Goal: Task Accomplishment & Management: Use online tool/utility

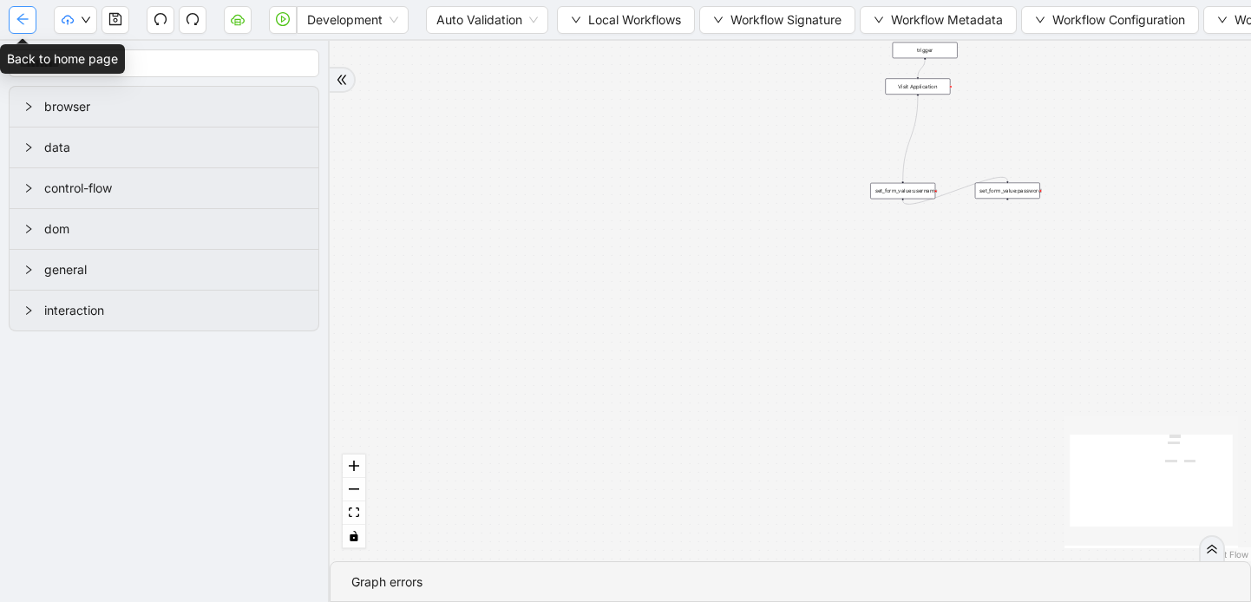
click at [23, 16] on icon "arrow-left" at bounding box center [23, 19] width 14 height 14
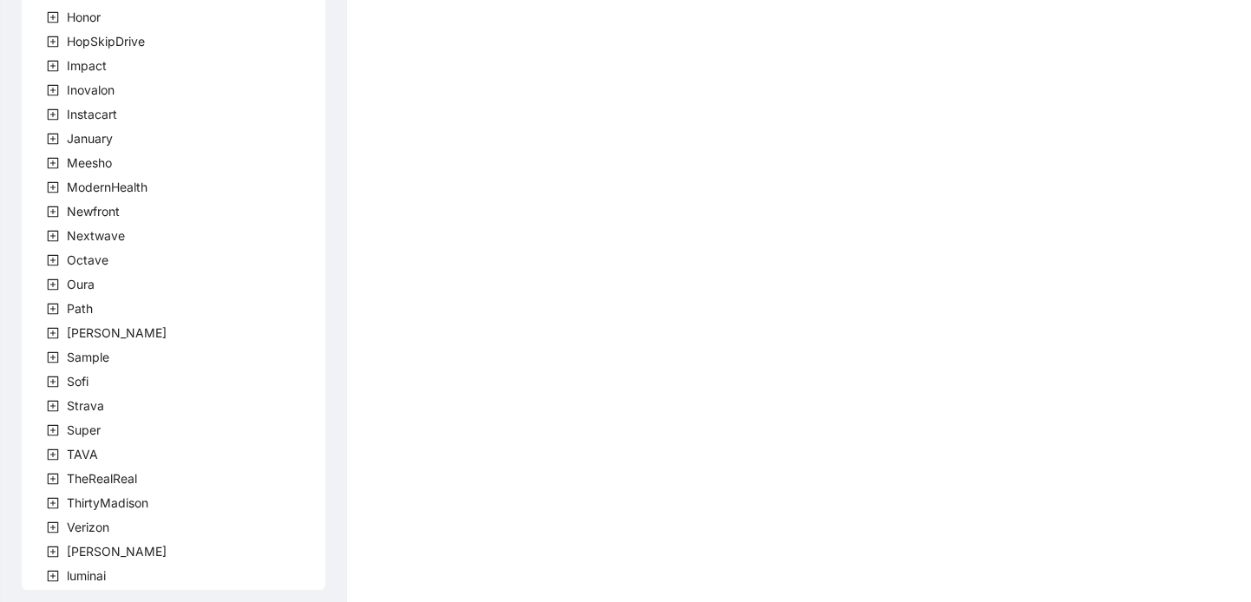
scroll to position [522, 0]
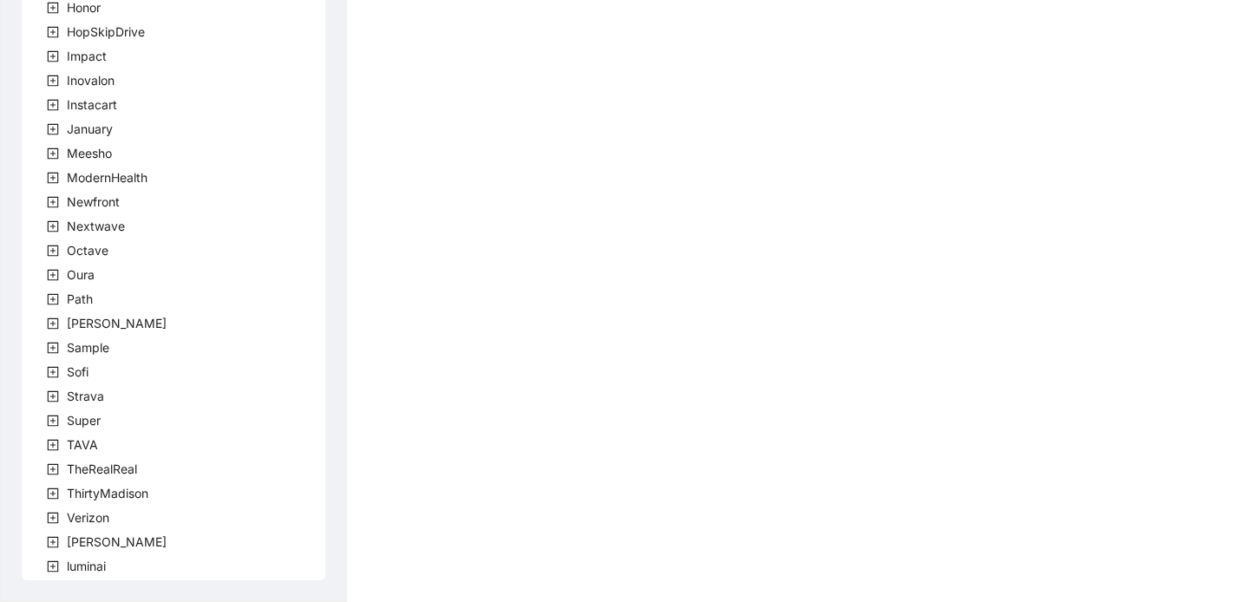
click at [55, 540] on icon "plus-square" at bounding box center [53, 542] width 12 height 12
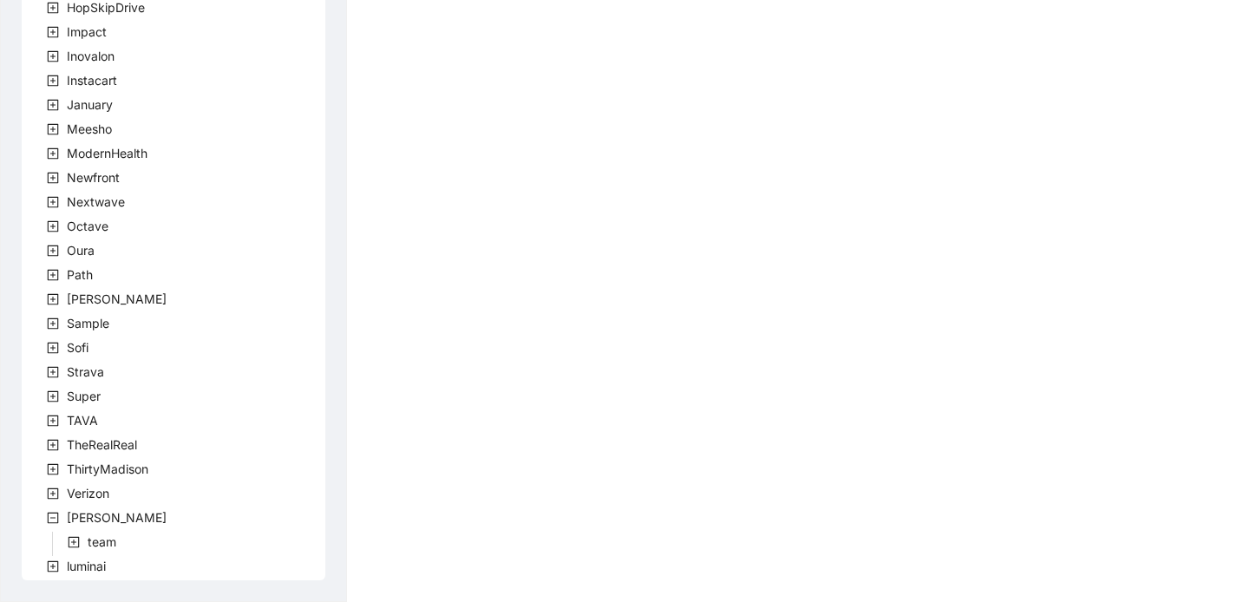
click at [72, 547] on icon "plus-square" at bounding box center [74, 542] width 12 height 12
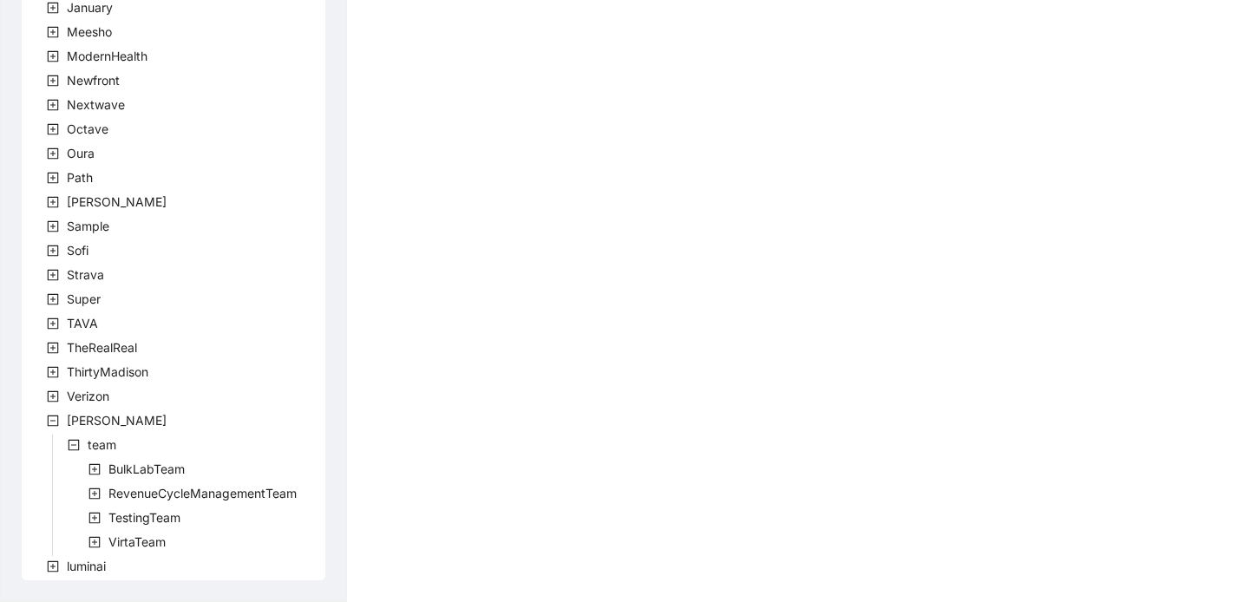
click at [92, 543] on icon "plus-square" at bounding box center [95, 542] width 12 height 12
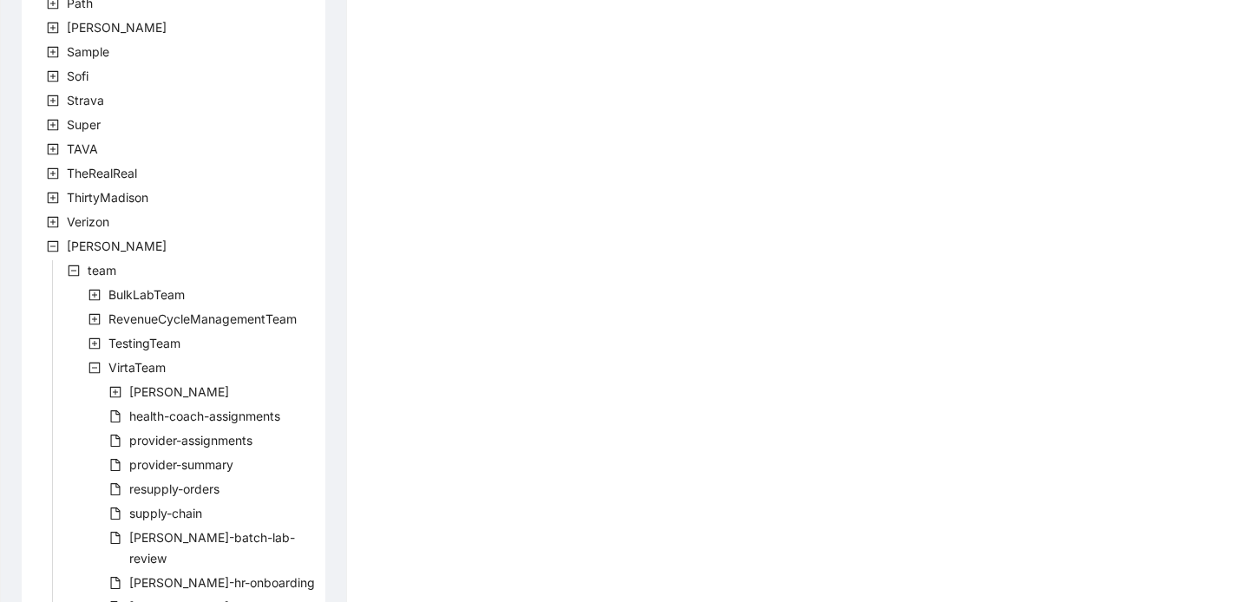
scroll to position [1057, 0]
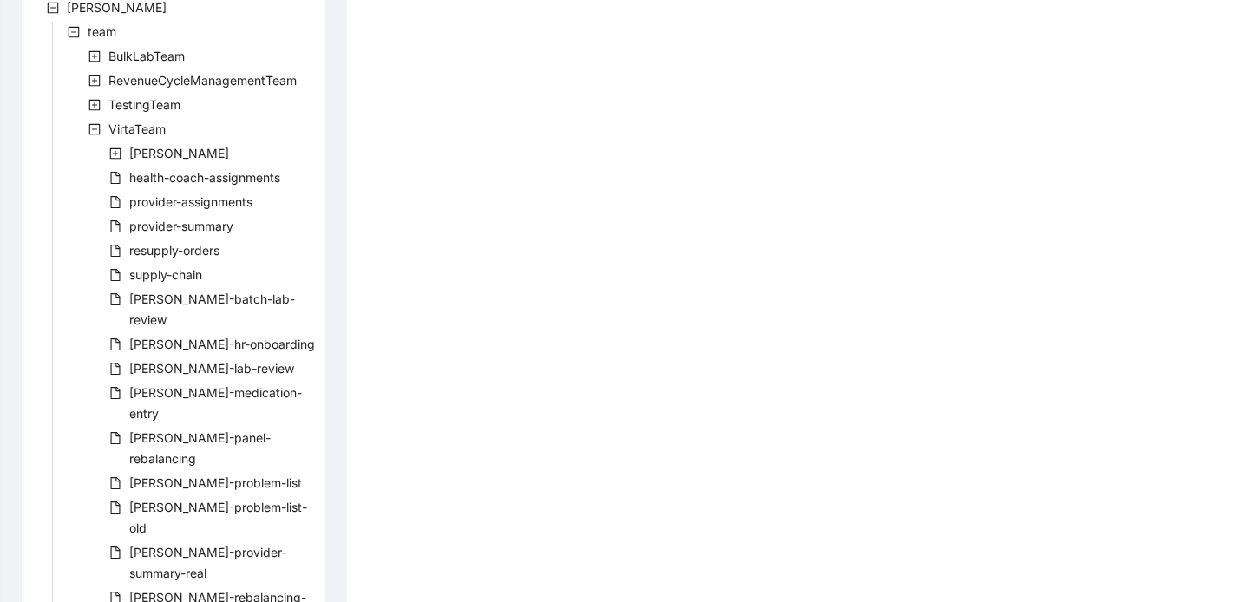
click at [94, 79] on icon "plus-square" at bounding box center [94, 80] width 5 height 5
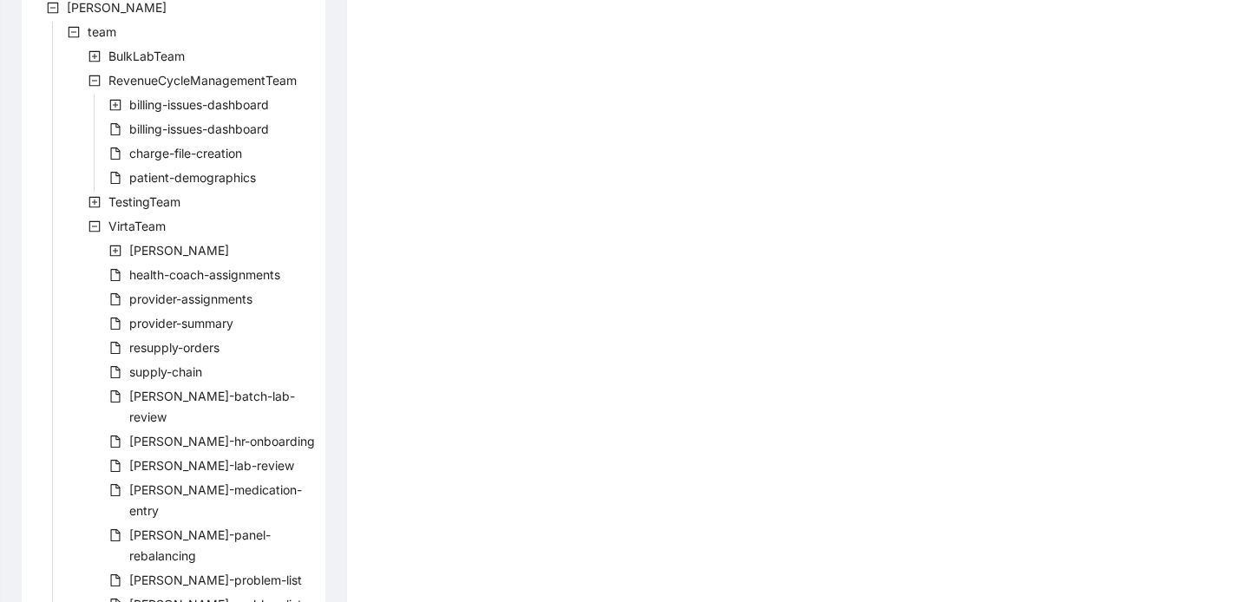
click at [94, 79] on icon "minus-square" at bounding box center [95, 81] width 12 height 12
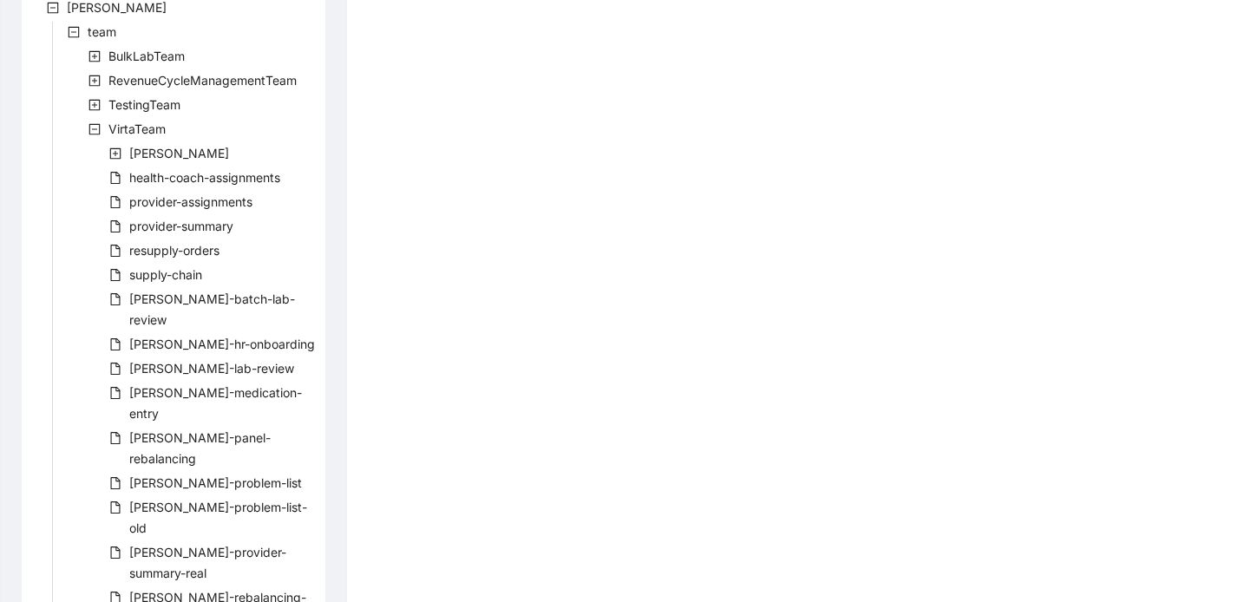
click at [95, 81] on icon "plus-square" at bounding box center [94, 80] width 5 height 5
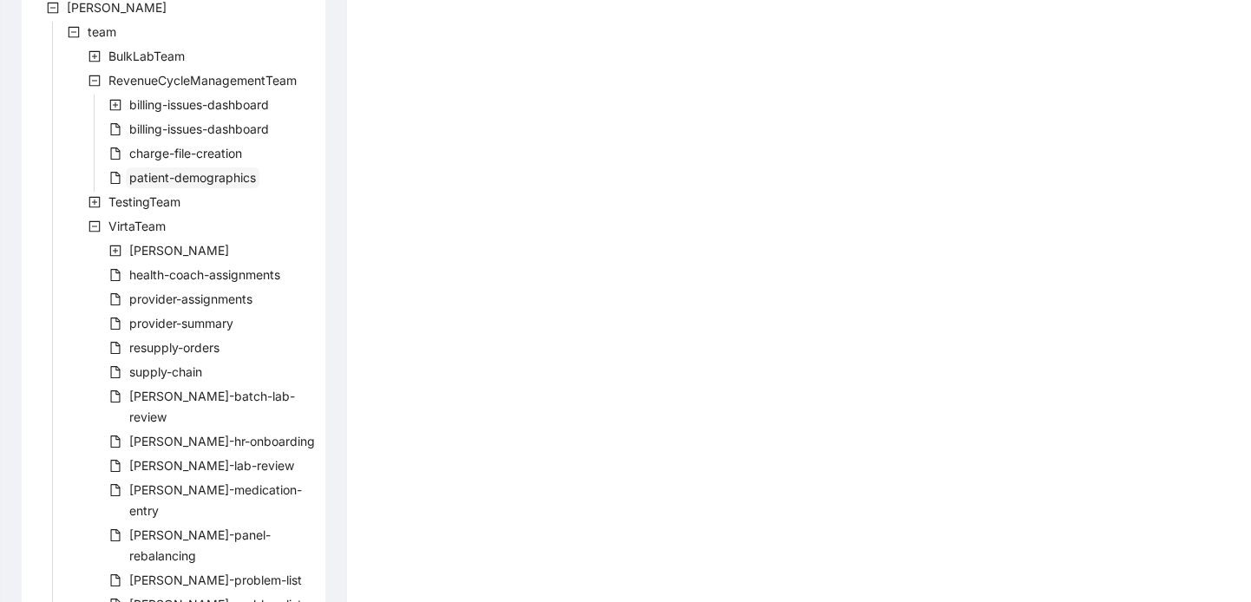
click at [146, 180] on span "patient-demographics" at bounding box center [192, 177] width 127 height 15
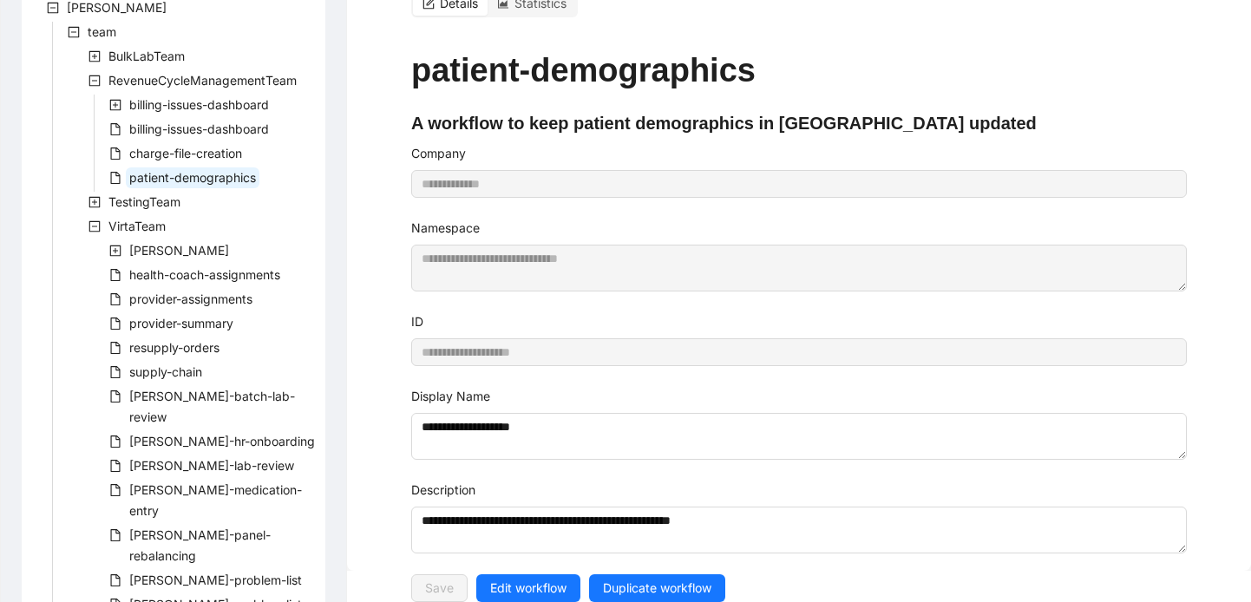
scroll to position [0, 0]
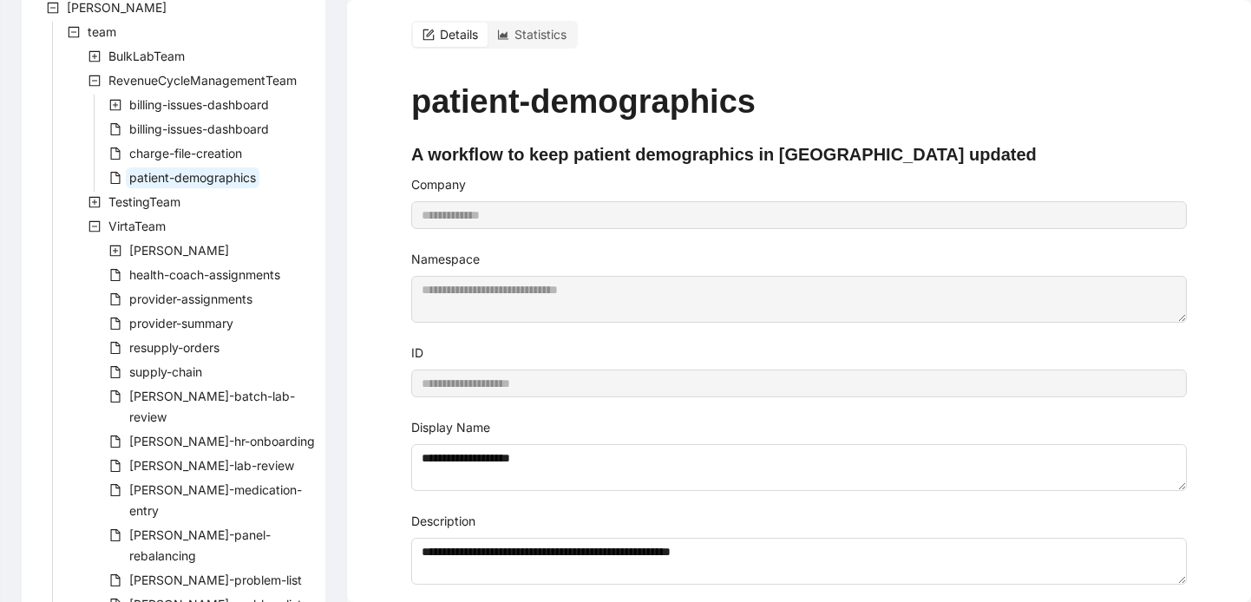
click at [430, 30] on icon "form" at bounding box center [429, 35] width 12 height 12
click at [443, 32] on span "Details" at bounding box center [459, 34] width 38 height 15
click at [432, 32] on icon "form" at bounding box center [431, 34] width 8 height 8
click at [444, 34] on span "Details" at bounding box center [459, 34] width 38 height 15
click at [162, 174] on span "patient-demographics" at bounding box center [192, 177] width 127 height 15
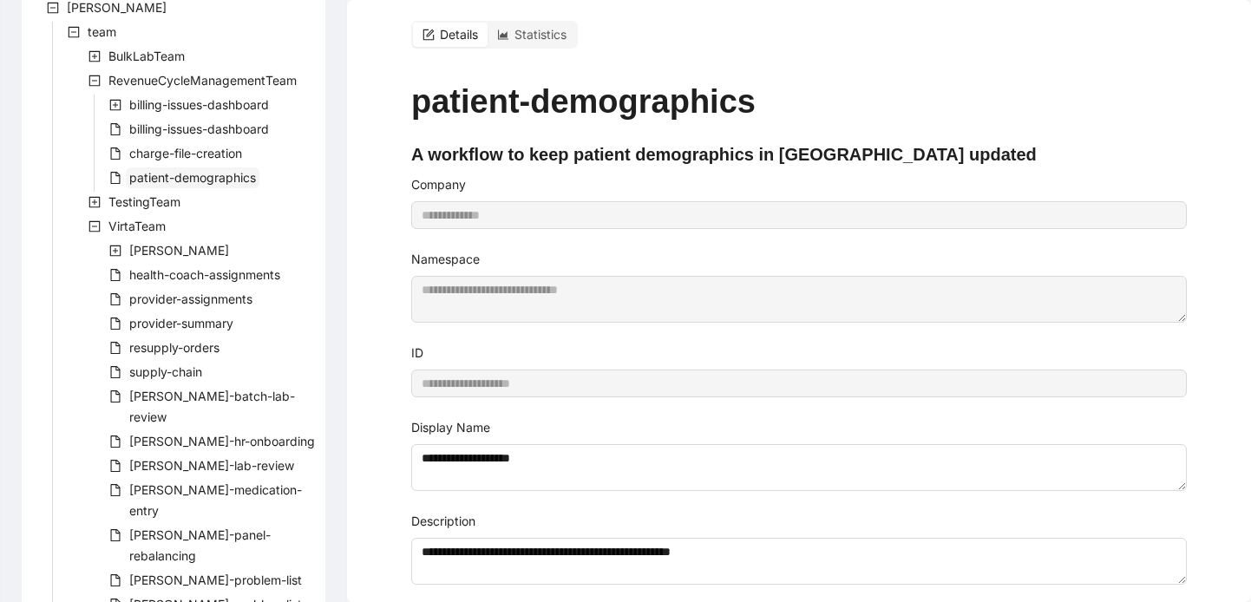
click at [162, 174] on span "patient-demographics" at bounding box center [192, 177] width 127 height 15
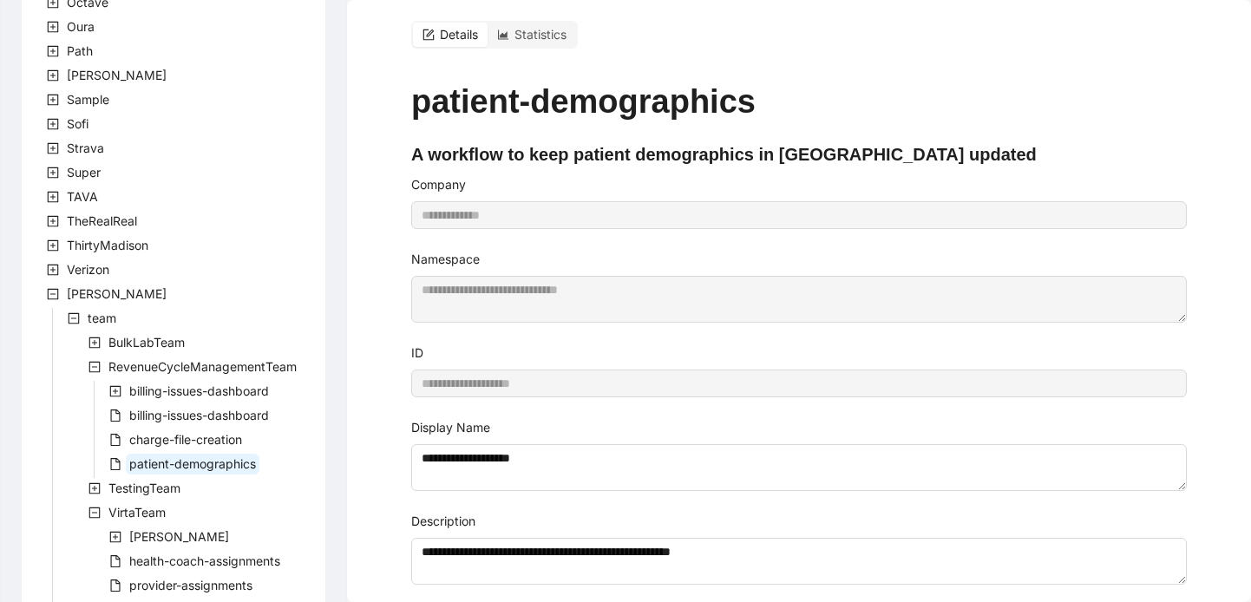
scroll to position [928, 0]
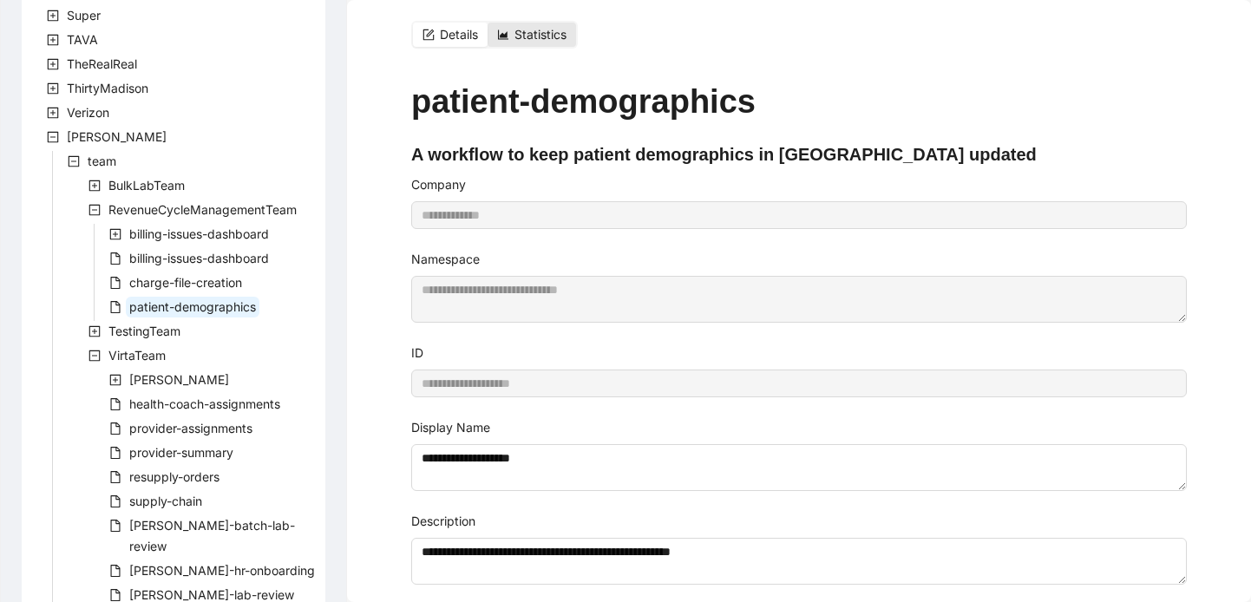
click at [514, 45] on div "Statistics" at bounding box center [532, 35] width 89 height 24
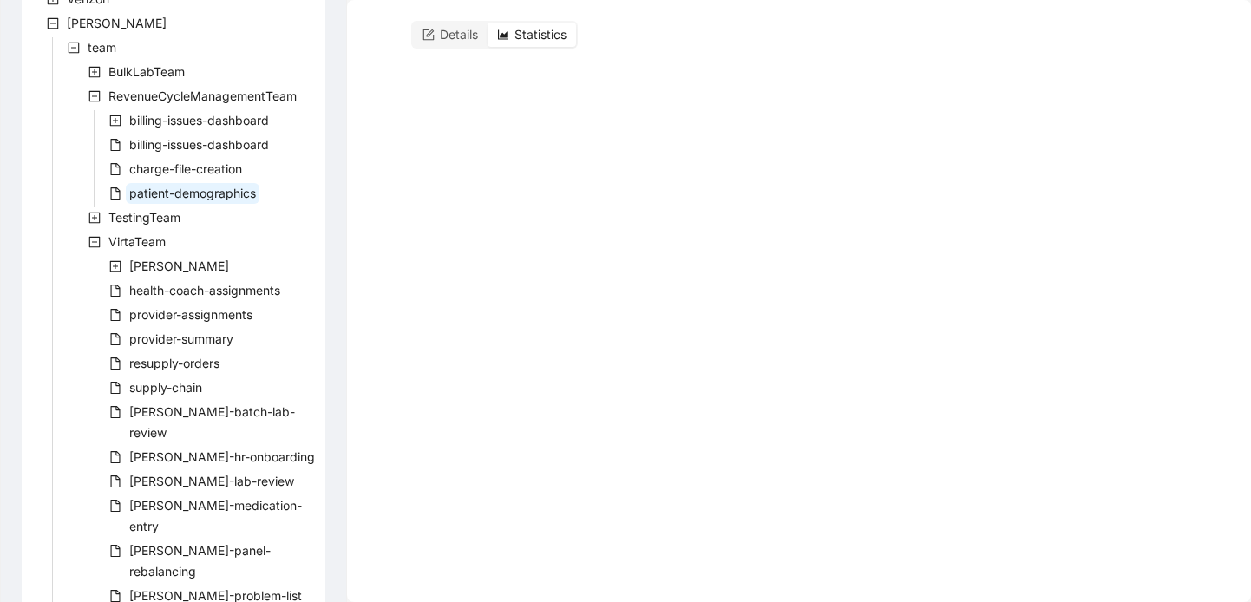
scroll to position [1086, 0]
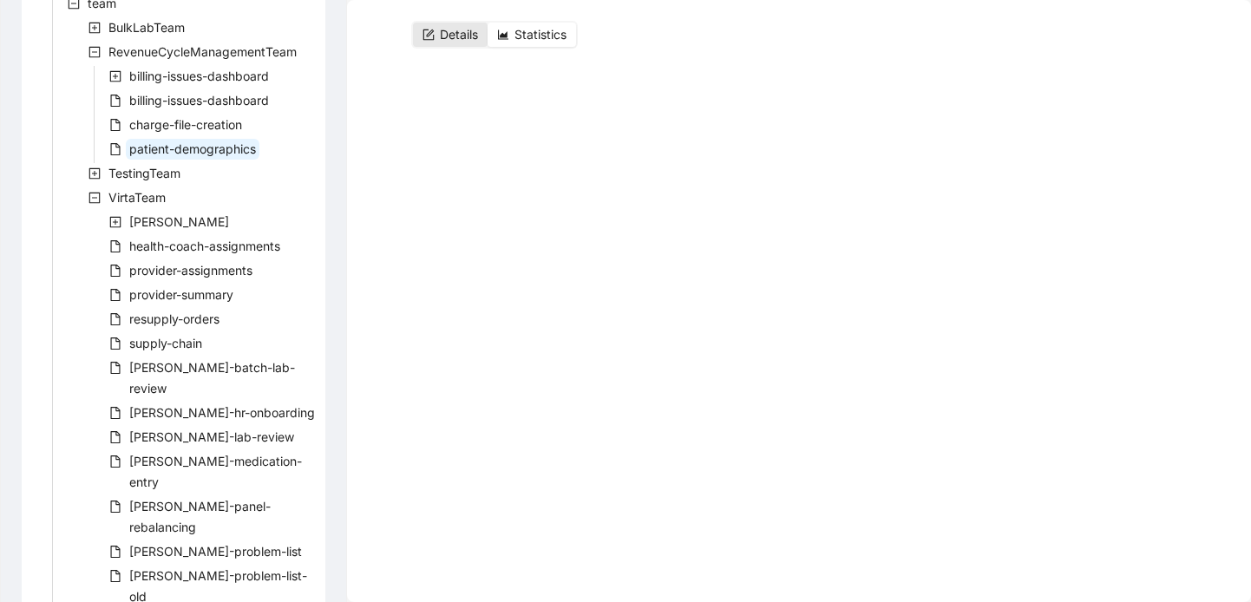
click at [470, 35] on span "Details" at bounding box center [459, 34] width 38 height 15
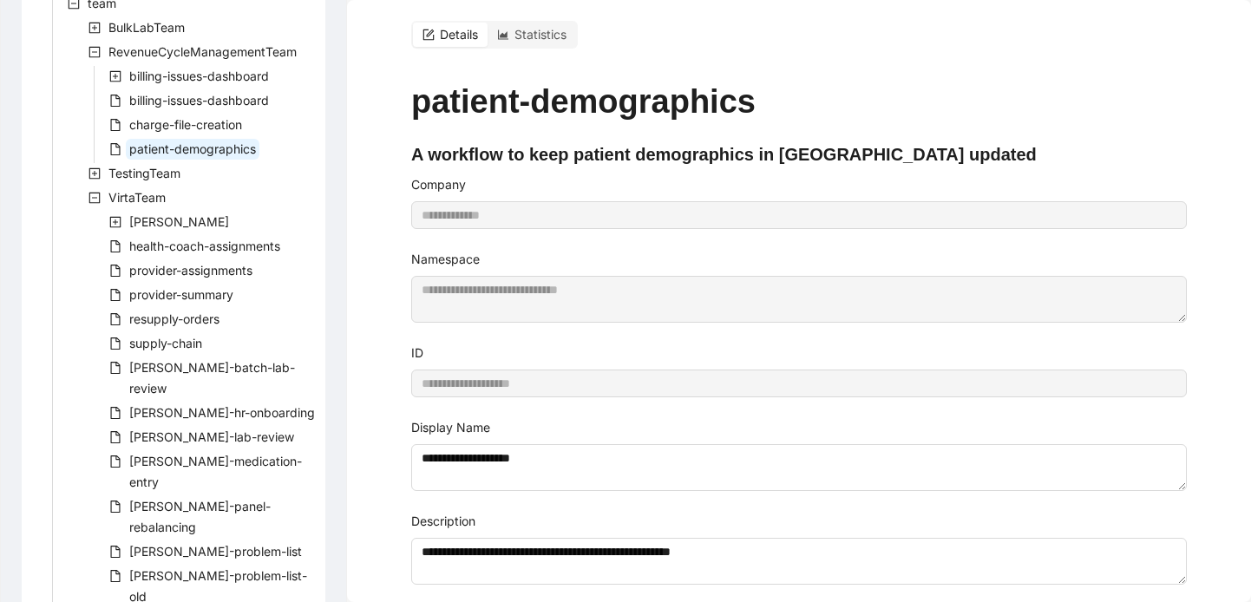
scroll to position [31, 0]
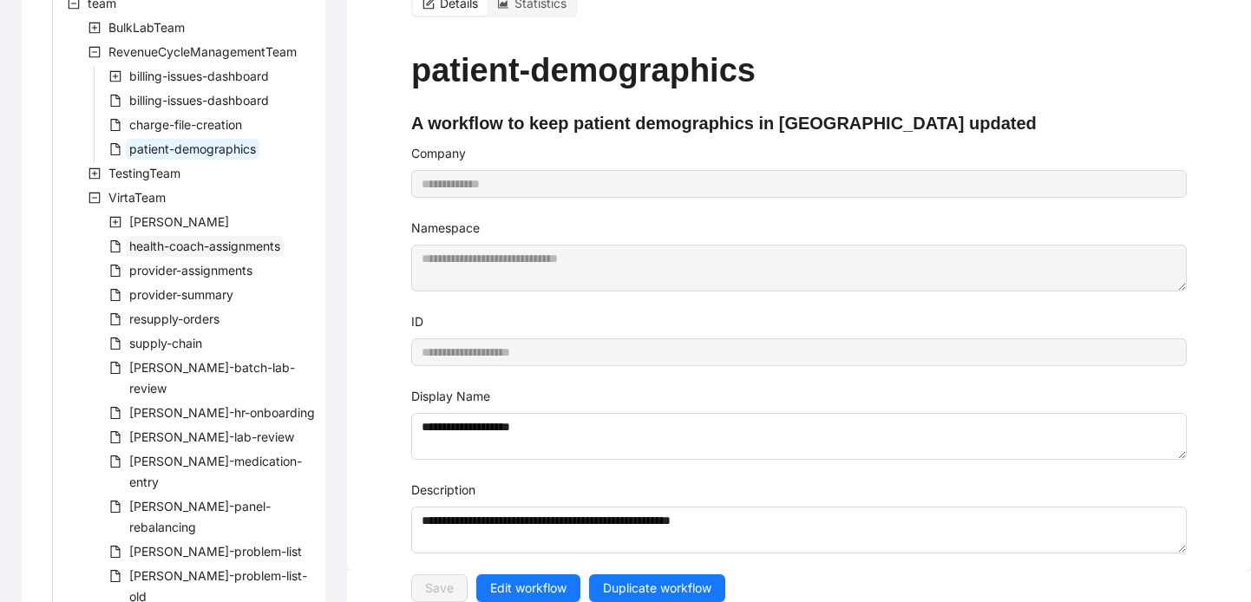
click at [145, 248] on span "health-coach-assignments" at bounding box center [204, 246] width 151 height 15
type textarea "**********"
type input "**********"
type textarea "**********"
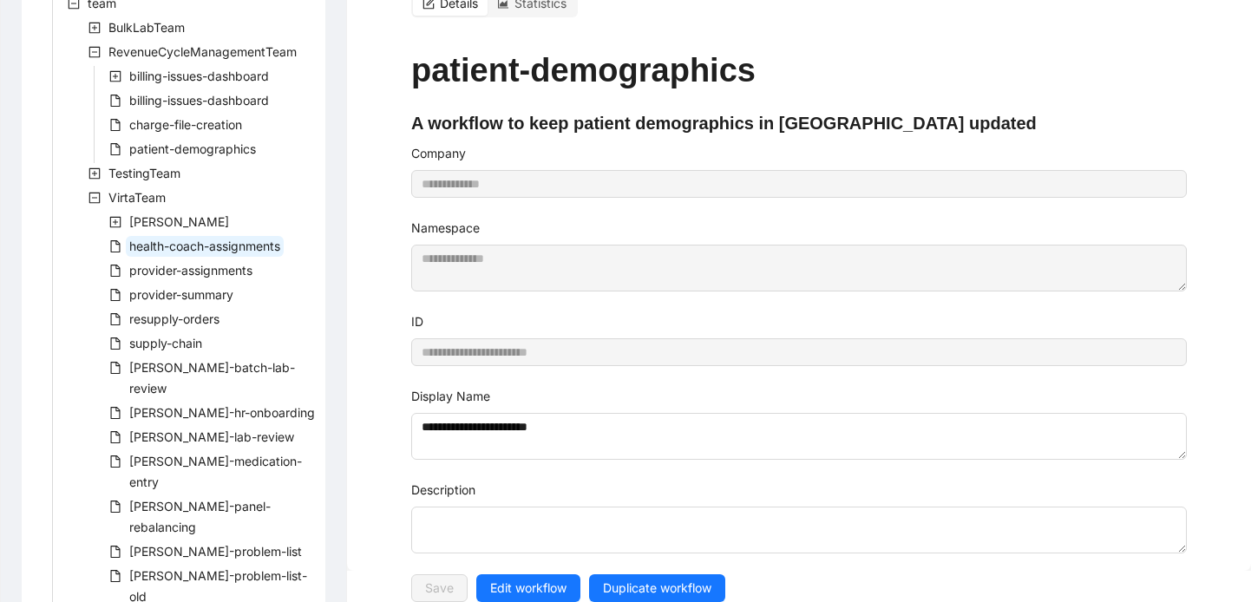
scroll to position [0, 0]
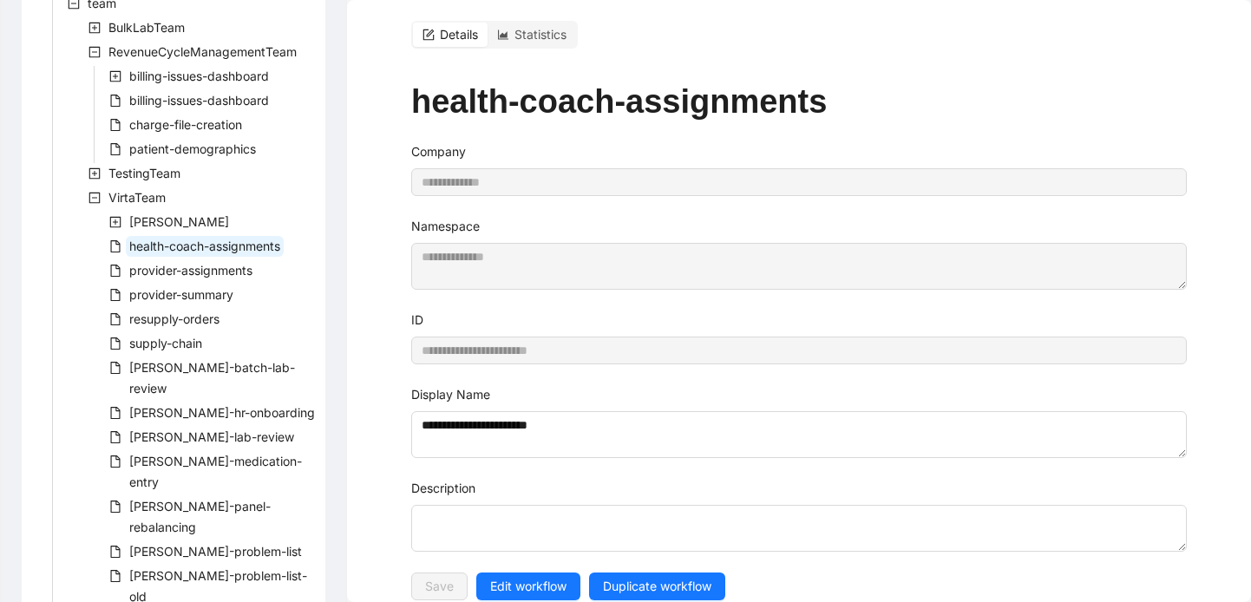
click at [434, 22] on div "Details Statistics" at bounding box center [494, 35] width 167 height 28
click at [184, 144] on span "patient-demographics" at bounding box center [192, 148] width 127 height 15
type textarea "**********"
type input "**********"
type textarea "**********"
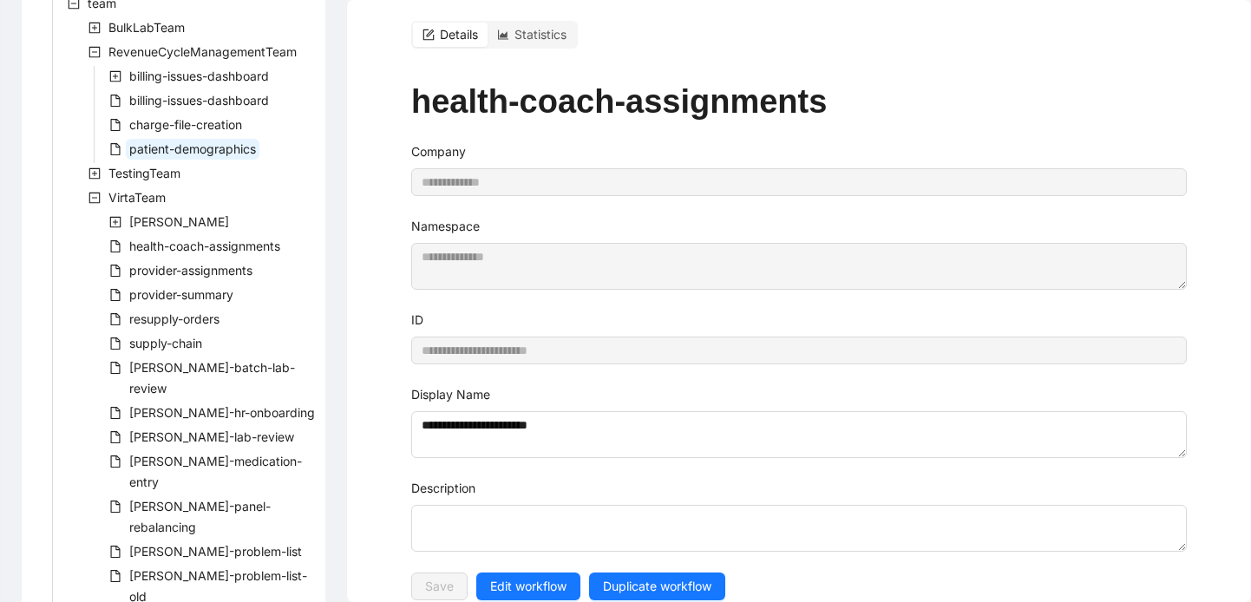
type textarea "**********"
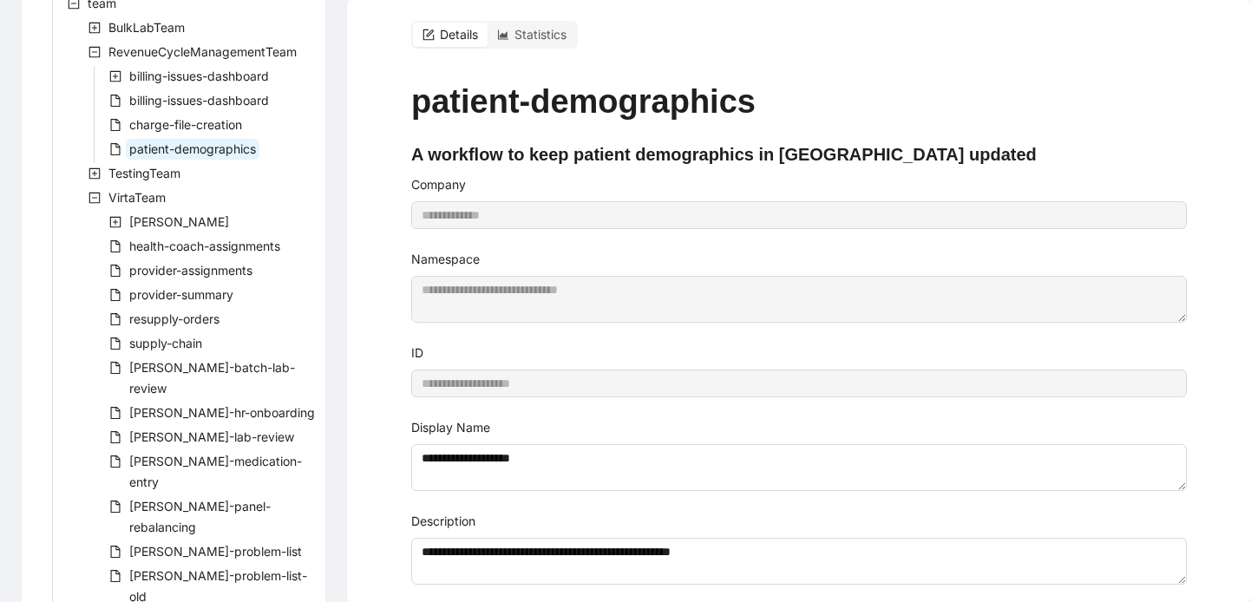
scroll to position [31, 0]
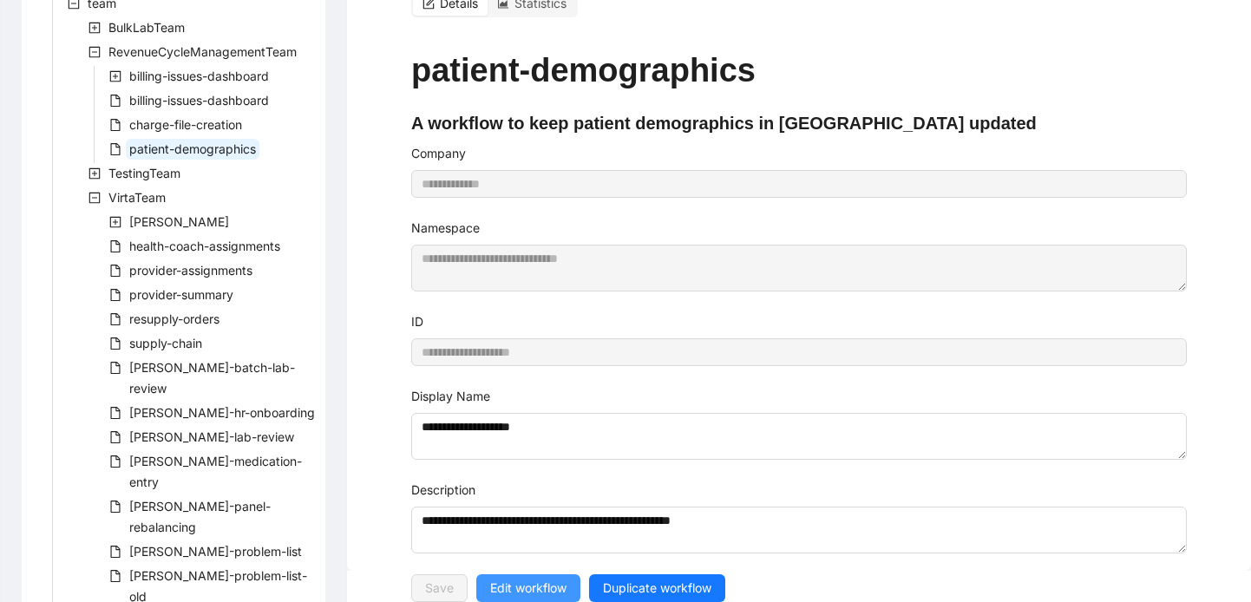
click at [509, 579] on span "Edit workflow" at bounding box center [528, 588] width 76 height 19
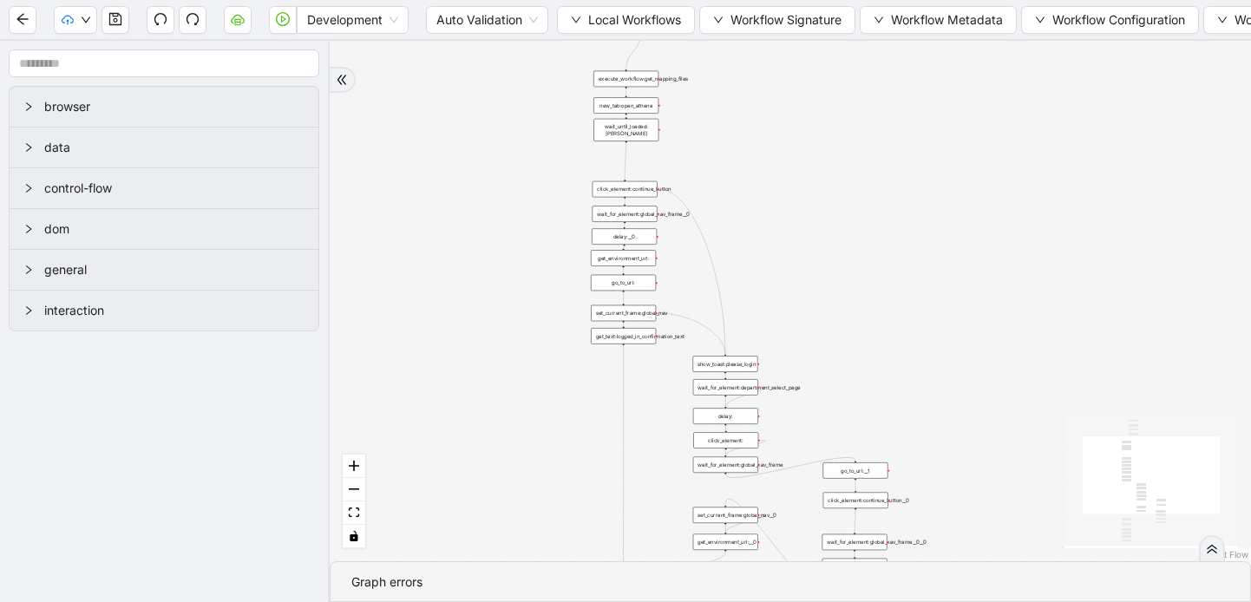
drag, startPoint x: 783, startPoint y: 249, endPoint x: 567, endPoint y: 464, distance: 305.0
click at [567, 464] on div "trigger loop_data:patients loop_iterator:patients execute_workflow:handle_singl…" at bounding box center [791, 301] width 922 height 521
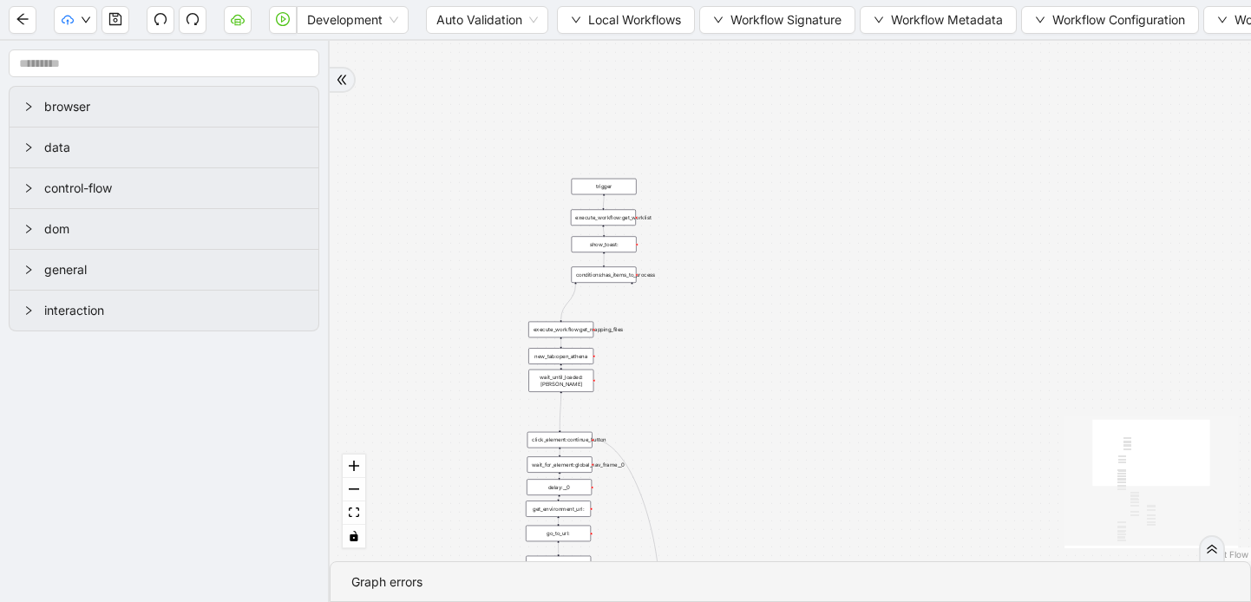
drag, startPoint x: 837, startPoint y: 196, endPoint x: 767, endPoint y: 448, distance: 261.3
click at [769, 449] on div "trigger loop_data:patients loop_iterator:patients execute_workflow:handle_singl…" at bounding box center [791, 301] width 922 height 521
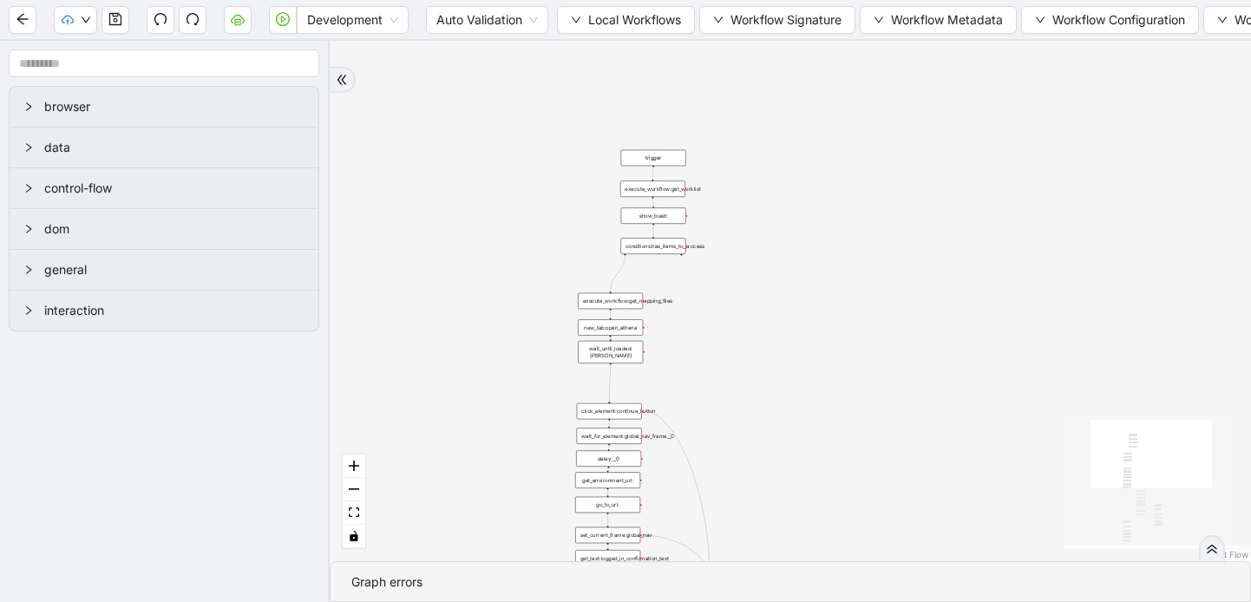
drag, startPoint x: 848, startPoint y: 160, endPoint x: 901, endPoint y: 131, distance: 60.2
click at [901, 131] on div "trigger loop_data:patients loop_iterator:patients execute_workflow:handle_singl…" at bounding box center [791, 301] width 922 height 521
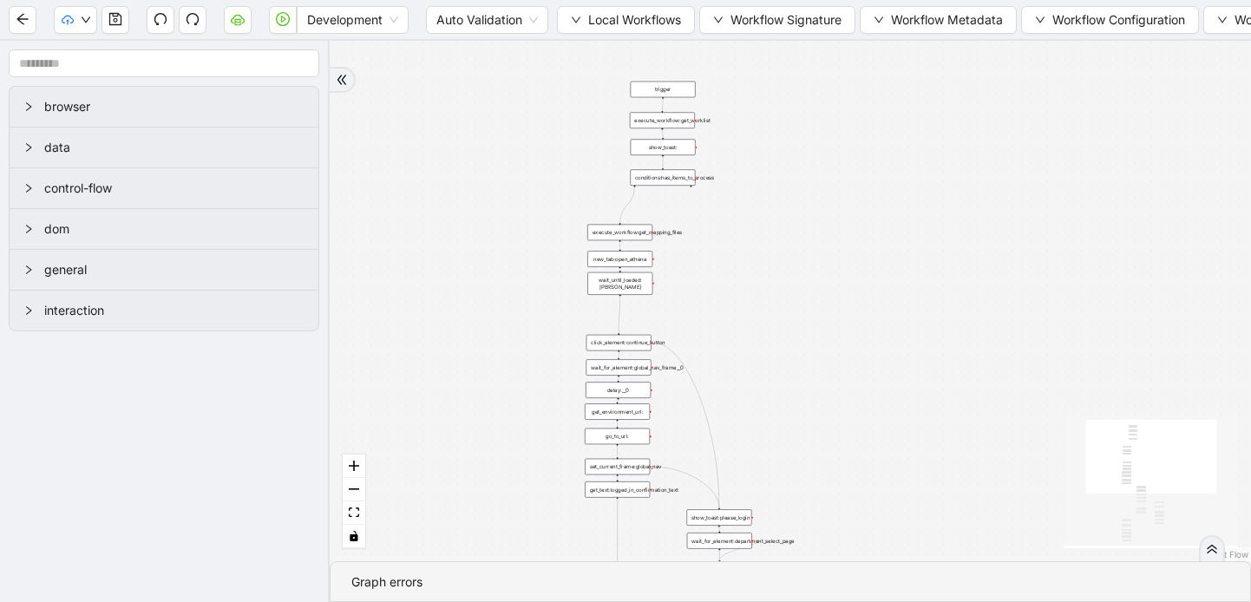
drag, startPoint x: 797, startPoint y: 257, endPoint x: 806, endPoint y: 188, distance: 69.2
click at [806, 188] on div "trigger loop_data:patients loop_iterator:patients execute_workflow:handle_singl…" at bounding box center [791, 301] width 922 height 521
click at [681, 121] on div "execute_workflow:get_worklist" at bounding box center [662, 120] width 65 height 16
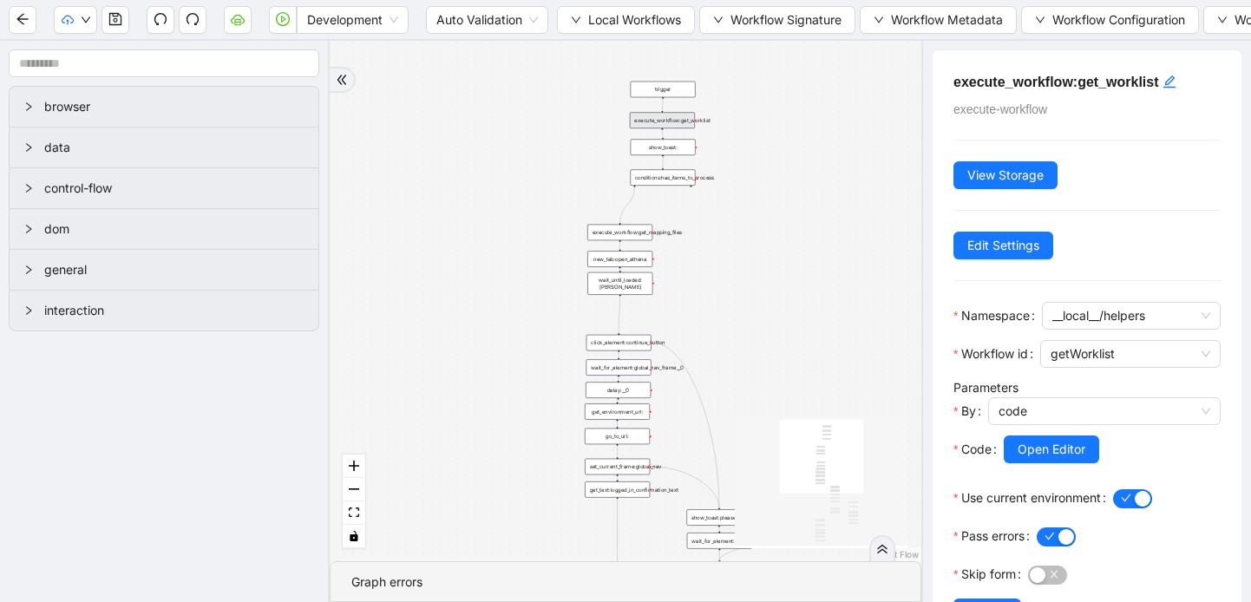
click at [654, 151] on div "show_toast:" at bounding box center [663, 147] width 65 height 16
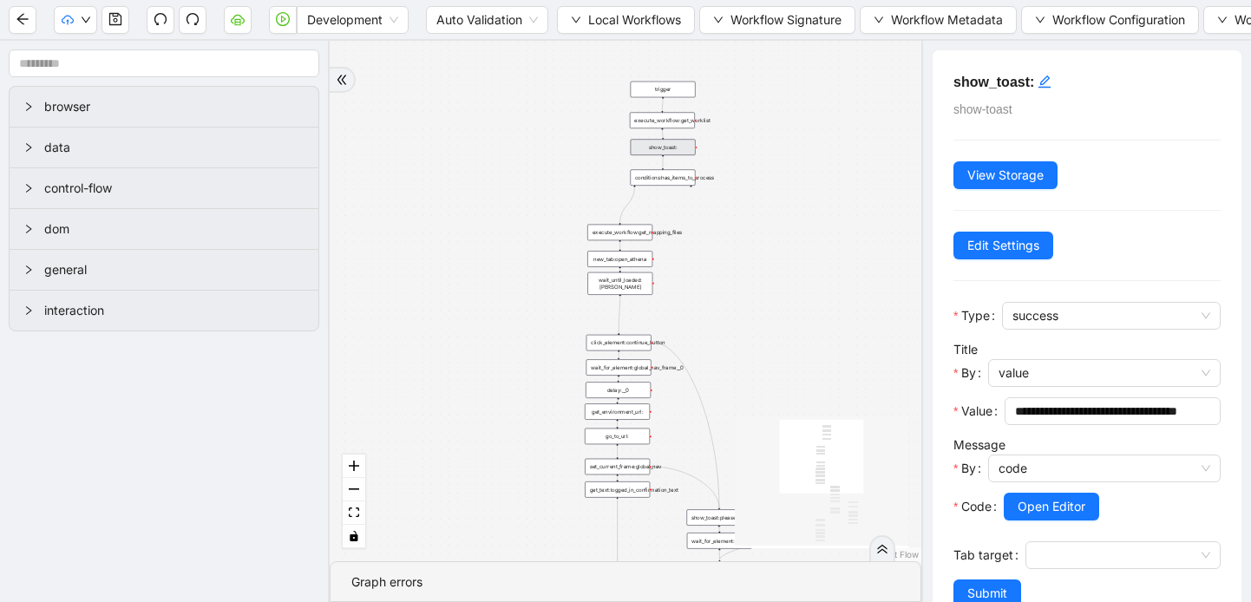
click at [665, 172] on div "conditions:has_items_to_process" at bounding box center [662, 177] width 65 height 16
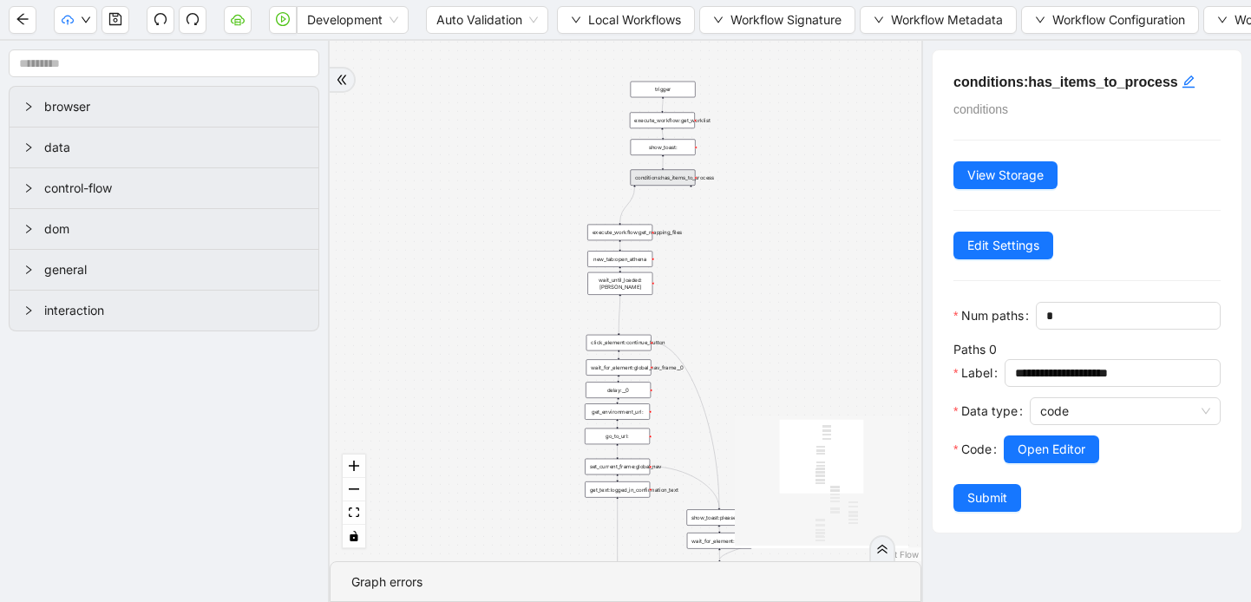
click at [630, 237] on div "execute_workflow:get_mapping_files" at bounding box center [620, 233] width 65 height 16
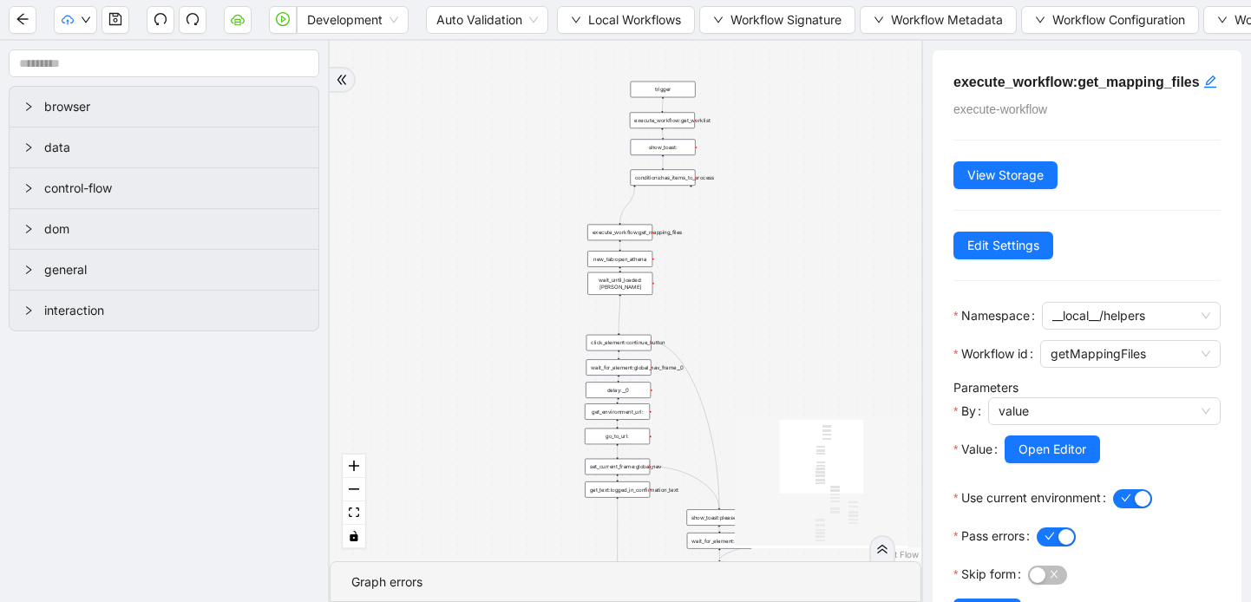
click at [629, 258] on div "new_tab:open_athena" at bounding box center [620, 259] width 65 height 16
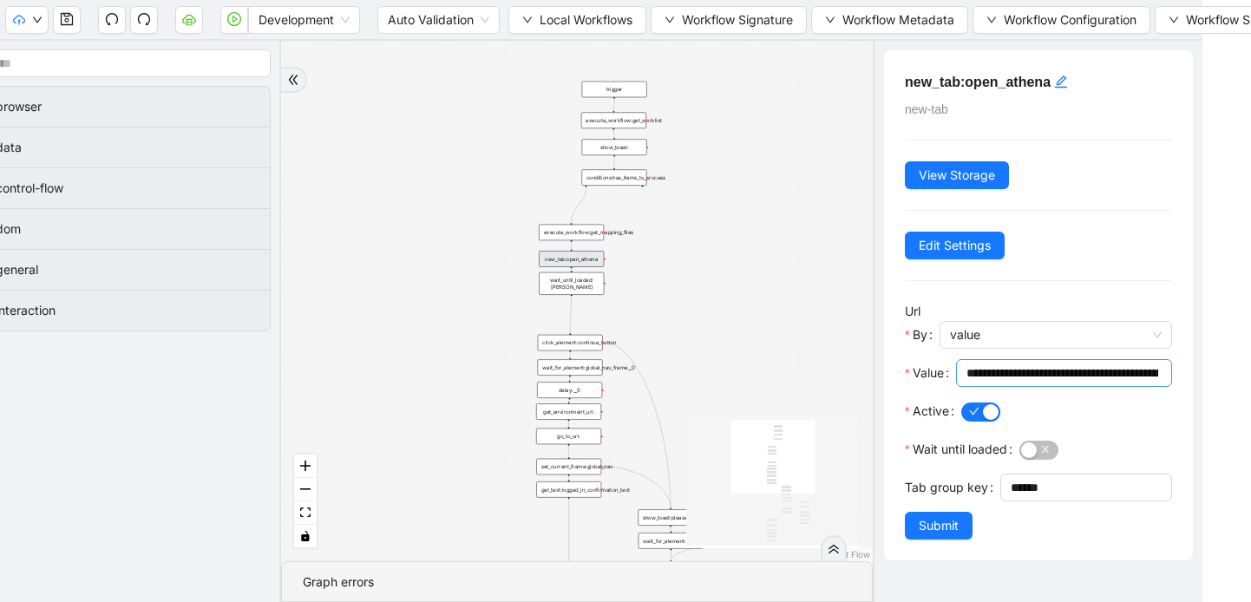
scroll to position [0, 54]
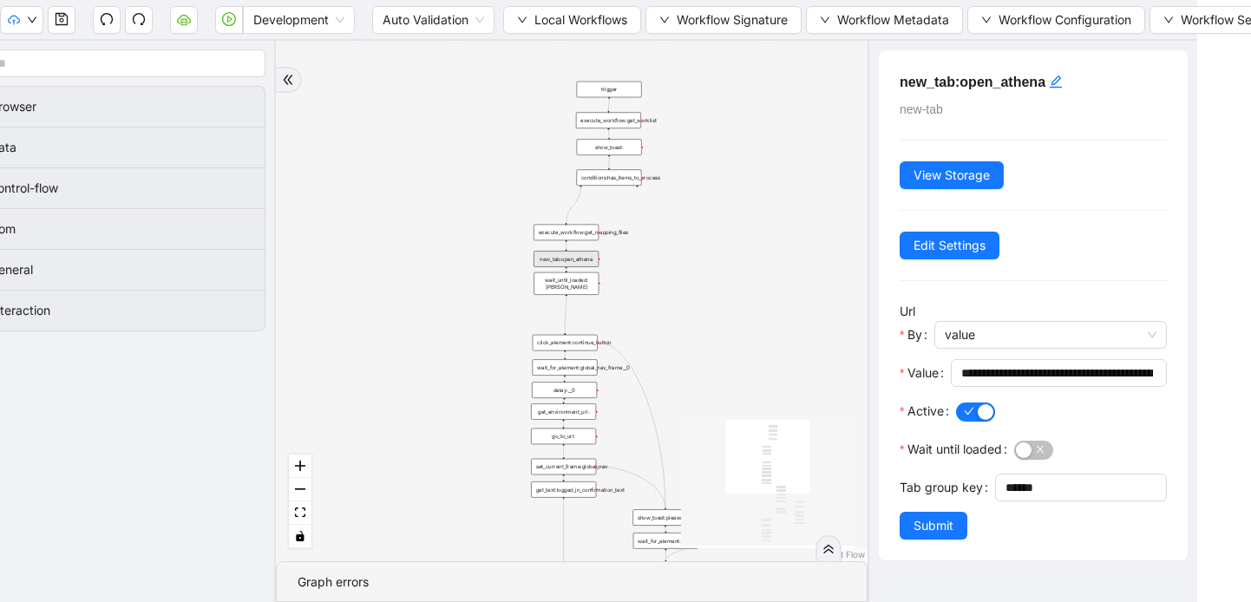
click at [577, 283] on div "wait_until_loaded:athena" at bounding box center [566, 284] width 65 height 23
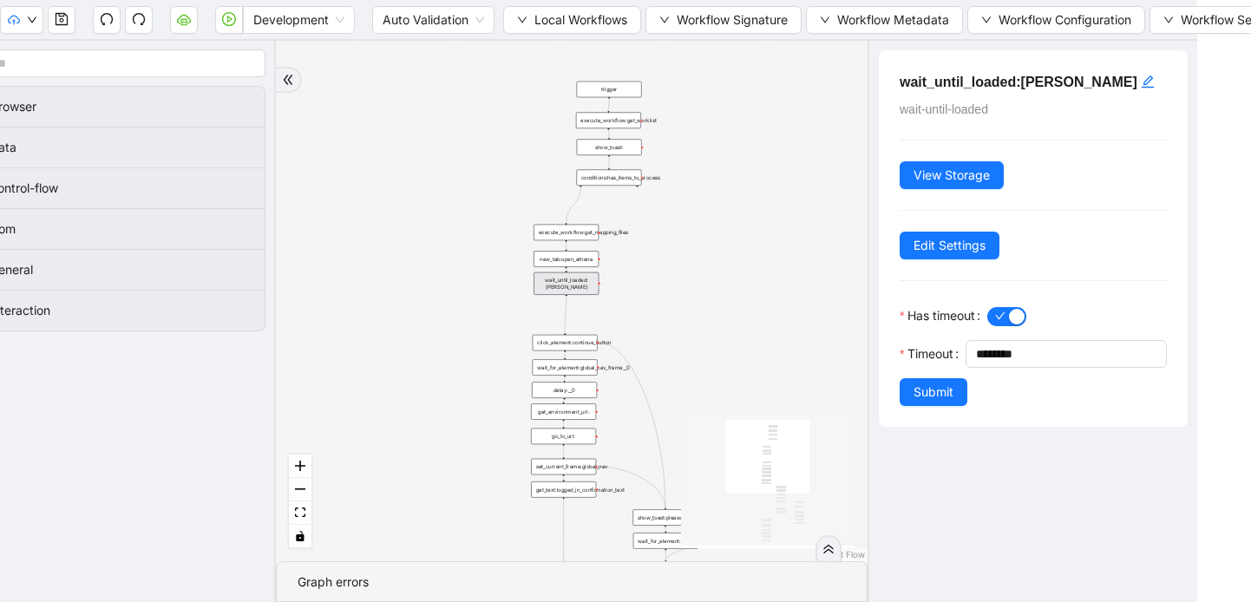
click at [565, 344] on div "click_element:continue_button" at bounding box center [565, 343] width 65 height 16
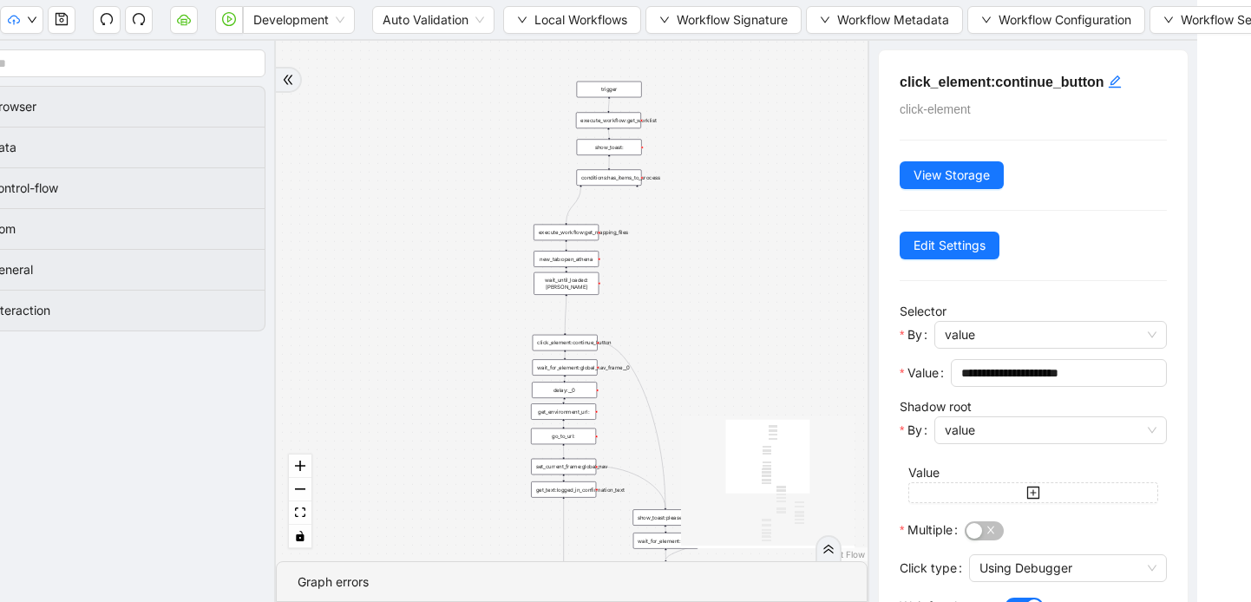
click at [570, 375] on div "wait_for_element:global_nav_frame__0" at bounding box center [565, 367] width 65 height 16
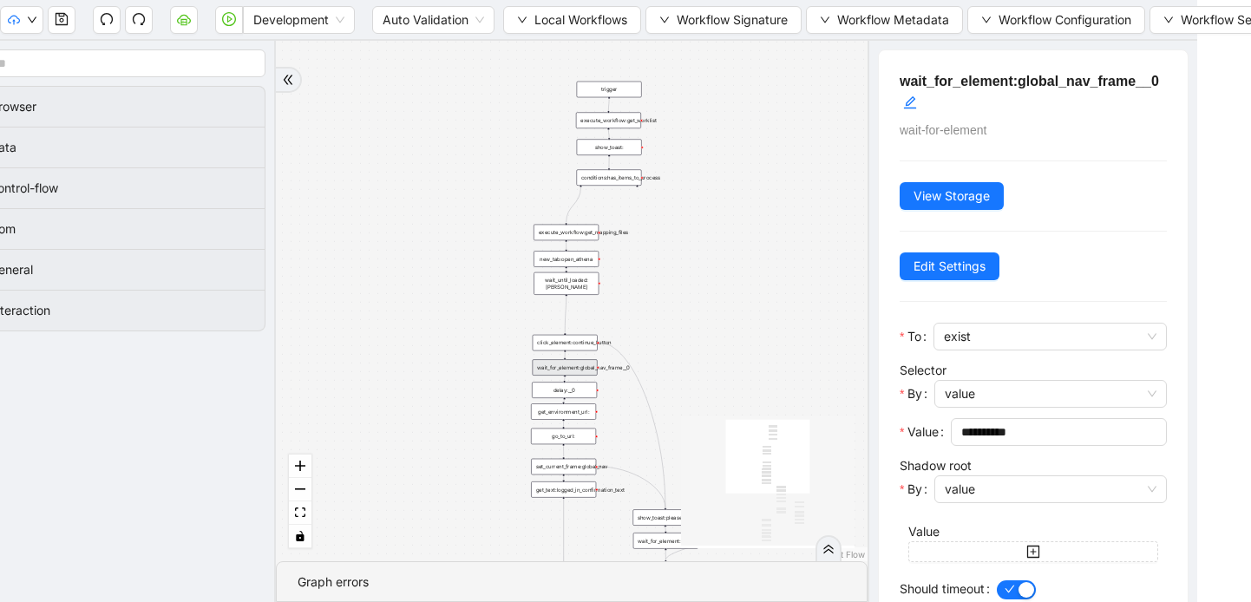
click at [572, 416] on div "get_environment_url:" at bounding box center [563, 412] width 65 height 16
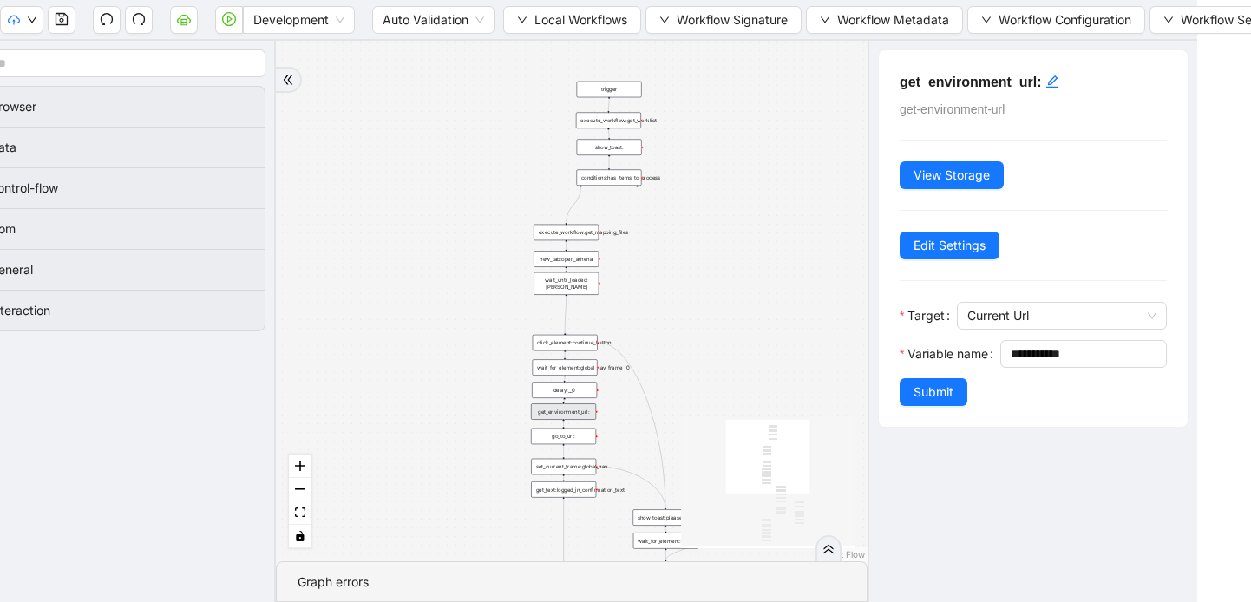
click at [572, 470] on div "set_current_frame:global_nav" at bounding box center [563, 467] width 65 height 16
click at [575, 497] on div "get_text:logged_in_confirmation_text" at bounding box center [563, 490] width 65 height 16
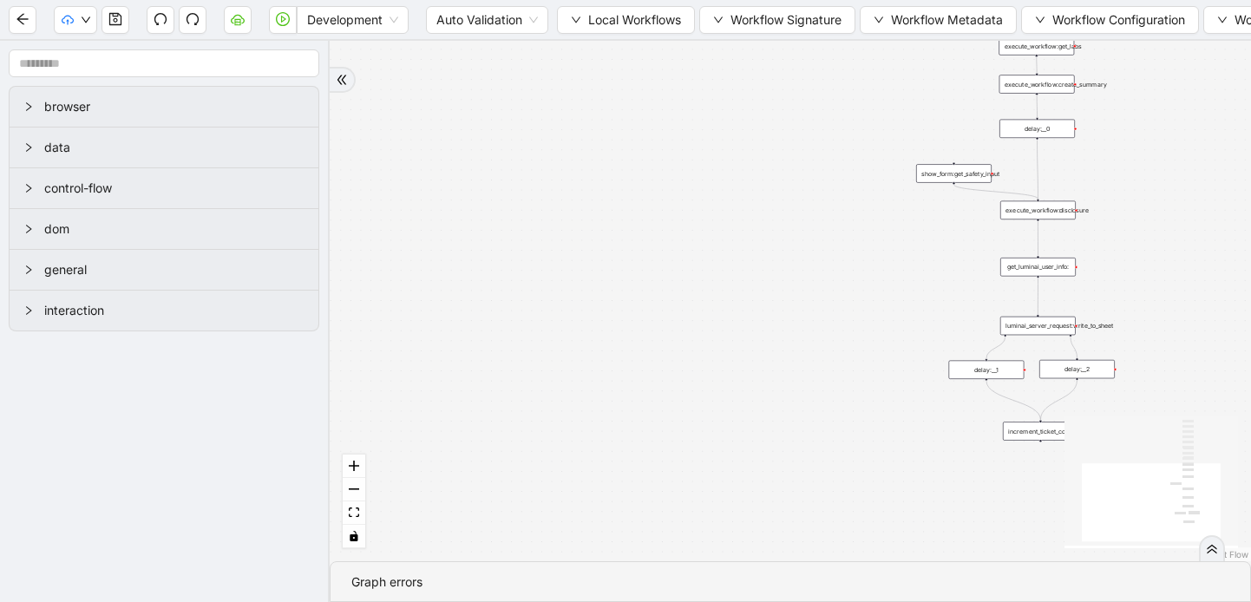
click at [340, 89] on div at bounding box center [343, 80] width 26 height 26
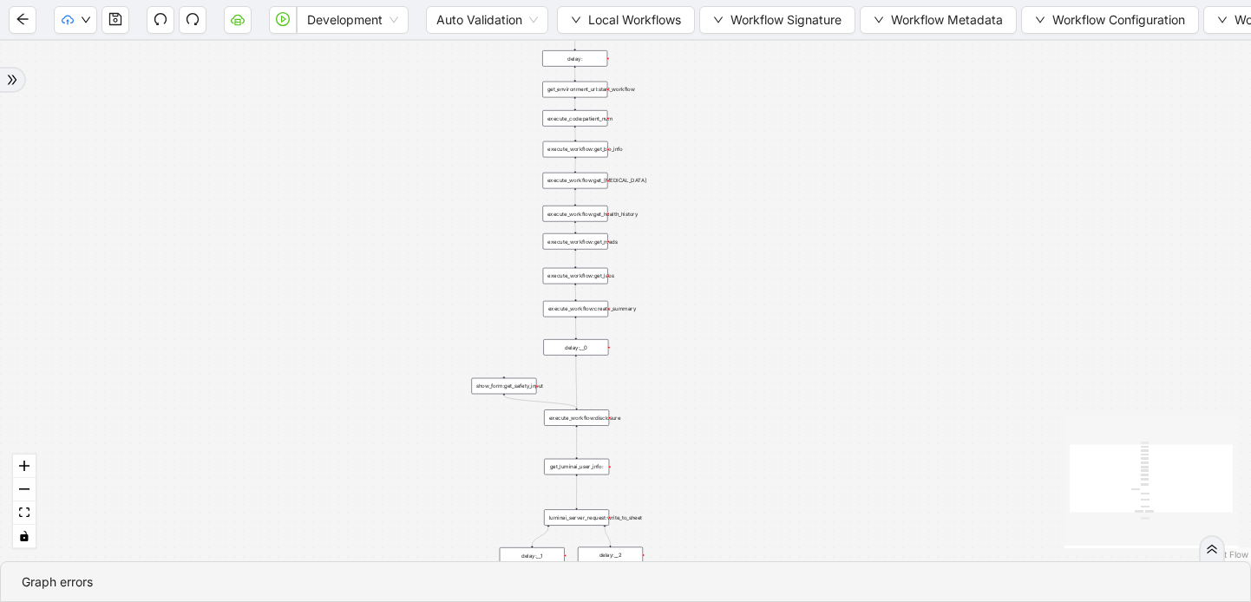
drag, startPoint x: 890, startPoint y: 156, endPoint x: 787, endPoint y: 365, distance: 233.3
click at [787, 366] on div "trigger execute_workflow:get_bio_info execute_workflow:get_labs execute_workflo…" at bounding box center [625, 301] width 1251 height 521
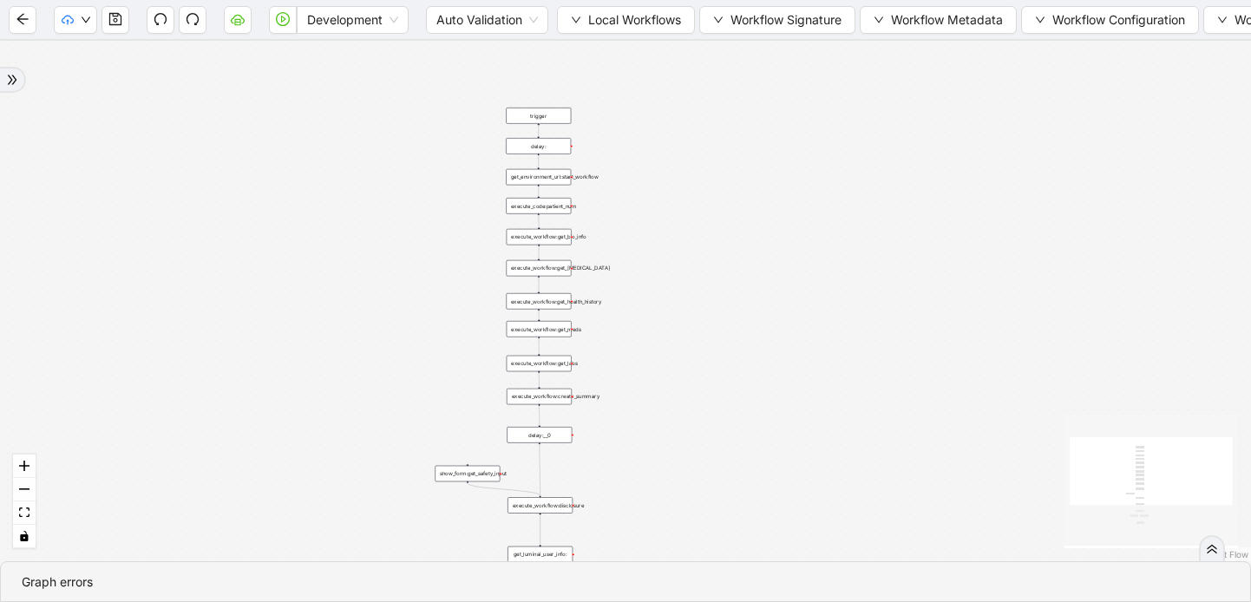
drag, startPoint x: 796, startPoint y: 149, endPoint x: 759, endPoint y: 238, distance: 95.7
click at [759, 238] on div "trigger execute_workflow:get_bio_info execute_workflow:get_labs execute_workflo…" at bounding box center [625, 301] width 1251 height 521
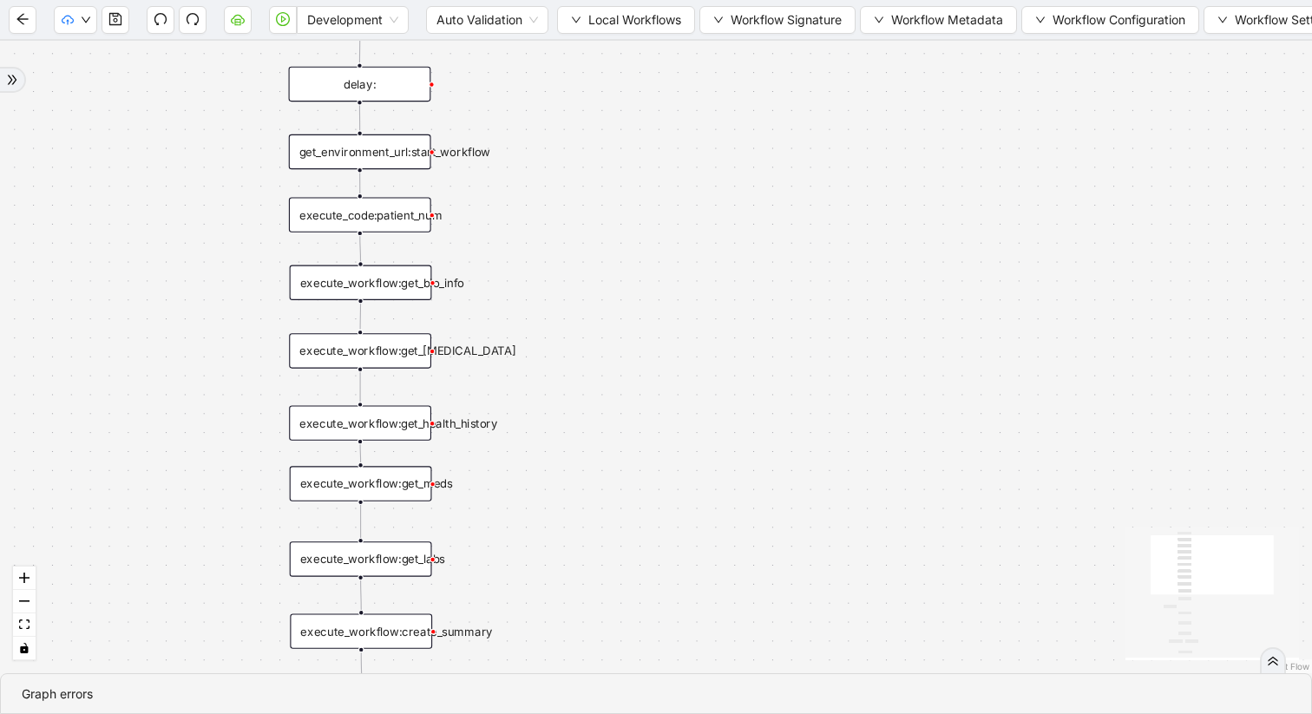
click at [406, 427] on div "execute_workflow:get_health_history" at bounding box center [360, 422] width 142 height 35
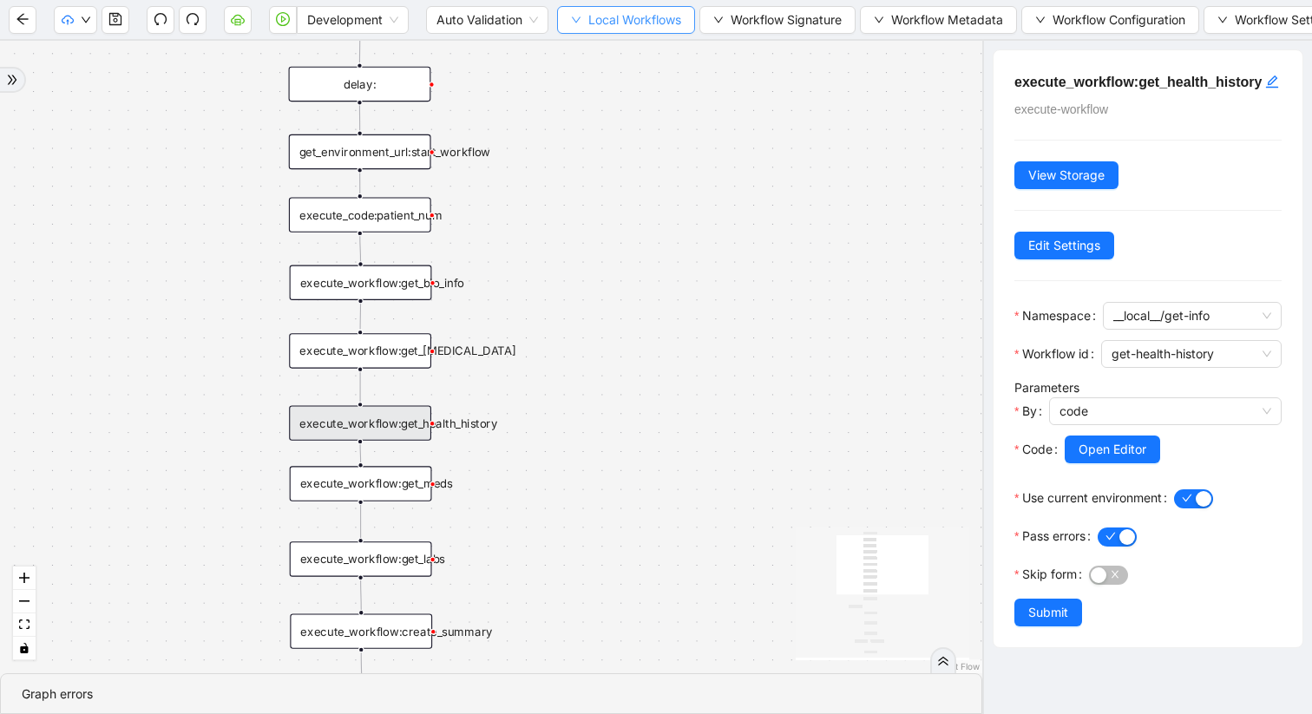
click at [584, 18] on button "Local Workflows" at bounding box center [626, 20] width 138 height 28
click at [597, 49] on span "Select" at bounding box center [627, 53] width 113 height 19
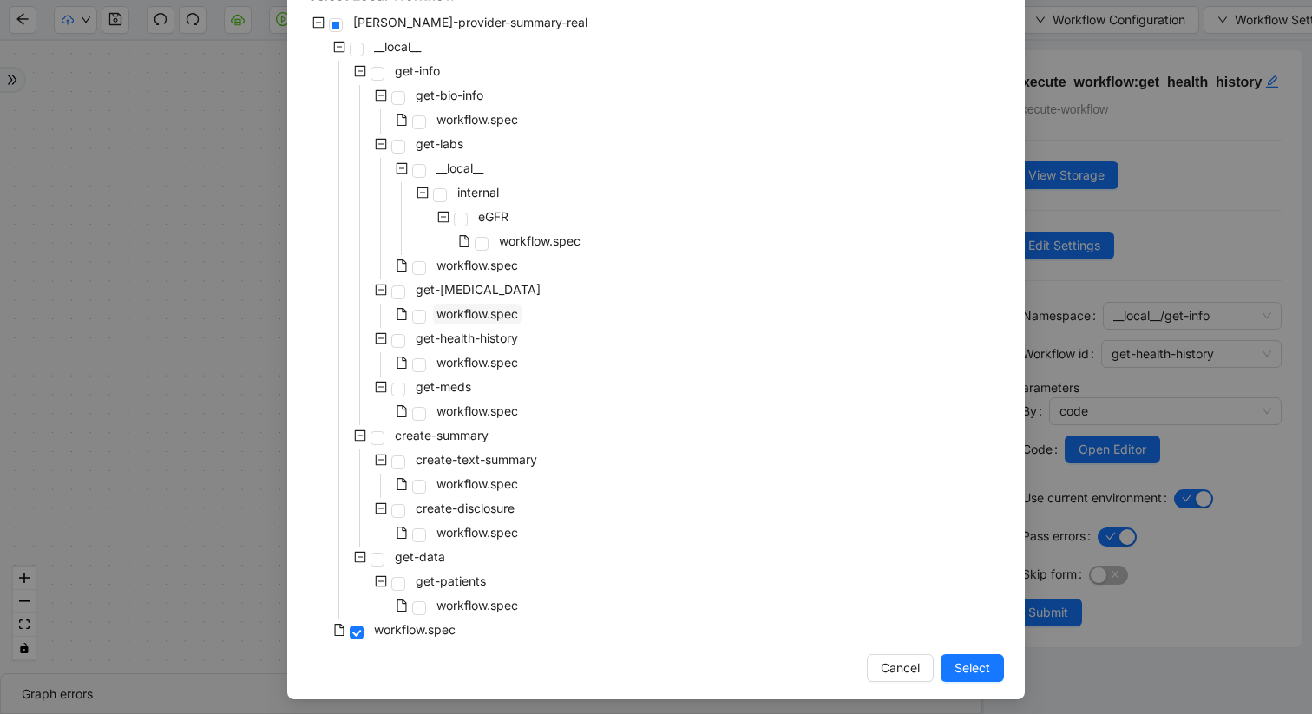
scroll to position [126, 0]
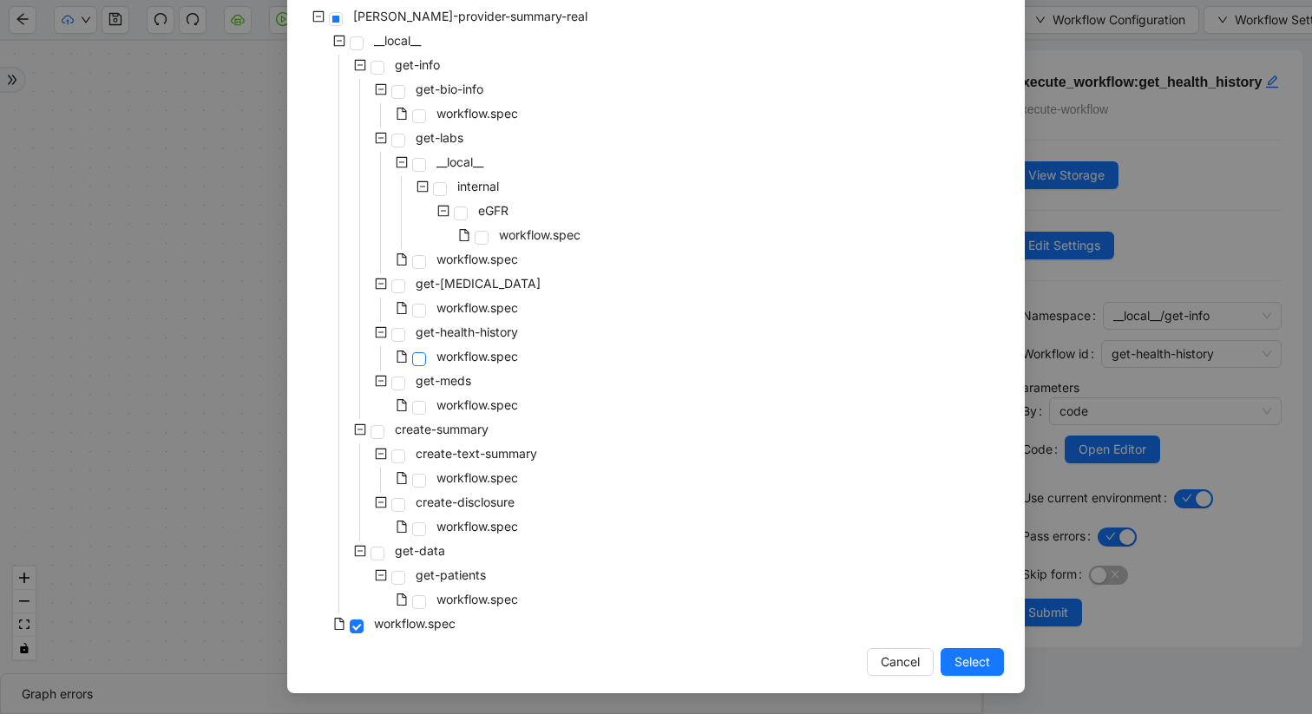
click at [425, 359] on span at bounding box center [419, 359] width 14 height 14
click at [988, 601] on span "Select" at bounding box center [973, 662] width 36 height 19
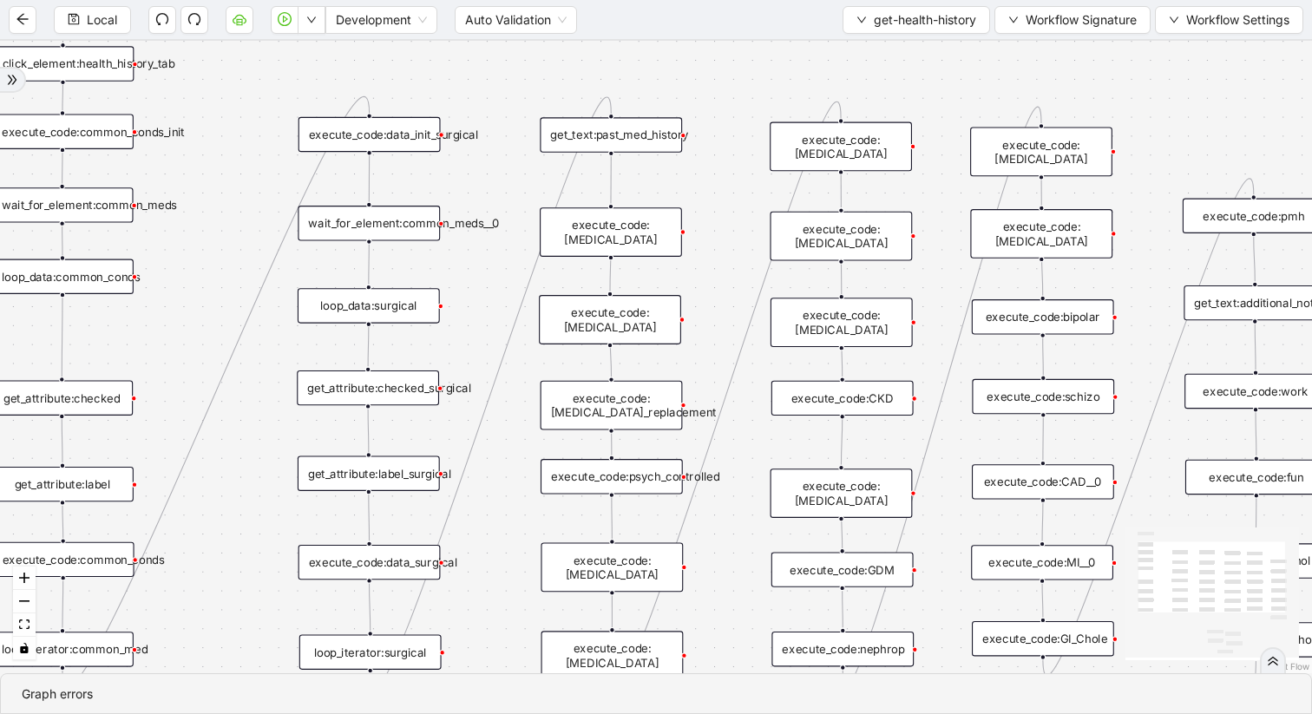
drag, startPoint x: 785, startPoint y: 202, endPoint x: 501, endPoint y: 61, distance: 317.9
click at [501, 60] on div "trigger get_attribute:checked get_attribute:label loop_iterator:common_med wait…" at bounding box center [656, 357] width 1312 height 633
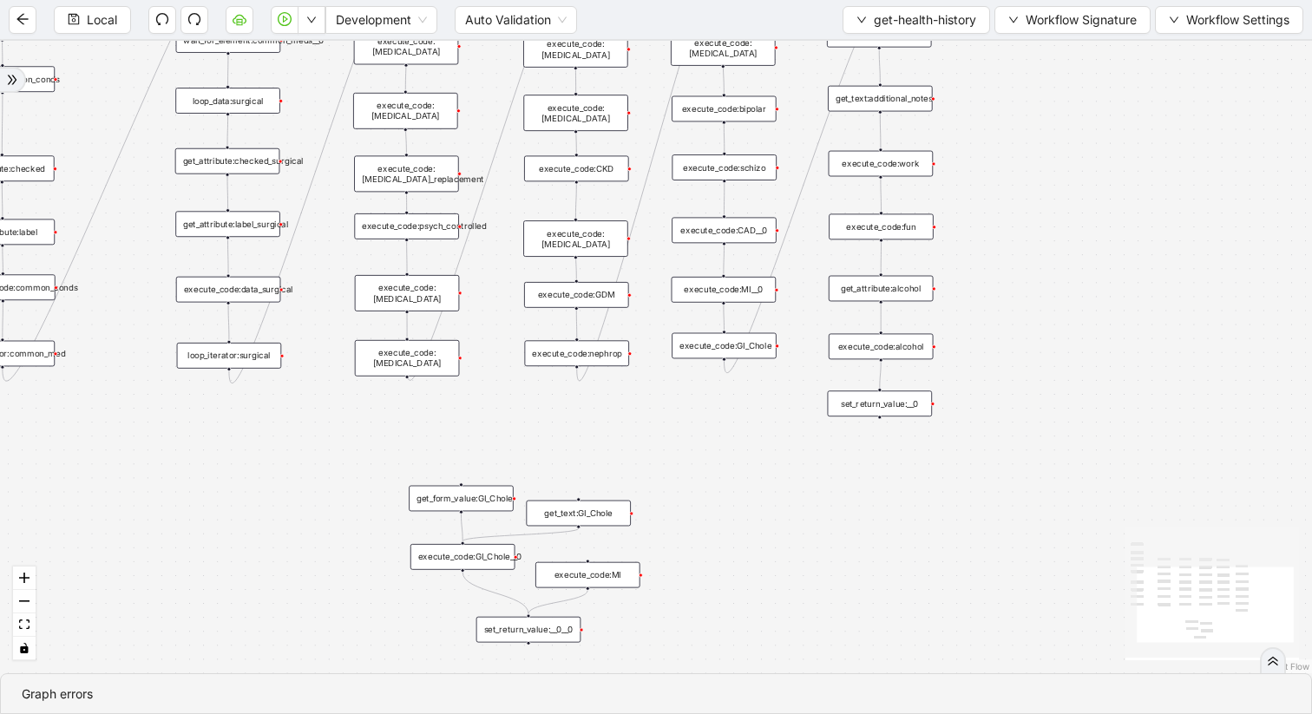
drag, startPoint x: 1211, startPoint y: 351, endPoint x: 998, endPoint y: 158, distance: 286.9
click at [998, 157] on div "trigger get_attribute:checked get_attribute:label loop_iterator:common_med wait…" at bounding box center [656, 357] width 1312 height 633
click at [899, 347] on div "execute_code:alcohol" at bounding box center [883, 348] width 105 height 26
click at [902, 352] on div "execute_code:alcohol" at bounding box center [883, 349] width 105 height 26
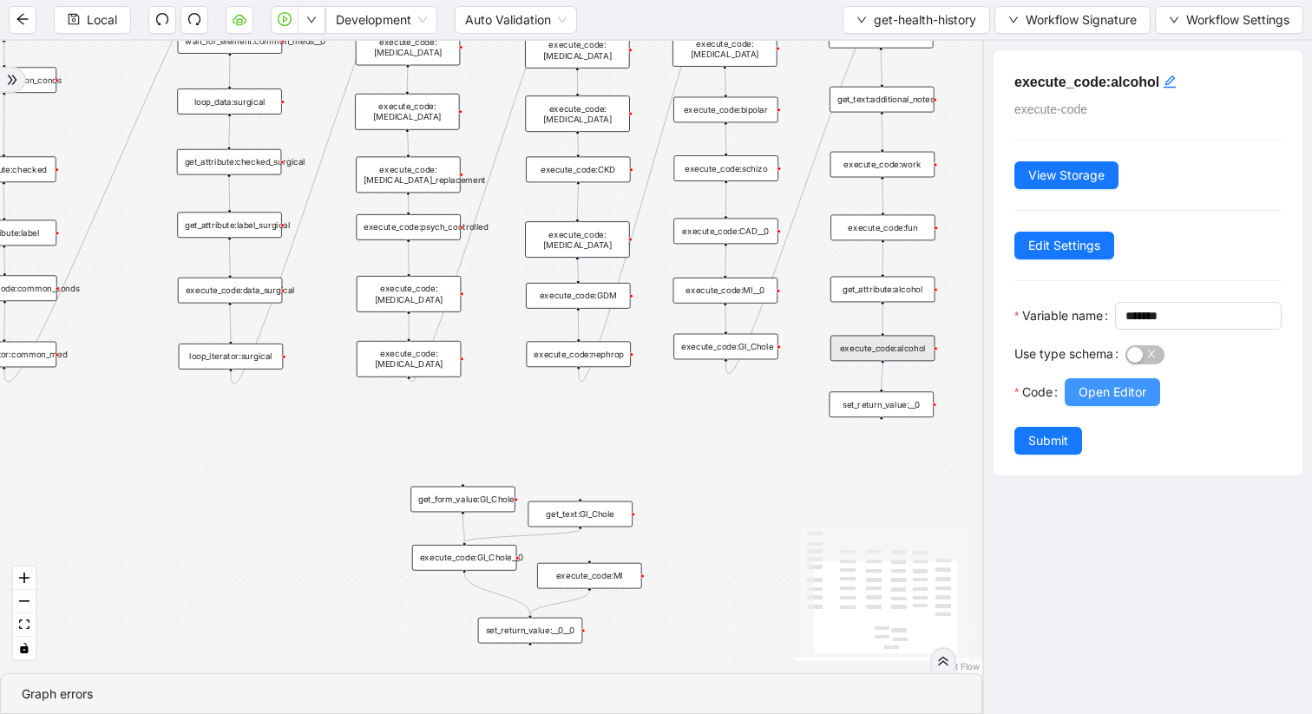
click at [1110, 402] on span "Open Editor" at bounding box center [1113, 392] width 68 height 19
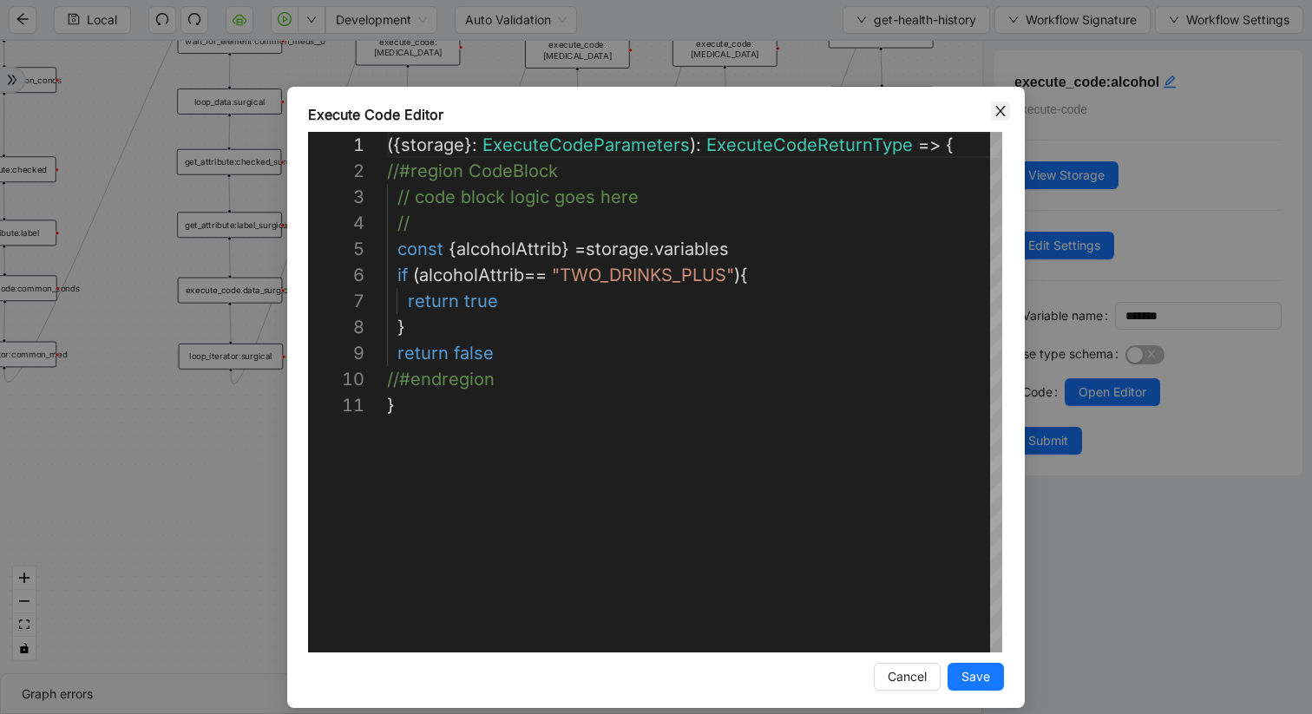
click at [995, 111] on icon "close" at bounding box center [1001, 111] width 14 height 14
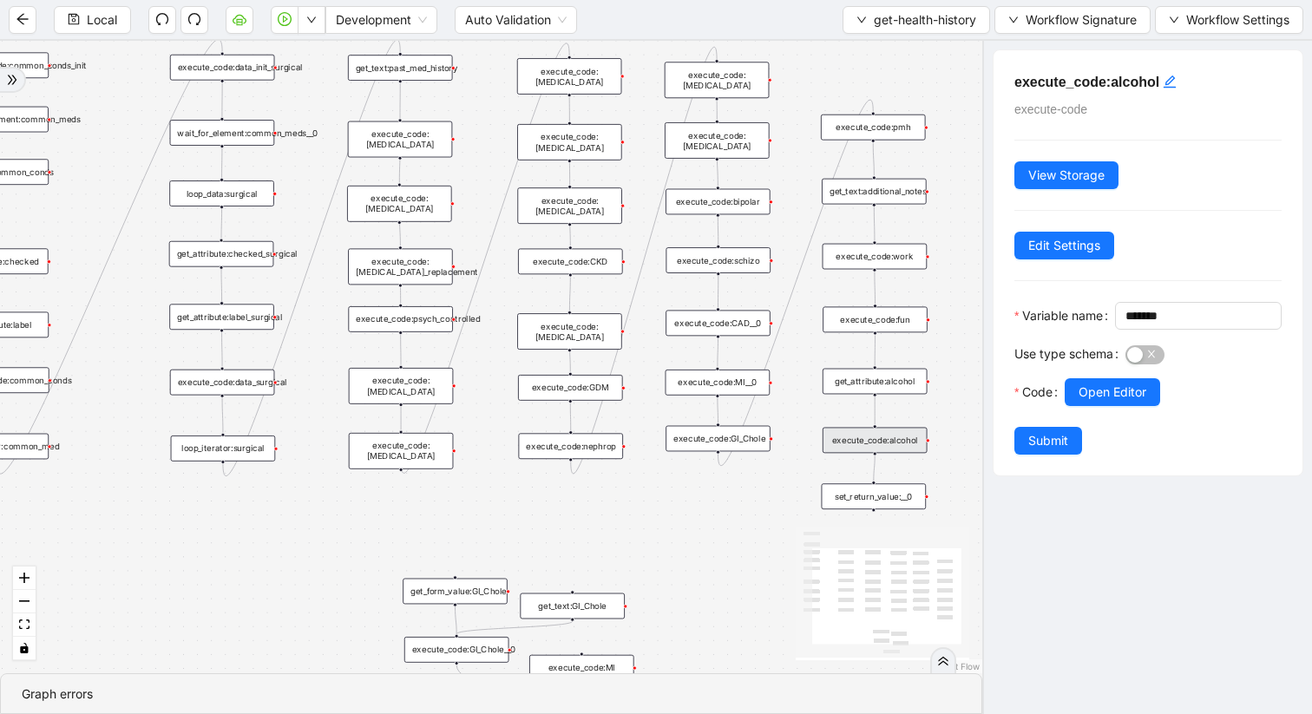
drag, startPoint x: 508, startPoint y: 241, endPoint x: 500, endPoint y: 332, distance: 91.5
click at [500, 333] on div "trigger get_attribute:checked get_attribute:label loop_iterator:common_med wait…" at bounding box center [491, 357] width 982 height 633
click at [613, 75] on div "execute_code:[MEDICAL_DATA]" at bounding box center [569, 76] width 105 height 36
click at [420, 451] on div "execute_code:[MEDICAL_DATA]" at bounding box center [401, 450] width 105 height 36
click at [426, 323] on div "execute_code:psych_controlled" at bounding box center [400, 319] width 105 height 26
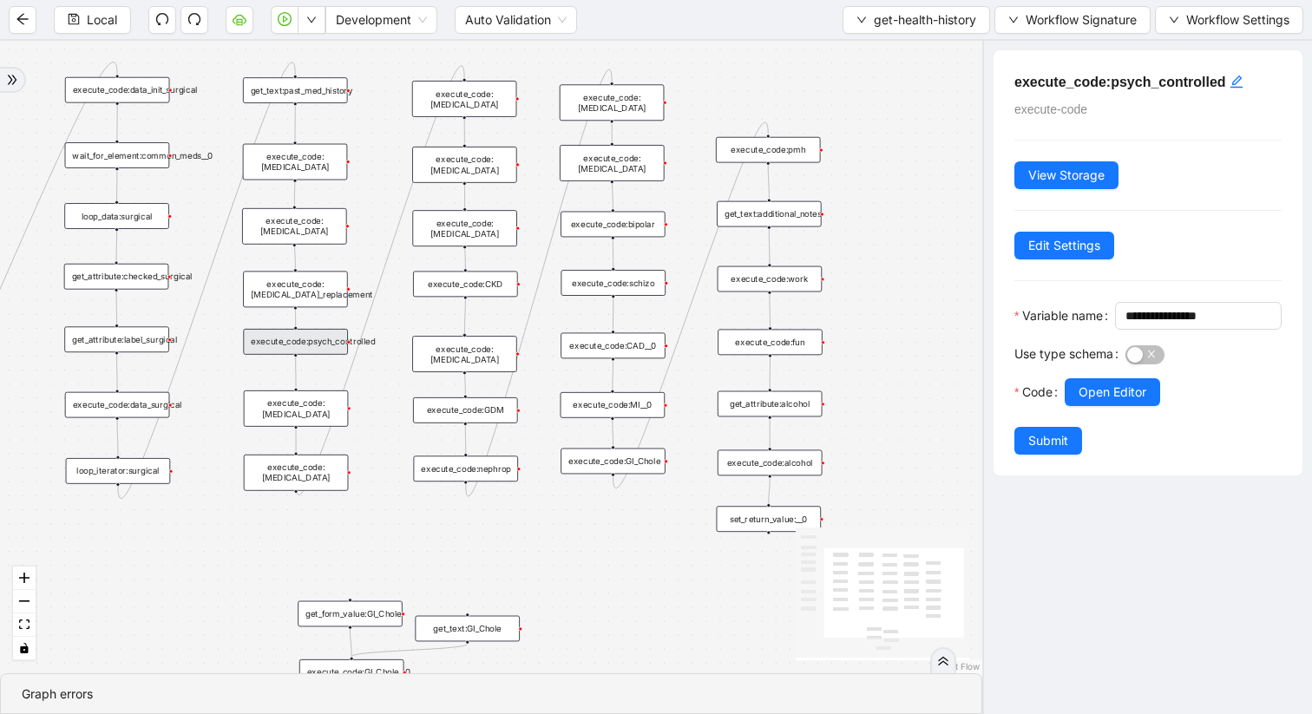
drag, startPoint x: 476, startPoint y: 522, endPoint x: 371, endPoint y: 545, distance: 107.4
click at [371, 545] on div "trigger get_attribute:checked get_attribute:label loop_iterator:common_med wait…" at bounding box center [491, 357] width 982 height 633
click at [457, 165] on div "execute_code:[MEDICAL_DATA]" at bounding box center [464, 165] width 105 height 36
click at [1128, 402] on span "Open Editor" at bounding box center [1113, 392] width 68 height 19
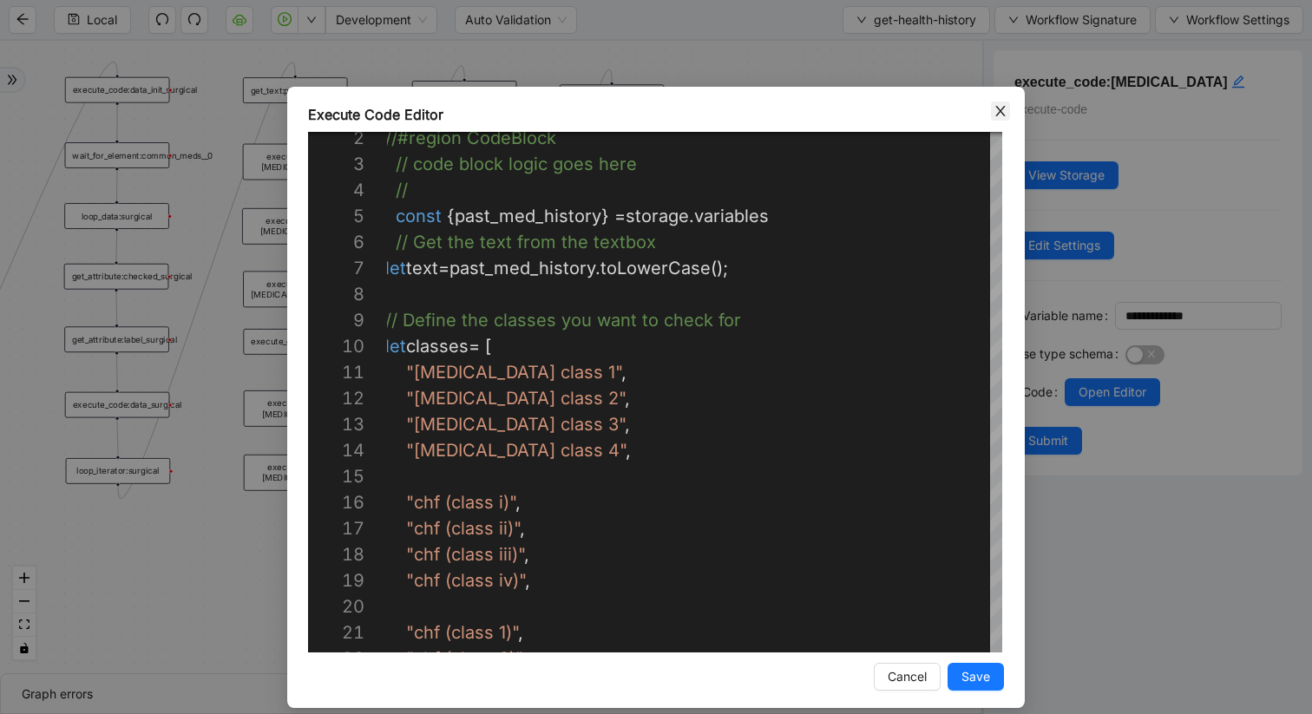
click at [1007, 110] on span "Close" at bounding box center [1000, 111] width 19 height 19
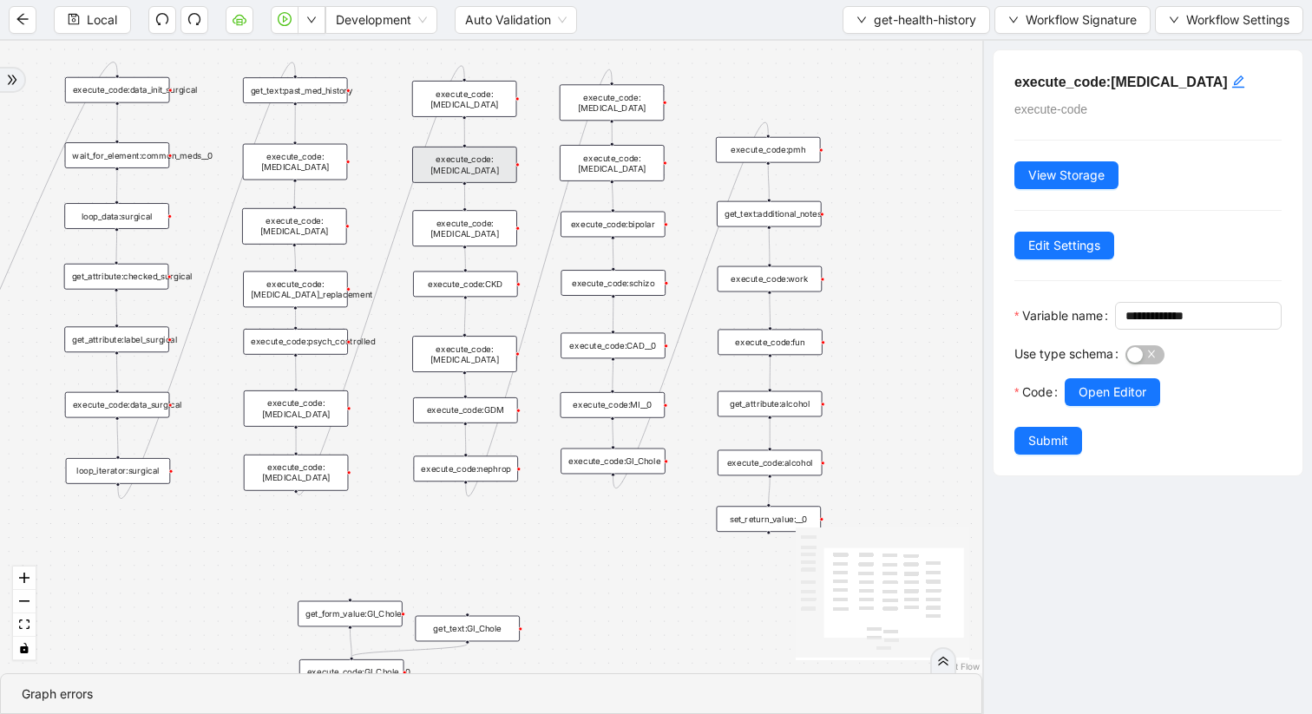
click at [494, 229] on div "execute_code:[MEDICAL_DATA]" at bounding box center [464, 228] width 105 height 36
click at [1099, 402] on span "Open Editor" at bounding box center [1113, 392] width 68 height 19
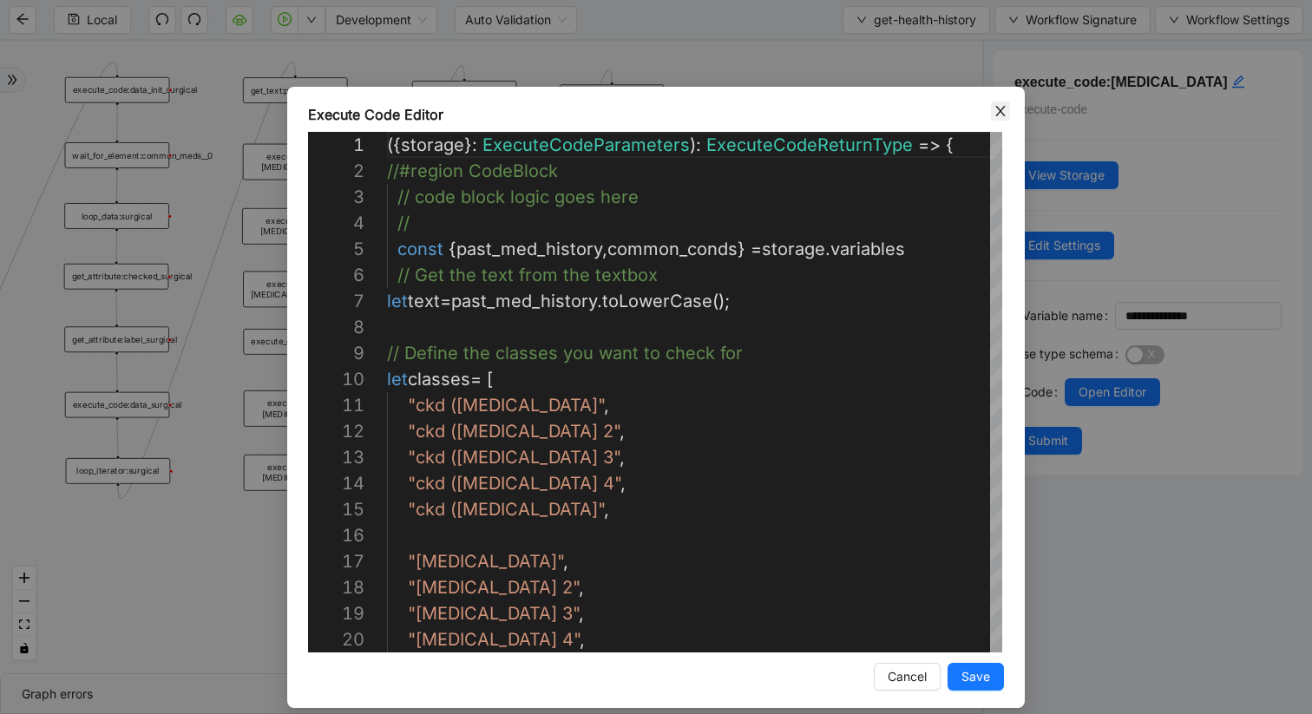
click at [995, 108] on icon "close" at bounding box center [1001, 111] width 14 height 14
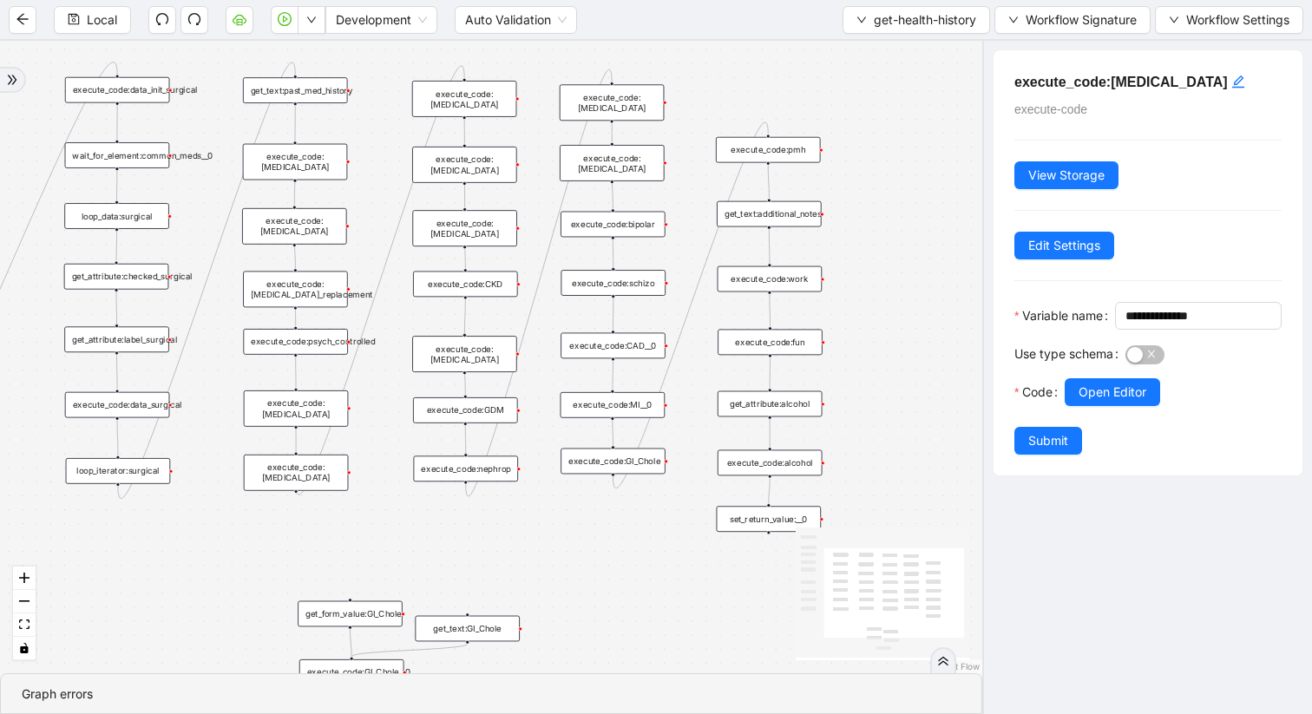
click at [507, 350] on div "execute_code:[MEDICAL_DATA]" at bounding box center [464, 354] width 105 height 36
click at [1111, 402] on span "Open Editor" at bounding box center [1113, 392] width 68 height 19
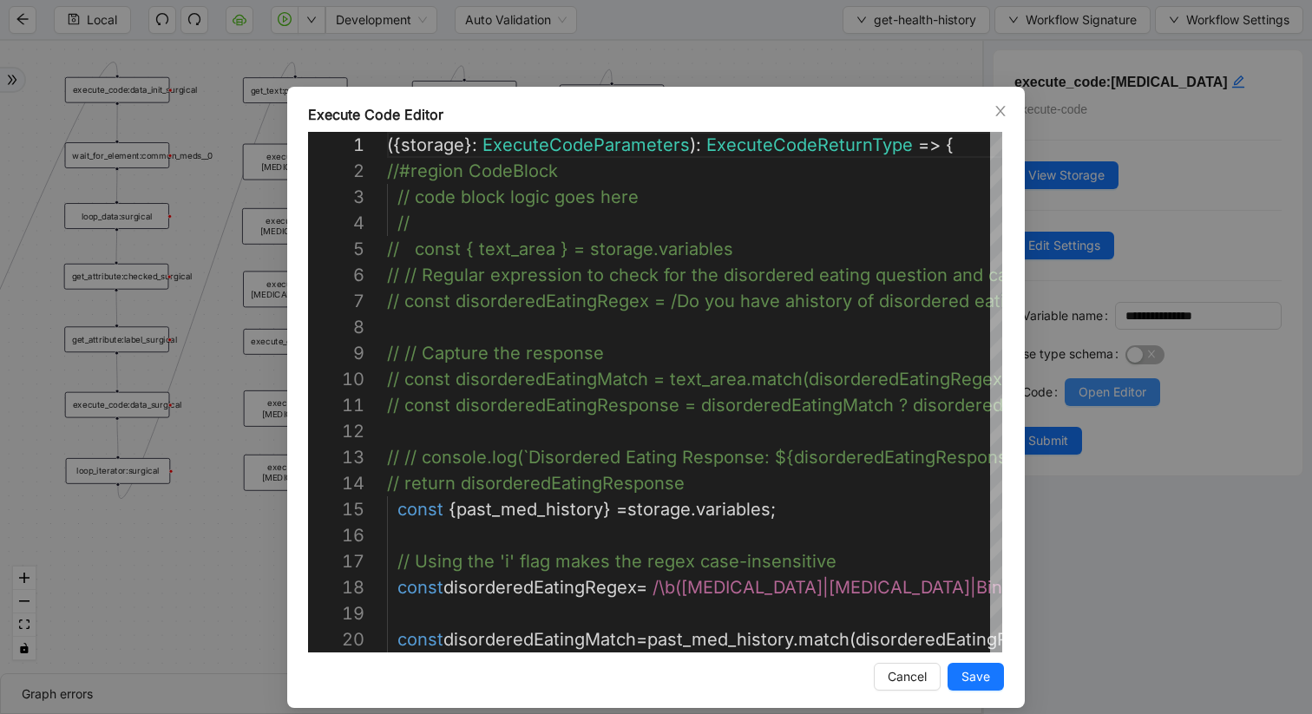
scroll to position [234, 0]
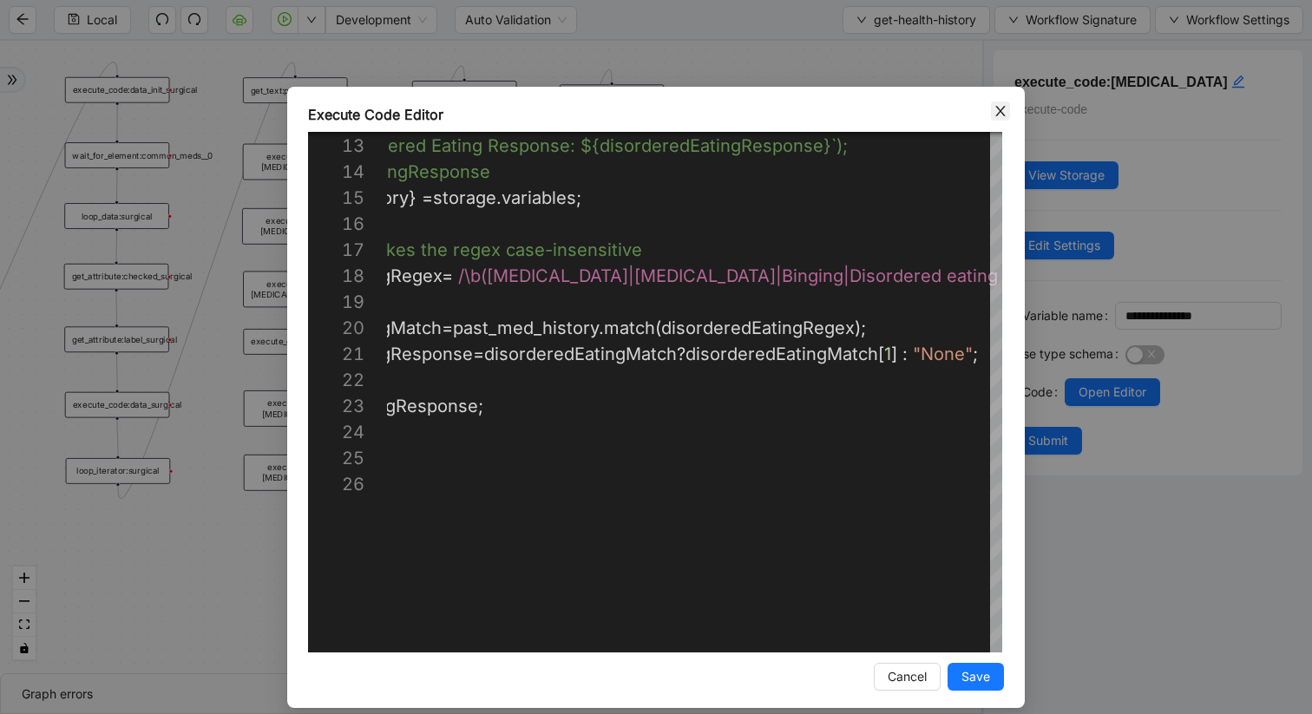
click at [995, 113] on icon "close" at bounding box center [1001, 111] width 14 height 14
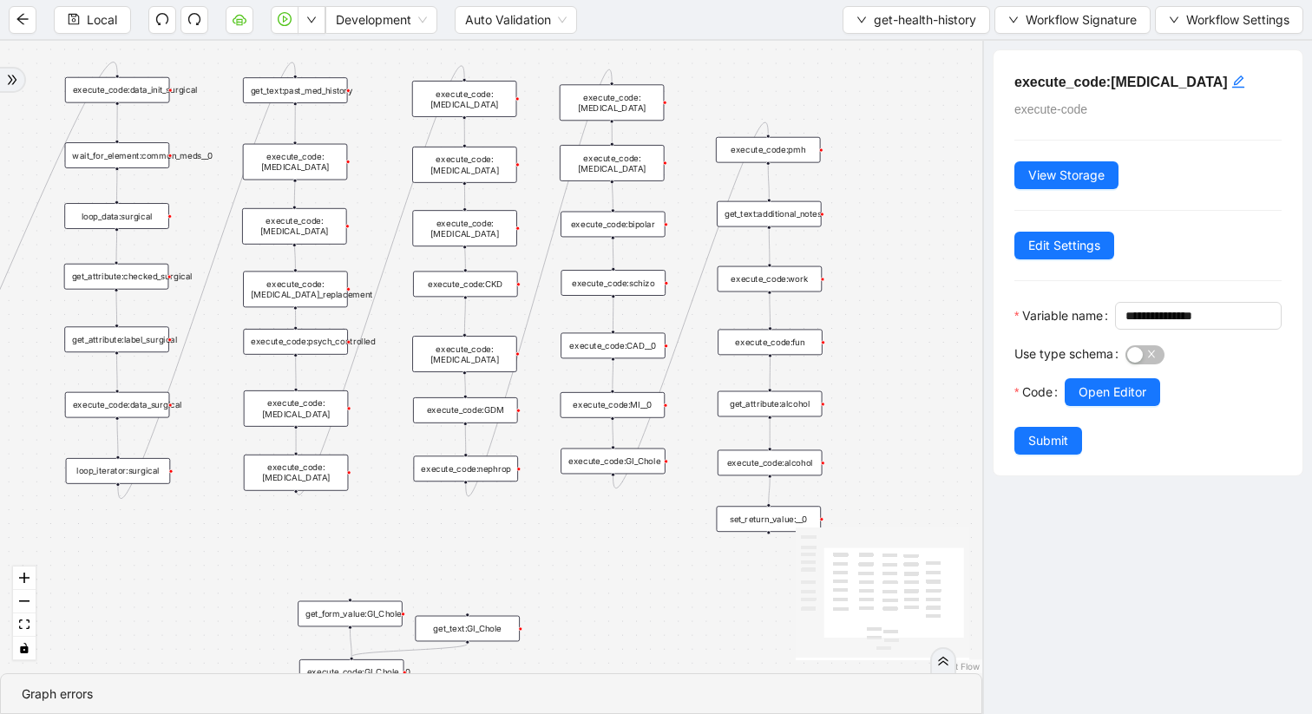
click at [480, 411] on div "execute_code:GDM" at bounding box center [465, 410] width 105 height 26
click at [1104, 402] on span "Open Editor" at bounding box center [1113, 392] width 68 height 19
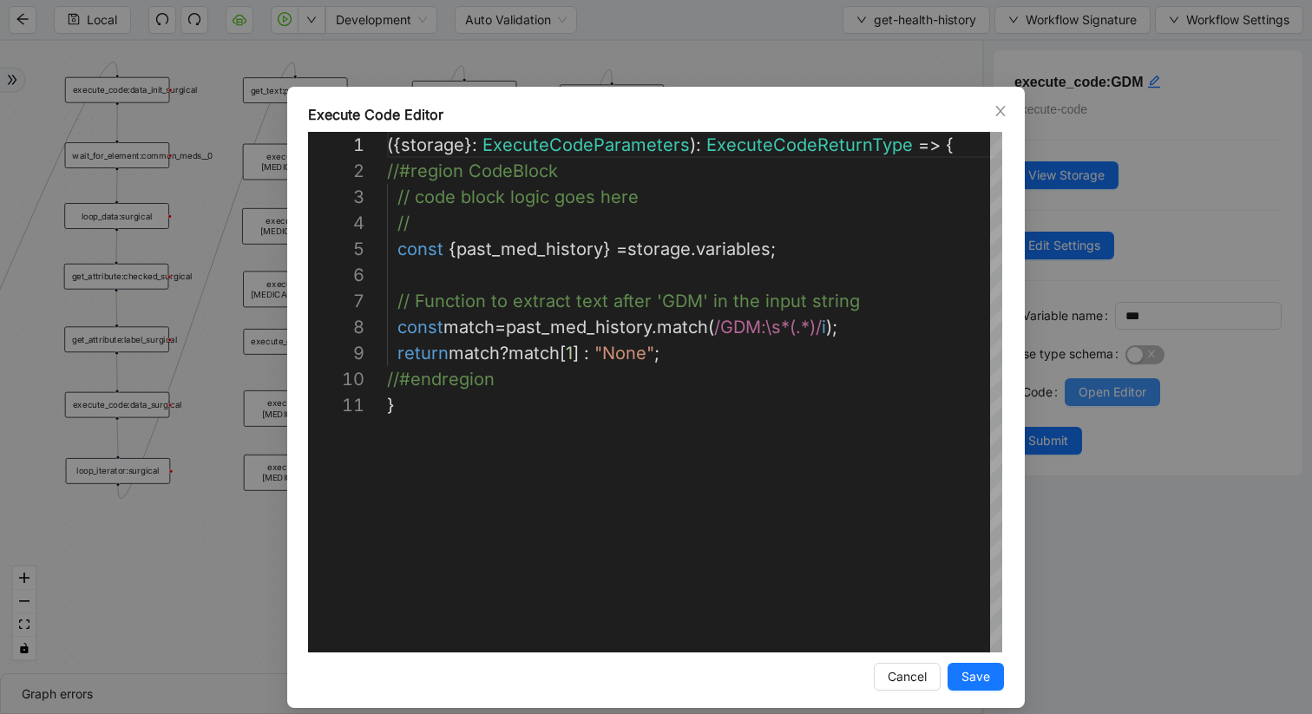
scroll to position [260, 0]
click at [995, 115] on icon "close" at bounding box center [1000, 111] width 10 height 10
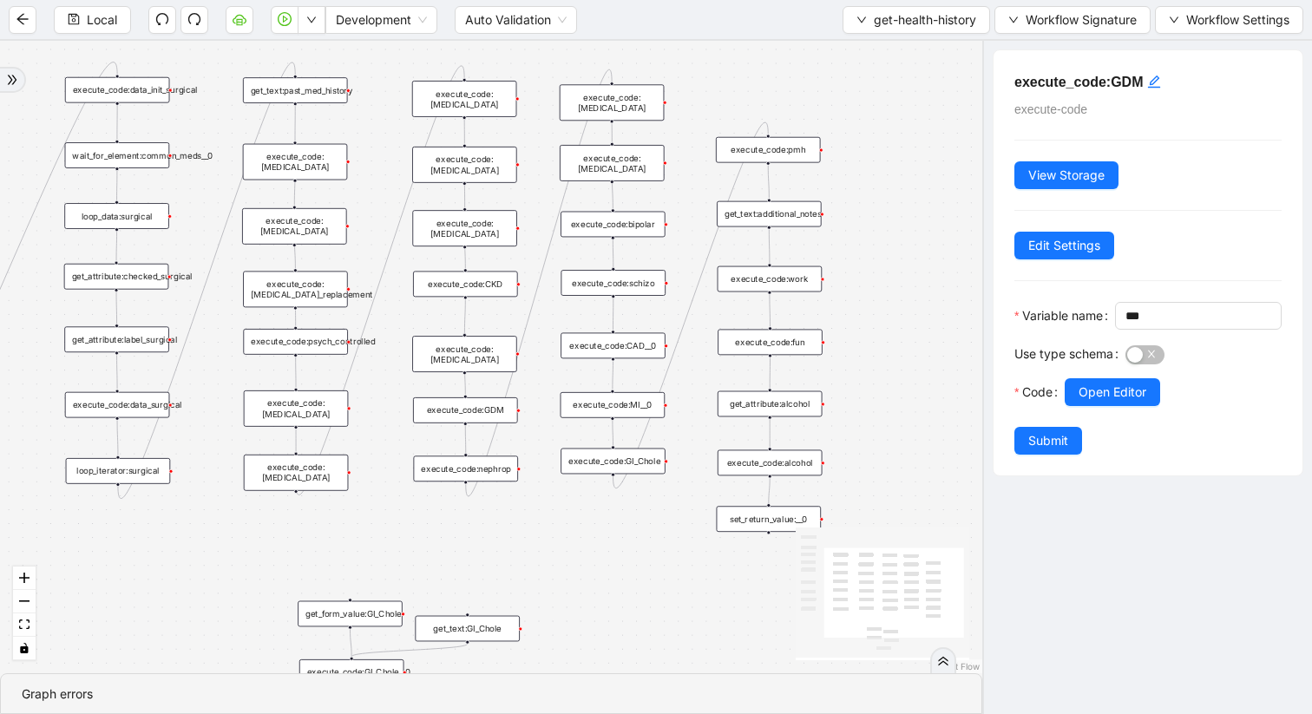
click at [493, 171] on div "execute_code:[MEDICAL_DATA]" at bounding box center [464, 165] width 105 height 36
click at [1109, 402] on span "Open Editor" at bounding box center [1113, 392] width 68 height 19
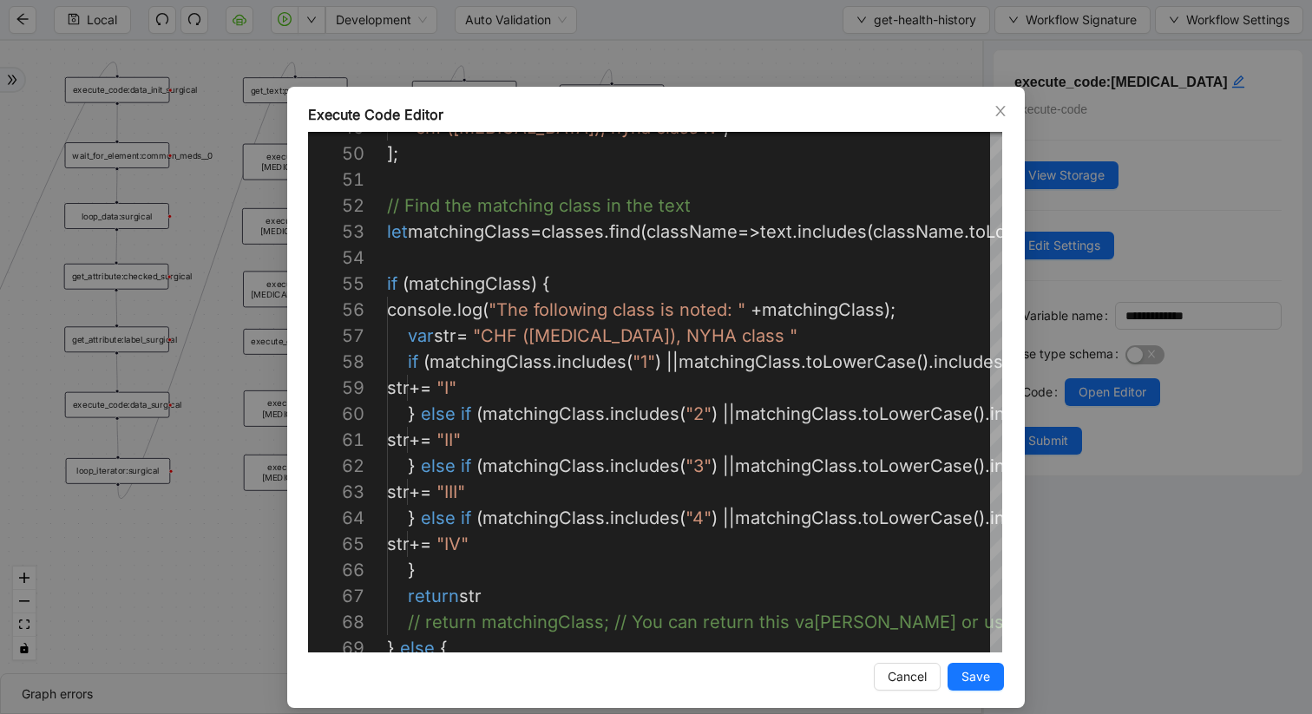
click at [1010, 112] on div "Execute Code Editor 49 50 51 52 53 54 55 56 57 58 59 60 61 62 63 64 65 66 67 68…" at bounding box center [656, 397] width 738 height 621
click at [1001, 110] on icon "close" at bounding box center [1000, 111] width 10 height 10
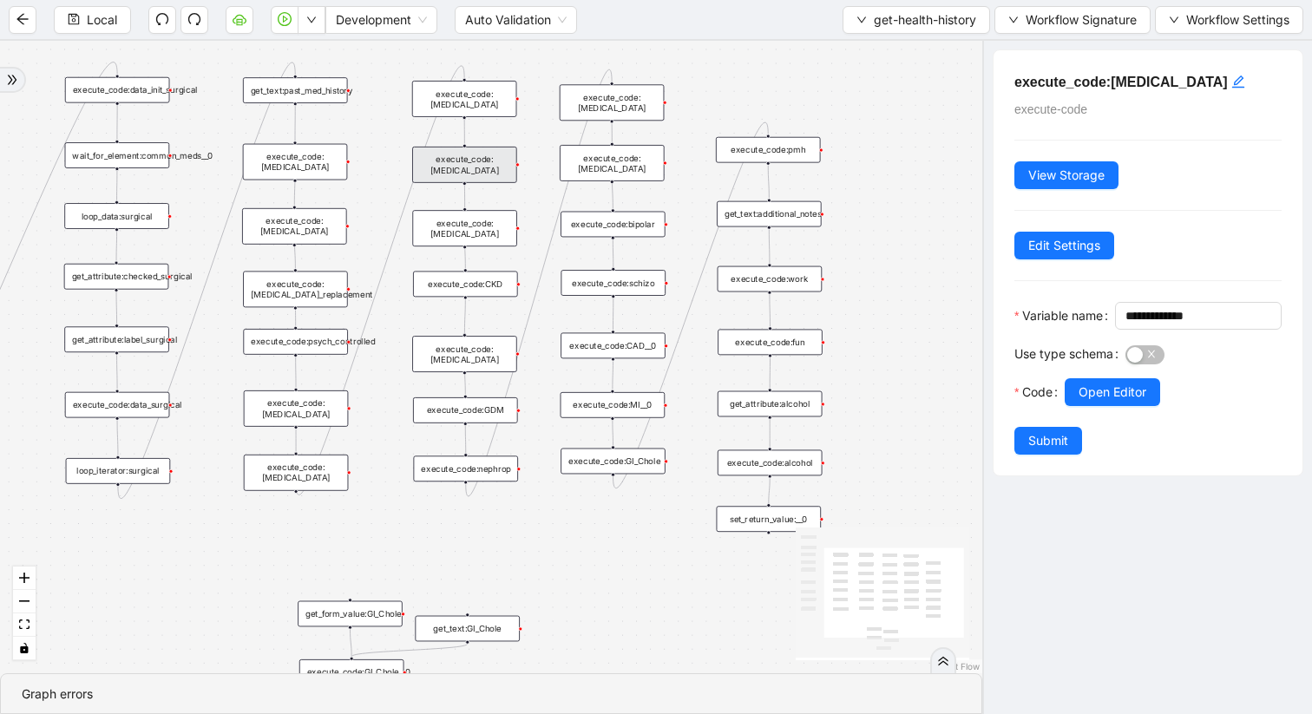
click at [502, 229] on div "execute_code:[MEDICAL_DATA]" at bounding box center [464, 228] width 105 height 36
click at [1098, 402] on span "Open Editor" at bounding box center [1113, 392] width 68 height 19
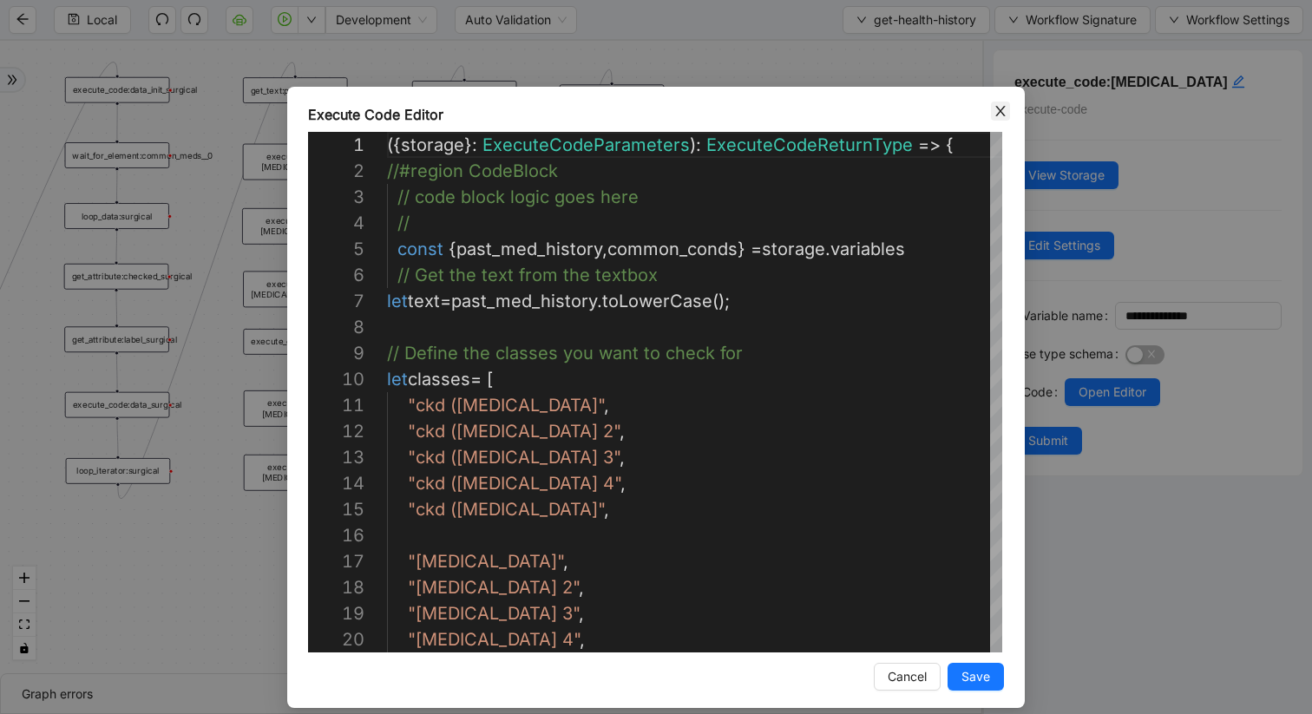
click at [1008, 119] on span "Close" at bounding box center [1000, 111] width 19 height 19
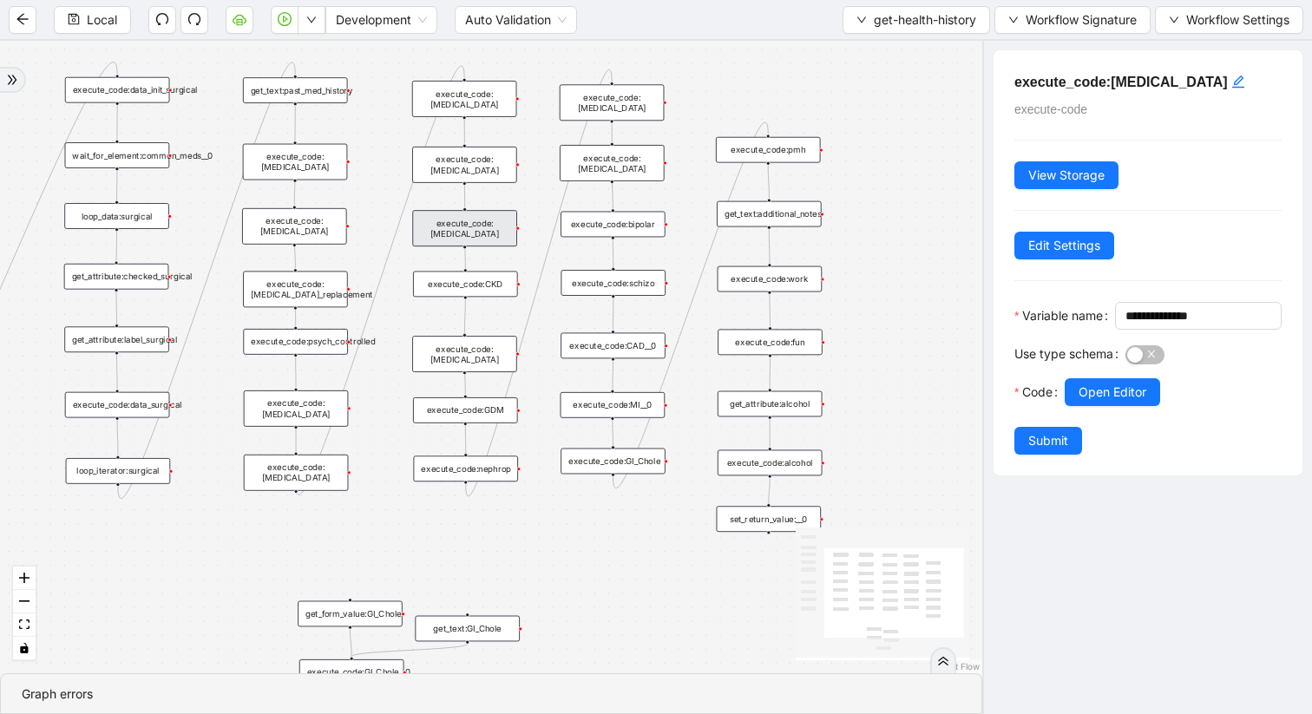
click at [325, 403] on div "execute_code:[MEDICAL_DATA]" at bounding box center [296, 409] width 105 height 36
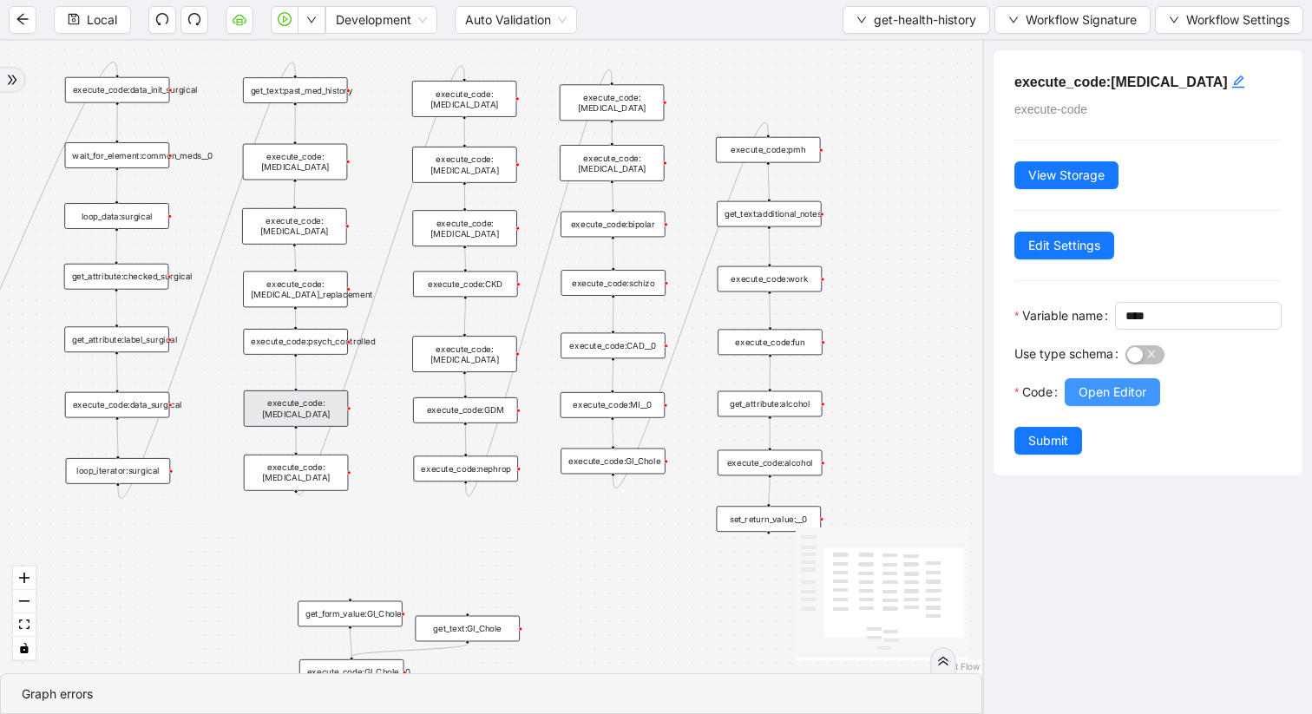
click at [1096, 402] on span "Open Editor" at bounding box center [1113, 392] width 68 height 19
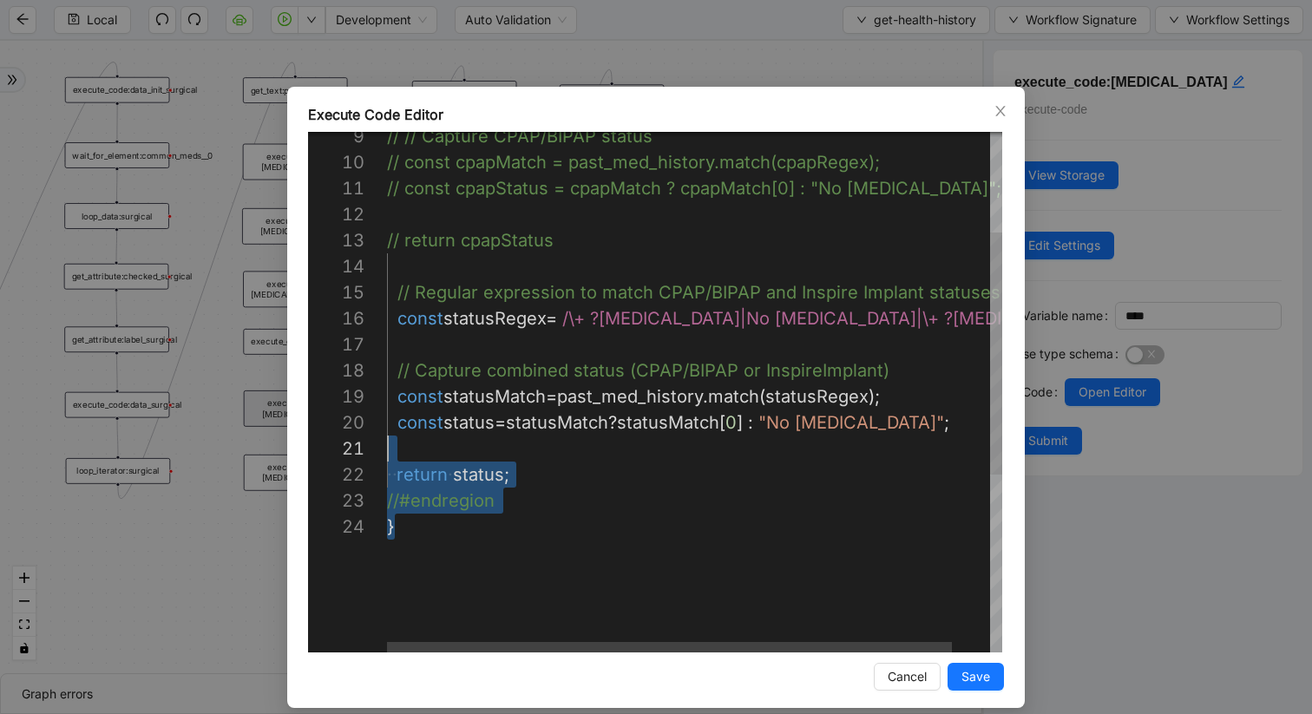
scroll to position [130, 0]
type textarea "**********"
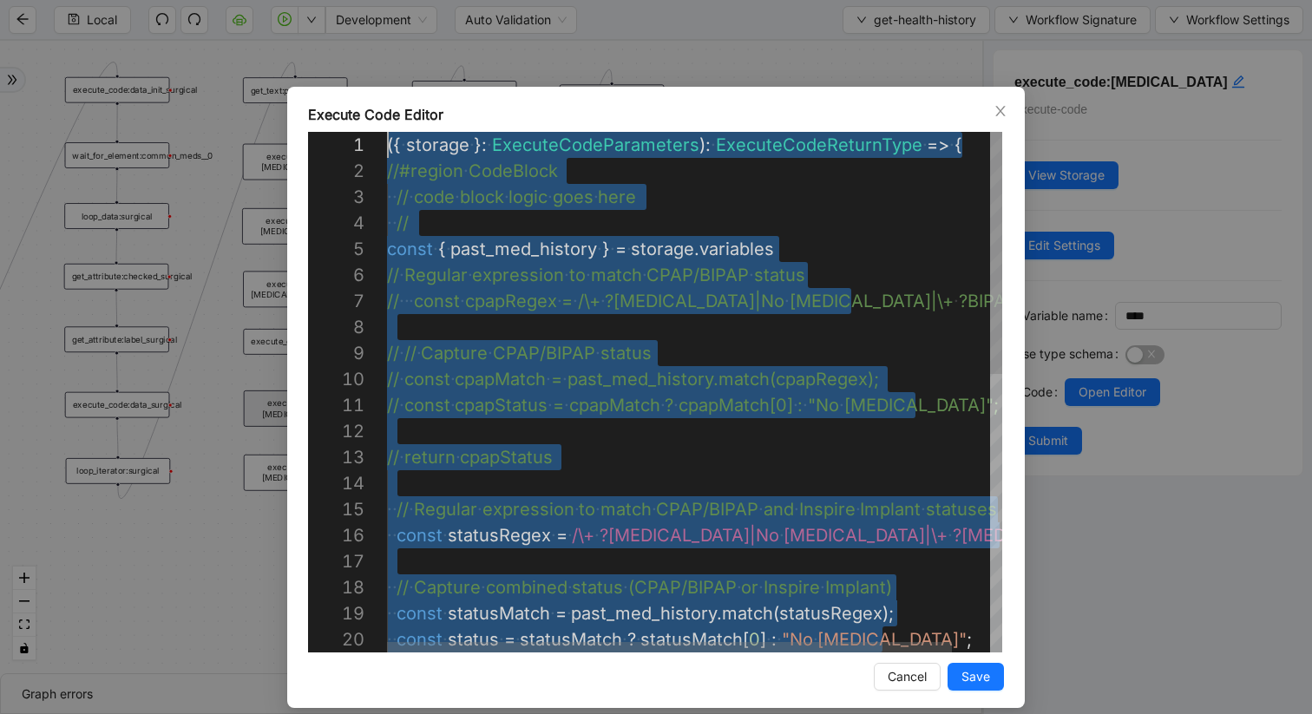
drag, startPoint x: 430, startPoint y: 533, endPoint x: 361, endPoint y: 99, distance: 439.4
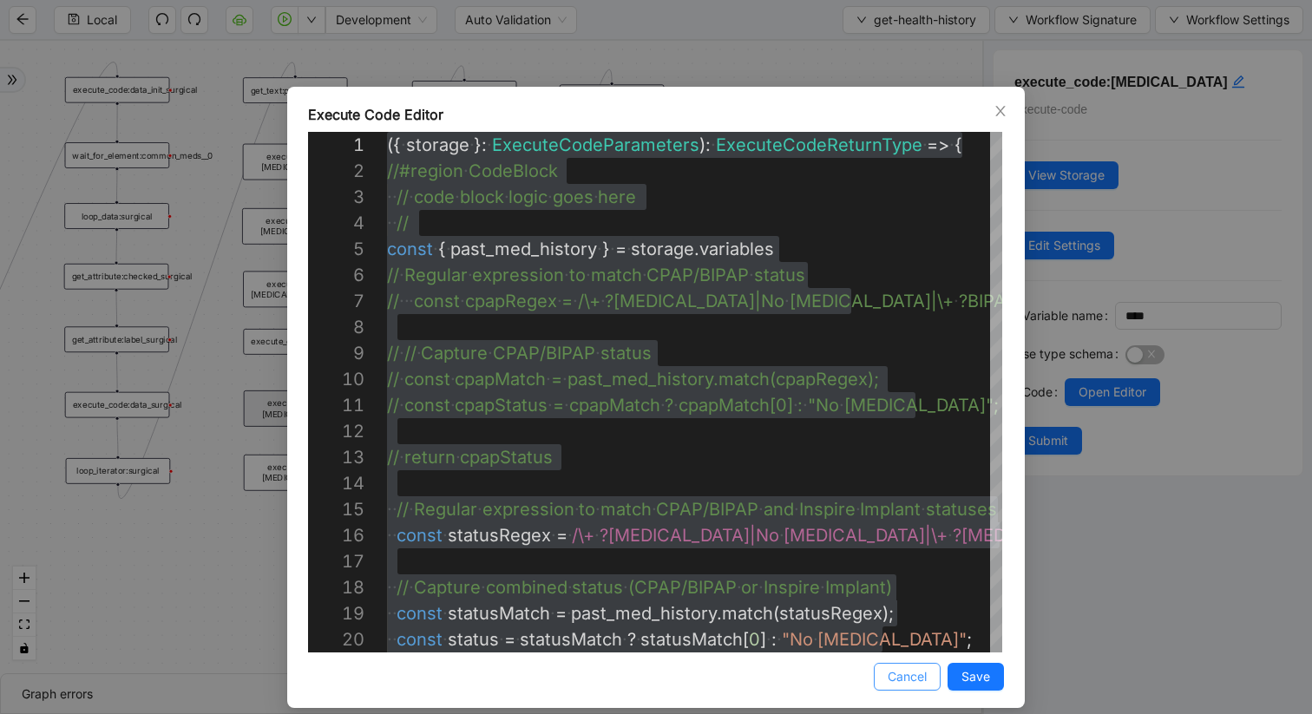
click at [909, 601] on span "Cancel" at bounding box center [907, 676] width 39 height 19
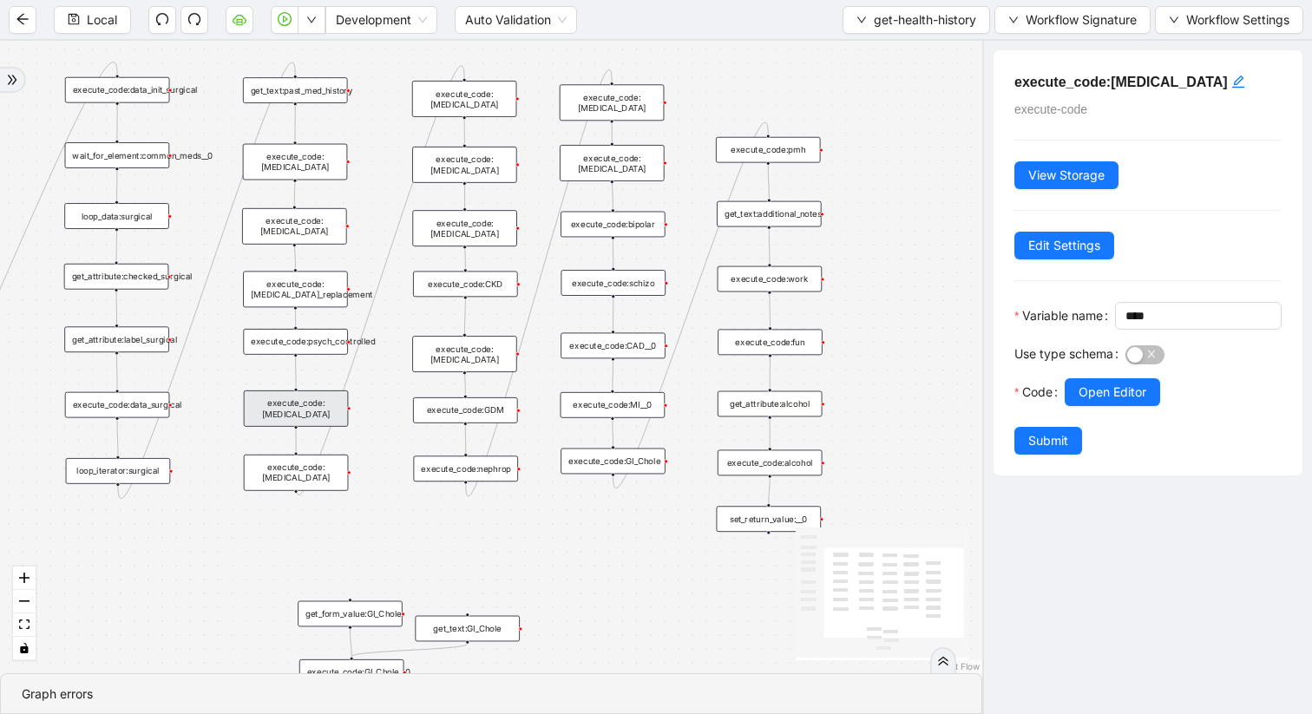
click at [8, 82] on icon "double-right" at bounding box center [12, 80] width 12 height 12
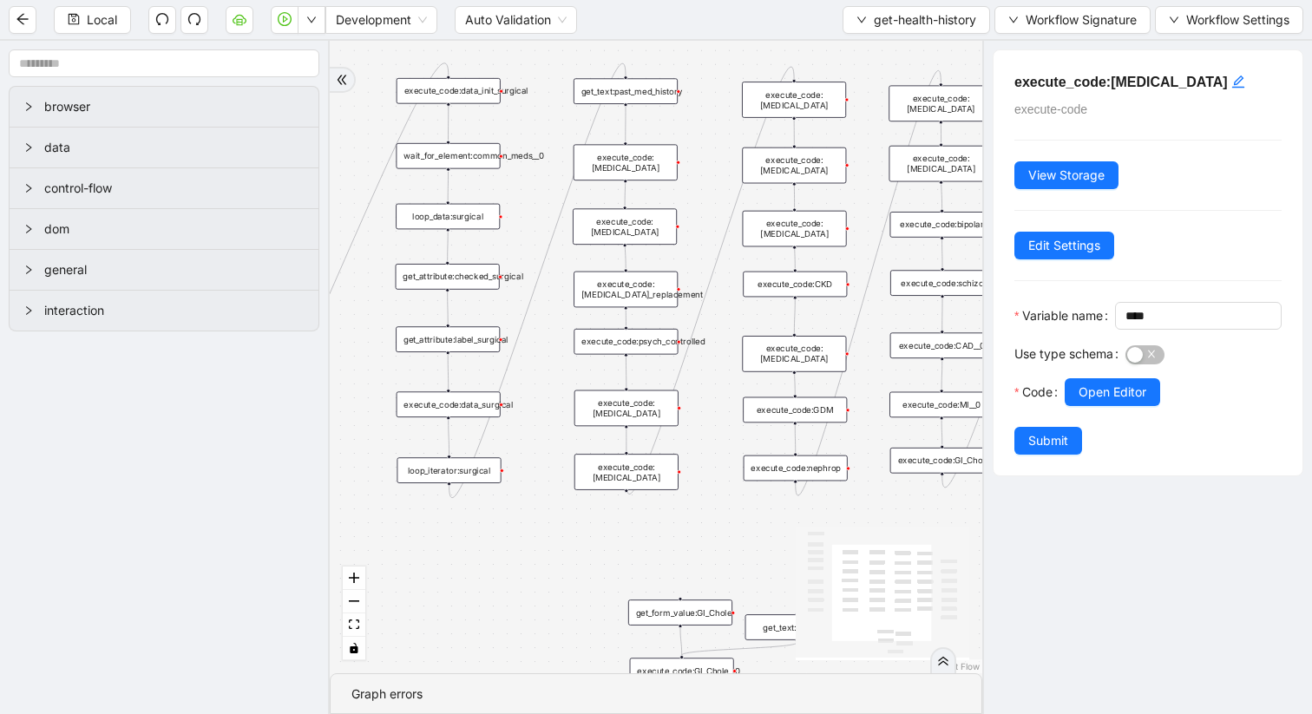
click at [913, 288] on div "execute_code:schizo" at bounding box center [942, 283] width 104 height 26
click at [27, 152] on icon "right" at bounding box center [28, 147] width 10 height 10
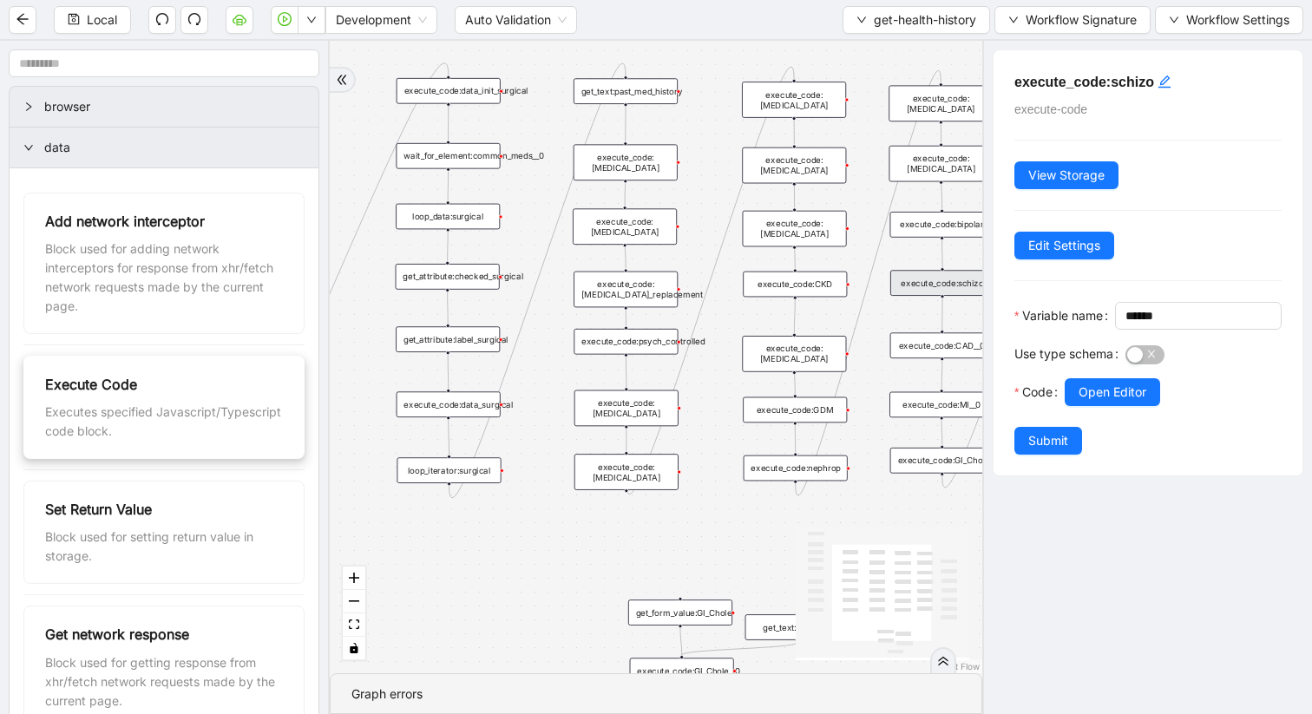
click at [81, 402] on div "Execute Code Executes specified Javascript/Typescript code block." at bounding box center [164, 407] width 238 height 67
click at [468, 586] on div "execute_code:" at bounding box center [481, 584] width 104 height 26
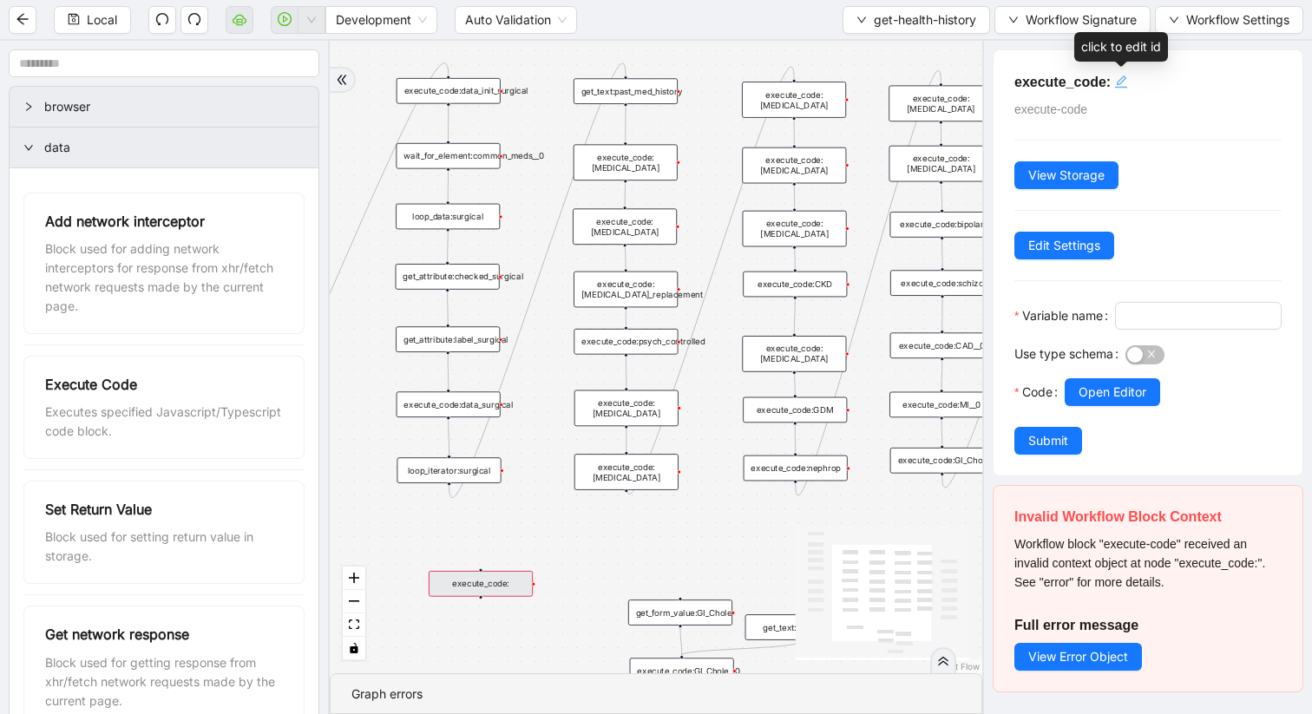
click at [1120, 82] on icon "edit" at bounding box center [1121, 82] width 12 height 12
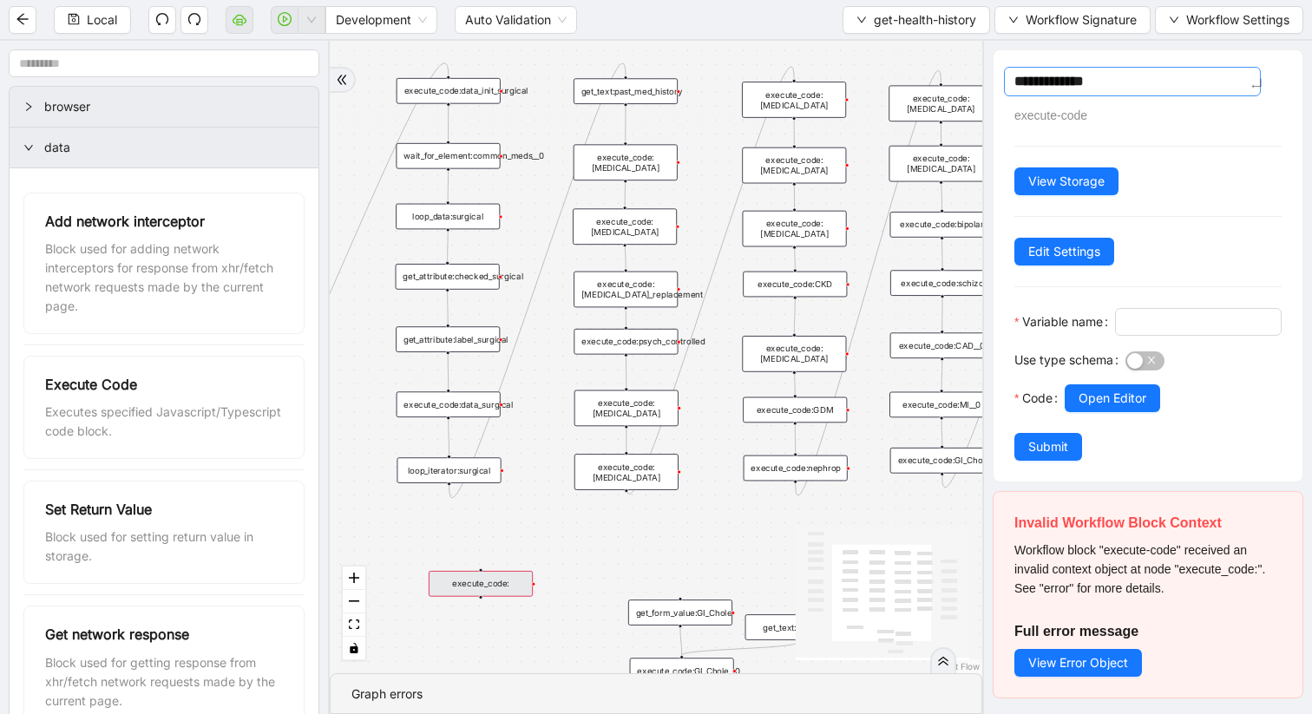
type textarea "**********"
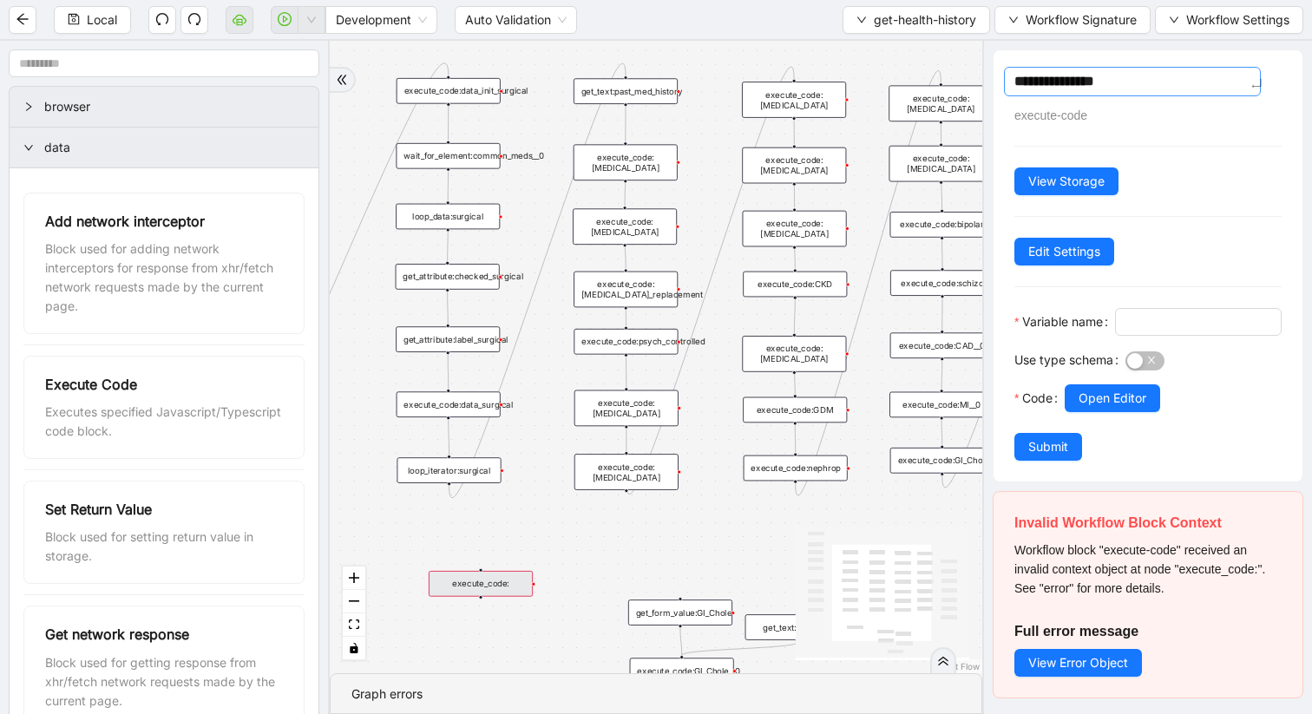
type textarea "**********"
click at [1111, 412] on button "Open Editor" at bounding box center [1112, 398] width 95 height 28
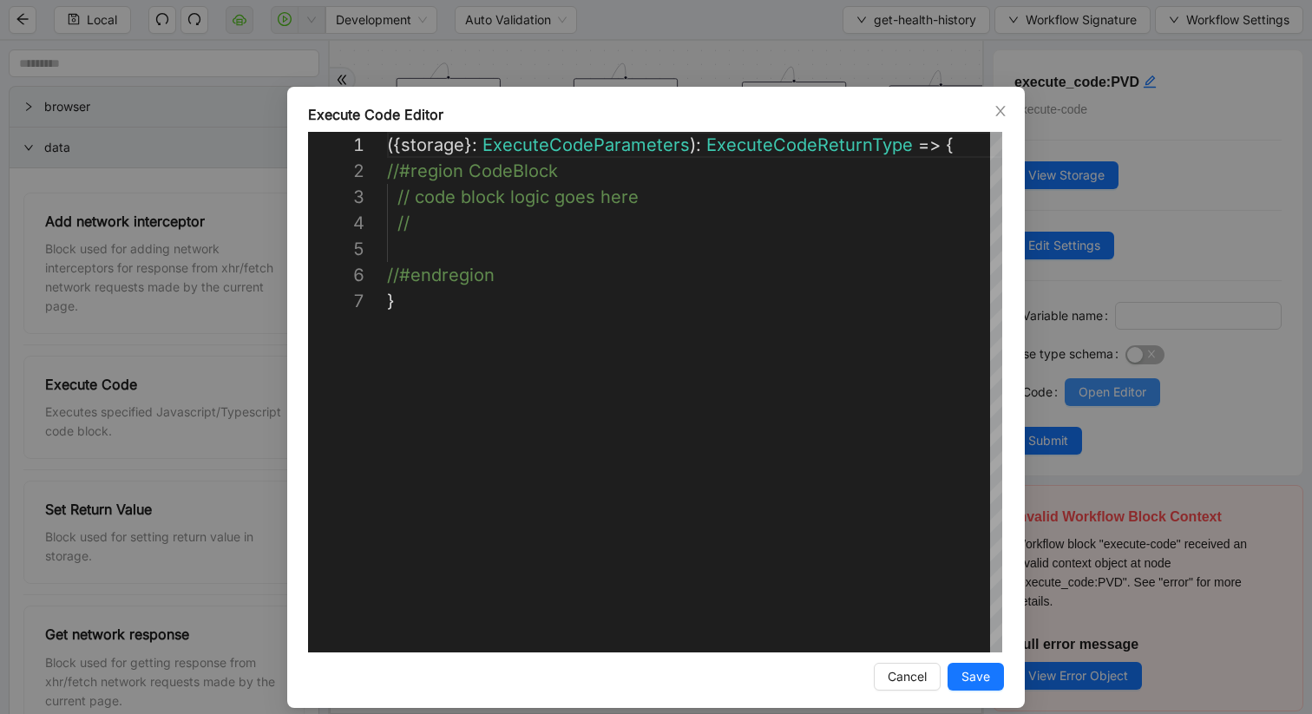
scroll to position [156, 0]
click at [998, 110] on icon "close" at bounding box center [1001, 111] width 14 height 14
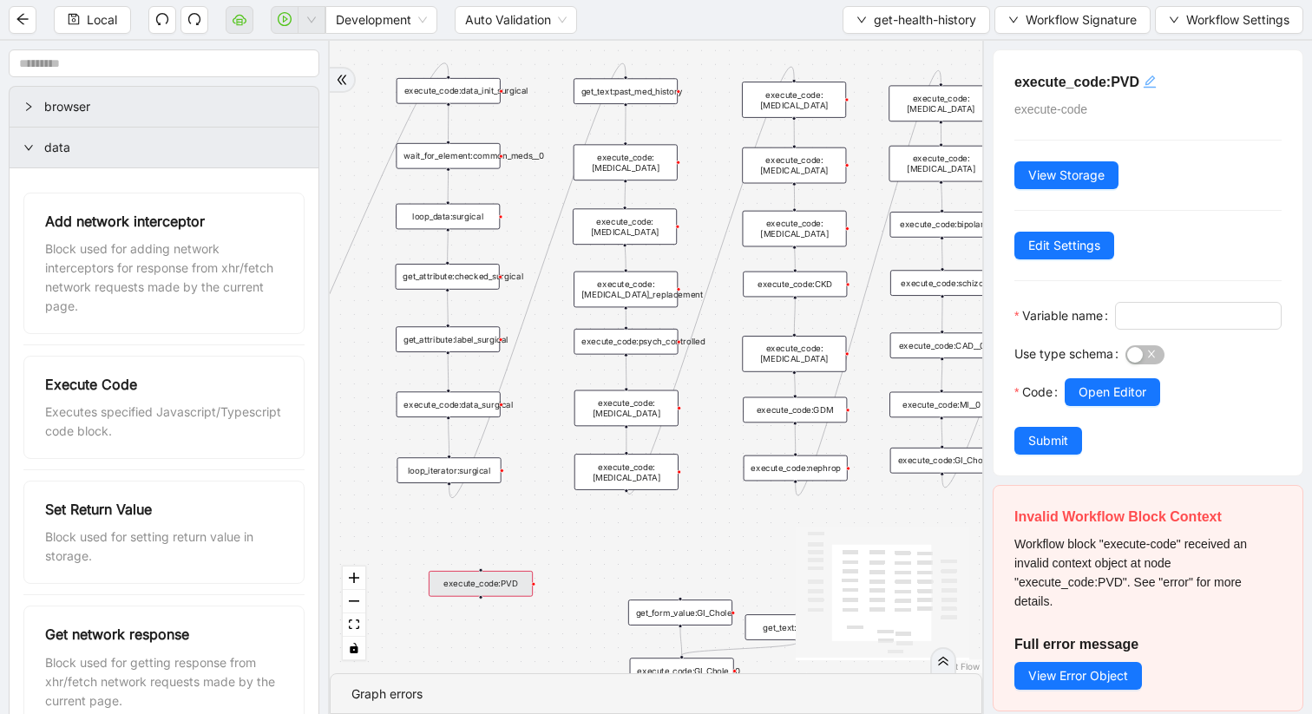
scroll to position [33, 0]
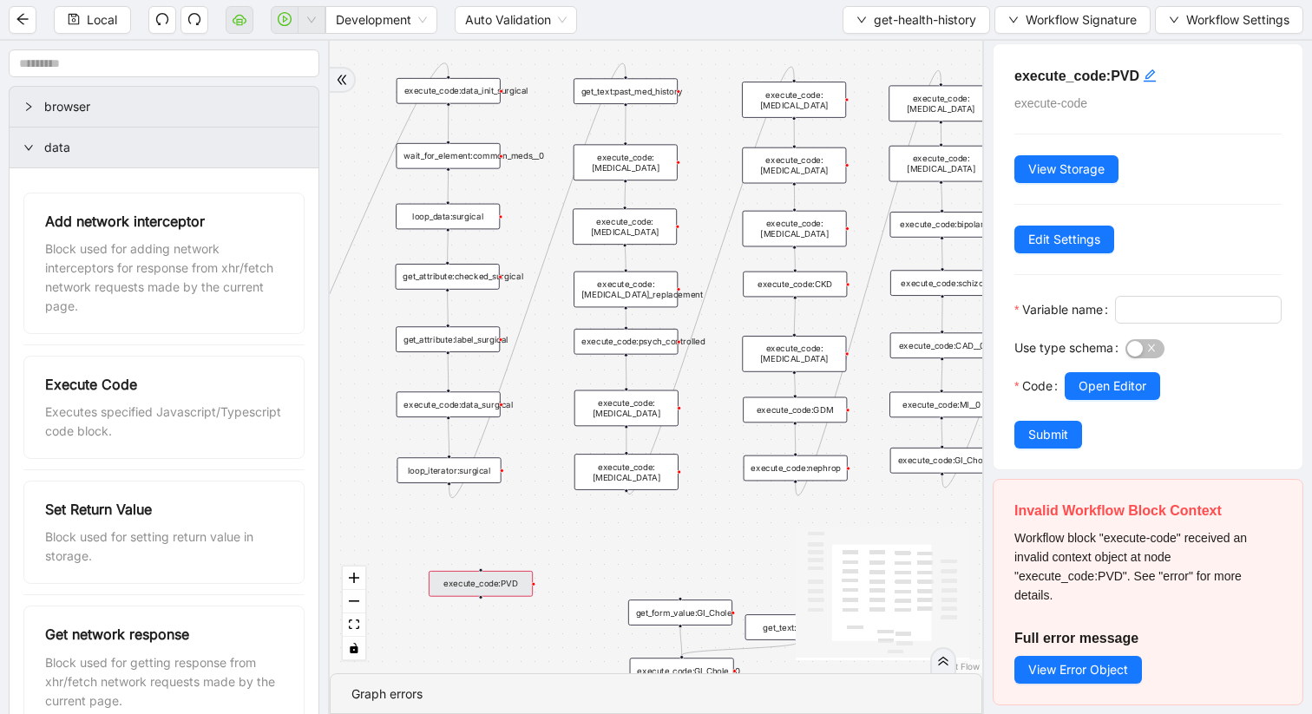
click at [1040, 456] on div "execute_code:PVD execute-code View Storage Edit Settings Variable name Use type…" at bounding box center [1148, 256] width 309 height 425
click at [1038, 439] on span "Submit" at bounding box center [1048, 434] width 40 height 19
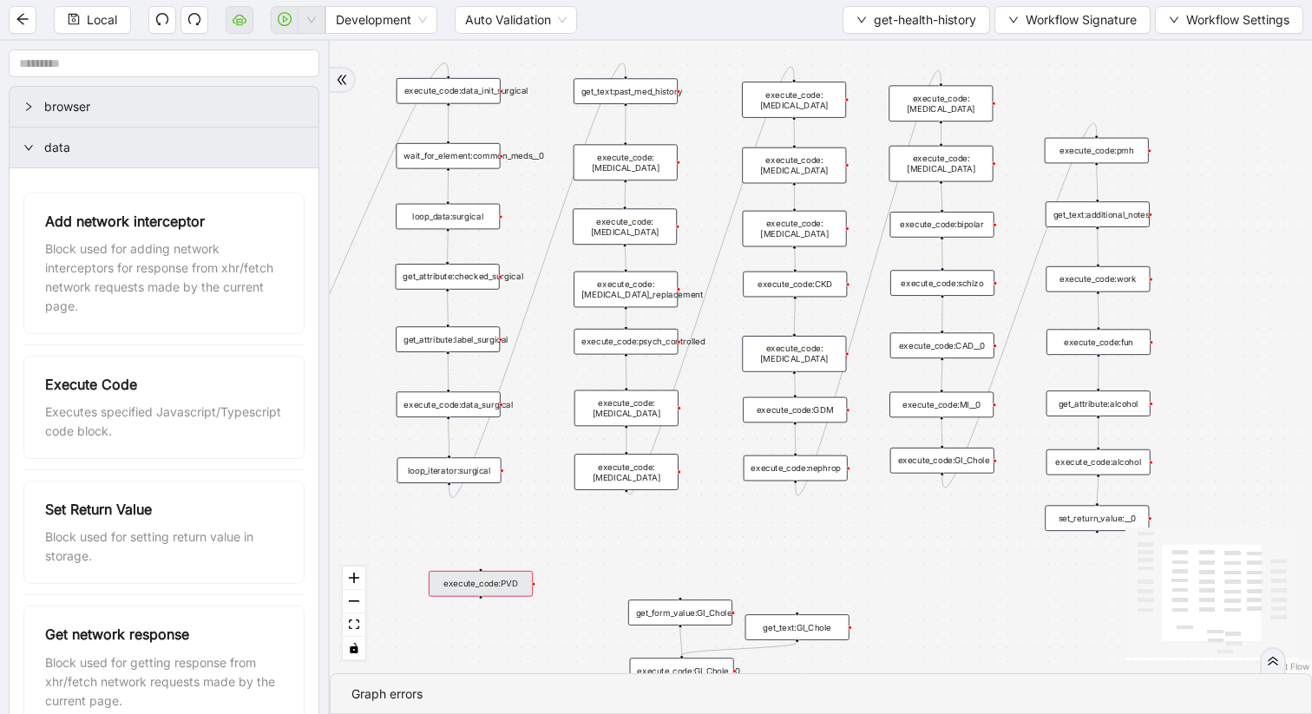
scroll to position [0, 0]
click at [940, 225] on div "execute_code:bipolar" at bounding box center [942, 225] width 104 height 26
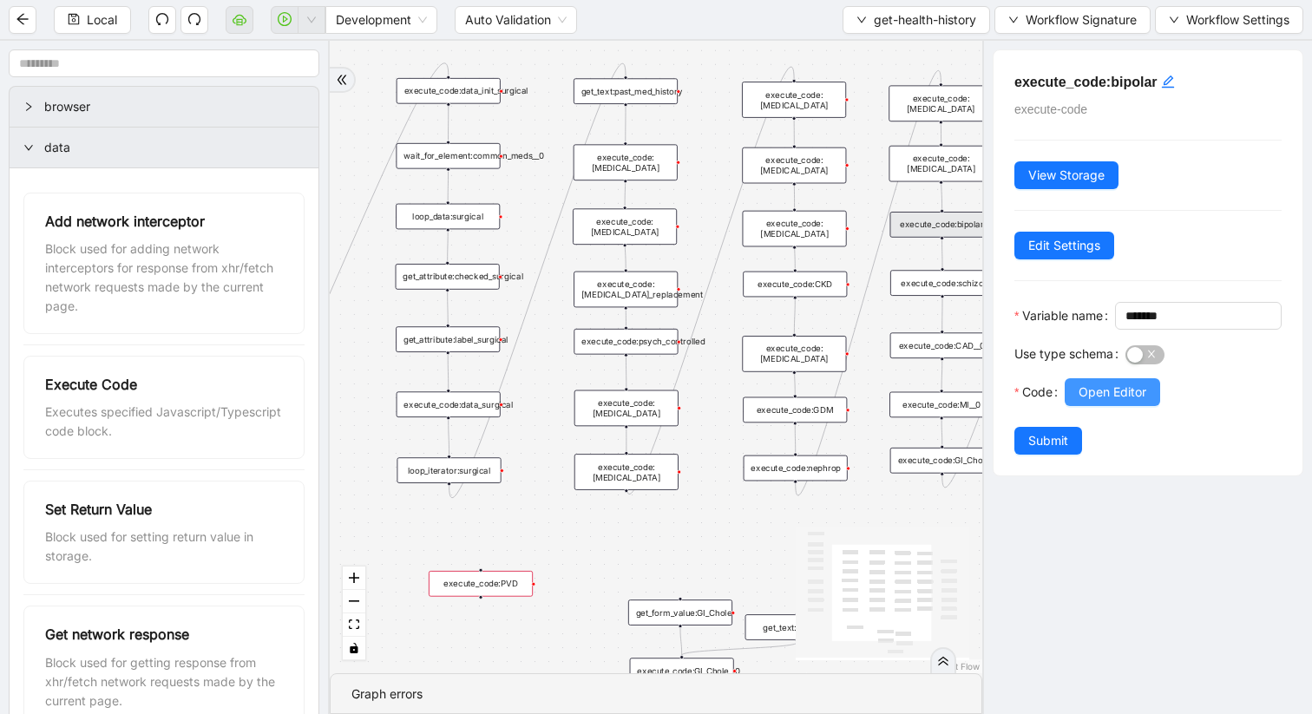
click at [1093, 402] on span "Open Editor" at bounding box center [1113, 392] width 68 height 19
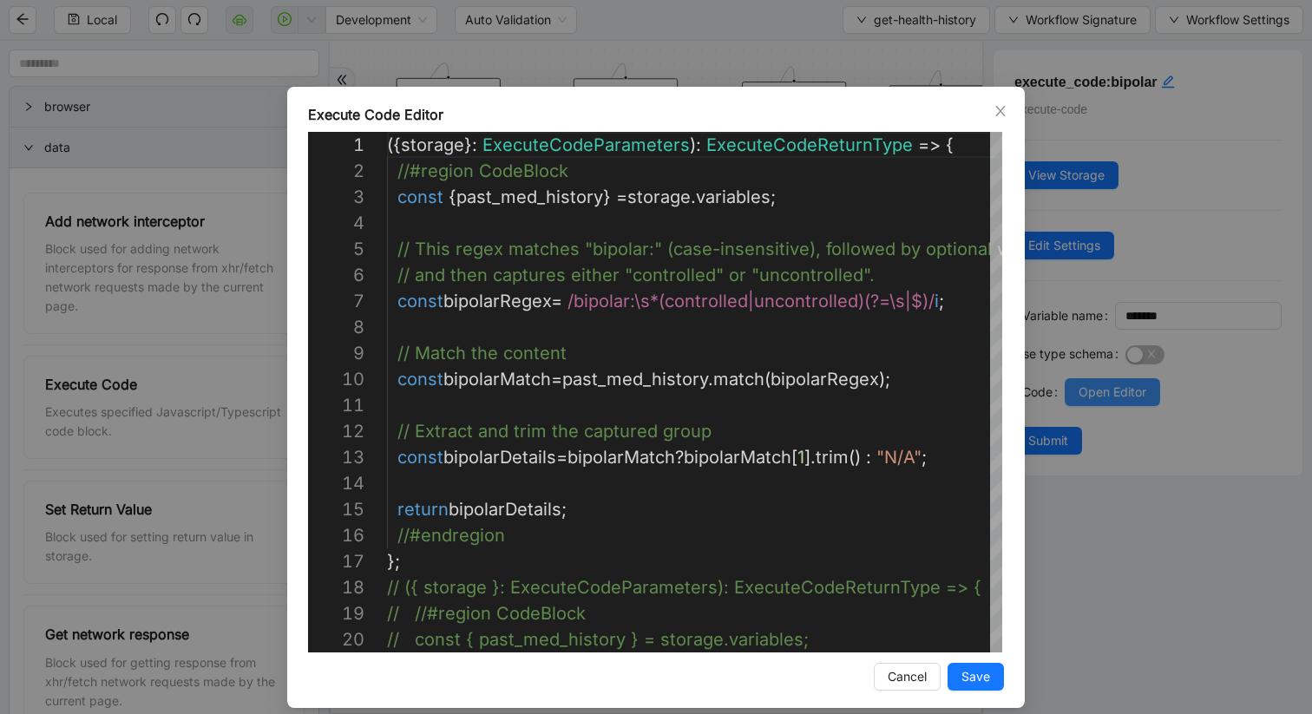
scroll to position [260, 0]
click at [995, 115] on icon "close" at bounding box center [1001, 111] width 14 height 14
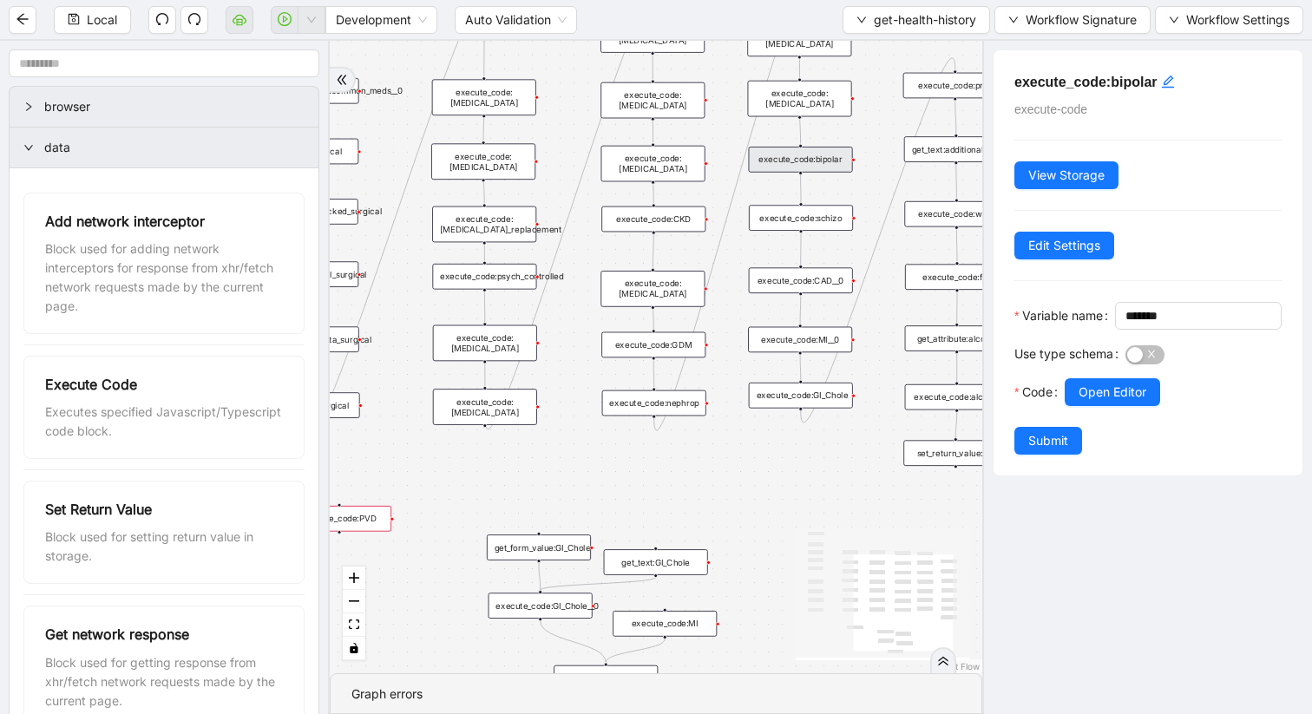
drag, startPoint x: 712, startPoint y: 505, endPoint x: 573, endPoint y: 443, distance: 152.7
click at [572, 443] on div "trigger get_attribute:checked get_attribute:label loop_iterator:common_med wait…" at bounding box center [656, 357] width 653 height 633
drag, startPoint x: 362, startPoint y: 522, endPoint x: 675, endPoint y: 506, distance: 313.7
click at [675, 506] on div "execute_code:PVD" at bounding box center [653, 505] width 104 height 26
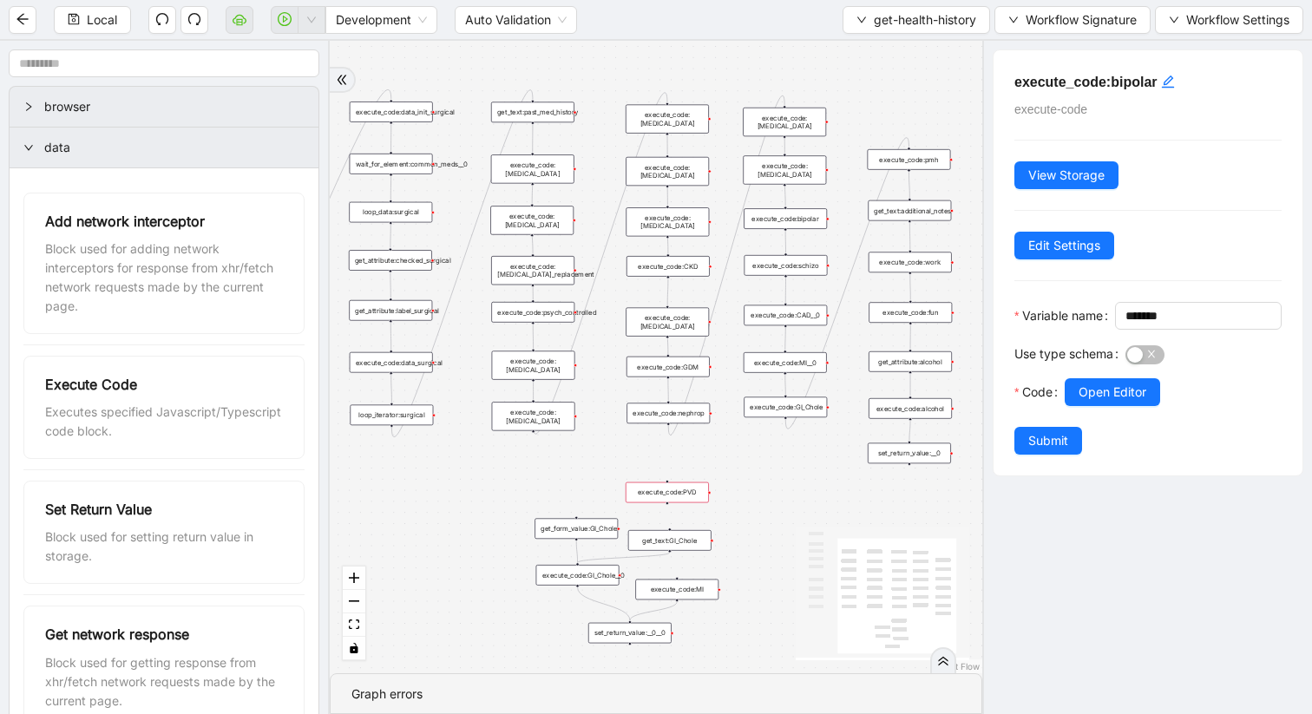
click at [783, 220] on div "execute_code:bipolar" at bounding box center [785, 218] width 83 height 21
click at [685, 220] on div "execute_code:[MEDICAL_DATA]" at bounding box center [667, 221] width 83 height 29
click at [1078, 406] on button "Open Editor" at bounding box center [1112, 392] width 95 height 28
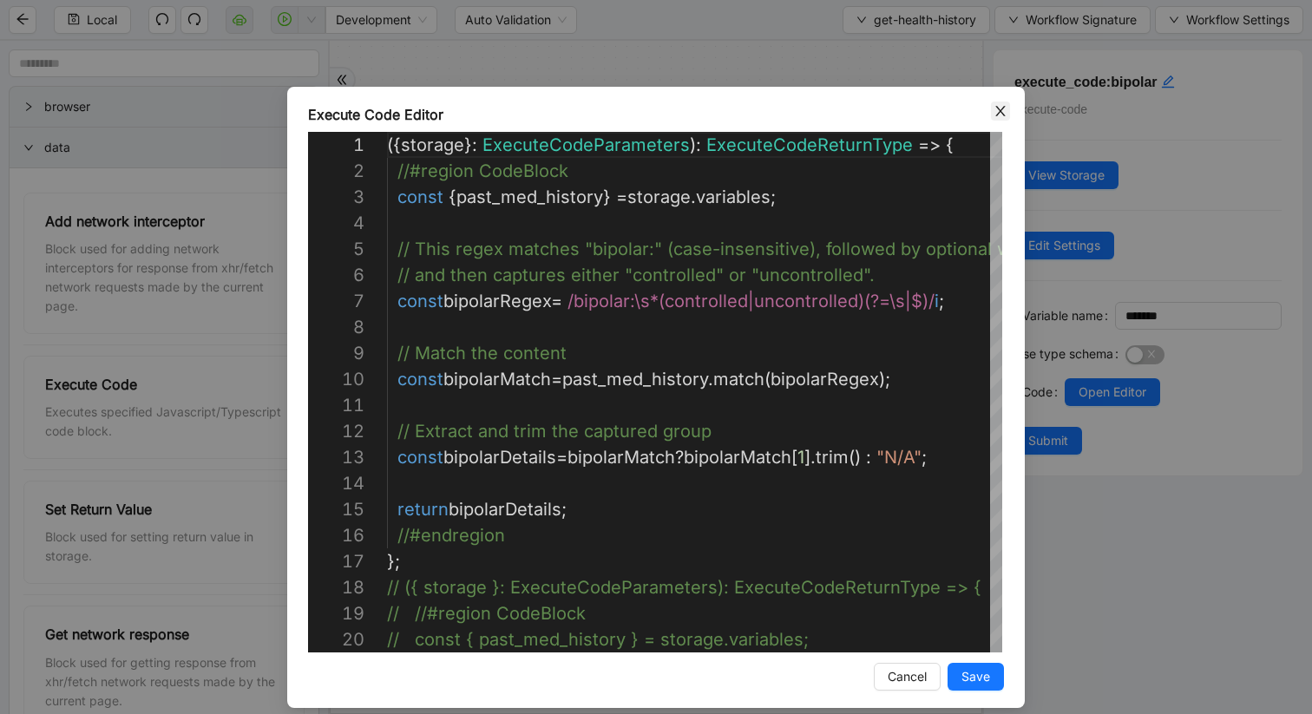
click at [999, 110] on icon "close" at bounding box center [1001, 111] width 14 height 14
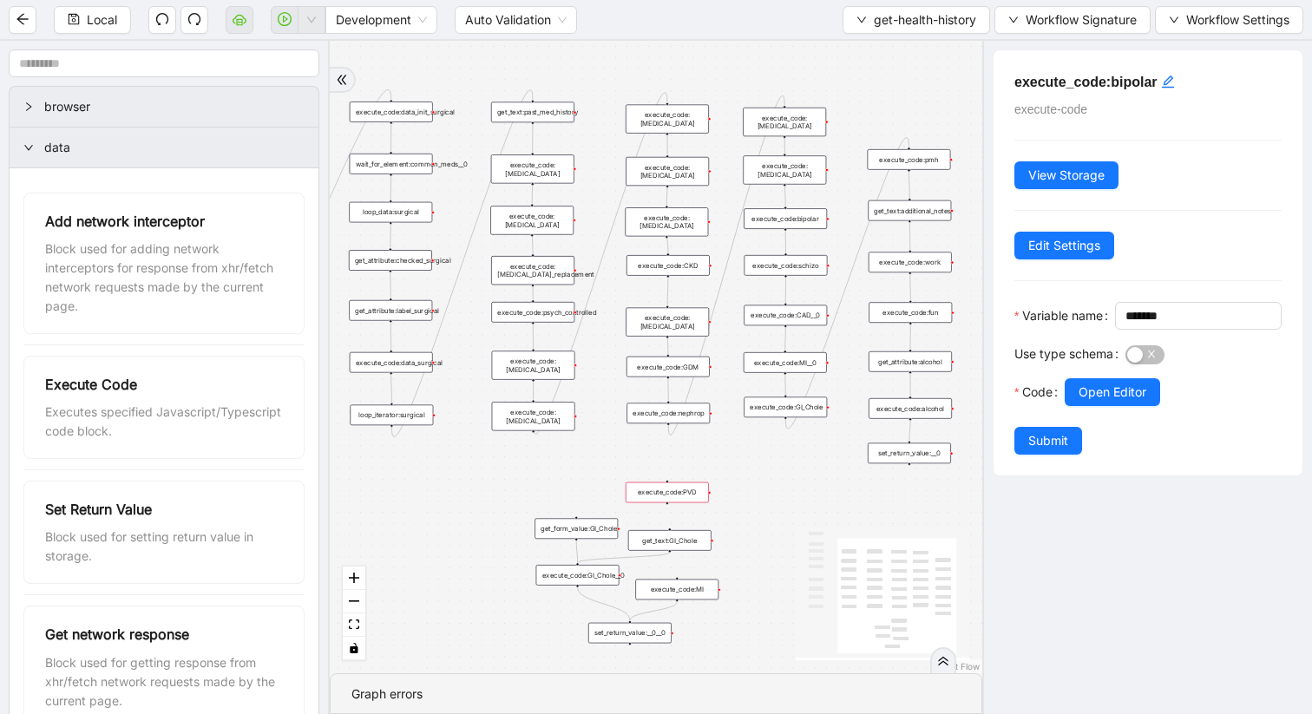
click at [691, 271] on div "execute_code:CKD" at bounding box center [668, 265] width 83 height 21
click at [666, 266] on div "execute_code:CKD" at bounding box center [668, 265] width 83 height 21
click at [1099, 402] on span "Open Editor" at bounding box center [1113, 392] width 68 height 19
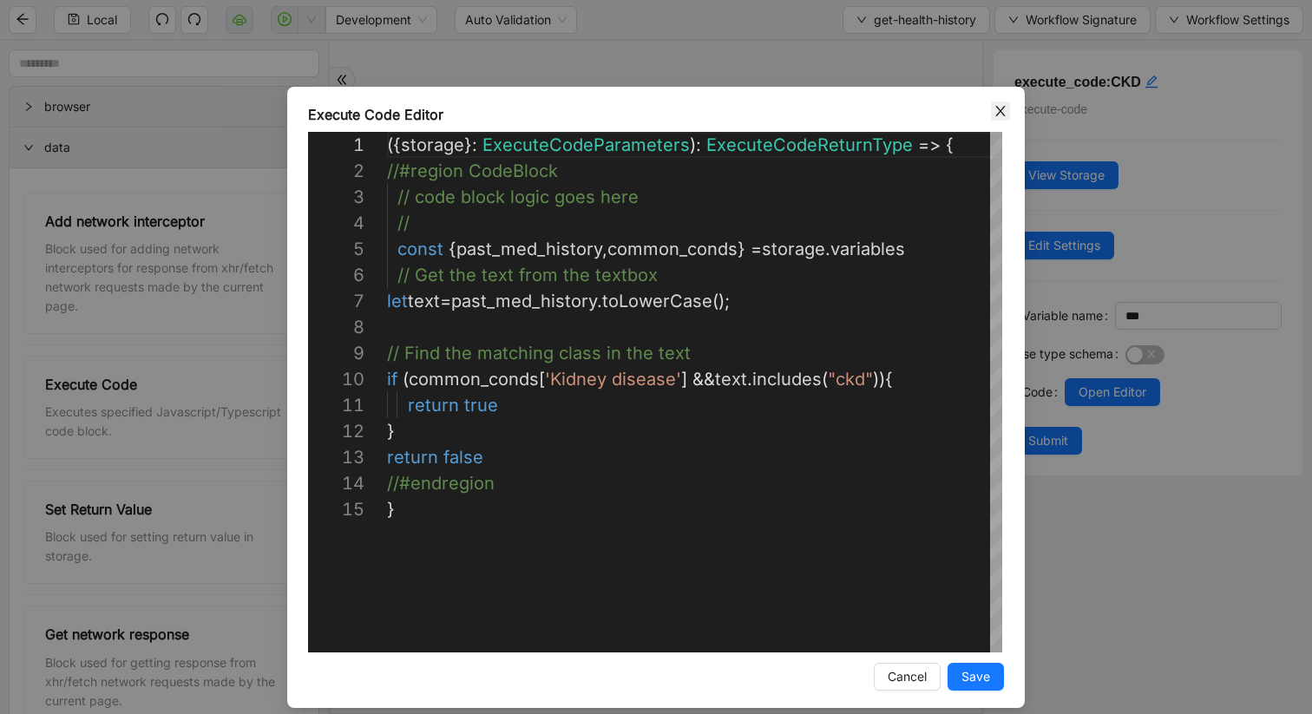
click at [991, 110] on span "Close" at bounding box center [1000, 111] width 19 height 19
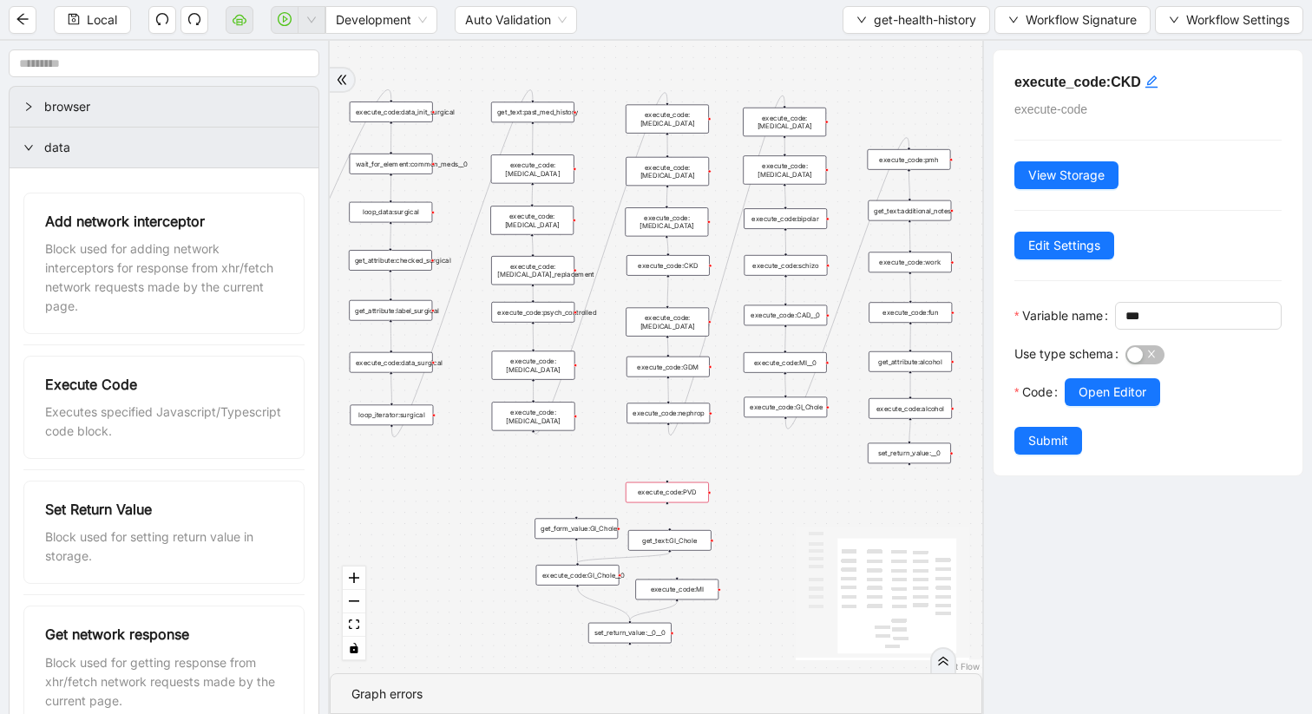
click at [805, 321] on div "execute_code:CAD__0" at bounding box center [785, 315] width 83 height 21
click at [676, 119] on div "execute_code:[MEDICAL_DATA]" at bounding box center [667, 118] width 83 height 29
click at [1093, 402] on span "Open Editor" at bounding box center [1113, 392] width 68 height 19
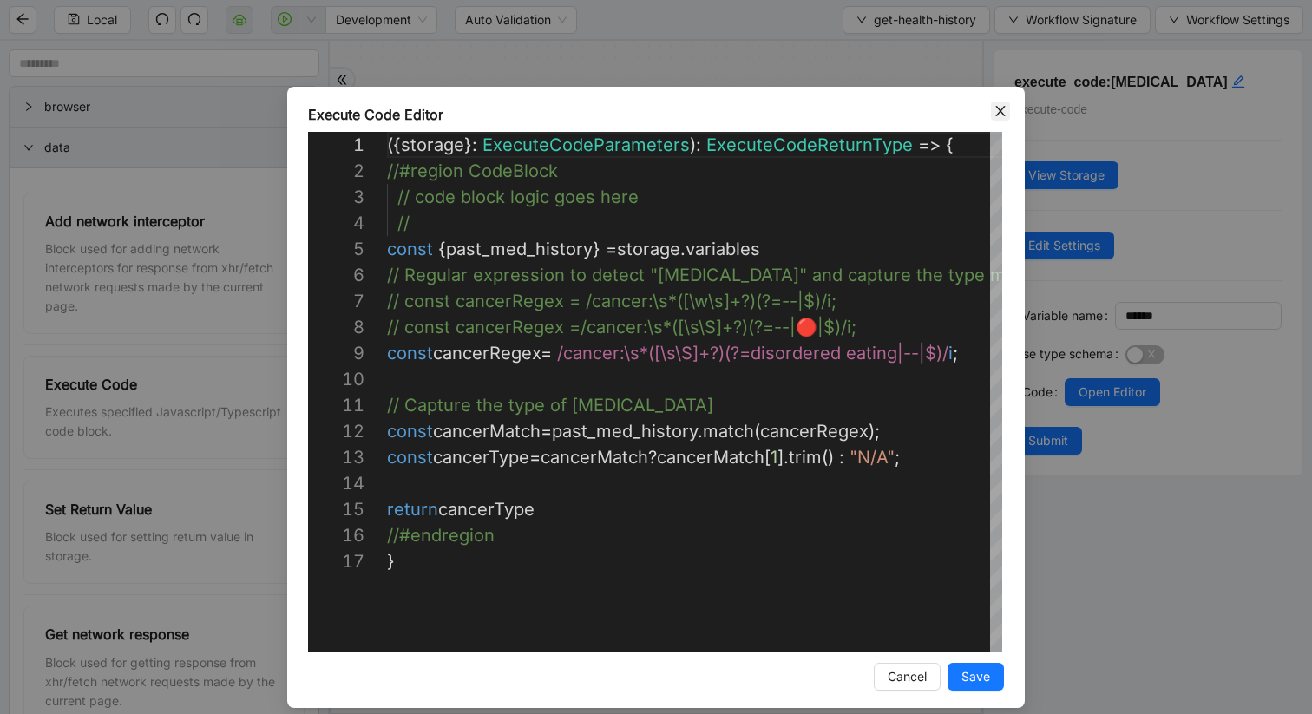
click at [992, 109] on span "Close" at bounding box center [1000, 111] width 19 height 19
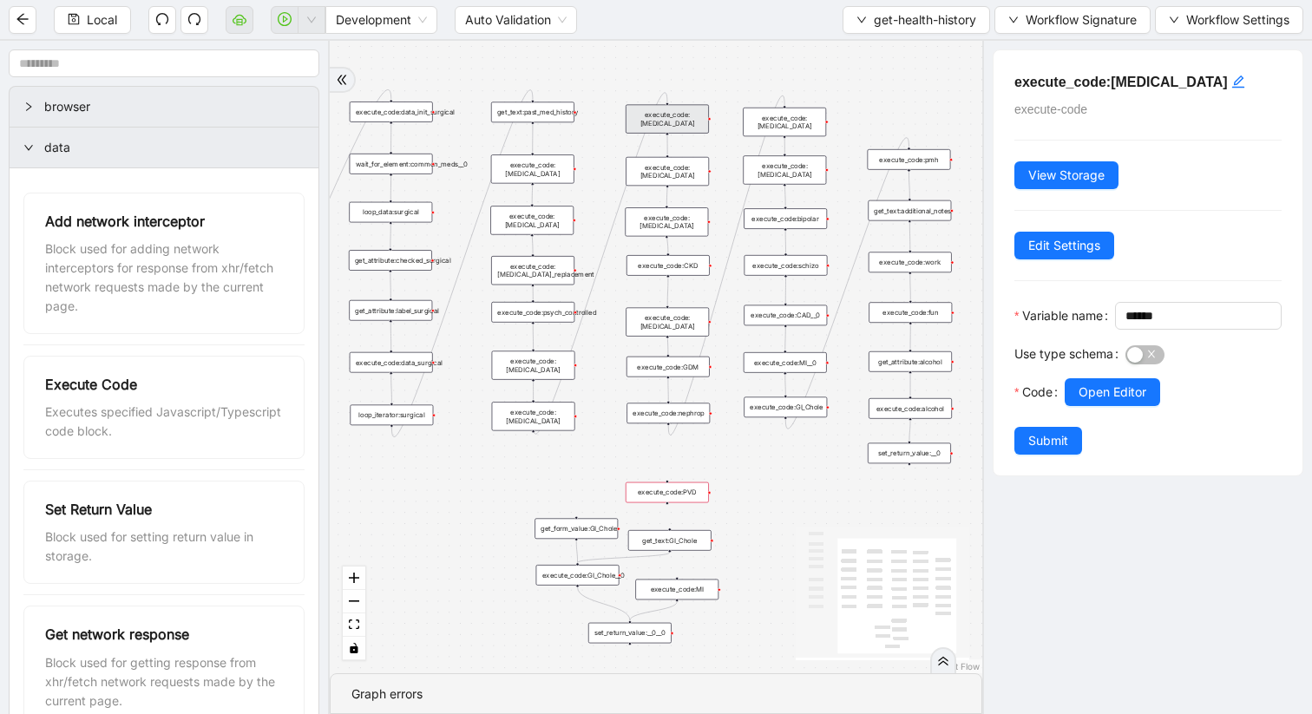
click at [672, 122] on div "execute_code:[MEDICAL_DATA]" at bounding box center [667, 118] width 83 height 29
click at [1094, 406] on button "Open Editor" at bounding box center [1112, 392] width 95 height 28
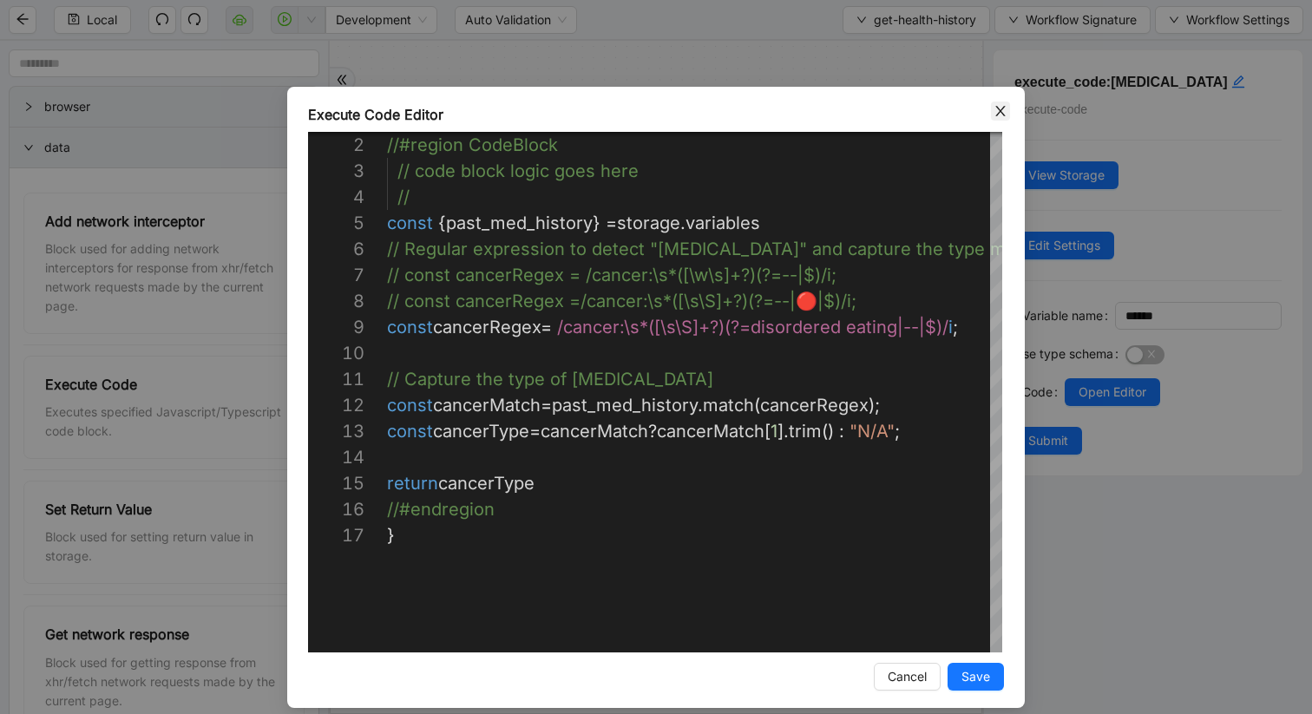
click at [991, 112] on span "Close" at bounding box center [1000, 111] width 19 height 19
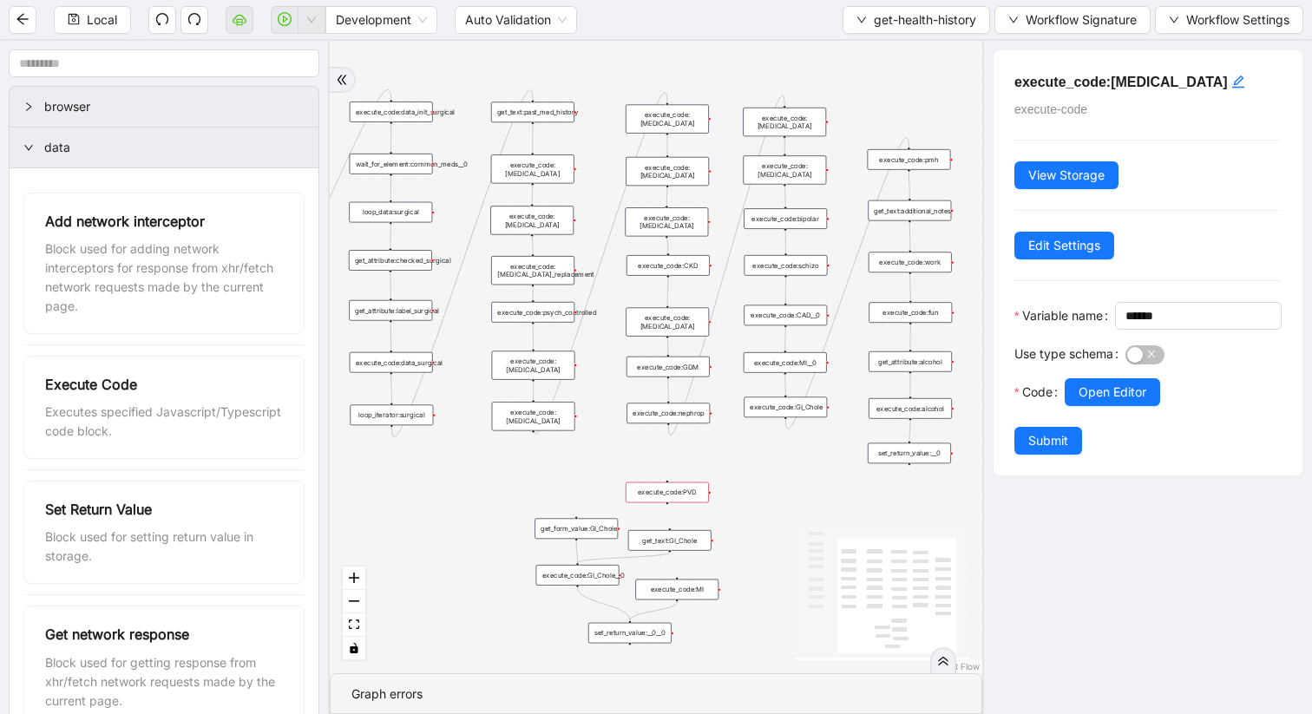
click at [687, 321] on div "execute_code:[MEDICAL_DATA]" at bounding box center [667, 321] width 83 height 29
click at [1097, 402] on span "Open Editor" at bounding box center [1113, 392] width 68 height 19
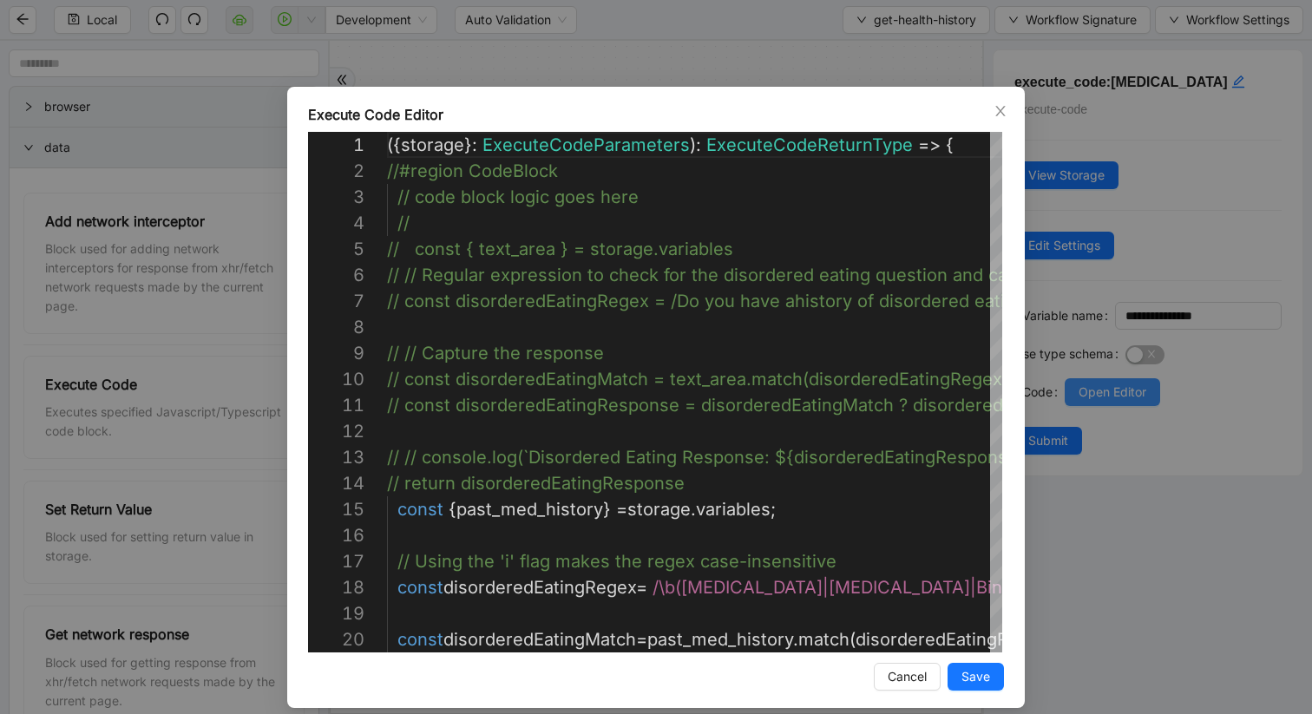
scroll to position [234, 0]
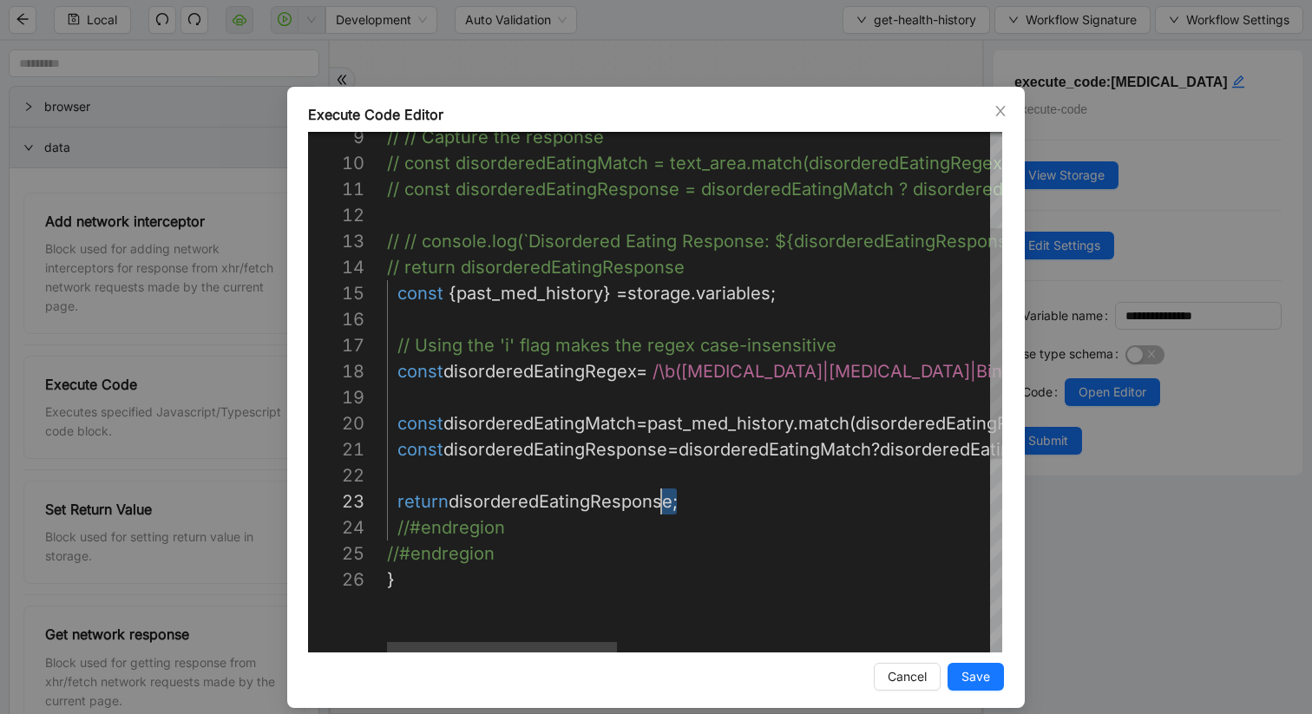
type textarea "**********"
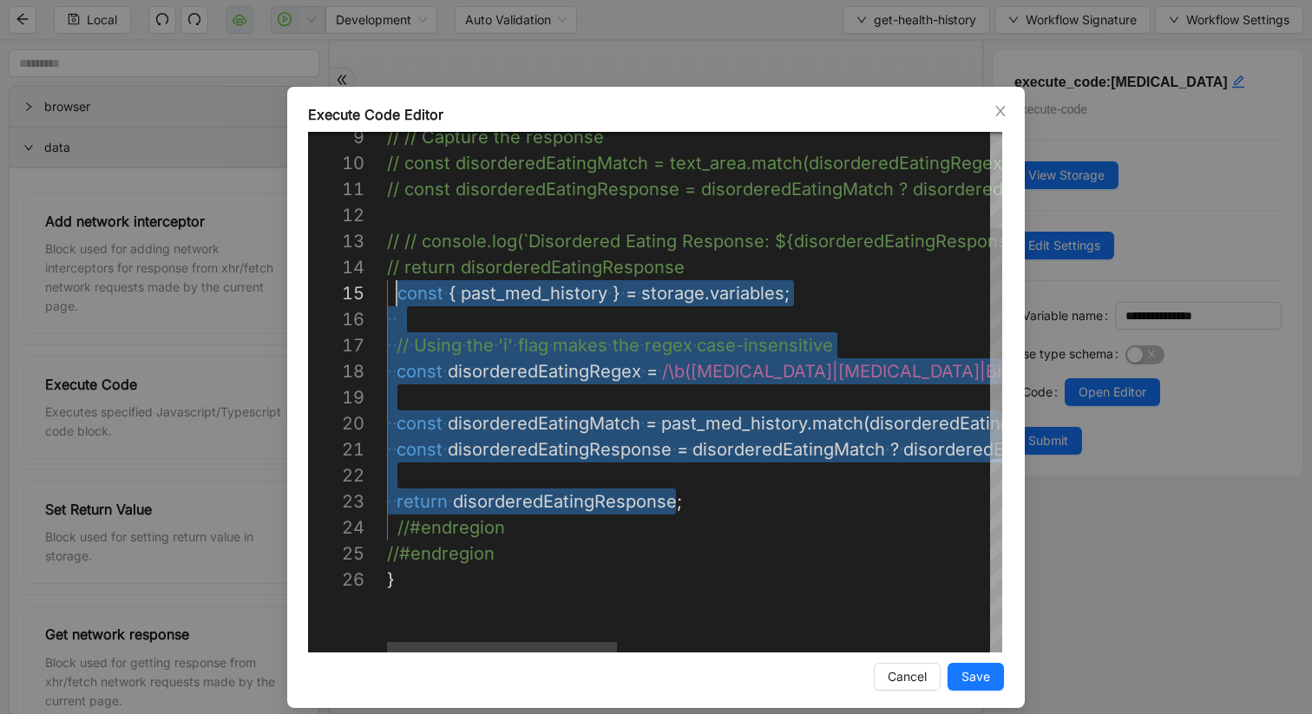
scroll to position [104, 10]
drag, startPoint x: 682, startPoint y: 496, endPoint x: 396, endPoint y: 294, distance: 350.6
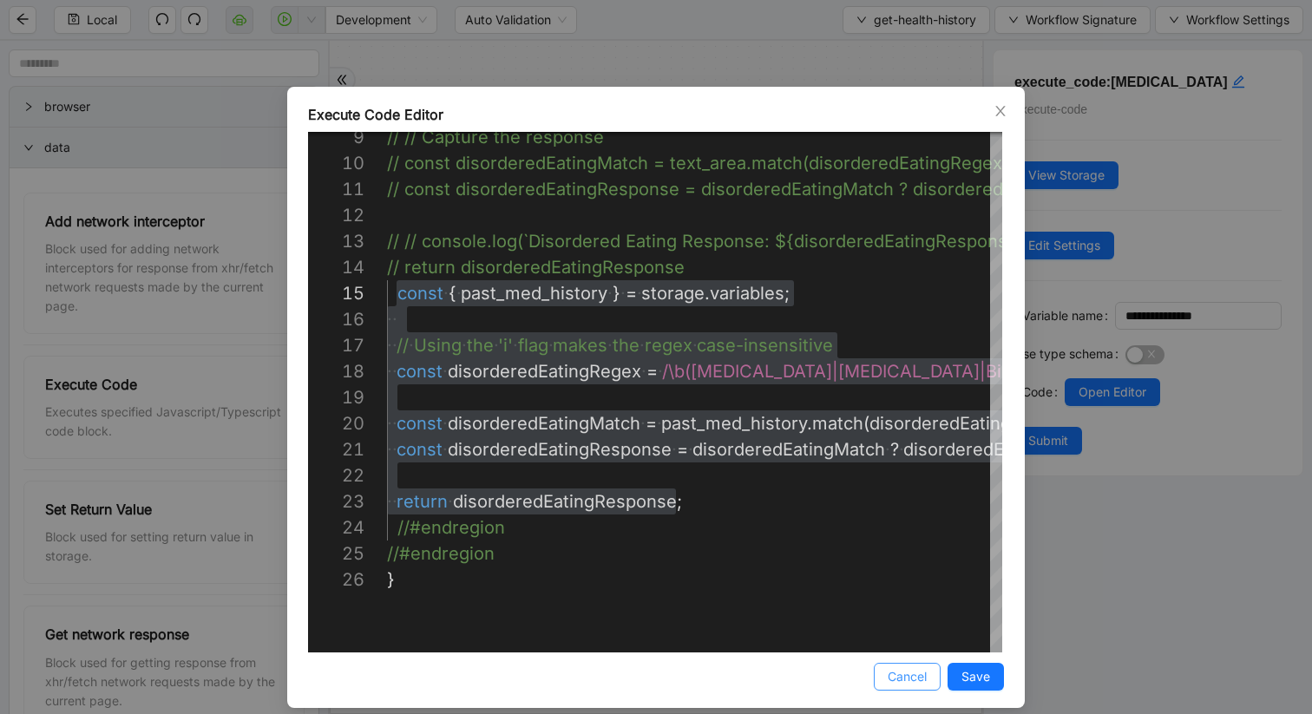
click at [909, 601] on span "Cancel" at bounding box center [907, 676] width 39 height 19
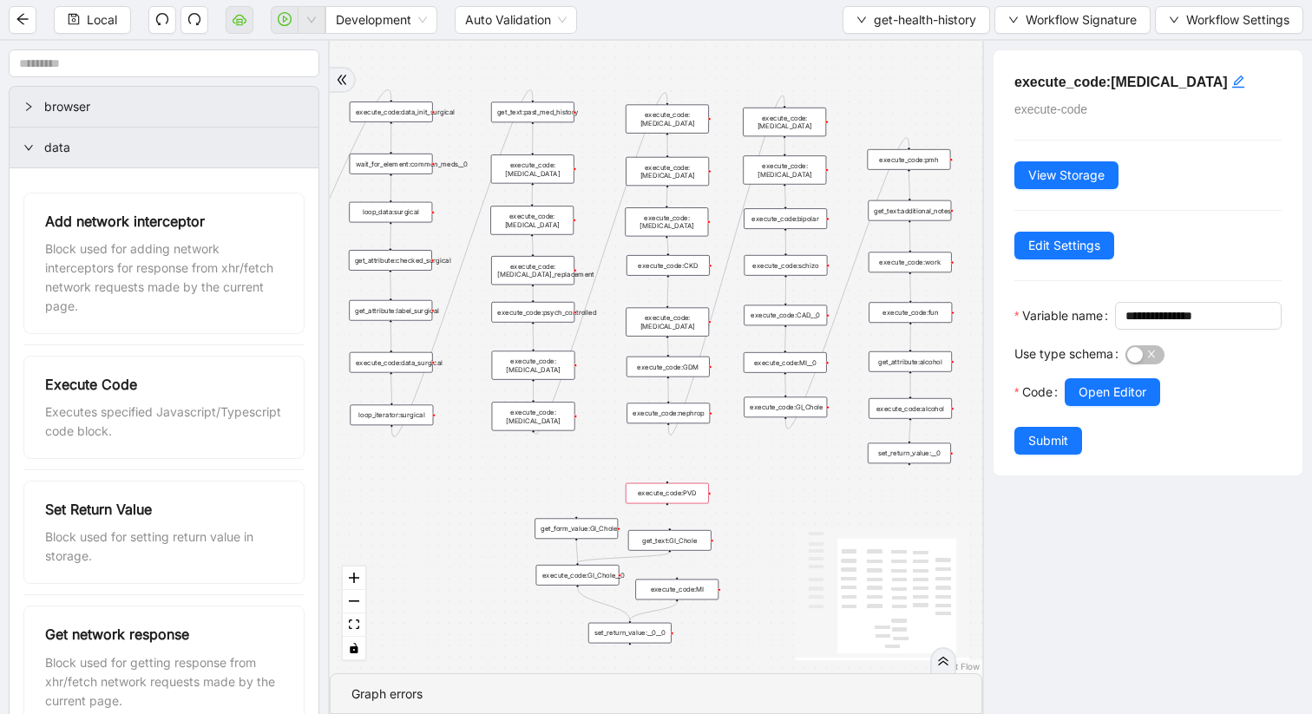
click at [651, 496] on div "execute_code:PVD" at bounding box center [667, 493] width 83 height 21
click at [1110, 402] on span "Open Editor" at bounding box center [1113, 392] width 68 height 19
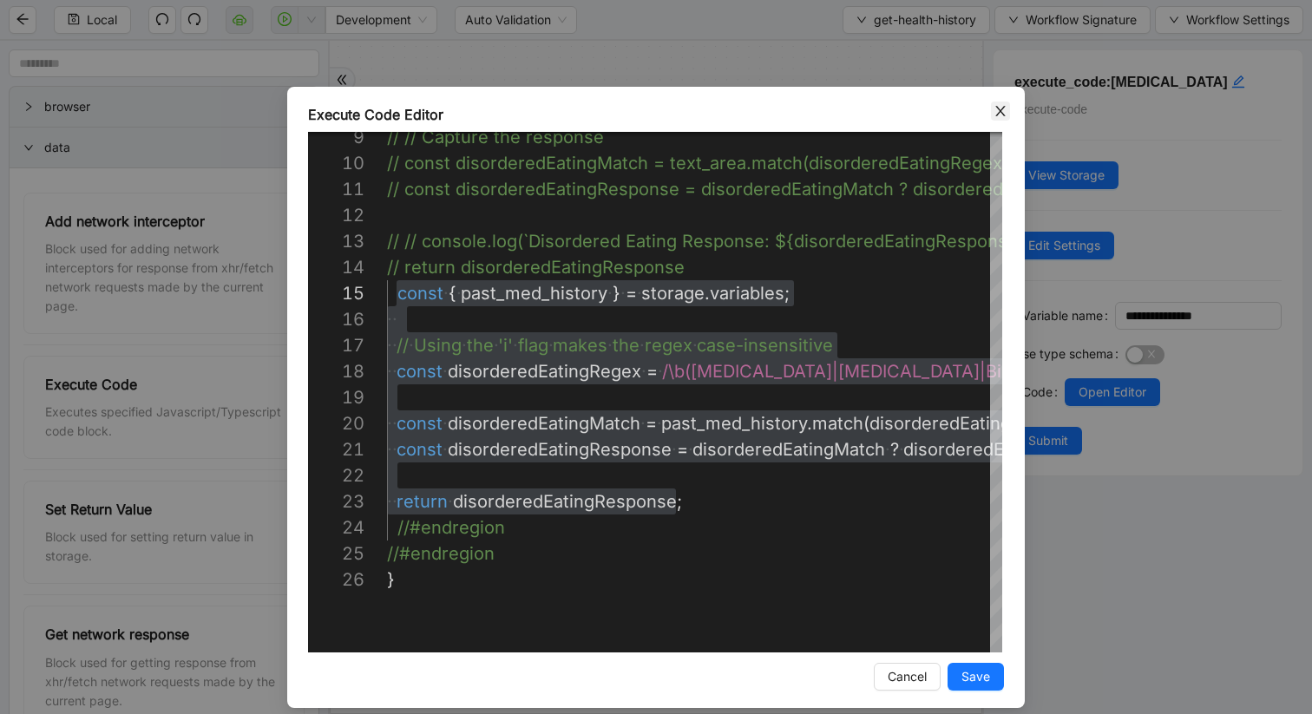
click at [998, 115] on icon "close" at bounding box center [1001, 111] width 14 height 14
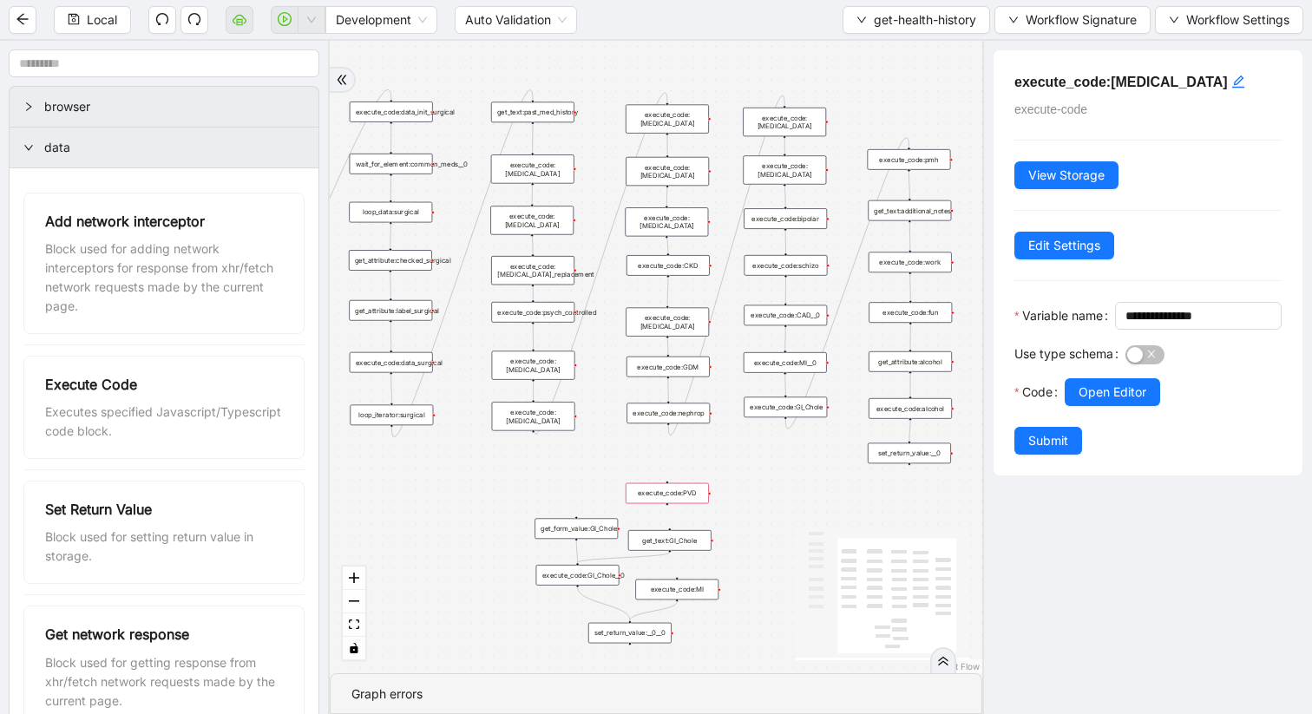
click at [677, 492] on div "execute_code:PVD" at bounding box center [667, 493] width 83 height 21
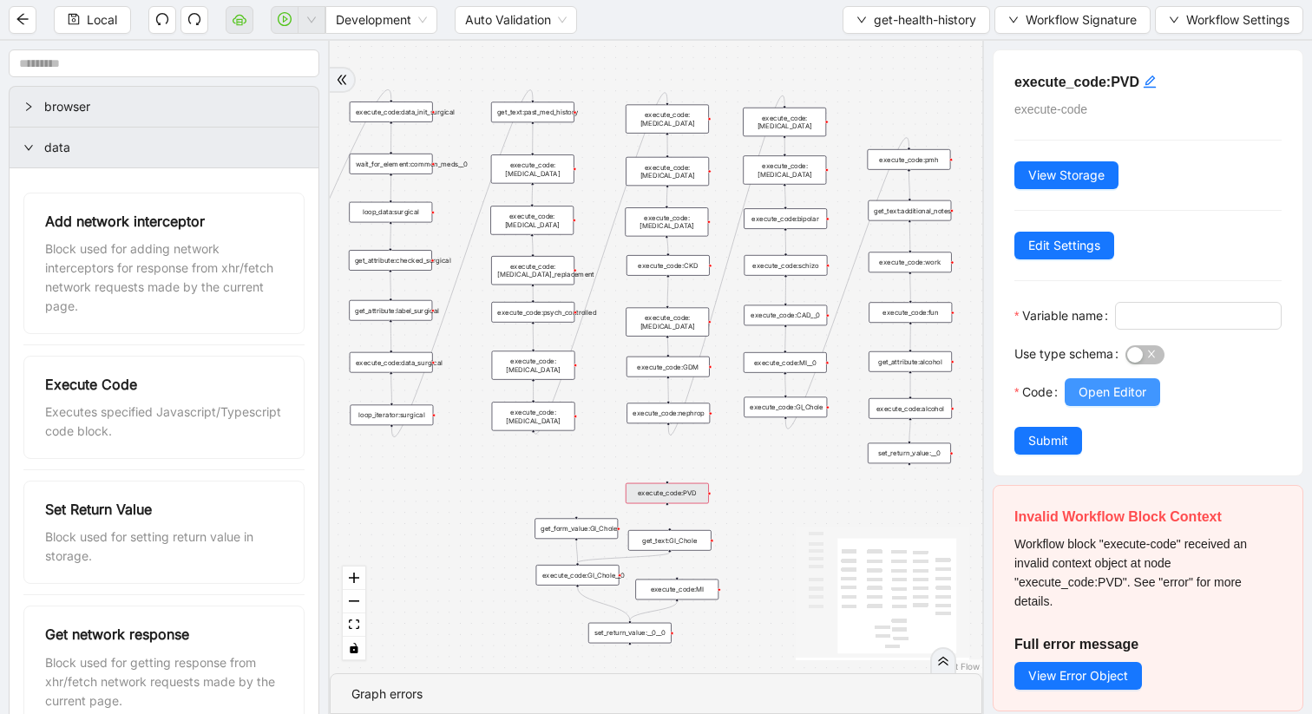
click at [1100, 402] on span "Open Editor" at bounding box center [1113, 392] width 68 height 19
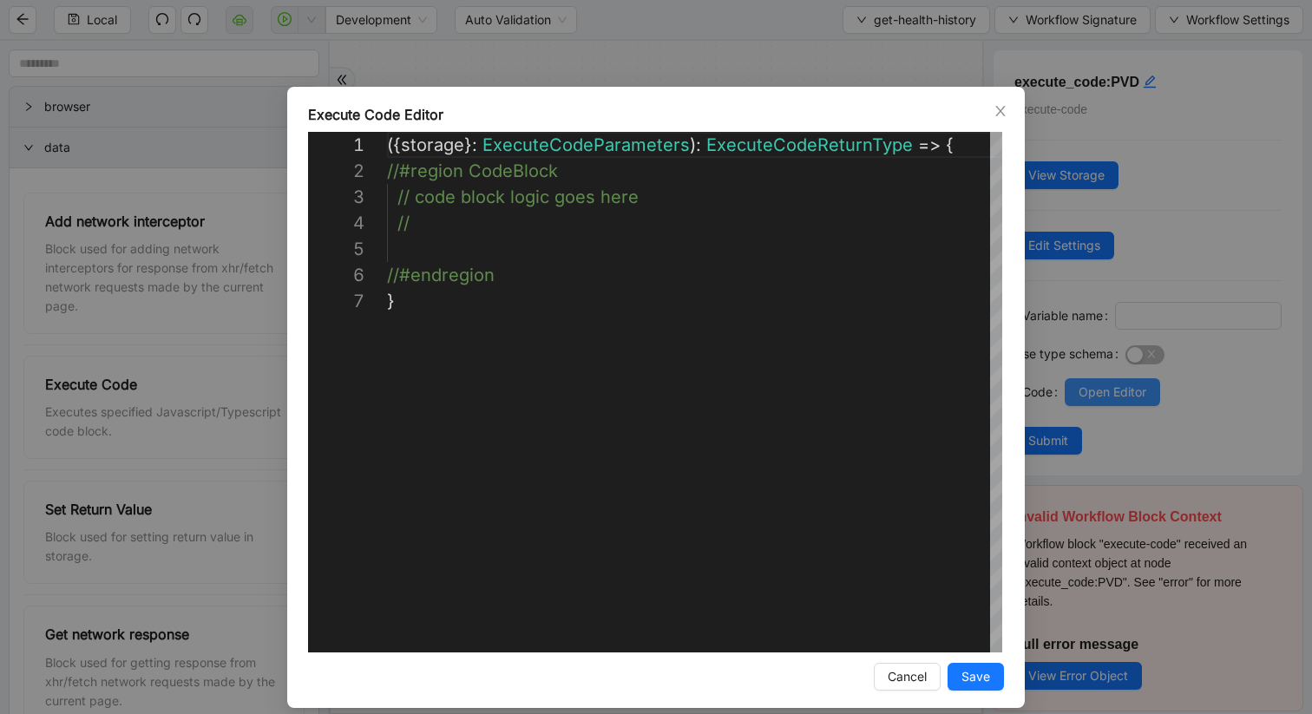
scroll to position [156, 0]
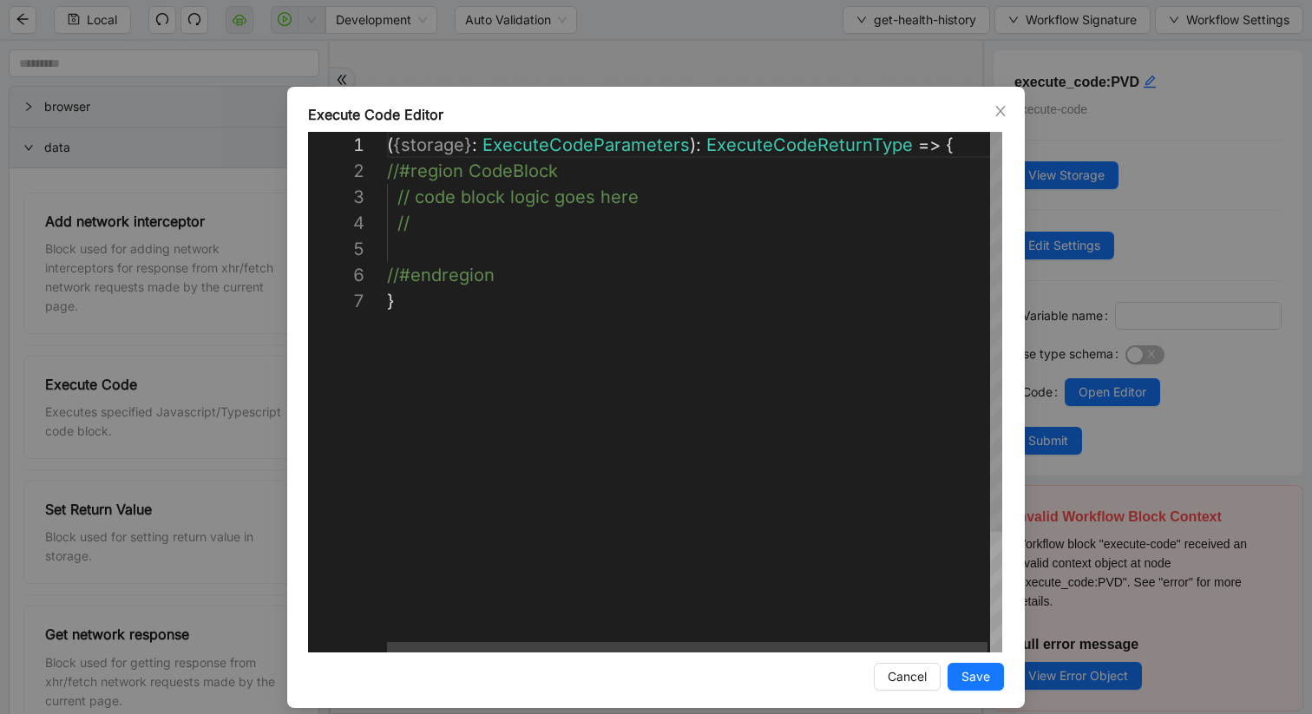
click at [461, 233] on div "( { storage } : ExecuteCodeParameters ): ExecuteCodeReturnType => { //#region C…" at bounding box center [696, 470] width 618 height 677
paste textarea "**********"
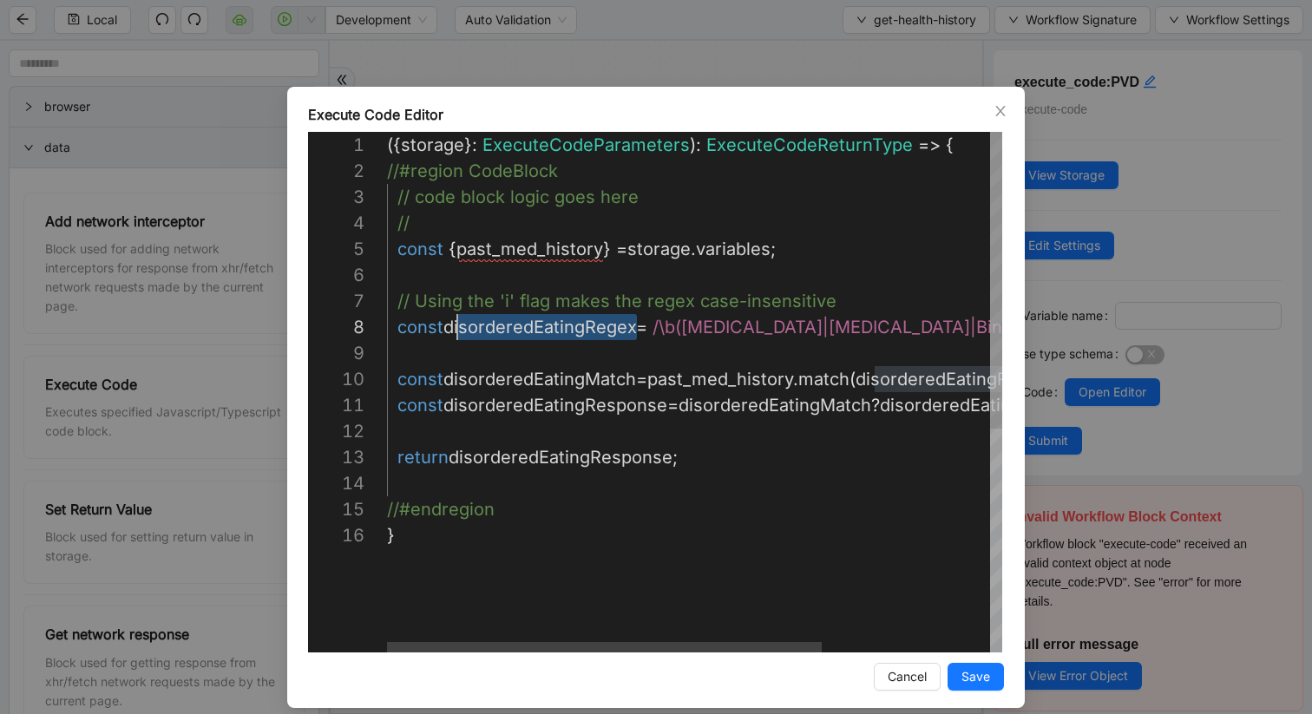
scroll to position [182, 70]
drag, startPoint x: 634, startPoint y: 328, endPoint x: 456, endPoint y: 329, distance: 178.8
click at [502, 362] on div "({ storage }: ExecuteCodeParameters ): ExecuteCodeReturnType => { //#region Cod…" at bounding box center [813, 587] width 853 height 911
click at [583, 332] on div "({ storage }: ExecuteCodeParameters ): ExecuteCodeReturnType => { //#region Cod…" at bounding box center [813, 587] width 853 height 911
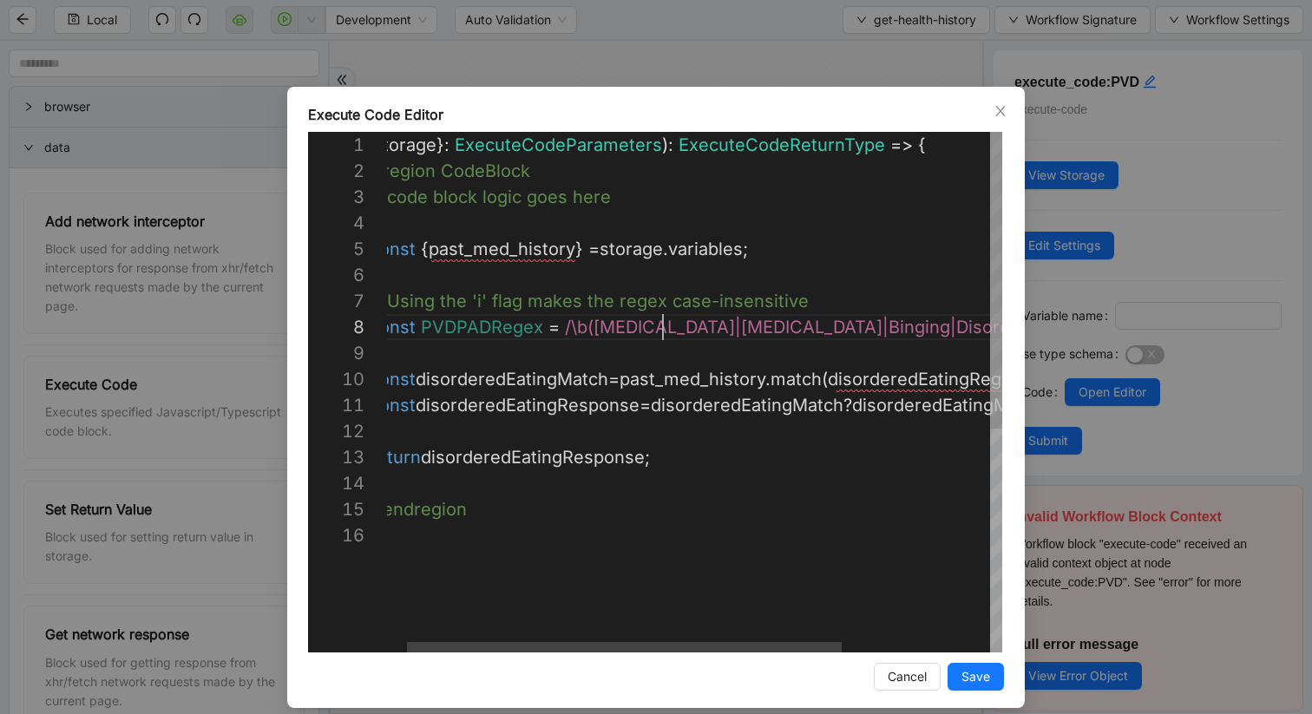
scroll to position [182, 304]
click at [660, 329] on div "({ storage }: ExecuteCodeParameters ): ExecuteCodeReturnType => { //#region Cod…" at bounding box center [785, 587] width 853 height 911
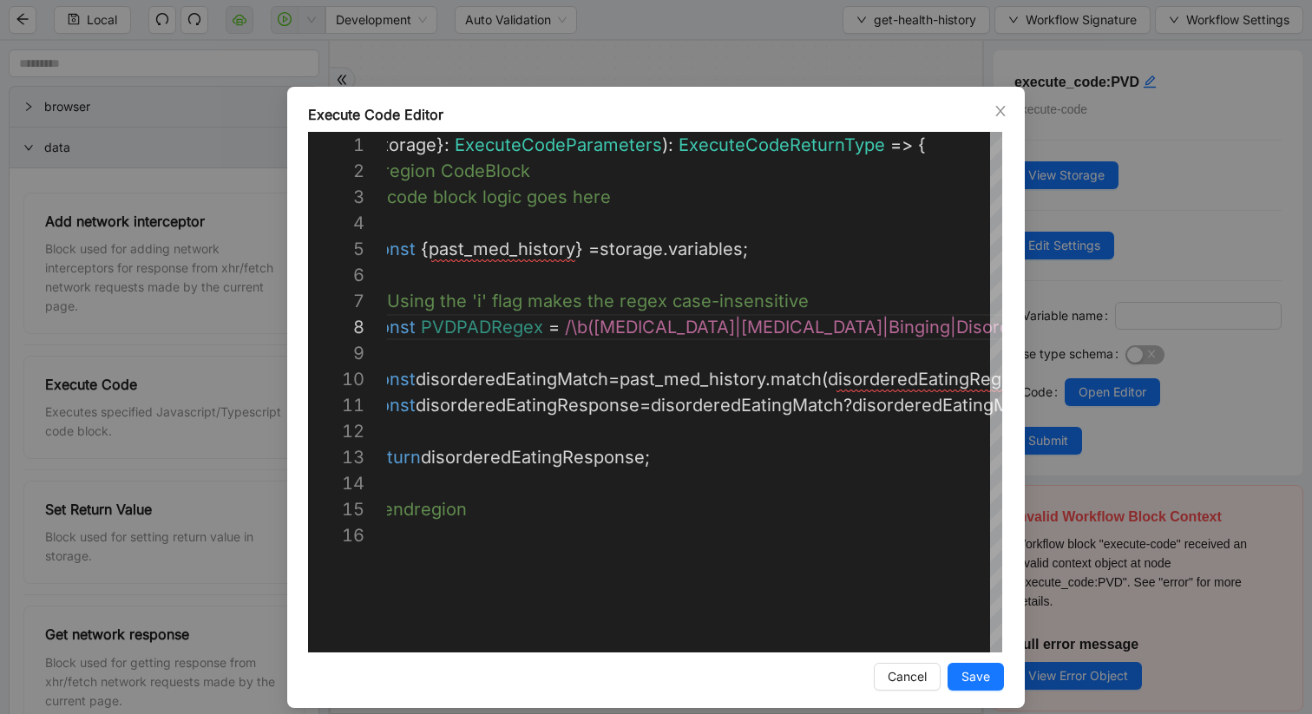
type textarea "**********"
click at [960, 601] on button "Save" at bounding box center [976, 677] width 56 height 28
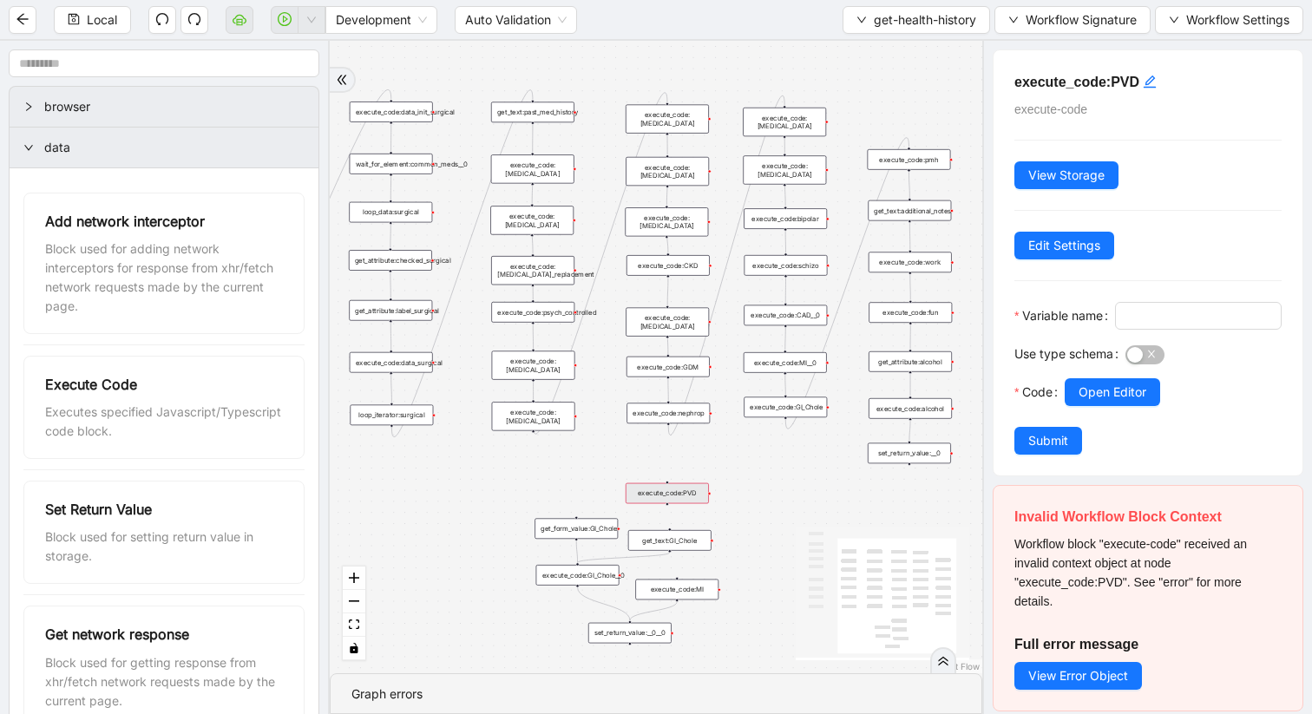
click at [550, 273] on div "execute_code:[MEDICAL_DATA]_replacement" at bounding box center [532, 270] width 83 height 29
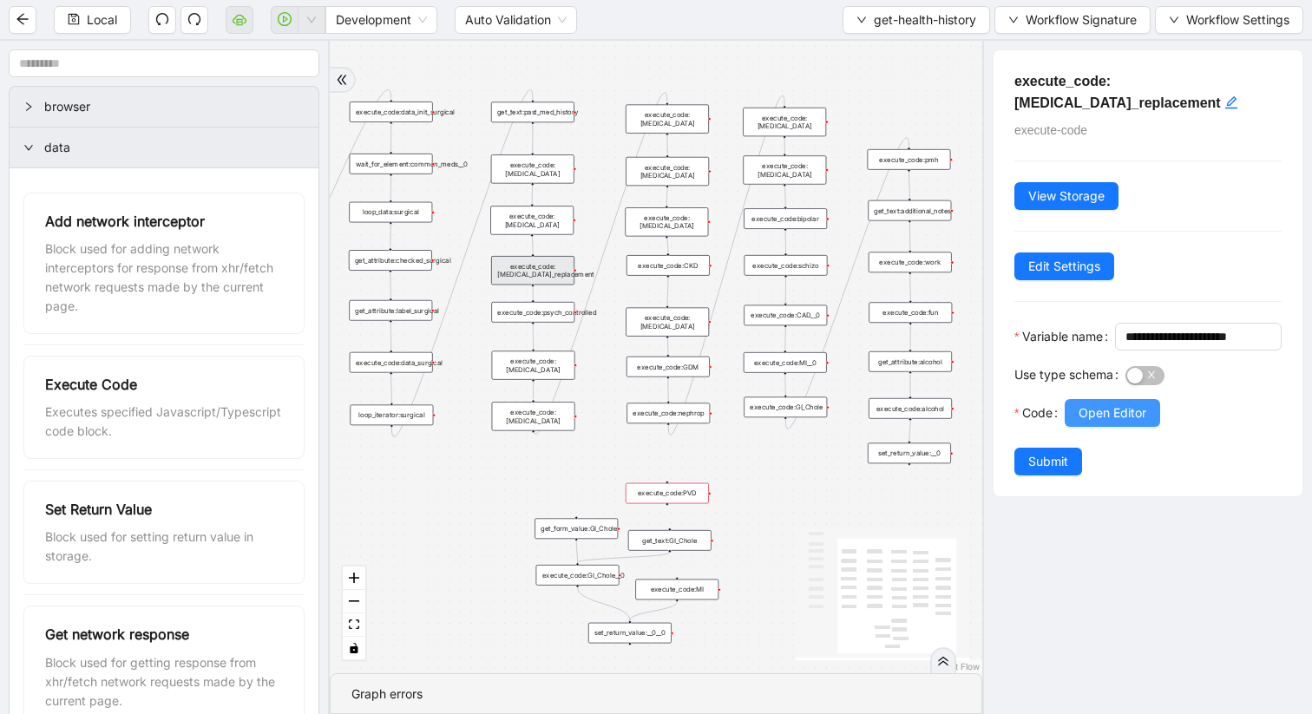
click at [1087, 423] on span "Open Editor" at bounding box center [1113, 413] width 68 height 19
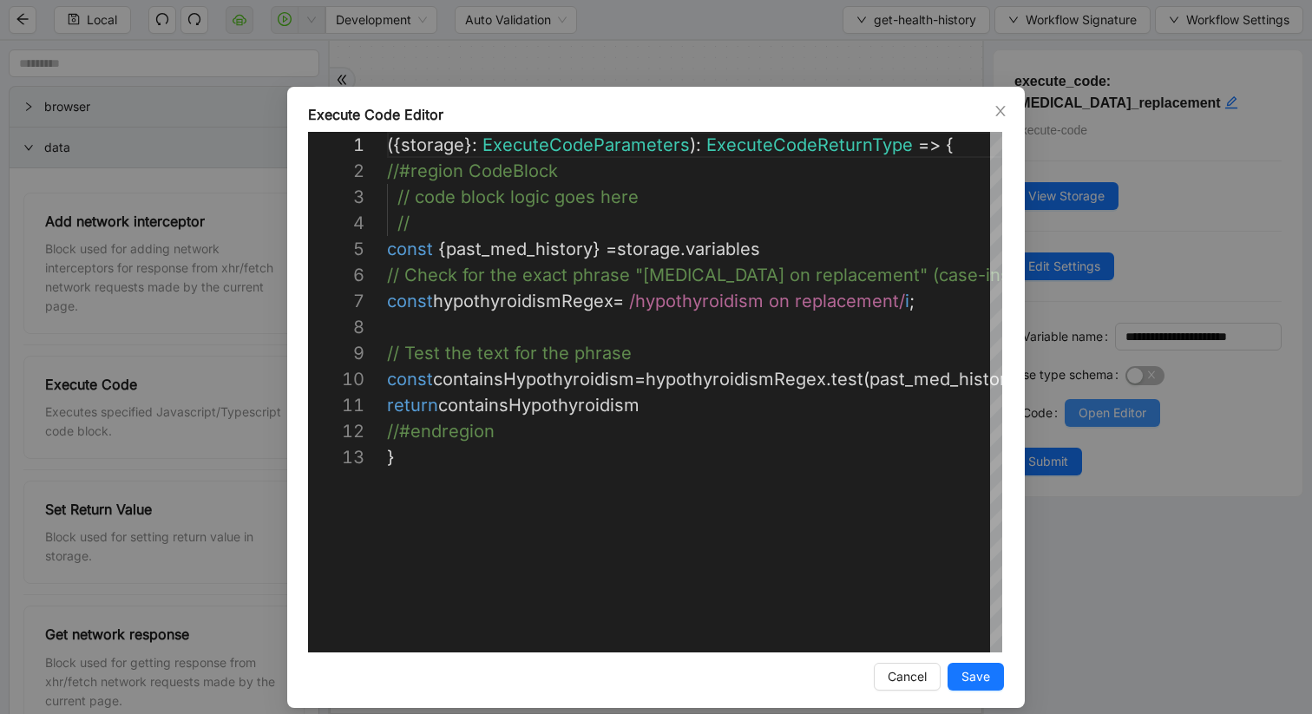
scroll to position [260, 0]
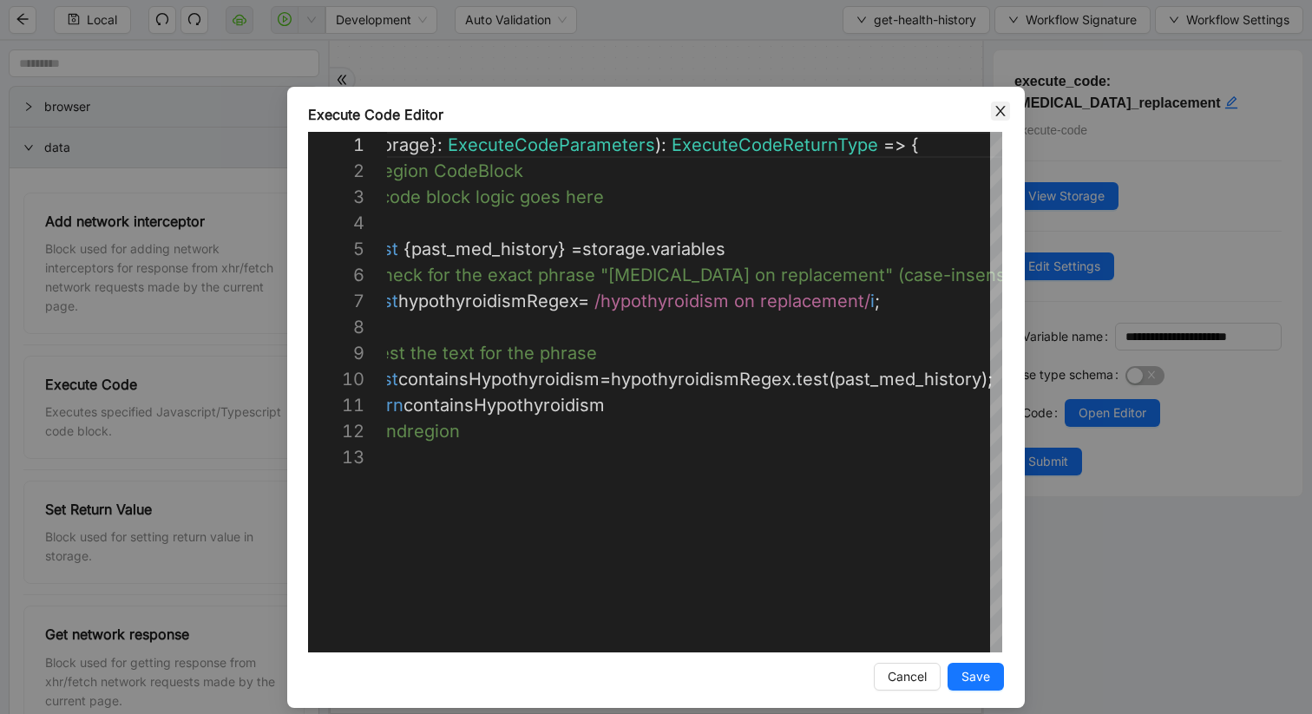
click at [997, 108] on icon "close" at bounding box center [1001, 111] width 14 height 14
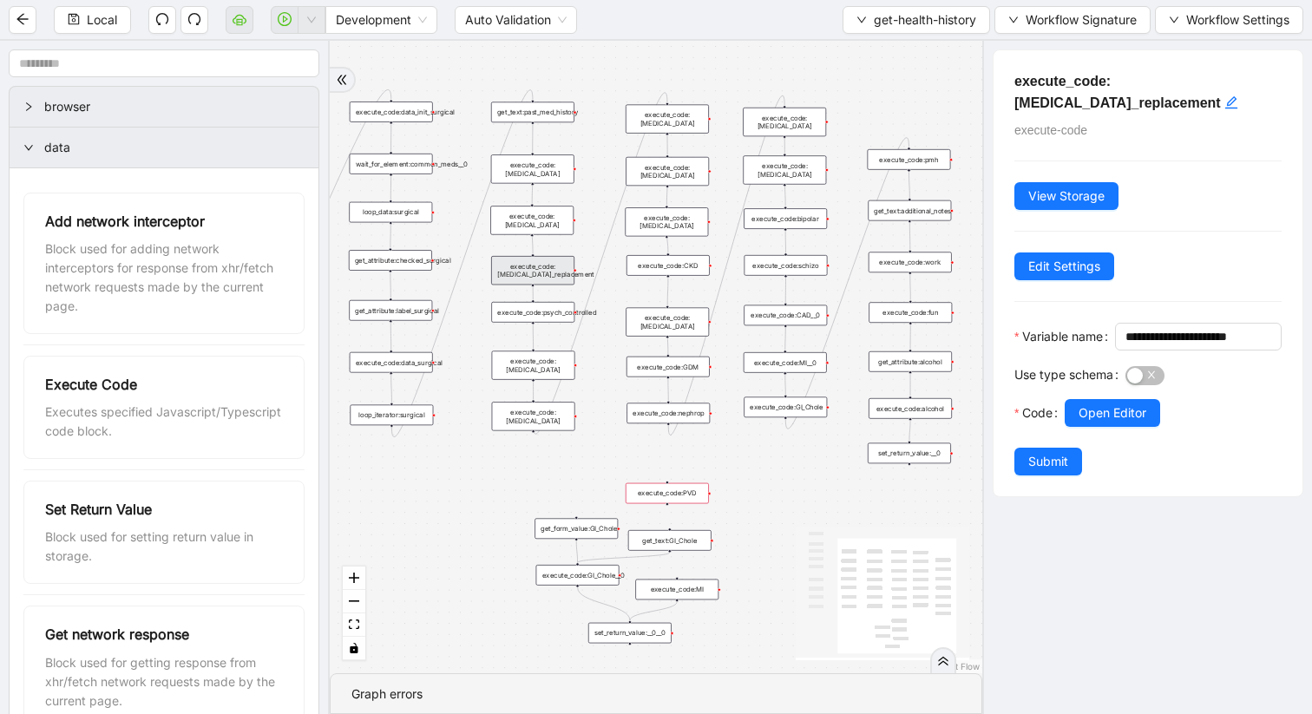
click at [680, 218] on div "execute_code:[MEDICAL_DATA]" at bounding box center [666, 221] width 83 height 29
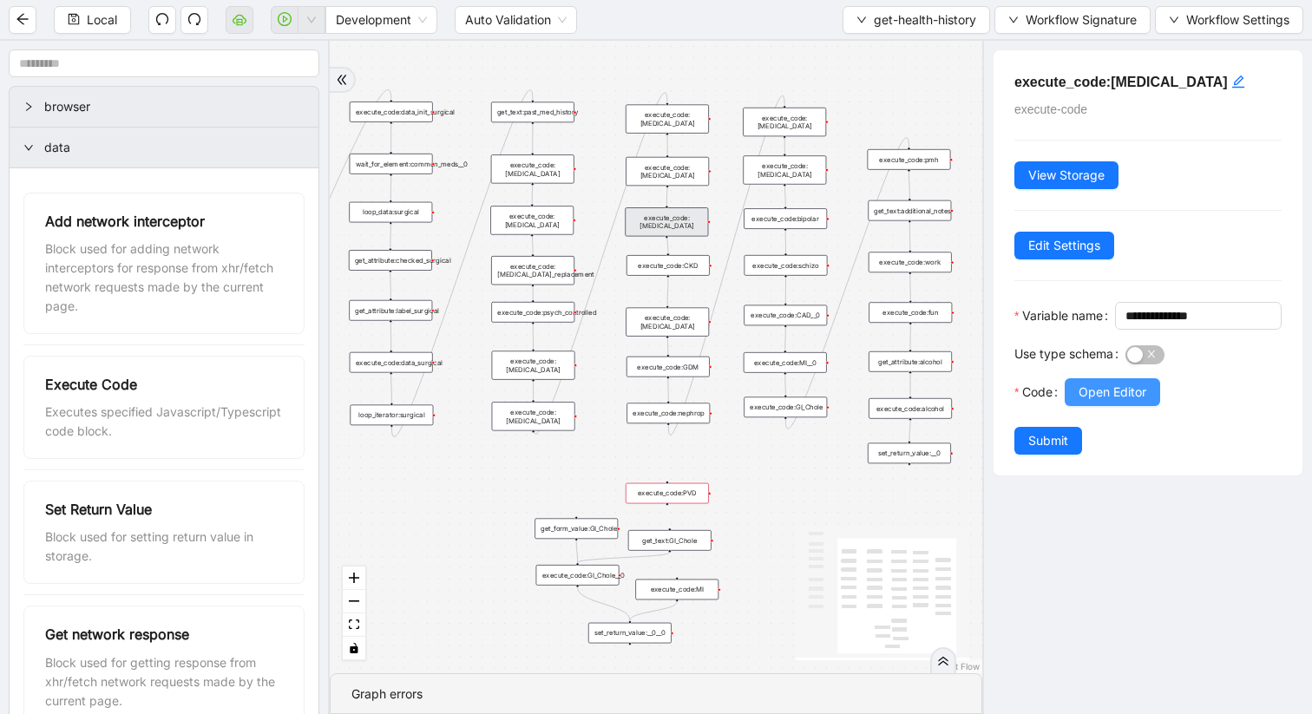
click at [1095, 406] on button "Open Editor" at bounding box center [1112, 392] width 95 height 28
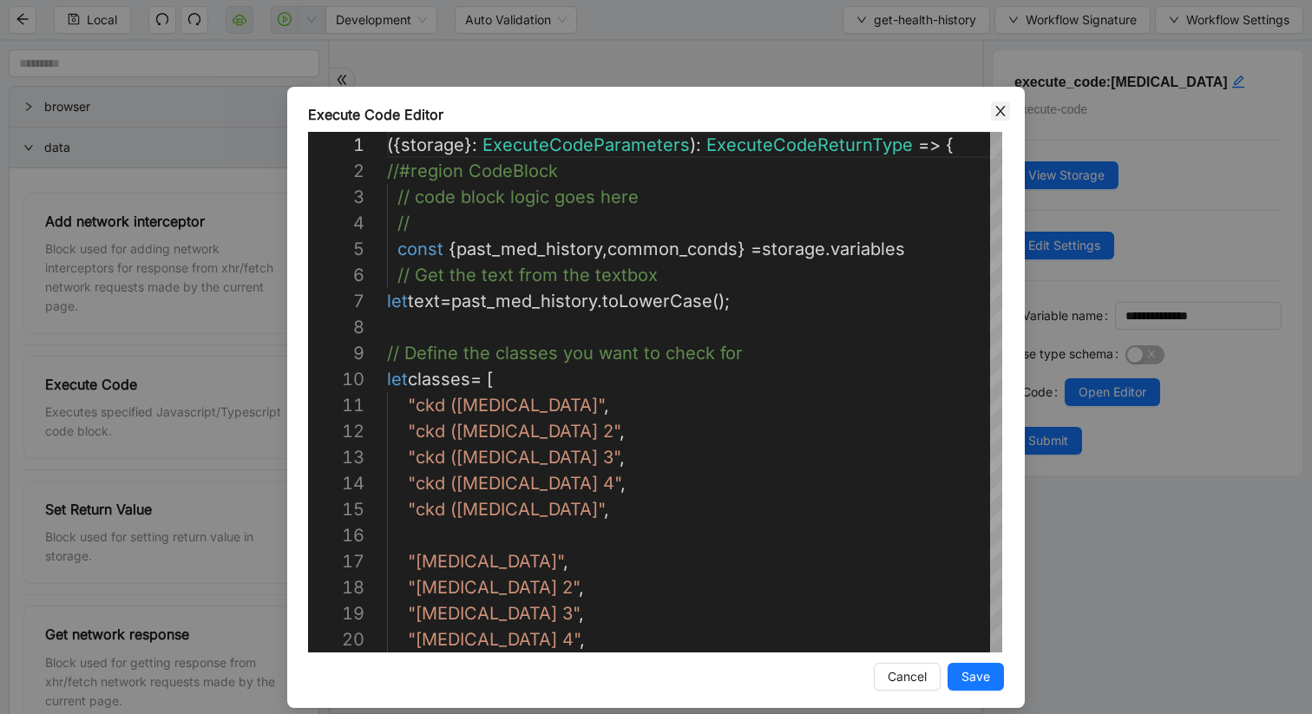
click at [997, 108] on icon "close" at bounding box center [1001, 111] width 14 height 14
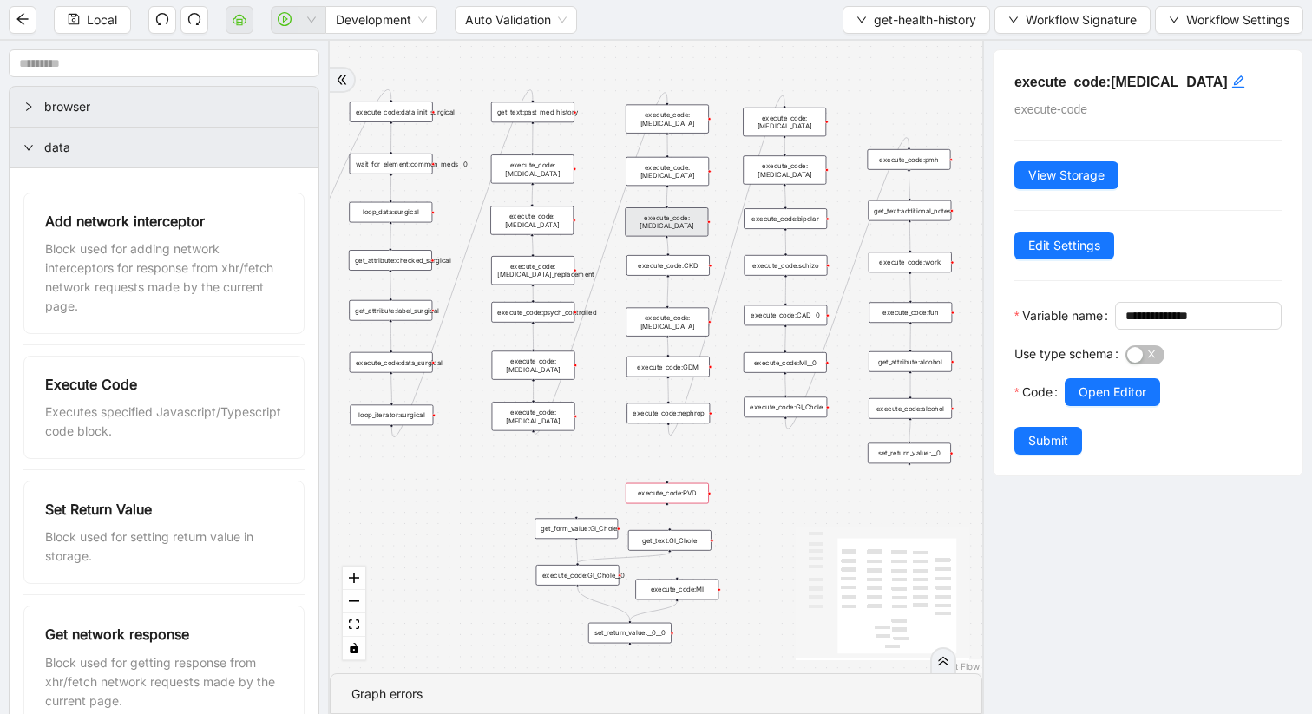
click at [545, 225] on div "execute_code:[MEDICAL_DATA]" at bounding box center [531, 220] width 83 height 29
click at [1119, 402] on span "Open Editor" at bounding box center [1113, 392] width 68 height 19
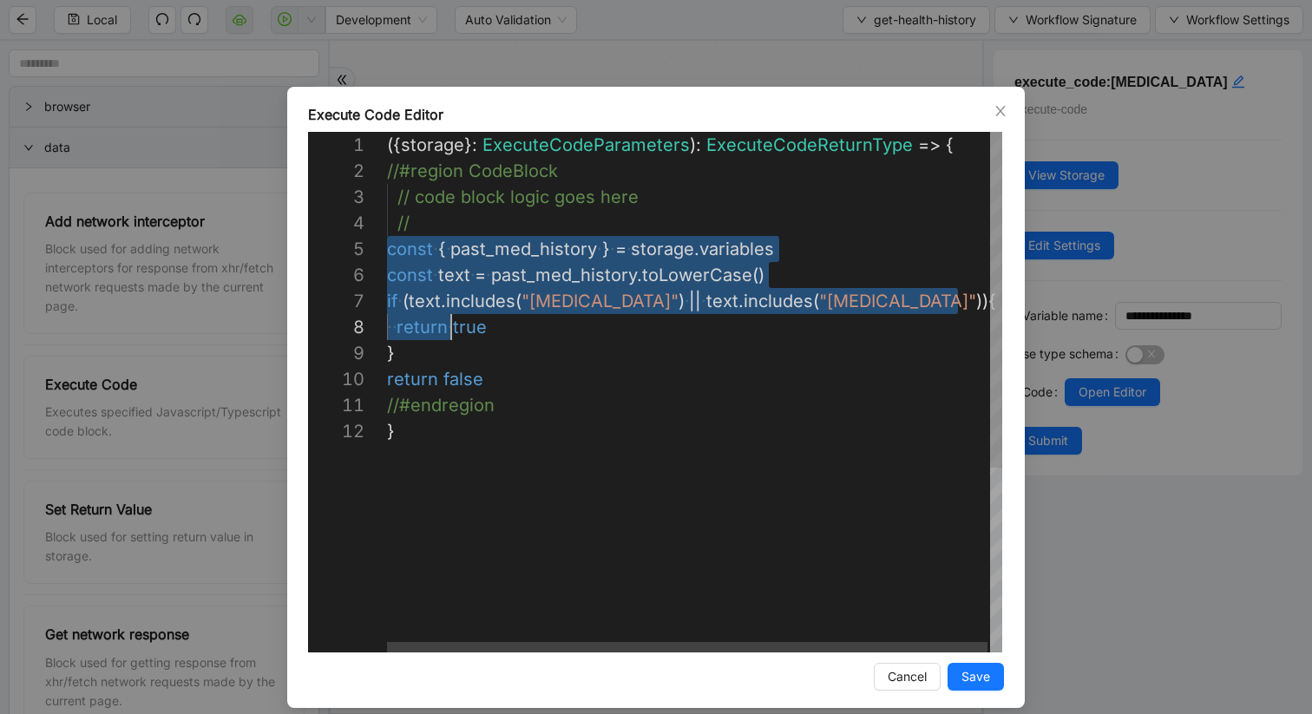
scroll to position [104, 8]
drag, startPoint x: 391, startPoint y: 253, endPoint x: 441, endPoint y: 345, distance: 105.2
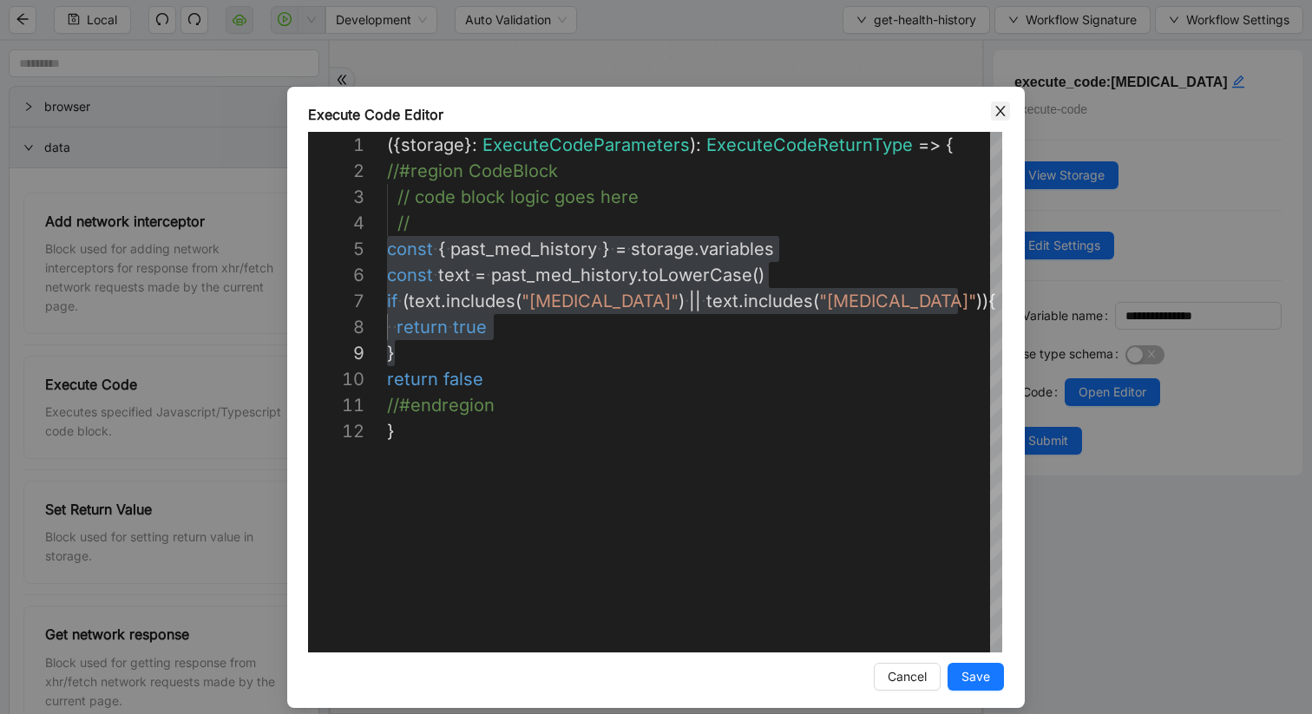
click at [995, 111] on icon "close" at bounding box center [1001, 111] width 14 height 14
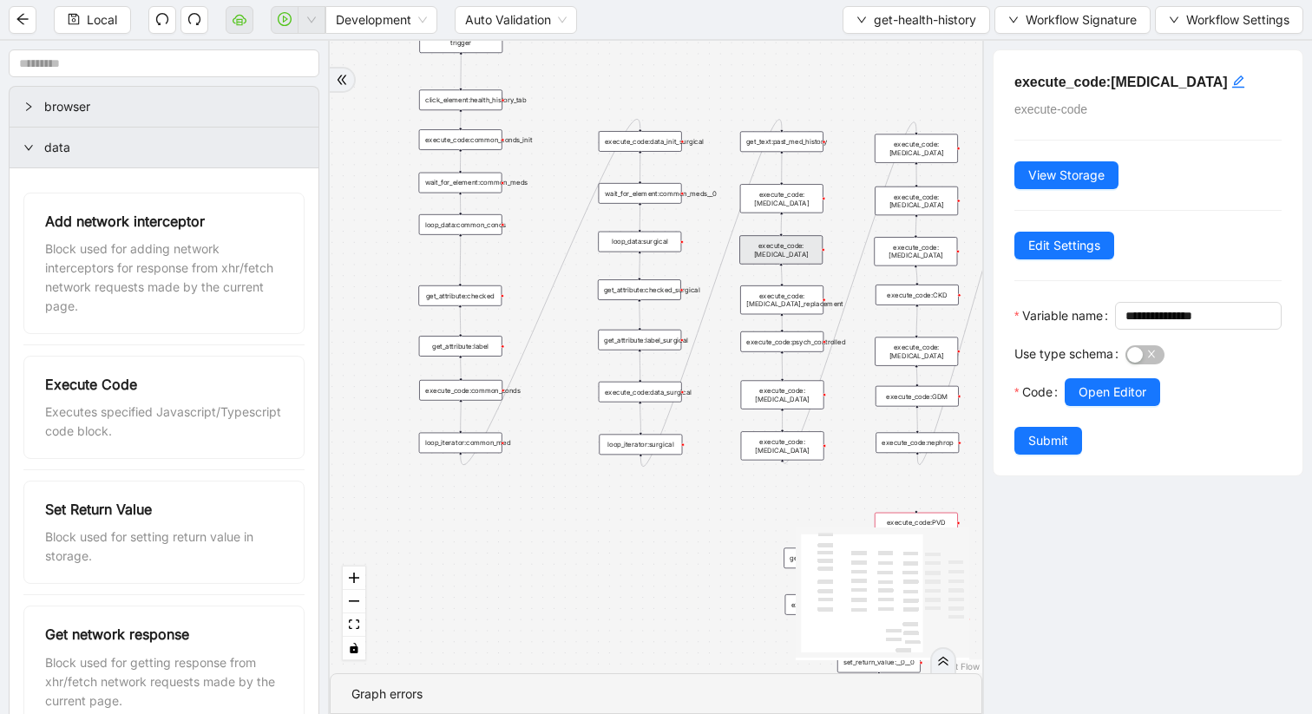
drag, startPoint x: 448, startPoint y: 464, endPoint x: 697, endPoint y: 494, distance: 250.8
click at [697, 494] on div "trigger get_attribute:checked get_attribute:label loop_iterator:common_med wait…" at bounding box center [656, 357] width 653 height 633
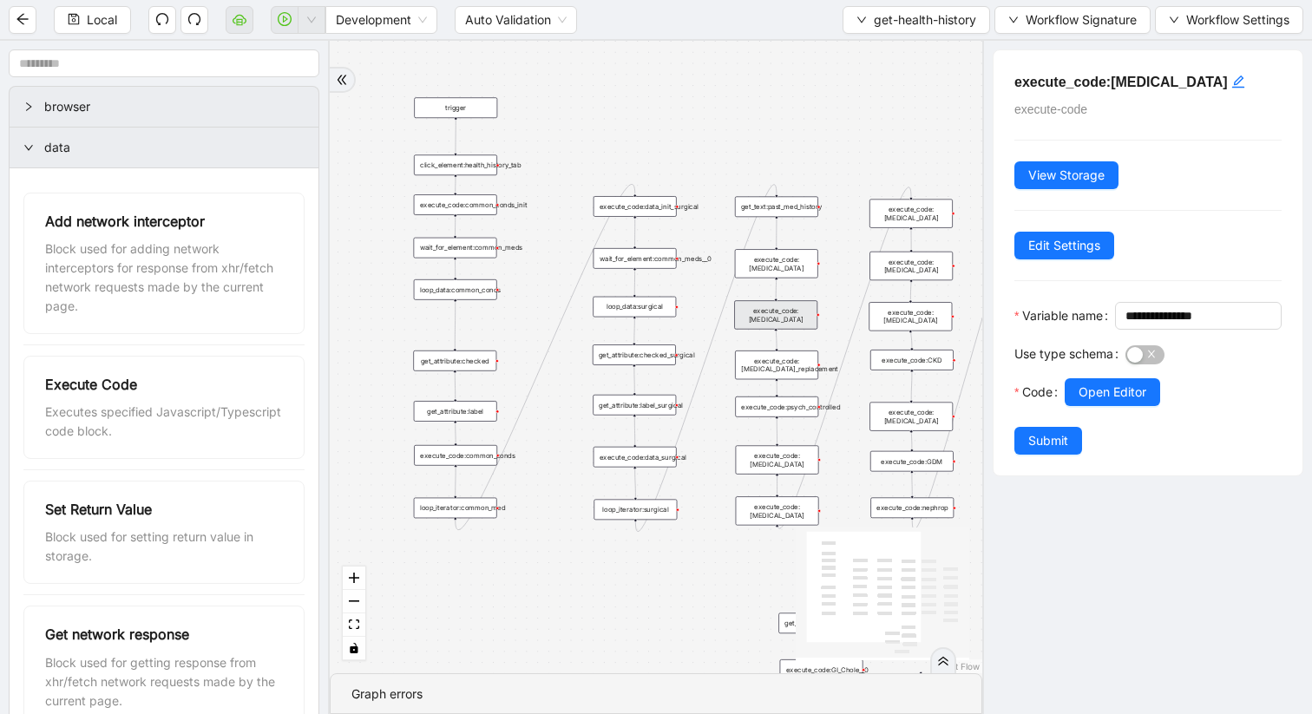
drag, startPoint x: 556, startPoint y: 506, endPoint x: 551, endPoint y: 571, distance: 65.3
click at [551, 571] on div "trigger get_attribute:checked get_attribute:label loop_iterator:common_med wait…" at bounding box center [656, 357] width 653 height 633
click at [450, 367] on div "get_attribute:checked" at bounding box center [454, 361] width 83 height 21
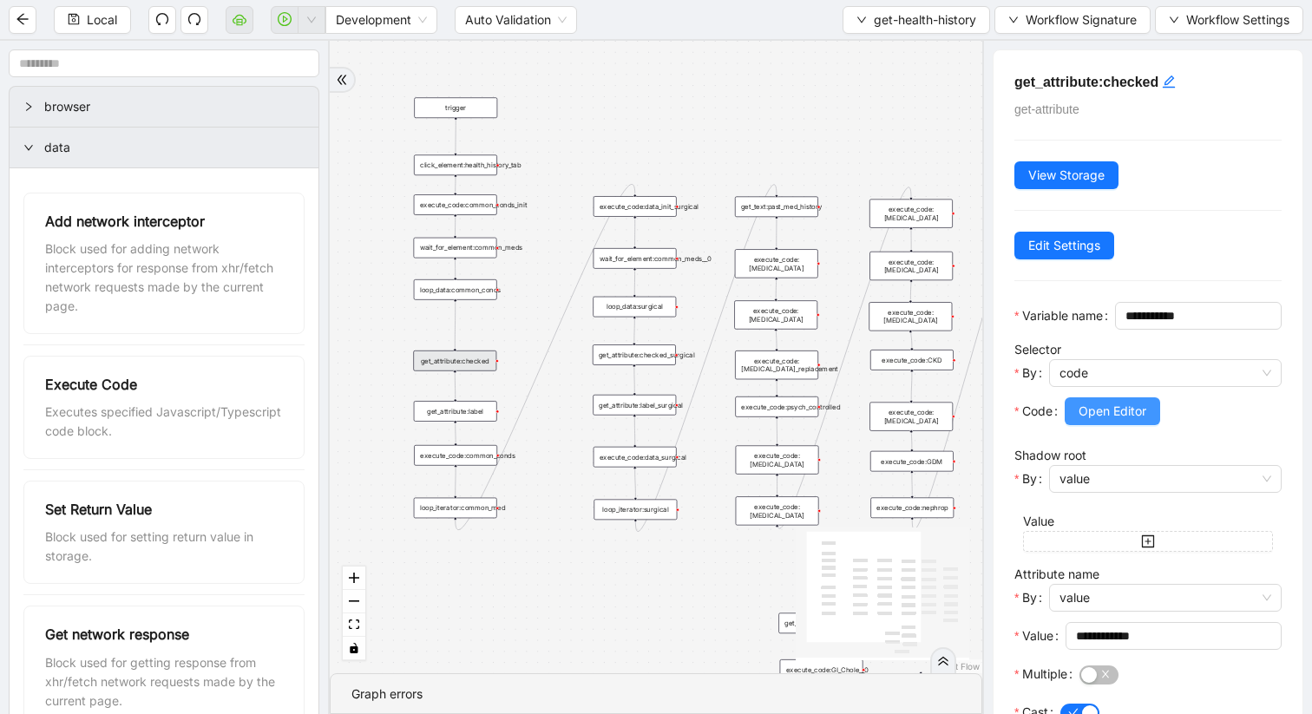
click at [1112, 421] on span "Open Editor" at bounding box center [1113, 411] width 68 height 19
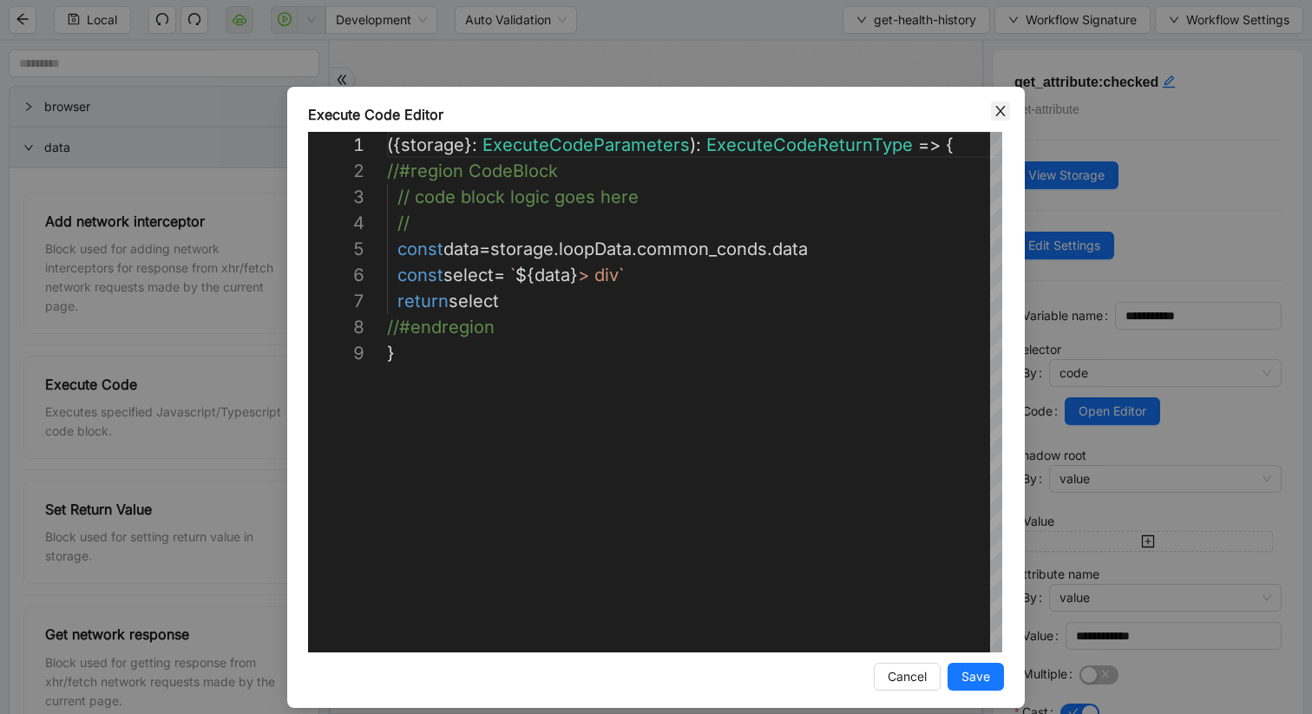
click at [996, 110] on icon "close" at bounding box center [1001, 111] width 14 height 14
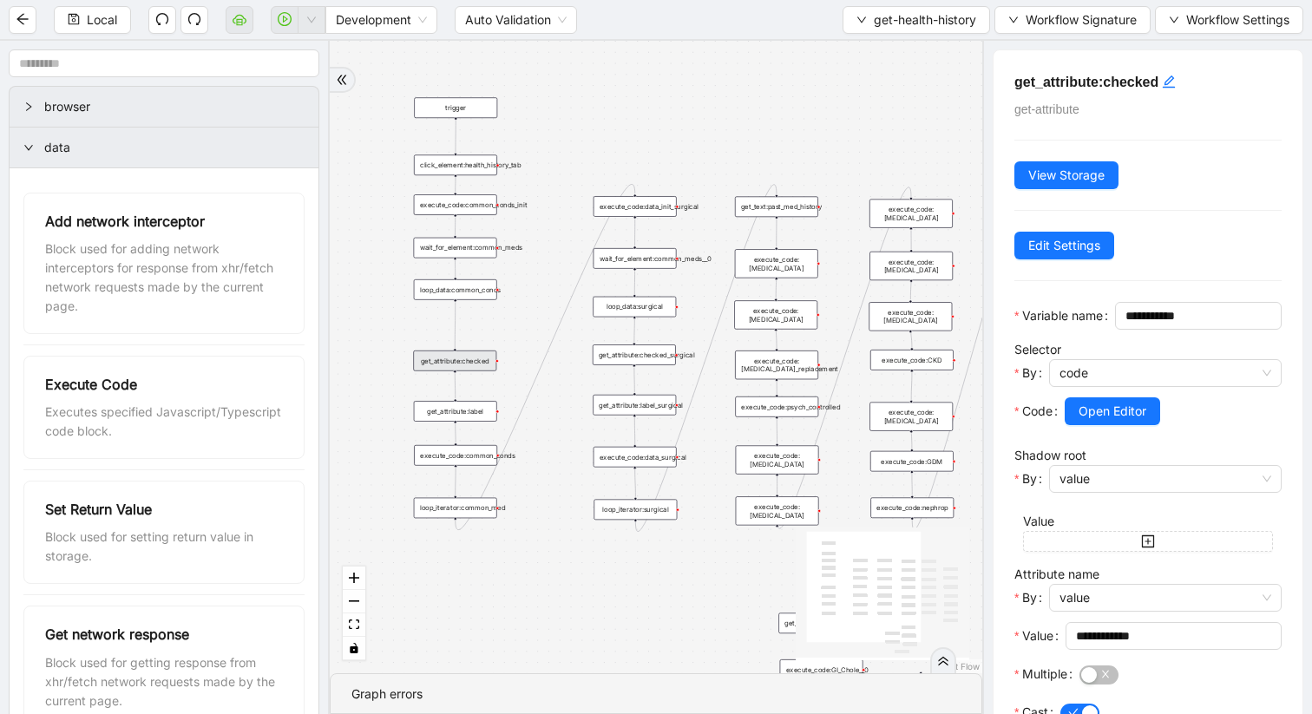
click at [481, 206] on div "execute_code:common_conds_init" at bounding box center [455, 204] width 83 height 21
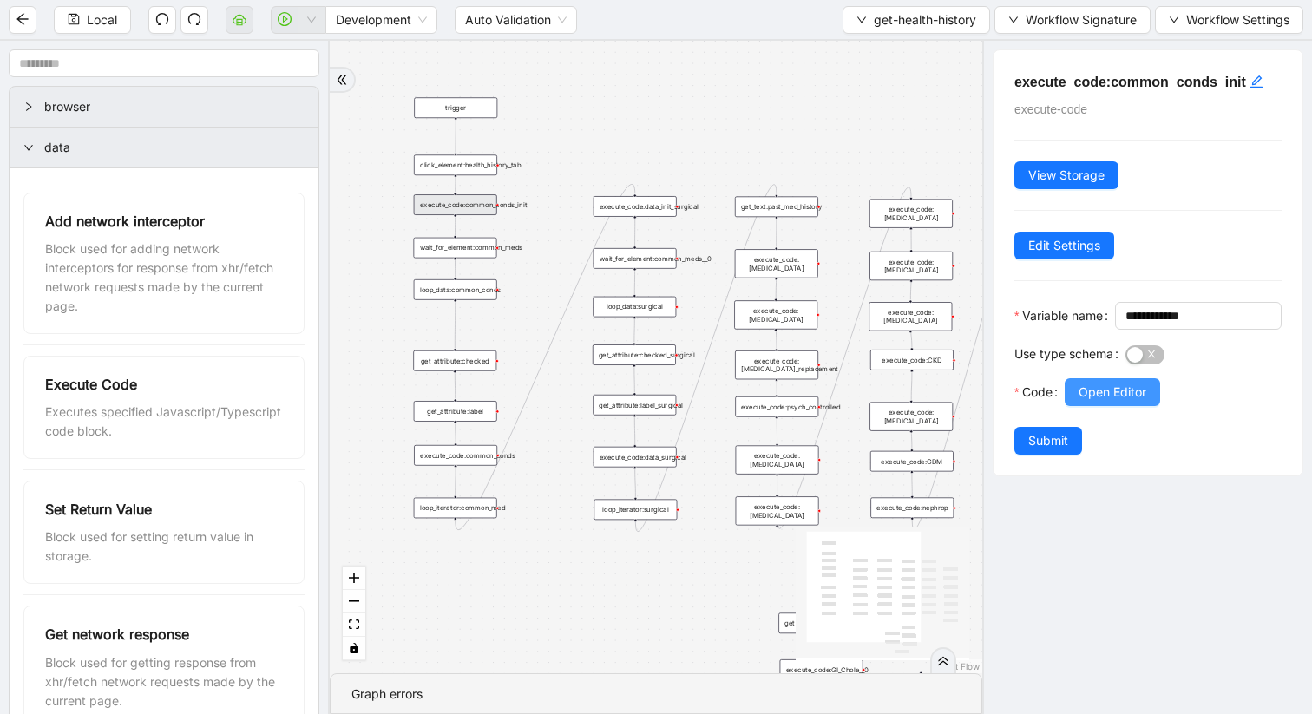
click at [1129, 402] on span "Open Editor" at bounding box center [1113, 392] width 68 height 19
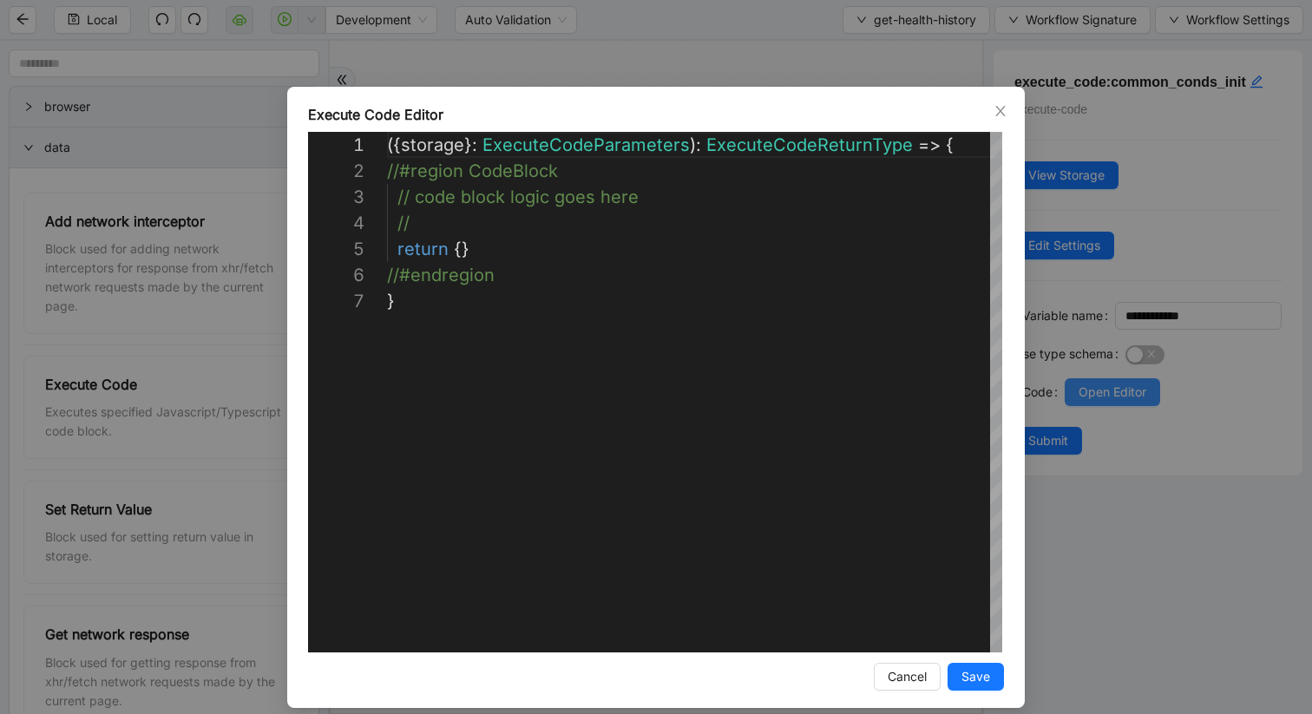
scroll to position [156, 0]
click at [1001, 121] on div "Execute Code Editor" at bounding box center [656, 114] width 696 height 21
click at [995, 108] on icon "close" at bounding box center [1001, 111] width 14 height 14
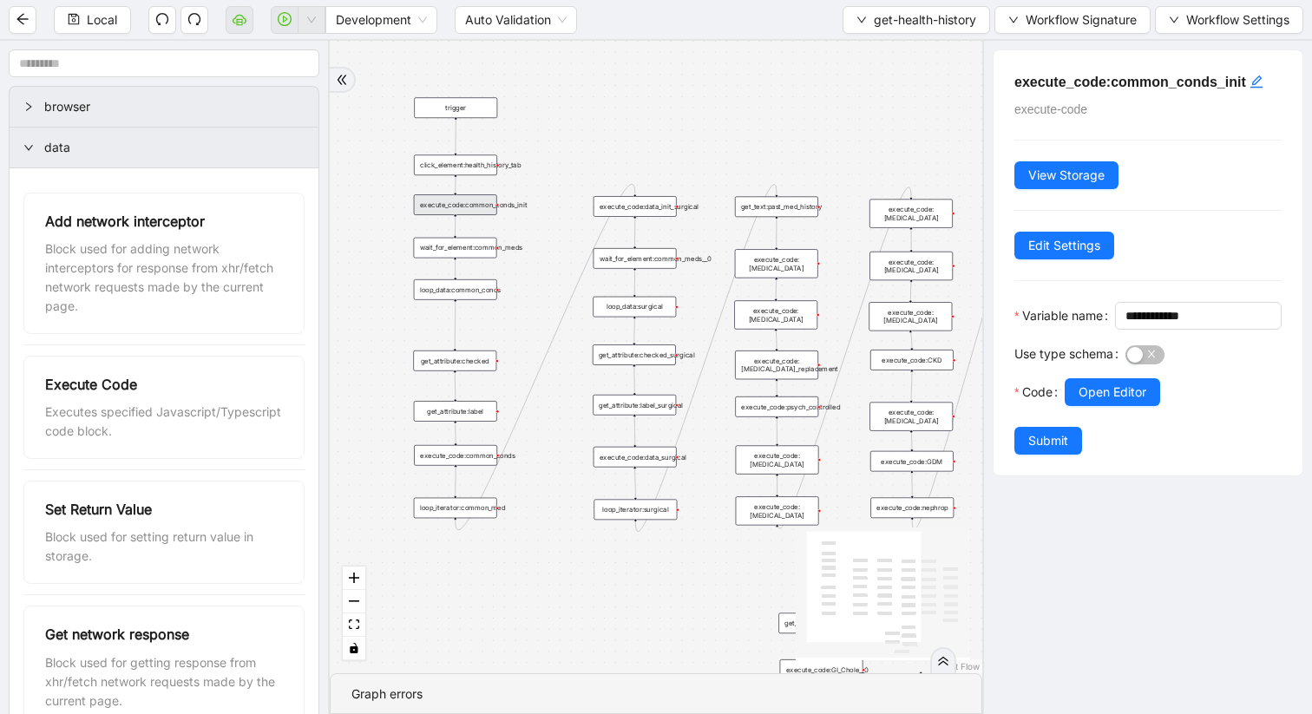
click at [483, 253] on div "wait_for_element:common_meds" at bounding box center [455, 248] width 83 height 21
click at [463, 258] on div "wait_for_element:common_meds" at bounding box center [455, 249] width 83 height 21
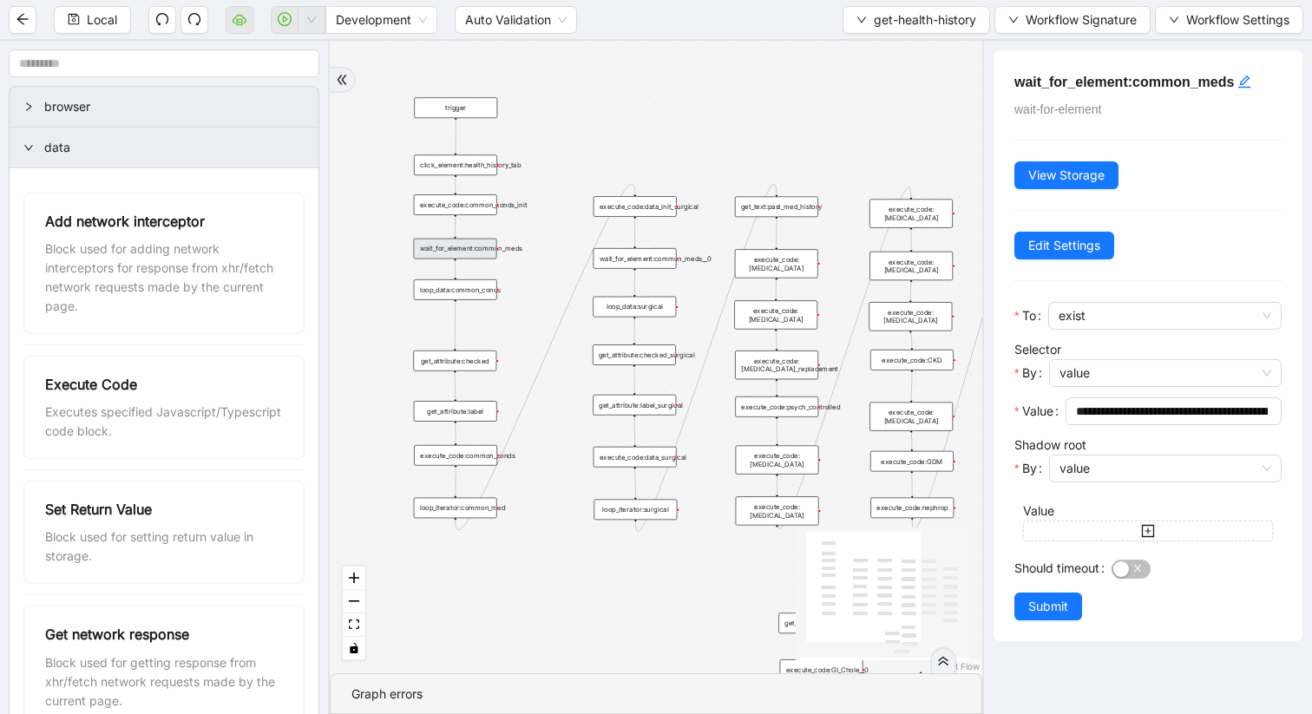
click at [488, 288] on div "loop_data:common_conds" at bounding box center [455, 289] width 83 height 21
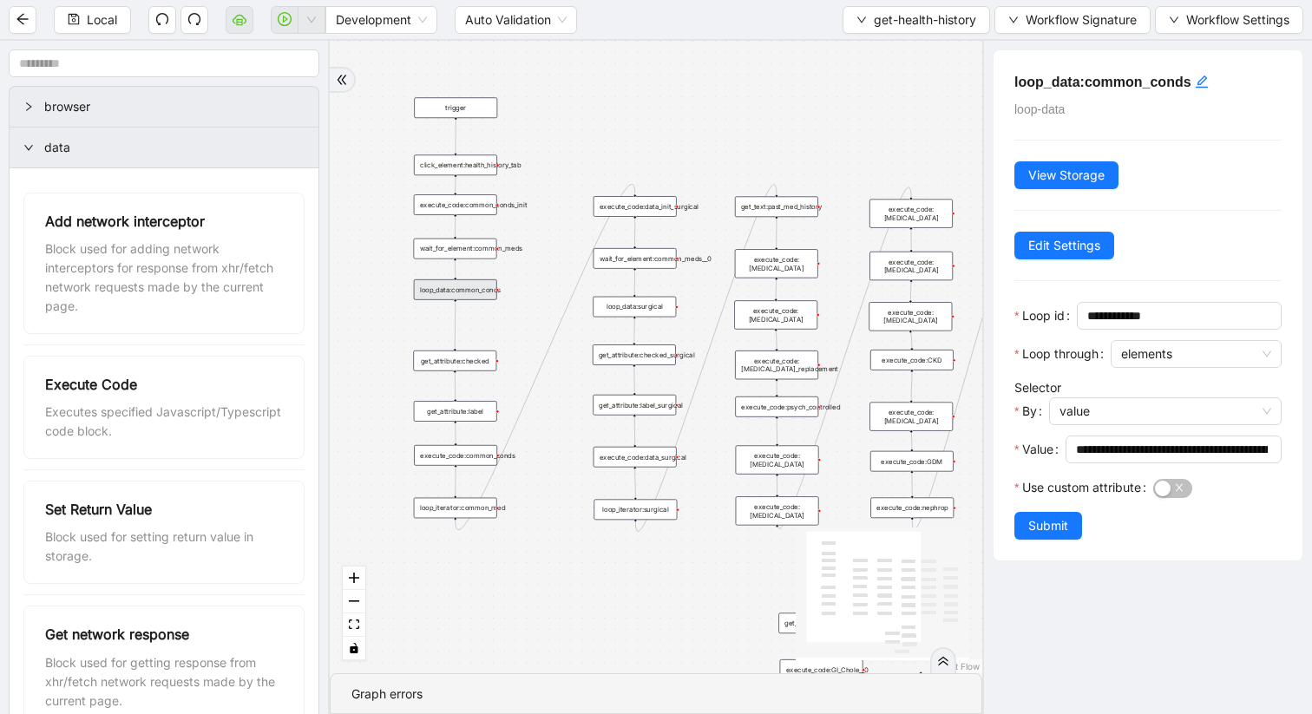
click at [477, 361] on div "get_attribute:checked" at bounding box center [454, 361] width 83 height 21
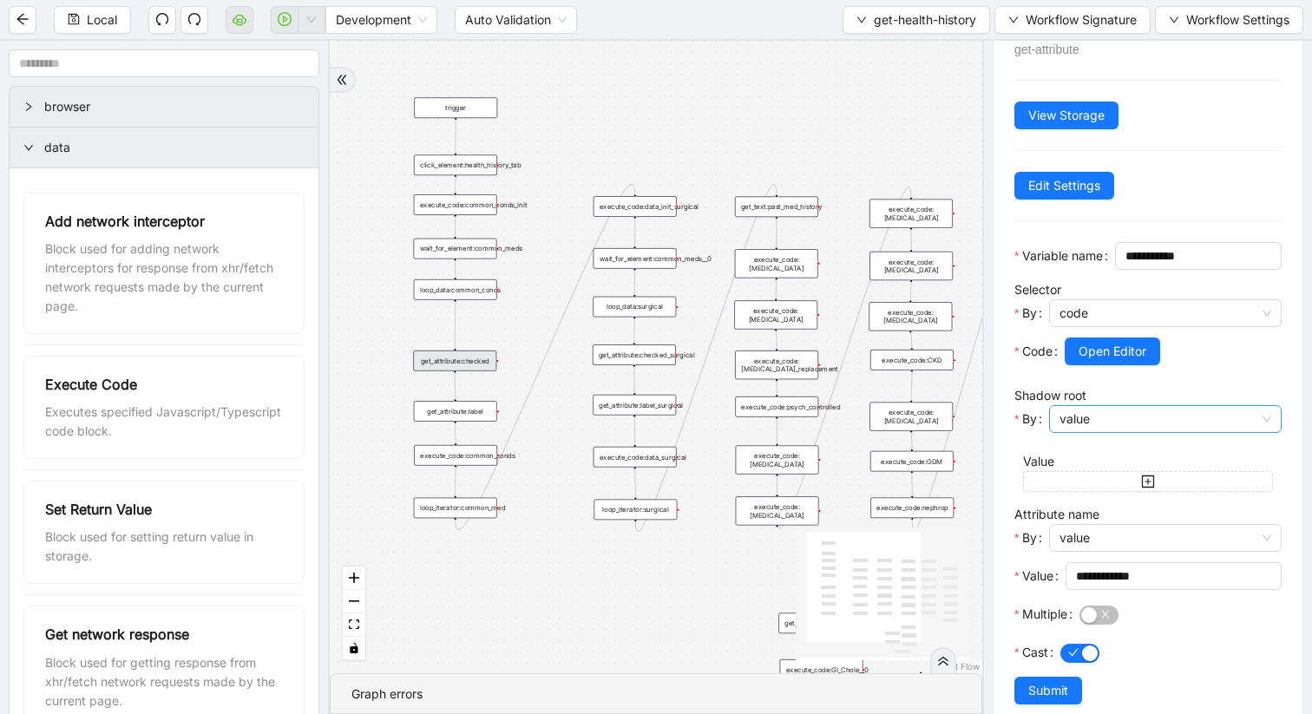
scroll to position [116, 0]
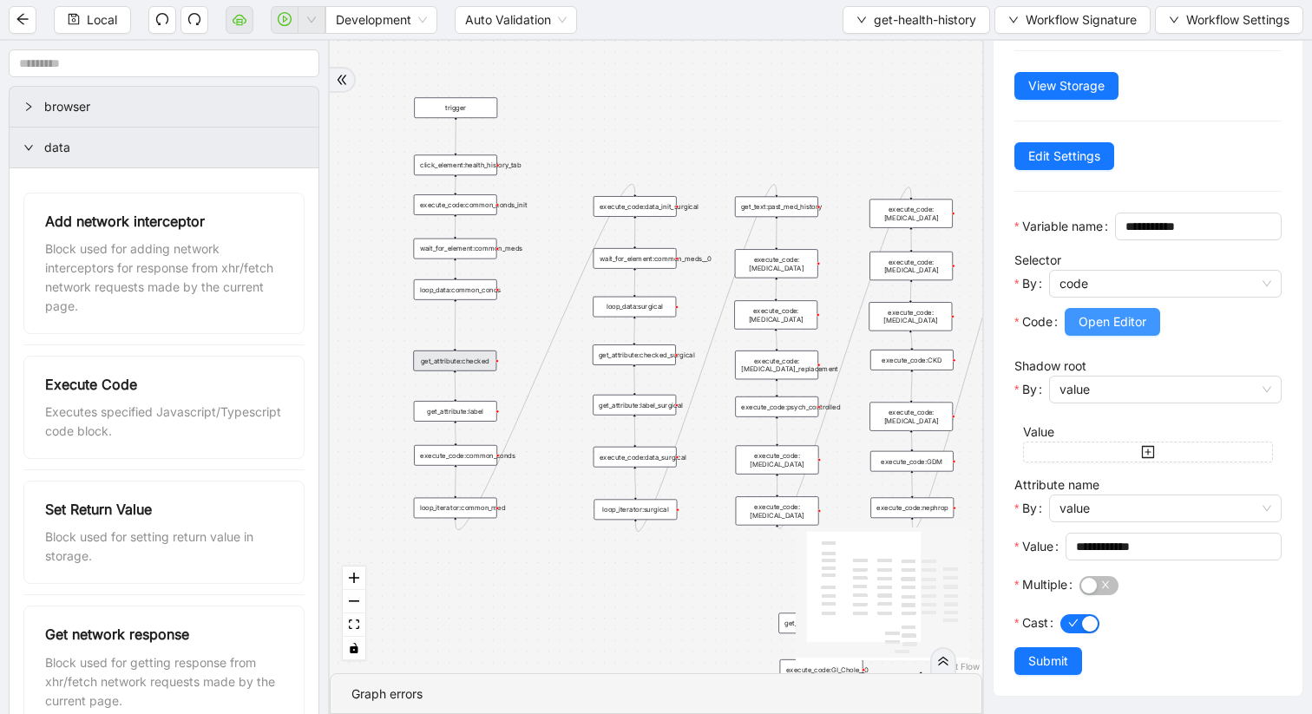
click at [1111, 324] on span "Open Editor" at bounding box center [1113, 321] width 68 height 19
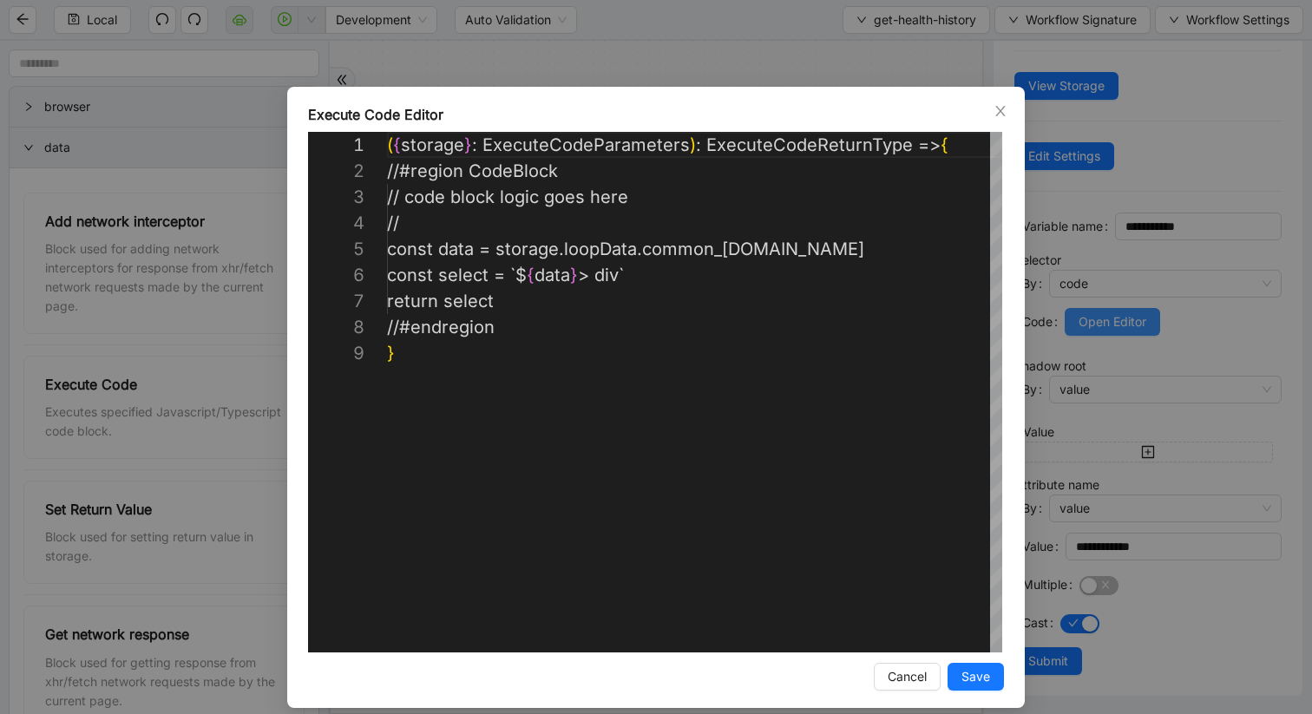
scroll to position [208, 0]
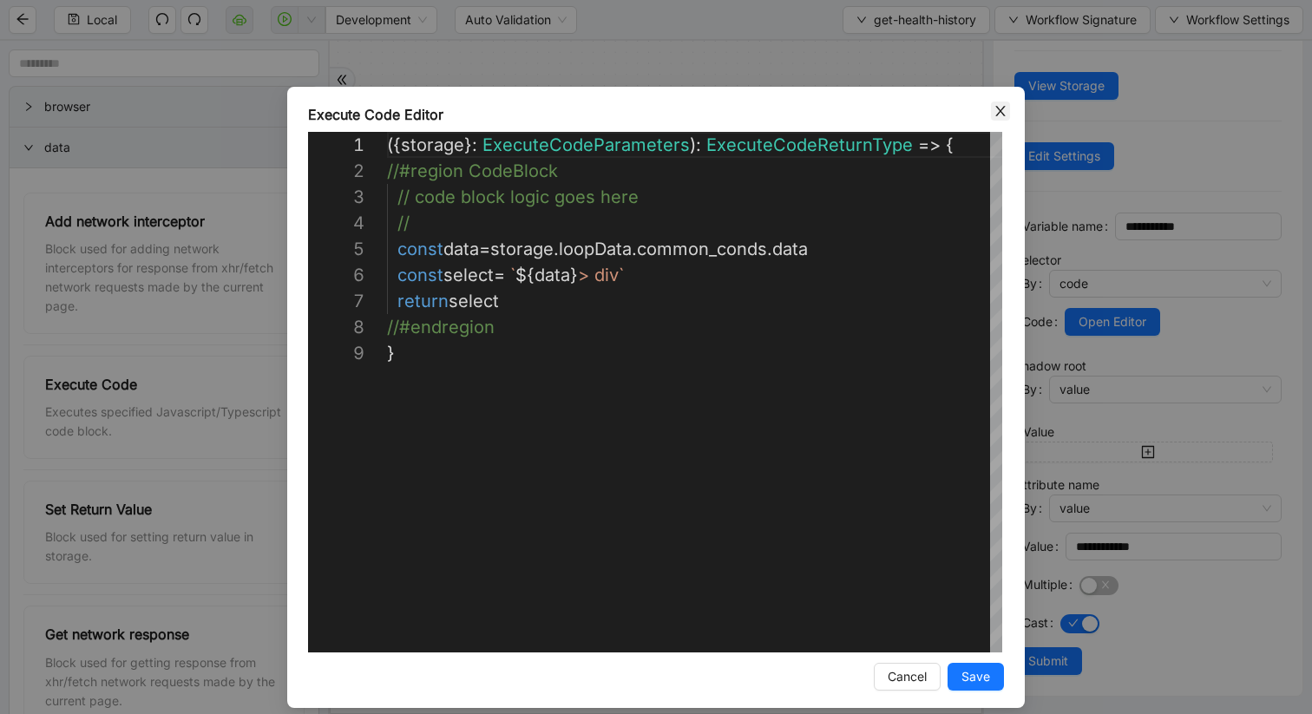
click at [1002, 109] on icon "close" at bounding box center [1001, 111] width 14 height 14
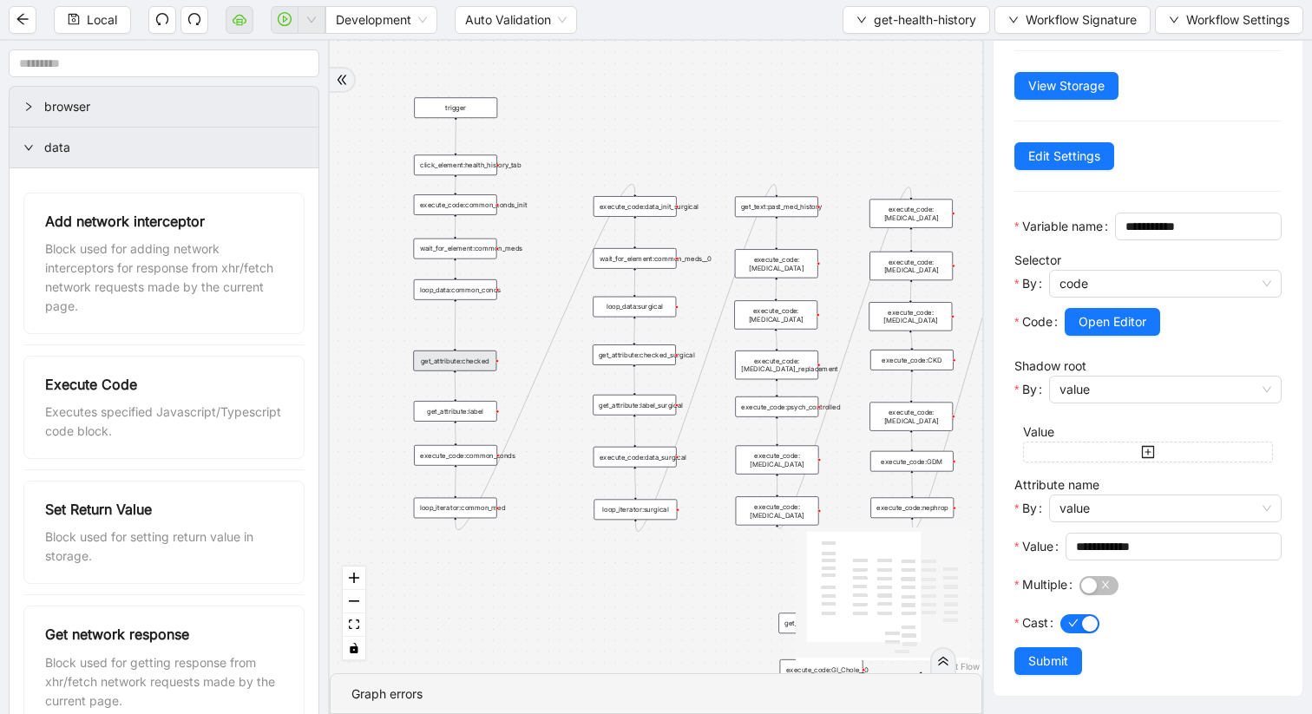
click at [476, 418] on div "get_attribute:label" at bounding box center [455, 411] width 83 height 21
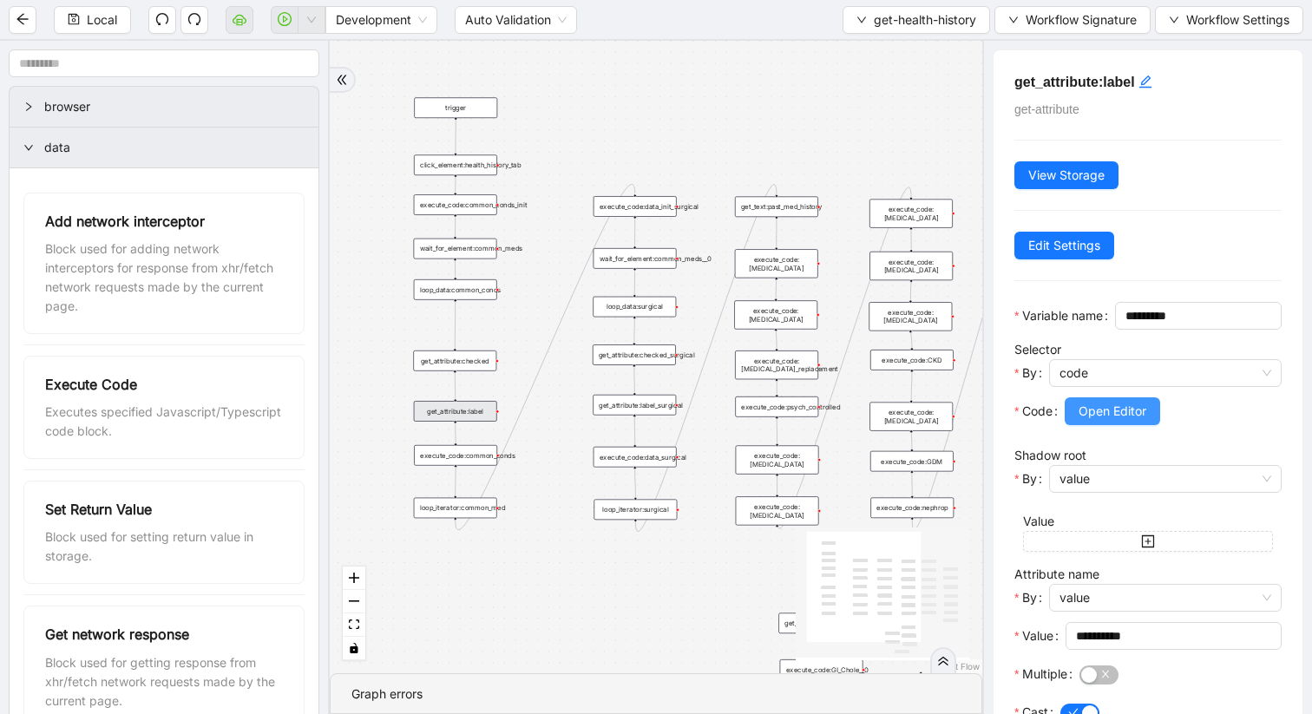
click at [1139, 421] on span "Open Editor" at bounding box center [1113, 411] width 68 height 19
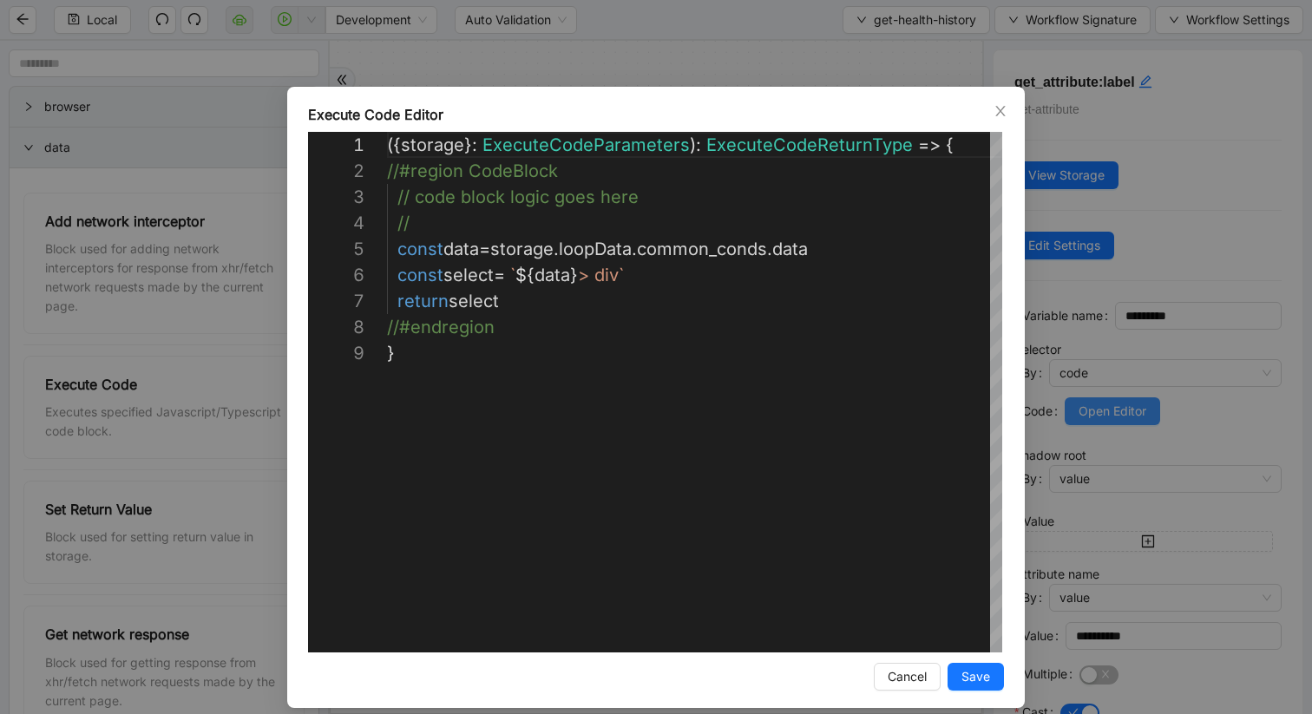
scroll to position [208, 0]
click at [998, 110] on icon "close" at bounding box center [1001, 111] width 14 height 14
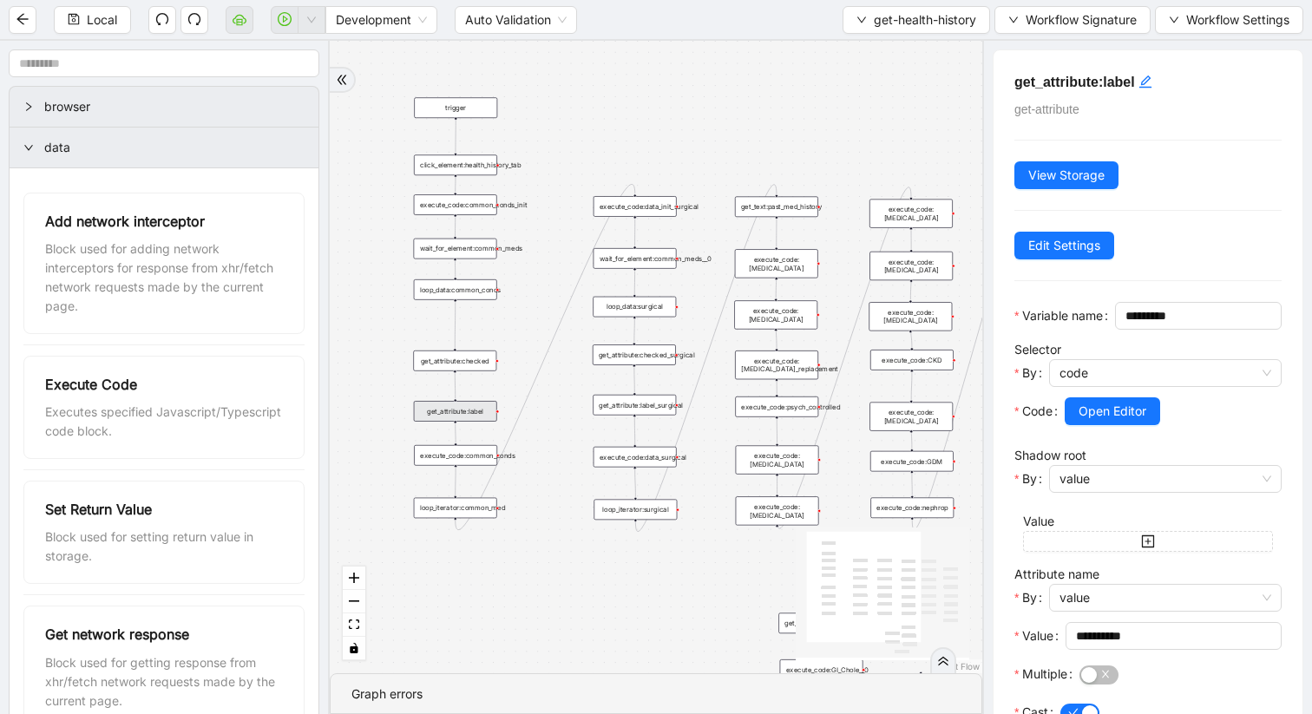
click at [480, 462] on div "execute_code:common_conds" at bounding box center [455, 455] width 83 height 21
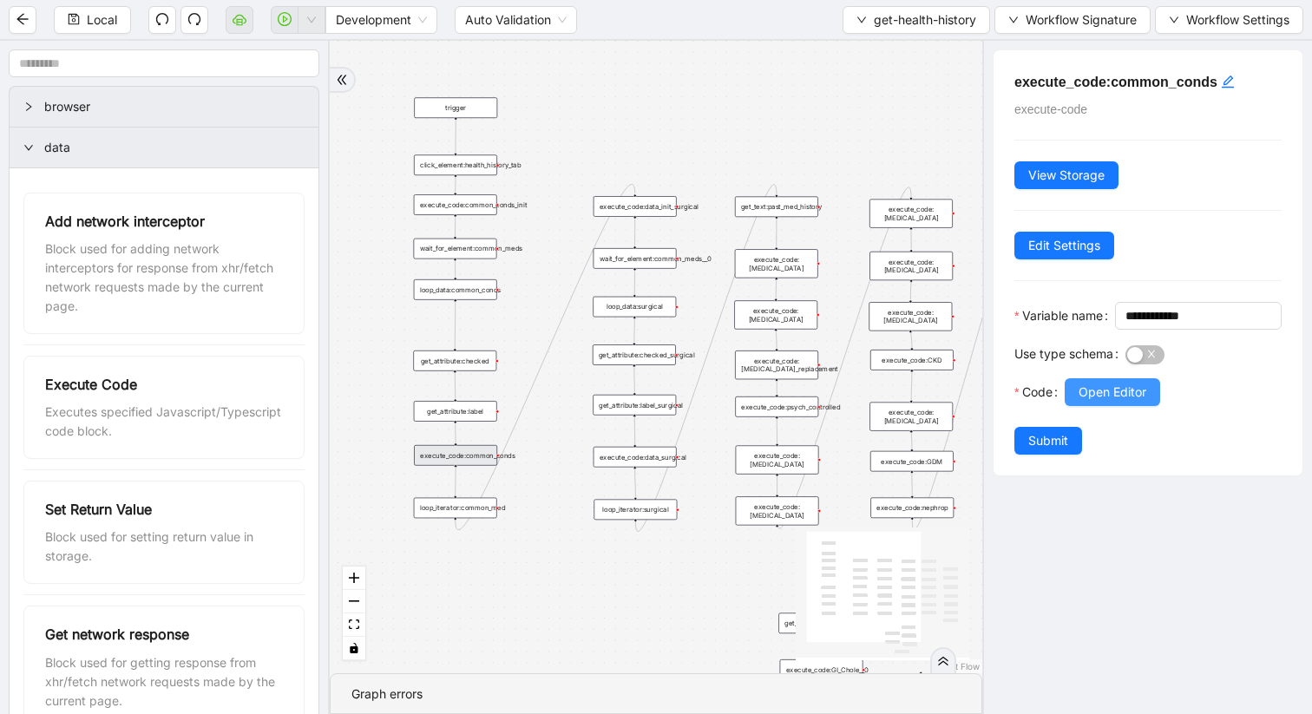
click at [1101, 402] on span "Open Editor" at bounding box center [1113, 392] width 68 height 19
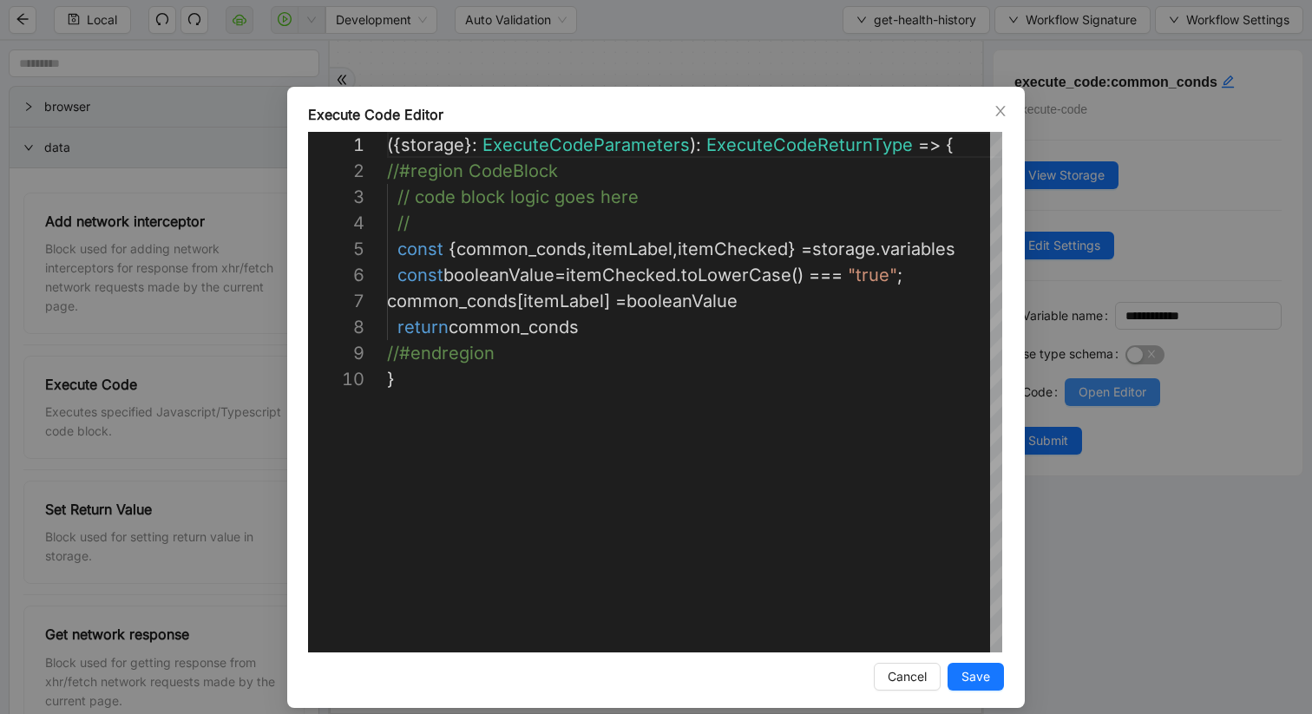
scroll to position [234, 0]
click at [998, 110] on icon "close" at bounding box center [1001, 111] width 14 height 14
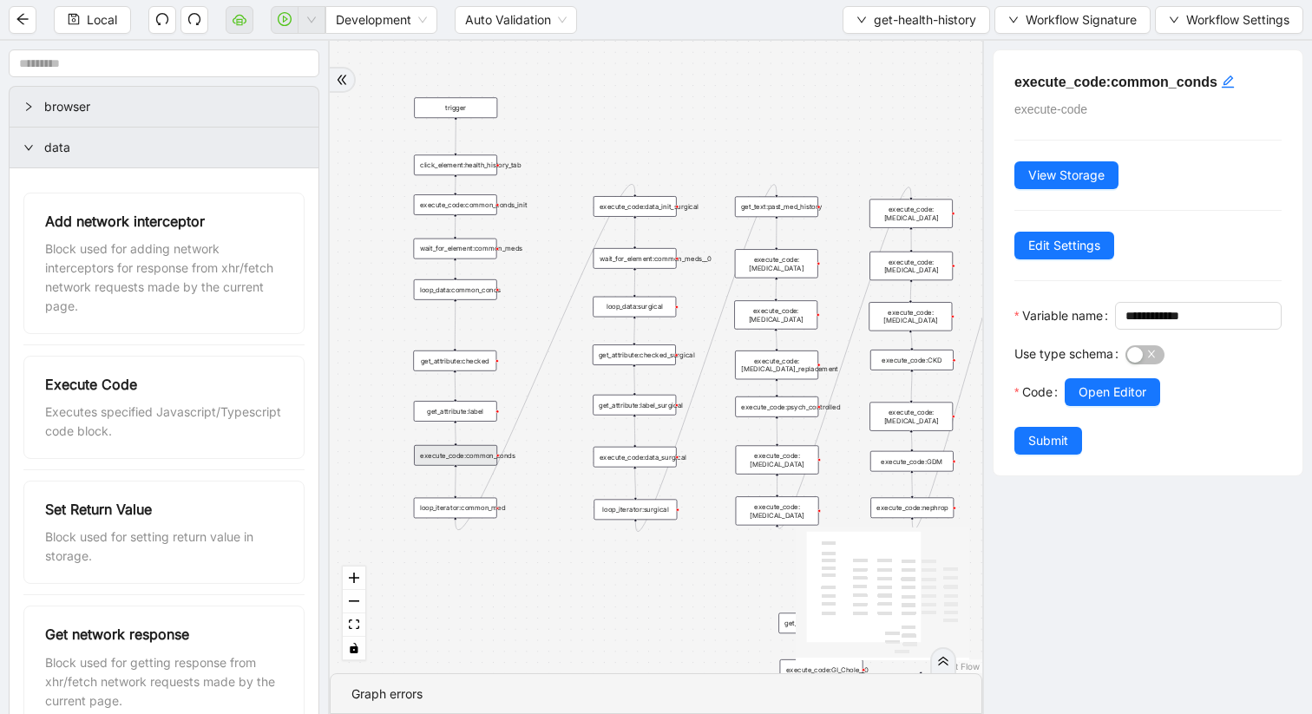
click at [497, 509] on div at bounding box center [497, 508] width 3 height 3
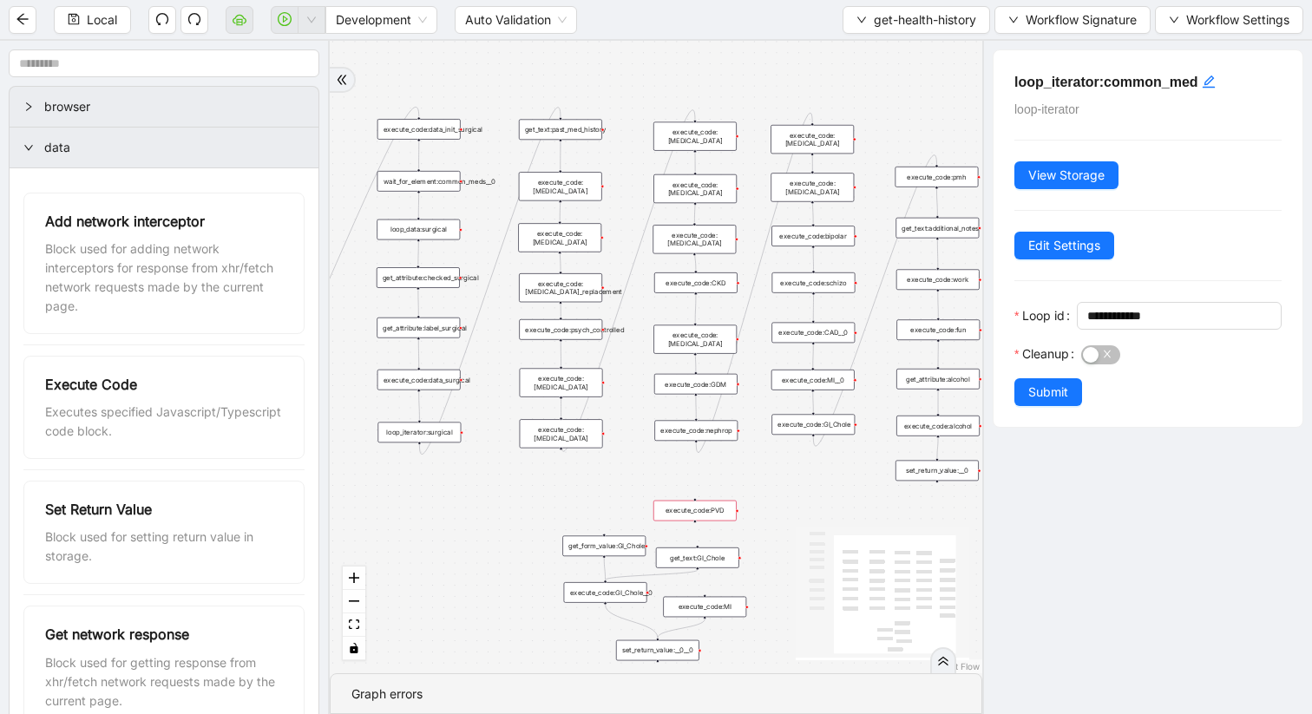
drag, startPoint x: 707, startPoint y: 546, endPoint x: 491, endPoint y: 469, distance: 229.5
click at [491, 469] on div "trigger get_attribute:checked get_attribute:label loop_iterator:common_med wait…" at bounding box center [656, 357] width 653 height 633
click at [431, 233] on div "loop_data:surgical" at bounding box center [418, 230] width 83 height 21
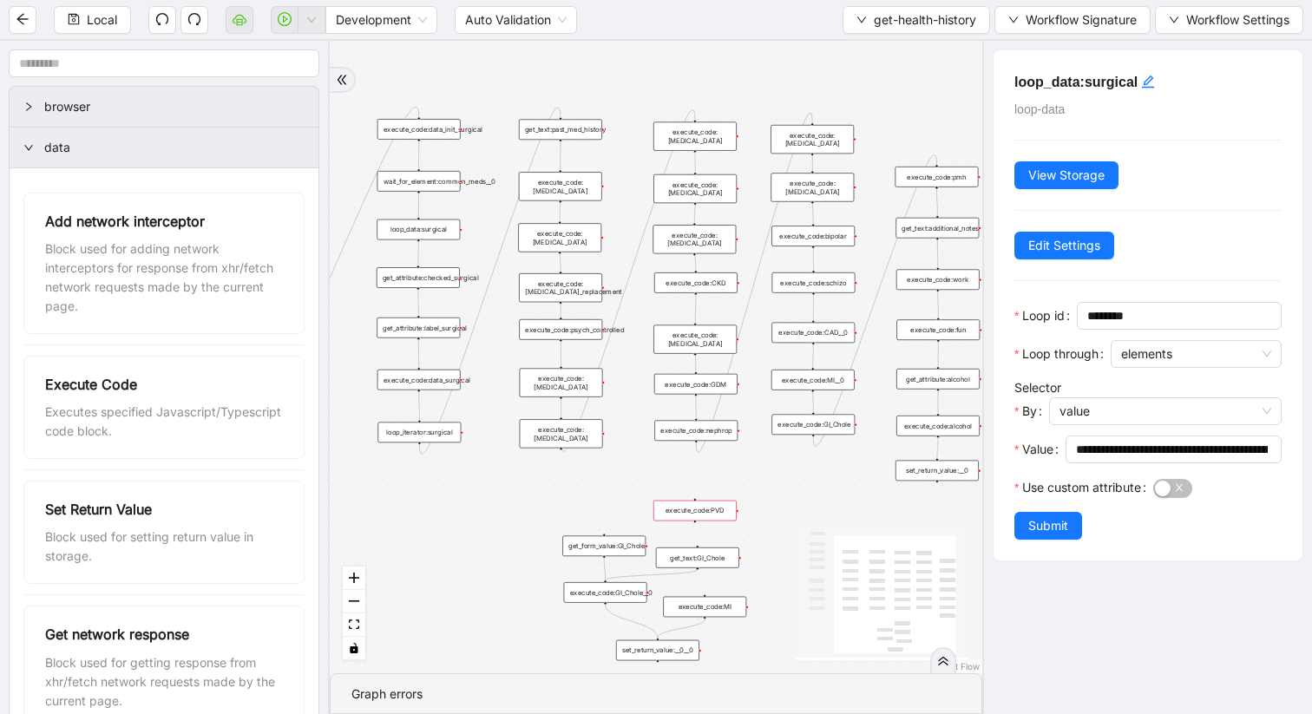
click at [446, 279] on div "get_attribute:checked_surgical" at bounding box center [418, 277] width 83 height 21
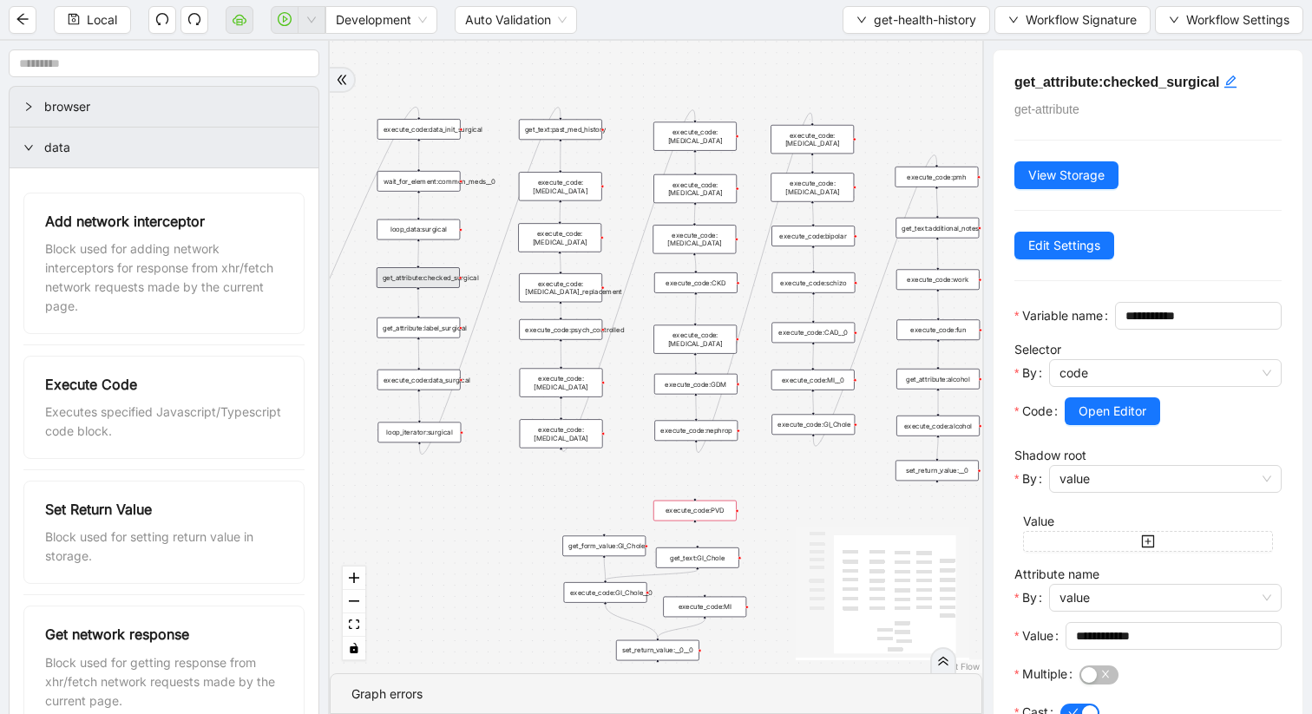
click at [555, 131] on div "get_text:past_med_history" at bounding box center [560, 129] width 83 height 21
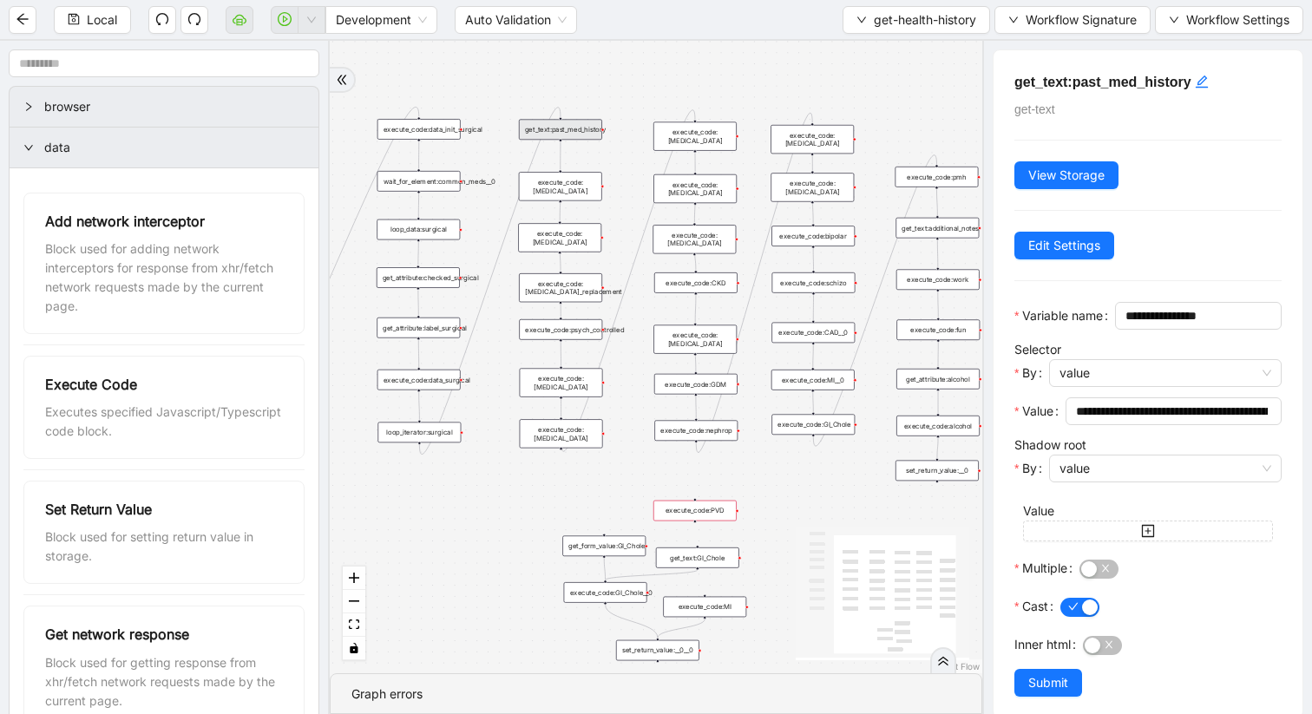
click at [561, 379] on div "execute_code:[MEDICAL_DATA]" at bounding box center [561, 382] width 83 height 29
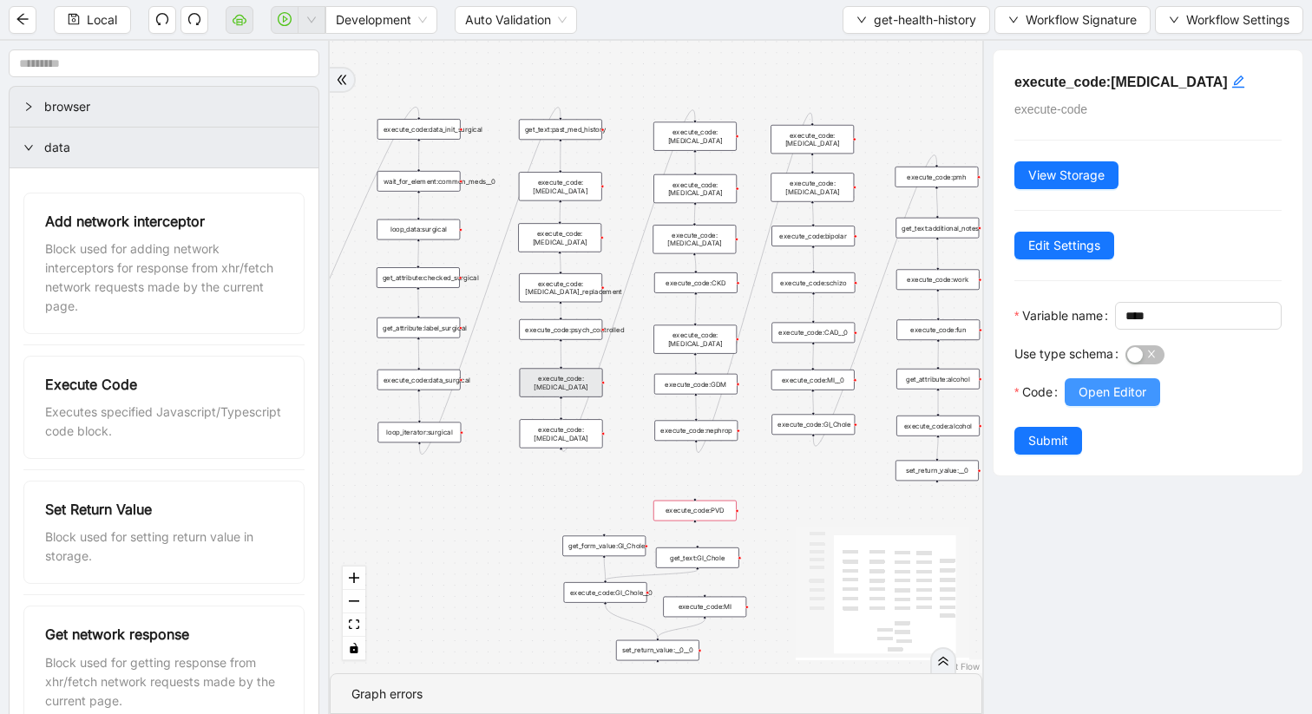
click at [1087, 402] on span "Open Editor" at bounding box center [1113, 392] width 68 height 19
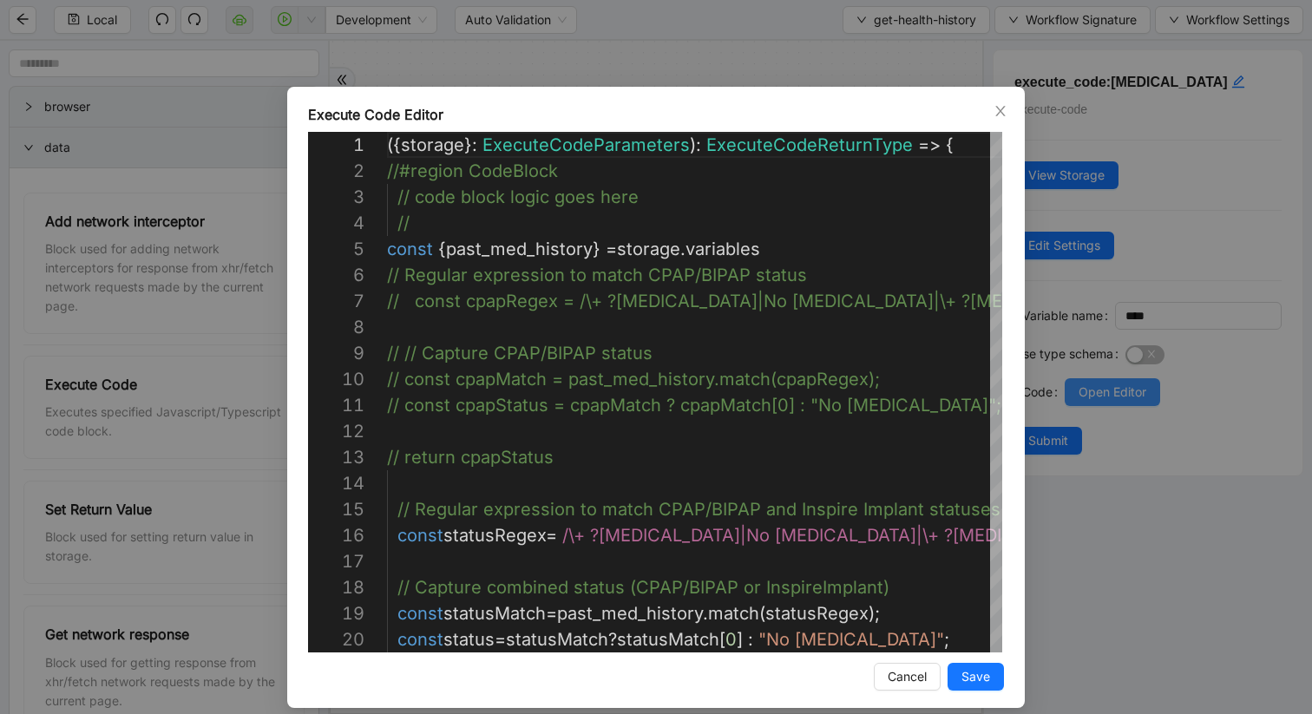
scroll to position [260, 0]
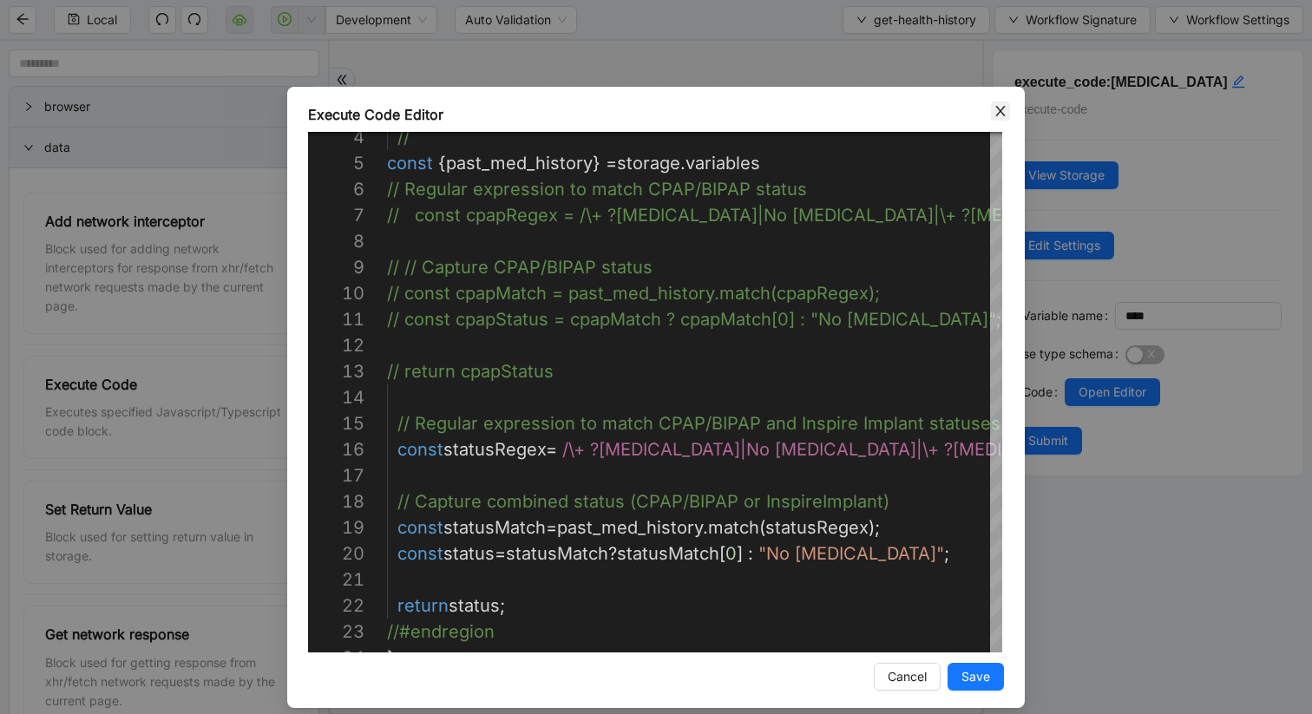
click at [1002, 111] on icon "close" at bounding box center [1001, 111] width 14 height 14
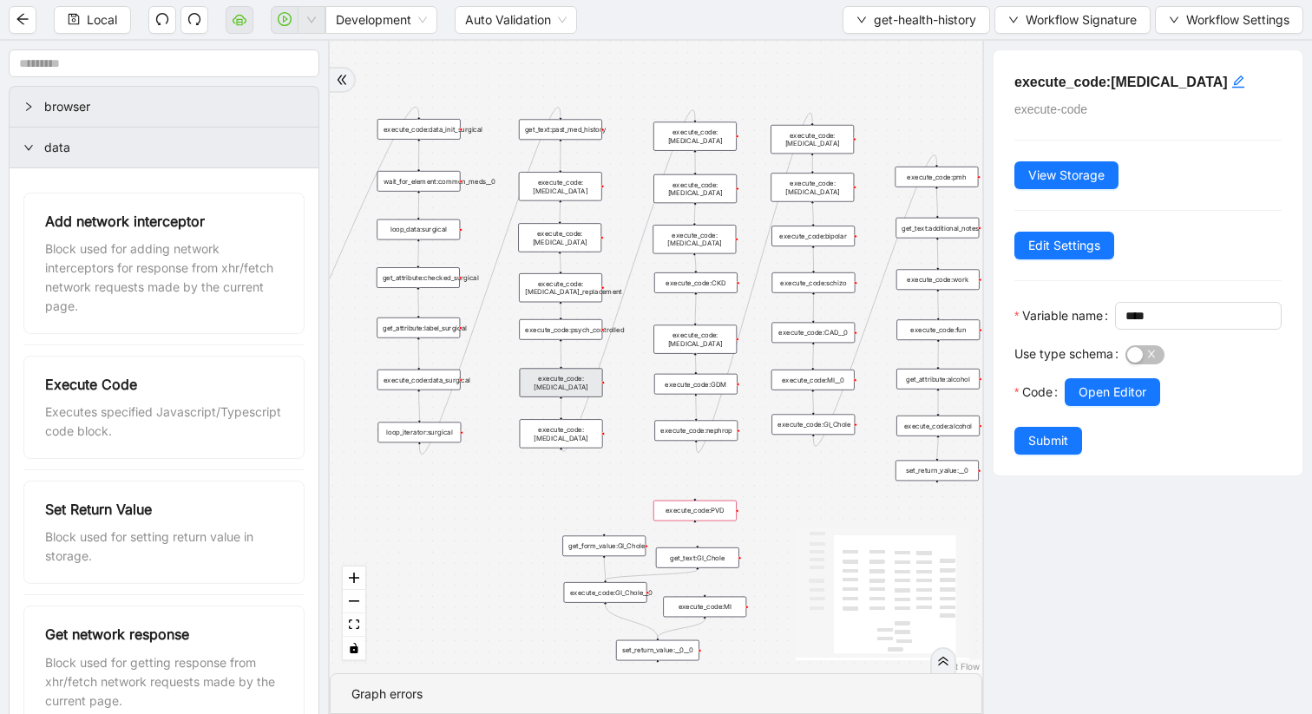
click at [582, 435] on div "execute_code:[MEDICAL_DATA]" at bounding box center [561, 433] width 83 height 29
click at [574, 430] on div "execute_code:[MEDICAL_DATA]" at bounding box center [561, 434] width 83 height 29
click at [1082, 402] on span "Open Editor" at bounding box center [1113, 392] width 68 height 19
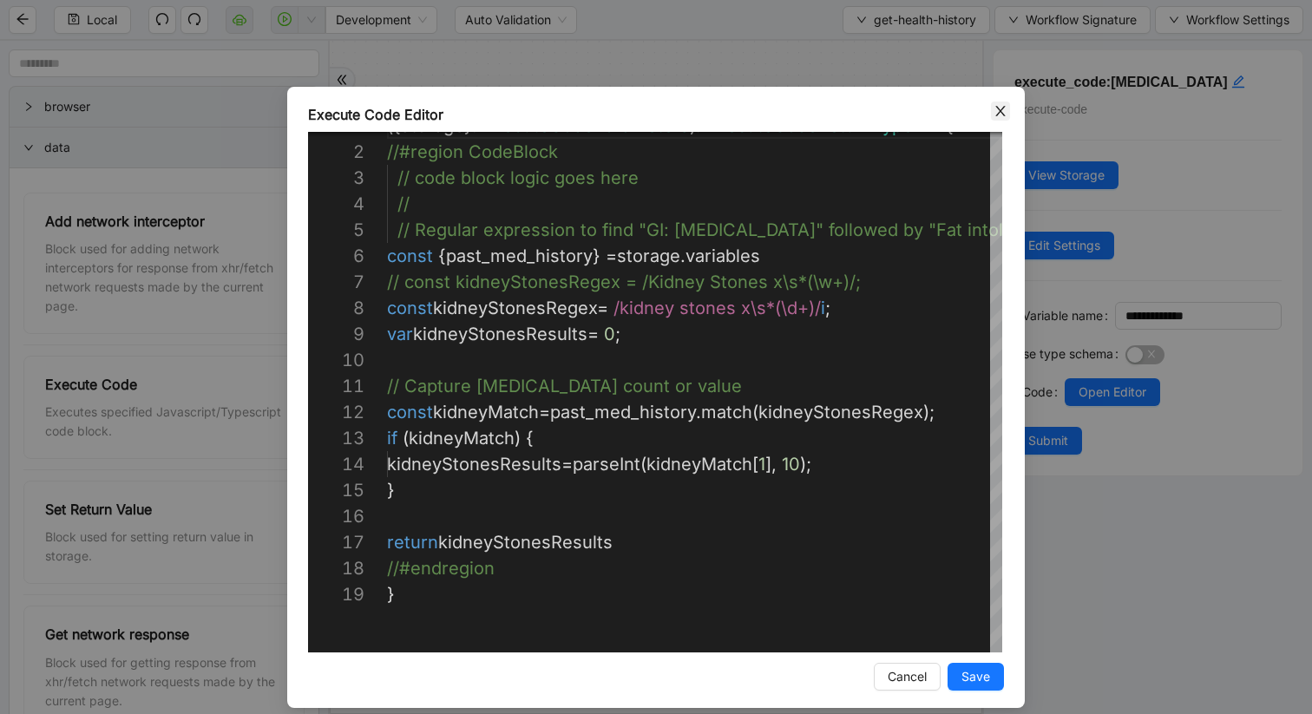
click at [999, 111] on icon "close" at bounding box center [1000, 111] width 10 height 10
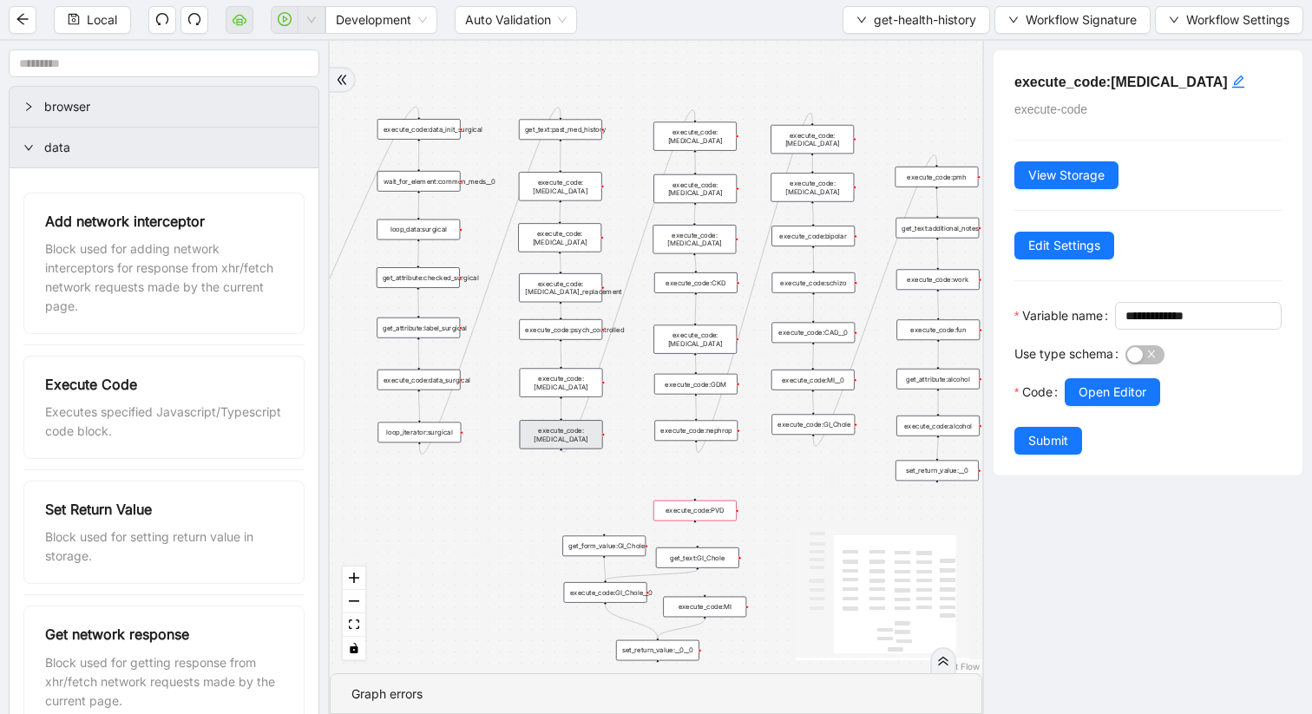
click at [690, 441] on div "trigger get_attribute:checked get_attribute:label loop_iterator:common_med wait…" at bounding box center [656, 357] width 653 height 633
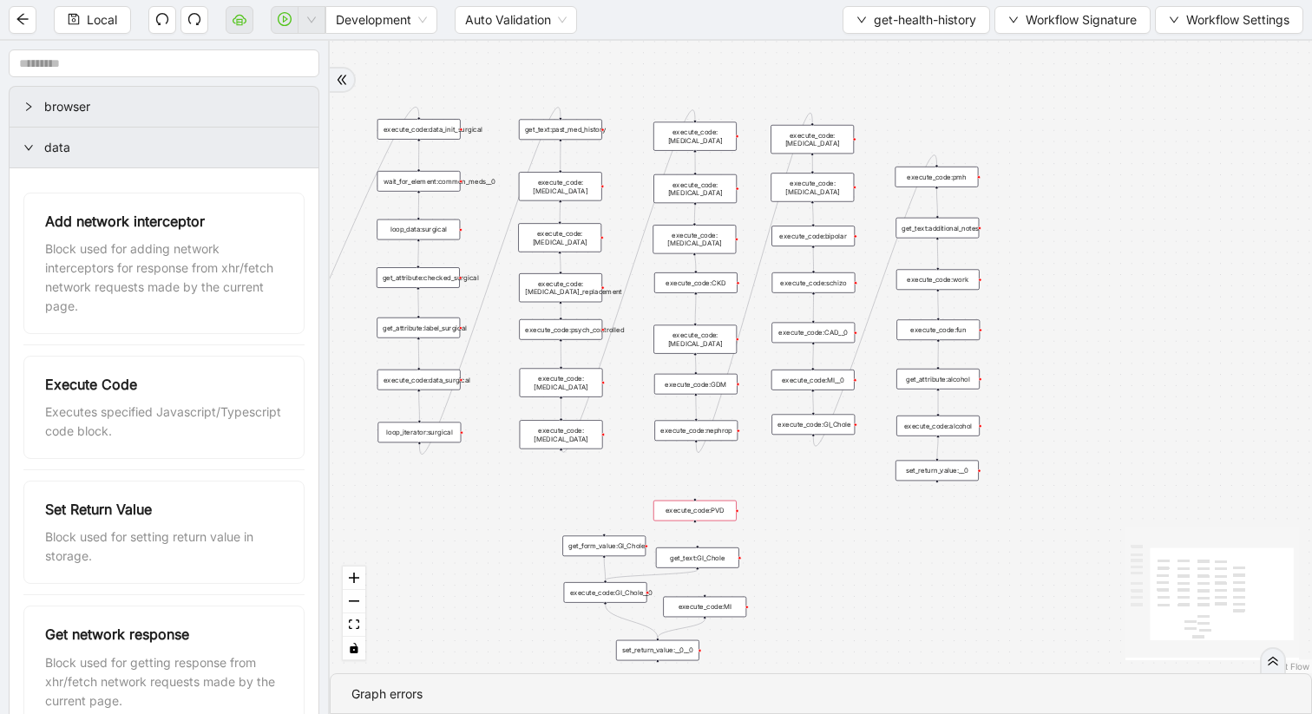
click at [706, 431] on div "execute_code:nephrop" at bounding box center [695, 430] width 83 height 21
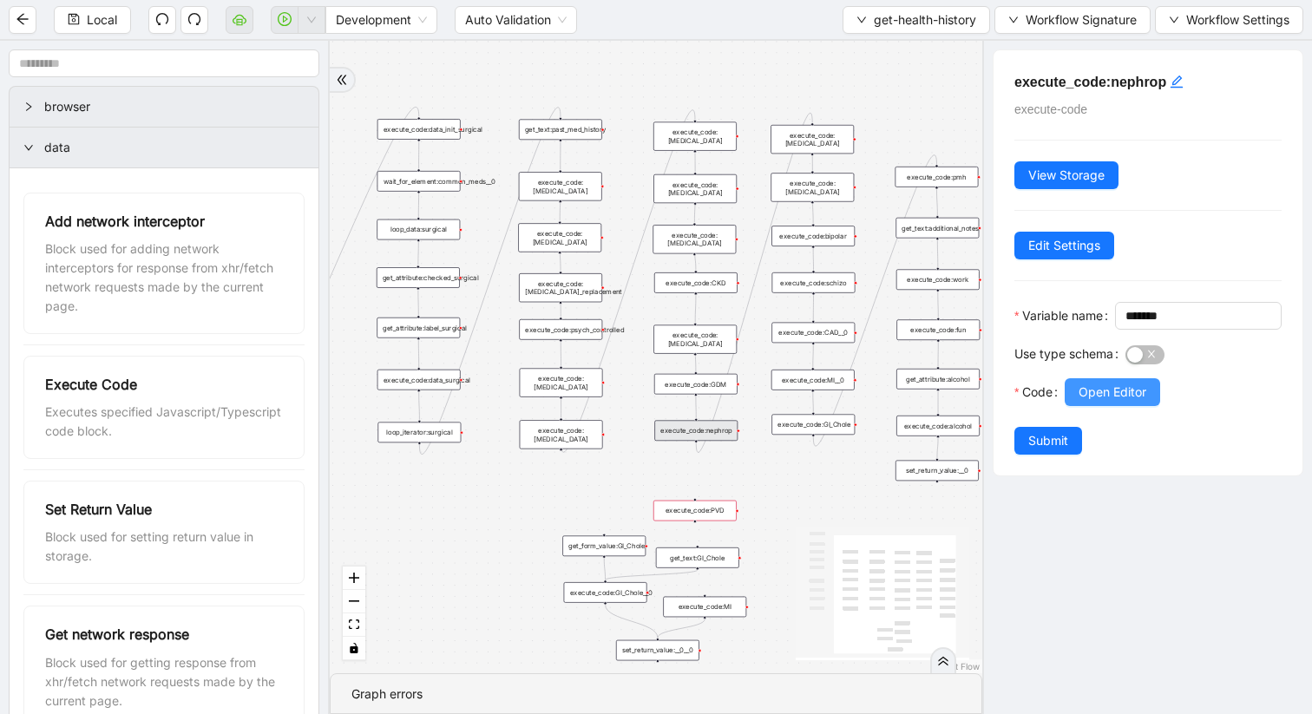
click at [1110, 402] on span "Open Editor" at bounding box center [1113, 392] width 68 height 19
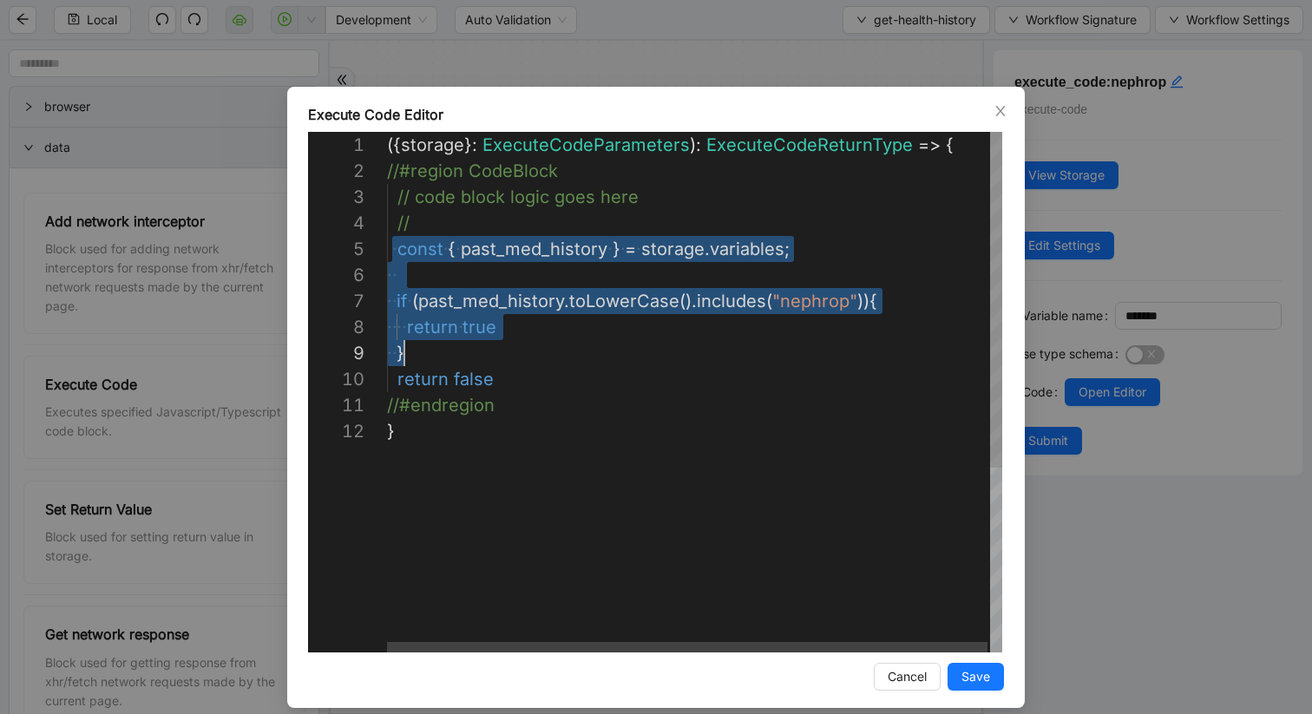
scroll to position [104, 103]
drag, startPoint x: 391, startPoint y: 250, endPoint x: 520, endPoint y: 376, distance: 179.8
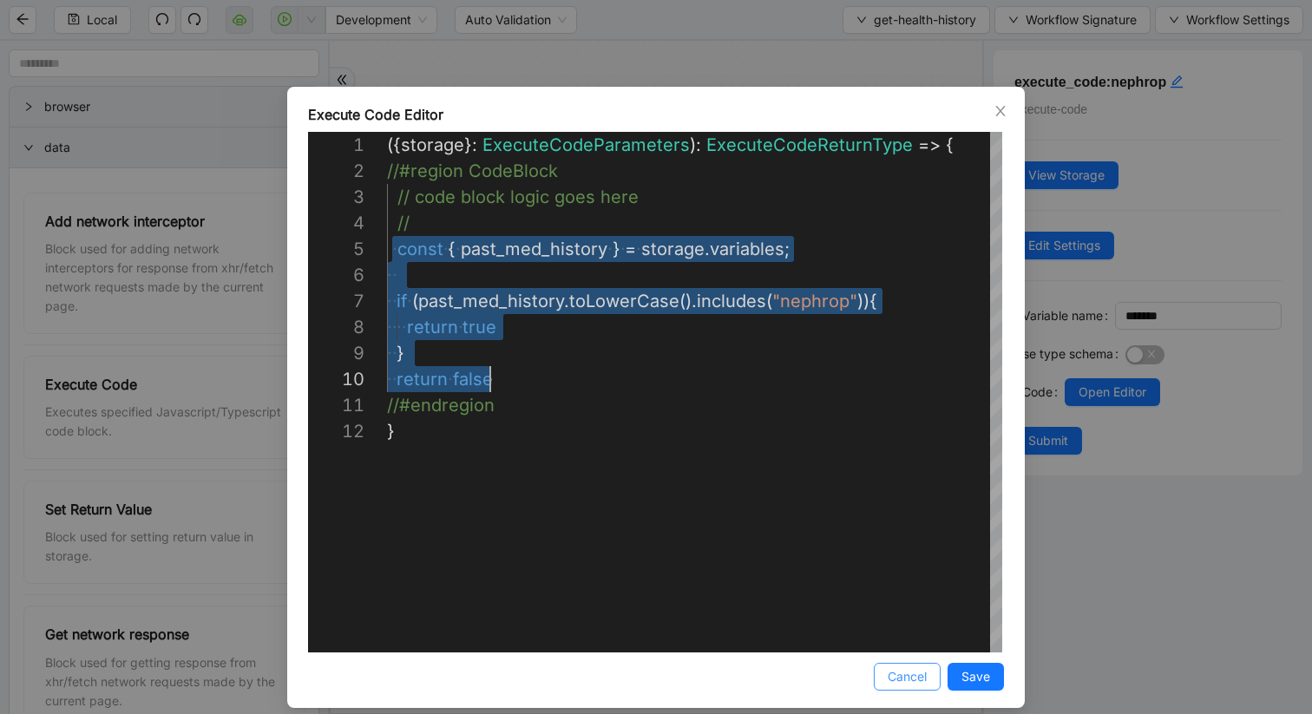
click at [916, 601] on span "Cancel" at bounding box center [907, 676] width 39 height 19
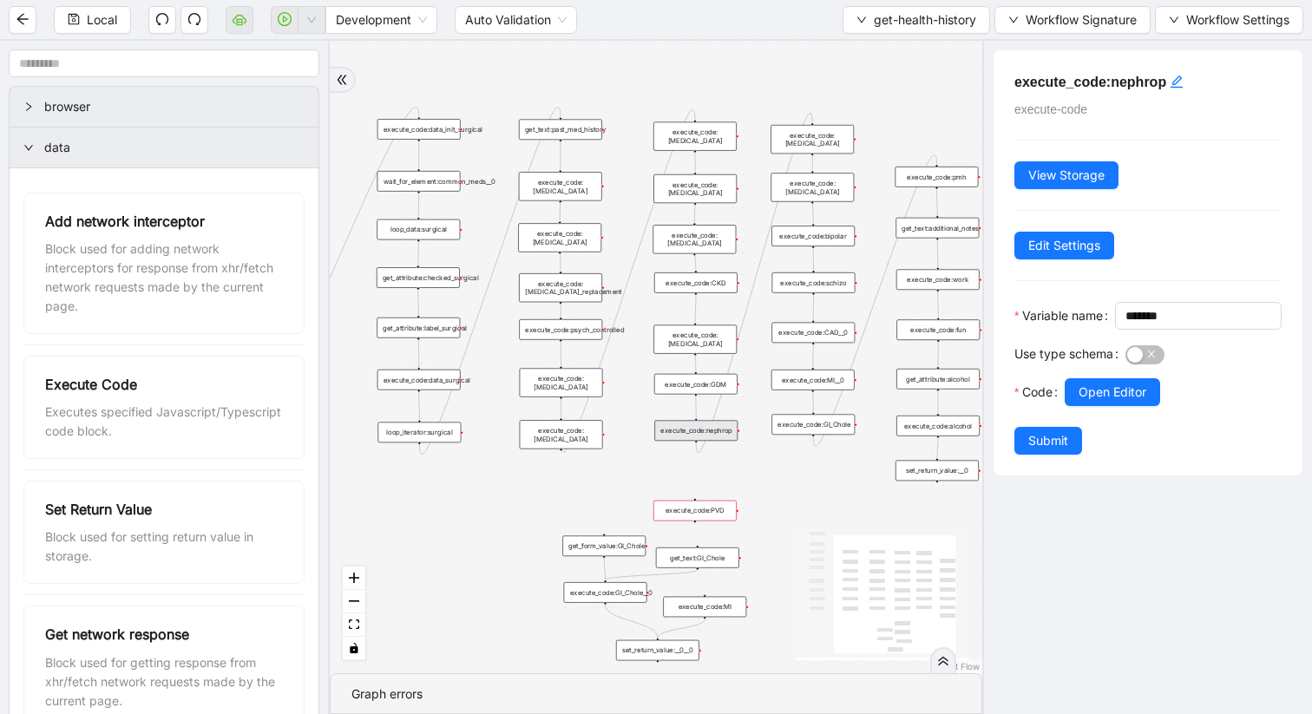
click at [727, 512] on div "execute_code:PVD" at bounding box center [694, 511] width 83 height 21
click at [713, 512] on div "execute_code:PVD" at bounding box center [694, 512] width 83 height 21
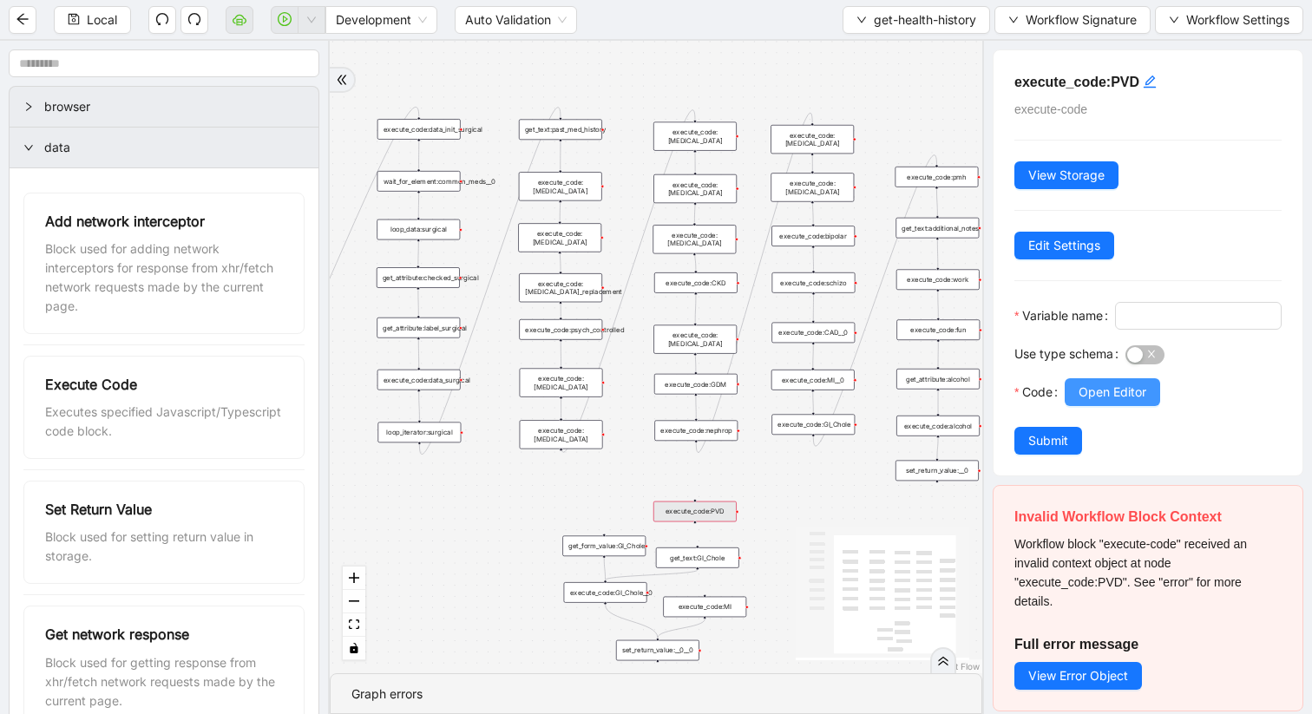
click at [1087, 402] on span "Open Editor" at bounding box center [1113, 392] width 68 height 19
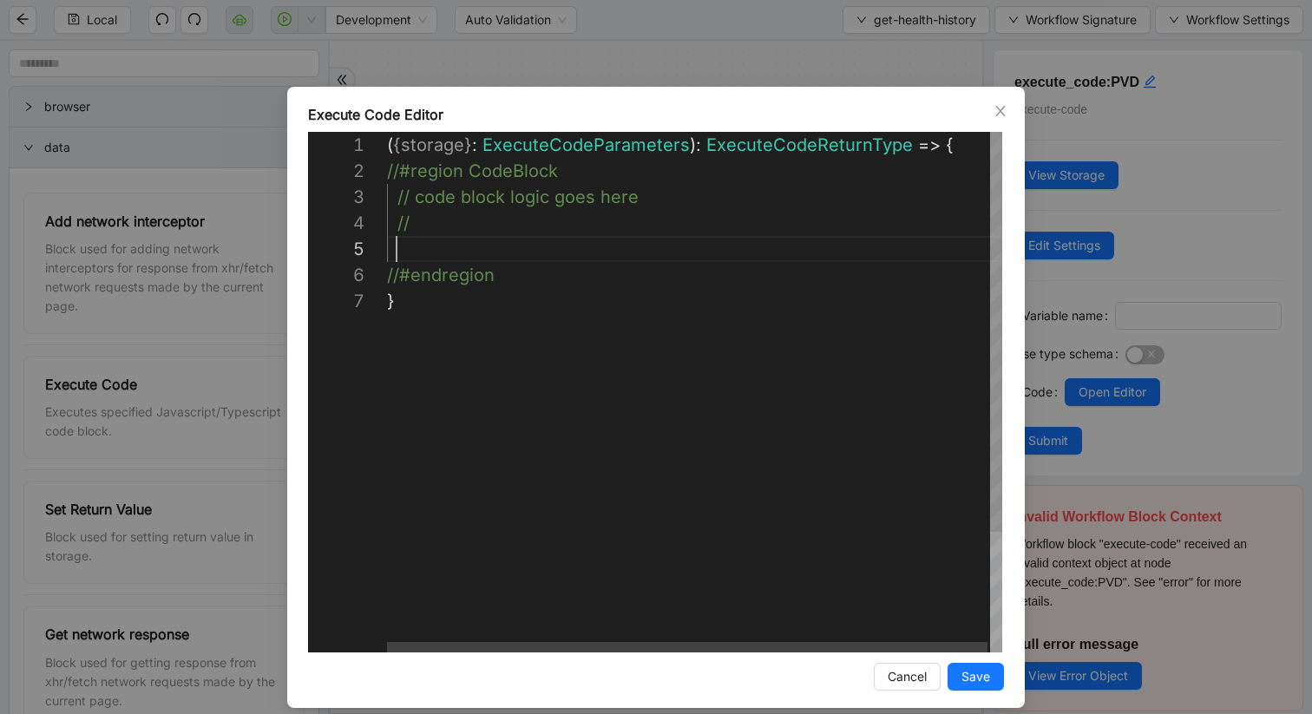
scroll to position [104, 10]
click at [430, 241] on div "( { storage } : ExecuteCodeParameters ): ExecuteCodeReturnType => { //#region C…" at bounding box center [696, 470] width 618 height 677
paste textarea "**********"
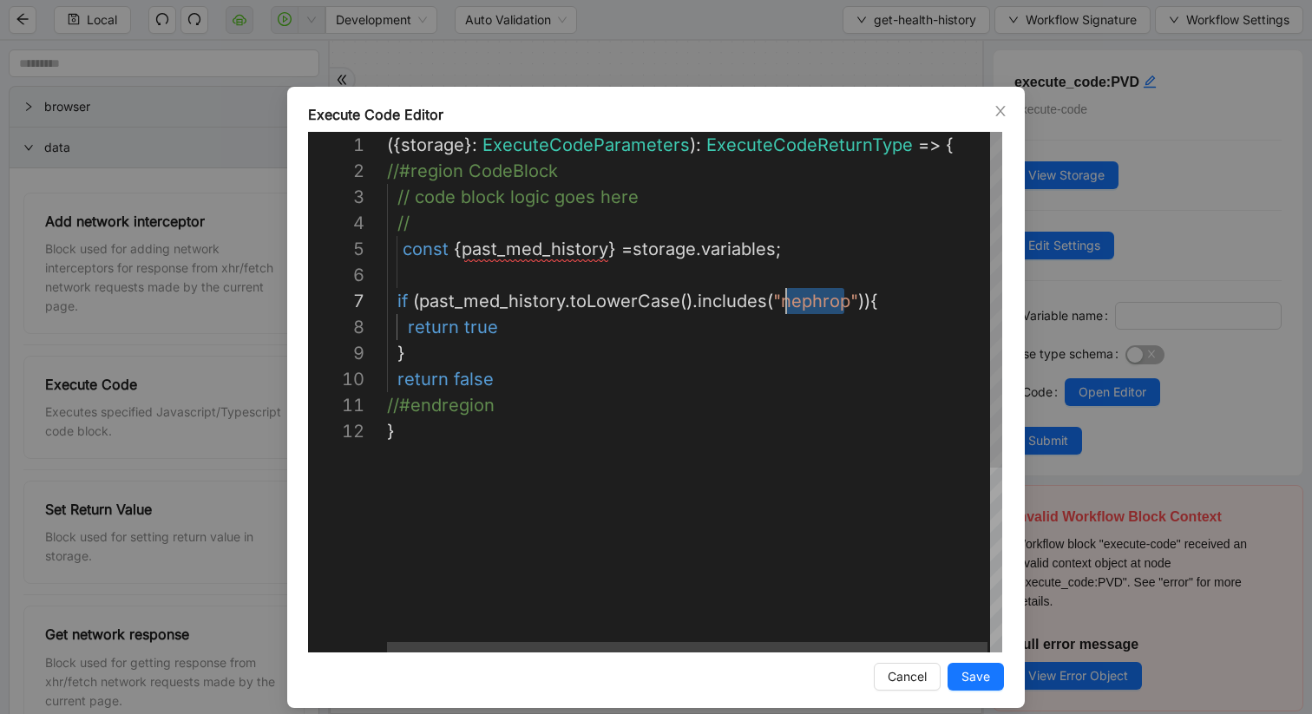
scroll to position [156, 389]
drag, startPoint x: 843, startPoint y: 305, endPoint x: 779, endPoint y: 305, distance: 63.4
paste textarea "***"
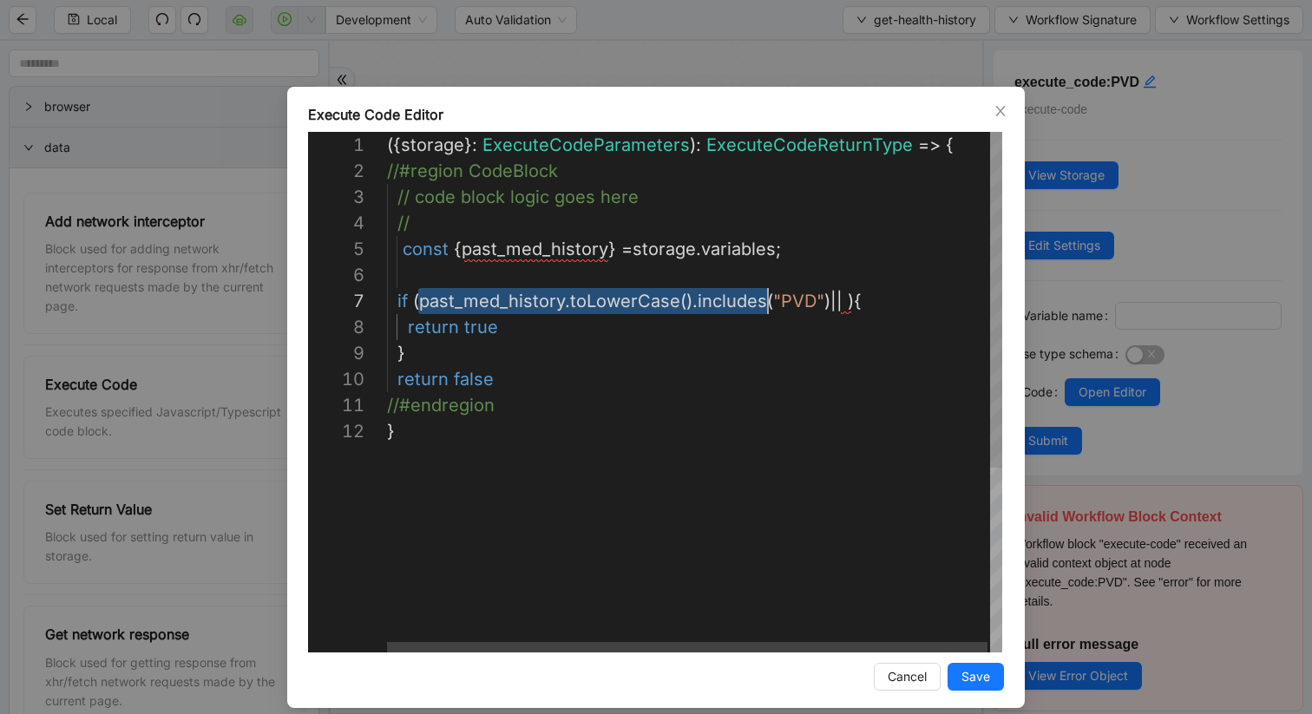
scroll to position [156, 375]
drag, startPoint x: 418, startPoint y: 302, endPoint x: 761, endPoint y: 305, distance: 342.8
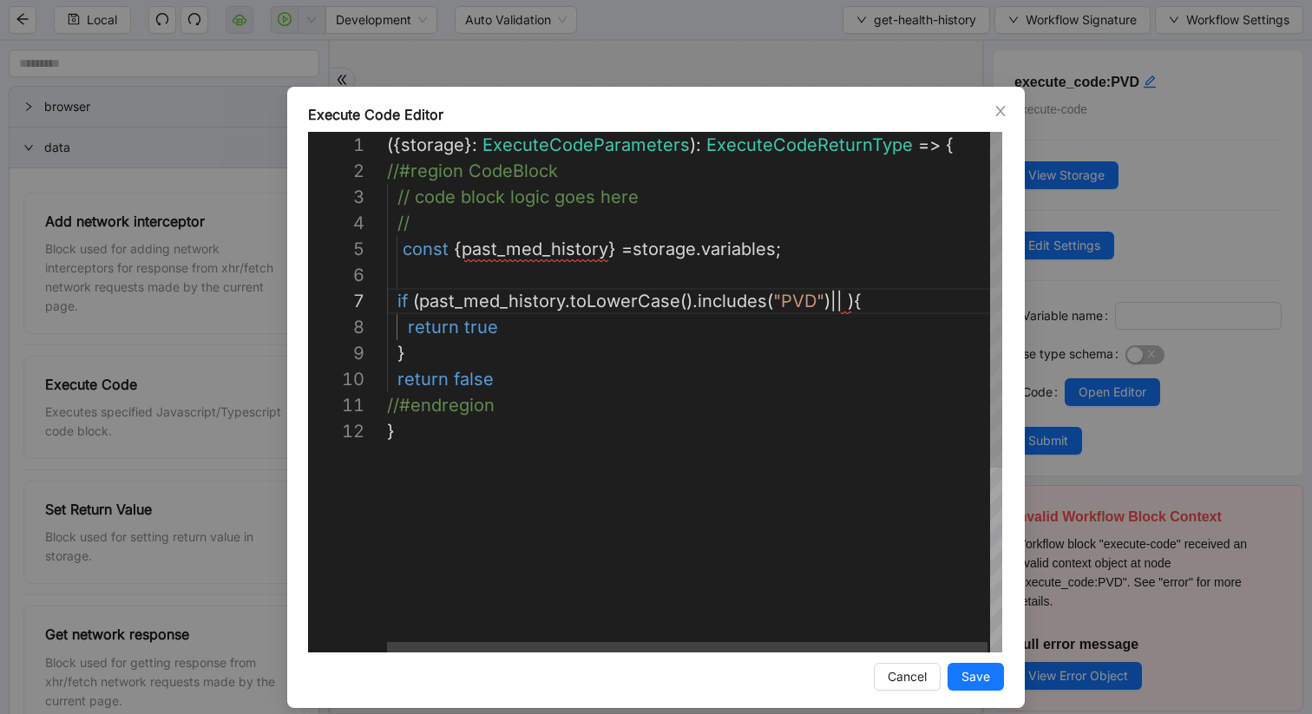
paste textarea "**********"
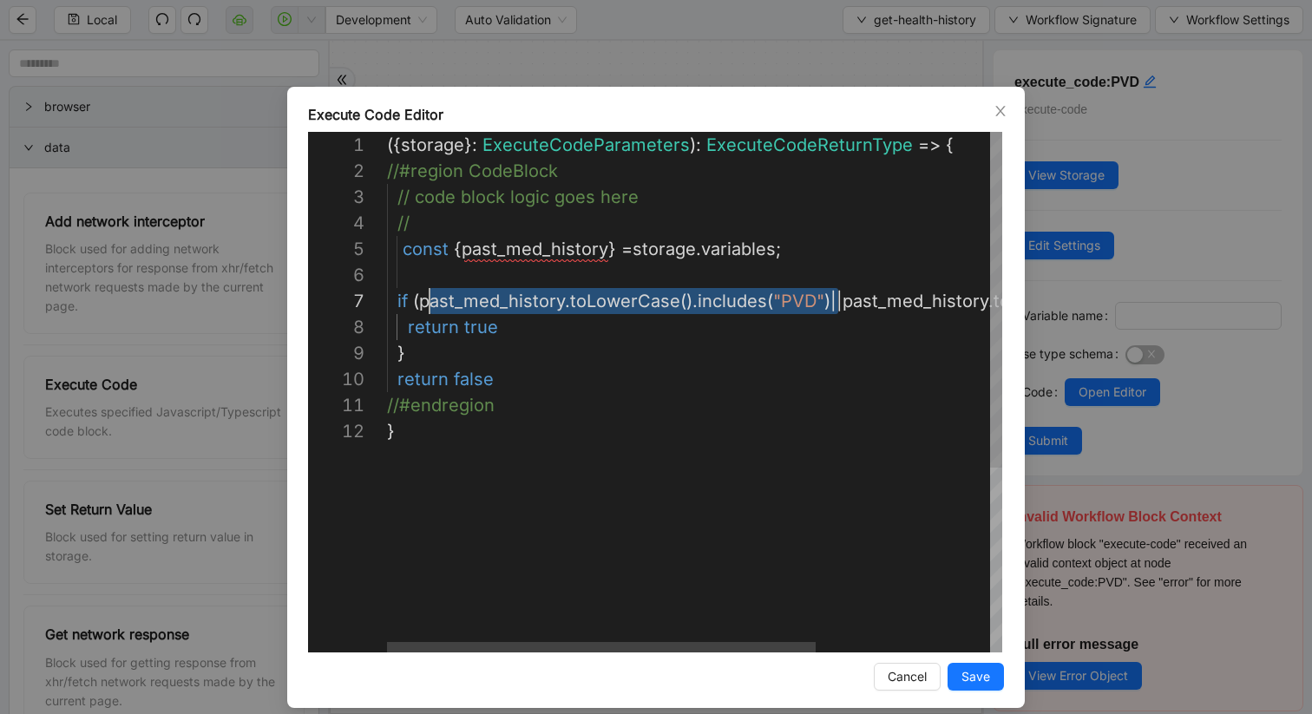
scroll to position [156, 31]
drag, startPoint x: 635, startPoint y: 298, endPoint x: 422, endPoint y: 302, distance: 213.5
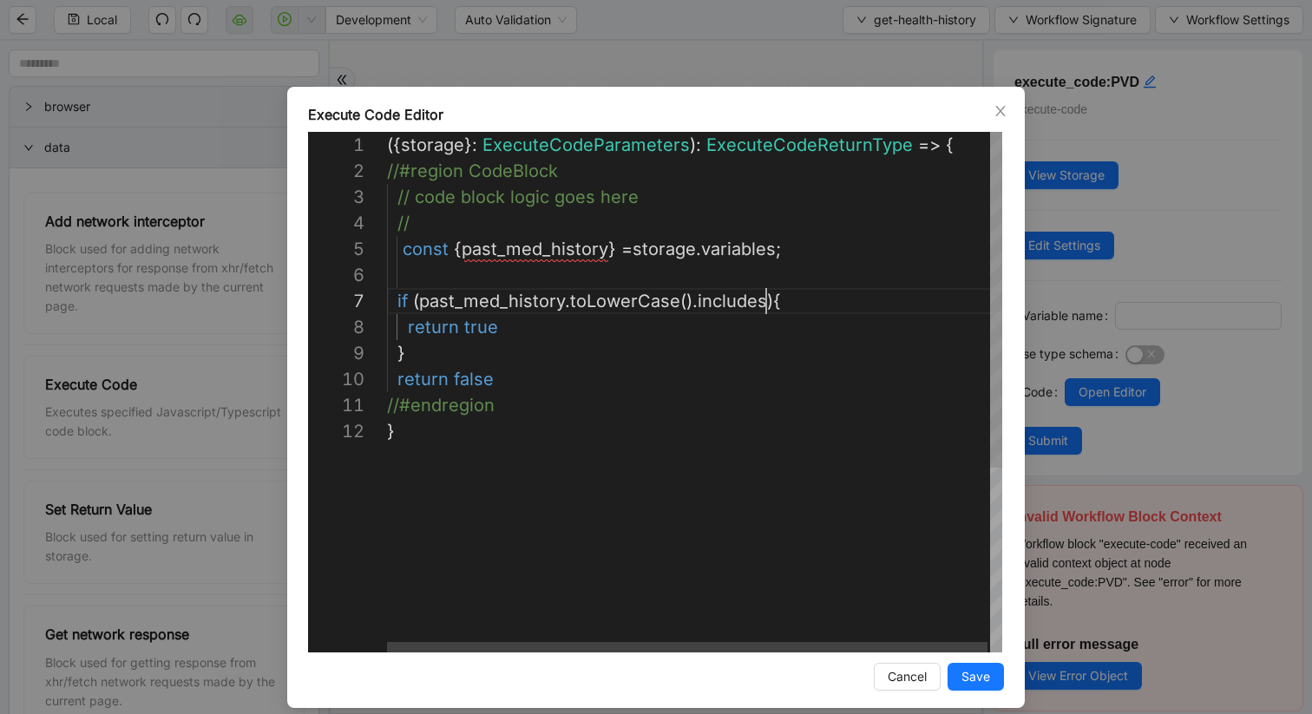
scroll to position [156, 379]
click at [765, 300] on div "({ storage }: ExecuteCodeParameters ): ExecuteCodeReturnType => { //#region Cod…" at bounding box center [696, 535] width 618 height 807
paste textarea "**********"
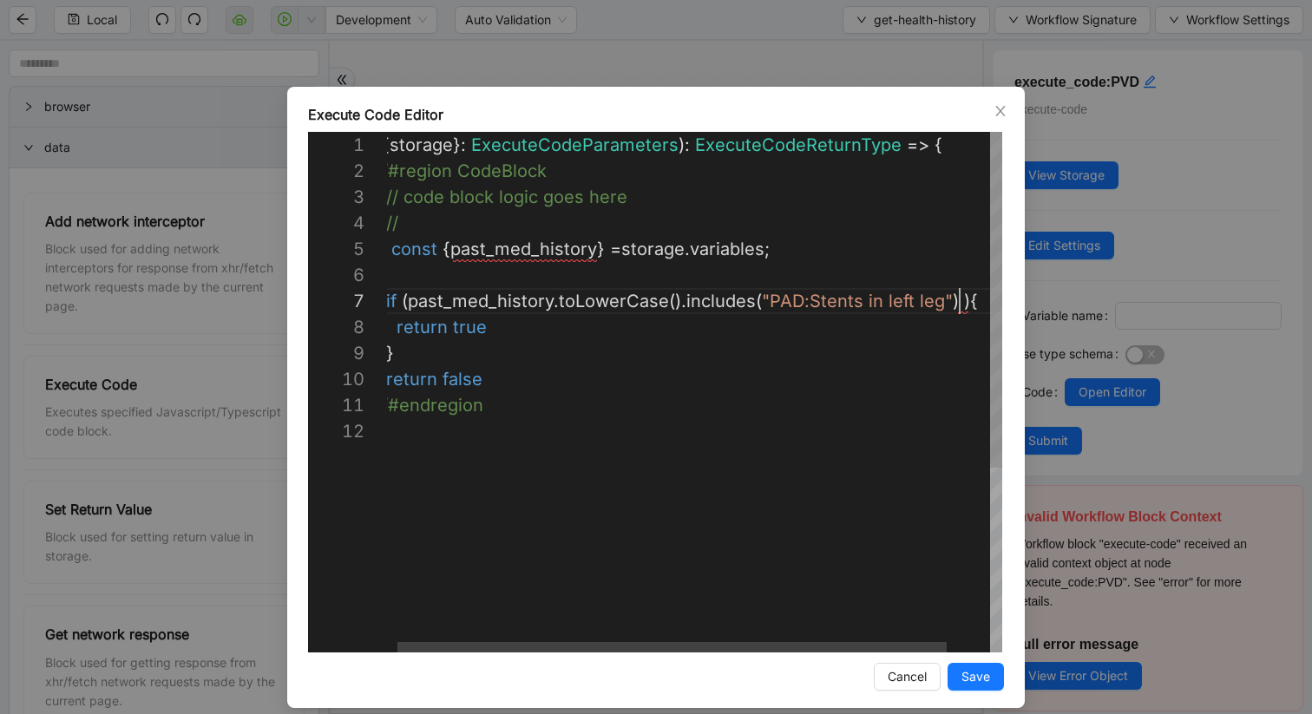
type textarea "**********"
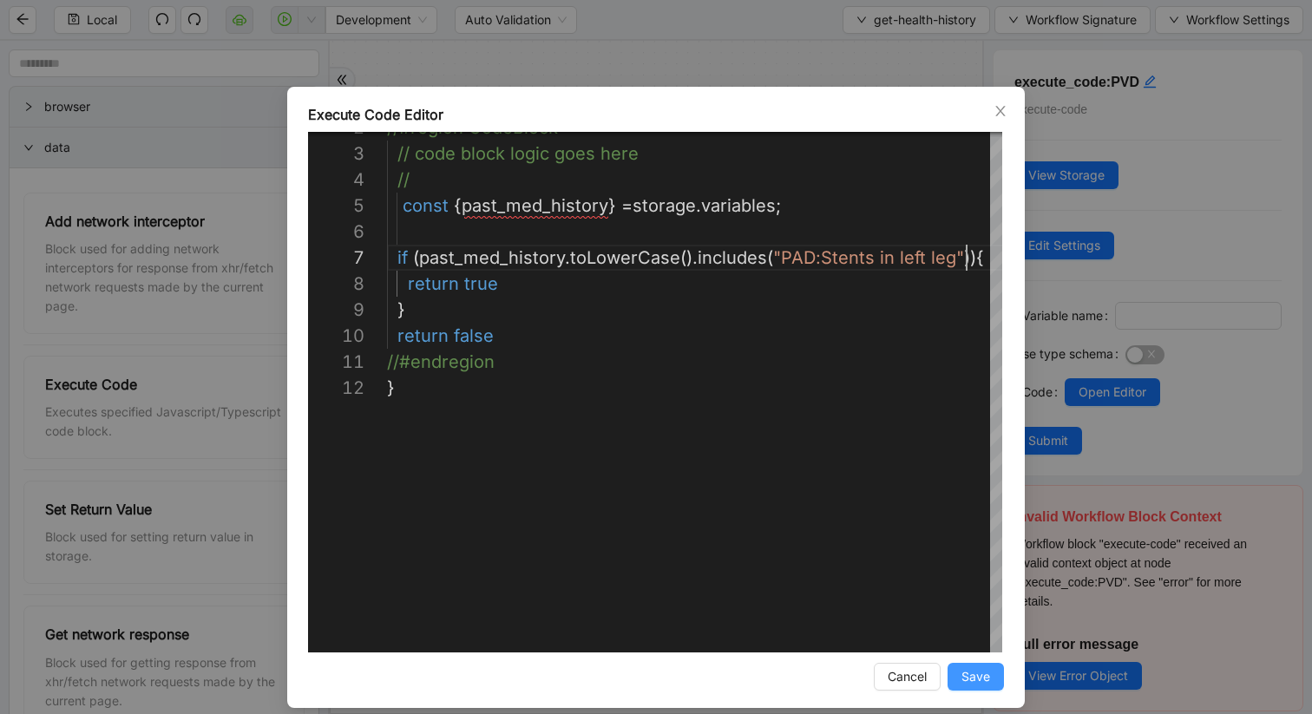
click at [966, 601] on span "Save" at bounding box center [976, 676] width 29 height 19
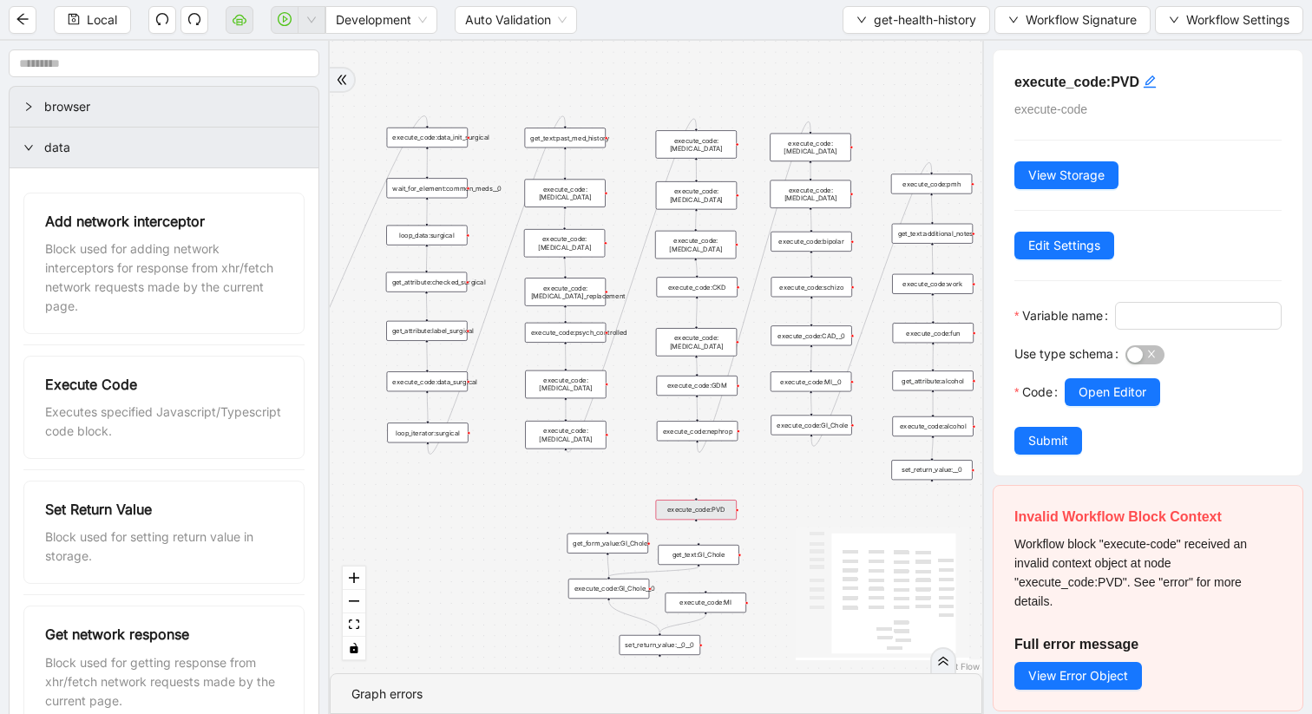
click at [926, 431] on div "execute_code:alcohol" at bounding box center [932, 427] width 81 height 20
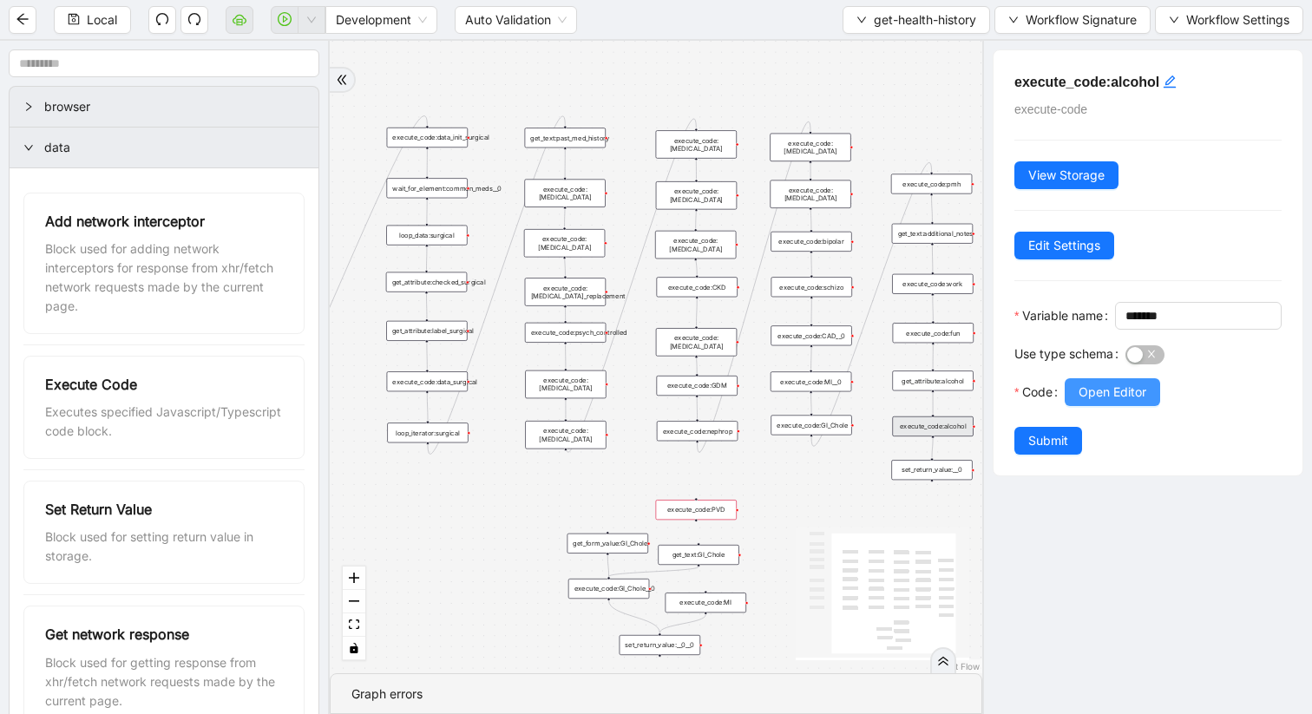
click at [1116, 406] on button "Open Editor" at bounding box center [1112, 392] width 95 height 28
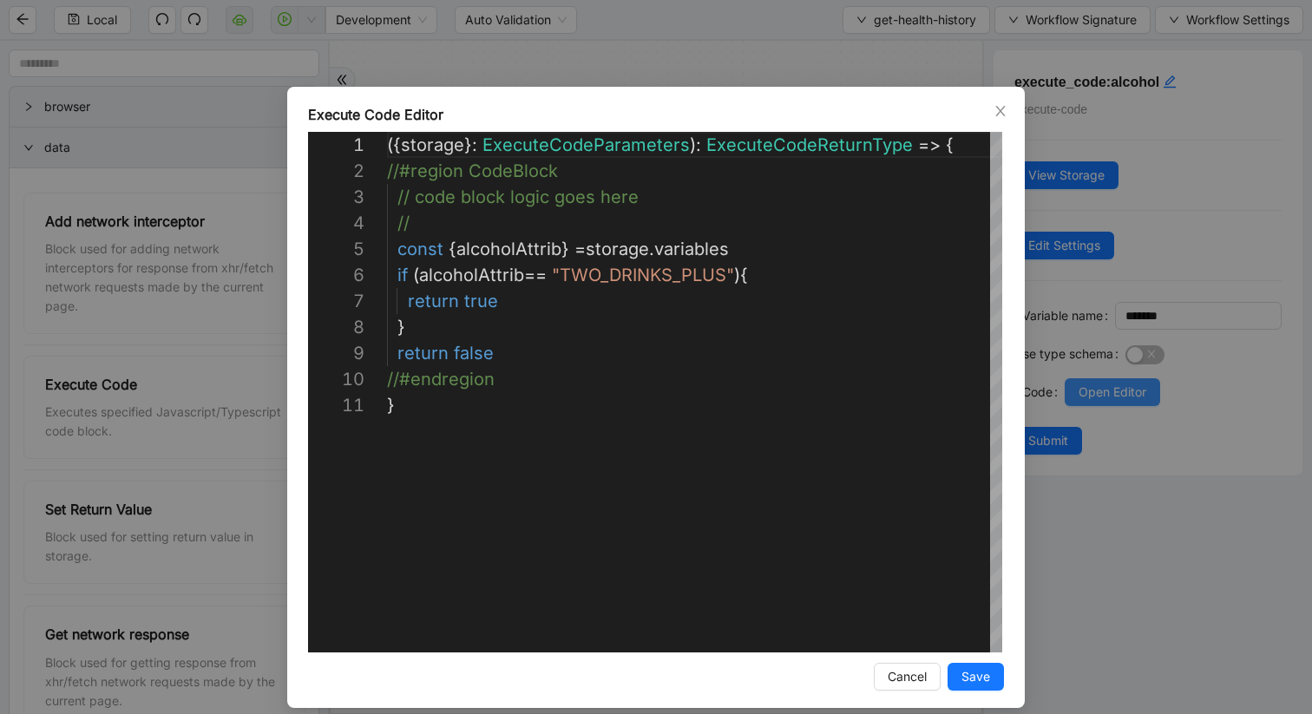
scroll to position [260, 0]
click at [1007, 114] on icon "close" at bounding box center [1001, 111] width 14 height 14
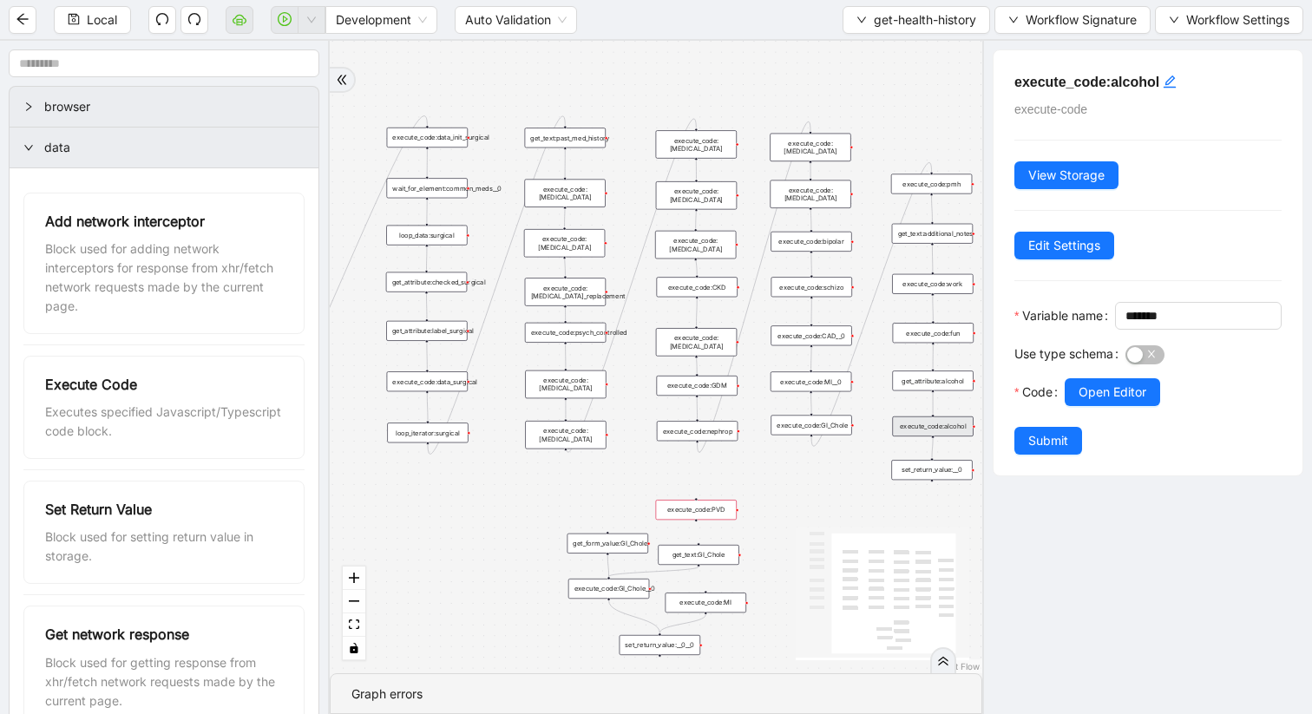
drag, startPoint x: 698, startPoint y: 443, endPoint x: 729, endPoint y: 483, distance: 50.0
click at [729, 483] on div "trigger get_attribute:checked get_attribute:label loop_iterator:common_med wait…" at bounding box center [656, 357] width 653 height 633
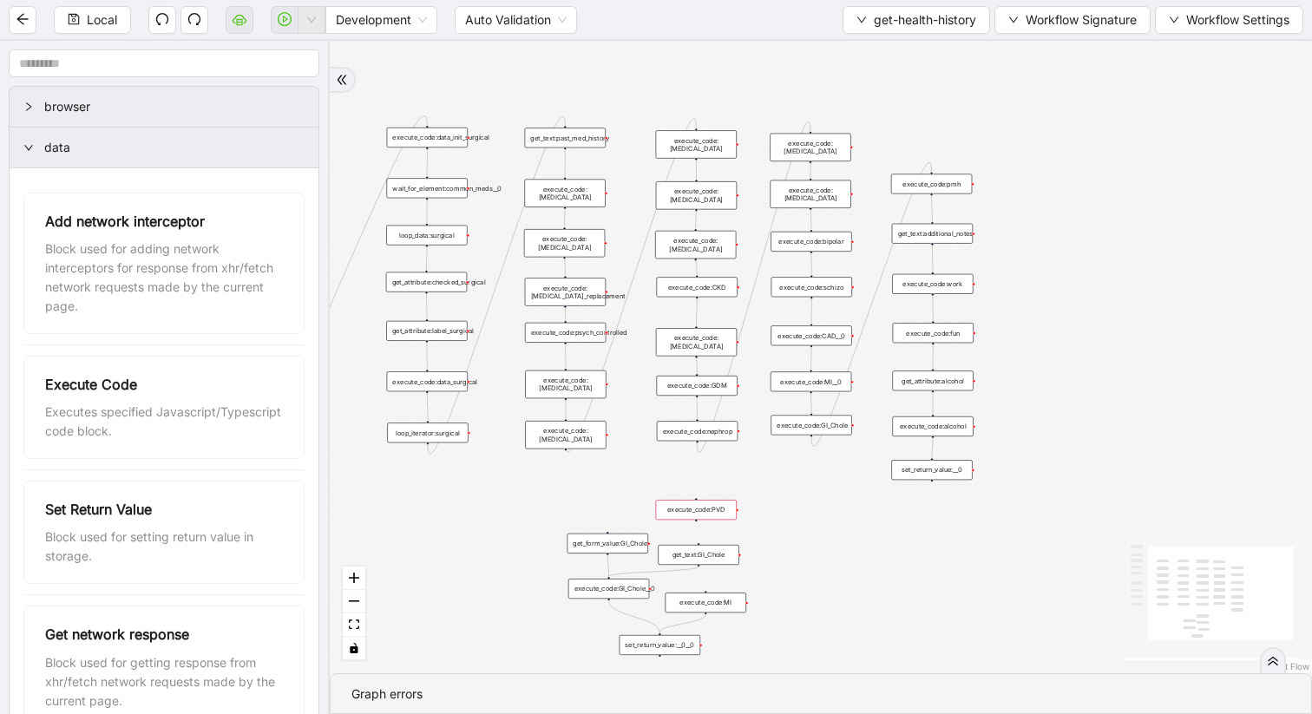
click at [699, 449] on icon "Edge from execute_code:nephrop to execute_code:asthma" at bounding box center [754, 286] width 113 height 331
drag, startPoint x: 698, startPoint y: 443, endPoint x: 722, endPoint y: 468, distance: 34.4
click at [722, 468] on div "trigger get_attribute:checked get_attribute:label loop_iterator:common_med wait…" at bounding box center [821, 357] width 982 height 633
click at [765, 257] on icon "Edge from execute_code:nephrop to execute_code:asthma" at bounding box center [754, 286] width 113 height 331
drag, startPoint x: 765, startPoint y: 257, endPoint x: 760, endPoint y: 283, distance: 26.4
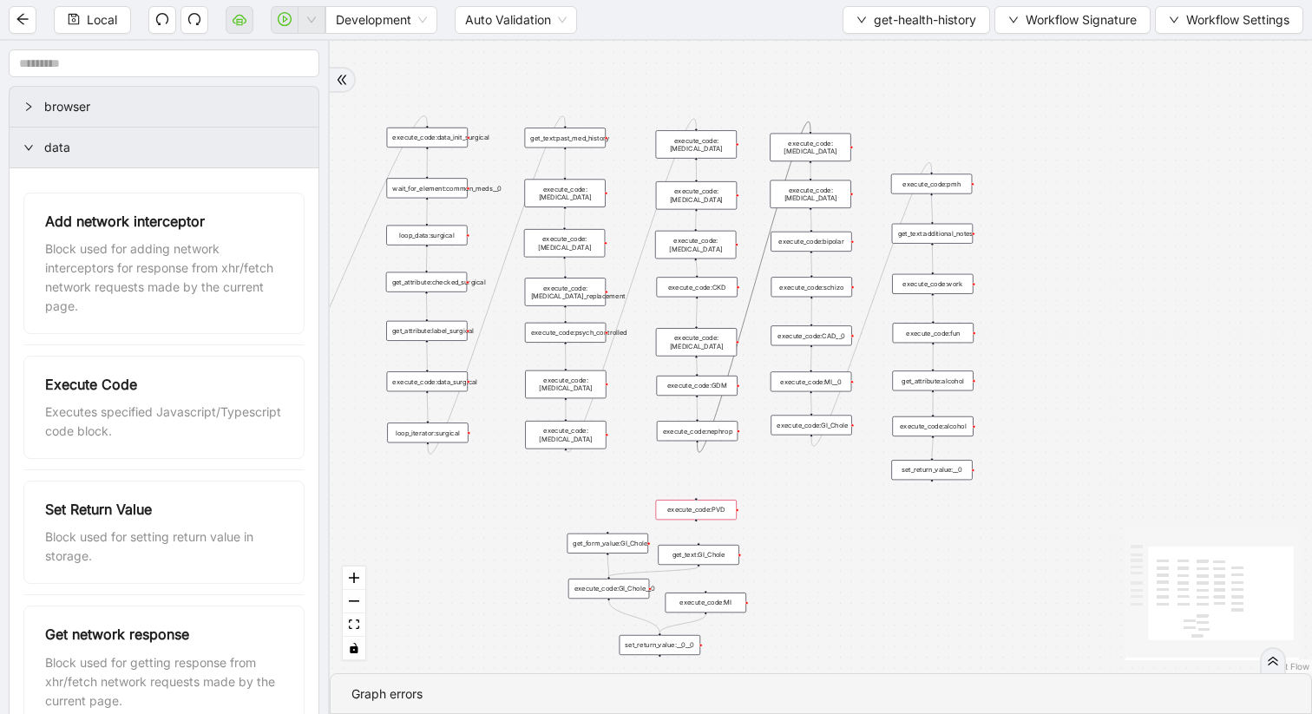
click at [760, 283] on div "trigger get_attribute:checked get_attribute:label loop_iterator:common_med wait…" at bounding box center [821, 357] width 982 height 633
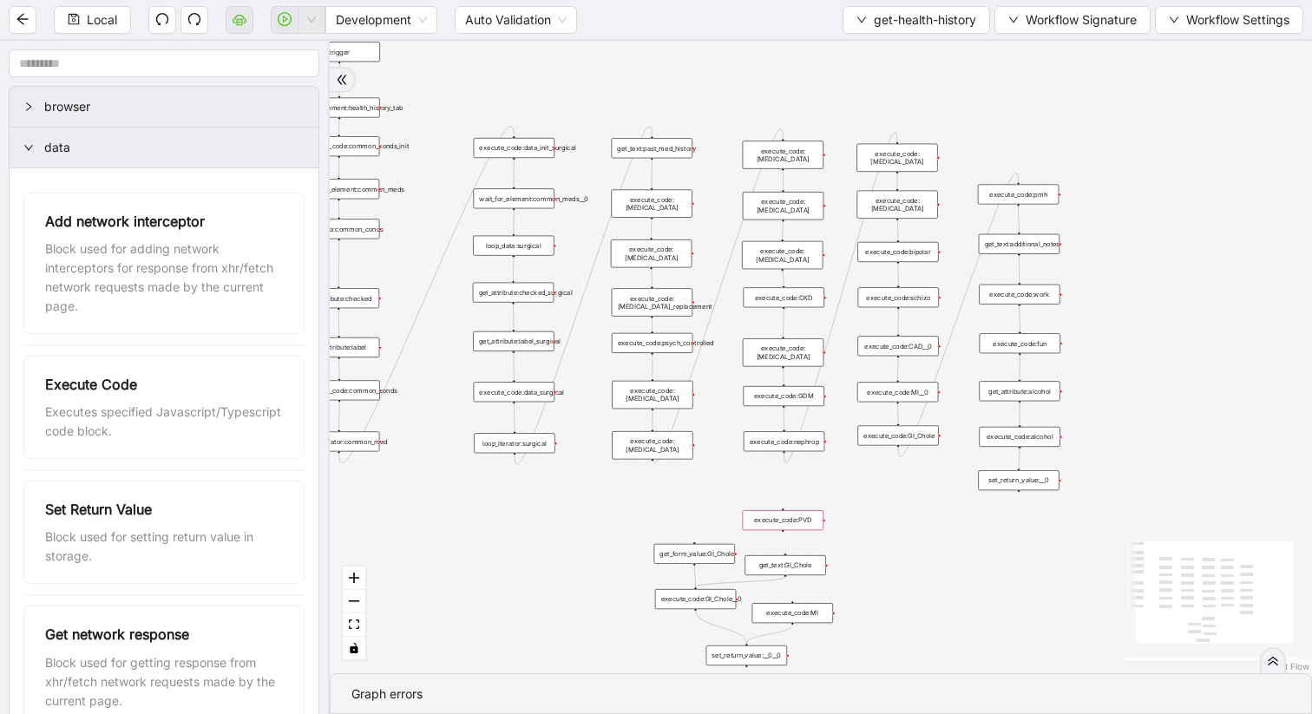
drag, startPoint x: 951, startPoint y: 170, endPoint x: 1038, endPoint y: 181, distance: 87.4
click at [1038, 181] on div "trigger get_attribute:checked get_attribute:label loop_iterator:common_med wait…" at bounding box center [821, 357] width 982 height 633
click at [1028, 195] on div "execute_code:pmh" at bounding box center [1018, 194] width 81 height 20
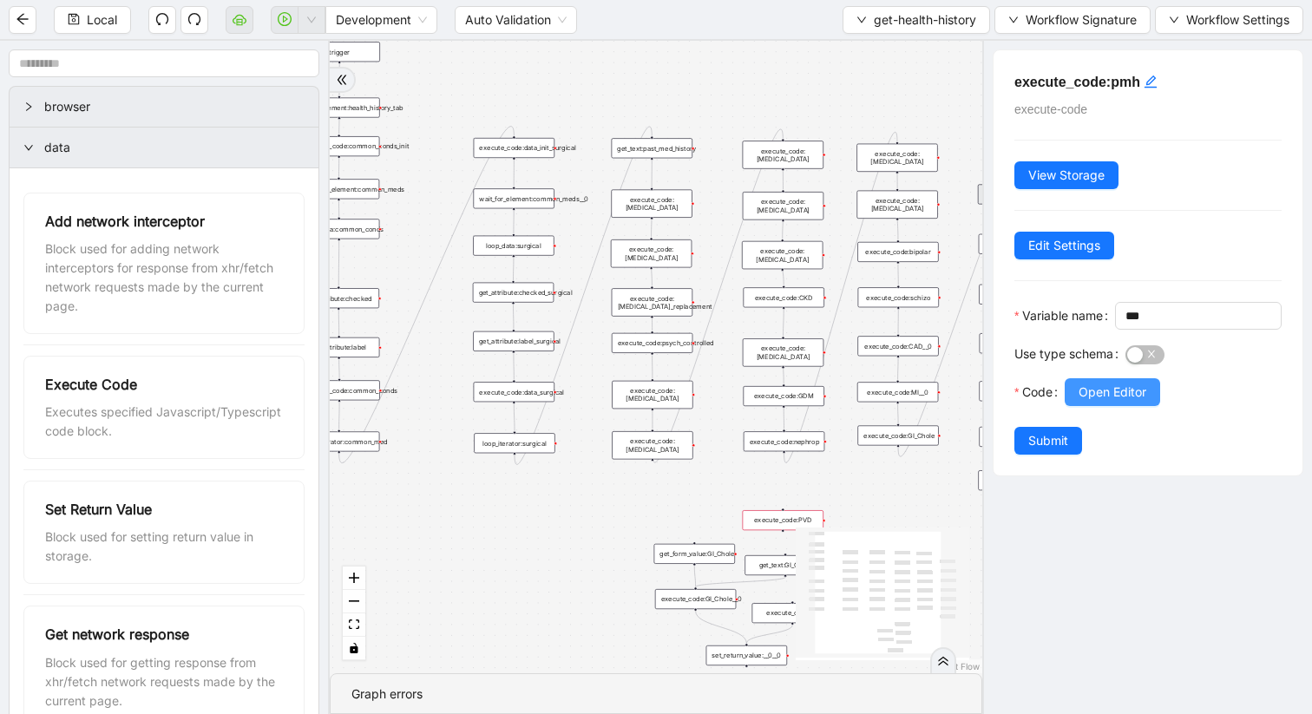
click at [1100, 406] on button "Open Editor" at bounding box center [1112, 392] width 95 height 28
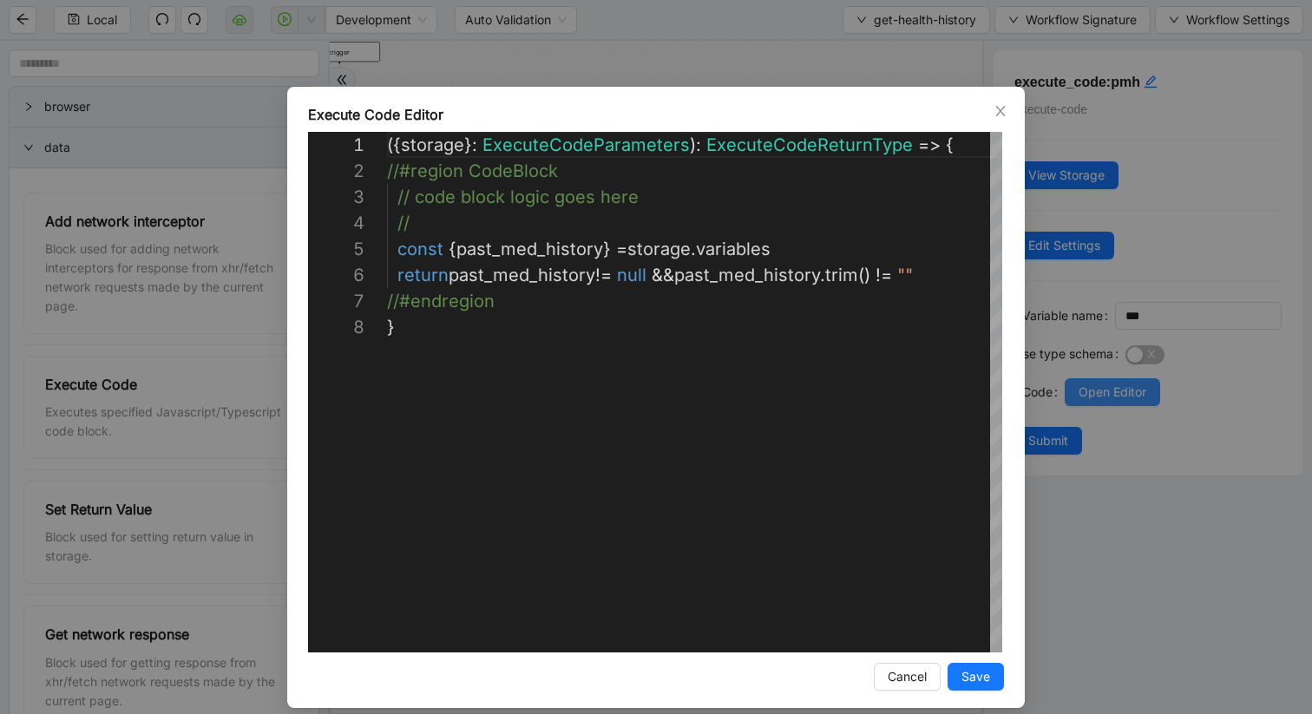
scroll to position [182, 0]
click at [996, 114] on icon "close" at bounding box center [1001, 111] width 14 height 14
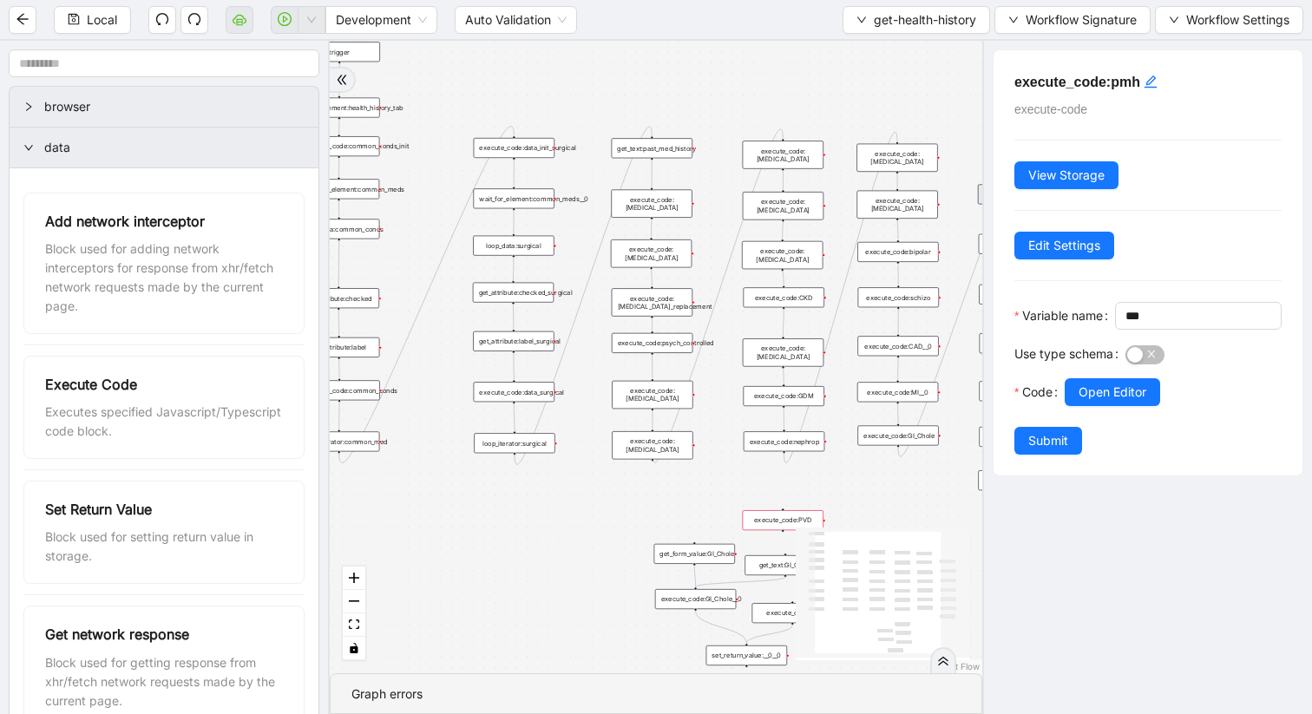
click at [800, 252] on div "execute_code:[MEDICAL_DATA]" at bounding box center [782, 255] width 81 height 28
click at [1083, 402] on span "Open Editor" at bounding box center [1113, 392] width 68 height 19
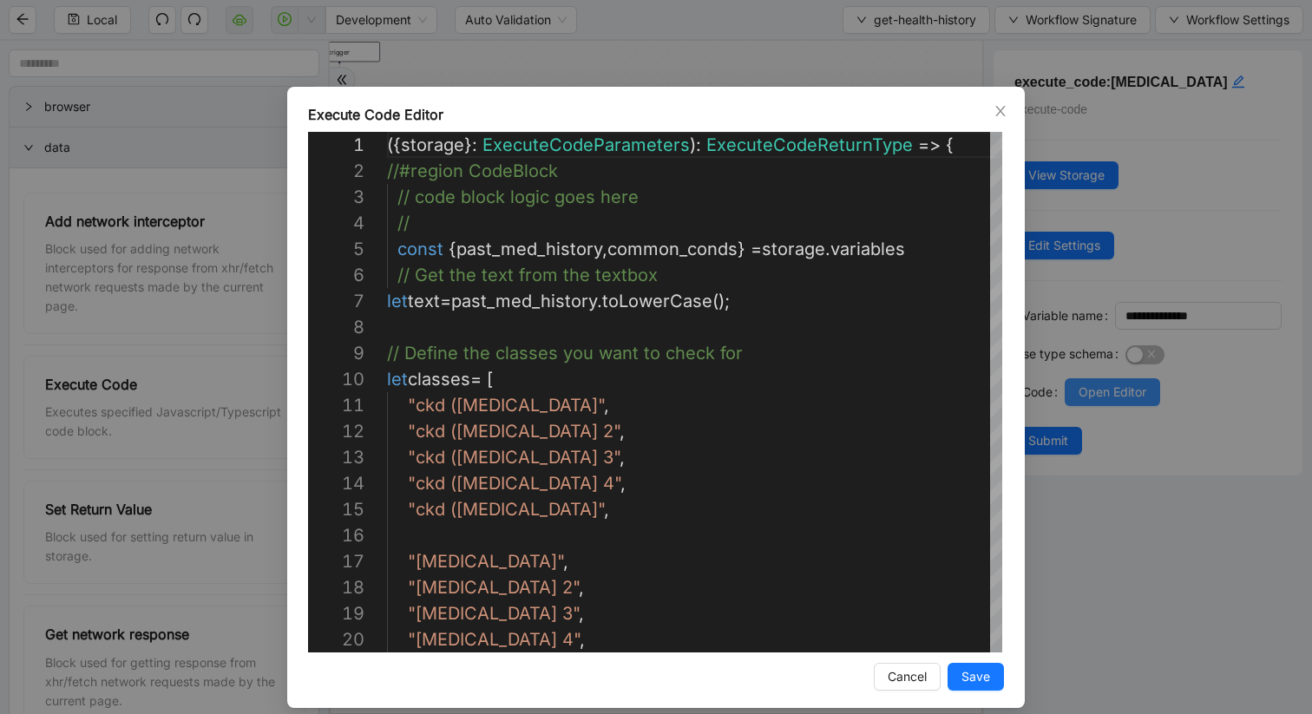
scroll to position [260, 0]
click at [999, 110] on icon "close" at bounding box center [1001, 111] width 14 height 14
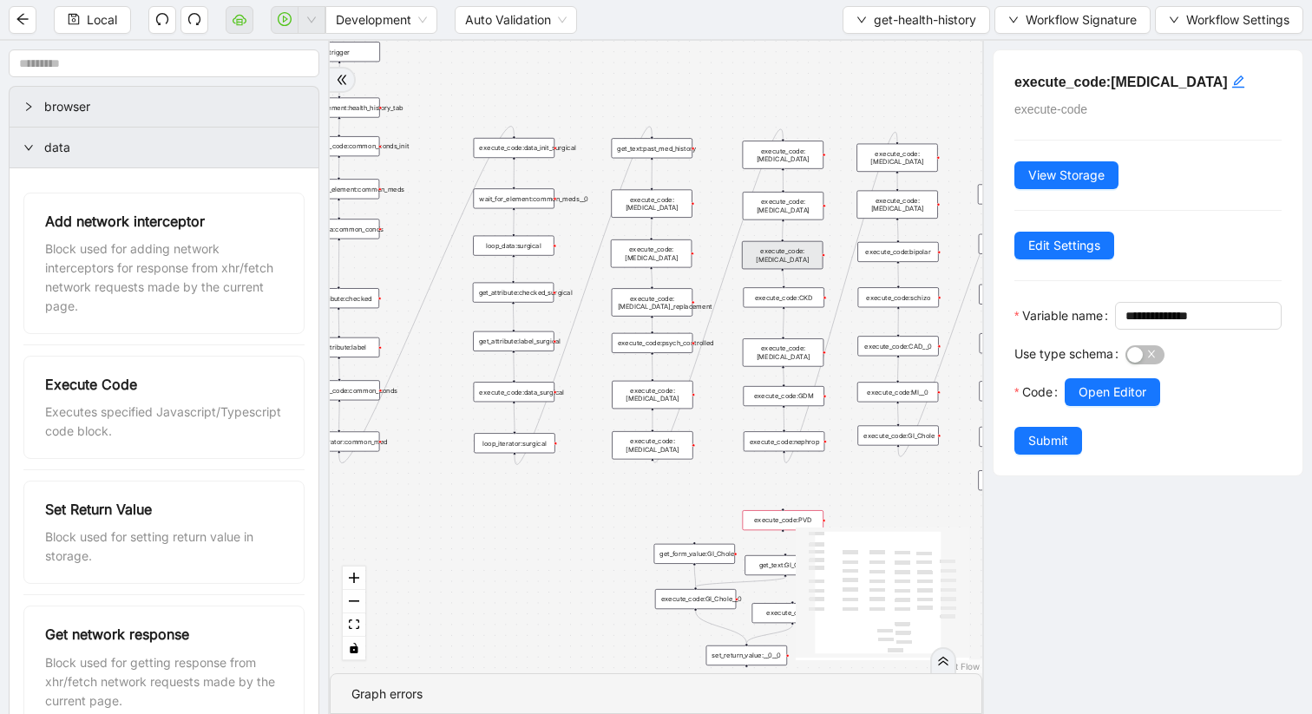
click at [789, 457] on icon "Edge from execute_code:nephrop to execute_code:asthma" at bounding box center [841, 297] width 113 height 331
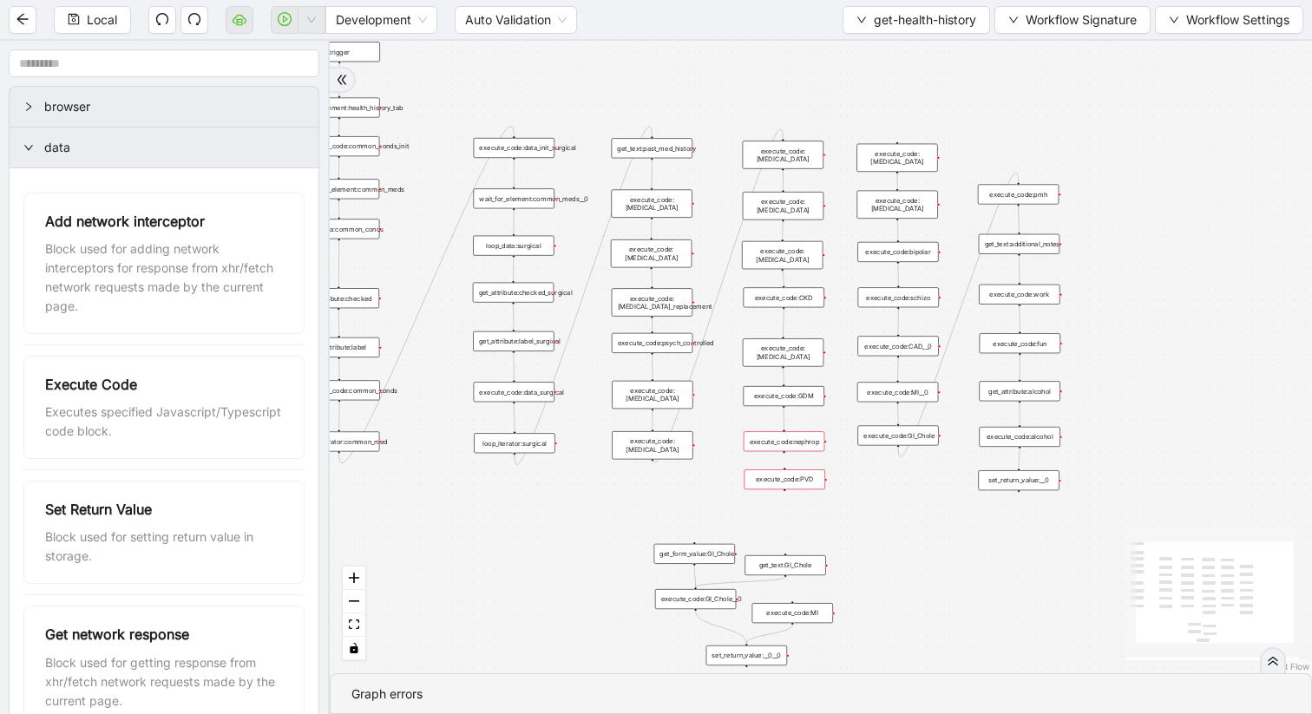
drag, startPoint x: 786, startPoint y: 522, endPoint x: 788, endPoint y: 481, distance: 40.8
click at [788, 481] on div "execute_code:PVD" at bounding box center [785, 480] width 81 height 20
click at [784, 453] on div "trigger get_attribute:checked get_attribute:label loop_iterator:common_med wait…" at bounding box center [821, 357] width 982 height 633
click at [781, 443] on div "execute_code:nephrop" at bounding box center [783, 441] width 81 height 20
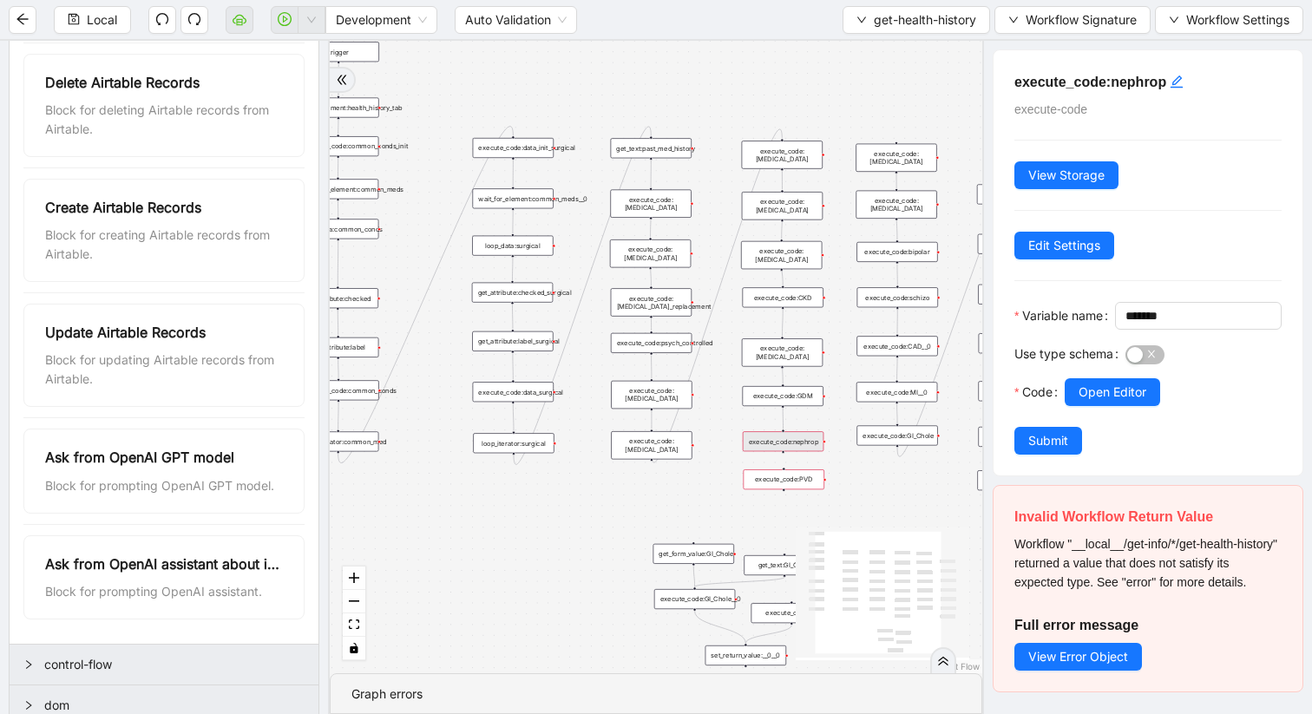
scroll to position [1110, 0]
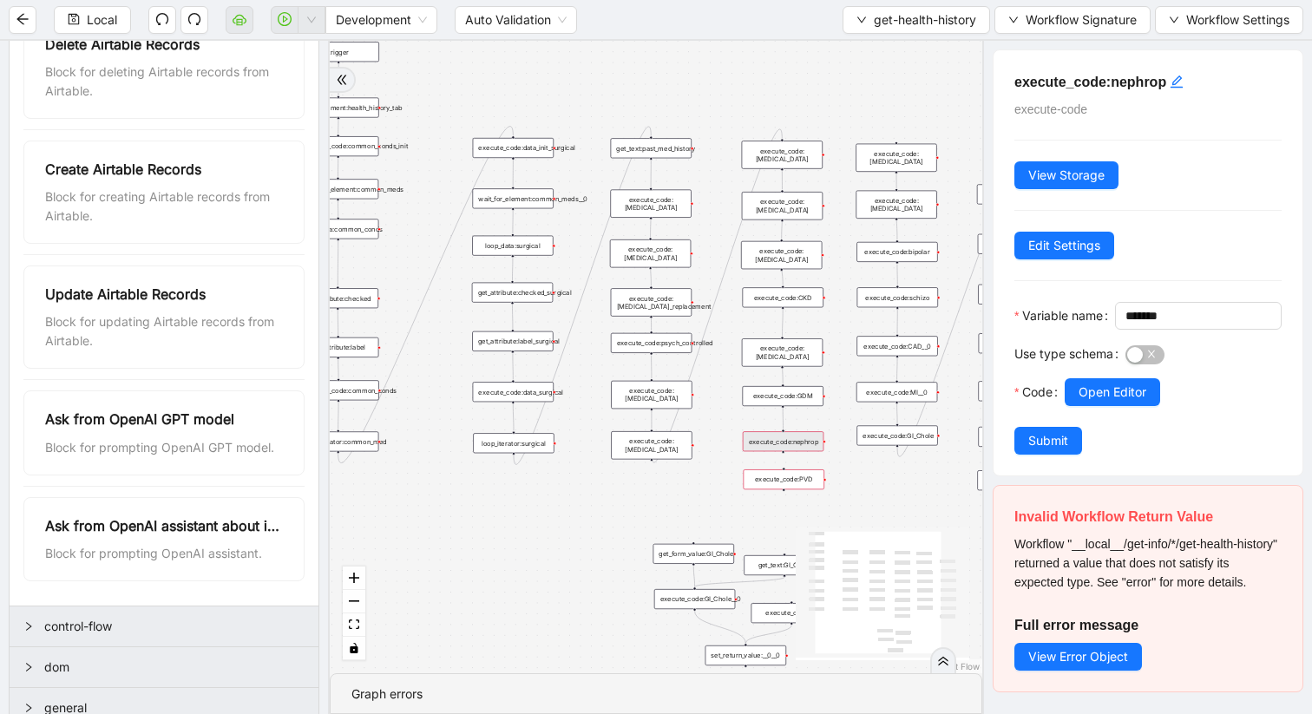
click at [589, 558] on div "trigger get_attribute:checked get_attribute:label loop_iterator:common_med wait…" at bounding box center [656, 357] width 653 height 633
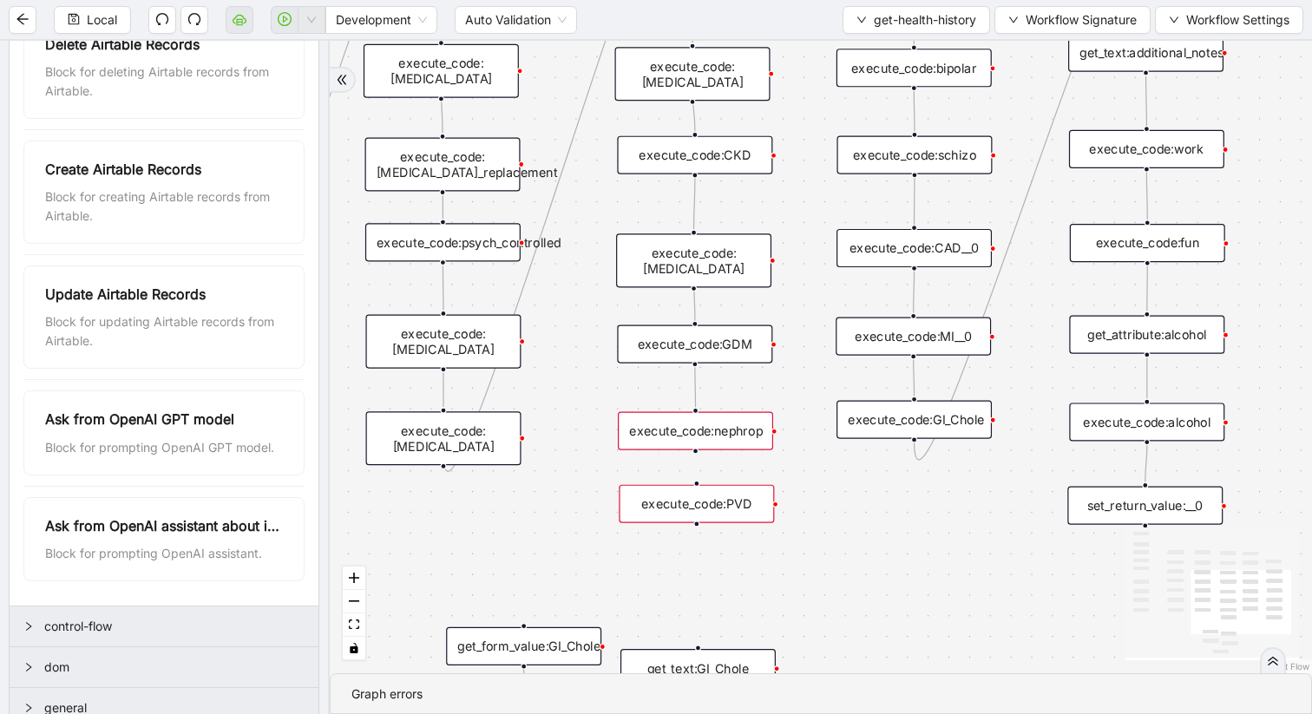
drag, startPoint x: 694, startPoint y: 482, endPoint x: 694, endPoint y: 469, distance: 13.0
click at [694, 461] on div "trigger get_attribute:checked get_attribute:label loop_iterator:common_med wait…" at bounding box center [821, 357] width 982 height 633
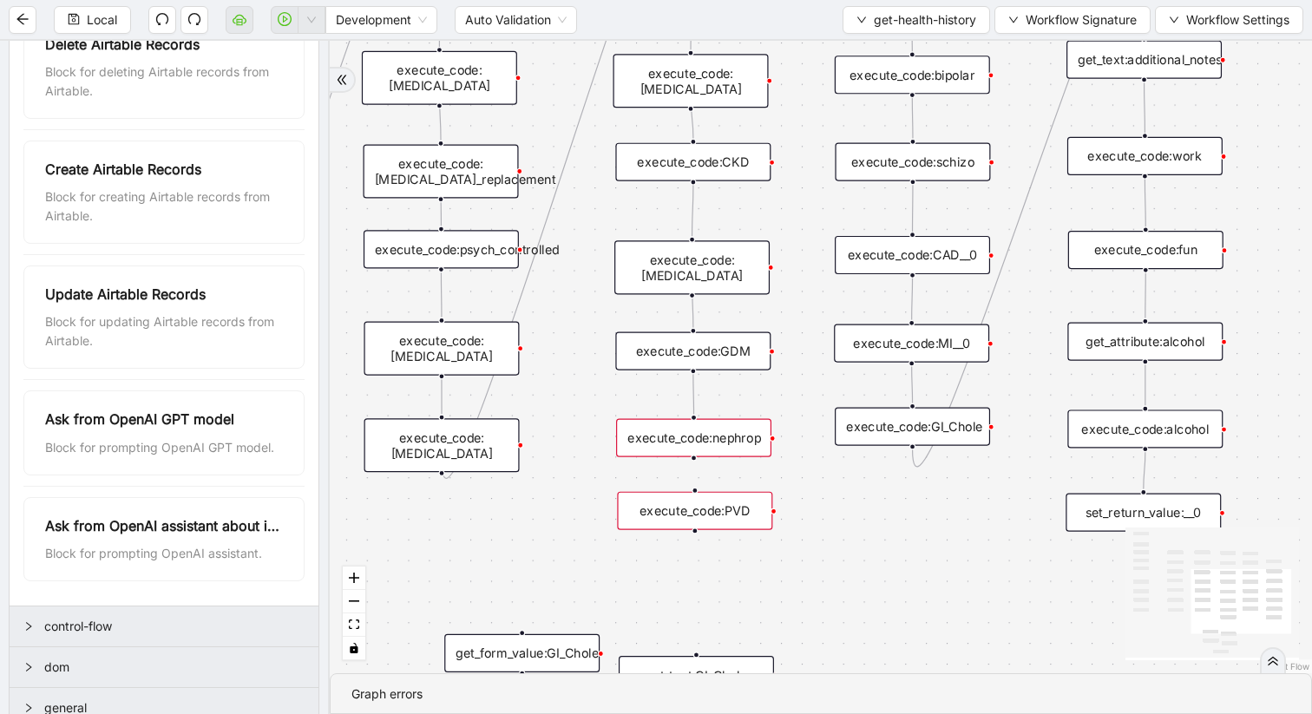
click at [96, 601] on span "control-flow" at bounding box center [174, 626] width 260 height 19
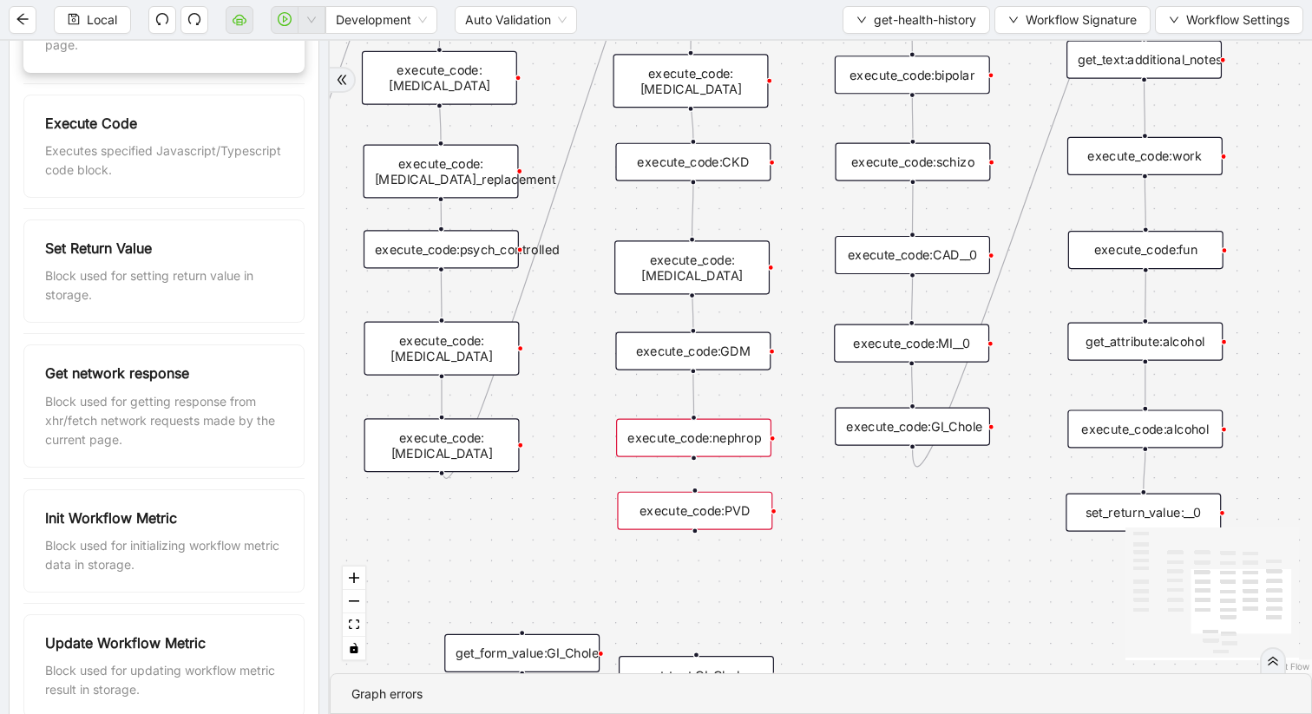
scroll to position [271, 0]
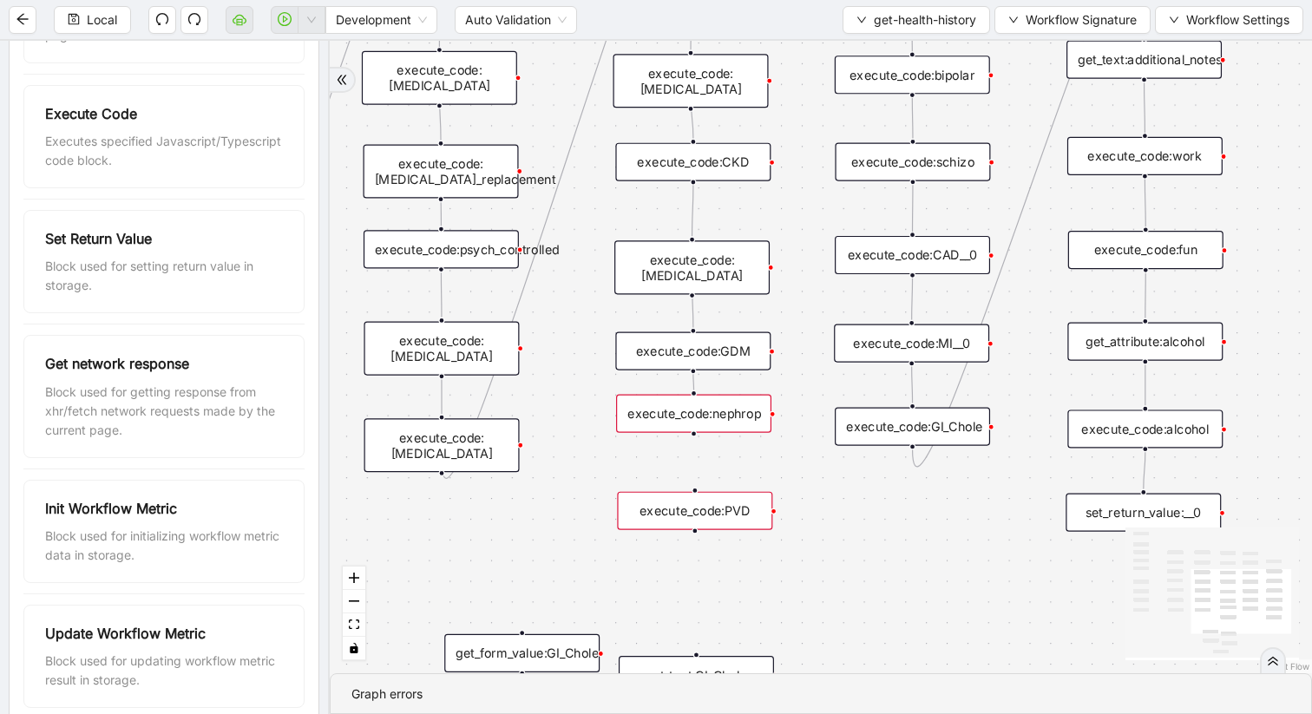
drag, startPoint x: 693, startPoint y: 443, endPoint x: 693, endPoint y: 421, distance: 21.7
click at [693, 420] on div "execute_code:nephrop" at bounding box center [693, 414] width 155 height 38
click at [696, 452] on icon "plus-circle" at bounding box center [694, 463] width 26 height 26
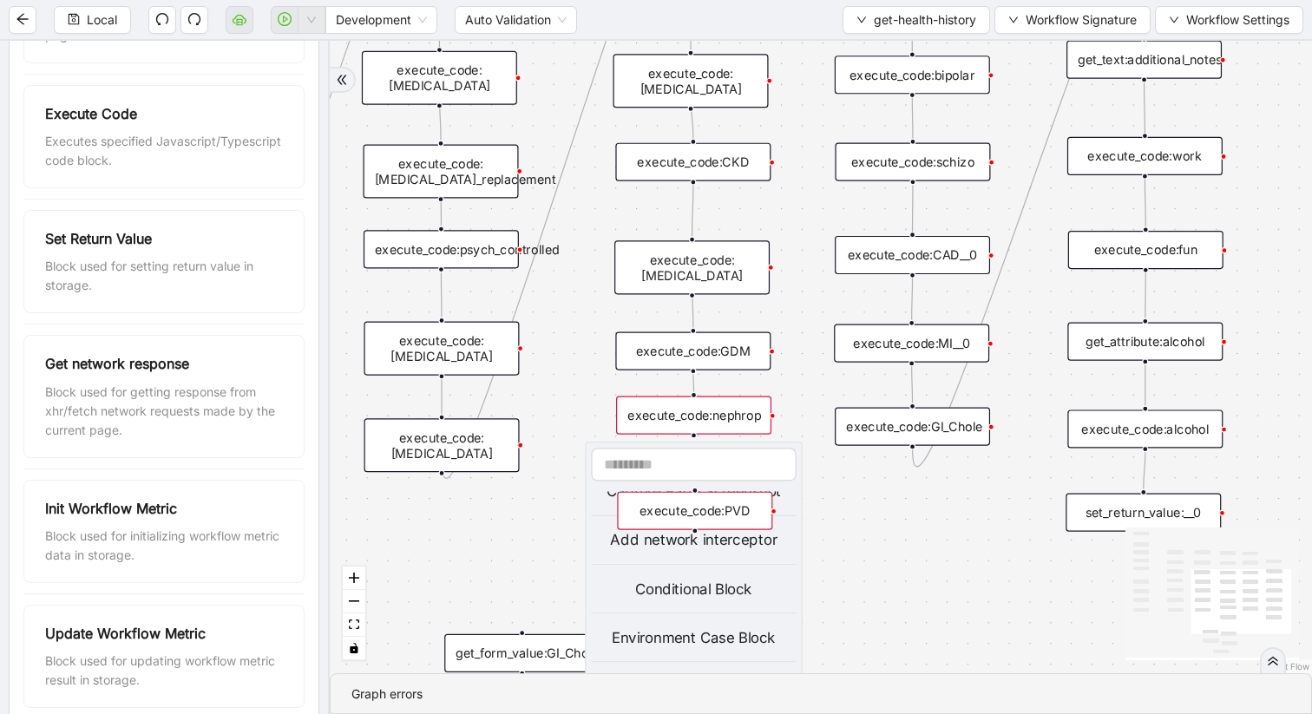
click at [923, 548] on div "trigger get_attribute:checked get_attribute:label loop_iterator:common_med wait…" at bounding box center [821, 357] width 982 height 633
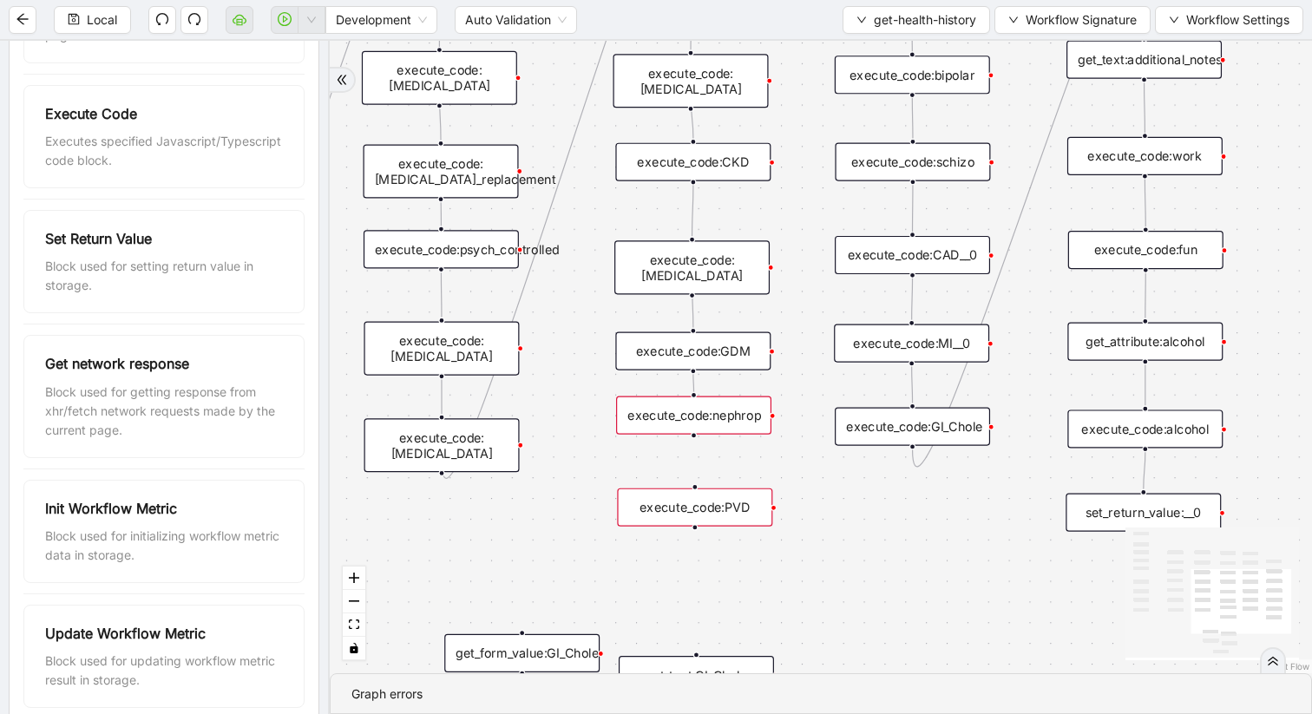
click at [695, 490] on div "execute_code:PVD" at bounding box center [694, 508] width 155 height 38
drag, startPoint x: 695, startPoint y: 435, endPoint x: 691, endPoint y: 484, distance: 49.7
click at [691, 484] on div "trigger get_attribute:checked get_attribute:label loop_iterator:common_med wait…" at bounding box center [821, 357] width 982 height 633
click at [800, 507] on div "trigger get_attribute:checked get_attribute:label loop_iterator:common_med wait…" at bounding box center [821, 357] width 982 height 633
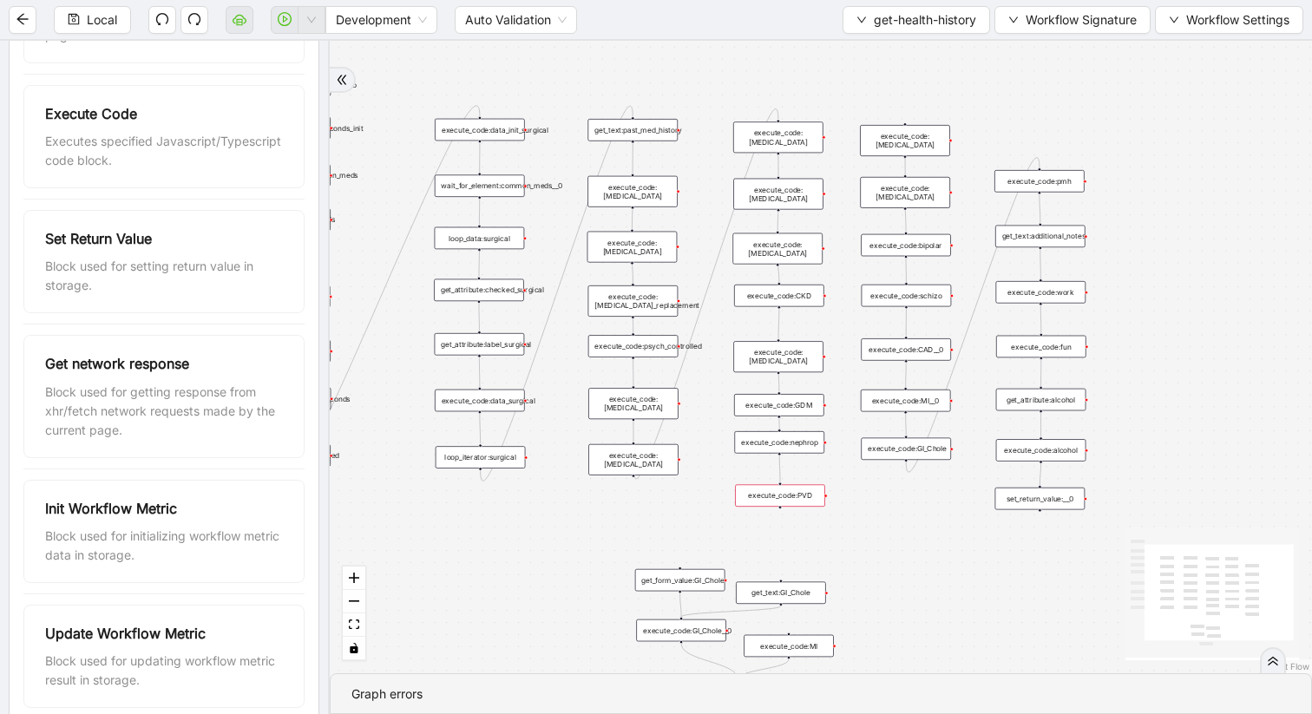
click at [778, 497] on div "execute_code:PVD" at bounding box center [780, 495] width 90 height 23
drag, startPoint x: 778, startPoint y: 500, endPoint x: 778, endPoint y: 490, distance: 9.6
click at [778, 490] on div "execute_code:PVD" at bounding box center [779, 487] width 90 height 23
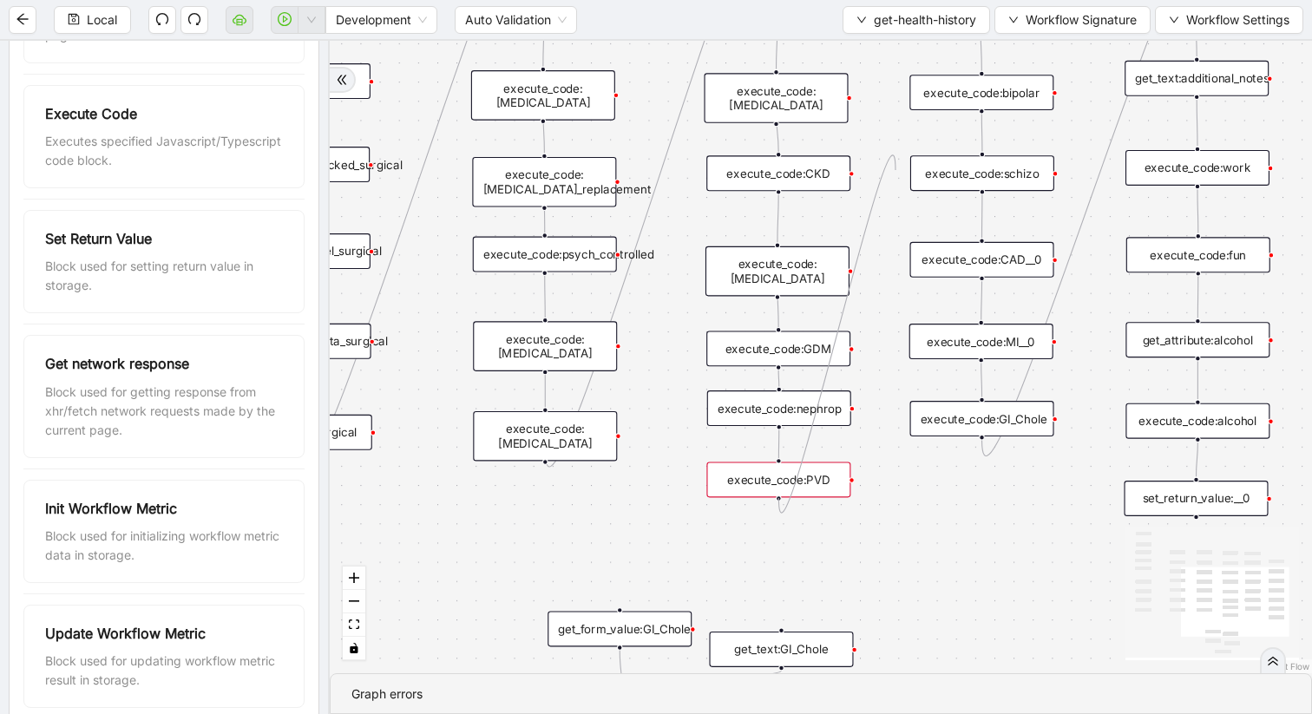
drag, startPoint x: 779, startPoint y: 497, endPoint x: 896, endPoint y: 167, distance: 350.8
click at [896, 167] on div "trigger get_attribute:checked get_attribute:label loop_iterator:common_med wait…" at bounding box center [821, 357] width 982 height 633
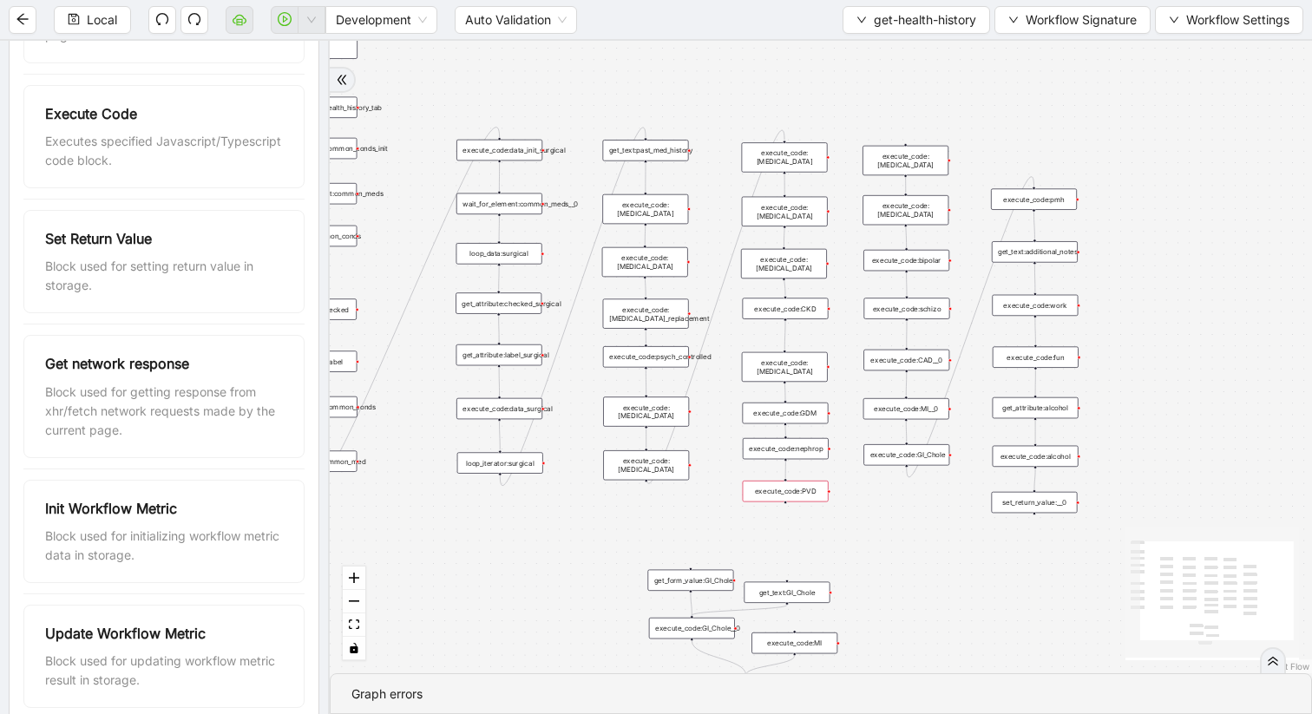
drag, startPoint x: 916, startPoint y: 356, endPoint x: 875, endPoint y: 491, distance: 141.6
click at [875, 492] on div "trigger get_attribute:checked get_attribute:label loop_iterator:common_med wait…" at bounding box center [821, 357] width 982 height 633
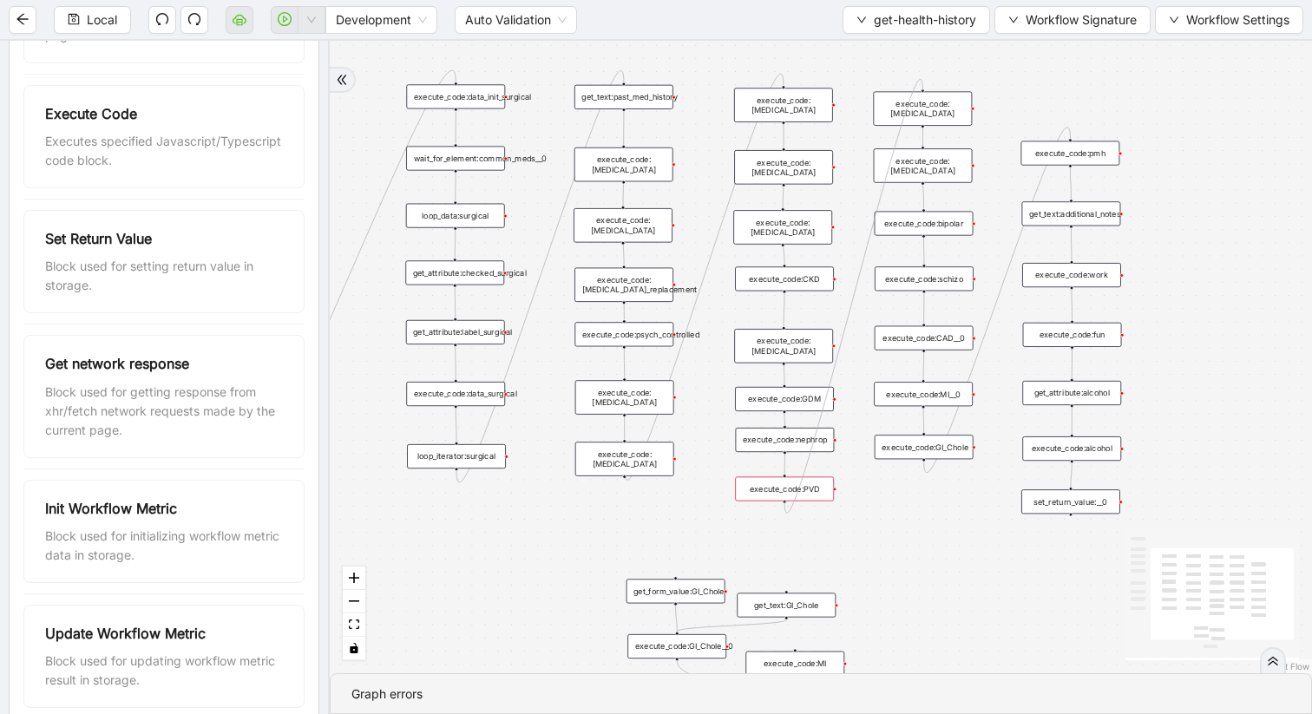
drag, startPoint x: 785, startPoint y: 501, endPoint x: 919, endPoint y: 91, distance: 430.9
click at [919, 124] on div "trigger get_attribute:checked get_attribute:label loop_iterator:common_med wait…" at bounding box center [567, 364] width 745 height 480
click at [877, 510] on div "trigger get_attribute:checked get_attribute:label loop_iterator:common_med wait…" at bounding box center [821, 357] width 982 height 633
click at [796, 493] on div "execute_code:PVD" at bounding box center [784, 488] width 99 height 24
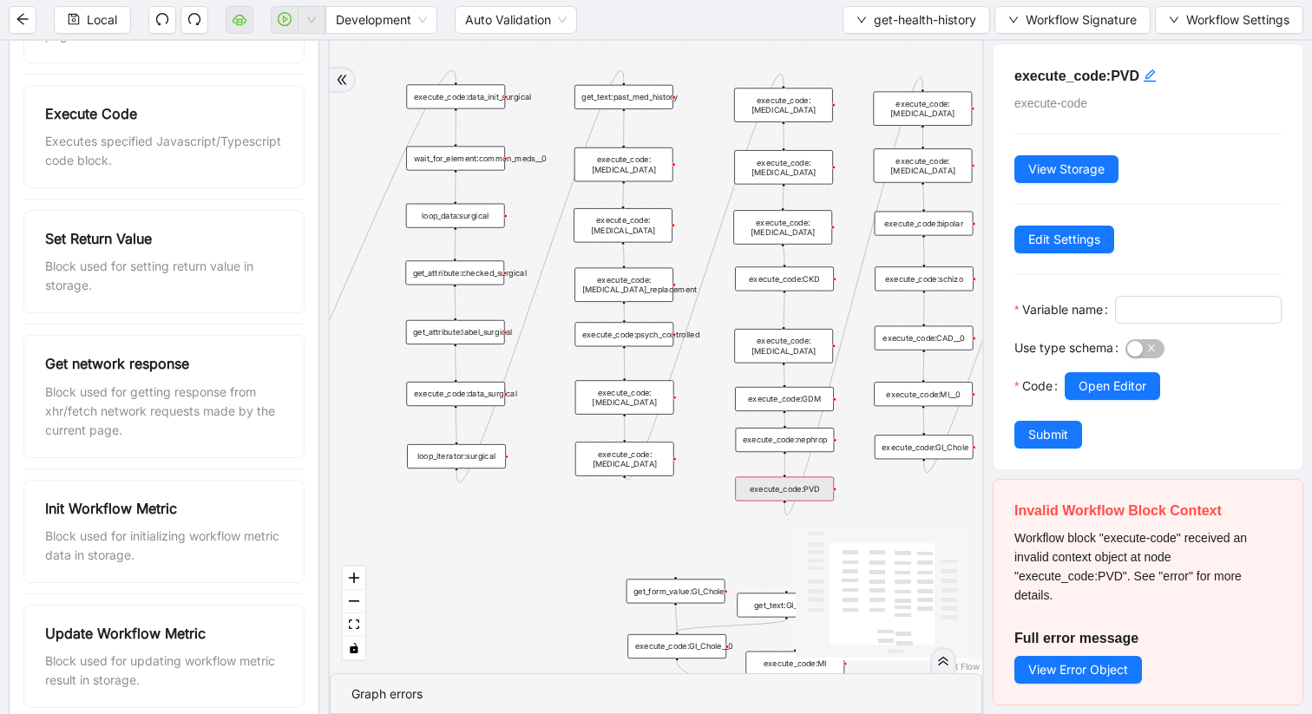
scroll to position [33, 0]
click at [1104, 601] on span "View Error Object" at bounding box center [1078, 669] width 100 height 19
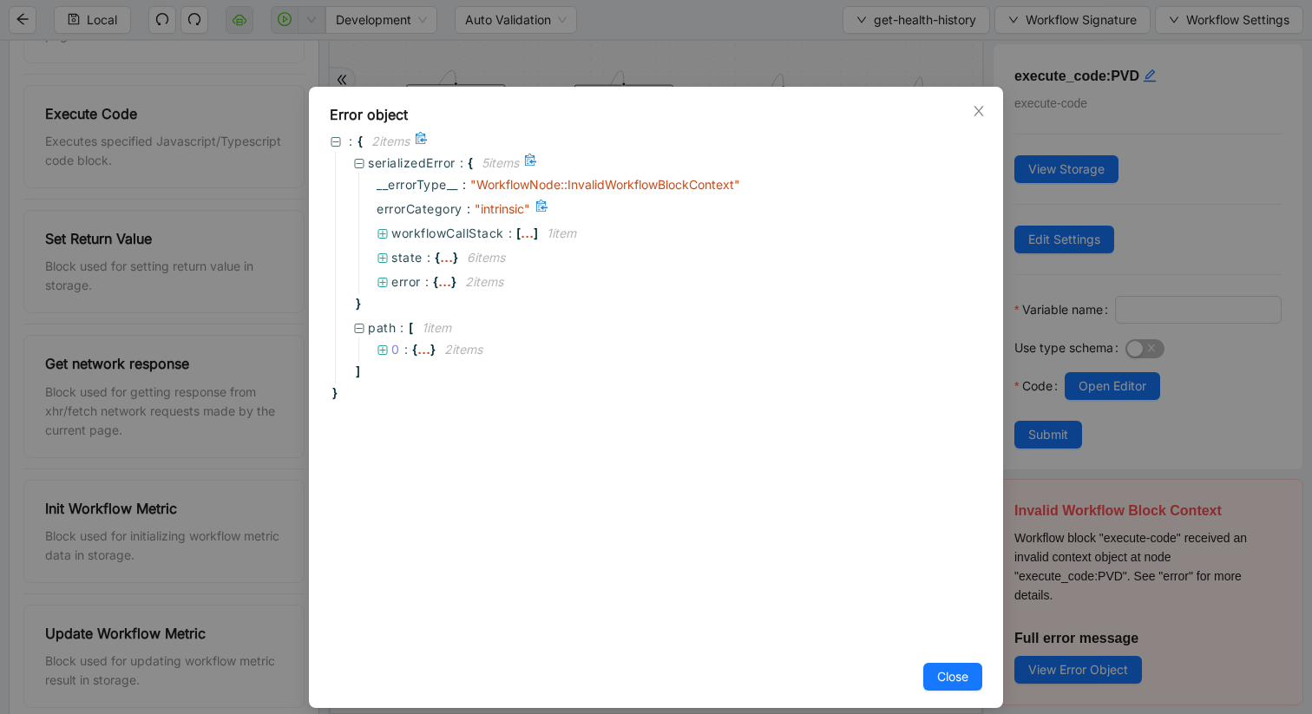
click at [494, 208] on span "" intrinsic "" at bounding box center [503, 208] width 56 height 15
click at [375, 260] on div "state : { ... } 6 item s" at bounding box center [668, 258] width 620 height 24
click at [929, 601] on button "Close" at bounding box center [952, 677] width 59 height 28
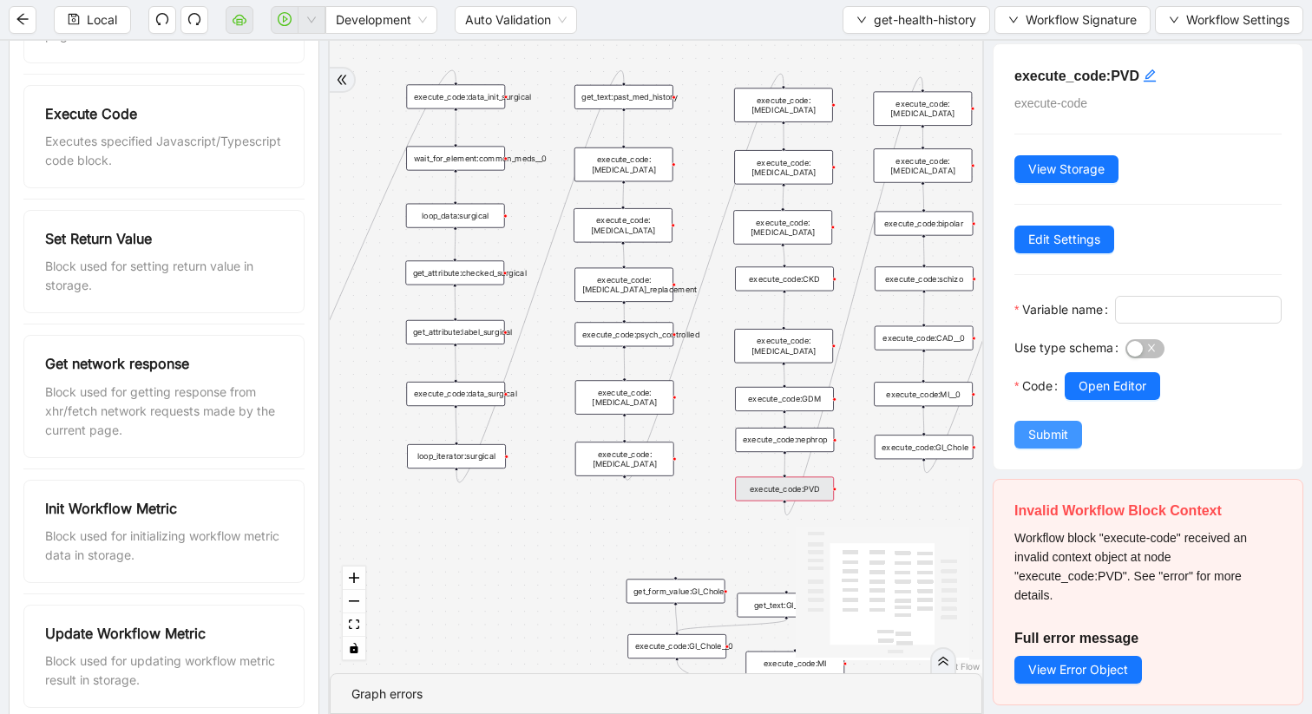
click at [1036, 448] on button "Submit" at bounding box center [1049, 435] width 68 height 28
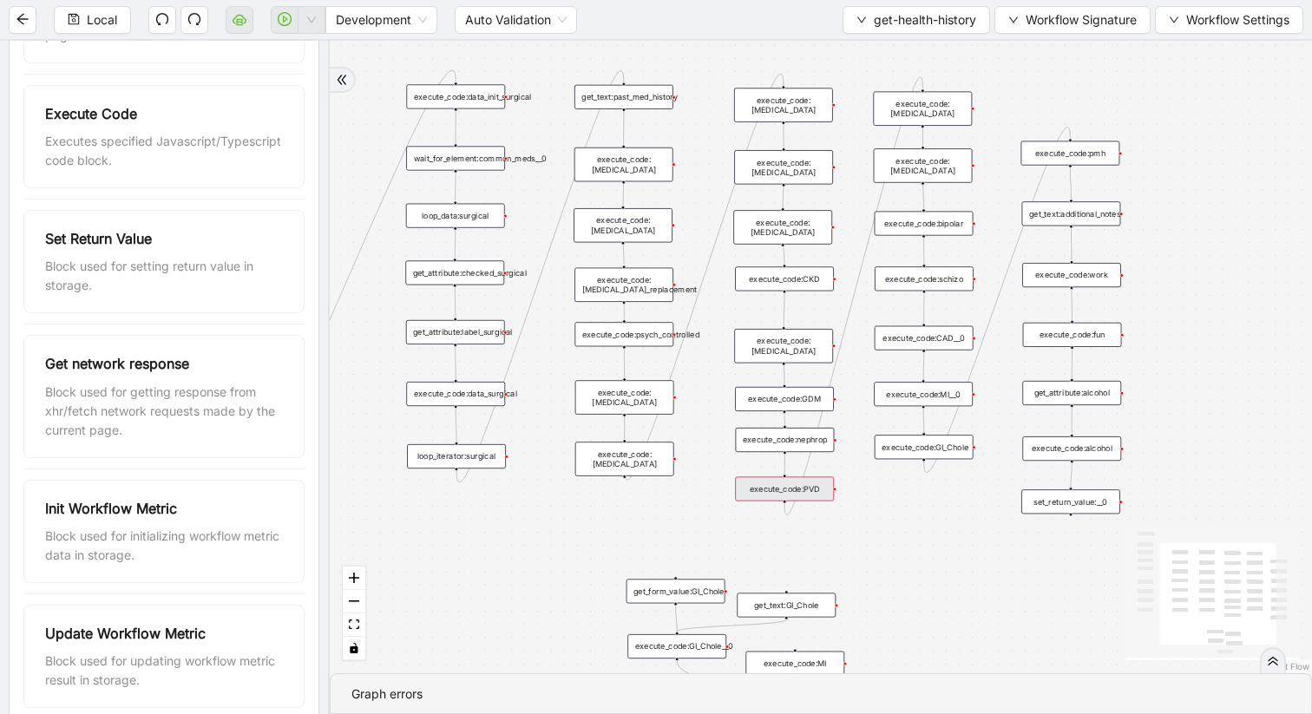
scroll to position [0, 0]
click at [791, 490] on div "execute_code:PVD" at bounding box center [784, 488] width 99 height 24
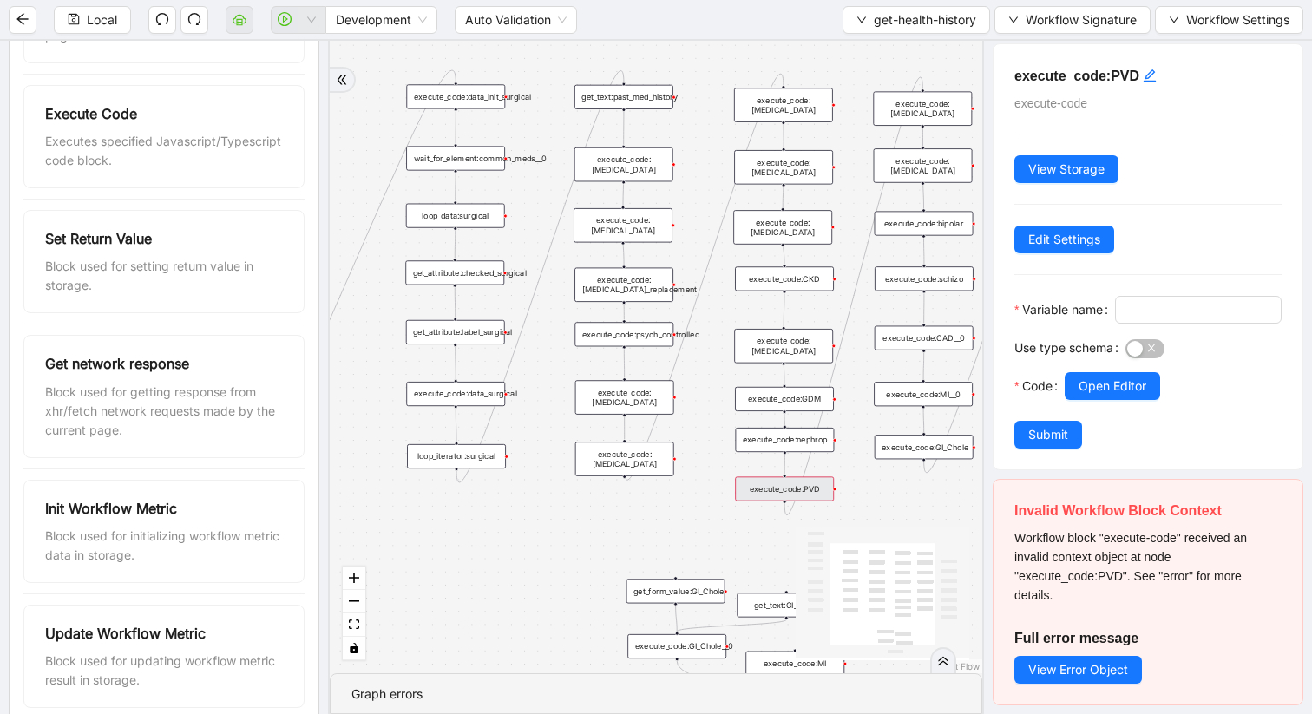
scroll to position [33, 0]
click at [1100, 383] on span "Open Editor" at bounding box center [1113, 386] width 68 height 19
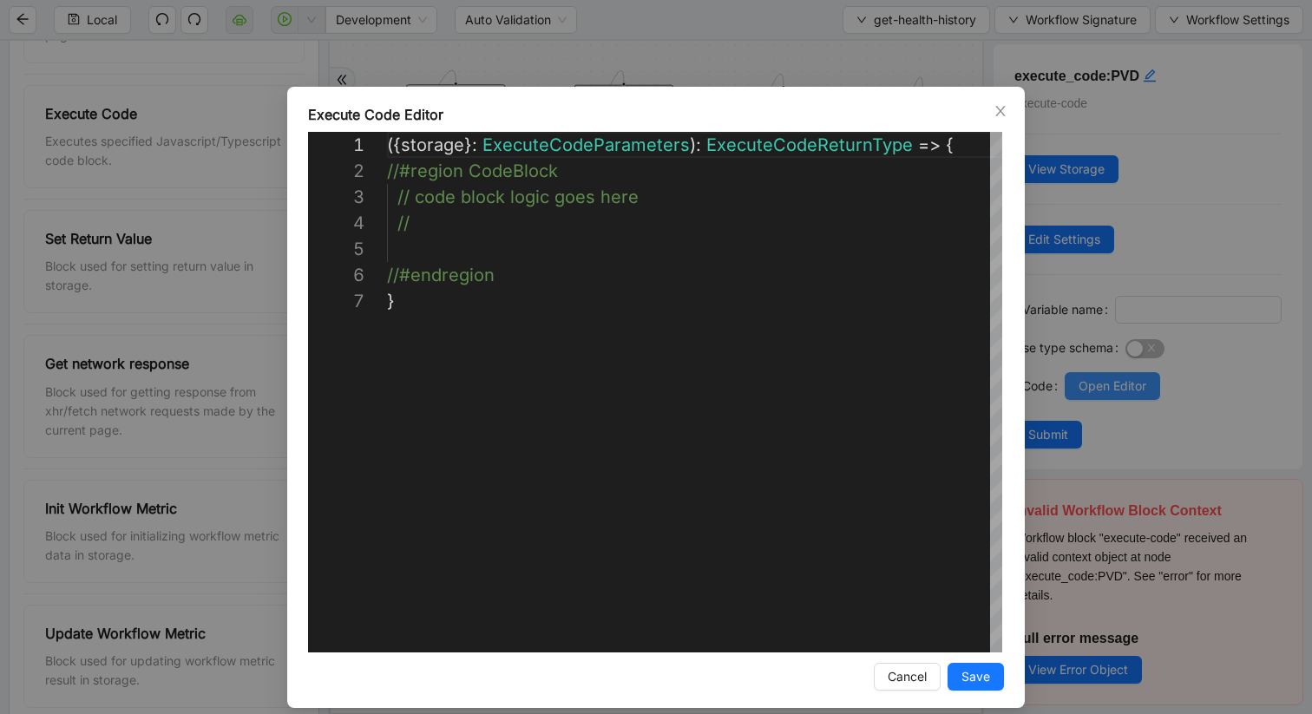
scroll to position [156, 0]
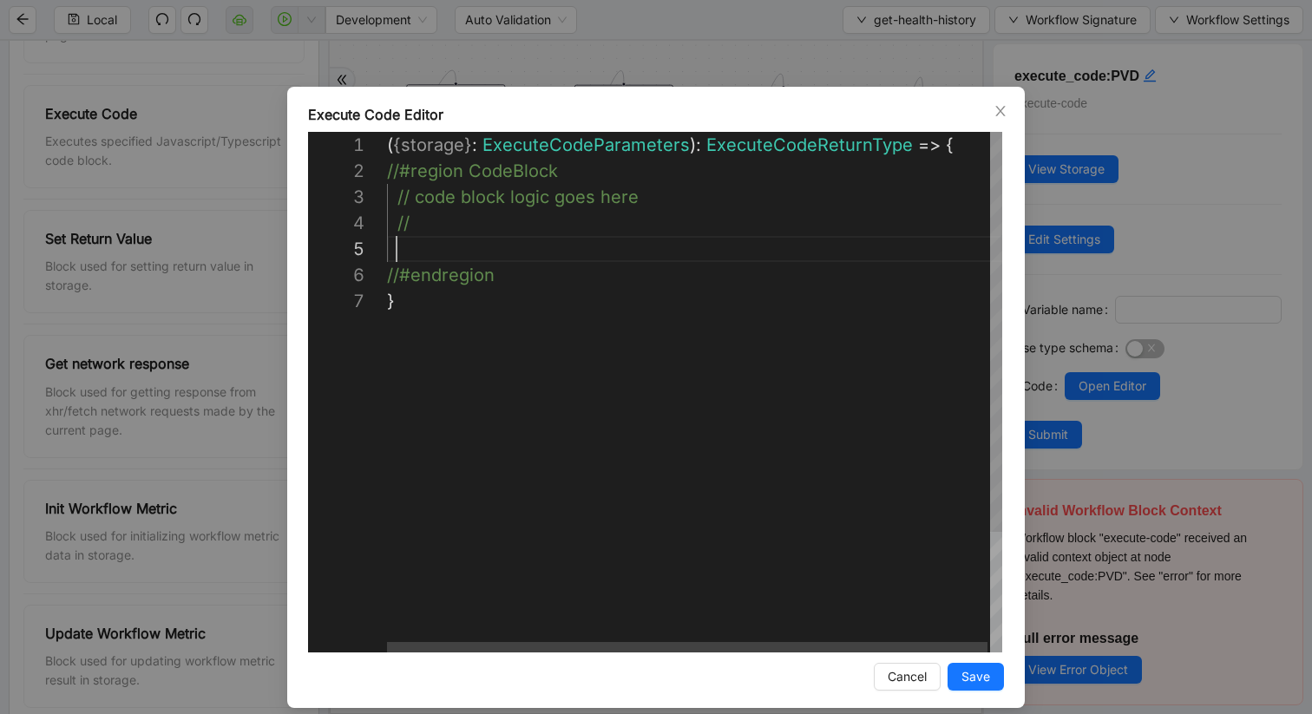
click at [449, 248] on div "( { storage } : ExecuteCodeParameters ): ExecuteCodeReturnType => { //#region C…" at bounding box center [696, 470] width 618 height 677
paste textarea "**********"
drag, startPoint x: 585, startPoint y: 245, endPoint x: 372, endPoint y: 245, distance: 212.6
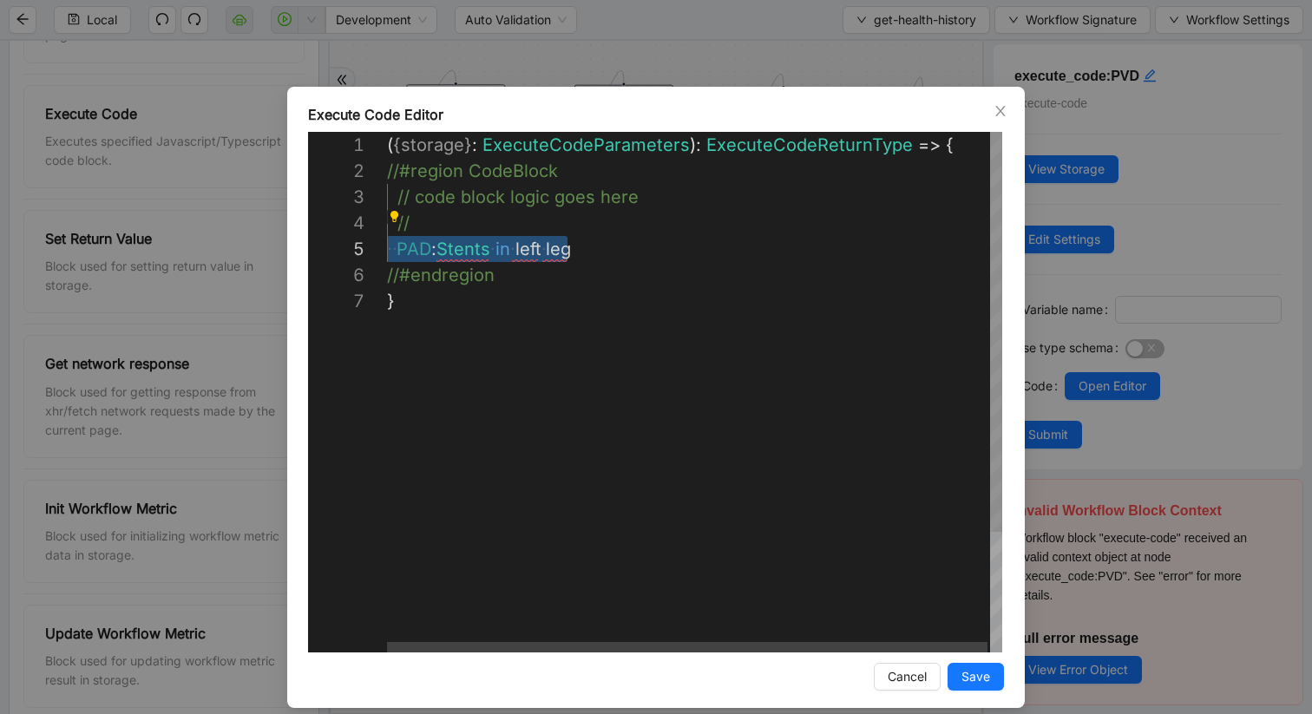
type textarea "**********"
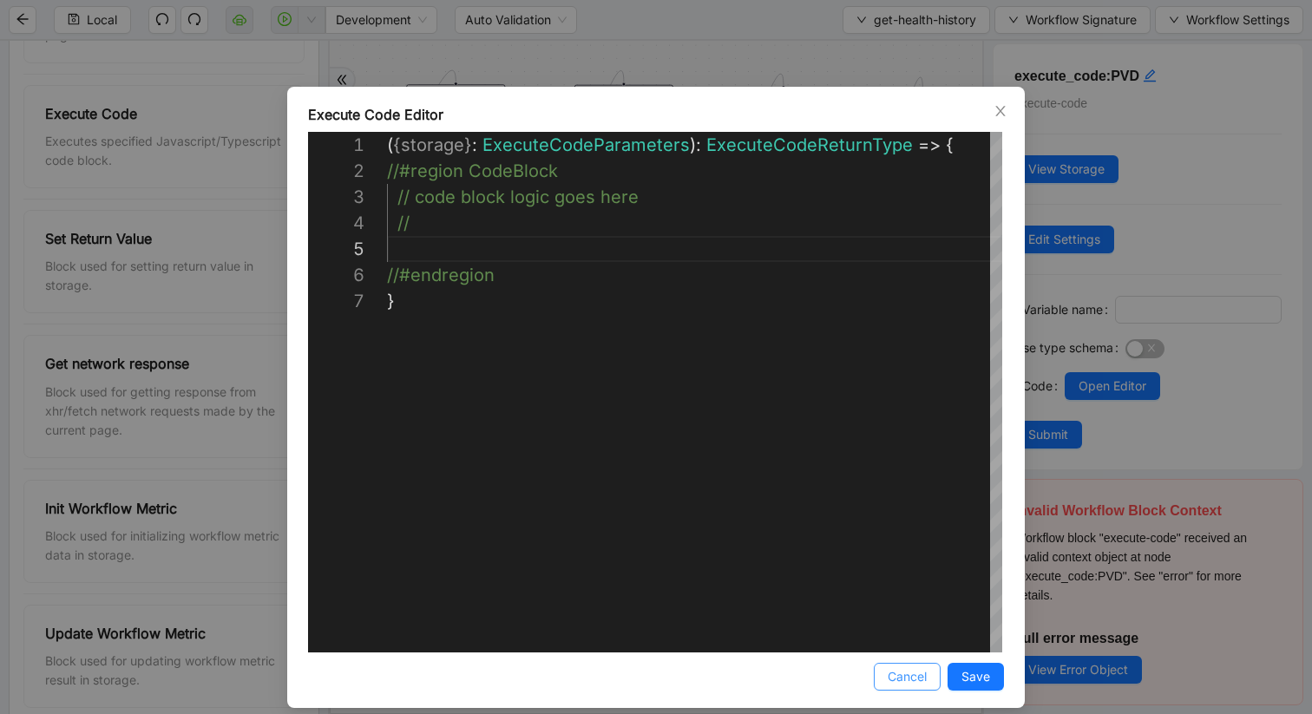
click at [904, 601] on span "Cancel" at bounding box center [907, 676] width 39 height 19
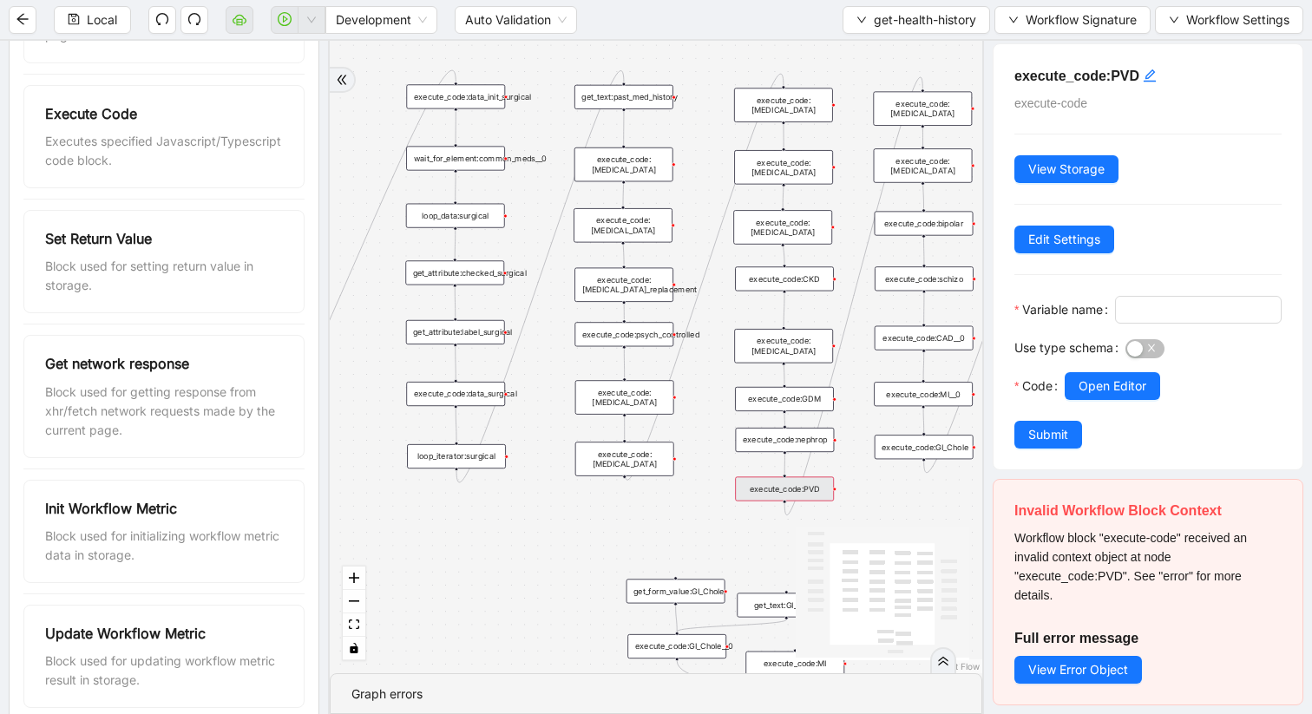
click at [776, 104] on div "execute_code:[MEDICAL_DATA]" at bounding box center [783, 105] width 99 height 34
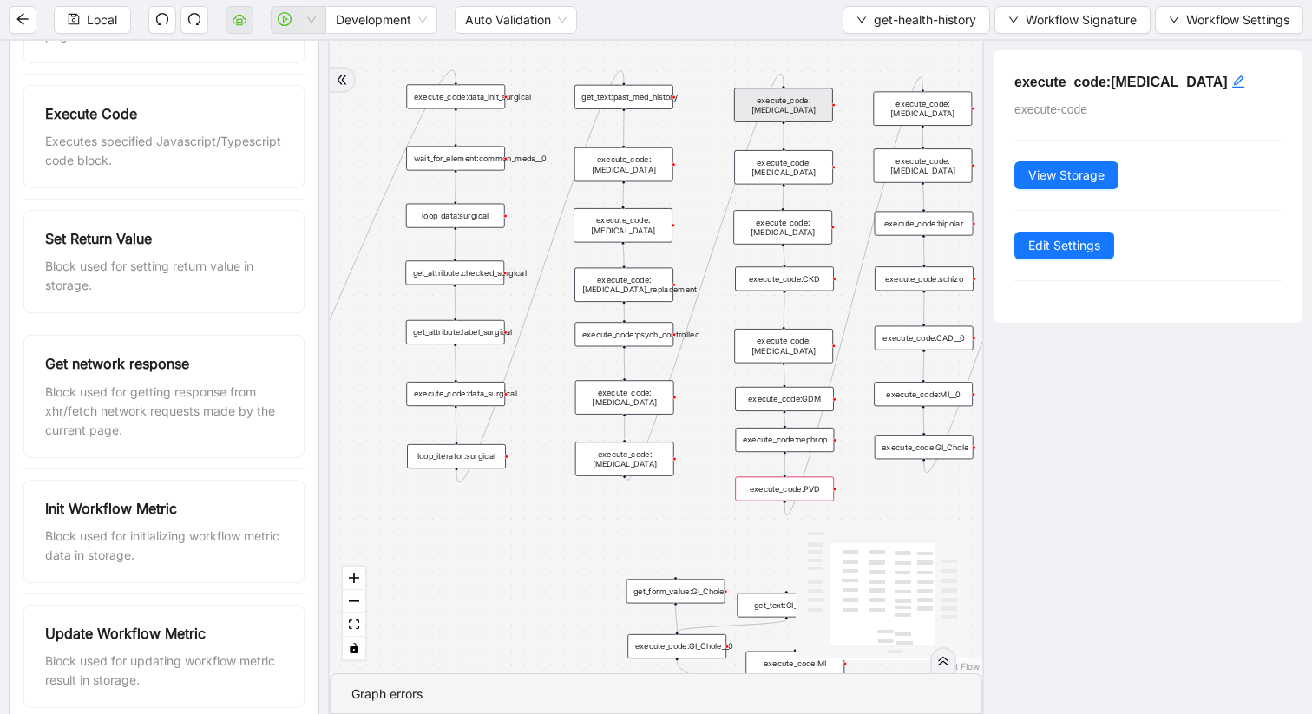
scroll to position [0, 0]
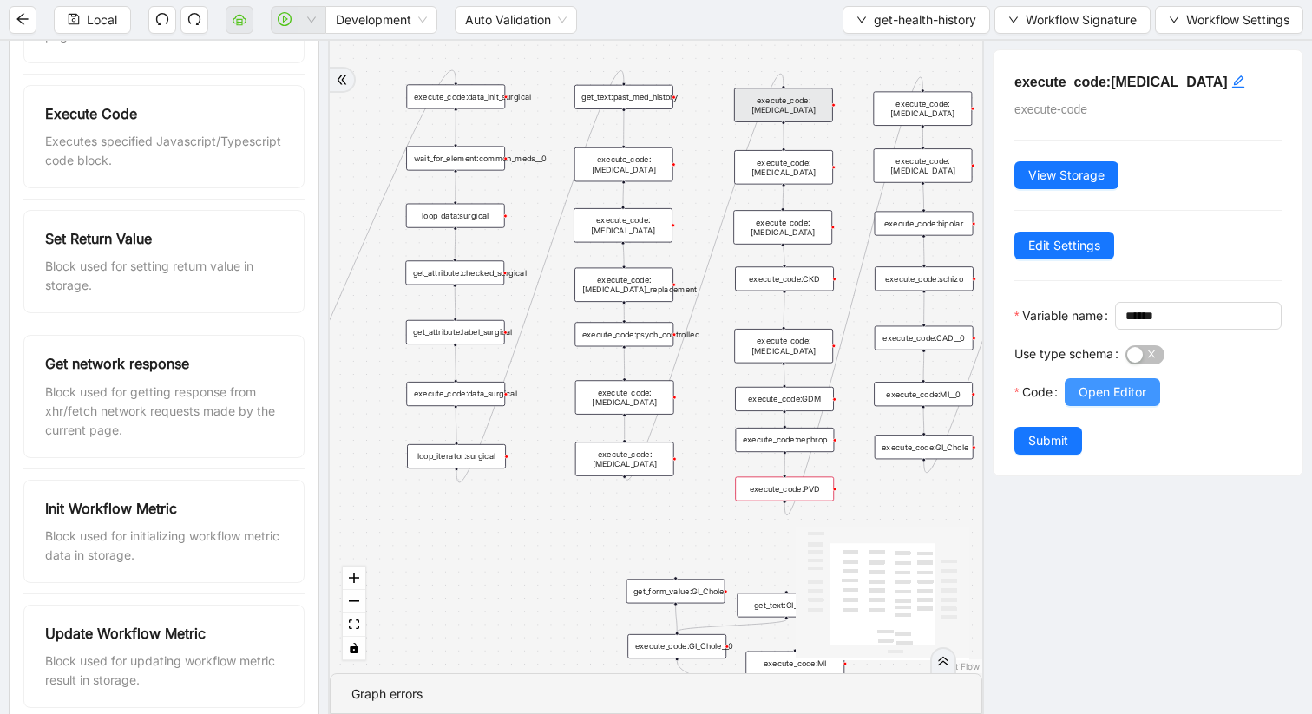
click at [1083, 402] on span "Open Editor" at bounding box center [1113, 392] width 68 height 19
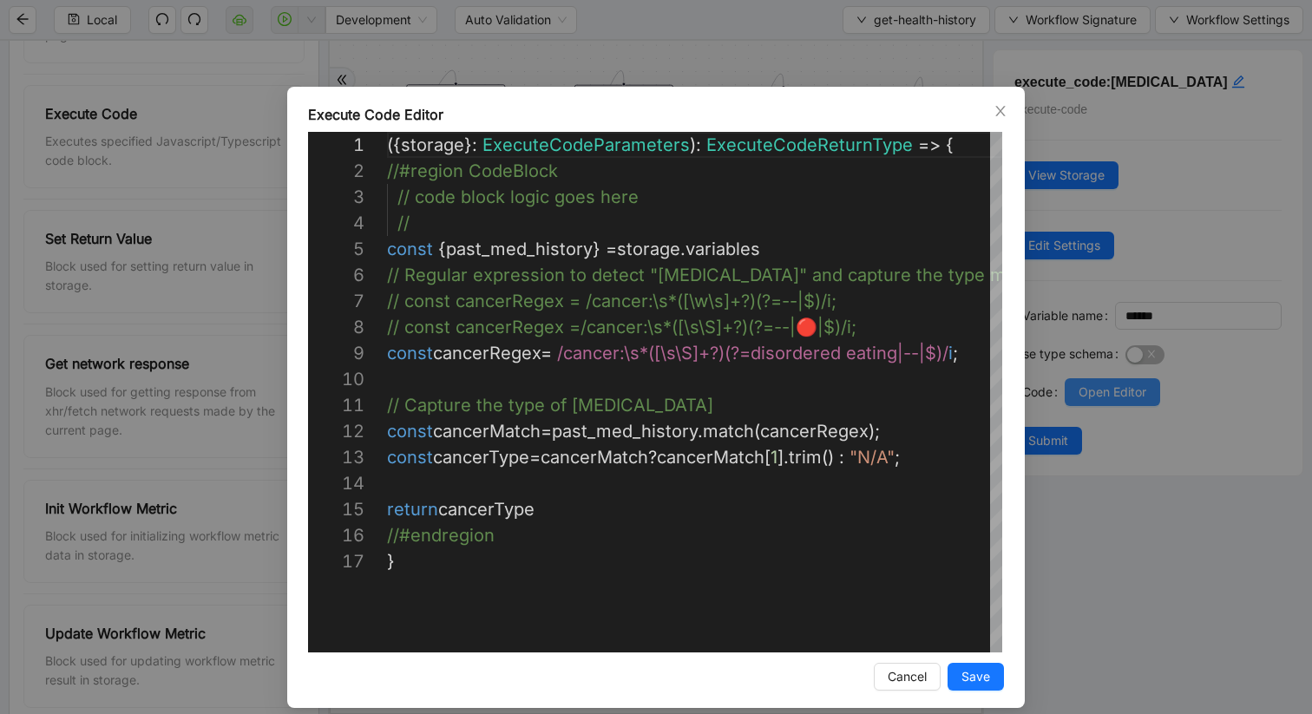
scroll to position [260, 0]
click at [994, 111] on icon "close" at bounding box center [1001, 111] width 14 height 14
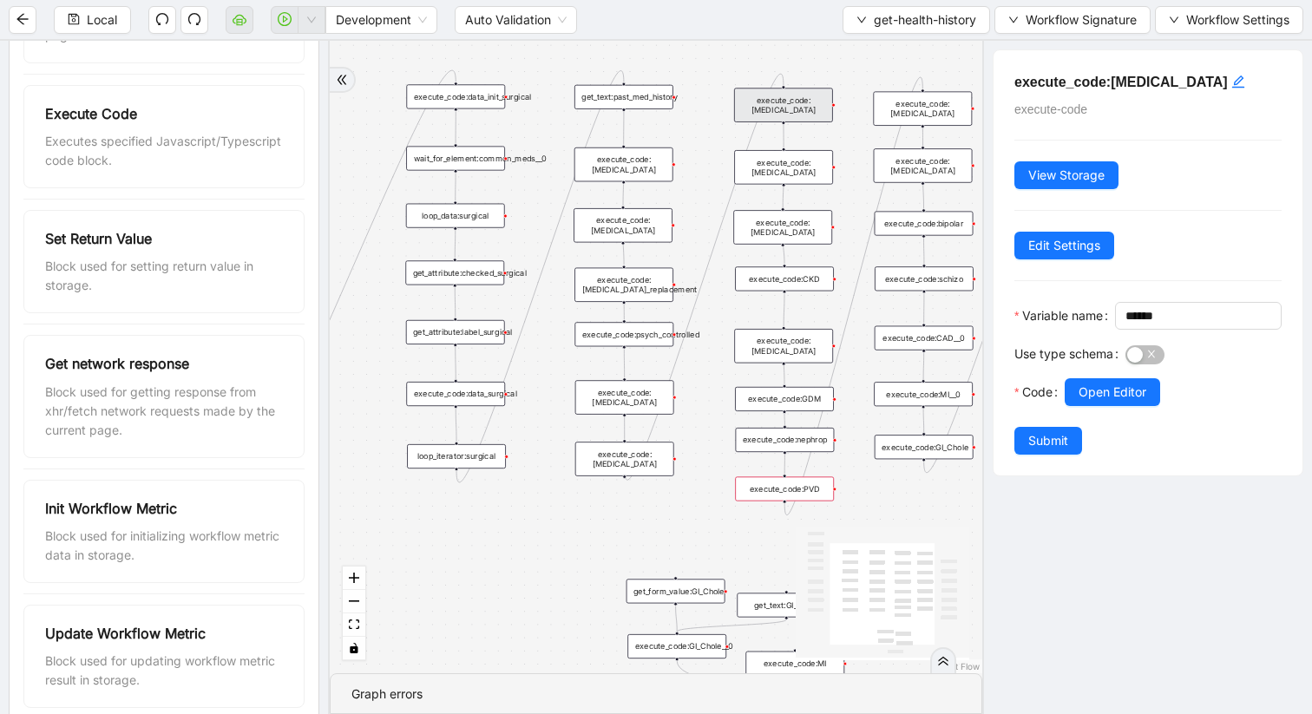
click at [791, 166] on div "execute_code:[MEDICAL_DATA]" at bounding box center [783, 167] width 99 height 34
click at [802, 228] on div "execute_code:[MEDICAL_DATA]" at bounding box center [782, 227] width 99 height 34
click at [1096, 402] on span "Open Editor" at bounding box center [1113, 392] width 68 height 19
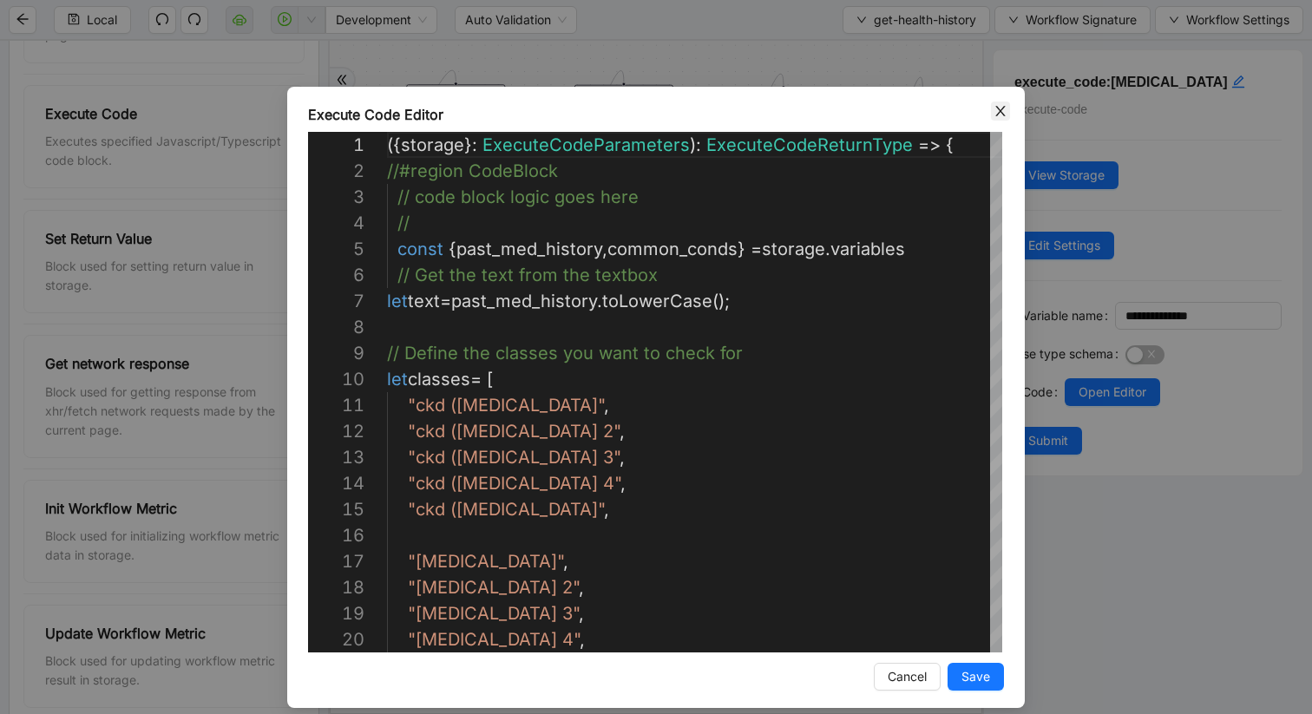
click at [995, 105] on icon "close" at bounding box center [1001, 111] width 14 height 14
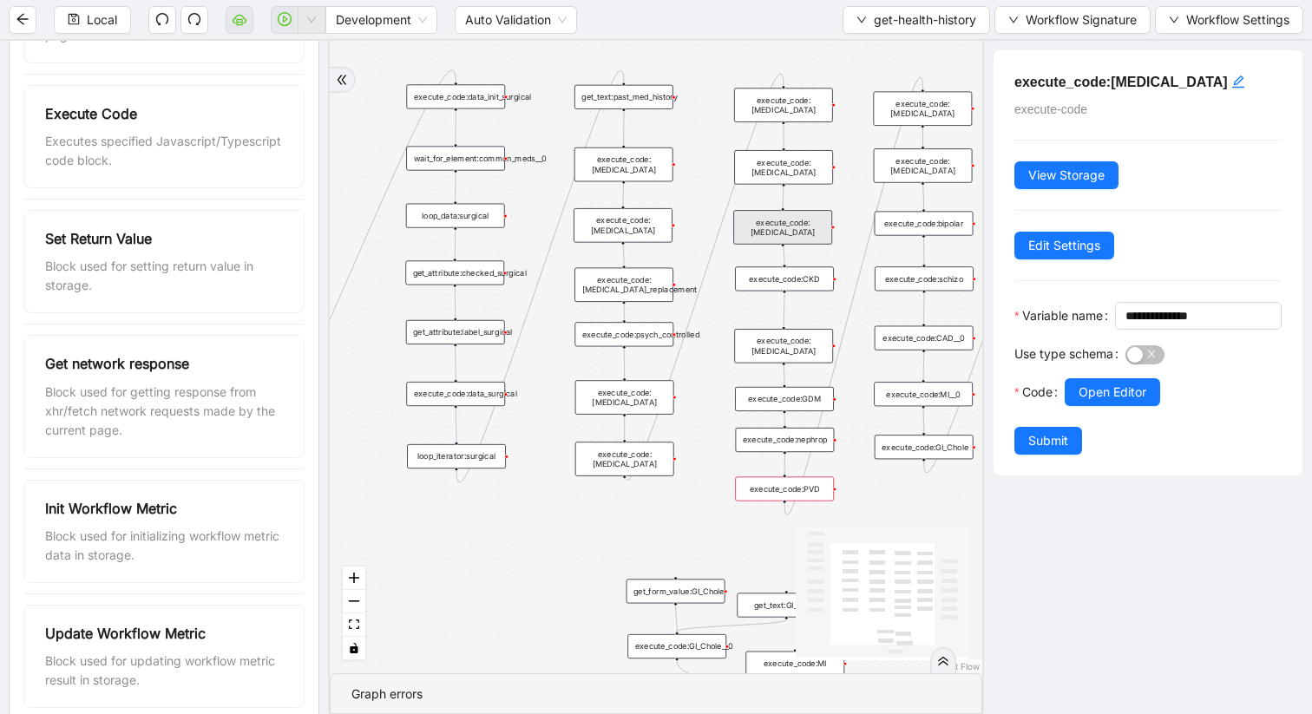
click at [788, 347] on div "execute_code:[MEDICAL_DATA]" at bounding box center [783, 346] width 99 height 34
click at [1094, 427] on div at bounding box center [1173, 416] width 217 height 21
click at [1093, 402] on span "Open Editor" at bounding box center [1113, 392] width 68 height 19
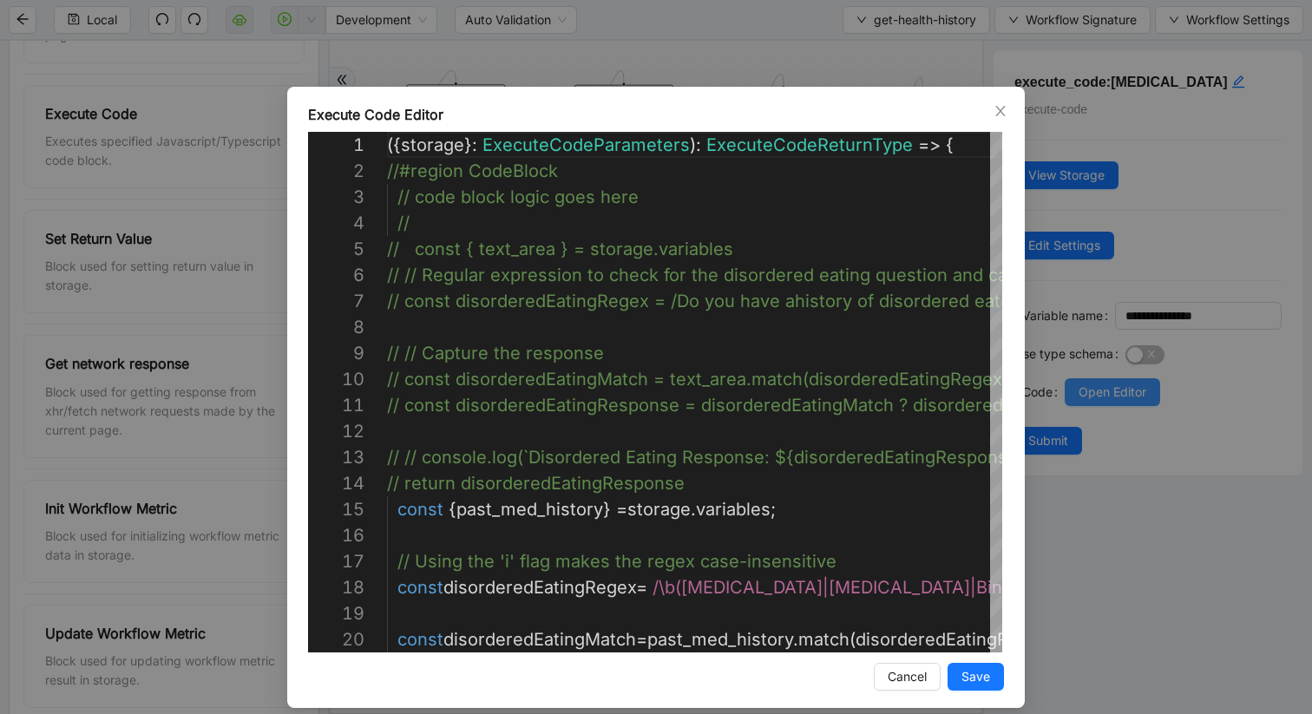
scroll to position [234, 0]
click at [1001, 108] on icon "close" at bounding box center [1001, 111] width 14 height 14
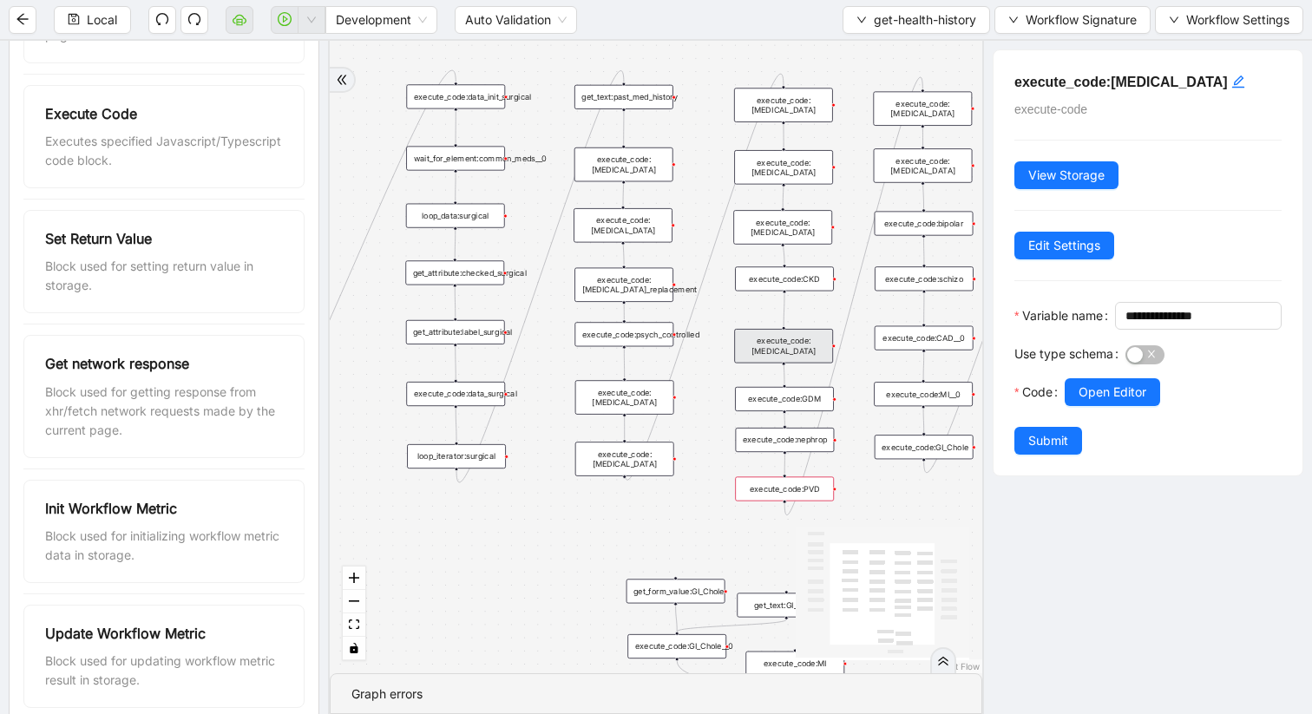
click at [784, 406] on div "execute_code:GDM" at bounding box center [784, 399] width 99 height 24
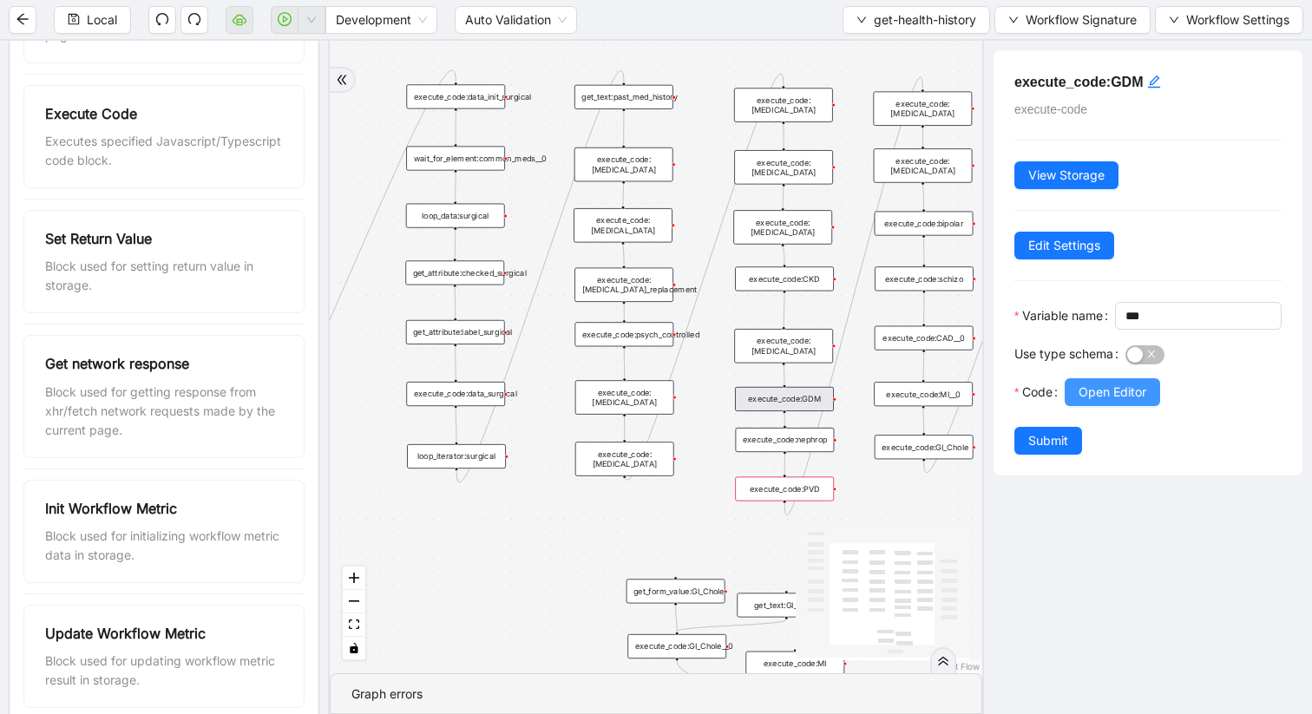
click at [1085, 402] on span "Open Editor" at bounding box center [1113, 392] width 68 height 19
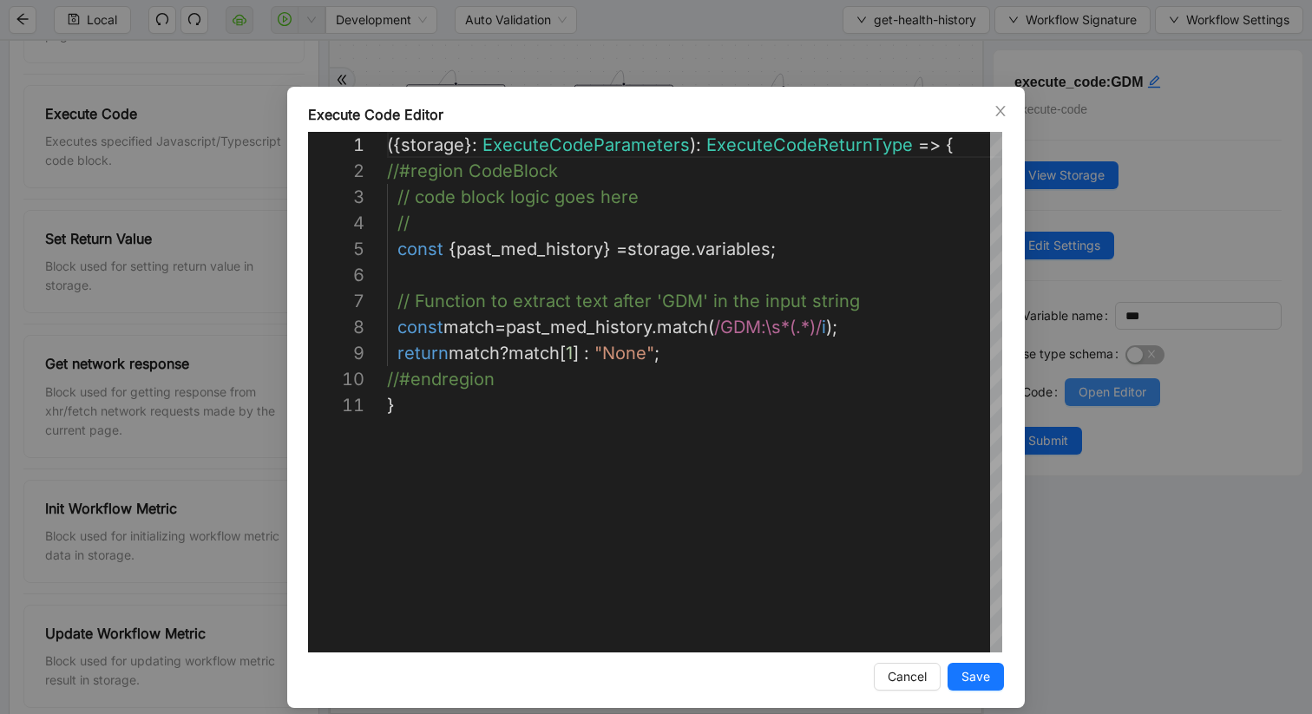
scroll to position [260, 0]
click at [994, 111] on icon "close" at bounding box center [1001, 111] width 14 height 14
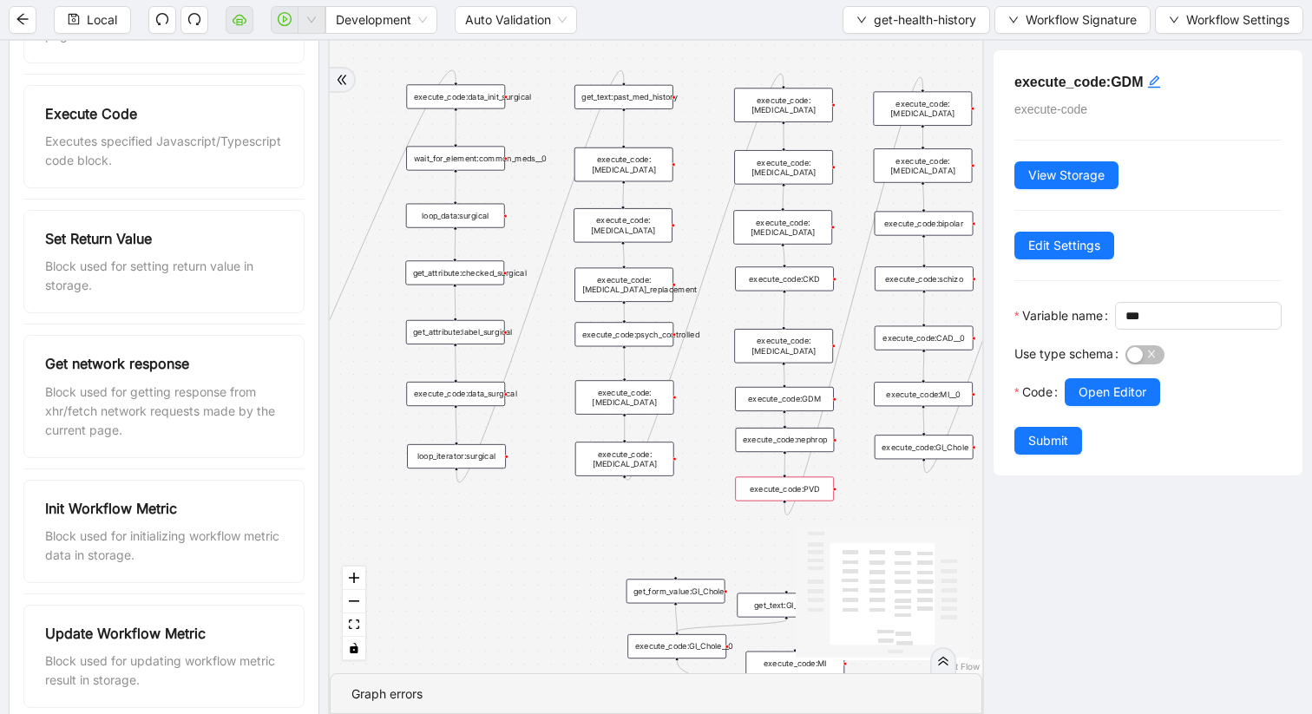
click at [660, 457] on div "execute_code:[MEDICAL_DATA]" at bounding box center [624, 459] width 99 height 34
click at [1087, 402] on span "Open Editor" at bounding box center [1113, 392] width 68 height 19
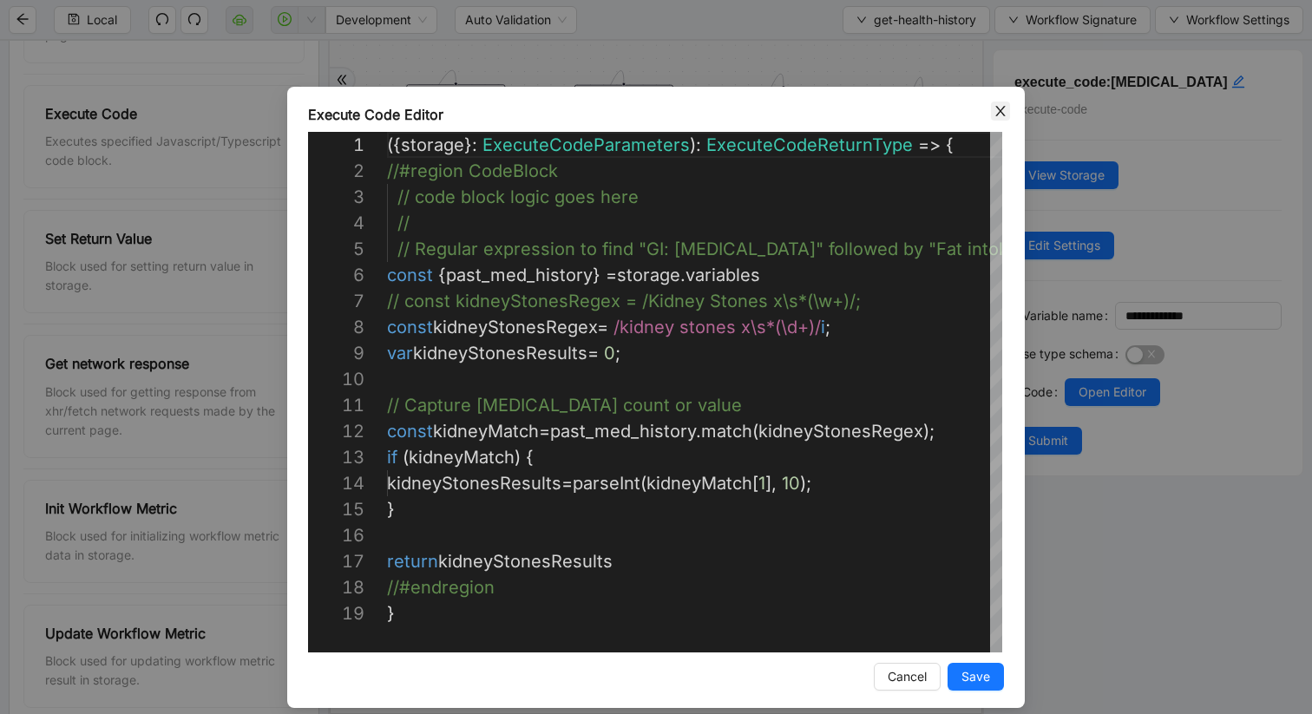
click at [997, 109] on icon "close" at bounding box center [1001, 111] width 14 height 14
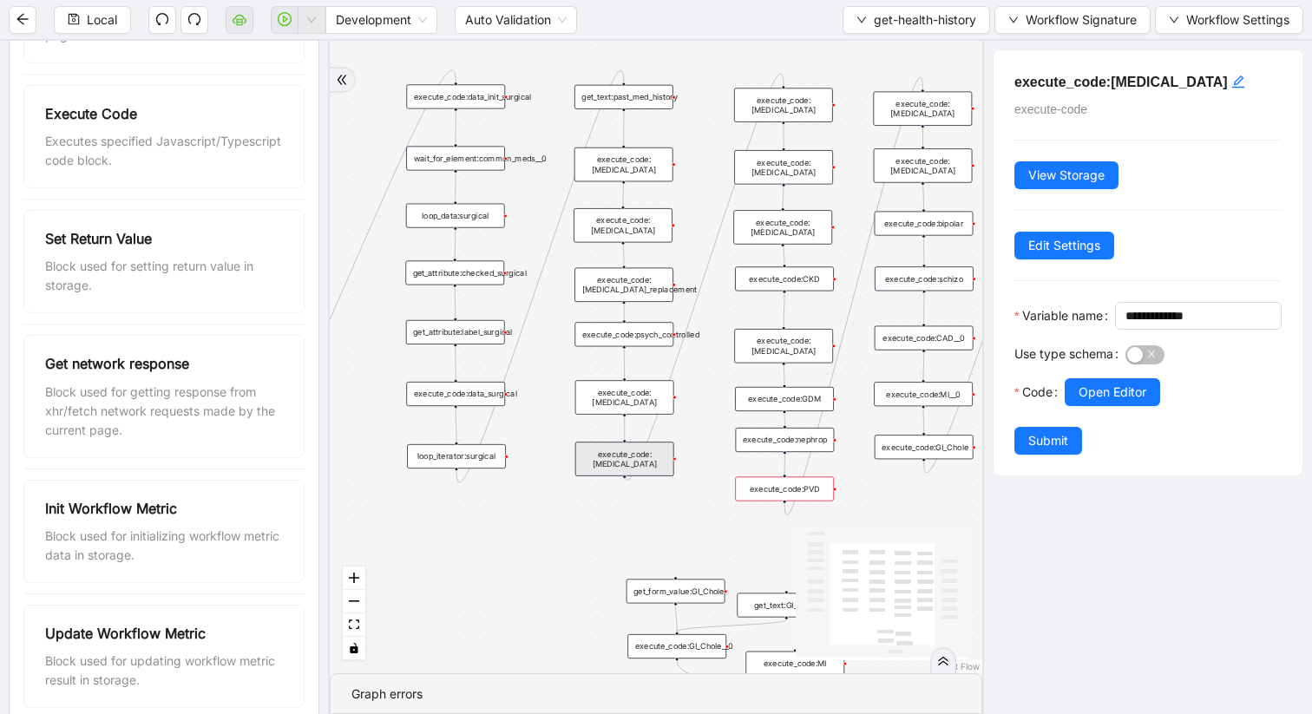
click at [927, 224] on div "execute_code:bipolar" at bounding box center [924, 223] width 99 height 24
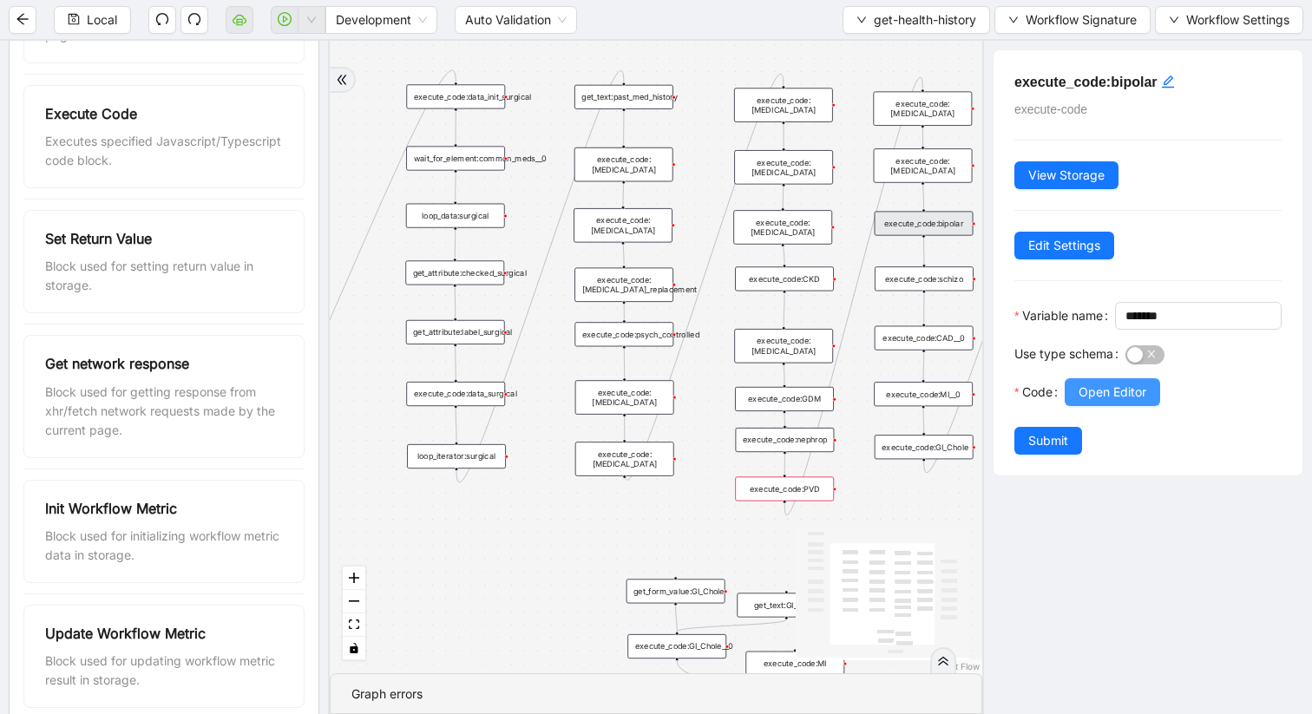
click at [1093, 402] on span "Open Editor" at bounding box center [1113, 392] width 68 height 19
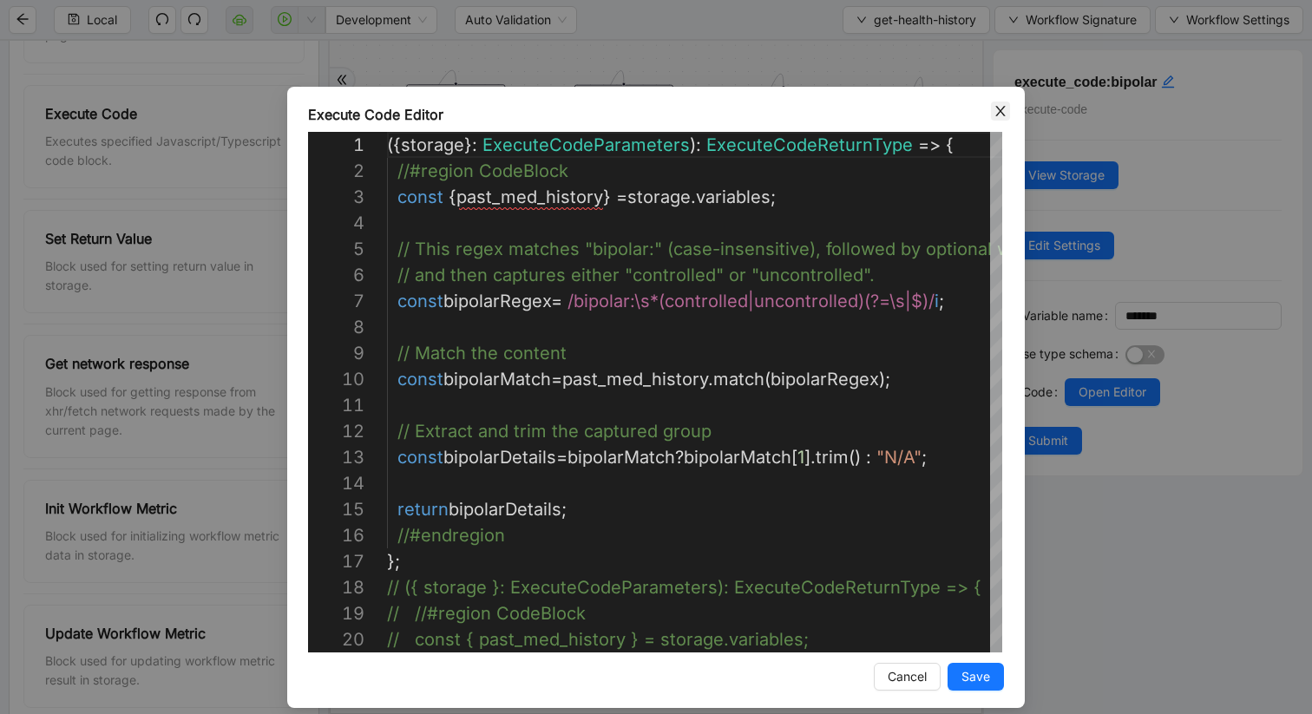
click at [999, 104] on icon "close" at bounding box center [1001, 111] width 14 height 14
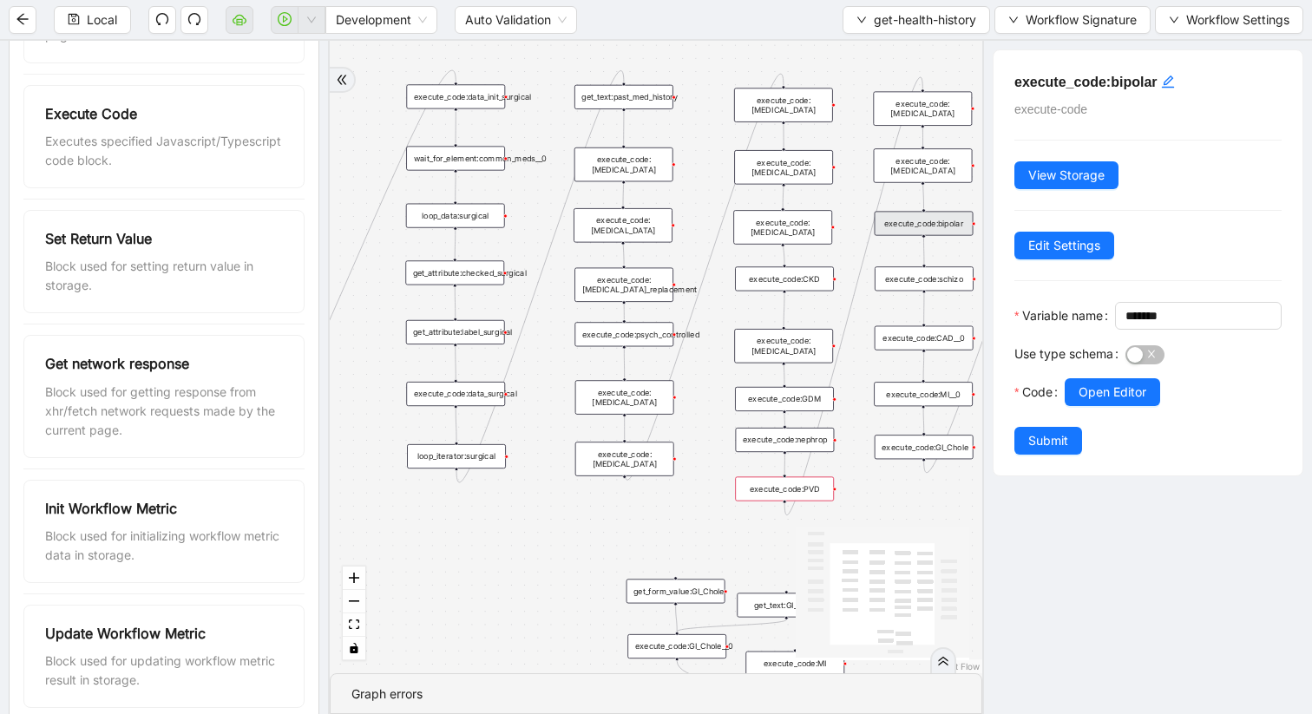
click at [648, 284] on div "execute_code:[MEDICAL_DATA]_replacement" at bounding box center [624, 285] width 99 height 34
click at [1107, 402] on span "Open Editor" at bounding box center [1113, 392] width 68 height 19
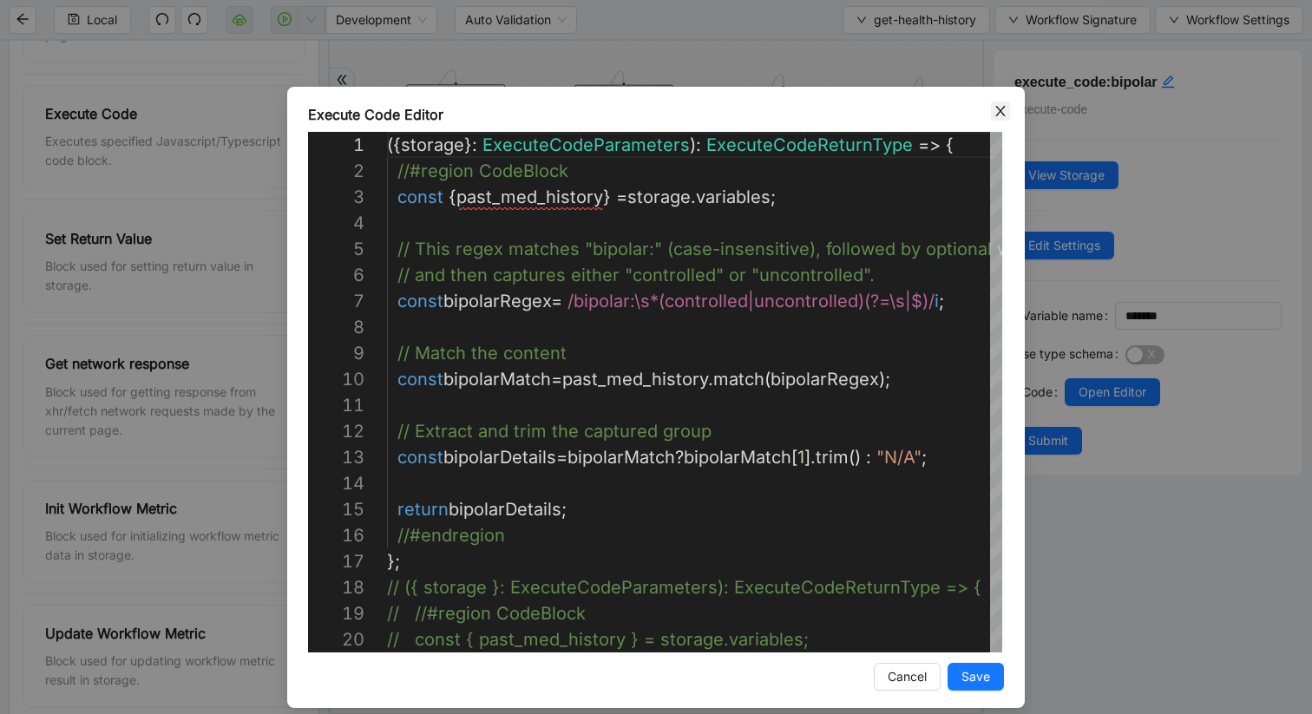
click at [996, 115] on icon "close" at bounding box center [1000, 111] width 10 height 10
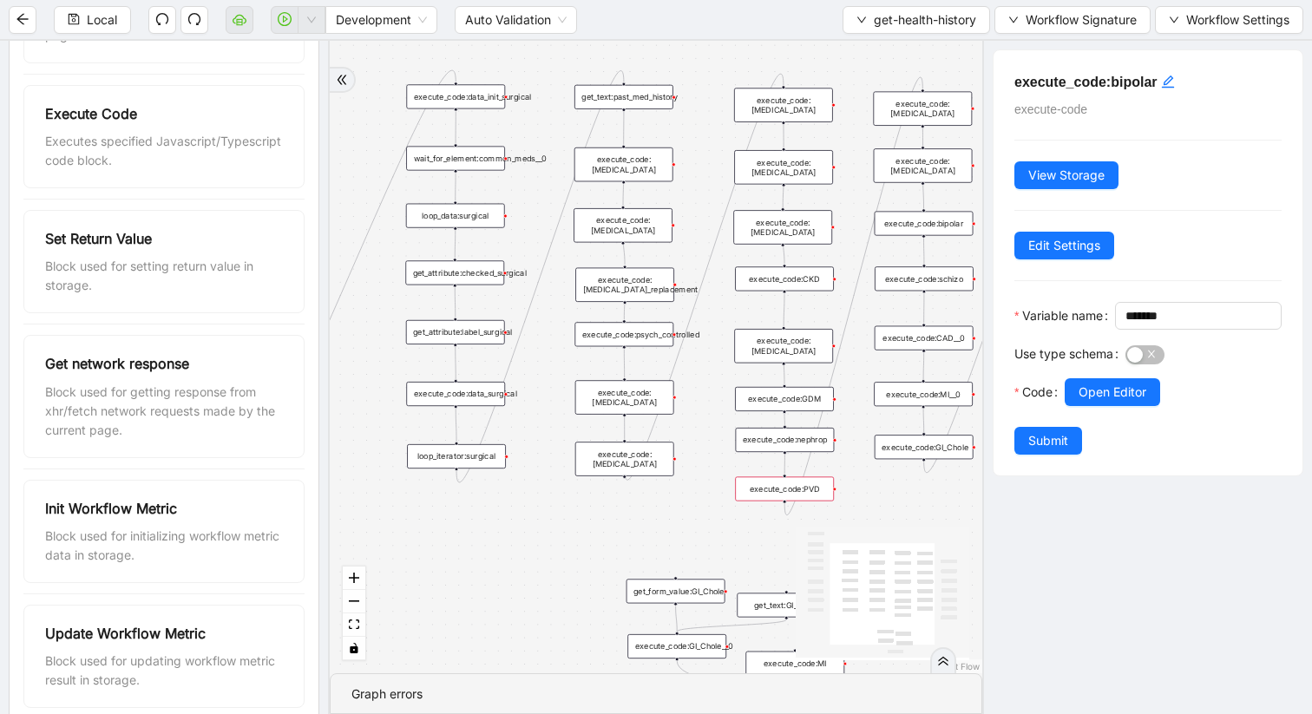
click at [647, 222] on div "execute_code:[MEDICAL_DATA]" at bounding box center [623, 225] width 99 height 34
click at [1118, 402] on span "Open Editor" at bounding box center [1113, 392] width 68 height 19
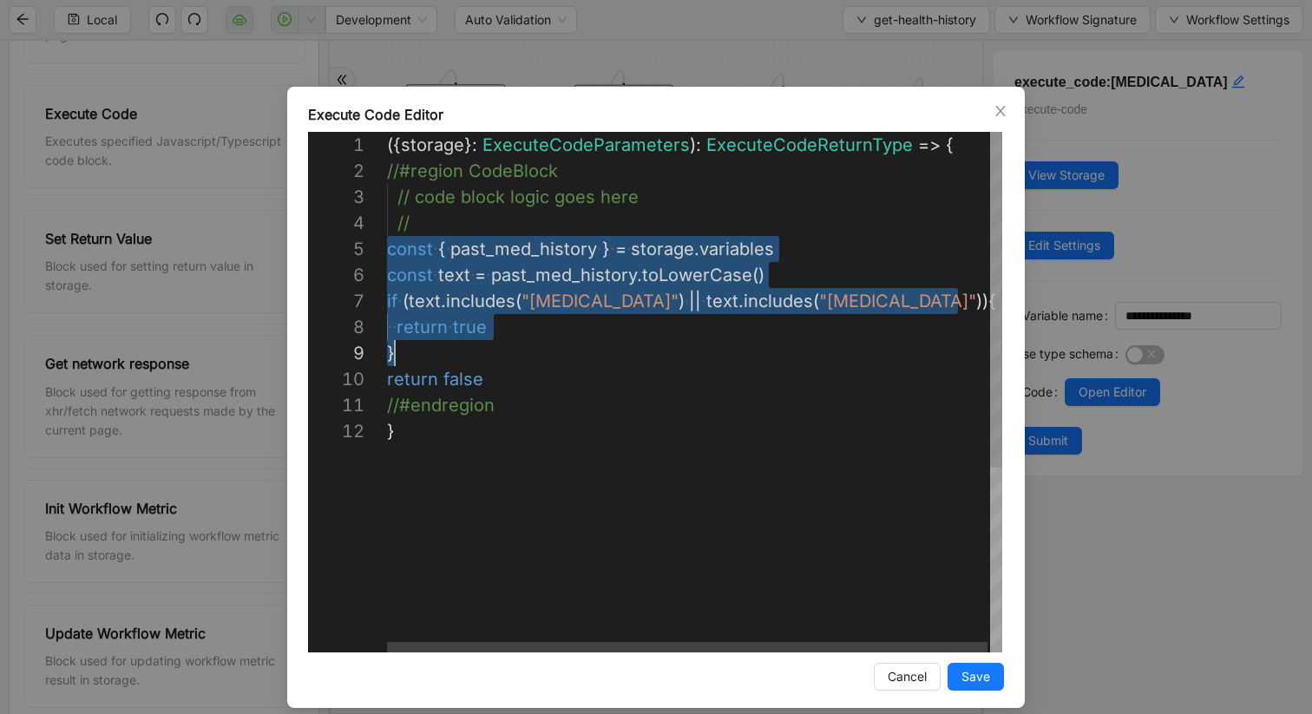
scroll to position [104, 94]
drag, startPoint x: 390, startPoint y: 248, endPoint x: 491, endPoint y: 369, distance: 157.7
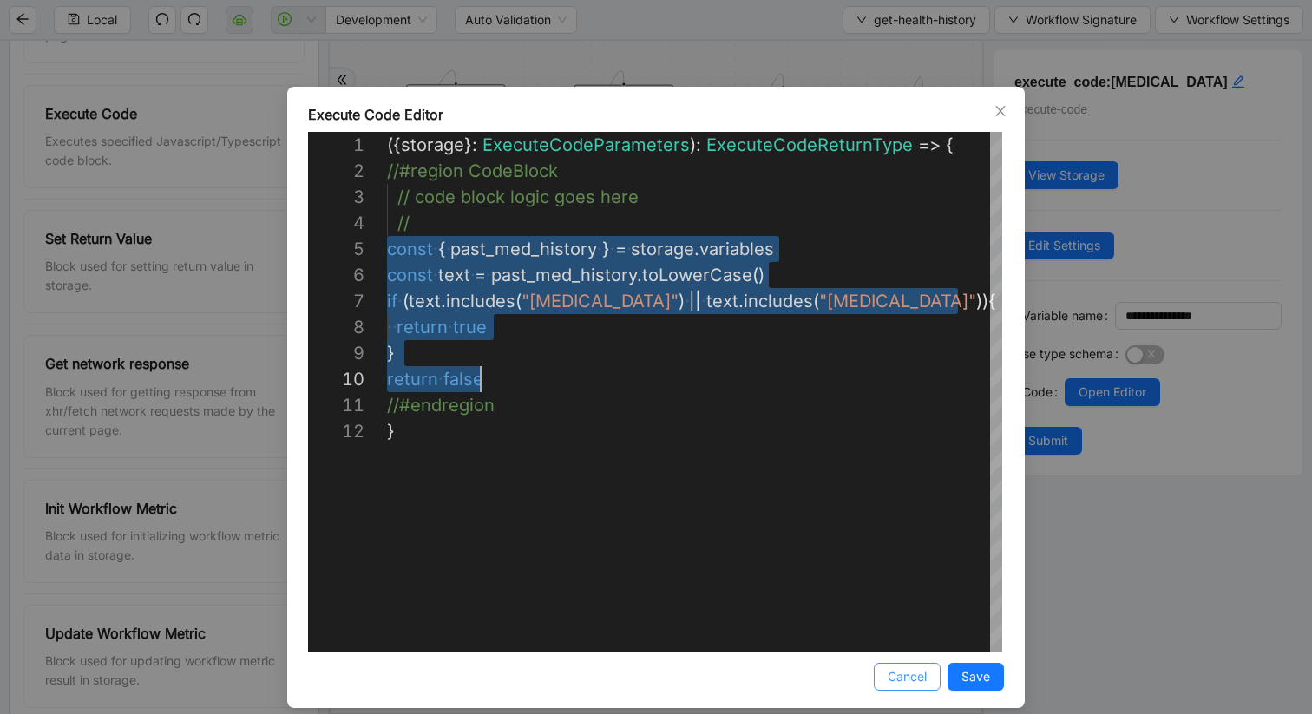
click at [888, 601] on span "Cancel" at bounding box center [907, 676] width 39 height 19
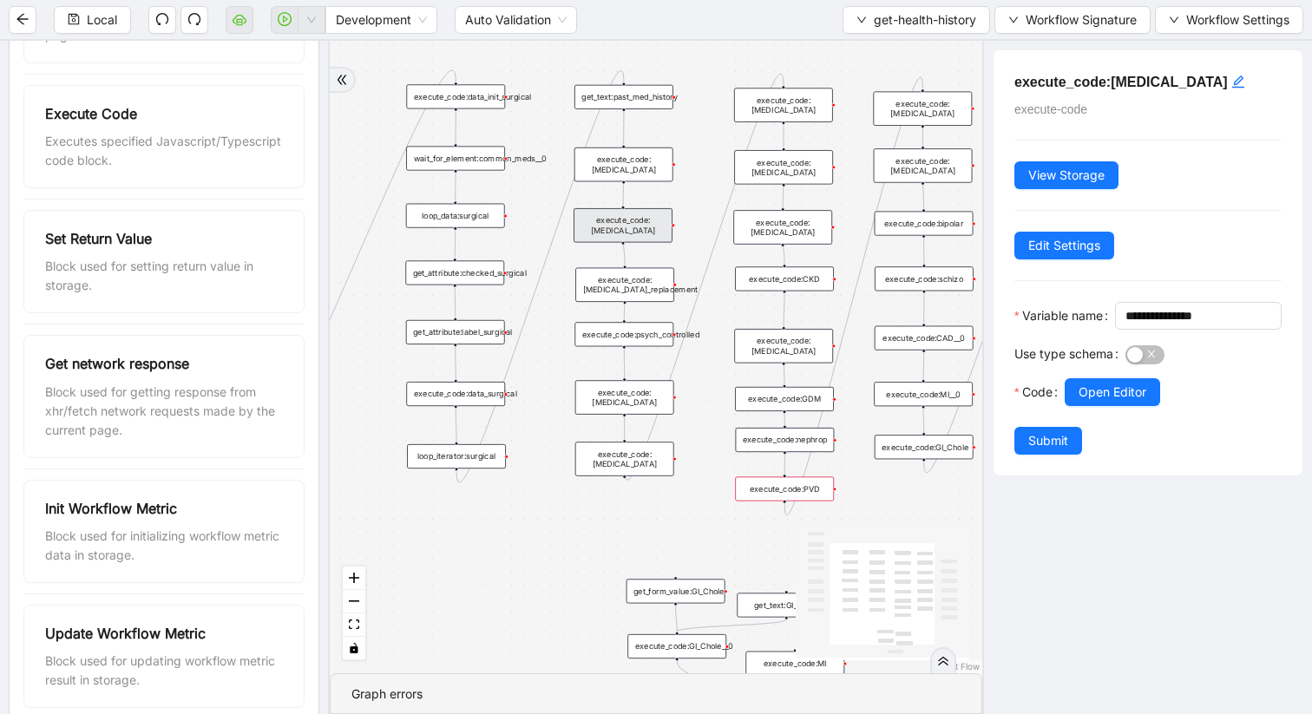
click at [827, 489] on div "execute_code:PVD" at bounding box center [784, 488] width 99 height 24
click at [811, 494] on div "execute_code:PVD" at bounding box center [784, 489] width 99 height 24
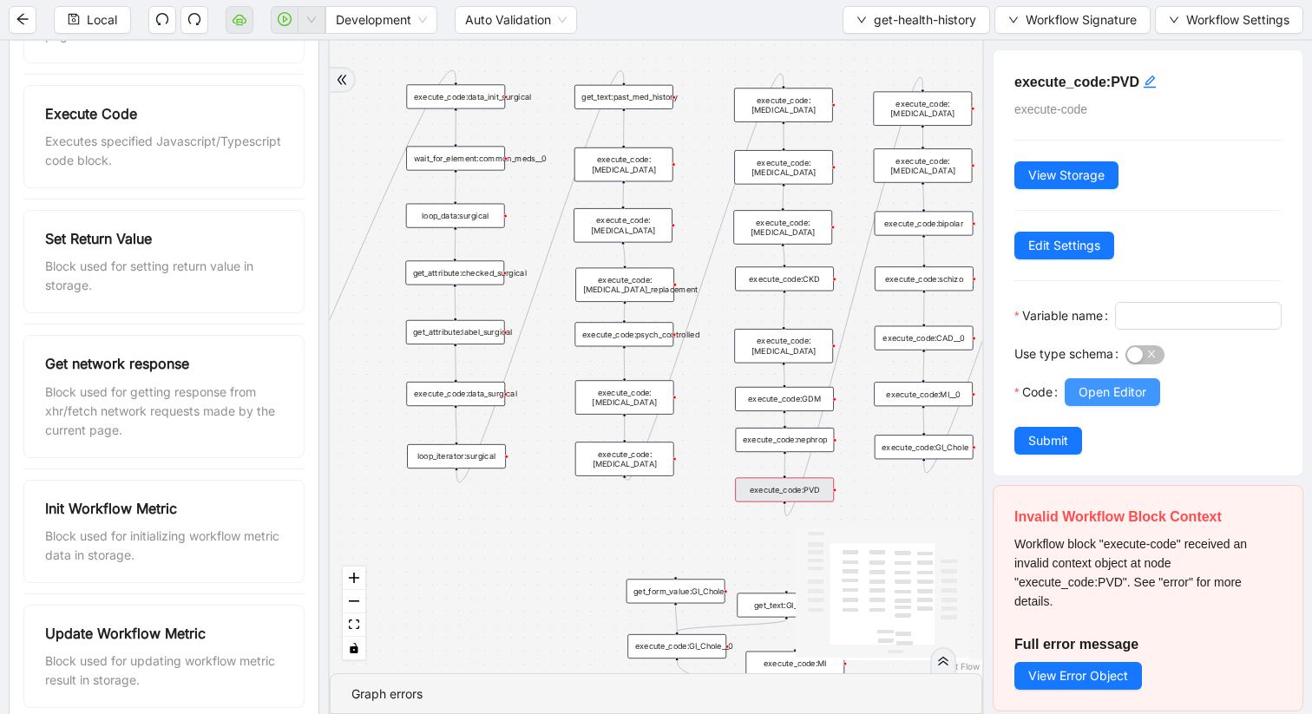
click at [1092, 402] on span "Open Editor" at bounding box center [1113, 392] width 68 height 19
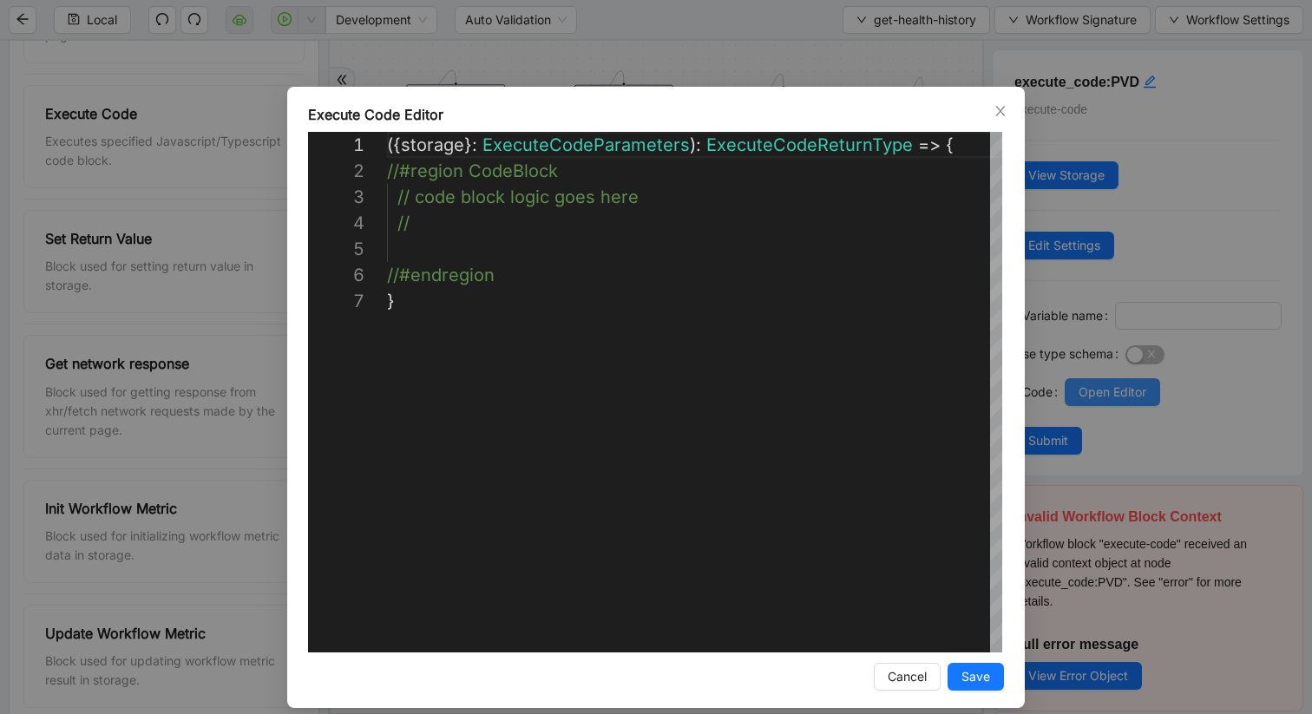
scroll to position [156, 0]
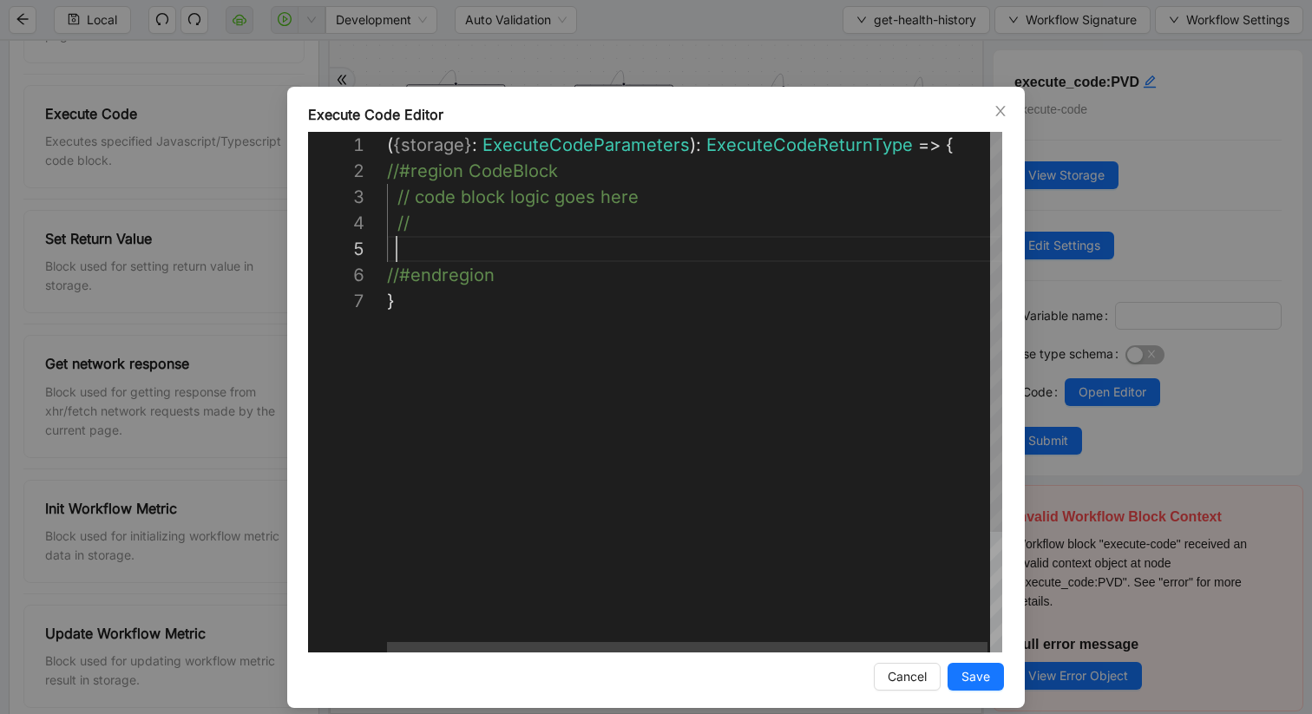
click at [457, 252] on div "( { storage } : ExecuteCodeParameters ): ExecuteCodeReturnType => { //#region C…" at bounding box center [696, 470] width 618 height 677
paste textarea "**********"
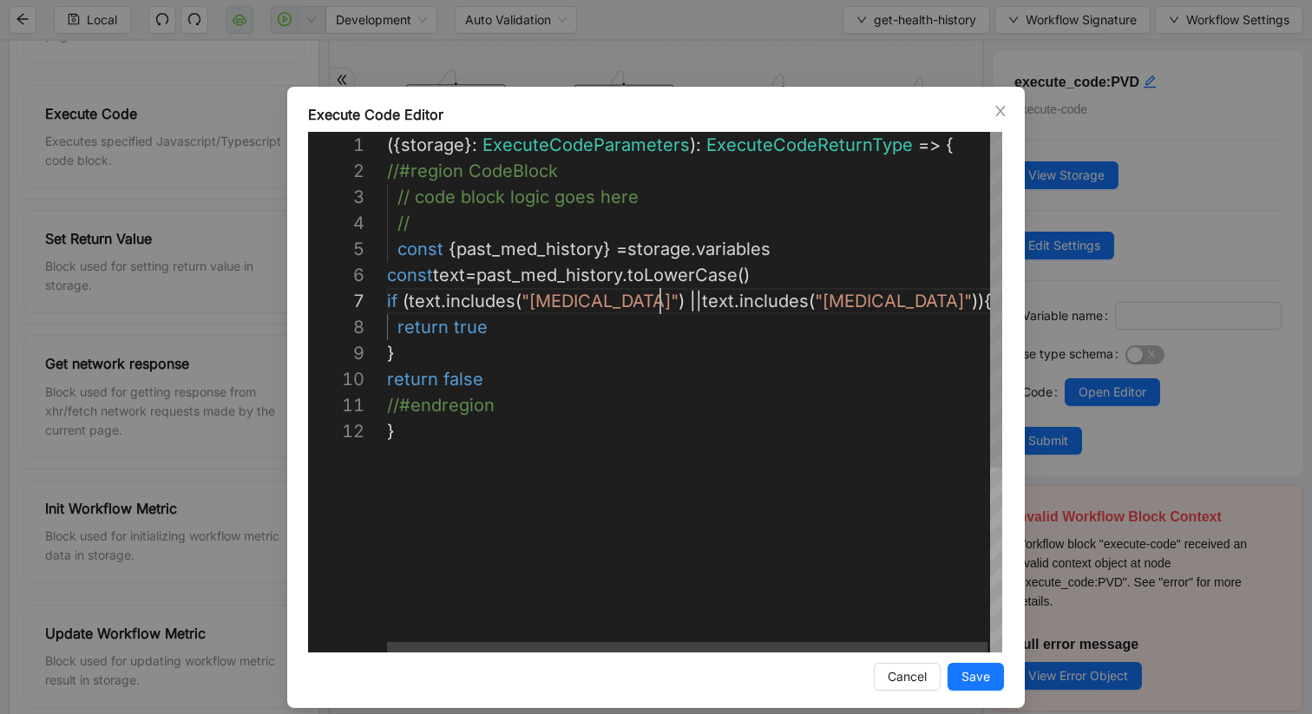
scroll to position [156, 141]
drag, startPoint x: 661, startPoint y: 303, endPoint x: 529, endPoint y: 303, distance: 132.8
paste textarea "**********"
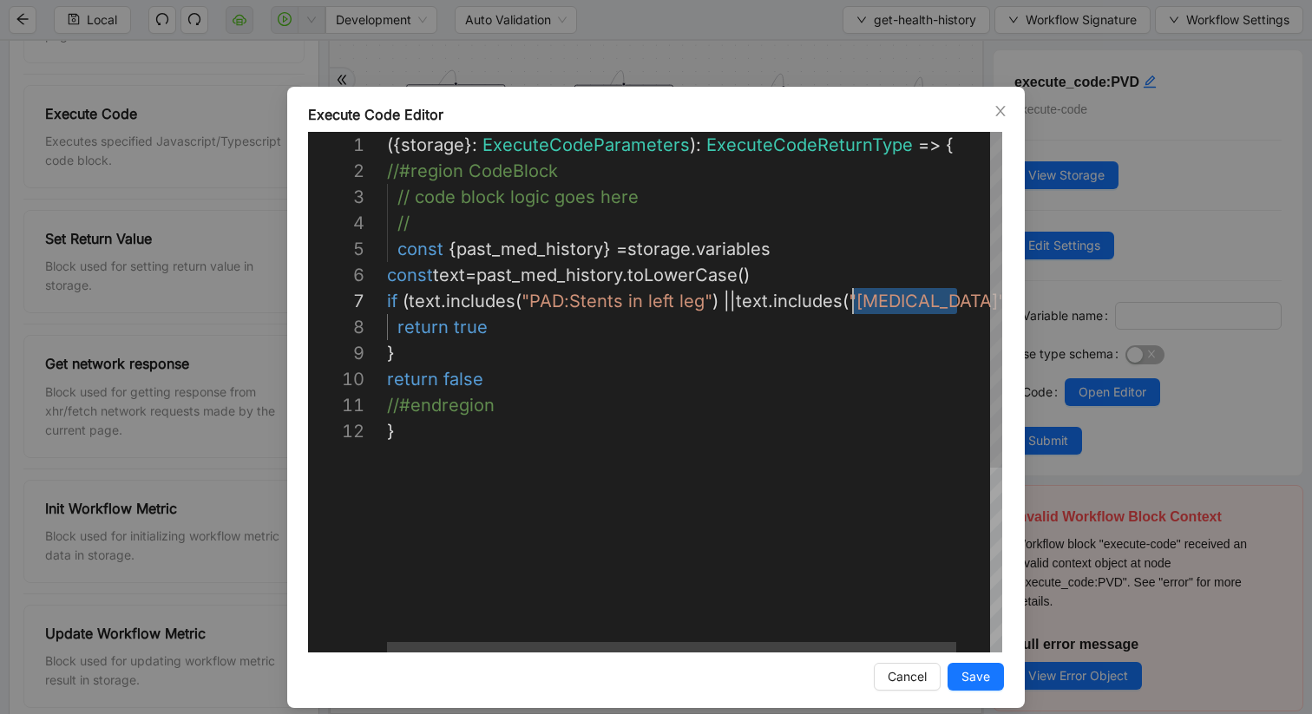
drag, startPoint x: 955, startPoint y: 304, endPoint x: 855, endPoint y: 312, distance: 100.1
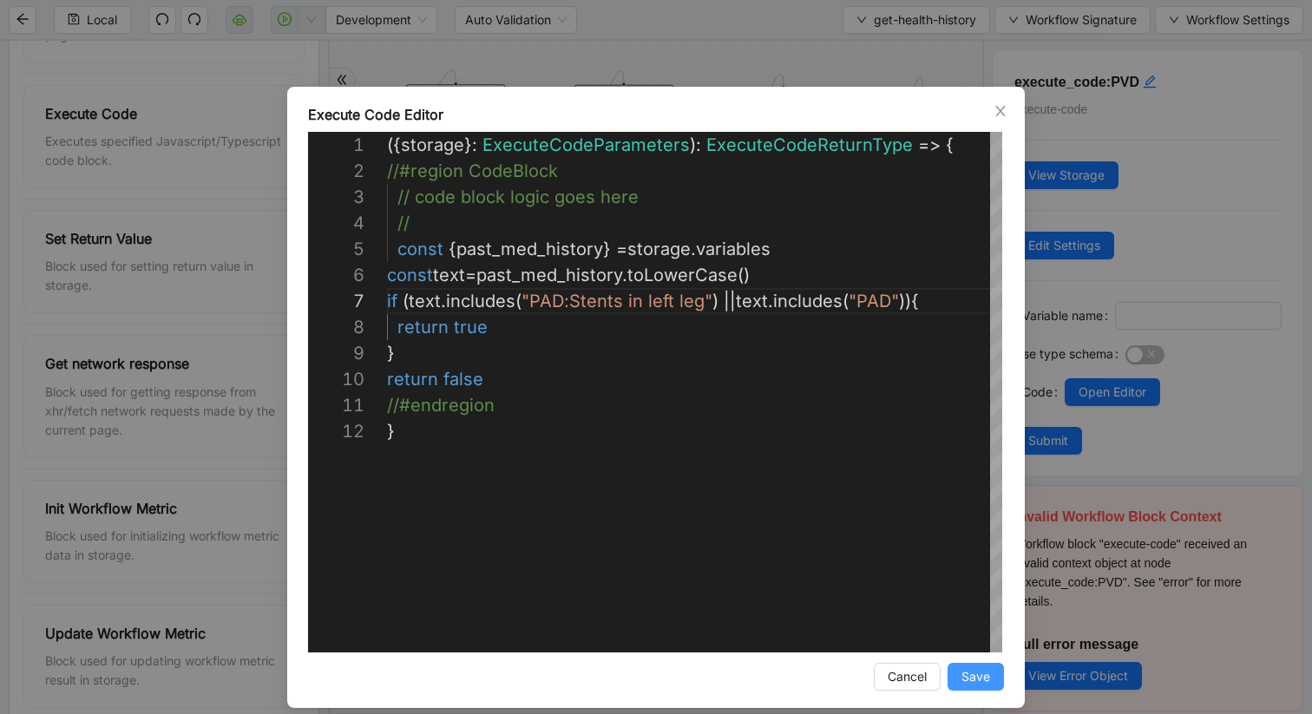
type textarea "**********"
click at [969, 601] on span "Save" at bounding box center [976, 676] width 29 height 19
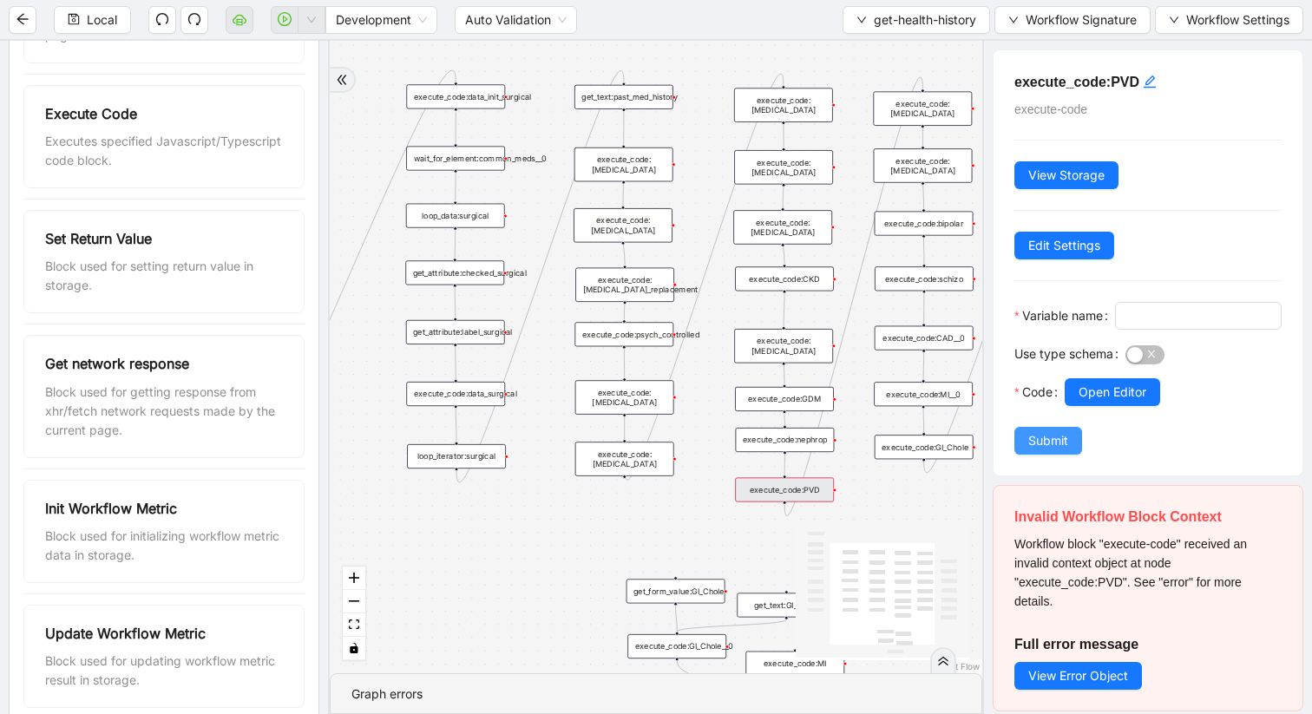
click at [1042, 450] on span "Submit" at bounding box center [1048, 440] width 40 height 19
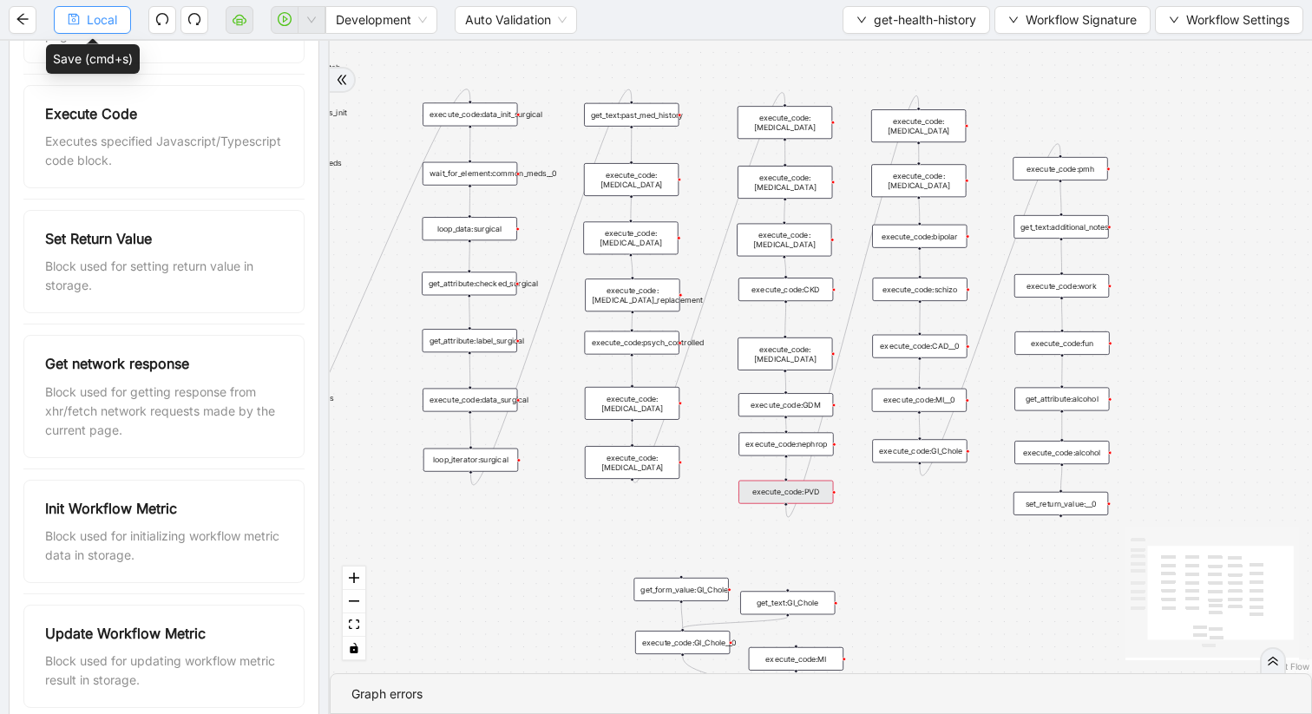
click at [91, 24] on span "Local" at bounding box center [102, 19] width 30 height 19
click at [791, 494] on div "execute_code:PVD" at bounding box center [786, 492] width 95 height 23
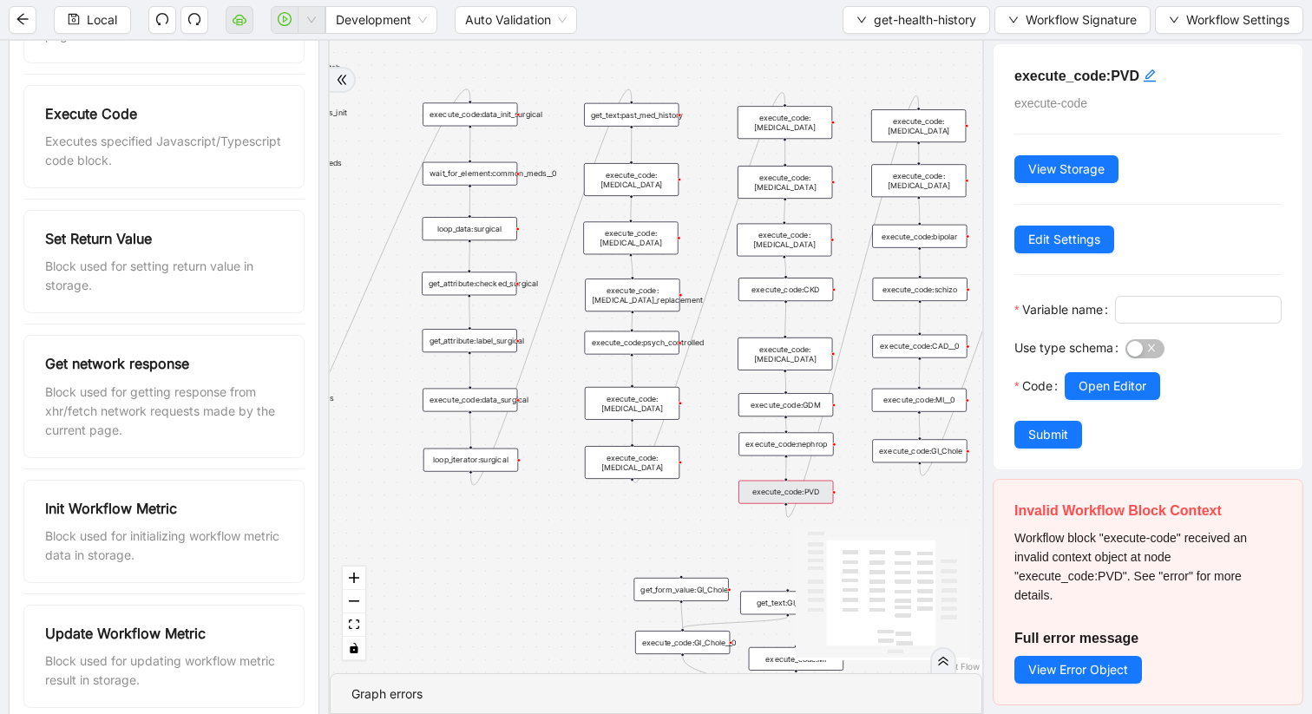
scroll to position [33, 0]
click at [1094, 388] on span "Open Editor" at bounding box center [1113, 386] width 68 height 19
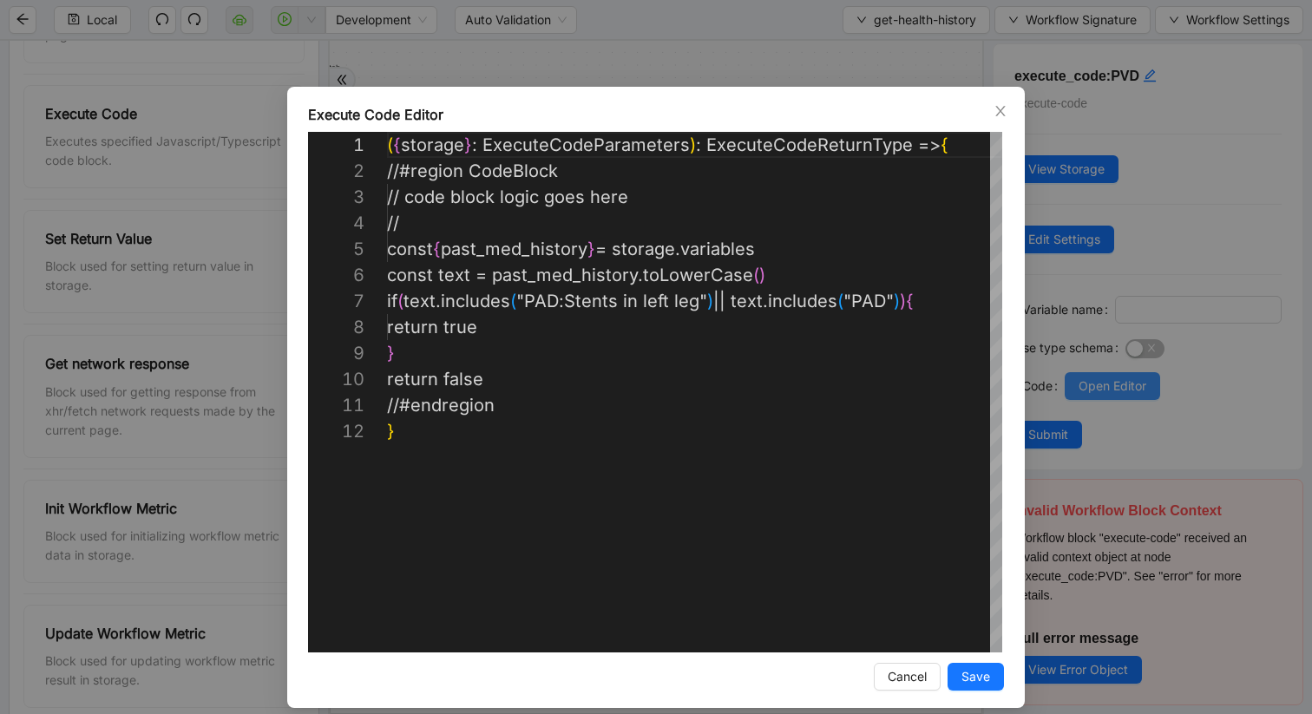
scroll to position [260, 0]
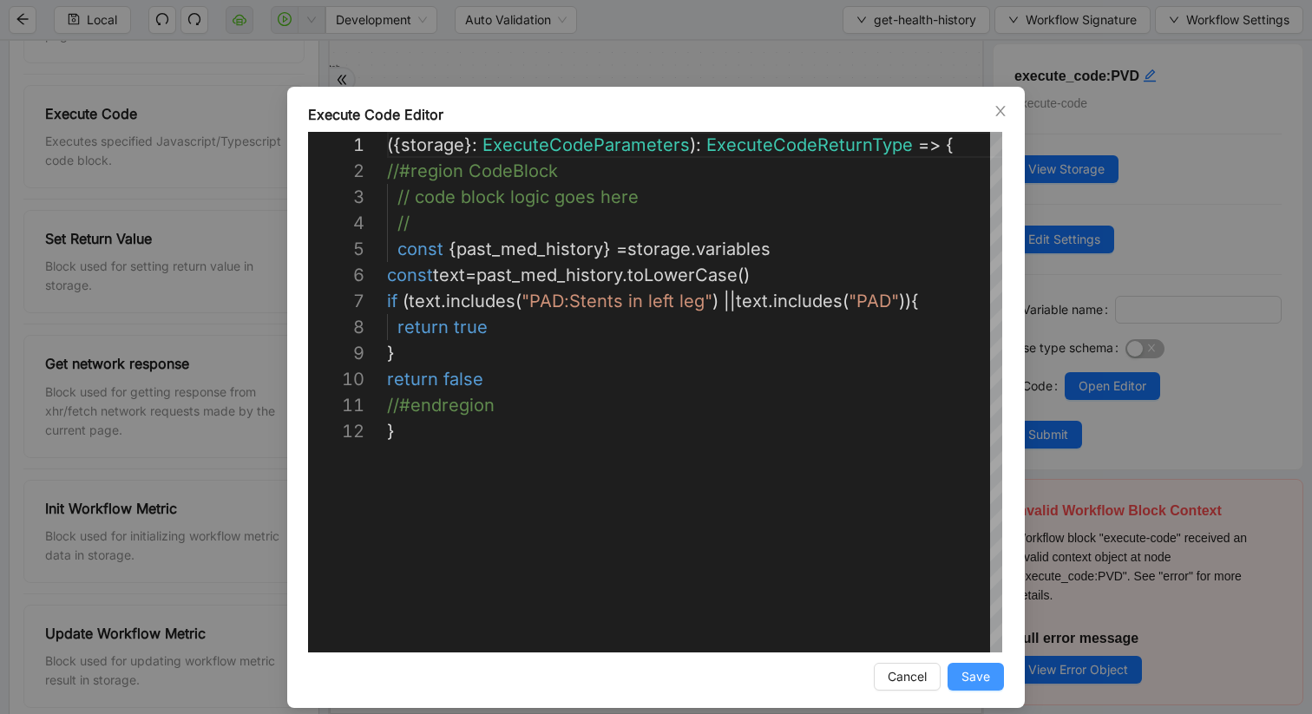
click at [985, 601] on span "Save" at bounding box center [976, 676] width 29 height 19
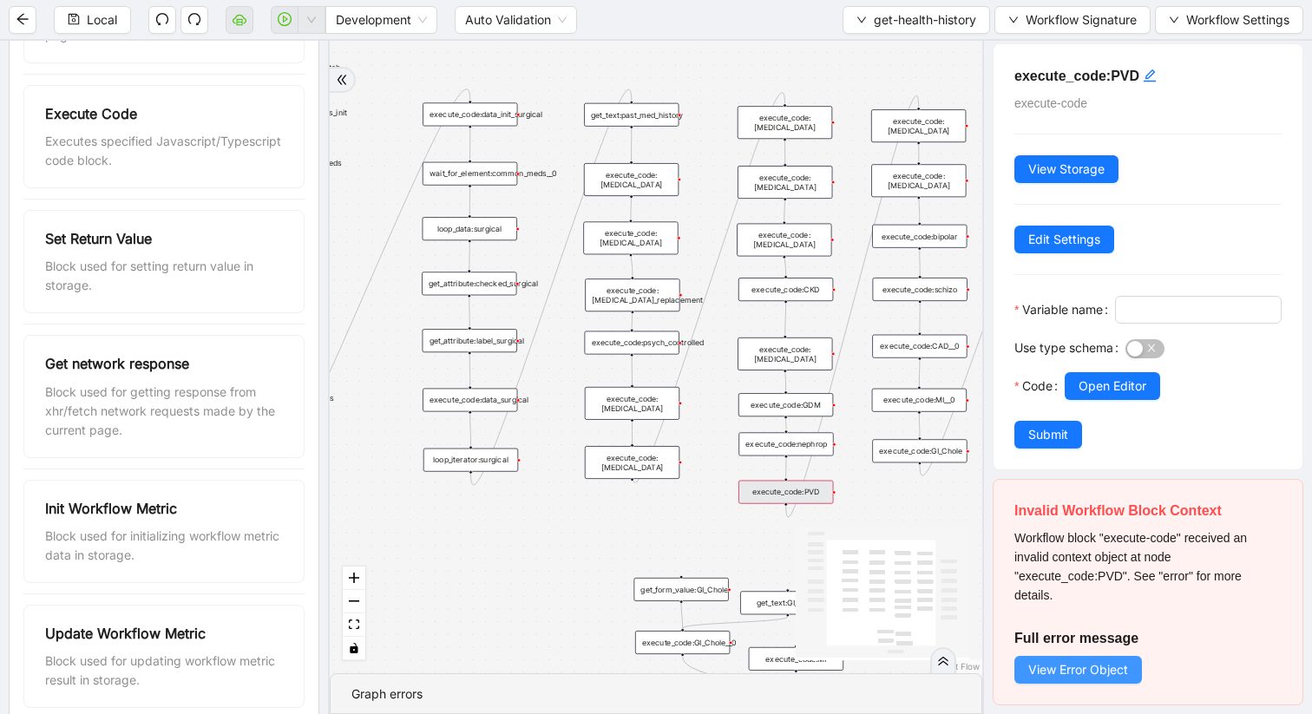
click at [1087, 601] on span "View Error Object" at bounding box center [1078, 669] width 100 height 19
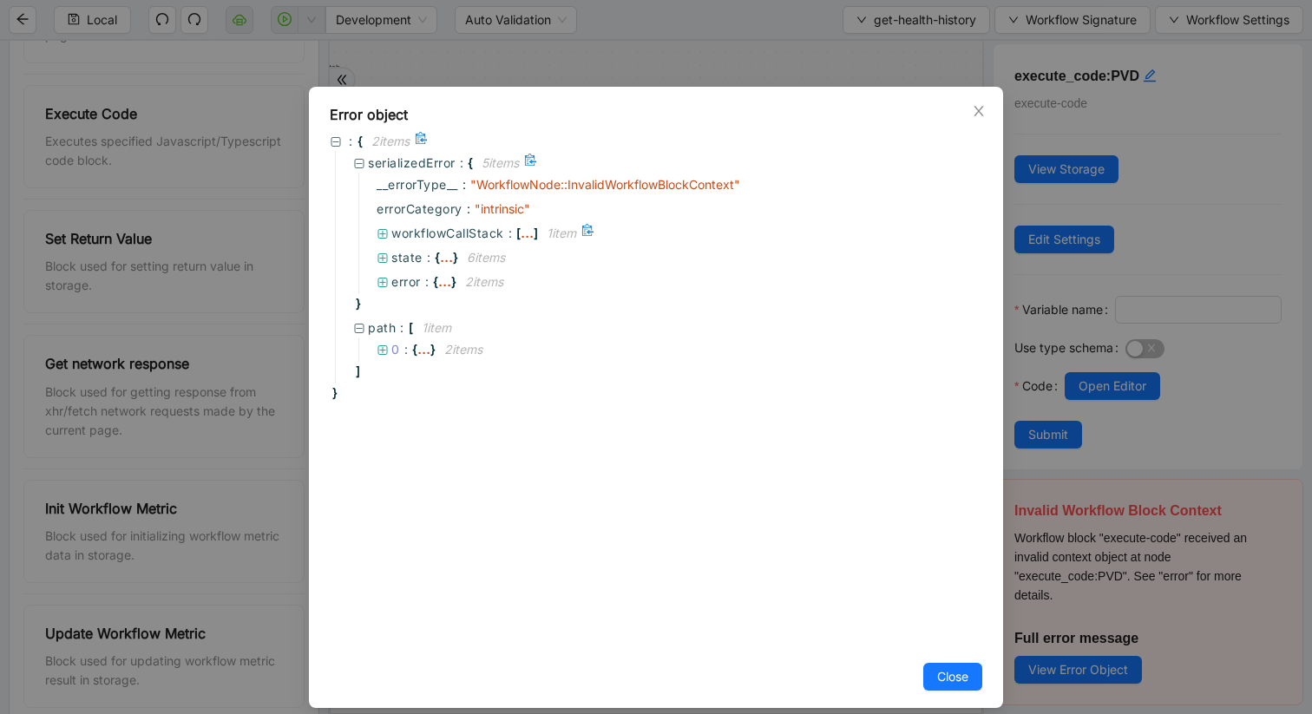
click at [387, 232] on icon at bounding box center [383, 234] width 12 height 12
click at [403, 256] on icon at bounding box center [406, 256] width 12 height 12
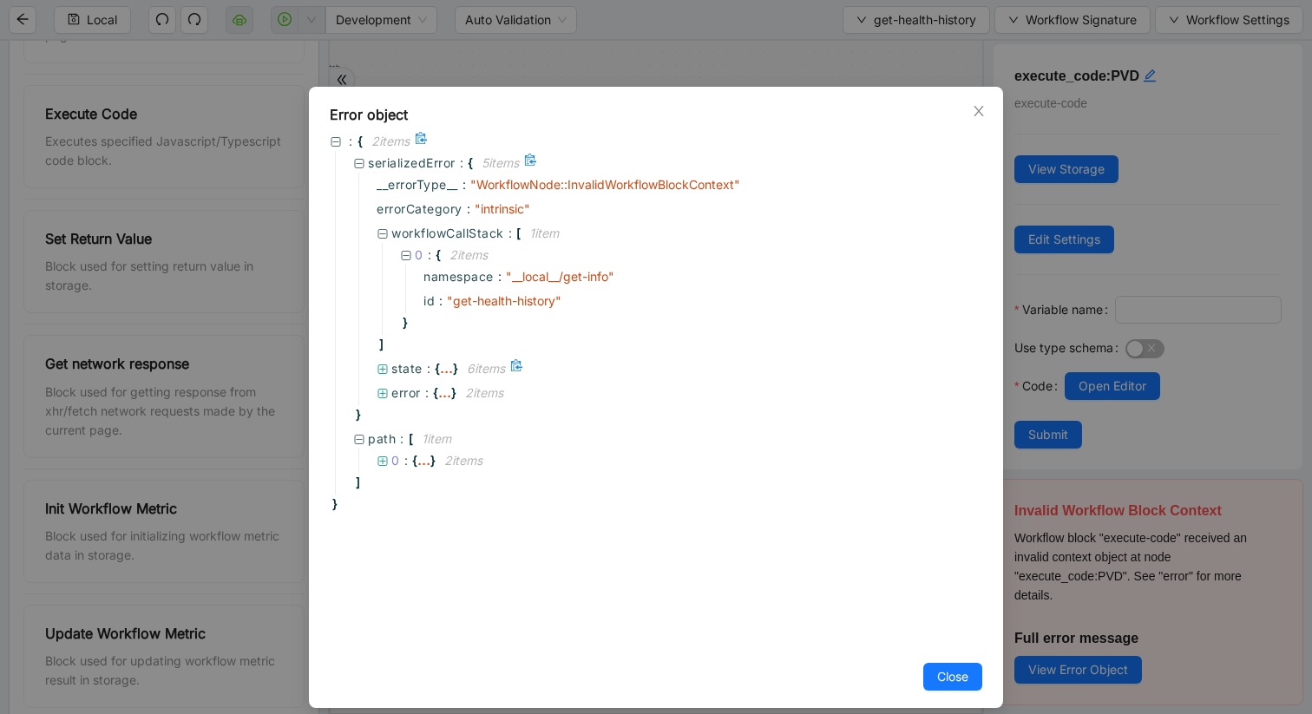
click at [383, 366] on icon at bounding box center [383, 370] width 12 height 12
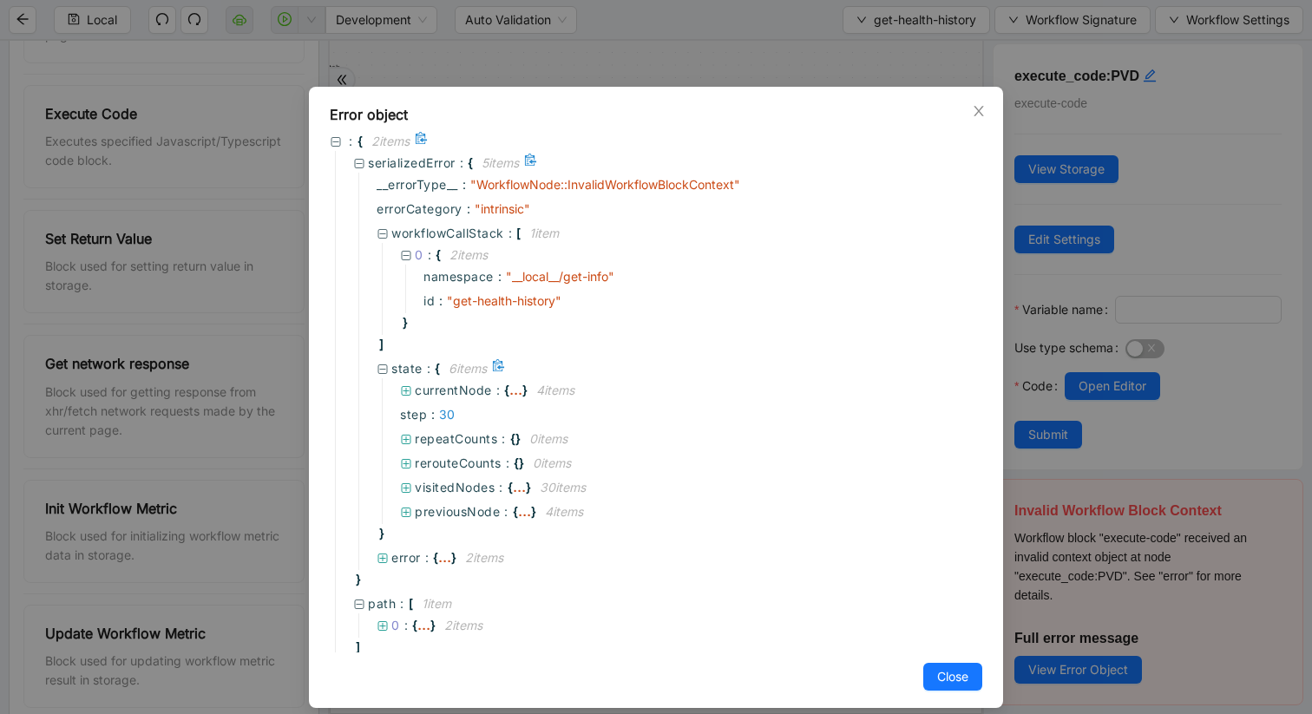
scroll to position [26, 0]
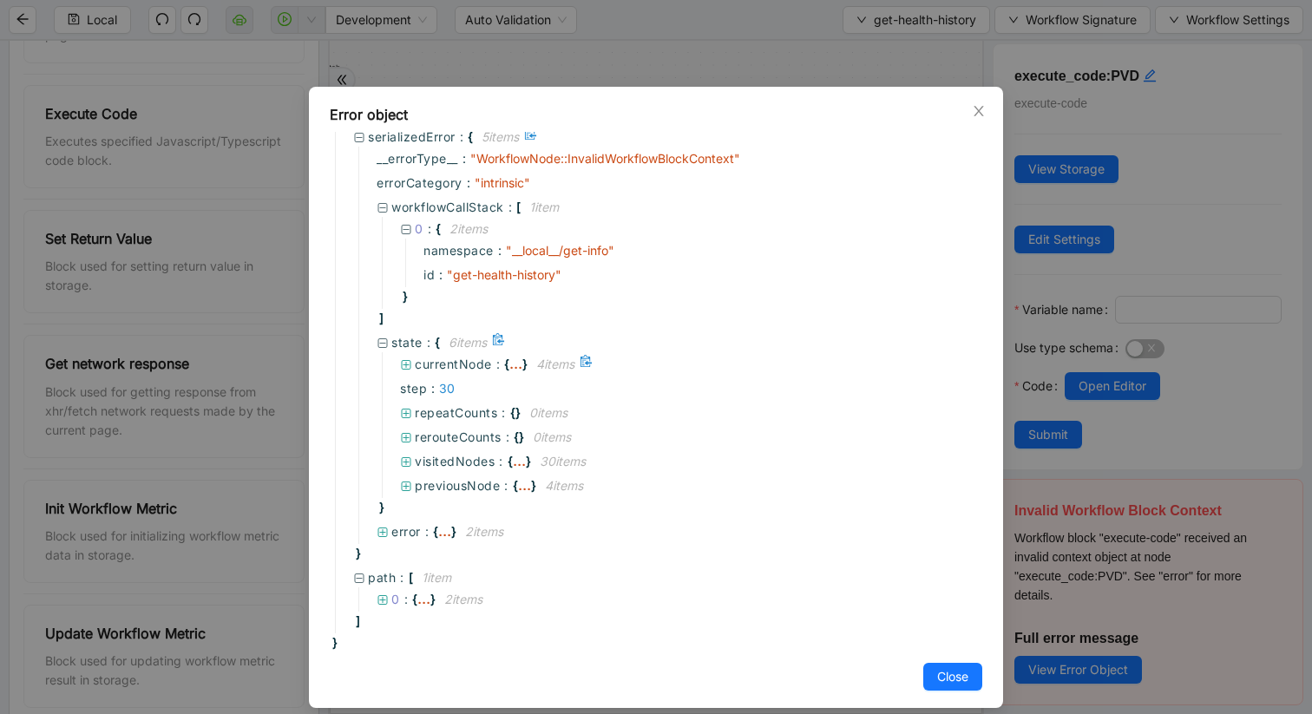
click at [405, 363] on icon at bounding box center [407, 365] width 10 height 10
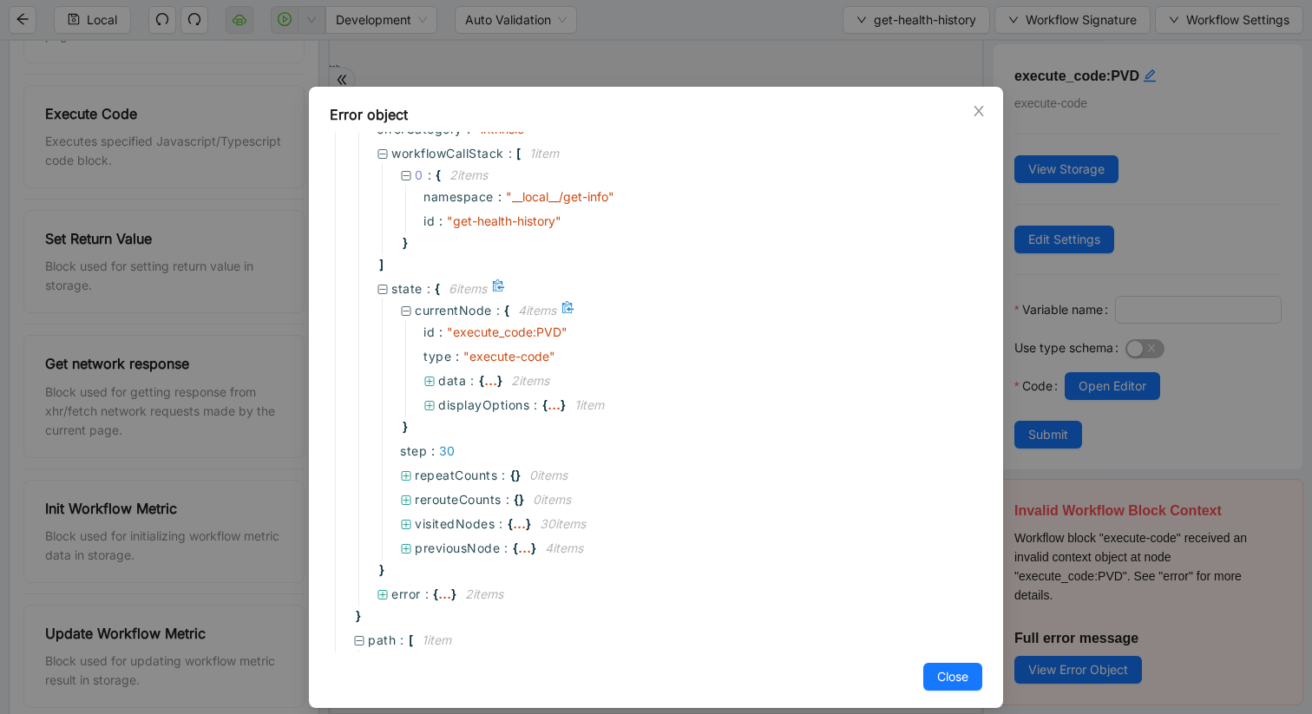
scroll to position [99, 0]
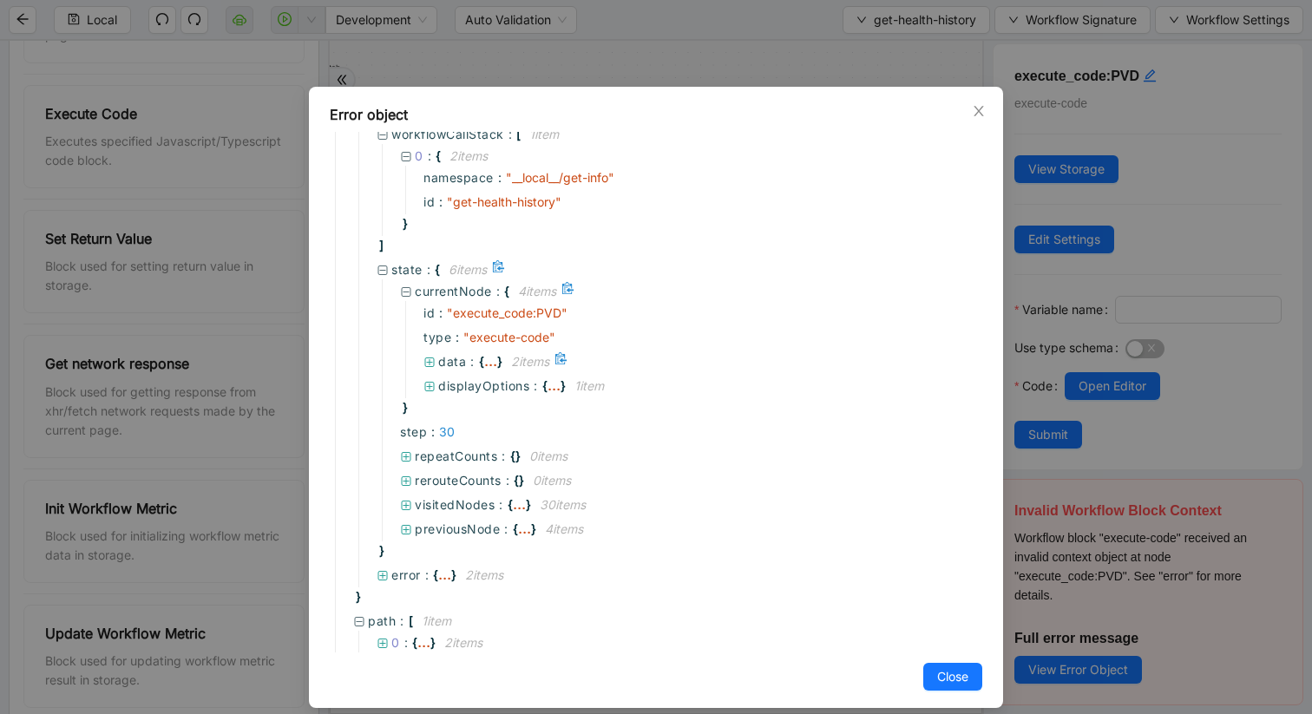
click at [428, 358] on icon at bounding box center [430, 363] width 10 height 10
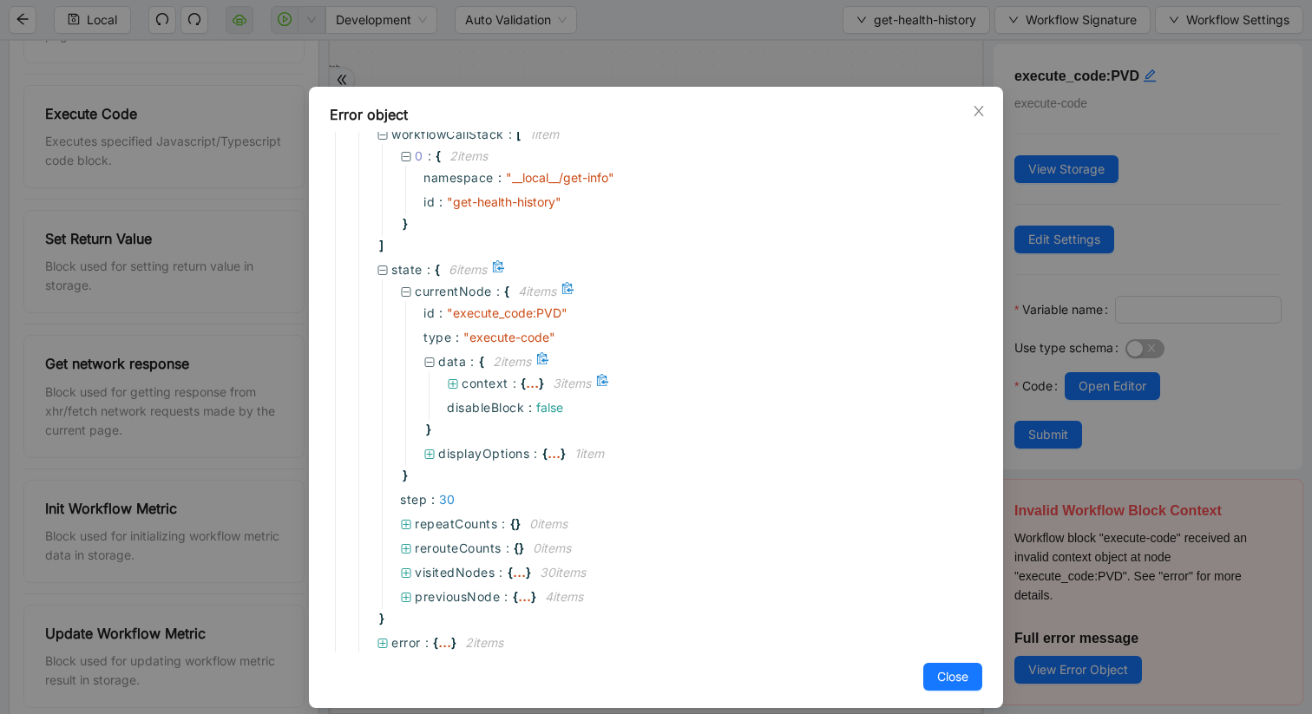
click at [455, 383] on icon at bounding box center [453, 384] width 12 height 12
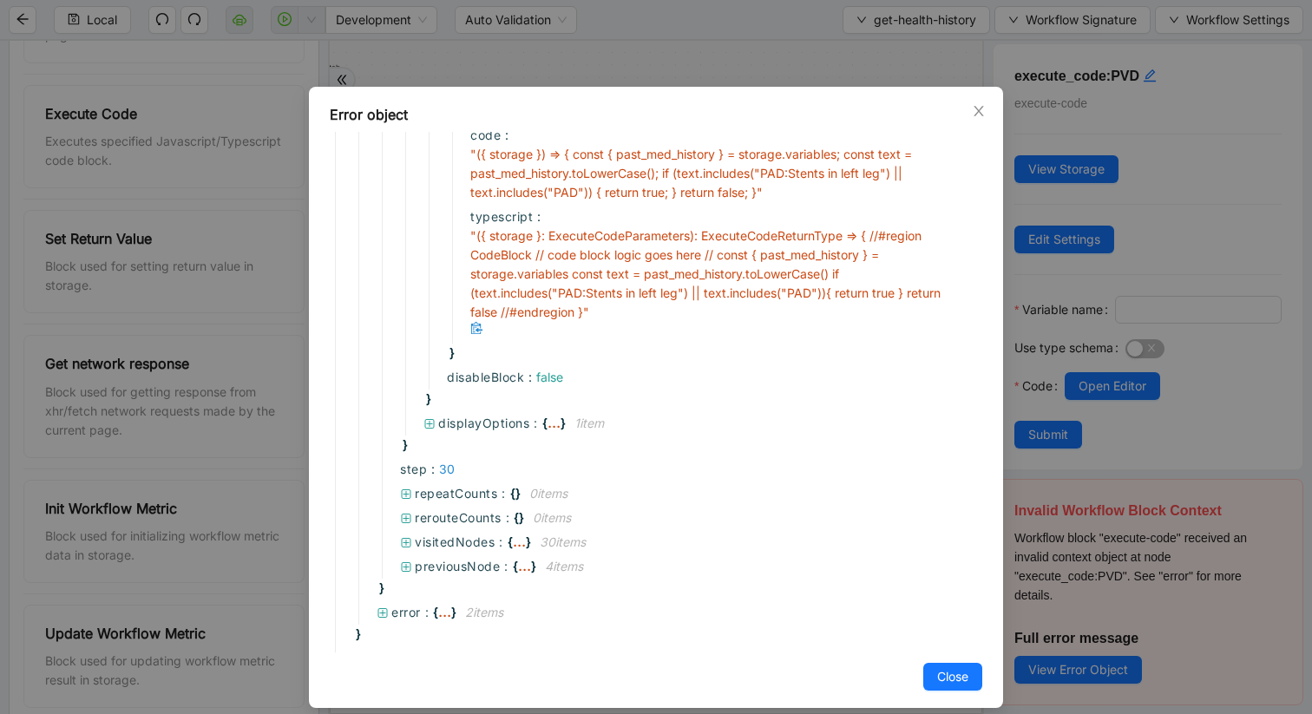
scroll to position [426, 0]
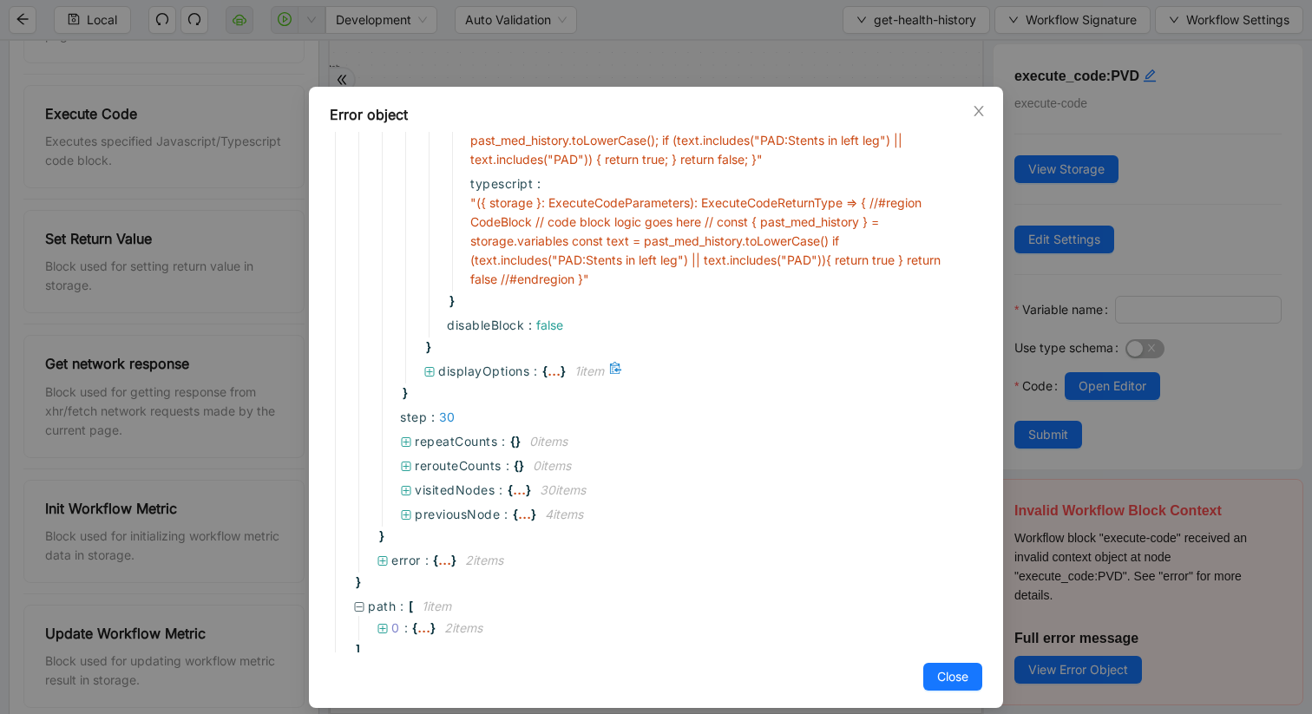
click at [430, 371] on icon at bounding box center [430, 372] width 10 height 10
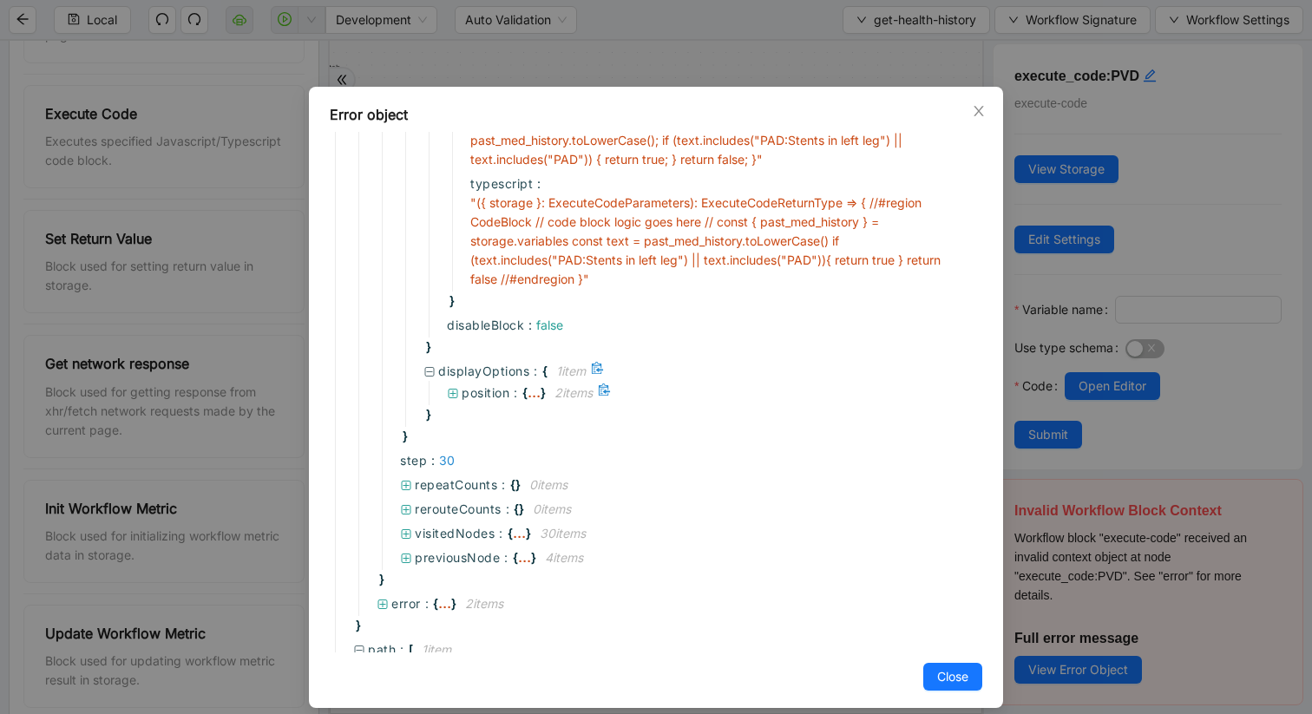
click at [452, 396] on icon at bounding box center [454, 394] width 10 height 10
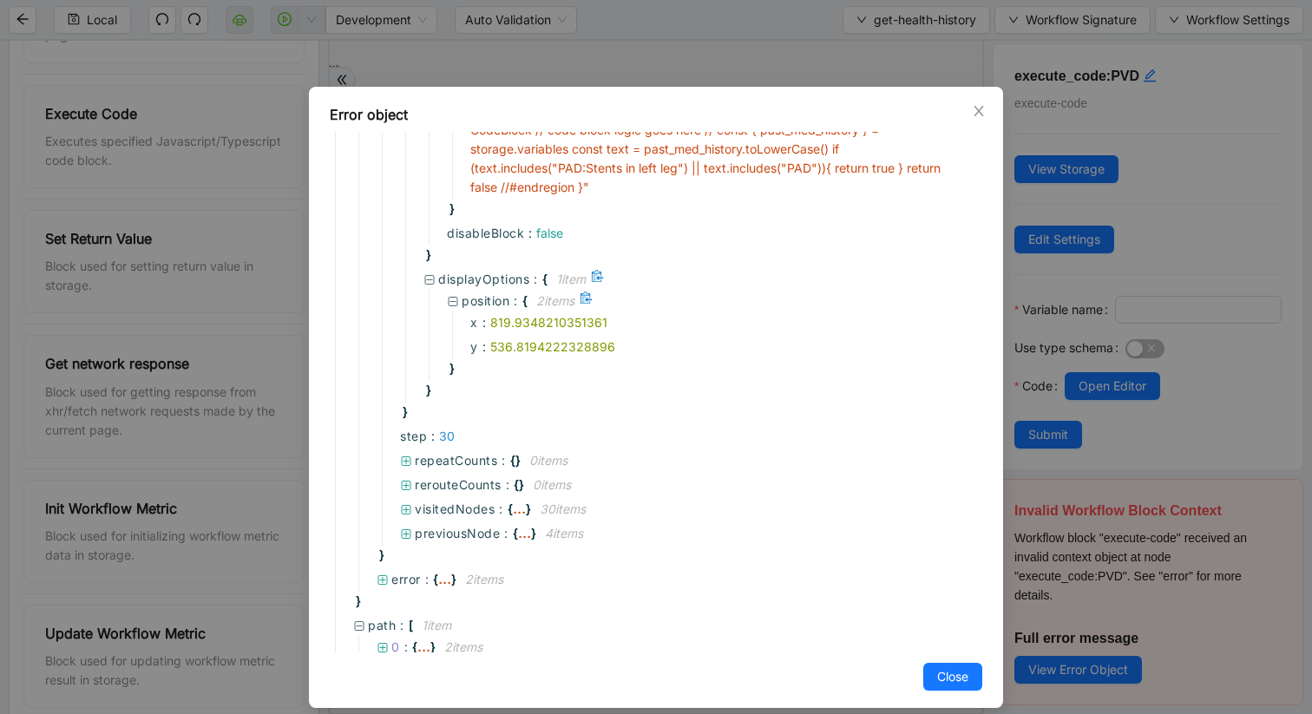
scroll to position [566, 0]
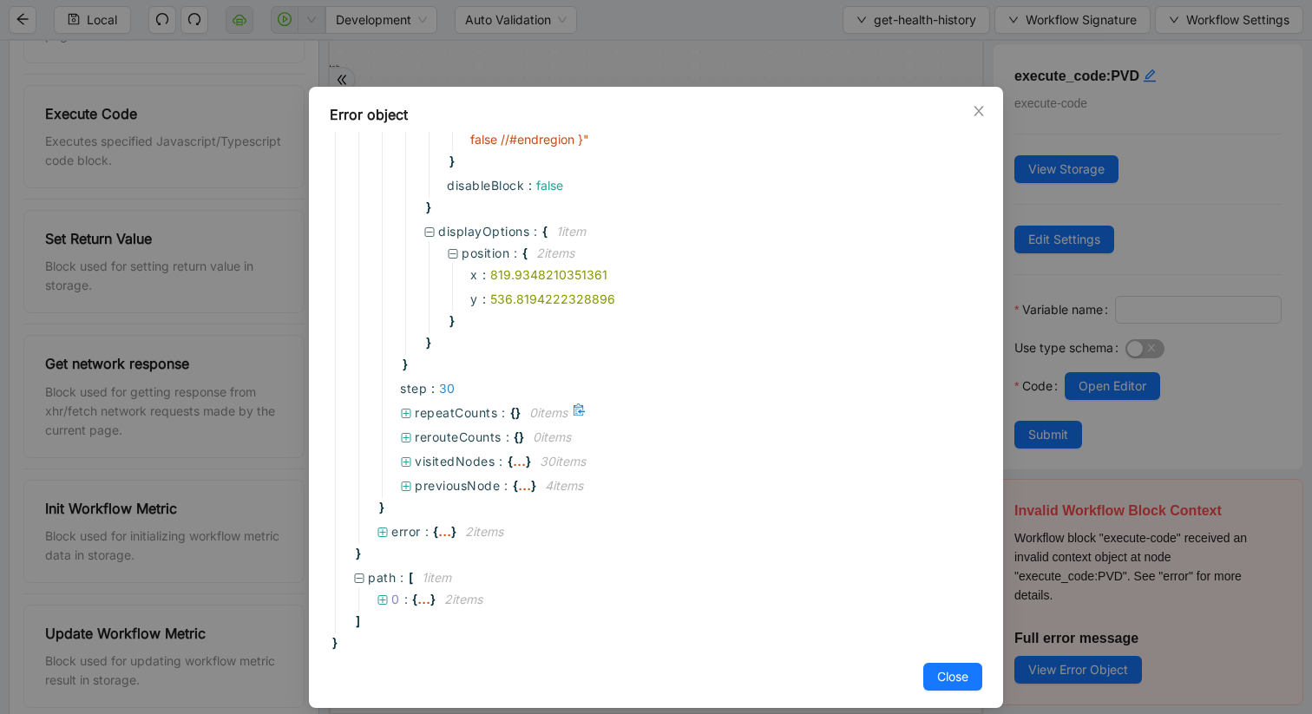
click at [407, 411] on icon at bounding box center [406, 414] width 12 height 12
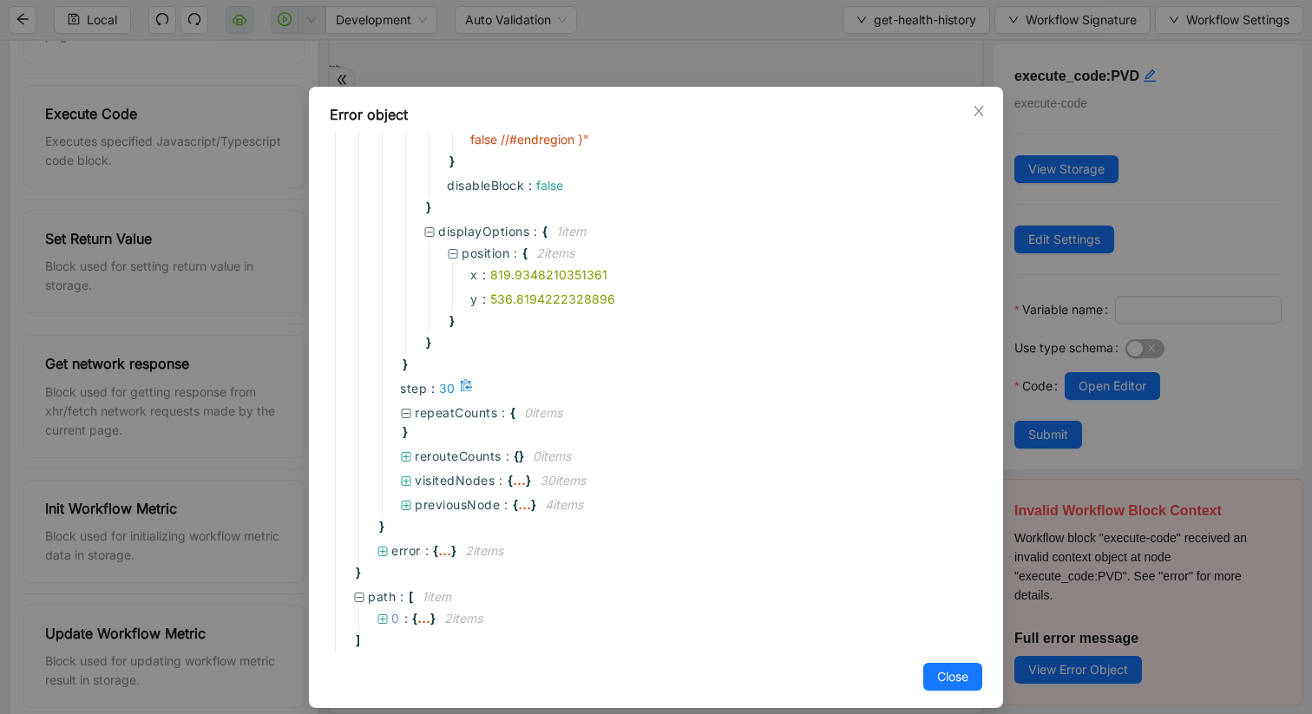
click at [413, 387] on span "step" at bounding box center [413, 388] width 27 height 19
click at [976, 109] on icon "close" at bounding box center [979, 111] width 14 height 14
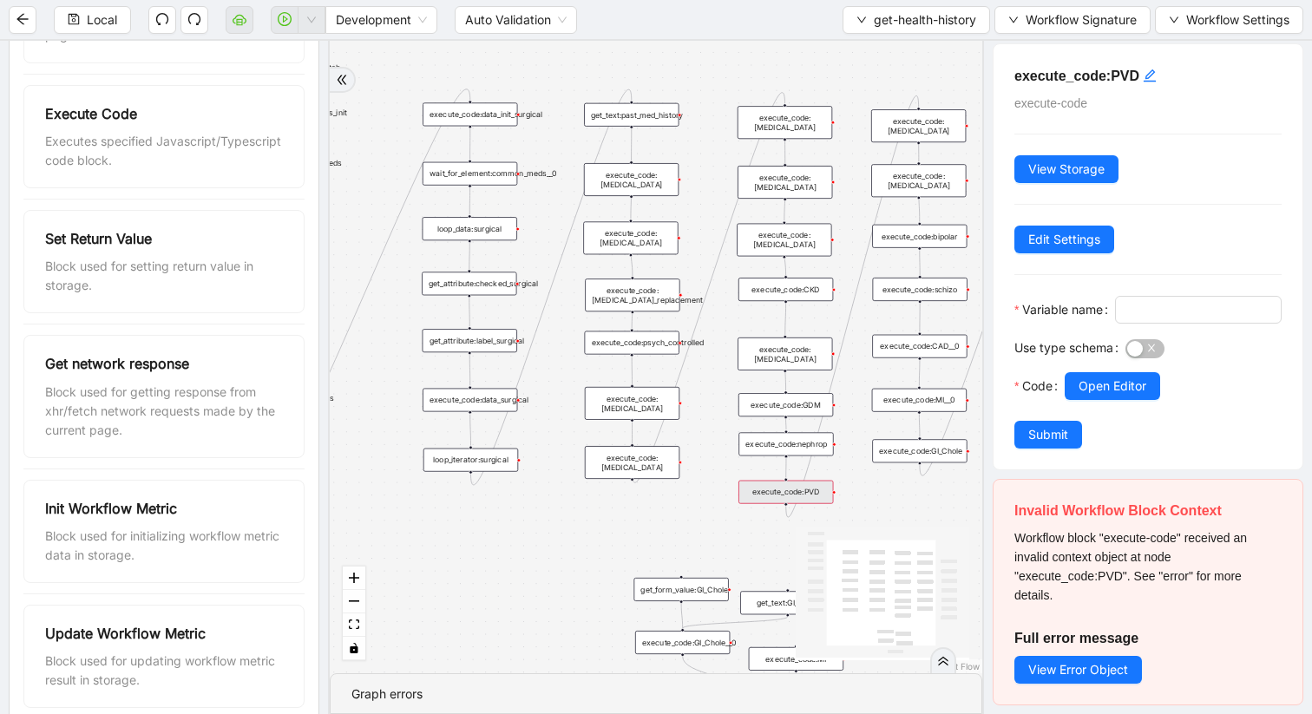
drag, startPoint x: 806, startPoint y: 469, endPoint x: 830, endPoint y: 472, distance: 23.7
click at [830, 473] on div "trigger get_attribute:checked get_attribute:label loop_iterator:common_med wait…" at bounding box center [656, 357] width 653 height 633
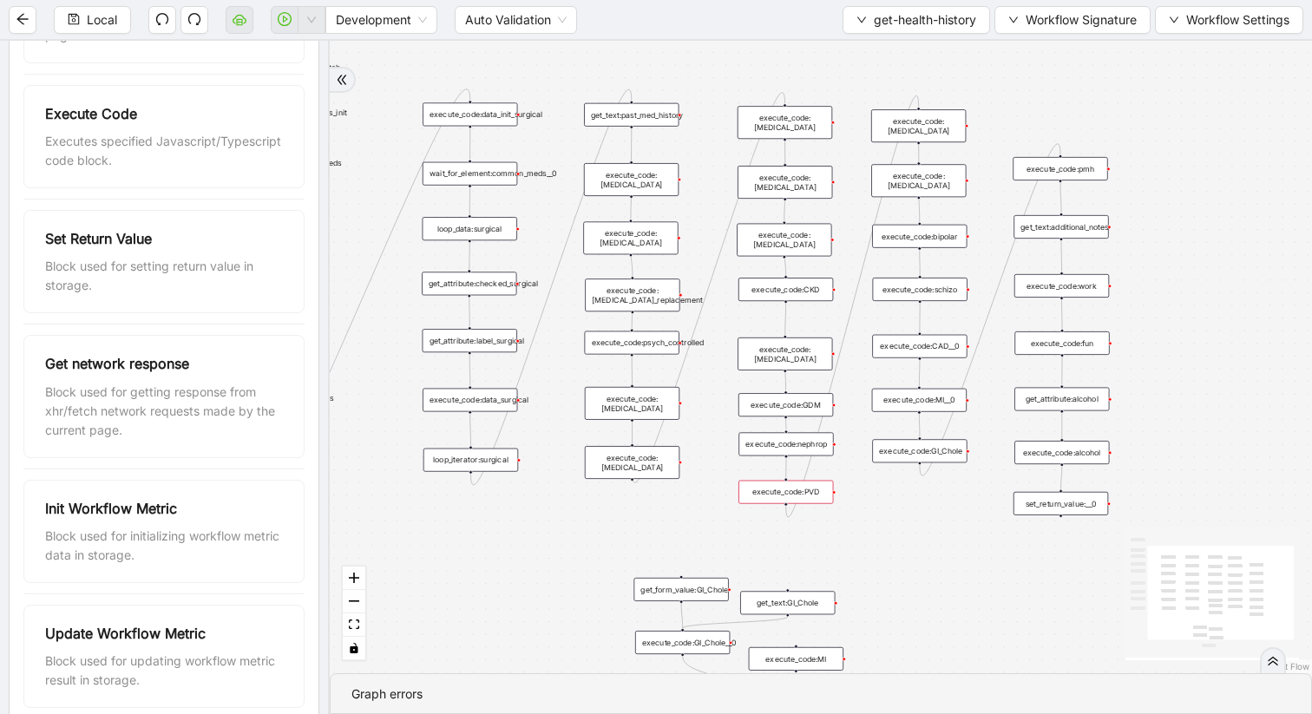
click at [838, 370] on icon "Edge from execute_code:PVD to execute_code:asthma" at bounding box center [852, 306] width 133 height 422
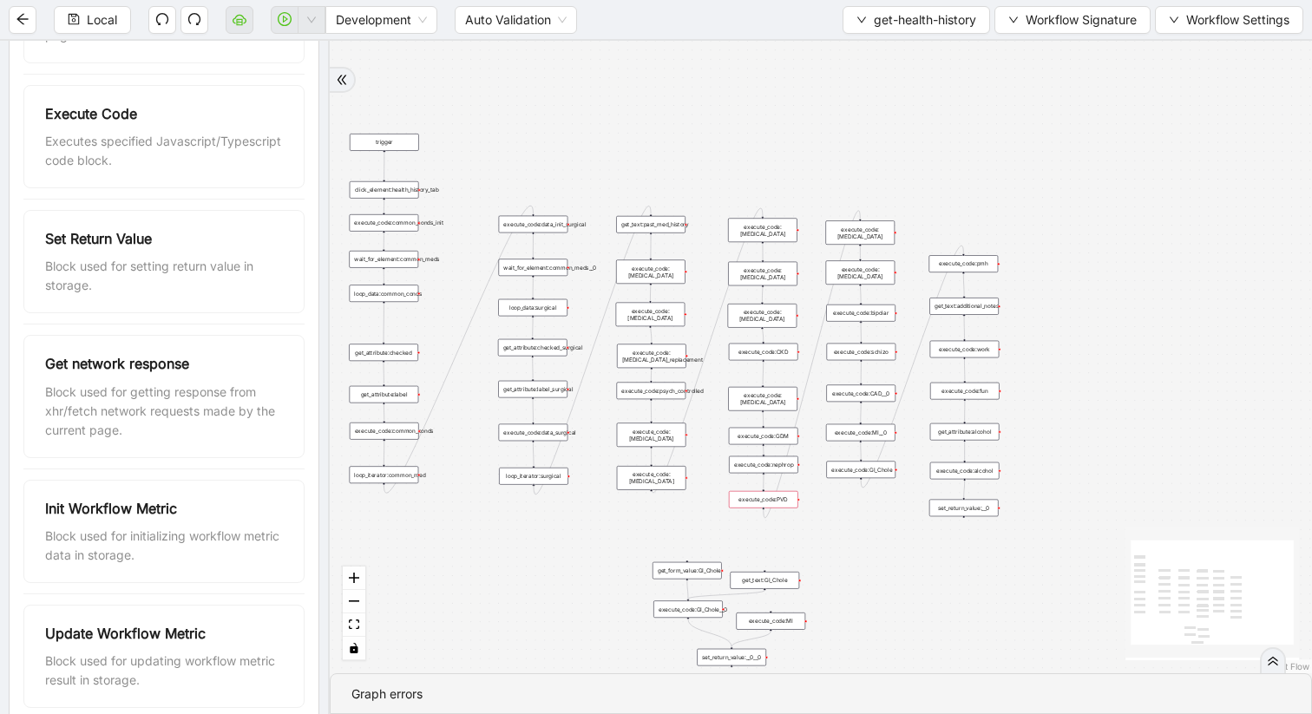
click at [776, 233] on div "execute_code:[MEDICAL_DATA]" at bounding box center [762, 230] width 69 height 24
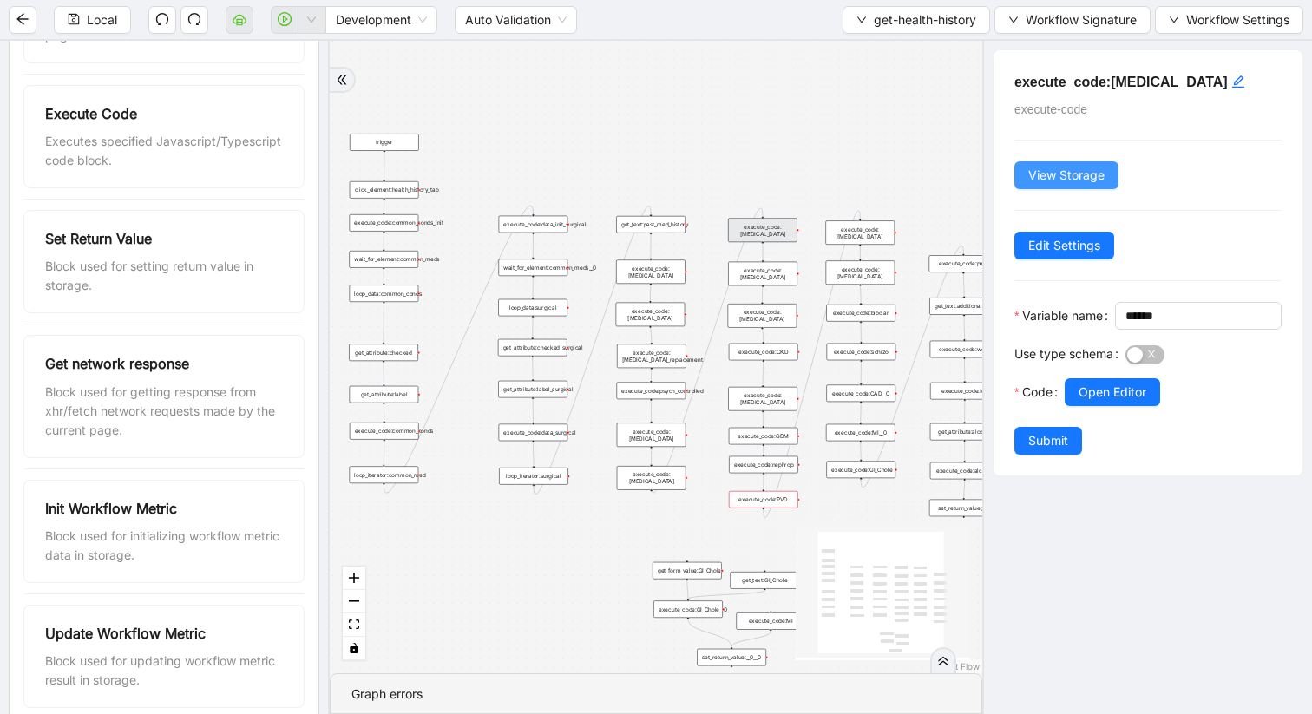
click at [1054, 171] on span "View Storage" at bounding box center [1066, 175] width 76 height 19
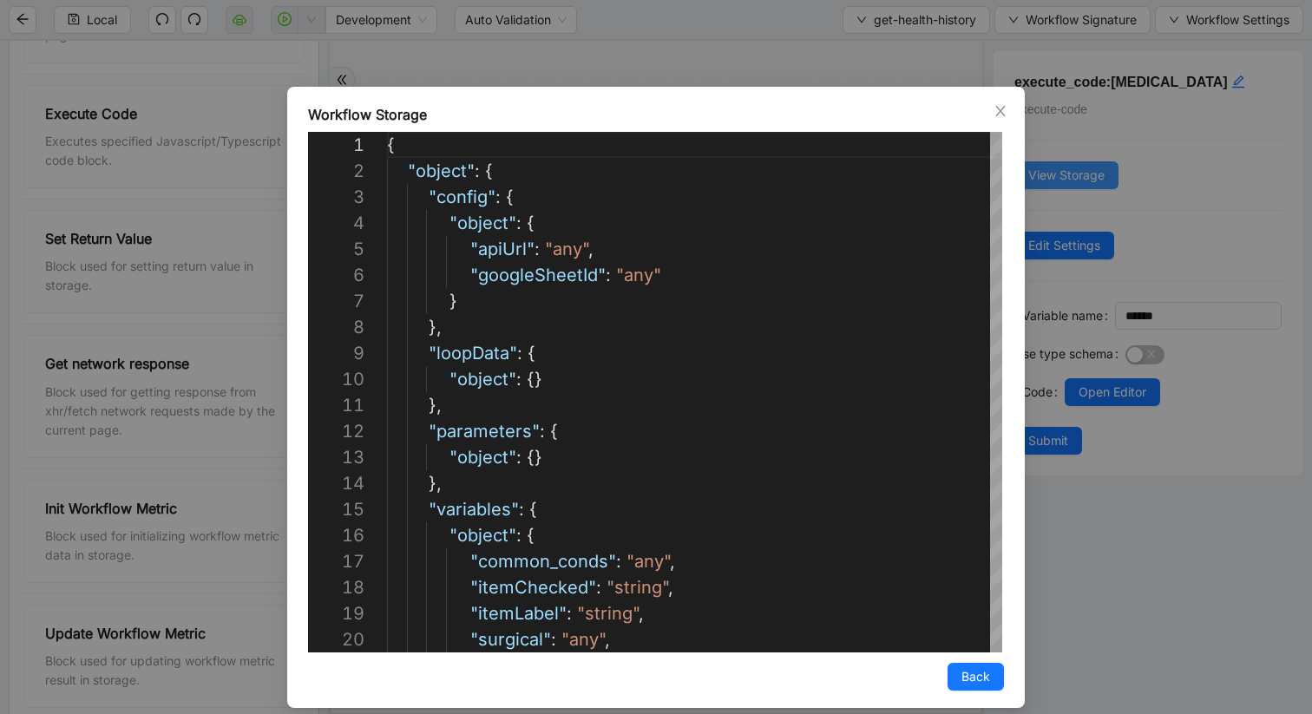
scroll to position [260, 0]
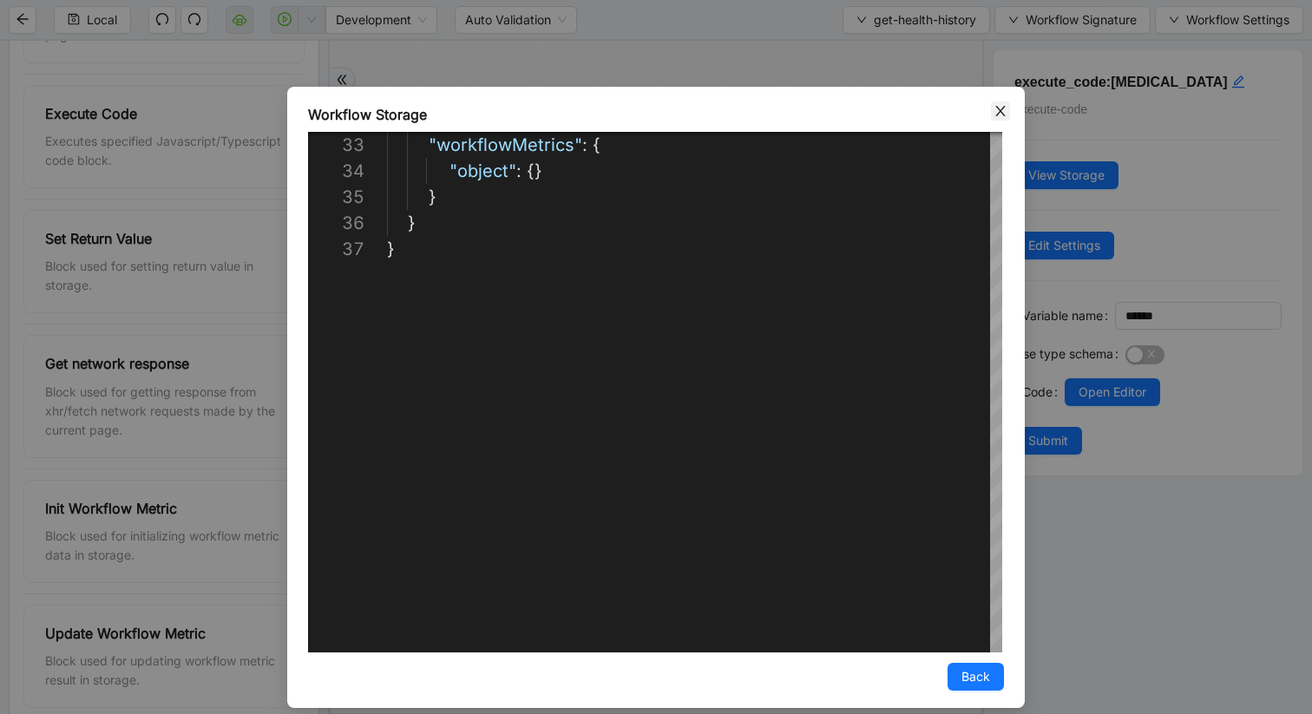
click at [1008, 108] on span "Close" at bounding box center [1000, 111] width 19 height 19
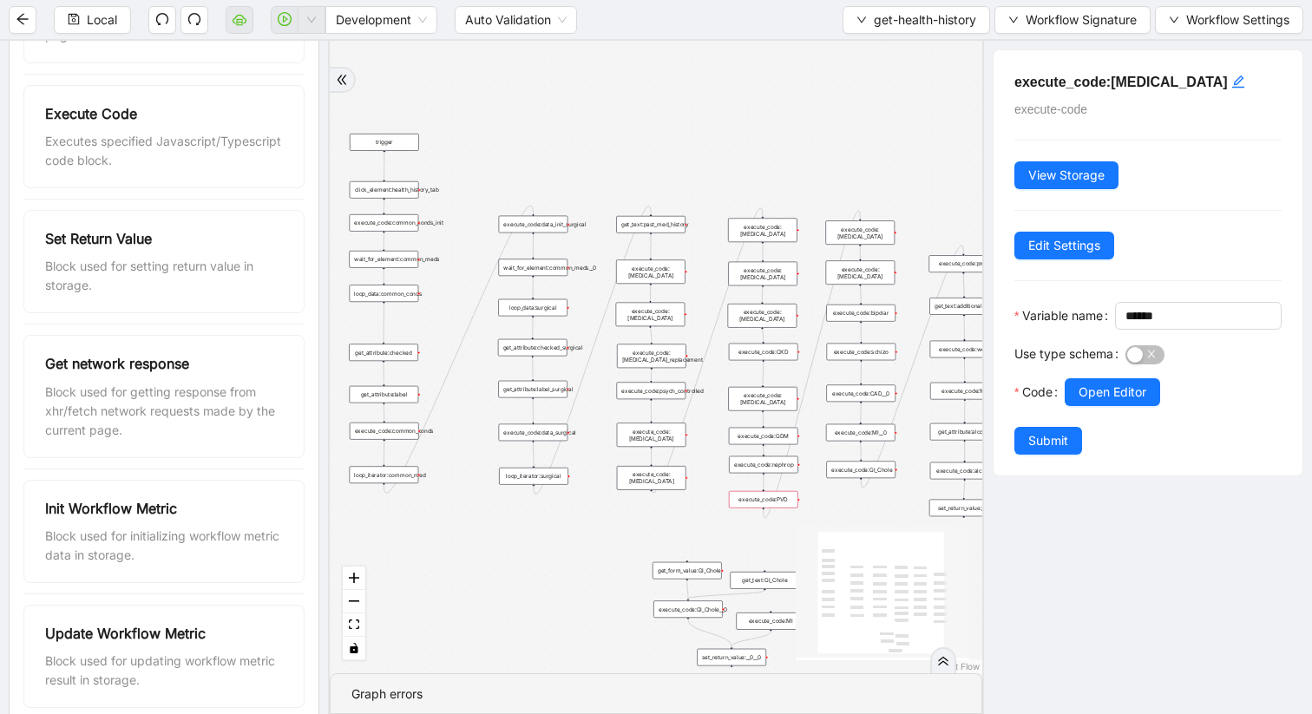
click at [760, 496] on div "execute_code:PVD" at bounding box center [763, 499] width 69 height 17
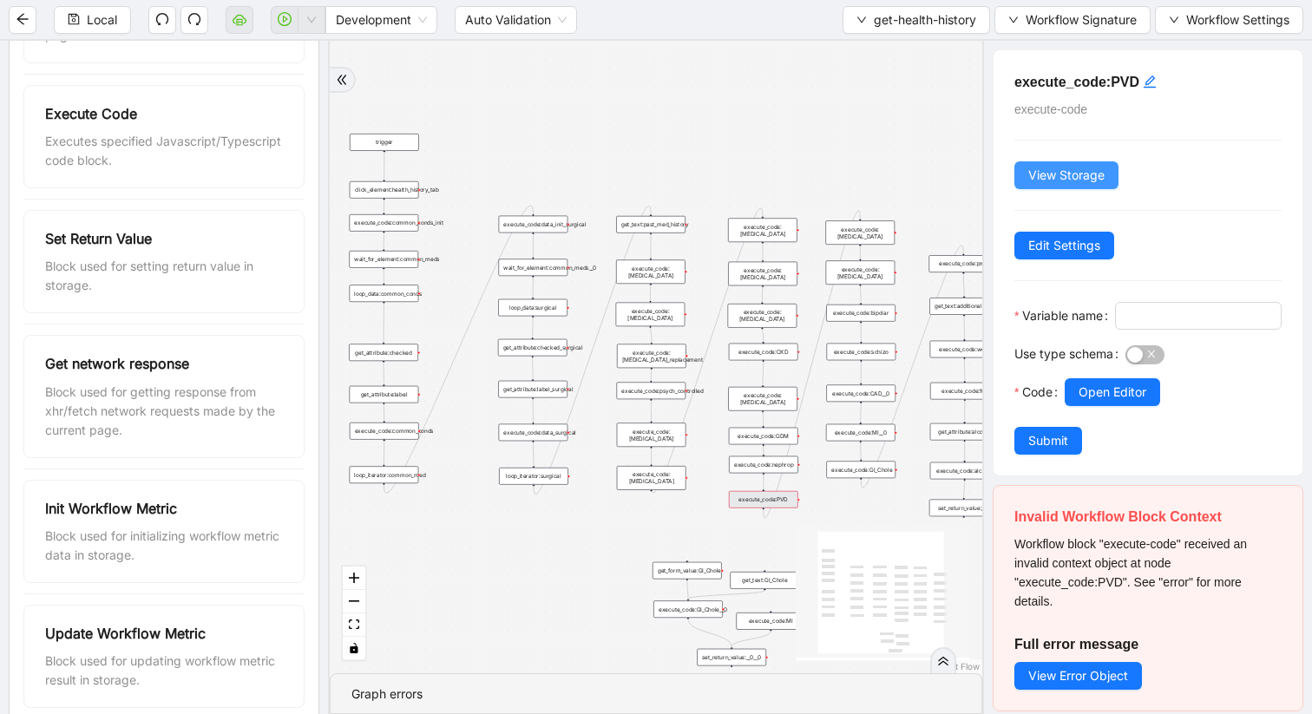
click at [1046, 162] on button "View Storage" at bounding box center [1067, 175] width 104 height 28
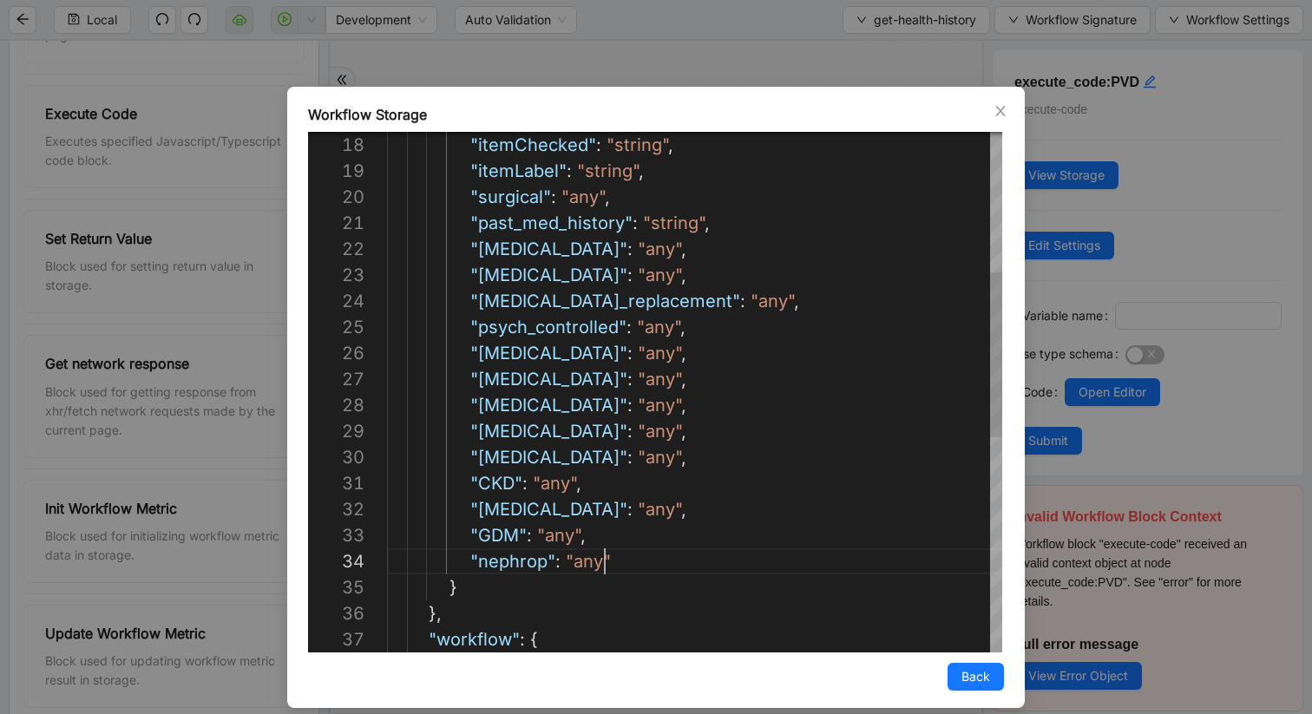
scroll to position [78, 218]
click at [607, 558] on div ""past_med_history" : "string" , "[MEDICAL_DATA]" : "any" , "[MEDICAL_DATA]" : "…" at bounding box center [694, 509] width 615 height 1640
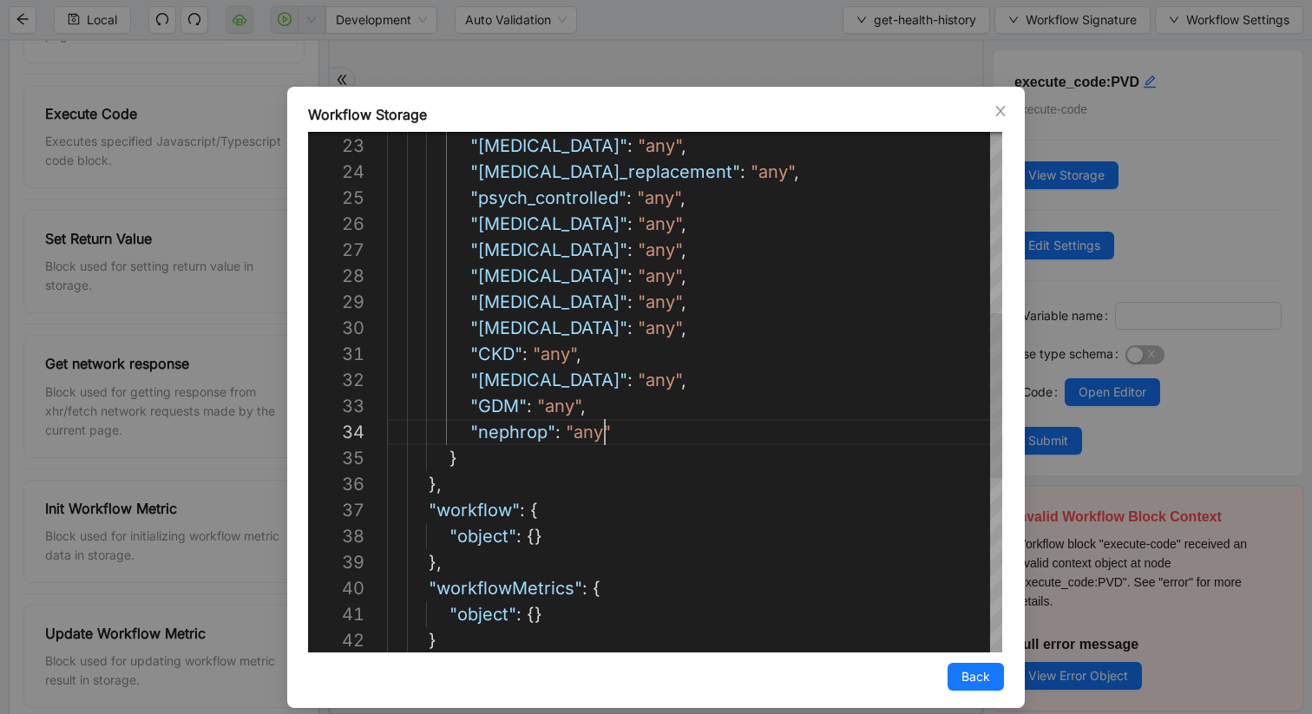
click at [627, 443] on div ""[MEDICAL_DATA]" : "any" , "[MEDICAL_DATA]" : "any" , "[MEDICAL_DATA]_replaceme…" at bounding box center [694, 380] width 615 height 1640
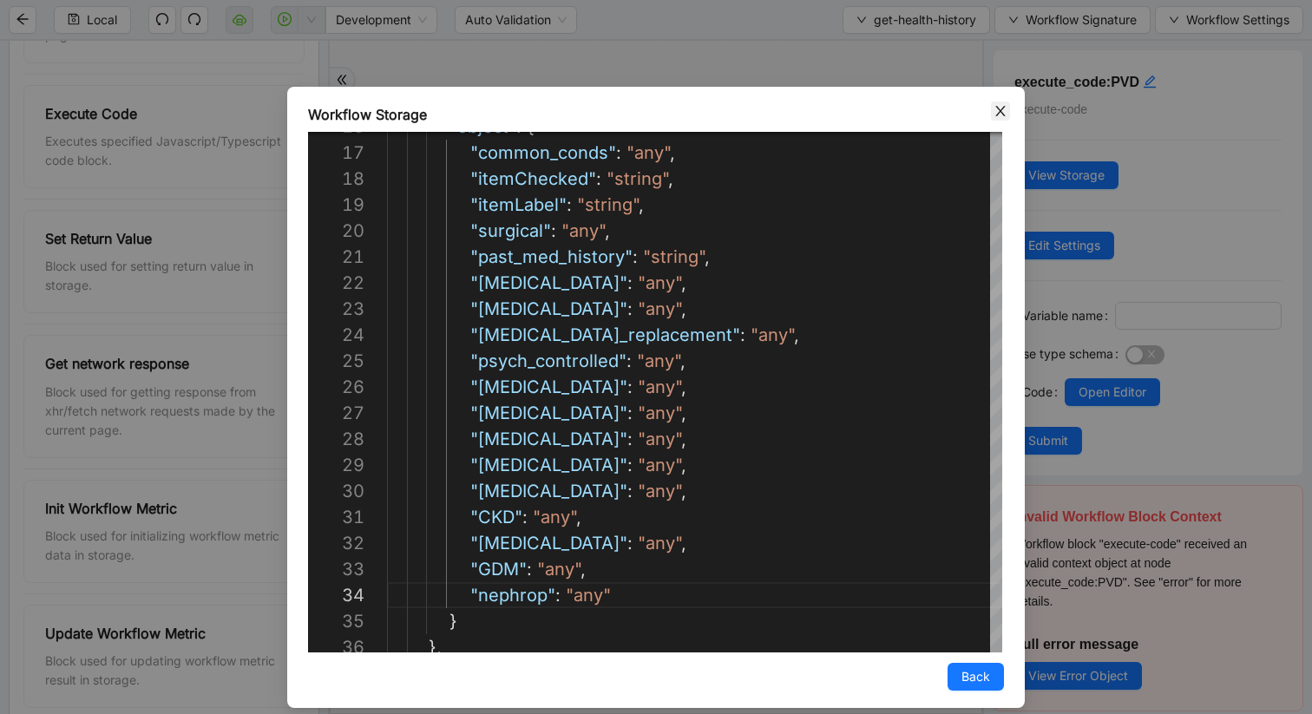
click at [997, 113] on icon "close" at bounding box center [1001, 111] width 14 height 14
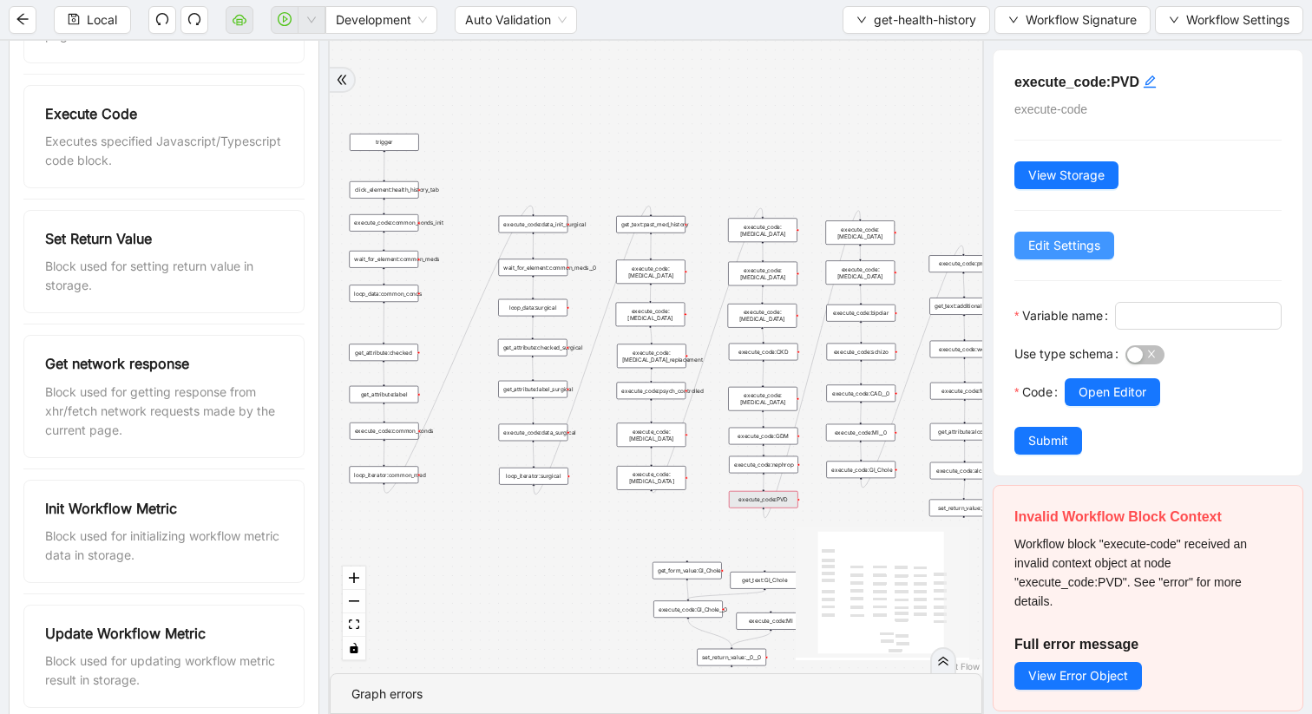
click at [1045, 247] on span "Edit Settings" at bounding box center [1064, 245] width 72 height 19
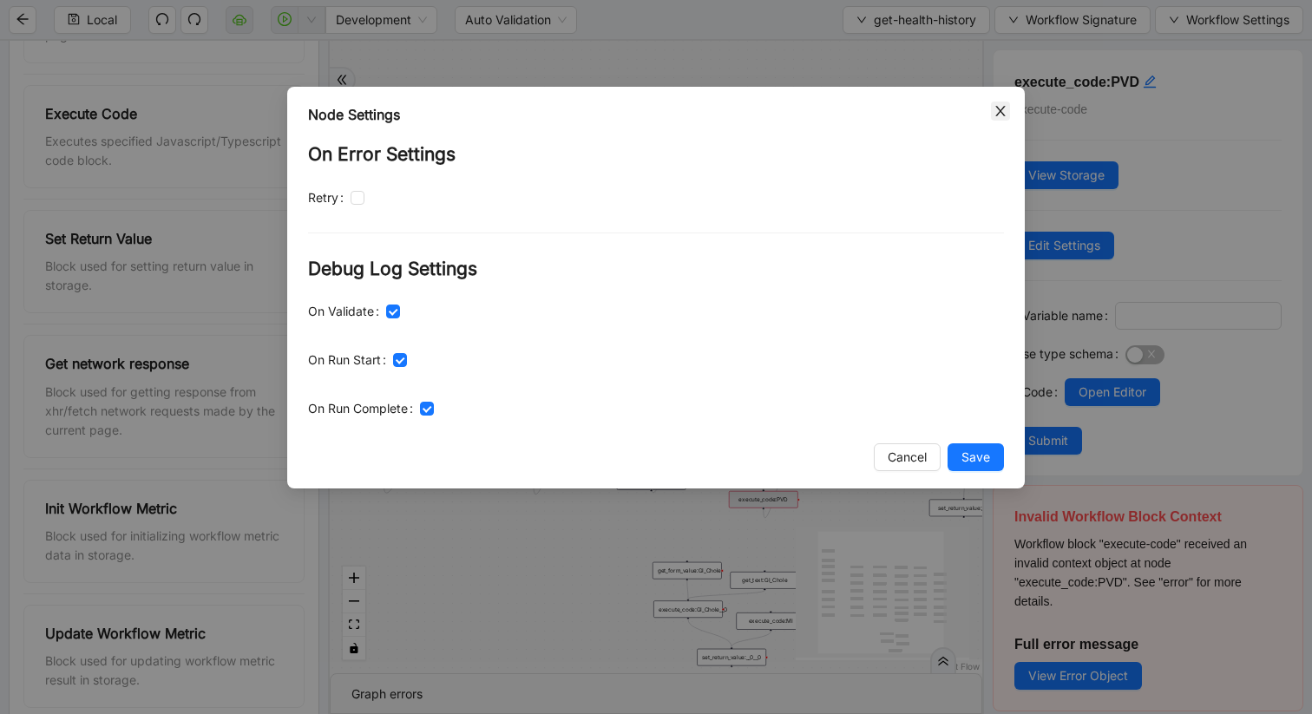
click at [995, 119] on span "Close" at bounding box center [1000, 111] width 19 height 19
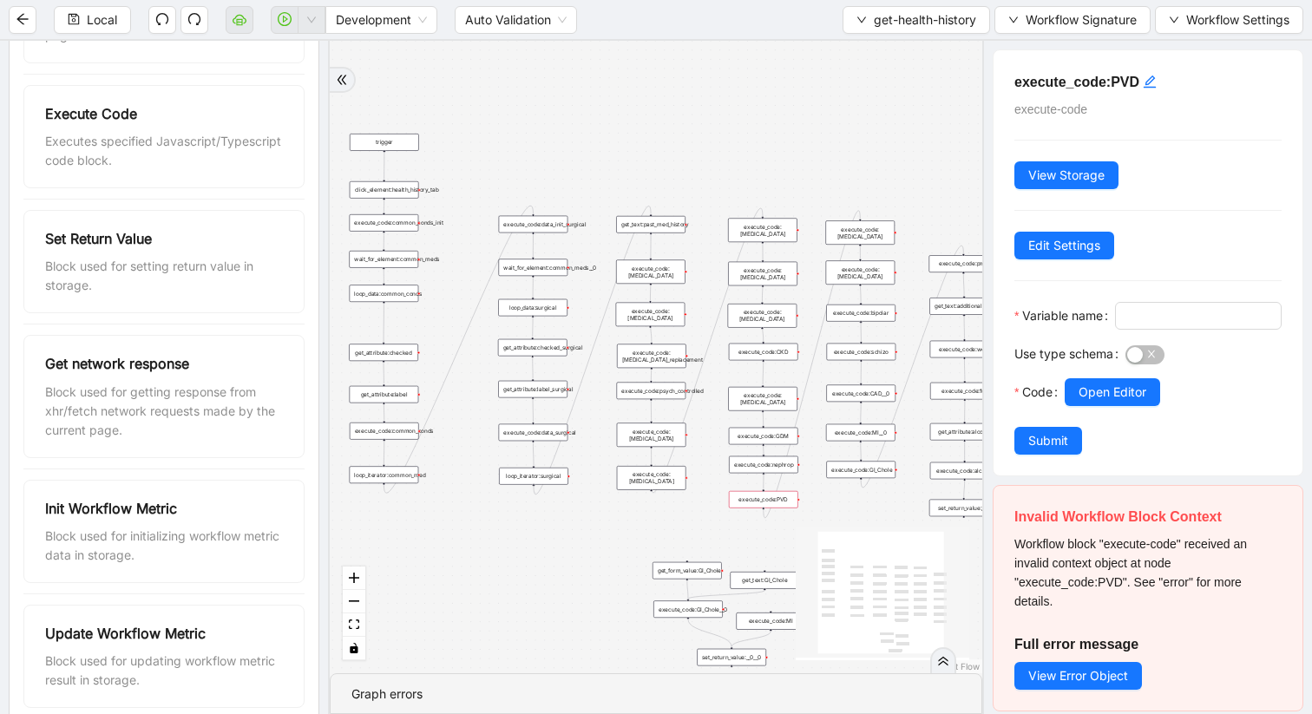
click at [393, 147] on div "trigger" at bounding box center [384, 142] width 69 height 17
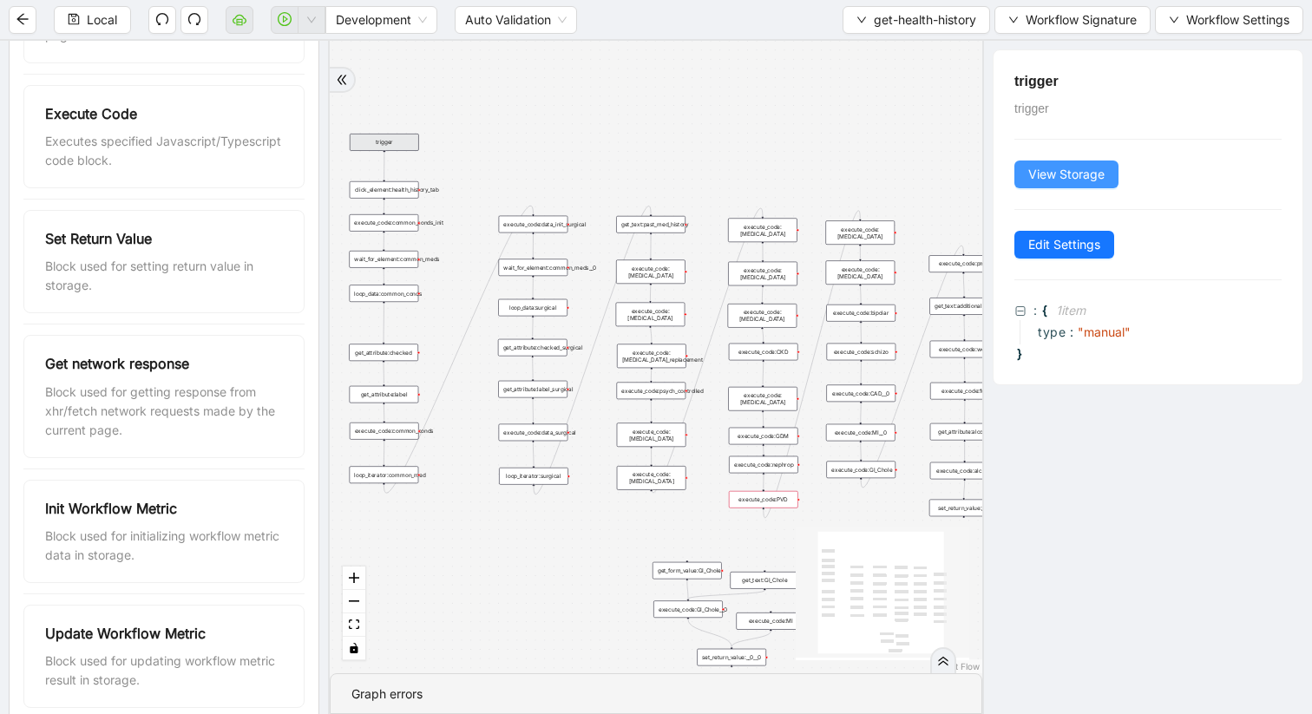
click at [1048, 177] on span "View Storage" at bounding box center [1066, 174] width 76 height 19
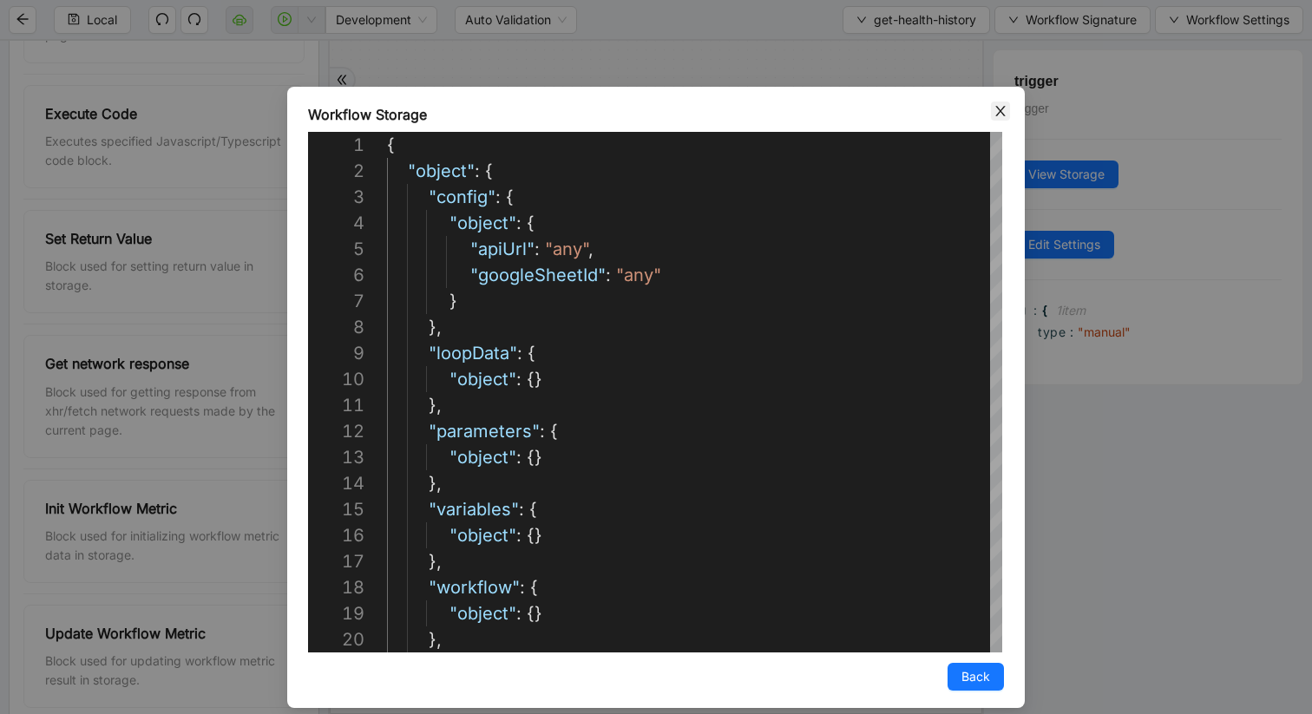
click at [1001, 115] on icon "close" at bounding box center [1001, 111] width 14 height 14
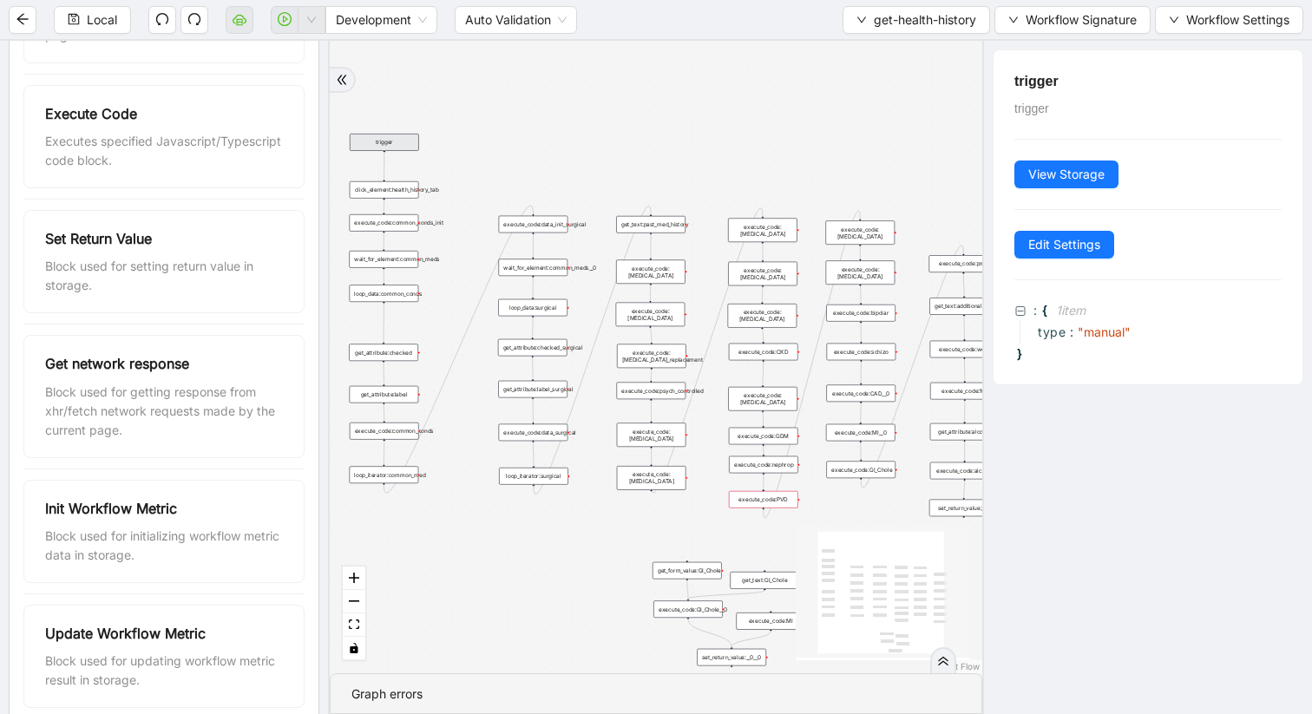
click at [770, 465] on div "execute_code:nephrop" at bounding box center [763, 464] width 69 height 17
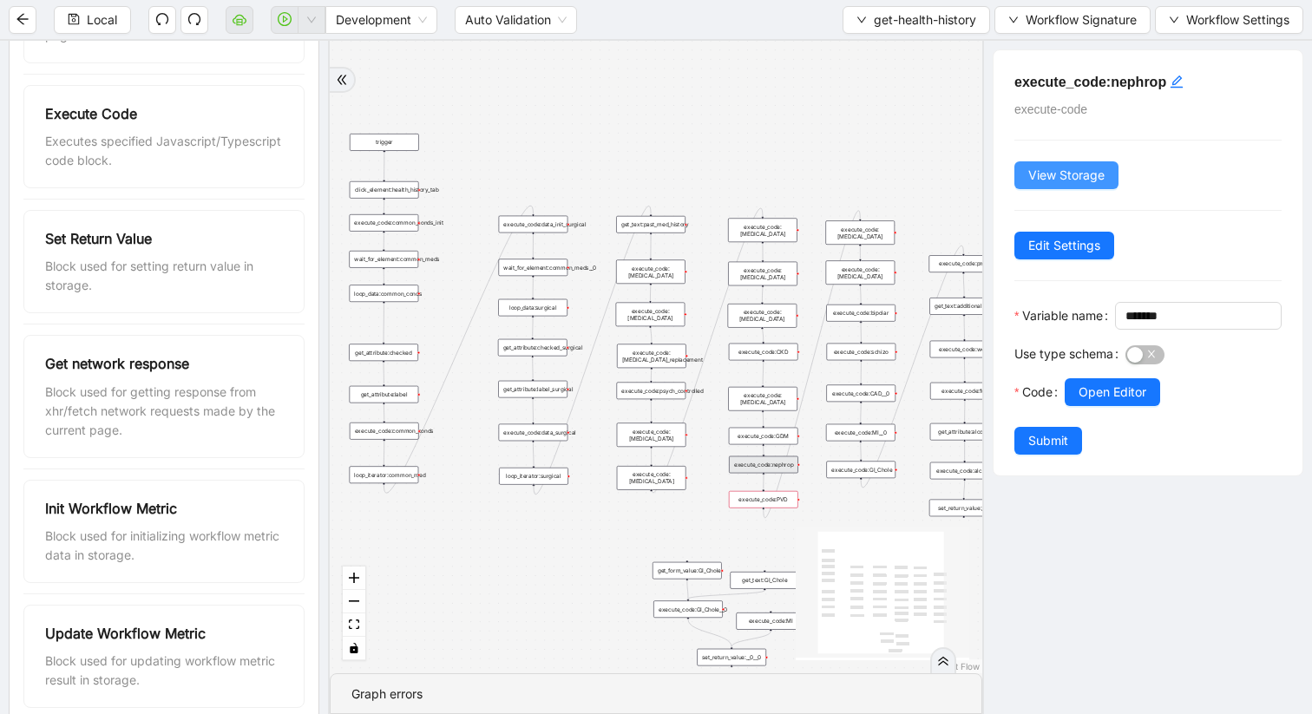
click at [1023, 187] on button "View Storage" at bounding box center [1067, 175] width 104 height 28
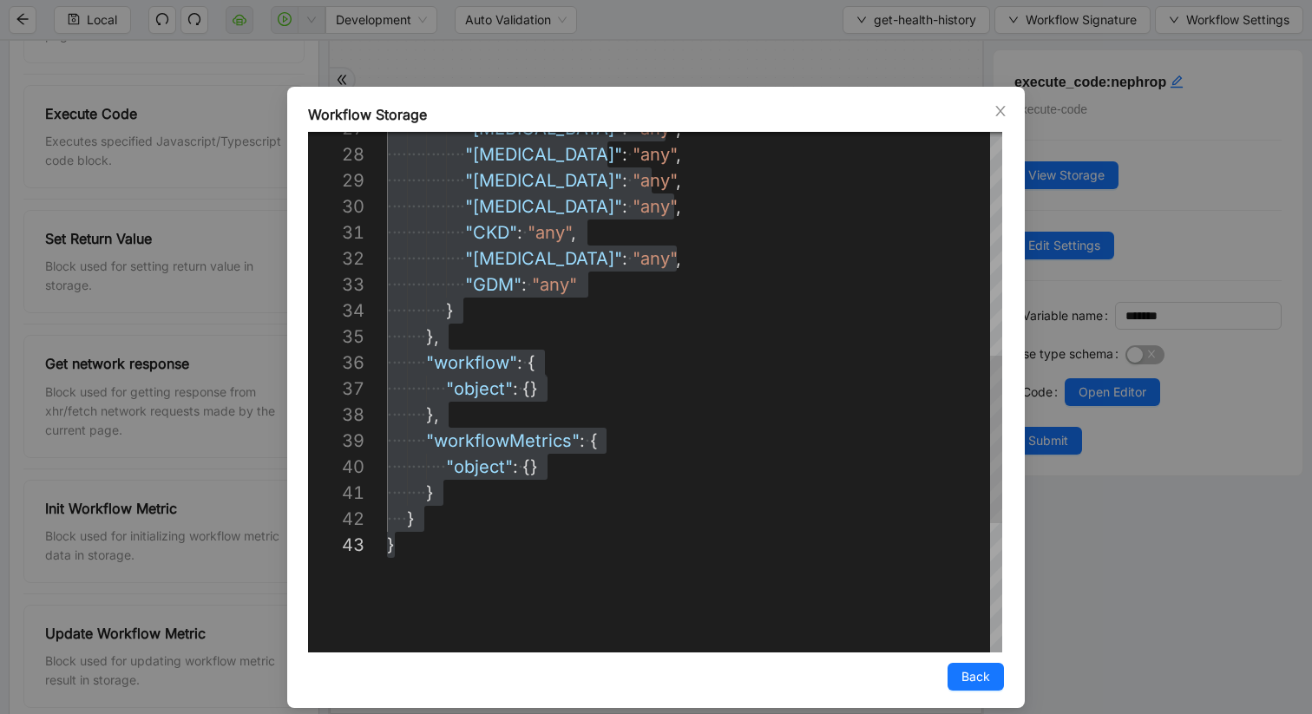
scroll to position [312, 8]
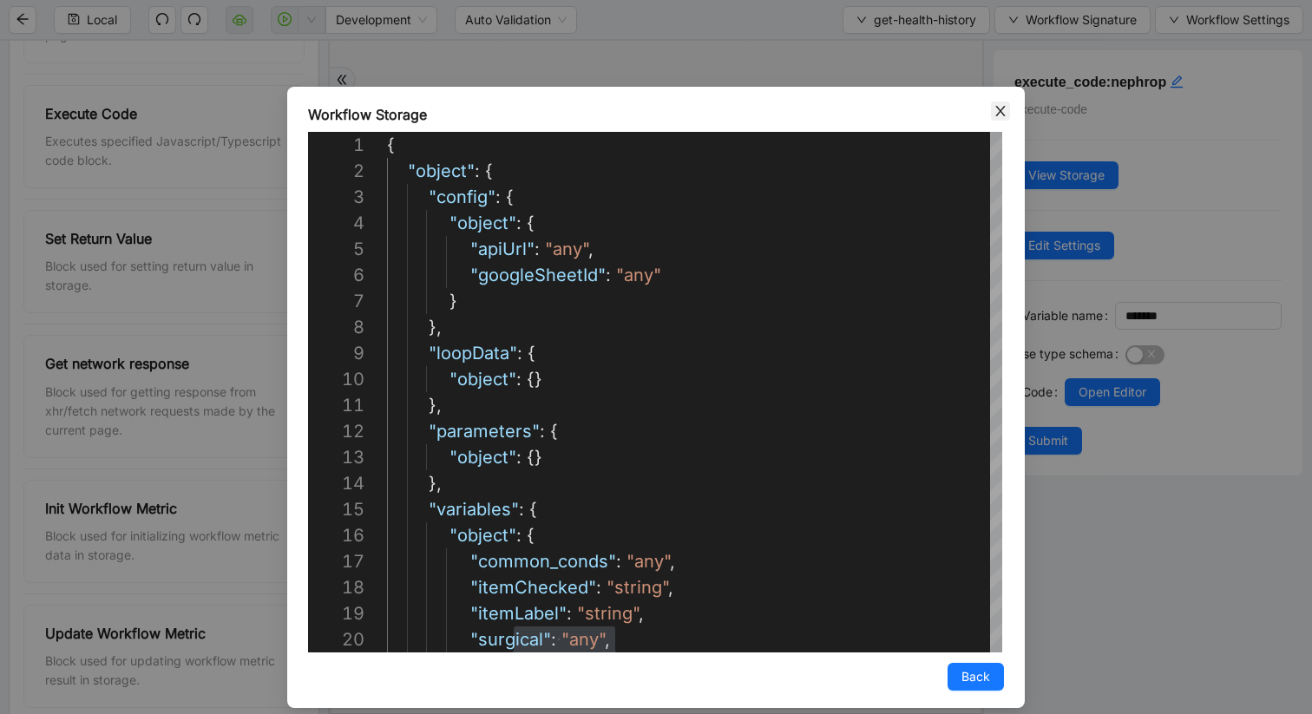
click at [1001, 105] on icon "close" at bounding box center [1001, 111] width 14 height 14
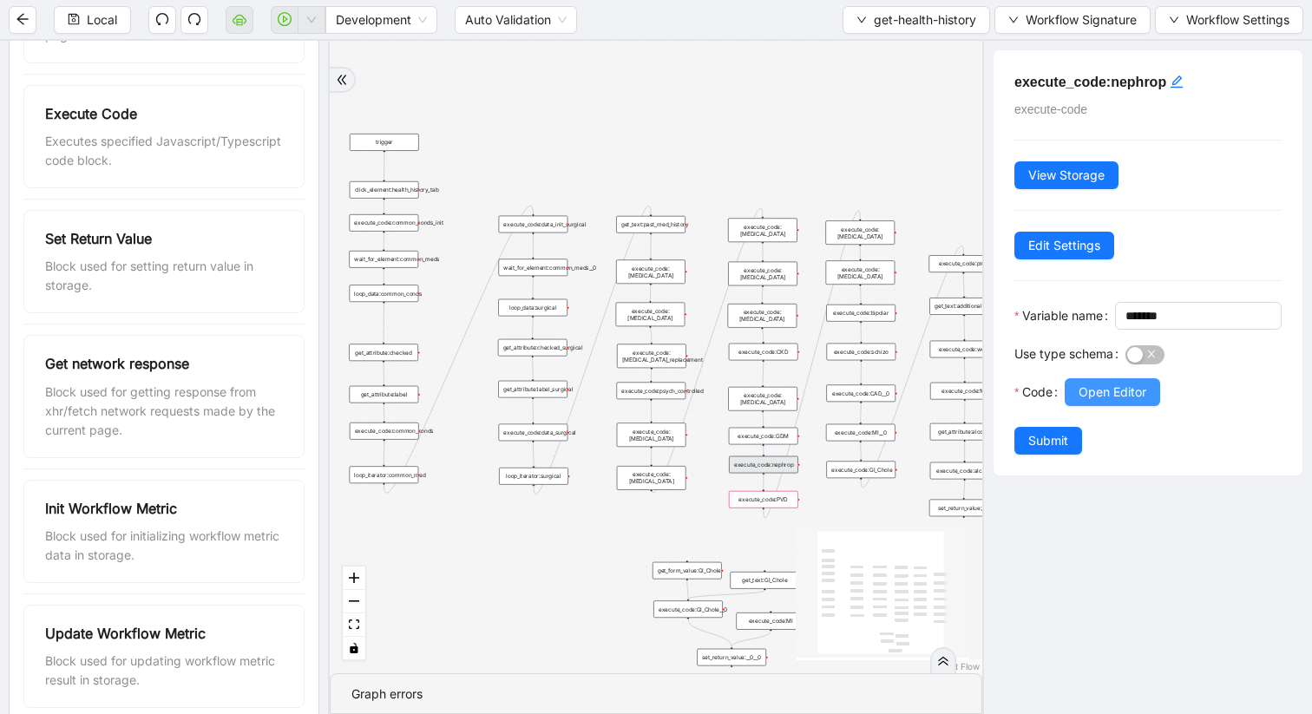
click at [1112, 402] on span "Open Editor" at bounding box center [1113, 392] width 68 height 19
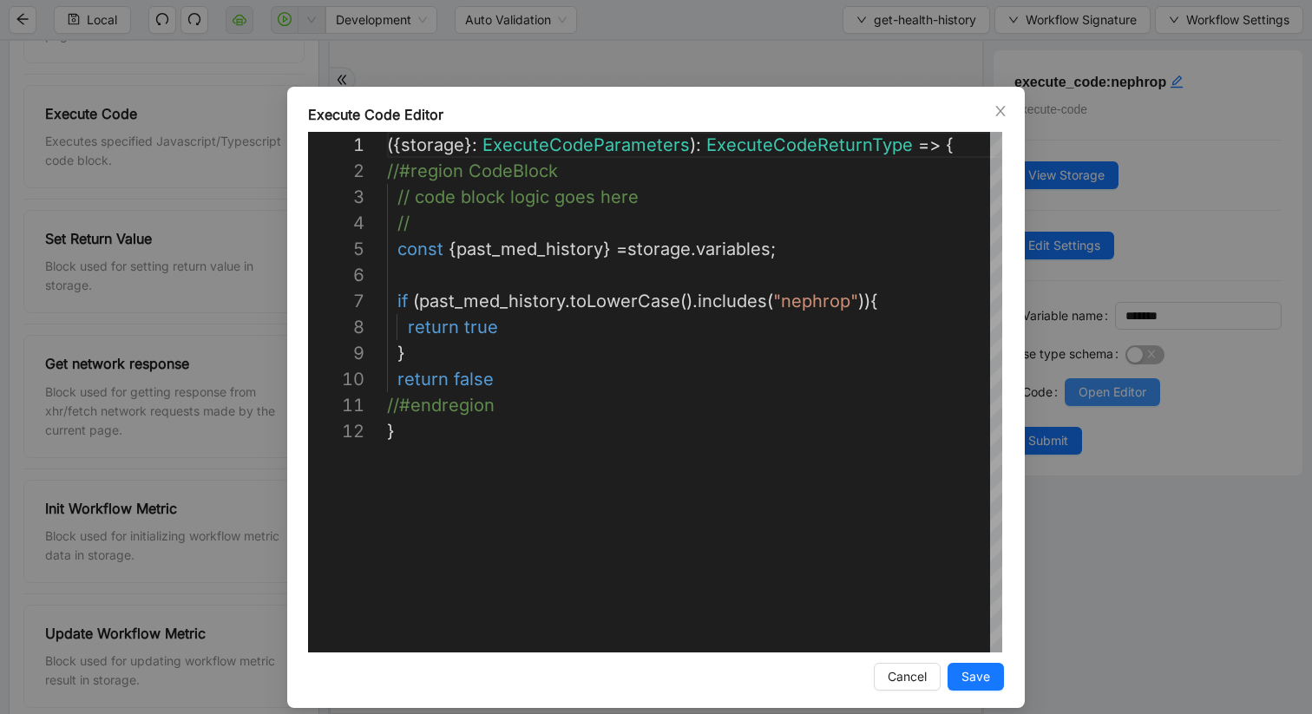
scroll to position [260, 0]
click at [998, 110] on icon "close" at bounding box center [1001, 111] width 14 height 14
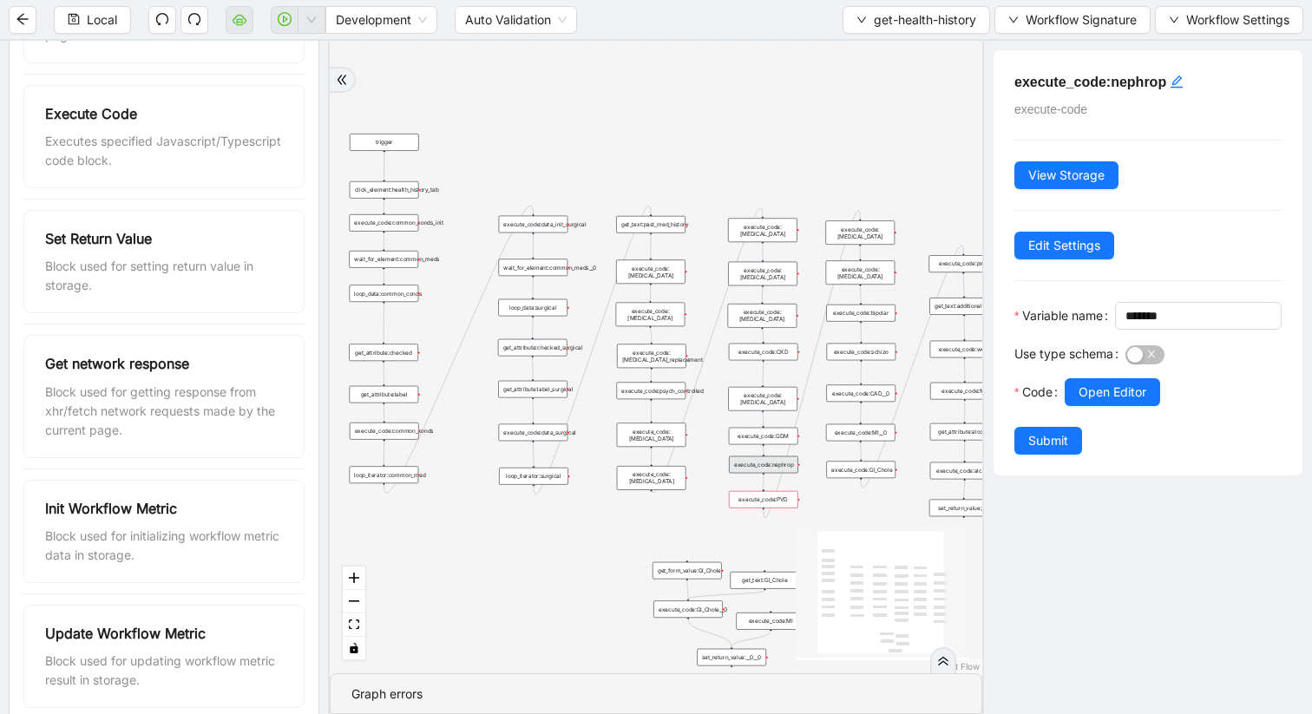
click at [772, 467] on div "execute_code:nephrop" at bounding box center [763, 464] width 69 height 17
click at [775, 277] on div "execute_code:[MEDICAL_DATA]" at bounding box center [762, 274] width 69 height 24
click at [1092, 402] on span "Open Editor" at bounding box center [1113, 392] width 68 height 19
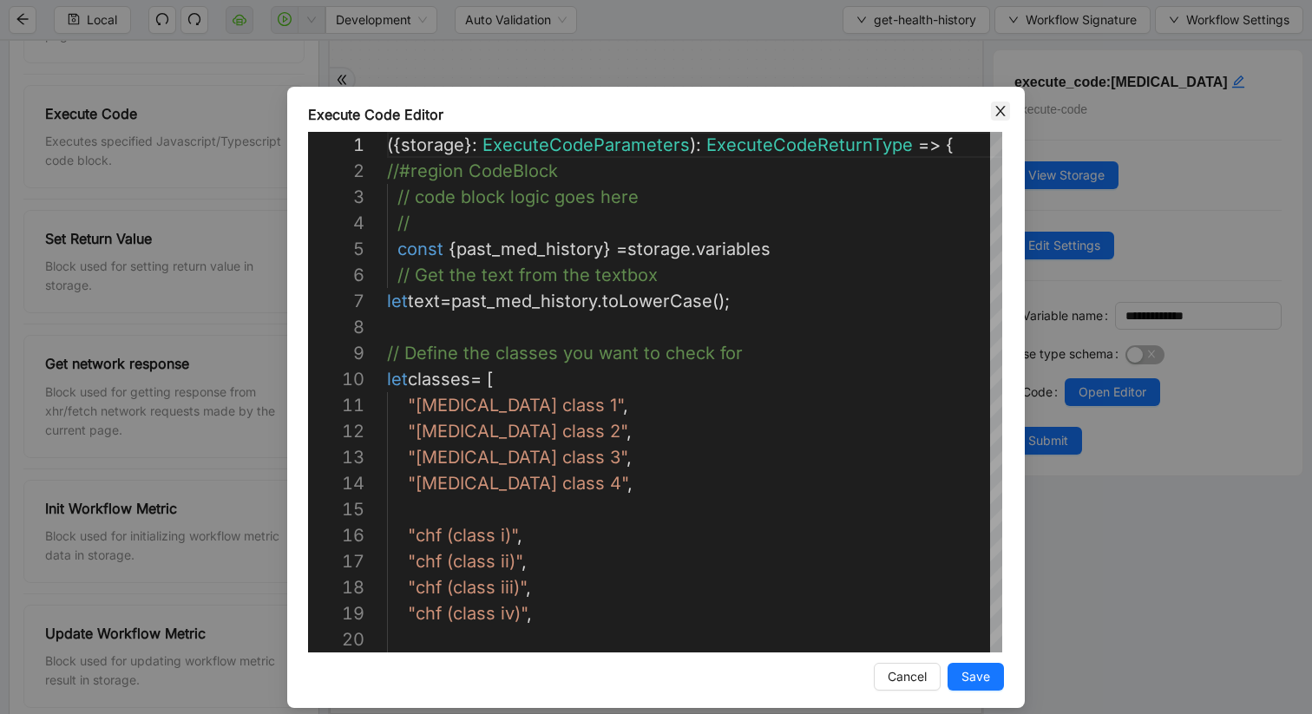
click at [994, 115] on icon "close" at bounding box center [1001, 111] width 14 height 14
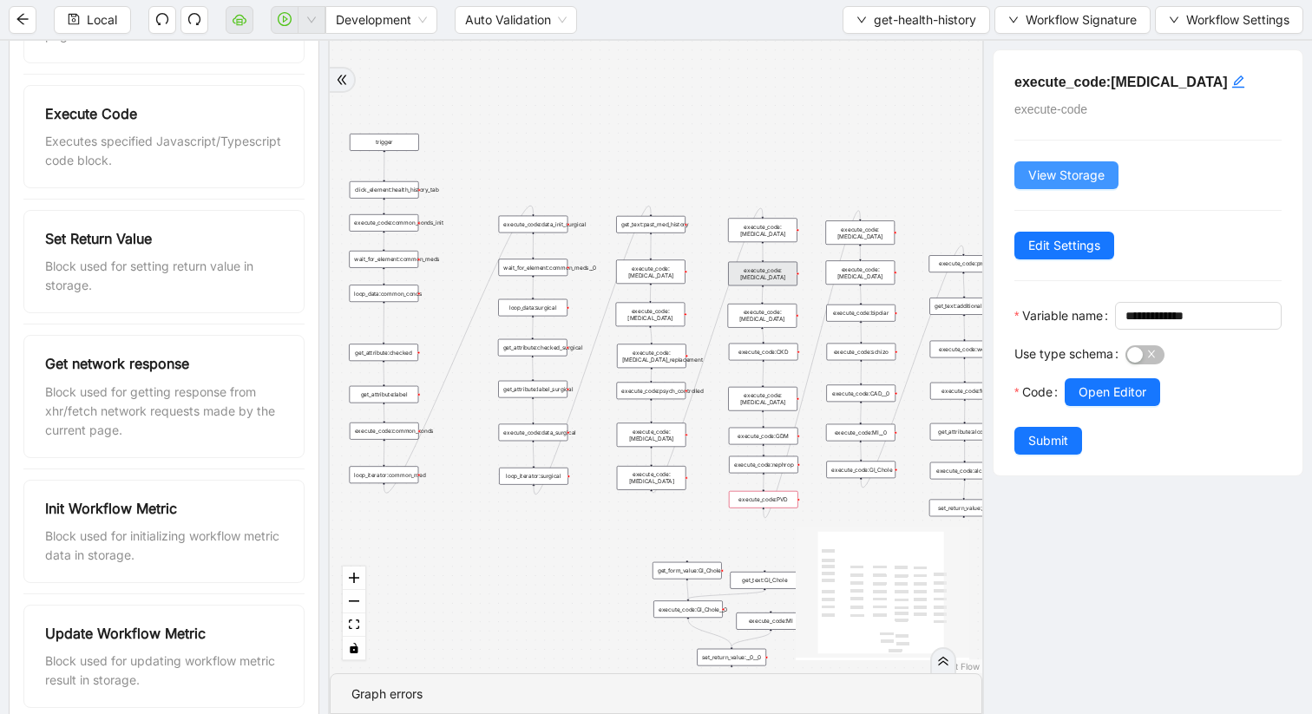
click at [1066, 170] on span "View Storage" at bounding box center [1066, 175] width 76 height 19
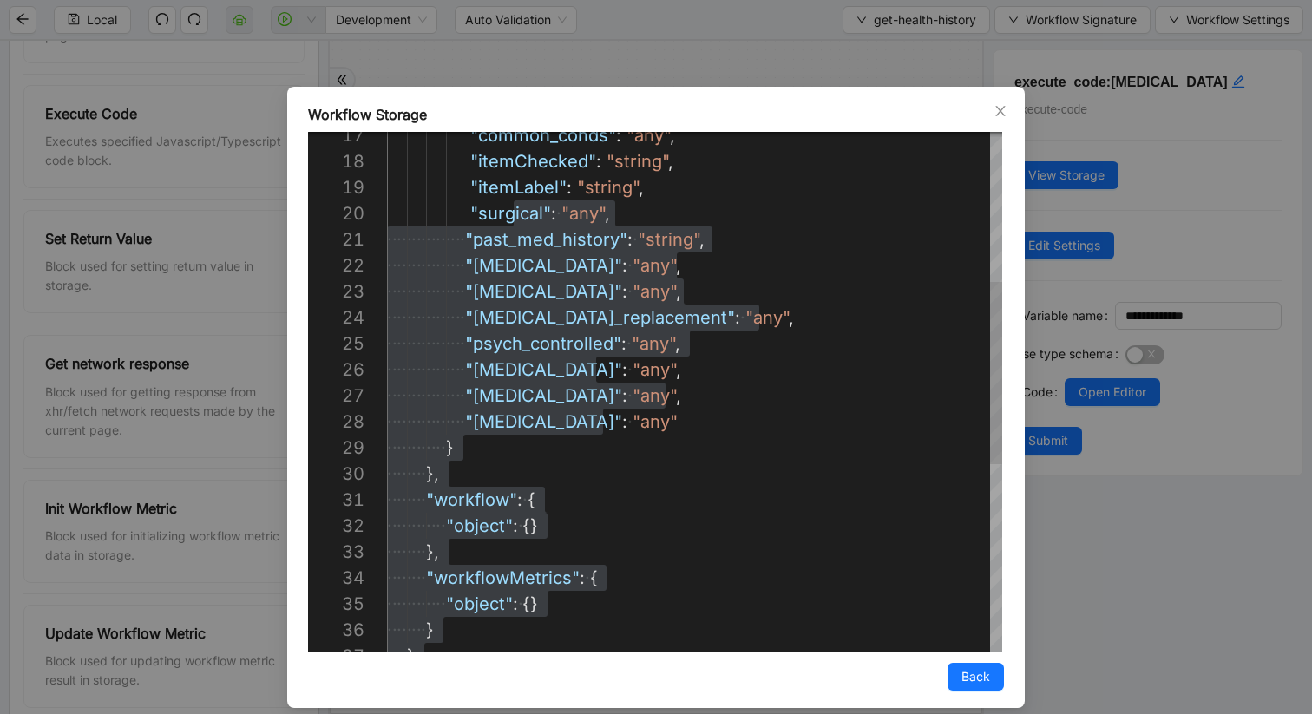
scroll to position [443, 8]
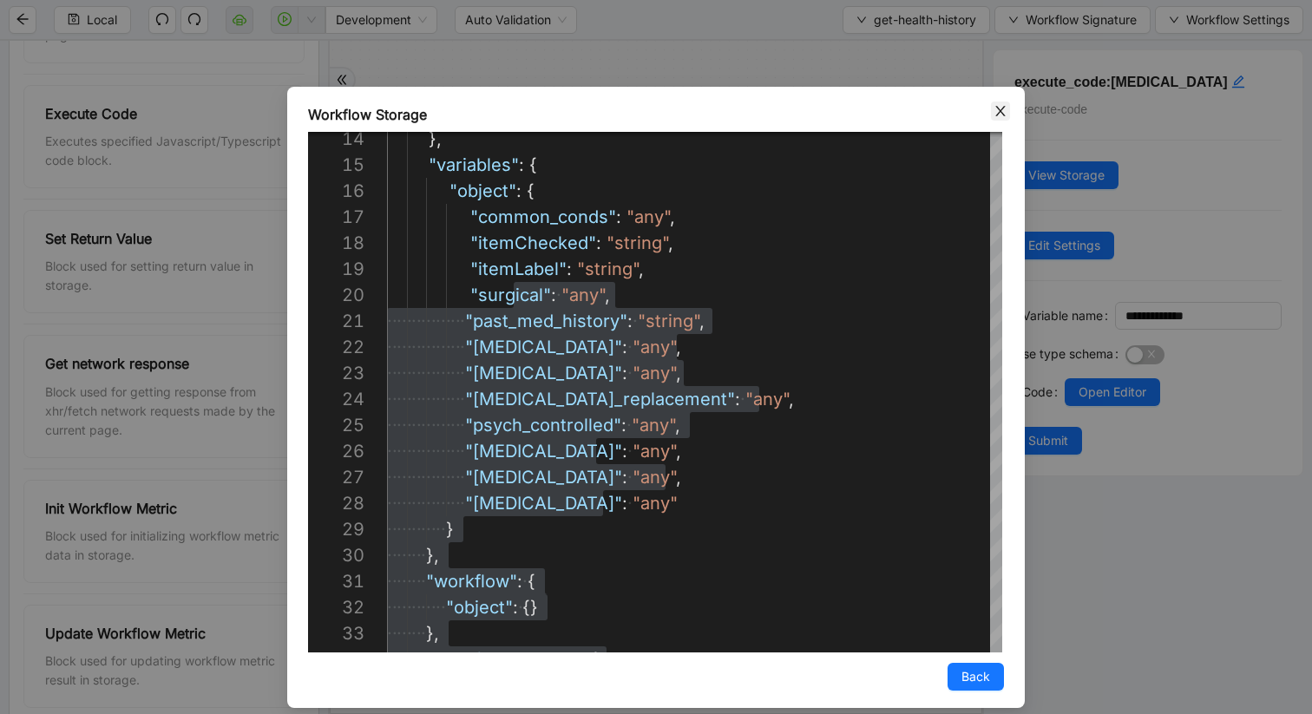
click at [994, 114] on icon "close" at bounding box center [1001, 111] width 14 height 14
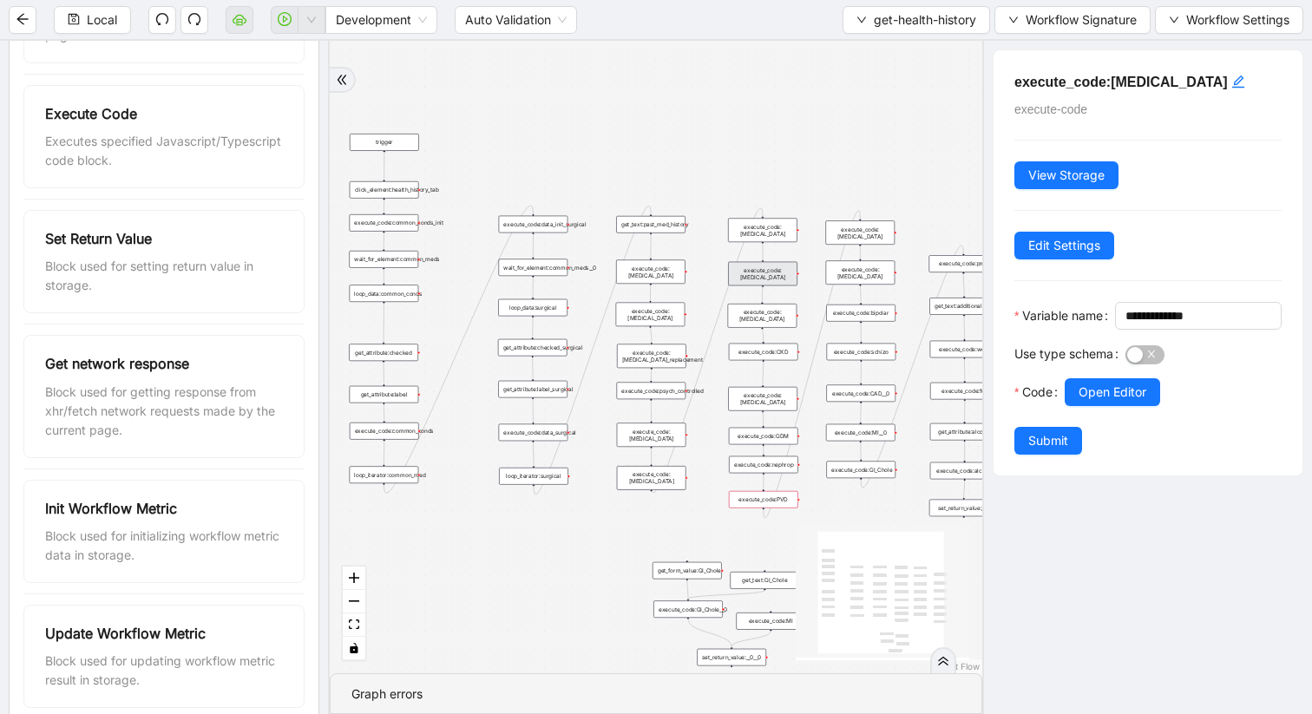
click at [870, 234] on div "execute_code:[MEDICAL_DATA]" at bounding box center [859, 232] width 69 height 24
click at [864, 229] on div "execute_code:[MEDICAL_DATA]" at bounding box center [859, 233] width 69 height 24
click at [1054, 174] on span "View Storage" at bounding box center [1066, 175] width 76 height 19
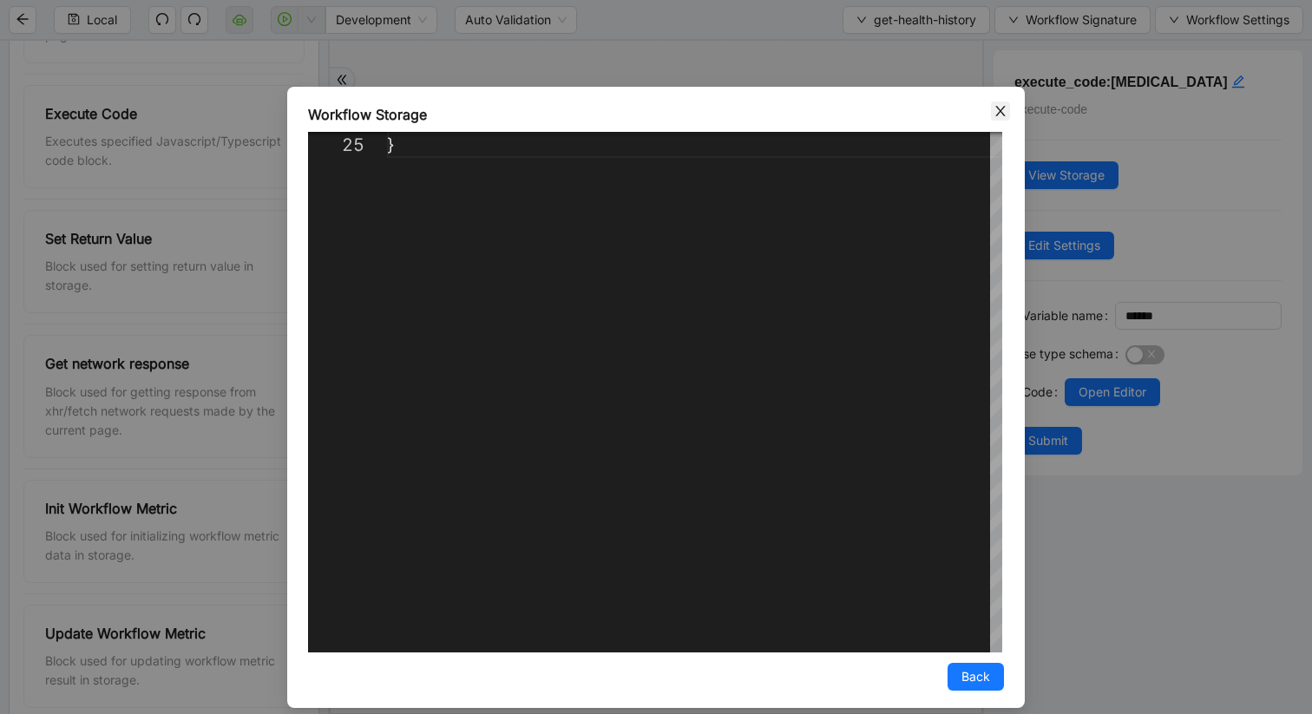
click at [1001, 119] on span "Close" at bounding box center [1000, 111] width 19 height 19
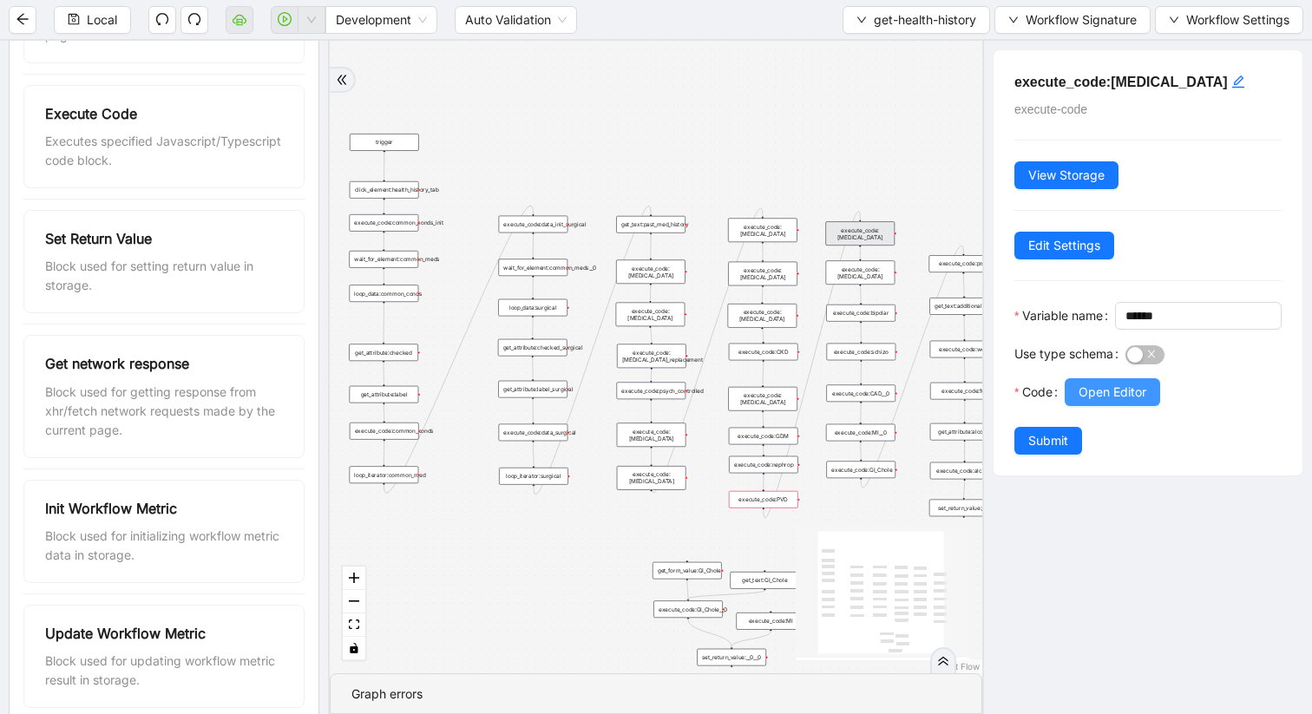
click at [1106, 406] on button "Open Editor" at bounding box center [1112, 392] width 95 height 28
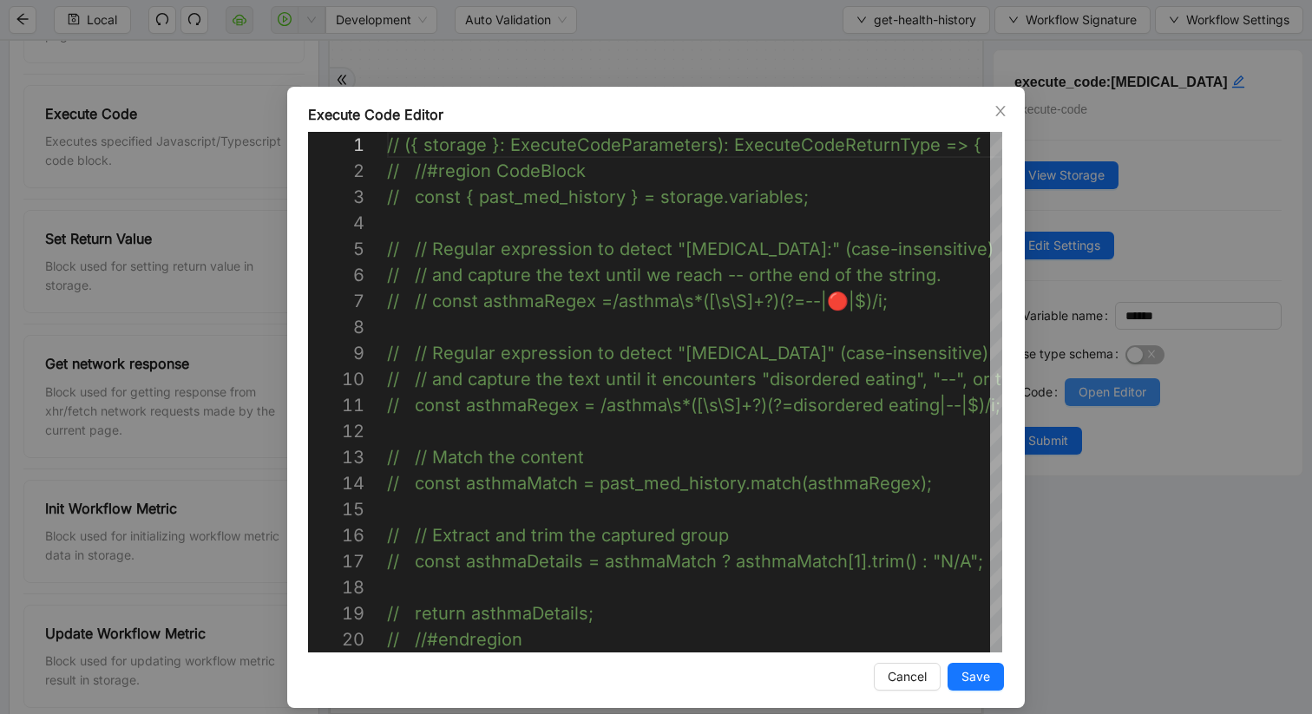
scroll to position [234, 0]
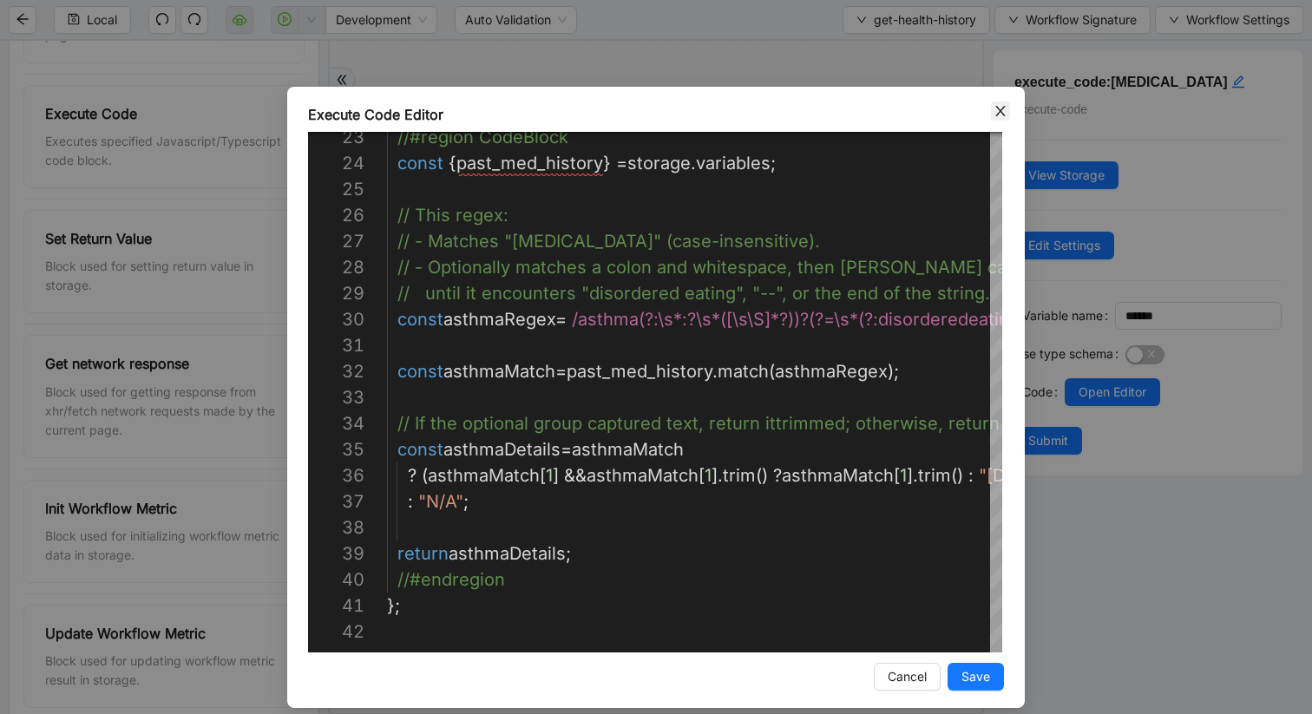
click at [998, 110] on icon "close" at bounding box center [1001, 111] width 14 height 14
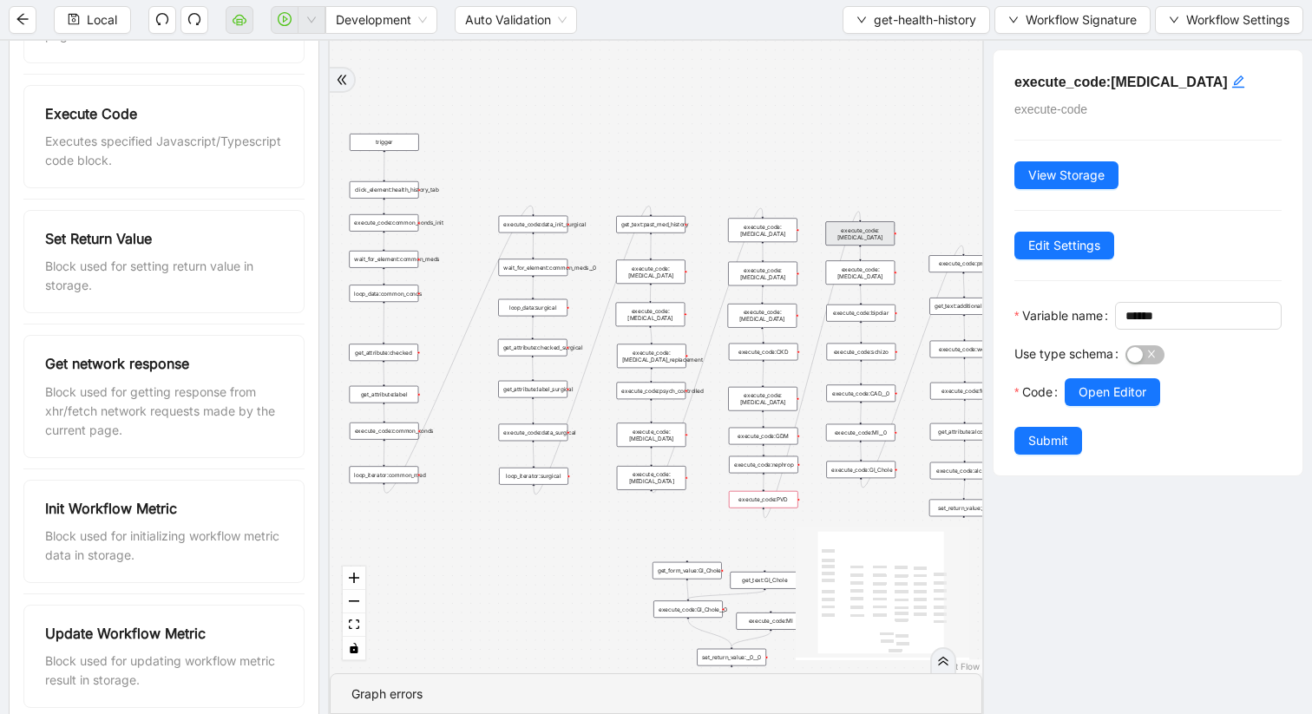
click at [774, 504] on div "execute_code:PVD" at bounding box center [763, 499] width 69 height 17
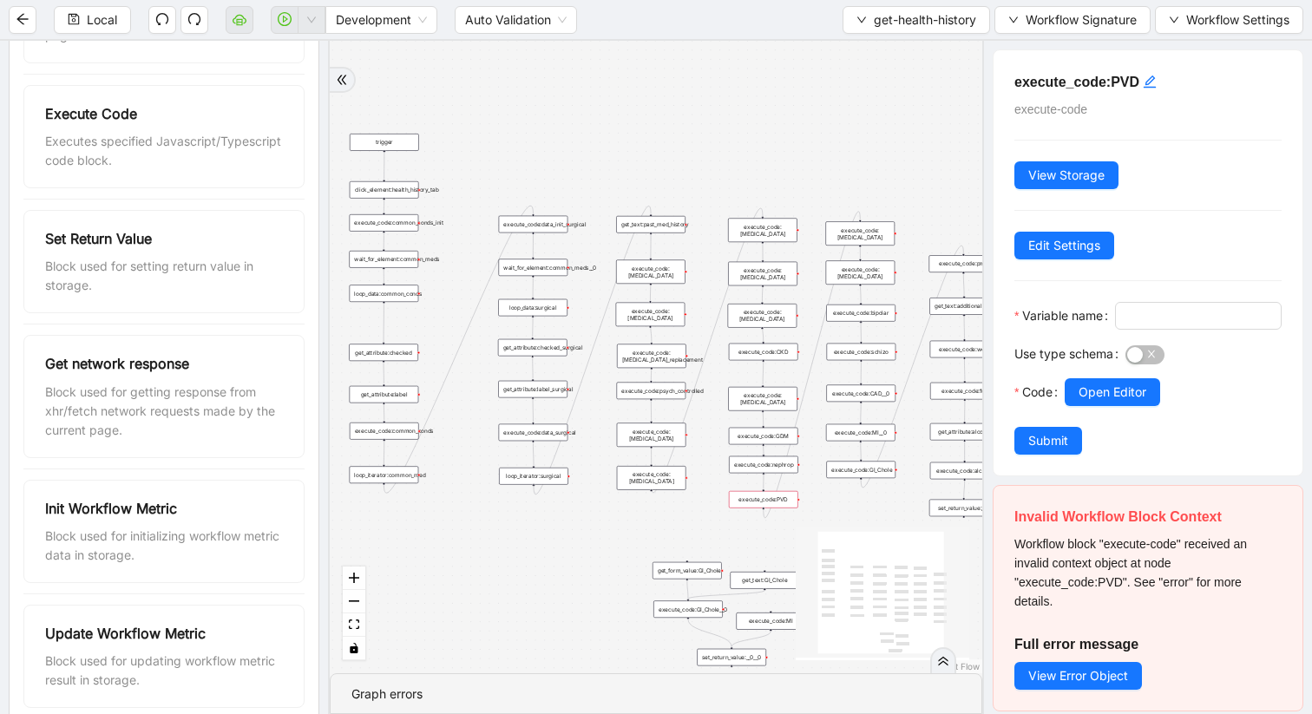
click at [664, 352] on div "execute_code:[MEDICAL_DATA]_replacement" at bounding box center [651, 357] width 69 height 24
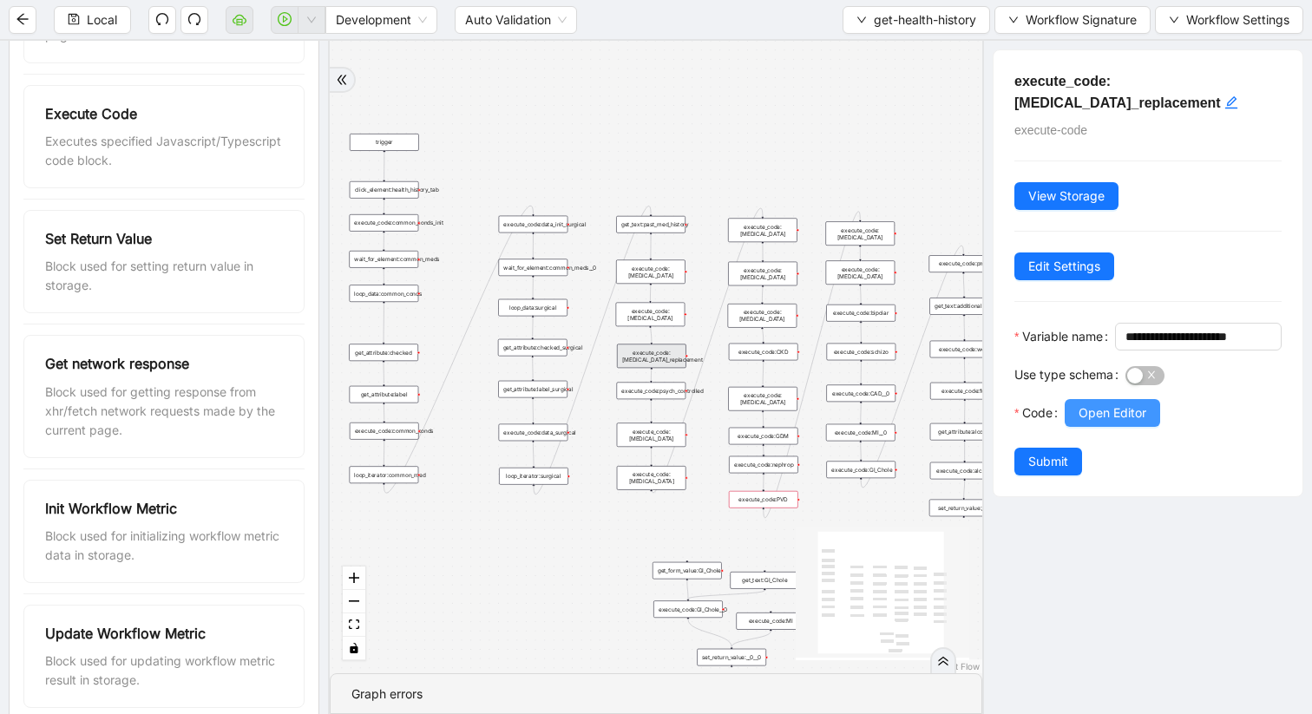
click at [1096, 423] on span "Open Editor" at bounding box center [1113, 413] width 68 height 19
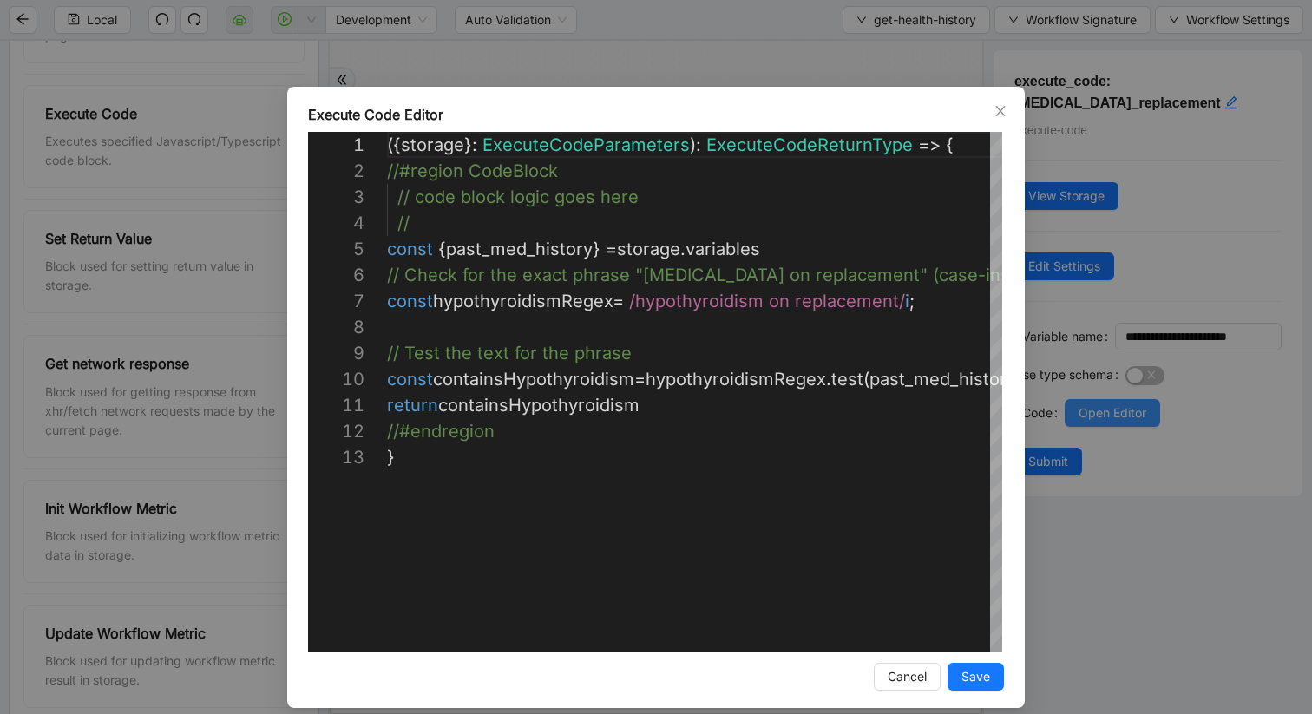
scroll to position [260, 0]
click at [1003, 112] on icon "close" at bounding box center [1001, 111] width 14 height 14
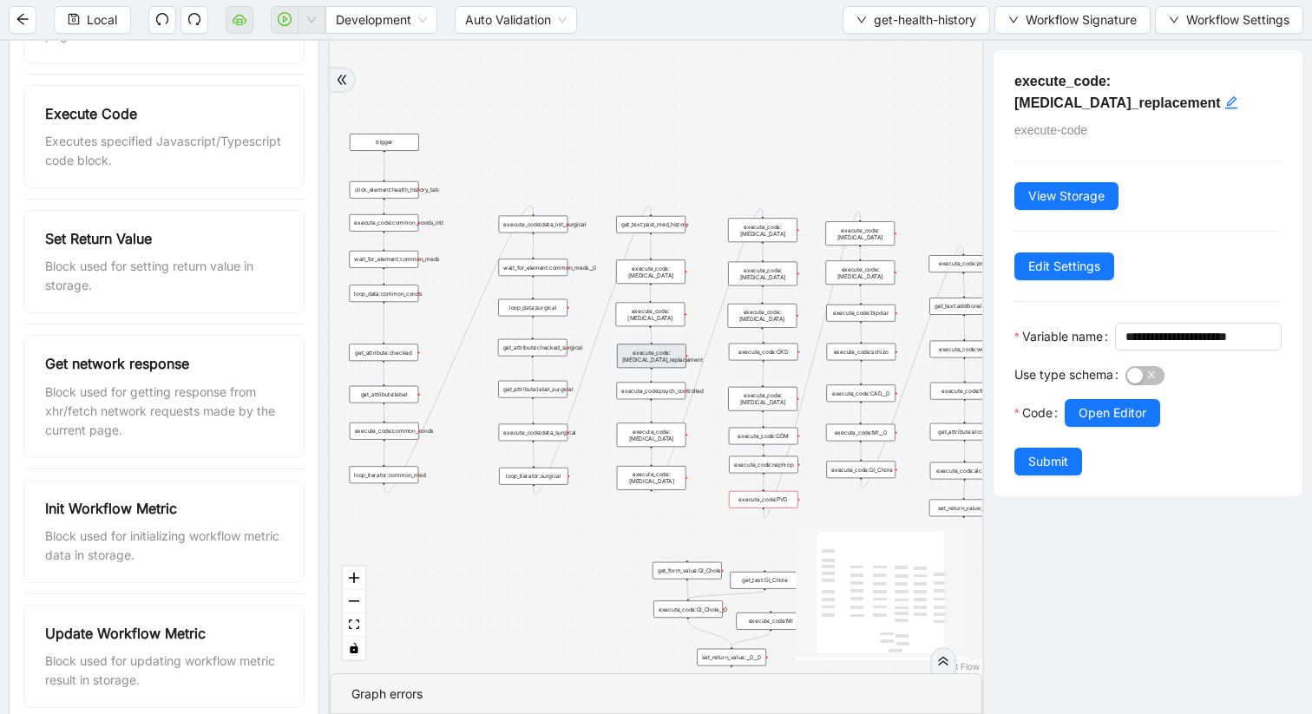
click at [392, 295] on div "loop_data:common_conds" at bounding box center [384, 293] width 69 height 17
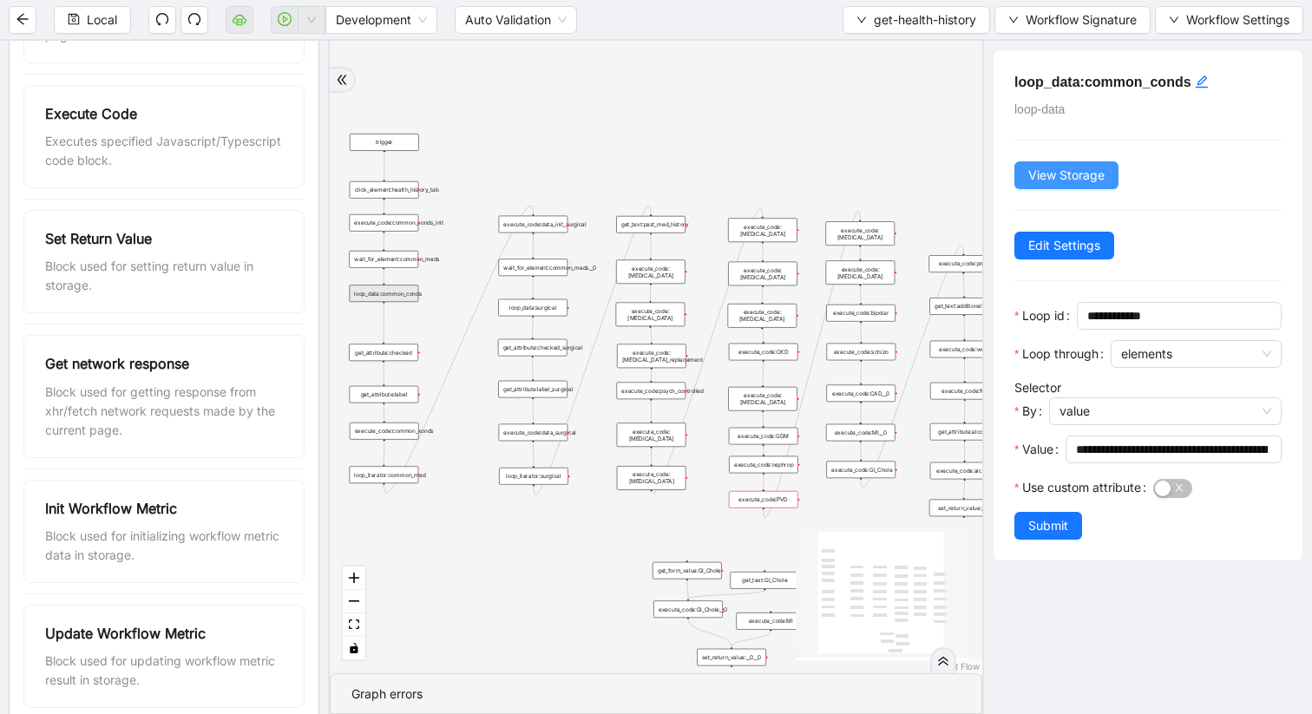
click at [1042, 173] on span "View Storage" at bounding box center [1066, 175] width 76 height 19
type textarea "**********"
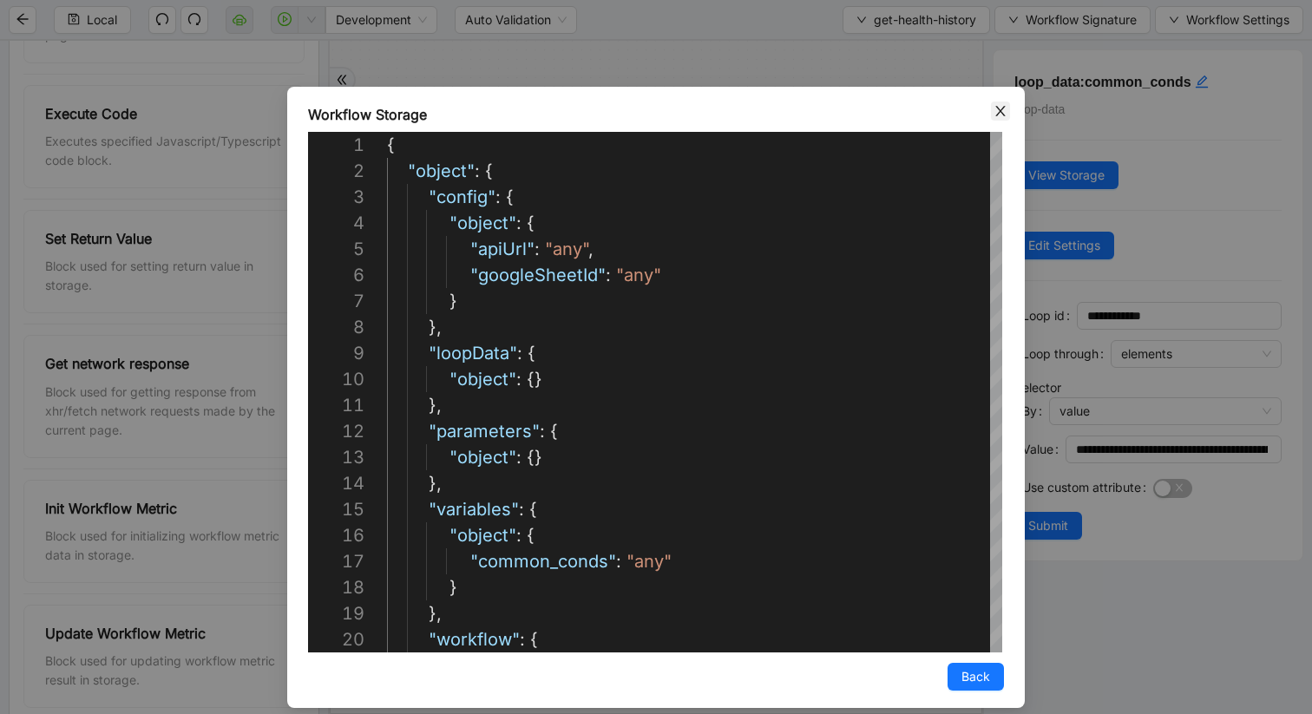
click at [1003, 107] on icon "close" at bounding box center [1000, 111] width 10 height 10
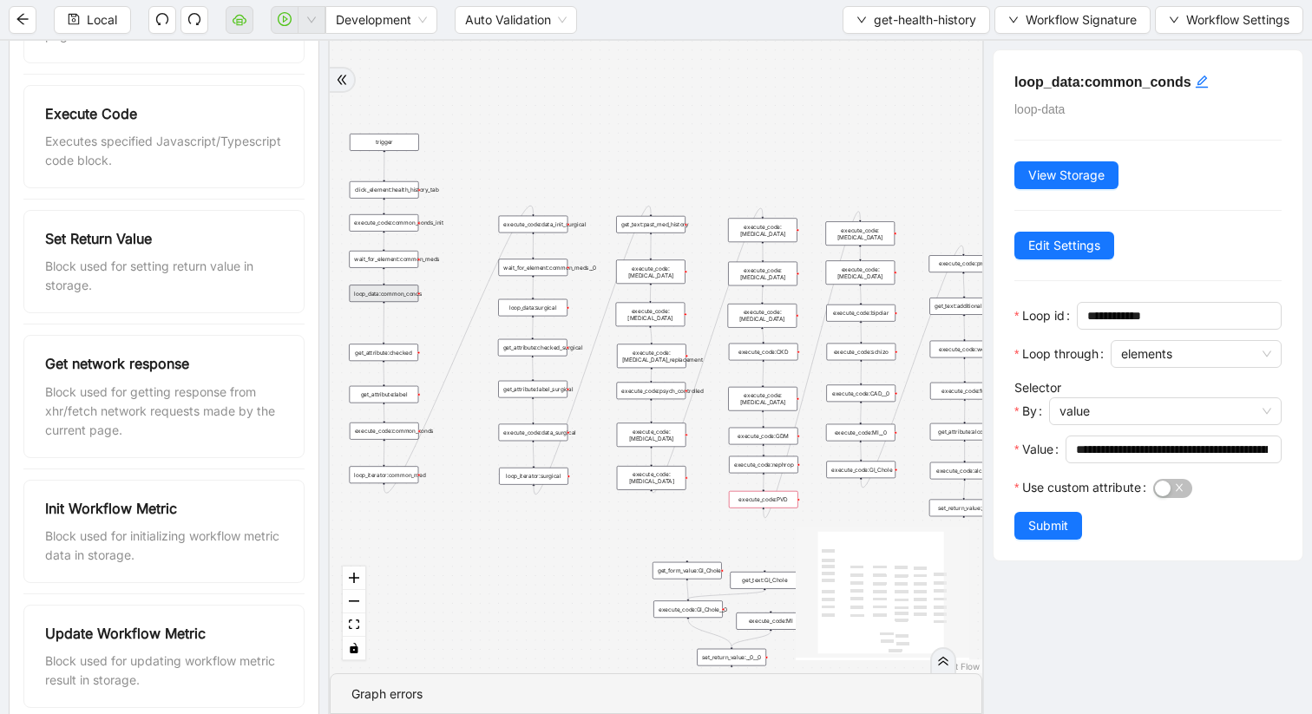
click at [619, 231] on div "get_text:past_med_history" at bounding box center [650, 224] width 69 height 17
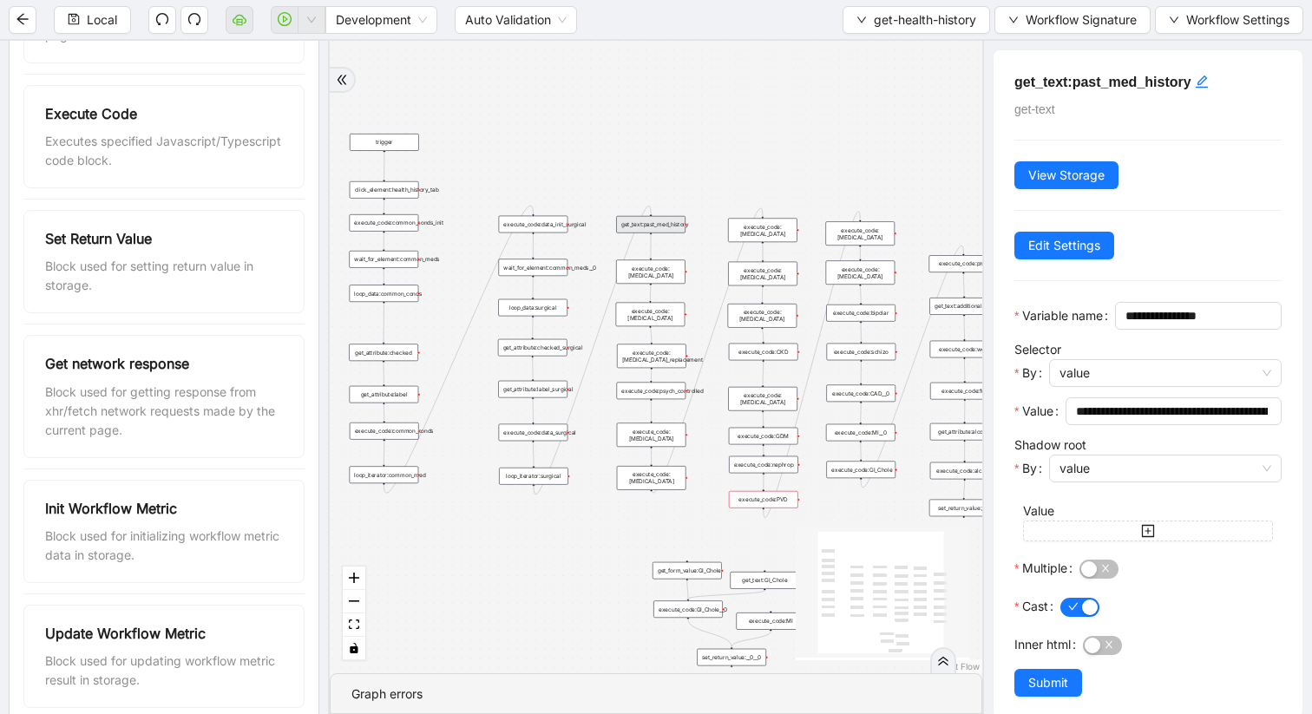
click at [650, 271] on div "execute_code:[MEDICAL_DATA]" at bounding box center [650, 271] width 69 height 24
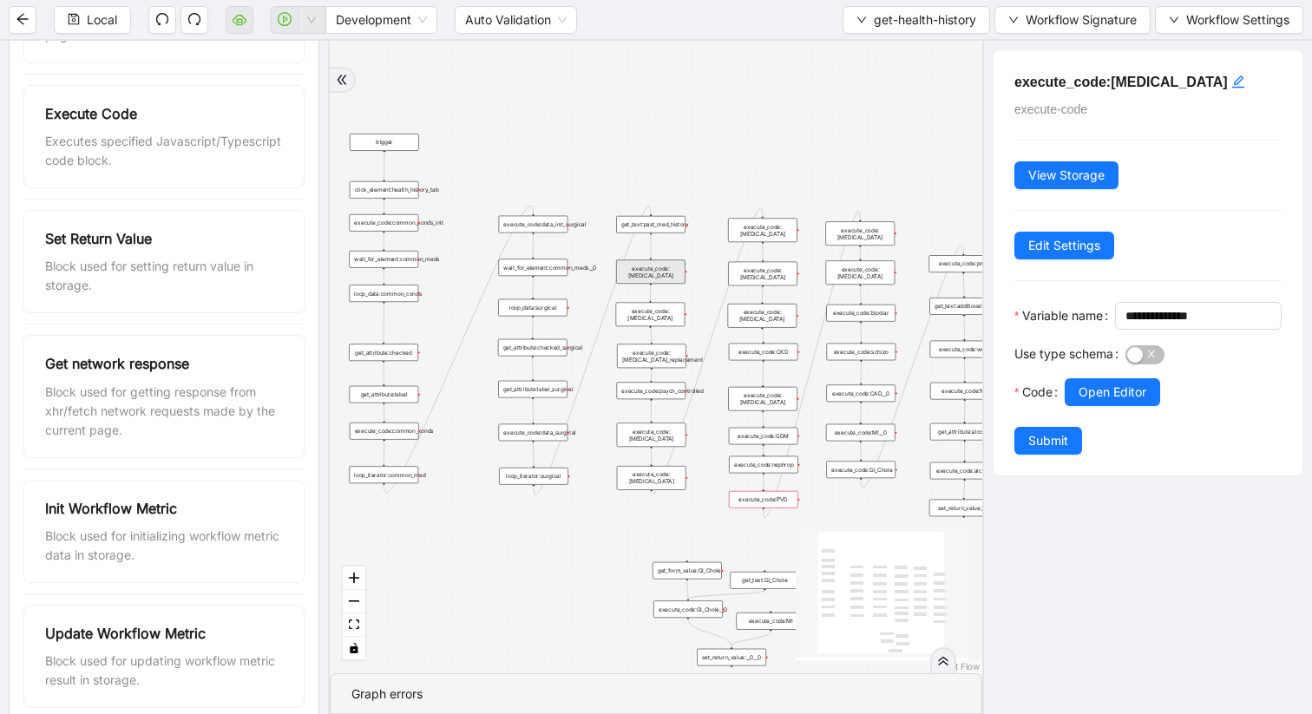
click at [680, 314] on div "execute_code:[MEDICAL_DATA]" at bounding box center [650, 315] width 69 height 24
click at [667, 432] on div "execute_code:[MEDICAL_DATA]" at bounding box center [651, 435] width 69 height 24
click at [877, 398] on div "execute_code:CAD__0" at bounding box center [860, 392] width 69 height 17
click at [1084, 402] on span "Open Editor" at bounding box center [1113, 392] width 68 height 19
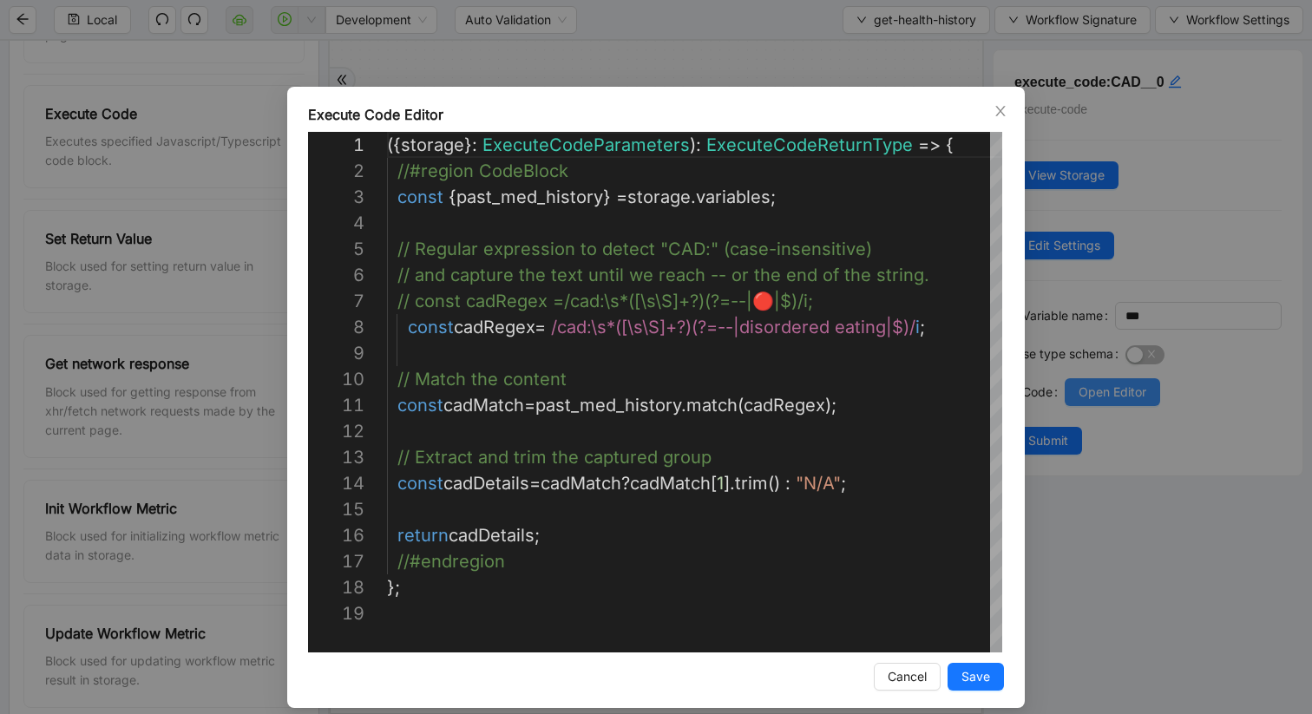
scroll to position [260, 0]
click at [1002, 112] on icon "close" at bounding box center [1000, 111] width 10 height 10
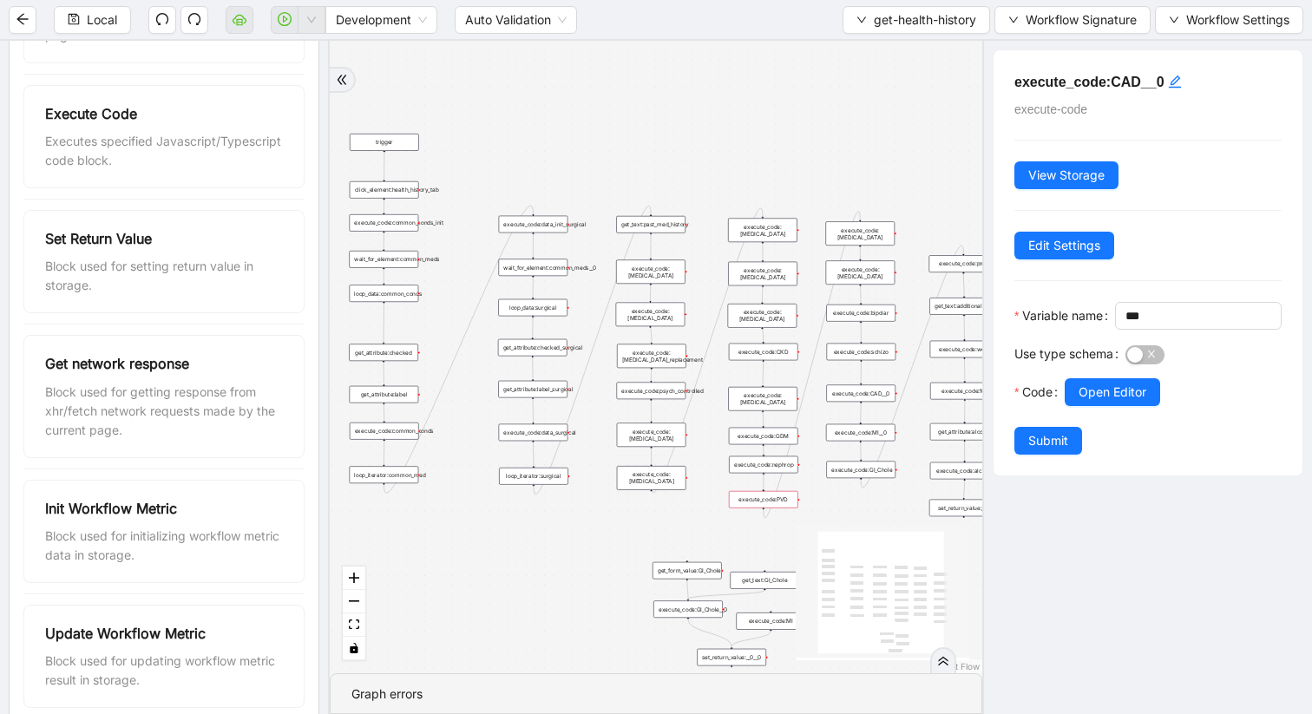
click at [660, 432] on div "execute_code:[MEDICAL_DATA]" at bounding box center [651, 435] width 69 height 24
click at [1114, 402] on span "Open Editor" at bounding box center [1113, 392] width 68 height 19
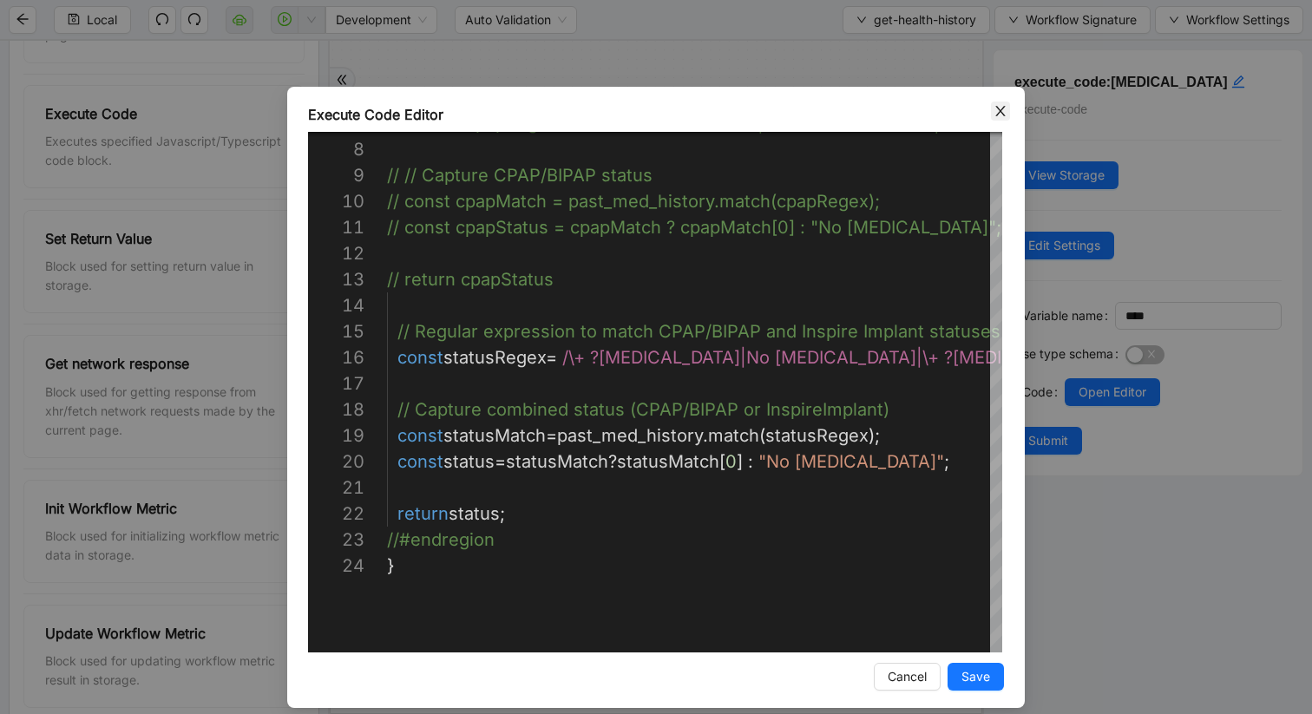
click at [996, 109] on icon "close" at bounding box center [1001, 111] width 14 height 14
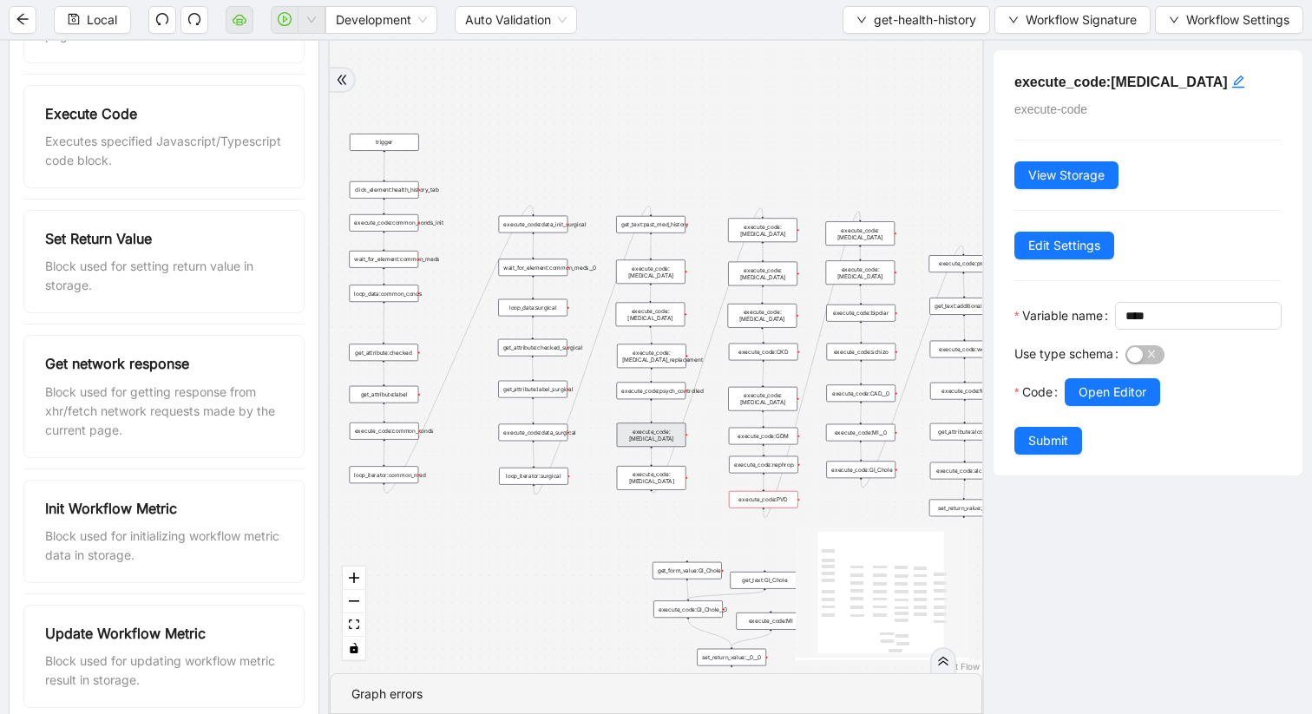
click at [853, 349] on div "execute_code:schizo" at bounding box center [861, 352] width 69 height 17
click at [1100, 402] on span "Open Editor" at bounding box center [1113, 392] width 68 height 19
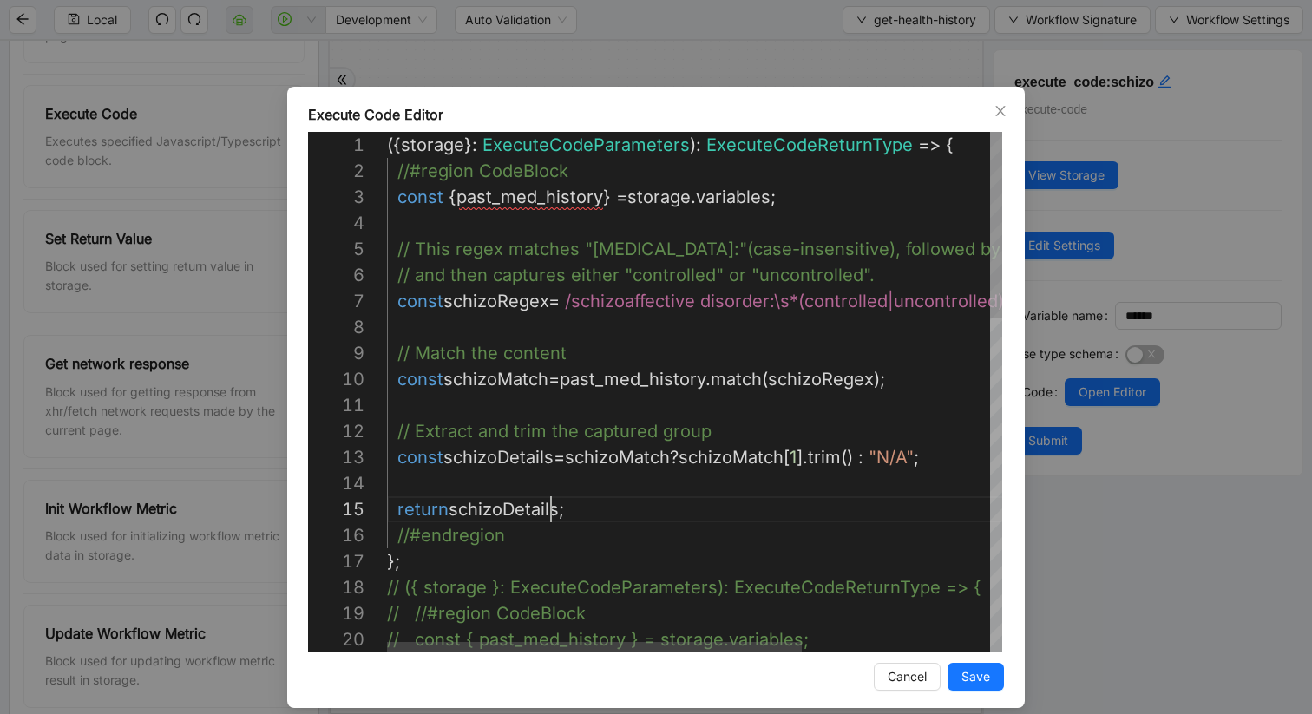
scroll to position [78, 0]
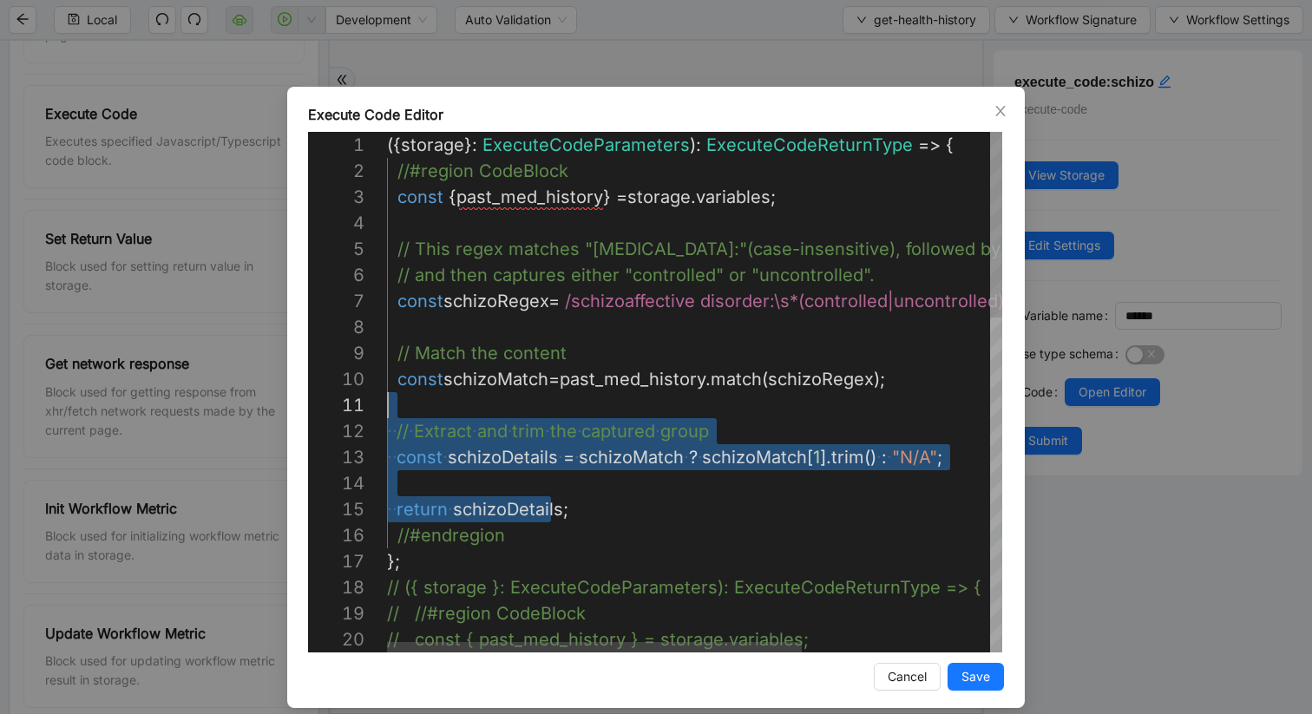
type textarea "**********"
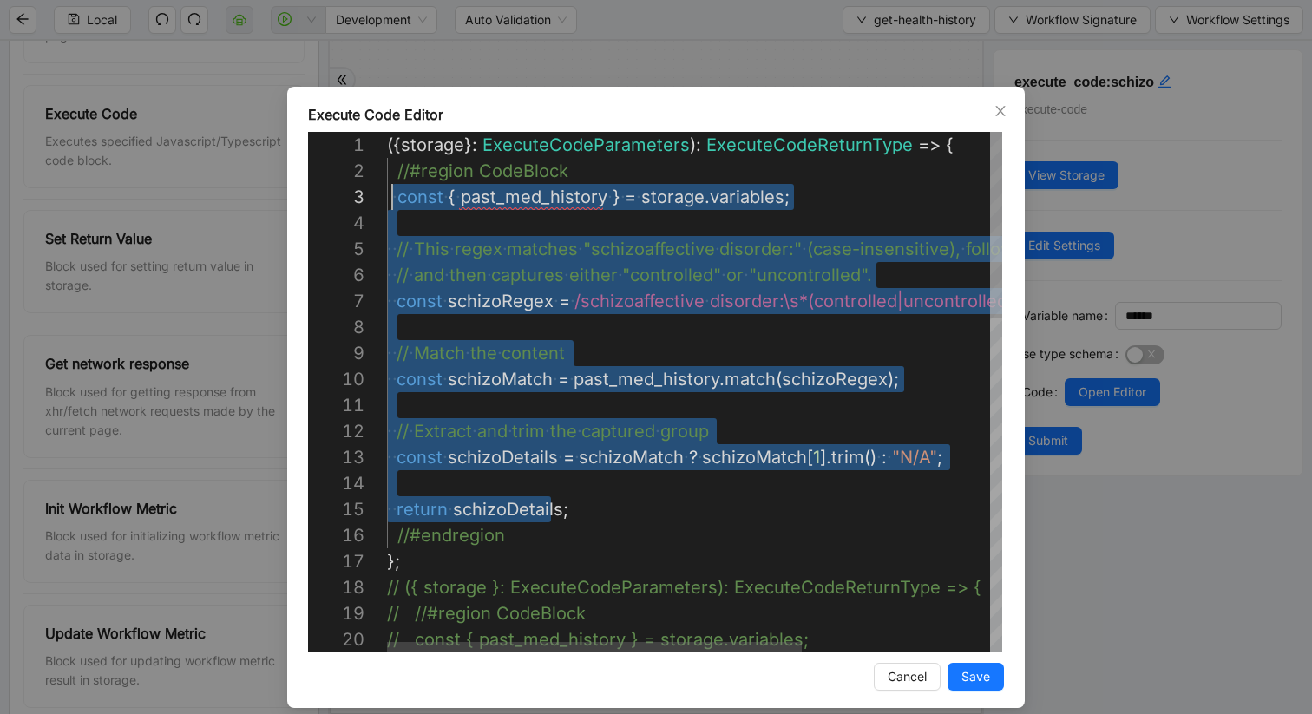
scroll to position [52, 0]
drag, startPoint x: 555, startPoint y: 509, endPoint x: 390, endPoint y: 206, distance: 345.6
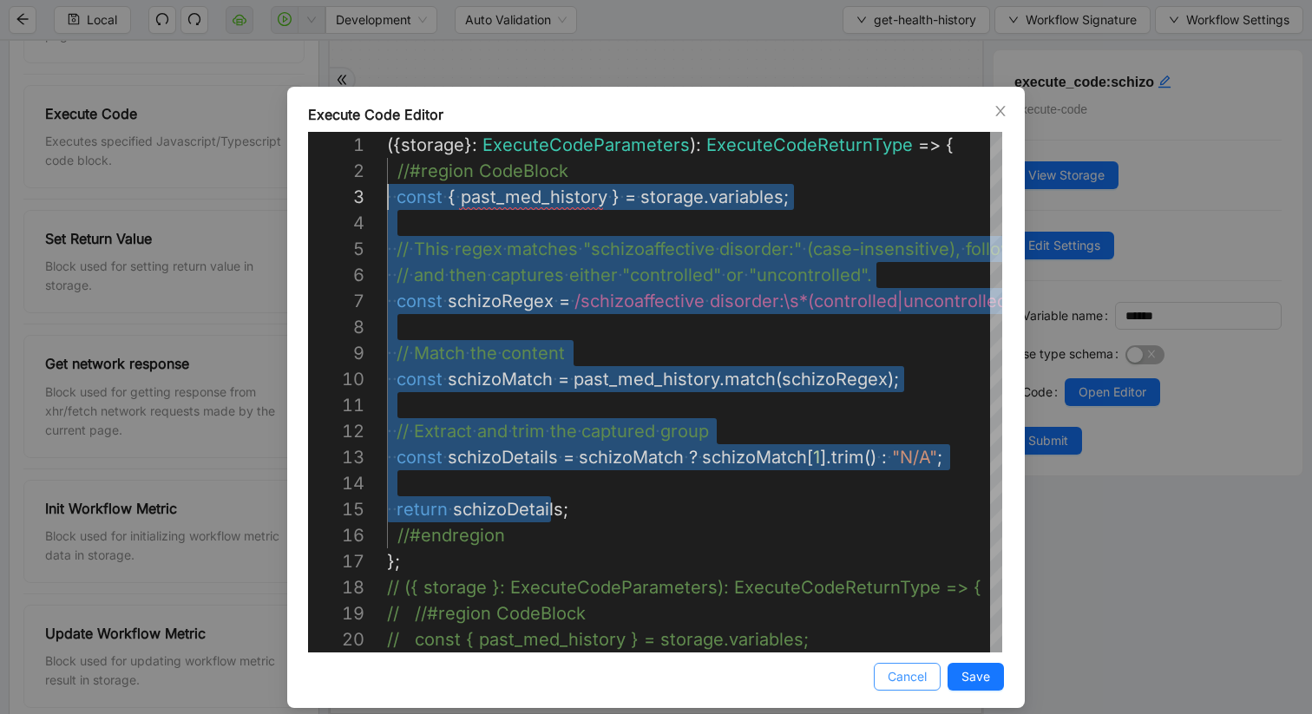
click at [914, 601] on span "Cancel" at bounding box center [907, 676] width 39 height 19
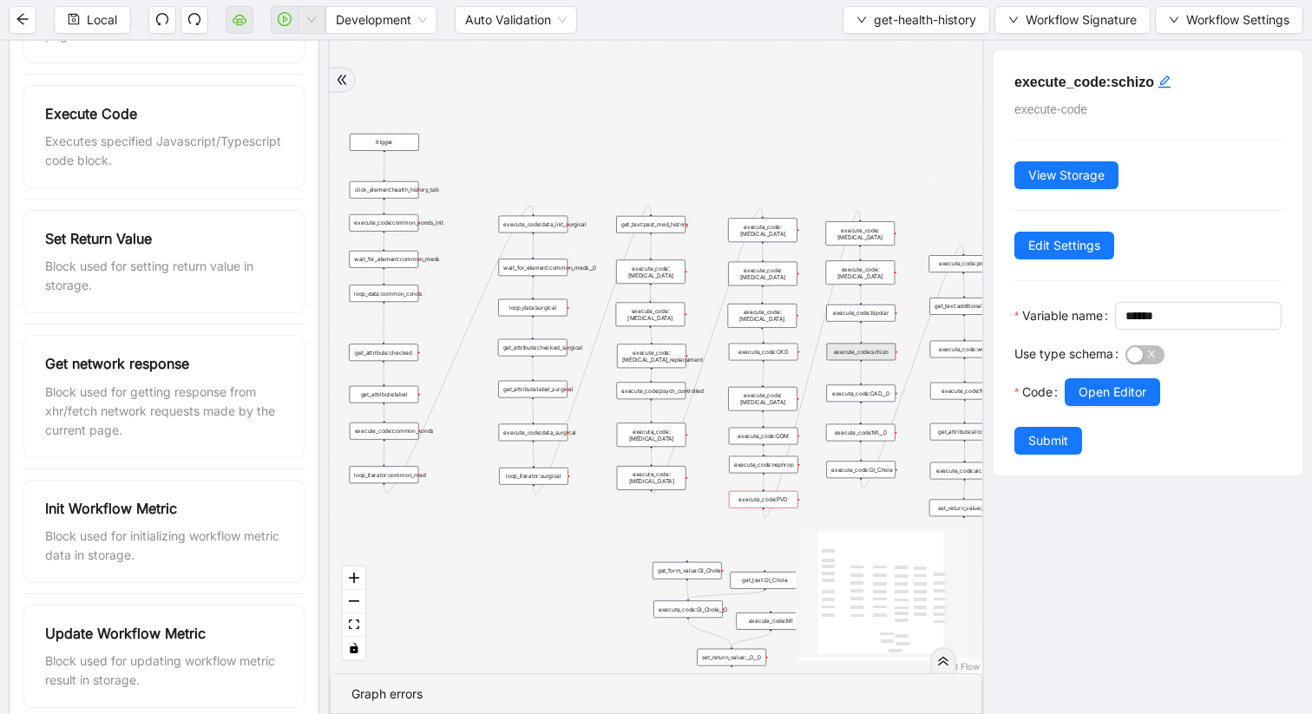
click at [769, 502] on div "execute_code:PVD" at bounding box center [763, 499] width 69 height 17
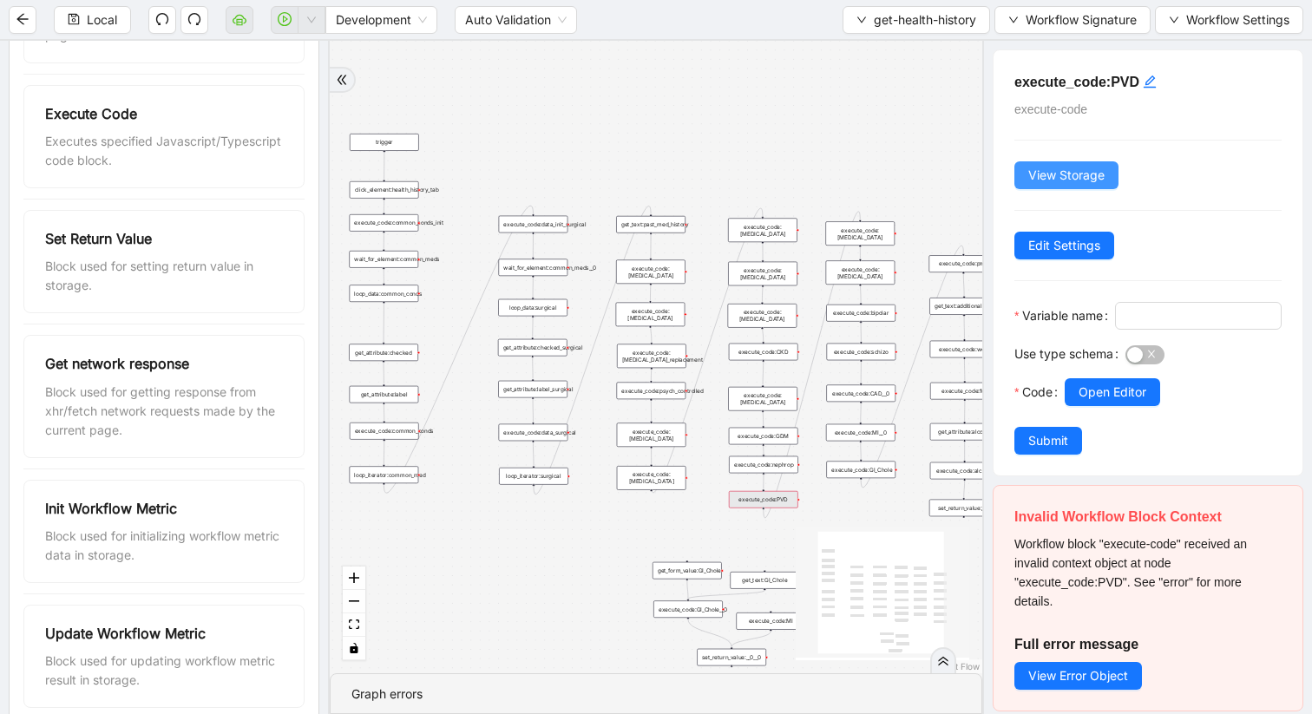
click at [1074, 182] on span "View Storage" at bounding box center [1066, 175] width 76 height 19
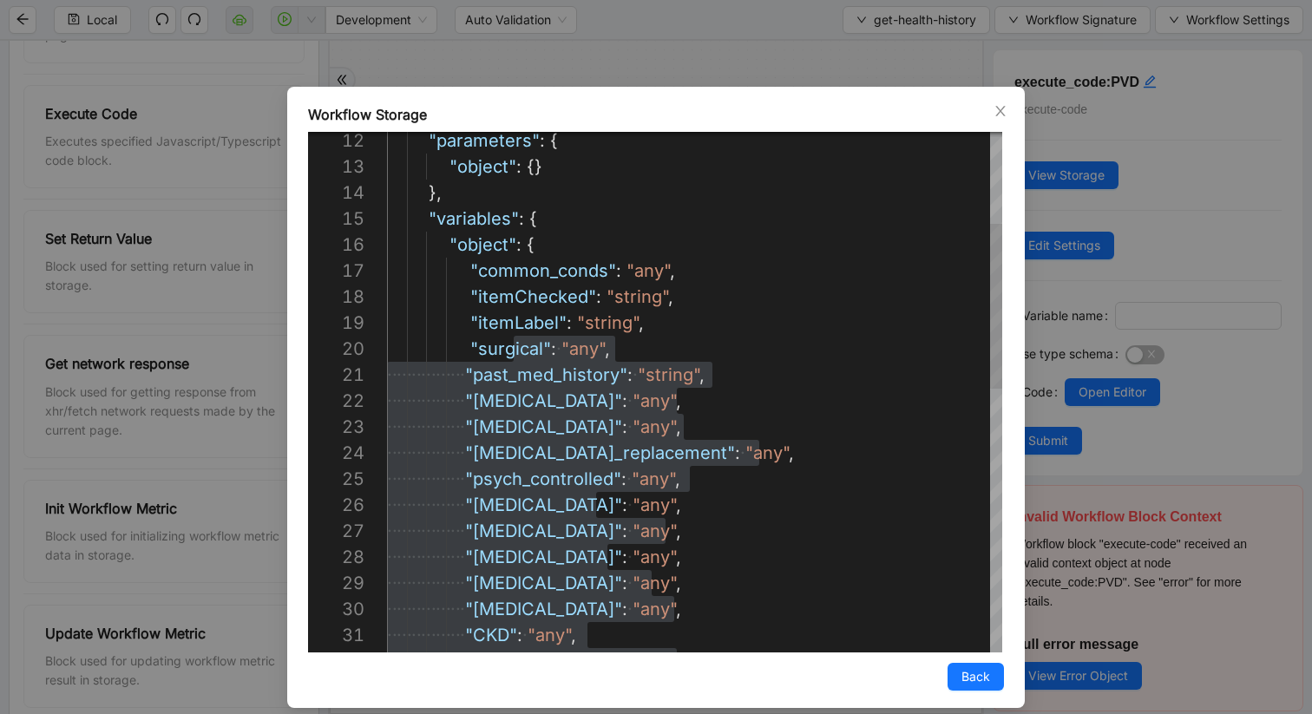
type textarea "**********"
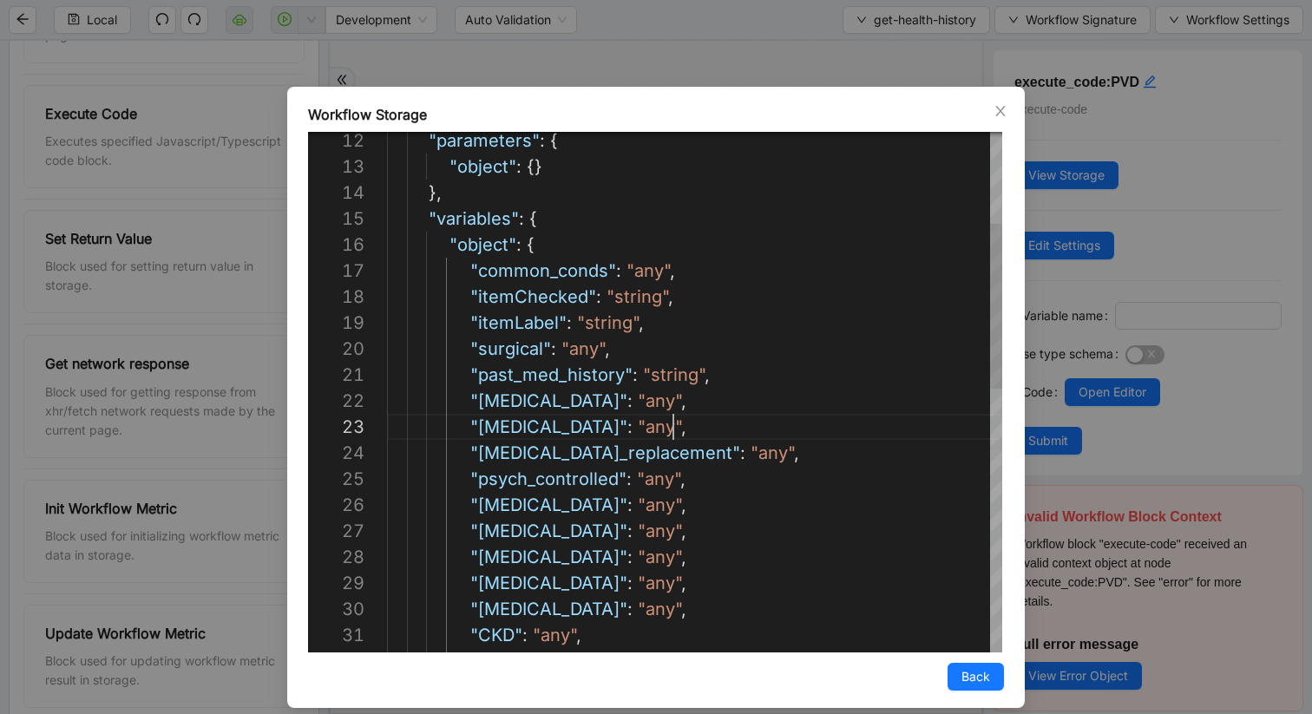
scroll to position [52, 286]
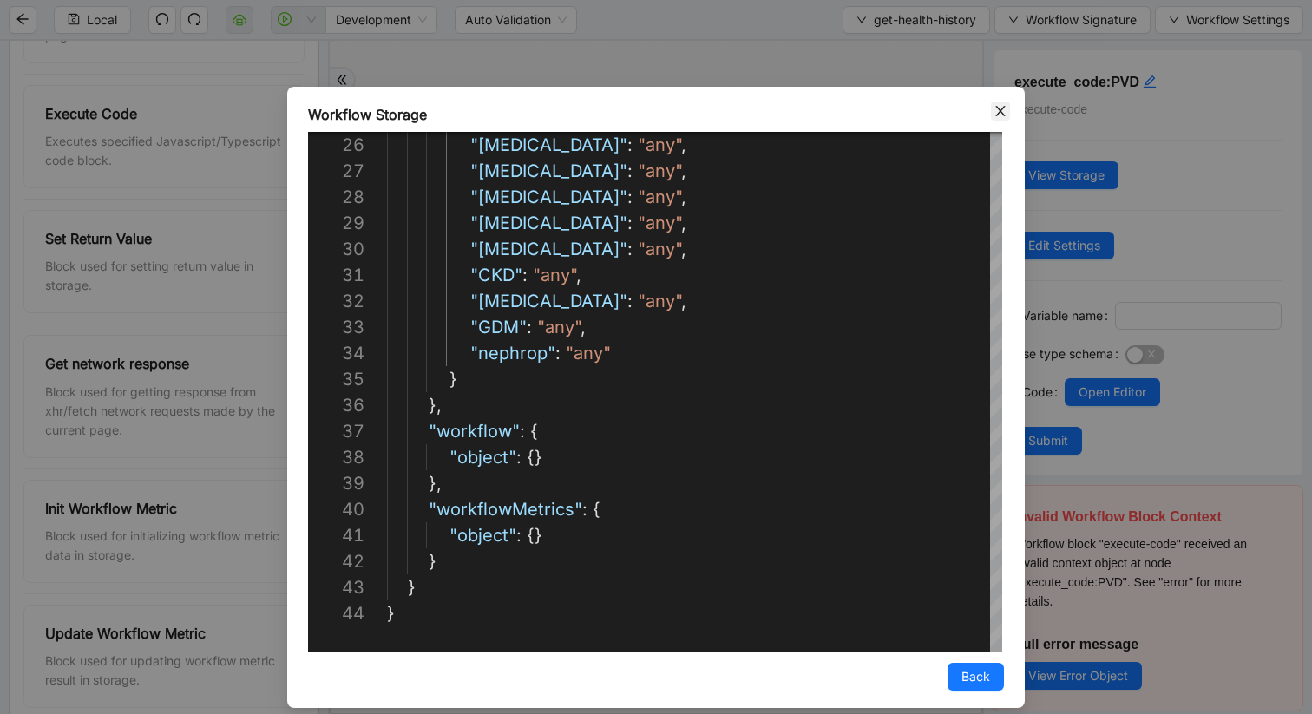
click at [995, 112] on icon "close" at bounding box center [1001, 111] width 14 height 14
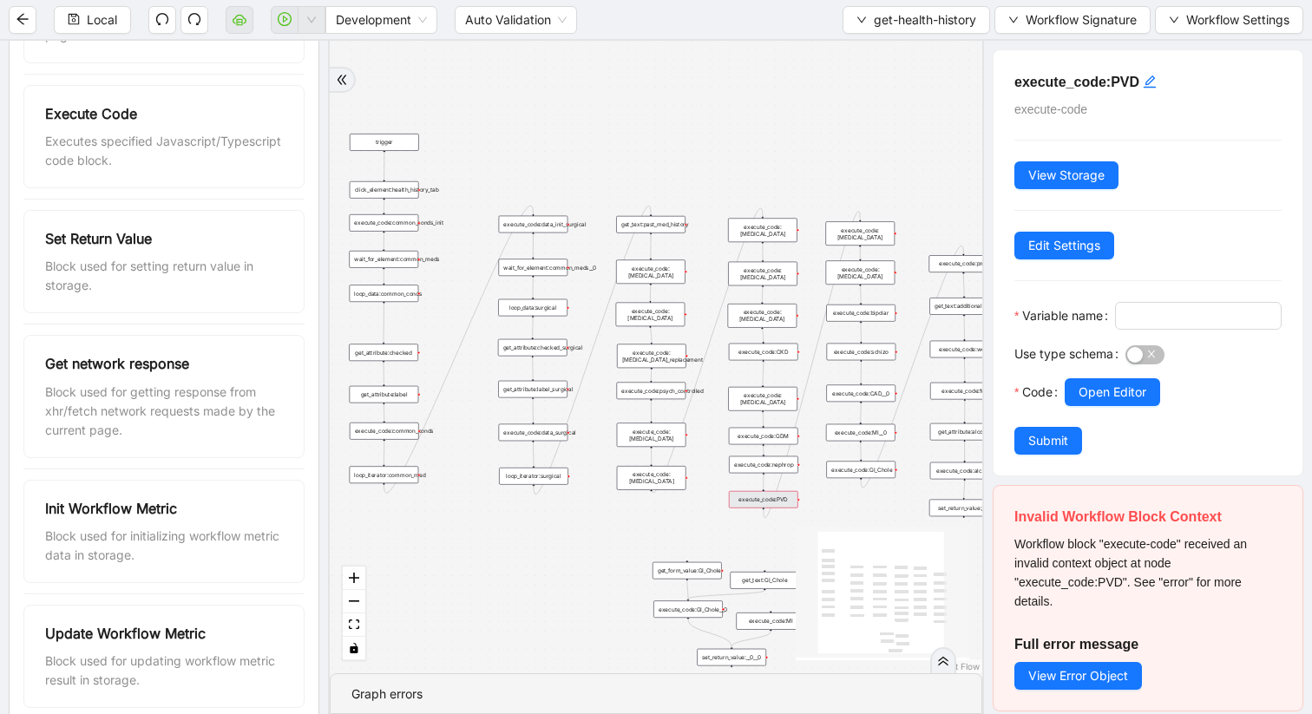
click at [781, 502] on div "execute_code:PVD" at bounding box center [763, 499] width 69 height 17
click at [1087, 402] on span "Open Editor" at bounding box center [1113, 392] width 68 height 19
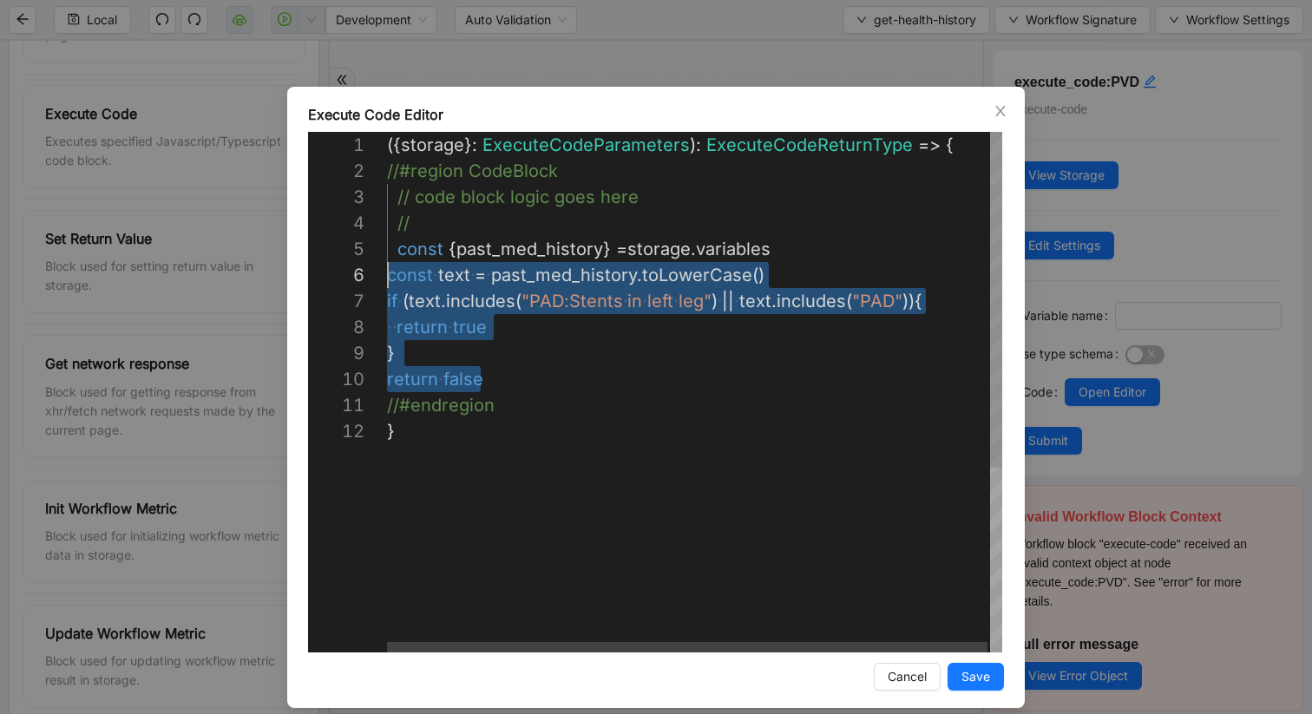
scroll to position [104, 0]
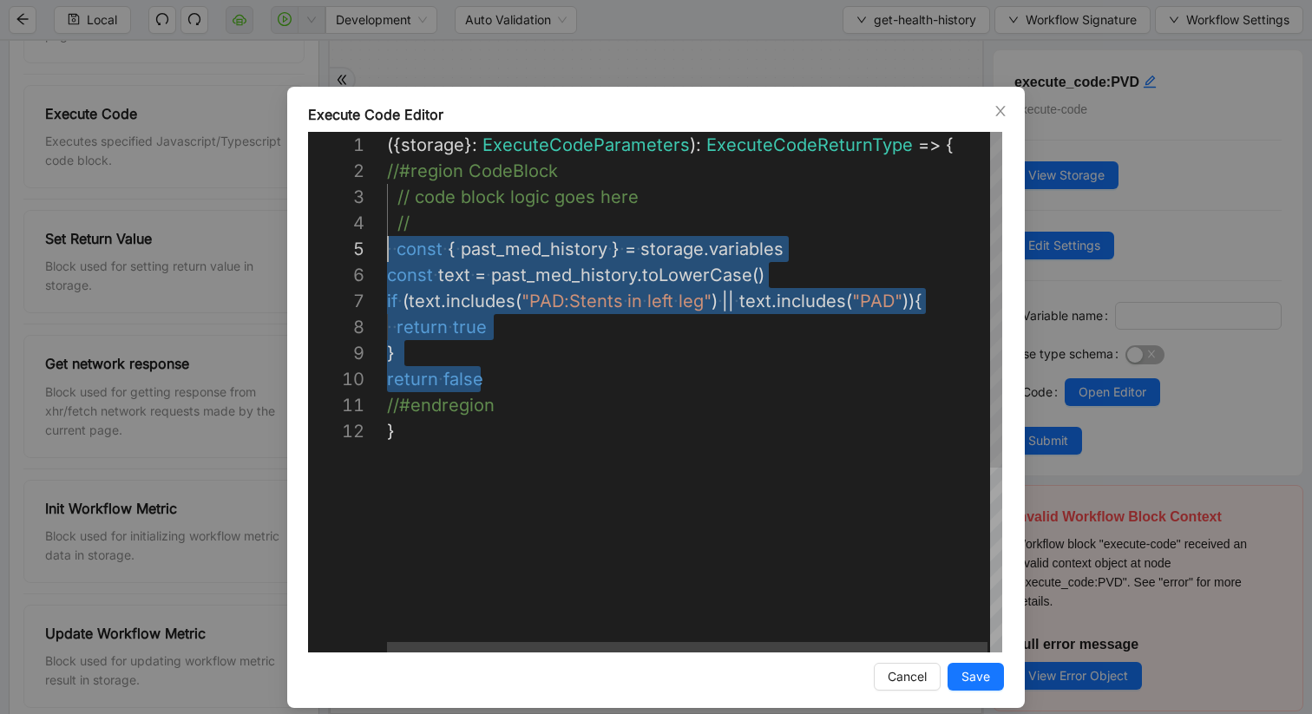
drag, startPoint x: 483, startPoint y: 376, endPoint x: 382, endPoint y: 259, distance: 155.0
paste textarea "**********"
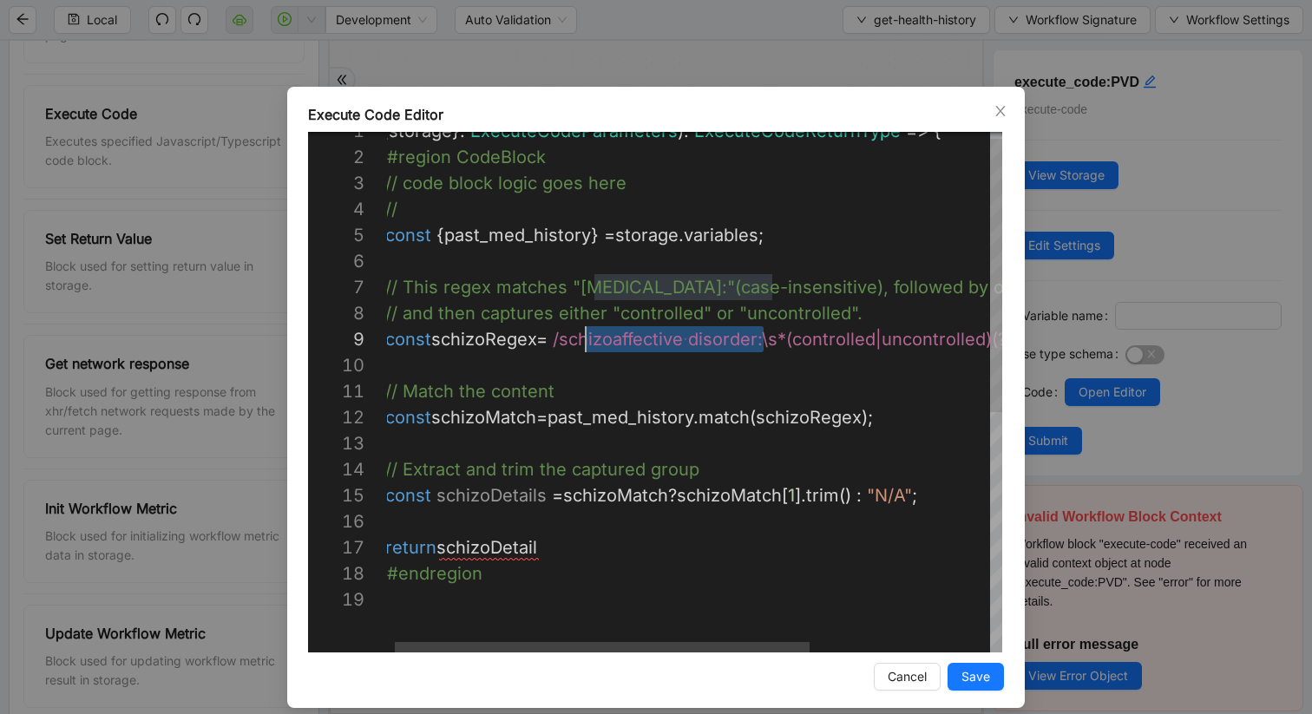
scroll to position [208, 200]
drag, startPoint x: 762, startPoint y: 344, endPoint x: 572, endPoint y: 339, distance: 190.1
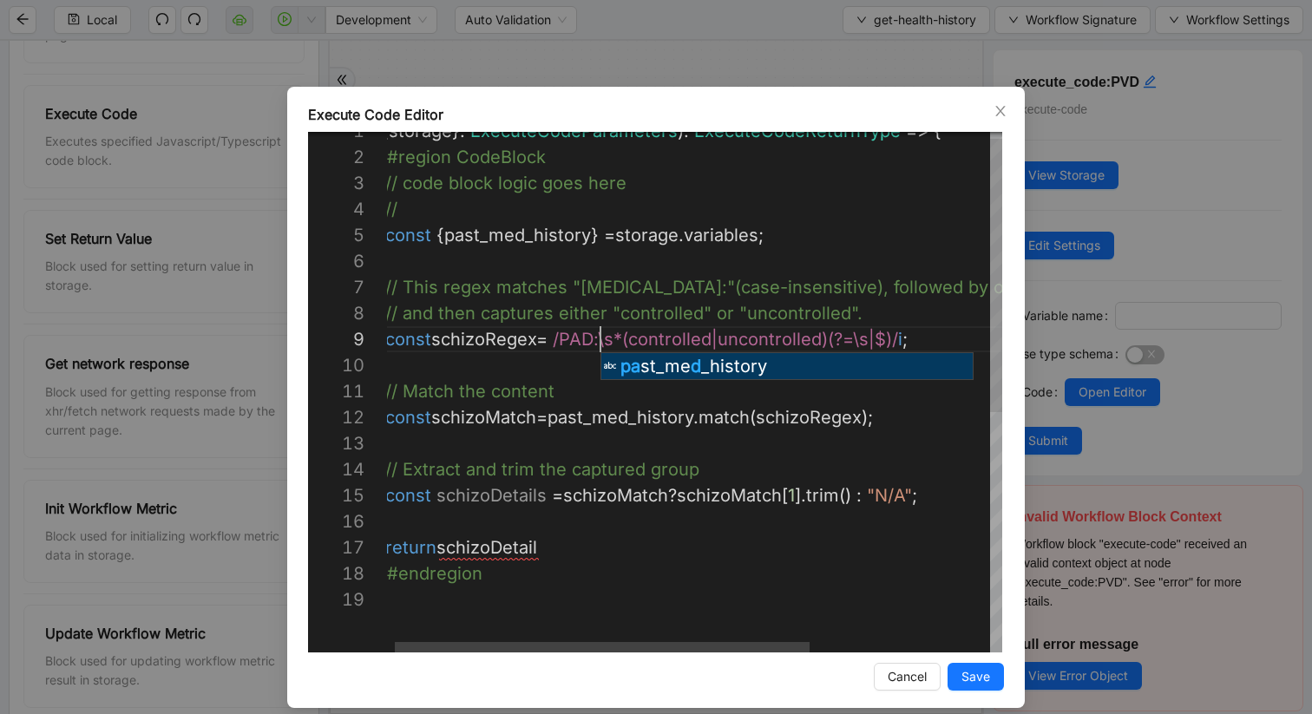
scroll to position [208, 226]
click at [896, 412] on div "({ storage }: ExecuteCodeParameters ): ExecuteCodeReturnType => { //#region Cod…" at bounding box center [822, 612] width 894 height 989
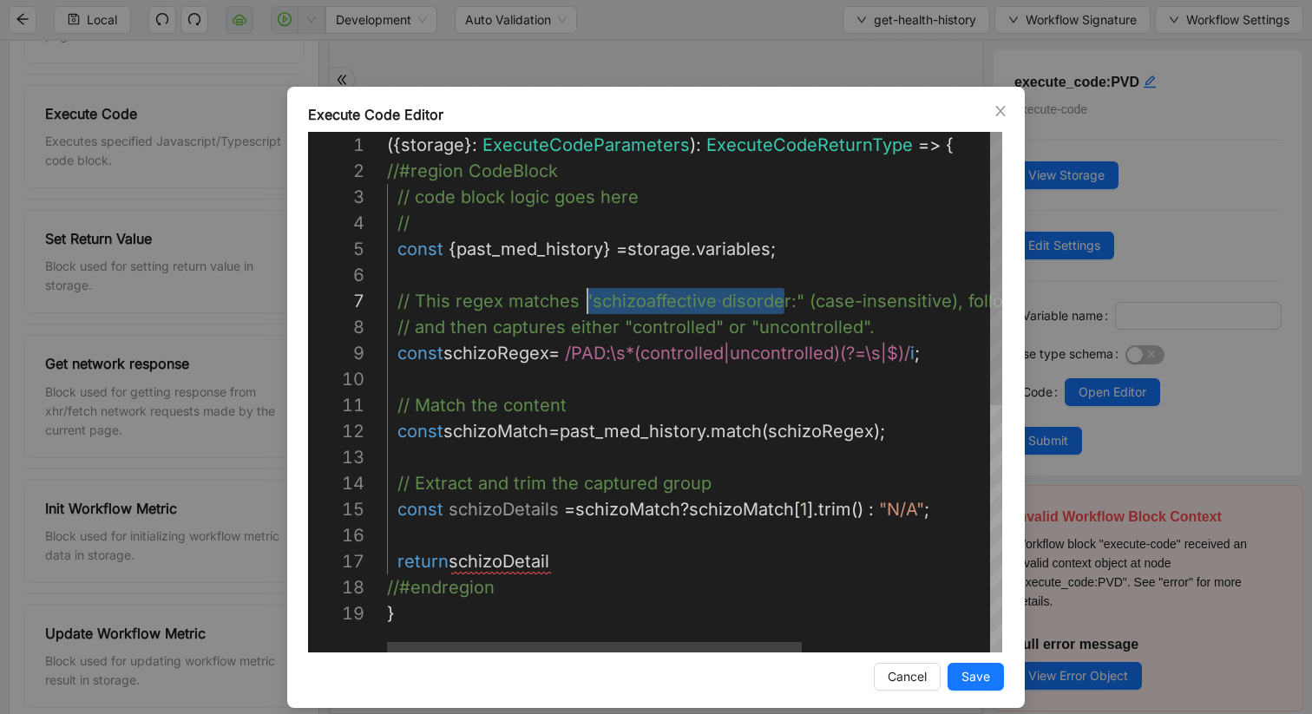
scroll to position [156, 200]
drag, startPoint x: 782, startPoint y: 305, endPoint x: 589, endPoint y: 309, distance: 192.7
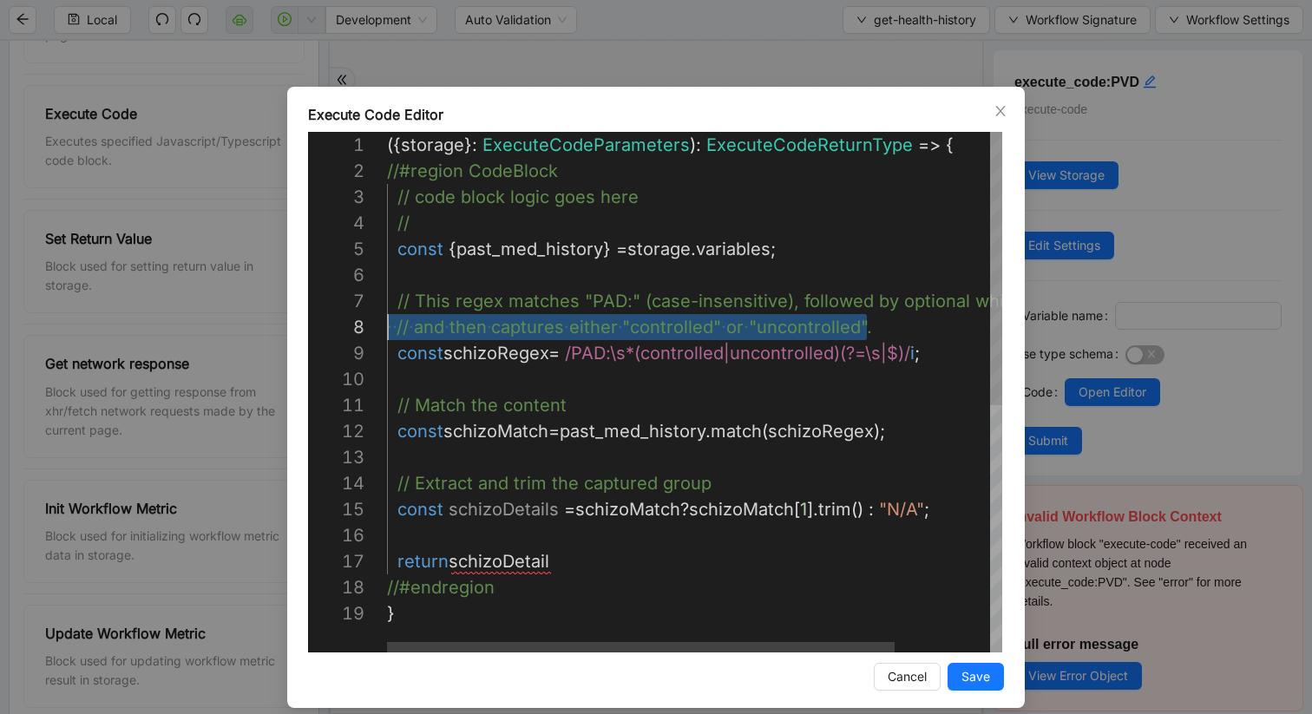
scroll to position [182, 0]
drag, startPoint x: 871, startPoint y: 326, endPoint x: 379, endPoint y: 332, distance: 492.1
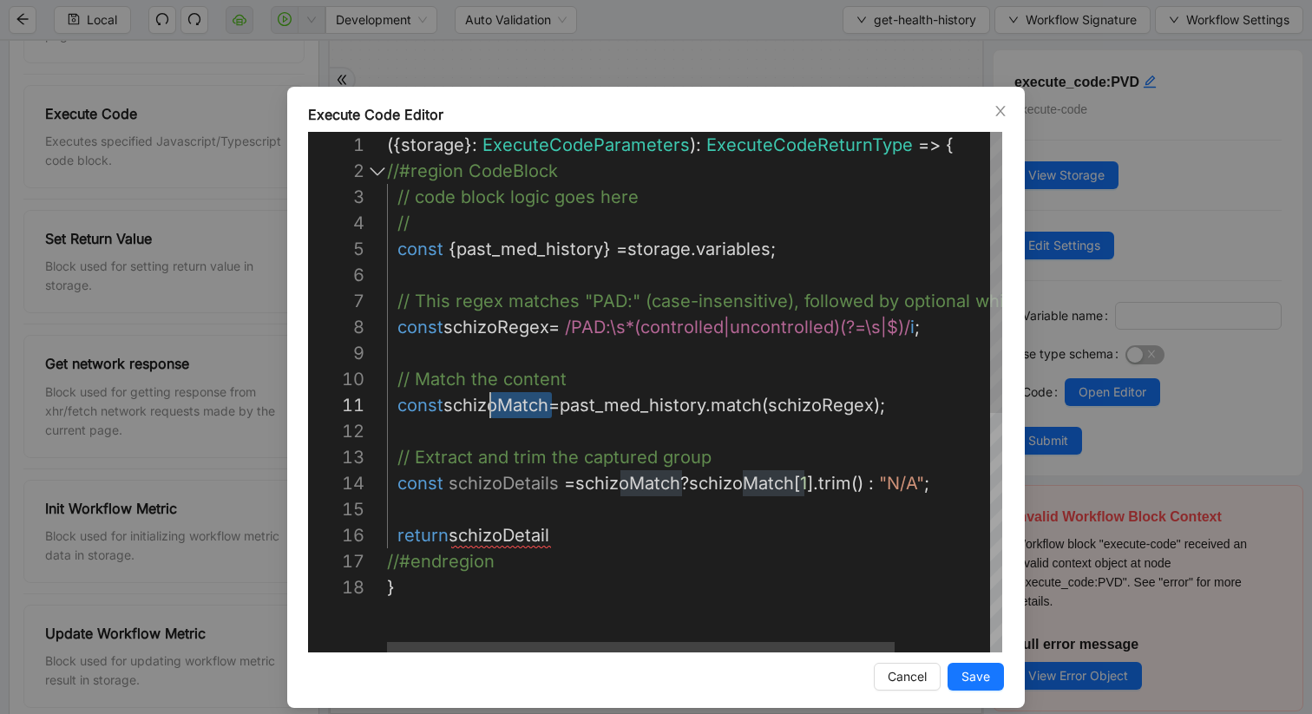
scroll to position [0, 79]
drag, startPoint x: 549, startPoint y: 408, endPoint x: 463, endPoint y: 399, distance: 87.2
click at [494, 322] on div "({ storage }: ExecuteCodeParameters ): ExecuteCodeReturnType => { //#region Cod…" at bounding box center [752, 613] width 731 height 963
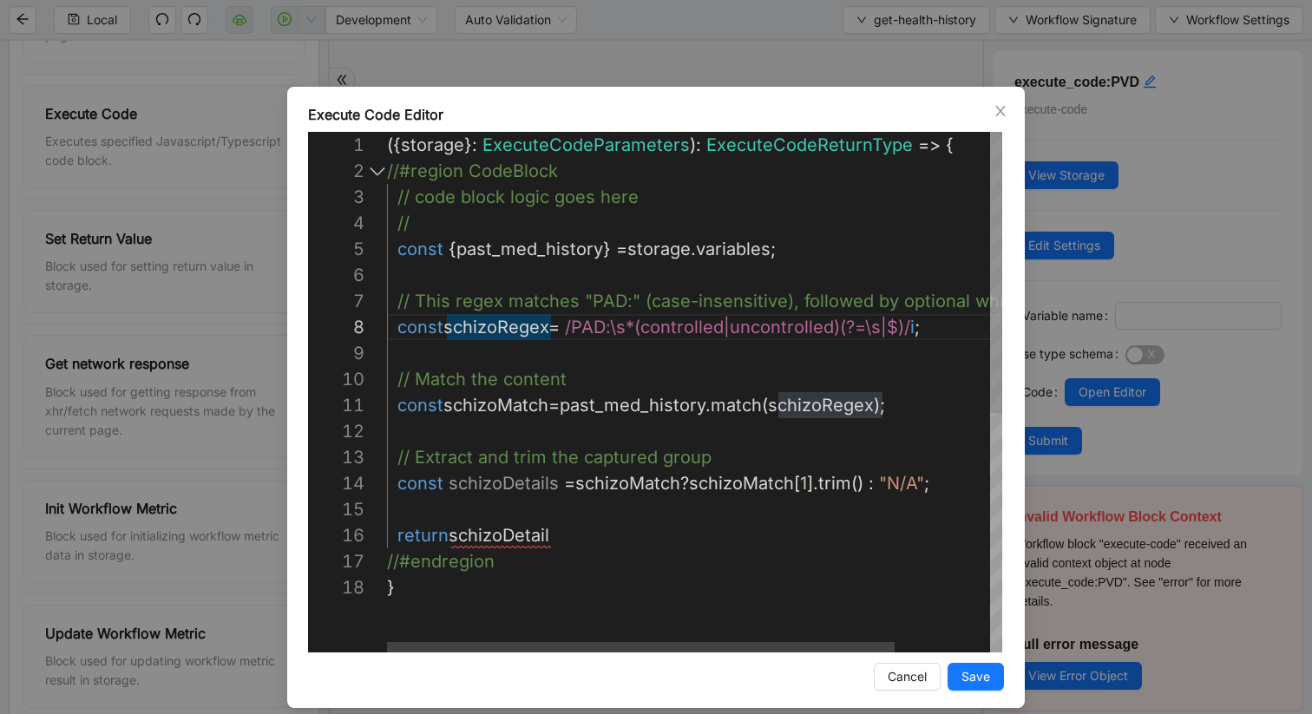
click at [502, 329] on div "({ storage }: ExecuteCodeParameters ): ExecuteCodeReturnType => { //#region Cod…" at bounding box center [752, 613] width 731 height 963
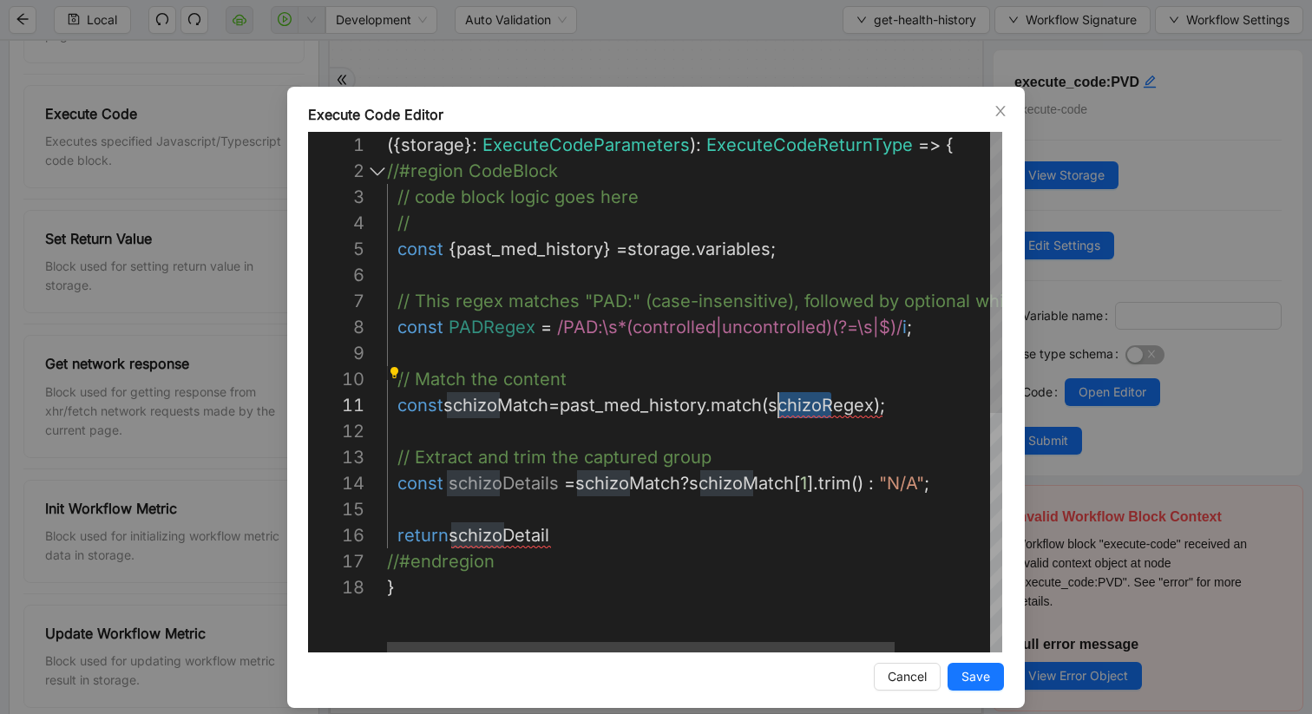
drag, startPoint x: 832, startPoint y: 406, endPoint x: 782, endPoint y: 406, distance: 50.3
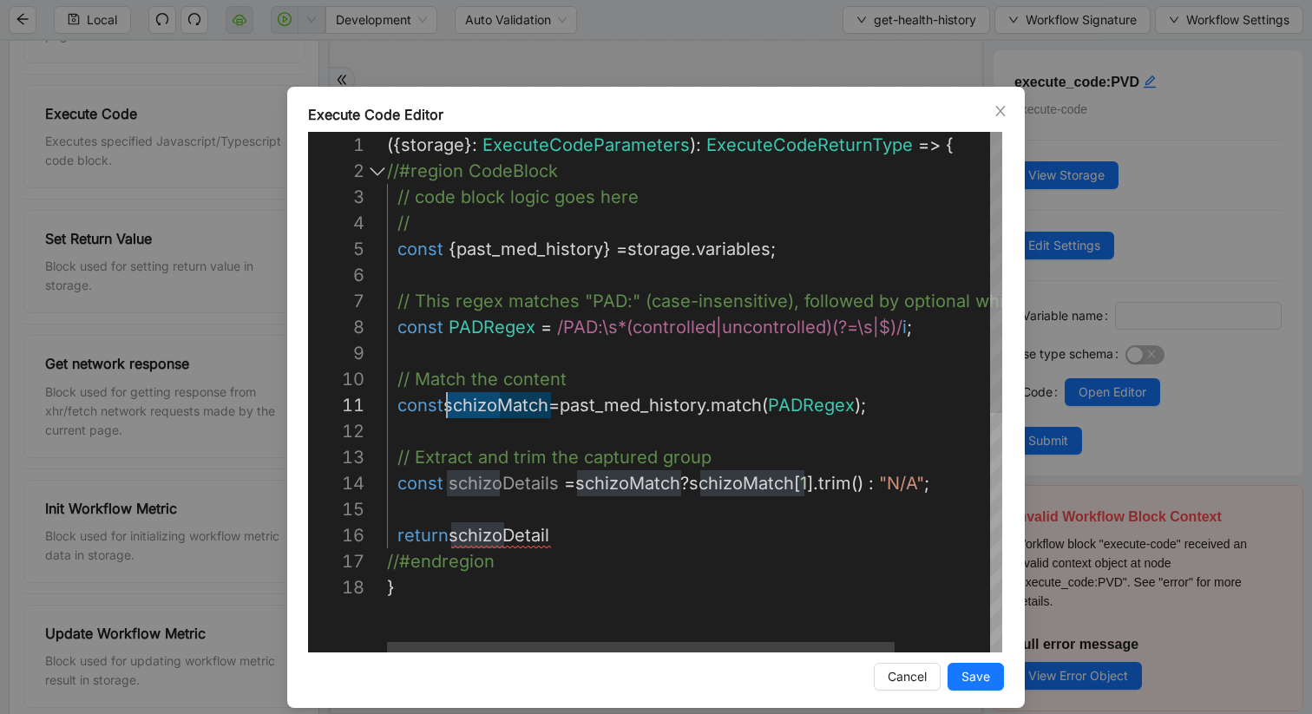
drag, startPoint x: 500, startPoint y: 402, endPoint x: 450, endPoint y: 402, distance: 49.5
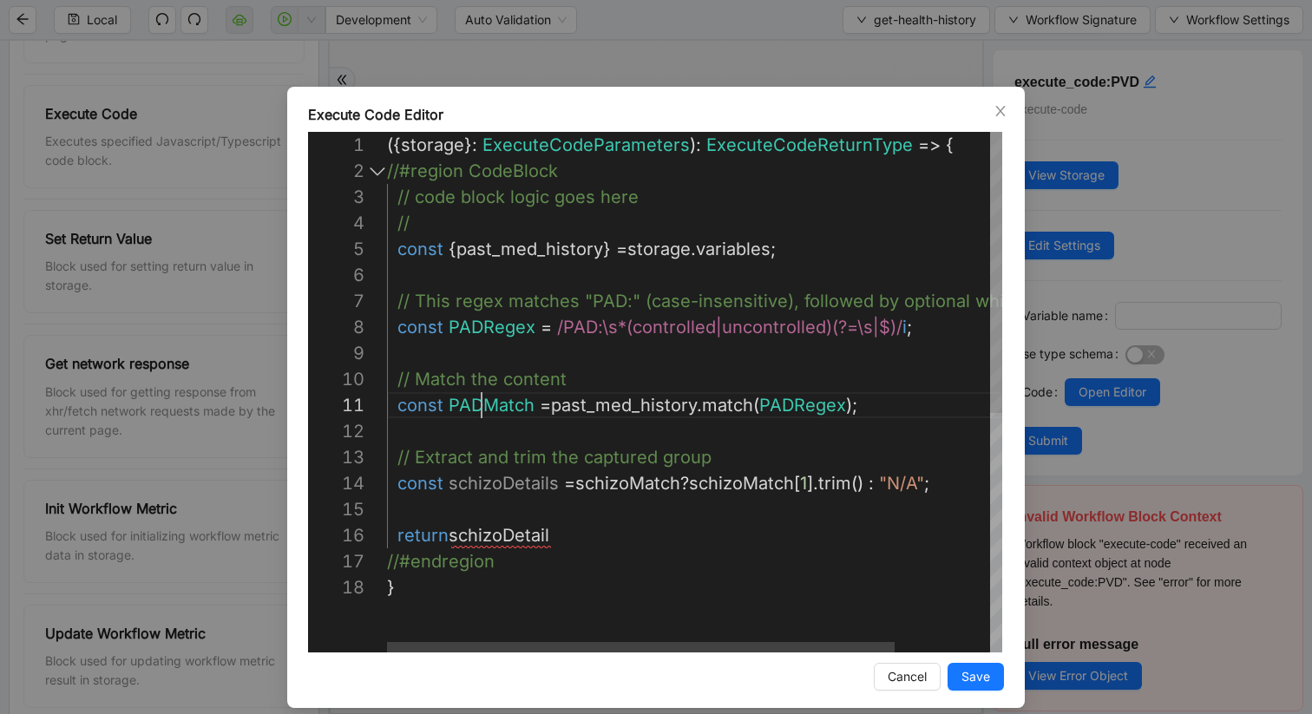
scroll to position [0, 95]
drag, startPoint x: 632, startPoint y: 485, endPoint x: 581, endPoint y: 484, distance: 51.2
drag, startPoint x: 737, startPoint y: 484, endPoint x: 683, endPoint y: 484, distance: 53.8
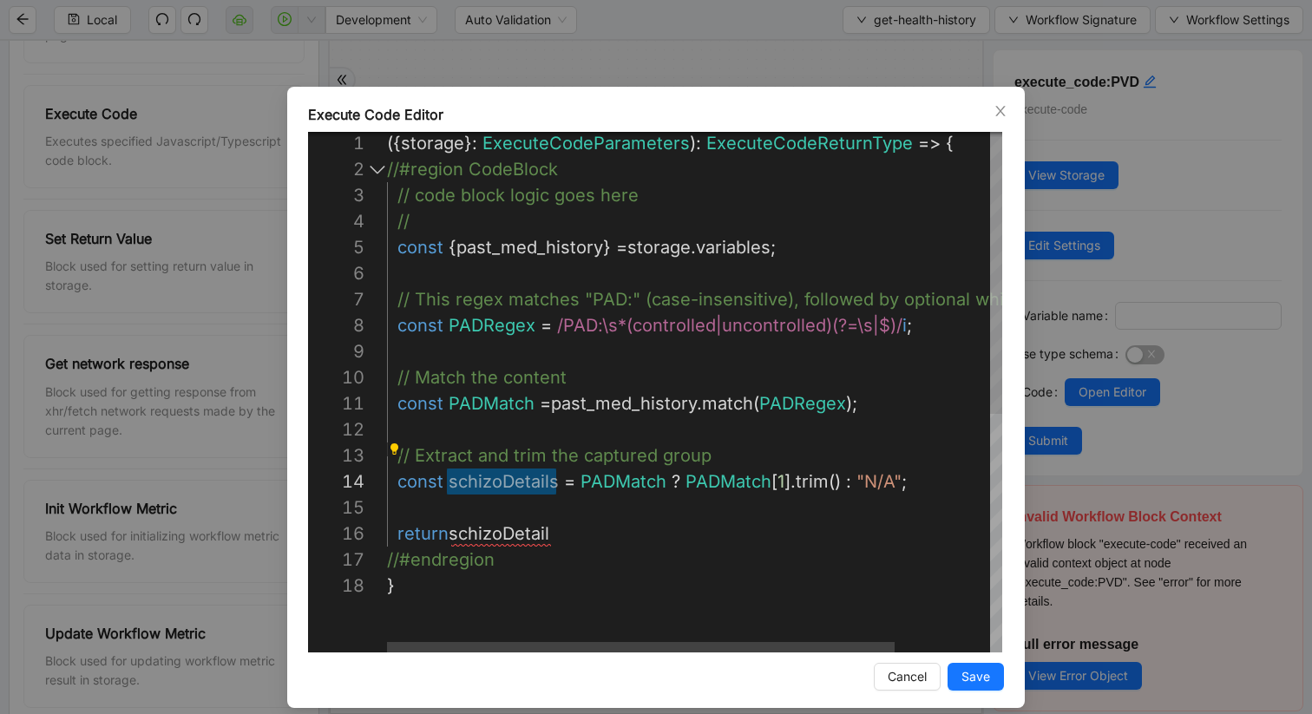
drag, startPoint x: 558, startPoint y: 488, endPoint x: 449, endPoint y: 484, distance: 109.4
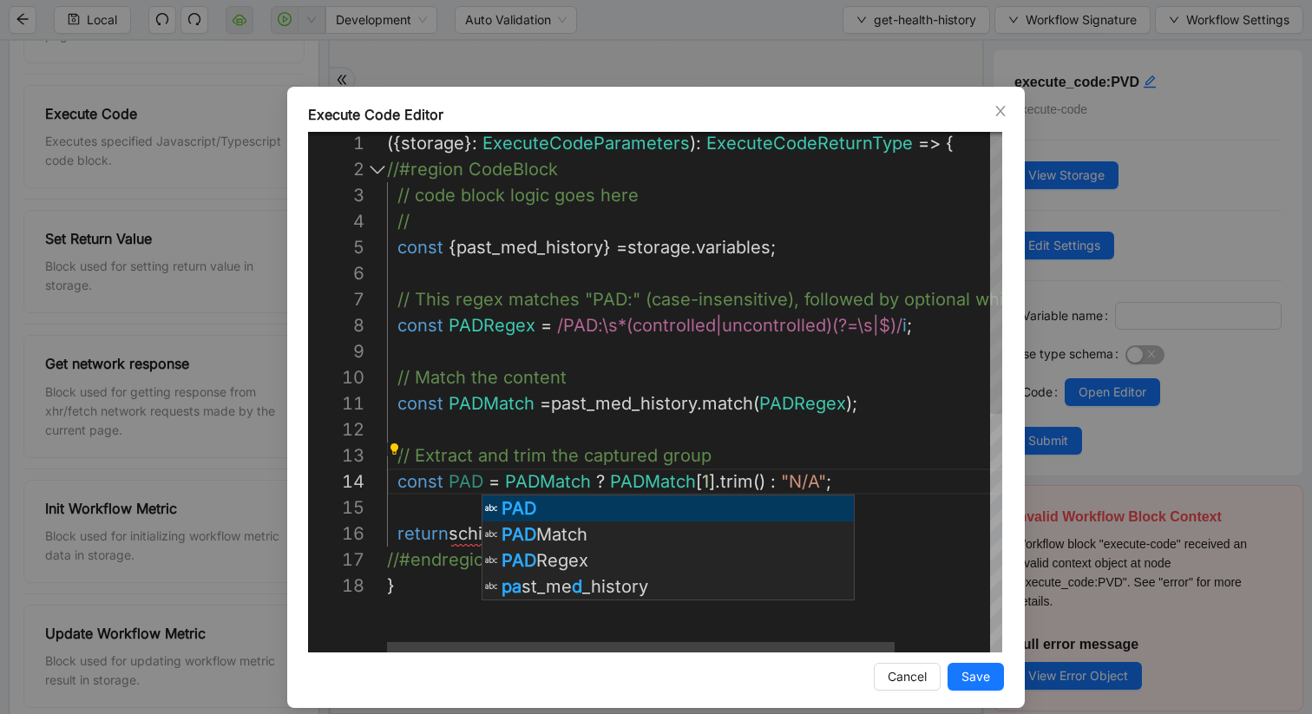
scroll to position [52, 319]
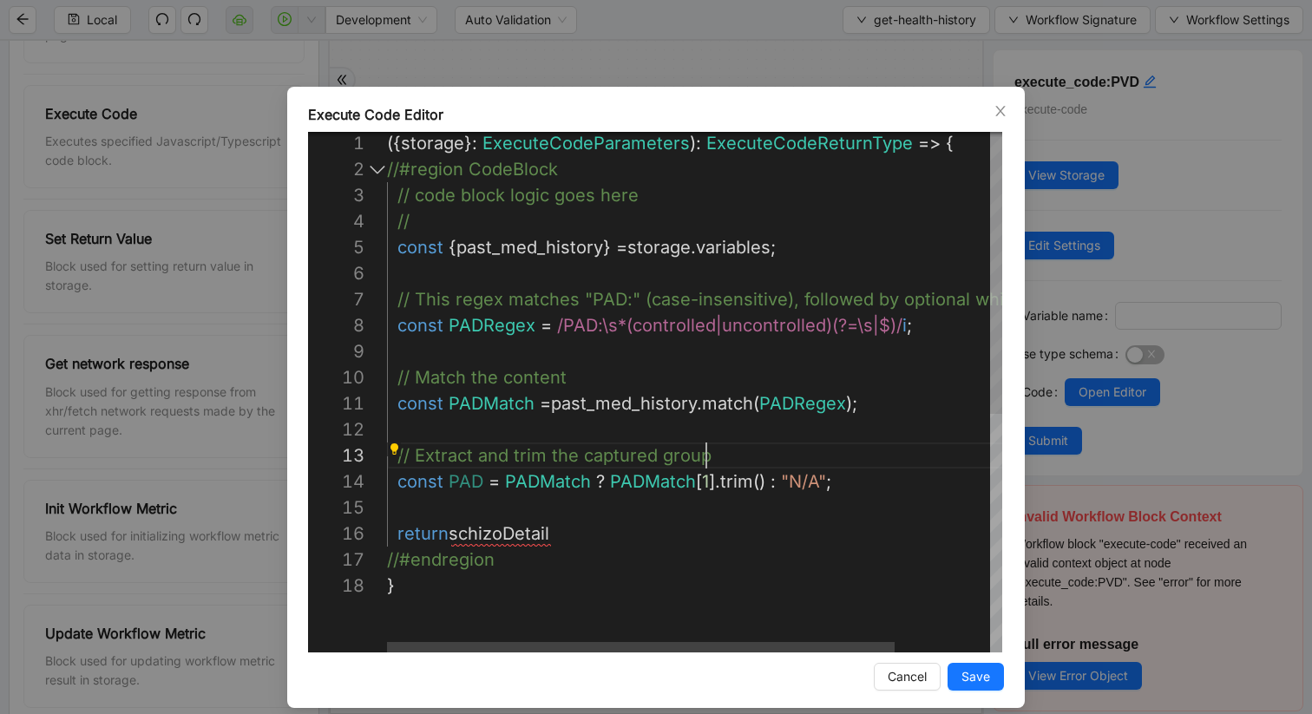
click at [886, 465] on div "({ storage }: ExecuteCodeParameters ): ExecuteCodeReturnType => { //#region Cod…" at bounding box center [752, 611] width 731 height 963
click at [485, 482] on div "({ storage }: ExecuteCodeParameters ): ExecuteCodeReturnType => { //#region Cod…" at bounding box center [752, 611] width 731 height 963
drag, startPoint x: 537, startPoint y: 483, endPoint x: 451, endPoint y: 484, distance: 85.9
click at [451, 484] on div "({ storage }: ExecuteCodeParameters ): ExecuteCodeReturnType => { //#region Cod…" at bounding box center [752, 611] width 731 height 963
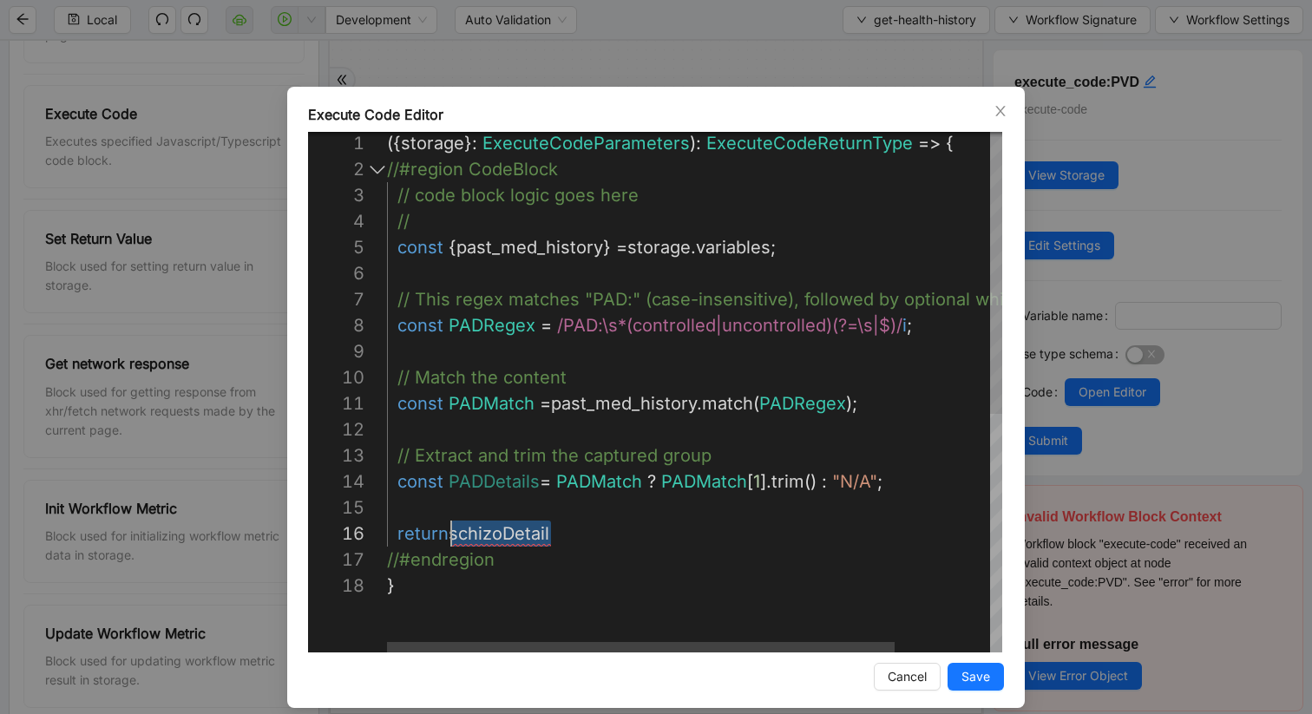
drag, startPoint x: 544, startPoint y: 536, endPoint x: 455, endPoint y: 539, distance: 89.4
paste textarea "Editor content;Press Alt+F1 for Accessibility Options."
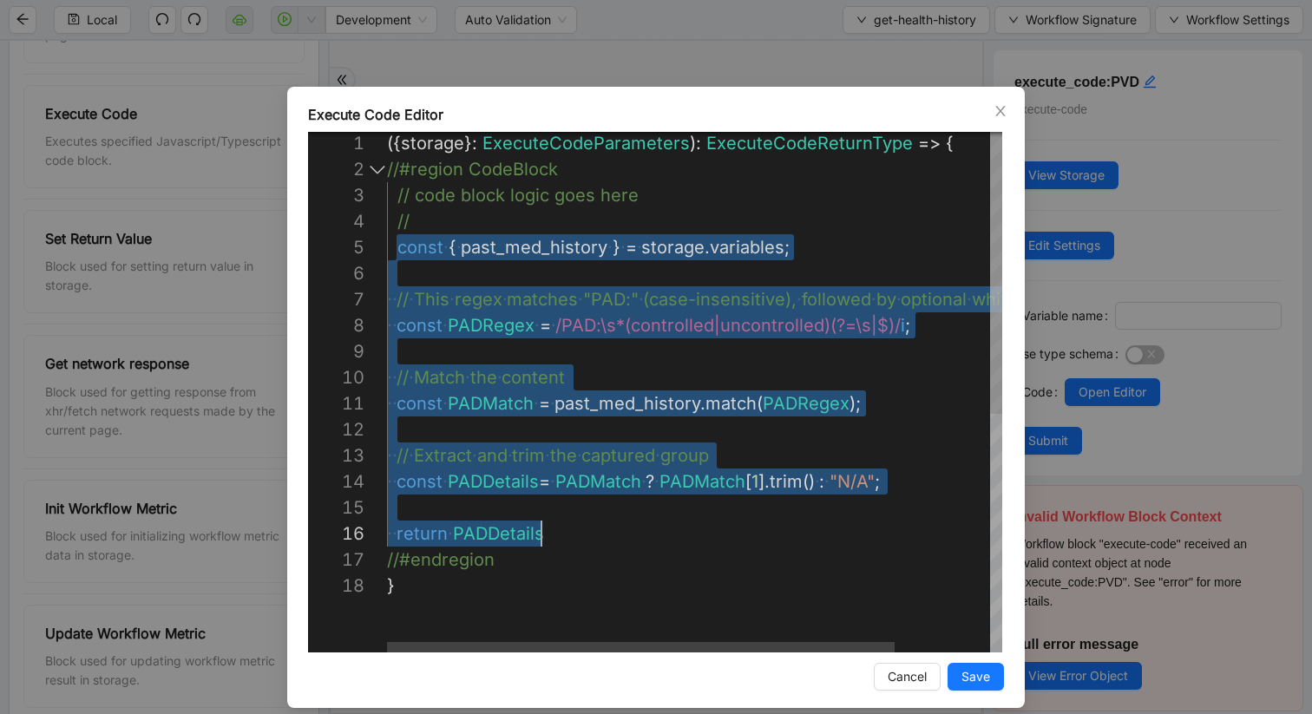
scroll to position [104, 154]
drag, startPoint x: 398, startPoint y: 248, endPoint x: 576, endPoint y: 535, distance: 337.1
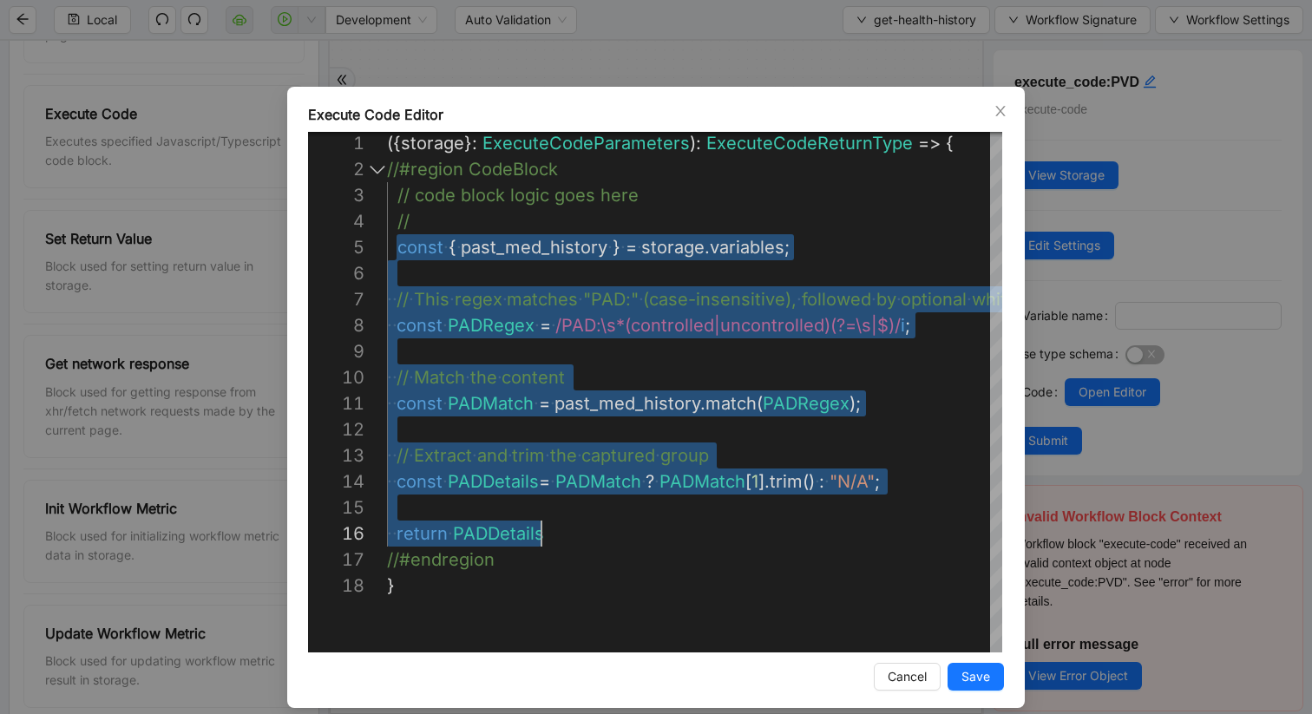
paste textarea "**********"
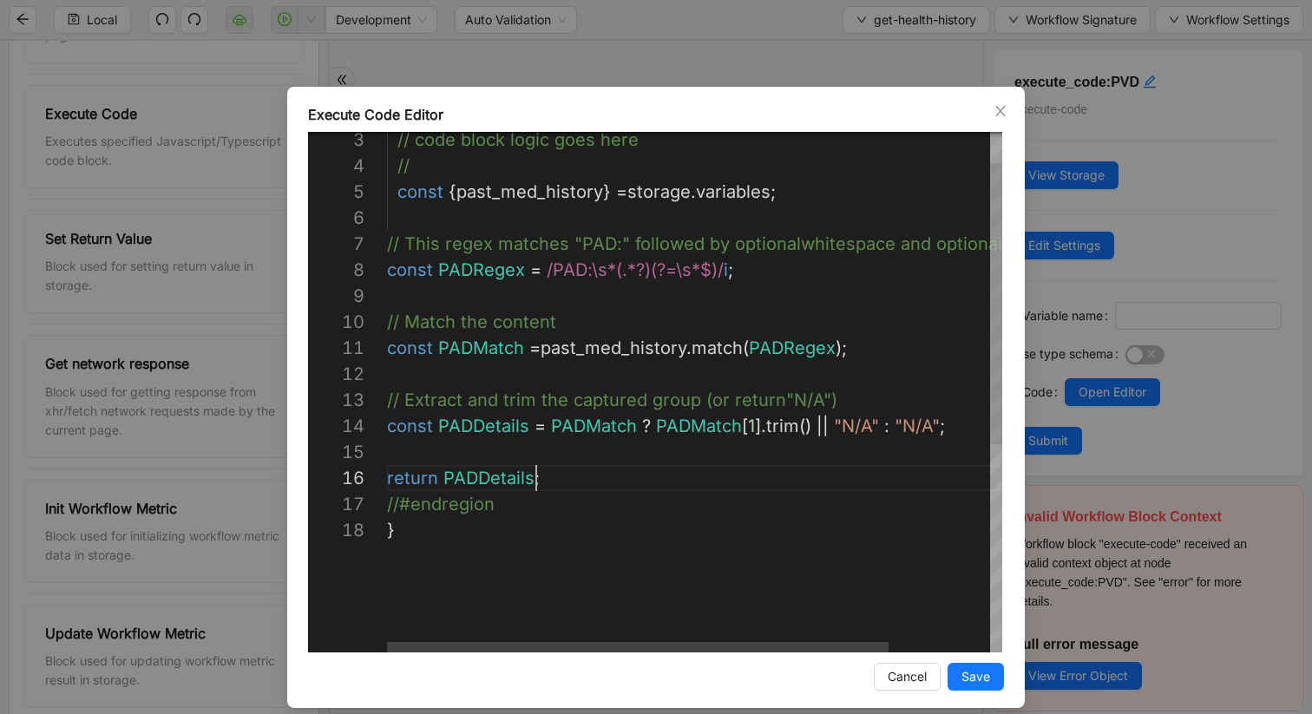
scroll to position [182, 201]
click at [588, 273] on div "// code block logic goes here // const { past_med_history } = storage . variabl…" at bounding box center [756, 556] width 739 height 963
type textarea "**********"
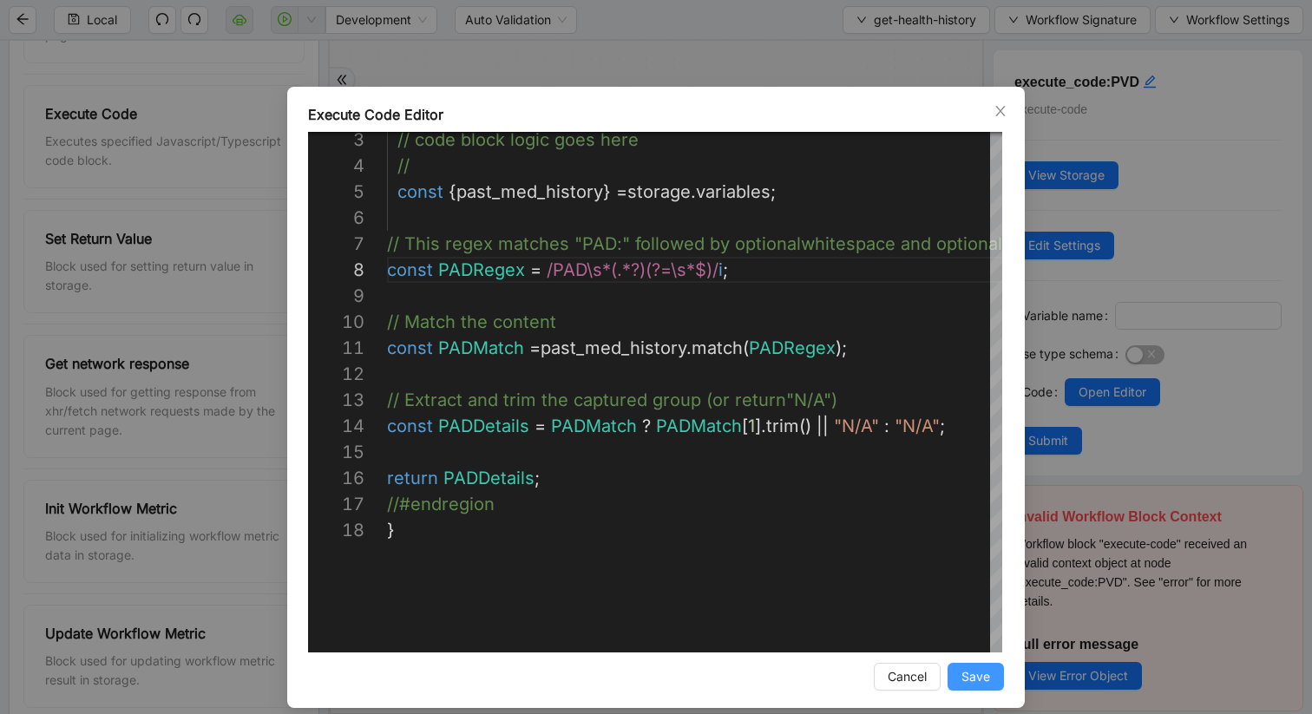
click at [981, 601] on span "Save" at bounding box center [976, 676] width 29 height 19
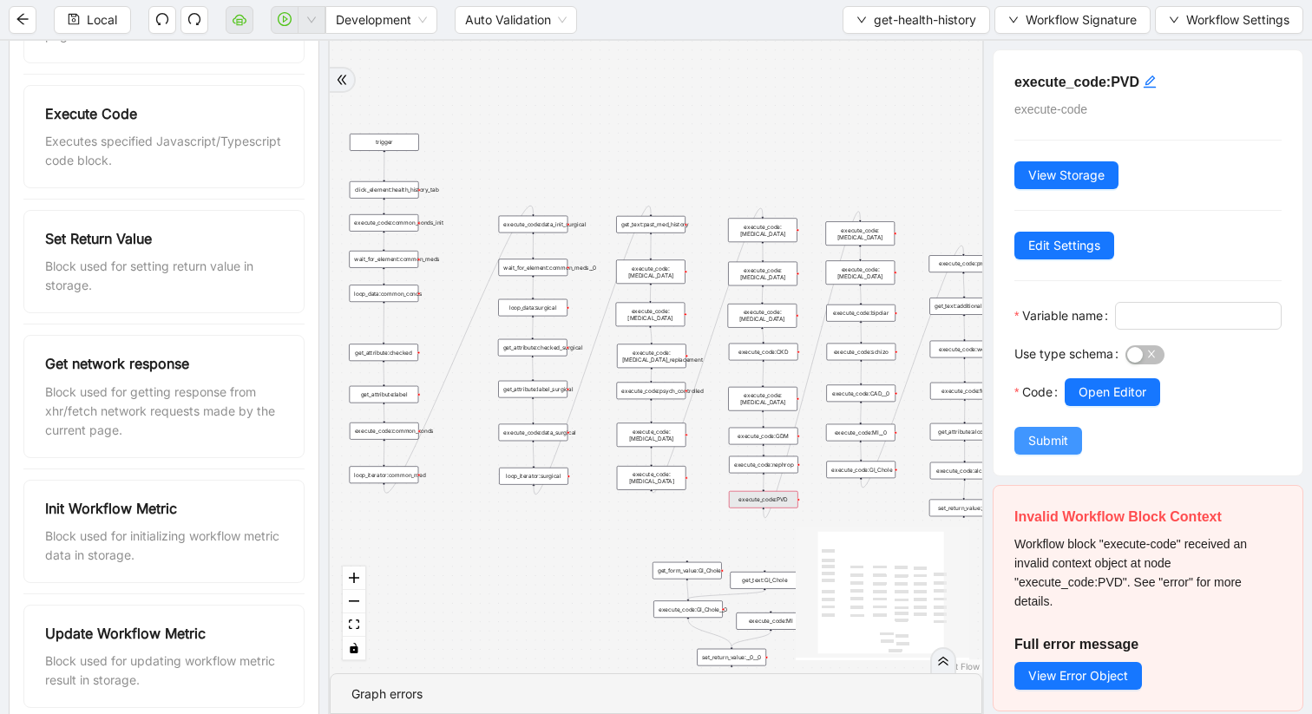
click at [1048, 450] on span "Submit" at bounding box center [1048, 440] width 40 height 19
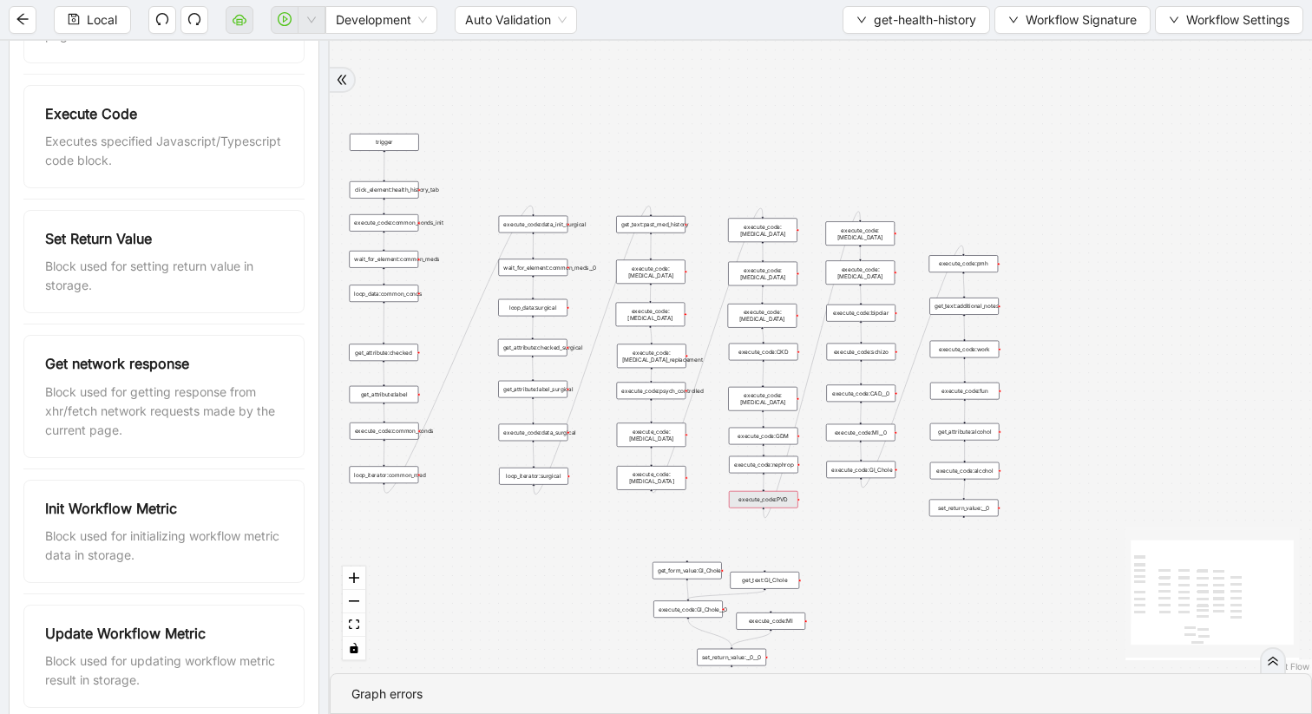
click at [757, 499] on div "execute_code:PVD" at bounding box center [763, 499] width 69 height 17
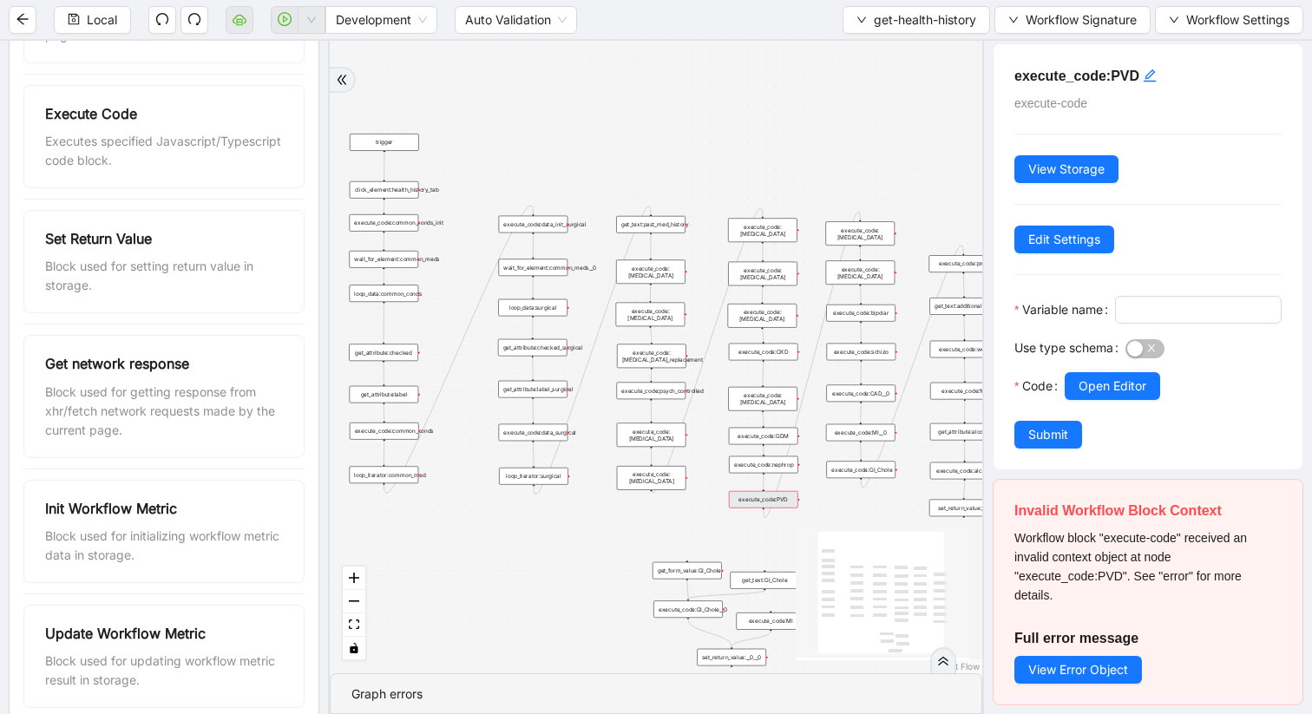
scroll to position [33, 0]
click at [1126, 307] on input "Variable name" at bounding box center [1197, 309] width 142 height 19
type input "***"
click at [1072, 437] on button "Submit" at bounding box center [1049, 435] width 68 height 28
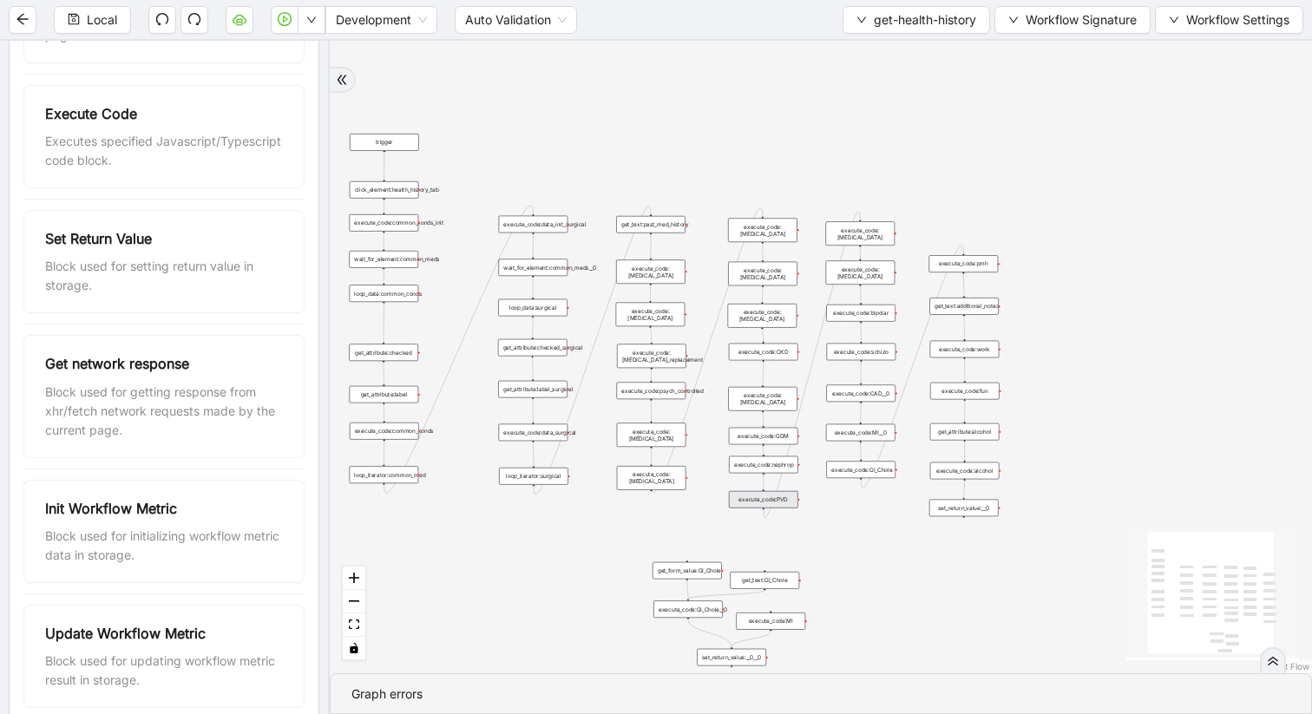
scroll to position [0, 0]
click at [783, 502] on div "execute_code:PVD" at bounding box center [763, 499] width 69 height 17
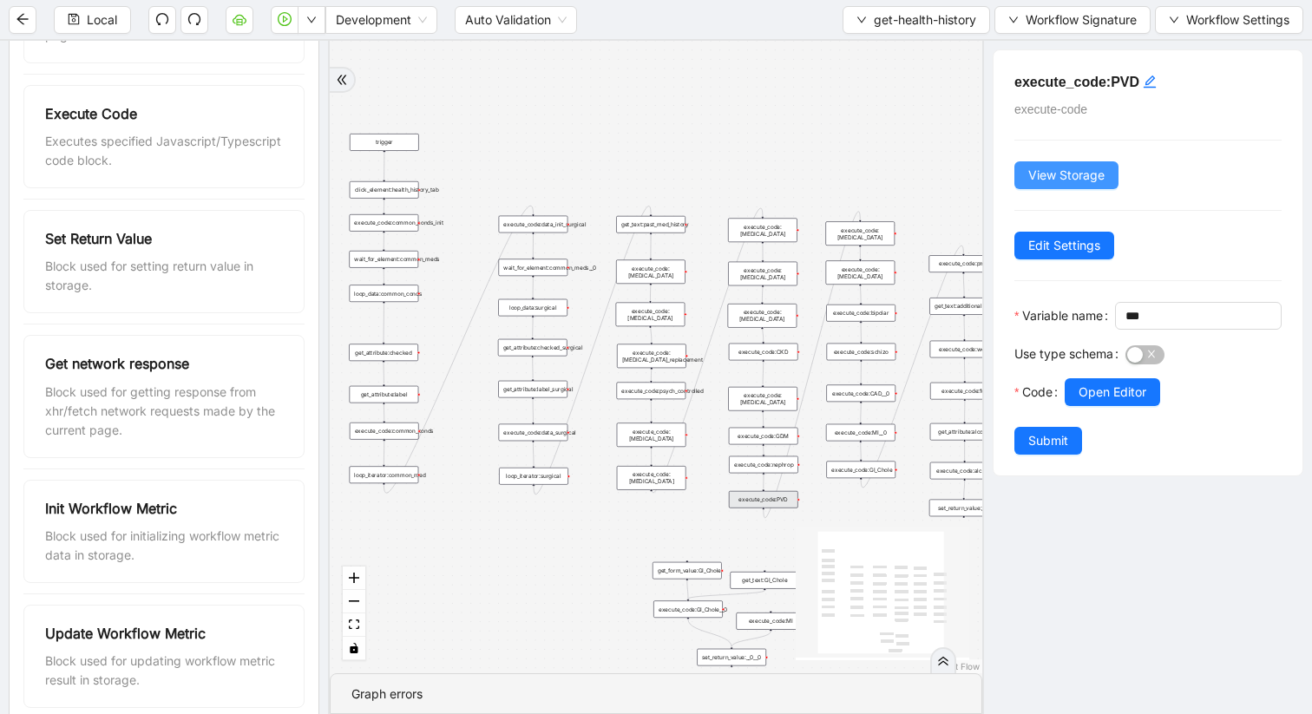
click at [1041, 181] on span "View Storage" at bounding box center [1066, 175] width 76 height 19
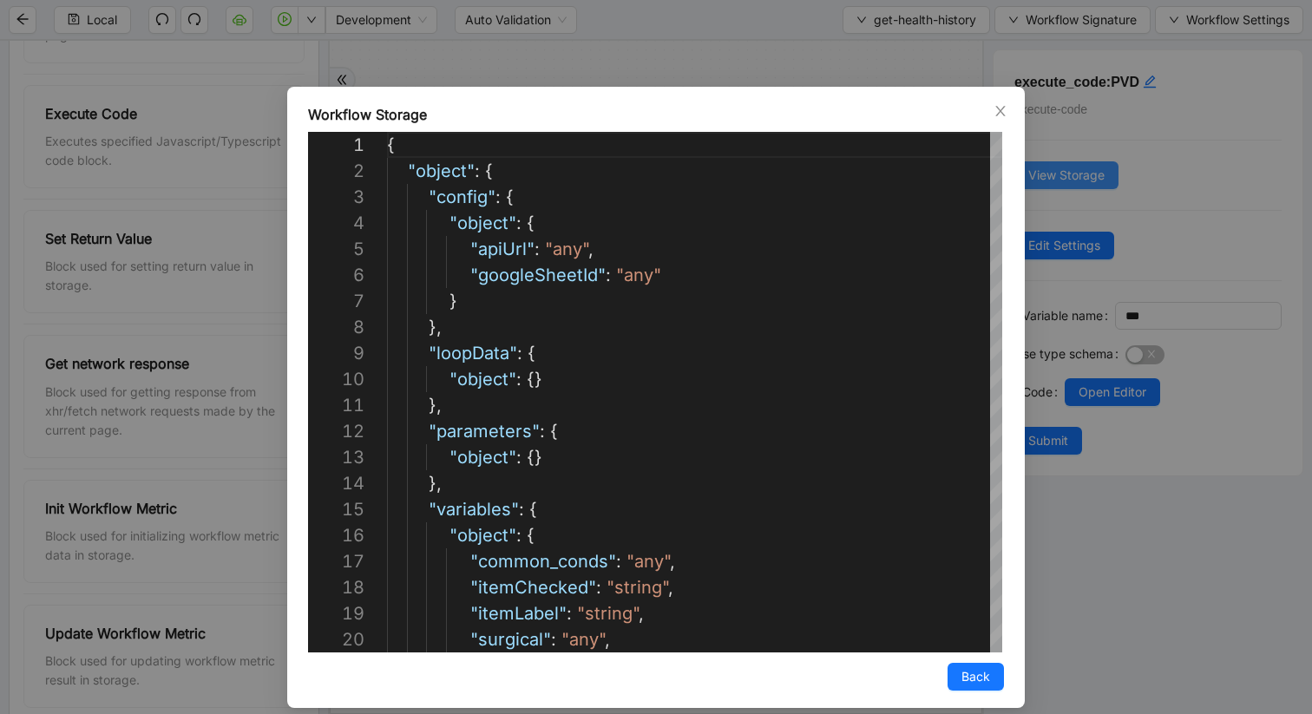
scroll to position [260, 0]
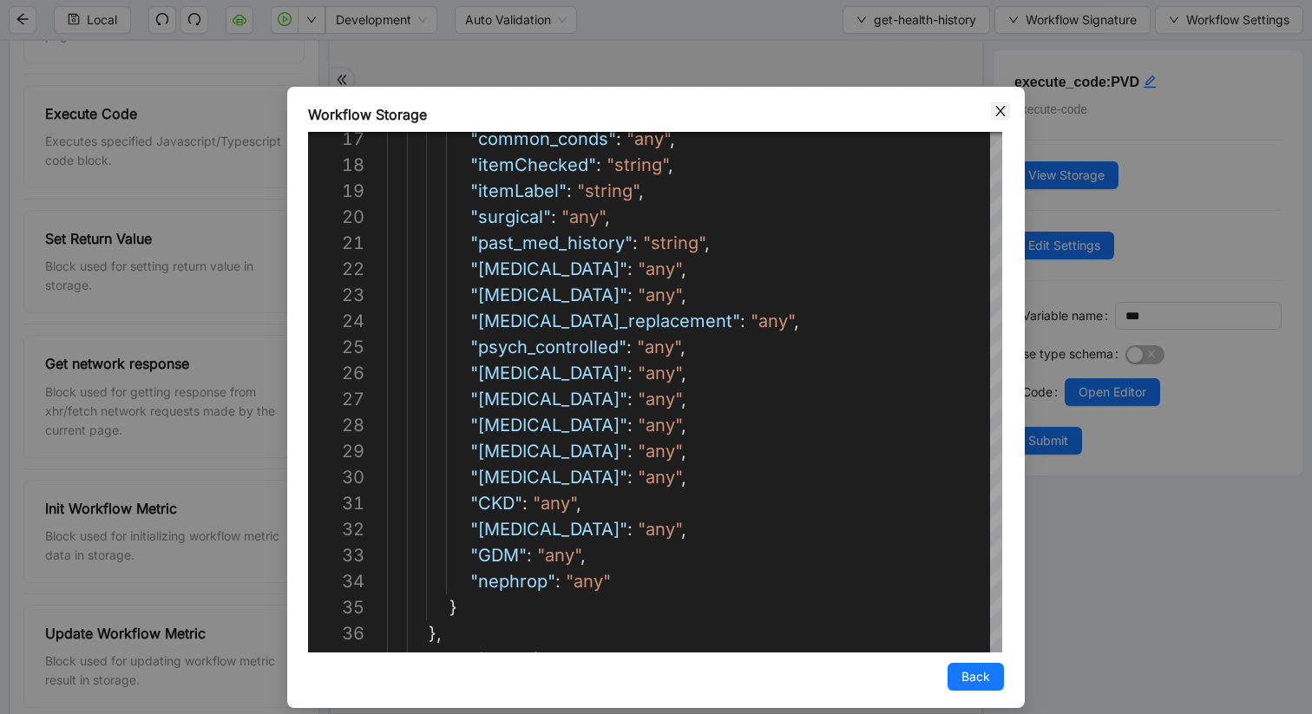
click at [1002, 108] on icon "close" at bounding box center [1000, 111] width 10 height 10
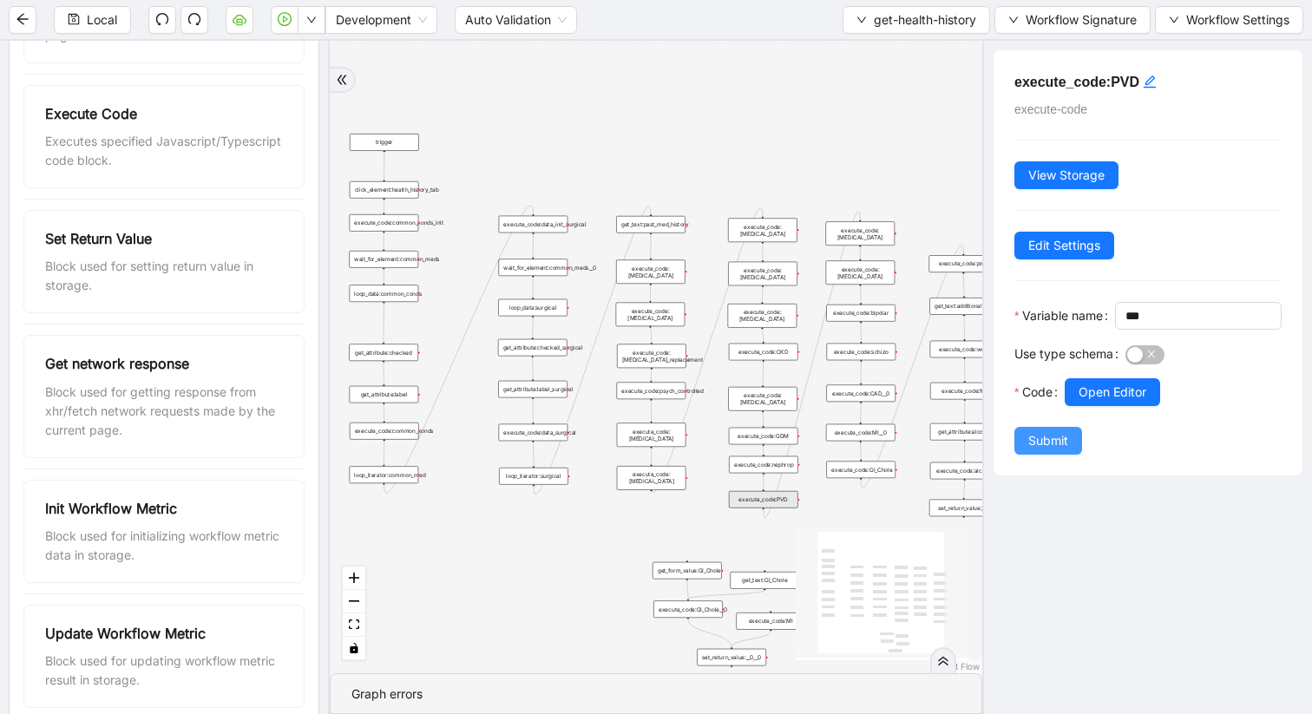
click at [1059, 450] on span "Submit" at bounding box center [1048, 440] width 40 height 19
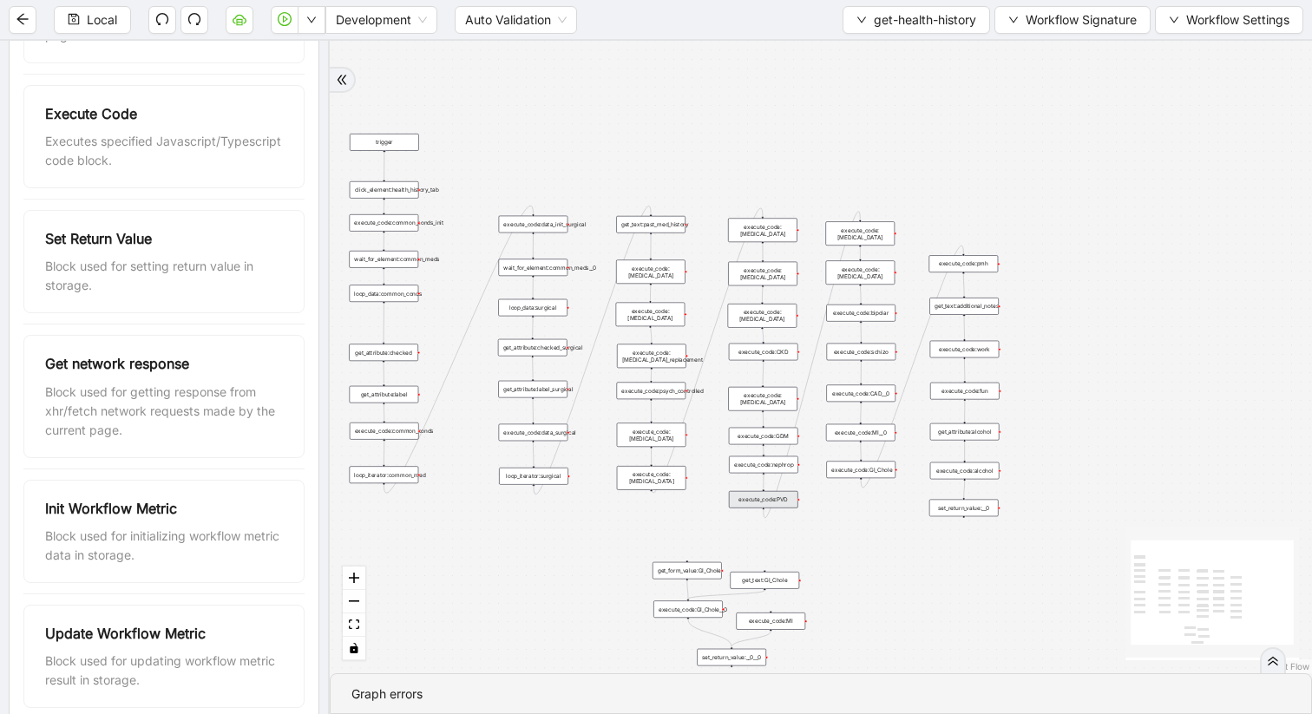
click at [767, 497] on div "execute_code:PVD" at bounding box center [763, 499] width 69 height 17
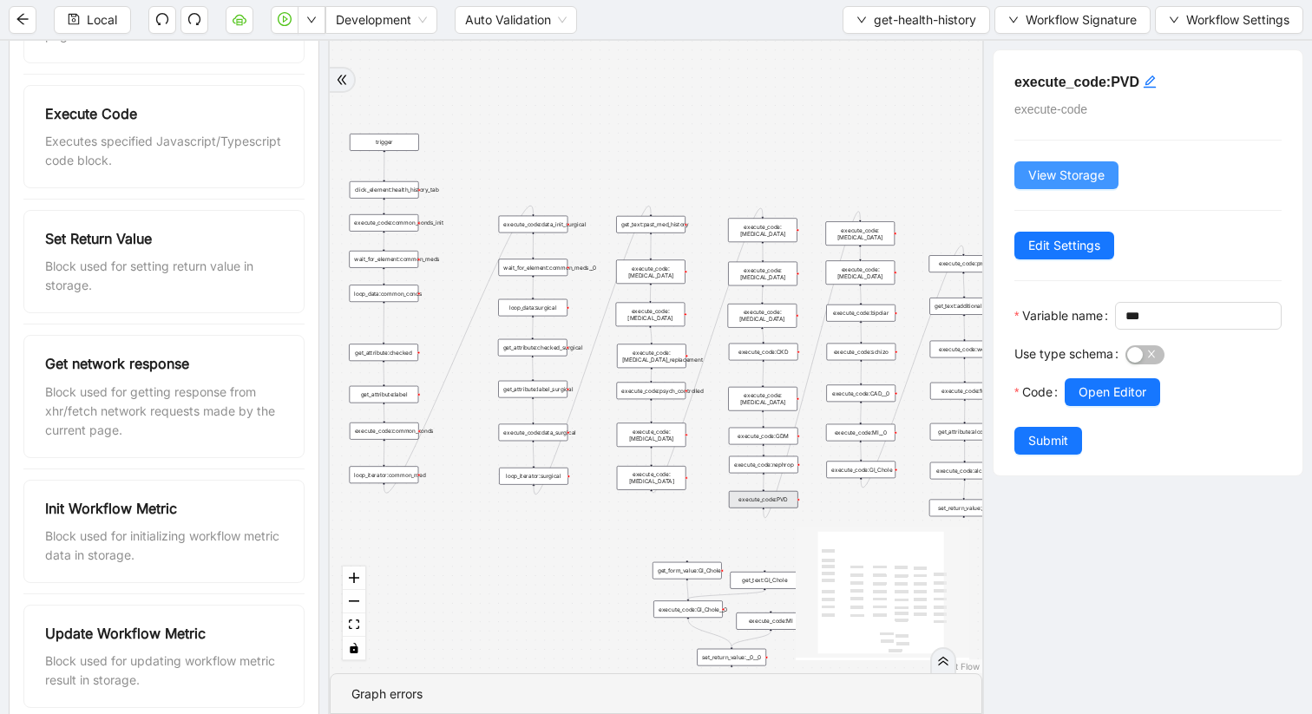
click at [1044, 174] on span "View Storage" at bounding box center [1066, 175] width 76 height 19
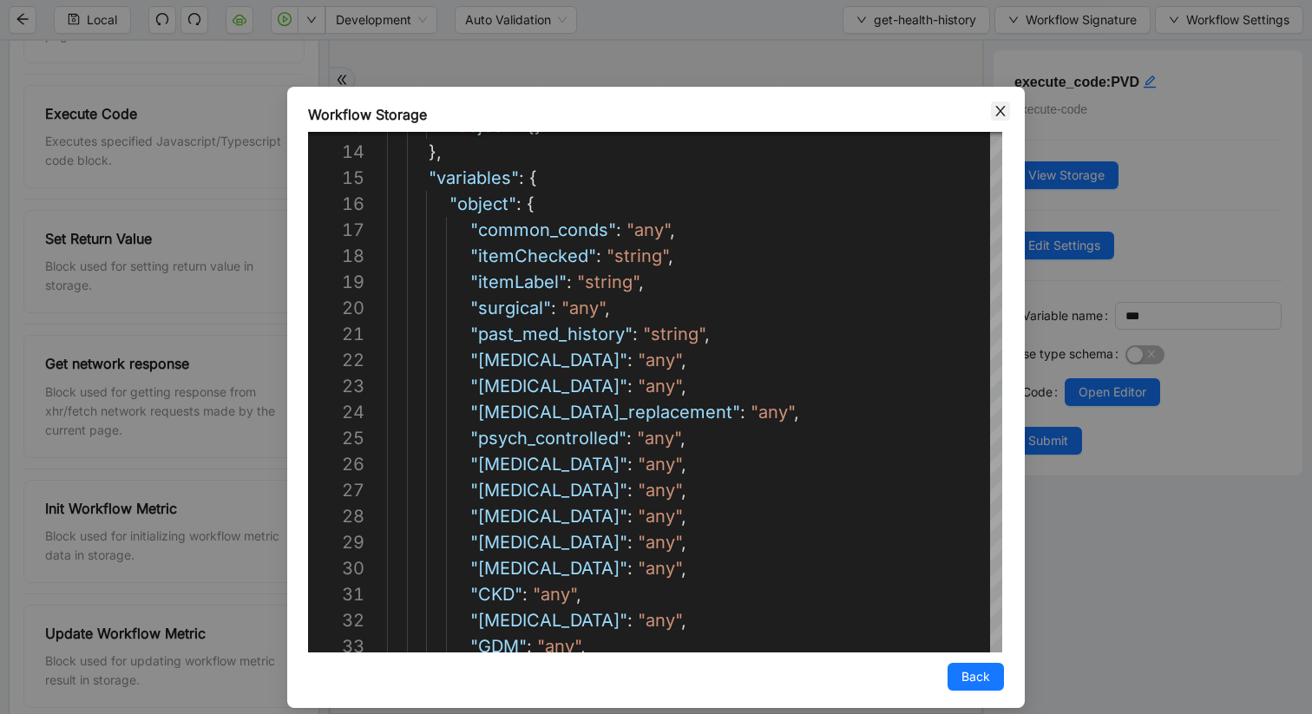
click at [995, 113] on icon "close" at bounding box center [1001, 111] width 14 height 14
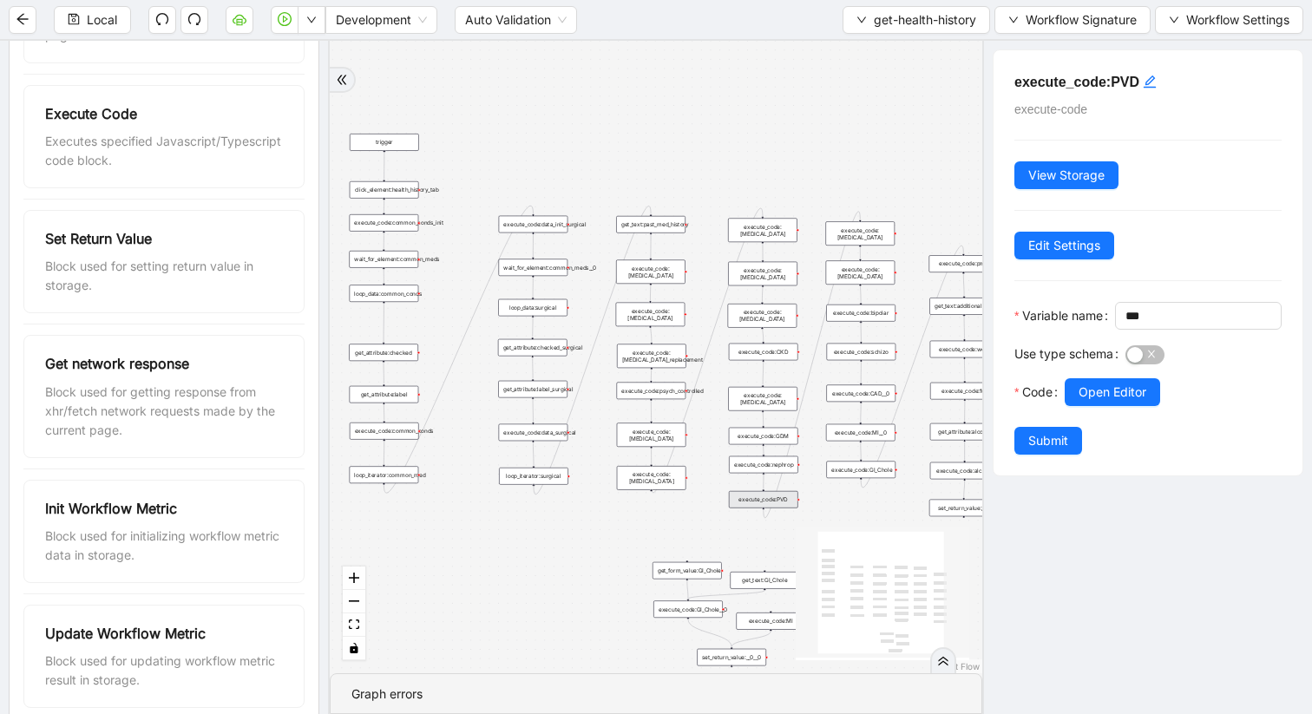
click at [880, 234] on div "execute_code:[MEDICAL_DATA]" at bounding box center [859, 233] width 69 height 24
click at [1045, 179] on span "View Storage" at bounding box center [1066, 175] width 76 height 19
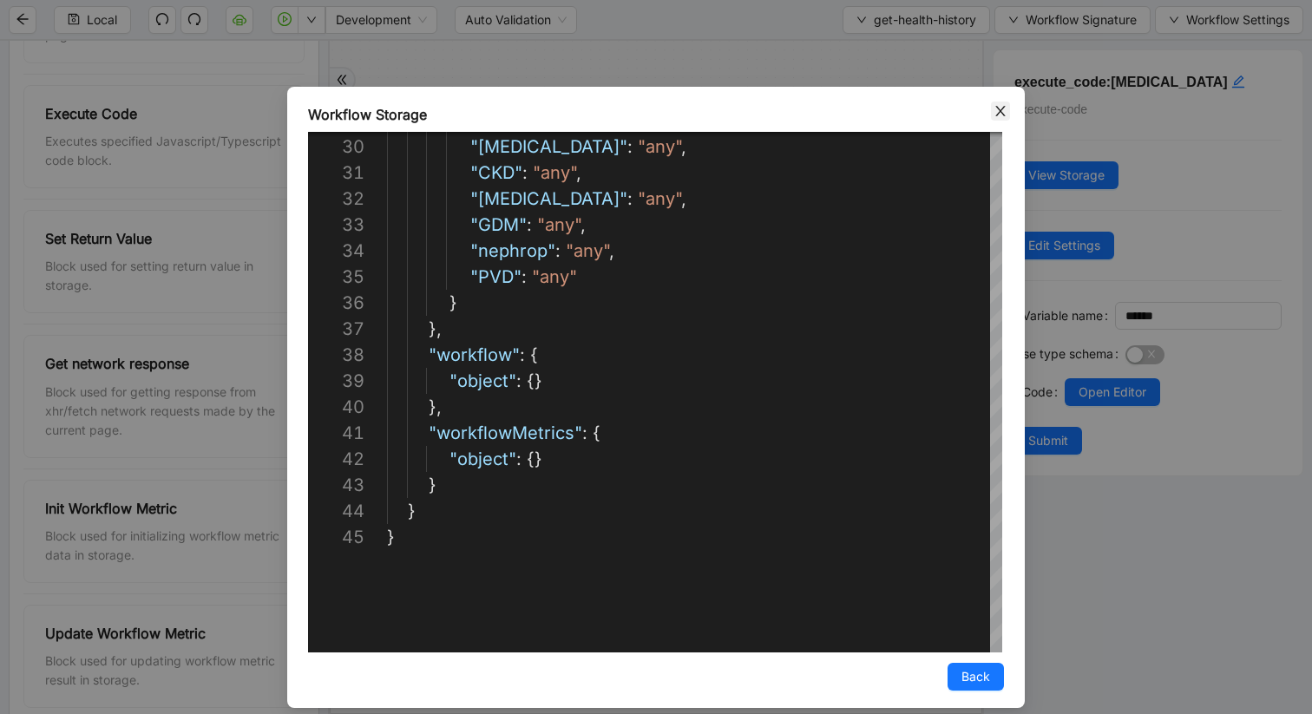
click at [995, 110] on icon "close" at bounding box center [1001, 111] width 14 height 14
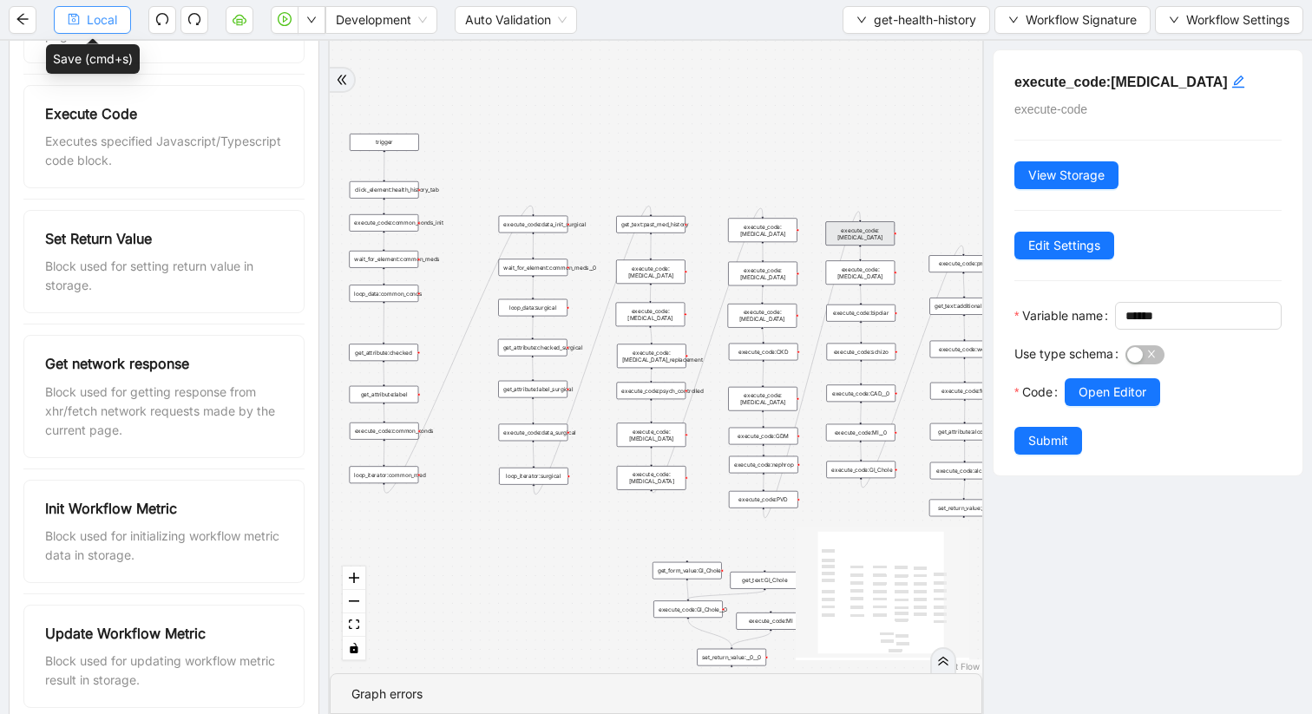
click at [91, 23] on span "Local" at bounding box center [102, 19] width 30 height 19
click at [315, 22] on icon "down" at bounding box center [311, 20] width 10 height 10
click at [456, 79] on div "trigger get_attribute:checked get_attribute:label loop_iterator:common_med wait…" at bounding box center [656, 357] width 653 height 633
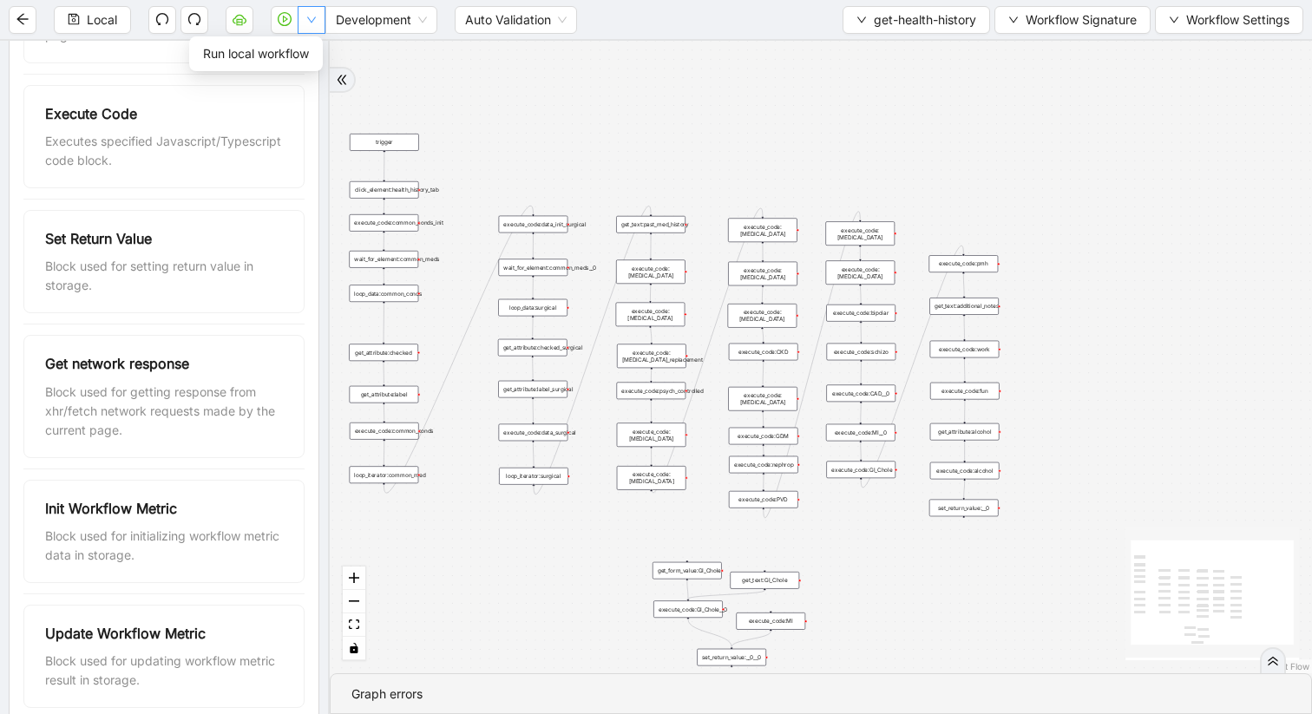
click at [309, 20] on icon "down" at bounding box center [311, 20] width 10 height 10
click at [424, 14] on span "Development" at bounding box center [381, 20] width 91 height 26
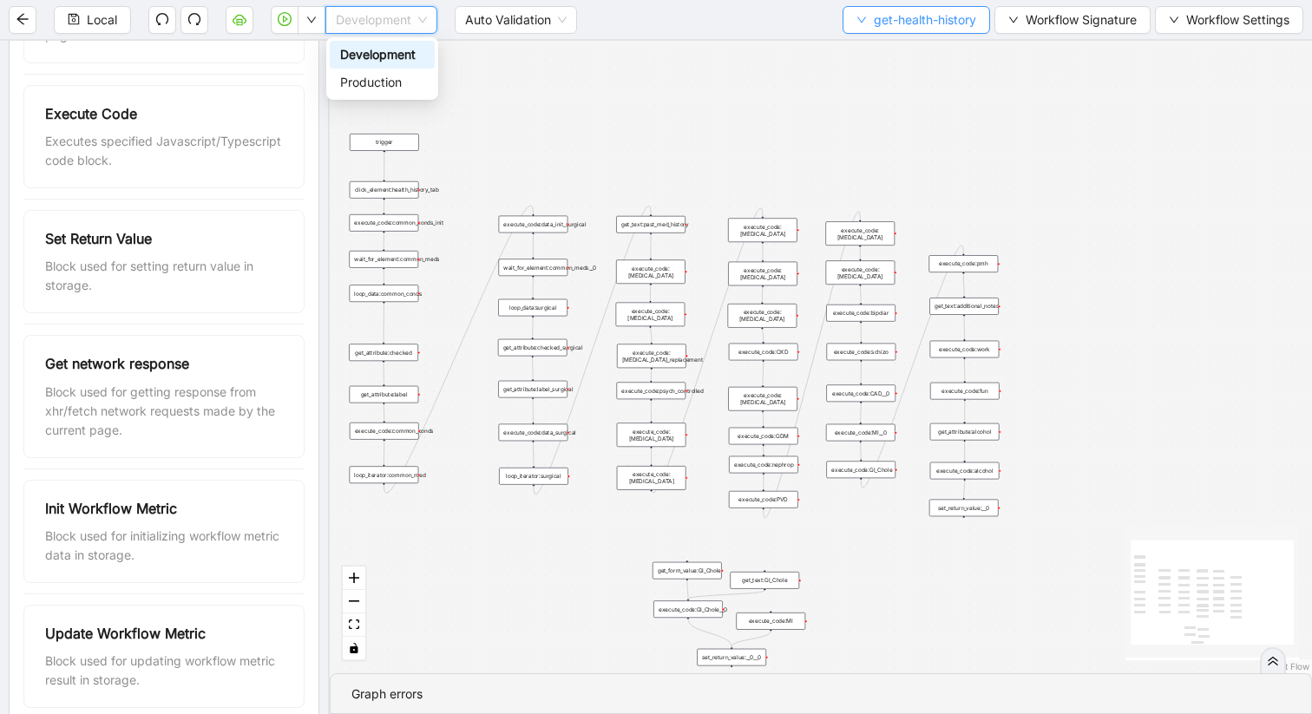
click at [875, 23] on span "get-health-history" at bounding box center [925, 19] width 102 height 19
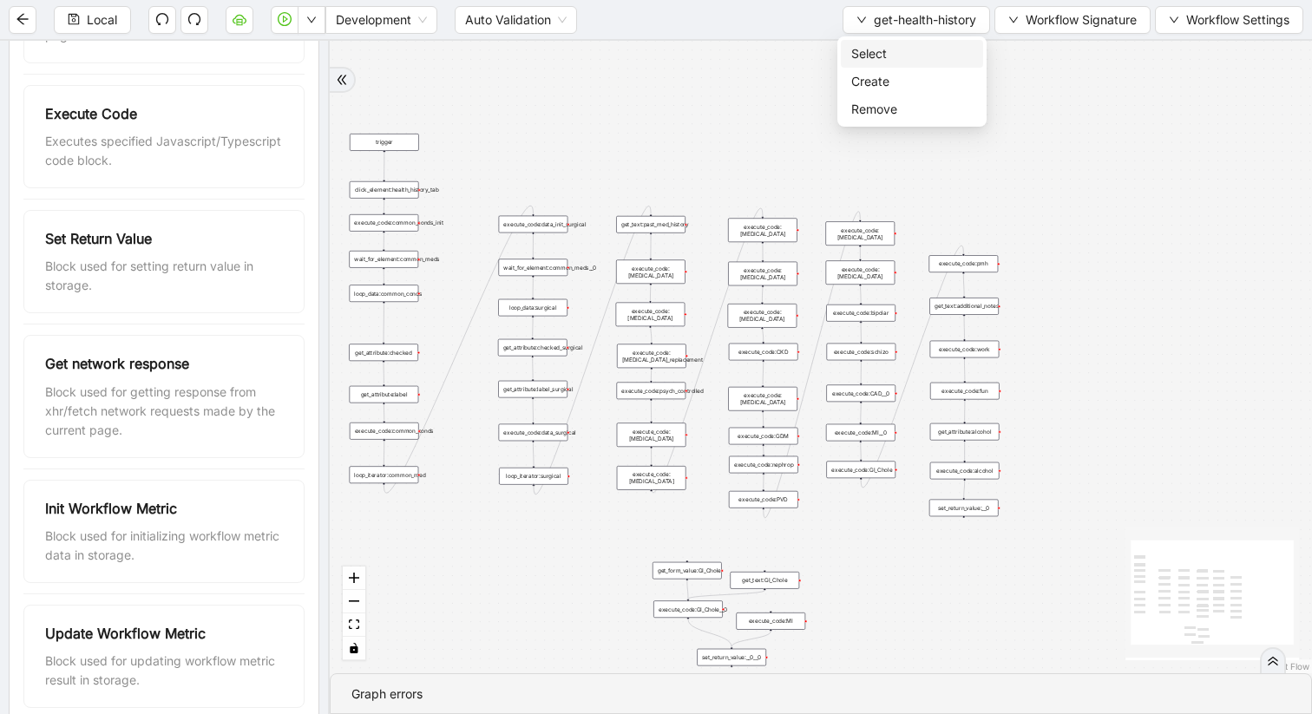
click at [854, 57] on span "Select" at bounding box center [911, 53] width 121 height 19
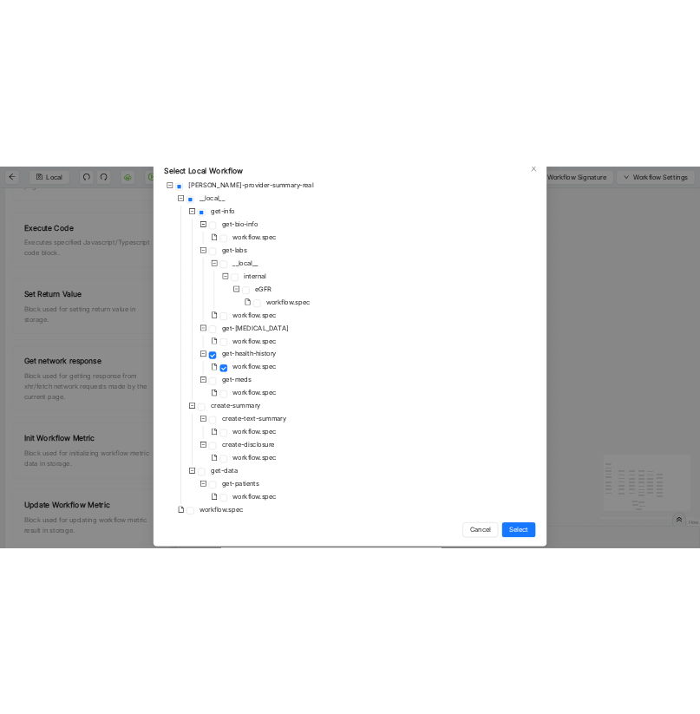
scroll to position [126, 0]
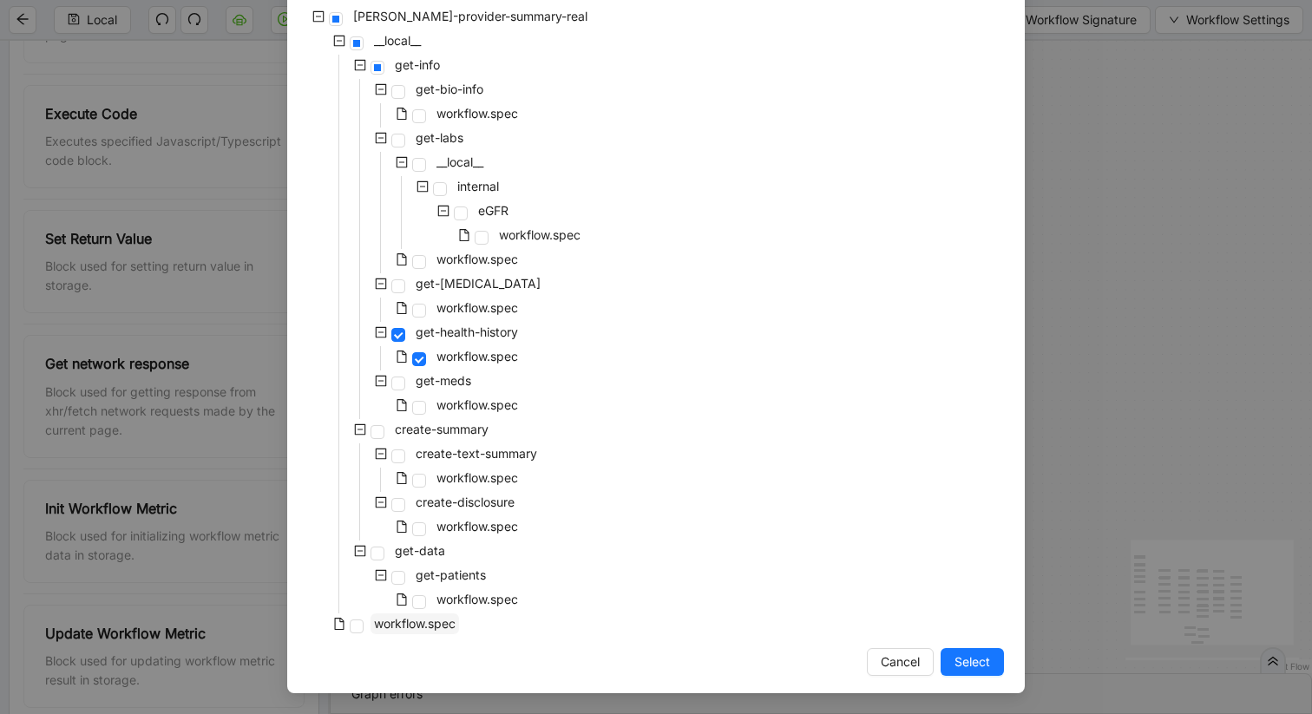
click at [410, 601] on span "workflow.spec" at bounding box center [415, 624] width 89 height 21
click at [963, 601] on span "Select" at bounding box center [973, 662] width 36 height 19
click at [963, 601] on div "trigger get_attribute:checked get_attribute:label loop_iterator:common_med wait…" at bounding box center [821, 357] width 982 height 633
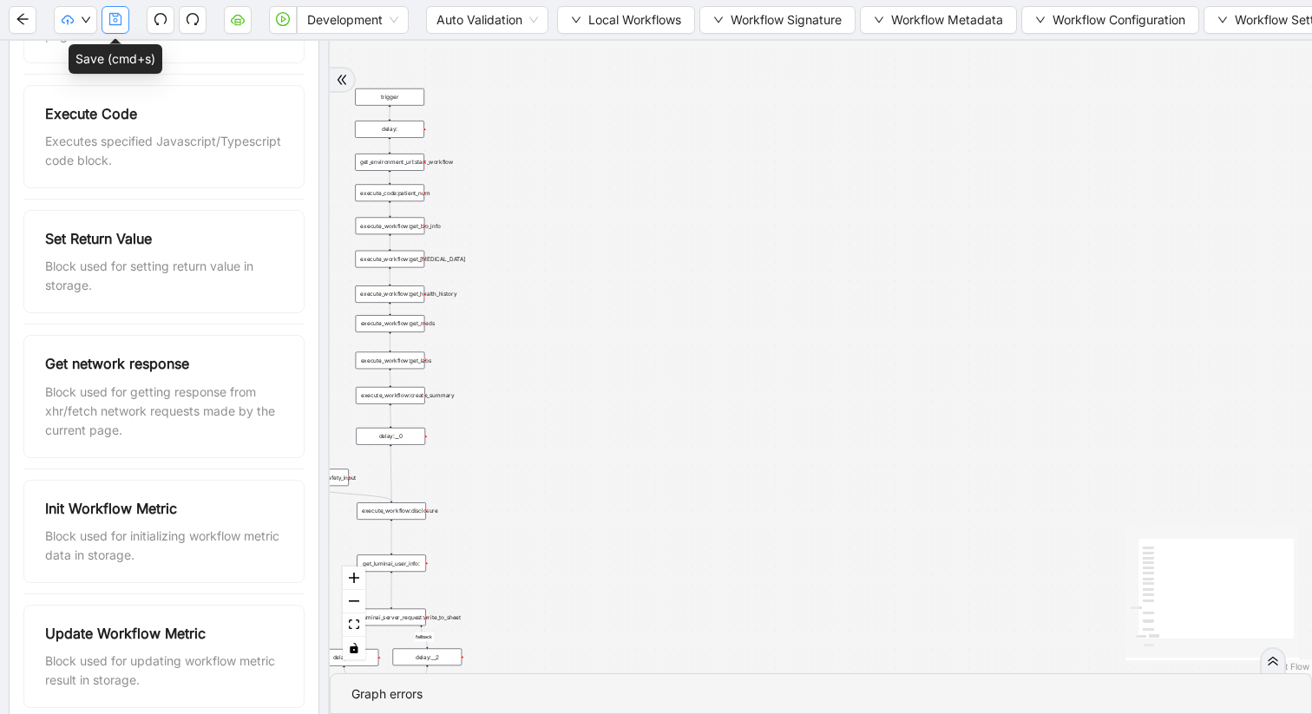
click at [111, 18] on icon "save" at bounding box center [115, 19] width 14 height 14
click at [110, 51] on span "Dev: Update Needed" at bounding box center [131, 53] width 126 height 19
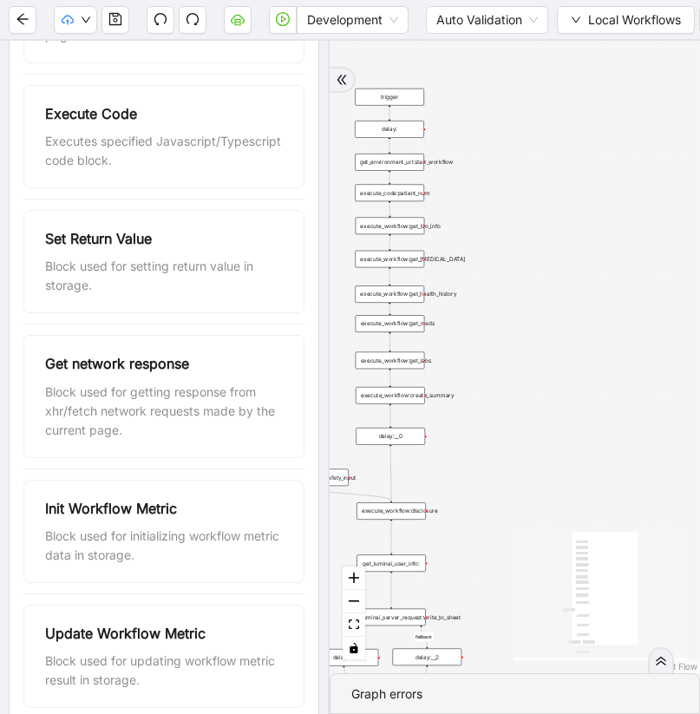
click at [566, 418] on div "success fallback trigger execute_workflow:get_bio_info execute_workflow:get_lab…" at bounding box center [515, 357] width 371 height 633
click at [414, 293] on div "execute_workflow:get_health_history" at bounding box center [389, 294] width 69 height 17
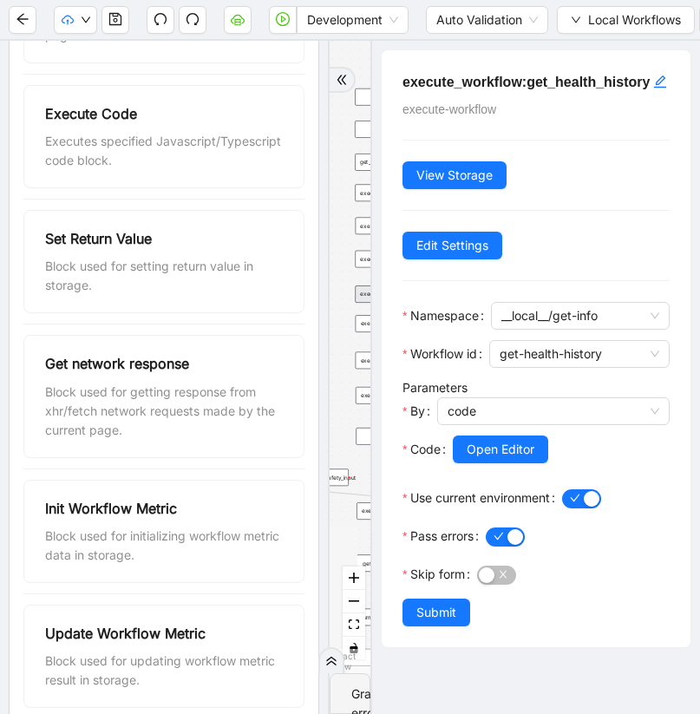
click at [344, 81] on icon "double-right" at bounding box center [342, 80] width 12 height 12
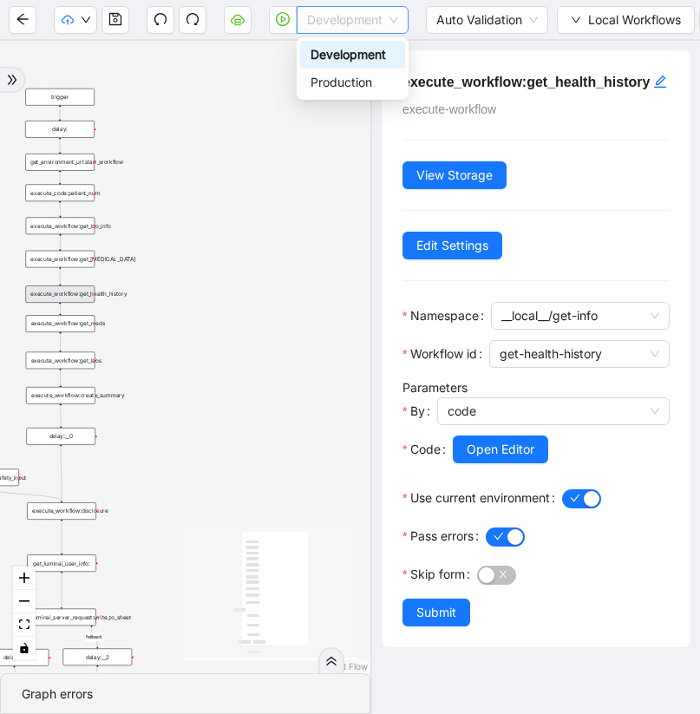
click at [398, 26] on span "Development" at bounding box center [352, 20] width 91 height 26
click at [578, 19] on icon "down" at bounding box center [576, 20] width 10 height 10
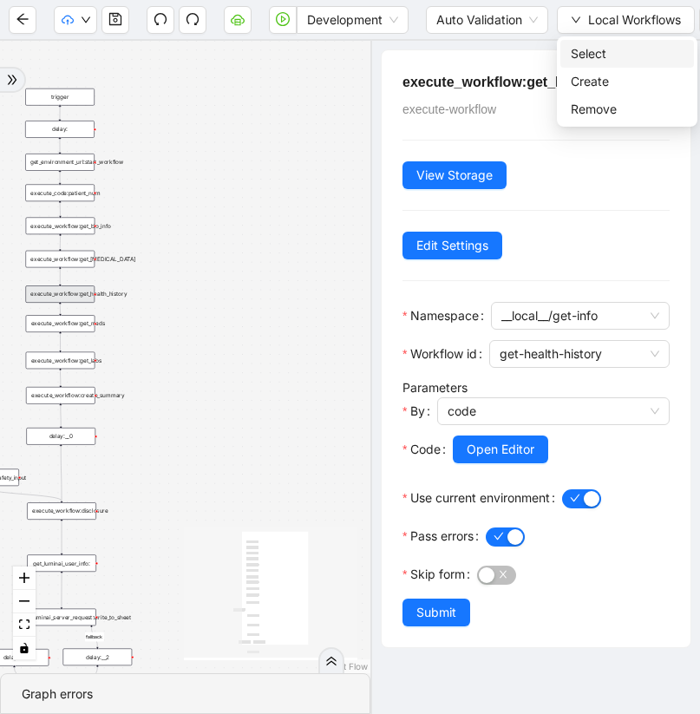
click at [582, 49] on span "Select" at bounding box center [627, 53] width 113 height 19
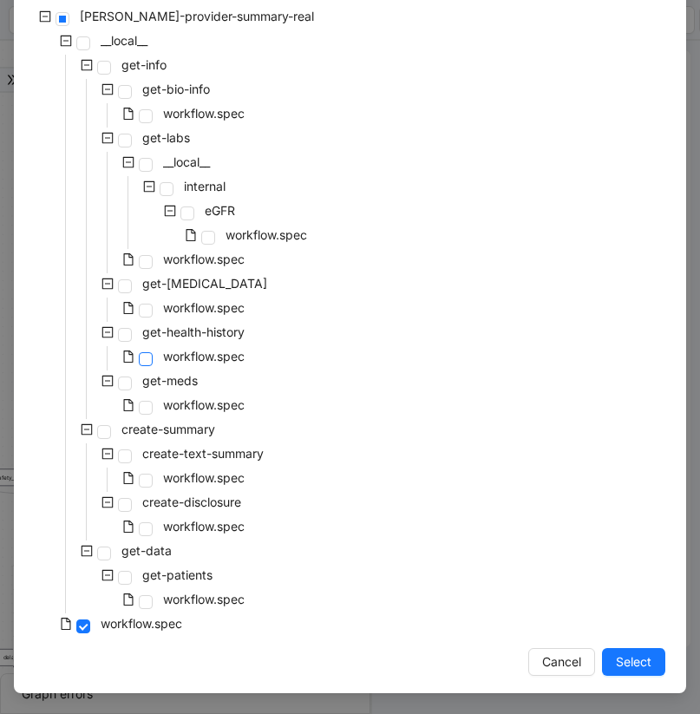
click at [144, 356] on span at bounding box center [146, 359] width 14 height 14
click at [643, 601] on span "Select" at bounding box center [634, 662] width 36 height 19
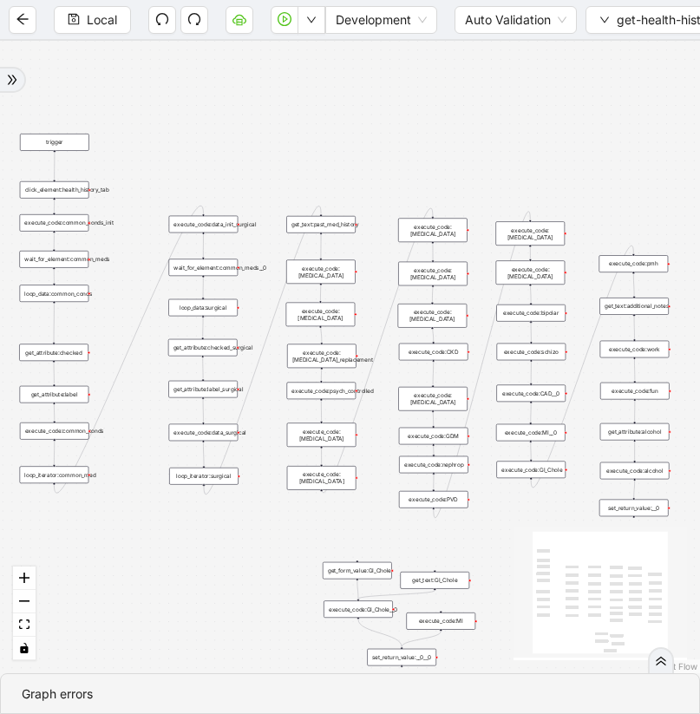
click at [547, 313] on div "execute_code:bipolar" at bounding box center [530, 313] width 69 height 17
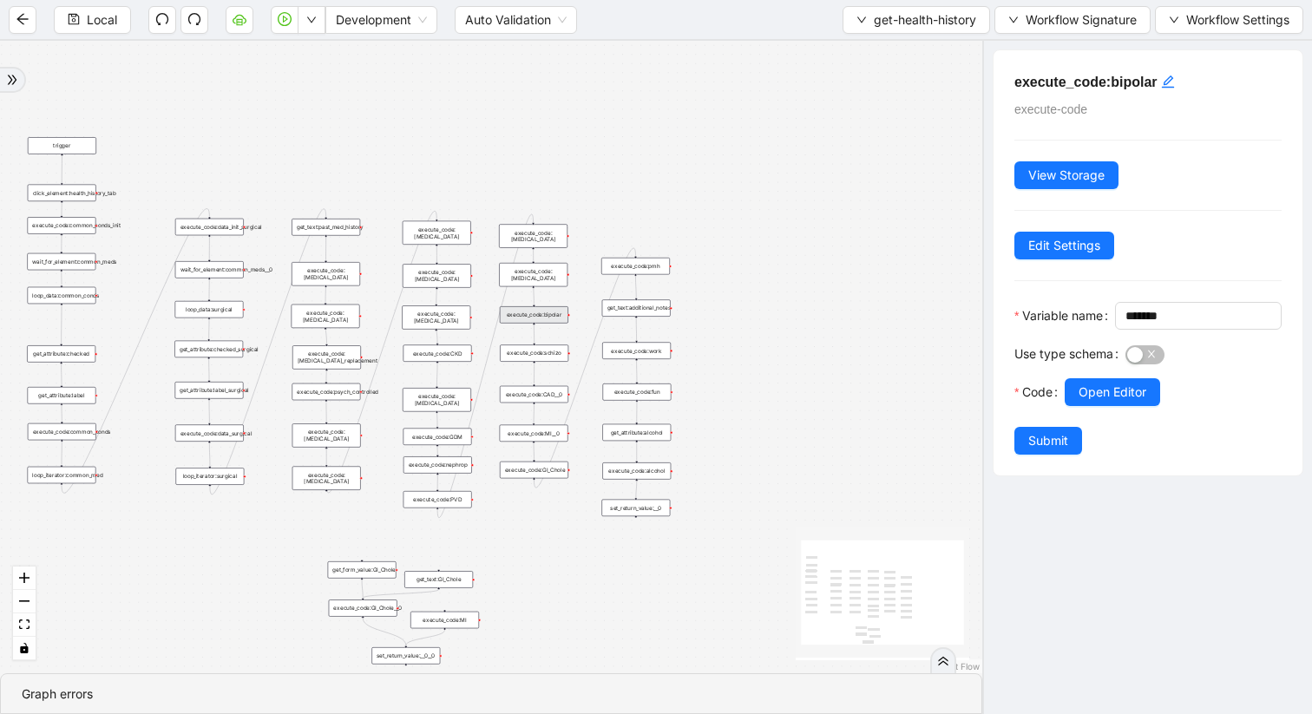
click at [456, 503] on div "execute_code:PVD" at bounding box center [438, 499] width 69 height 16
click at [1115, 330] on span "***" at bounding box center [1198, 316] width 167 height 28
type input "*"
type input "***"
click at [1127, 522] on div "execute_code:PVD execute-code View Storage Edit Settings Variable name *** Use …" at bounding box center [1147, 377] width 330 height 673
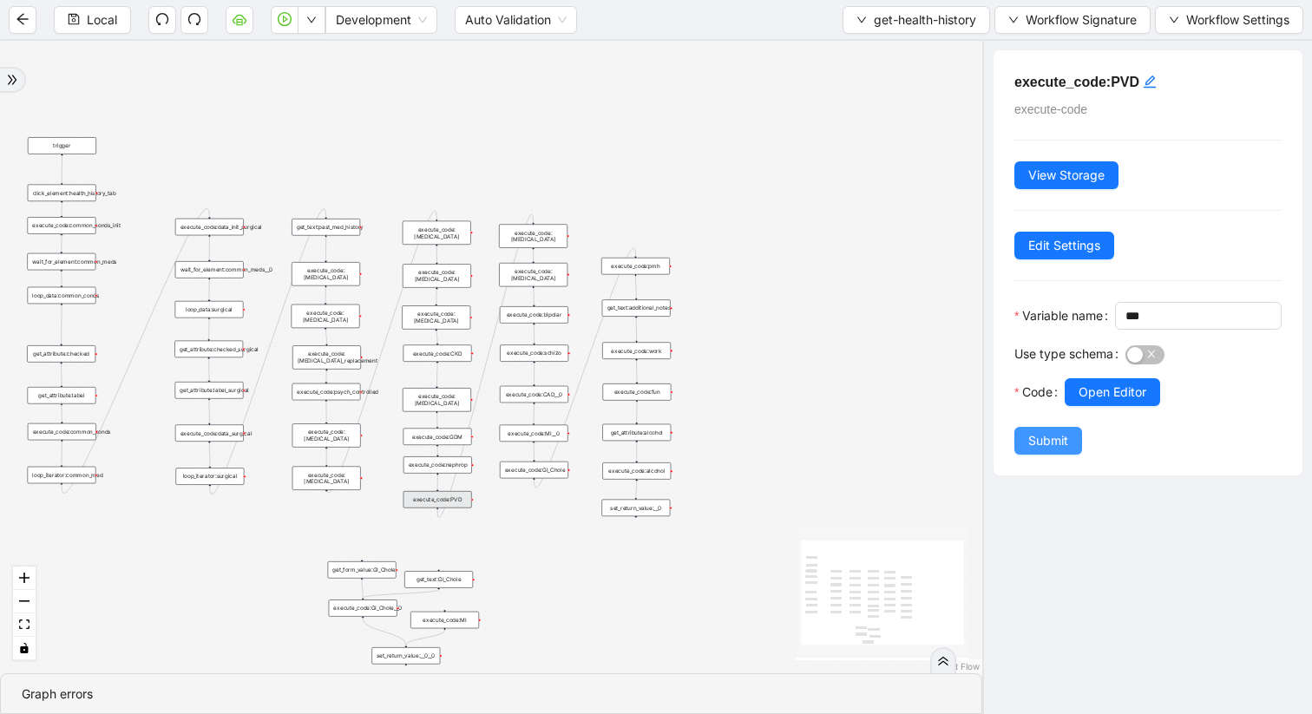
click at [1065, 450] on span "Submit" at bounding box center [1048, 440] width 40 height 19
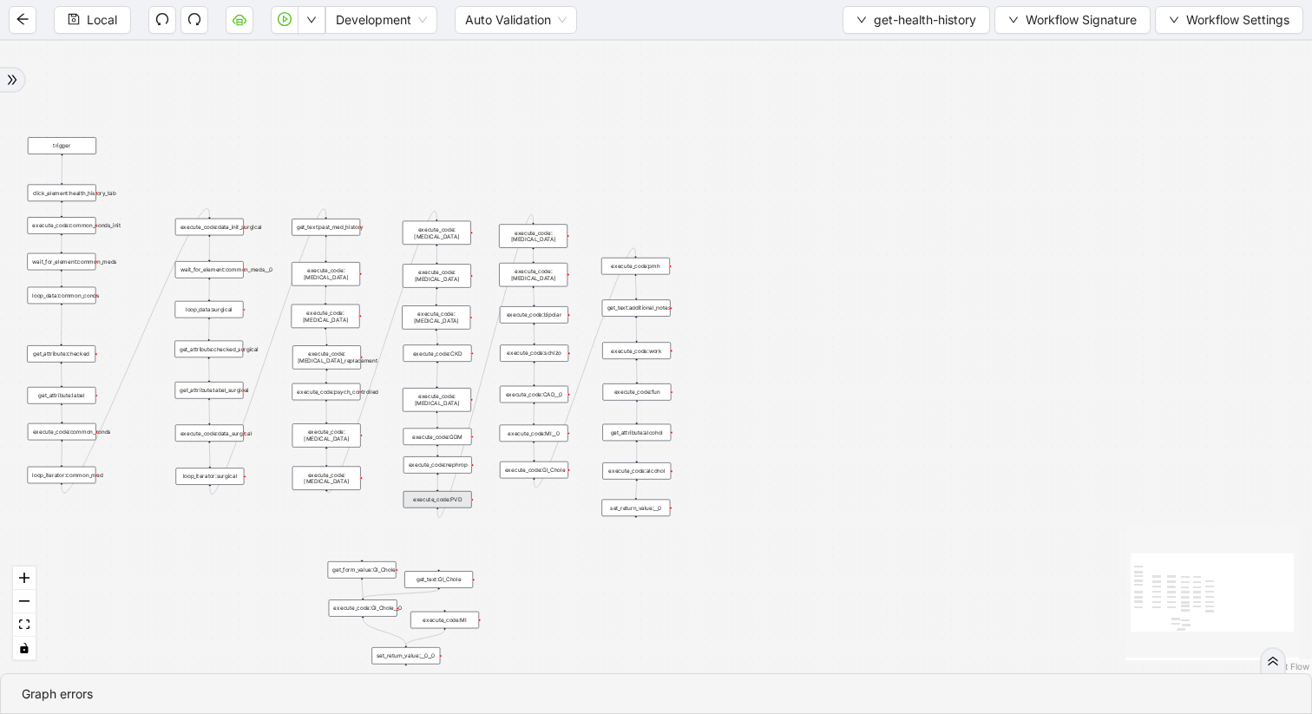
click at [452, 467] on div "execute_code:nephrop" at bounding box center [438, 464] width 69 height 16
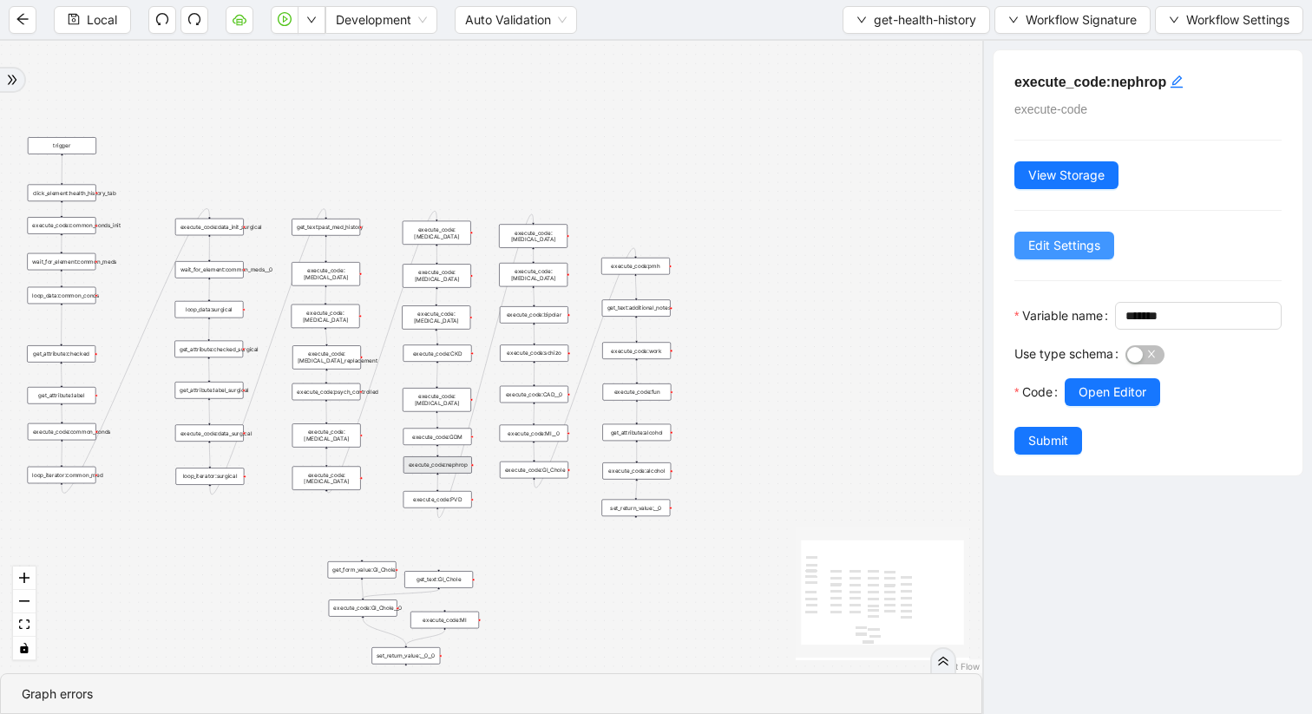
click at [1074, 246] on span "Edit Settings" at bounding box center [1064, 245] width 72 height 19
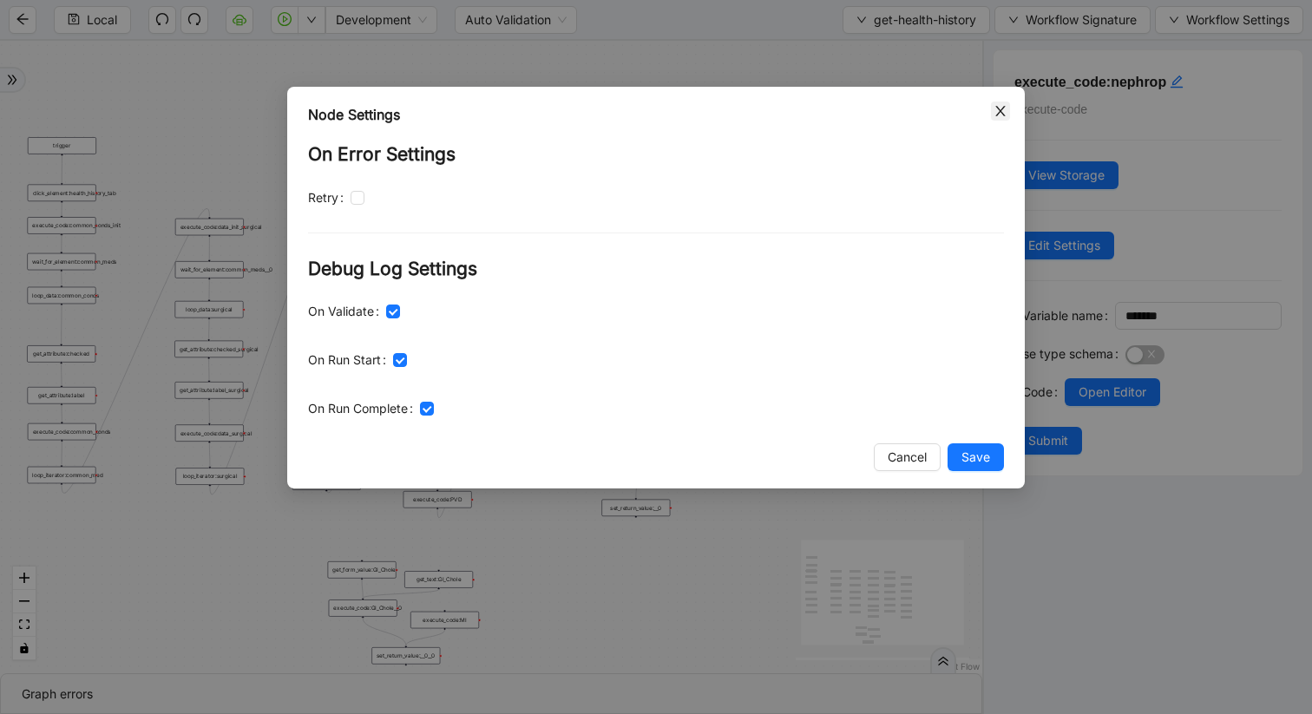
click at [999, 114] on icon "close" at bounding box center [1001, 111] width 14 height 14
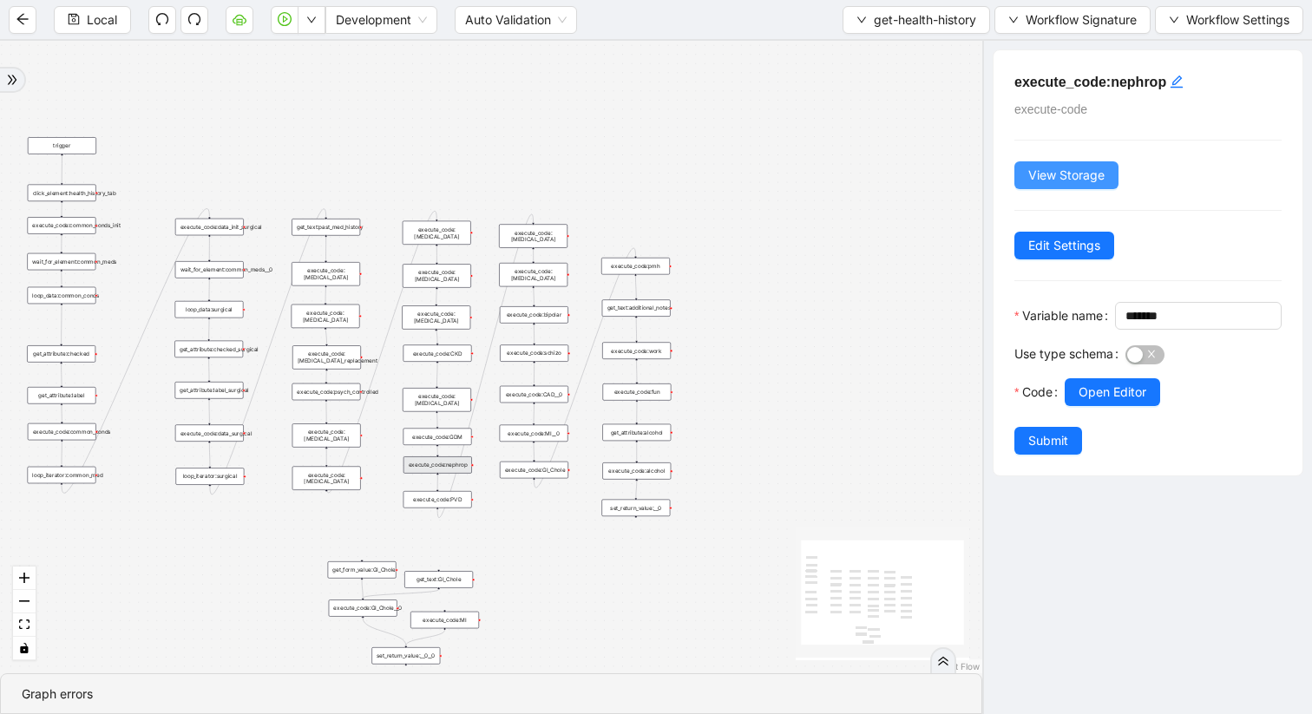
click at [1054, 187] on button "View Storage" at bounding box center [1067, 175] width 104 height 28
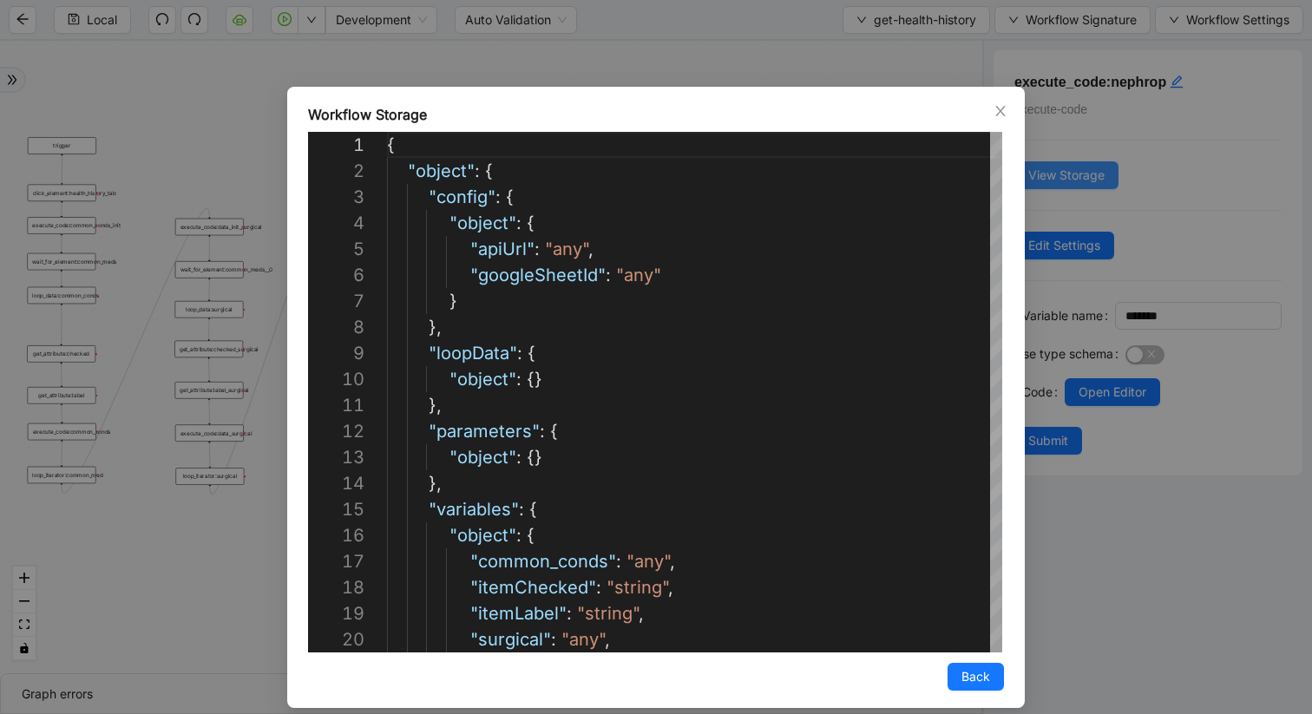
scroll to position [260, 0]
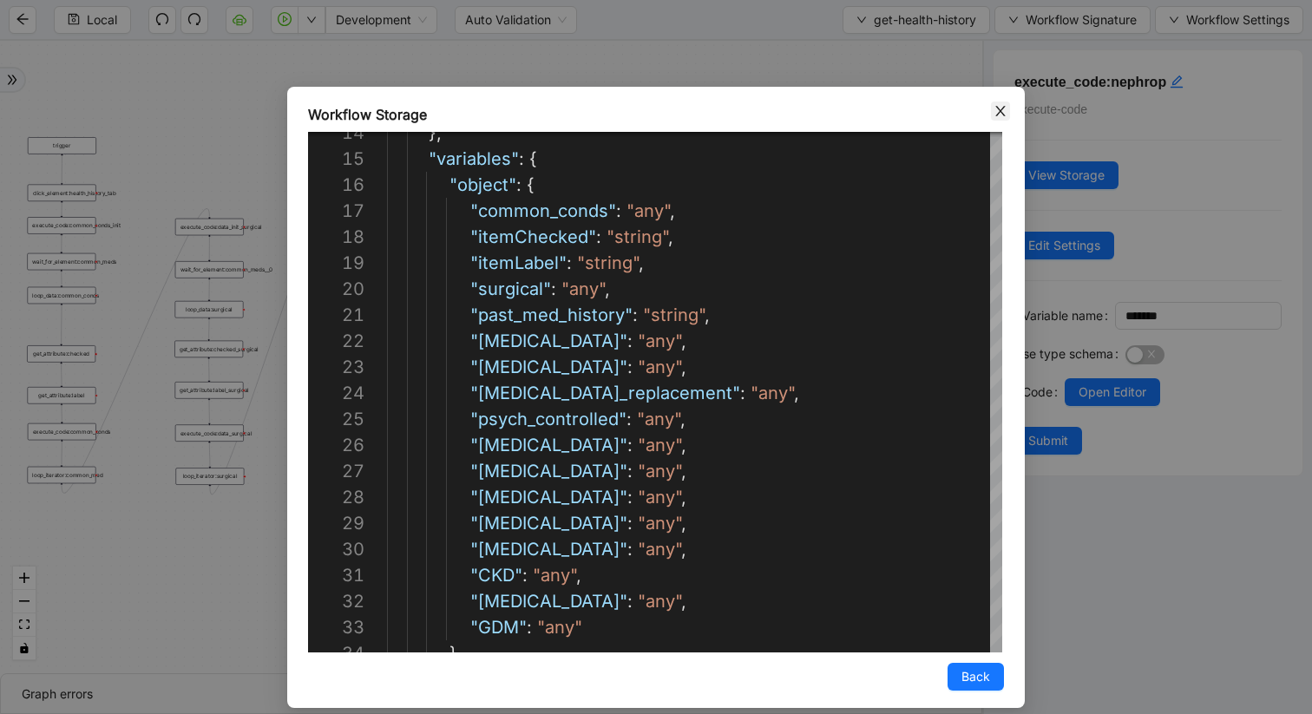
click at [1002, 110] on icon "close" at bounding box center [1001, 111] width 14 height 14
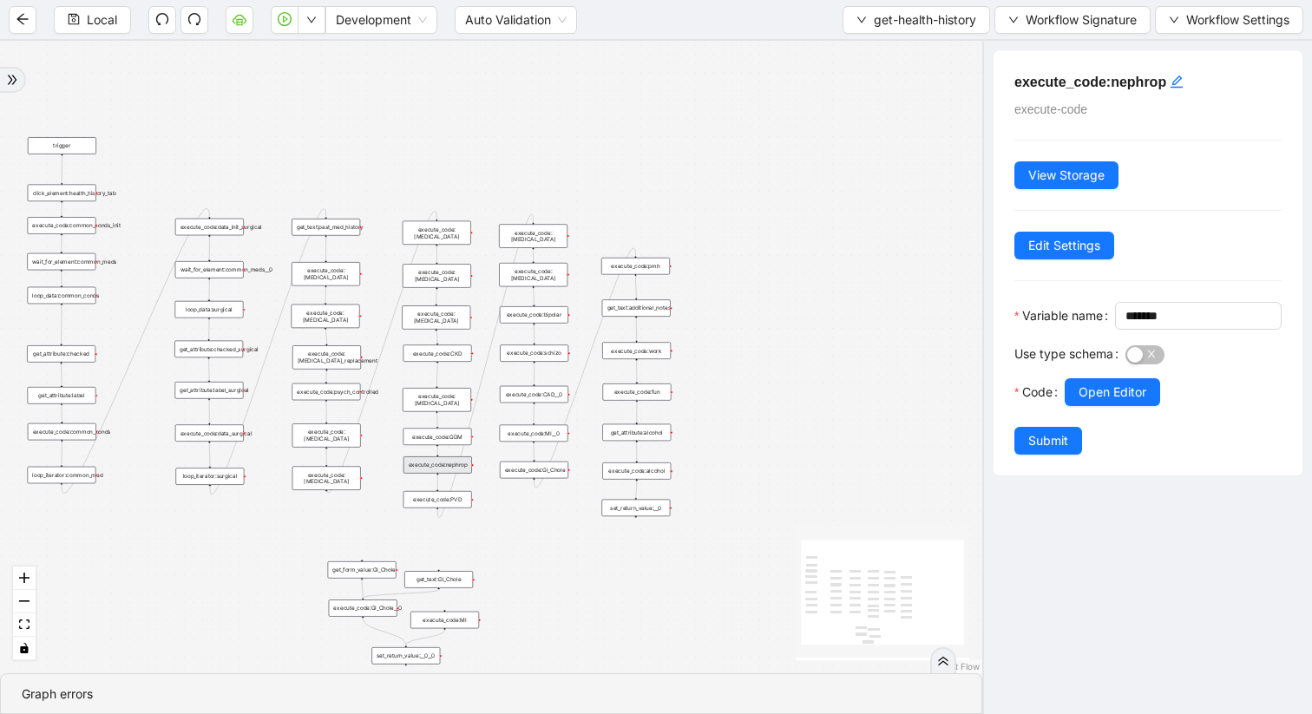
click at [429, 500] on div "execute_code:PVD" at bounding box center [438, 499] width 69 height 16
click at [1095, 427] on div at bounding box center [1173, 416] width 217 height 21
click at [1094, 402] on span "Open Editor" at bounding box center [1113, 392] width 68 height 19
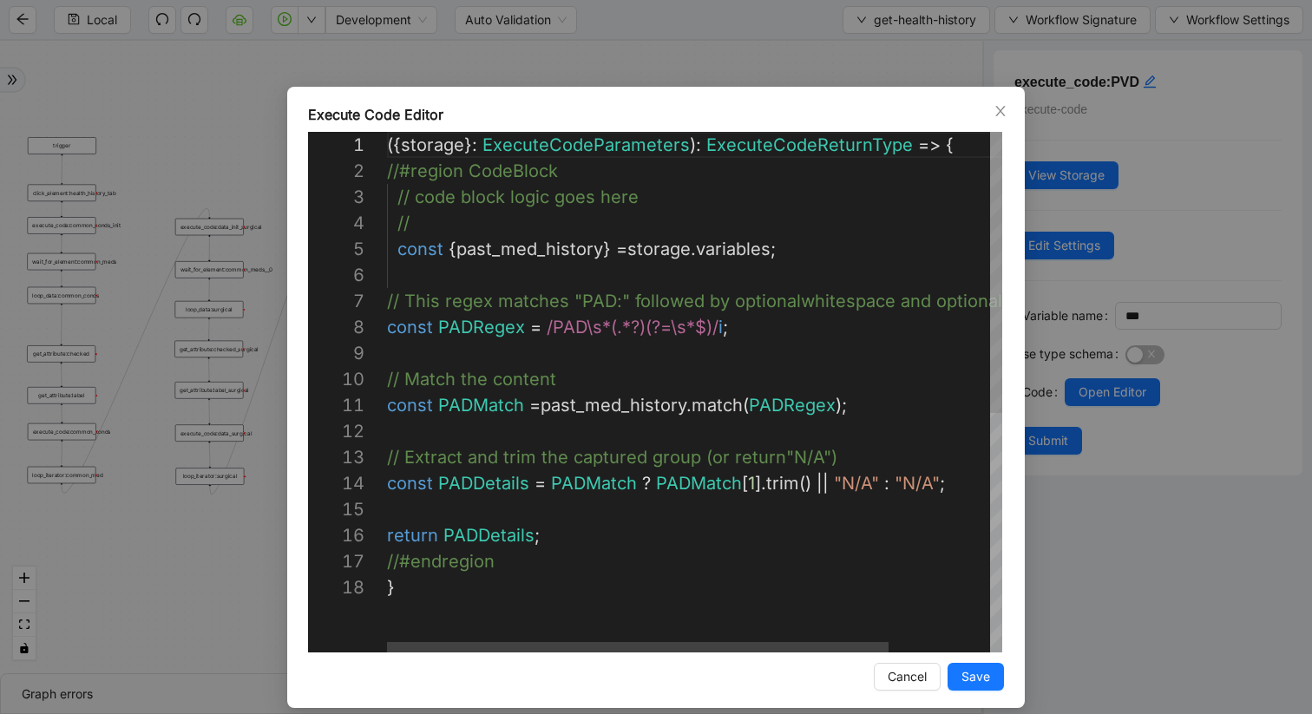
click at [618, 299] on div "({ storage }: ExecuteCodeParameters ): ExecuteCodeReturnType => { //#region Cod…" at bounding box center [756, 613] width 739 height 963
type textarea "**********"
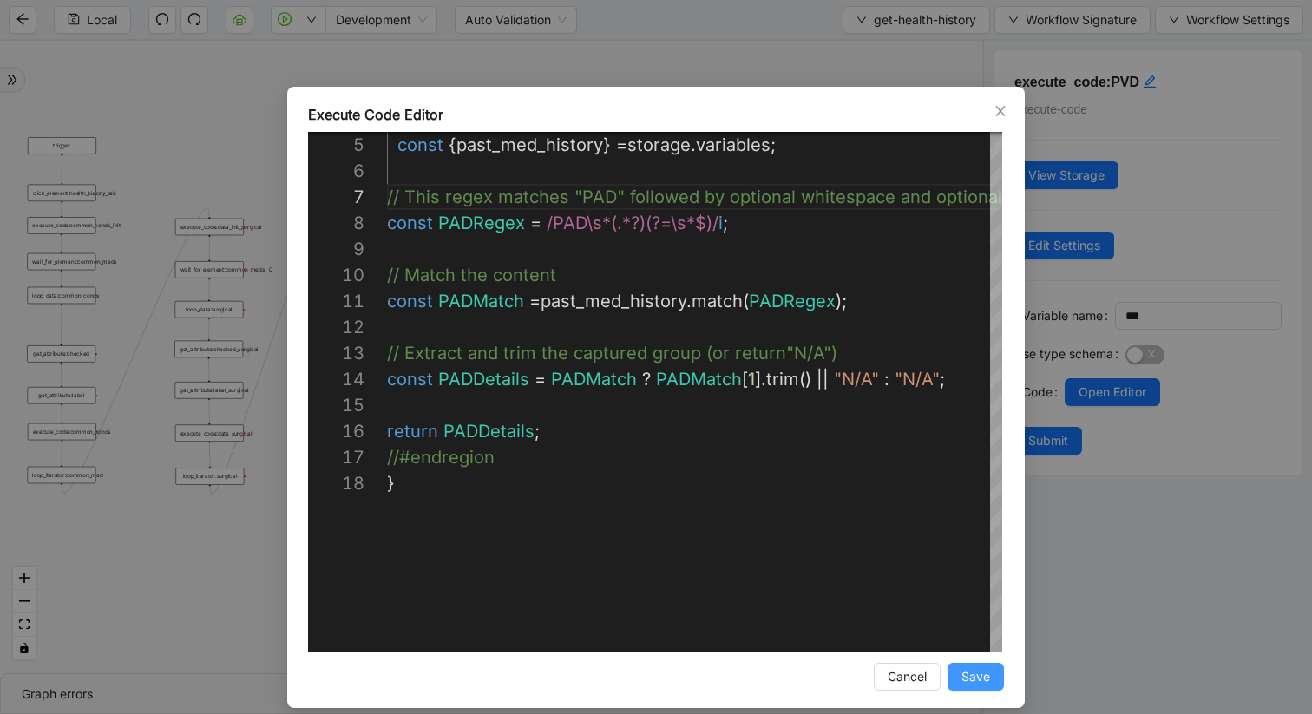
click at [962, 601] on span "Save" at bounding box center [976, 676] width 29 height 19
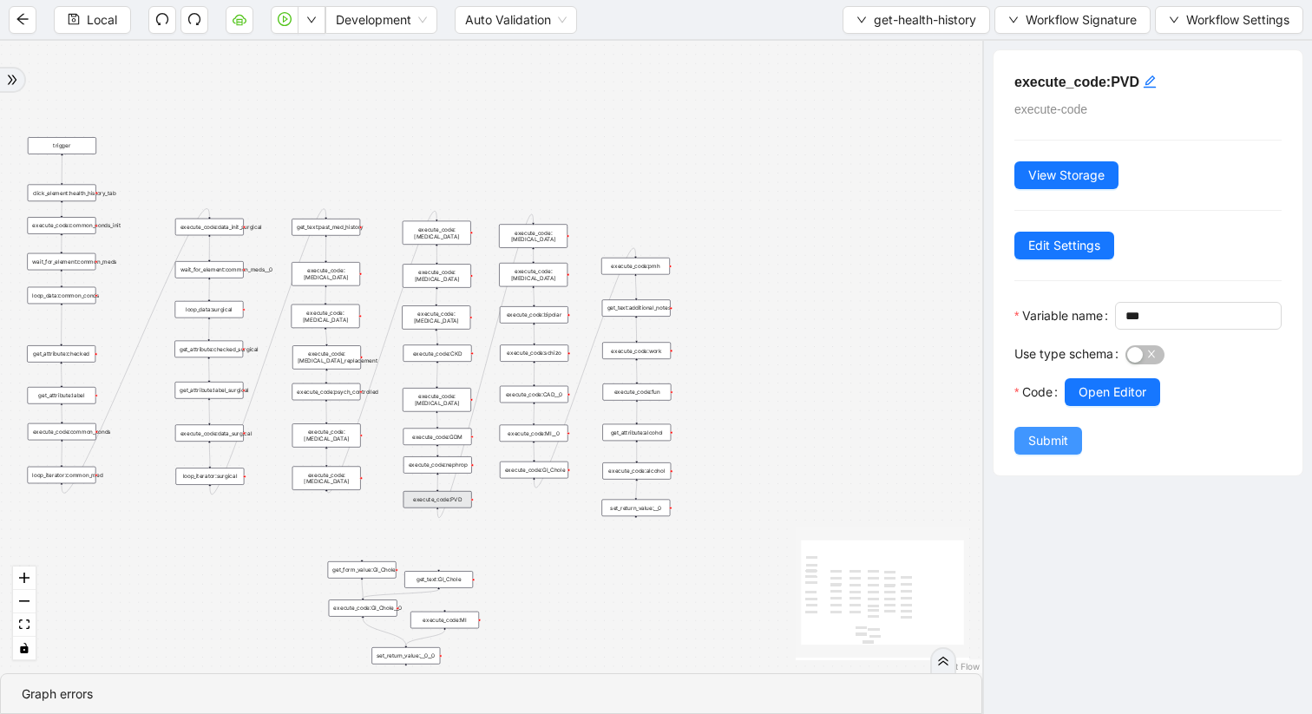
click at [1041, 450] on span "Submit" at bounding box center [1048, 440] width 40 height 19
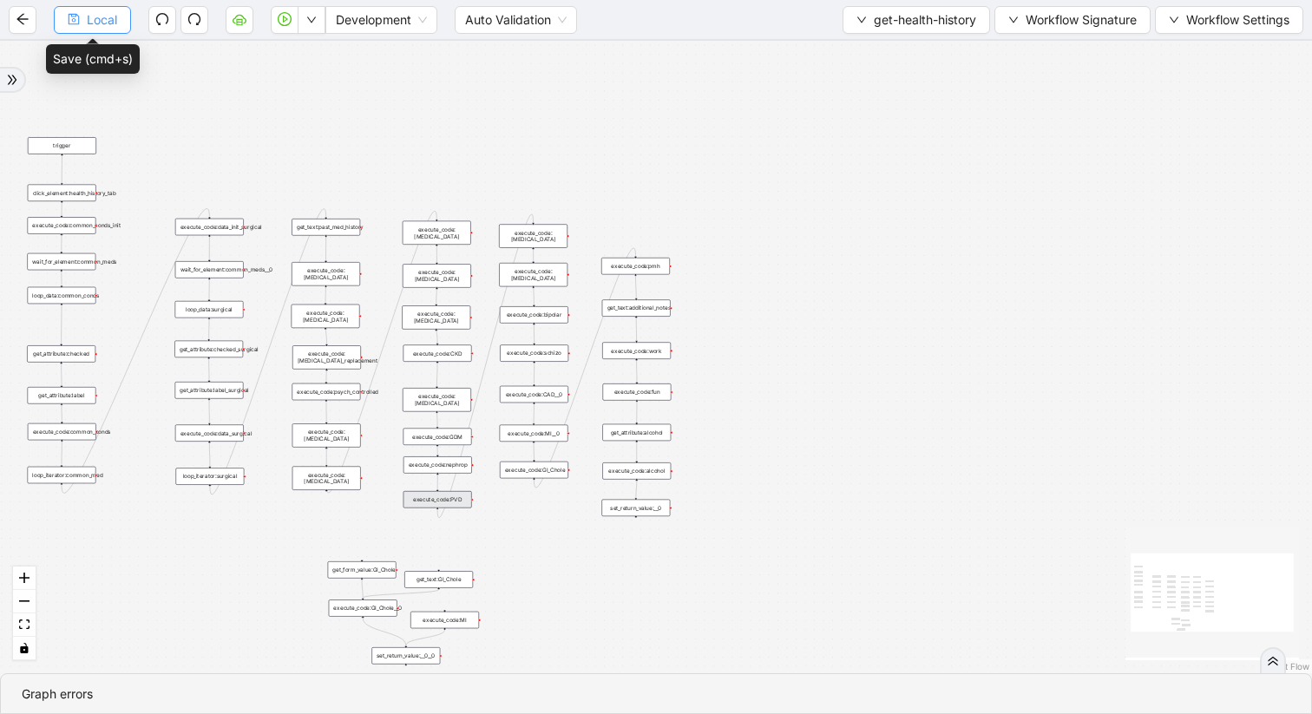
click at [103, 23] on span "Local" at bounding box center [102, 19] width 30 height 19
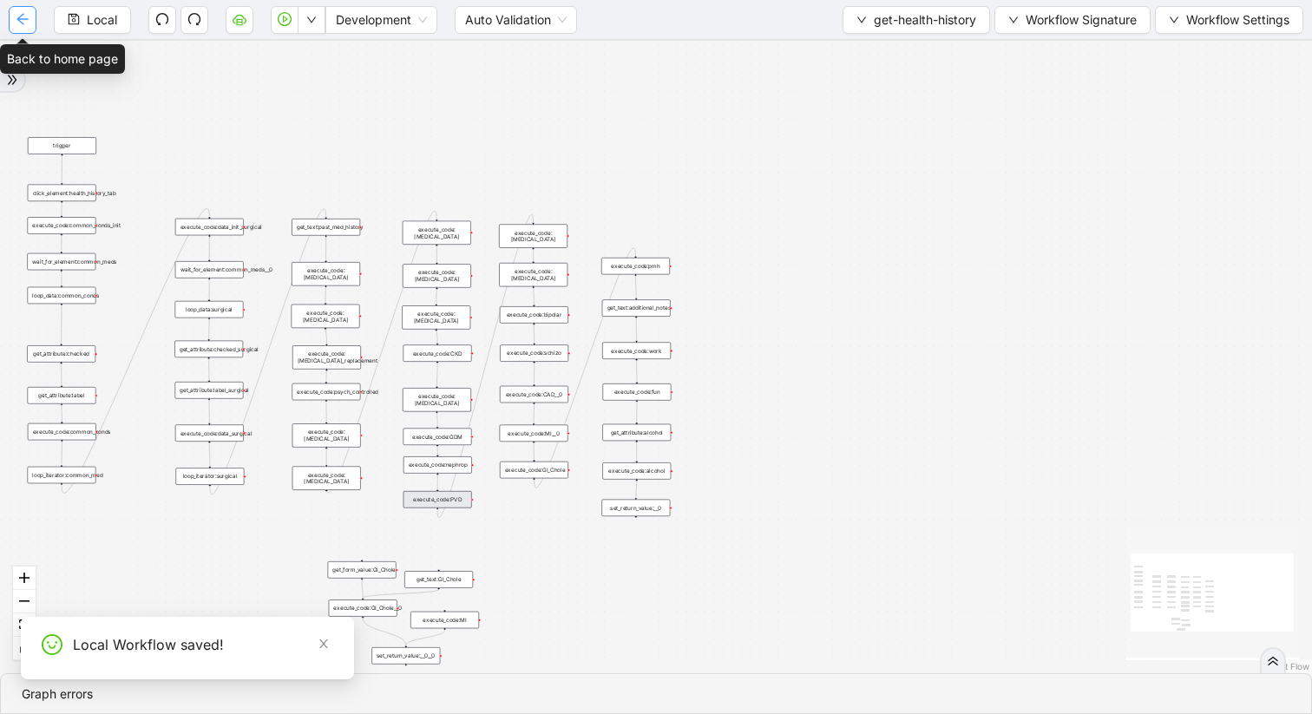
click at [20, 18] on icon "arrow-left" at bounding box center [23, 19] width 14 height 14
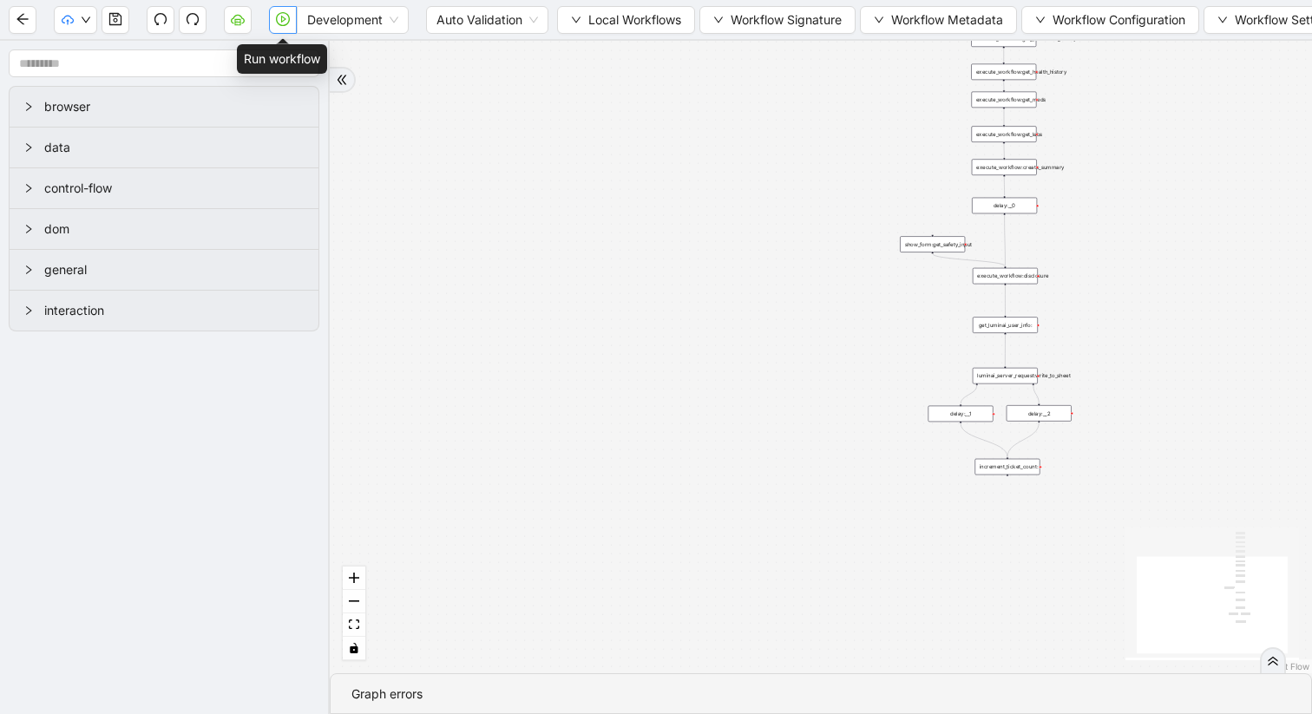
click at [286, 17] on icon "play-circle" at bounding box center [283, 19] width 14 height 14
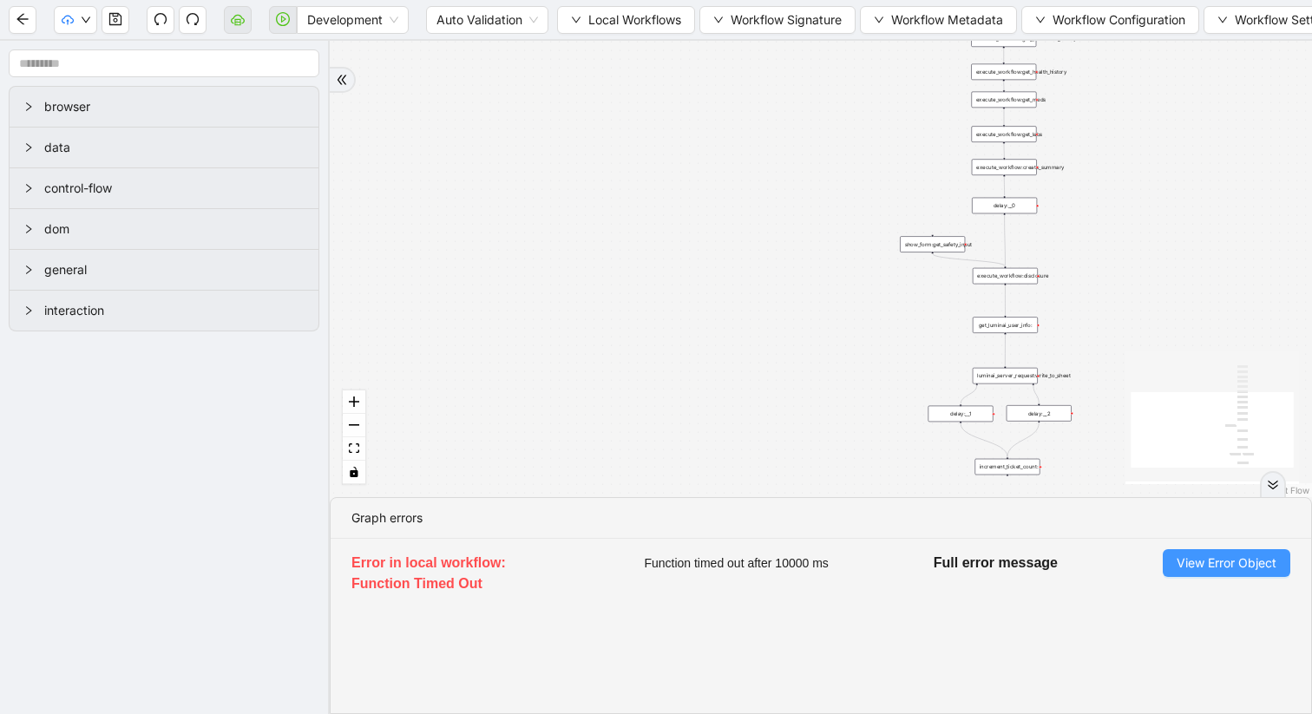
click at [1198, 574] on button "View Error Object" at bounding box center [1227, 563] width 128 height 28
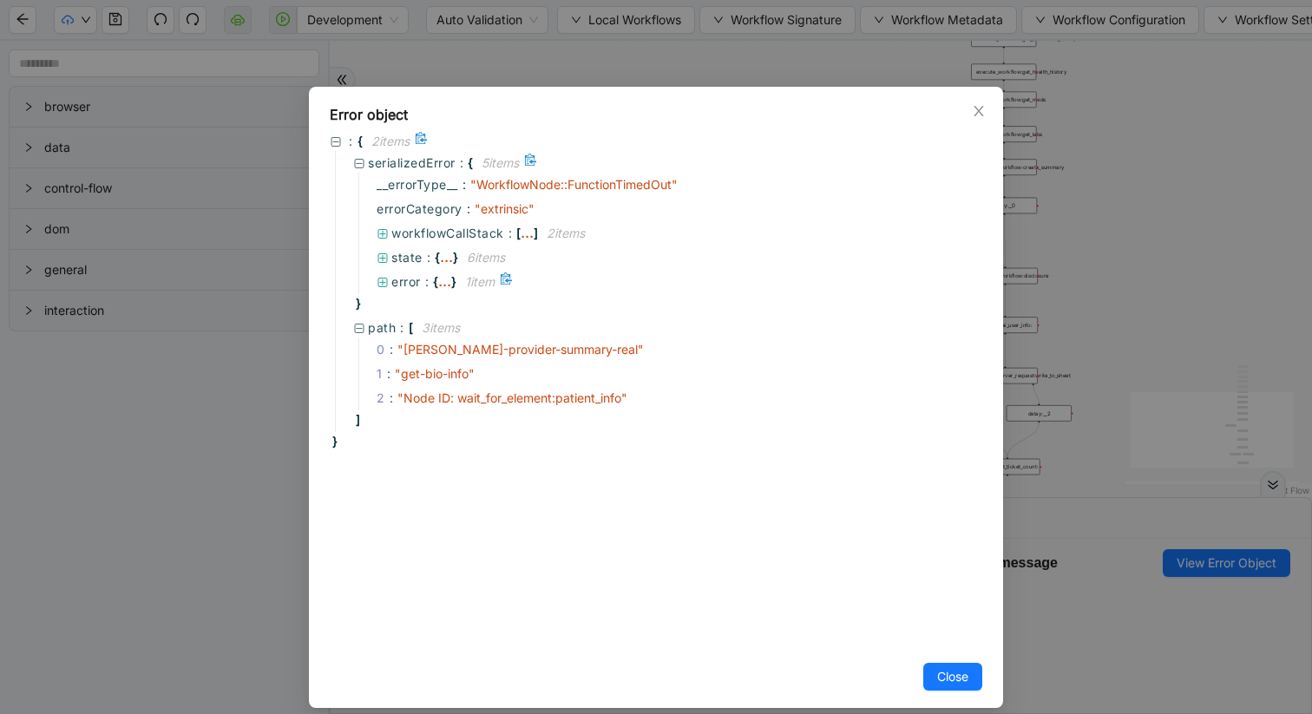
click at [384, 284] on icon at bounding box center [383, 283] width 12 height 12
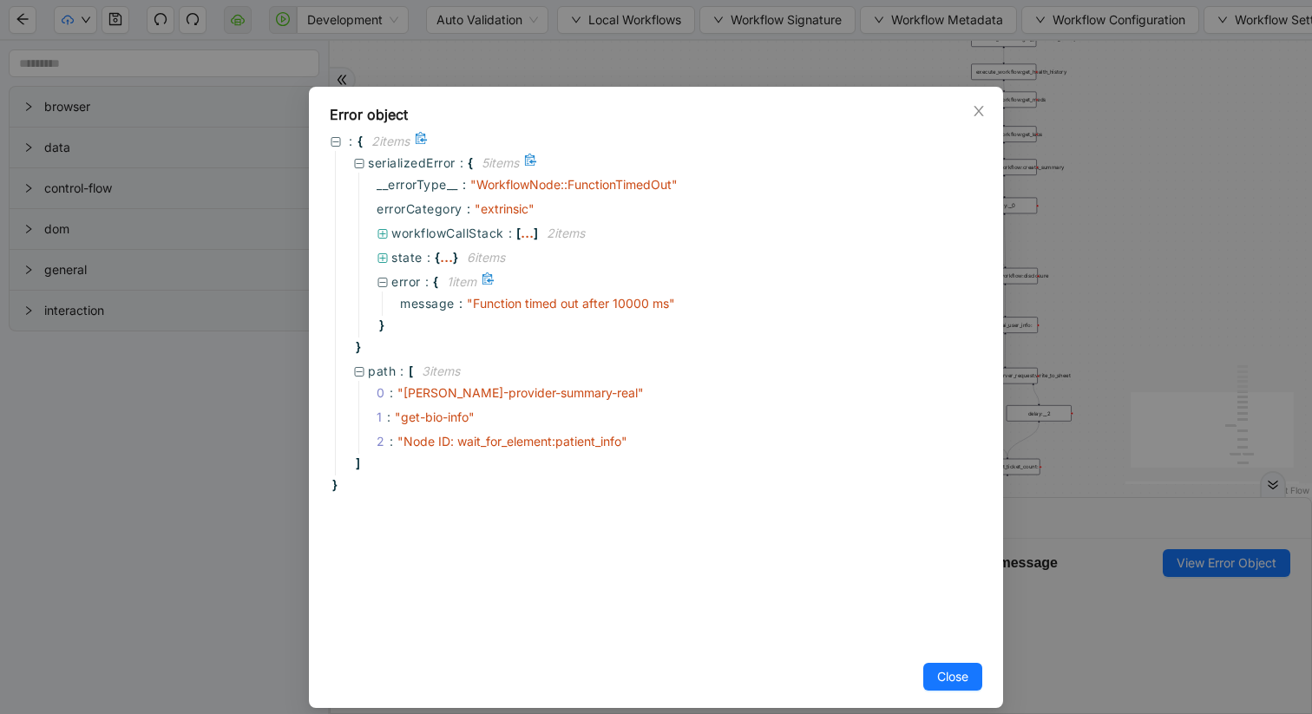
click at [384, 284] on icon at bounding box center [383, 283] width 12 height 12
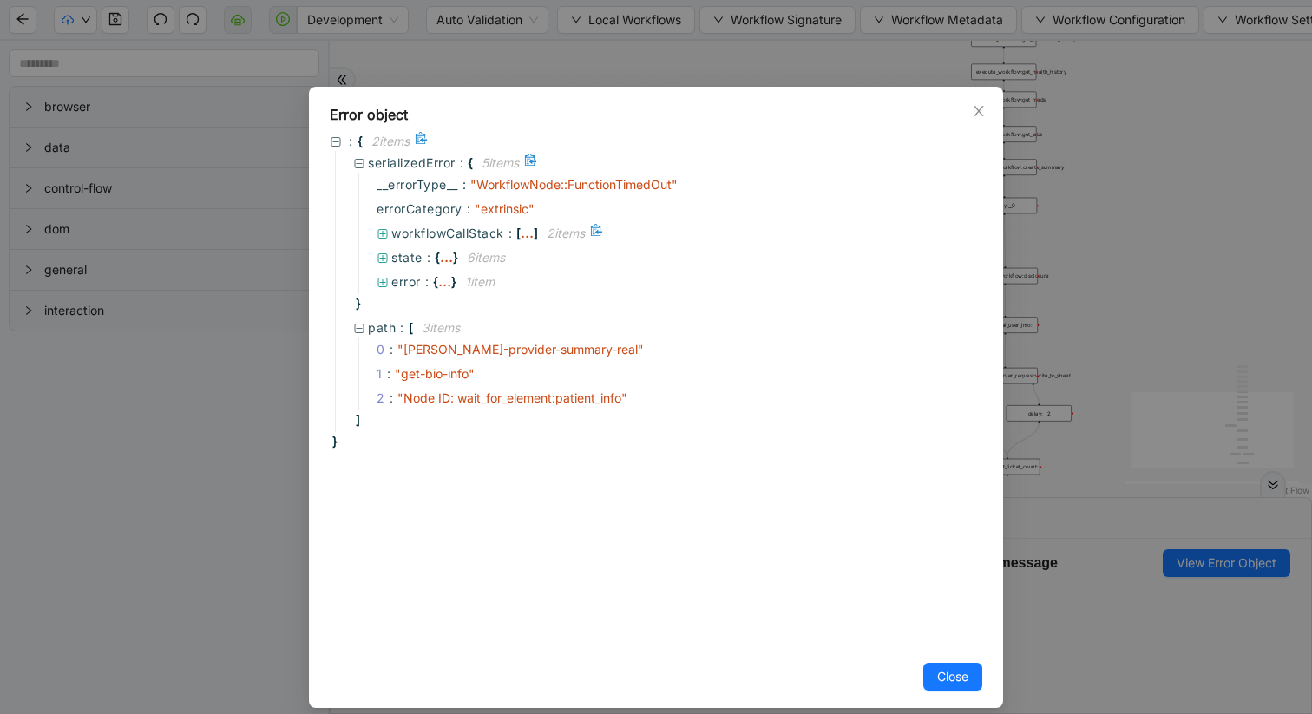
click at [384, 232] on icon at bounding box center [383, 234] width 12 height 12
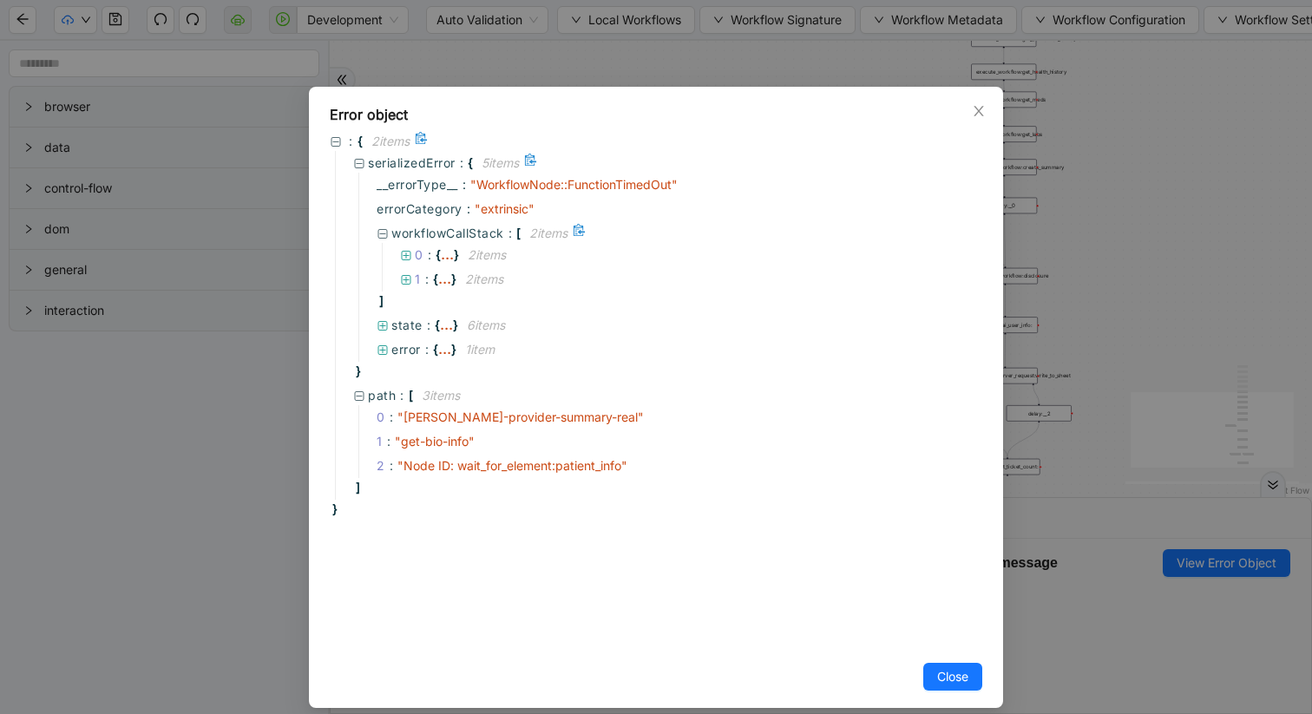
click at [384, 232] on icon at bounding box center [383, 234] width 12 height 12
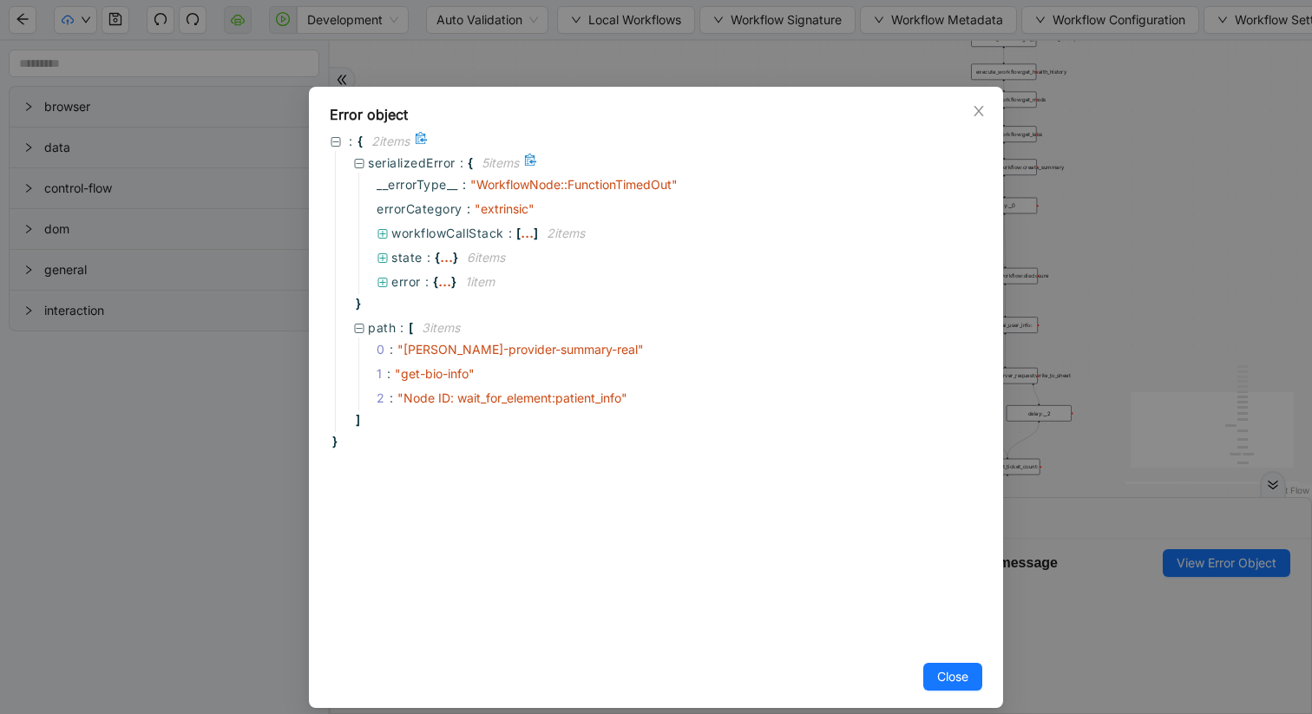
click at [356, 164] on icon at bounding box center [359, 164] width 12 height 12
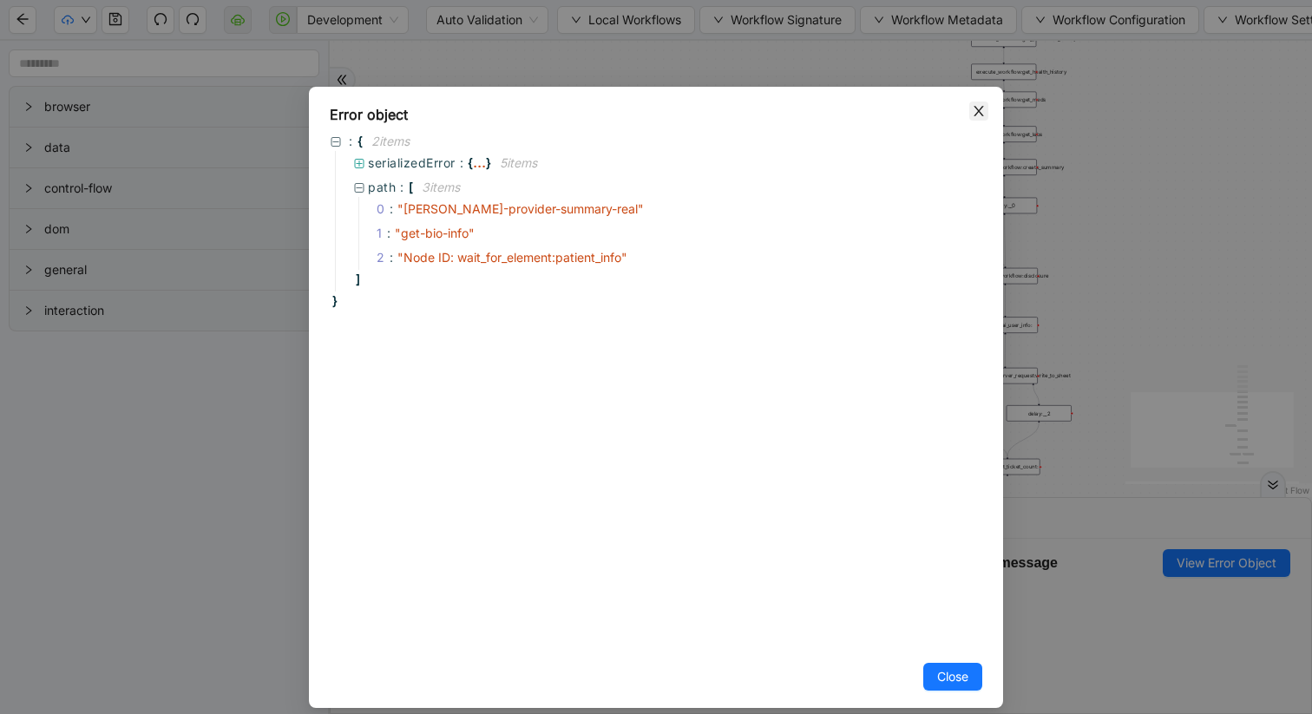
click at [977, 114] on icon "close" at bounding box center [979, 111] width 14 height 14
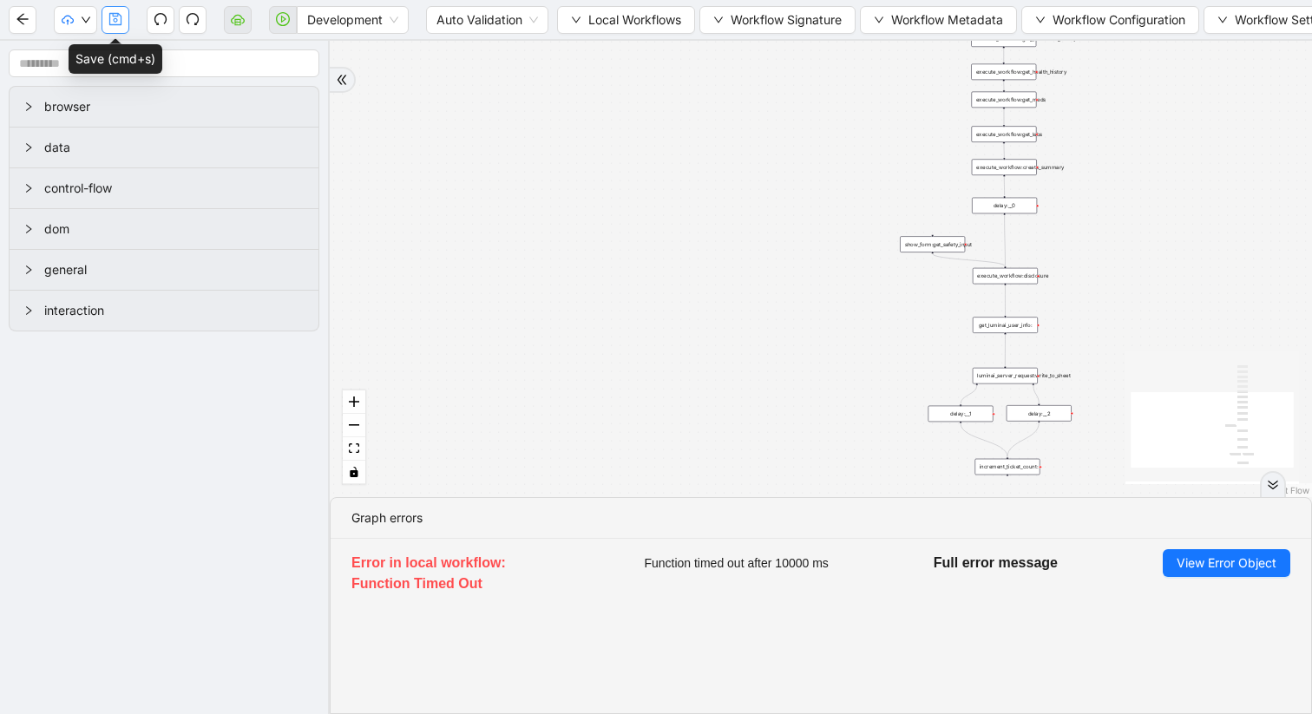
click at [110, 16] on icon "save" at bounding box center [115, 19] width 14 height 14
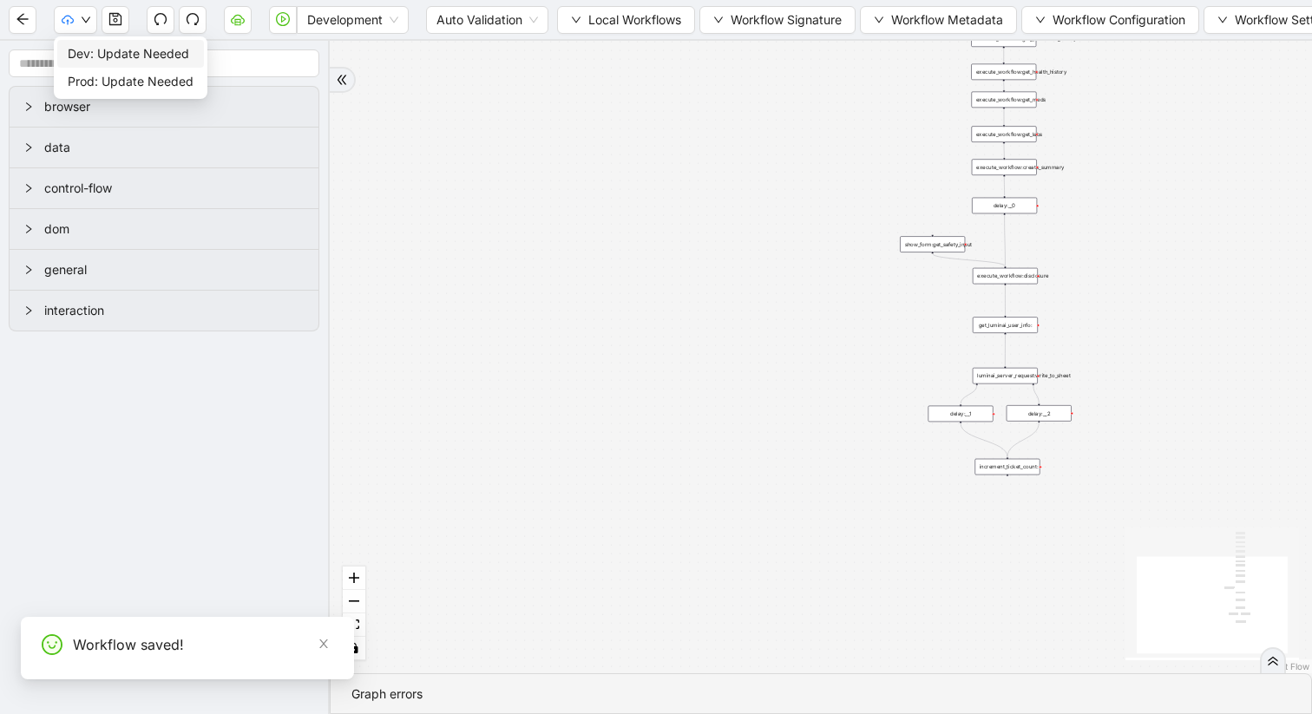
click at [171, 50] on span "Dev: Update Needed" at bounding box center [131, 53] width 126 height 19
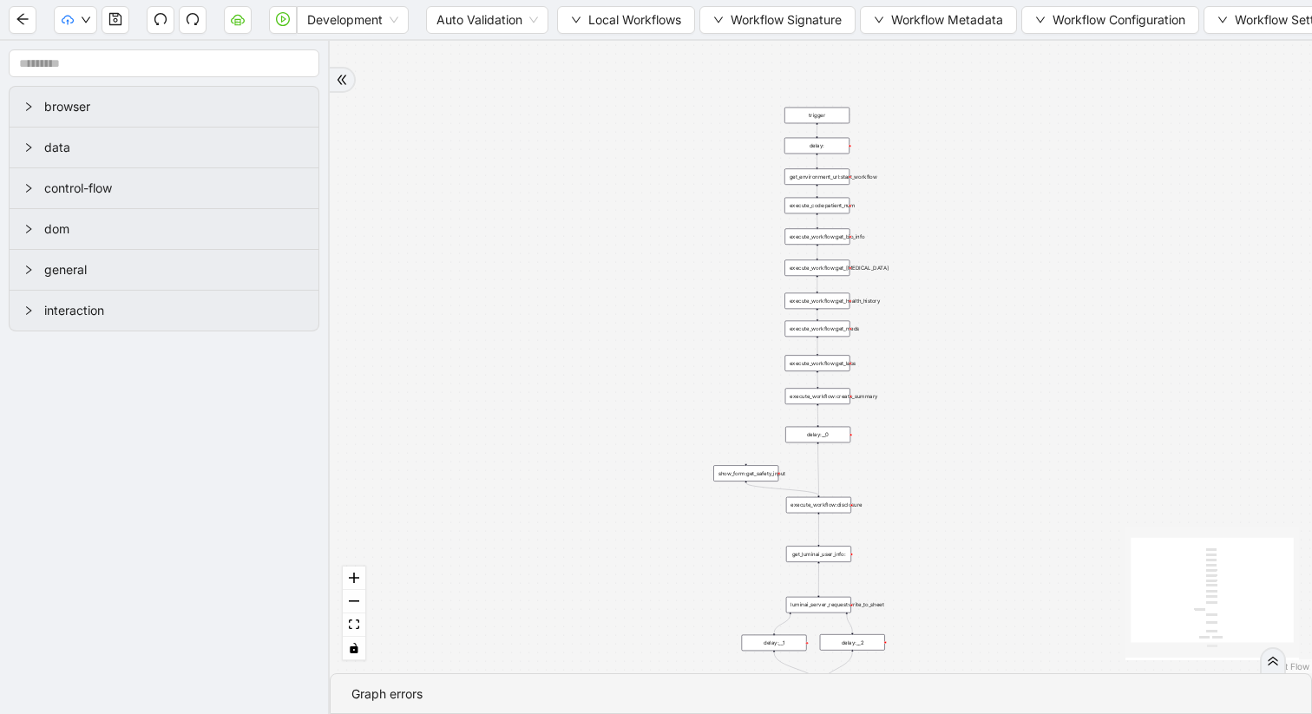
drag, startPoint x: 535, startPoint y: 196, endPoint x: 346, endPoint y: 424, distance: 295.8
click at [347, 424] on div "trigger execute_workflow:get_bio_info execute_workflow:get_labs execute_workflo…" at bounding box center [821, 357] width 982 height 633
click at [834, 300] on div "execute_workflow:get_health_history" at bounding box center [815, 300] width 65 height 16
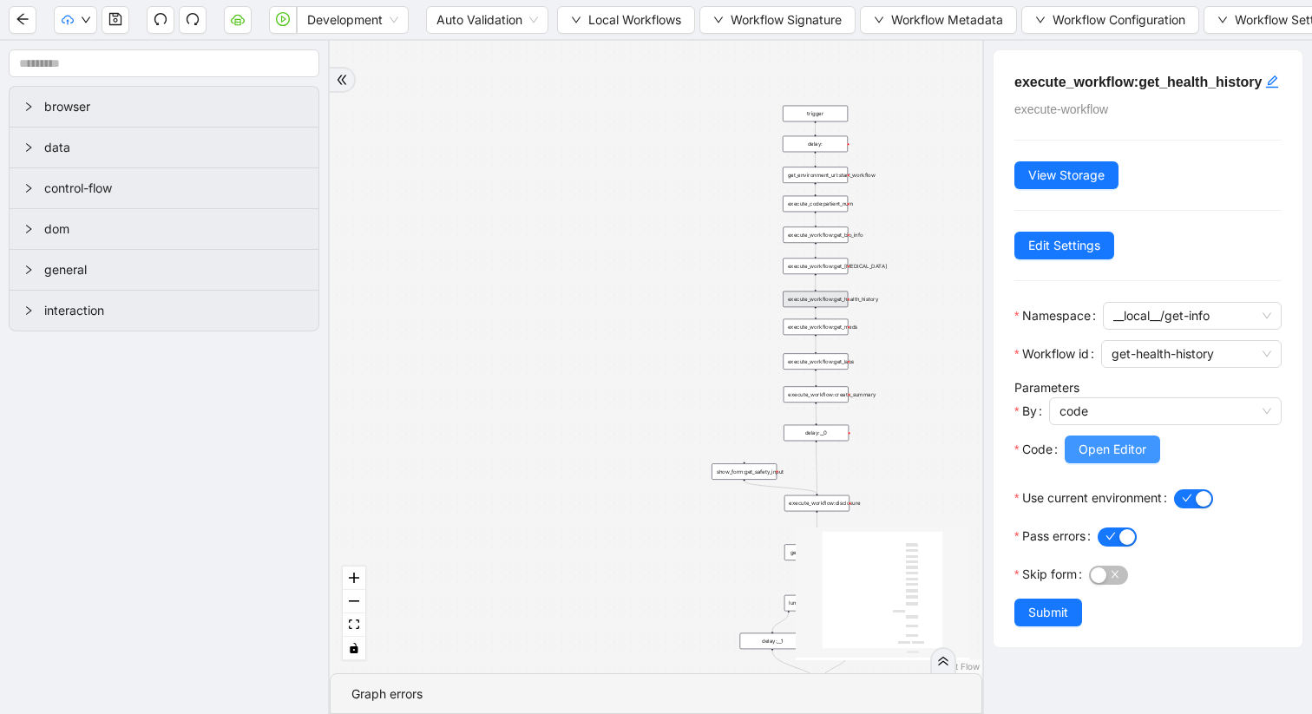
click at [1099, 459] on span "Open Editor" at bounding box center [1113, 449] width 68 height 19
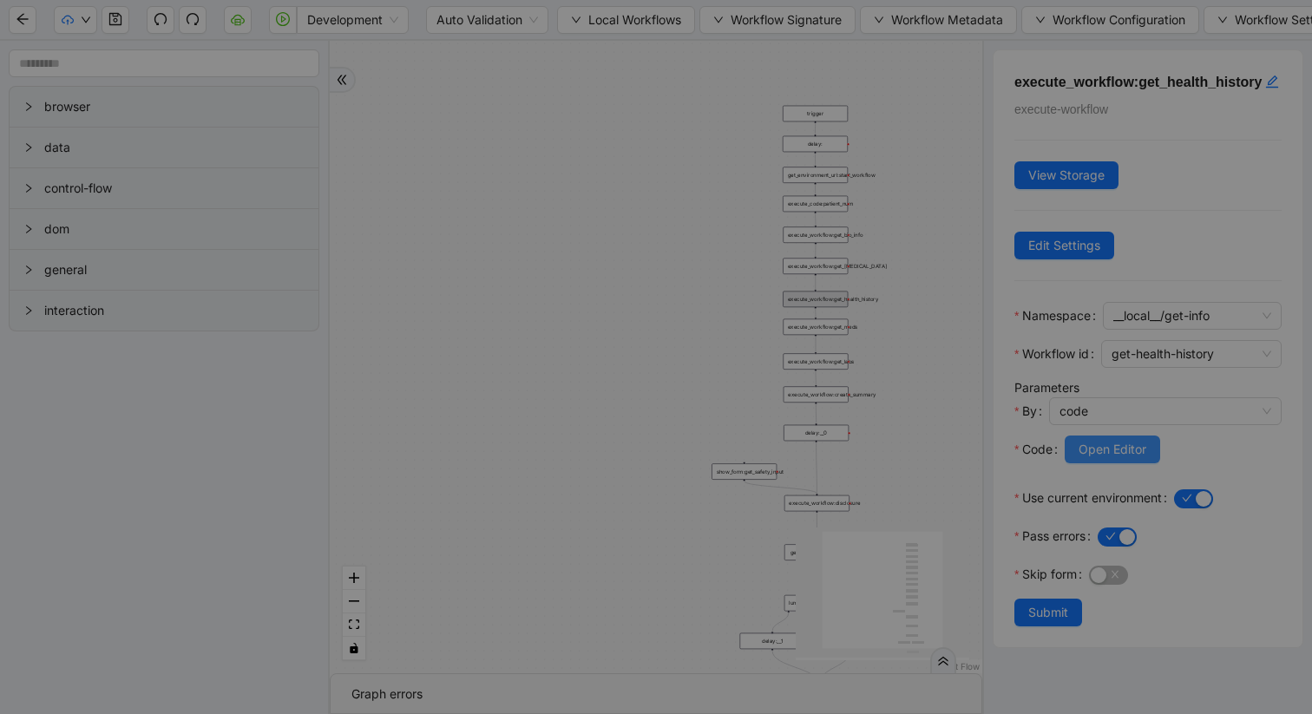
scroll to position [260, 0]
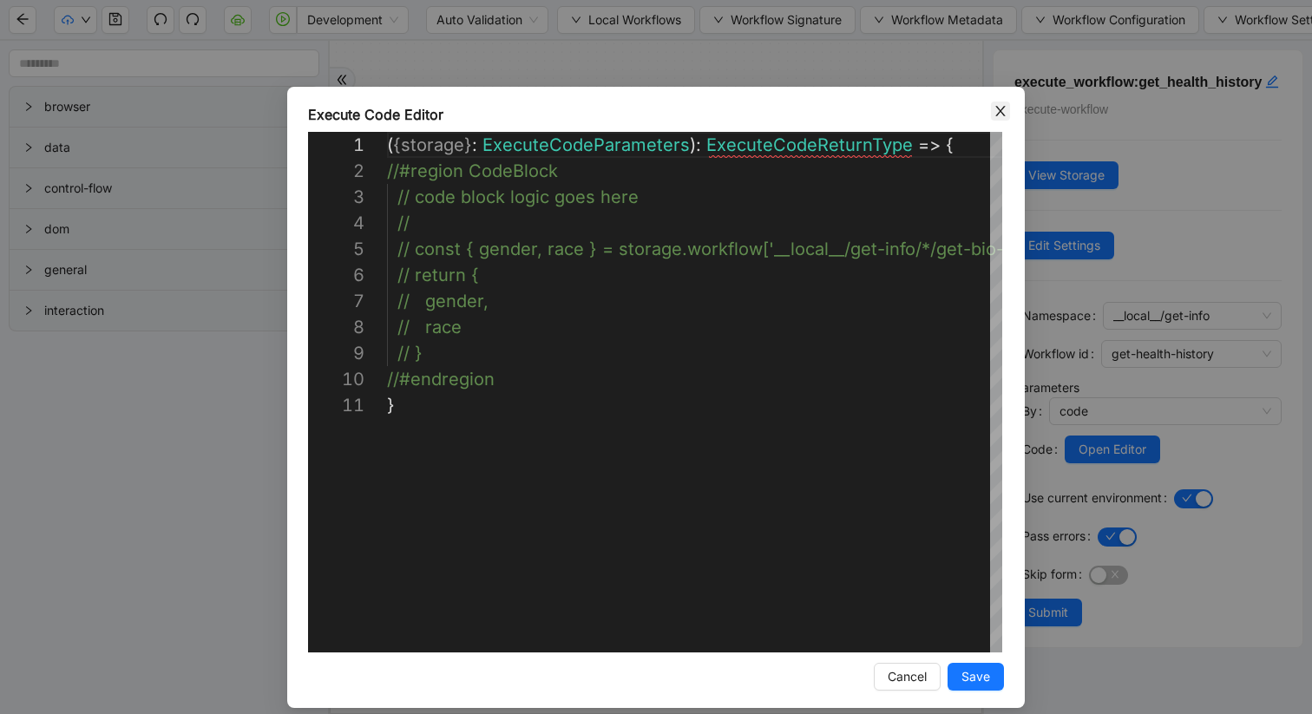
click at [995, 110] on icon "close" at bounding box center [1001, 111] width 14 height 14
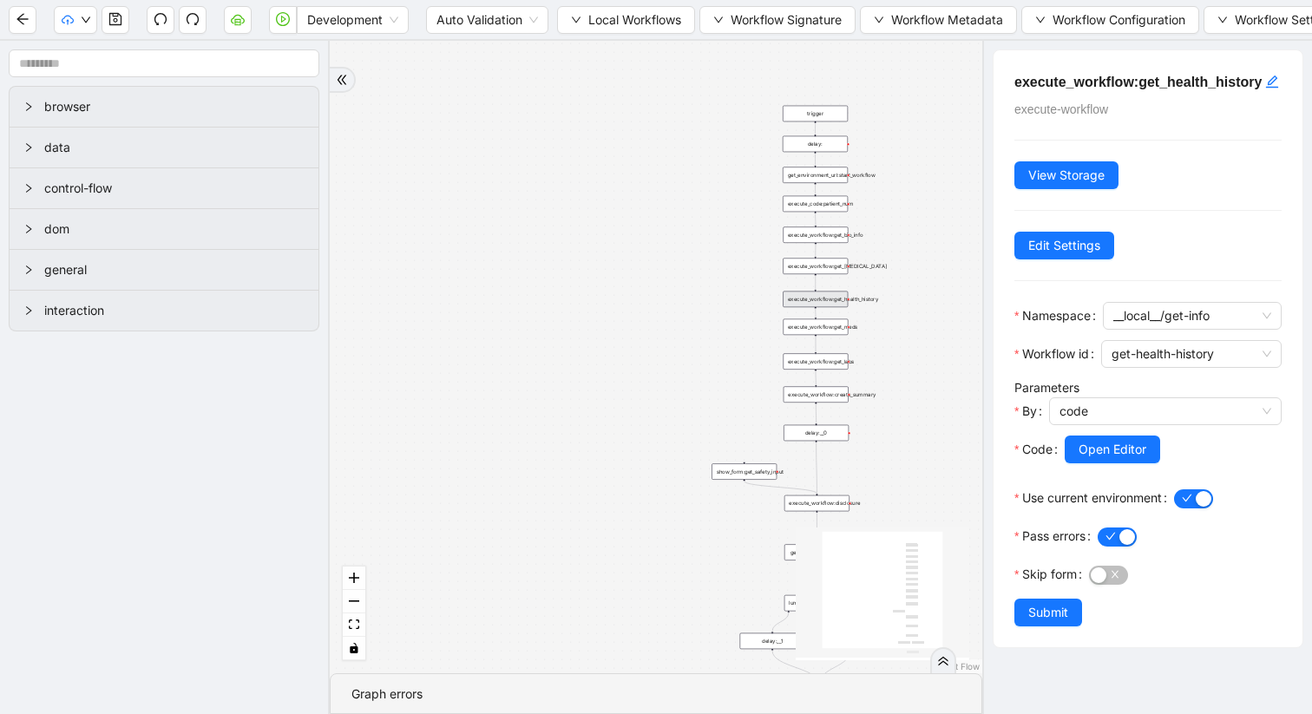
click at [553, 20] on div "Development Auto Validation Local Workflows Workflow Signature Workflow Metadat…" at bounding box center [656, 19] width 1312 height 39
click at [579, 16] on icon "down" at bounding box center [576, 20] width 10 height 10
click at [568, 57] on li "Select" at bounding box center [628, 54] width 134 height 28
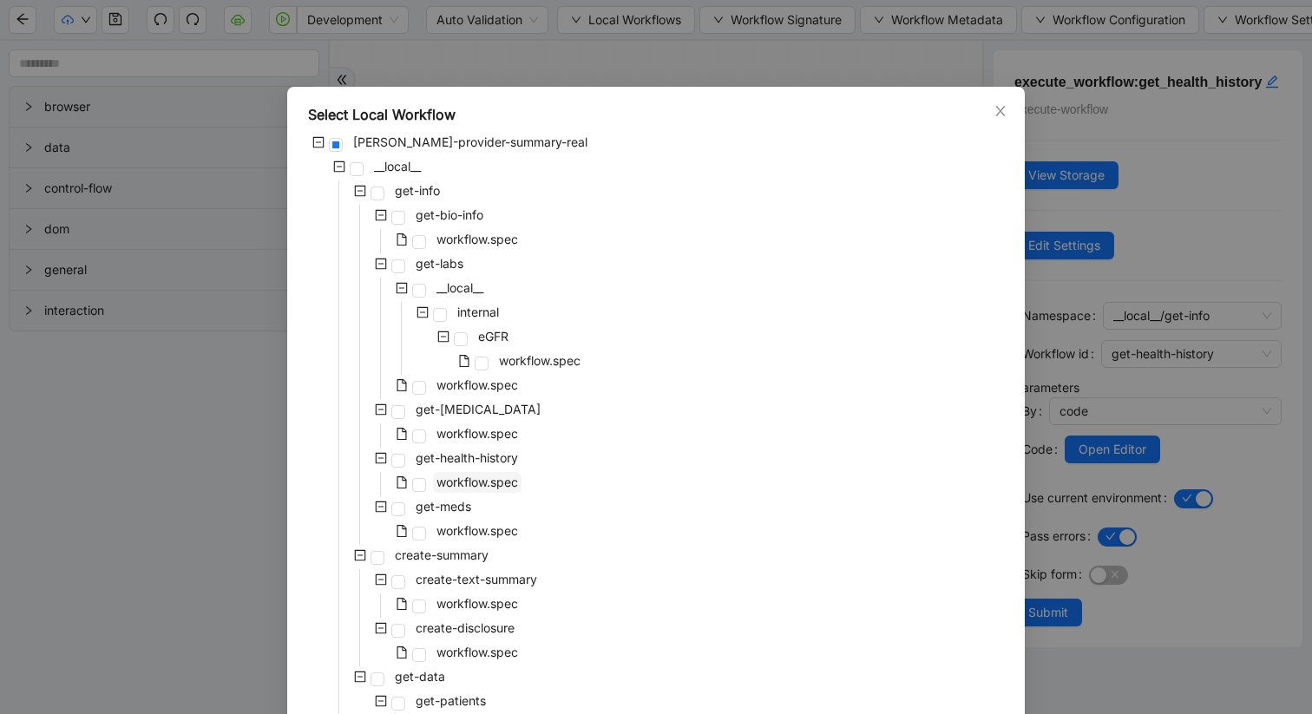
click at [433, 485] on span "workflow.spec" at bounding box center [477, 482] width 89 height 21
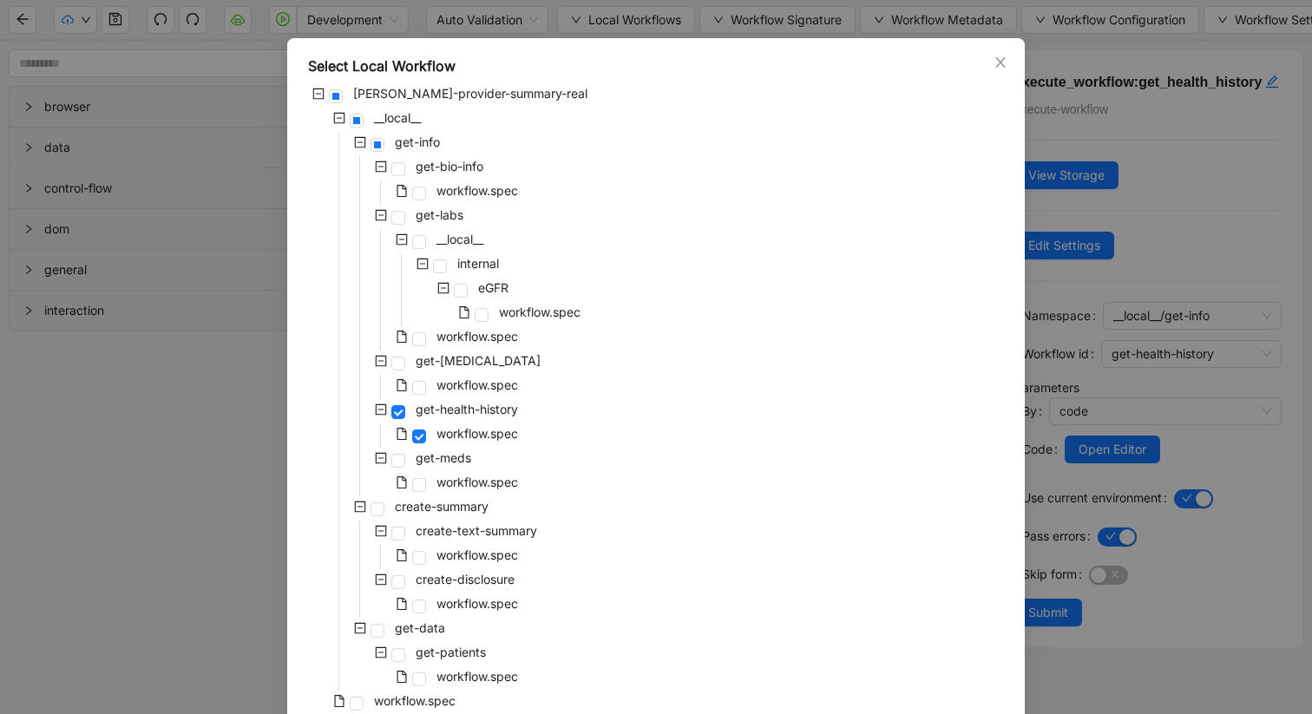
scroll to position [126, 0]
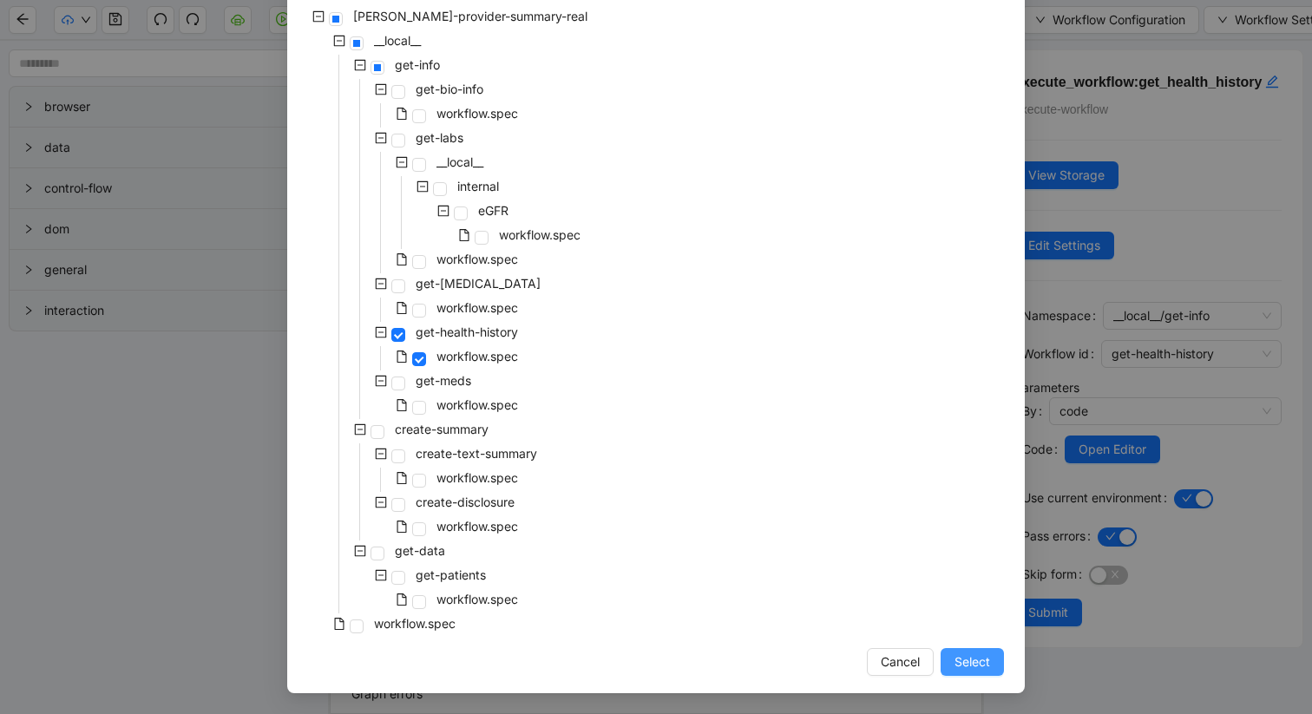
click at [980, 601] on span "Select" at bounding box center [973, 662] width 36 height 19
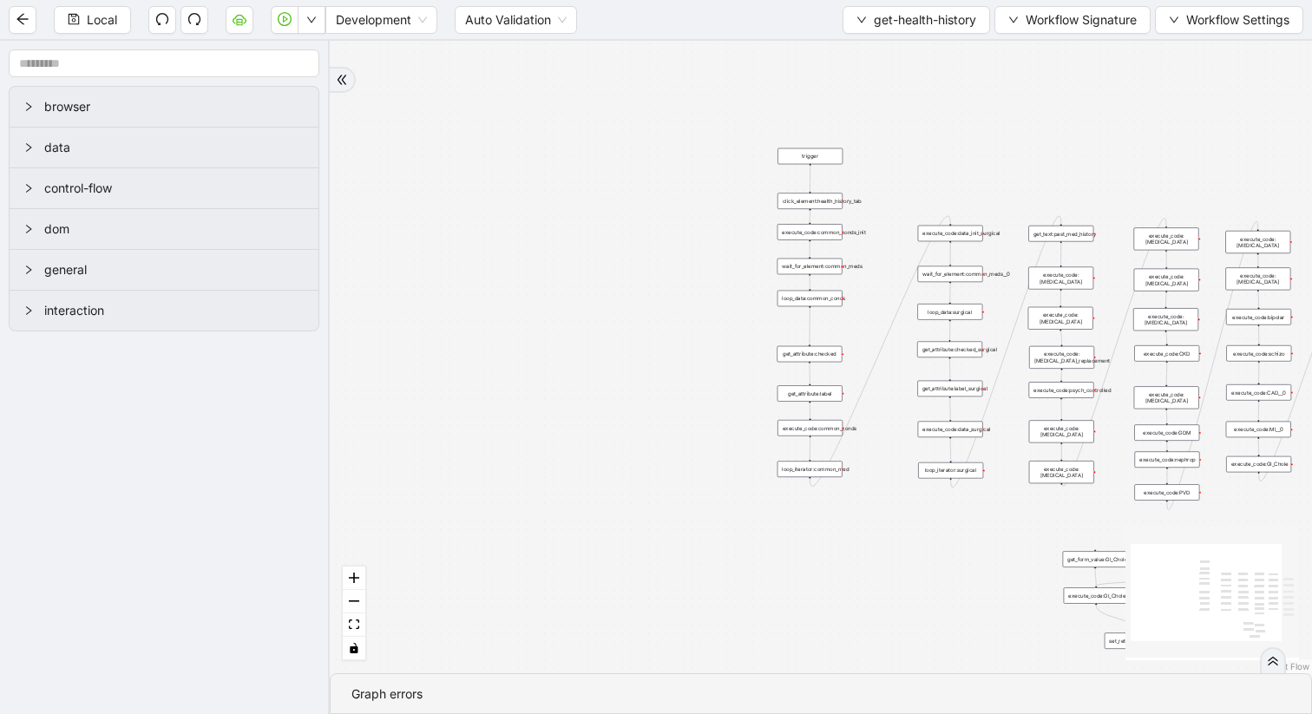
click at [809, 204] on div "click_element:health_history_tab" at bounding box center [810, 201] width 65 height 16
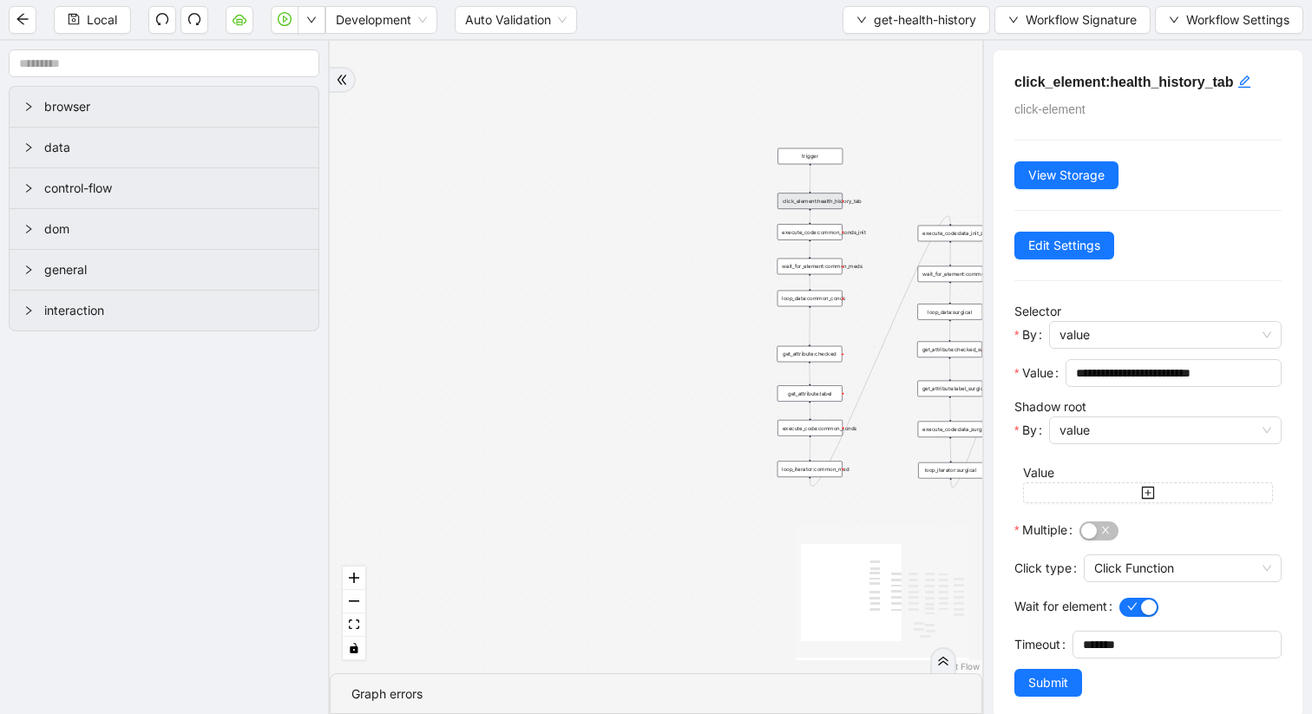
click at [817, 237] on div "execute_code:common_conds_init" at bounding box center [810, 232] width 65 height 16
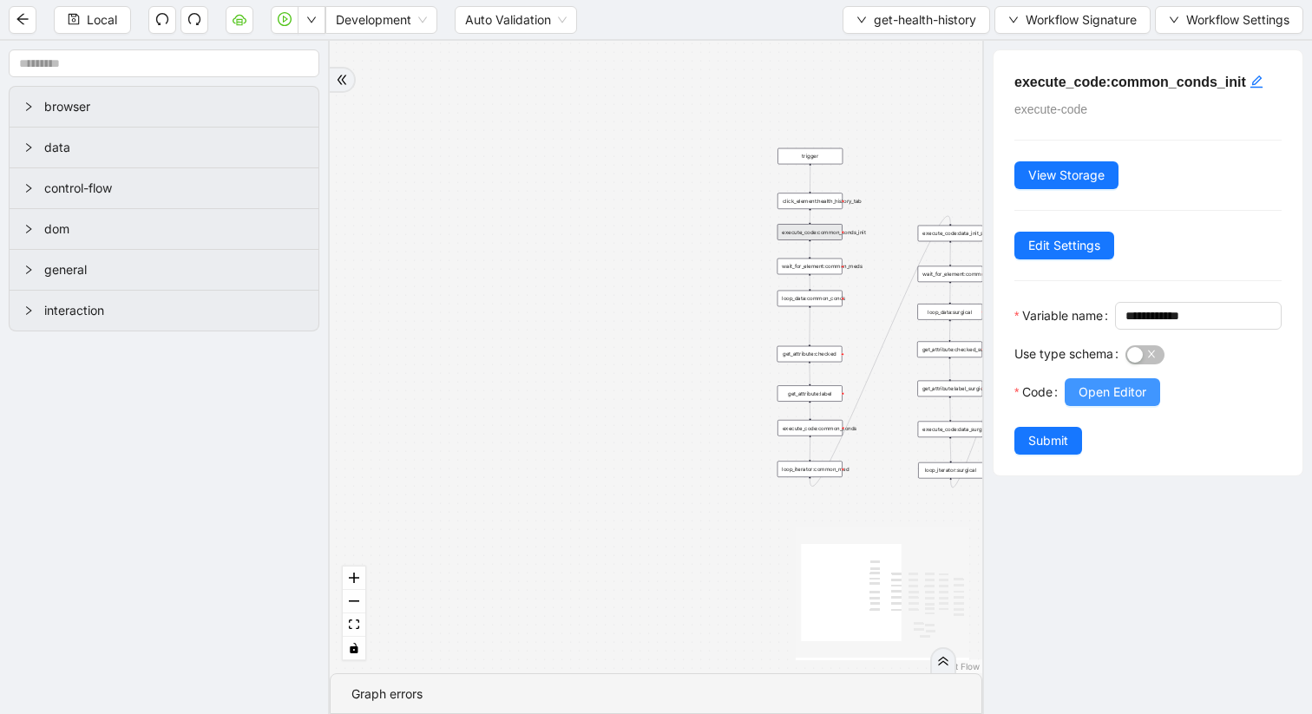
click at [1099, 402] on span "Open Editor" at bounding box center [1113, 392] width 68 height 19
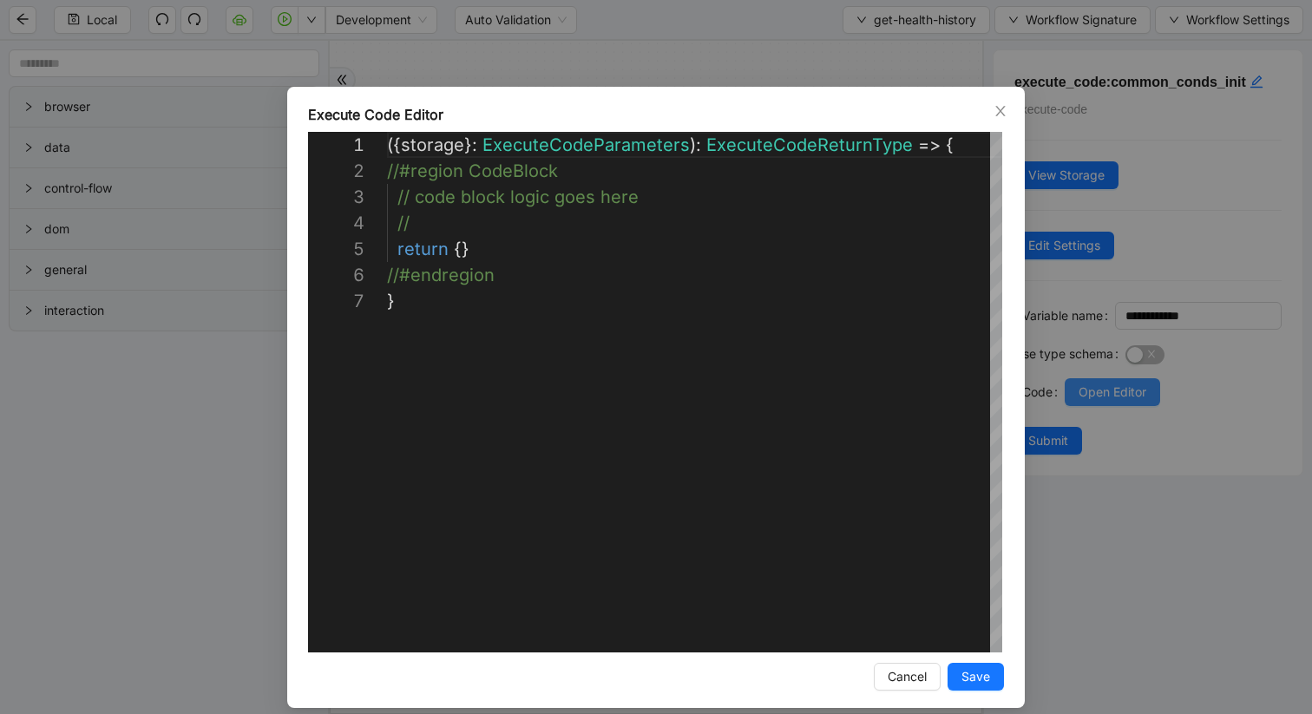
scroll to position [156, 0]
click at [1000, 114] on icon "close" at bounding box center [1001, 111] width 14 height 14
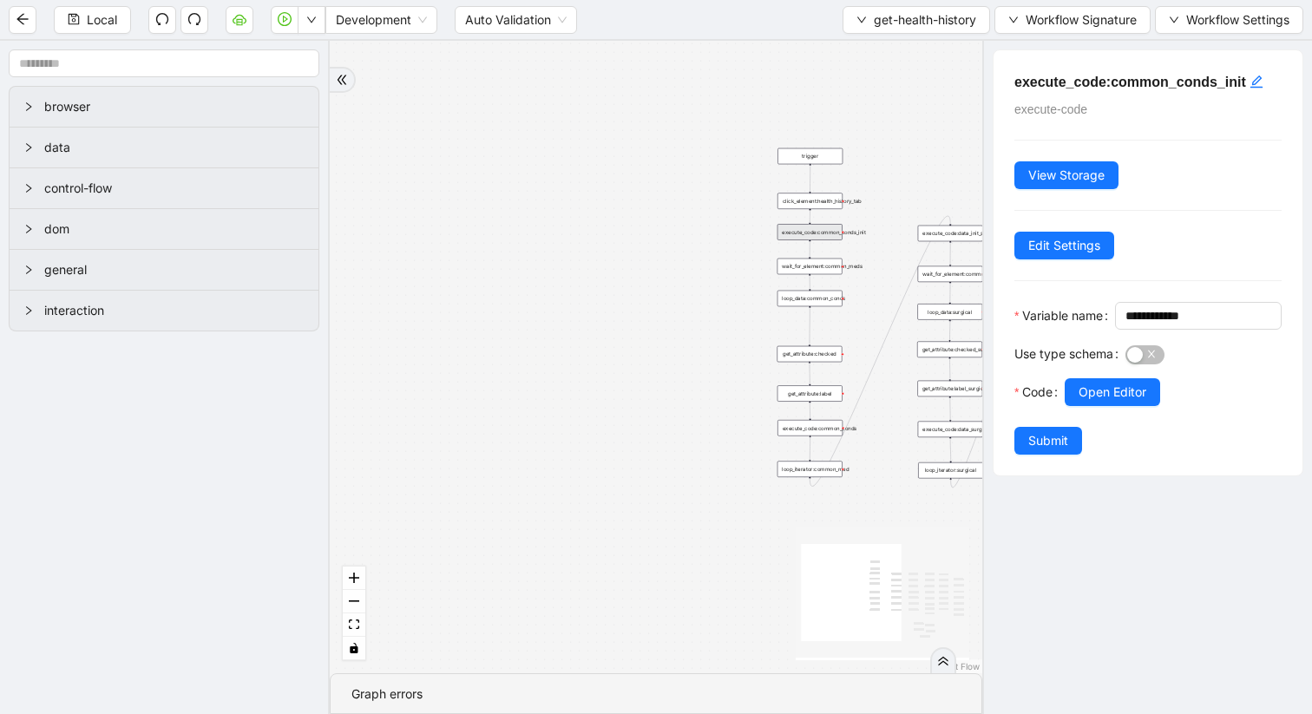
click at [818, 302] on div "loop_data:common_conds" at bounding box center [810, 299] width 65 height 16
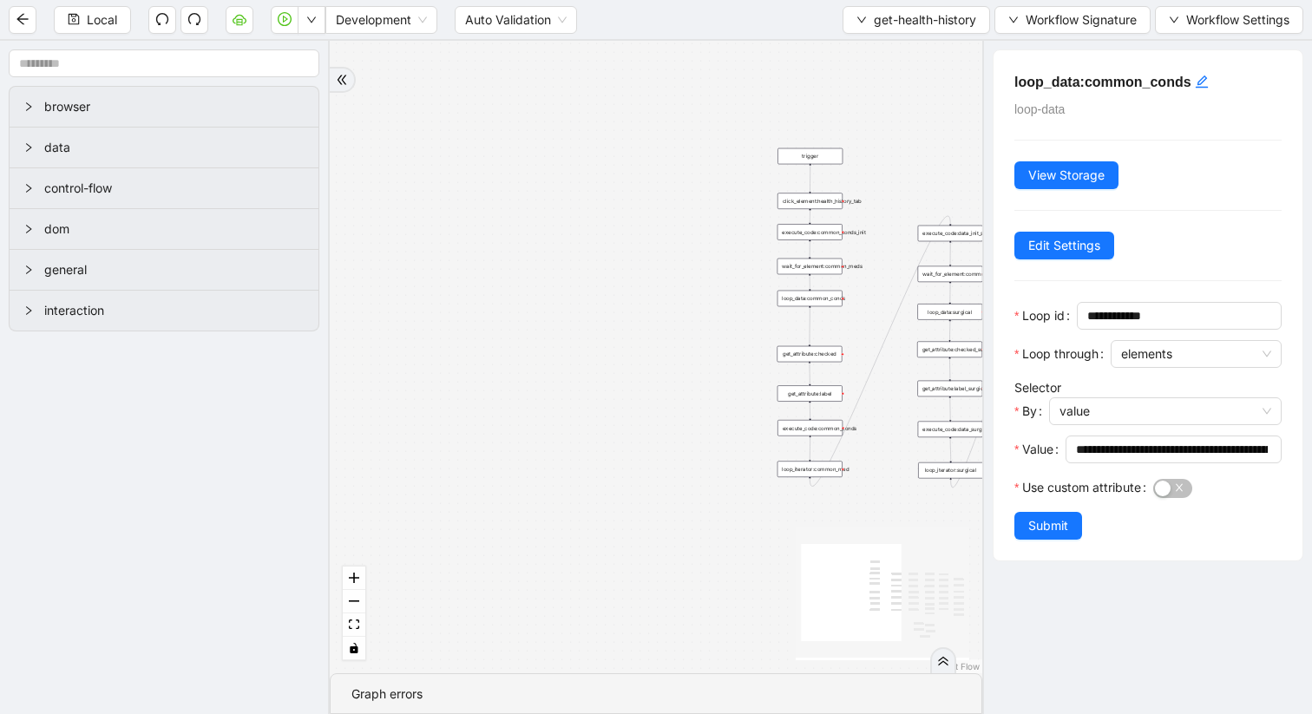
click at [815, 358] on div "get_attribute:checked" at bounding box center [809, 354] width 65 height 16
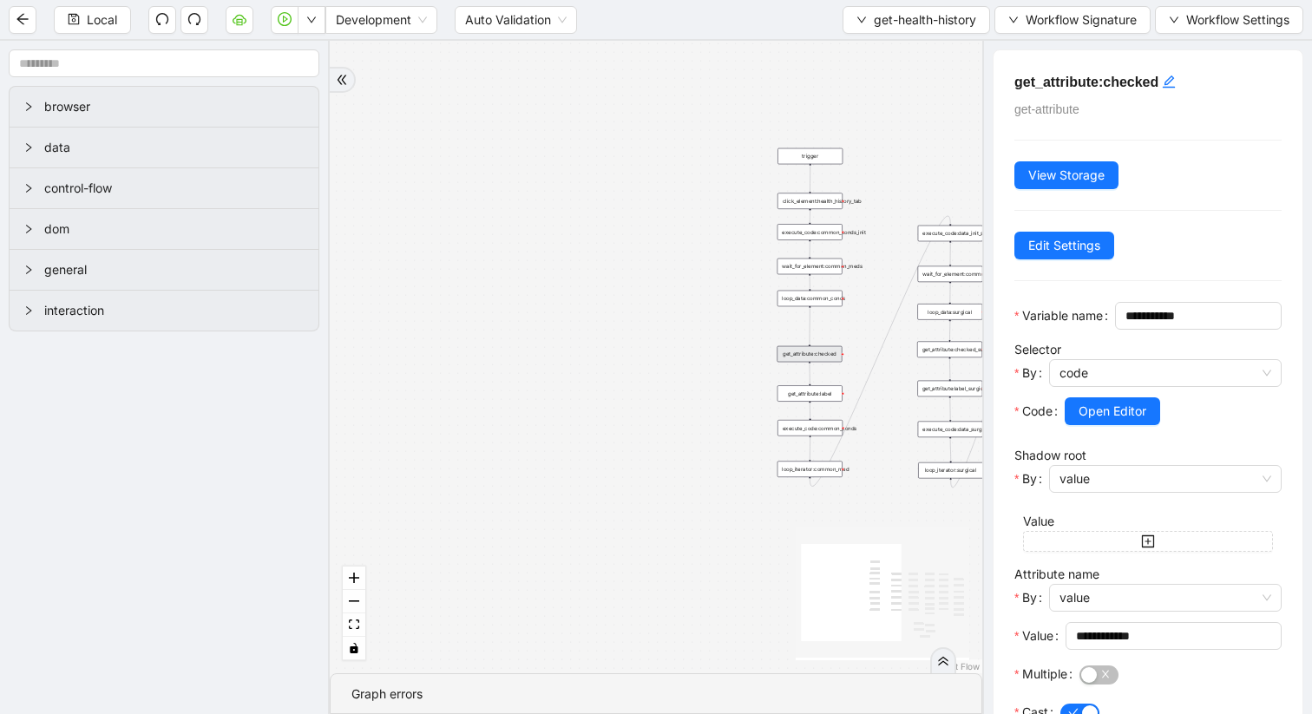
click at [824, 272] on div "wait_for_element:common_meds" at bounding box center [810, 267] width 65 height 16
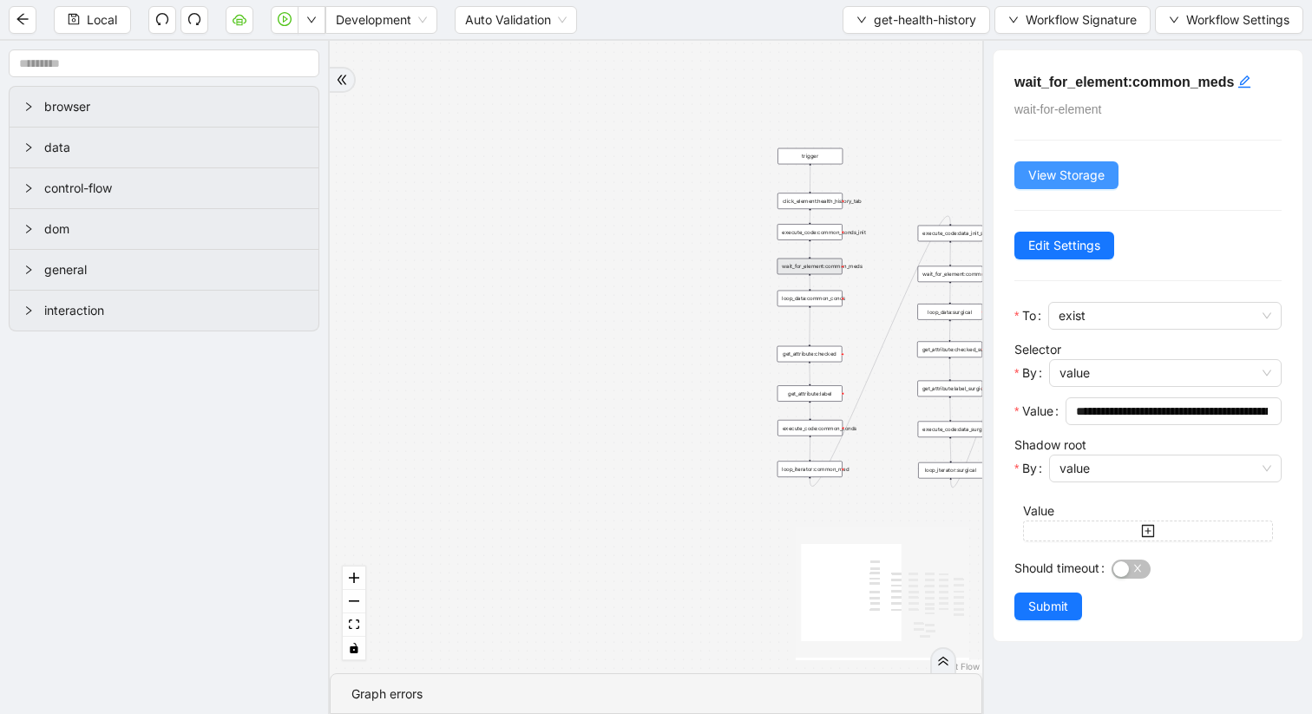
click at [1046, 182] on span "View Storage" at bounding box center [1066, 175] width 76 height 19
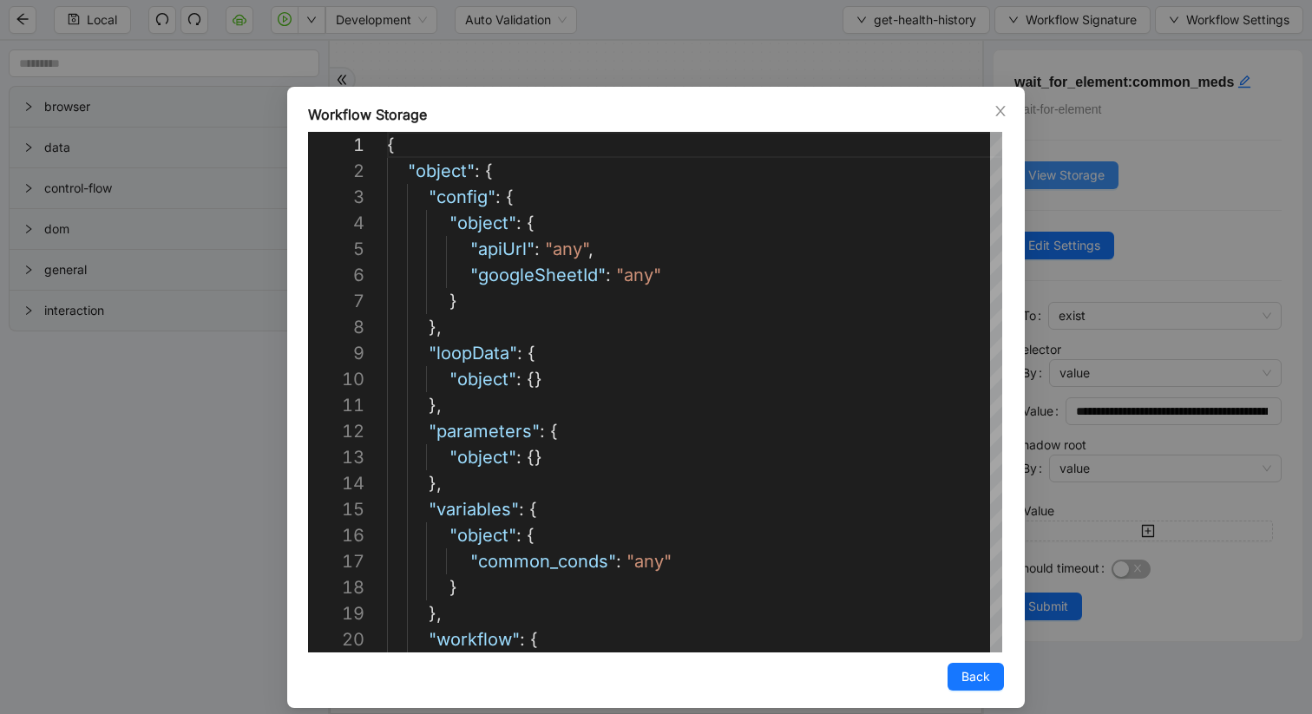
scroll to position [260, 0]
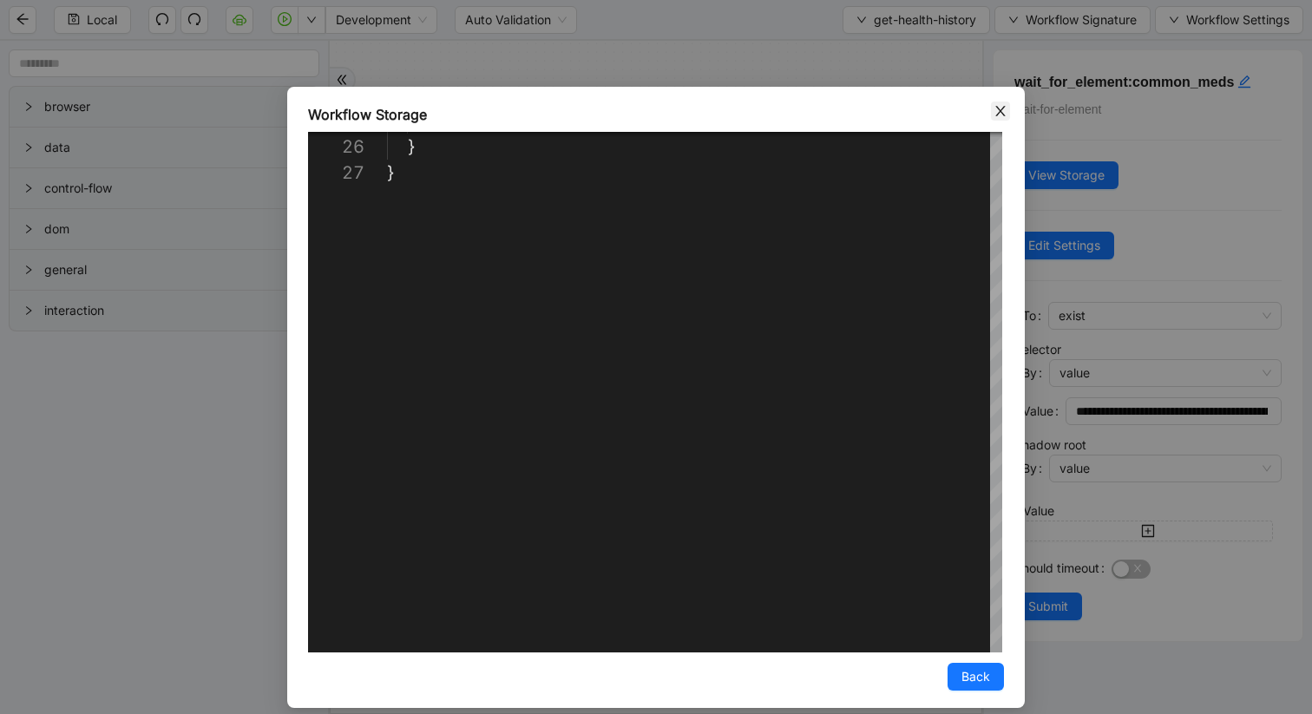
click at [1002, 107] on icon "close" at bounding box center [1001, 111] width 14 height 14
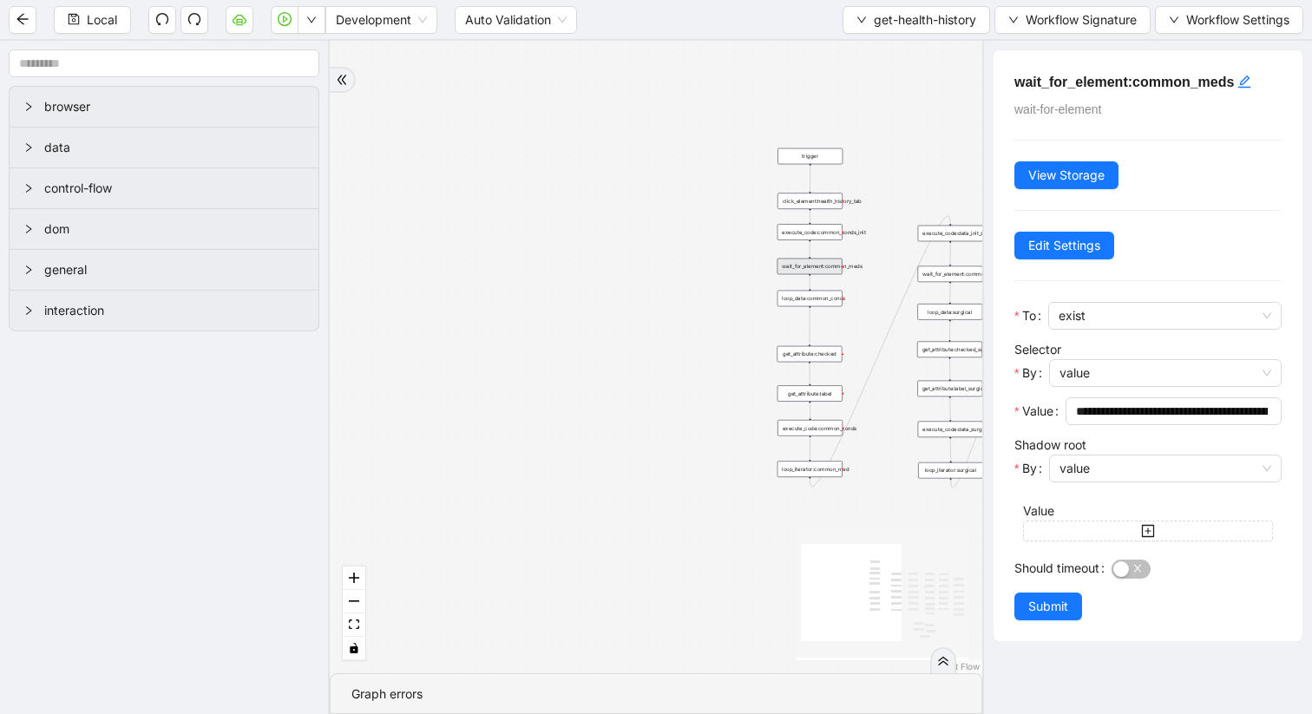
click at [826, 363] on div "trigger get_attribute:checked get_attribute:label loop_iterator:common_med wait…" at bounding box center [656, 357] width 653 height 633
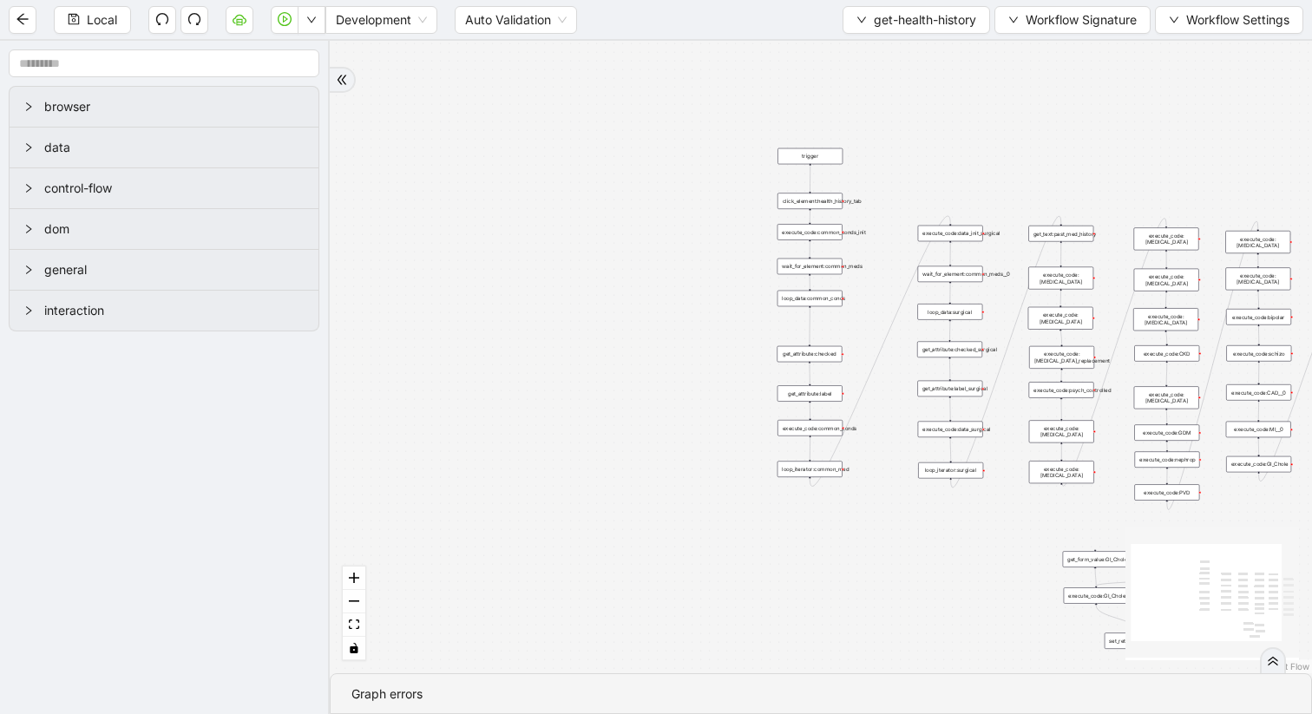
click at [822, 358] on div "get_attribute:checked" at bounding box center [809, 354] width 65 height 16
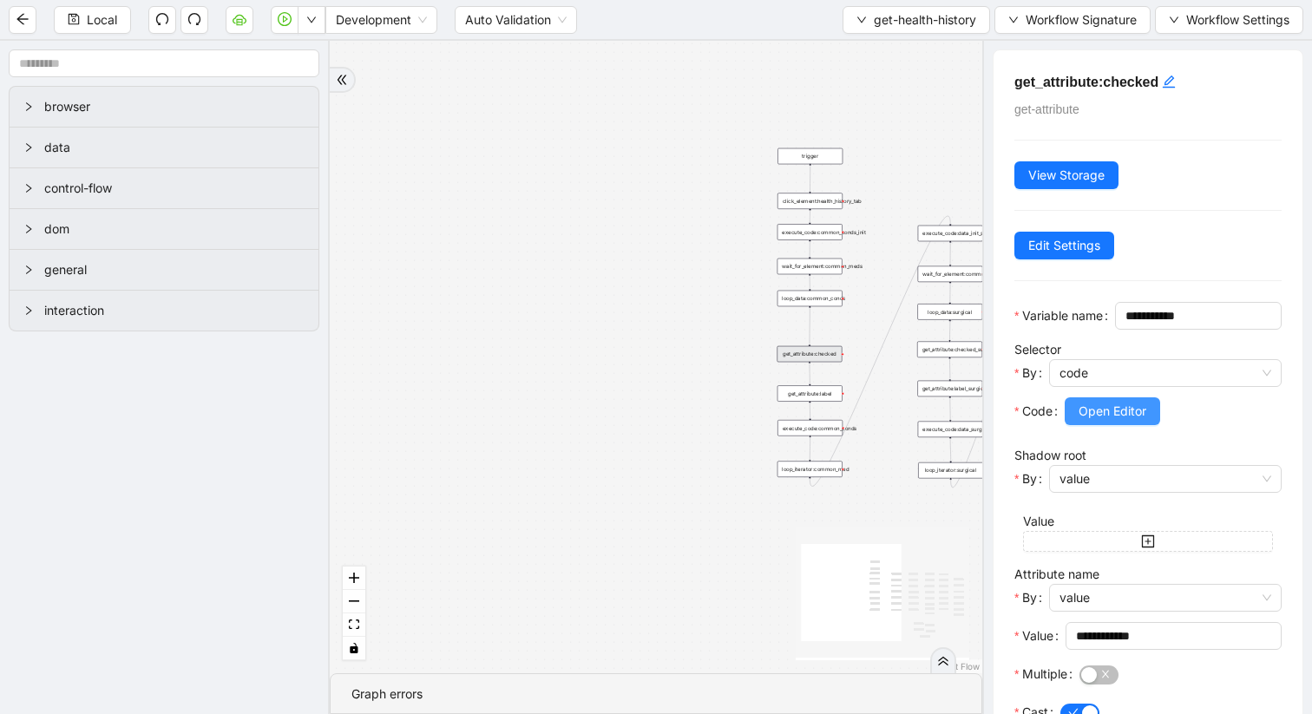
click at [1126, 421] on span "Open Editor" at bounding box center [1113, 411] width 68 height 19
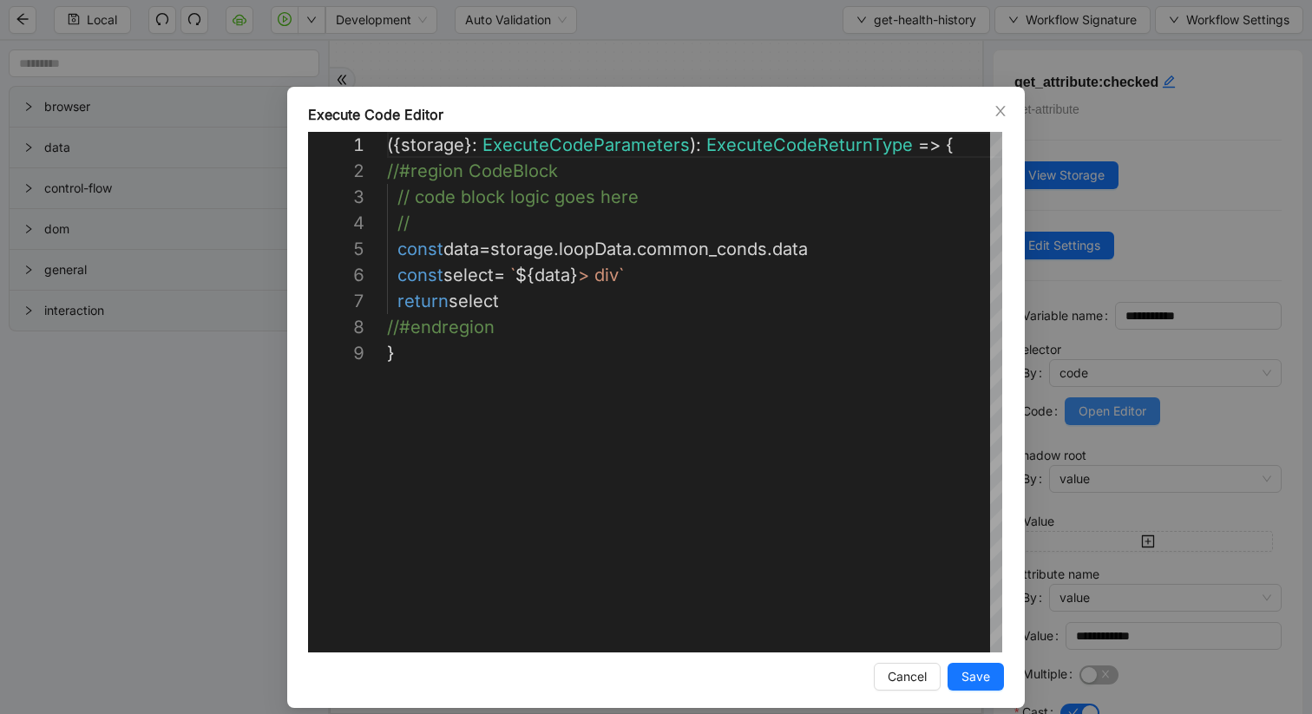
scroll to position [208, 0]
click at [998, 105] on icon "close" at bounding box center [1001, 111] width 14 height 14
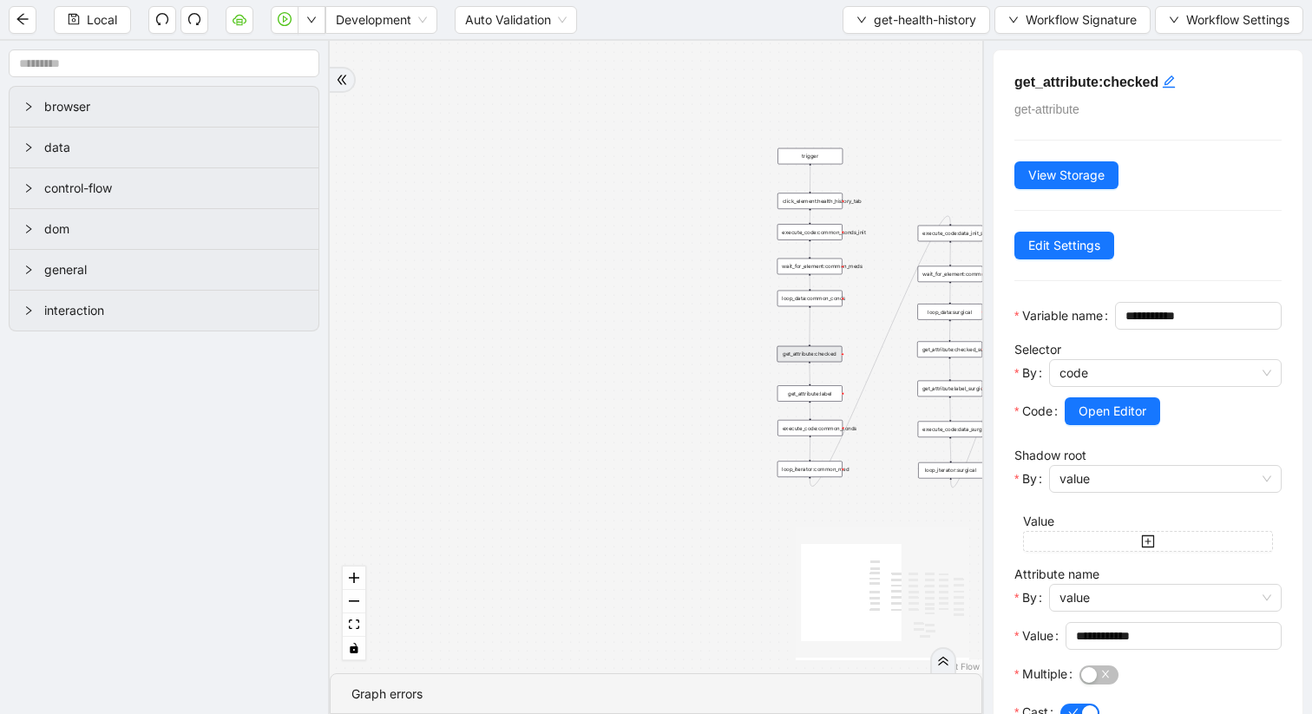
click at [815, 398] on div "get_attribute:label" at bounding box center [810, 393] width 65 height 16
click at [1111, 421] on span "Open Editor" at bounding box center [1113, 411] width 68 height 19
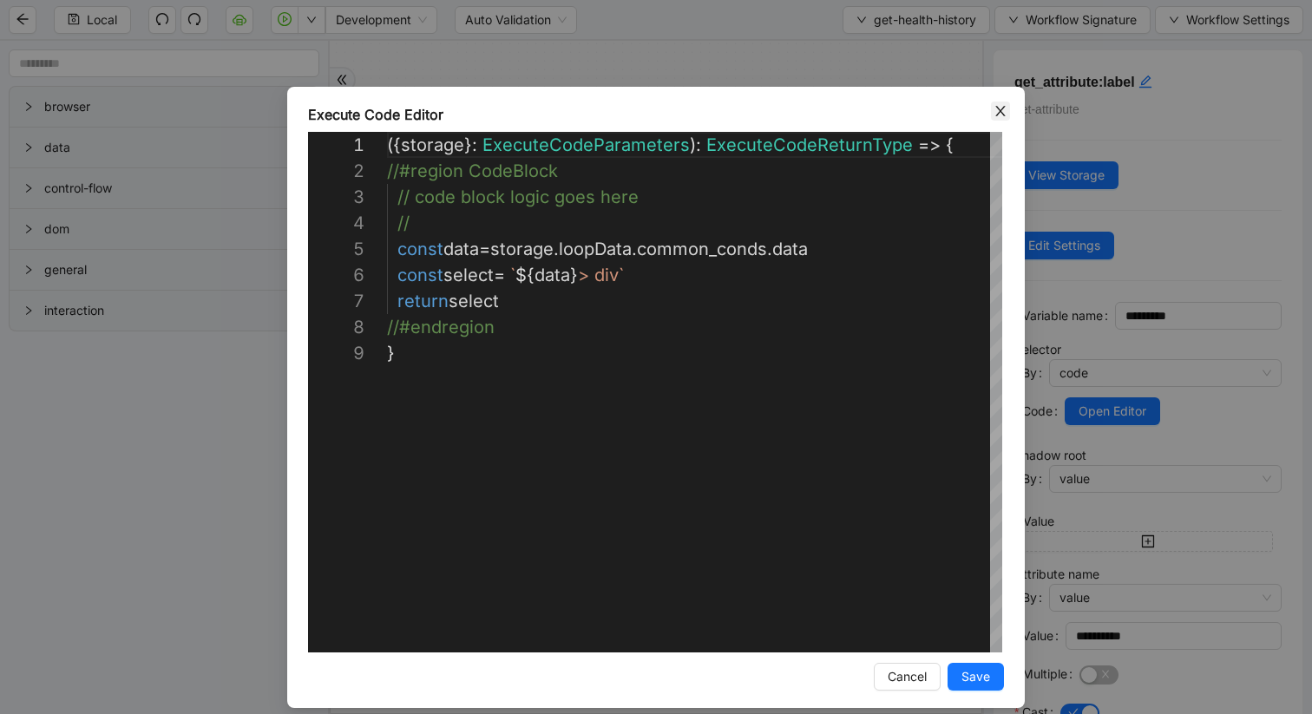
click at [995, 109] on icon "close" at bounding box center [1001, 111] width 14 height 14
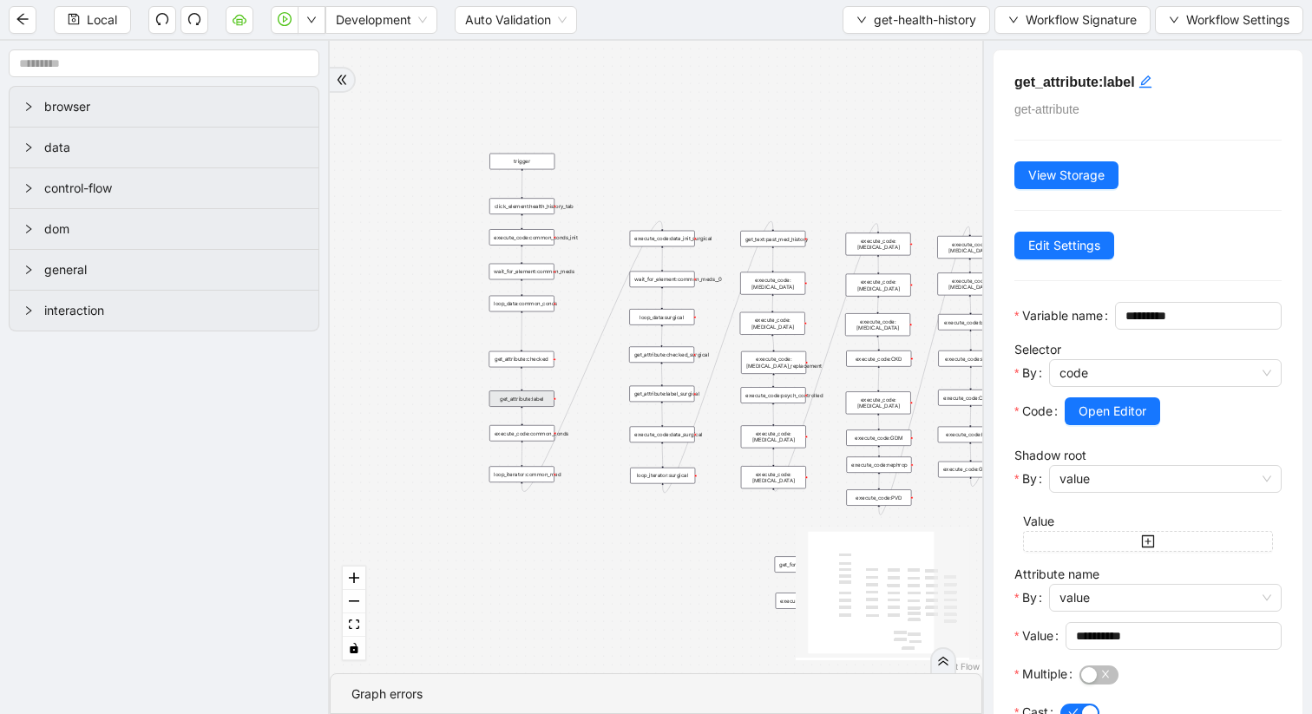
drag, startPoint x: 850, startPoint y: 389, endPoint x: 562, endPoint y: 394, distance: 288.2
click at [562, 394] on div "trigger get_attribute:checked get_attribute:label loop_iterator:common_med wait…" at bounding box center [656, 357] width 653 height 633
click at [522, 438] on div "execute_code:common_conds" at bounding box center [521, 434] width 65 height 16
click at [534, 432] on div "execute_code:common_conds" at bounding box center [521, 434] width 65 height 16
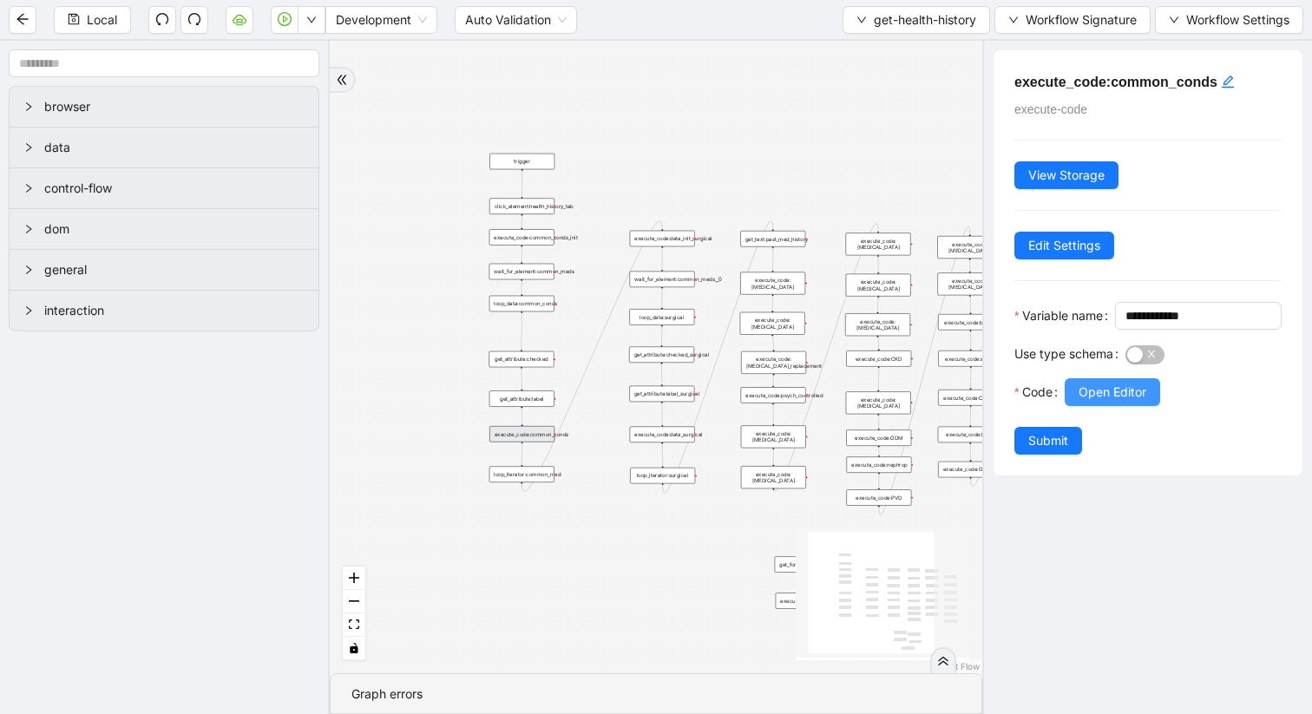
click at [1108, 406] on button "Open Editor" at bounding box center [1112, 392] width 95 height 28
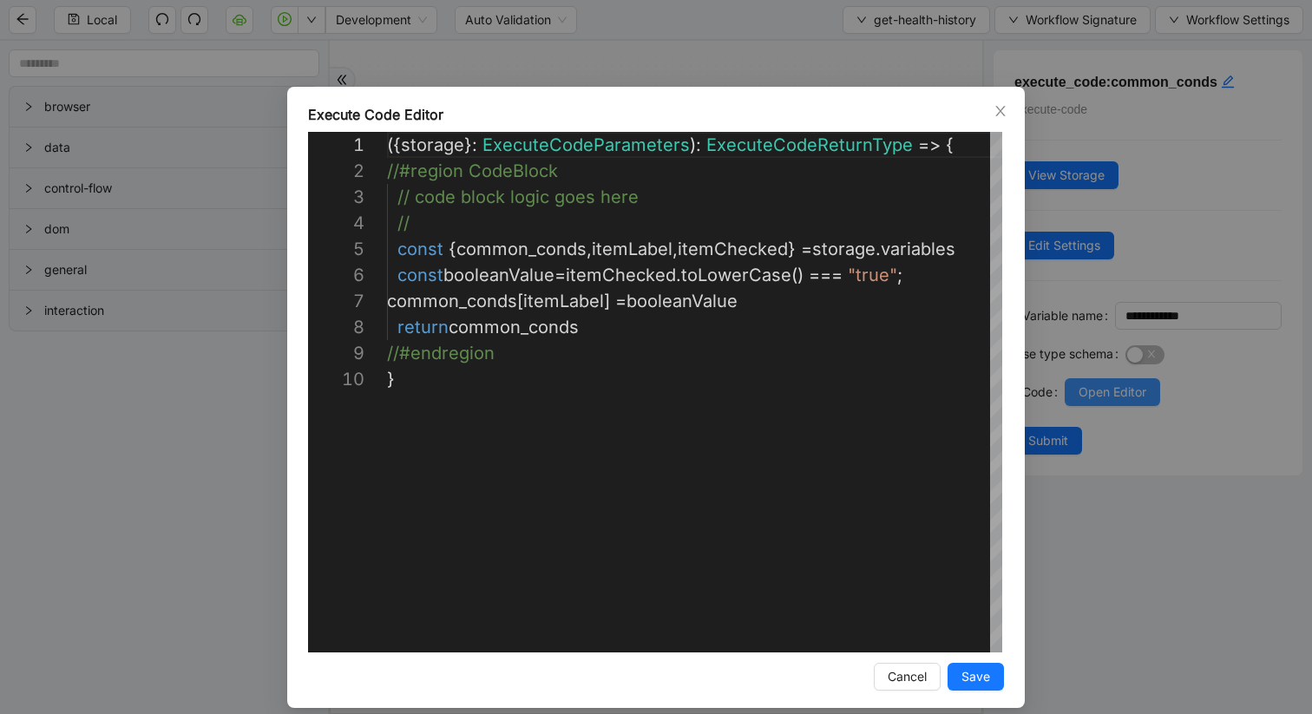
scroll to position [234, 0]
click at [994, 115] on icon "close" at bounding box center [1001, 111] width 14 height 14
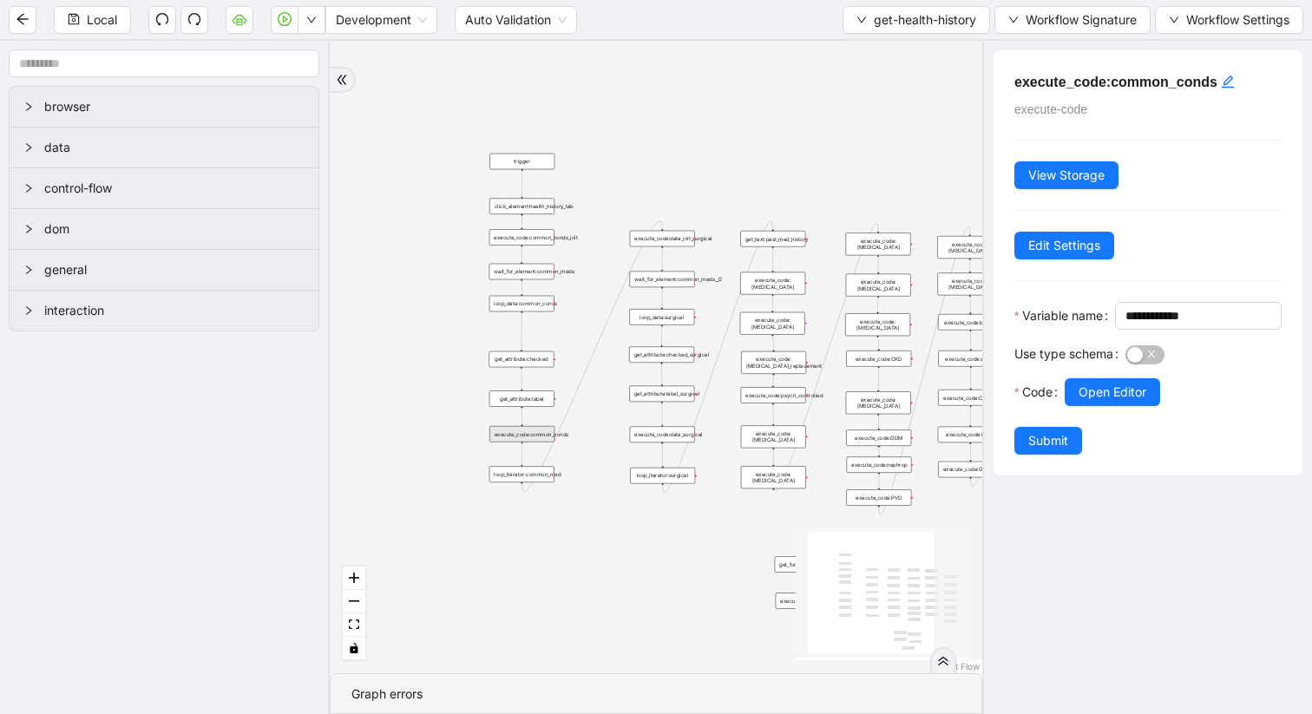
click at [543, 482] on div "loop_iterator:common_med" at bounding box center [521, 474] width 65 height 16
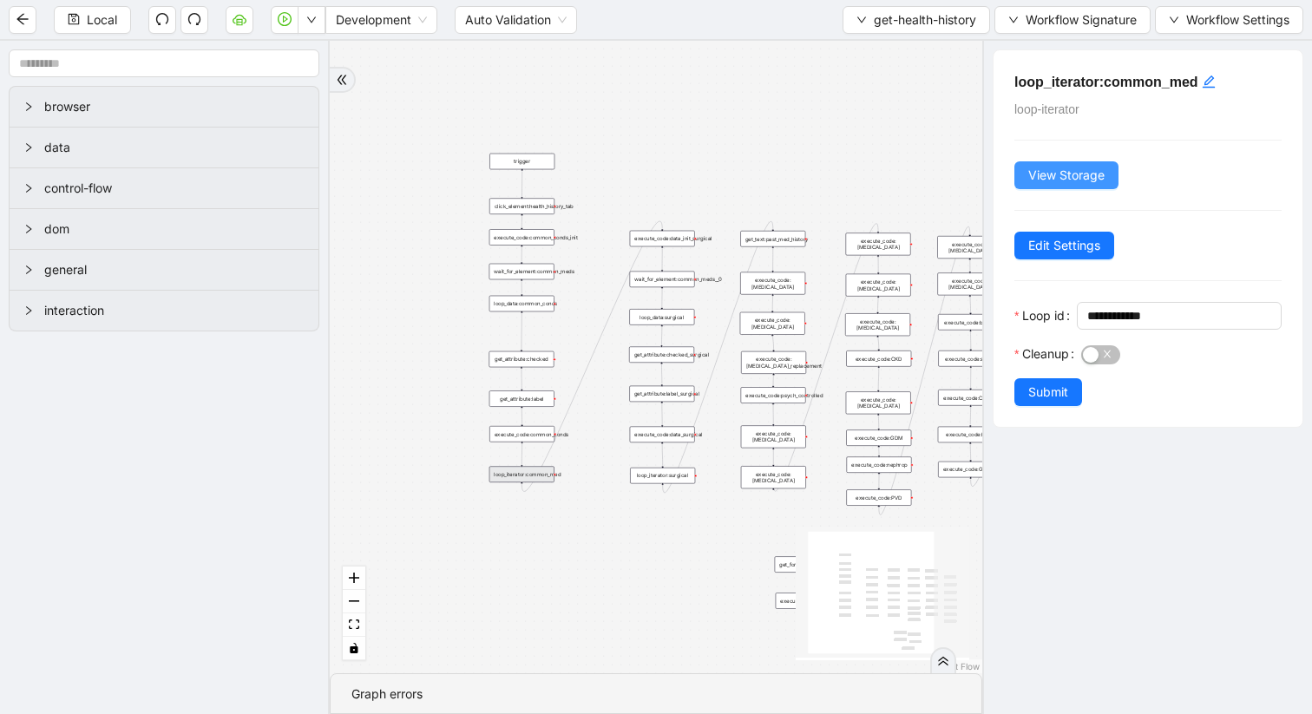
click at [1068, 177] on span "View Storage" at bounding box center [1066, 175] width 76 height 19
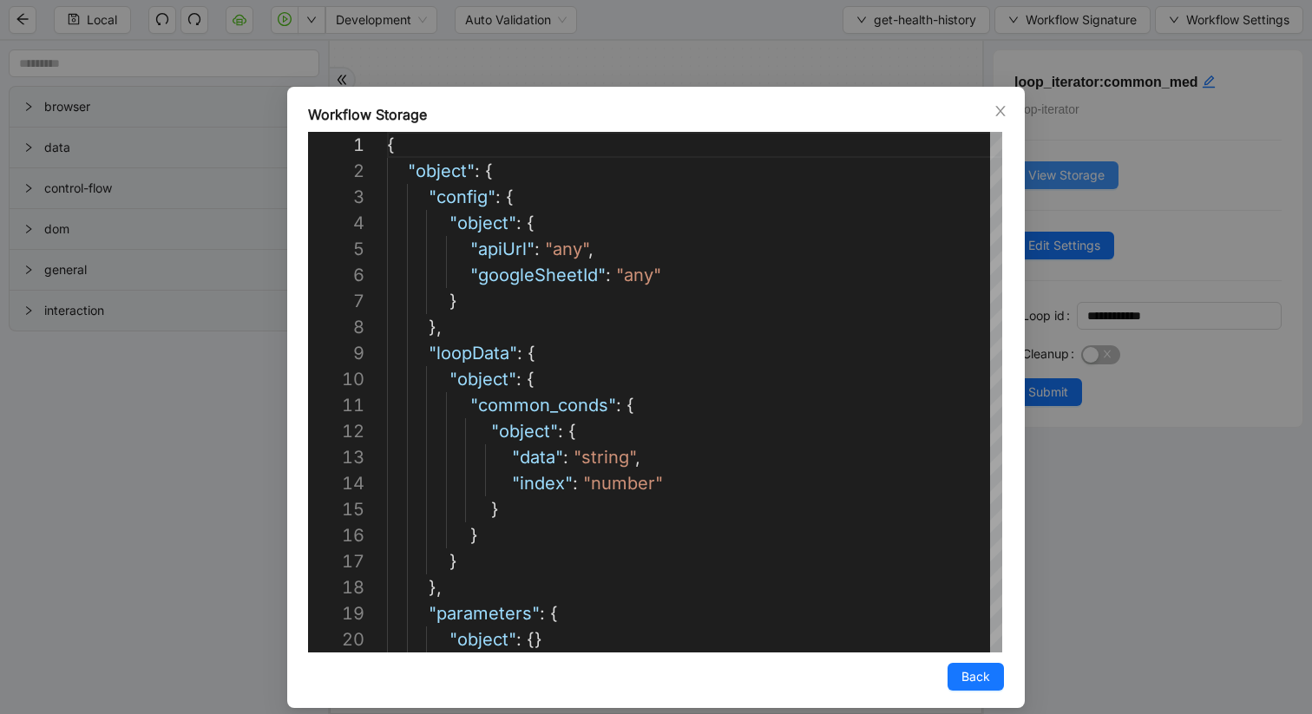
scroll to position [260, 0]
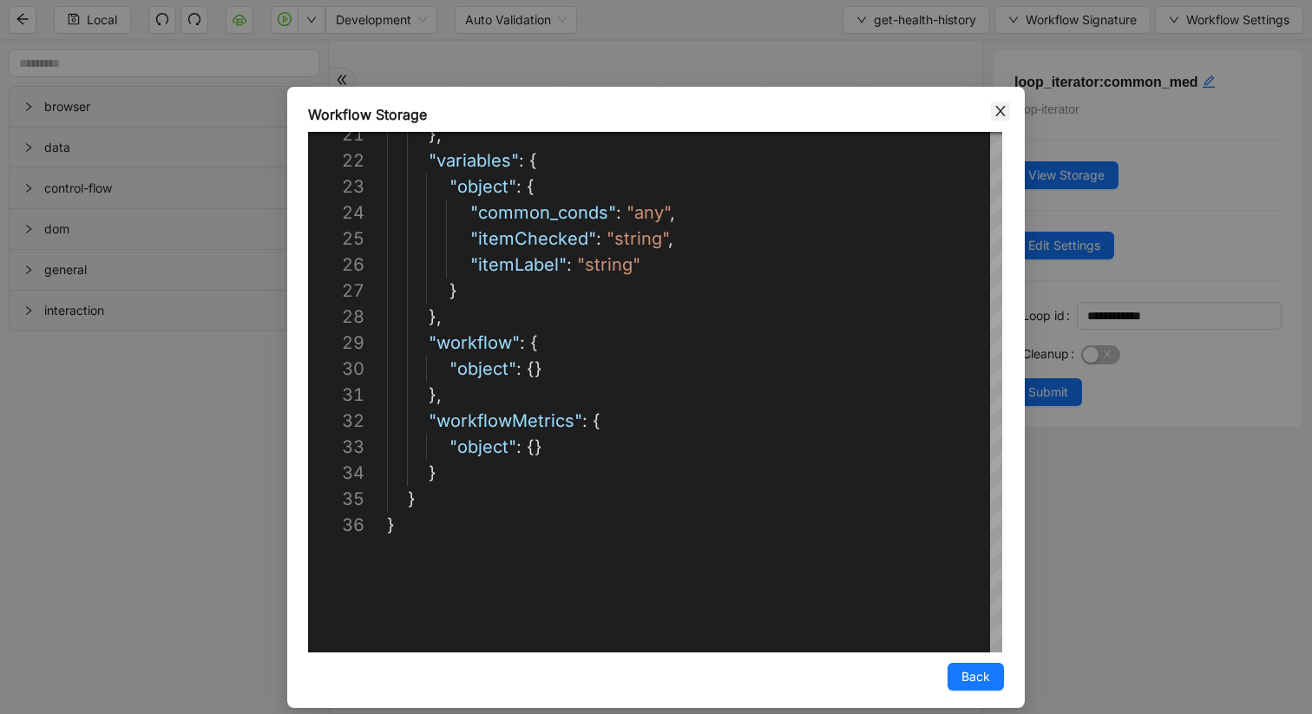
click at [998, 111] on icon "close" at bounding box center [1001, 111] width 14 height 14
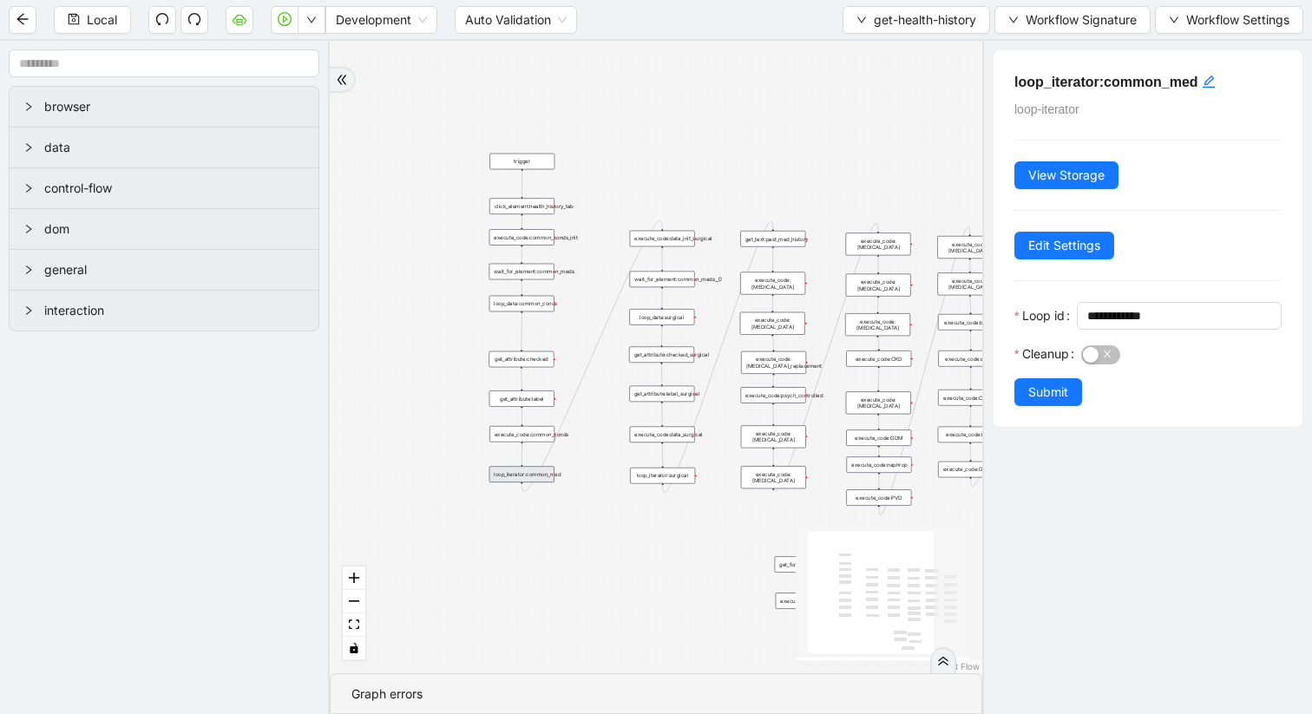
click at [545, 477] on div "loop_iterator:common_med" at bounding box center [521, 474] width 65 height 16
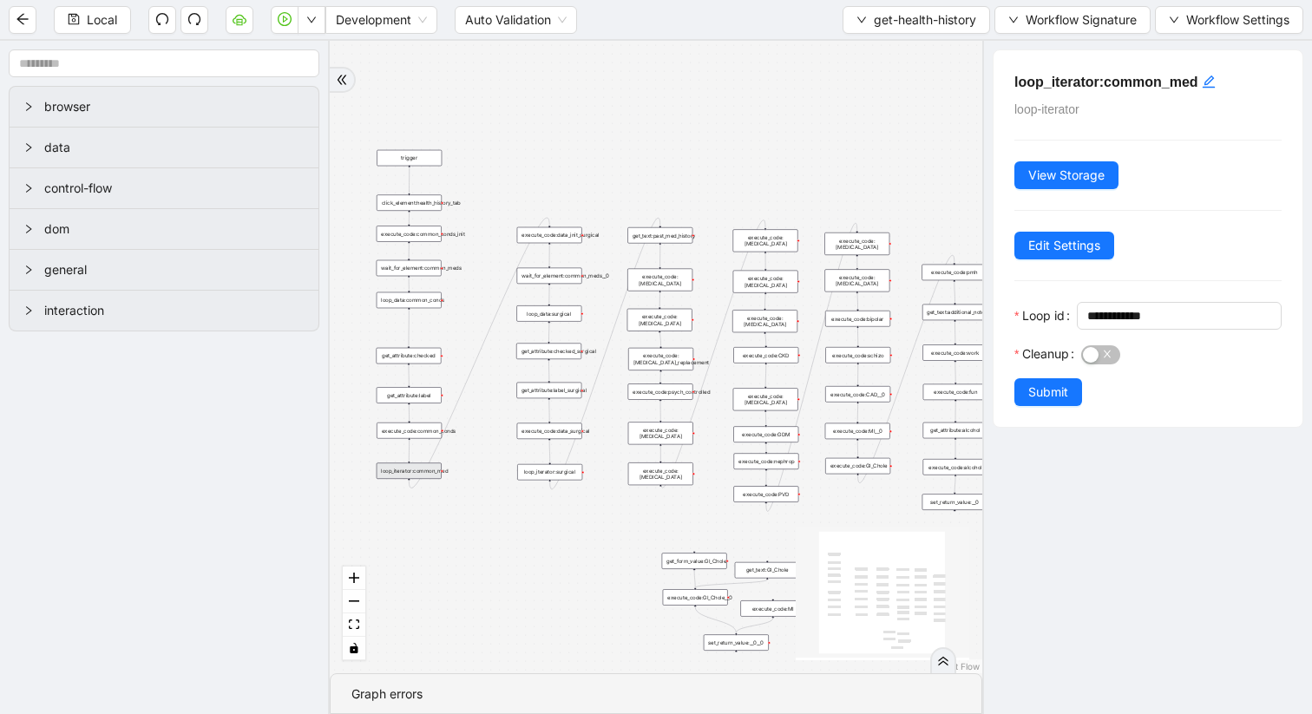
drag, startPoint x: 715, startPoint y: 412, endPoint x: 602, endPoint y: 408, distance: 112.9
click at [602, 408] on div "trigger get_attribute:checked get_attribute:label loop_iterator:common_med wait…" at bounding box center [656, 357] width 653 height 633
click at [680, 233] on div "get_text:past_med_history" at bounding box center [659, 235] width 65 height 16
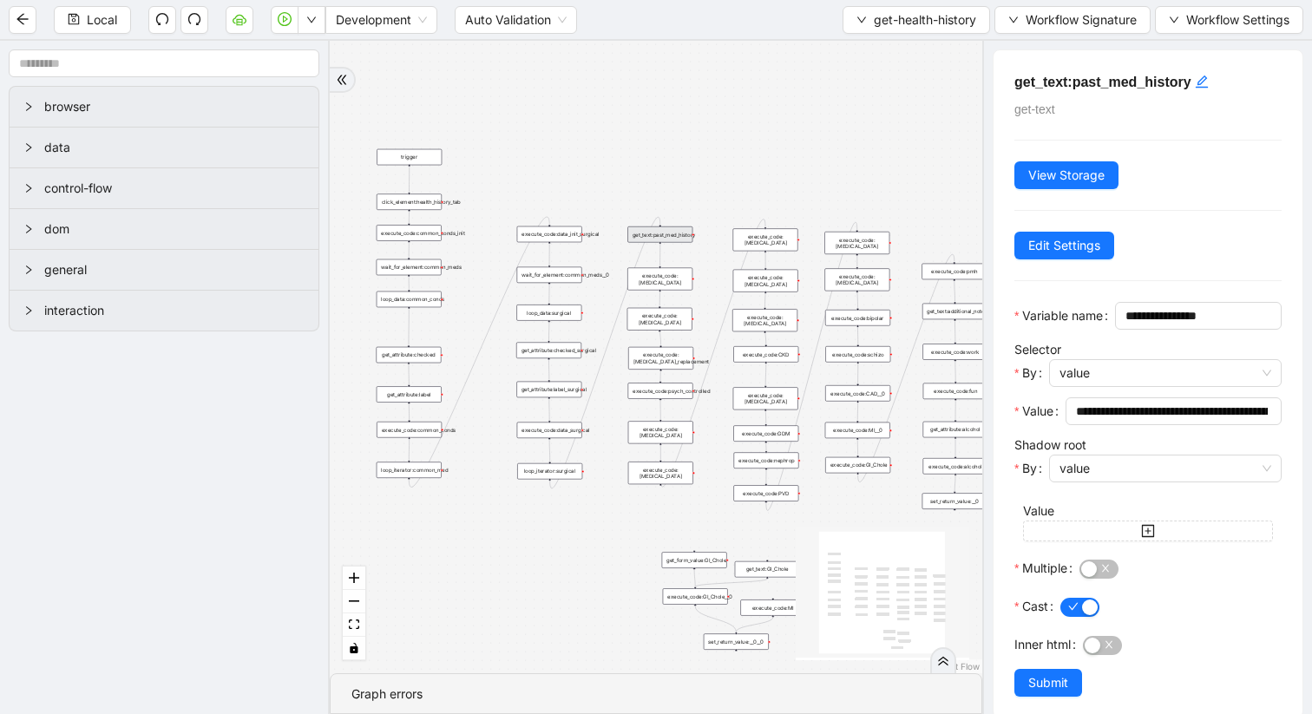
click at [682, 281] on div "execute_code:[MEDICAL_DATA]" at bounding box center [659, 279] width 65 height 23
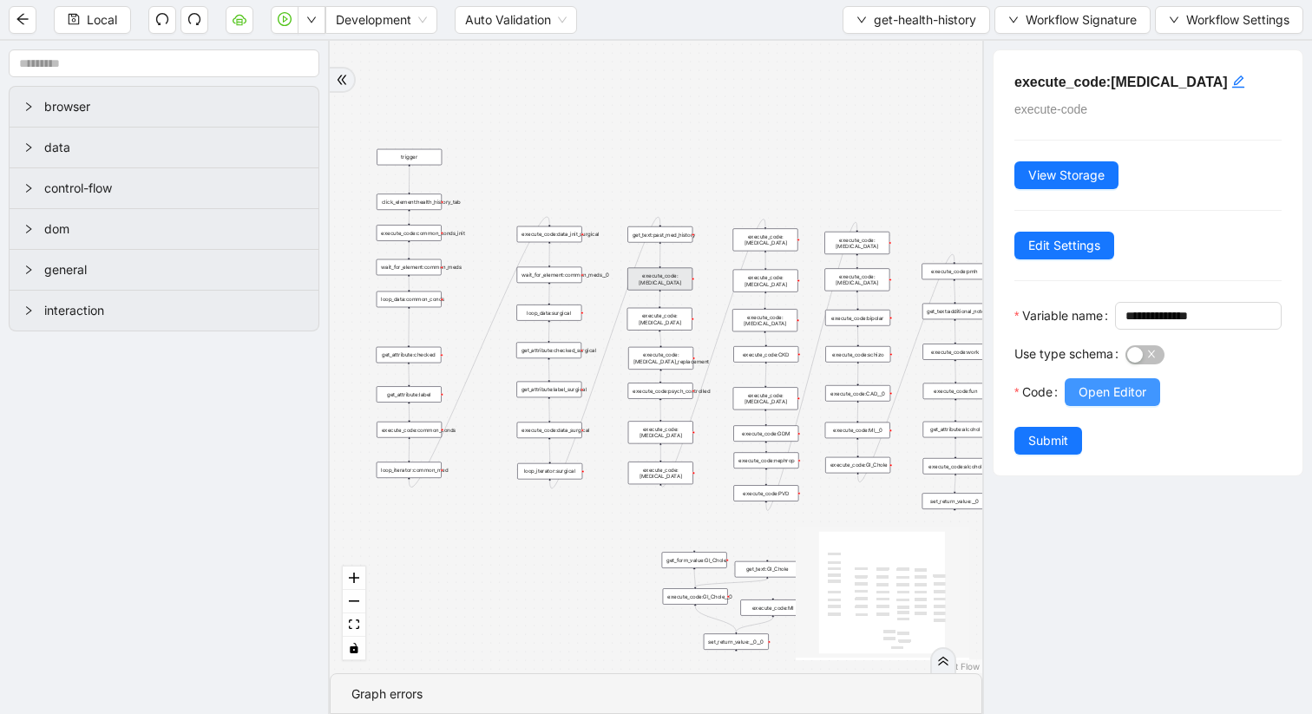
click at [1128, 402] on span "Open Editor" at bounding box center [1113, 392] width 68 height 19
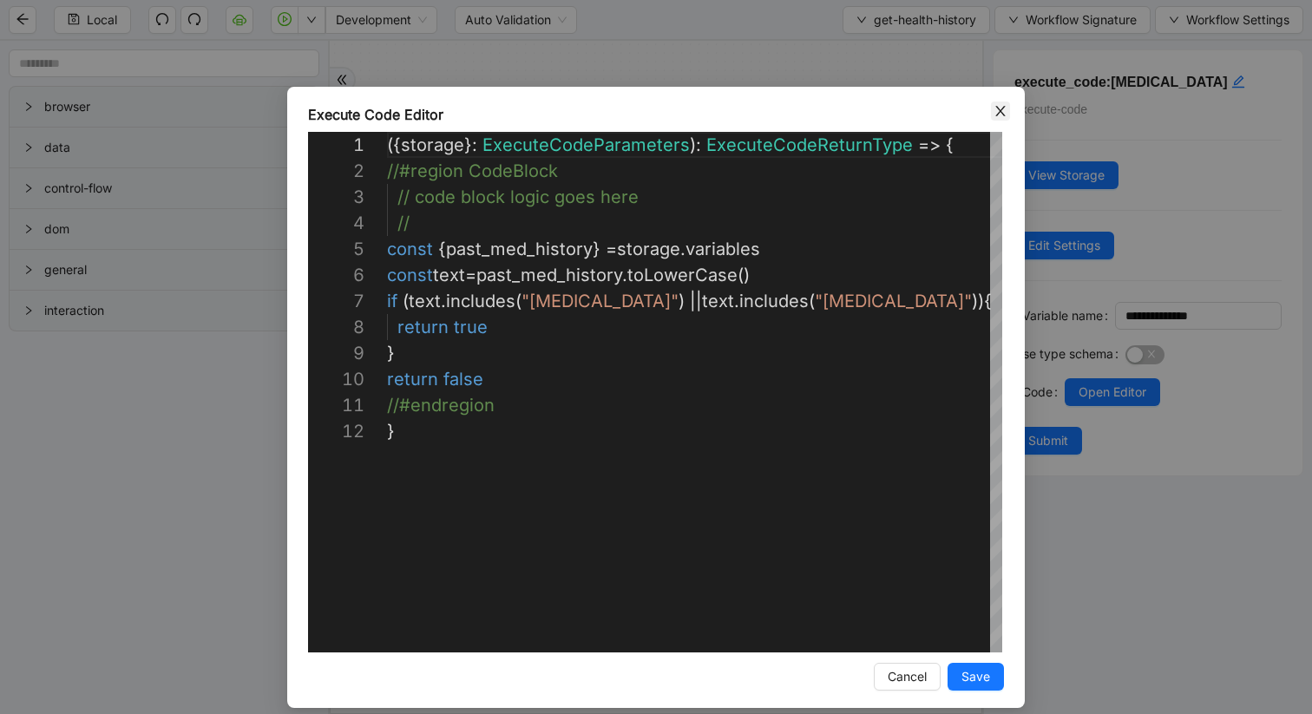
click at [1006, 112] on icon "close" at bounding box center [1001, 111] width 14 height 14
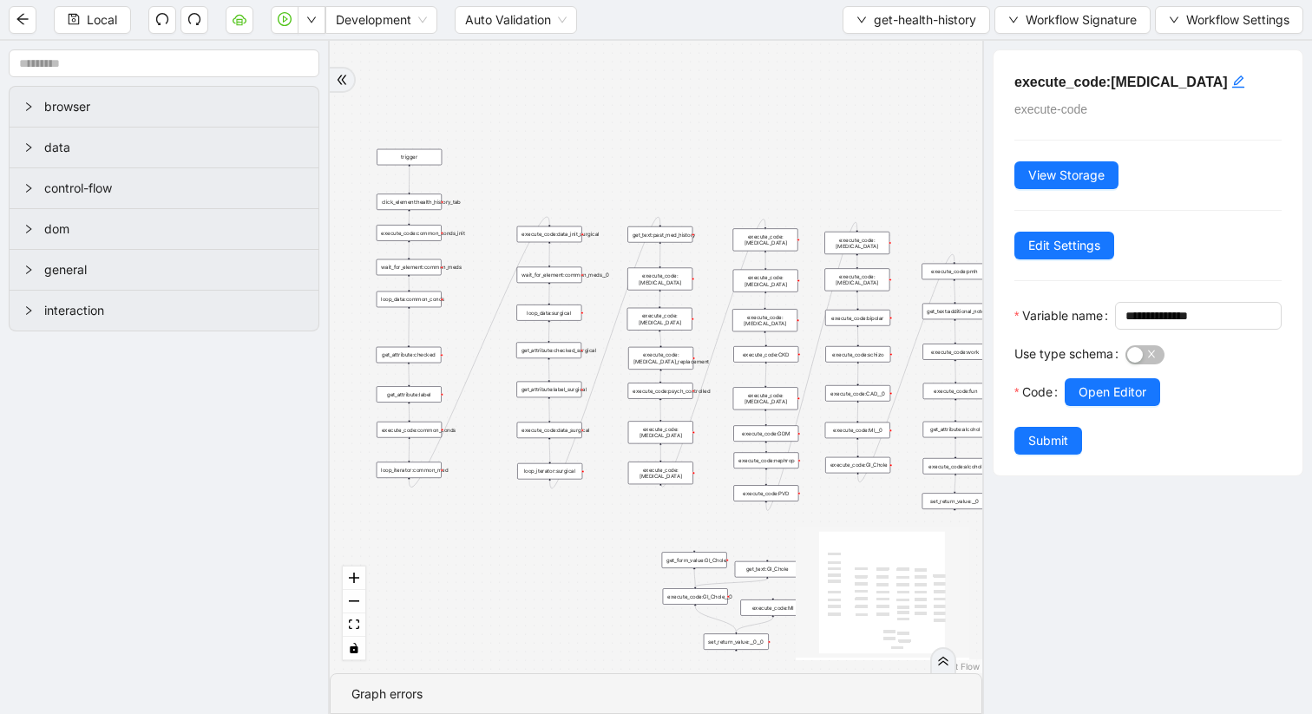
click at [684, 316] on div "execute_code:[MEDICAL_DATA]" at bounding box center [659, 319] width 65 height 23
click at [1100, 402] on span "Open Editor" at bounding box center [1113, 392] width 68 height 19
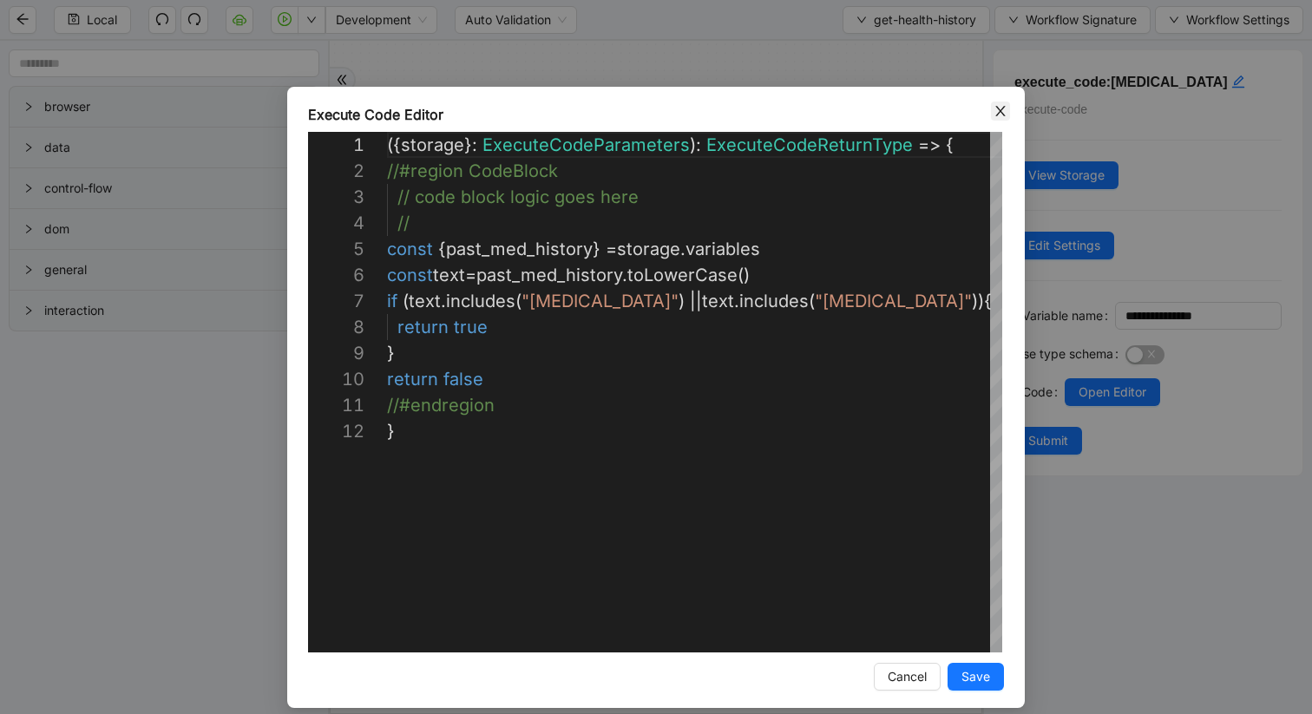
click at [997, 115] on icon "close" at bounding box center [1000, 111] width 10 height 10
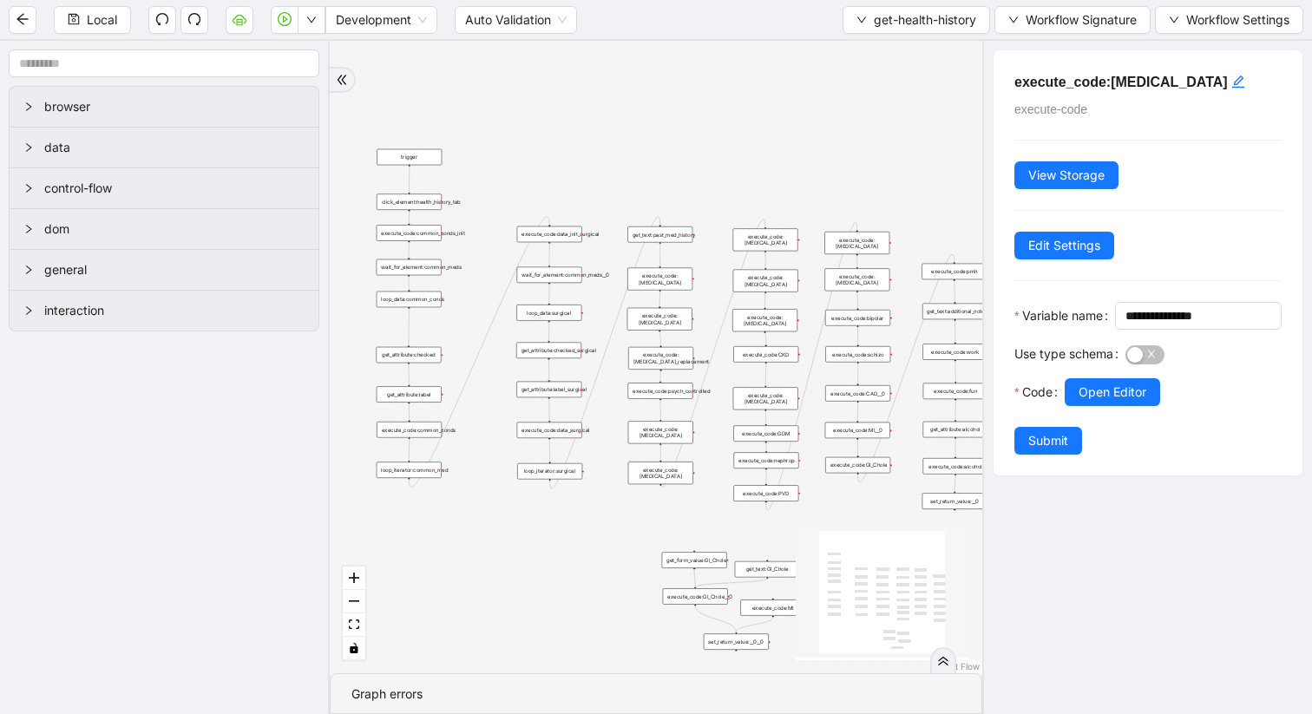
click at [669, 475] on div "execute_code:[MEDICAL_DATA]" at bounding box center [660, 473] width 65 height 23
click at [1106, 402] on span "Open Editor" at bounding box center [1113, 392] width 68 height 19
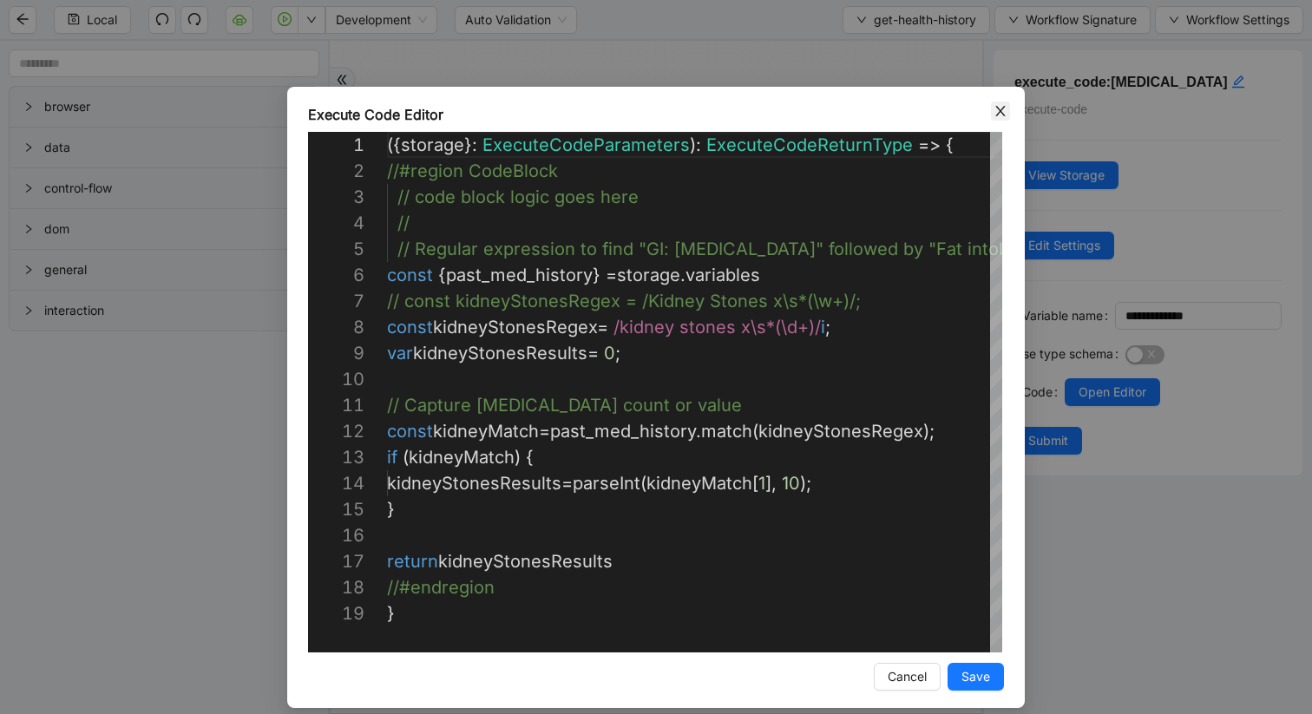
click at [1001, 116] on icon "close" at bounding box center [1001, 111] width 14 height 14
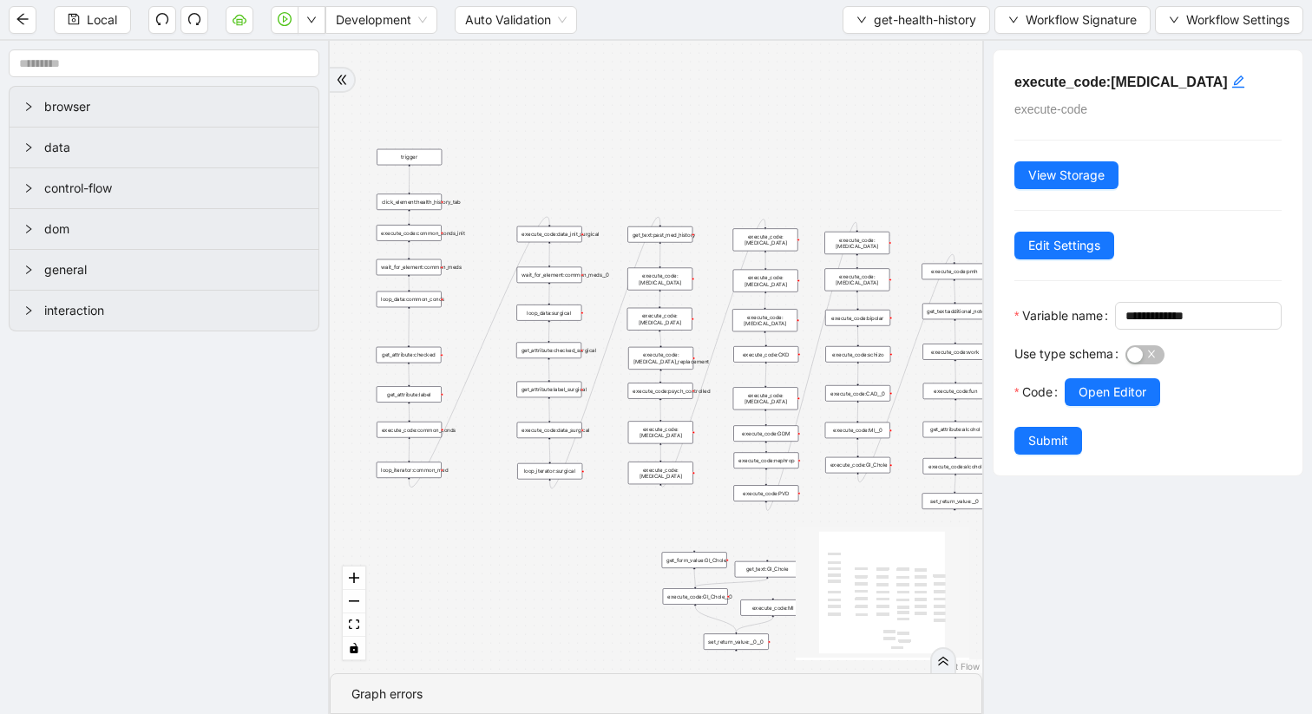
click at [948, 396] on div "execute_code:fun" at bounding box center [955, 392] width 65 height 16
click at [1105, 402] on span "Open Editor" at bounding box center [1113, 392] width 68 height 19
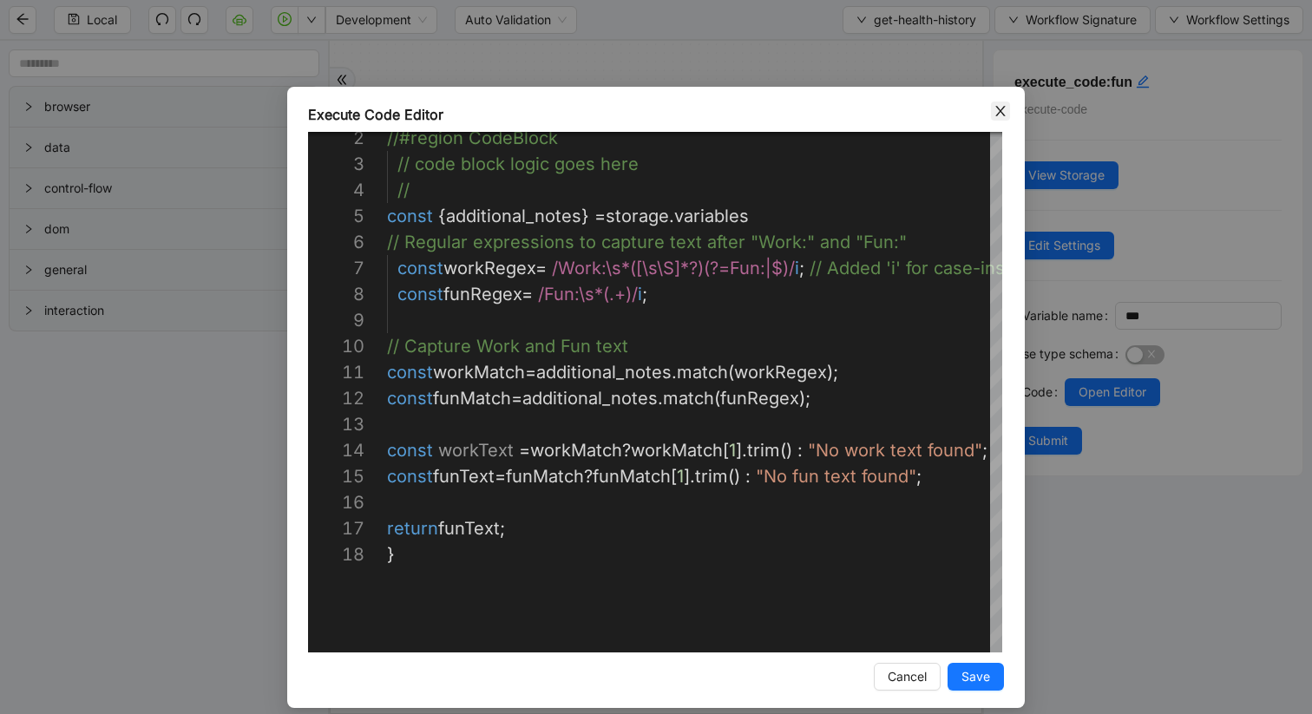
click at [996, 108] on icon "close" at bounding box center [1001, 111] width 14 height 14
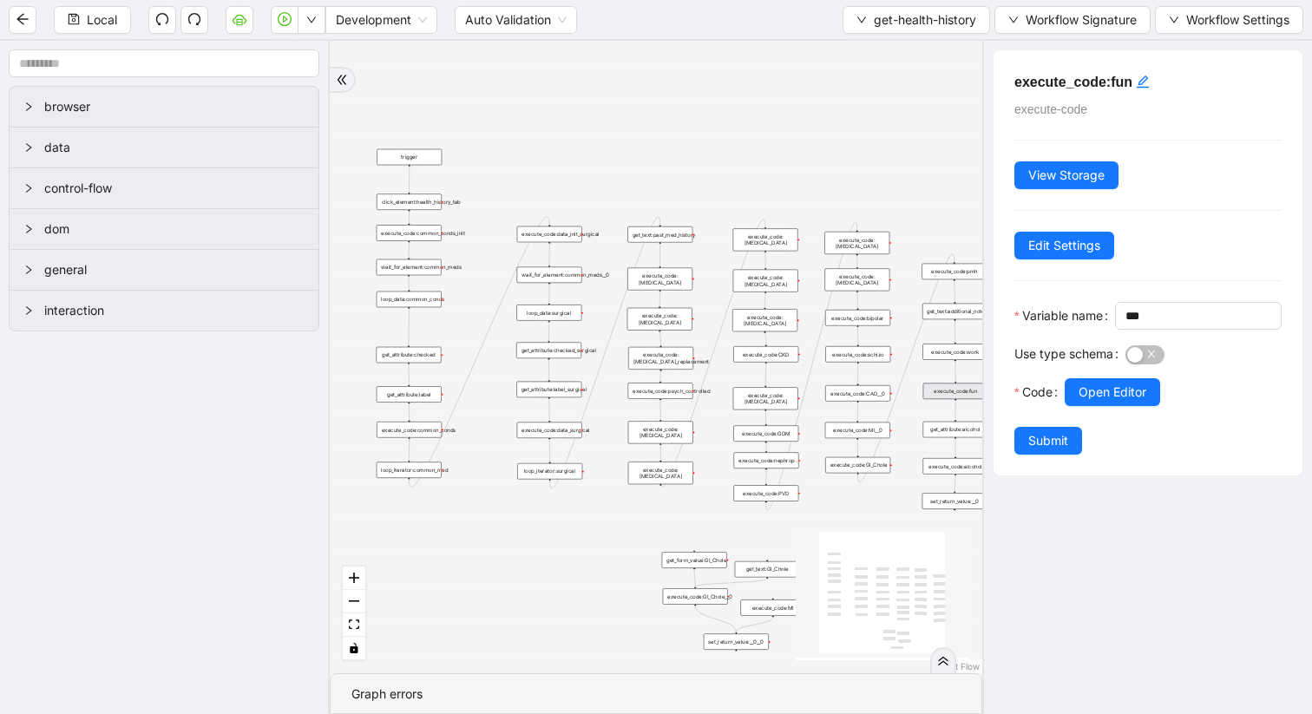
click at [942, 503] on div "set_return_value:__0" at bounding box center [955, 501] width 65 height 16
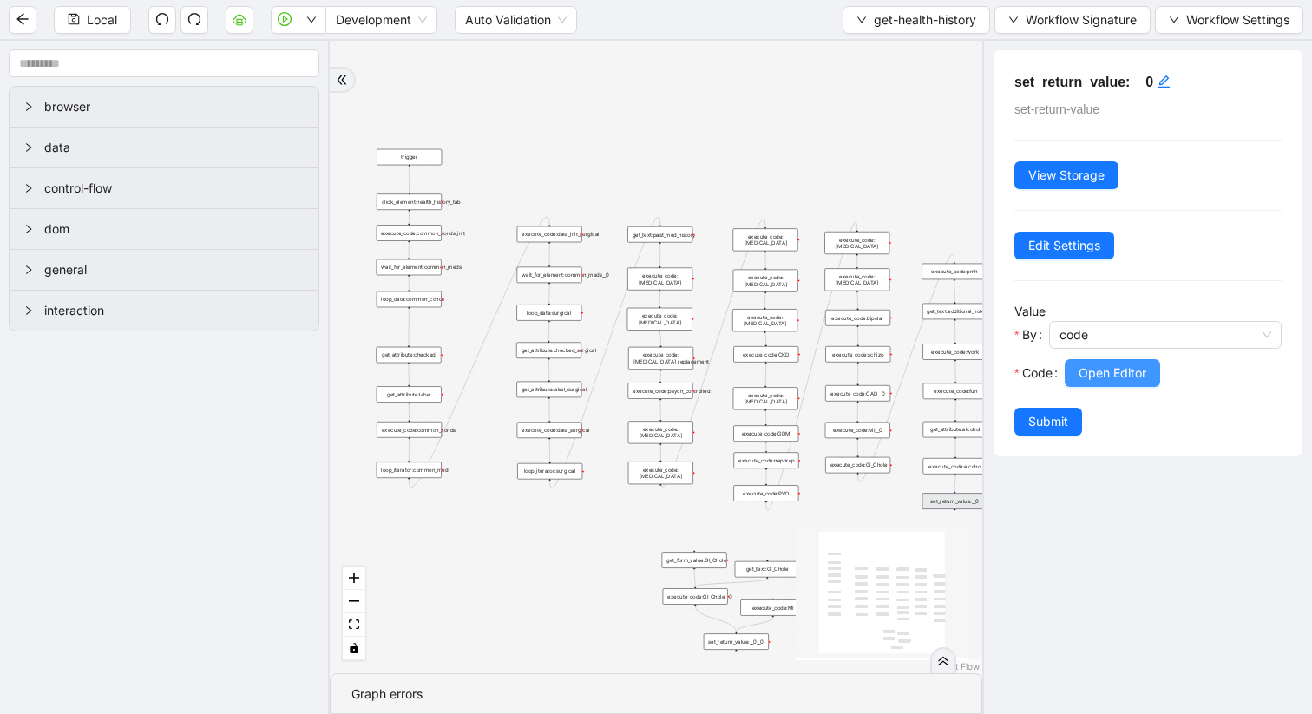
click at [1094, 378] on span "Open Editor" at bounding box center [1113, 373] width 68 height 19
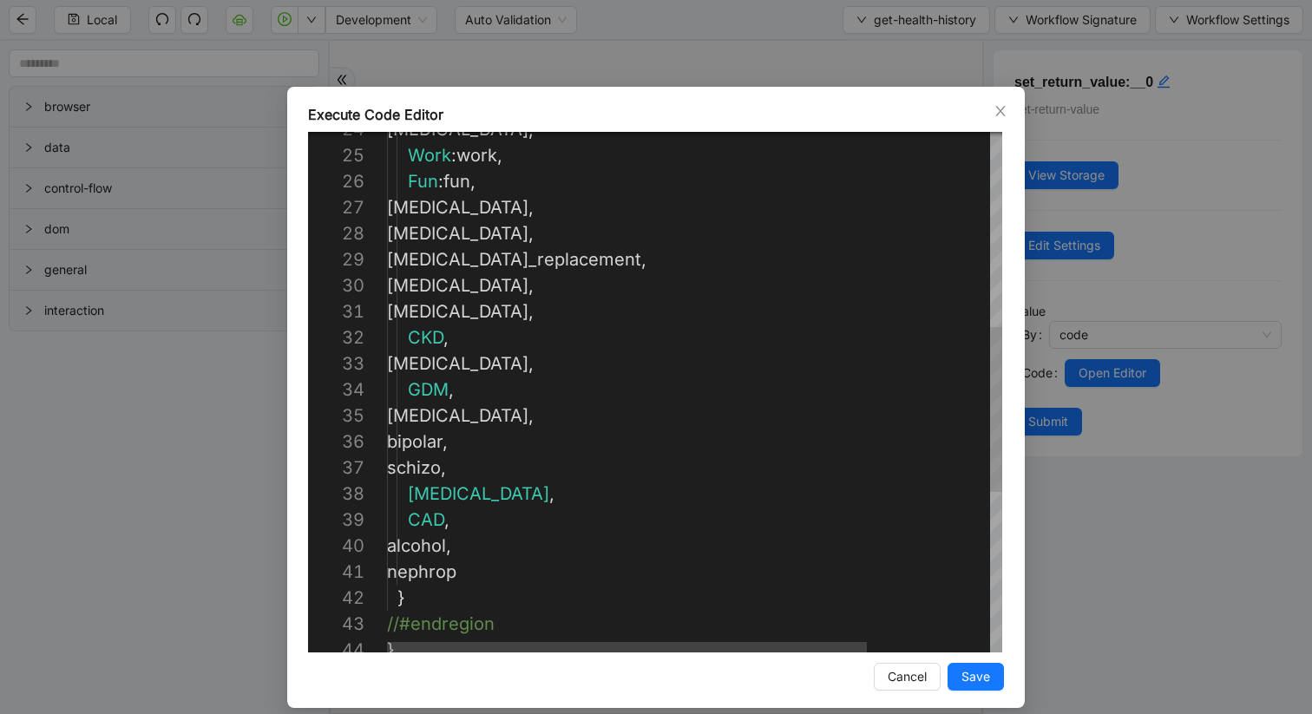
scroll to position [0, 88]
click at [518, 564] on div "Work : work , Fun : fun , [MEDICAL_DATA] , [MEDICAL_DATA] , [MEDICAL_DATA]_repl…" at bounding box center [773, 337] width 772 height 1640
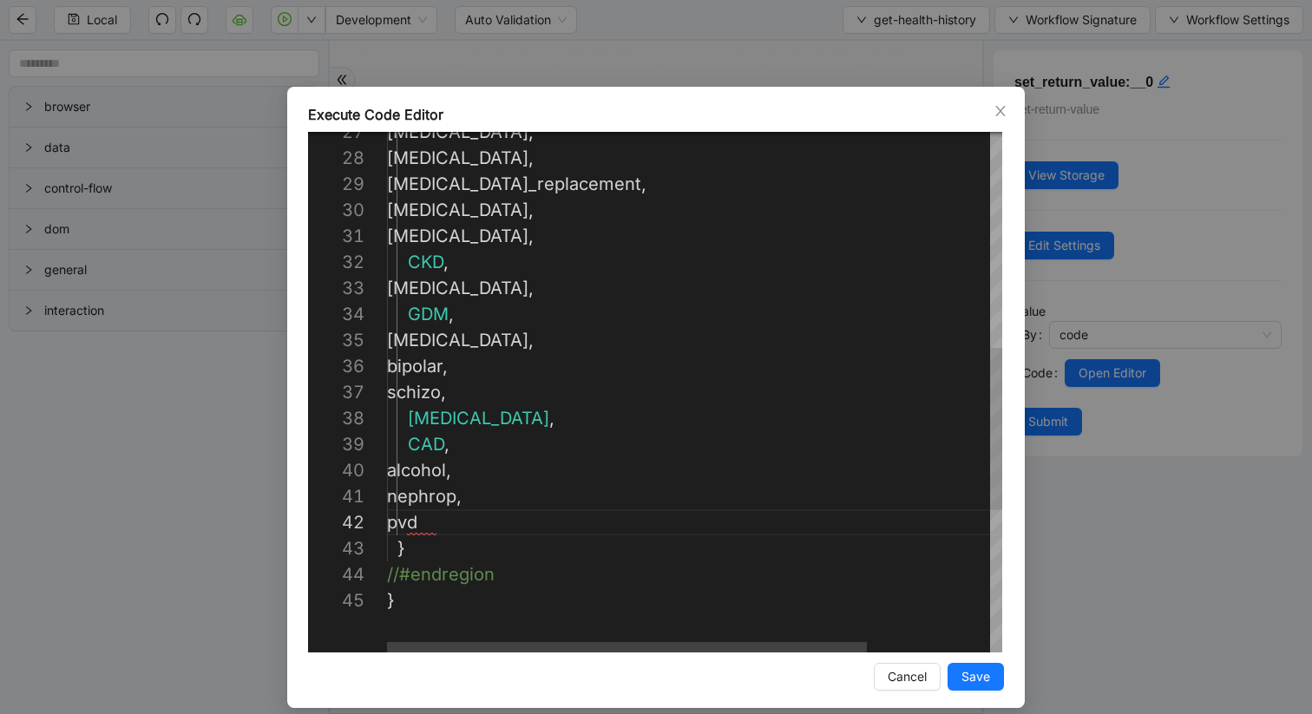
scroll to position [0, 93]
click at [557, 494] on div "[MEDICAL_DATA] , [MEDICAL_DATA] , [MEDICAL_DATA]_replacement , [MEDICAL_DATA] ,…" at bounding box center [773, 275] width 772 height 1666
click at [404, 524] on div "[MEDICAL_DATA] , [MEDICAL_DATA] , [MEDICAL_DATA]_replacement , [MEDICAL_DATA] ,…" at bounding box center [773, 275] width 772 height 1666
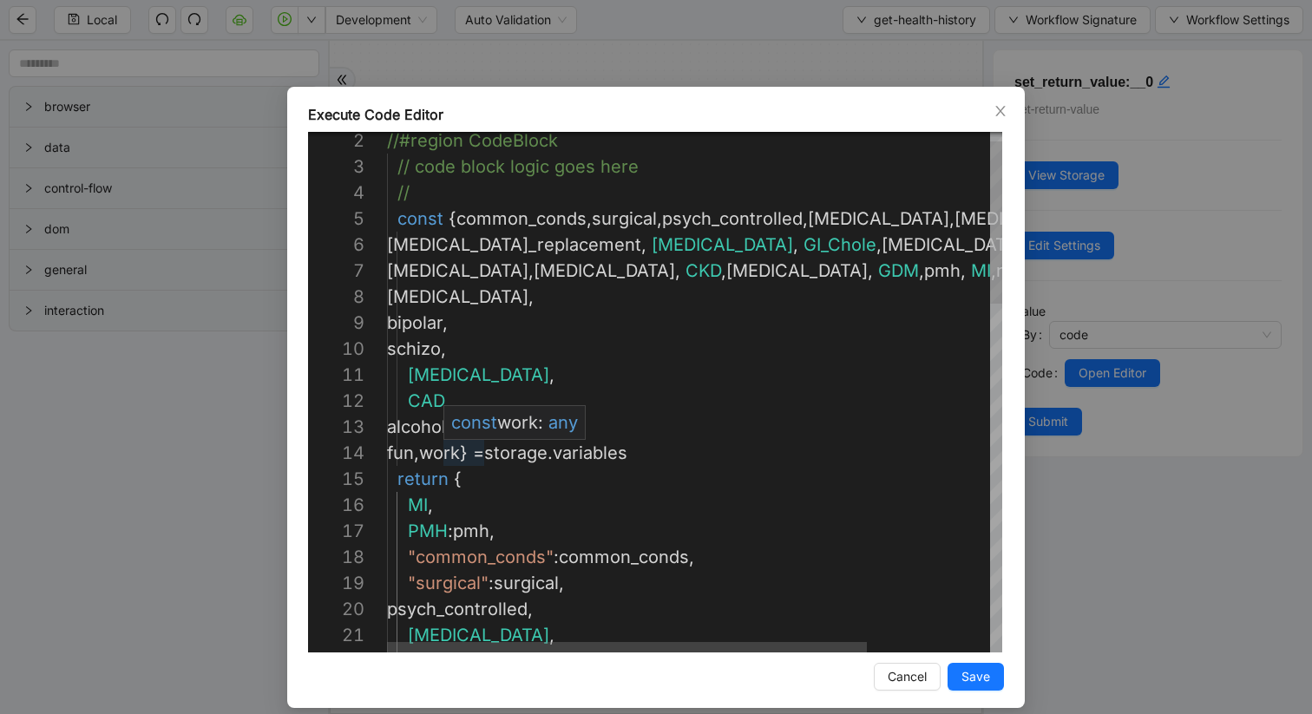
scroll to position [78, 97]
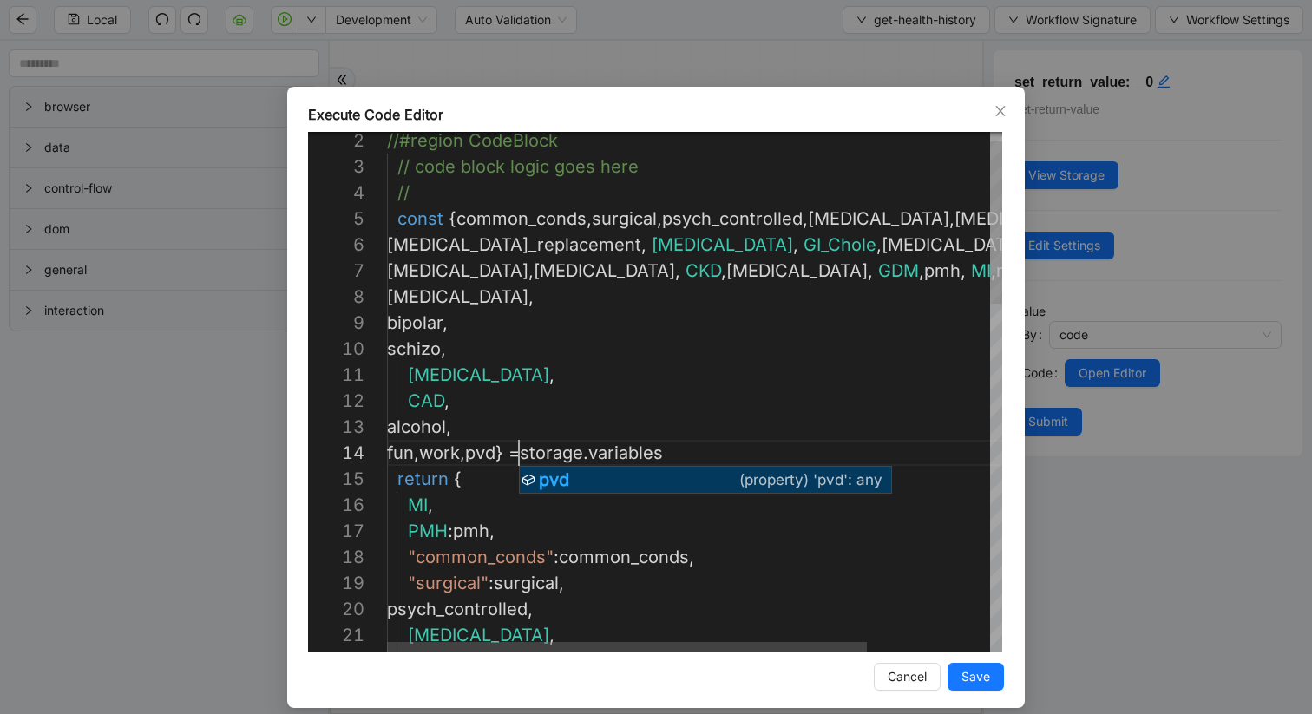
scroll to position [78, 132]
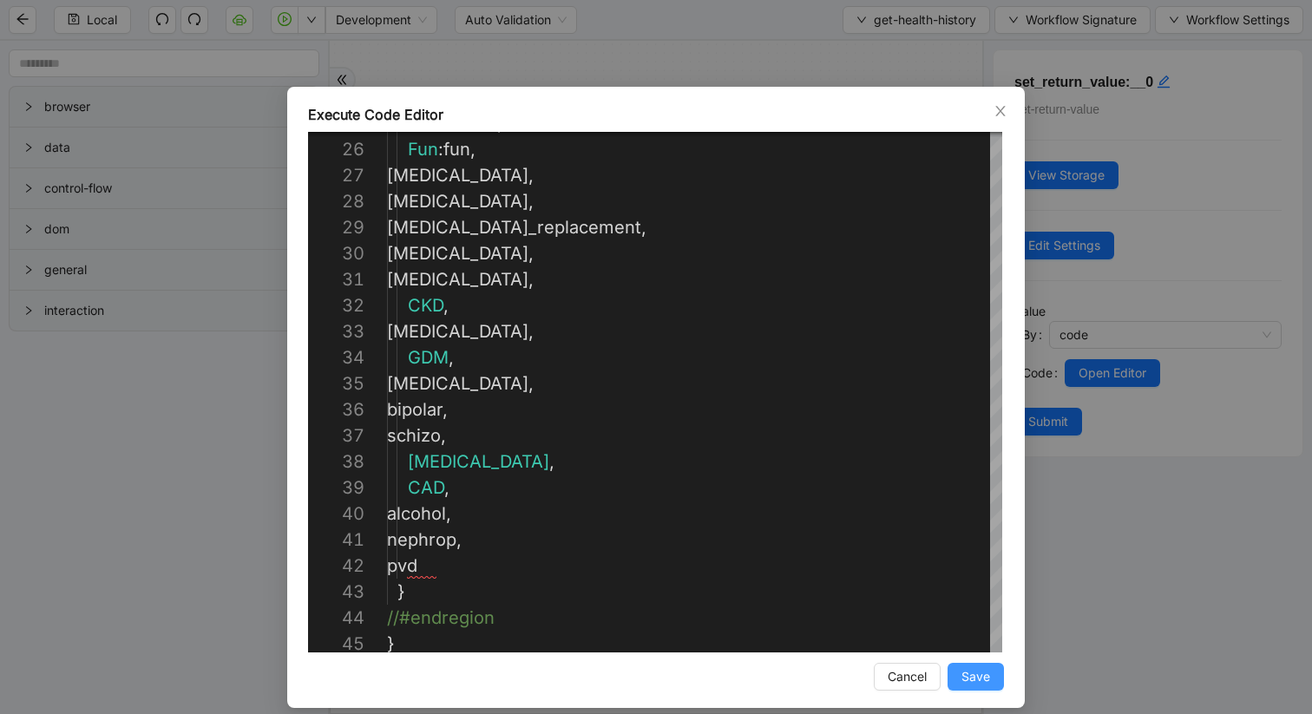
type textarea "**********"
click at [981, 601] on span "Save" at bounding box center [976, 676] width 29 height 19
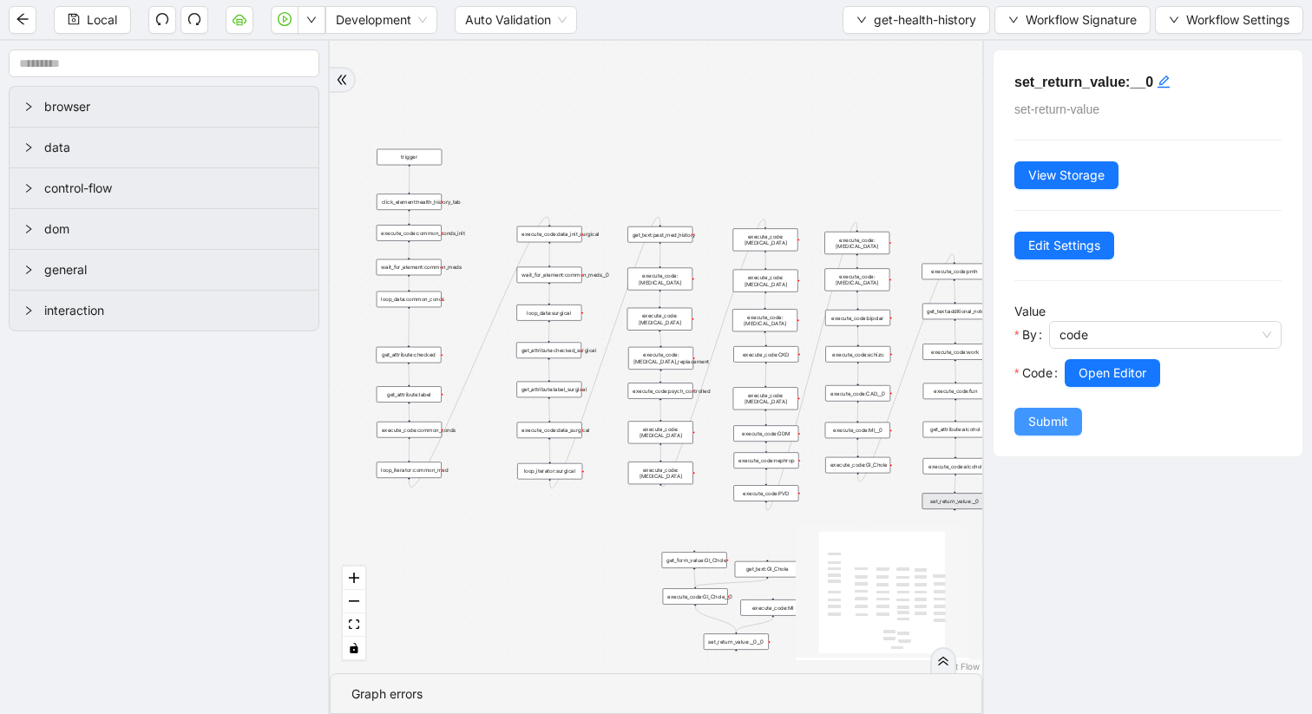
click at [1062, 424] on span "Submit" at bounding box center [1048, 421] width 40 height 19
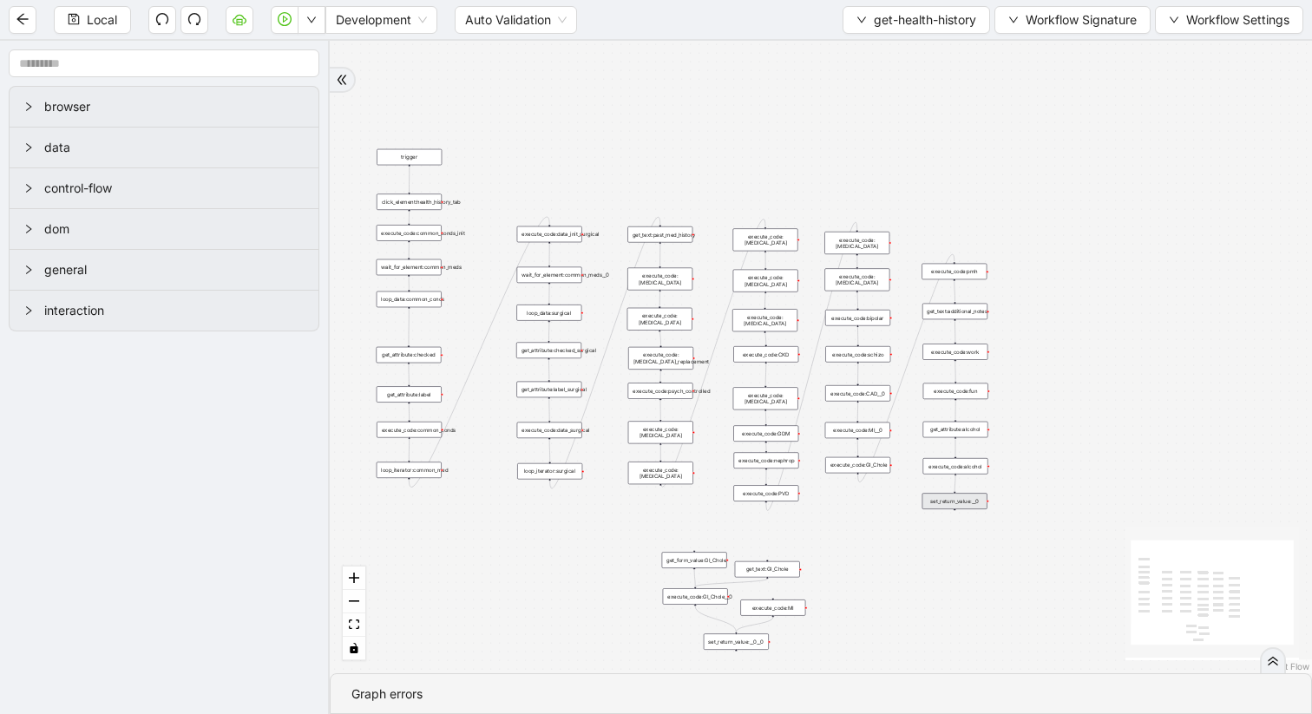
click at [778, 500] on div "execute_code:PVD" at bounding box center [765, 493] width 65 height 16
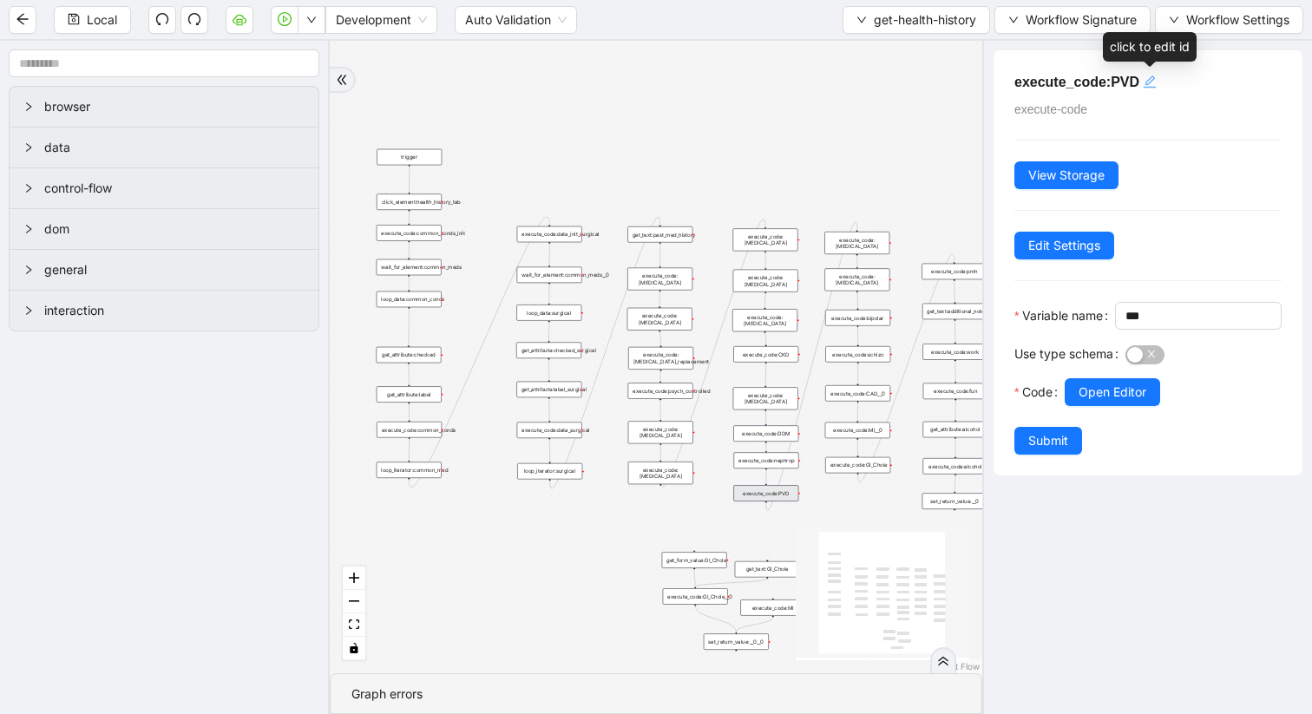
click at [1152, 79] on icon "edit" at bounding box center [1150, 82] width 12 height 12
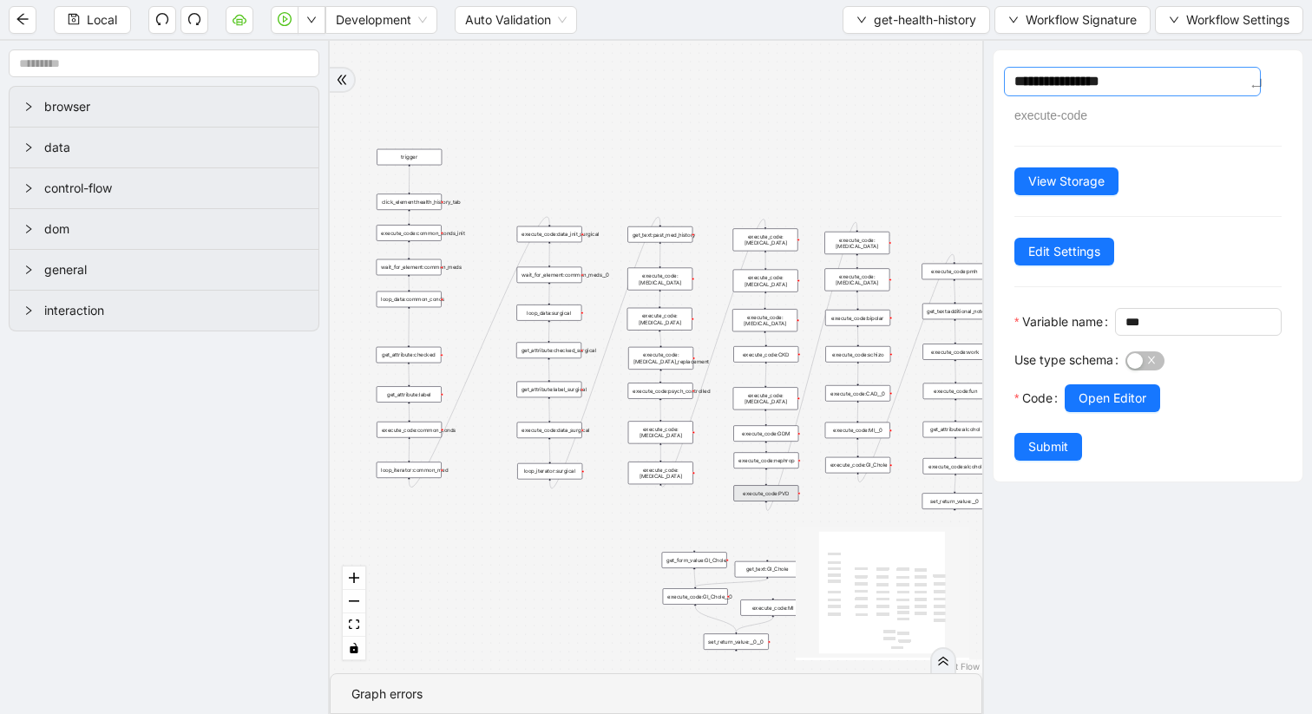
type textarea "**********"
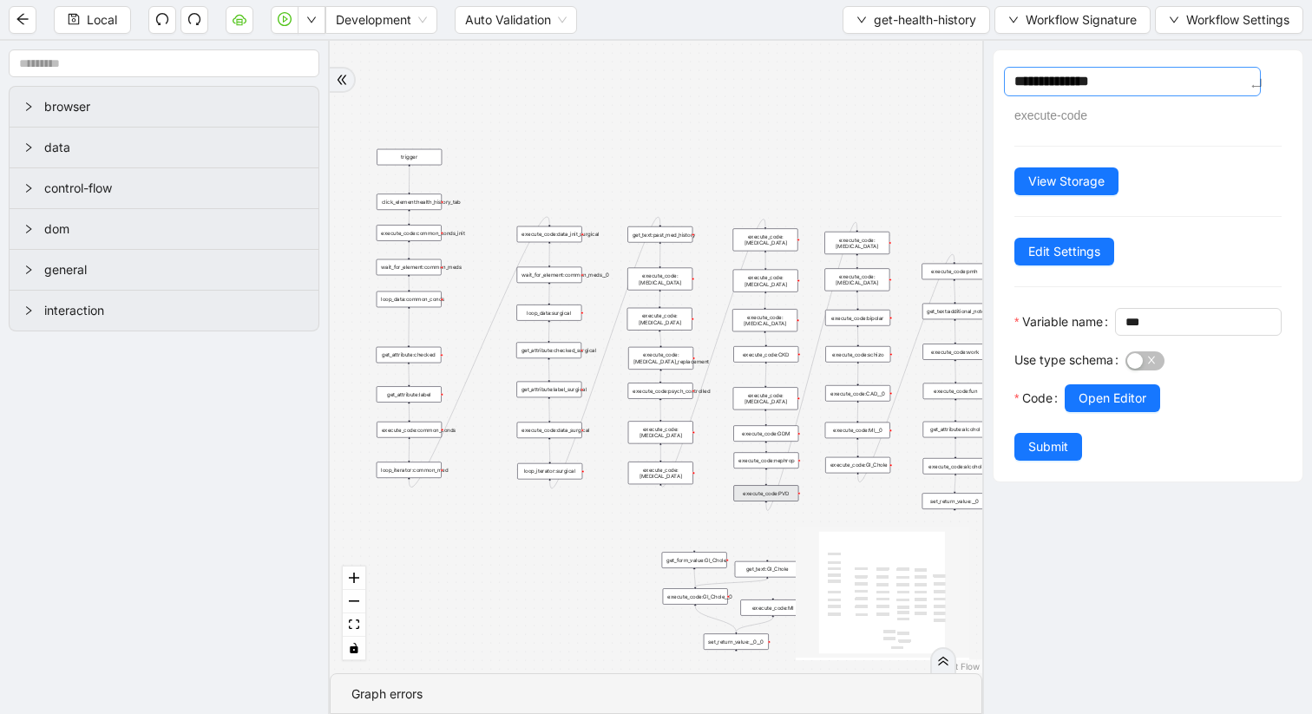
type textarea "**********"
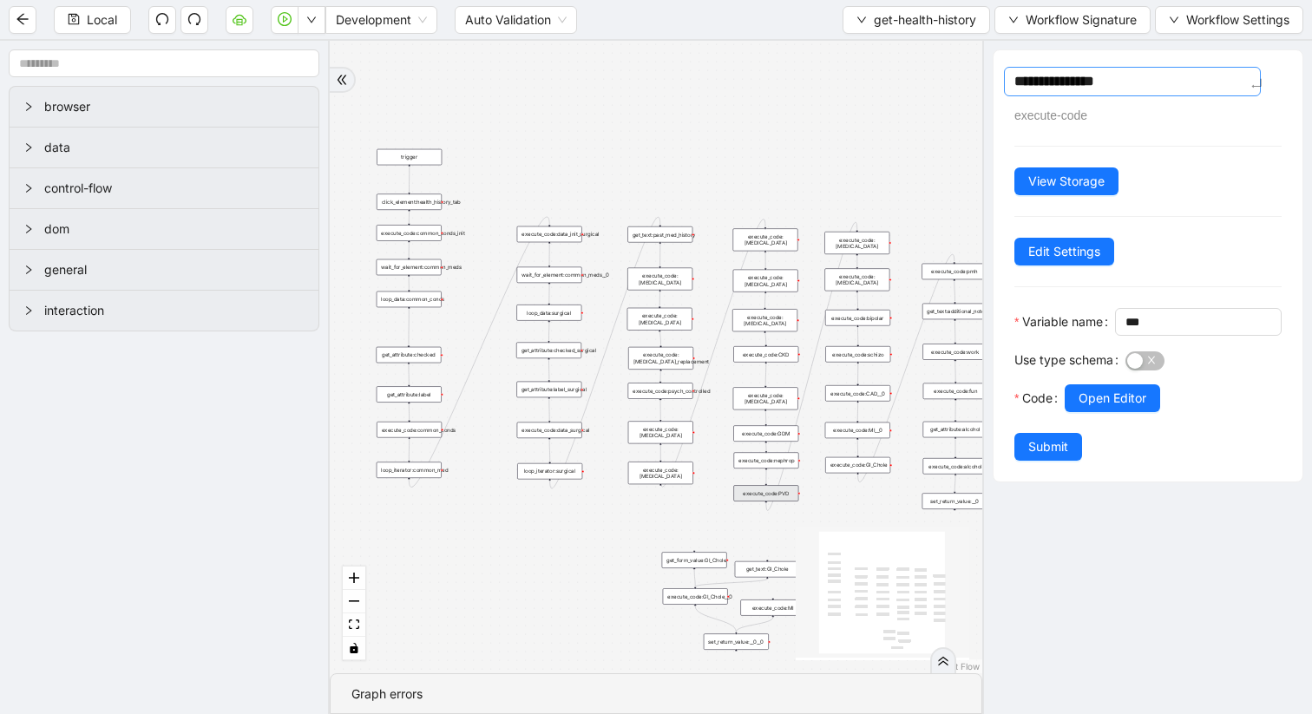
type textarea "**********"
click at [1088, 408] on span "Open Editor" at bounding box center [1113, 398] width 68 height 19
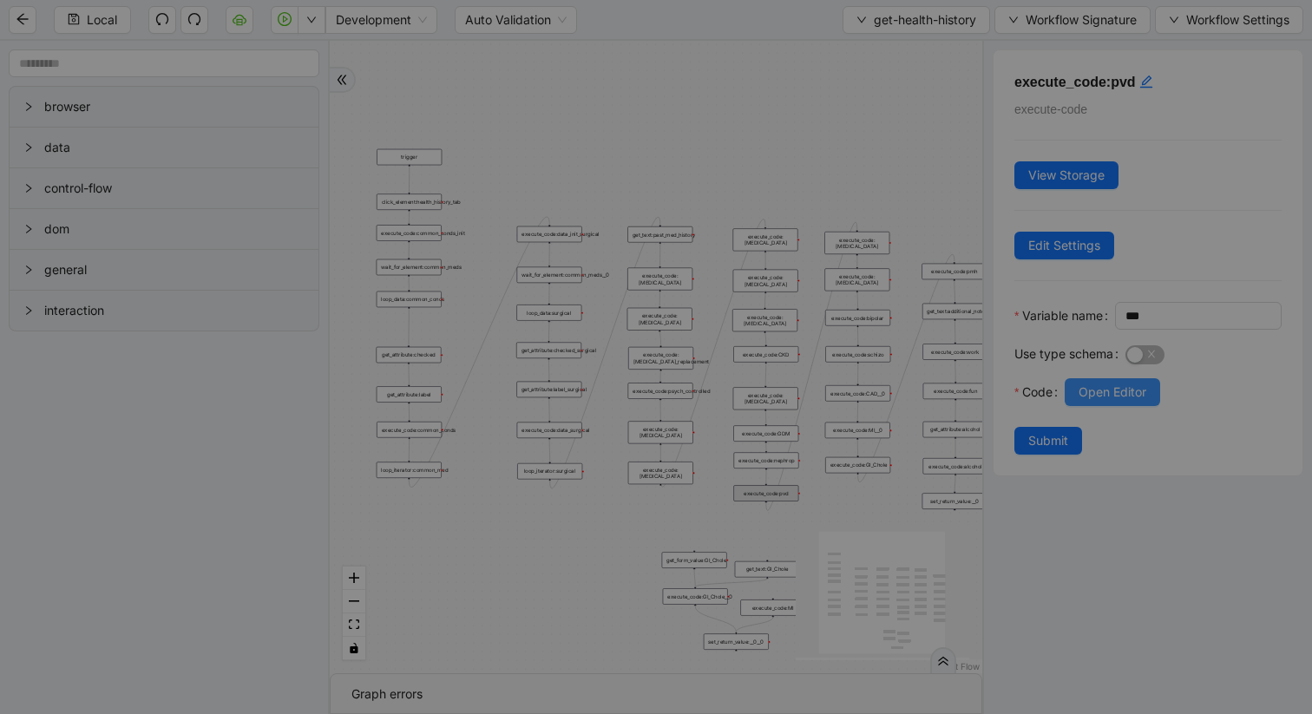
scroll to position [260, 0]
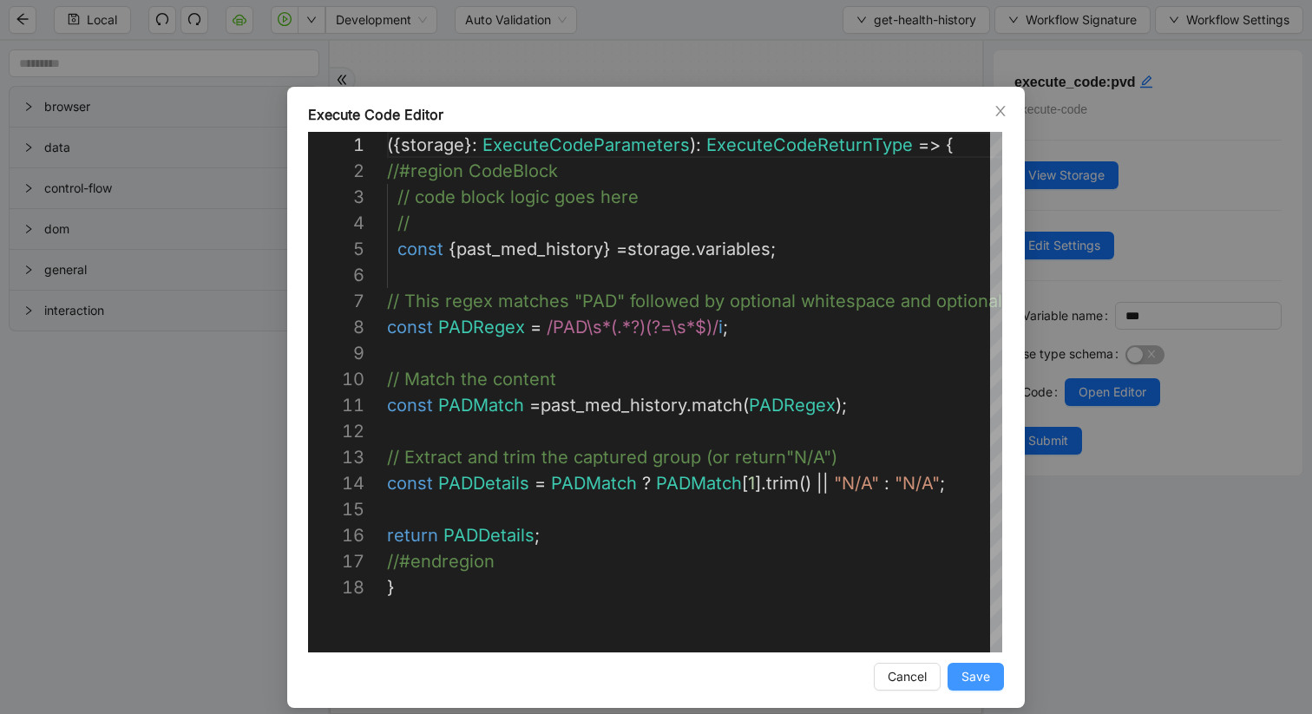
click at [963, 601] on span "Save" at bounding box center [976, 676] width 29 height 19
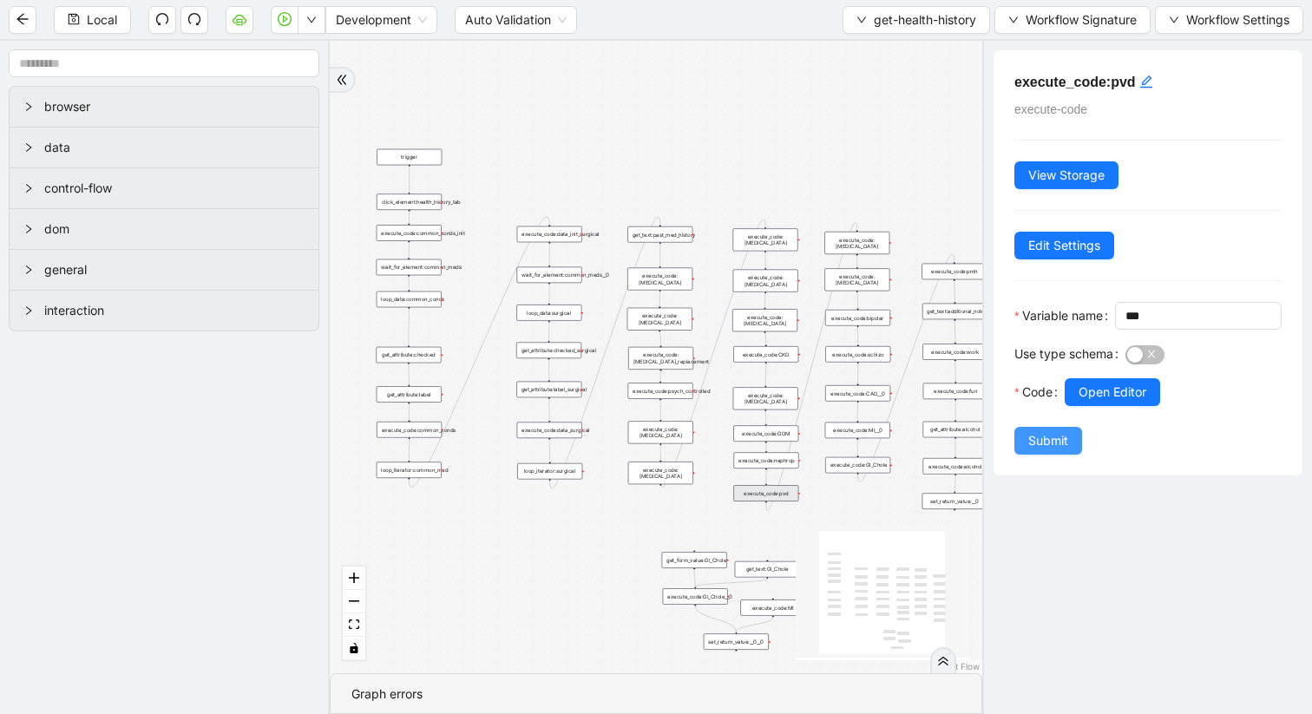
click at [1048, 450] on span "Submit" at bounding box center [1048, 440] width 40 height 19
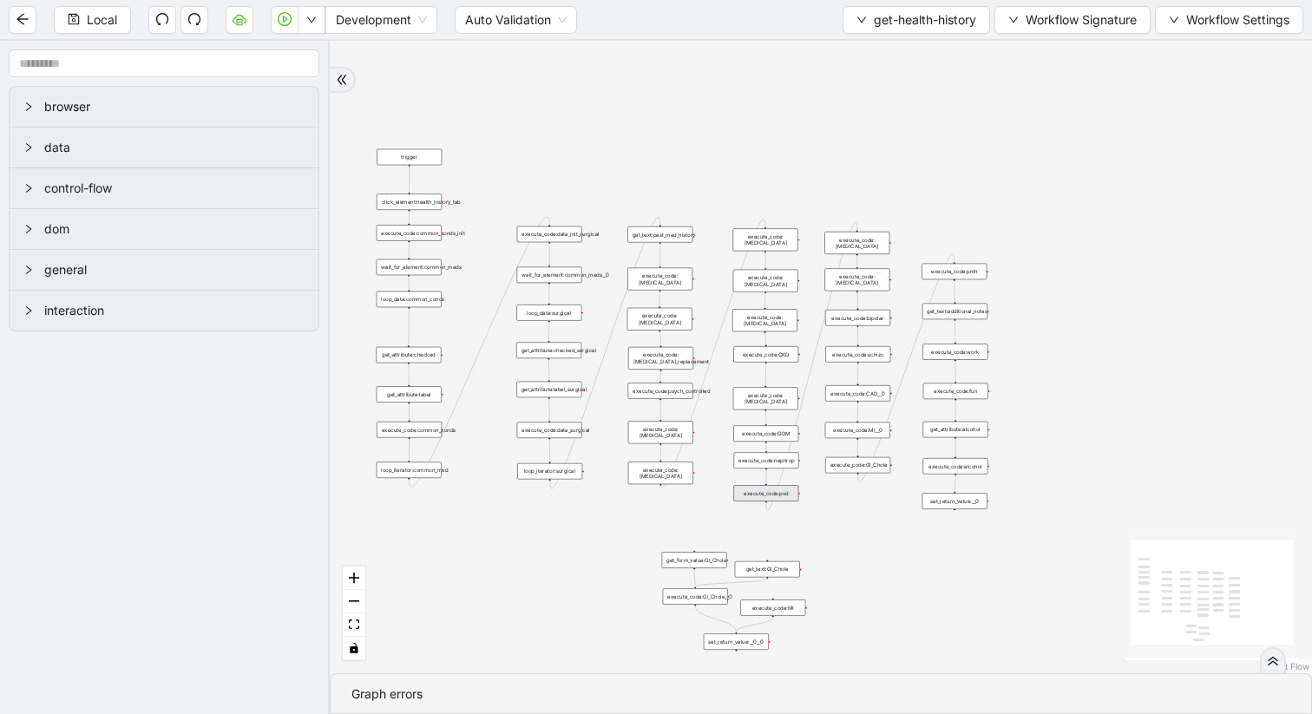
click at [962, 504] on div "set_return_value:__0" at bounding box center [955, 501] width 65 height 16
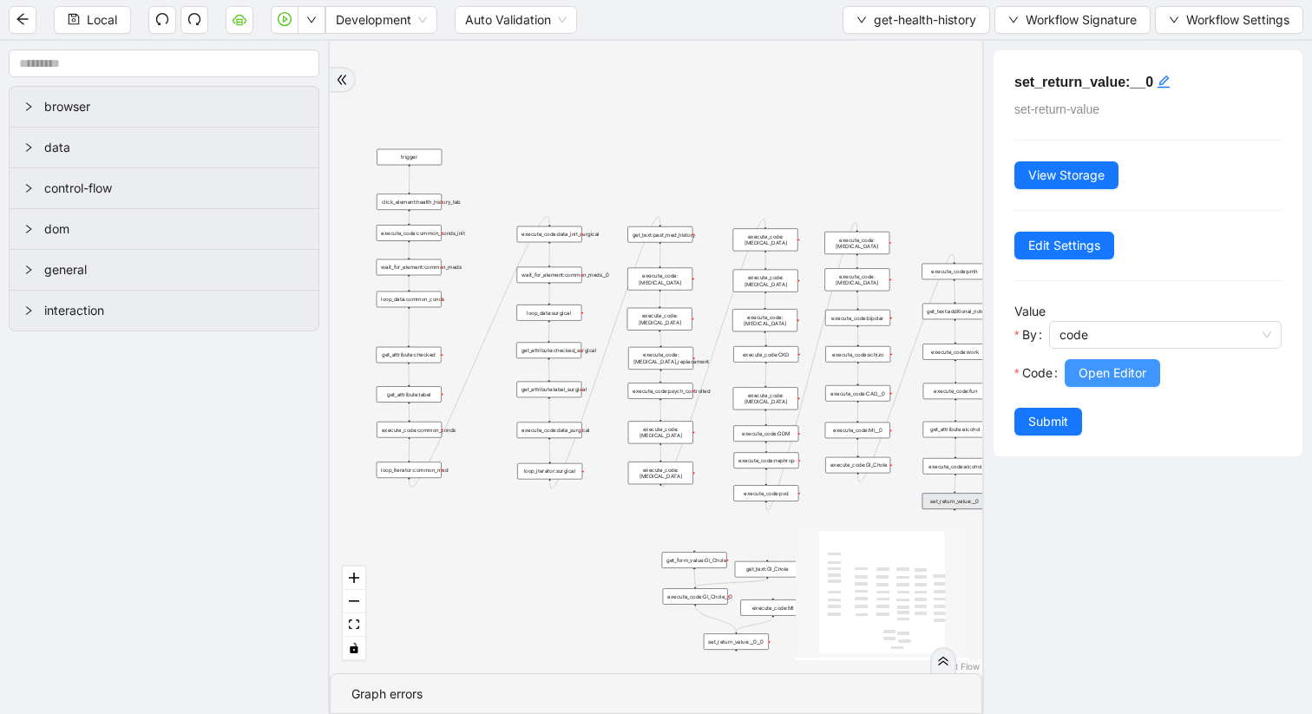
click at [1105, 372] on span "Open Editor" at bounding box center [1113, 373] width 68 height 19
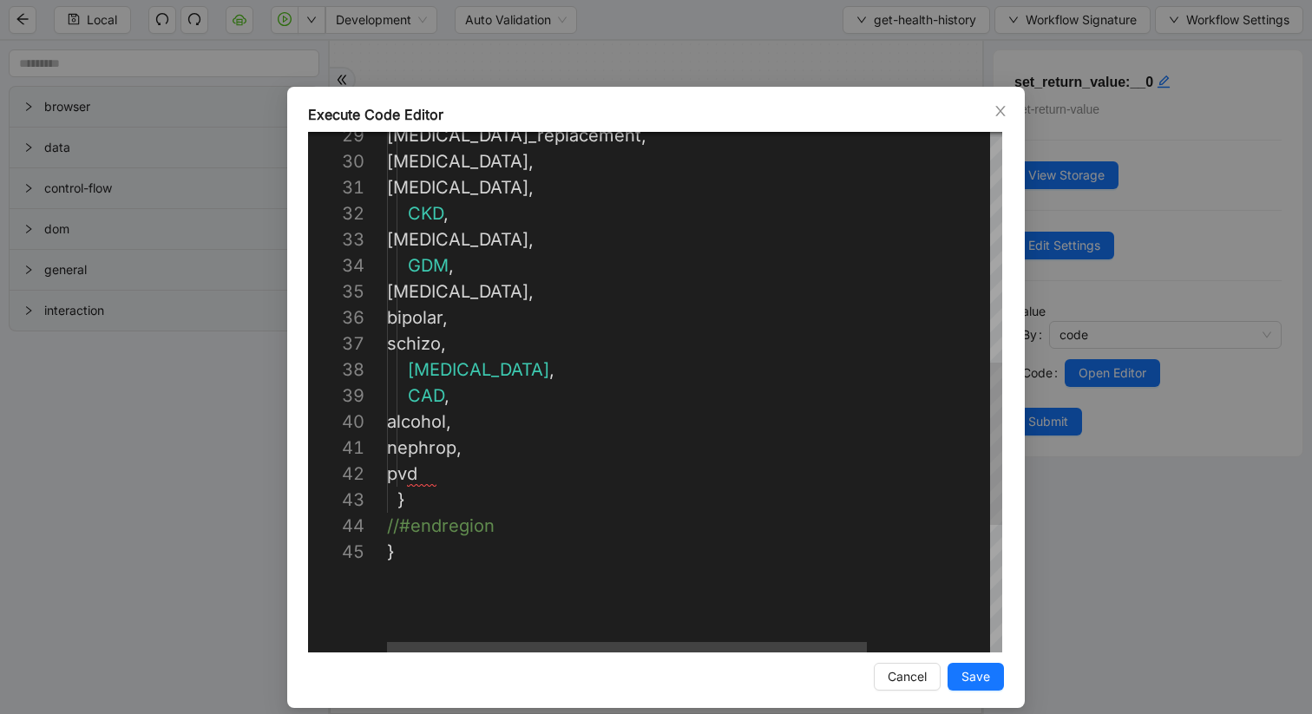
click at [446, 476] on div "[MEDICAL_DATA]_replacement , [MEDICAL_DATA] , [MEDICAL_DATA] , CKD , [MEDICAL_D…" at bounding box center [773, 226] width 772 height 1666
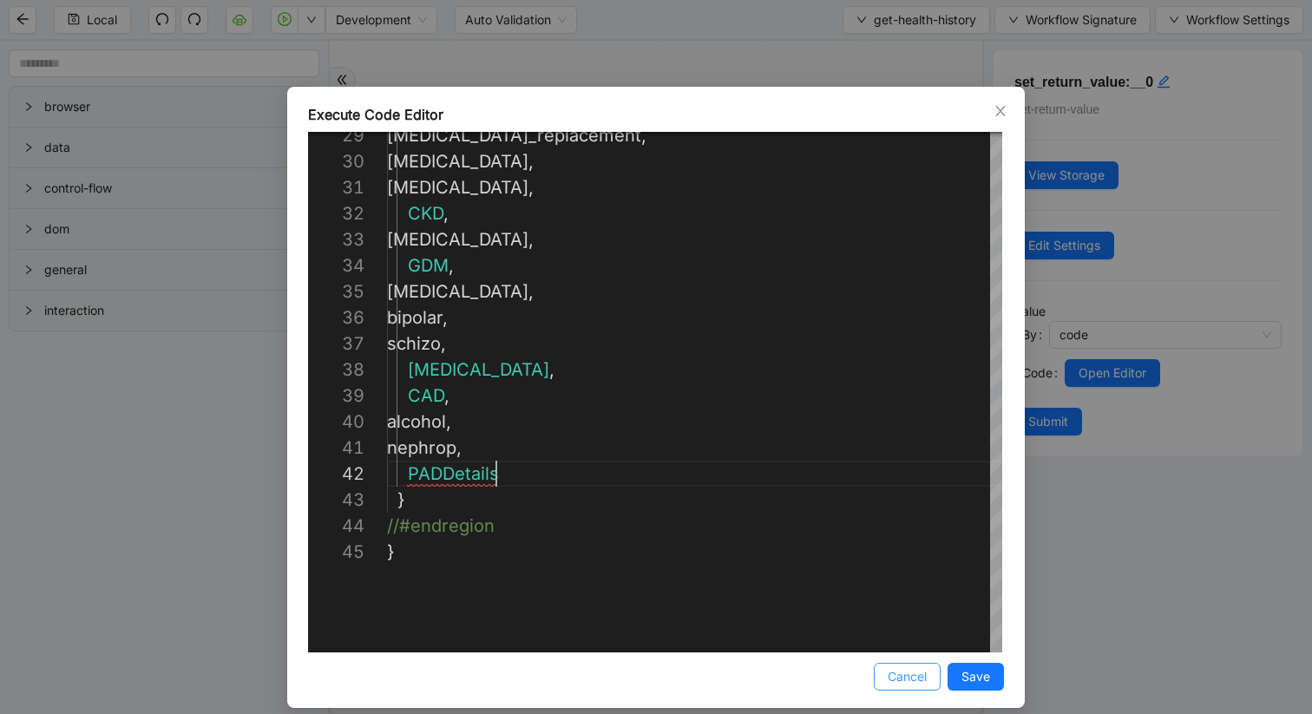
type textarea "**********"
click at [898, 601] on span "Cancel" at bounding box center [907, 676] width 39 height 19
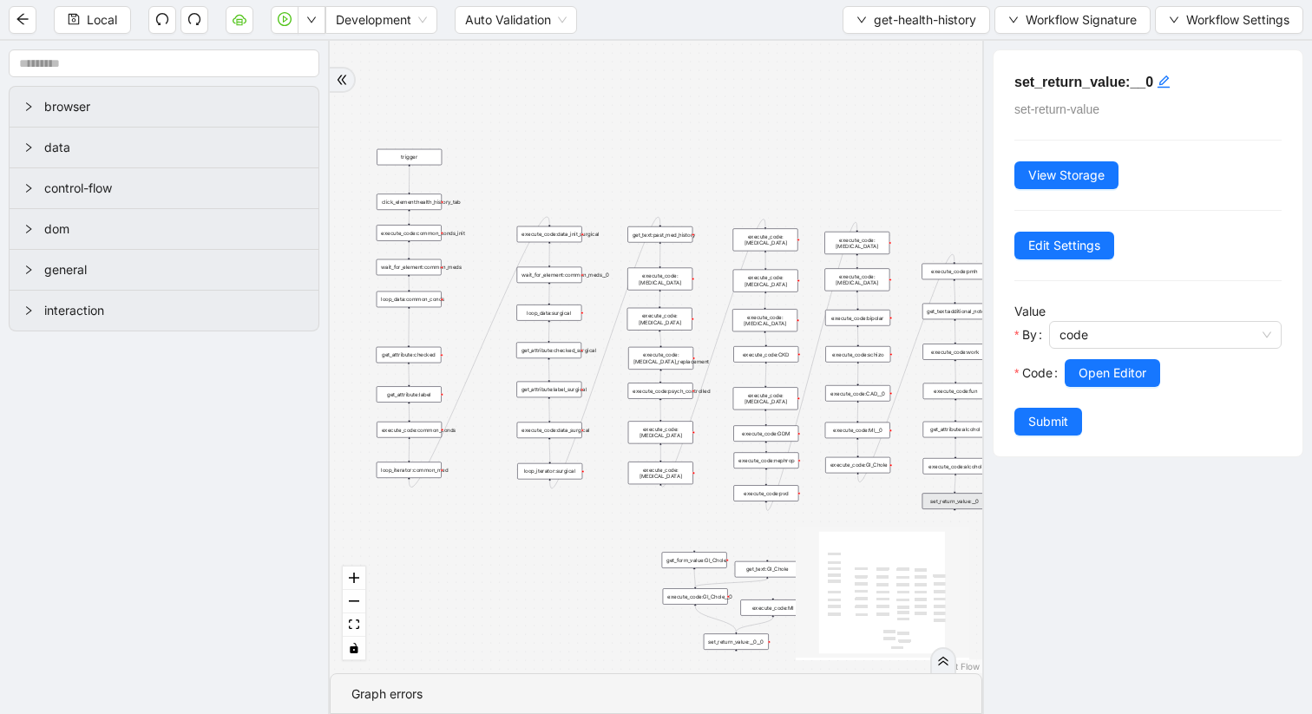
click at [788, 496] on div "execute_code:pvd" at bounding box center [765, 493] width 65 height 16
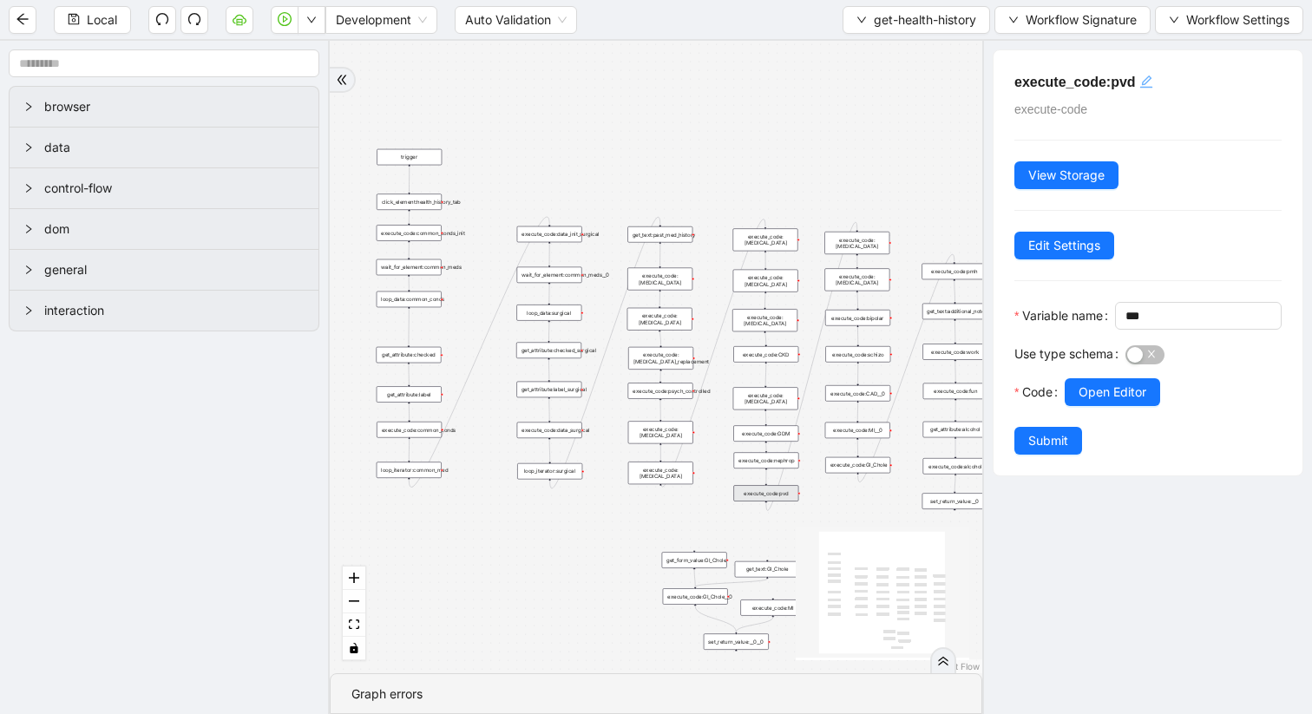
click at [1142, 75] on icon "edit" at bounding box center [1146, 82] width 14 height 14
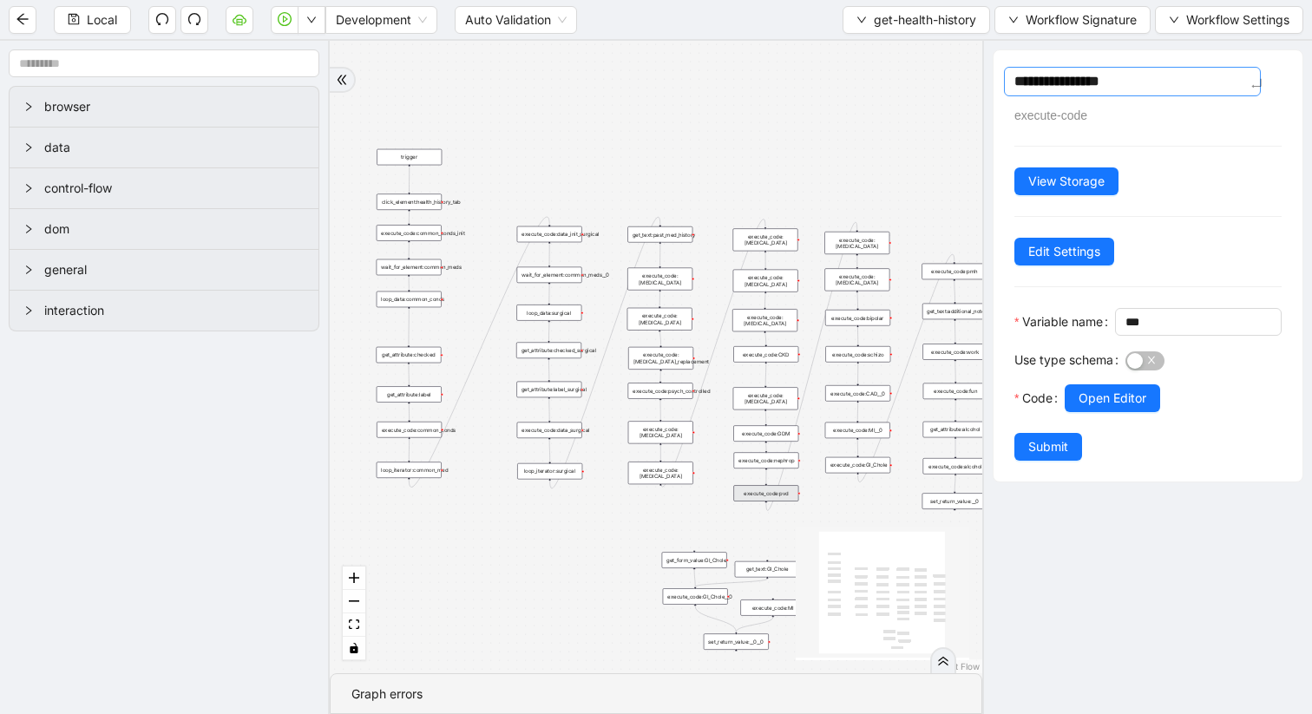
type textarea "**********"
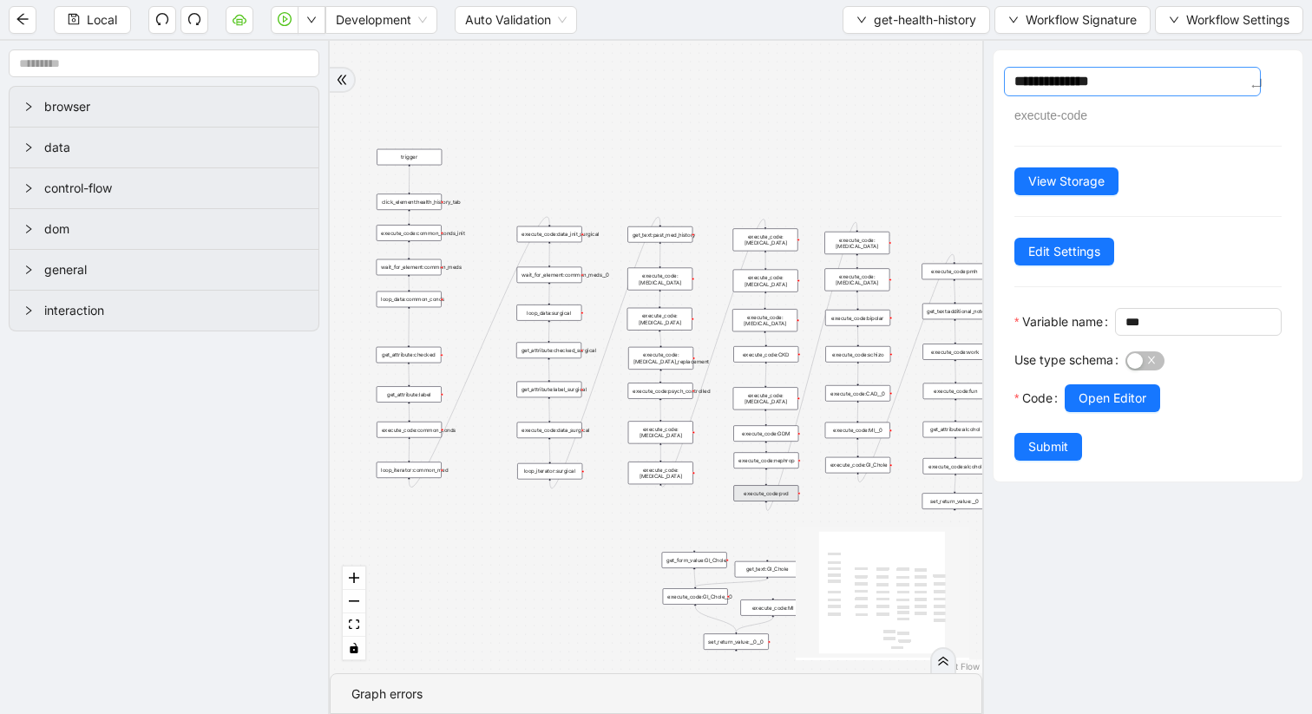
type textarea "**********"
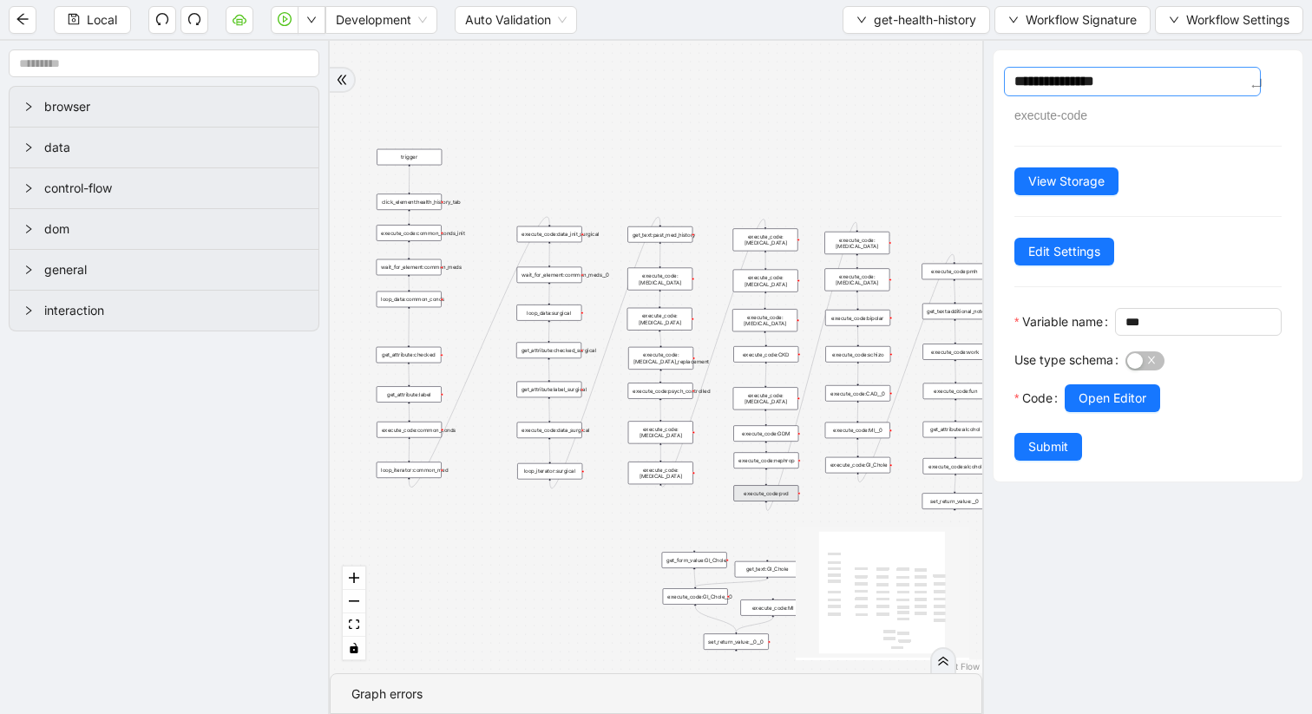
type textarea "**********"
click at [1115, 336] on span "***" at bounding box center [1198, 322] width 167 height 28
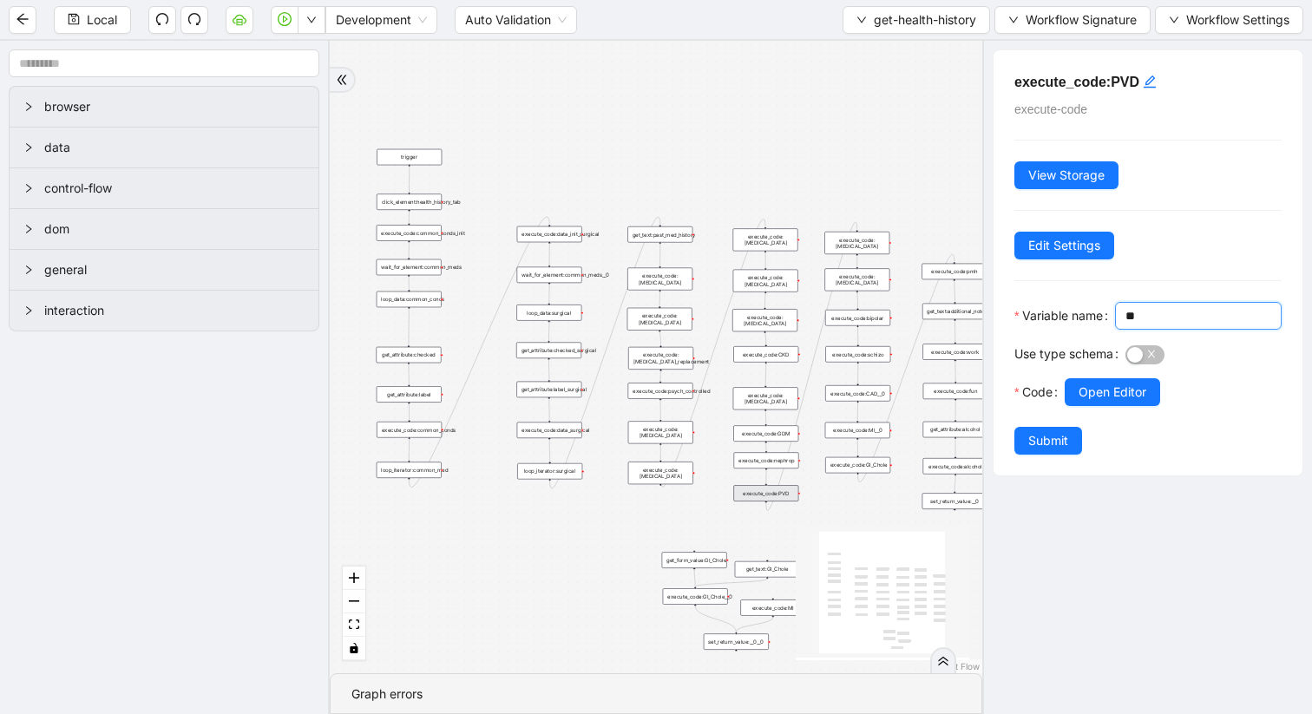
type input "*"
type input "***"
click at [1095, 402] on span "Open Editor" at bounding box center [1113, 392] width 68 height 19
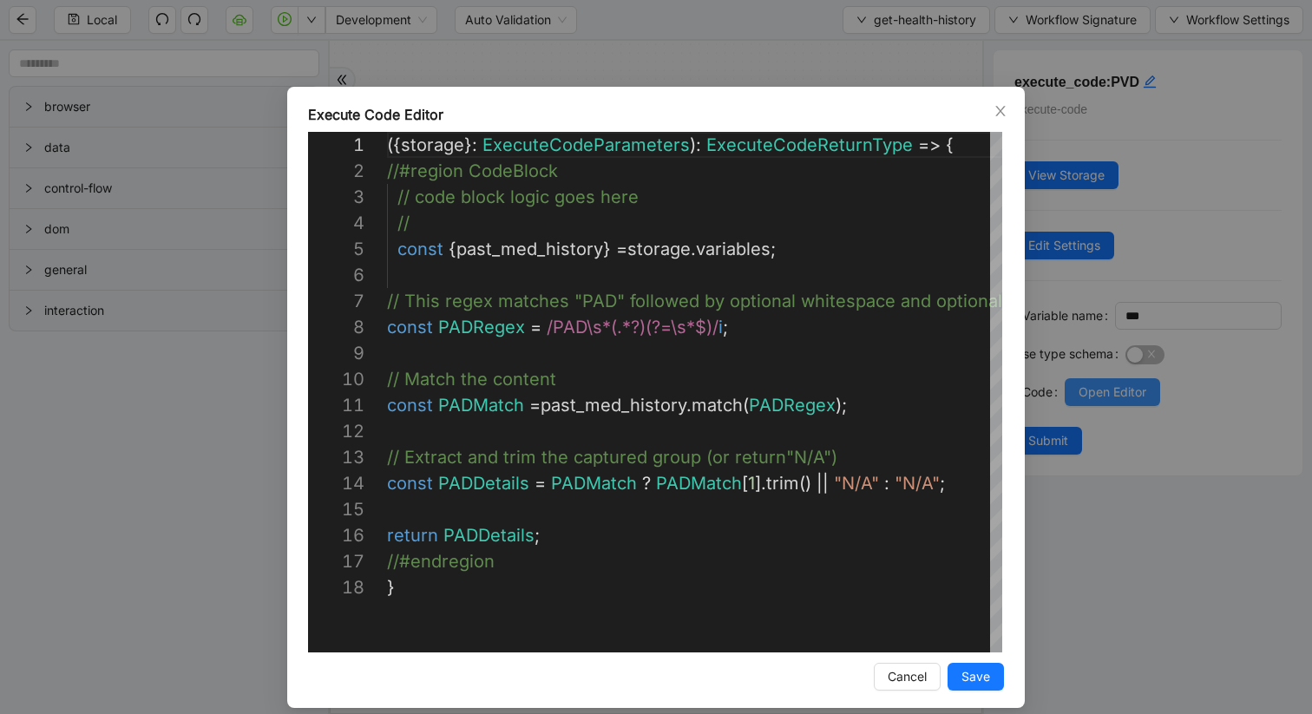
scroll to position [260, 0]
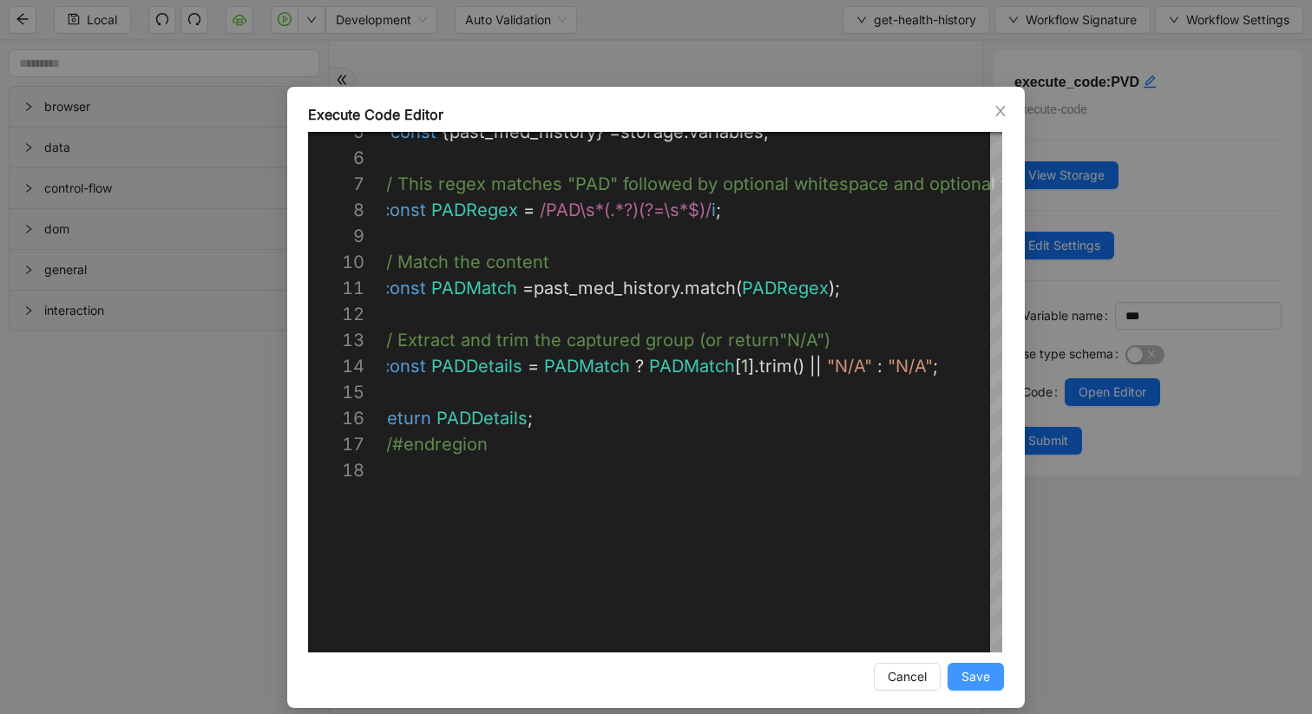
click at [976, 601] on span "Save" at bounding box center [976, 676] width 29 height 19
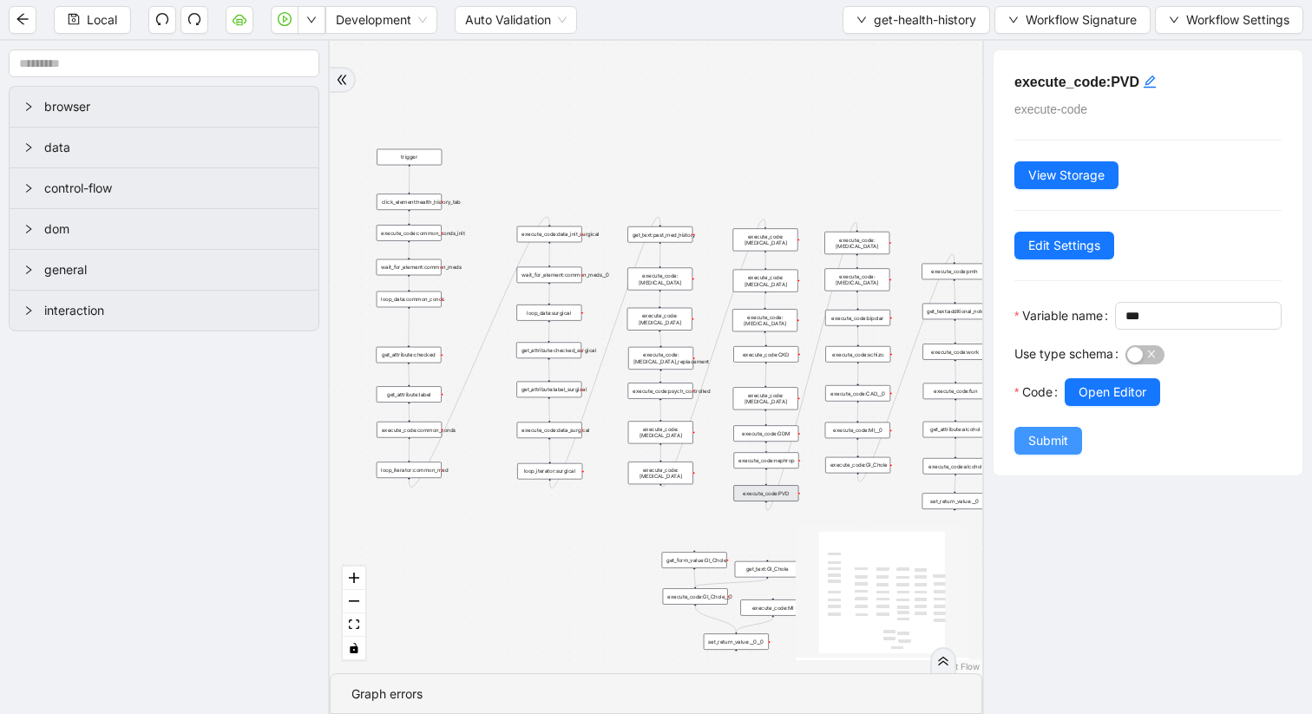
click at [1041, 450] on span "Submit" at bounding box center [1048, 440] width 40 height 19
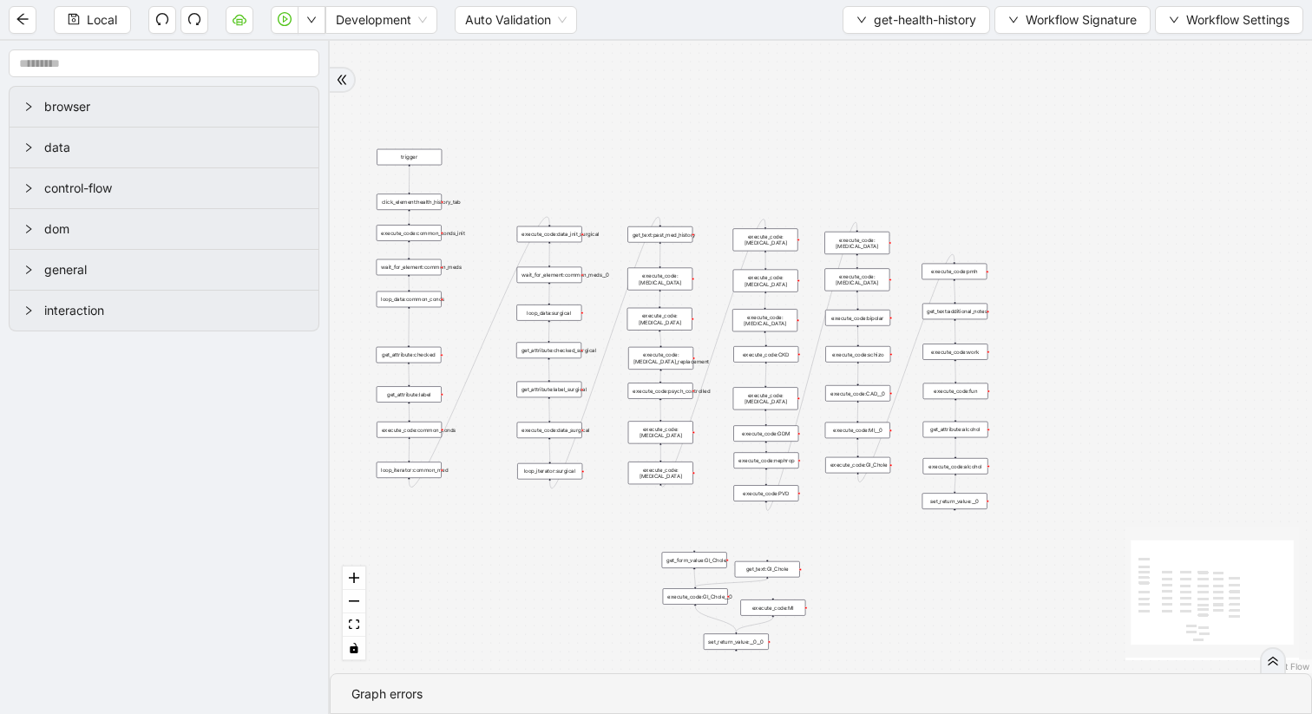
click at [956, 507] on div "set_return_value:__0" at bounding box center [955, 501] width 65 height 16
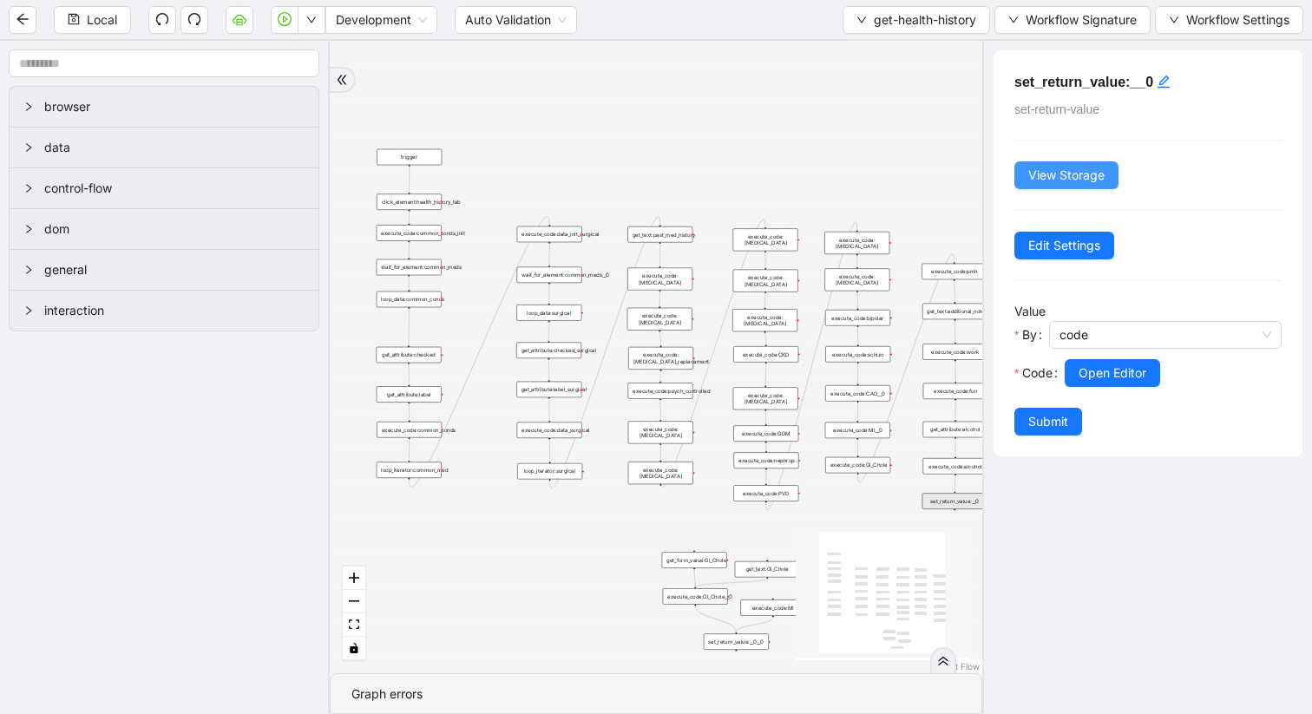
click at [1047, 174] on span "View Storage" at bounding box center [1066, 175] width 76 height 19
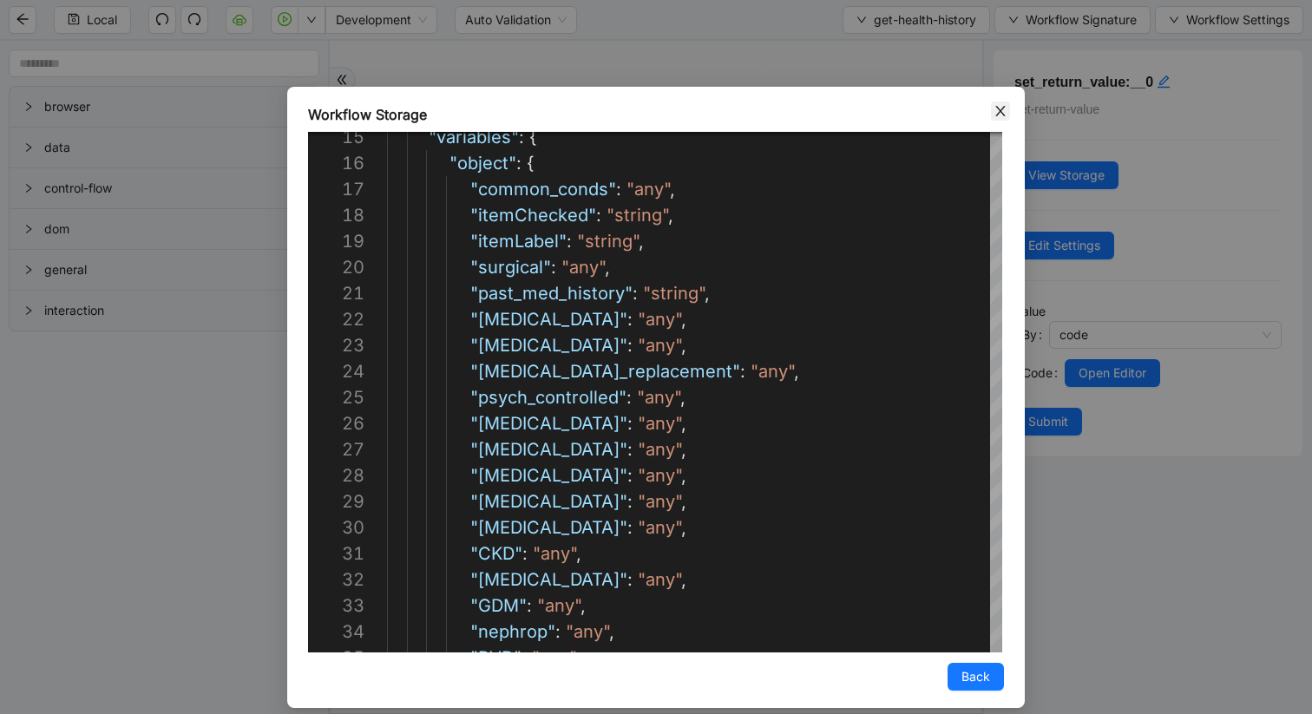
click at [994, 118] on span "Close" at bounding box center [1000, 111] width 19 height 19
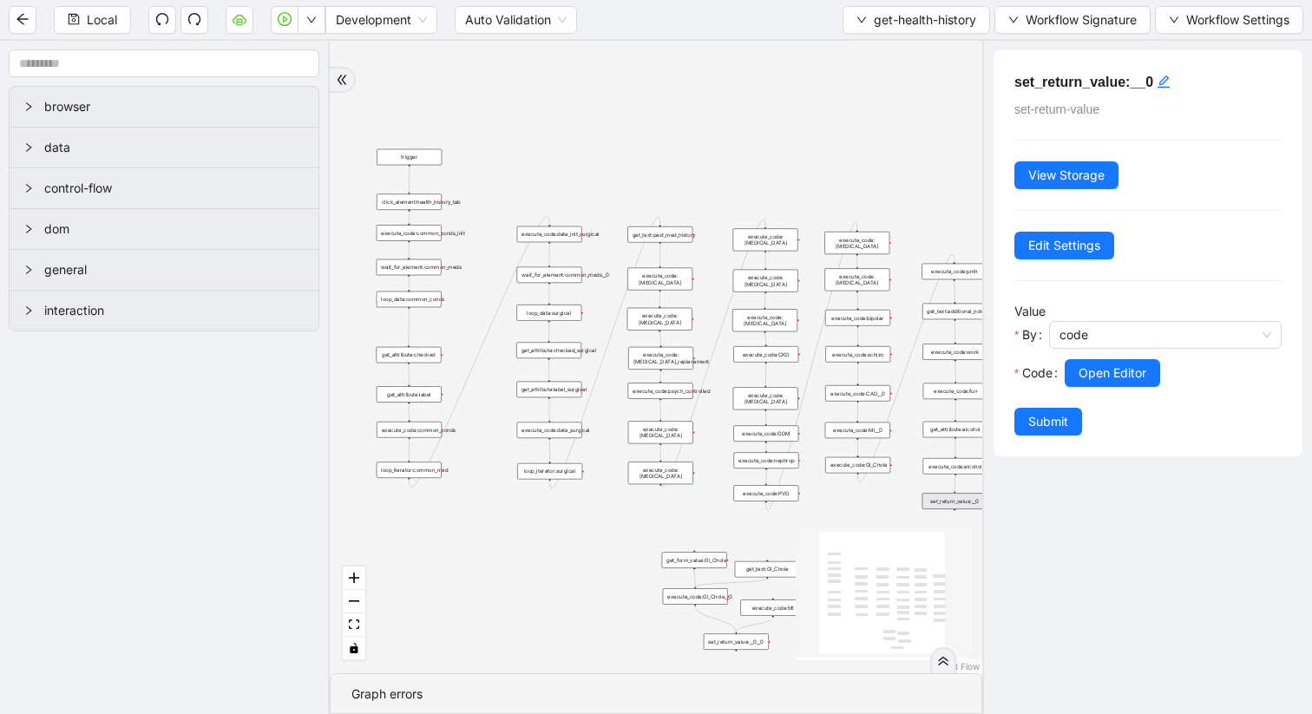
click at [873, 247] on div "trigger get_attribute:checked get_attribute:label loop_iterator:common_med wait…" at bounding box center [656, 357] width 653 height 633
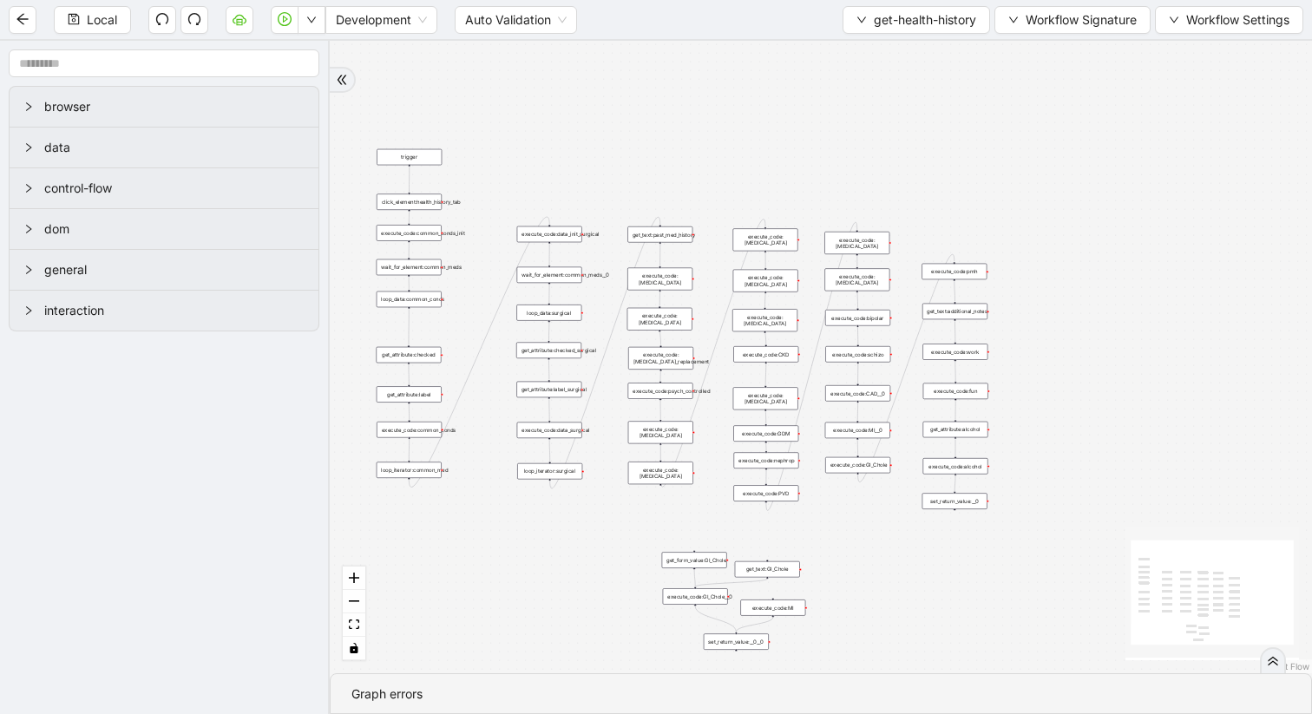
click at [867, 237] on div "execute_code:[MEDICAL_DATA]" at bounding box center [856, 243] width 65 height 23
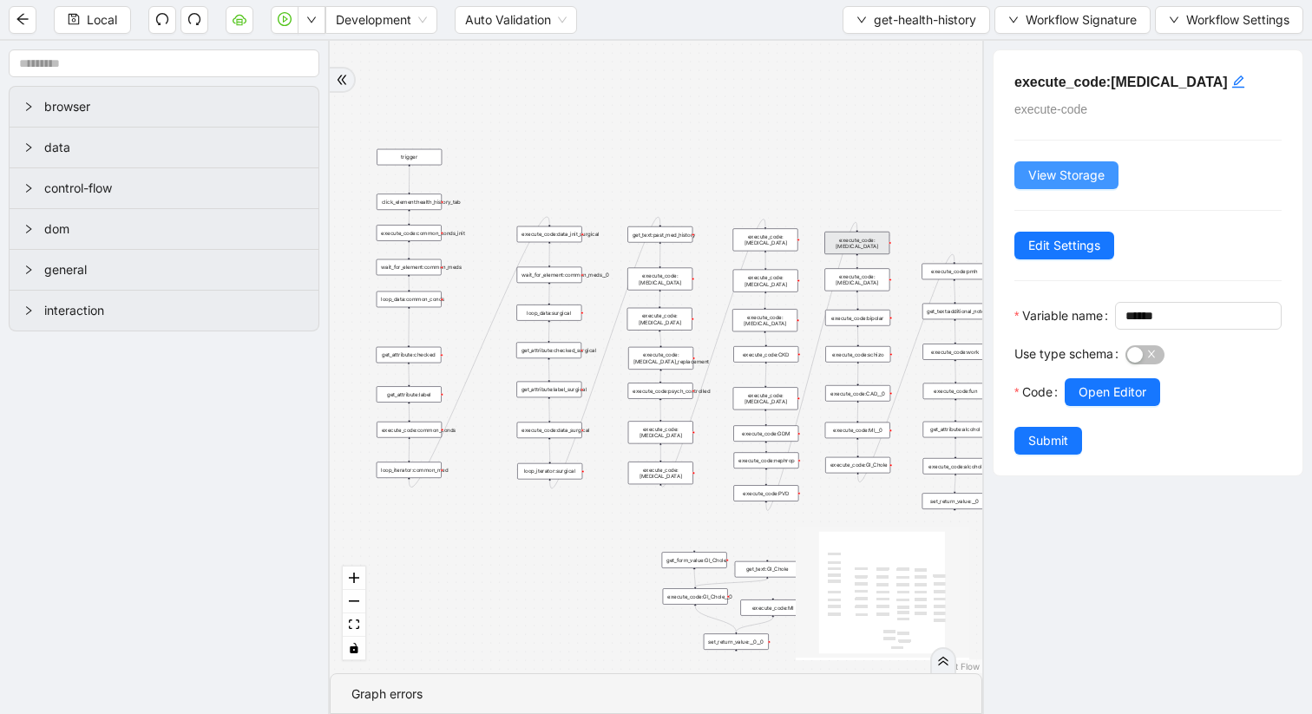
click at [1057, 164] on button "View Storage" at bounding box center [1067, 175] width 104 height 28
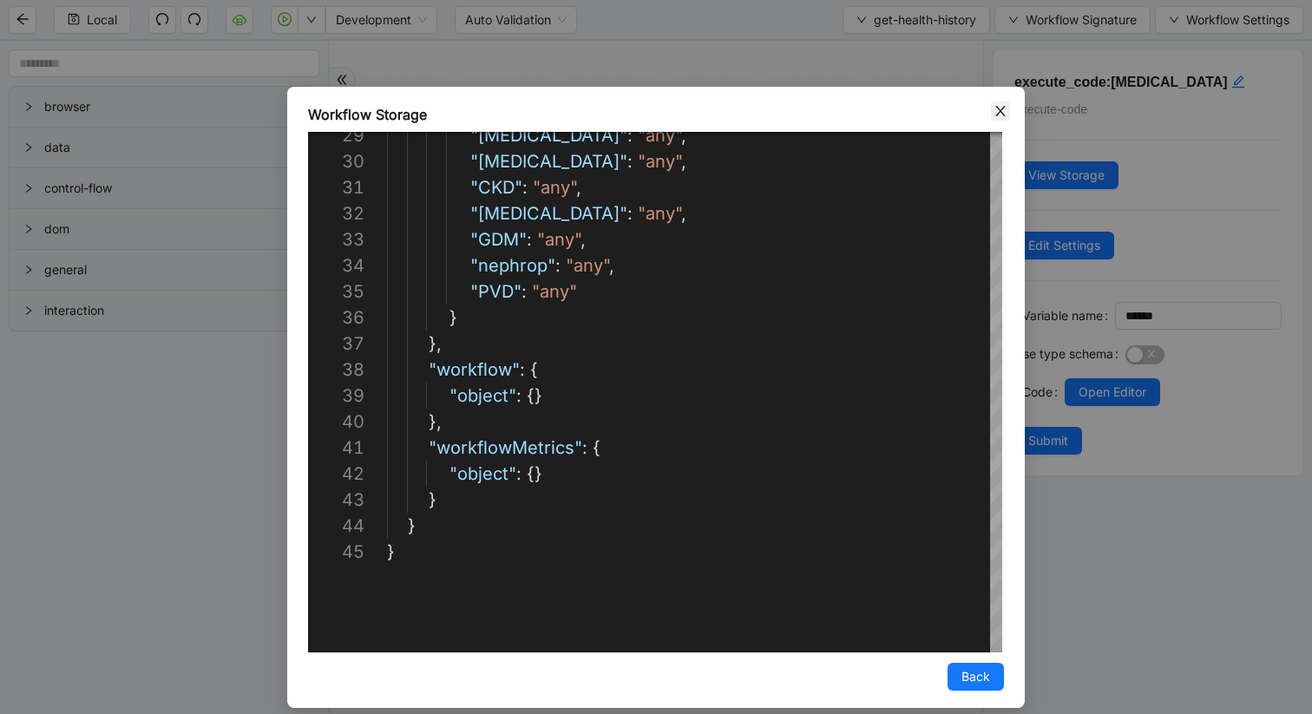
click at [996, 108] on icon "close" at bounding box center [1001, 111] width 14 height 14
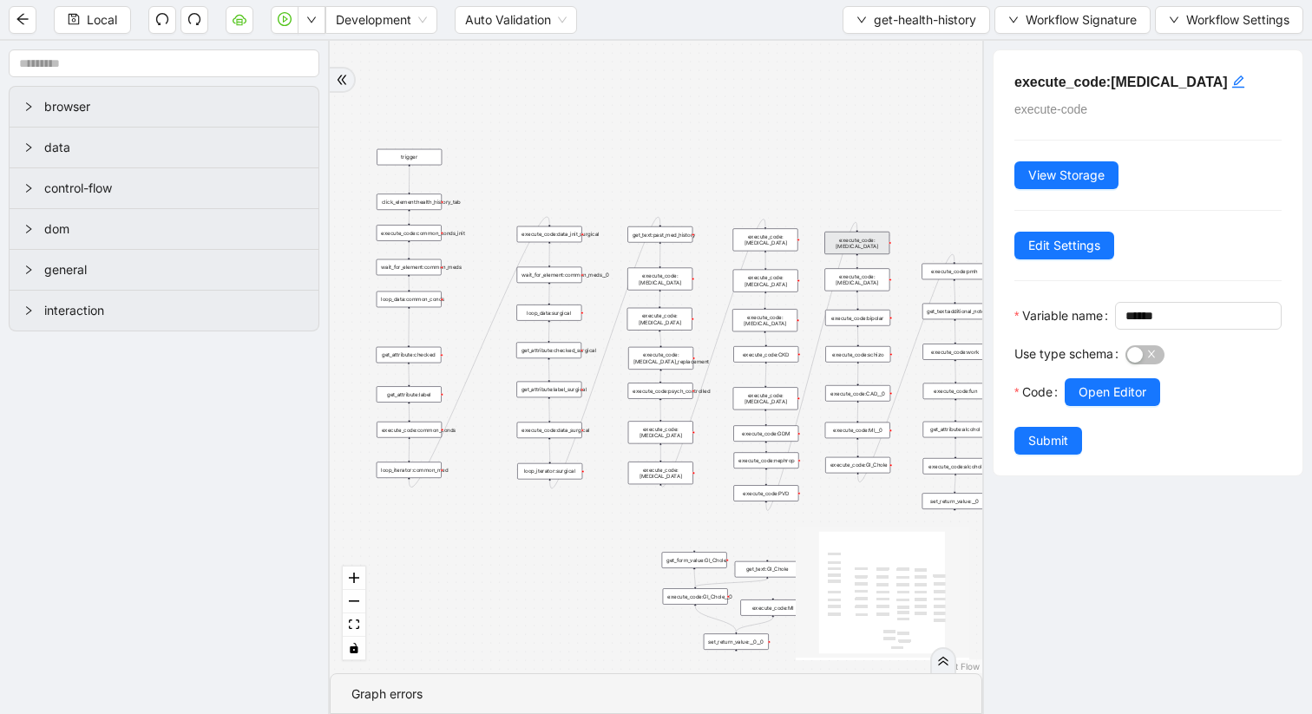
click at [1041, 537] on div "execute_code:[MEDICAL_DATA] execute-code View Storage Edit Settings Variable na…" at bounding box center [1147, 377] width 330 height 673
click at [955, 398] on div at bounding box center [956, 399] width 3 height 3
click at [1054, 181] on span "View Storage" at bounding box center [1066, 175] width 76 height 19
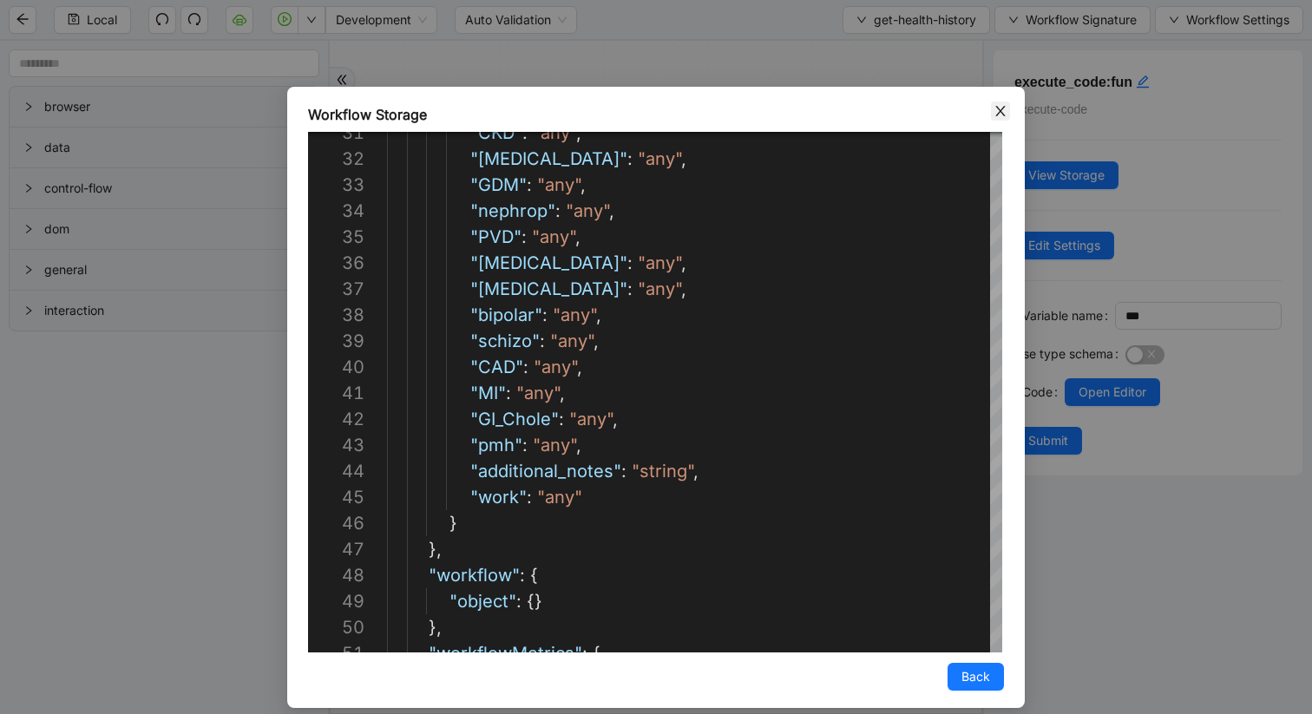
click at [1006, 107] on icon "close" at bounding box center [1001, 111] width 14 height 14
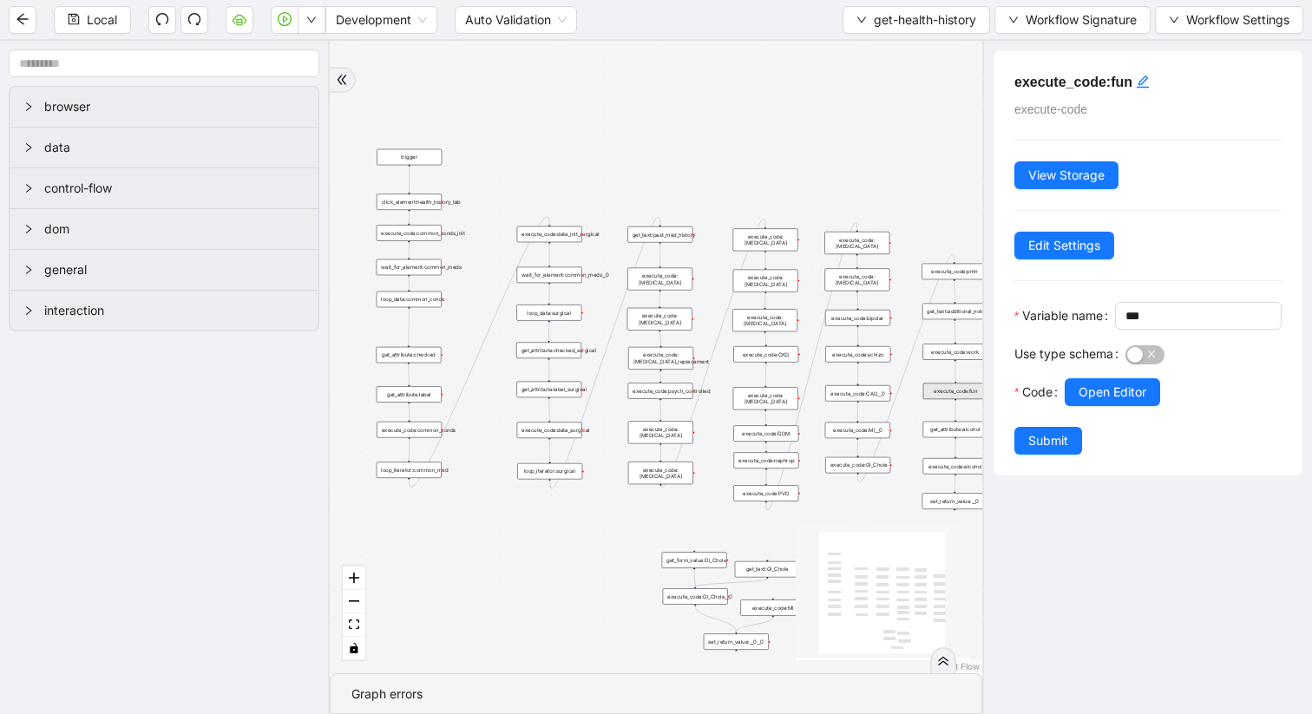
click at [761, 283] on div "execute_code:[MEDICAL_DATA]" at bounding box center [765, 281] width 65 height 23
click at [1095, 402] on span "Open Editor" at bounding box center [1113, 392] width 68 height 19
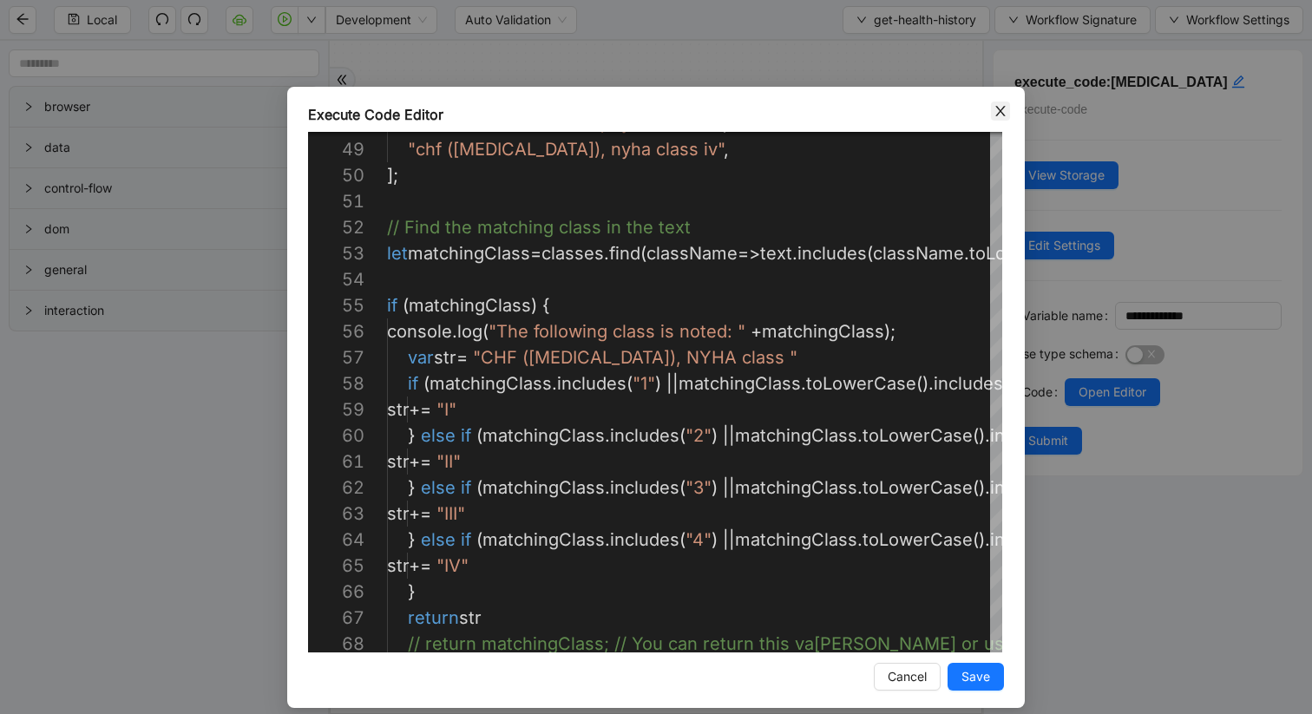
click at [995, 114] on icon "close" at bounding box center [1001, 111] width 14 height 14
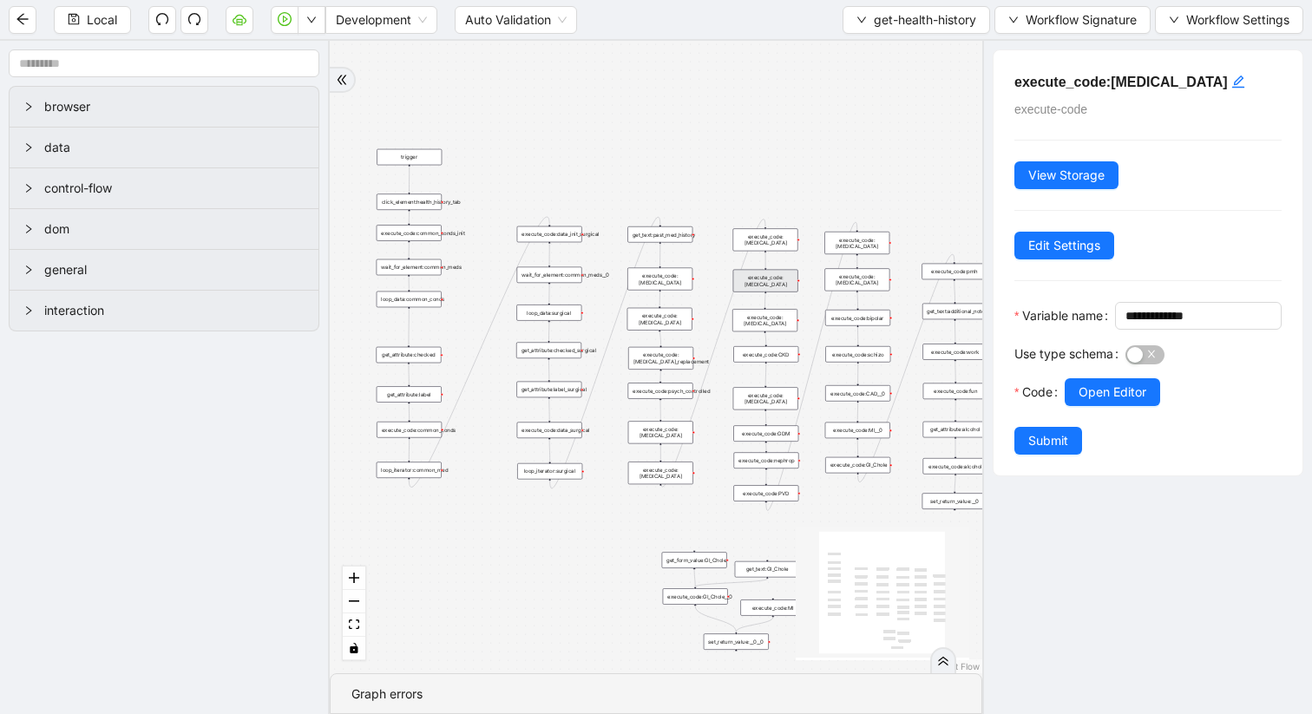
click at [760, 240] on div "execute_code:[MEDICAL_DATA]" at bounding box center [765, 239] width 65 height 23
click at [1068, 406] on button "Open Editor" at bounding box center [1112, 392] width 95 height 28
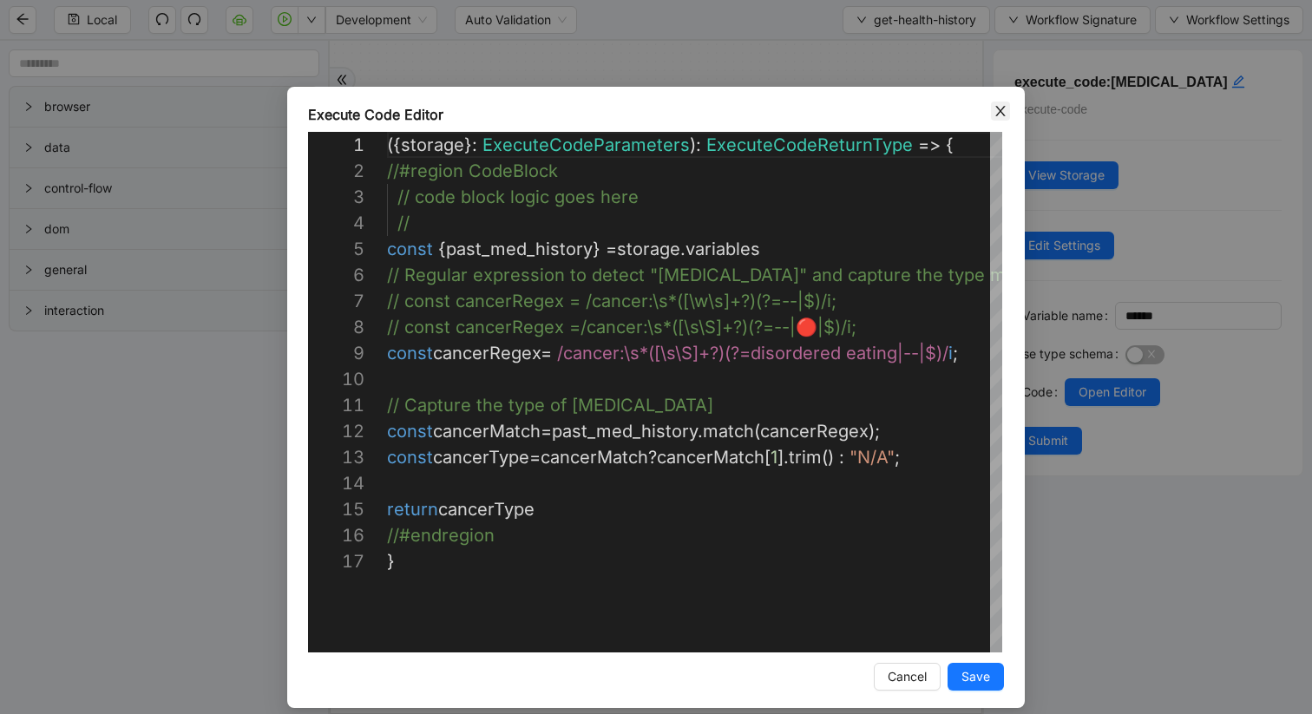
click at [992, 108] on span "Close" at bounding box center [1000, 111] width 19 height 19
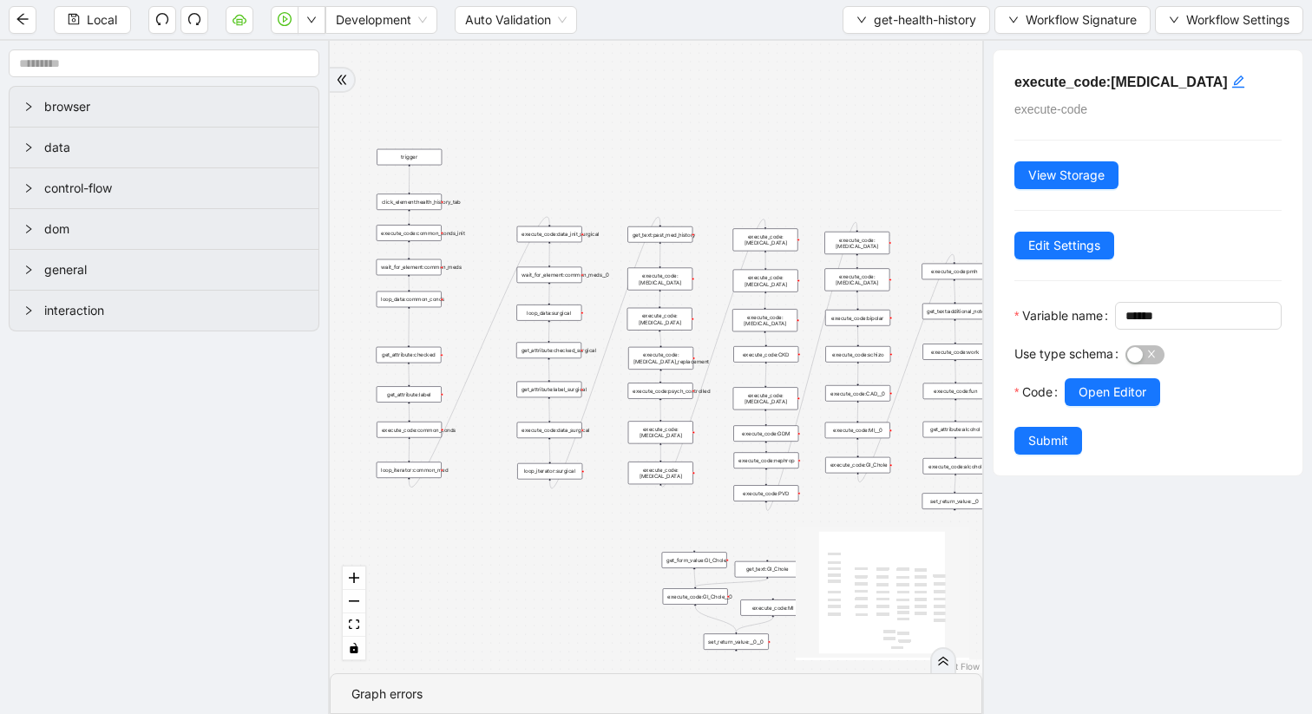
click at [946, 503] on div "set_return_value:__0" at bounding box center [955, 501] width 65 height 16
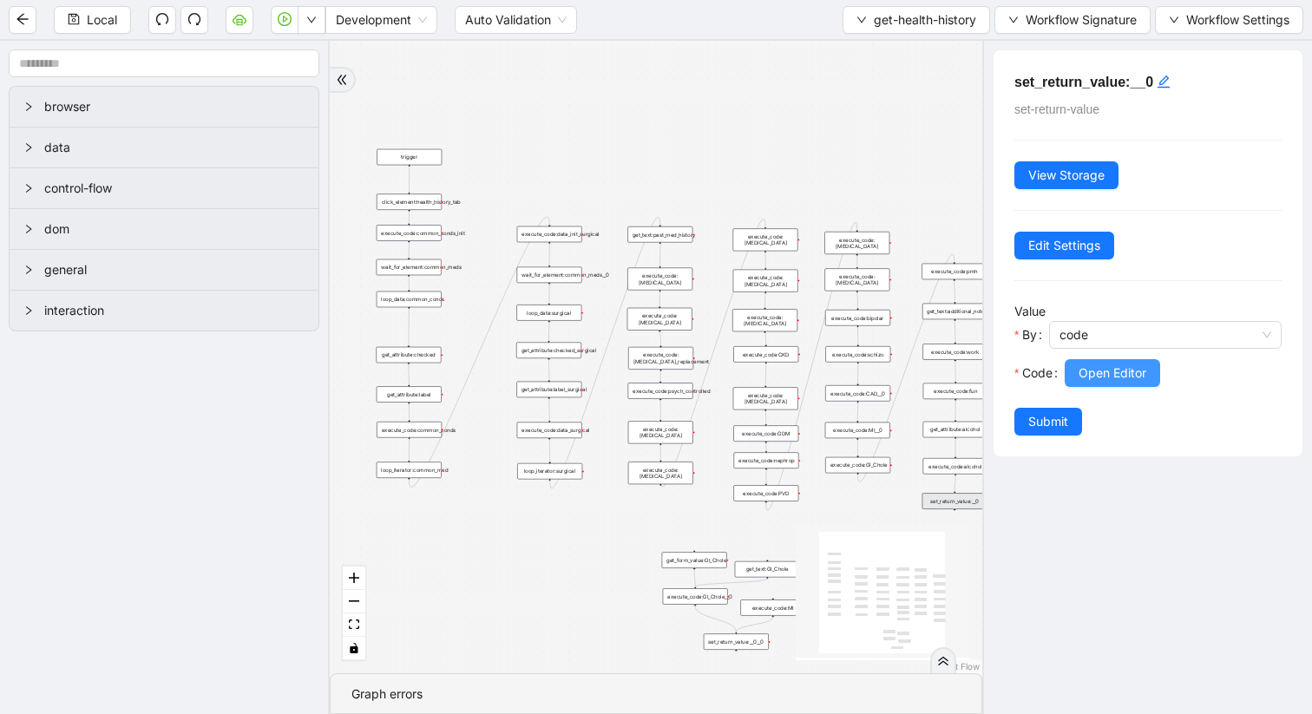
click at [1091, 372] on span "Open Editor" at bounding box center [1113, 373] width 68 height 19
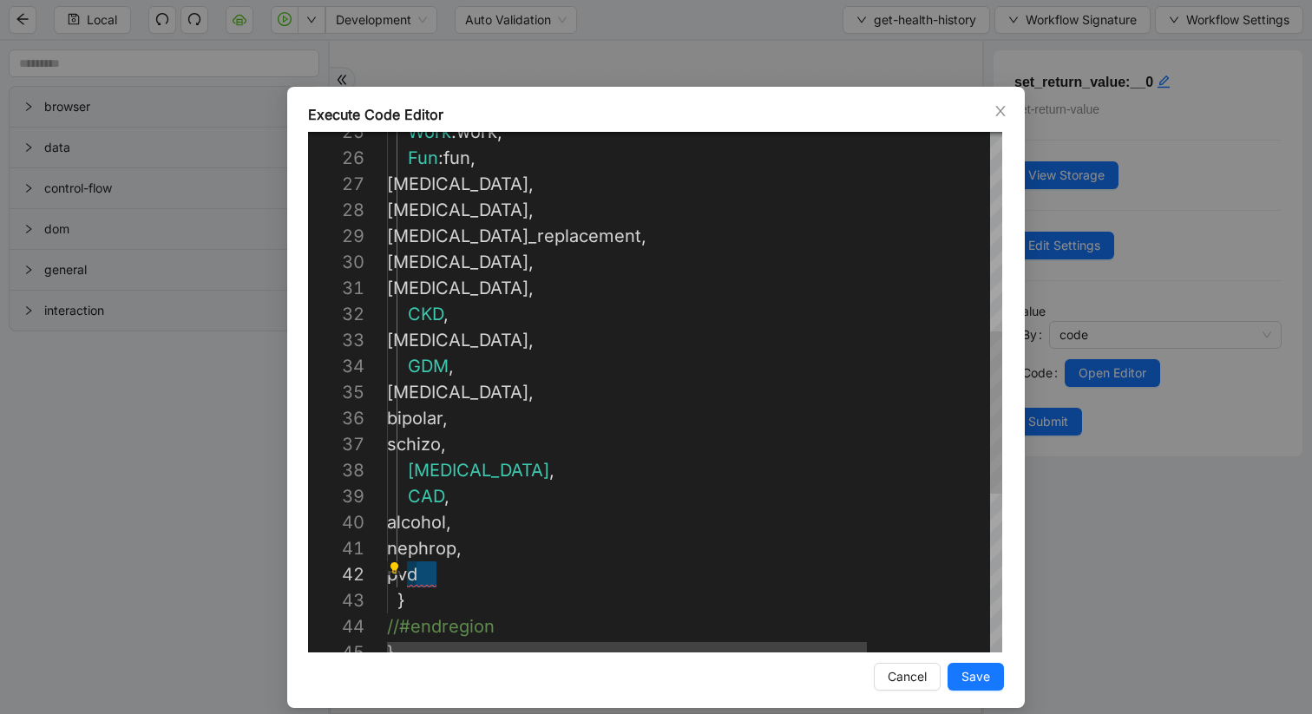
scroll to position [26, 20]
drag, startPoint x: 452, startPoint y: 575, endPoint x: 410, endPoint y: 572, distance: 42.6
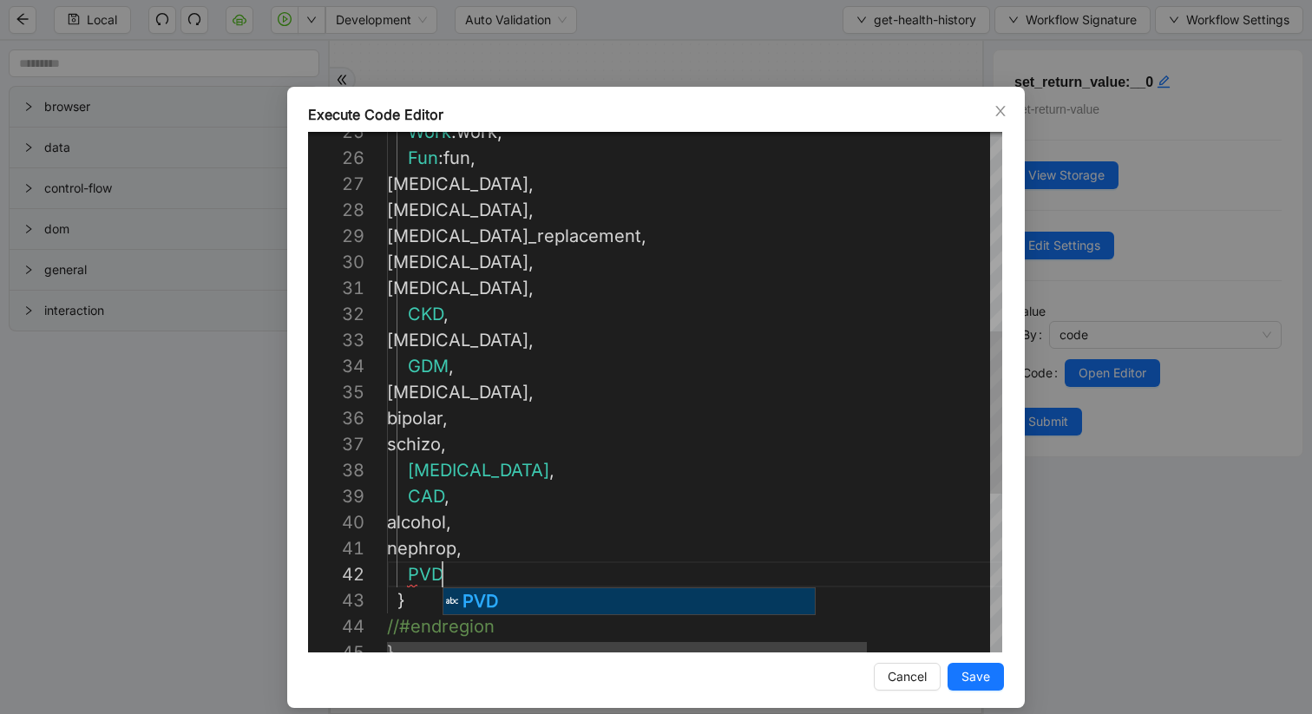
scroll to position [26, 56]
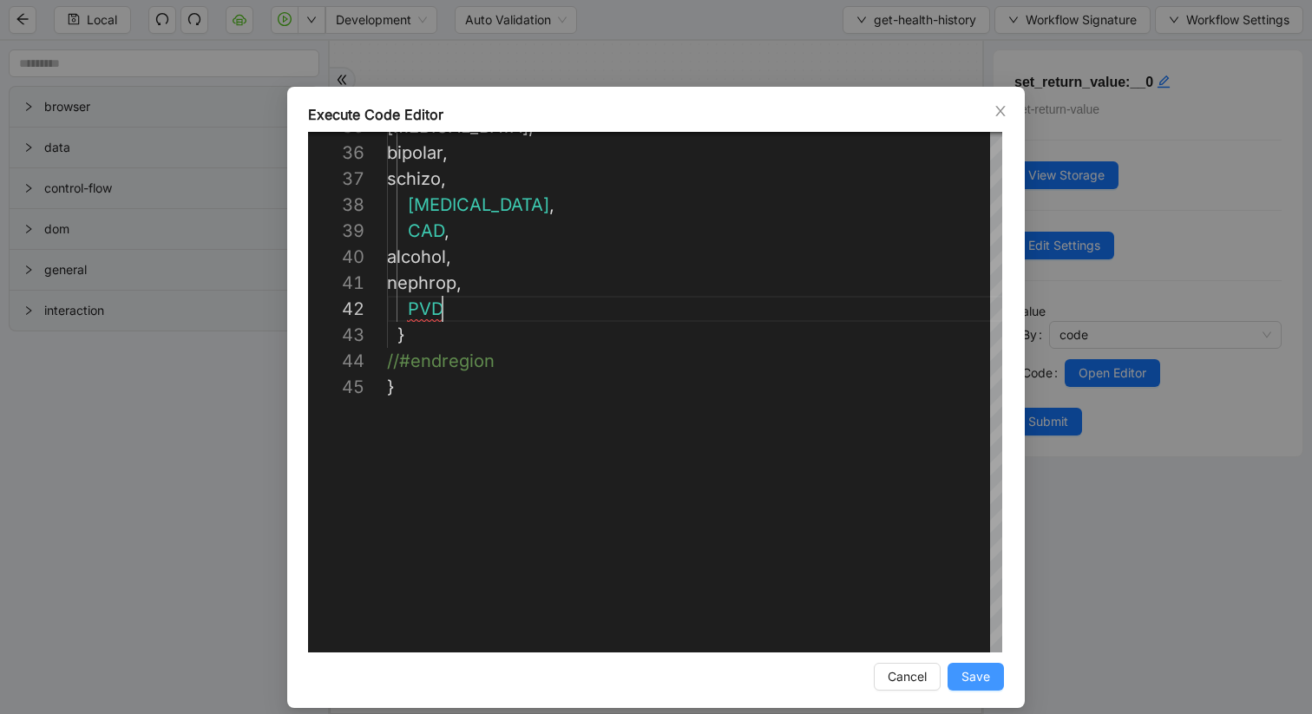
type textarea "**********"
click at [982, 601] on span "Save" at bounding box center [976, 676] width 29 height 19
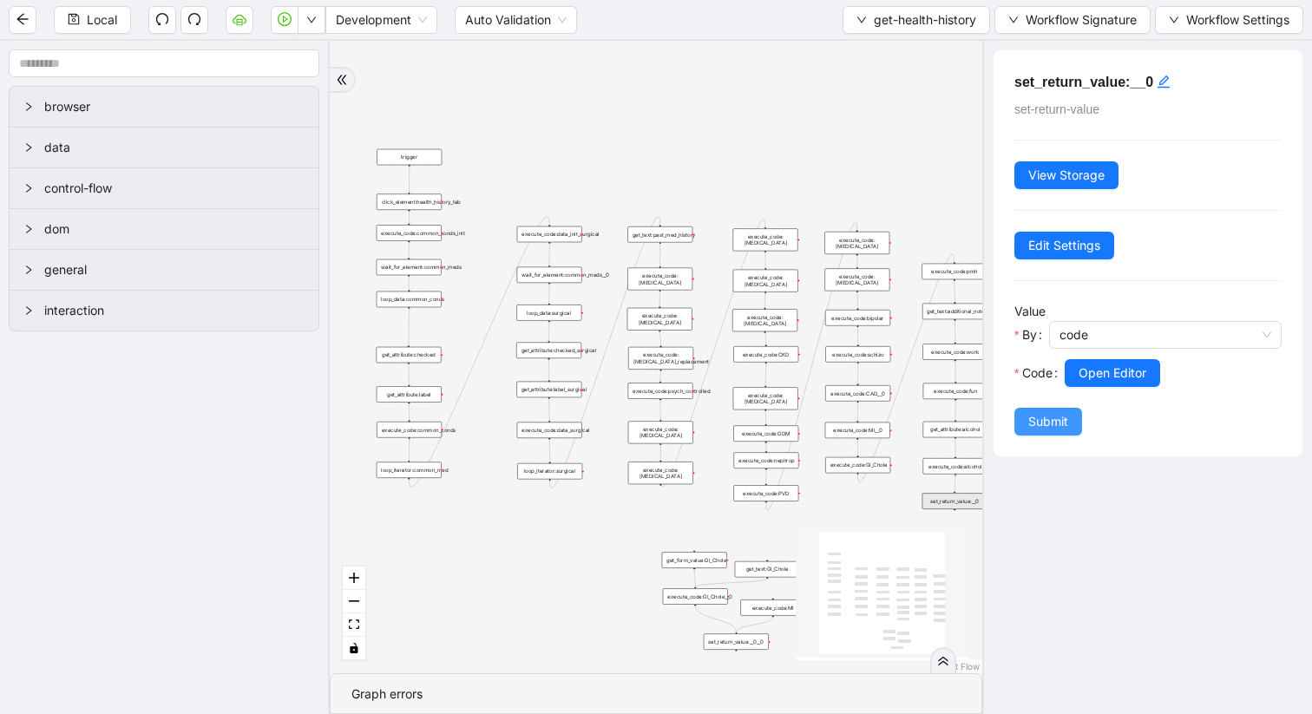
click at [1054, 418] on span "Submit" at bounding box center [1048, 421] width 40 height 19
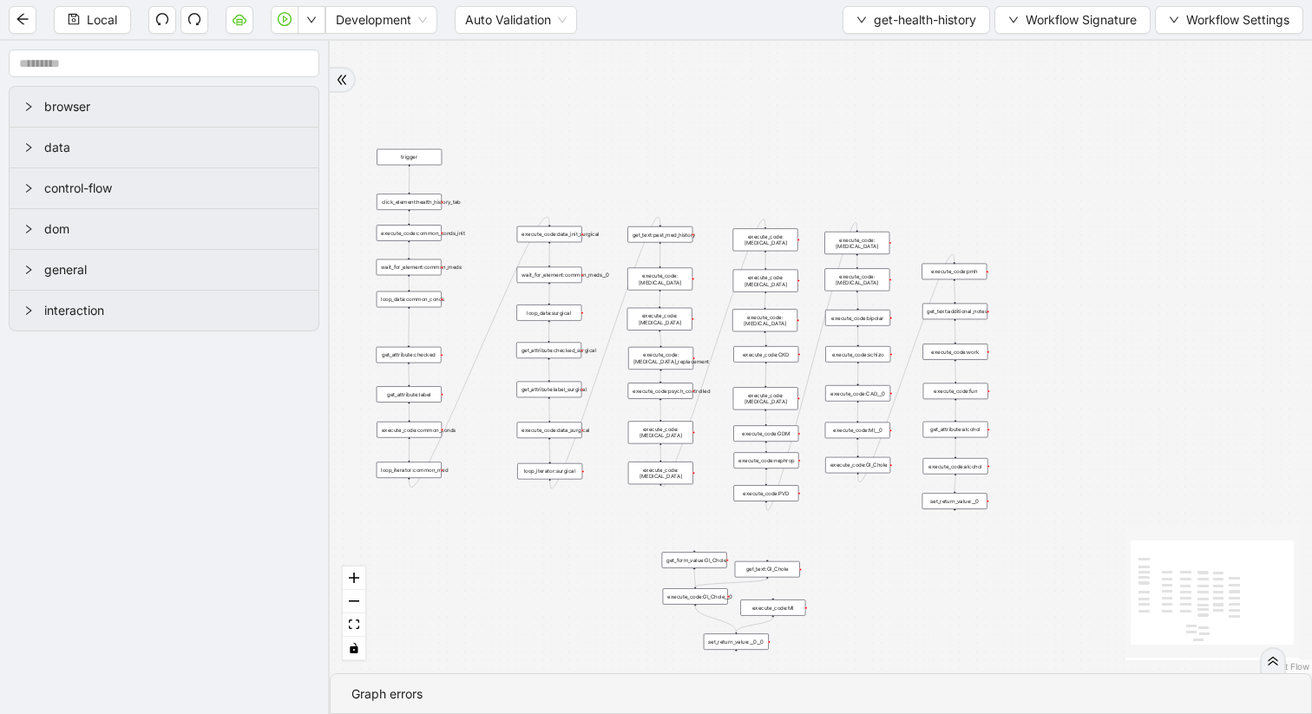
click at [738, 601] on div "set_return_value:__0__0" at bounding box center [736, 642] width 65 height 16
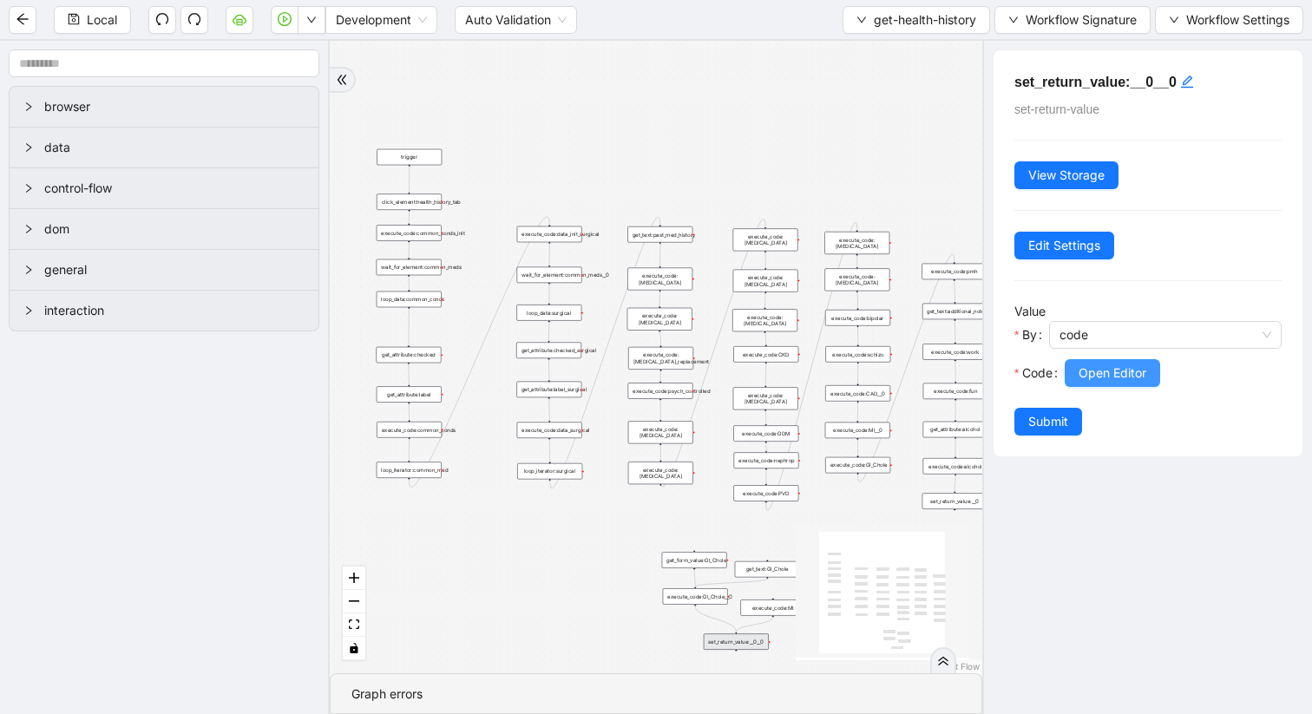
click at [1113, 381] on span "Open Editor" at bounding box center [1113, 373] width 68 height 19
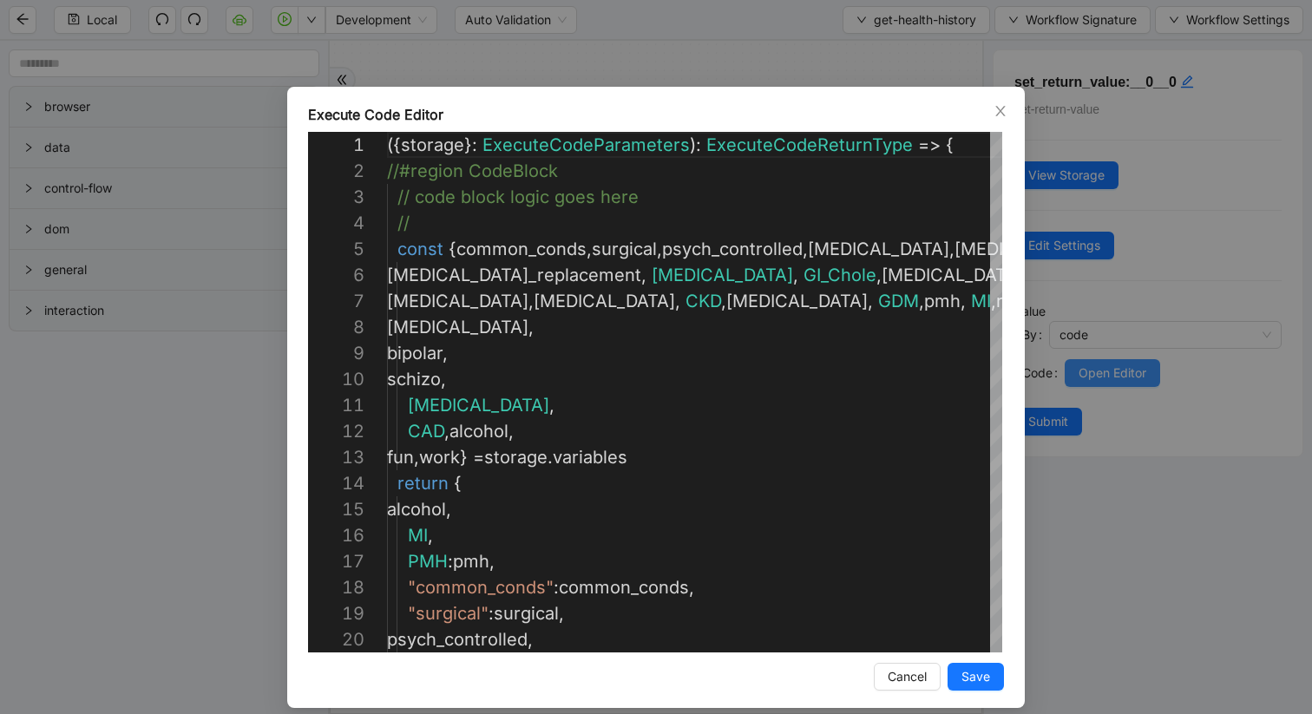
scroll to position [260, 0]
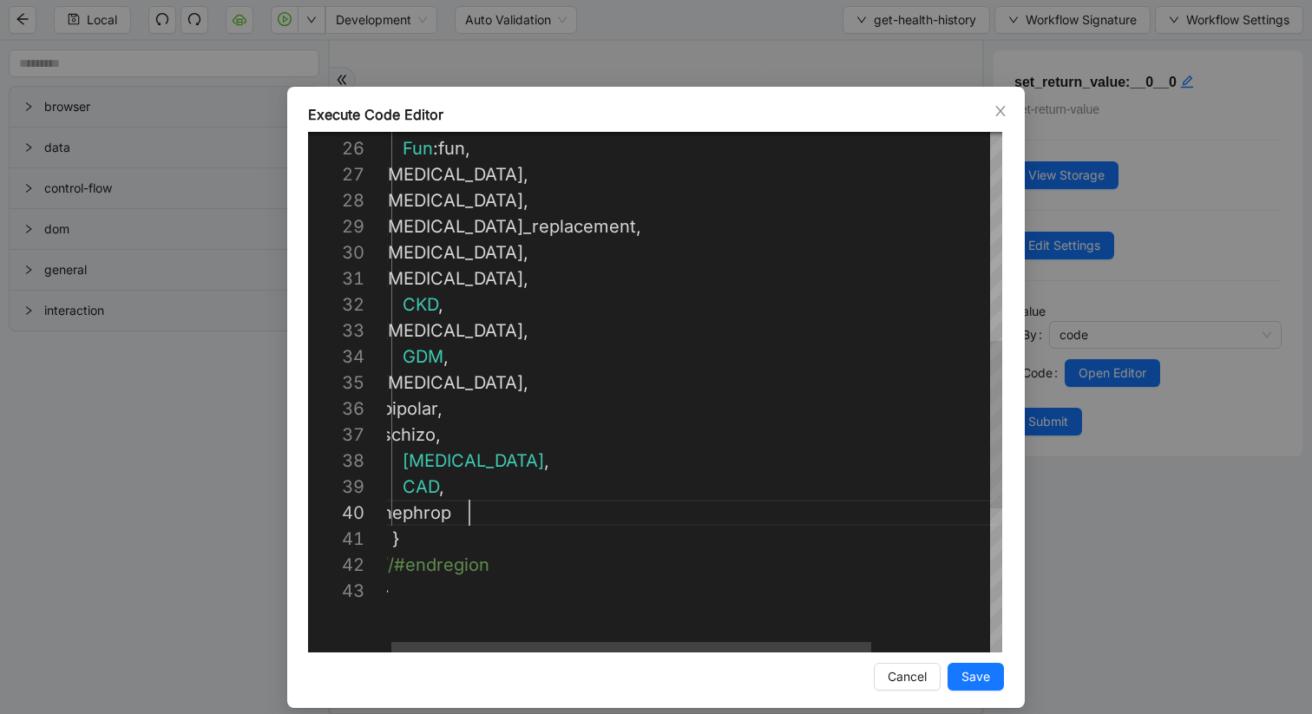
click at [487, 502] on div "Work : work , Fun : fun , [MEDICAL_DATA] , [MEDICAL_DATA] , [MEDICAL_DATA]_repl…" at bounding box center [768, 292] width 772 height 1614
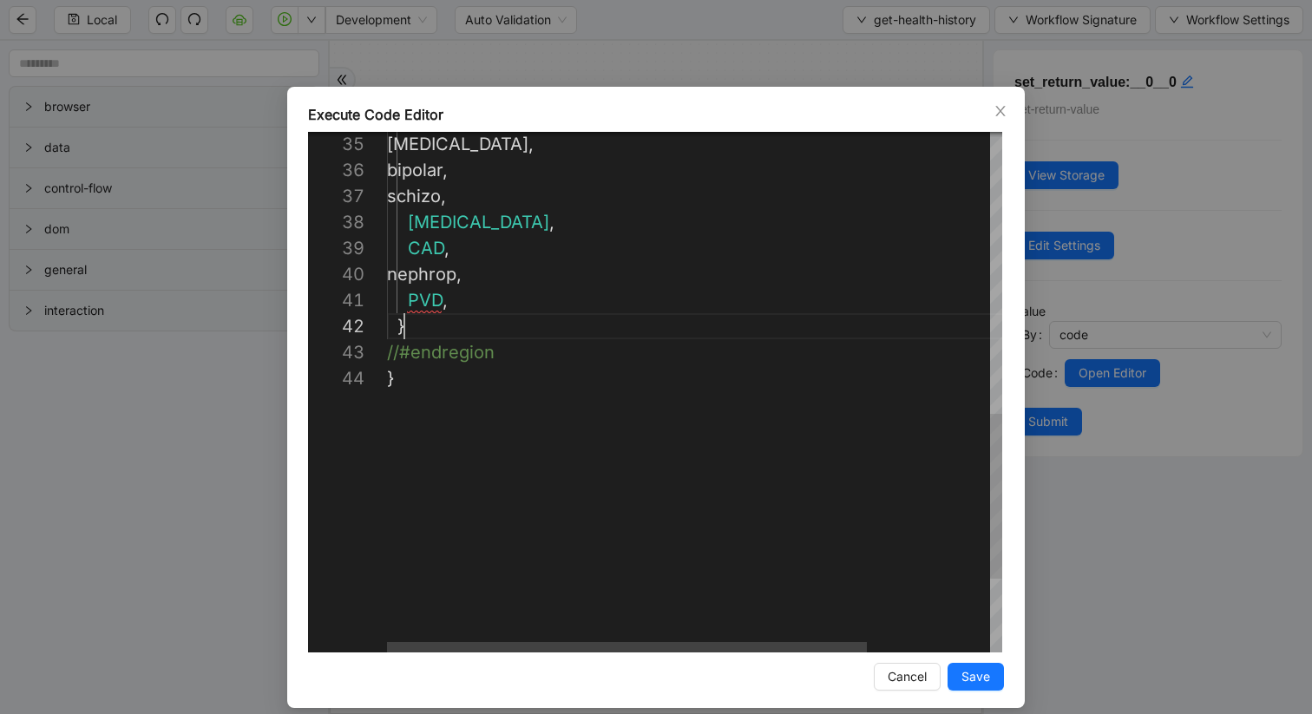
scroll to position [26, 17]
click at [697, 324] on div "[MEDICAL_DATA] , bipolar , schizo , [MEDICAL_DATA] , CAD , nephrop , PVD , } //…" at bounding box center [773, 66] width 772 height 1640
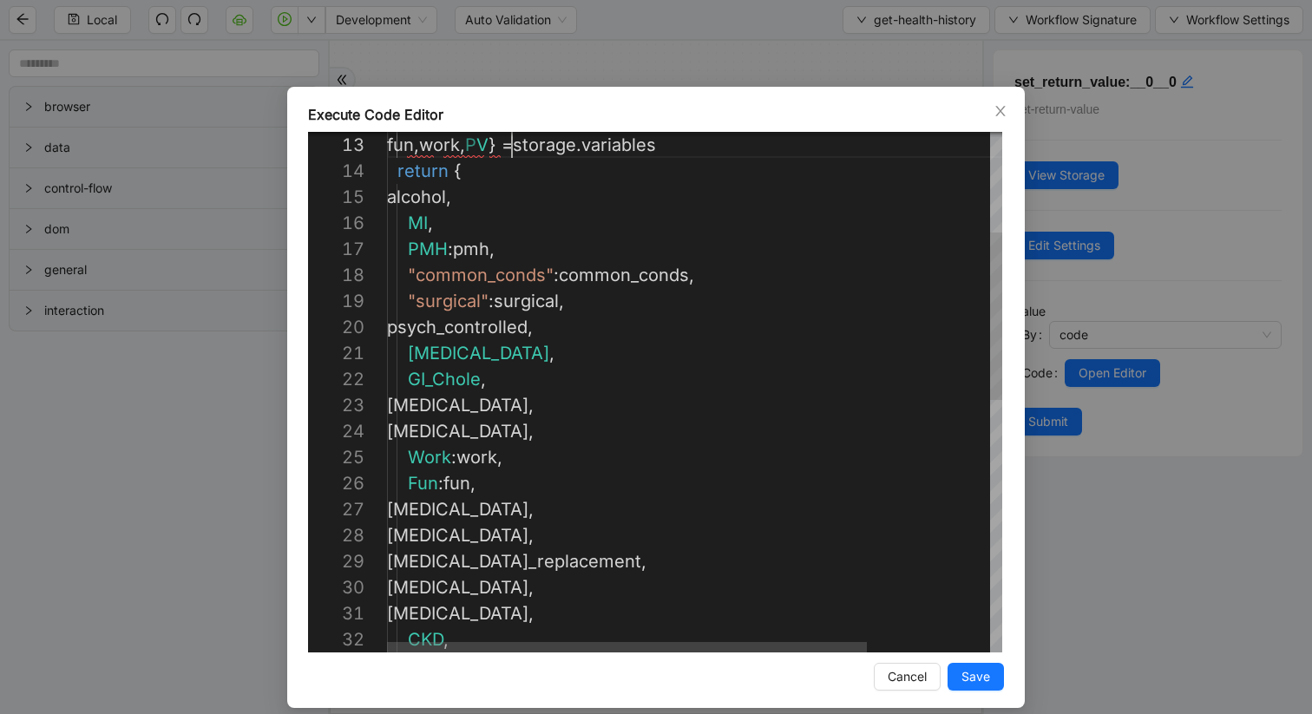
scroll to position [52, 138]
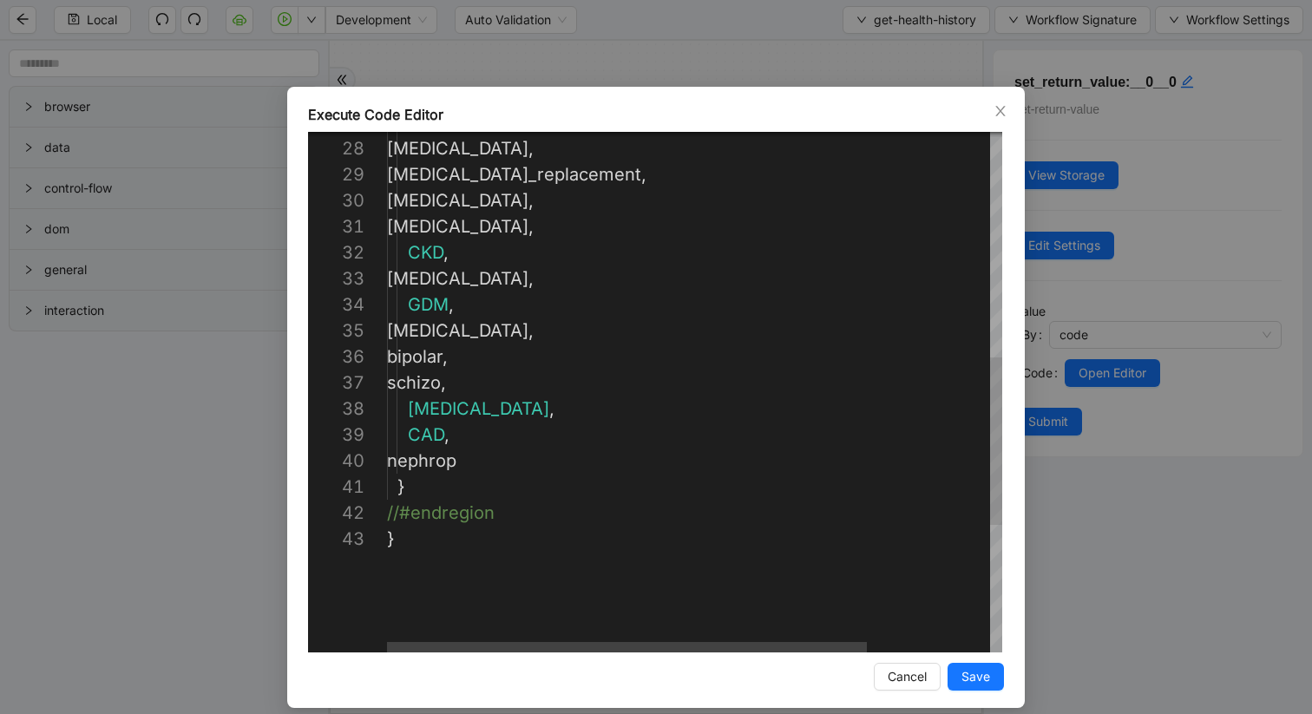
click at [511, 462] on div "schizo , [MEDICAL_DATA] , CAD , nephrop } //#endregion } bipolar , [MEDICAL_DAT…" at bounding box center [773, 239] width 772 height 1614
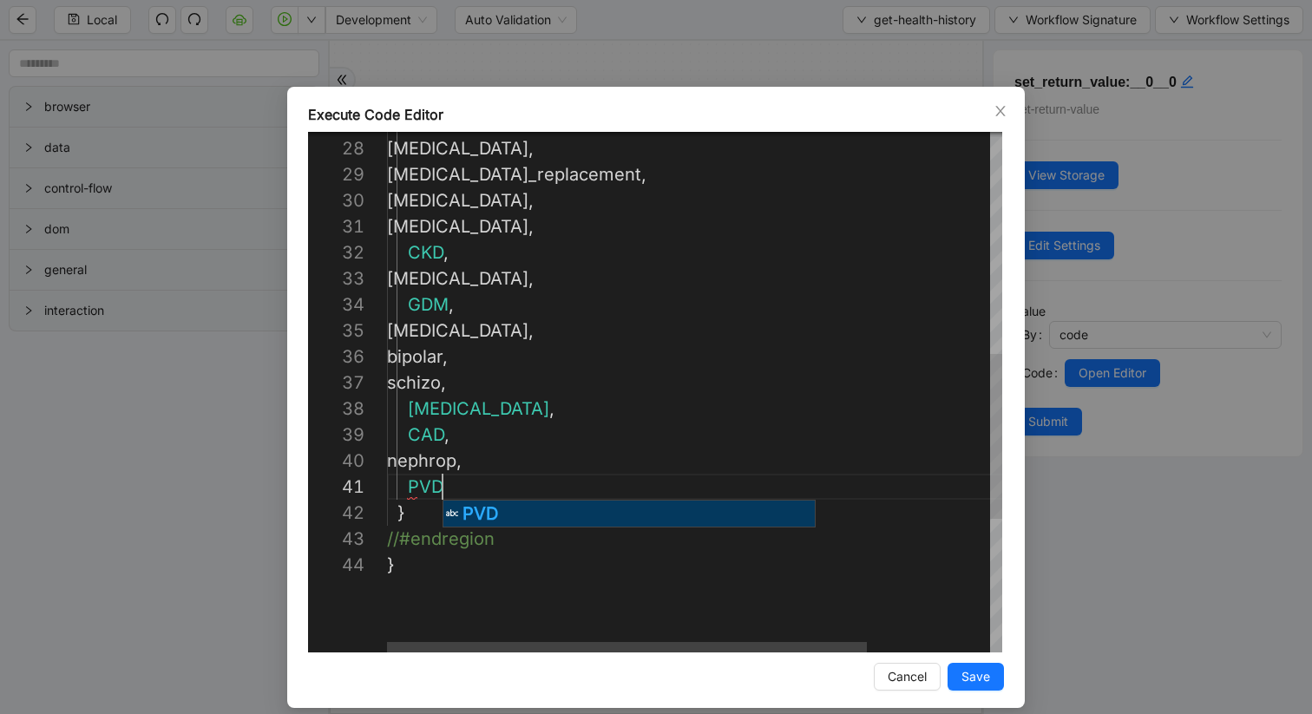
scroll to position [0, 56]
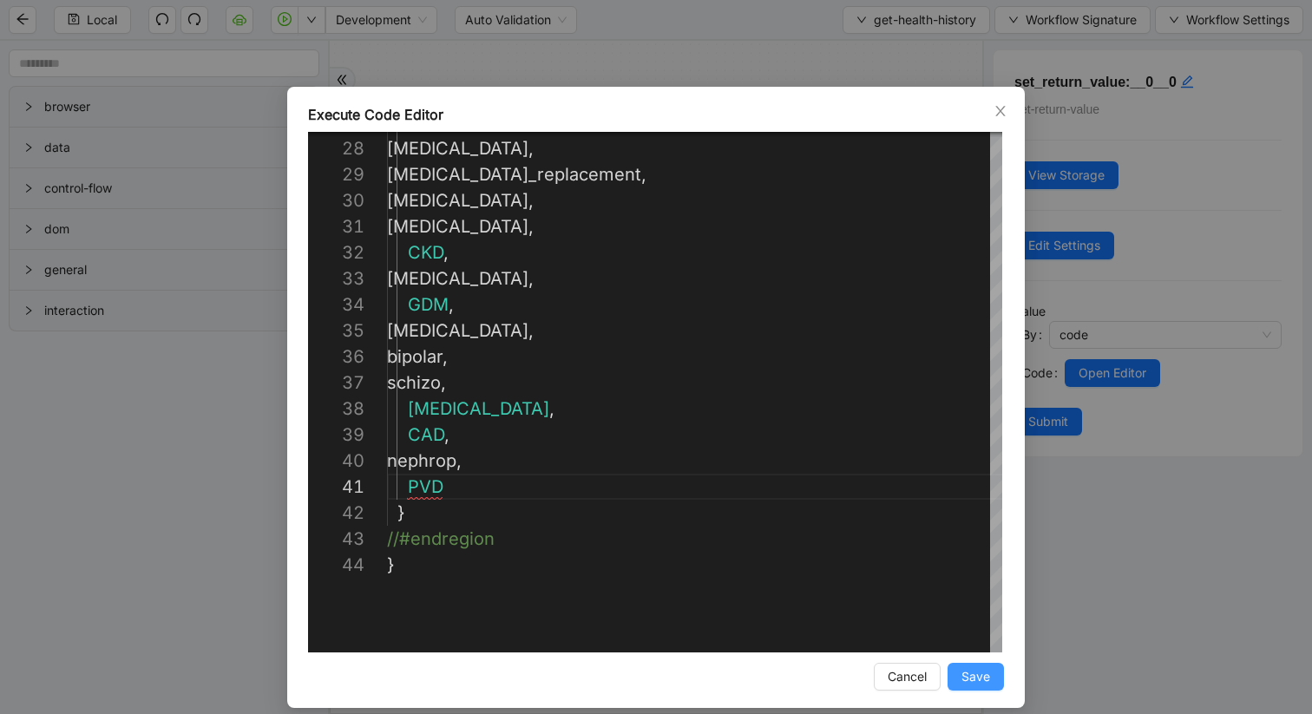
type textarea "**********"
click at [995, 601] on button "Save" at bounding box center [976, 677] width 56 height 28
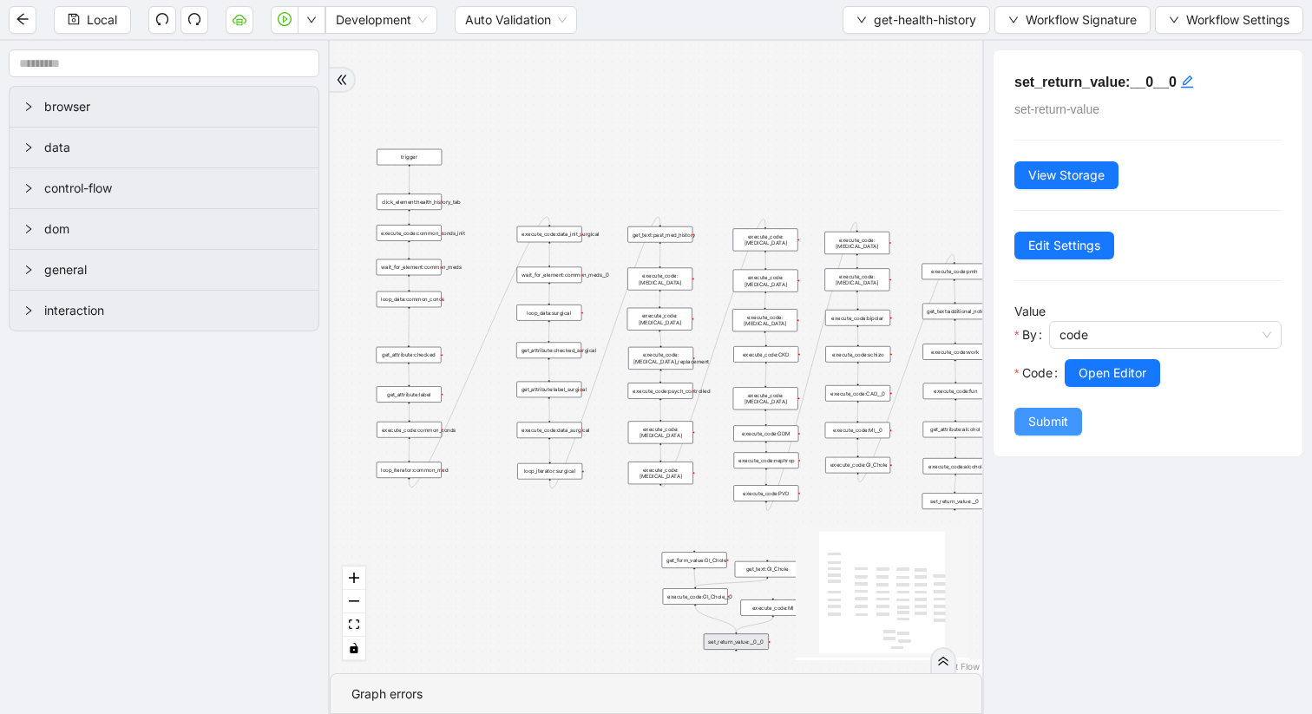
click at [1033, 424] on span "Submit" at bounding box center [1048, 421] width 40 height 19
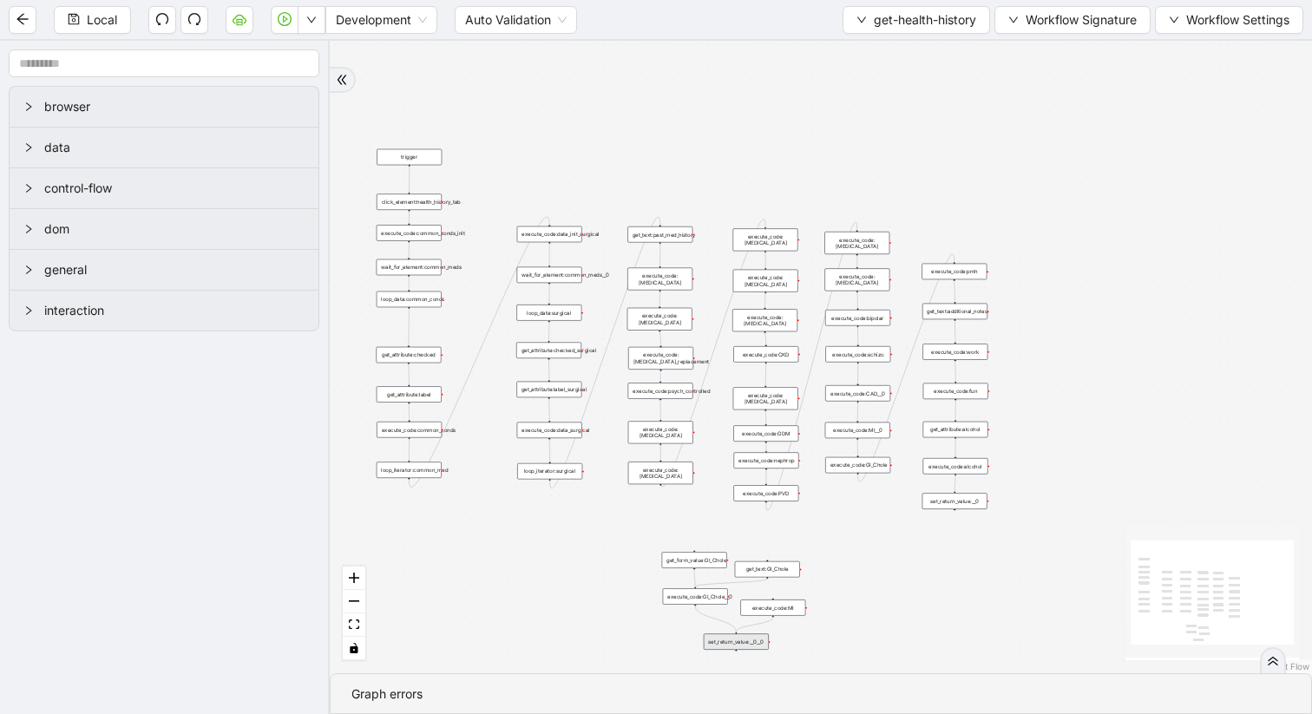
click at [801, 601] on div "execute_code:MI" at bounding box center [772, 608] width 65 height 16
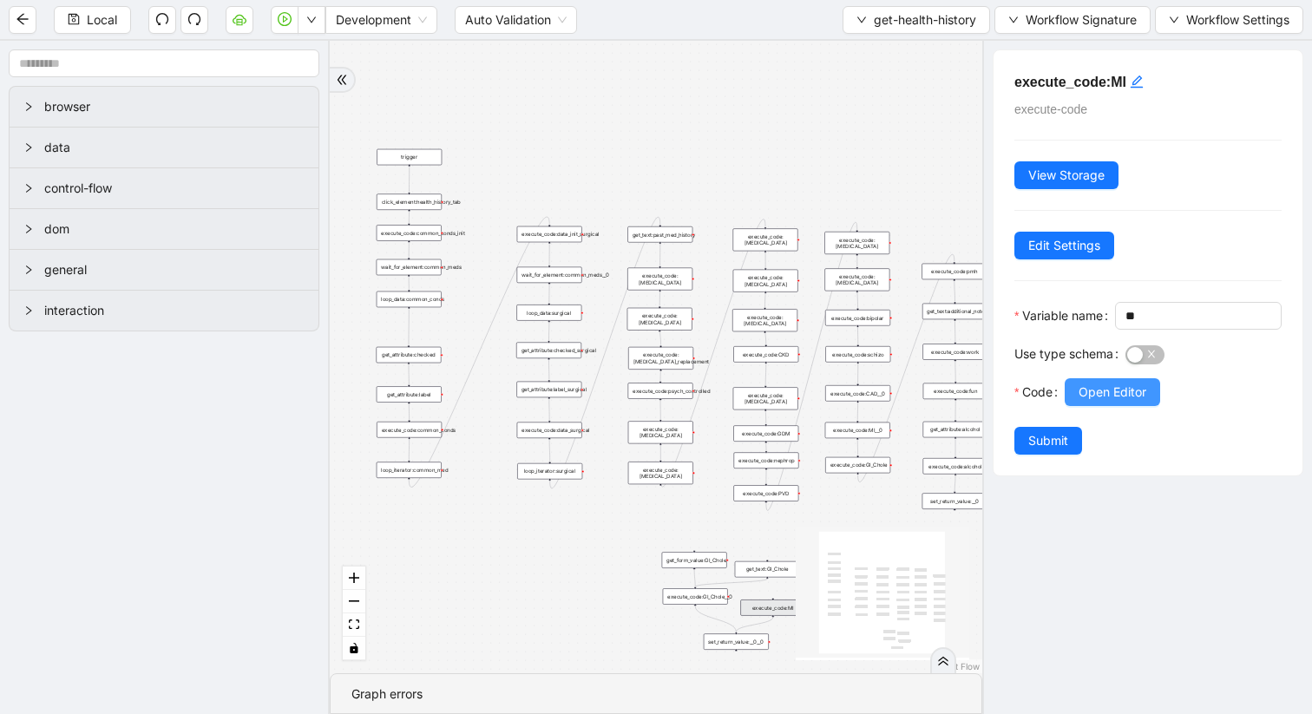
click at [1107, 402] on span "Open Editor" at bounding box center [1113, 392] width 68 height 19
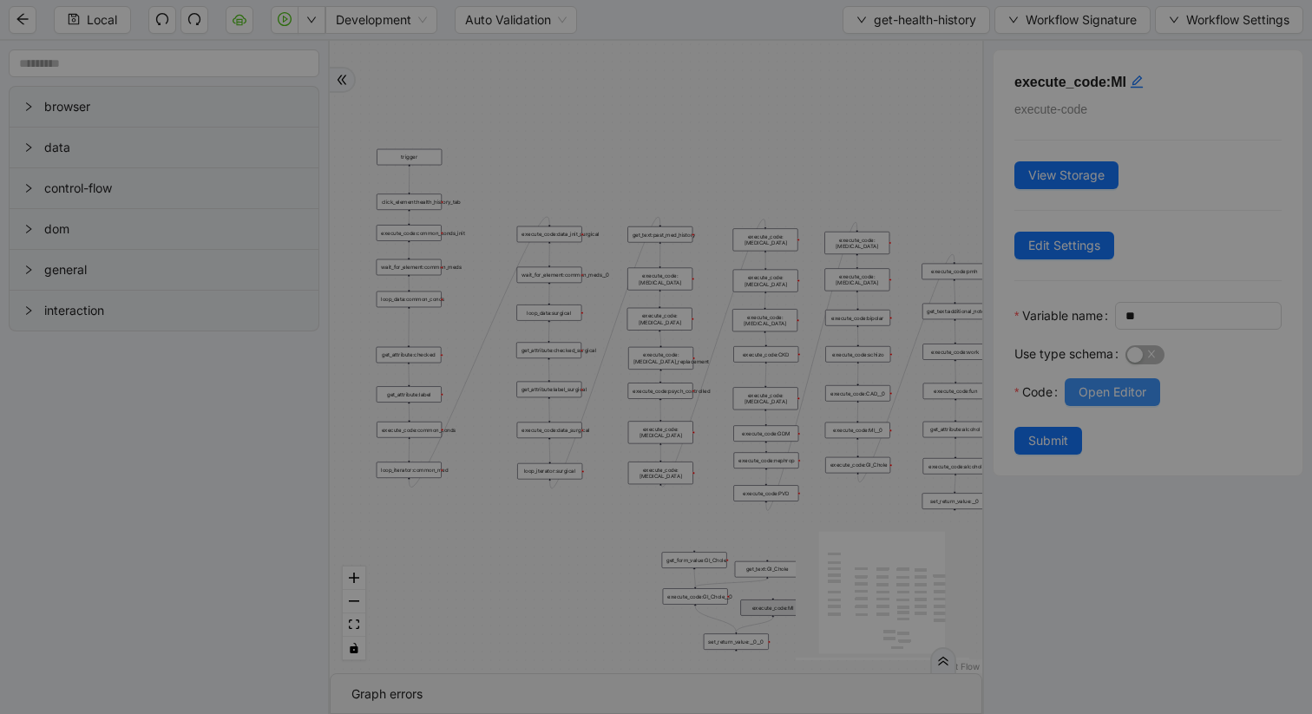
scroll to position [260, 0]
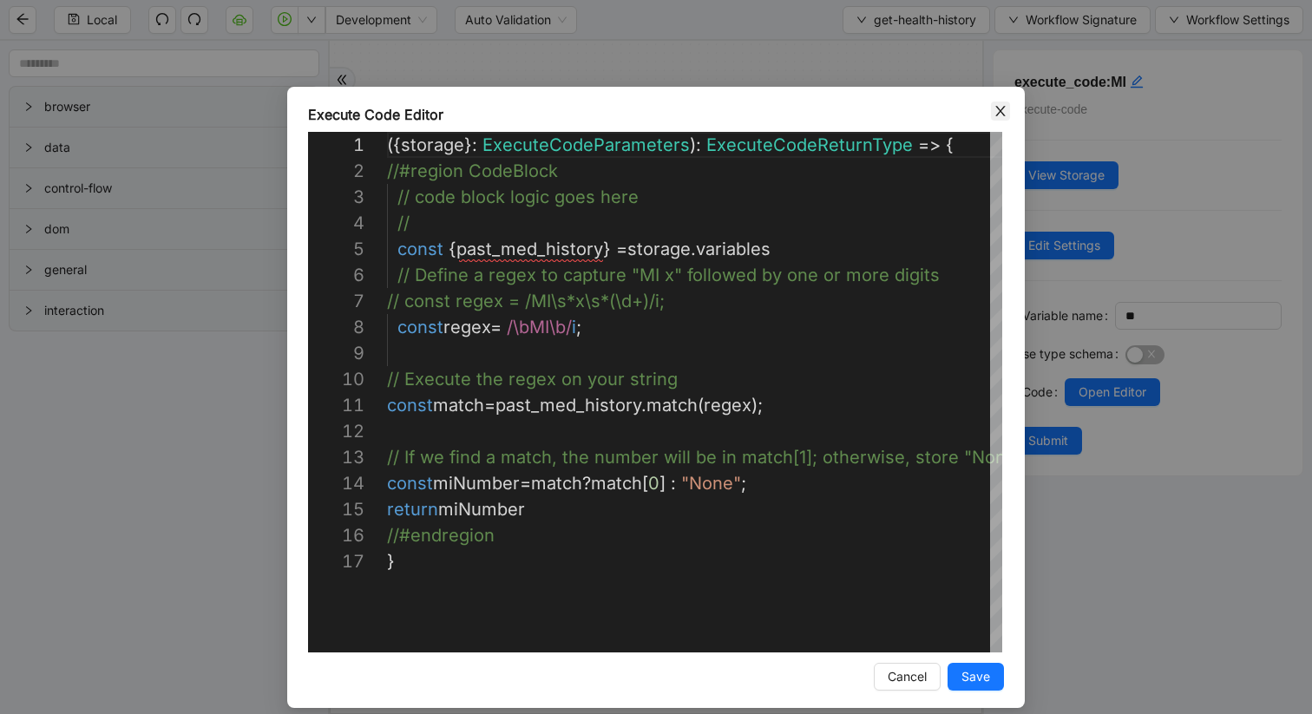
click at [996, 114] on icon "close" at bounding box center [1001, 111] width 14 height 14
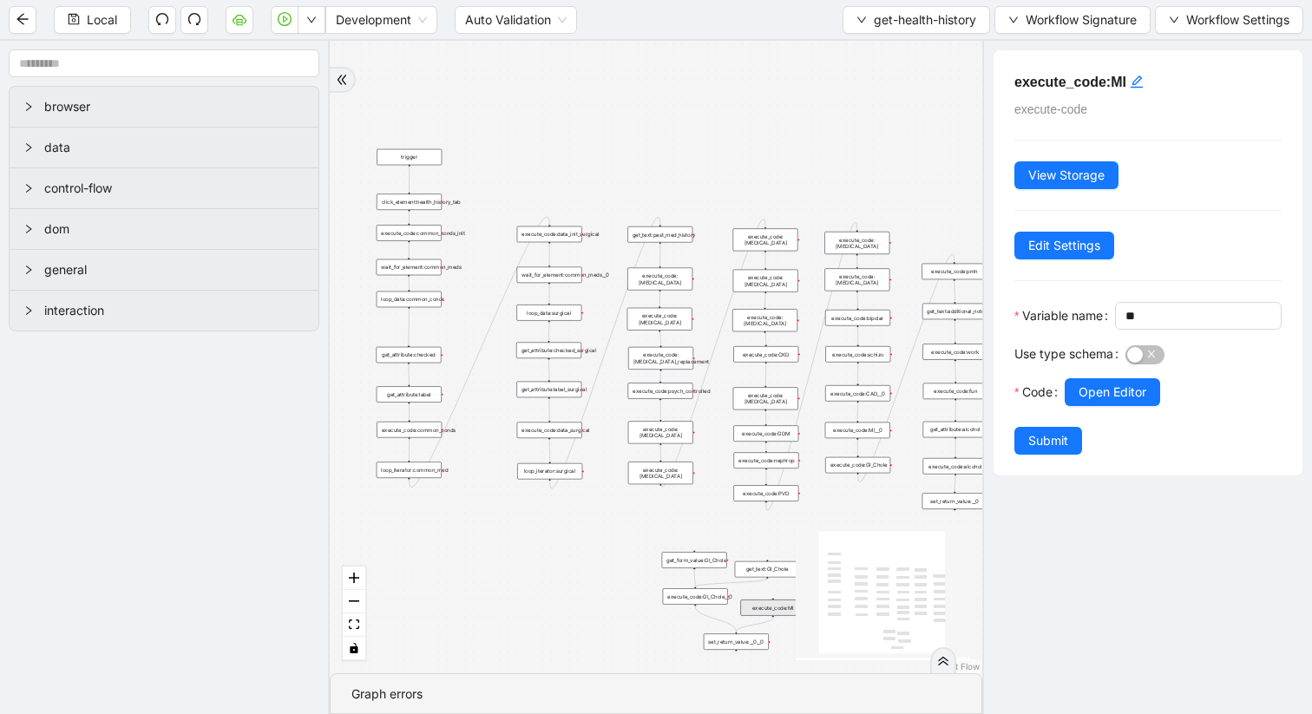
click at [966, 538] on icon "React Flow mini map" at bounding box center [883, 593] width 174 height 130
click at [785, 500] on div "execute_code:PVD" at bounding box center [765, 493] width 65 height 16
click at [1045, 181] on span "View Storage" at bounding box center [1066, 175] width 76 height 19
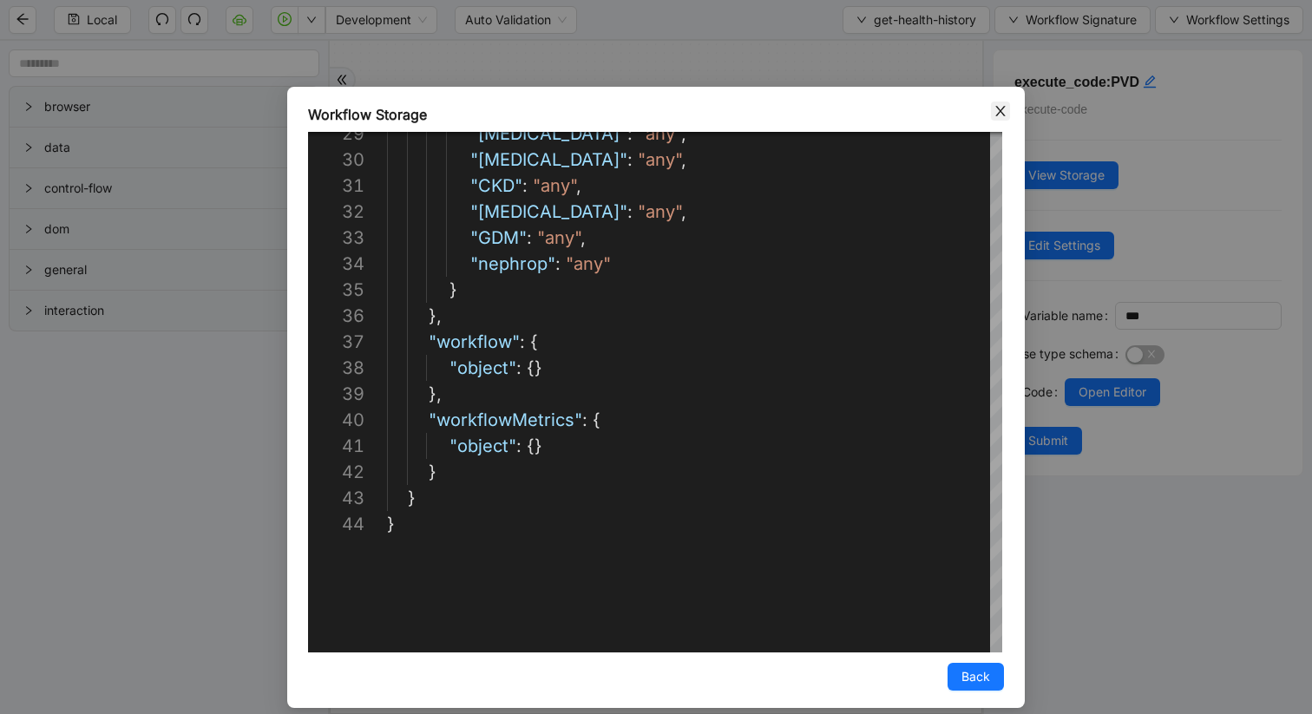
click at [1001, 111] on icon "close" at bounding box center [1000, 111] width 10 height 10
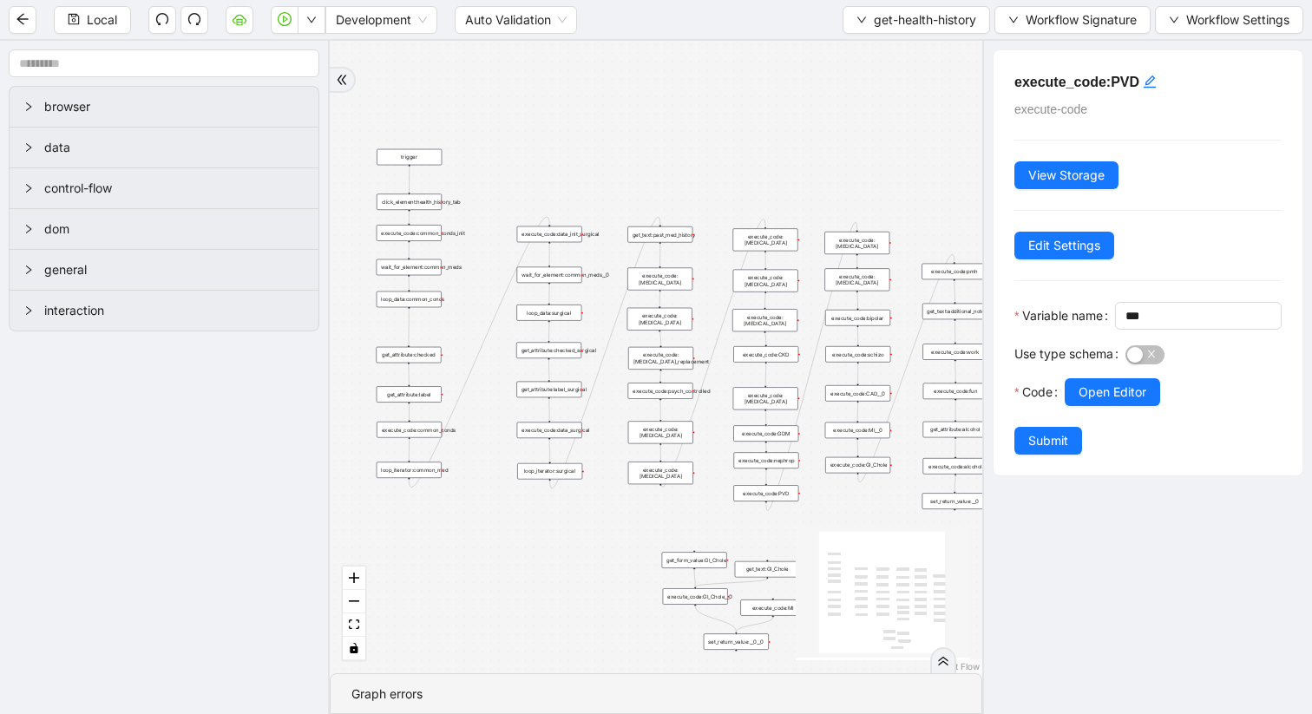
click at [875, 244] on div "execute_code:[MEDICAL_DATA]" at bounding box center [856, 243] width 65 height 23
click at [1045, 183] on span "View Storage" at bounding box center [1066, 175] width 76 height 19
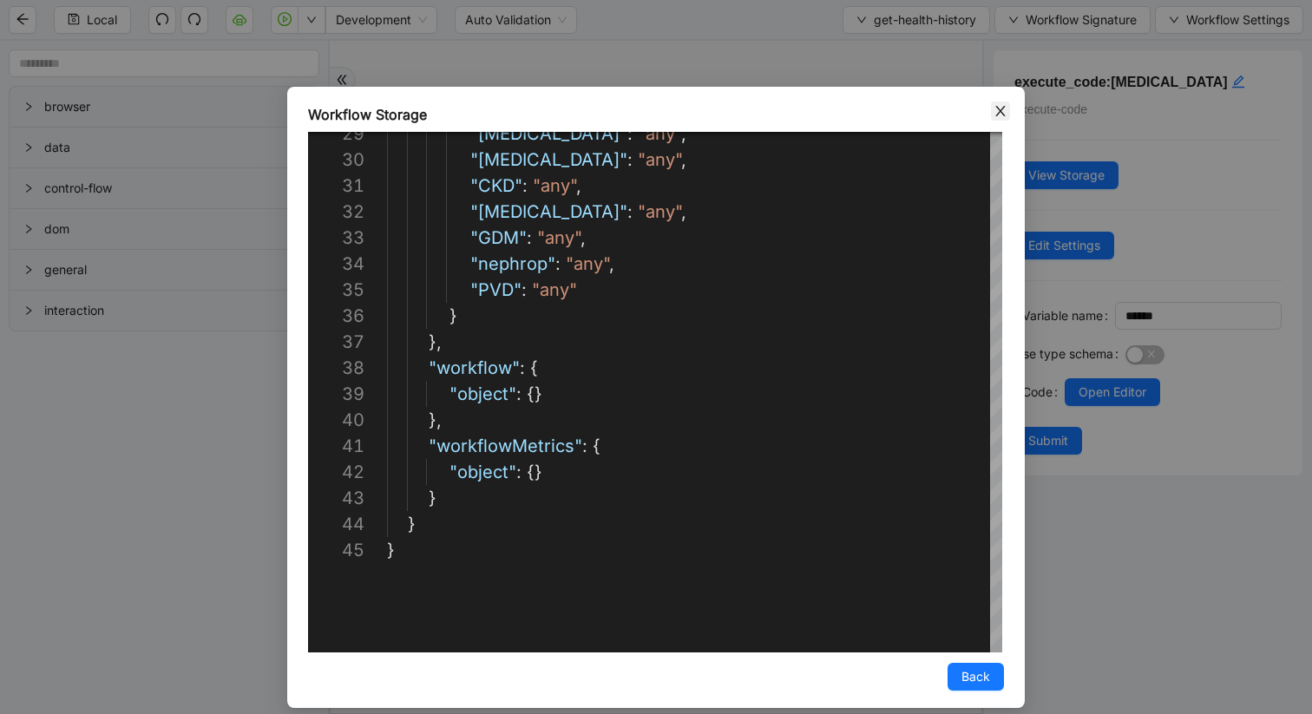
click at [997, 112] on icon "close" at bounding box center [1001, 111] width 14 height 14
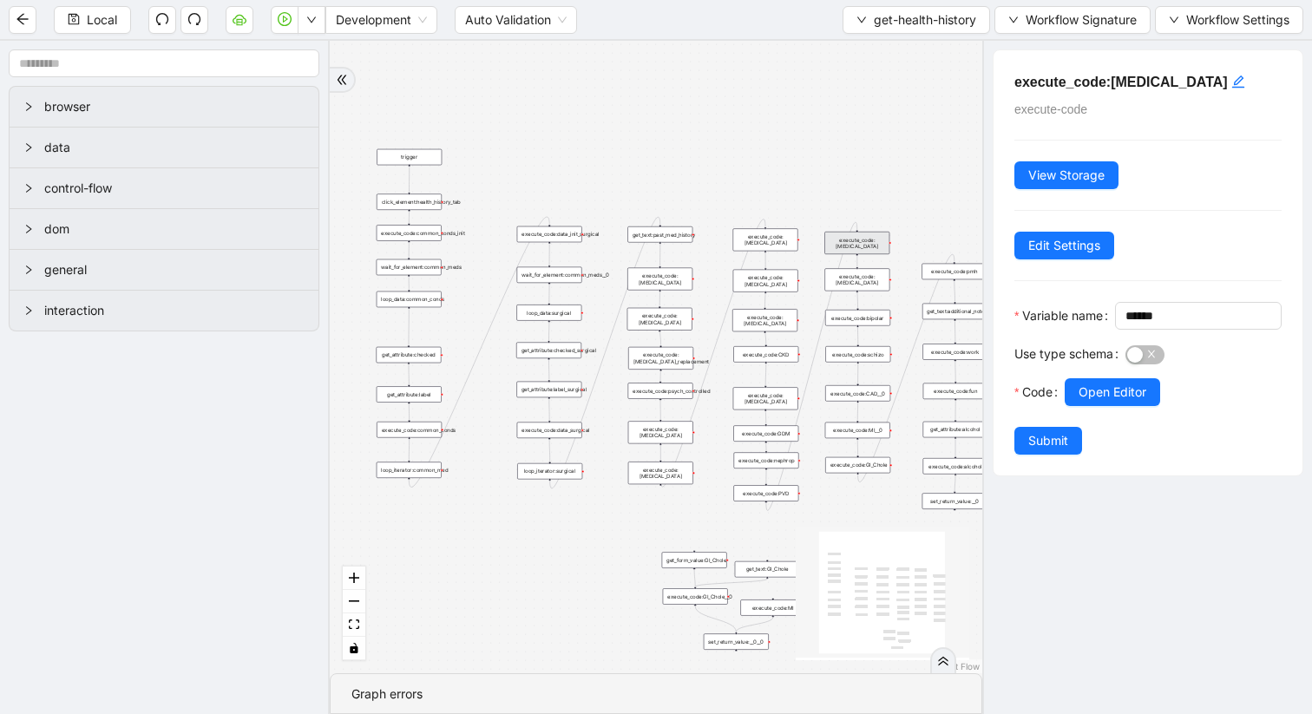
click at [956, 505] on div "set_return_value:__0" at bounding box center [955, 501] width 65 height 16
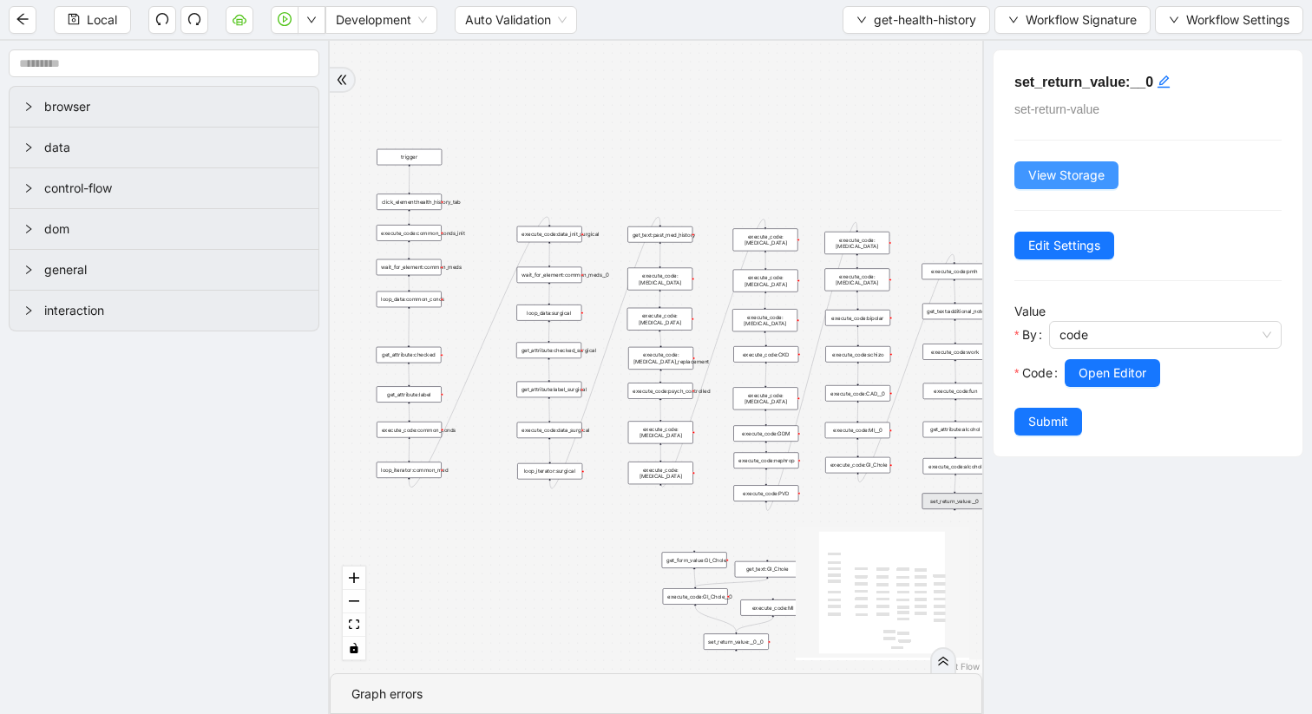
click at [1021, 166] on button "View Storage" at bounding box center [1067, 175] width 104 height 28
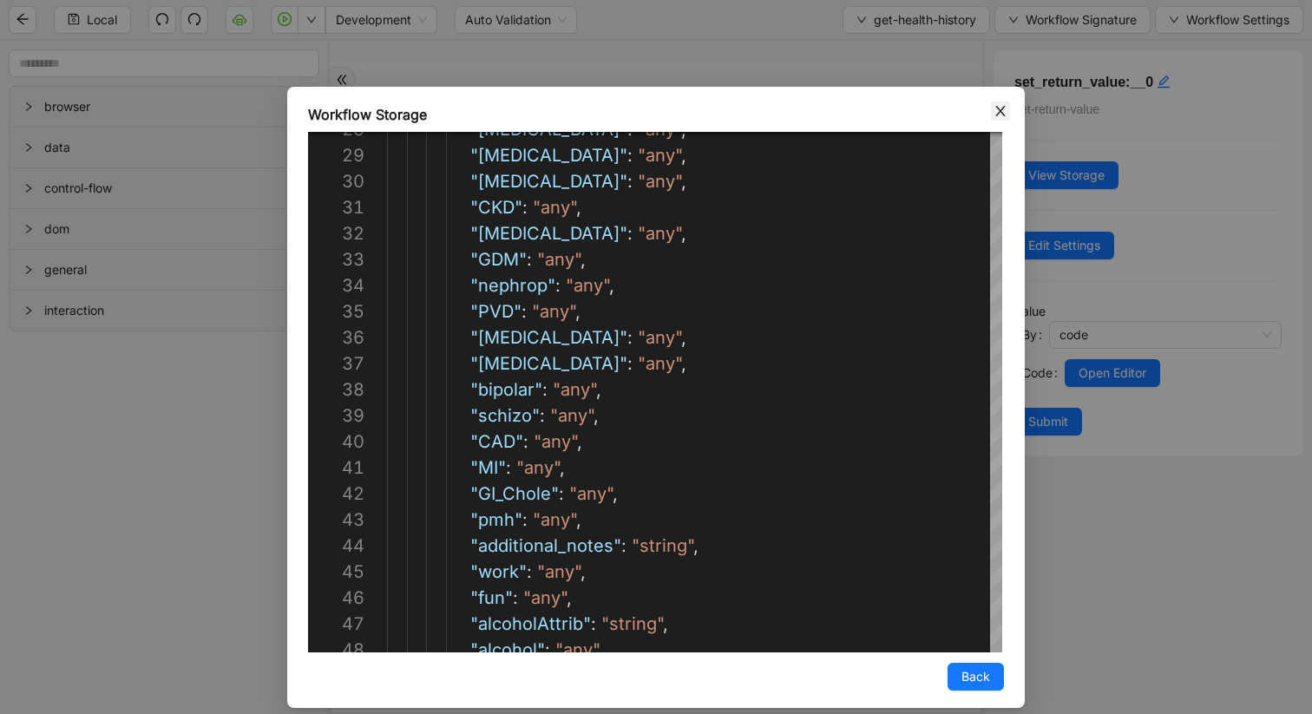
click at [1000, 108] on icon "close" at bounding box center [1001, 111] width 14 height 14
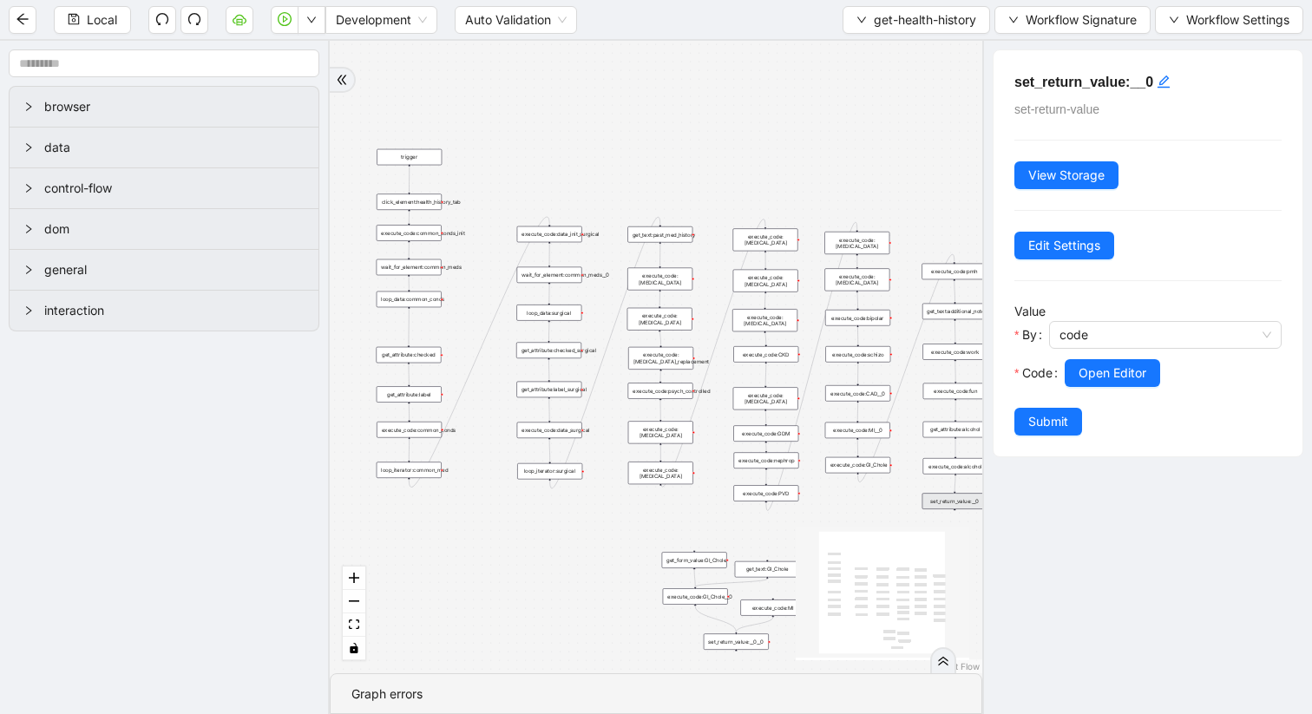
click at [942, 504] on div "set_return_value:__0" at bounding box center [955, 501] width 65 height 16
click at [959, 505] on div "set_return_value:__0" at bounding box center [955, 501] width 65 height 16
click at [1023, 424] on button "Submit" at bounding box center [1049, 422] width 68 height 28
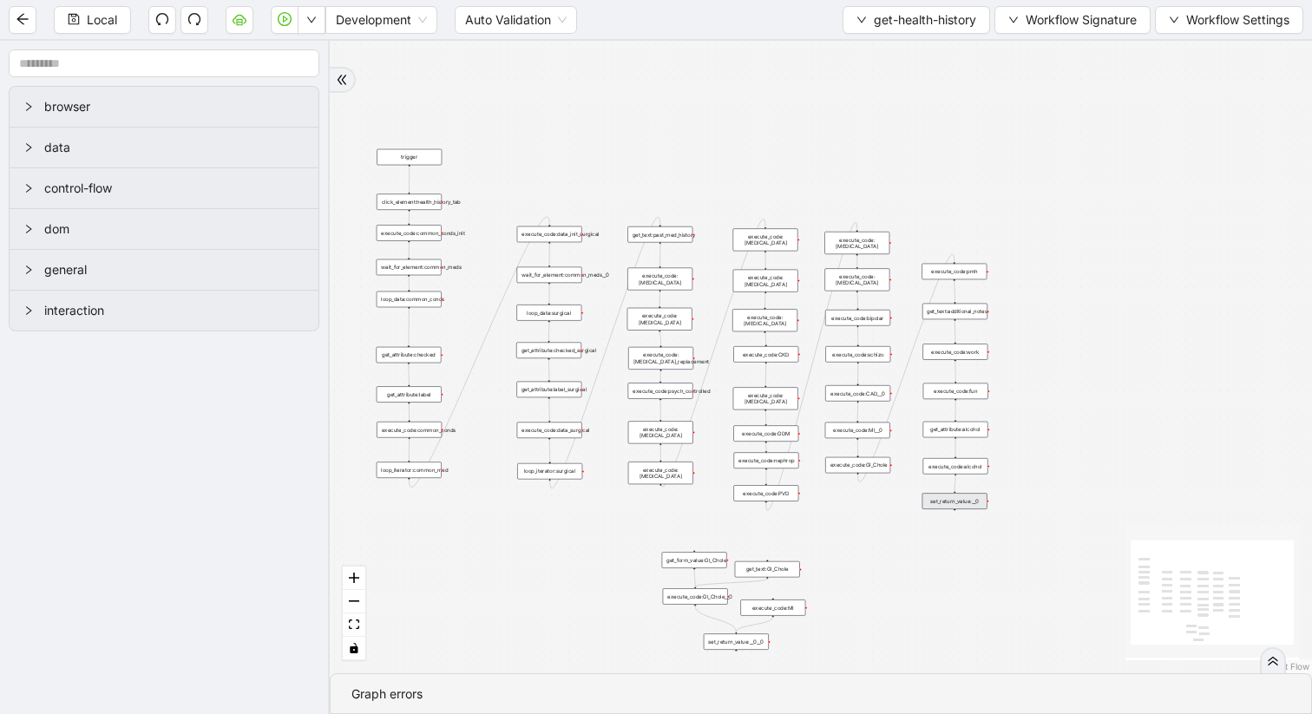
click at [734, 601] on div "set_return_value:__0__0" at bounding box center [736, 642] width 65 height 16
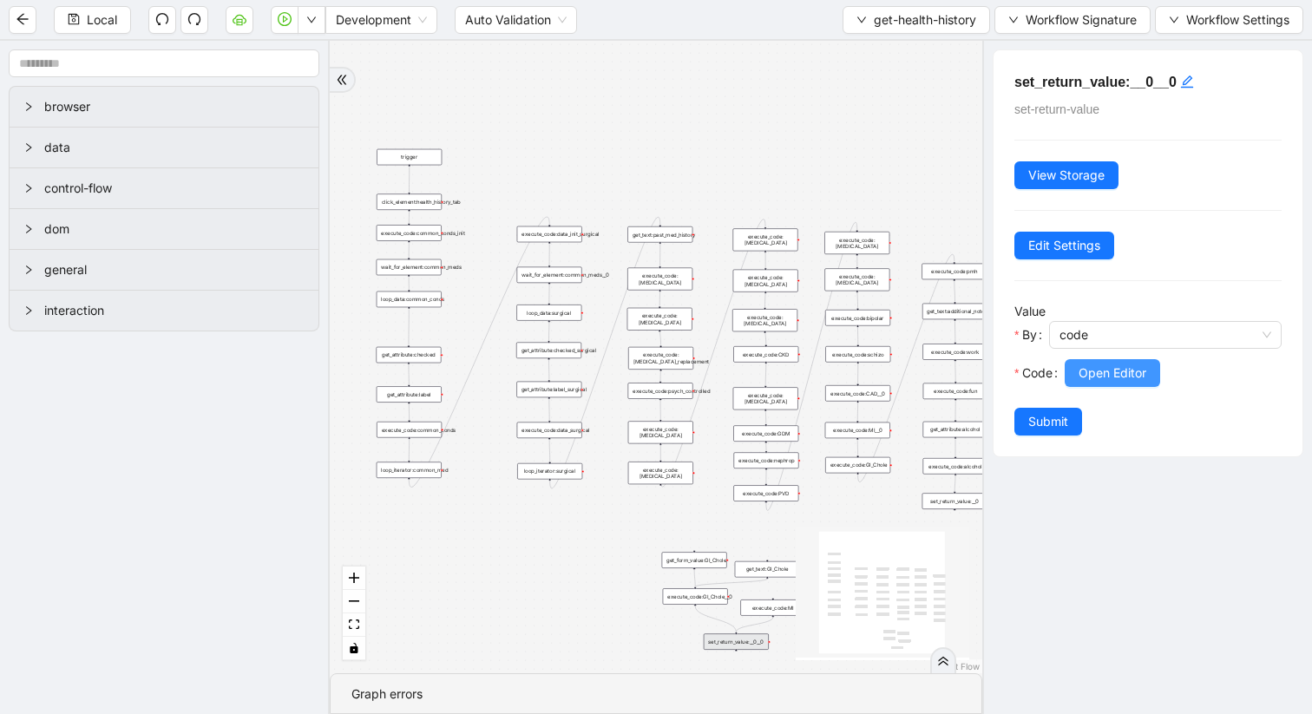
click at [1083, 378] on span "Open Editor" at bounding box center [1113, 373] width 68 height 19
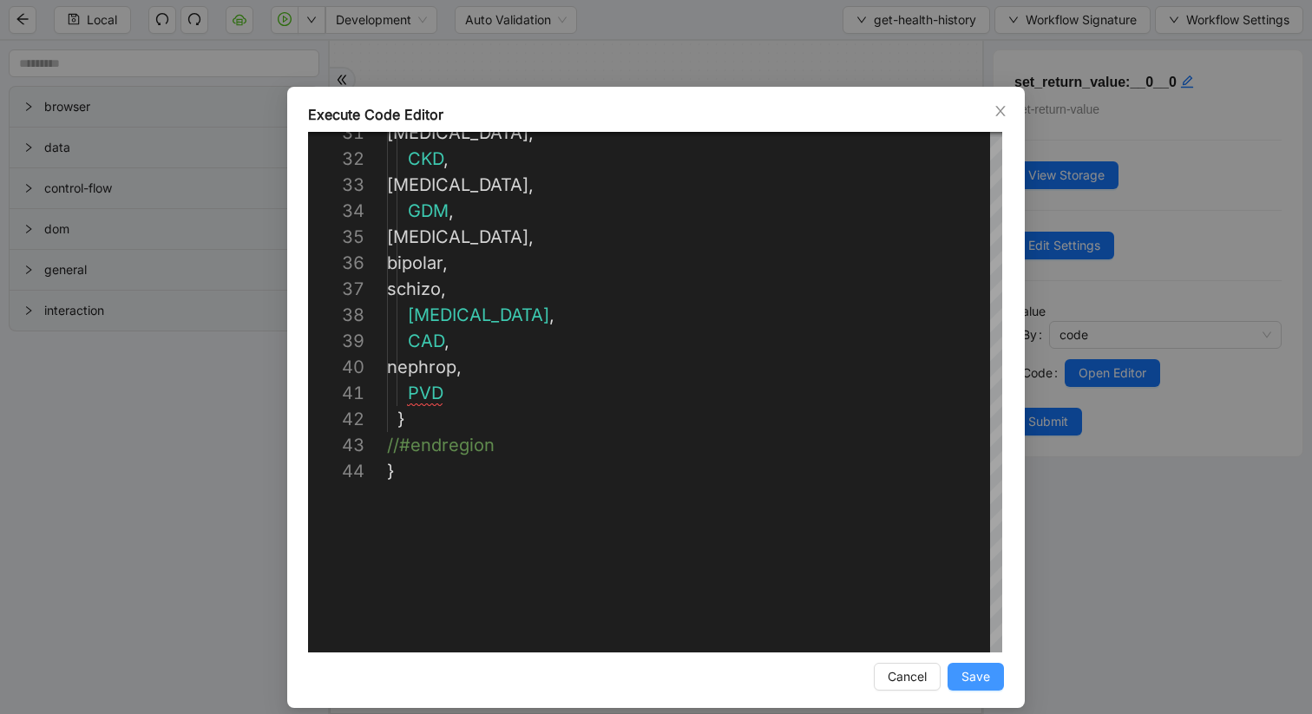
click at [985, 601] on span "Save" at bounding box center [976, 676] width 29 height 19
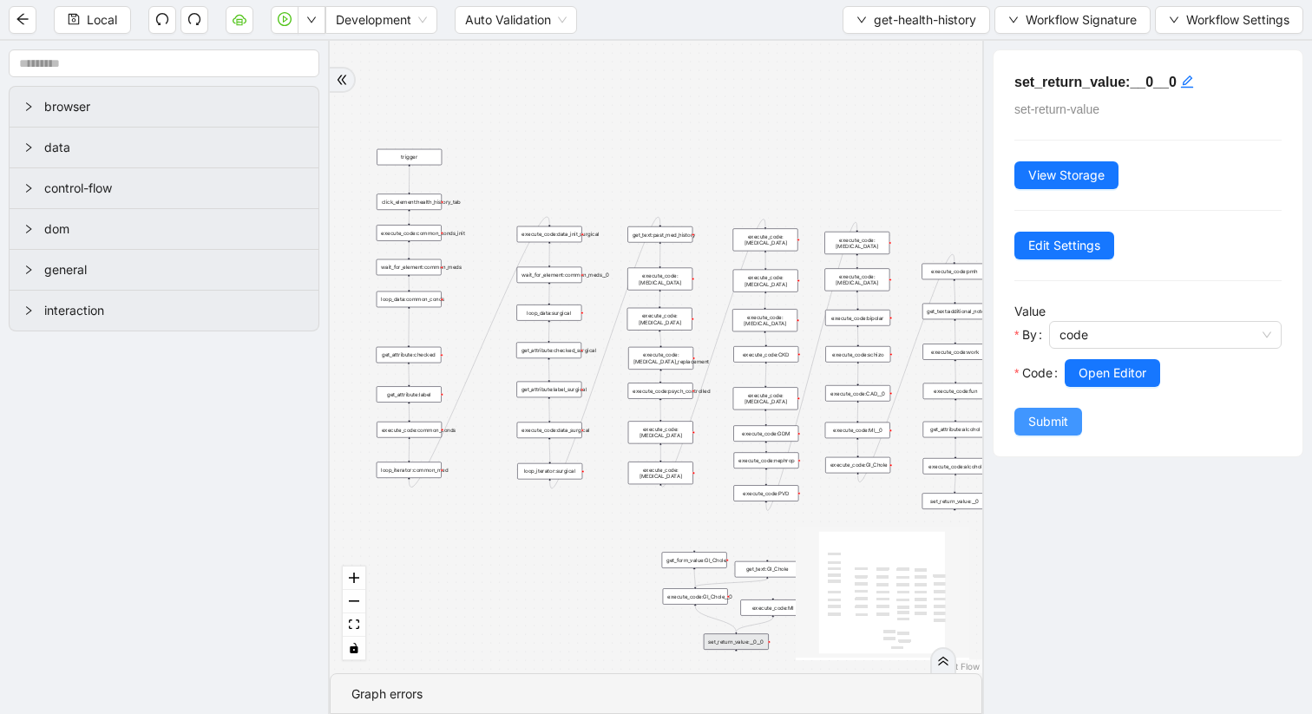
click at [1036, 420] on span "Submit" at bounding box center [1048, 421] width 40 height 19
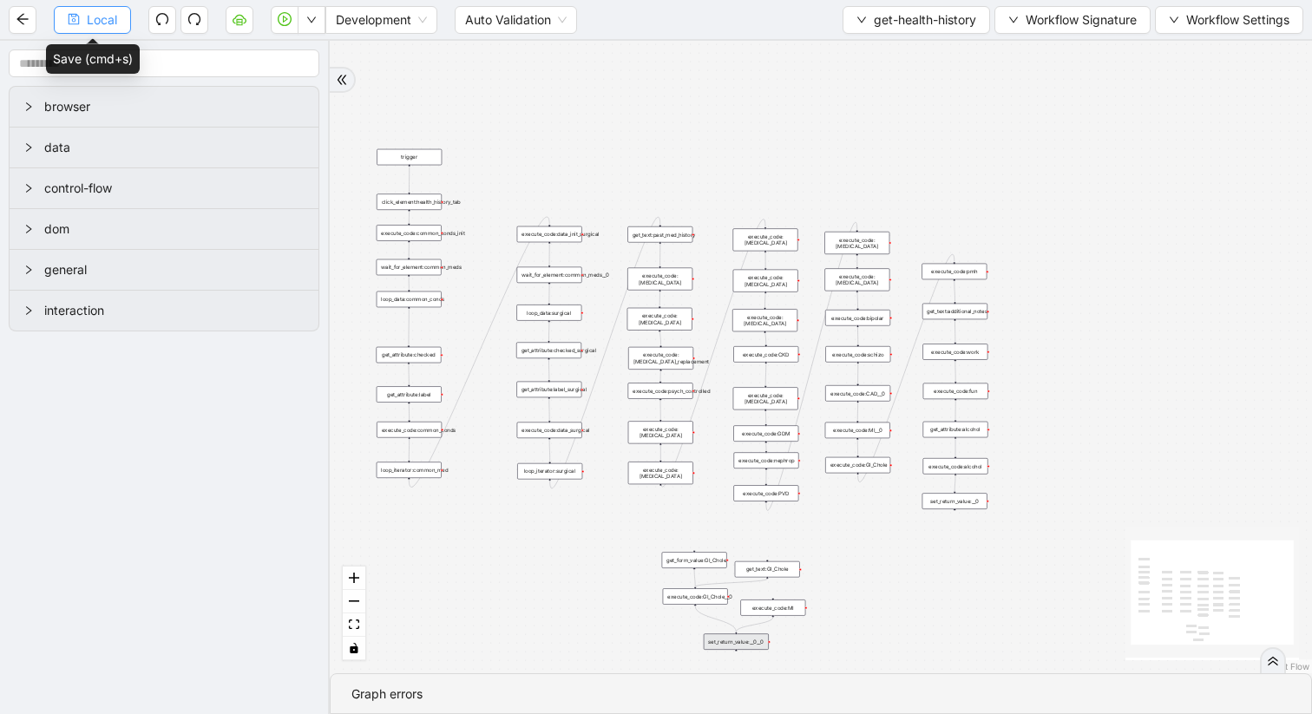
click at [94, 21] on span "Local" at bounding box center [102, 19] width 30 height 19
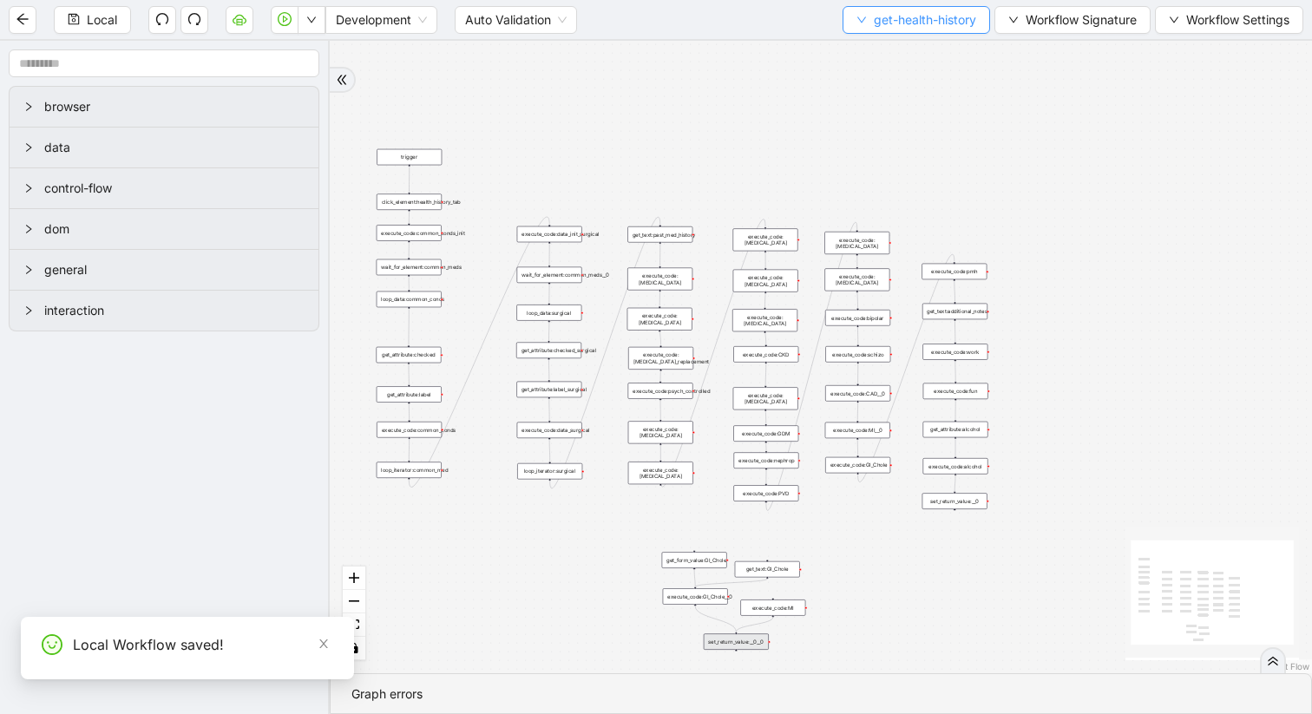
click at [850, 20] on button "get-health-history" at bounding box center [917, 20] width 148 height 28
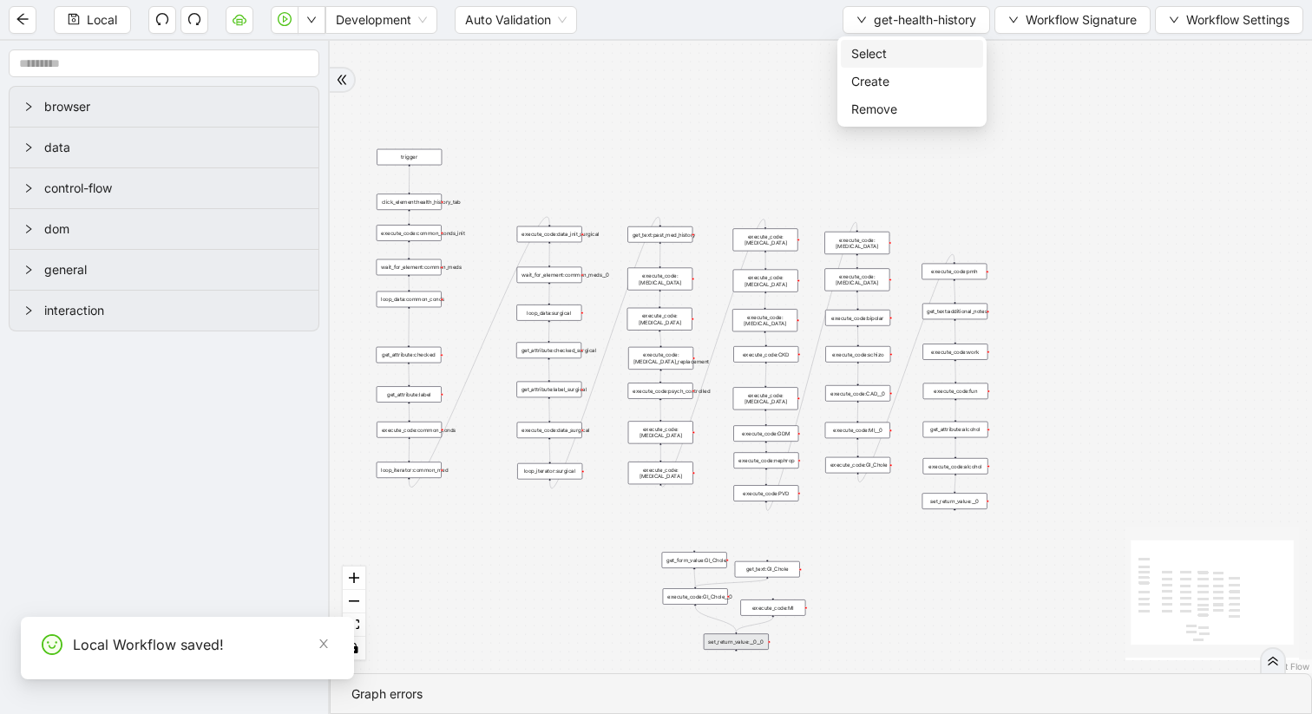
click at [853, 59] on span "Select" at bounding box center [911, 53] width 121 height 19
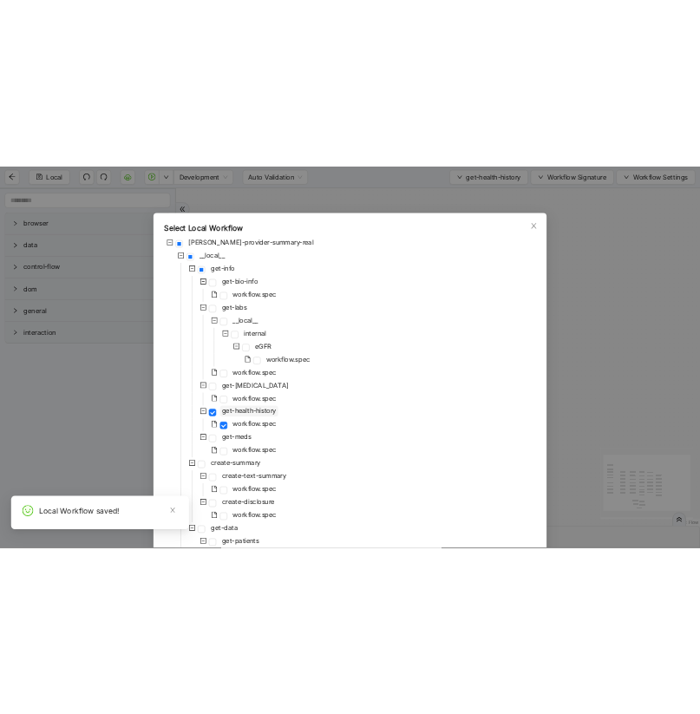
scroll to position [126, 0]
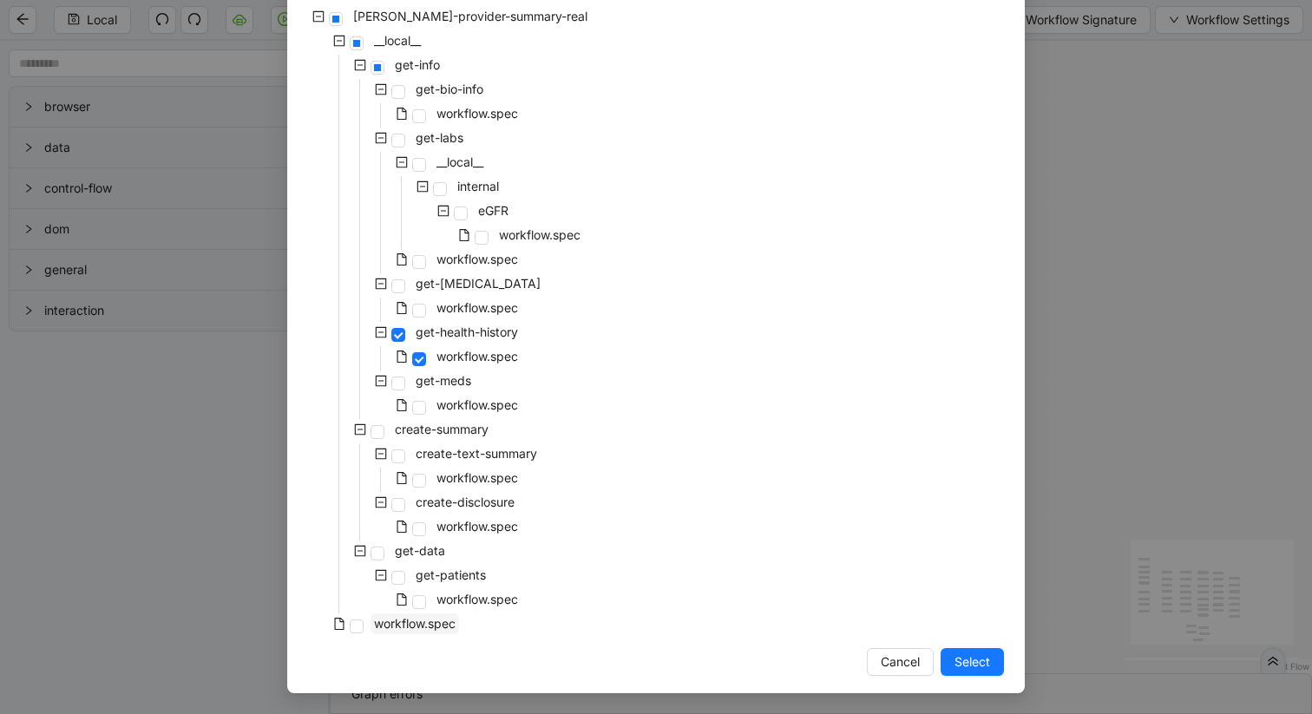
click at [453, 601] on span "workflow.spec" at bounding box center [415, 623] width 82 height 15
click at [955, 601] on span "Select" at bounding box center [973, 662] width 36 height 19
click at [971, 601] on div "trigger get_attribute:checked get_attribute:label loop_iterator:common_med wait…" at bounding box center [821, 357] width 982 height 633
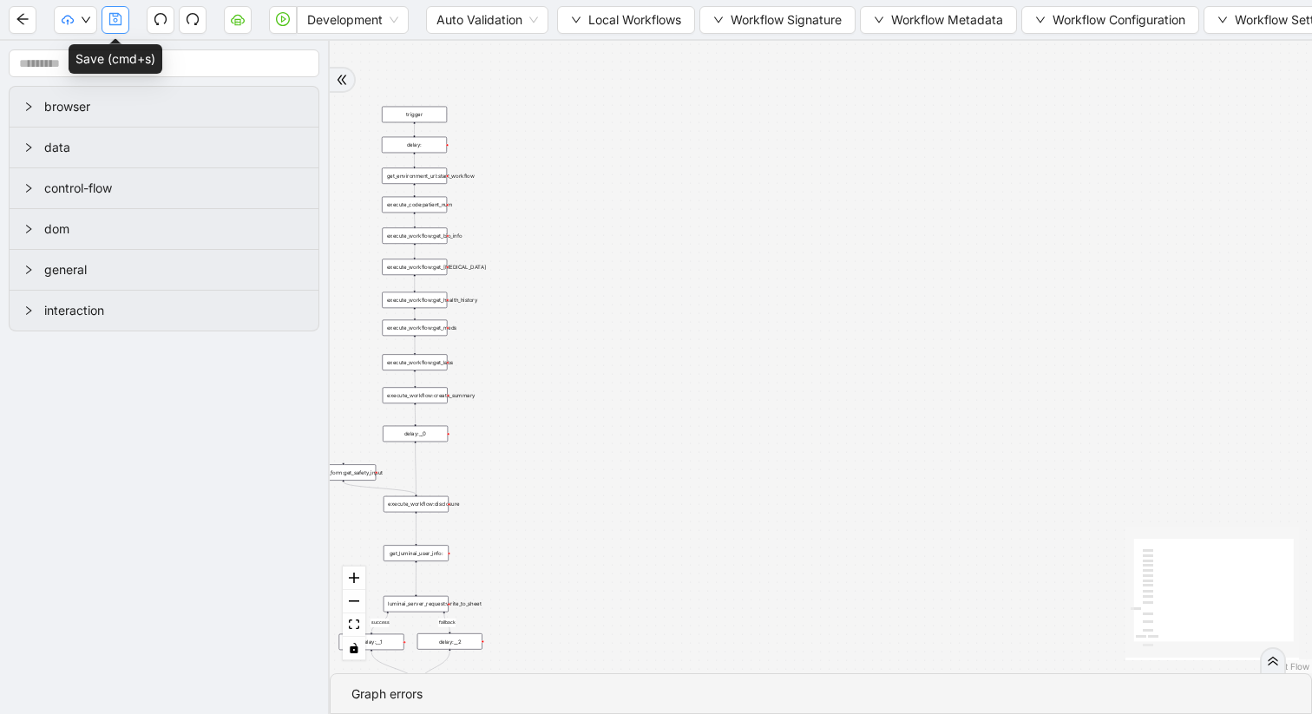
click at [116, 12] on icon "save" at bounding box center [115, 19] width 14 height 14
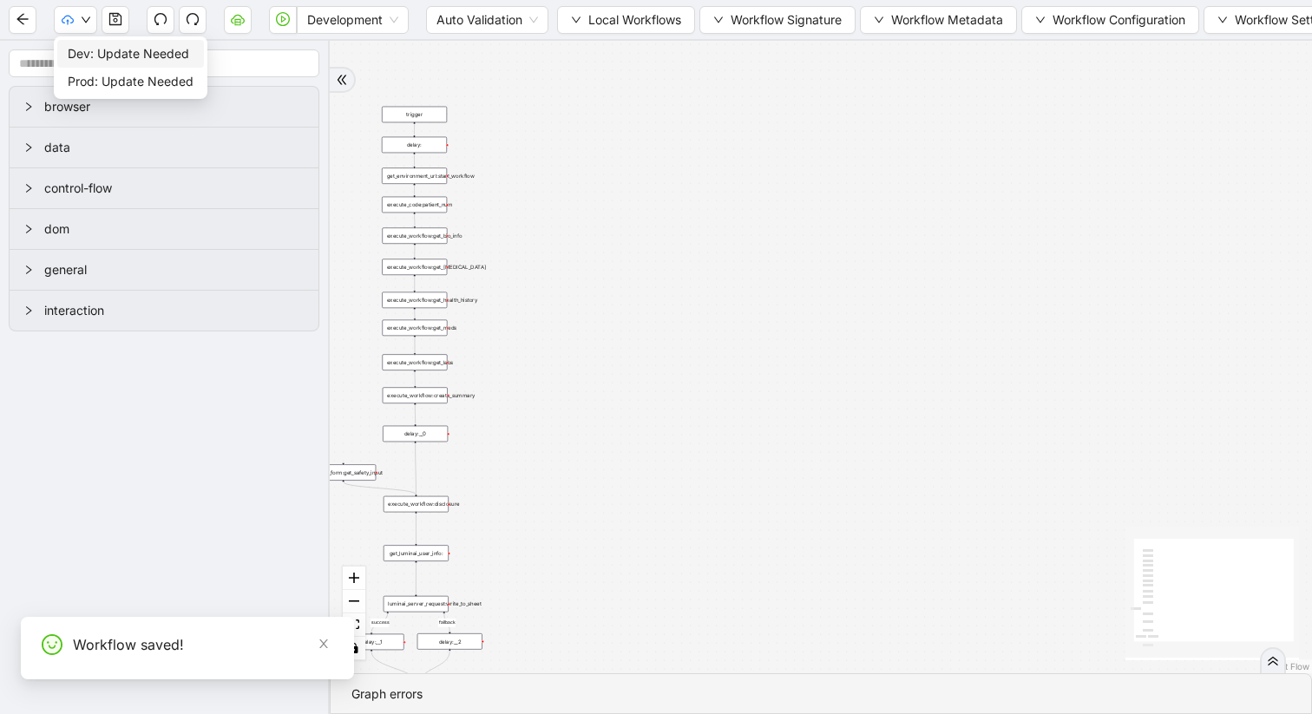
click at [97, 48] on span "Dev: Update Needed" at bounding box center [131, 53] width 126 height 19
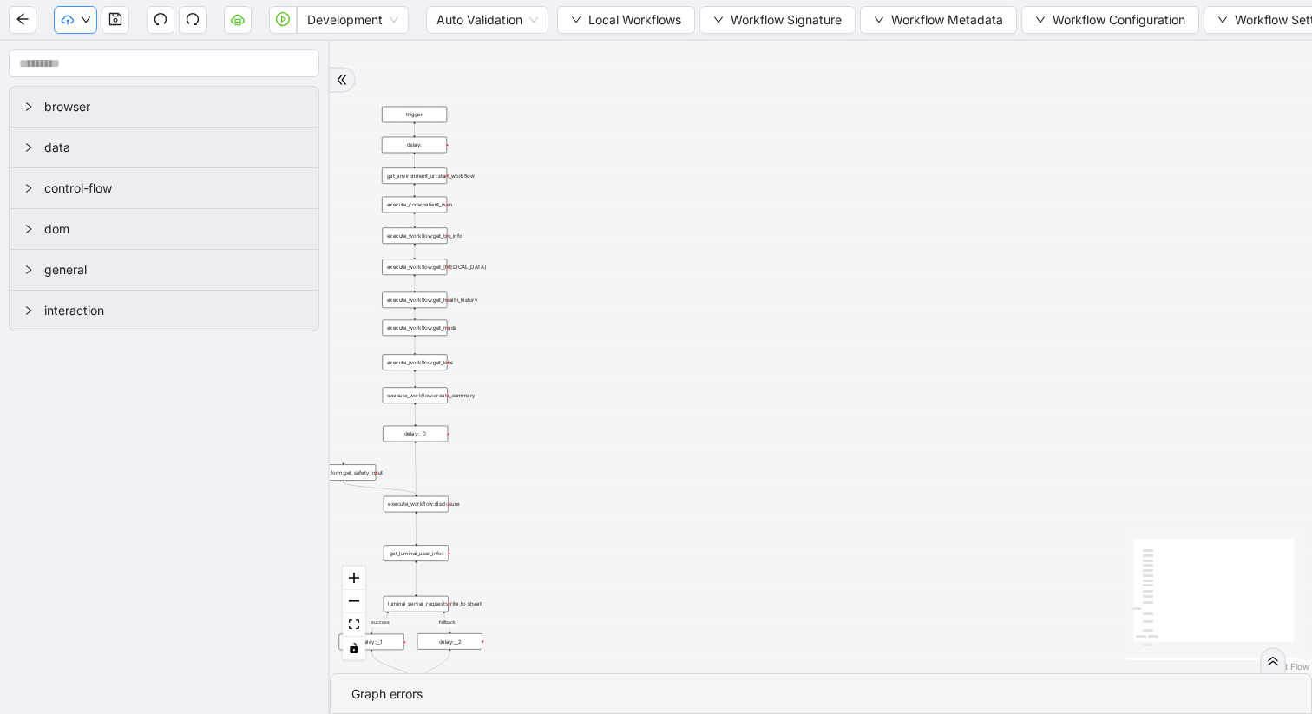
click at [86, 16] on icon "down" at bounding box center [86, 20] width 10 height 10
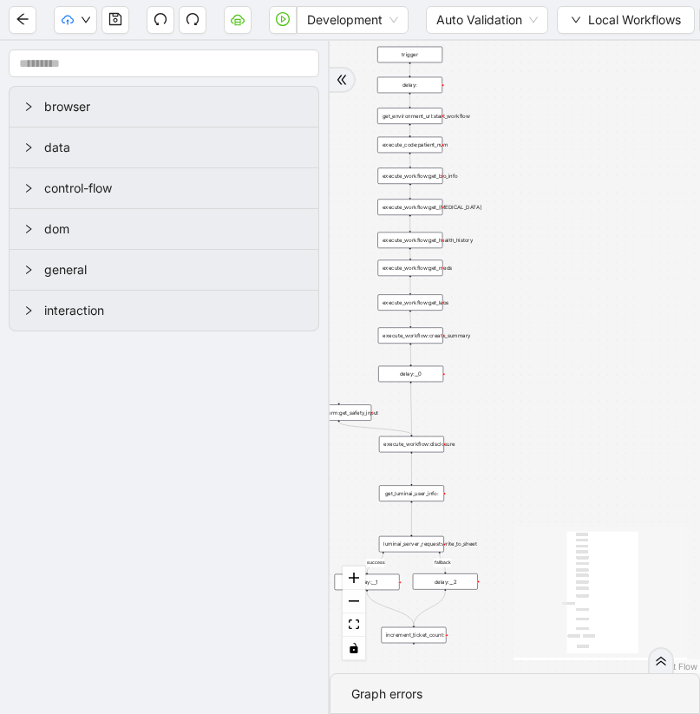
drag, startPoint x: 511, startPoint y: 404, endPoint x: 506, endPoint y: 344, distance: 60.1
click at [506, 344] on div "success fallback trigger execute_workflow:get_bio_info execute_workflow:get_lab…" at bounding box center [515, 357] width 371 height 633
click at [415, 340] on div "execute_workflow:create_summary" at bounding box center [410, 335] width 65 height 16
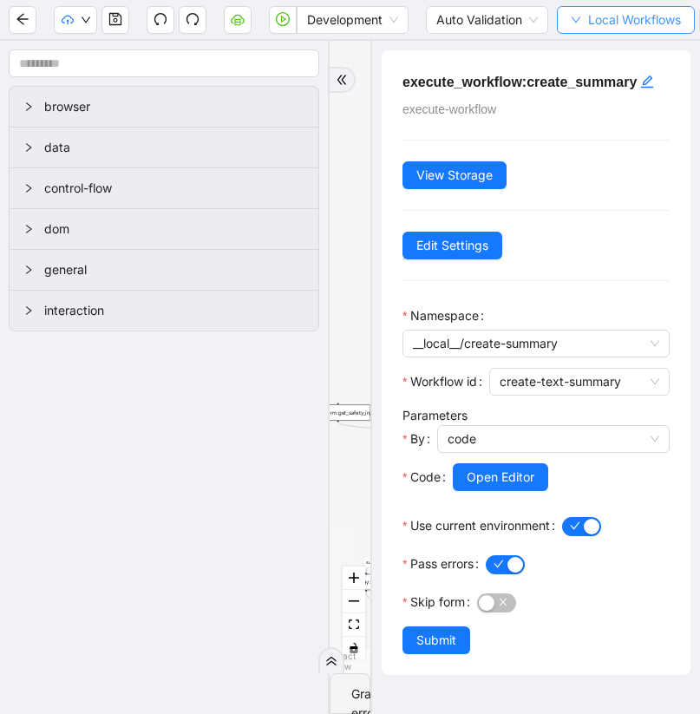
click at [567, 22] on button "Local Workflows" at bounding box center [626, 20] width 138 height 28
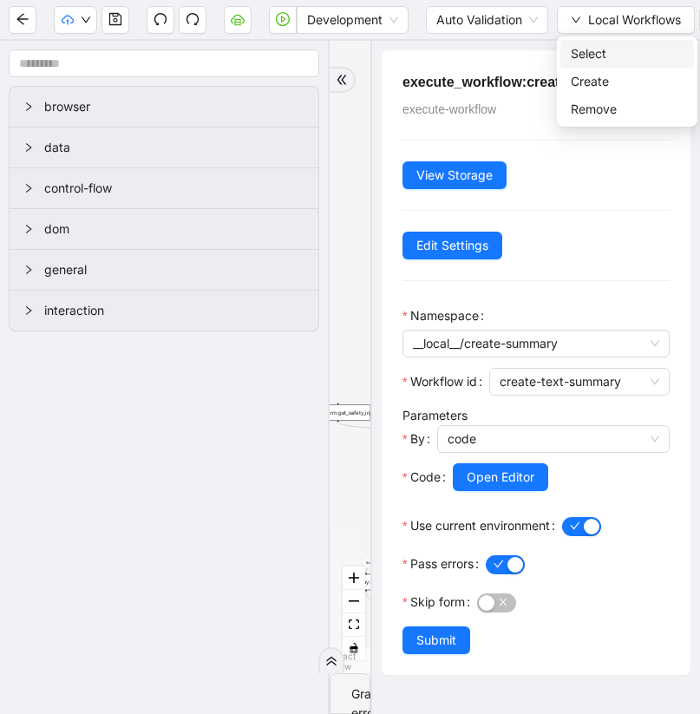
click at [581, 55] on span "Select" at bounding box center [627, 53] width 113 height 19
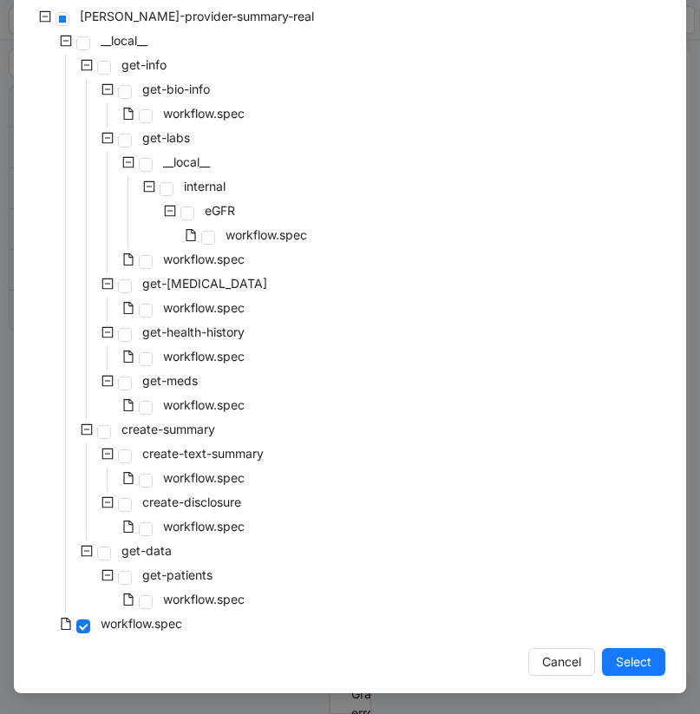
click at [153, 479] on div "workflow.spec" at bounding box center [141, 480] width 213 height 24
click at [146, 479] on span at bounding box center [146, 481] width 14 height 14
click at [616, 601] on span "Select" at bounding box center [634, 662] width 36 height 19
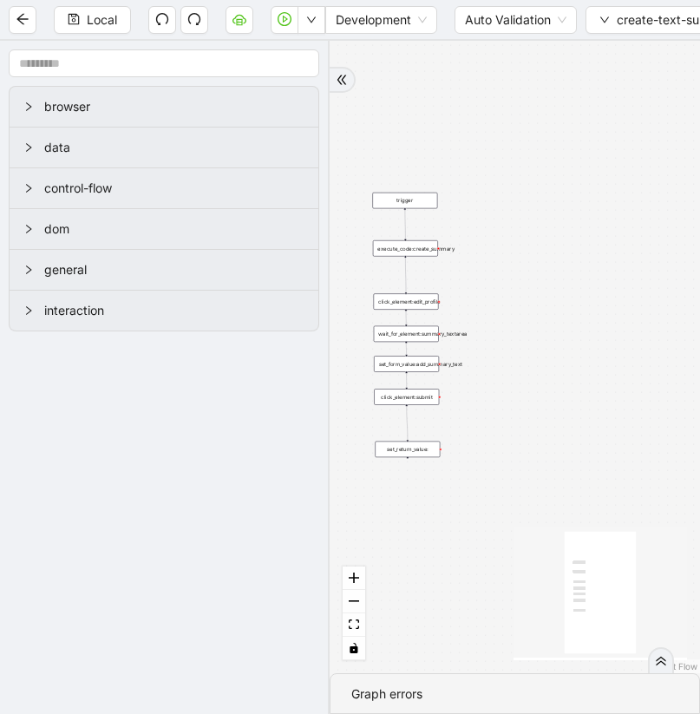
click at [412, 366] on div "set_form_value:add_summary_text" at bounding box center [406, 364] width 65 height 16
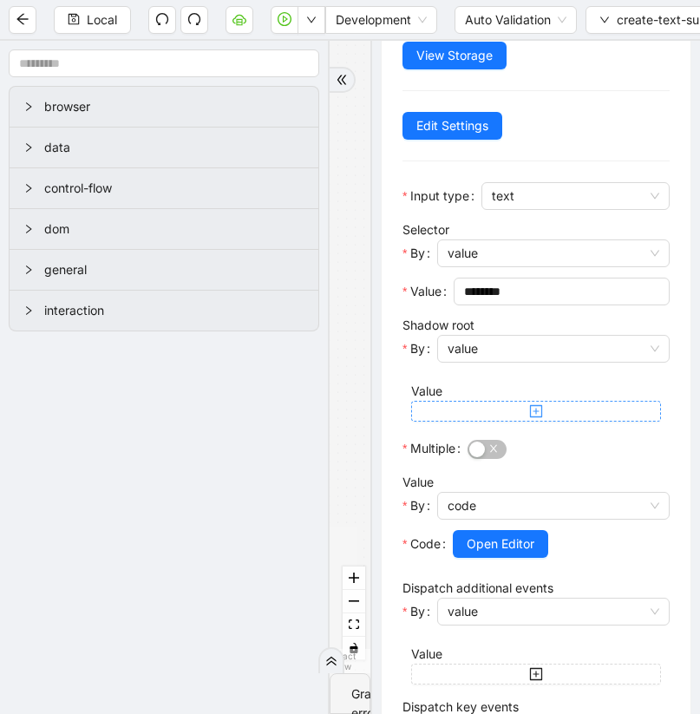
scroll to position [125, 0]
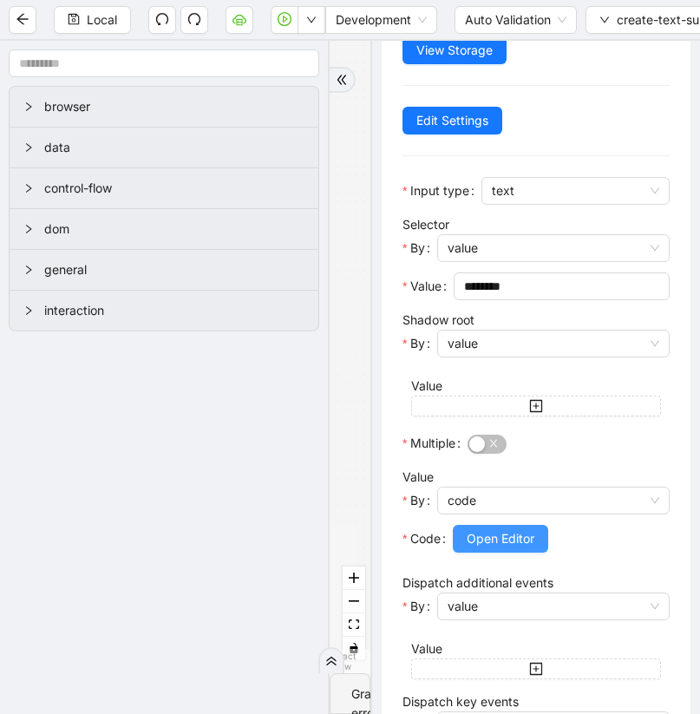
click at [493, 543] on span "Open Editor" at bounding box center [501, 538] width 68 height 19
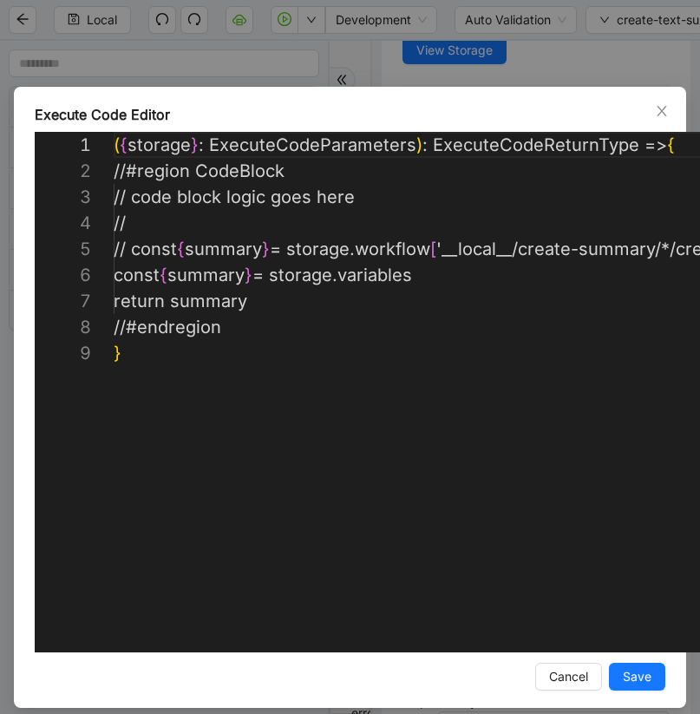
scroll to position [208, 0]
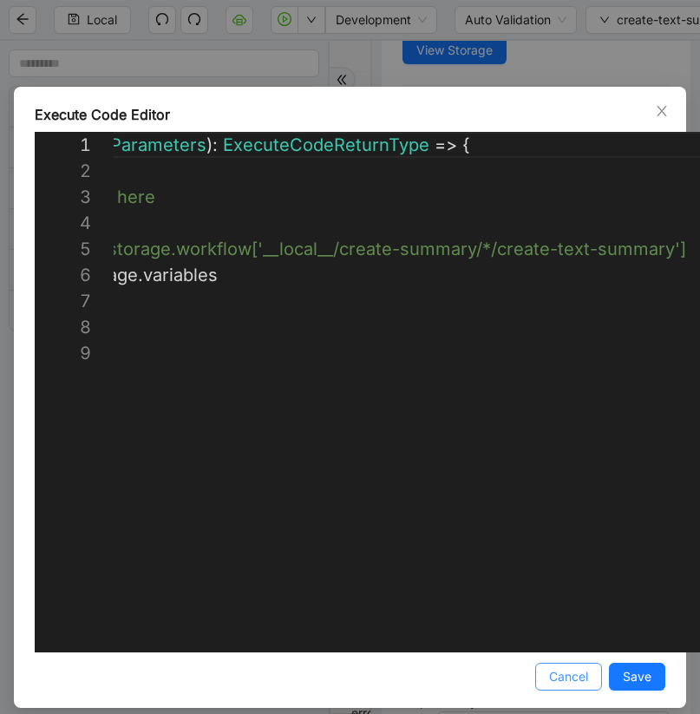
click at [560, 601] on span "Cancel" at bounding box center [568, 676] width 39 height 19
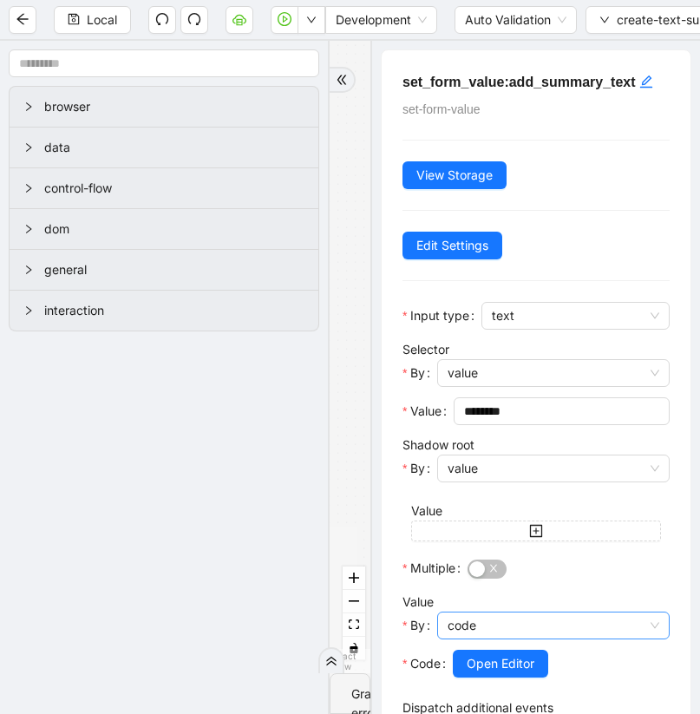
scroll to position [0, 0]
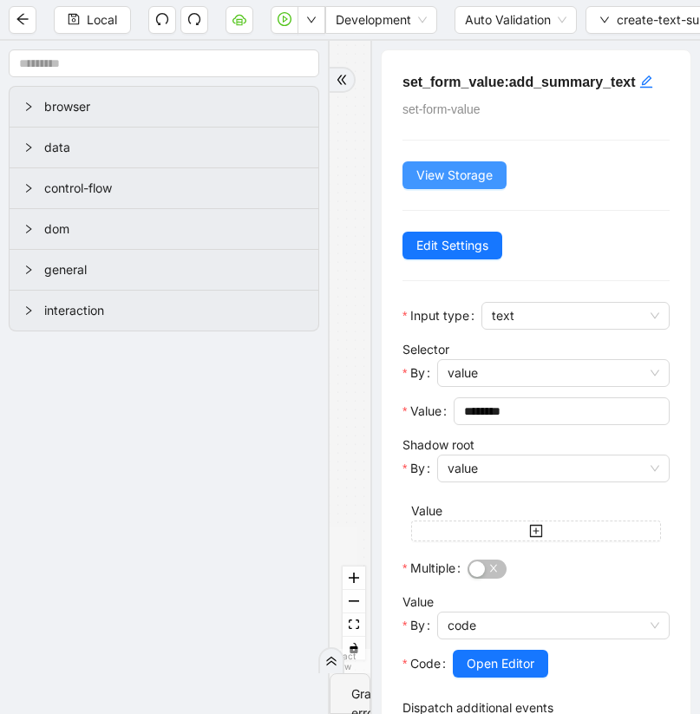
click at [456, 174] on span "View Storage" at bounding box center [455, 175] width 76 height 19
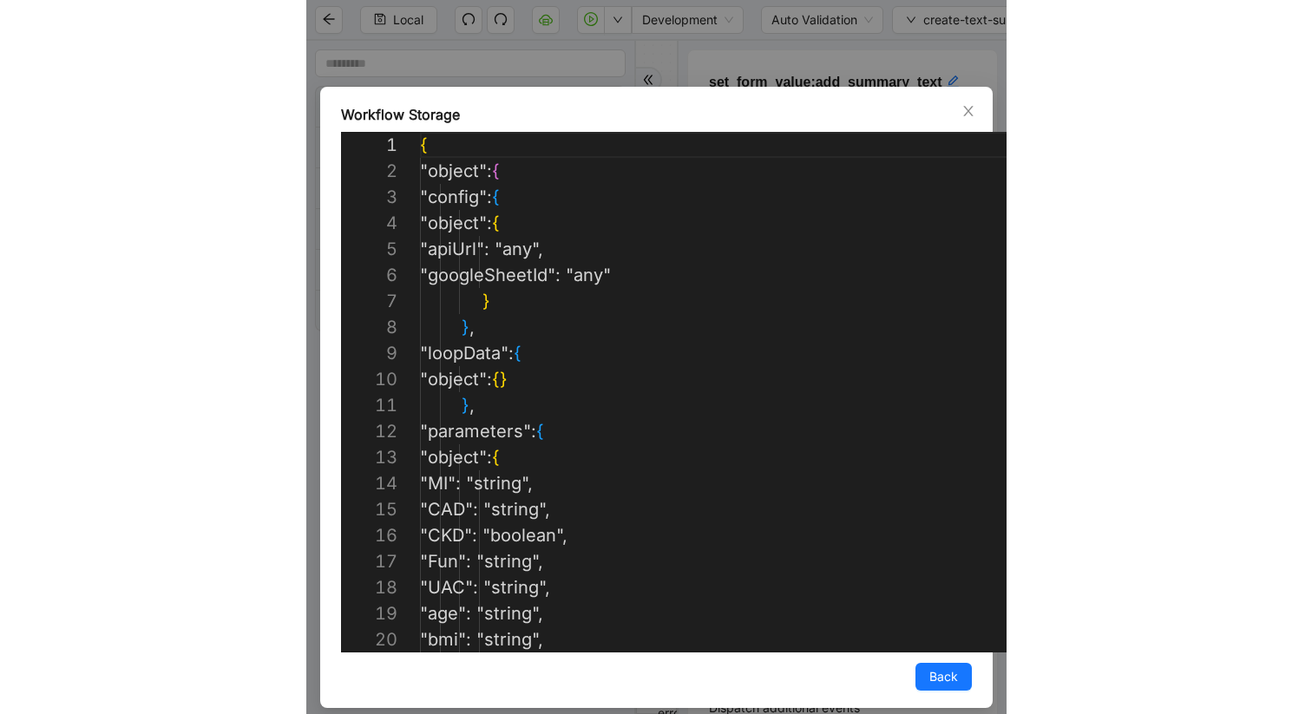
scroll to position [260, 0]
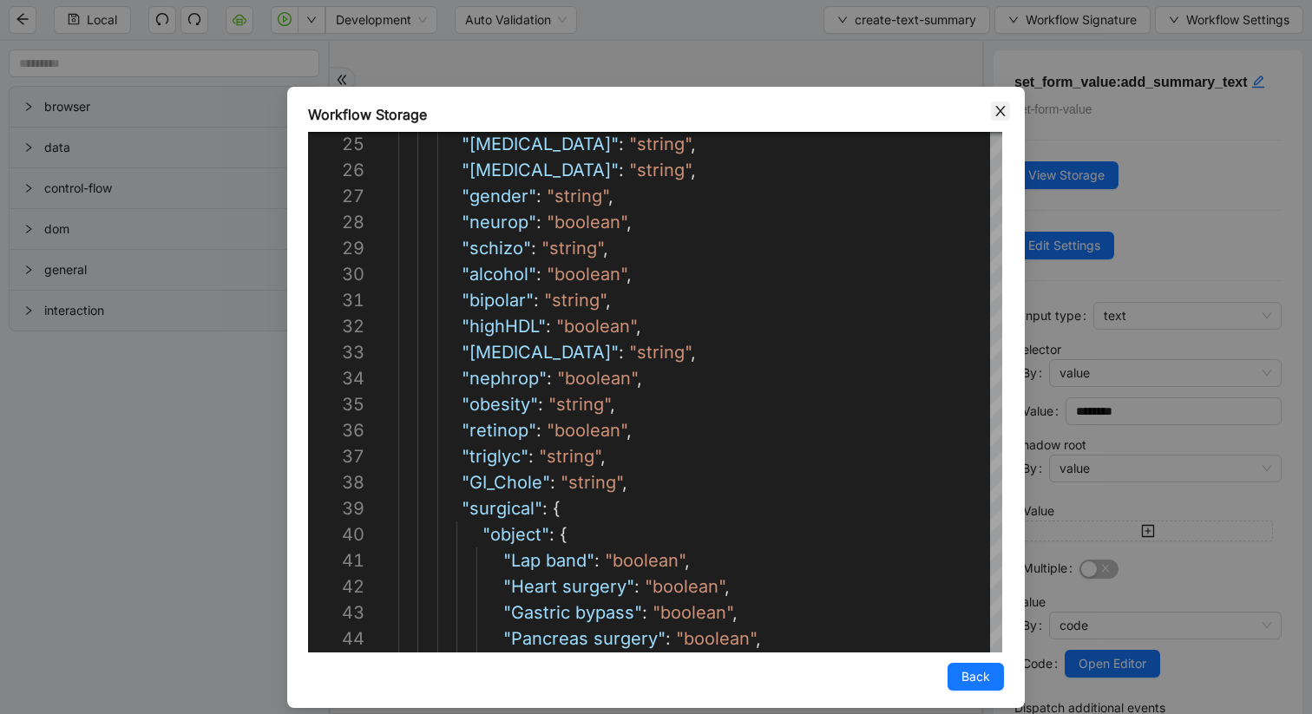
click at [1003, 108] on icon "close" at bounding box center [1001, 111] width 14 height 14
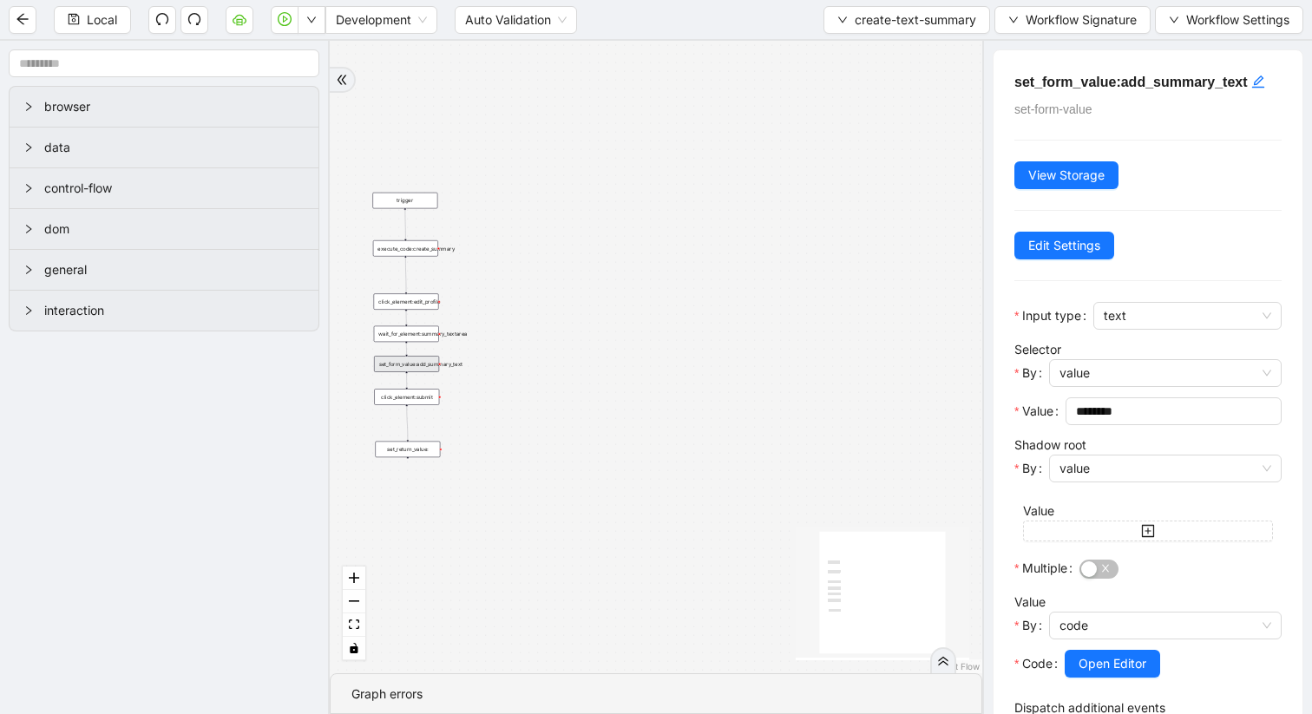
click at [417, 256] on div "trigger set_return_value: execute_code:create_summary click_element:submit set_…" at bounding box center [656, 357] width 653 height 633
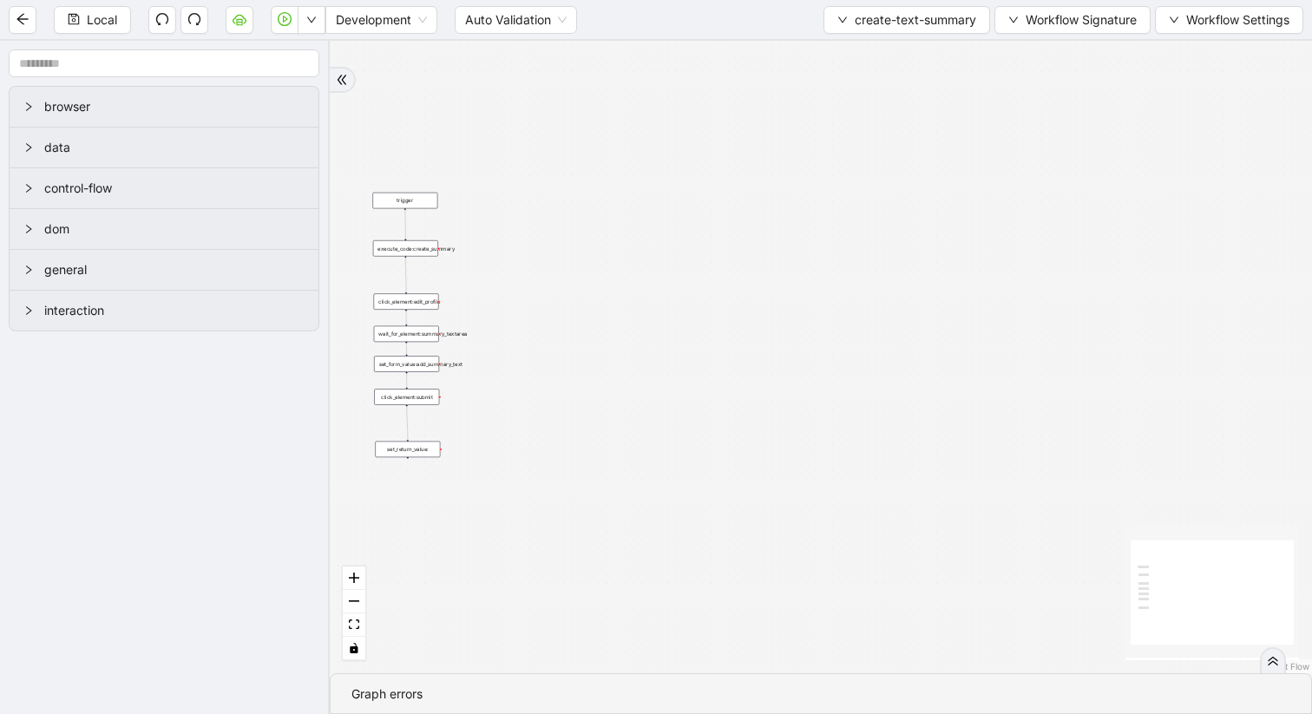
click at [415, 247] on div "execute_code:create_summary" at bounding box center [405, 248] width 65 height 16
click at [425, 251] on div "execute_code:create_summary" at bounding box center [405, 249] width 65 height 16
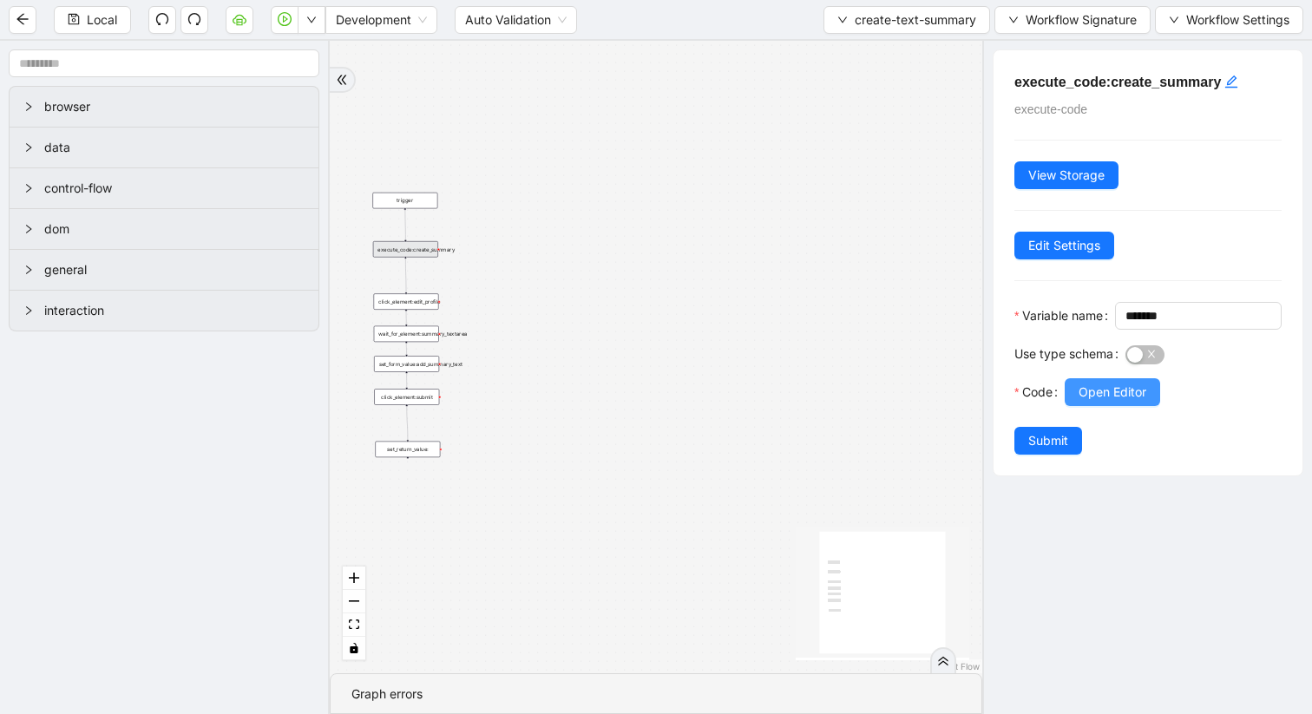
click at [1093, 402] on span "Open Editor" at bounding box center [1113, 392] width 68 height 19
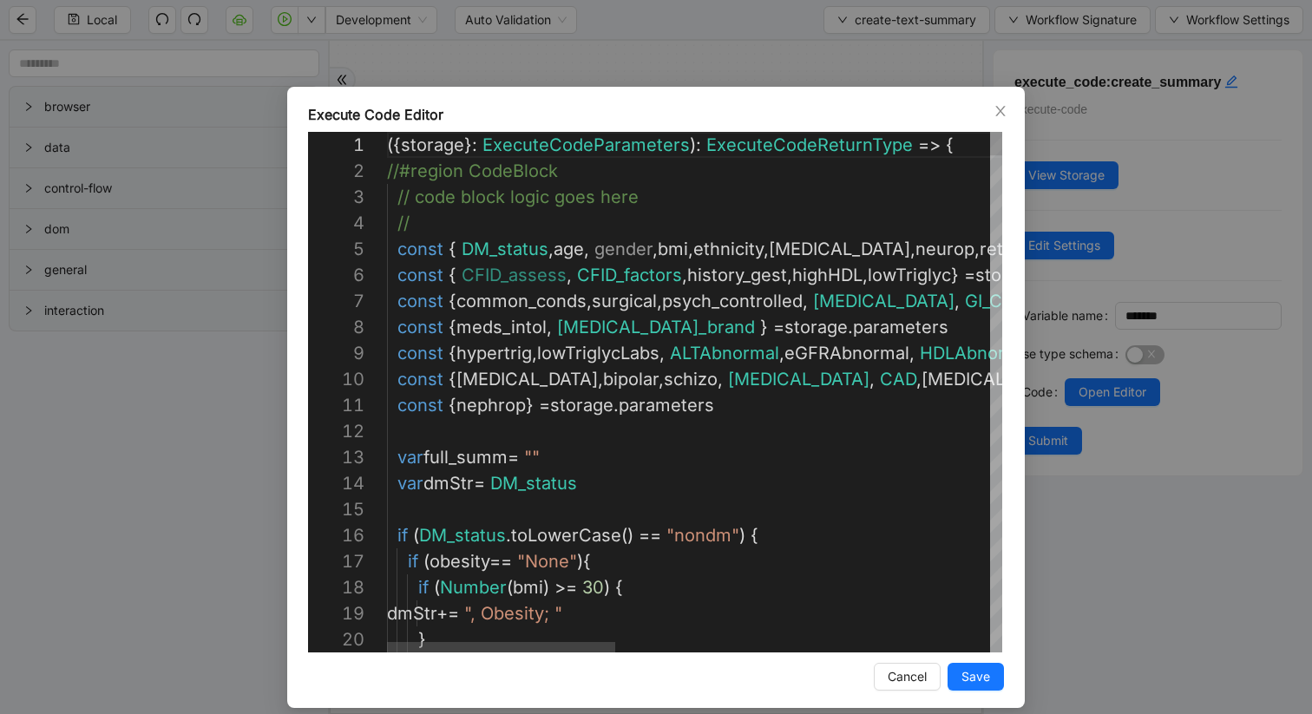
scroll to position [0, 335]
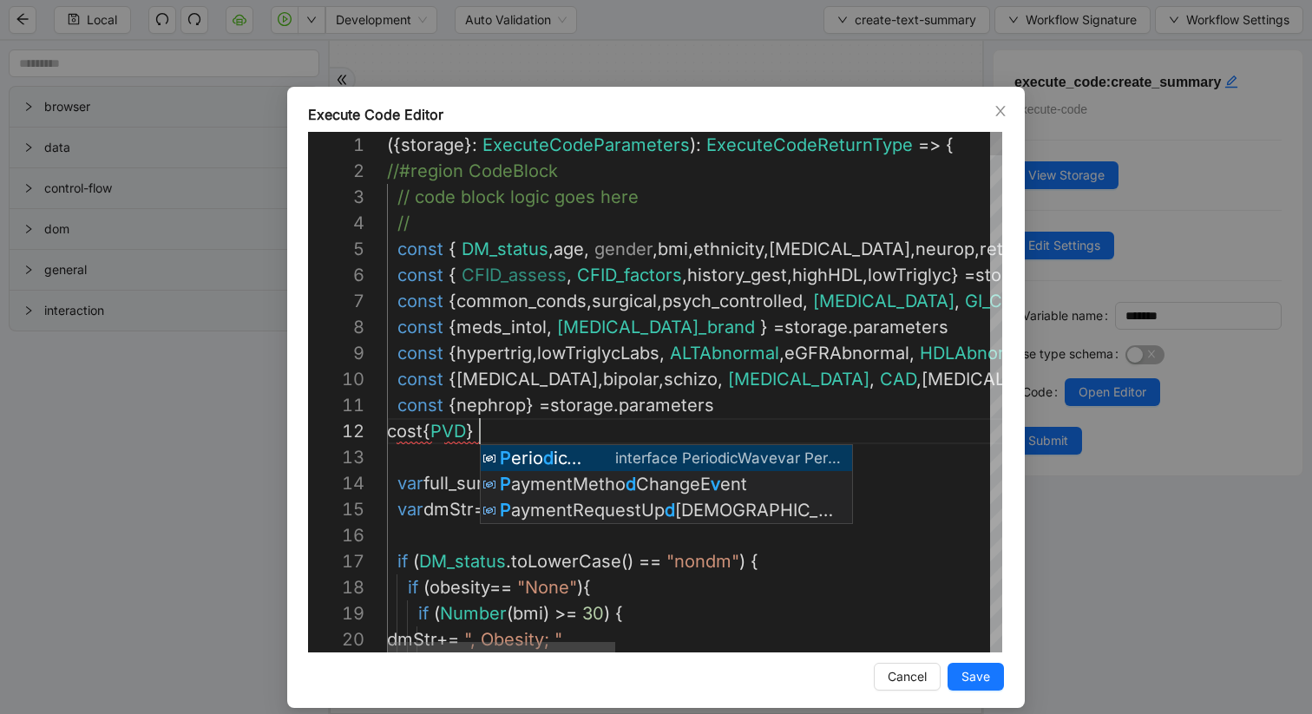
scroll to position [104, 188]
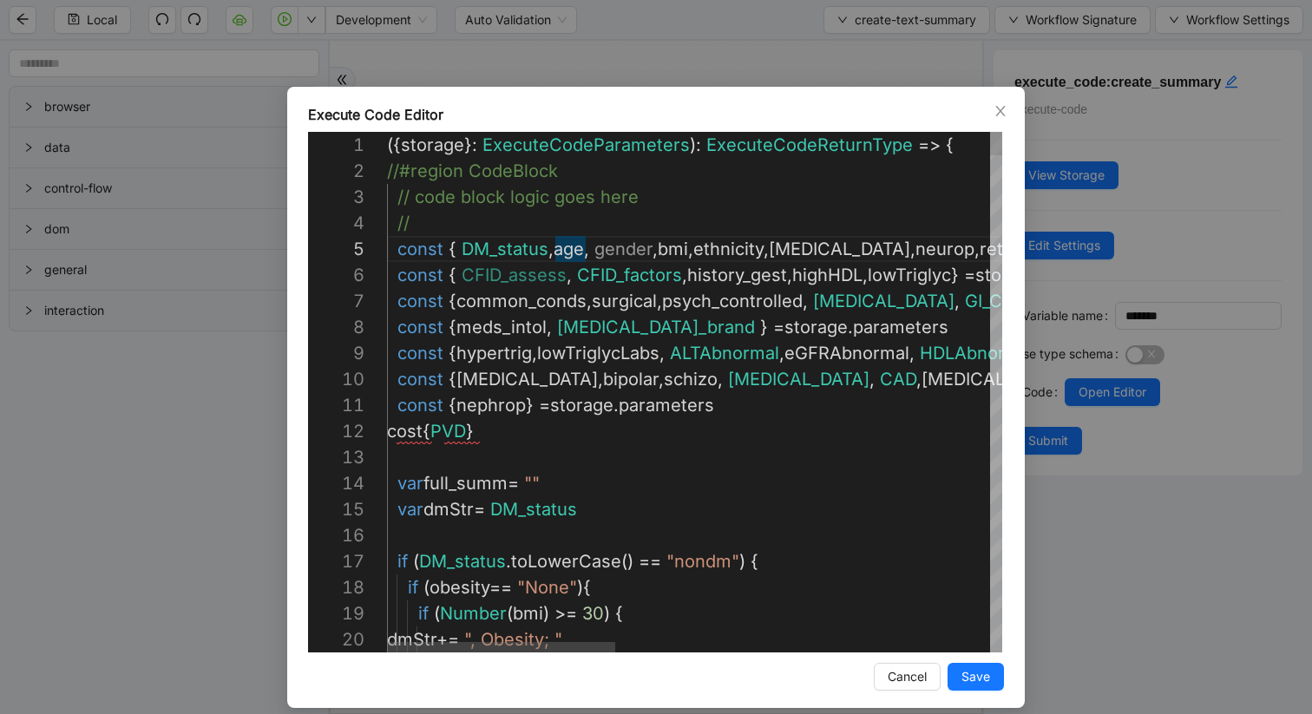
drag, startPoint x: 673, startPoint y: 438, endPoint x: 401, endPoint y: 434, distance: 272.5
type textarea "**********"
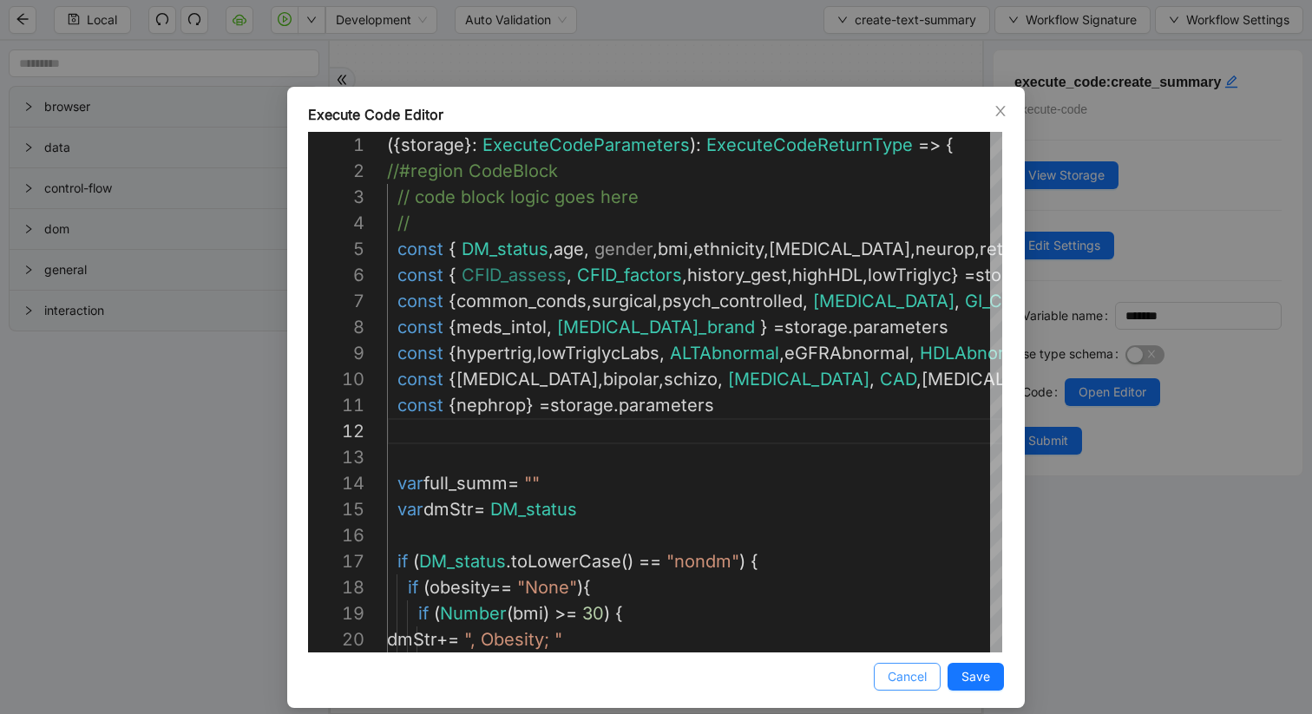
click at [897, 601] on span "Cancel" at bounding box center [907, 676] width 39 height 19
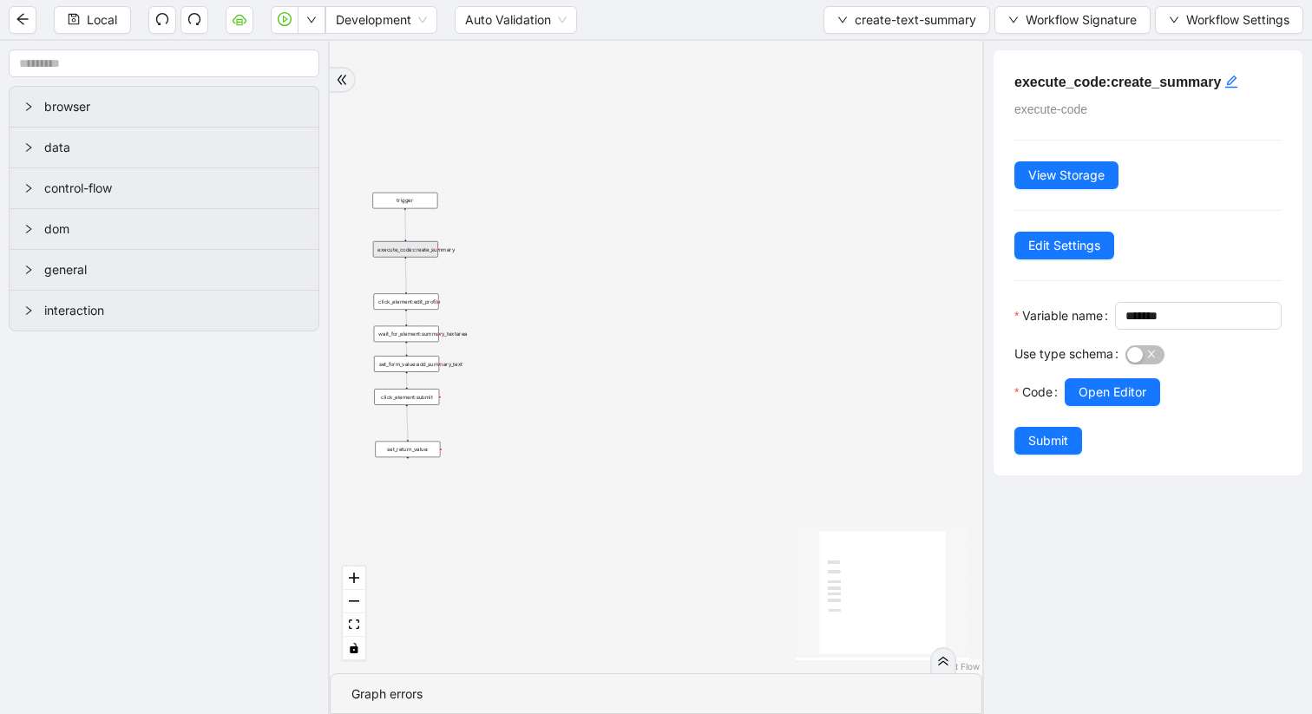
click at [410, 203] on div "trigger" at bounding box center [404, 201] width 65 height 16
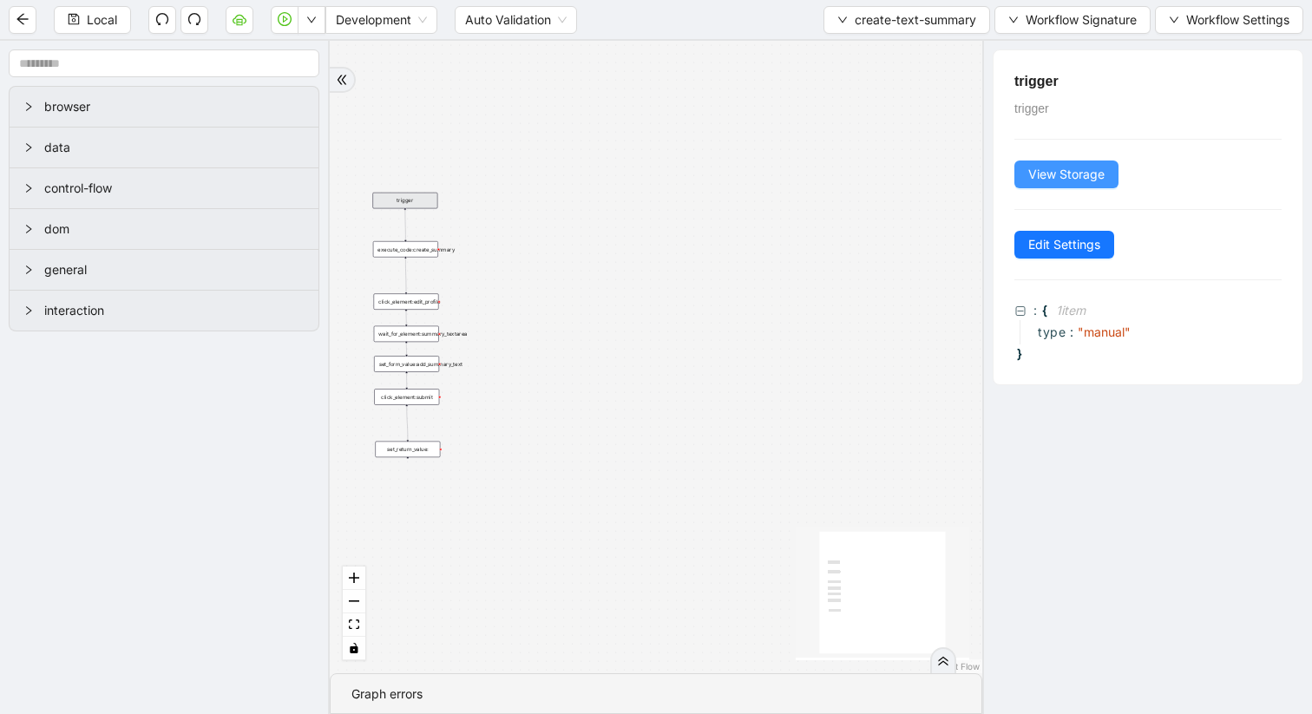
click at [1051, 184] on button "View Storage" at bounding box center [1067, 175] width 104 height 28
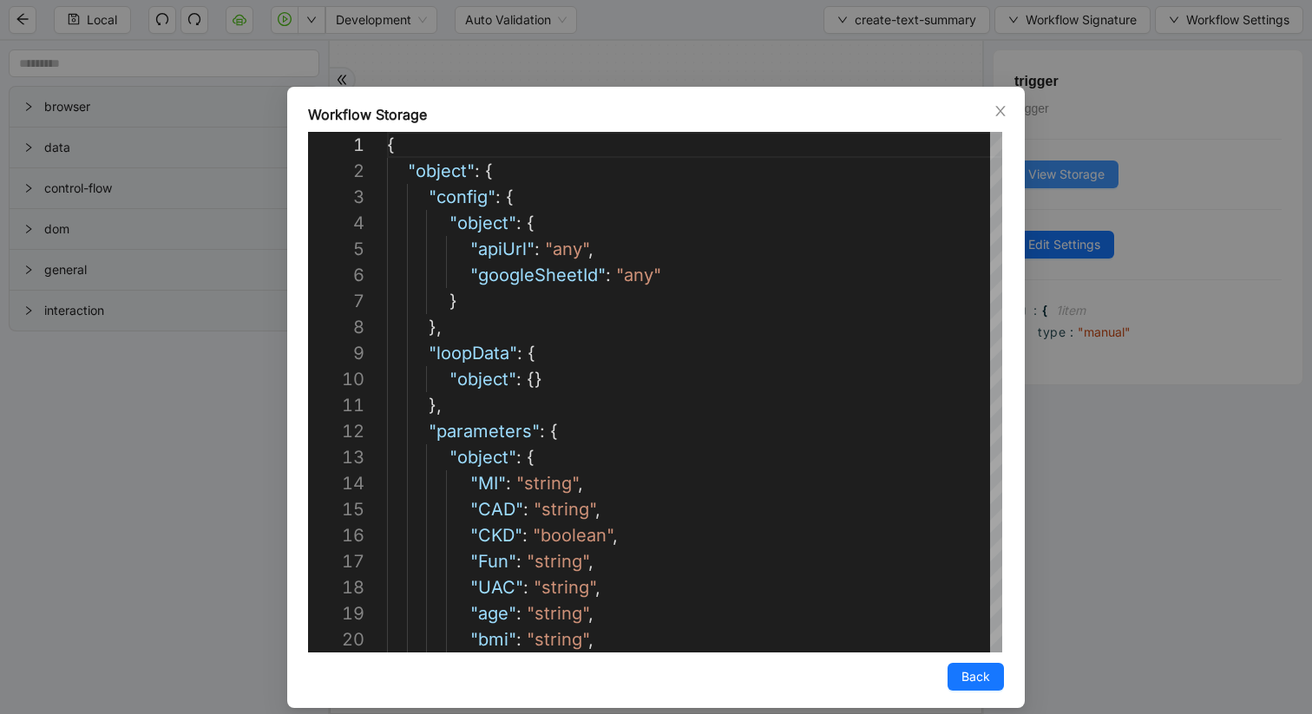
scroll to position [260, 0]
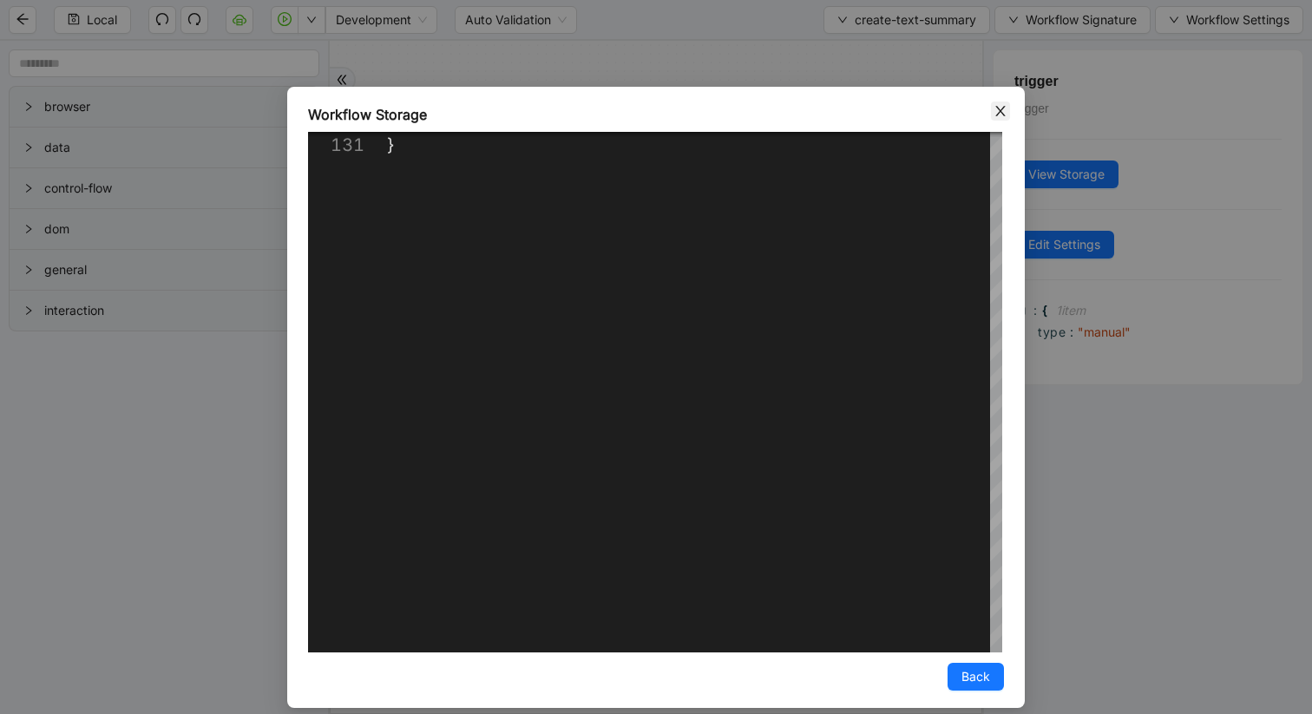
click at [999, 115] on icon "close" at bounding box center [1001, 111] width 14 height 14
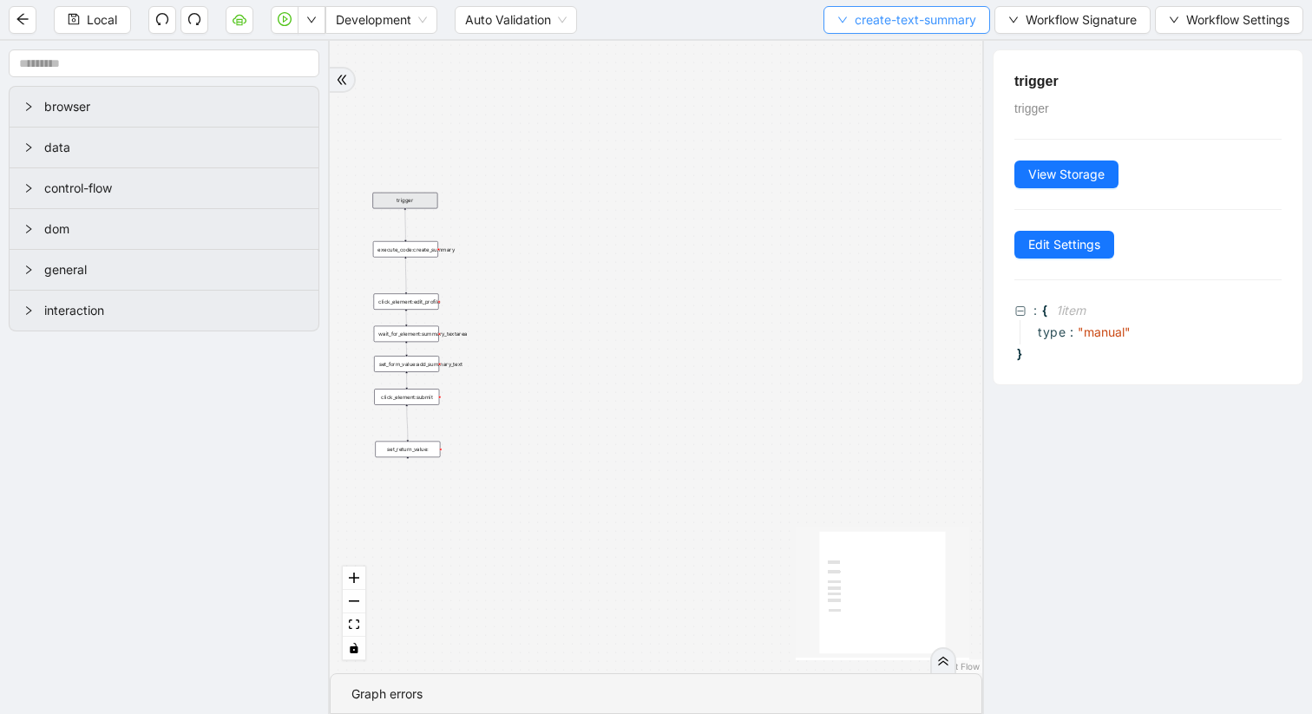
click at [841, 19] on icon "down" at bounding box center [842, 20] width 9 height 6
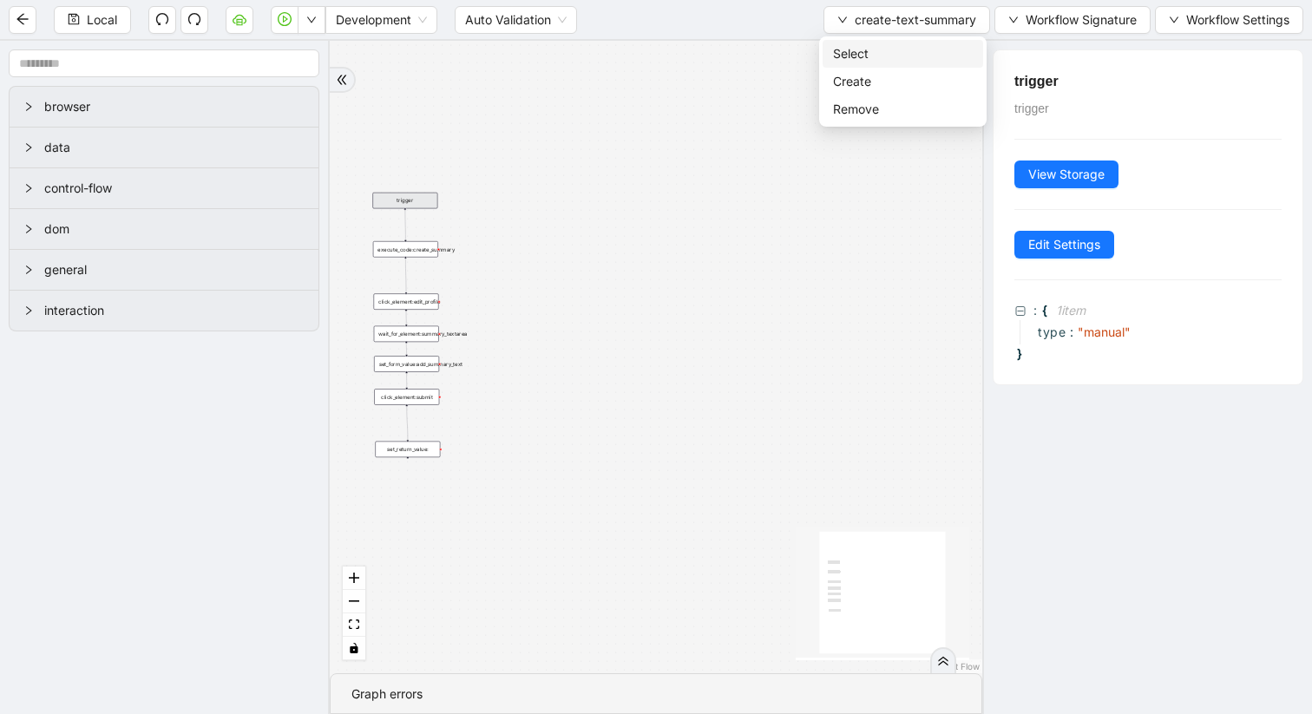
click at [850, 50] on span "Select" at bounding box center [903, 53] width 140 height 19
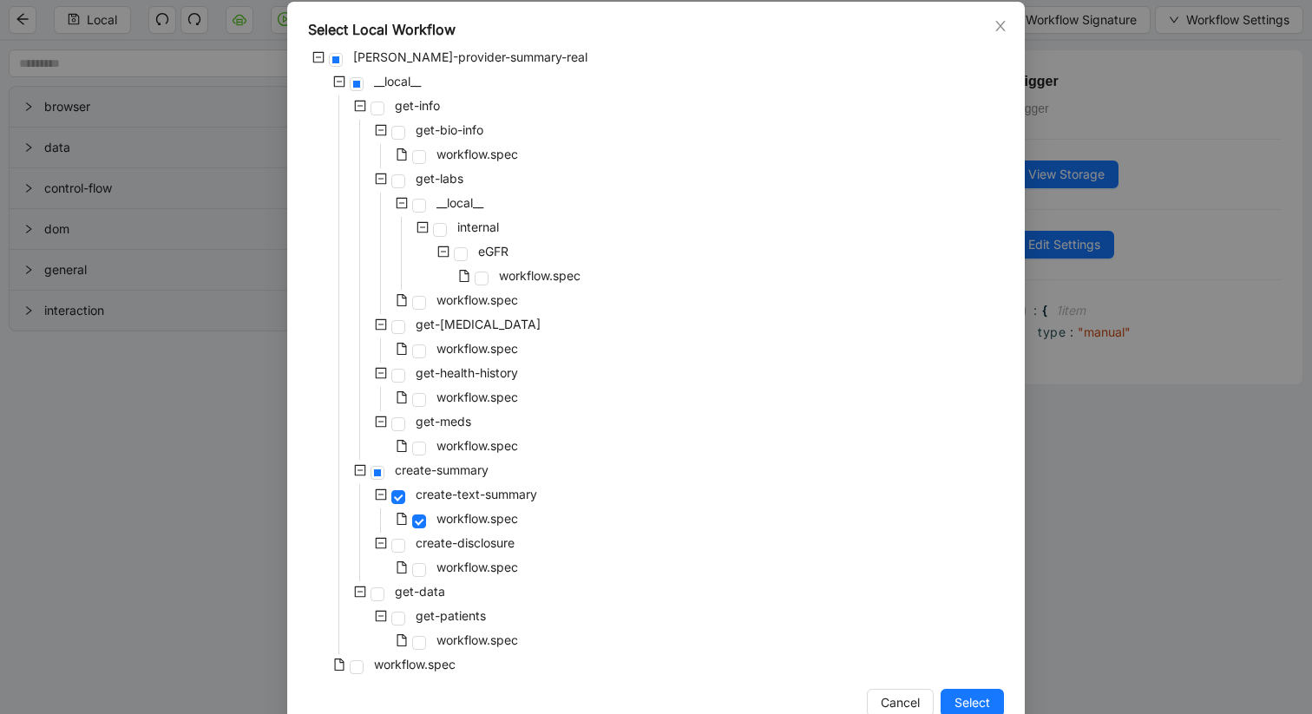
scroll to position [126, 0]
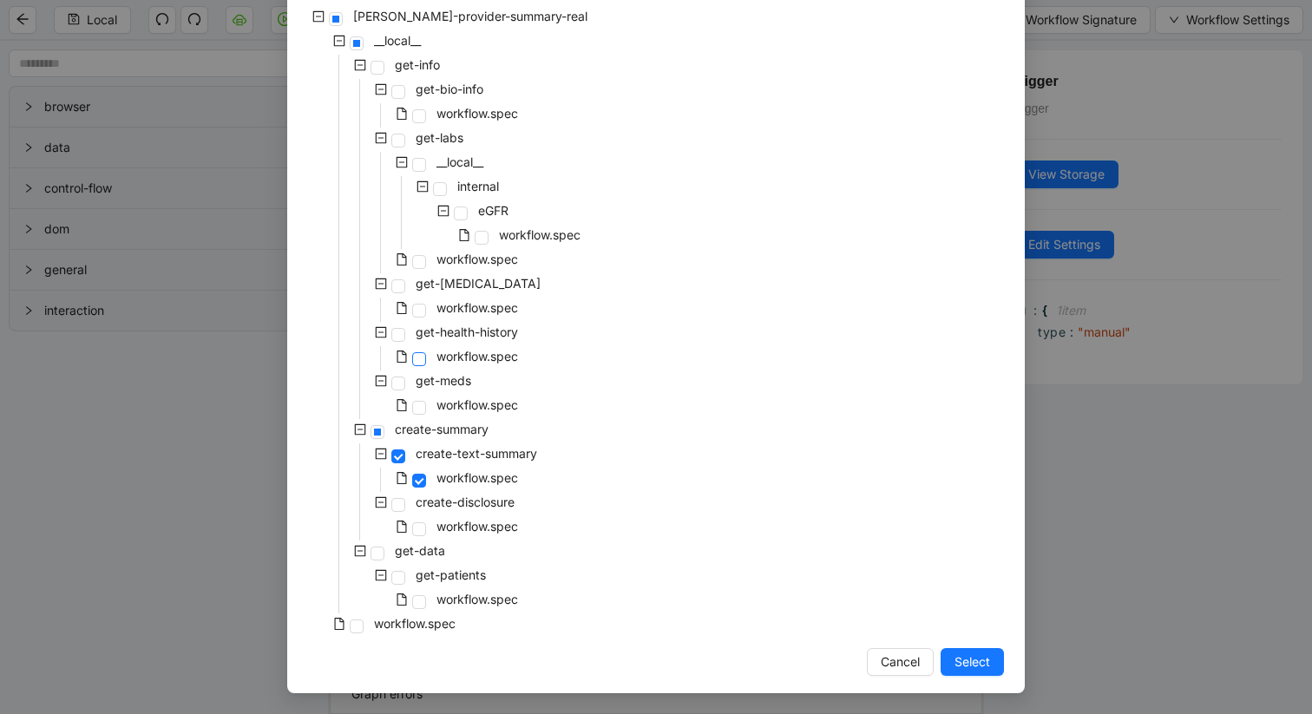
click at [421, 358] on span at bounding box center [419, 359] width 14 height 14
click at [971, 601] on span "Select" at bounding box center [973, 662] width 36 height 19
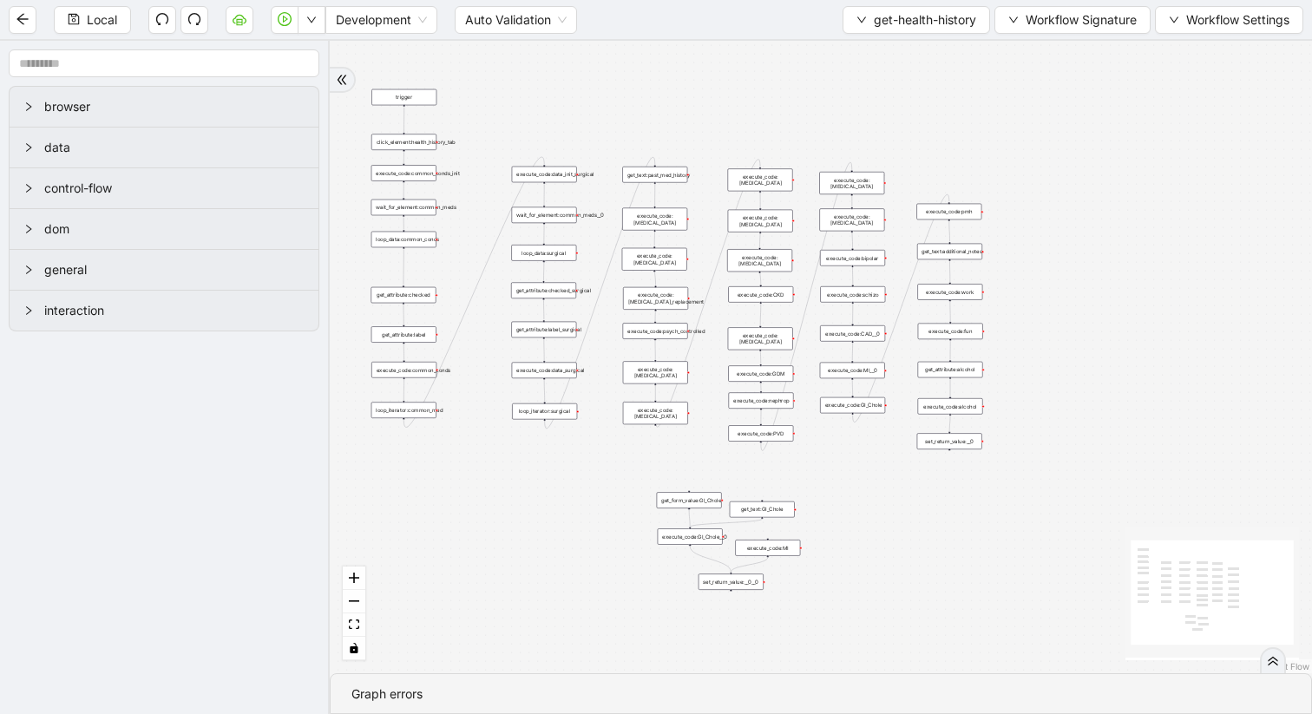
click at [418, 174] on div "execute_code:common_conds_init" at bounding box center [403, 173] width 65 height 16
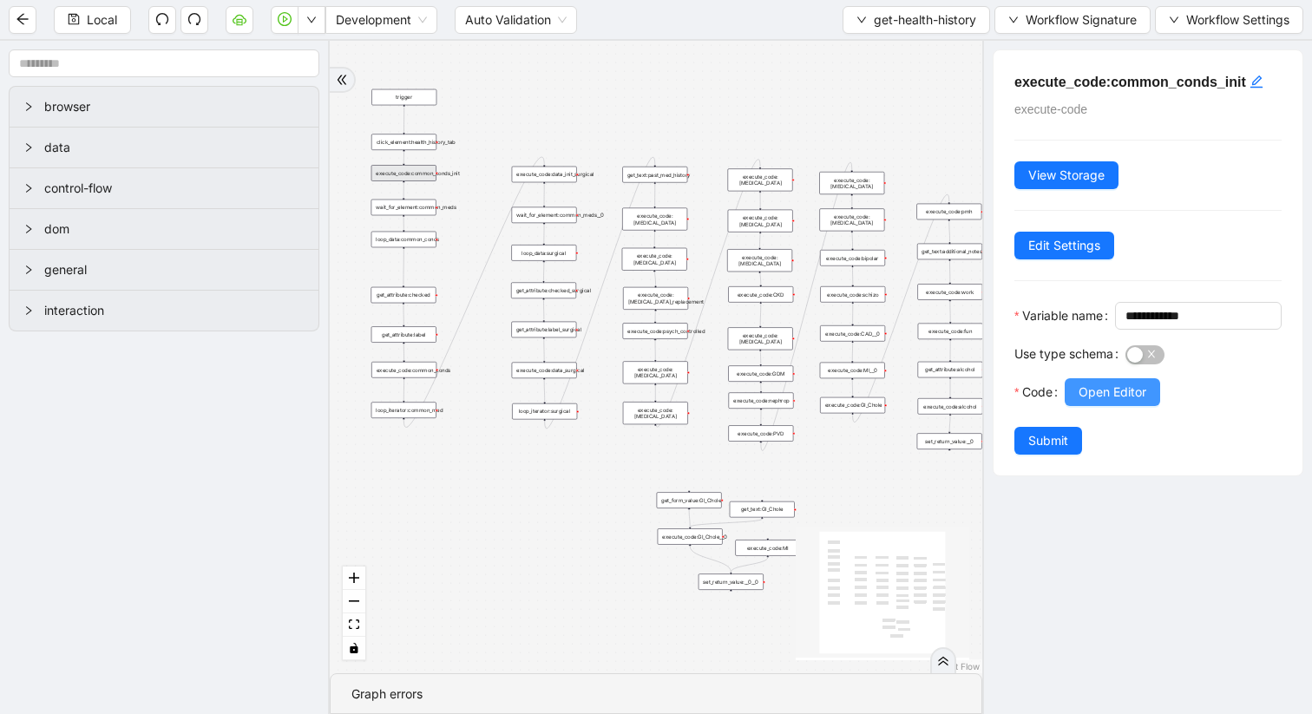
click at [1128, 402] on span "Open Editor" at bounding box center [1113, 392] width 68 height 19
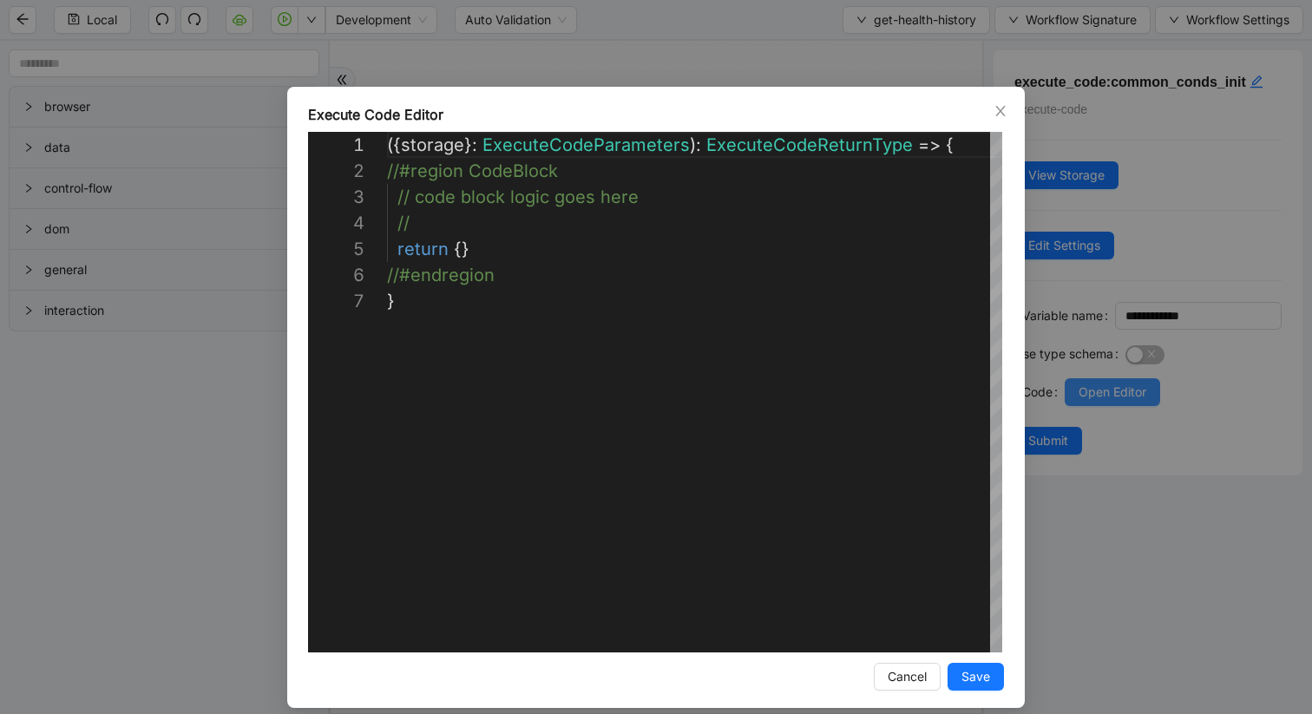
scroll to position [156, 0]
click at [1005, 104] on icon "close" at bounding box center [1001, 111] width 14 height 14
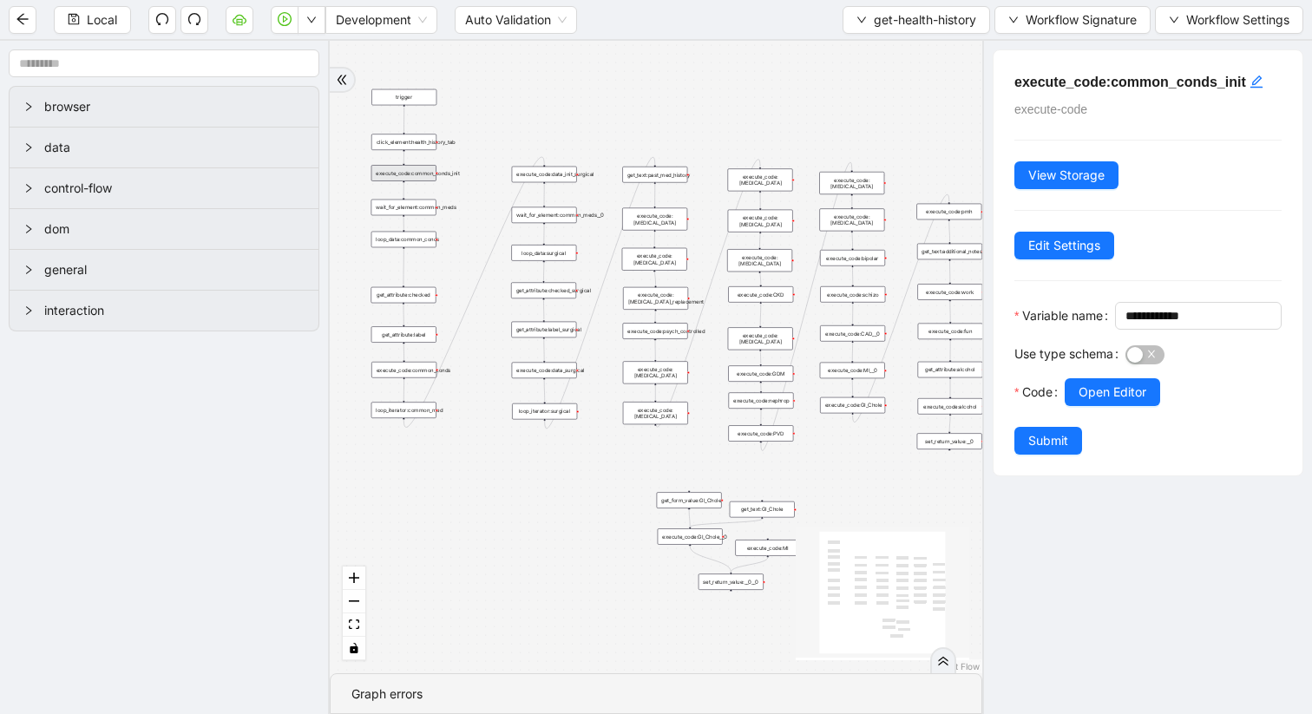
click at [424, 243] on div "loop_data:common_conds" at bounding box center [403, 240] width 65 height 16
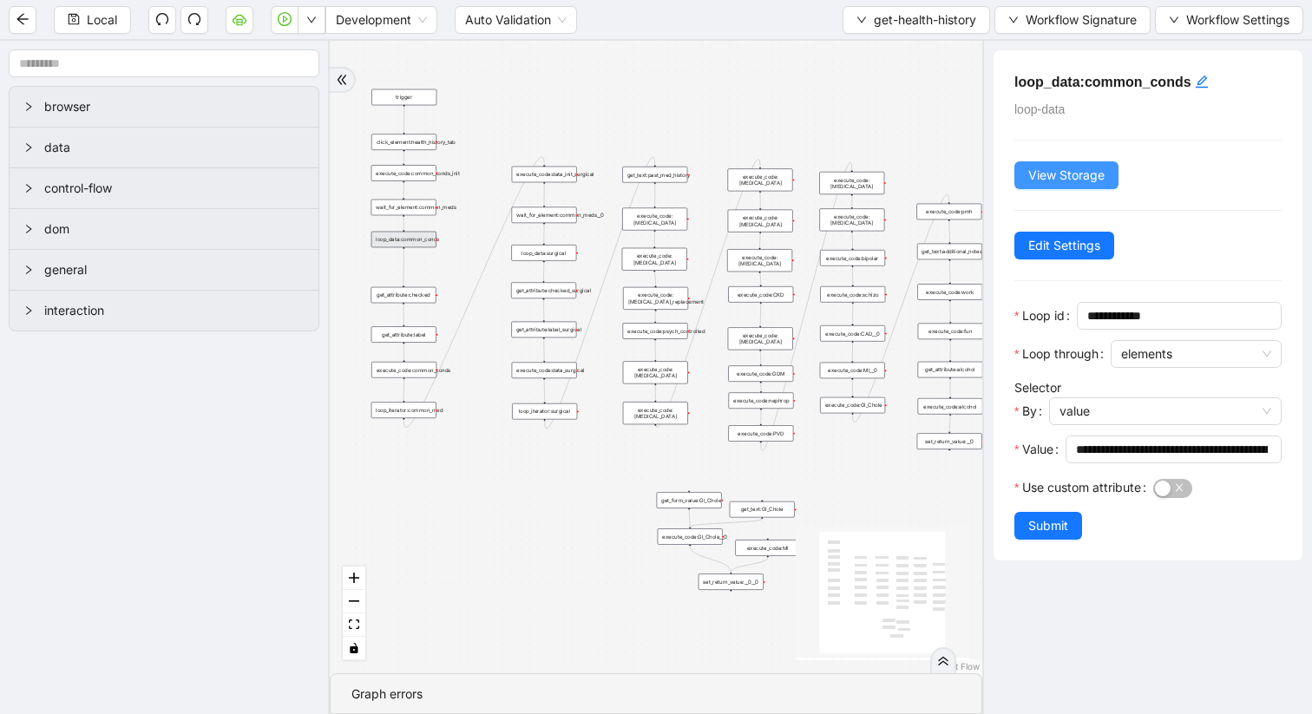
click at [1063, 177] on span "View Storage" at bounding box center [1066, 175] width 76 height 19
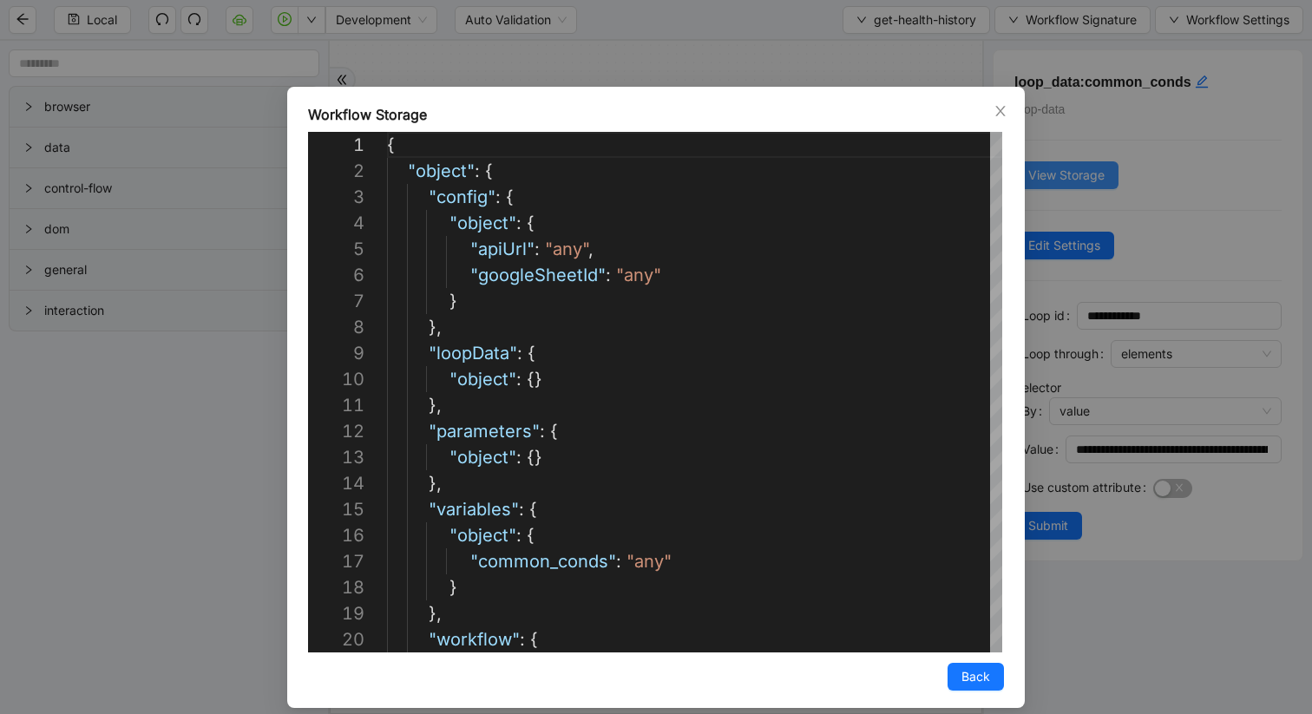
scroll to position [260, 0]
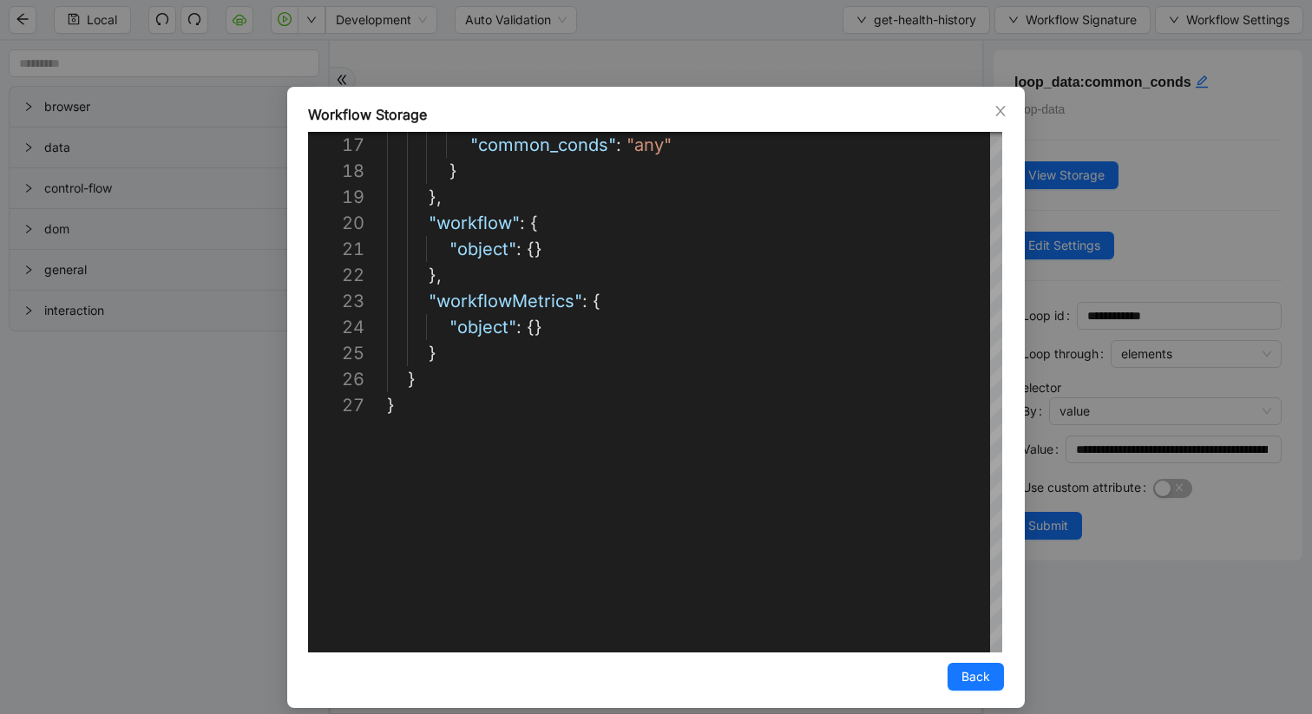
click at [989, 112] on div "Workflow Storage" at bounding box center [656, 114] width 696 height 21
click at [995, 114] on icon "close" at bounding box center [1001, 111] width 14 height 14
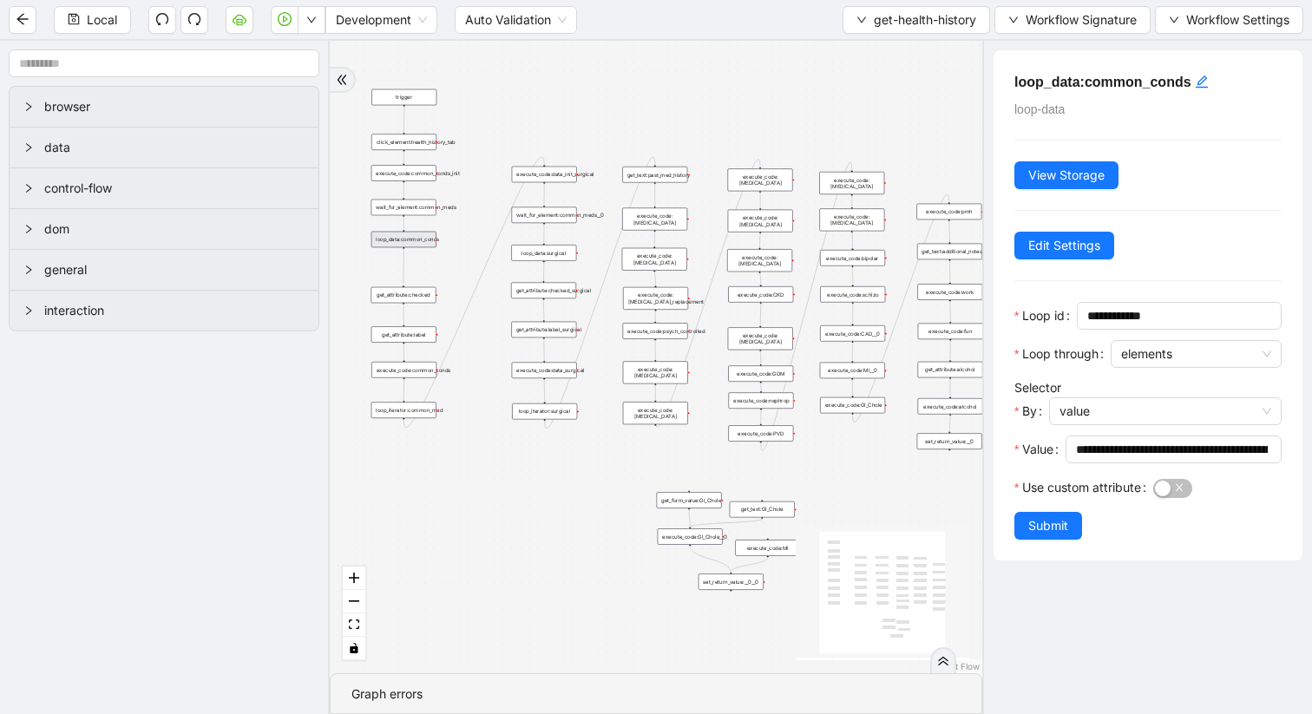
click at [427, 300] on div "get_attribute:checked" at bounding box center [403, 295] width 65 height 16
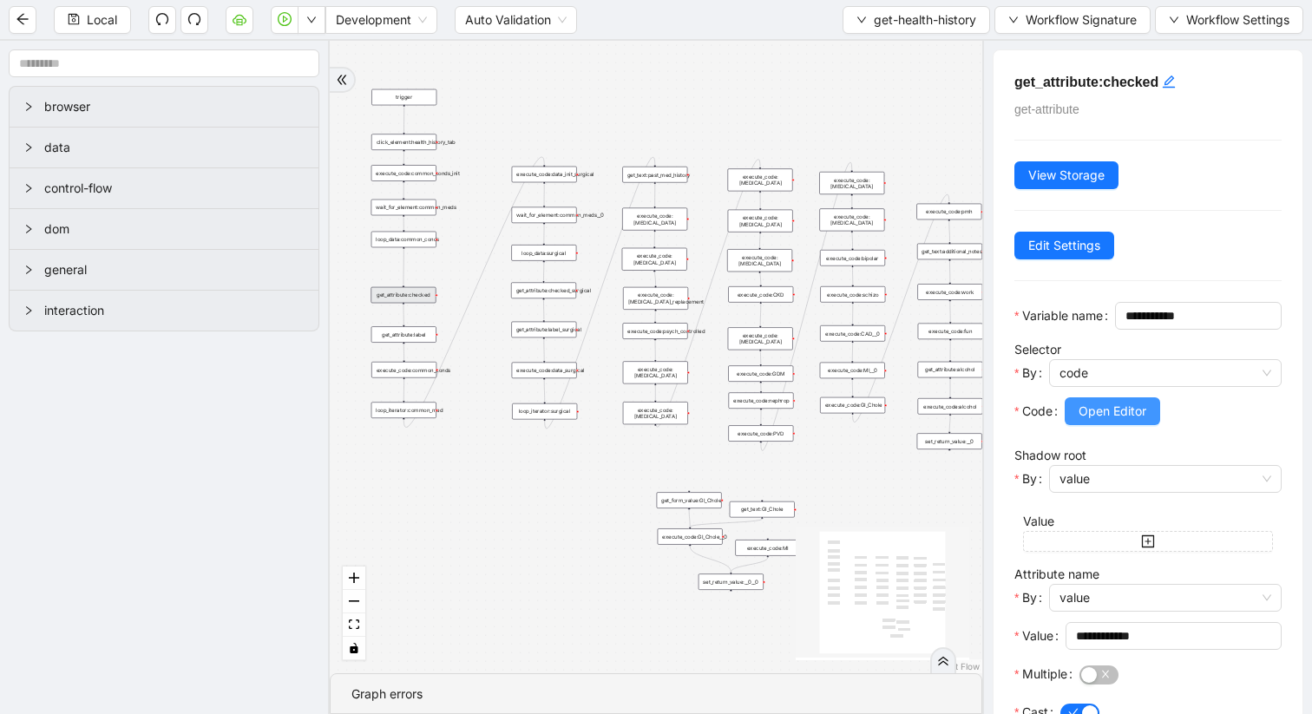
click at [1101, 421] on span "Open Editor" at bounding box center [1113, 411] width 68 height 19
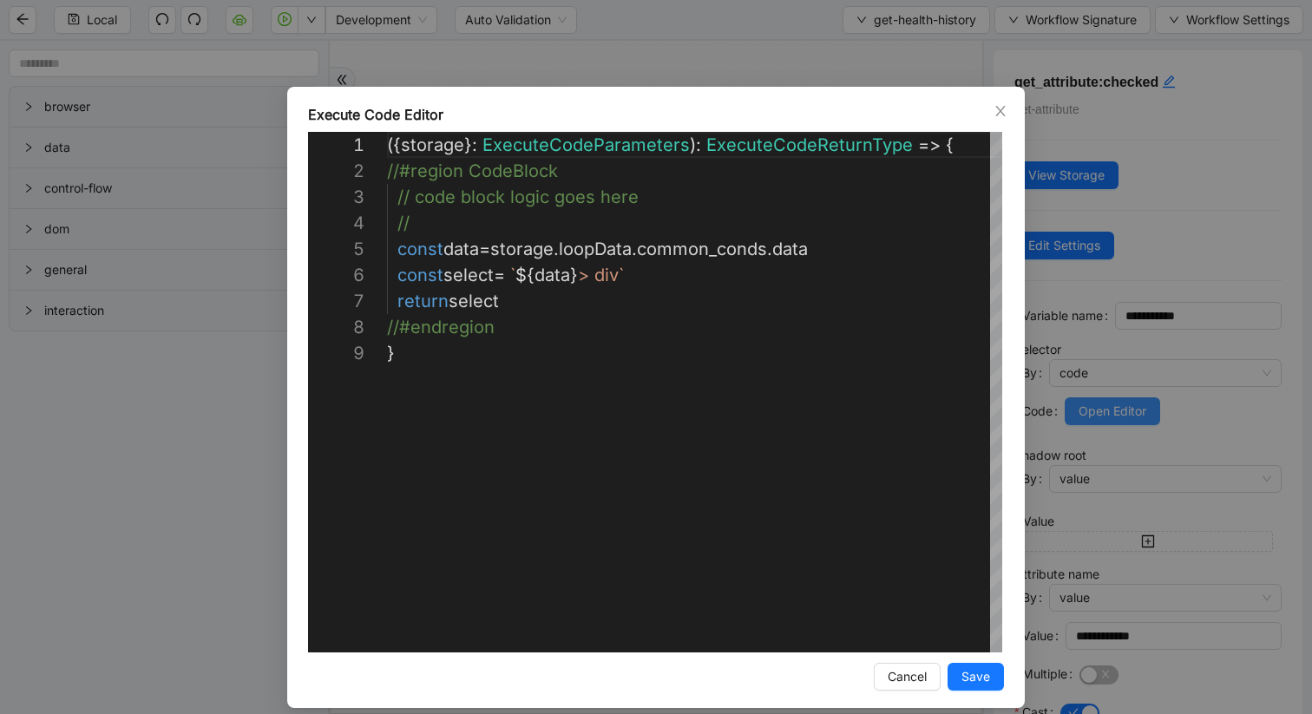
scroll to position [208, 0]
click at [1003, 112] on icon "close" at bounding box center [1001, 111] width 14 height 14
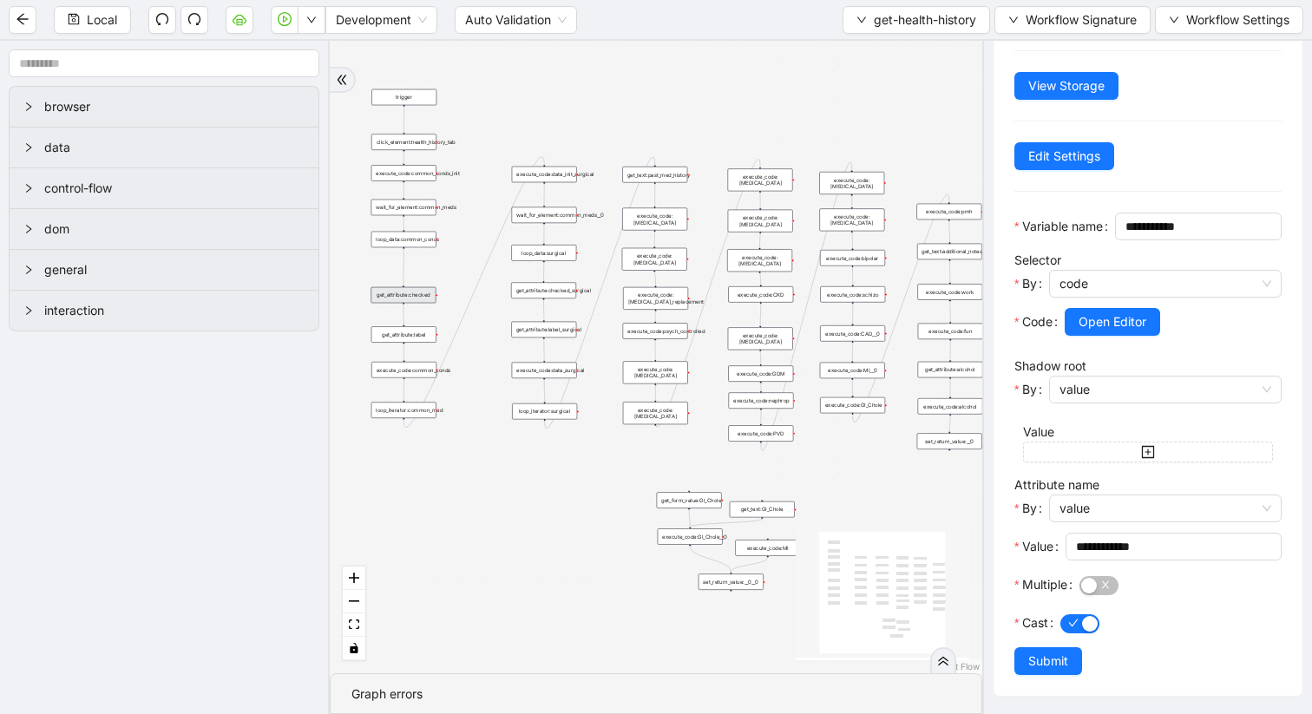
scroll to position [116, 0]
click at [405, 340] on div "get_attribute:label" at bounding box center [403, 334] width 65 height 16
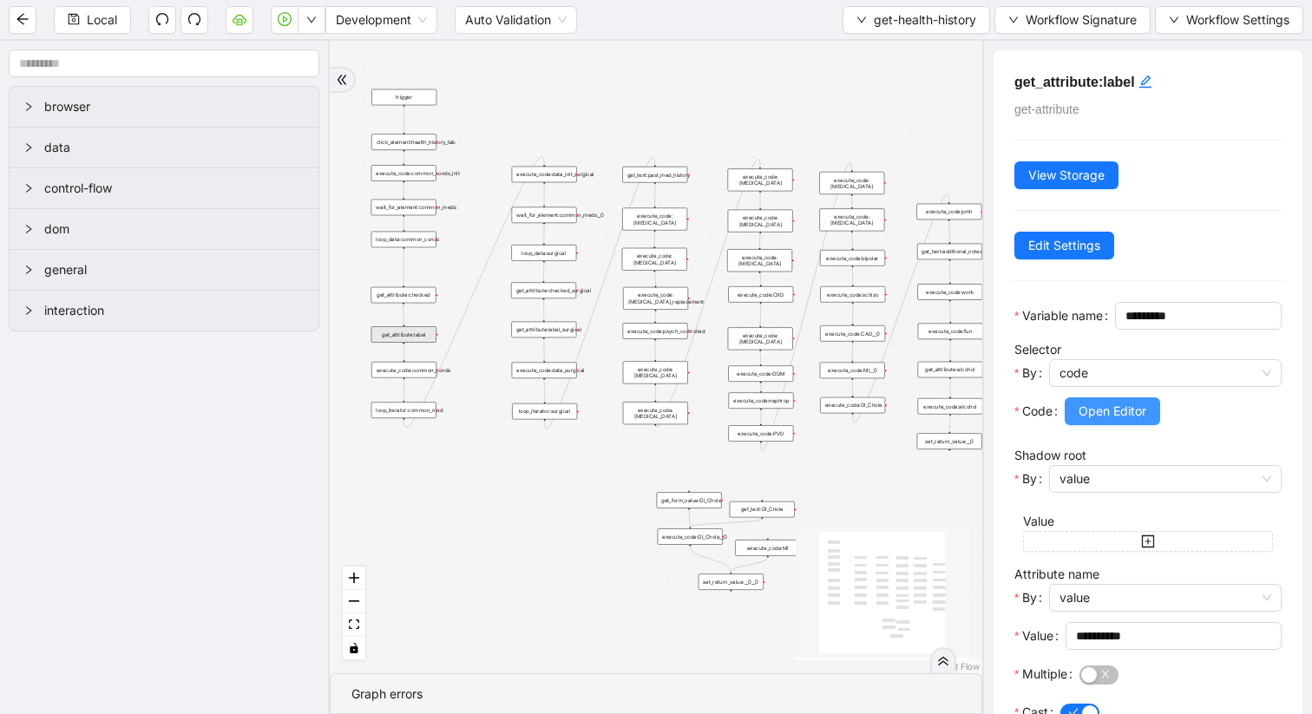
click at [1092, 421] on span "Open Editor" at bounding box center [1113, 411] width 68 height 19
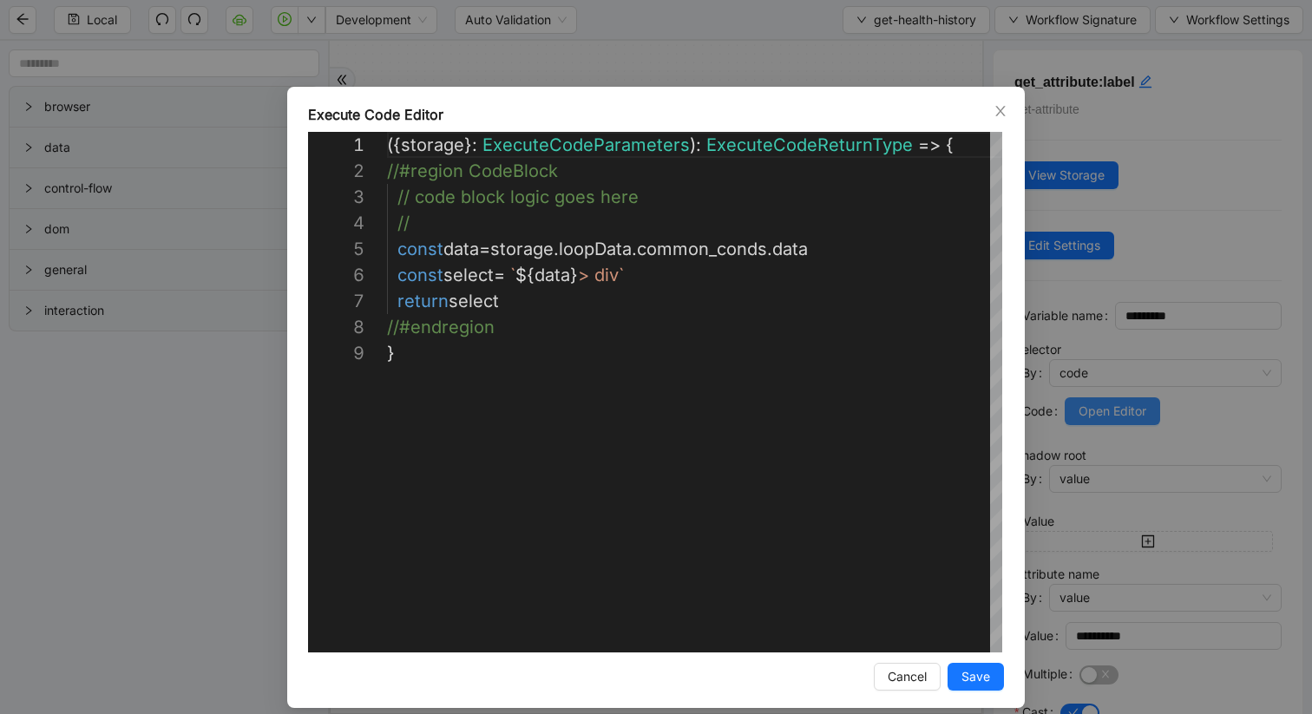
scroll to position [208, 0]
click at [1001, 110] on icon "close" at bounding box center [1000, 111] width 10 height 10
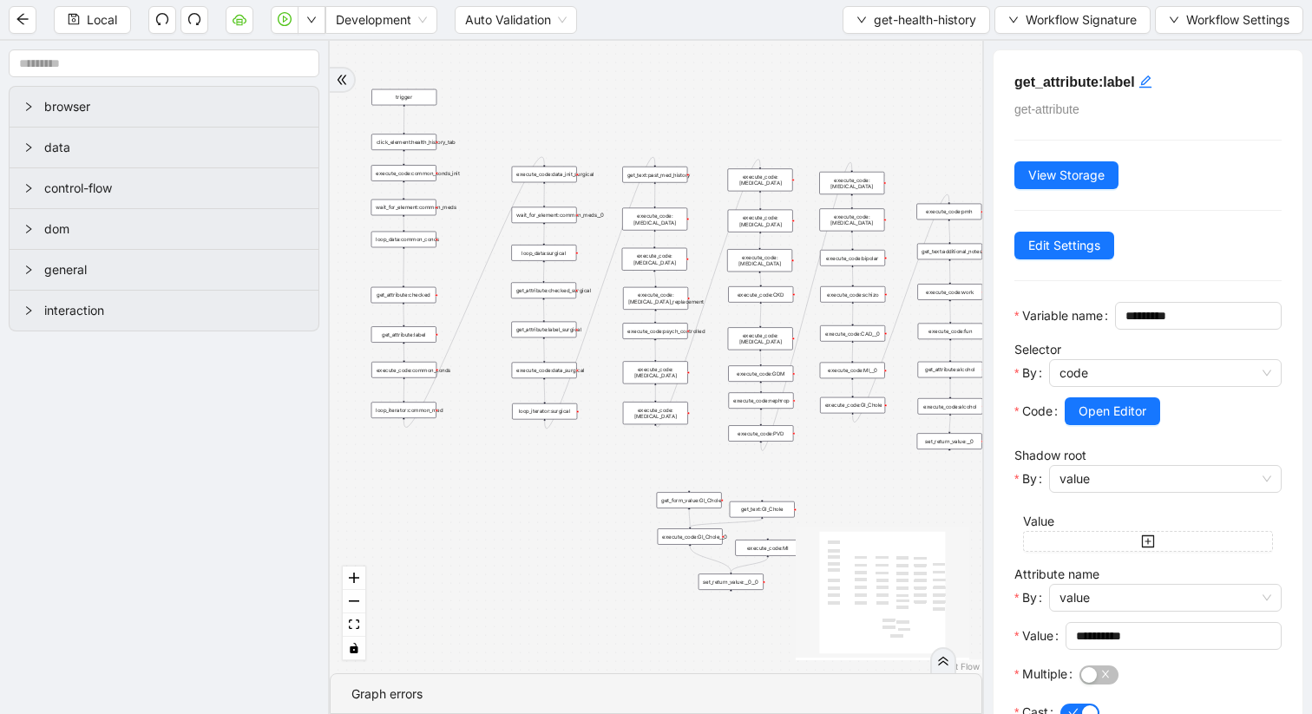
click at [424, 375] on div "execute_code:common_conds" at bounding box center [403, 370] width 65 height 16
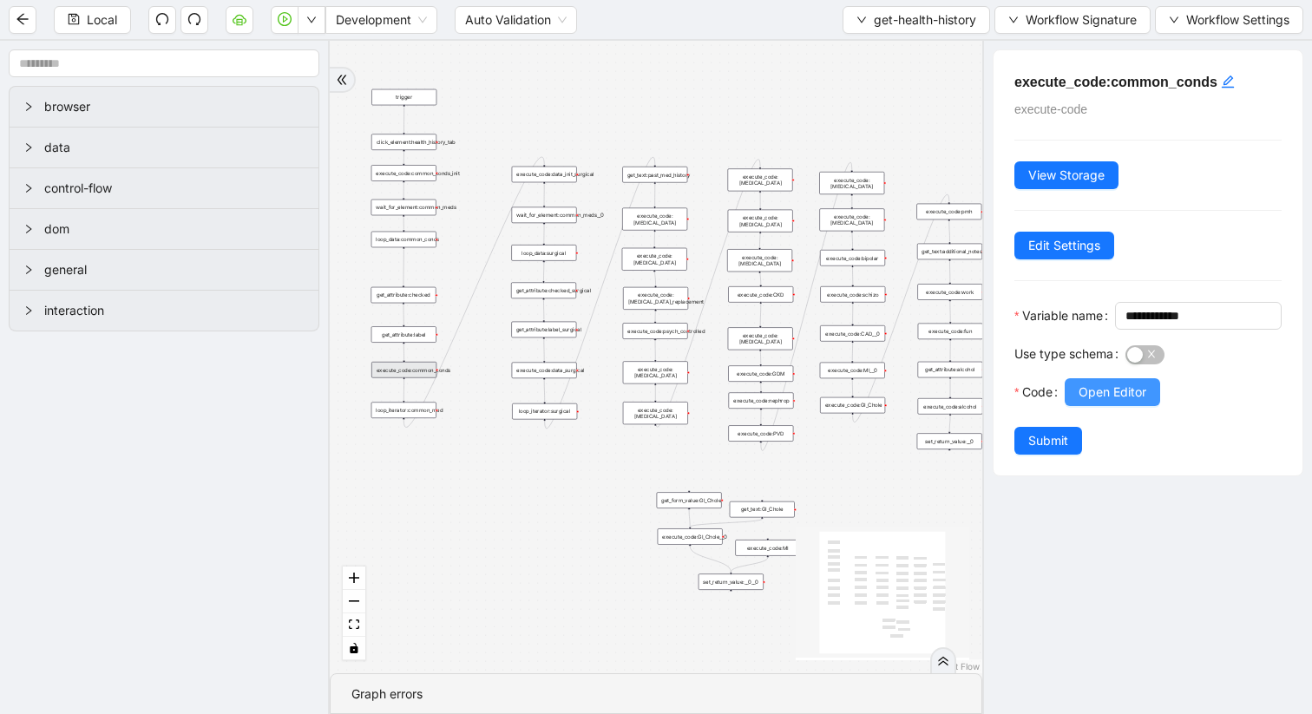
click at [1105, 402] on span "Open Editor" at bounding box center [1113, 392] width 68 height 19
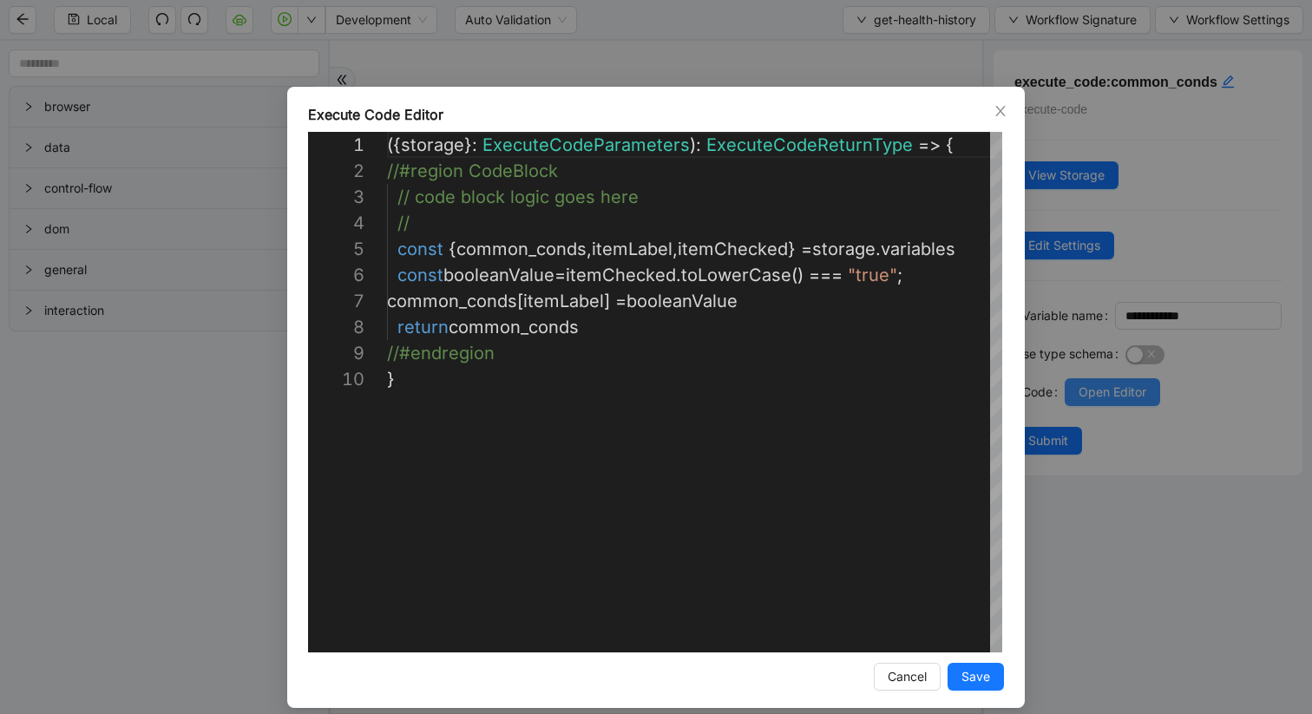
scroll to position [234, 0]
click at [995, 105] on icon "close" at bounding box center [1001, 111] width 14 height 14
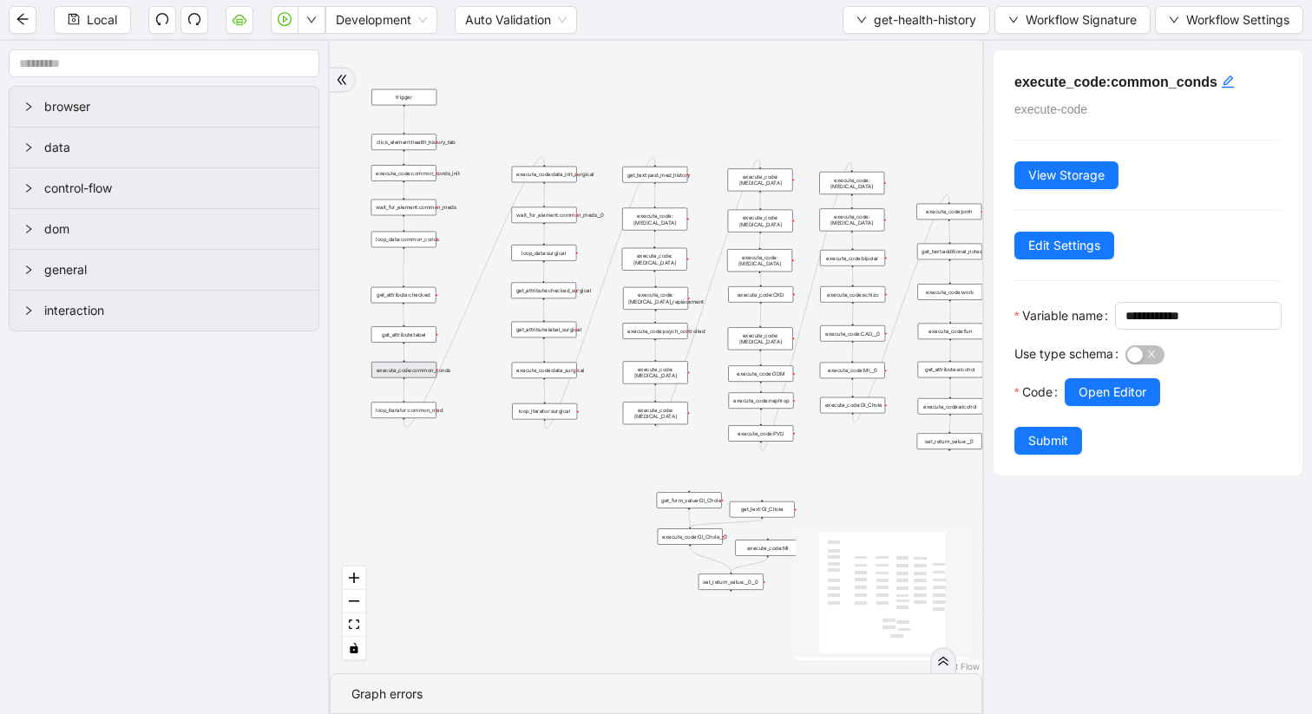
click at [420, 416] on div "loop_iterator:common_med" at bounding box center [403, 410] width 65 height 16
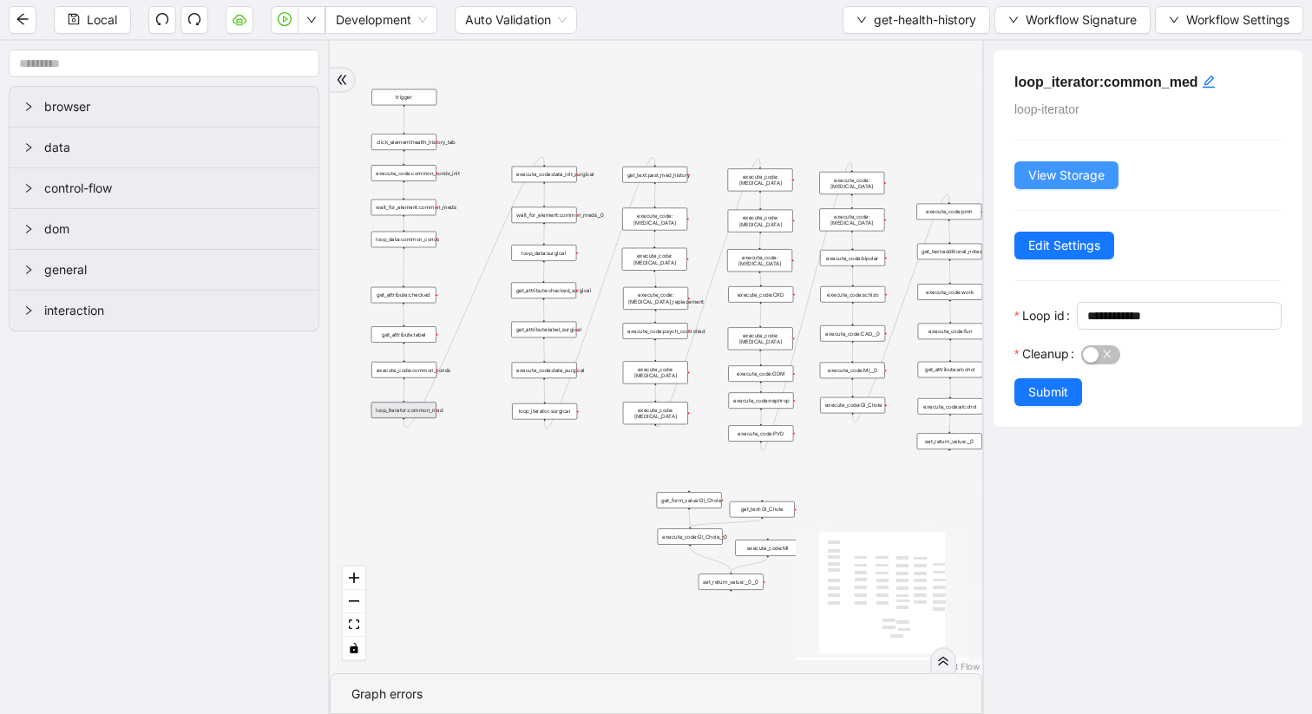
click at [1055, 174] on span "View Storage" at bounding box center [1066, 175] width 76 height 19
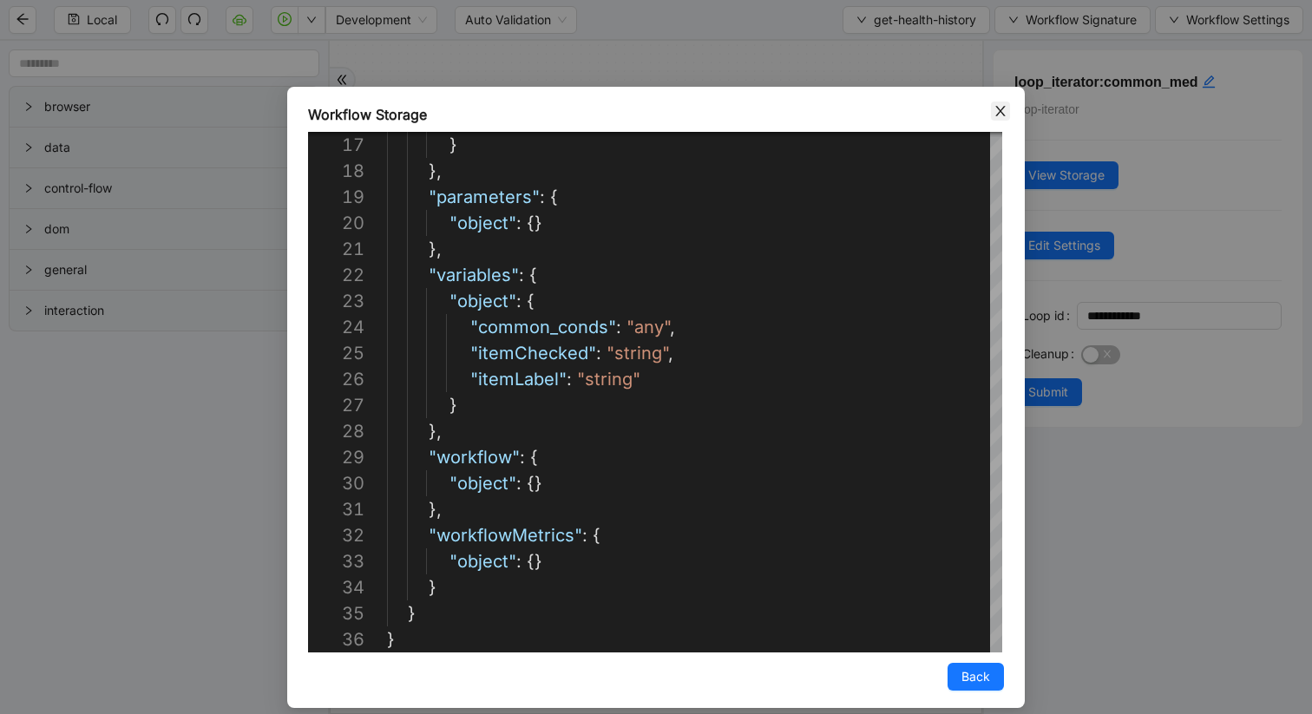
click at [1000, 111] on icon "close" at bounding box center [1001, 111] width 14 height 14
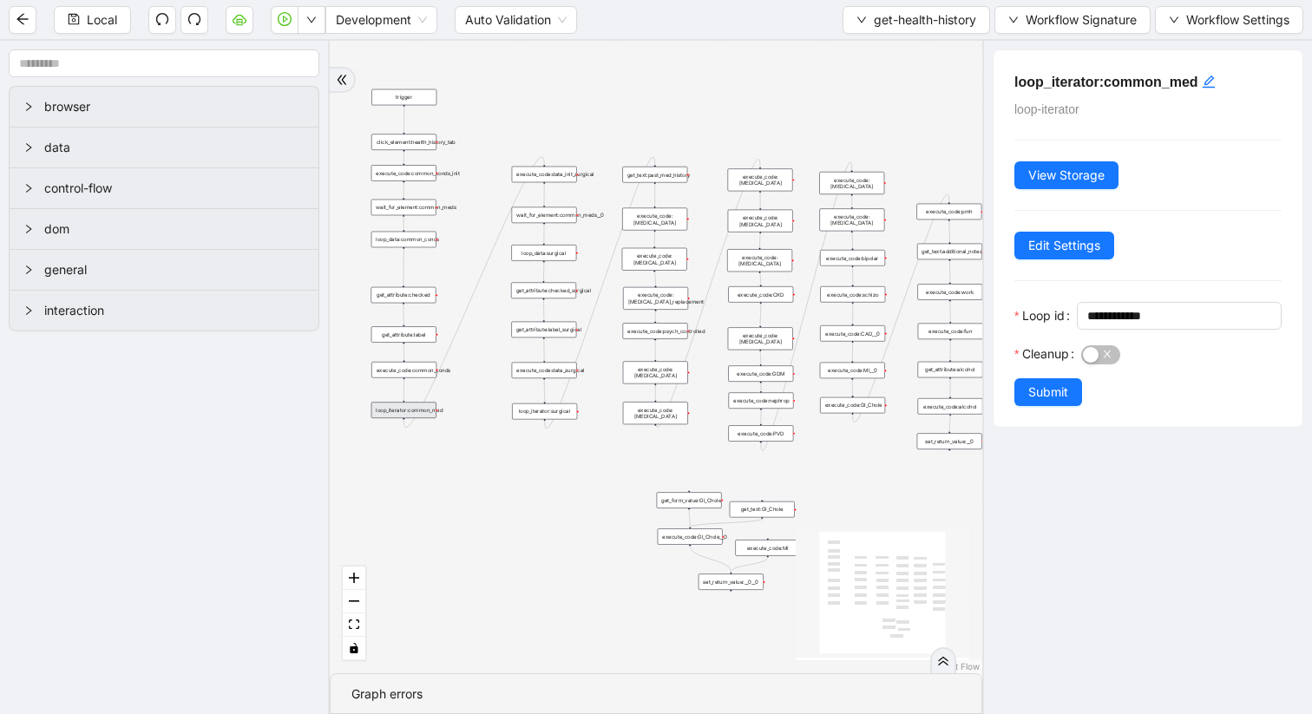
click at [563, 219] on div "wait_for_element:common_meds__0" at bounding box center [544, 215] width 65 height 16
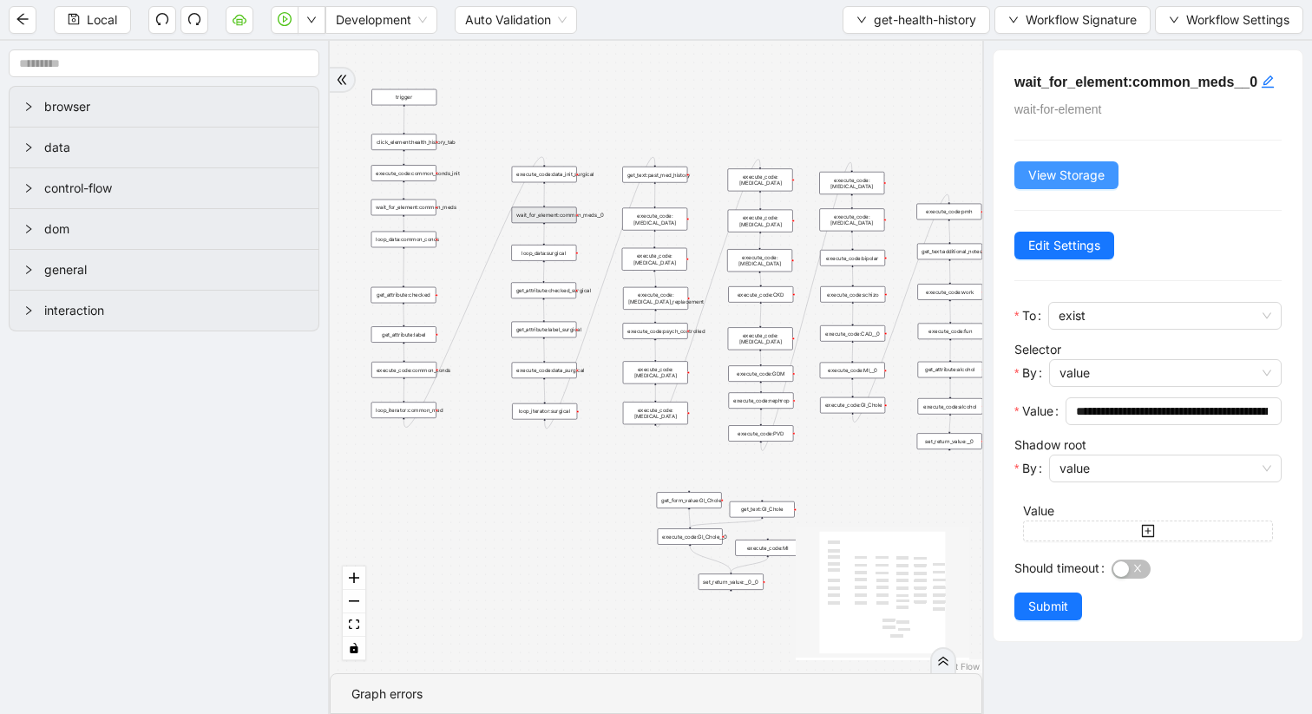
click at [1055, 185] on span "View Storage" at bounding box center [1066, 175] width 76 height 19
type textarea "**********"
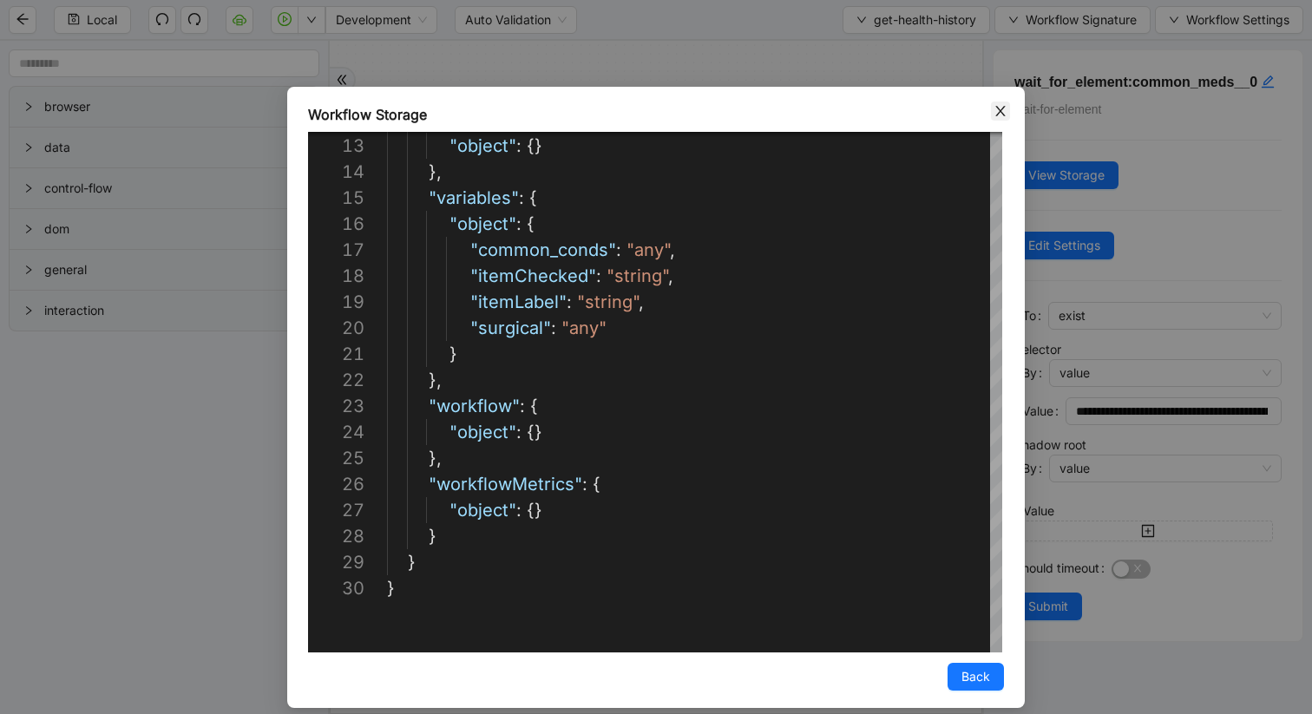
click at [1008, 111] on span "Close" at bounding box center [1000, 111] width 19 height 19
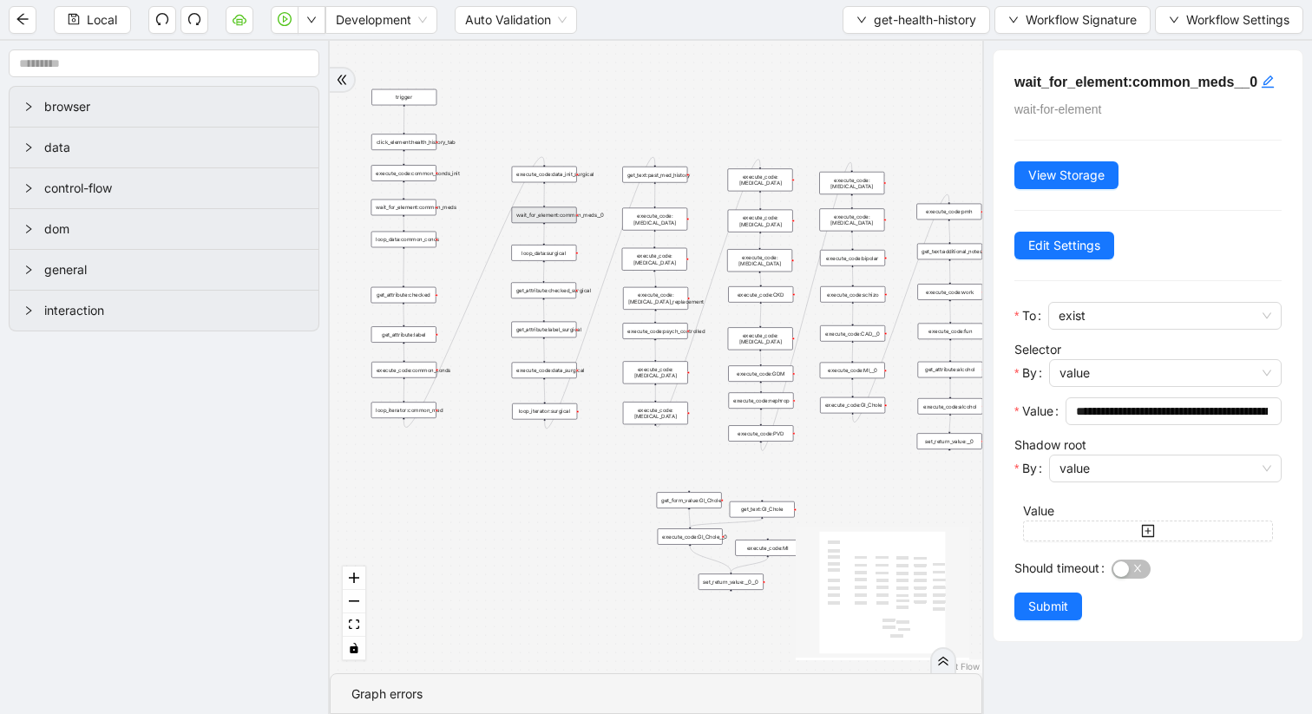
click at [651, 222] on div "execute_code:[MEDICAL_DATA]" at bounding box center [654, 219] width 65 height 23
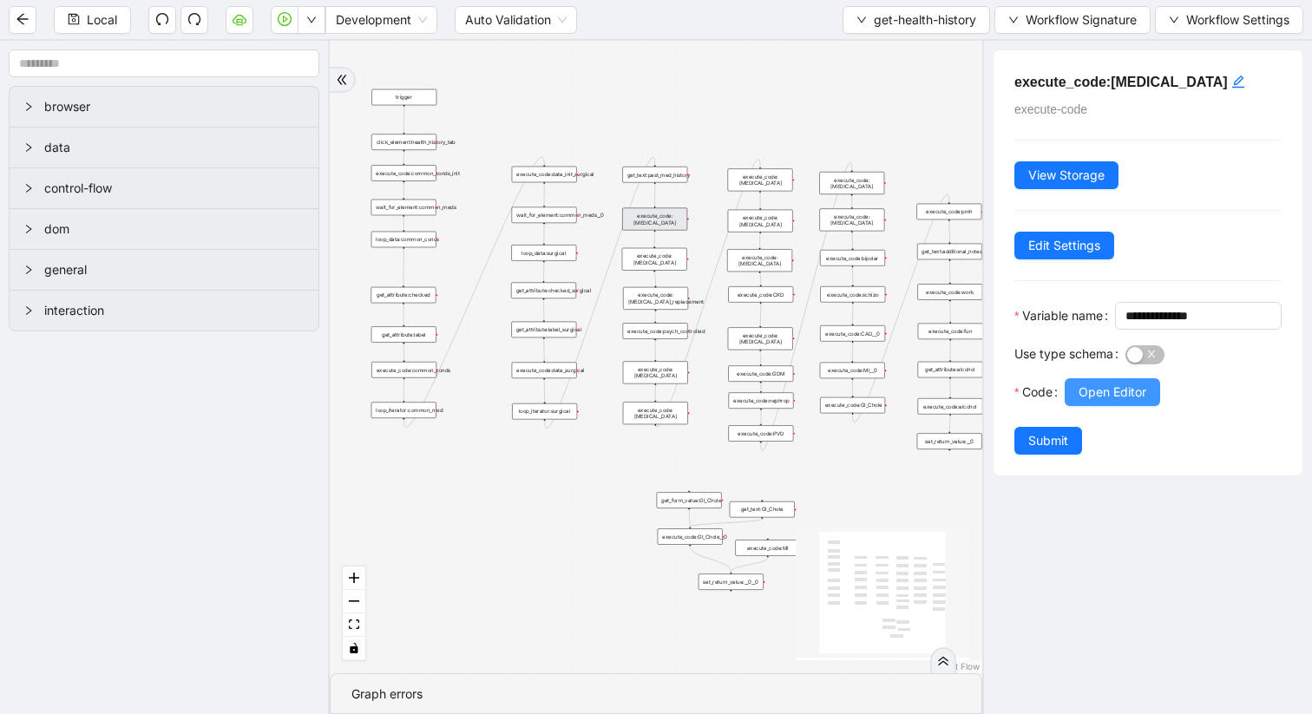
click at [1096, 402] on span "Open Editor" at bounding box center [1113, 392] width 68 height 19
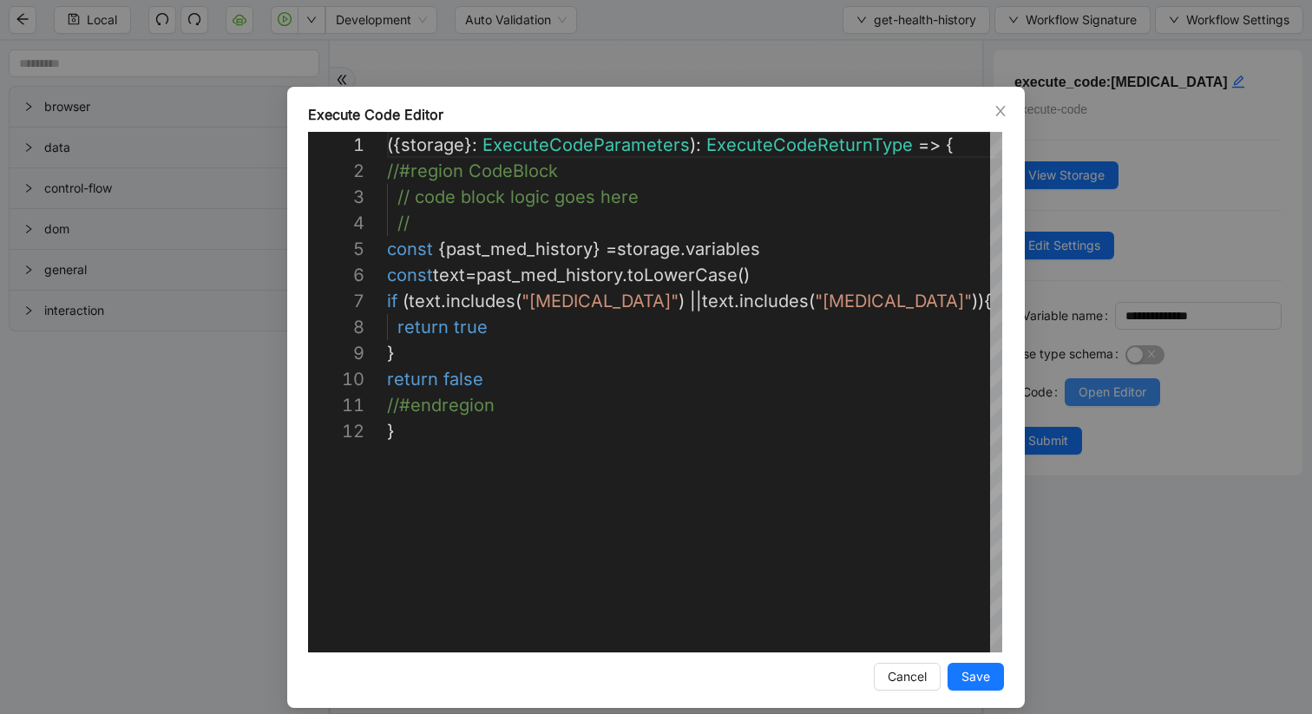
scroll to position [260, 0]
click at [998, 115] on icon "close" at bounding box center [1001, 111] width 14 height 14
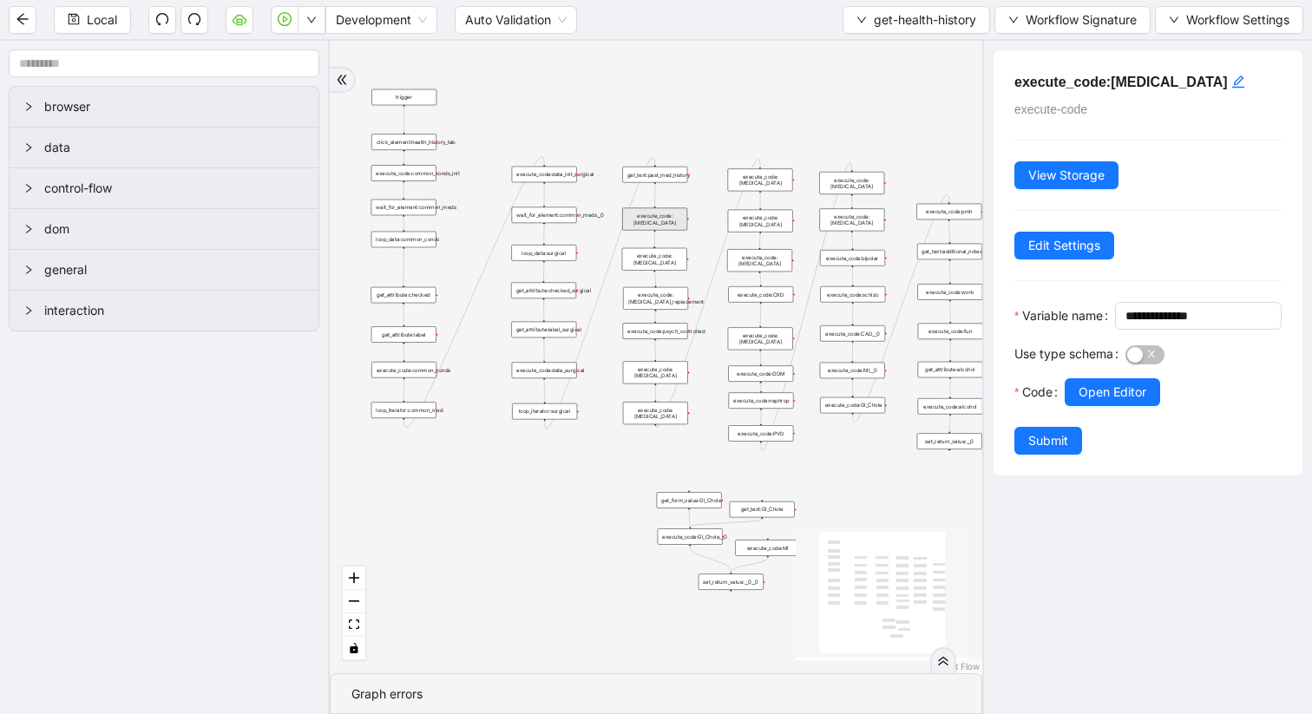
click at [870, 341] on div "trigger get_attribute:checked get_attribute:label loop_iterator:common_med wait…" at bounding box center [656, 357] width 653 height 633
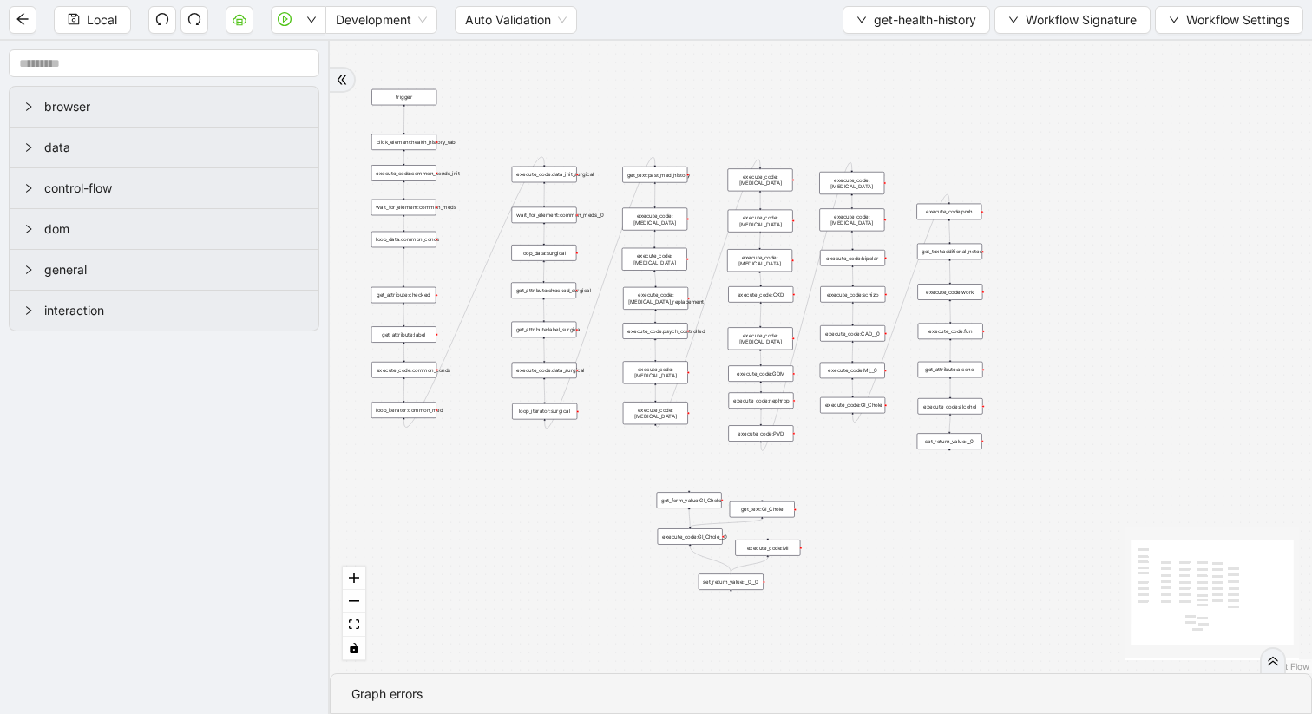
click at [872, 334] on div "execute_code:CAD__0" at bounding box center [852, 333] width 65 height 16
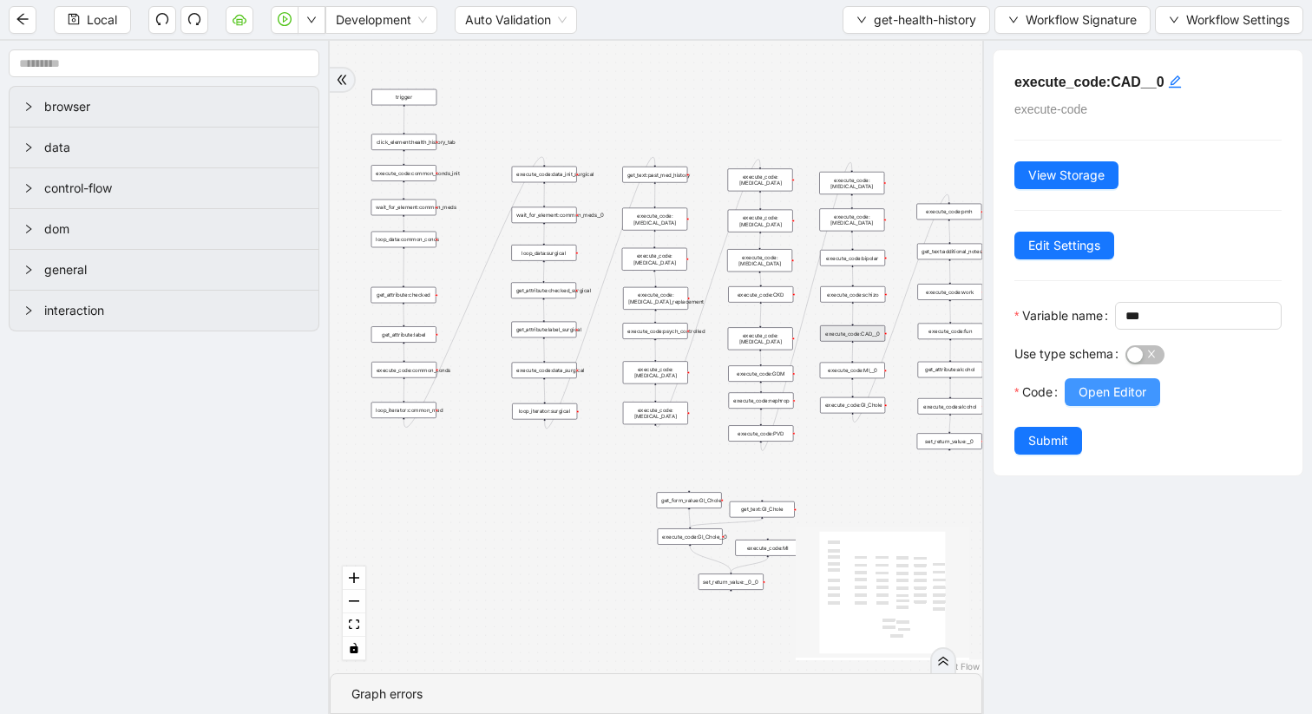
click at [1094, 402] on span "Open Editor" at bounding box center [1113, 392] width 68 height 19
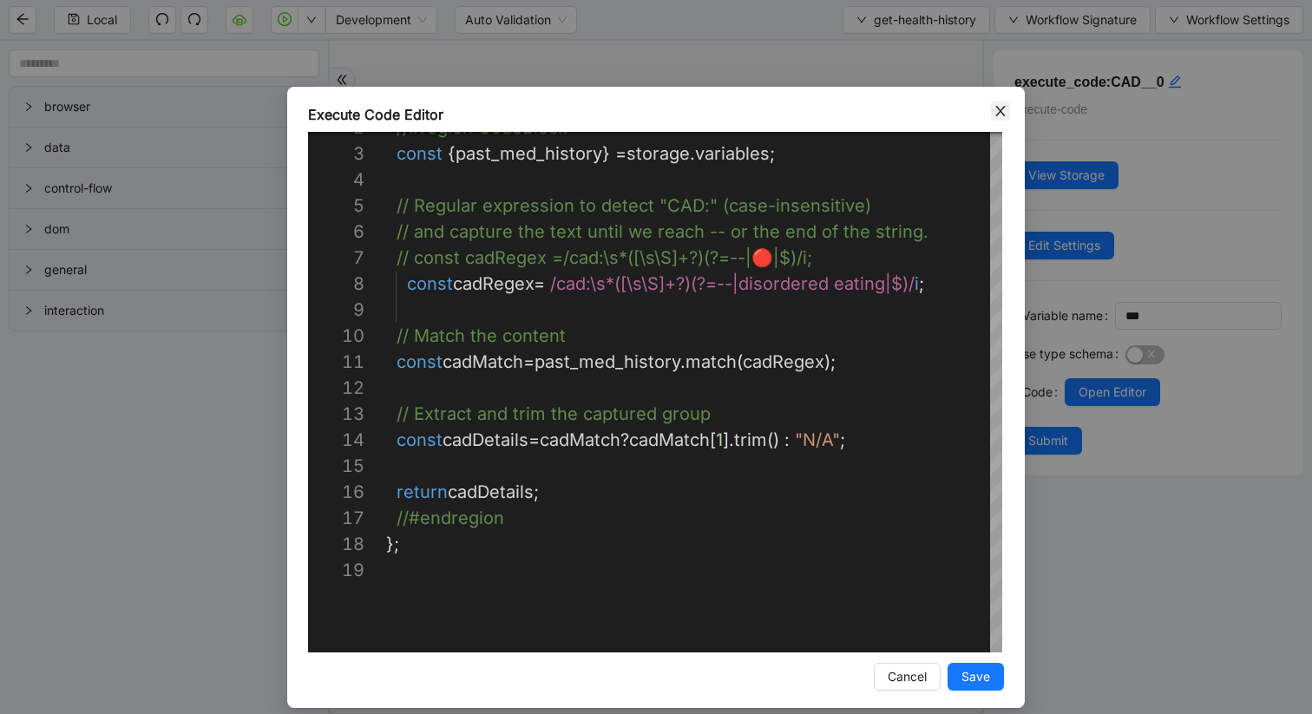
click at [995, 113] on icon "close" at bounding box center [1001, 111] width 14 height 14
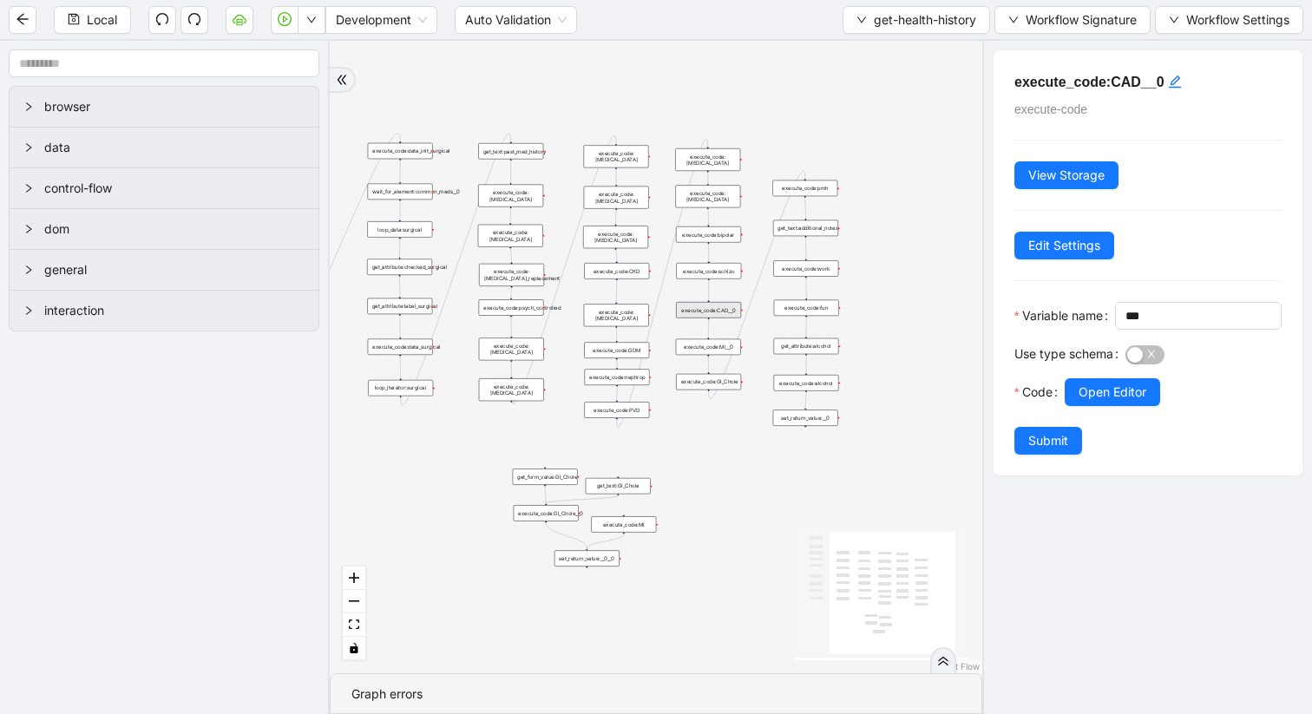
drag, startPoint x: 836, startPoint y: 479, endPoint x: 693, endPoint y: 458, distance: 144.7
click at [693, 457] on div "trigger get_attribute:checked get_attribute:label loop_iterator:common_med wait…" at bounding box center [656, 357] width 653 height 633
click at [704, 388] on div "execute_code:GI_Chole" at bounding box center [709, 384] width 65 height 16
click at [1093, 402] on span "Open Editor" at bounding box center [1113, 392] width 68 height 19
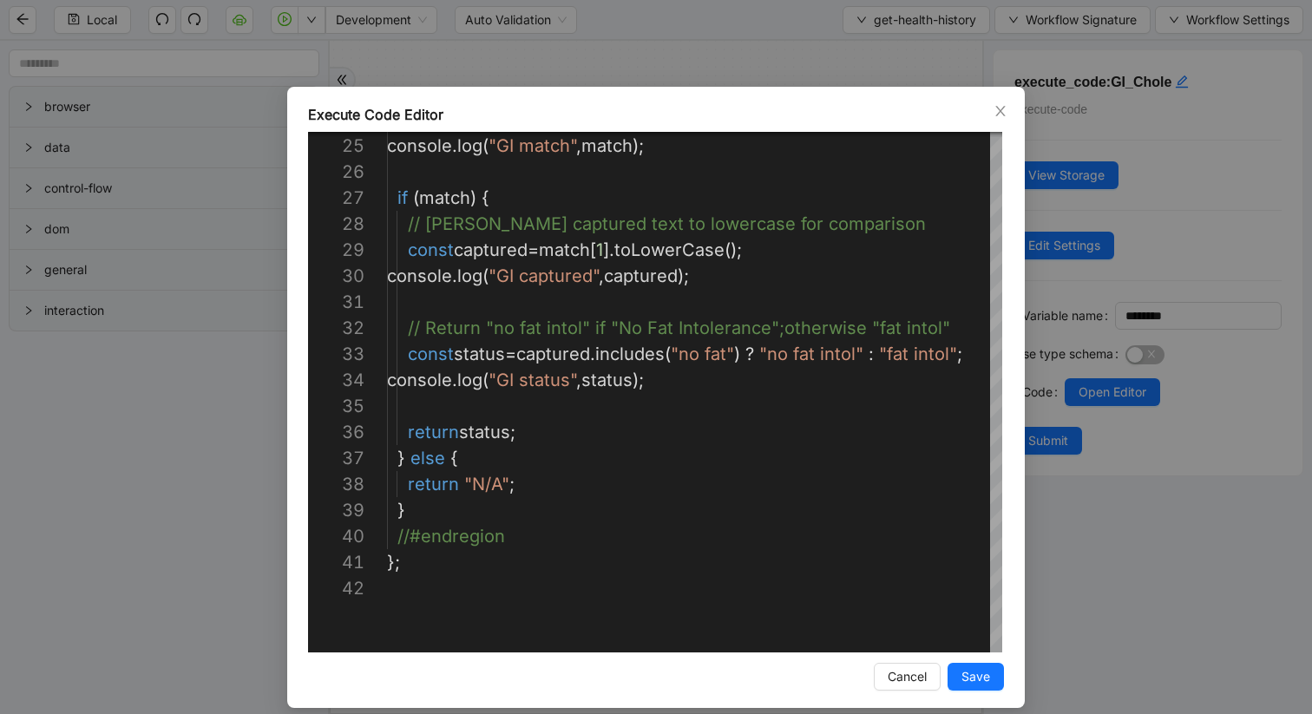
click at [1001, 121] on div "Execute Code Editor" at bounding box center [656, 114] width 696 height 21
click at [999, 115] on icon "close" at bounding box center [1001, 111] width 14 height 14
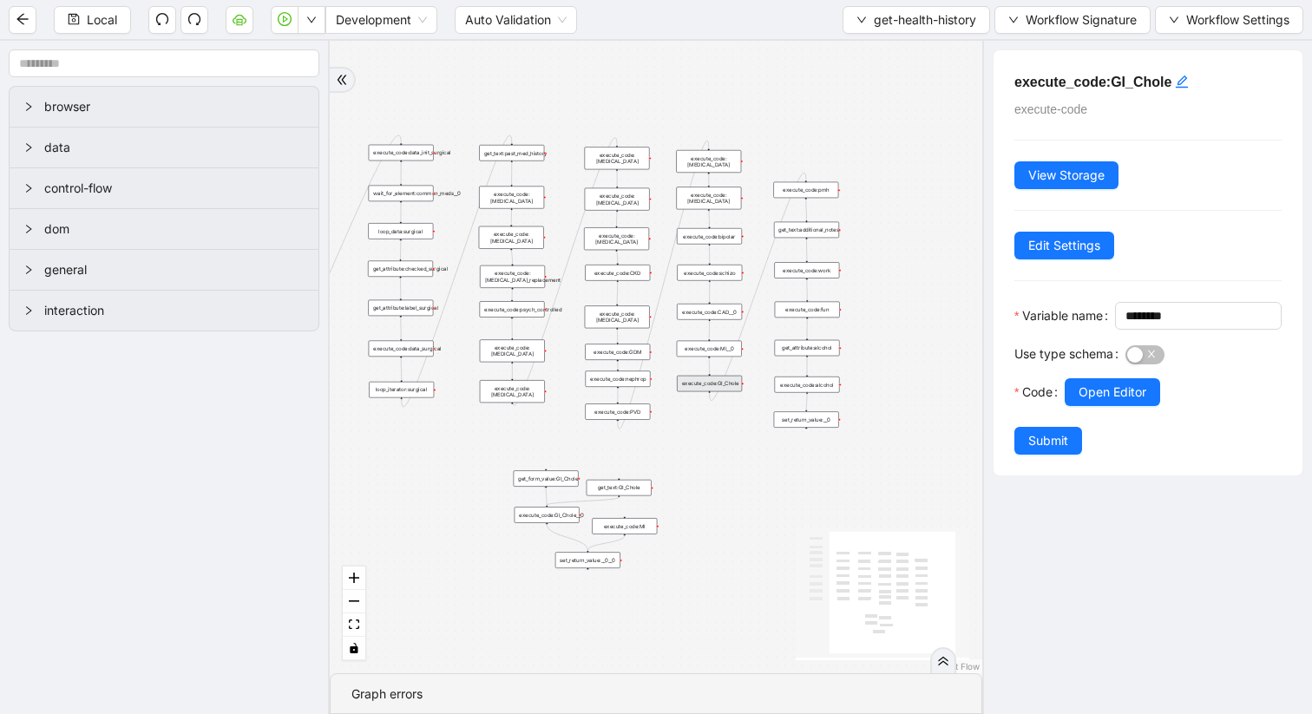
click at [719, 353] on div "execute_code:MI__0" at bounding box center [709, 349] width 65 height 16
click at [1112, 402] on span "Open Editor" at bounding box center [1113, 392] width 68 height 19
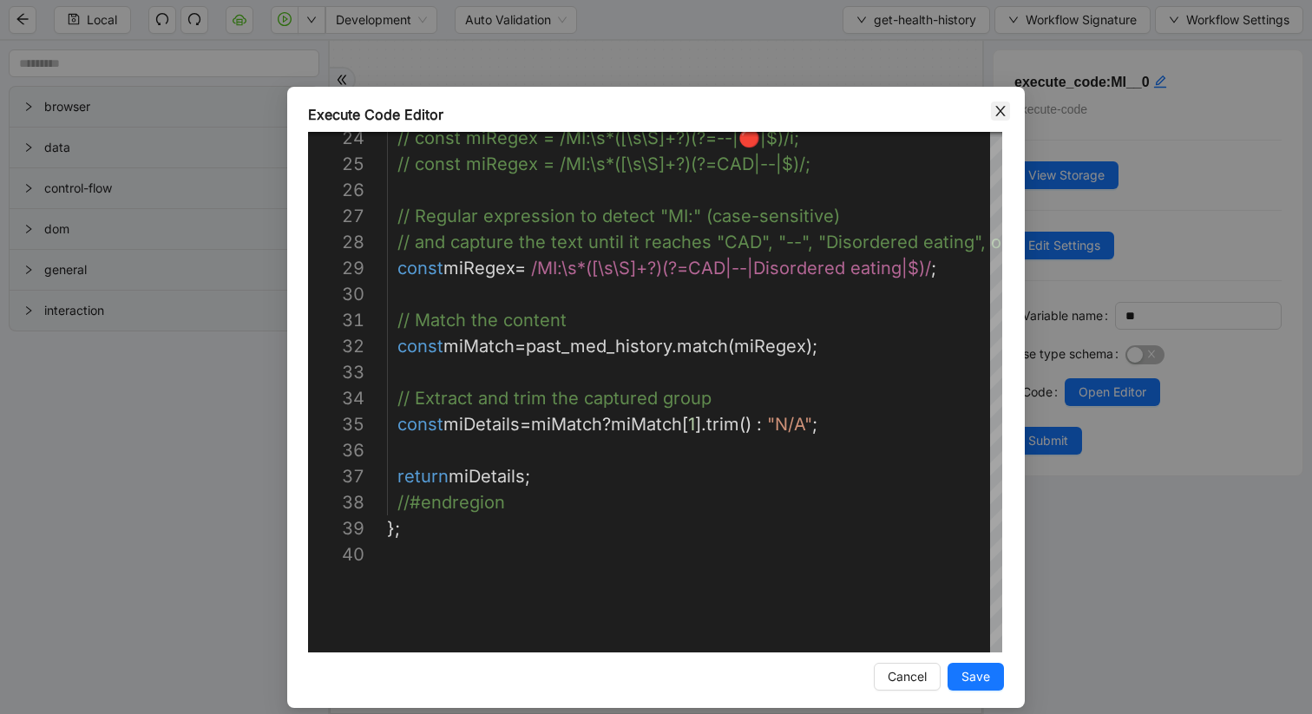
click at [1004, 115] on icon "close" at bounding box center [1000, 111] width 10 height 10
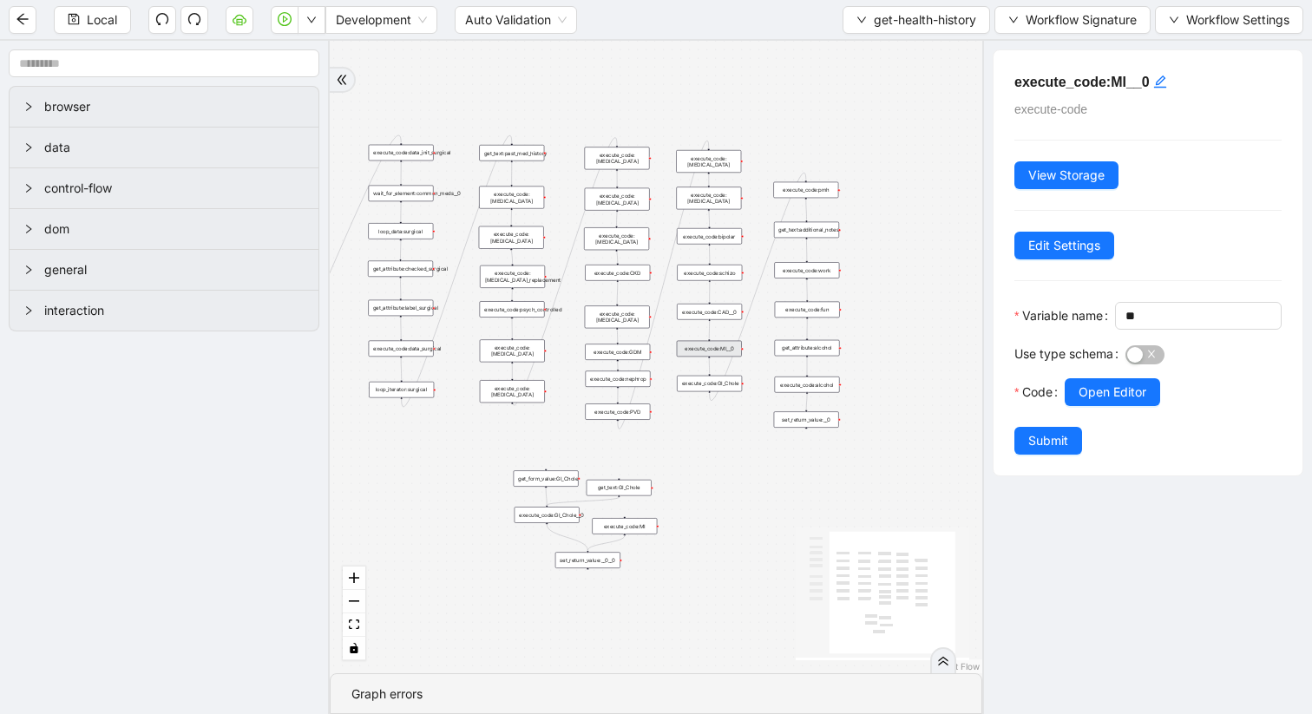
click at [629, 416] on div "execute_code:PVD" at bounding box center [617, 412] width 65 height 16
click at [1117, 402] on span "Open Editor" at bounding box center [1113, 392] width 68 height 19
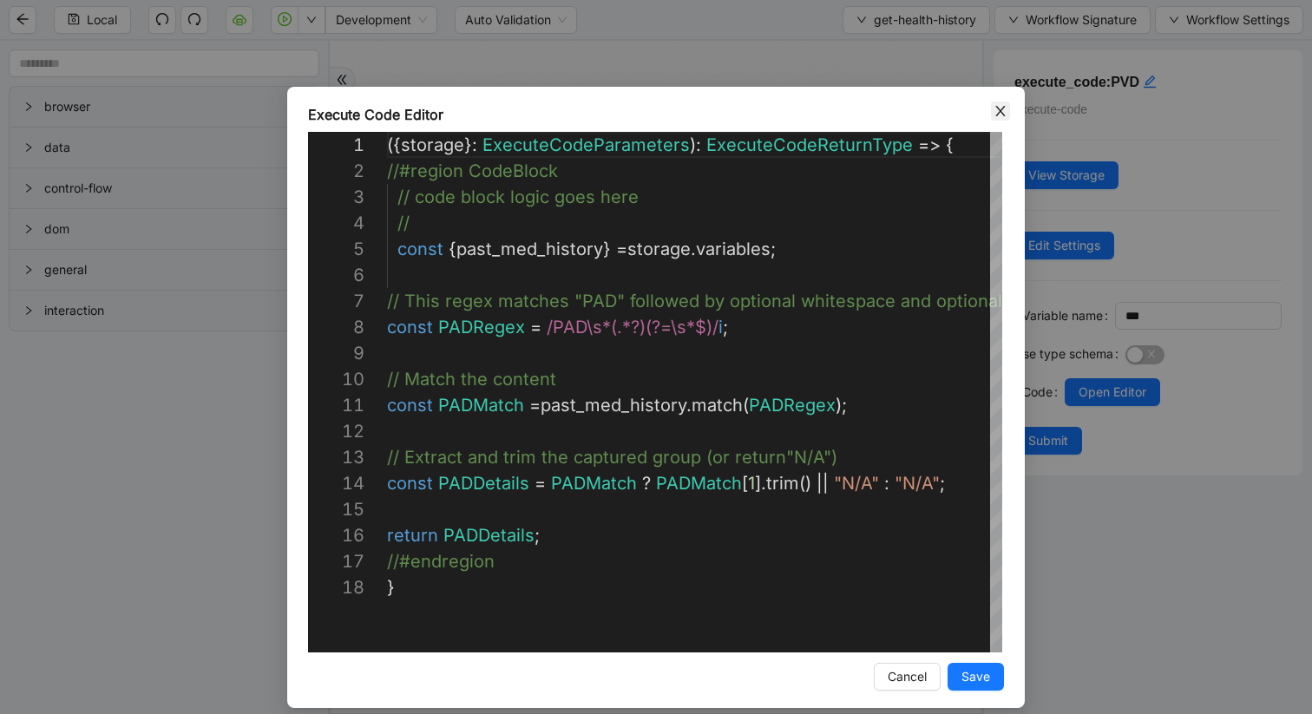
click at [996, 108] on icon "close" at bounding box center [1001, 111] width 14 height 14
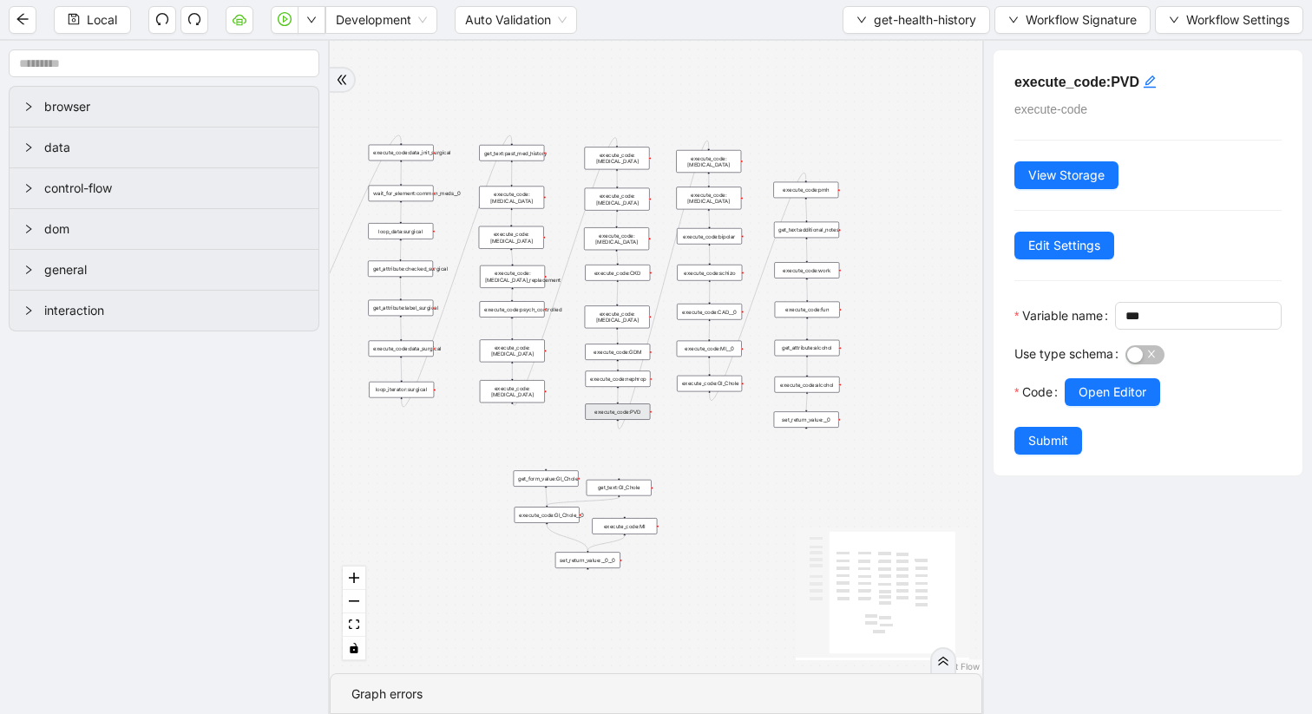
click at [634, 383] on div "execute_code:nephrop" at bounding box center [618, 379] width 65 height 16
click at [1105, 402] on span "Open Editor" at bounding box center [1113, 392] width 68 height 19
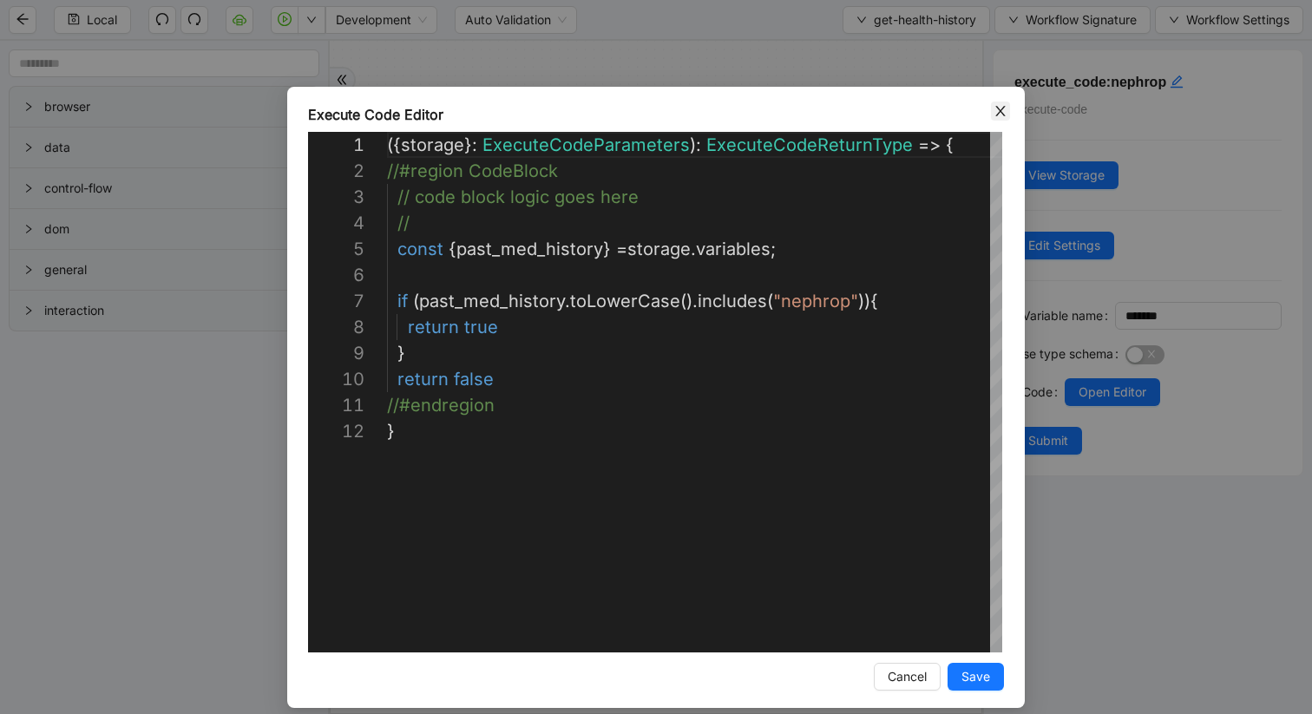
click at [997, 112] on icon "close" at bounding box center [1001, 111] width 14 height 14
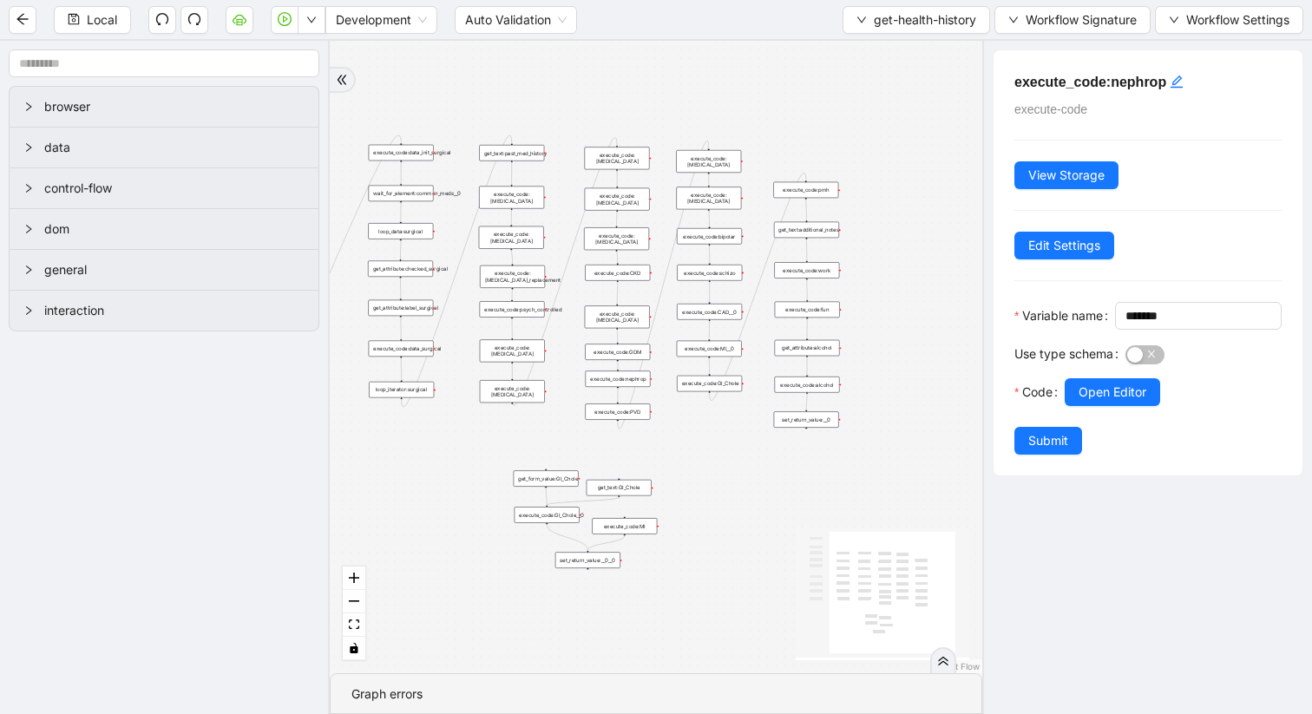
click at [640, 412] on div "execute_code:PVD" at bounding box center [617, 412] width 65 height 16
click at [803, 269] on div "execute_code:work" at bounding box center [806, 270] width 65 height 16
click at [1074, 406] on button "Open Editor" at bounding box center [1112, 392] width 95 height 28
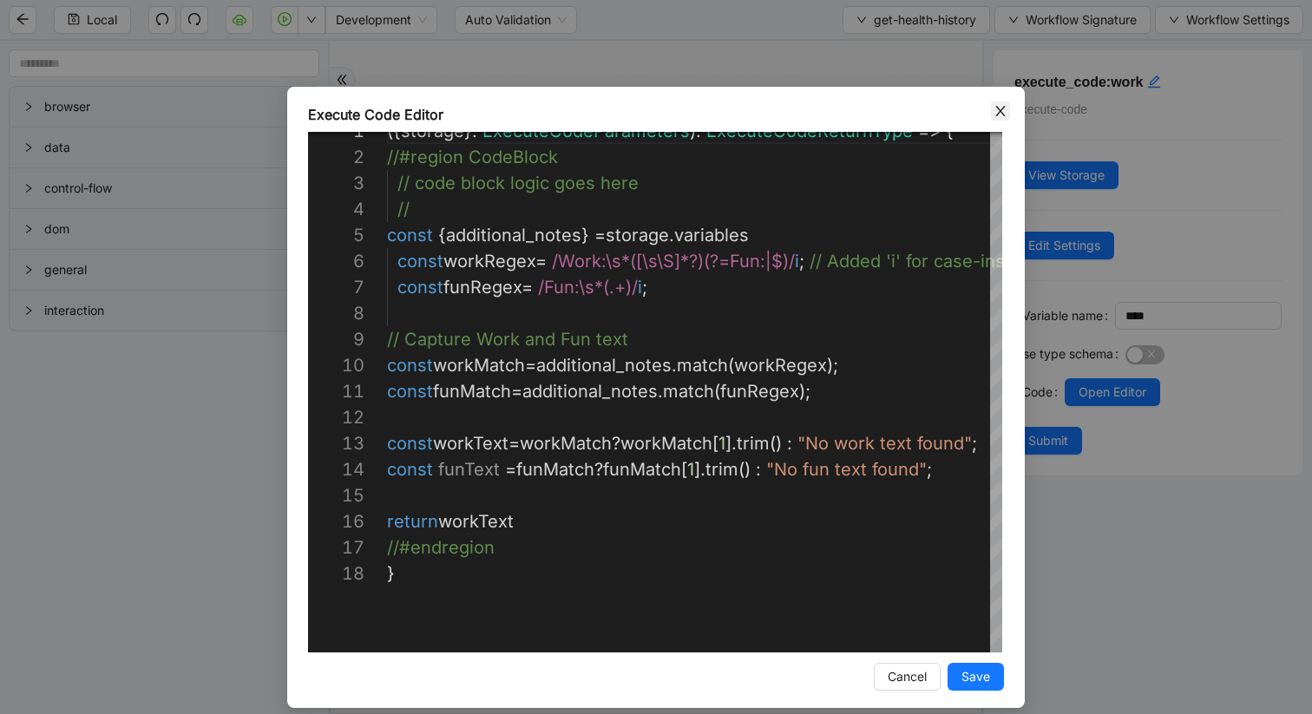
click at [1000, 112] on icon "close" at bounding box center [1001, 111] width 14 height 14
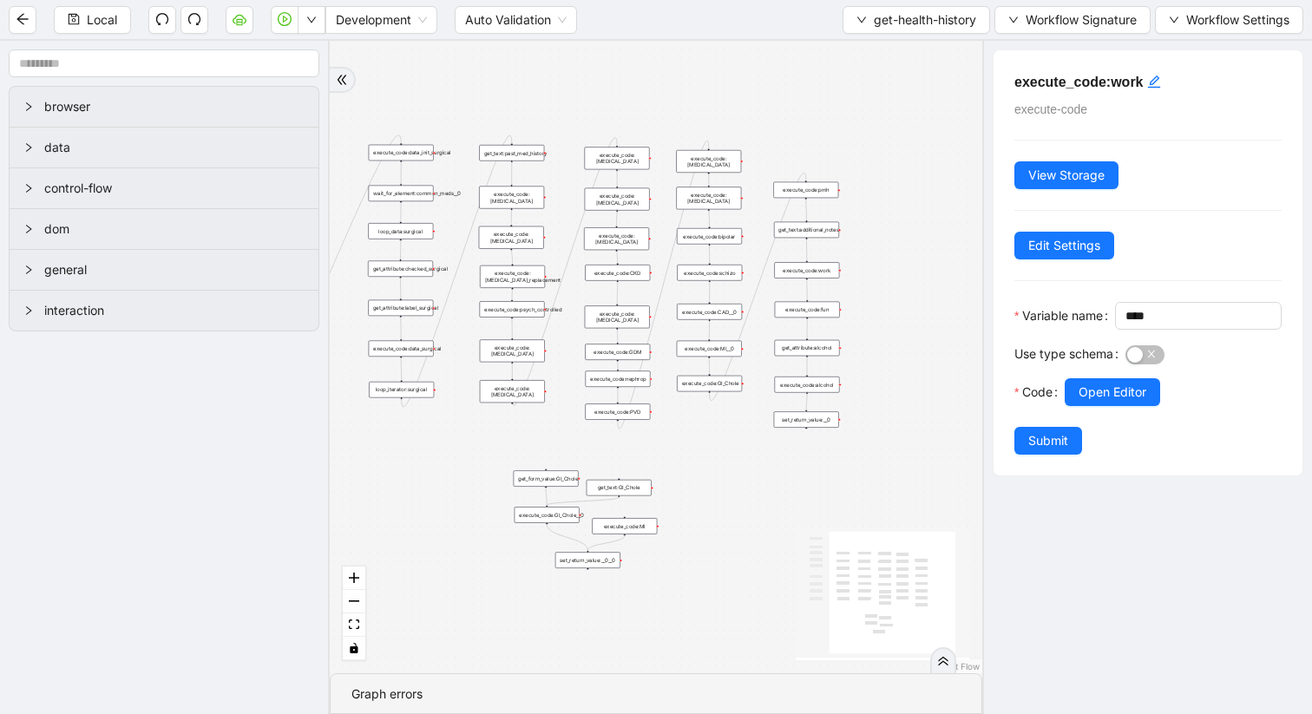
click at [562, 478] on div "get_form_value:GI_Chole" at bounding box center [546, 478] width 65 height 16
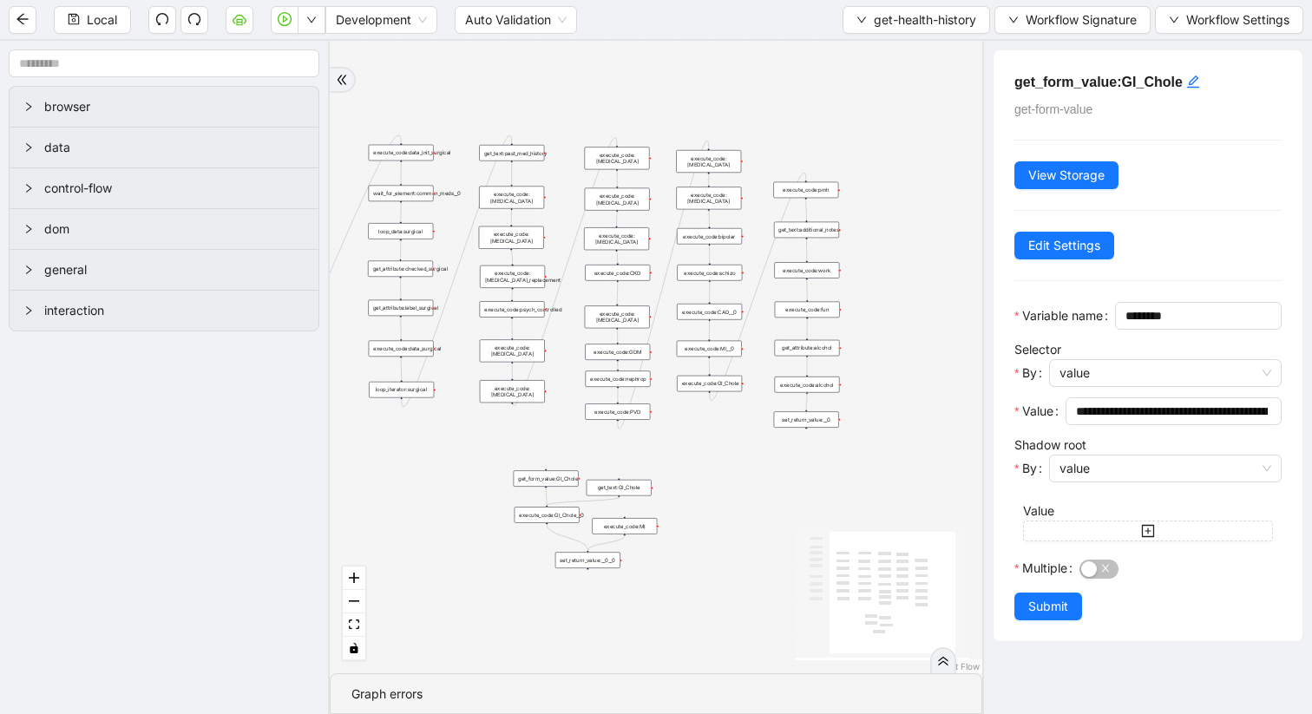
click at [558, 518] on div "execute_code:GI_Chole__0" at bounding box center [547, 515] width 65 height 16
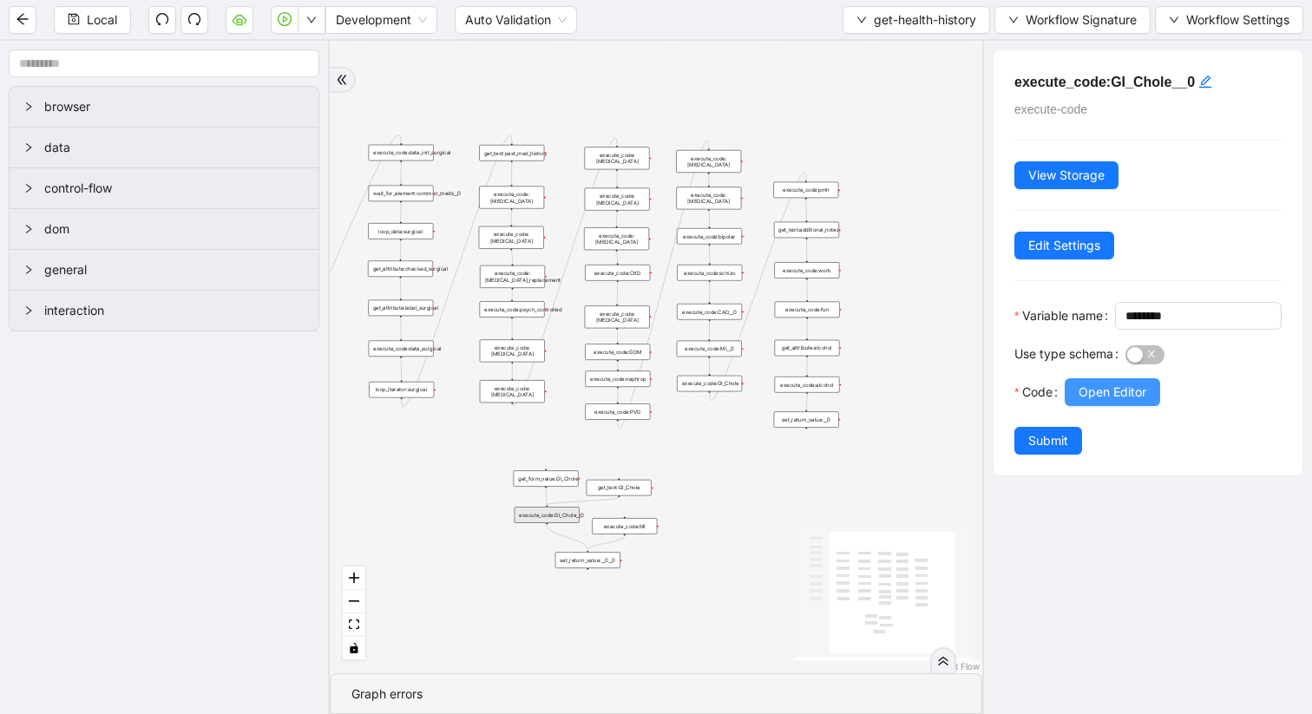
click at [1117, 402] on span "Open Editor" at bounding box center [1113, 392] width 68 height 19
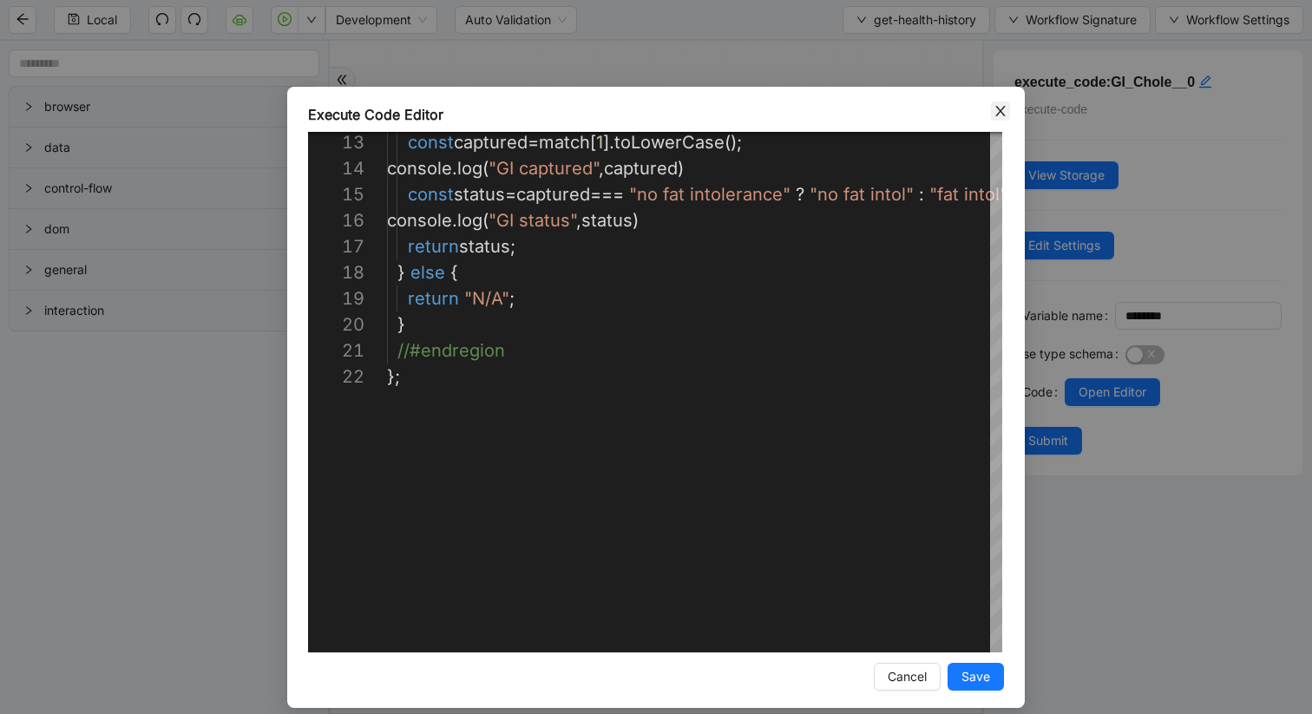
click at [996, 115] on icon "close" at bounding box center [1000, 111] width 10 height 10
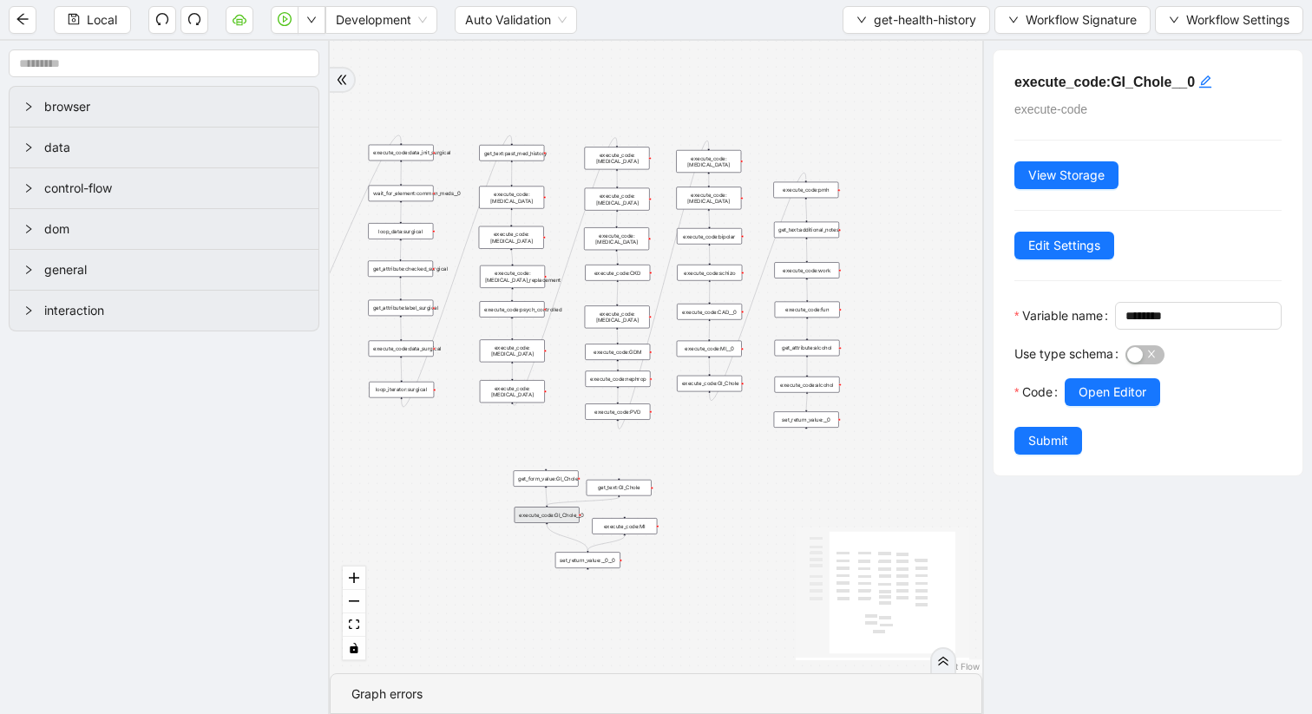
click at [613, 531] on div "execute_code:MI" at bounding box center [624, 526] width 65 height 16
click at [1116, 402] on span "Open Editor" at bounding box center [1113, 392] width 68 height 19
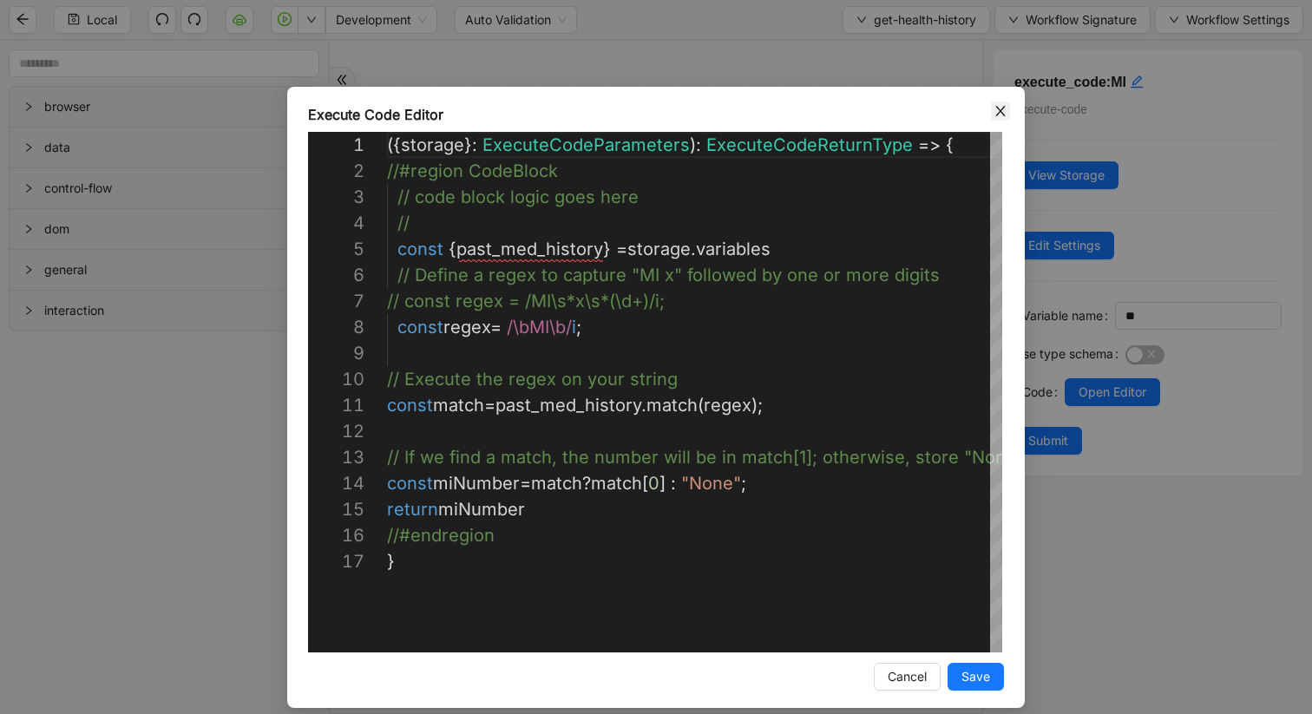
click at [996, 107] on icon "close" at bounding box center [1001, 111] width 14 height 14
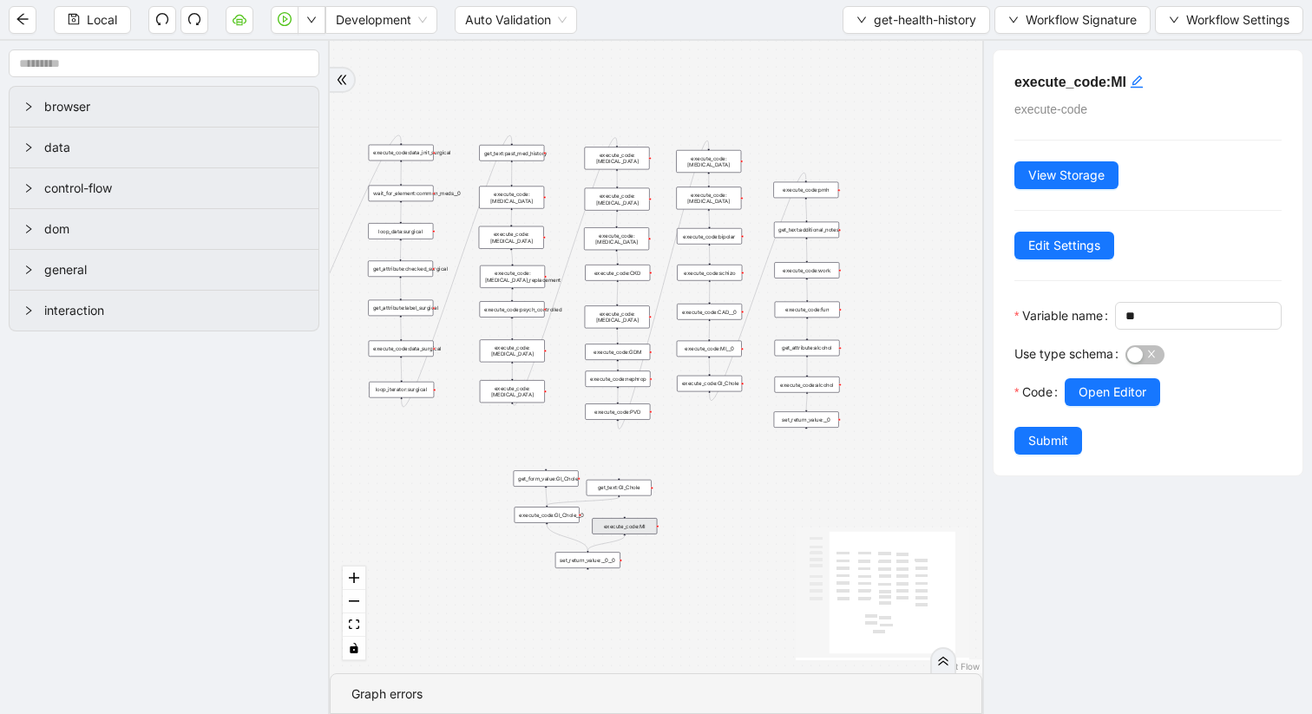
click at [628, 529] on div "execute_code:MI" at bounding box center [624, 526] width 65 height 16
click at [640, 523] on div "execute_code:MI" at bounding box center [625, 527] width 65 height 16
click at [1123, 402] on span "Open Editor" at bounding box center [1113, 392] width 68 height 19
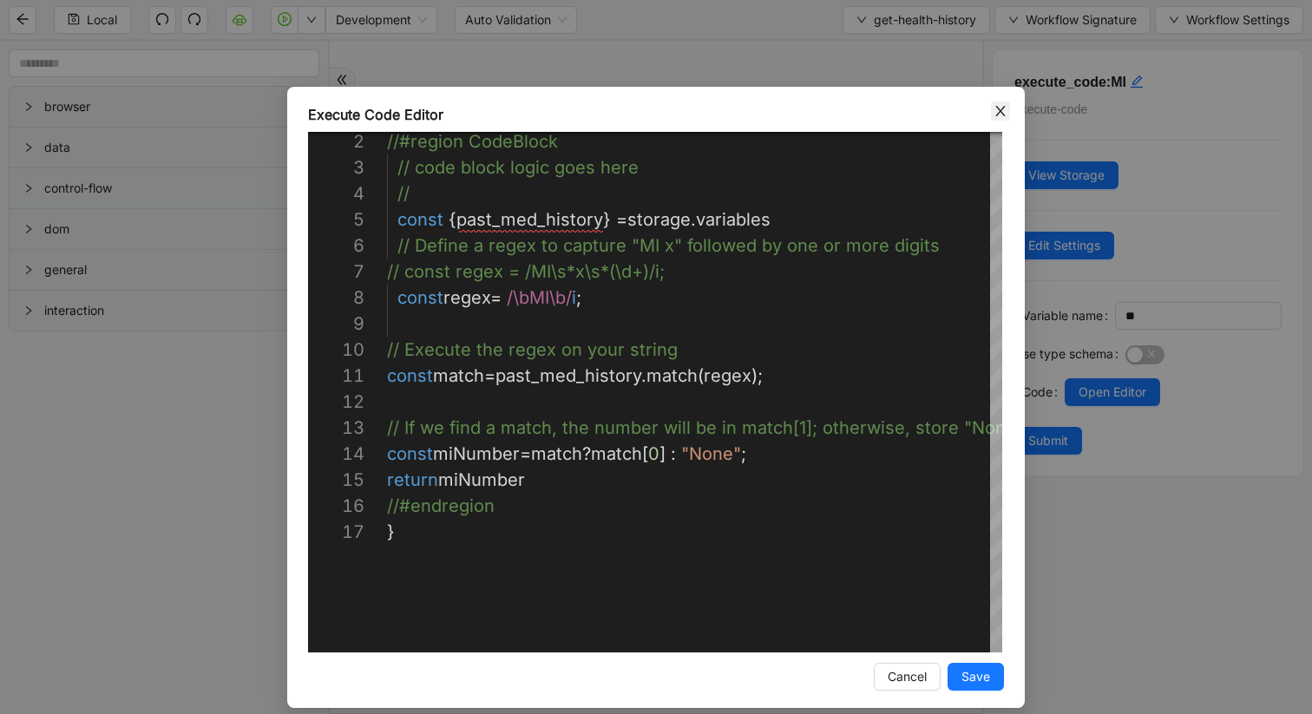
click at [1002, 115] on icon "close" at bounding box center [1001, 111] width 14 height 14
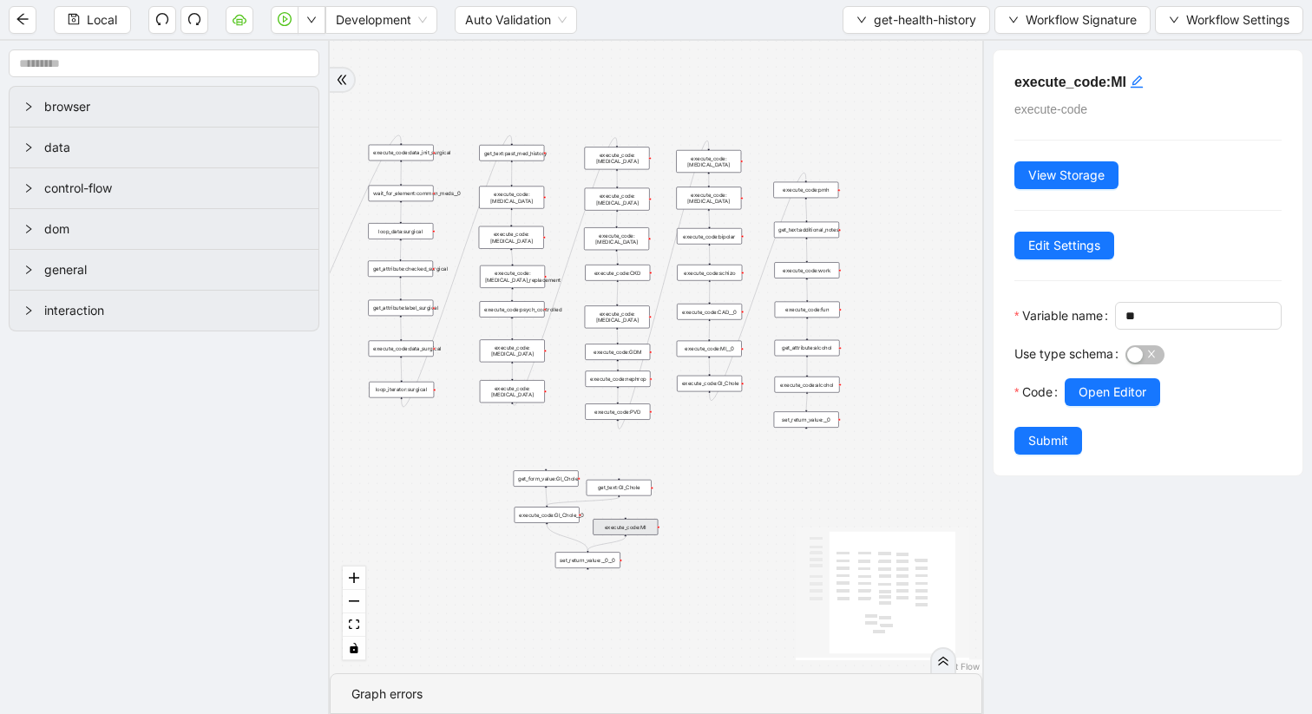
click at [603, 567] on div "set_return_value:__0__0" at bounding box center [587, 560] width 65 height 16
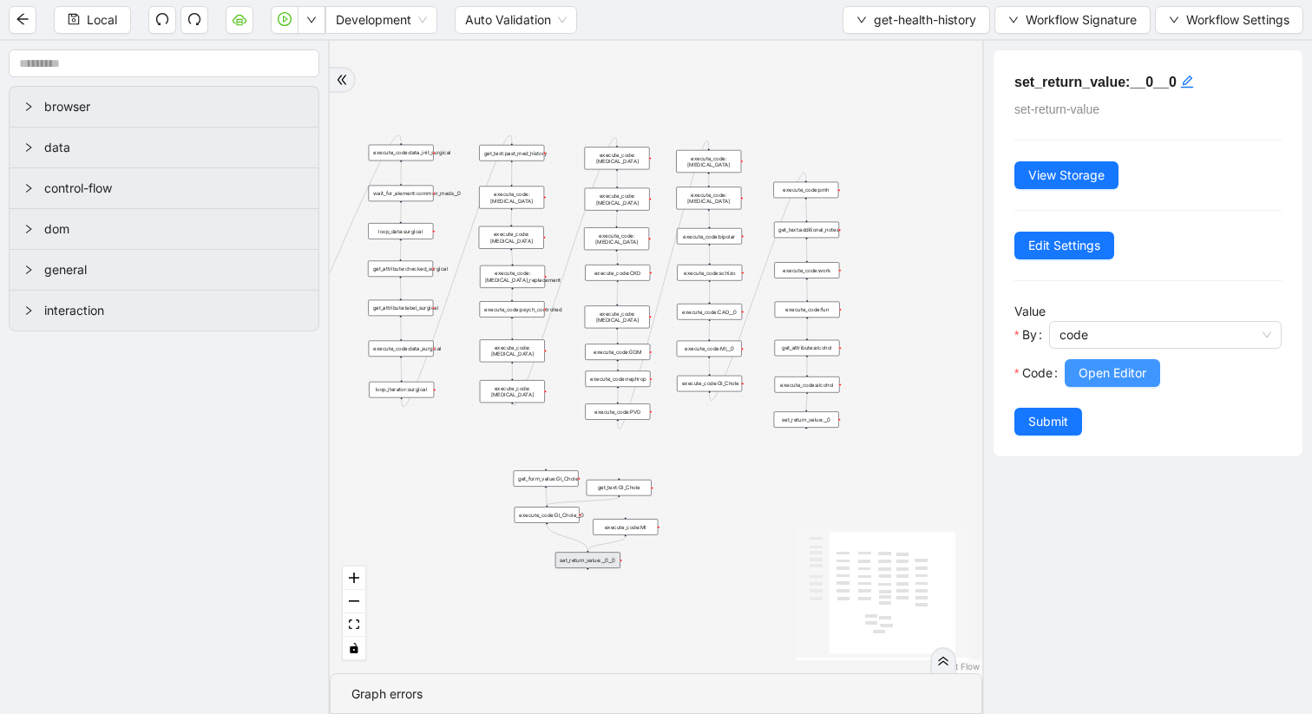
click at [1087, 379] on span "Open Editor" at bounding box center [1113, 373] width 68 height 19
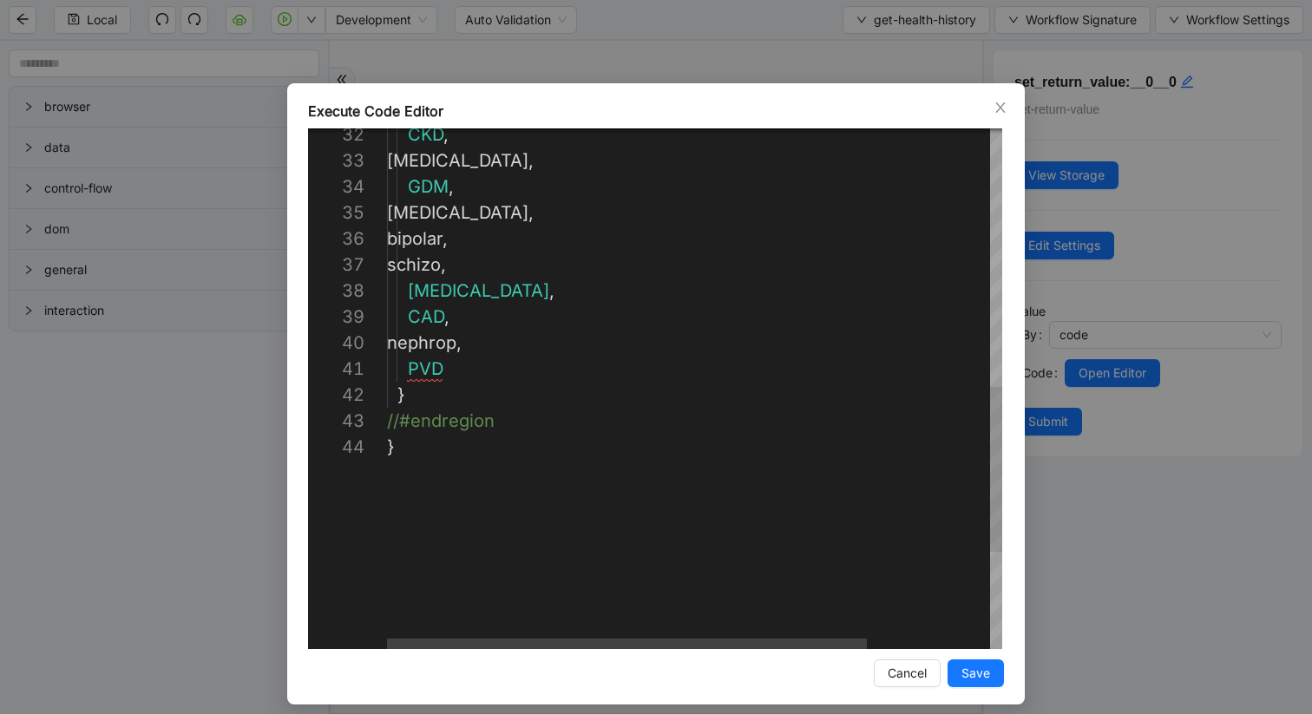
scroll to position [26, 17]
click at [498, 390] on div "CKD , [MEDICAL_DATA] , GDM , [MEDICAL_DATA] , bipolar , schizo , [MEDICAL_DATA]…" at bounding box center [773, 134] width 772 height 1640
click at [476, 376] on div "CKD , [MEDICAL_DATA] , GDM , [MEDICAL_DATA] , bipolar , schizo , [MEDICAL_DATA]…" at bounding box center [773, 134] width 772 height 1640
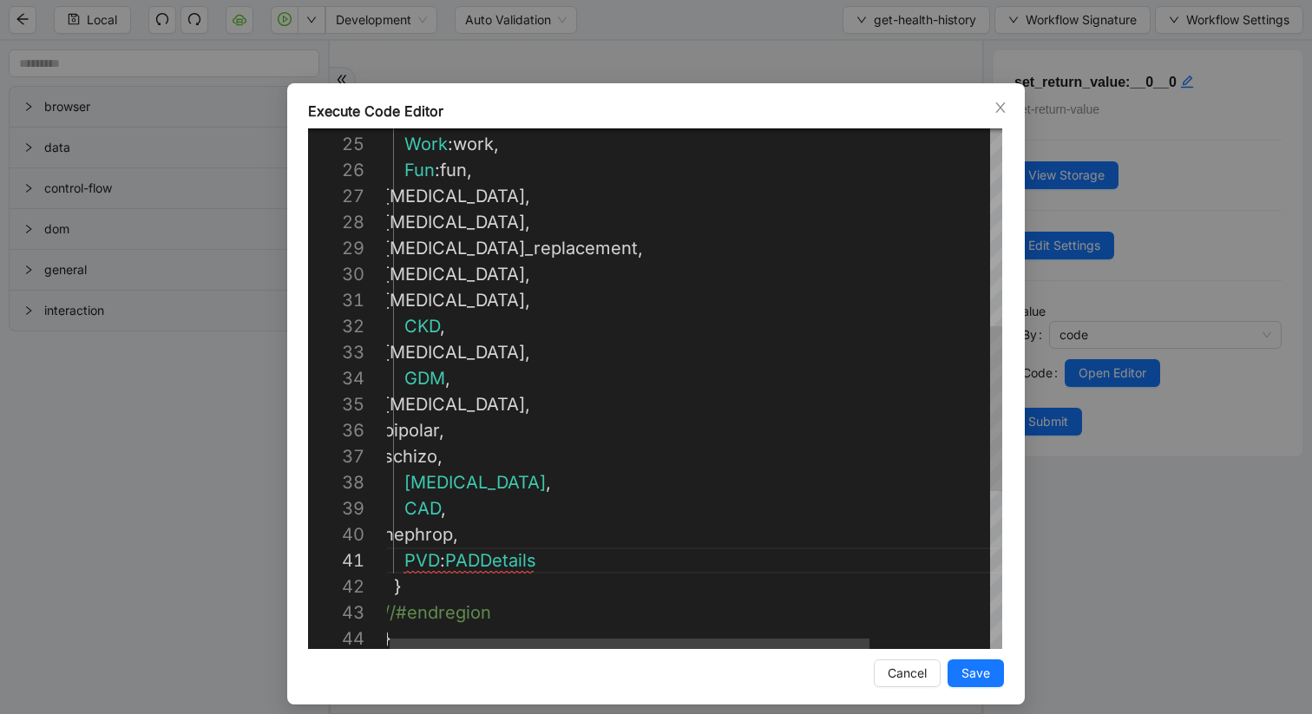
click at [531, 558] on div "CKD , [MEDICAL_DATA] , [MEDICAL_DATA] , [MEDICAL_DATA]_replacement , [MEDICAL_D…" at bounding box center [770, 326] width 772 height 1640
drag, startPoint x: 544, startPoint y: 559, endPoint x: 456, endPoint y: 558, distance: 88.5
click at [459, 512] on div "CKD , [MEDICAL_DATA] , [MEDICAL_DATA] , [MEDICAL_DATA]_replacement , [MEDICAL_D…" at bounding box center [773, 313] width 772 height 1614
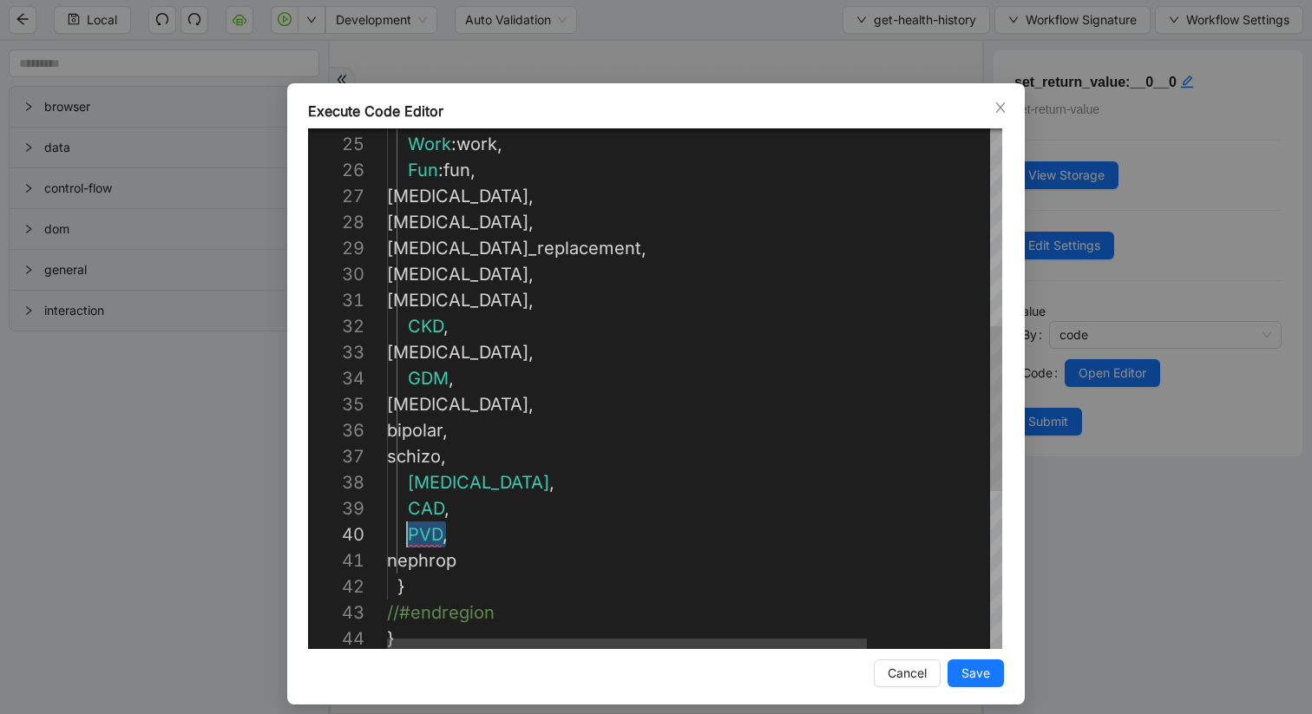
drag, startPoint x: 469, startPoint y: 537, endPoint x: 409, endPoint y: 534, distance: 60.0
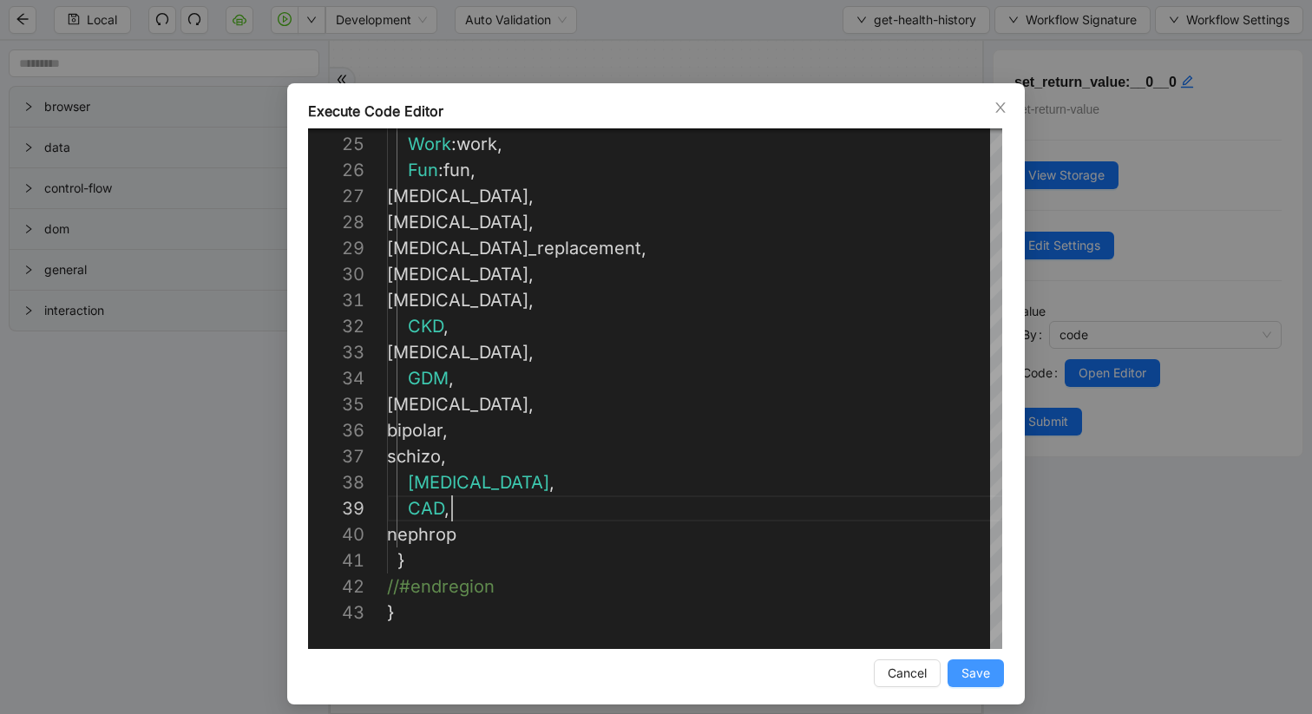
type textarea "**********"
click at [962, 601] on span "Save" at bounding box center [976, 673] width 29 height 19
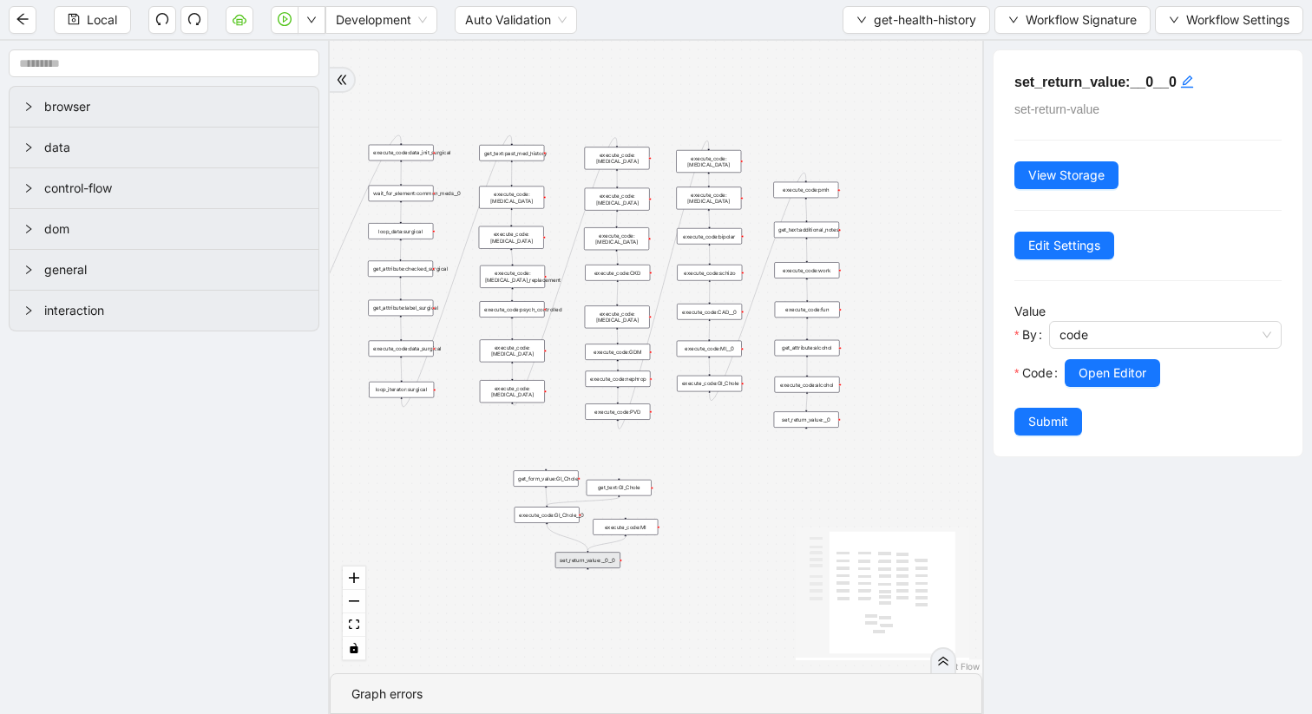
click at [726, 318] on div "execute_code:CAD__0" at bounding box center [709, 312] width 65 height 16
click at [721, 312] on div "execute_code:CAD__0" at bounding box center [709, 313] width 65 height 16
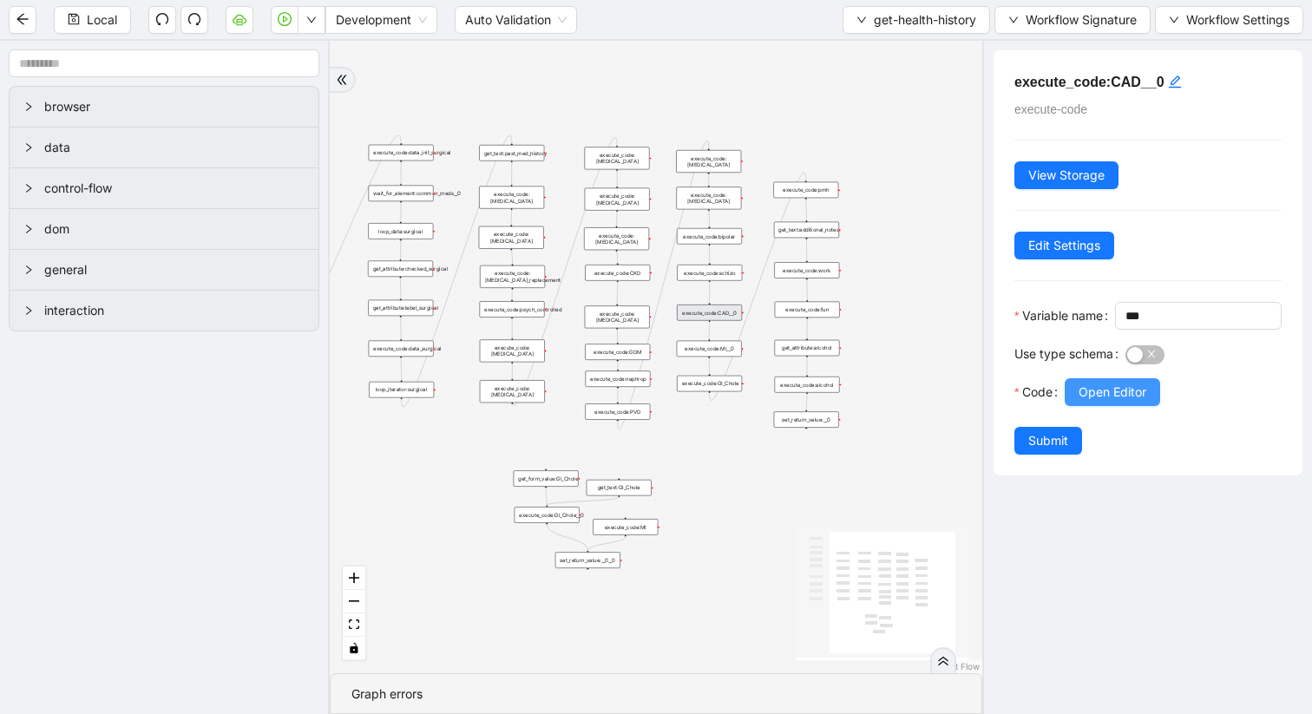
click at [1087, 402] on span "Open Editor" at bounding box center [1113, 392] width 68 height 19
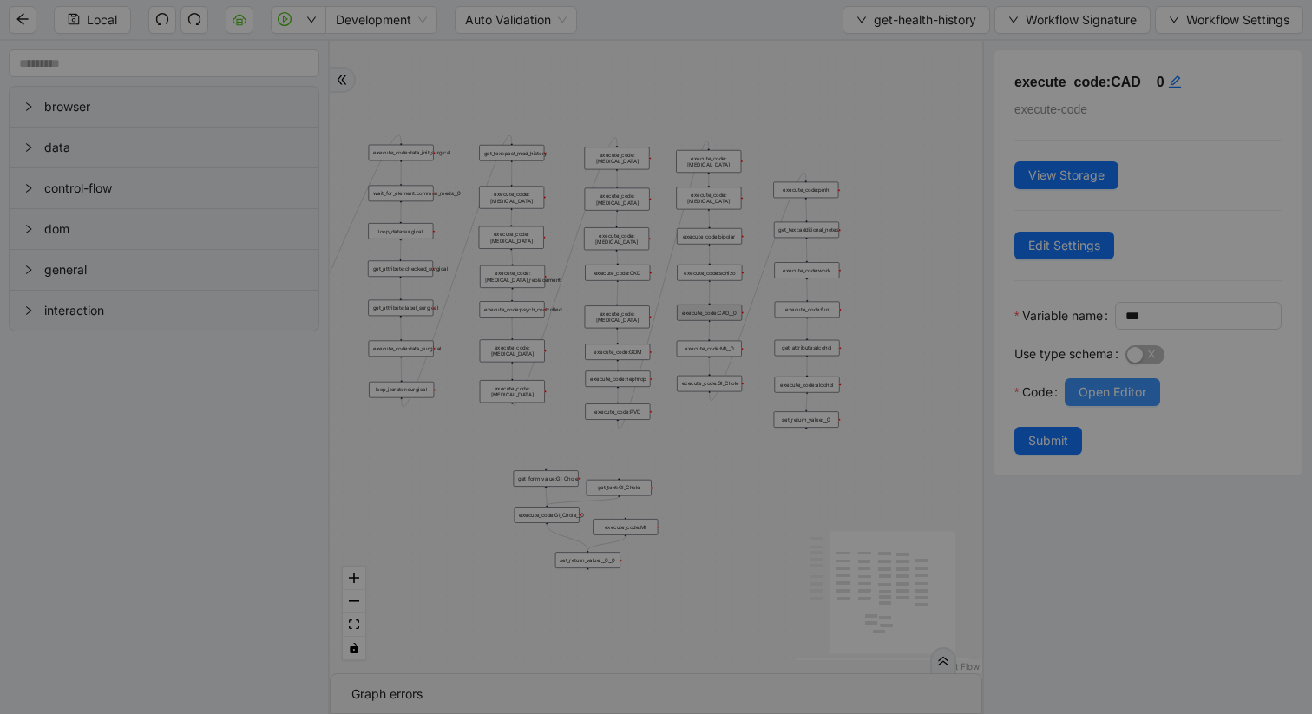
scroll to position [260, 0]
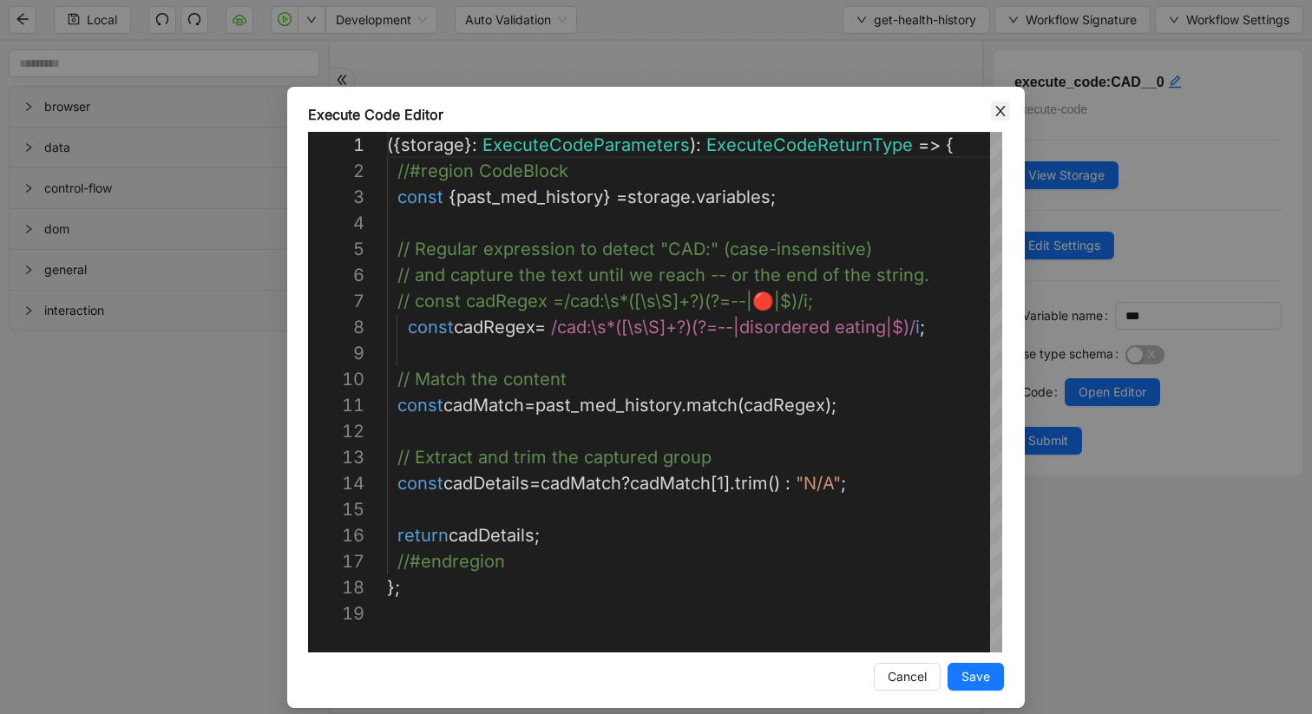
click at [995, 111] on icon "close" at bounding box center [1001, 111] width 14 height 14
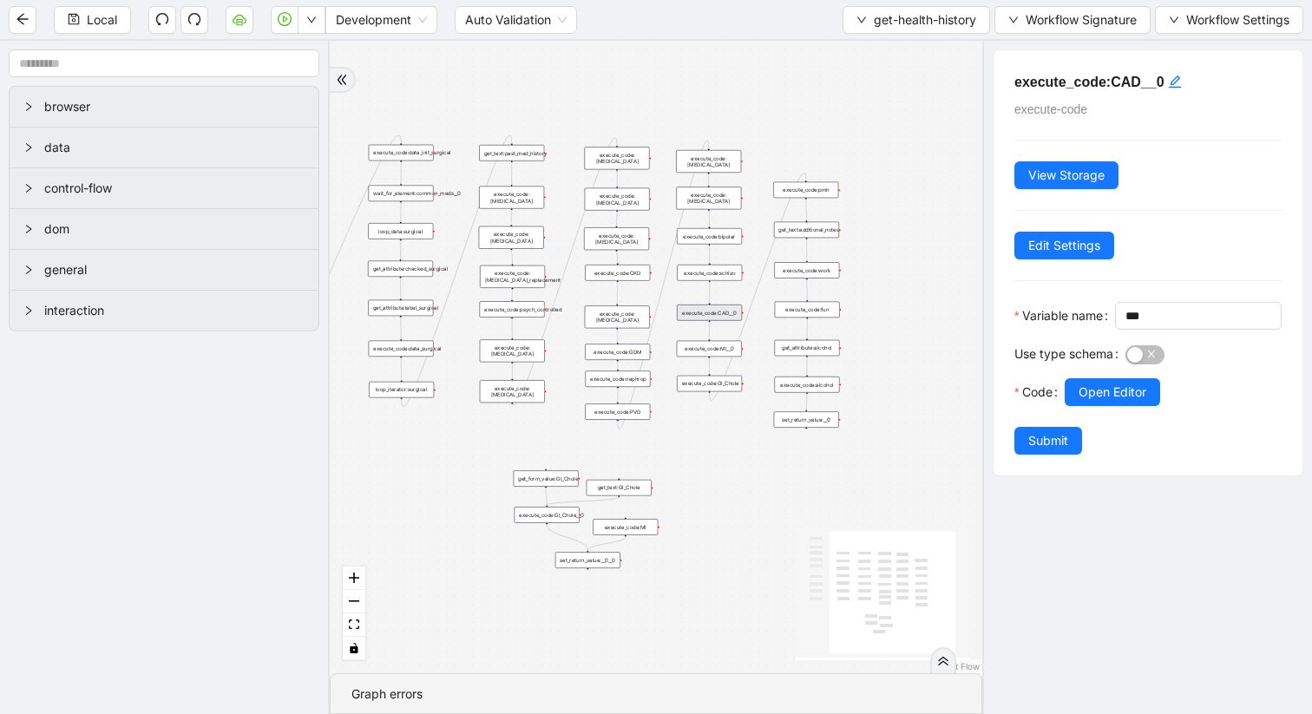
click at [639, 415] on div "execute_code:PVD" at bounding box center [617, 412] width 65 height 16
click at [1093, 402] on span "Open Editor" at bounding box center [1113, 392] width 68 height 19
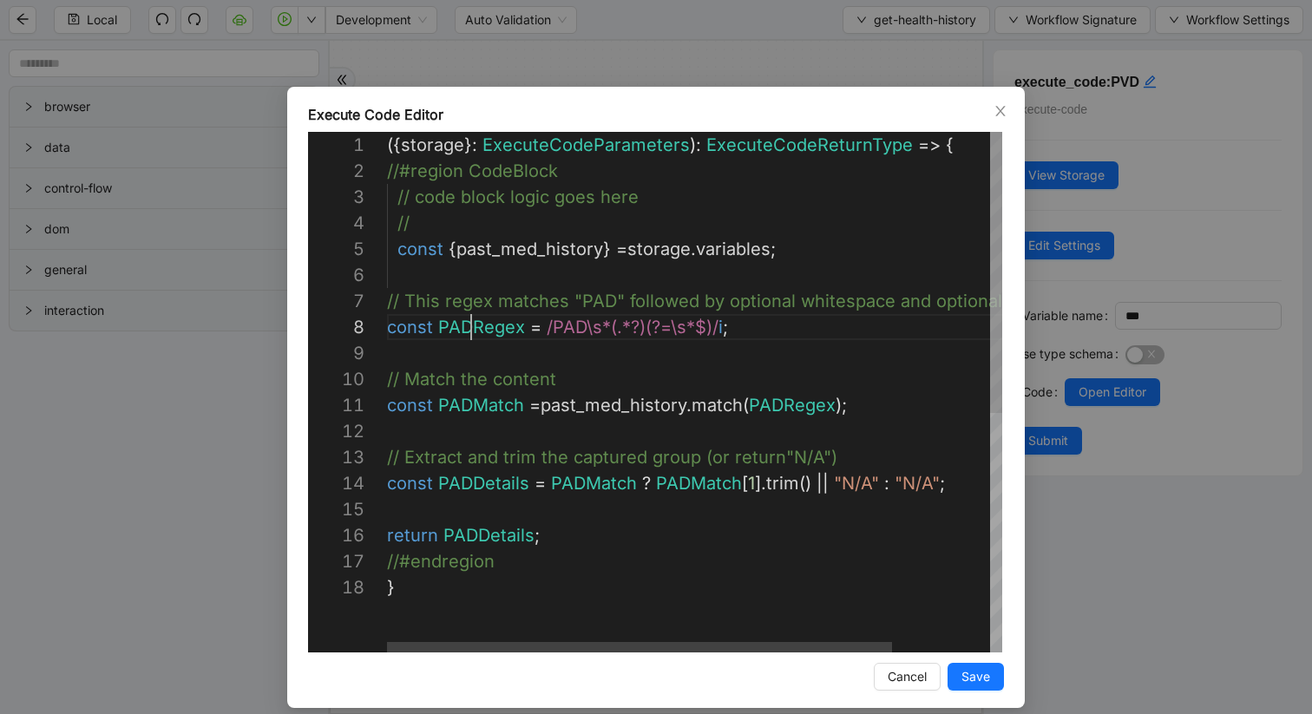
click at [469, 332] on div "({ storage }: ExecuteCodeParameters ): ExecuteCodeReturnType => { //#region Cod…" at bounding box center [754, 613] width 734 height 963
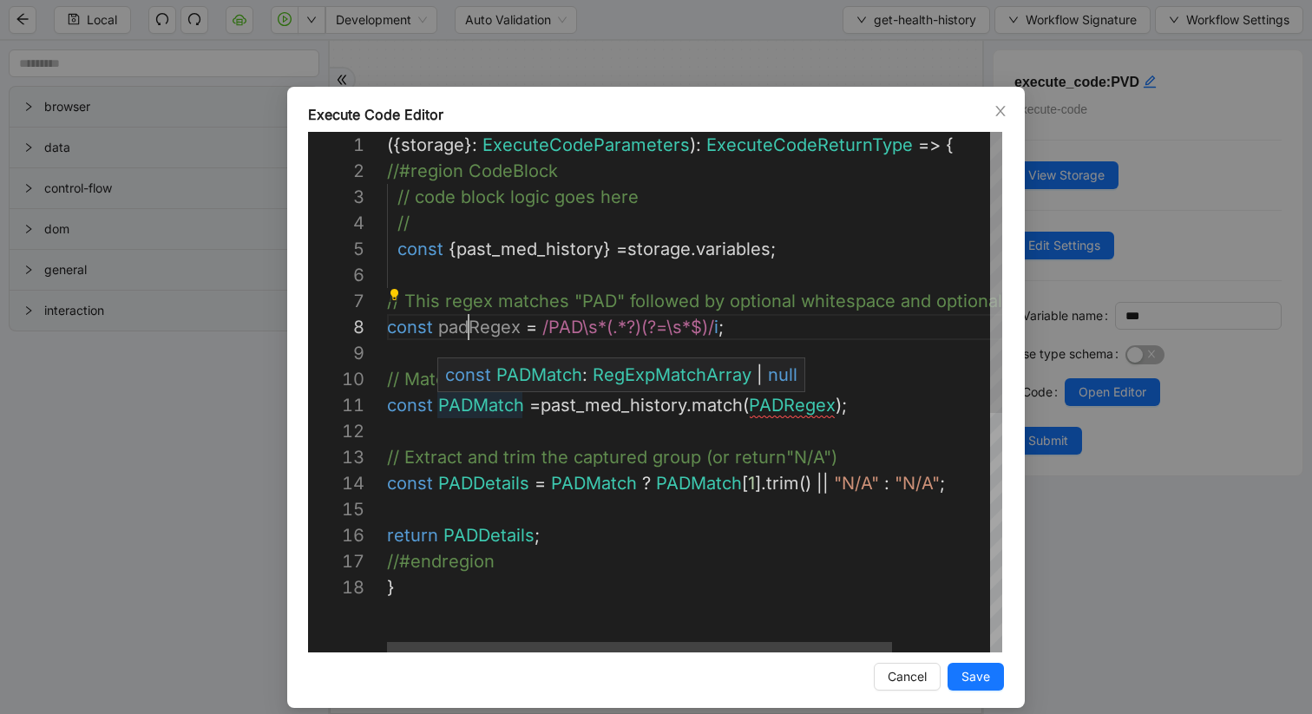
click at [470, 407] on div "({ storage }: ExecuteCodeParameters ): ExecuteCodeReturnType => { //#region Cod…" at bounding box center [754, 613] width 734 height 963
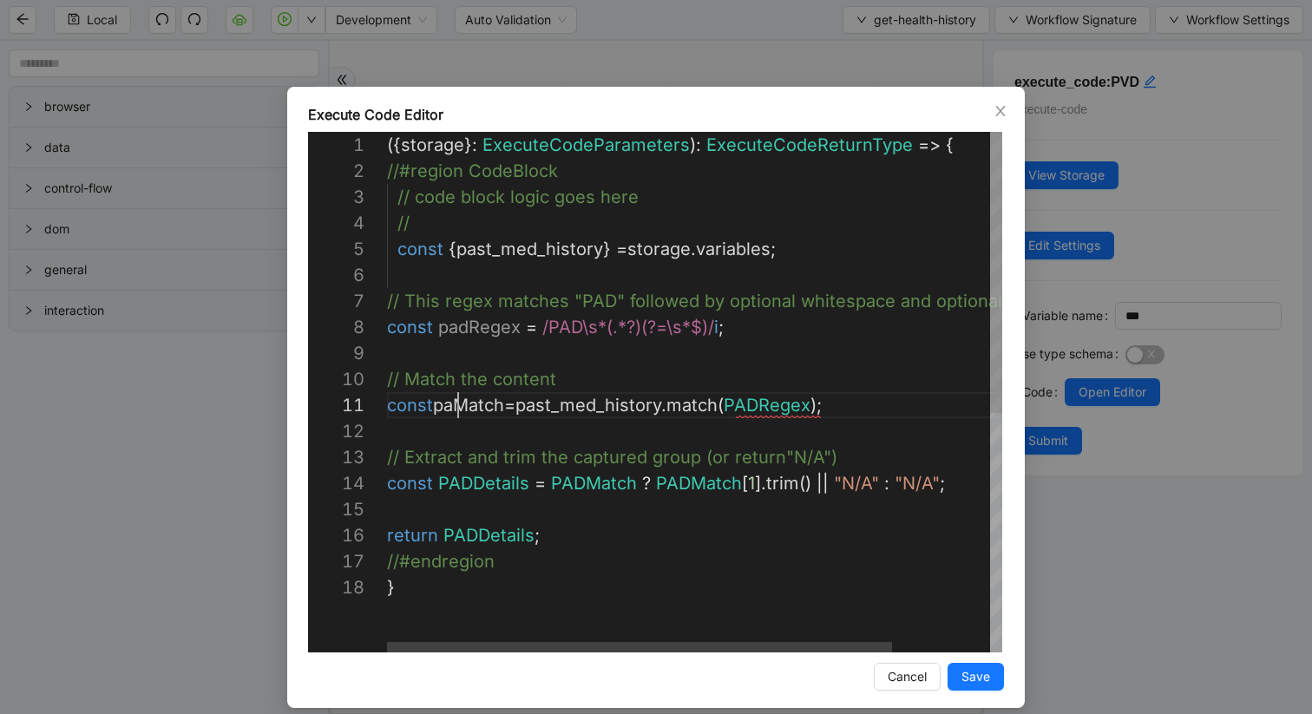
scroll to position [0, 82]
click at [779, 404] on div "({ storage }: ExecuteCodeParameters ): ExecuteCodeReturnType => { //#region Cod…" at bounding box center [754, 613] width 734 height 963
click at [471, 484] on div "({ storage }: ExecuteCodeParameters ): ExecuteCodeReturnType => { //#region Cod…" at bounding box center [754, 613] width 734 height 963
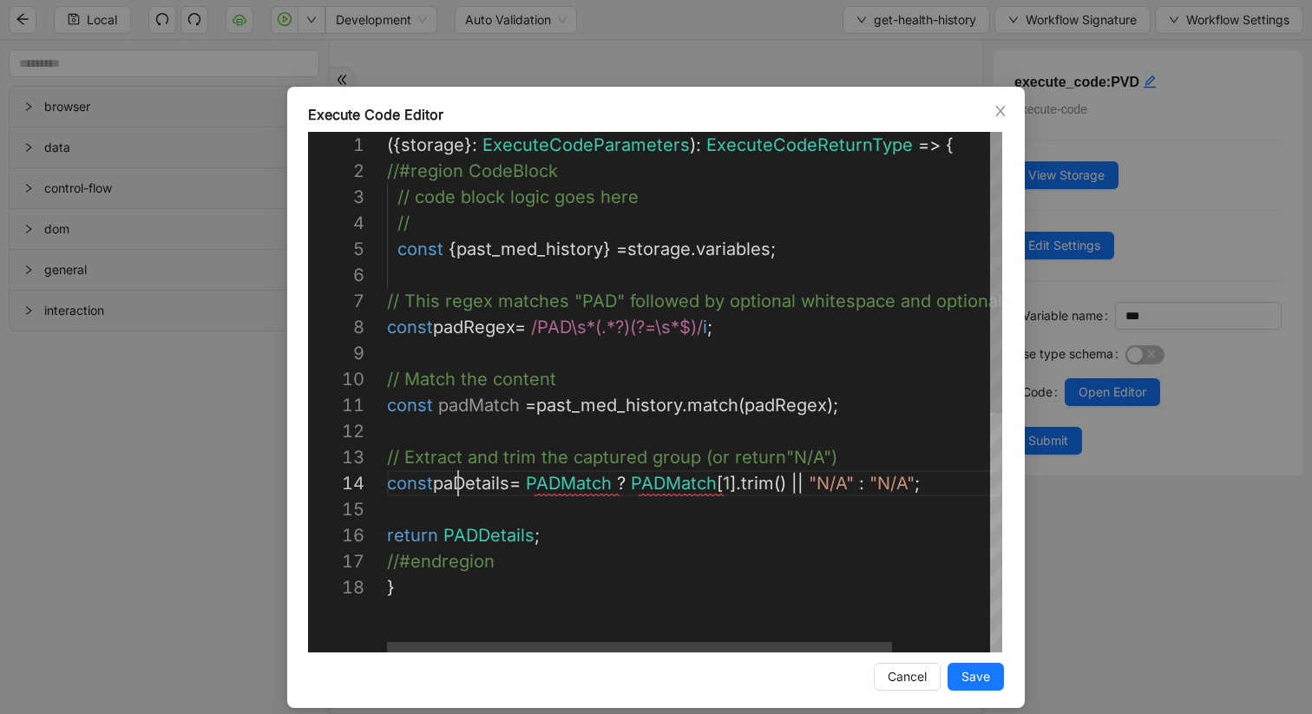
scroll to position [78, 82]
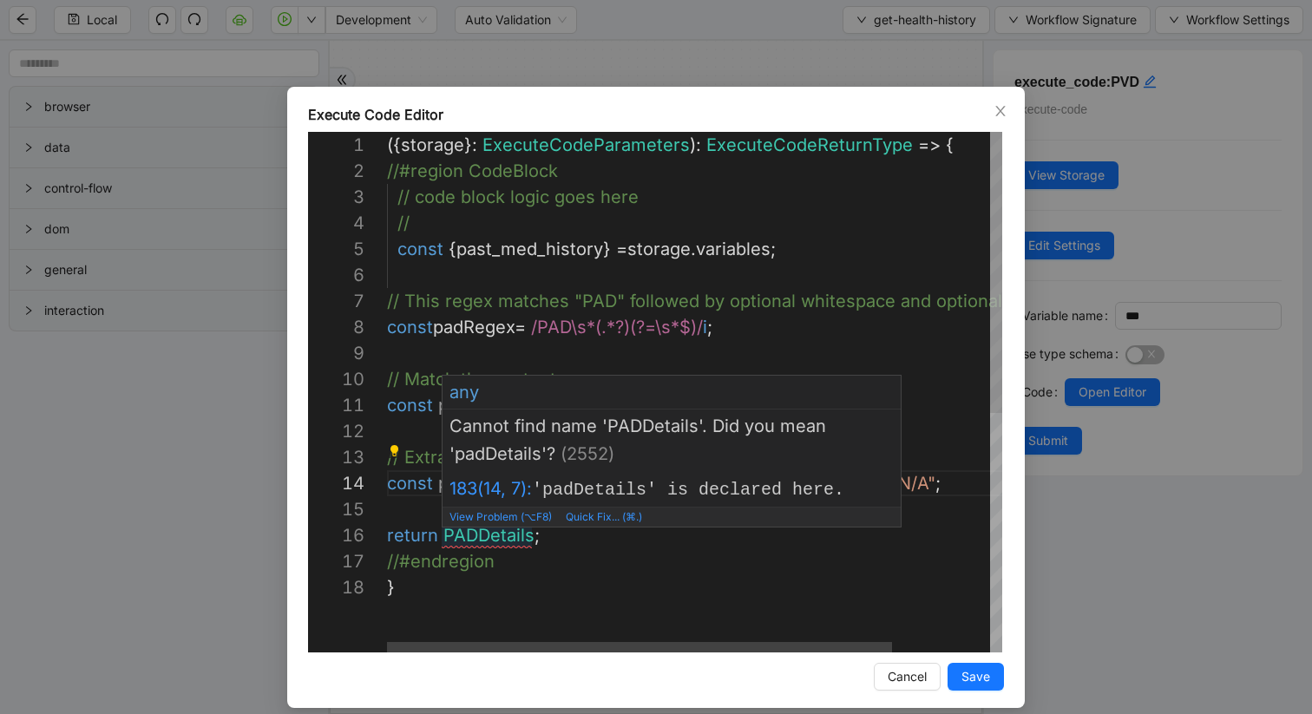
click at [473, 536] on div "({ storage }: ExecuteCodeParameters ): ExecuteCodeReturnType => { //#region Cod…" at bounding box center [754, 613] width 734 height 963
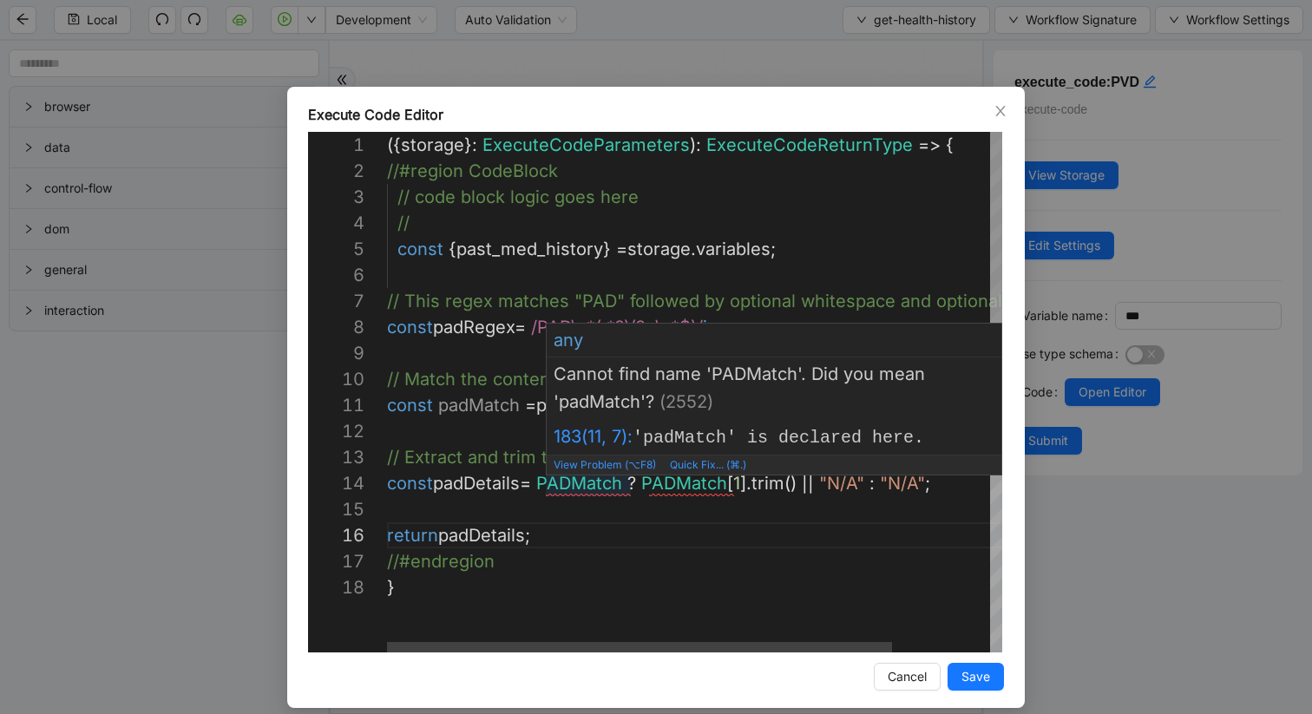
click at [579, 483] on div "({ storage }: ExecuteCodeParameters ): ExecuteCodeReturnType => { //#region Cod…" at bounding box center [754, 613] width 734 height 963
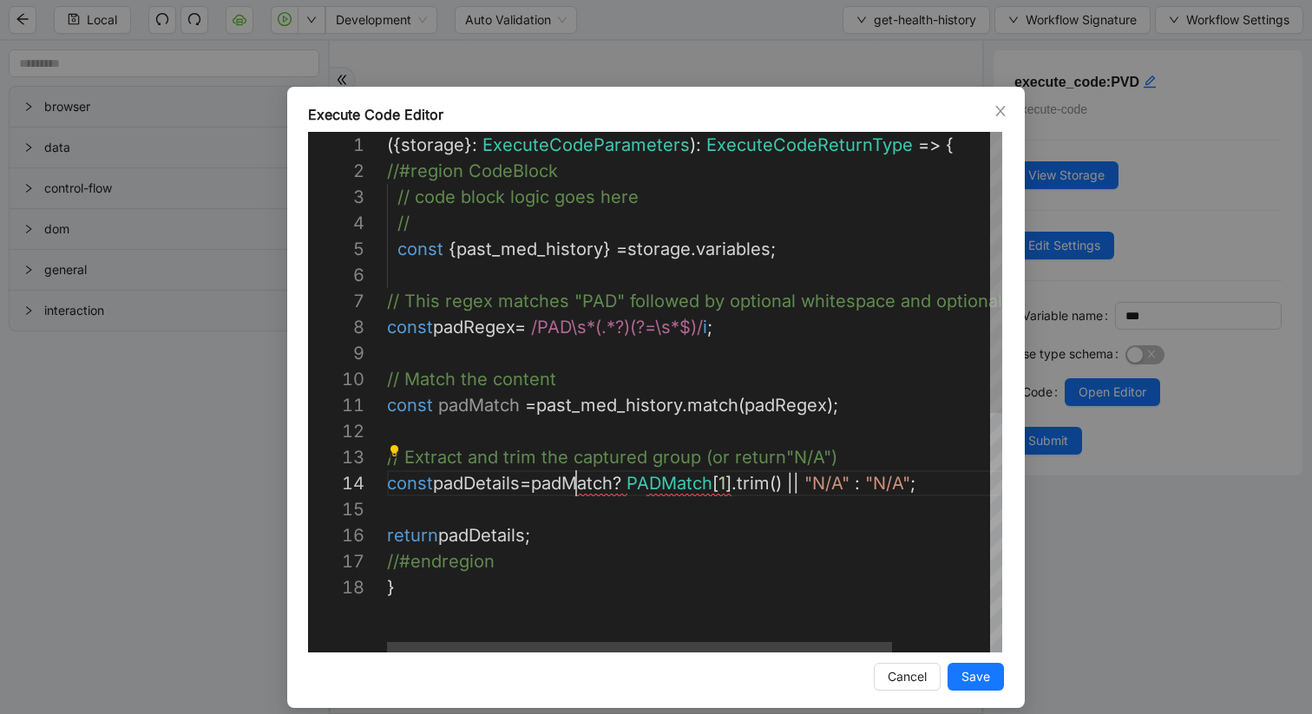
scroll to position [78, 189]
click at [677, 488] on div "({ storage }: ExecuteCodeParameters ): ExecuteCodeReturnType => { //#region Cod…" at bounding box center [754, 613] width 734 height 963
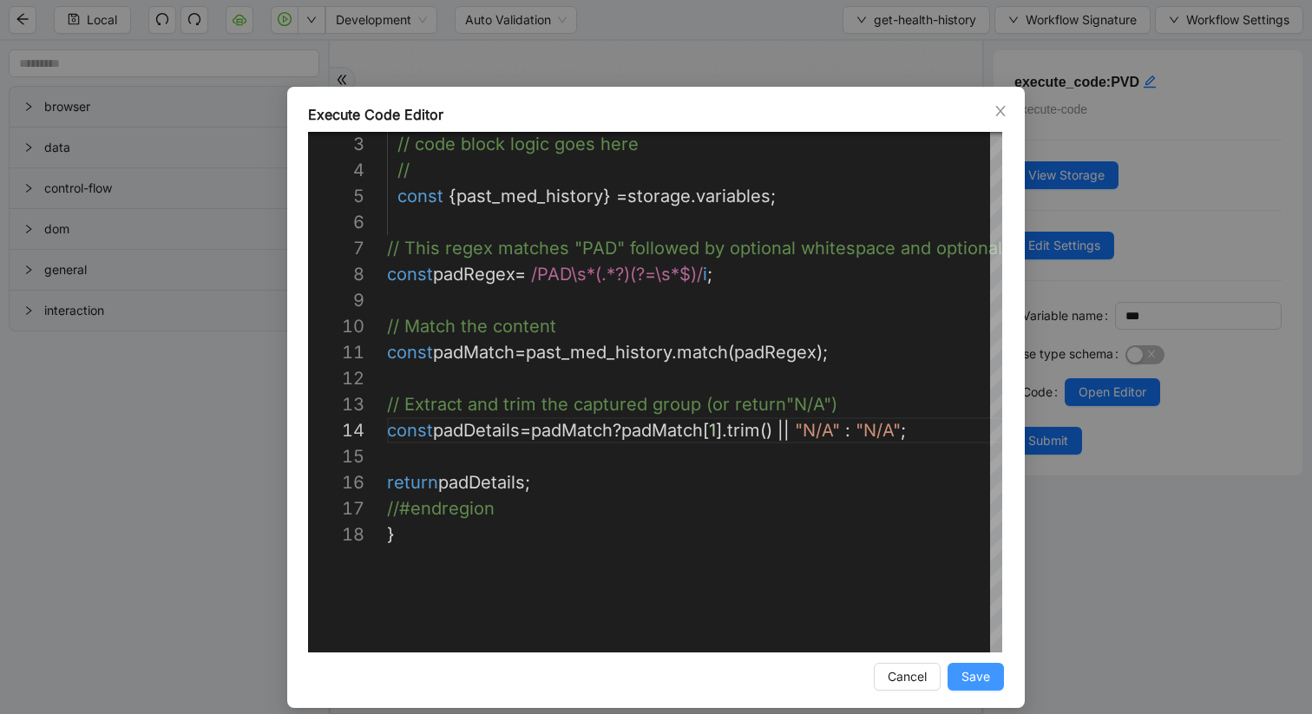
type textarea "**********"
click at [973, 601] on span "Save" at bounding box center [976, 676] width 29 height 19
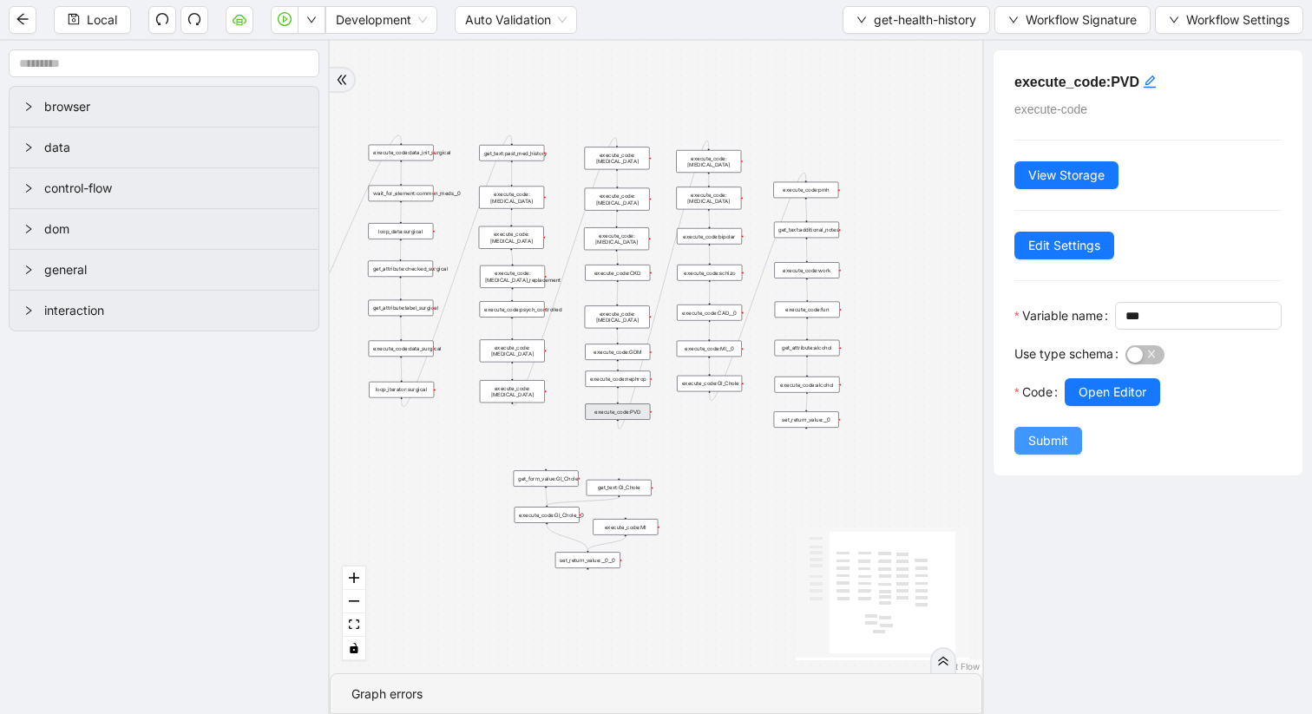
click at [1059, 450] on span "Submit" at bounding box center [1048, 440] width 40 height 19
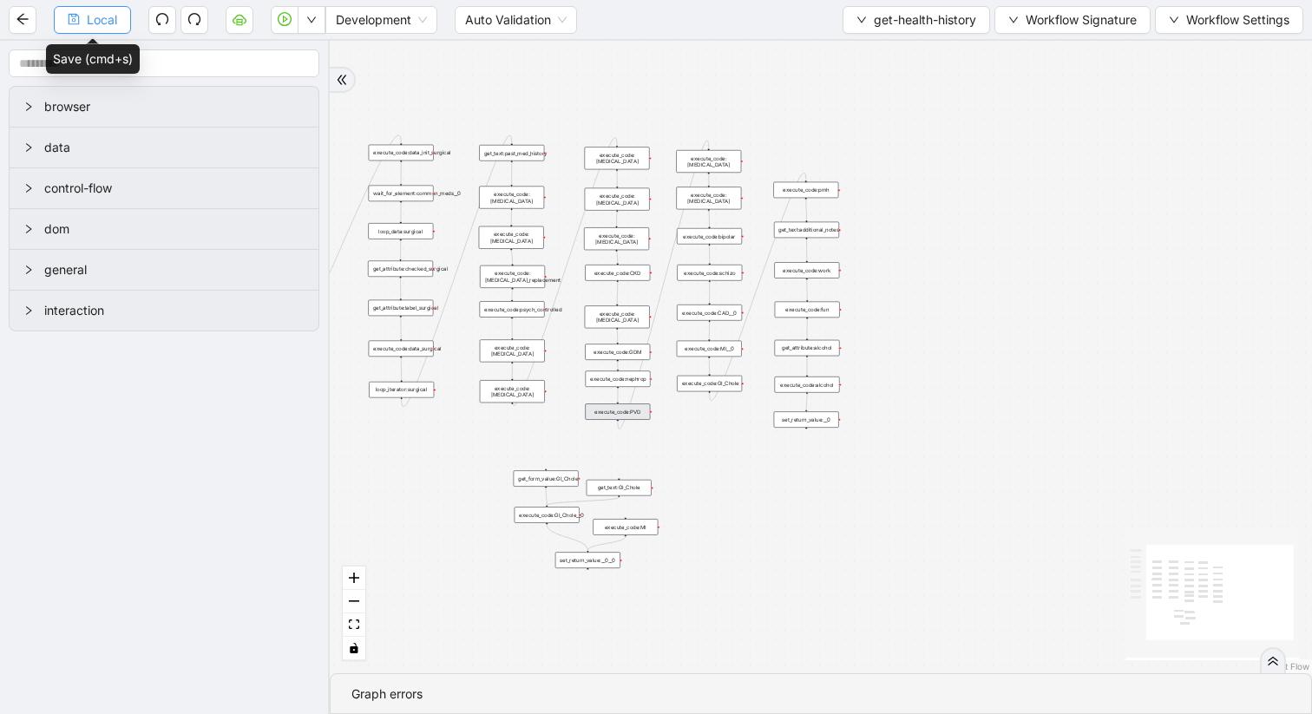
click at [72, 23] on icon "save" at bounding box center [74, 19] width 12 height 12
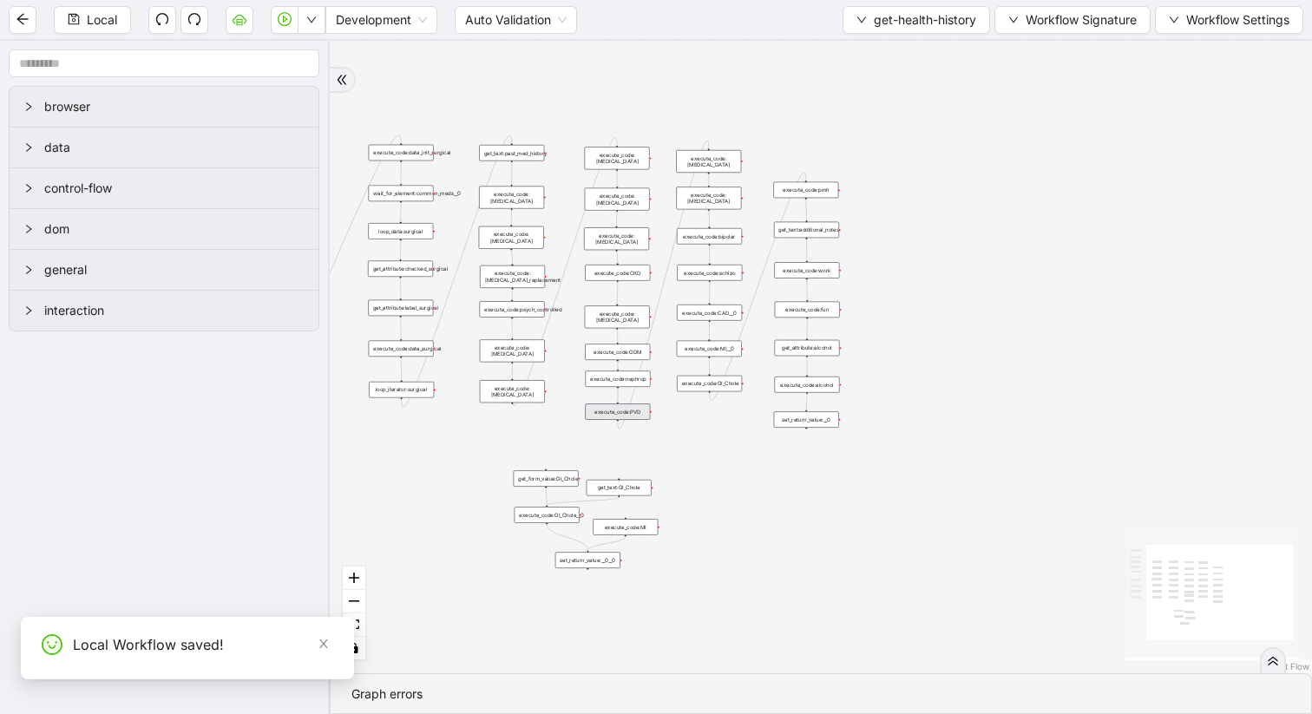
click at [808, 422] on div "set_return_value:__0" at bounding box center [806, 419] width 65 height 16
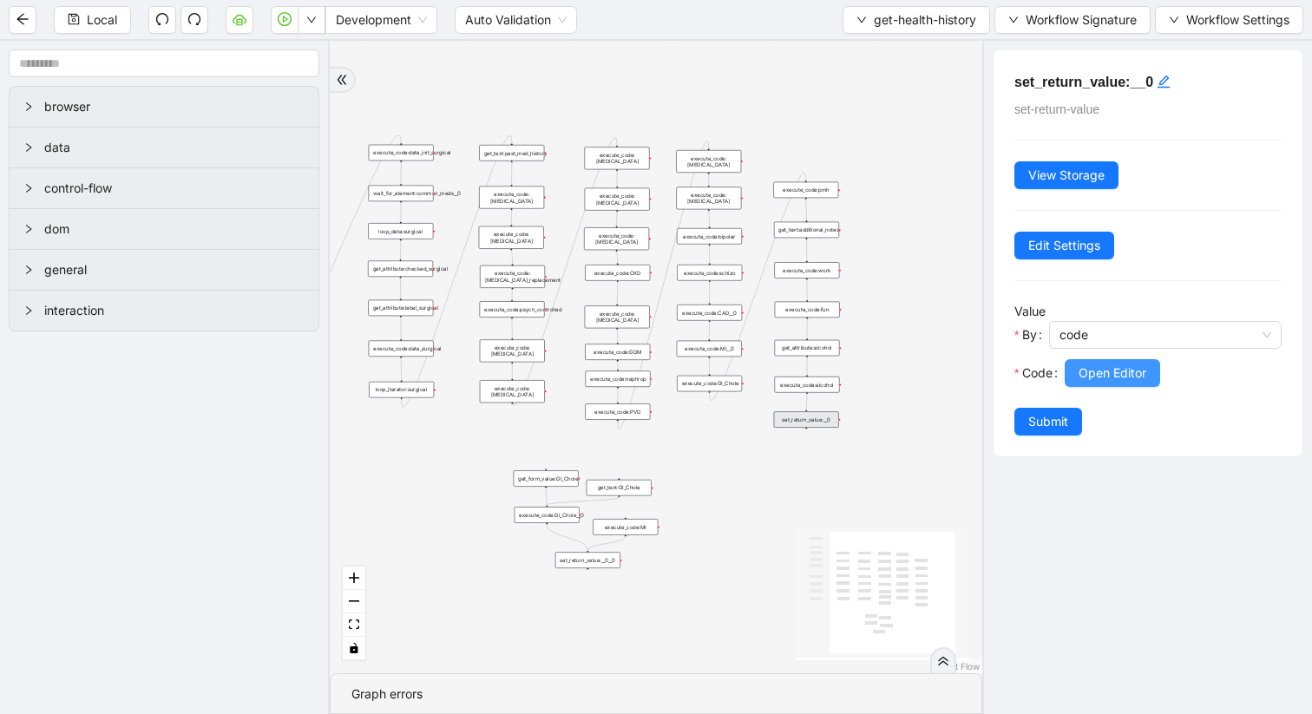
click at [1094, 371] on span "Open Editor" at bounding box center [1113, 373] width 68 height 19
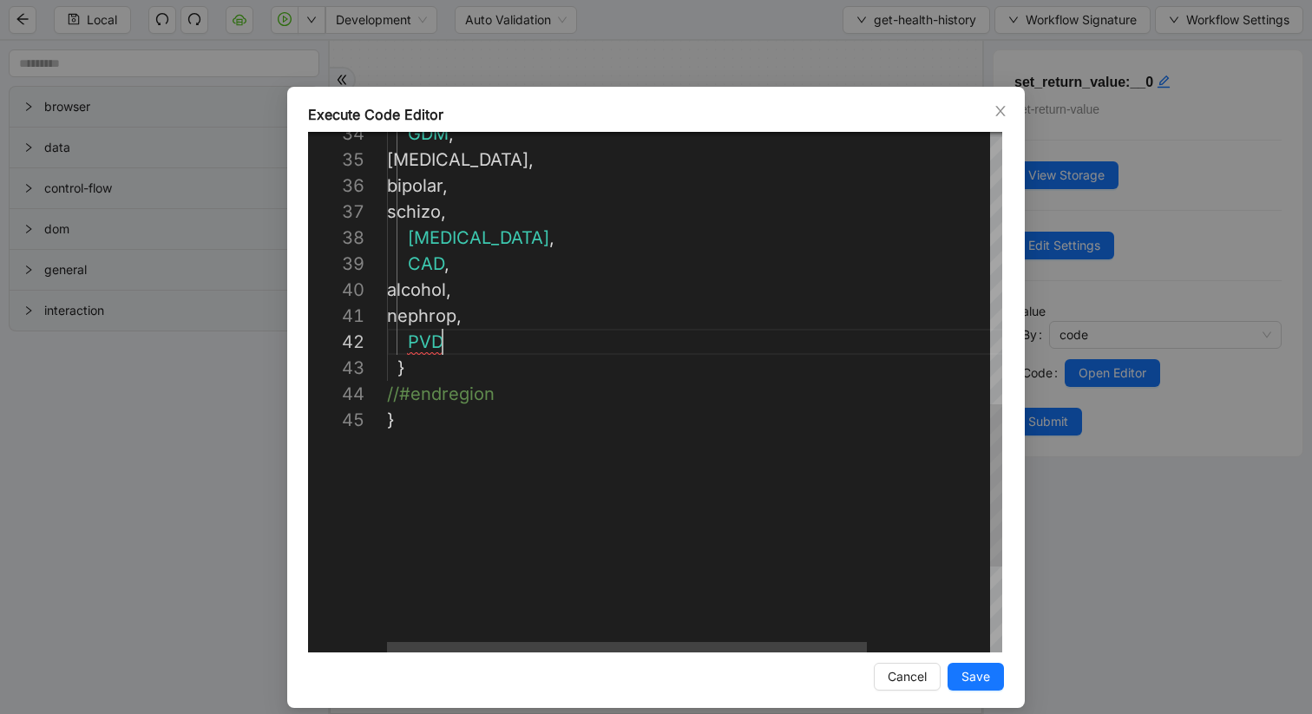
click at [467, 351] on div "[MEDICAL_DATA] , bipolar , schizo , [MEDICAL_DATA] , CAD , alcohol , nephrop , …" at bounding box center [773, 94] width 772 height 1666
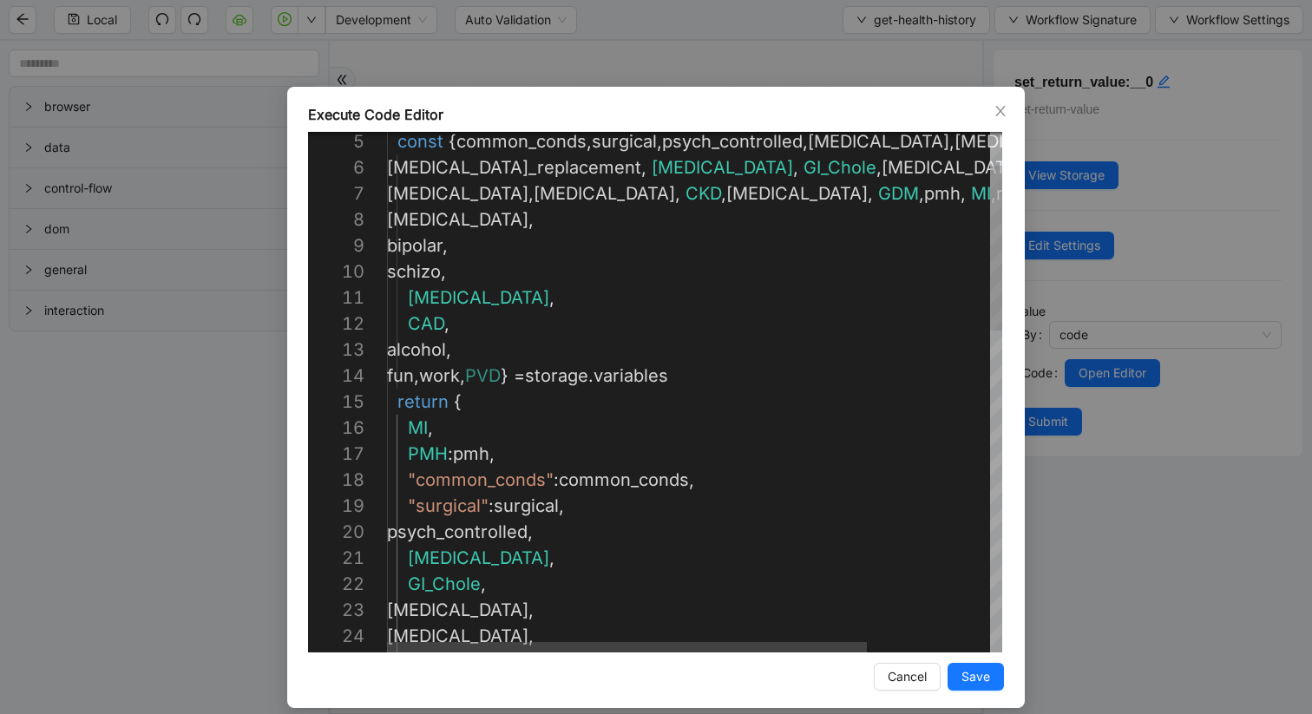
scroll to position [78, 125]
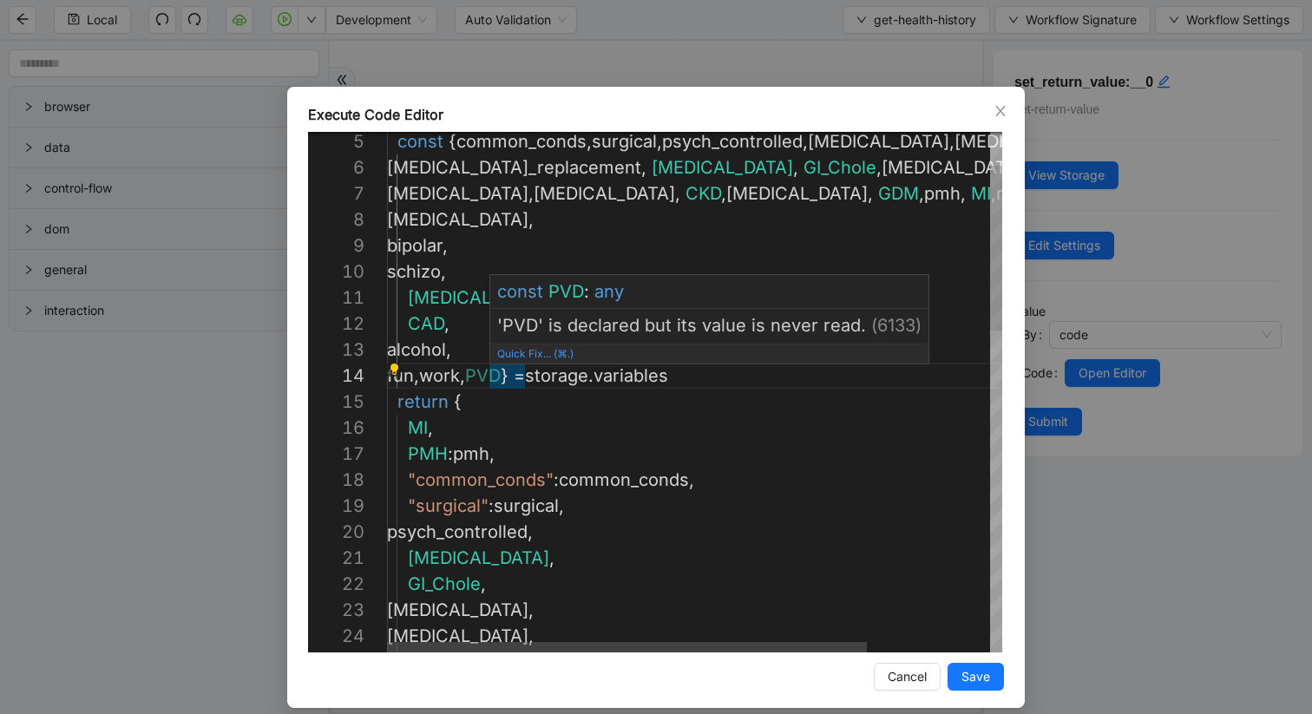
click at [530, 345] on div "Quick Fix... (⌘.)" at bounding box center [535, 354] width 76 height 19
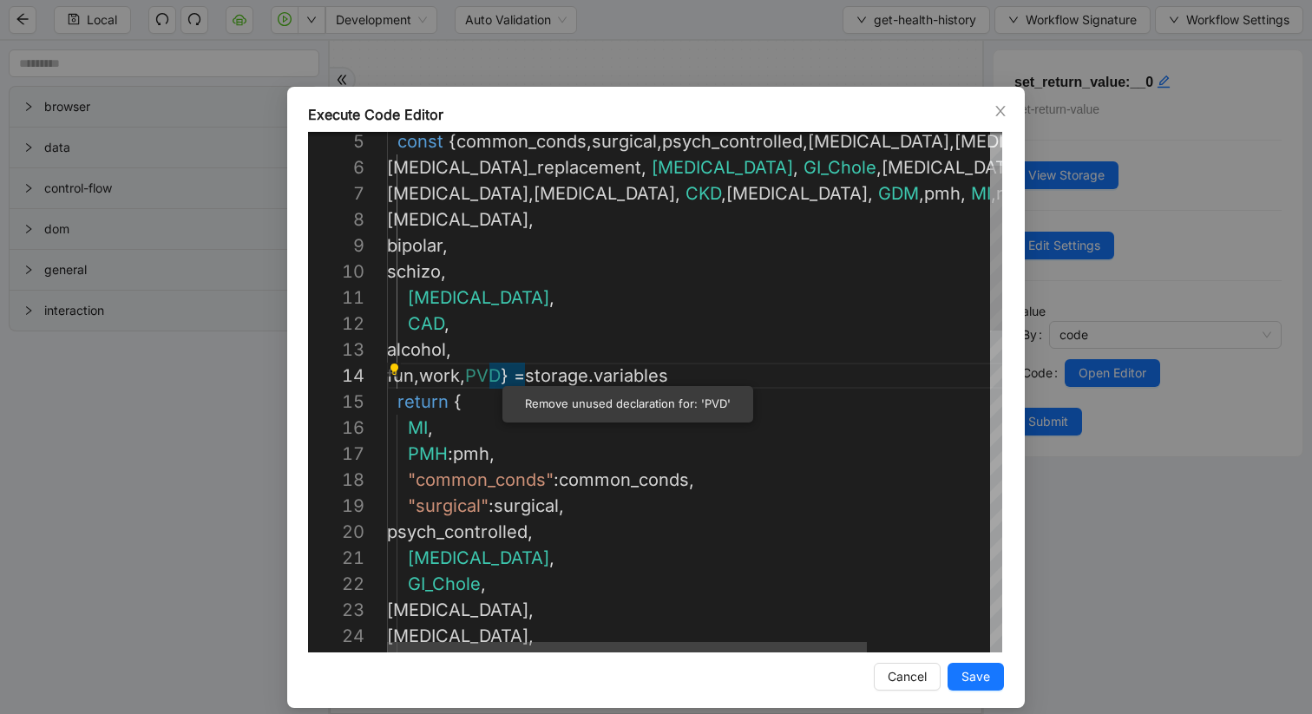
scroll to position [130, 49]
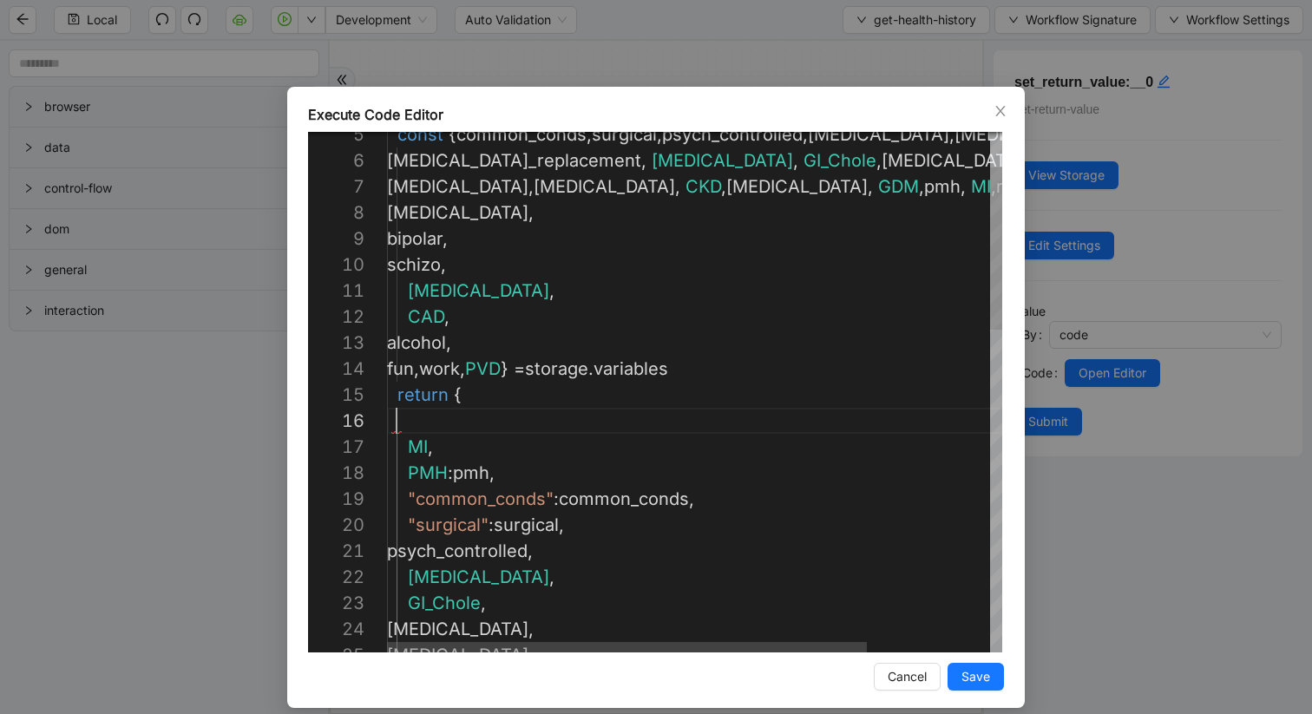
scroll to position [130, 0]
type textarea "**********"
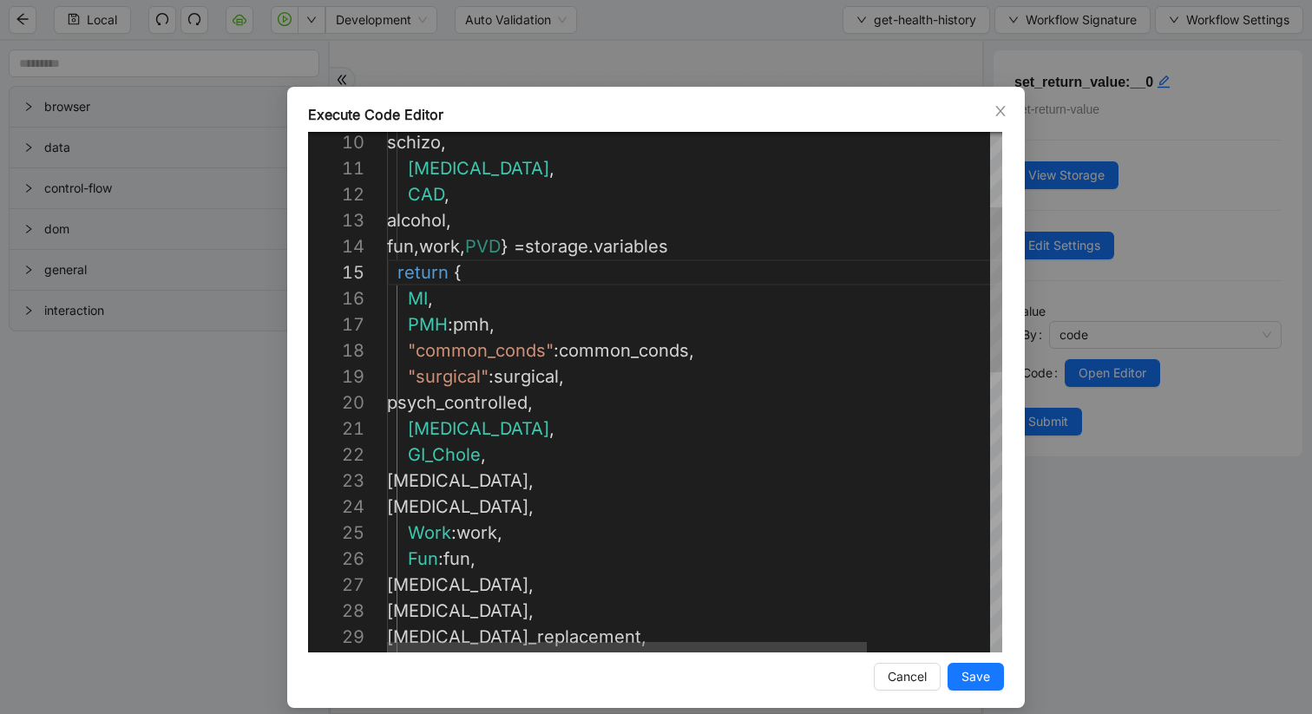
scroll to position [0, 0]
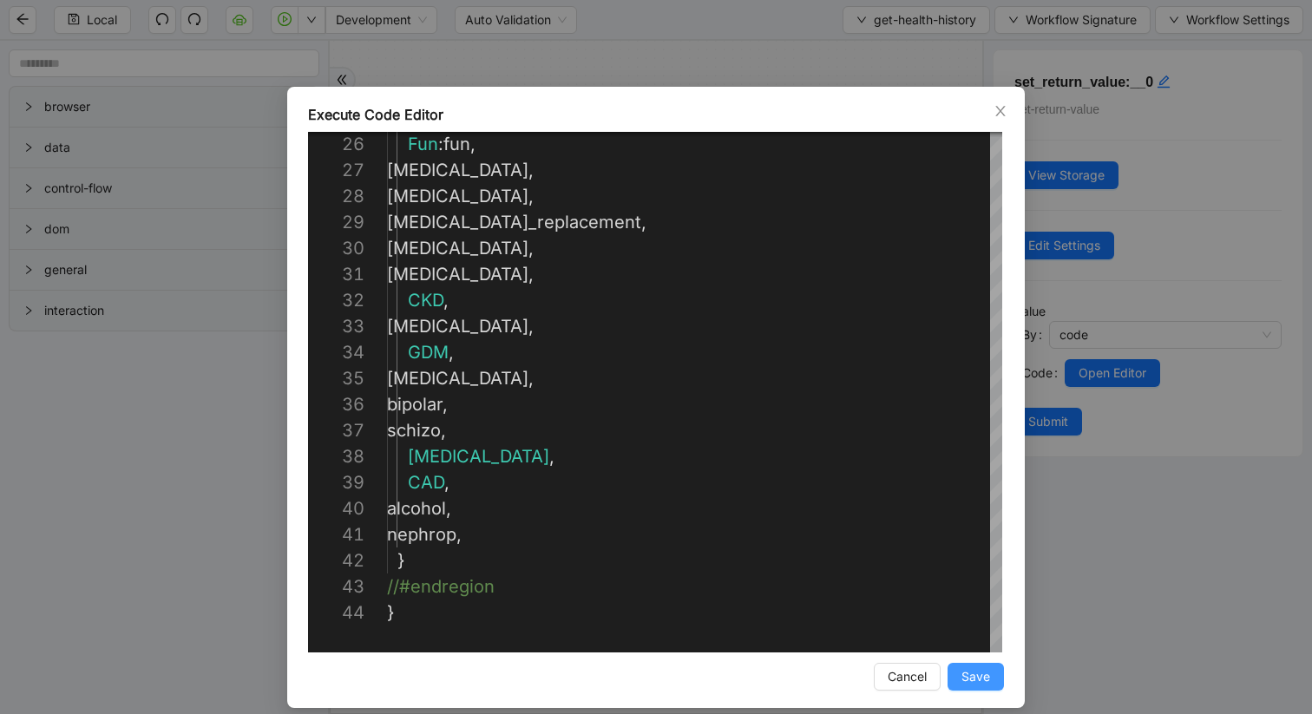
click at [971, 601] on span "Save" at bounding box center [976, 676] width 29 height 19
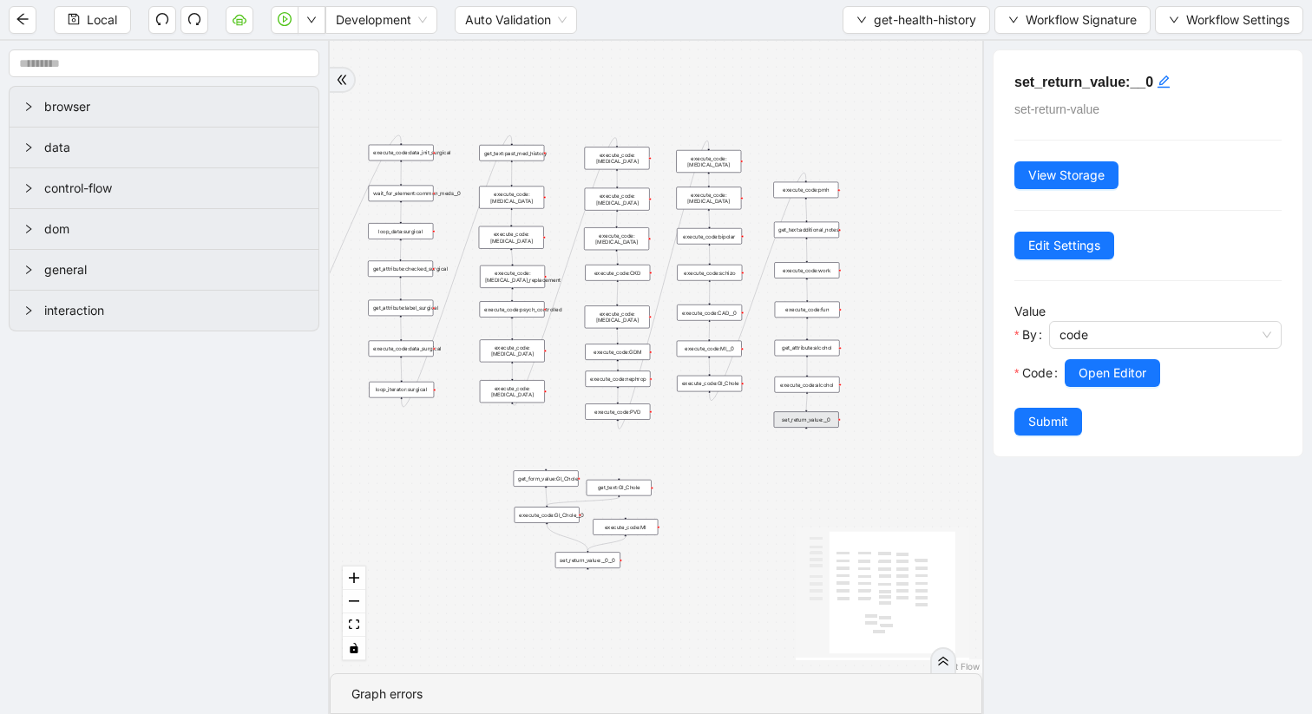
click at [638, 410] on div "execute_code:PVD" at bounding box center [617, 412] width 65 height 16
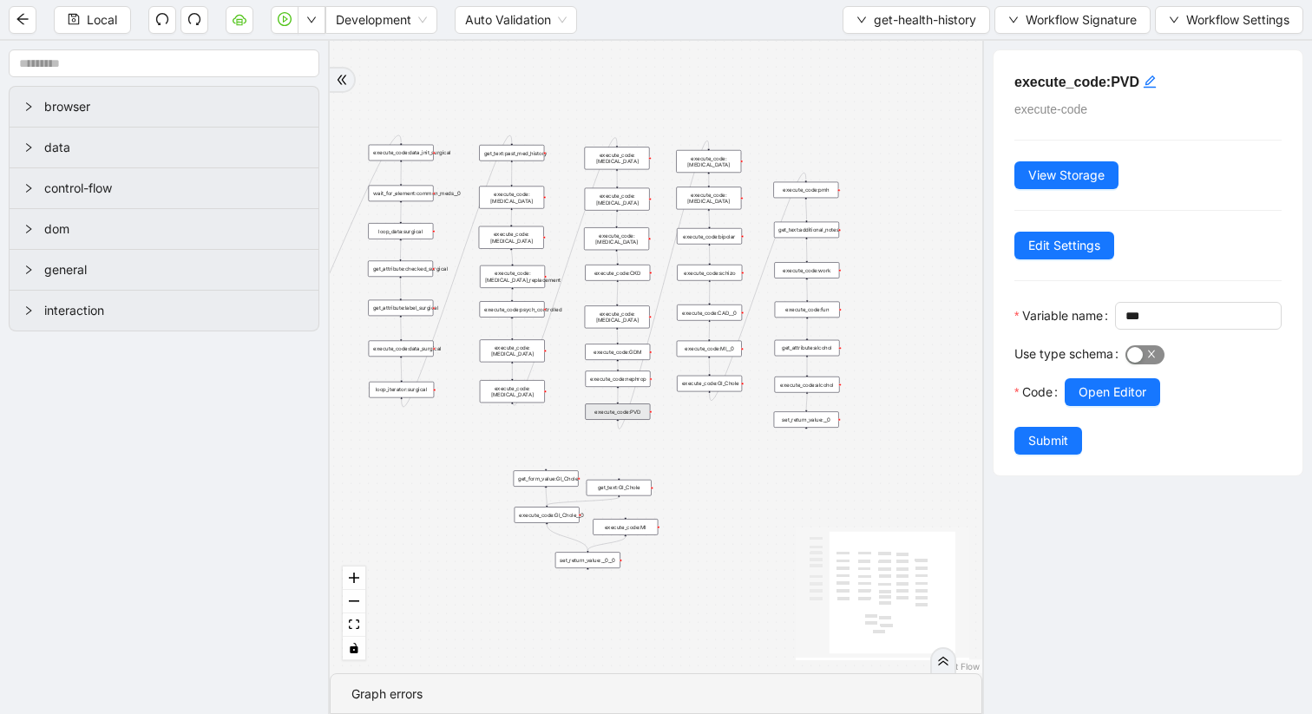
click at [1146, 364] on span "button" at bounding box center [1145, 354] width 39 height 19
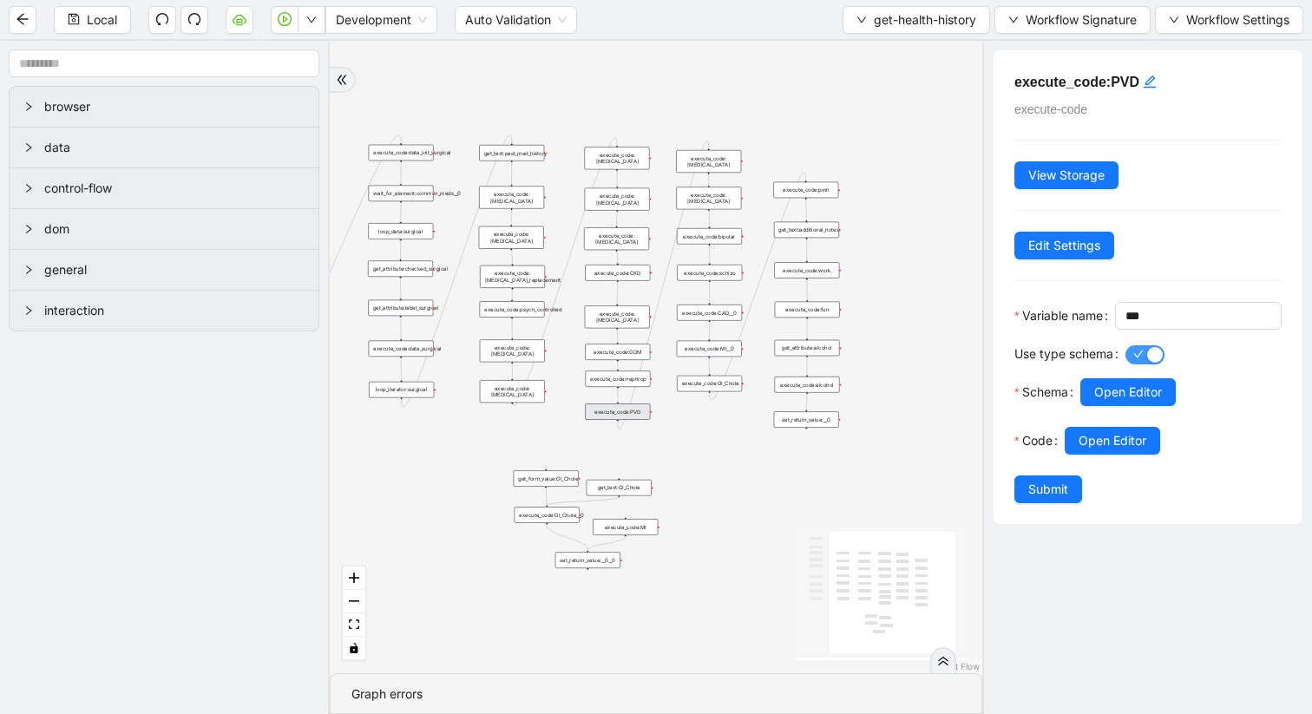
click at [1145, 364] on button "Use type schema" at bounding box center [1145, 354] width 39 height 19
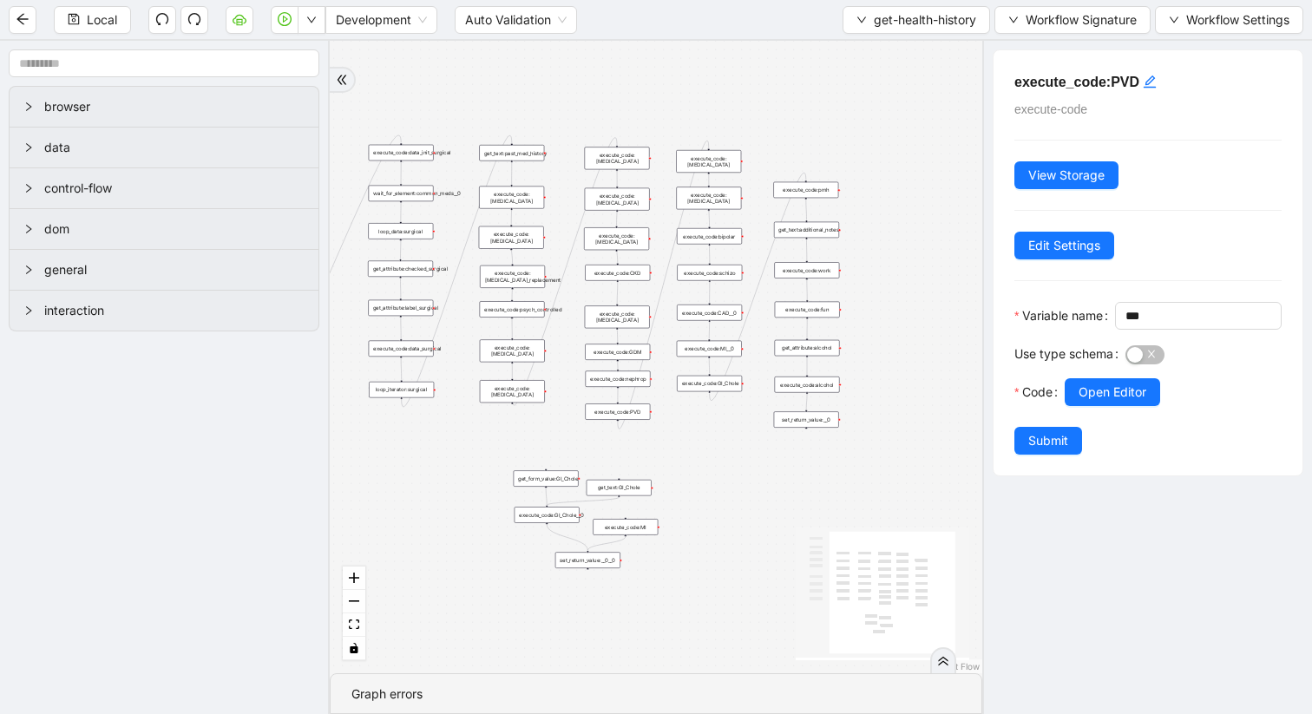
click at [631, 489] on div "get_text:GI_Chole" at bounding box center [619, 488] width 65 height 16
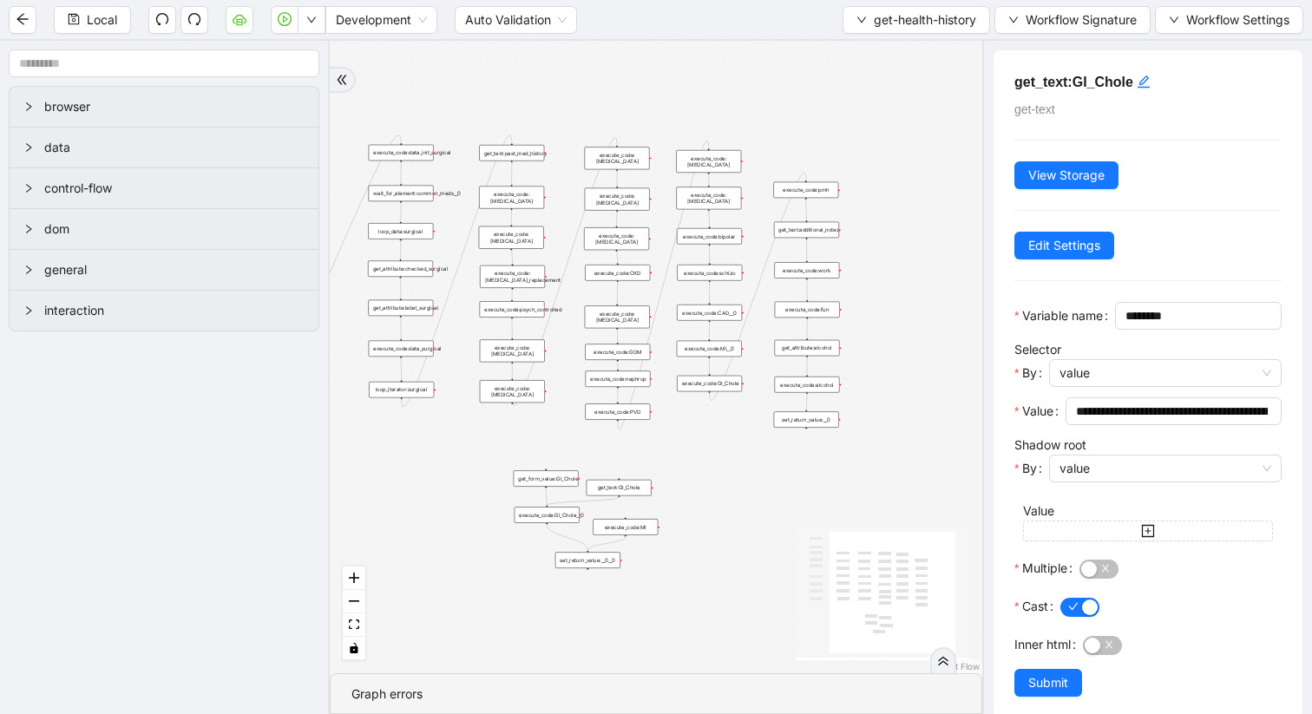
click at [723, 314] on div "execute_code:CAD__0" at bounding box center [709, 313] width 65 height 16
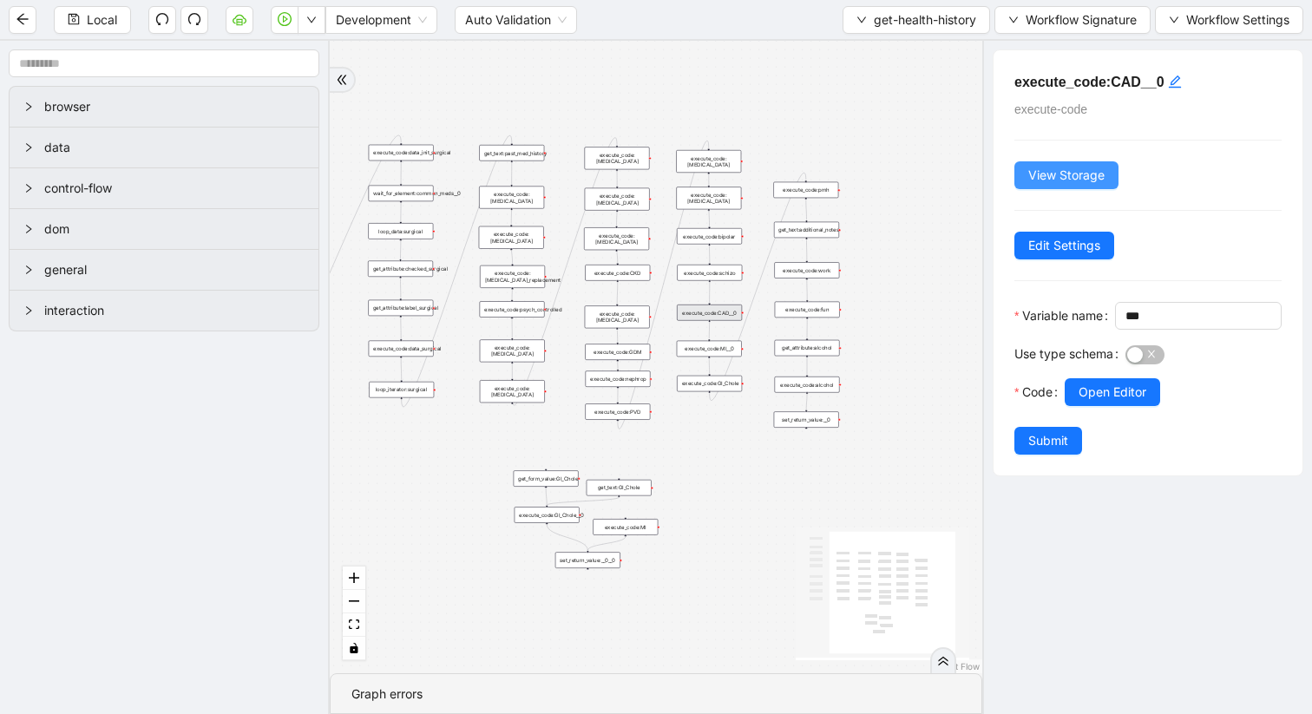
click at [1052, 177] on span "View Storage" at bounding box center [1066, 175] width 76 height 19
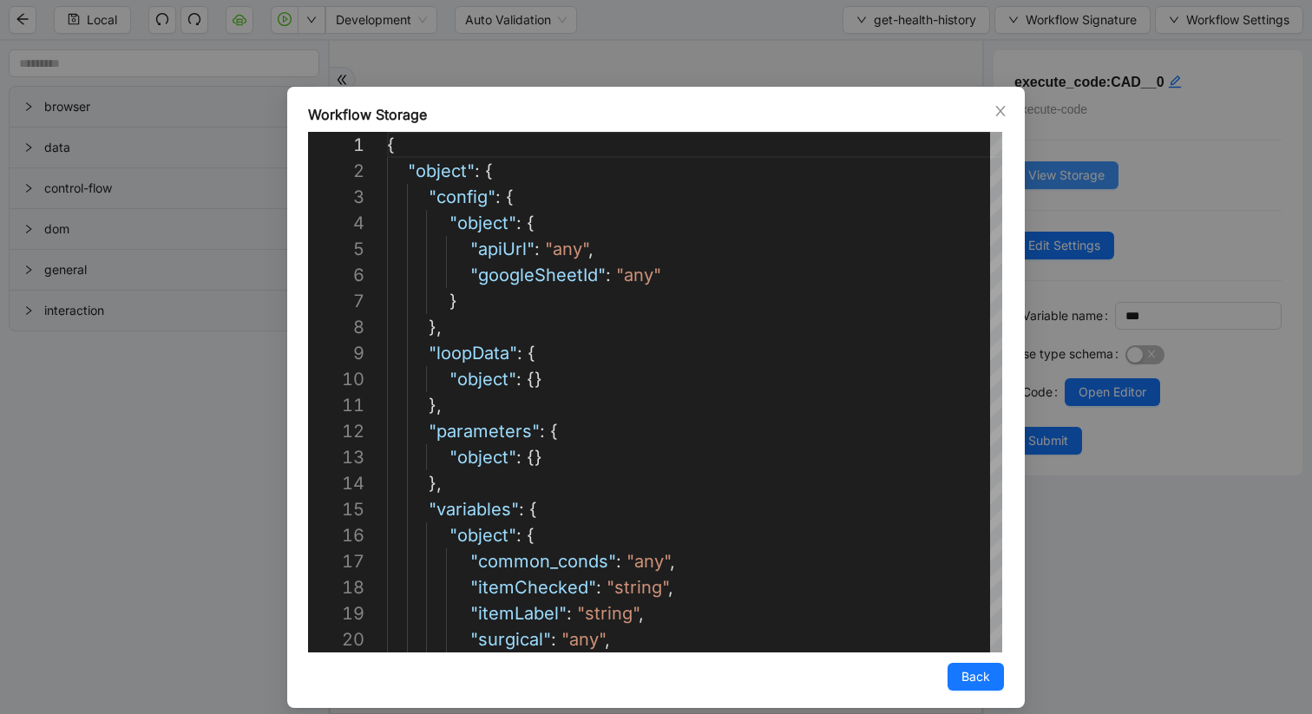
scroll to position [260, 0]
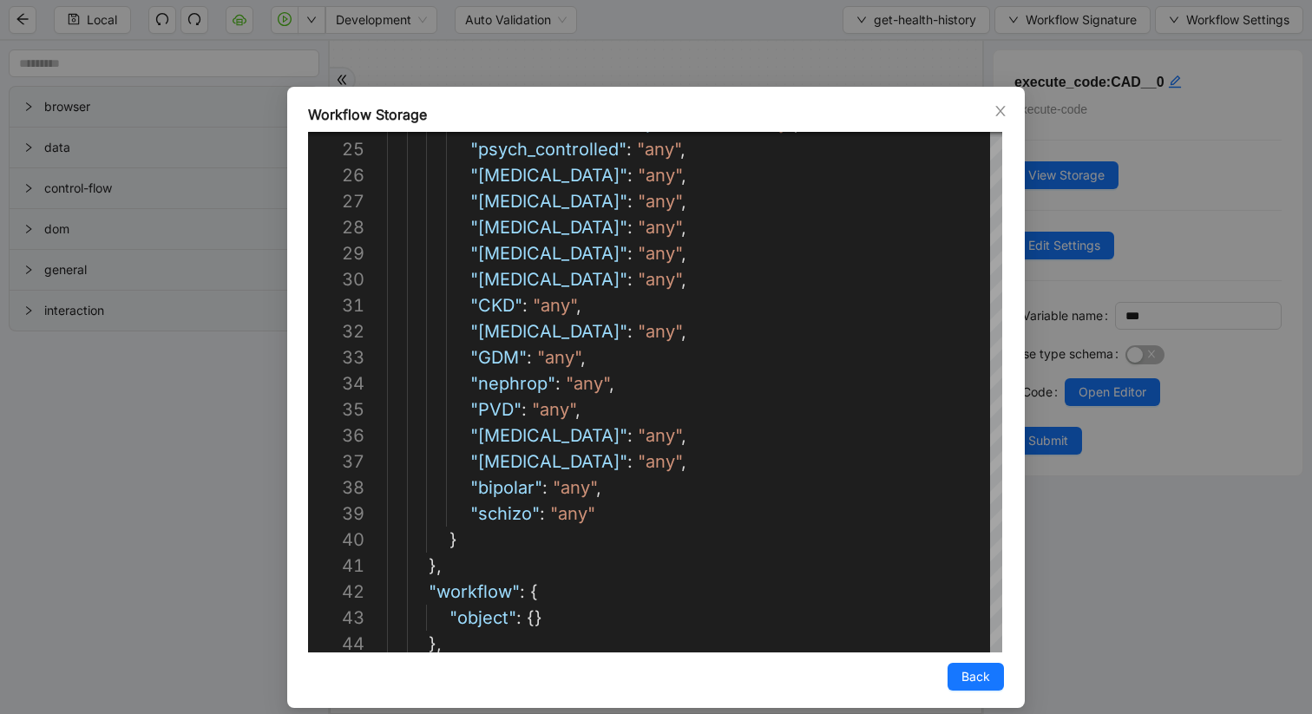
click at [999, 107] on icon "close" at bounding box center [1001, 111] width 14 height 14
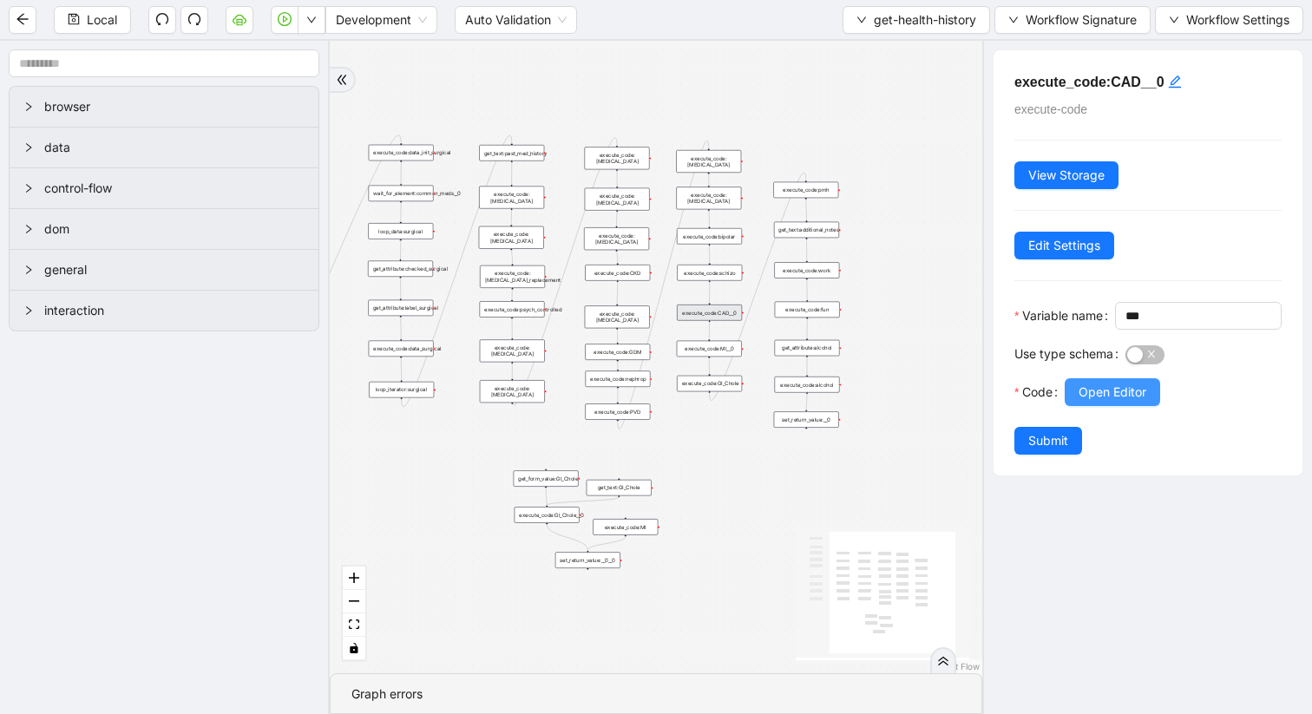
click at [1086, 402] on span "Open Editor" at bounding box center [1113, 392] width 68 height 19
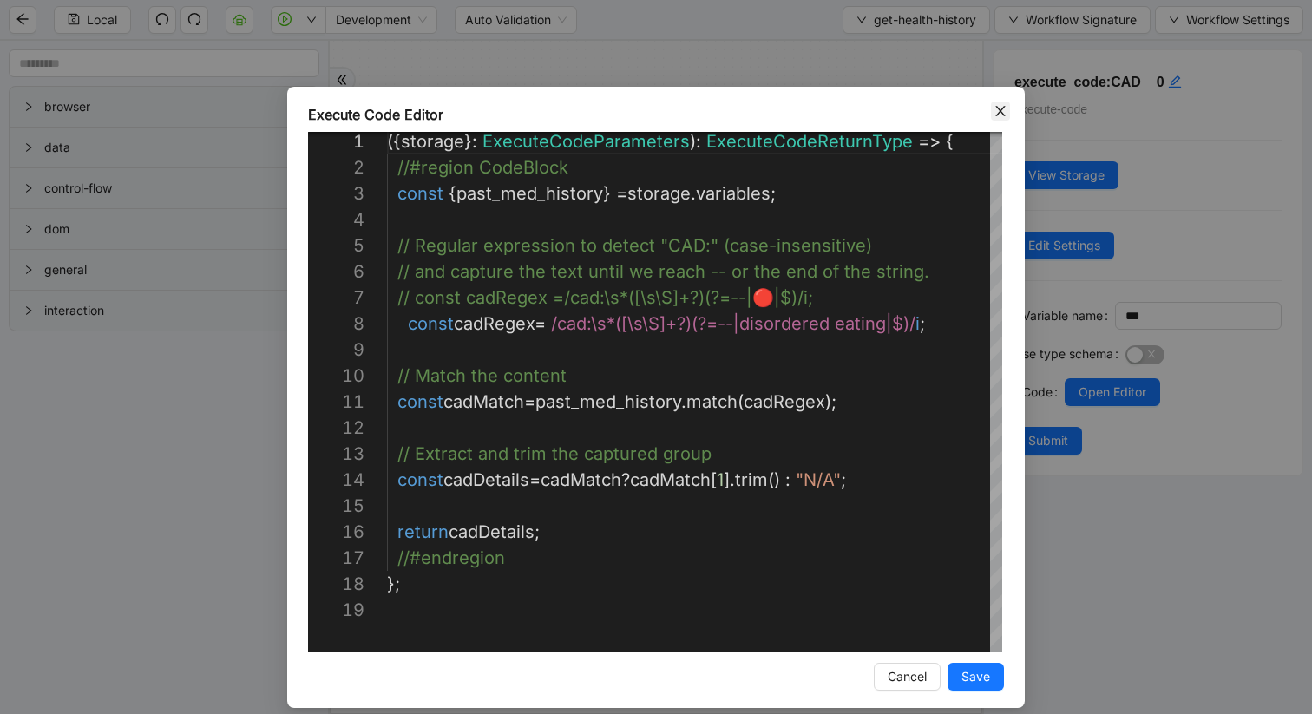
click at [1001, 111] on icon "close" at bounding box center [1000, 111] width 10 height 10
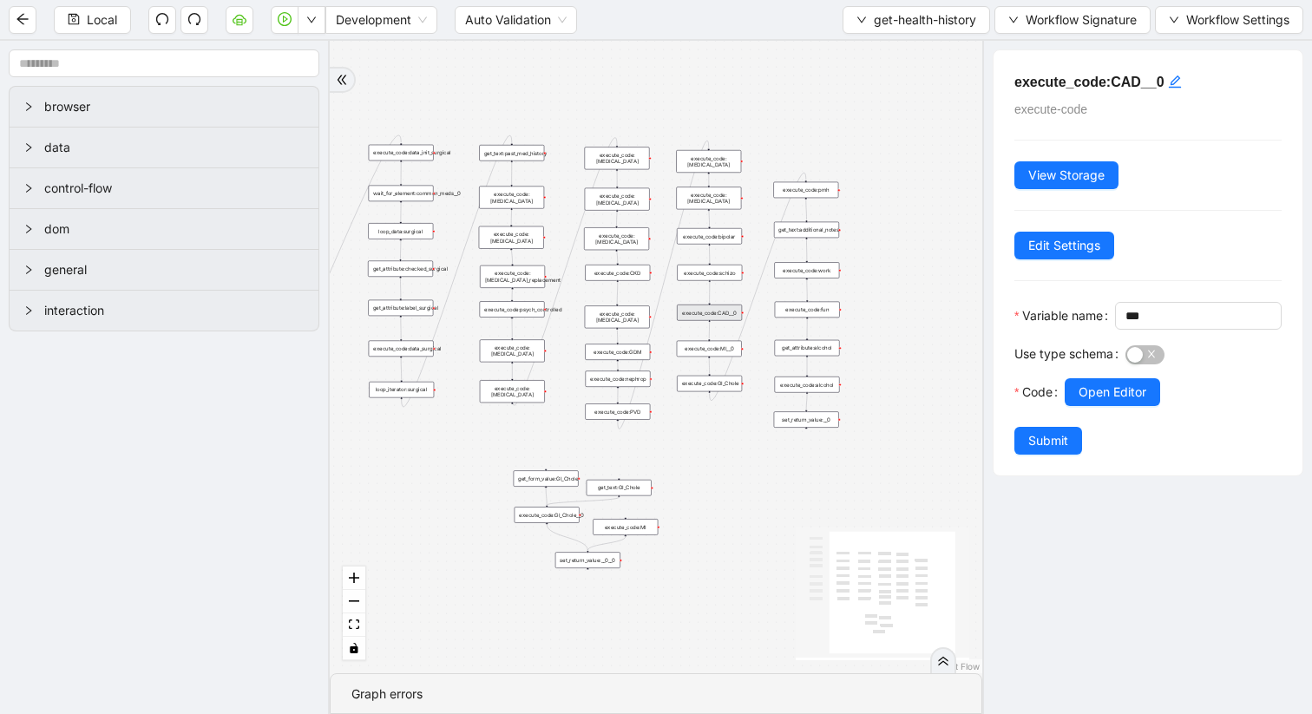
click at [811, 424] on div "set_return_value:__0" at bounding box center [806, 419] width 65 height 16
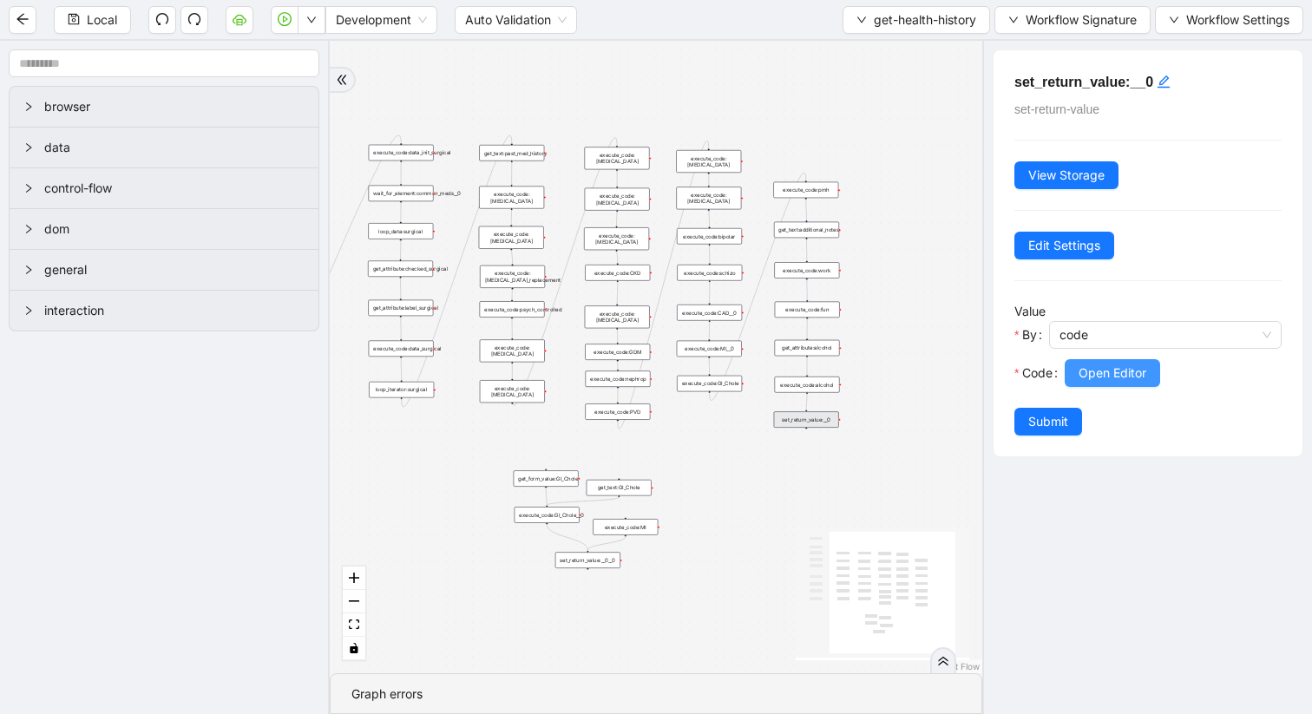
click at [1093, 372] on span "Open Editor" at bounding box center [1113, 373] width 68 height 19
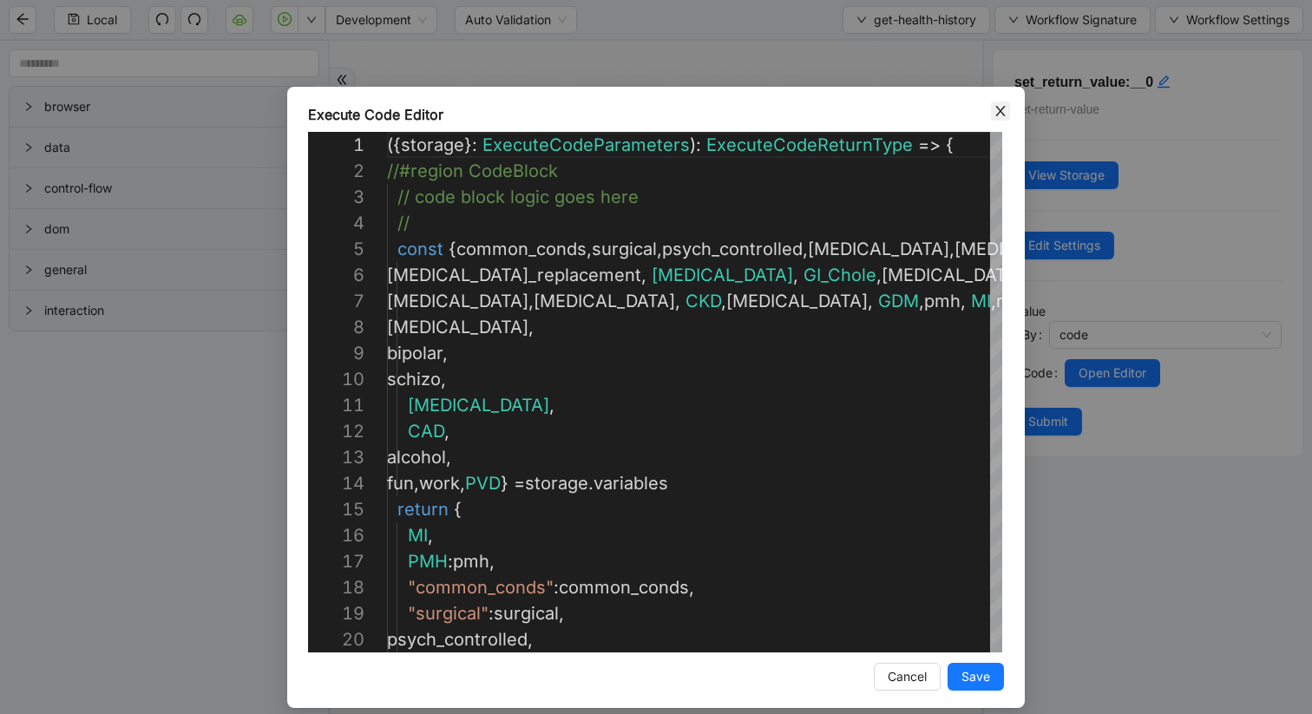
click at [997, 105] on icon "close" at bounding box center [1001, 111] width 14 height 14
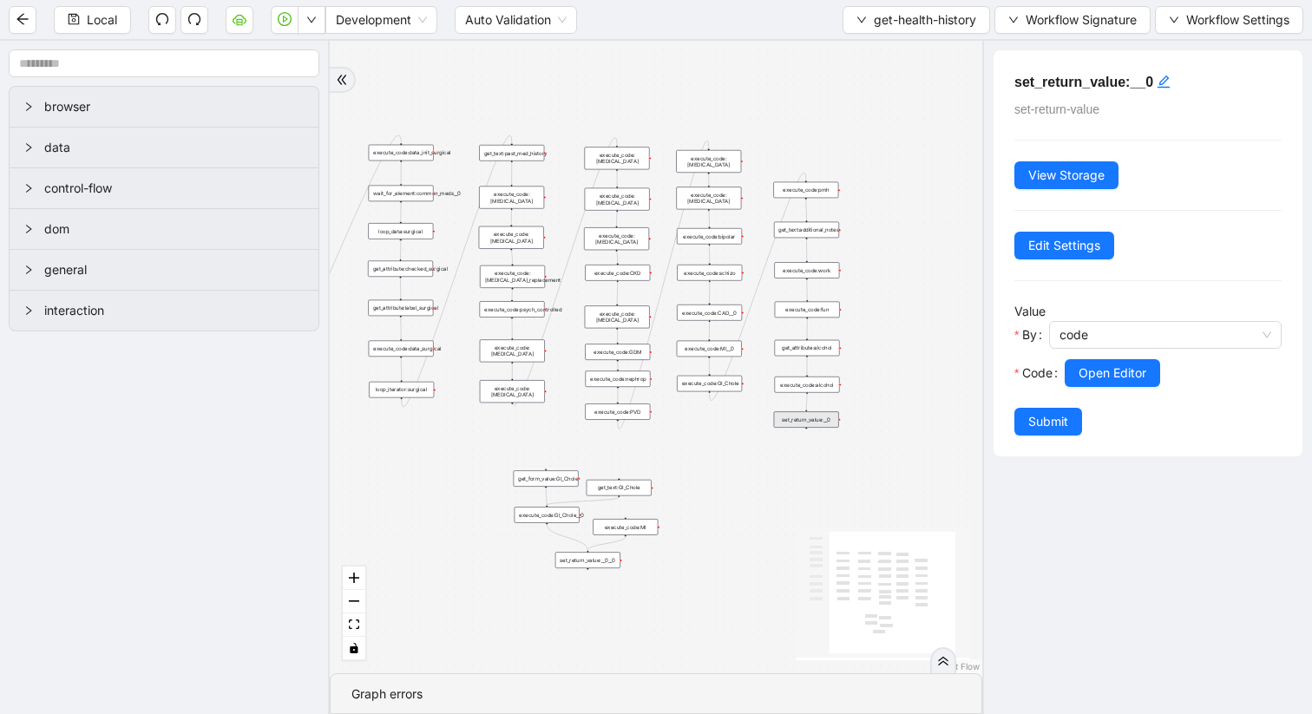
click at [628, 382] on div "execute_code:nephrop" at bounding box center [618, 379] width 65 height 16
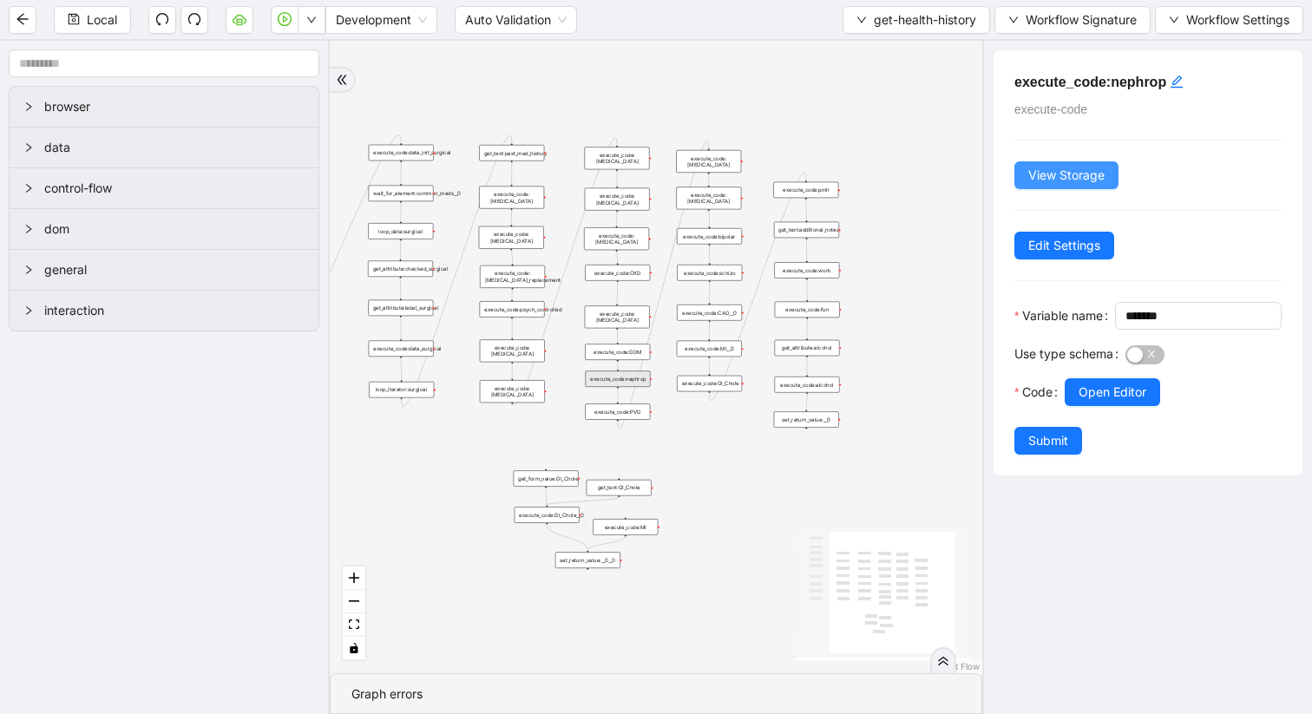
click at [1067, 181] on span "View Storage" at bounding box center [1066, 175] width 76 height 19
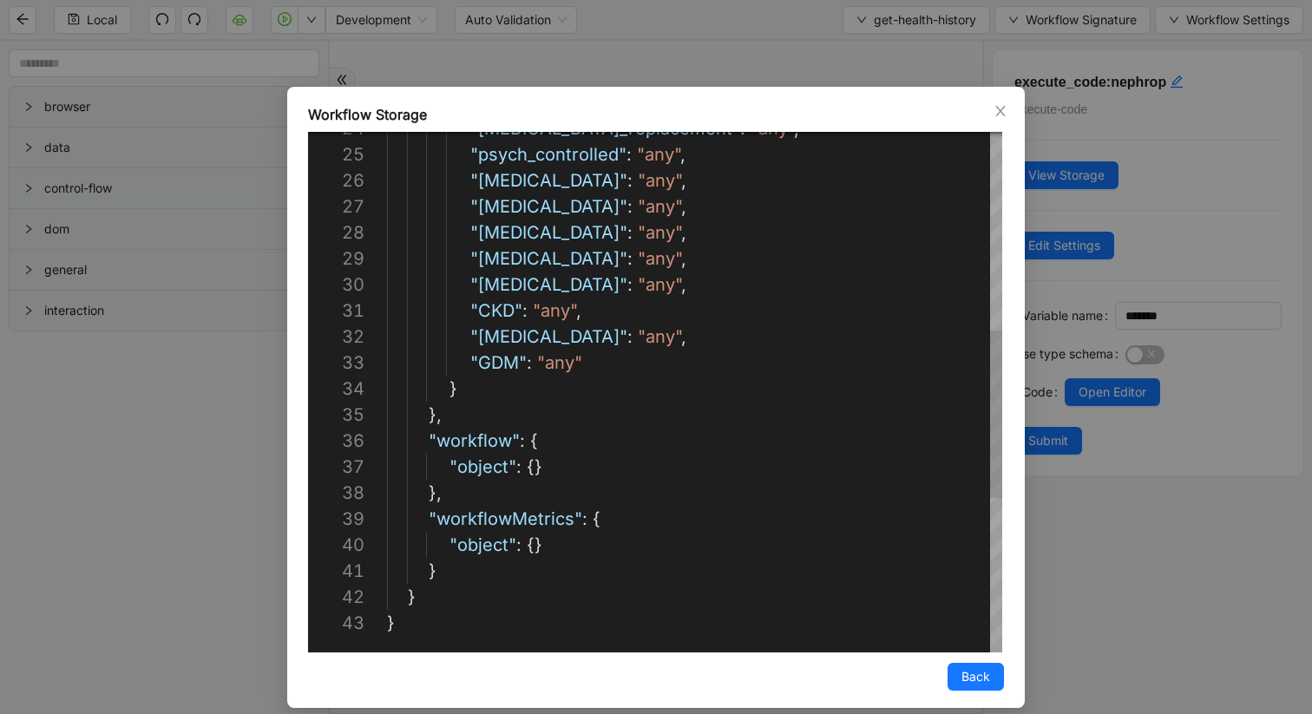
scroll to position [52, 183]
click at [568, 362] on div ""[MEDICAL_DATA]_replacement" : "any" , "psych_controlled" : "any" , "[MEDICAL_D…" at bounding box center [694, 324] width 615 height 1614
click at [1001, 106] on icon "close" at bounding box center [1001, 111] width 14 height 14
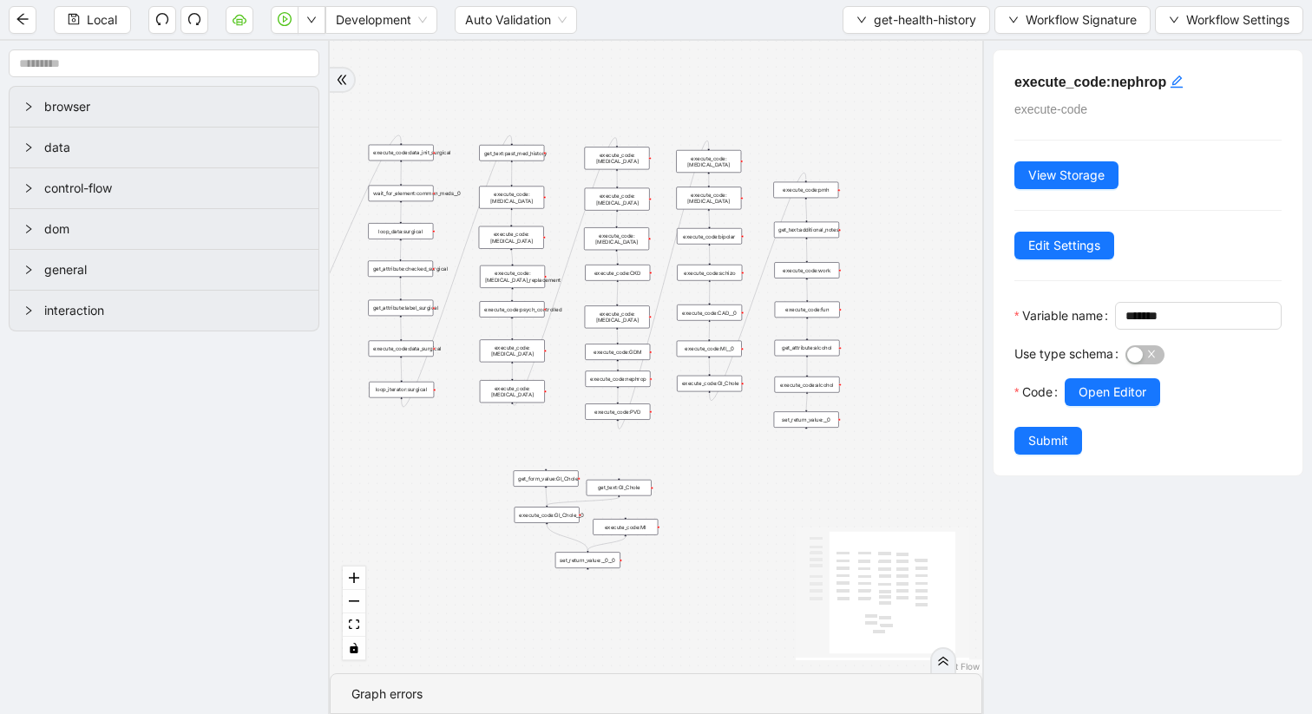
click at [622, 413] on div "execute_code:PVD" at bounding box center [617, 412] width 65 height 16
click at [1102, 164] on button "View Storage" at bounding box center [1067, 175] width 104 height 28
type textarea "**********"
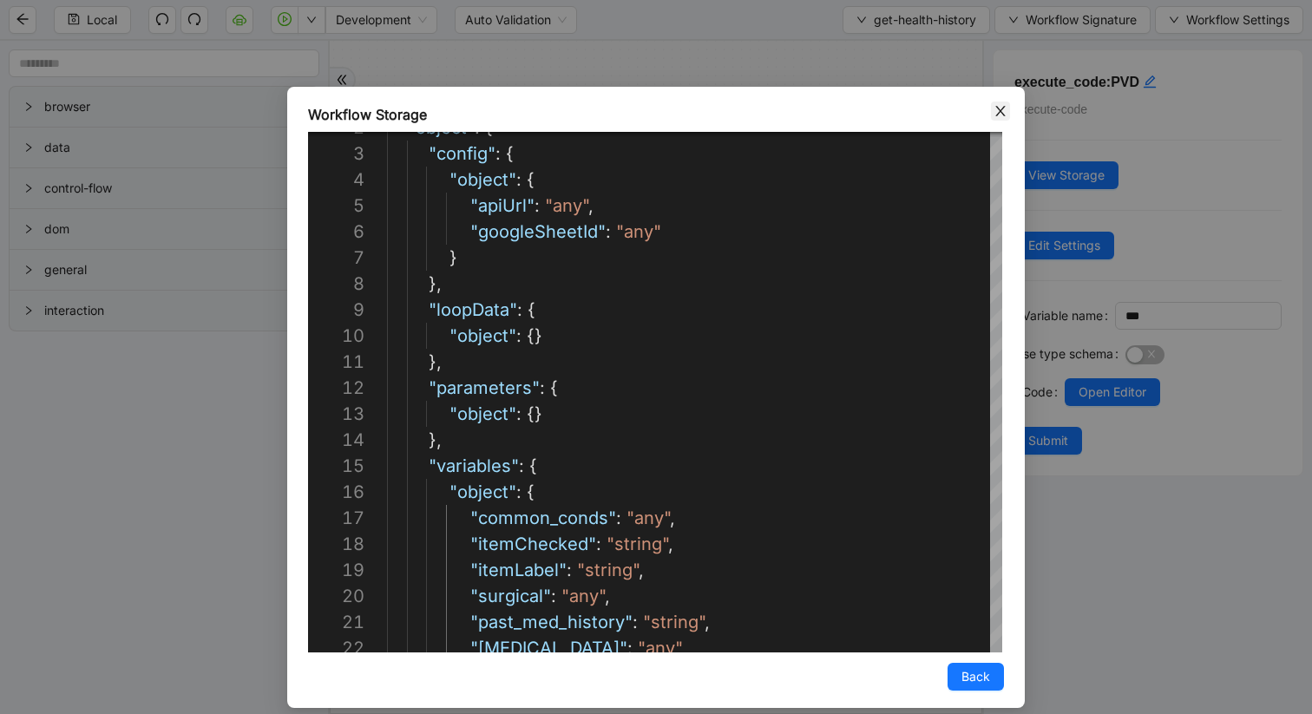
click at [998, 110] on icon "close" at bounding box center [1001, 111] width 14 height 14
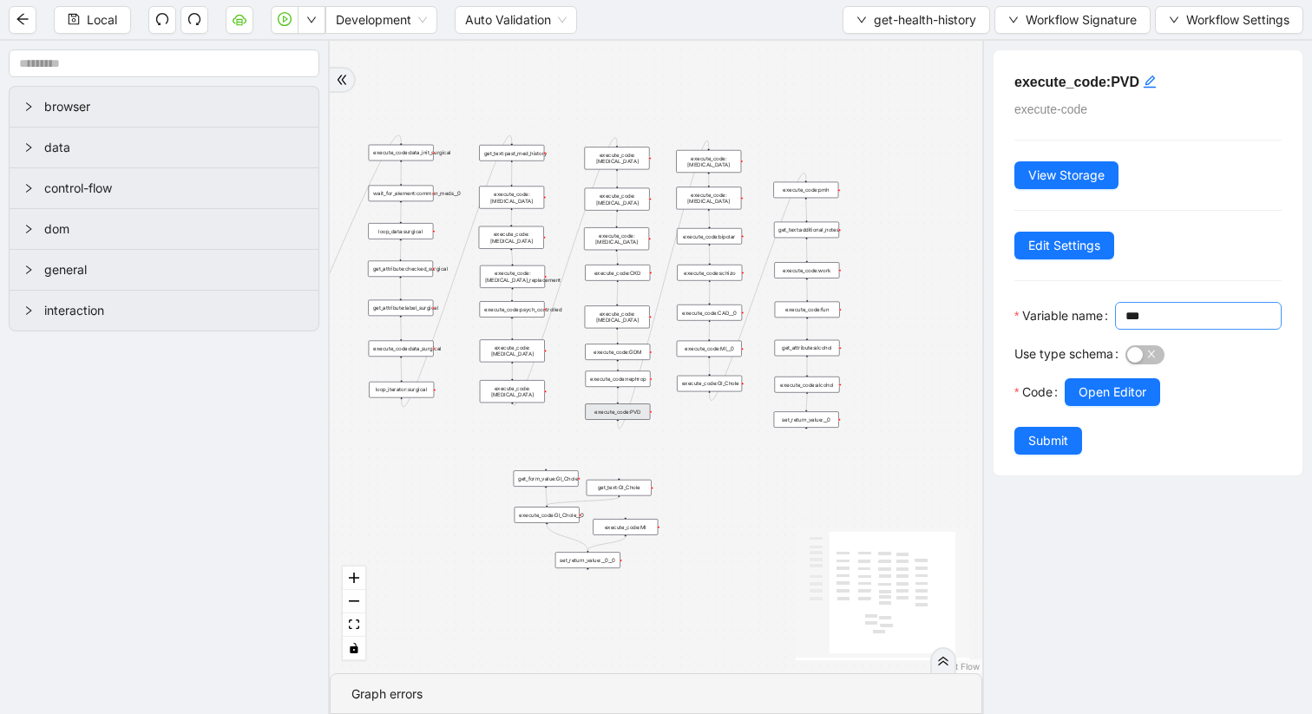
click at [1126, 325] on input "***" at bounding box center [1197, 315] width 142 height 19
click at [1087, 513] on div "execute_code:PVD execute-code View Storage Edit Settings Variable name *** Use …" at bounding box center [1147, 377] width 330 height 673
click at [1126, 325] on input "***" at bounding box center [1197, 315] width 142 height 19
click at [1047, 364] on span "Use type schema" at bounding box center [1064, 354] width 99 height 19
click at [1126, 364] on button "Use type schema" at bounding box center [1145, 354] width 39 height 19
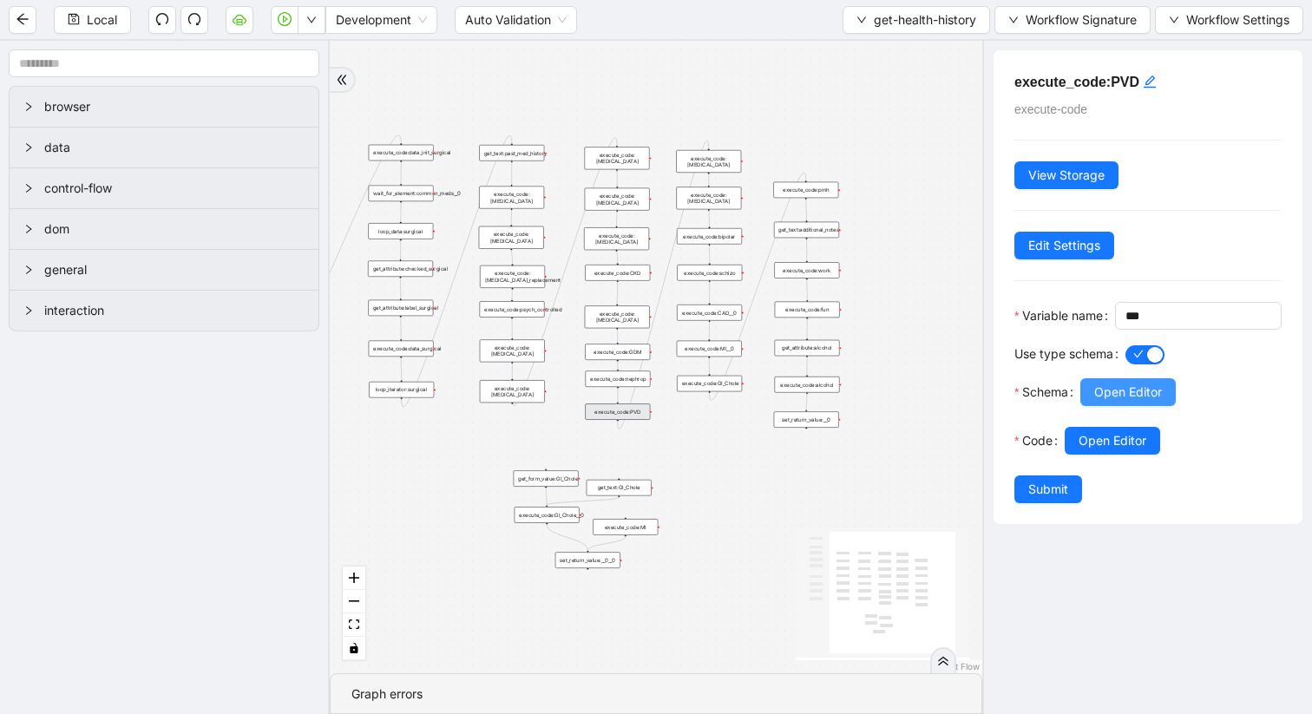
click at [1110, 402] on span "Open Editor" at bounding box center [1128, 392] width 68 height 19
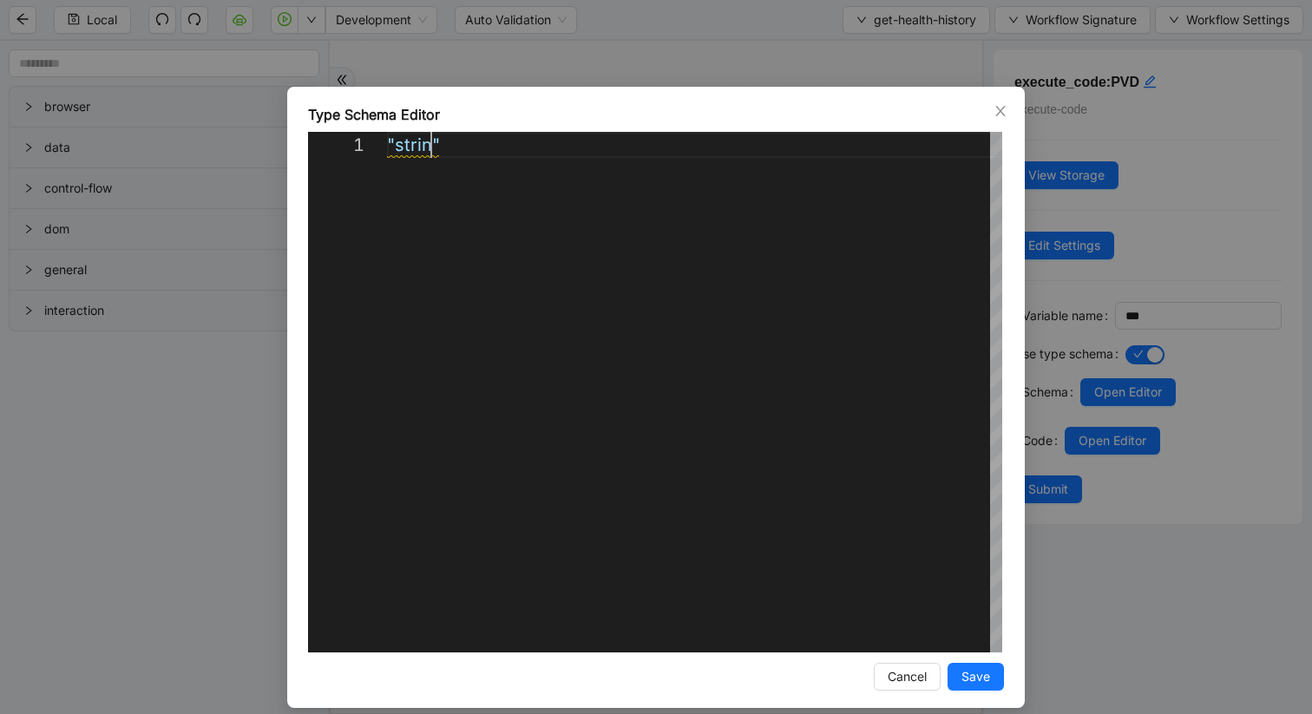
scroll to position [0, 55]
type textarea "********"
click at [986, 601] on span "Save" at bounding box center [976, 676] width 29 height 19
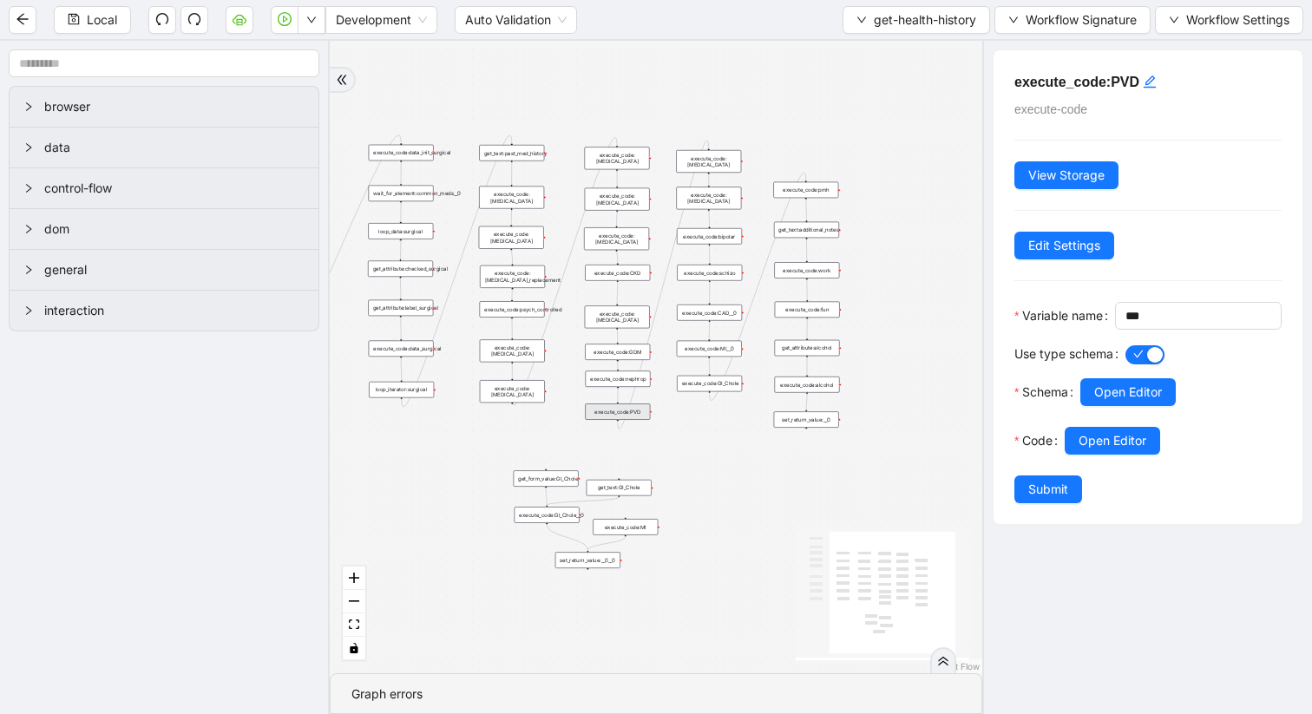
click at [625, 383] on div "execute_code:nephrop" at bounding box center [618, 379] width 65 height 16
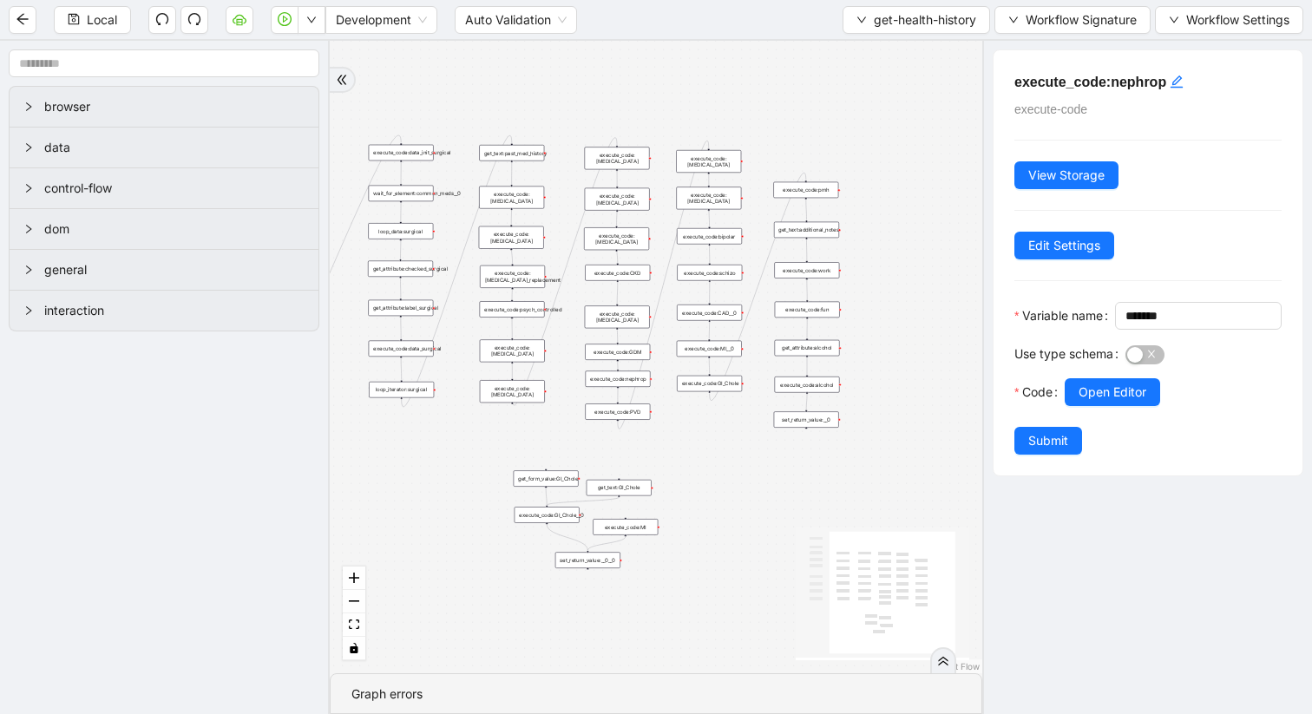
click at [707, 317] on div "execute_code:CAD__0" at bounding box center [709, 313] width 65 height 16
click at [629, 417] on div "execute_code:PVD" at bounding box center [617, 412] width 65 height 16
click at [1157, 364] on span "button" at bounding box center [1145, 354] width 39 height 19
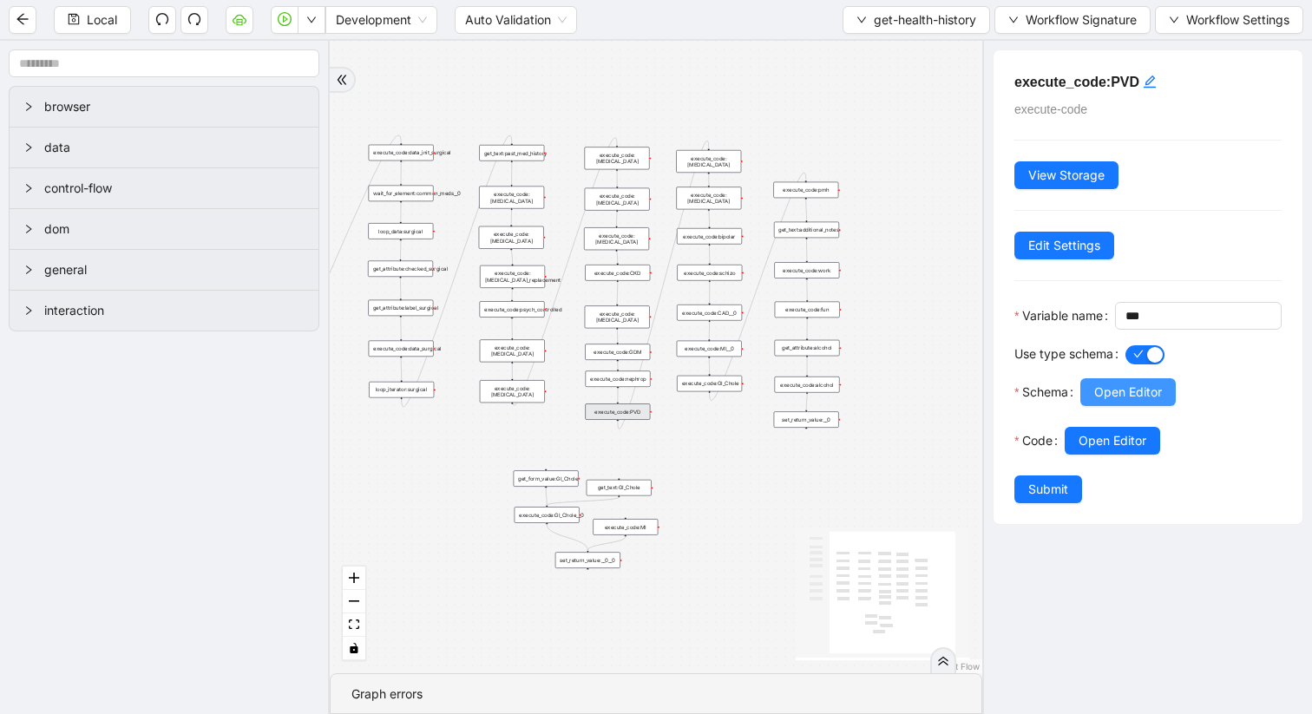
click at [1129, 402] on span "Open Editor" at bounding box center [1128, 392] width 68 height 19
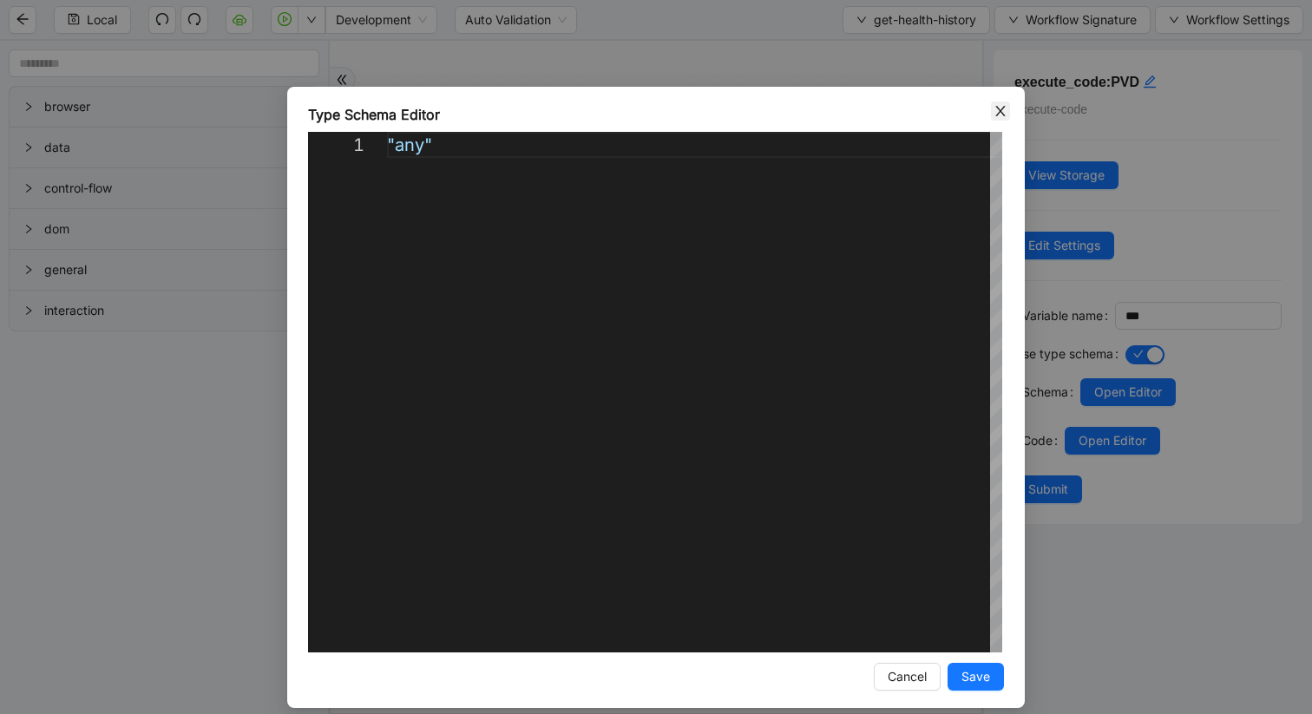
click at [998, 114] on icon "close" at bounding box center [1000, 111] width 10 height 10
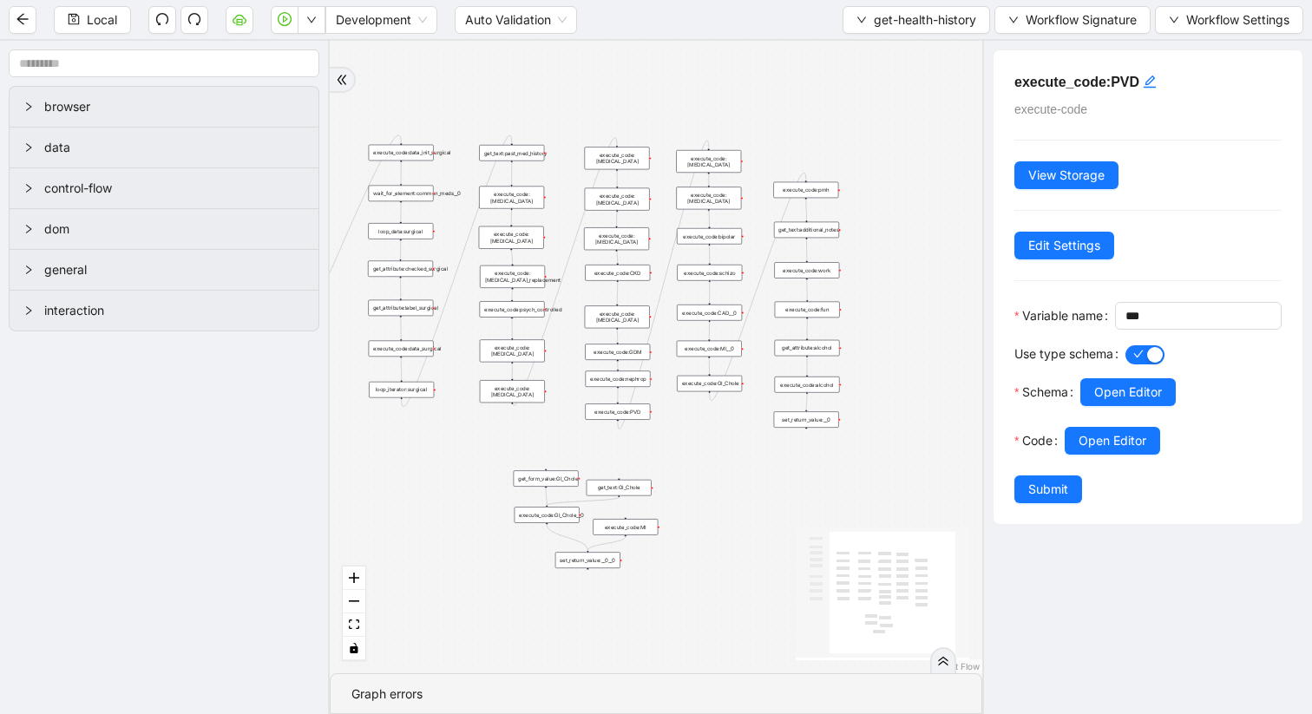
click at [717, 318] on div "execute_code:CAD__0" at bounding box center [709, 313] width 65 height 16
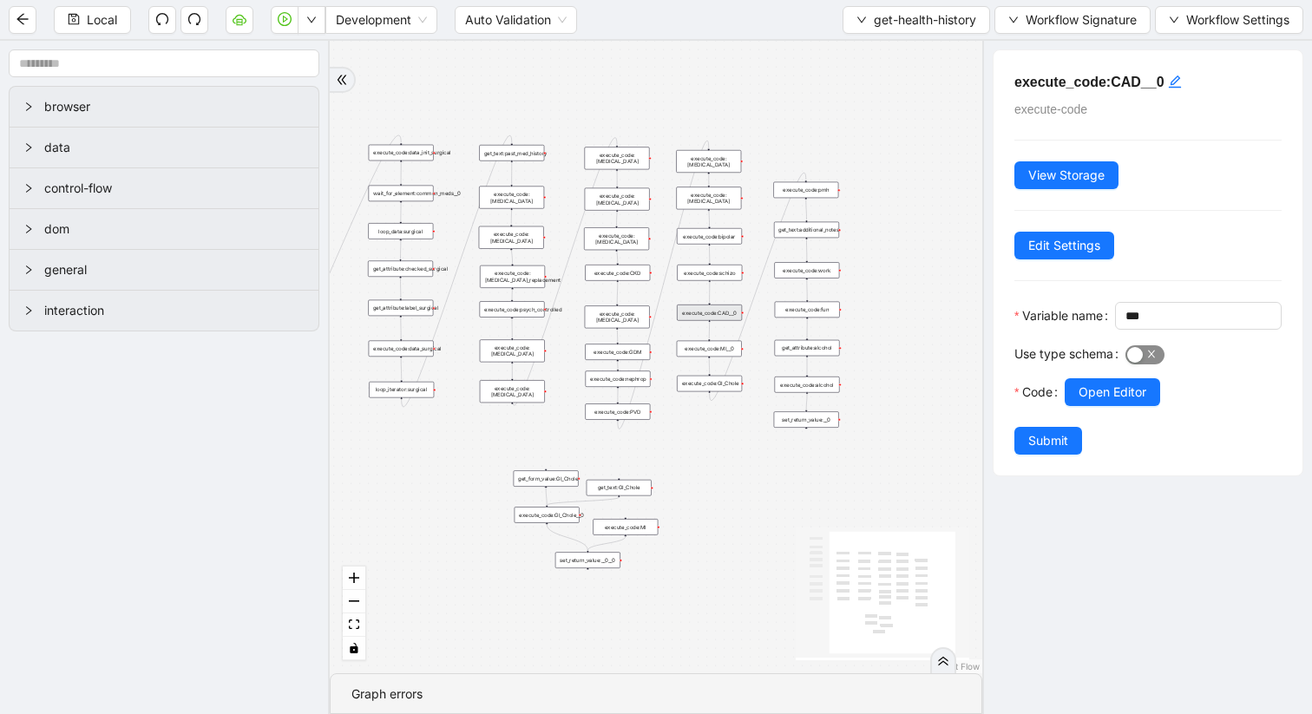
click at [1147, 364] on span "button" at bounding box center [1145, 354] width 39 height 19
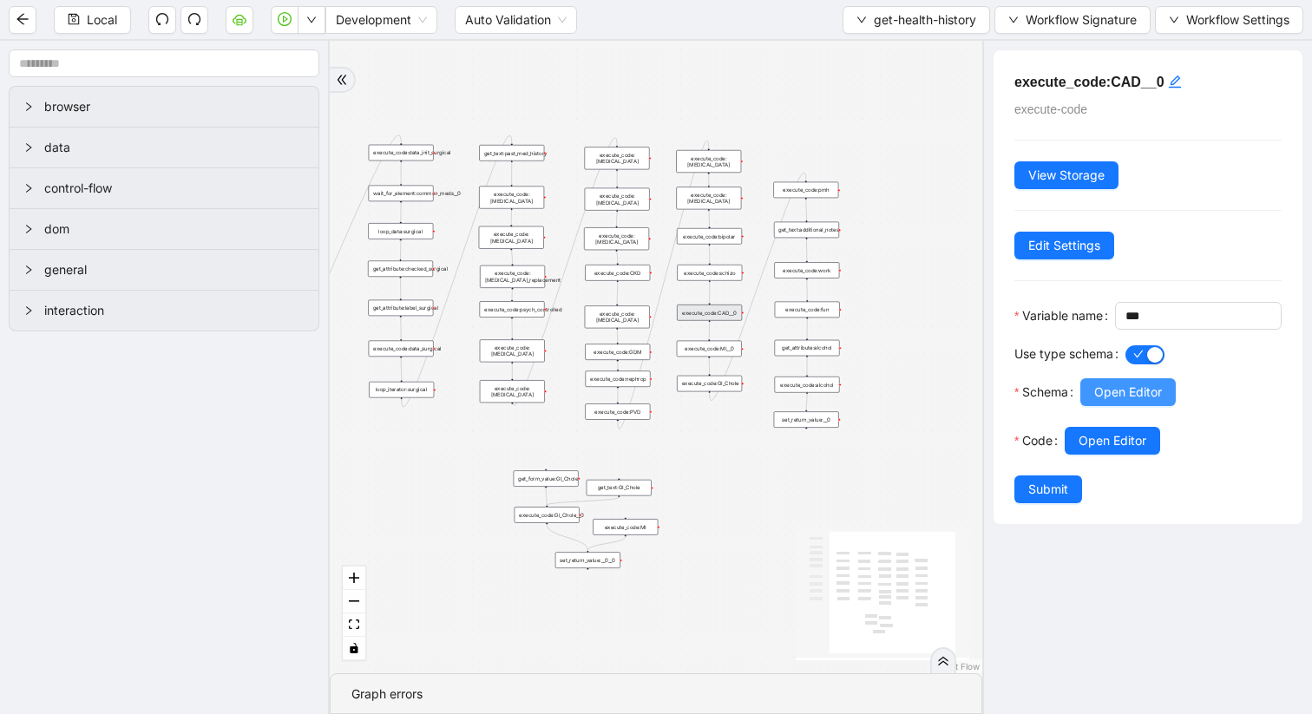
click at [1124, 402] on span "Open Editor" at bounding box center [1128, 392] width 68 height 19
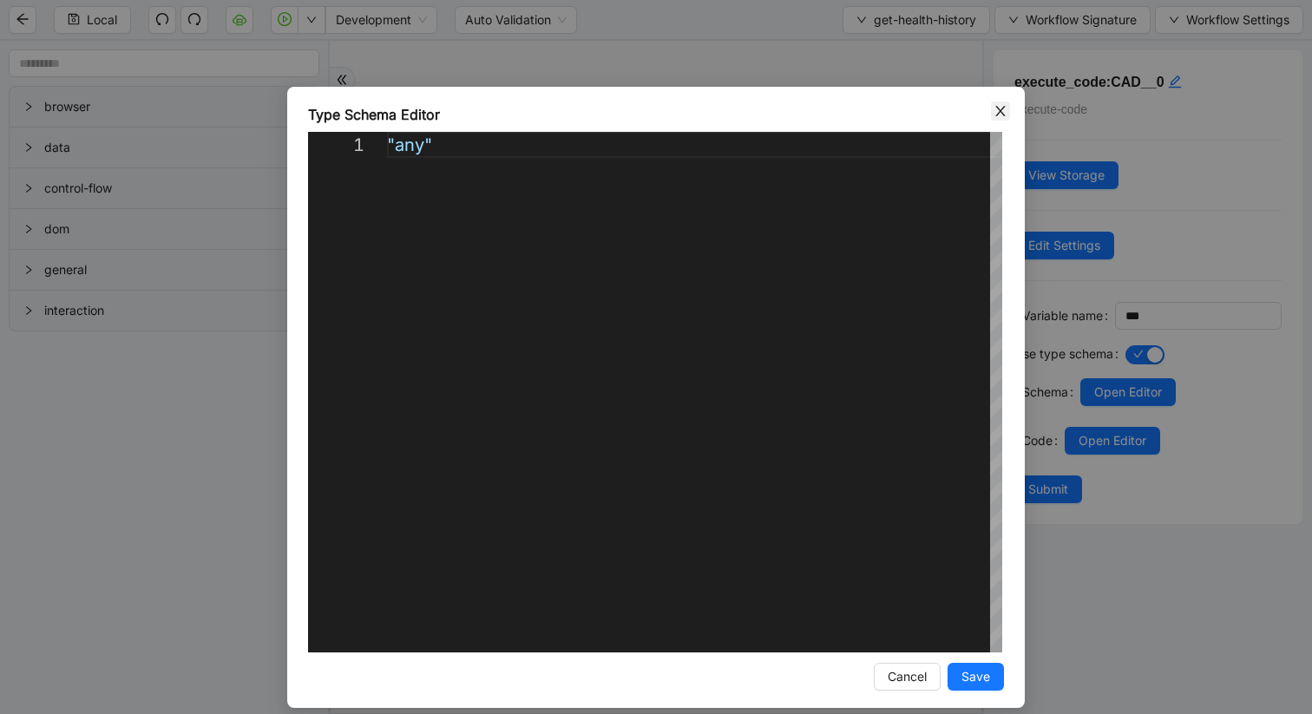
click at [1002, 113] on icon "close" at bounding box center [1000, 111] width 10 height 10
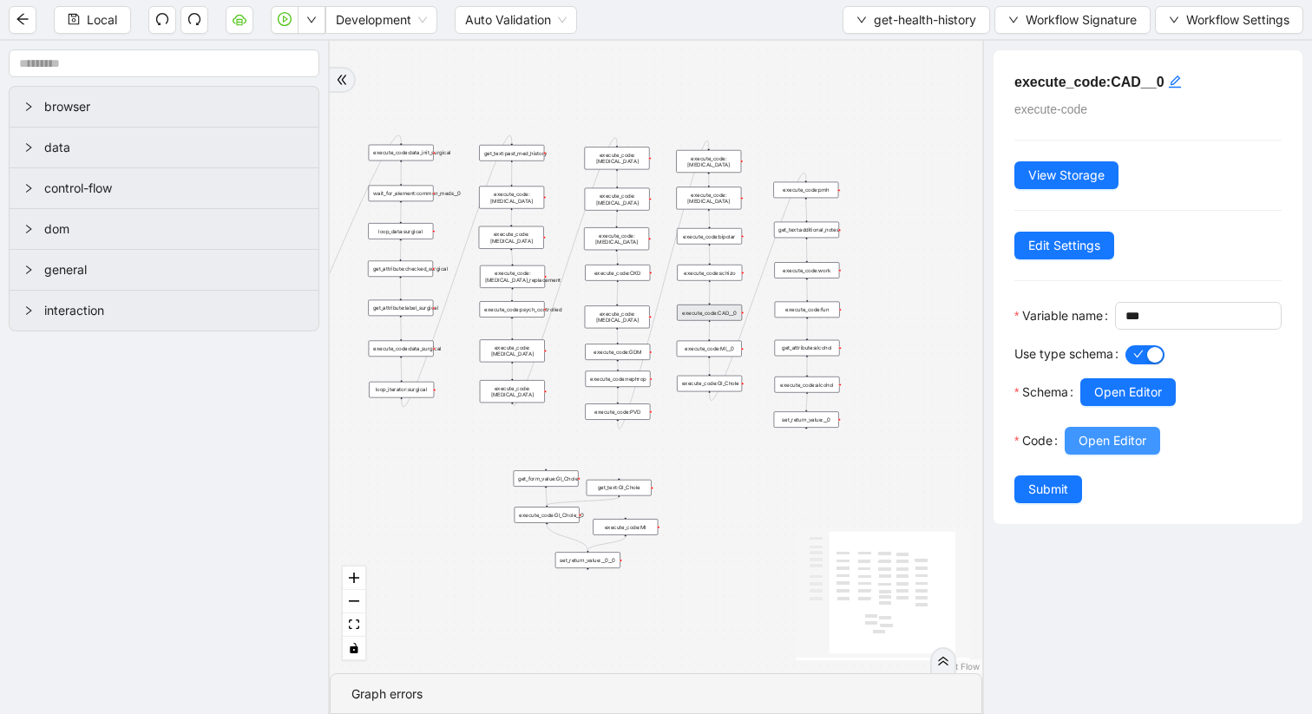
click at [1088, 450] on span "Open Editor" at bounding box center [1113, 440] width 68 height 19
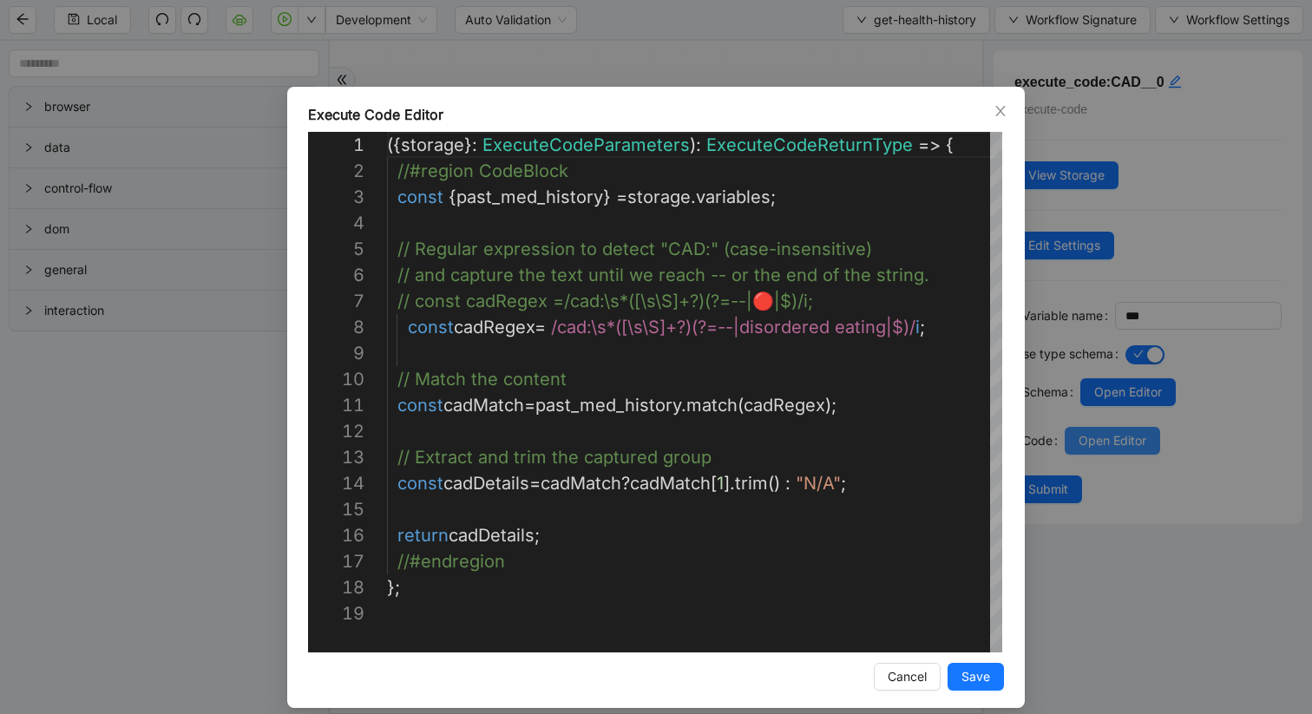
scroll to position [260, 0]
click at [1001, 111] on icon "close" at bounding box center [1000, 111] width 10 height 10
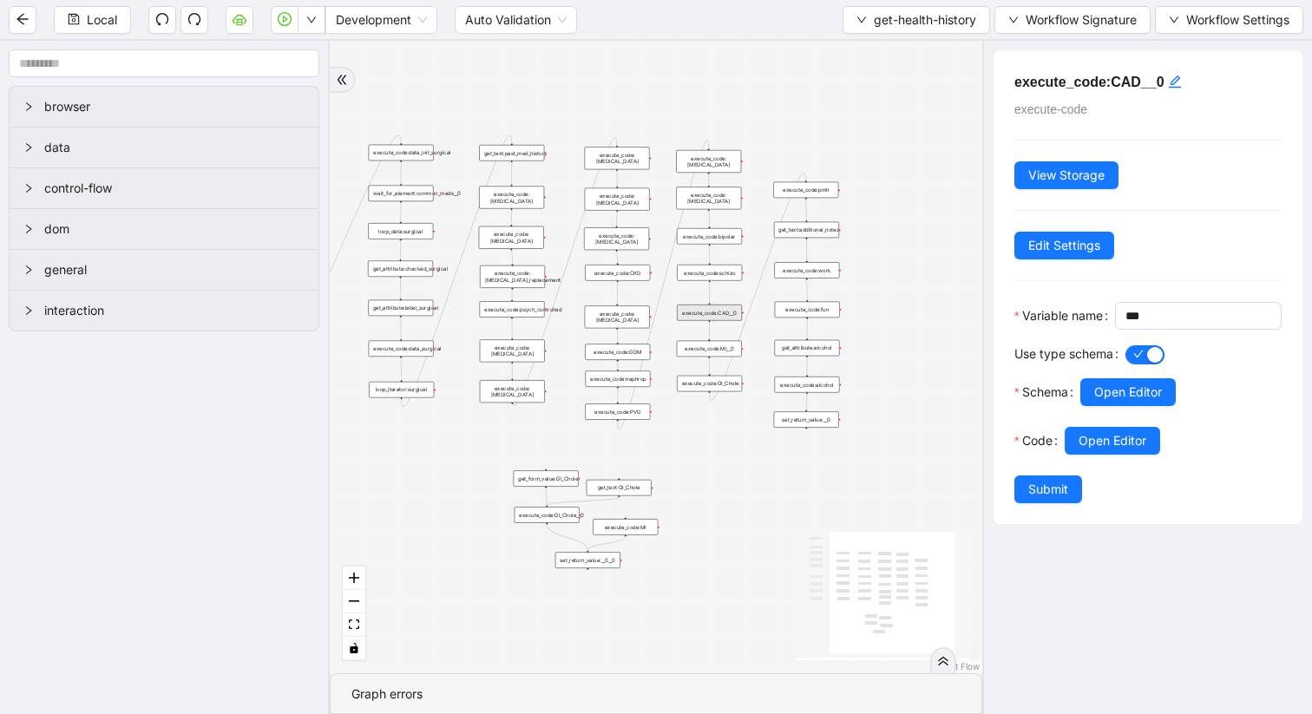
click at [638, 417] on div "execute_code:PVD" at bounding box center [617, 412] width 65 height 16
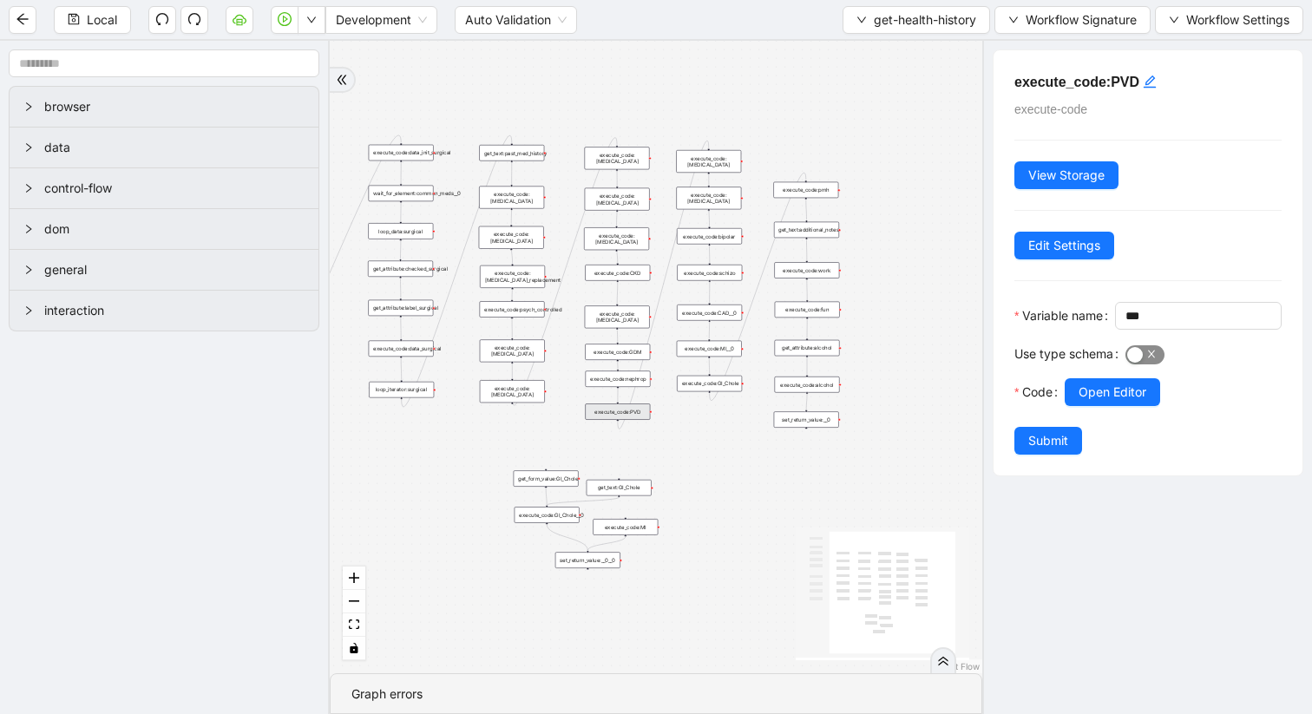
click at [1144, 364] on button "Use type schema" at bounding box center [1145, 354] width 39 height 19
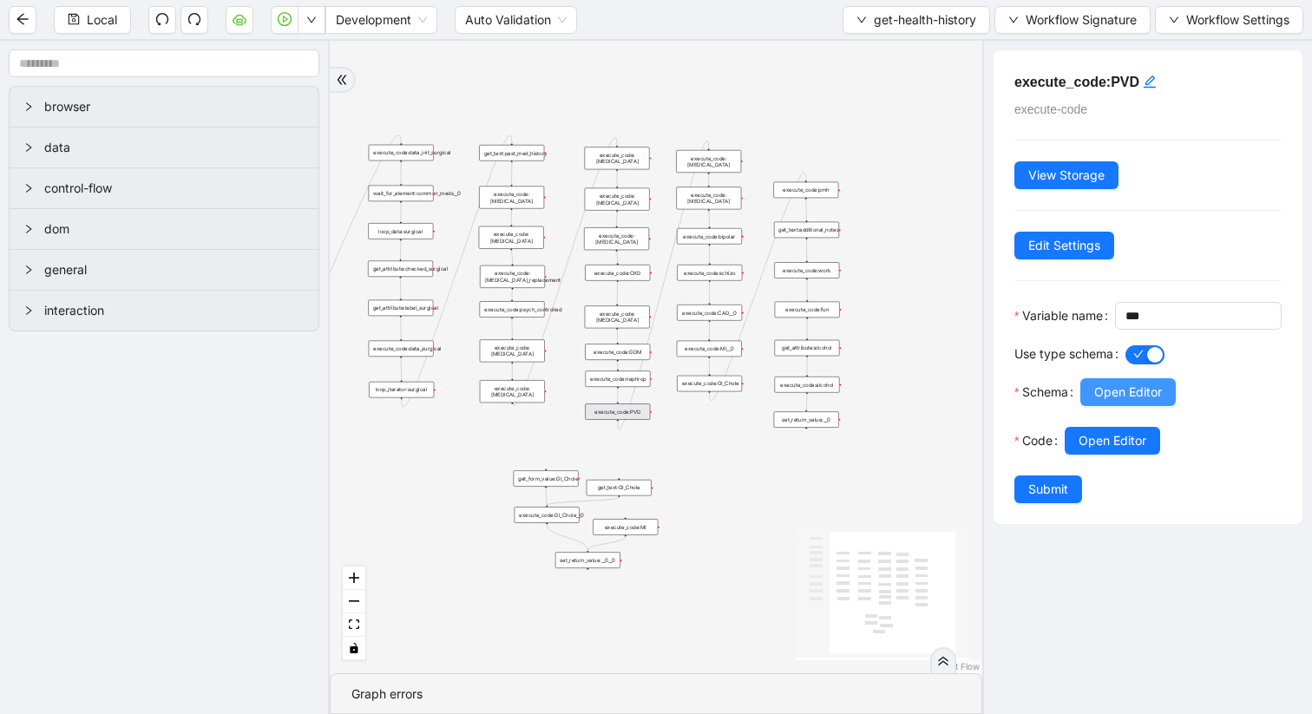
click at [1122, 402] on span "Open Editor" at bounding box center [1128, 392] width 68 height 19
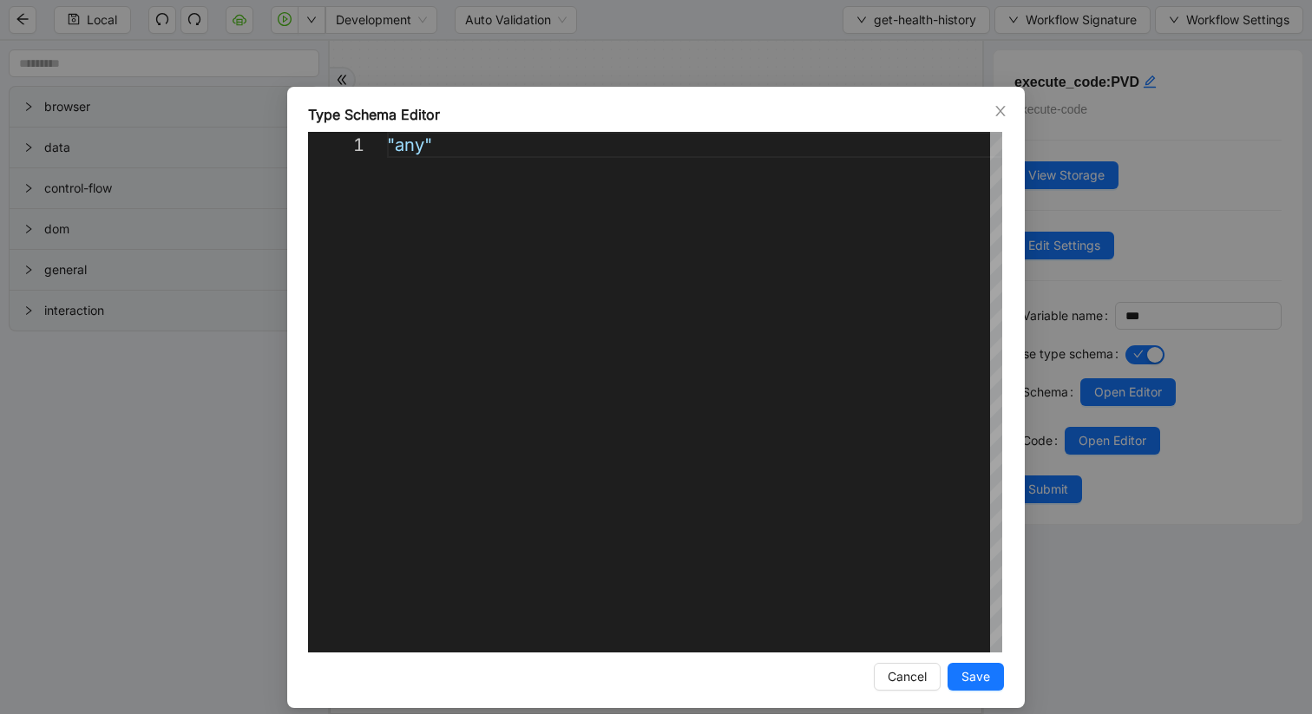
click at [426, 150] on div ""any"" at bounding box center [694, 392] width 615 height 521
type textarea "********"
click at [970, 601] on span "Save" at bounding box center [976, 676] width 29 height 19
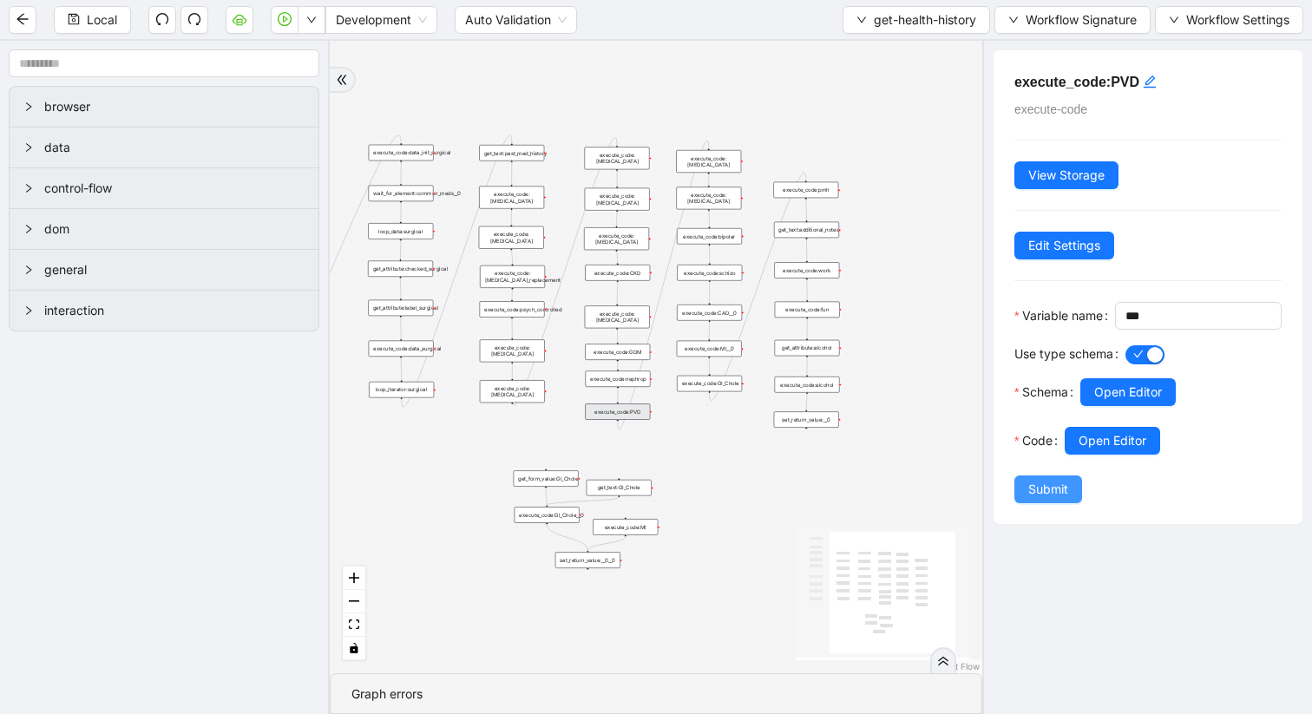
click at [1047, 499] on span "Submit" at bounding box center [1048, 489] width 40 height 19
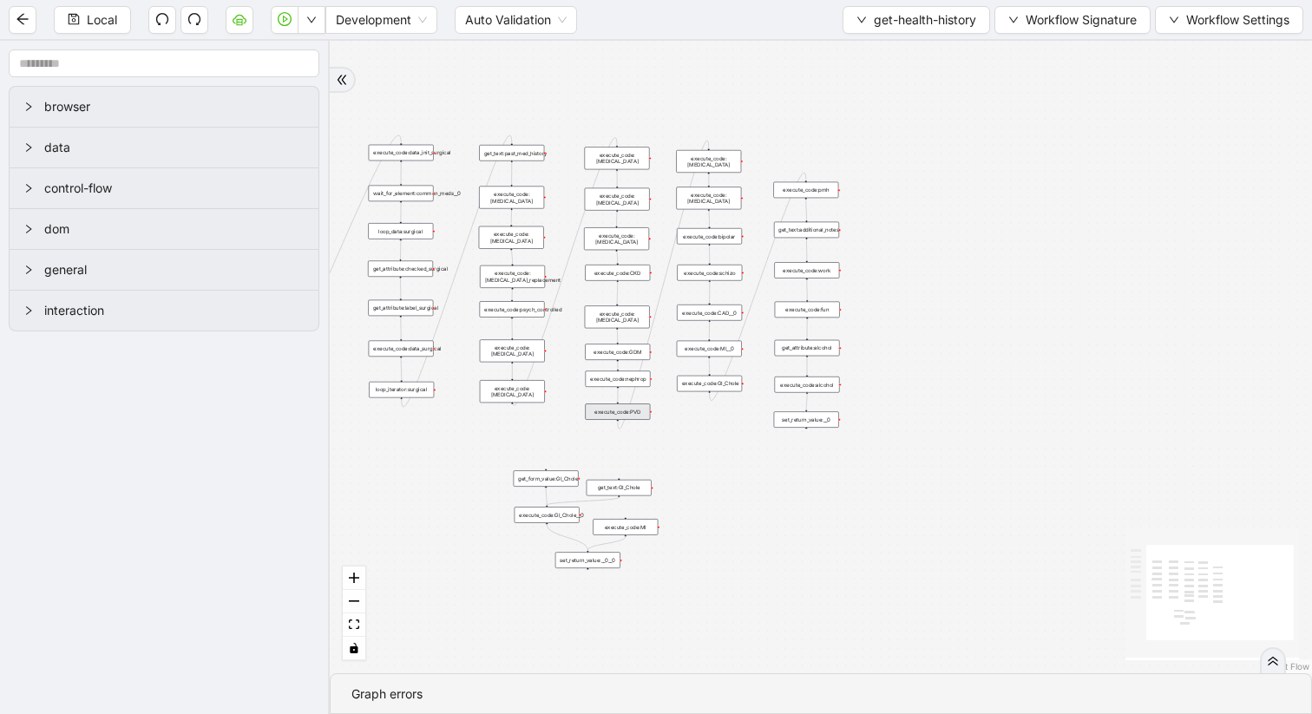
click at [639, 415] on div "execute_code:PVD" at bounding box center [617, 412] width 65 height 16
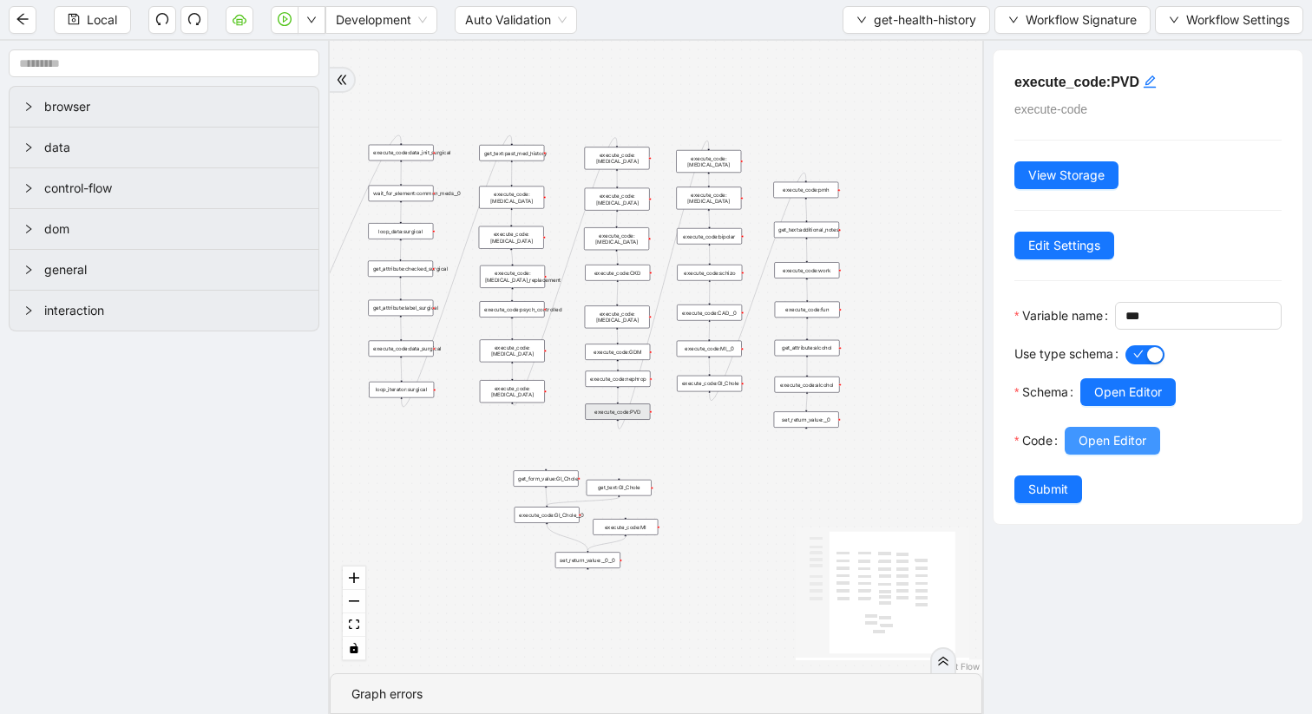
click at [1121, 450] on span "Open Editor" at bounding box center [1113, 440] width 68 height 19
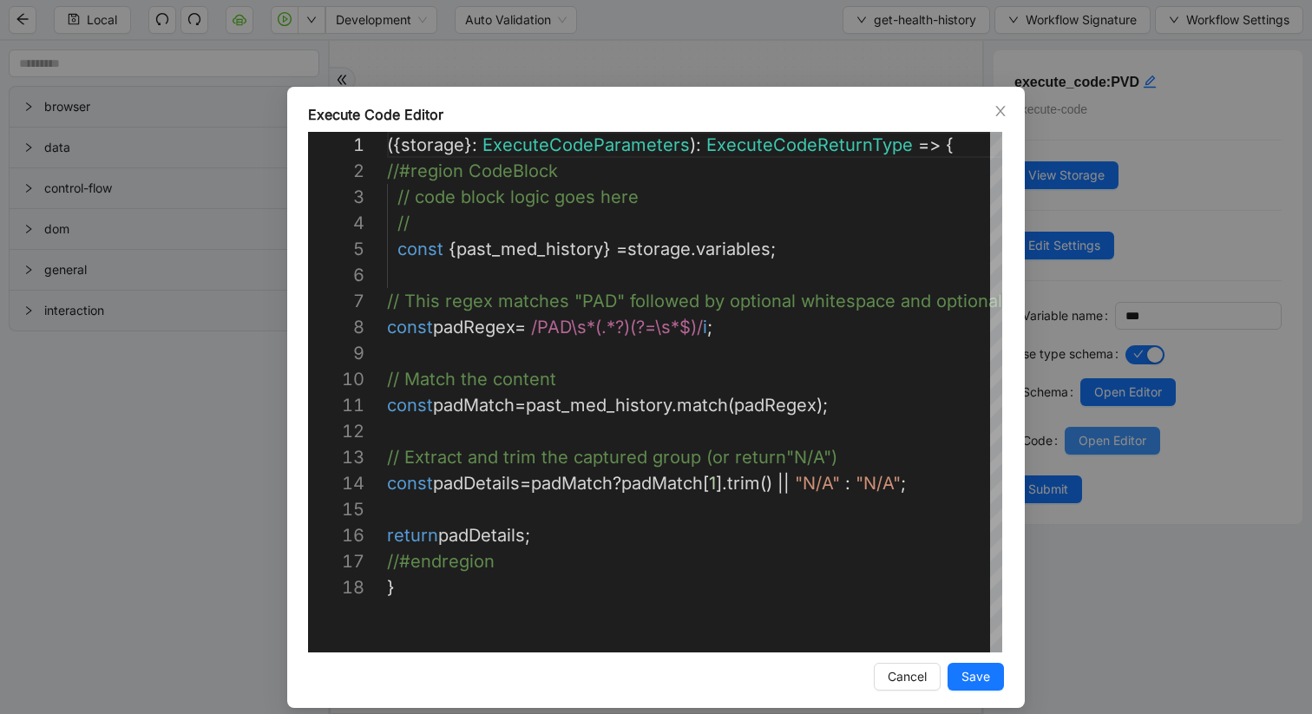
scroll to position [260, 0]
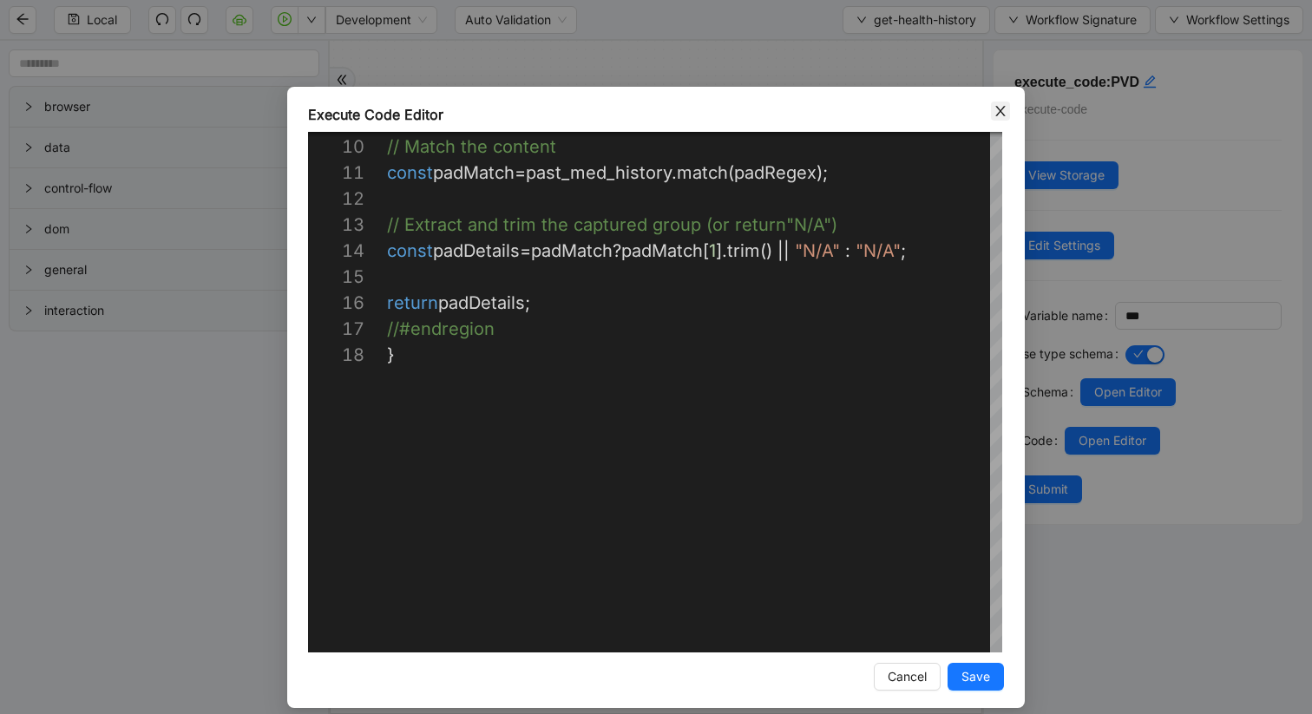
click at [1007, 116] on icon "close" at bounding box center [1001, 111] width 14 height 14
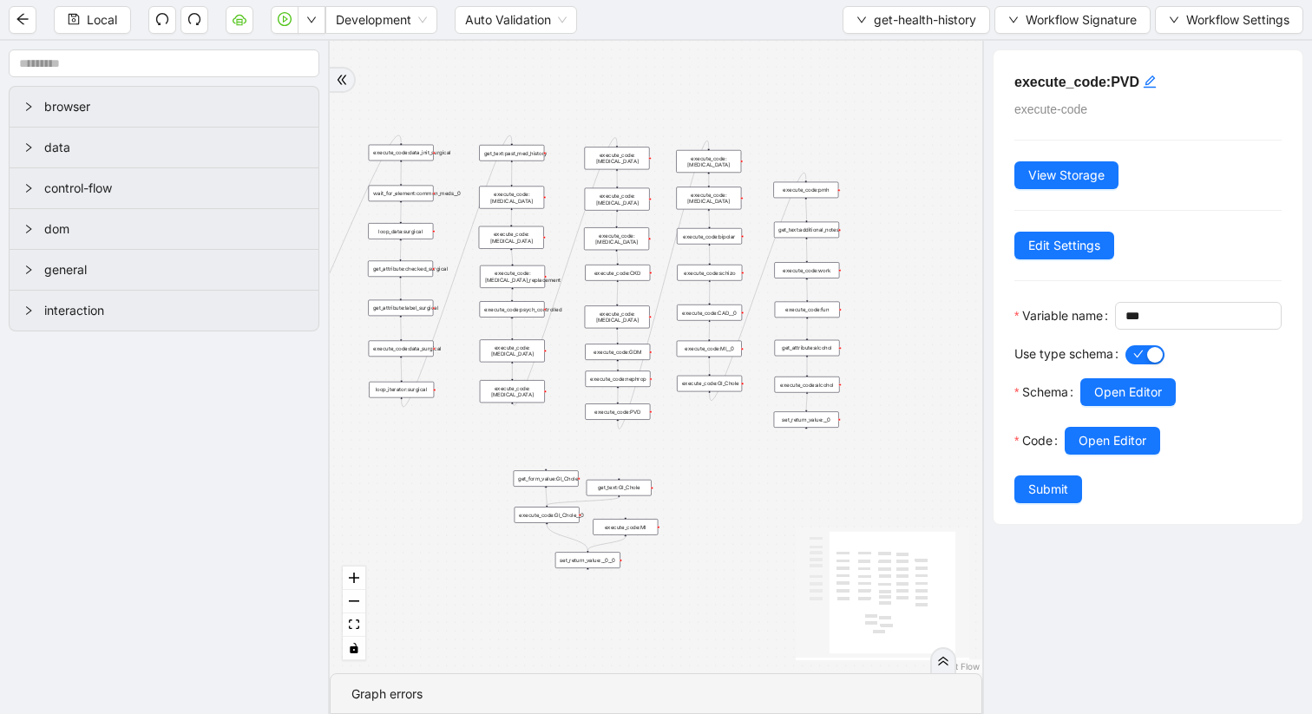
click at [610, 559] on div "set_return_value:__0__0" at bounding box center [587, 560] width 65 height 16
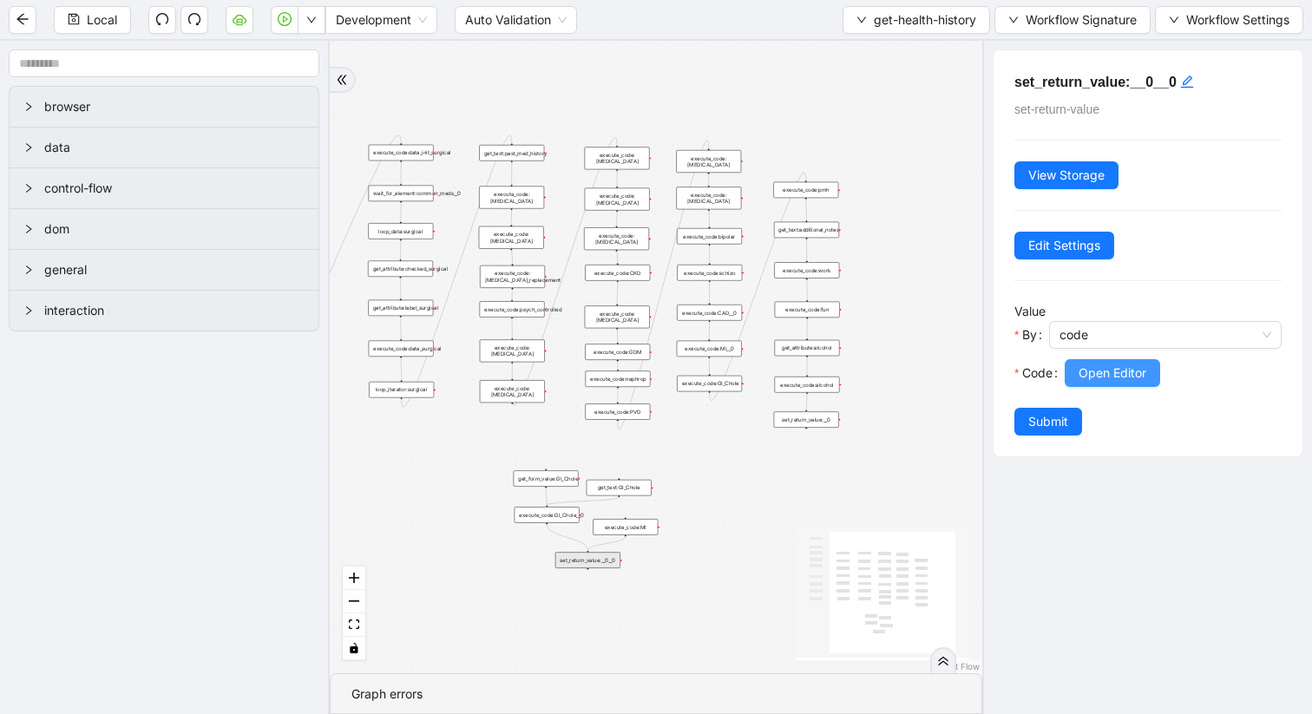
click at [1139, 373] on span "Open Editor" at bounding box center [1113, 373] width 68 height 19
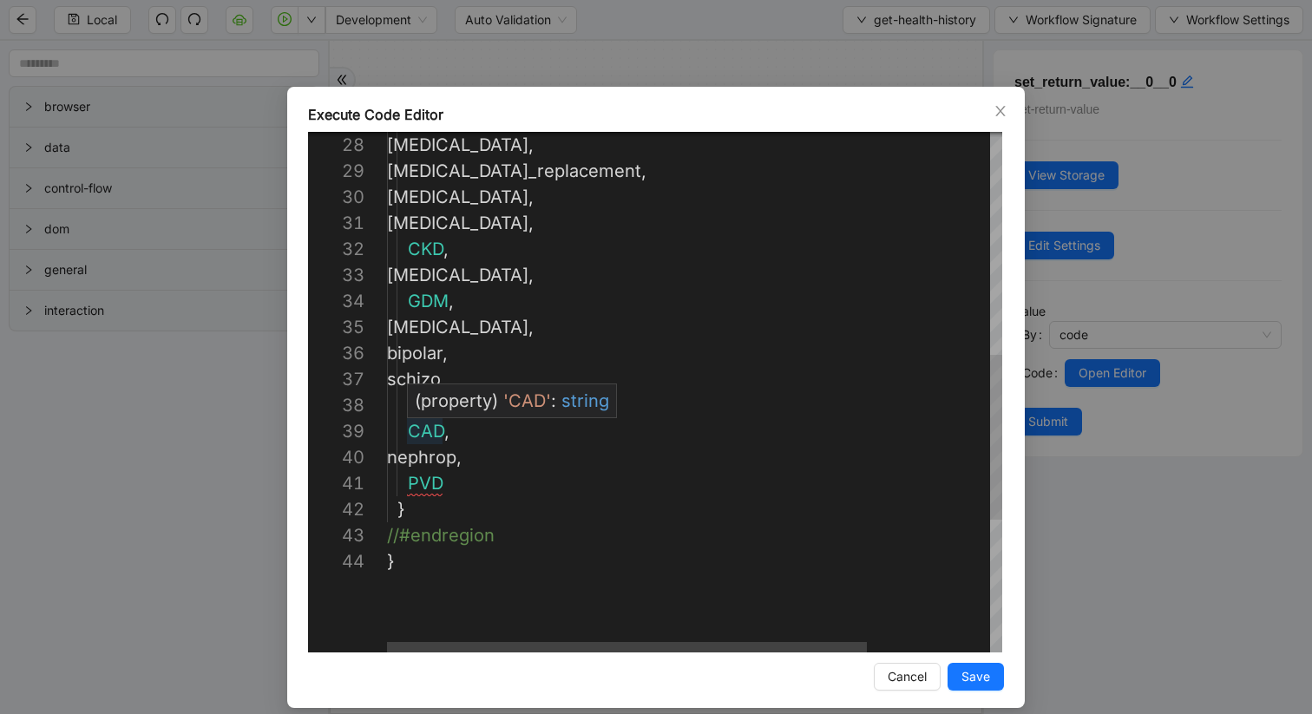
type textarea "**********"
click at [431, 429] on div "[MEDICAL_DATA] , [MEDICAL_DATA]_replacement , [MEDICAL_DATA] , [MEDICAL_DATA] ,…" at bounding box center [773, 249] width 772 height 1640
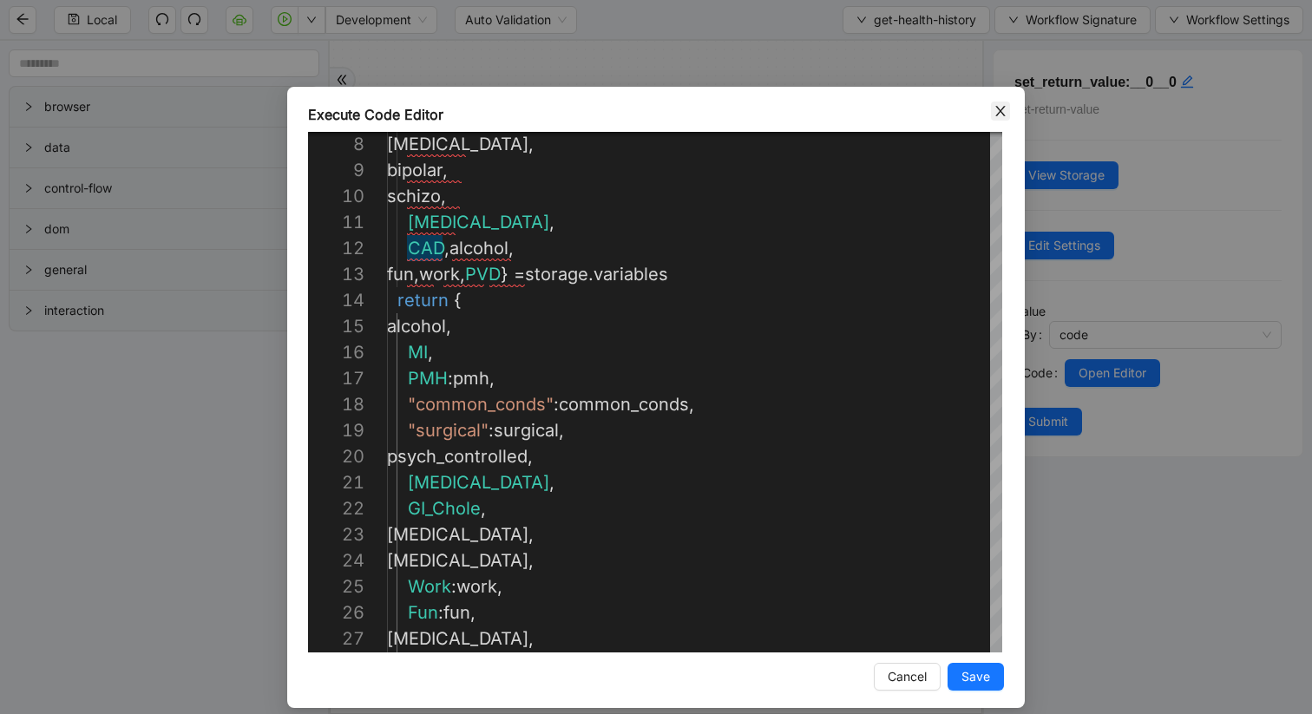
click at [1000, 108] on icon "close" at bounding box center [1001, 111] width 14 height 14
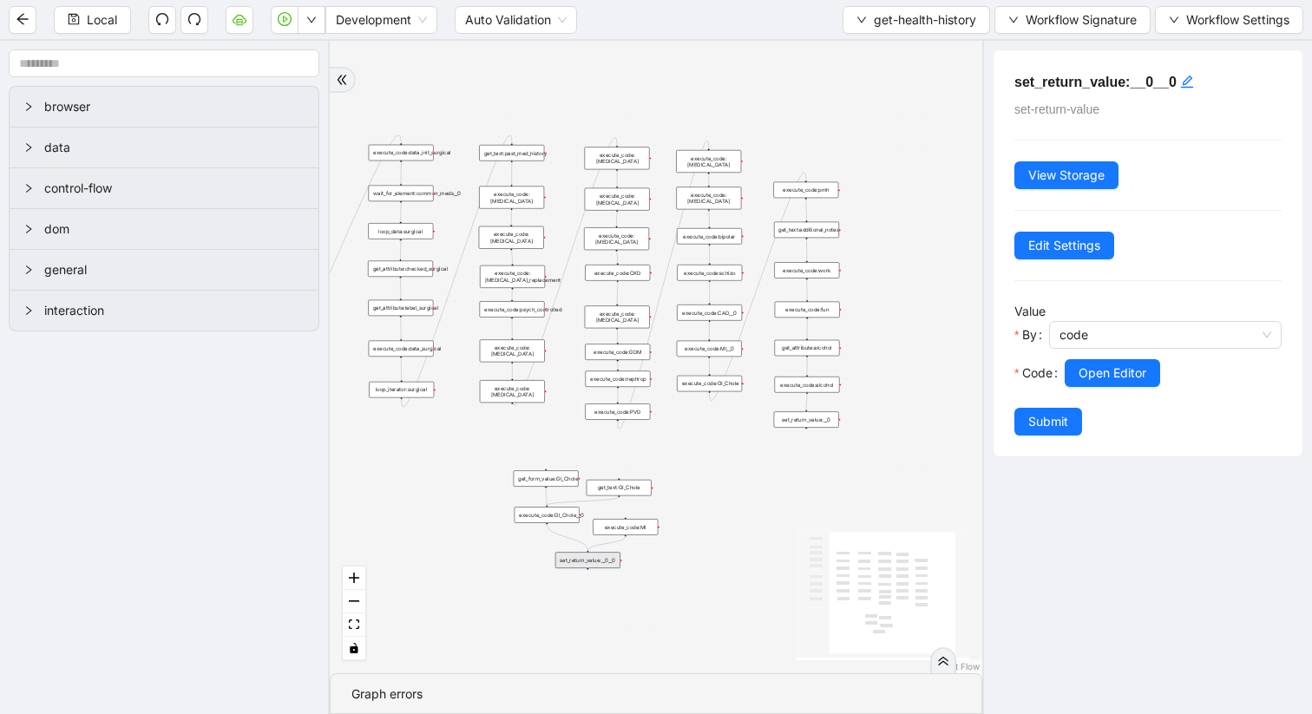
click at [620, 405] on div "execute_code:PVD" at bounding box center [617, 412] width 65 height 16
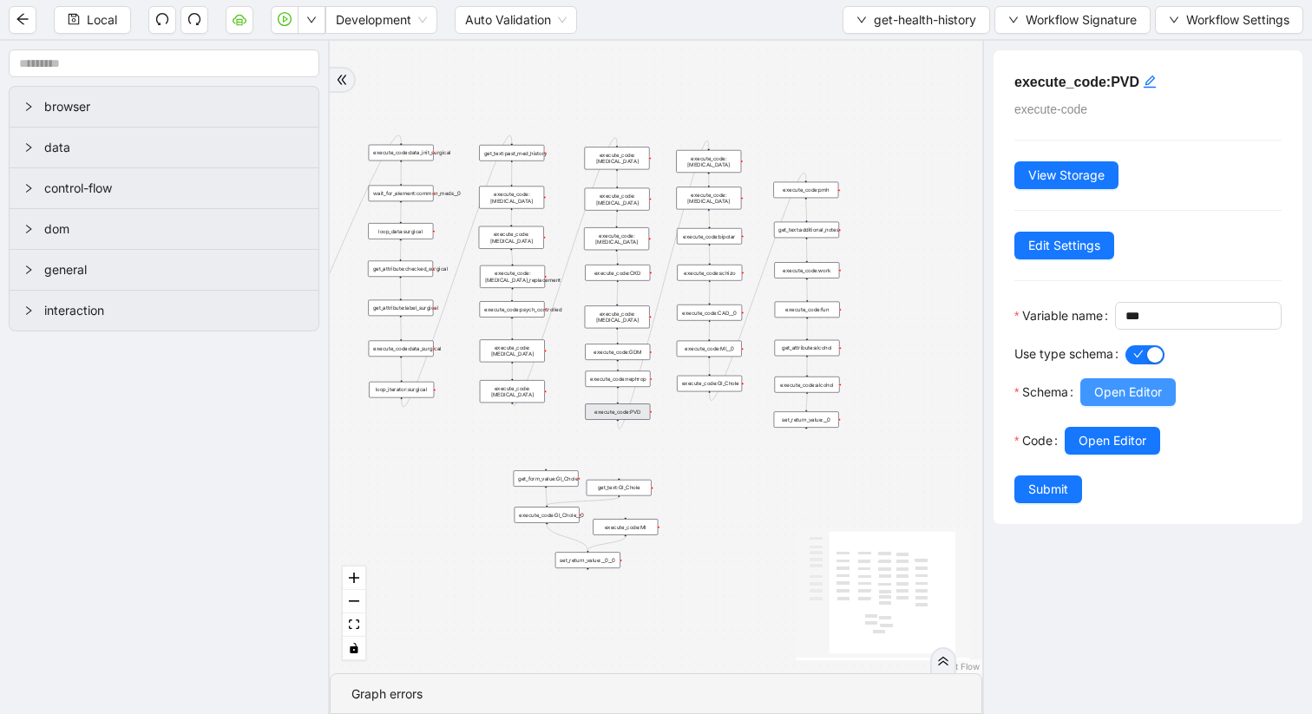
click at [1113, 402] on span "Open Editor" at bounding box center [1128, 392] width 68 height 19
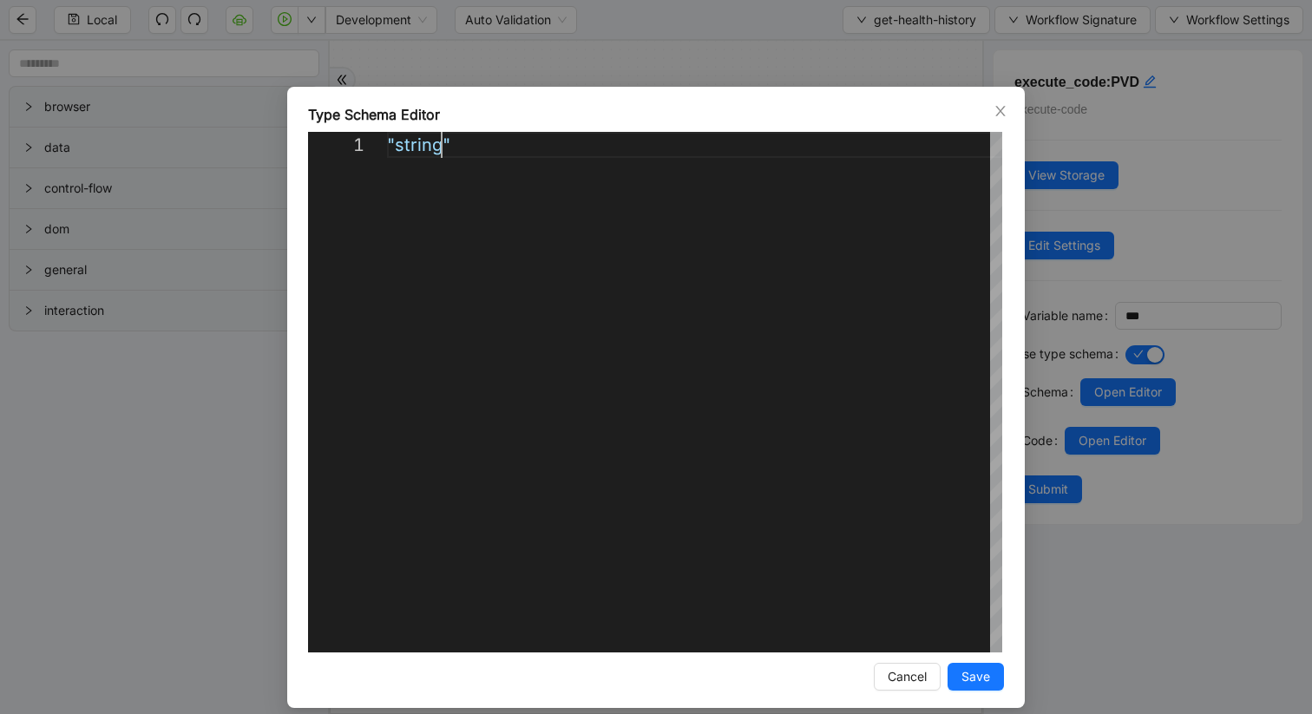
click at [441, 145] on div ""string"" at bounding box center [694, 392] width 615 height 521
type textarea "*****"
click at [992, 601] on button "Save" at bounding box center [976, 677] width 56 height 28
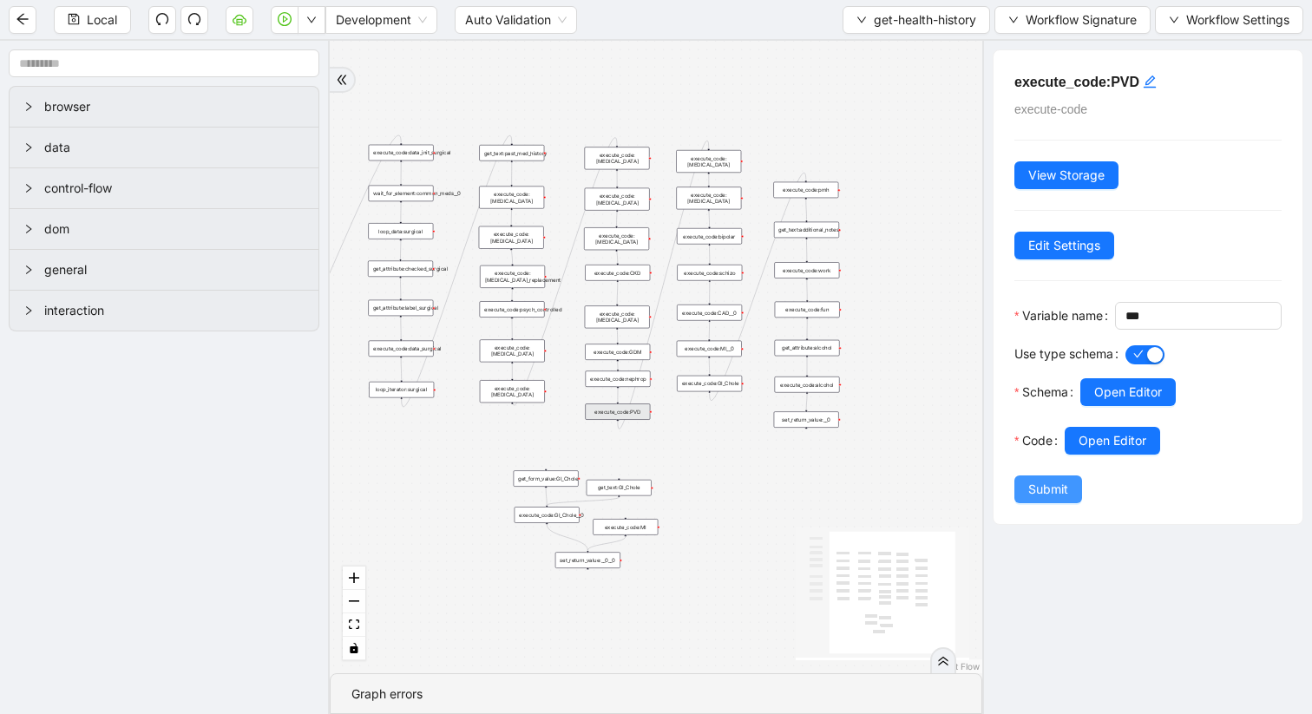
click at [1056, 499] on span "Submit" at bounding box center [1048, 489] width 40 height 19
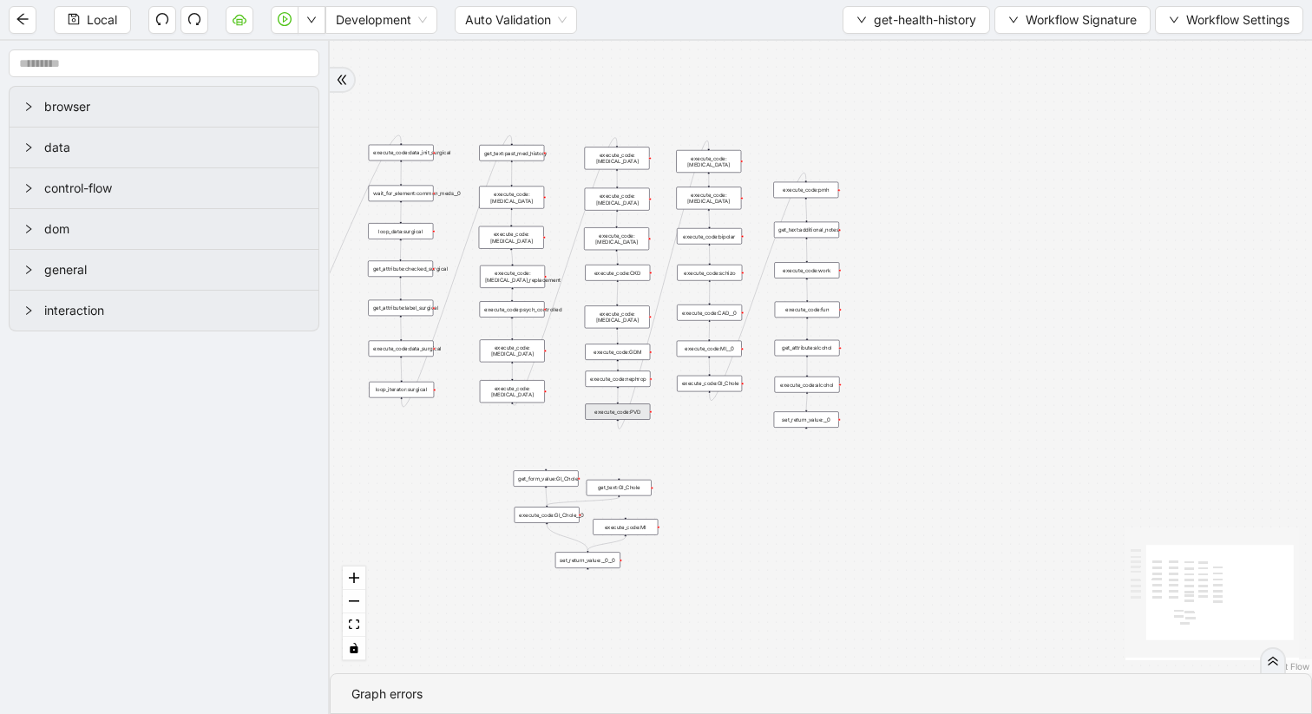
click at [607, 568] on div "set_return_value:__0__0" at bounding box center [587, 560] width 65 height 16
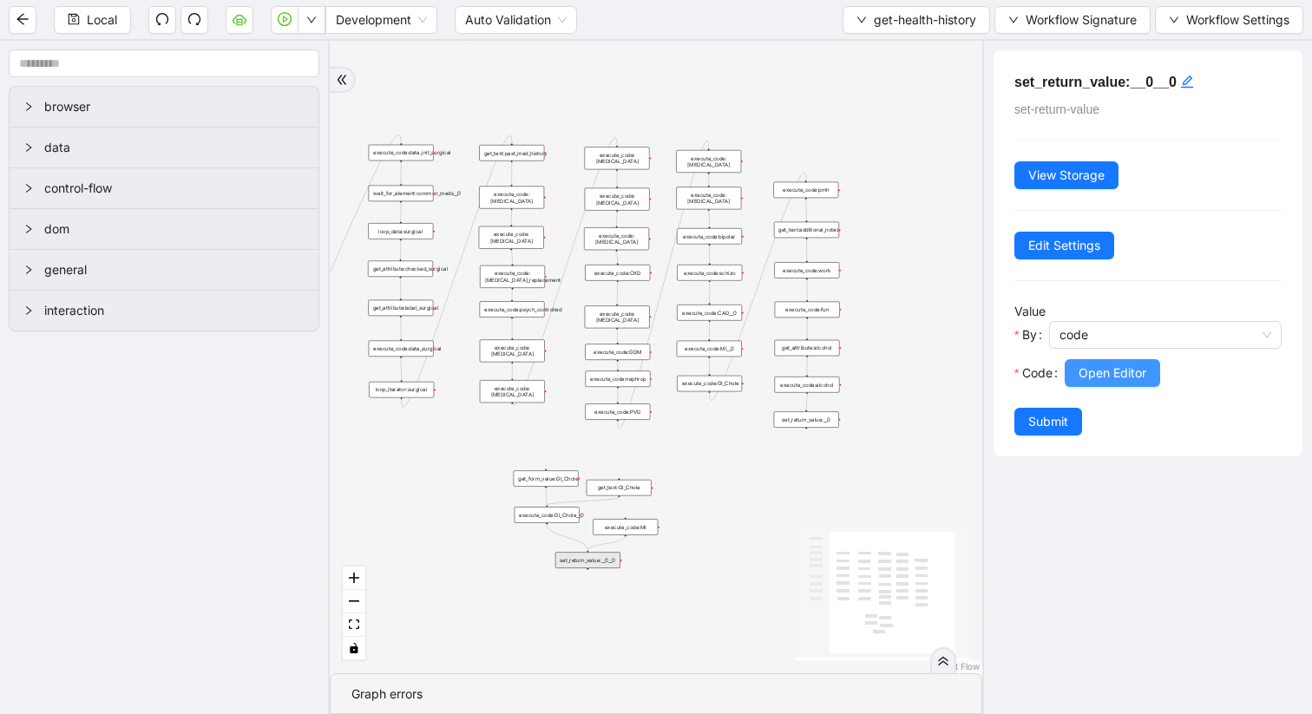
click at [1109, 371] on span "Open Editor" at bounding box center [1113, 373] width 68 height 19
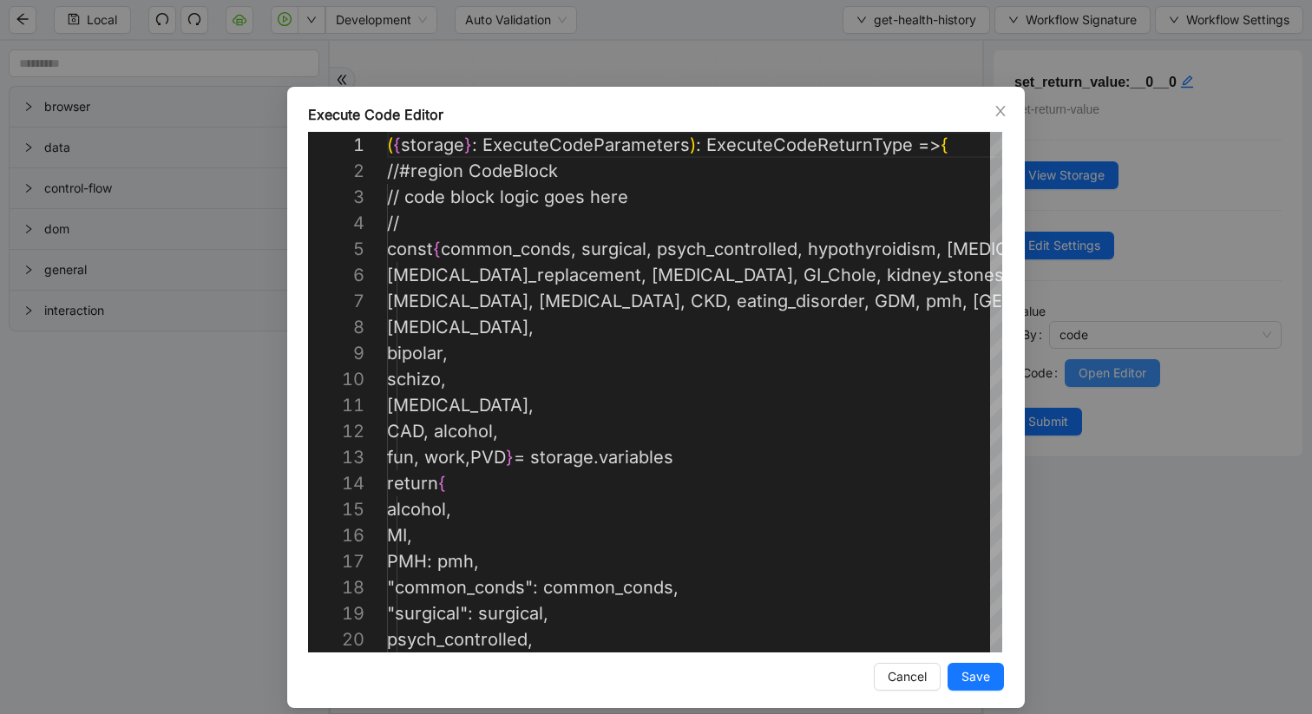
scroll to position [260, 0]
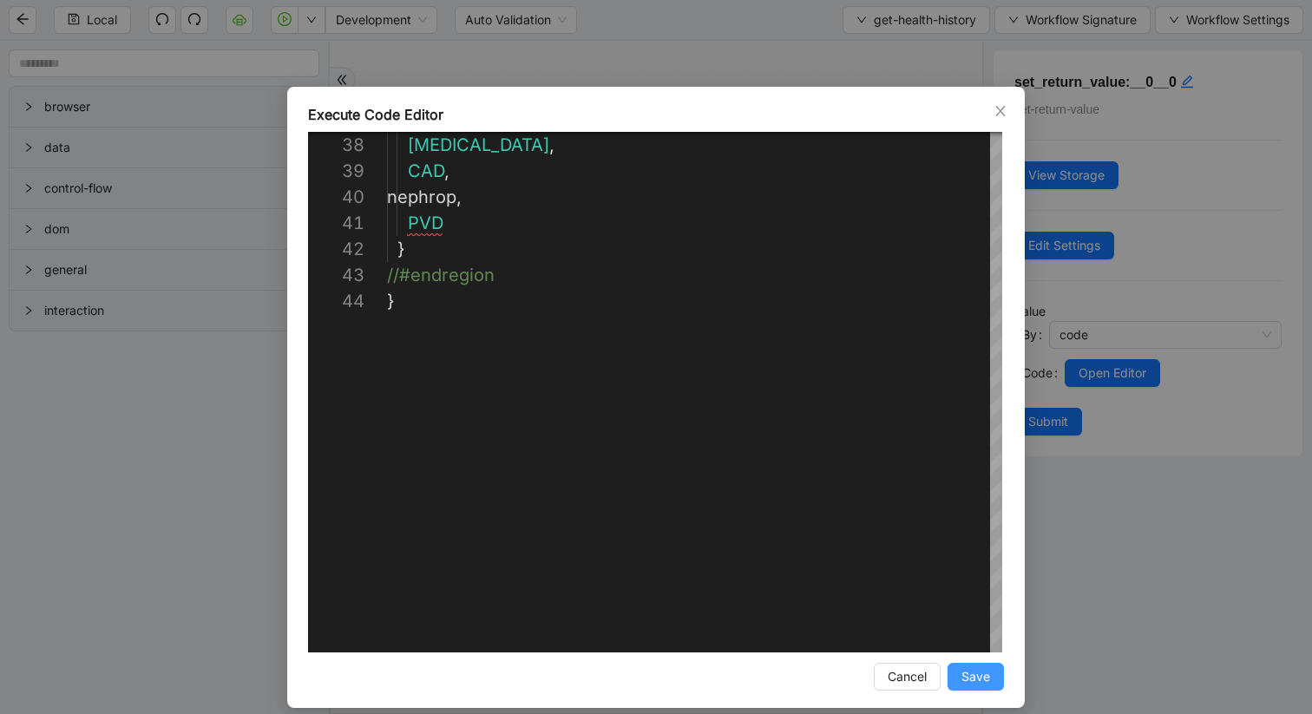
click at [978, 601] on span "Save" at bounding box center [976, 676] width 29 height 19
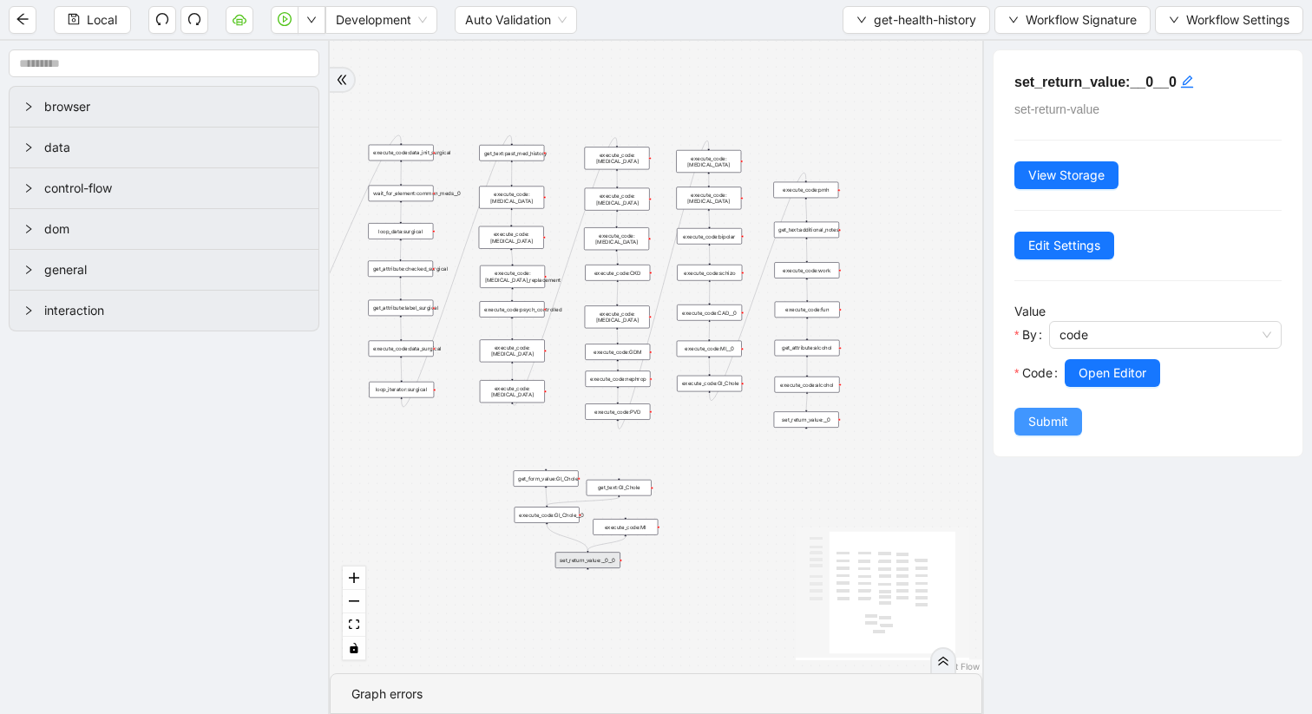
click at [1044, 418] on span "Submit" at bounding box center [1048, 421] width 40 height 19
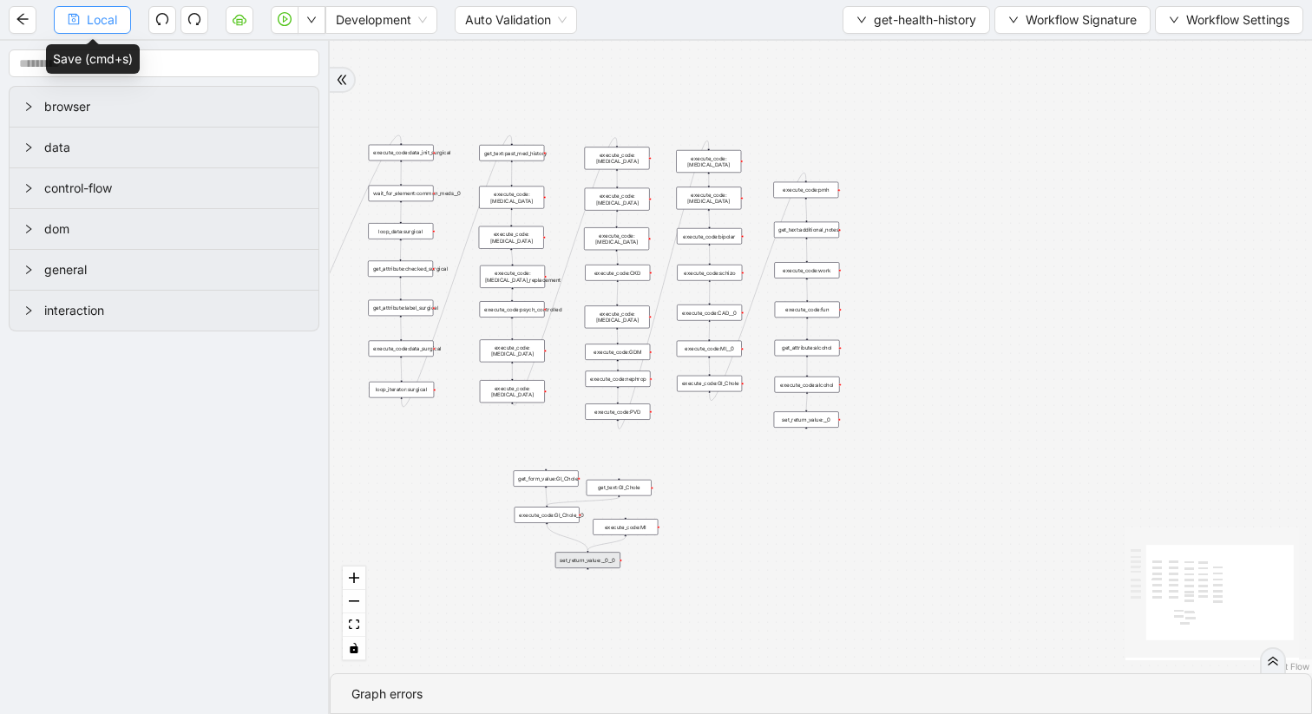
click at [87, 27] on span "Local" at bounding box center [102, 19] width 30 height 19
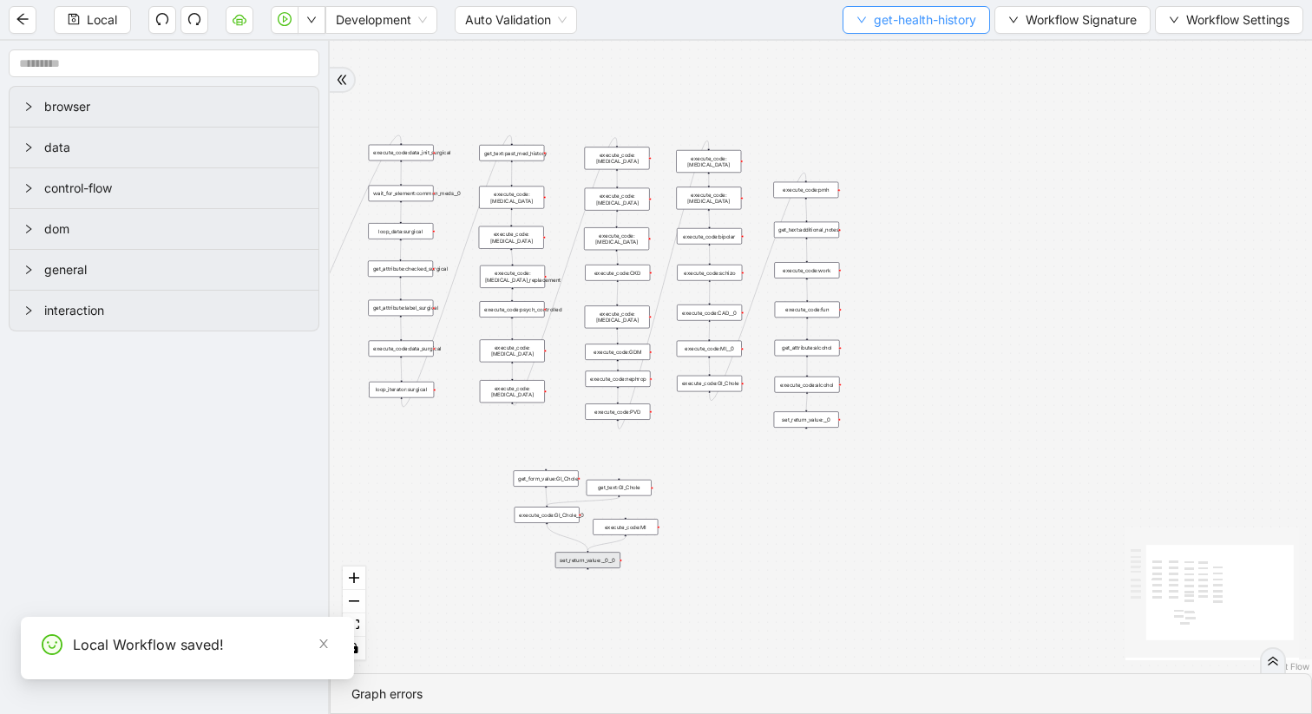
click at [864, 12] on button "get-health-history" at bounding box center [917, 20] width 148 height 28
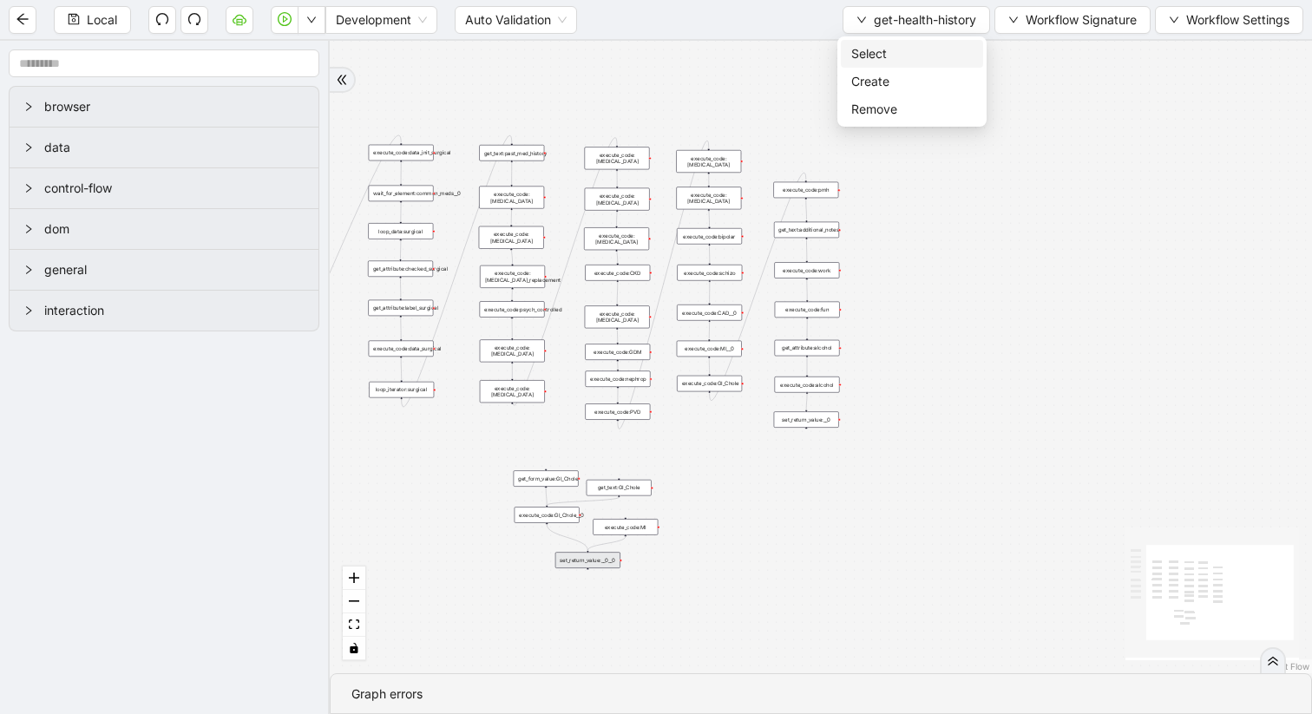
click at [870, 57] on span "Select" at bounding box center [911, 53] width 121 height 19
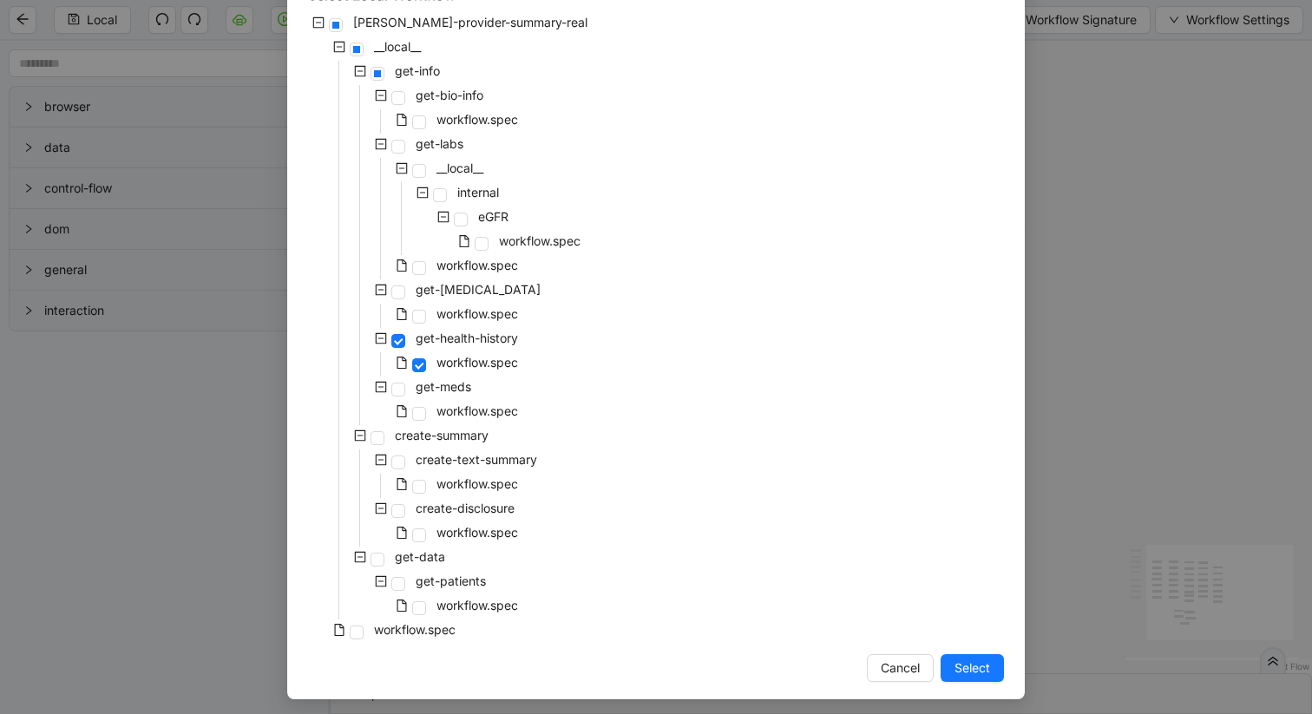
scroll to position [126, 0]
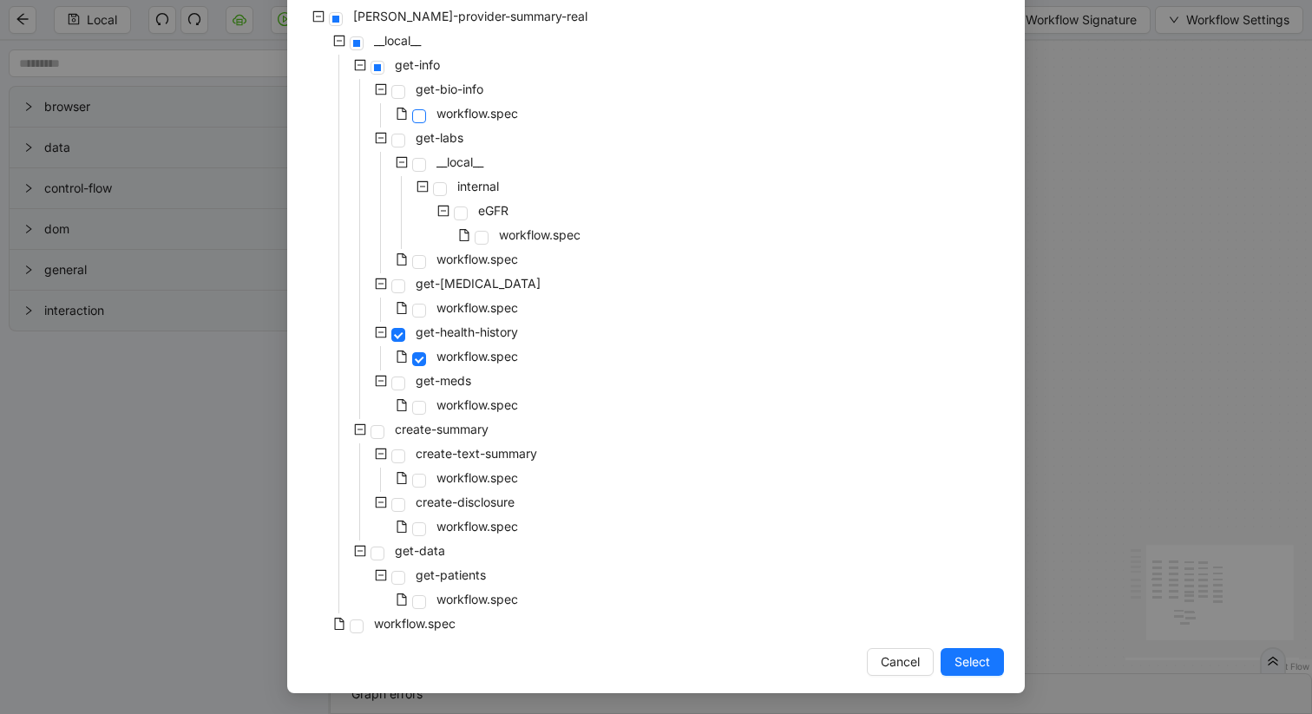
click at [416, 116] on span at bounding box center [419, 116] width 14 height 14
click at [968, 601] on span "Select" at bounding box center [973, 662] width 36 height 19
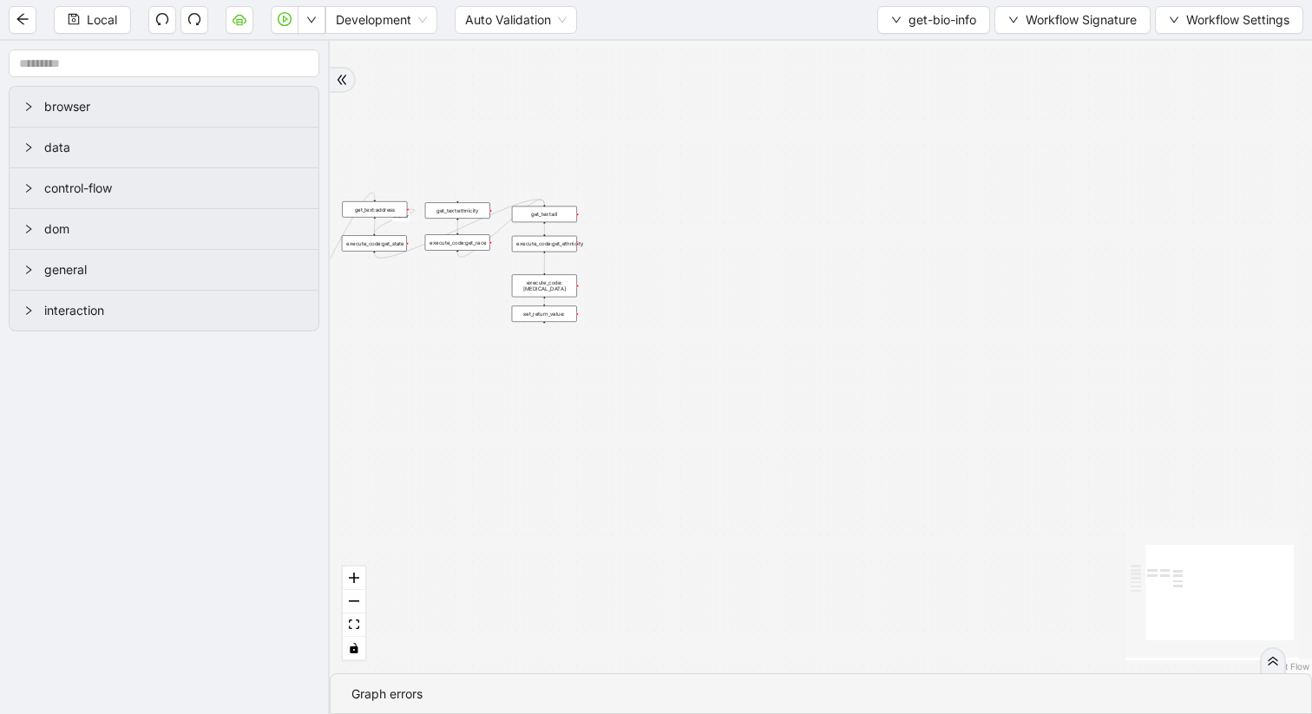
click at [560, 319] on div "set_return_value:" at bounding box center [544, 313] width 65 height 16
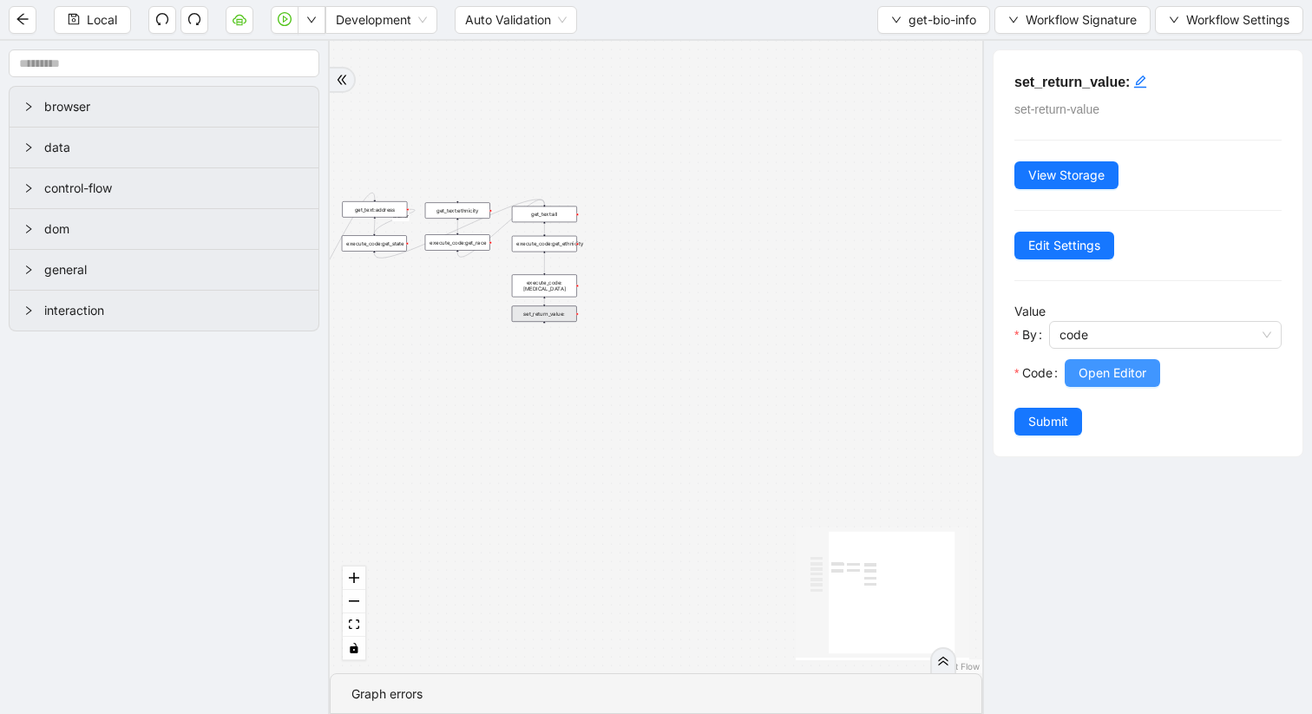
click at [1142, 375] on span "Open Editor" at bounding box center [1113, 373] width 68 height 19
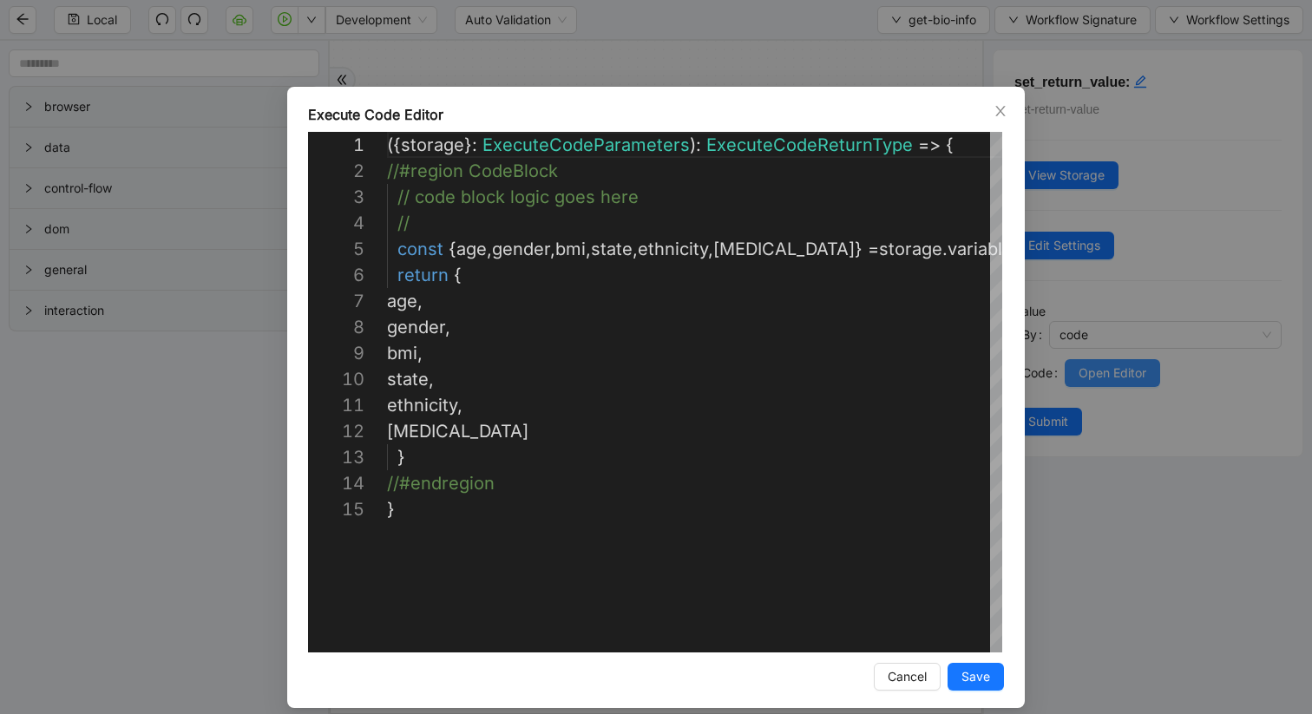
scroll to position [260, 0]
click at [995, 108] on icon "close" at bounding box center [1001, 111] width 14 height 14
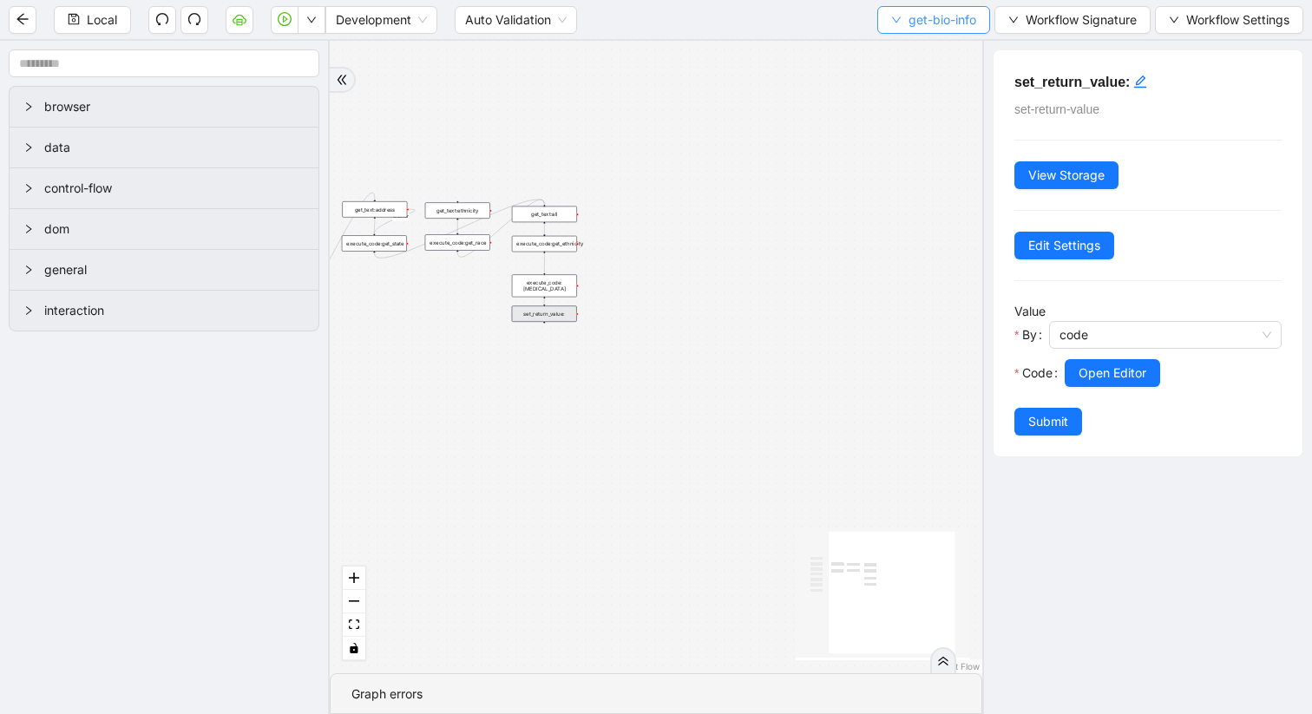
click at [901, 17] on button "get-bio-info" at bounding box center [933, 20] width 113 height 28
click at [906, 53] on span "Select" at bounding box center [930, 53] width 86 height 19
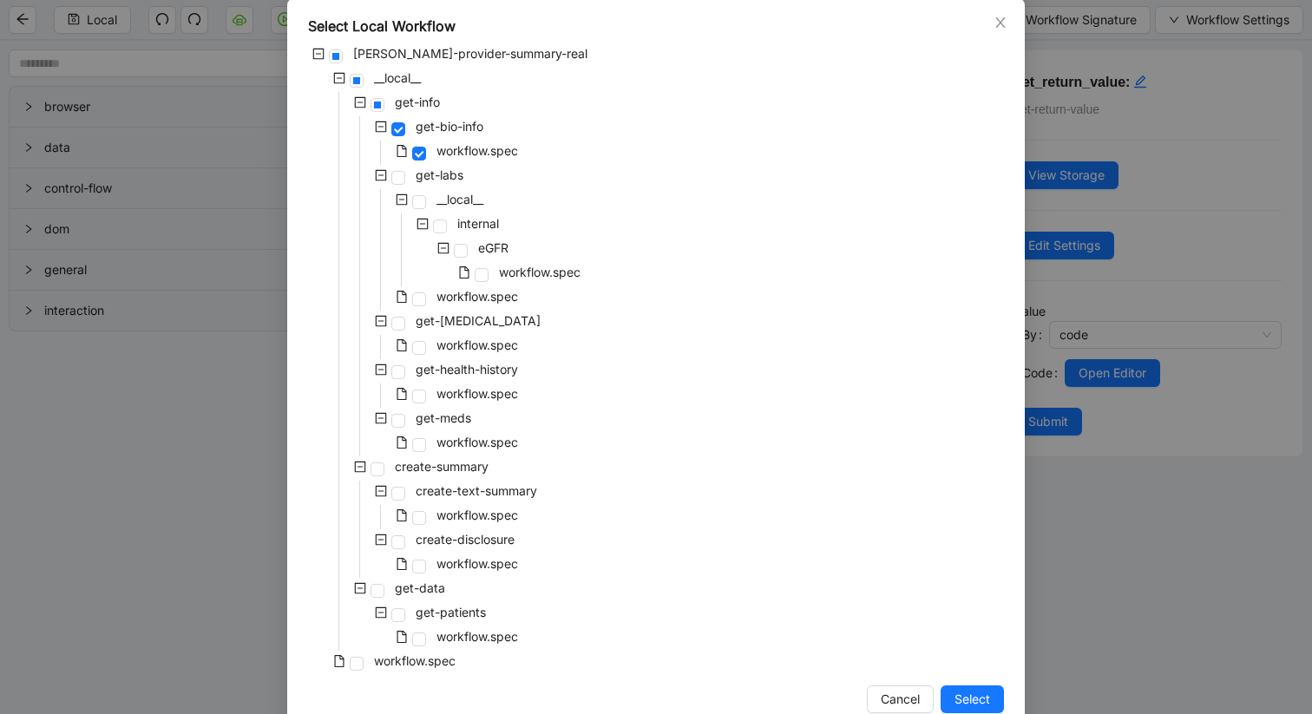
scroll to position [126, 0]
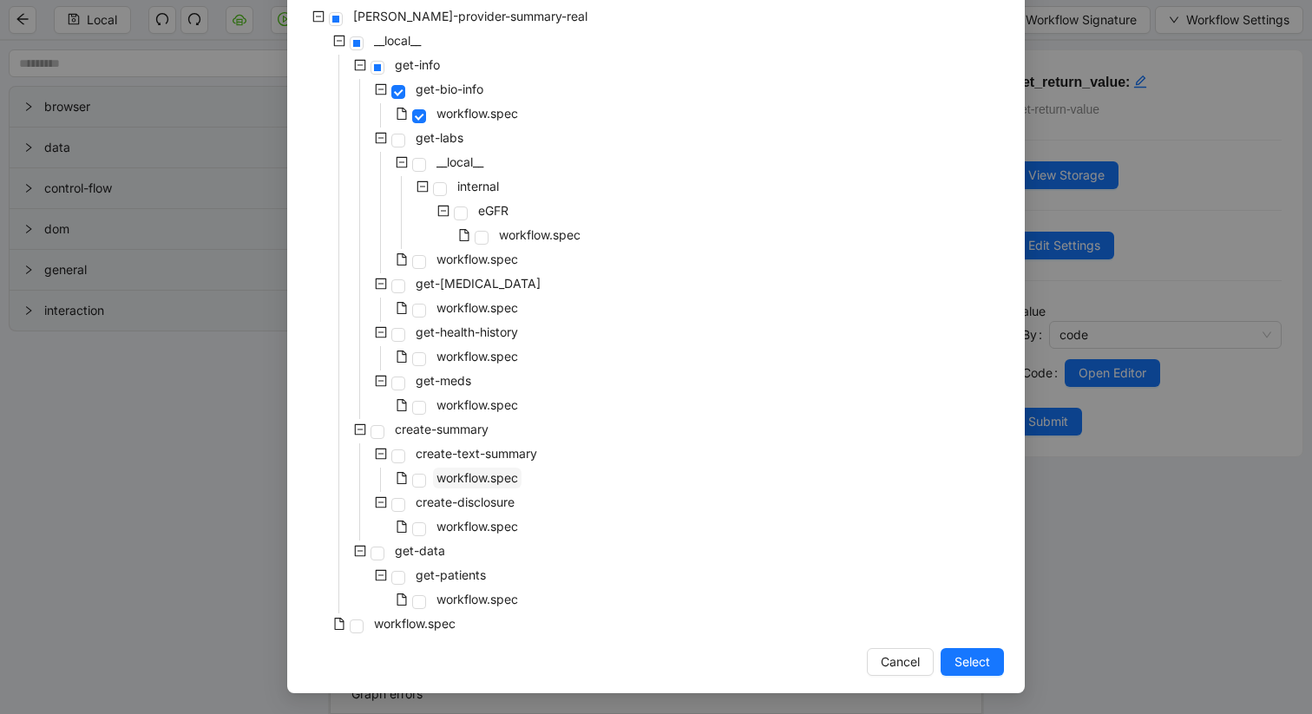
click at [433, 478] on span "workflow.spec" at bounding box center [477, 478] width 89 height 21
click at [972, 601] on span "Select" at bounding box center [973, 662] width 36 height 19
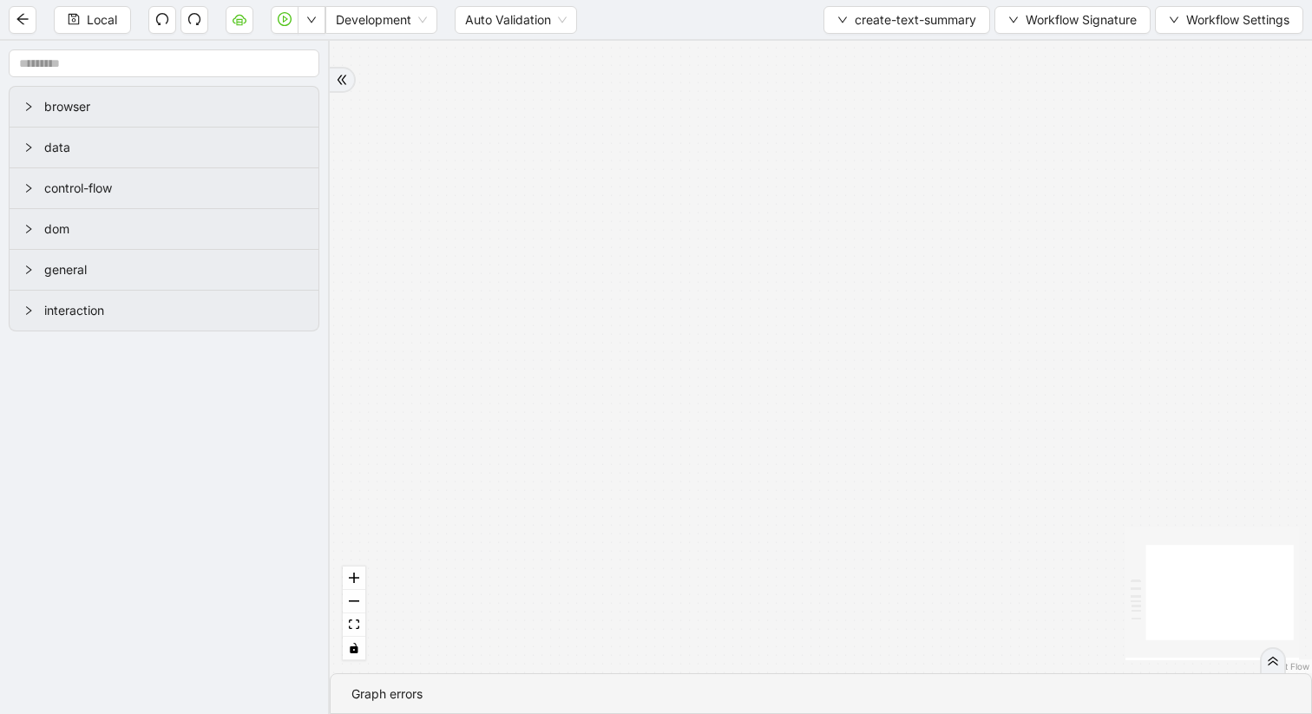
drag, startPoint x: 898, startPoint y: 384, endPoint x: 898, endPoint y: 486, distance: 101.5
click at [898, 486] on div "trigger set_return_value: execute_code:create_summary click_element:submit set_…" at bounding box center [821, 357] width 982 height 633
click at [844, 13] on button "create-text-summary" at bounding box center [907, 20] width 167 height 28
click at [853, 52] on span "Select" at bounding box center [903, 53] width 140 height 19
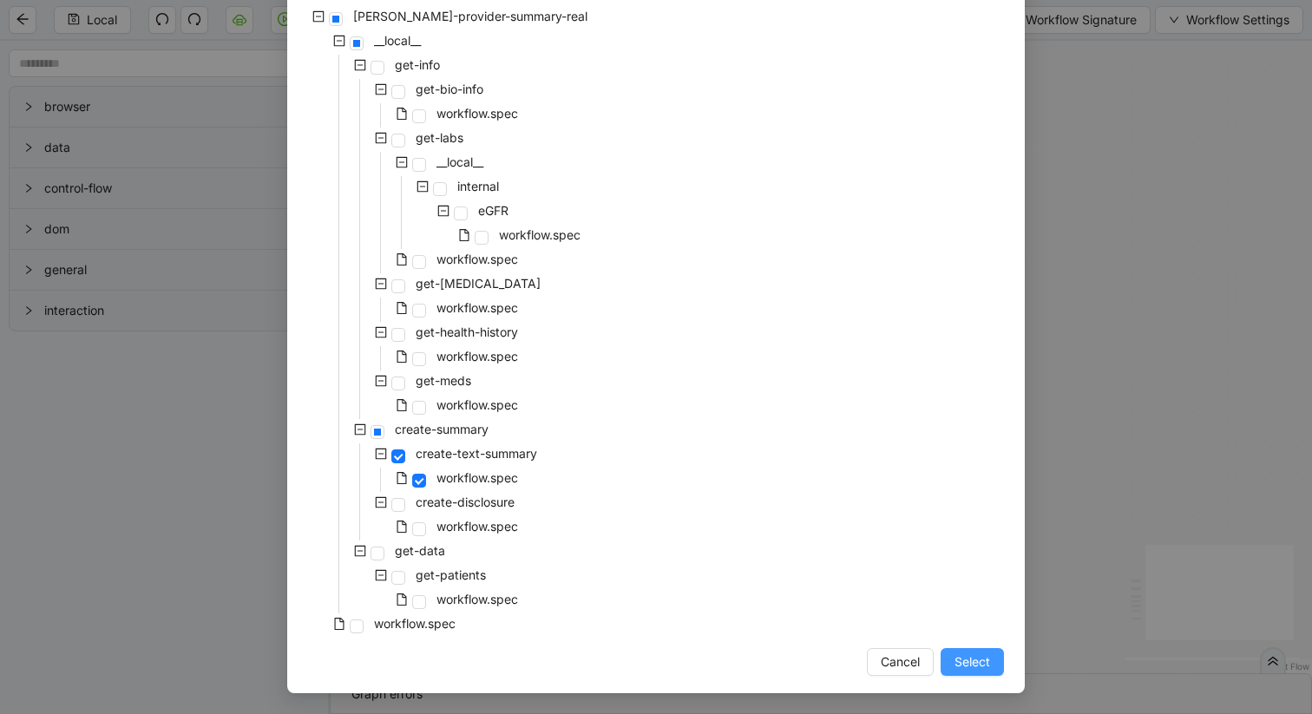
click at [960, 601] on span "Select" at bounding box center [973, 662] width 36 height 19
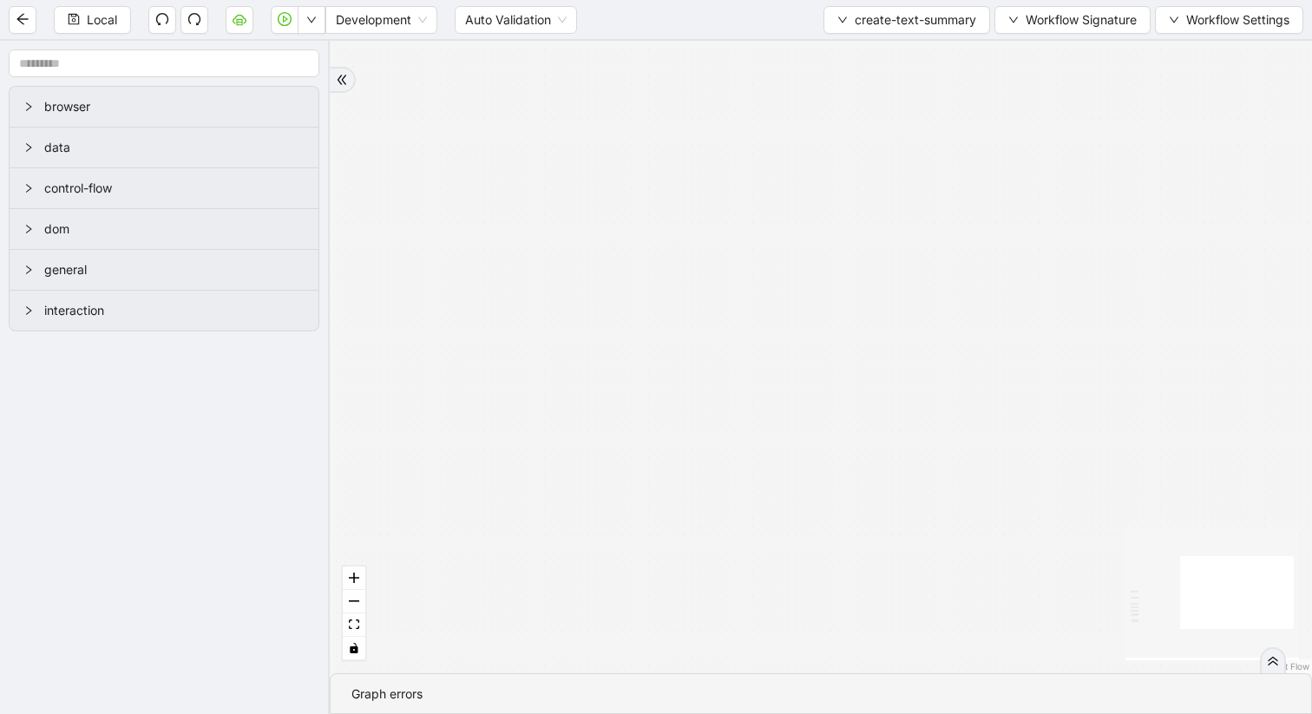
drag, startPoint x: 1120, startPoint y: 399, endPoint x: 792, endPoint y: 470, distance: 334.6
click at [792, 470] on div "trigger set_return_value: execute_code:create_summary click_element:submit set_…" at bounding box center [821, 357] width 982 height 633
drag, startPoint x: 991, startPoint y: 502, endPoint x: 734, endPoint y: 286, distance: 336.2
click at [733, 285] on div "trigger set_return_value: execute_code:create_summary click_element:submit set_…" at bounding box center [821, 357] width 982 height 633
click at [370, 601] on div "trigger set_return_value: execute_code:create_summary click_element:submit set_…" at bounding box center [821, 357] width 982 height 633
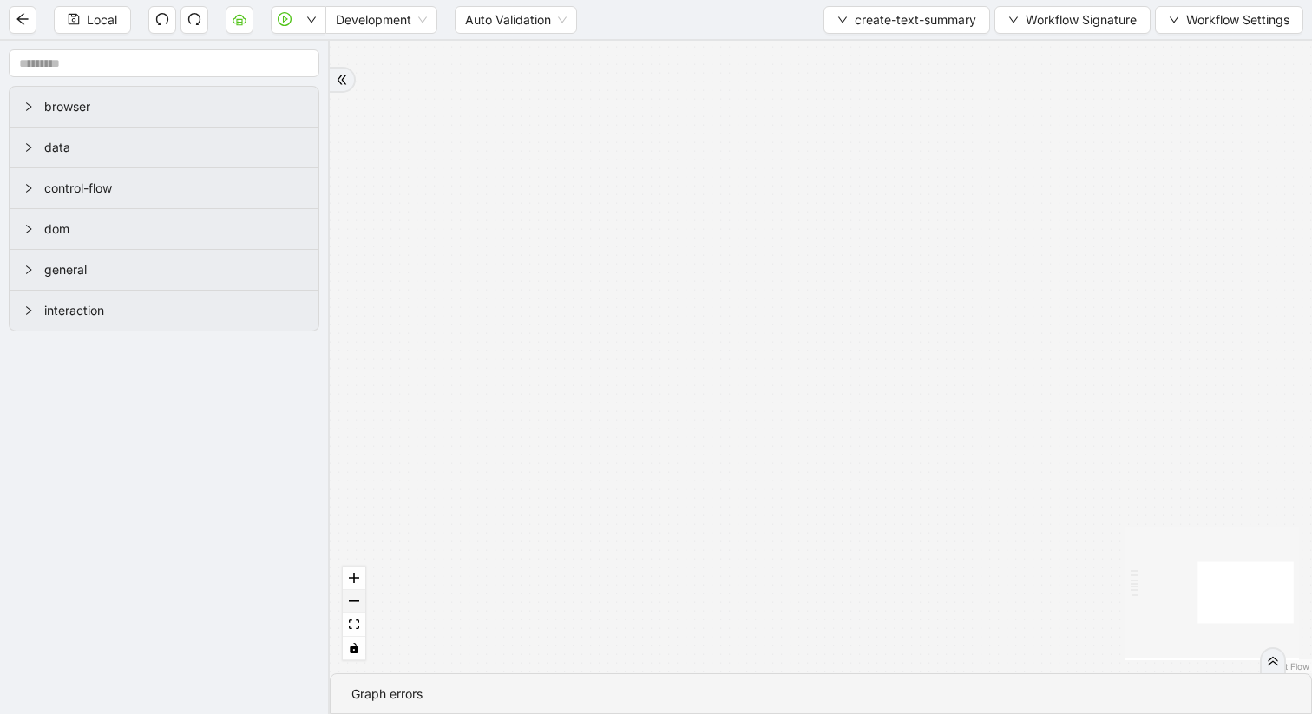
click at [349, 599] on button "zoom out" at bounding box center [354, 601] width 23 height 23
click at [348, 598] on button "zoom out" at bounding box center [354, 601] width 23 height 23
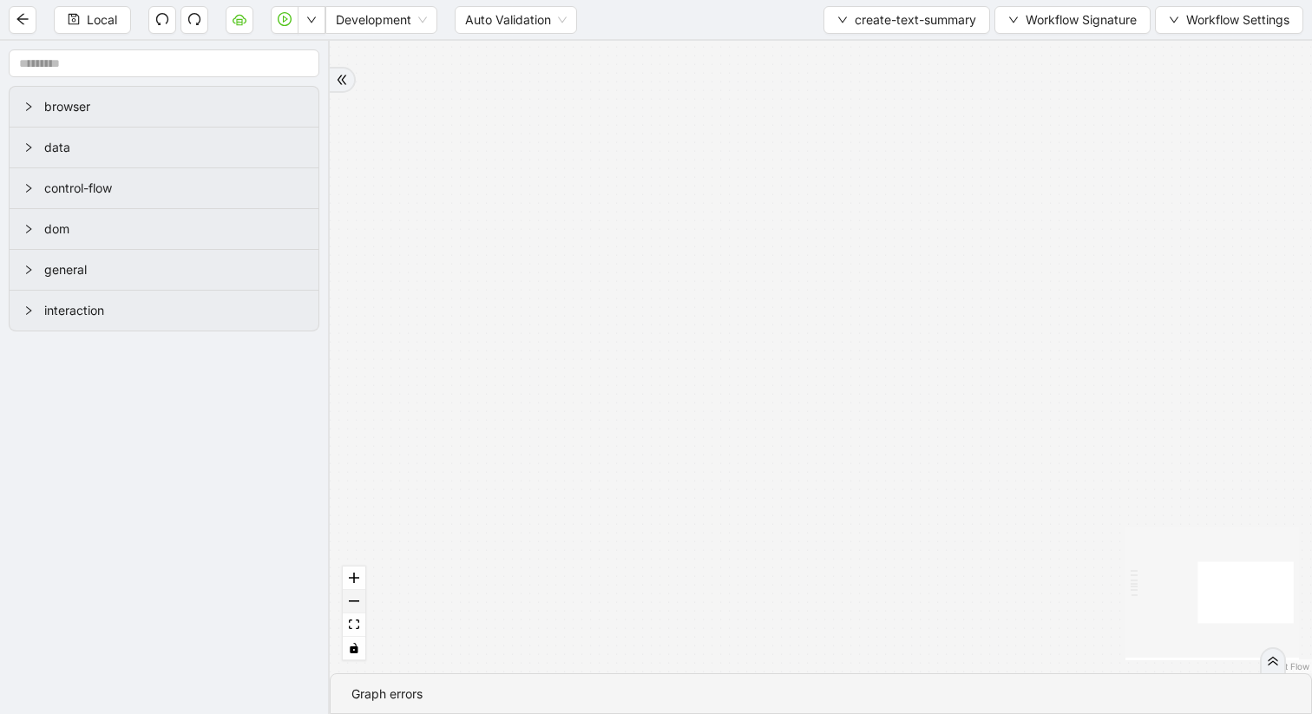
click at [348, 598] on button "zoom out" at bounding box center [354, 601] width 23 height 23
click at [351, 583] on button "zoom in" at bounding box center [354, 578] width 23 height 23
click at [351, 575] on icon "zoom in" at bounding box center [354, 578] width 10 height 10
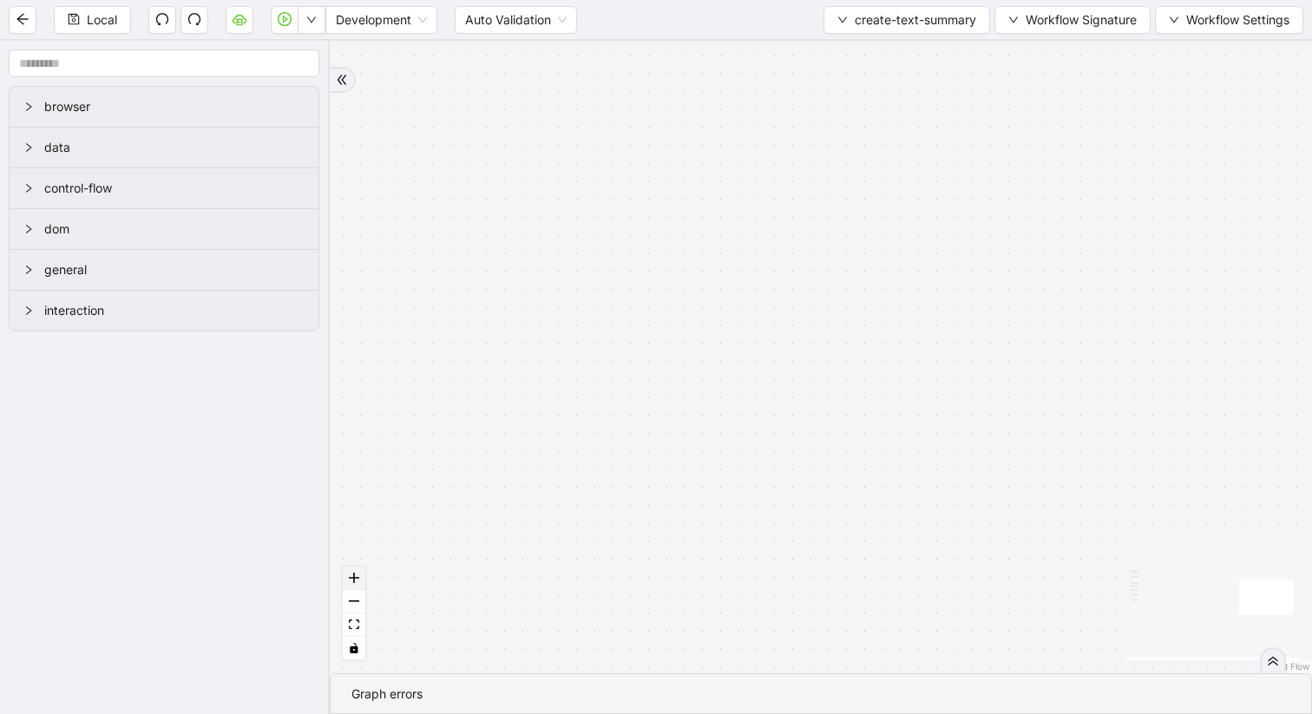
click at [351, 575] on icon "zoom in" at bounding box center [354, 578] width 10 height 10
click at [352, 601] on button "zoom out" at bounding box center [354, 601] width 23 height 23
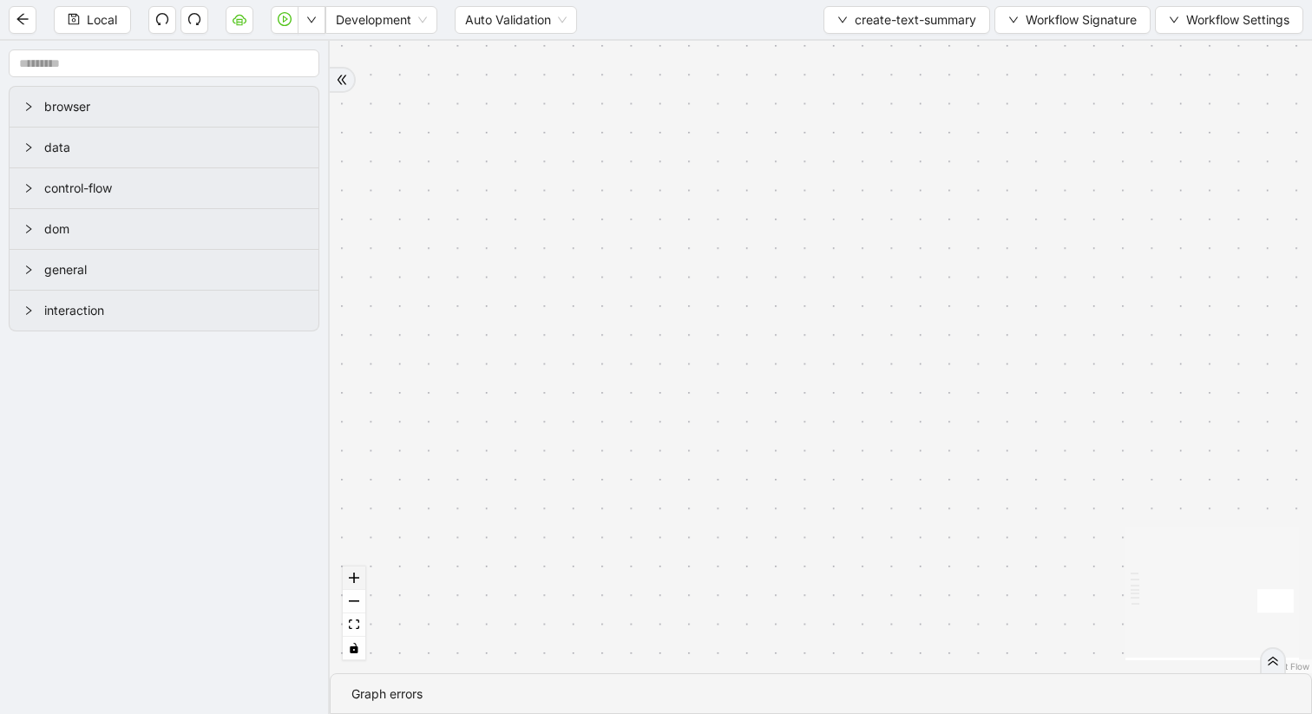
click at [354, 580] on icon "zoom in" at bounding box center [354, 578] width 10 height 10
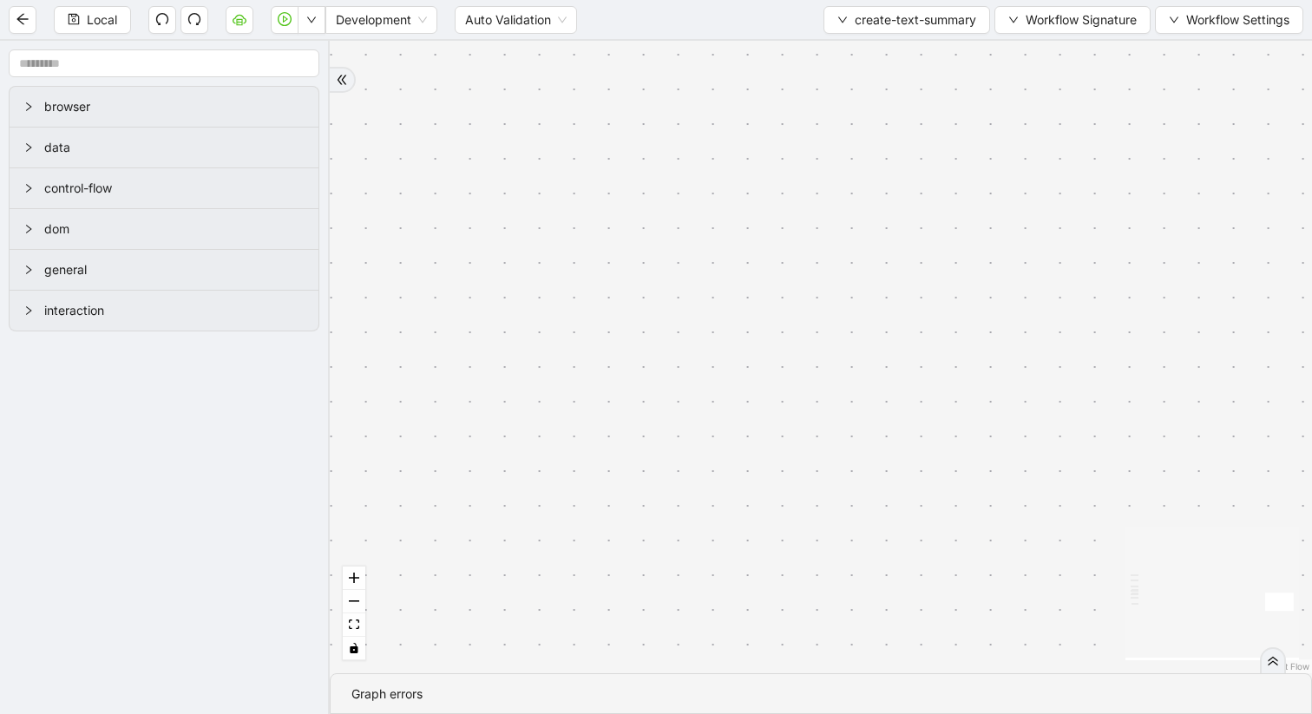
drag, startPoint x: 1113, startPoint y: 571, endPoint x: 679, endPoint y: 538, distance: 435.2
click at [678, 538] on div "trigger set_return_value: execute_code:create_summary click_element:submit set_…" at bounding box center [821, 357] width 982 height 633
drag, startPoint x: 776, startPoint y: 255, endPoint x: 160, endPoint y: 376, distance: 627.9
click at [160, 376] on section "browser data control-flow dom general interaction trigger set_return_value: exe…" at bounding box center [656, 377] width 1312 height 673
drag, startPoint x: 1074, startPoint y: 405, endPoint x: 1255, endPoint y: 177, distance: 291.0
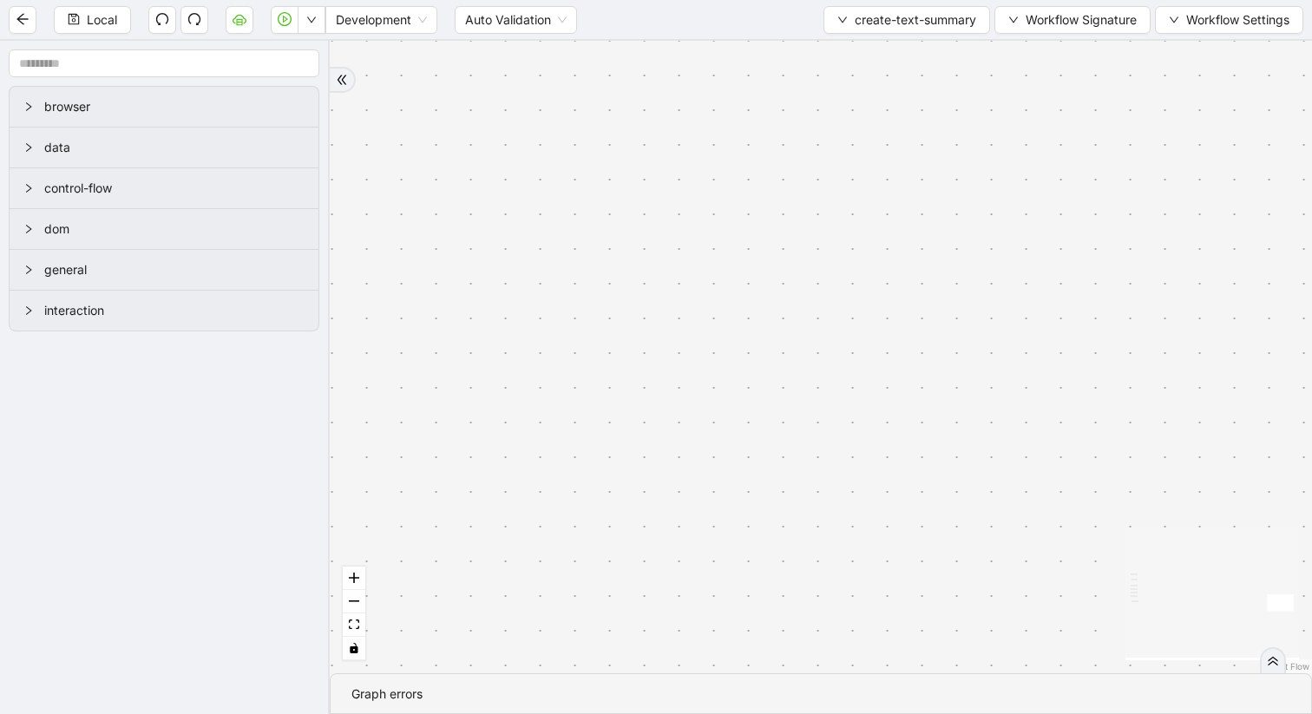
click at [1251, 177] on div "trigger set_return_value: execute_code:create_summary click_element:submit set_…" at bounding box center [821, 357] width 982 height 633
click at [359, 575] on button "zoom in" at bounding box center [354, 578] width 23 height 23
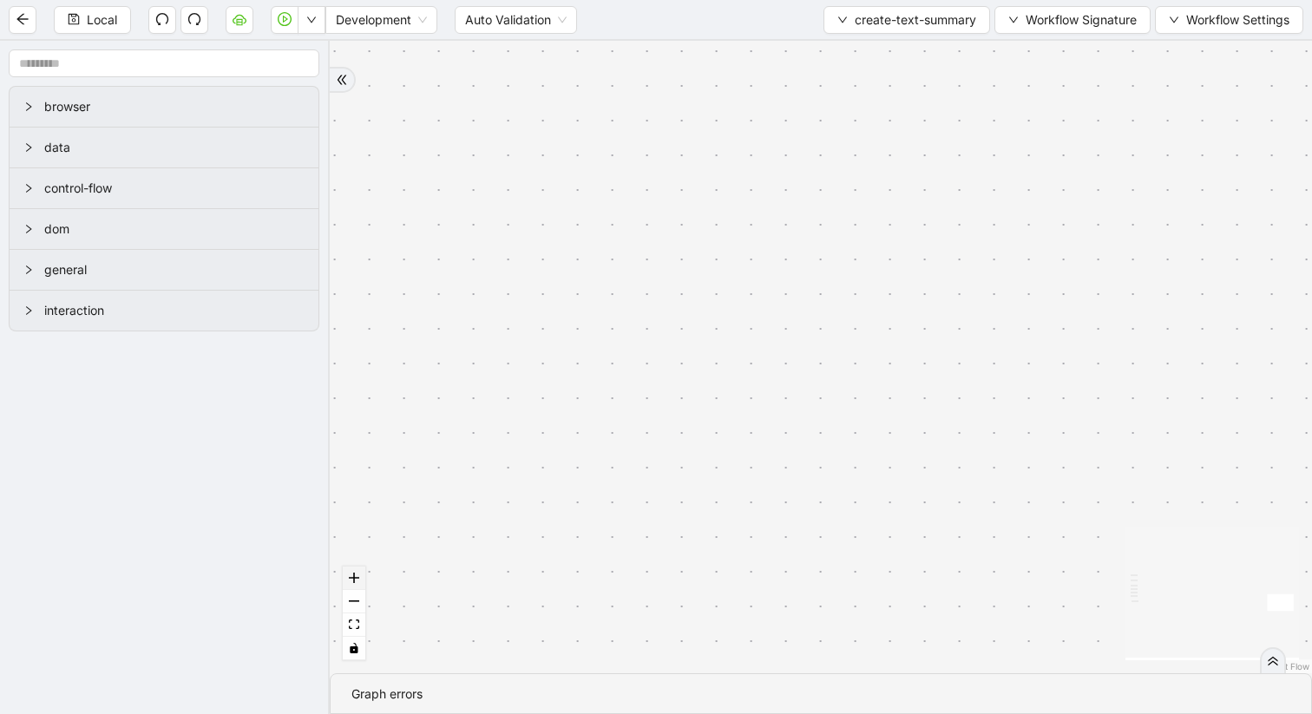
click at [359, 575] on button "zoom in" at bounding box center [354, 578] width 23 height 23
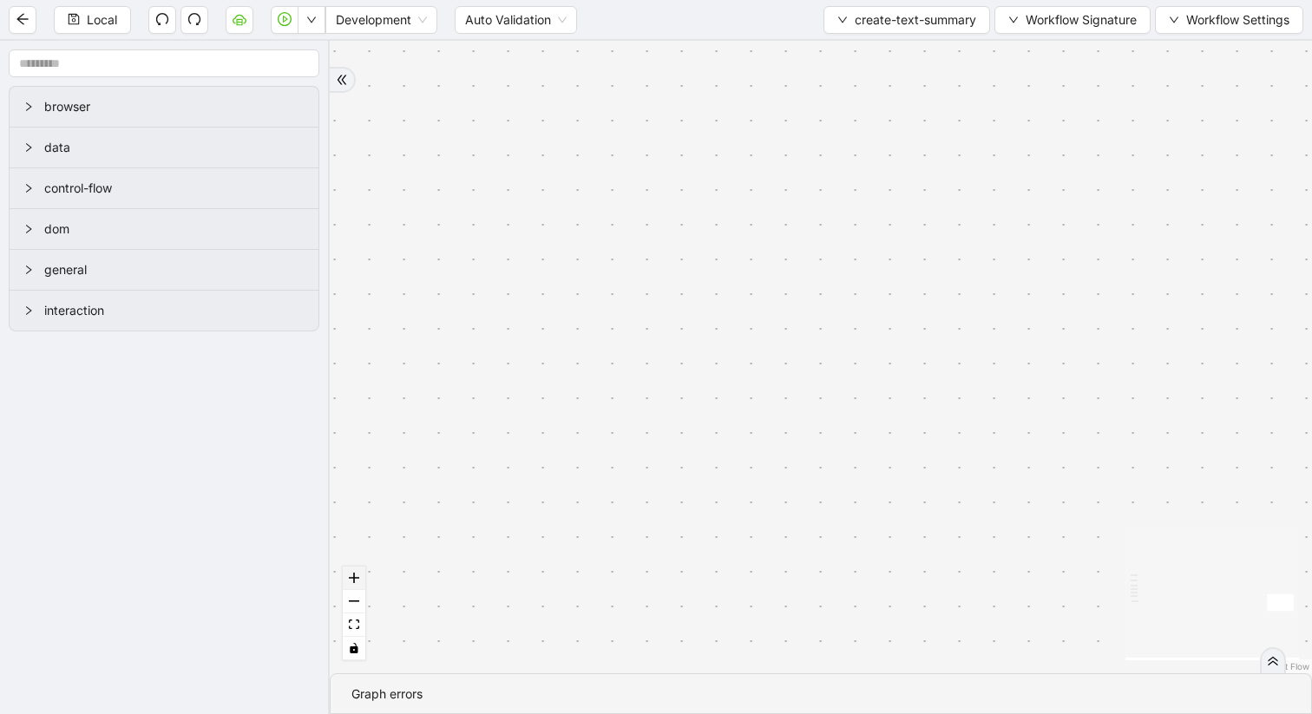
click at [359, 575] on button "zoom in" at bounding box center [354, 578] width 23 height 23
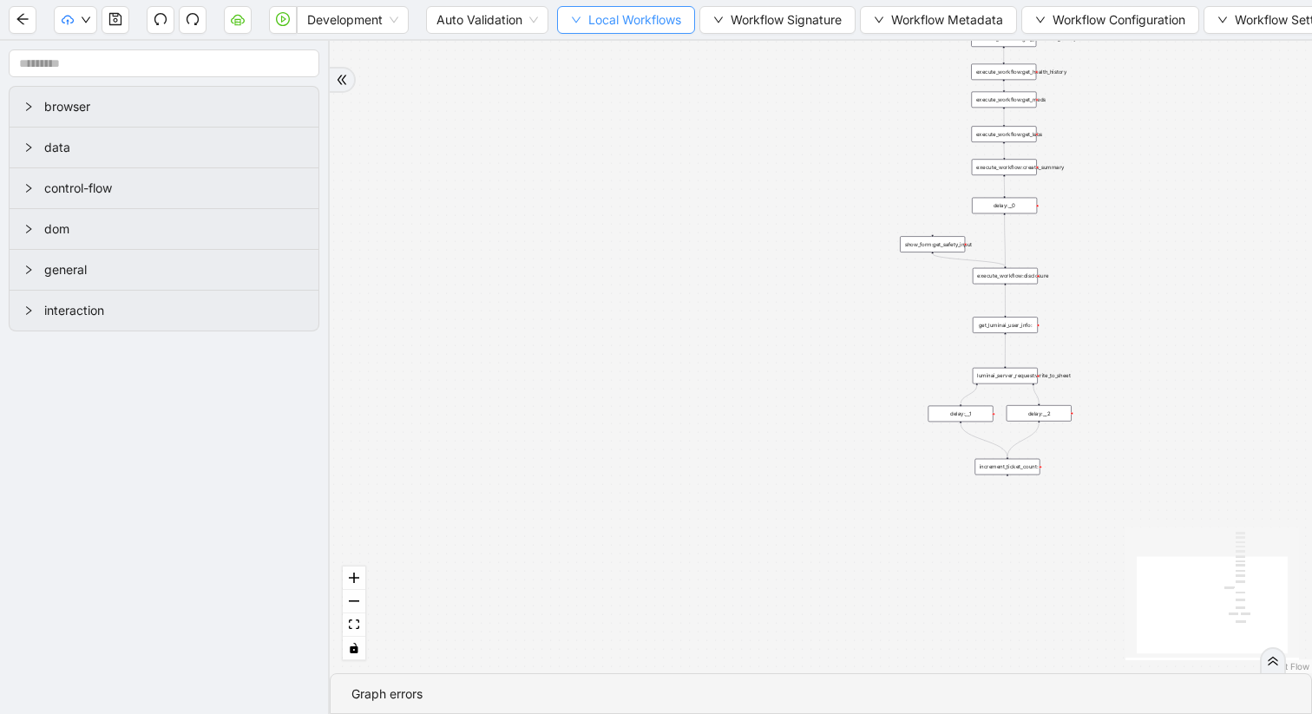
click at [593, 16] on span "Local Workflows" at bounding box center [634, 19] width 93 height 19
click at [595, 51] on span "Select" at bounding box center [627, 53] width 113 height 19
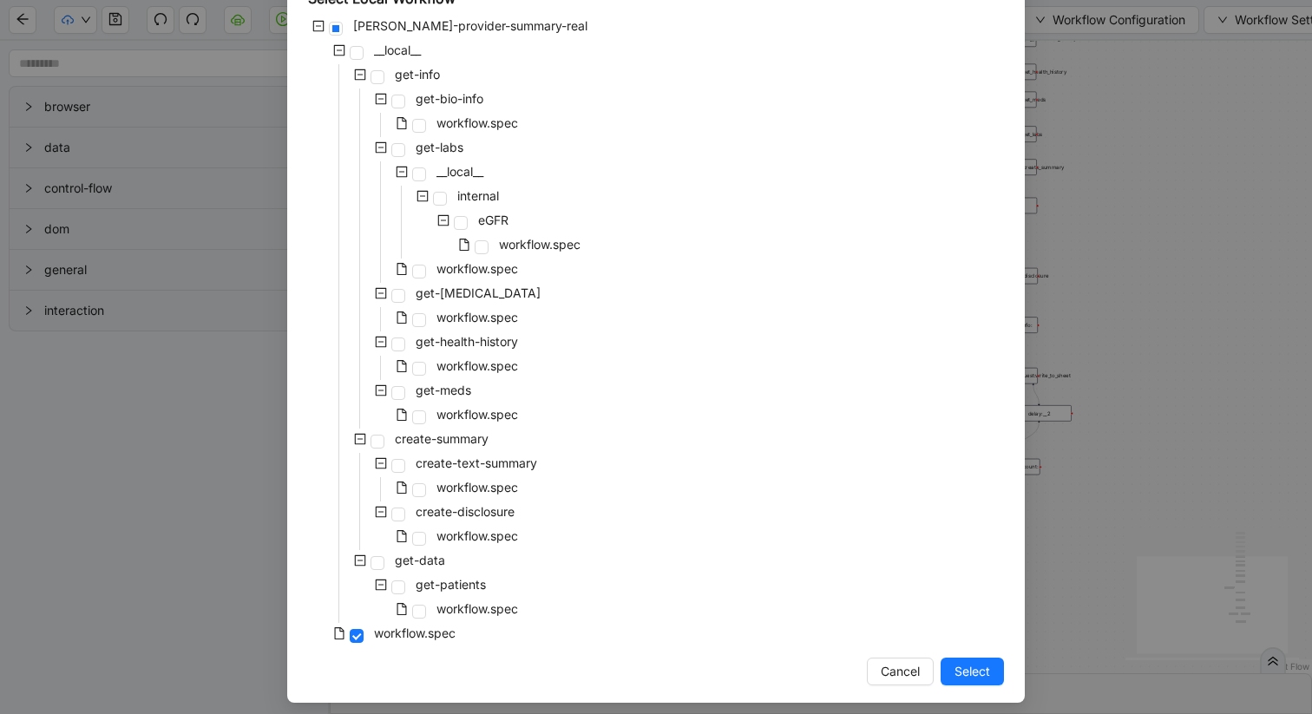
scroll to position [125, 0]
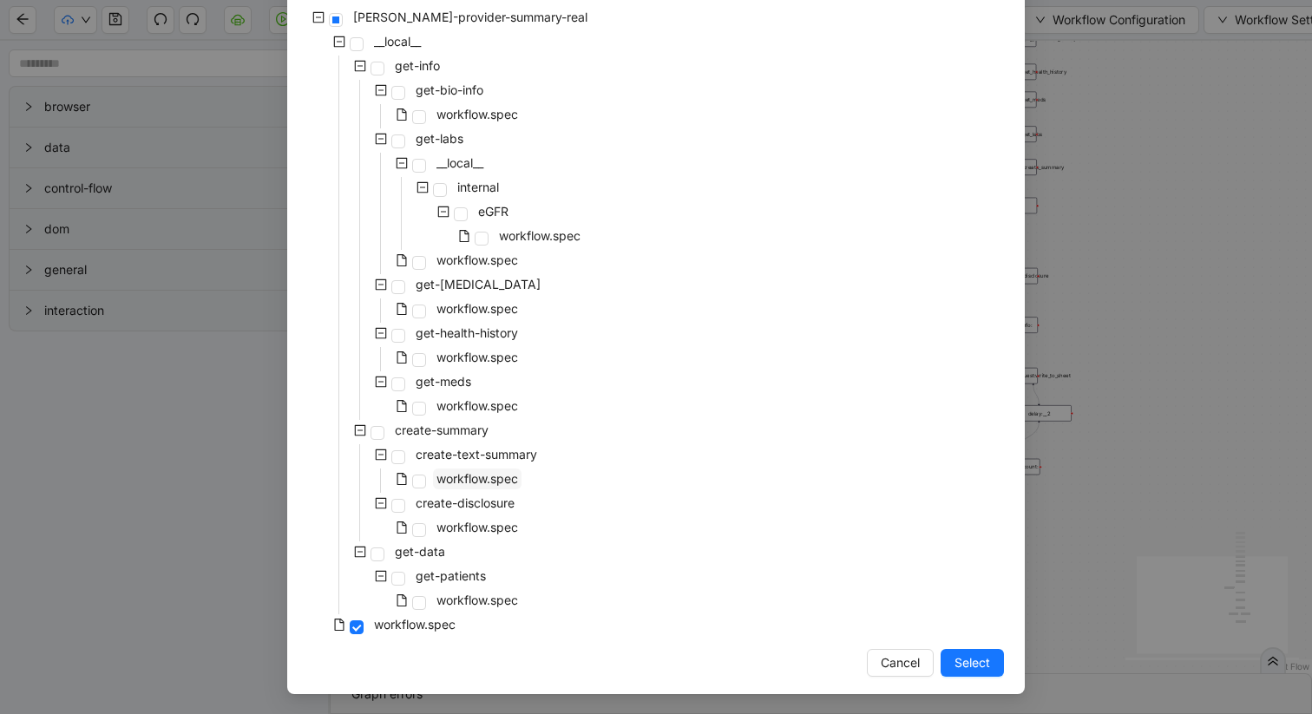
click at [449, 478] on span "workflow.spec" at bounding box center [478, 478] width 82 height 15
click at [954, 650] on button "Select" at bounding box center [972, 663] width 63 height 28
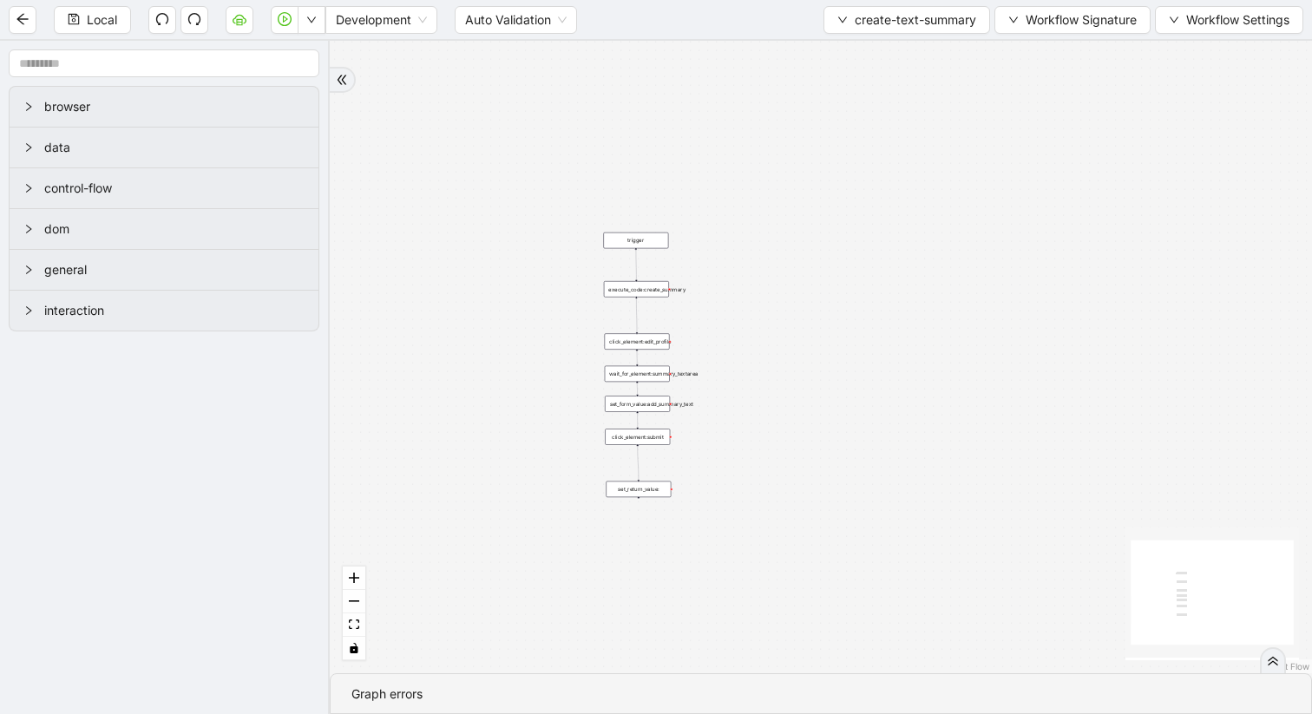
drag, startPoint x: 896, startPoint y: 310, endPoint x: 529, endPoint y: 508, distance: 417.0
click at [528, 506] on div "trigger set_return_value: execute_code:create_summary click_element:submit set_…" at bounding box center [821, 357] width 982 height 633
click at [650, 280] on div "execute_code:create_summary" at bounding box center [632, 277] width 65 height 16
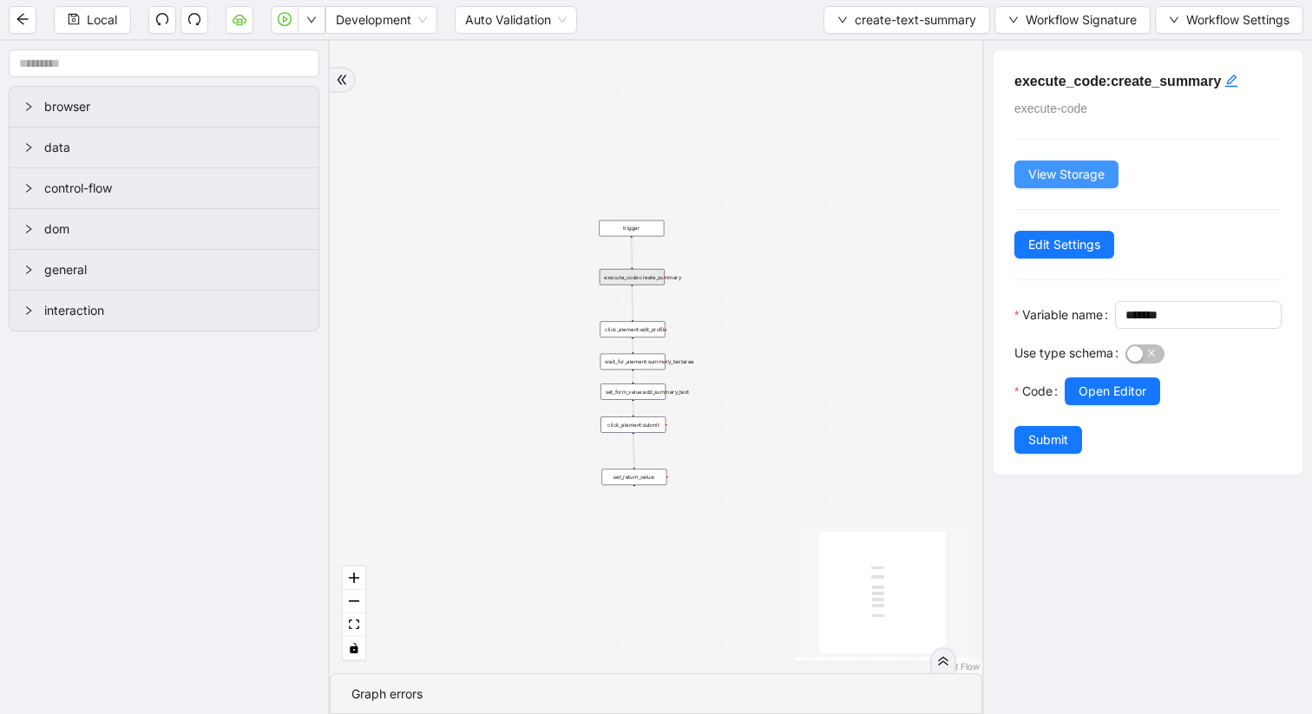
click at [1061, 184] on span "View Storage" at bounding box center [1066, 174] width 76 height 19
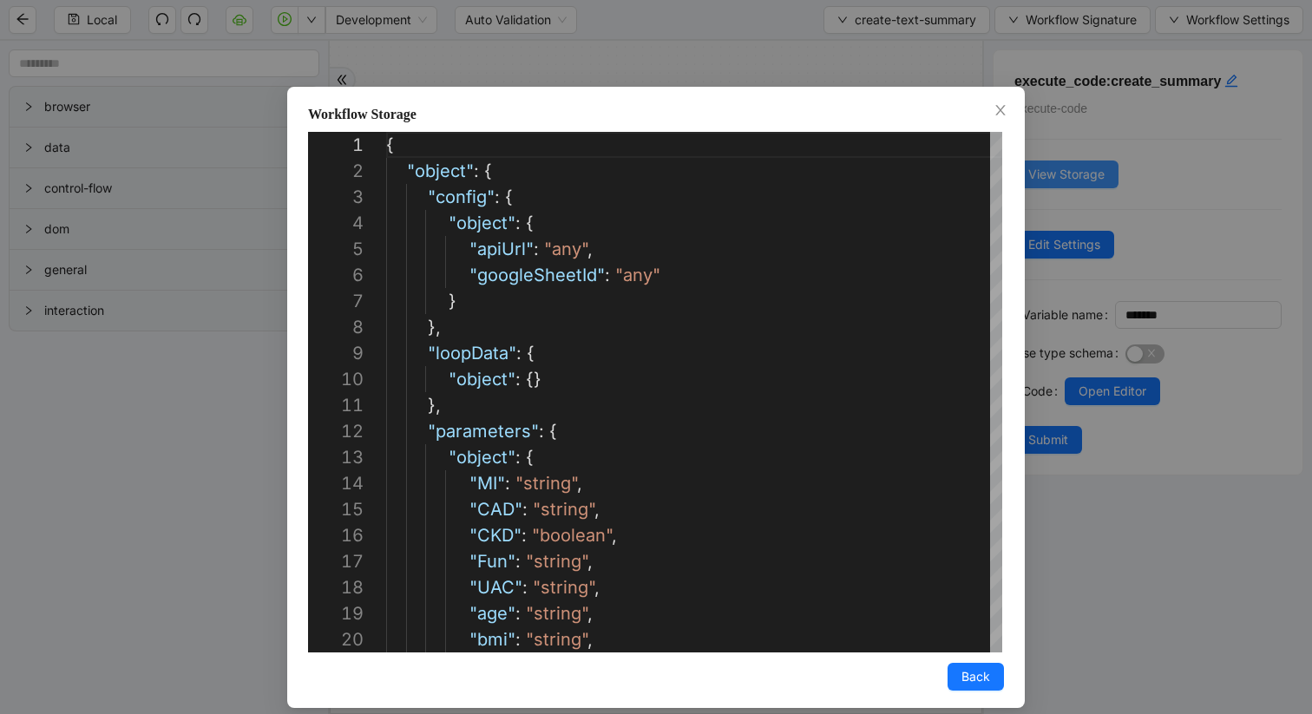
scroll to position [260, 0]
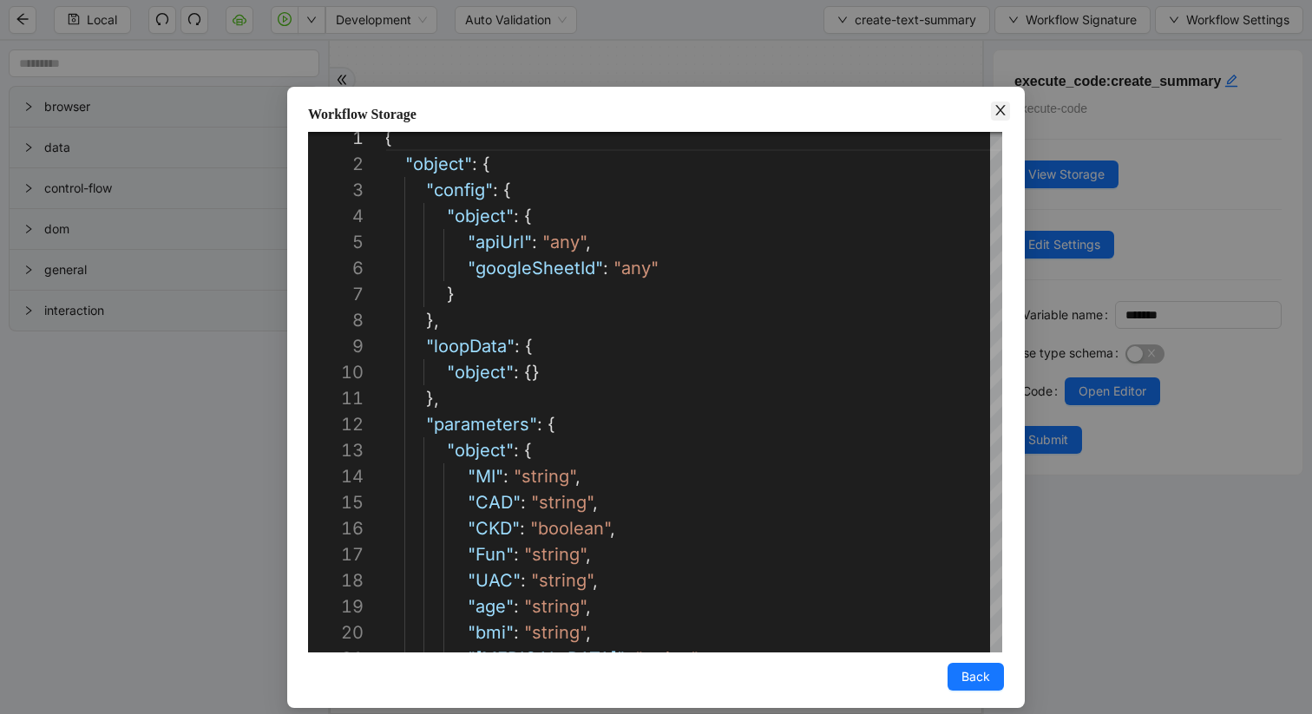
click at [996, 113] on icon "close" at bounding box center [1001, 110] width 14 height 14
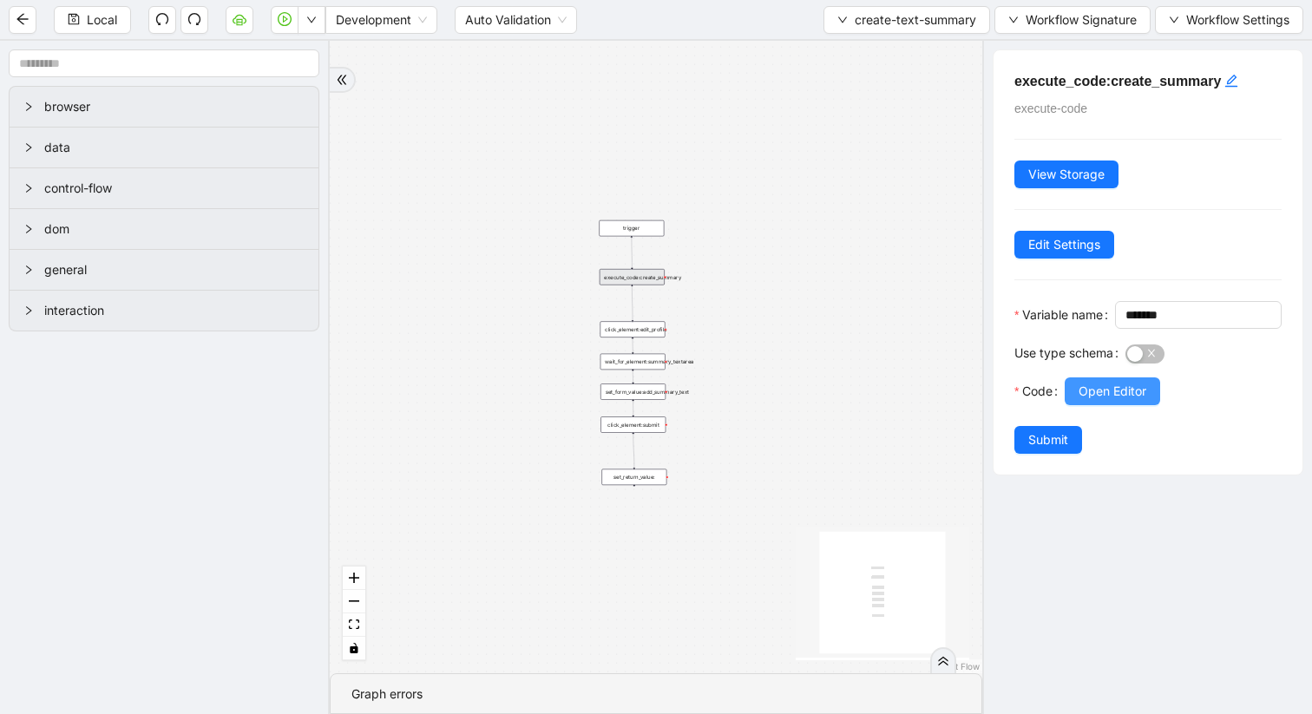
click at [1104, 401] on span "Open Editor" at bounding box center [1113, 391] width 68 height 19
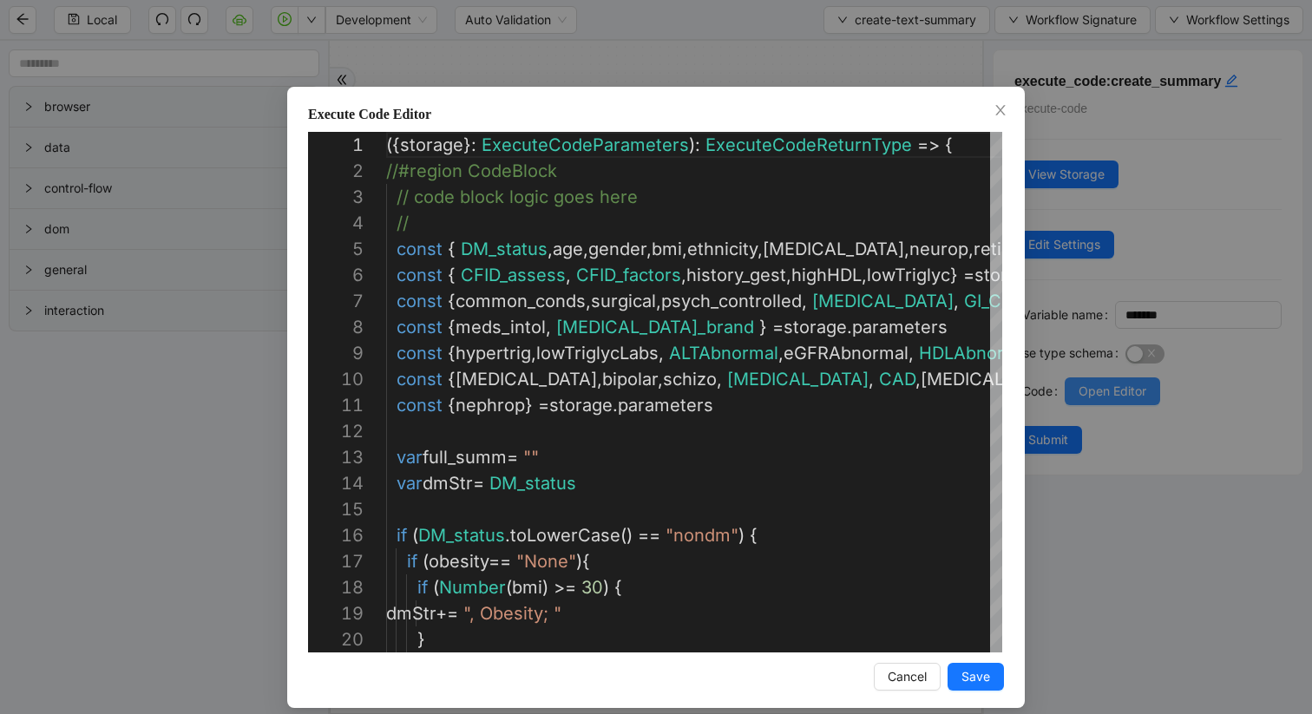
scroll to position [156, 0]
click at [999, 108] on icon "close" at bounding box center [1000, 110] width 10 height 10
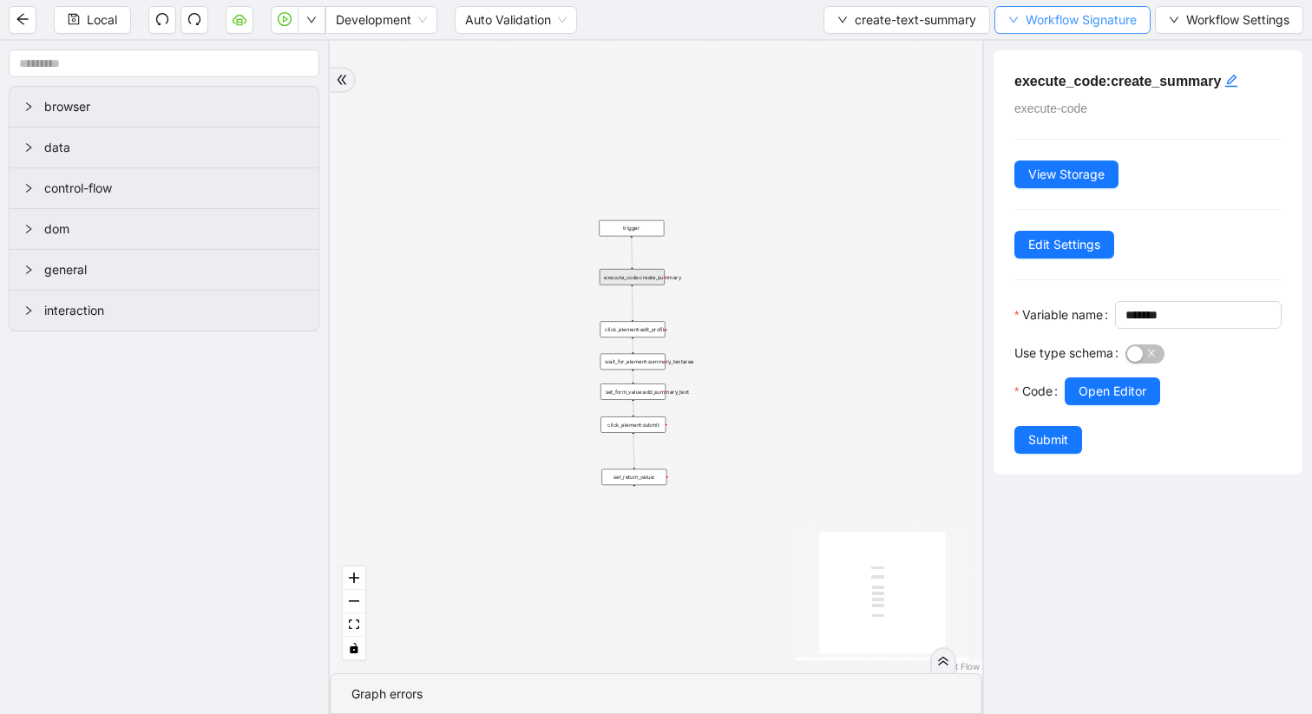
click at [1012, 22] on icon "down" at bounding box center [1013, 20] width 9 height 6
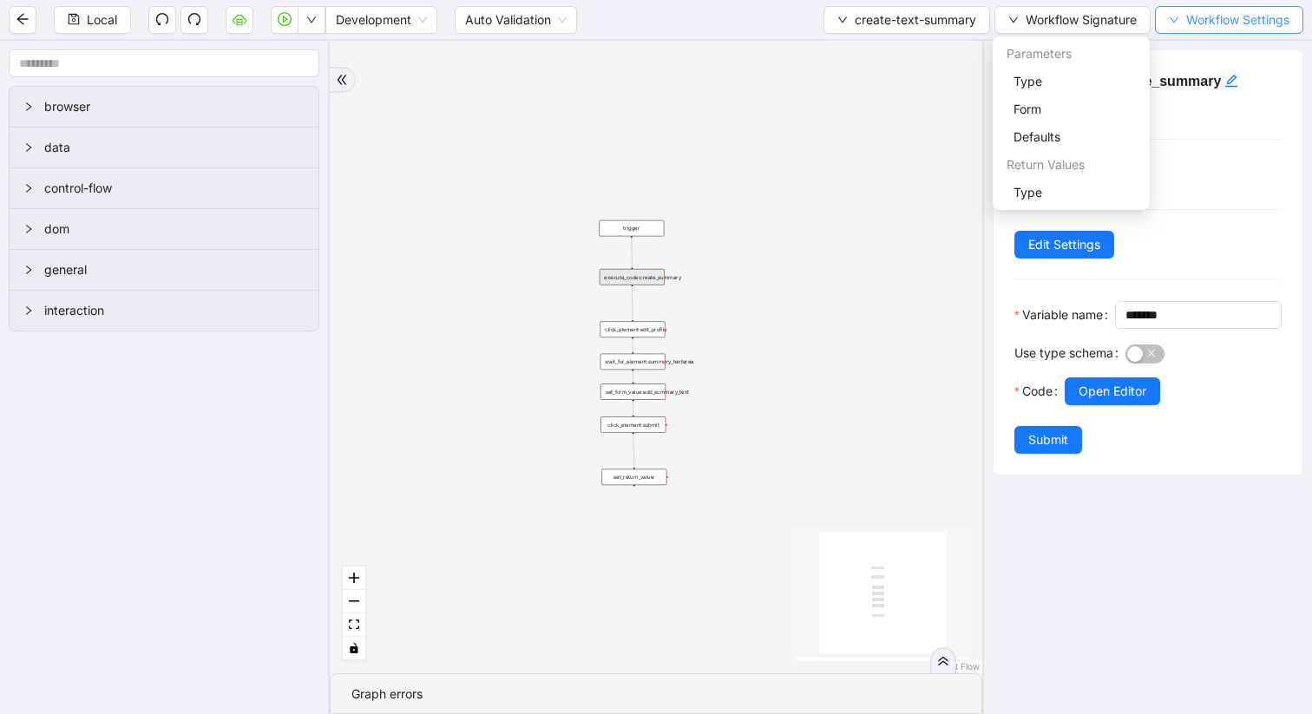
click at [1166, 14] on button "Workflow Settings" at bounding box center [1229, 20] width 148 height 28
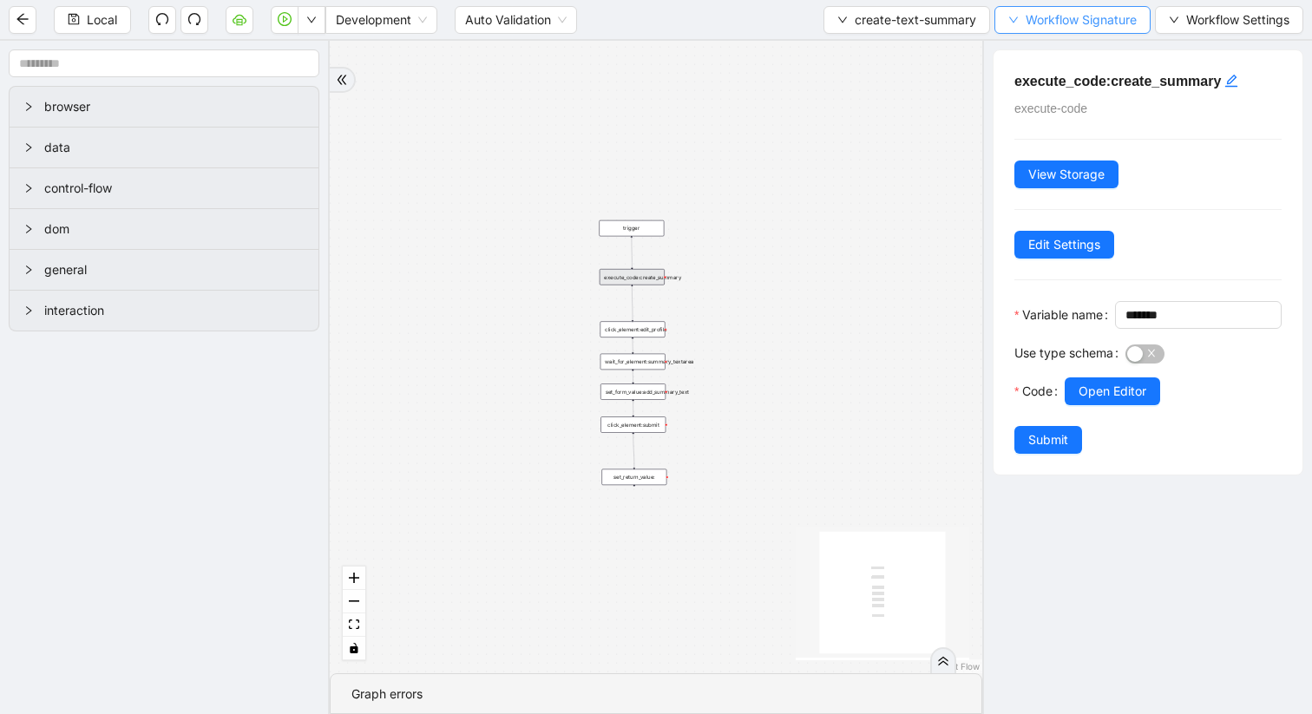
click at [1008, 14] on button "Workflow Signature" at bounding box center [1073, 20] width 156 height 28
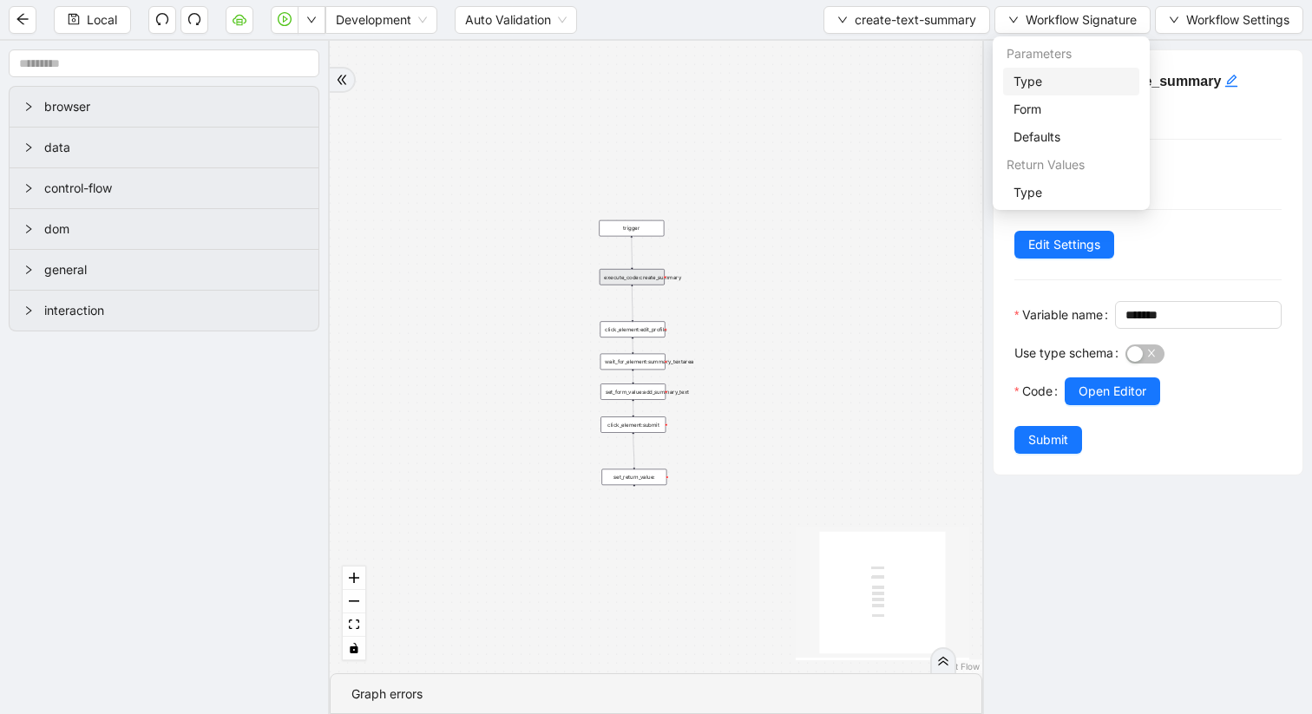
click at [1011, 86] on li "Type" at bounding box center [1071, 82] width 136 height 28
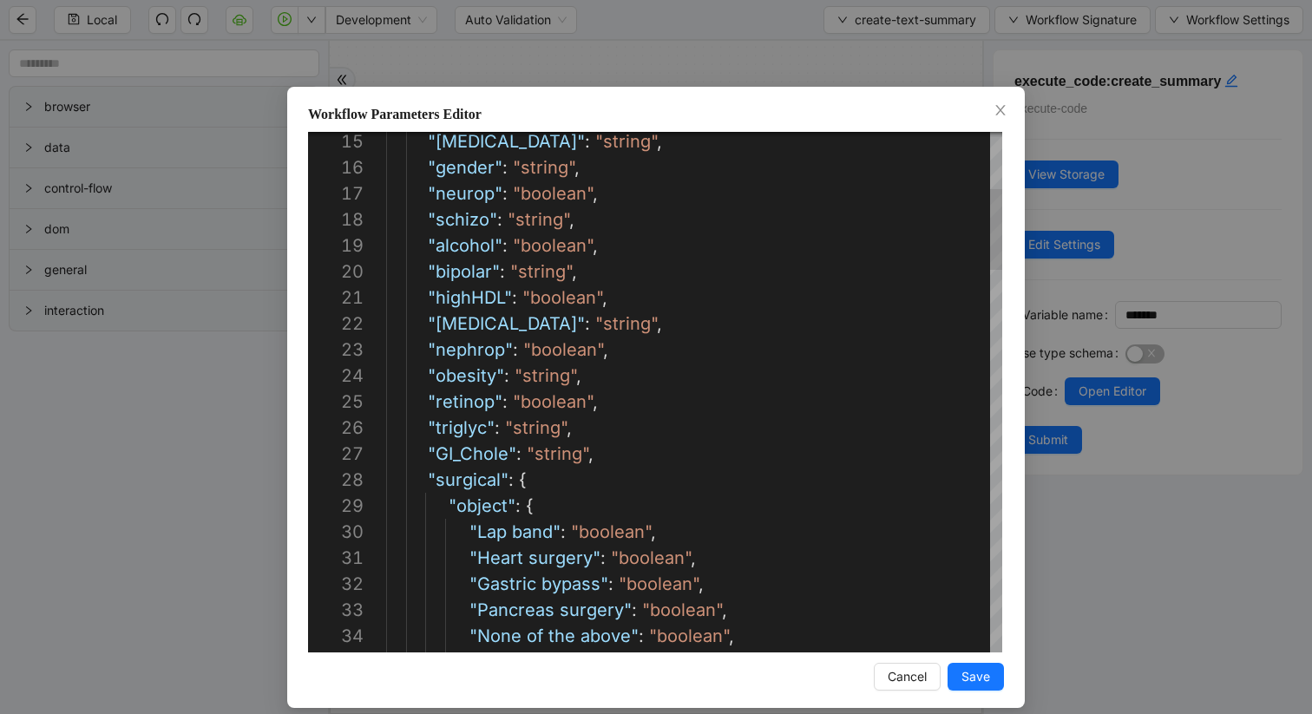
scroll to position [156, 200]
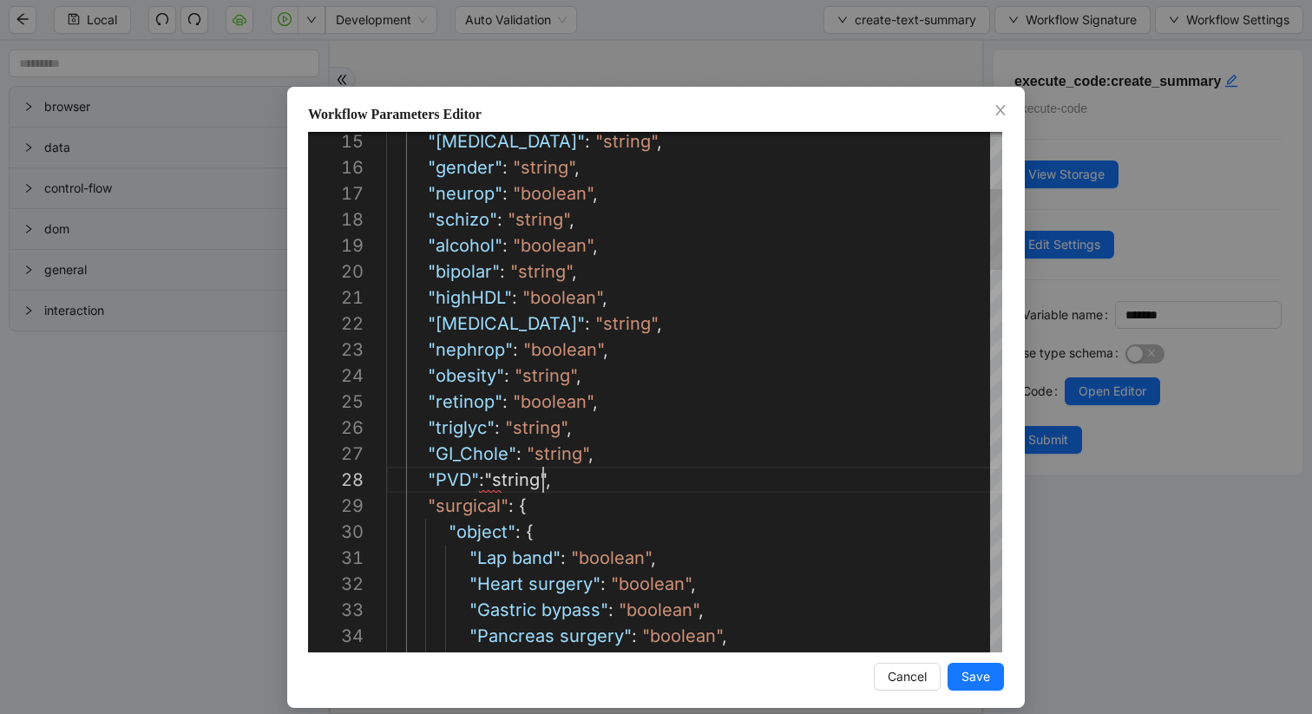
scroll to position [182, 157]
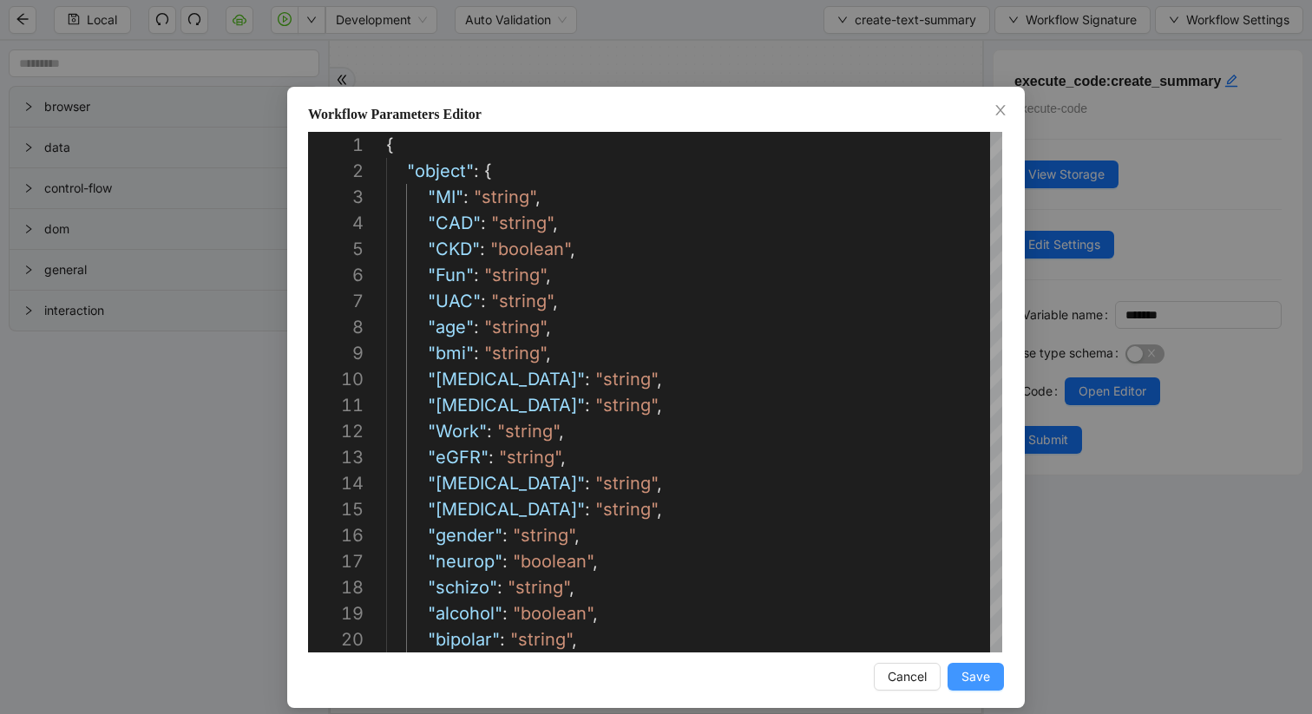
type textarea "**********"
click at [970, 672] on span "Save" at bounding box center [976, 676] width 29 height 19
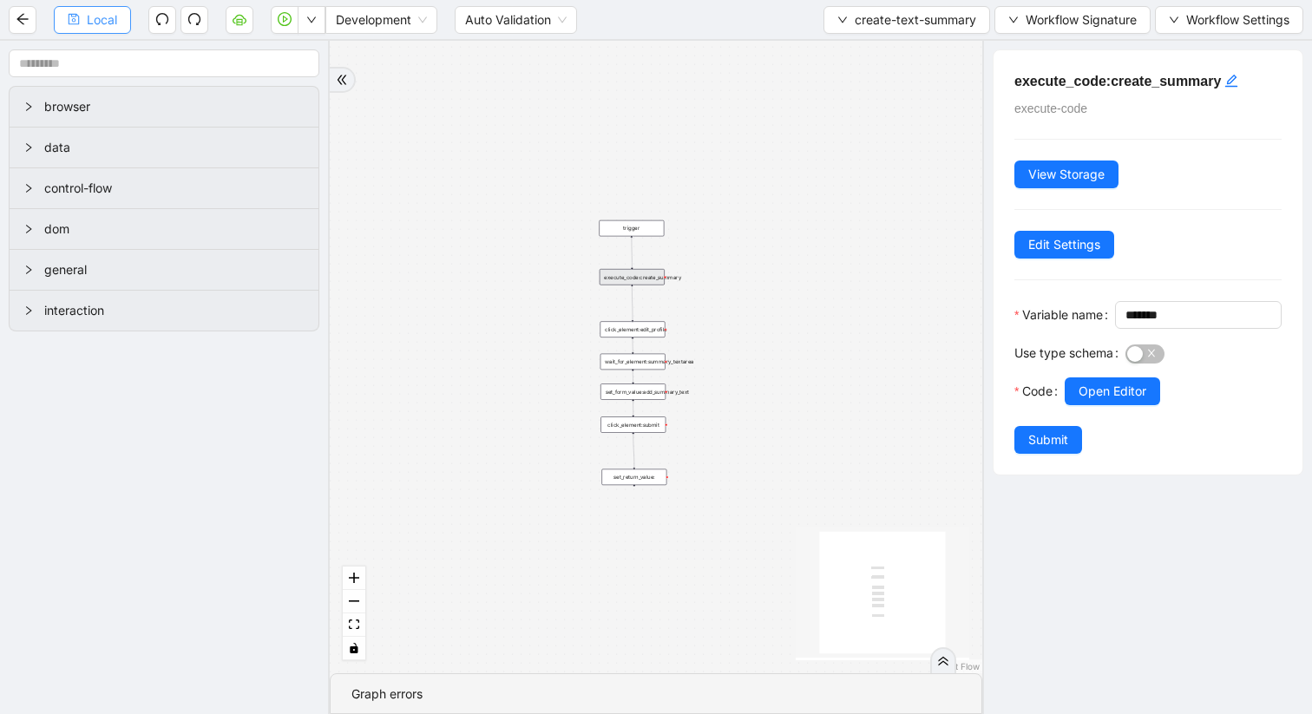
click at [108, 16] on span "Local" at bounding box center [102, 19] width 30 height 19
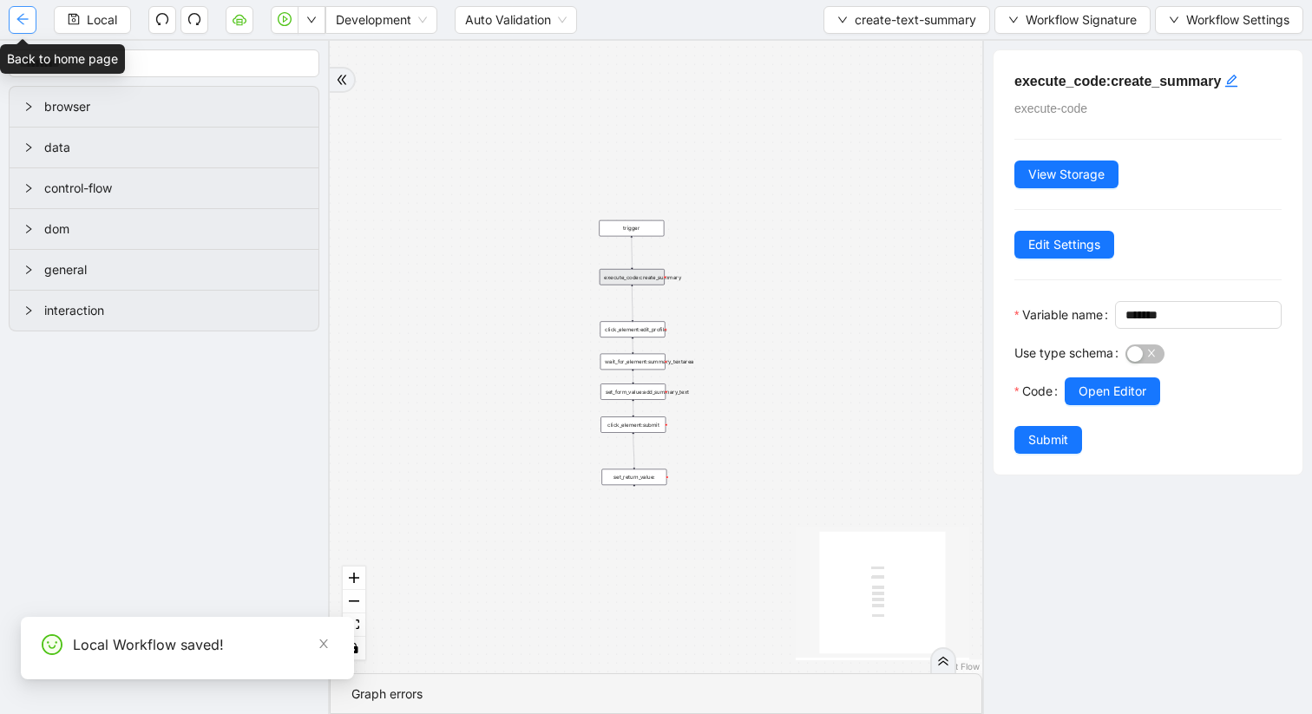
click at [20, 20] on icon "arrow-left" at bounding box center [23, 19] width 14 height 14
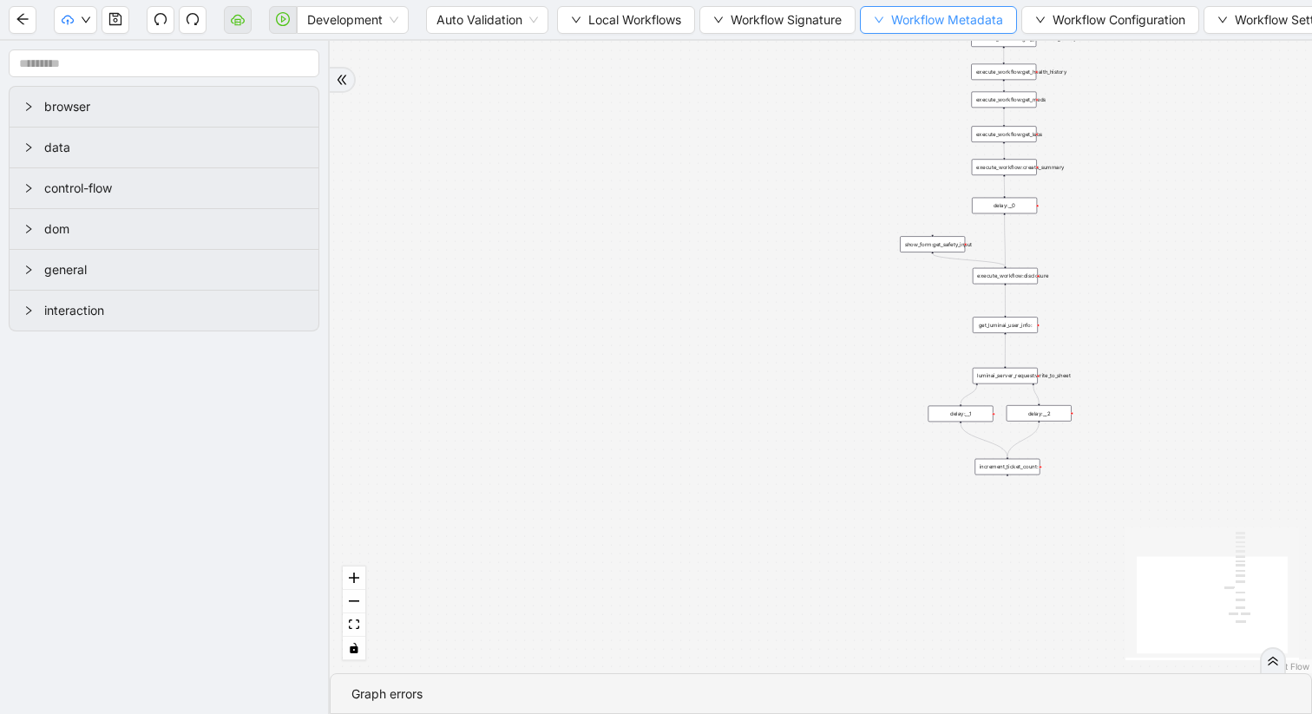
click at [873, 25] on button "Workflow Metadata" at bounding box center [938, 20] width 157 height 28
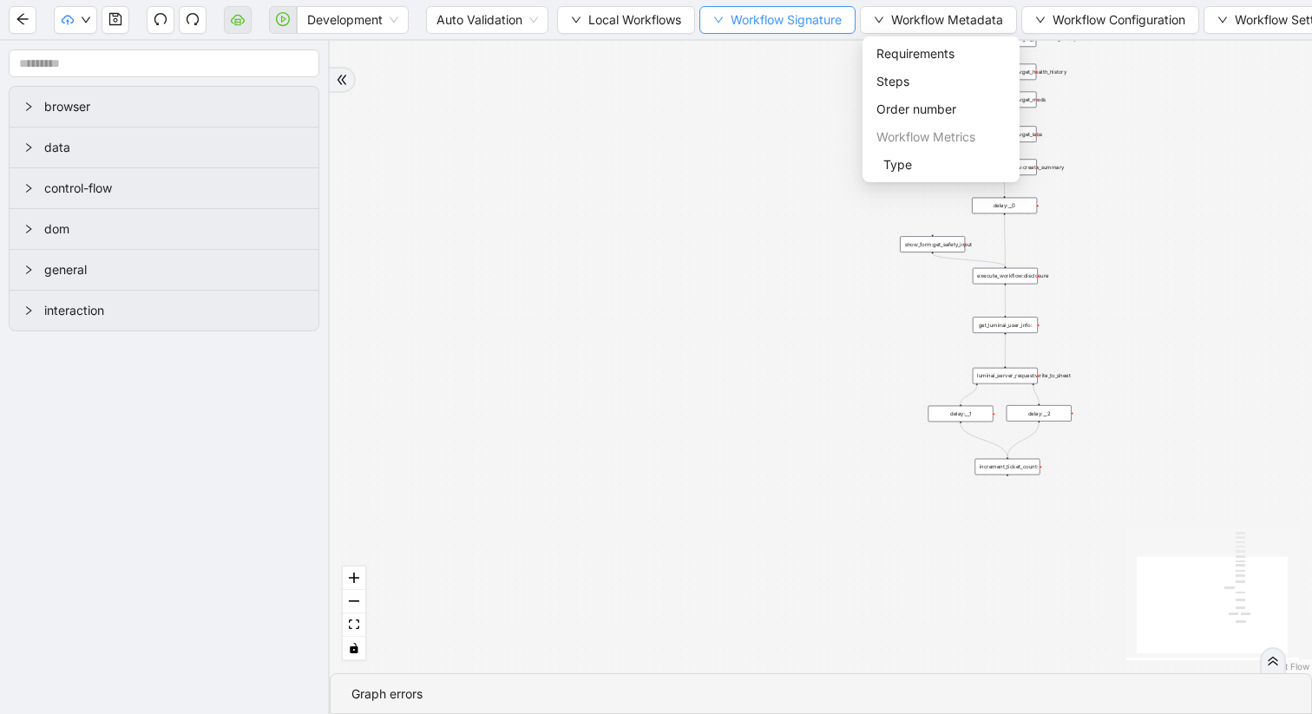
click at [734, 11] on span "Workflow Signature" at bounding box center [786, 19] width 111 height 19
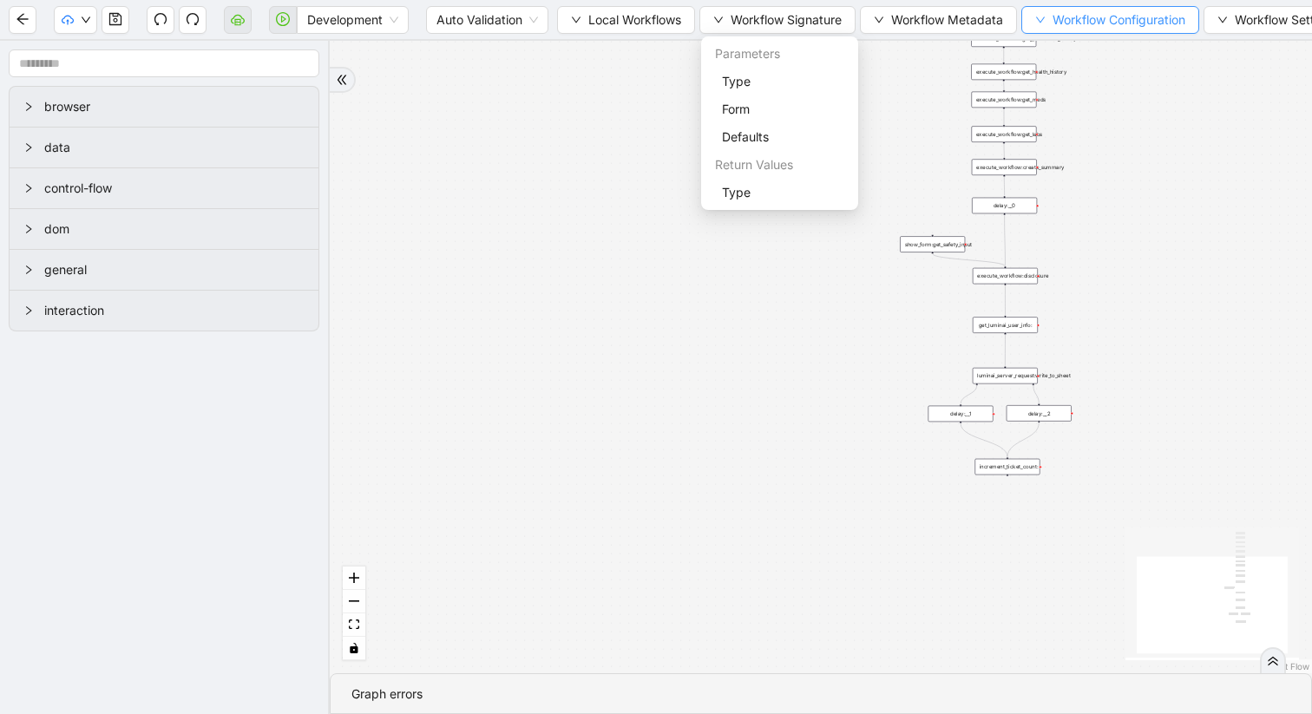
click at [1037, 22] on button "Workflow Configuration" at bounding box center [1110, 20] width 178 height 28
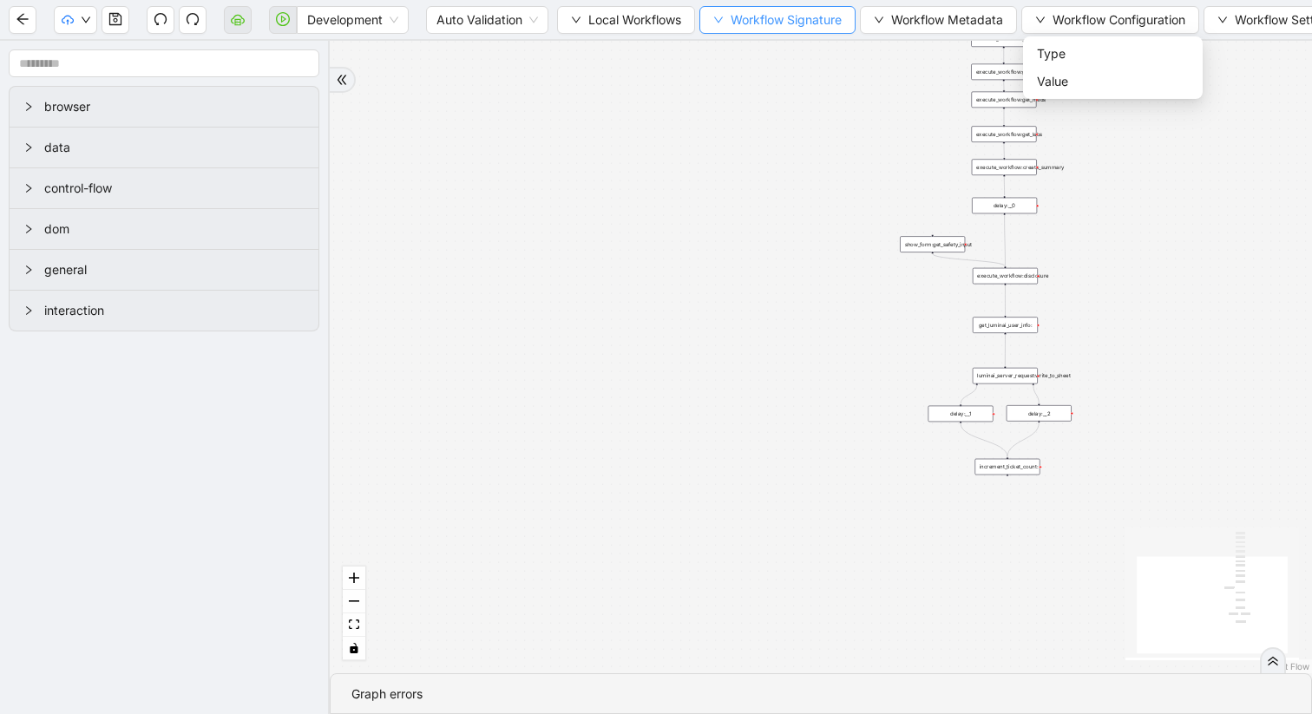
click at [719, 32] on button "Workflow Signature" at bounding box center [777, 20] width 156 height 28
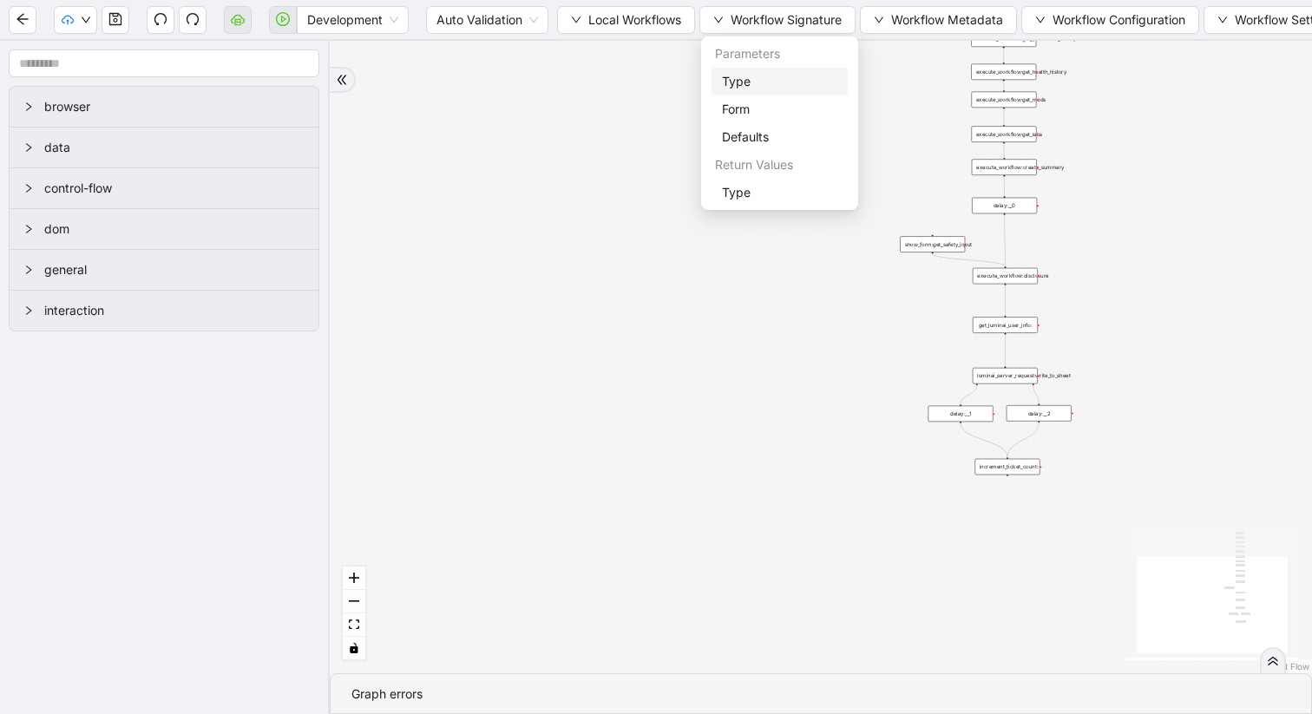
click at [733, 89] on span "Type" at bounding box center [779, 81] width 115 height 19
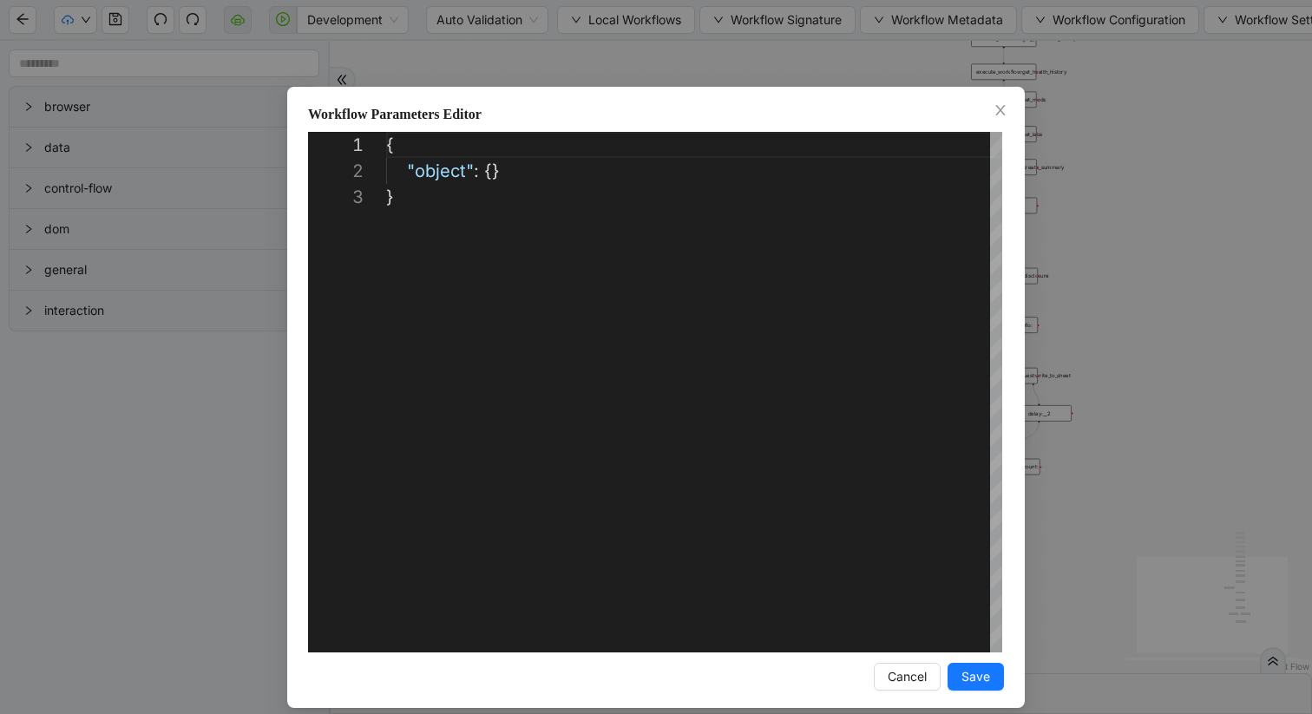
scroll to position [52, 0]
click at [996, 115] on icon "close" at bounding box center [1000, 110] width 10 height 10
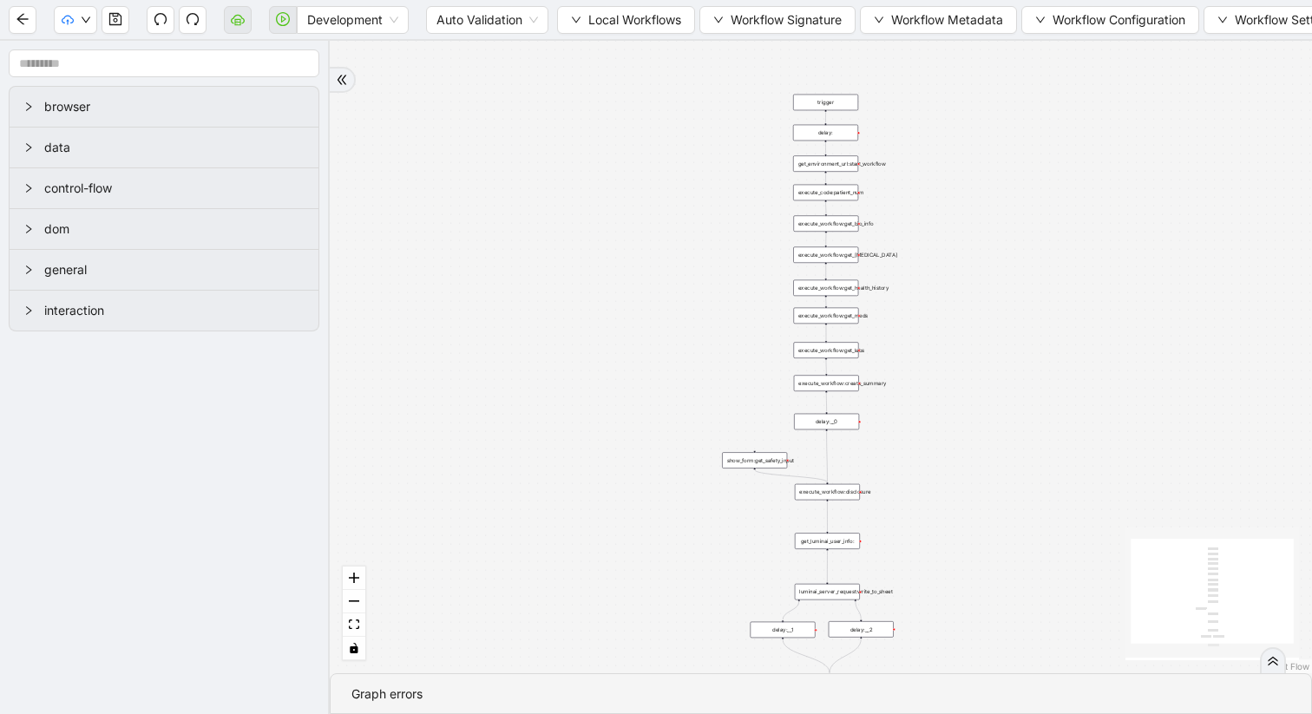
drag, startPoint x: 782, startPoint y: 77, endPoint x: 603, endPoint y: 289, distance: 277.1
click at [603, 289] on div "trigger execute_workflow:get_bio_info execute_workflow:get_labs execute_workflo…" at bounding box center [821, 357] width 982 height 633
click at [719, 16] on icon "down" at bounding box center [718, 20] width 10 height 10
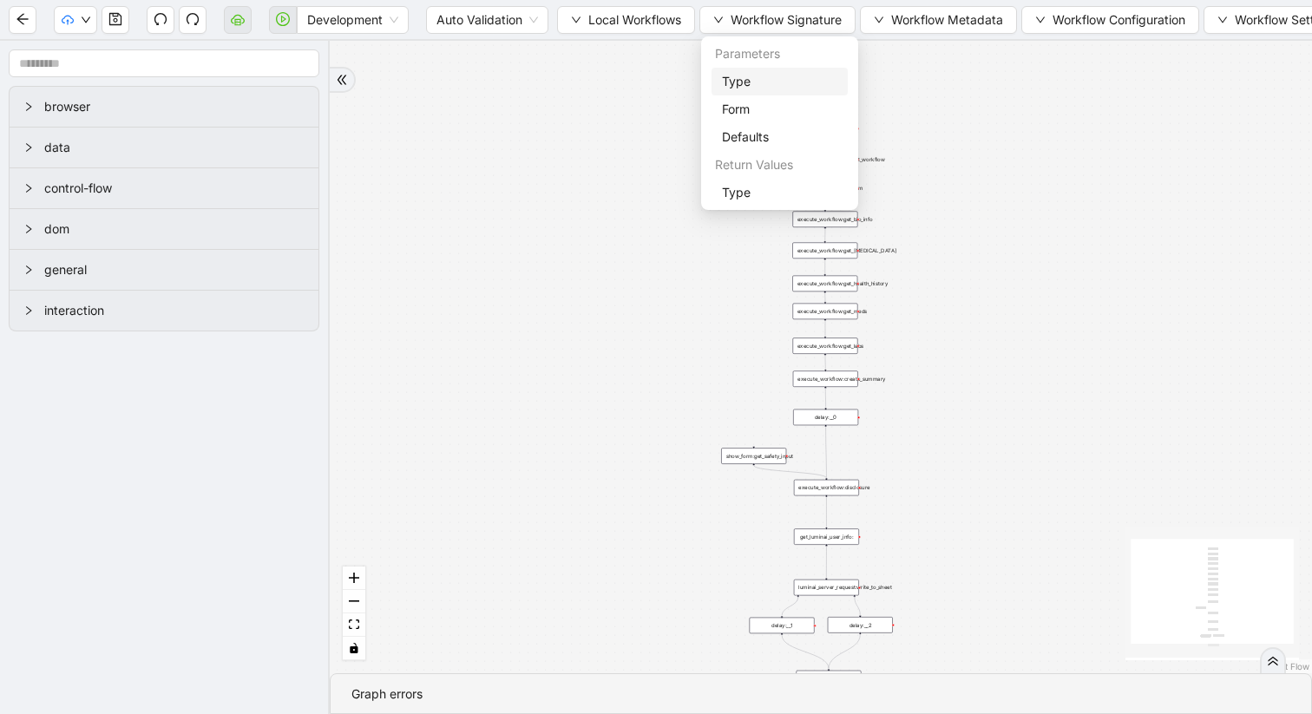
click at [733, 84] on span "Type" at bounding box center [779, 81] width 115 height 19
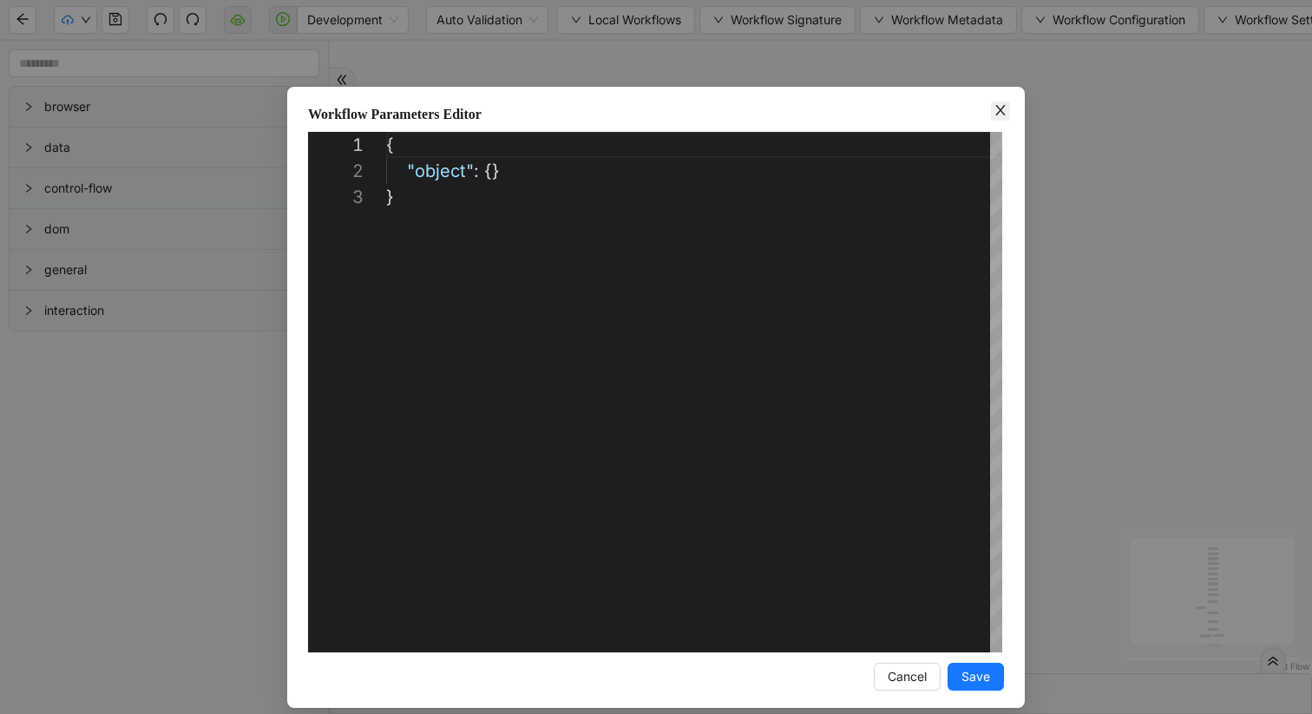
click at [1001, 109] on icon "close" at bounding box center [1000, 110] width 10 height 10
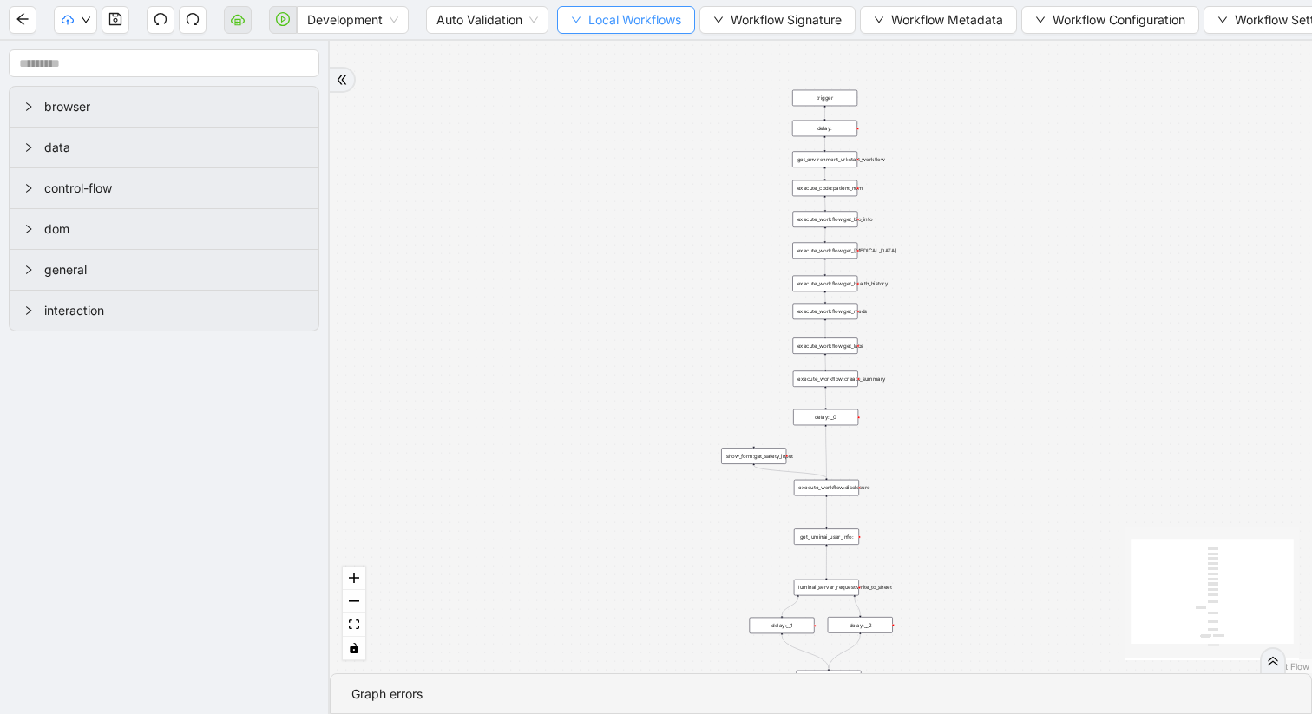
click at [573, 19] on icon "down" at bounding box center [576, 20] width 10 height 10
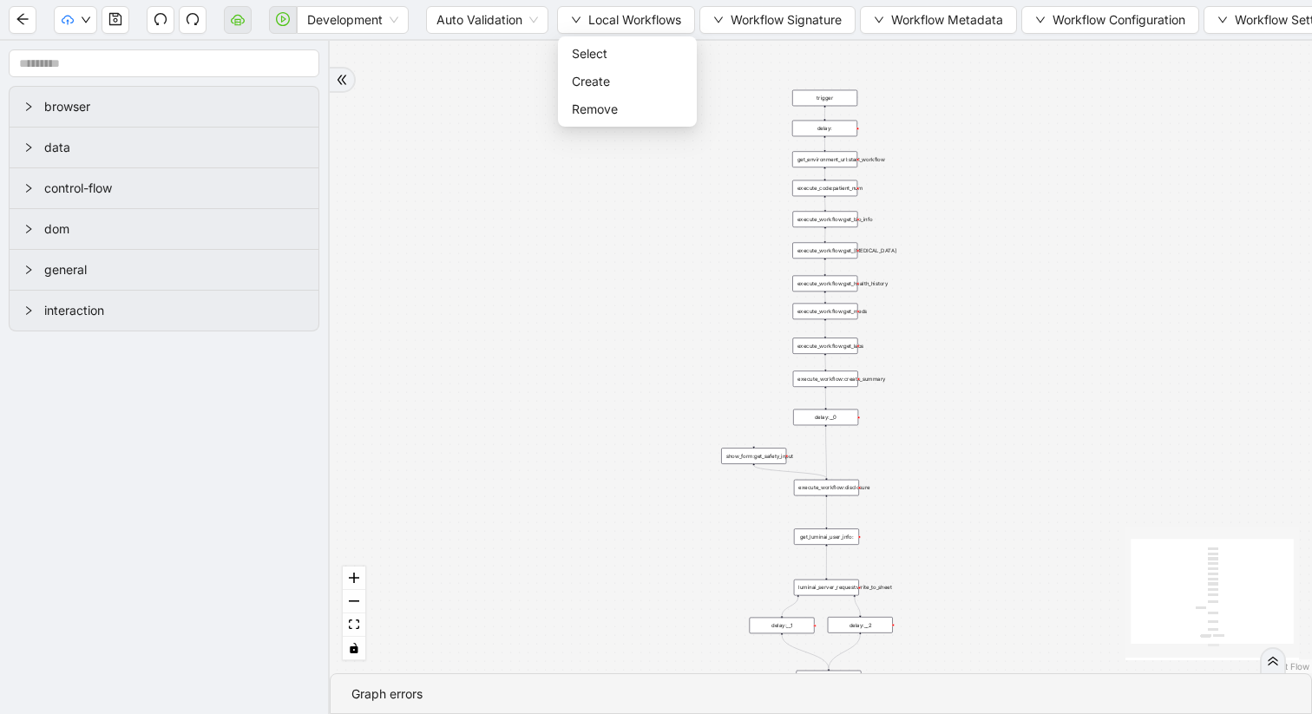
click at [736, 76] on div "trigger execute_workflow:get_bio_info execute_workflow:get_labs execute_workflo…" at bounding box center [821, 357] width 982 height 633
click at [766, 30] on button "Workflow Signature" at bounding box center [777, 20] width 156 height 28
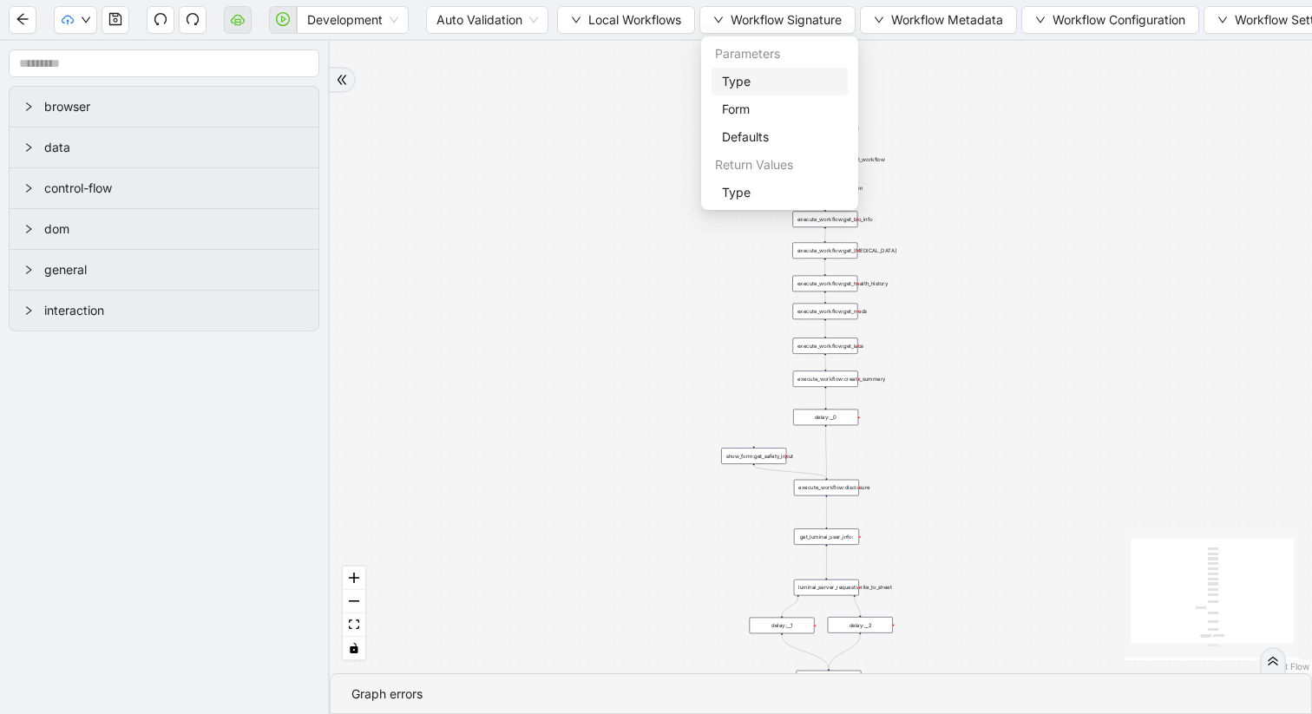
click at [752, 78] on span "Type" at bounding box center [779, 81] width 115 height 19
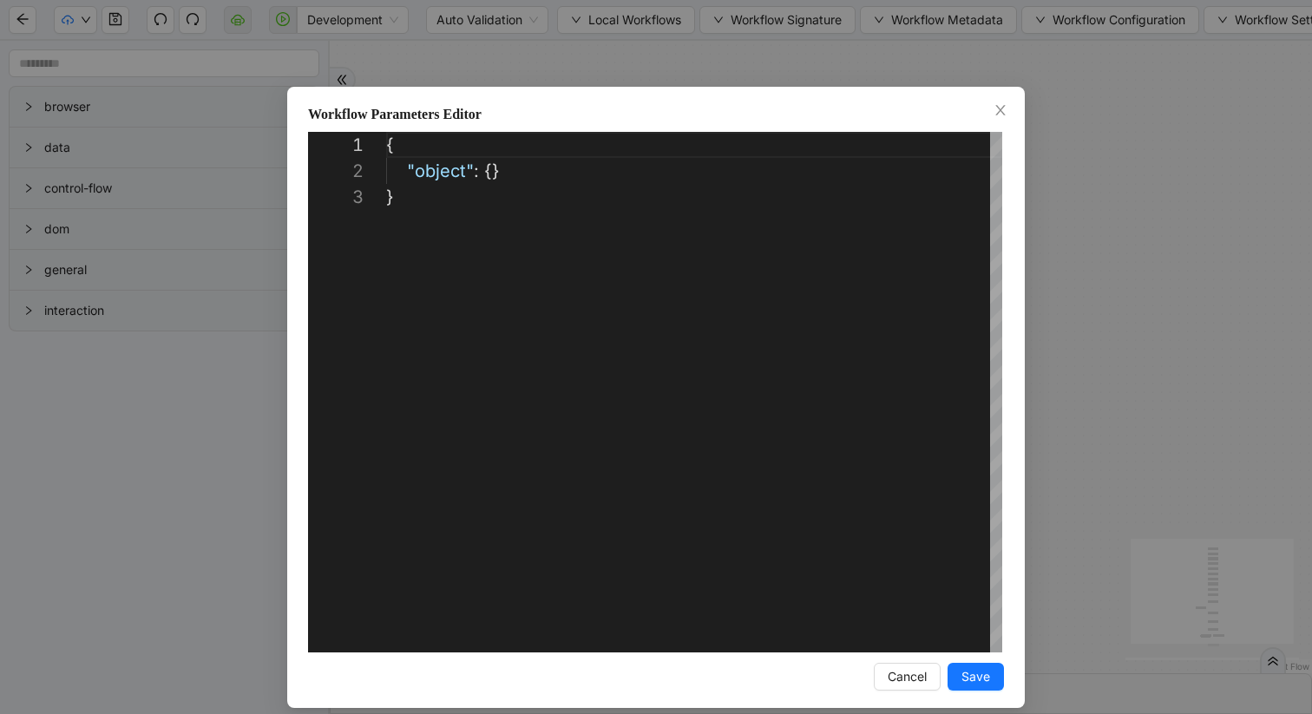
click at [988, 117] on div "Workflow Parameters Editor" at bounding box center [656, 114] width 696 height 21
click at [995, 115] on icon "close" at bounding box center [1001, 110] width 14 height 14
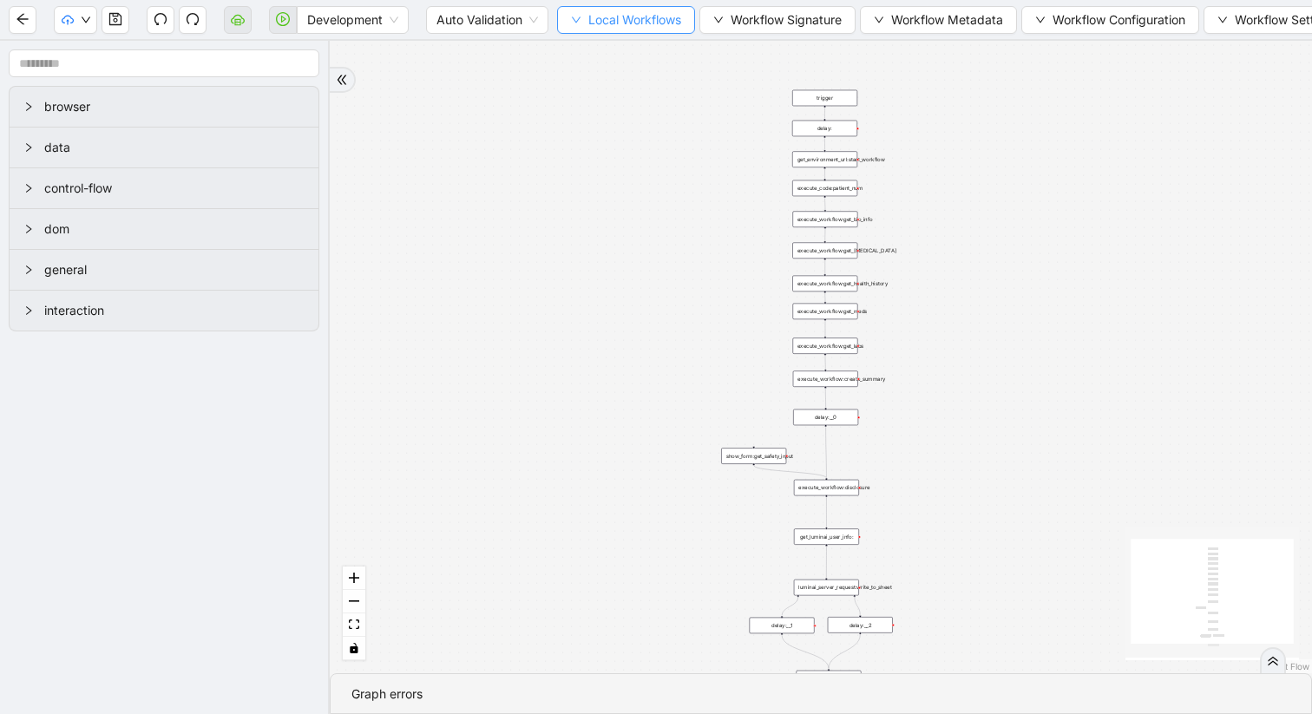
click at [567, 17] on button "Local Workflows" at bounding box center [626, 20] width 138 height 28
click at [600, 47] on span "Select" at bounding box center [627, 53] width 111 height 19
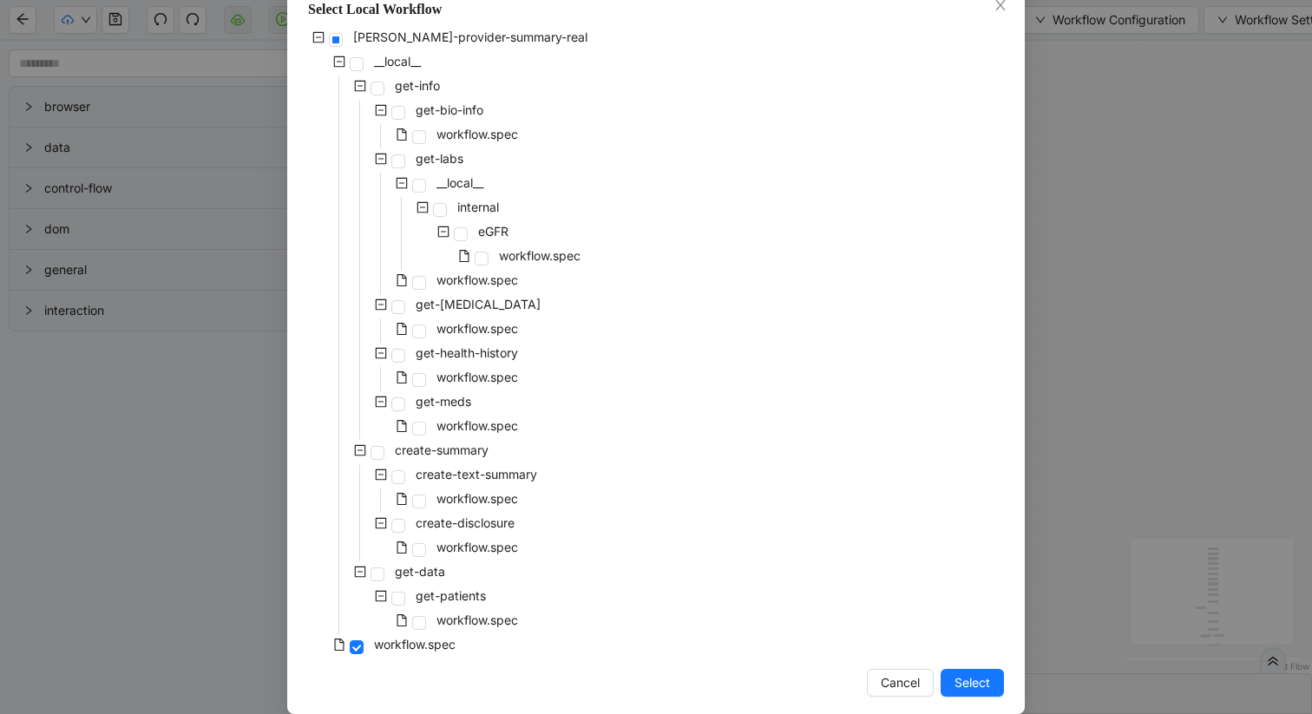
scroll to position [126, 0]
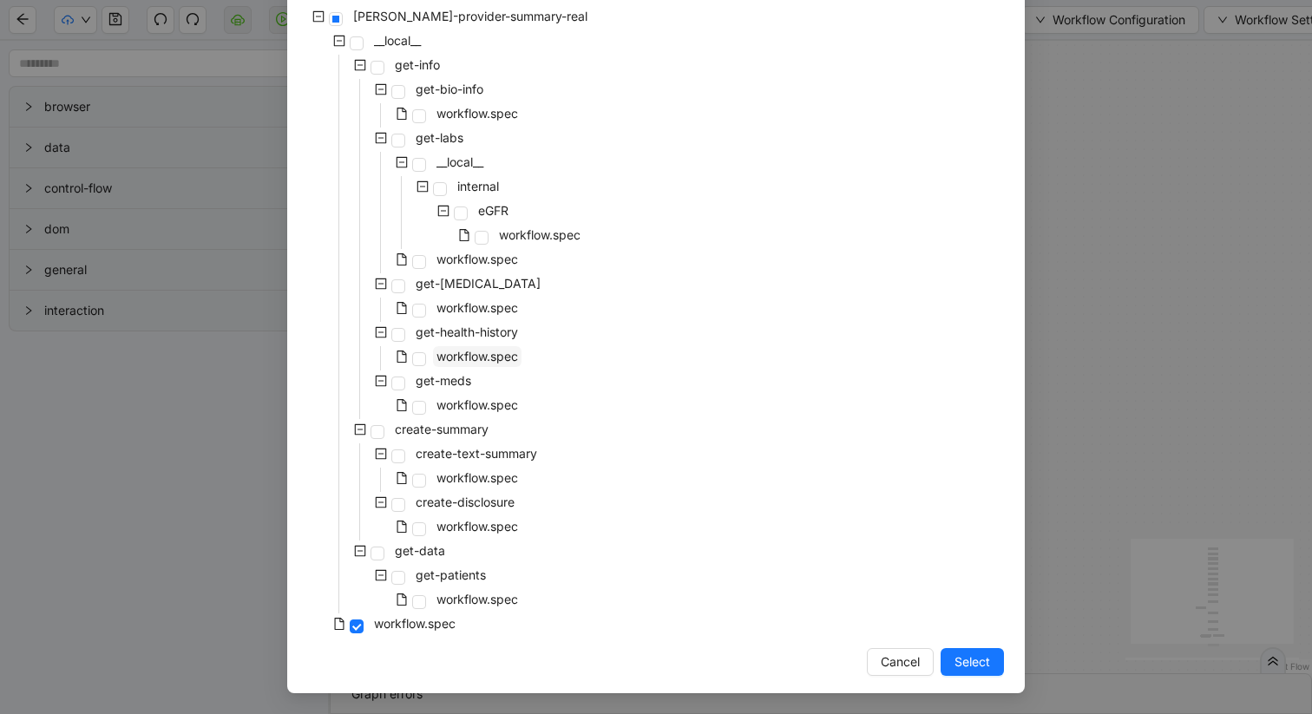
click at [443, 353] on span "workflow.spec" at bounding box center [478, 356] width 82 height 15
click at [963, 666] on span "Select" at bounding box center [973, 662] width 36 height 19
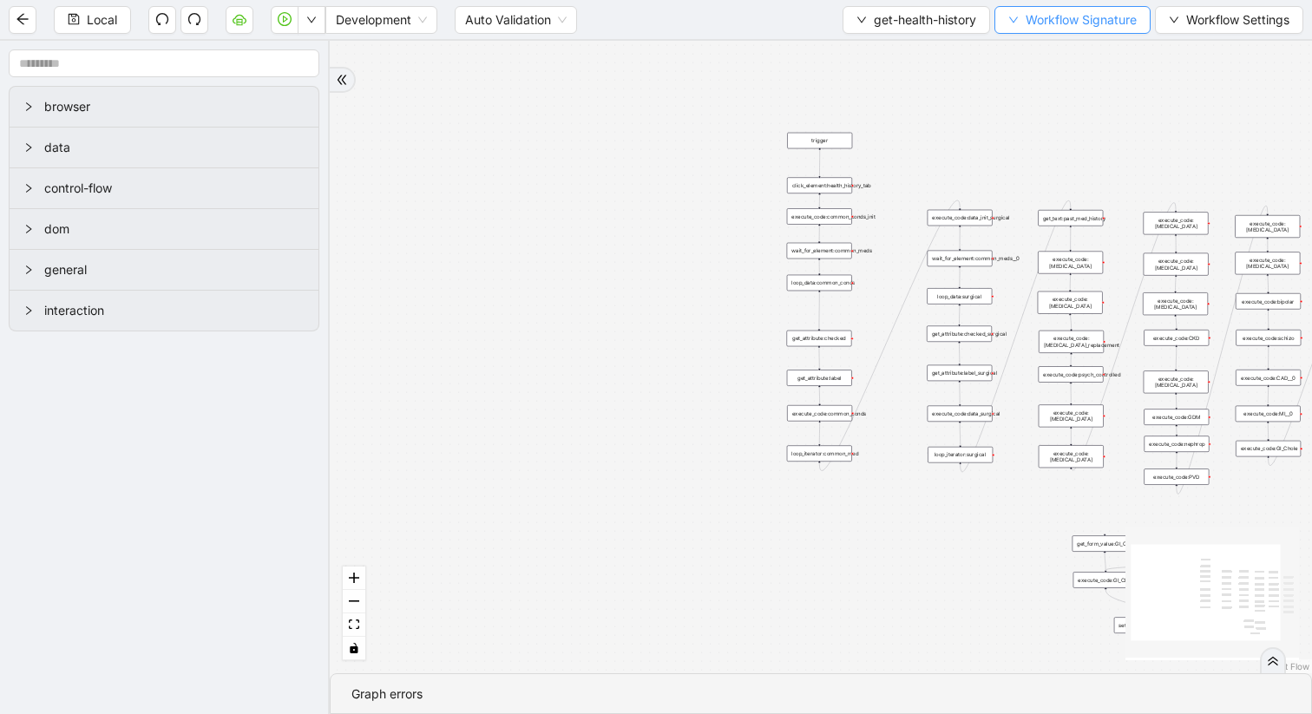
click at [1011, 22] on icon "down" at bounding box center [1013, 20] width 9 height 6
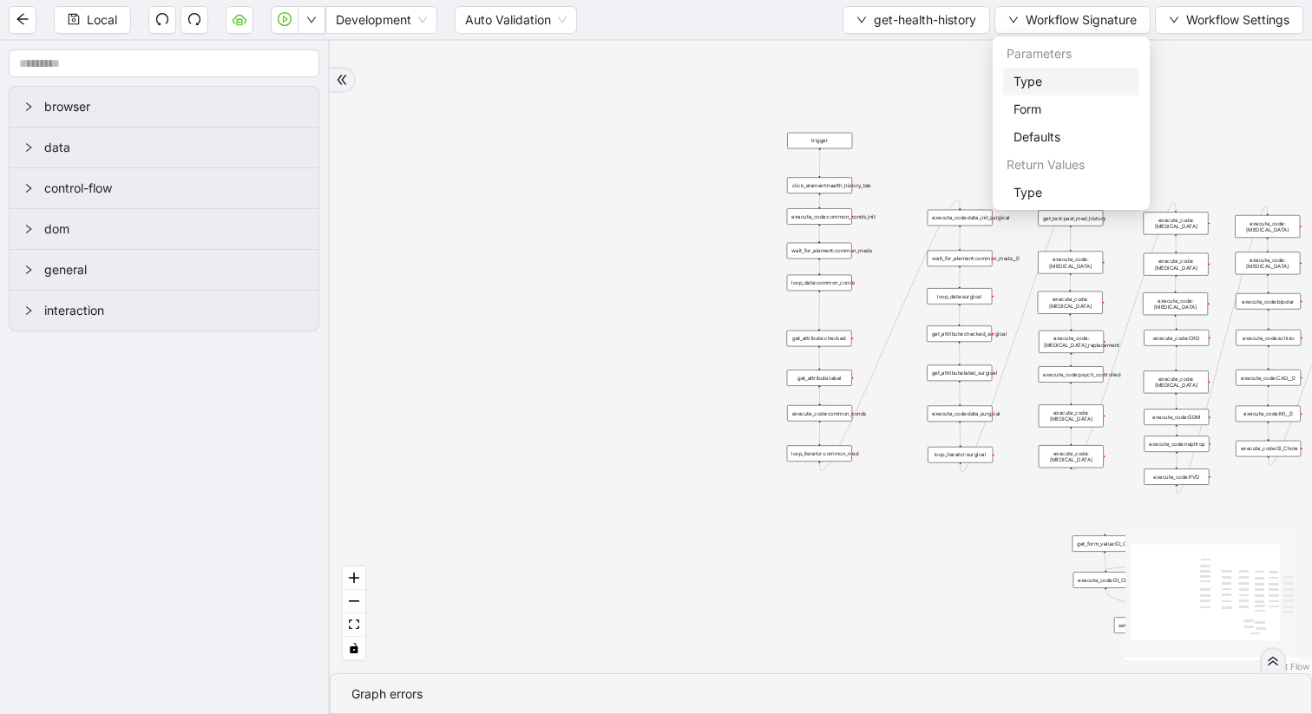
click at [1028, 85] on span "Type" at bounding box center [1071, 81] width 115 height 19
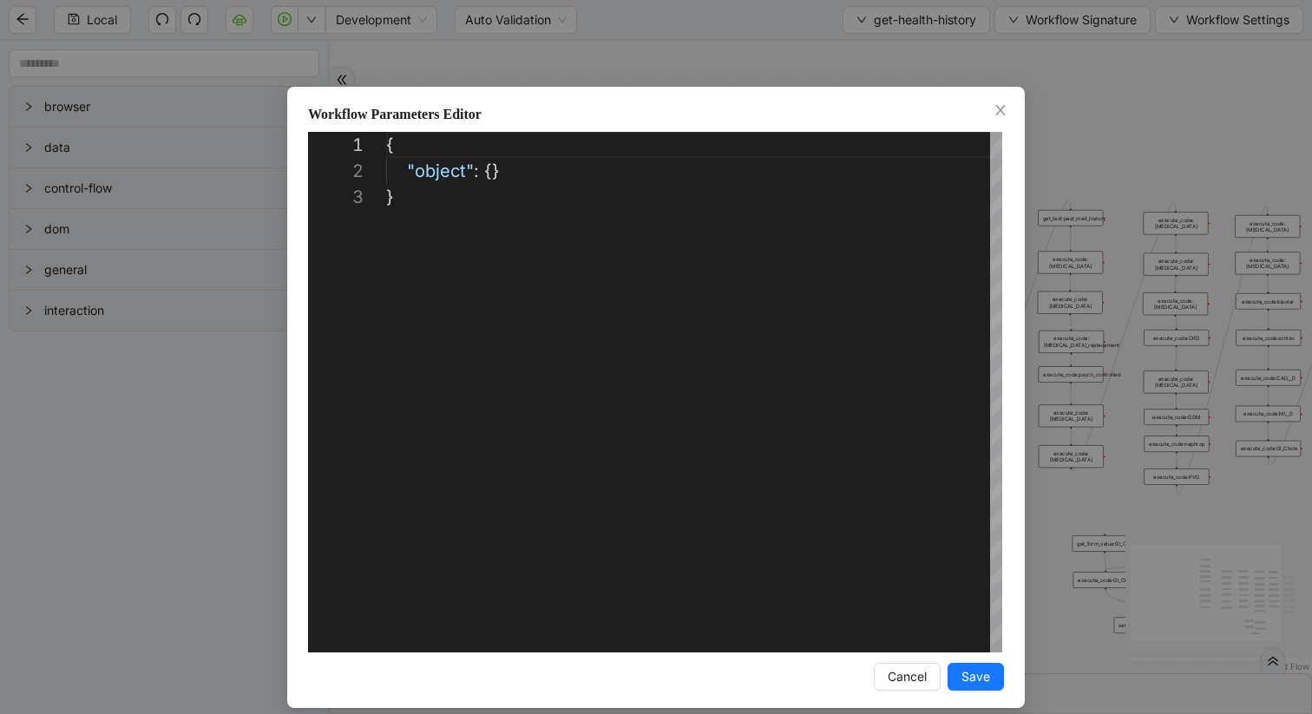
scroll to position [52, 0]
click at [1000, 108] on icon "close" at bounding box center [1001, 110] width 14 height 14
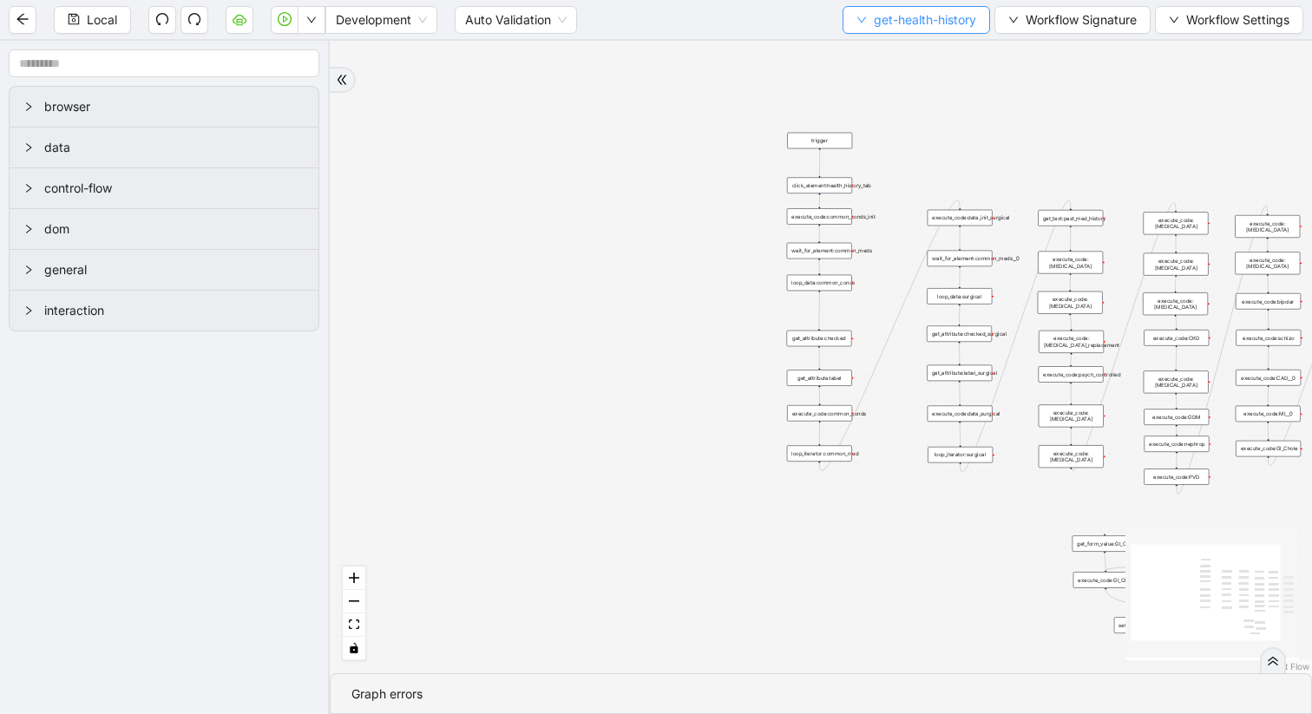
click at [851, 15] on button "get-health-history" at bounding box center [917, 20] width 148 height 28
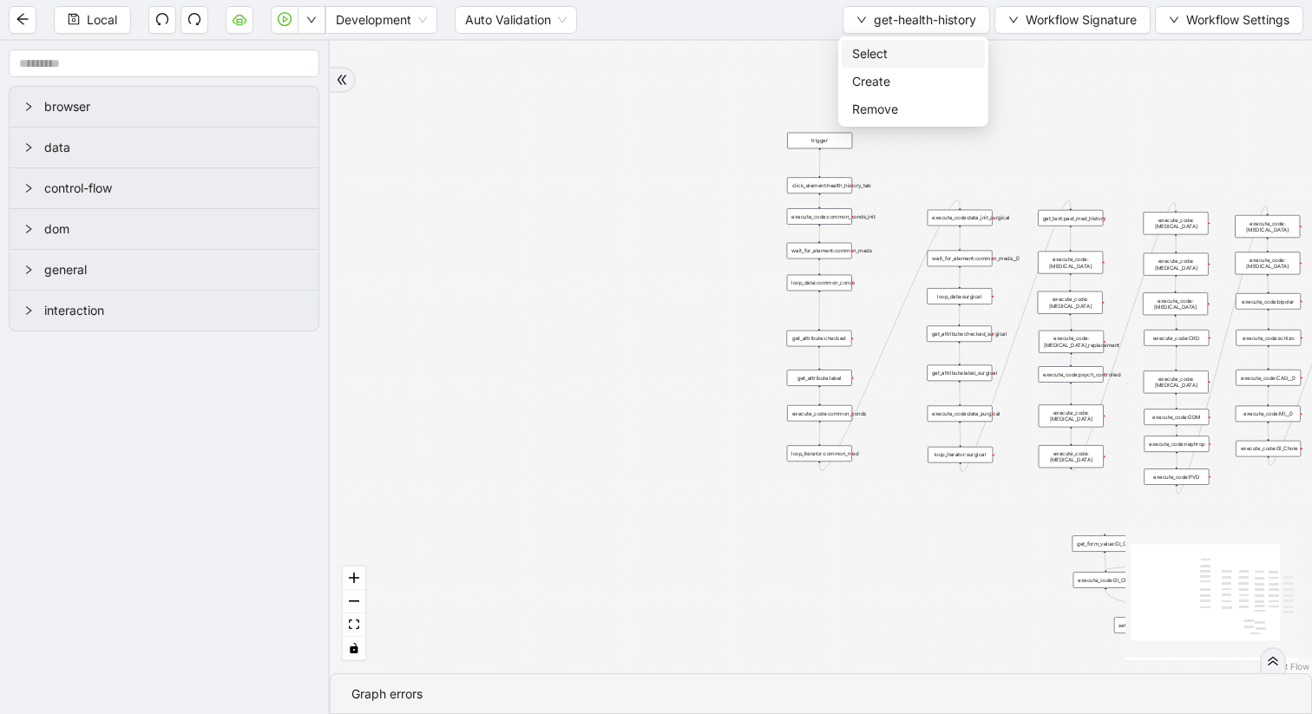
click at [859, 52] on span "Select" at bounding box center [913, 53] width 122 height 19
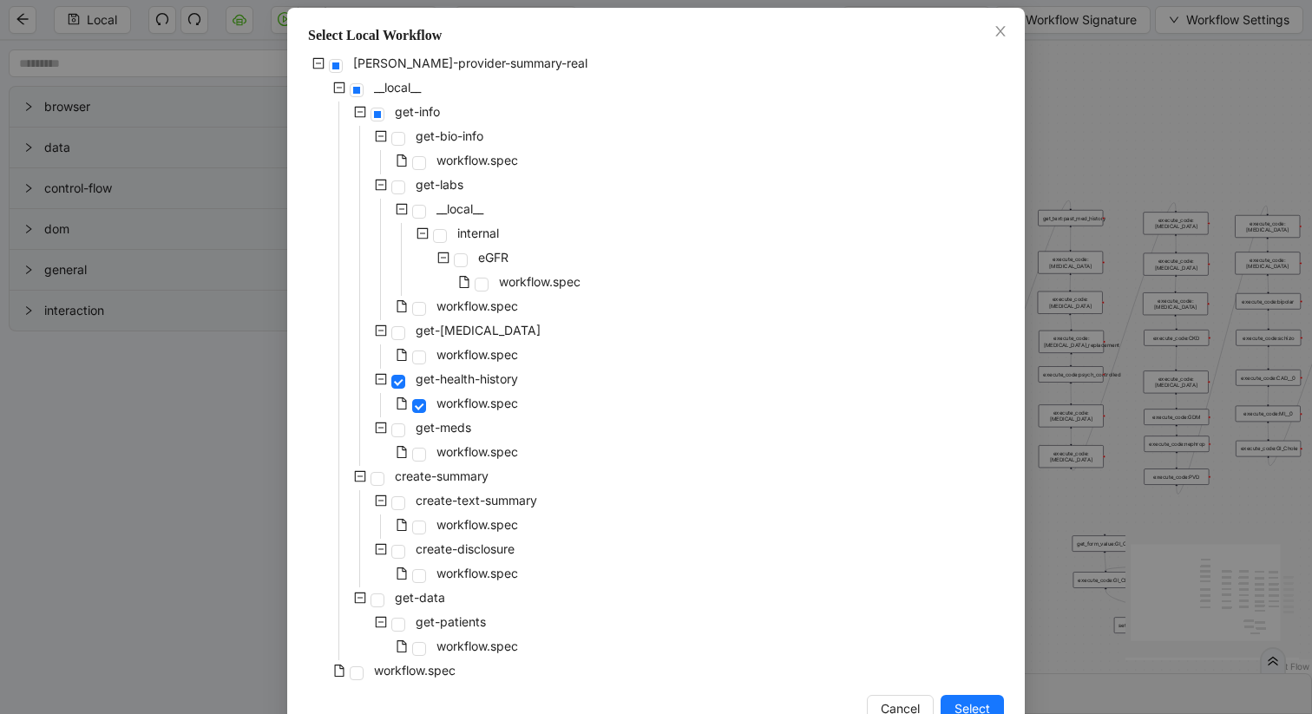
scroll to position [86, 0]
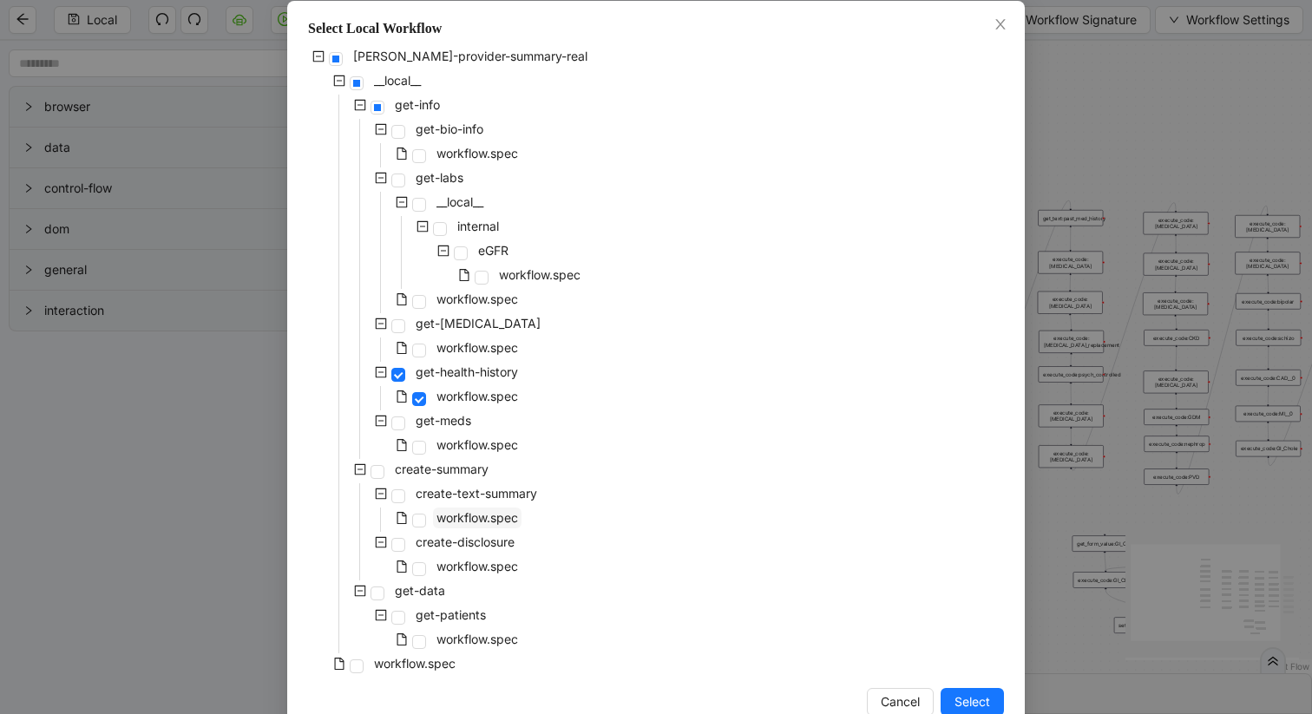
click at [476, 510] on span "workflow.spec" at bounding box center [478, 517] width 82 height 15
click at [973, 699] on span "Select" at bounding box center [973, 702] width 36 height 19
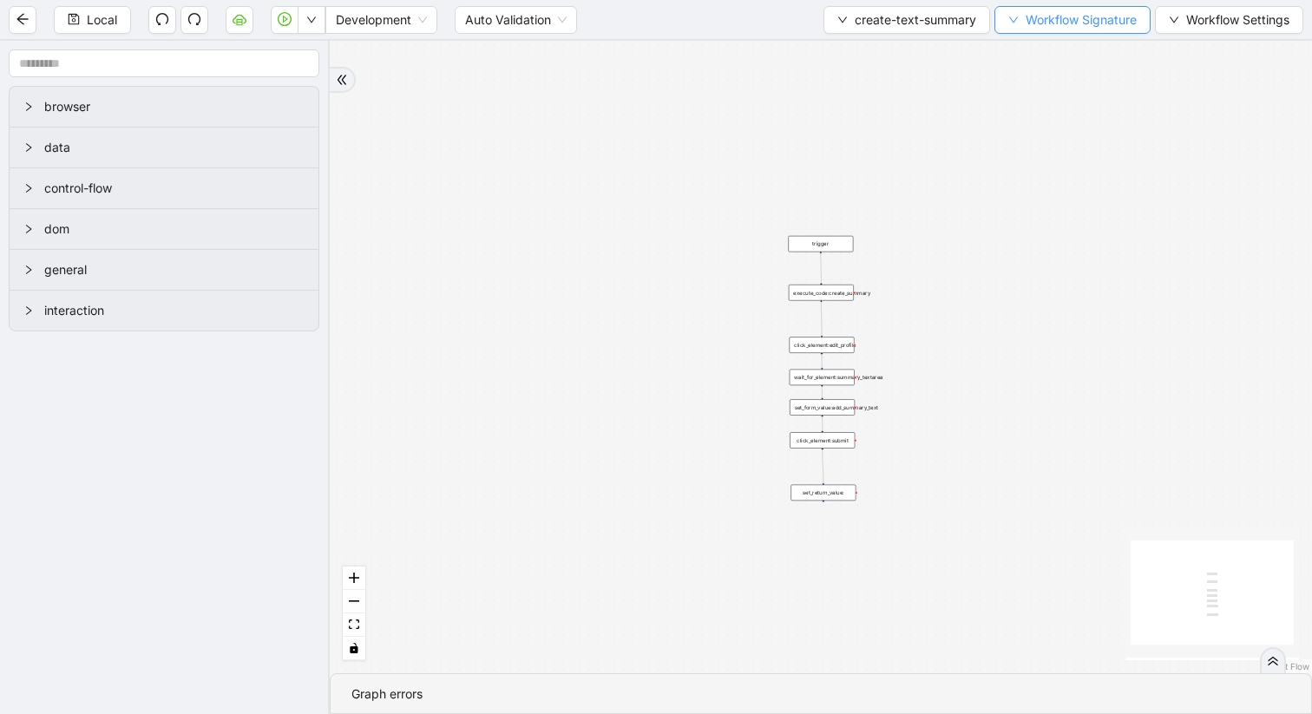
click at [1015, 23] on icon "down" at bounding box center [1013, 20] width 10 height 10
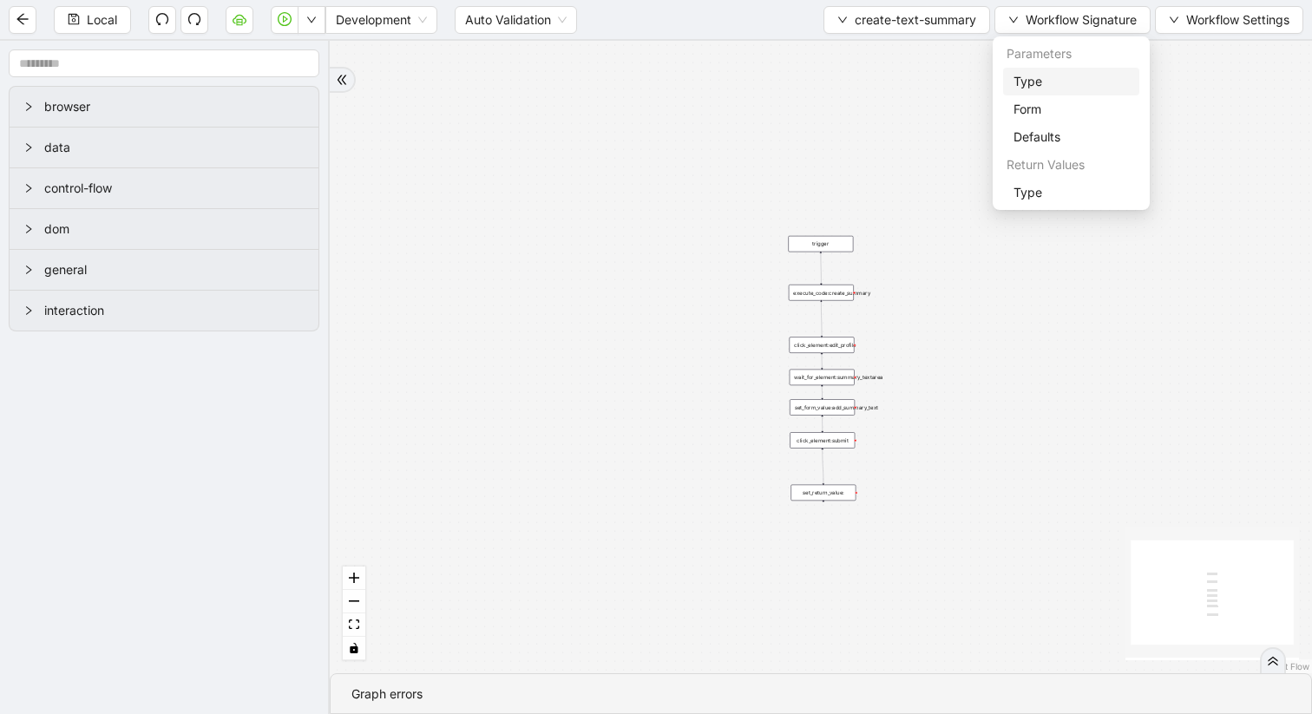
click at [1026, 83] on span "Type" at bounding box center [1071, 81] width 115 height 19
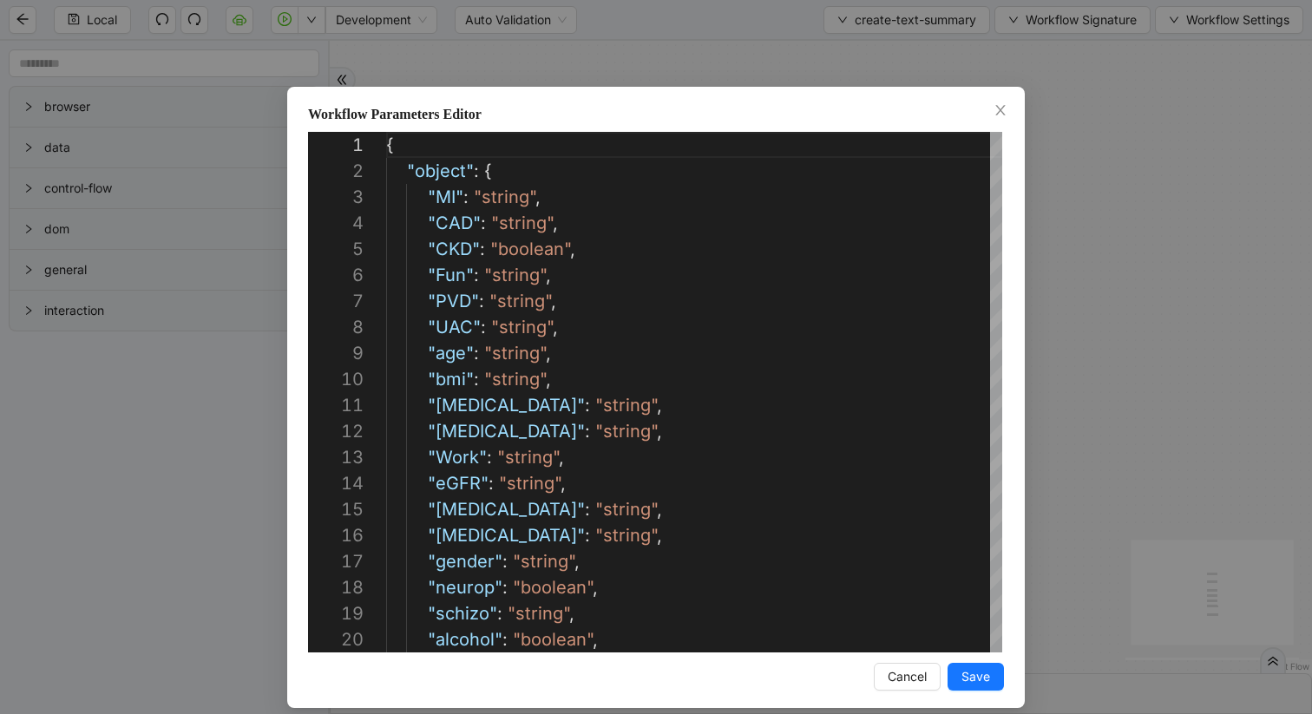
scroll to position [260, 0]
click at [896, 670] on span "Cancel" at bounding box center [907, 676] width 39 height 19
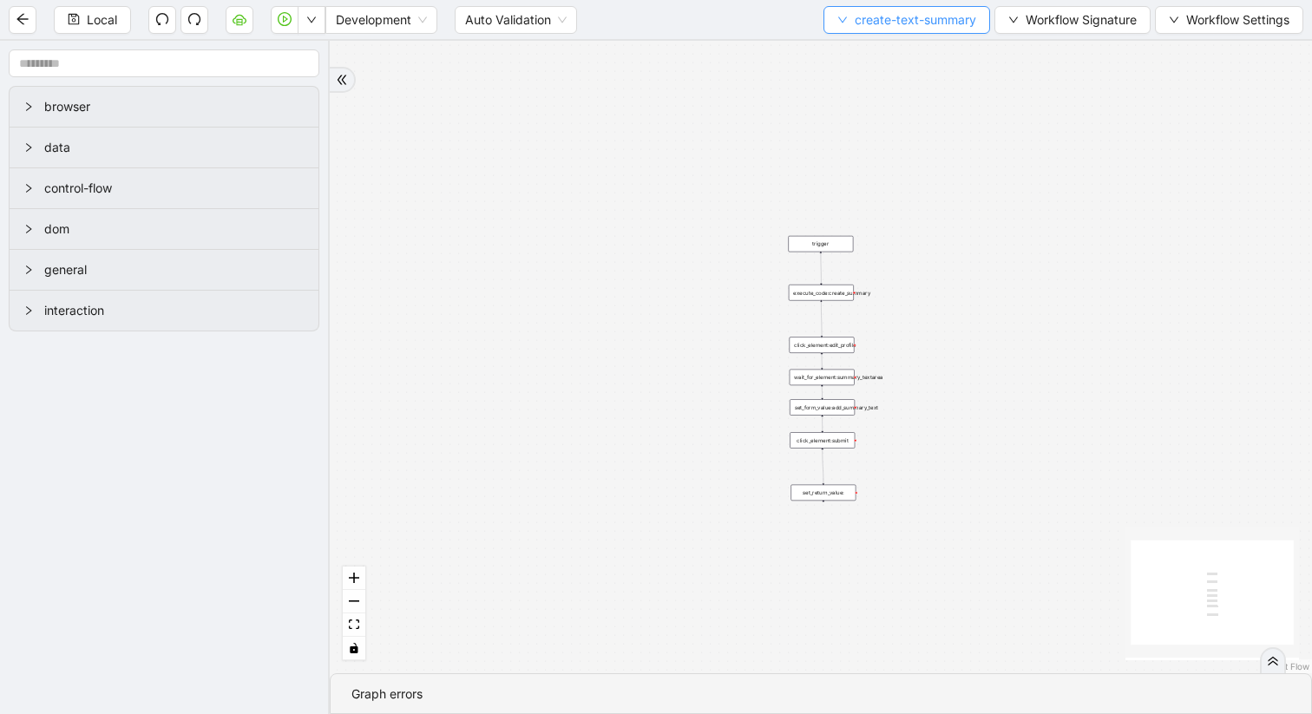
click at [850, 20] on button "create-text-summary" at bounding box center [907, 20] width 167 height 28
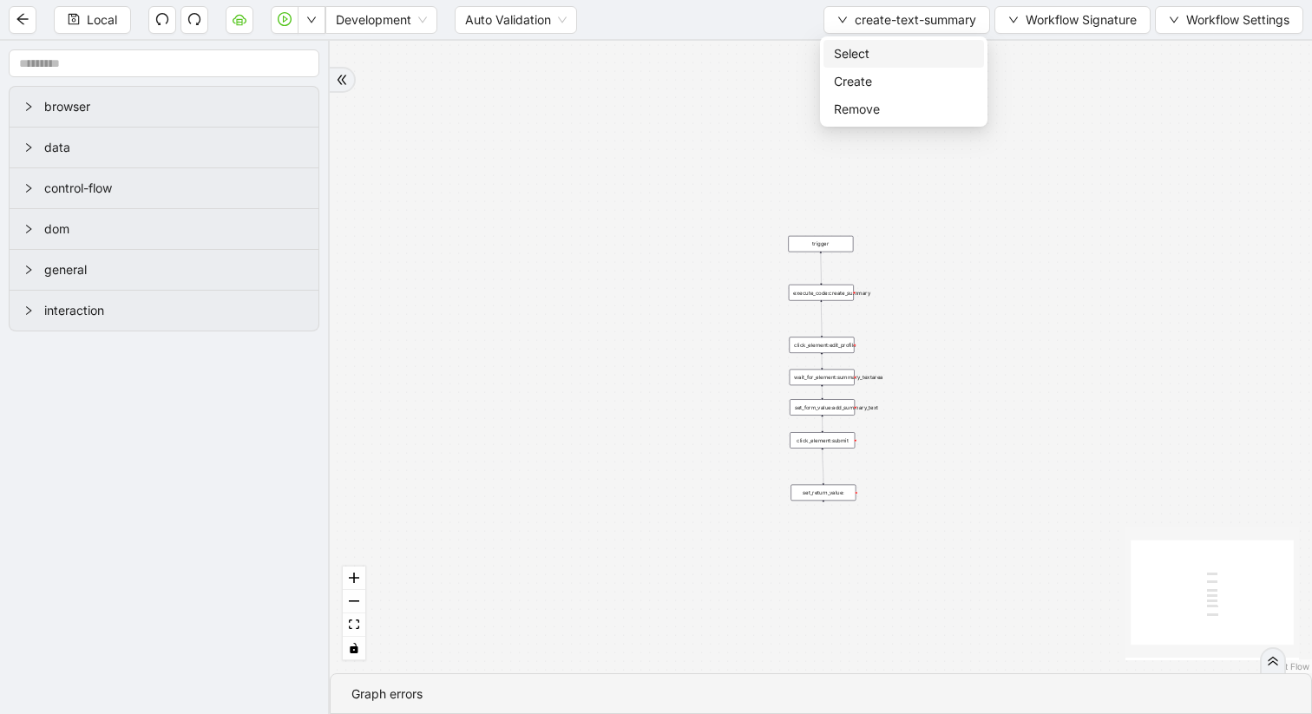
click at [857, 53] on span "Select" at bounding box center [904, 53] width 140 height 19
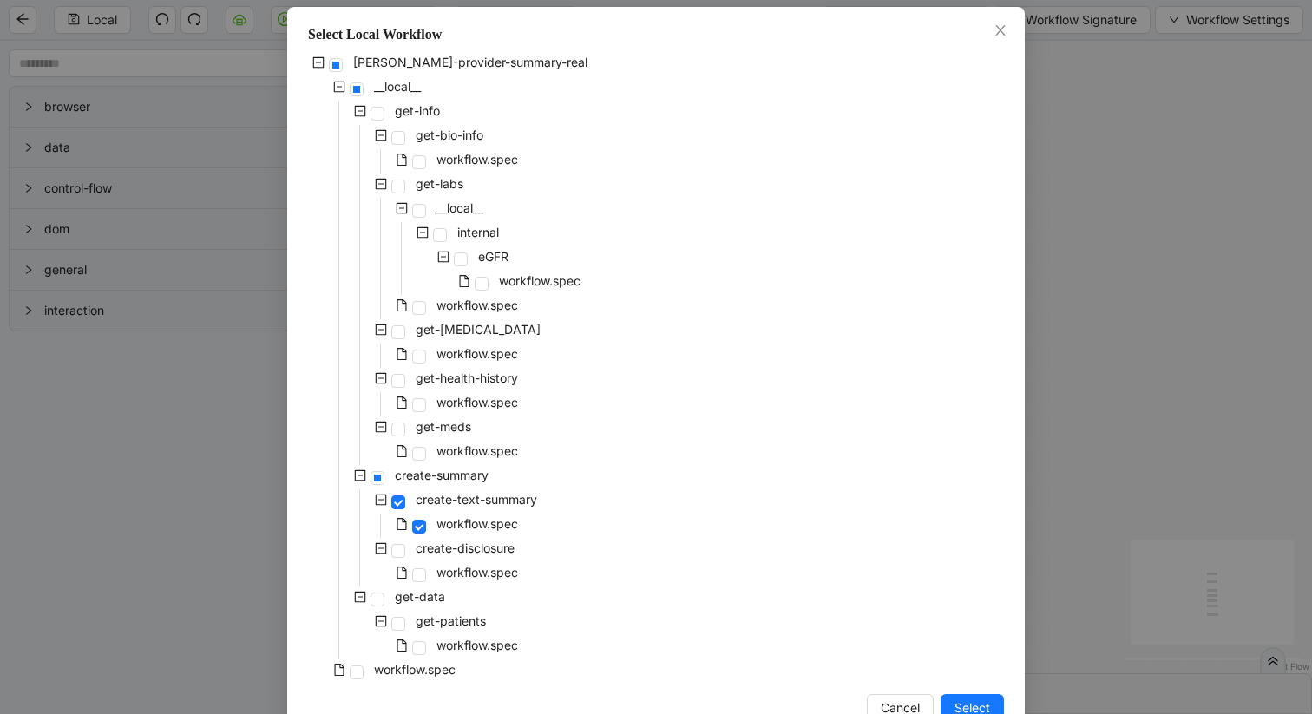
scroll to position [126, 0]
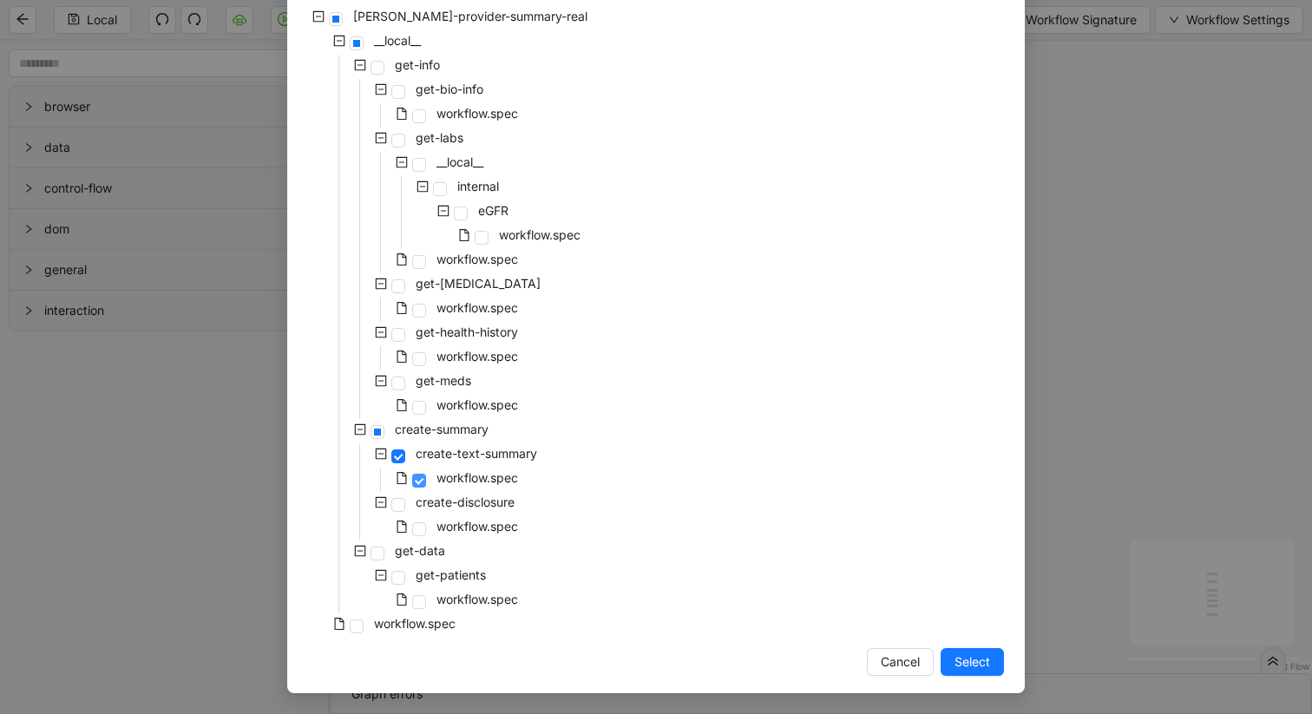
click at [419, 483] on span at bounding box center [419, 481] width 14 height 14
click at [417, 355] on span at bounding box center [419, 359] width 14 height 14
click at [965, 658] on span "Select" at bounding box center [973, 662] width 36 height 19
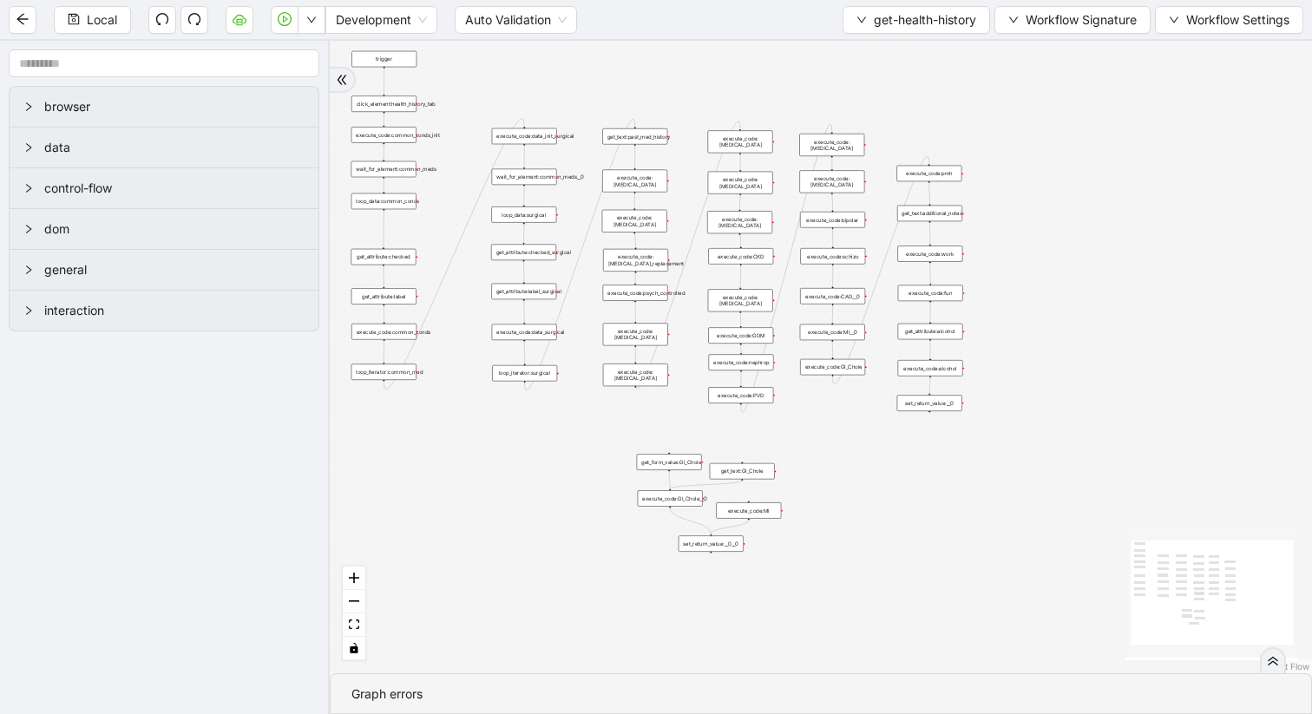
drag, startPoint x: 1055, startPoint y: 503, endPoint x: 621, endPoint y: 422, distance: 442.4
click at [621, 422] on div "trigger get_attribute:checked get_attribute:label loop_iterator:common_med wait…" at bounding box center [821, 357] width 982 height 633
click at [693, 548] on div "set_return_value:__0__0" at bounding box center [711, 543] width 65 height 16
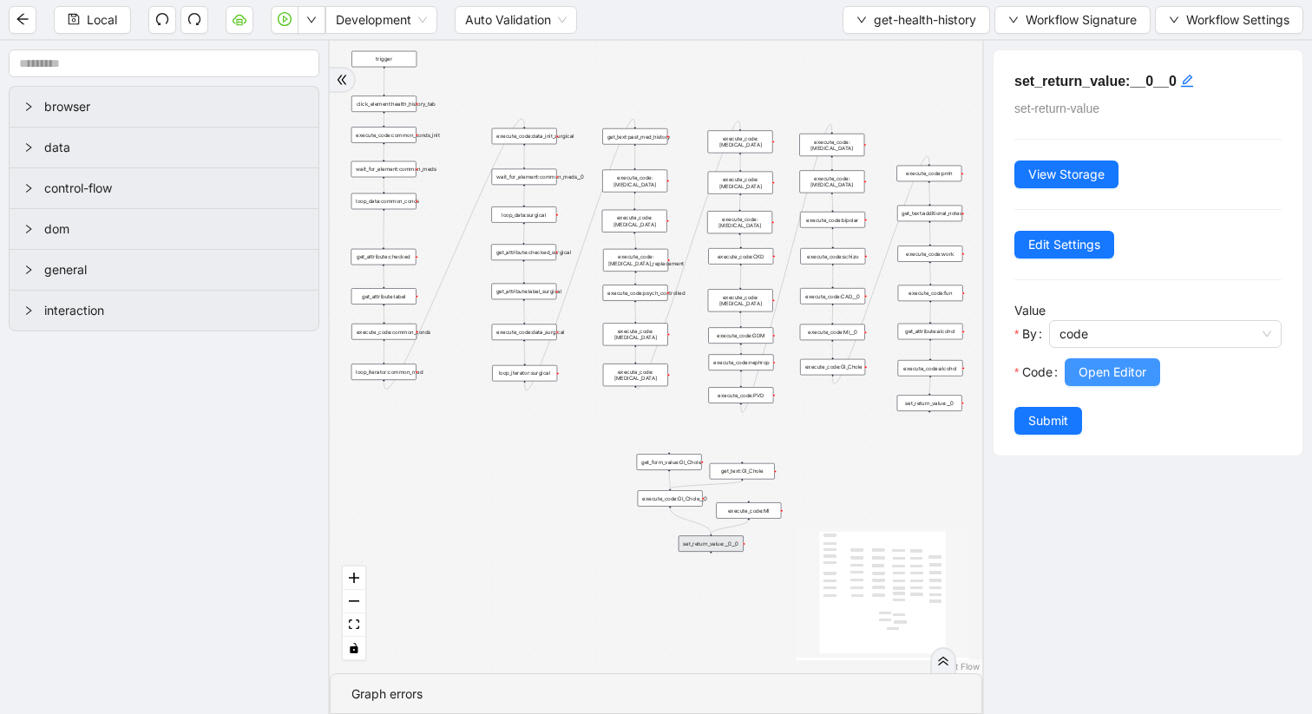
click at [1096, 372] on span "Open Editor" at bounding box center [1113, 372] width 68 height 19
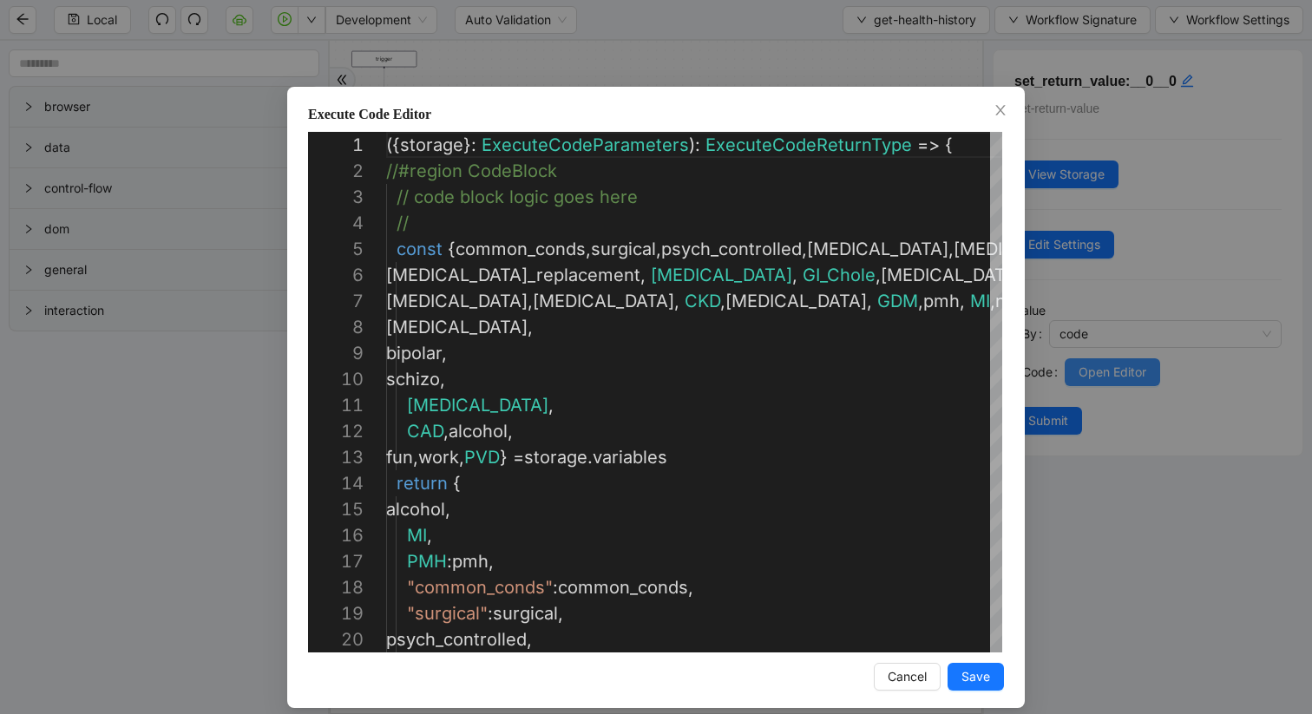
scroll to position [260, 0]
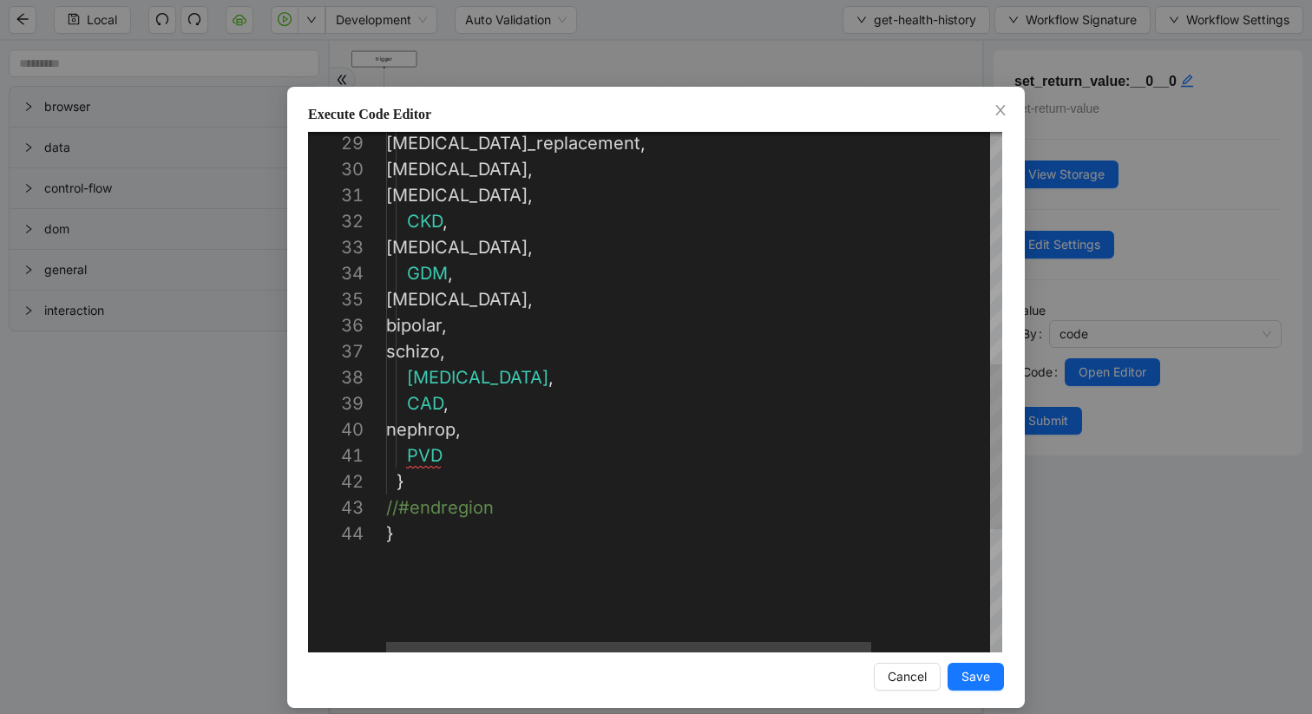
click at [476, 459] on div "hypothyroid_replacement , kidney_disease , heart_failure , CKD , eating_disorde…" at bounding box center [769, 221] width 767 height 1640
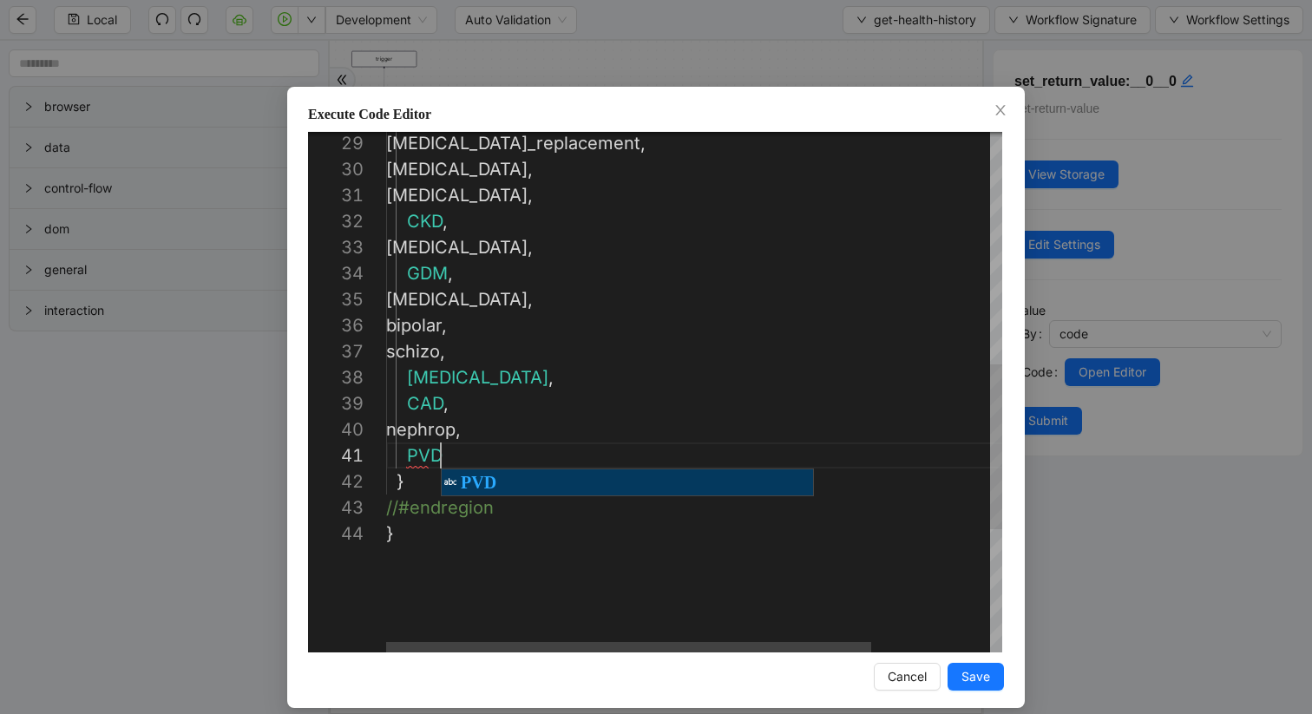
scroll to position [0, 55]
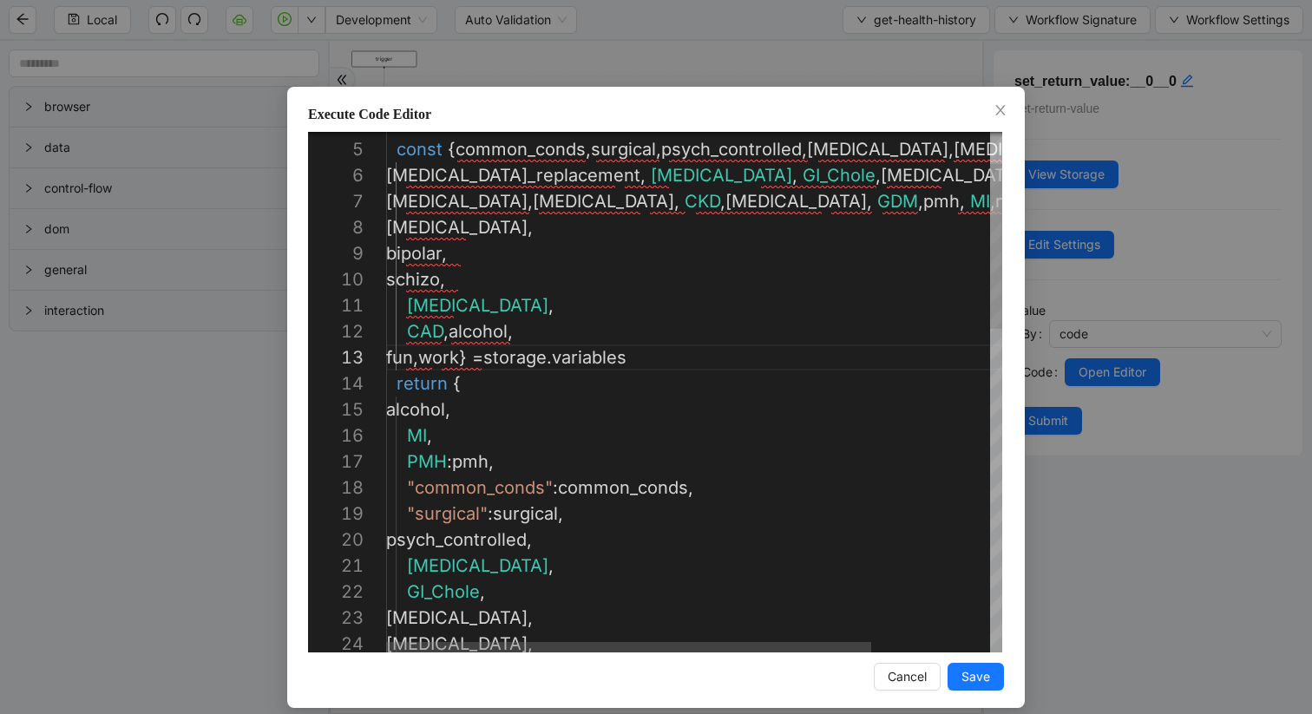
scroll to position [234, 163]
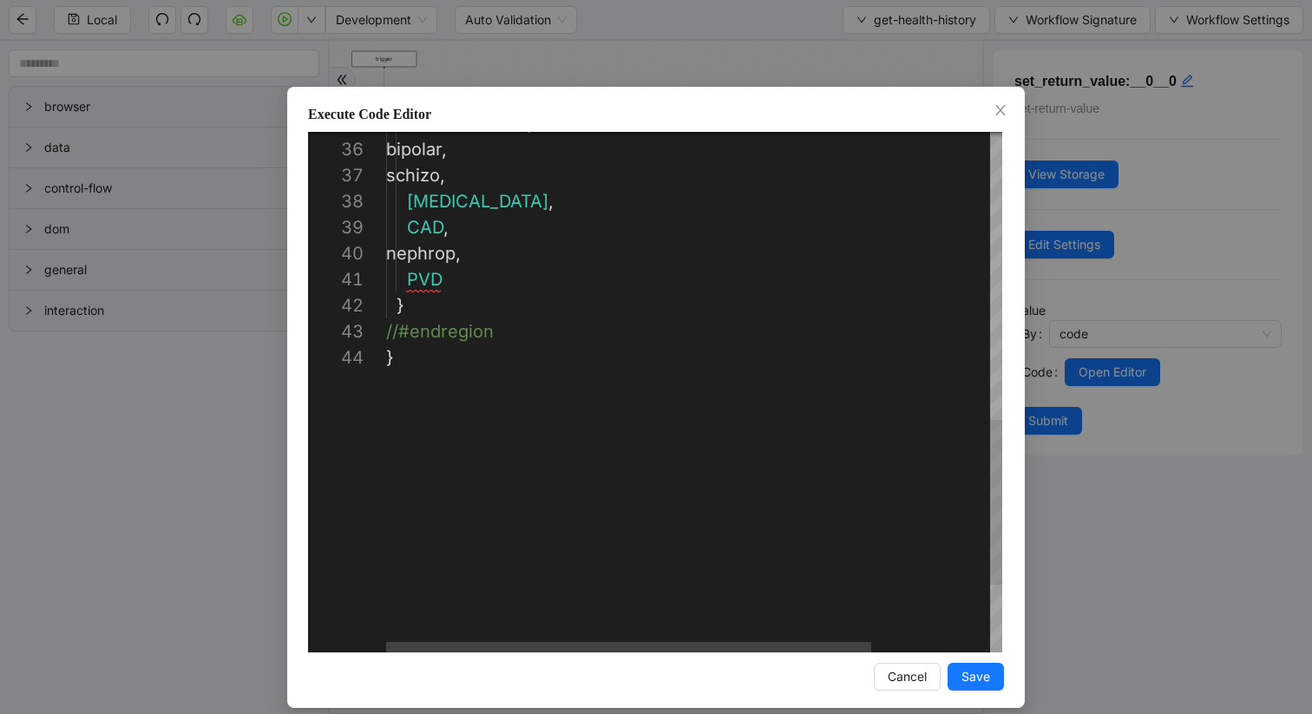
click at [462, 286] on div "asthma , bipolar , schizo , COPD , CAD , nephrop , PVD } //#endregion }" at bounding box center [769, 45] width 767 height 1640
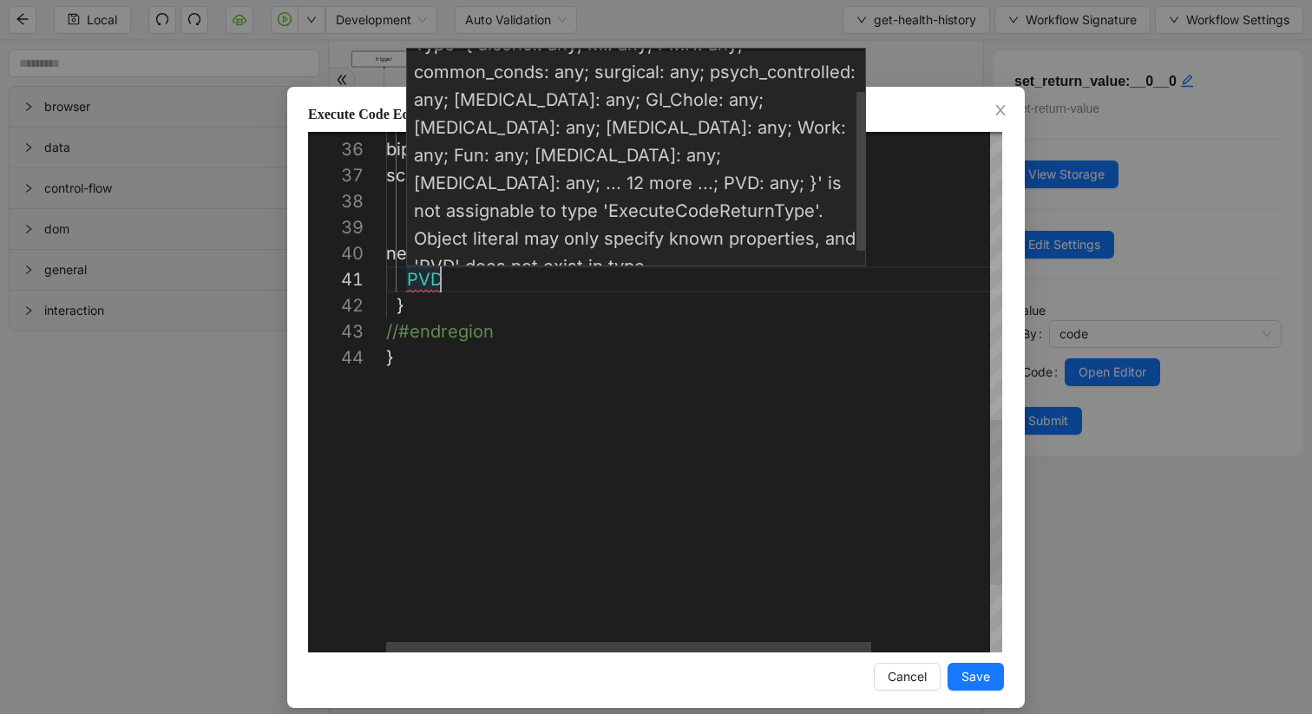
scroll to position [78, 0]
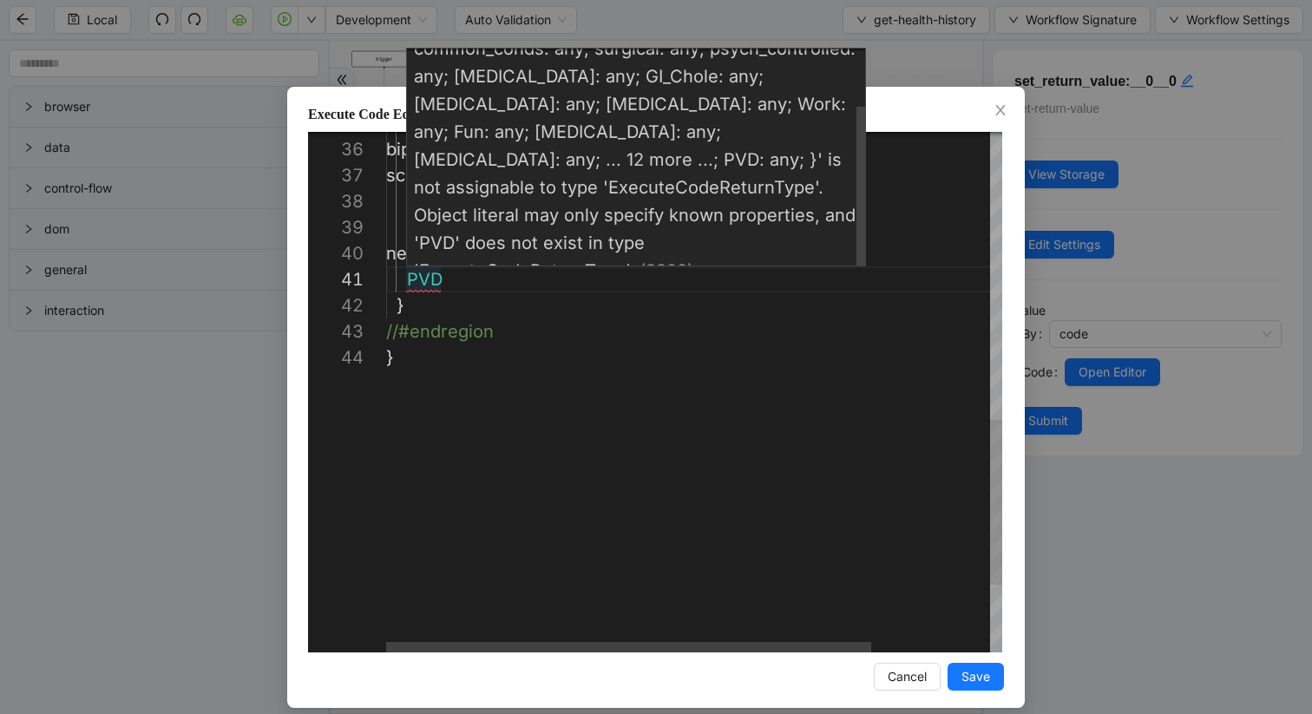
type textarea "**********"
click at [590, 233] on span "Type '{ alcohol: any; MI: any; PMH: any; common_conds: any; surgical: any; psyc…" at bounding box center [637, 145] width 447 height 271
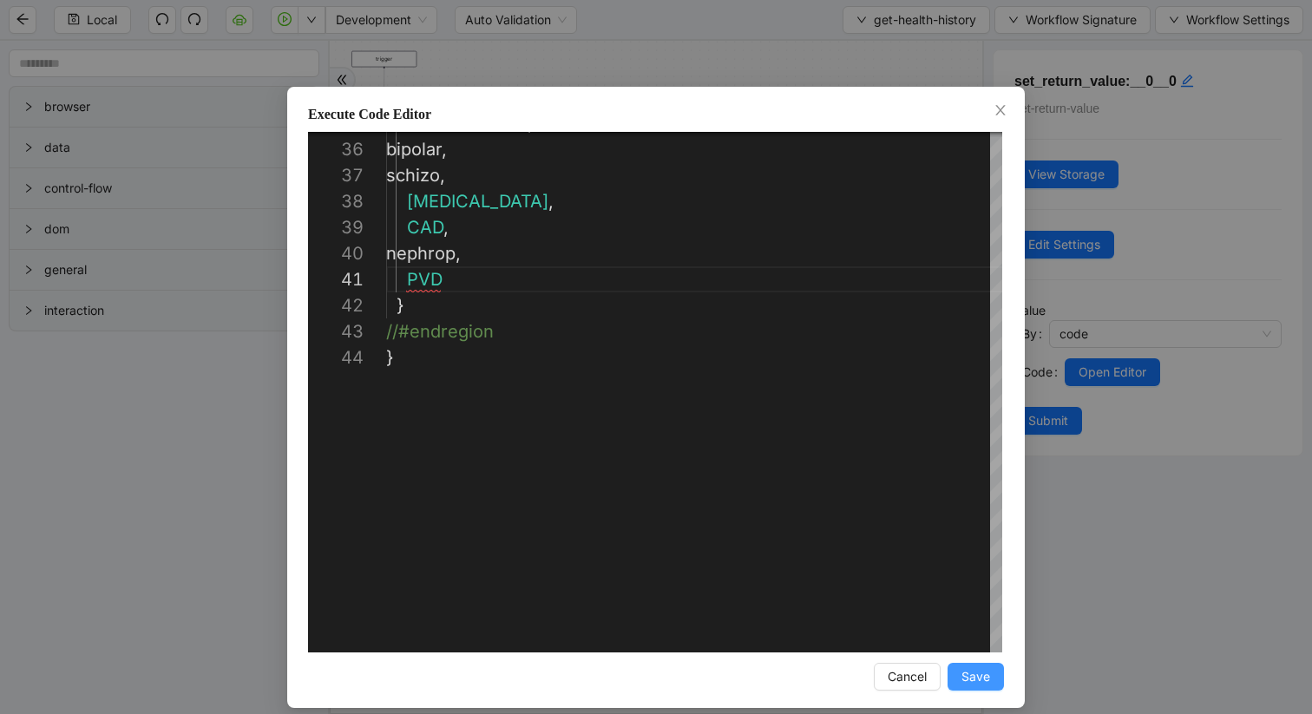
click at [982, 676] on span "Save" at bounding box center [976, 676] width 29 height 19
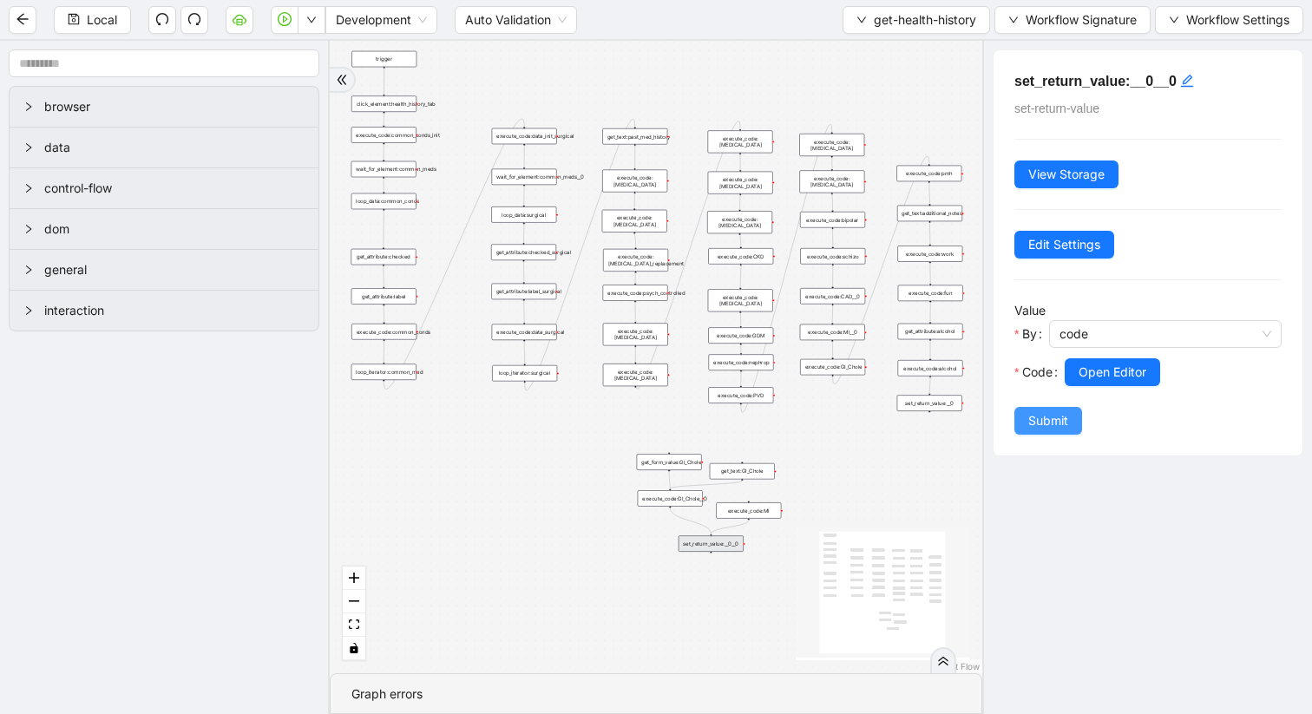
click at [1045, 427] on span "Submit" at bounding box center [1048, 420] width 40 height 19
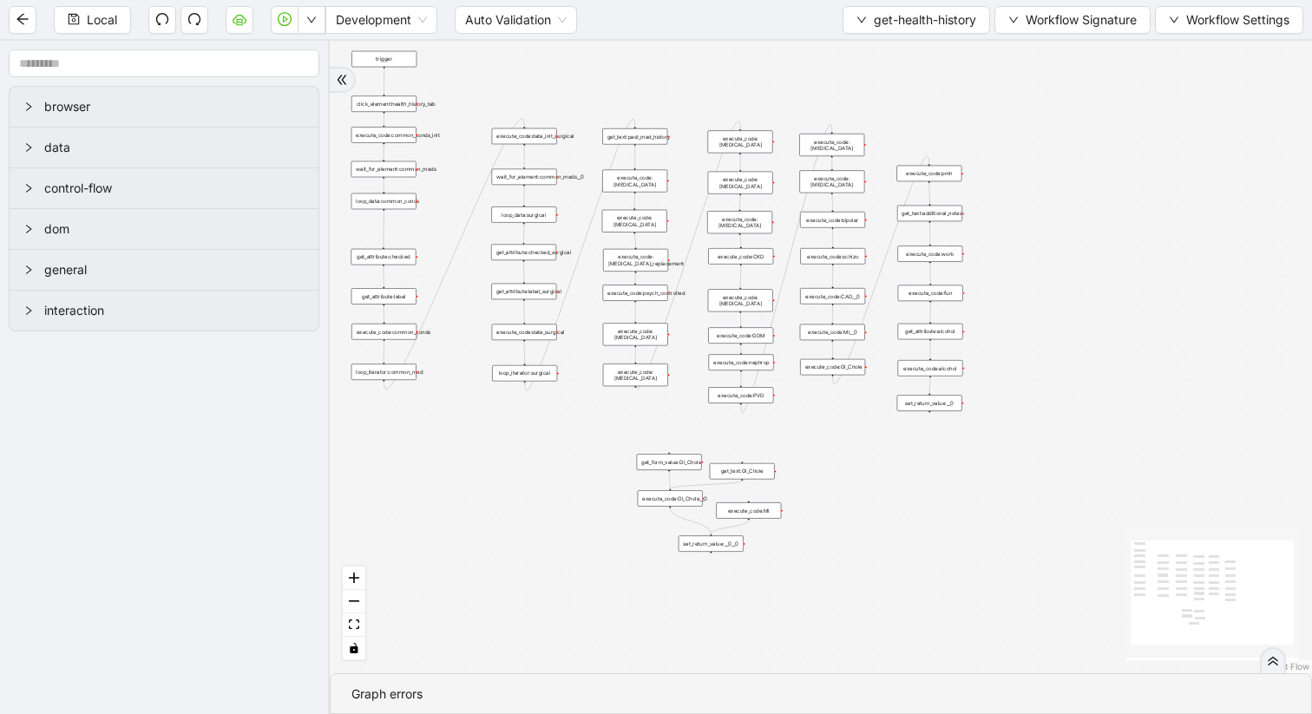
click at [743, 396] on div "execute_code:PVD" at bounding box center [740, 395] width 65 height 16
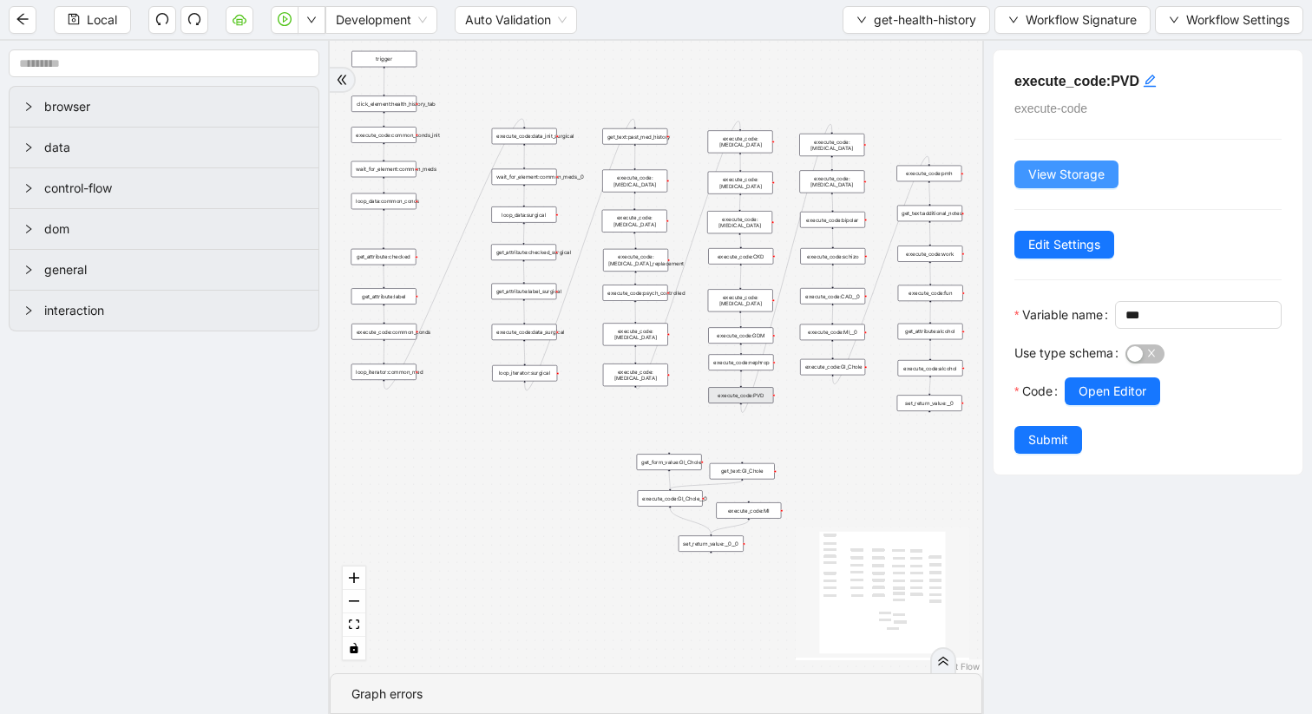
click at [1034, 169] on span "View Storage" at bounding box center [1066, 174] width 76 height 19
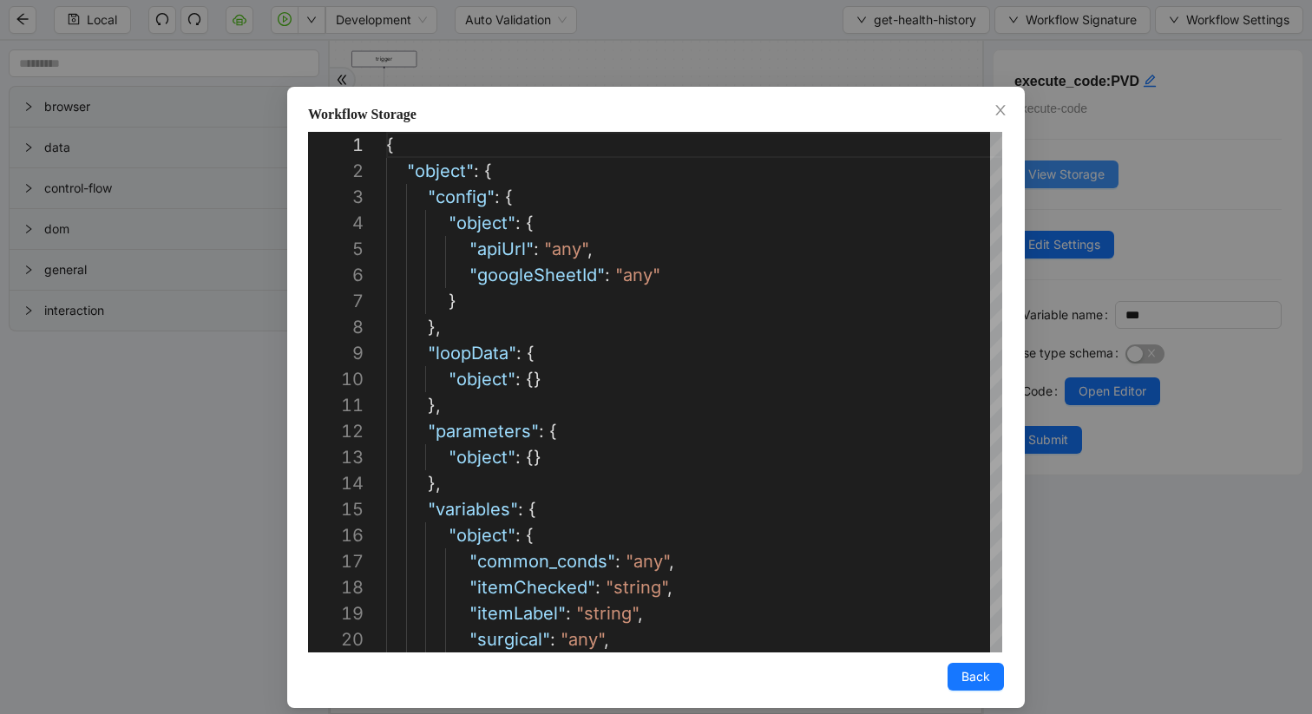
scroll to position [260, 0]
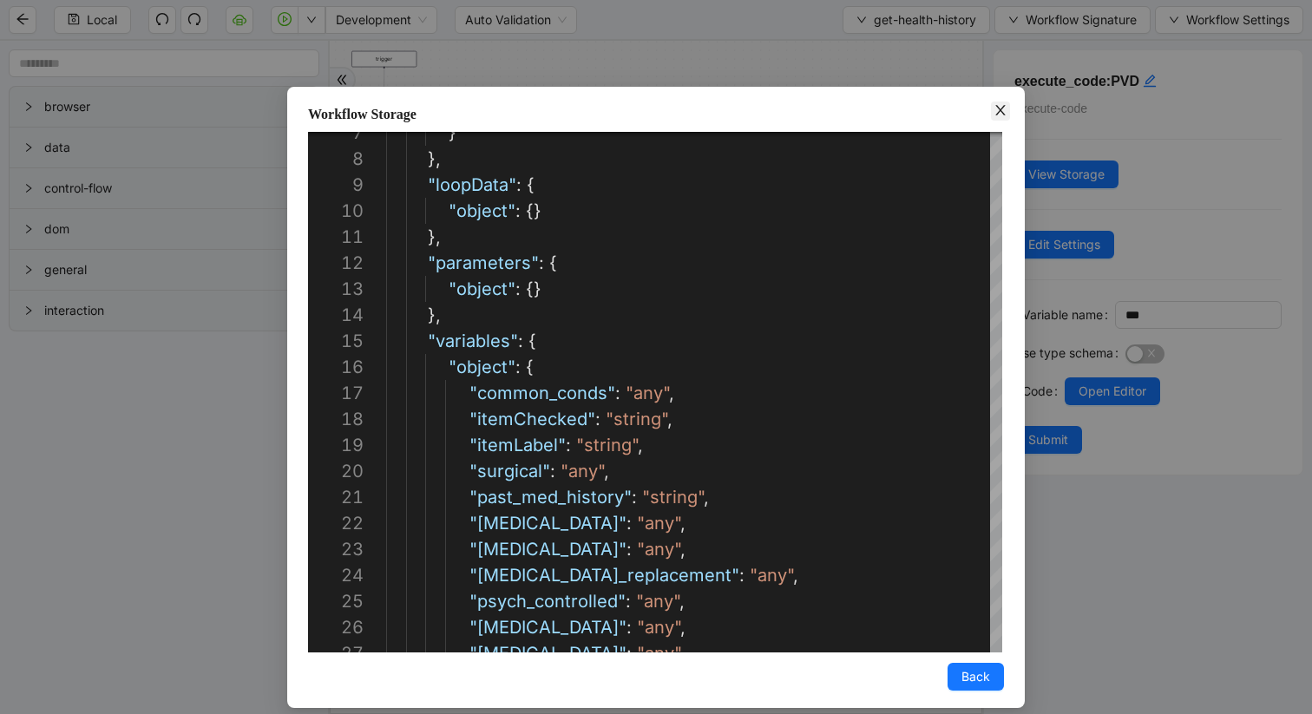
click at [995, 111] on icon "close" at bounding box center [1001, 110] width 14 height 14
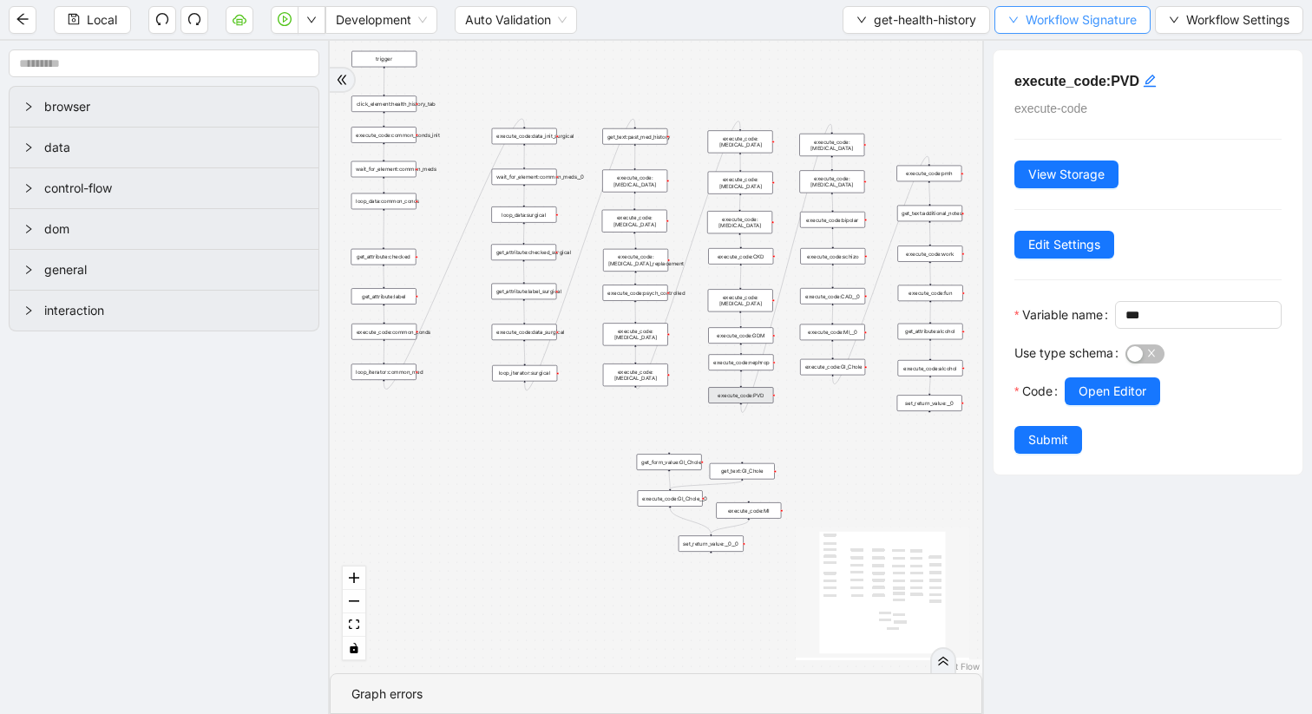
click at [1027, 20] on span "Workflow Signature" at bounding box center [1081, 19] width 111 height 19
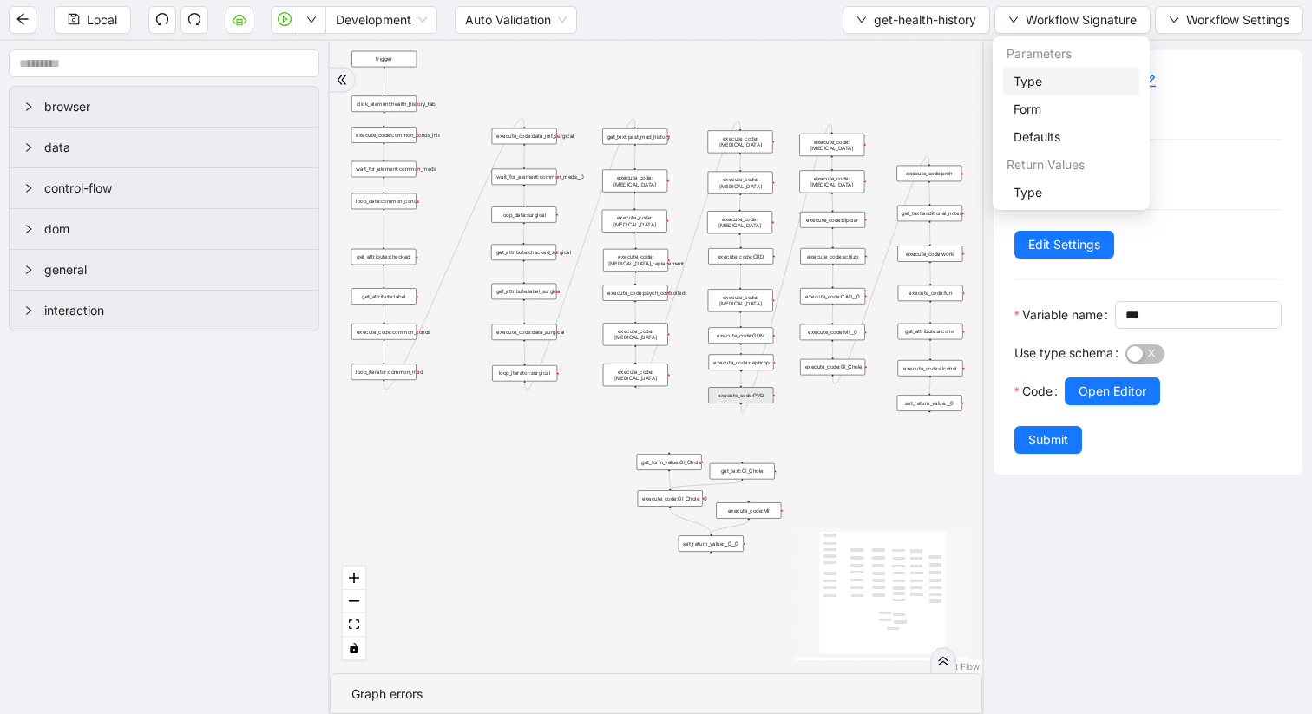
click at [1032, 78] on span "Type" at bounding box center [1071, 81] width 115 height 19
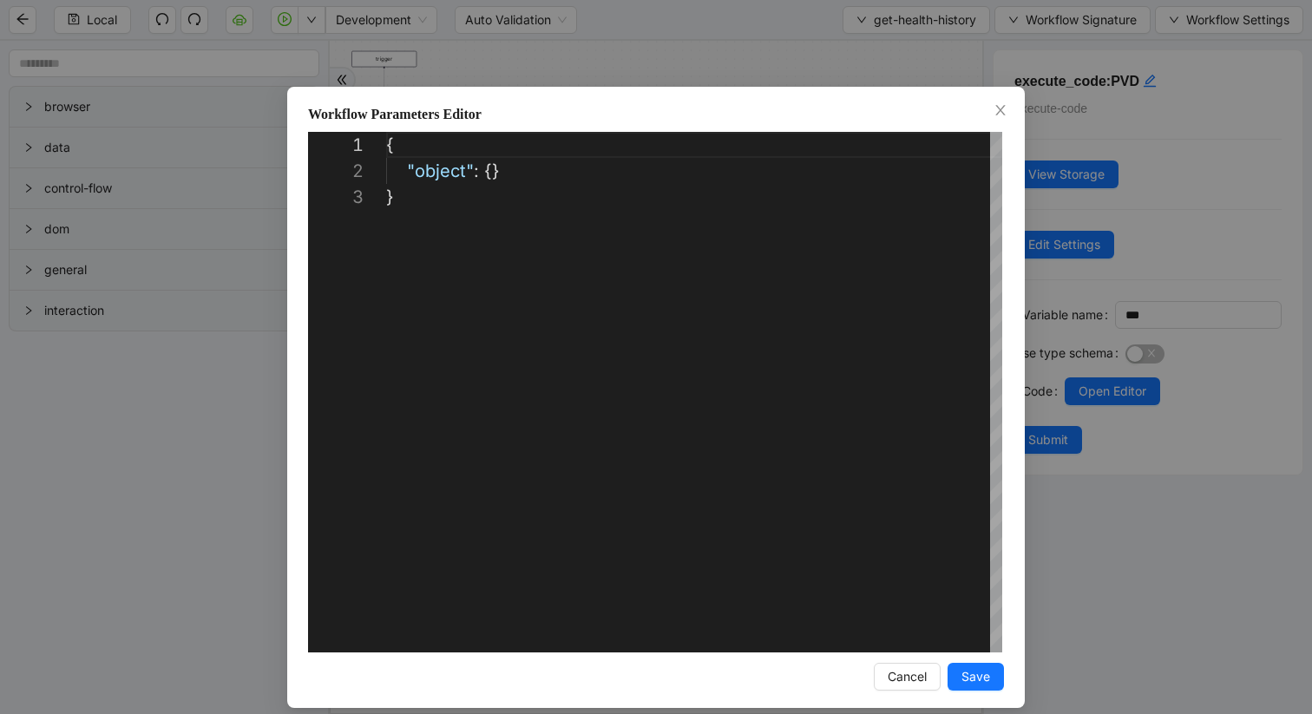
scroll to position [52, 0]
click at [1006, 101] on div "**********" at bounding box center [656, 397] width 738 height 621
click at [1004, 107] on icon "close" at bounding box center [1001, 110] width 14 height 14
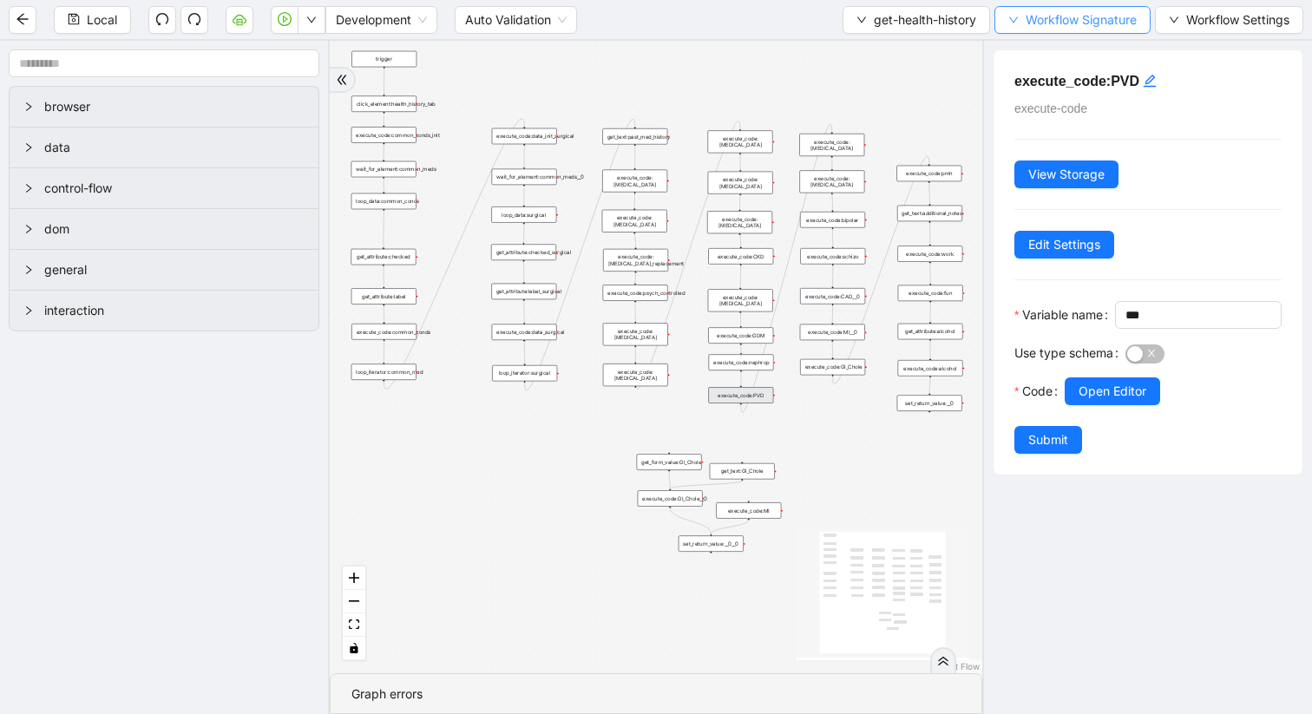
click at [1040, 19] on span "Workflow Signature" at bounding box center [1081, 19] width 111 height 19
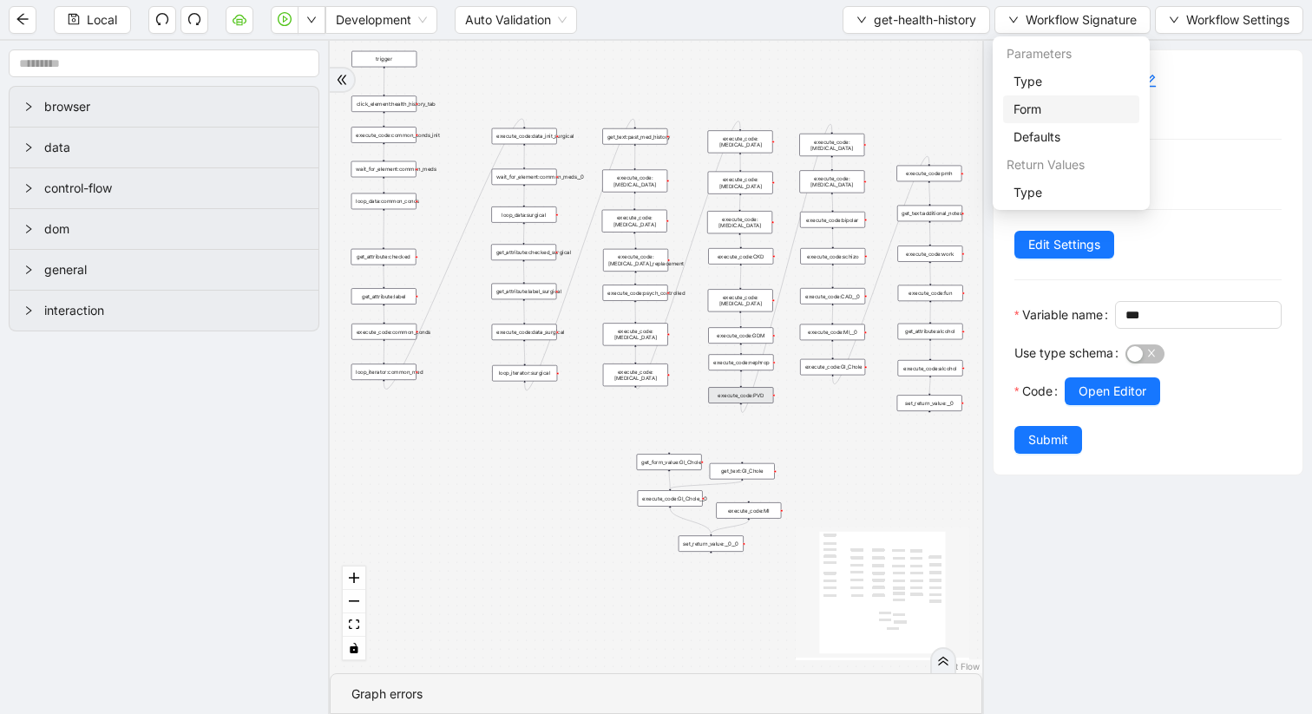
click at [1028, 105] on span "Form" at bounding box center [1071, 109] width 115 height 19
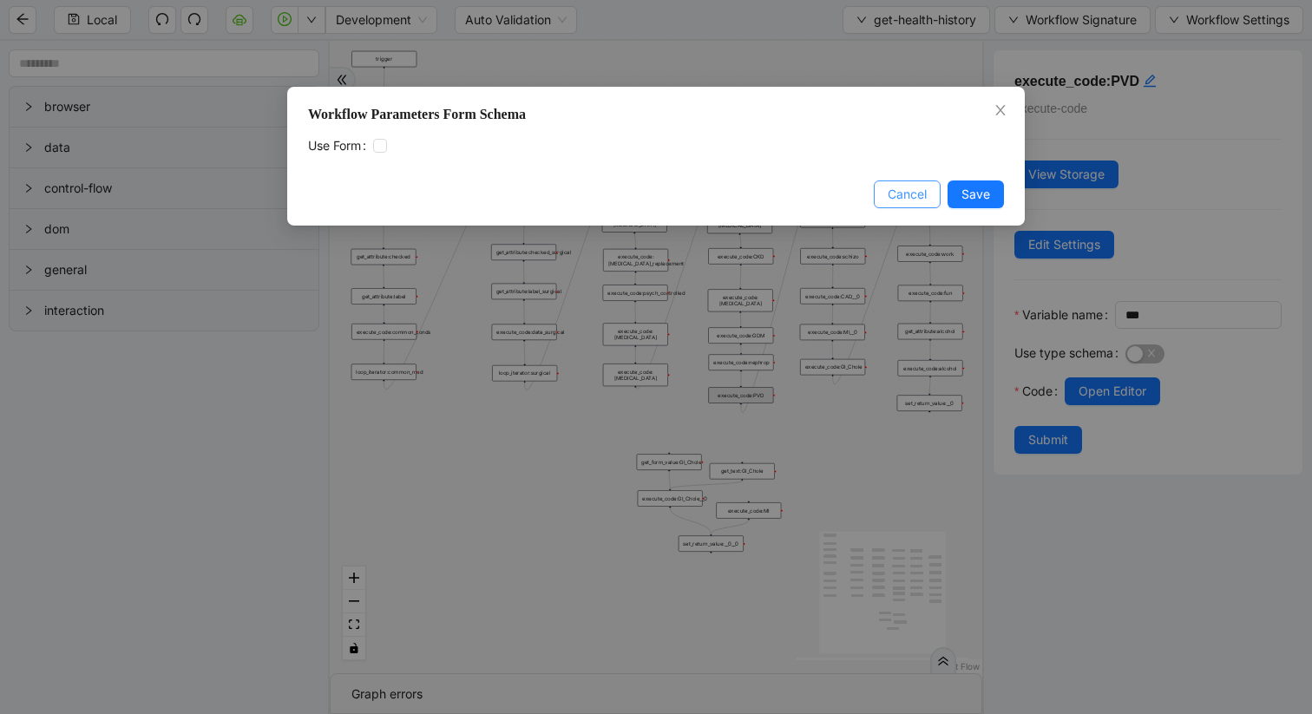
click at [916, 189] on span "Cancel" at bounding box center [907, 194] width 39 height 19
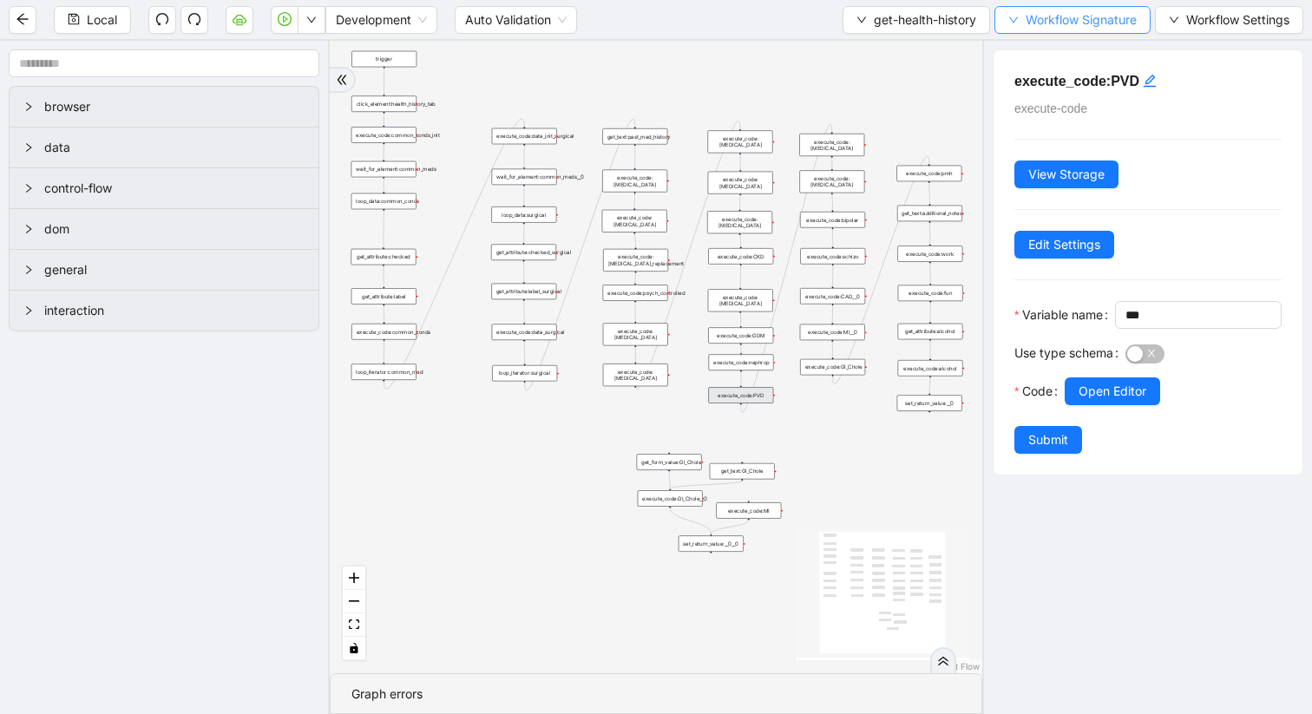
click at [1041, 23] on span "Workflow Signature" at bounding box center [1081, 19] width 111 height 19
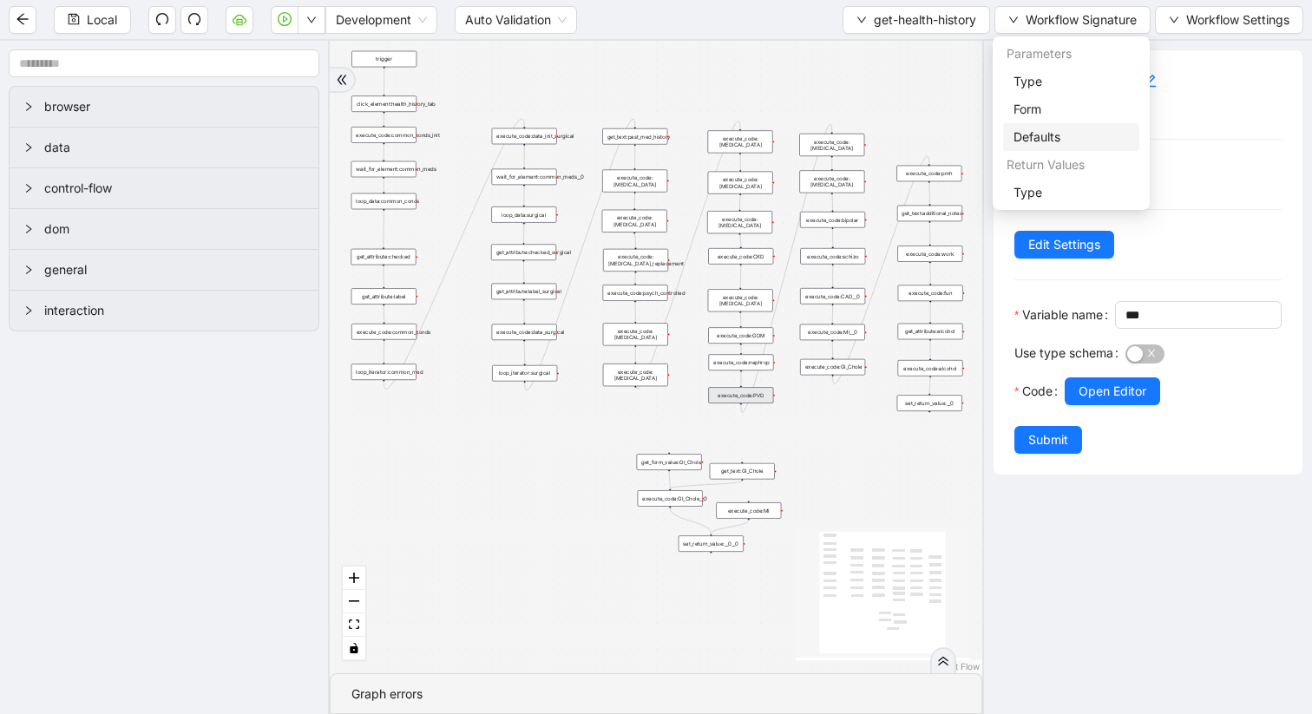
click at [1036, 142] on span "Defaults" at bounding box center [1071, 137] width 115 height 19
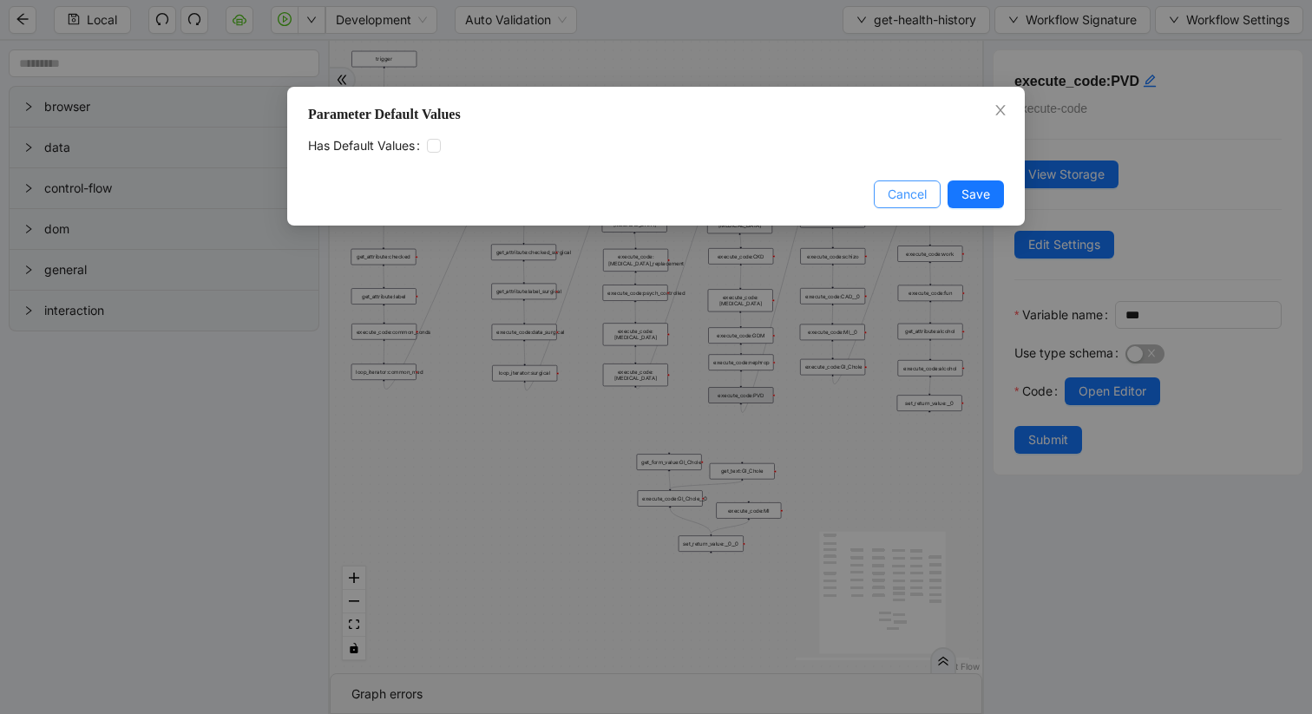
click at [909, 181] on button "Cancel" at bounding box center [907, 195] width 67 height 28
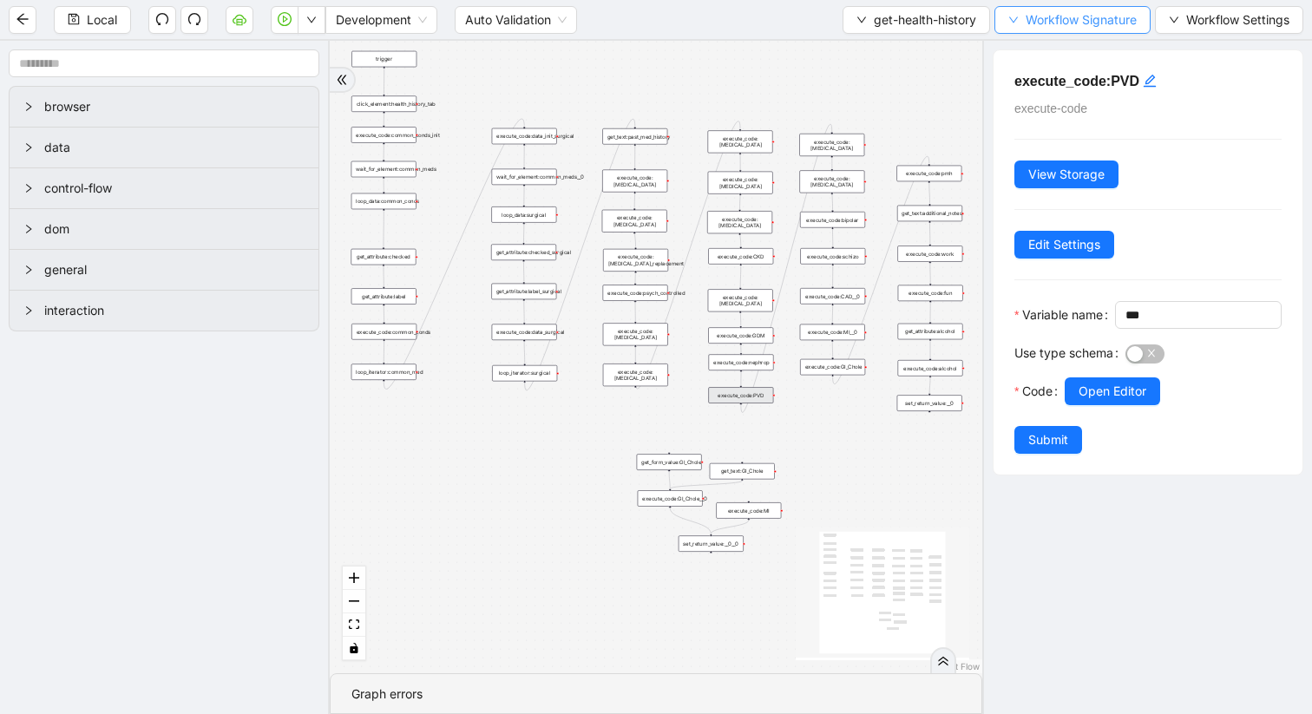
click at [1026, 10] on span "Workflow Signature" at bounding box center [1081, 19] width 111 height 19
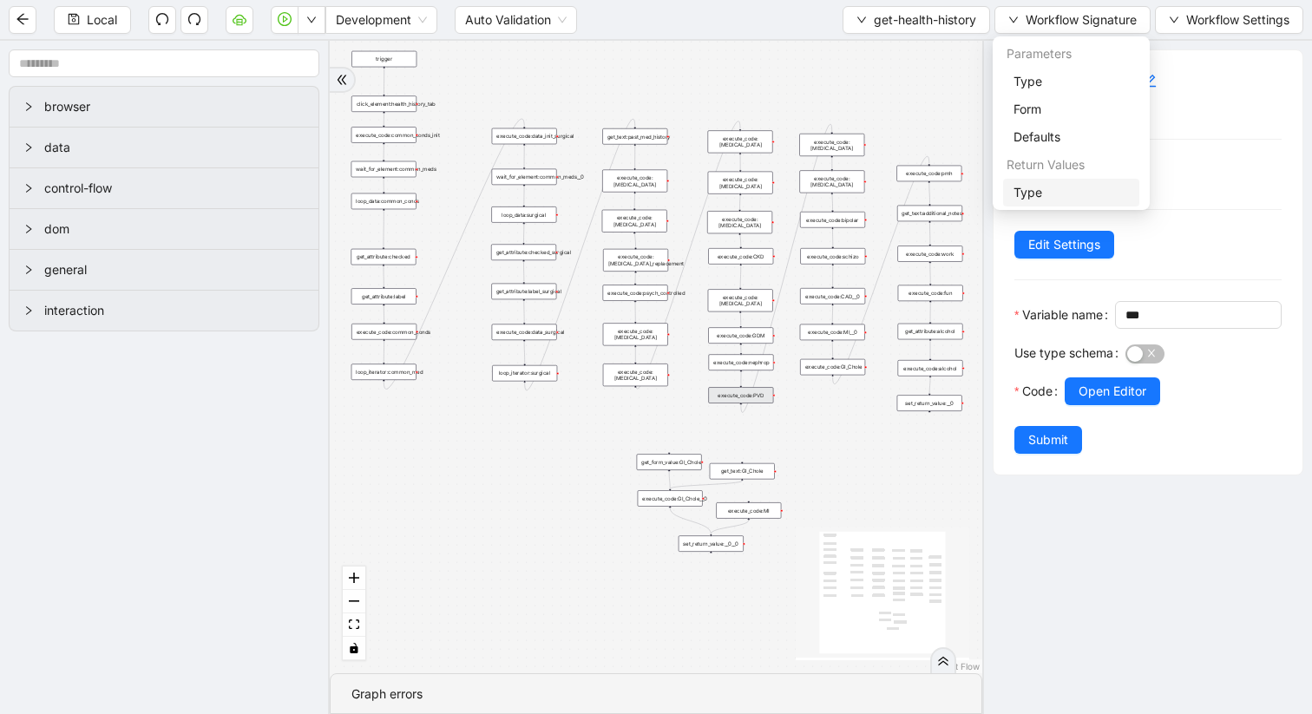
click at [1019, 199] on span "Type" at bounding box center [1071, 192] width 115 height 19
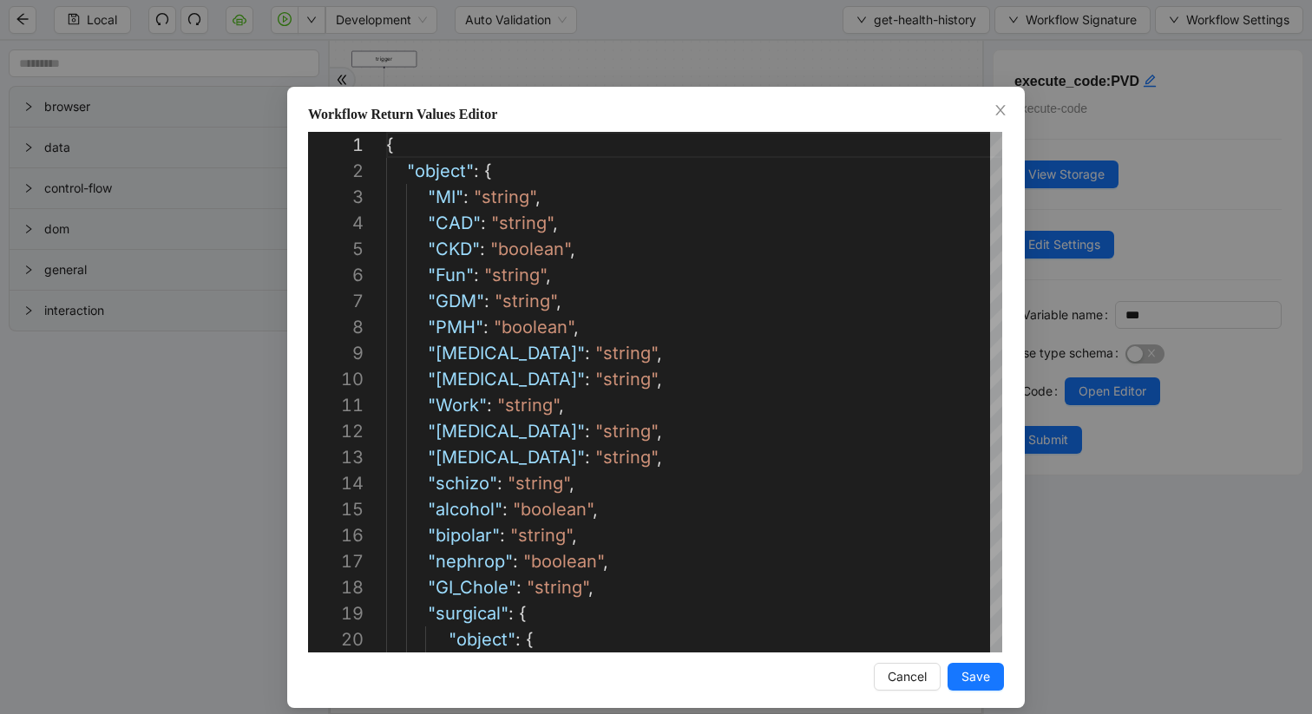
scroll to position [260, 0]
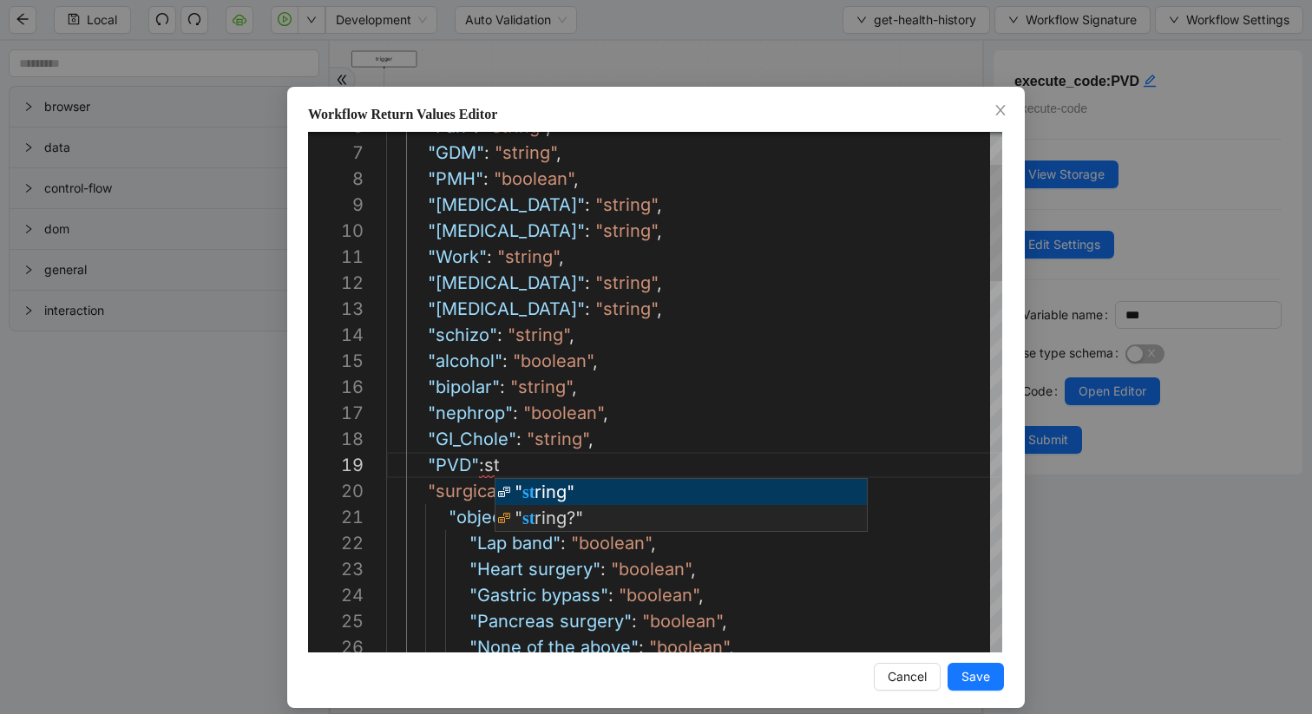
scroll to position [208, 157]
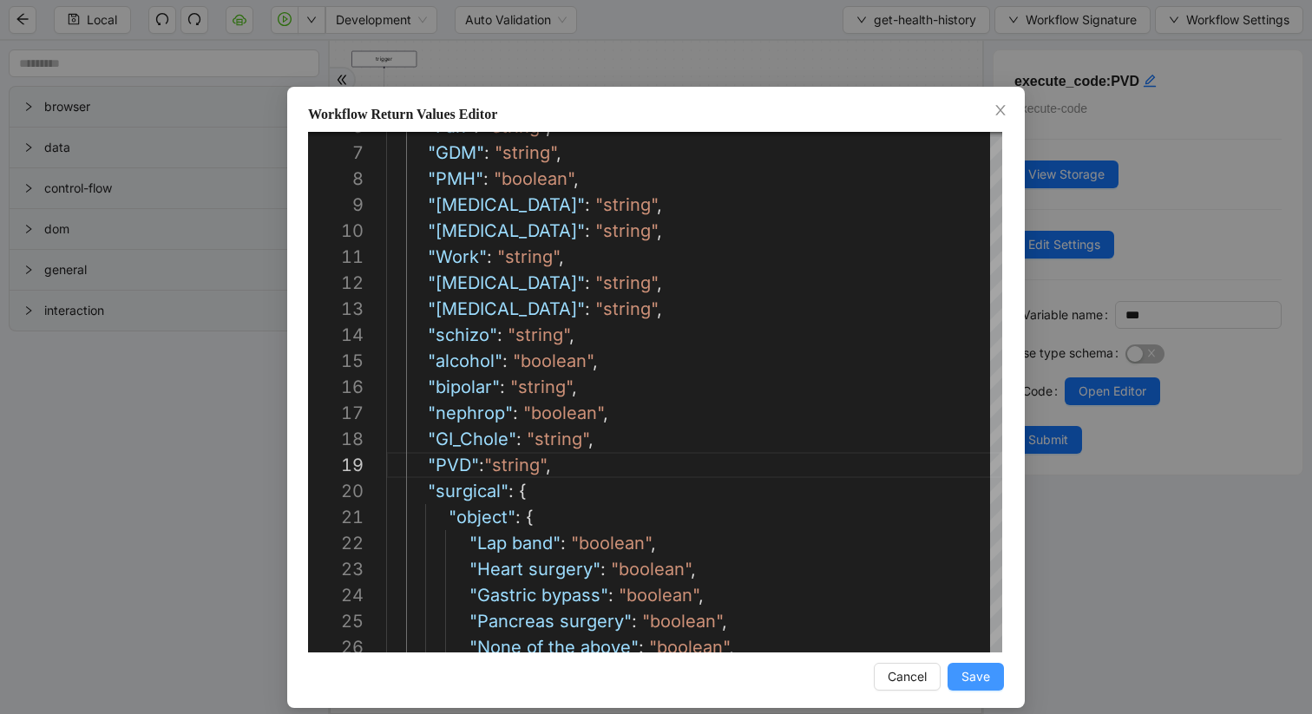
type textarea "**********"
click at [966, 671] on span "Save" at bounding box center [976, 676] width 29 height 19
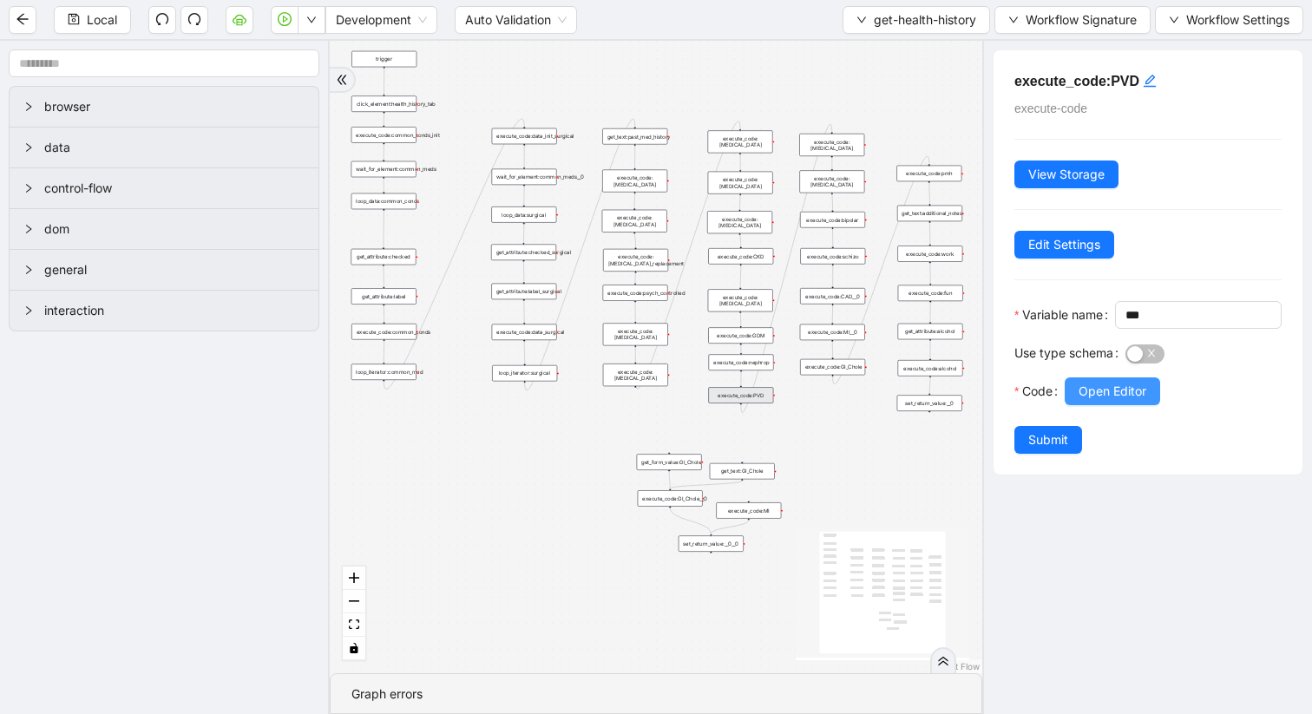
click at [1099, 401] on span "Open Editor" at bounding box center [1113, 391] width 68 height 19
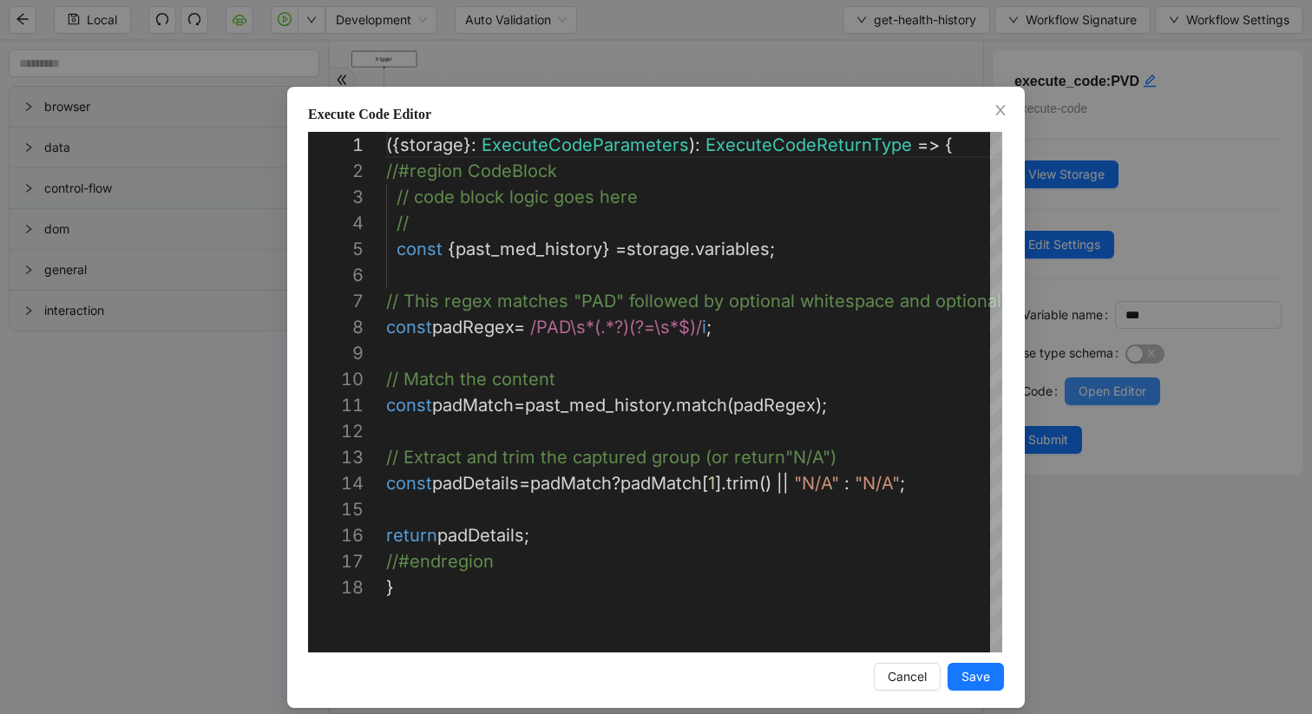
scroll to position [260, 0]
click at [982, 675] on span "Save" at bounding box center [976, 676] width 29 height 19
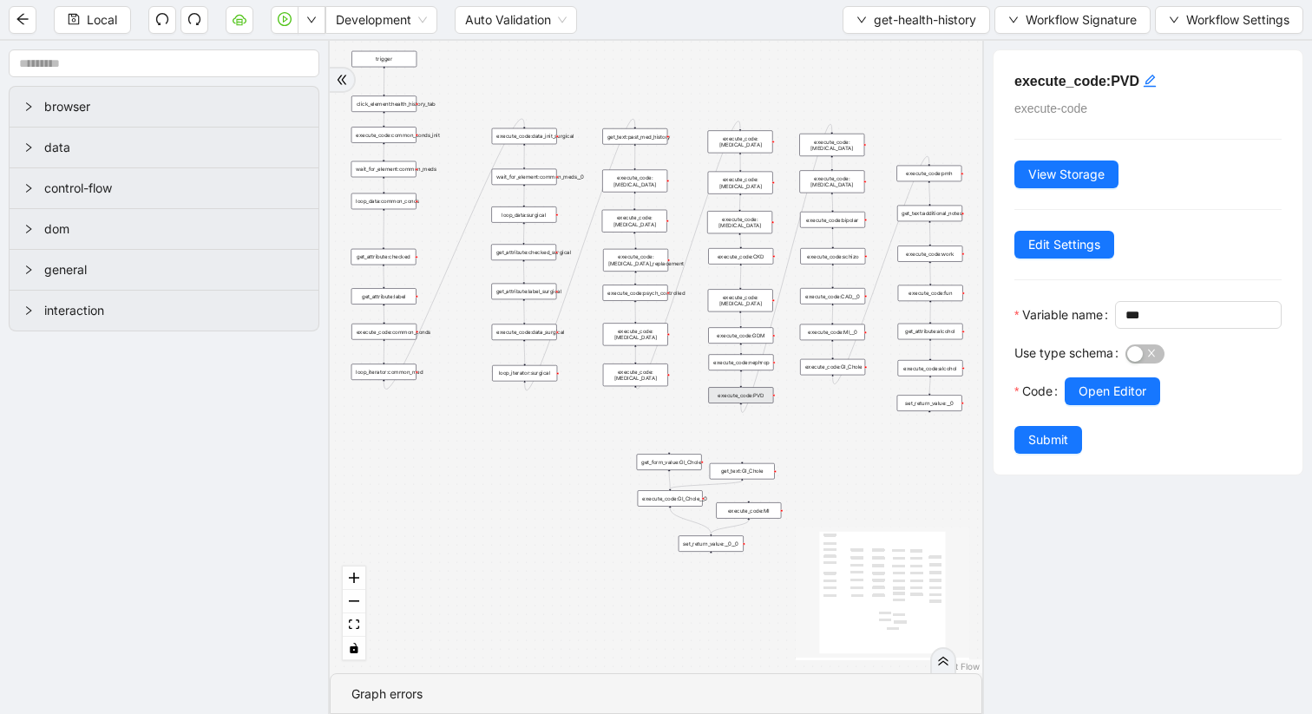
click at [707, 545] on div "set_return_value:__0__0" at bounding box center [711, 543] width 65 height 16
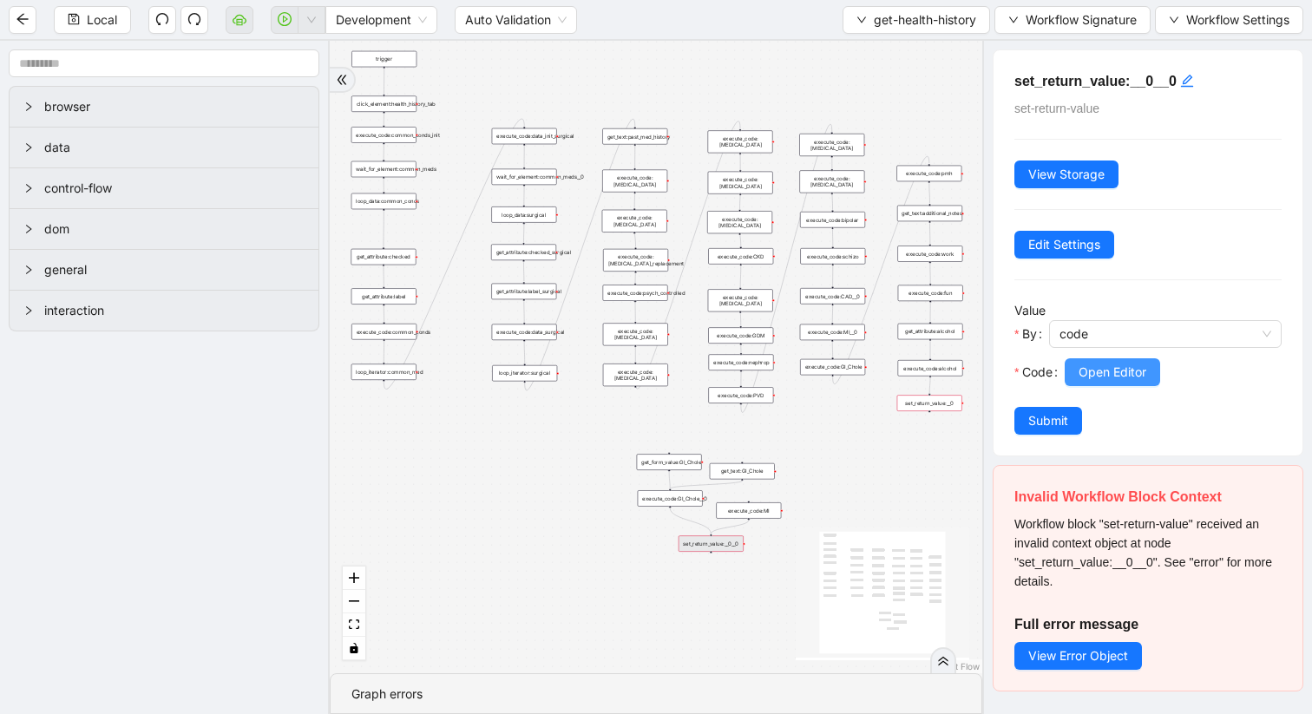
click at [1131, 370] on span "Open Editor" at bounding box center [1113, 372] width 68 height 19
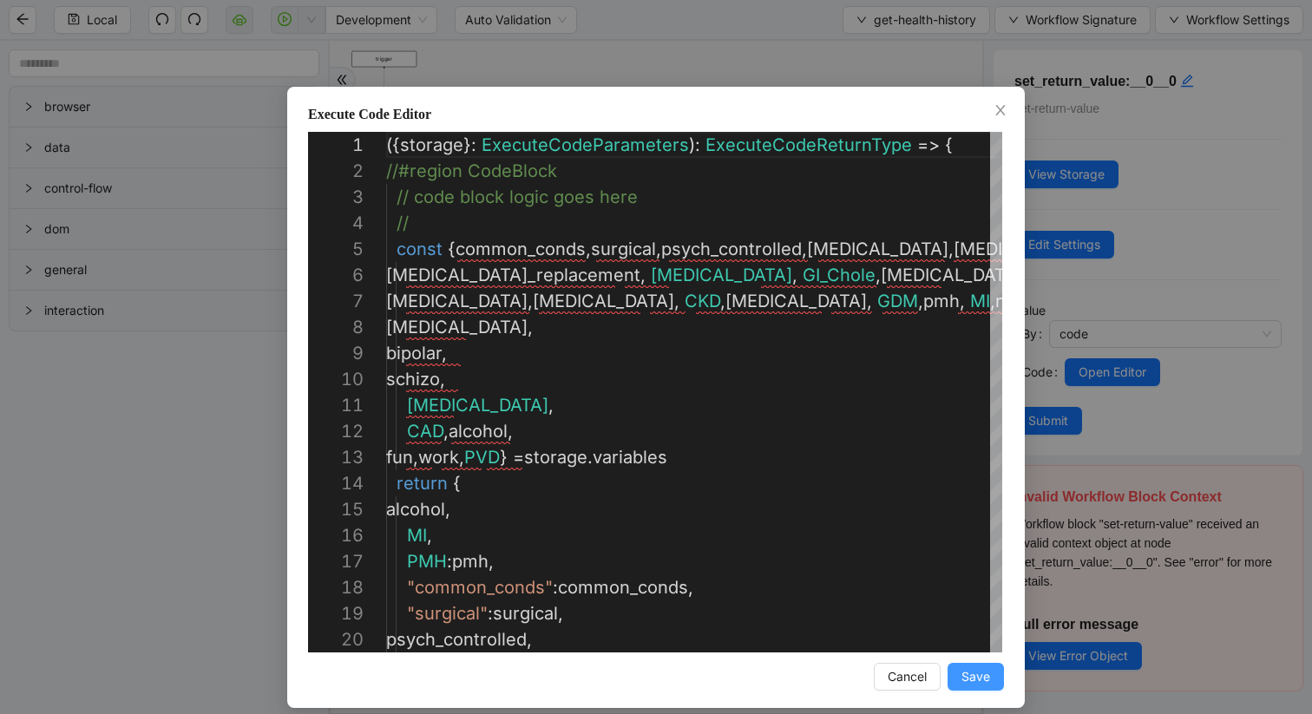
click at [981, 680] on span "Save" at bounding box center [976, 676] width 29 height 19
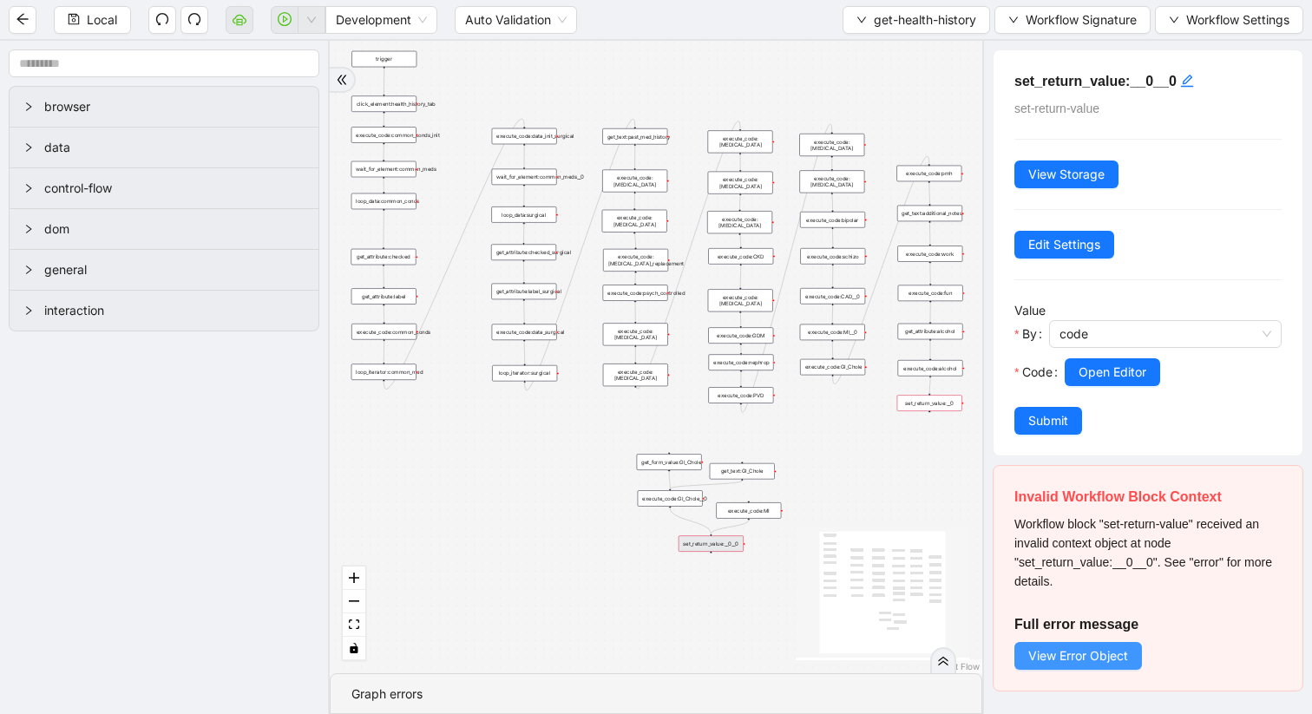
click at [1076, 652] on span "View Error Object" at bounding box center [1078, 656] width 100 height 19
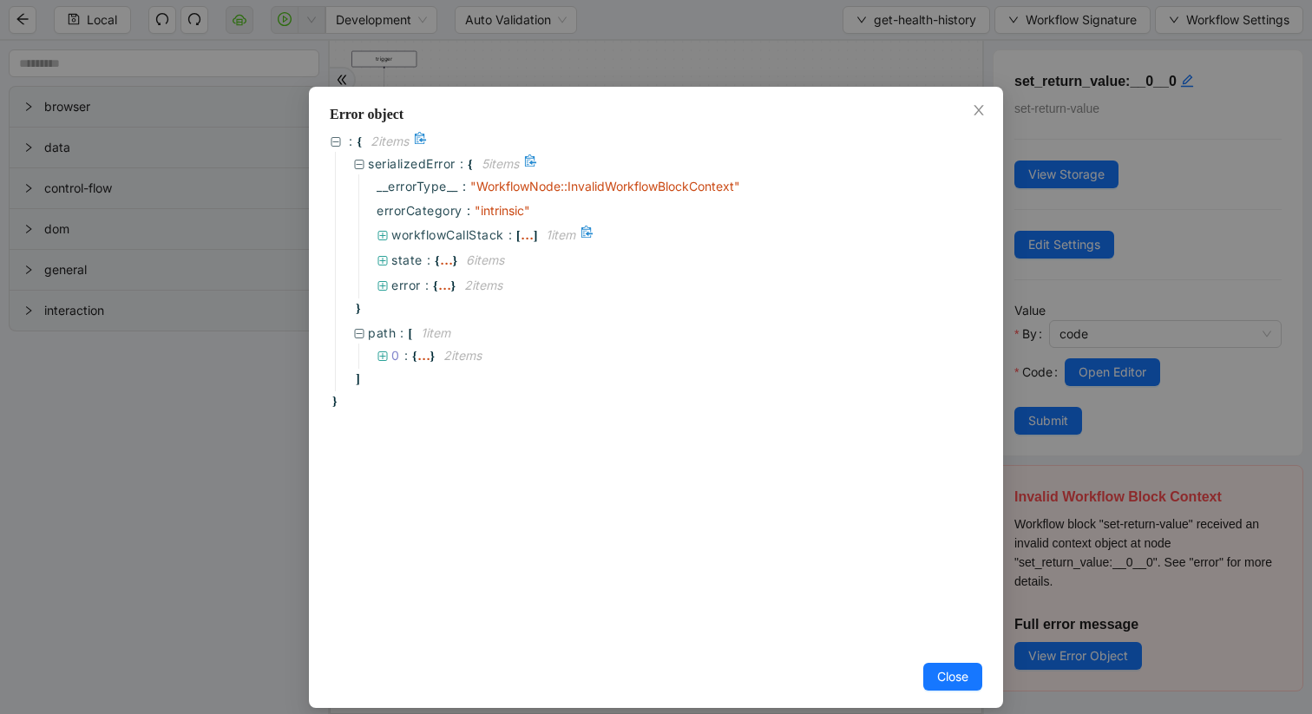
click at [384, 233] on icon at bounding box center [383, 236] width 12 height 12
click at [408, 255] on icon at bounding box center [407, 258] width 10 height 10
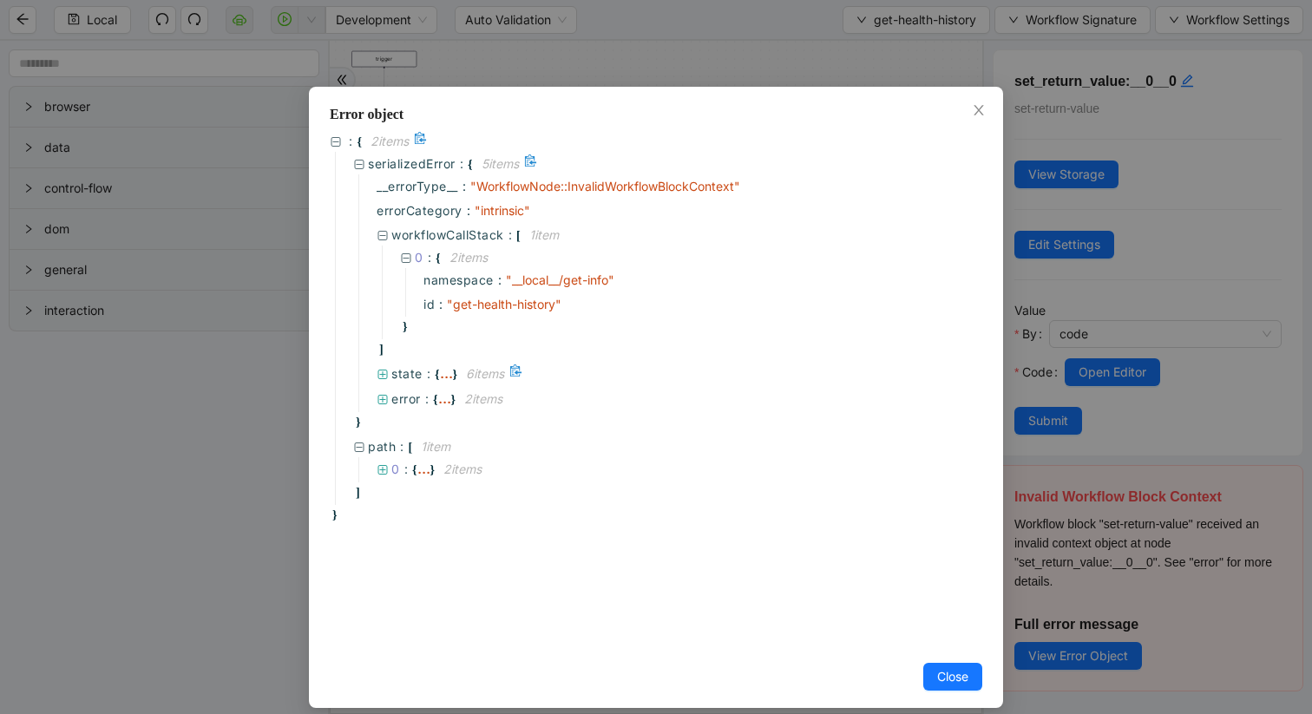
click at [382, 370] on icon at bounding box center [383, 375] width 10 height 10
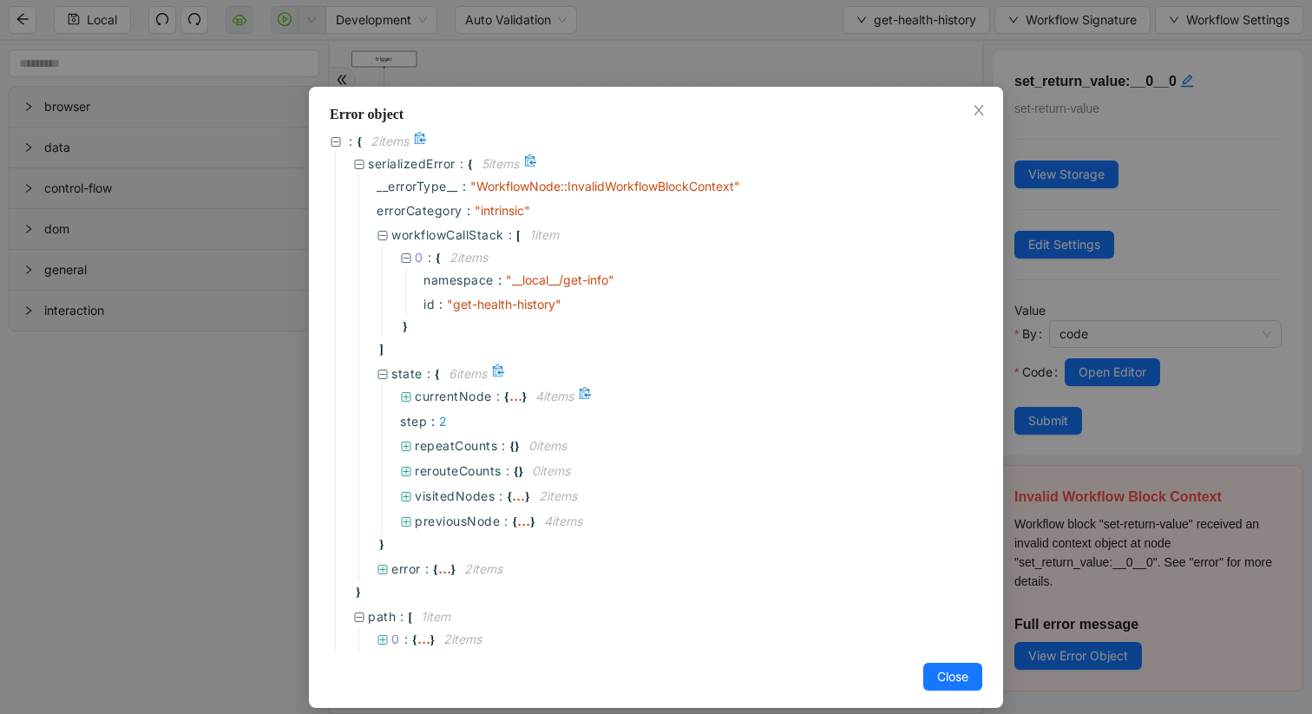
click at [407, 394] on icon at bounding box center [406, 397] width 12 height 12
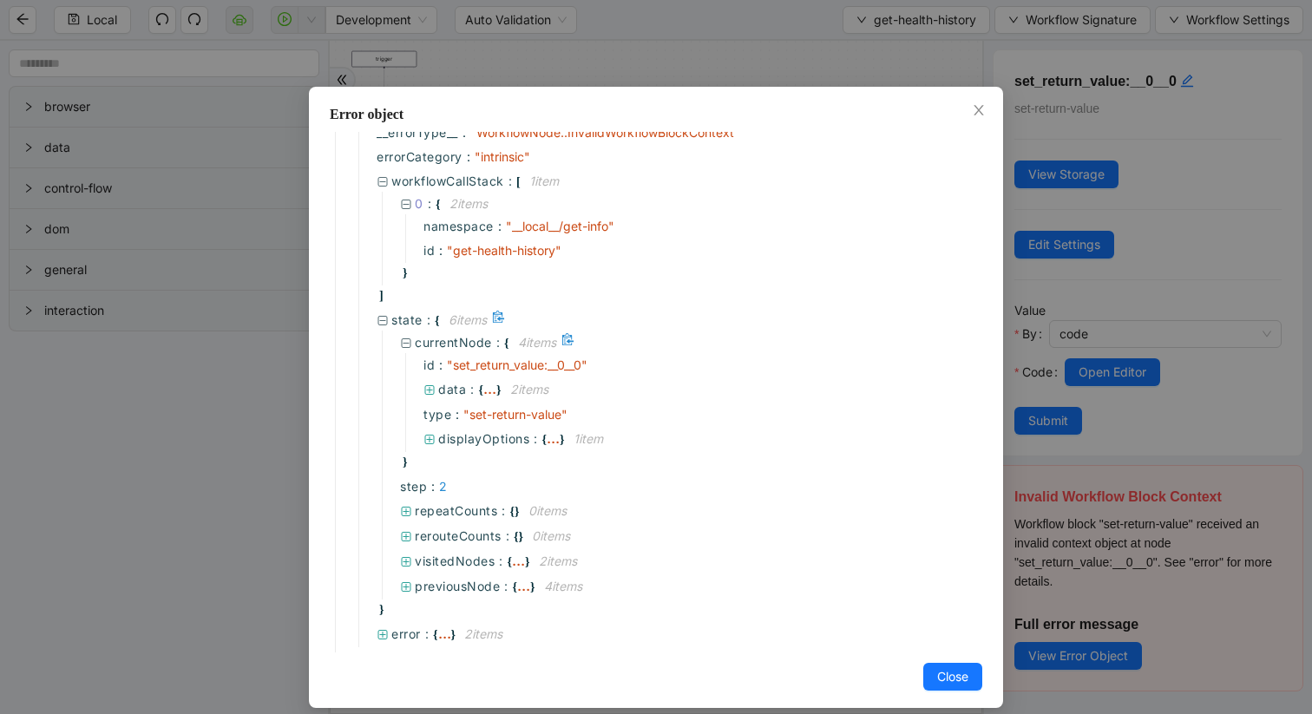
scroll to position [65, 0]
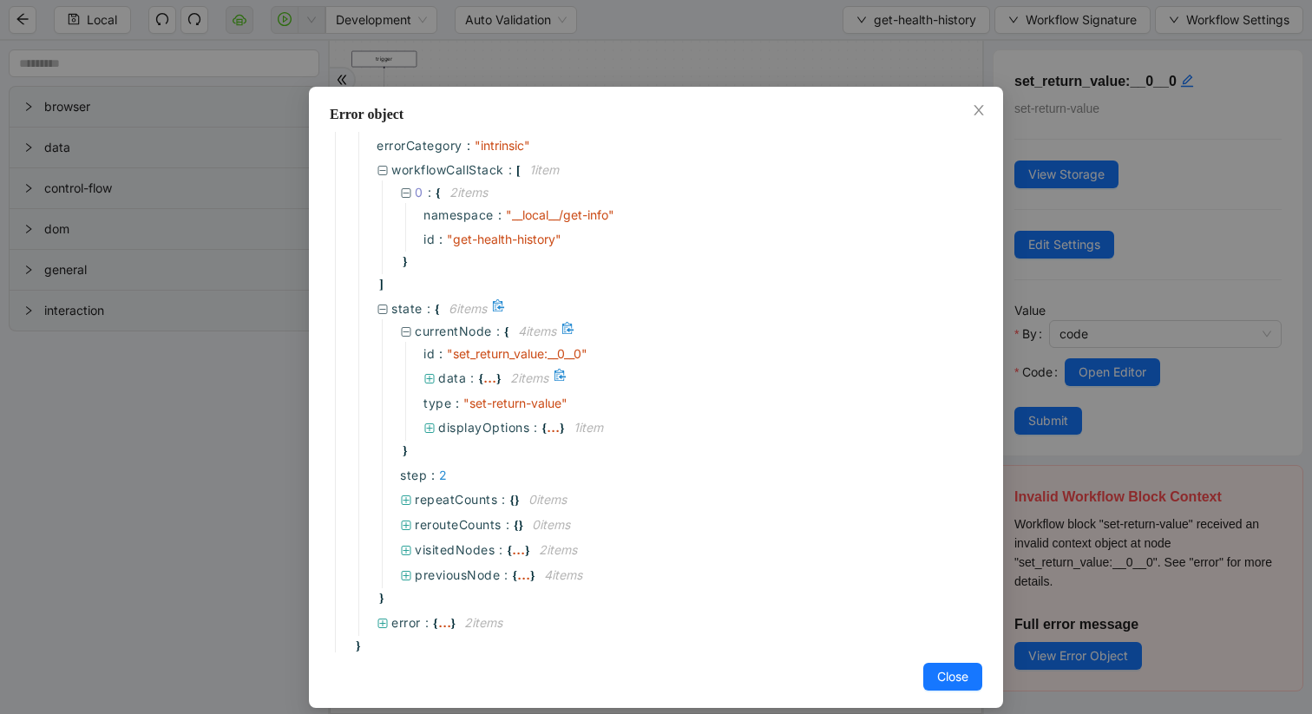
click at [430, 373] on icon at bounding box center [430, 379] width 12 height 12
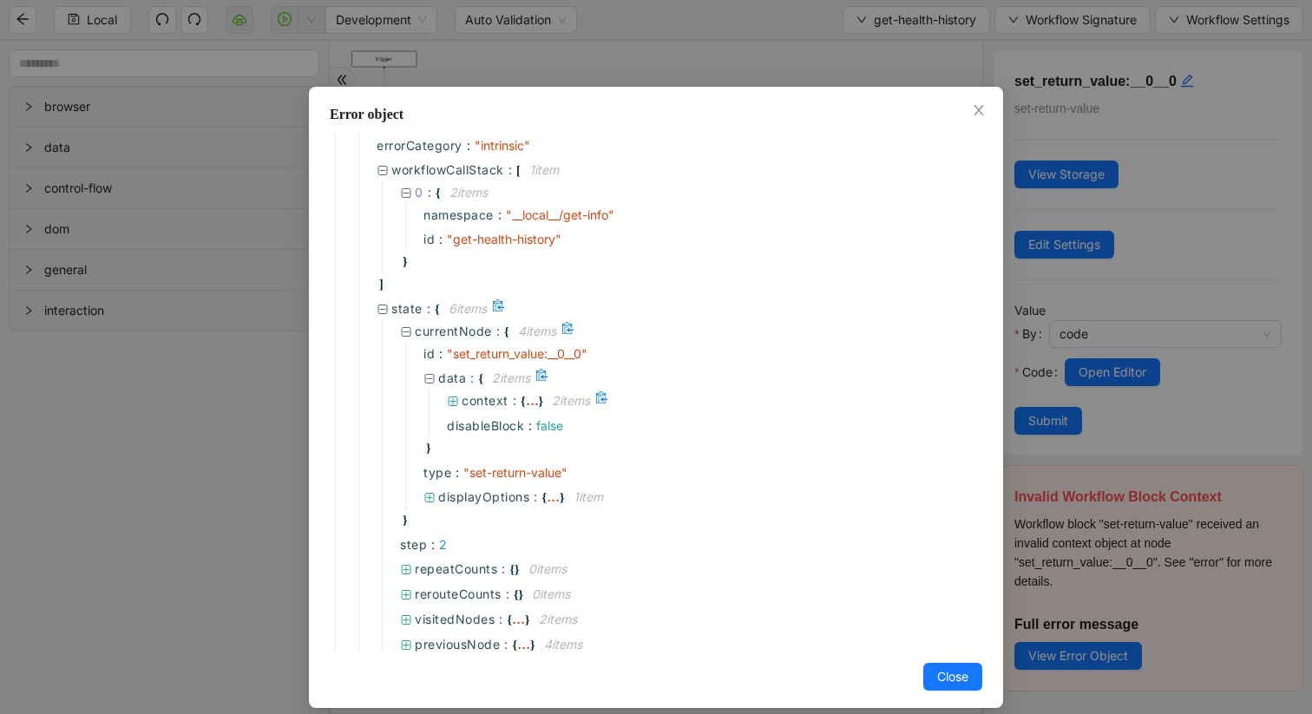
click at [456, 396] on icon at bounding box center [453, 402] width 12 height 12
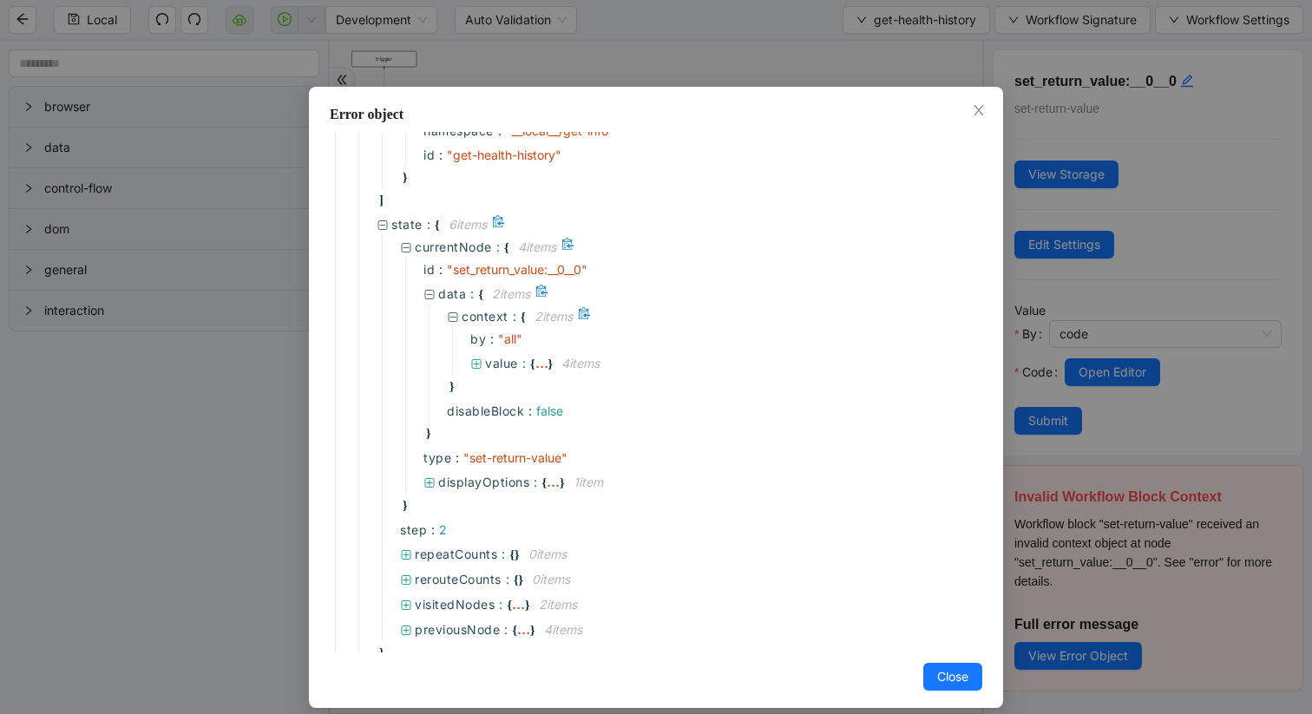
scroll to position [197, 0]
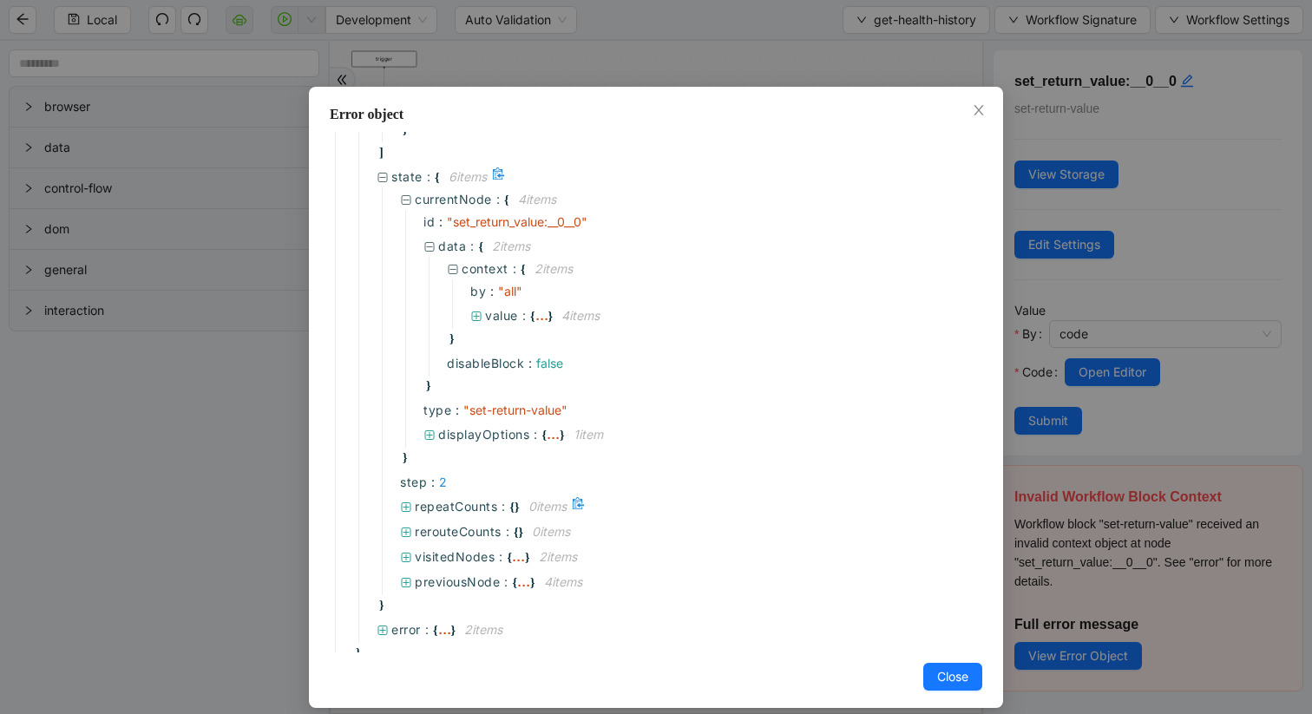
click at [408, 502] on icon at bounding box center [406, 508] width 12 height 12
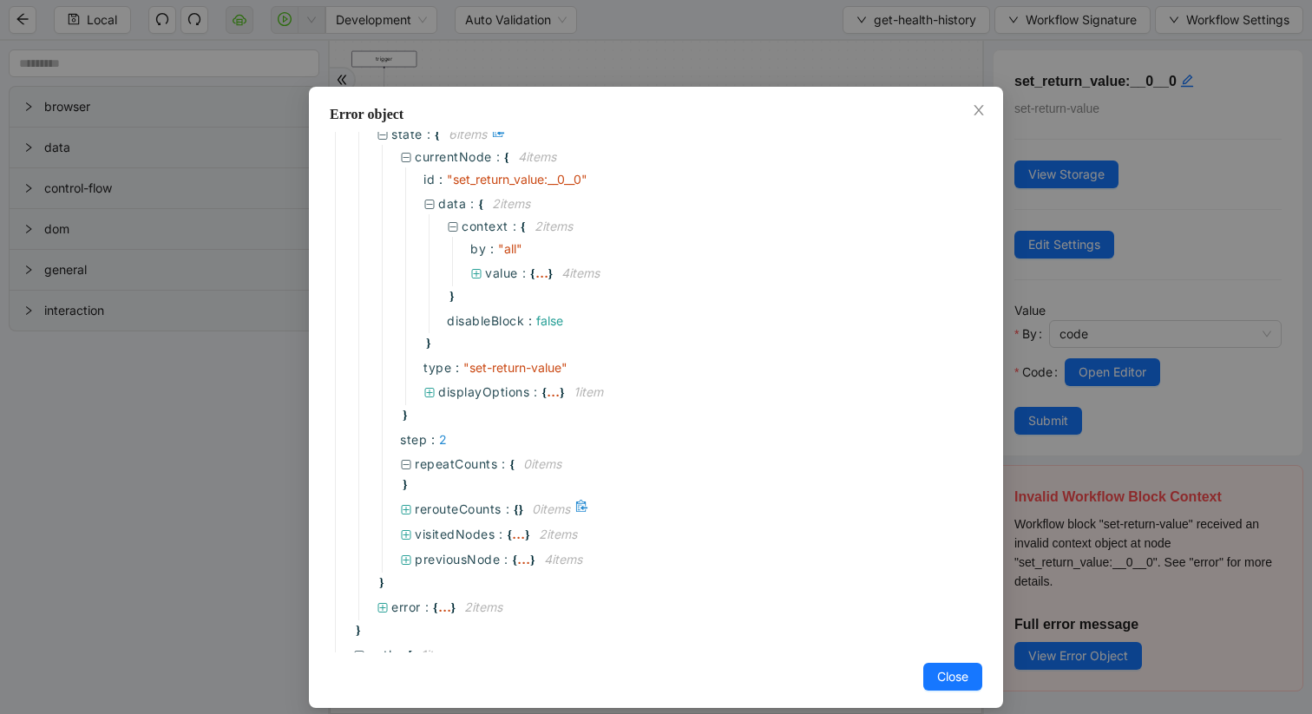
click at [408, 505] on icon at bounding box center [407, 510] width 10 height 10
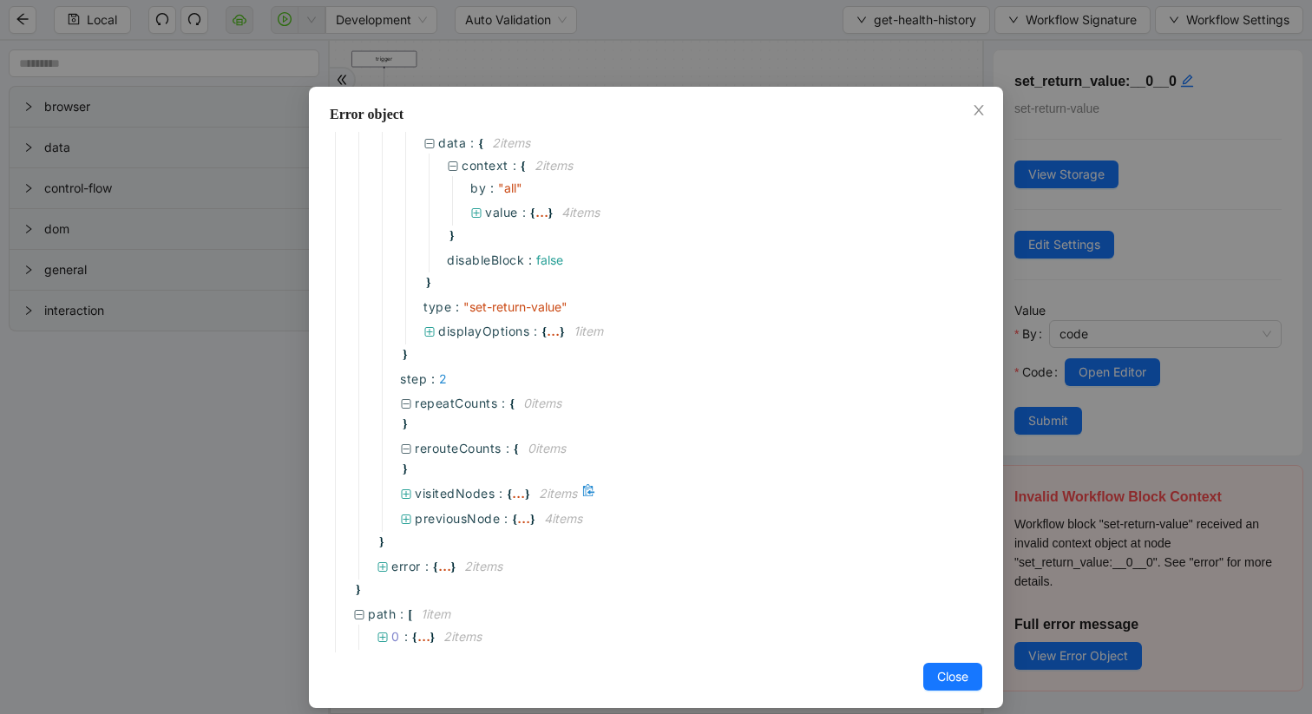
click at [406, 489] on icon at bounding box center [407, 494] width 10 height 10
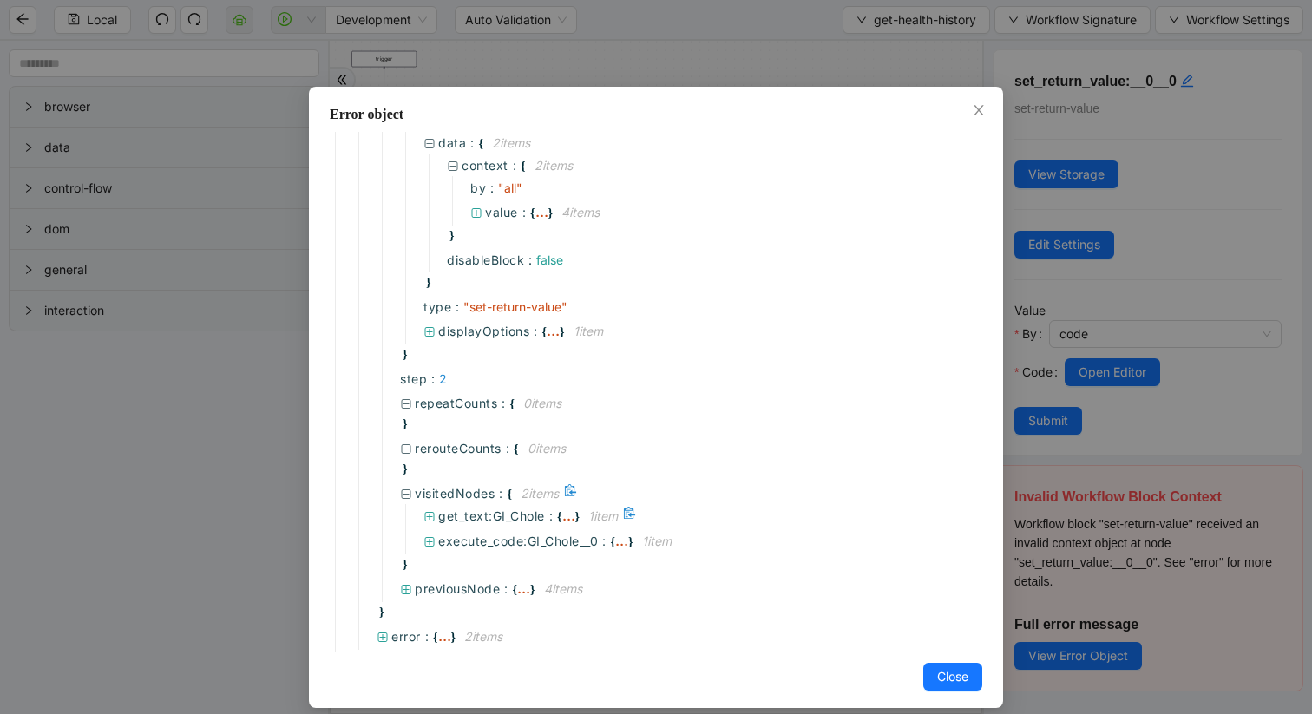
click at [429, 512] on icon at bounding box center [430, 517] width 10 height 10
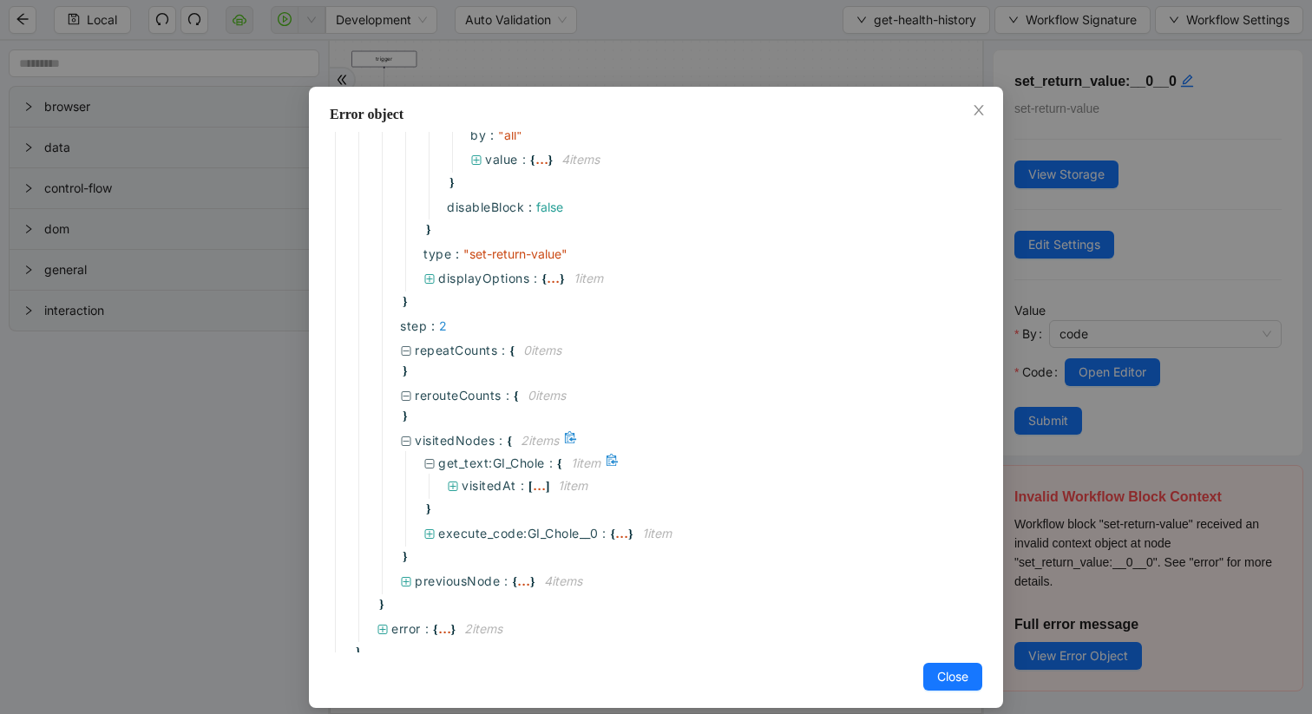
scroll to position [357, 0]
click at [452, 478] on icon at bounding box center [454, 483] width 10 height 10
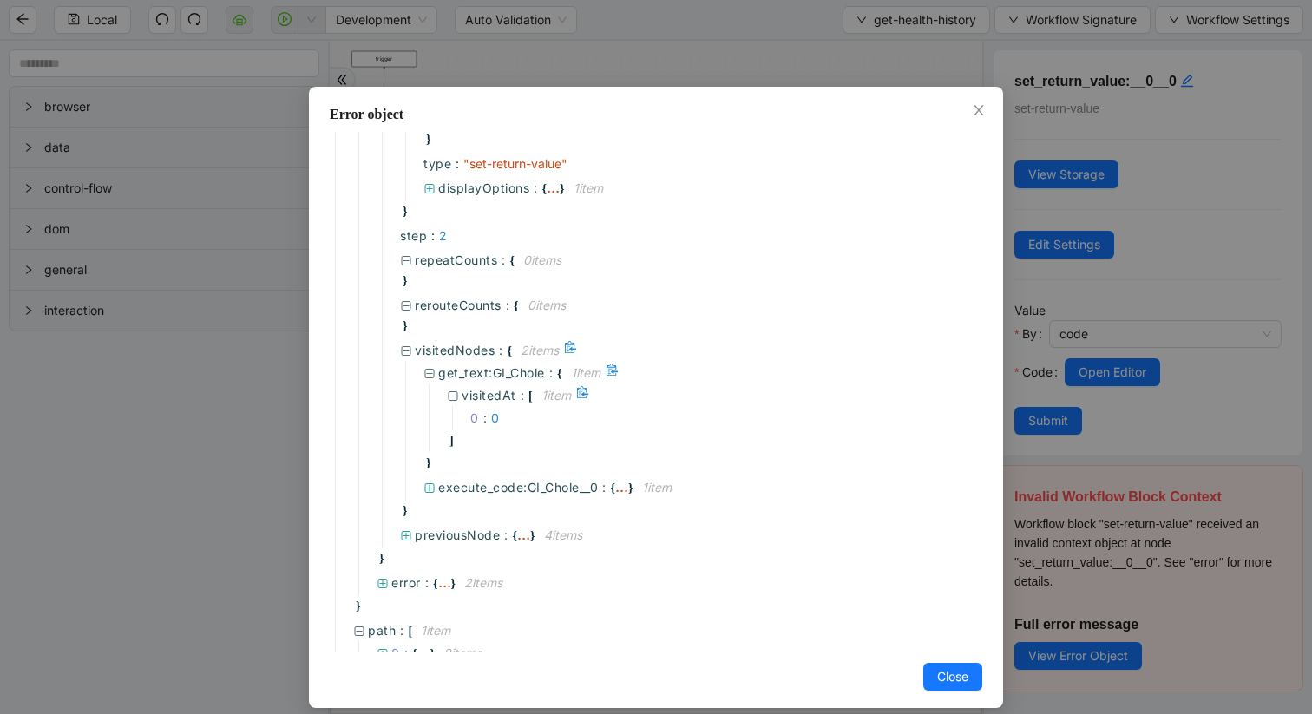
scroll to position [470, 0]
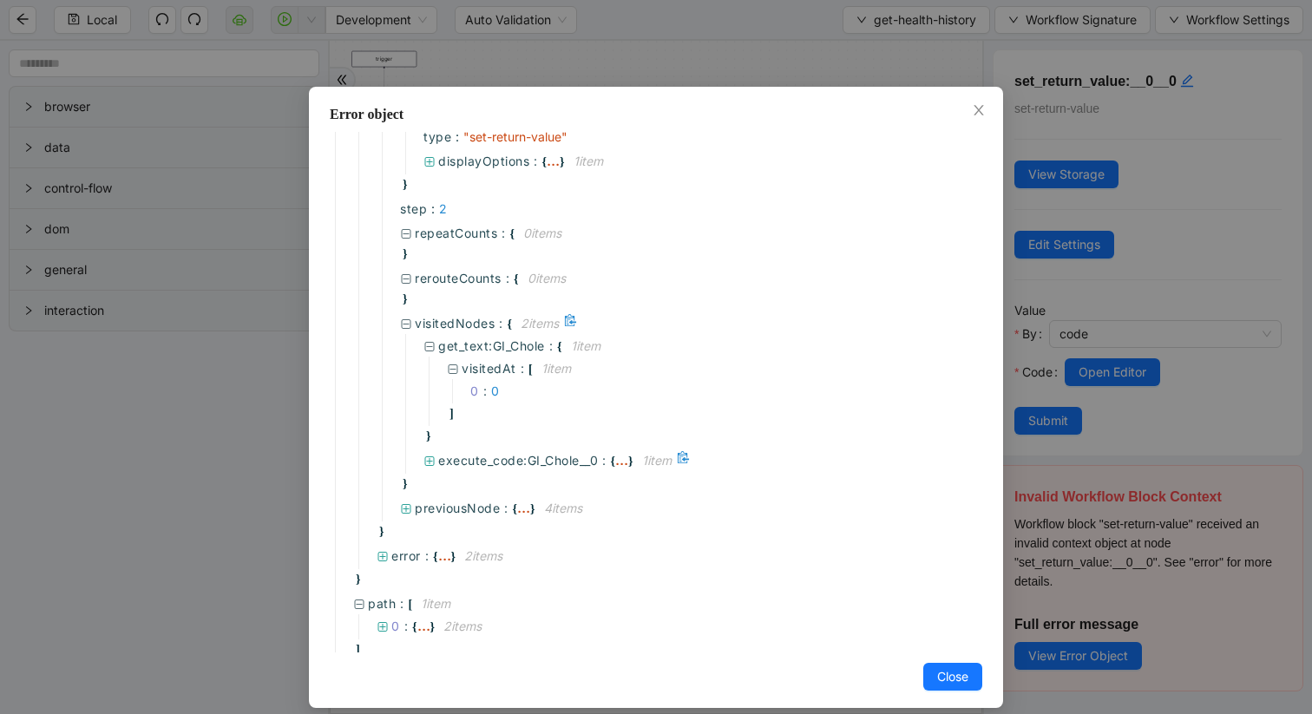
click at [438, 453] on span "execute_code:GI_Chole__0" at bounding box center [518, 460] width 160 height 15
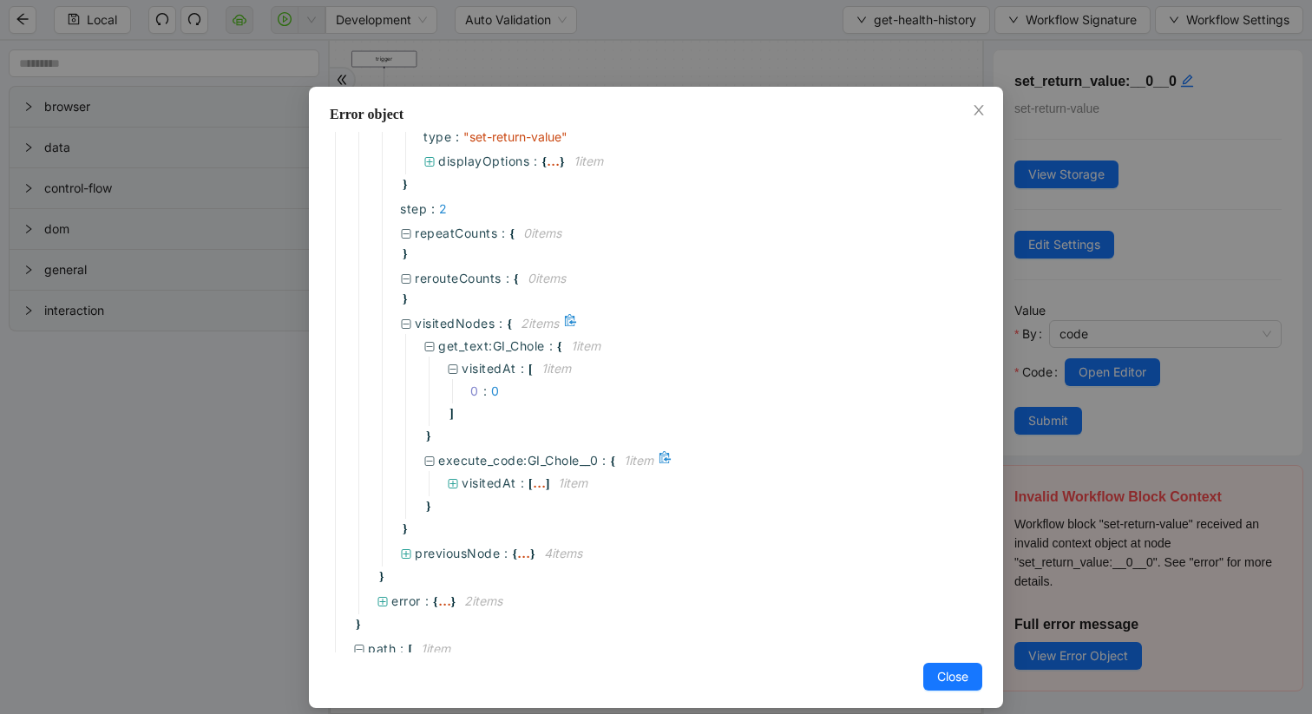
scroll to position [514, 0]
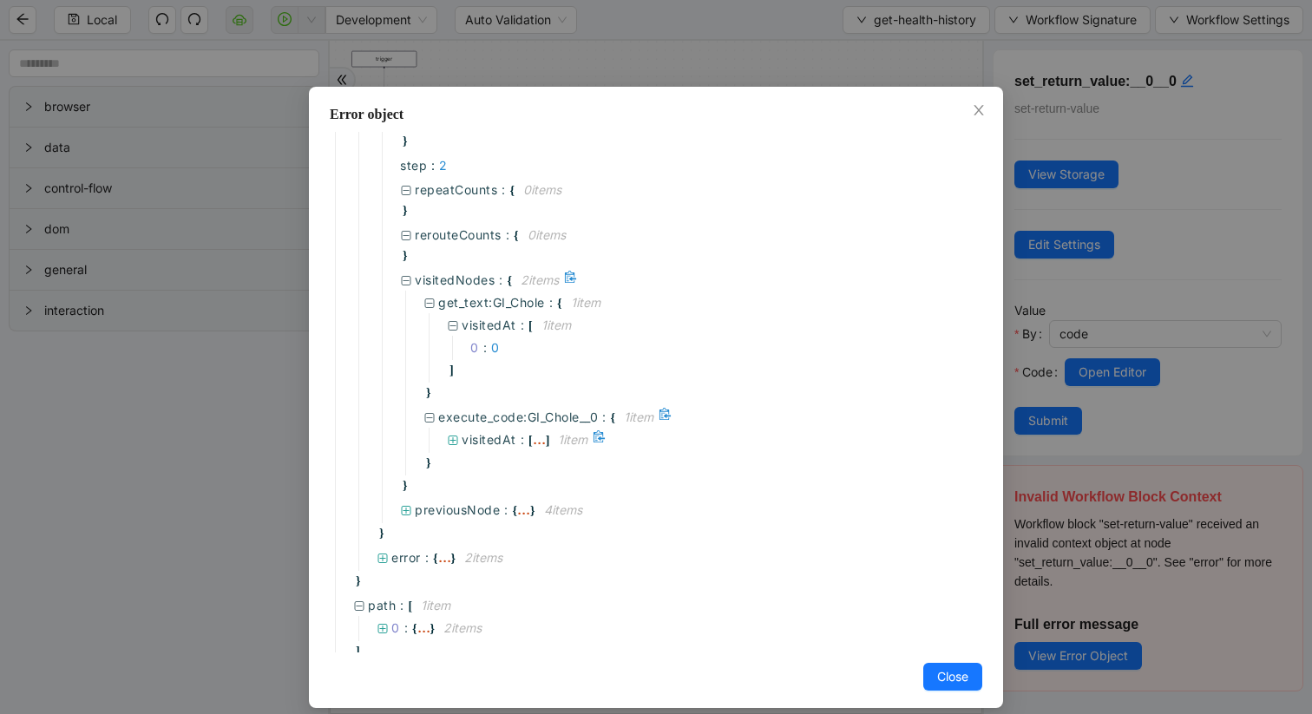
click at [454, 435] on icon at bounding box center [453, 441] width 12 height 12
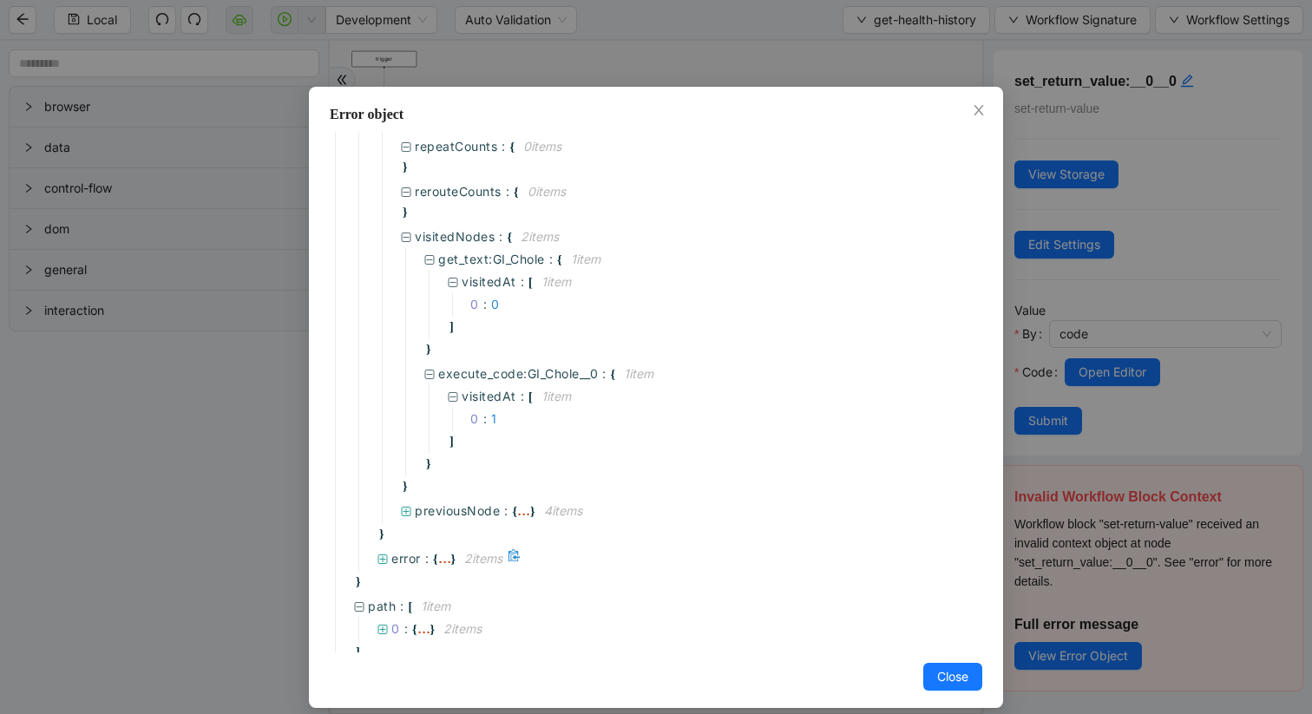
scroll to position [15, 0]
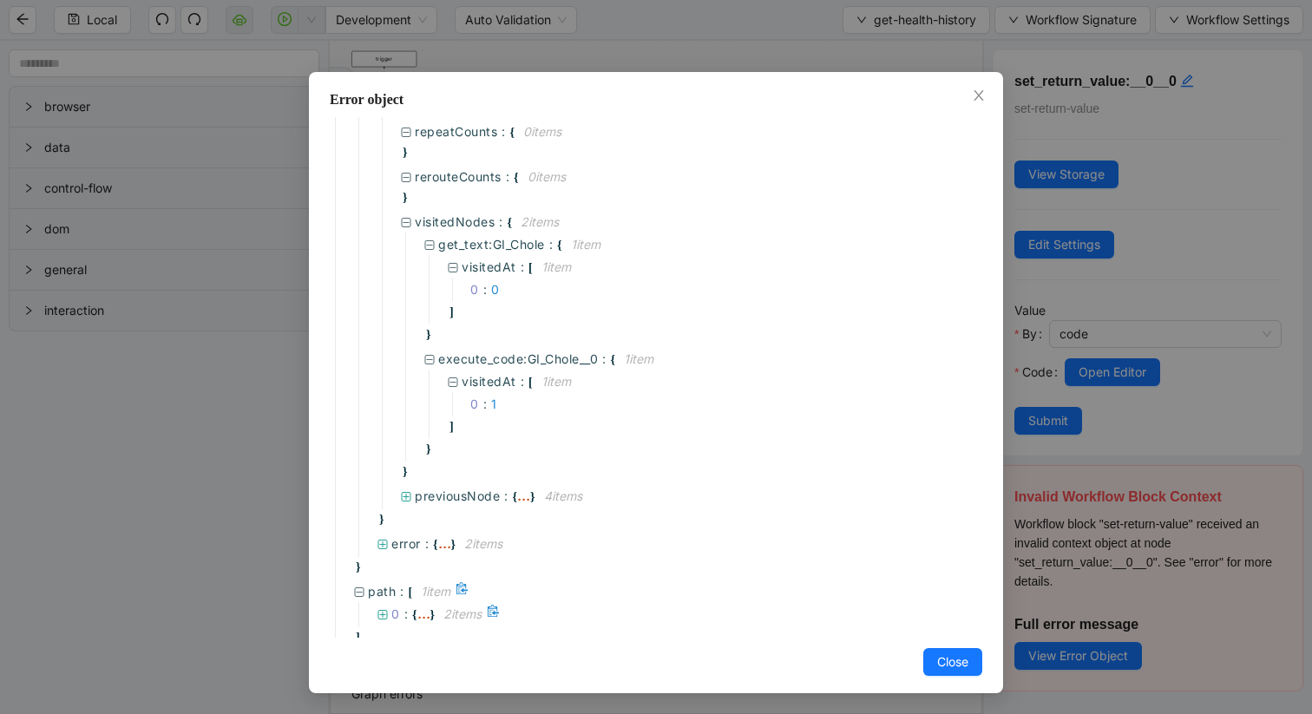
click at [385, 605] on div at bounding box center [384, 614] width 15 height 19
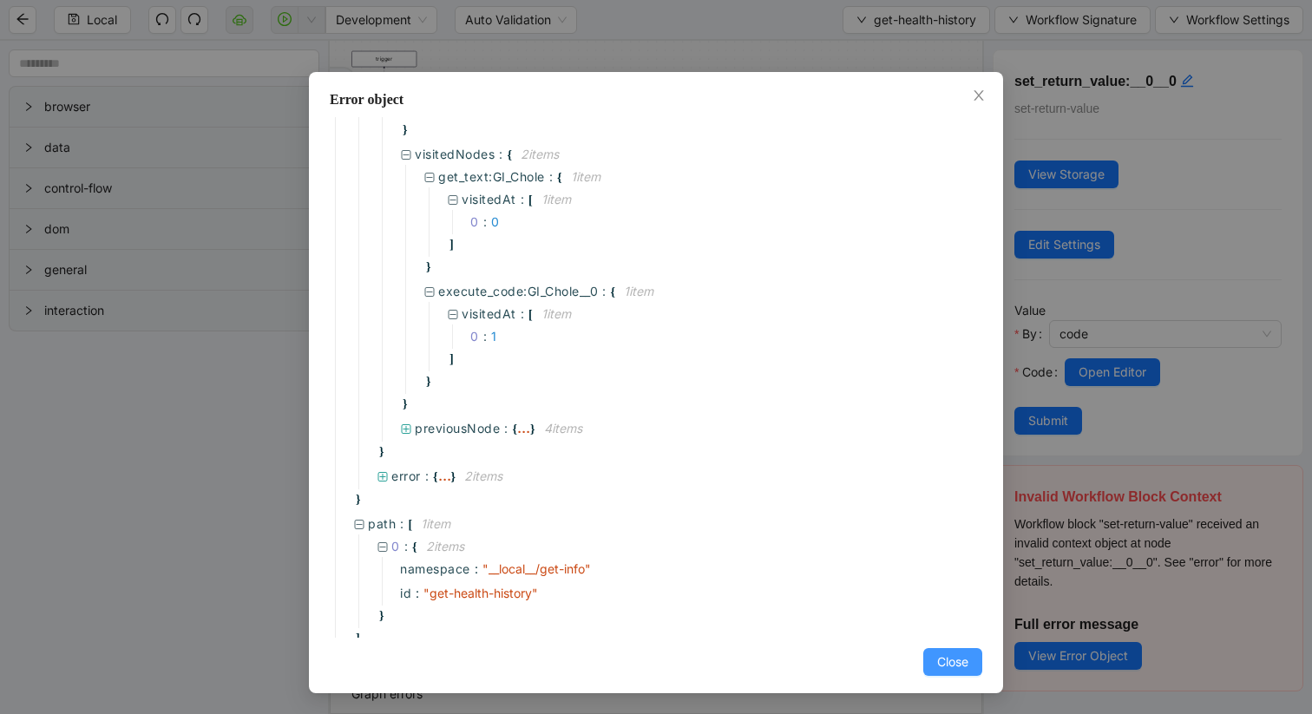
click at [954, 671] on span "Close" at bounding box center [952, 662] width 31 height 19
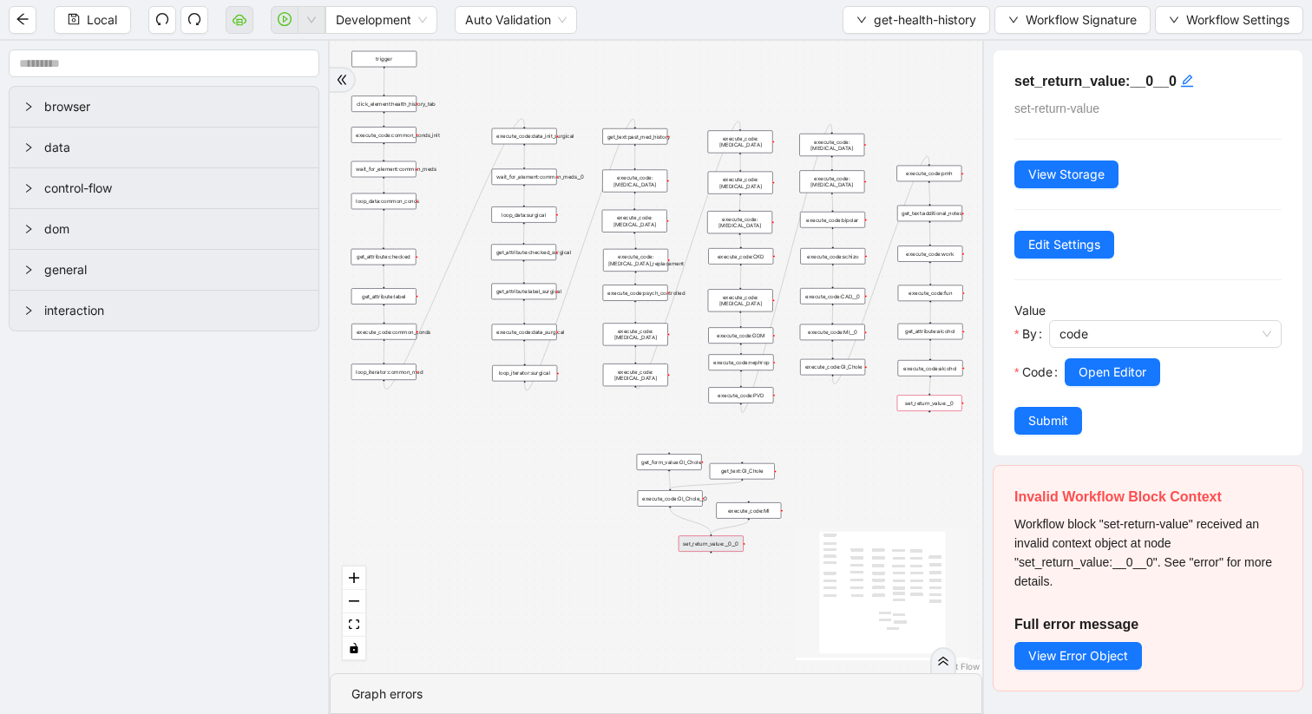
scroll to position [0, 0]
click at [1113, 366] on span "Open Editor" at bounding box center [1113, 372] width 68 height 19
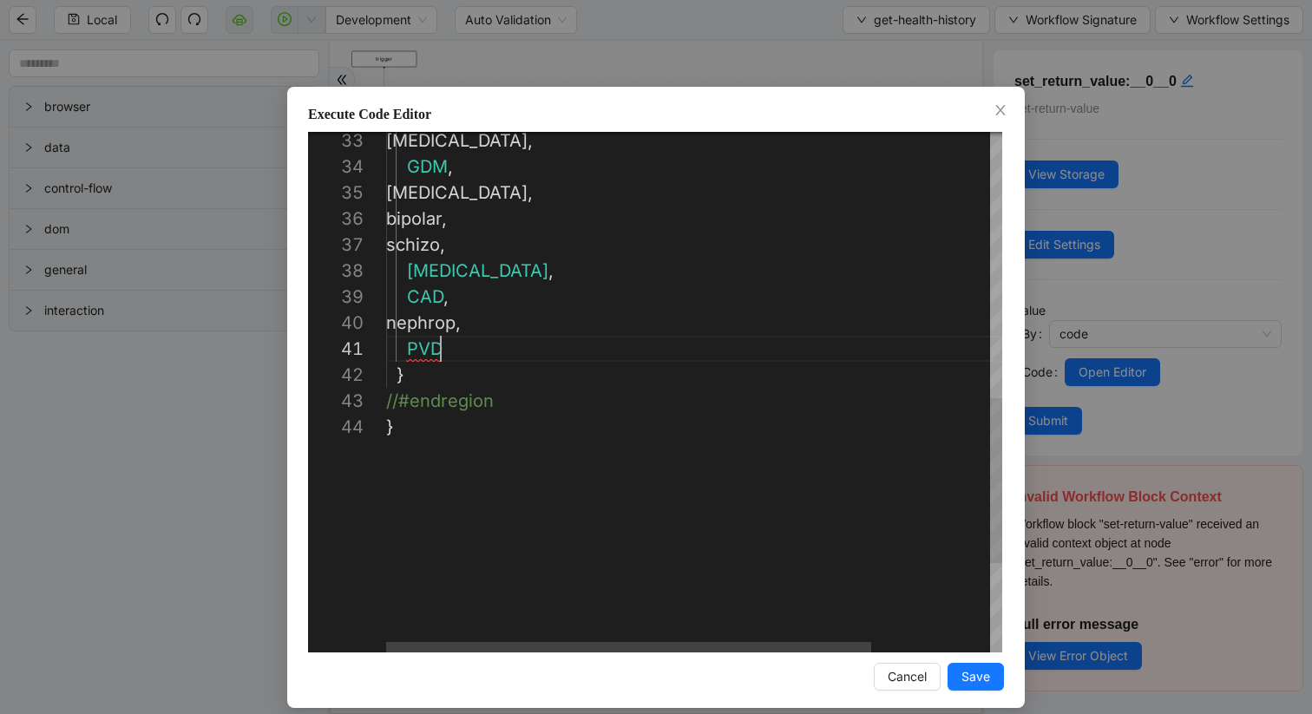
scroll to position [0, 55]
drag, startPoint x: 457, startPoint y: 350, endPoint x: 378, endPoint y: 350, distance: 79.8
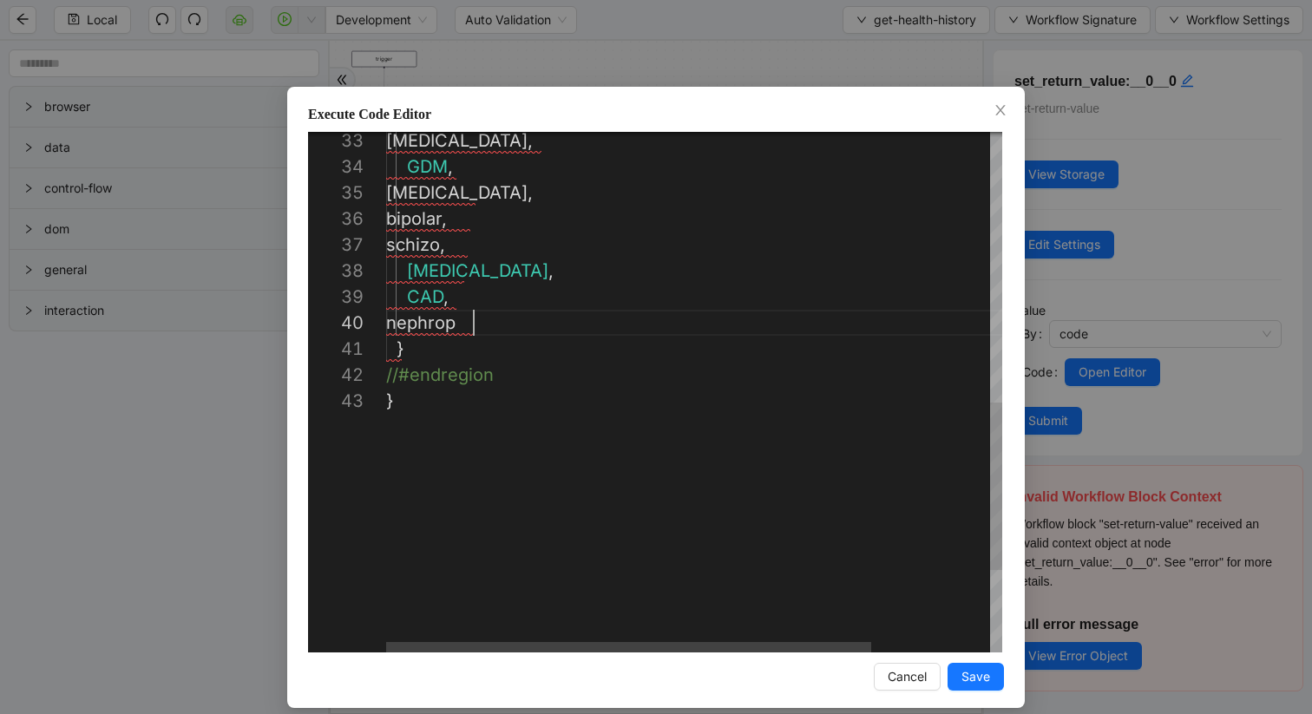
scroll to position [234, 88]
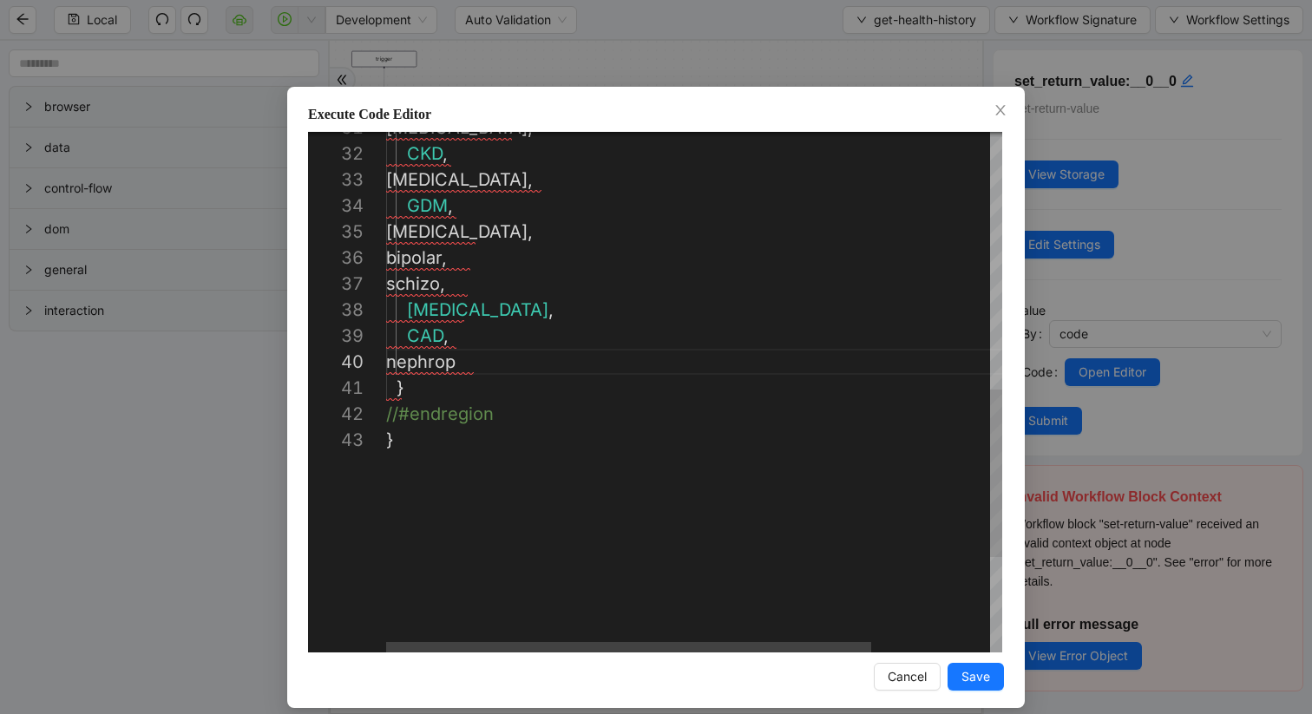
click at [424, 392] on div "heart_failure , CKD , eating_disorder , GDM , asthma , bipolar , schizo , COPD …" at bounding box center [769, 140] width 767 height 1614
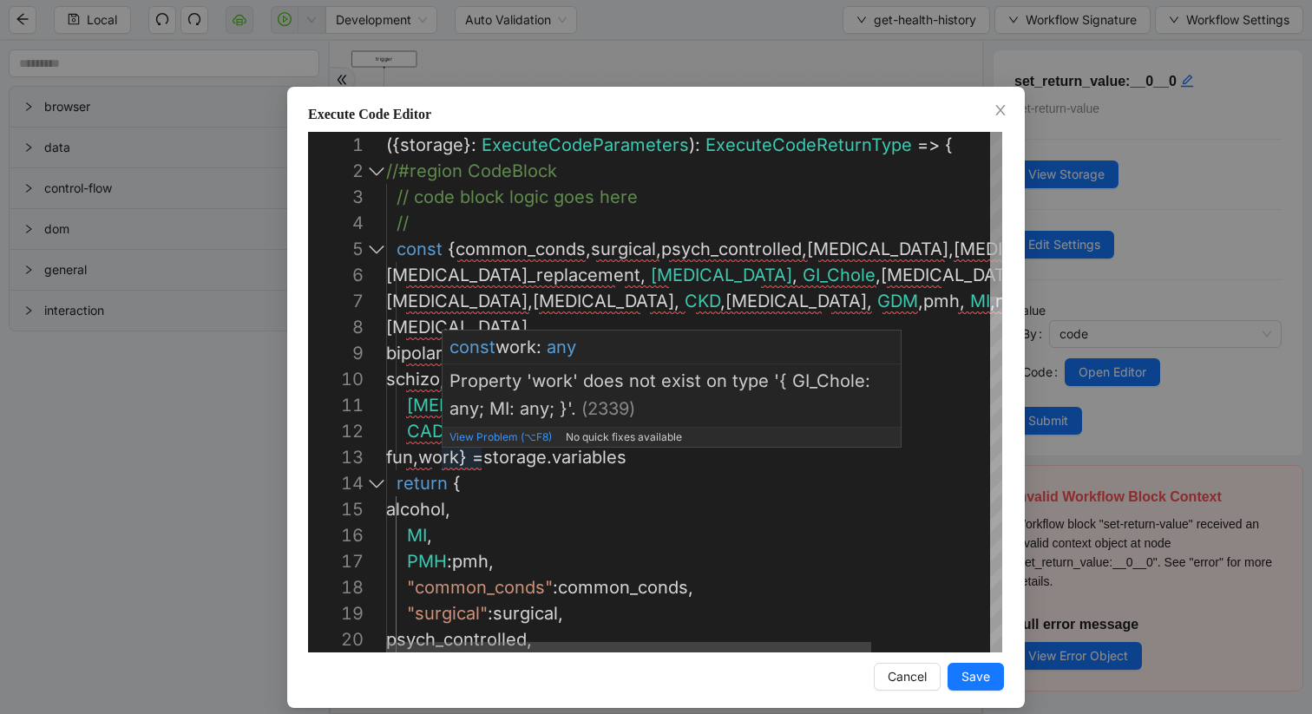
scroll to position [52, 95]
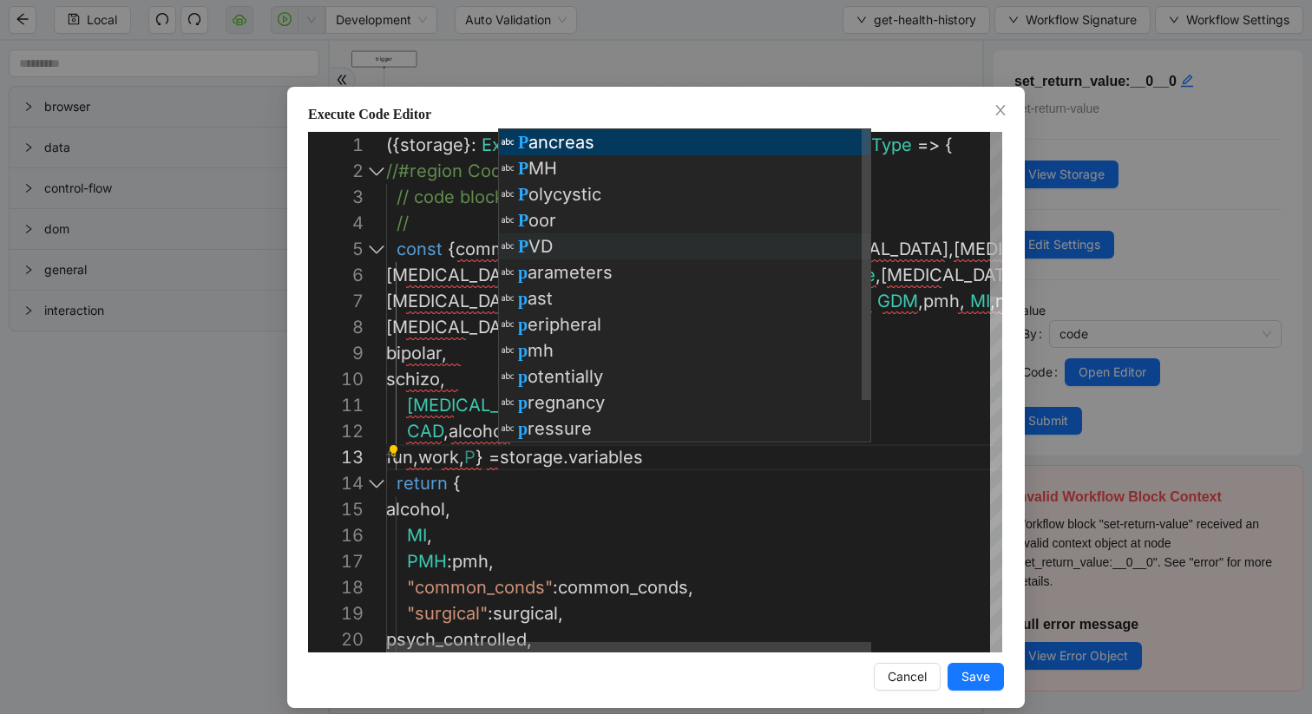
scroll to position [52, 136]
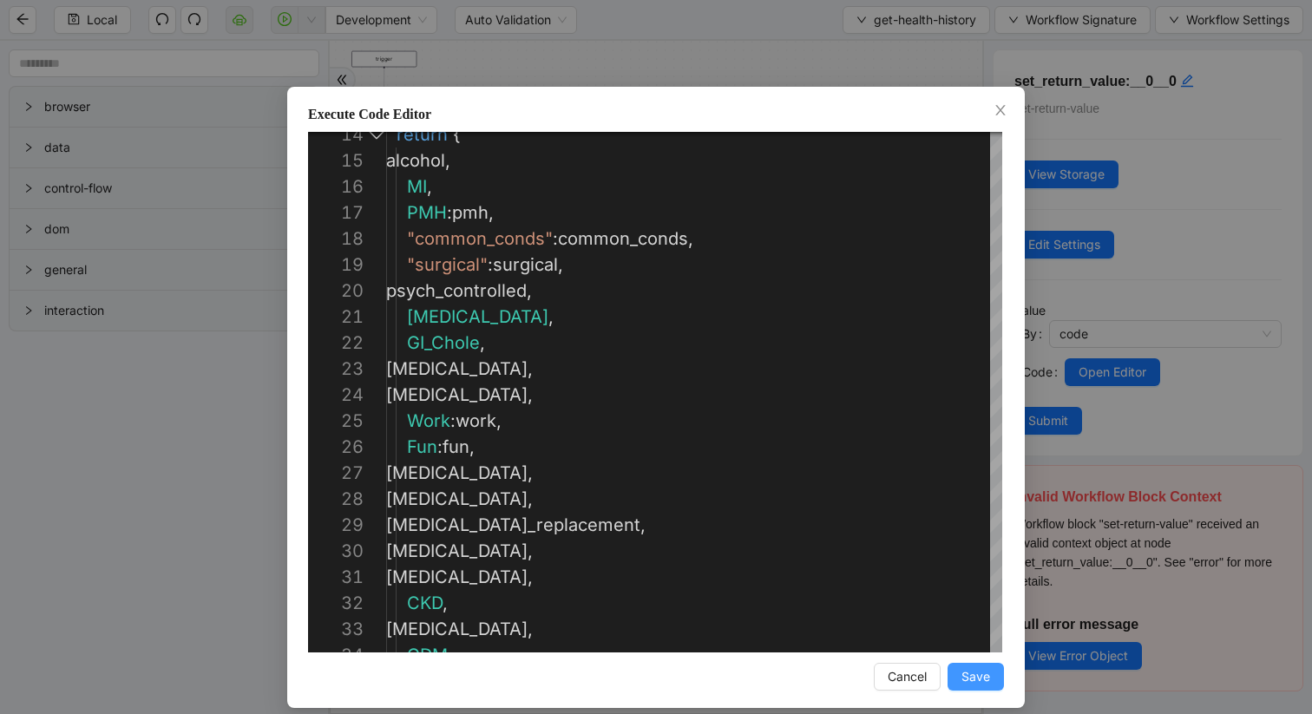
type textarea "**********"
click at [962, 689] on button "Save" at bounding box center [976, 677] width 56 height 28
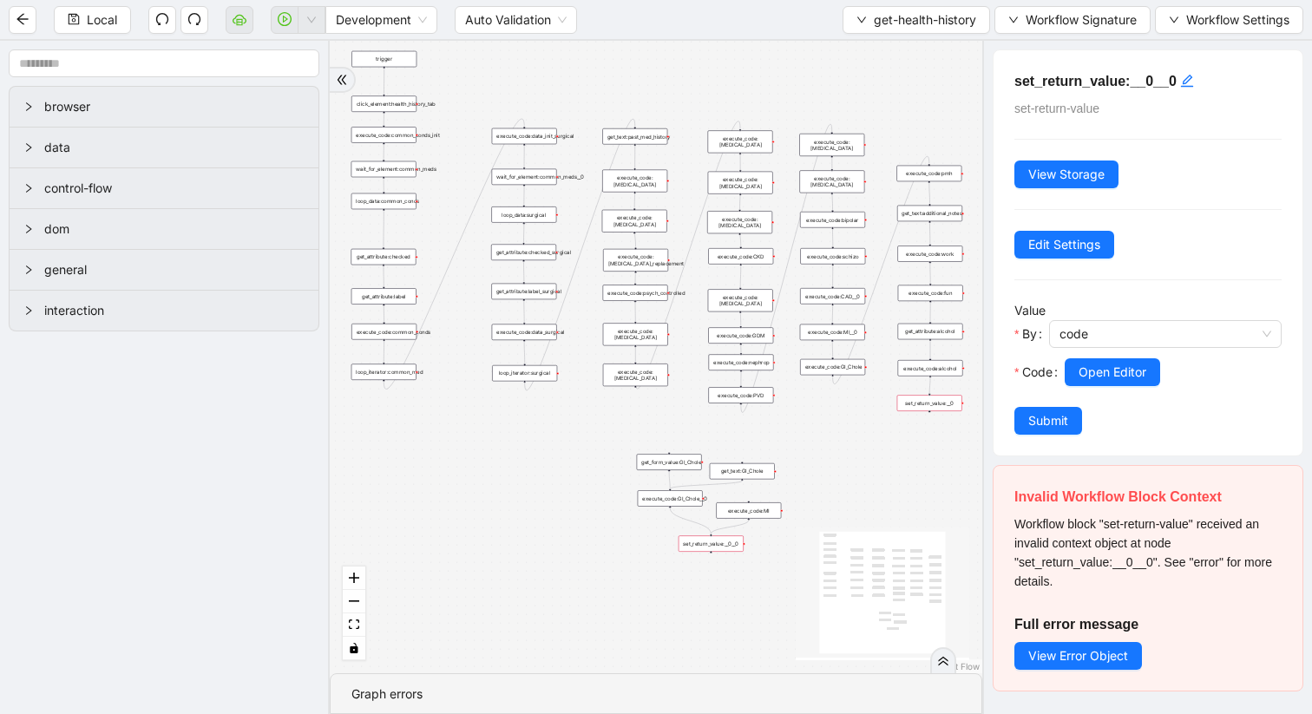
click at [948, 404] on div "set_return_value:__0" at bounding box center [929, 403] width 65 height 16
click at [725, 541] on div "set_return_value:__0__0" at bounding box center [711, 543] width 65 height 16
click at [933, 399] on div "set_return_value:__0" at bounding box center [929, 403] width 65 height 16
click at [1115, 373] on span "Open Editor" at bounding box center [1113, 372] width 68 height 19
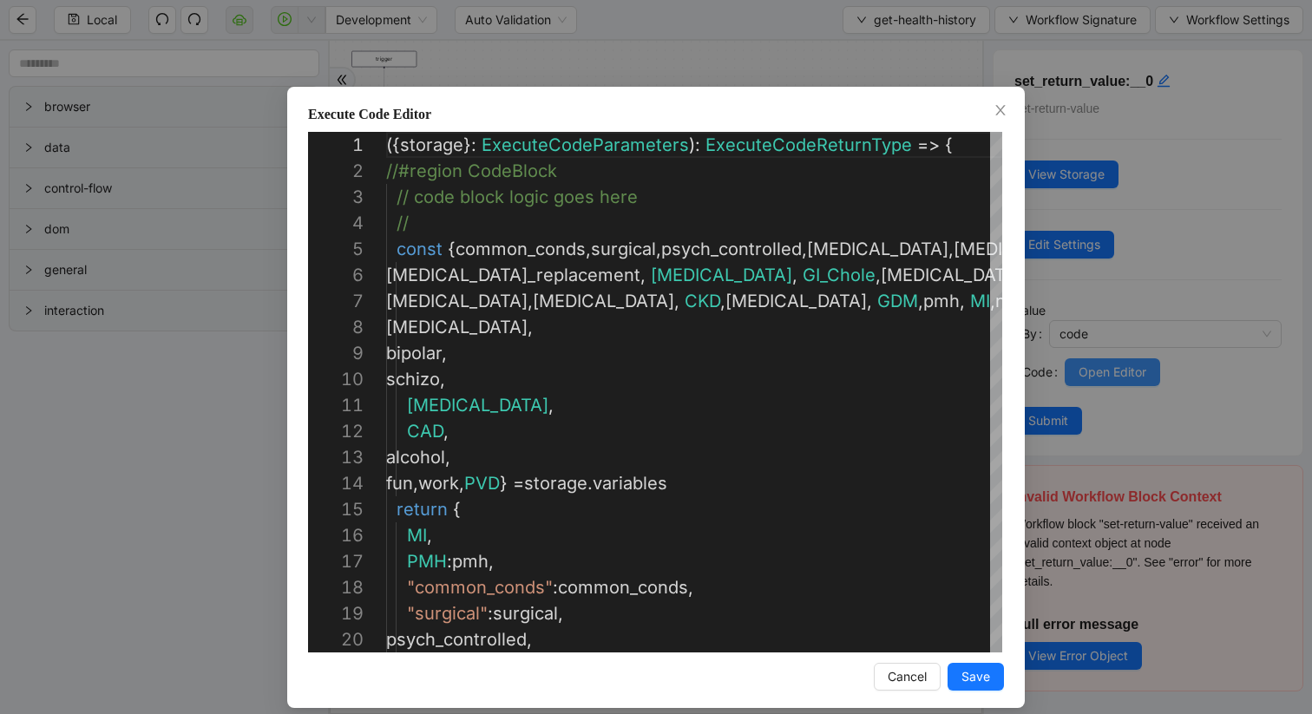
scroll to position [260, 0]
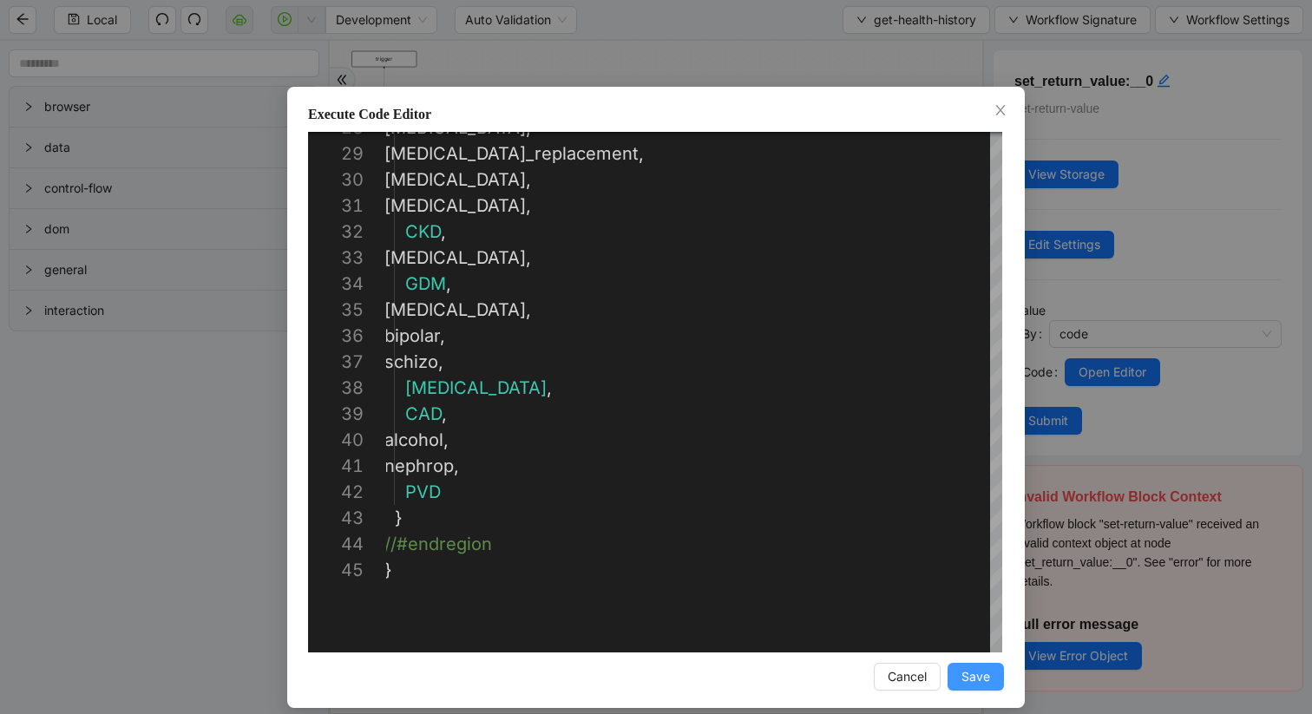
click at [993, 676] on button "Save" at bounding box center [976, 677] width 56 height 28
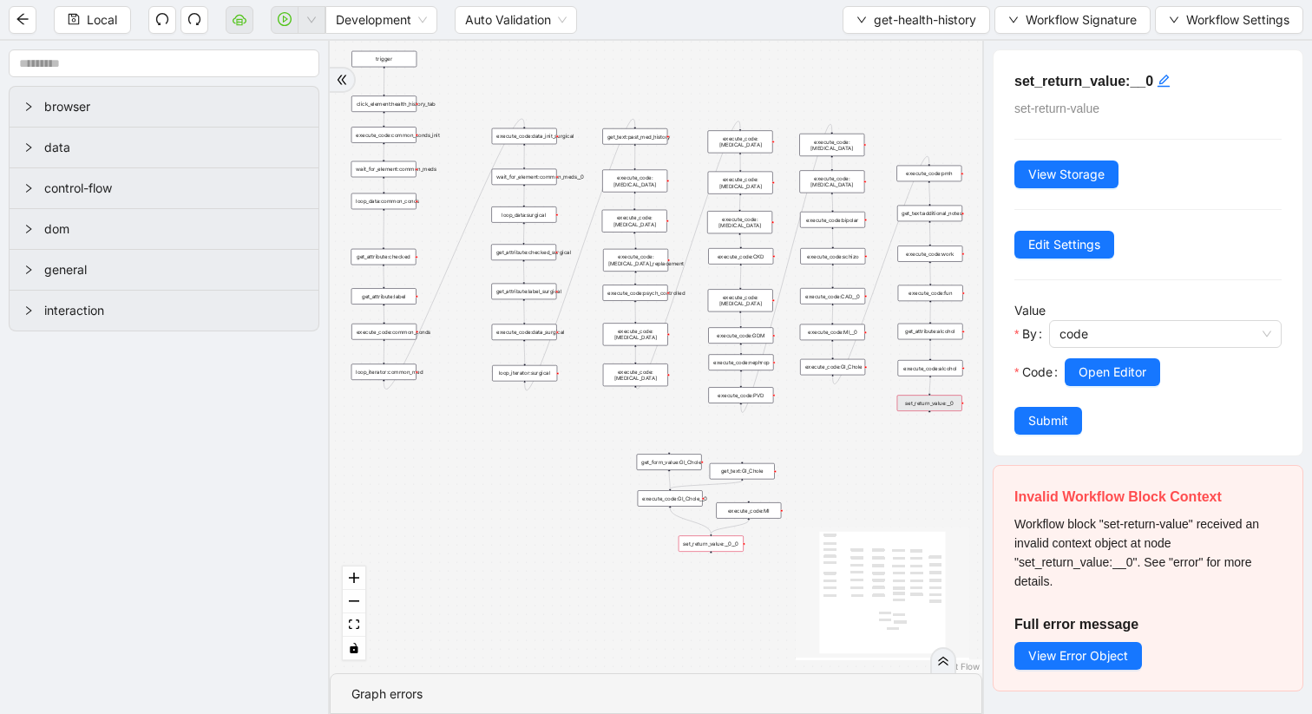
click at [922, 405] on div "set_return_value:__0" at bounding box center [929, 403] width 65 height 16
click at [941, 406] on div "set_return_value:__0" at bounding box center [929, 403] width 65 height 16
click at [727, 541] on div "set_return_value:__0__0" at bounding box center [711, 543] width 65 height 16
click at [1012, 10] on button "Workflow Signature" at bounding box center [1073, 20] width 156 height 28
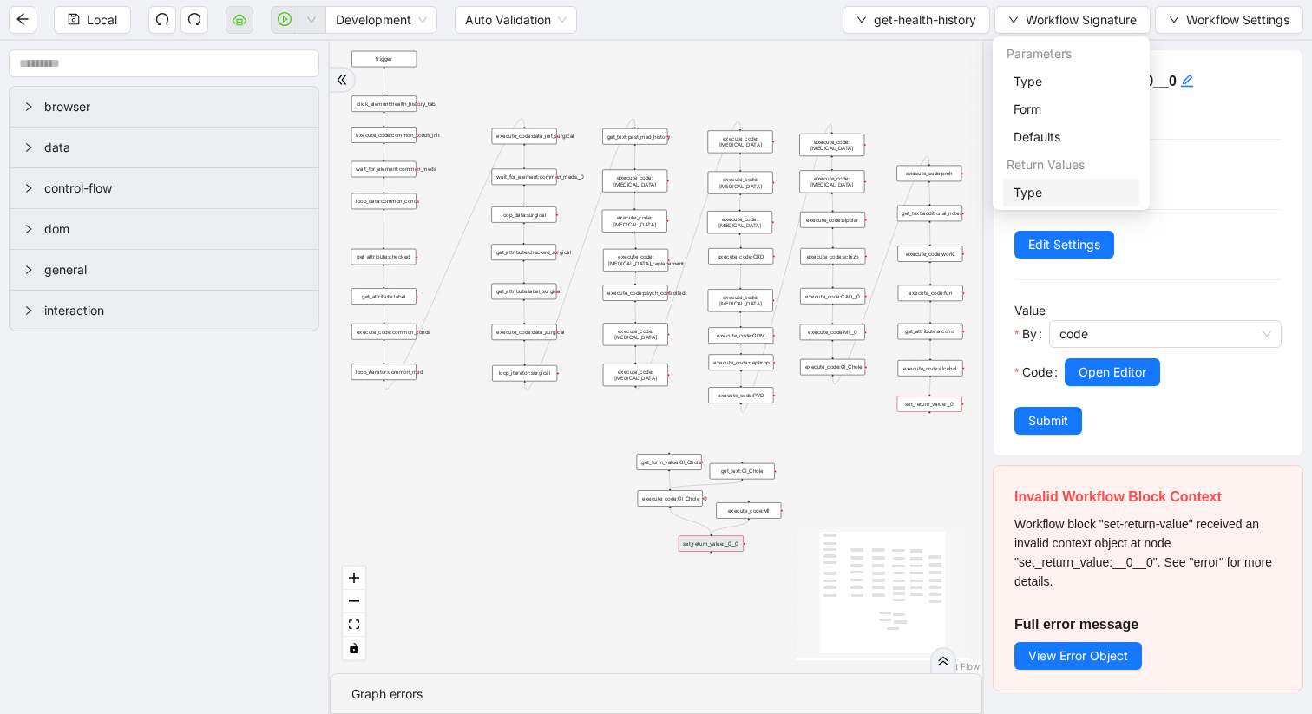
click at [1031, 186] on span "Type" at bounding box center [1071, 192] width 115 height 19
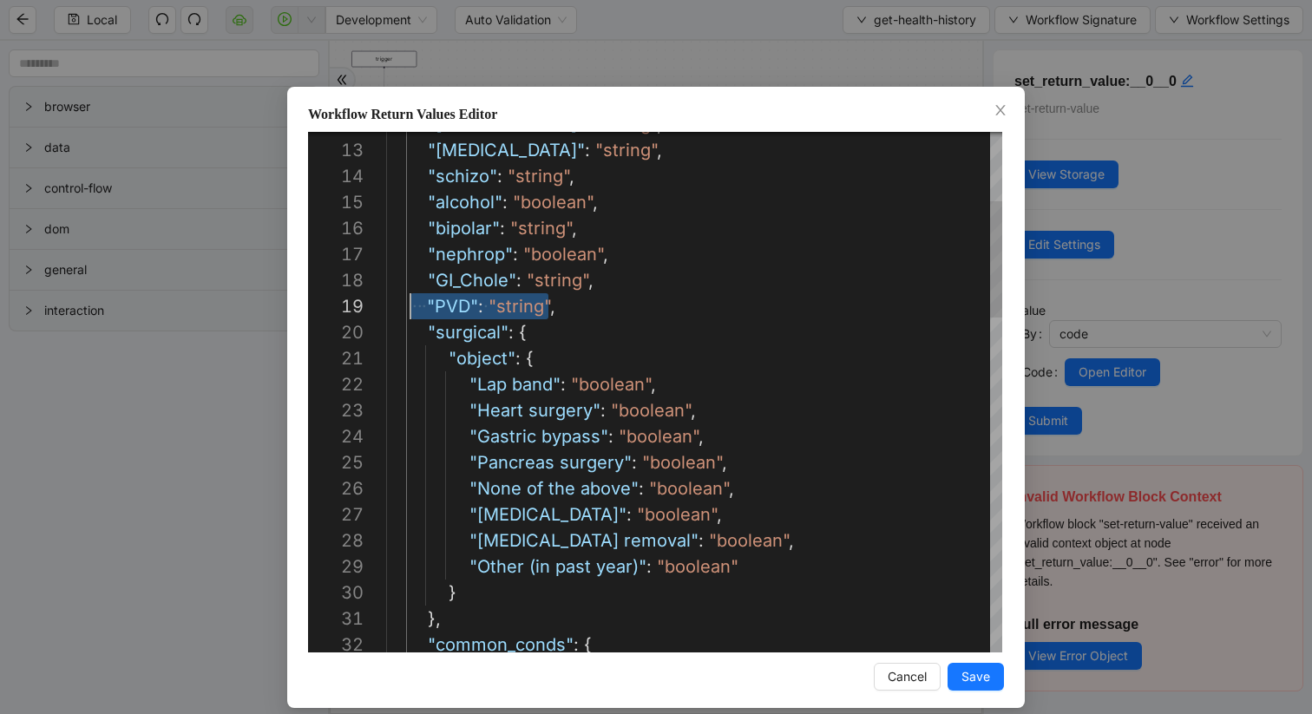
drag, startPoint x: 567, startPoint y: 308, endPoint x: 411, endPoint y: 307, distance: 155.3
type textarea "**********"
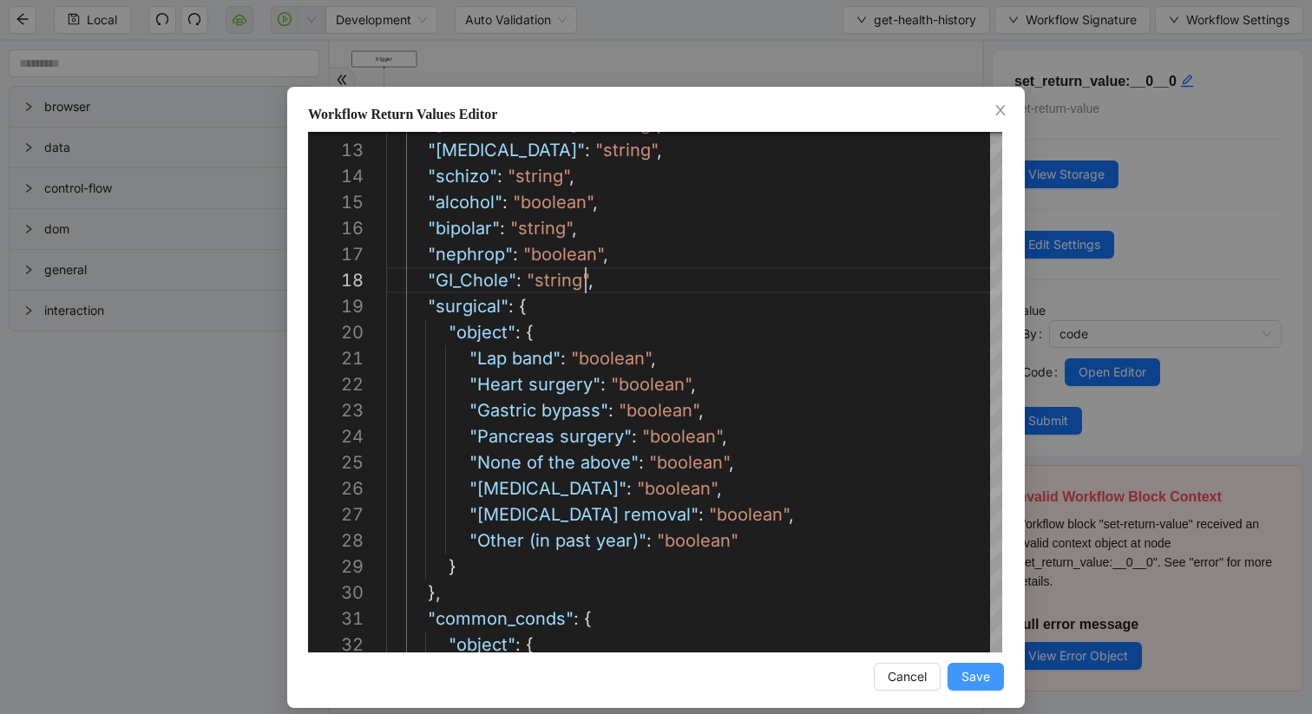
click at [987, 684] on span "Save" at bounding box center [976, 676] width 29 height 19
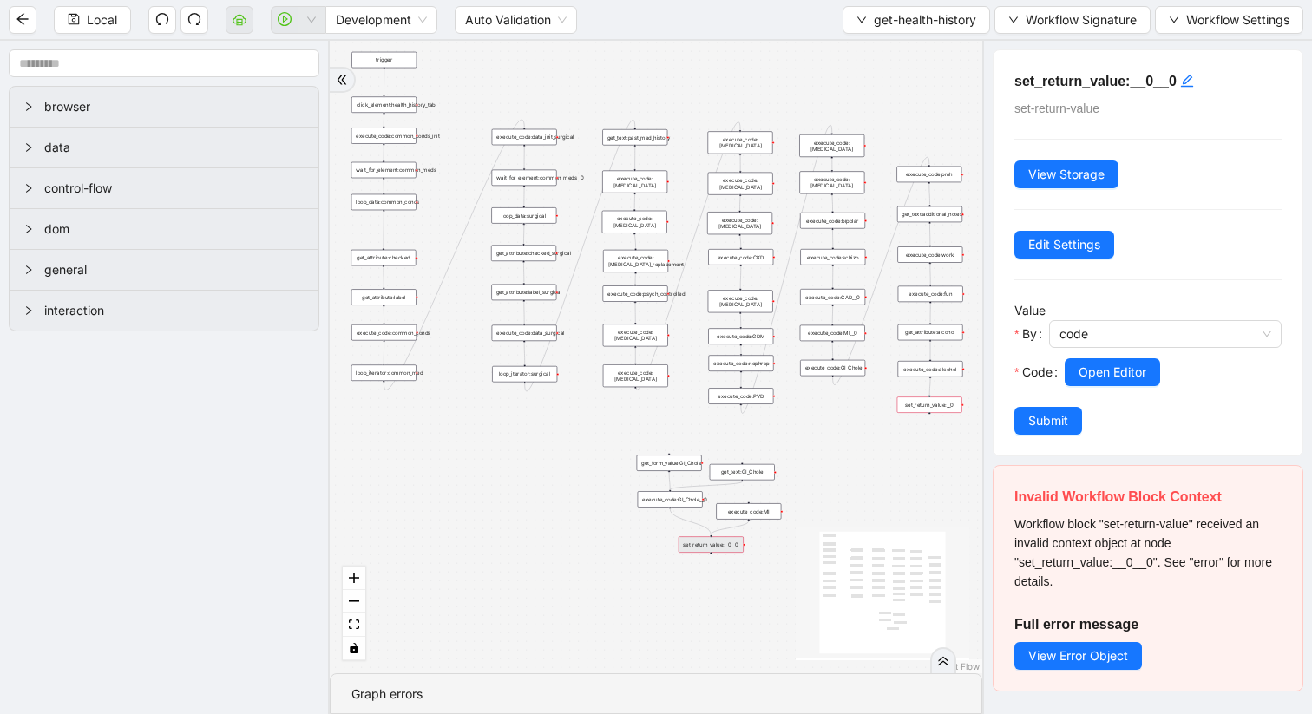
click at [888, 488] on div "trigger get_attribute:checked get_attribute:label loop_iterator:common_med wait…" at bounding box center [656, 357] width 653 height 633
click at [932, 402] on div "set_return_value:__0" at bounding box center [929, 405] width 65 height 16
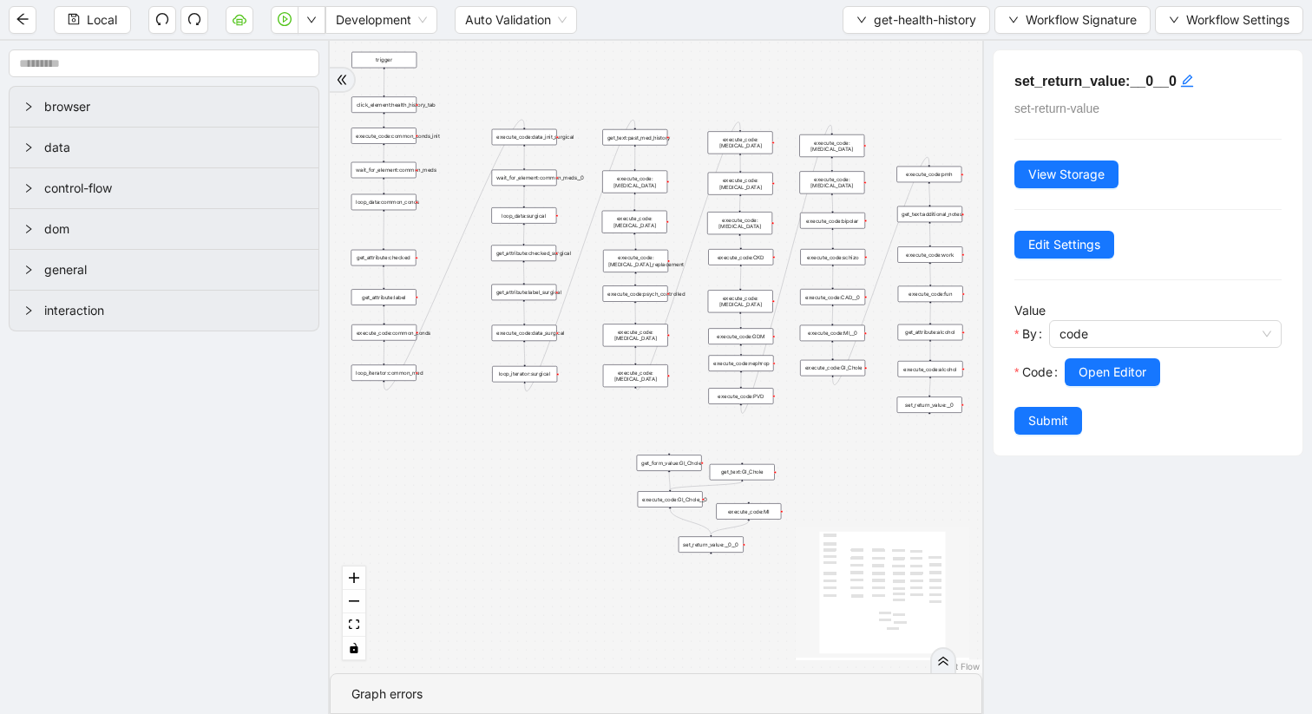
click at [753, 400] on div "execute_code:PVD" at bounding box center [740, 396] width 65 height 16
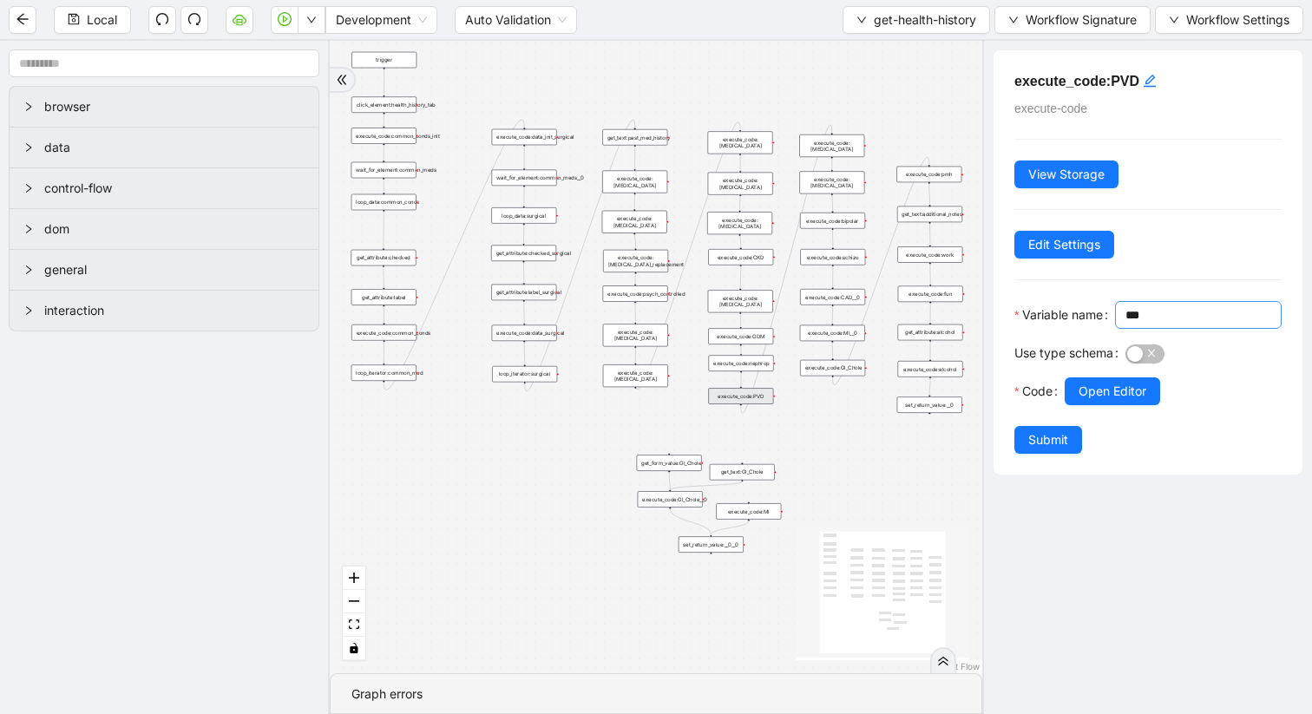
click at [1126, 325] on input "***" at bounding box center [1197, 314] width 142 height 19
click at [1126, 511] on div "execute_code:PVD execute-code View Storage Edit Settings Variable name *** Use …" at bounding box center [1147, 377] width 330 height 673
click at [1122, 401] on span "Open Editor" at bounding box center [1113, 391] width 68 height 19
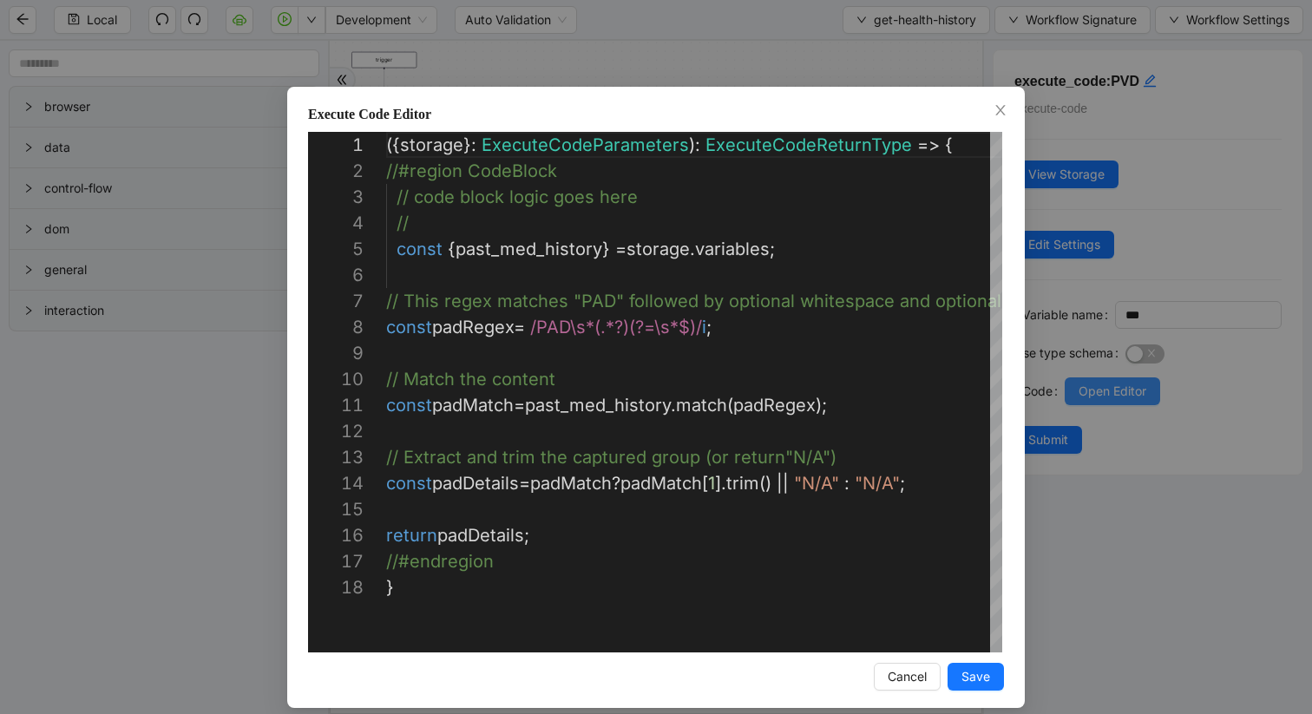
scroll to position [260, 0]
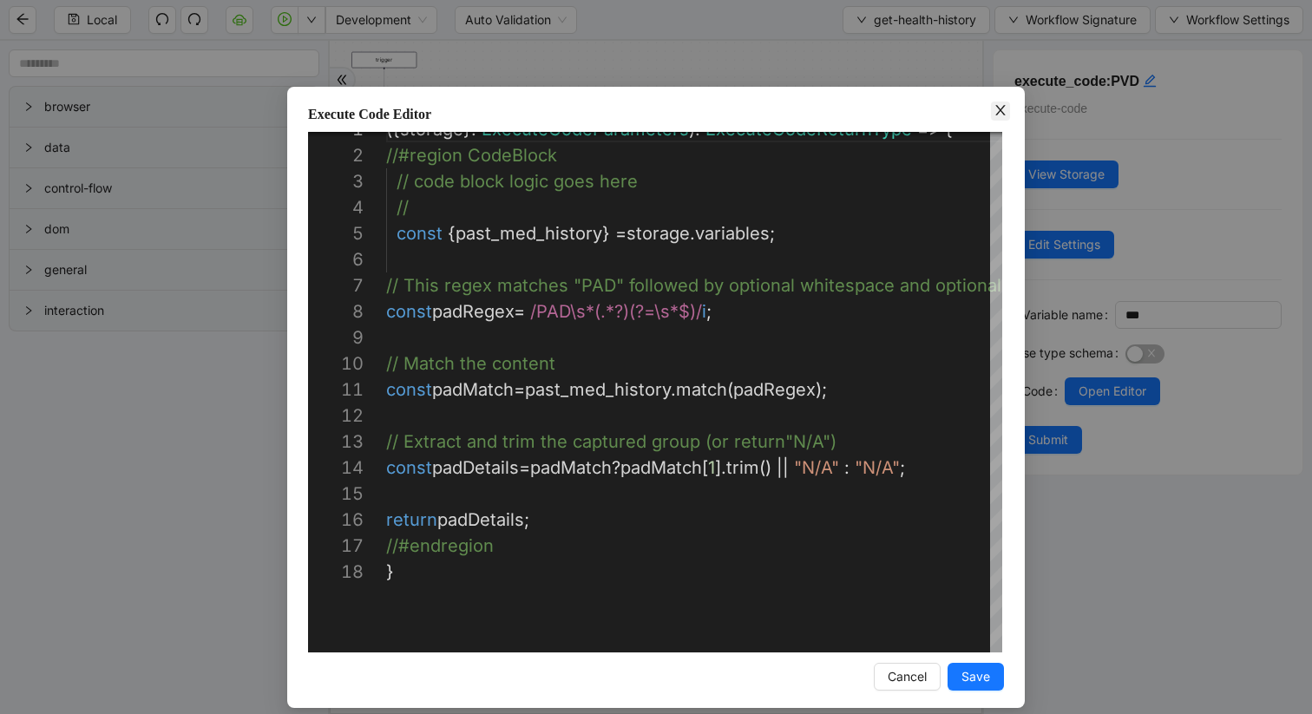
click at [1001, 113] on icon "close" at bounding box center [1001, 110] width 14 height 14
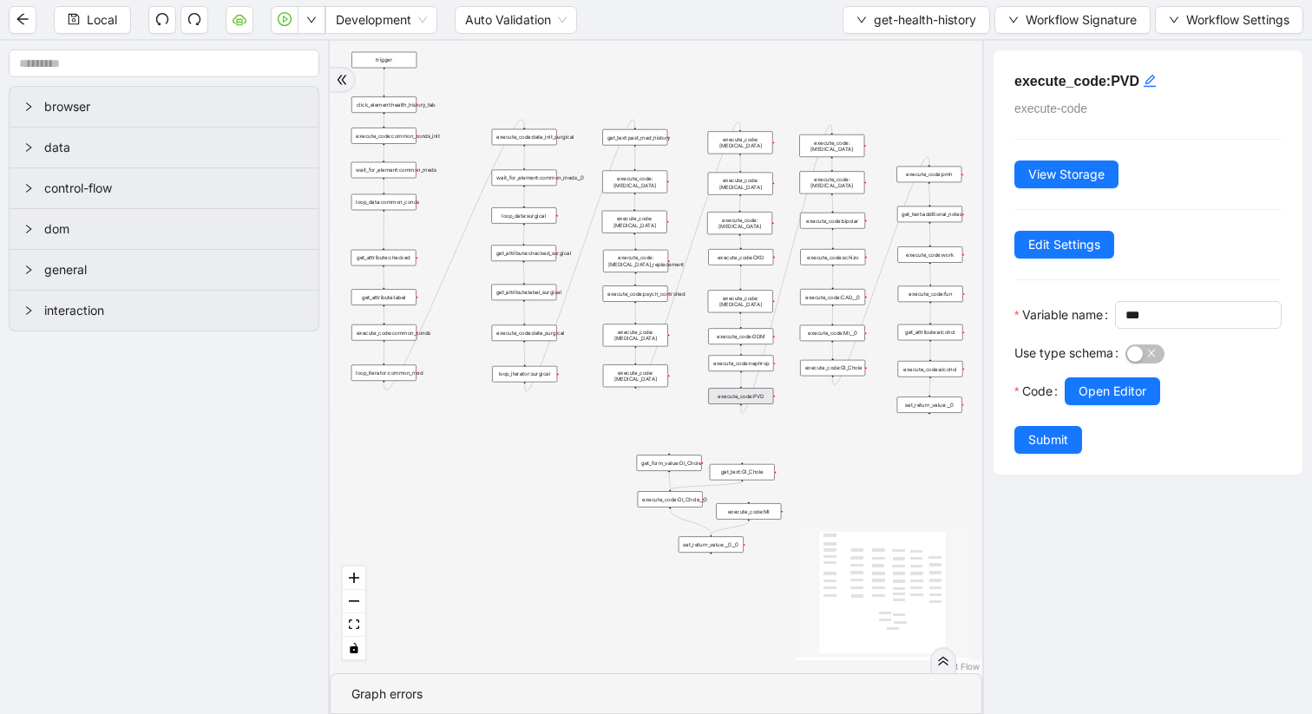
click at [839, 295] on div "execute_code:CAD__0" at bounding box center [832, 297] width 65 height 16
click at [851, 302] on div "execute_code:CAD__0" at bounding box center [832, 297] width 65 height 16
click at [1080, 401] on span "Open Editor" at bounding box center [1113, 391] width 68 height 19
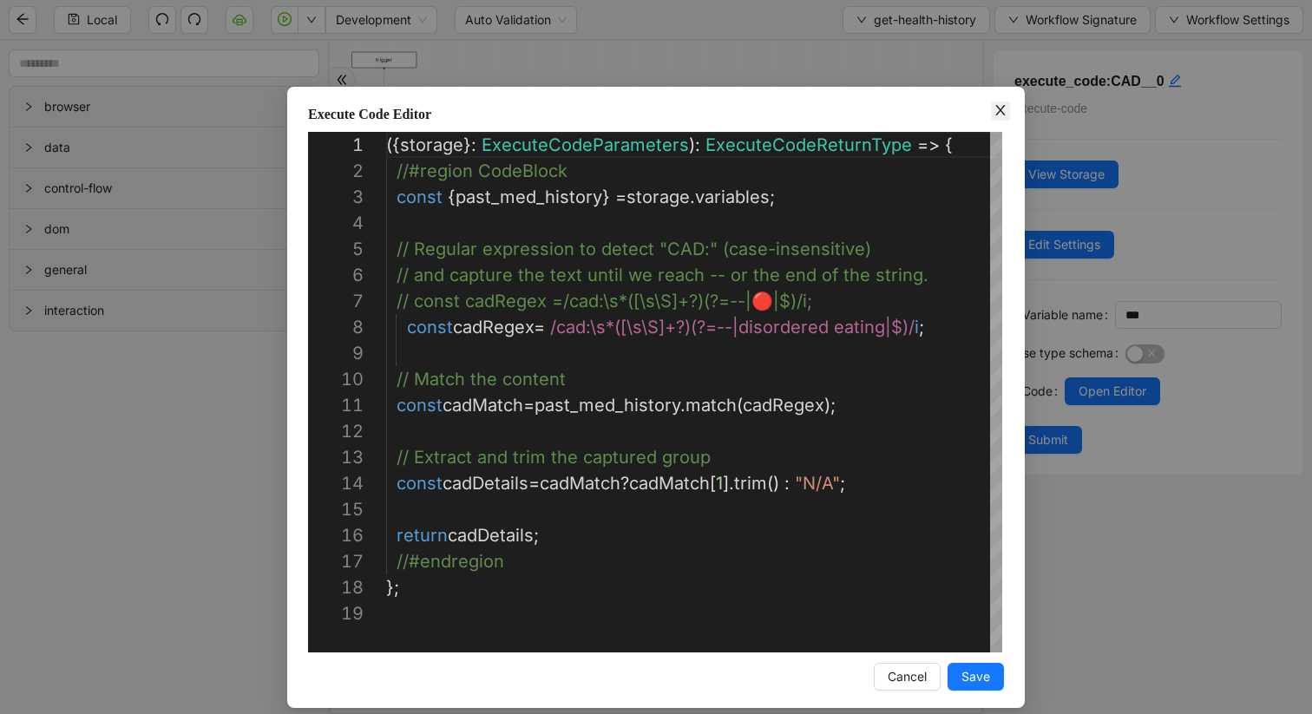
click at [998, 108] on icon "close" at bounding box center [1000, 110] width 10 height 10
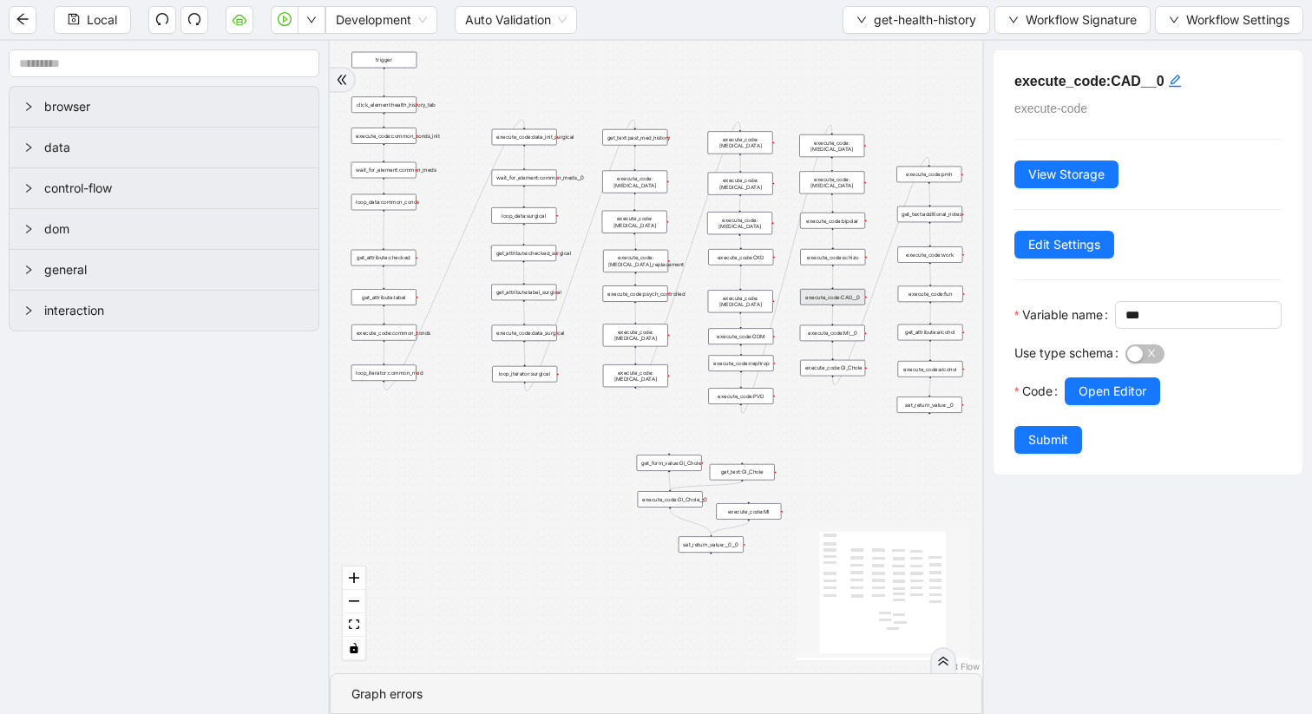
click at [720, 541] on div "set_return_value:__0__0" at bounding box center [711, 544] width 65 height 16
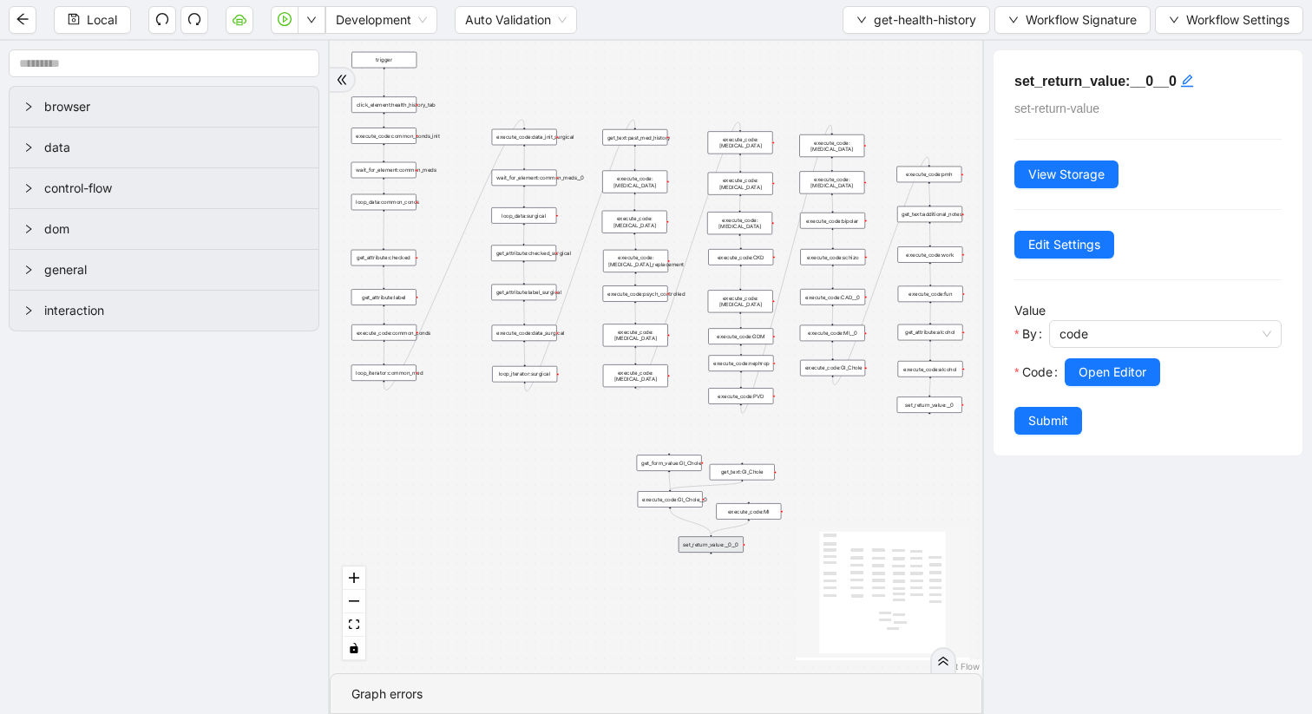
click at [718, 546] on div "set_return_value:__0__0" at bounding box center [711, 544] width 65 height 16
click at [743, 545] on div at bounding box center [744, 544] width 3 height 3
click at [936, 397] on div "set_return_value:__0" at bounding box center [929, 405] width 65 height 16
click at [1093, 381] on span "Open Editor" at bounding box center [1113, 372] width 68 height 19
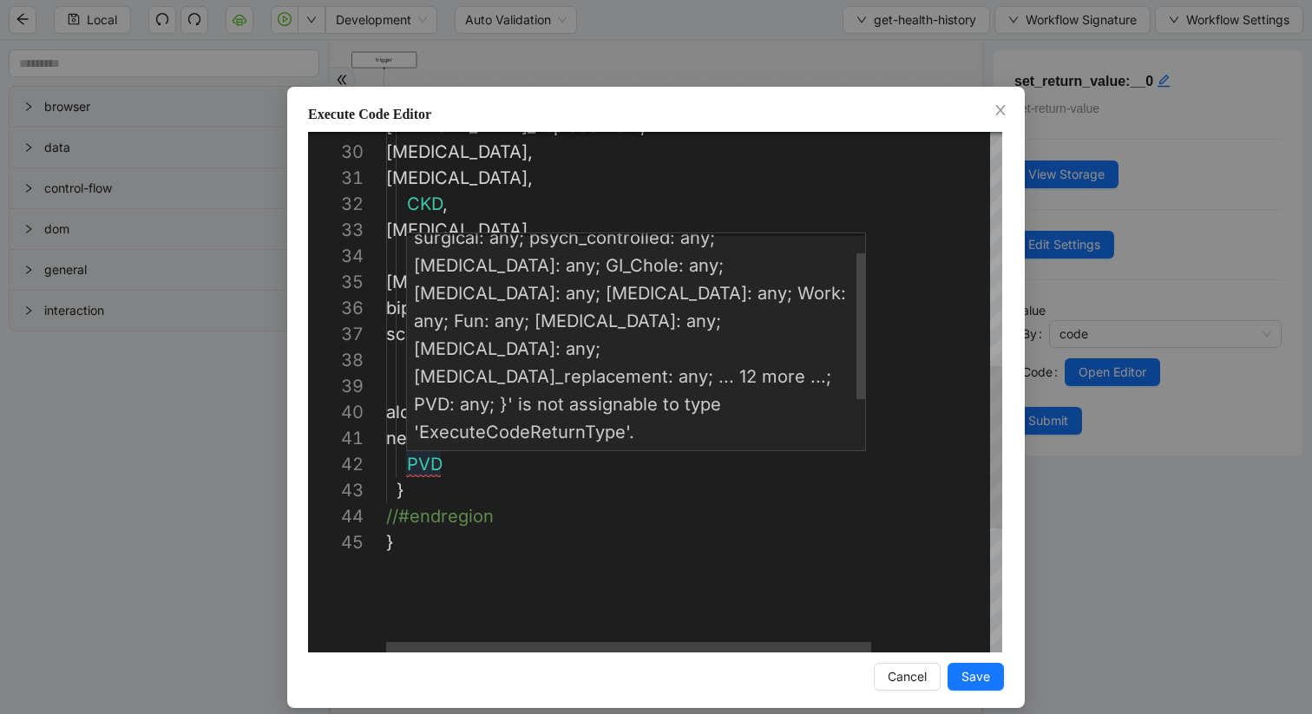
scroll to position [104, 0]
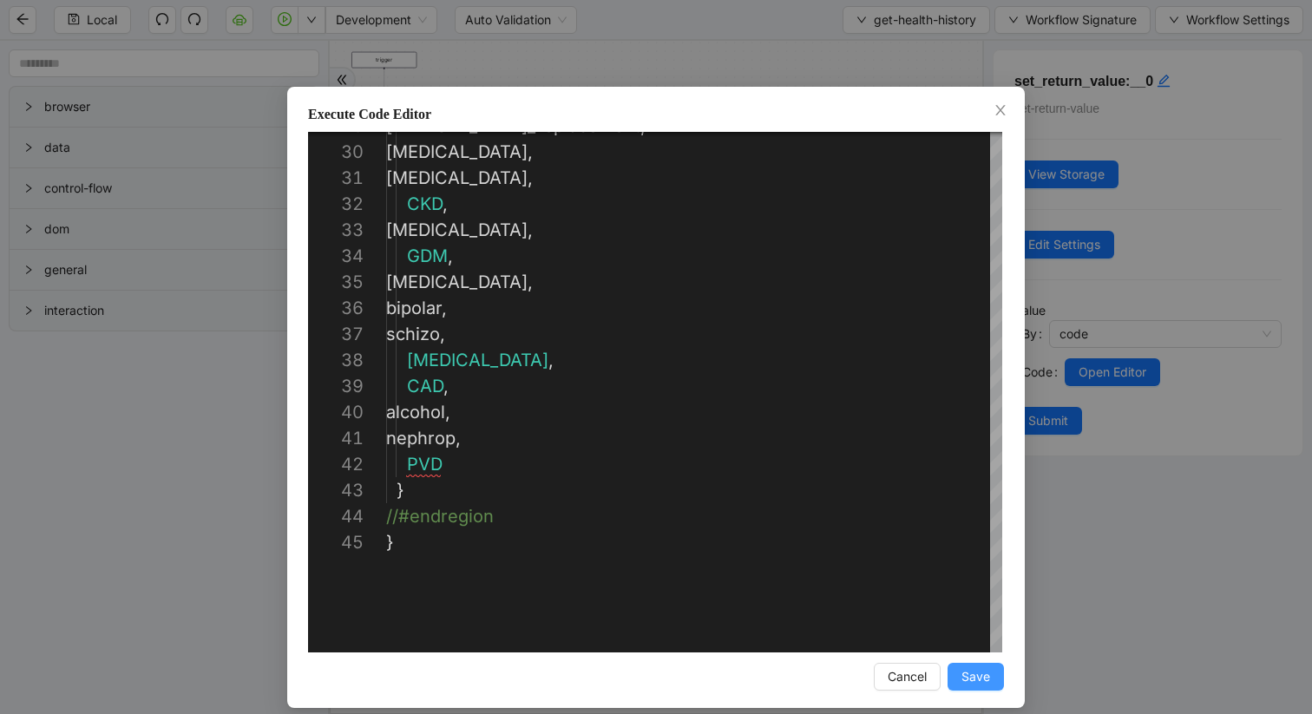
click at [971, 682] on span "Save" at bounding box center [976, 676] width 29 height 19
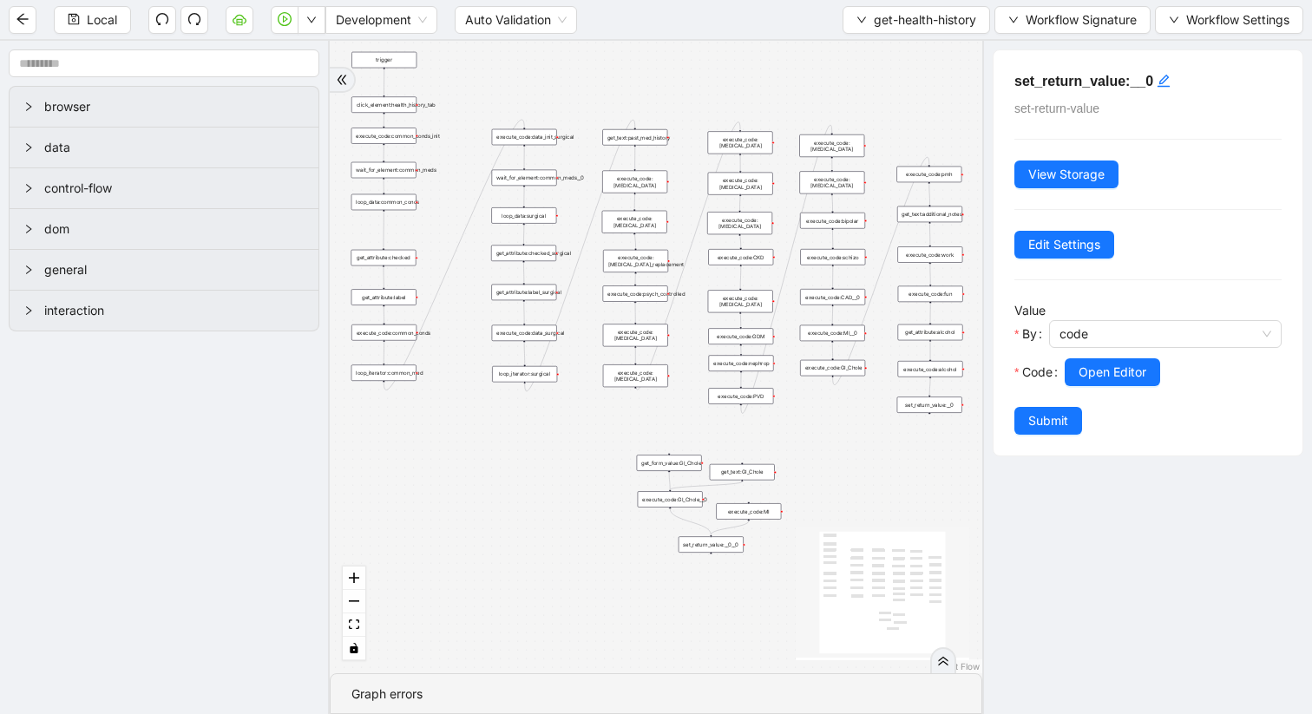
click at [767, 395] on div "execute_code:PVD" at bounding box center [740, 396] width 65 height 16
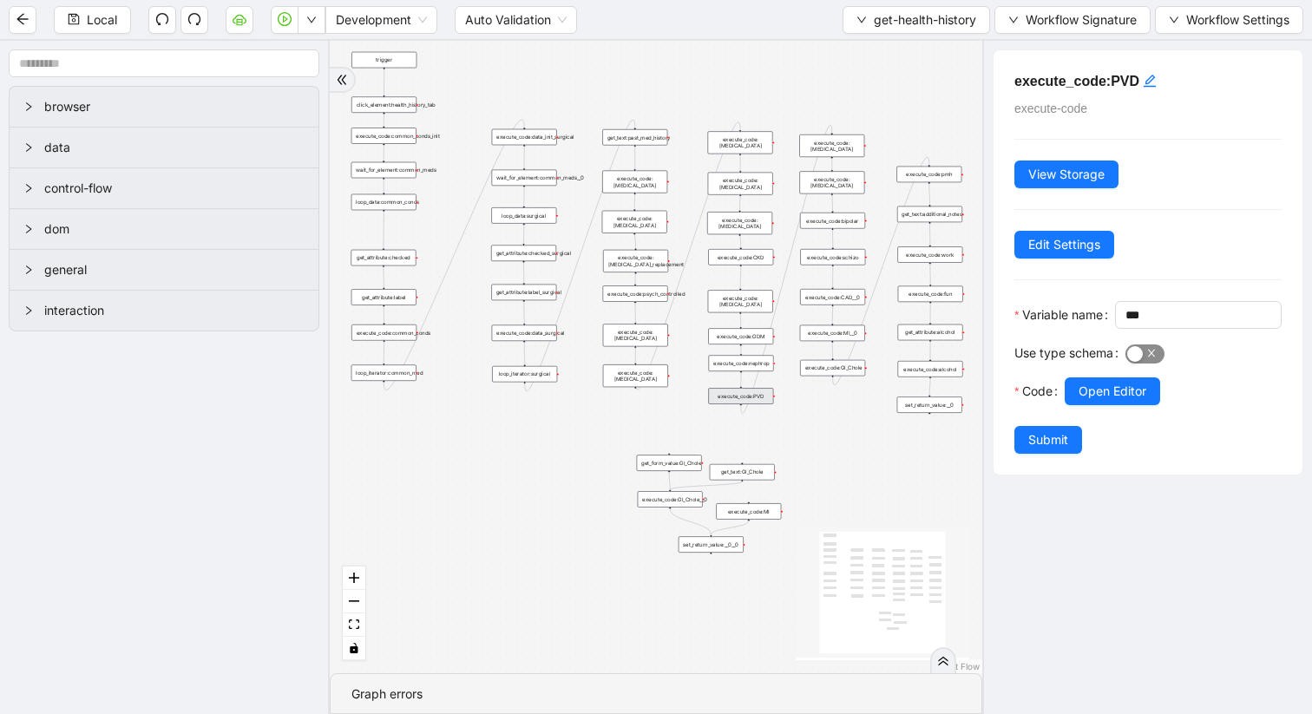
click at [1153, 364] on span "button" at bounding box center [1145, 354] width 39 height 19
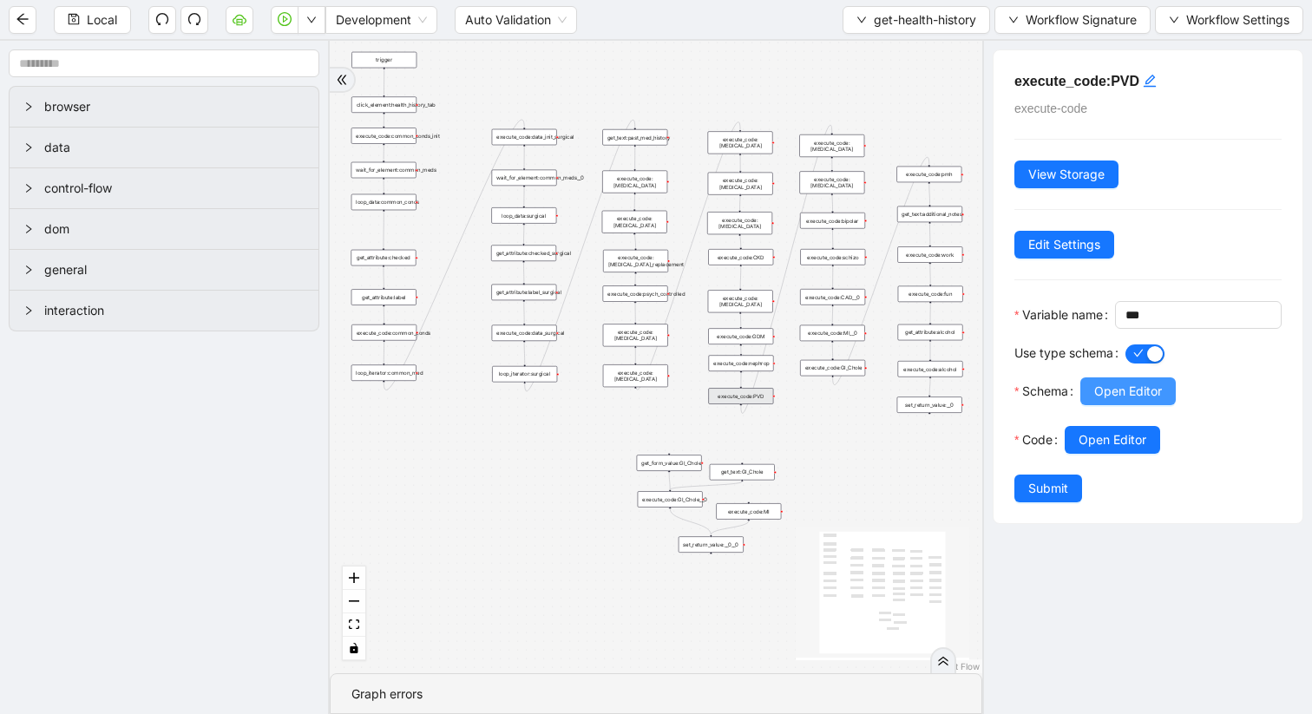
click at [1133, 401] on span "Open Editor" at bounding box center [1128, 391] width 68 height 19
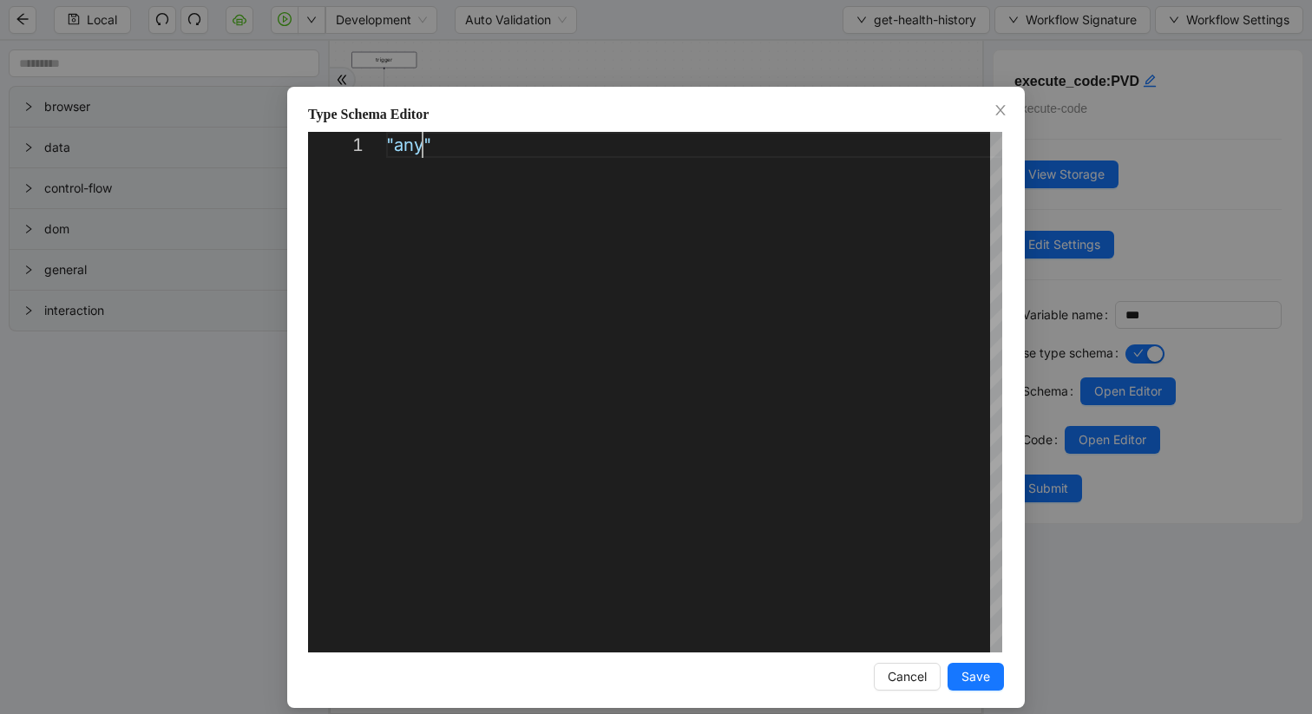
click at [424, 145] on div ""any"" at bounding box center [694, 392] width 616 height 521
type textarea "********"
click at [981, 673] on span "Save" at bounding box center [976, 676] width 29 height 19
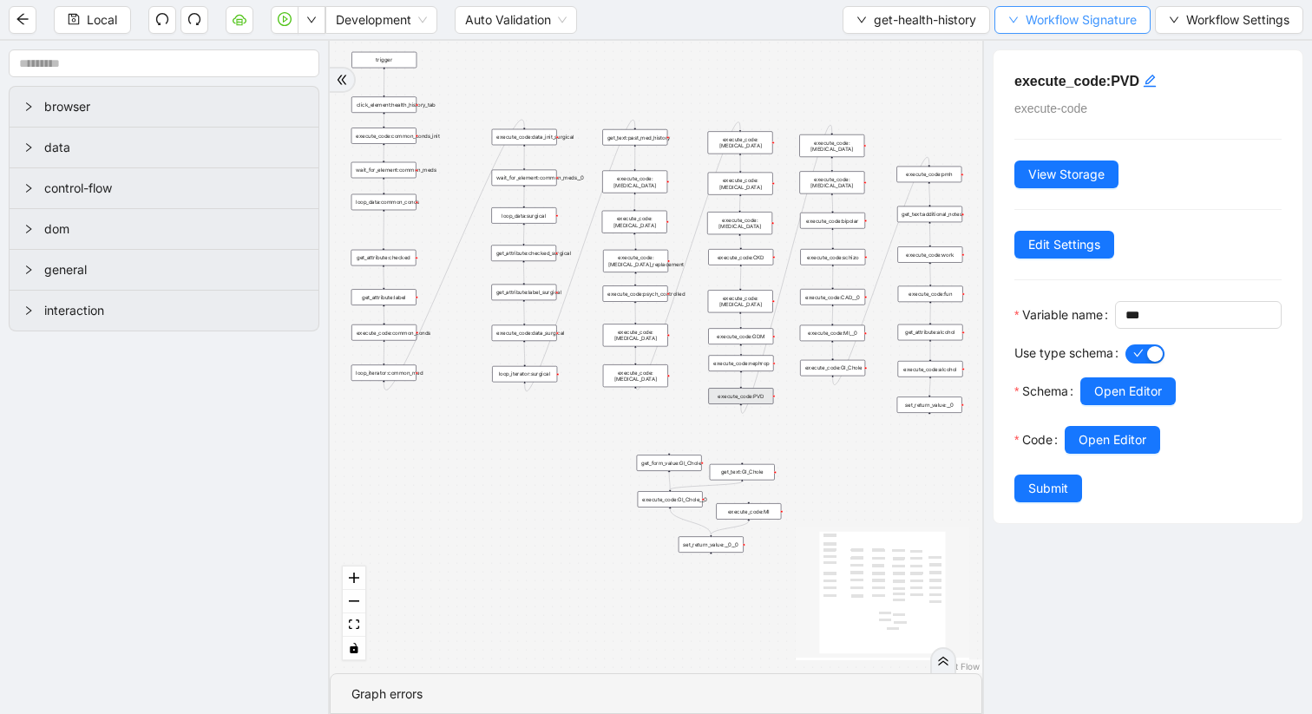
click at [1021, 20] on button "Workflow Signature" at bounding box center [1073, 20] width 156 height 28
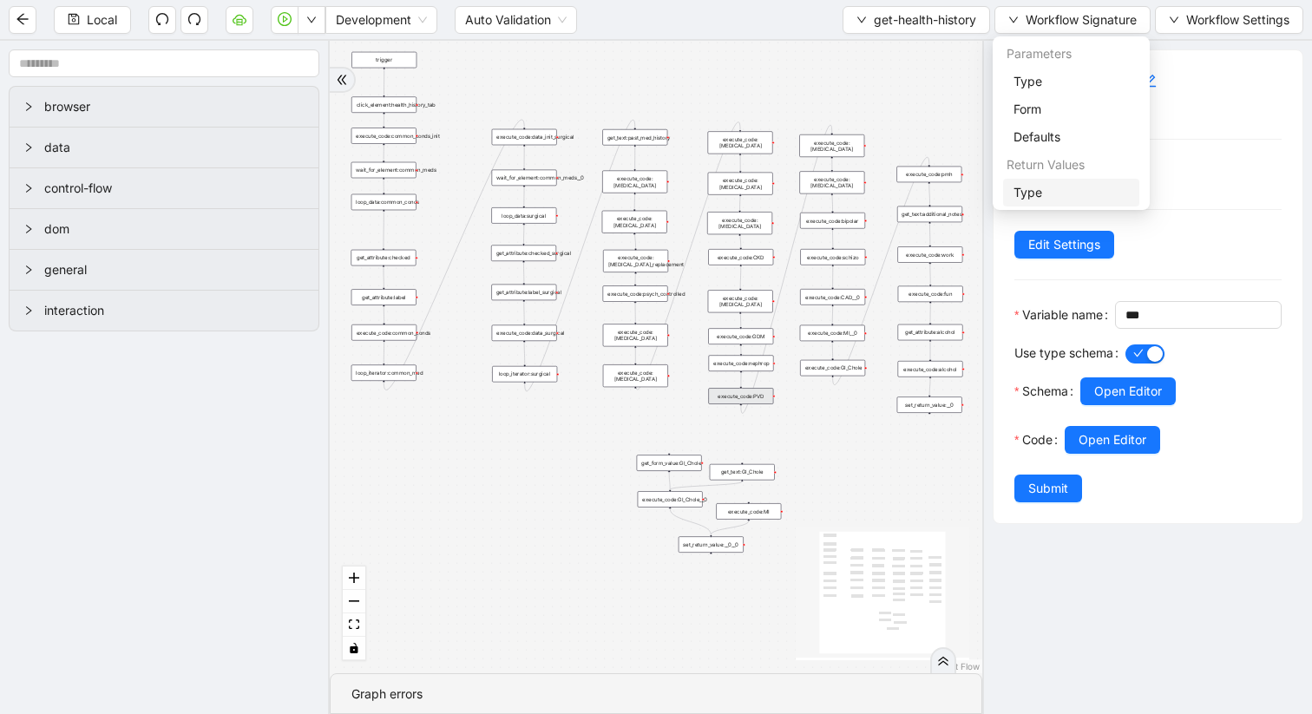
click at [1036, 194] on span "Type" at bounding box center [1071, 192] width 115 height 19
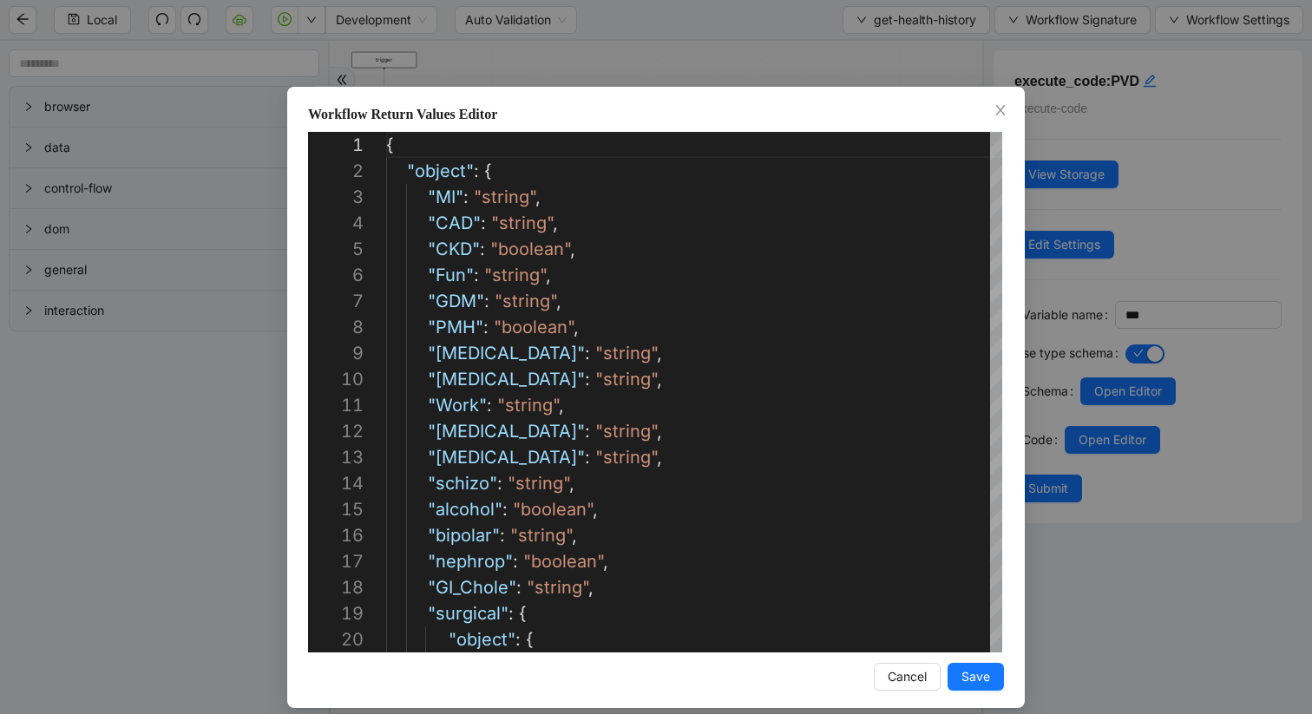
scroll to position [260, 0]
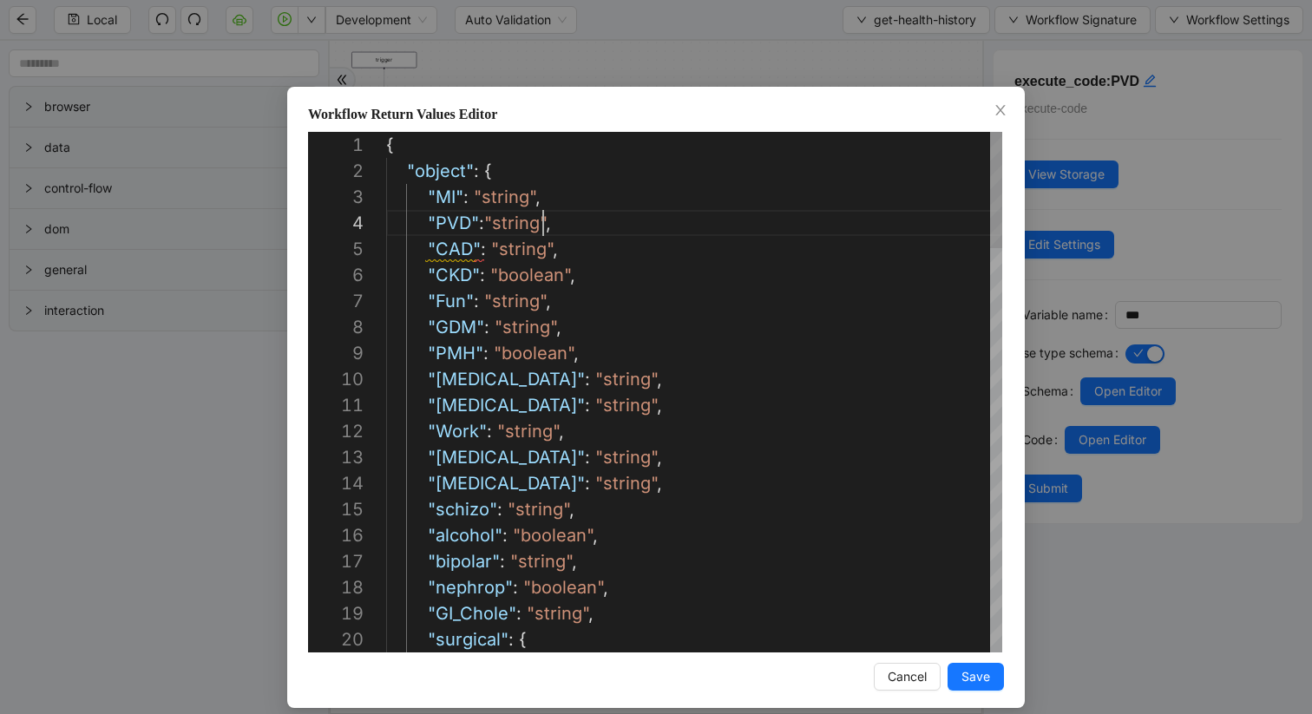
scroll to position [78, 157]
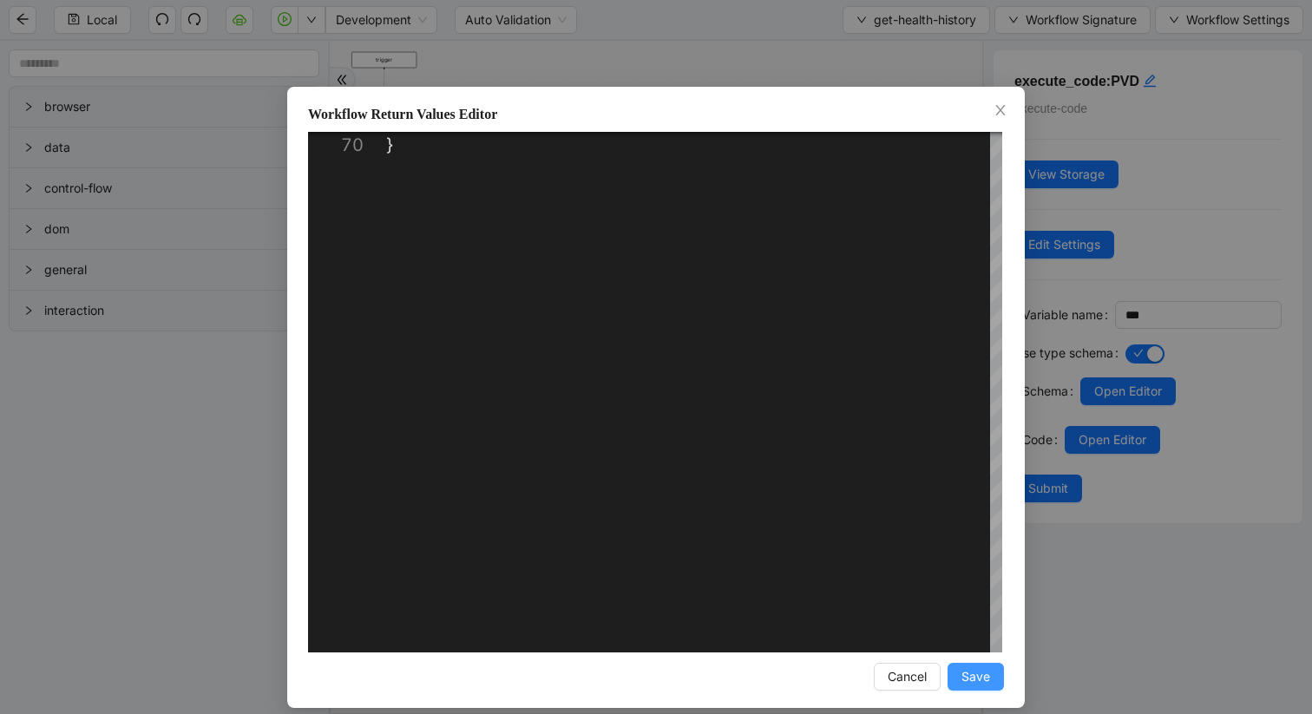
type textarea "**********"
click at [980, 666] on button "Save" at bounding box center [976, 677] width 56 height 28
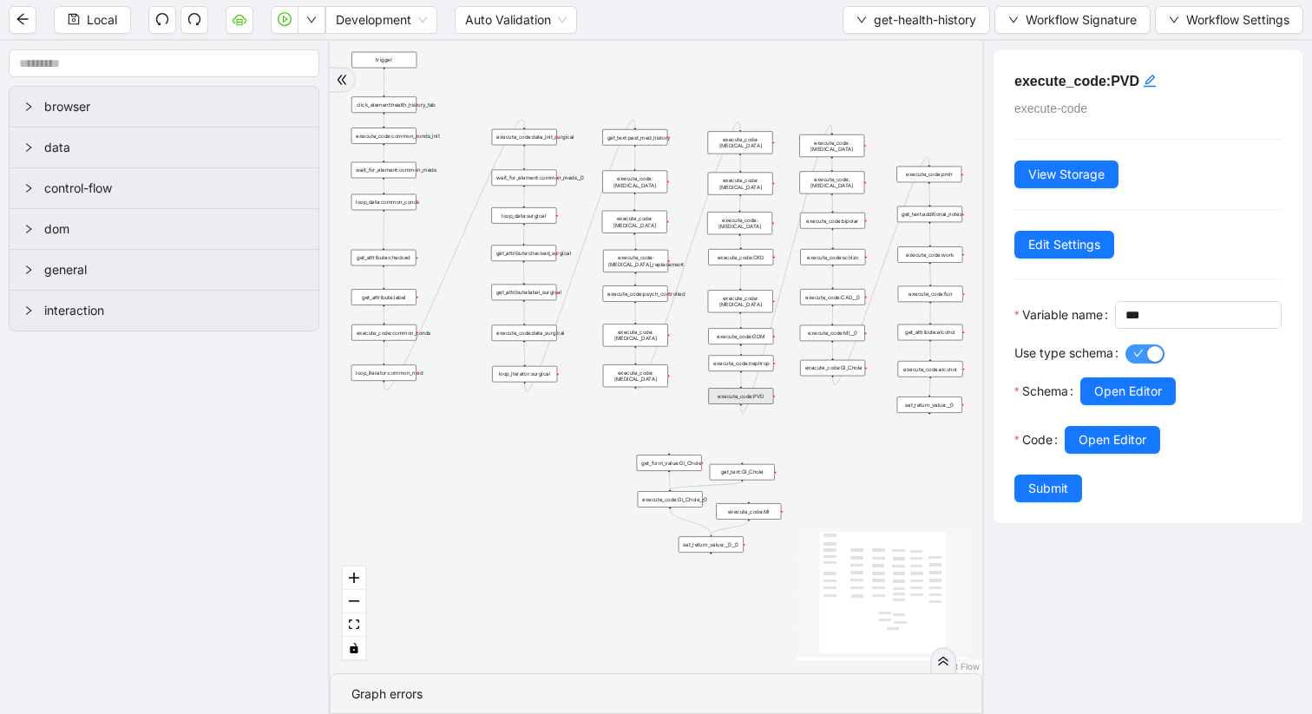
click at [1142, 364] on span "button" at bounding box center [1145, 354] width 39 height 19
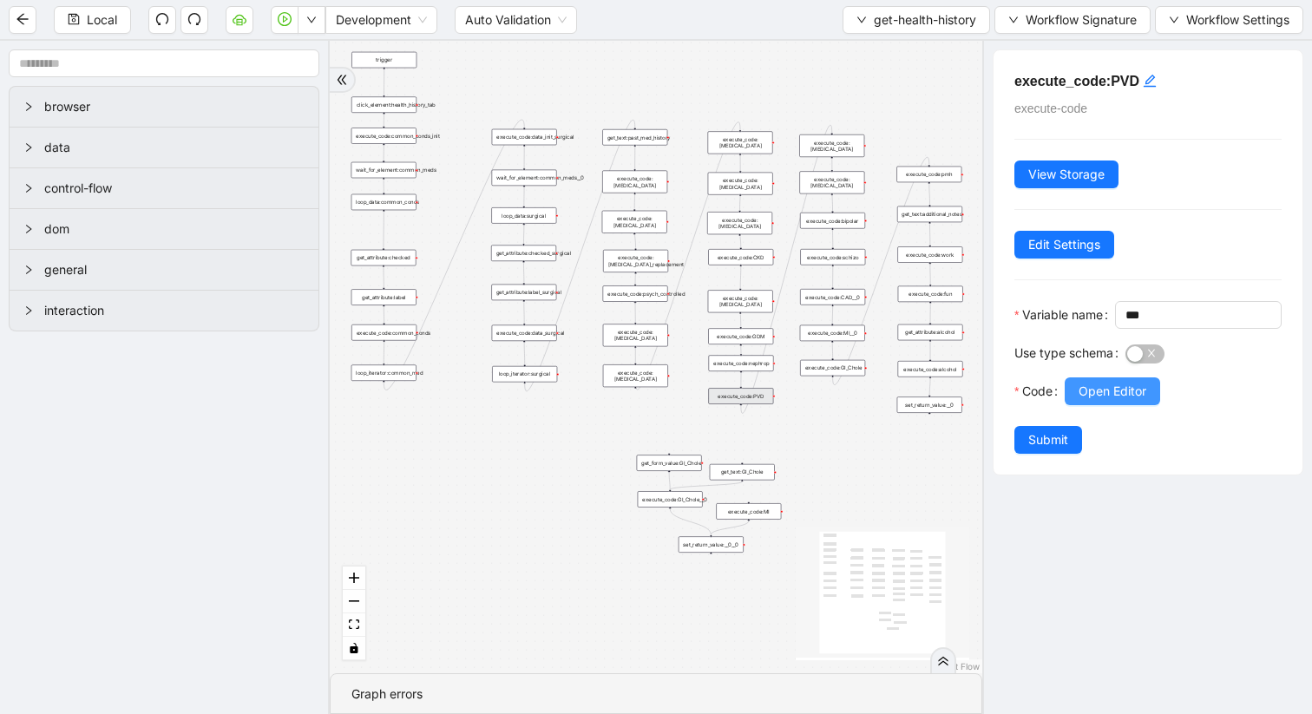
click at [1122, 401] on span "Open Editor" at bounding box center [1113, 391] width 68 height 19
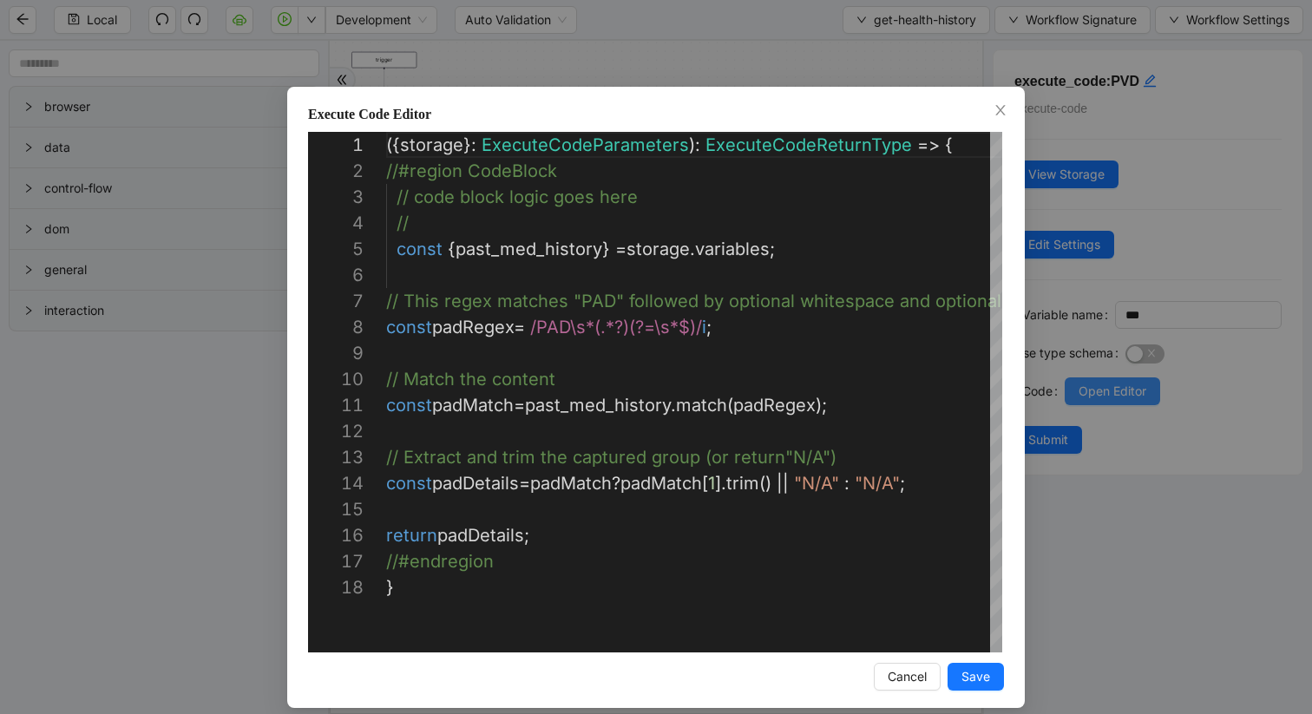
scroll to position [260, 0]
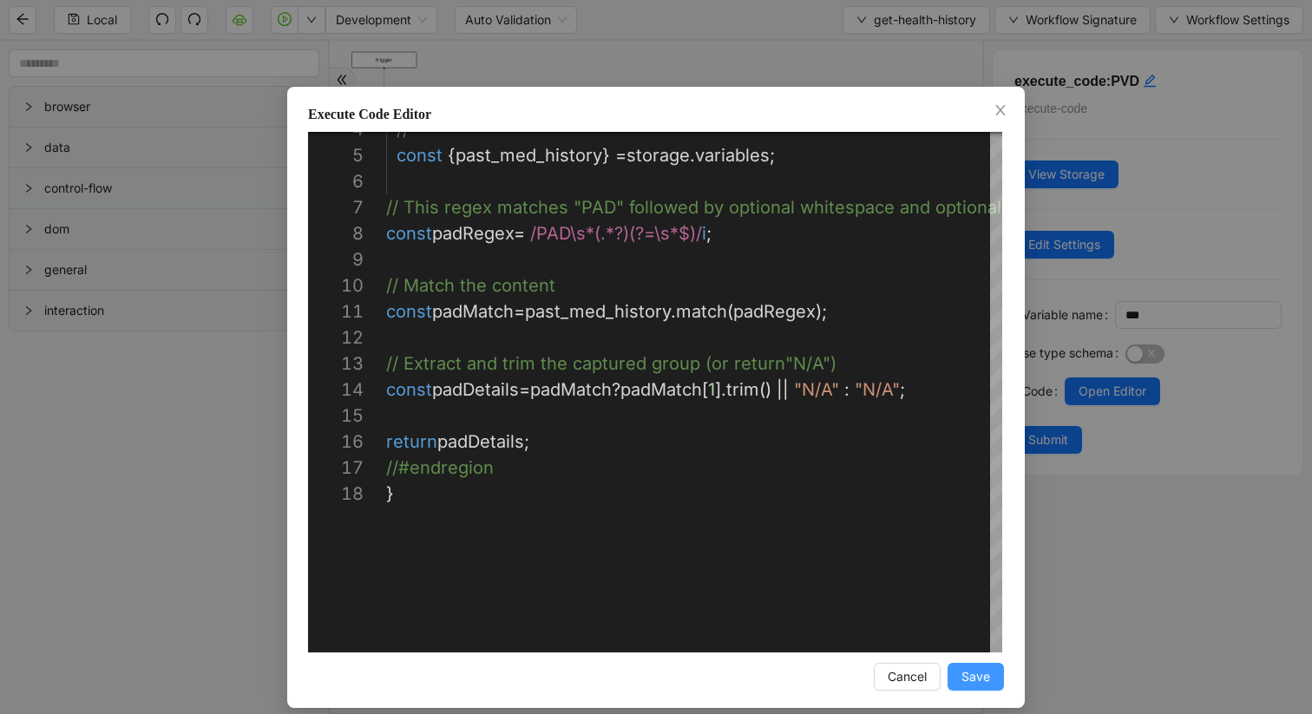
click at [978, 673] on span "Save" at bounding box center [976, 676] width 29 height 19
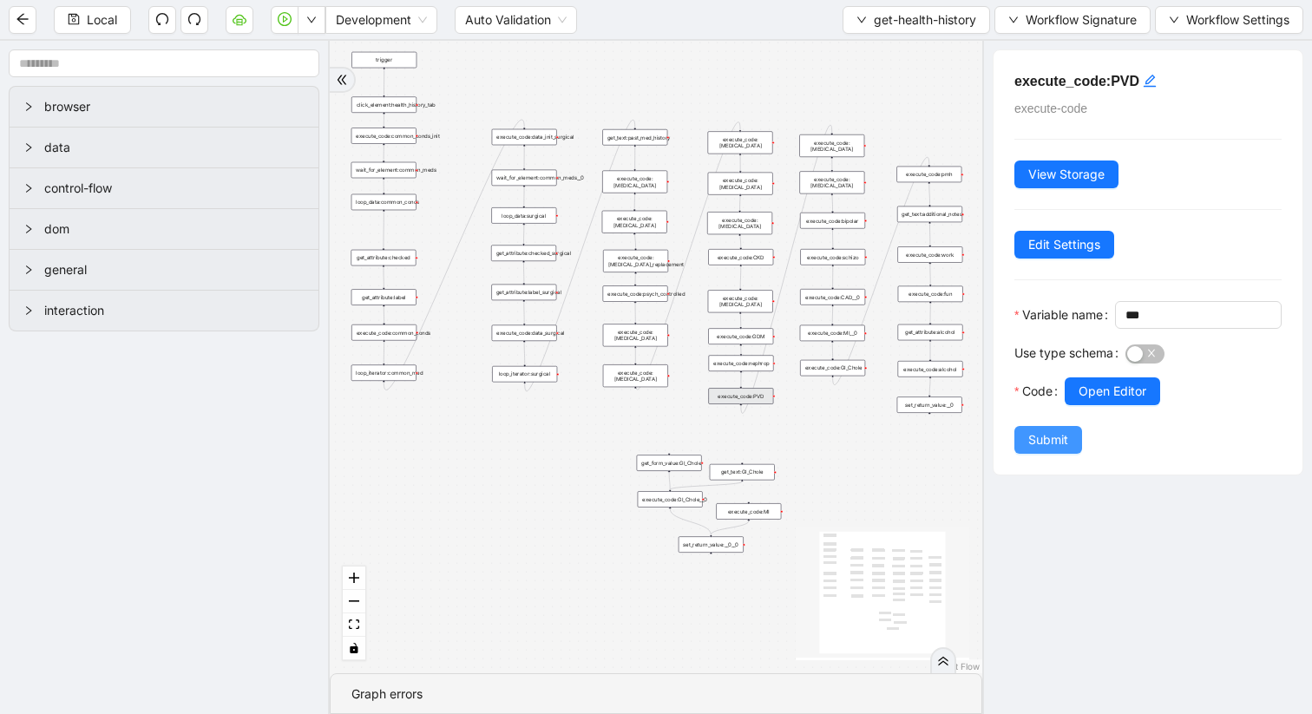
click at [1059, 450] on span "Submit" at bounding box center [1048, 439] width 40 height 19
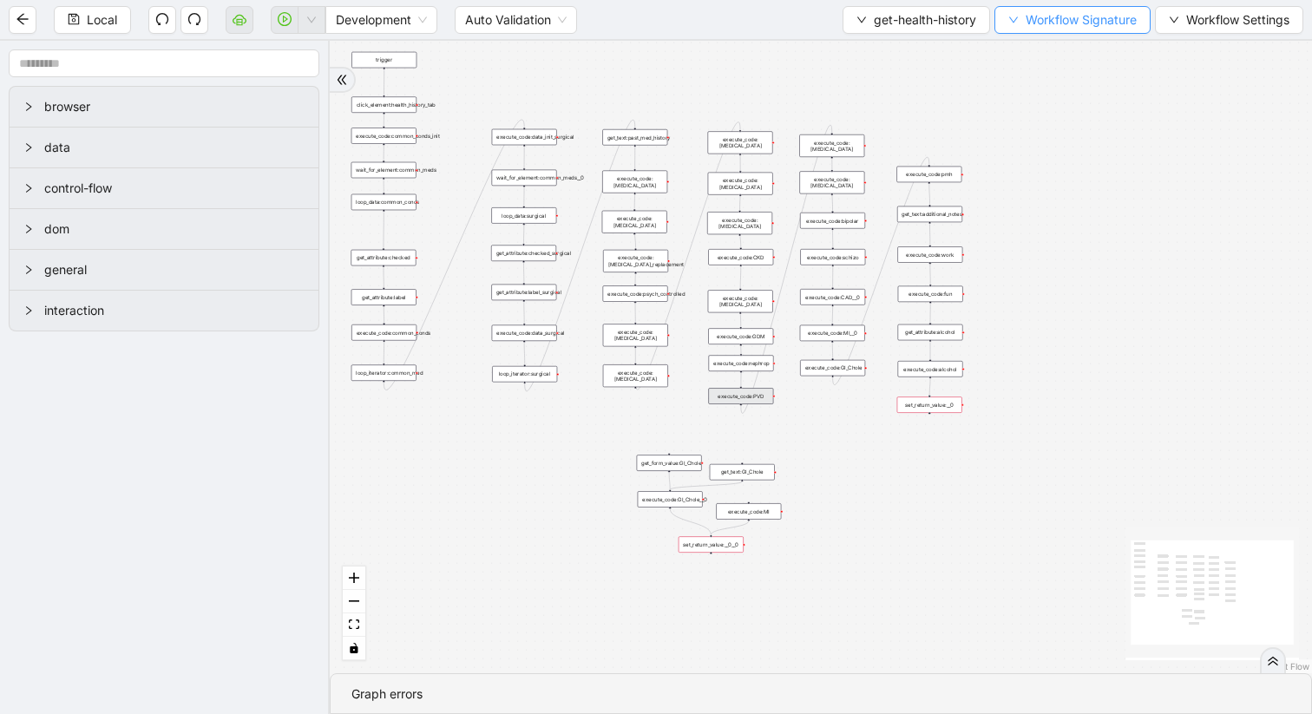
click at [1016, 20] on icon "down" at bounding box center [1013, 20] width 10 height 10
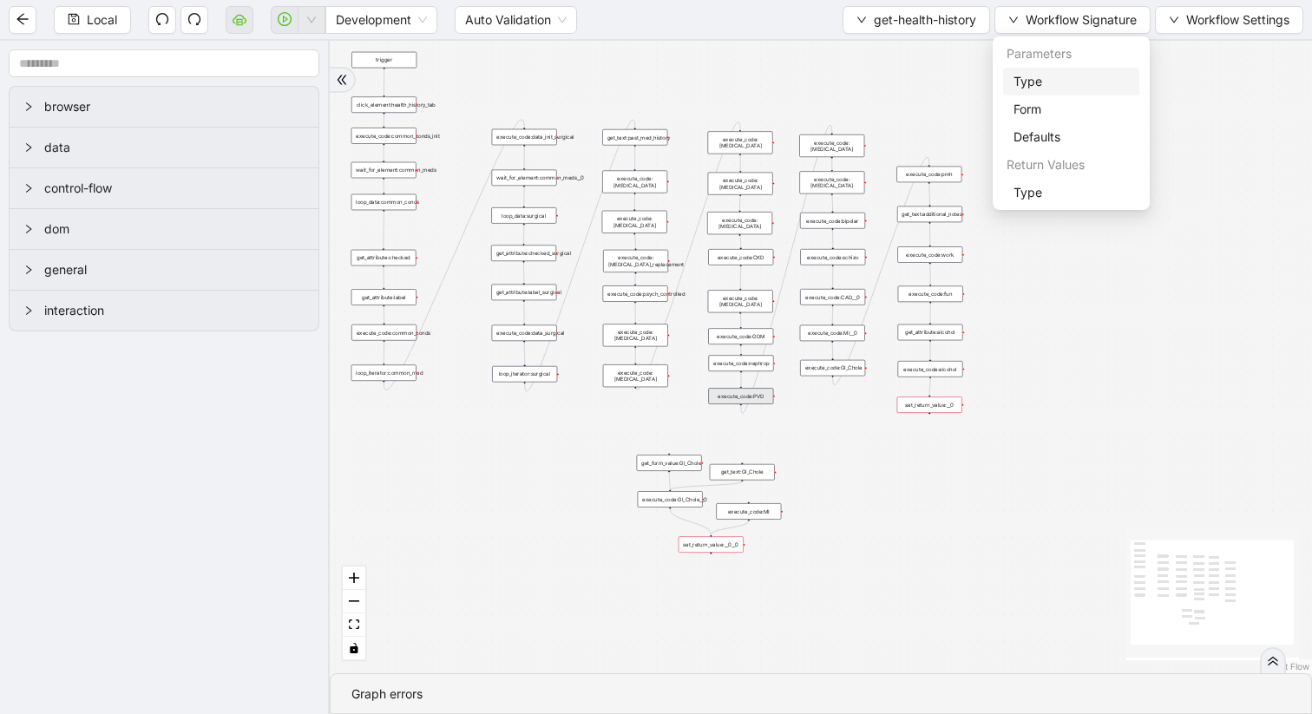
click at [1039, 82] on span "Type" at bounding box center [1071, 81] width 115 height 19
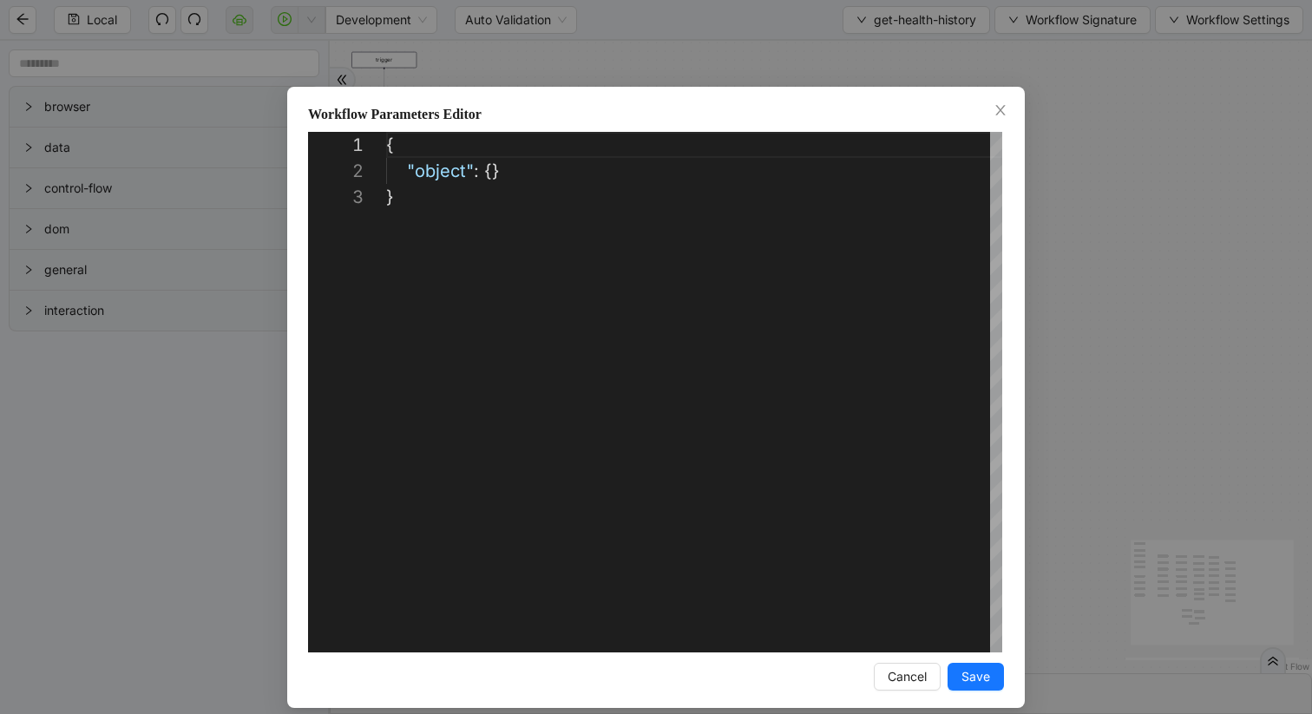
scroll to position [52, 0]
click at [901, 680] on span "Cancel" at bounding box center [907, 676] width 39 height 19
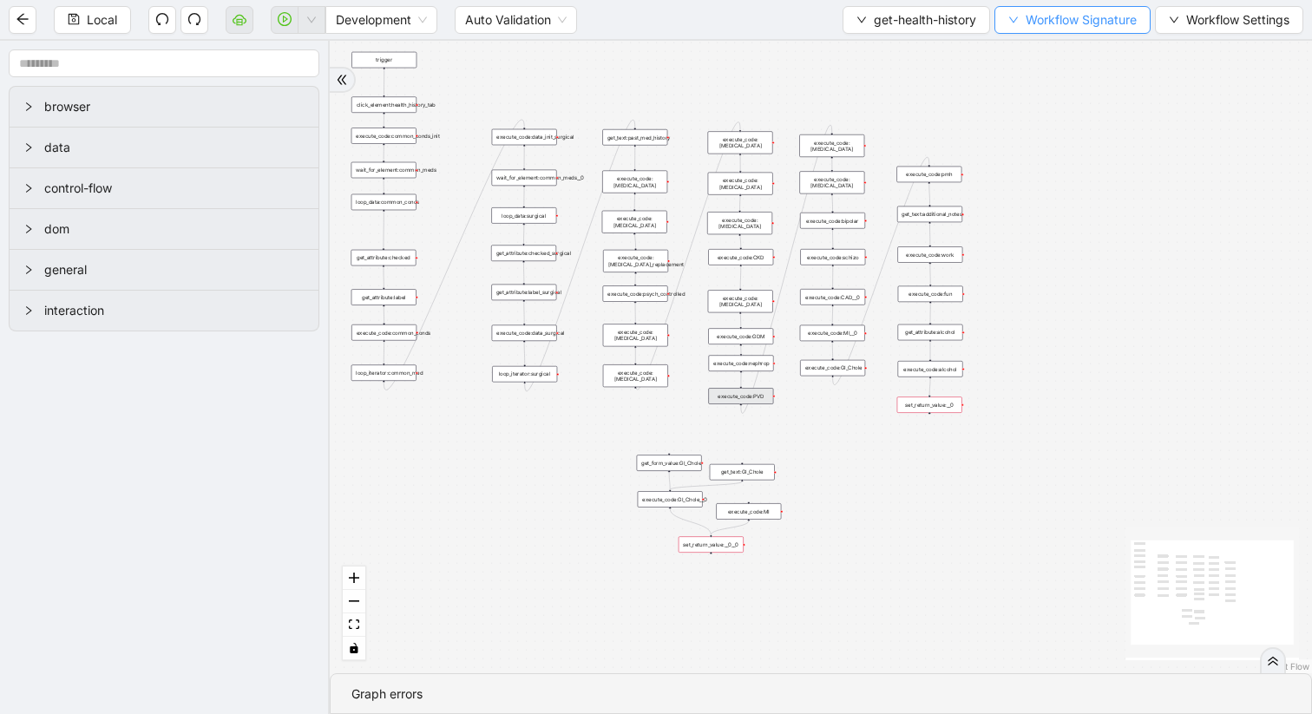
click at [1043, 21] on span "Workflow Signature" at bounding box center [1081, 19] width 111 height 19
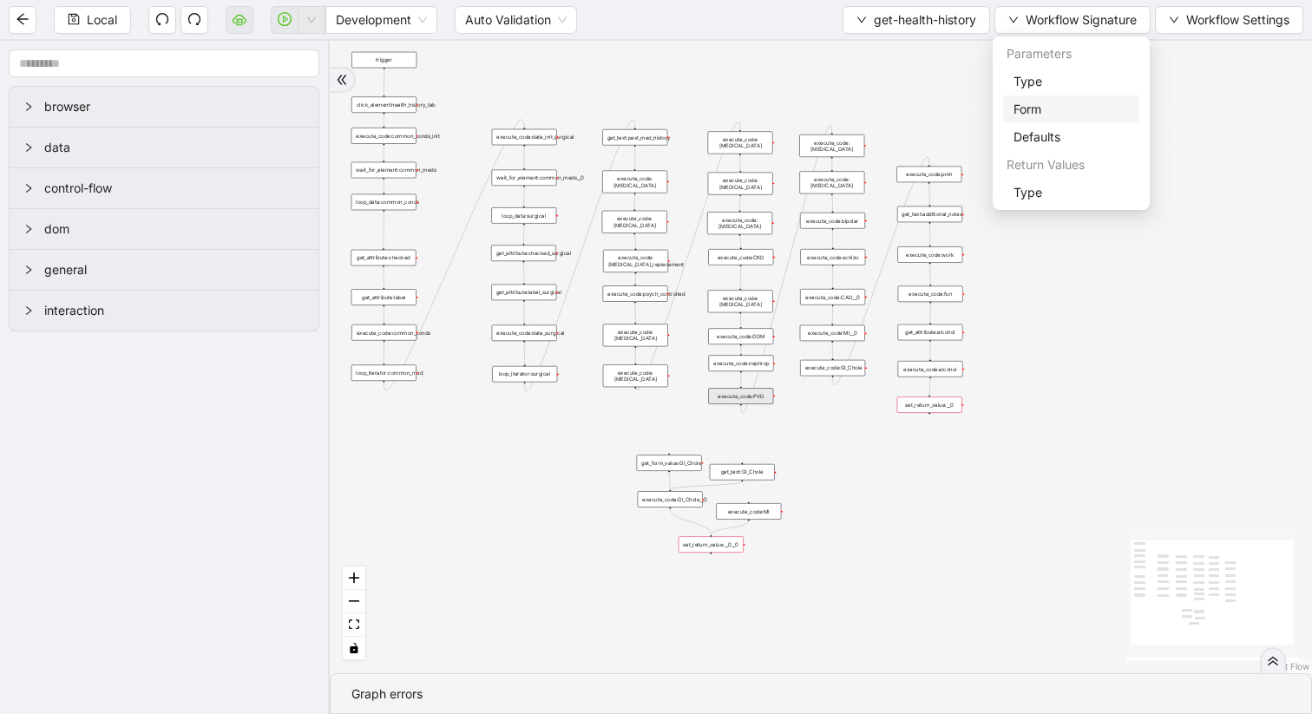
click at [1041, 102] on span "Form" at bounding box center [1071, 109] width 115 height 19
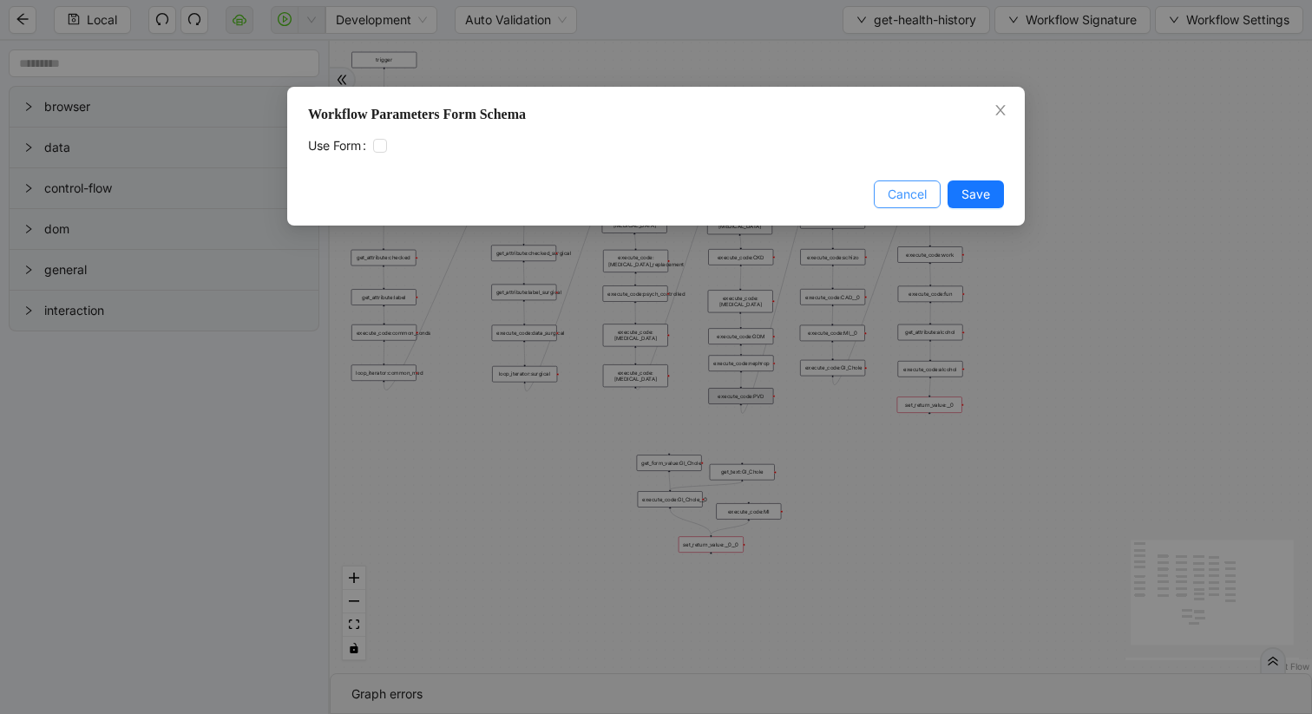
click at [918, 191] on span "Cancel" at bounding box center [907, 194] width 39 height 19
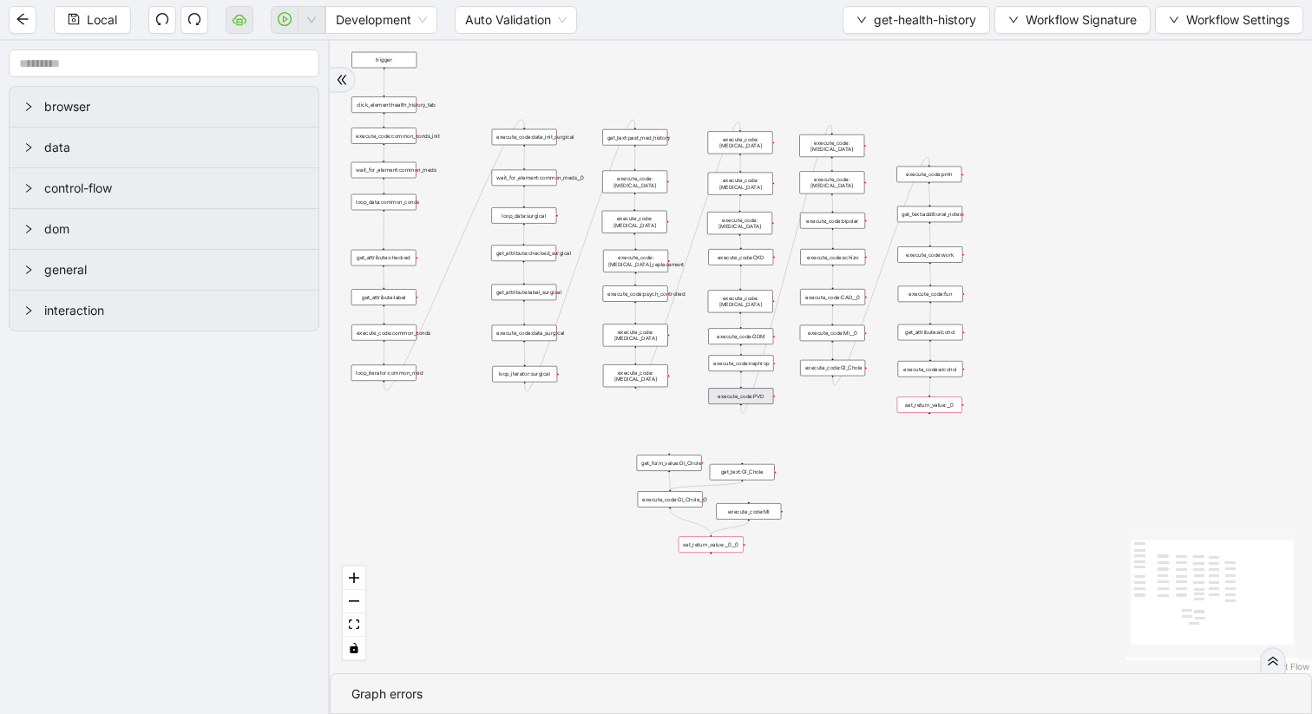
click at [1058, 4] on div "Local Development Auto Validation get-health-history Workflow Signature Workflo…" at bounding box center [656, 19] width 1312 height 39
click at [1060, 16] on span "Workflow Signature" at bounding box center [1081, 19] width 111 height 19
click at [1042, 191] on span "Type" at bounding box center [1071, 192] width 115 height 19
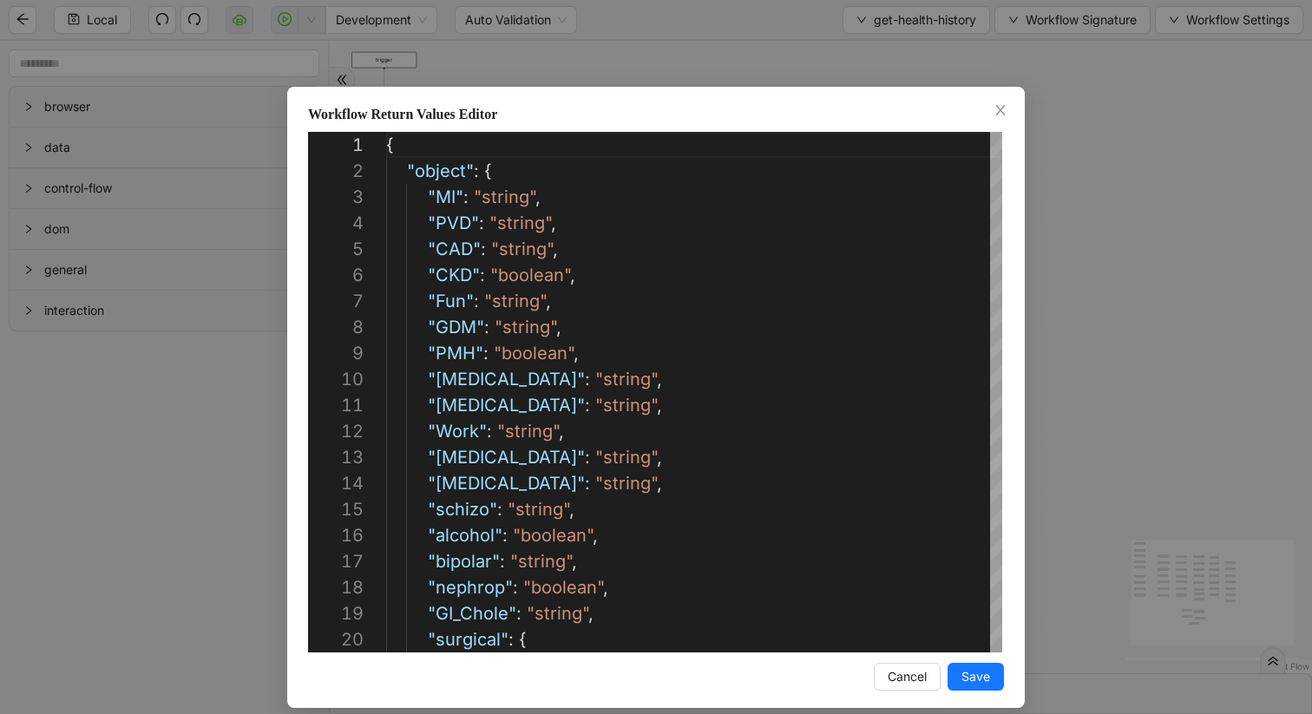
scroll to position [260, 0]
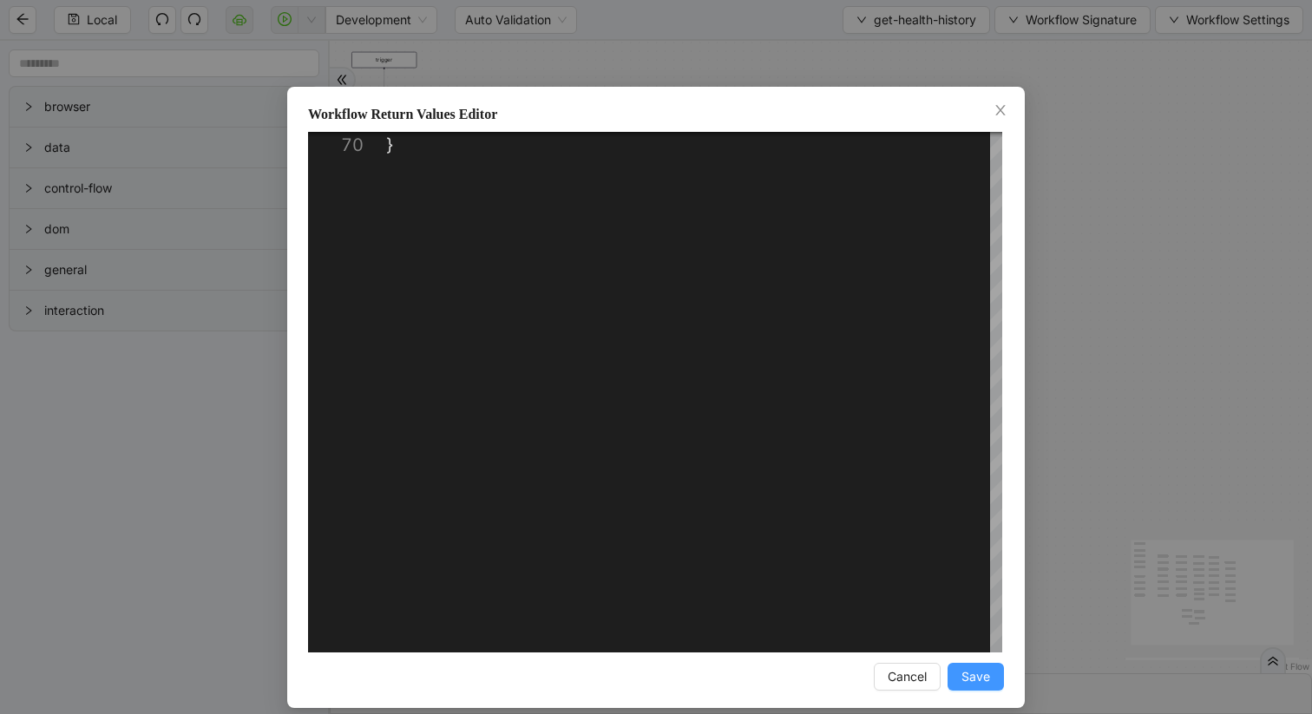
click at [972, 678] on span "Save" at bounding box center [976, 676] width 29 height 19
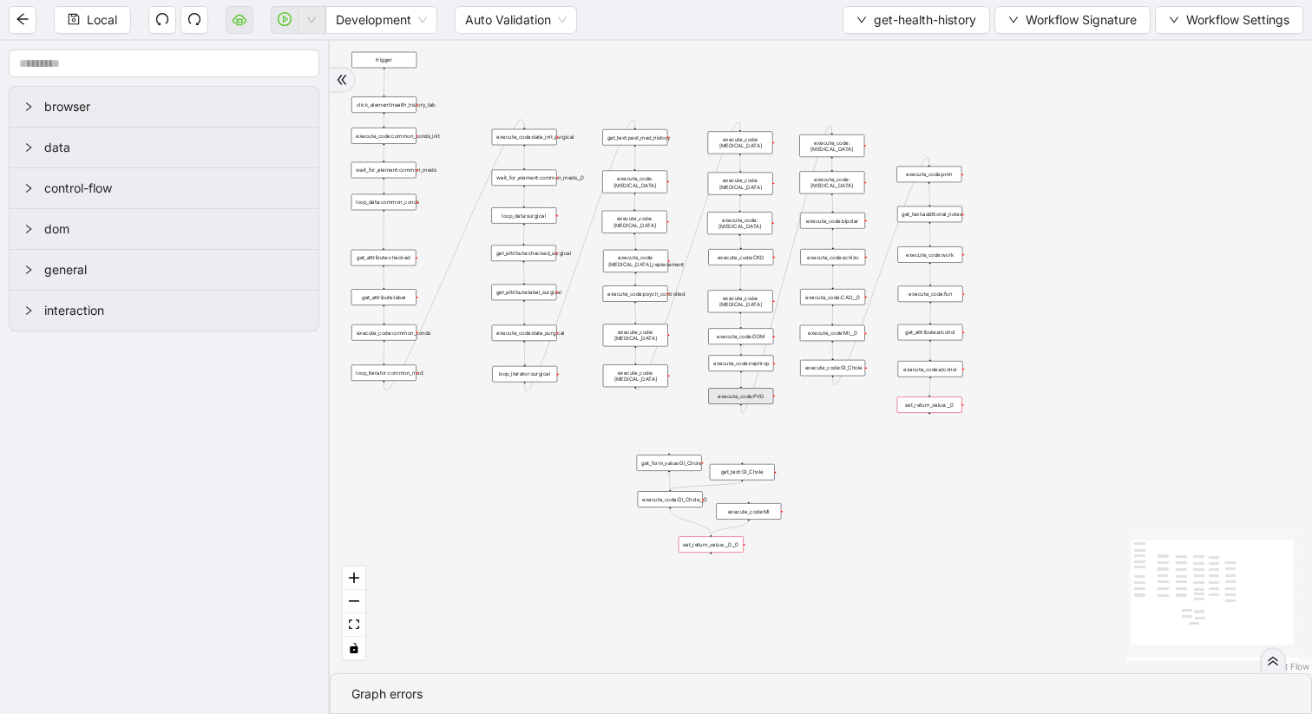
click at [929, 410] on div "set_return_value:__0" at bounding box center [929, 405] width 65 height 16
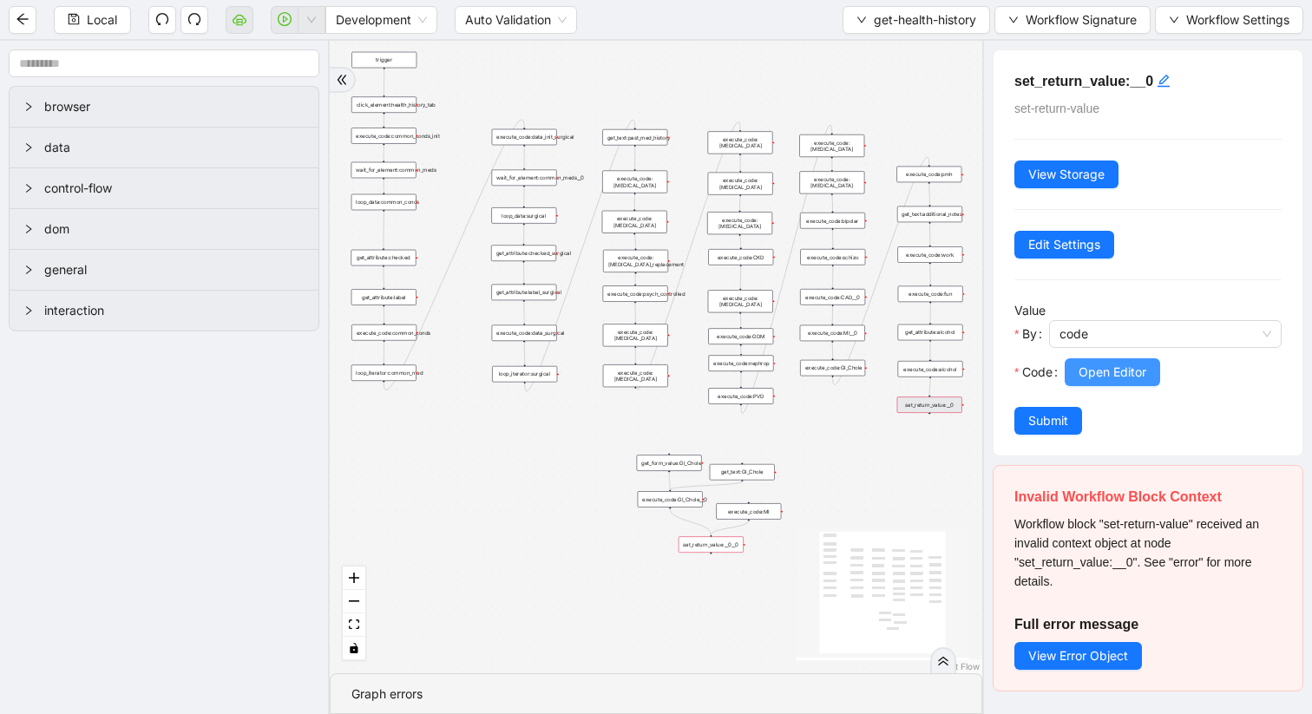
click at [1106, 378] on span "Open Editor" at bounding box center [1113, 372] width 68 height 19
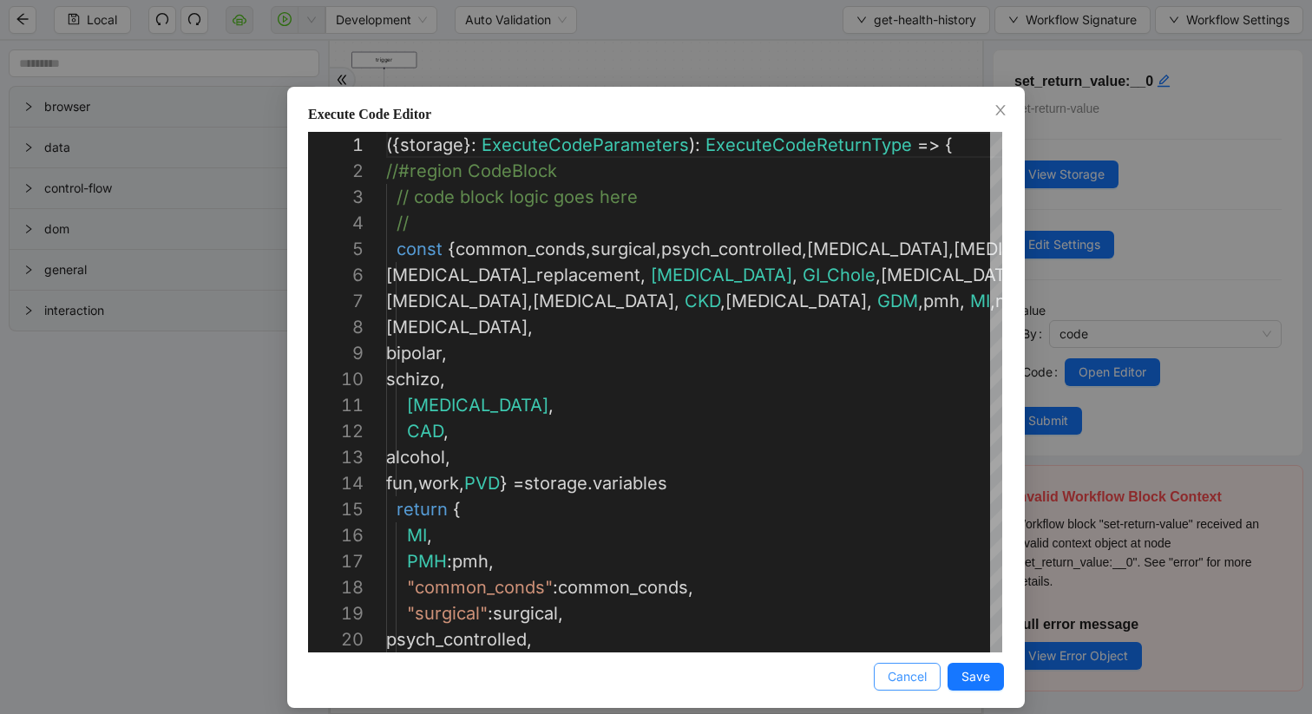
click at [920, 678] on span "Cancel" at bounding box center [907, 676] width 39 height 19
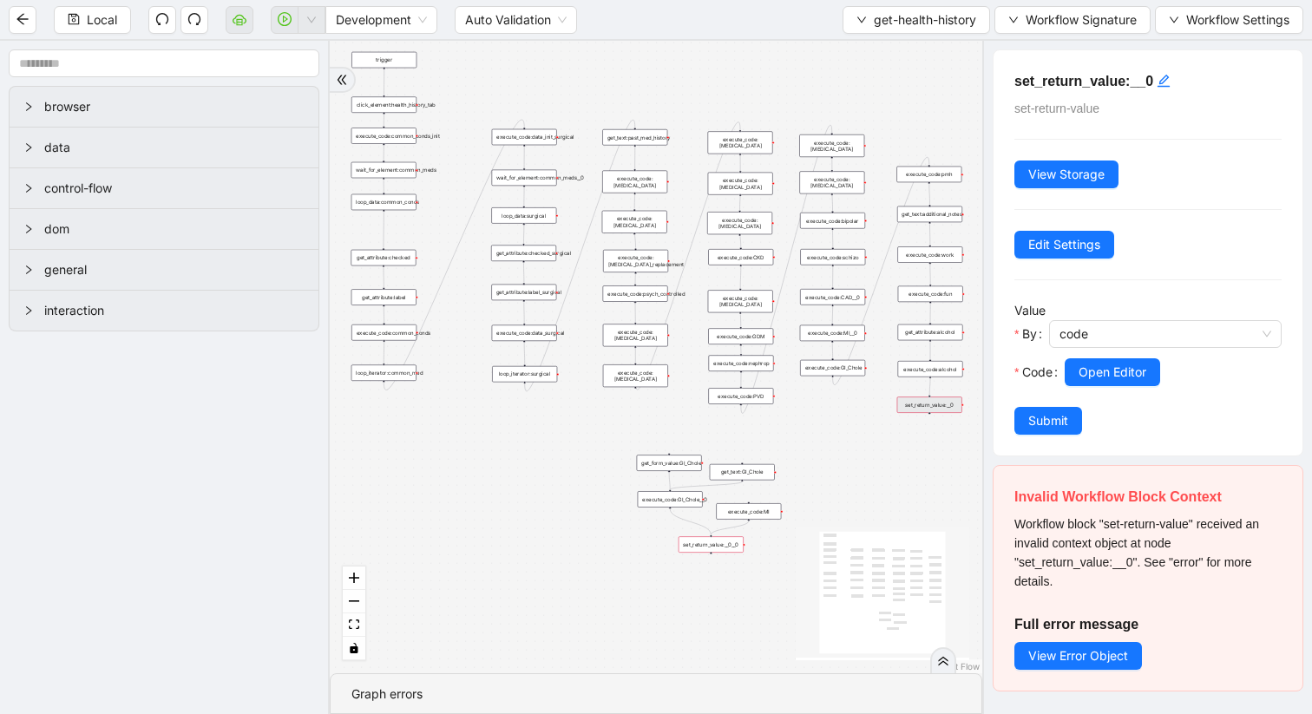
click at [747, 402] on div "execute_code:PVD" at bounding box center [740, 396] width 65 height 16
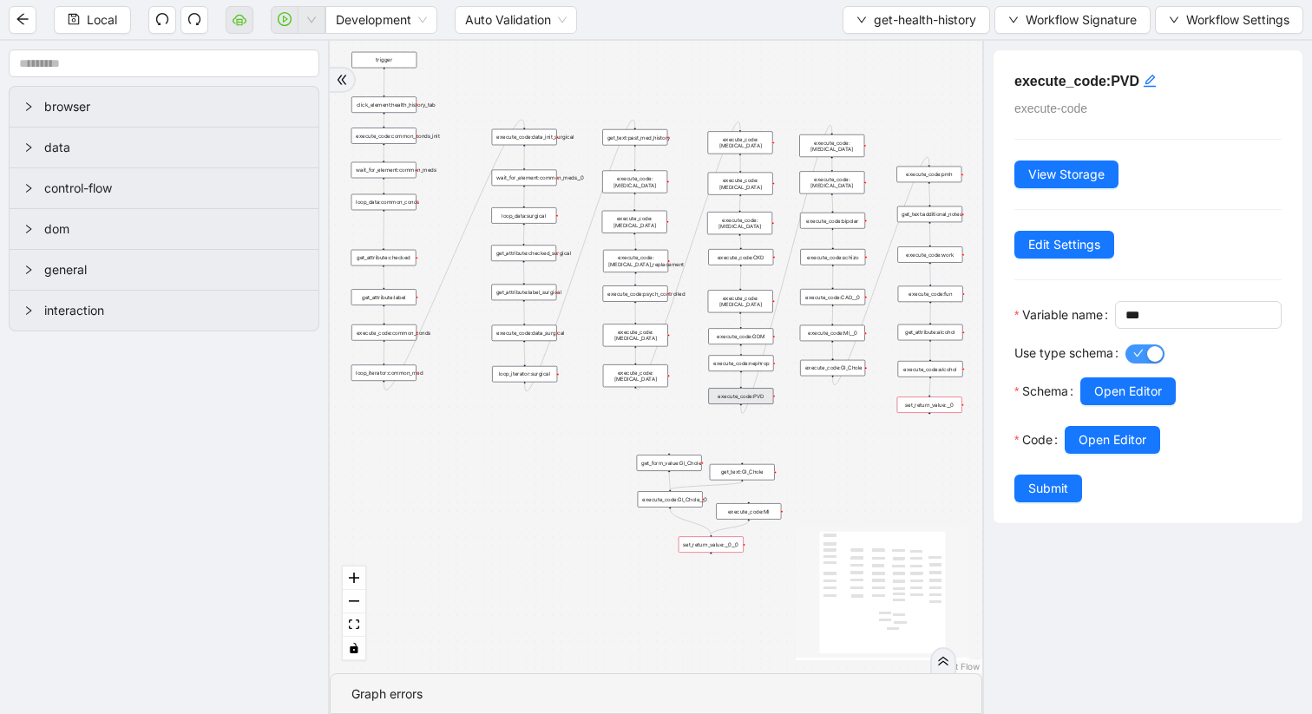
click at [1139, 364] on span "button" at bounding box center [1145, 354] width 39 height 19
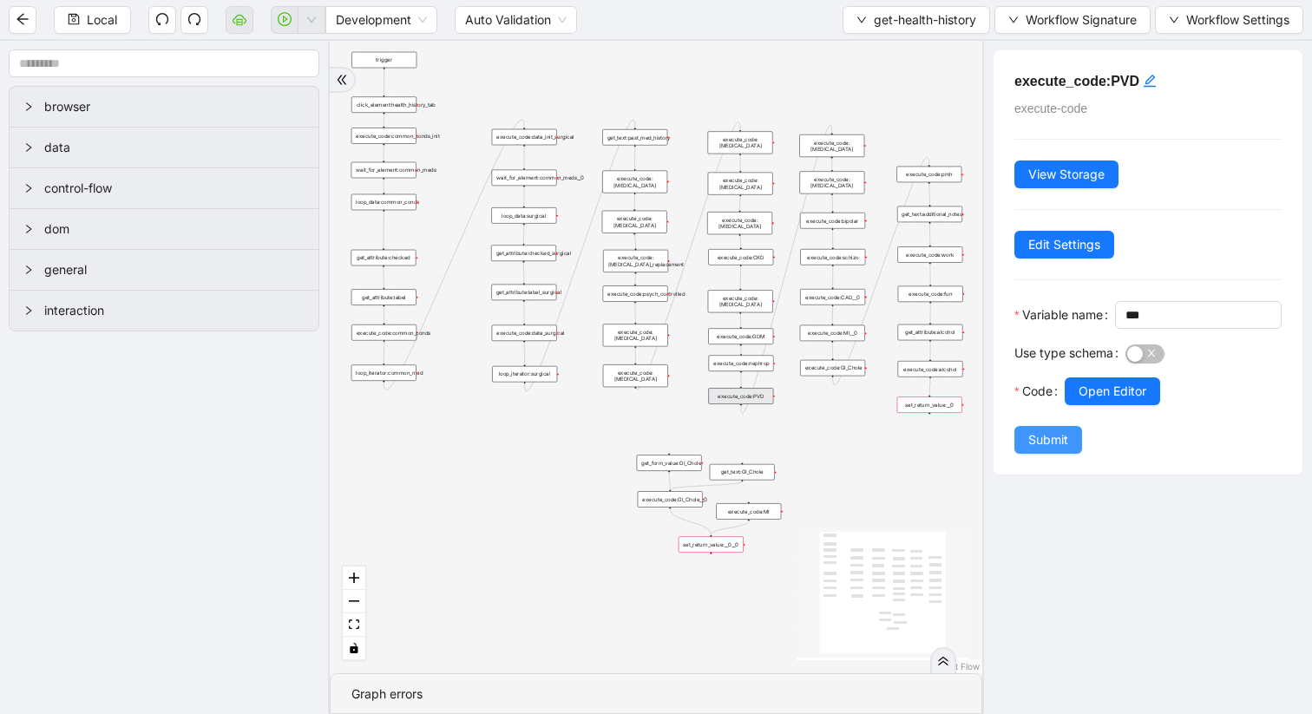
click at [1045, 450] on span "Submit" at bounding box center [1048, 439] width 40 height 19
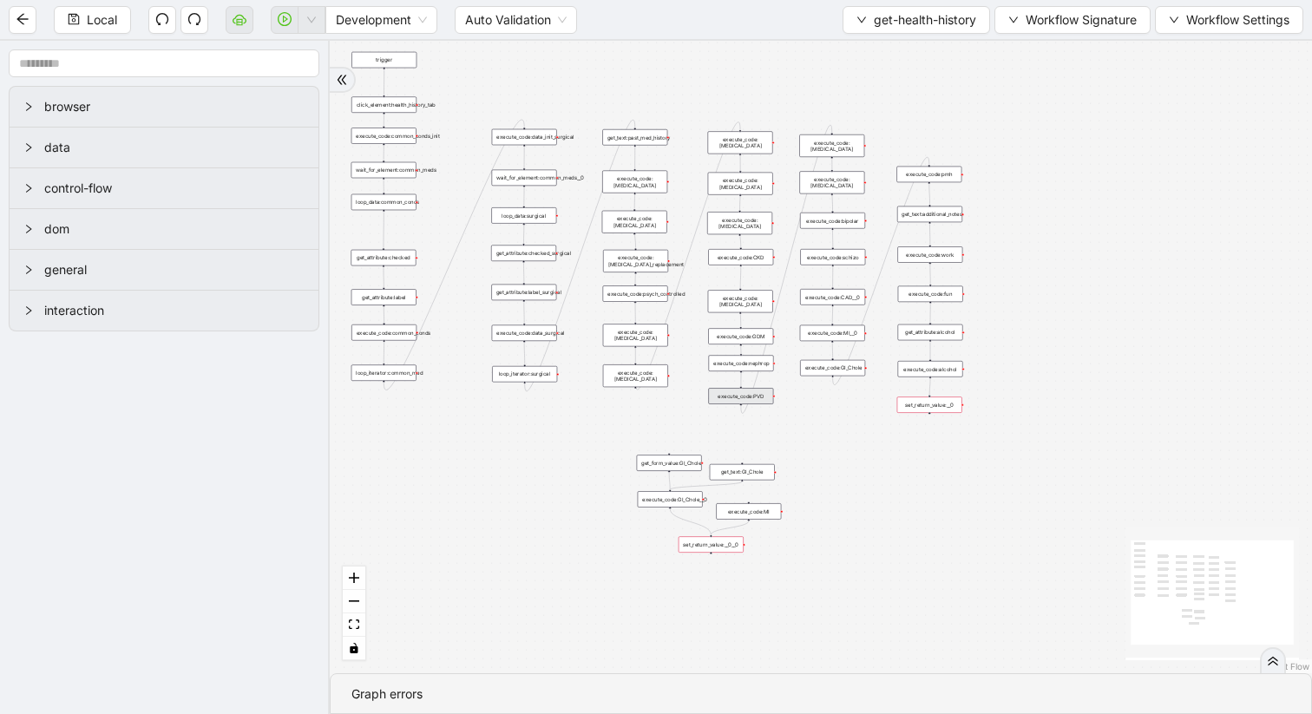
click at [924, 410] on div "set_return_value:__0" at bounding box center [929, 405] width 65 height 16
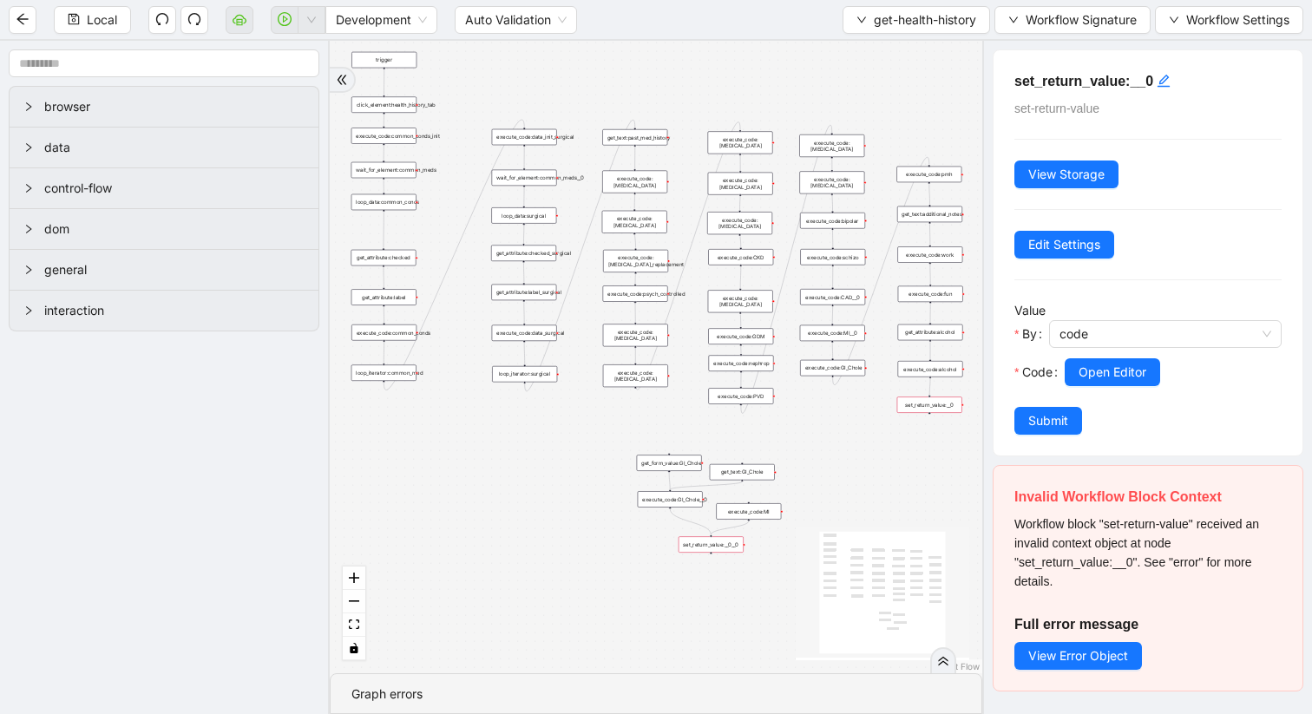
click at [741, 398] on div "execute_code:PVD" at bounding box center [740, 396] width 65 height 16
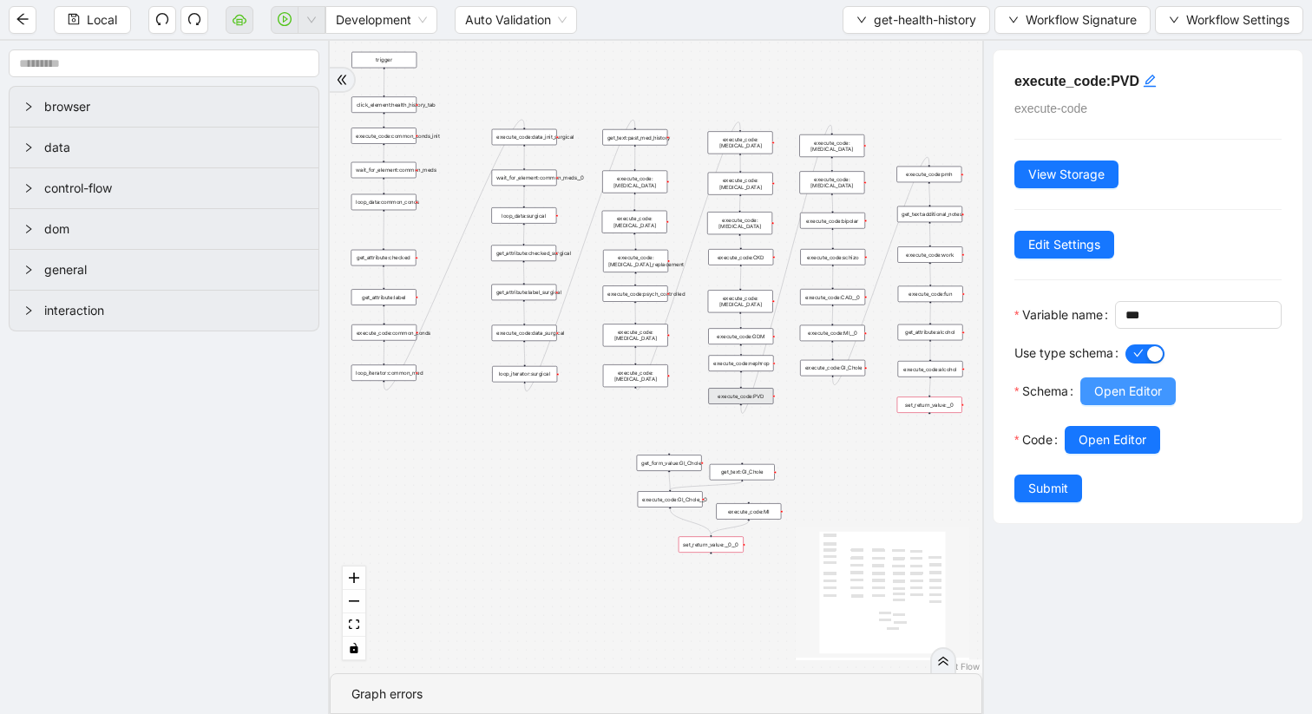
click at [1141, 405] on button "Open Editor" at bounding box center [1127, 392] width 95 height 28
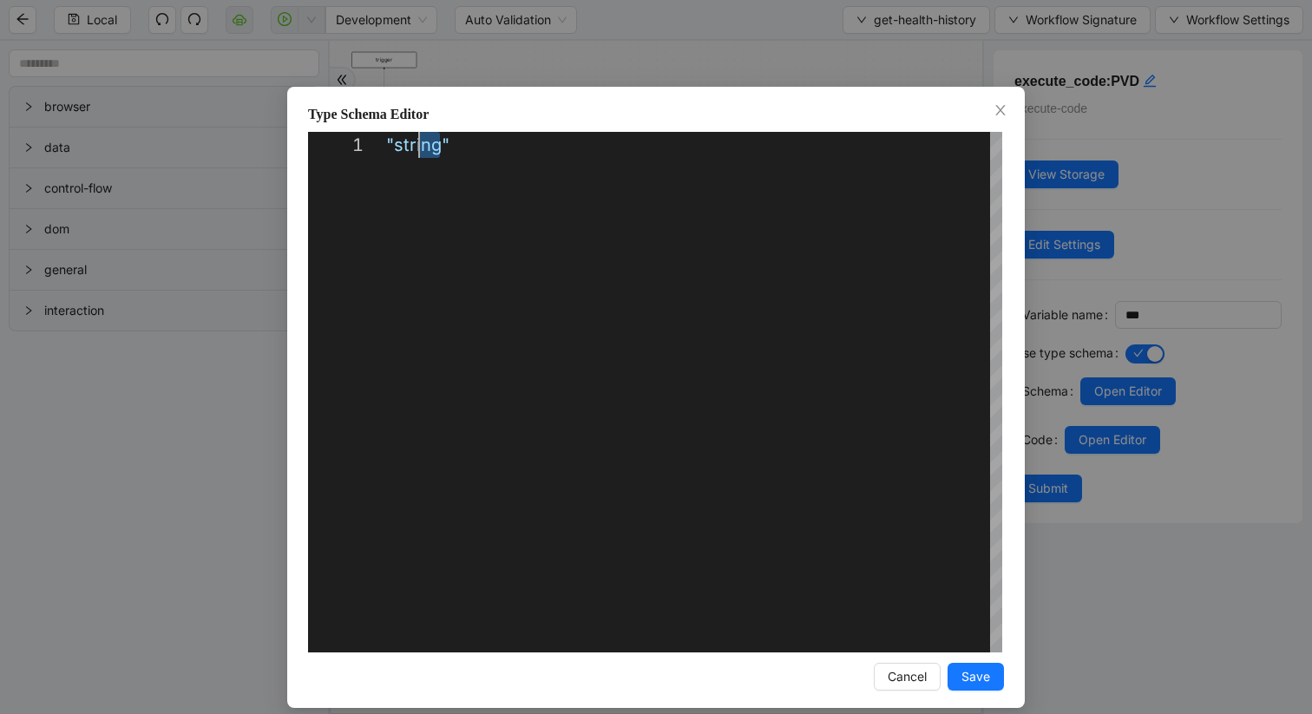
scroll to position [0, 7]
drag, startPoint x: 417, startPoint y: 148, endPoint x: 393, endPoint y: 148, distance: 24.3
type textarea "*****"
click at [968, 674] on span "Save" at bounding box center [976, 676] width 29 height 19
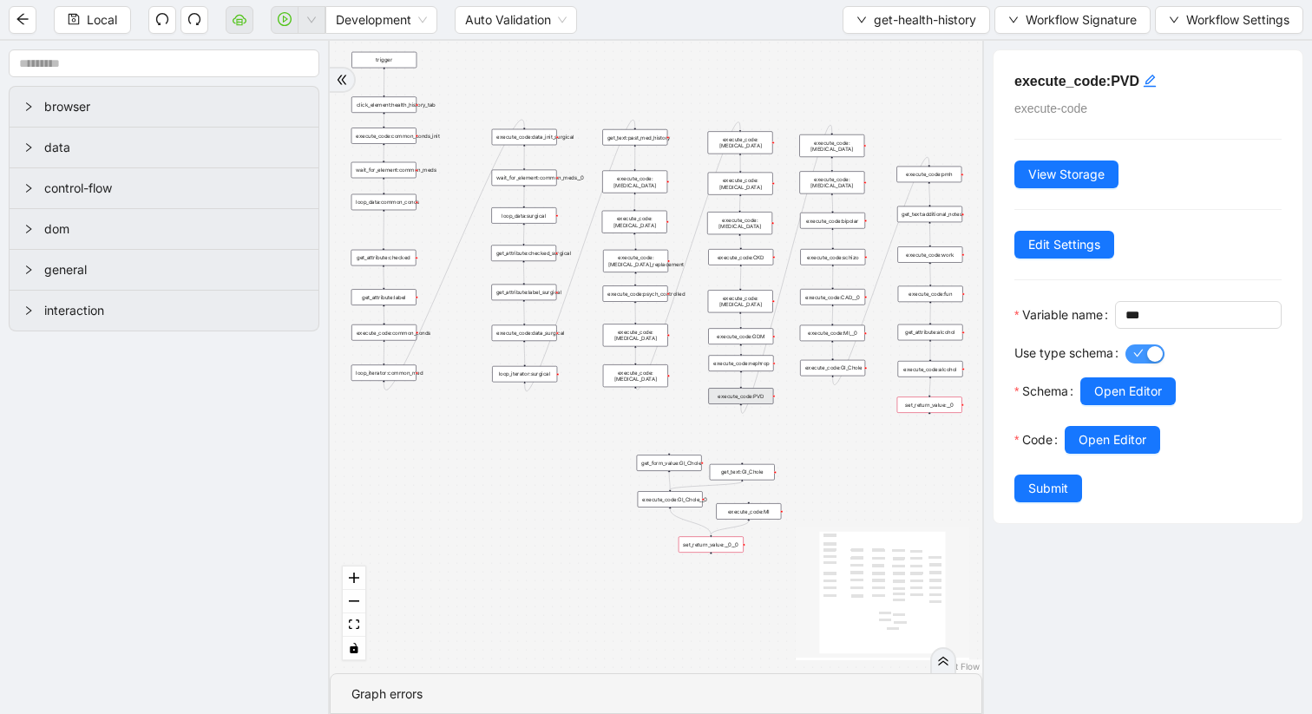
click at [1146, 364] on button "Use type schema" at bounding box center [1145, 354] width 39 height 19
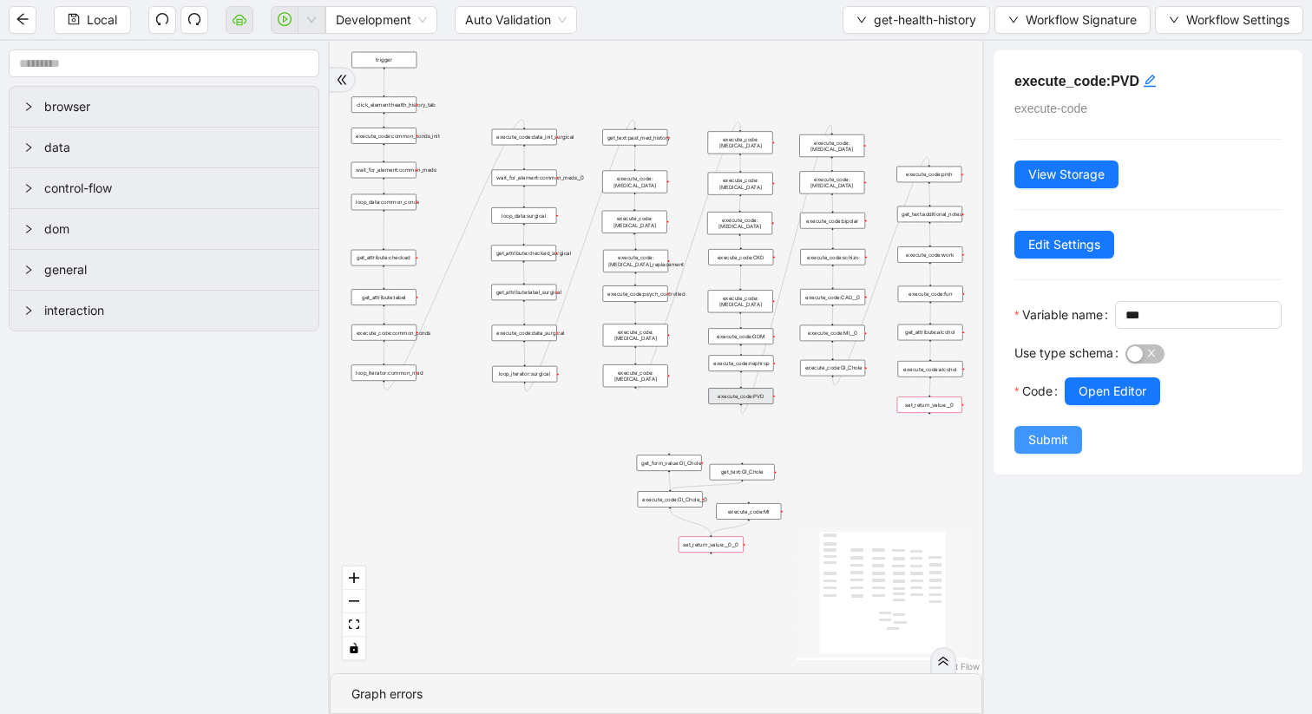
click at [1058, 450] on span "Submit" at bounding box center [1048, 439] width 40 height 19
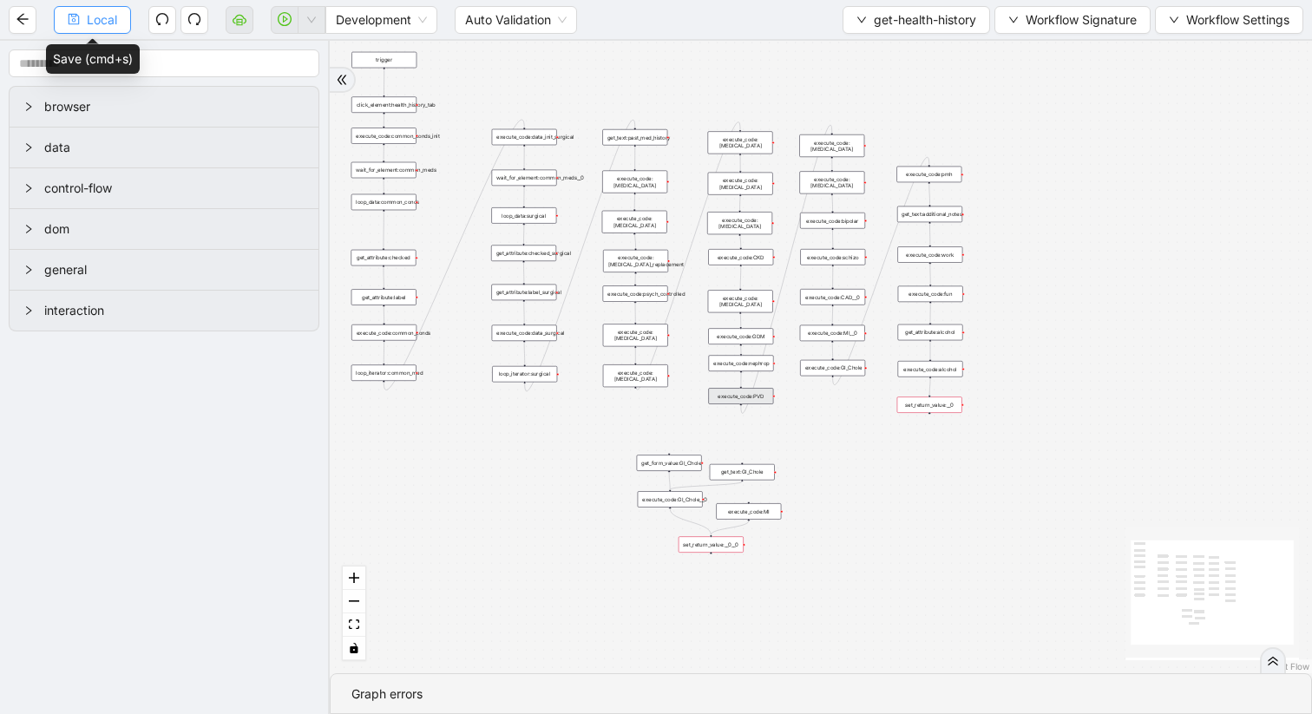
click at [90, 19] on span "Local" at bounding box center [102, 19] width 30 height 19
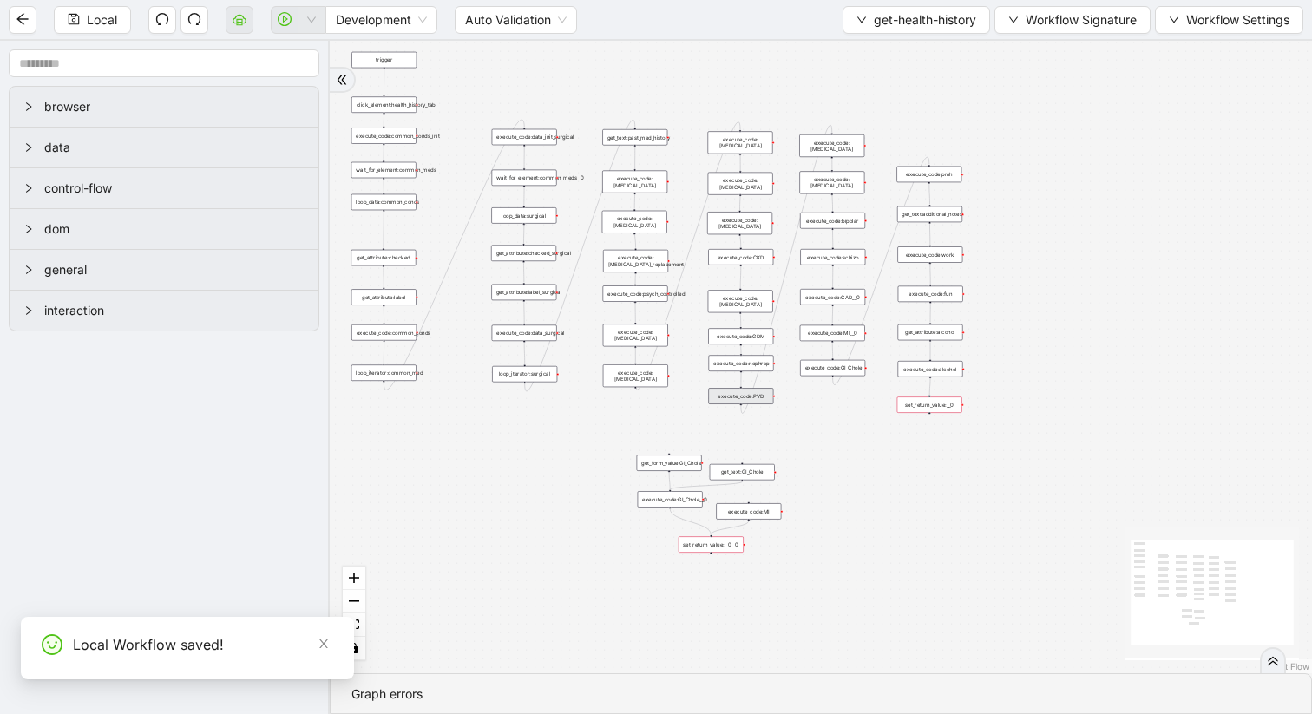
click at [745, 399] on div "execute_code:PVD" at bounding box center [740, 396] width 65 height 16
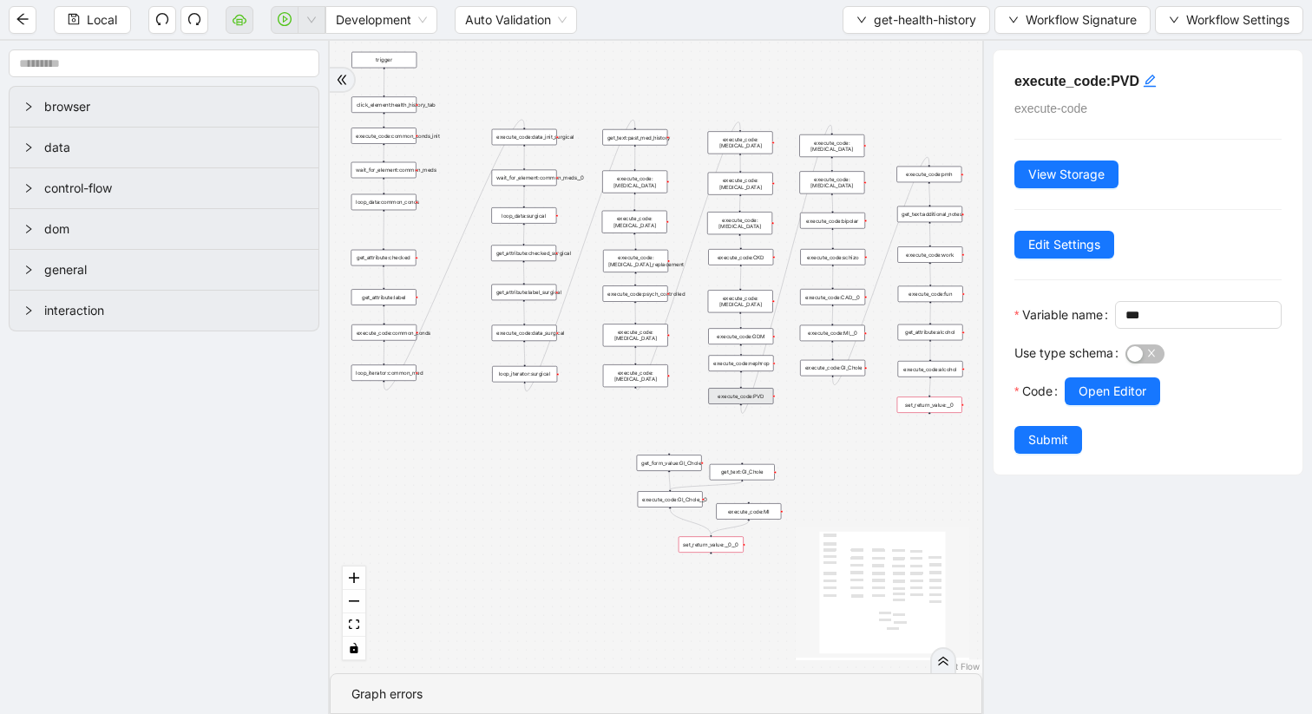
click at [949, 407] on div "set_return_value:__0" at bounding box center [929, 405] width 65 height 16
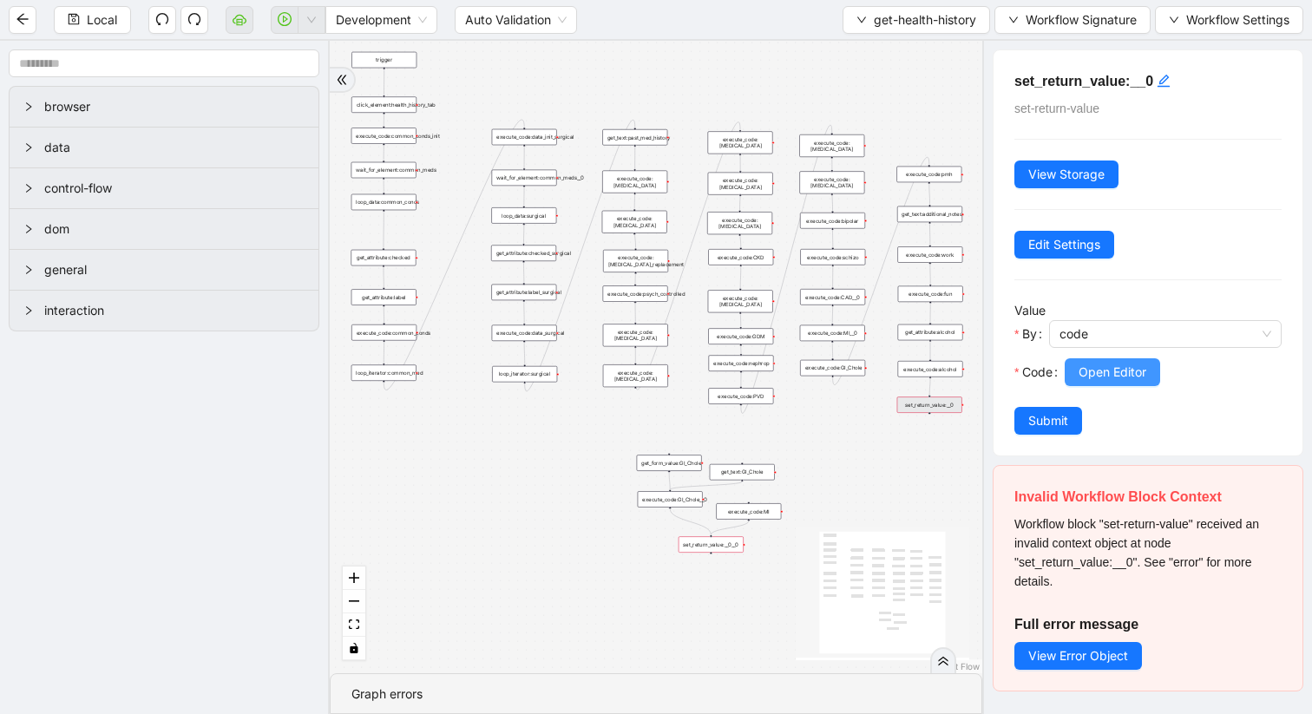
click at [1138, 373] on span "Open Editor" at bounding box center [1113, 372] width 68 height 19
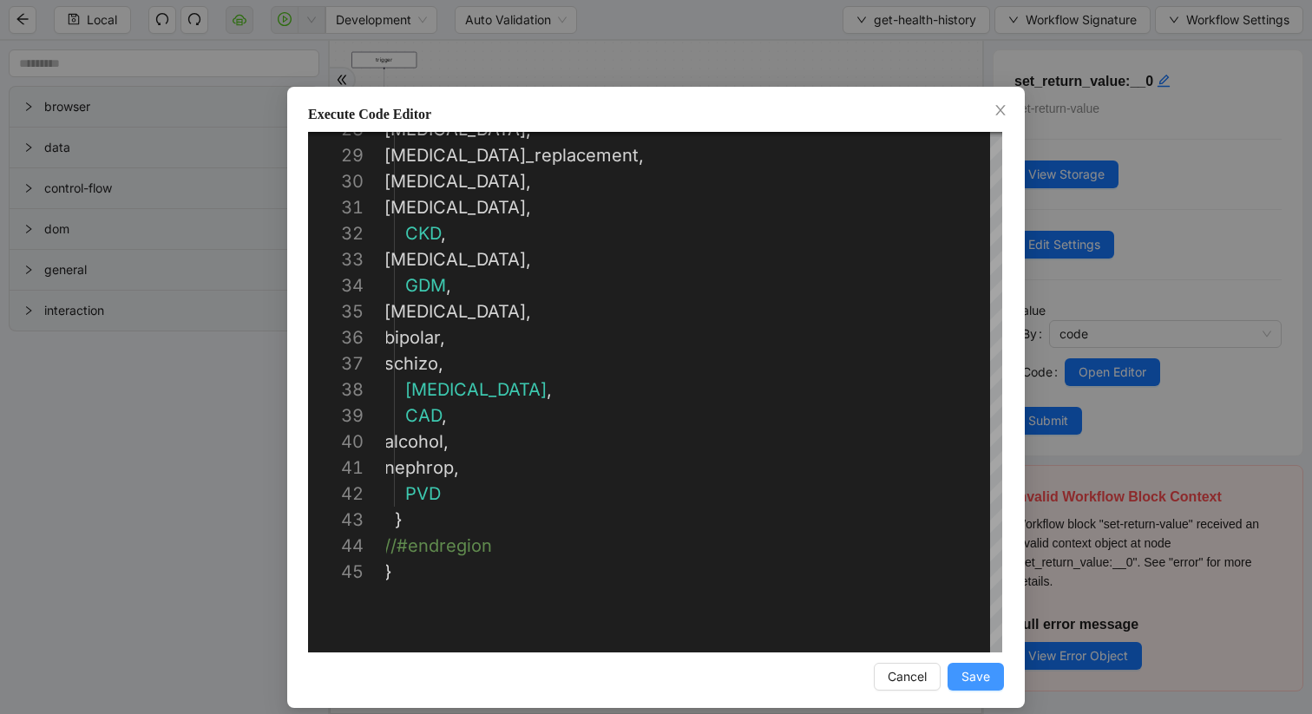
click at [970, 679] on span "Save" at bounding box center [976, 676] width 29 height 19
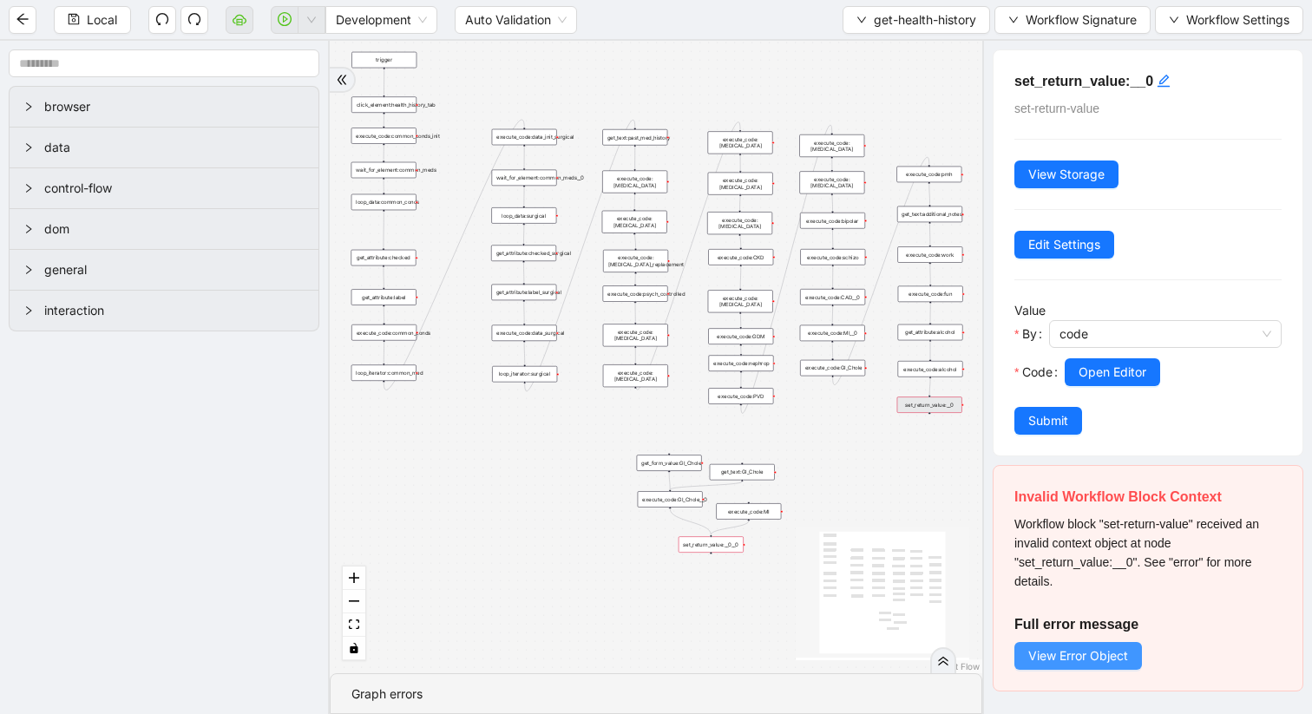
click at [1061, 656] on span "View Error Object" at bounding box center [1078, 656] width 100 height 19
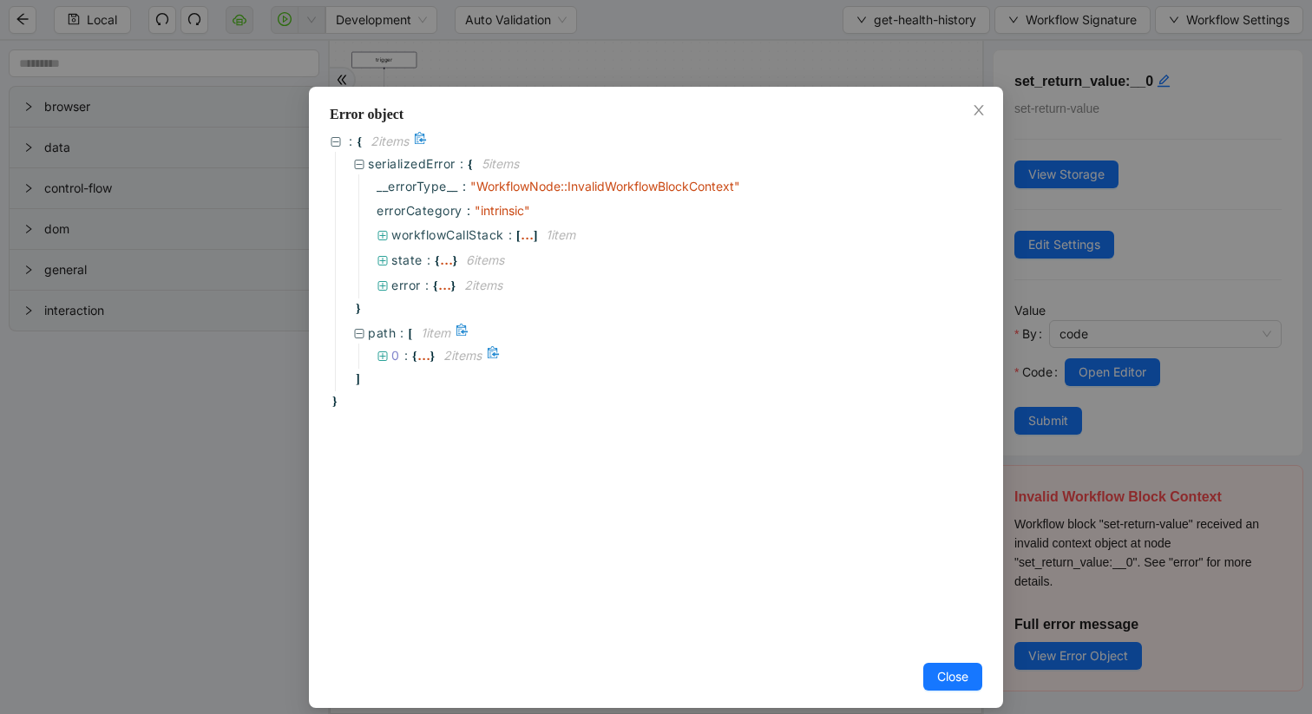
click at [378, 351] on icon at bounding box center [383, 357] width 12 height 12
click at [470, 397] on span "" get-health-history "" at bounding box center [481, 402] width 115 height 15
click at [358, 328] on icon at bounding box center [359, 334] width 12 height 12
click at [382, 281] on icon at bounding box center [383, 286] width 10 height 10
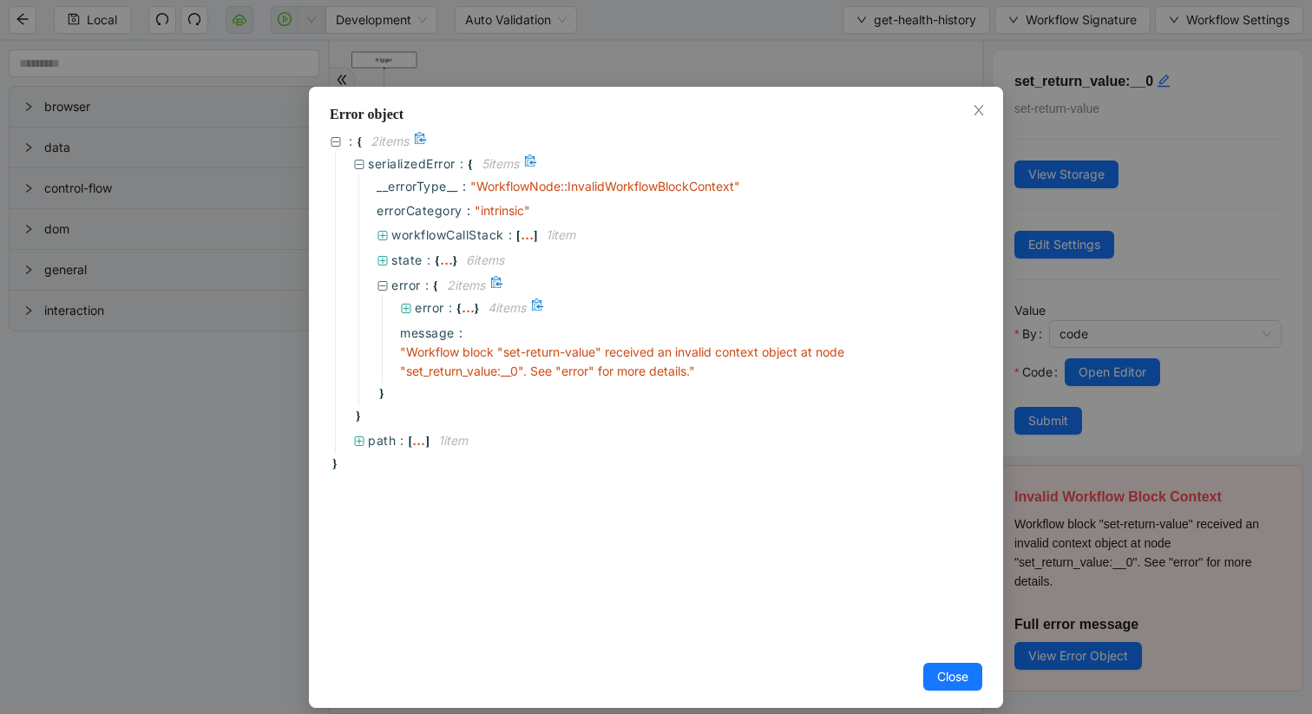
click at [402, 305] on icon at bounding box center [406, 309] width 12 height 12
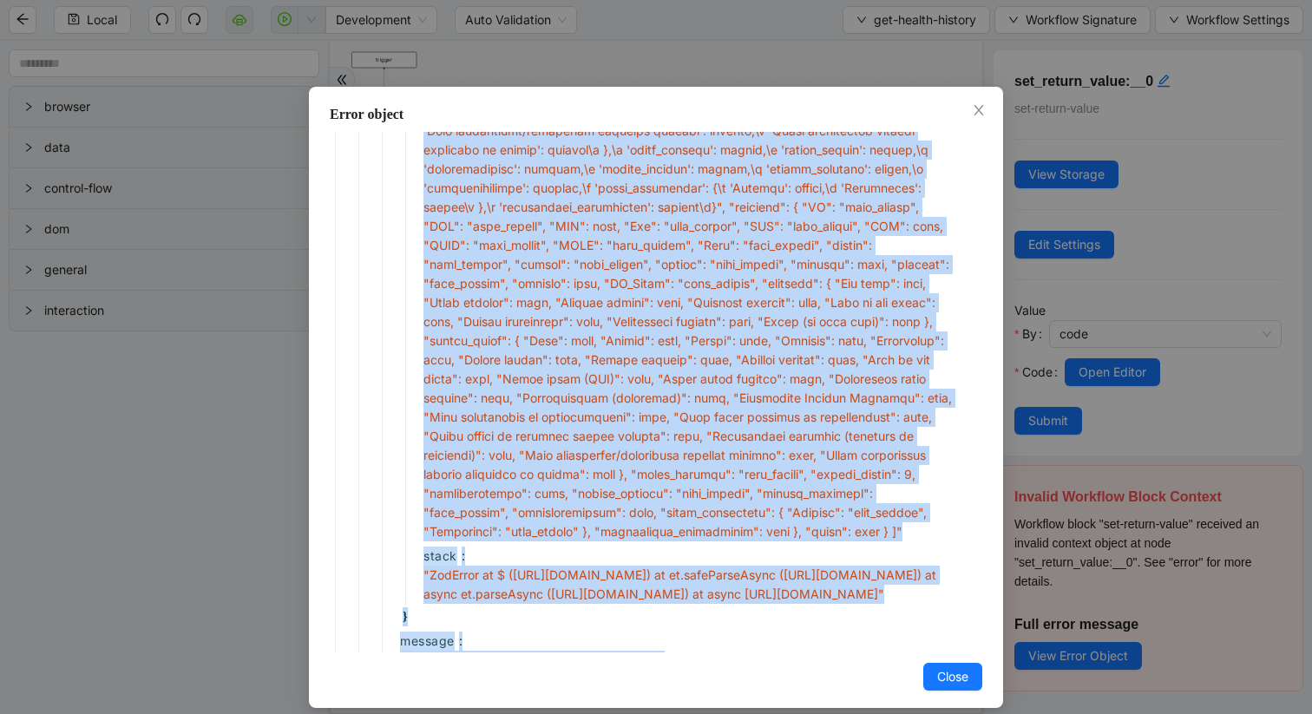
scroll to position [640, 0]
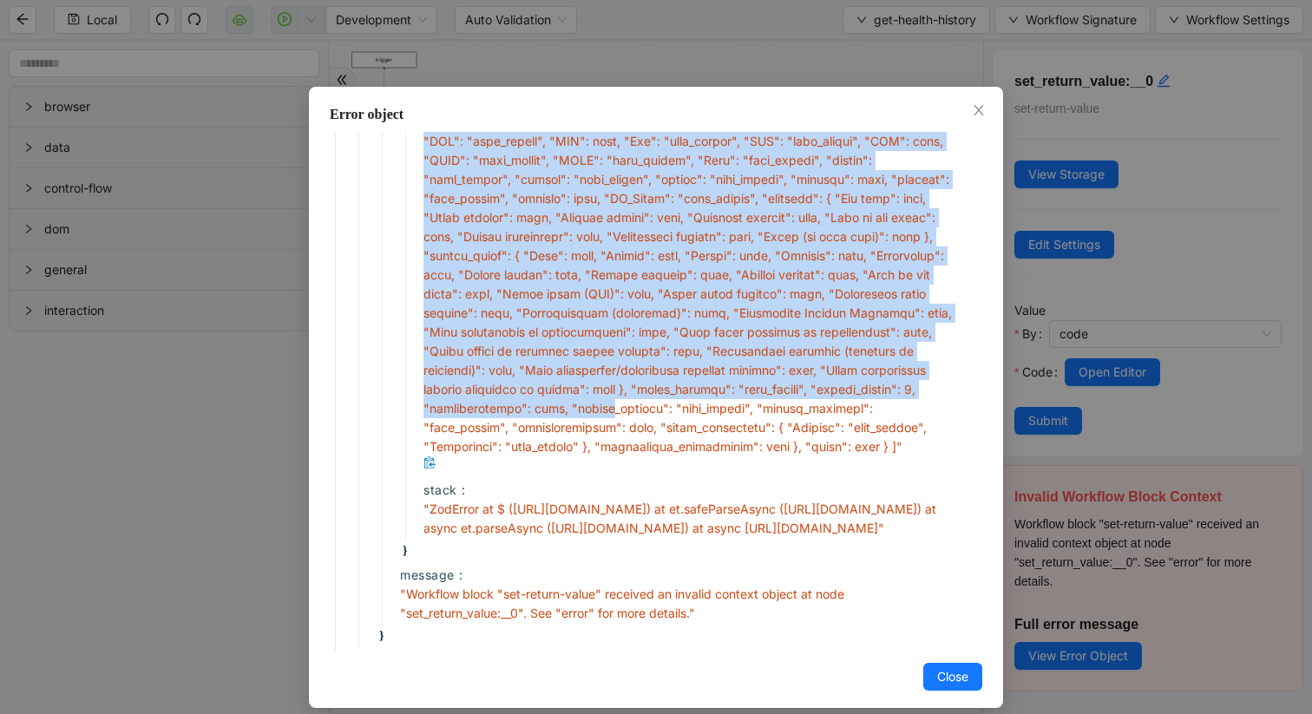
drag, startPoint x: 733, startPoint y: 250, endPoint x: 709, endPoint y: 388, distance: 140.1
click at [709, 388] on span "" "" at bounding box center [689, 103] width 530 height 702
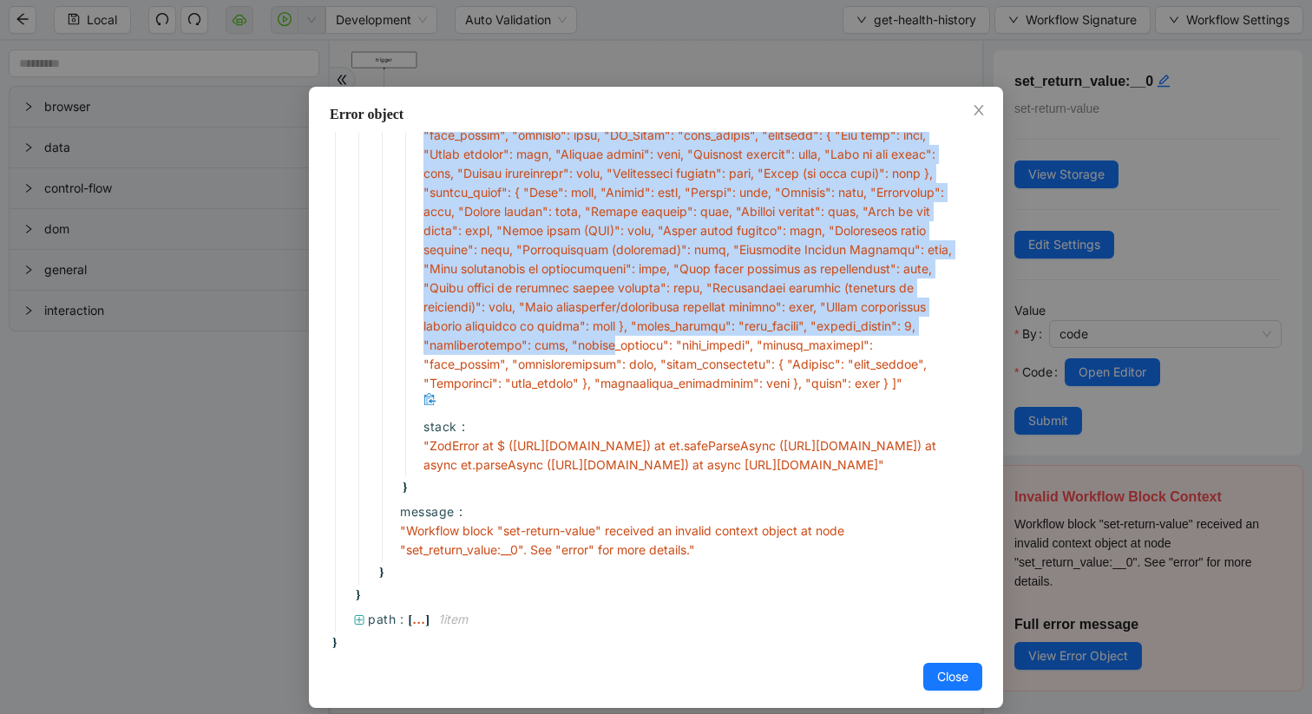
scroll to position [750, 0]
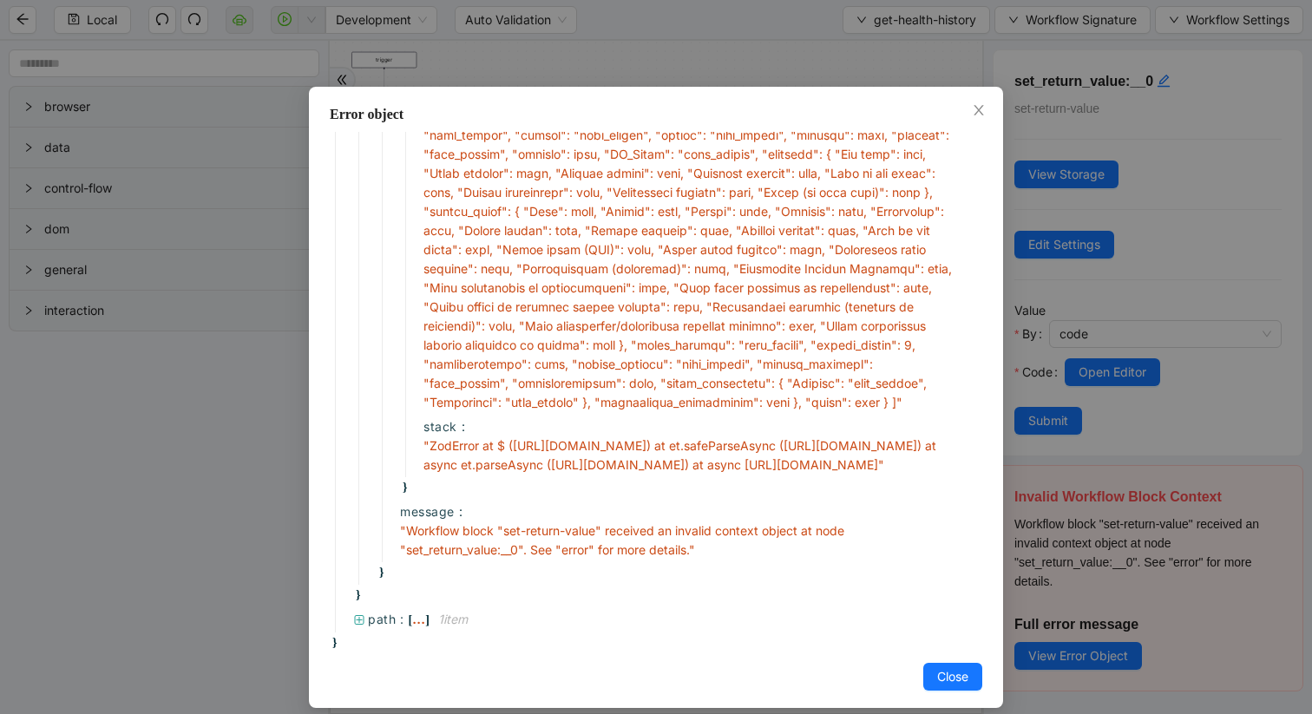
click at [1155, 448] on div "Error object : { 2 item s serializedError : { 5 item s __errorType__ : " Workfl…" at bounding box center [656, 357] width 1312 height 714
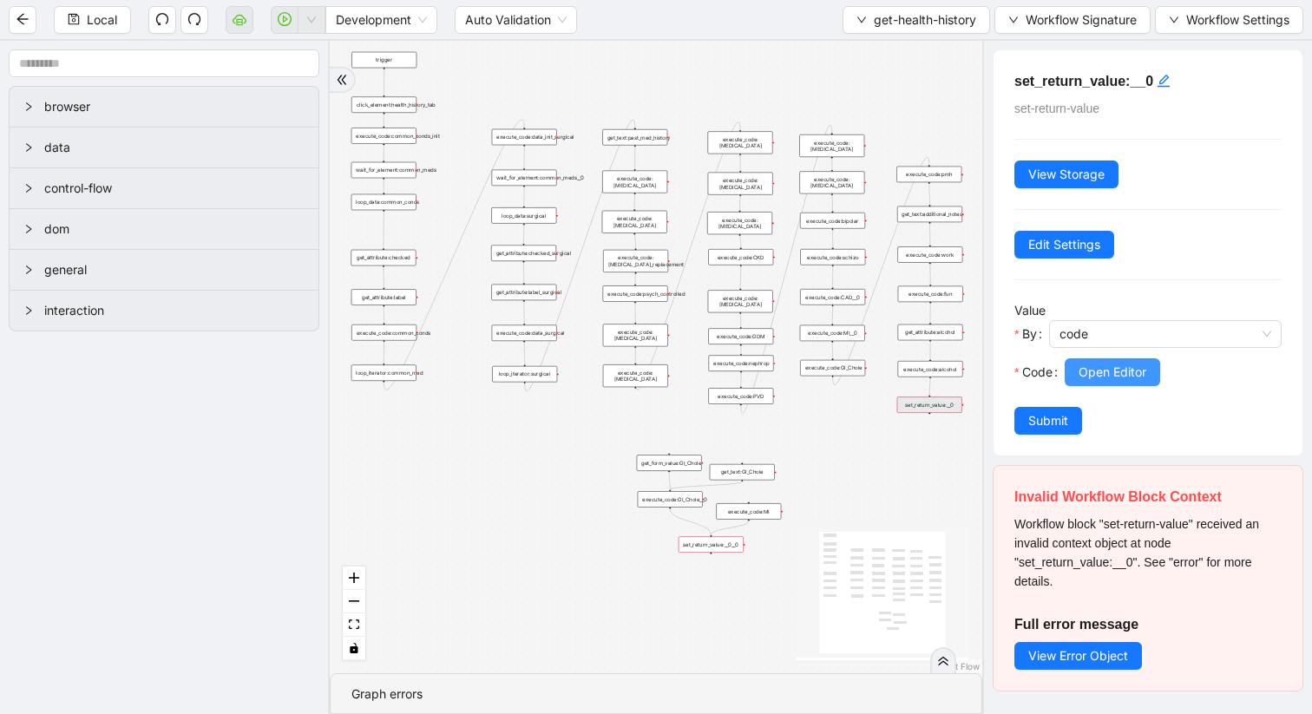
click at [1112, 380] on span "Open Editor" at bounding box center [1113, 372] width 68 height 19
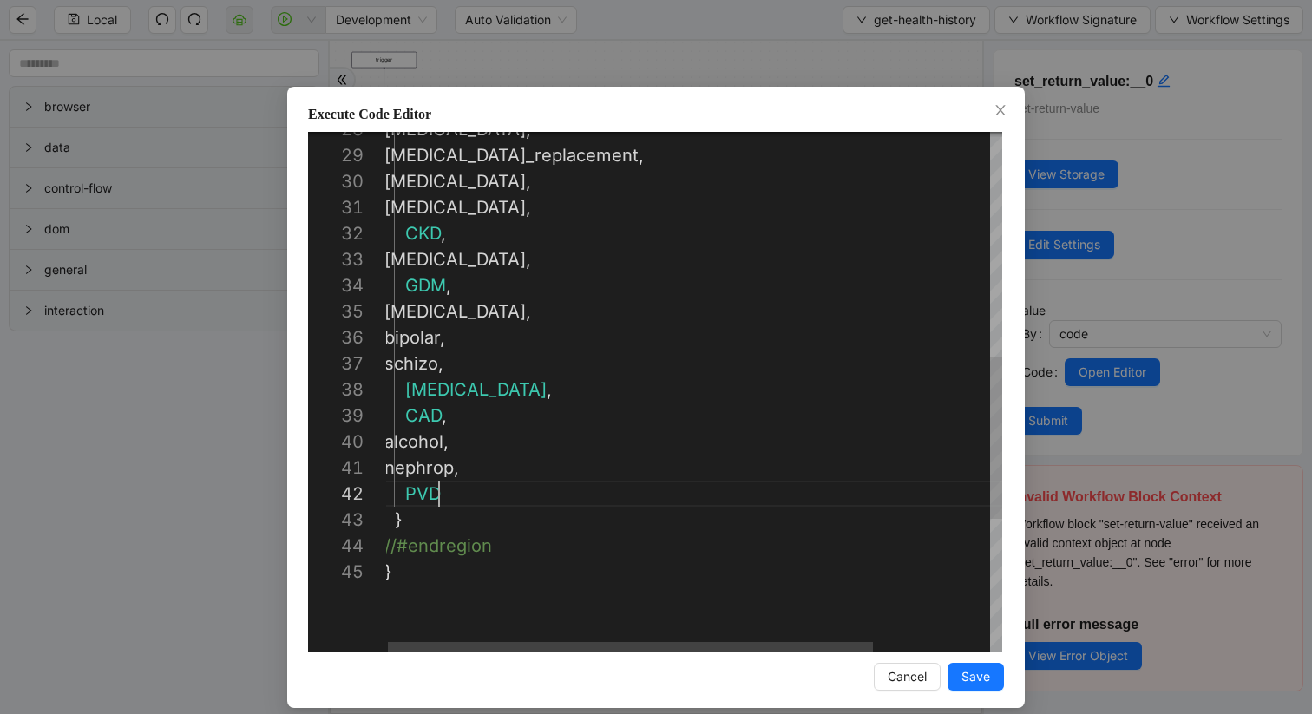
scroll to position [26, 10]
drag, startPoint x: 451, startPoint y: 489, endPoint x: 394, endPoint y: 489, distance: 57.3
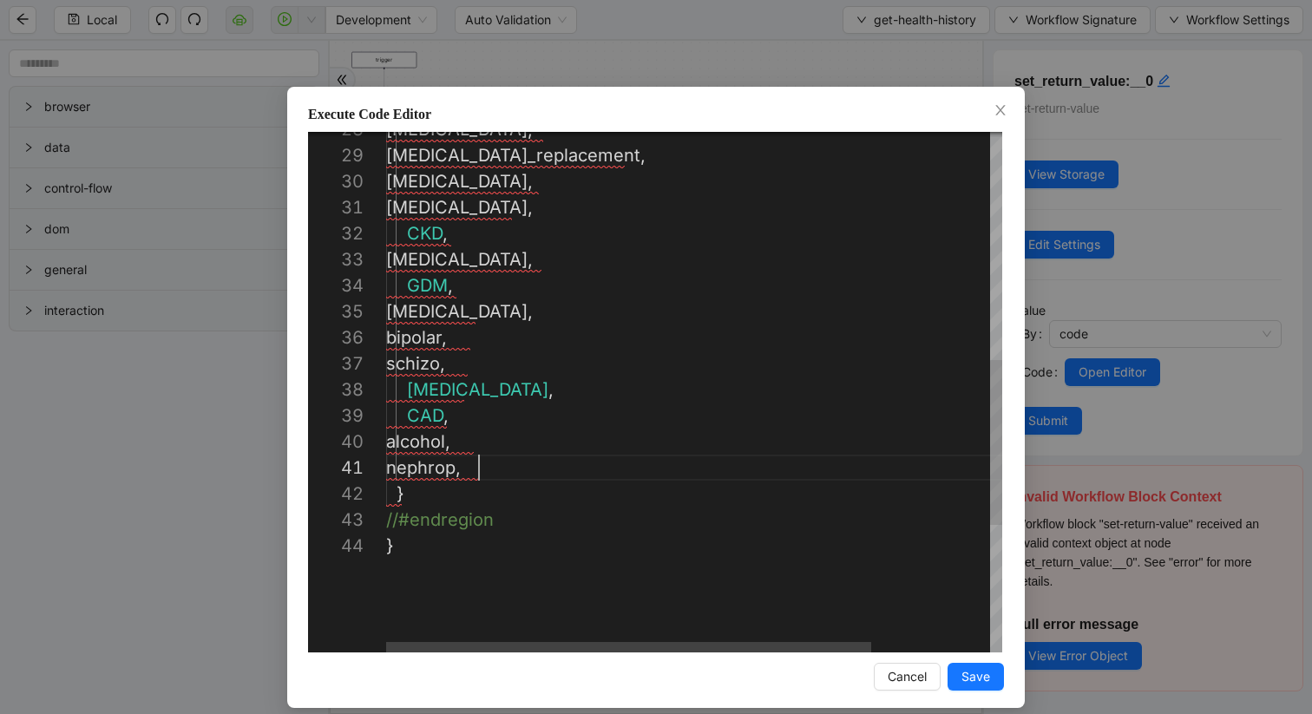
scroll to position [0, 88]
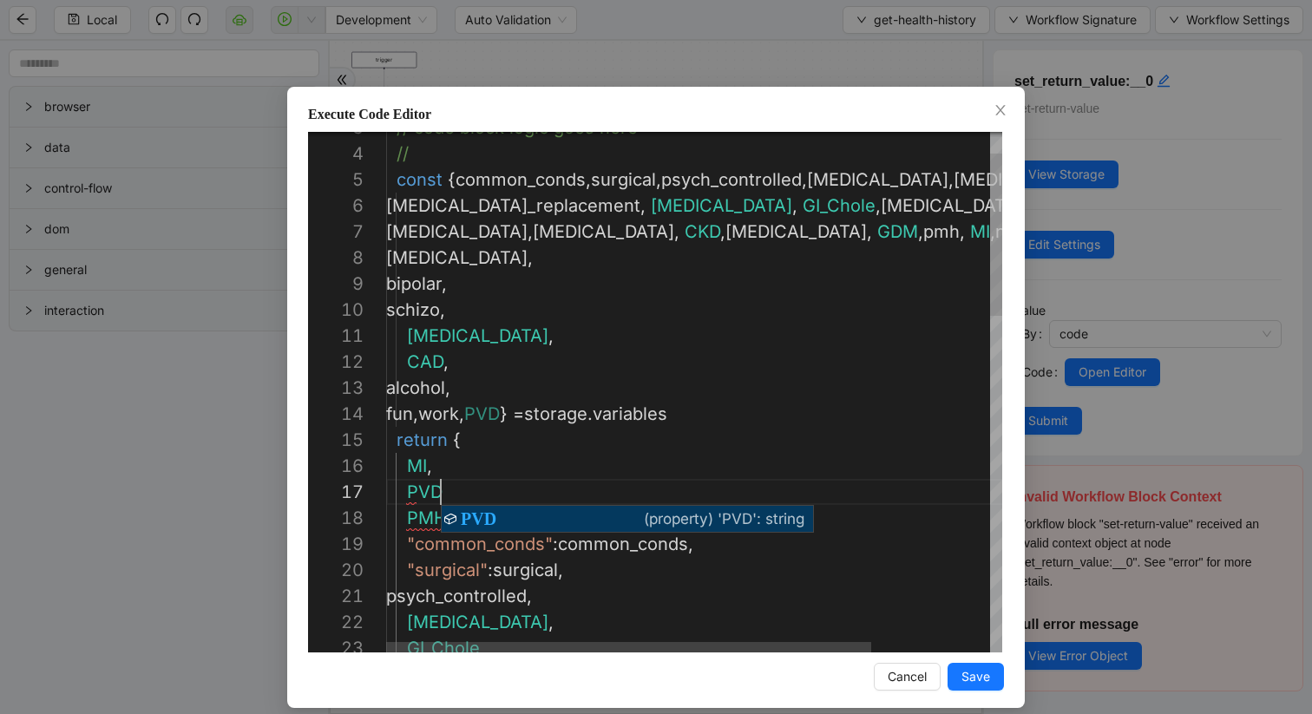
scroll to position [156, 55]
click at [470, 505] on div "**********" at bounding box center [655, 392] width 694 height 521
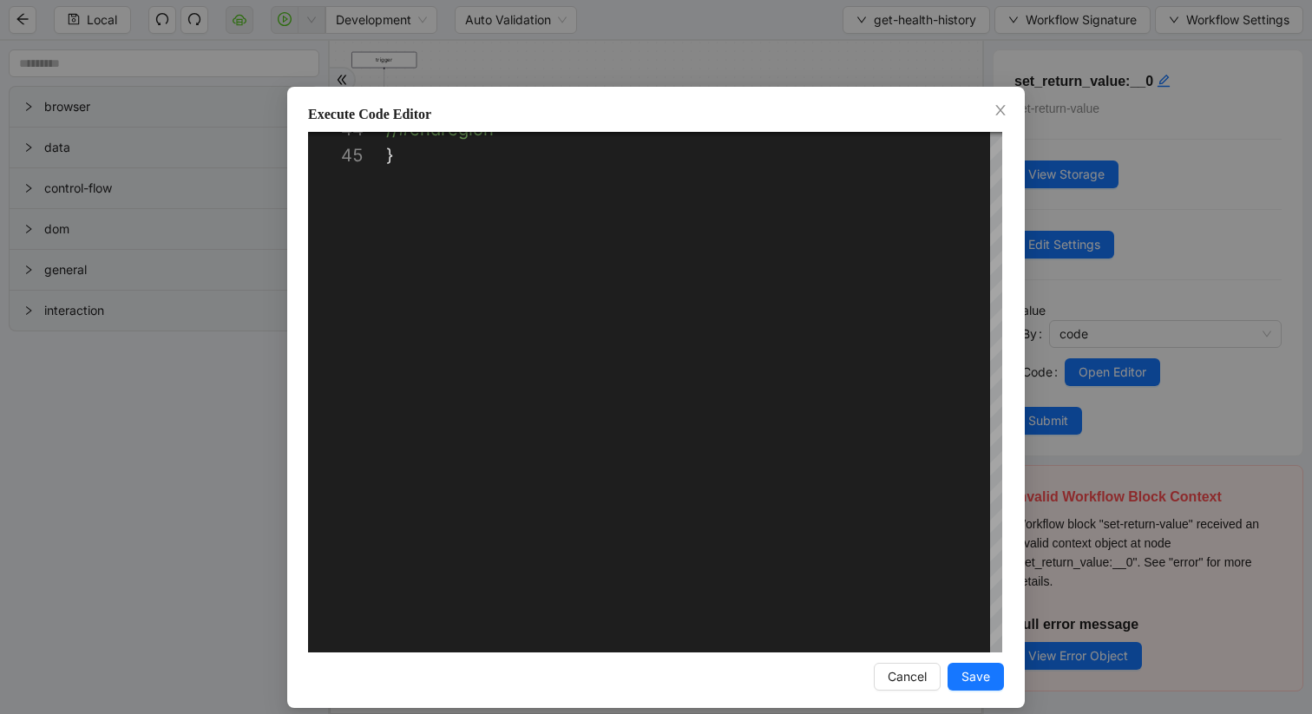
type textarea "**********"
click at [962, 692] on div "**********" at bounding box center [656, 397] width 738 height 621
click at [974, 679] on span "Save" at bounding box center [976, 676] width 29 height 19
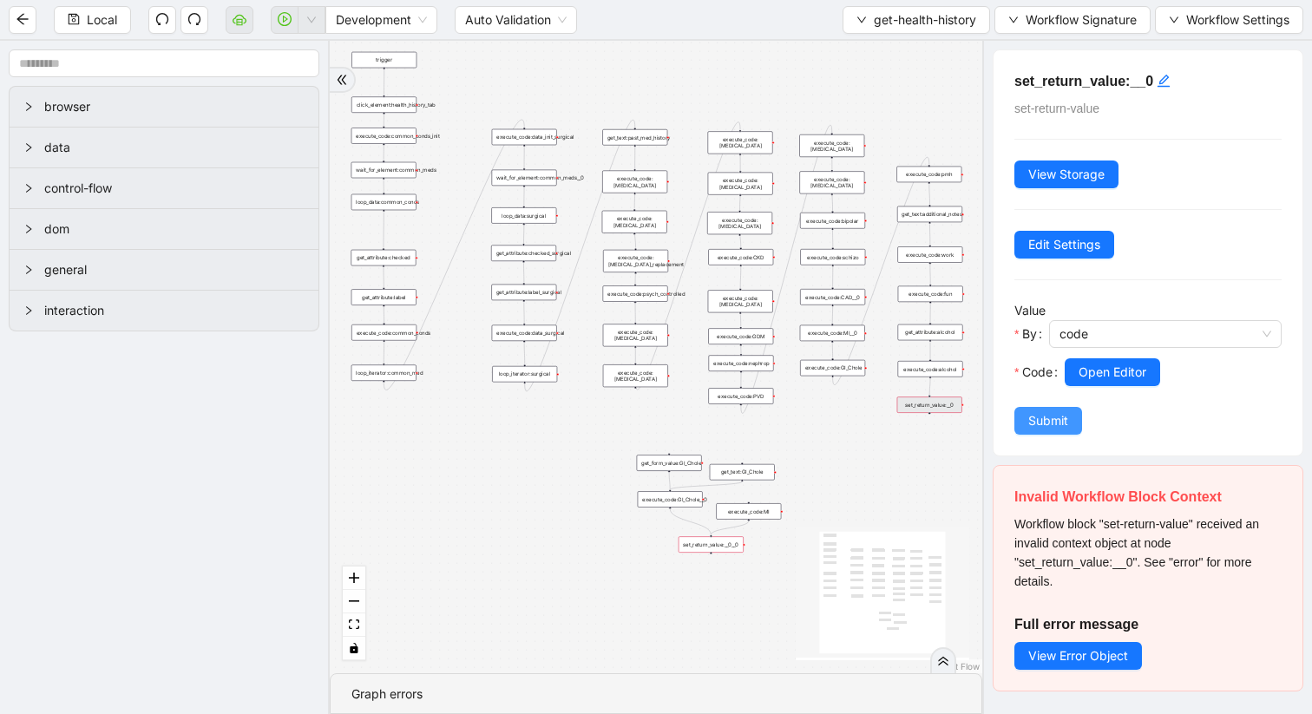
click at [1057, 413] on span "Submit" at bounding box center [1048, 420] width 40 height 19
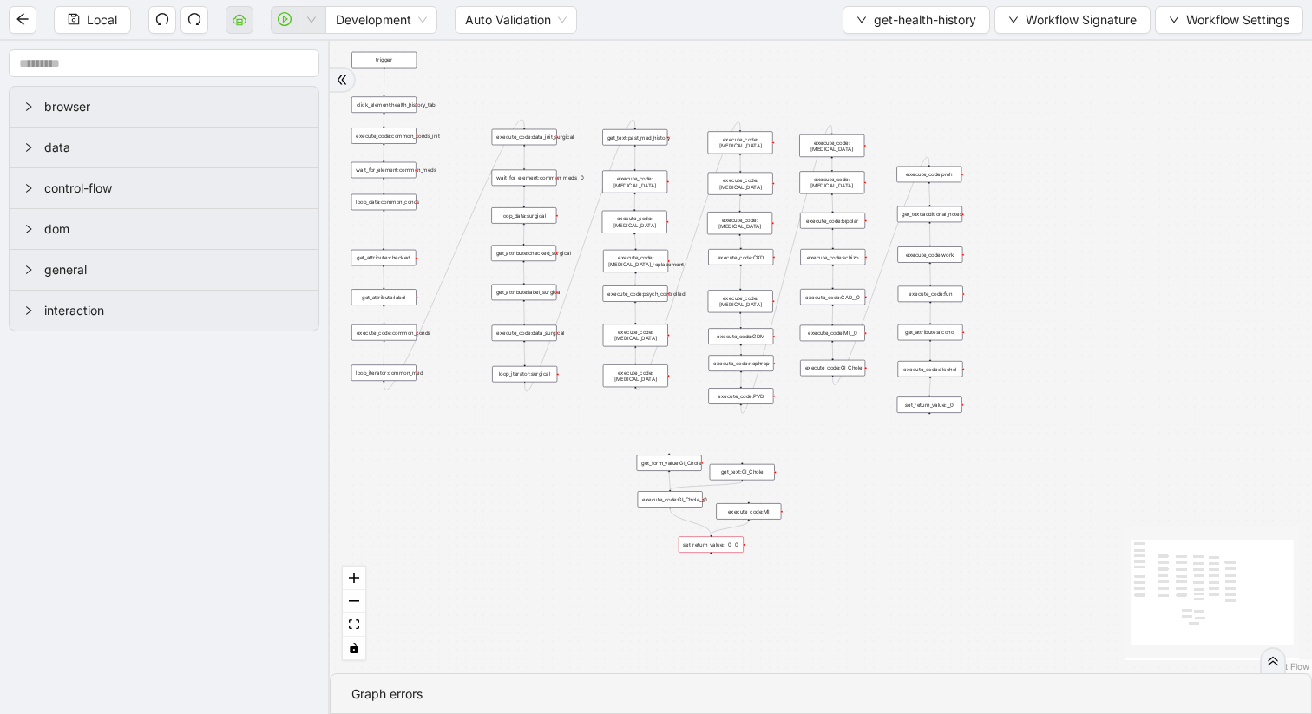
click at [722, 545] on div "set_return_value:__0__0" at bounding box center [711, 544] width 65 height 16
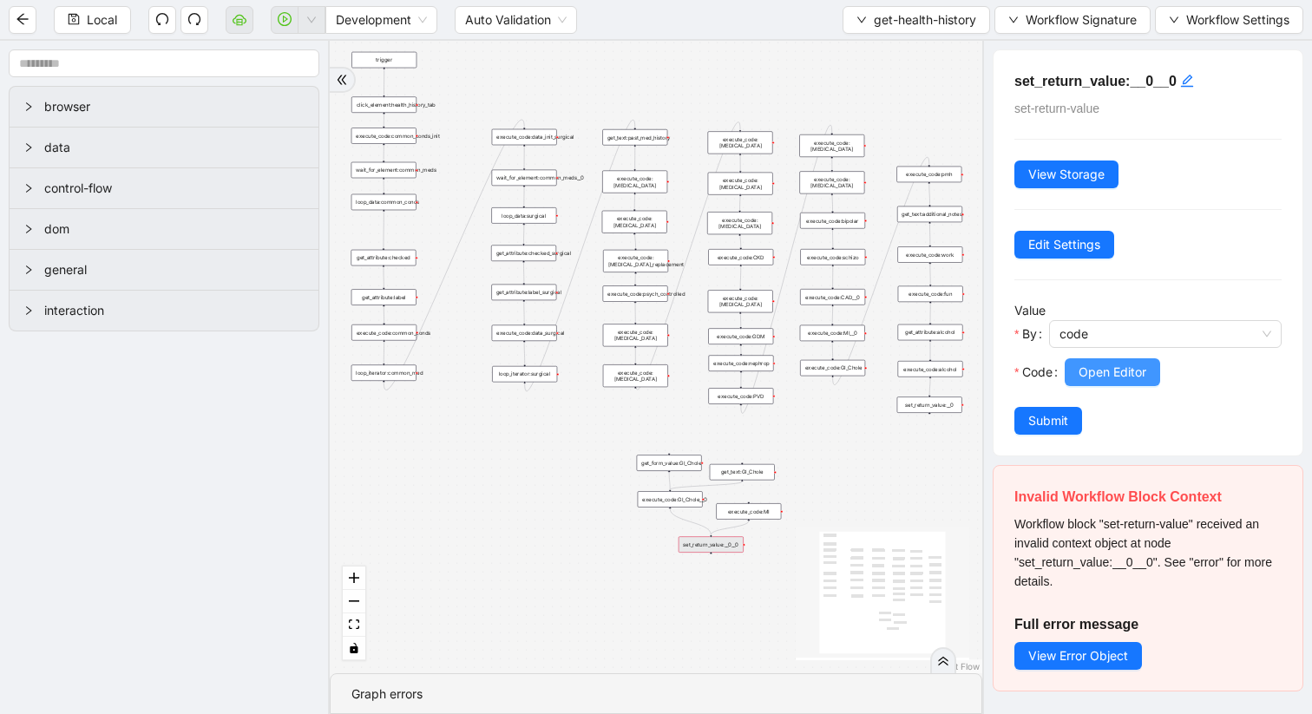
click at [1124, 370] on span "Open Editor" at bounding box center [1113, 372] width 68 height 19
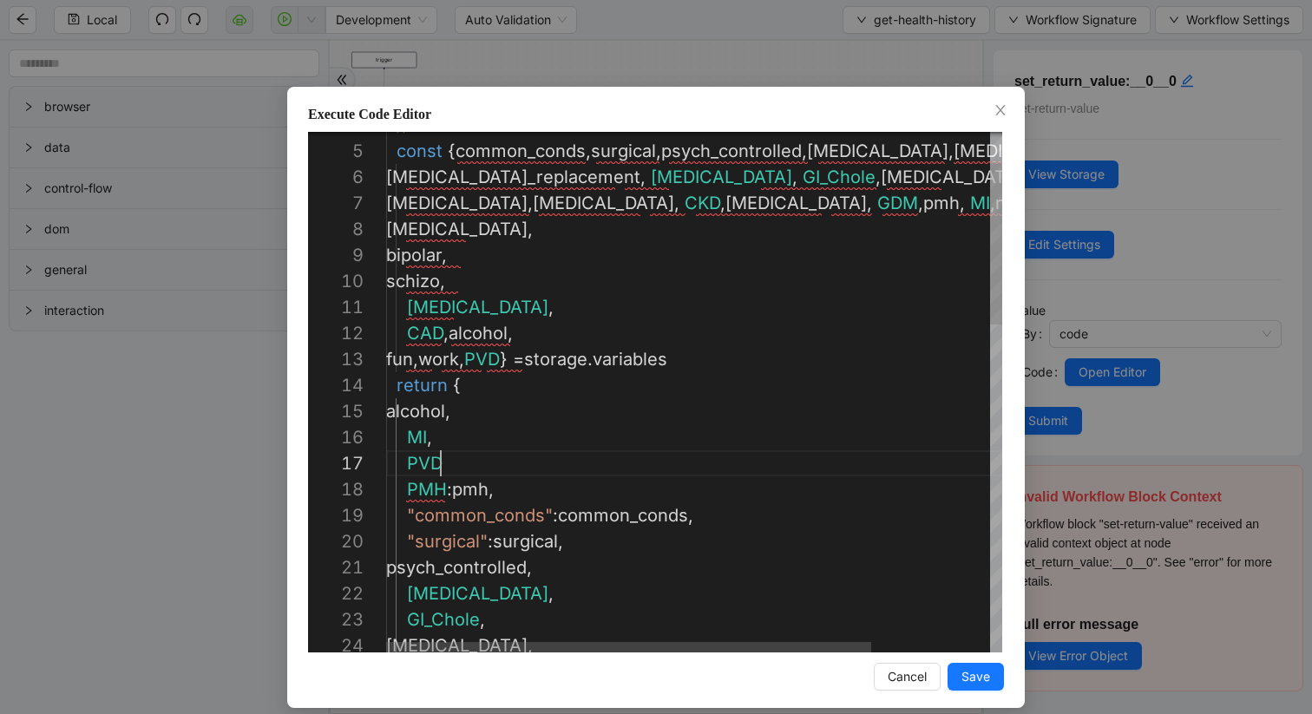
scroll to position [156, 59]
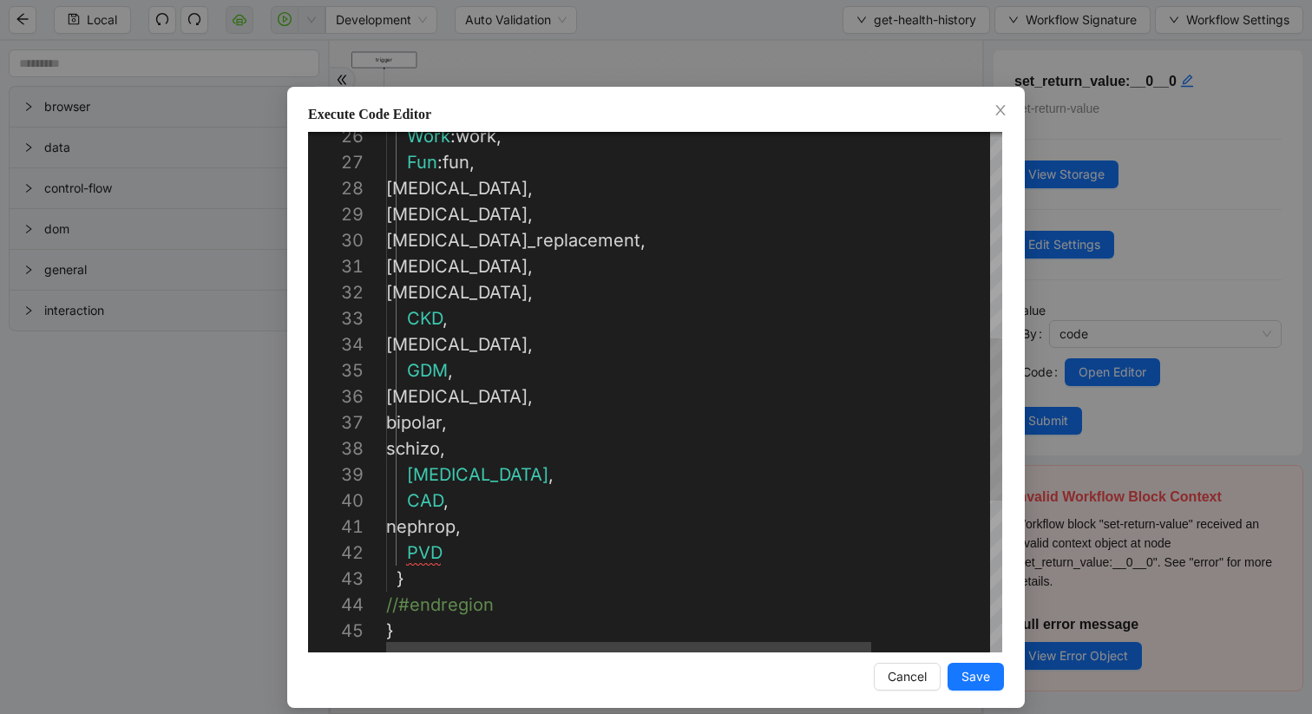
click at [465, 549] on div "Work : work , Fun : fun , hypothyroidism , hyperthyroidism , hypothyroid_replac…" at bounding box center [769, 305] width 767 height 1666
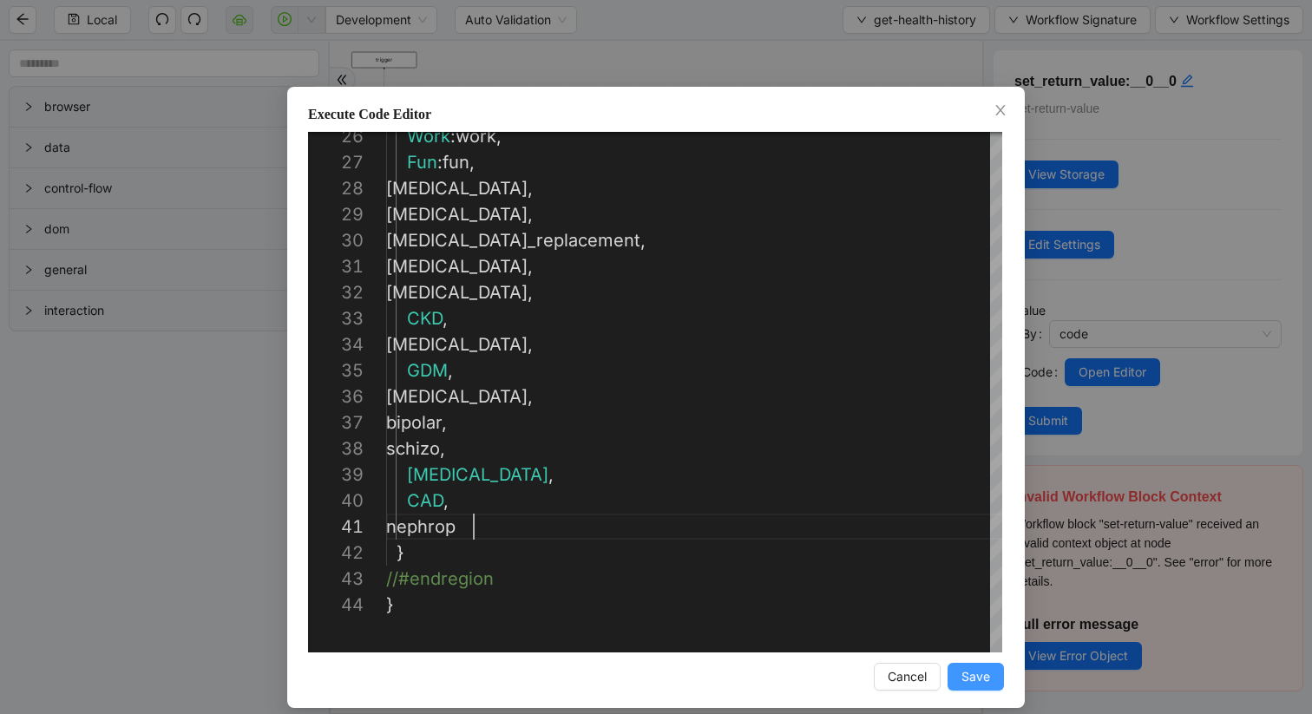
type textarea "**********"
click at [971, 669] on span "Save" at bounding box center [976, 676] width 29 height 19
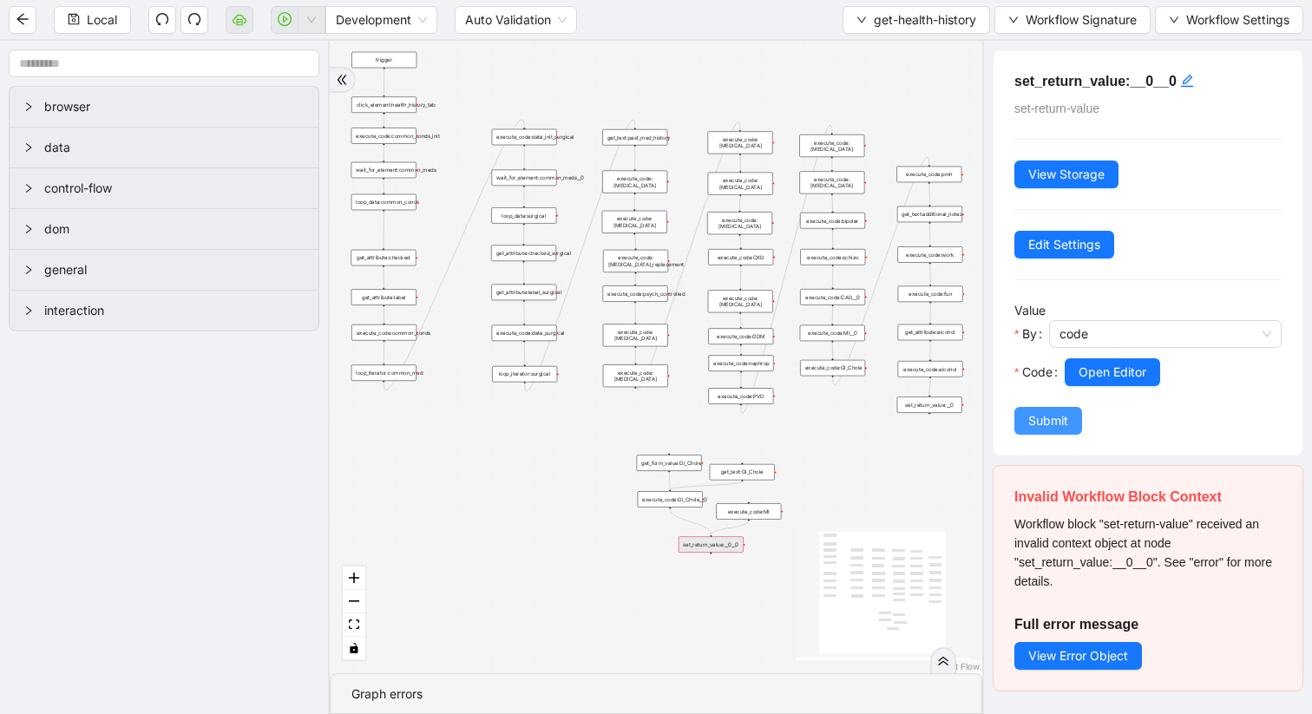
click at [1060, 414] on span "Submit" at bounding box center [1048, 420] width 40 height 19
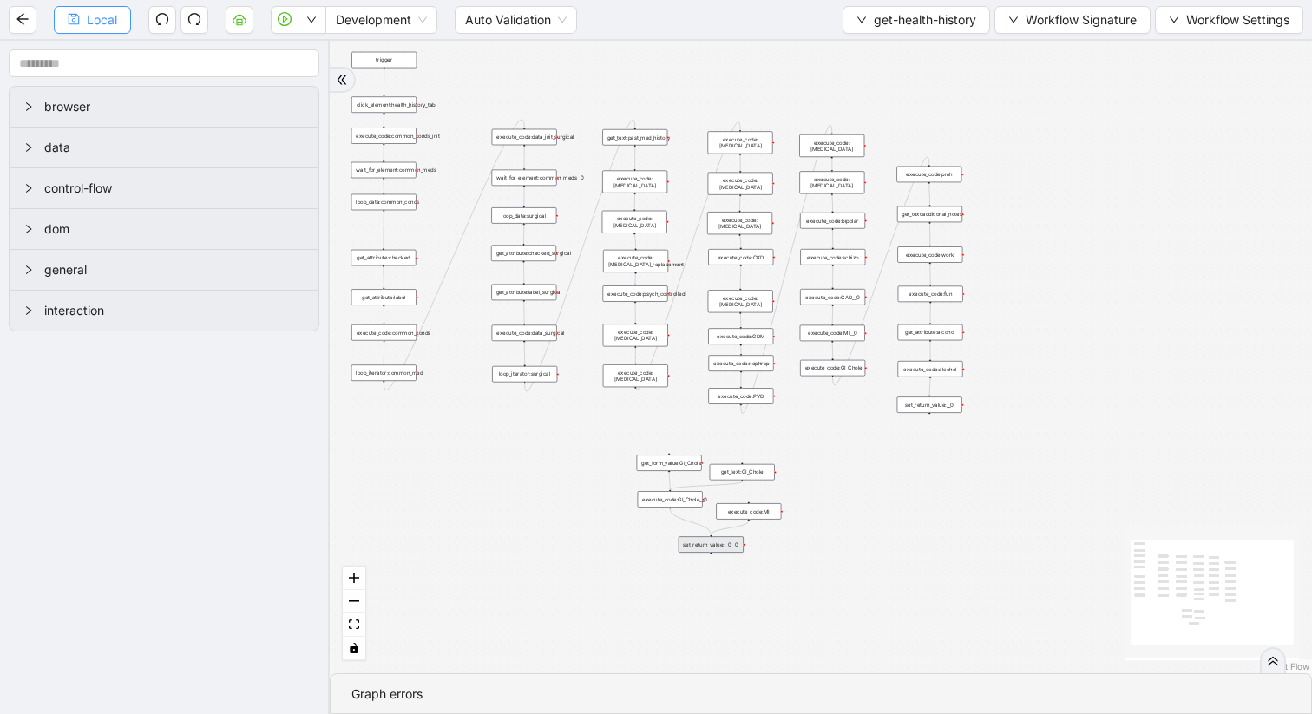
click at [82, 19] on button "Local" at bounding box center [92, 20] width 77 height 28
click at [859, 22] on icon "down" at bounding box center [862, 20] width 10 height 10
click at [860, 56] on span "Select" at bounding box center [913, 53] width 122 height 19
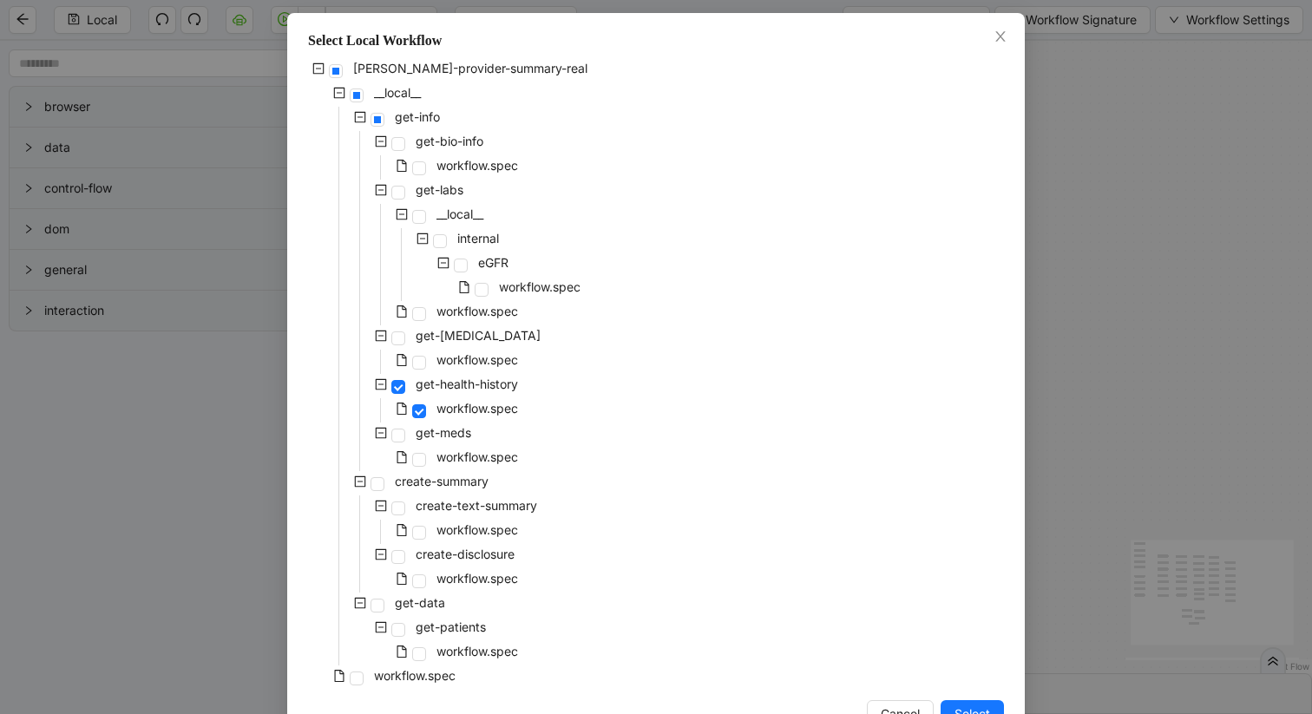
scroll to position [82, 0]
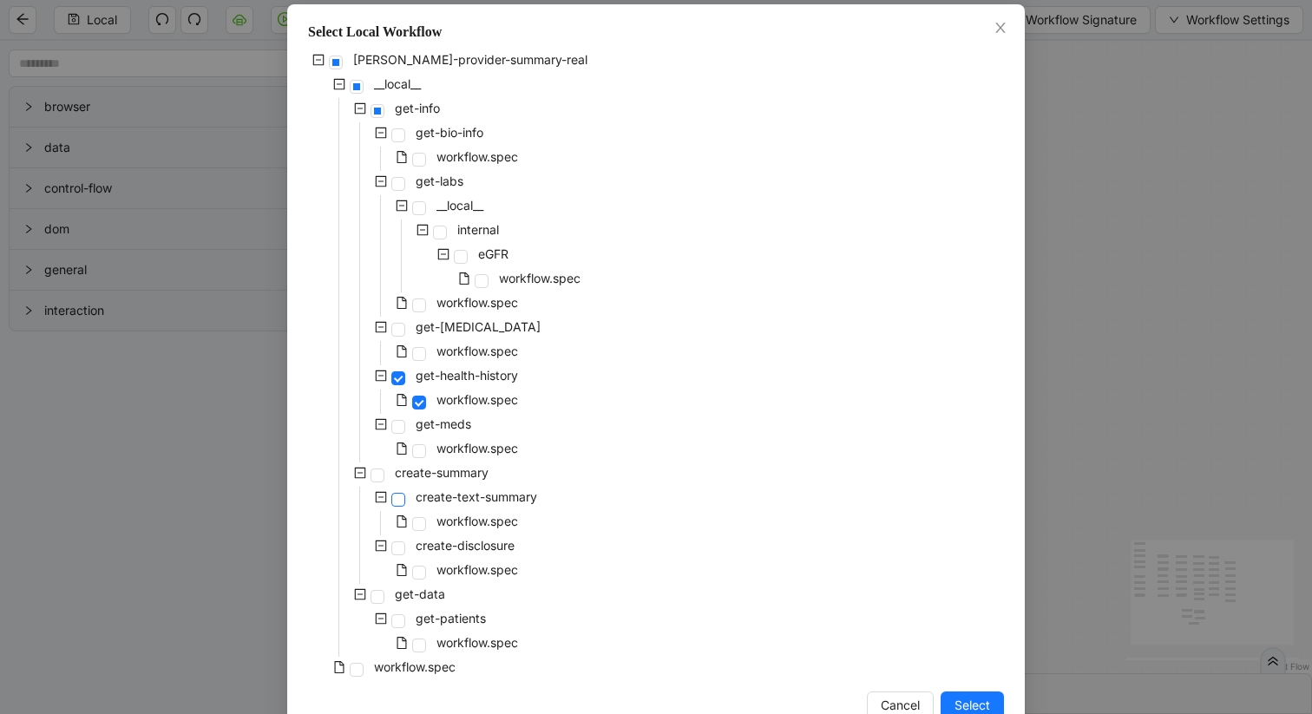
click at [393, 498] on span at bounding box center [398, 500] width 14 height 14
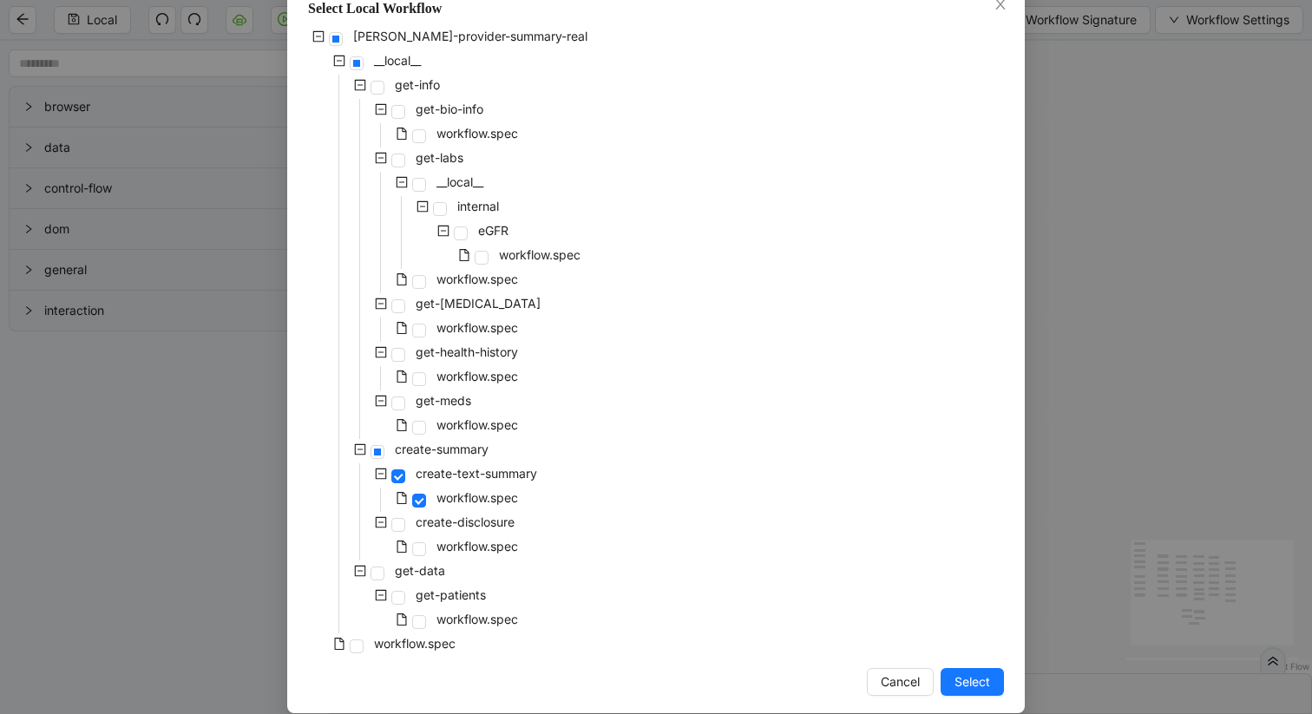
scroll to position [126, 0]
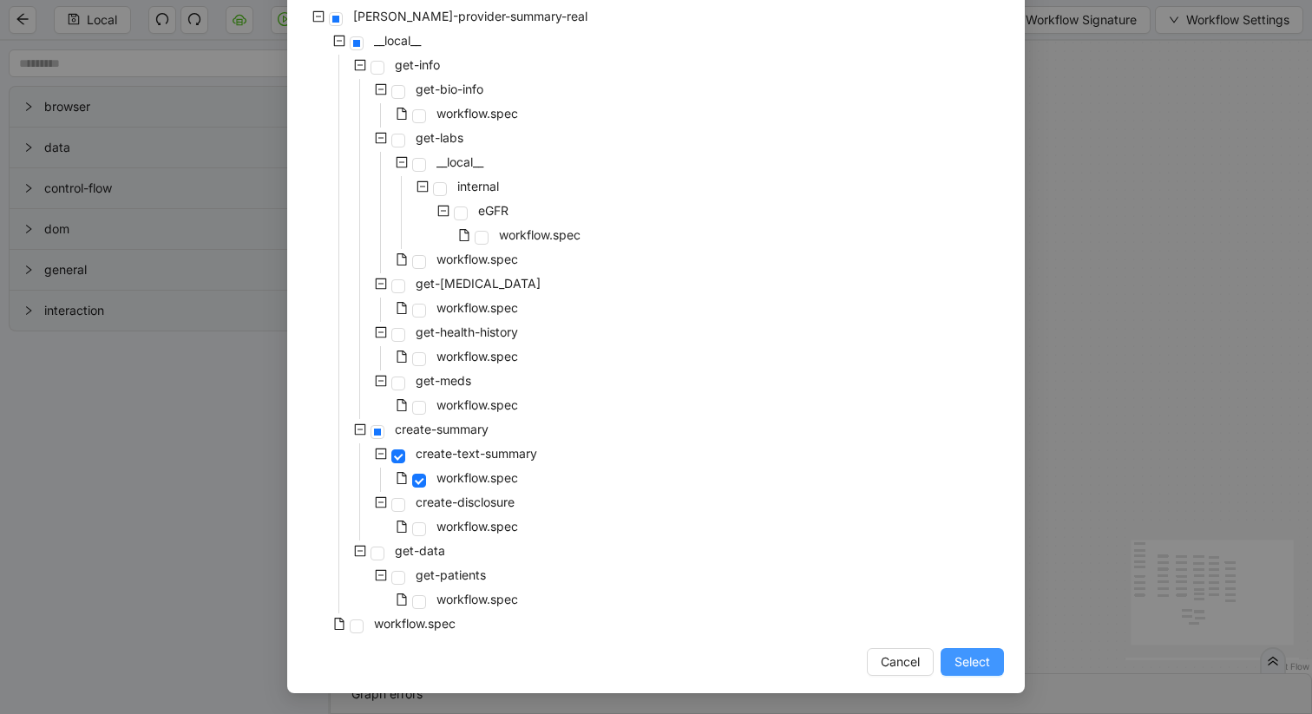
click at [972, 660] on span "Select" at bounding box center [973, 662] width 36 height 19
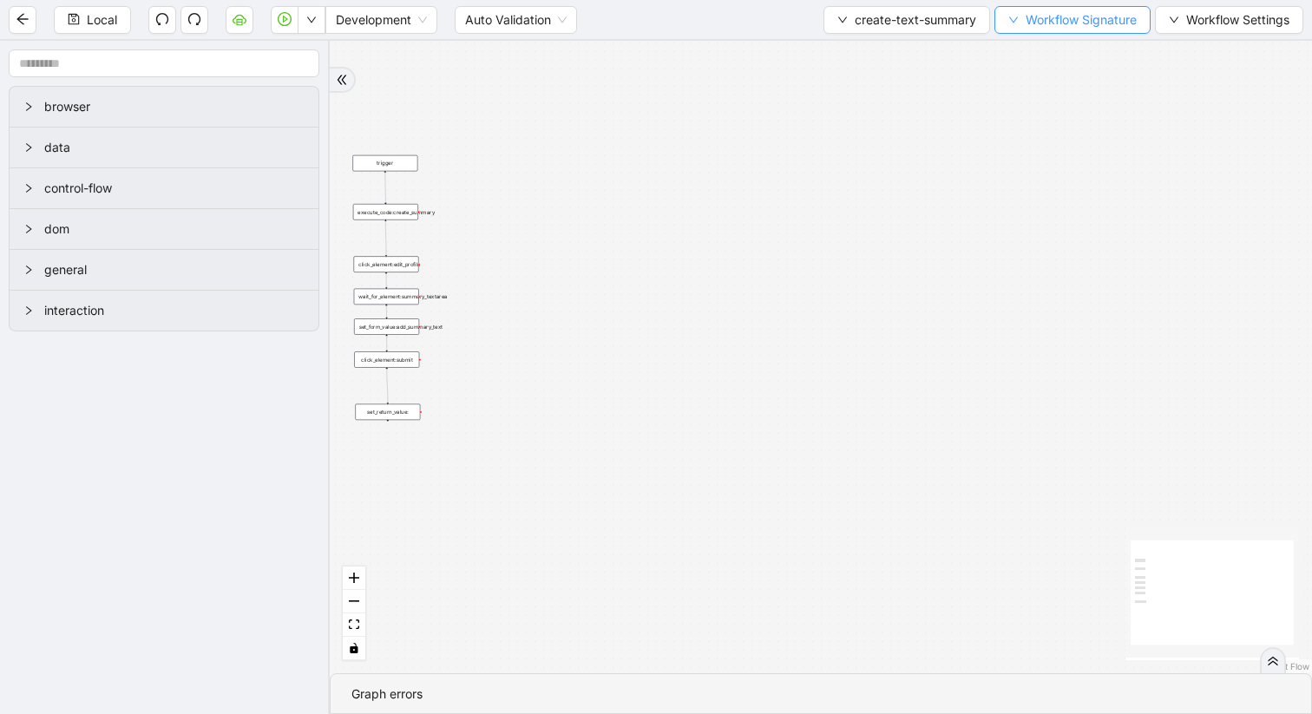
click at [1026, 22] on span "Workflow Signature" at bounding box center [1081, 19] width 111 height 19
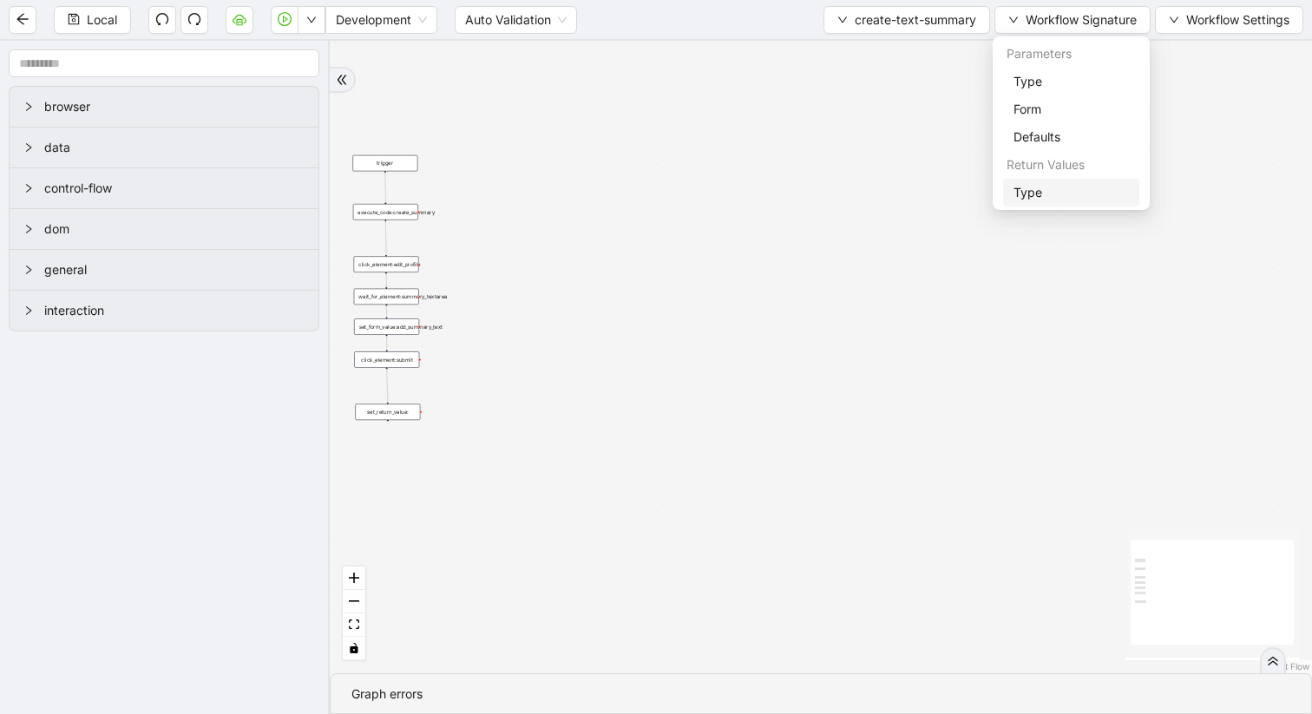
click at [1034, 189] on span "Type" at bounding box center [1071, 192] width 115 height 19
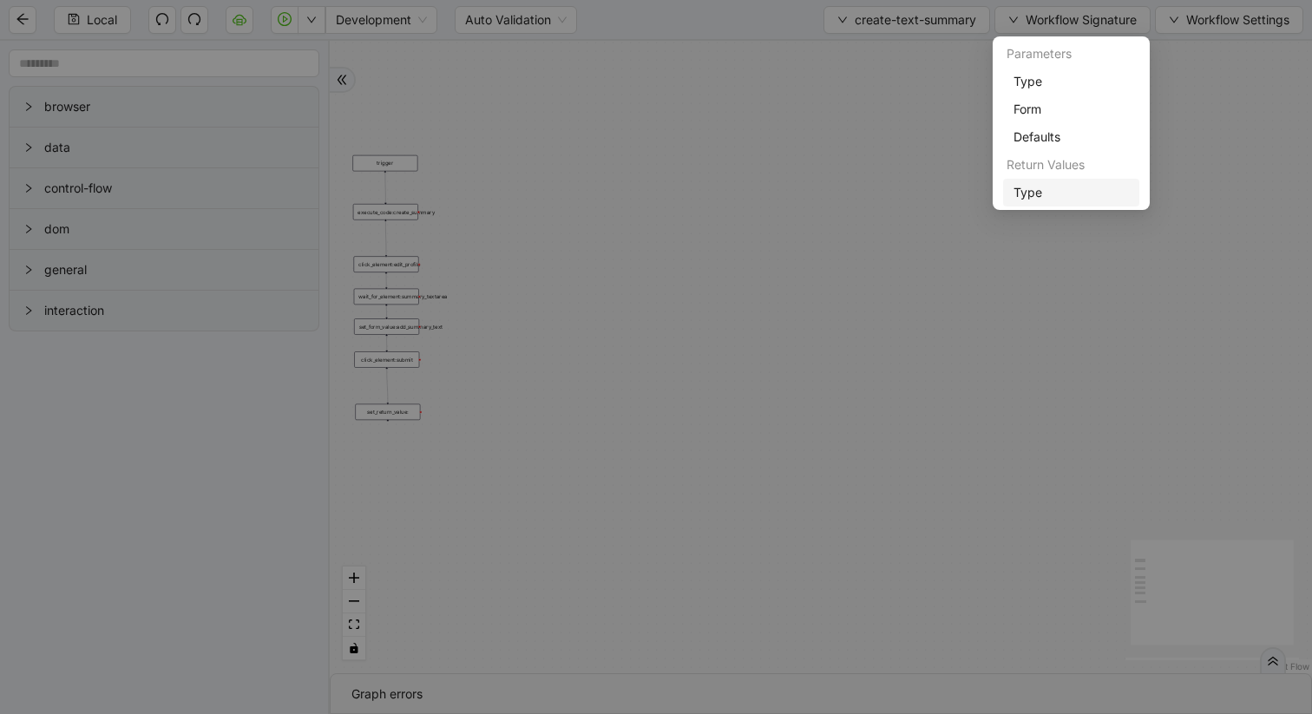
scroll to position [104, 0]
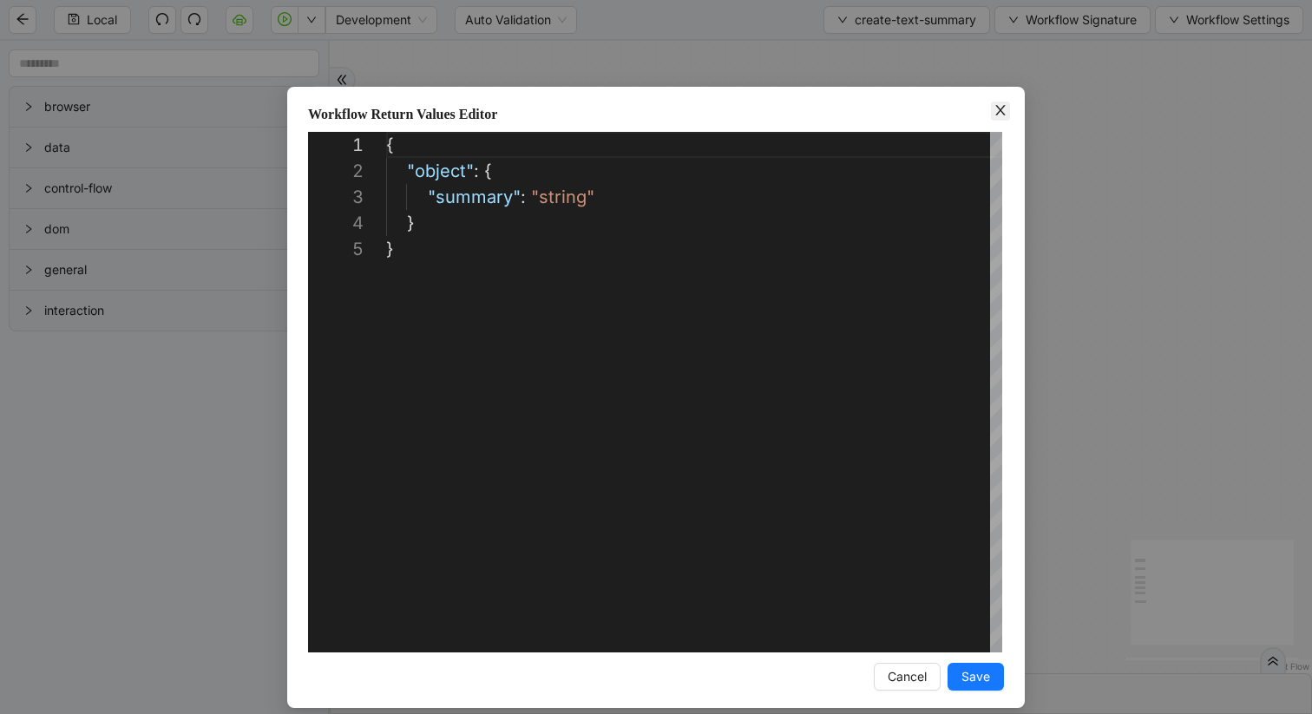
click at [995, 111] on icon "close" at bounding box center [1001, 110] width 14 height 14
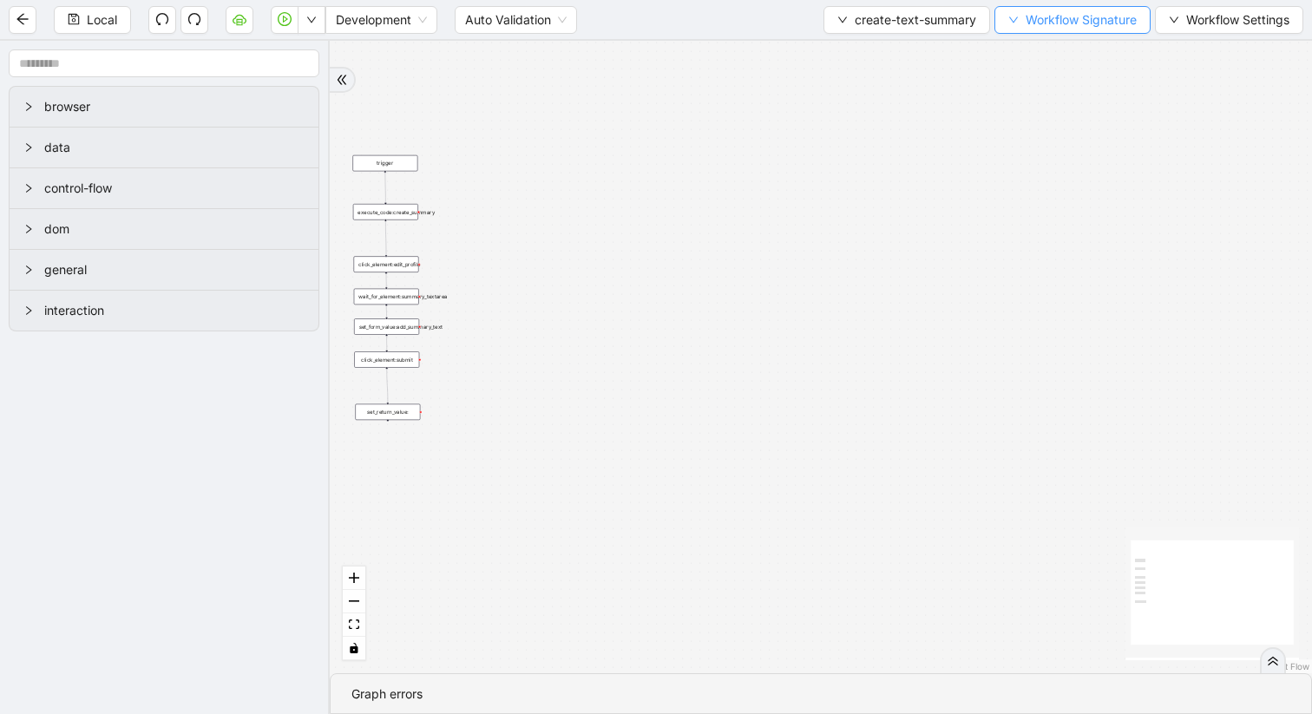
click at [1017, 14] on button "Workflow Signature" at bounding box center [1073, 20] width 156 height 28
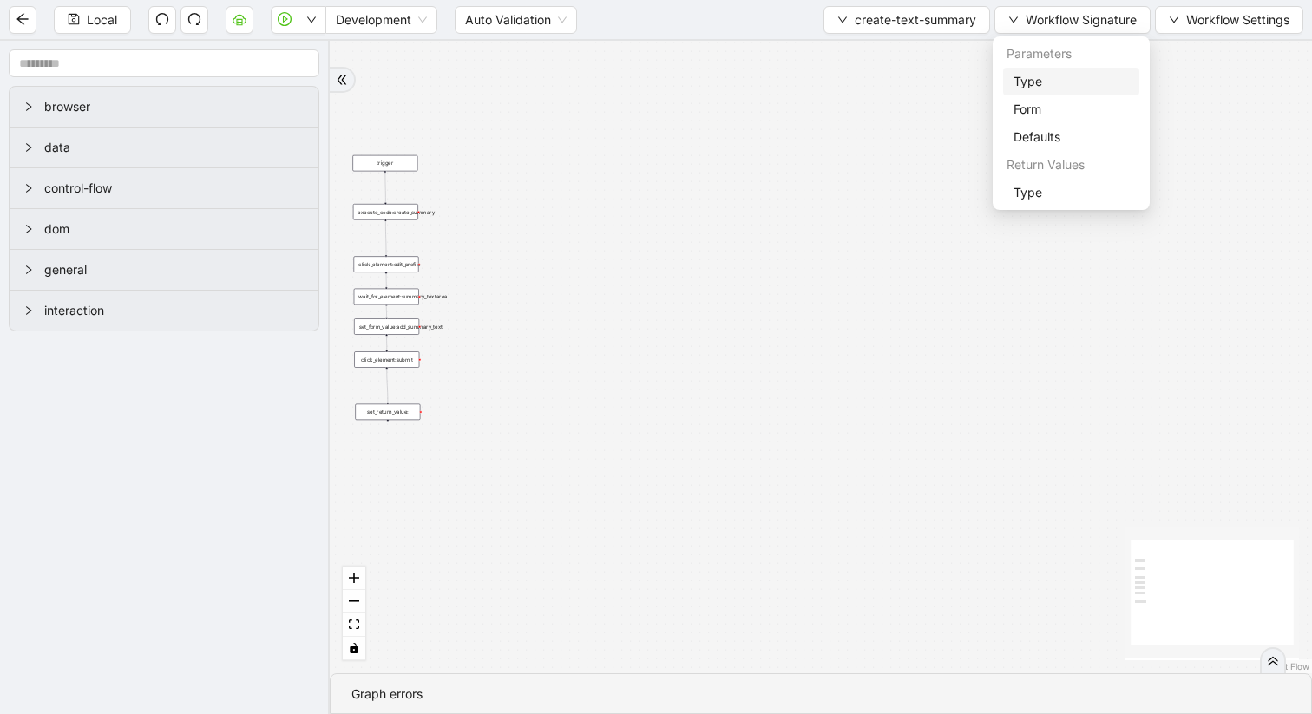
click at [1021, 82] on span "Type" at bounding box center [1071, 81] width 115 height 19
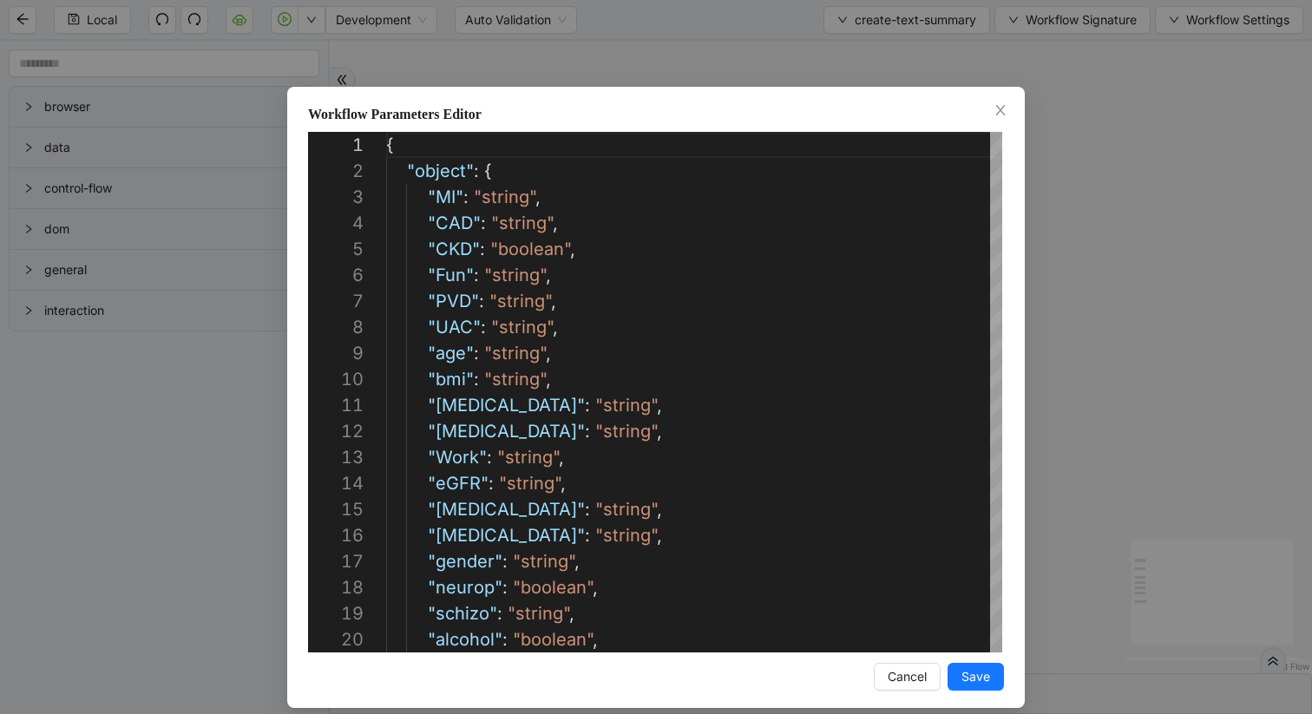
scroll to position [260, 0]
click at [919, 675] on span "Cancel" at bounding box center [907, 676] width 39 height 19
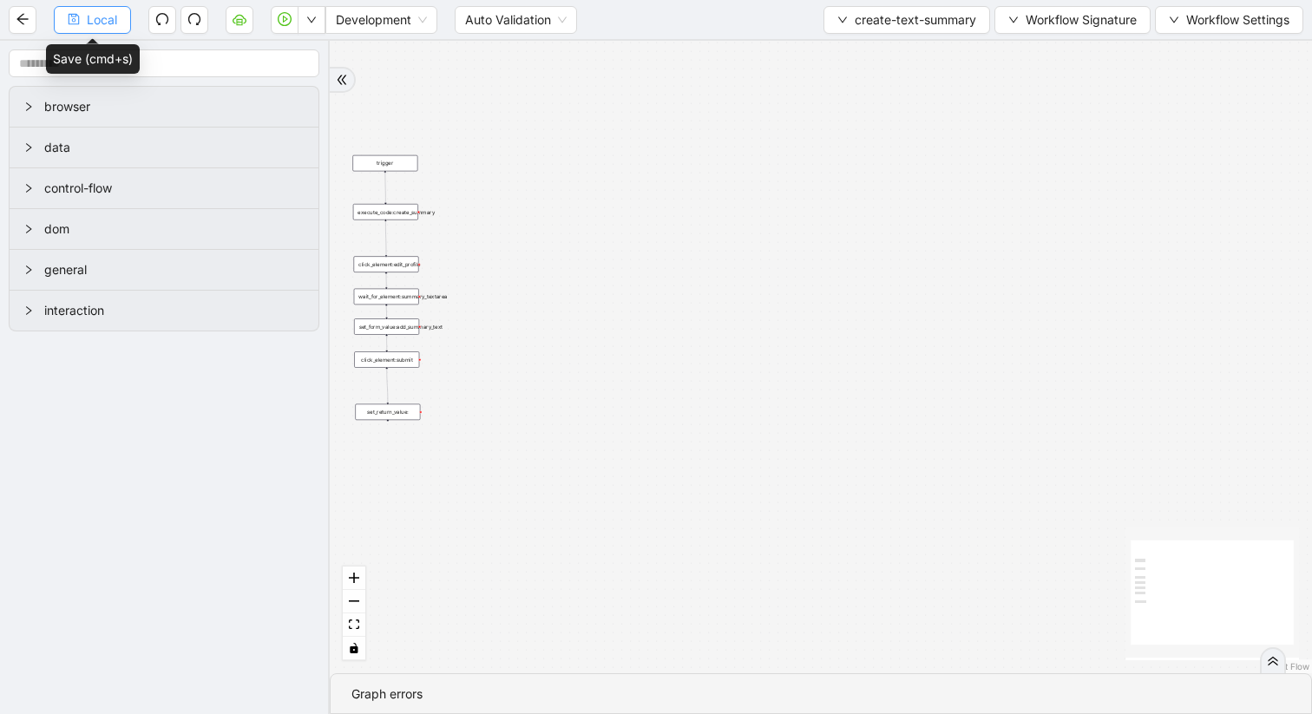
click at [82, 17] on button "Local" at bounding box center [92, 20] width 77 height 28
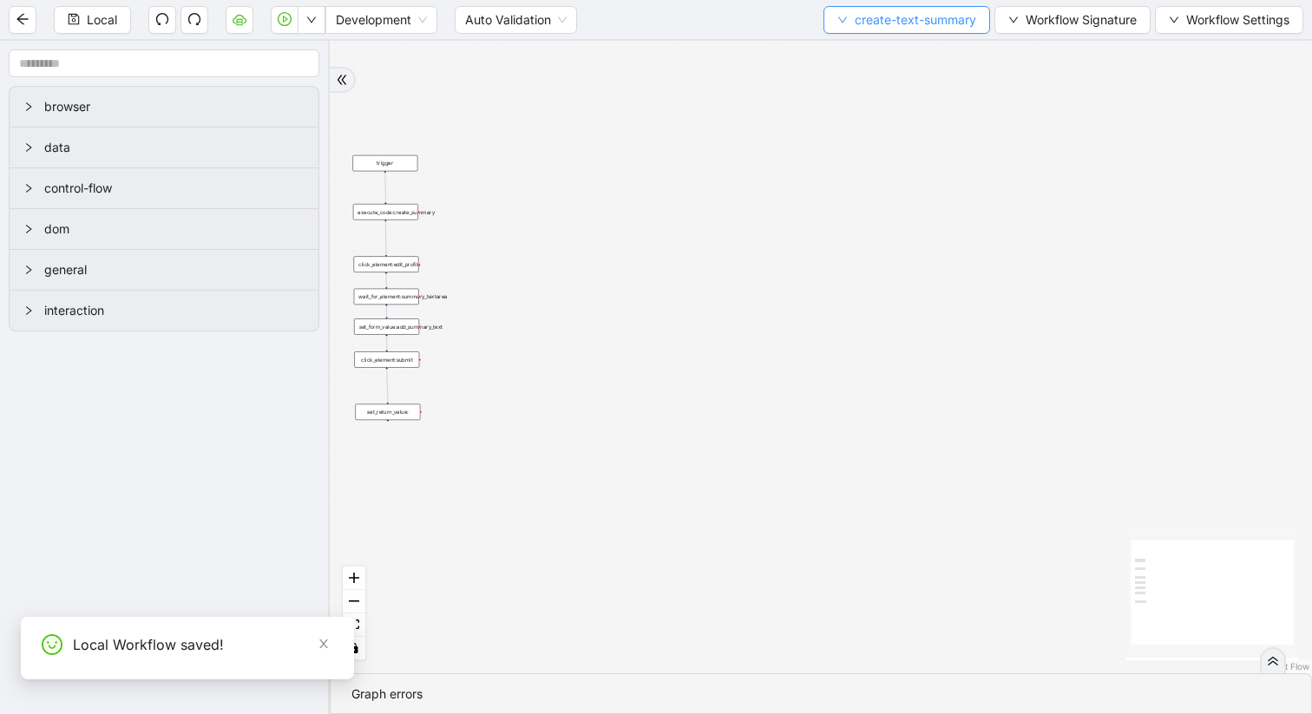
click at [839, 18] on icon "down" at bounding box center [842, 20] width 10 height 10
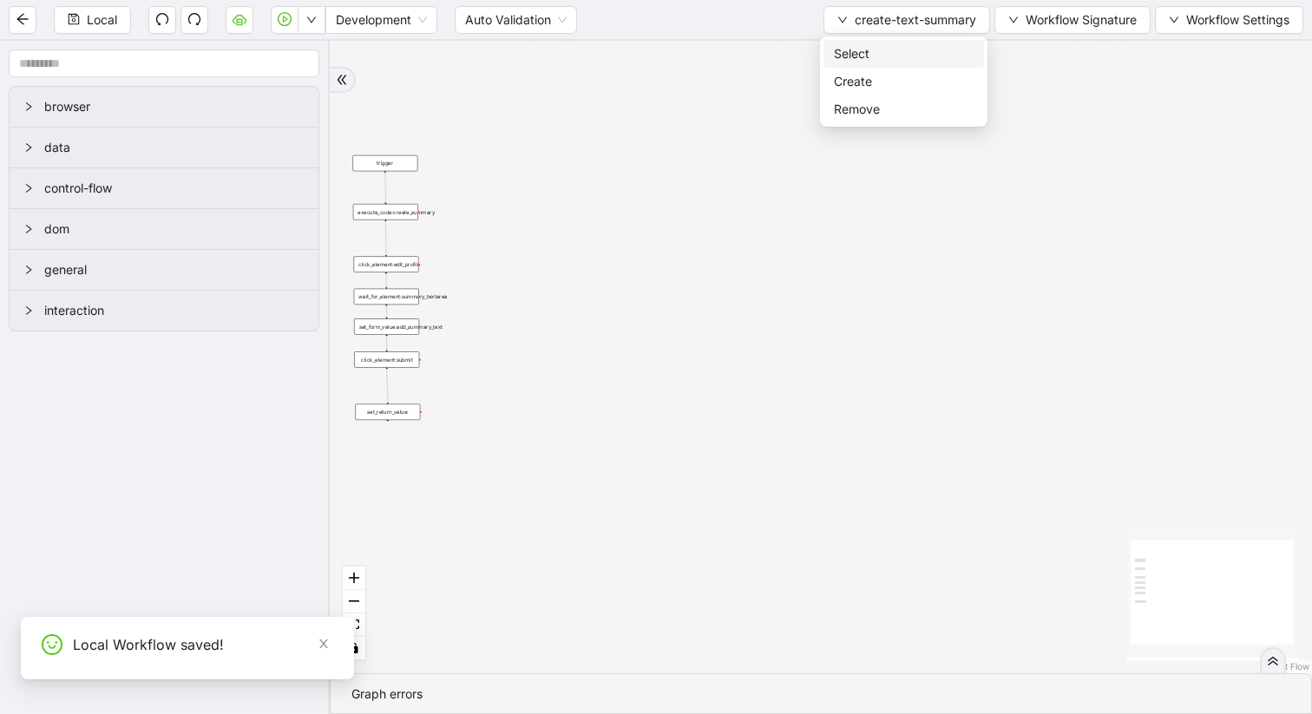
click at [852, 53] on span "Select" at bounding box center [904, 53] width 140 height 19
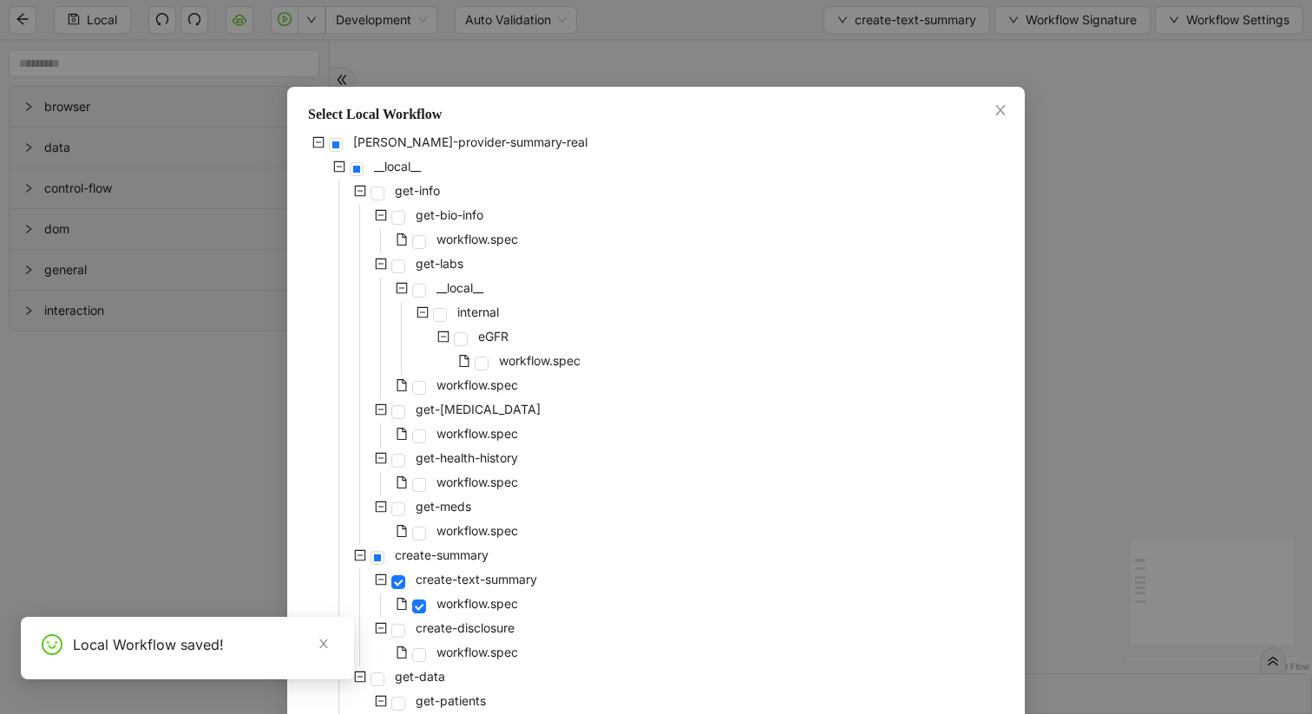
scroll to position [126, 0]
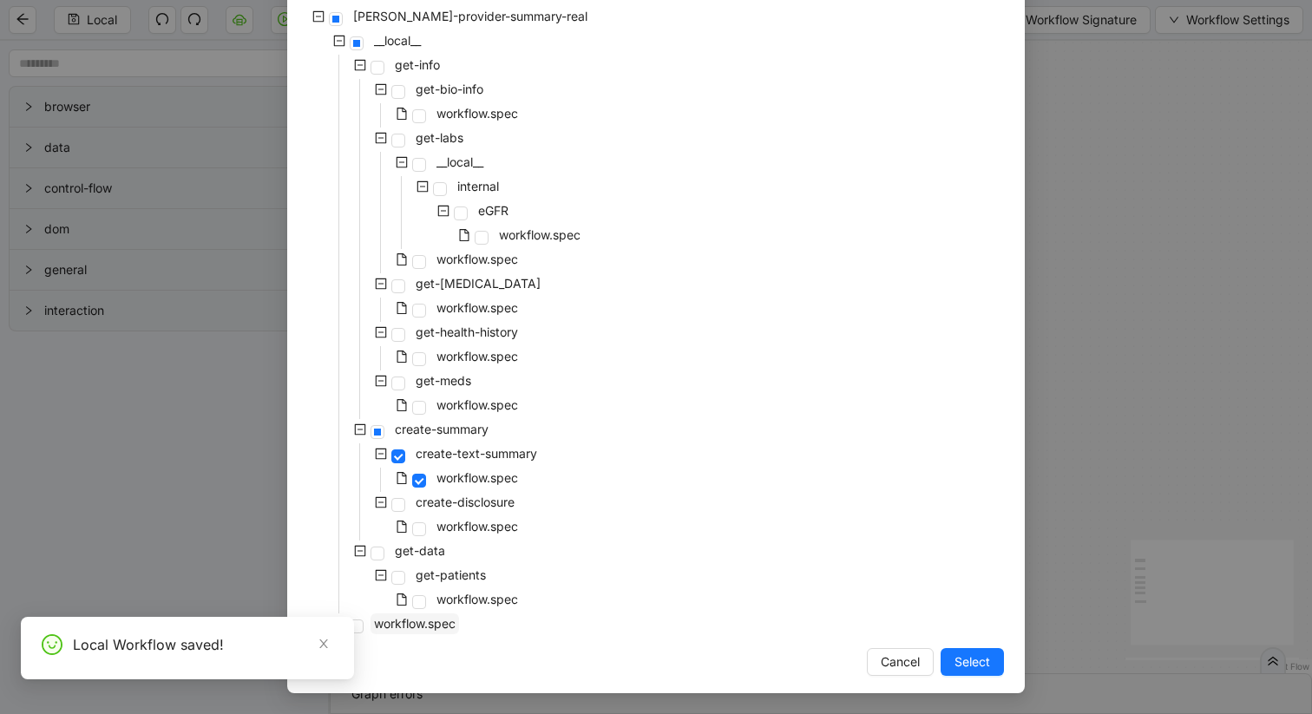
click at [391, 619] on span "workflow.spec" at bounding box center [415, 623] width 82 height 15
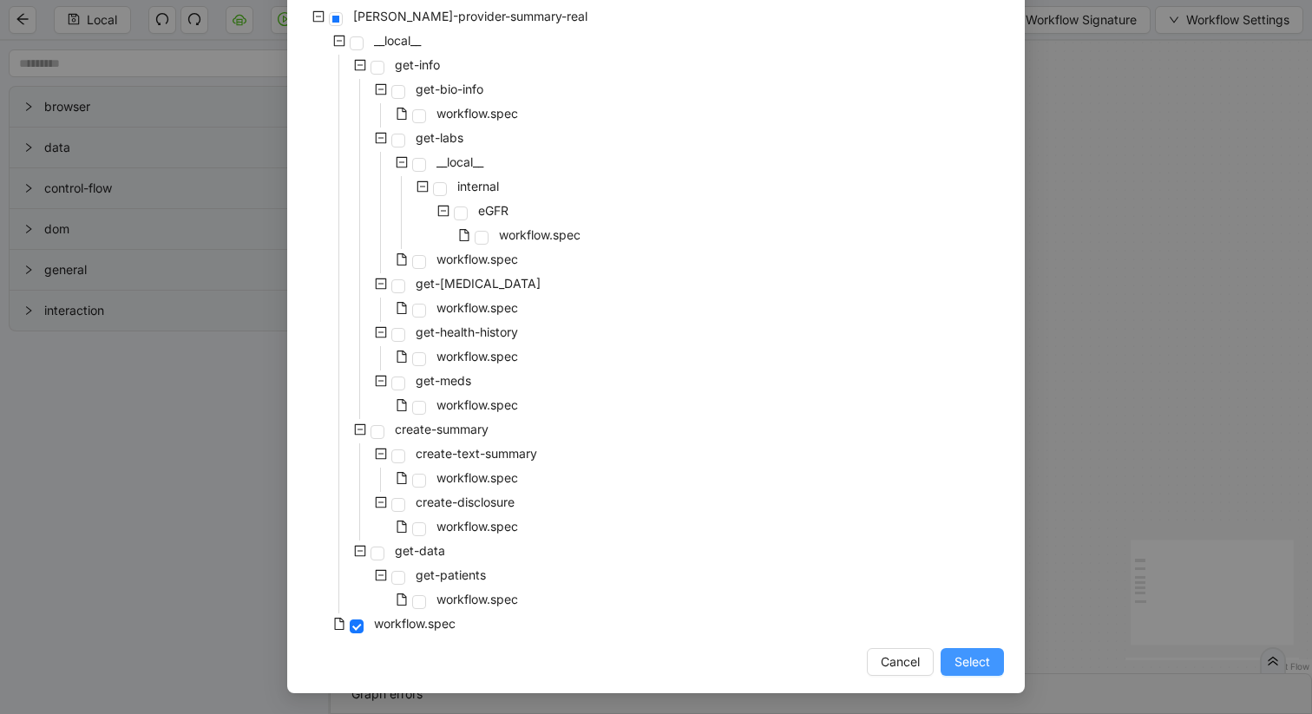
click at [975, 660] on span "Select" at bounding box center [973, 662] width 36 height 19
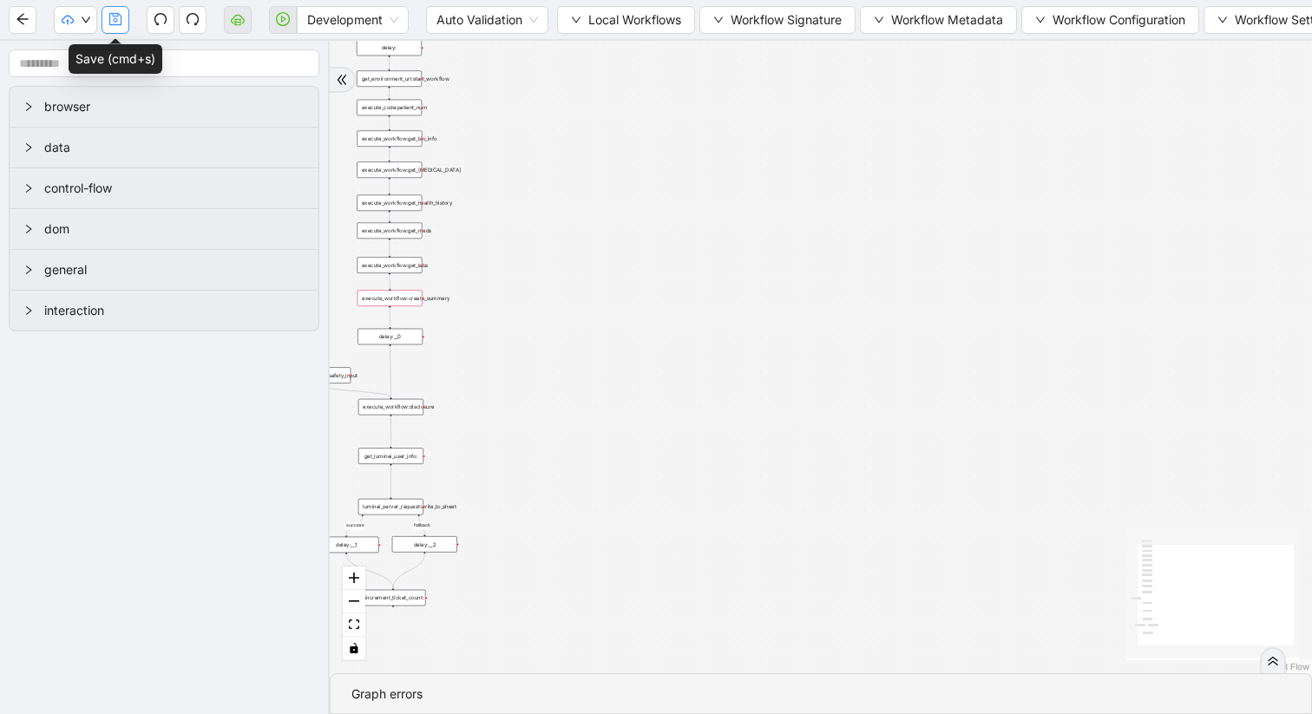
click at [115, 17] on icon "save" at bounding box center [115, 19] width 14 height 14
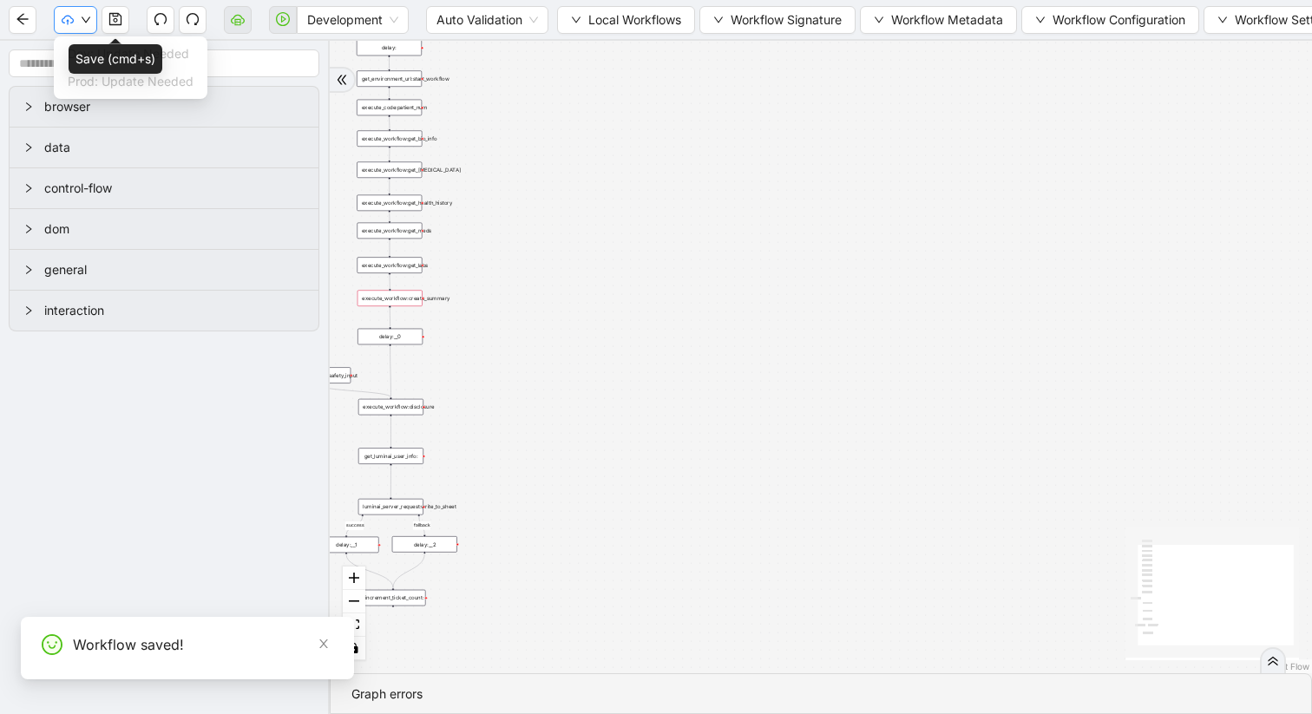
click at [87, 21] on icon "down" at bounding box center [86, 20] width 10 height 10
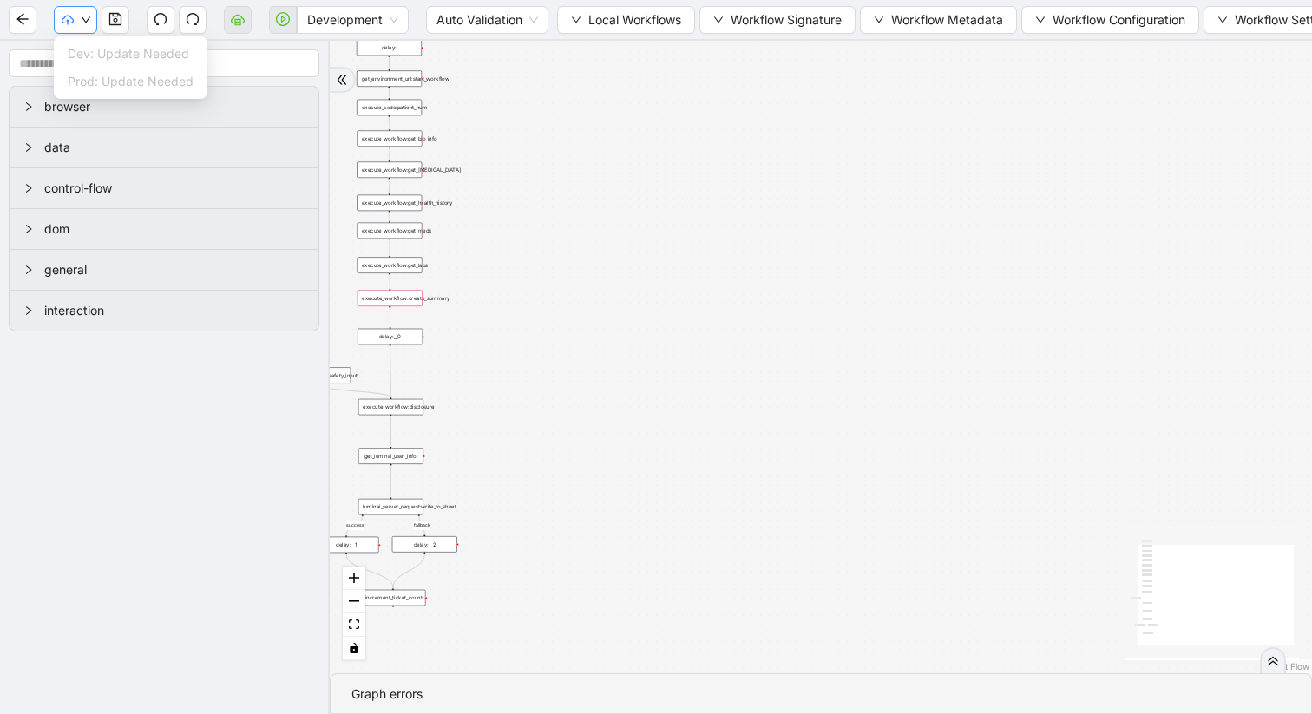
click at [82, 23] on icon "down" at bounding box center [86, 20] width 10 height 10
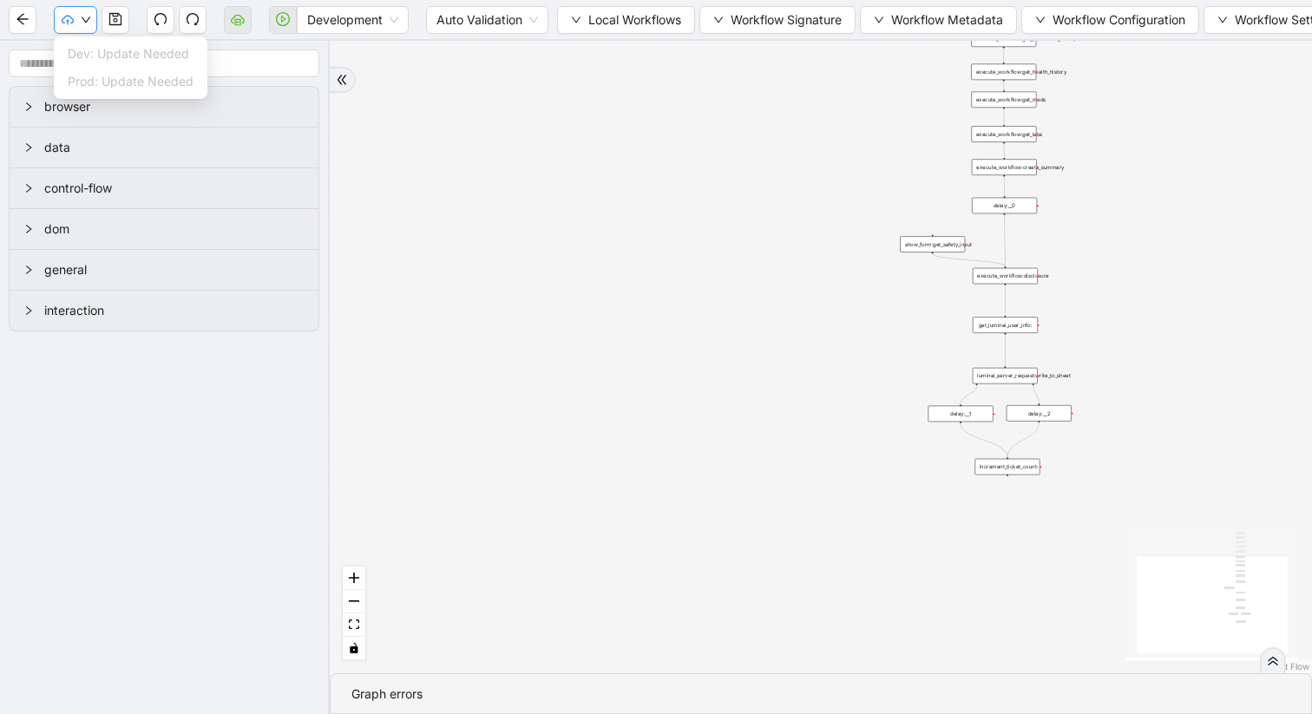
click at [86, 22] on icon "down" at bounding box center [86, 20] width 10 height 10
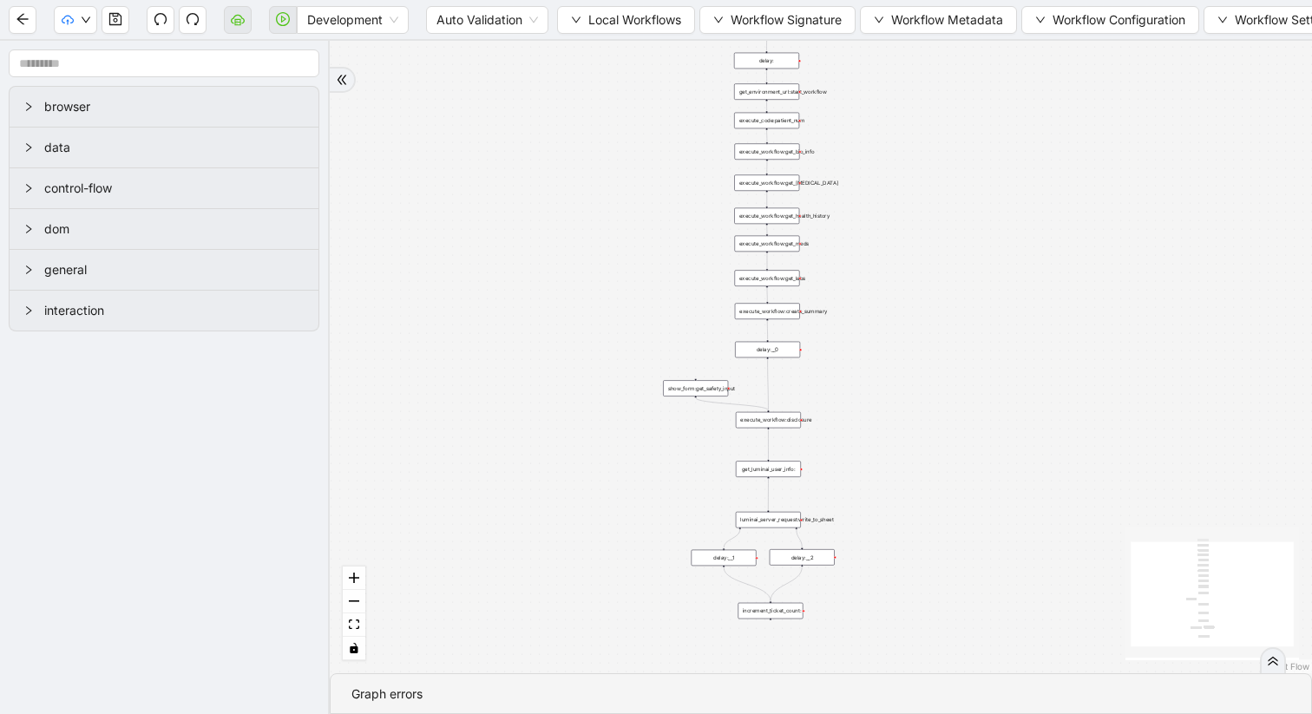
drag, startPoint x: 597, startPoint y: 163, endPoint x: 359, endPoint y: 307, distance: 278.0
click at [359, 307] on div "trigger execute_workflow:get_bio_info execute_workflow:get_labs execute_workflo…" at bounding box center [821, 357] width 982 height 633
click at [388, 687] on div "Graph errors" at bounding box center [820, 694] width 939 height 19
click at [1273, 655] on icon "double-right" at bounding box center [1273, 661] width 12 height 12
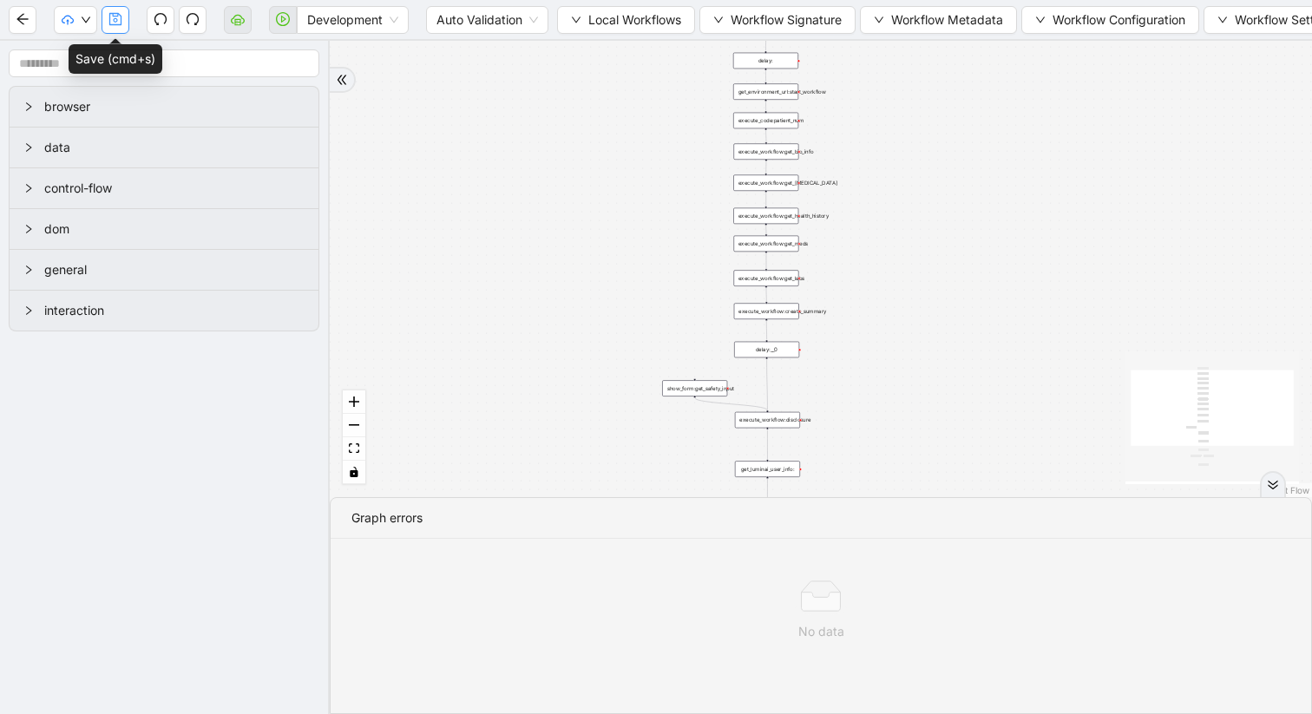
click at [111, 17] on icon "save" at bounding box center [115, 19] width 14 height 14
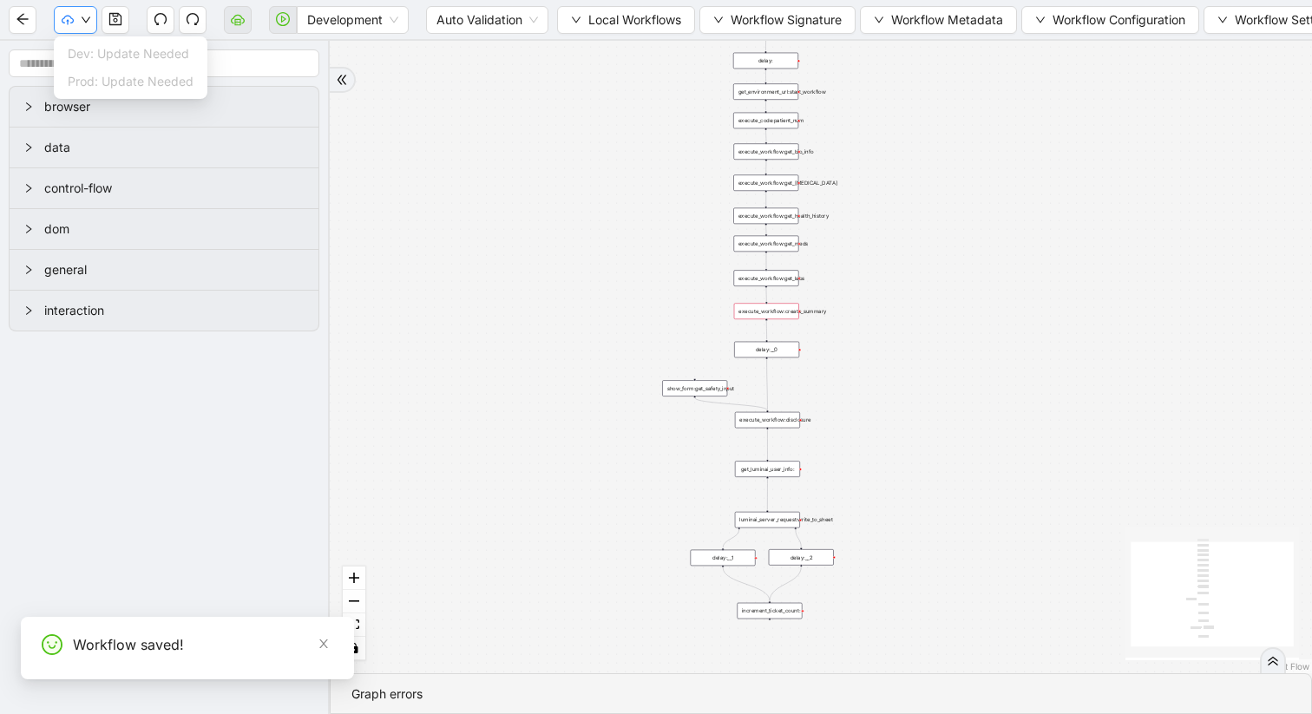
click at [89, 19] on icon "down" at bounding box center [86, 20] width 10 height 10
click at [97, 49] on span "Dev: Update Needed" at bounding box center [131, 53] width 126 height 19
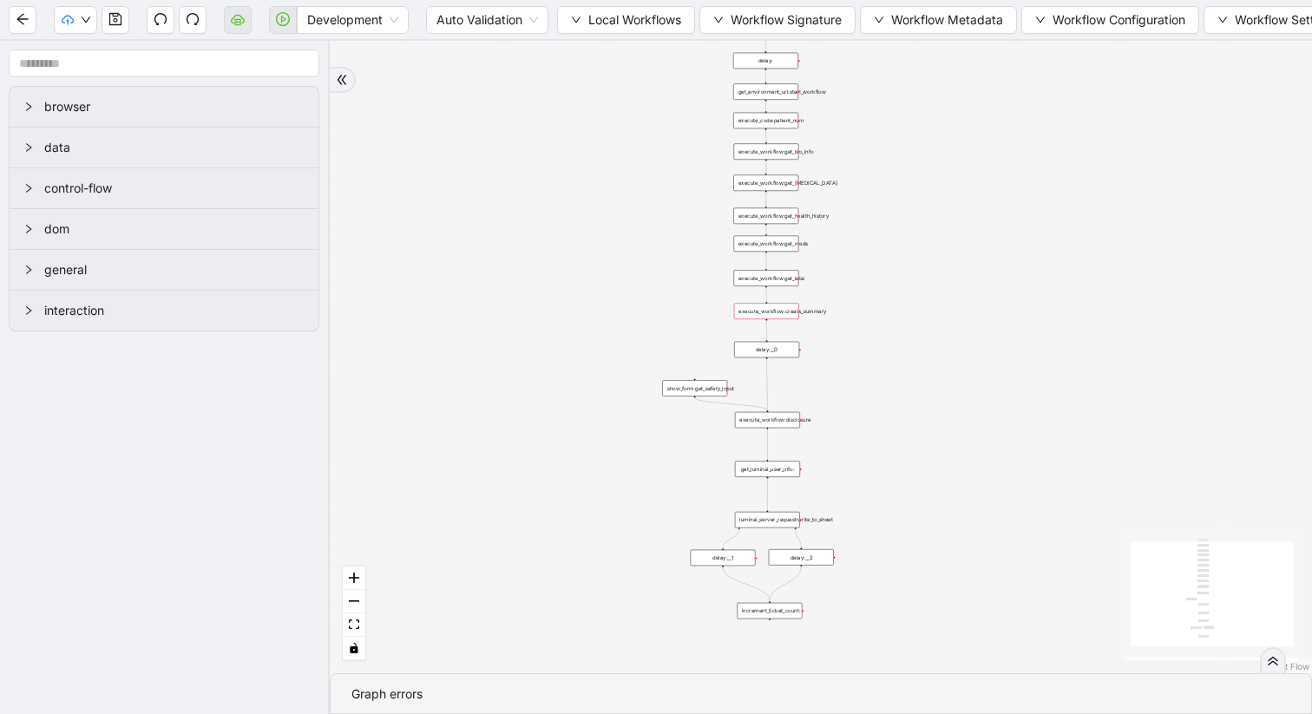
click at [754, 315] on div "execute_workflow:create_summary" at bounding box center [766, 311] width 65 height 16
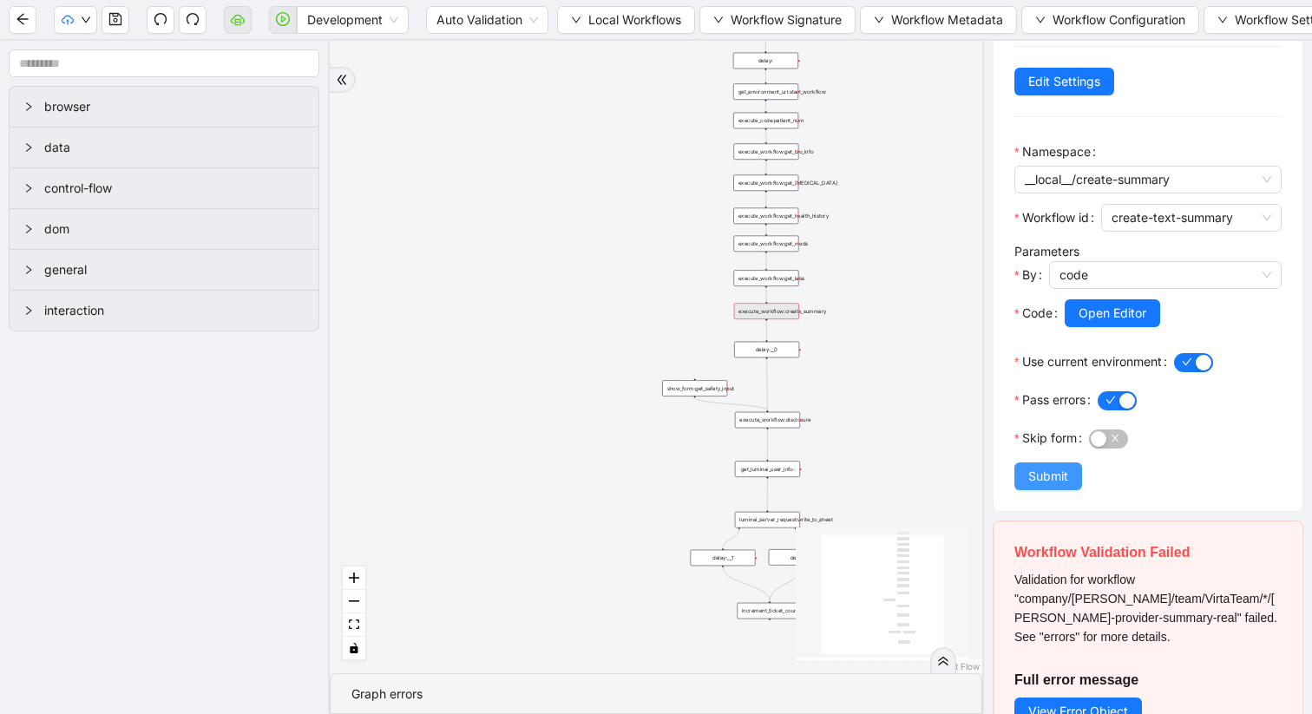
scroll to position [205, 0]
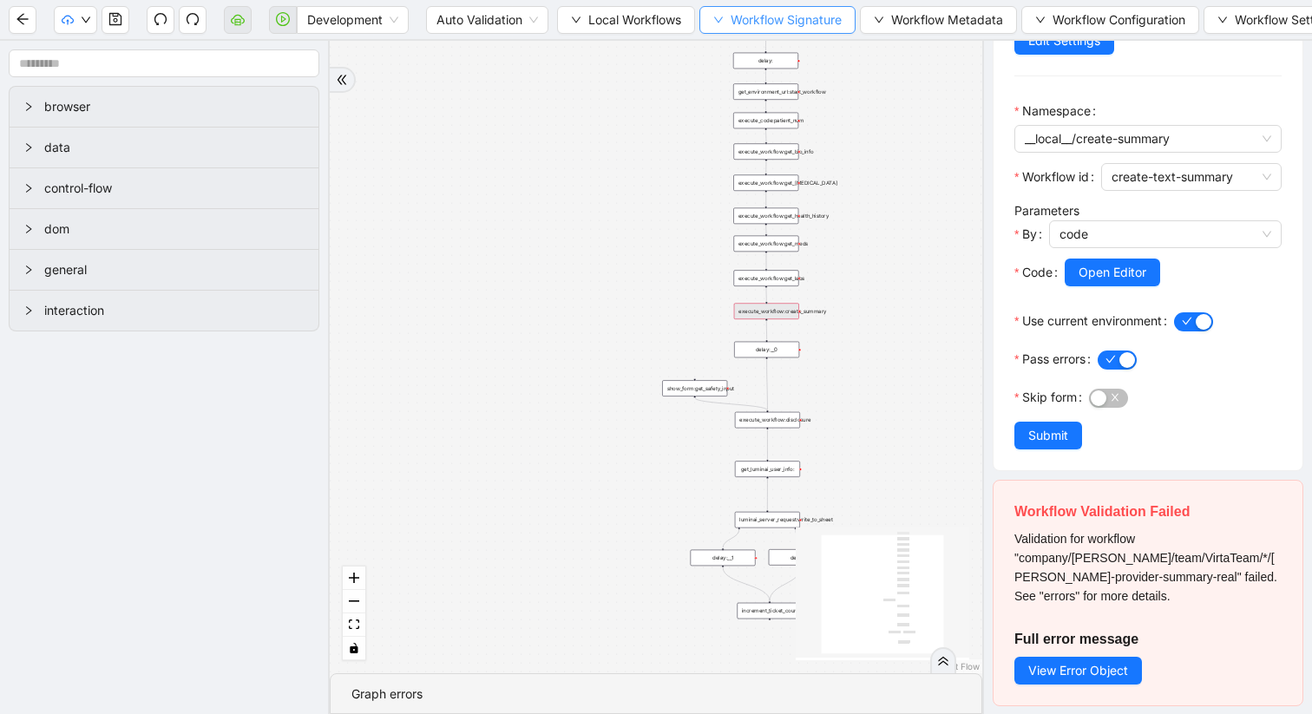
click at [724, 15] on icon "down" at bounding box center [718, 20] width 10 height 10
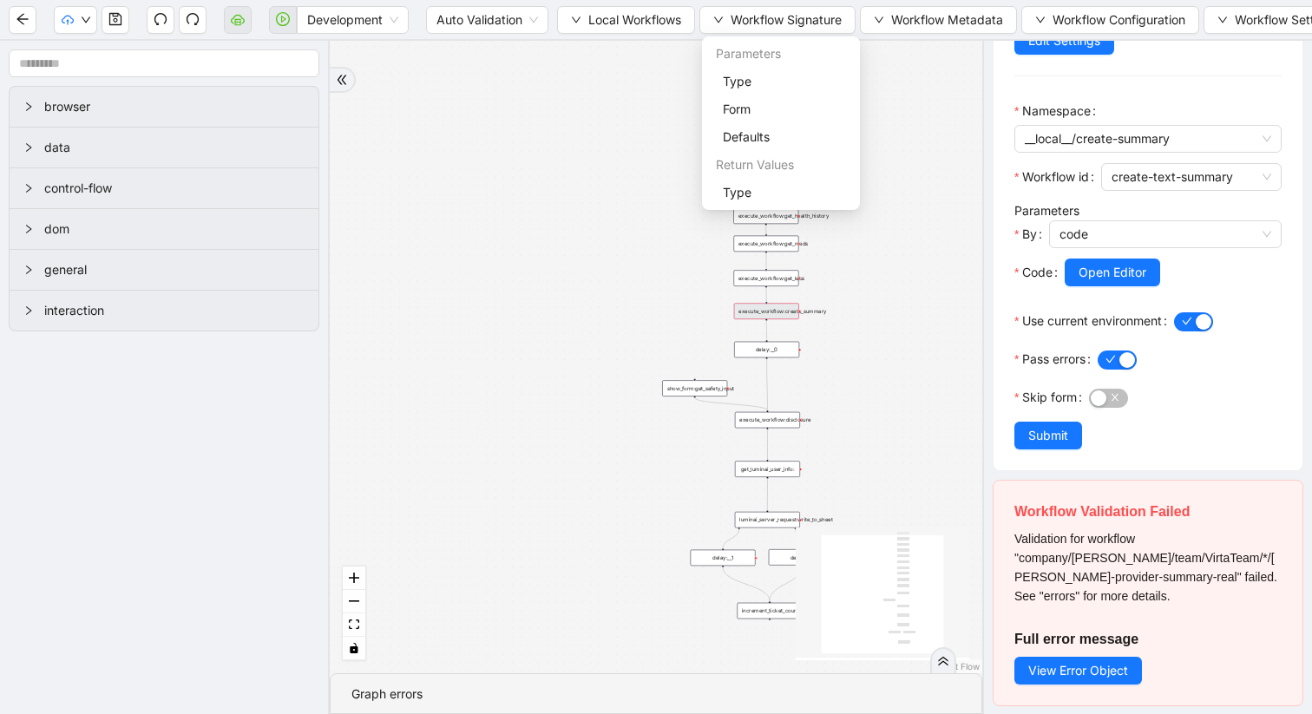
click at [900, 76] on div "trigger execute_workflow:get_bio_info execute_workflow:get_labs execute_workflo…" at bounding box center [656, 357] width 653 height 633
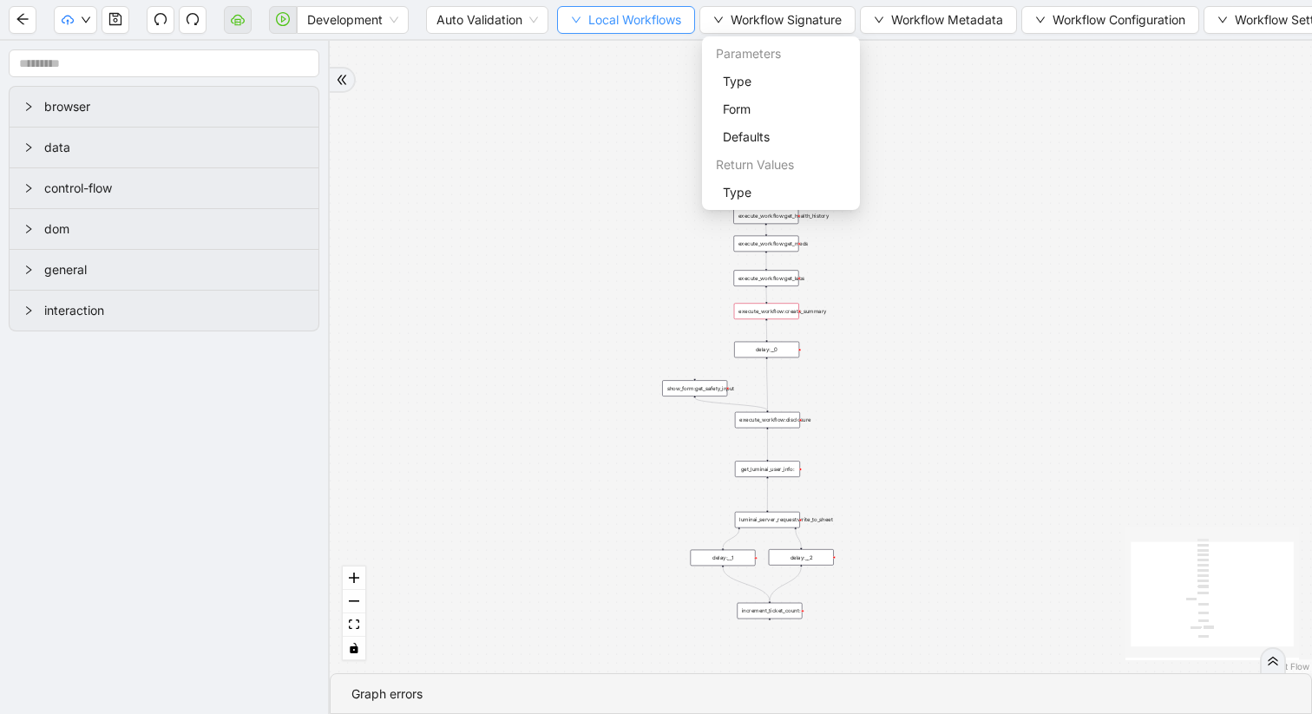
click at [579, 18] on icon "down" at bounding box center [576, 20] width 9 height 6
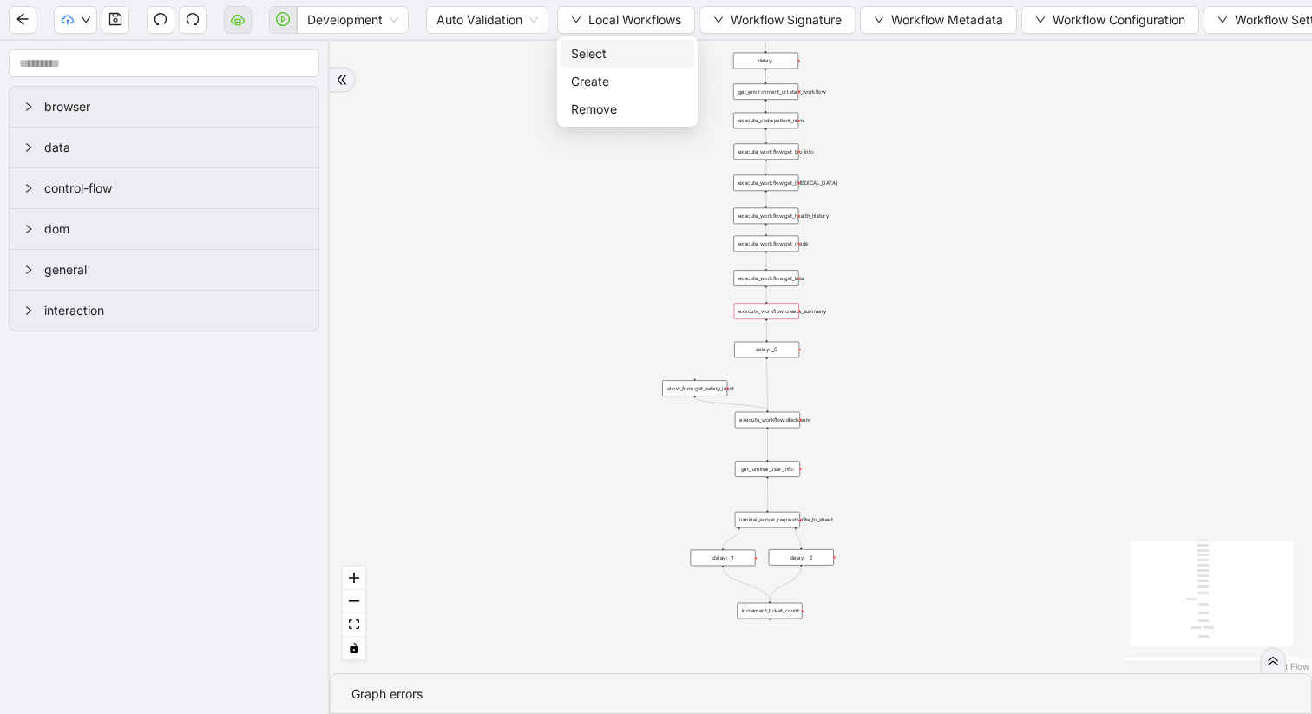
click at [608, 54] on span "Select" at bounding box center [627, 53] width 113 height 19
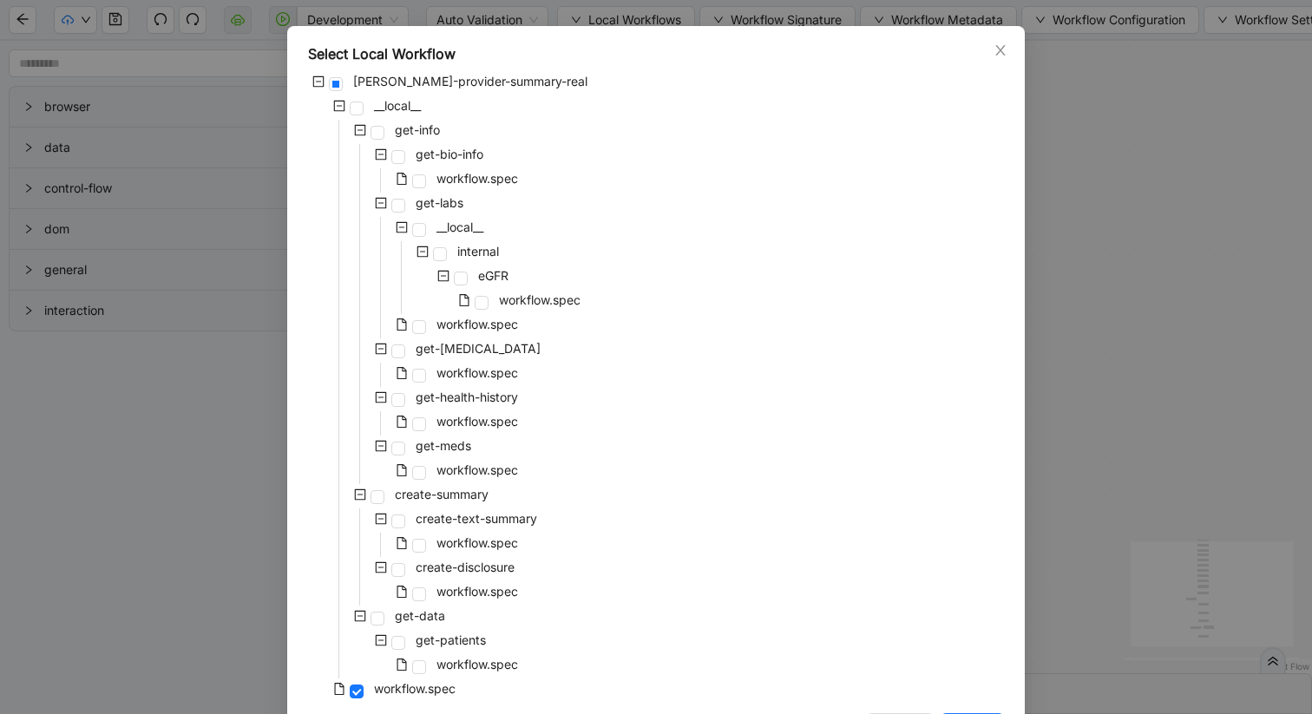
scroll to position [126, 0]
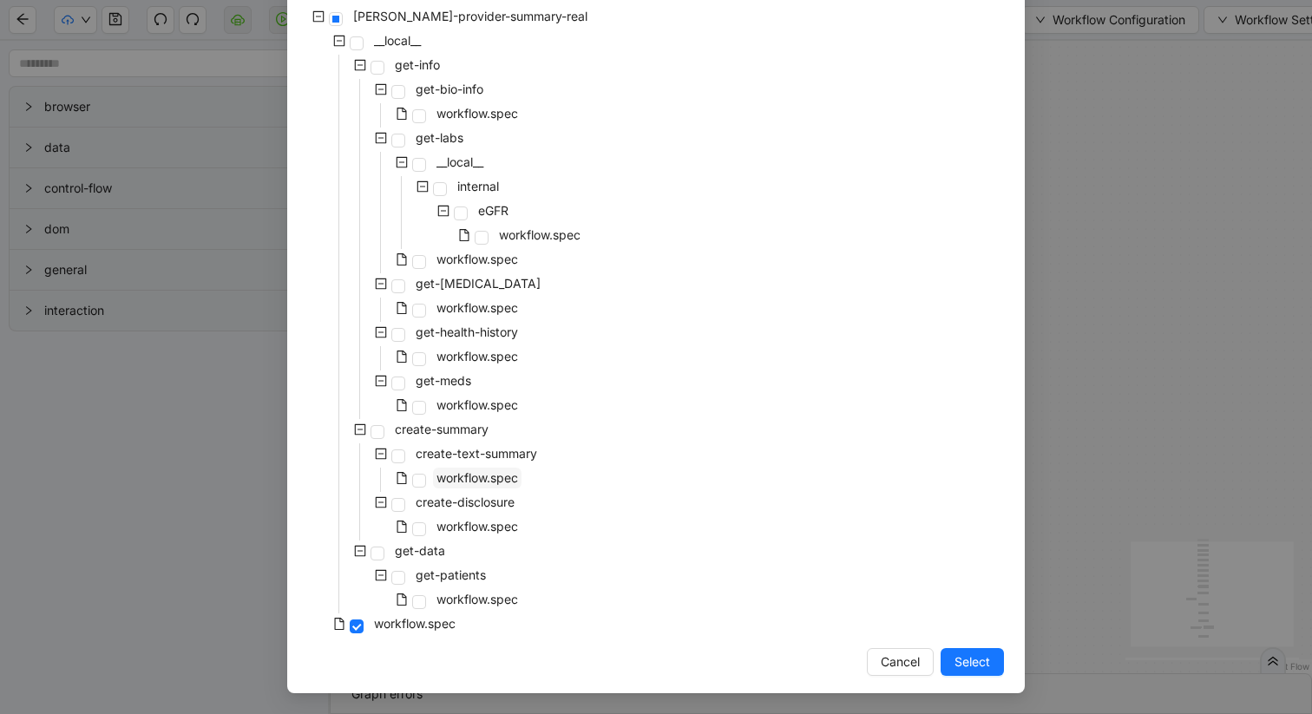
click at [469, 471] on span "workflow.spec" at bounding box center [478, 477] width 82 height 15
click at [966, 656] on span "Select" at bounding box center [973, 662] width 36 height 19
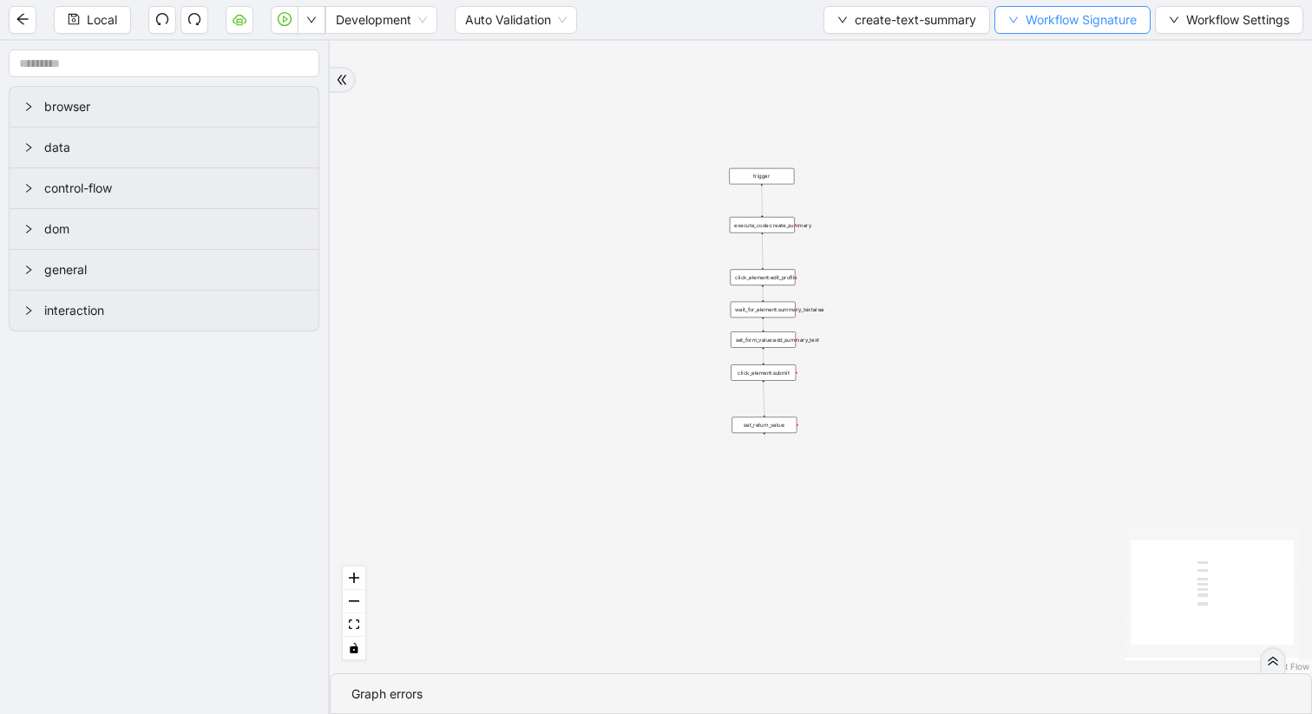
click at [1009, 26] on button "Workflow Signature" at bounding box center [1073, 20] width 156 height 28
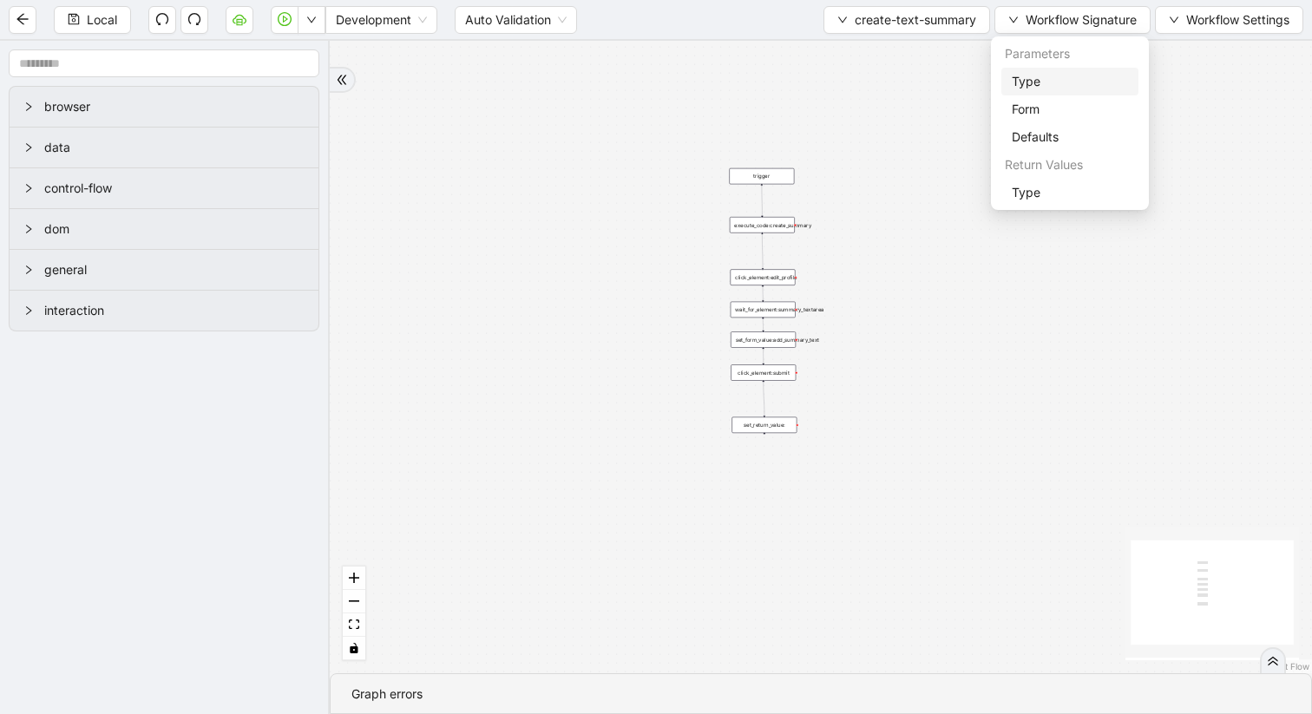
click at [1027, 84] on span "Type" at bounding box center [1070, 81] width 116 height 19
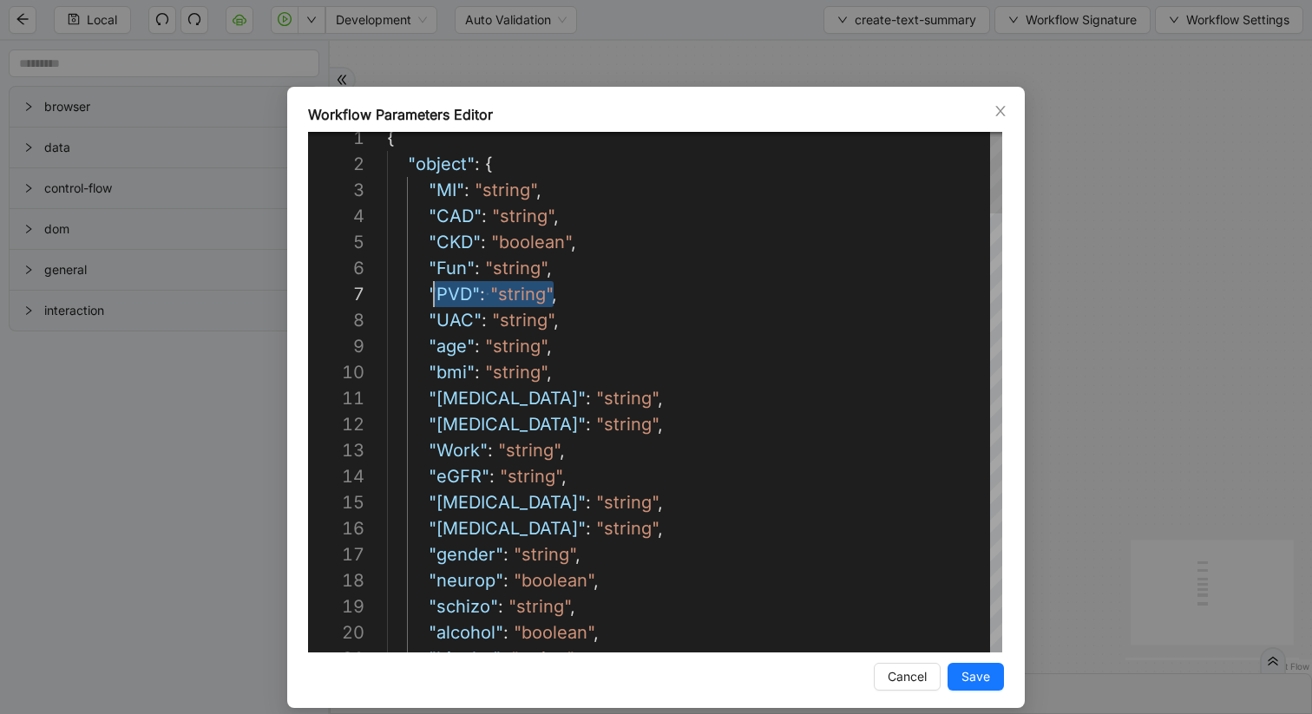
scroll to position [156, 39]
drag, startPoint x: 557, startPoint y: 295, endPoint x: 424, endPoint y: 288, distance: 133.8
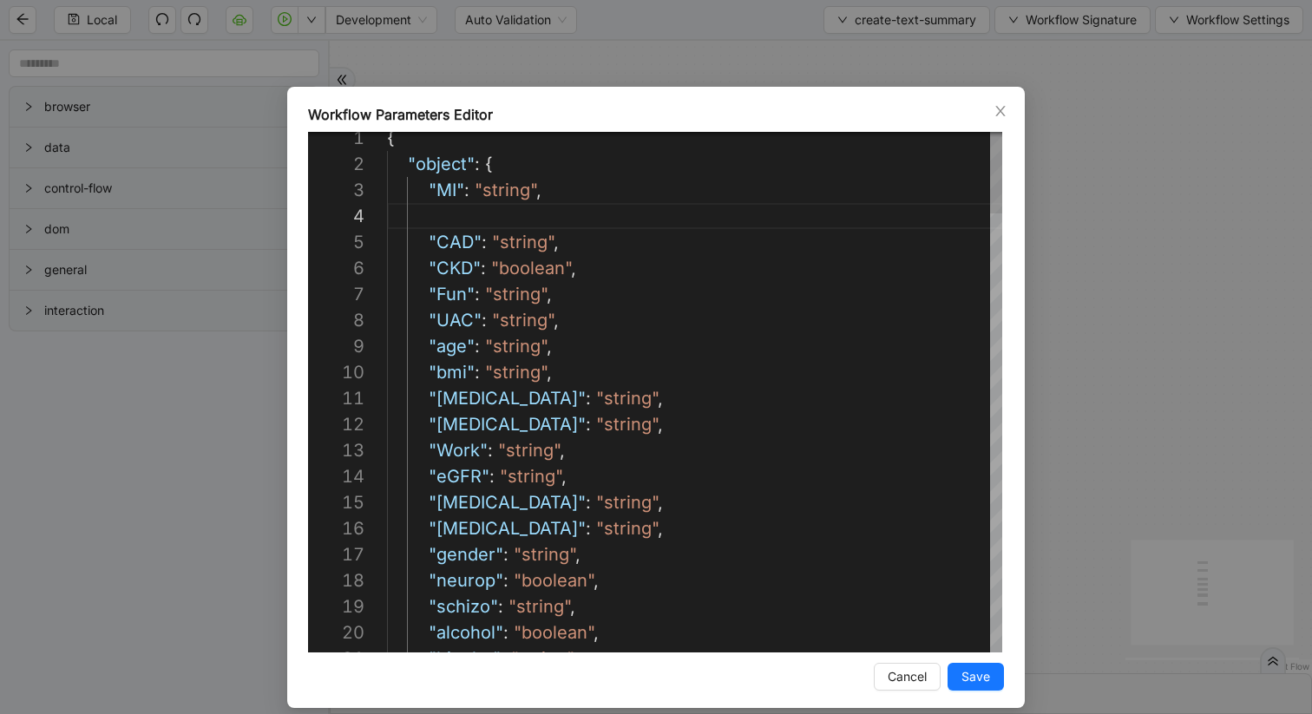
paste textarea "**********"
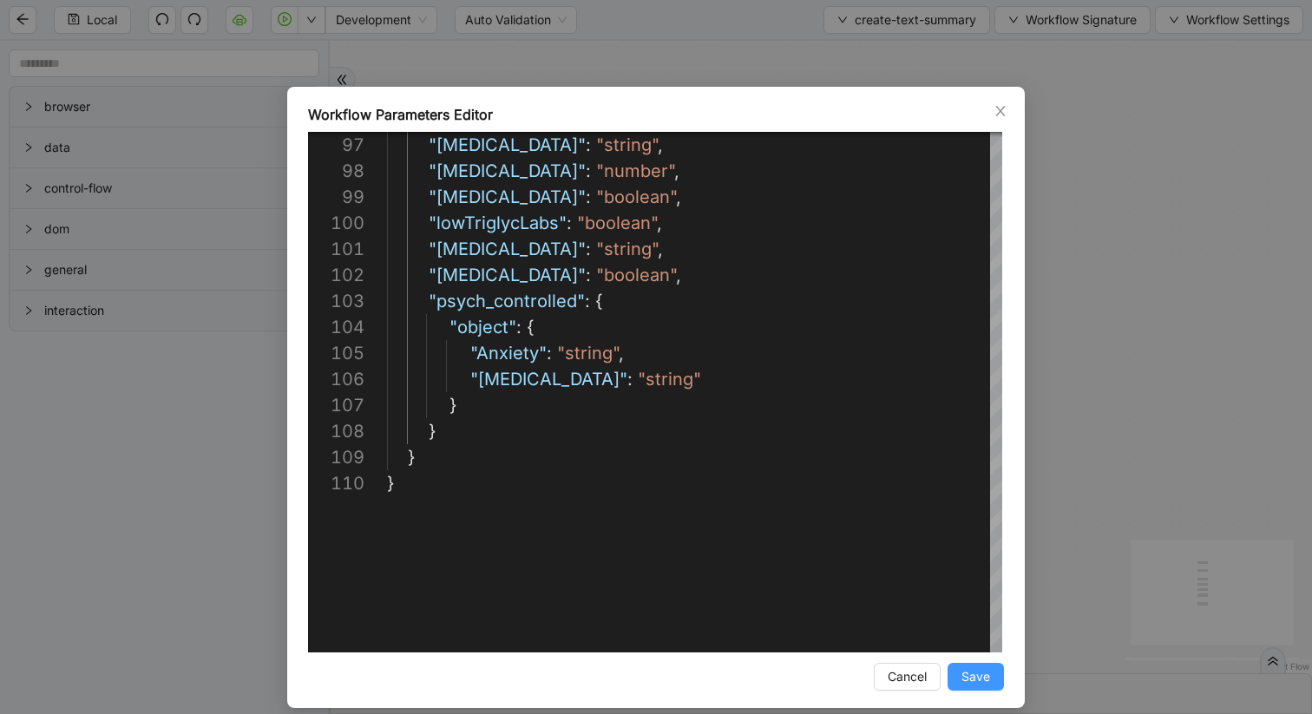
type textarea "**********"
click at [982, 679] on span "Save" at bounding box center [976, 676] width 29 height 19
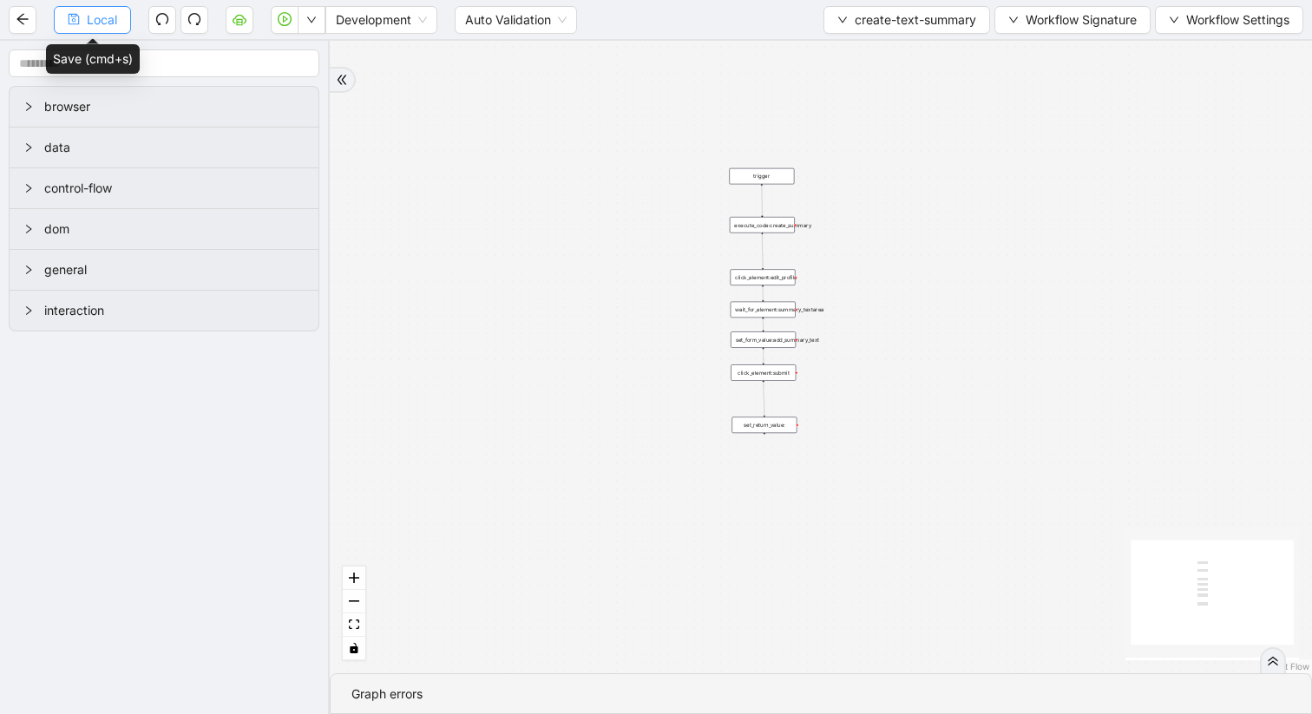
click at [102, 23] on span "Local" at bounding box center [102, 19] width 30 height 19
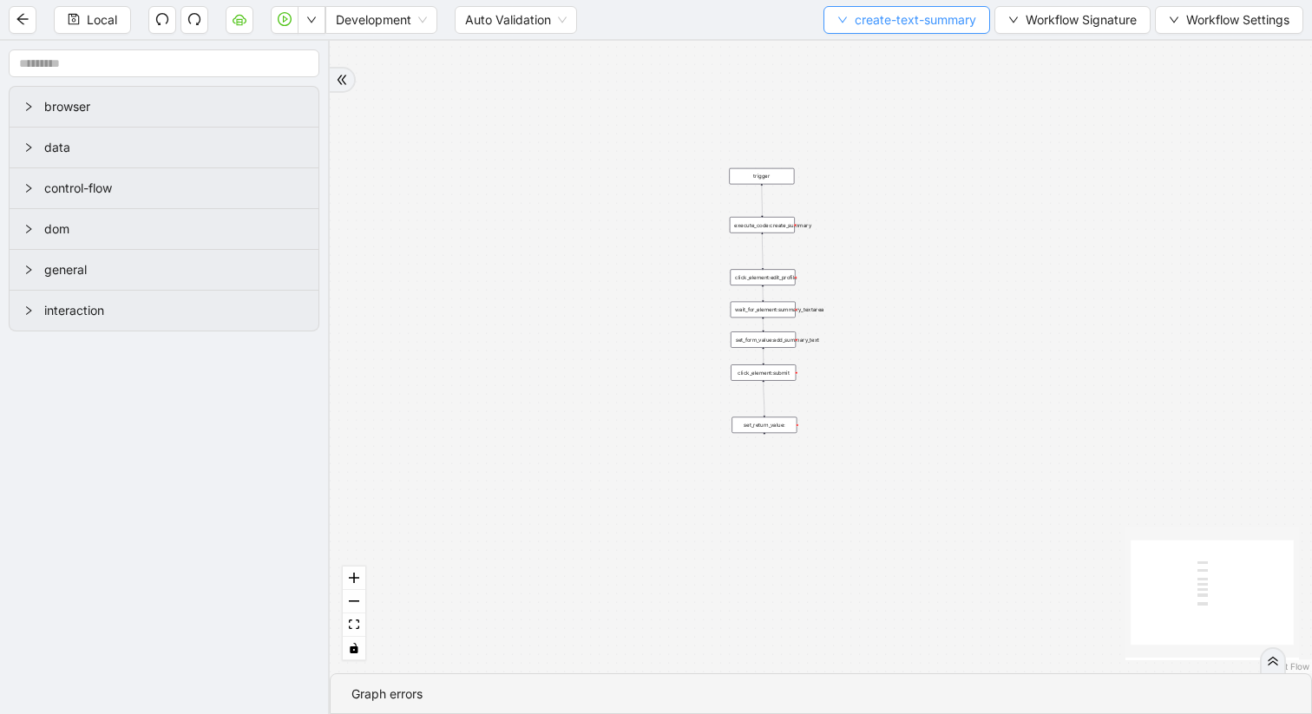
click at [837, 23] on icon "down" at bounding box center [842, 20] width 10 height 10
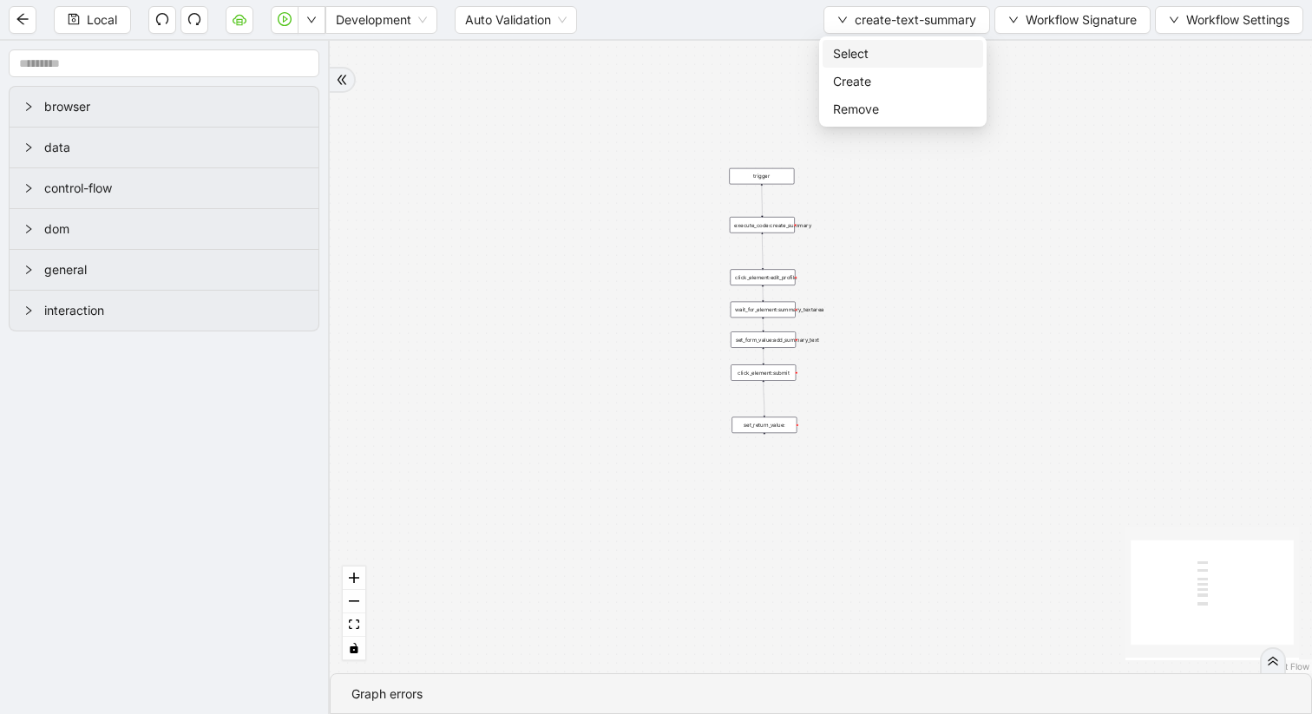
click at [867, 45] on span "Select" at bounding box center [903, 53] width 140 height 19
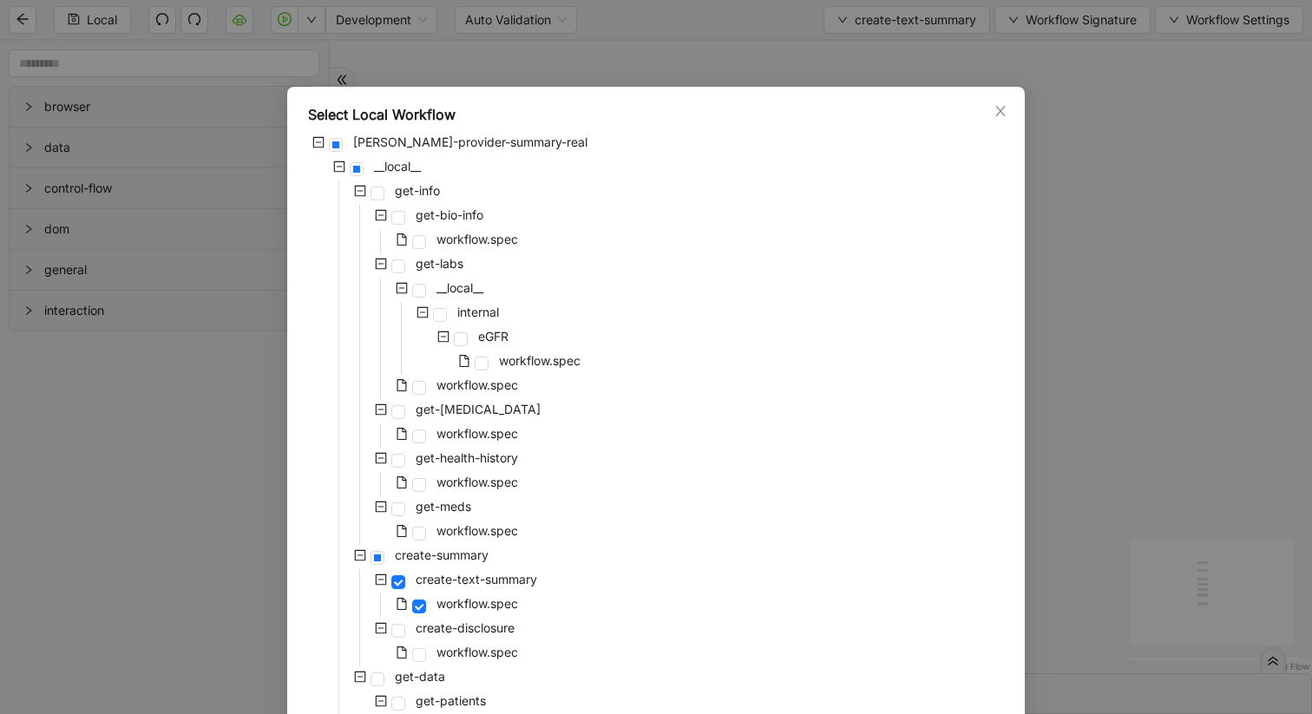
scroll to position [126, 0]
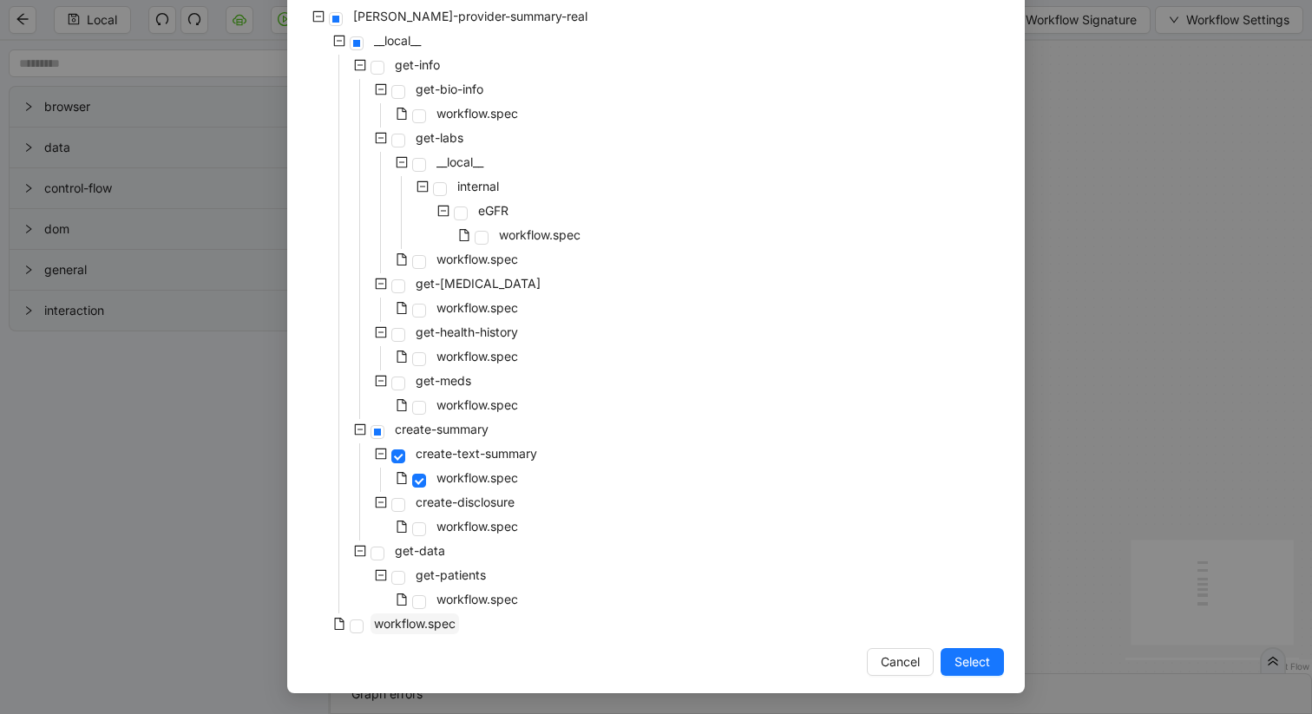
click at [389, 621] on span "workflow.spec" at bounding box center [415, 623] width 82 height 15
click at [973, 660] on span "Select" at bounding box center [973, 662] width 36 height 19
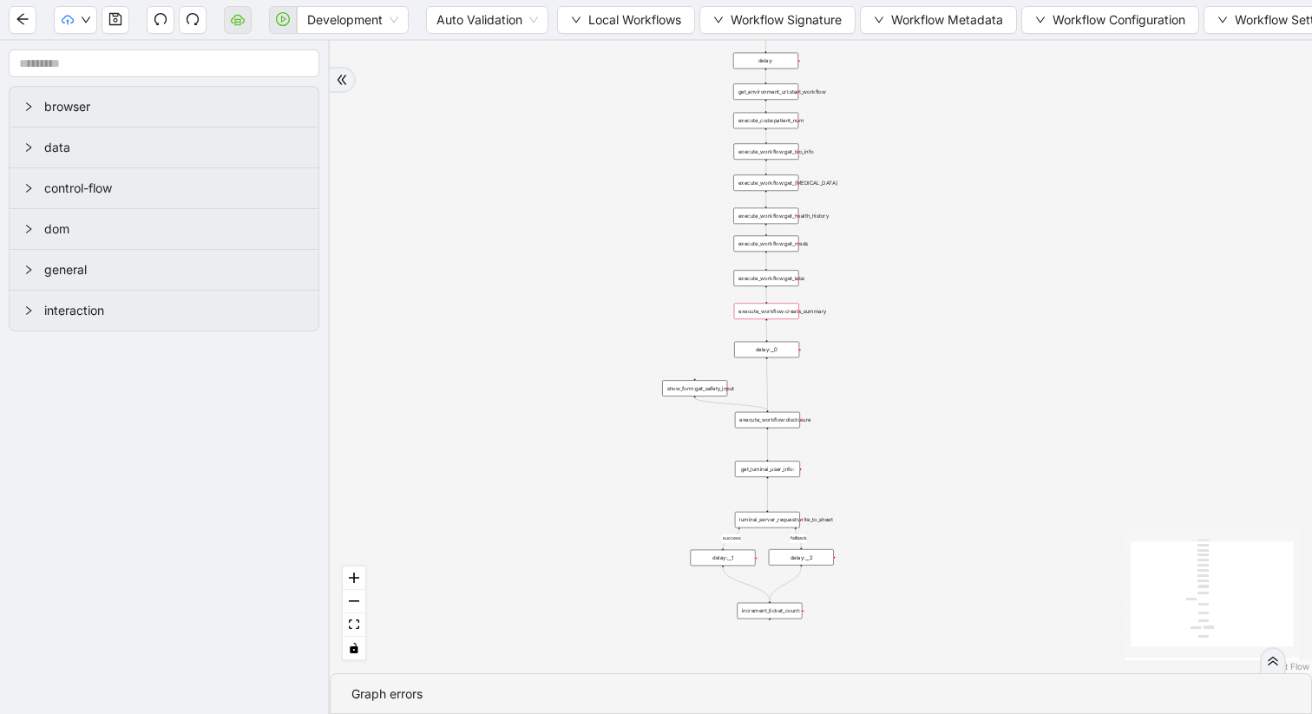
click at [760, 312] on div "execute_workflow:create_summary" at bounding box center [766, 311] width 65 height 16
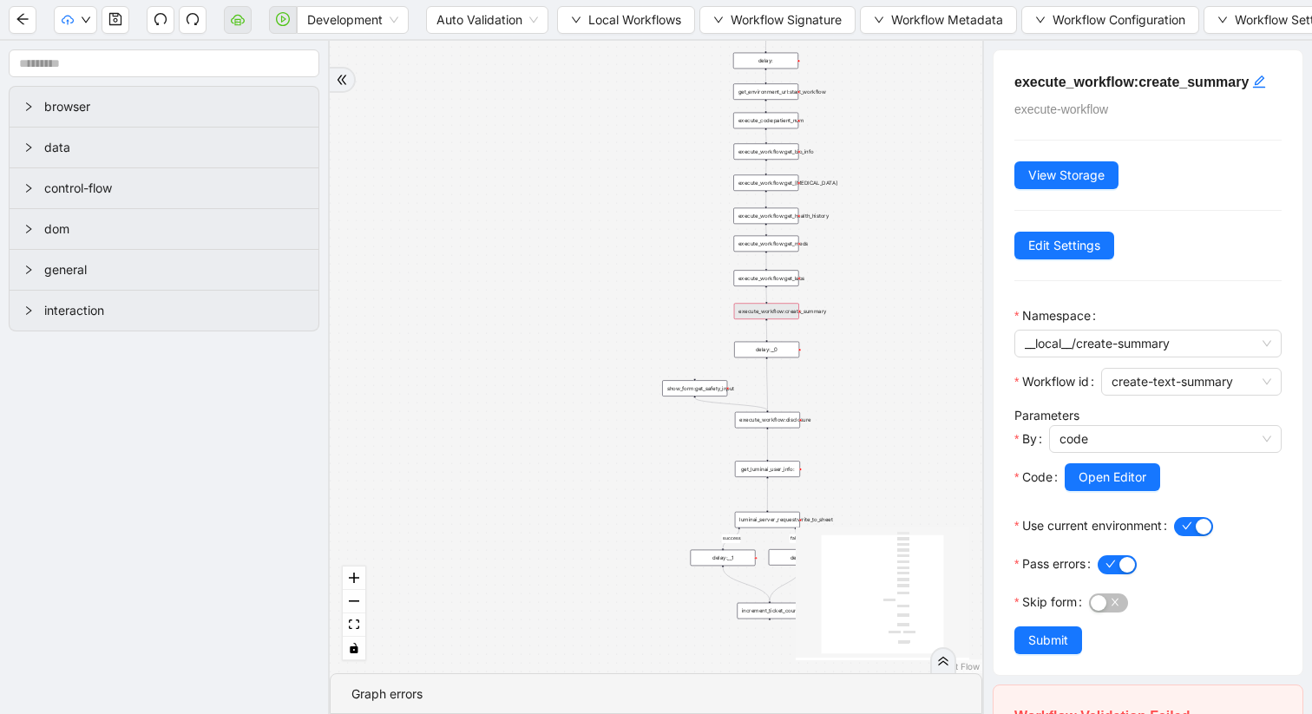
scroll to position [205, 0]
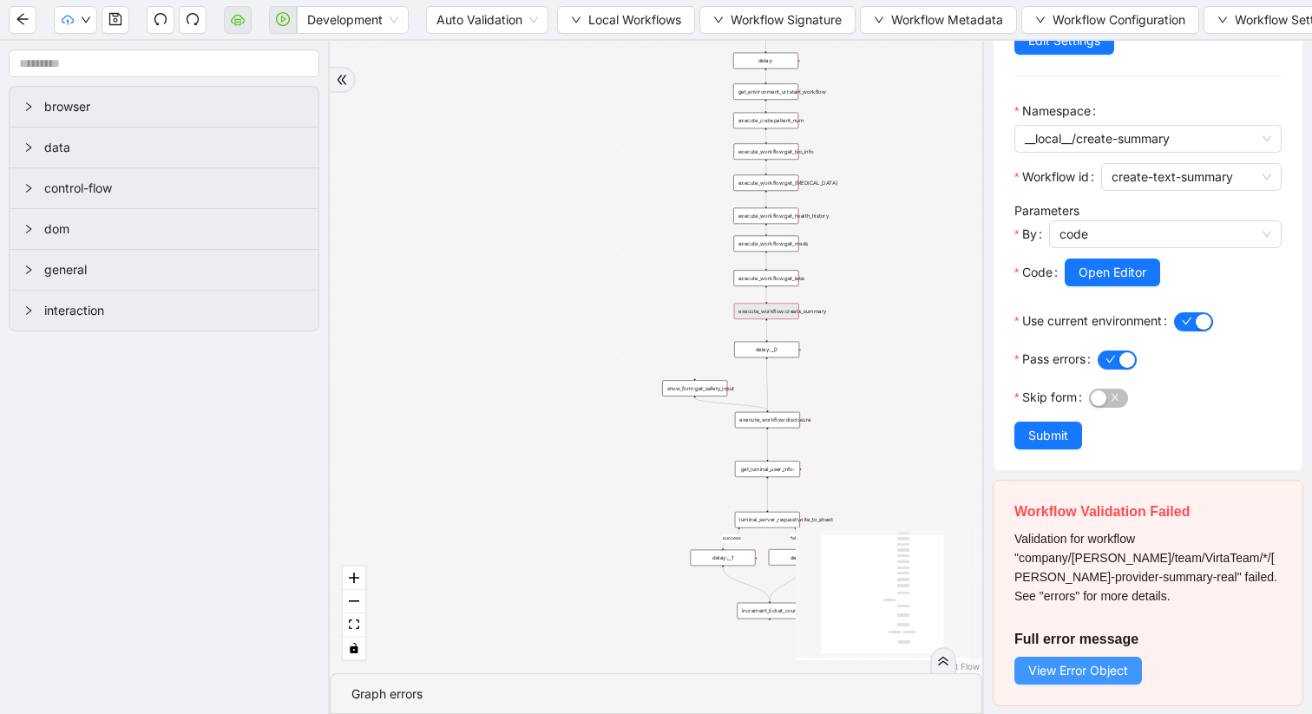
click at [1080, 669] on span "View Error Object" at bounding box center [1078, 670] width 100 height 19
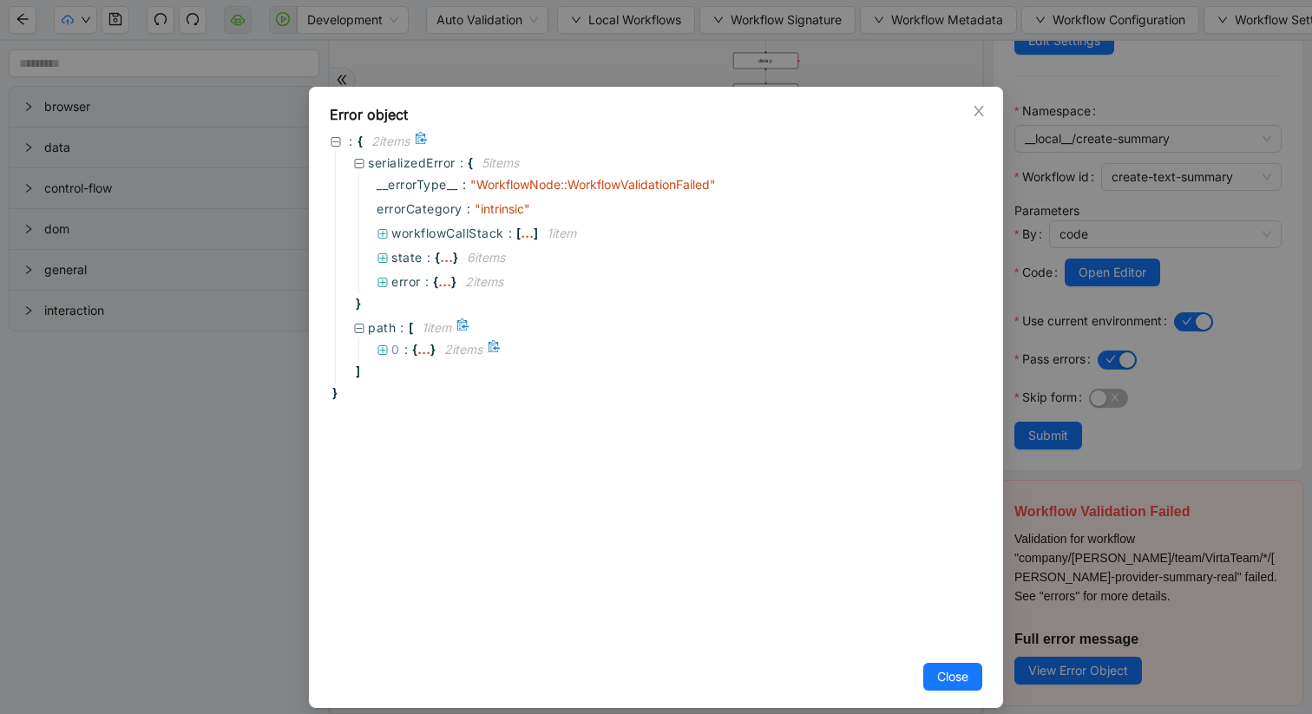
click at [384, 352] on icon at bounding box center [383, 351] width 12 height 12
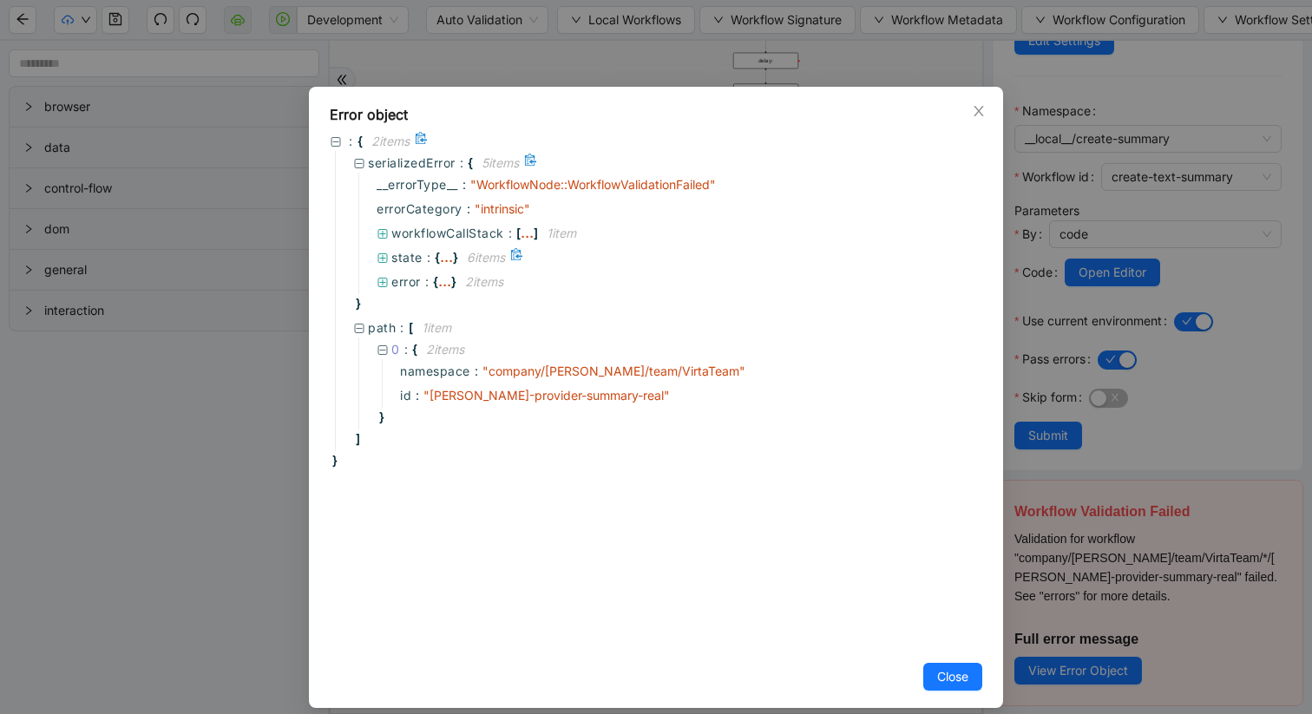
click at [380, 259] on icon at bounding box center [383, 259] width 12 height 12
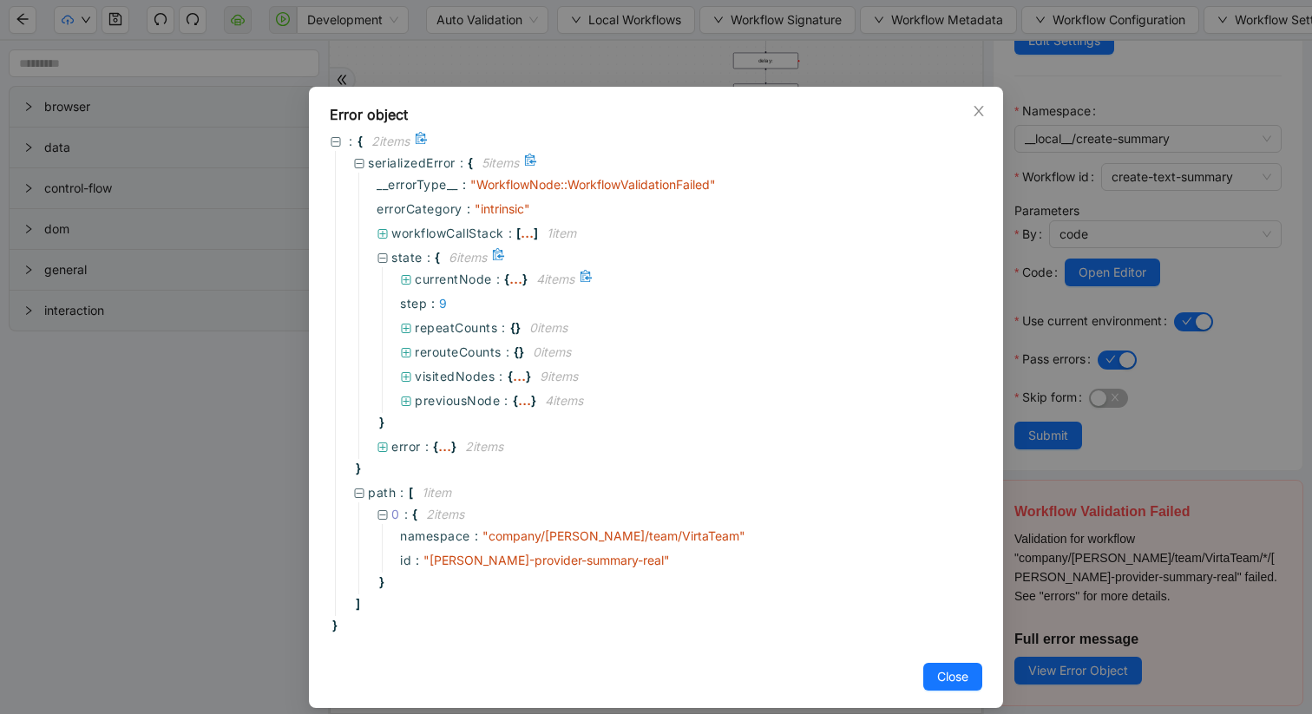
click at [406, 281] on icon at bounding box center [406, 280] width 12 height 12
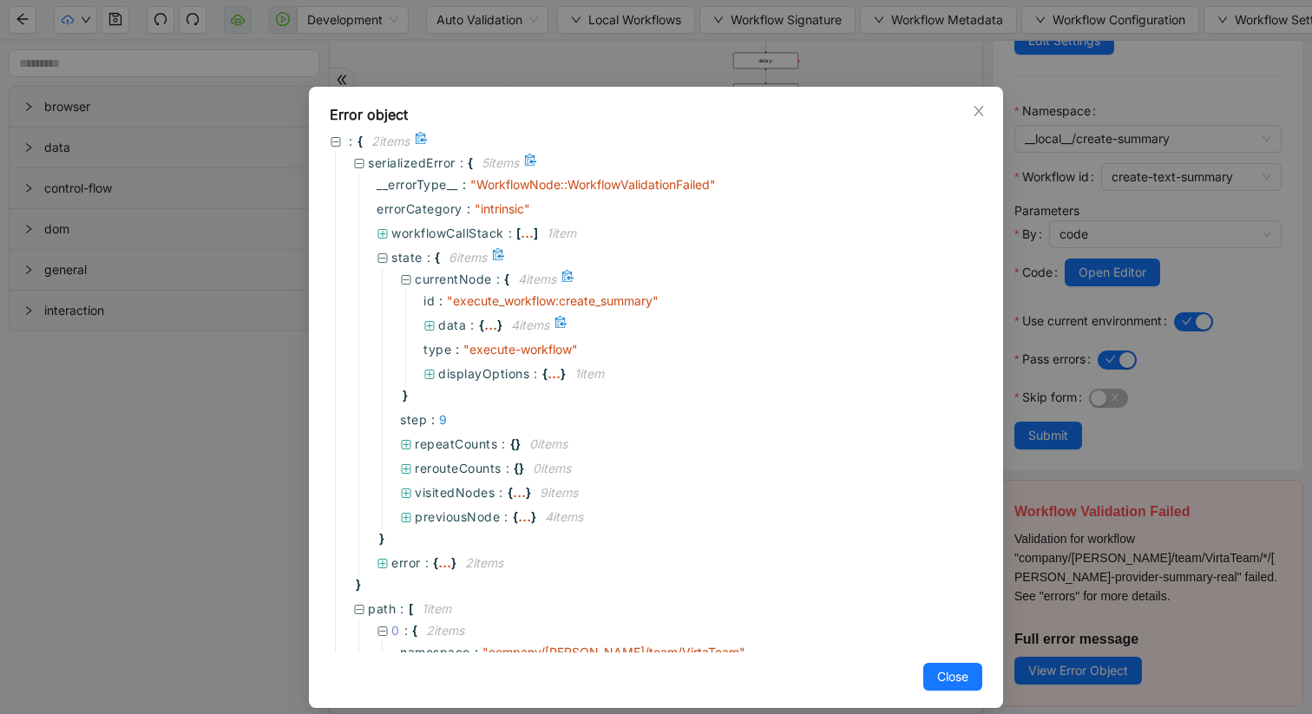
click at [428, 327] on icon at bounding box center [430, 326] width 12 height 12
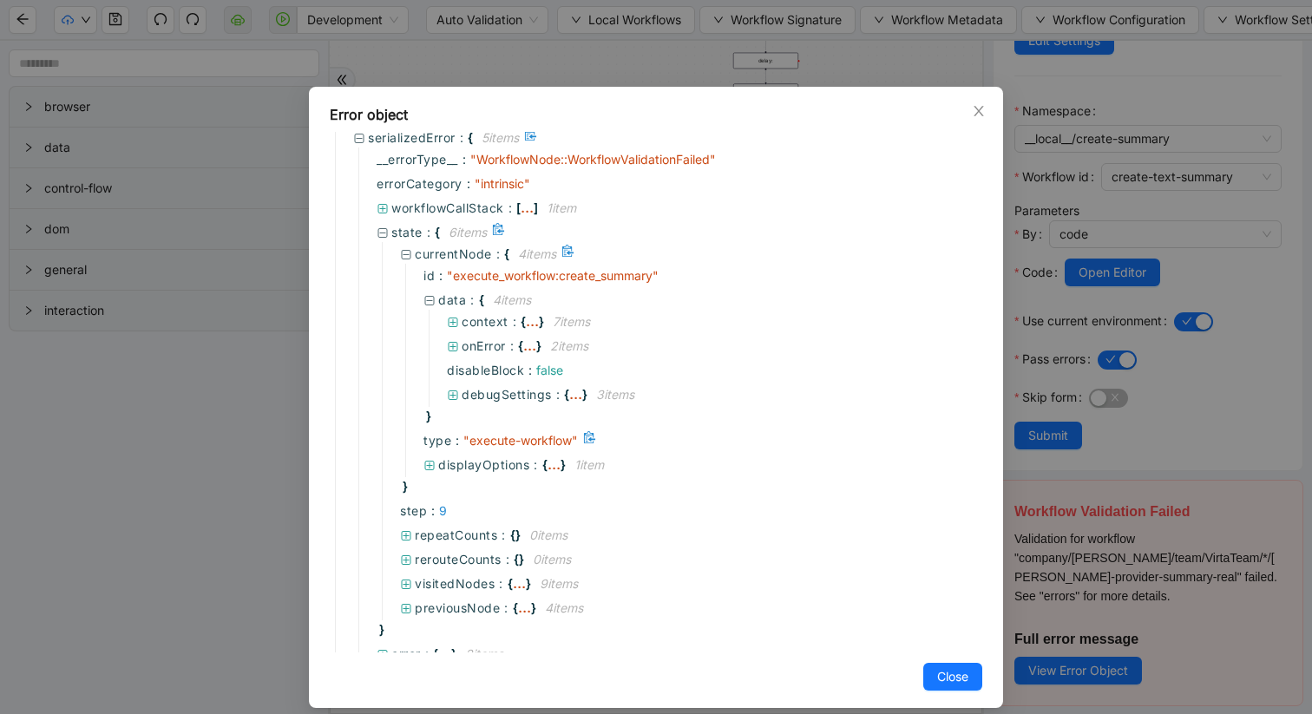
scroll to position [29, 0]
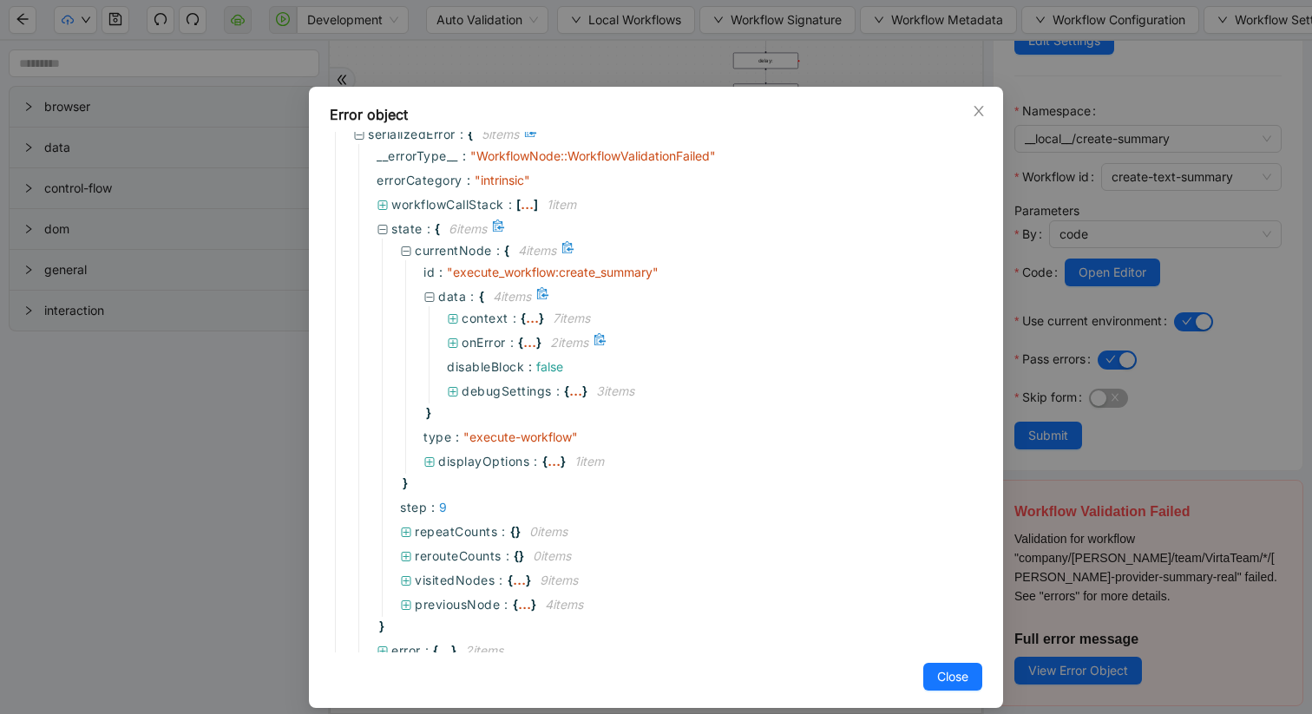
click at [452, 339] on icon at bounding box center [453, 344] width 12 height 12
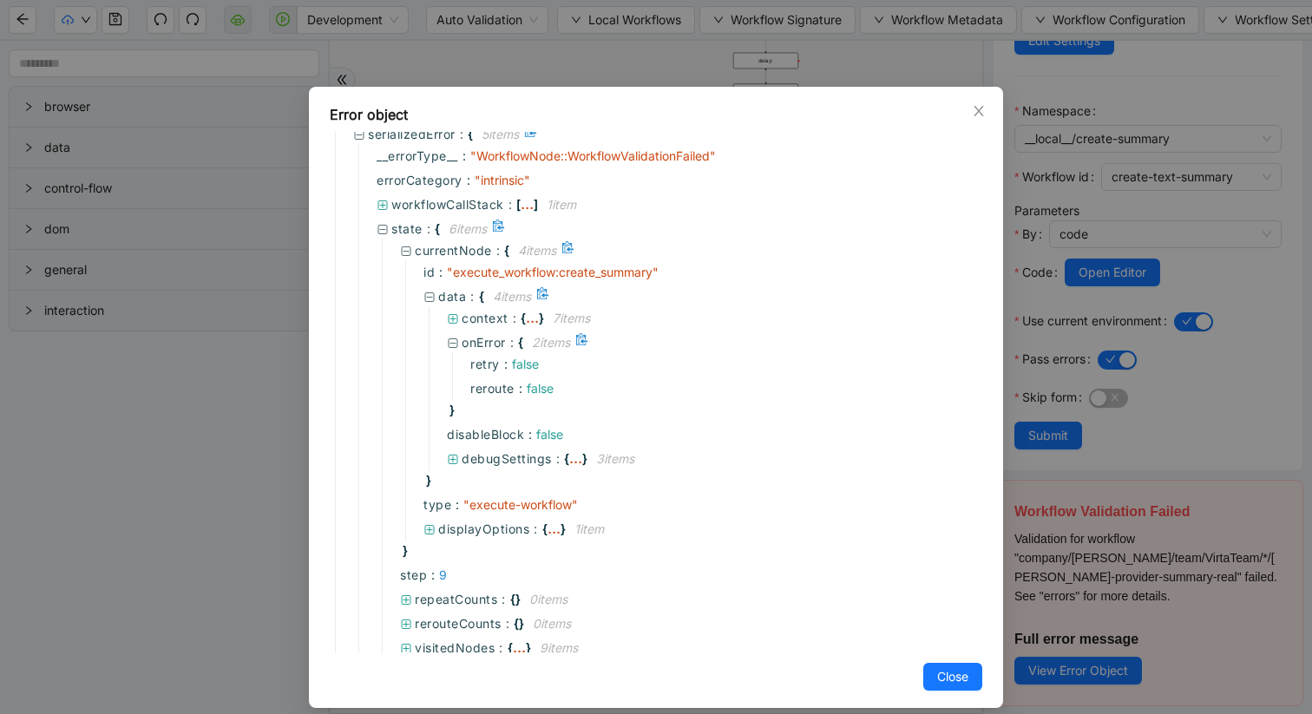
click at [455, 344] on icon at bounding box center [454, 343] width 10 height 10
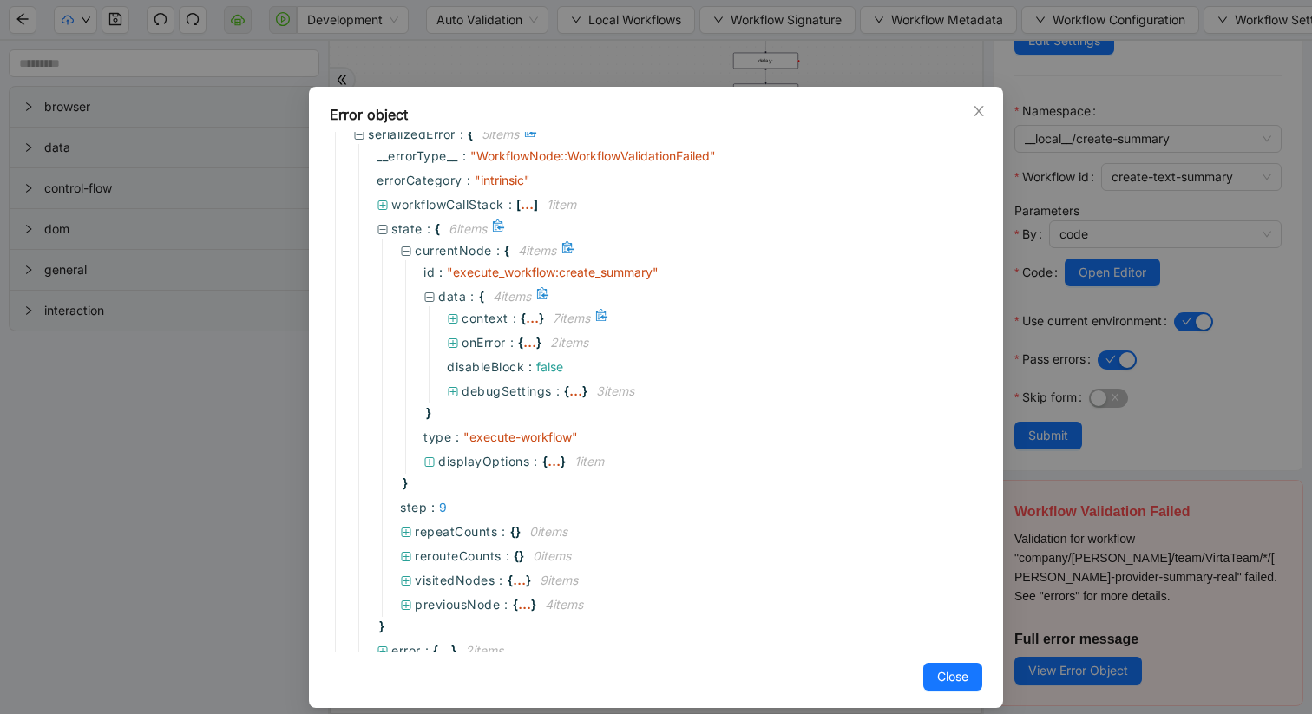
click at [453, 318] on icon at bounding box center [454, 319] width 10 height 10
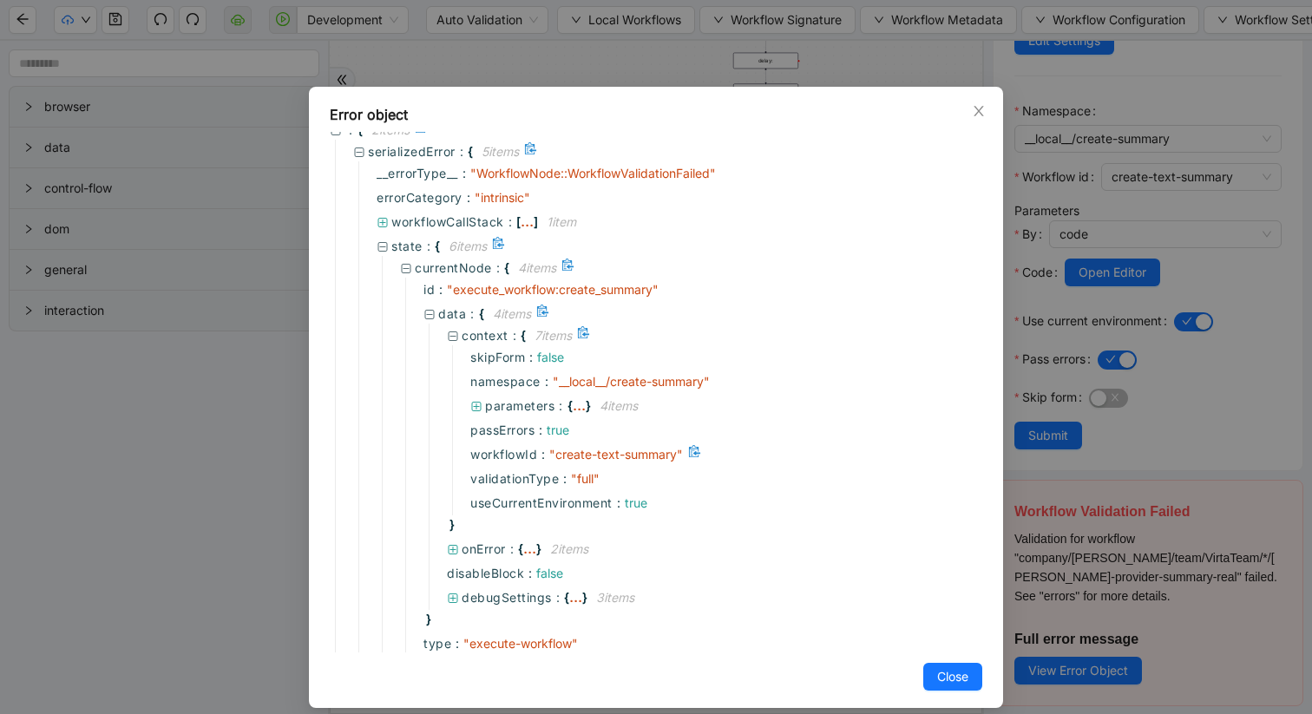
scroll to position [7, 0]
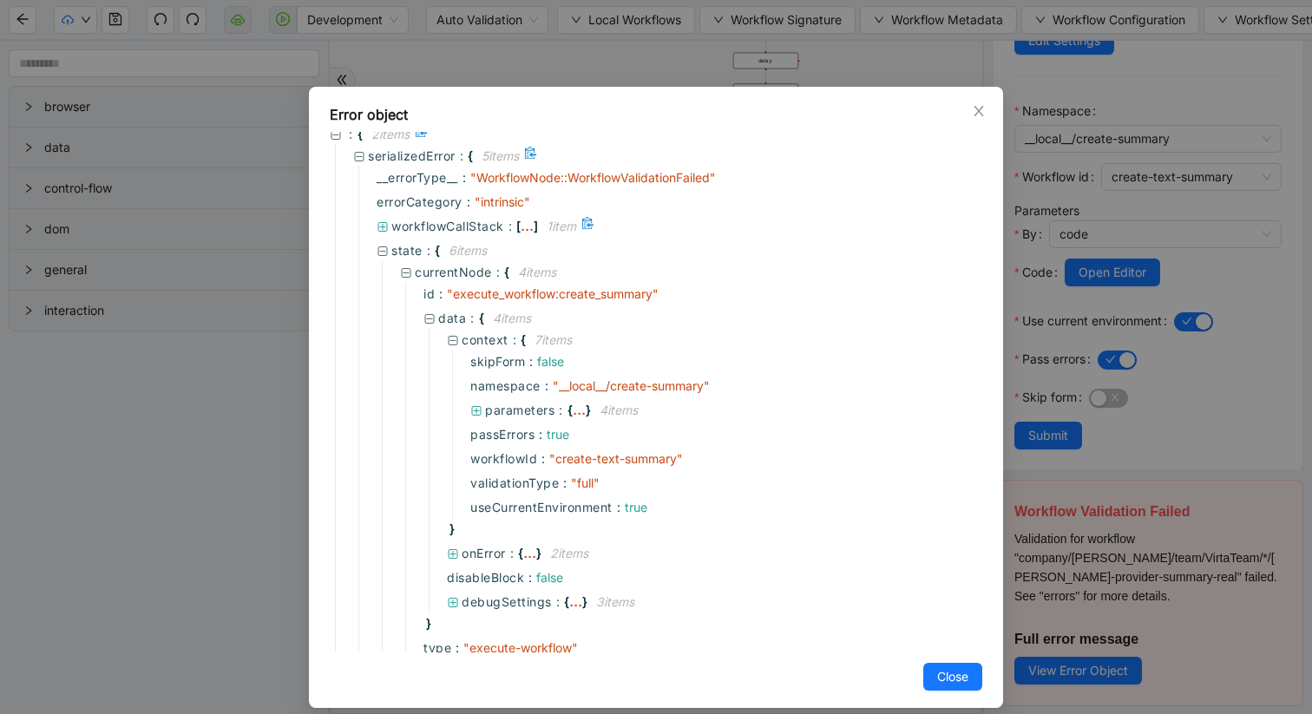
click at [387, 226] on icon at bounding box center [383, 227] width 12 height 12
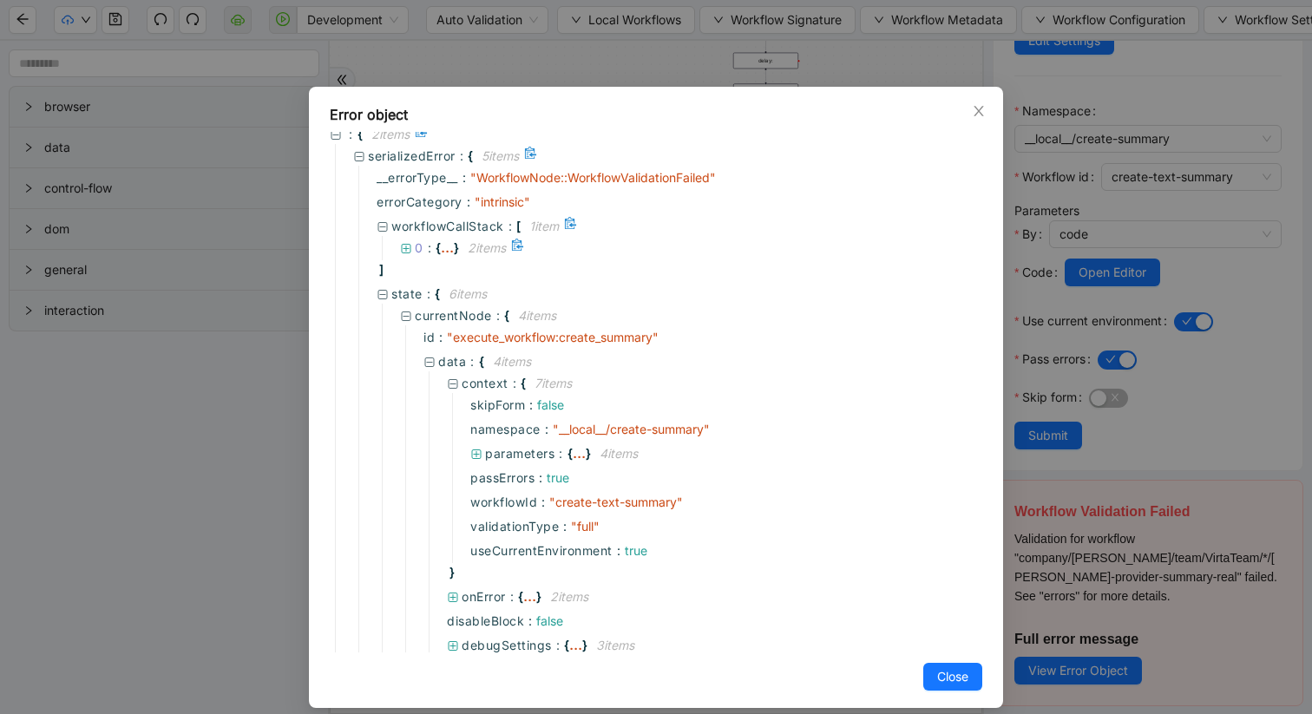
click at [404, 250] on icon at bounding box center [406, 249] width 12 height 12
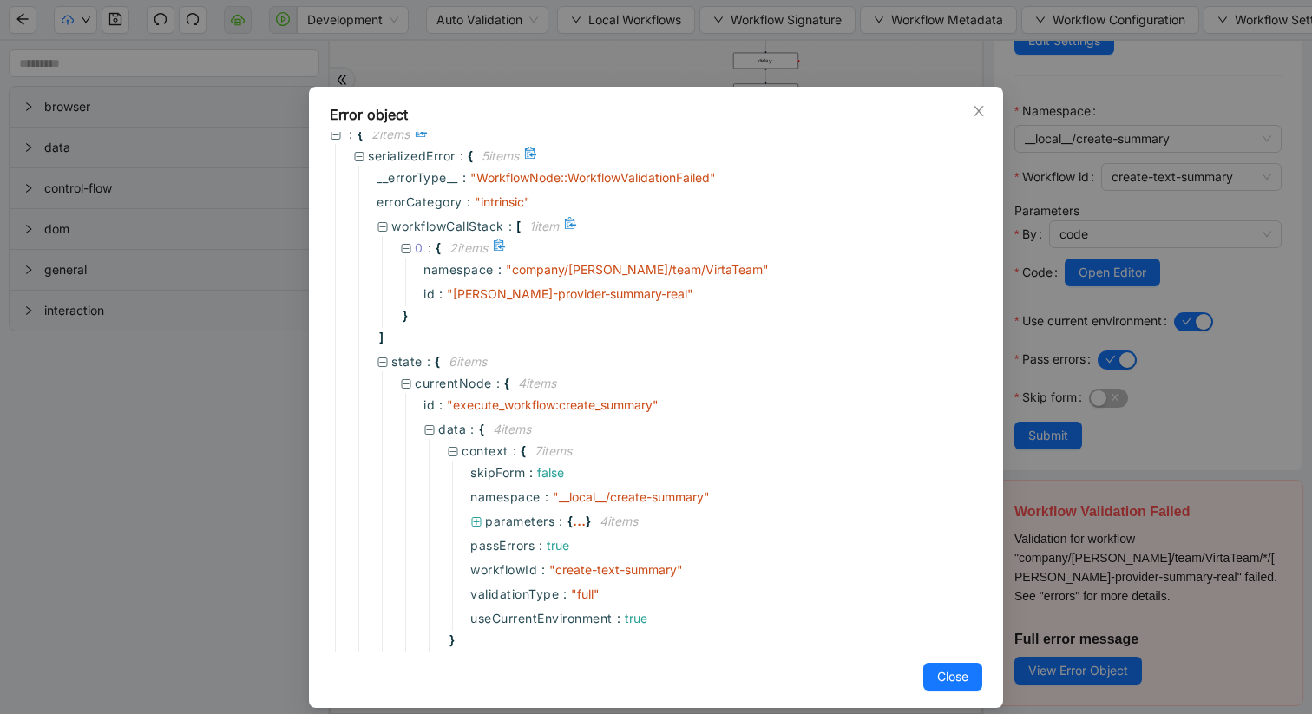
click at [406, 247] on icon at bounding box center [406, 249] width 12 height 12
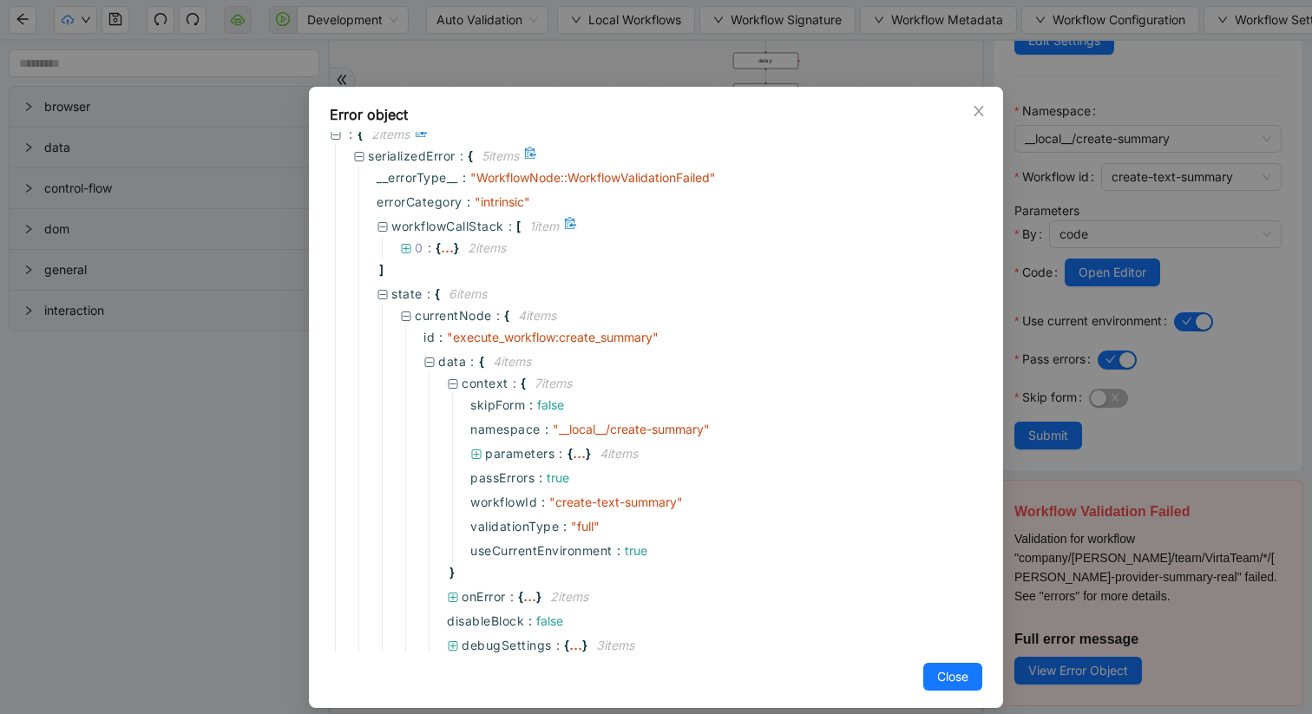
click at [385, 228] on icon at bounding box center [383, 227] width 12 height 12
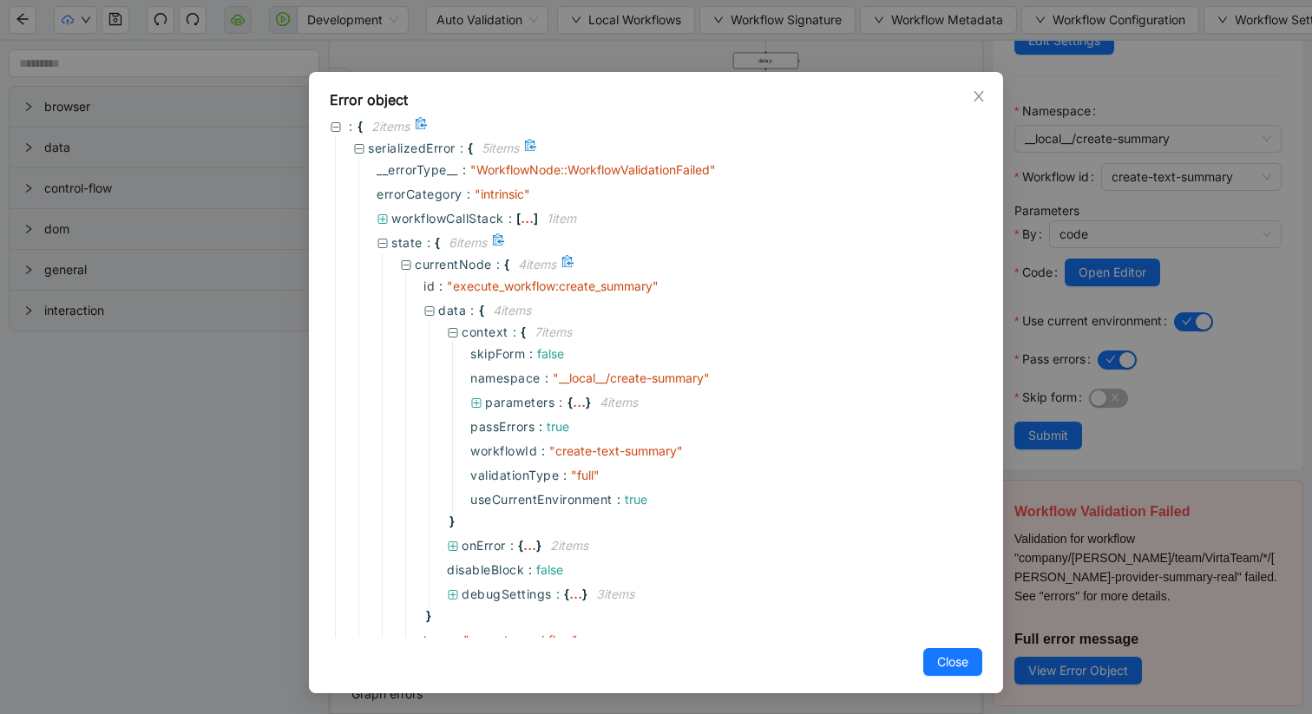
scroll to position [0, 0]
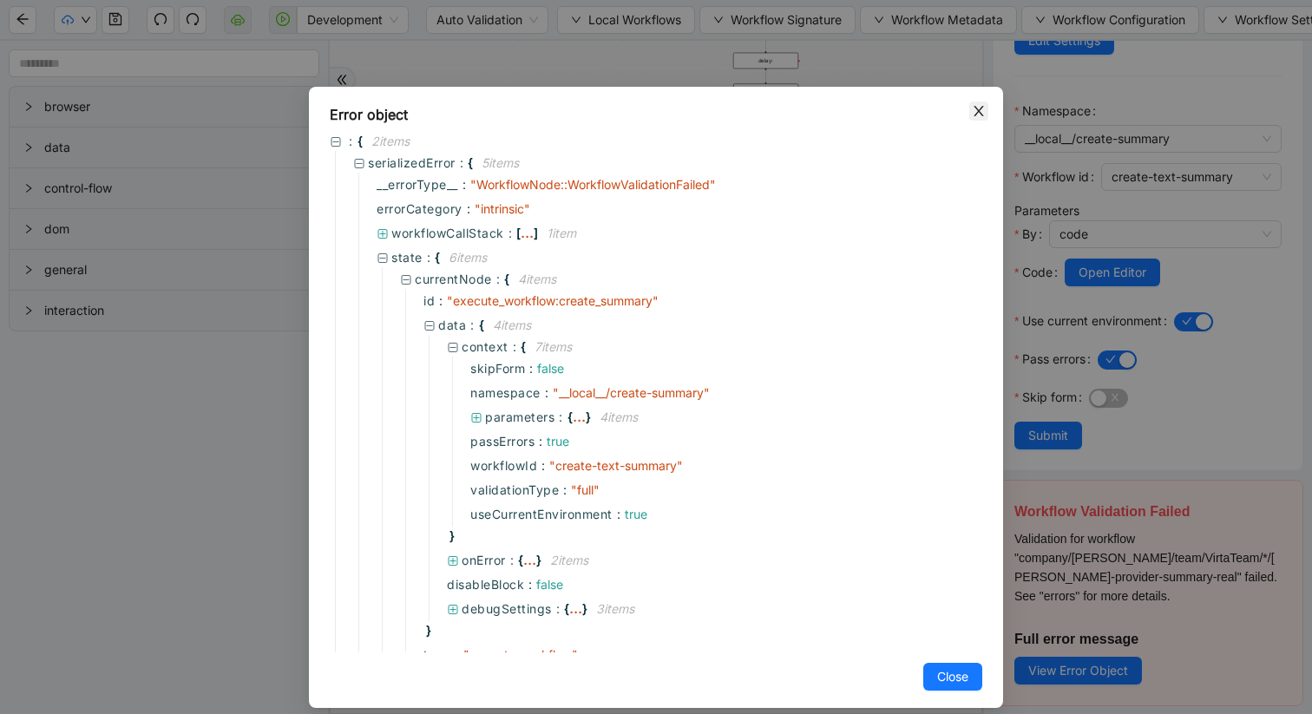
click at [975, 111] on icon "close" at bounding box center [979, 111] width 14 height 14
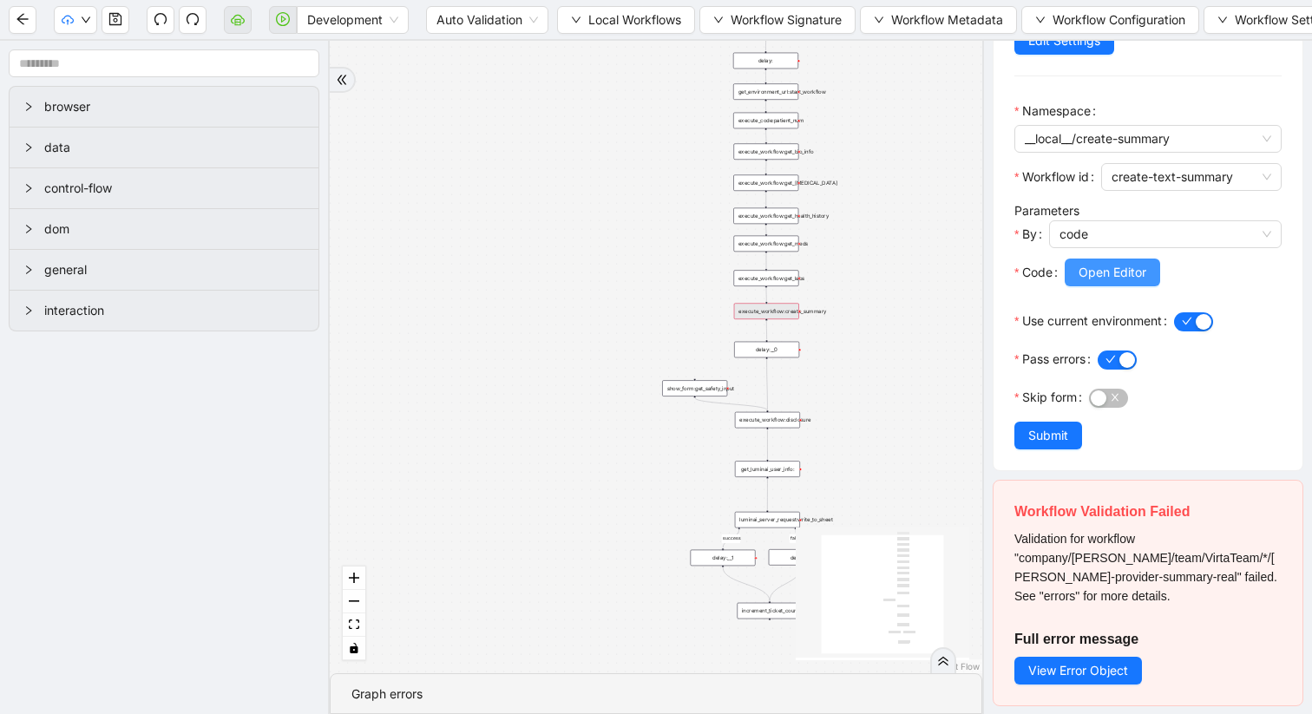
click at [1117, 261] on button "Open Editor" at bounding box center [1112, 273] width 95 height 28
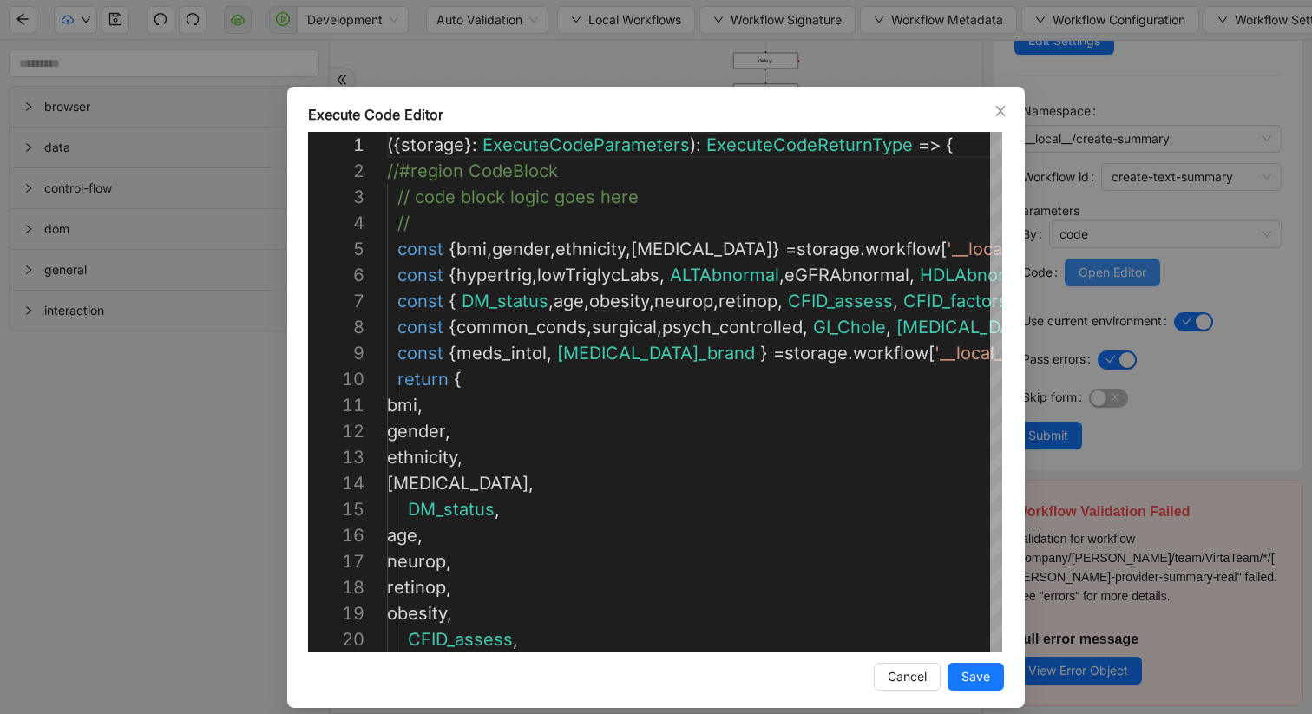
scroll to position [156, 0]
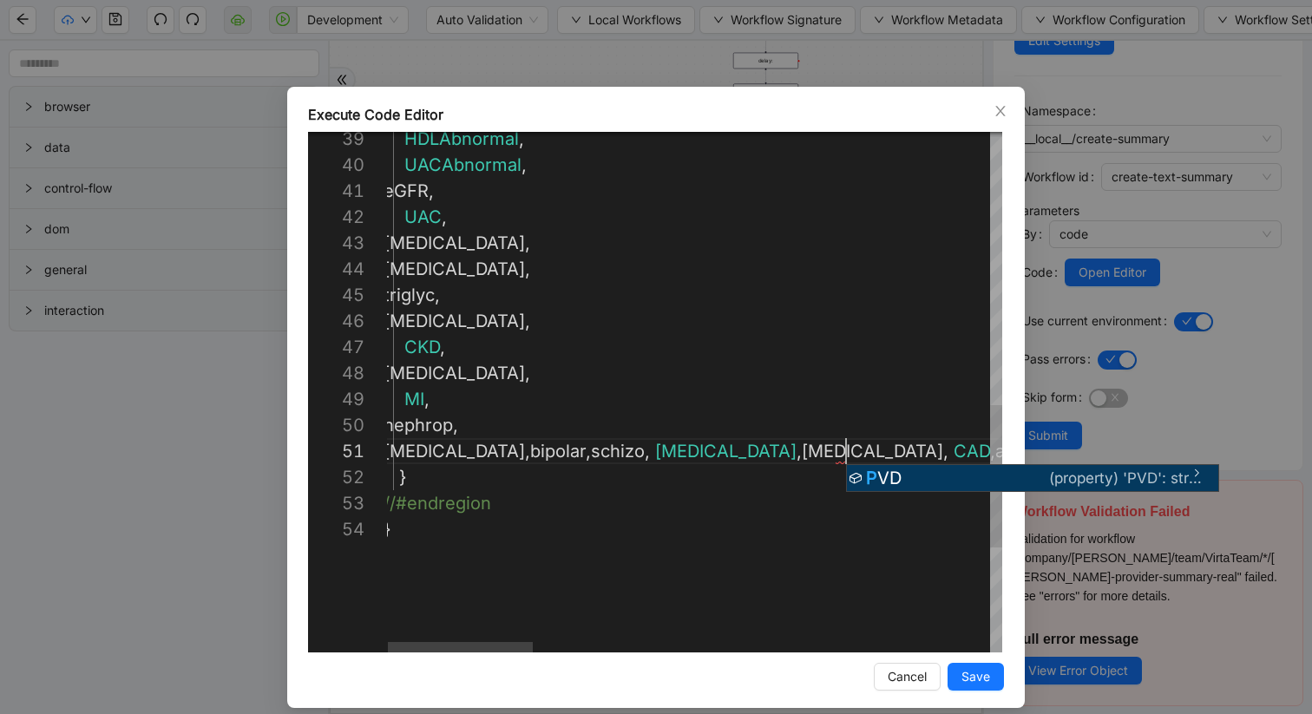
scroll to position [0, 488]
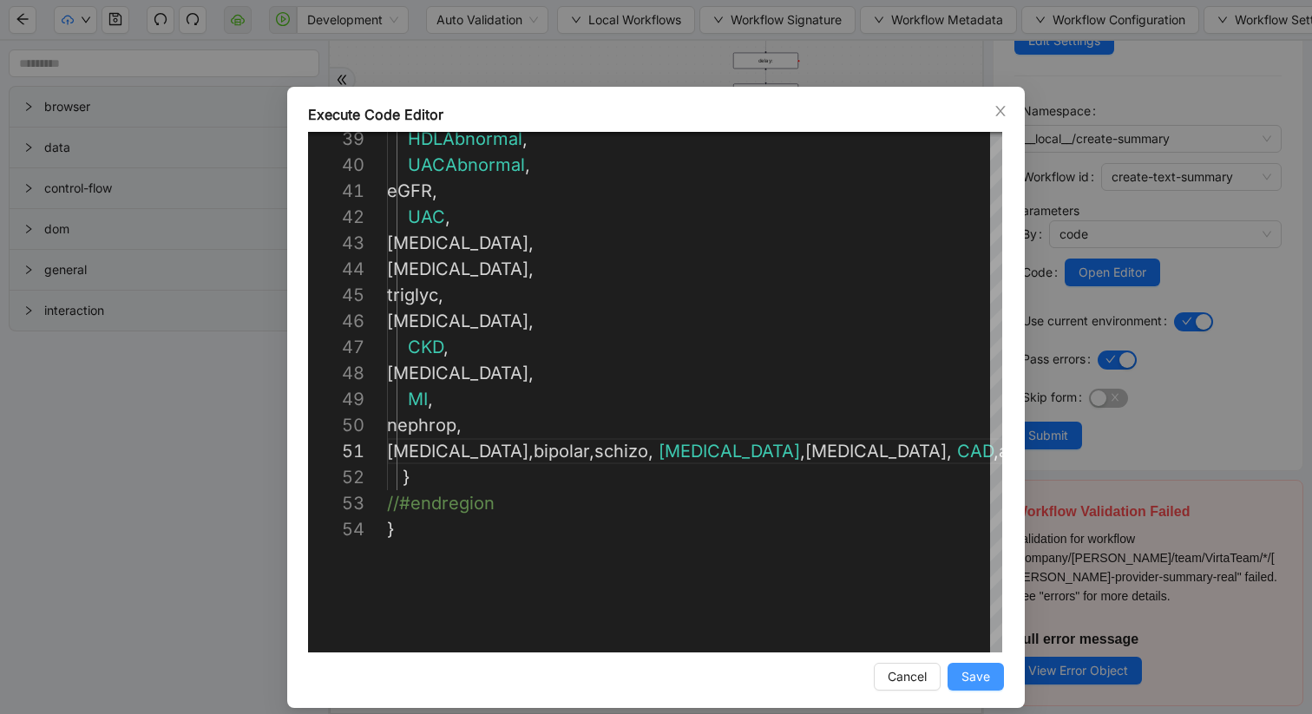
type textarea "**********"
click at [988, 673] on span "Save" at bounding box center [976, 676] width 29 height 19
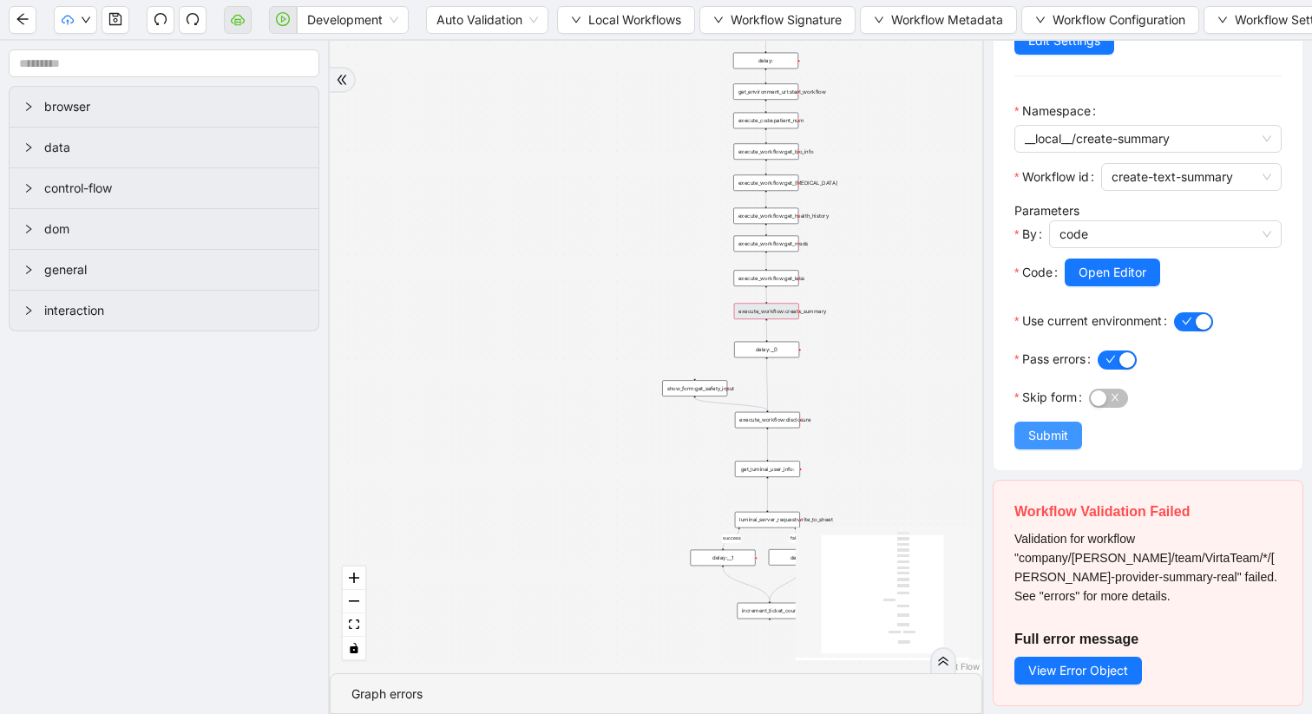
click at [1048, 435] on span "Submit" at bounding box center [1048, 435] width 40 height 19
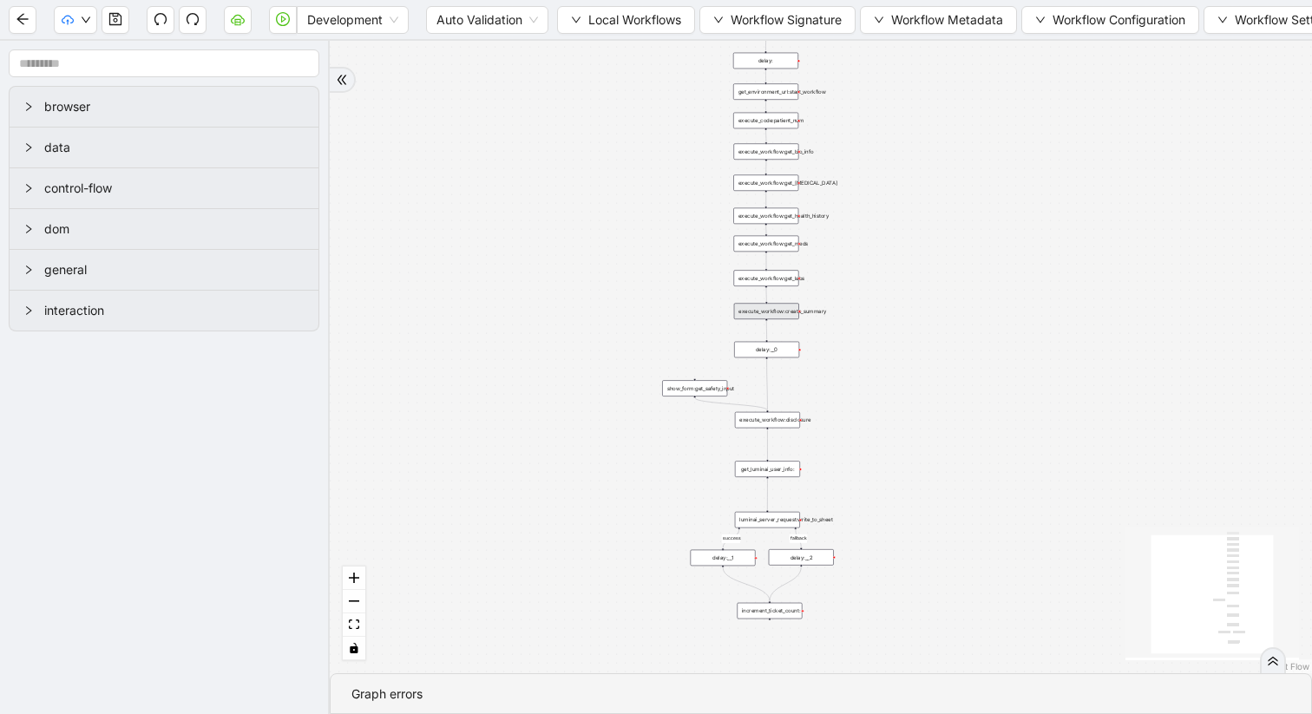
scroll to position [0, 0]
click at [112, 19] on icon "save" at bounding box center [115, 19] width 14 height 14
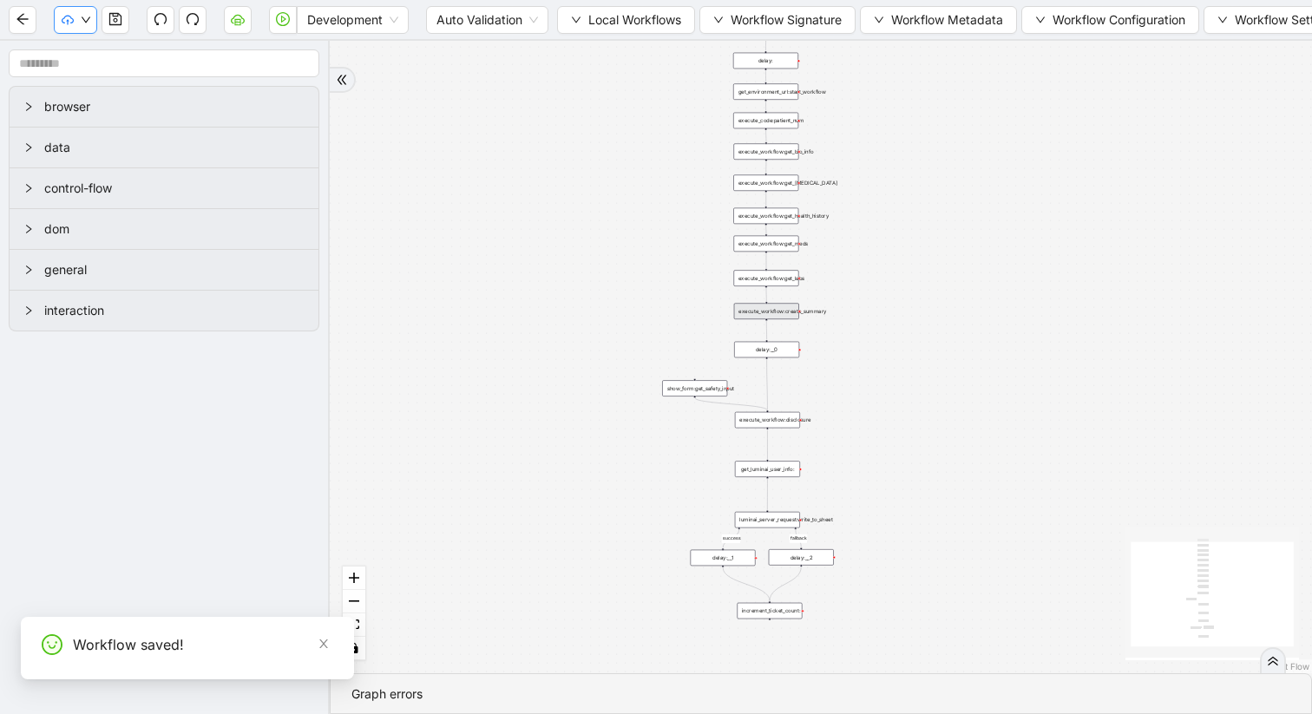
click at [89, 17] on icon "down" at bounding box center [86, 20] width 10 height 10
click at [108, 54] on span "Dev: Update Needed" at bounding box center [131, 53] width 126 height 19
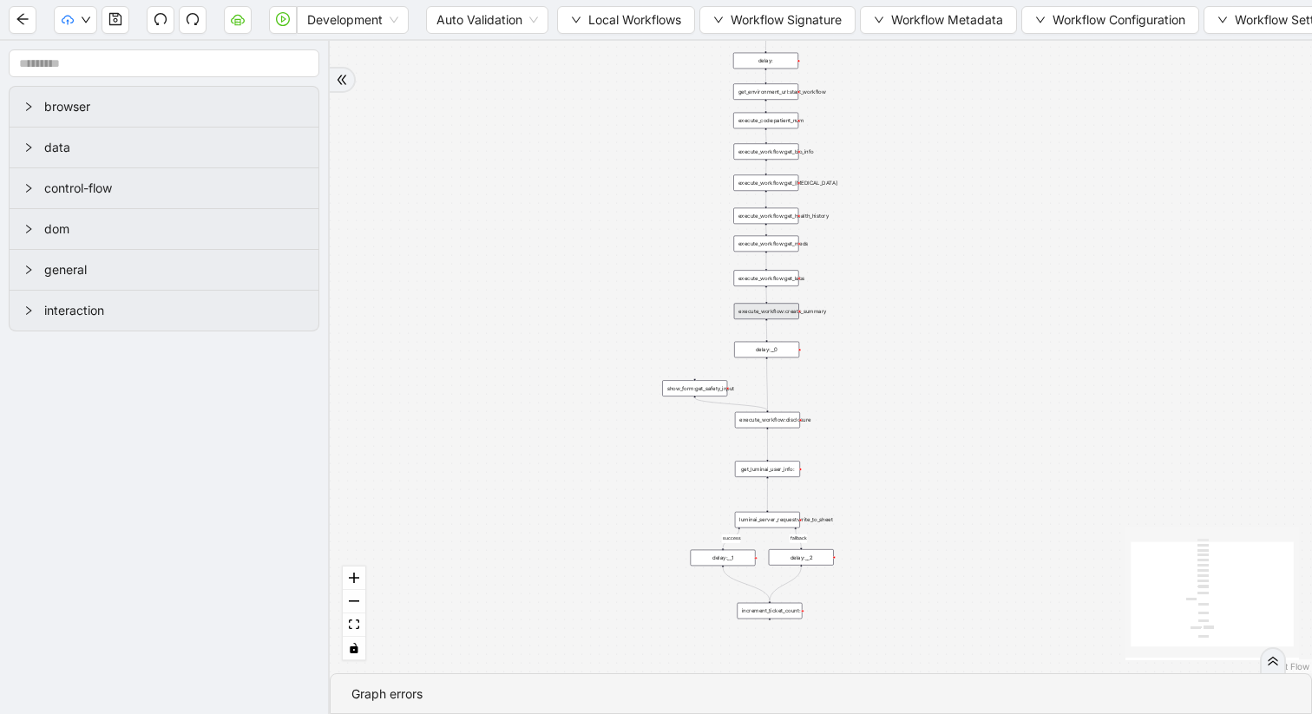
click at [785, 312] on div "execute_workflow:create_summary" at bounding box center [766, 311] width 65 height 16
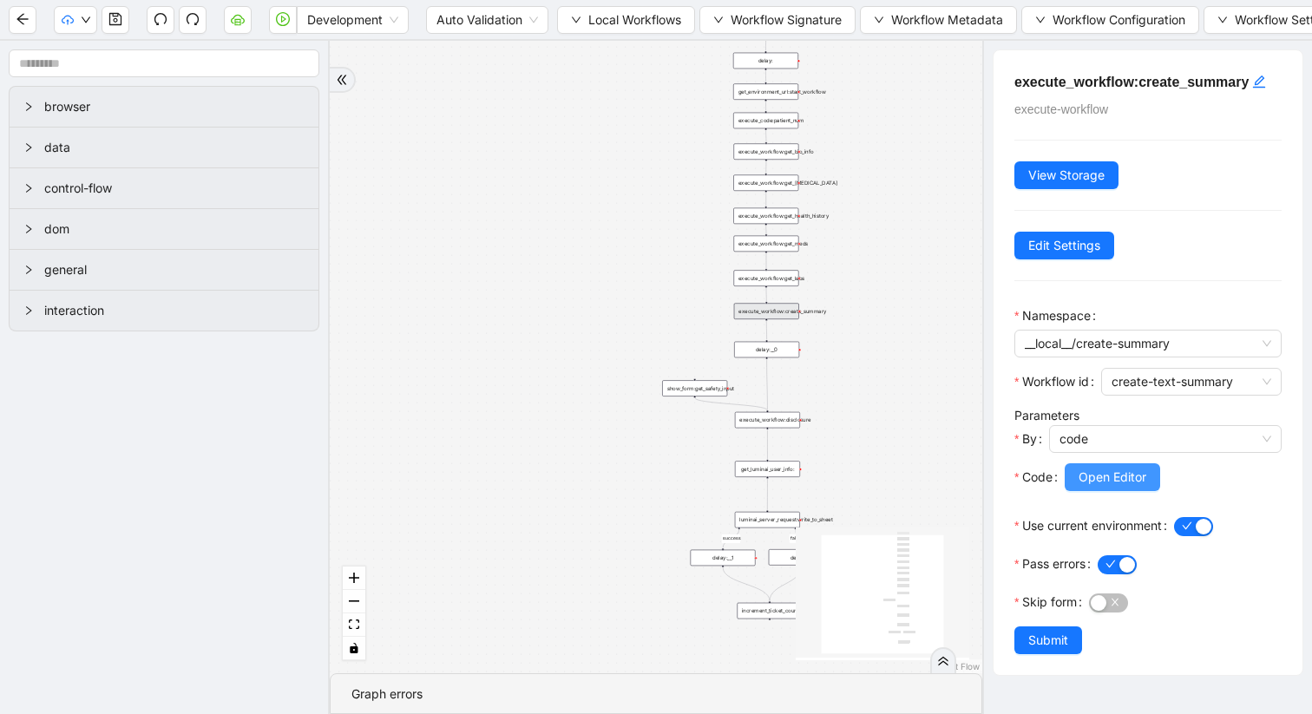
click at [1102, 488] on button "Open Editor" at bounding box center [1112, 477] width 95 height 28
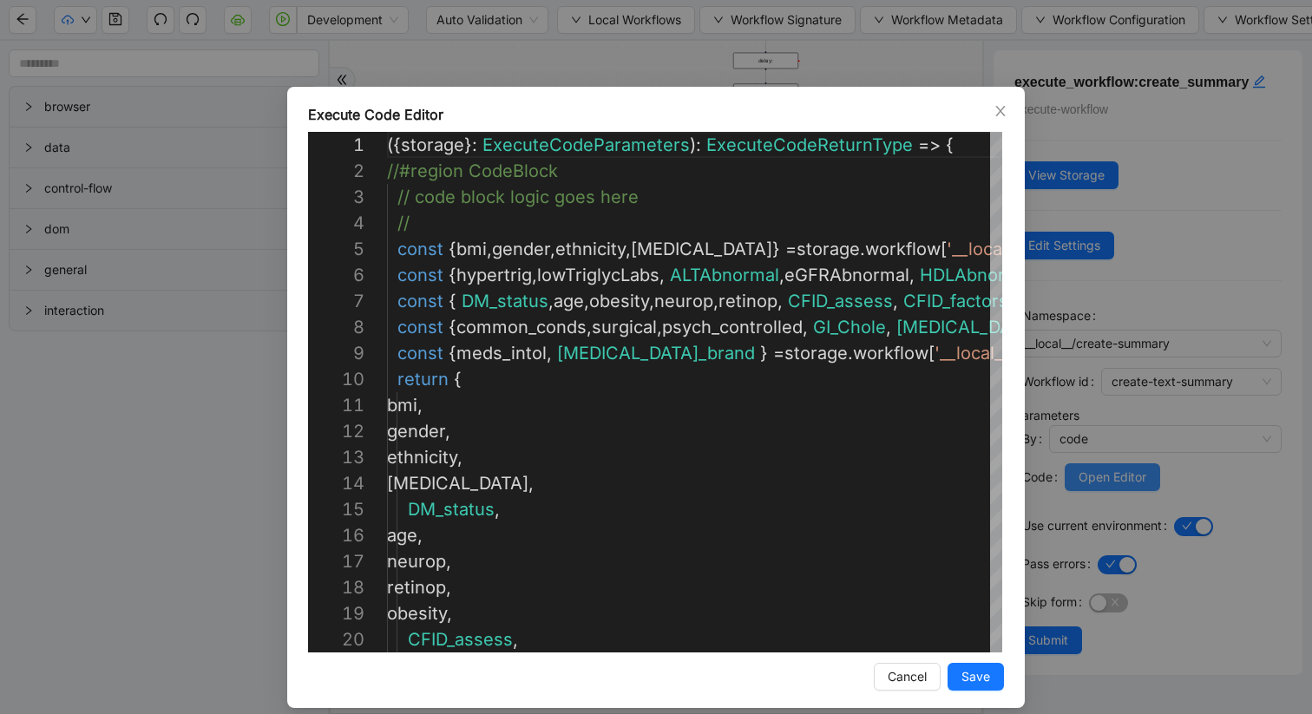
scroll to position [156, 0]
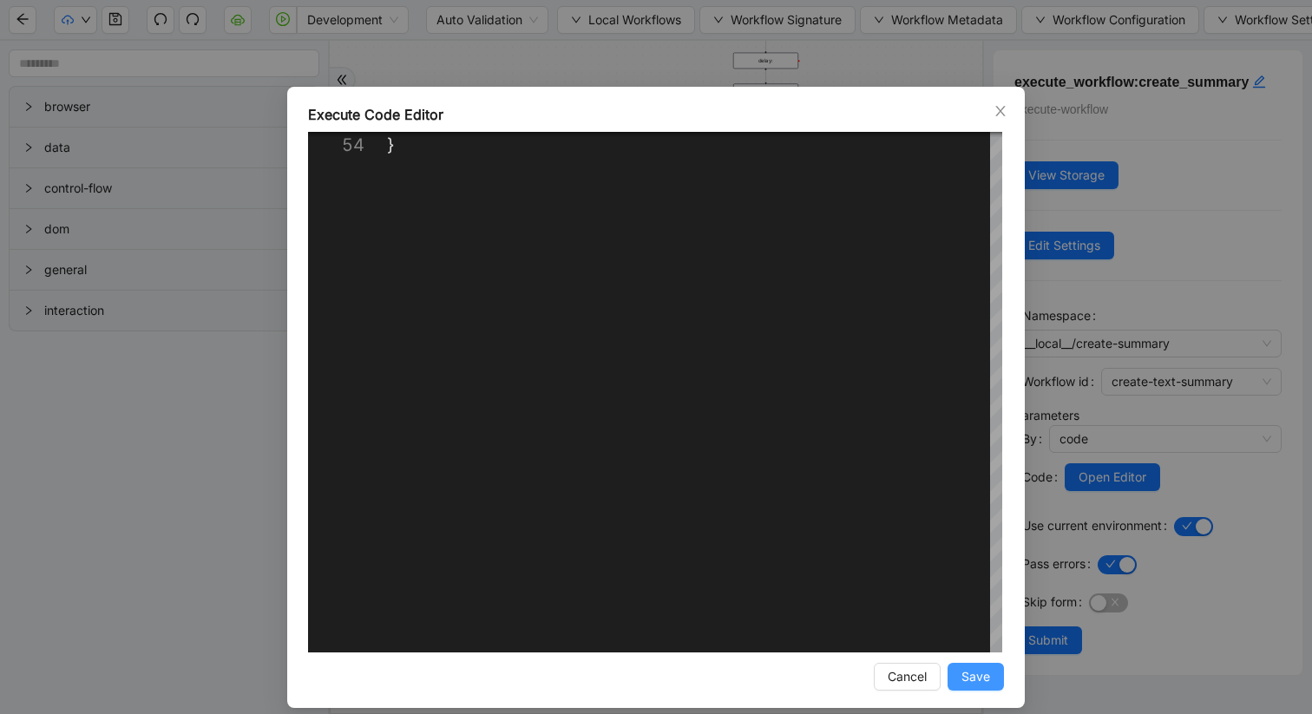
click at [969, 682] on span "Save" at bounding box center [976, 676] width 29 height 19
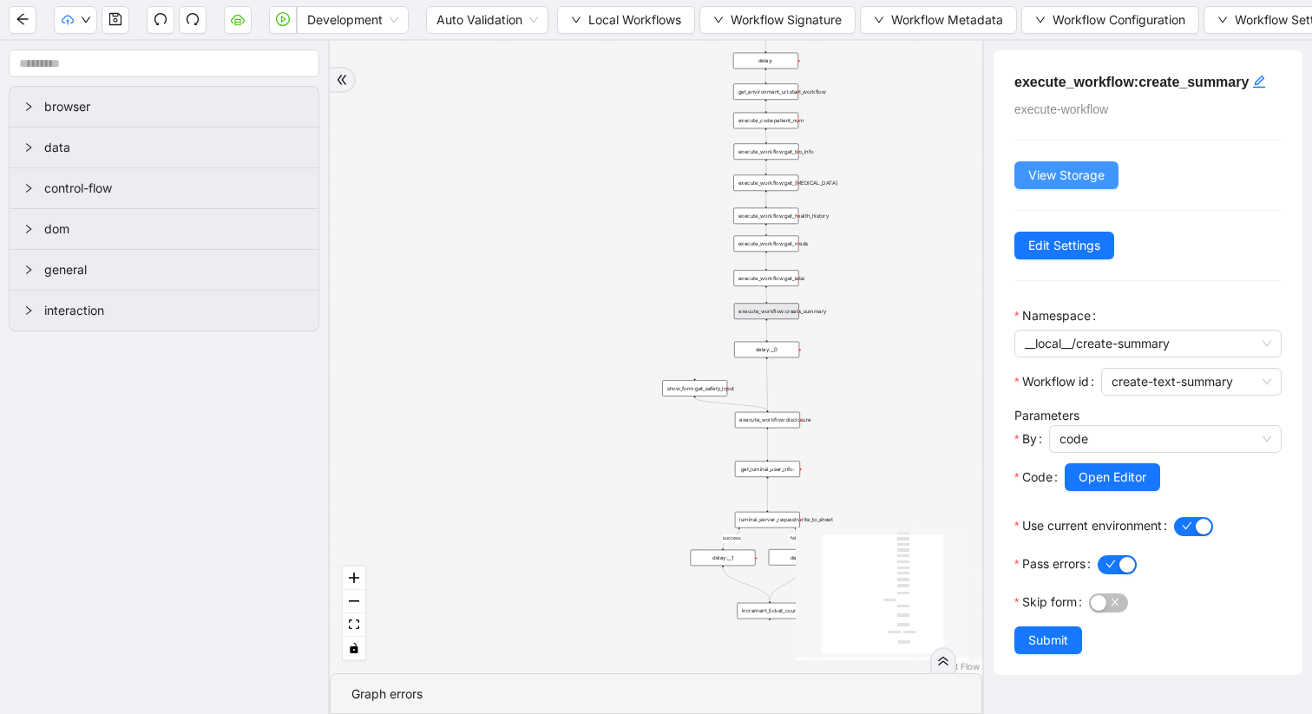
click at [1041, 176] on span "View Storage" at bounding box center [1066, 175] width 76 height 19
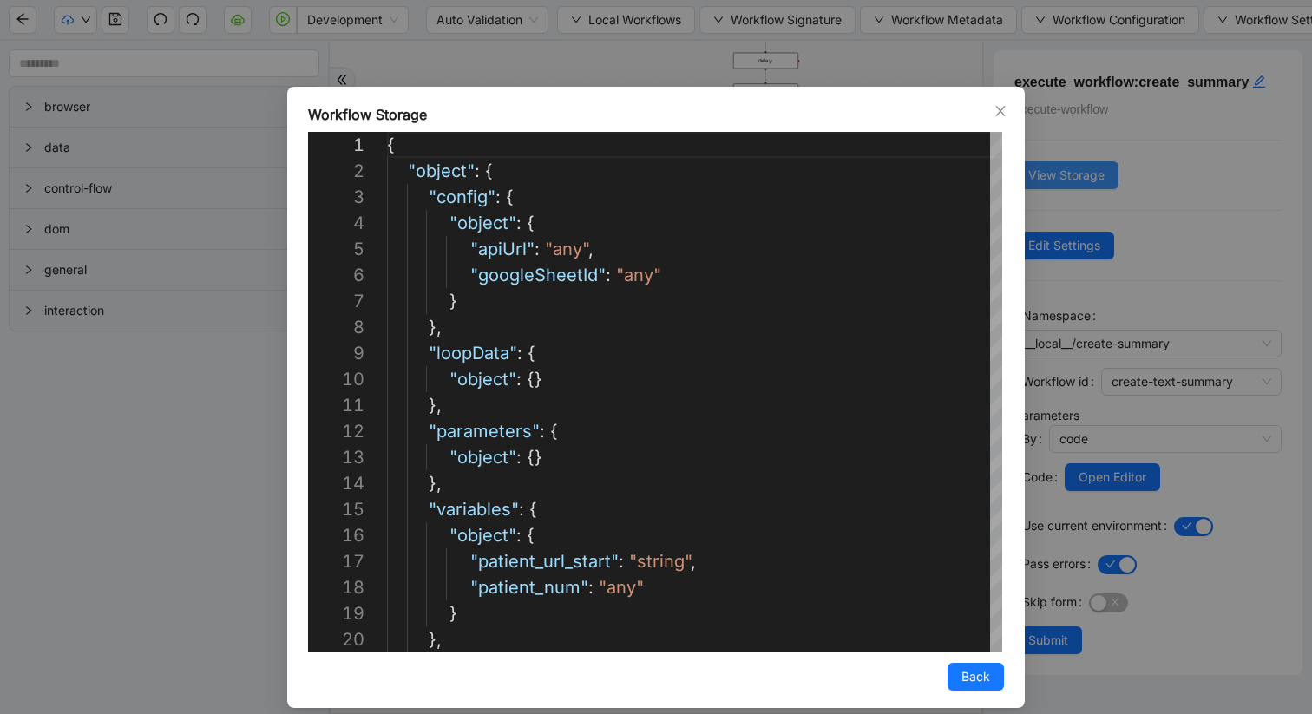
scroll to position [260, 0]
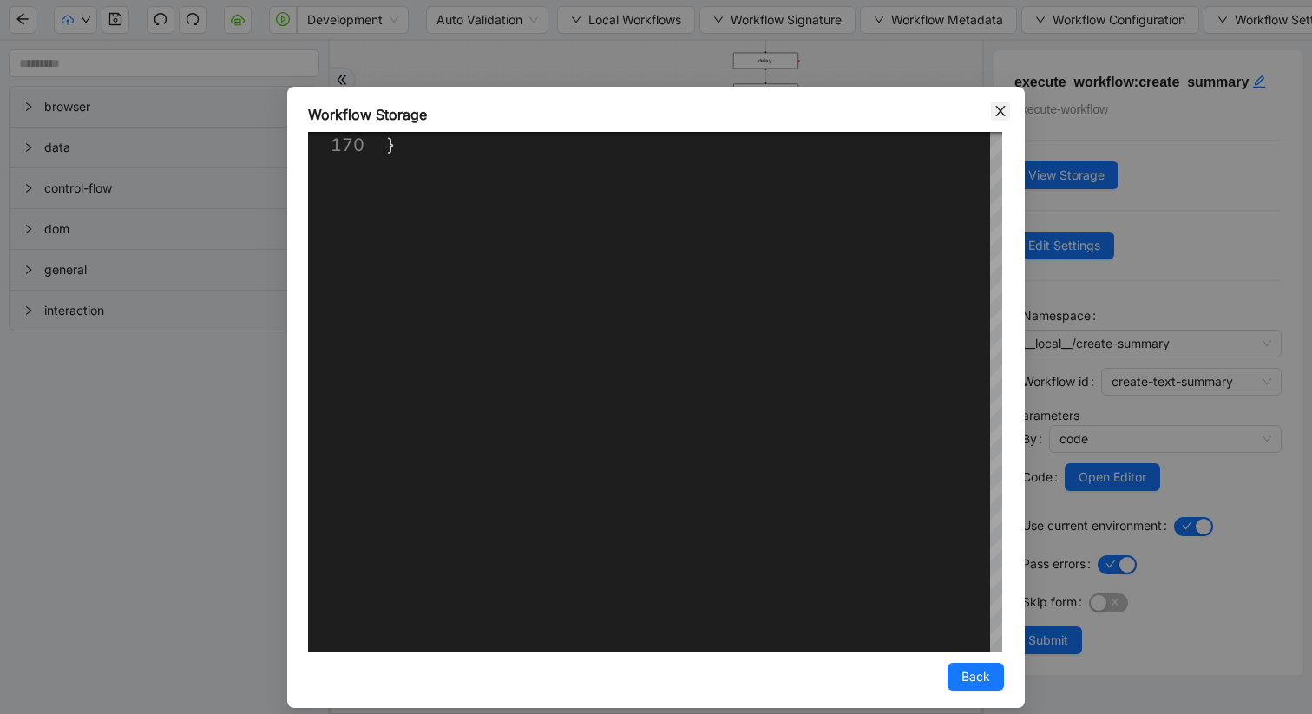
click at [998, 108] on icon "close" at bounding box center [1001, 111] width 14 height 14
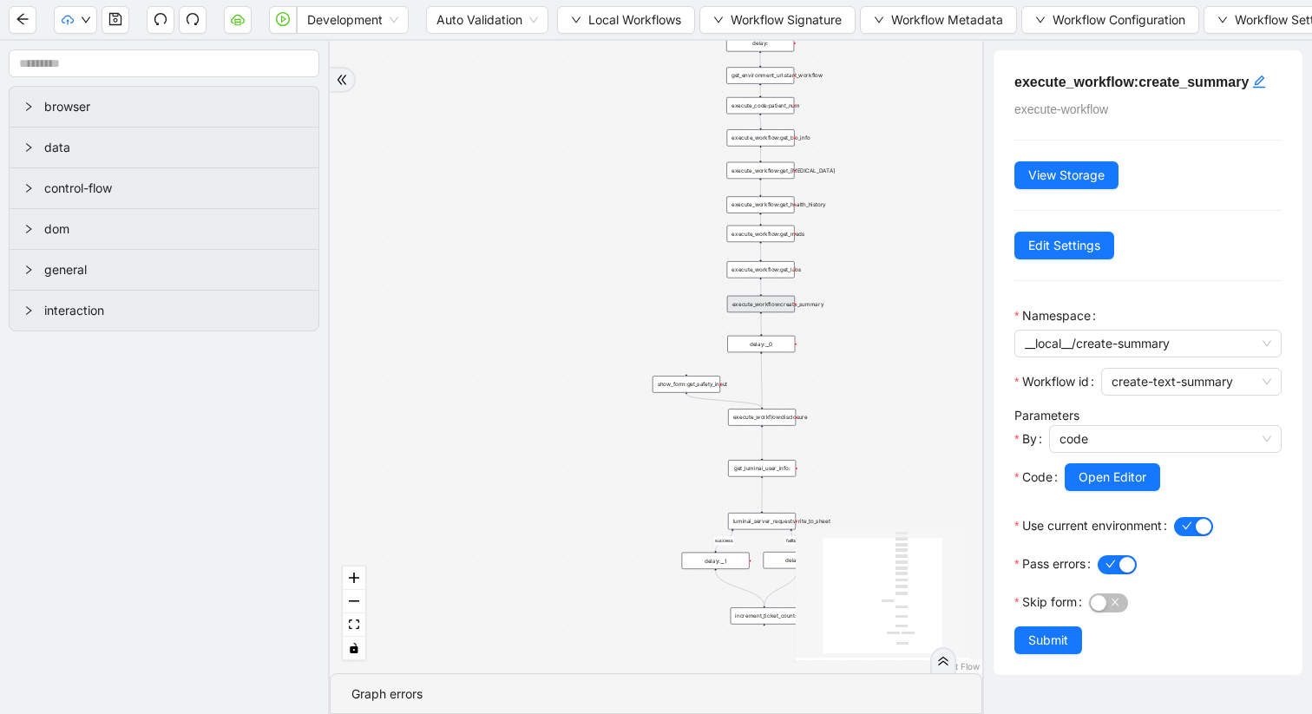
click at [783, 472] on div "get_luminai_user_info:" at bounding box center [762, 468] width 68 height 16
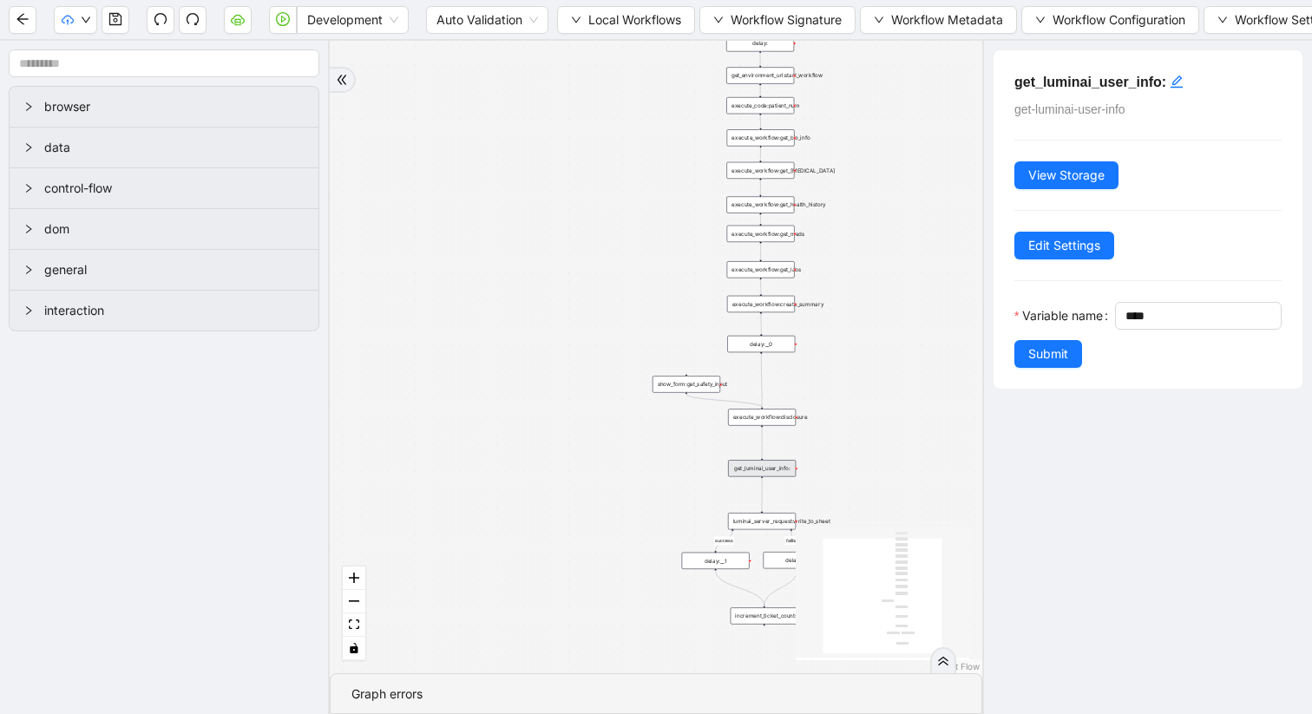
click at [777, 520] on div "luminai_server_request:write_to_sheet" at bounding box center [762, 521] width 68 height 16
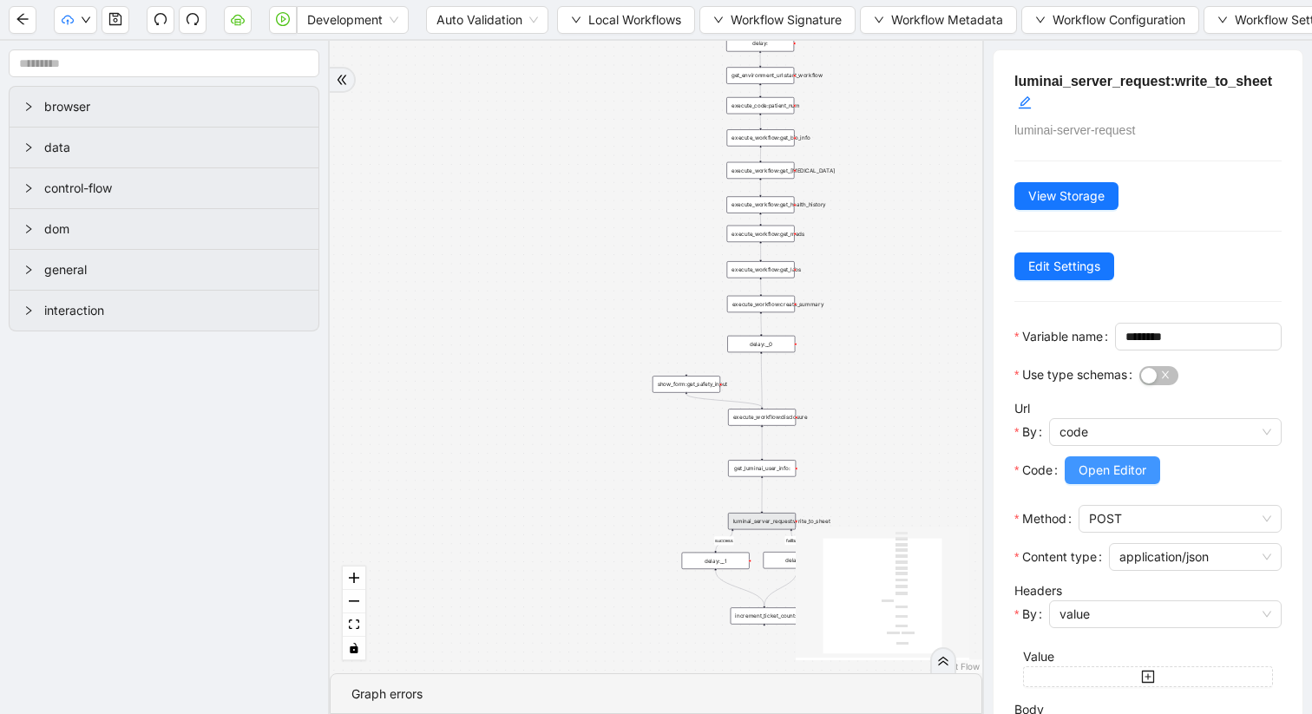
click at [1087, 484] on button "Open Editor" at bounding box center [1112, 470] width 95 height 28
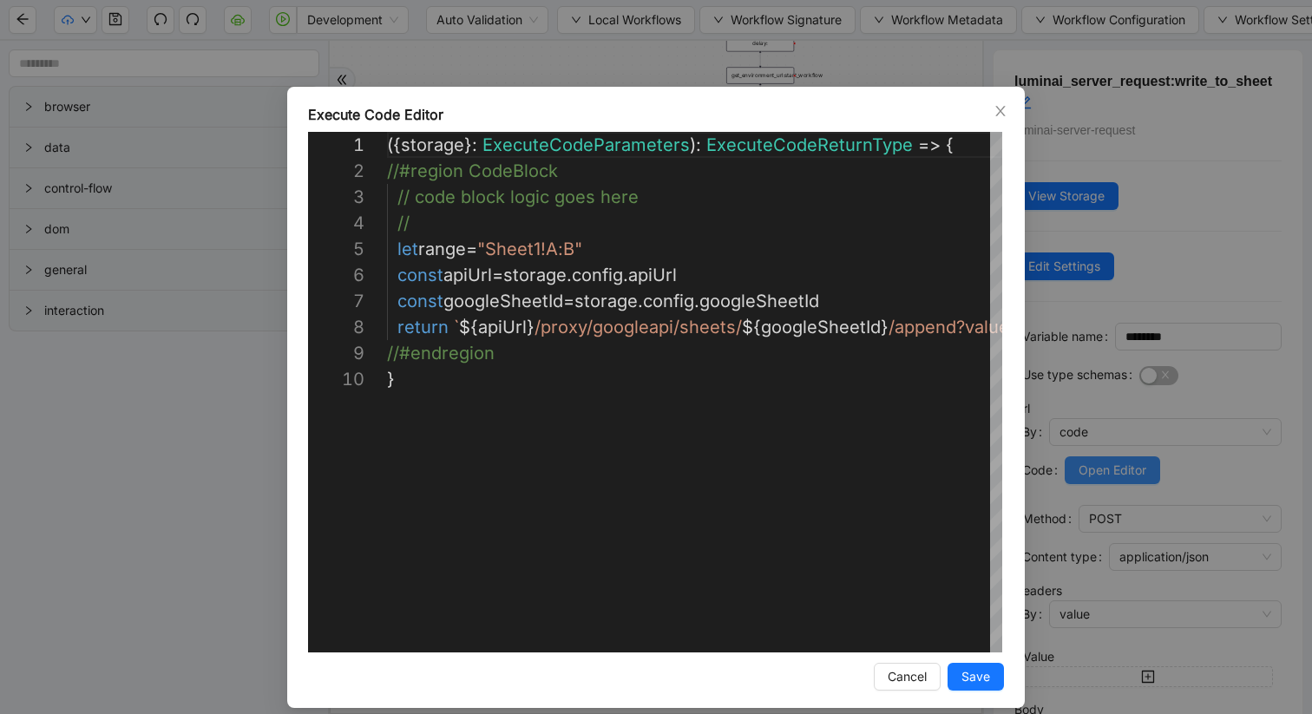
scroll to position [234, 0]
click at [1002, 102] on span "Close" at bounding box center [1000, 111] width 19 height 19
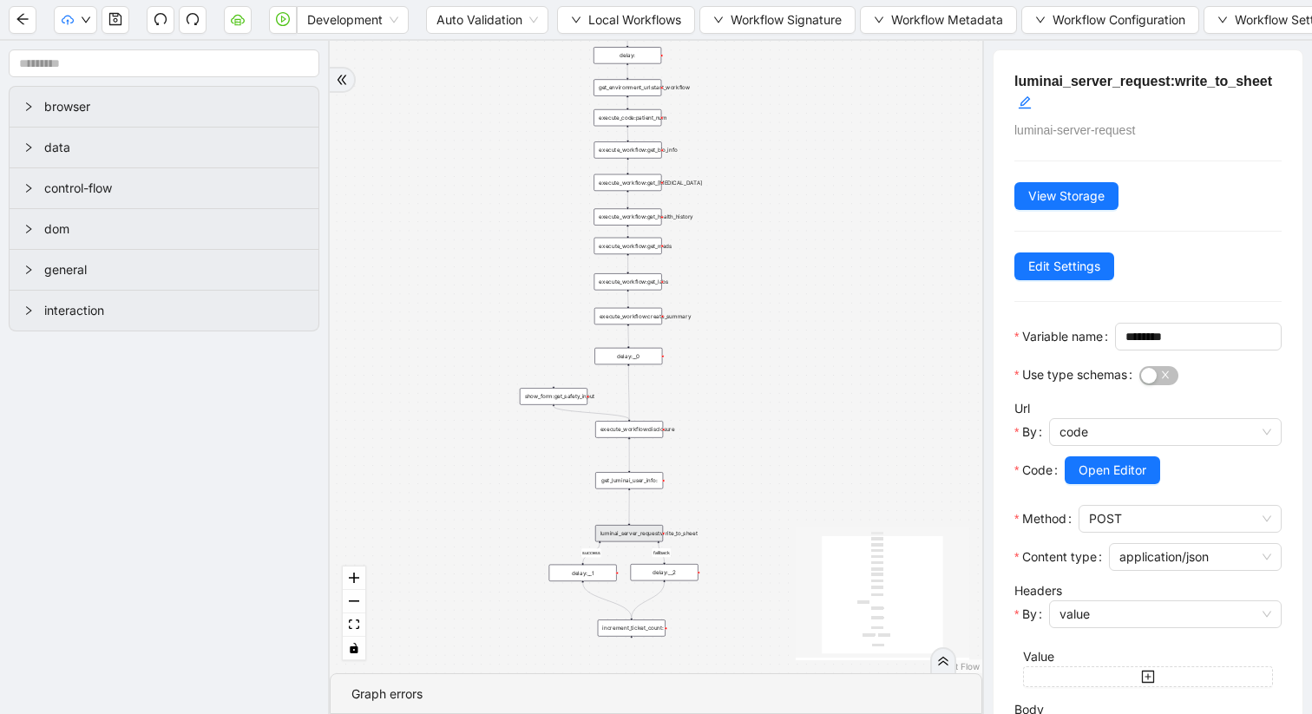
drag, startPoint x: 890, startPoint y: 297, endPoint x: 758, endPoint y: 309, distance: 133.3
click at [758, 309] on div "success fallback trigger execute_workflow:get_bio_info execute_workflow:get_lab…" at bounding box center [656, 357] width 653 height 633
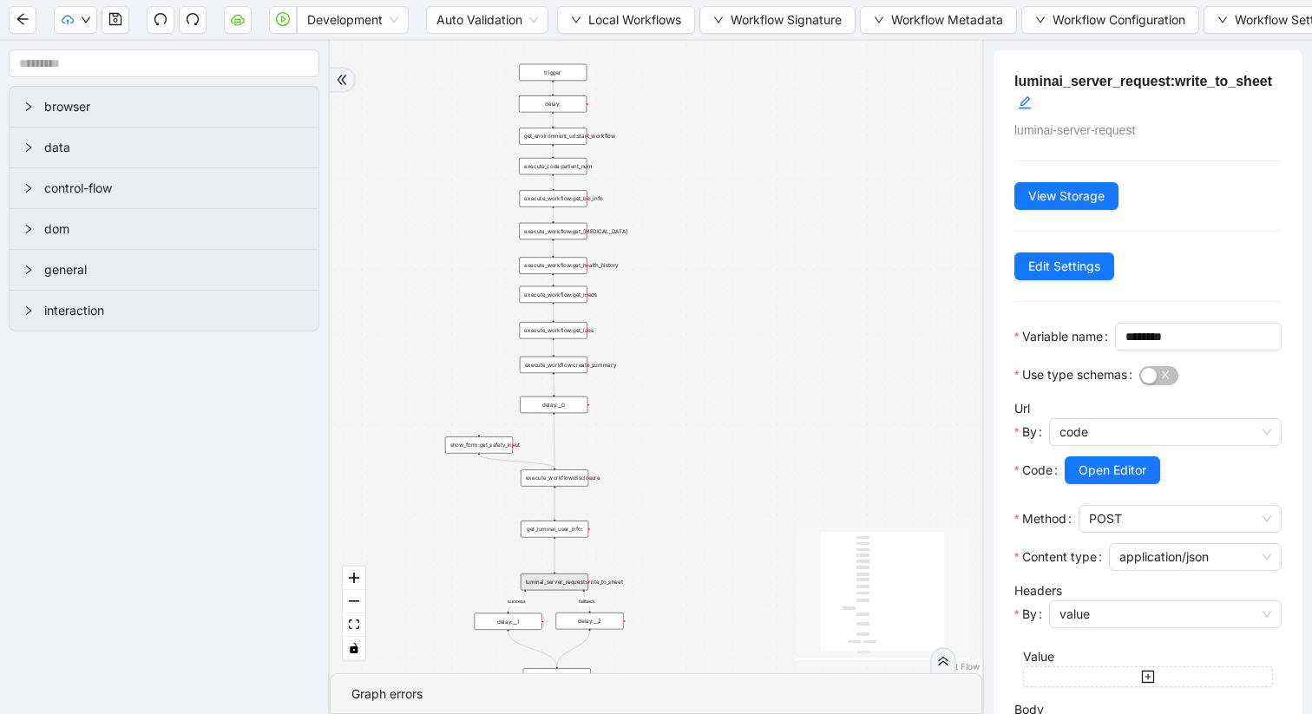
drag, startPoint x: 740, startPoint y: 209, endPoint x: 666, endPoint y: 258, distance: 89.1
click at [666, 258] on div "success fallback trigger execute_workflow:get_bio_info execute_workflow:get_lab…" at bounding box center [656, 357] width 653 height 633
click at [554, 268] on div "execute_workflow:get_health_history" at bounding box center [553, 265] width 68 height 16
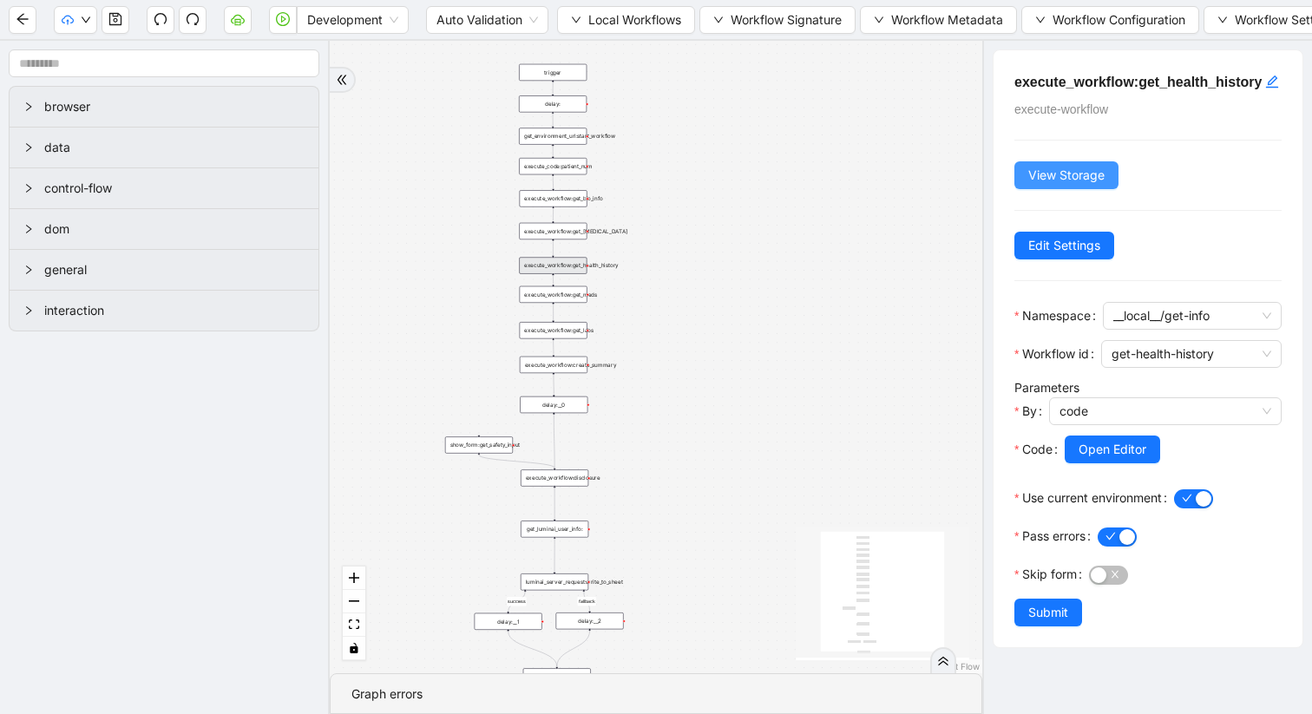
click at [1046, 185] on span "View Storage" at bounding box center [1066, 175] width 76 height 19
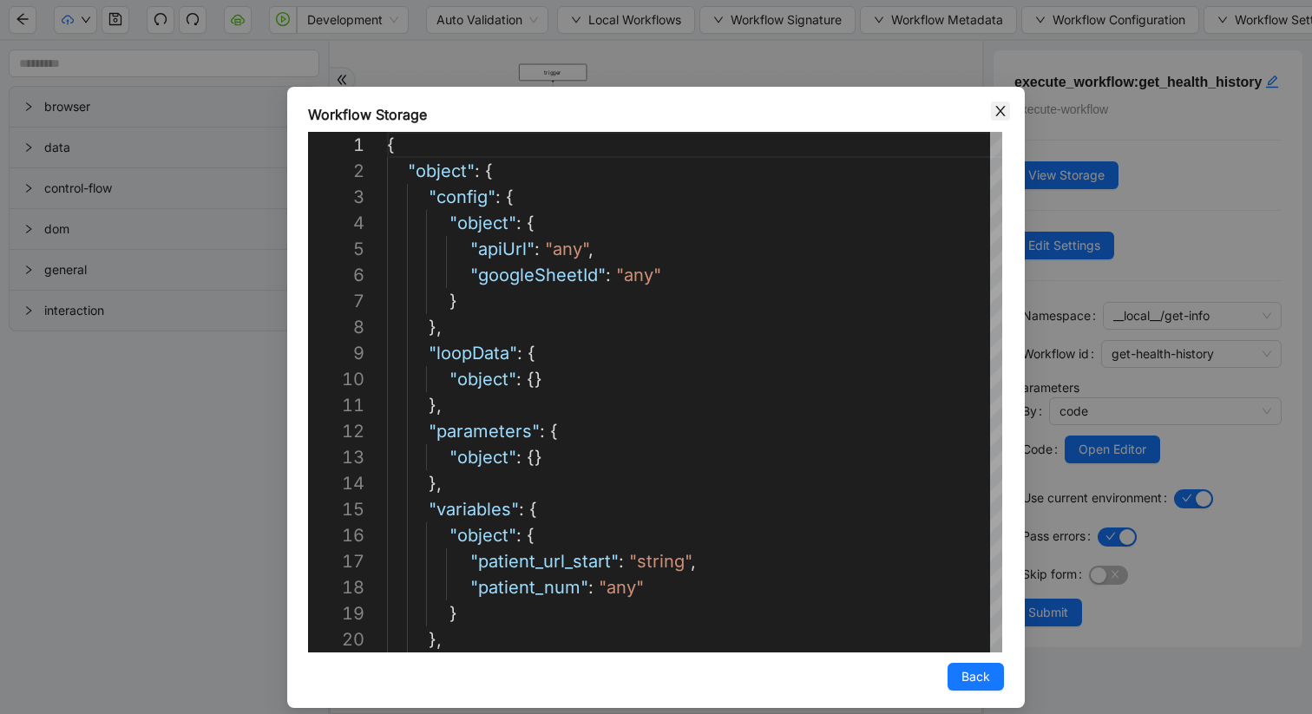
click at [998, 109] on icon "close" at bounding box center [1001, 111] width 14 height 14
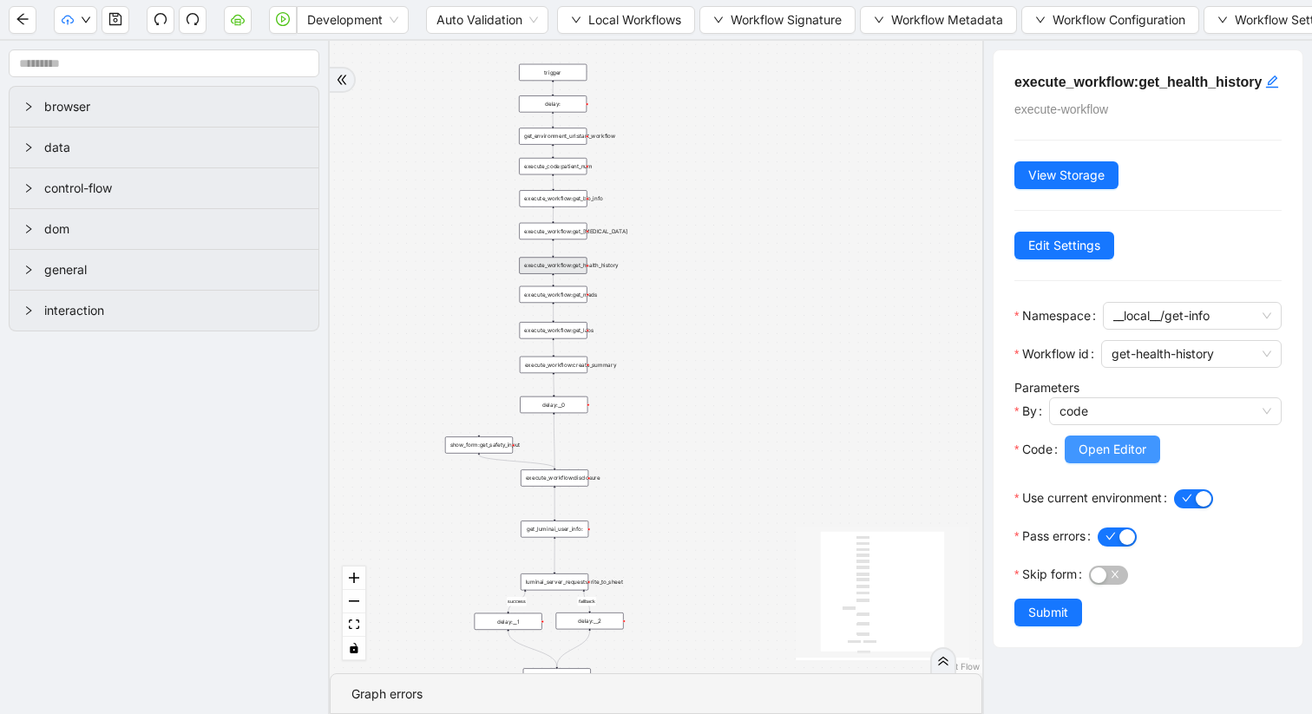
click at [1097, 459] on span "Open Editor" at bounding box center [1113, 449] width 68 height 19
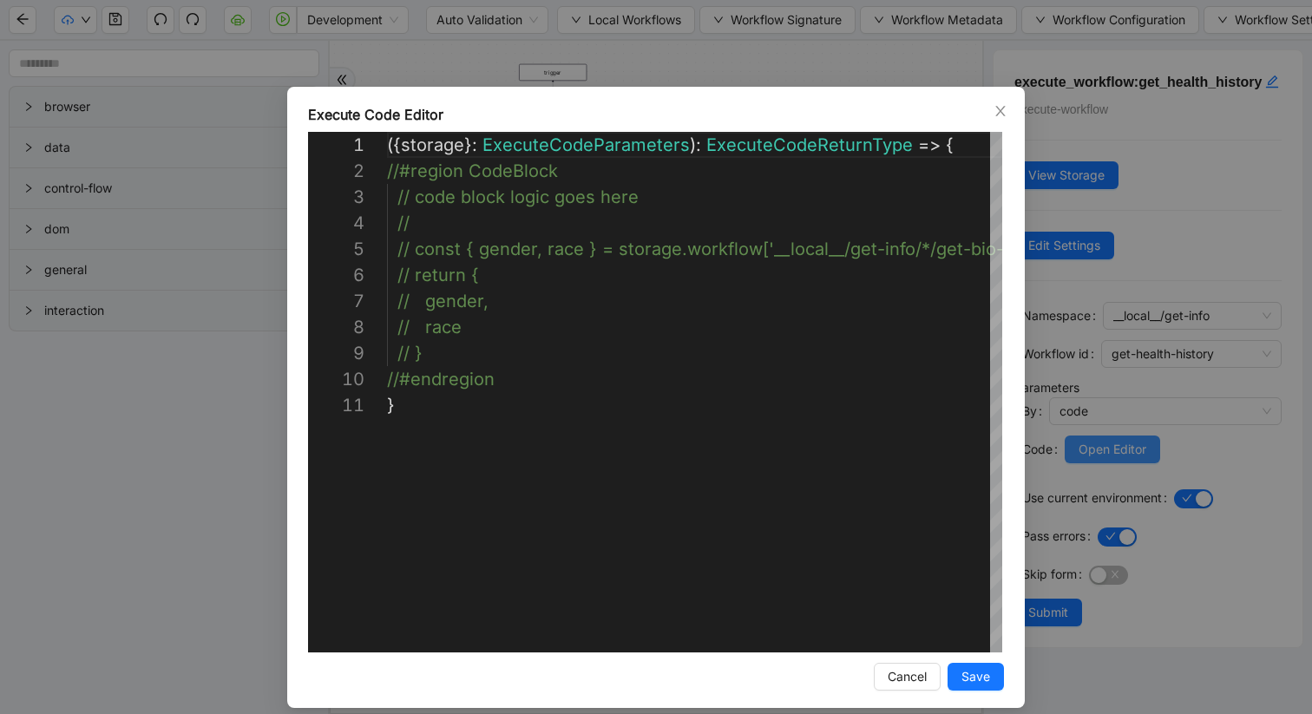
scroll to position [260, 0]
click at [1005, 114] on icon "close" at bounding box center [1001, 111] width 14 height 14
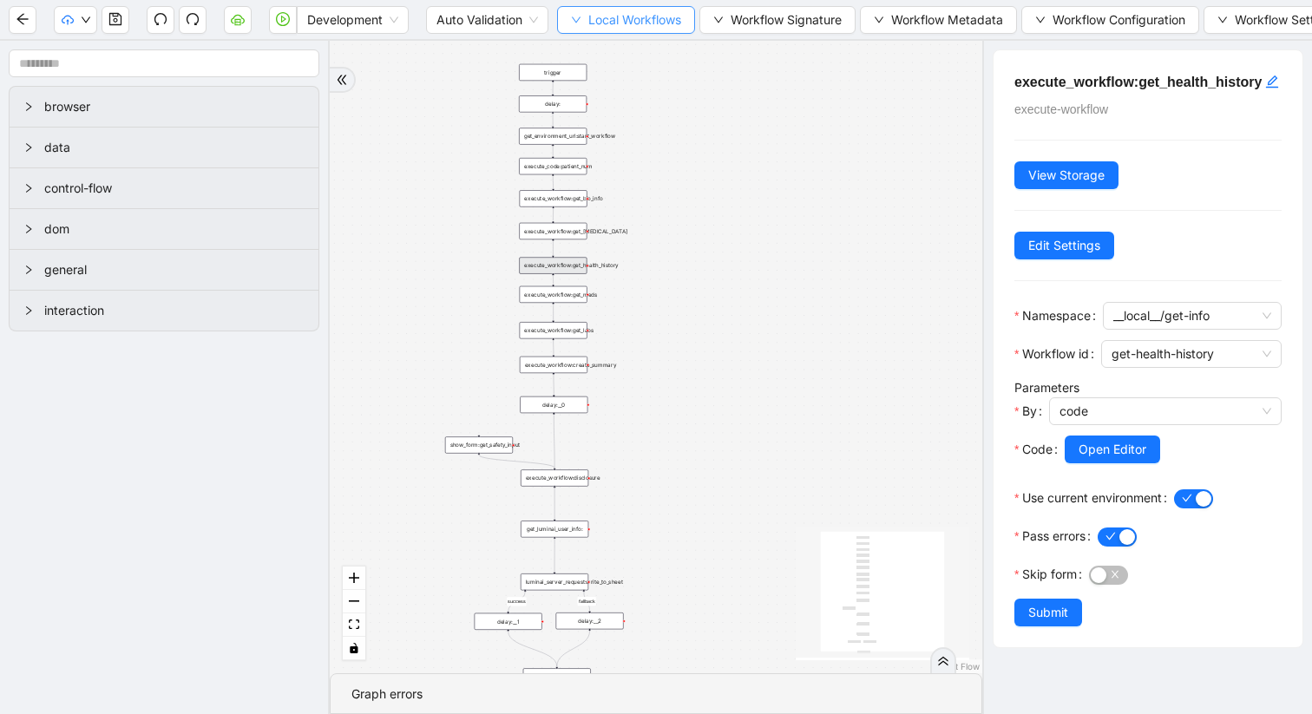
click at [648, 21] on span "Local Workflows" at bounding box center [634, 19] width 93 height 19
click at [637, 58] on span "Select" at bounding box center [627, 53] width 113 height 19
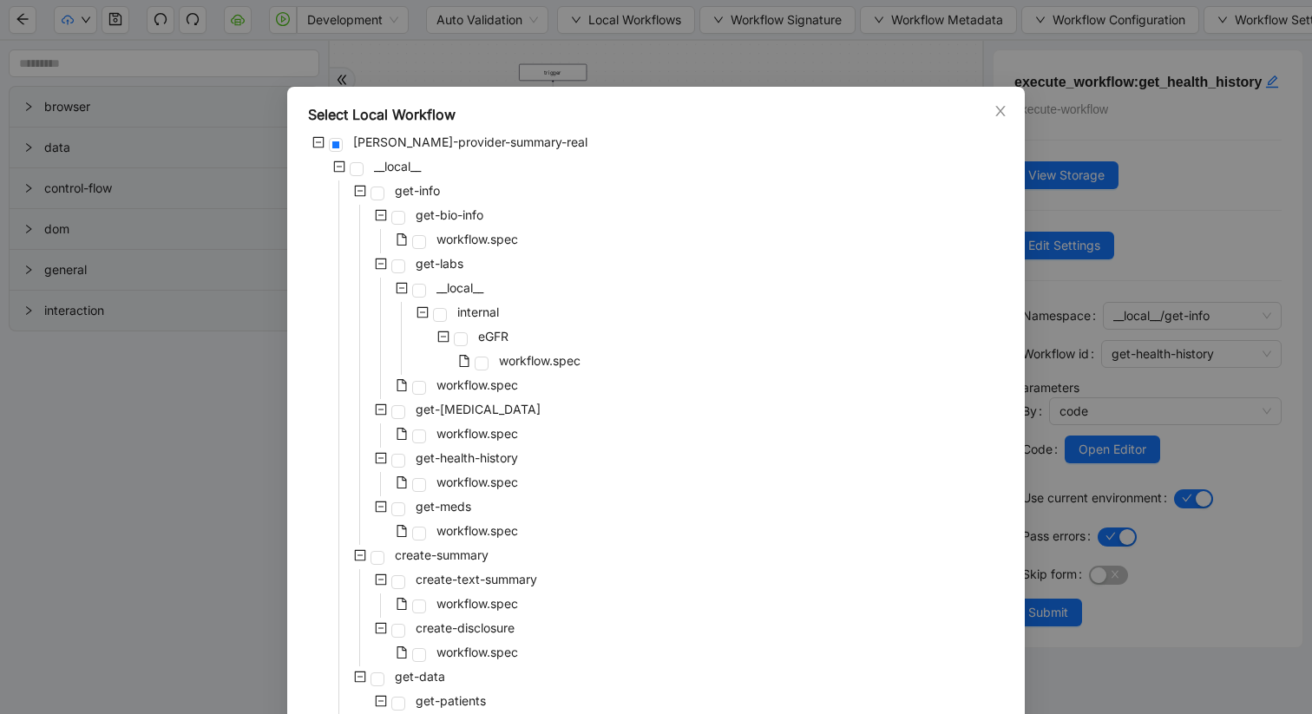
scroll to position [40, 0]
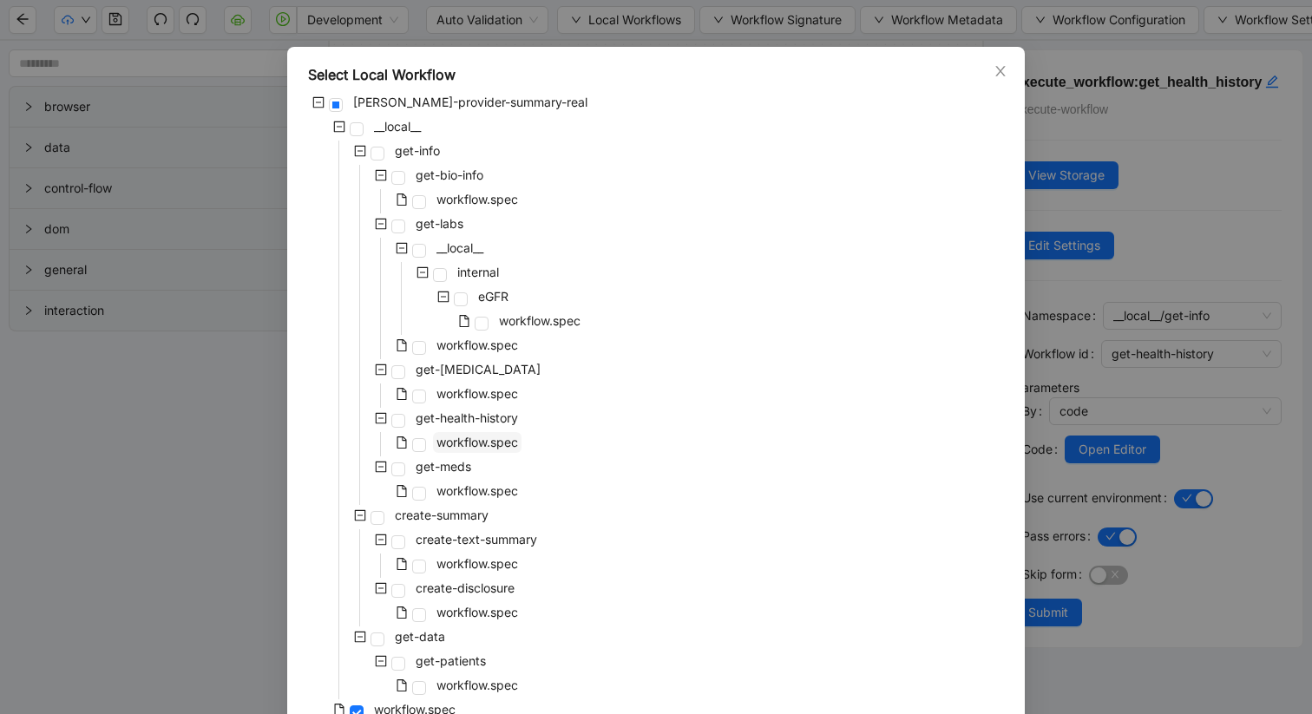
click at [487, 451] on span "workflow.spec" at bounding box center [477, 442] width 89 height 21
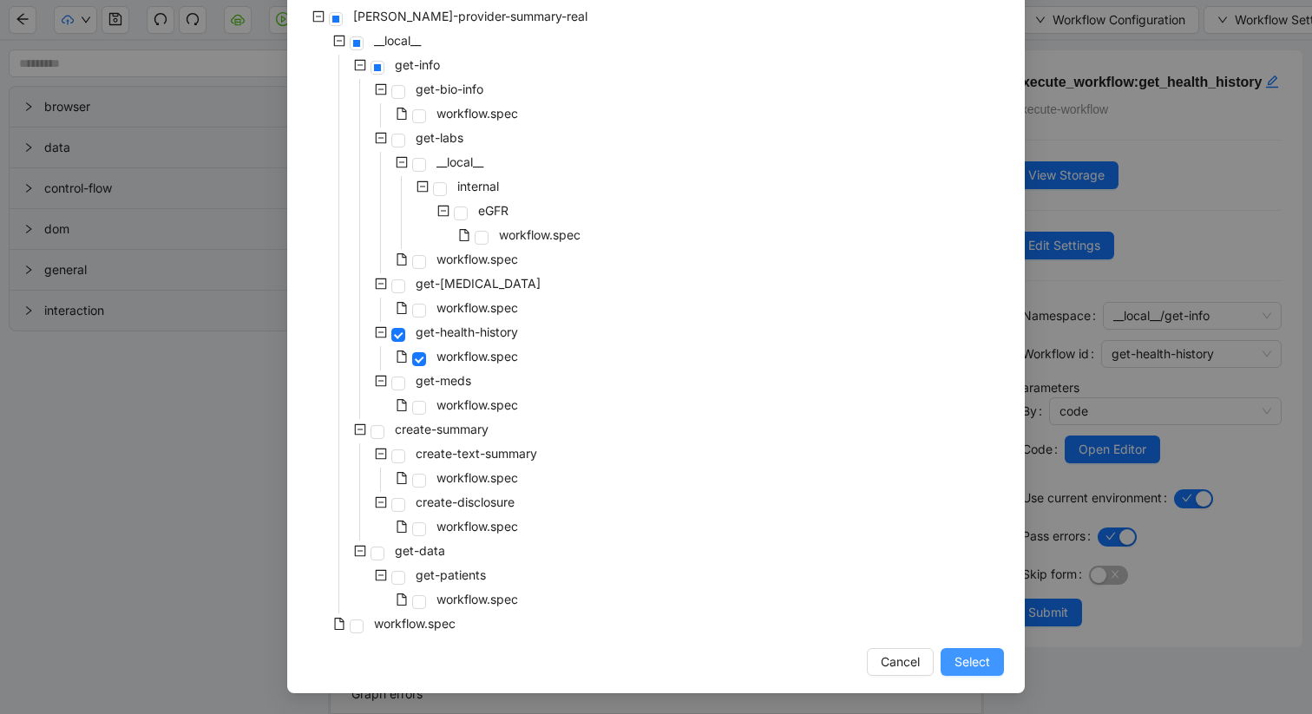
click at [957, 667] on span "Select" at bounding box center [973, 662] width 36 height 19
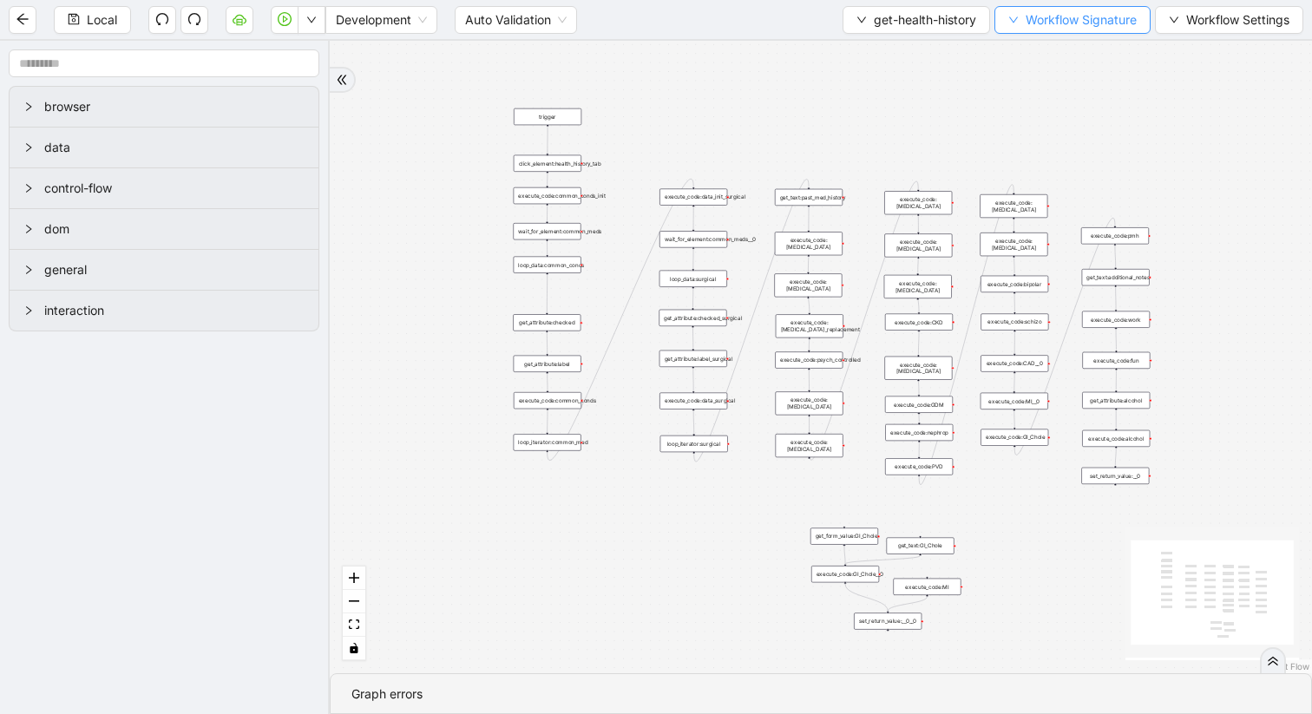
click at [1017, 22] on button "Workflow Signature" at bounding box center [1073, 20] width 156 height 28
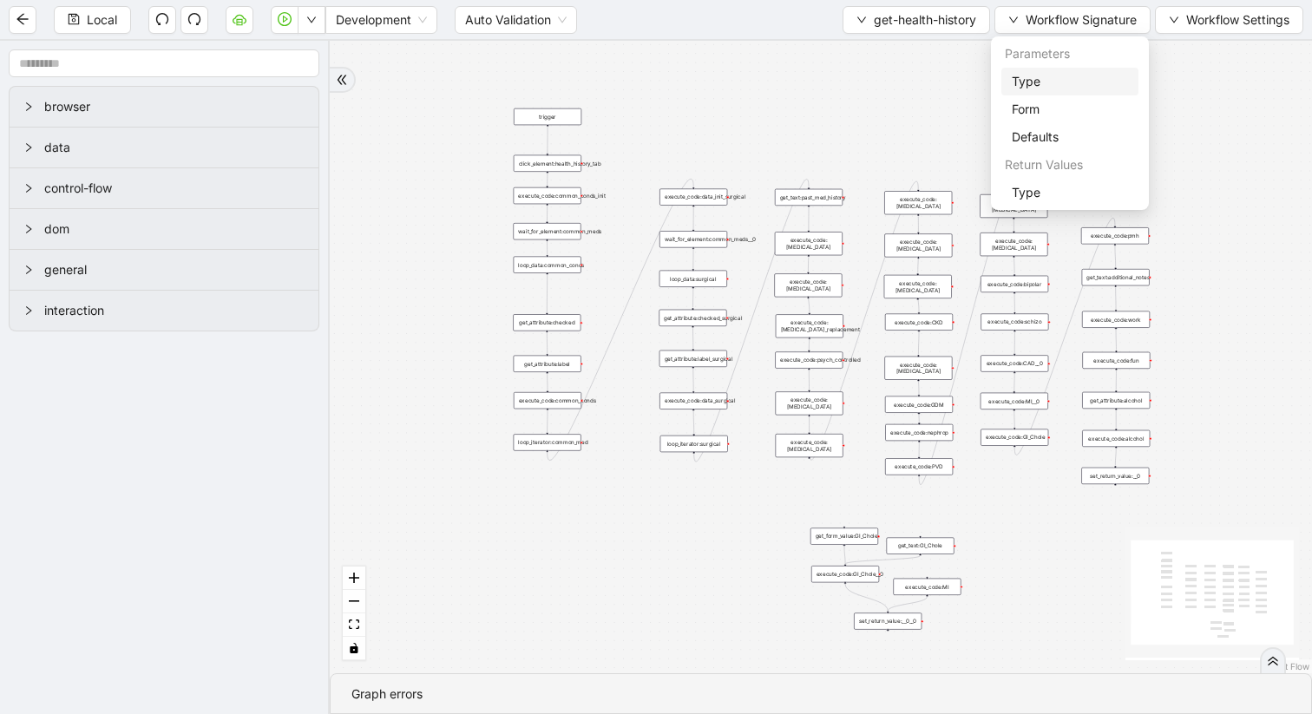
click at [1022, 76] on span "Type" at bounding box center [1070, 81] width 116 height 19
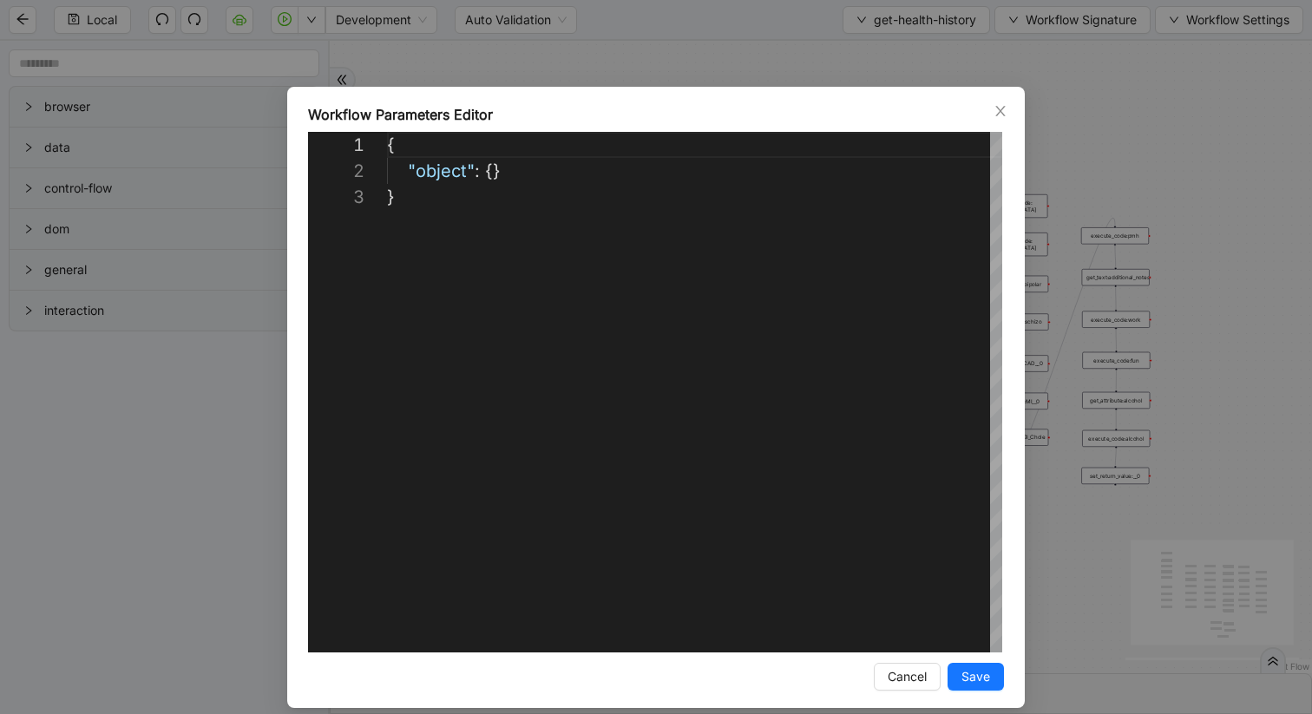
scroll to position [52, 0]
click at [910, 669] on span "Cancel" at bounding box center [907, 676] width 39 height 19
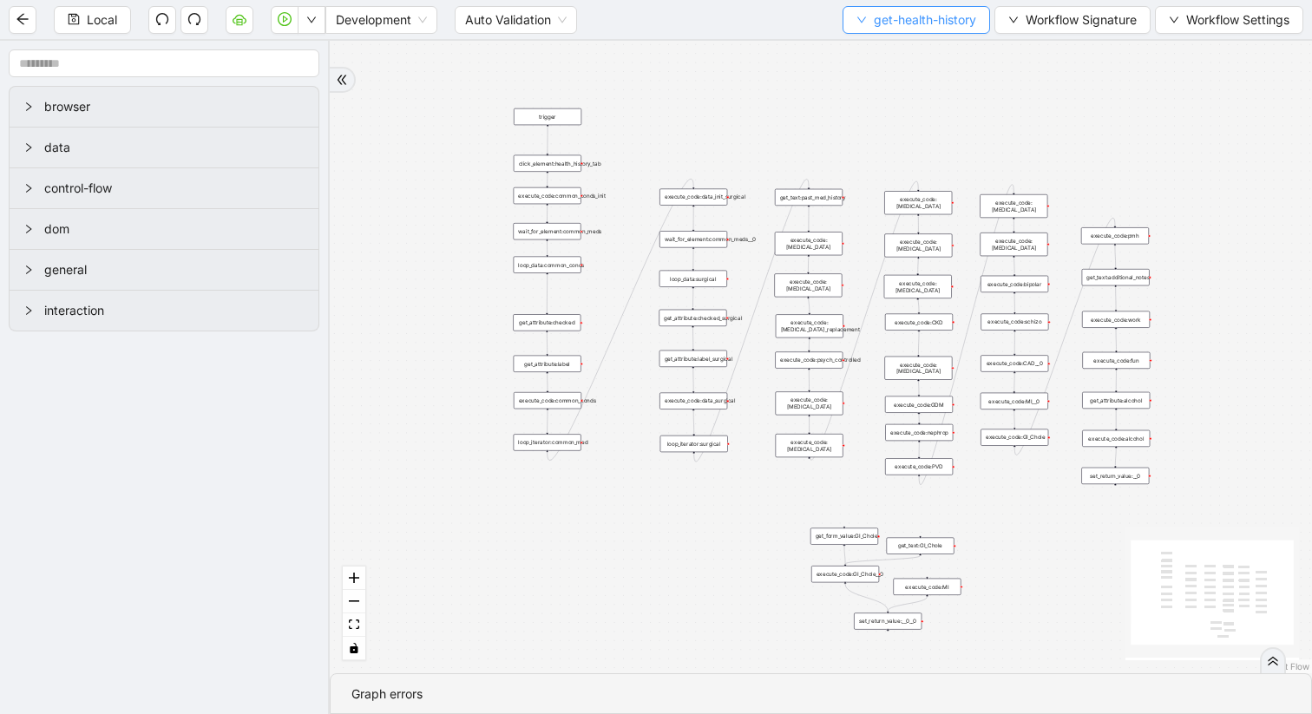
click at [929, 32] on button "get-health-history" at bounding box center [917, 20] width 148 height 28
click at [1014, 17] on icon "down" at bounding box center [1013, 20] width 9 height 6
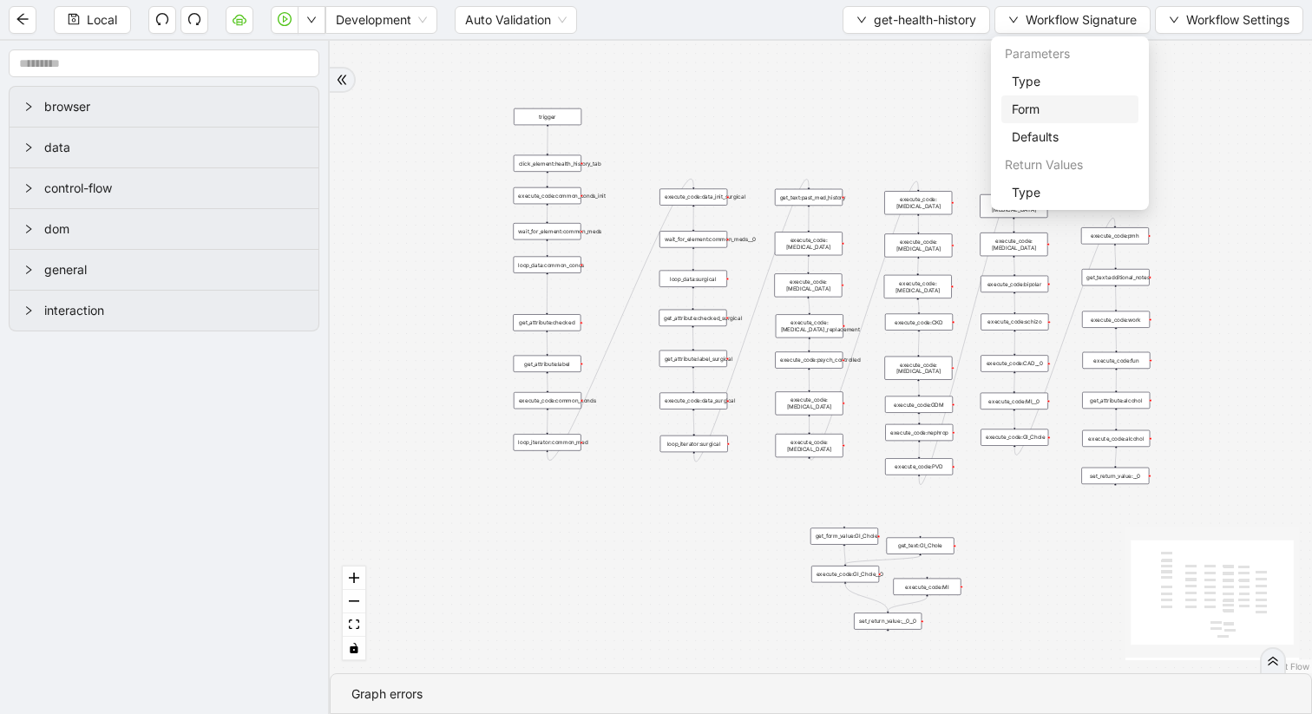
click at [1032, 118] on span "Form" at bounding box center [1070, 109] width 116 height 19
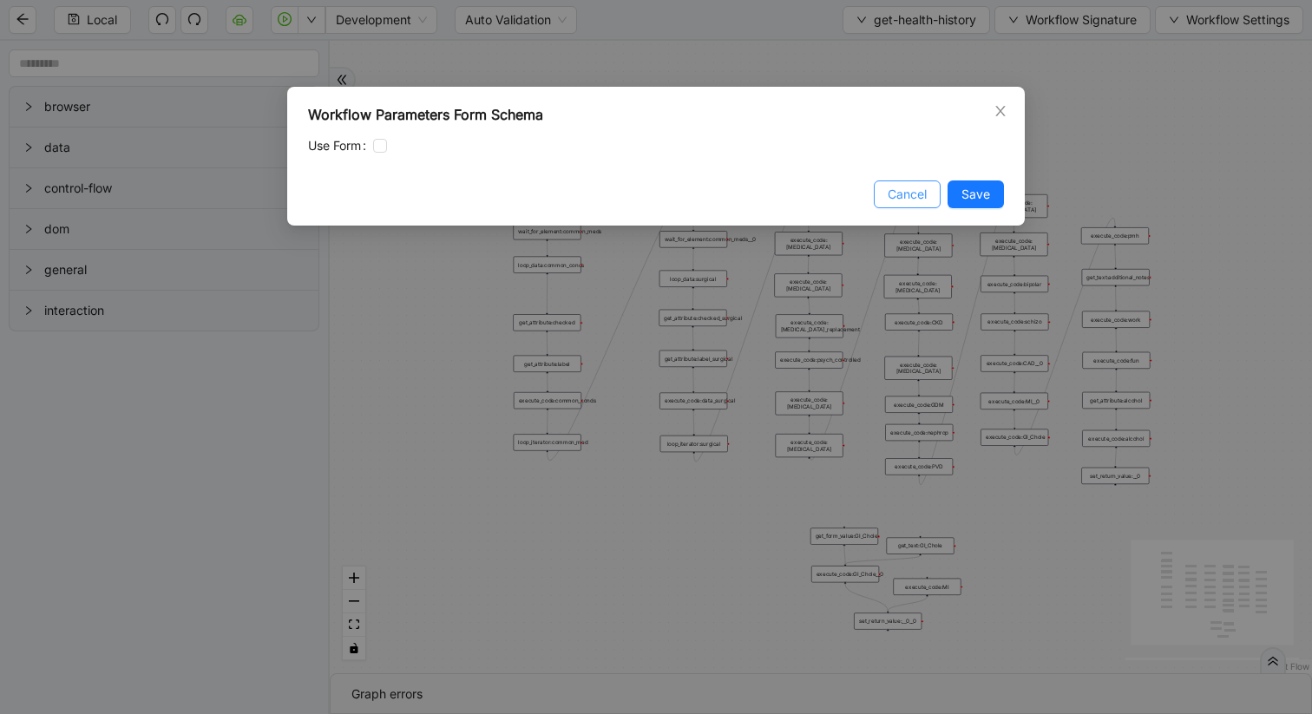
click at [917, 190] on span "Cancel" at bounding box center [907, 194] width 39 height 19
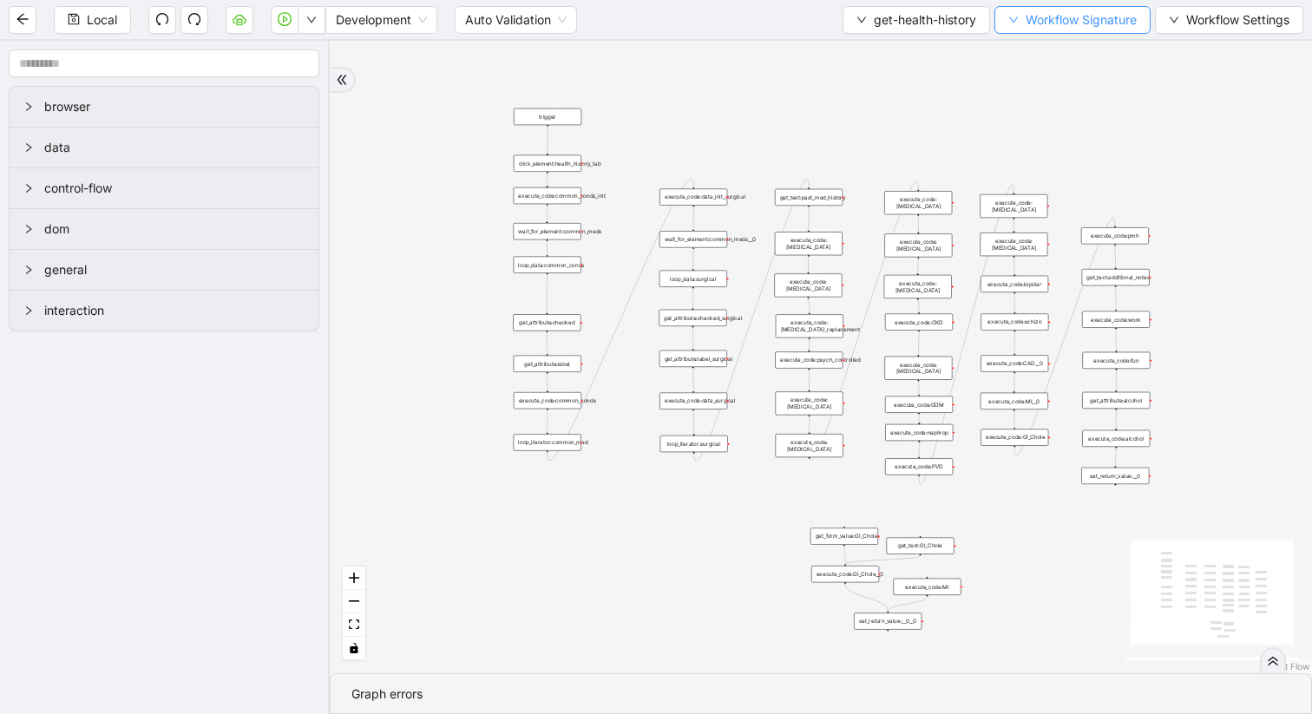
click at [1010, 23] on icon "down" at bounding box center [1013, 20] width 10 height 10
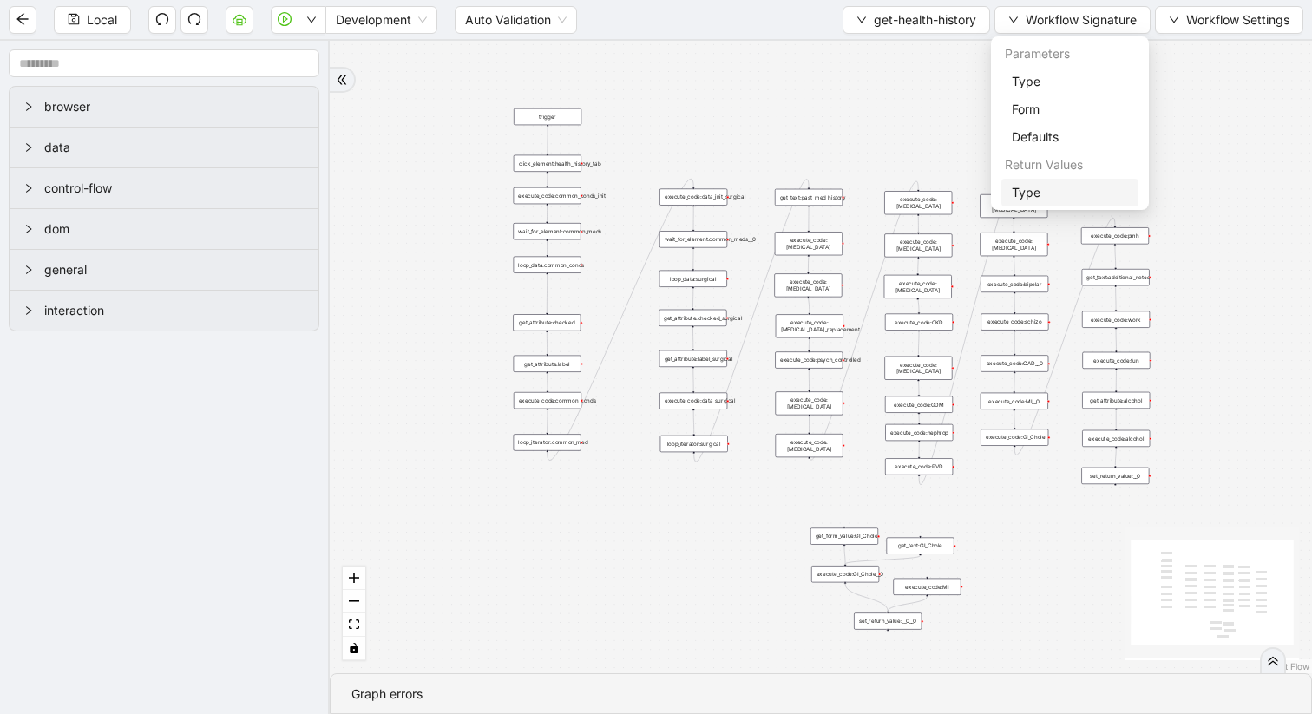
click at [1034, 192] on span "Type" at bounding box center [1070, 192] width 116 height 19
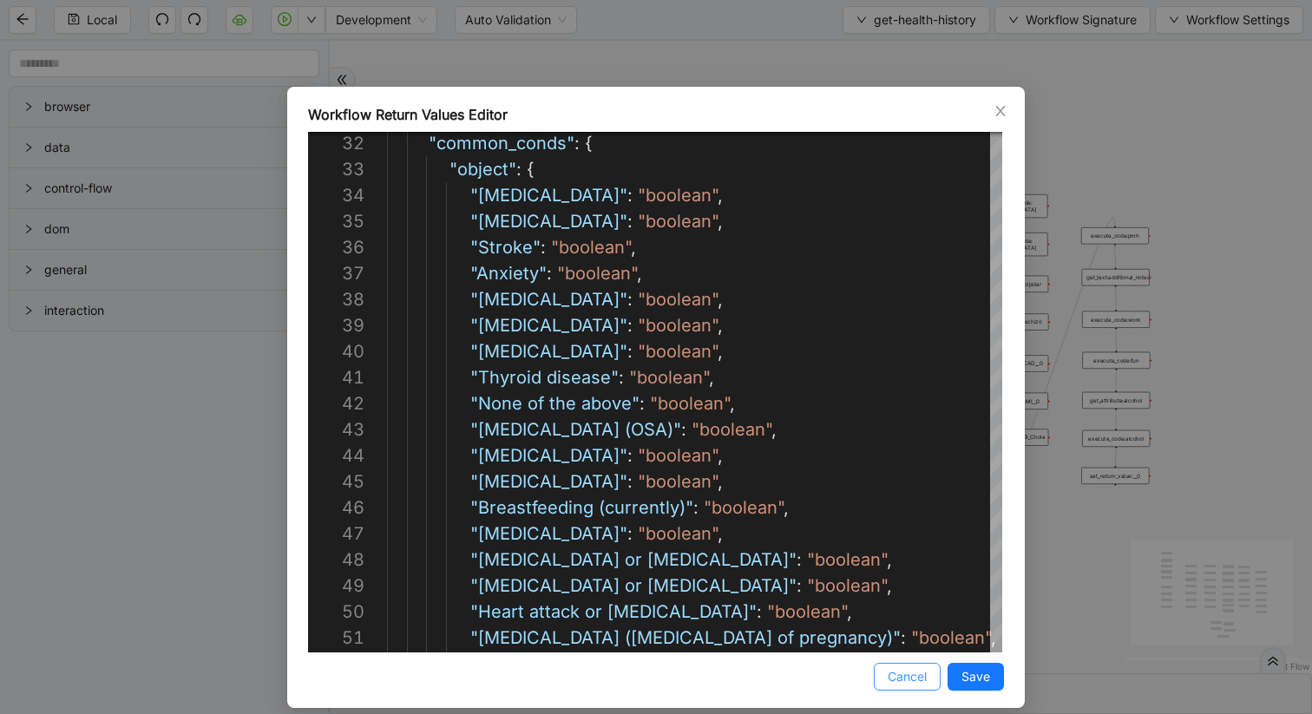
click at [883, 680] on button "Cancel" at bounding box center [907, 677] width 67 height 28
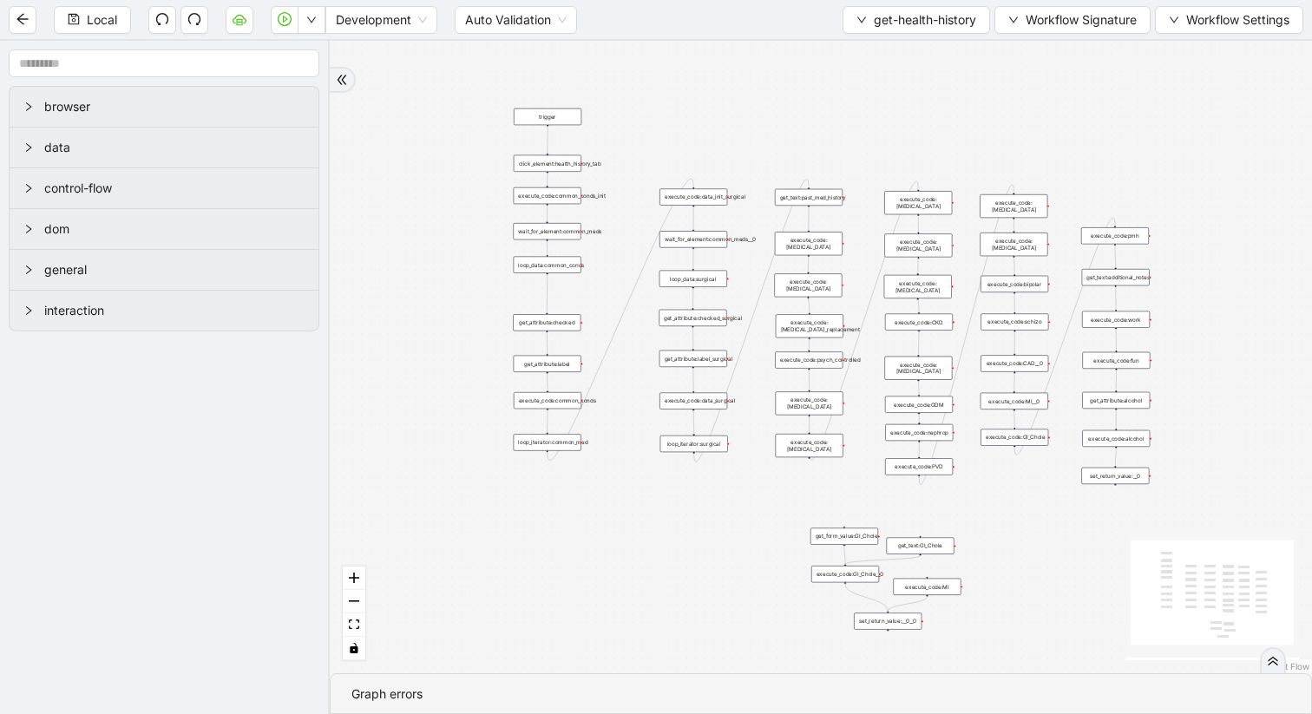
click at [573, 167] on div "click_element:health_history_tab" at bounding box center [548, 163] width 68 height 16
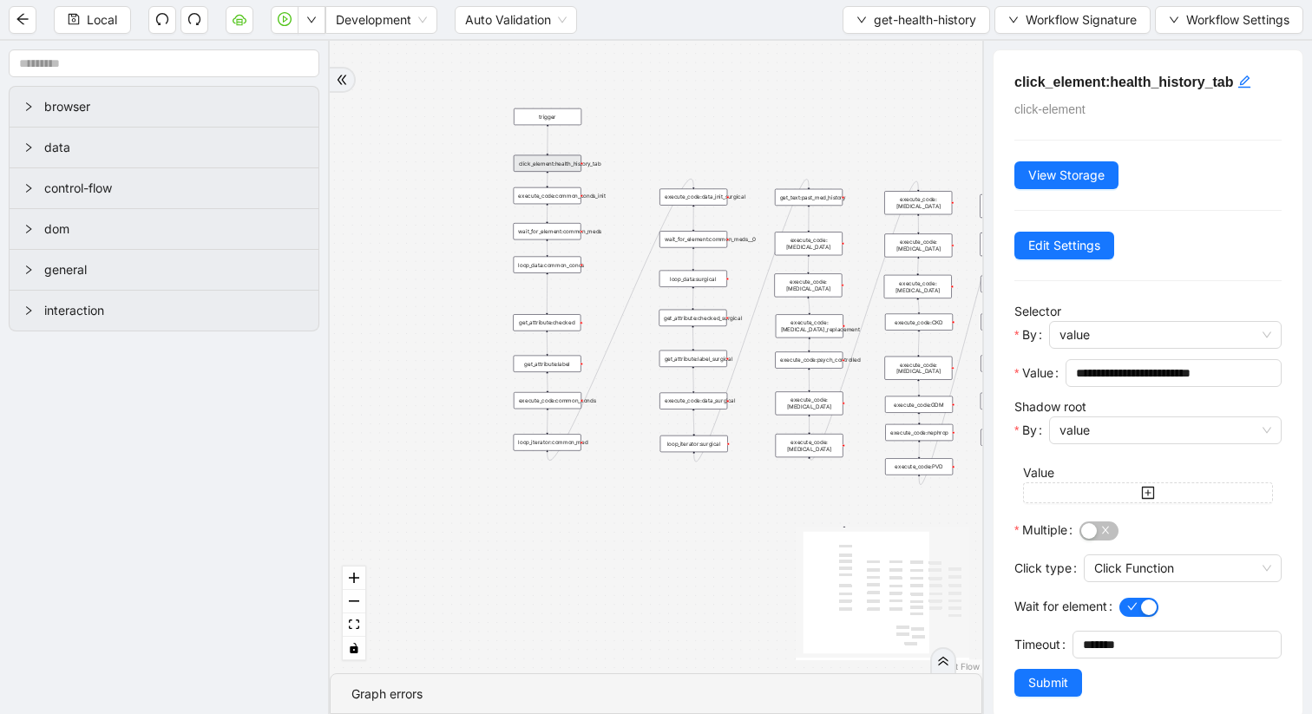
click at [727, 508] on div "trigger get_attribute:checked get_attribute:label loop_iterator:common_med wait…" at bounding box center [656, 357] width 653 height 633
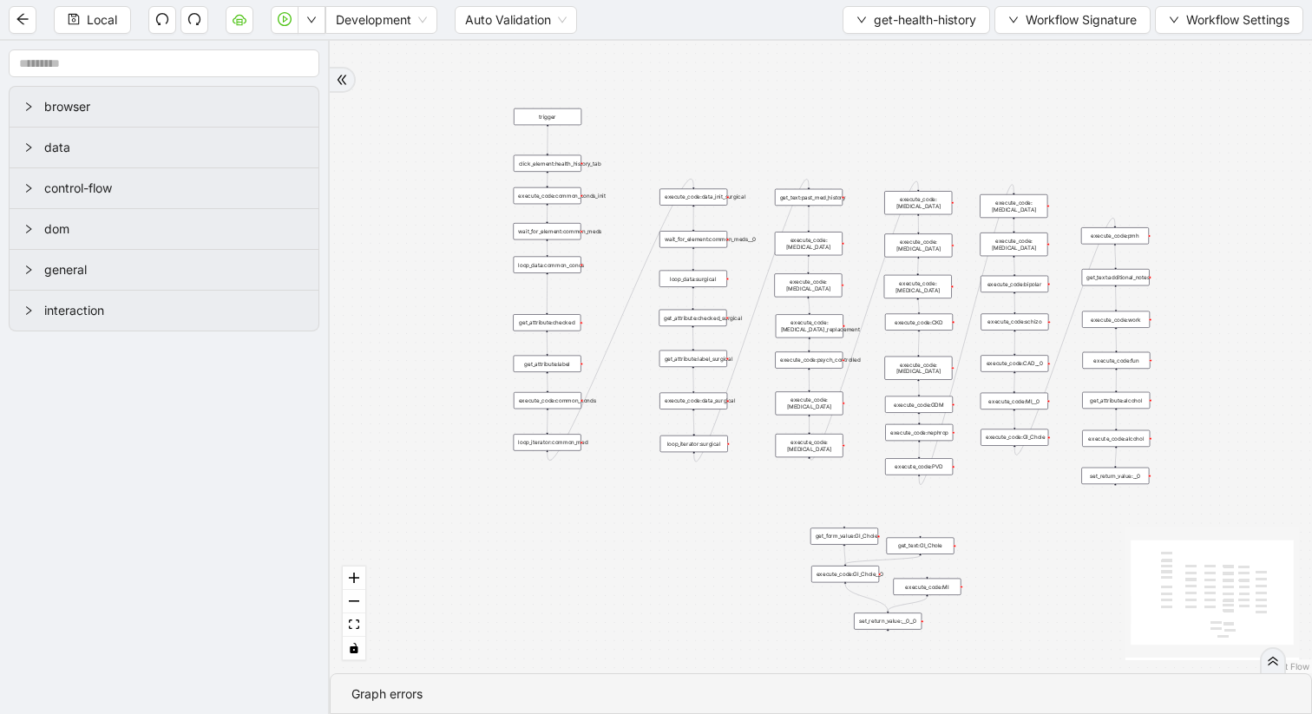
click at [694, 200] on div "execute_code:data_init_surgical" at bounding box center [694, 196] width 68 height 16
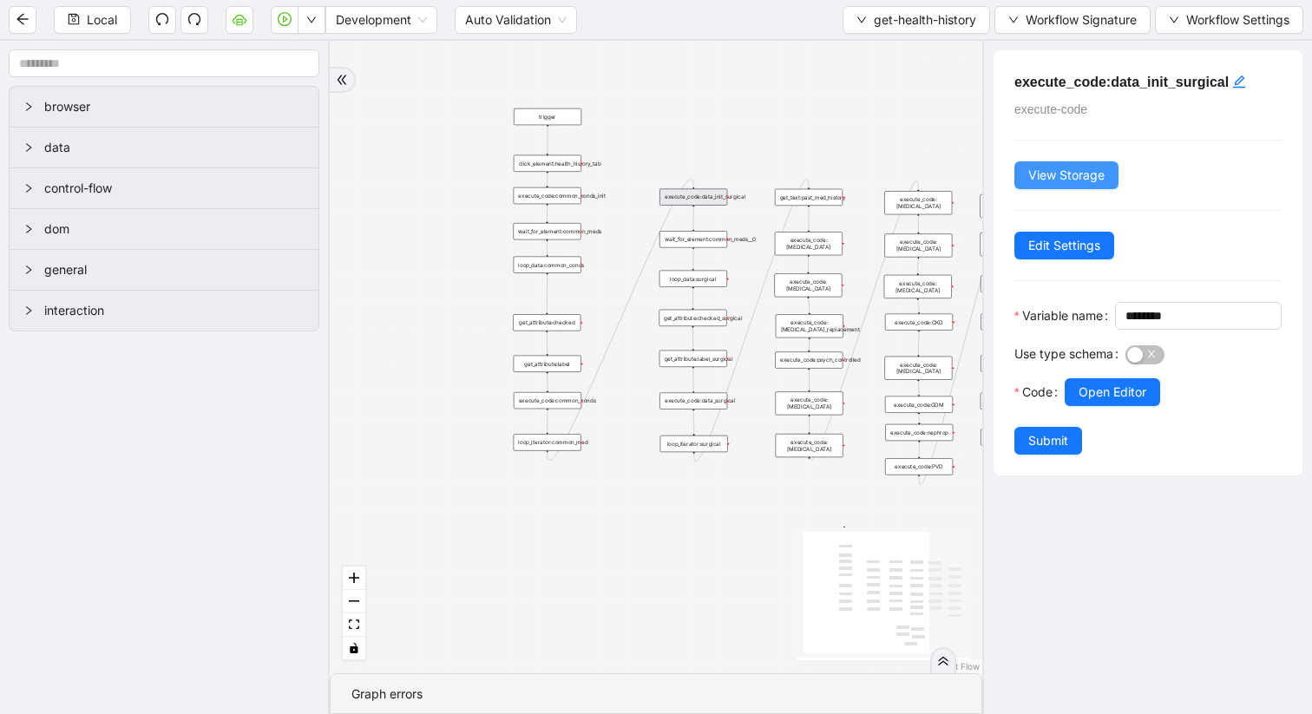
click at [1056, 173] on span "View Storage" at bounding box center [1066, 175] width 76 height 19
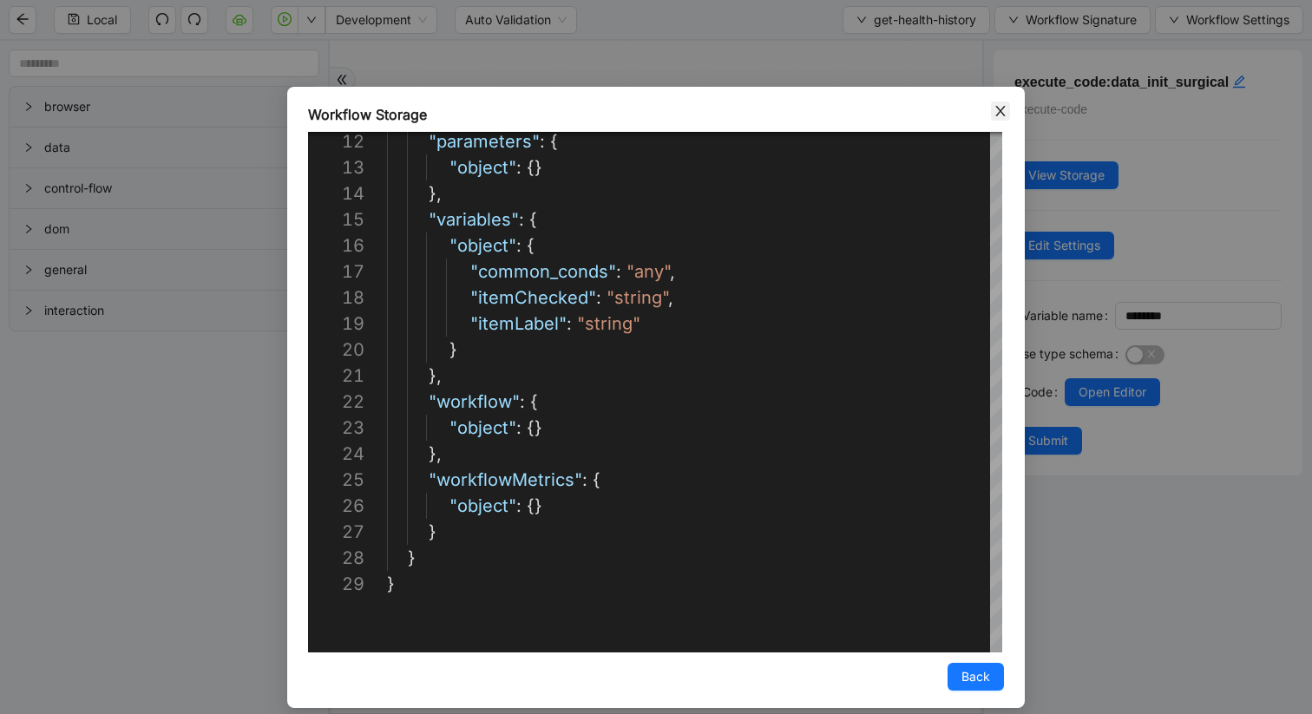
click at [1001, 104] on icon "close" at bounding box center [1001, 111] width 14 height 14
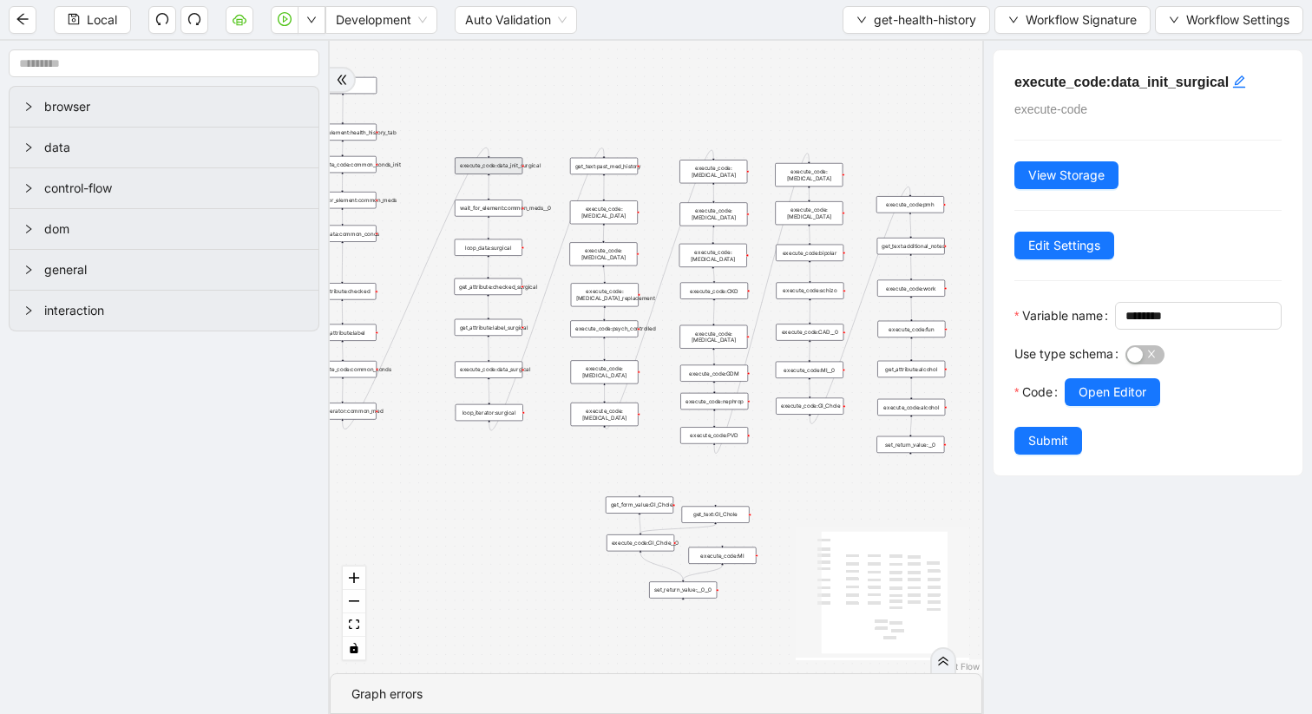
drag, startPoint x: 755, startPoint y: 489, endPoint x: 550, endPoint y: 458, distance: 207.2
click at [550, 458] on div "trigger get_attribute:checked get_attribute:label loop_iterator:common_med wait…" at bounding box center [656, 357] width 653 height 633
click at [905, 251] on div "get_text:additional_notes" at bounding box center [911, 246] width 68 height 16
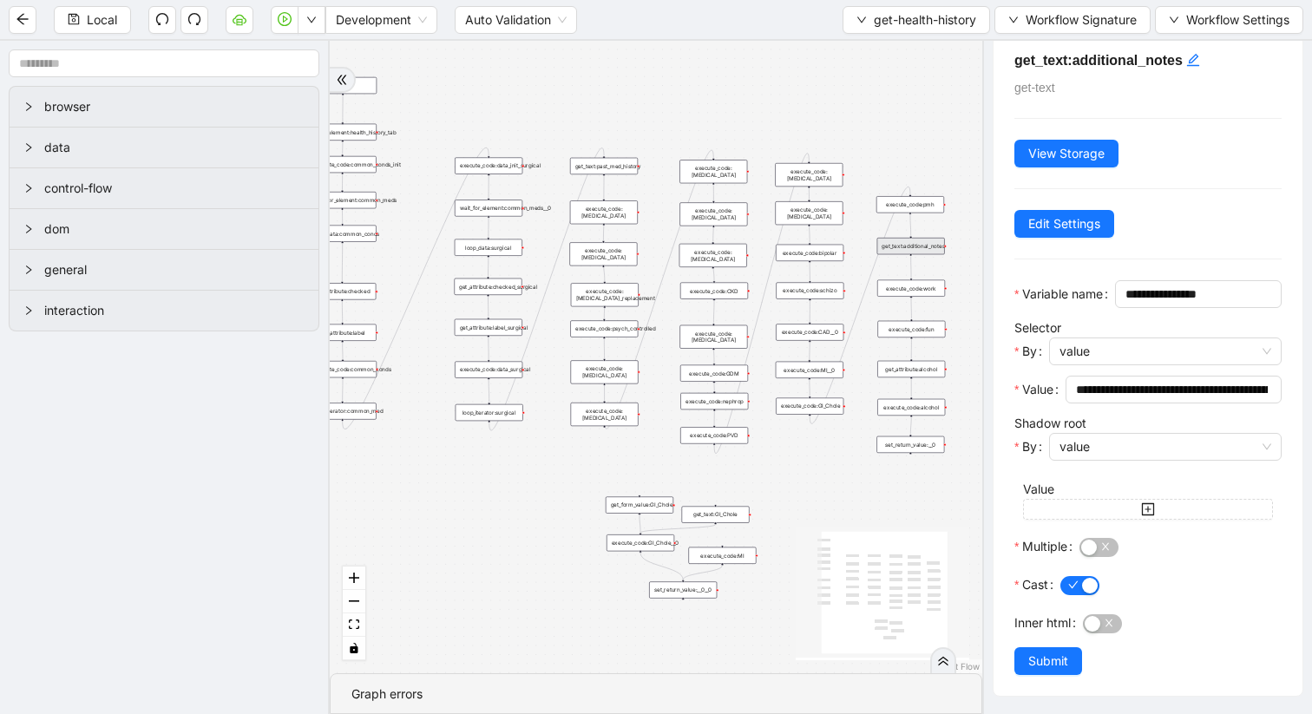
scroll to position [28, 0]
click at [826, 256] on div "execute_code:bipolar" at bounding box center [810, 253] width 68 height 16
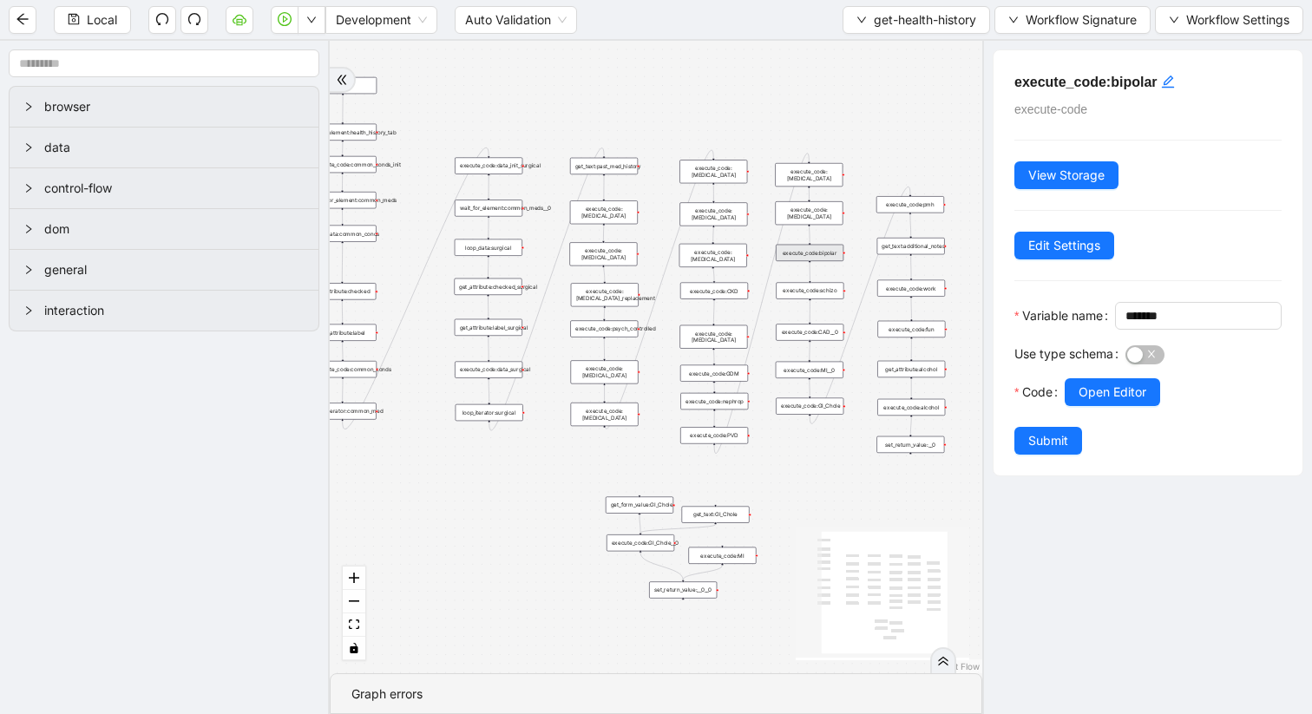
scroll to position [0, 0]
click at [1090, 402] on span "Open Editor" at bounding box center [1113, 392] width 68 height 19
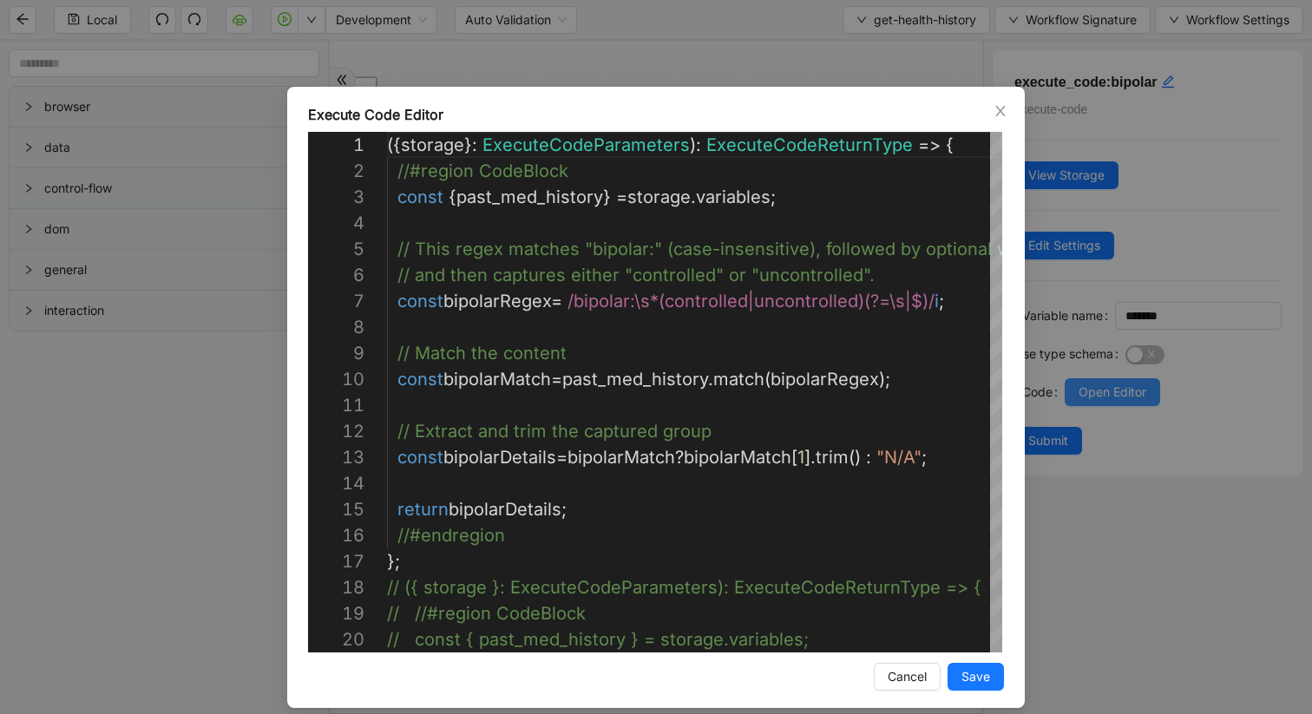
scroll to position [260, 0]
click at [1001, 116] on icon "close" at bounding box center [1001, 111] width 14 height 14
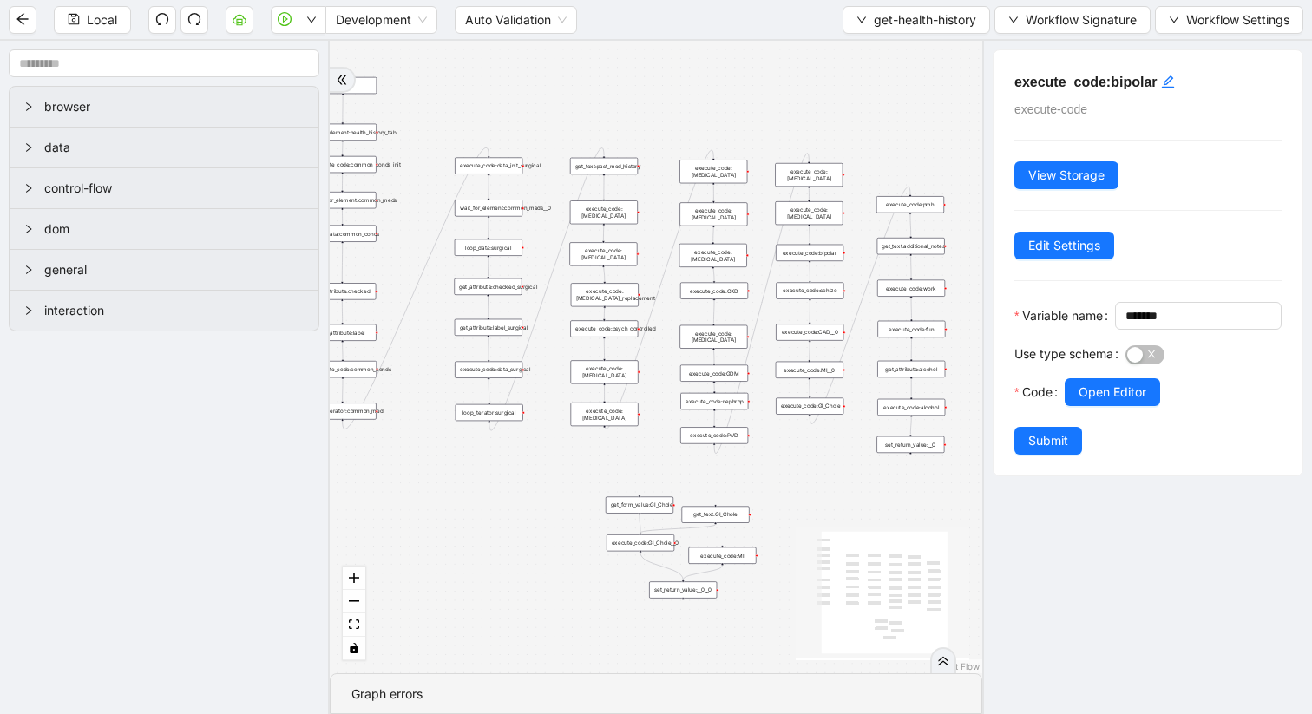
click at [721, 435] on div "execute_code:PVD" at bounding box center [714, 435] width 68 height 16
click at [1093, 402] on span "Open Editor" at bounding box center [1113, 392] width 68 height 19
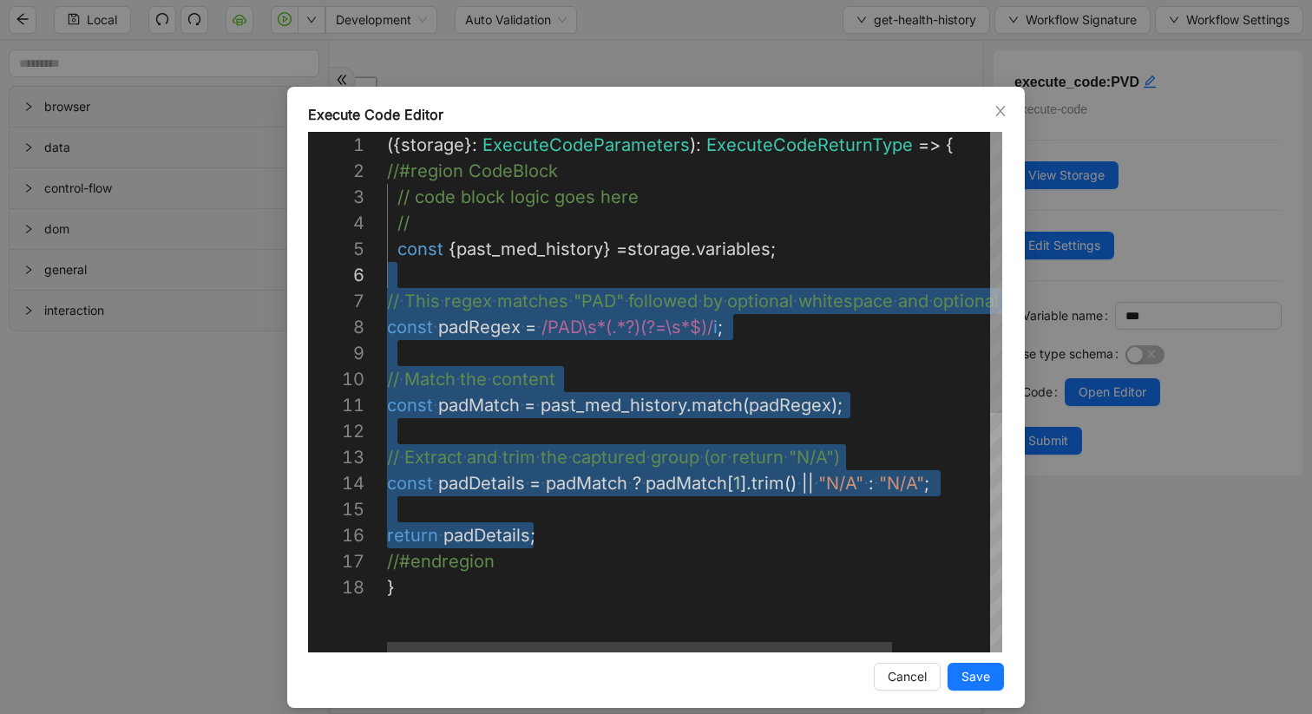
scroll to position [104, 5]
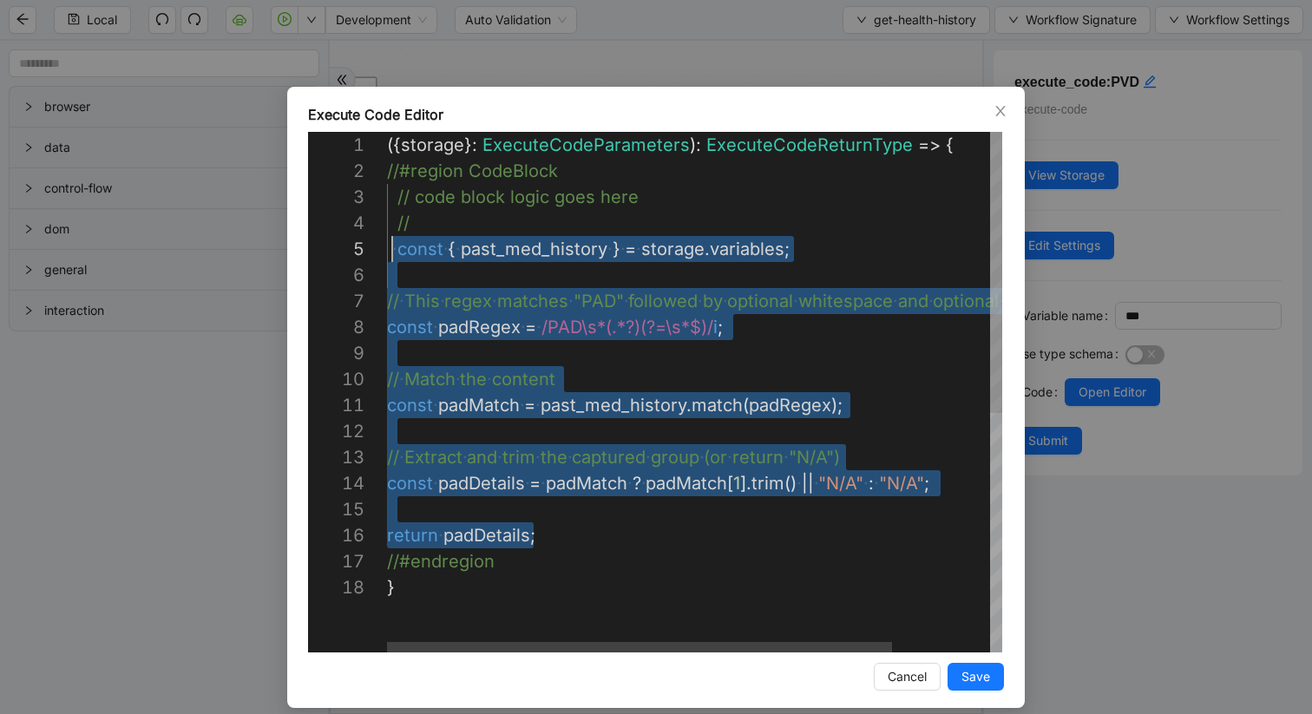
drag, startPoint x: 537, startPoint y: 538, endPoint x: 393, endPoint y: 259, distance: 314.4
paste textarea "**********"
type textarea "**********"
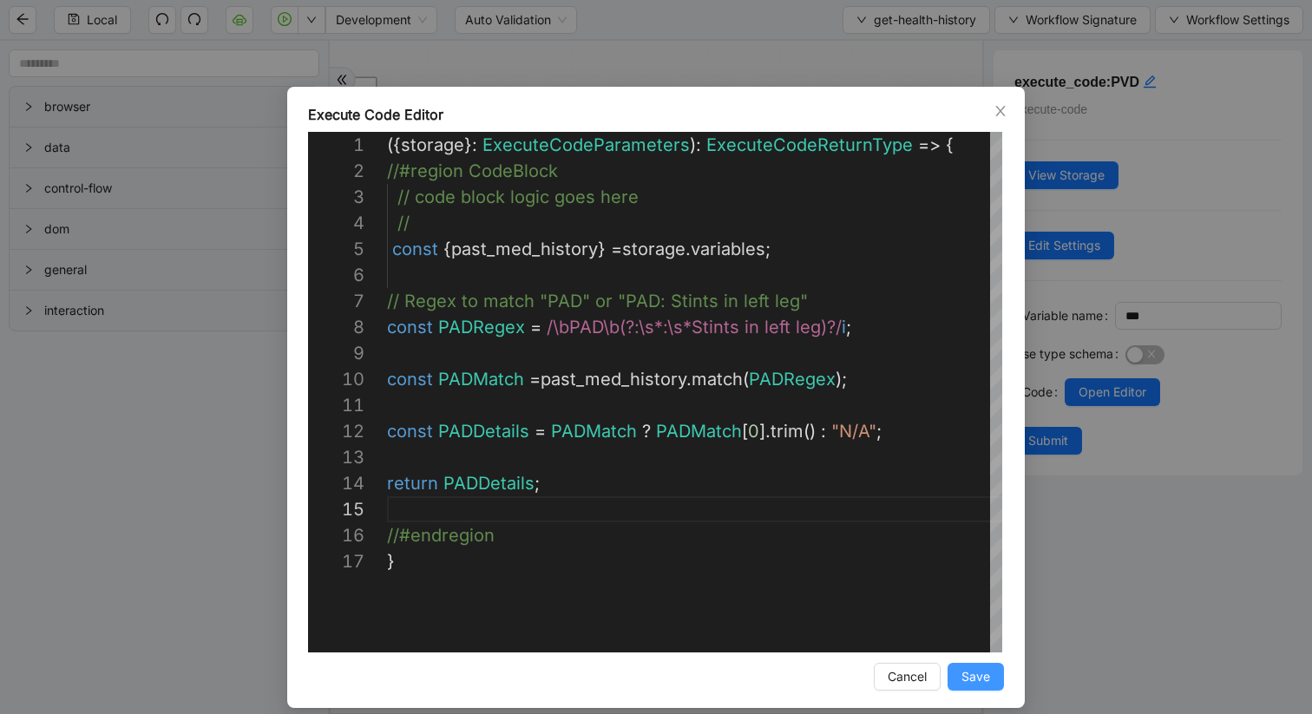
click at [975, 678] on span "Save" at bounding box center [976, 676] width 29 height 19
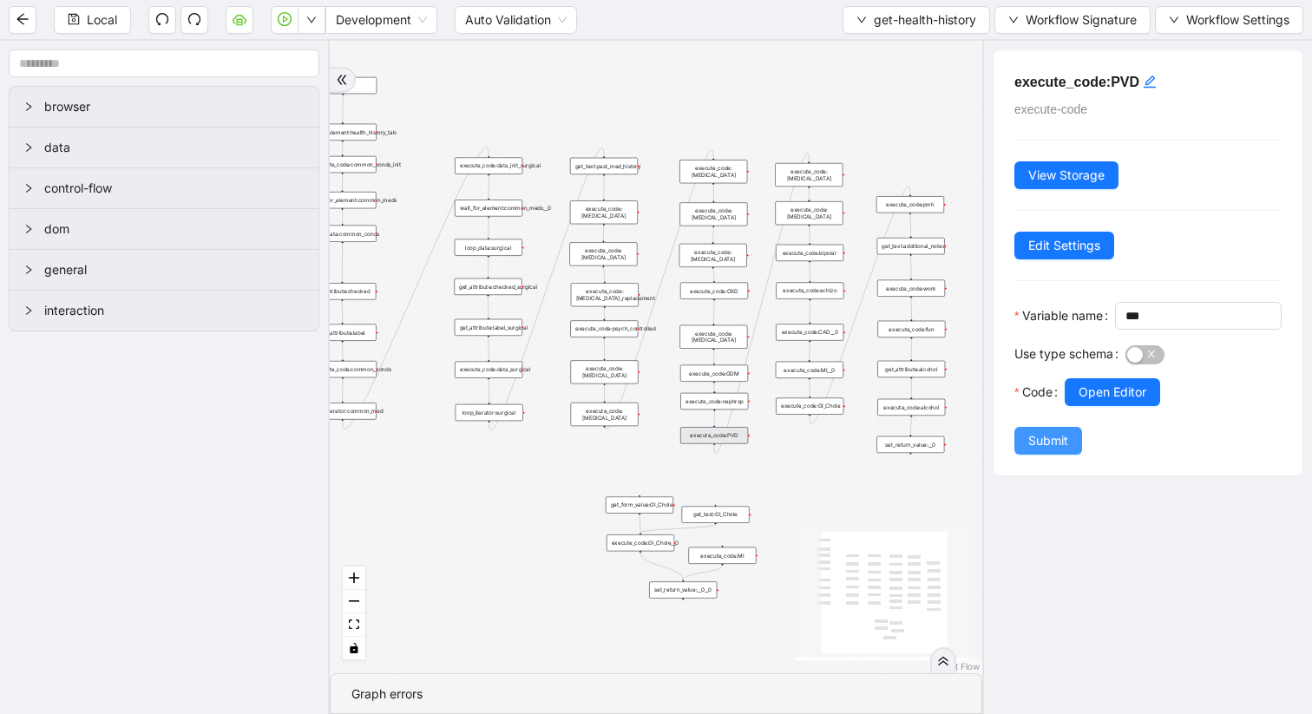
click at [1061, 450] on span "Submit" at bounding box center [1048, 440] width 40 height 19
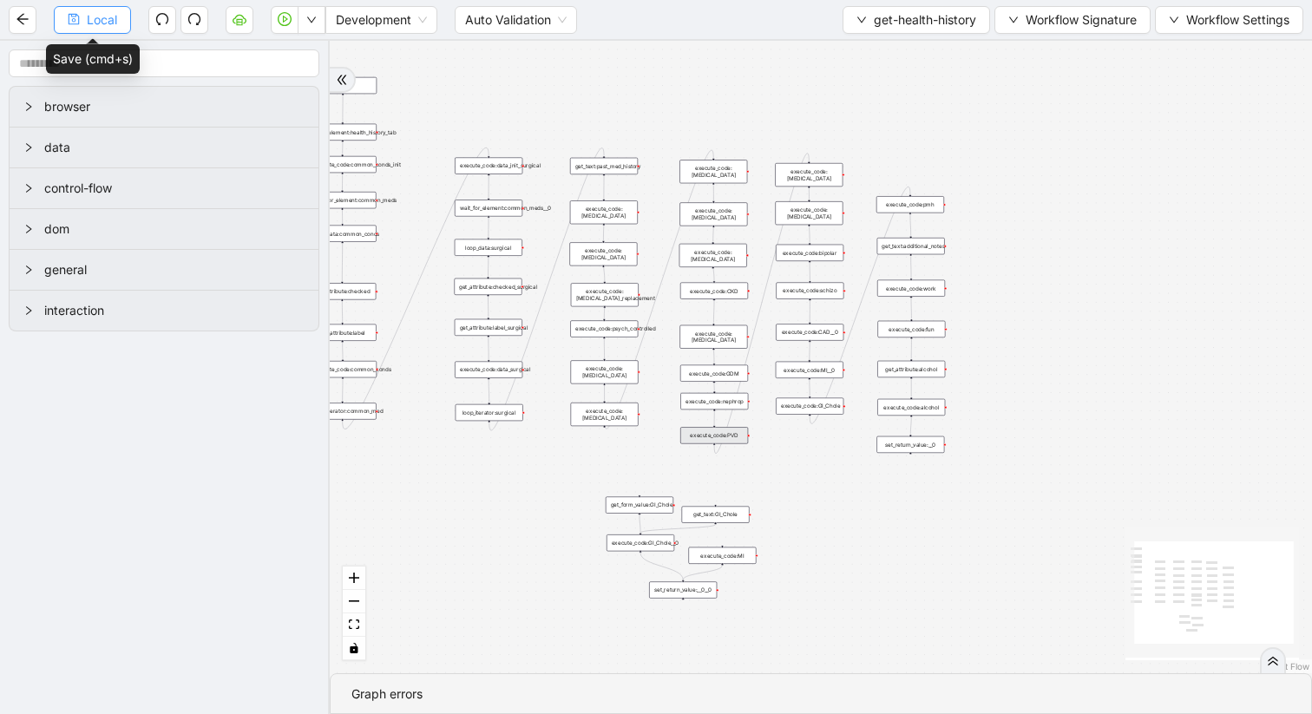
click at [87, 24] on span "Local" at bounding box center [102, 19] width 30 height 19
click at [864, 18] on button "get-health-history" at bounding box center [917, 20] width 148 height 28
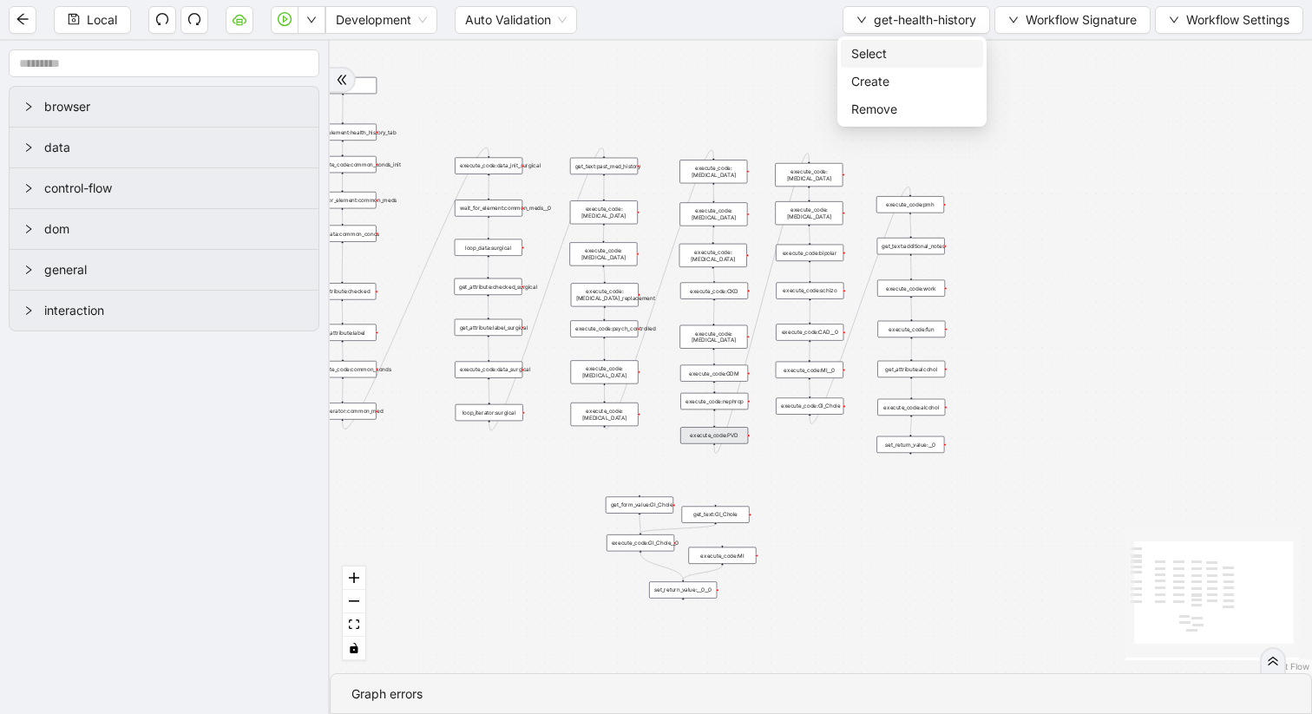
click at [890, 51] on span "Select" at bounding box center [911, 53] width 121 height 19
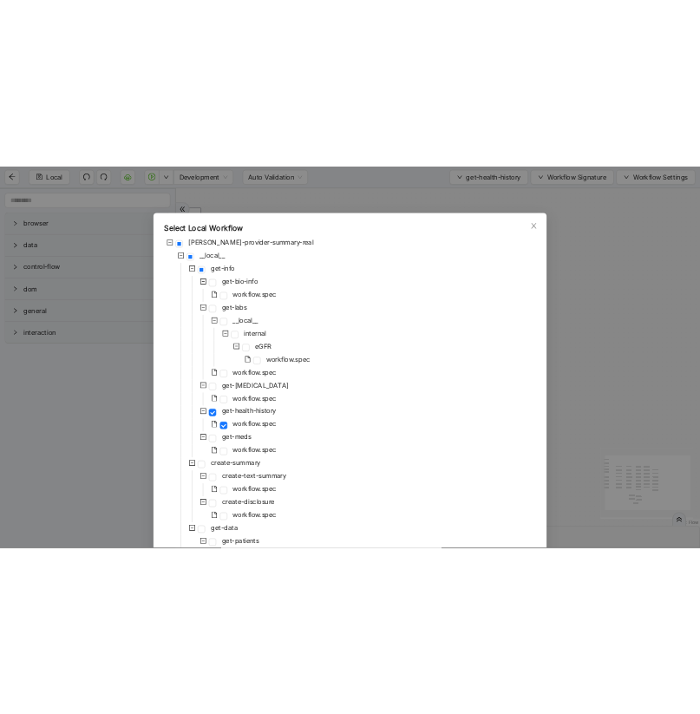
scroll to position [126, 0]
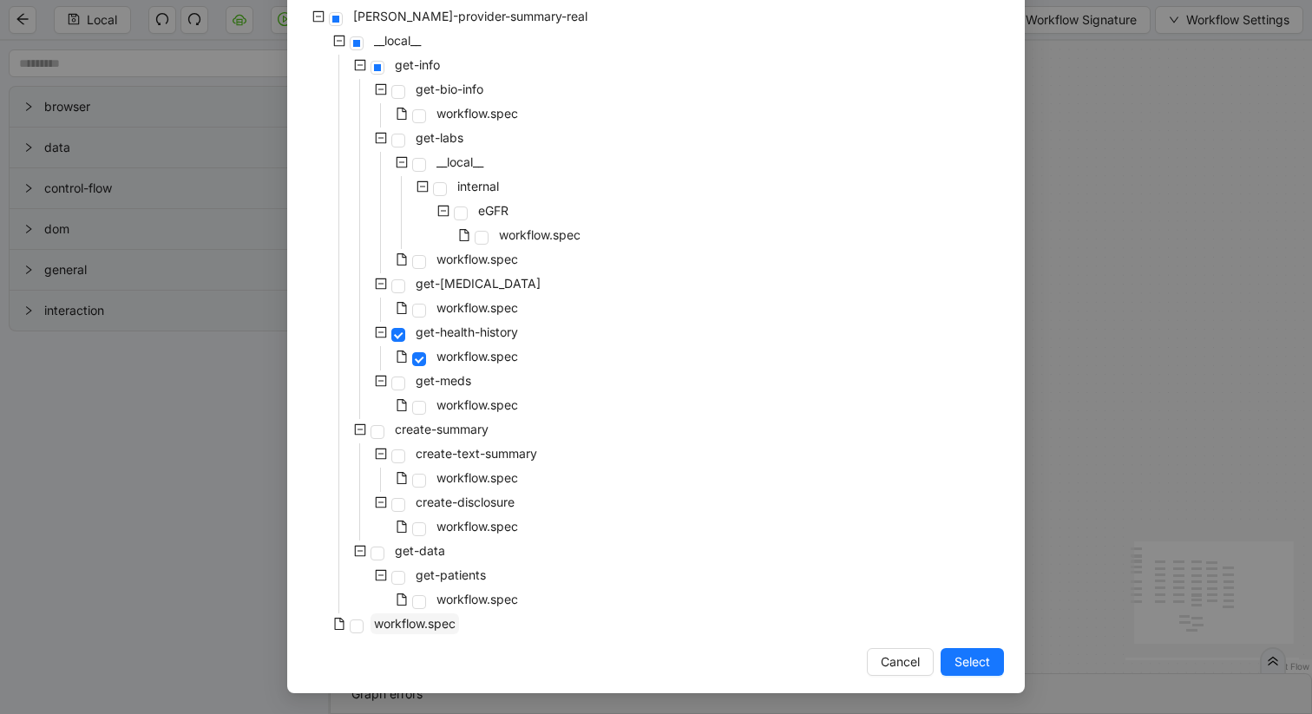
click at [420, 620] on span "workflow.spec" at bounding box center [415, 623] width 82 height 15
click at [974, 673] on button "Select" at bounding box center [972, 662] width 63 height 28
click at [976, 659] on div "trigger get_attribute:checked get_attribute:label loop_iterator:common_med wait…" at bounding box center [821, 357] width 982 height 633
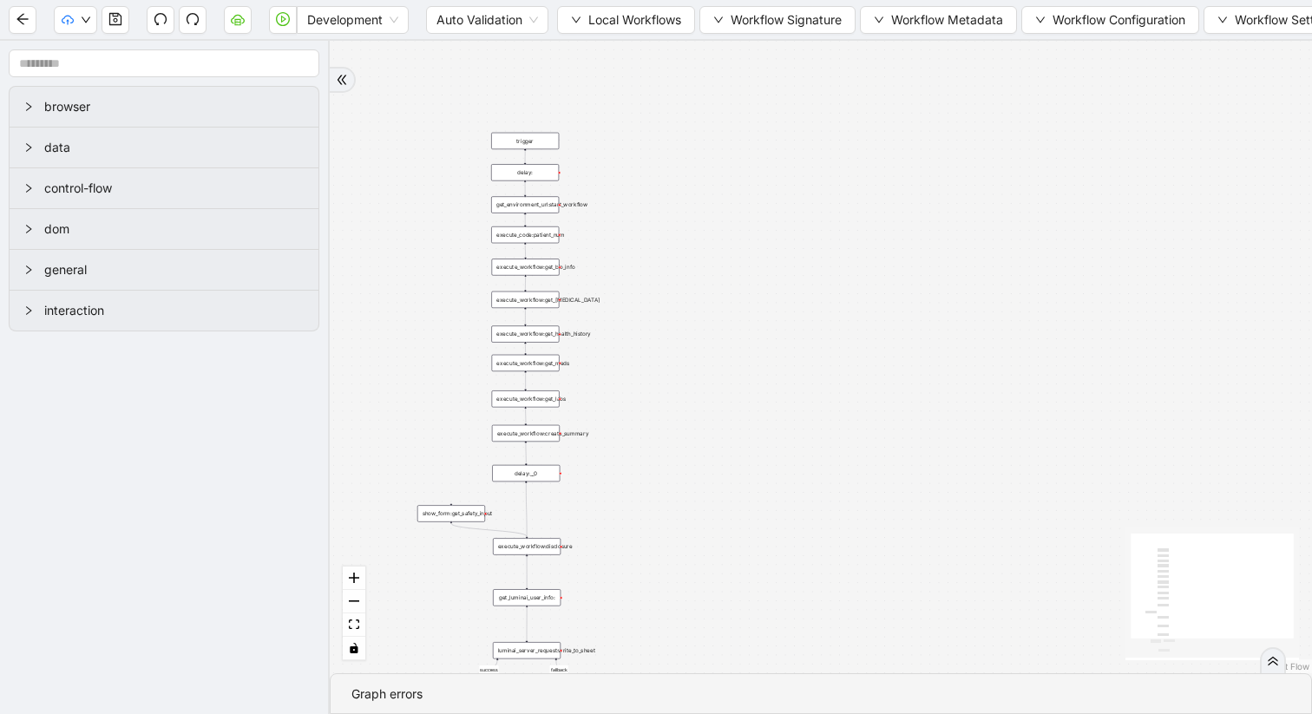
drag, startPoint x: 555, startPoint y: 252, endPoint x: 732, endPoint y: 351, distance: 203.2
click at [732, 351] on div "success fallback trigger execute_workflow:get_bio_info execute_workflow:get_lab…" at bounding box center [821, 357] width 982 height 633
click at [114, 16] on icon "save" at bounding box center [115, 19] width 14 height 14
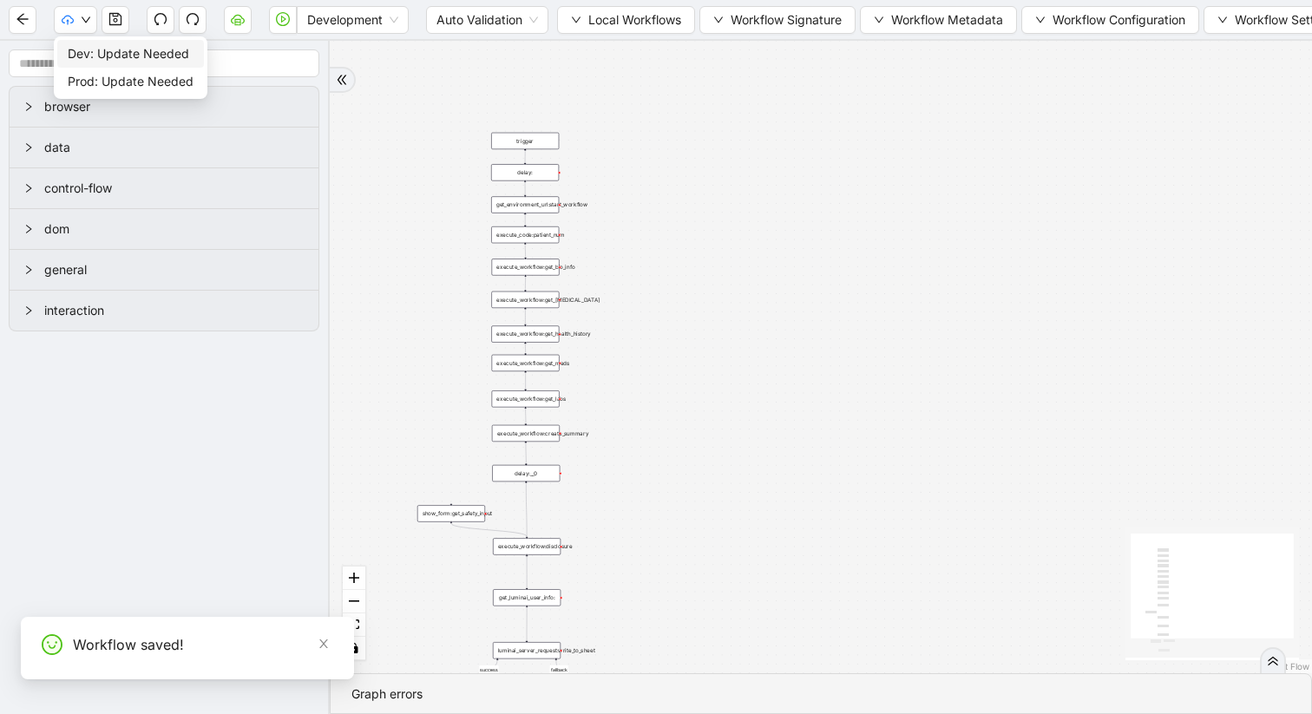
click at [107, 56] on span "Dev: Update Needed" at bounding box center [131, 53] width 126 height 19
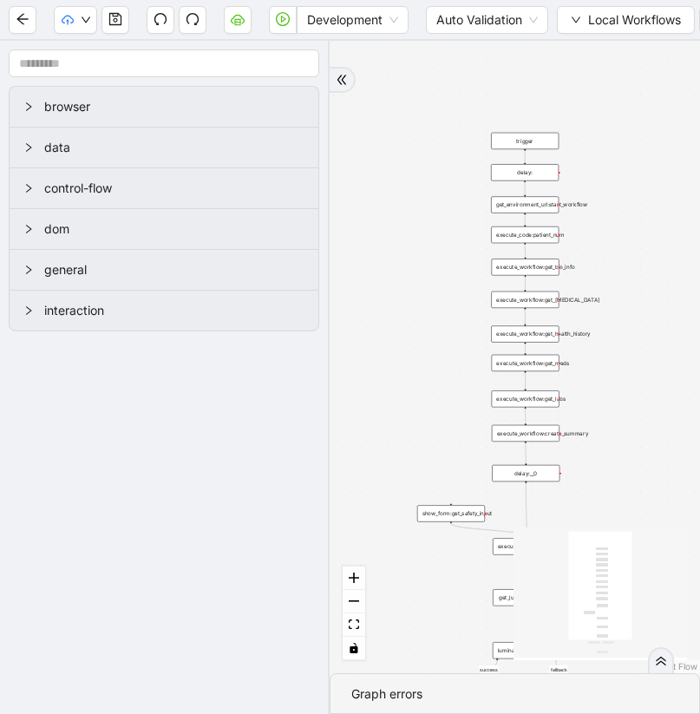
click at [525, 340] on div "execute_workflow:get_health_history" at bounding box center [525, 333] width 68 height 16
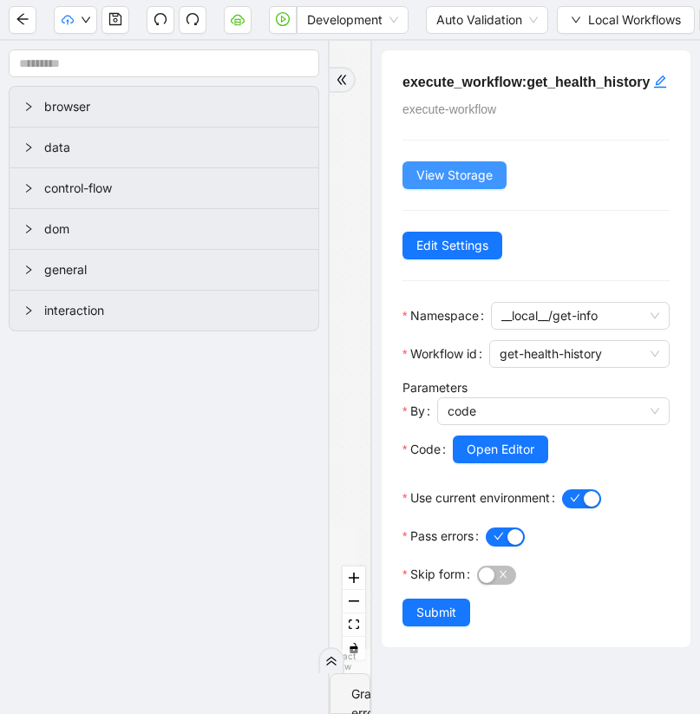
click at [451, 185] on span "View Storage" at bounding box center [455, 175] width 76 height 19
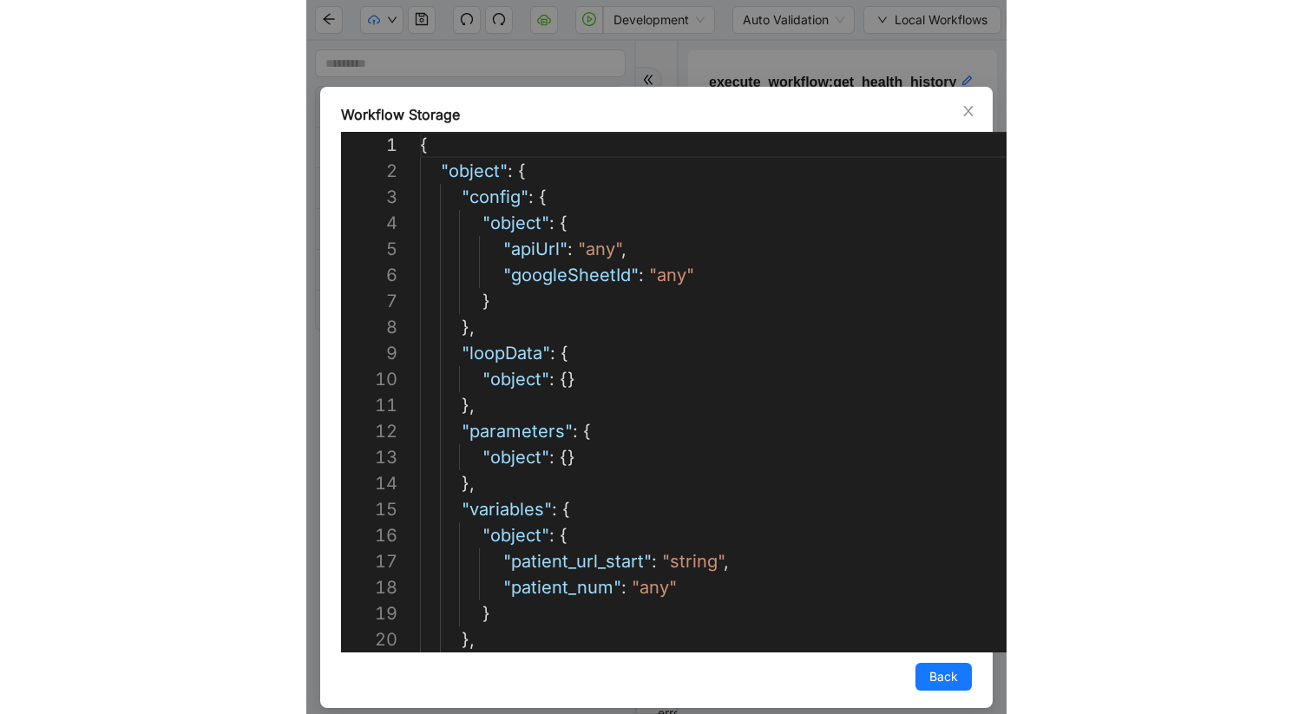
scroll to position [260, 0]
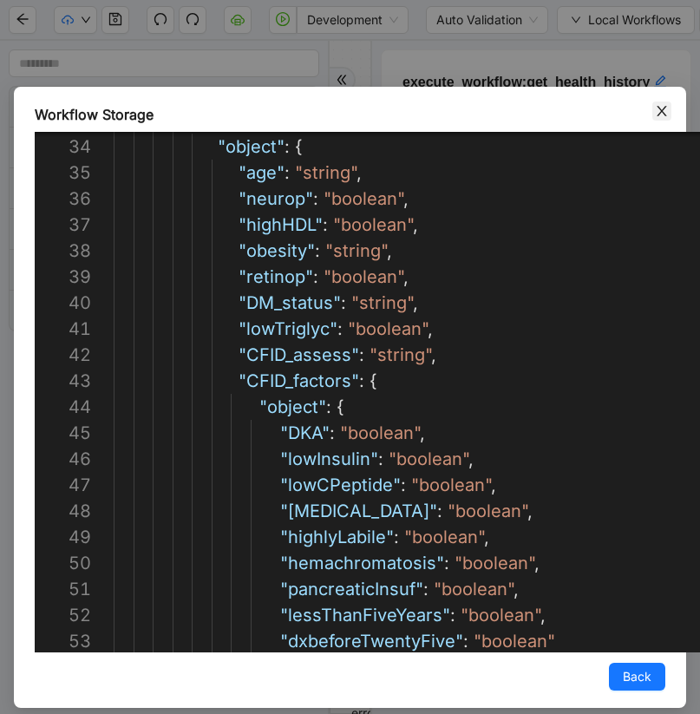
click at [664, 113] on icon "close" at bounding box center [662, 111] width 10 height 10
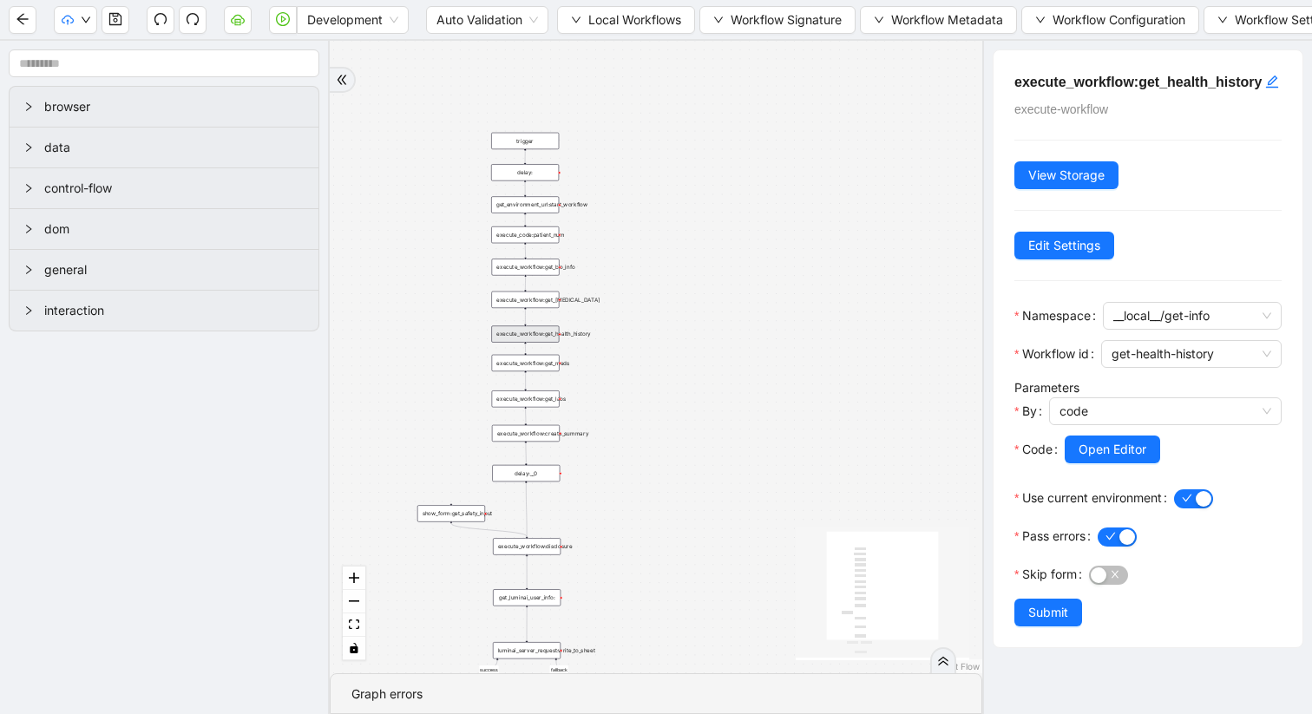
click at [546, 338] on div "execute_workflow:get_health_history" at bounding box center [525, 333] width 68 height 16
click at [602, 16] on span "Local Workflows" at bounding box center [634, 19] width 93 height 19
click at [606, 57] on span "Select" at bounding box center [627, 53] width 113 height 19
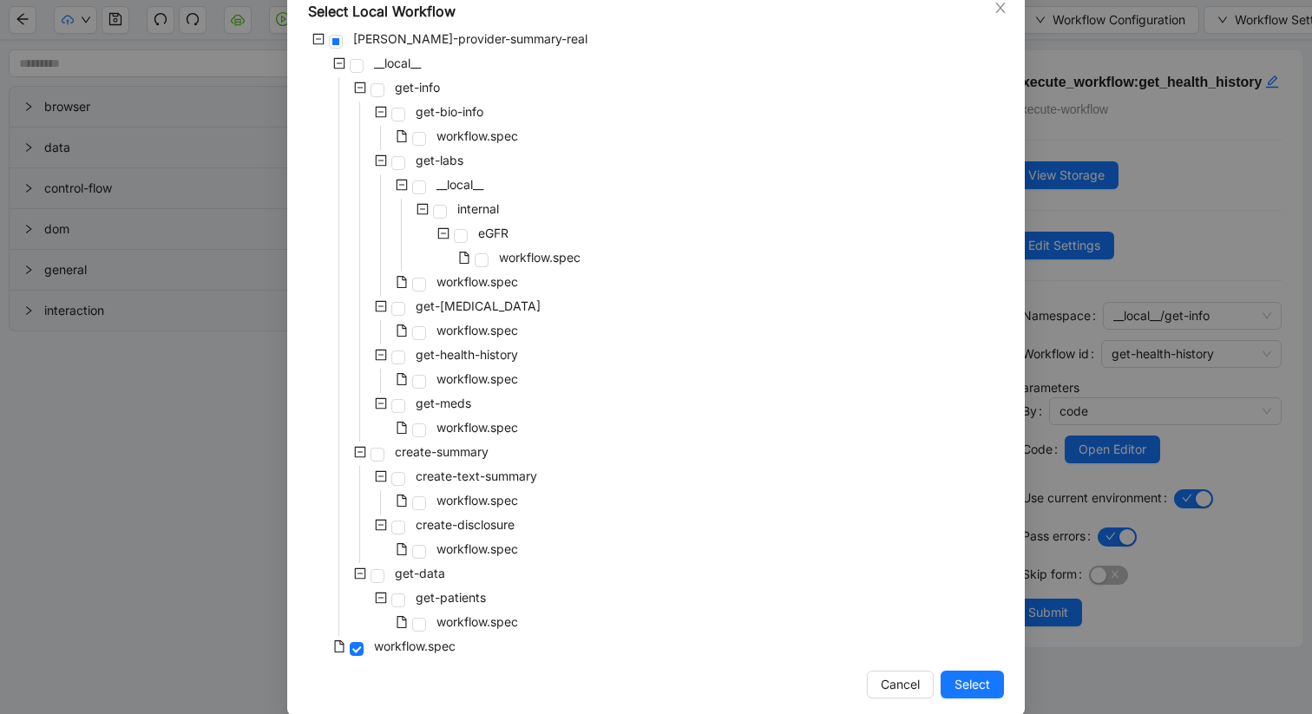
scroll to position [126, 0]
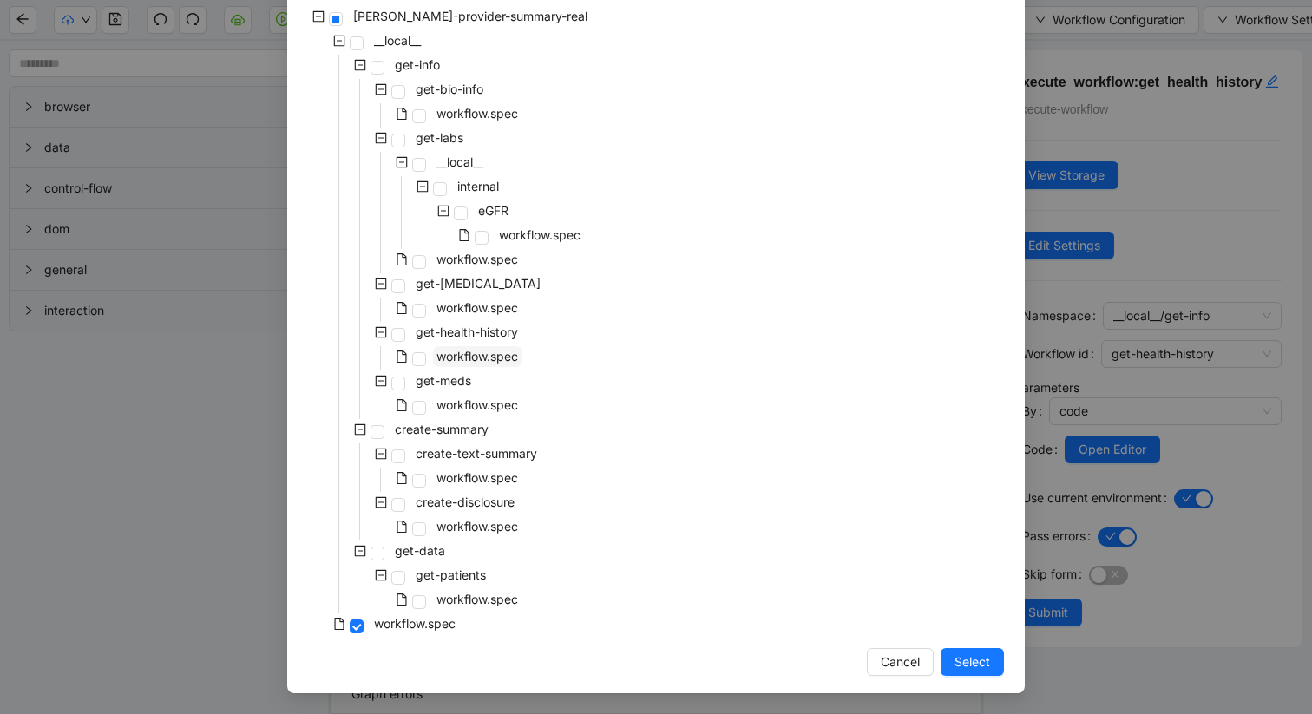
click at [456, 359] on span "workflow.spec" at bounding box center [478, 356] width 82 height 15
click at [965, 657] on span "Select" at bounding box center [973, 662] width 36 height 19
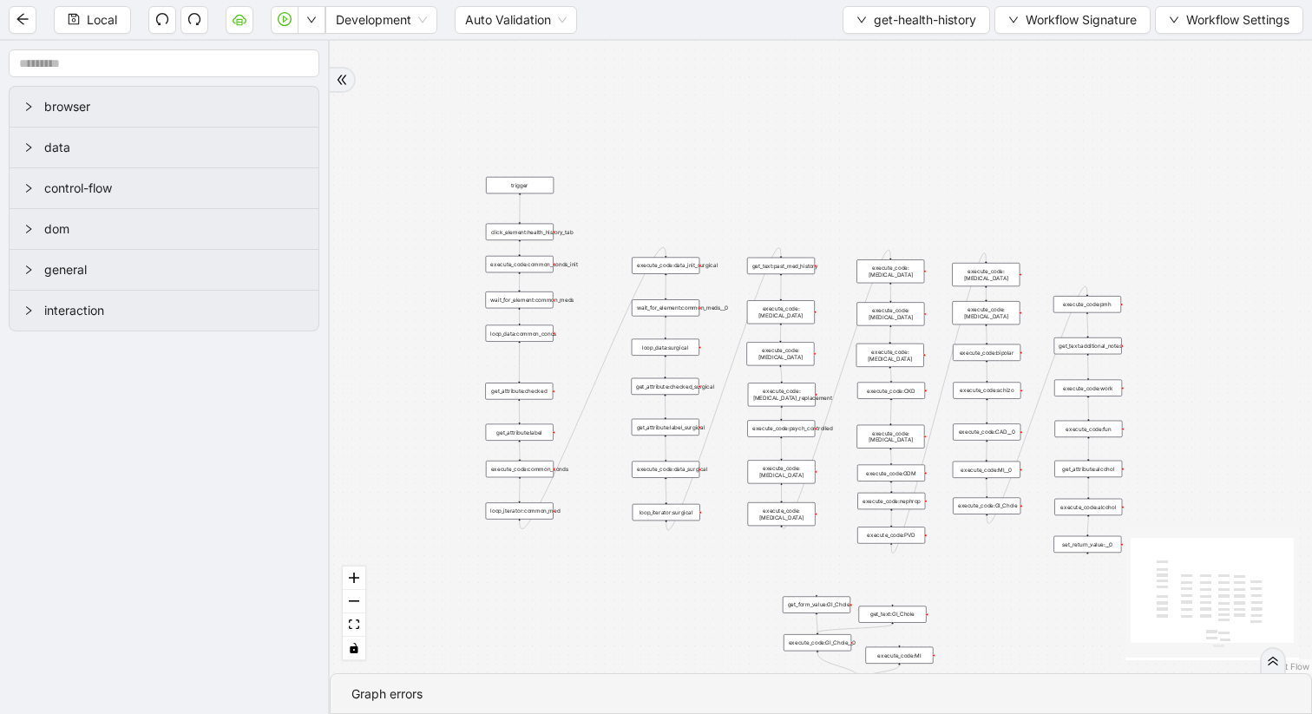
click at [889, 503] on div "execute_code:nephrop" at bounding box center [891, 501] width 68 height 16
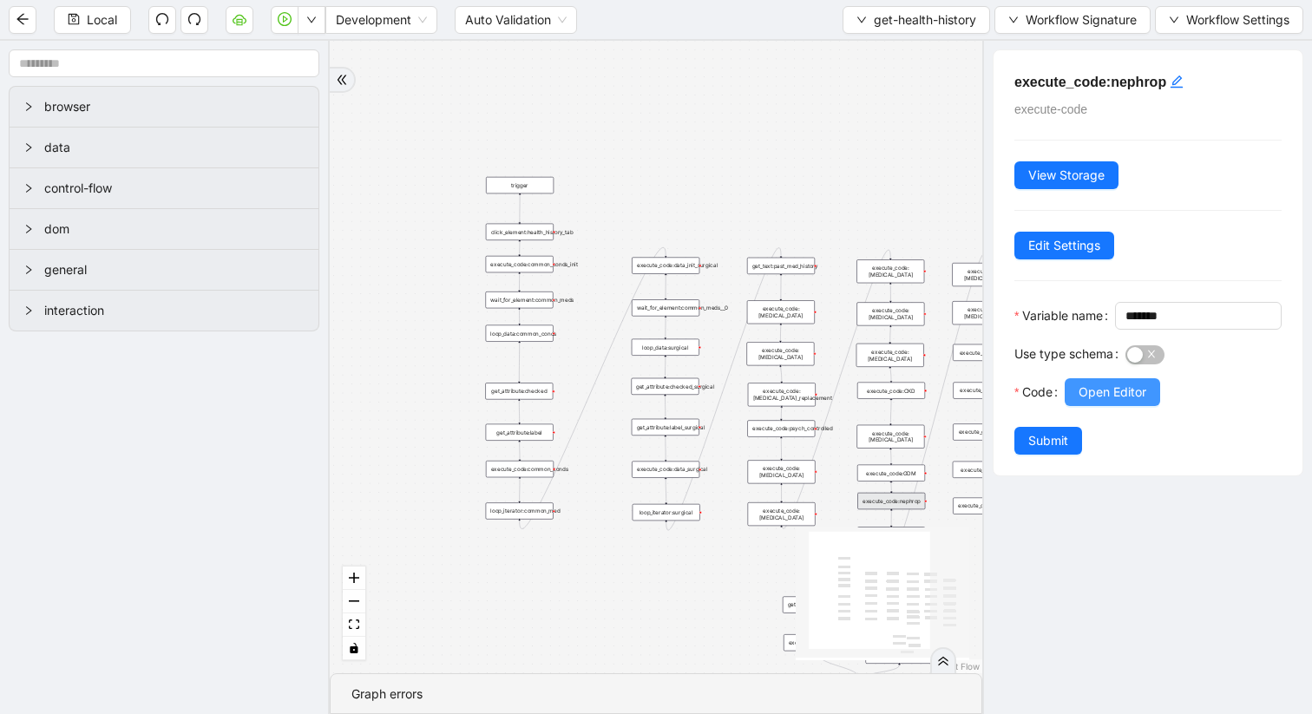
click at [1128, 402] on span "Open Editor" at bounding box center [1113, 392] width 68 height 19
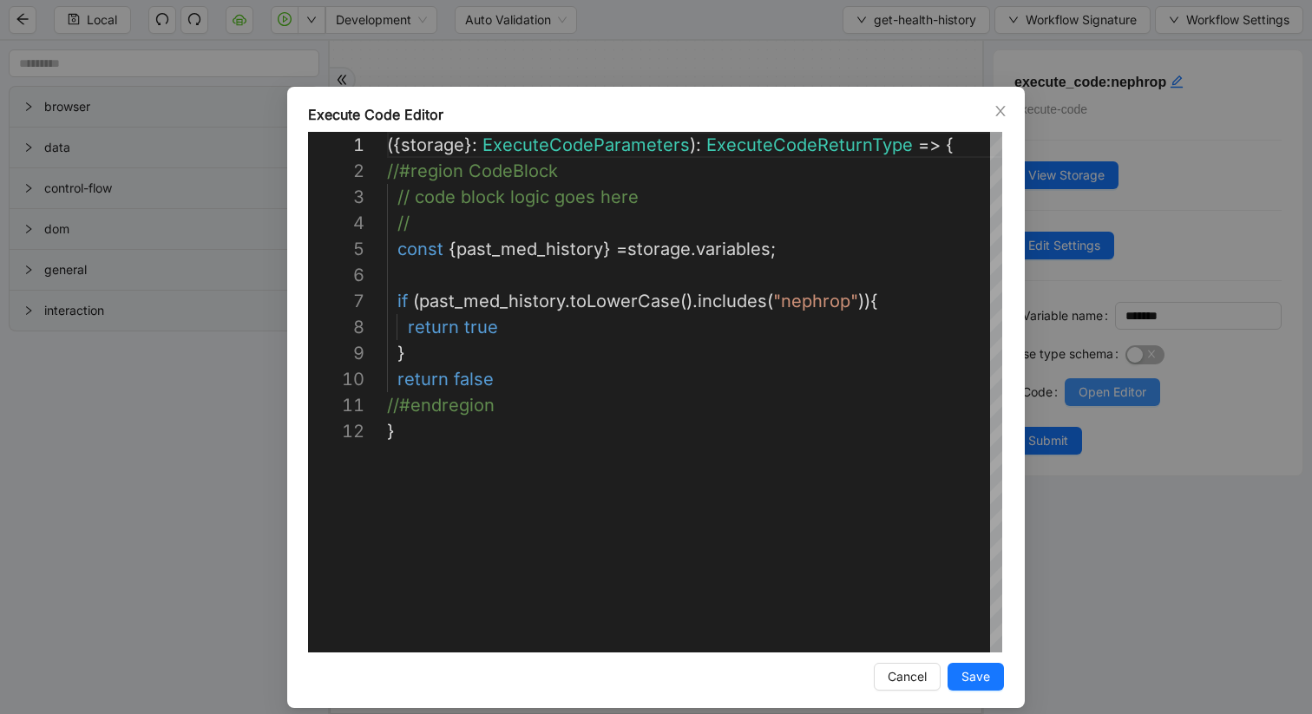
scroll to position [260, 0]
click at [1003, 115] on icon "close" at bounding box center [1000, 111] width 10 height 10
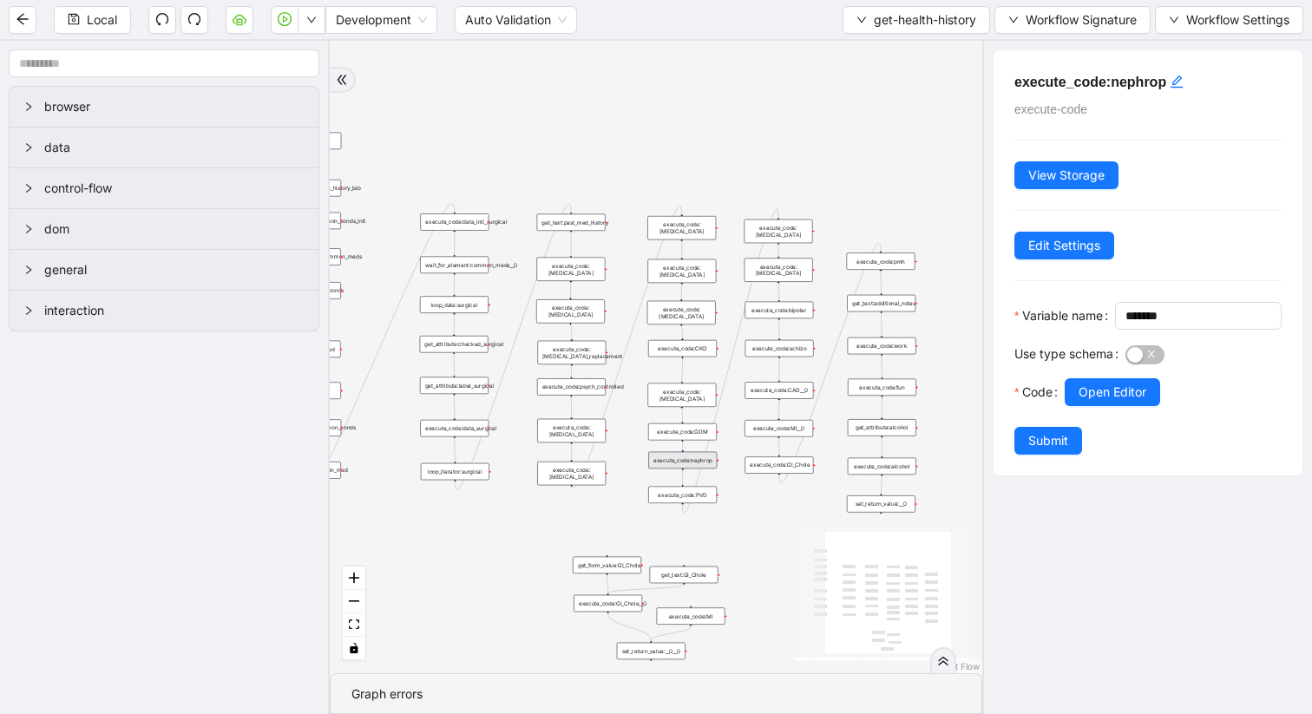
drag, startPoint x: 750, startPoint y: 587, endPoint x: 538, endPoint y: 548, distance: 215.3
click at [538, 547] on div "trigger get_attribute:checked get_attribute:label loop_iterator:common_med wait…" at bounding box center [656, 357] width 653 height 633
click at [777, 351] on div "execute_code:schizo" at bounding box center [779, 348] width 69 height 16
click at [1102, 402] on span "Open Editor" at bounding box center [1113, 392] width 68 height 19
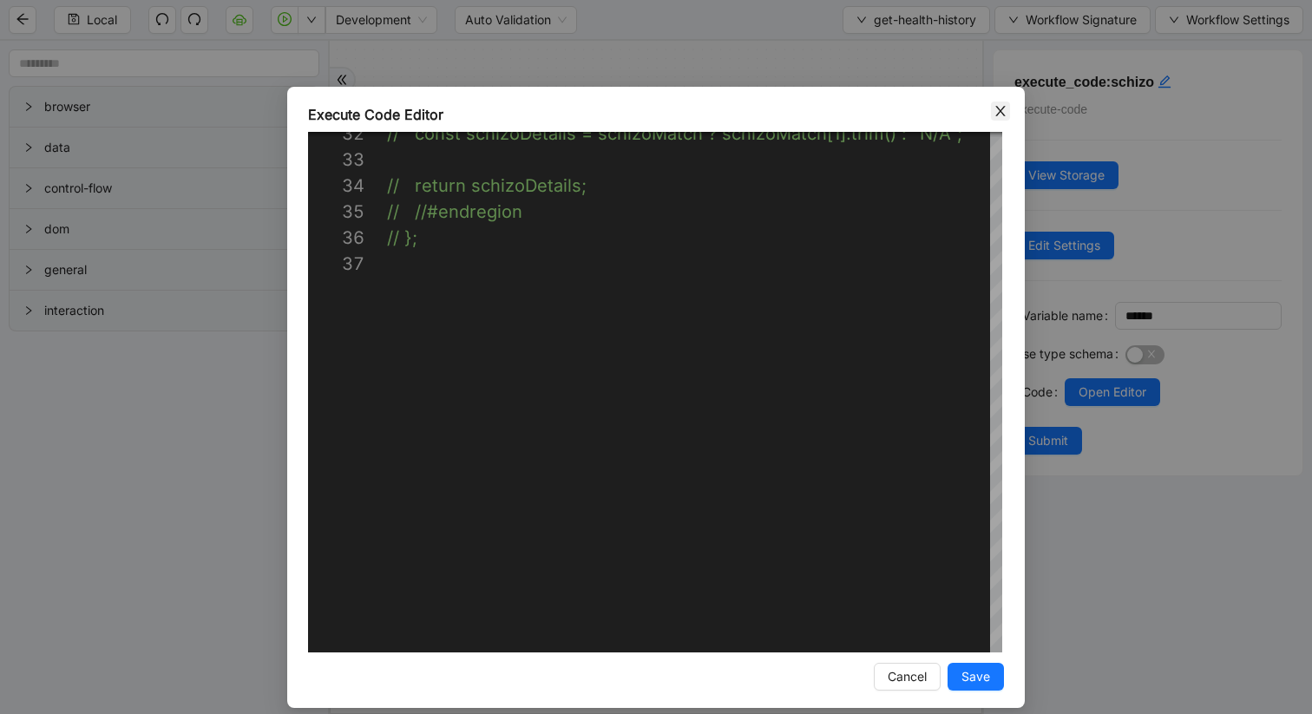
click at [998, 114] on icon "close" at bounding box center [1000, 111] width 10 height 10
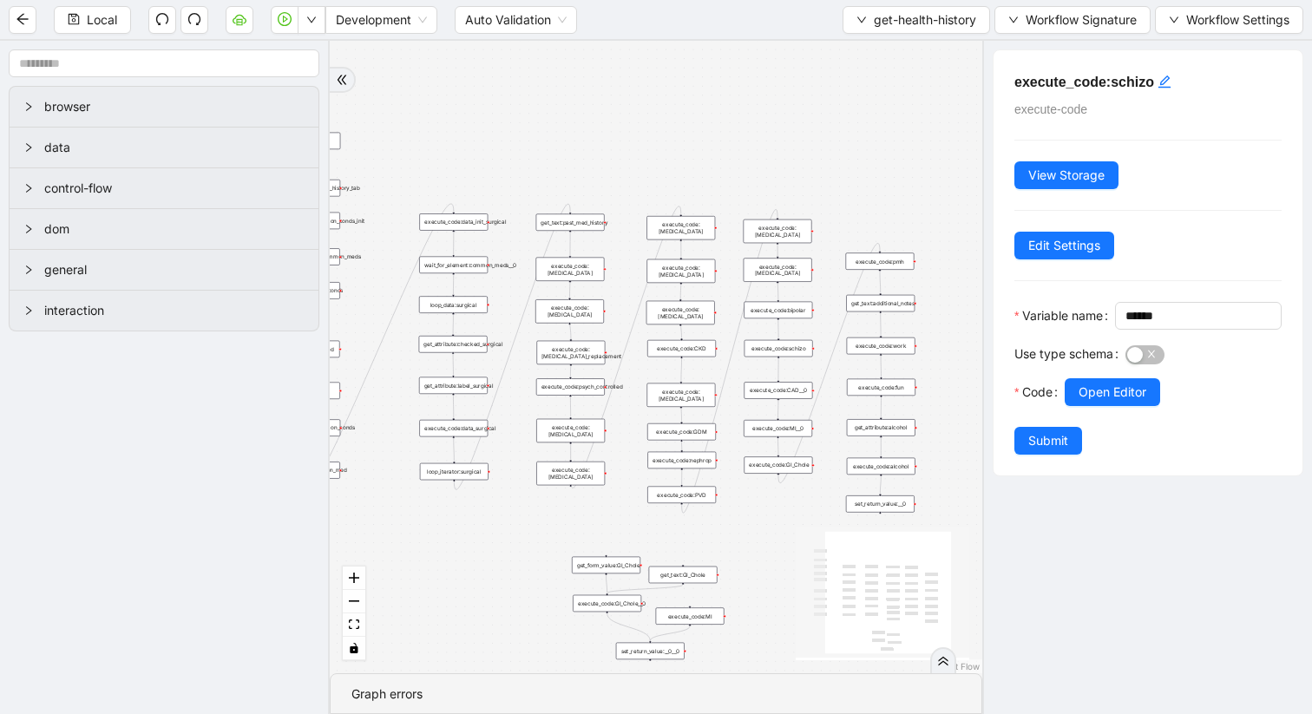
click at [800, 396] on div "execute_code:CAD__0" at bounding box center [778, 390] width 69 height 16
click at [1100, 402] on span "Open Editor" at bounding box center [1113, 392] width 68 height 19
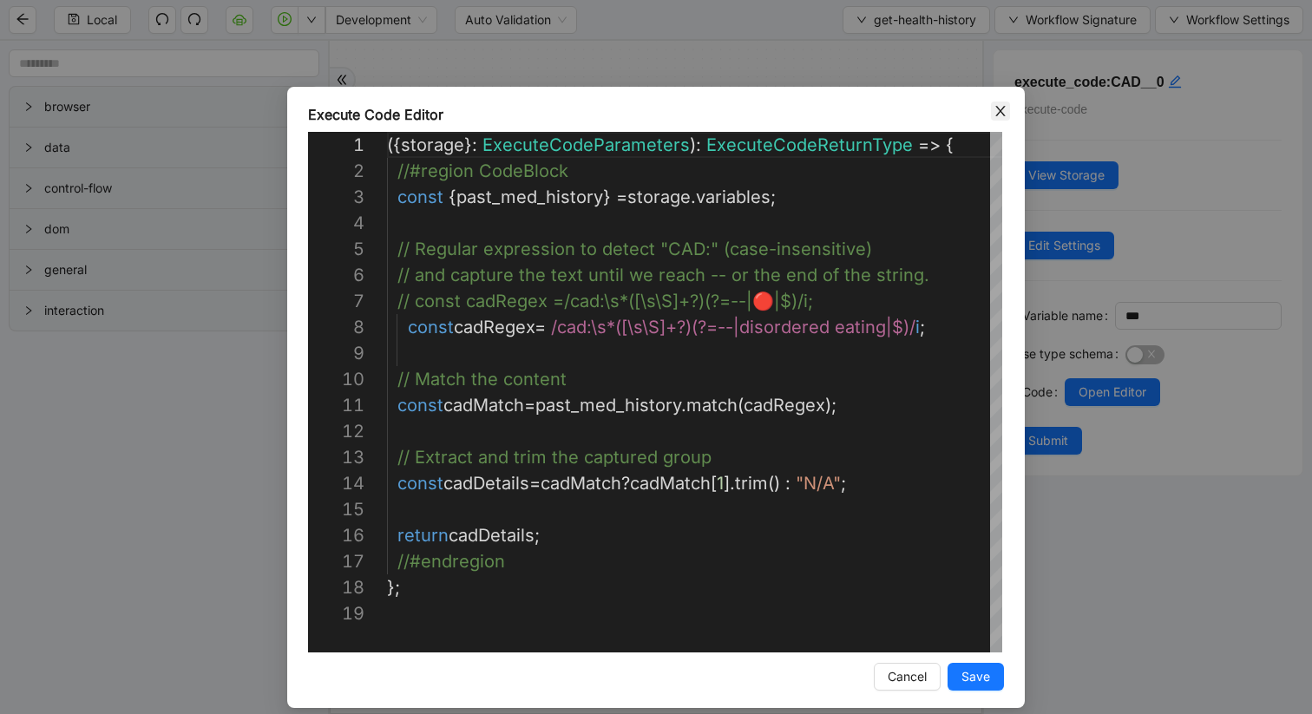
click at [999, 115] on icon "close" at bounding box center [1001, 111] width 14 height 14
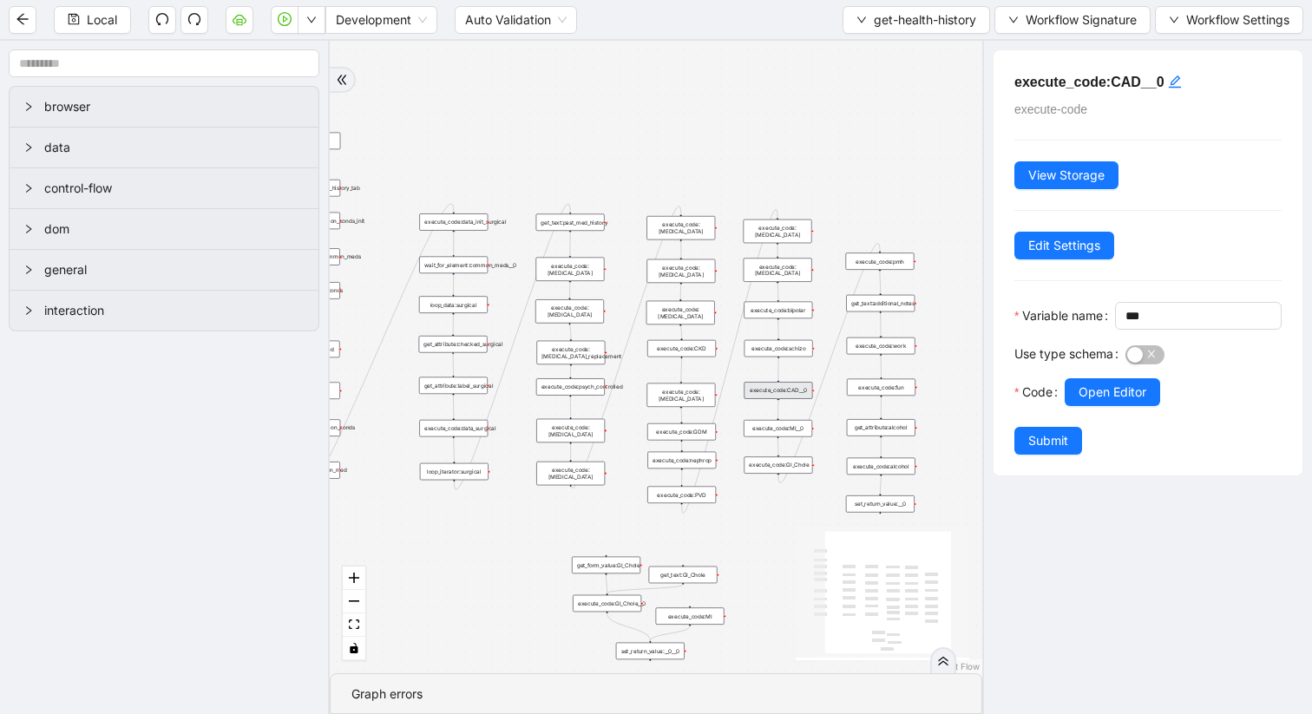
click at [804, 435] on div "execute_code:MI__0" at bounding box center [778, 428] width 69 height 16
click at [1095, 402] on span "Open Editor" at bounding box center [1113, 392] width 68 height 19
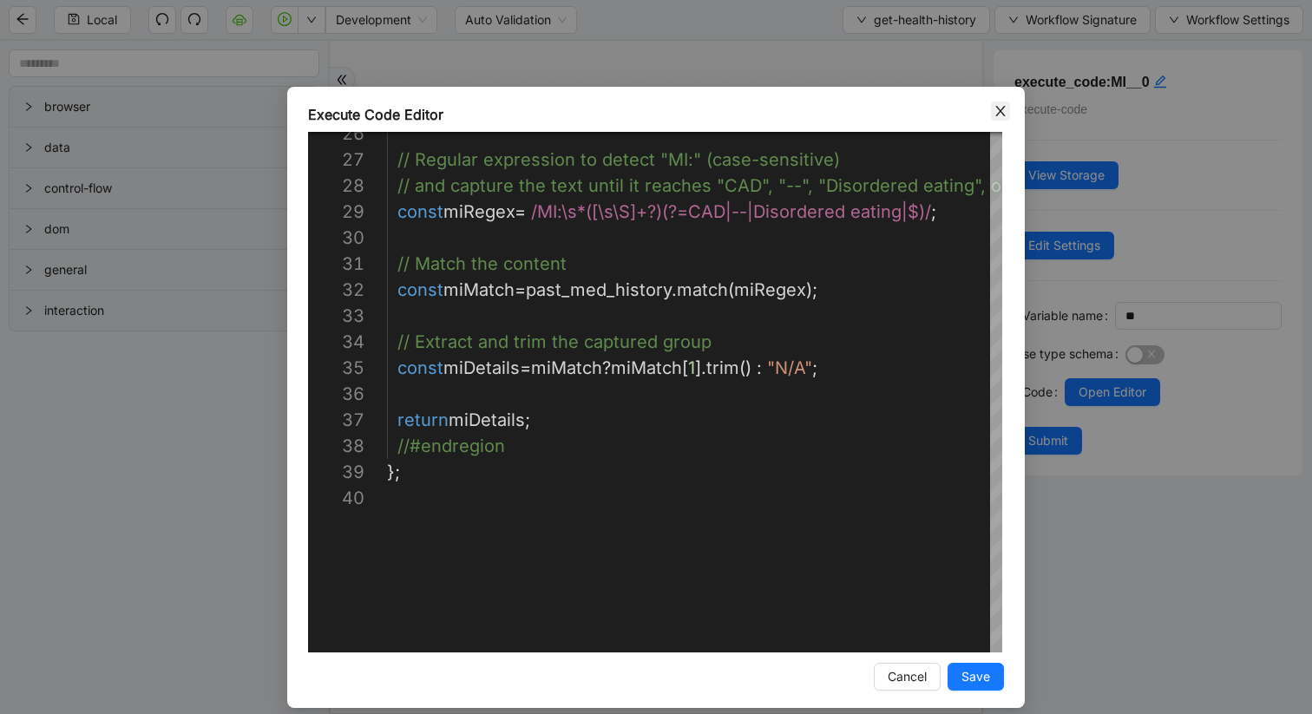
click at [996, 108] on icon "close" at bounding box center [1001, 111] width 14 height 14
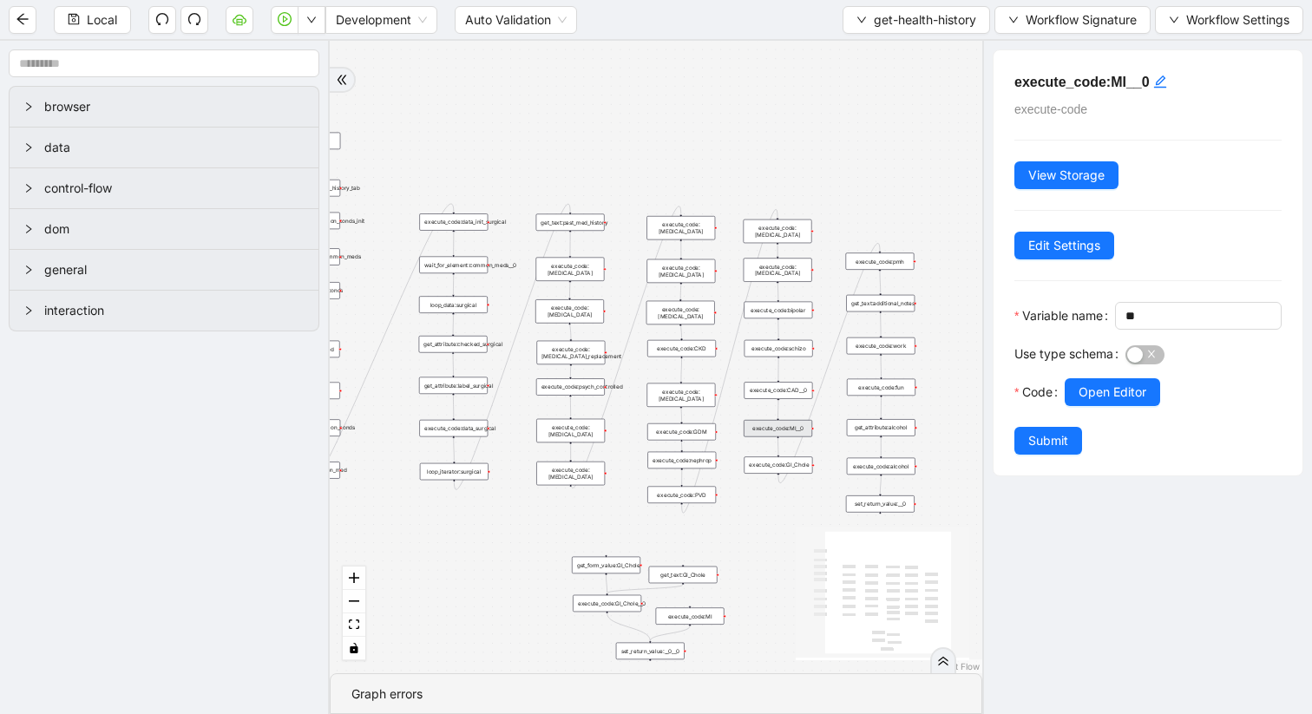
click at [591, 228] on div "get_text:past_med_history" at bounding box center [570, 222] width 69 height 16
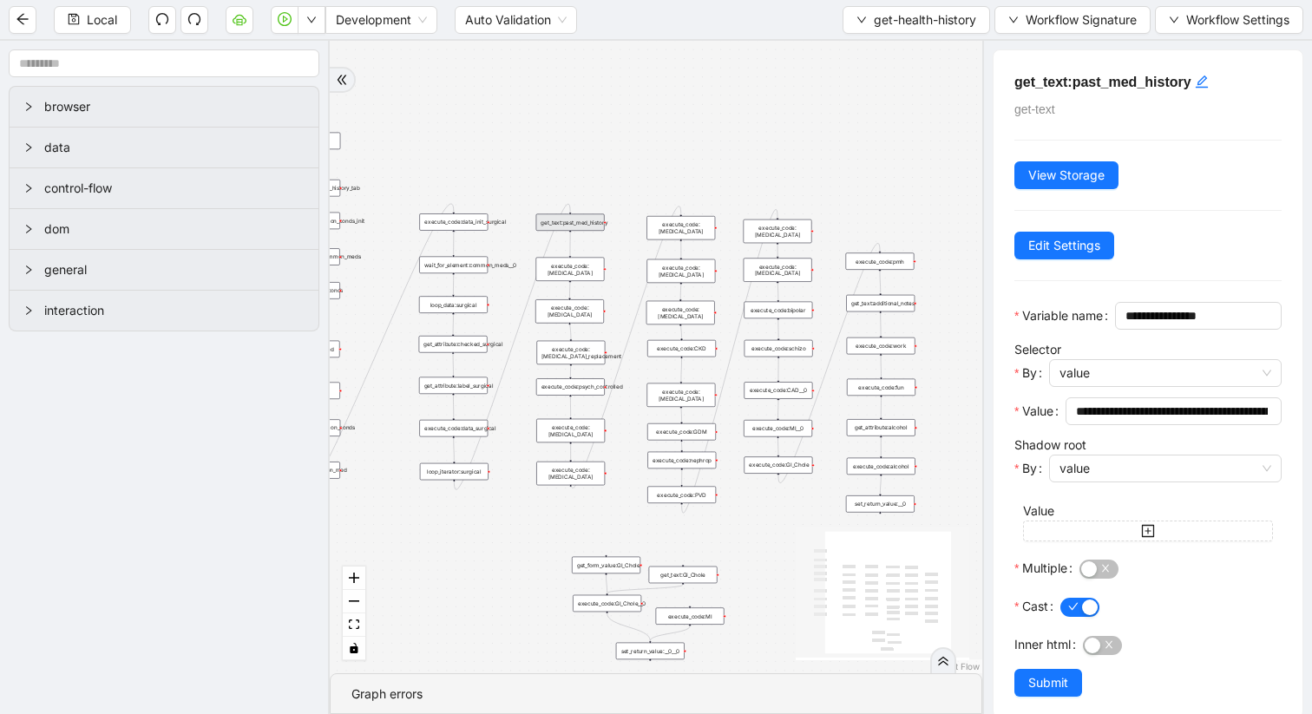
click at [893, 268] on div "execute_code:pmh" at bounding box center [880, 261] width 69 height 16
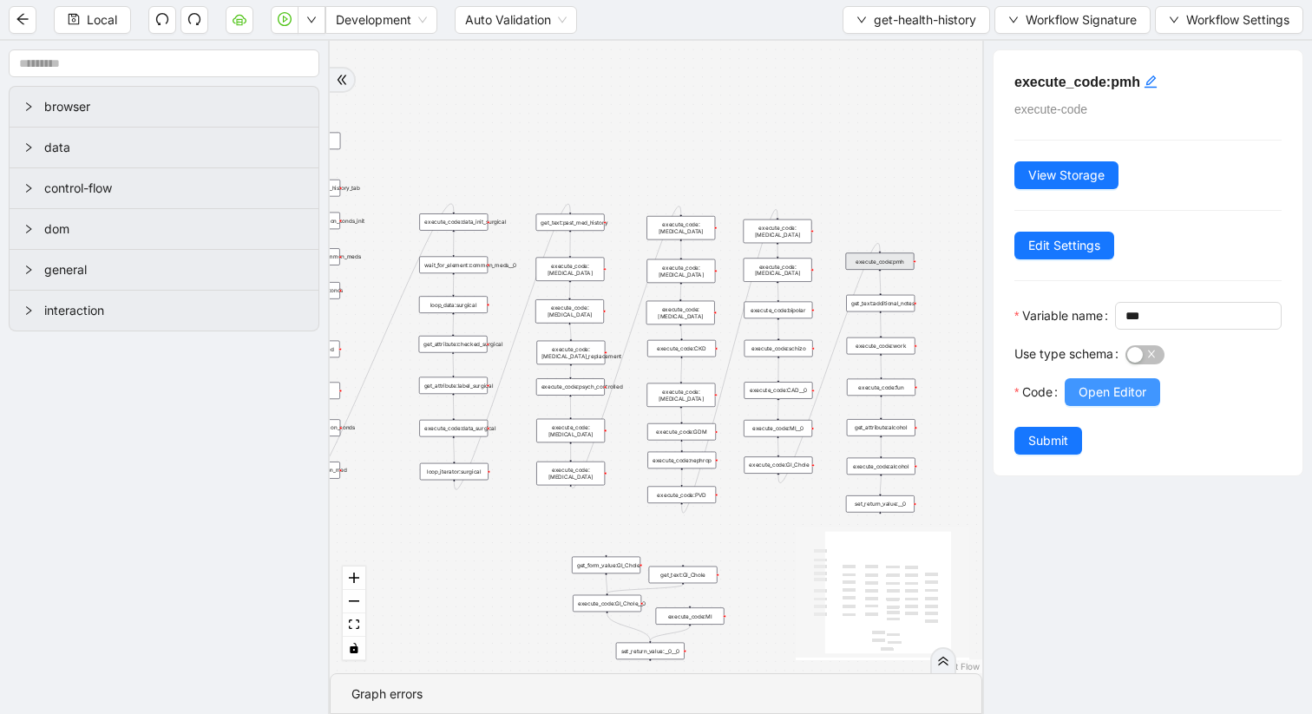
click at [1114, 402] on span "Open Editor" at bounding box center [1113, 392] width 68 height 19
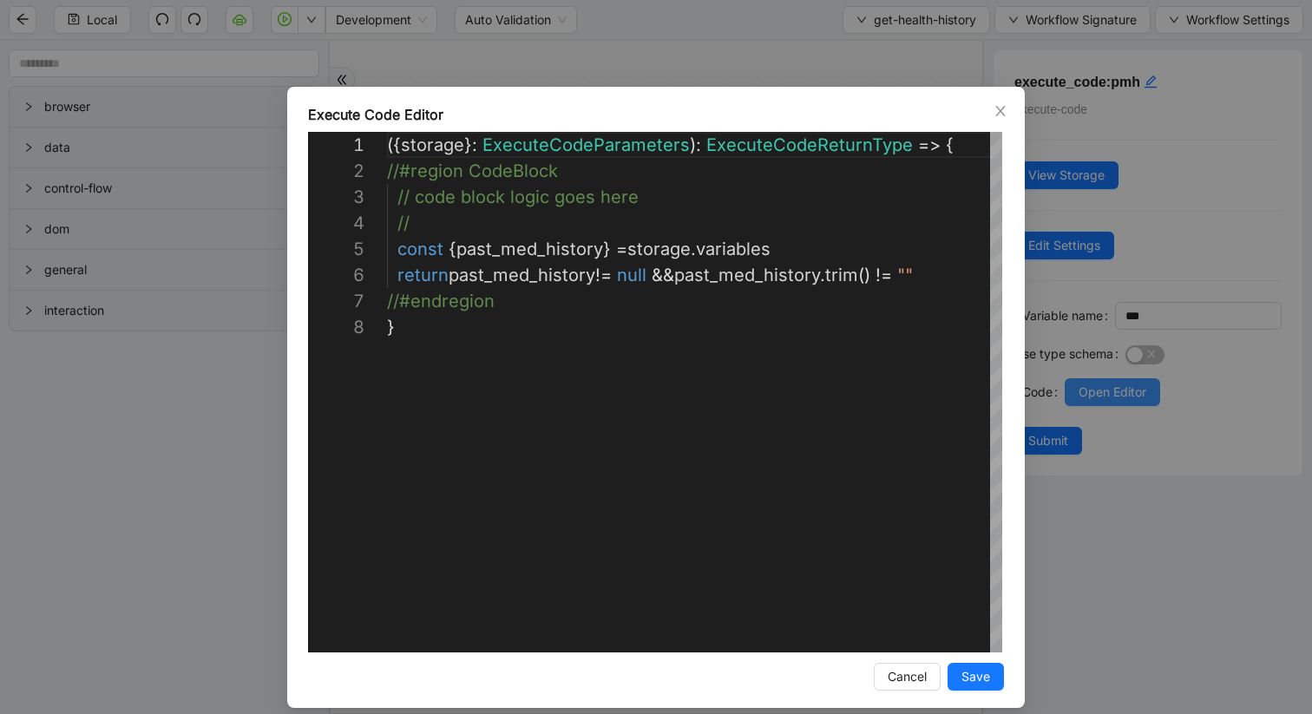
scroll to position [182, 0]
click at [992, 111] on span "Close" at bounding box center [1000, 111] width 19 height 19
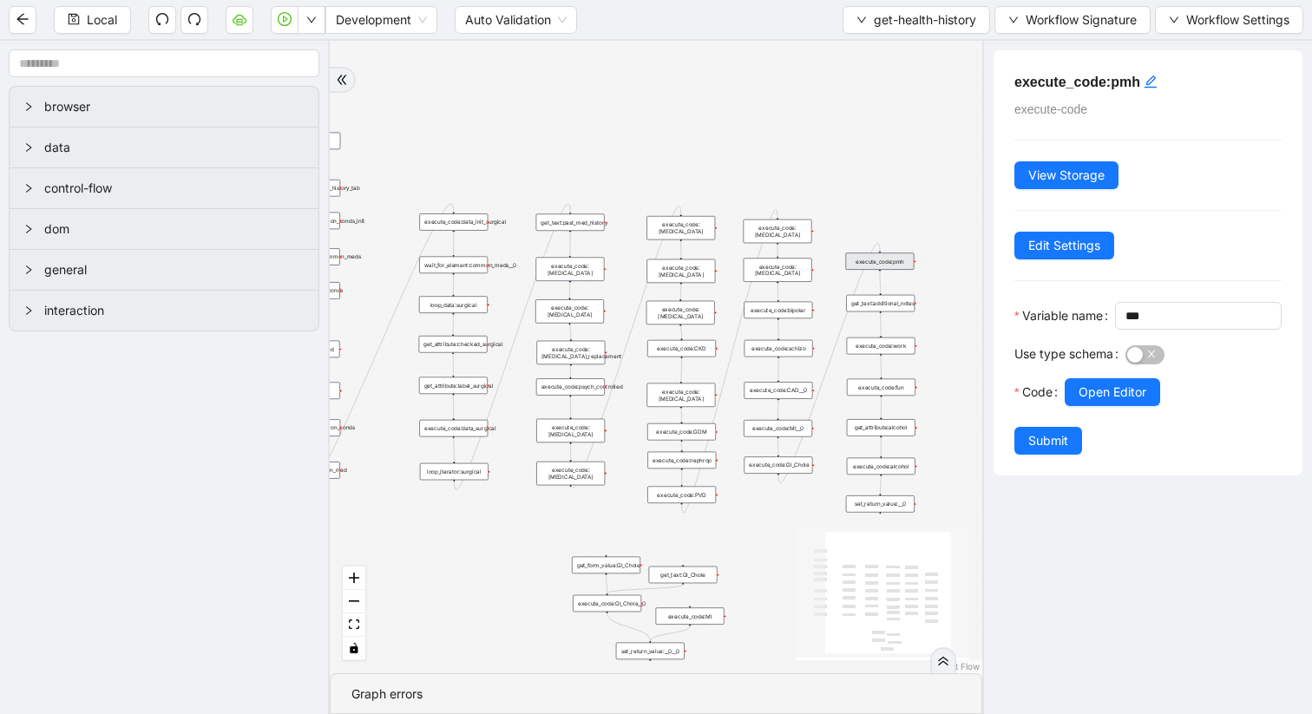
click at [783, 267] on div "execute_code:[MEDICAL_DATA]" at bounding box center [778, 269] width 69 height 23
click at [802, 269] on div "execute_code:[MEDICAL_DATA]" at bounding box center [778, 270] width 69 height 23
click at [1112, 402] on span "Open Editor" at bounding box center [1113, 392] width 68 height 19
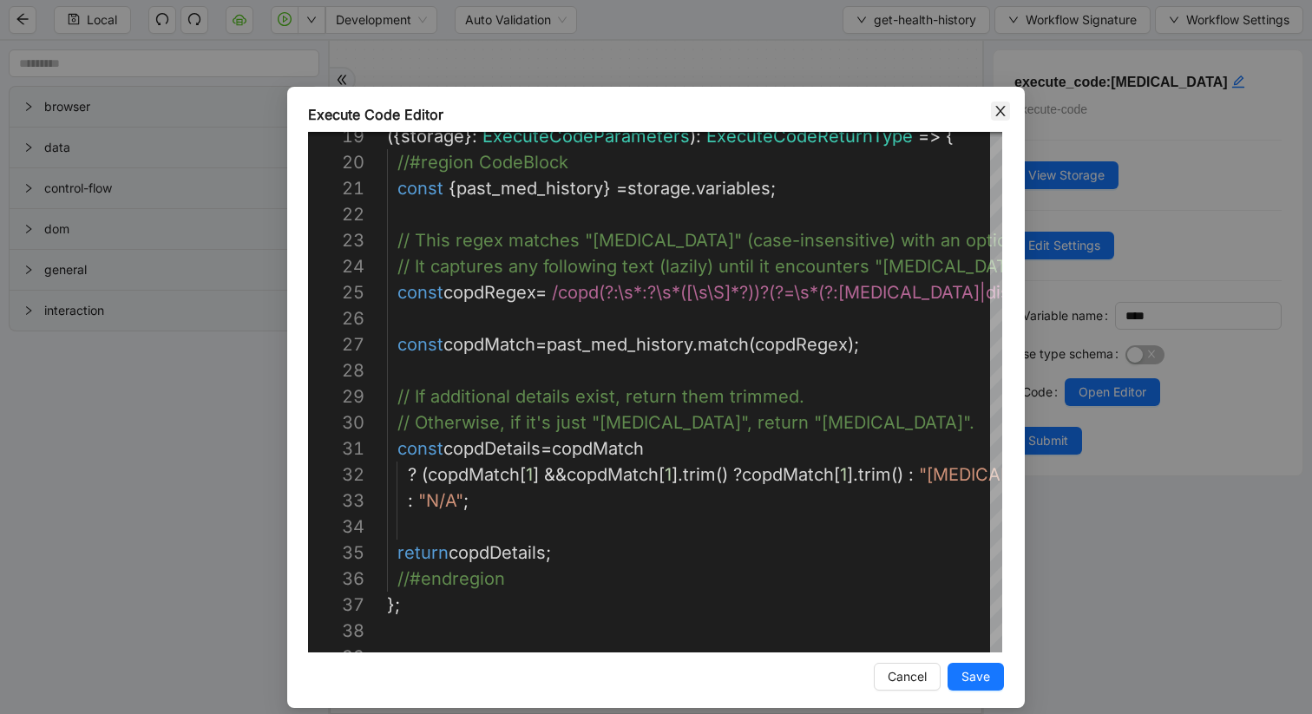
click at [1000, 109] on icon "close" at bounding box center [1000, 111] width 10 height 10
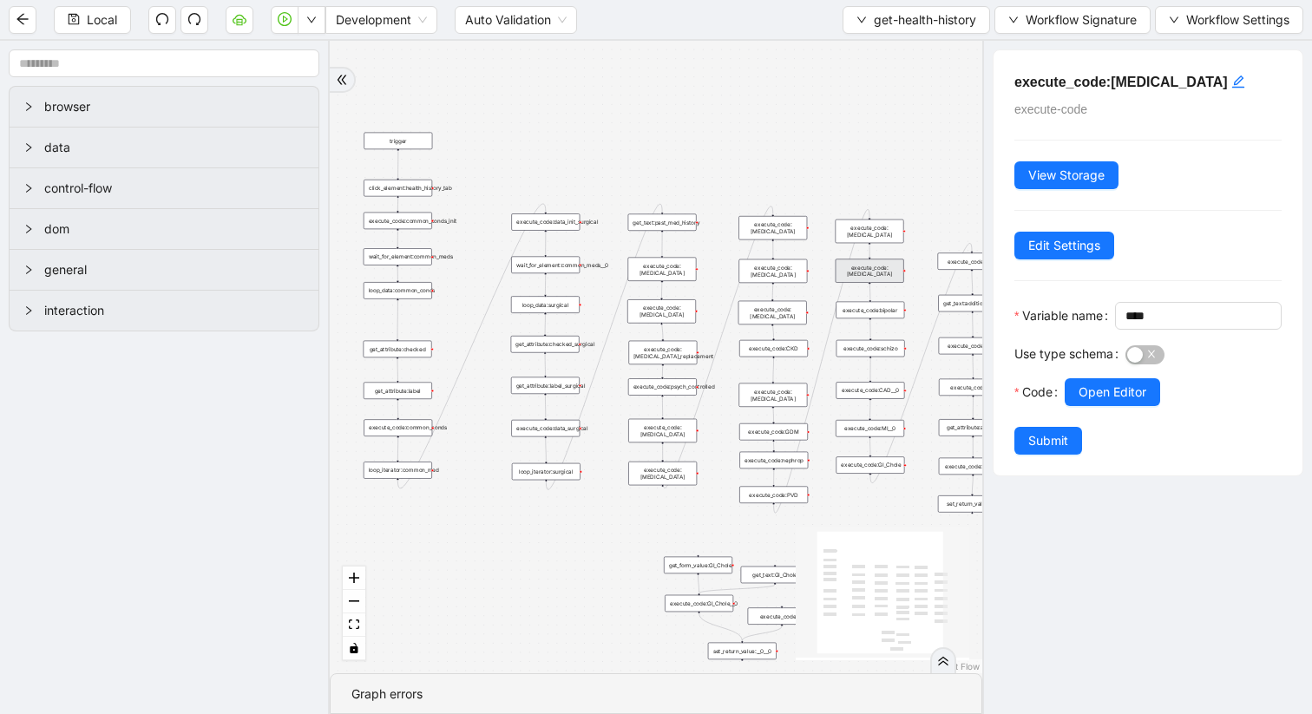
drag, startPoint x: 619, startPoint y: 90, endPoint x: 710, endPoint y: 89, distance: 91.1
click at [710, 89] on div "trigger get_attribute:checked get_attribute:label loop_iterator:common_med wait…" at bounding box center [656, 357] width 653 height 633
click at [680, 273] on div "trigger get_attribute:checked get_attribute:label loop_iterator:common_med wait…" at bounding box center [656, 357] width 653 height 633
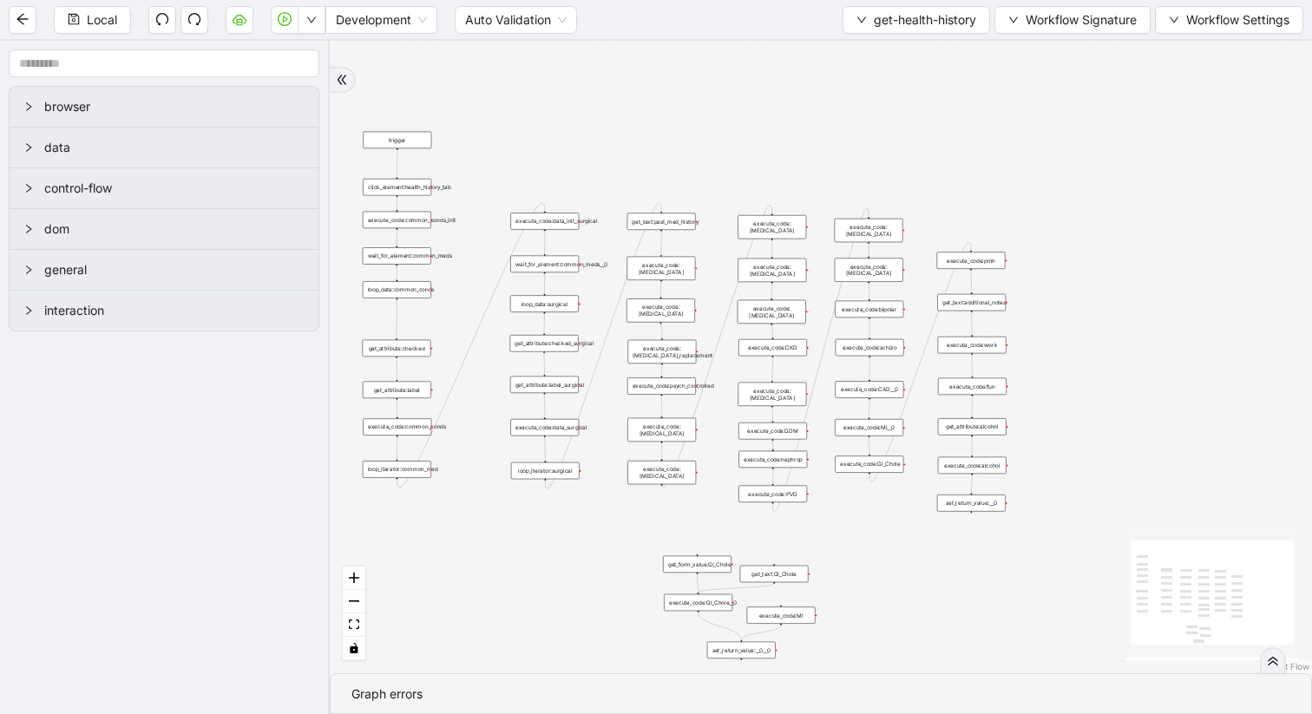
click at [680, 273] on div "trigger get_attribute:checked get_attribute:label loop_iterator:common_med wait…" at bounding box center [821, 357] width 982 height 633
click at [675, 352] on div "execute_code:[MEDICAL_DATA]_replacement" at bounding box center [661, 351] width 69 height 23
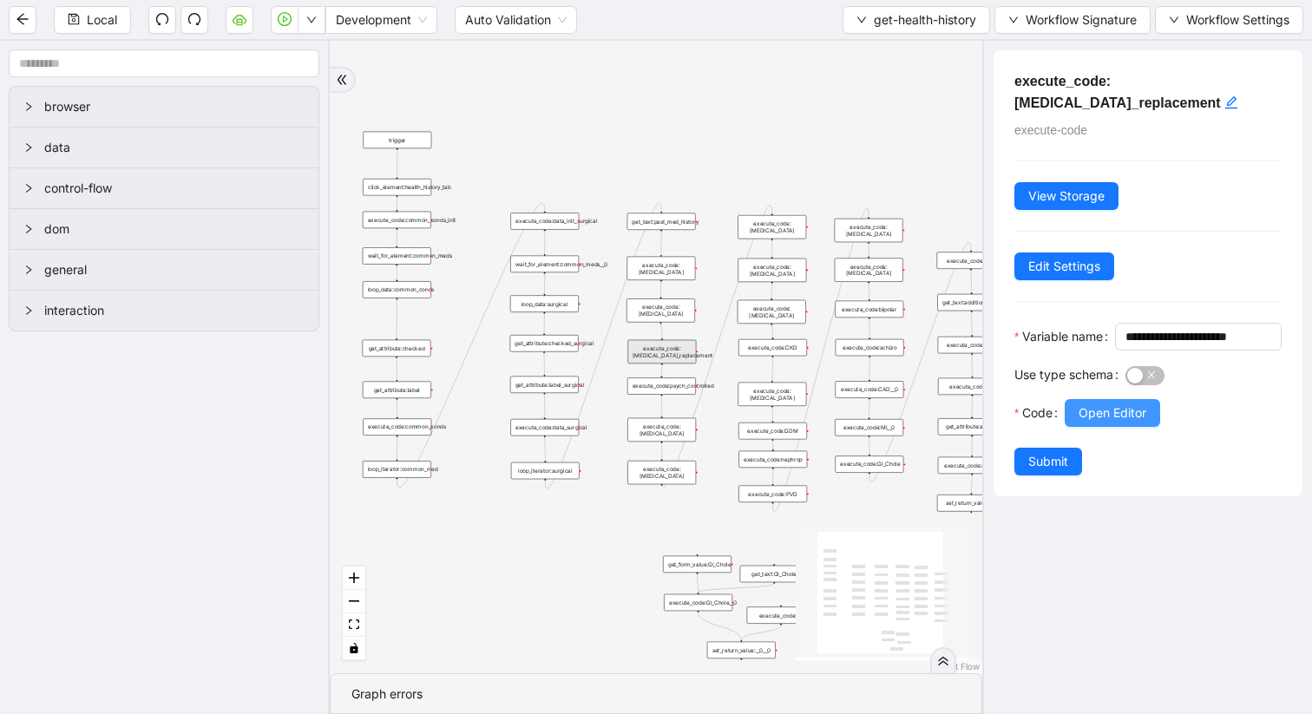
click at [1122, 423] on span "Open Editor" at bounding box center [1113, 413] width 68 height 19
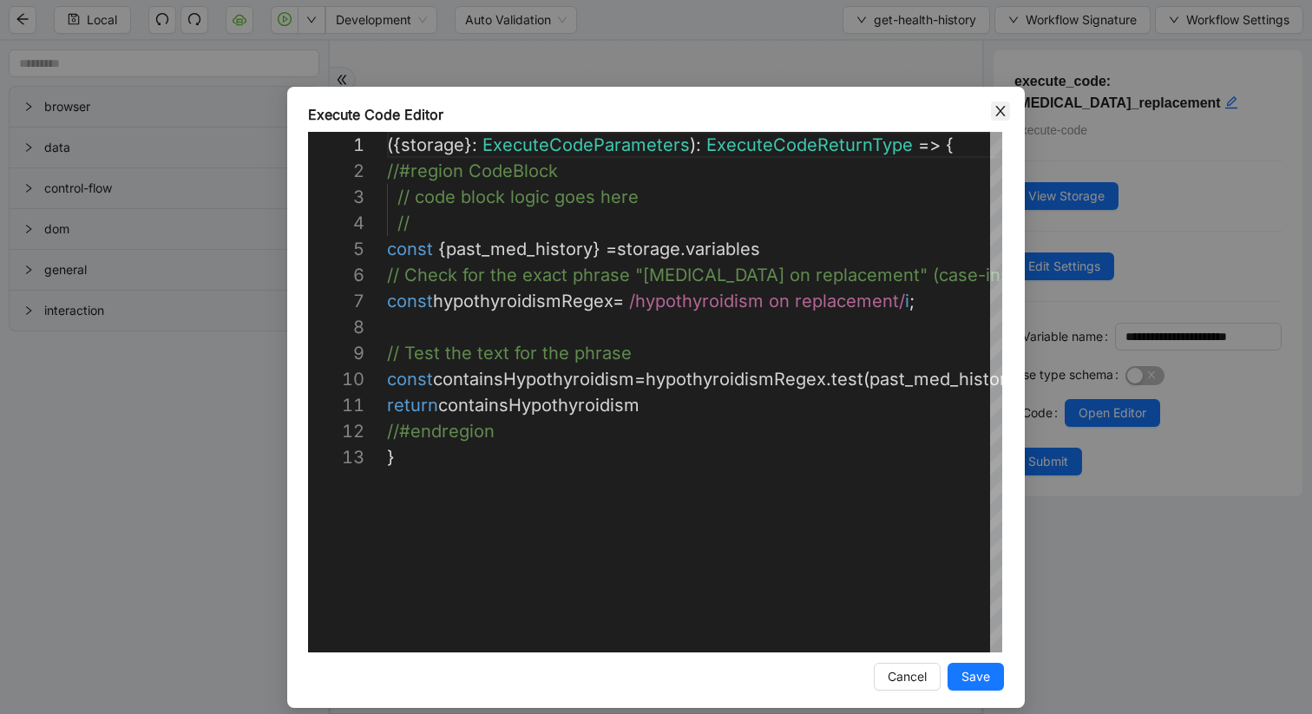
click at [1002, 111] on icon "close" at bounding box center [1001, 111] width 14 height 14
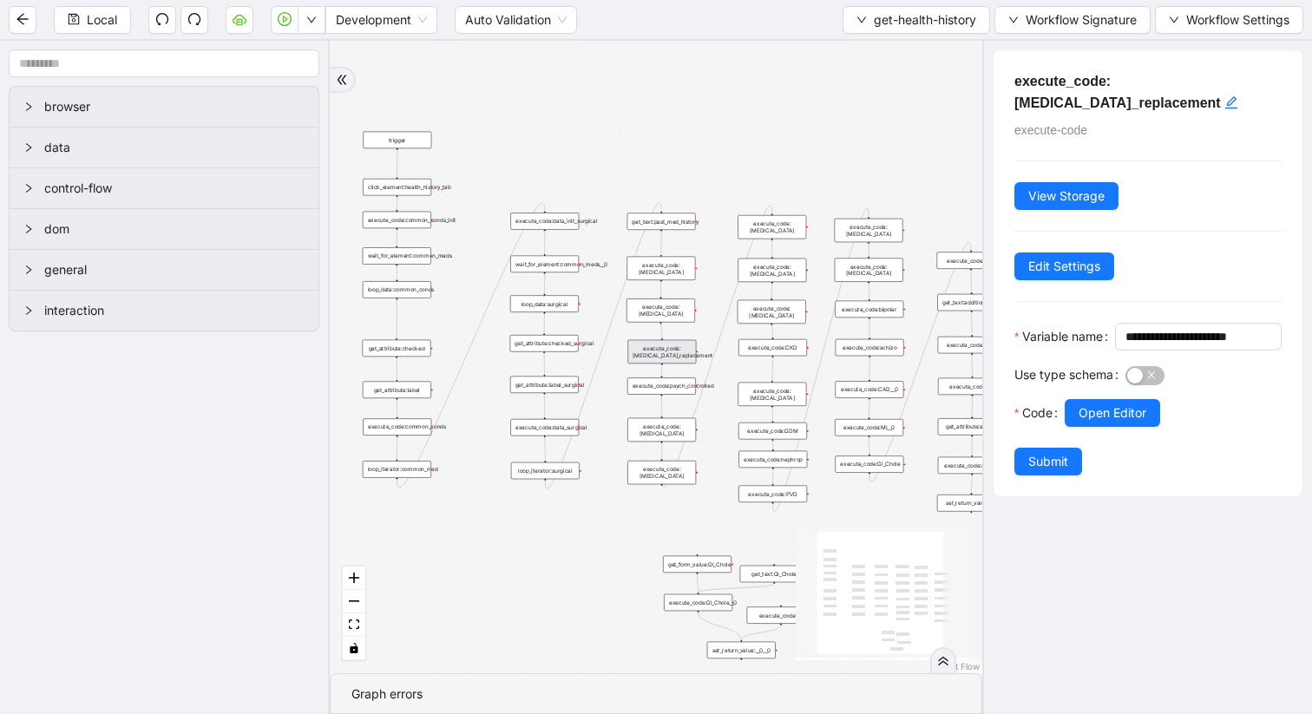
click at [686, 395] on div "trigger get_attribute:checked get_attribute:label loop_iterator:common_med wait…" at bounding box center [656, 357] width 653 height 633
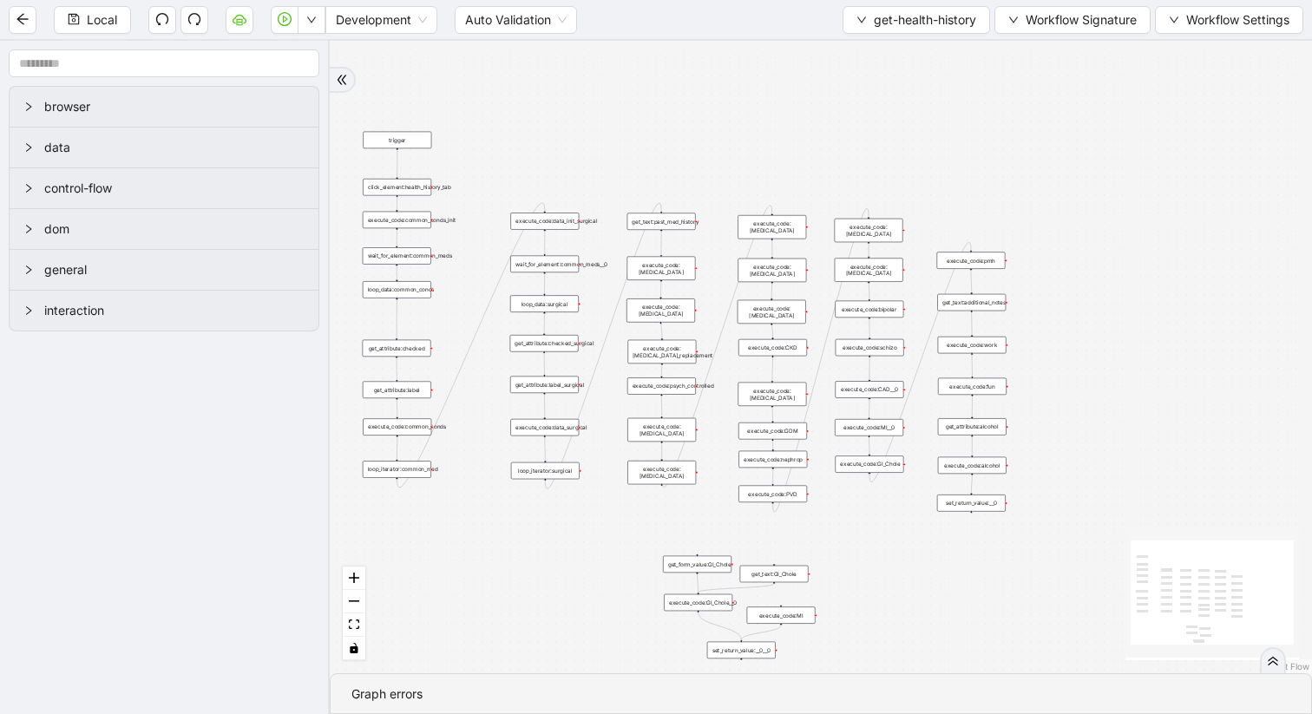
click at [671, 384] on div "execute_code:psych_controlled" at bounding box center [661, 386] width 69 height 16
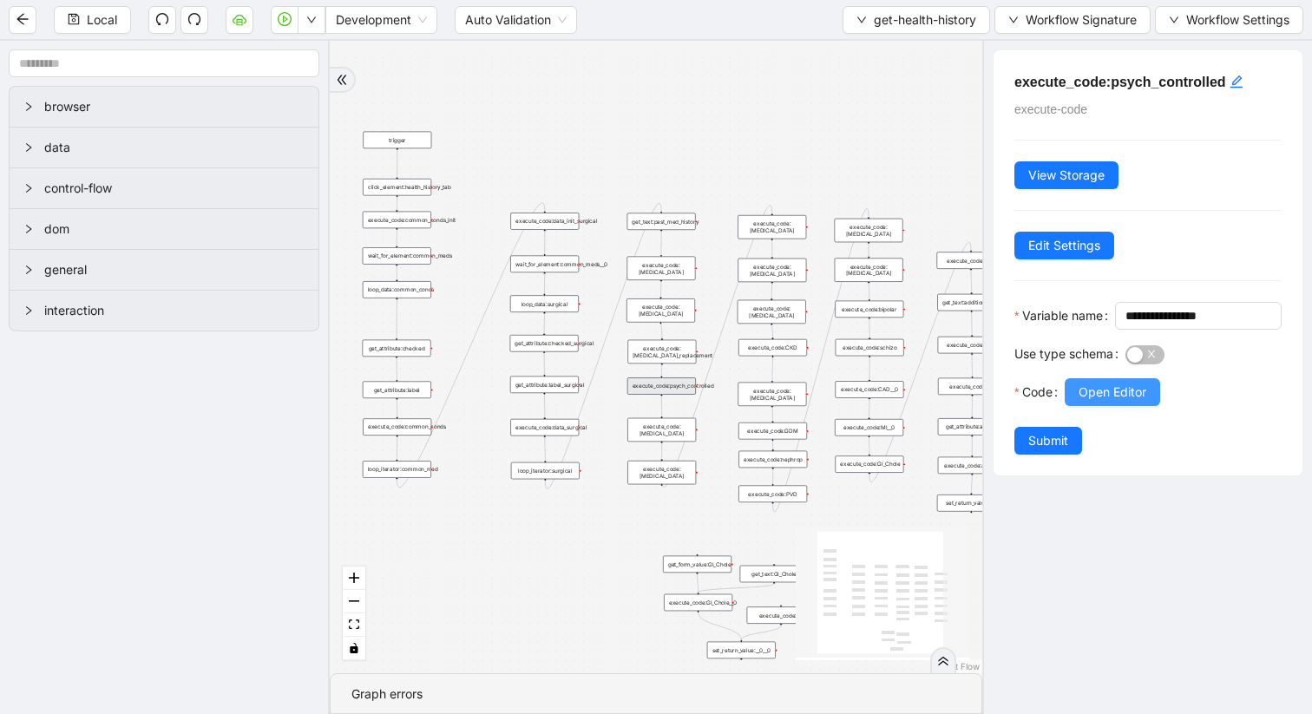
click at [1086, 402] on span "Open Editor" at bounding box center [1113, 392] width 68 height 19
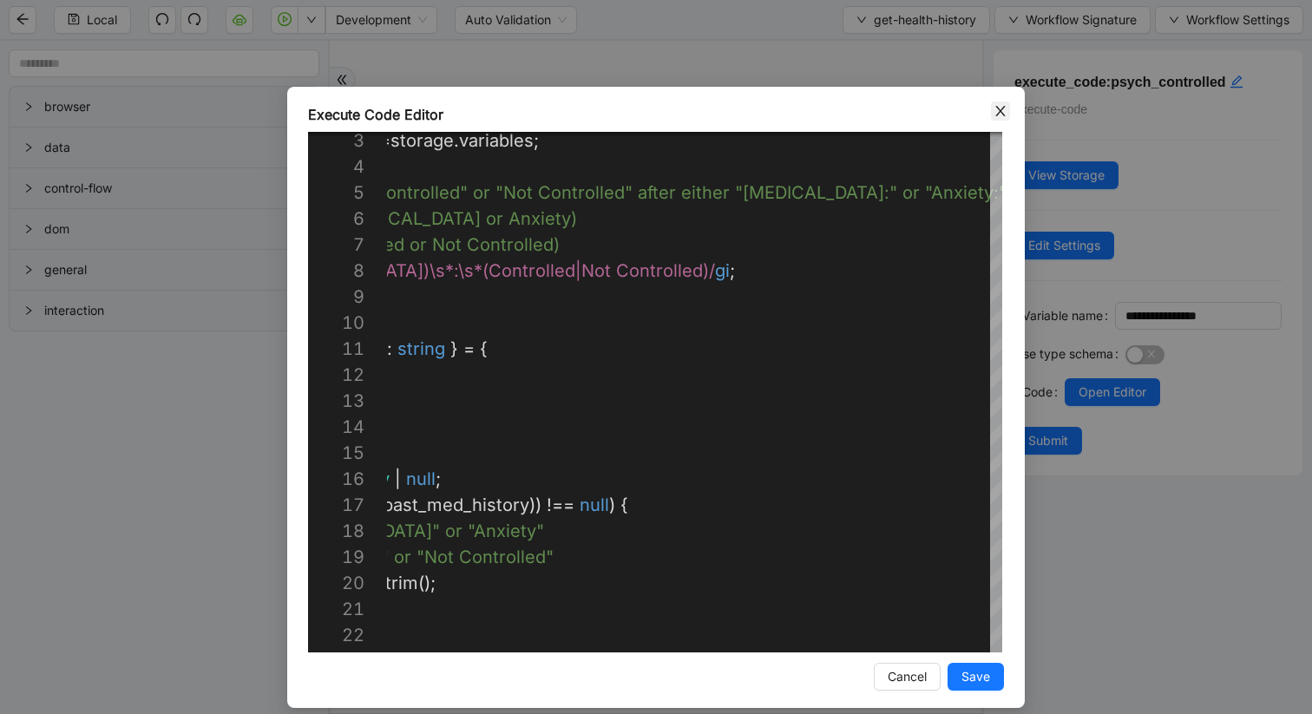
click at [1001, 108] on icon "close" at bounding box center [1000, 111] width 10 height 10
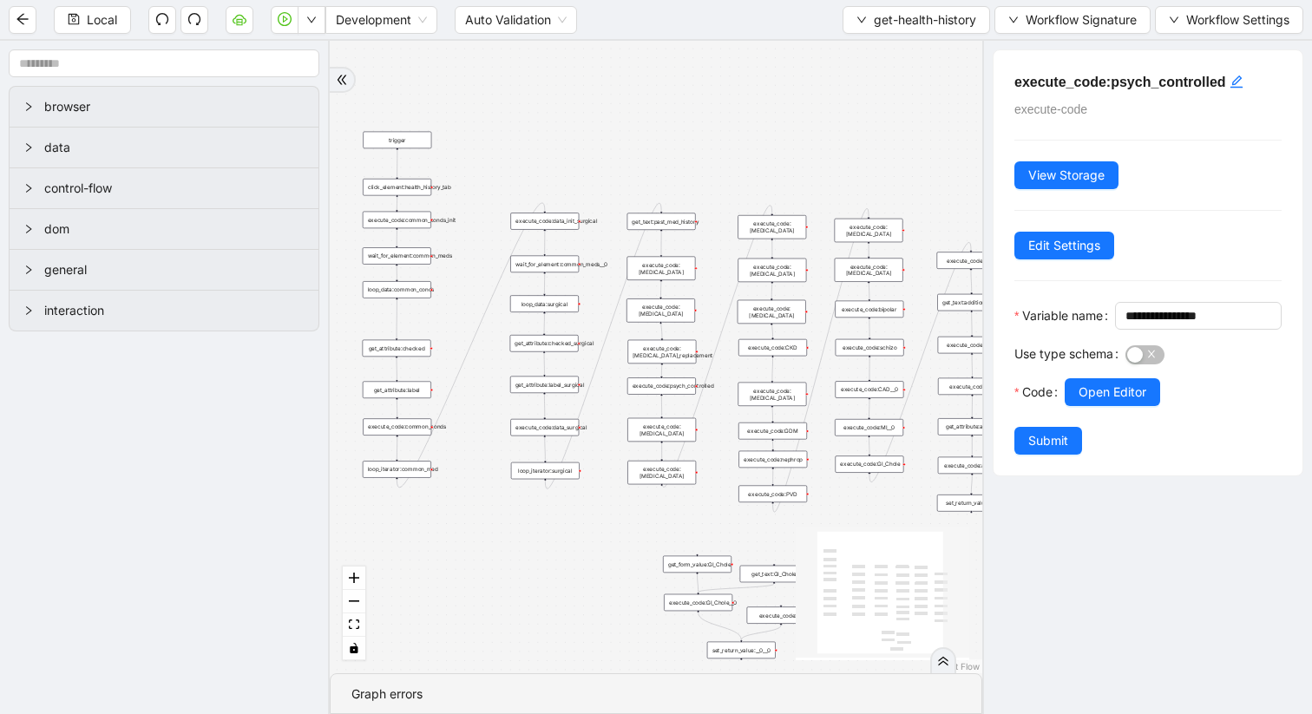
click at [416, 296] on div "loop_data:common_conds" at bounding box center [397, 289] width 69 height 16
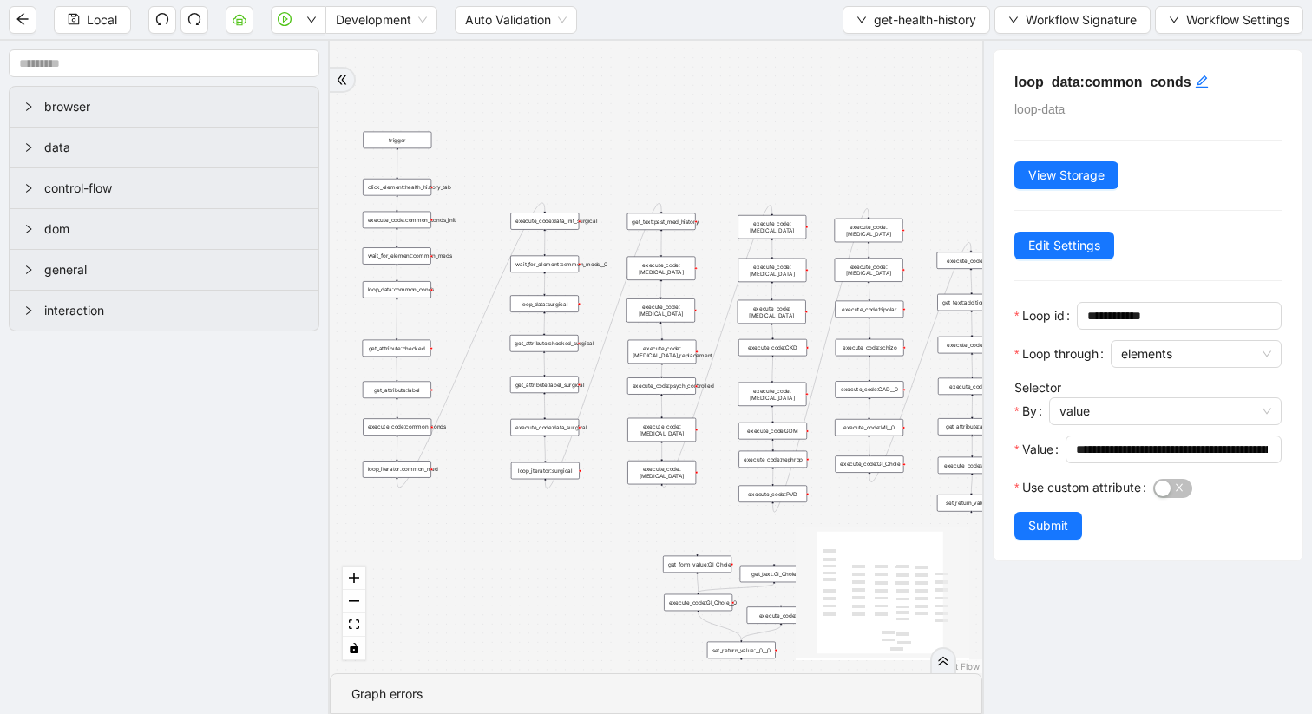
click at [794, 433] on div "execute_code:GDM" at bounding box center [773, 431] width 69 height 16
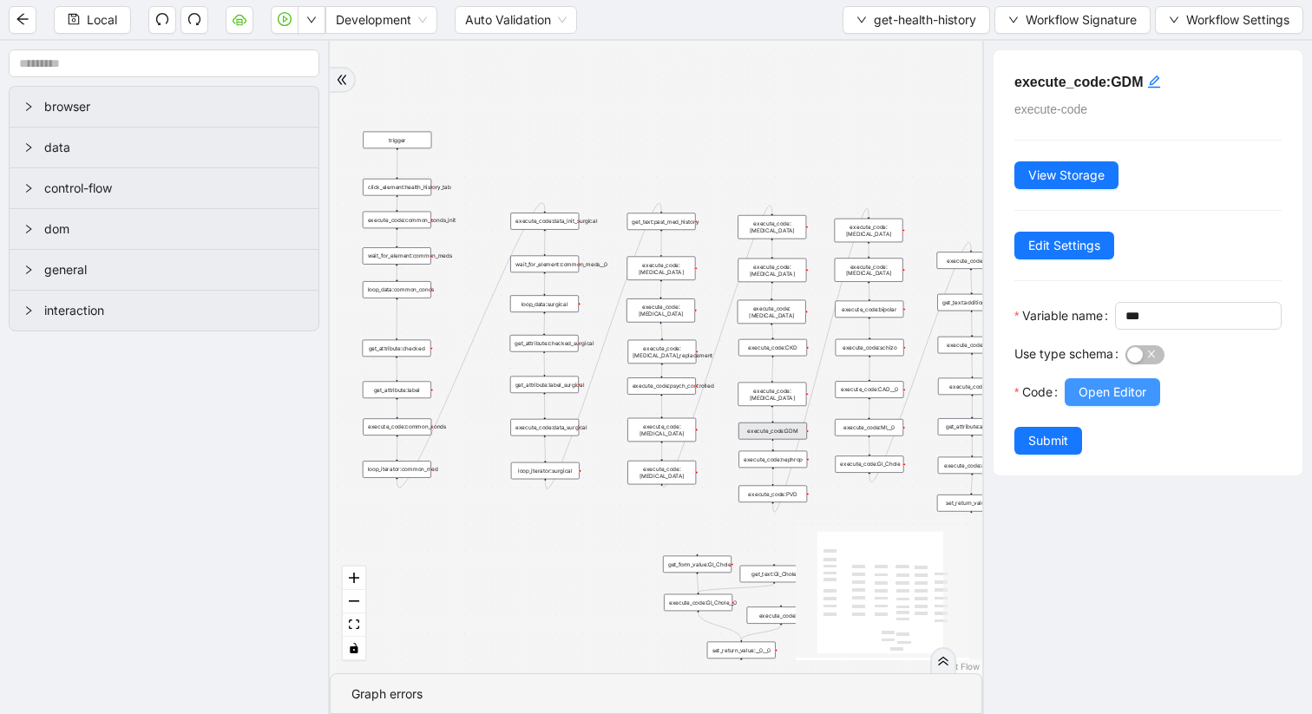
click at [1099, 402] on span "Open Editor" at bounding box center [1113, 392] width 68 height 19
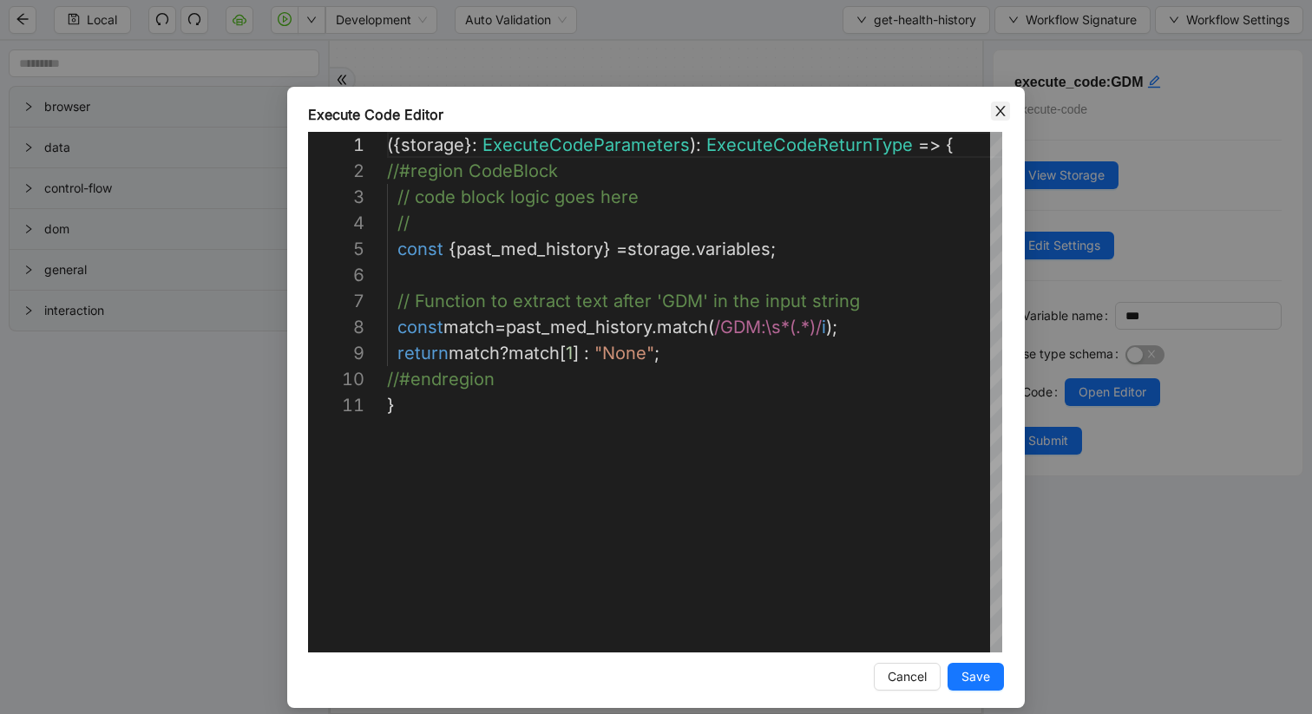
click at [1003, 113] on icon "close" at bounding box center [1001, 111] width 14 height 14
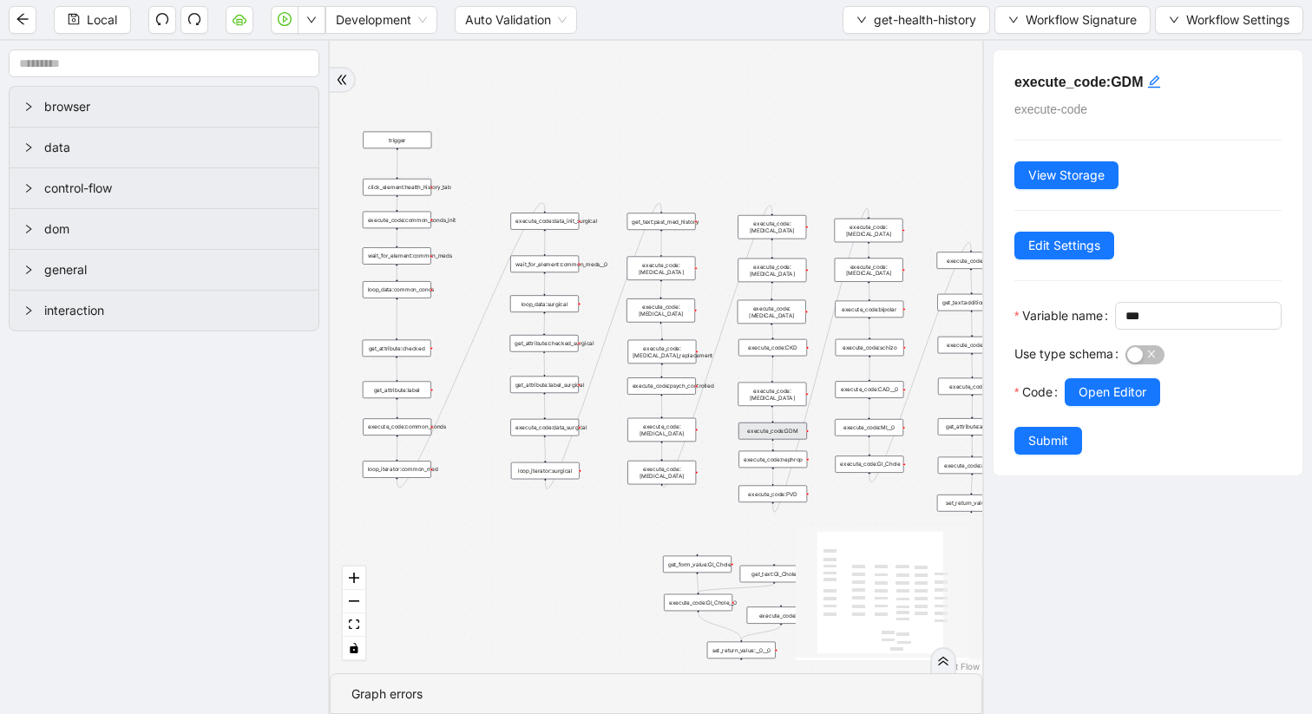
click at [673, 476] on div "execute_code:[MEDICAL_DATA]" at bounding box center [661, 472] width 69 height 23
click at [1095, 402] on span "Open Editor" at bounding box center [1113, 392] width 68 height 19
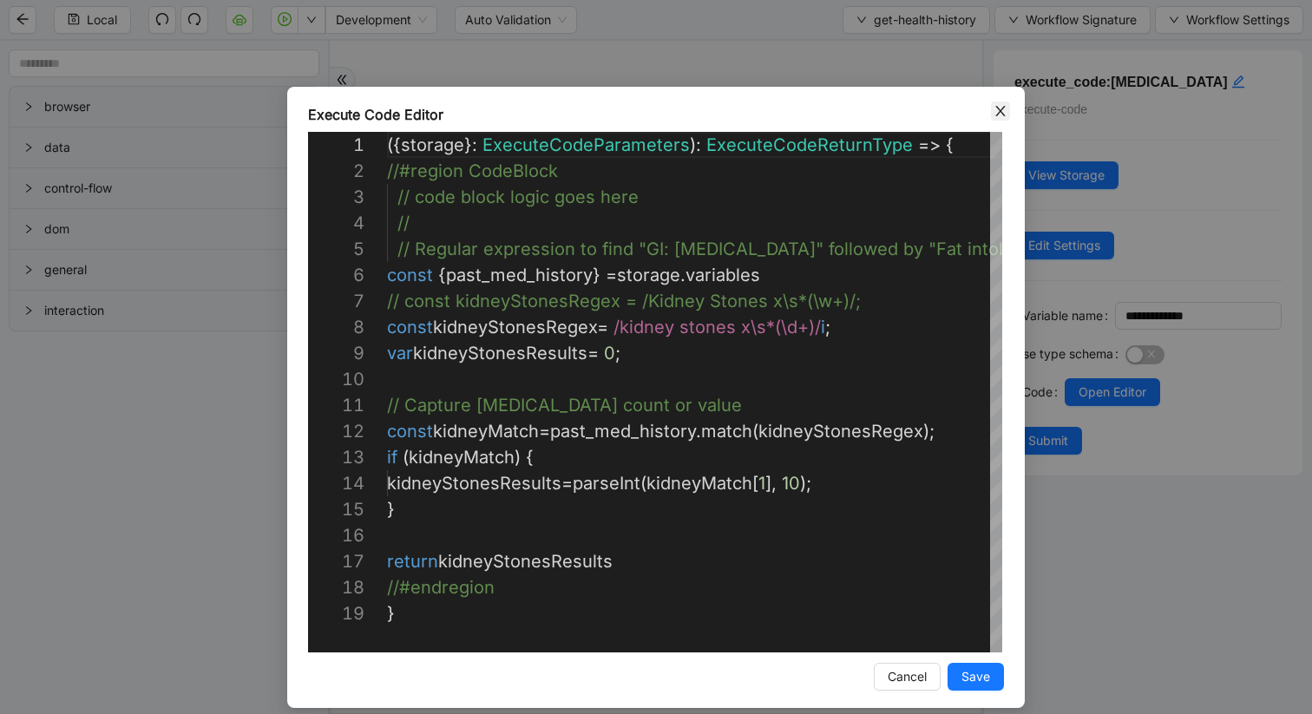
click at [1002, 107] on icon "close" at bounding box center [1000, 111] width 10 height 10
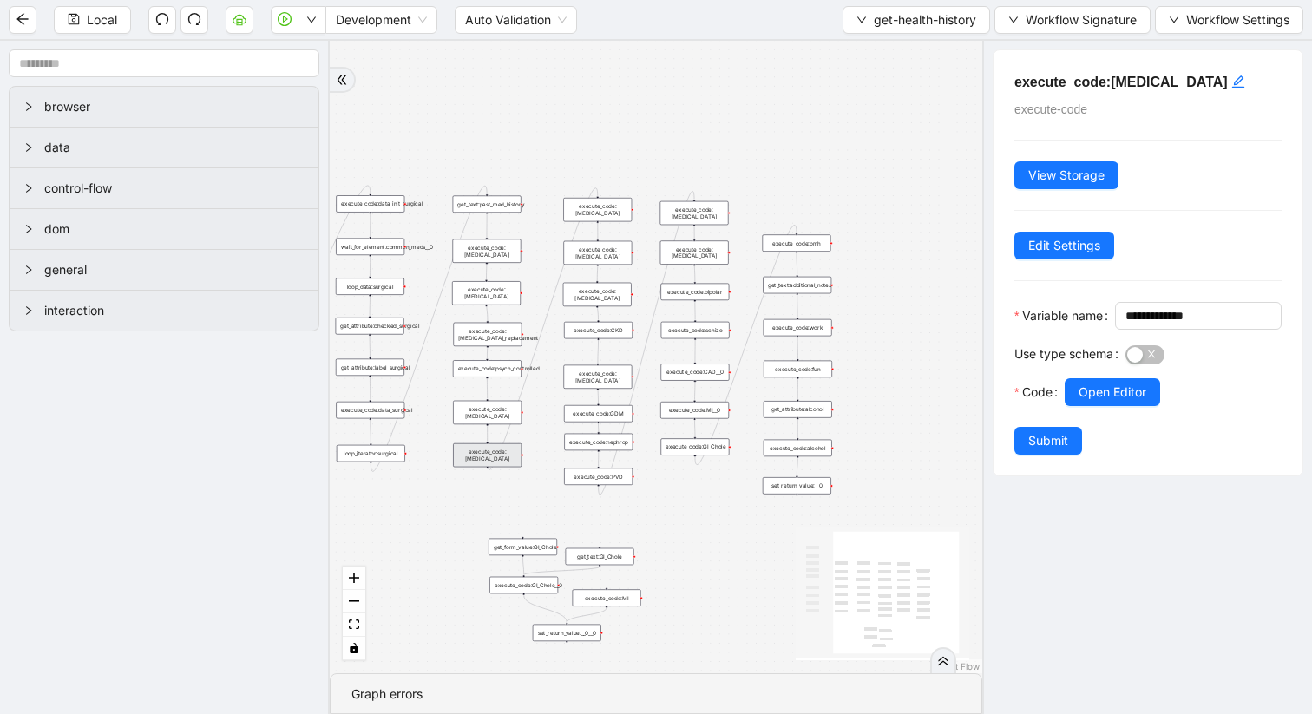
drag, startPoint x: 640, startPoint y: 529, endPoint x: 465, endPoint y: 511, distance: 175.3
click at [465, 511] on div "trigger get_attribute:checked get_attribute:label loop_iterator:common_med wait…" at bounding box center [656, 357] width 653 height 633
click at [685, 213] on div "execute_code:[MEDICAL_DATA]" at bounding box center [694, 212] width 69 height 23
click at [1090, 402] on span "Open Editor" at bounding box center [1113, 392] width 68 height 19
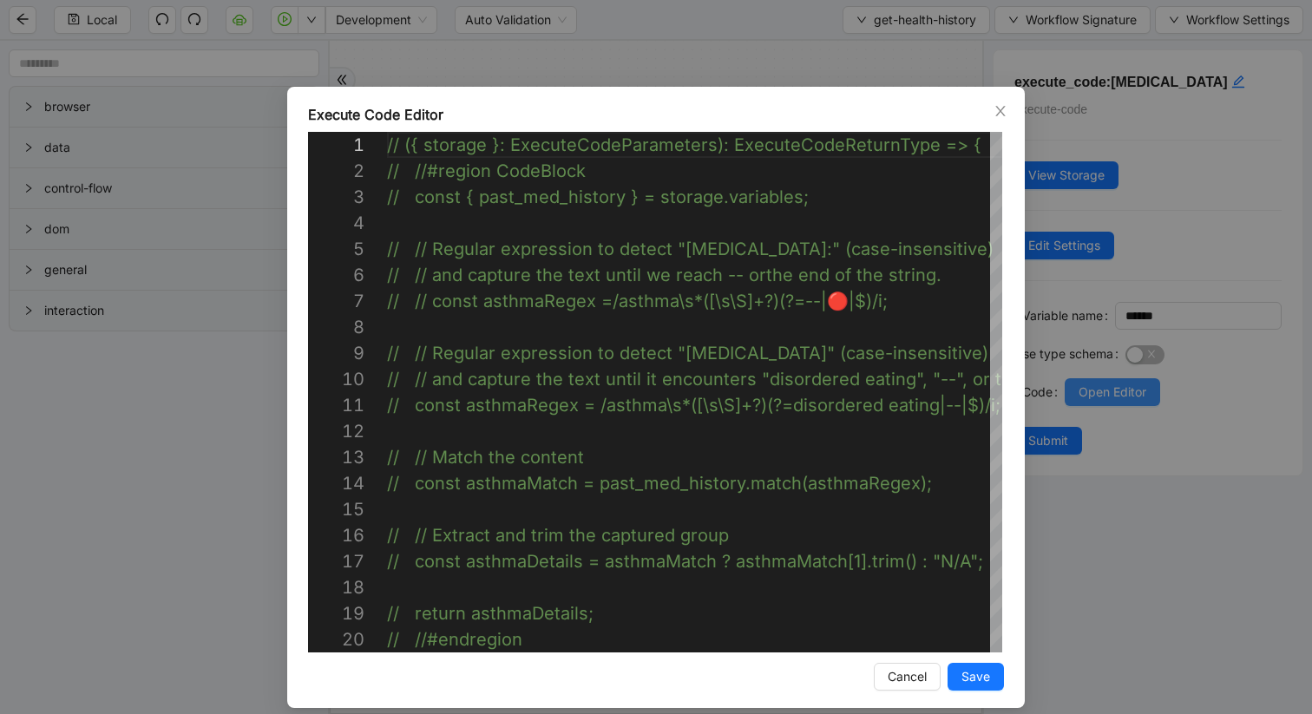
scroll to position [234, 0]
click at [490, 68] on div "Execute Code Editor 1 2 3 4 5 6 7 8 9 10 11 12 13 14 15 16 17 18 19 20 // ({ st…" at bounding box center [656, 357] width 1312 height 714
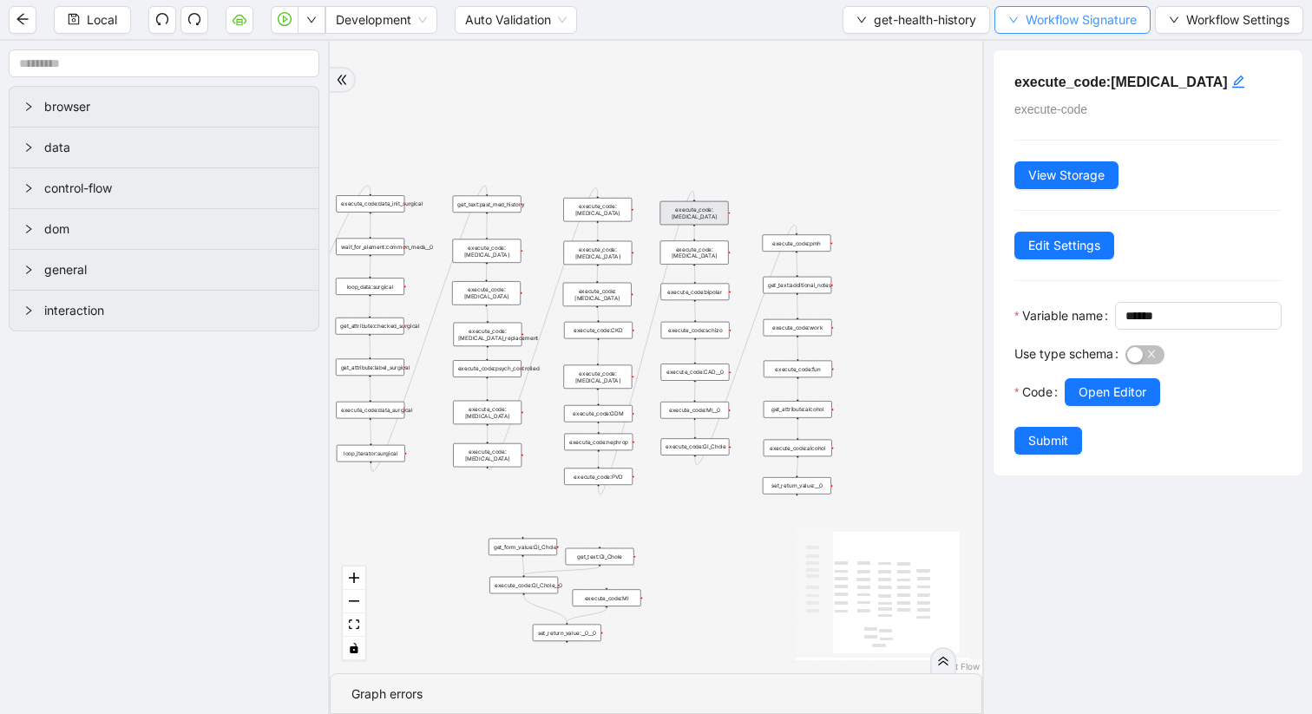
click at [1030, 12] on span "Workflow Signature" at bounding box center [1081, 19] width 111 height 19
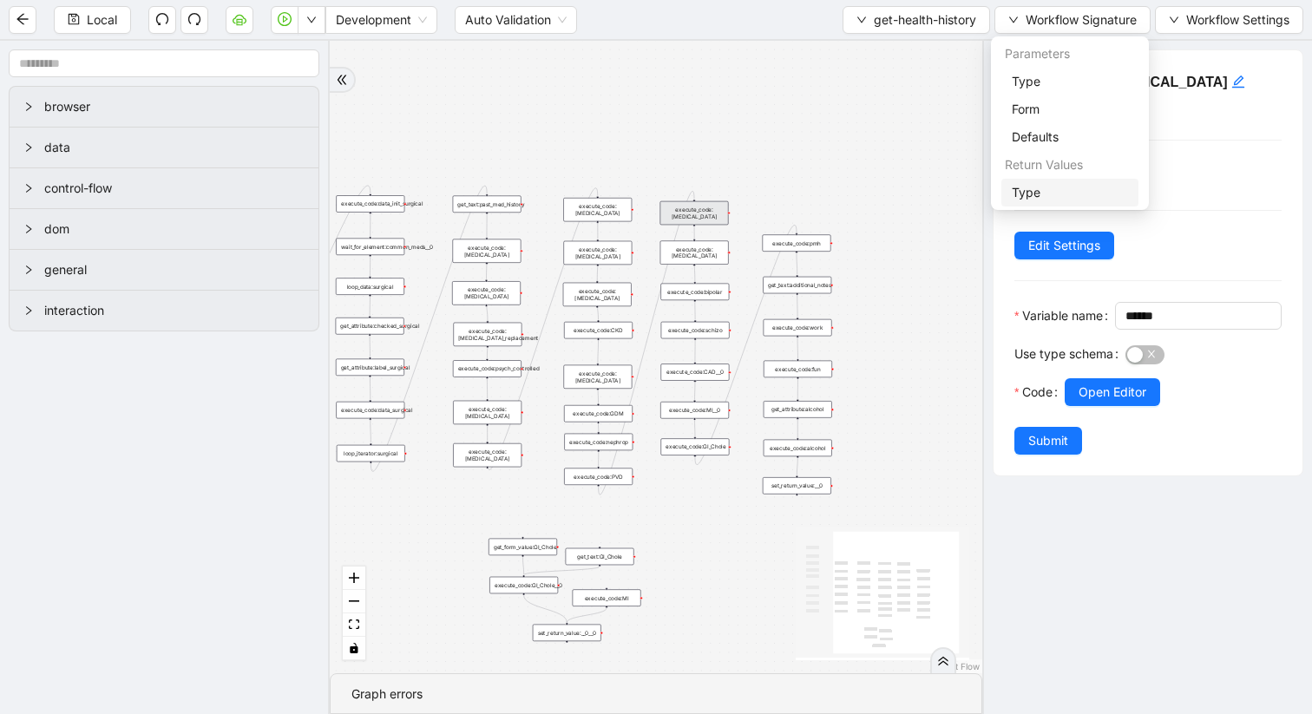
click at [1029, 193] on span "Type" at bounding box center [1070, 192] width 116 height 19
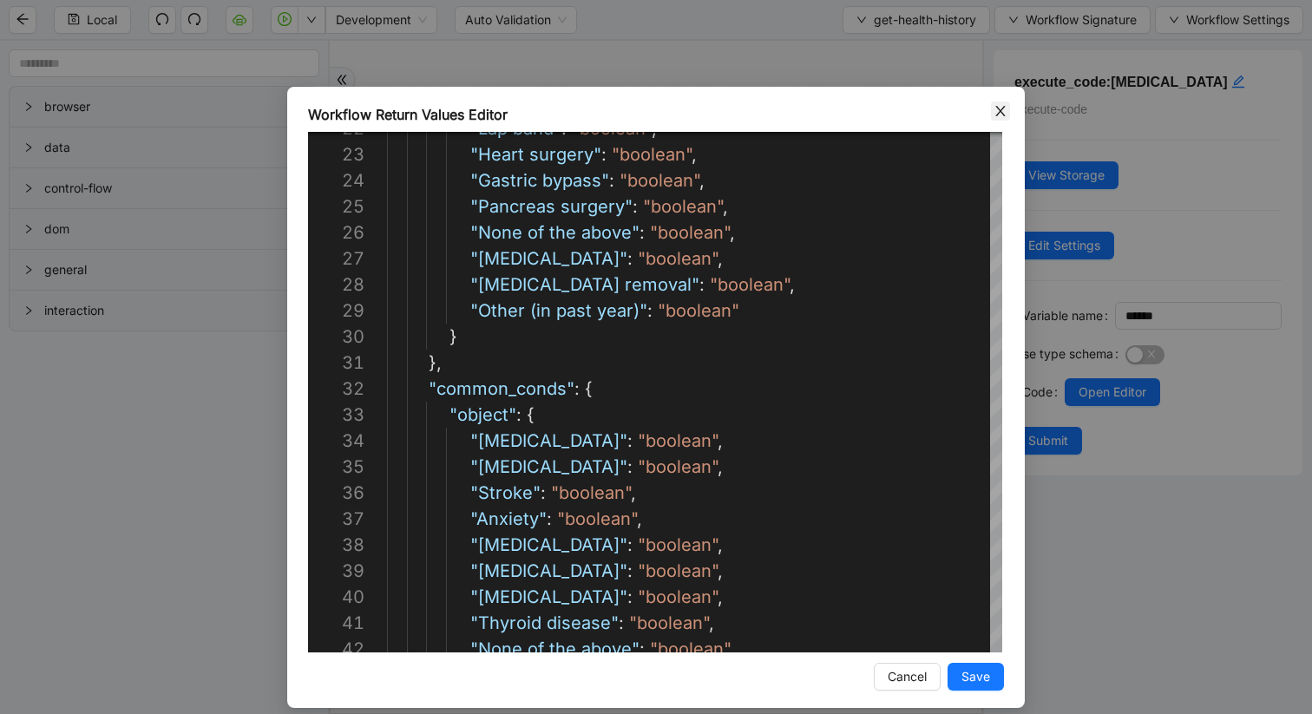
click at [1001, 108] on icon "close" at bounding box center [1000, 111] width 10 height 10
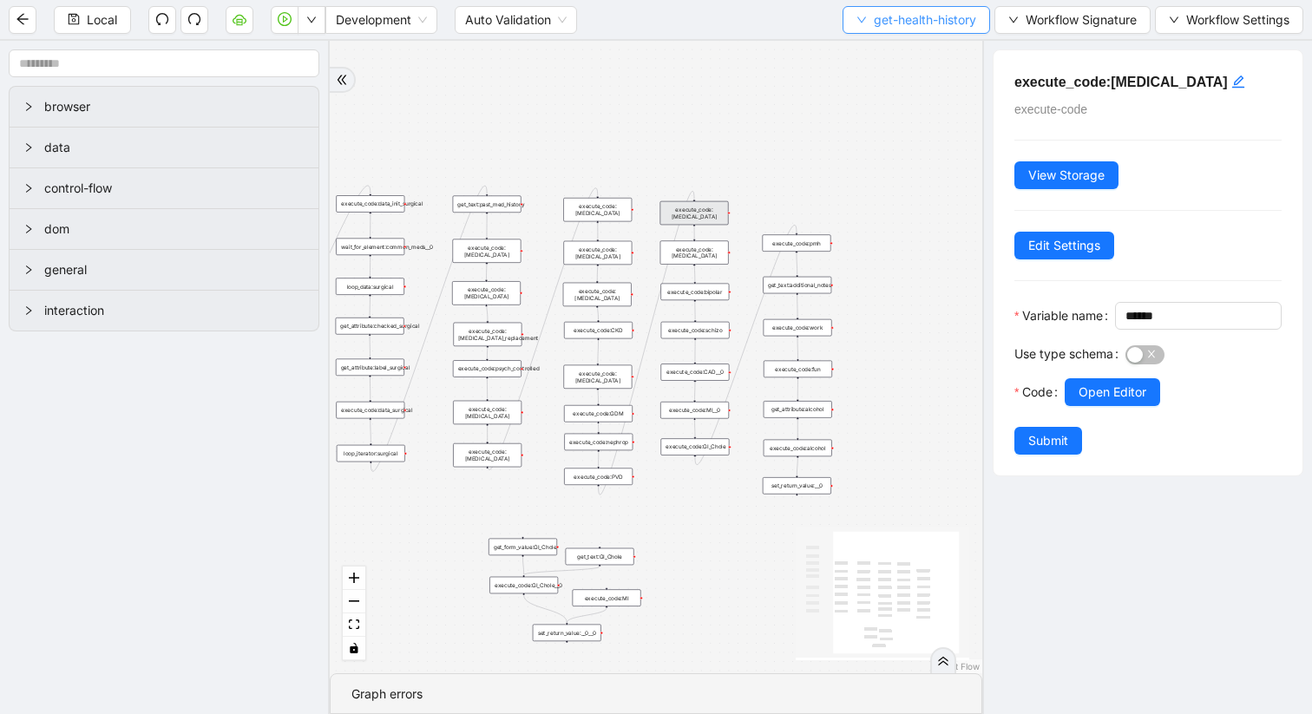
click at [857, 19] on icon "down" at bounding box center [861, 20] width 9 height 6
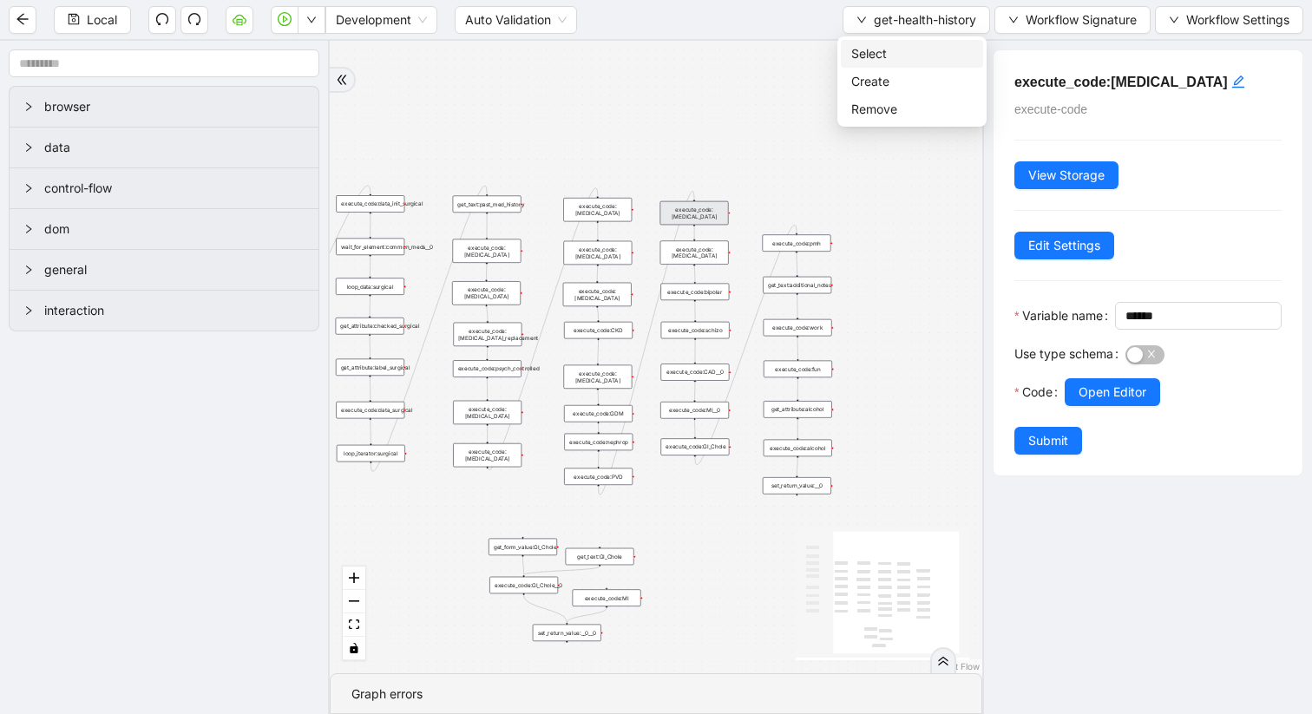
click at [862, 54] on span "Select" at bounding box center [911, 53] width 121 height 19
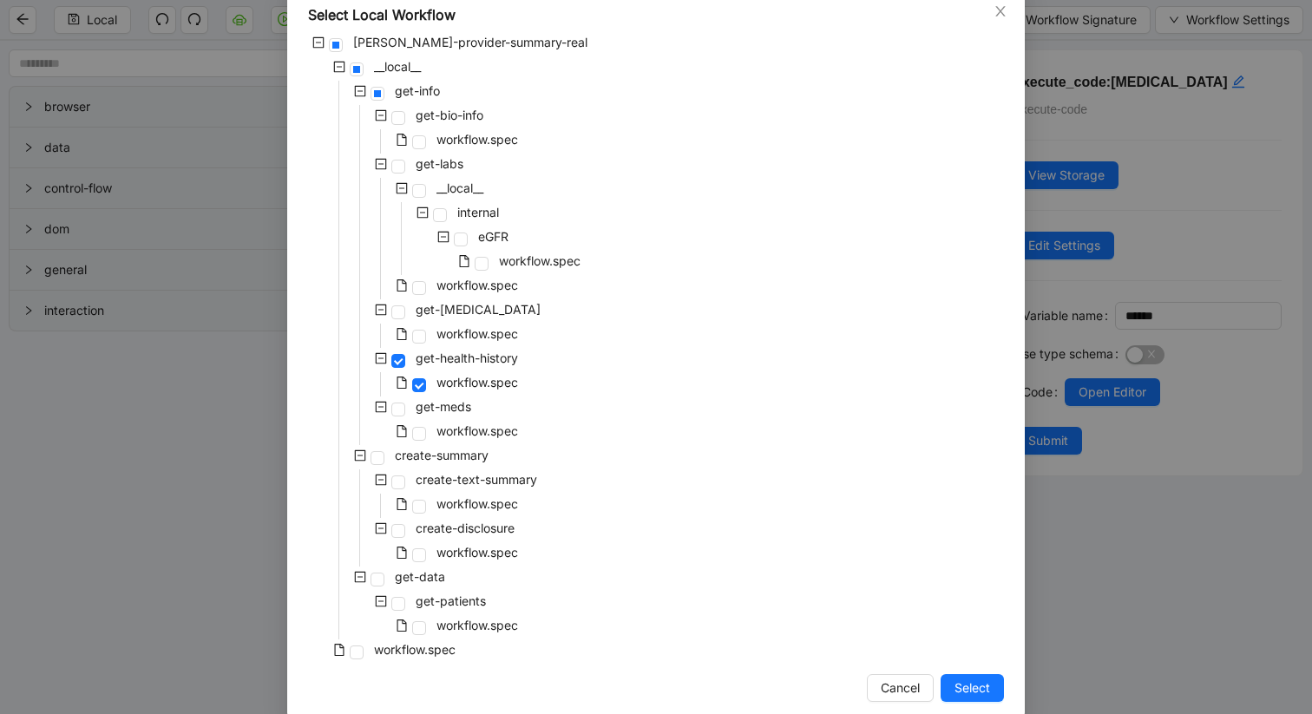
scroll to position [126, 0]
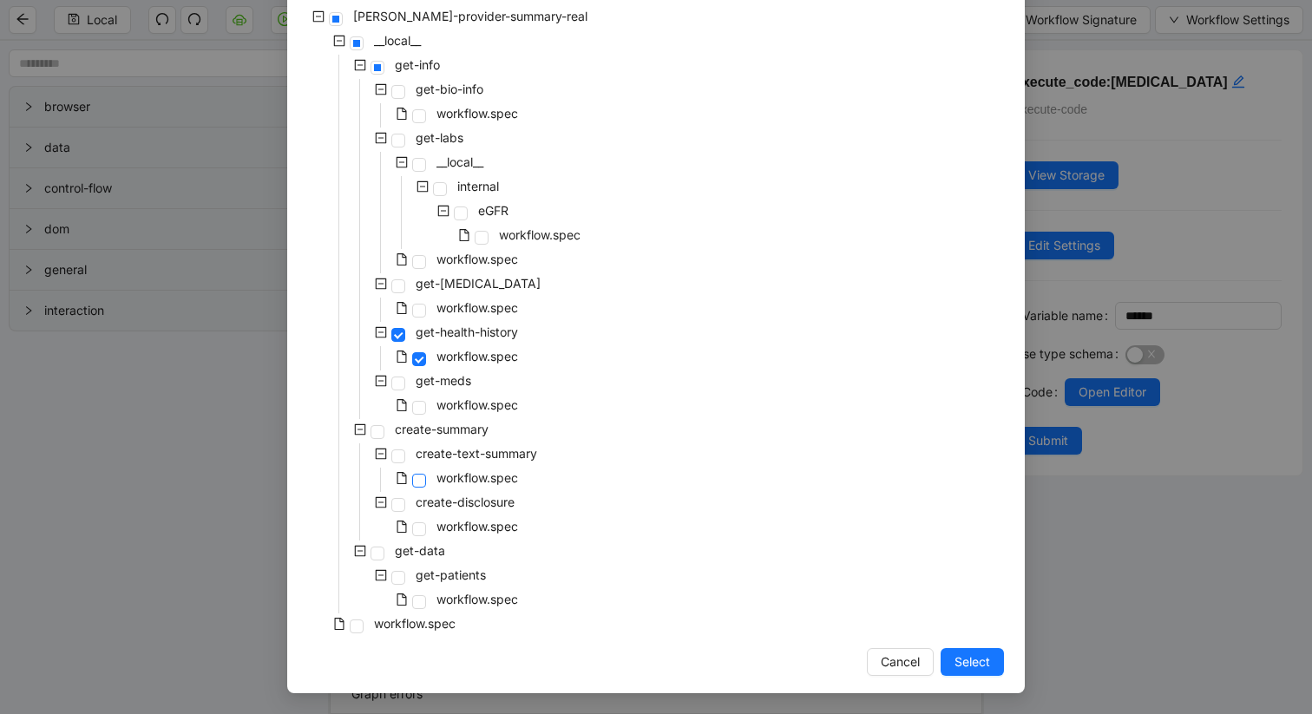
click at [414, 479] on span at bounding box center [419, 481] width 14 height 14
click at [992, 655] on button "Select" at bounding box center [972, 662] width 63 height 28
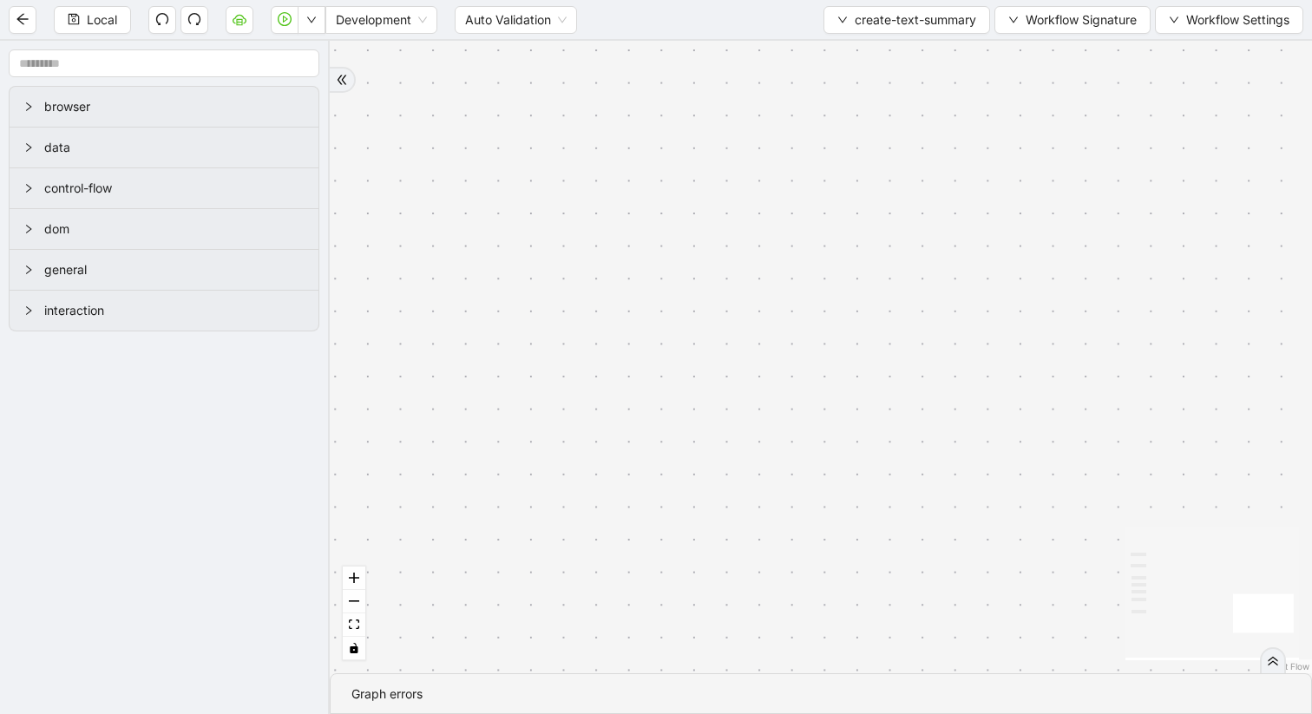
drag, startPoint x: 1061, startPoint y: 592, endPoint x: 1308, endPoint y: 285, distance: 393.9
click at [1309, 285] on div "trigger set_return_value: execute_code:create_summary click_element:submit set_…" at bounding box center [821, 357] width 982 height 633
drag, startPoint x: 412, startPoint y: 181, endPoint x: 1054, endPoint y: 179, distance: 642.2
click at [1063, 178] on div "trigger set_return_value: execute_code:create_summary click_element:submit set_…" at bounding box center [821, 357] width 982 height 633
drag, startPoint x: 1056, startPoint y: 188, endPoint x: 270, endPoint y: 138, distance: 787.9
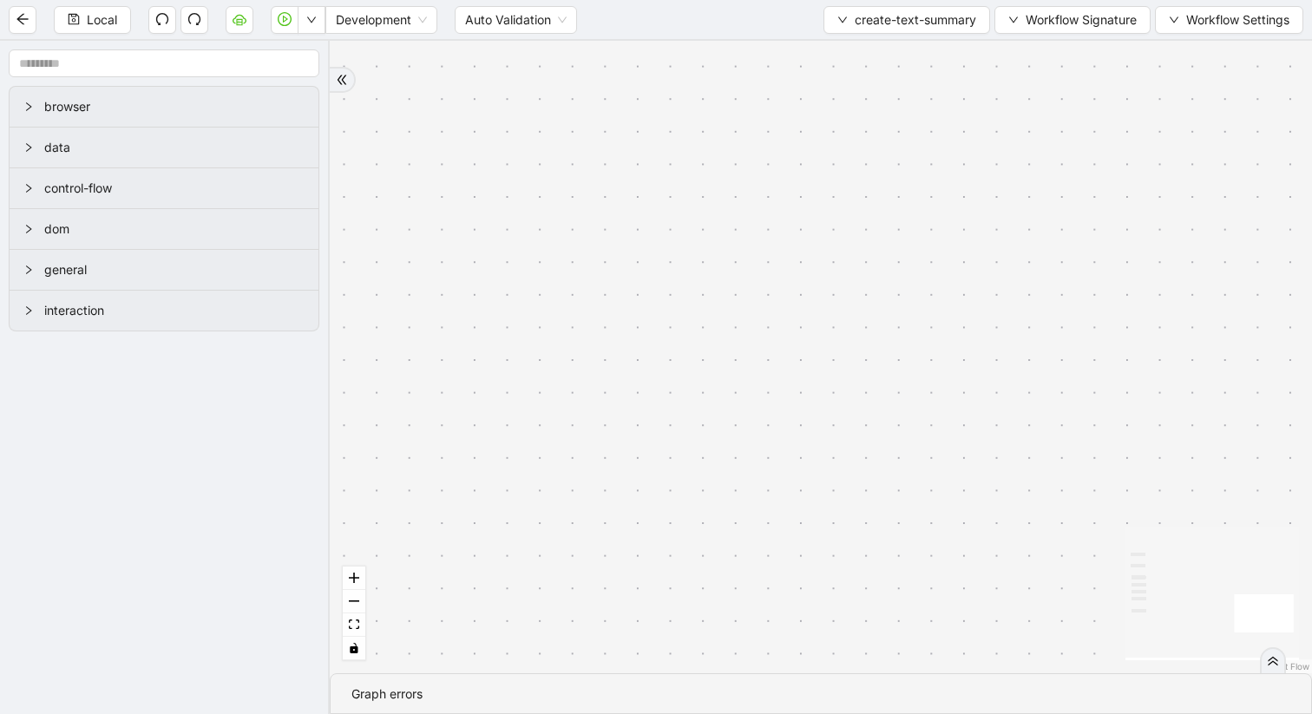
click at [269, 138] on section "browser data control-flow dom general interaction trigger set_return_value: exe…" at bounding box center [656, 377] width 1312 height 673
drag, startPoint x: 796, startPoint y: 440, endPoint x: 640, endPoint y: -1, distance: 467.7
click at [640, 0] on html "Local Development Auto Validation create-text-summary Workflow Signature Workfl…" at bounding box center [656, 357] width 1312 height 714
drag, startPoint x: 756, startPoint y: 612, endPoint x: 355, endPoint y: 713, distance: 413.6
click at [356, 713] on section "trigger set_return_value: execute_code:create_summary click_element:submit set_…" at bounding box center [821, 377] width 982 height 673
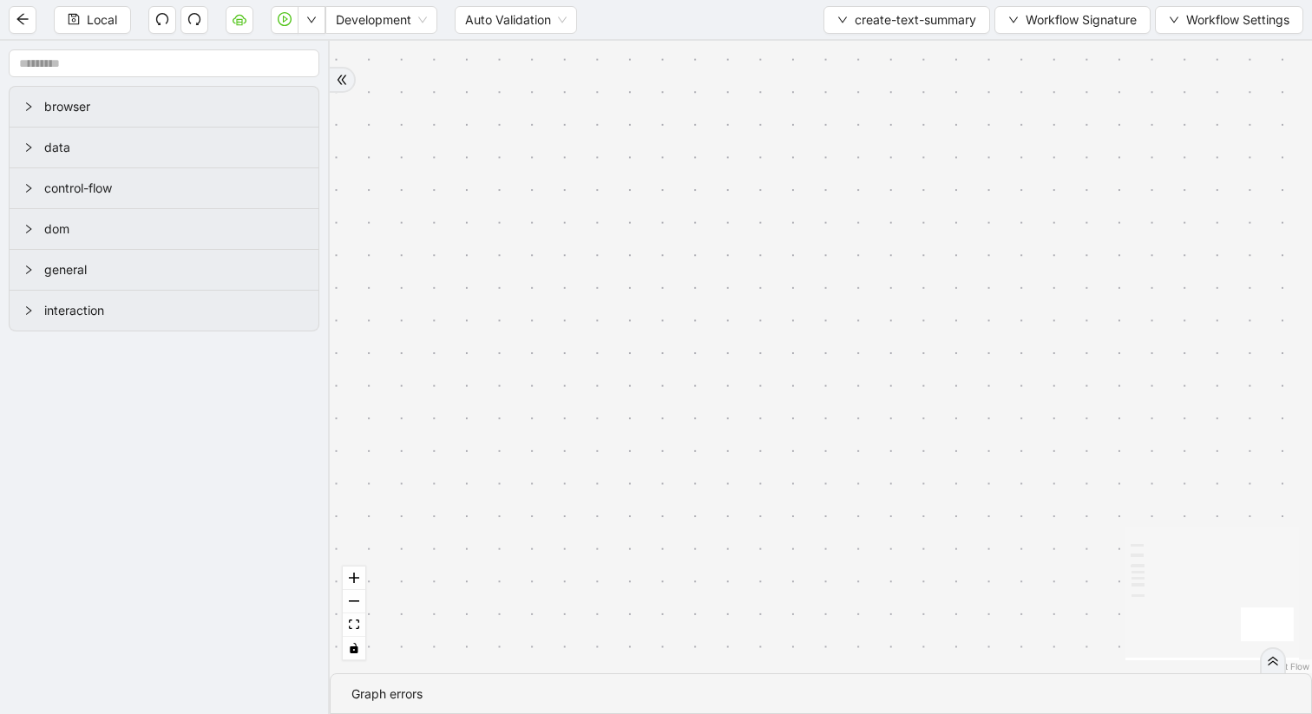
drag, startPoint x: 1006, startPoint y: 304, endPoint x: 1311, endPoint y: 167, distance: 334.8
click at [1311, 167] on div "trigger set_return_value: execute_code:create_summary click_element:submit set_…" at bounding box center [821, 357] width 982 height 633
click at [849, 30] on button "create-text-summary" at bounding box center [907, 20] width 167 height 28
click at [841, 57] on span "Select" at bounding box center [903, 53] width 140 height 19
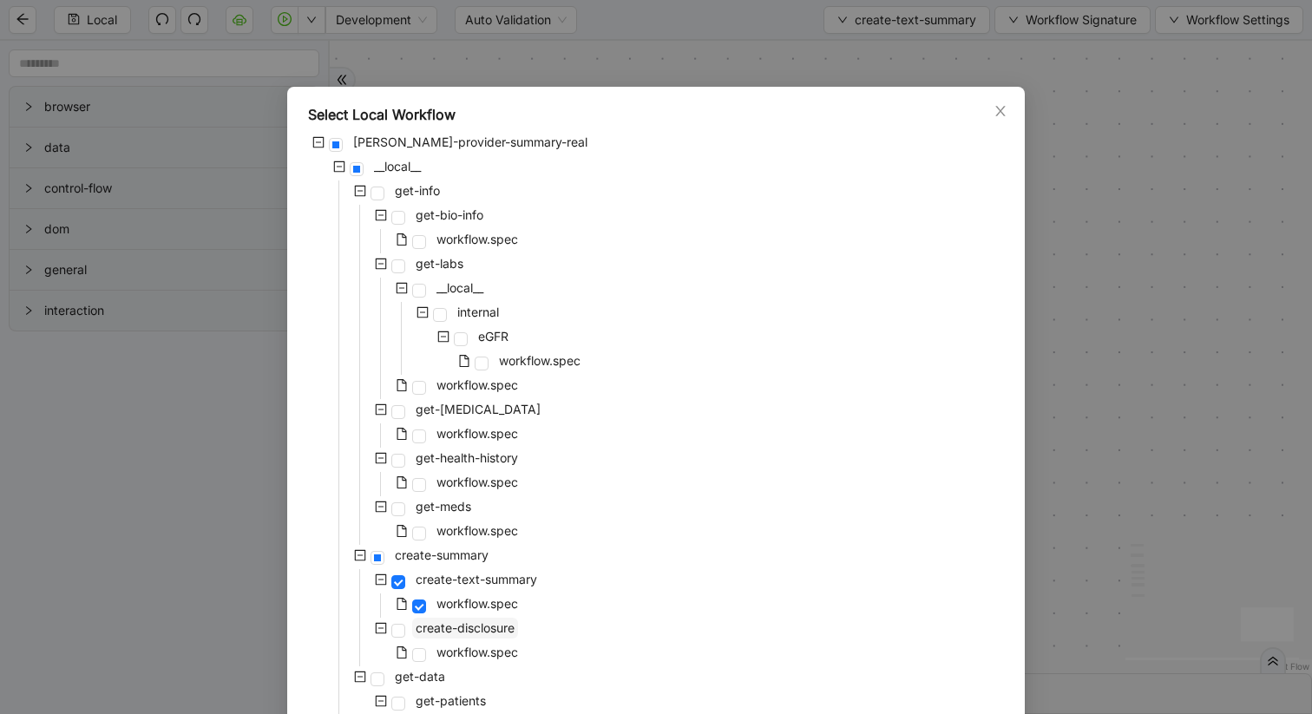
click at [444, 636] on span "create-disclosure" at bounding box center [465, 628] width 106 height 21
click at [437, 606] on span "workflow.spec" at bounding box center [478, 603] width 82 height 15
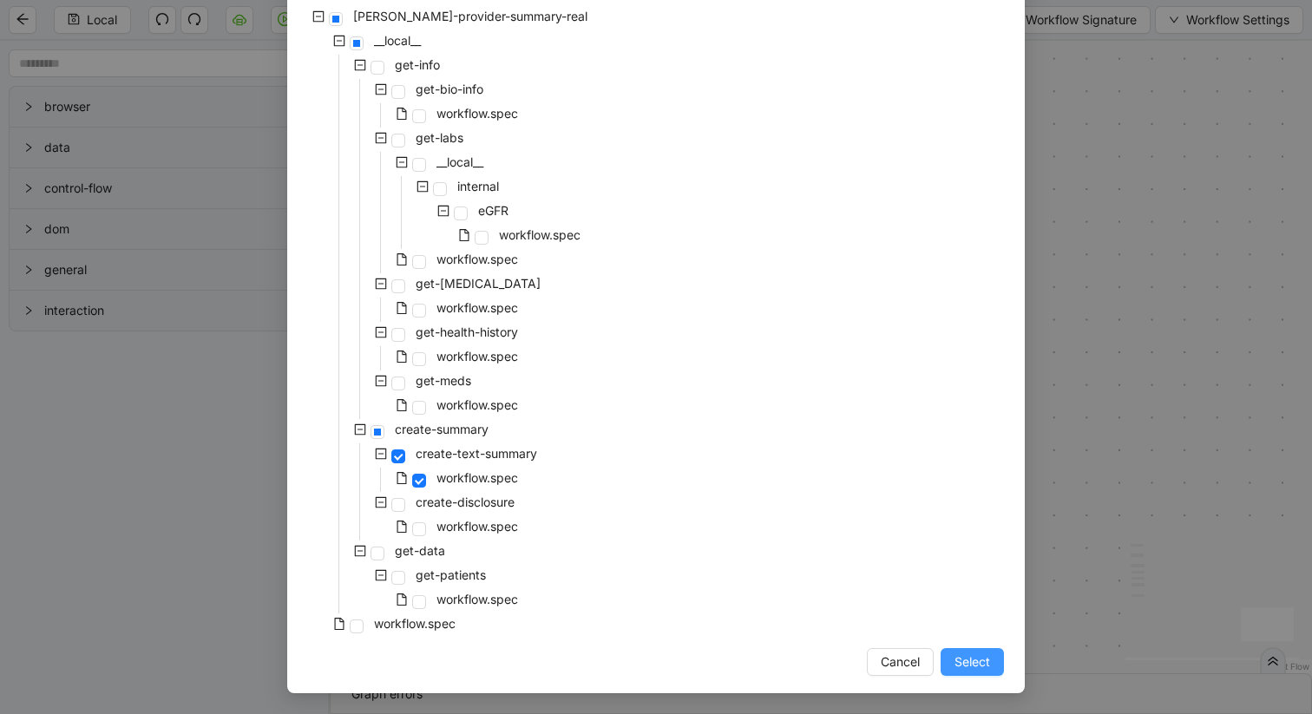
click at [969, 667] on span "Select" at bounding box center [973, 662] width 36 height 19
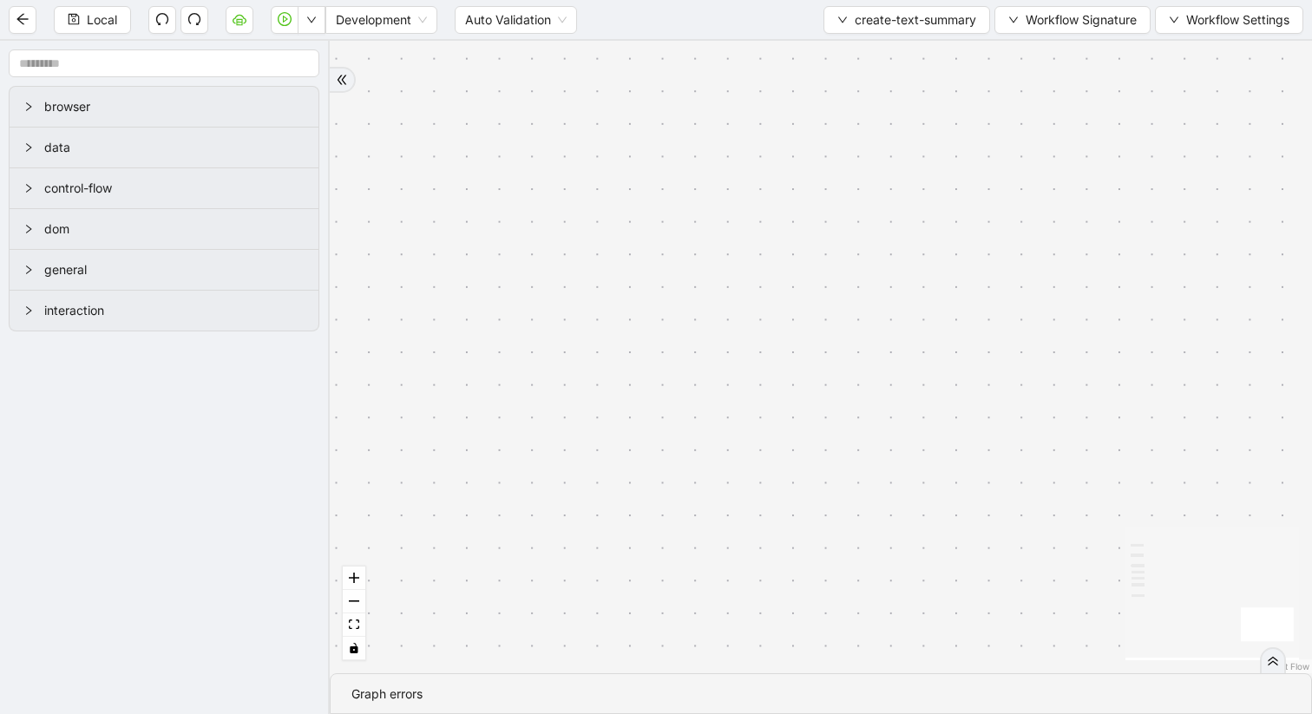
click at [345, 77] on icon "double-right" at bounding box center [342, 80] width 12 height 12
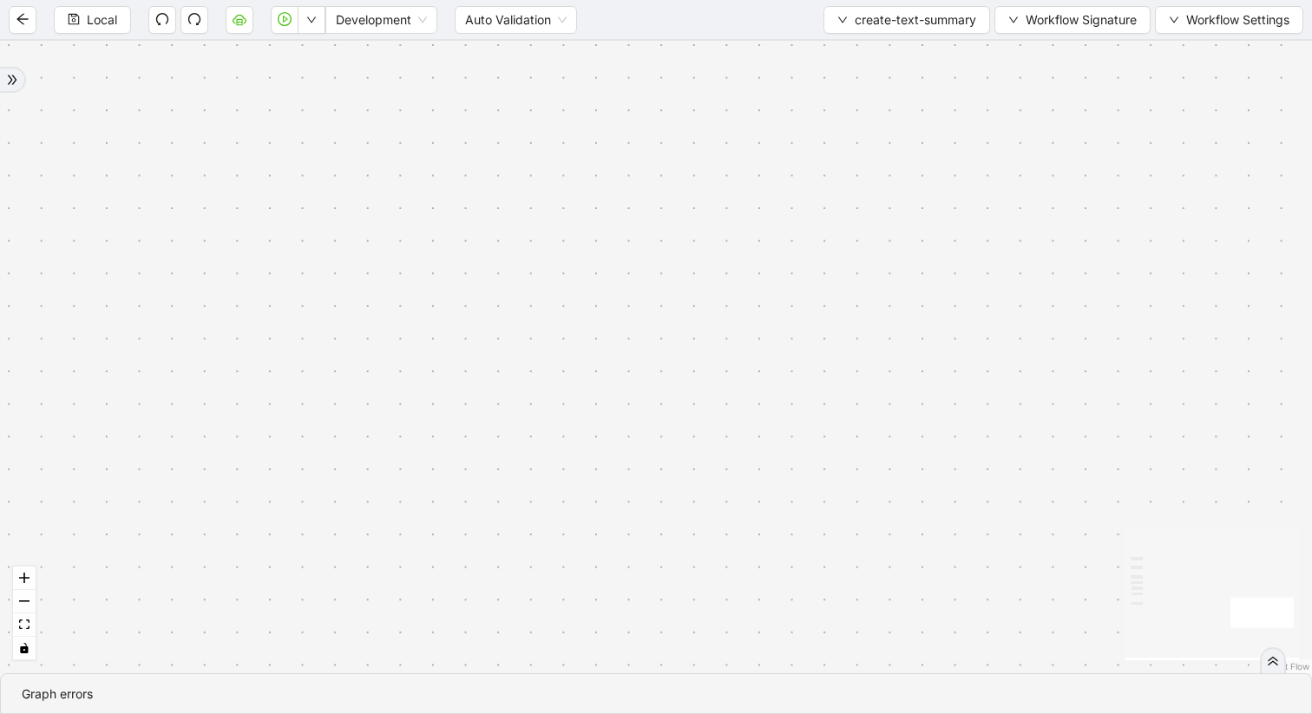
drag, startPoint x: 428, startPoint y: 211, endPoint x: 397, endPoint y: 556, distance: 346.7
click at [397, 556] on div "trigger set_return_value: execute_code:create_summary click_element:submit set_…" at bounding box center [656, 357] width 1312 height 633
drag, startPoint x: 1035, startPoint y: 409, endPoint x: 337, endPoint y: 269, distance: 712.4
click at [336, 269] on div "trigger set_return_value: execute_code:create_summary click_element:submit set_…" at bounding box center [656, 357] width 1312 height 633
click at [1157, 591] on icon "React Flow mini map" at bounding box center [1213, 593] width 174 height 130
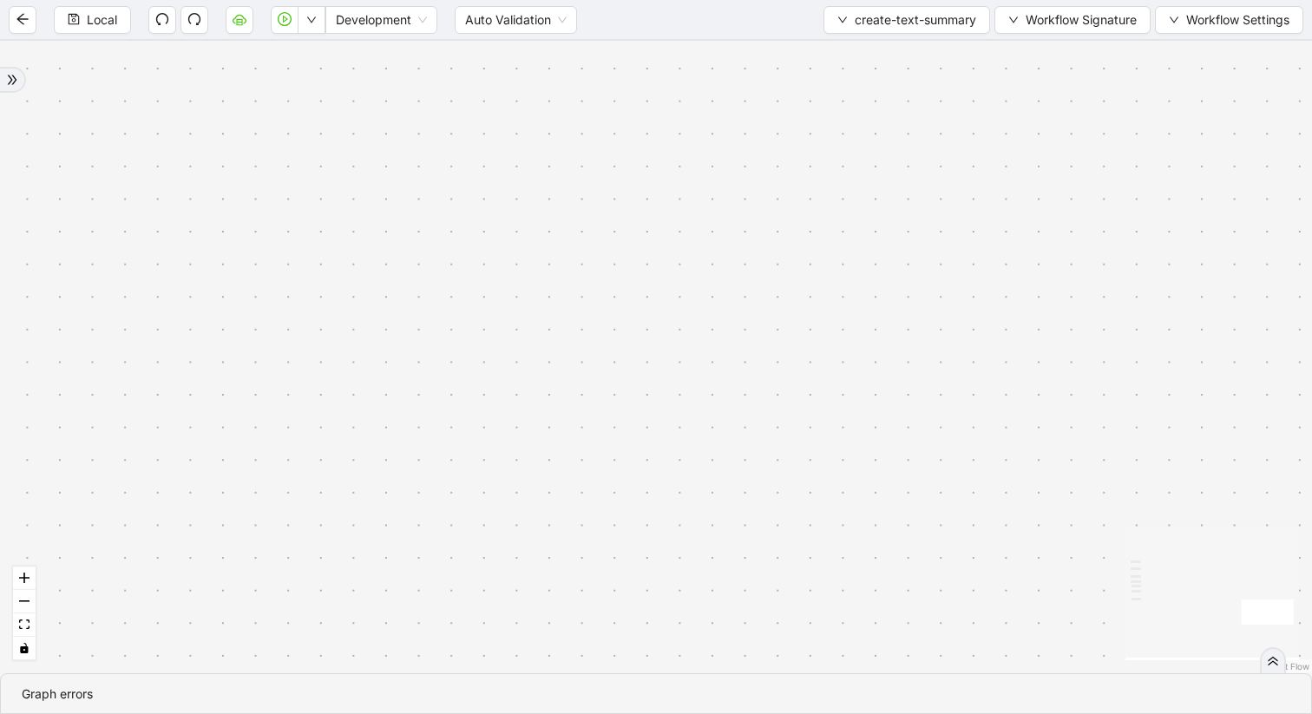
click at [1193, 591] on icon "React Flow mini map" at bounding box center [1213, 593] width 174 height 130
click at [27, 627] on icon "fit view" at bounding box center [24, 625] width 10 height 10
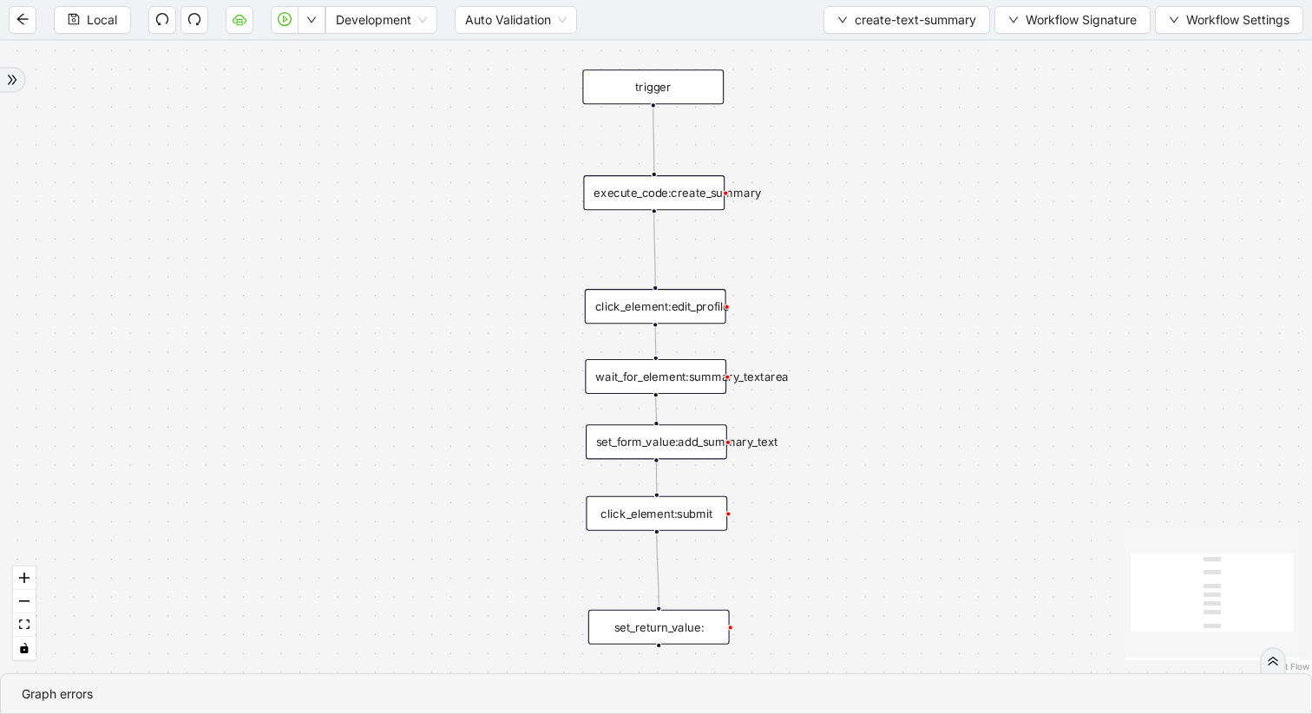
click at [690, 201] on div "execute_code:create_summary" at bounding box center [653, 192] width 141 height 35
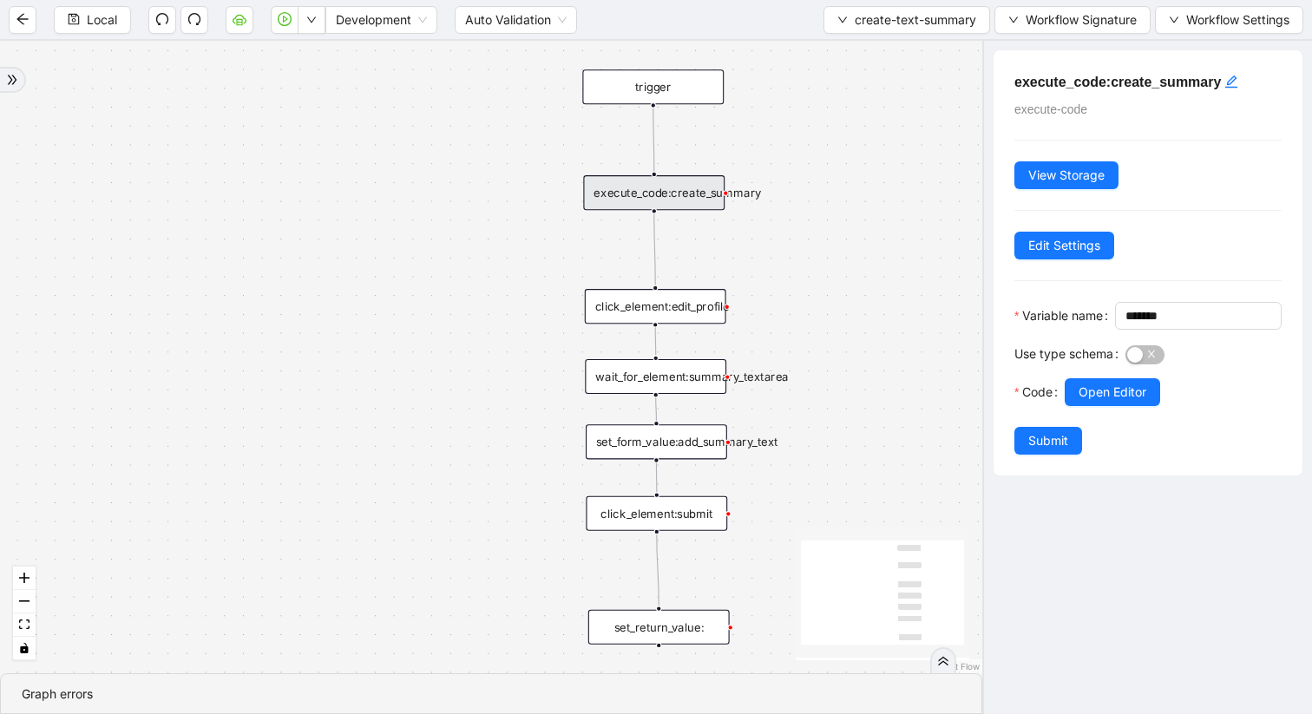
click at [1136, 427] on div at bounding box center [1173, 416] width 217 height 21
click at [1109, 402] on span "Open Editor" at bounding box center [1113, 392] width 68 height 19
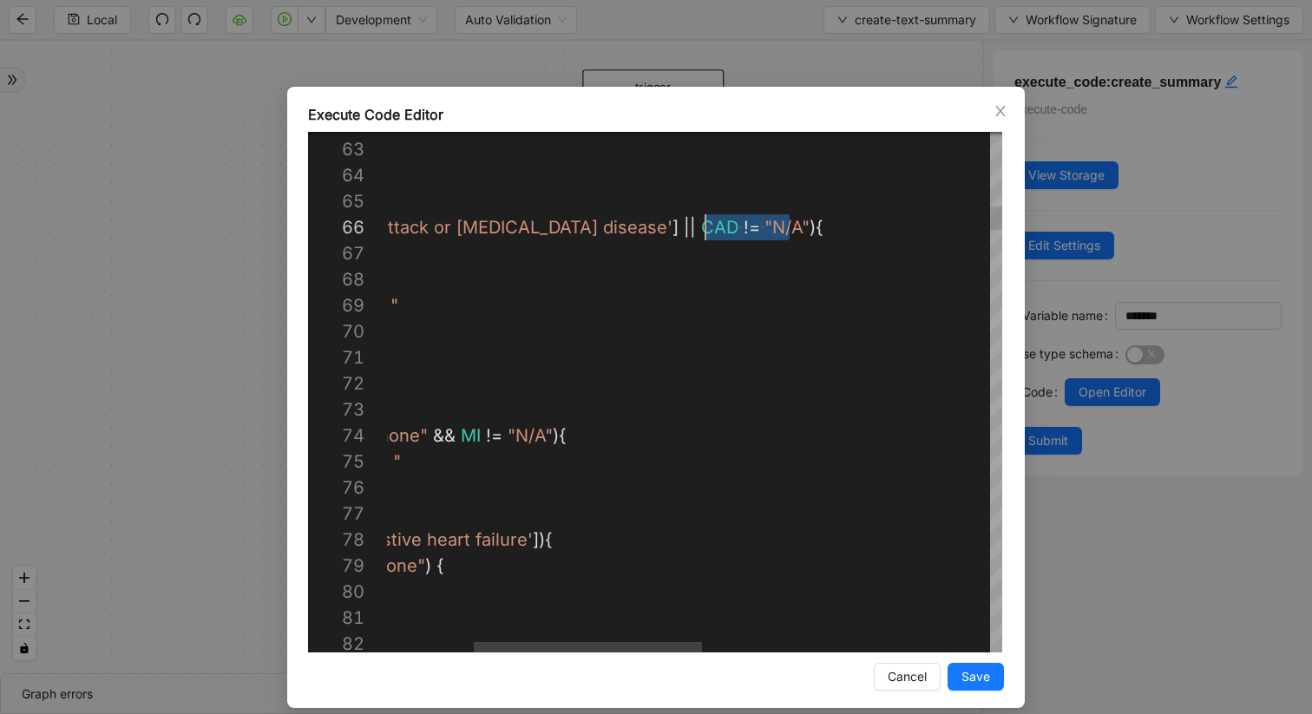
scroll to position [130, 528]
drag, startPoint x: 787, startPoint y: 228, endPoint x: 684, endPoint y: 232, distance: 103.3
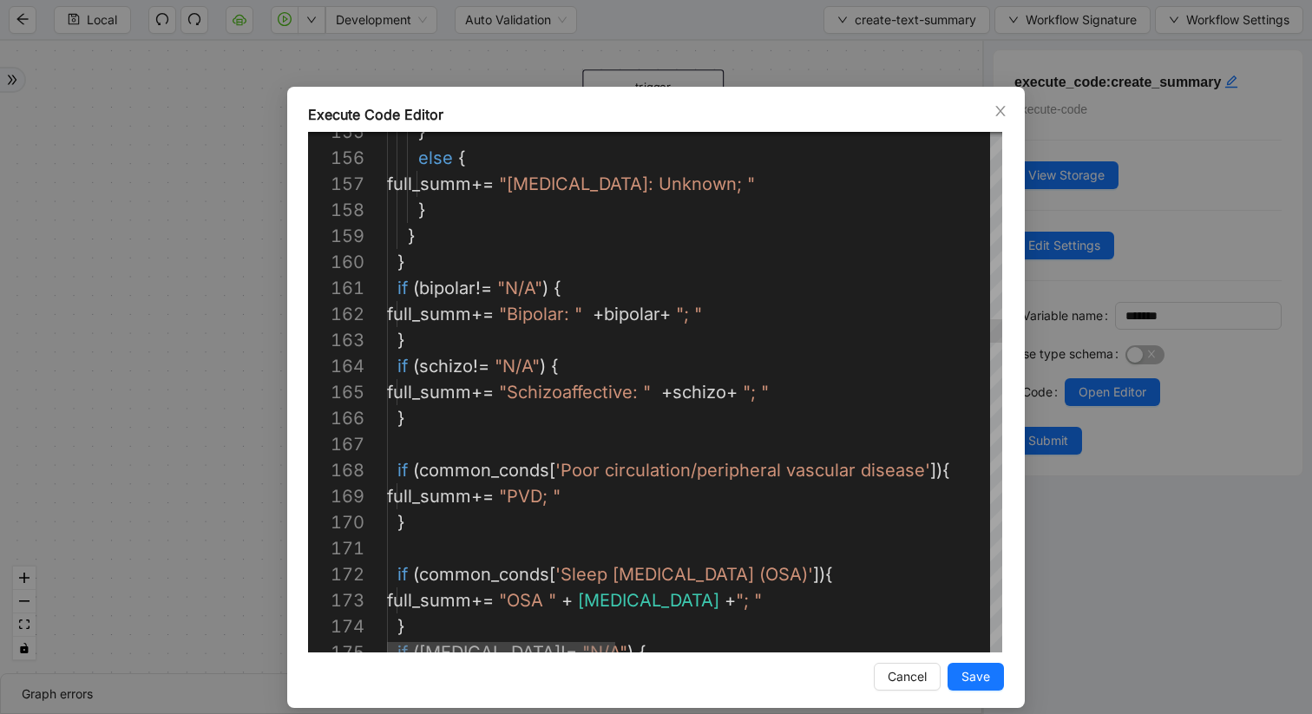
scroll to position [182, 544]
paste textarea "**********"
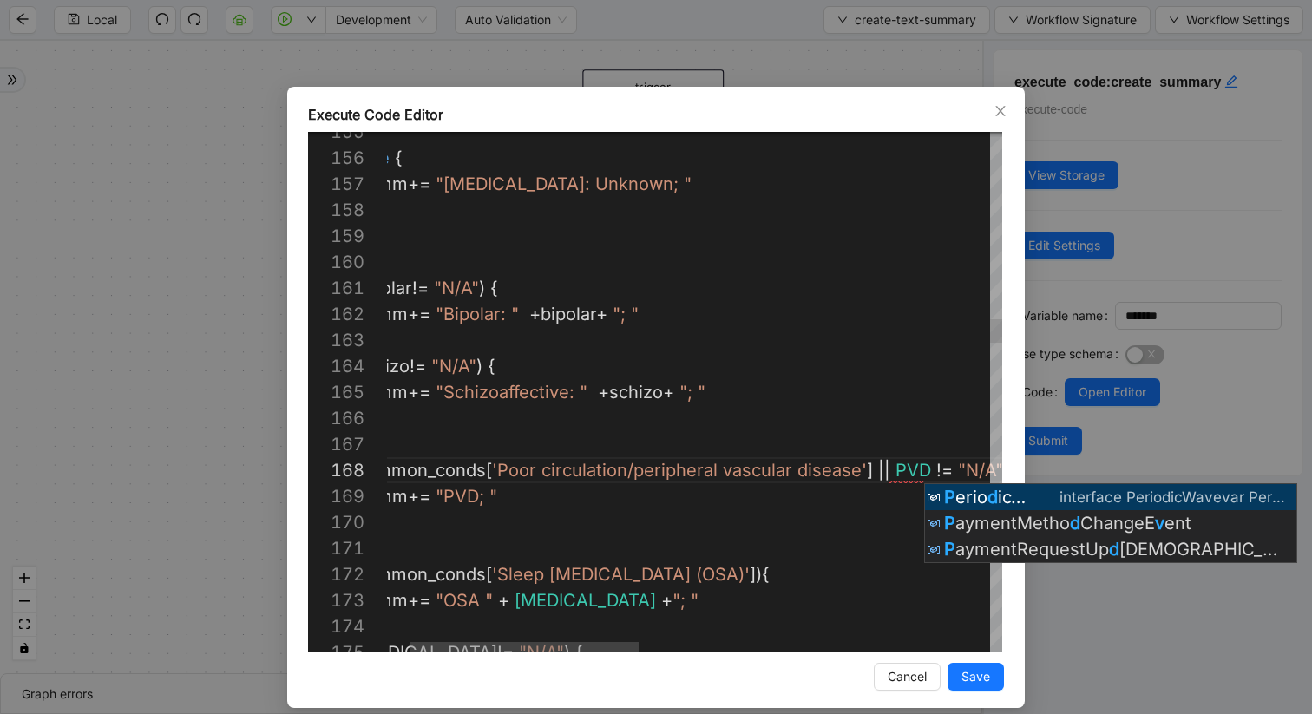
scroll to position [234, 17]
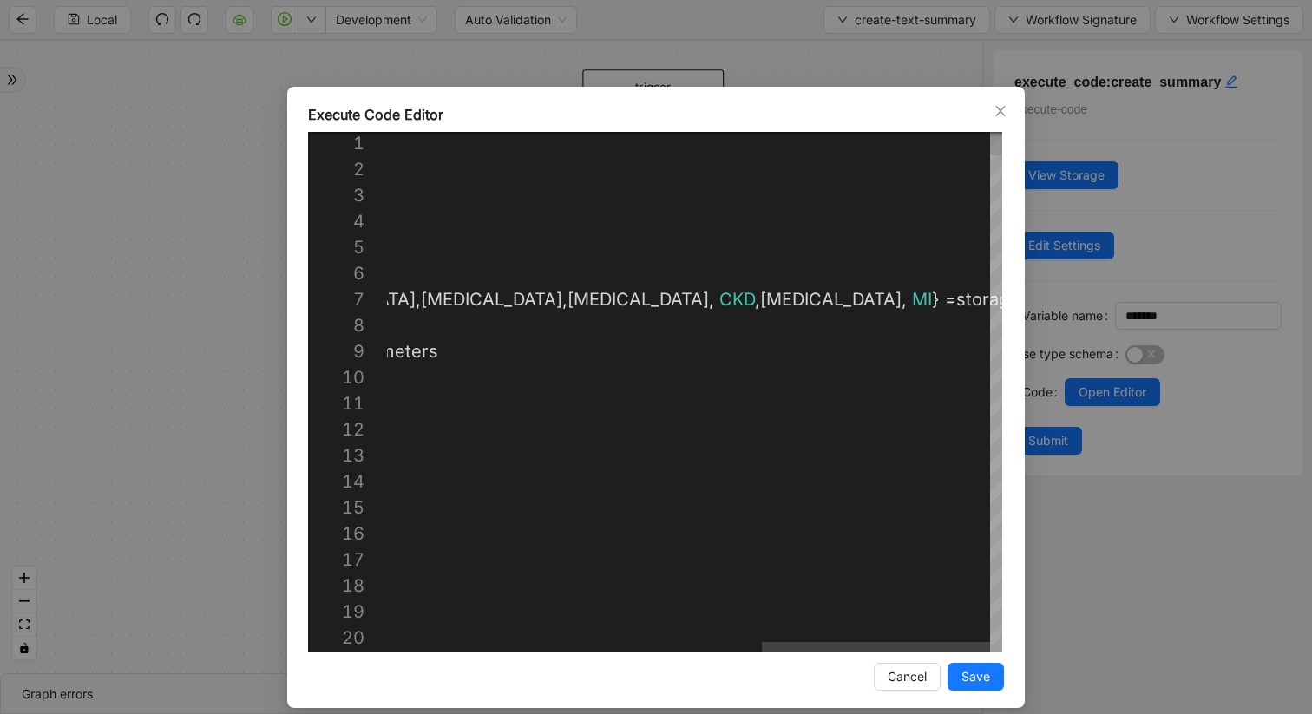
scroll to position [156, 1378]
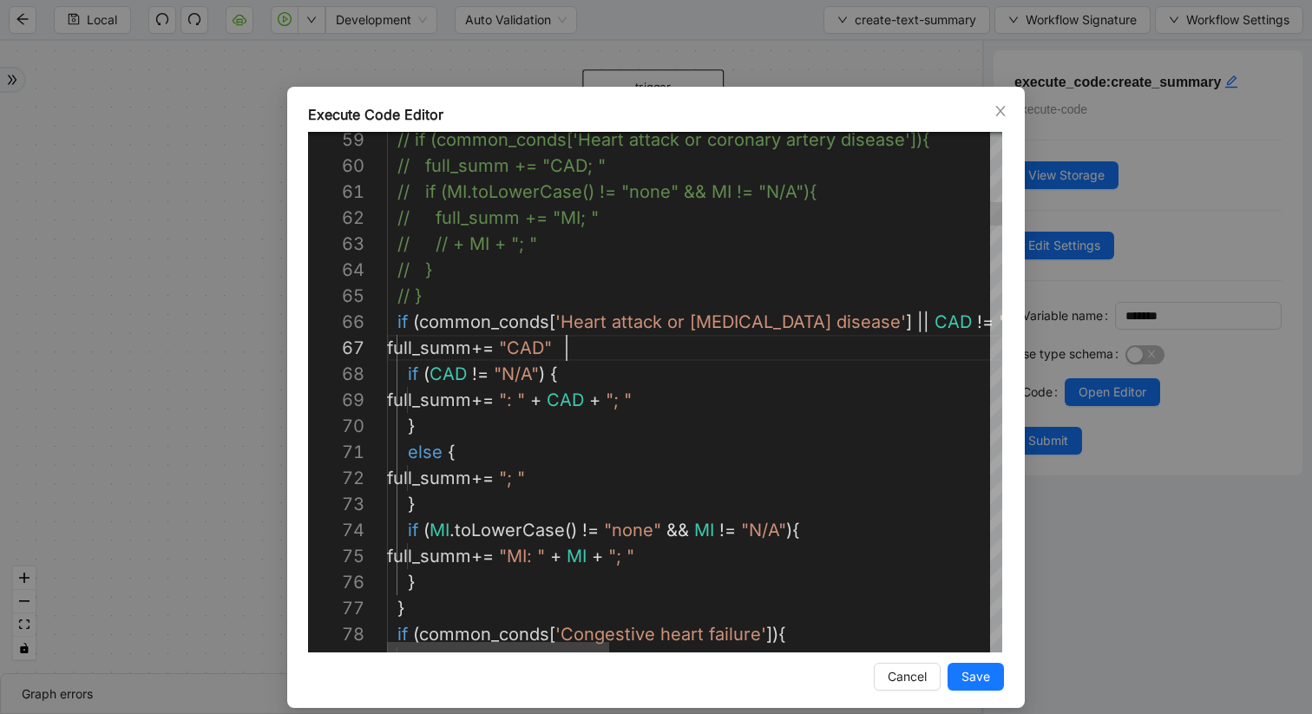
scroll to position [156, 180]
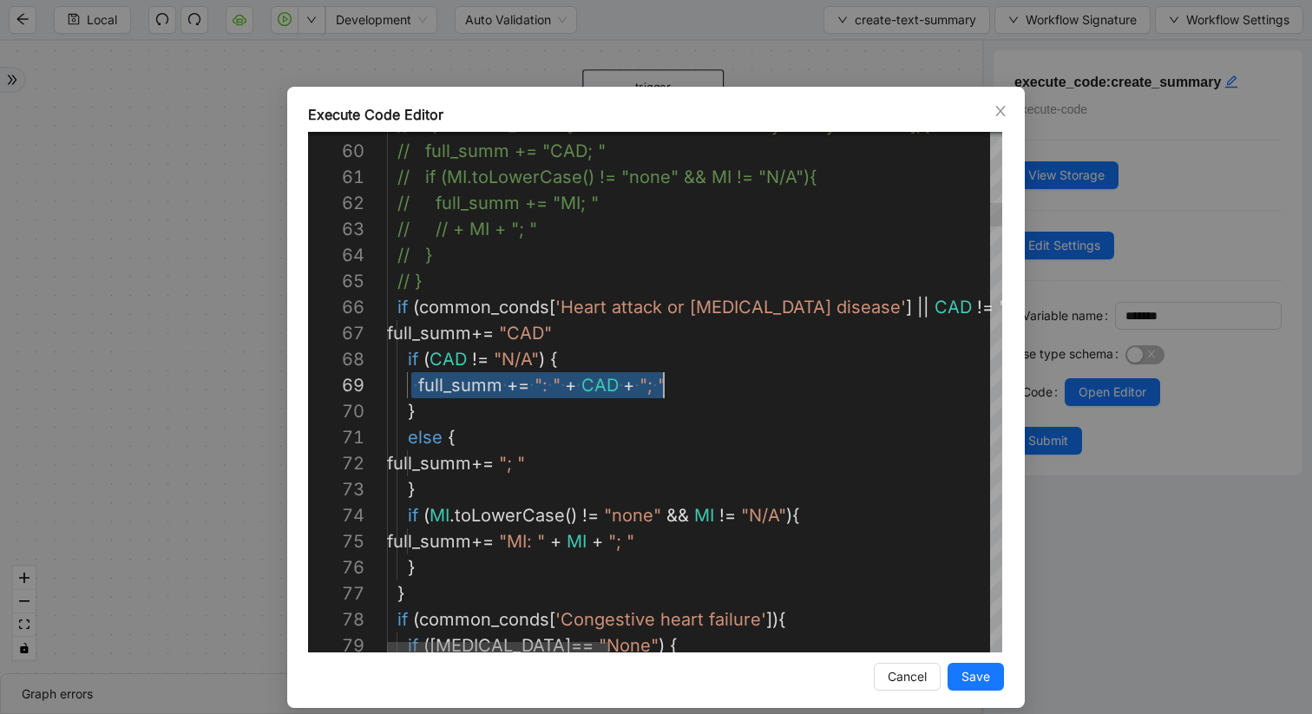
scroll to position [208, 277]
drag, startPoint x: 413, startPoint y: 384, endPoint x: 672, endPoint y: 387, distance: 258.6
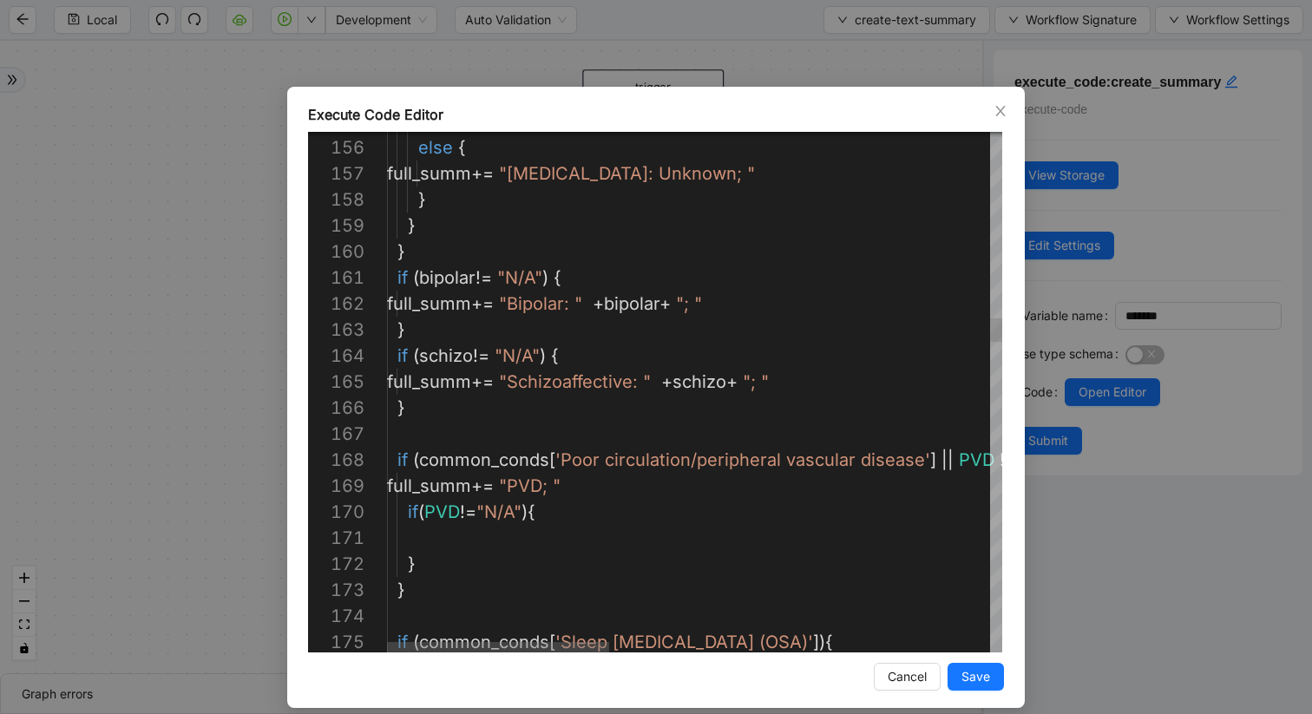
scroll to position [208, 167]
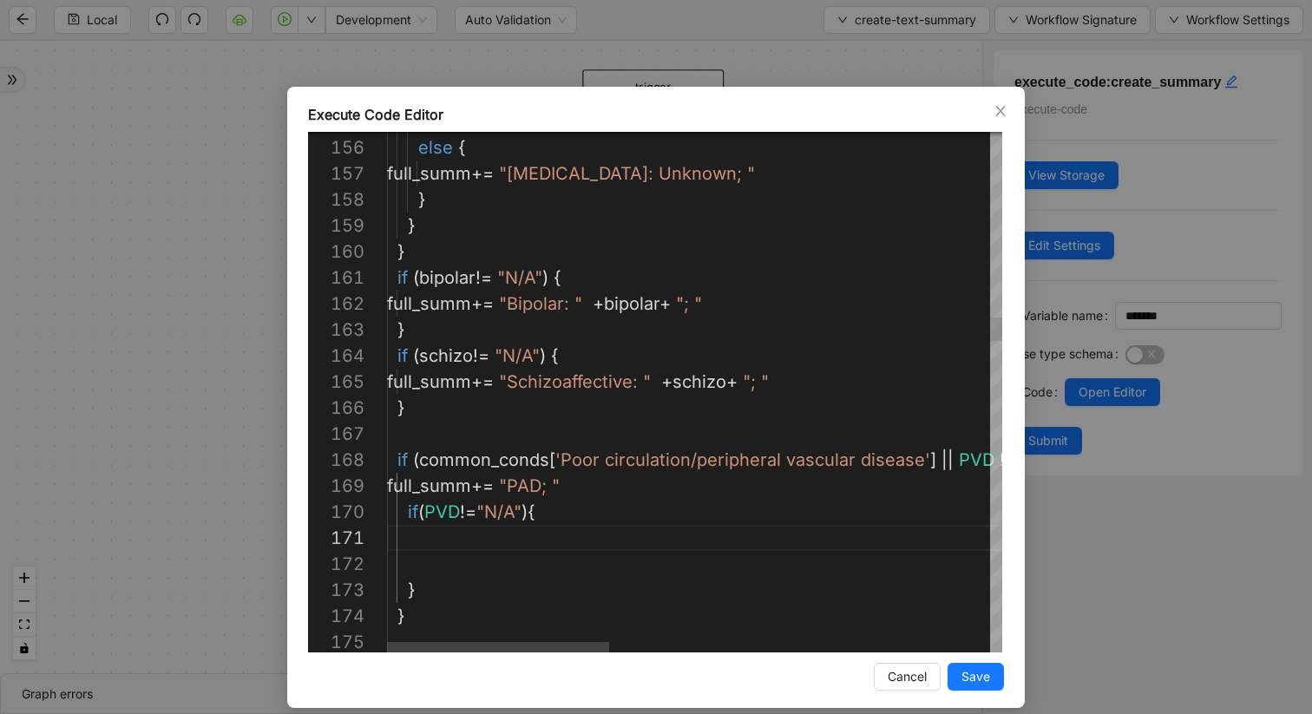
paste textarea "**********"
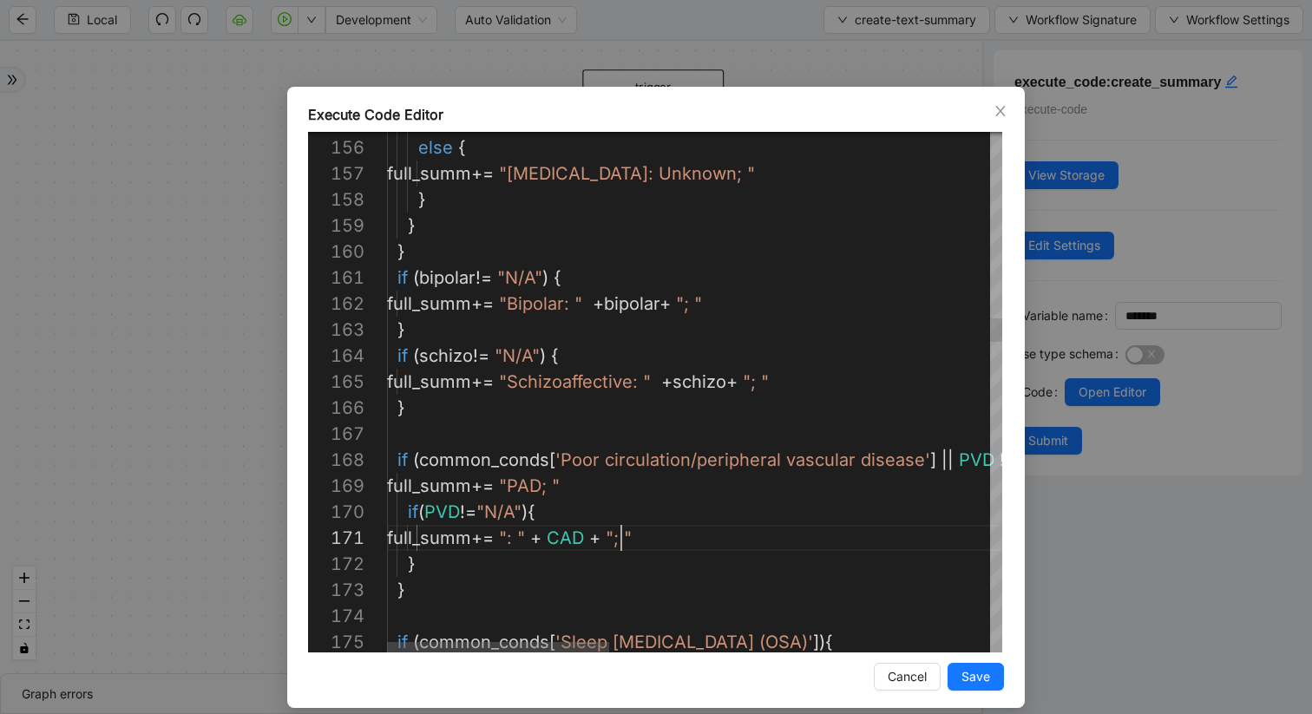
scroll to position [0, 234]
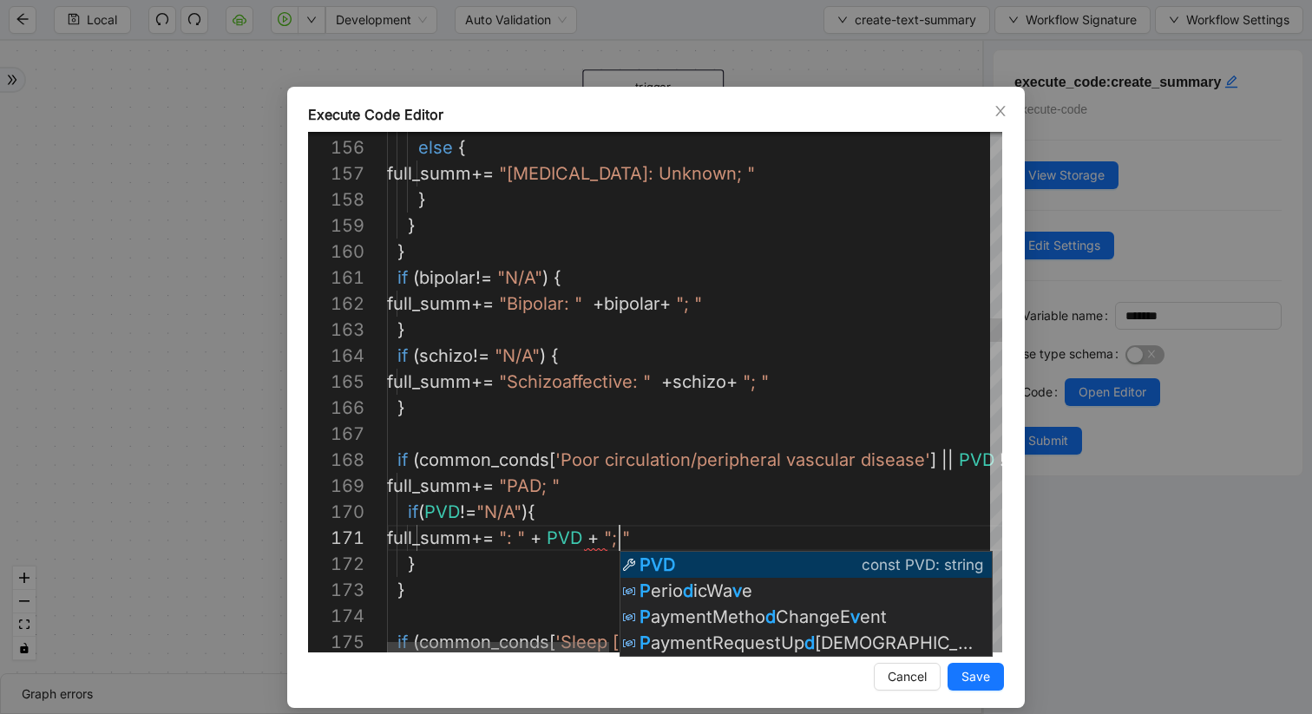
scroll to position [0, 233]
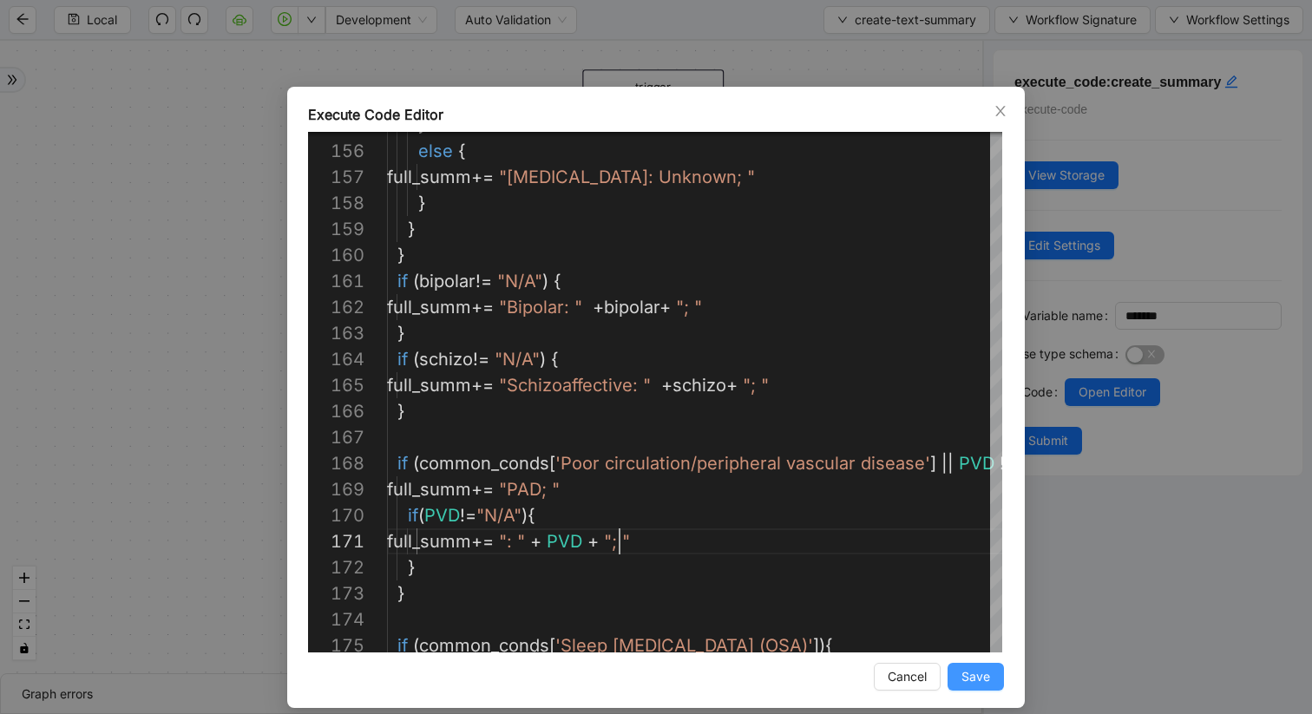
type textarea "**********"
click at [972, 676] on span "Save" at bounding box center [976, 676] width 29 height 19
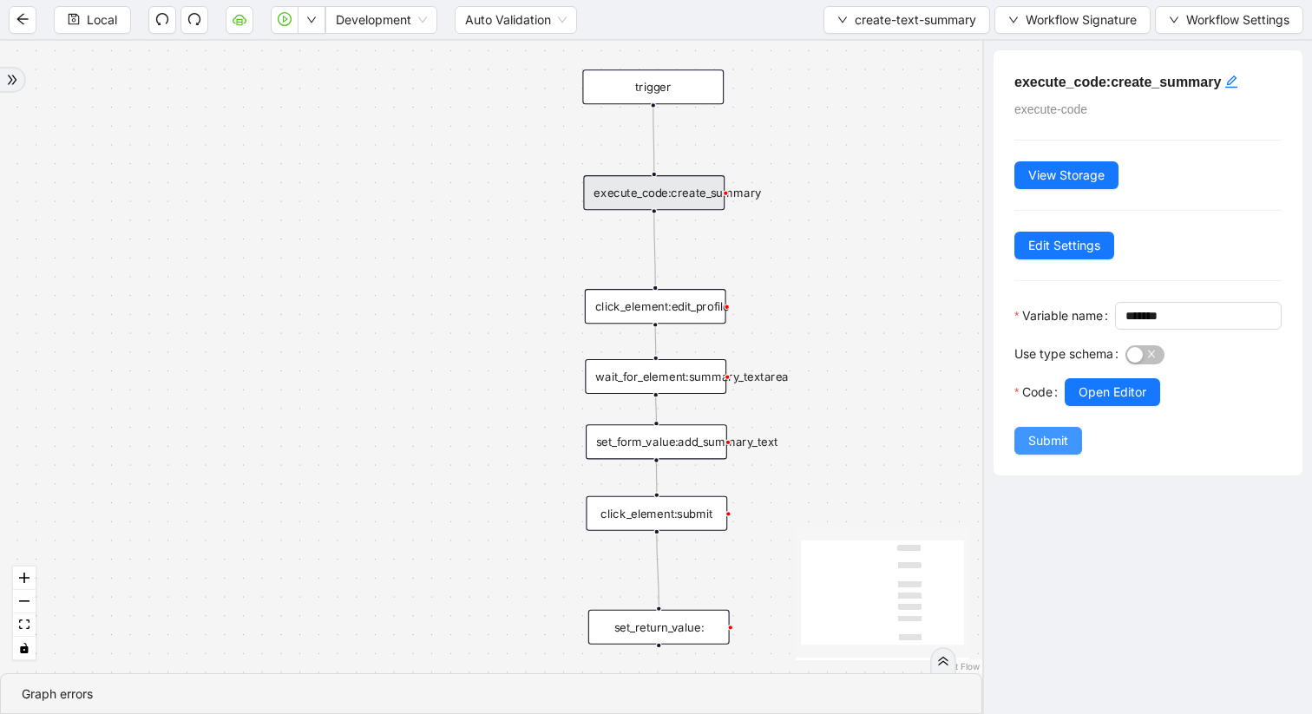
click at [1046, 450] on span "Submit" at bounding box center [1048, 440] width 40 height 19
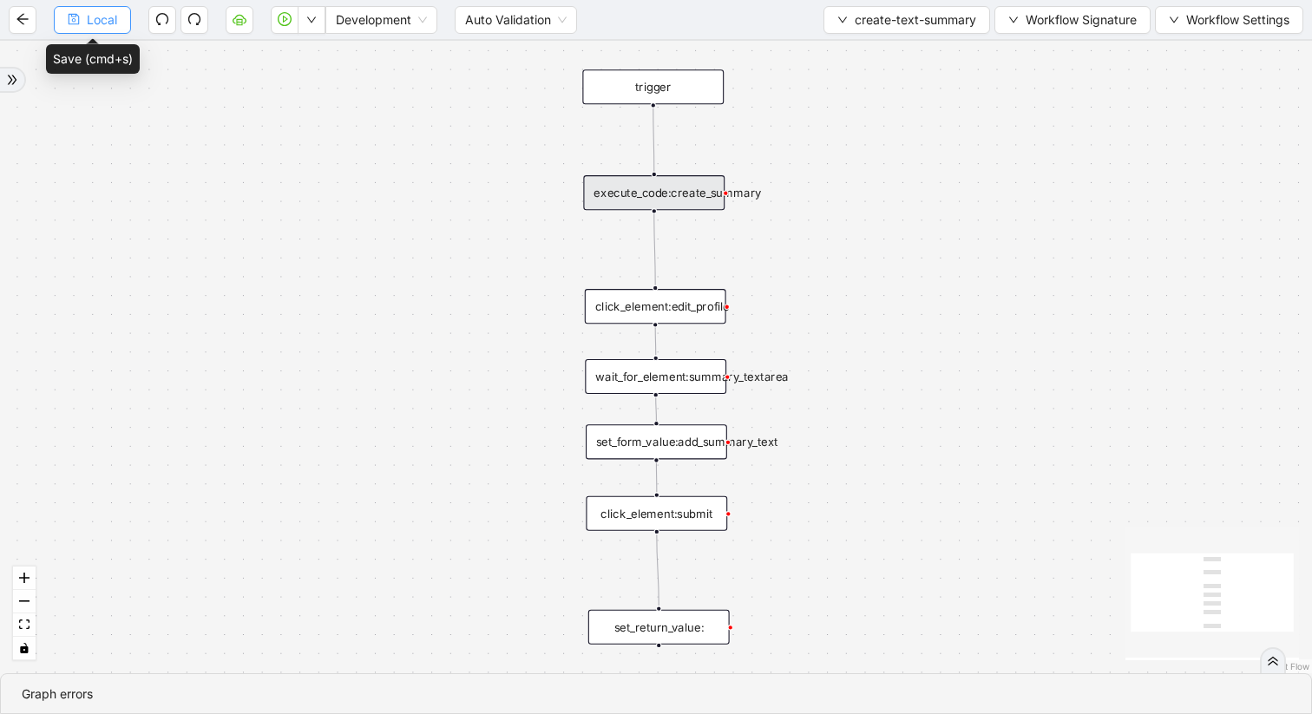
click at [88, 20] on span "Local" at bounding box center [102, 19] width 30 height 19
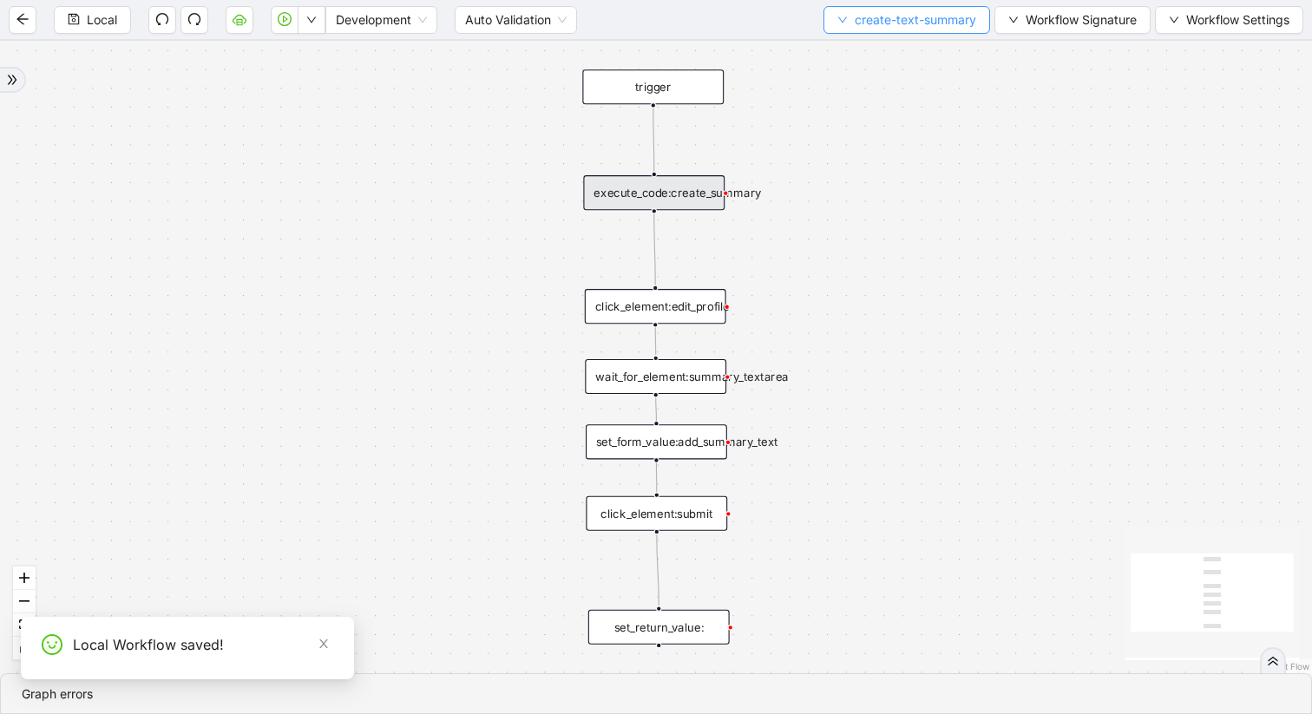
click at [837, 11] on button "create-text-summary" at bounding box center [907, 20] width 167 height 28
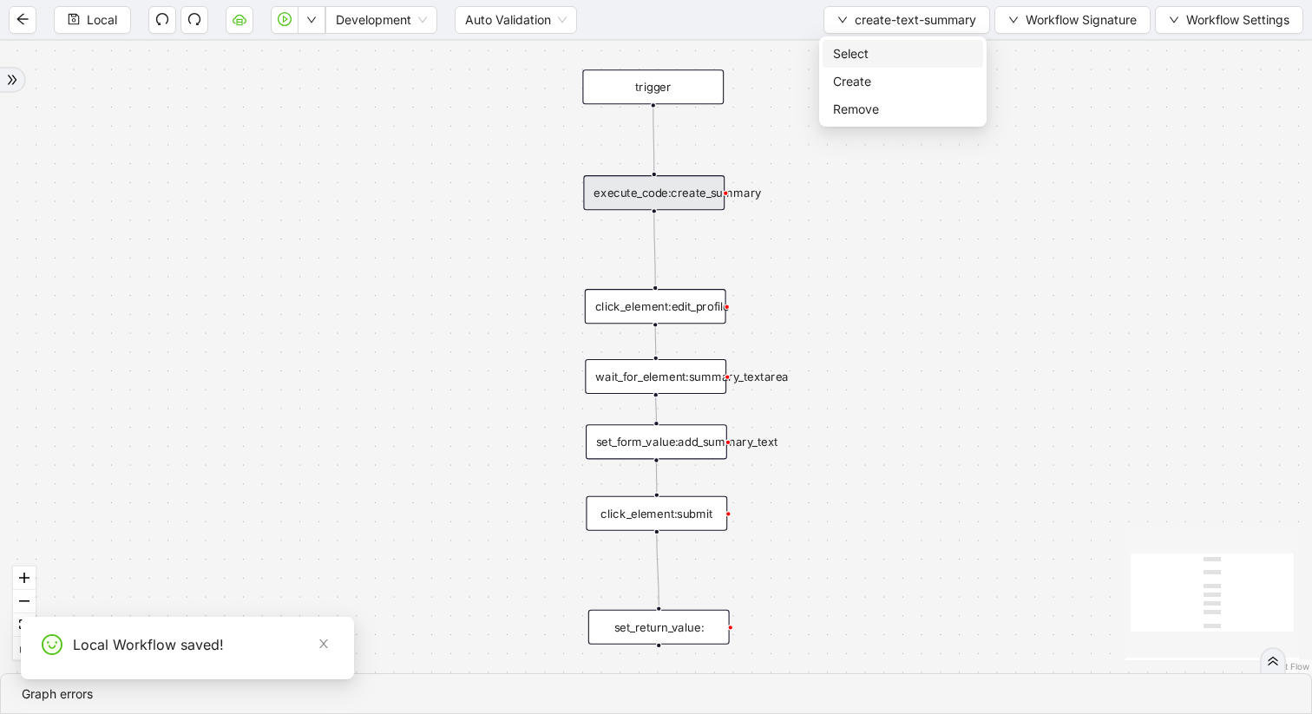
click at [850, 56] on span "Select" at bounding box center [903, 53] width 140 height 19
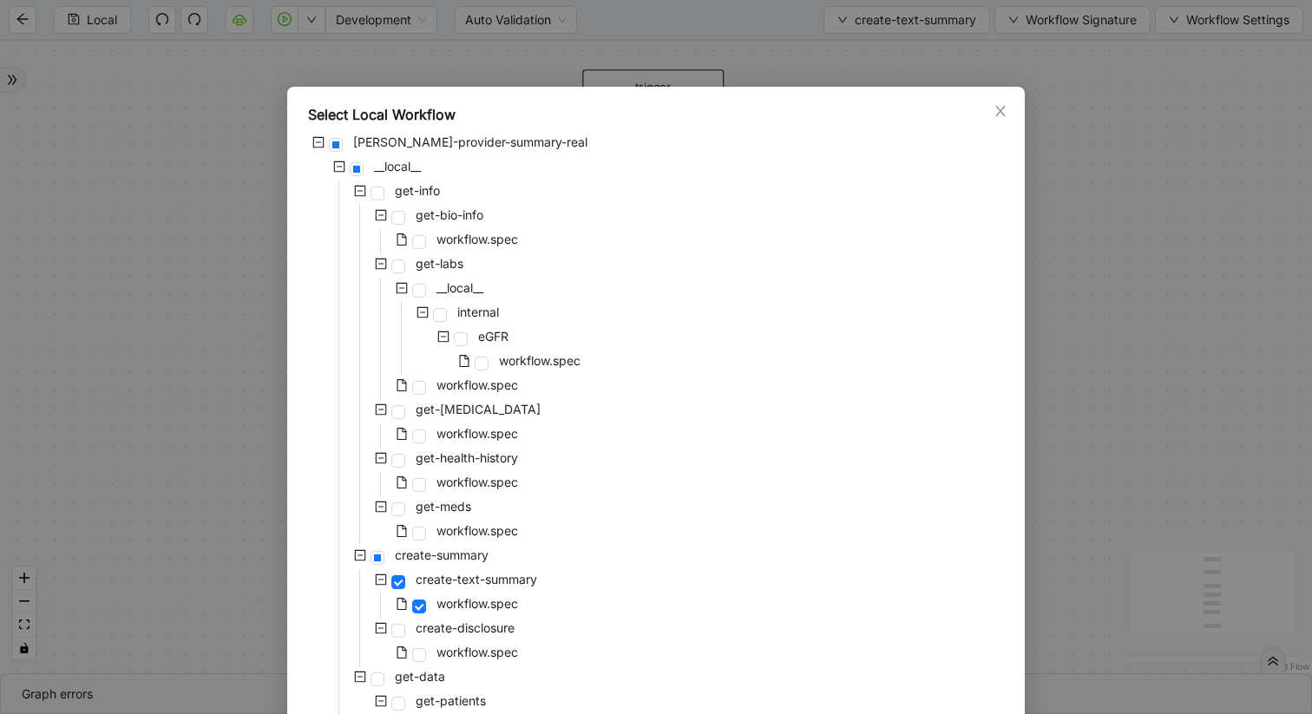
scroll to position [126, 0]
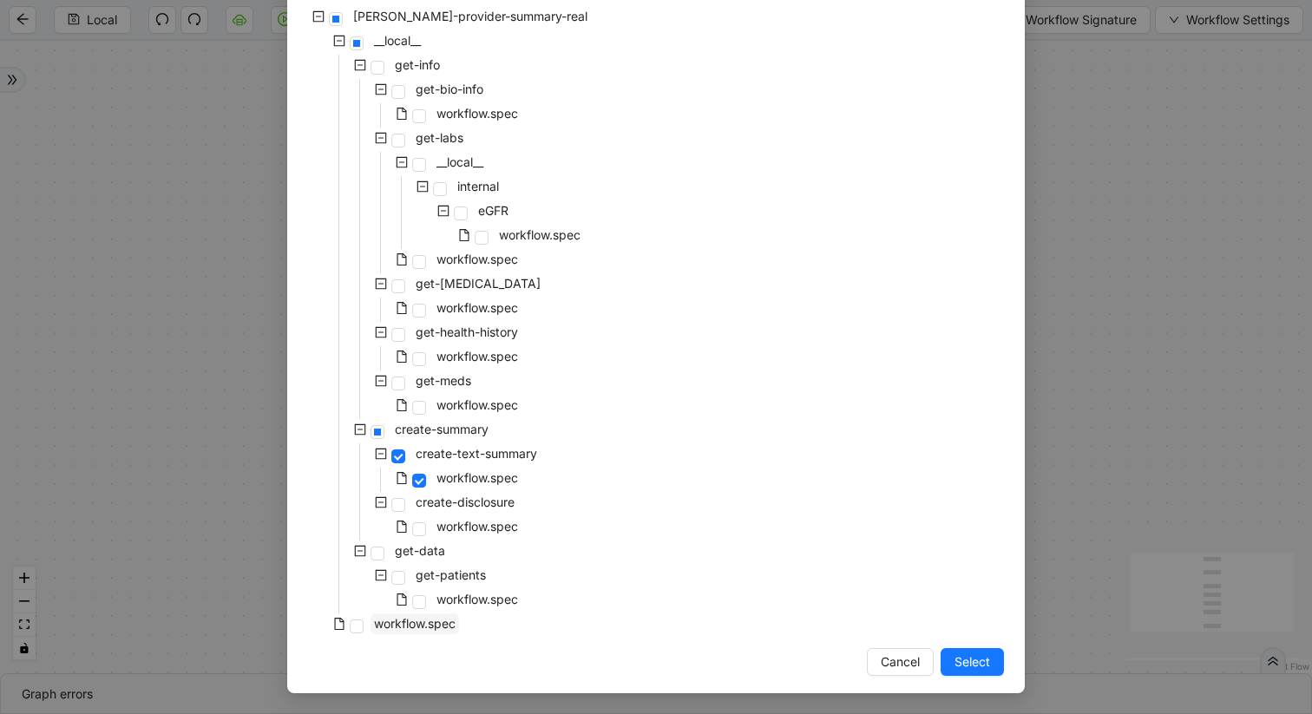
click at [413, 617] on span "workflow.spec" at bounding box center [415, 623] width 82 height 15
click at [1000, 657] on button "Select" at bounding box center [972, 662] width 63 height 28
click at [971, 664] on div "trigger set_return_value: execute_code:create_summary click_element:submit set_…" at bounding box center [656, 357] width 1312 height 633
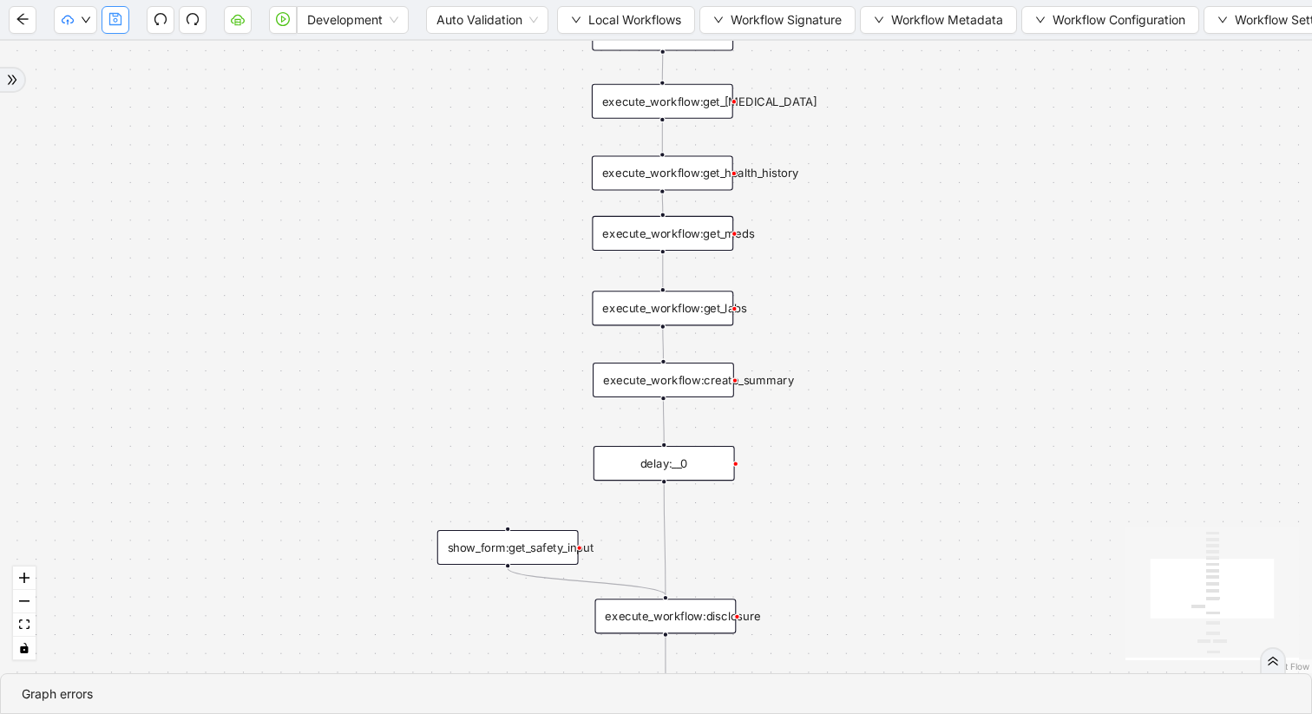
click at [115, 26] on icon "save" at bounding box center [115, 19] width 14 height 14
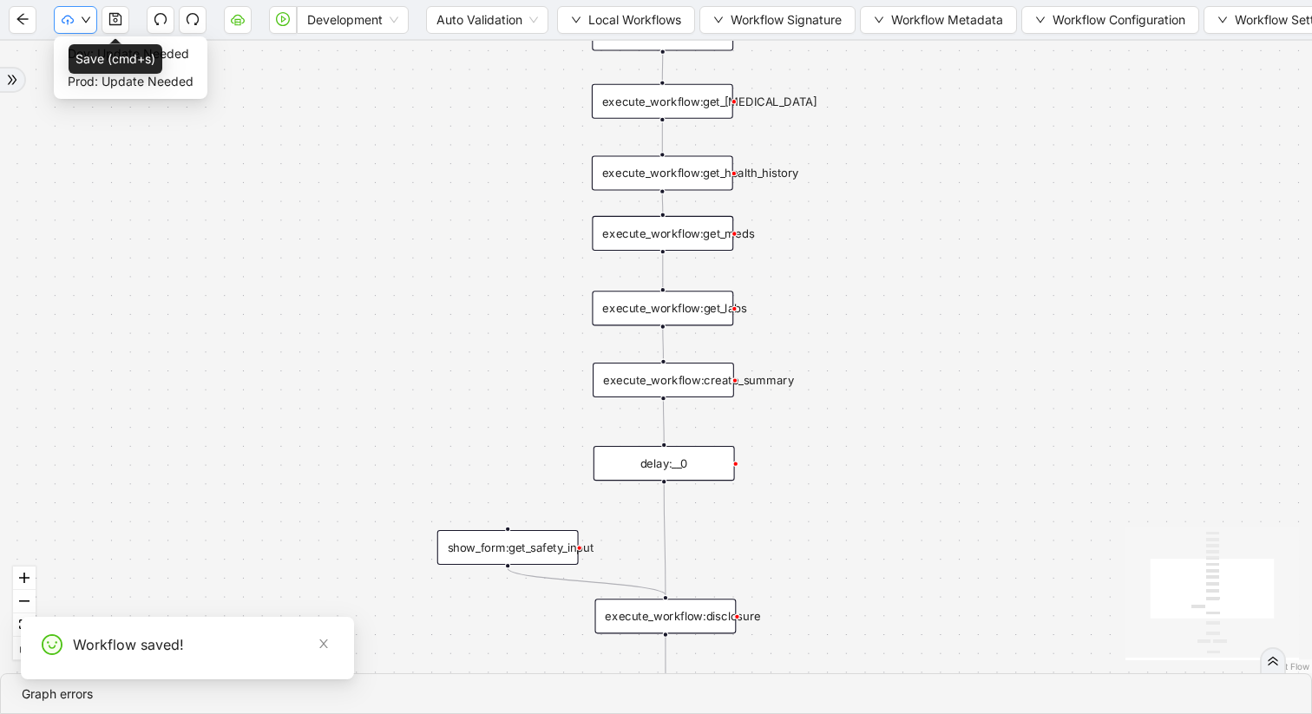
click at [82, 18] on icon "down" at bounding box center [86, 19] width 9 height 6
click at [180, 56] on span "Dev: Update Needed" at bounding box center [131, 53] width 126 height 19
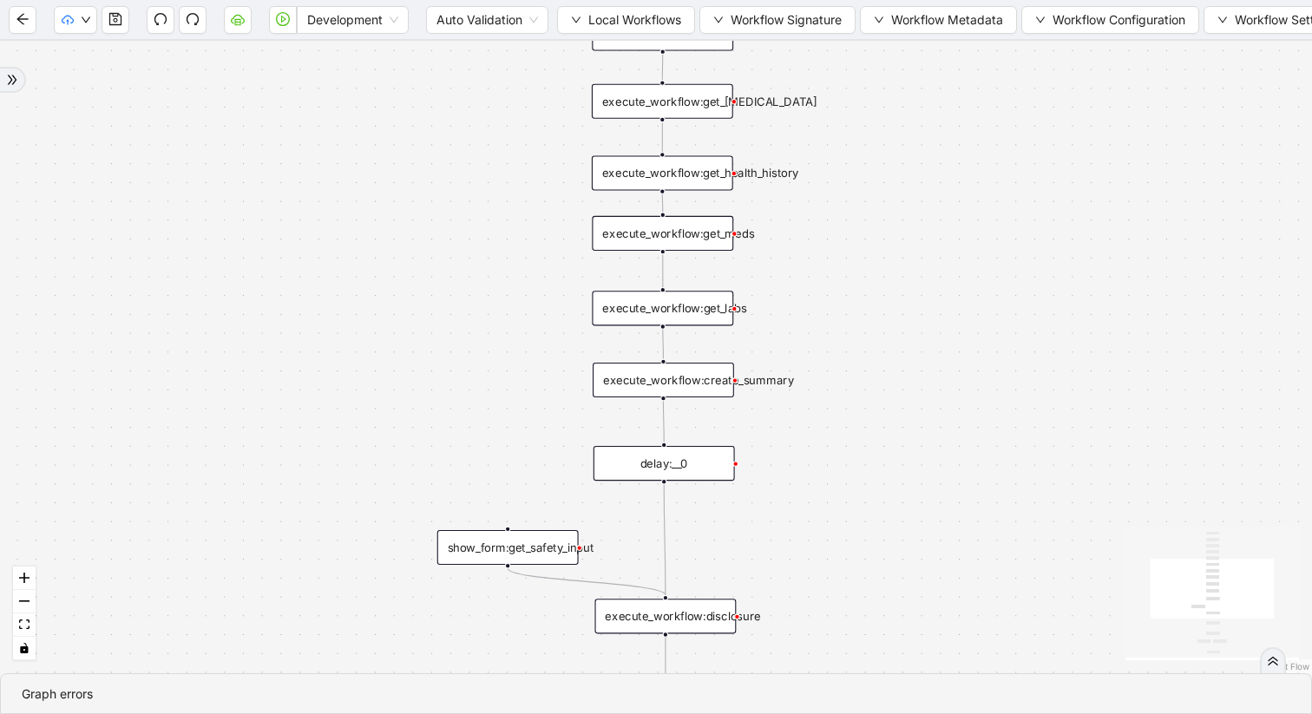
click at [692, 389] on div "execute_workflow:create_summary" at bounding box center [663, 380] width 141 height 35
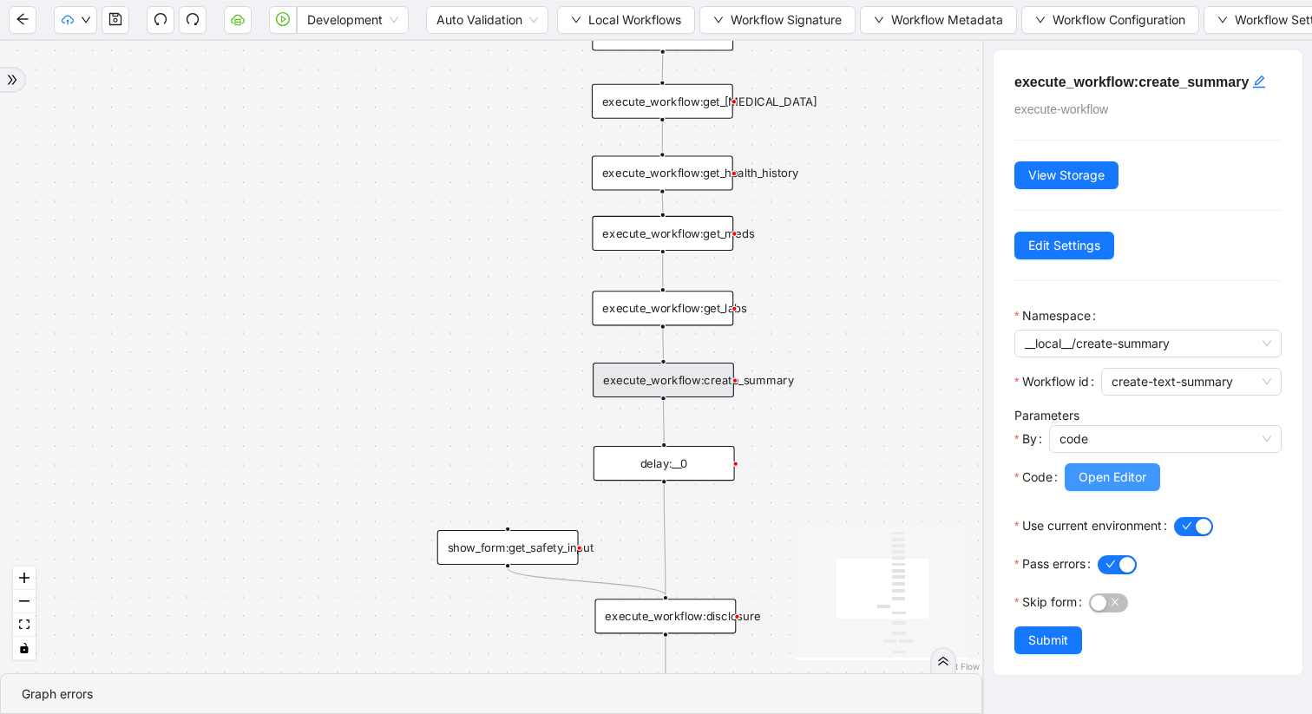
click at [1112, 480] on span "Open Editor" at bounding box center [1113, 477] width 68 height 19
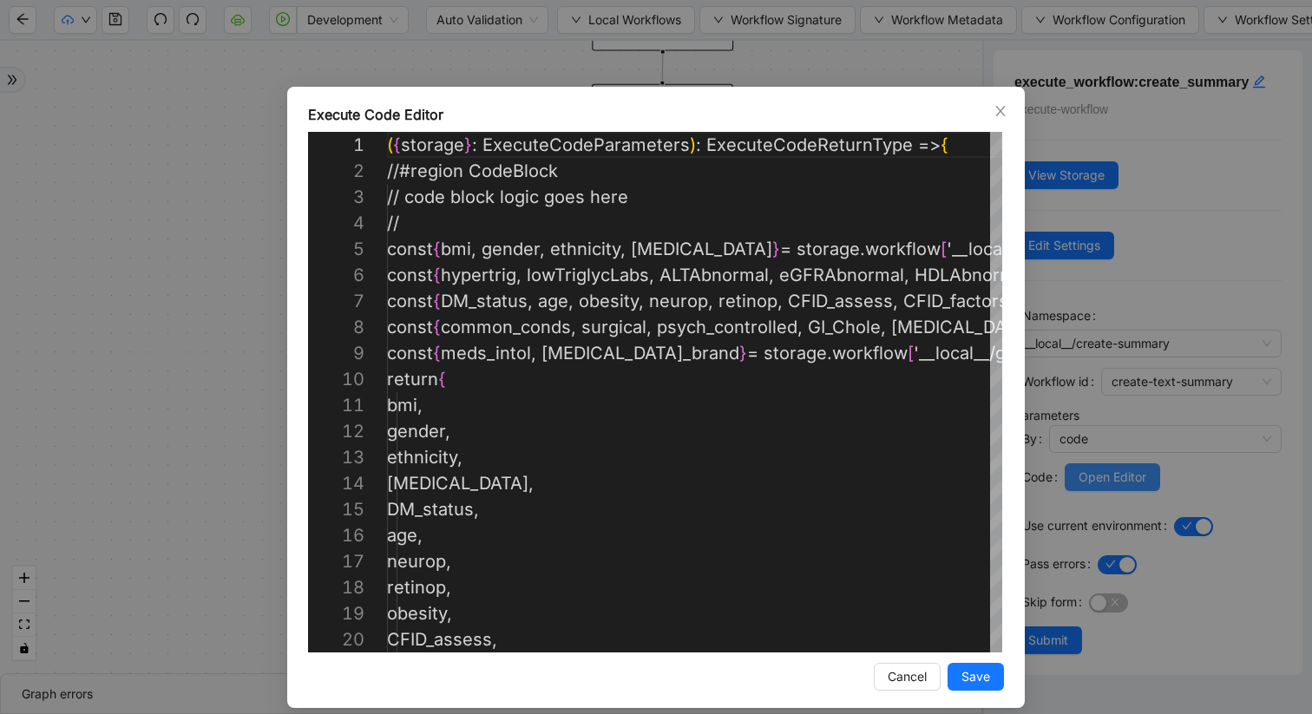
scroll to position [156, 0]
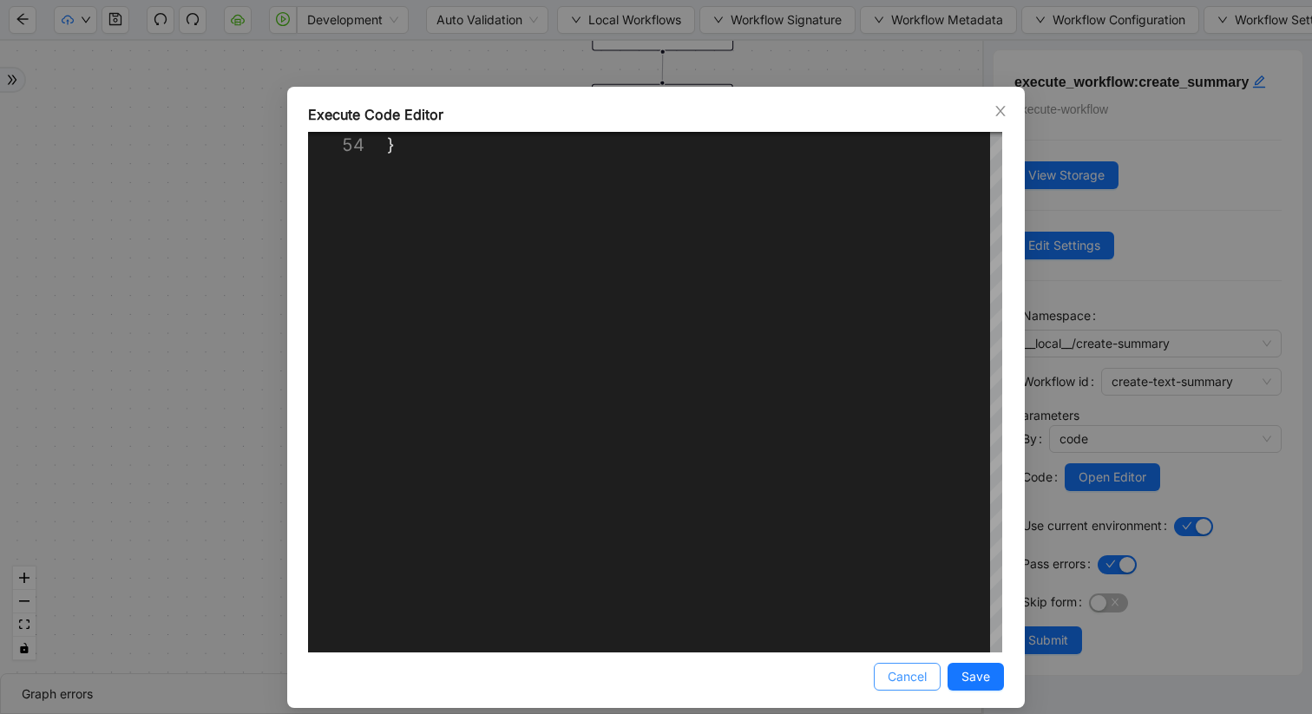
click at [901, 685] on span "Cancel" at bounding box center [907, 676] width 39 height 19
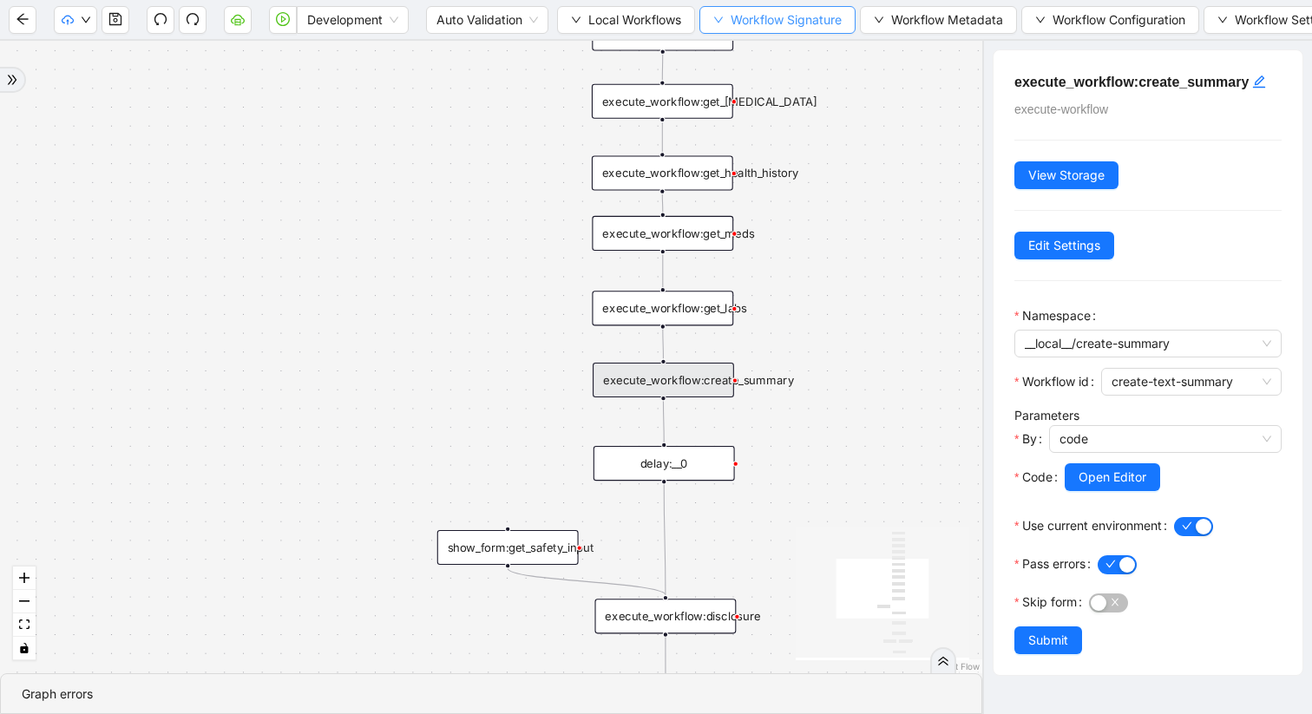
click at [724, 22] on icon "down" at bounding box center [718, 20] width 10 height 10
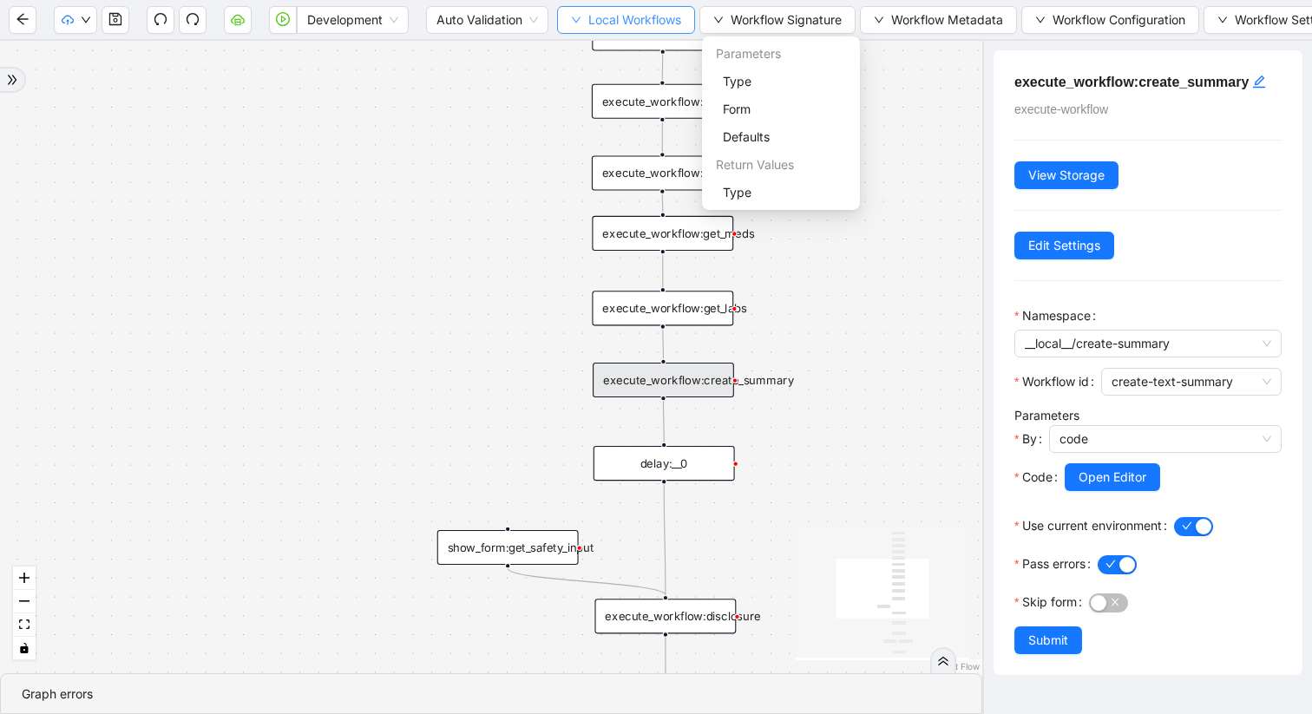
click at [627, 16] on span "Local Workflows" at bounding box center [634, 19] width 93 height 19
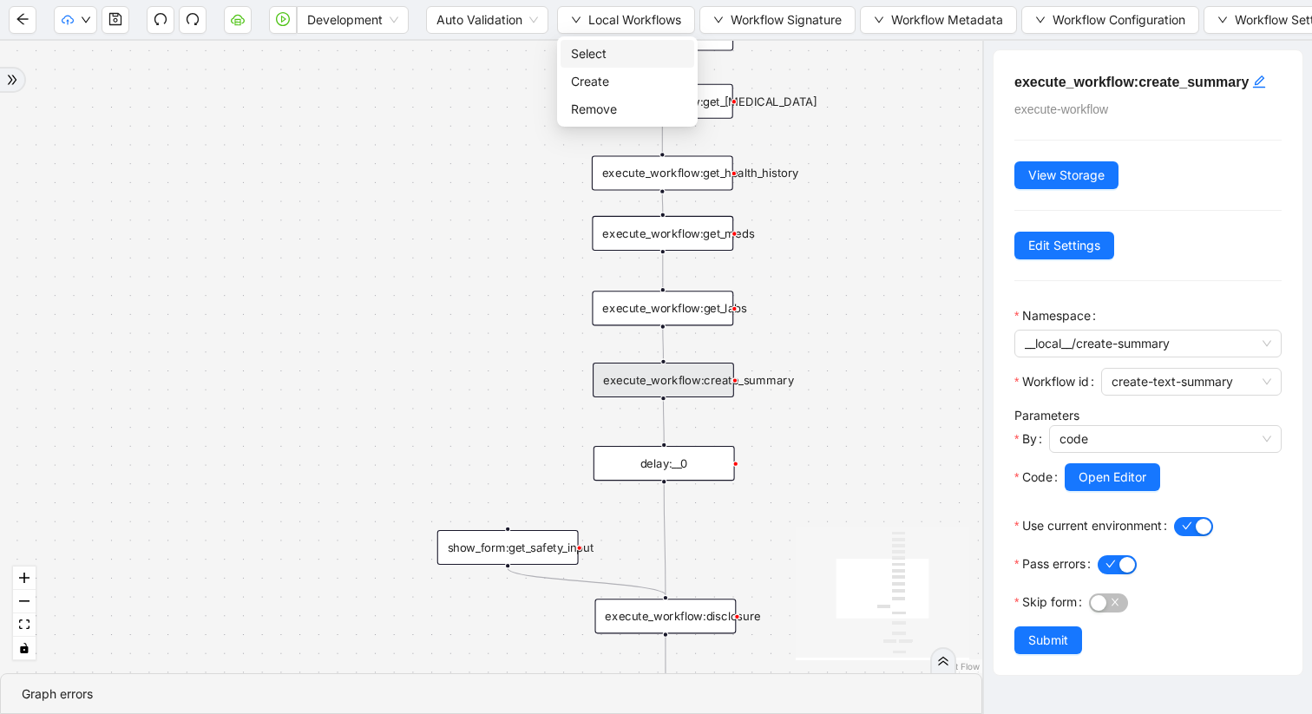
click at [618, 51] on span "Select" at bounding box center [627, 53] width 113 height 19
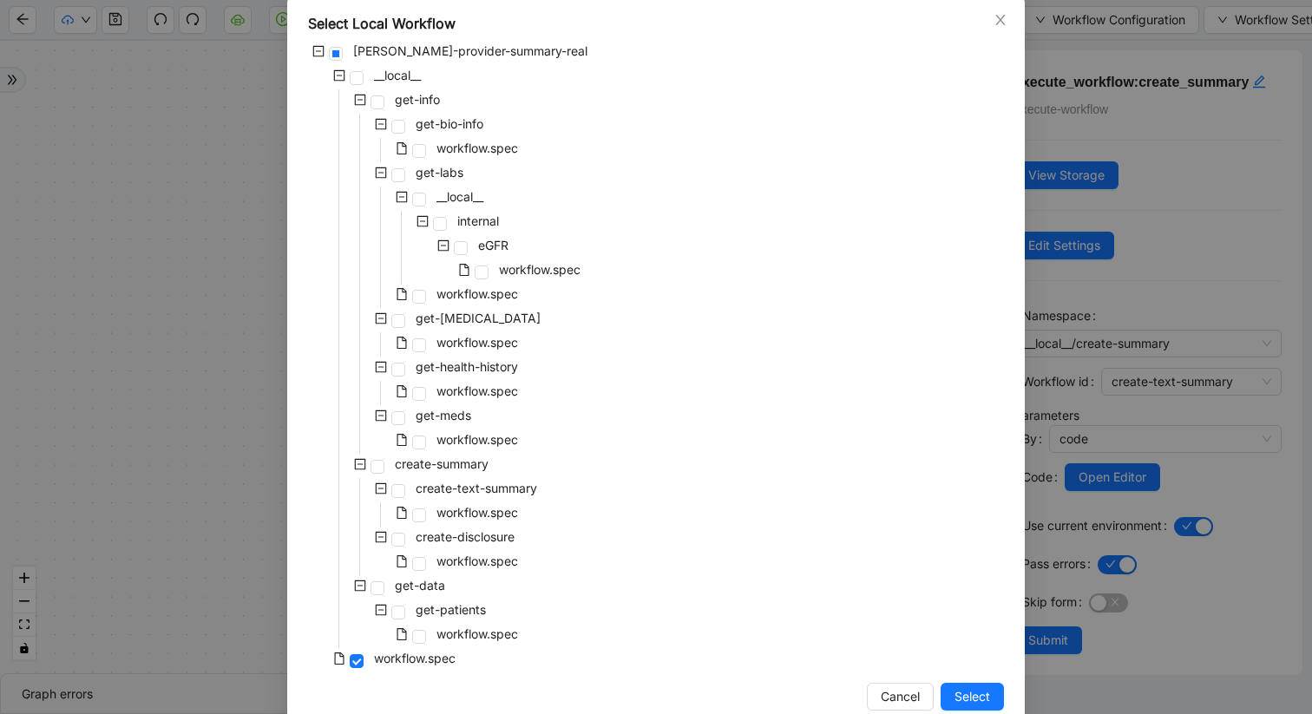
scroll to position [126, 0]
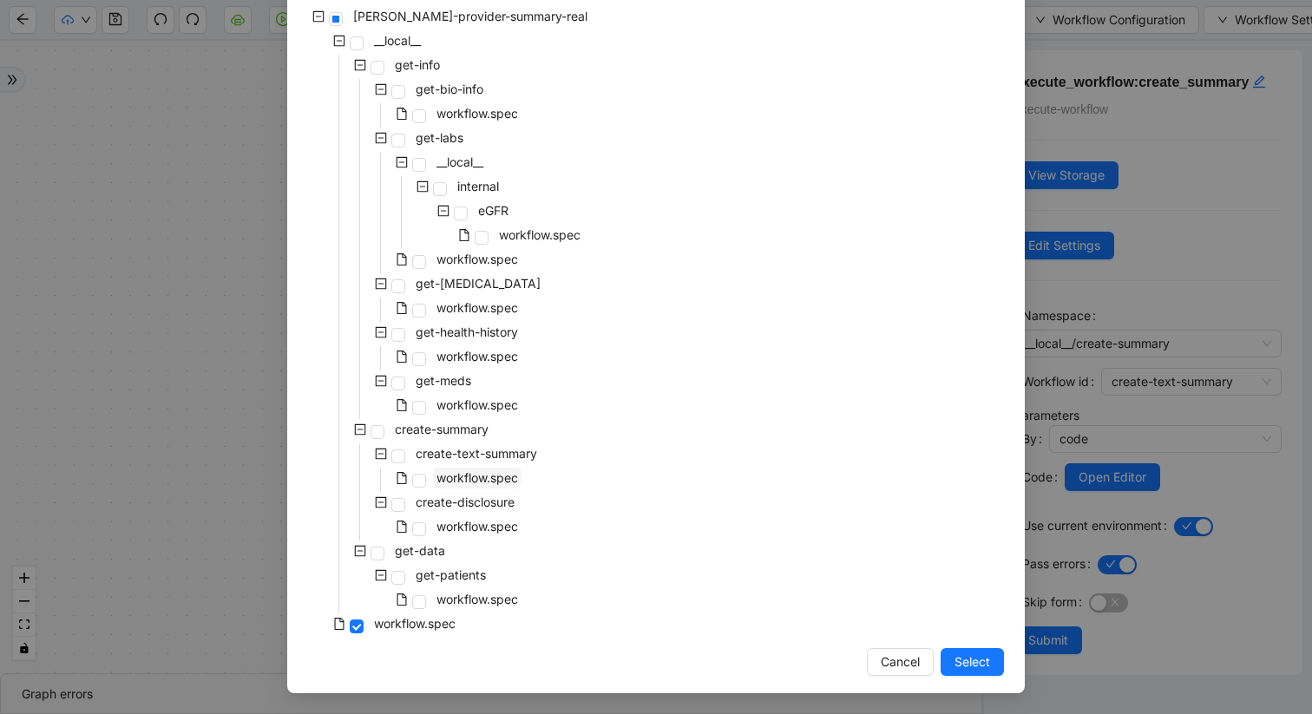
click at [452, 482] on span "workflow.spec" at bounding box center [478, 477] width 82 height 15
click at [952, 660] on button "Select" at bounding box center [972, 662] width 63 height 28
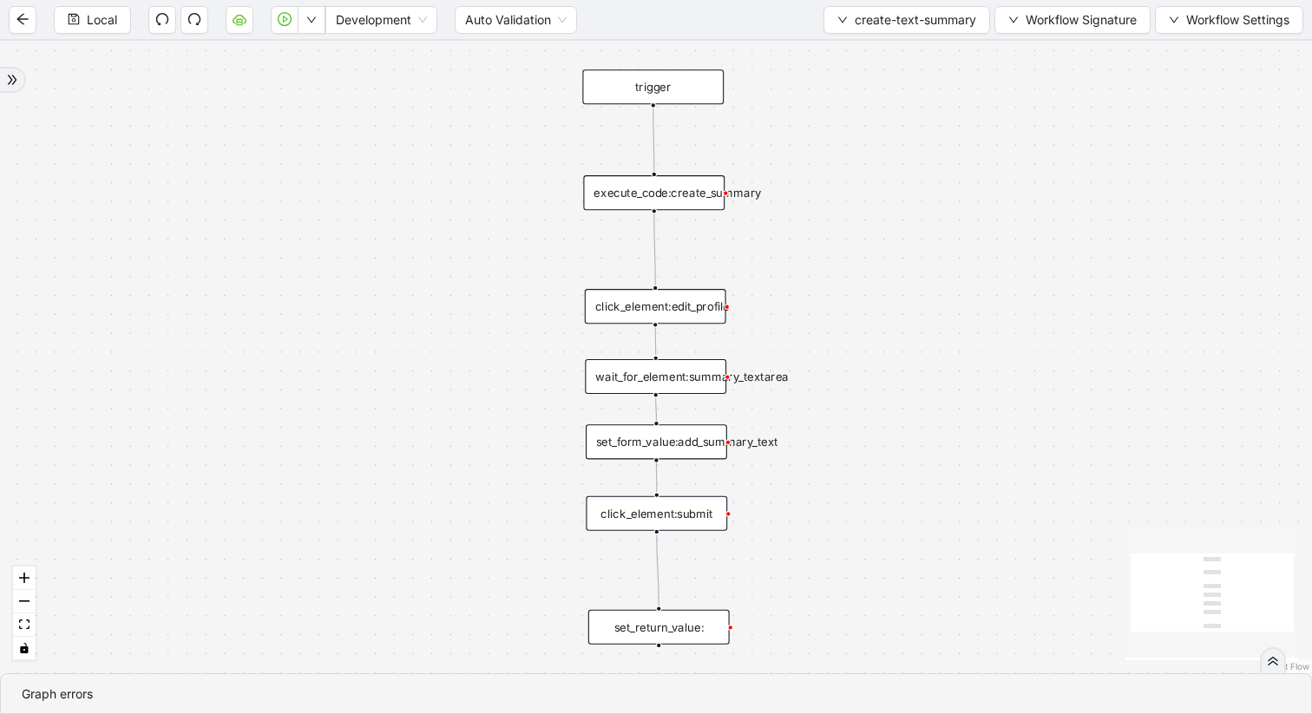
click at [692, 194] on div "execute_code:create_summary" at bounding box center [653, 192] width 141 height 35
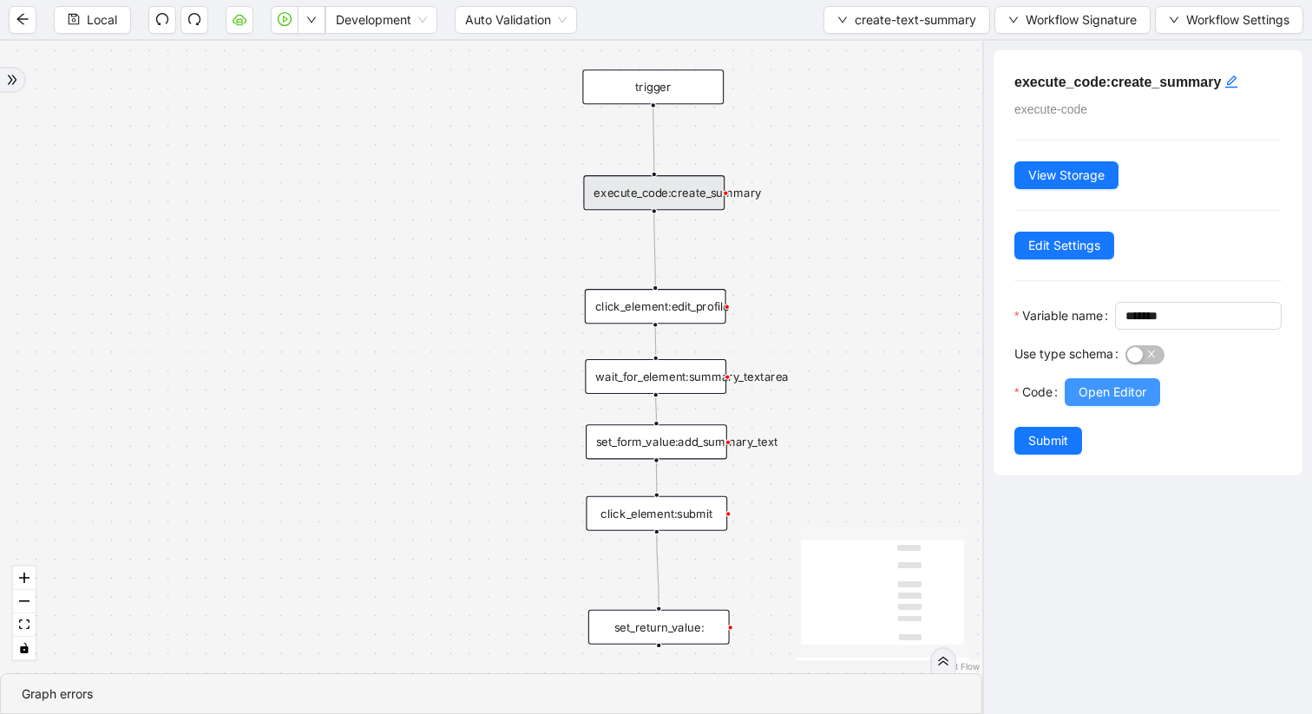
click at [1121, 402] on span "Open Editor" at bounding box center [1113, 392] width 68 height 19
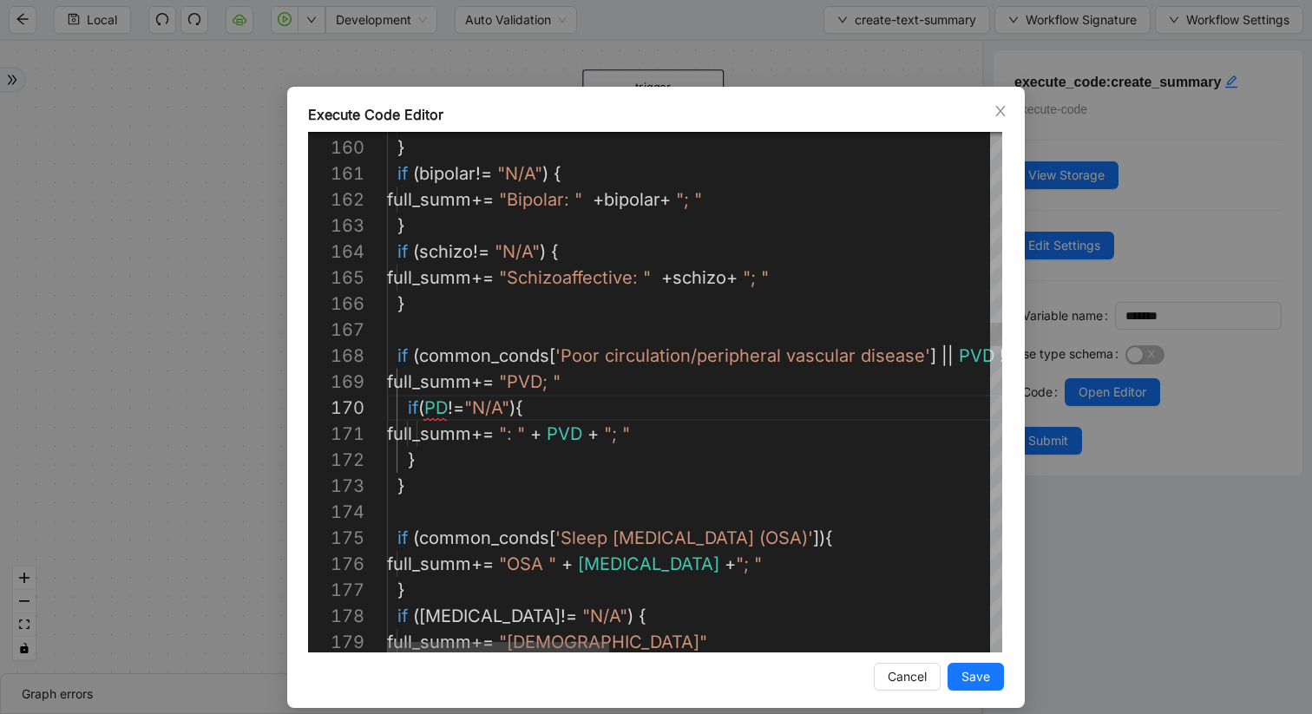
scroll to position [234, 58]
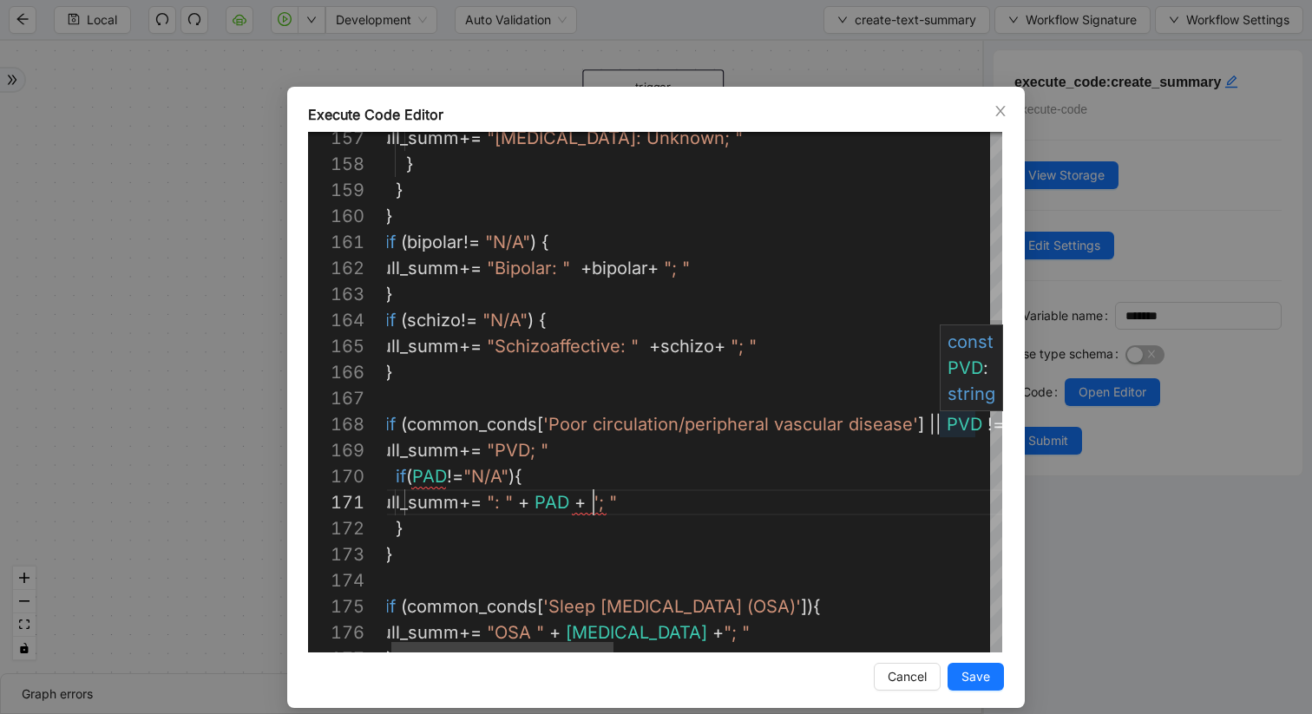
scroll to position [182, 588]
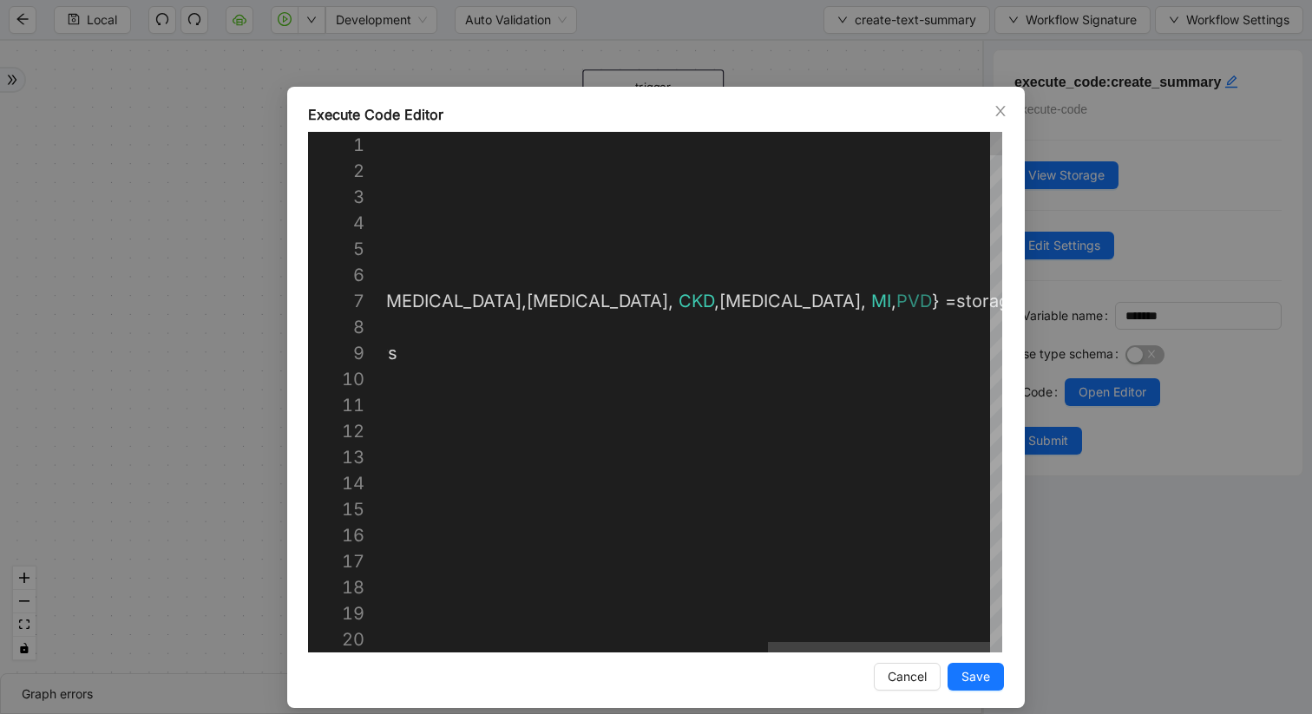
type textarea "**********"
click at [978, 673] on span "Save" at bounding box center [976, 676] width 29 height 19
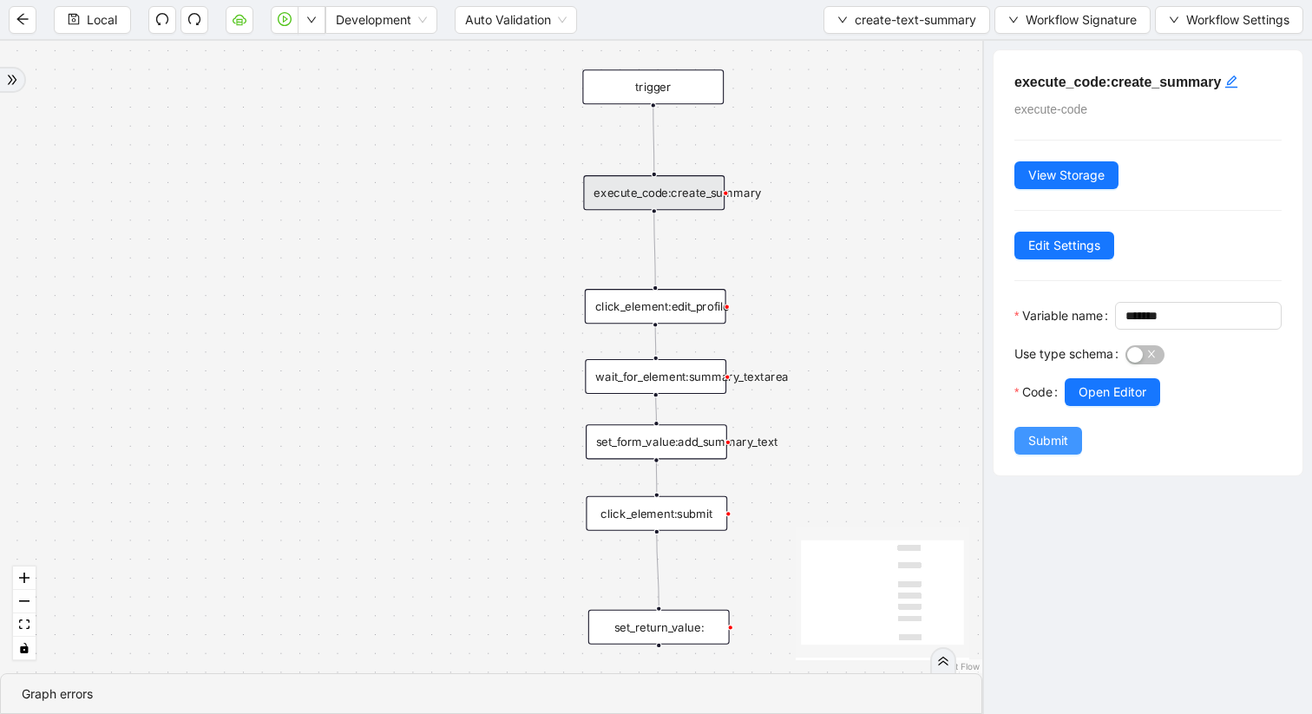
click at [1059, 450] on span "Submit" at bounding box center [1048, 440] width 40 height 19
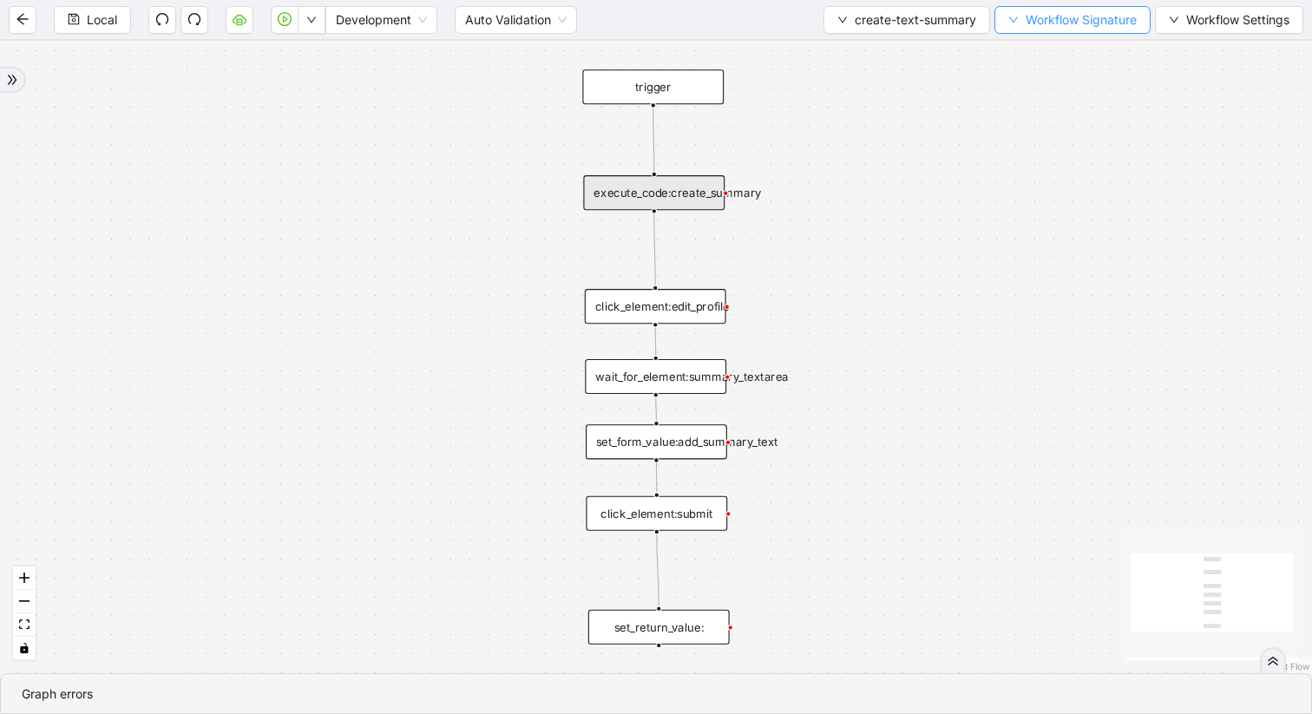
click at [1015, 18] on icon "down" at bounding box center [1013, 20] width 10 height 10
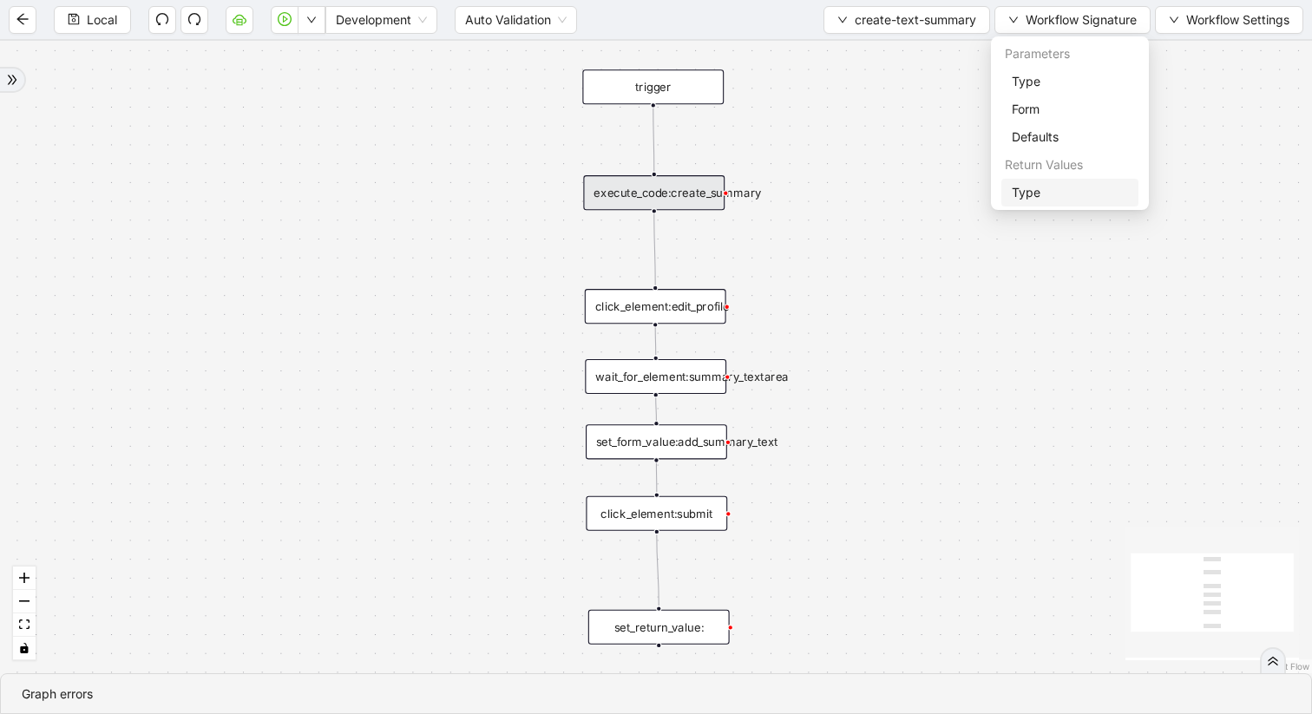
click at [1032, 191] on span "Type" at bounding box center [1070, 192] width 116 height 19
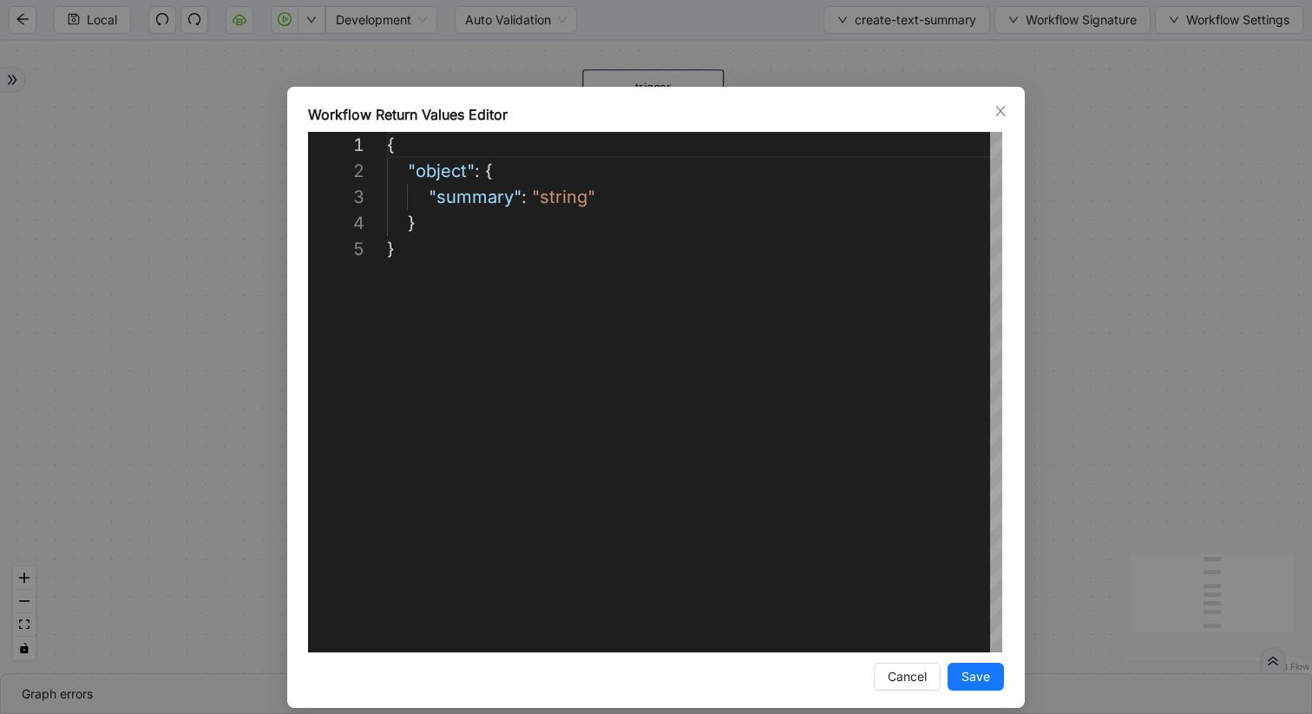
scroll to position [104, 0]
click at [907, 667] on button "Cancel" at bounding box center [907, 677] width 67 height 28
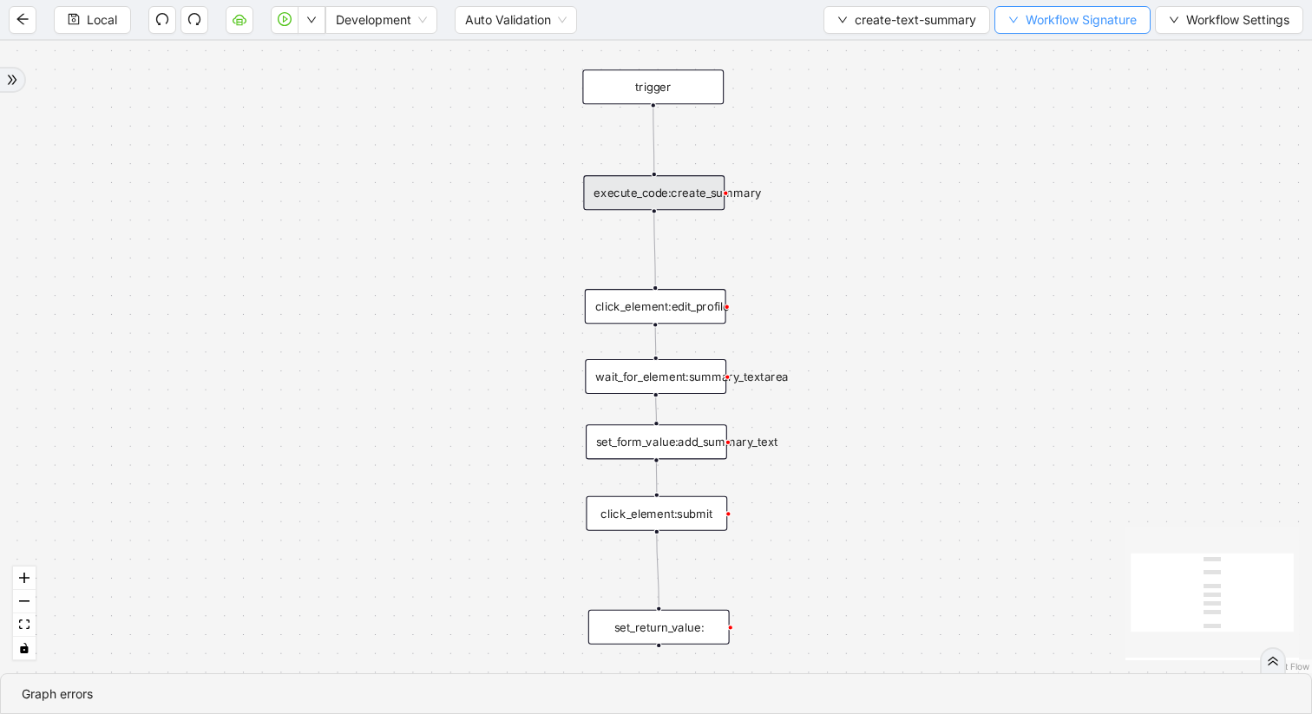
click at [1026, 18] on span "Workflow Signature" at bounding box center [1081, 19] width 111 height 19
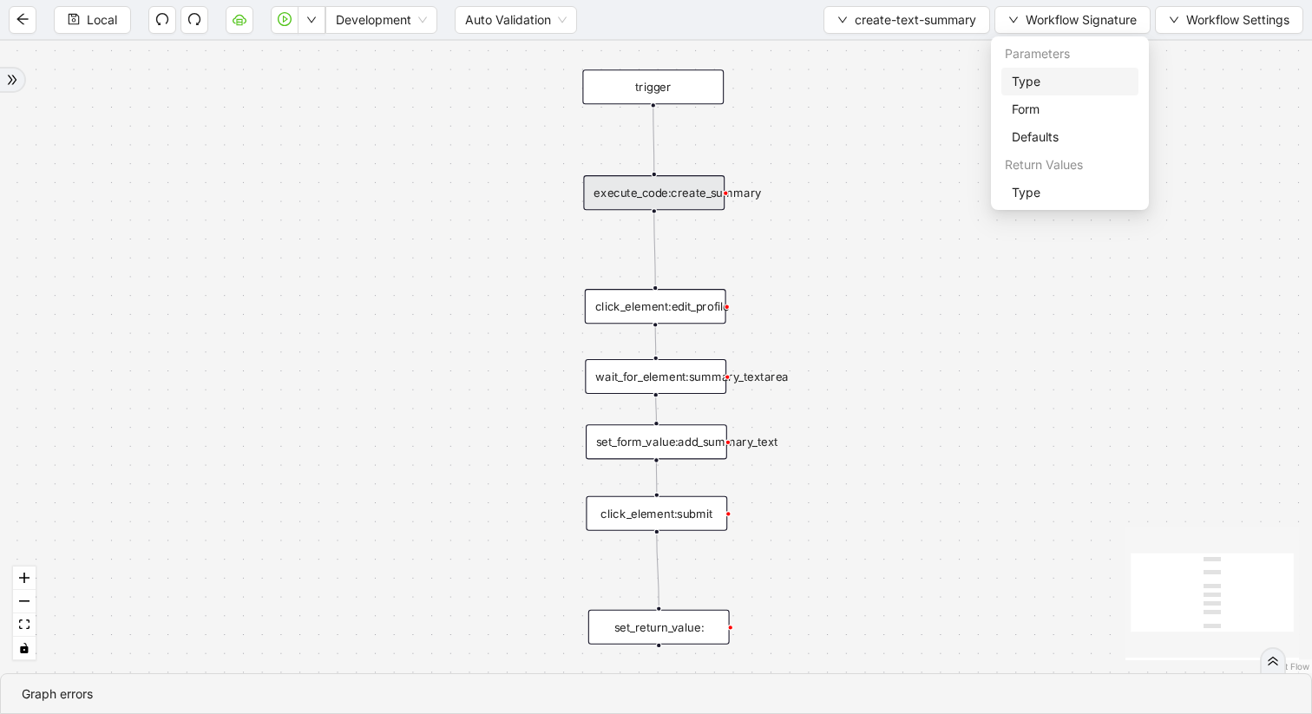
click at [1015, 78] on span "Type" at bounding box center [1070, 81] width 116 height 19
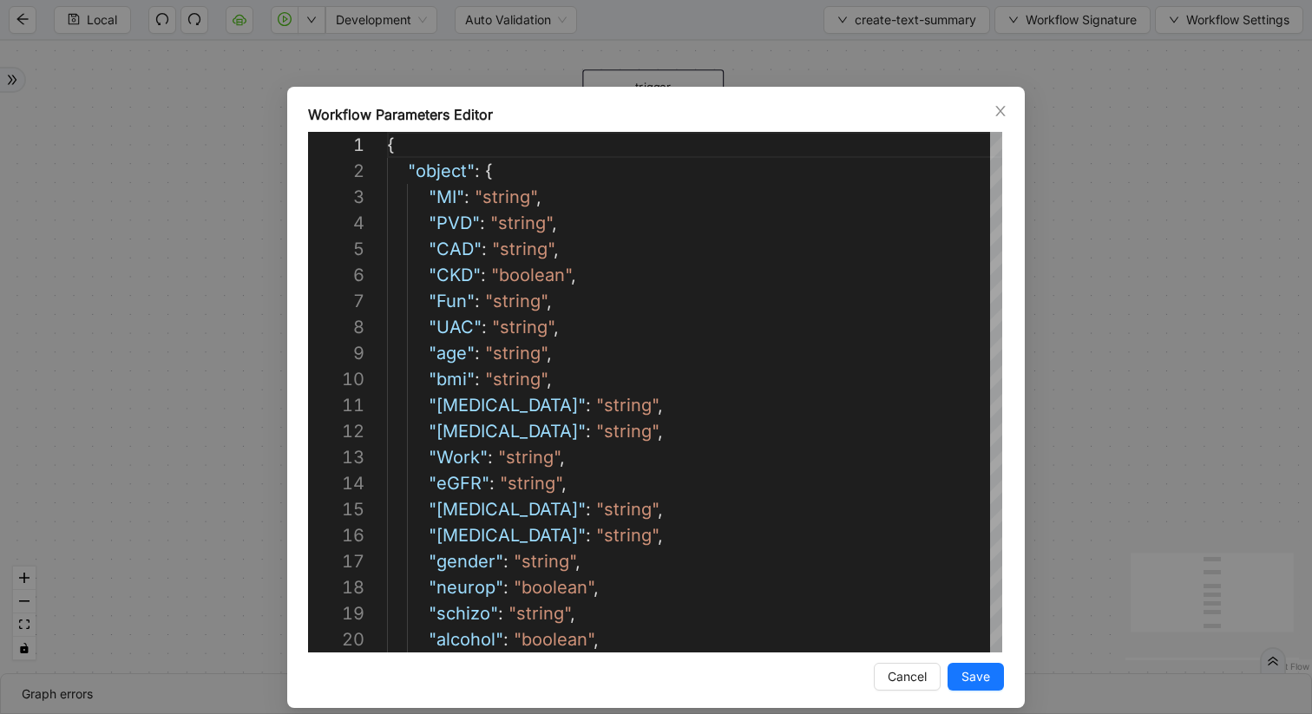
scroll to position [260, 0]
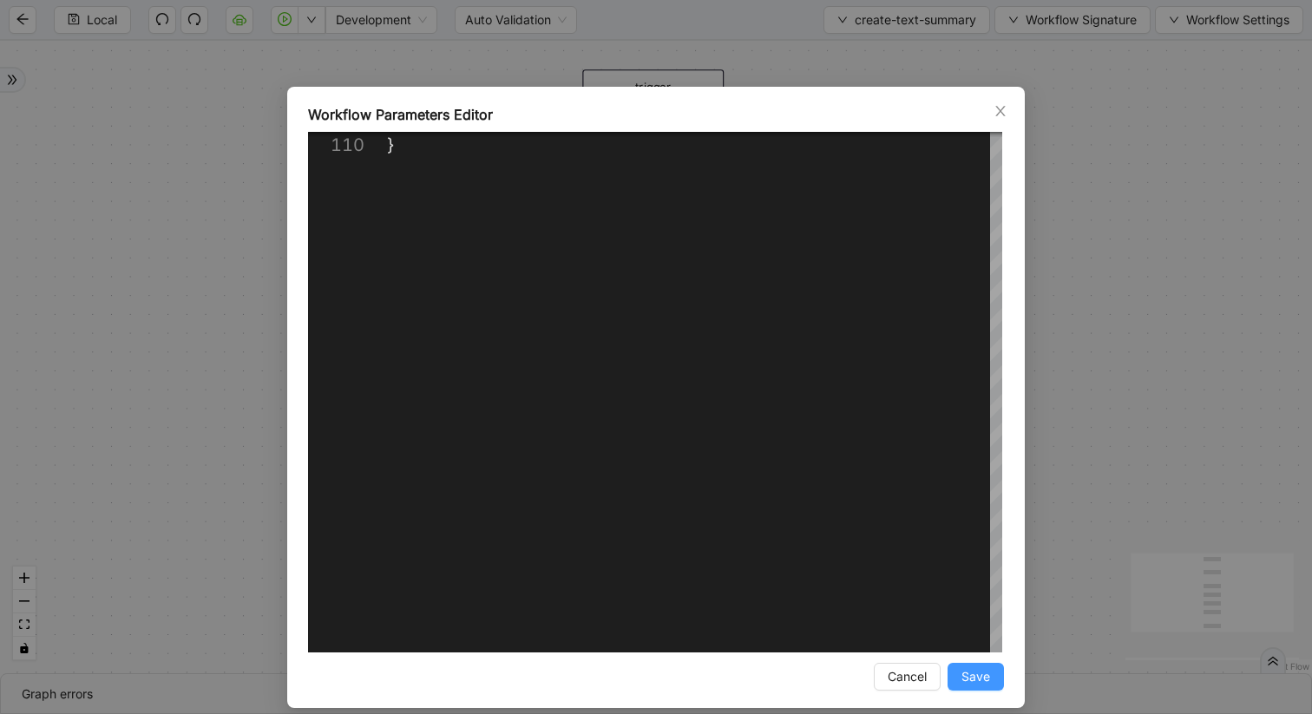
type textarea "**********"
click at [973, 677] on span "Save" at bounding box center [976, 676] width 29 height 19
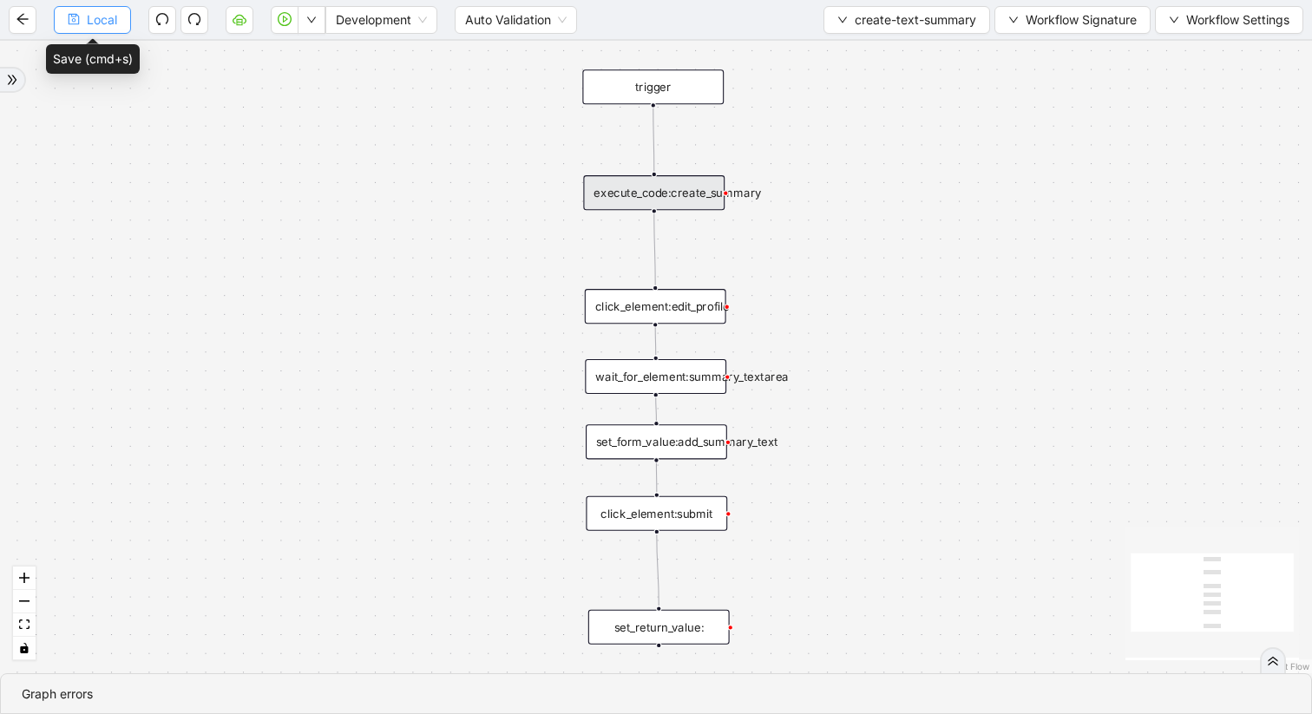
click at [91, 19] on span "Local" at bounding box center [102, 19] width 30 height 19
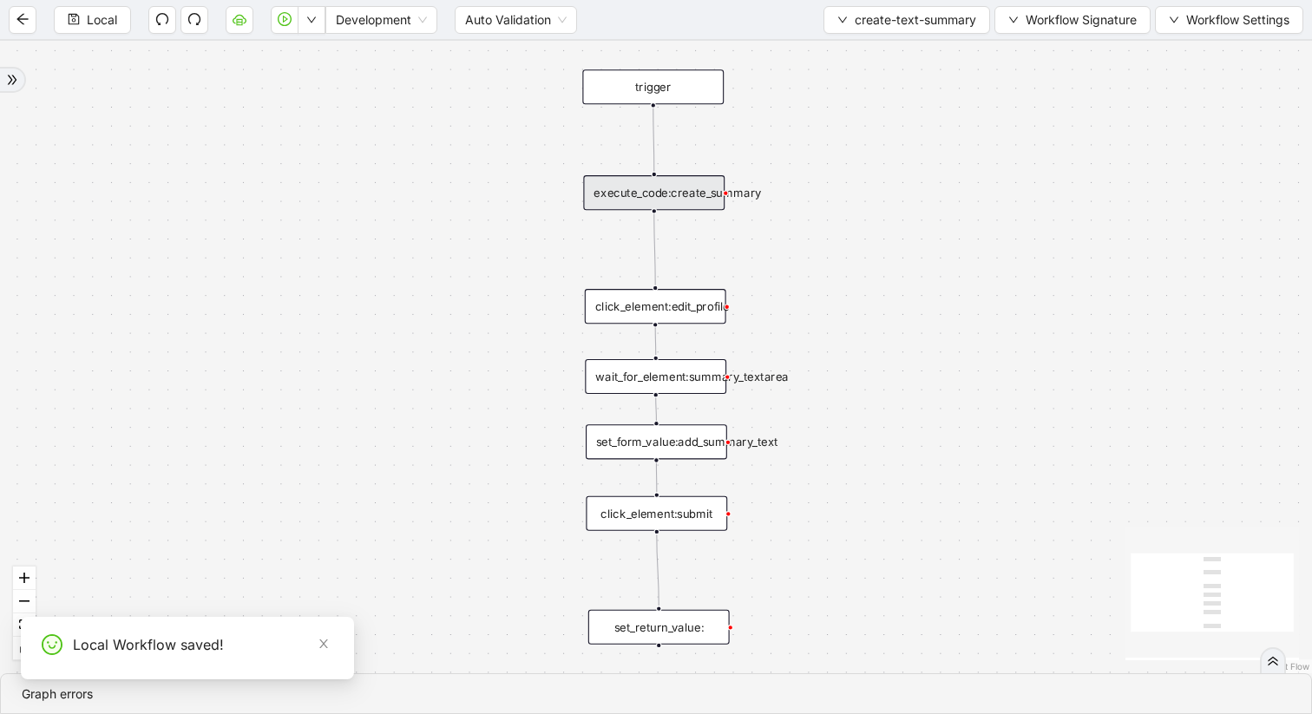
click at [840, 21] on icon "down" at bounding box center [842, 20] width 10 height 10
click at [845, 51] on span "Select" at bounding box center [903, 53] width 140 height 19
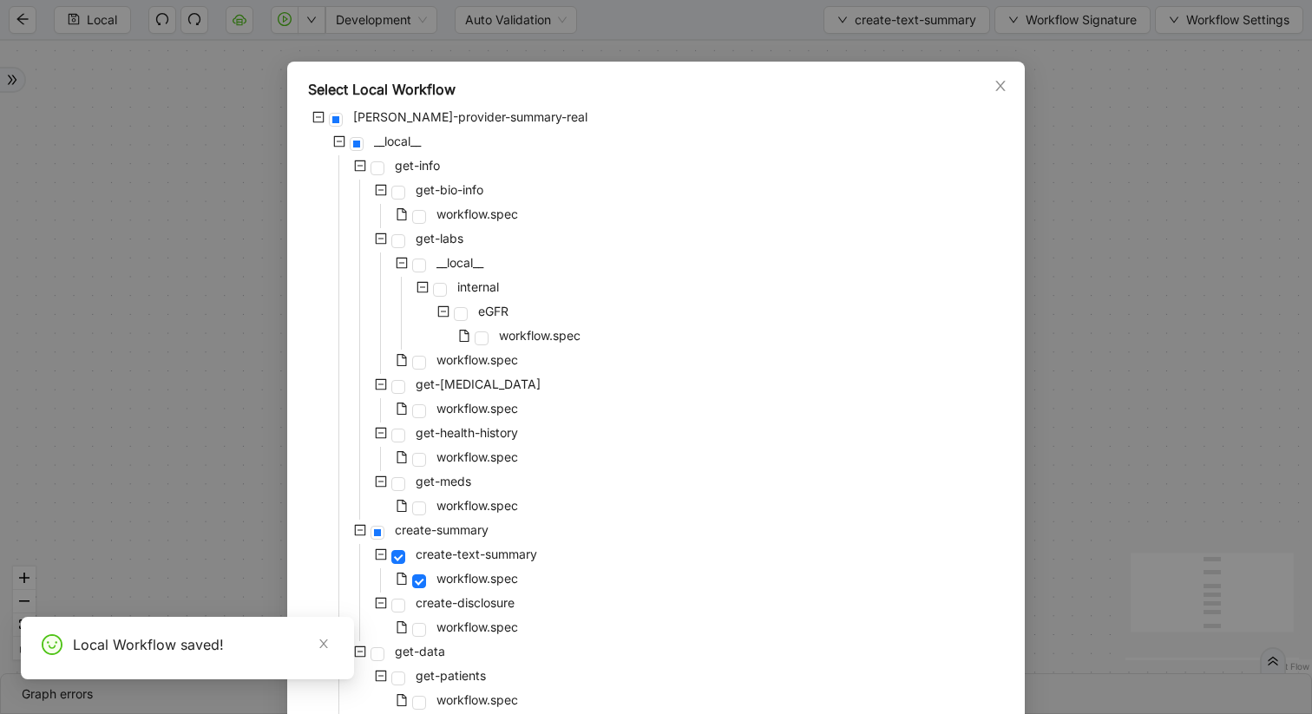
scroll to position [35, 0]
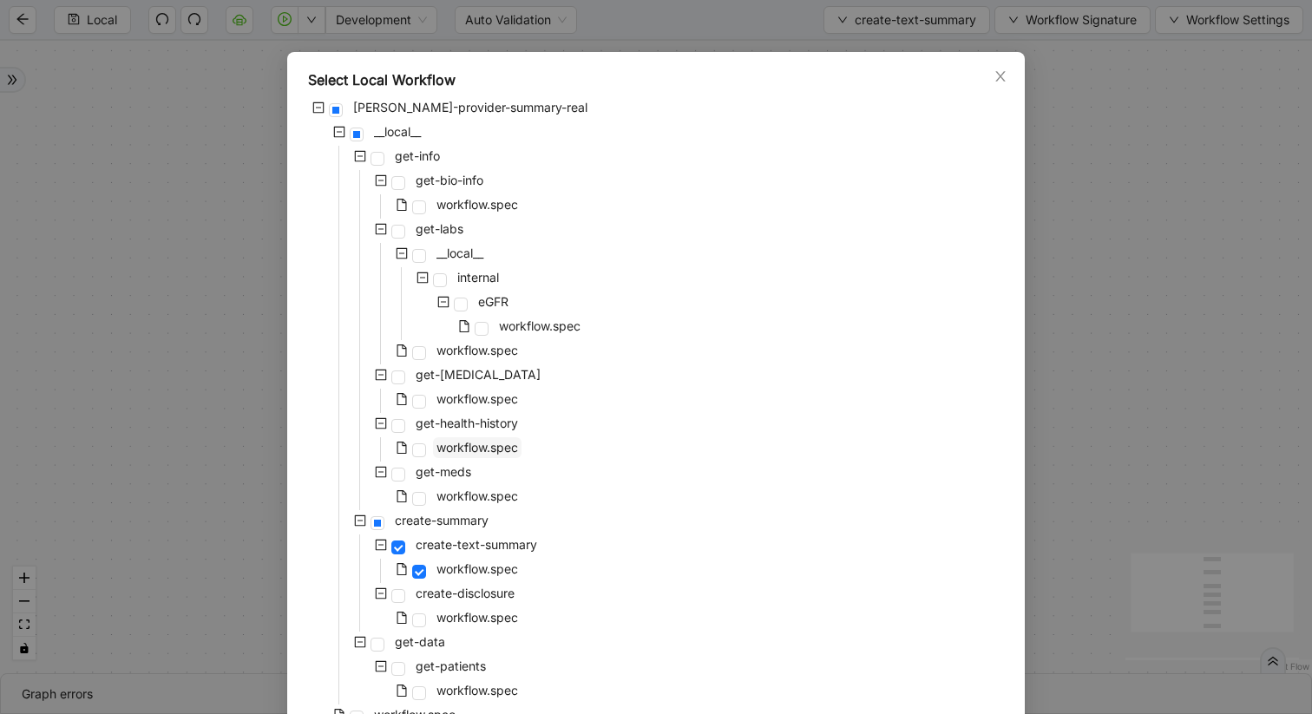
click at [485, 442] on span "workflow.spec" at bounding box center [478, 447] width 82 height 15
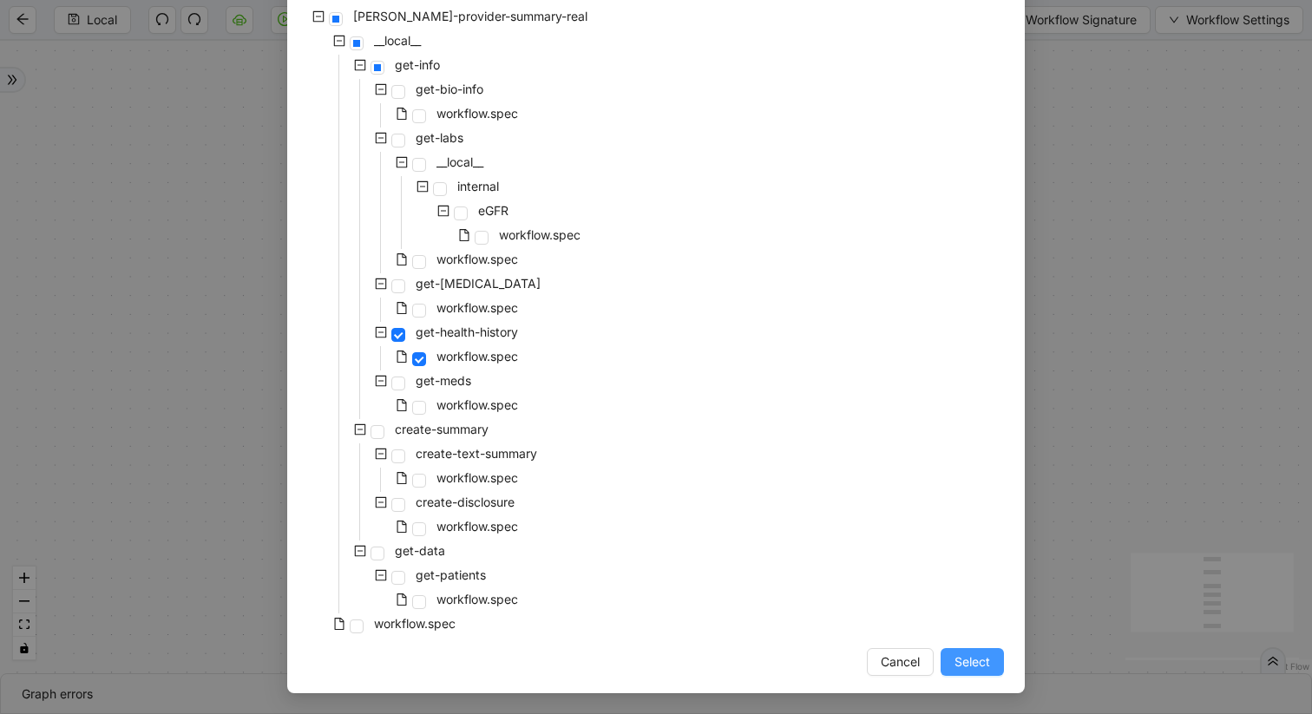
click at [976, 666] on span "Select" at bounding box center [973, 662] width 36 height 19
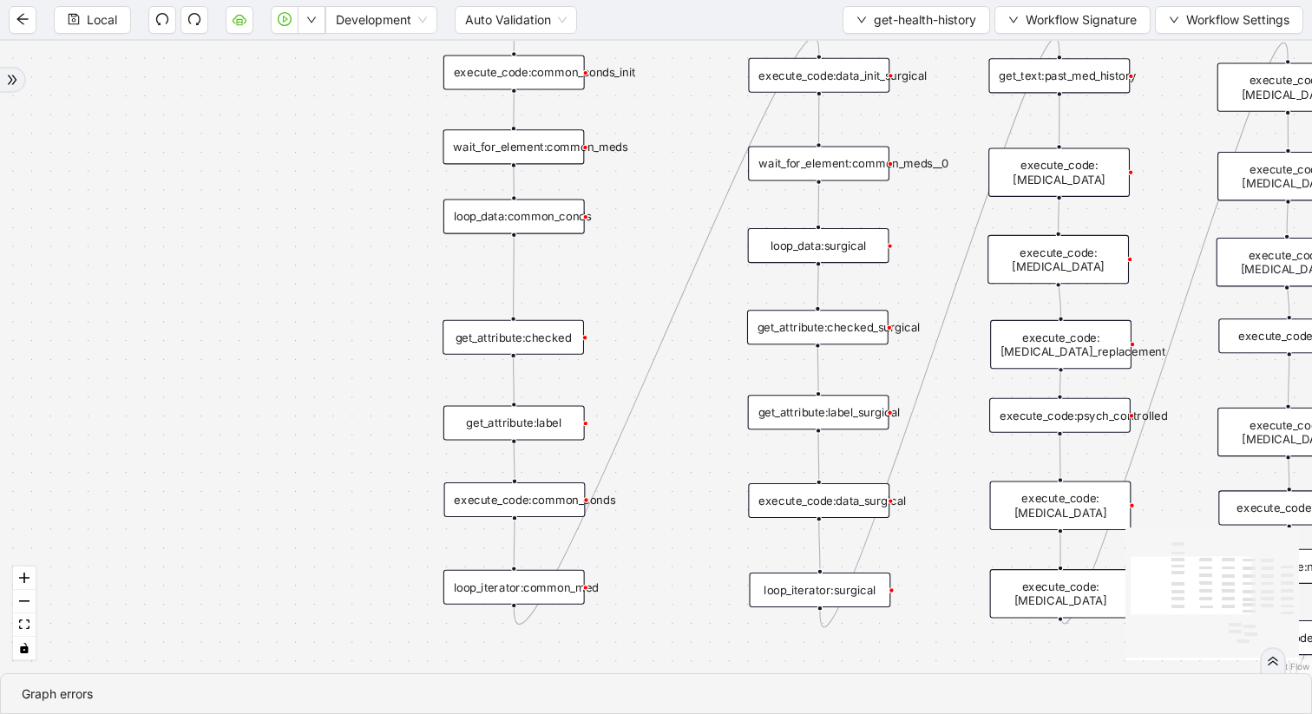
drag, startPoint x: 822, startPoint y: 338, endPoint x: 662, endPoint y: 391, distance: 168.0
click at [662, 391] on div "trigger get_attribute:checked get_attribute:label loop_iterator:common_med wait…" at bounding box center [656, 357] width 1312 height 633
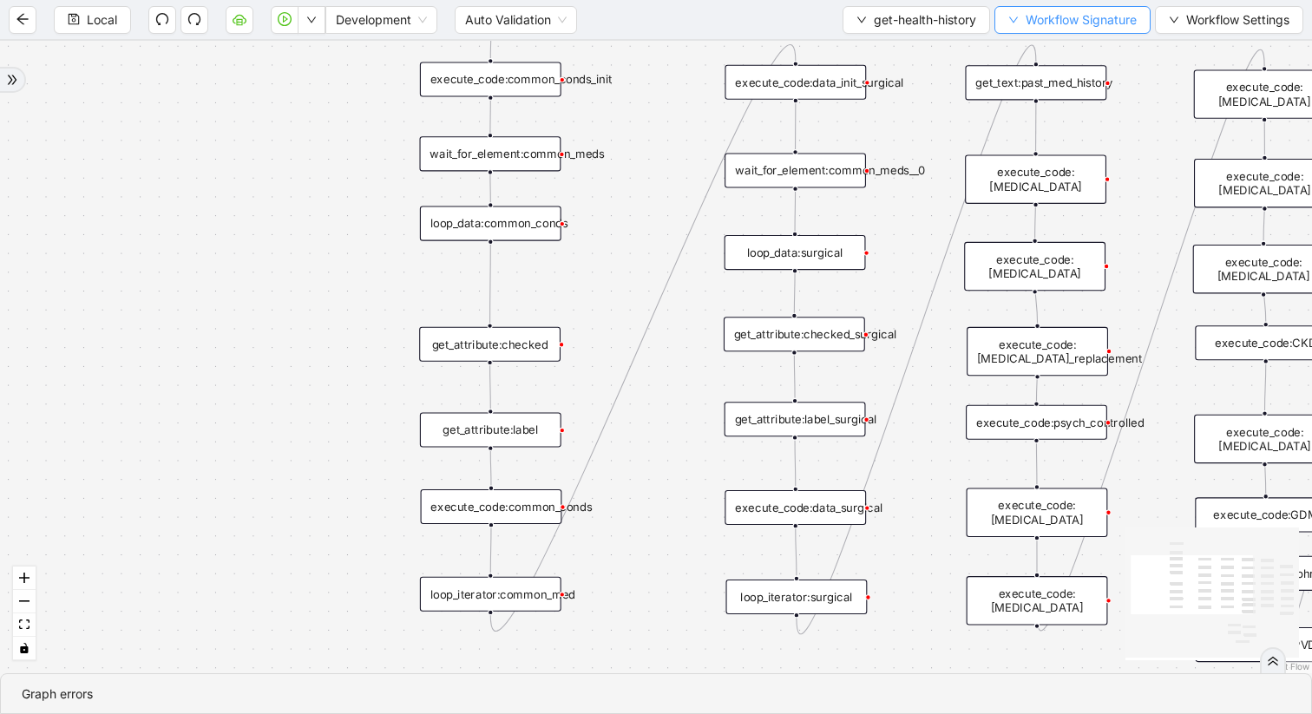
click at [1026, 17] on span "Workflow Signature" at bounding box center [1081, 19] width 111 height 19
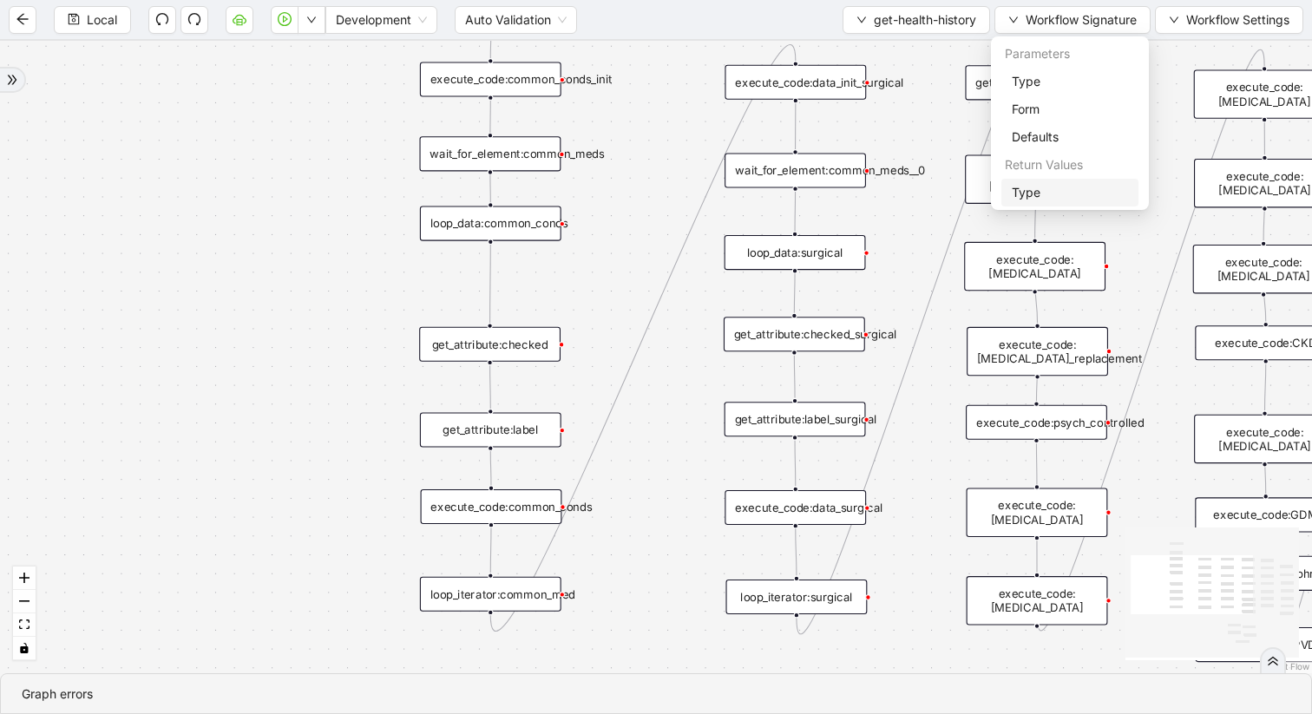
click at [1016, 199] on span "Type" at bounding box center [1070, 192] width 116 height 19
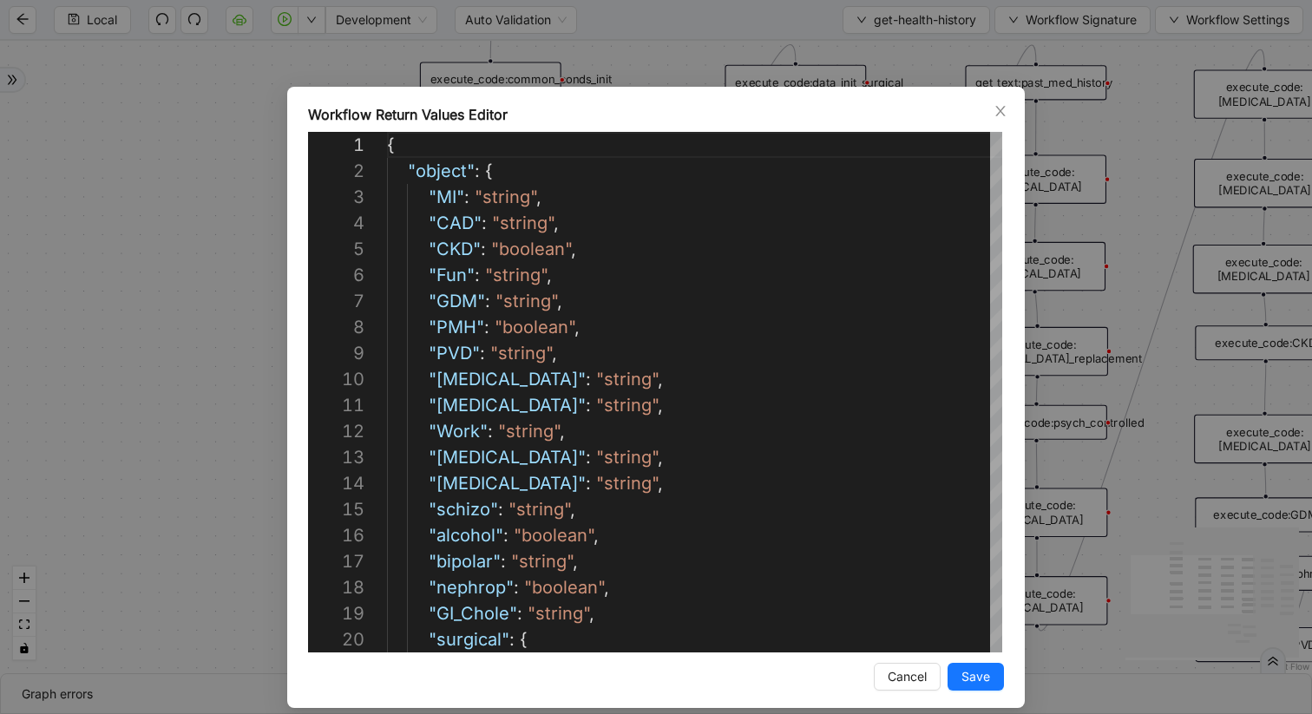
scroll to position [260, 0]
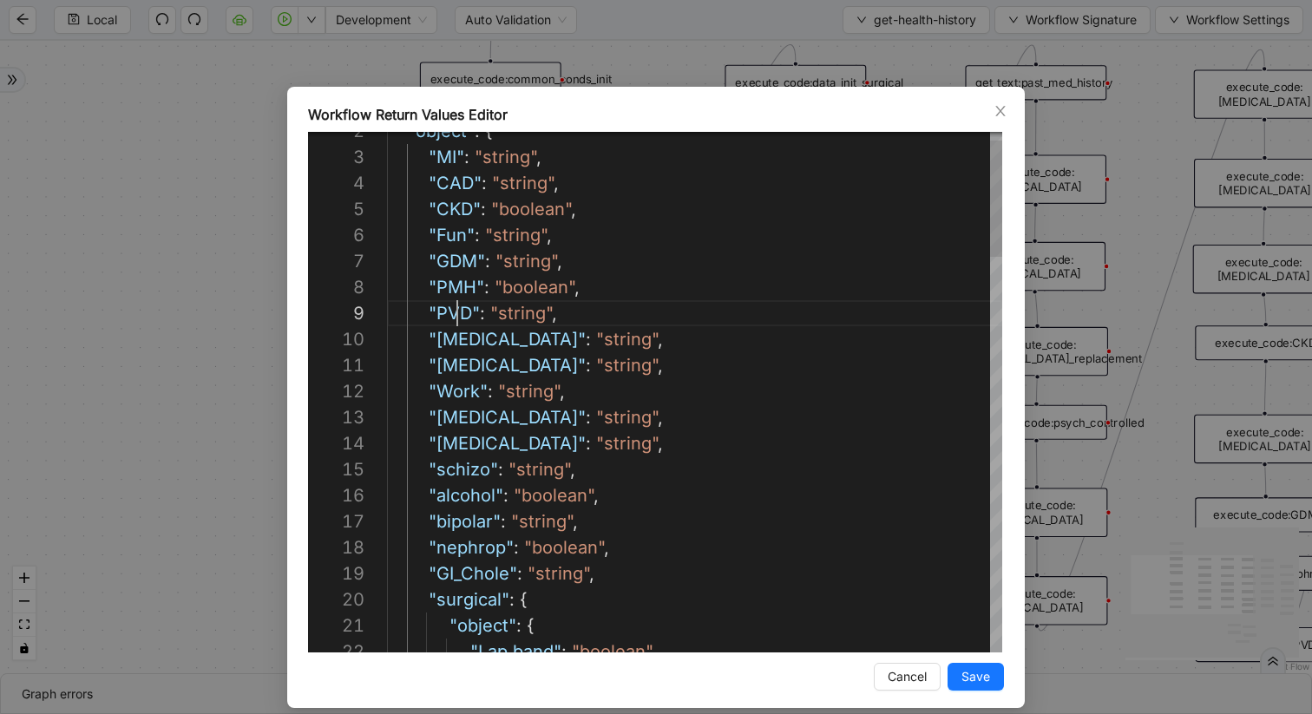
type textarea "**********"
click at [983, 679] on span "Save" at bounding box center [976, 676] width 29 height 19
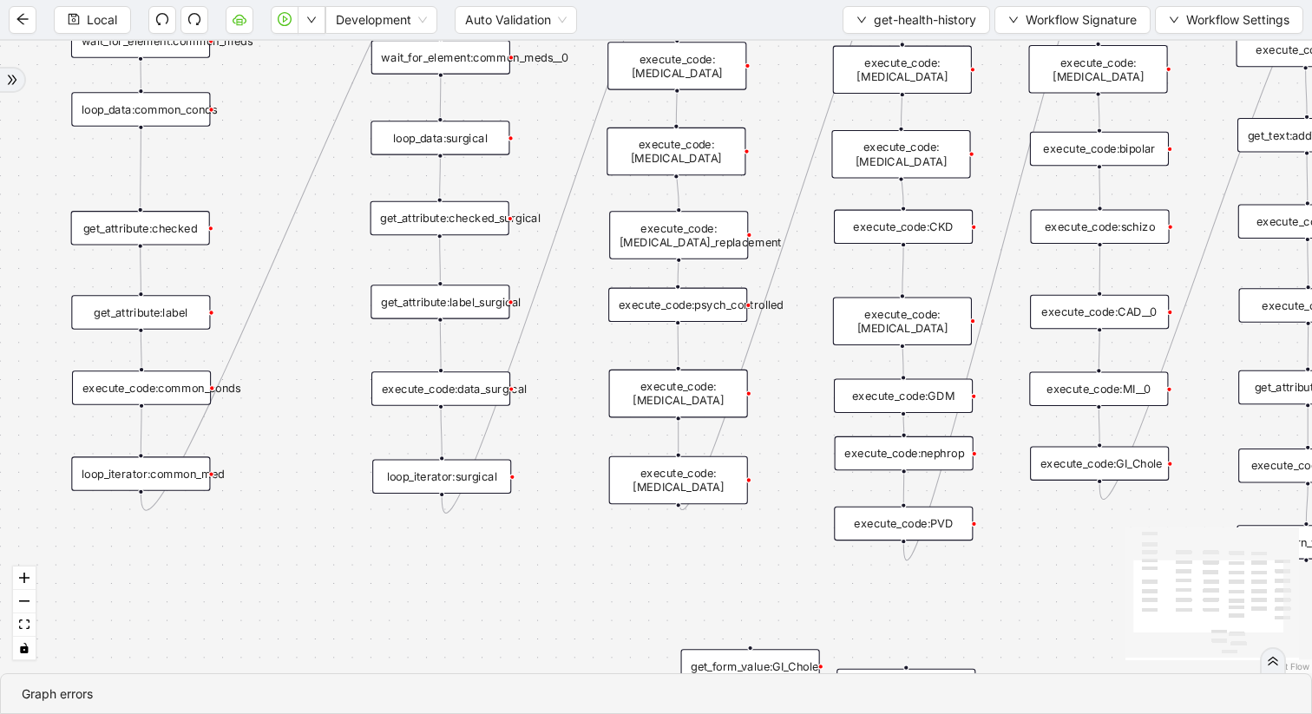
drag, startPoint x: 1110, startPoint y: 619, endPoint x: 746, endPoint y: 496, distance: 383.7
click at [745, 496] on div "trigger get_attribute:checked get_attribute:label loop_iterator:common_med wait…" at bounding box center [656, 357] width 1312 height 633
click at [896, 526] on div "execute_code:PVD" at bounding box center [898, 522] width 139 height 35
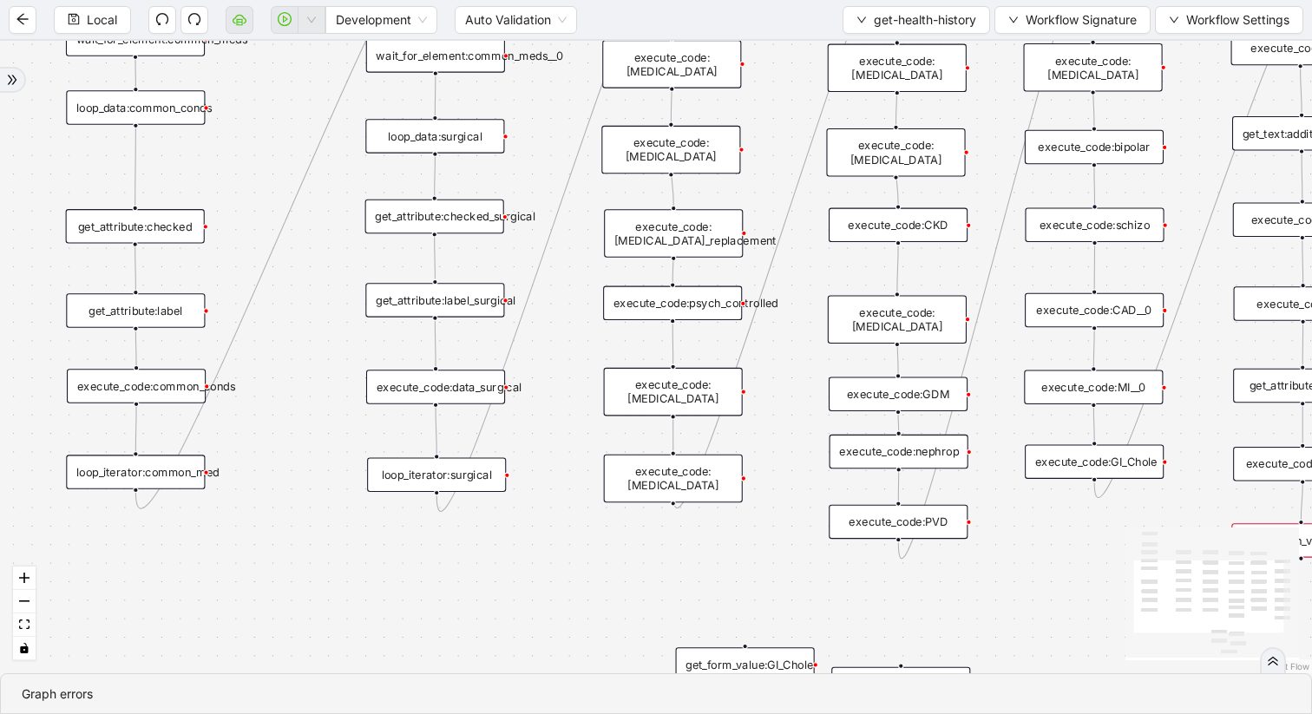
click at [936, 525] on div "execute_code:PVD" at bounding box center [898, 522] width 139 height 35
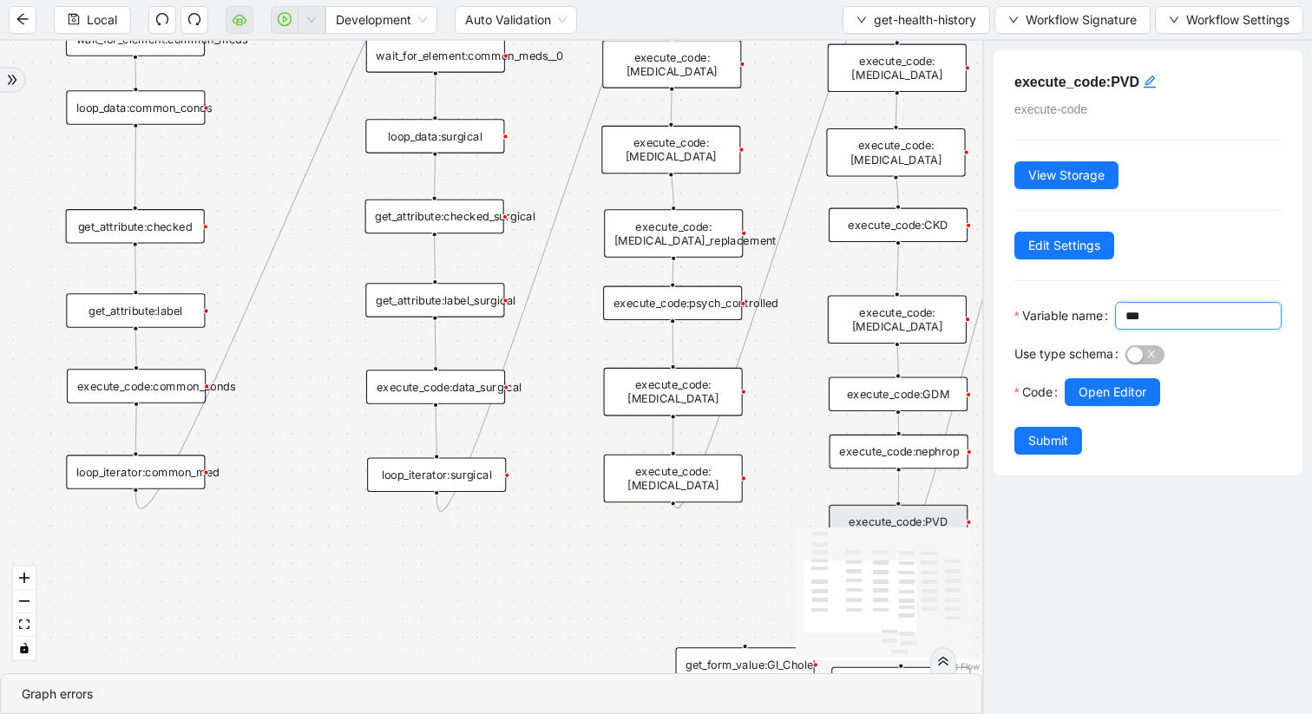
click at [1126, 325] on input "***" at bounding box center [1197, 315] width 142 height 19
type input "***"
click at [1106, 402] on span "Open Editor" at bounding box center [1113, 392] width 68 height 19
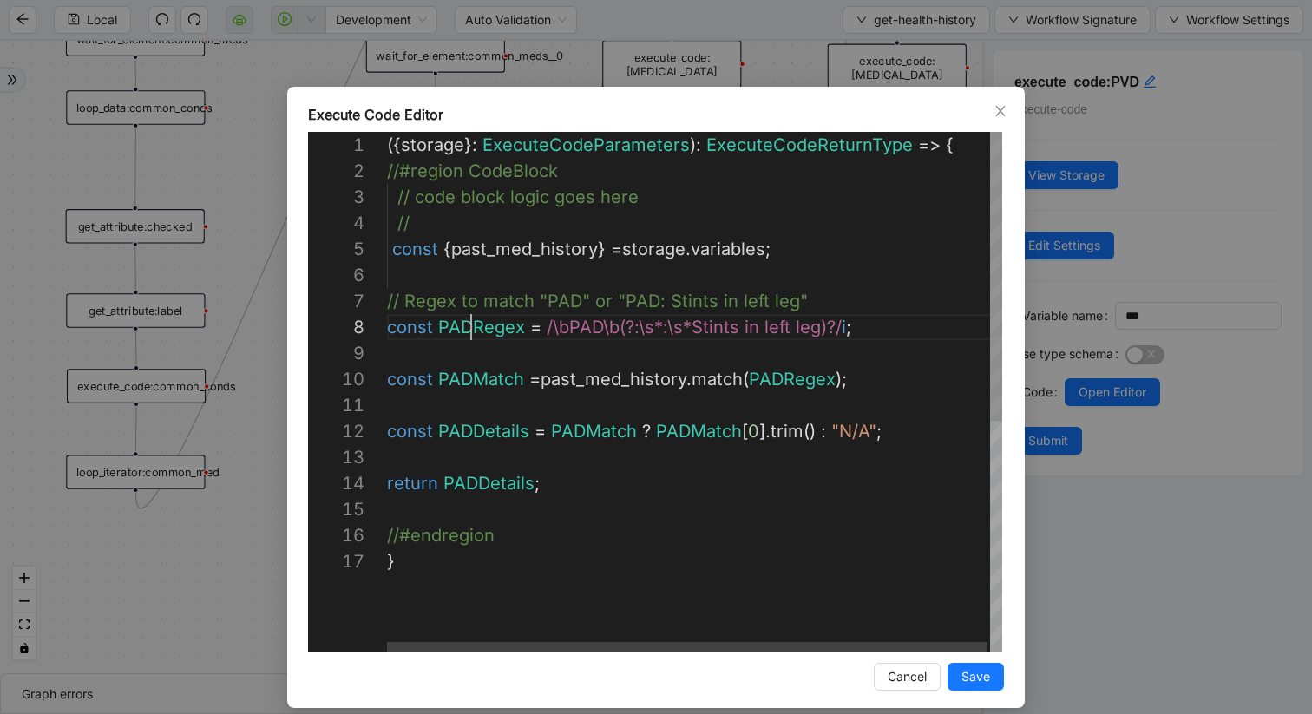
scroll to position [182, 84]
click at [472, 325] on div "({ storage }: ExecuteCodeParameters ): ExecuteCodeReturnType => { //#region Cod…" at bounding box center [696, 600] width 618 height 937
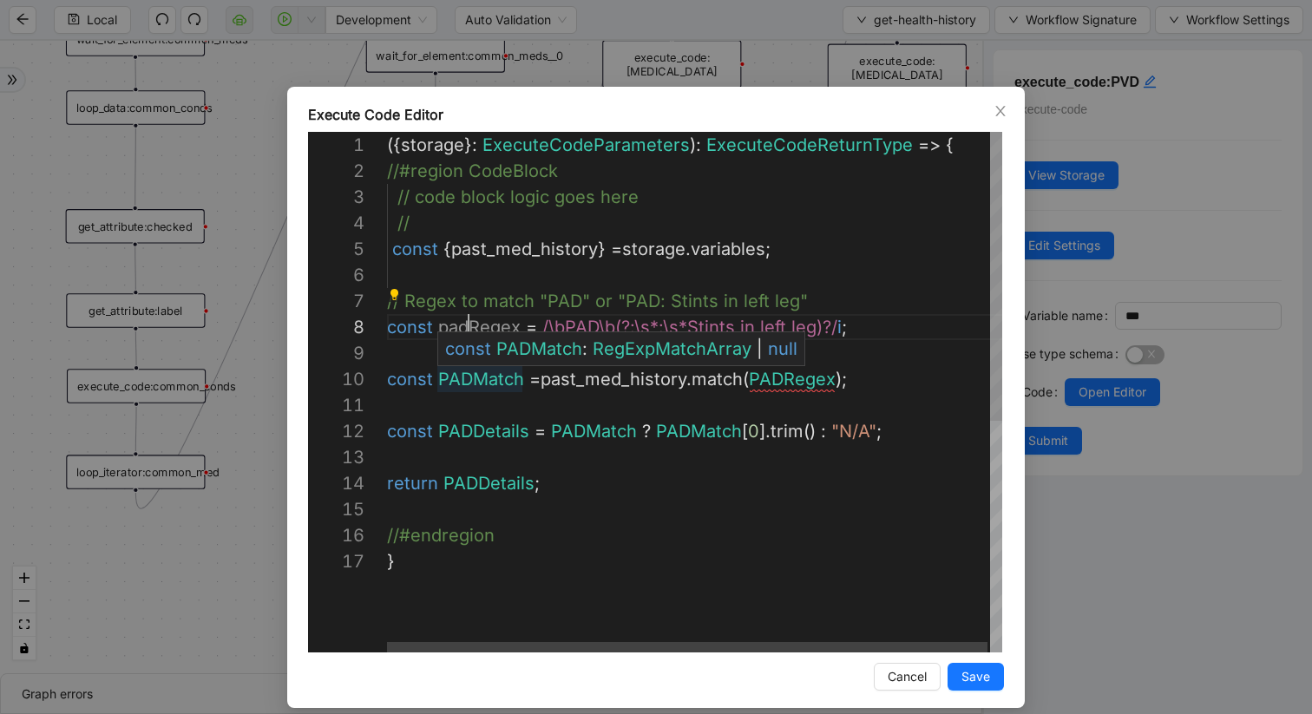
click at [470, 378] on div "({ storage }: ExecuteCodeParameters ): ExecuteCodeReturnType => { //#region Cod…" at bounding box center [696, 600] width 618 height 937
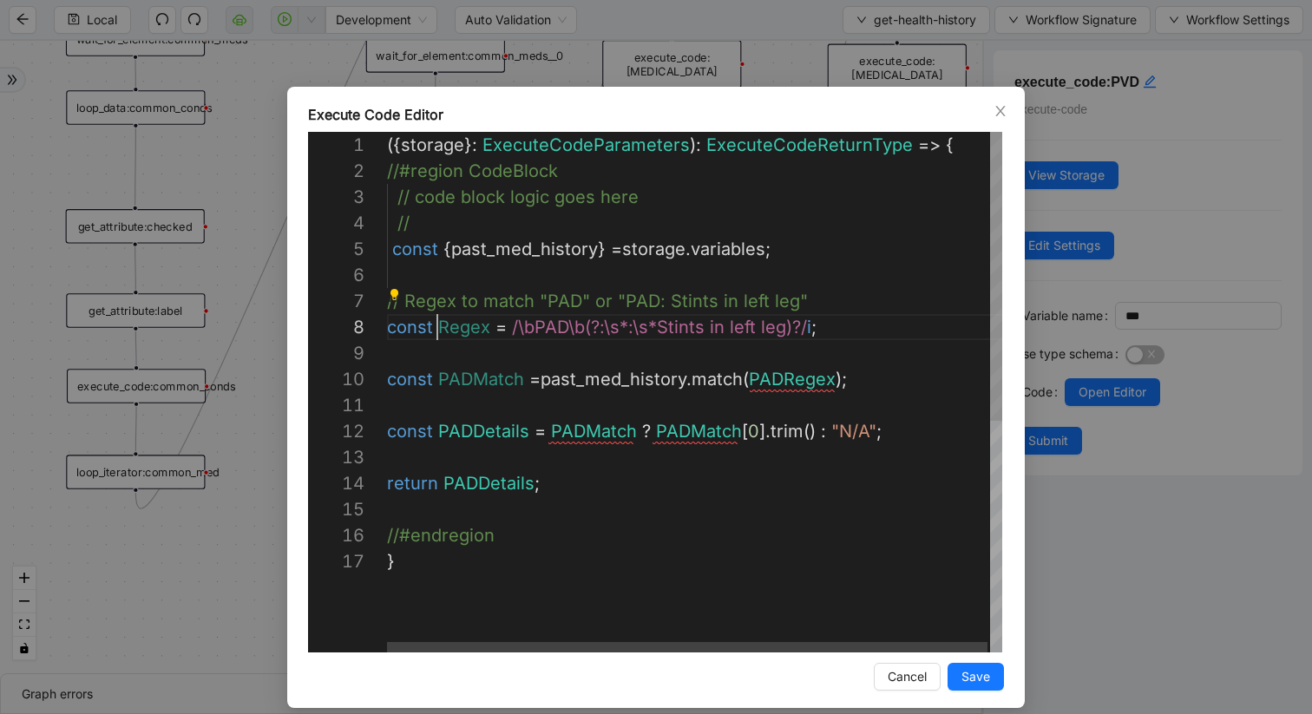
scroll to position [182, 84]
type textarea "**********"
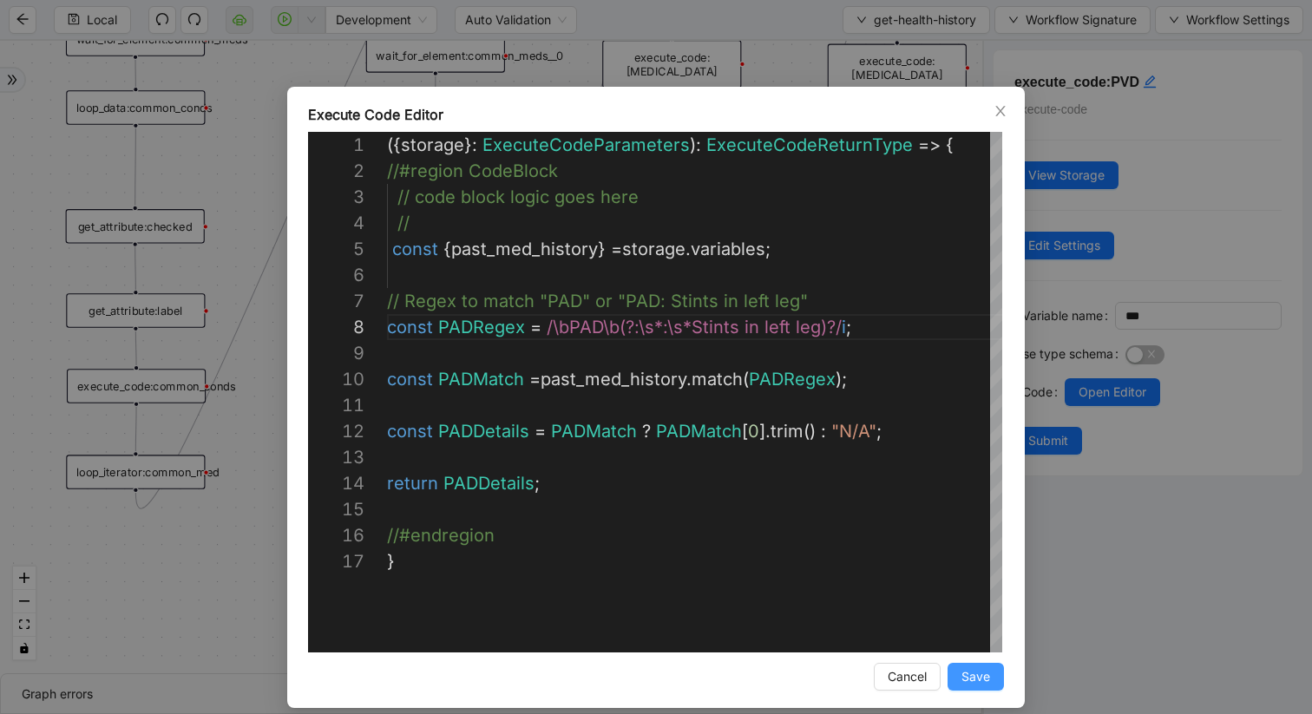
click at [976, 667] on button "Save" at bounding box center [976, 677] width 56 height 28
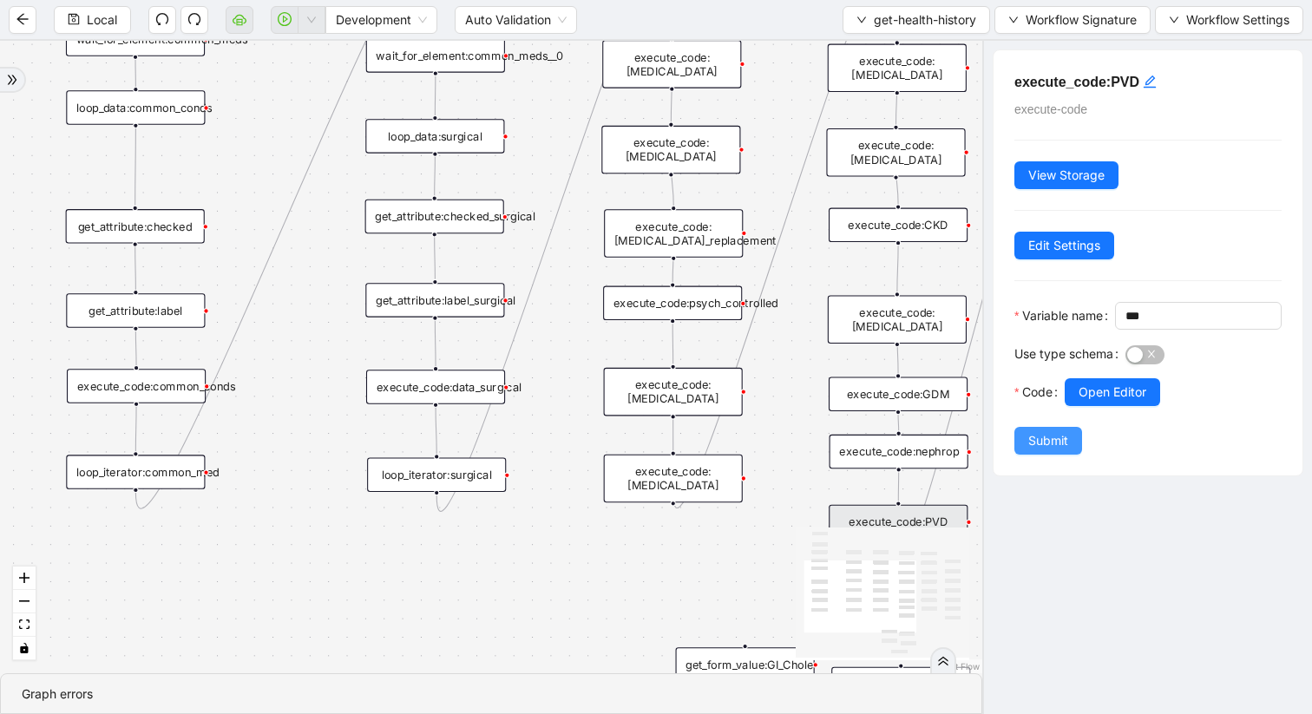
click at [1050, 450] on span "Submit" at bounding box center [1048, 440] width 40 height 19
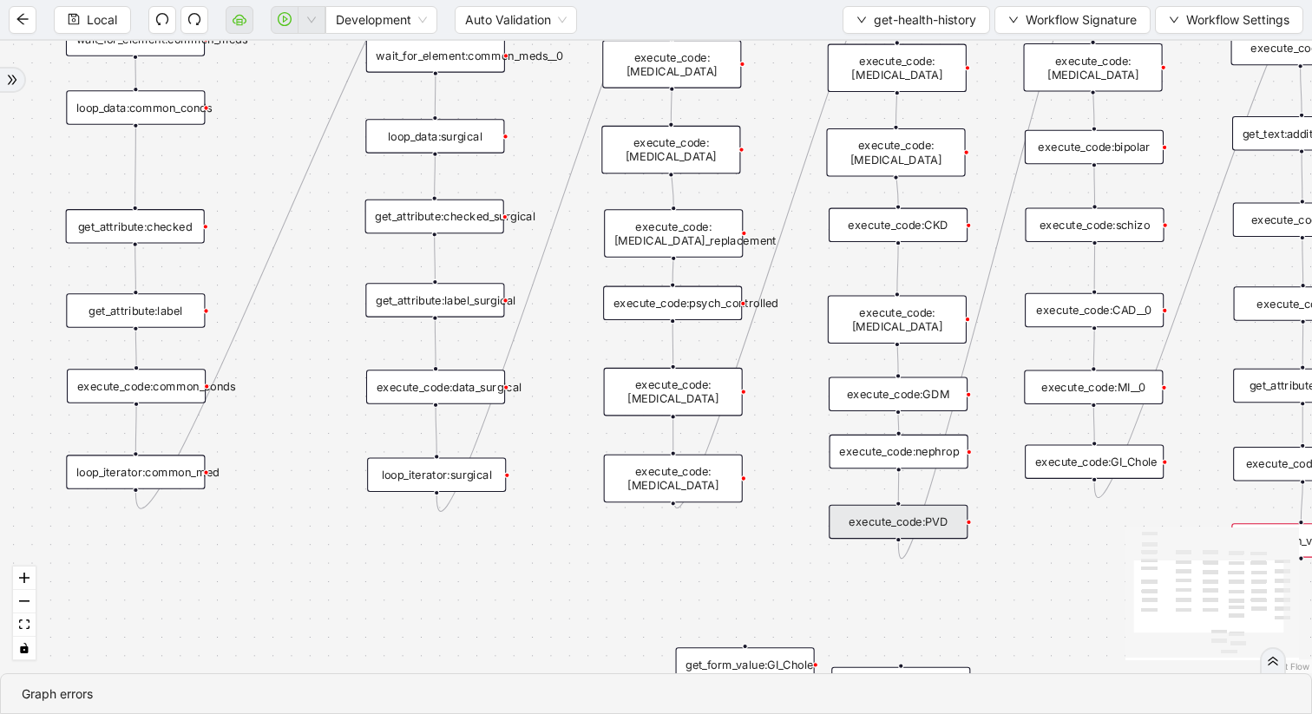
click at [898, 527] on div "execute_code:PVD" at bounding box center [898, 522] width 139 height 35
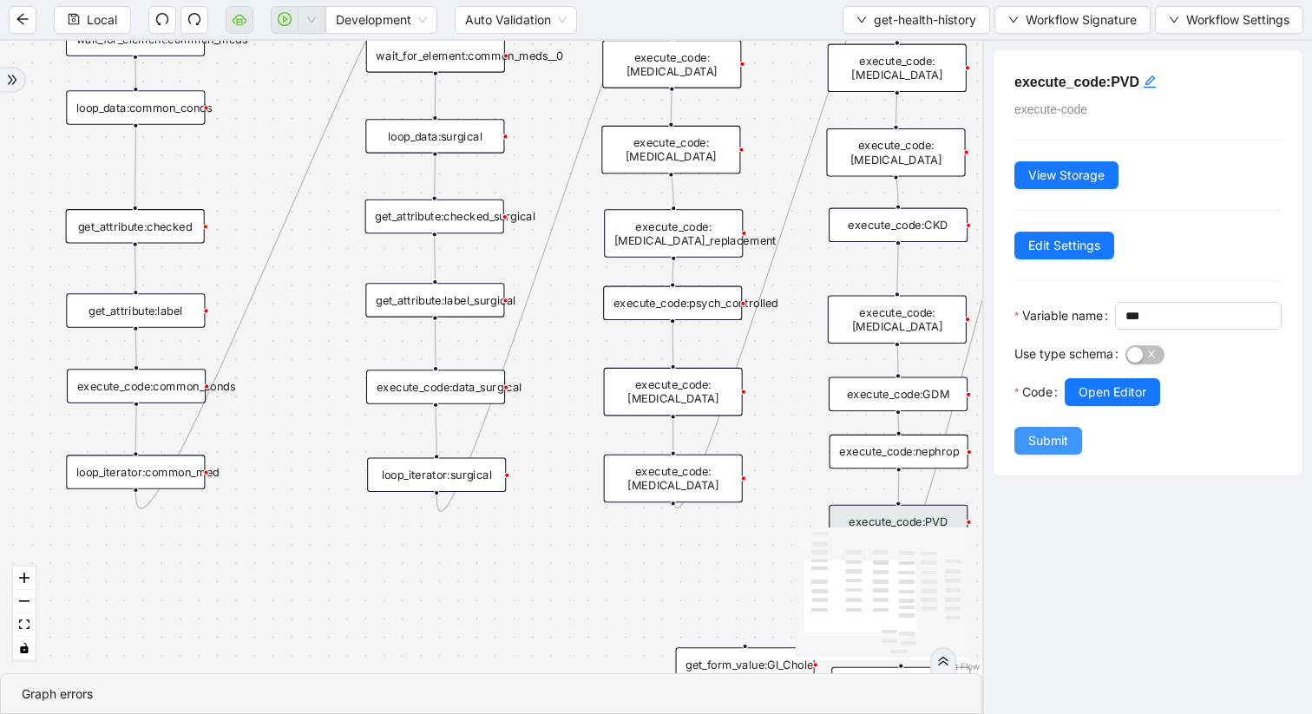
click at [1049, 450] on span "Submit" at bounding box center [1048, 440] width 40 height 19
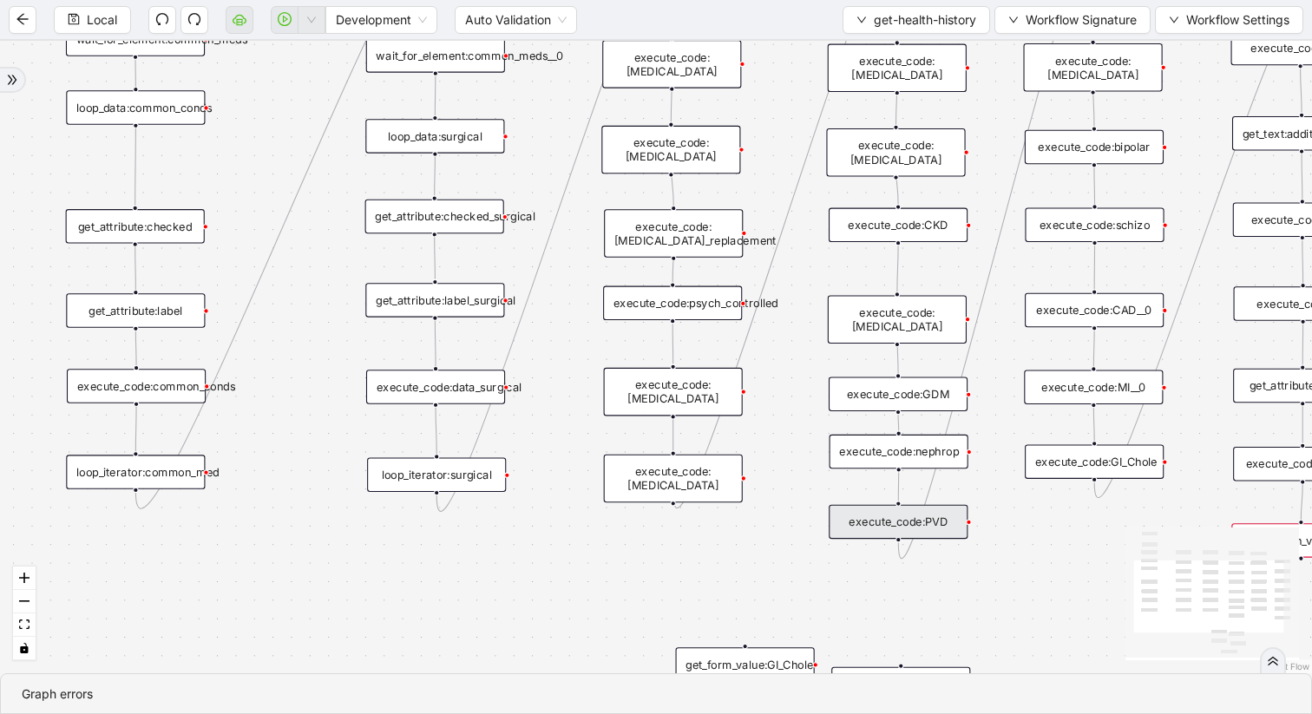
click at [942, 515] on div "execute_code:PVD" at bounding box center [898, 522] width 139 height 35
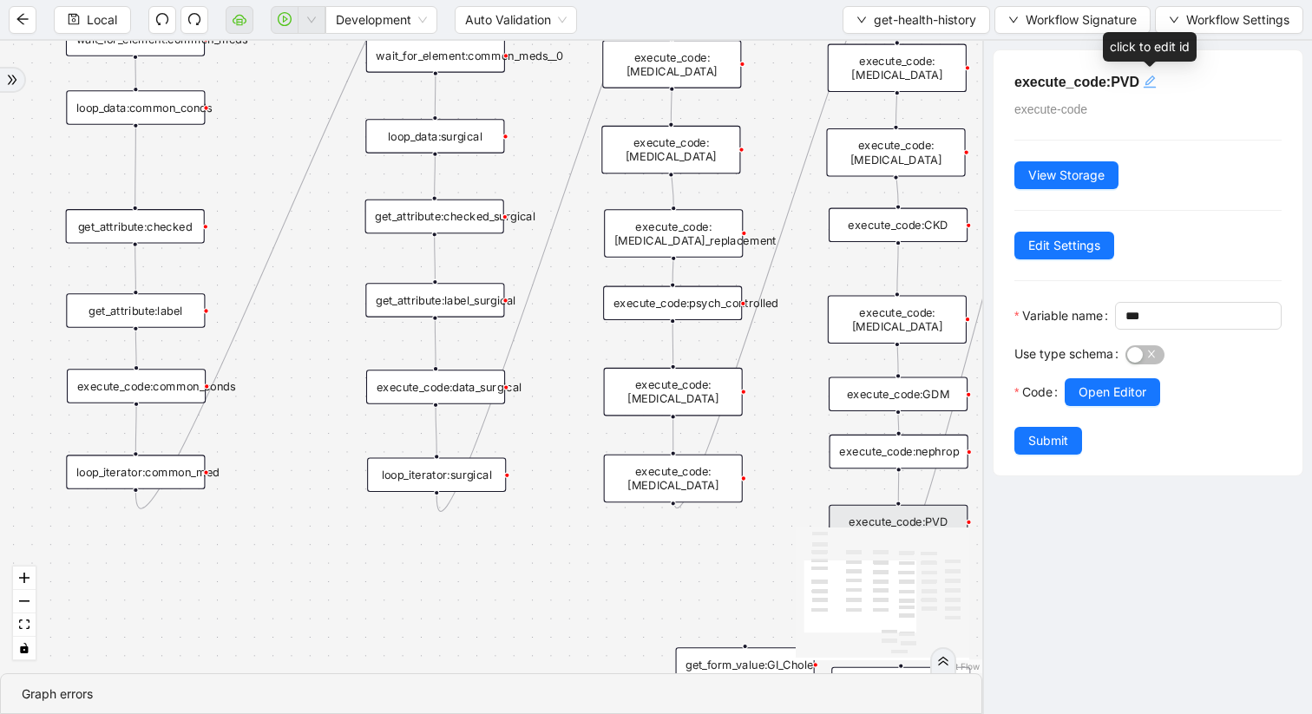
click at [1143, 83] on icon "edit" at bounding box center [1150, 82] width 14 height 14
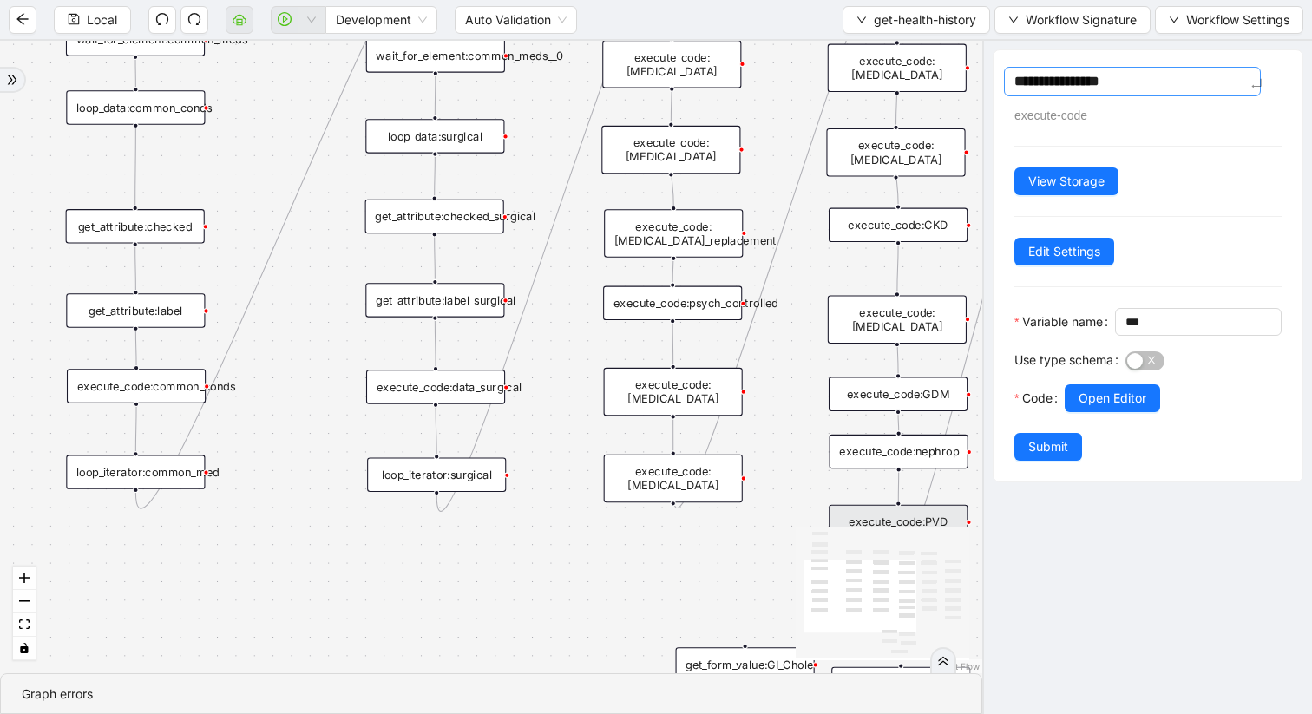
click at [1126, 82] on textarea "**********" at bounding box center [1132, 82] width 257 height 30
type textarea "**********"
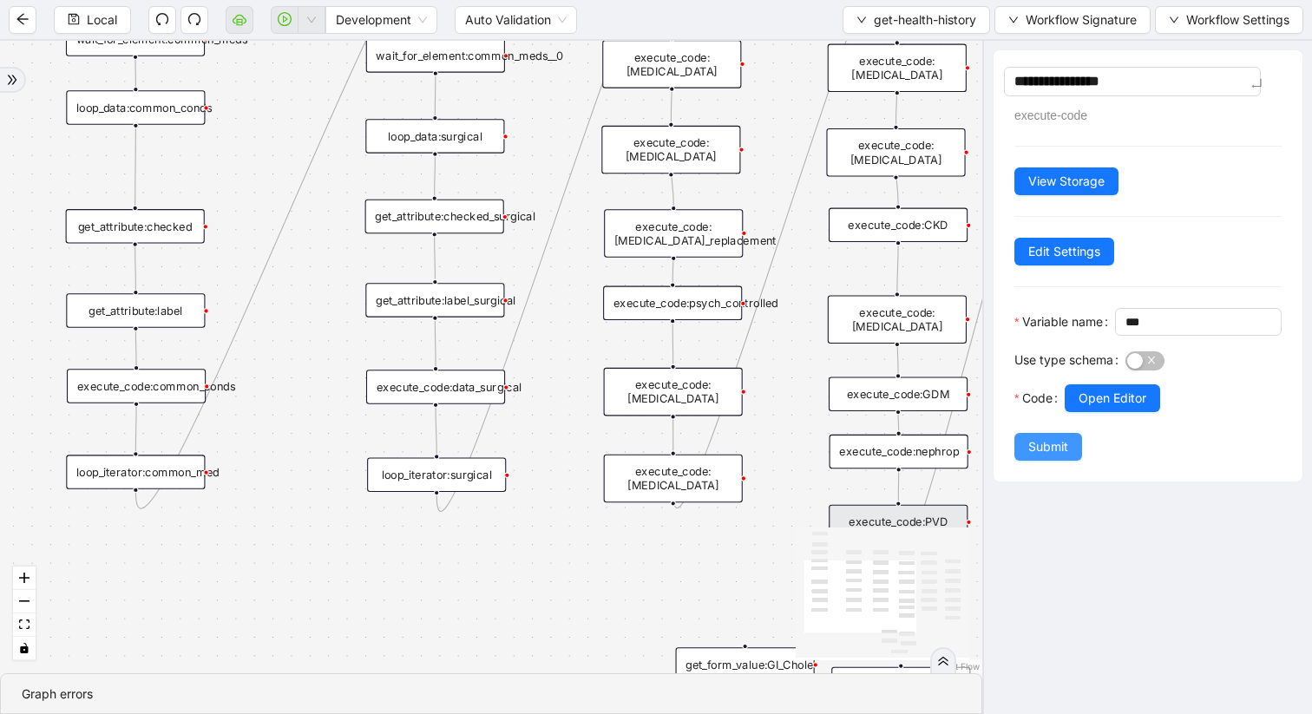
click at [1054, 456] on span "Submit" at bounding box center [1048, 446] width 40 height 19
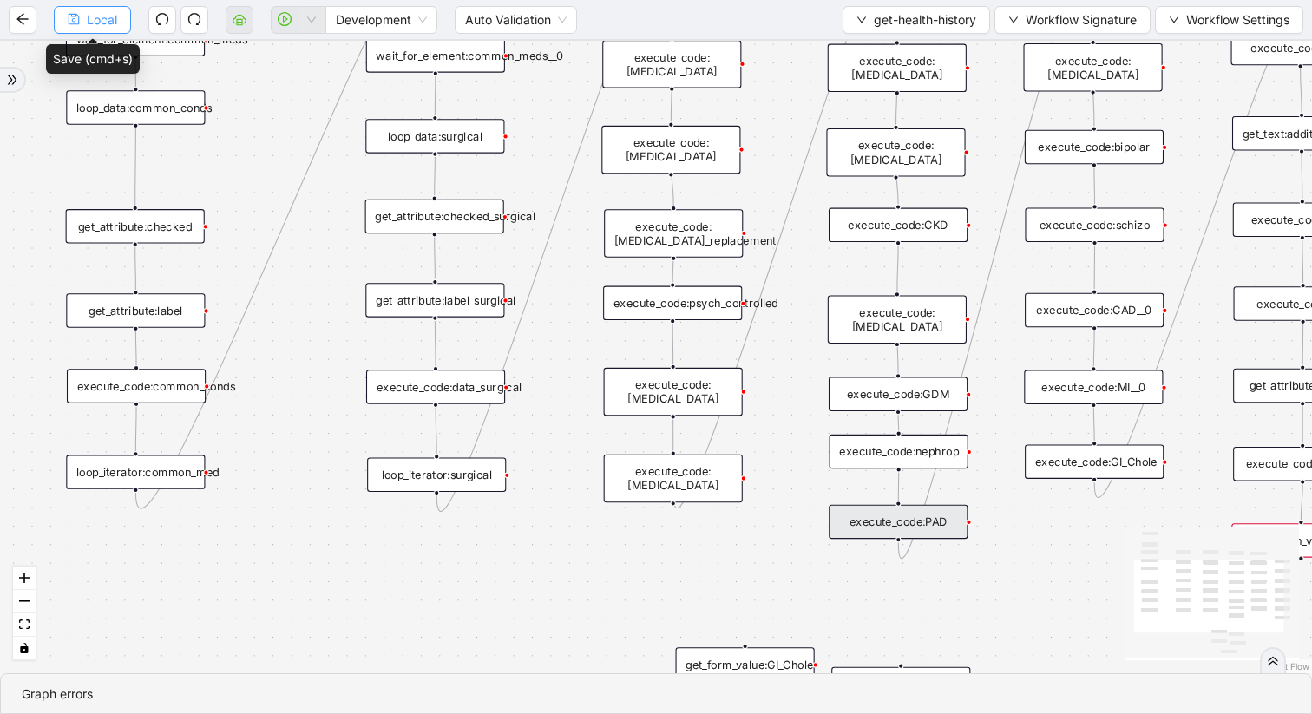
click at [87, 23] on span "Local" at bounding box center [102, 19] width 30 height 19
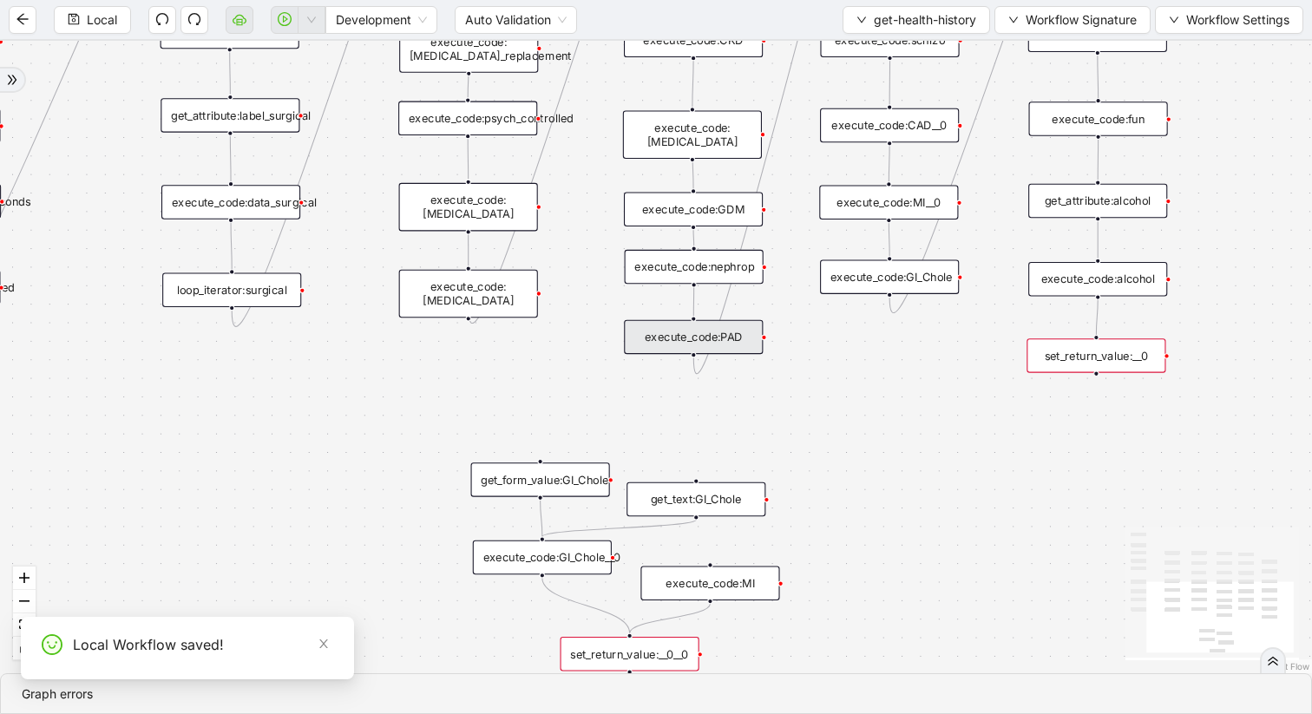
drag, startPoint x: 794, startPoint y: 531, endPoint x: 586, endPoint y: 343, distance: 280.8
click at [586, 342] on div "trigger get_attribute:checked get_attribute:label loop_iterator:common_med wait…" at bounding box center [656, 357] width 1312 height 633
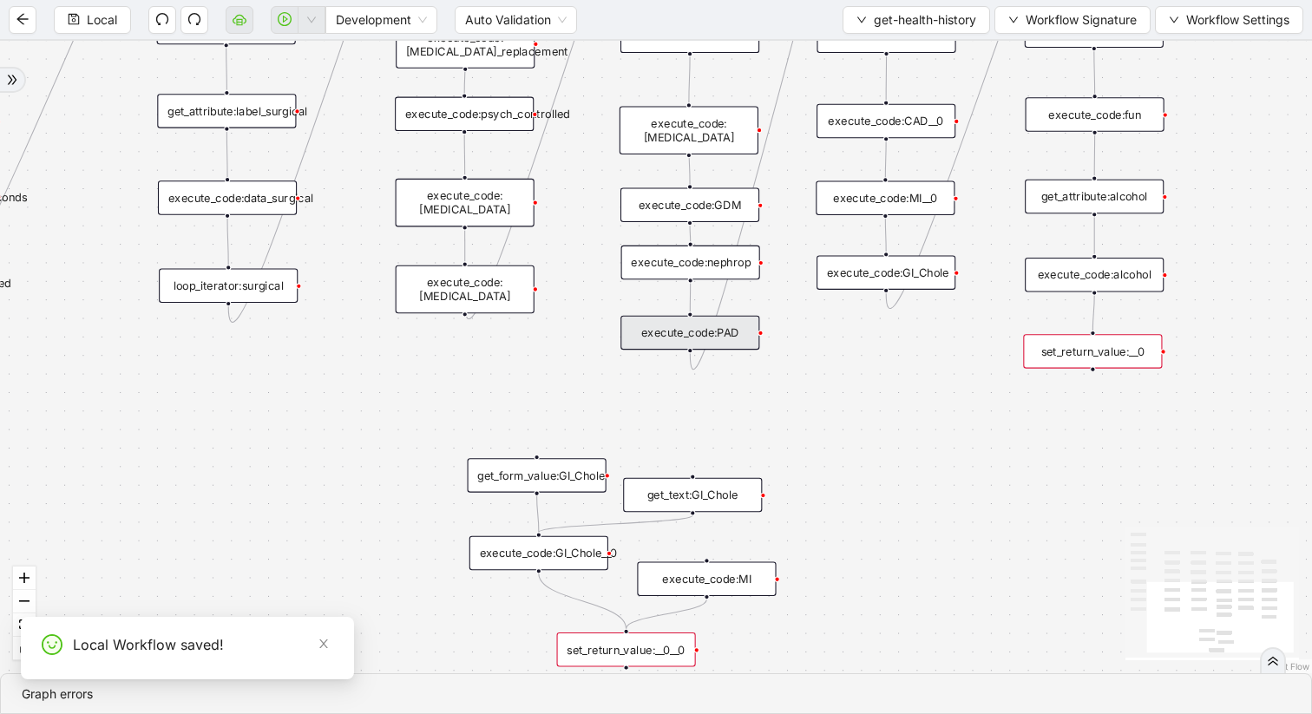
click at [1067, 357] on div "set_return_value:__0" at bounding box center [1092, 351] width 139 height 35
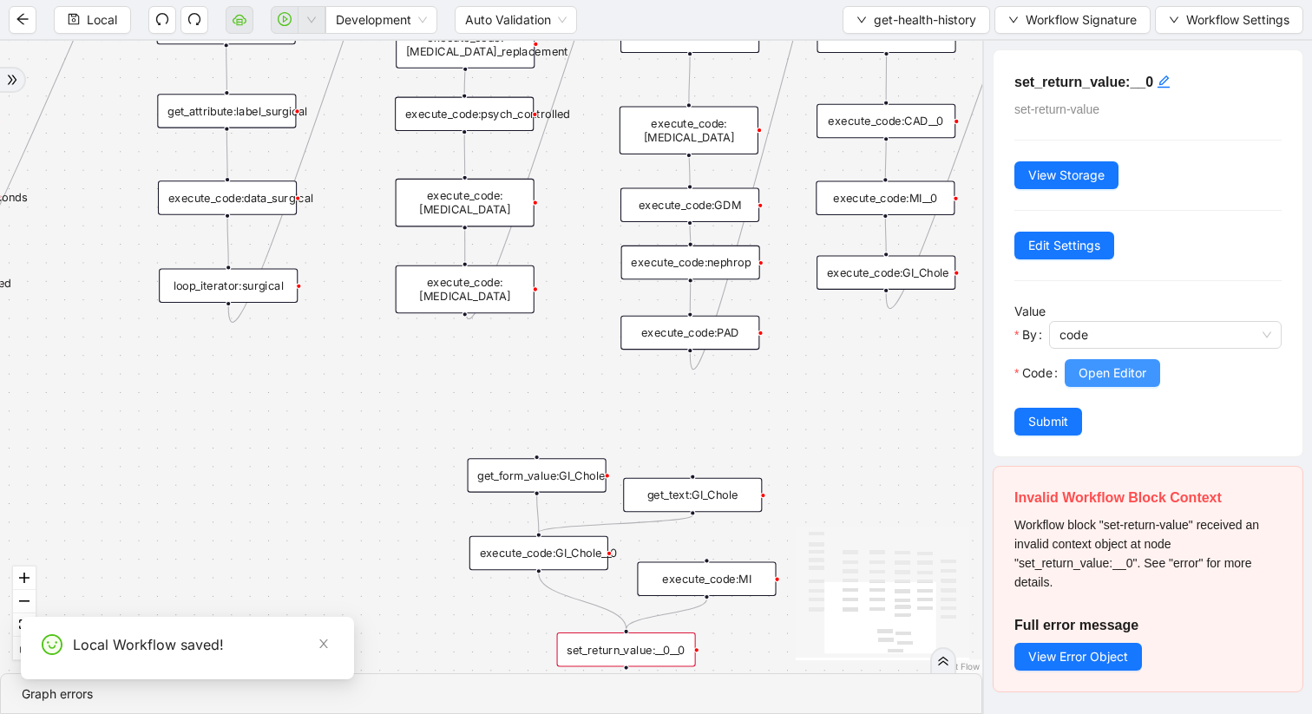
click at [1120, 374] on span "Open Editor" at bounding box center [1113, 373] width 68 height 19
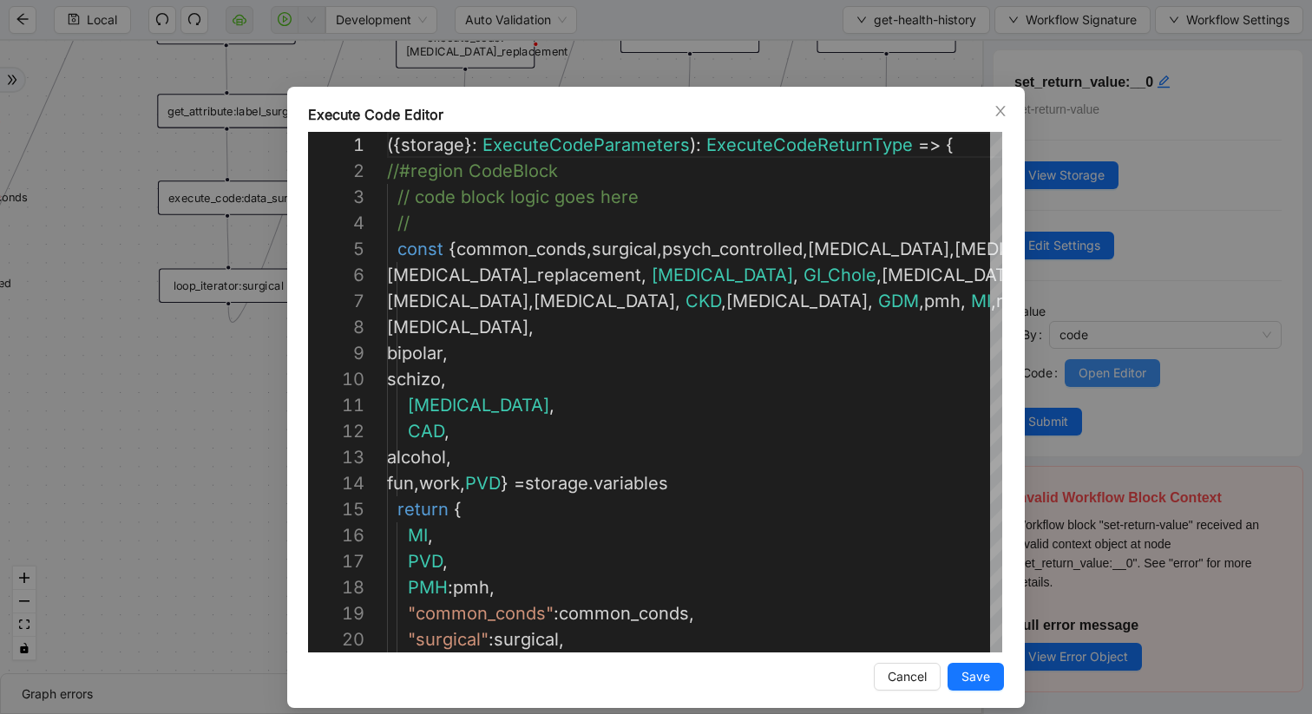
scroll to position [260, 0]
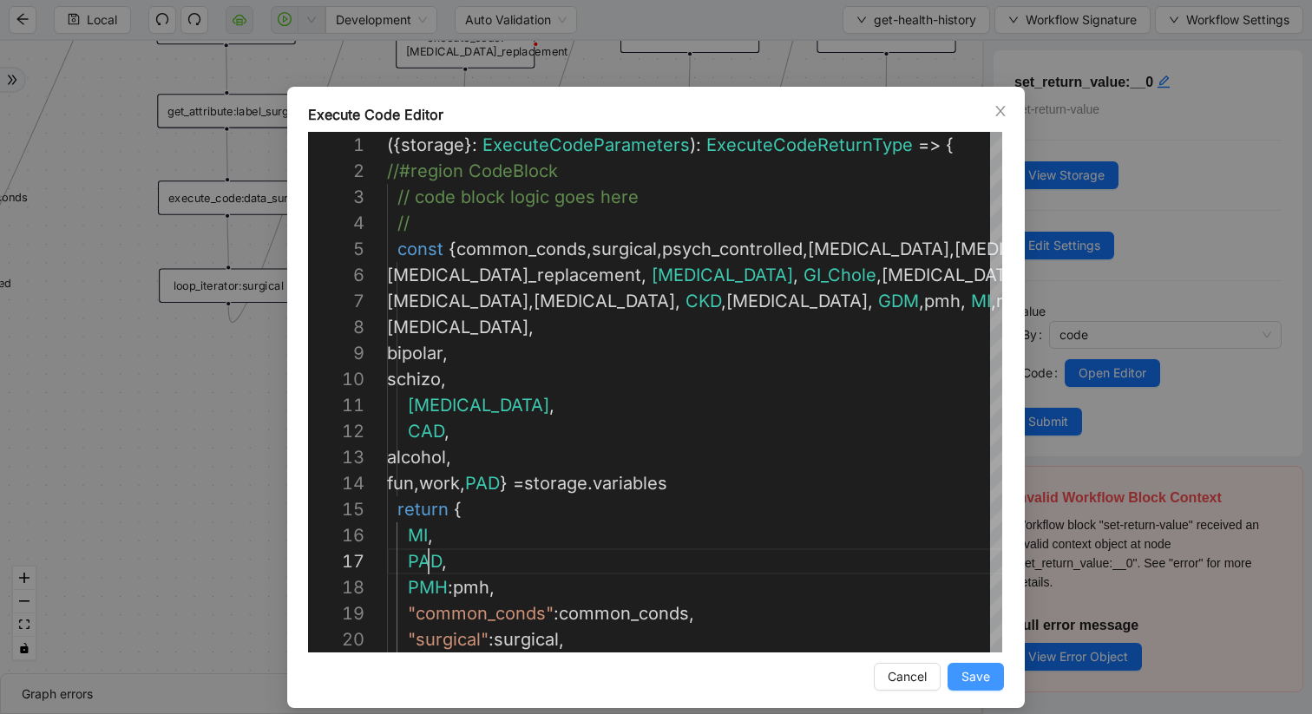
type textarea "**********"
click at [984, 673] on span "Save" at bounding box center [976, 676] width 29 height 19
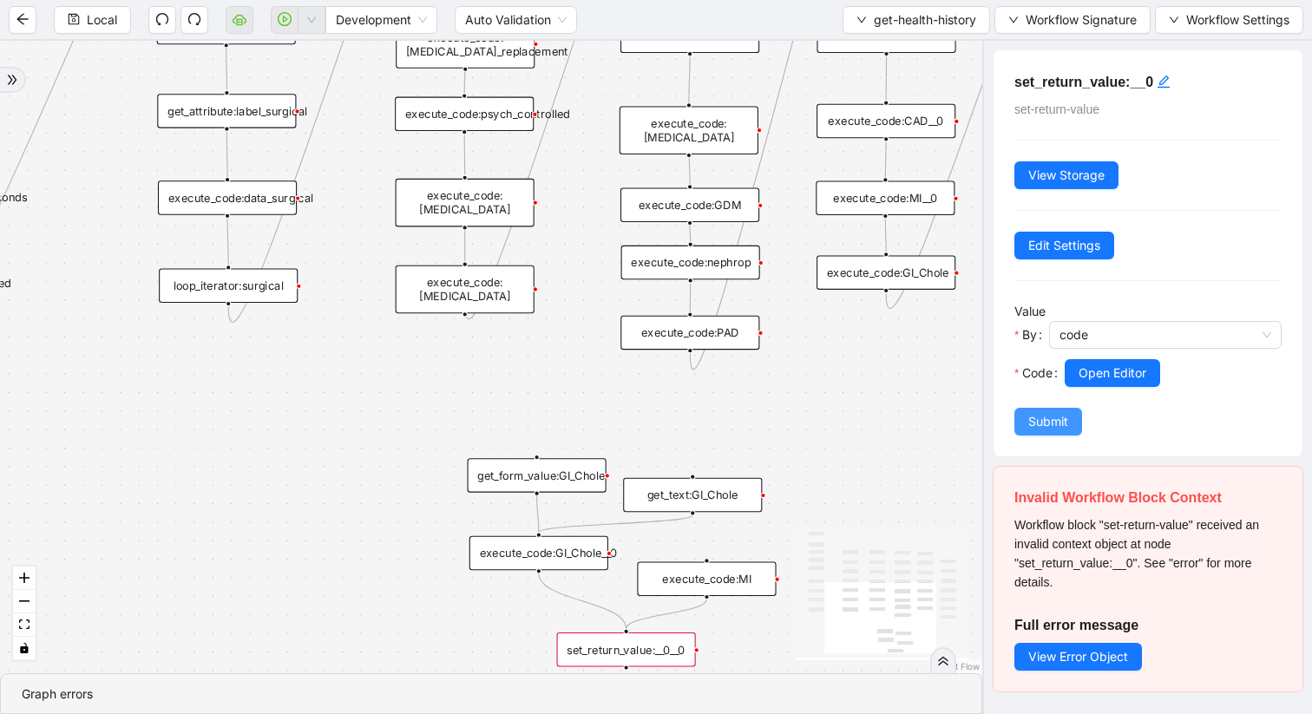
click at [1066, 419] on span "Submit" at bounding box center [1048, 421] width 40 height 19
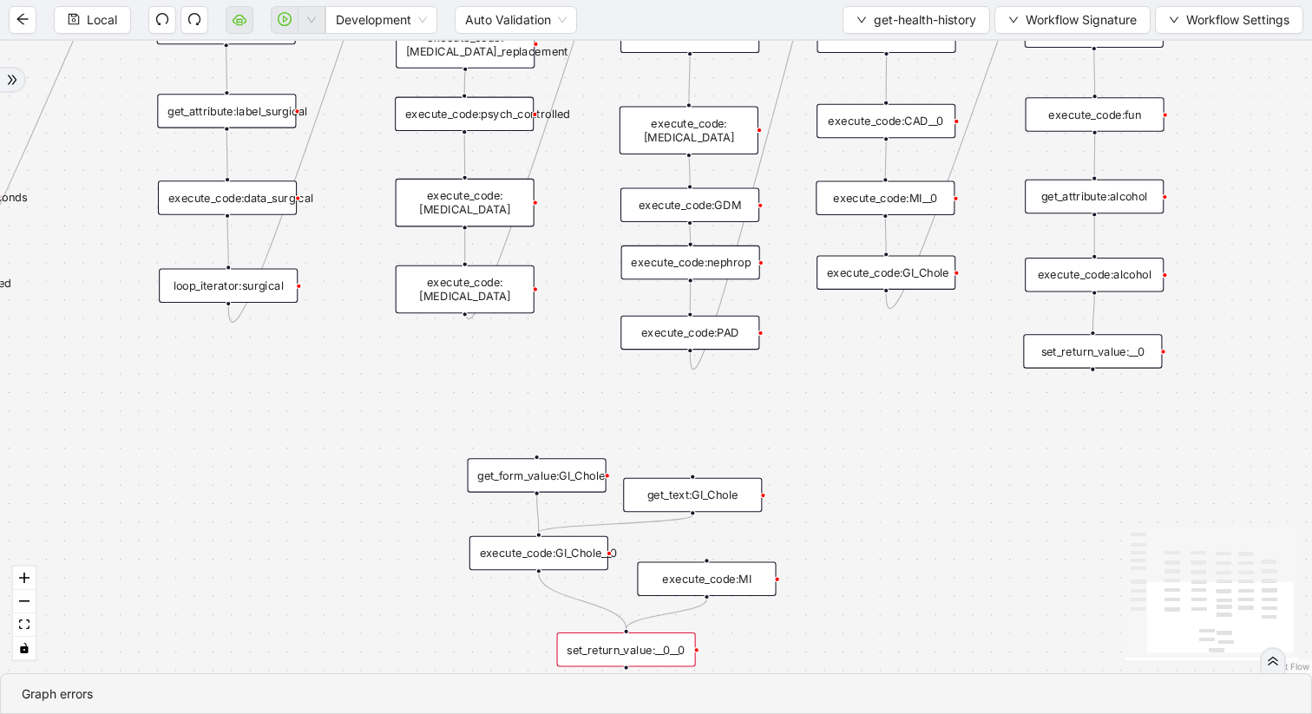
click at [646, 656] on div "set_return_value:__0__0" at bounding box center [626, 650] width 139 height 35
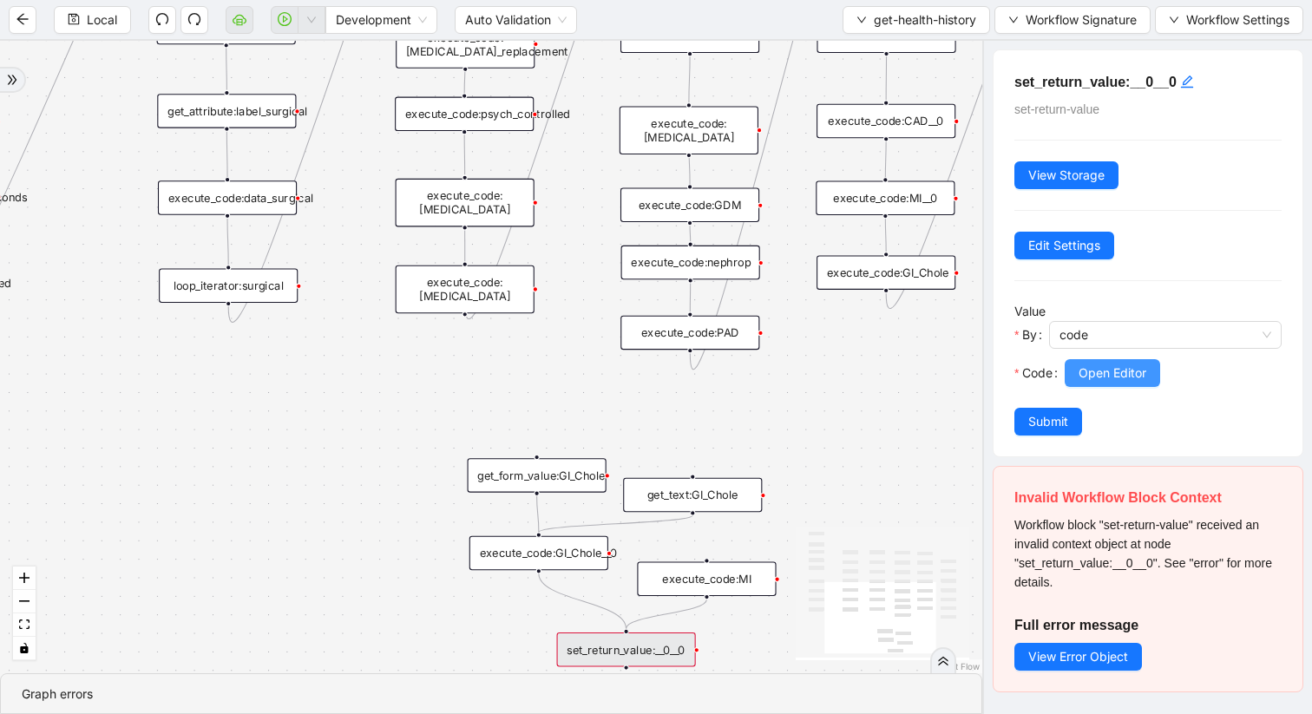
click at [1116, 371] on span "Open Editor" at bounding box center [1113, 373] width 68 height 19
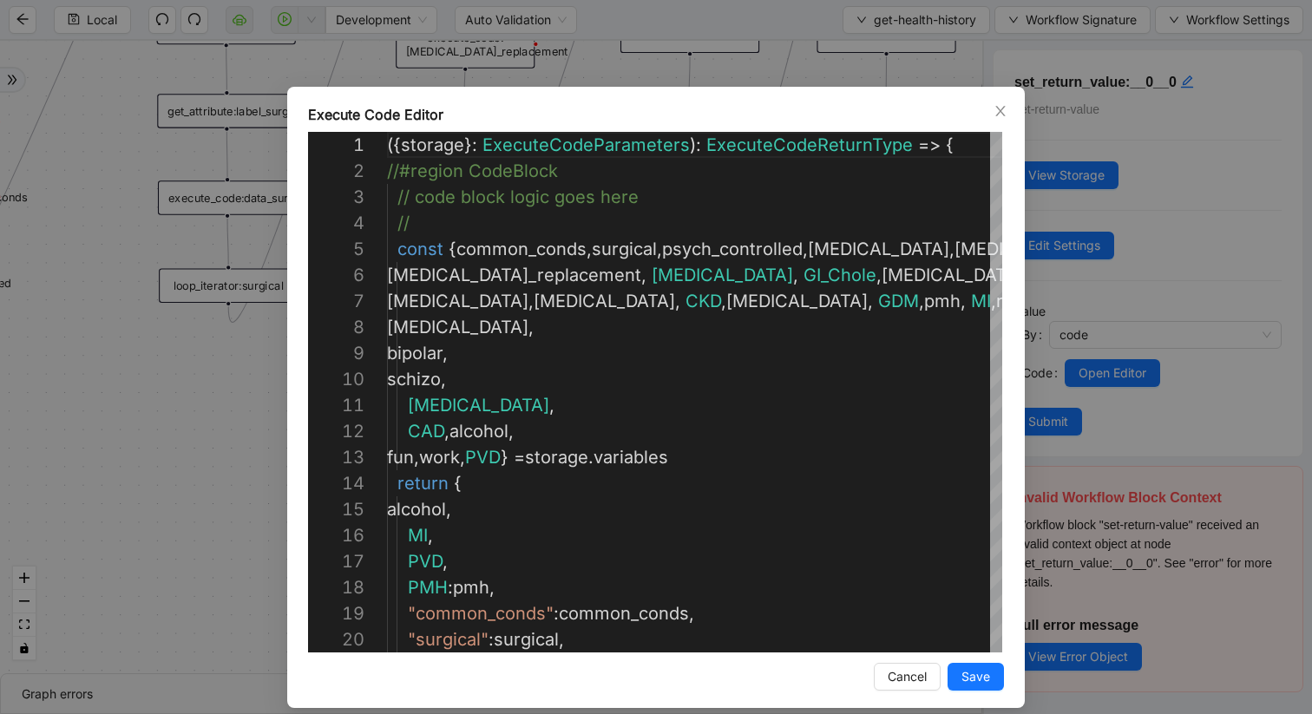
scroll to position [260, 0]
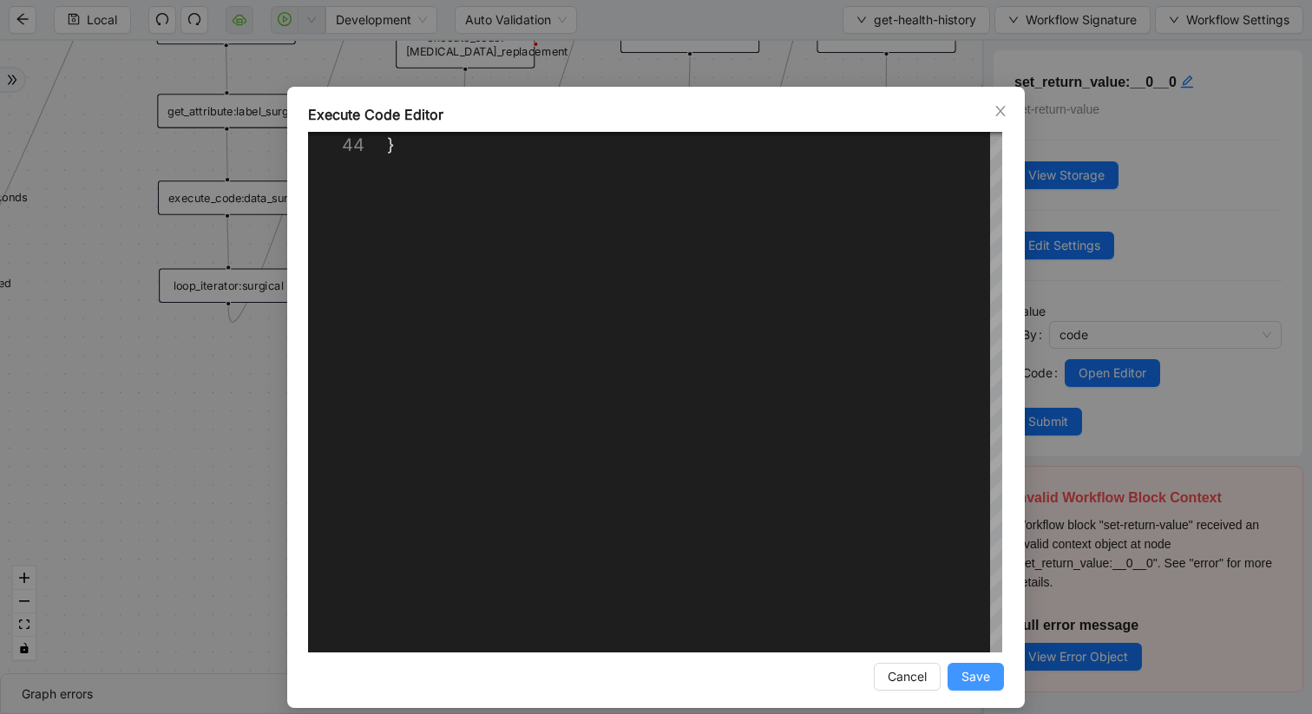
type textarea "**********"
click at [975, 672] on span "Save" at bounding box center [976, 676] width 29 height 19
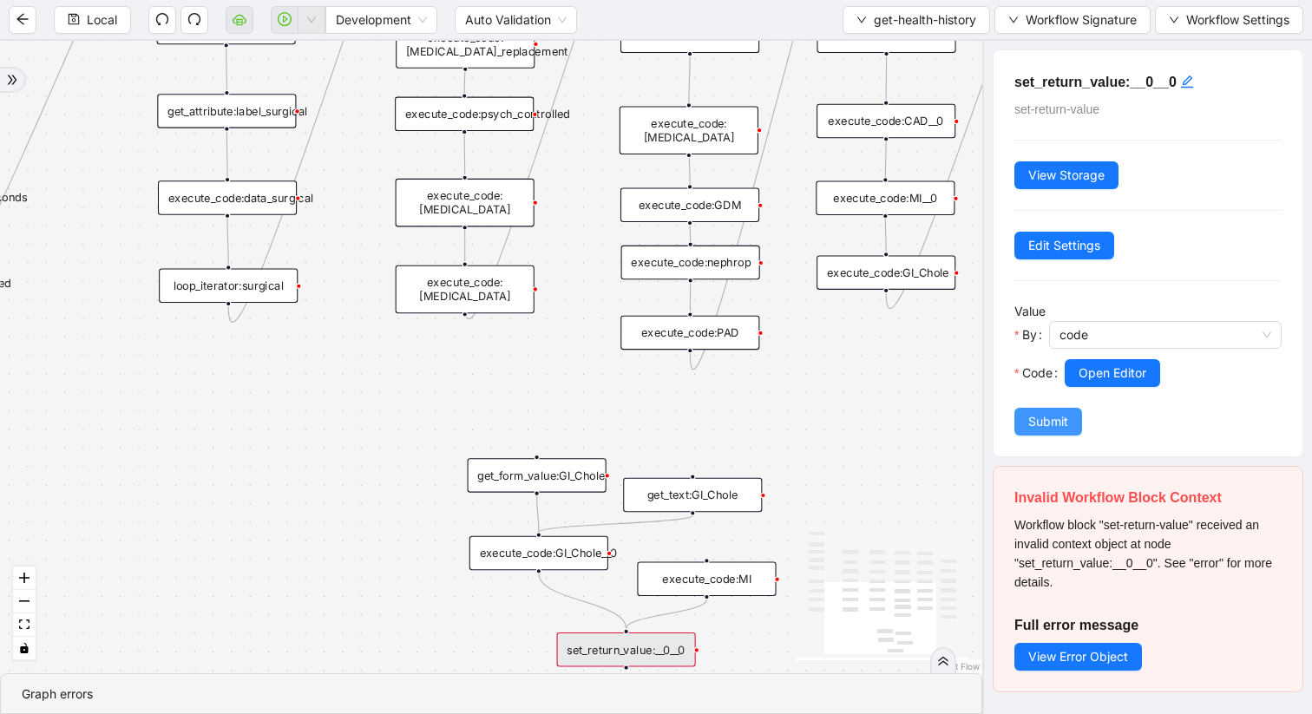
click at [1058, 428] on span "Submit" at bounding box center [1048, 421] width 40 height 19
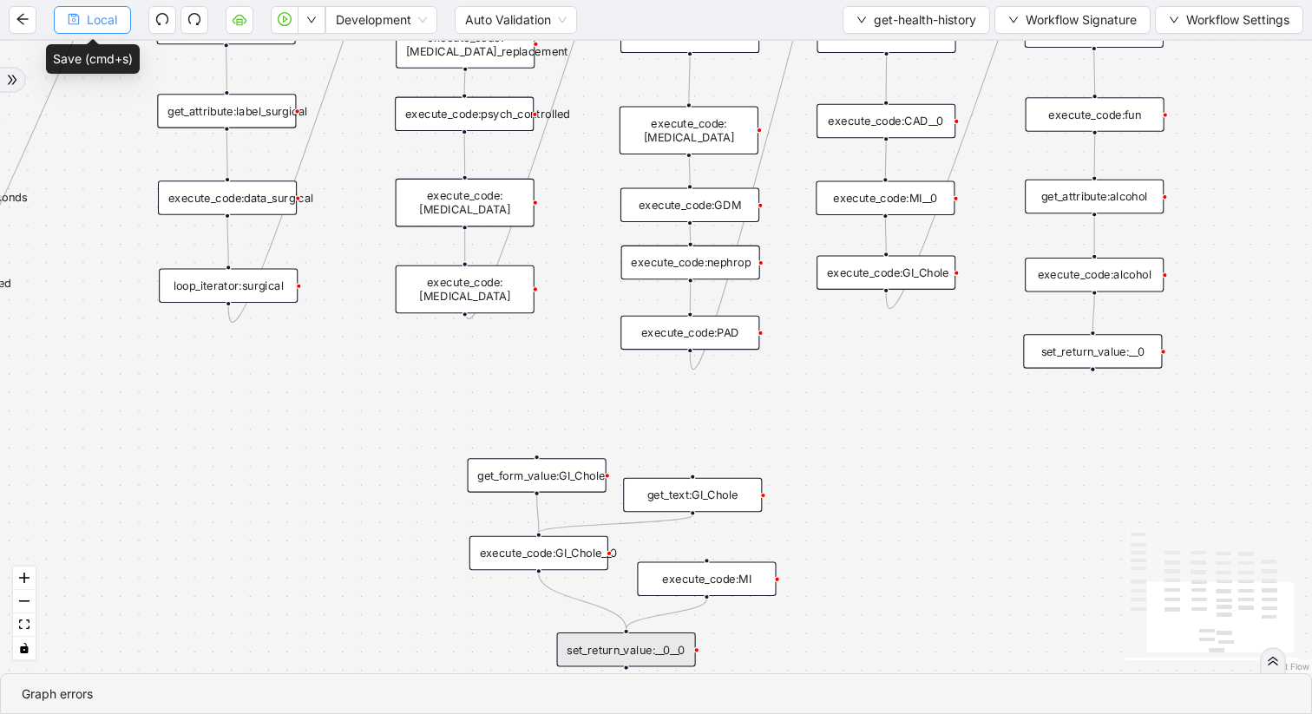
click at [111, 11] on span "Local" at bounding box center [102, 19] width 30 height 19
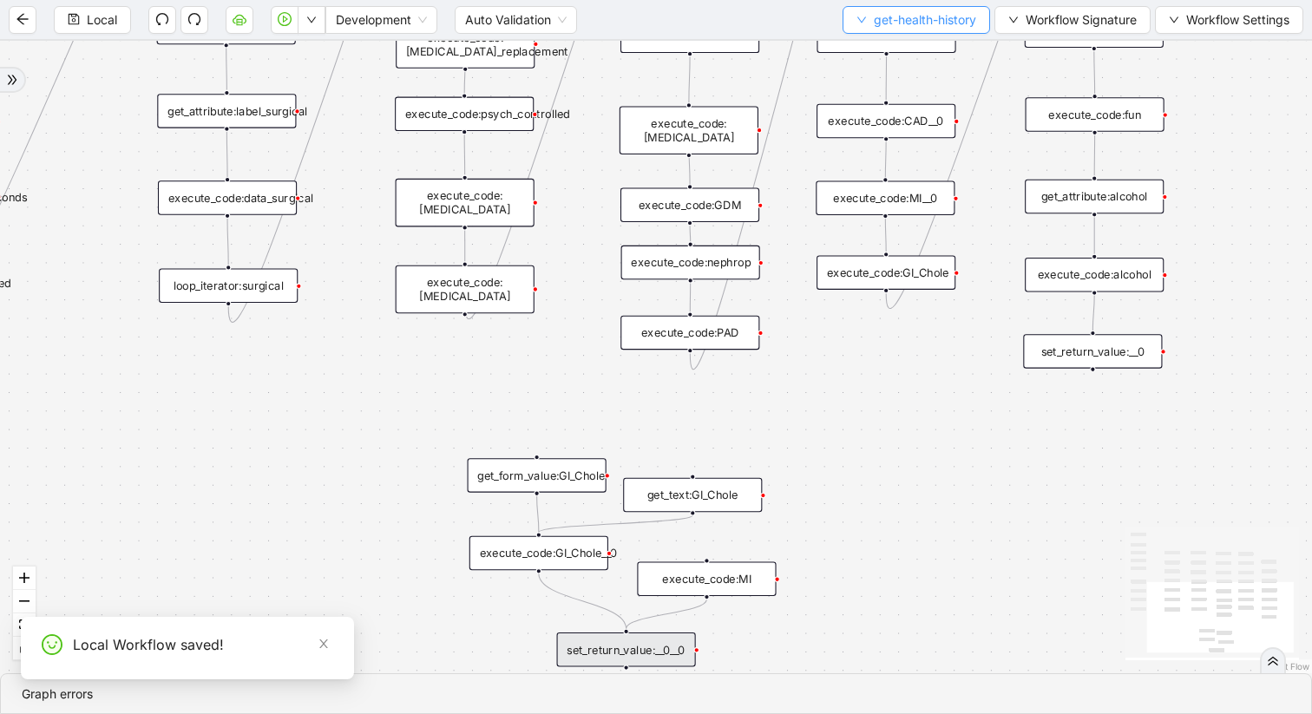
click at [865, 15] on button "get-health-history" at bounding box center [917, 20] width 148 height 28
click at [878, 50] on span "Select" at bounding box center [911, 53] width 121 height 19
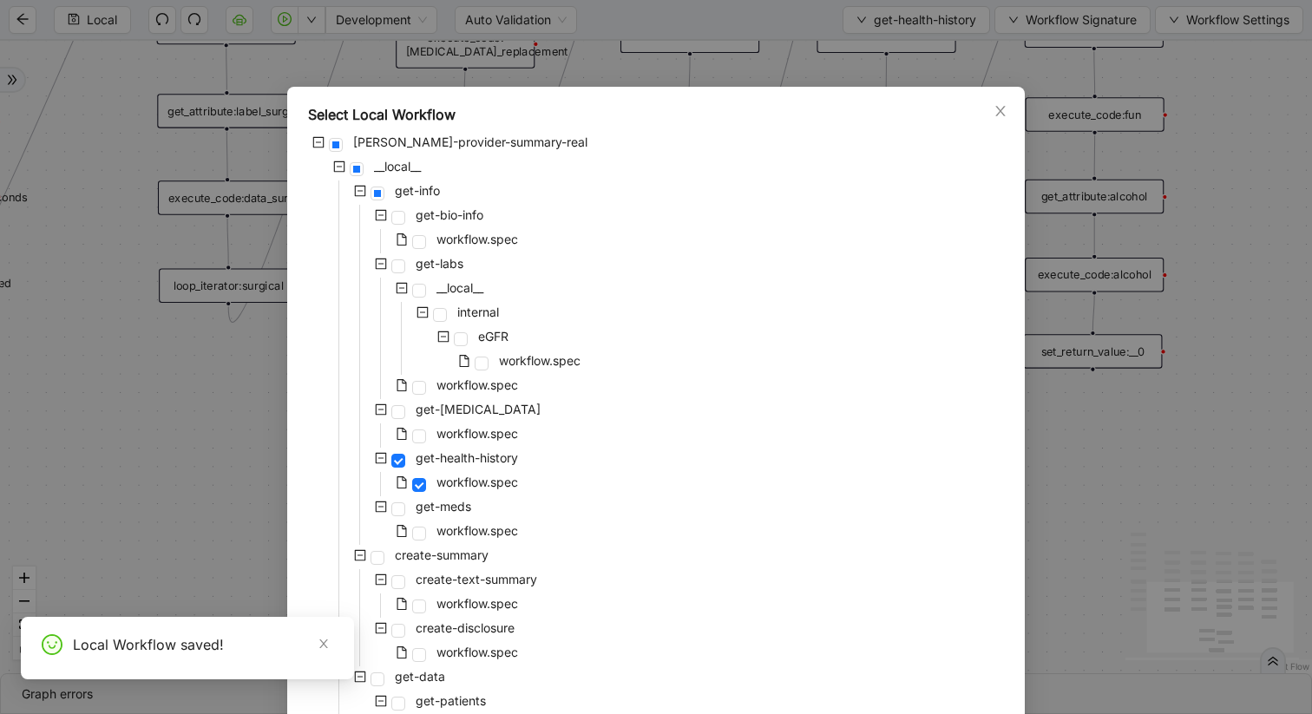
scroll to position [126, 0]
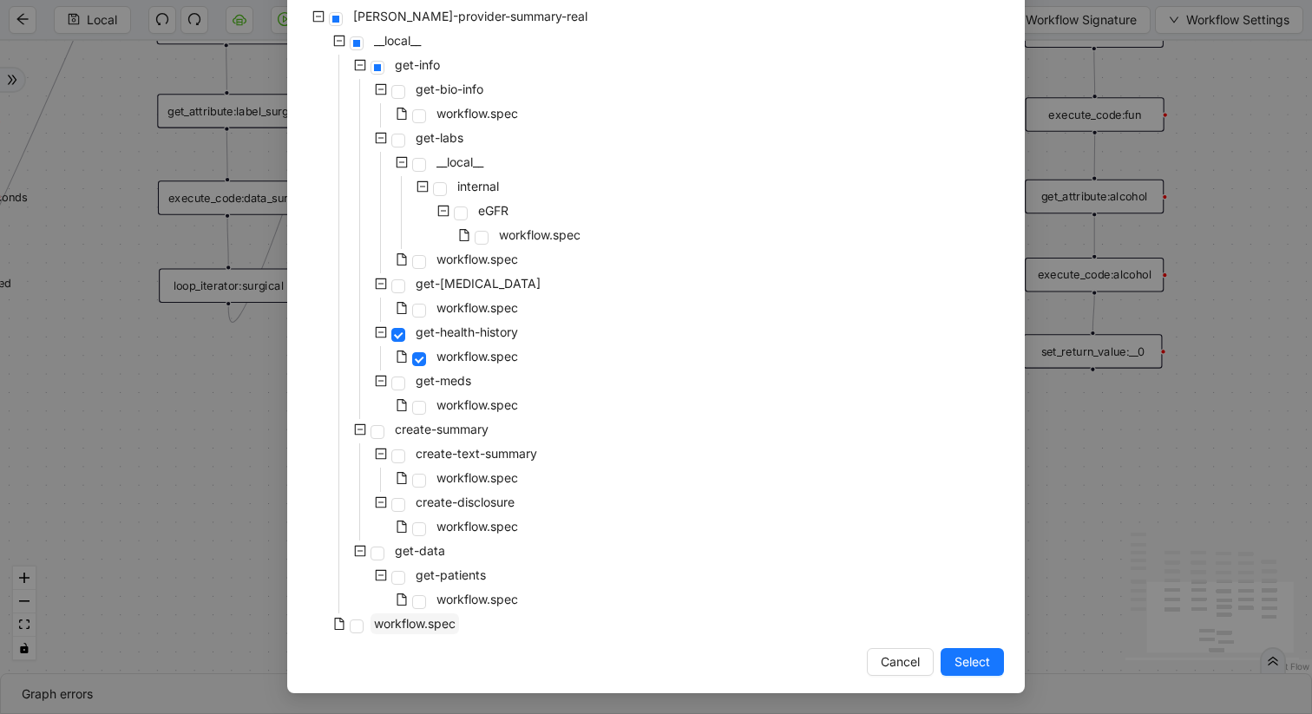
click at [401, 622] on span "workflow.spec" at bounding box center [415, 623] width 82 height 15
click at [1000, 653] on button "Select" at bounding box center [972, 662] width 63 height 28
click at [991, 655] on div "trigger get_attribute:checked get_attribute:label loop_iterator:common_med wait…" at bounding box center [656, 357] width 1312 height 633
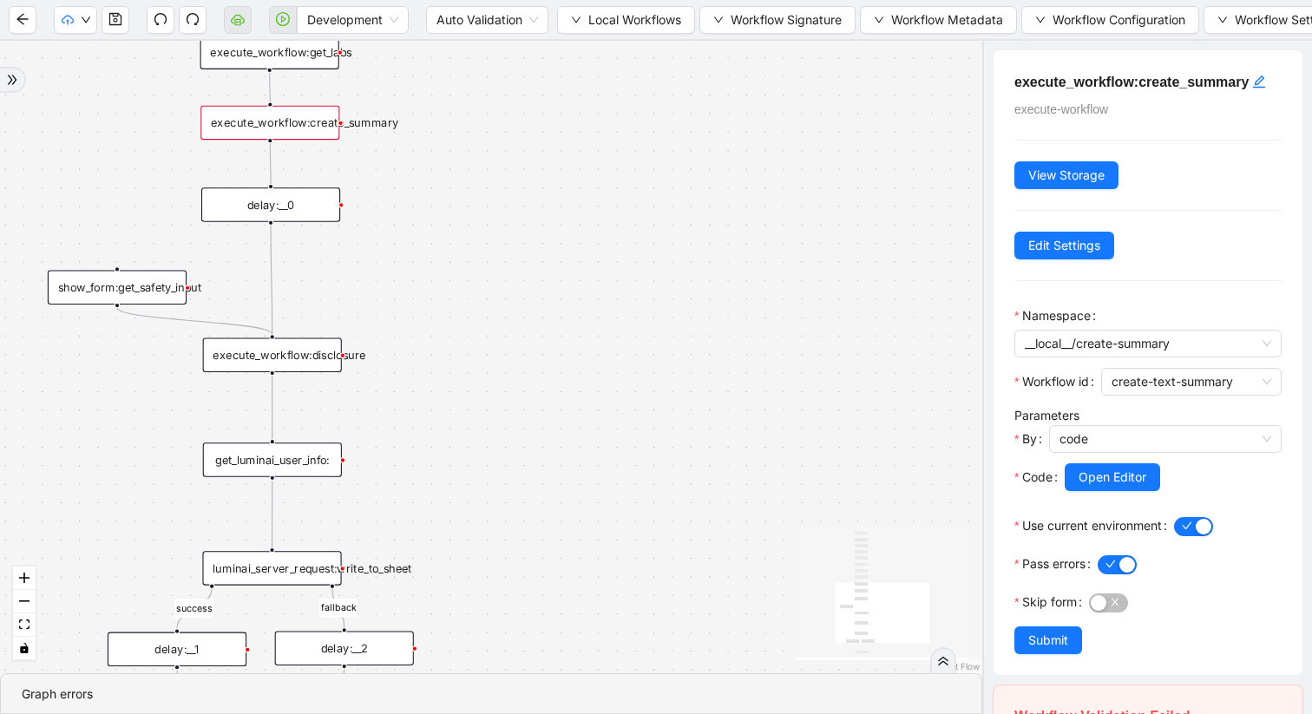
drag, startPoint x: 653, startPoint y: 367, endPoint x: 984, endPoint y: 362, distance: 331.6
click at [984, 362] on section "browser data control-flow dom general interaction success fallback trigger exec…" at bounding box center [656, 377] width 1312 height 673
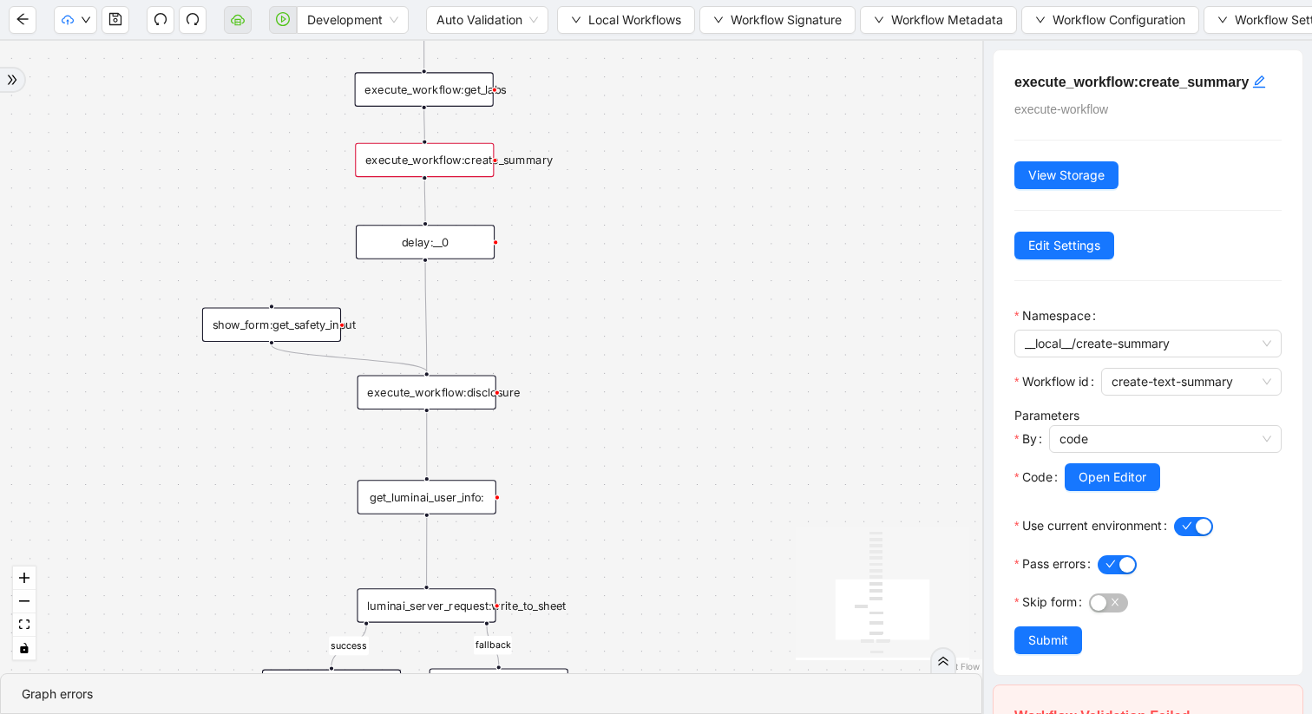
drag, startPoint x: 583, startPoint y: 404, endPoint x: 731, endPoint y: 446, distance: 153.3
click at [732, 446] on div "success fallback trigger execute_workflow:get_bio_info execute_workflow:get_lab…" at bounding box center [491, 357] width 982 height 633
click at [462, 161] on div "execute_workflow:create_summary" at bounding box center [424, 160] width 139 height 35
click at [575, 23] on icon "down" at bounding box center [576, 20] width 10 height 10
click at [596, 52] on span "Select" at bounding box center [627, 53] width 113 height 19
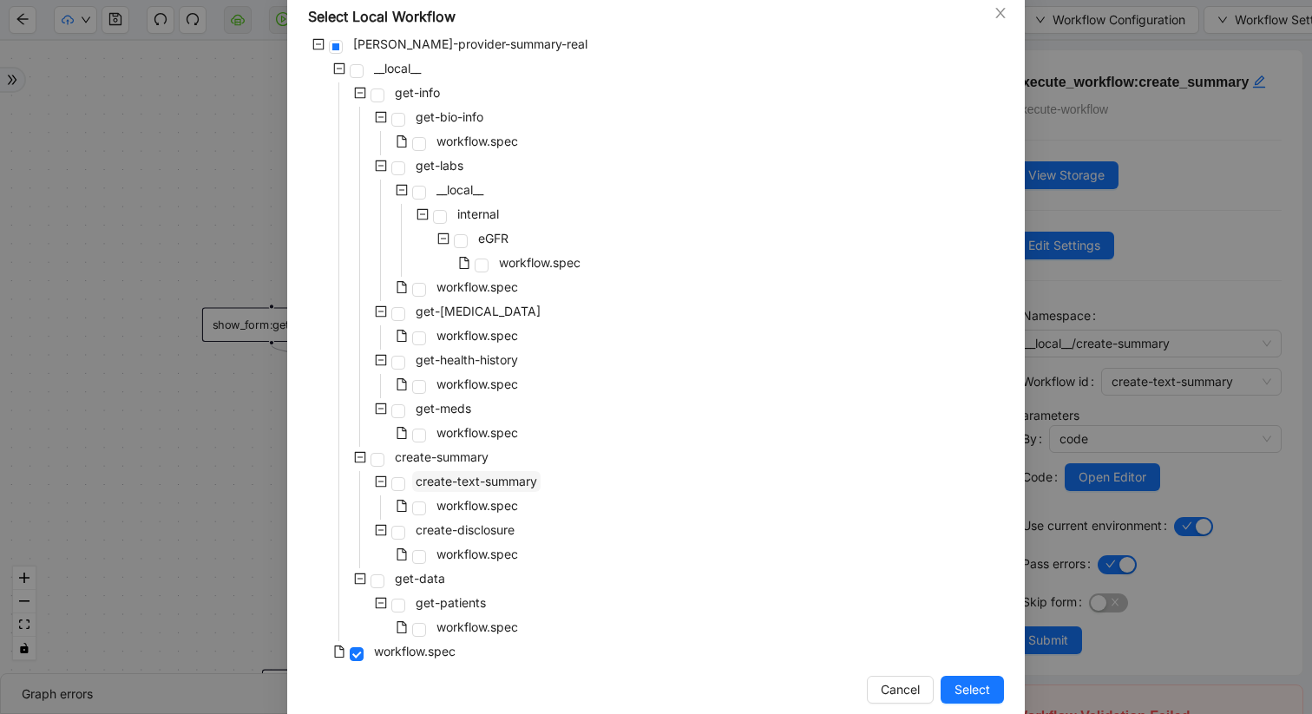
scroll to position [101, 0]
click at [476, 498] on span "workflow.spec" at bounding box center [478, 503] width 82 height 15
click at [961, 691] on span "Select" at bounding box center [973, 687] width 36 height 19
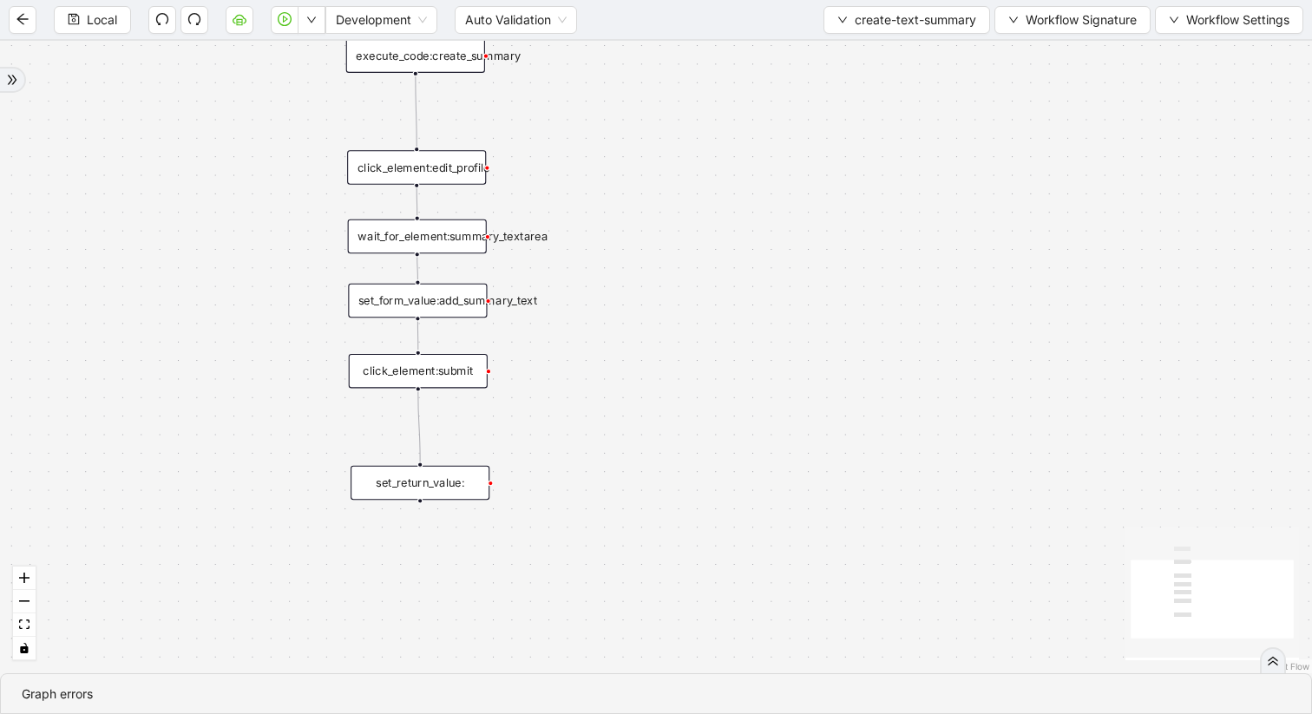
drag, startPoint x: 575, startPoint y: 179, endPoint x: 575, endPoint y: 258, distance: 79.0
click at [575, 258] on div "trigger set_return_value: execute_code:create_summary click_element:submit set_…" at bounding box center [656, 357] width 1312 height 633
click at [452, 244] on div "wait_for_element:summary_textarea" at bounding box center [417, 237] width 139 height 35
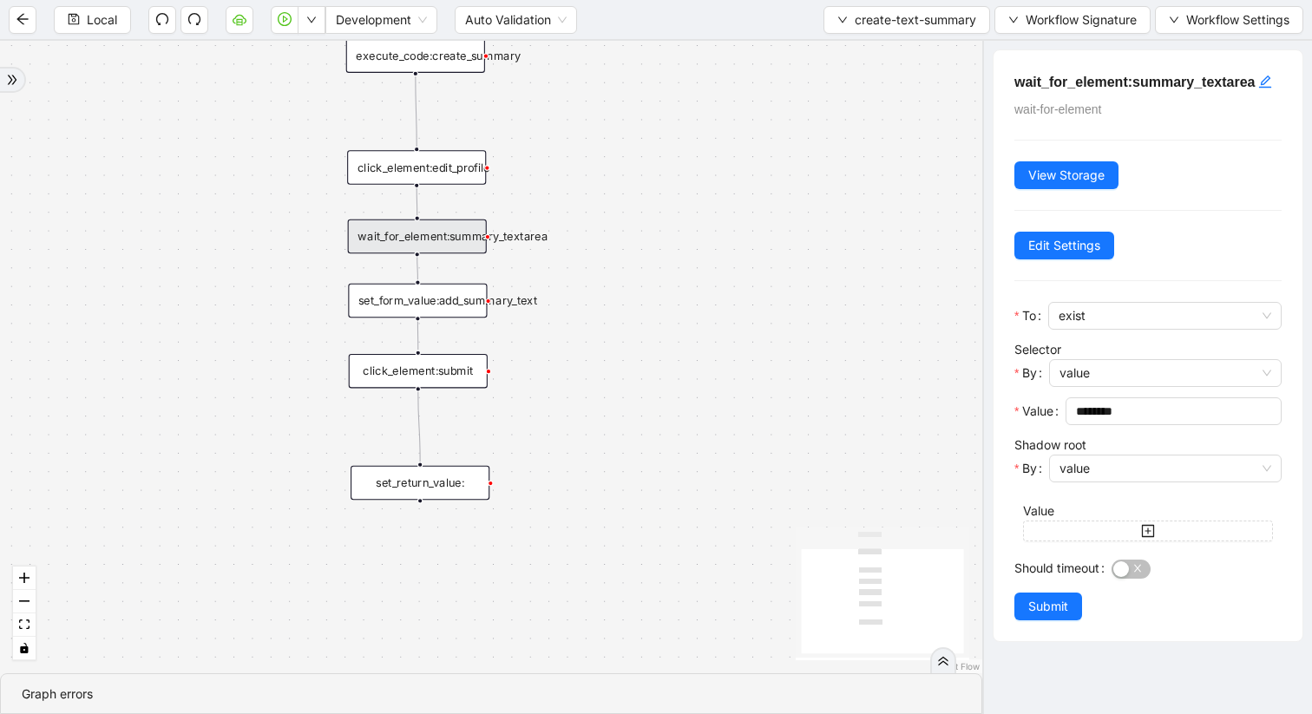
click at [460, 50] on div "trigger set_return_value: execute_code:create_summary click_element:submit set_…" at bounding box center [491, 357] width 982 height 633
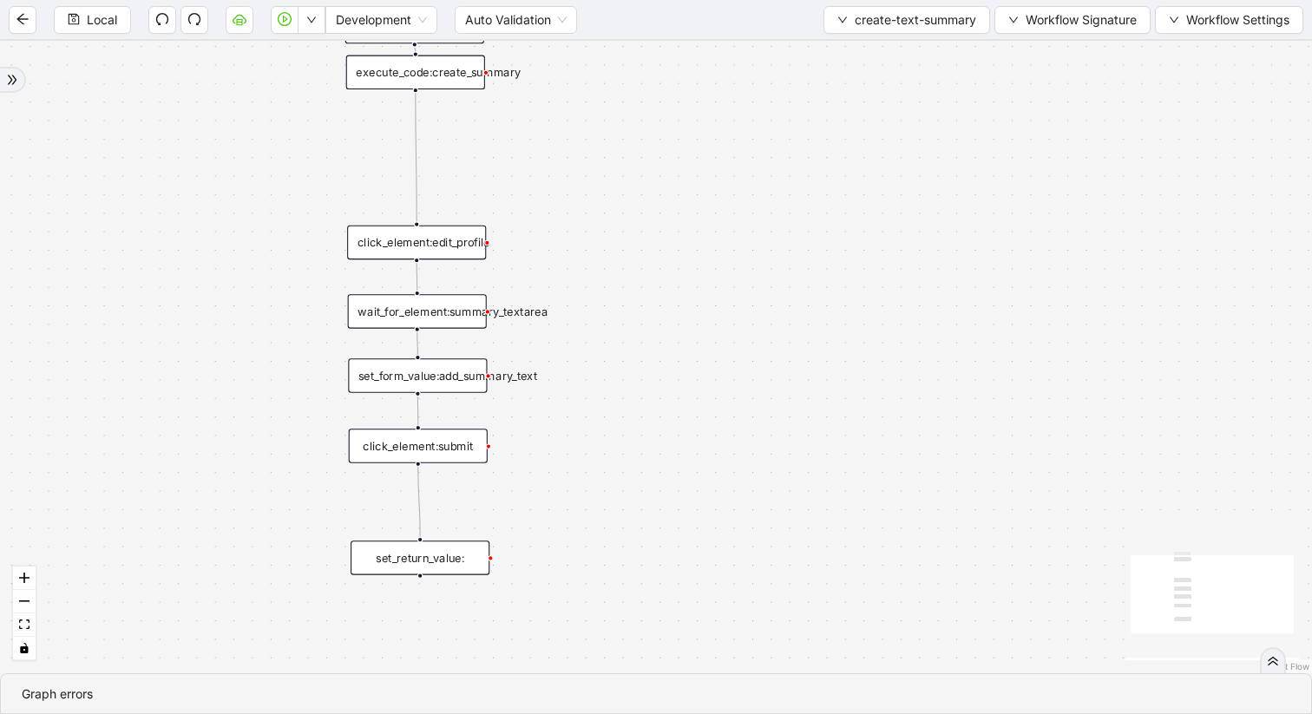
click at [469, 70] on div "execute_code:create_summary" at bounding box center [415, 73] width 139 height 35
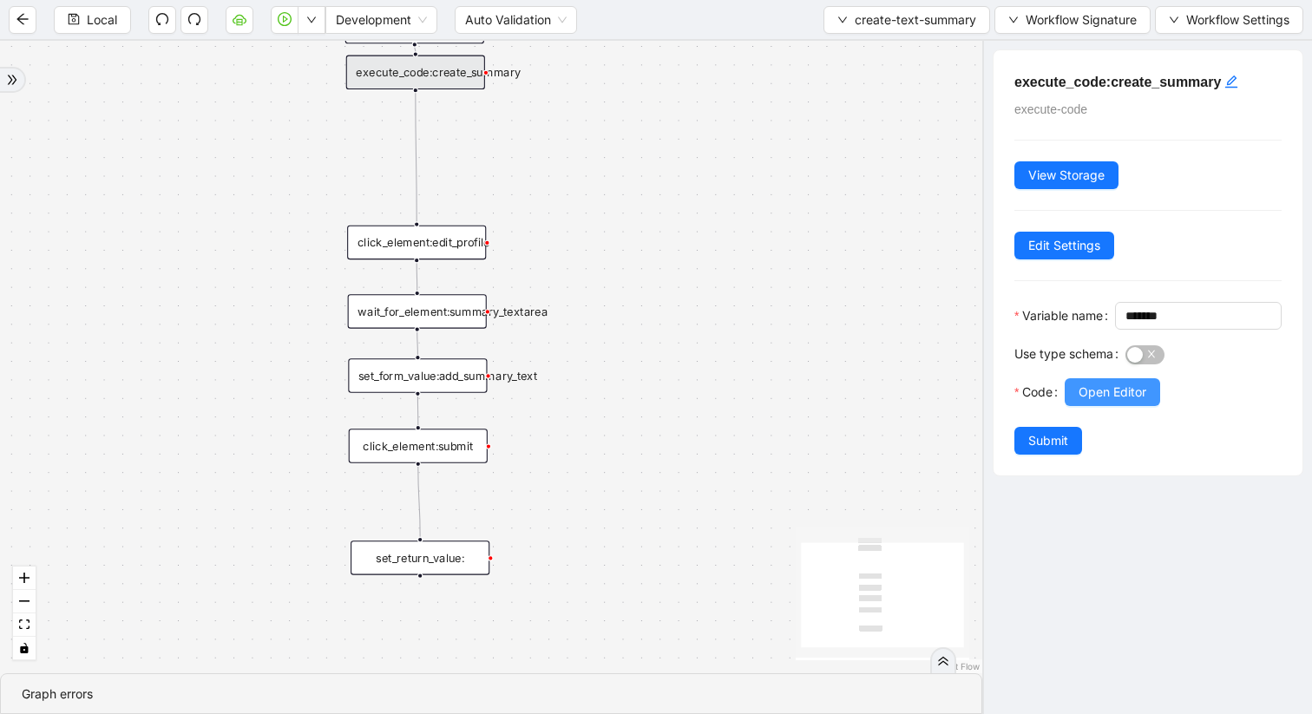
click at [1102, 402] on span "Open Editor" at bounding box center [1113, 392] width 68 height 19
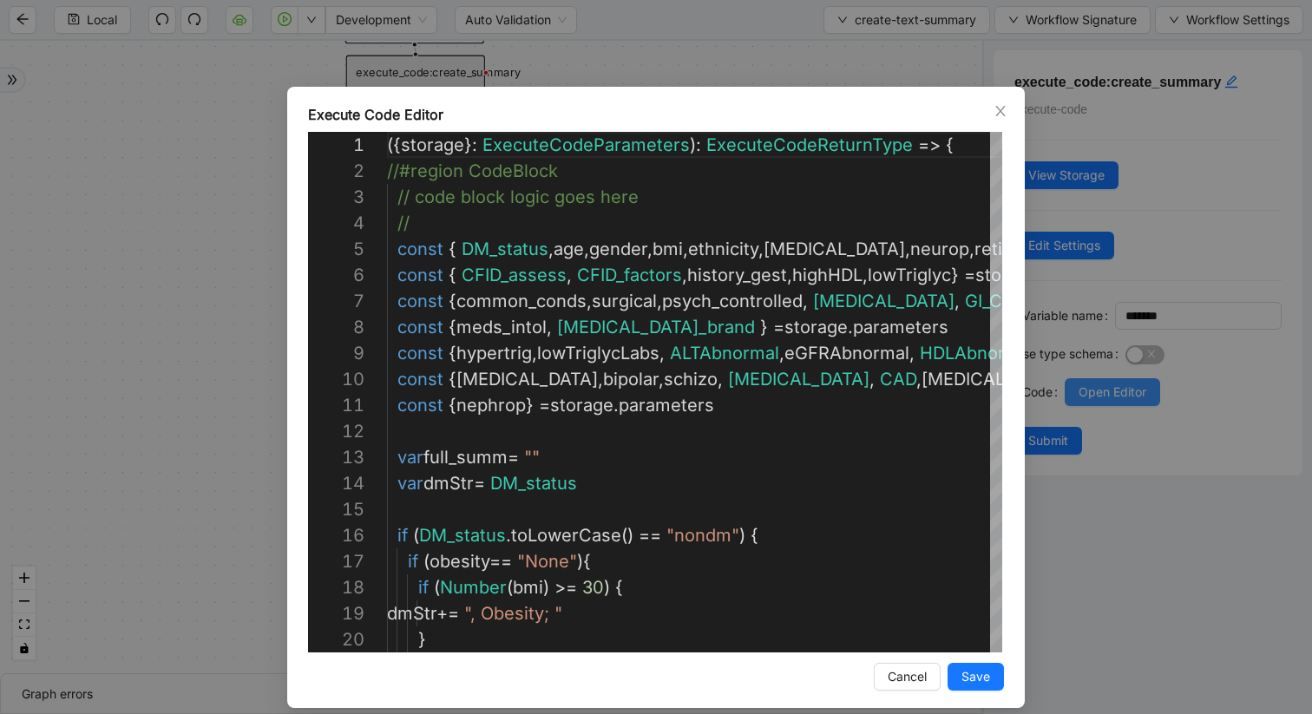
scroll to position [156, 0]
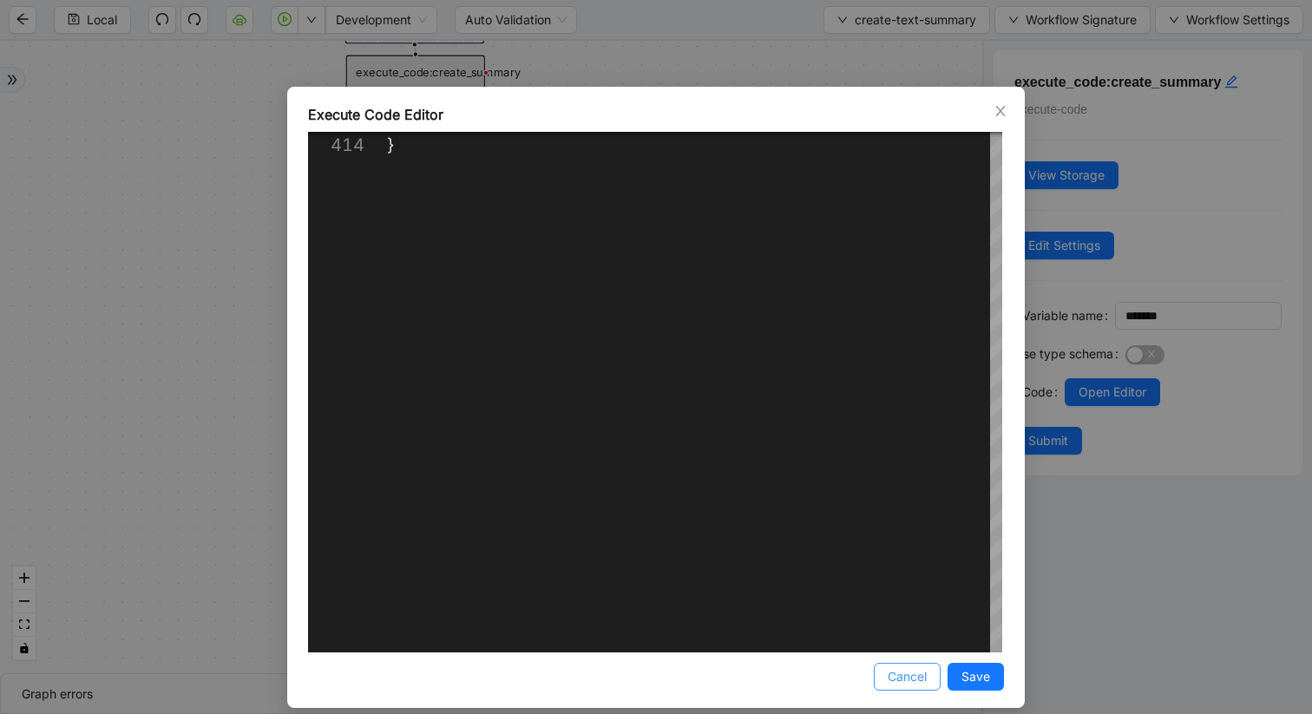
click at [912, 678] on span "Cancel" at bounding box center [907, 676] width 39 height 19
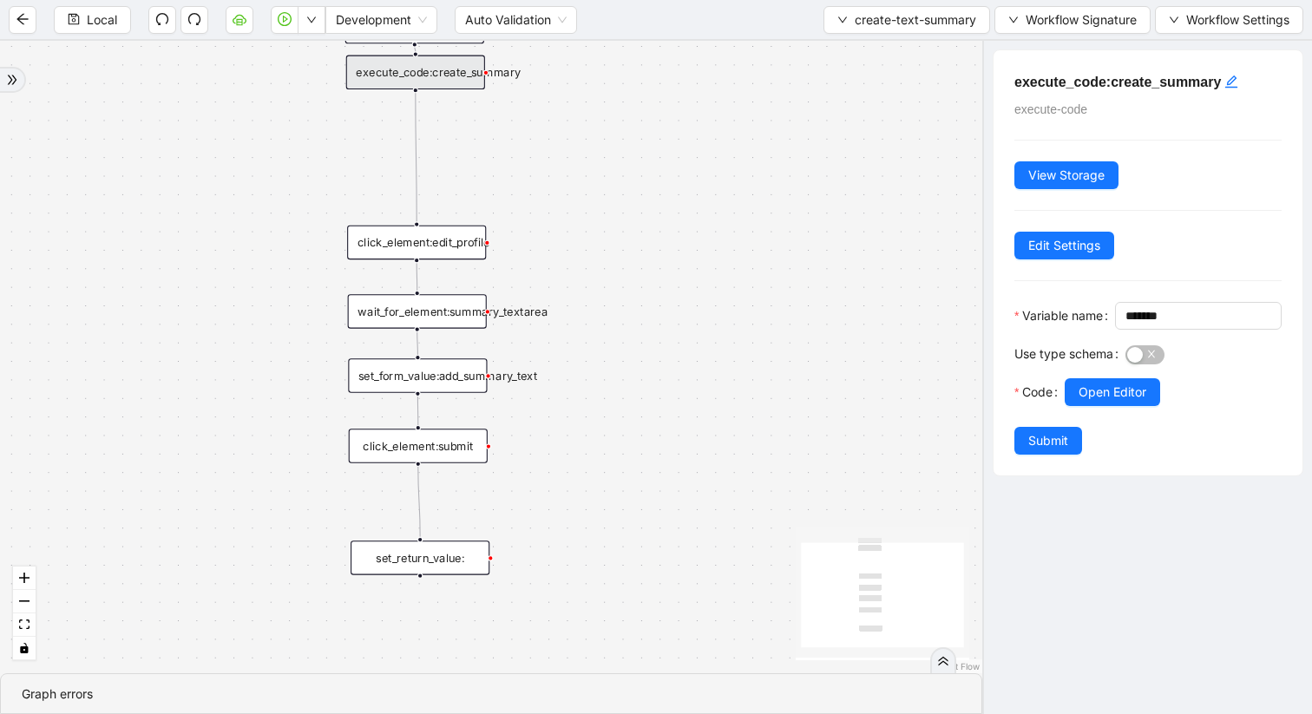
click at [467, 319] on div "wait_for_element:summary_textarea" at bounding box center [417, 311] width 139 height 35
click at [445, 318] on div "wait_for_element:summary_textarea" at bounding box center [417, 312] width 139 height 35
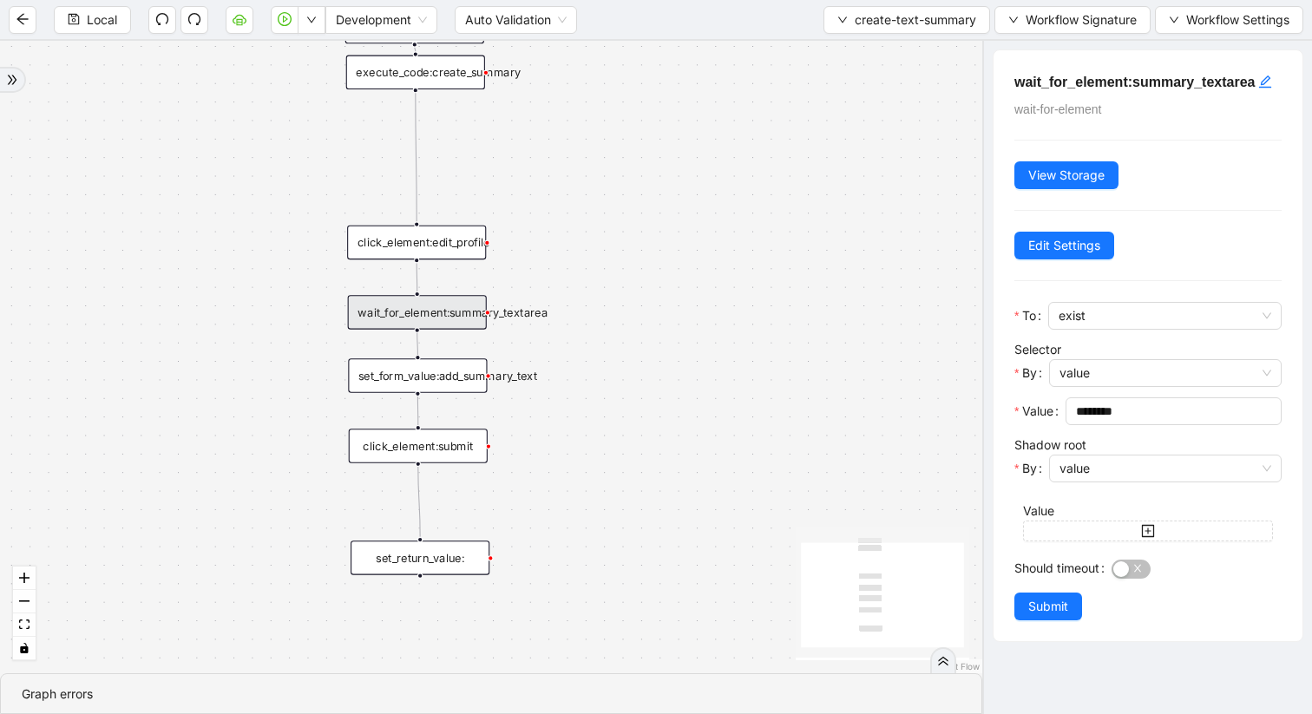
click at [452, 386] on div "set_form_value:add_summary_text" at bounding box center [417, 375] width 139 height 35
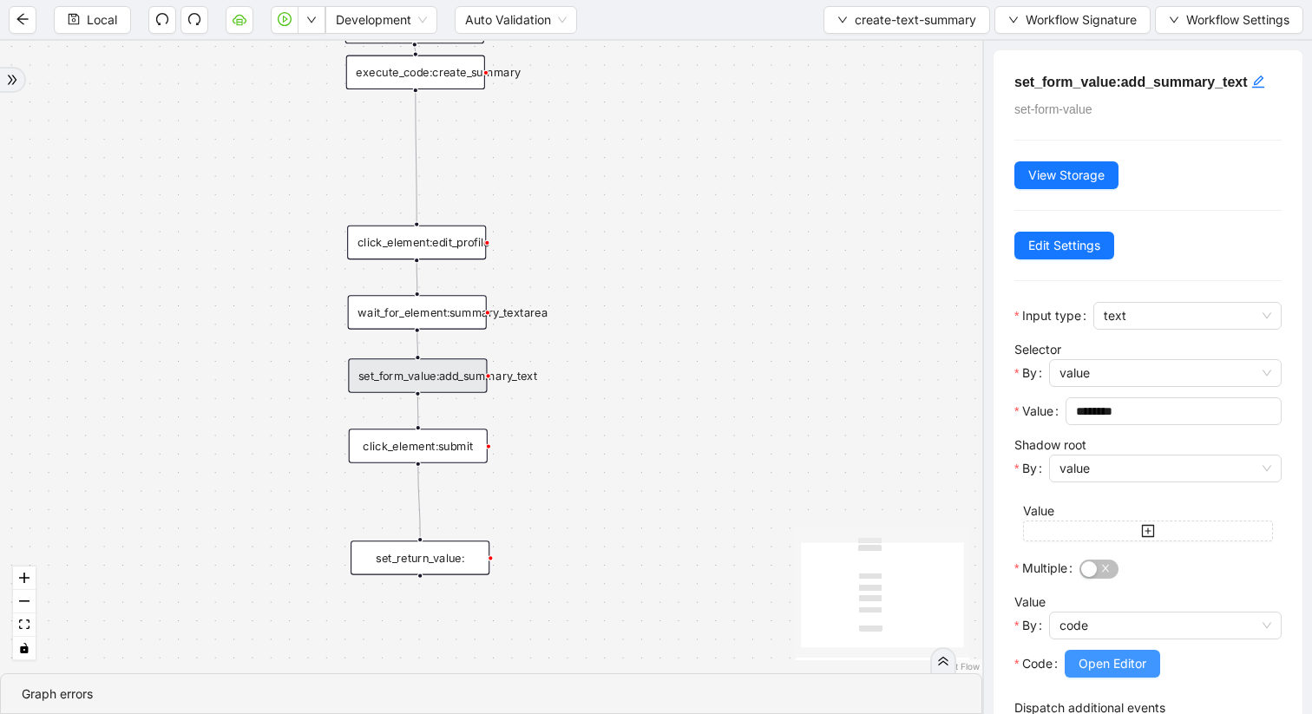
click at [1148, 659] on button "Open Editor" at bounding box center [1112, 664] width 95 height 28
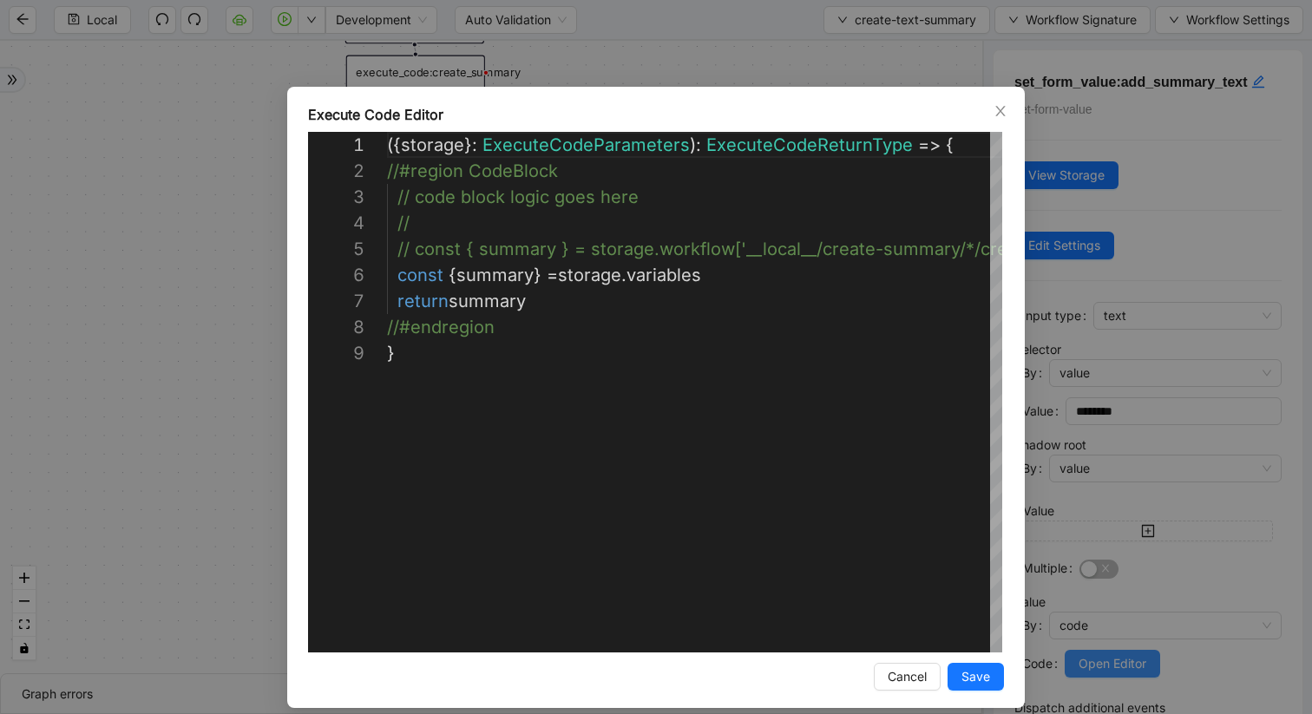
scroll to position [208, 0]
click at [1001, 106] on icon "close" at bounding box center [1001, 111] width 14 height 14
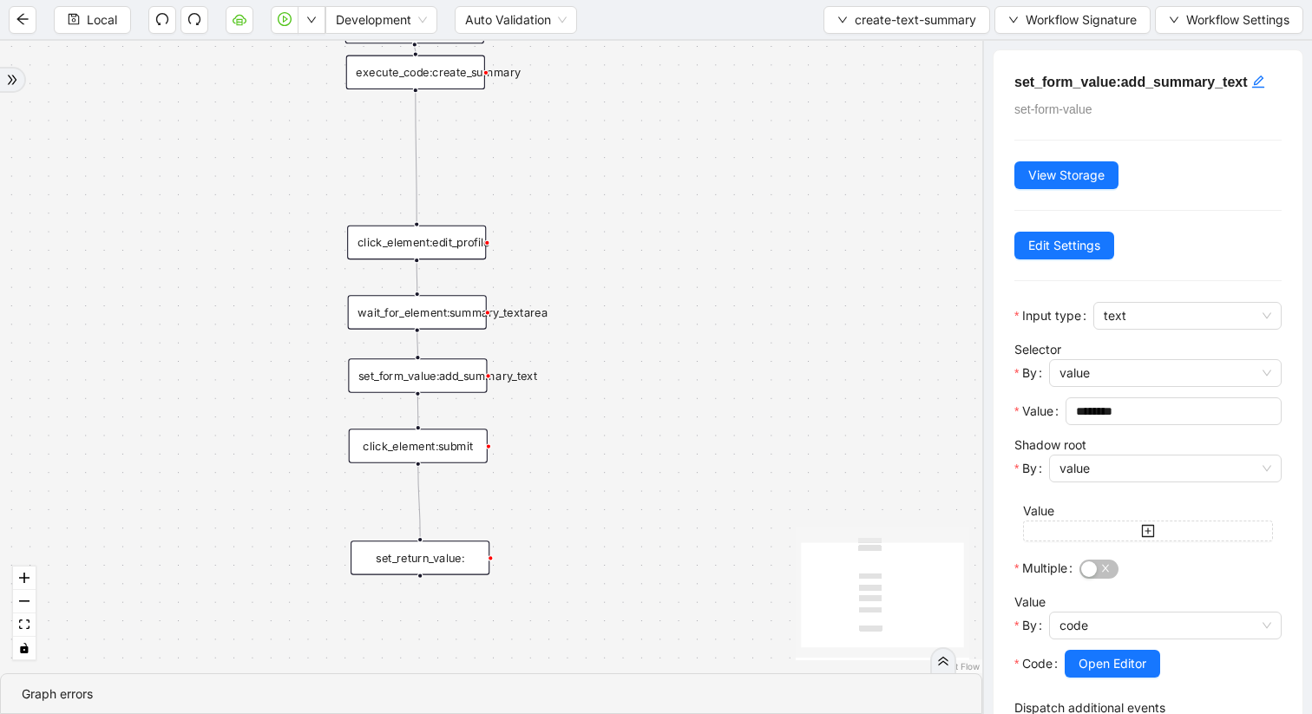
click at [430, 565] on div "set_return_value:" at bounding box center [420, 558] width 139 height 35
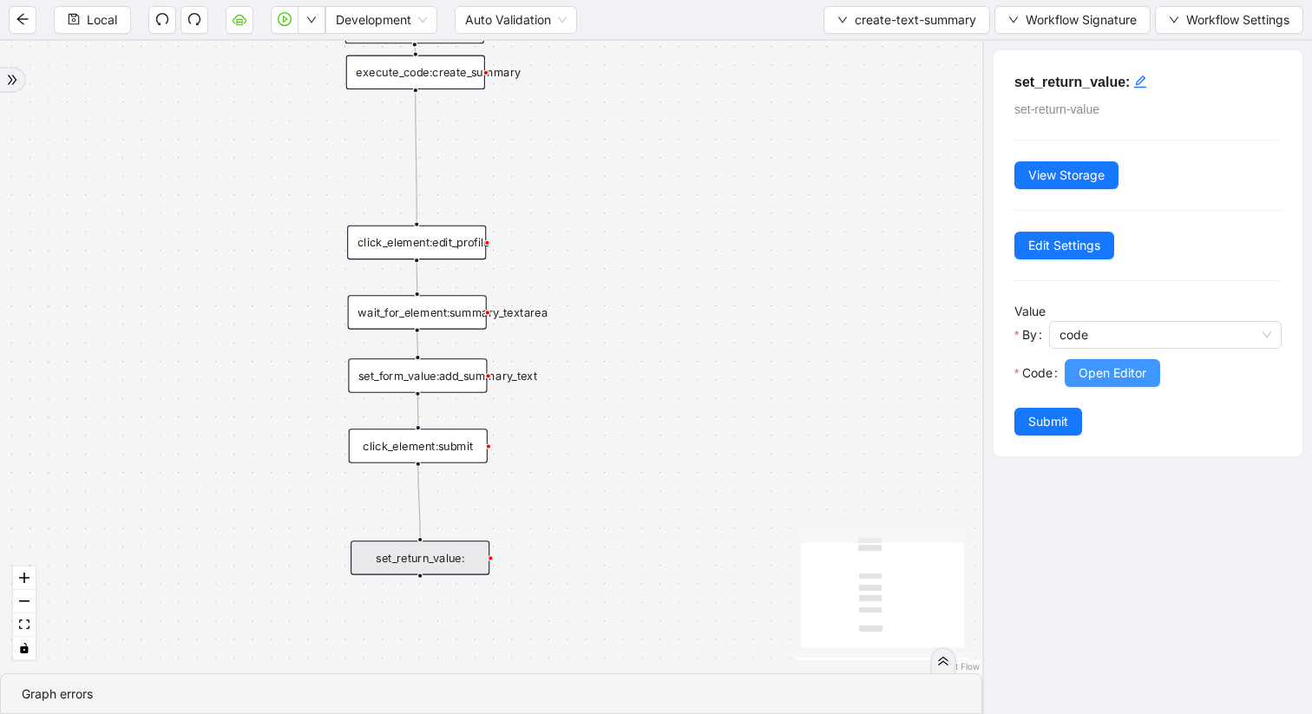
click at [1085, 373] on span "Open Editor" at bounding box center [1113, 373] width 68 height 19
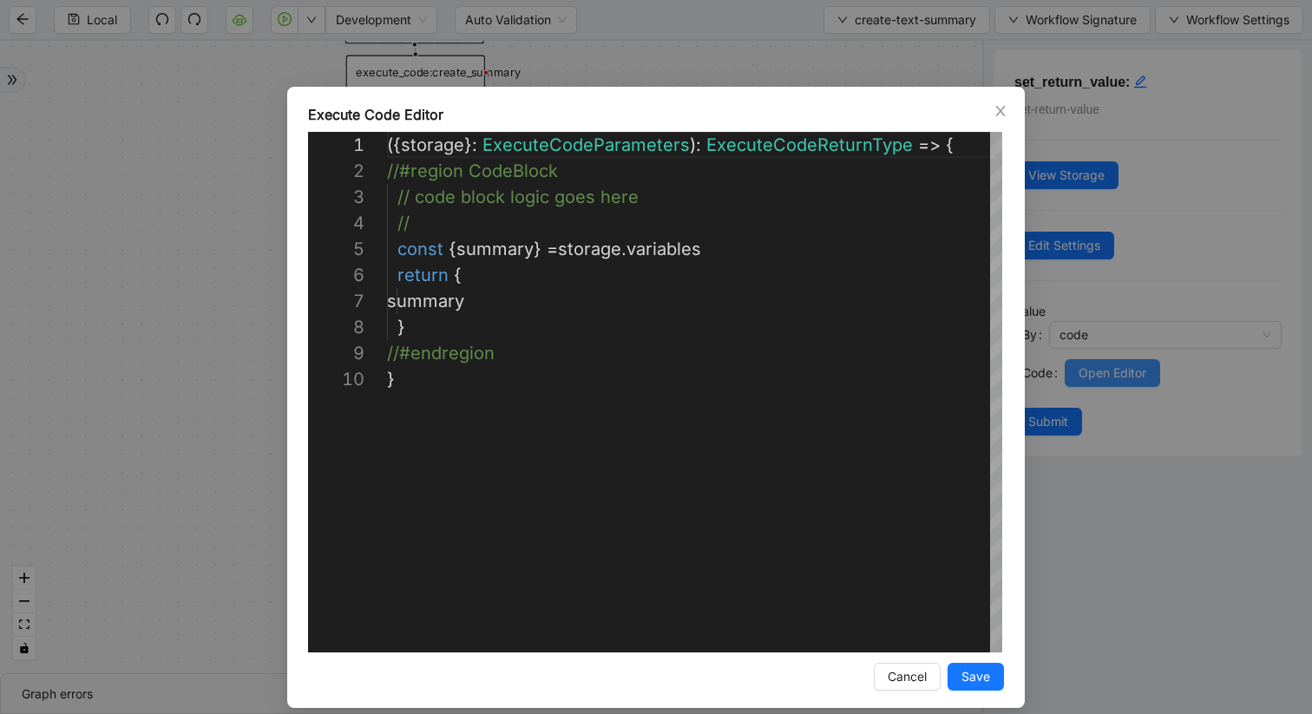
scroll to position [234, 0]
click at [1006, 102] on span "Close" at bounding box center [1000, 111] width 19 height 19
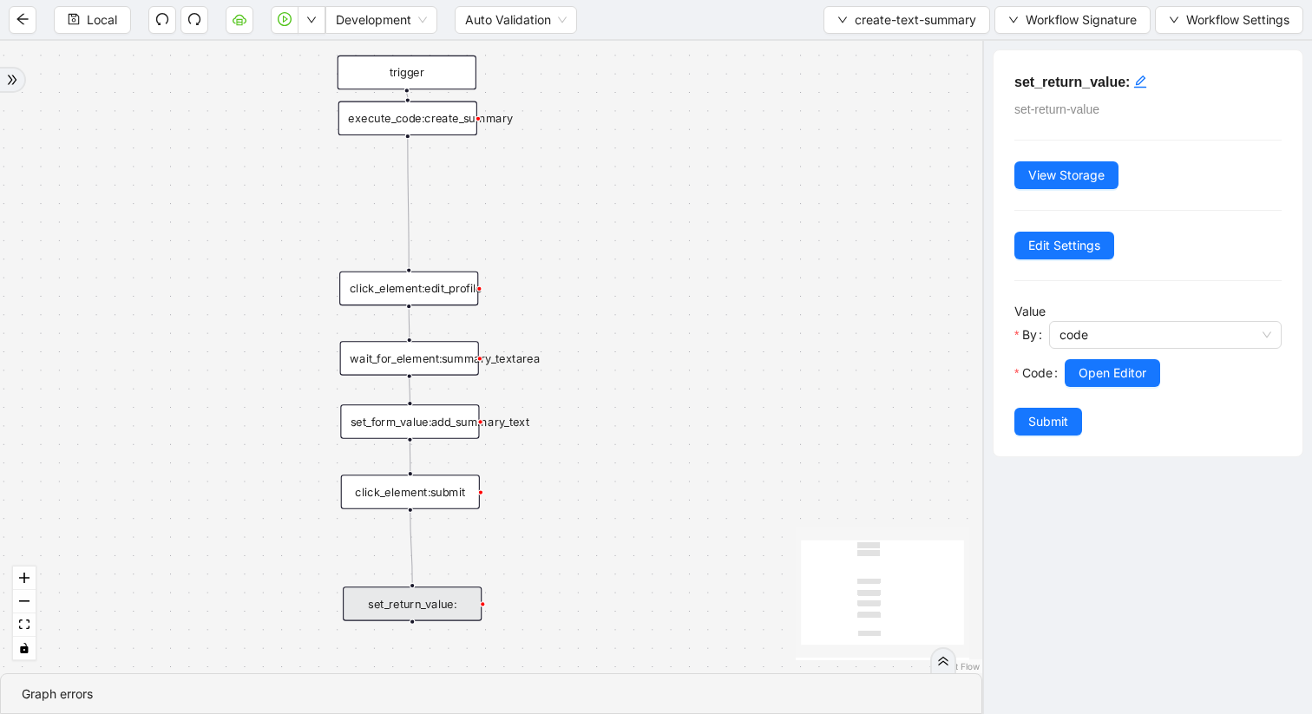
drag, startPoint x: 777, startPoint y: 207, endPoint x: 769, endPoint y: 253, distance: 46.7
click at [769, 253] on div "trigger set_return_value: execute_code:create_summary click_element:submit set_…" at bounding box center [491, 357] width 982 height 633
click at [454, 115] on div "execute_code:create_summary" at bounding box center [407, 119] width 139 height 35
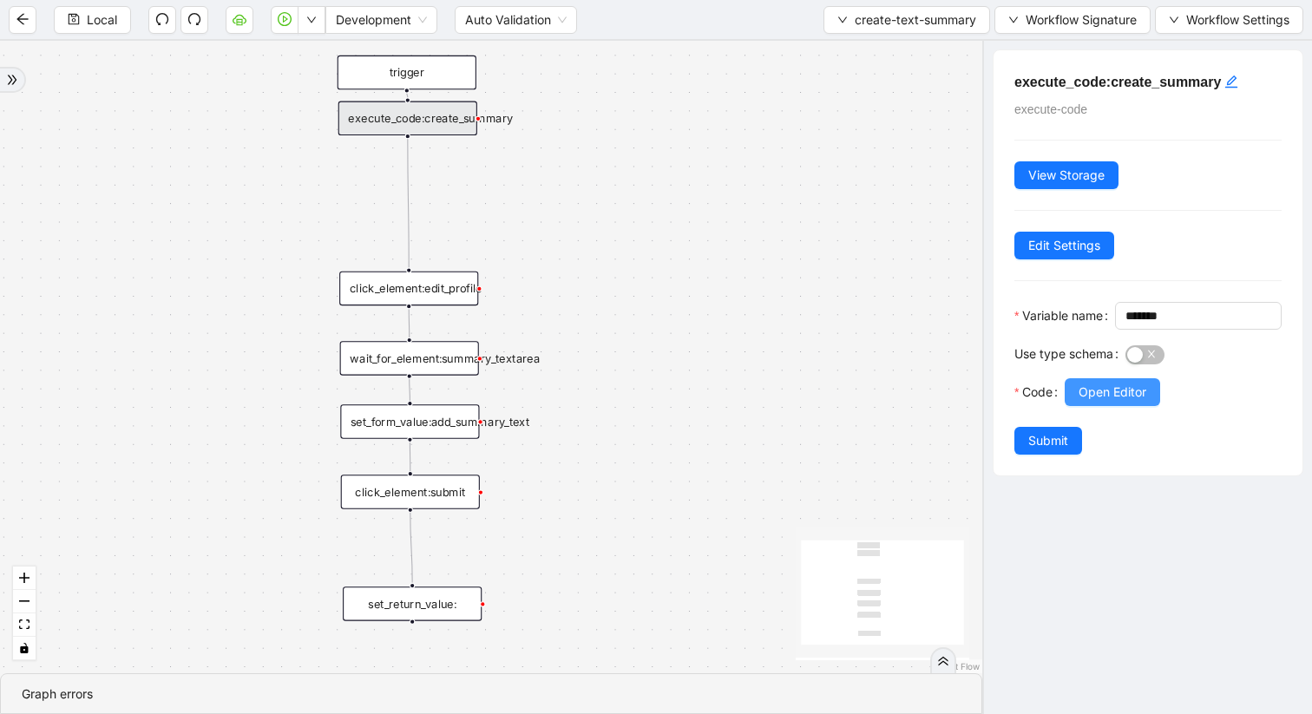
click at [1133, 402] on span "Open Editor" at bounding box center [1113, 392] width 68 height 19
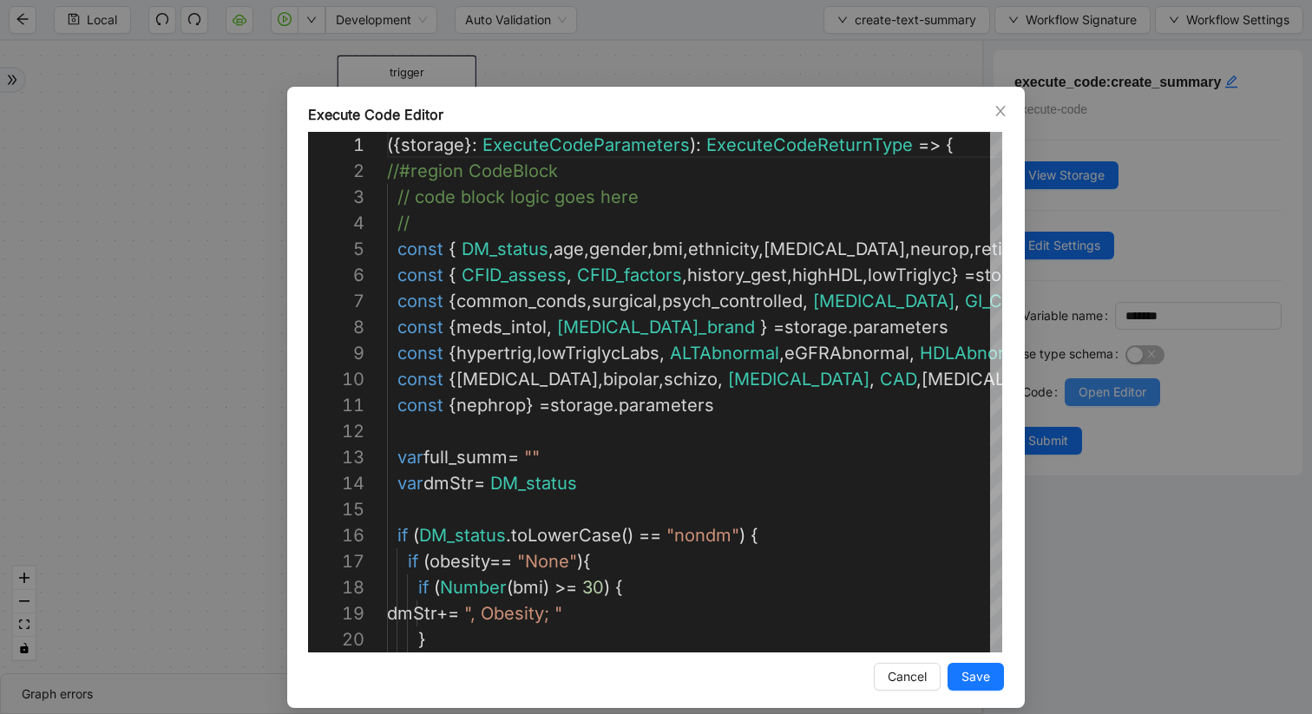
scroll to position [156, 0]
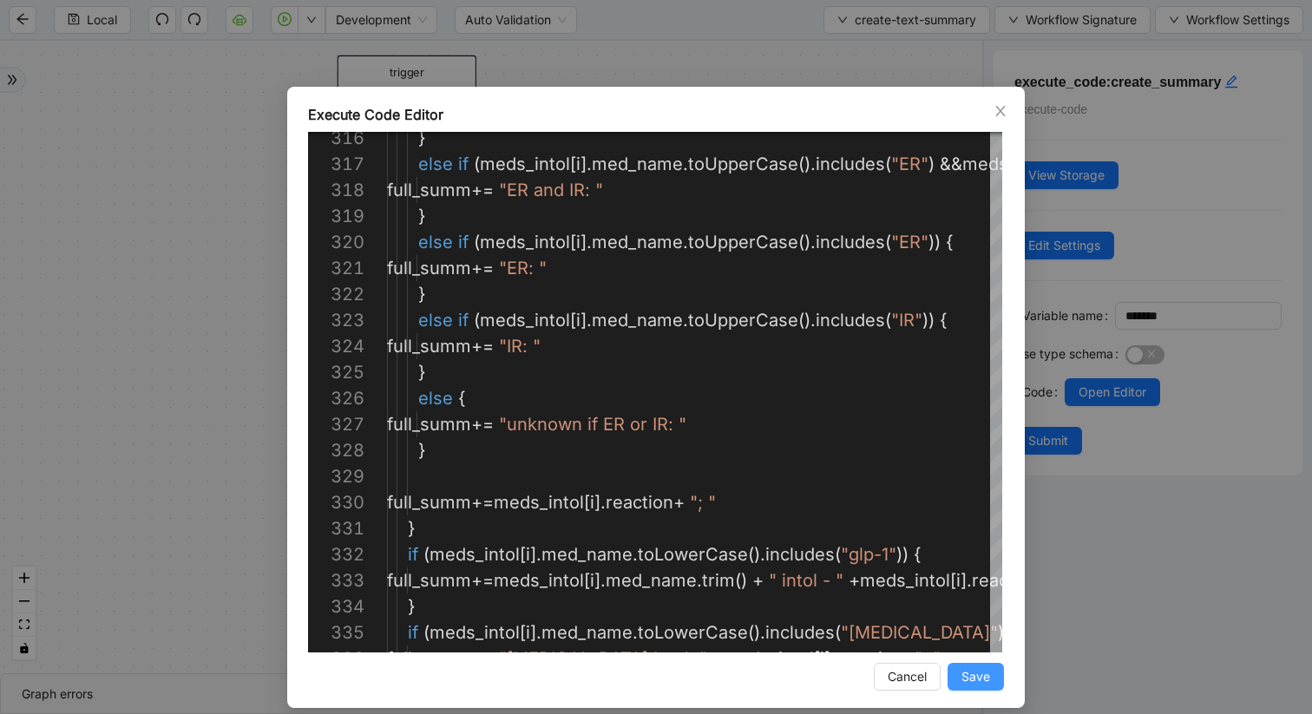
click at [973, 666] on button "Save" at bounding box center [976, 677] width 56 height 28
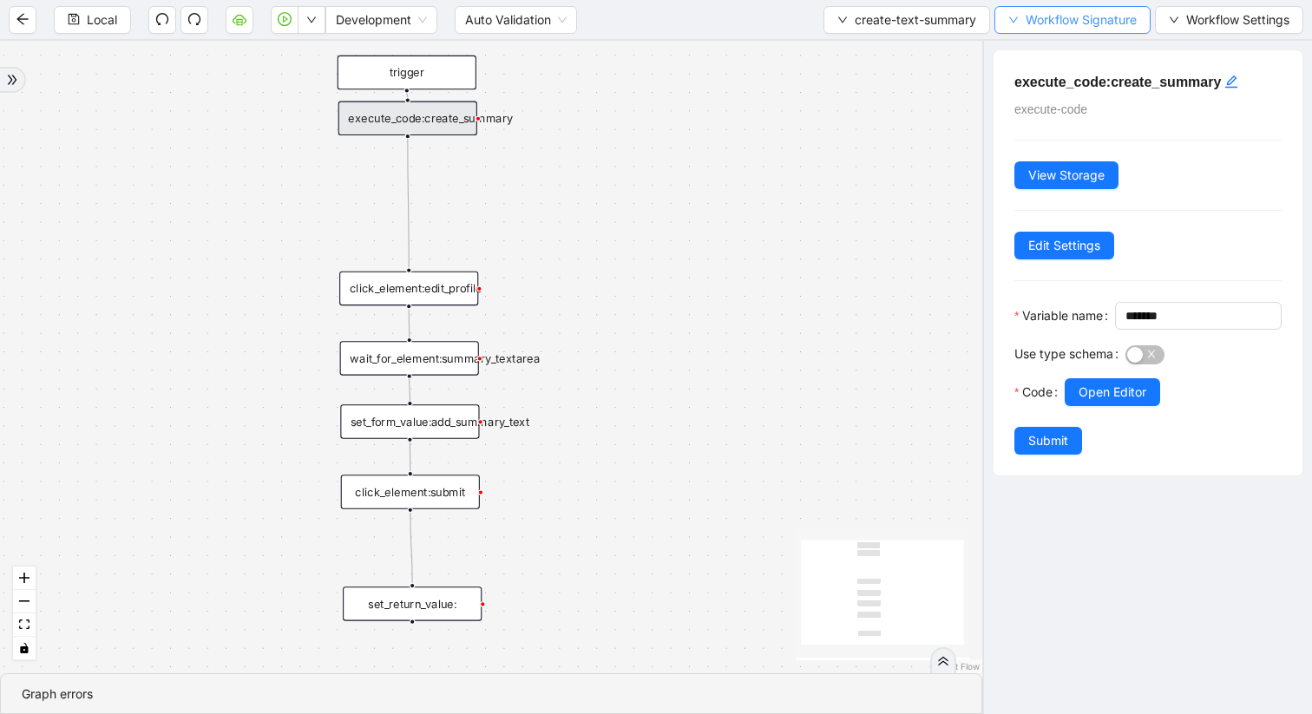
click at [1046, 19] on span "Workflow Signature" at bounding box center [1081, 19] width 111 height 19
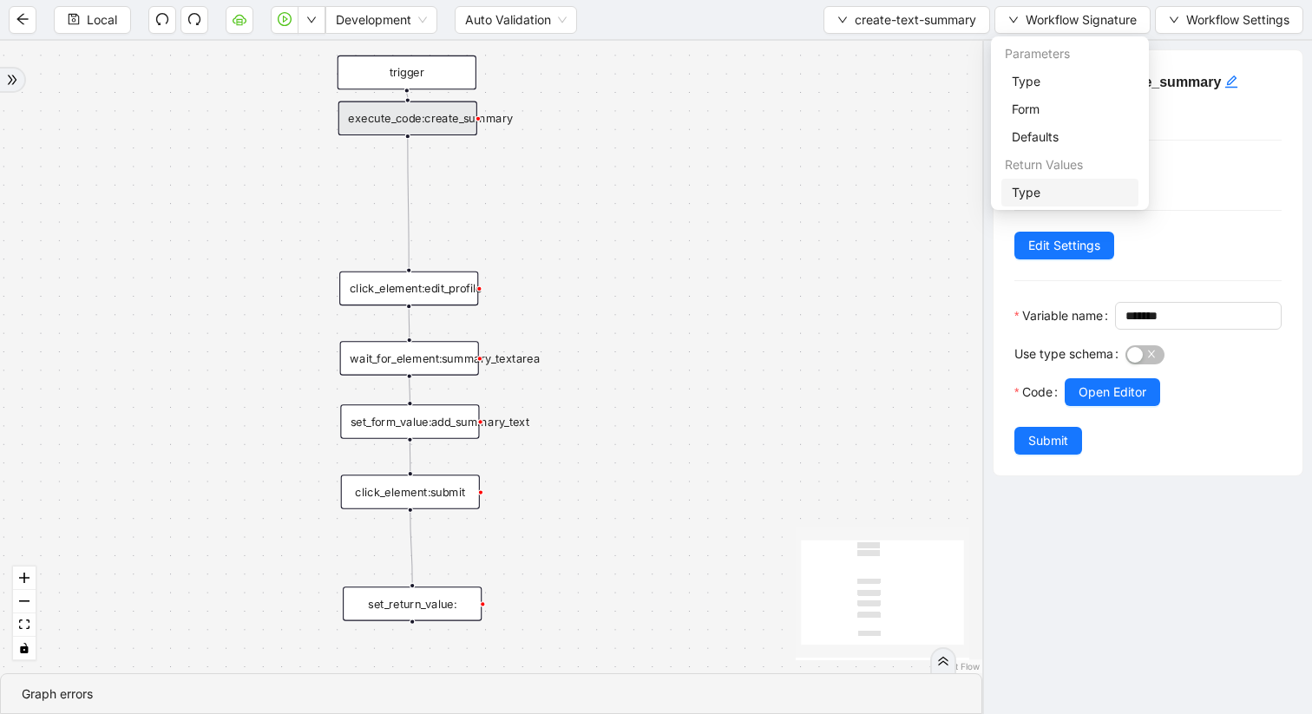
click at [1028, 199] on span "Type" at bounding box center [1070, 192] width 116 height 19
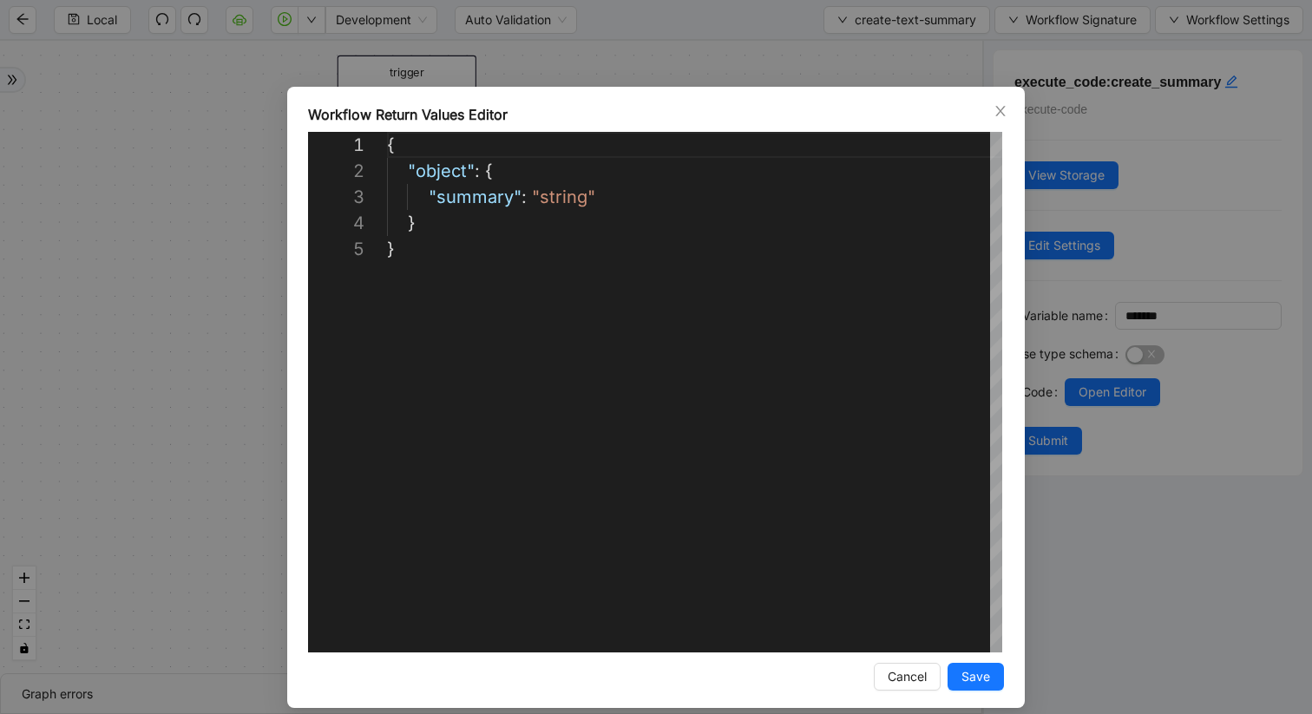
scroll to position [104, 0]
click at [995, 117] on icon "close" at bounding box center [1001, 111] width 14 height 14
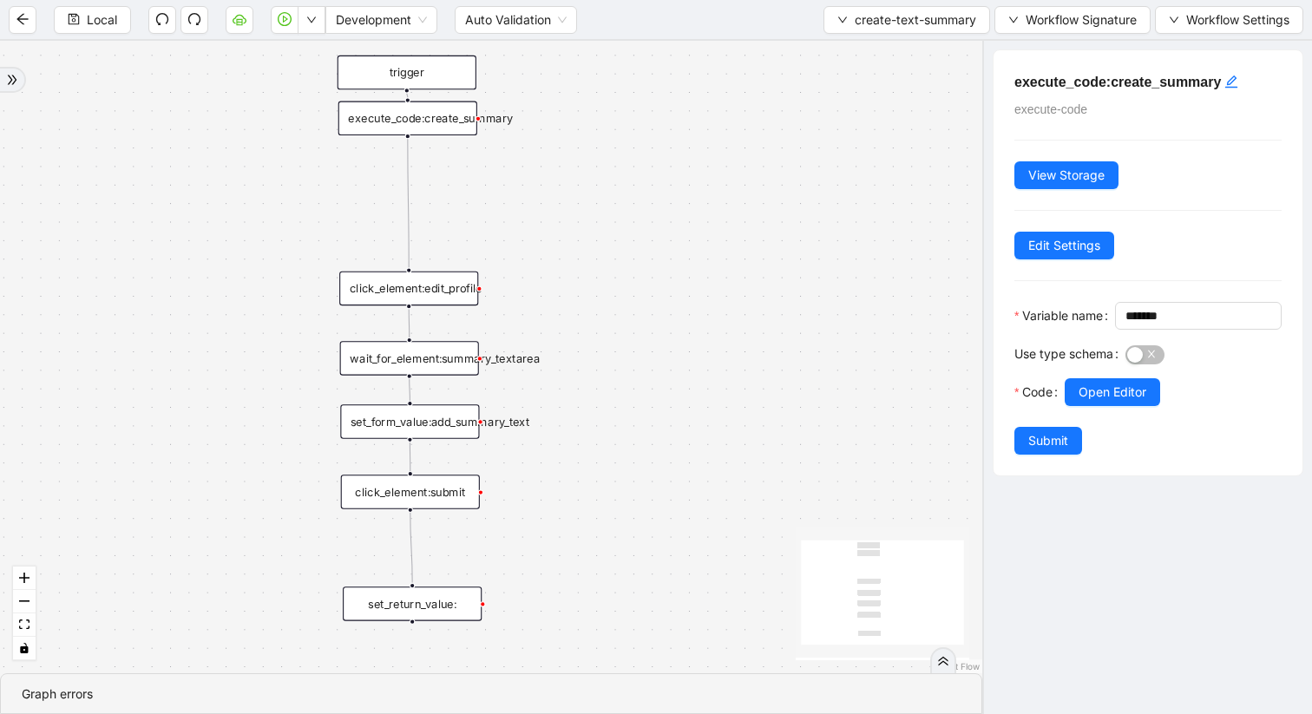
click at [440, 361] on div "wait_for_element:summary_textarea" at bounding box center [409, 358] width 139 height 35
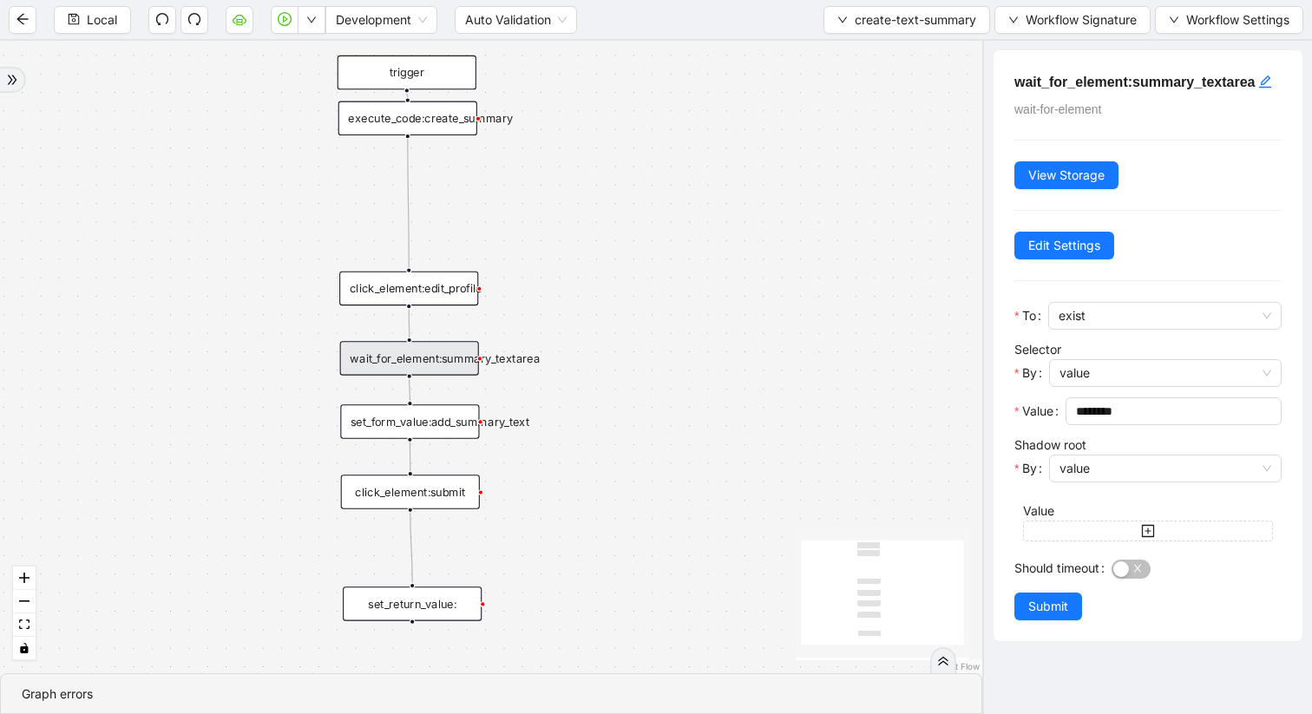
click at [450, 119] on div "execute_code:create_summary" at bounding box center [407, 119] width 139 height 35
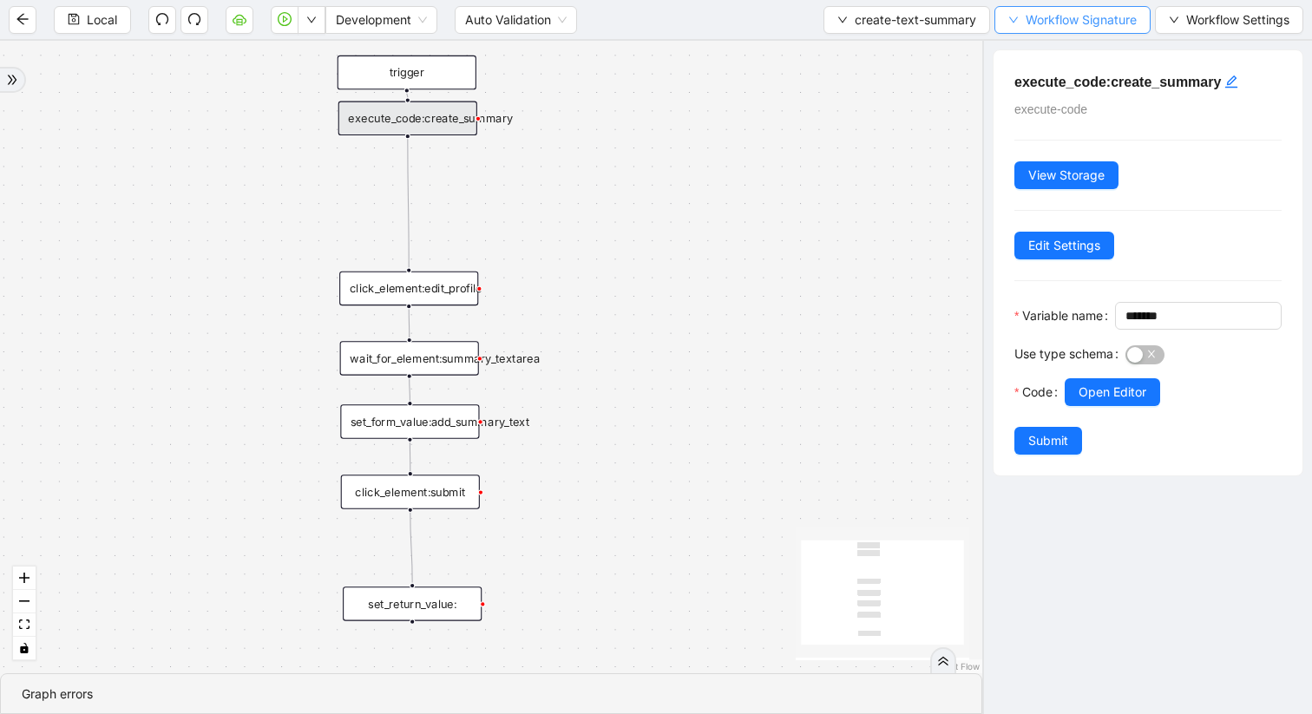
click at [1014, 24] on icon "down" at bounding box center [1013, 20] width 10 height 10
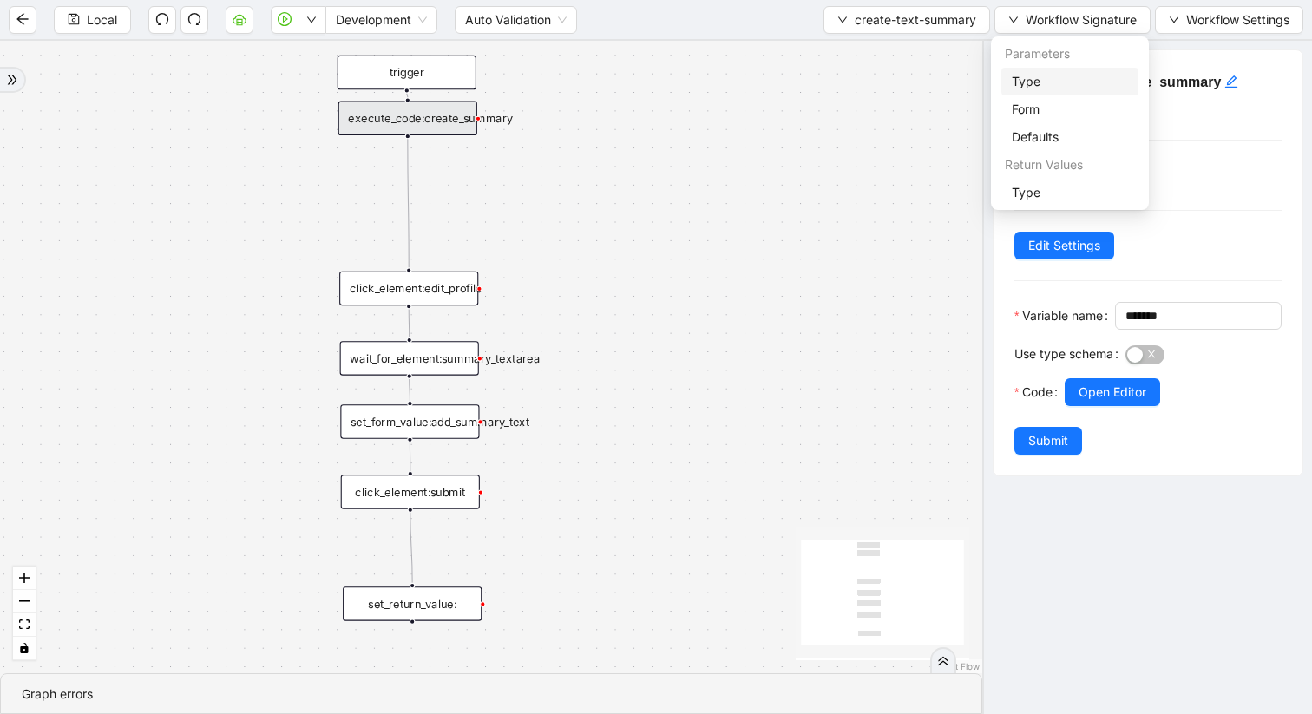
click at [1018, 84] on span "Type" at bounding box center [1070, 81] width 116 height 19
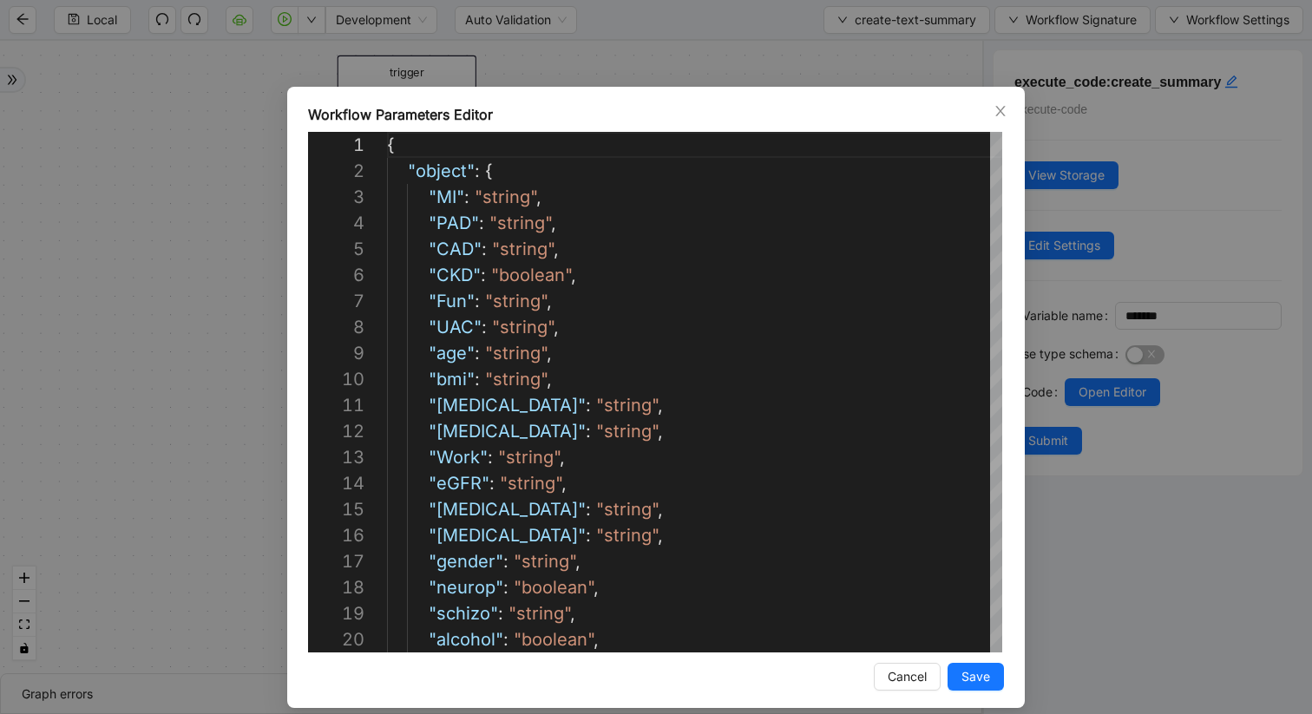
scroll to position [260, 0]
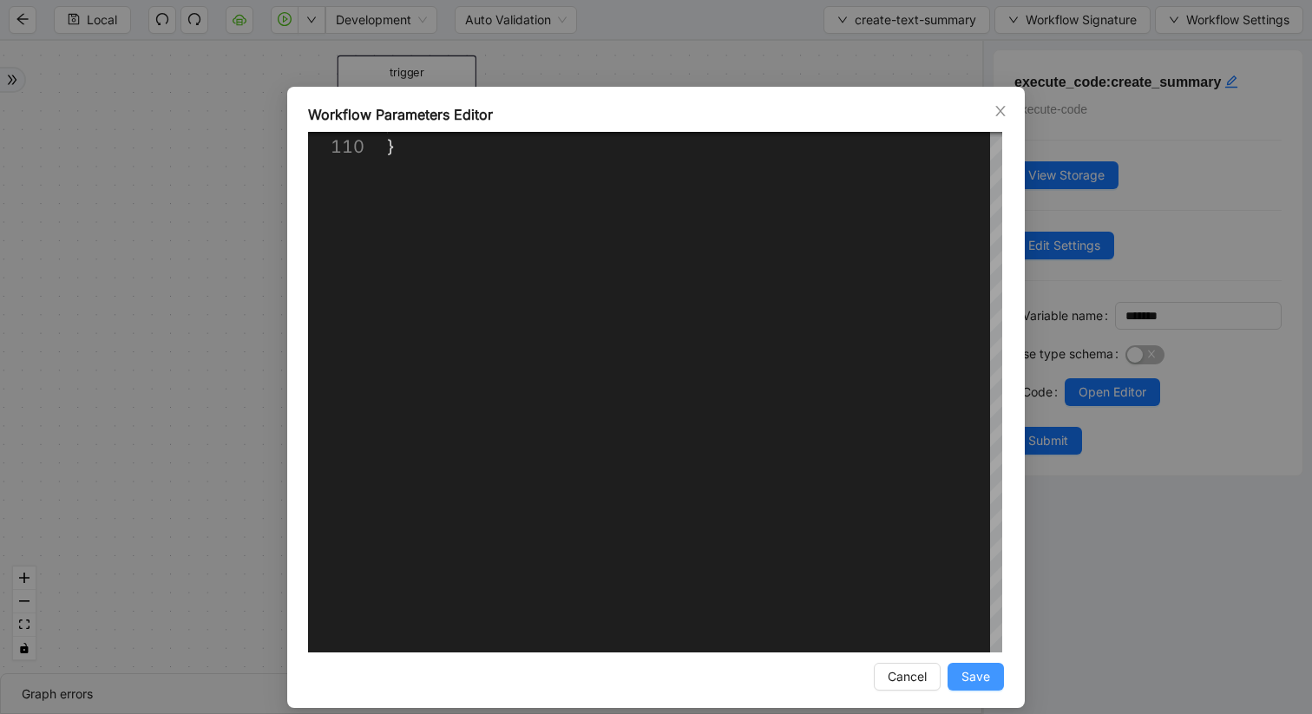
click at [989, 681] on span "Save" at bounding box center [976, 676] width 29 height 19
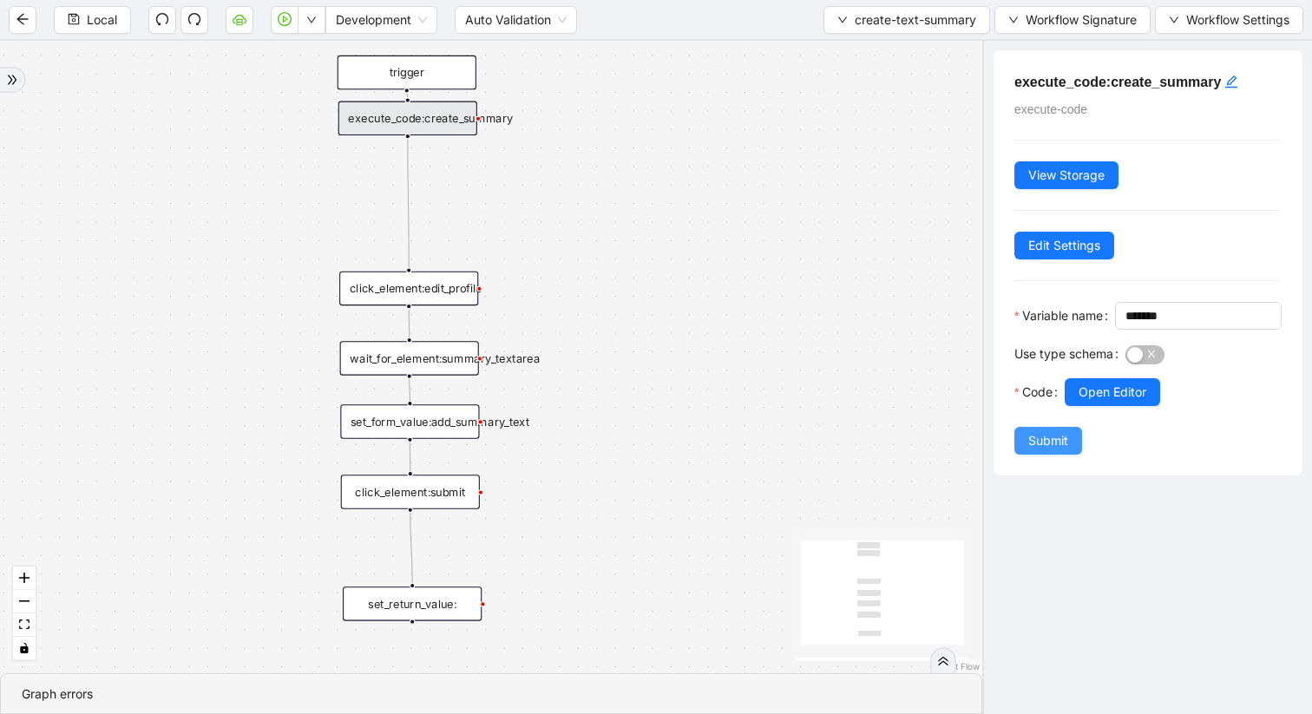
click at [1054, 450] on span "Submit" at bounding box center [1048, 440] width 40 height 19
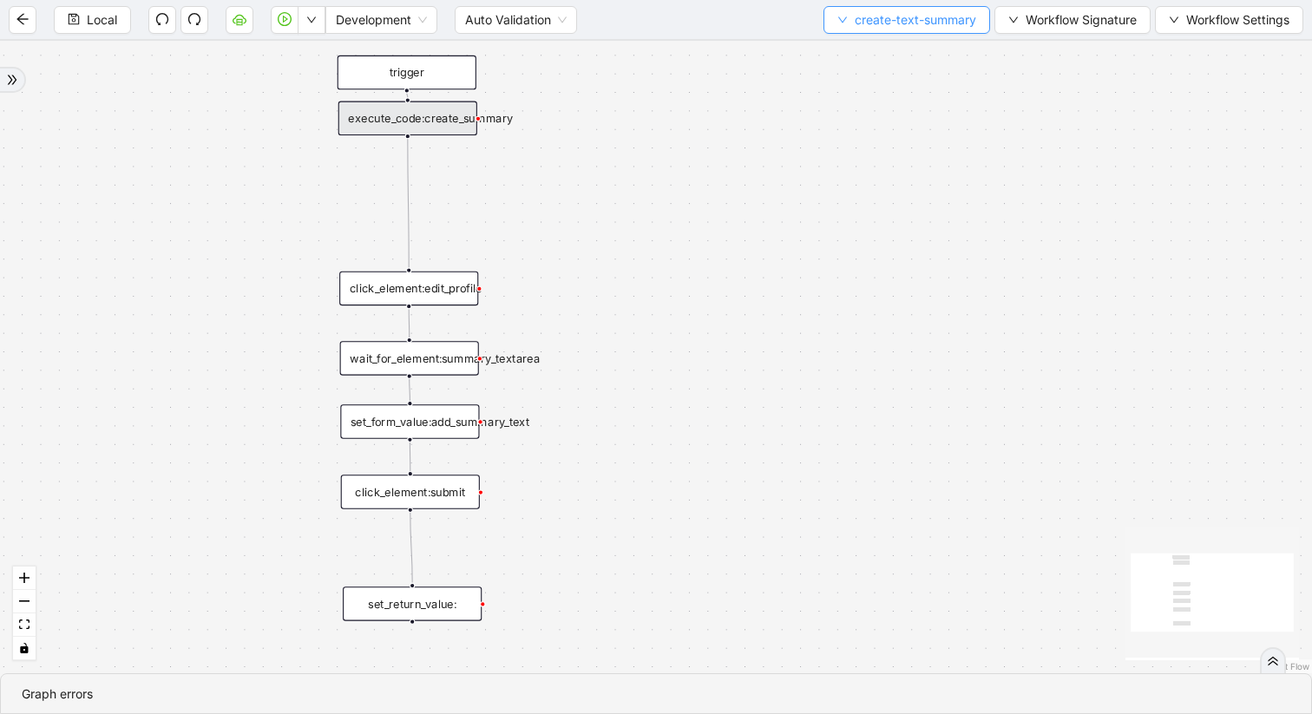
click at [826, 11] on button "create-text-summary" at bounding box center [907, 20] width 167 height 28
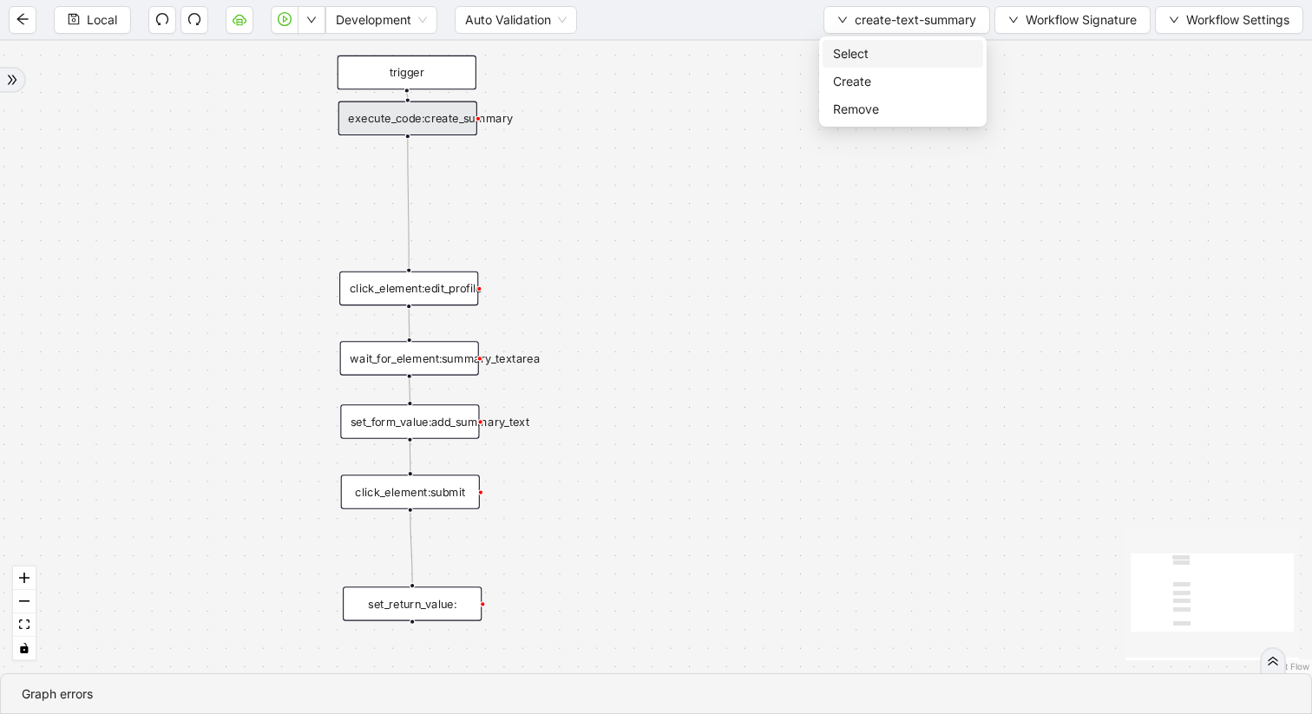
click at [845, 53] on span "Select" at bounding box center [903, 53] width 140 height 19
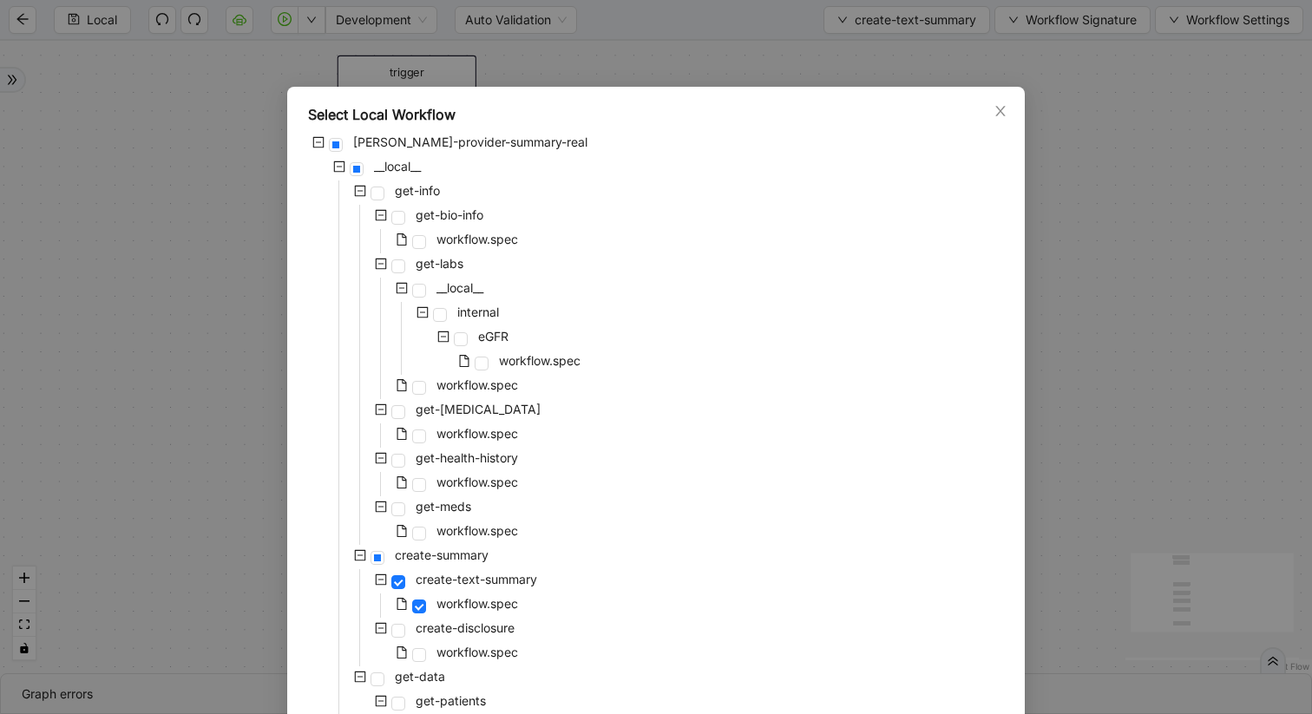
scroll to position [126, 0]
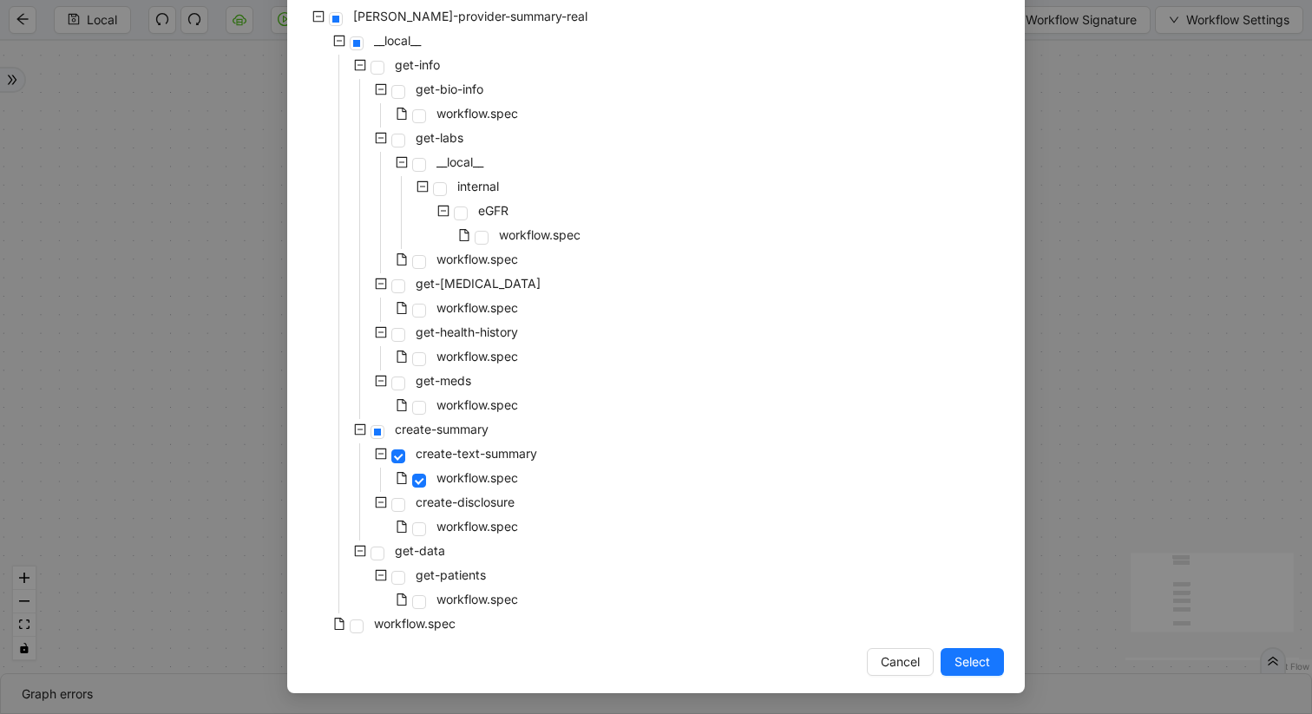
click at [429, 605] on div "workflow.spec" at bounding box center [414, 601] width 213 height 24
click at [414, 623] on span "workflow.spec" at bounding box center [415, 623] width 82 height 15
click at [969, 675] on button "Select" at bounding box center [972, 662] width 63 height 28
click at [975, 663] on div "trigger set_return_value: execute_code:create_summary click_element:submit set_…" at bounding box center [656, 357] width 1312 height 633
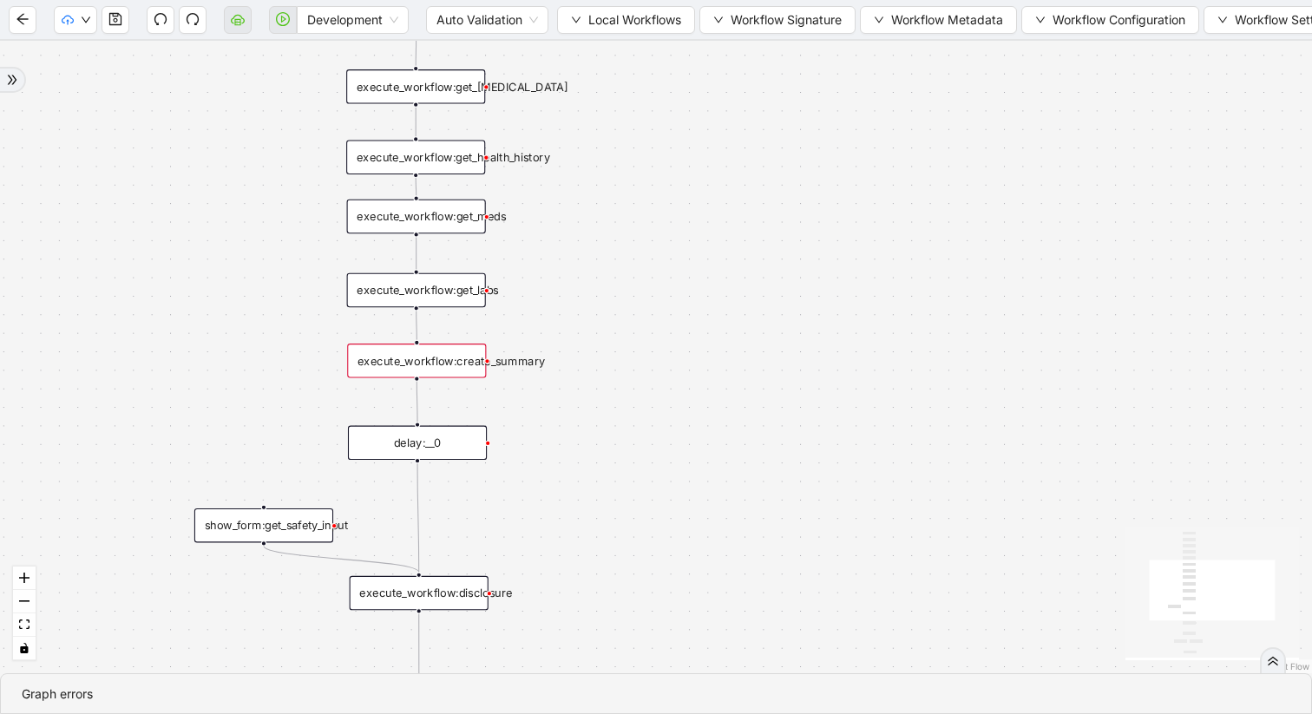
click at [465, 367] on div "execute_workflow:create_summary" at bounding box center [416, 361] width 139 height 35
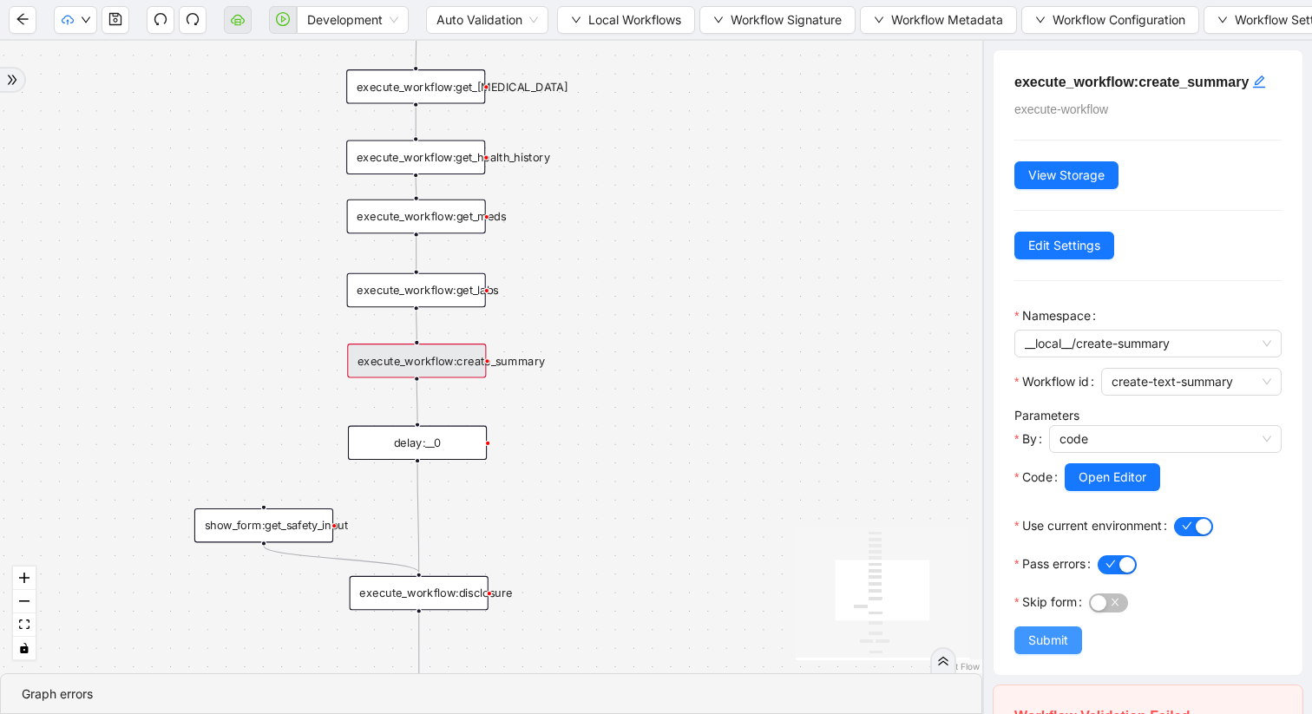
scroll to position [205, 0]
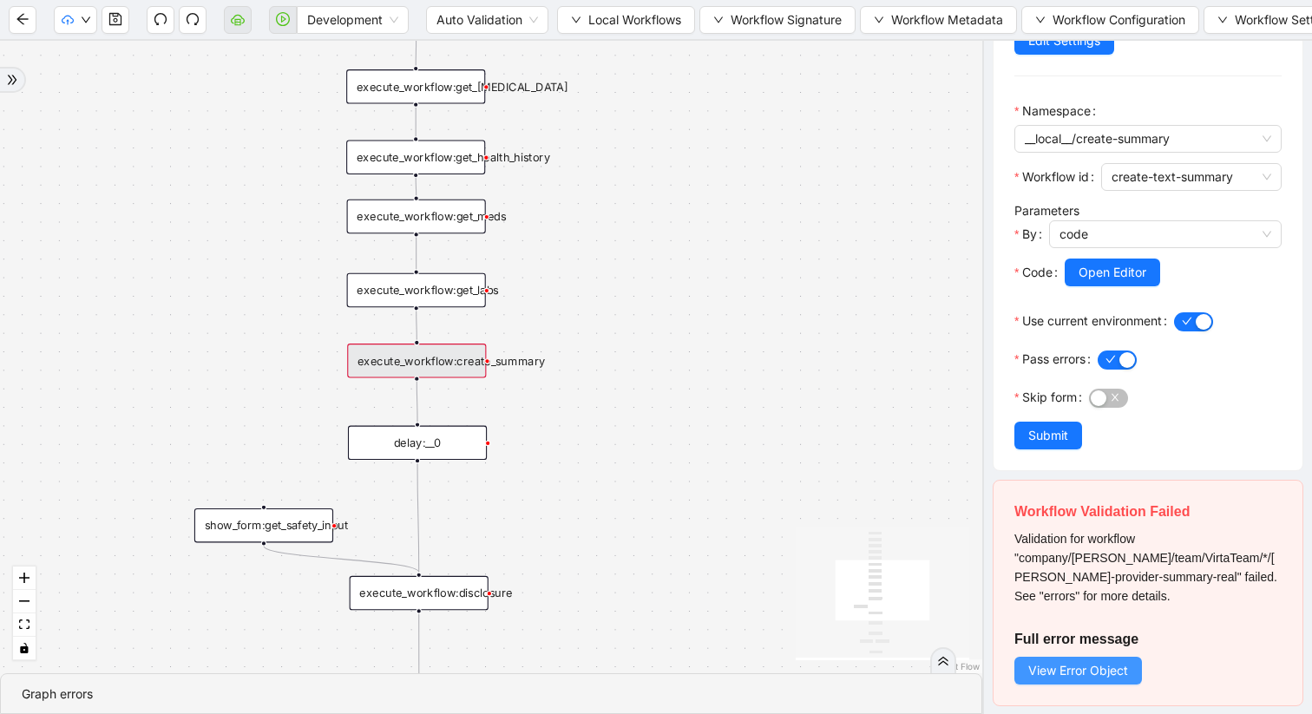
click at [1061, 671] on span "View Error Object" at bounding box center [1078, 670] width 100 height 19
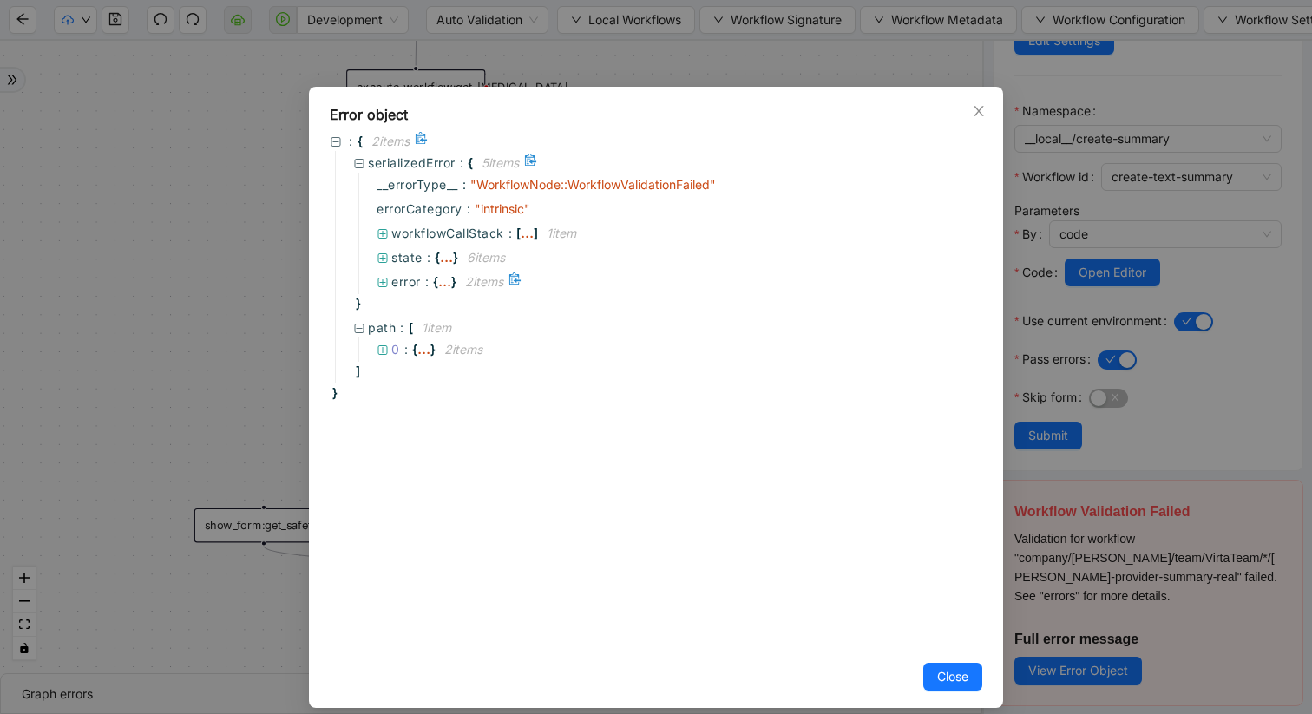
click at [378, 280] on icon at bounding box center [383, 283] width 12 height 12
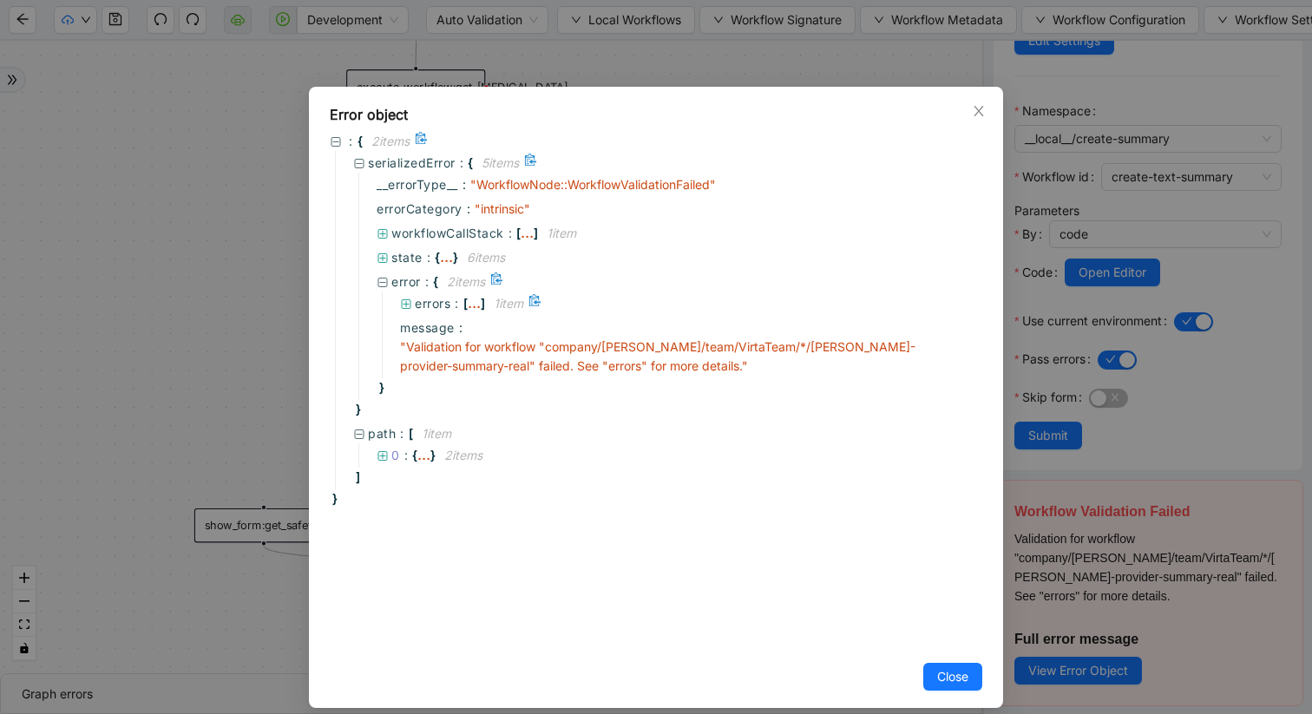
click at [405, 307] on icon at bounding box center [406, 305] width 12 height 12
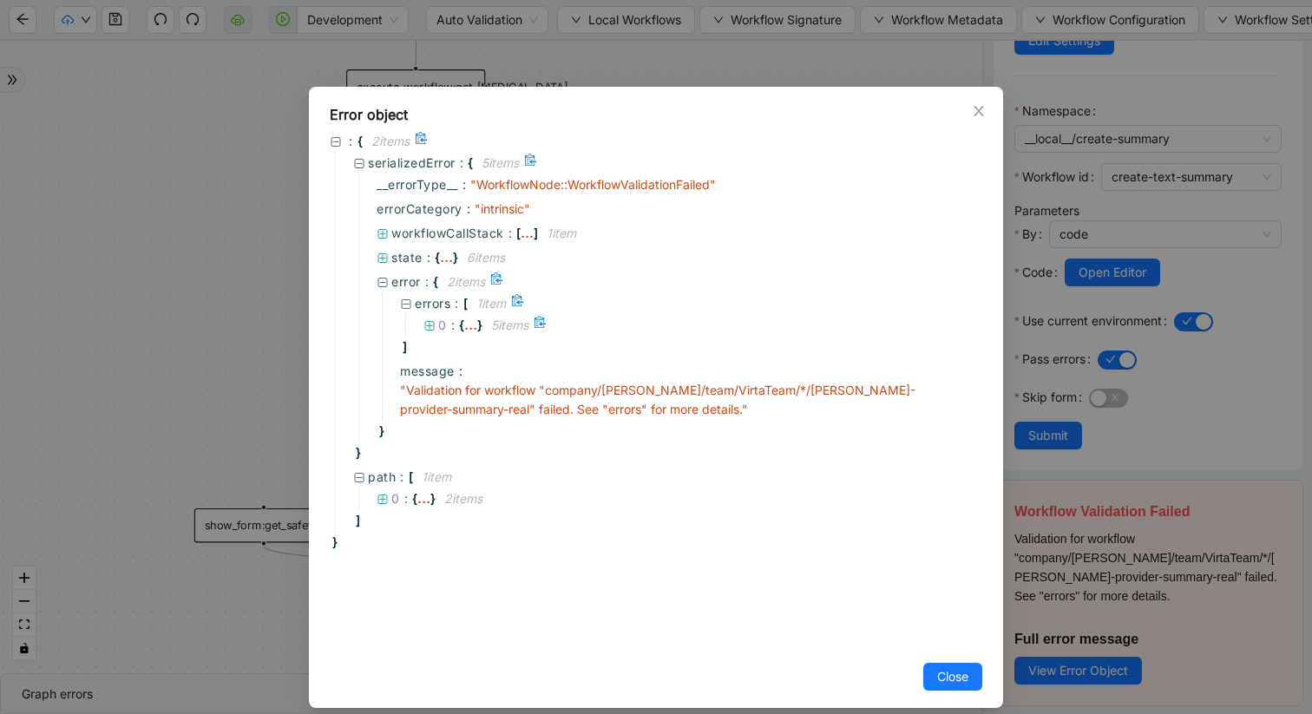
click at [428, 326] on icon at bounding box center [430, 326] width 12 height 12
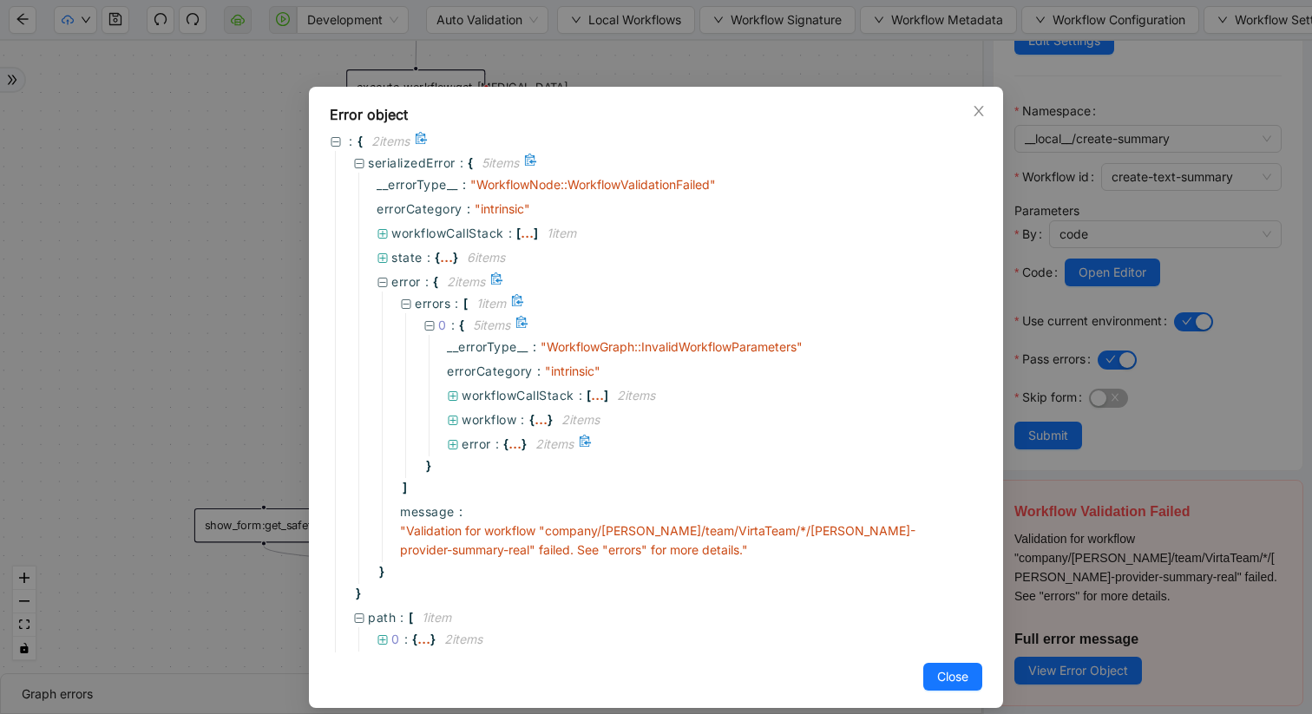
click at [452, 449] on icon at bounding box center [454, 445] width 10 height 10
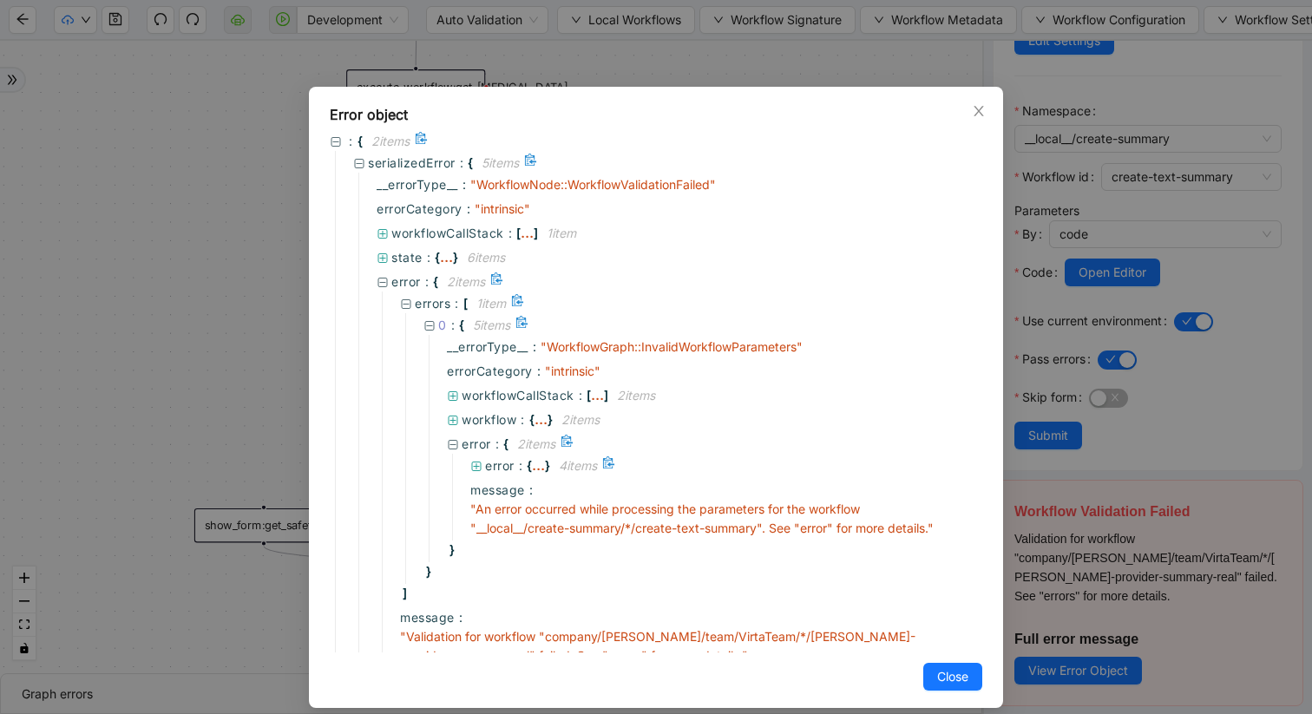
click at [477, 462] on icon at bounding box center [477, 467] width 10 height 10
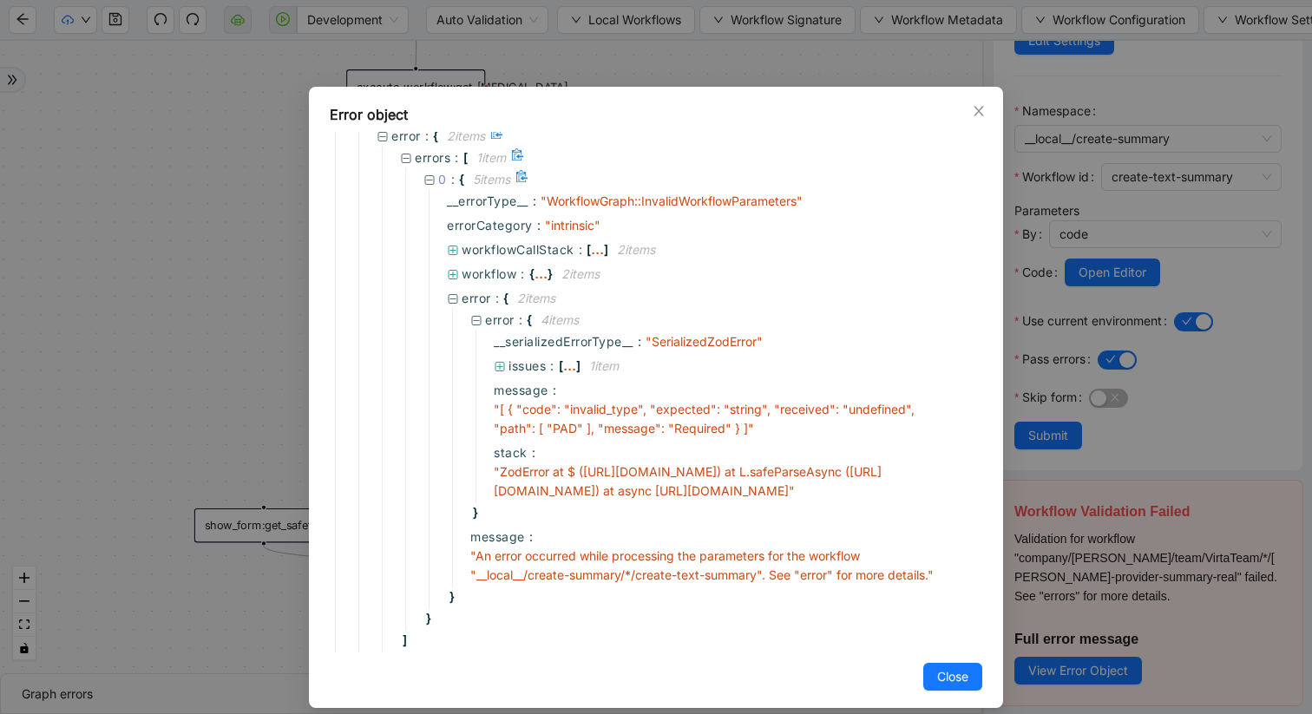
scroll to position [37, 0]
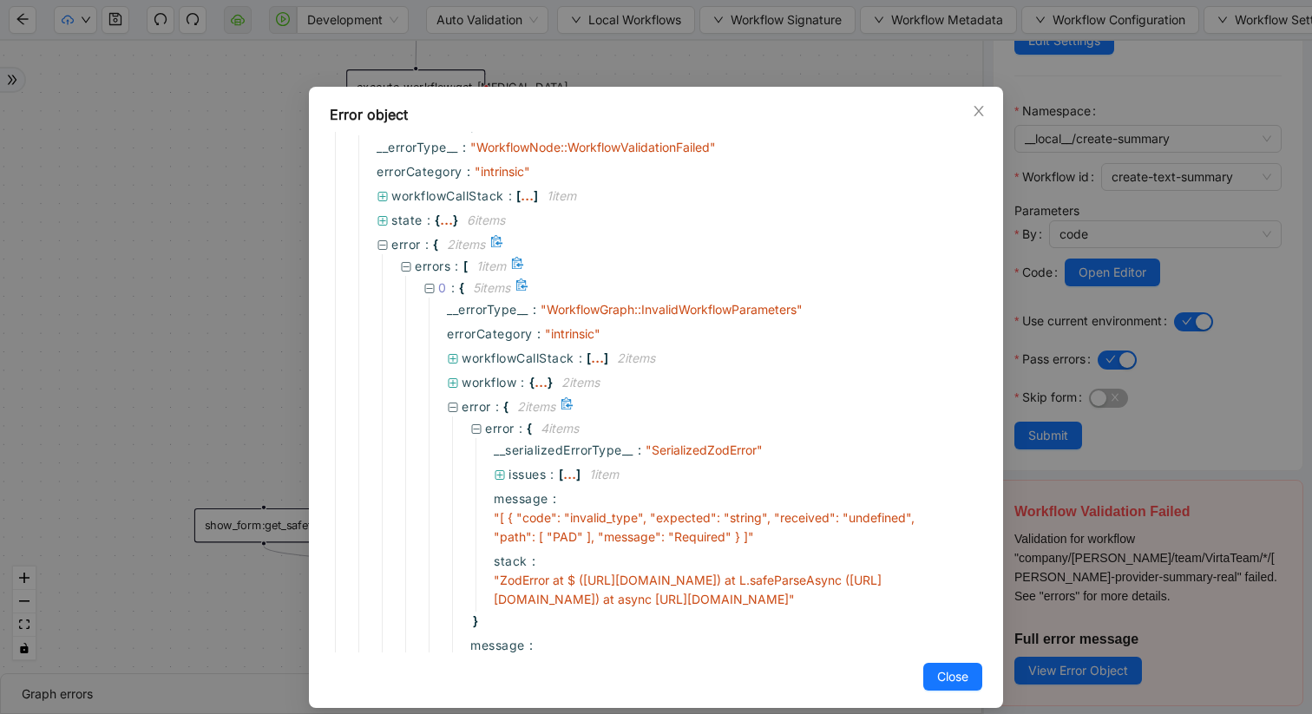
click at [457, 404] on icon at bounding box center [453, 408] width 12 height 12
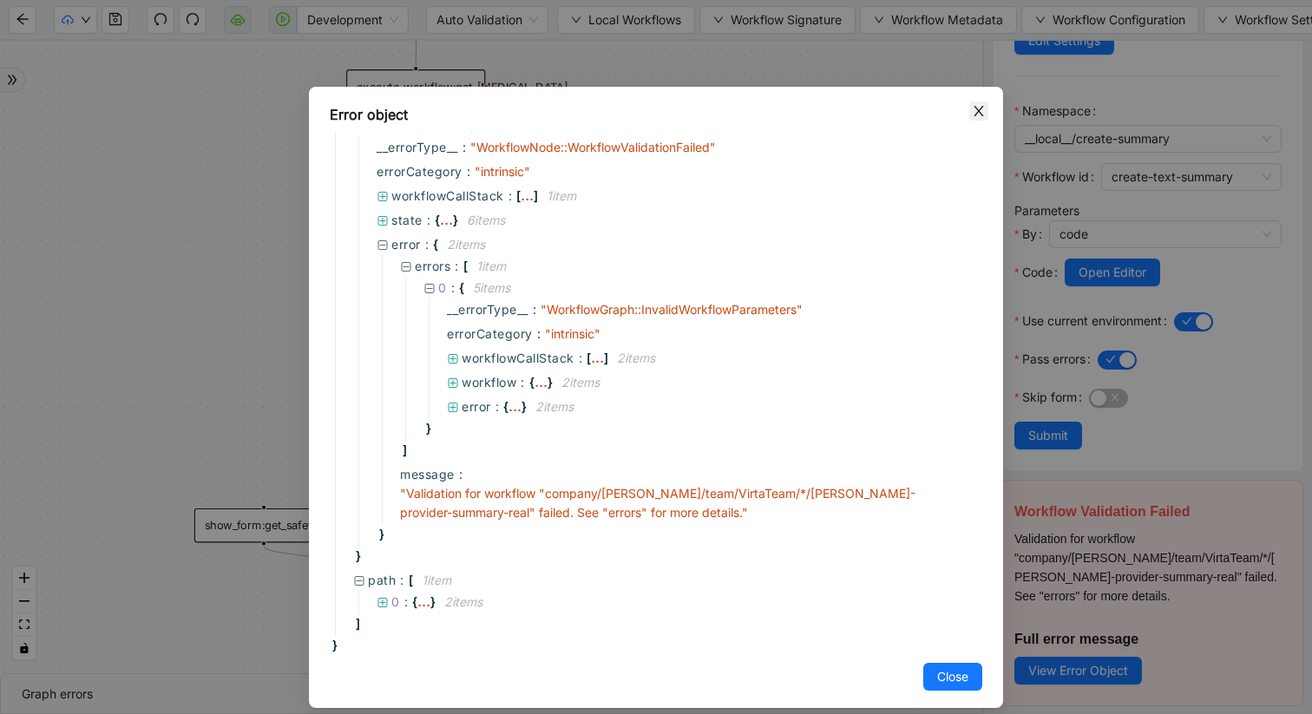
click at [975, 108] on icon "close" at bounding box center [979, 111] width 14 height 14
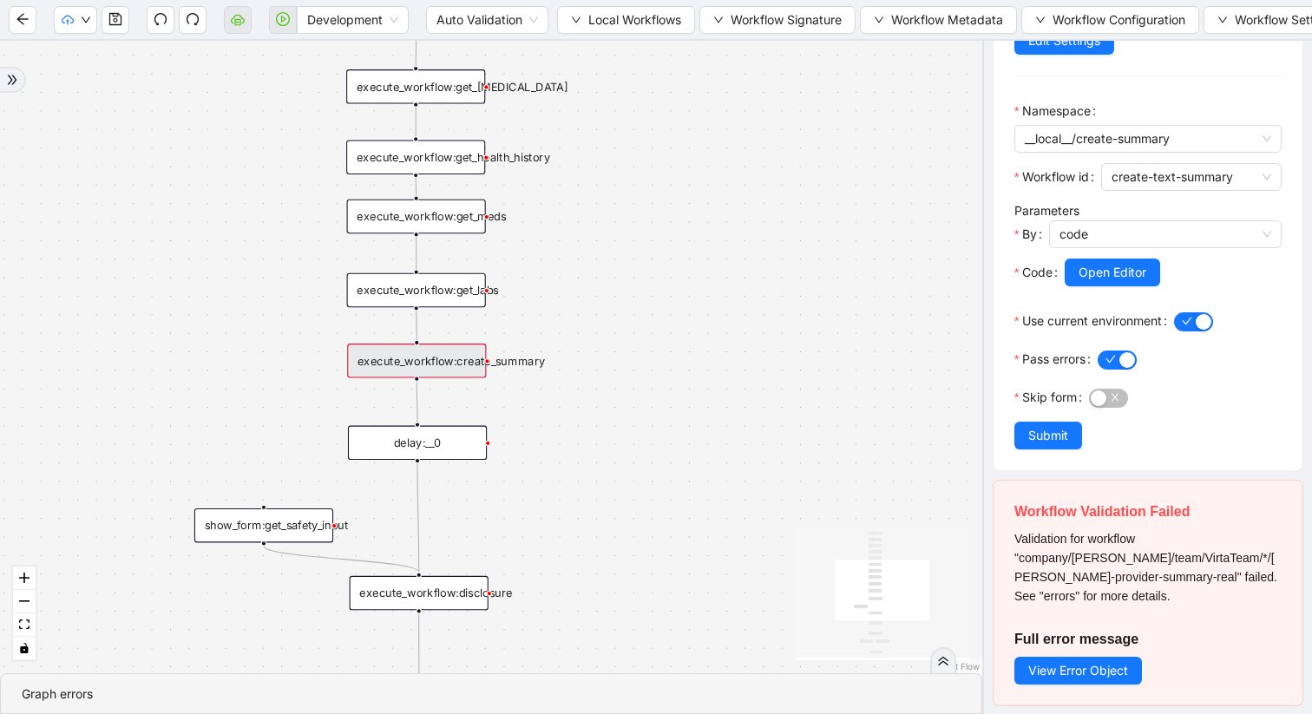
click at [443, 360] on div "execute_workflow:create_summary" at bounding box center [416, 361] width 139 height 35
click at [445, 363] on div "execute_workflow:create_summary" at bounding box center [416, 361] width 139 height 35
click at [746, 15] on span "Workflow Signature" at bounding box center [786, 19] width 111 height 19
click at [755, 197] on span "Type" at bounding box center [781, 192] width 116 height 19
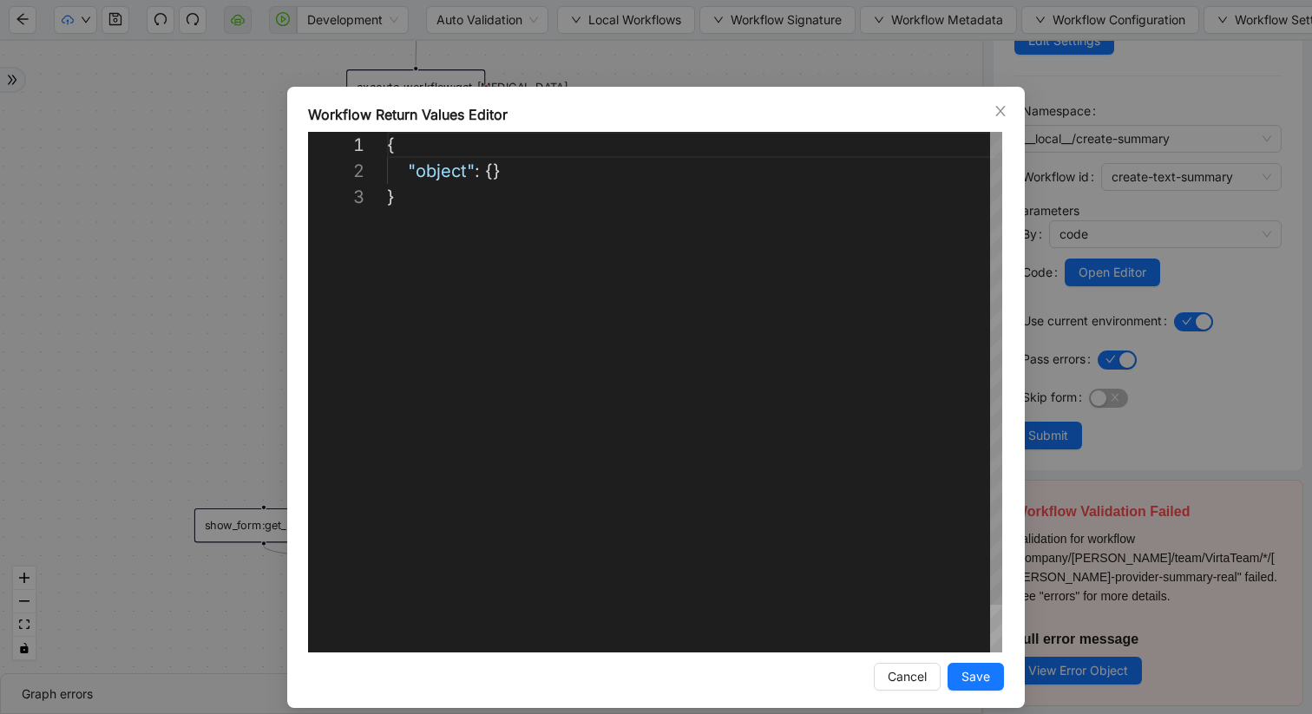
scroll to position [52, 0]
click at [994, 115] on icon "close" at bounding box center [1001, 111] width 14 height 14
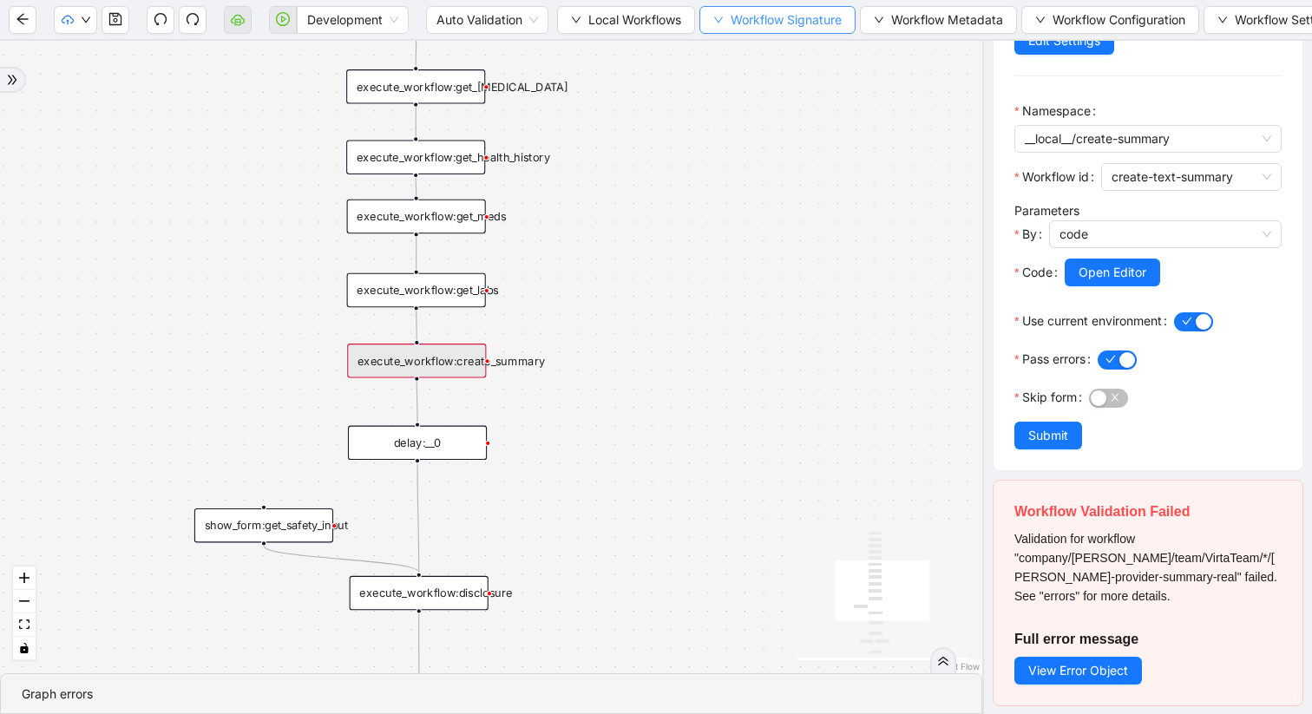
click at [801, 16] on span "Workflow Signature" at bounding box center [786, 19] width 111 height 19
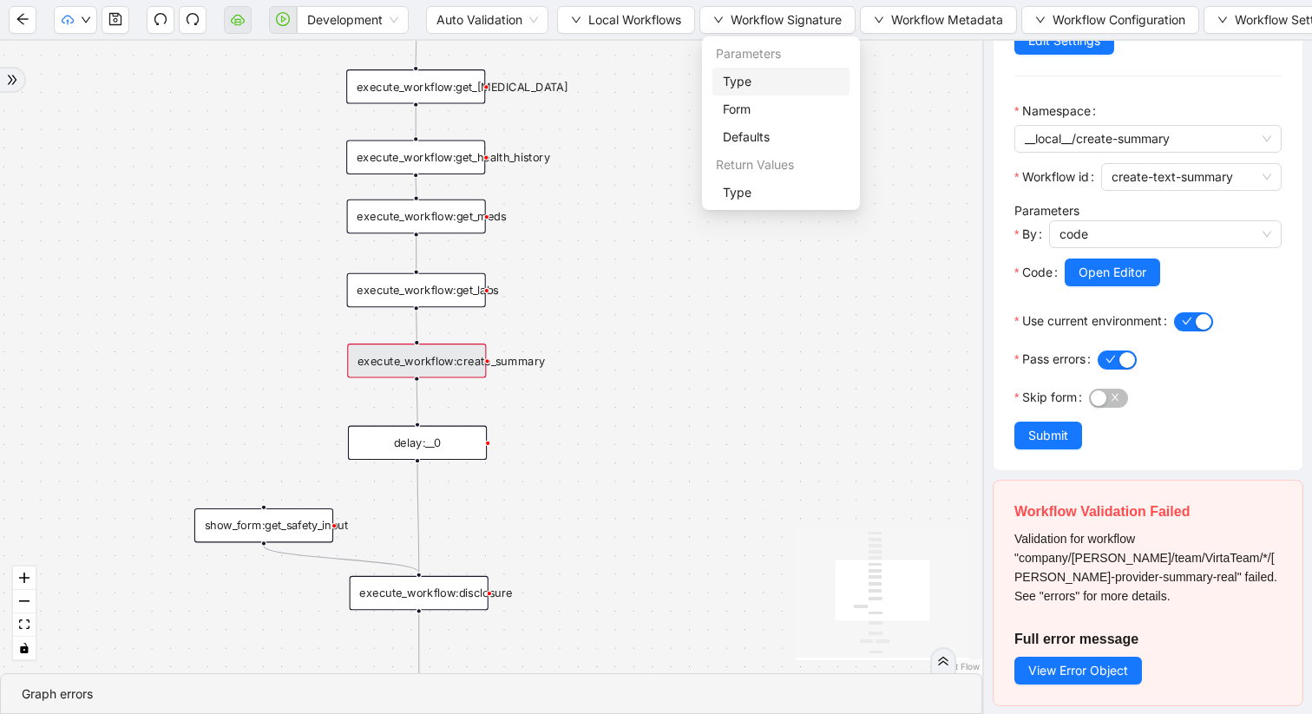
click at [749, 84] on span "Type" at bounding box center [781, 81] width 116 height 19
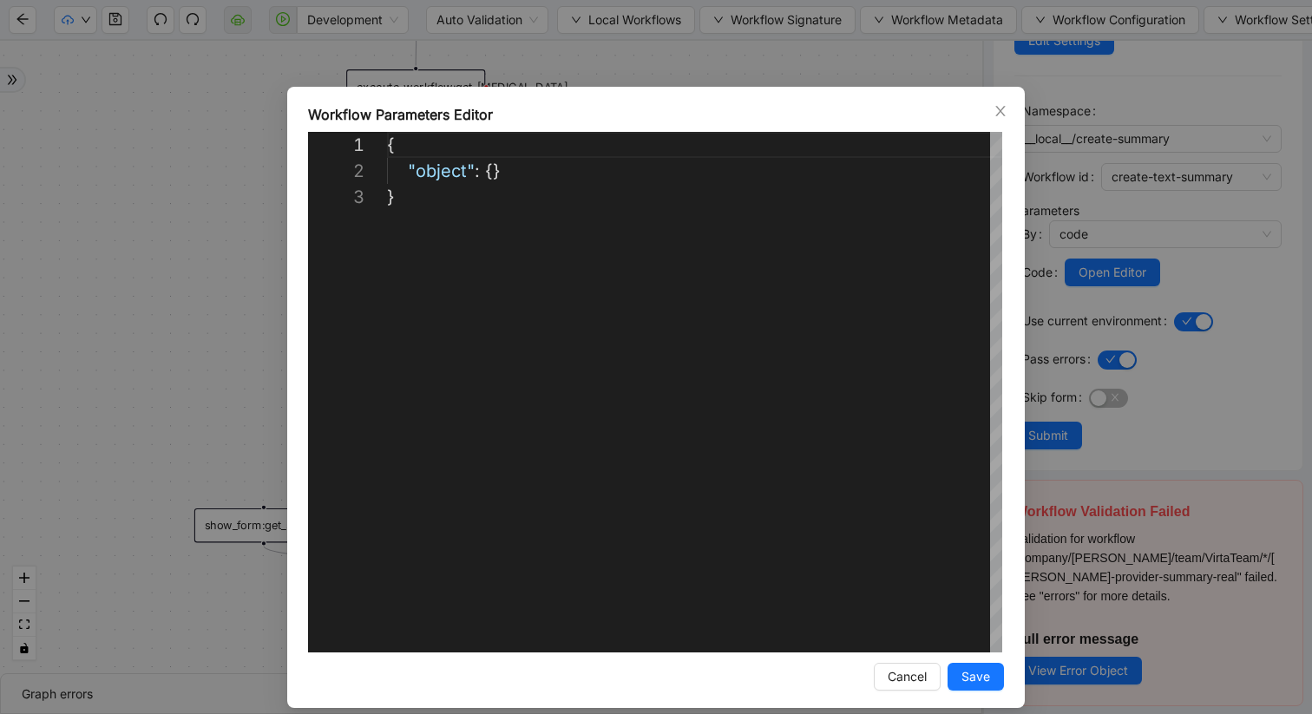
click at [1001, 112] on icon "close" at bounding box center [1000, 111] width 10 height 10
click at [1007, 107] on div "execute_workflow:create_summary execute-workflow View Storage Edit Settings Nam…" at bounding box center [1148, 158] width 309 height 625
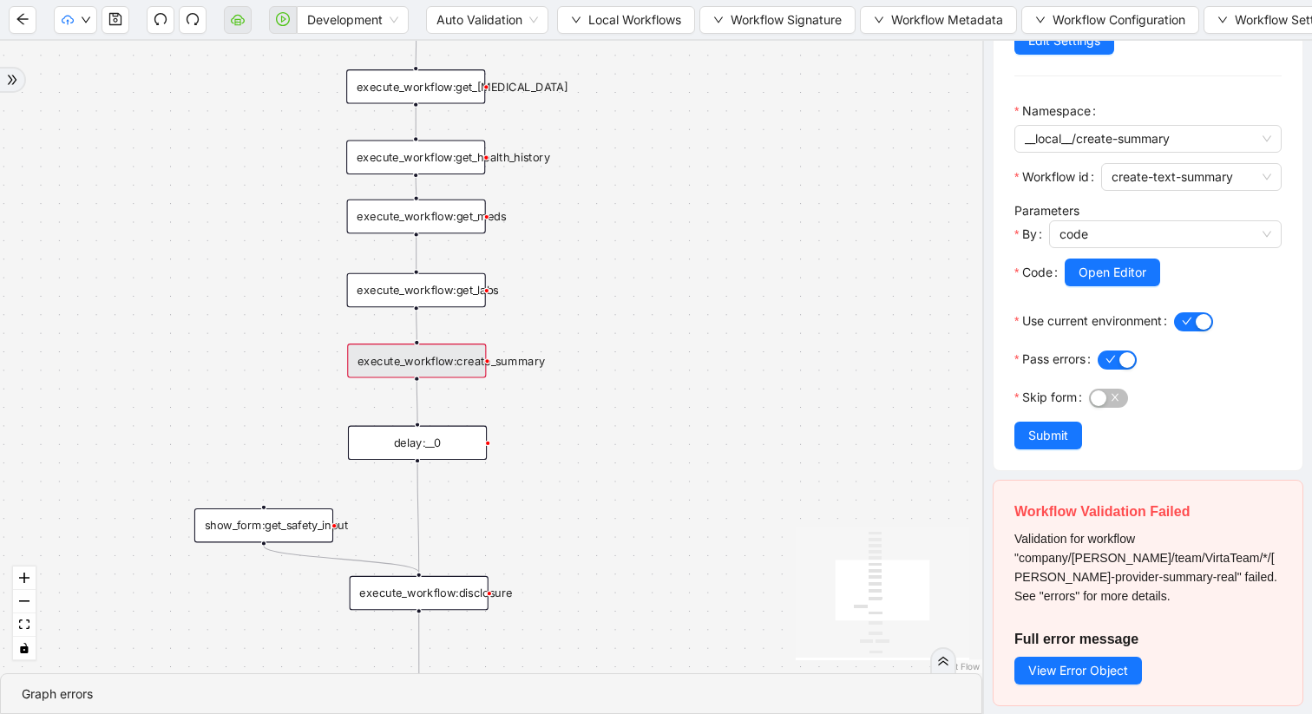
click at [1006, 111] on div "execute_workflow:create_summary execute-workflow View Storage Edit Settings Nam…" at bounding box center [1148, 158] width 309 height 625
click at [120, 28] on button "button" at bounding box center [116, 20] width 28 height 28
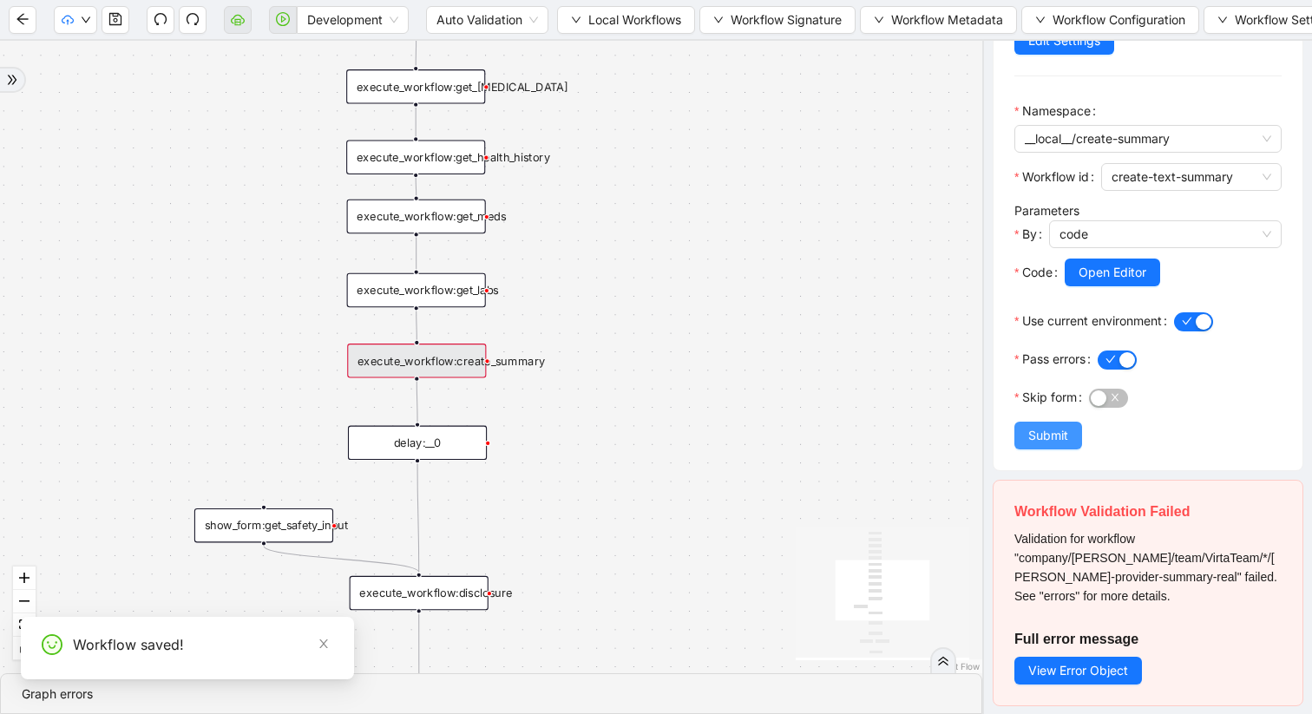
click at [1047, 431] on span "Submit" at bounding box center [1048, 435] width 40 height 19
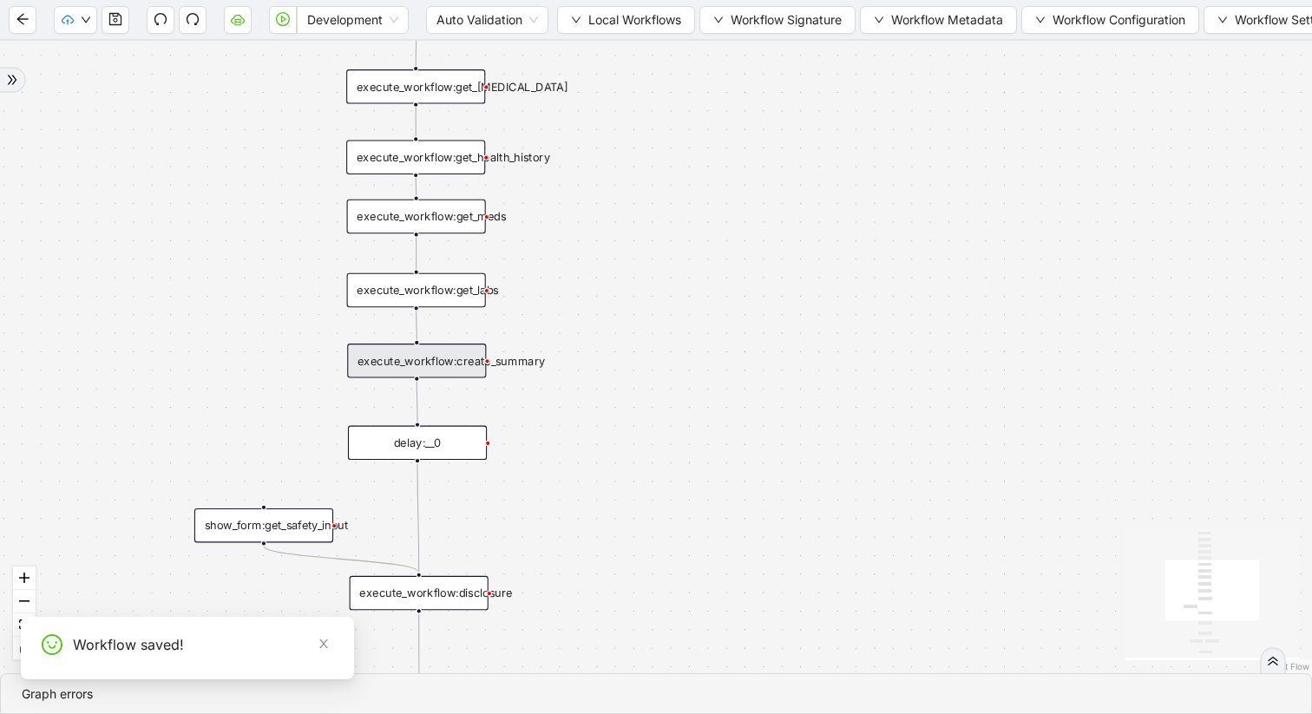
scroll to position [0, 0]
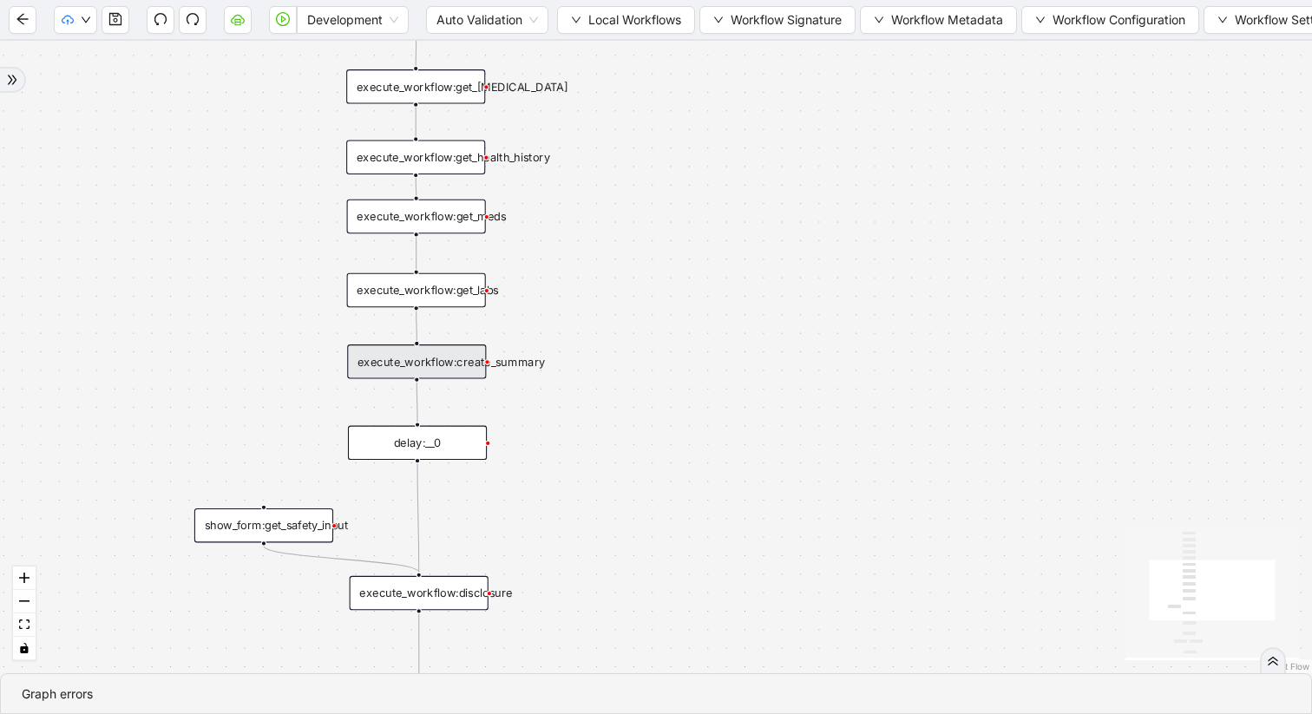
click at [476, 364] on div "execute_workflow:create_summary" at bounding box center [416, 362] width 139 height 35
click at [115, 20] on icon "save" at bounding box center [115, 19] width 14 height 14
click at [103, 50] on span "Dev: Update Needed" at bounding box center [131, 53] width 126 height 19
click at [416, 353] on div "execute_workflow:create_summary" at bounding box center [416, 362] width 139 height 35
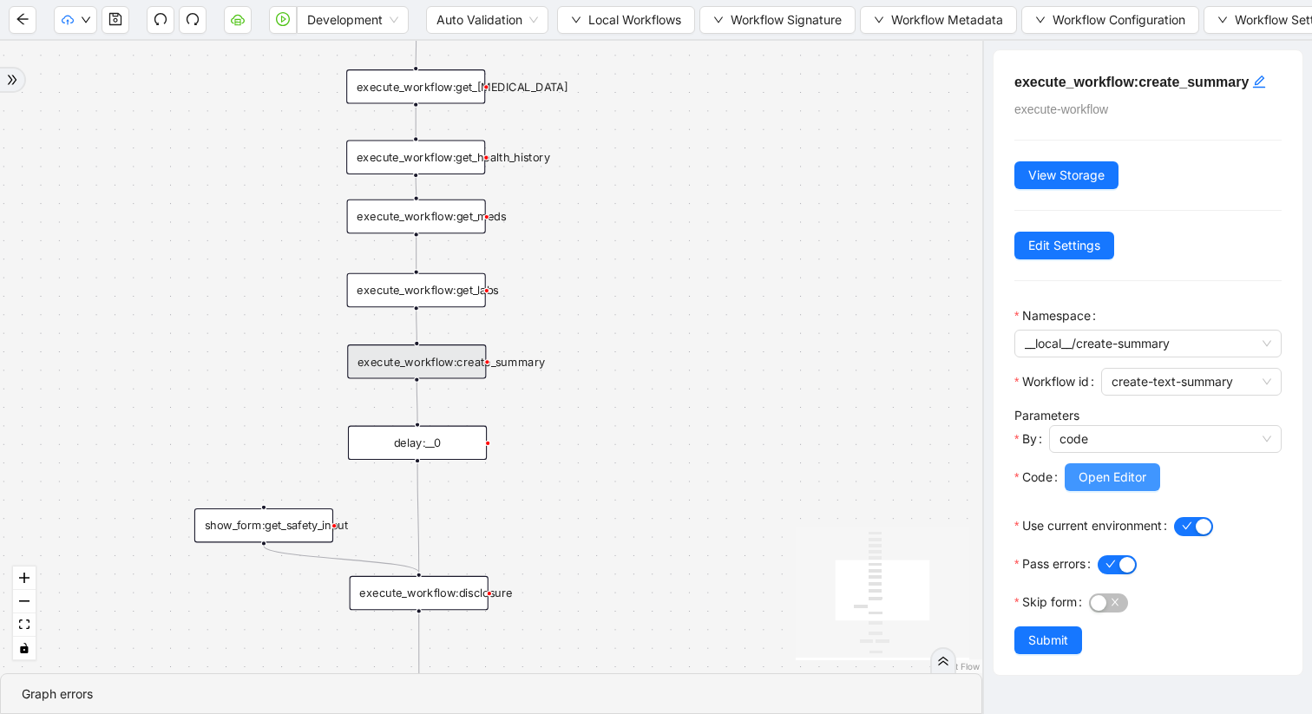
click at [1113, 482] on span "Open Editor" at bounding box center [1113, 477] width 68 height 19
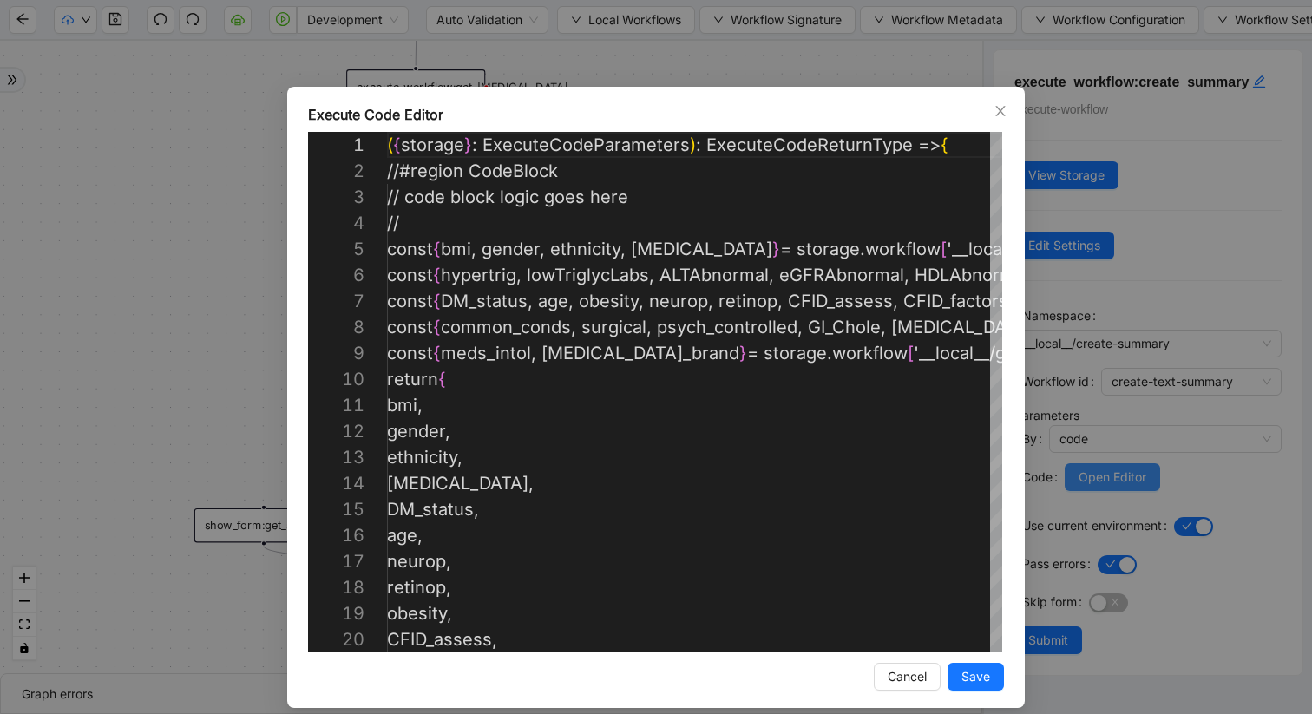
scroll to position [156, 0]
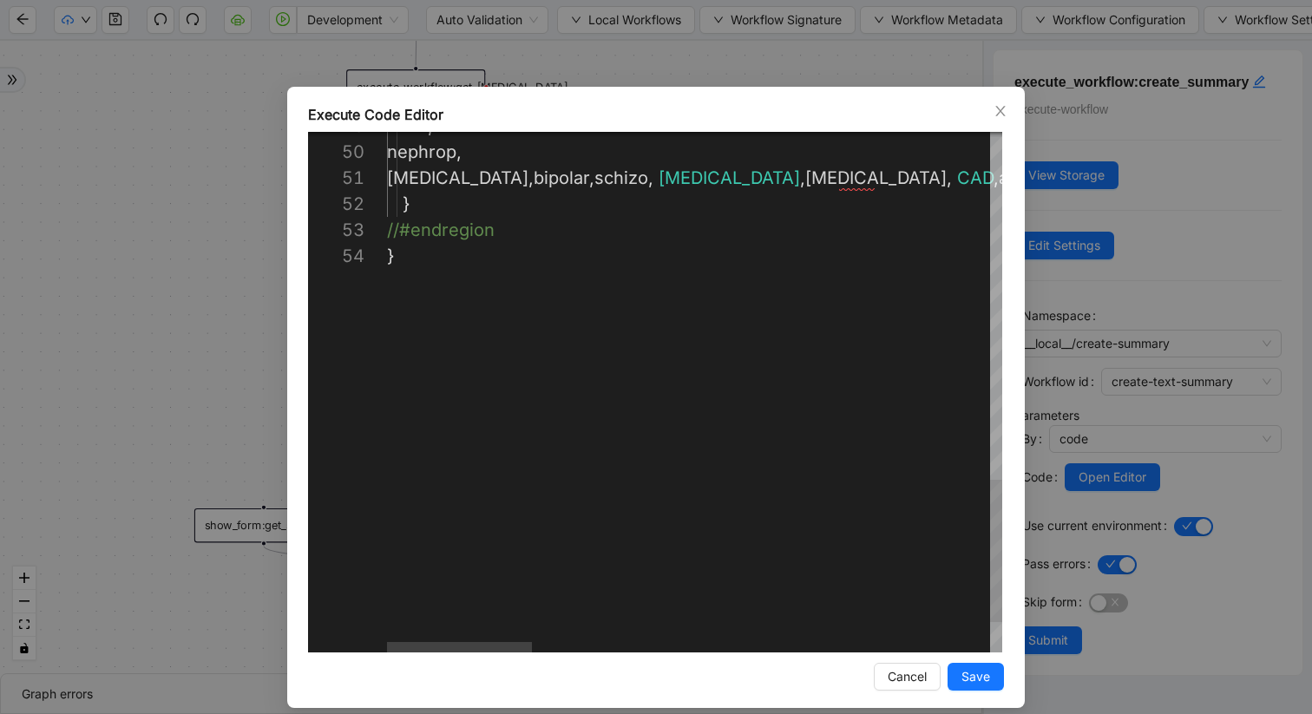
type textarea "**********"
click at [974, 680] on span "Save" at bounding box center [976, 676] width 29 height 19
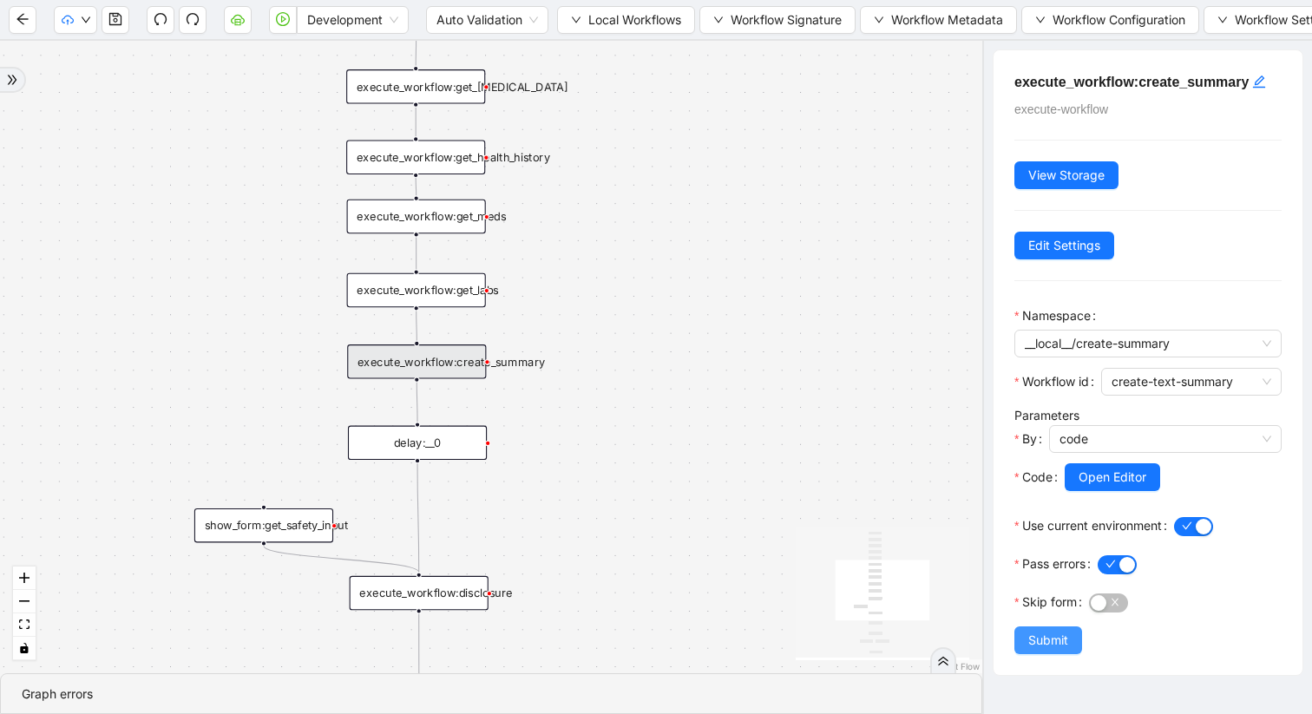
click at [1045, 641] on span "Submit" at bounding box center [1048, 640] width 40 height 19
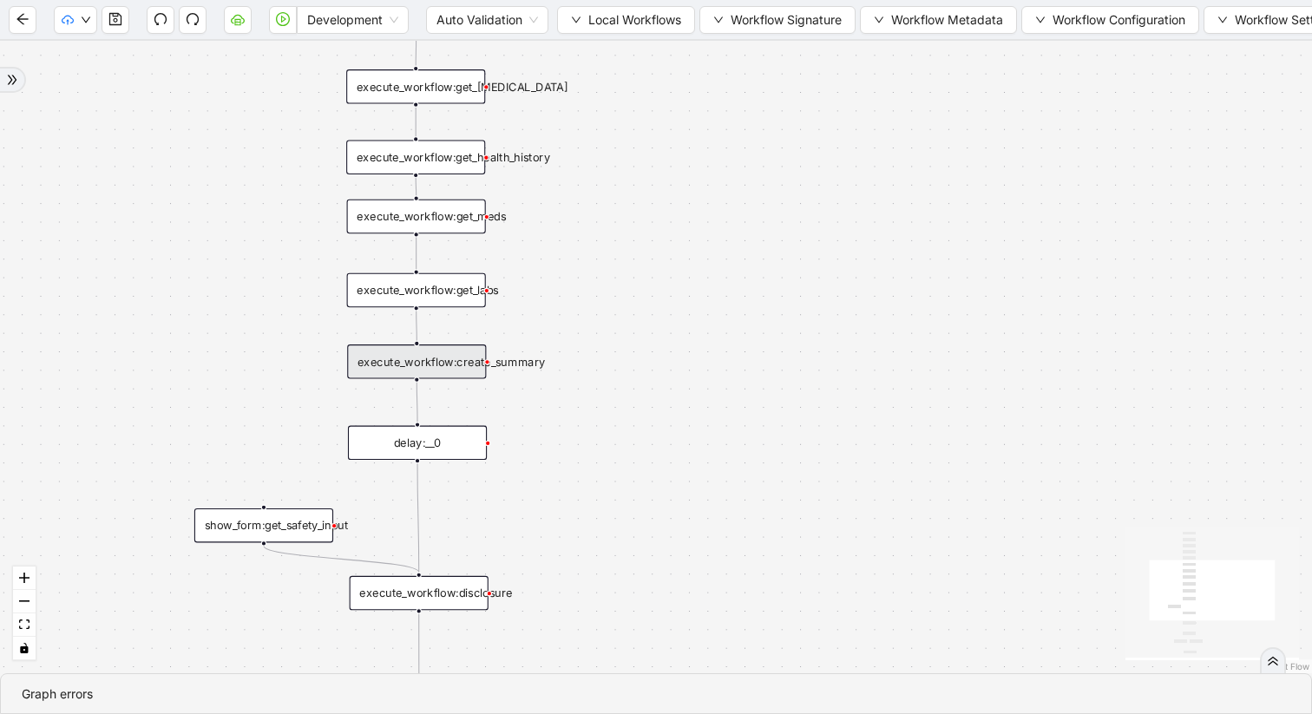
click at [437, 360] on div "execute_workflow:create_summary" at bounding box center [416, 362] width 139 height 35
click at [467, 368] on div "execute_workflow:create_summary" at bounding box center [417, 362] width 139 height 35
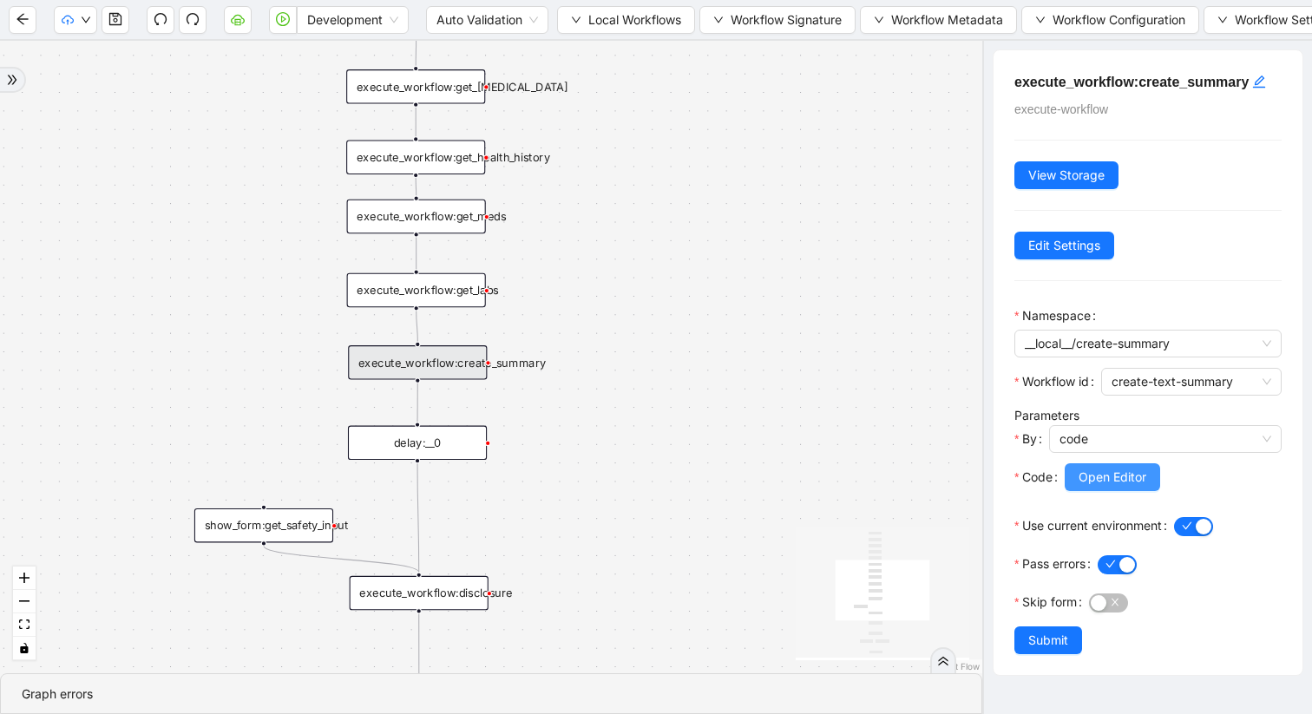
click at [1113, 489] on button "Open Editor" at bounding box center [1112, 477] width 95 height 28
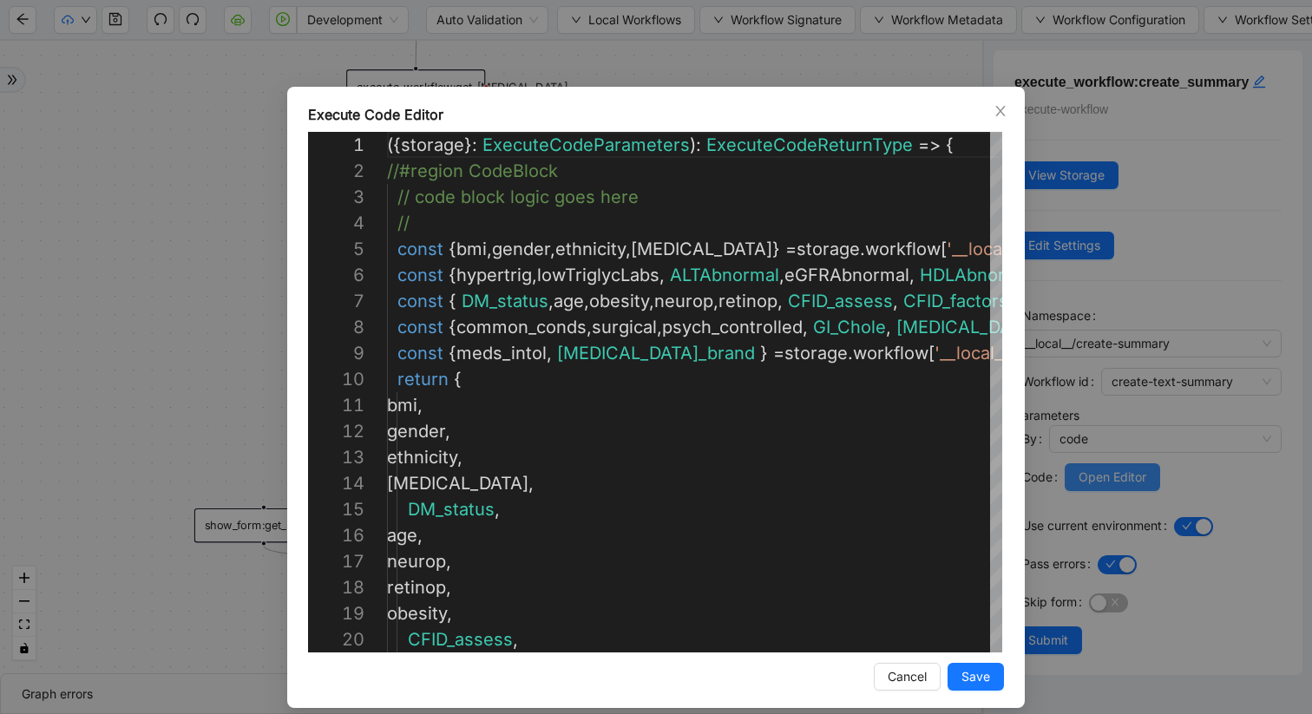
scroll to position [156, 0]
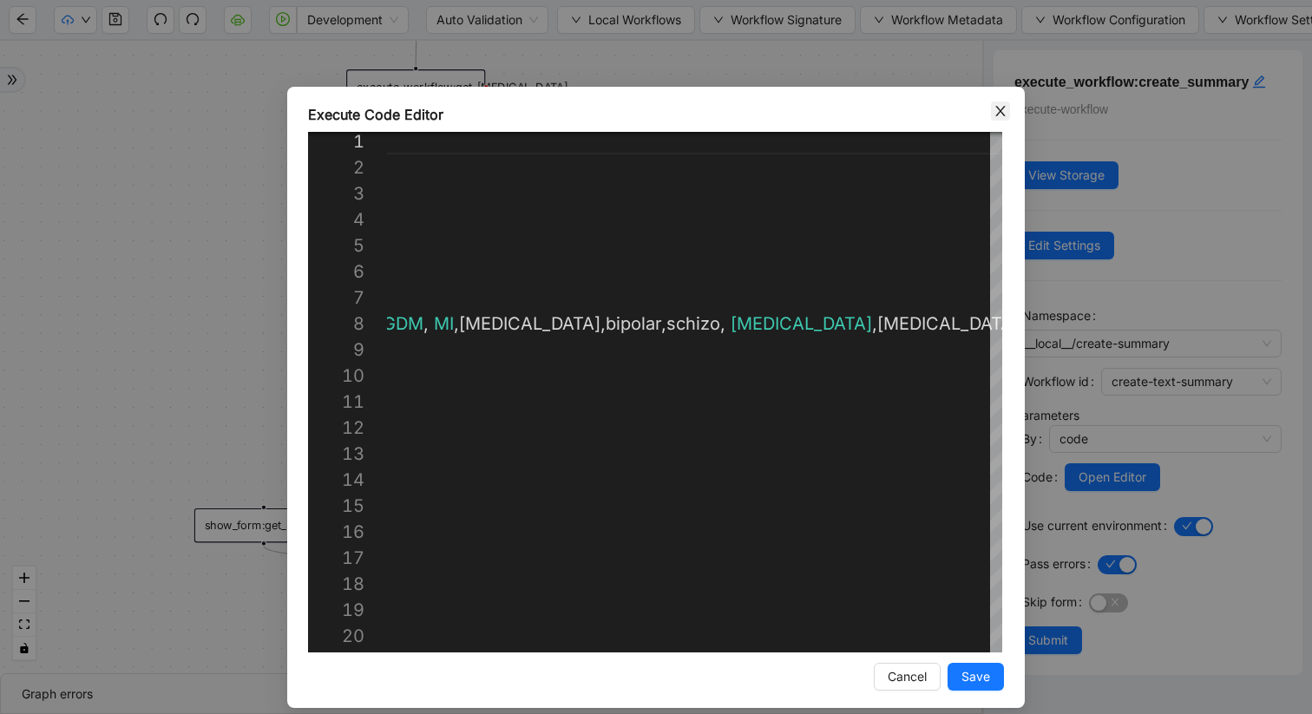
click at [1007, 107] on icon "close" at bounding box center [1001, 111] width 14 height 14
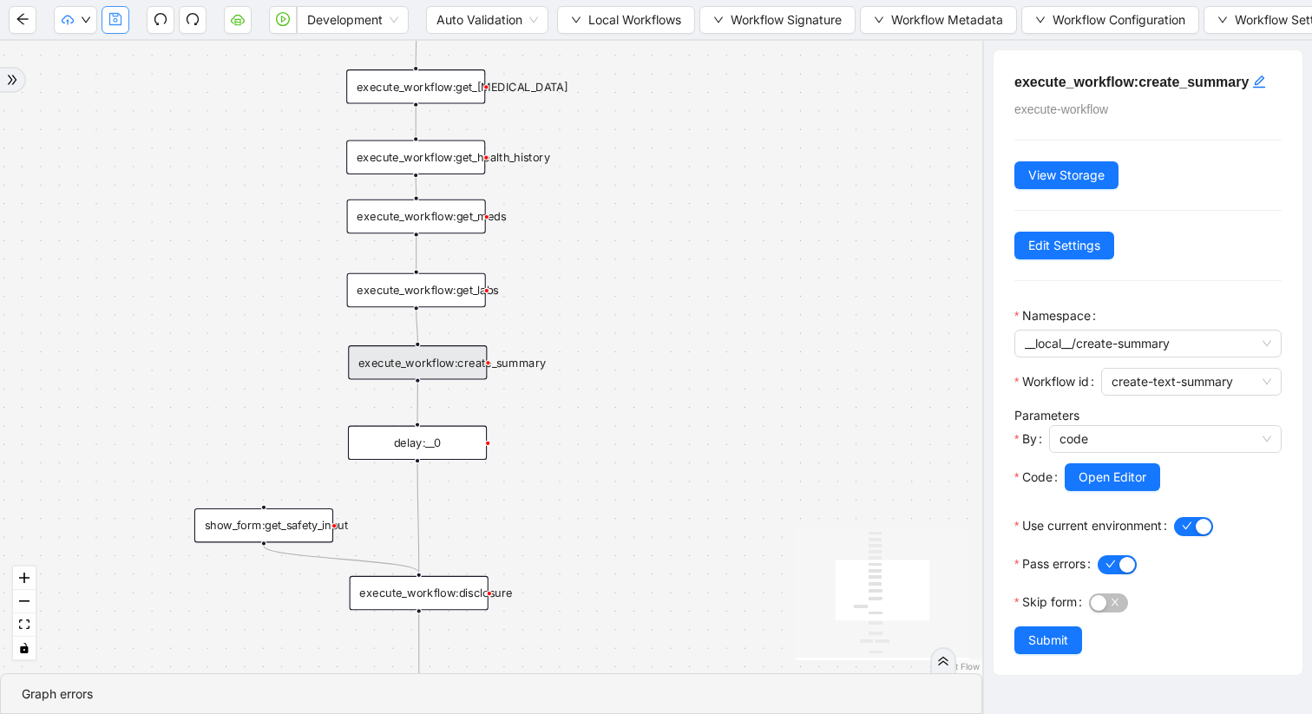
click at [122, 21] on button "button" at bounding box center [116, 20] width 28 height 28
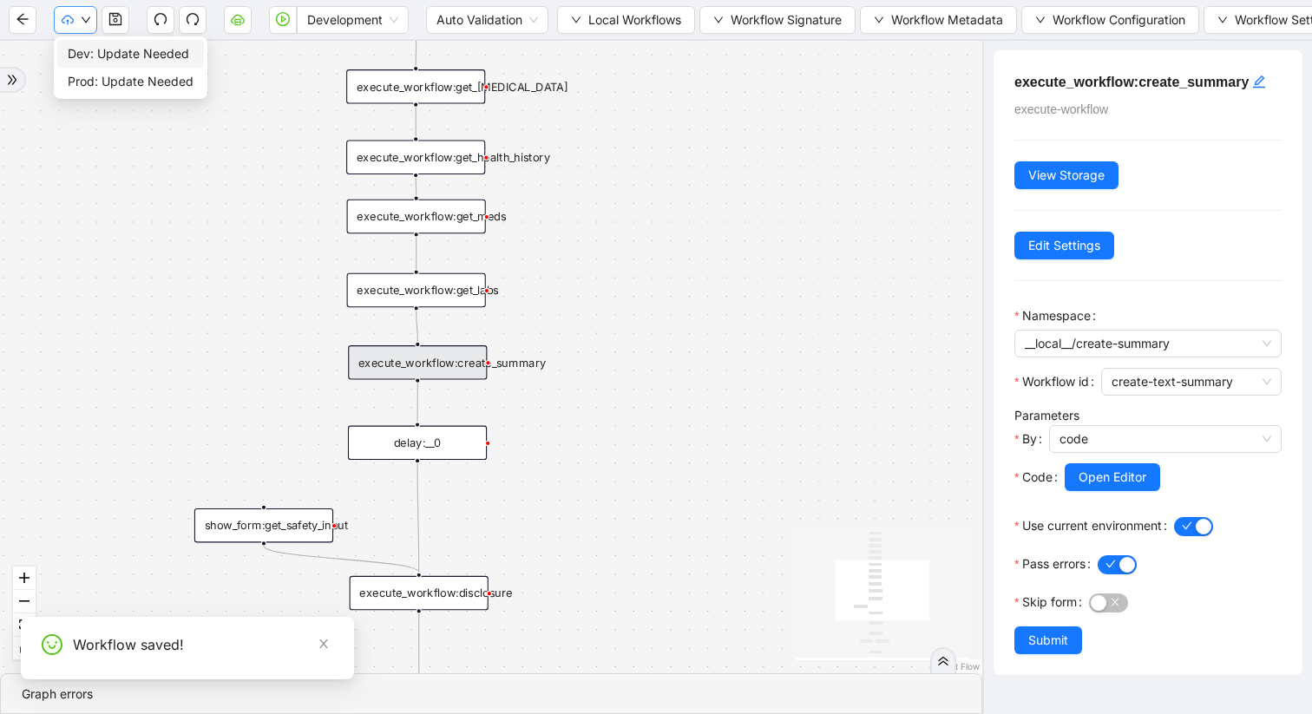
click at [88, 19] on icon "down" at bounding box center [86, 19] width 9 height 6
click at [108, 49] on span "Dev: Update Needed" at bounding box center [131, 53] width 126 height 19
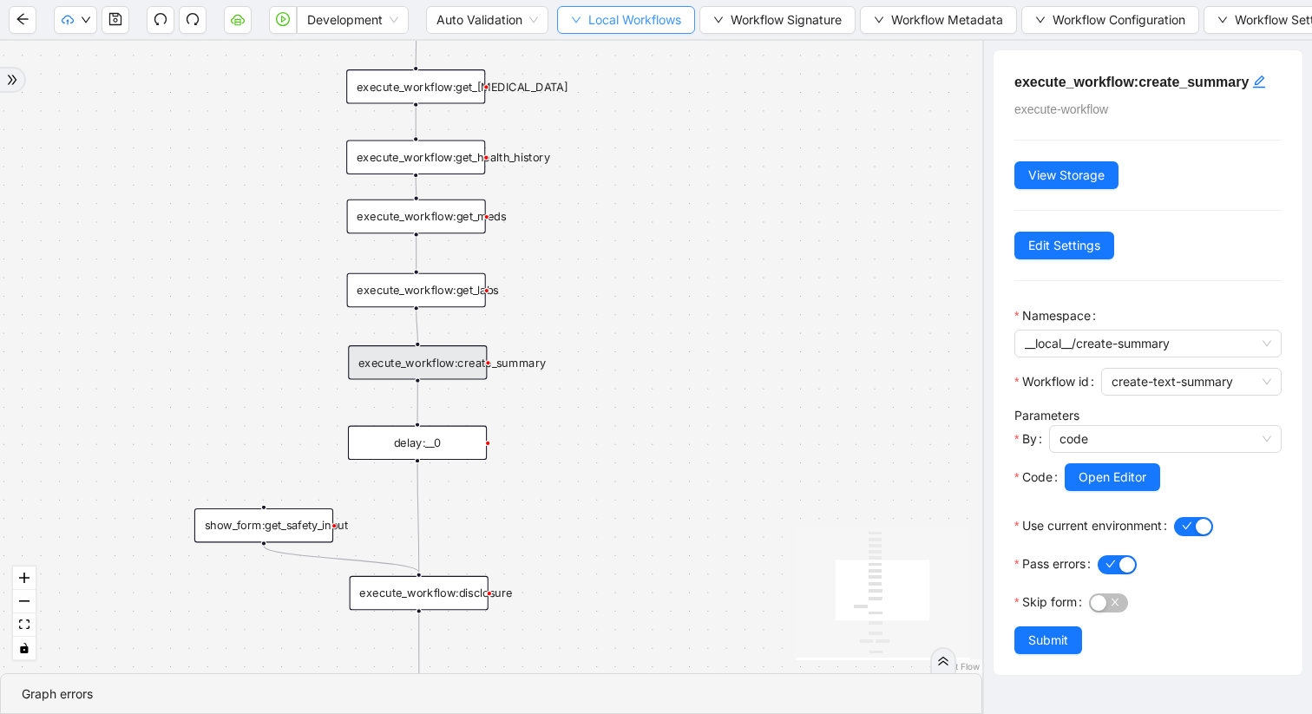
click at [581, 23] on icon "down" at bounding box center [576, 20] width 10 height 10
click at [594, 46] on span "Select" at bounding box center [627, 53] width 113 height 19
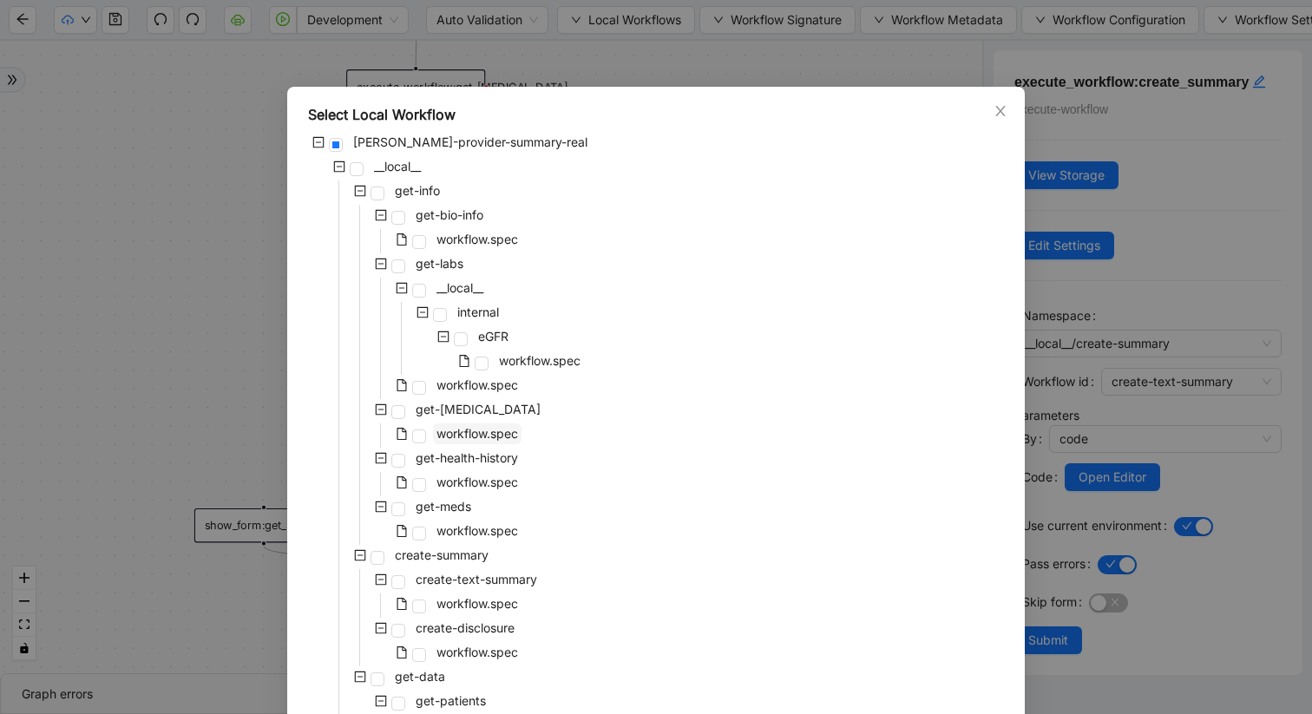
scroll to position [126, 0]
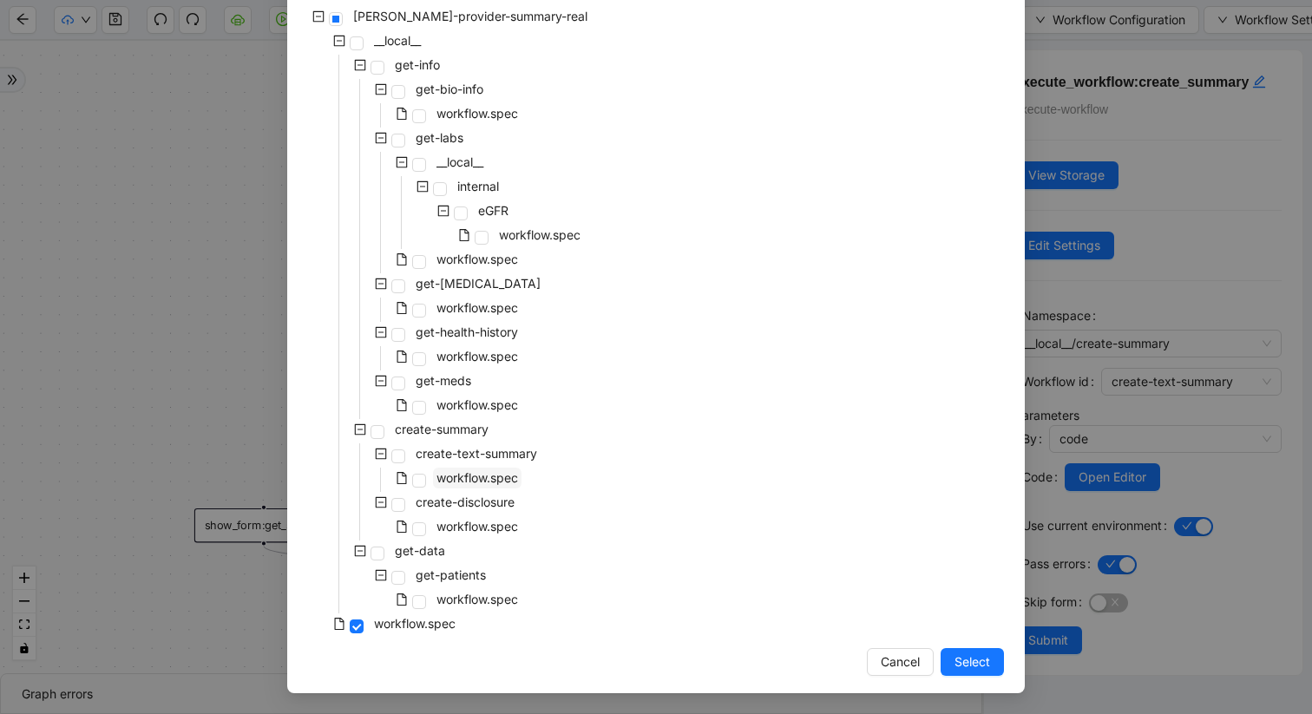
click at [487, 479] on span "workflow.spec" at bounding box center [478, 477] width 82 height 15
click at [968, 667] on span "Select" at bounding box center [973, 662] width 36 height 19
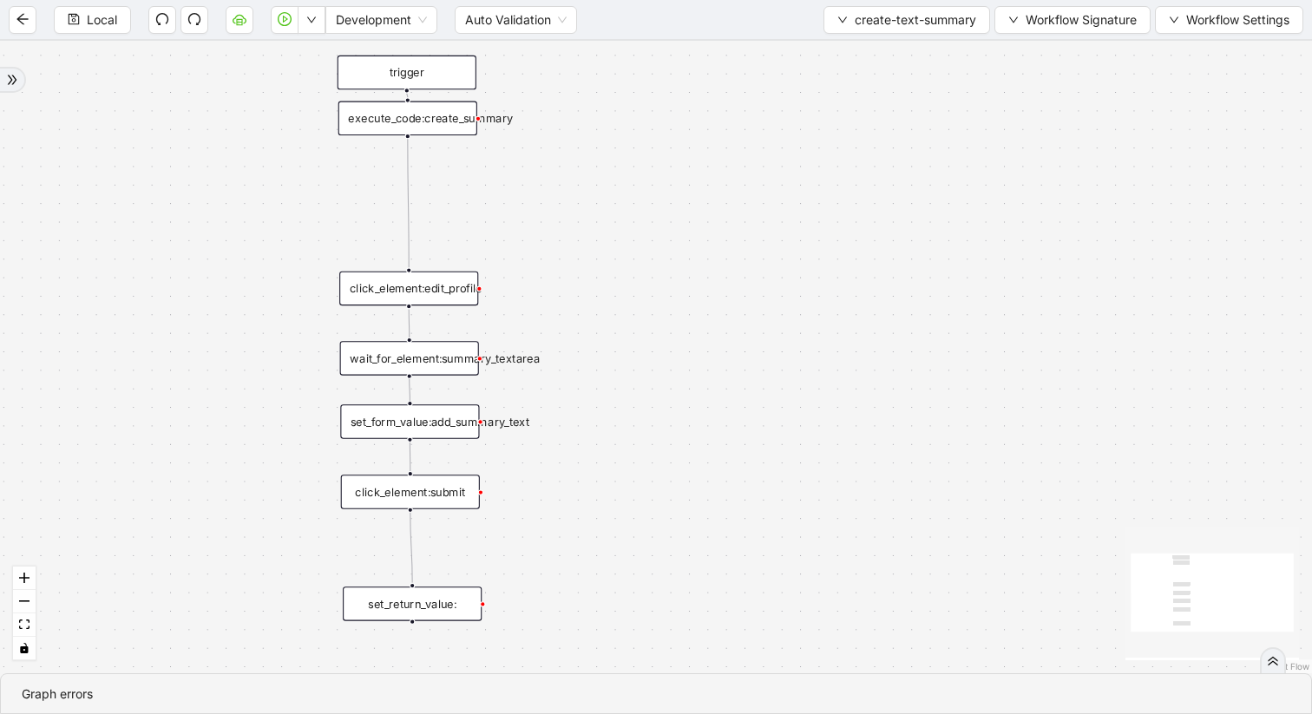
click at [435, 120] on div "execute_code:create_summary" at bounding box center [407, 119] width 139 height 35
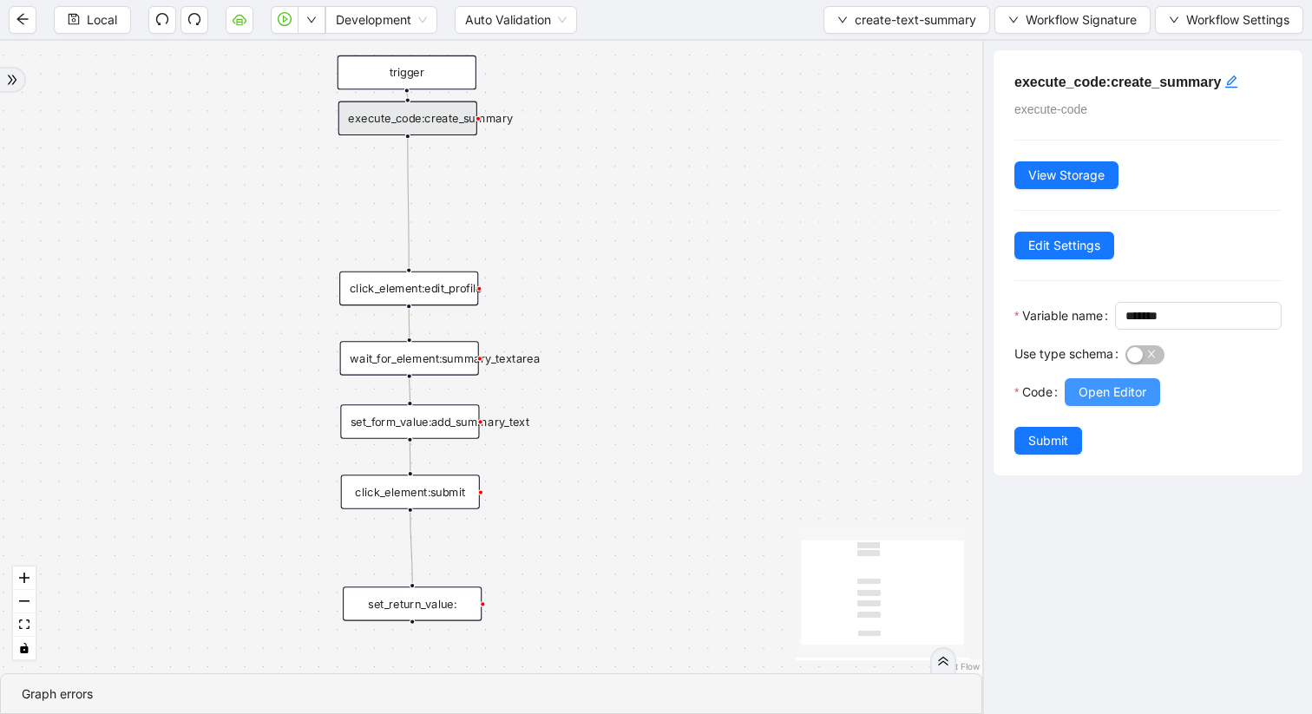
click at [1113, 402] on span "Open Editor" at bounding box center [1113, 392] width 68 height 19
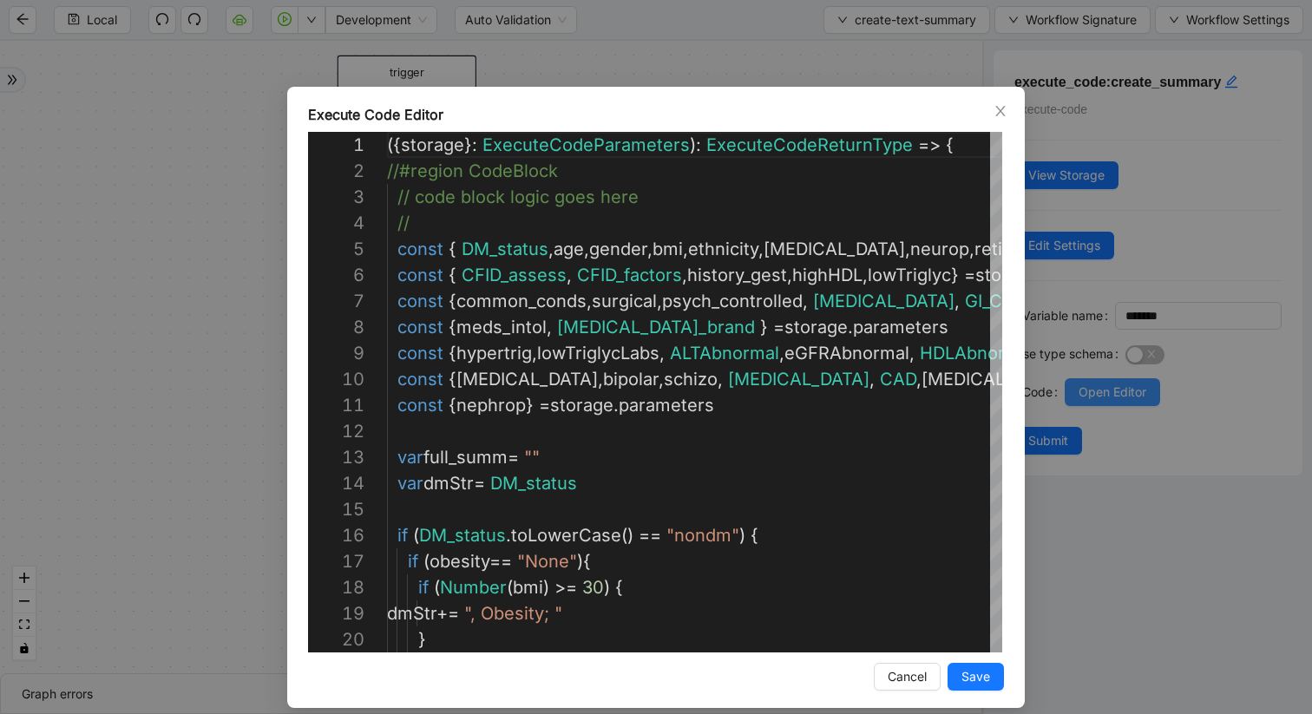
scroll to position [156, 0]
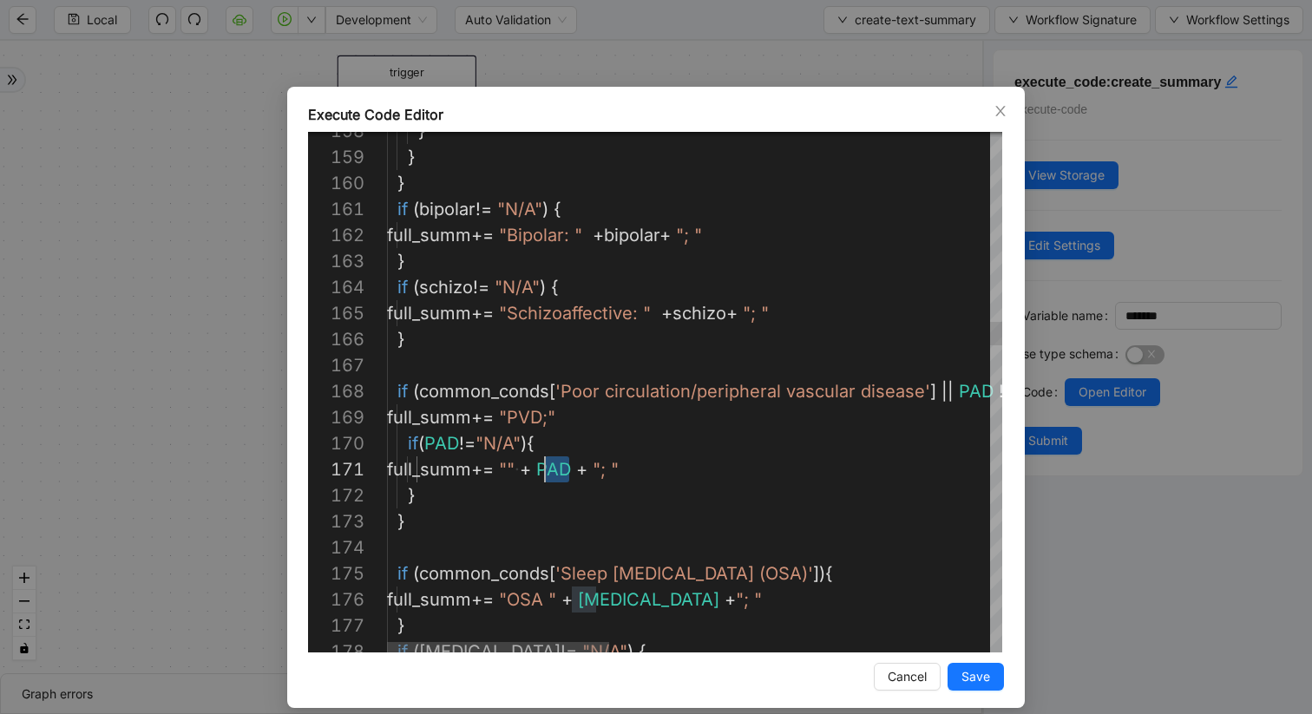
scroll to position [0, 150]
drag, startPoint x: 568, startPoint y: 472, endPoint x: 541, endPoint y: 470, distance: 27.8
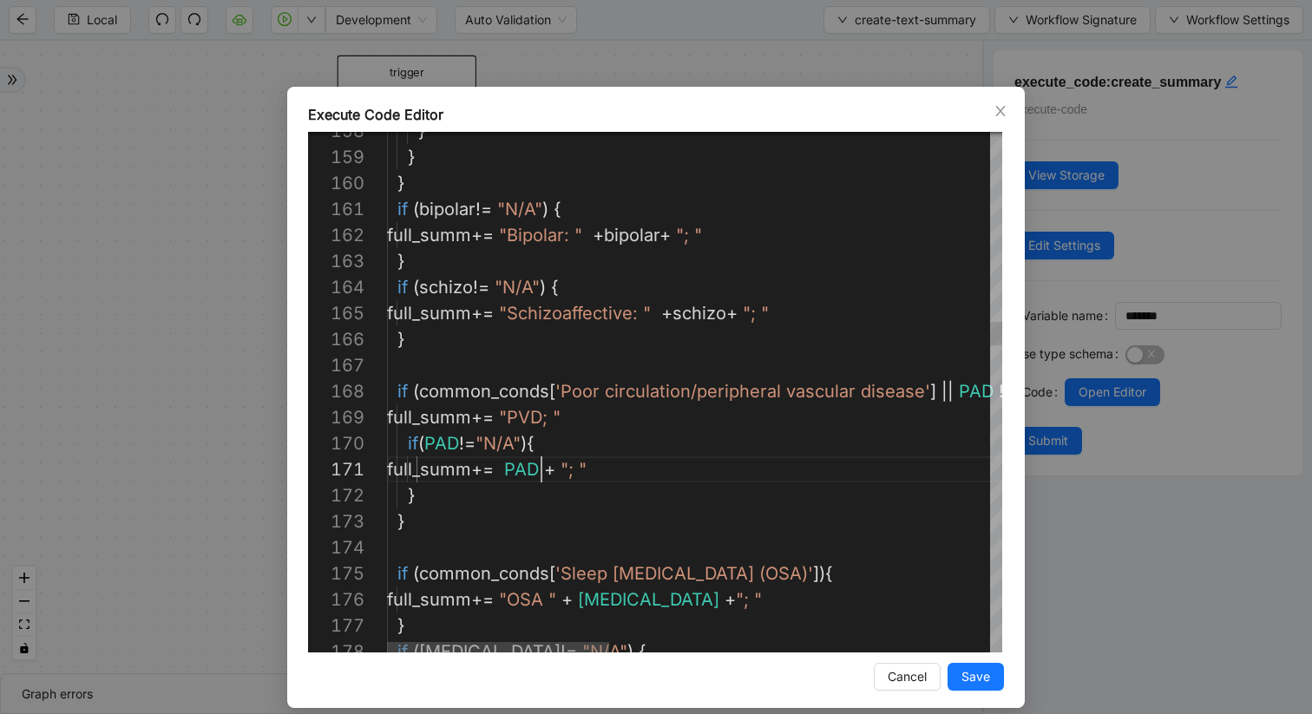
type textarea "**********"
click at [982, 672] on span "Save" at bounding box center [976, 676] width 29 height 19
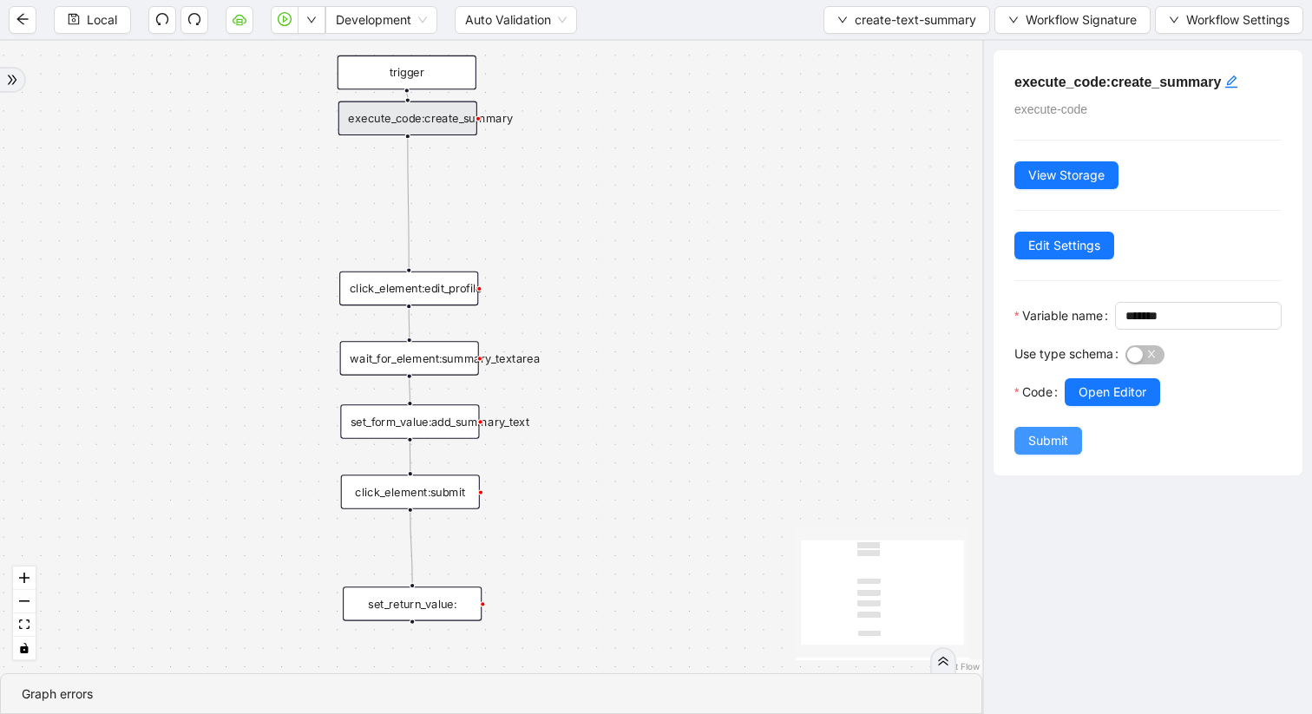
click at [1055, 455] on button "Submit" at bounding box center [1049, 441] width 68 height 28
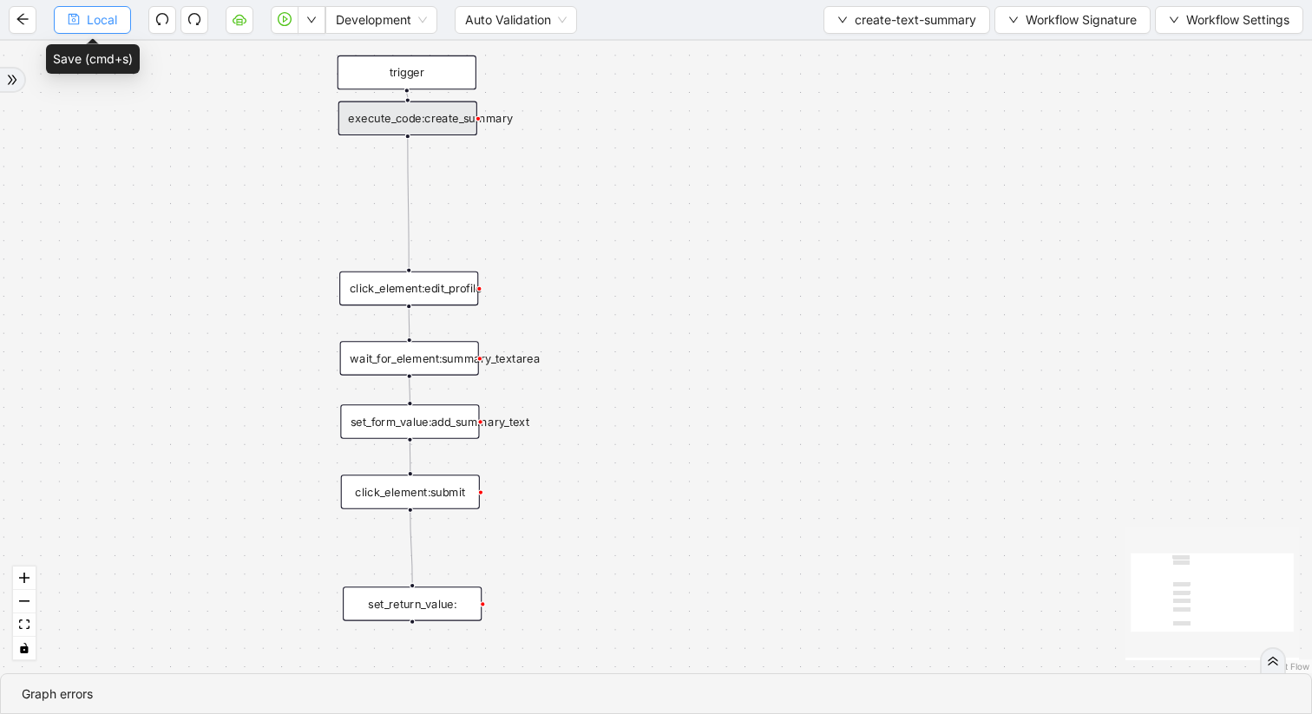
click at [102, 15] on span "Local" at bounding box center [102, 19] width 30 height 19
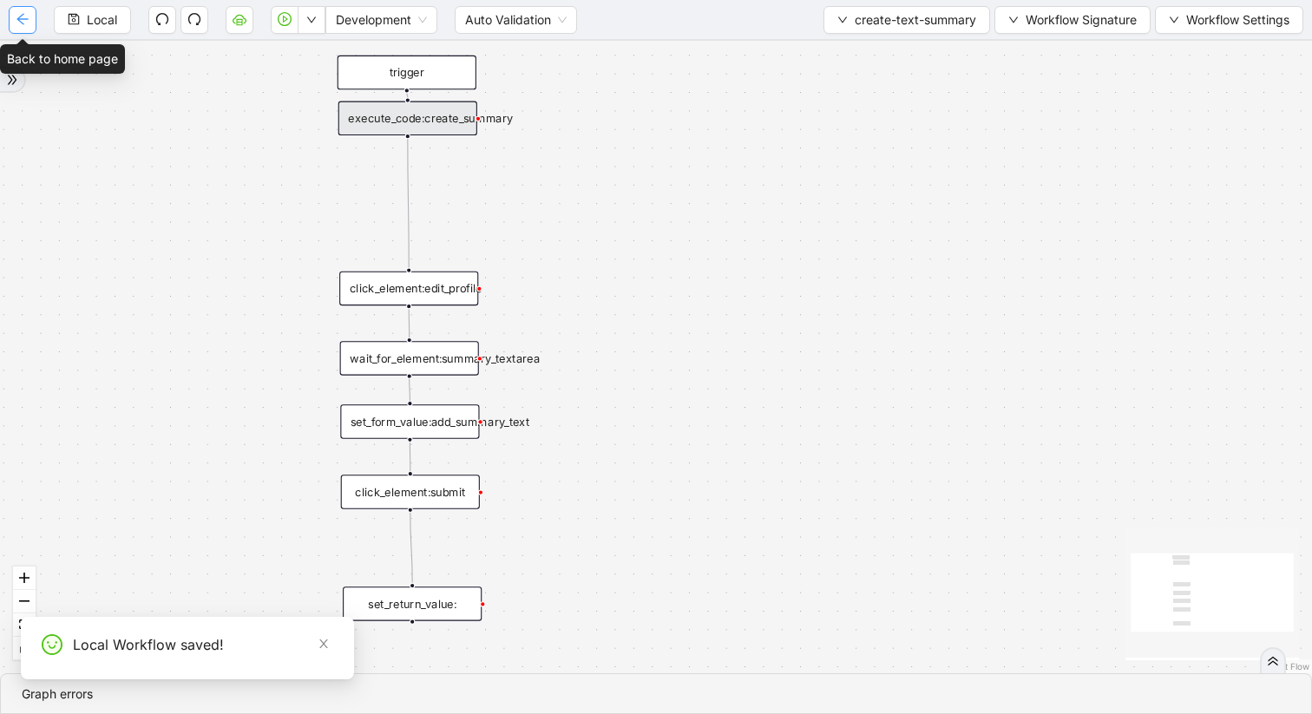
click at [21, 14] on icon "arrow-left" at bounding box center [23, 19] width 14 height 14
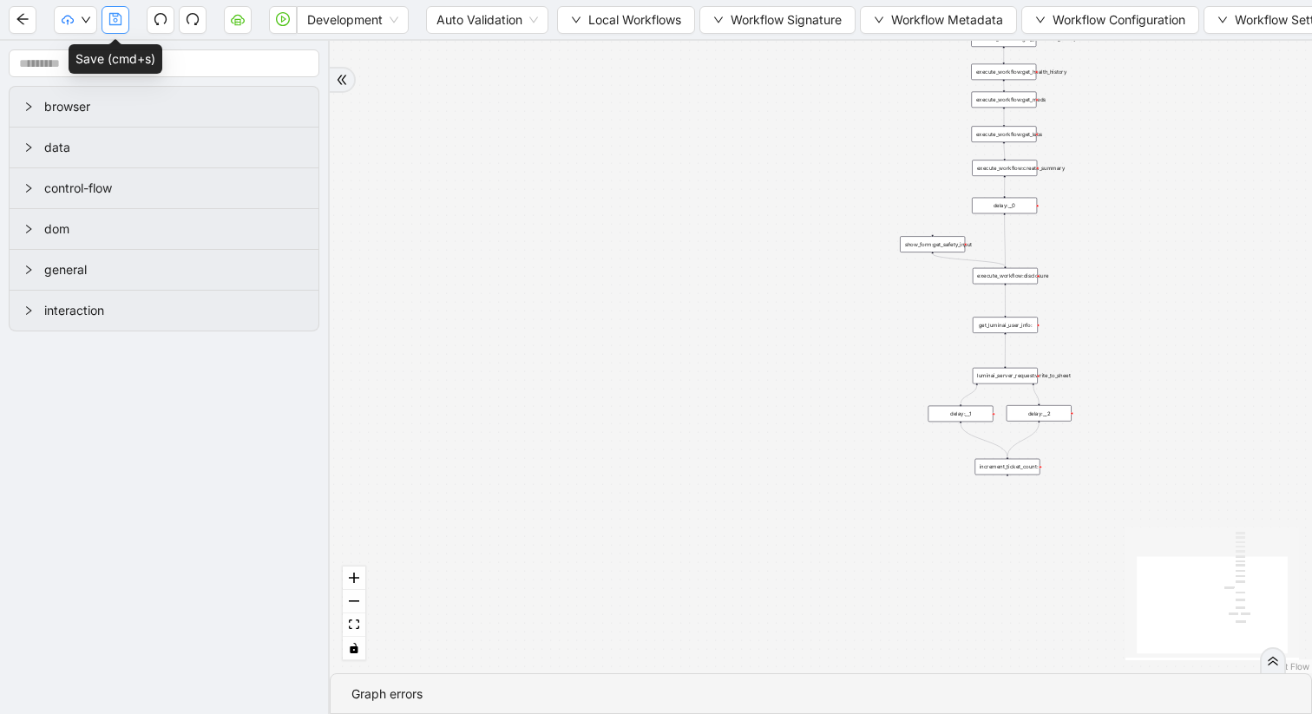
click at [117, 22] on icon "save" at bounding box center [115, 19] width 14 height 14
click at [90, 22] on icon "down" at bounding box center [86, 20] width 10 height 10
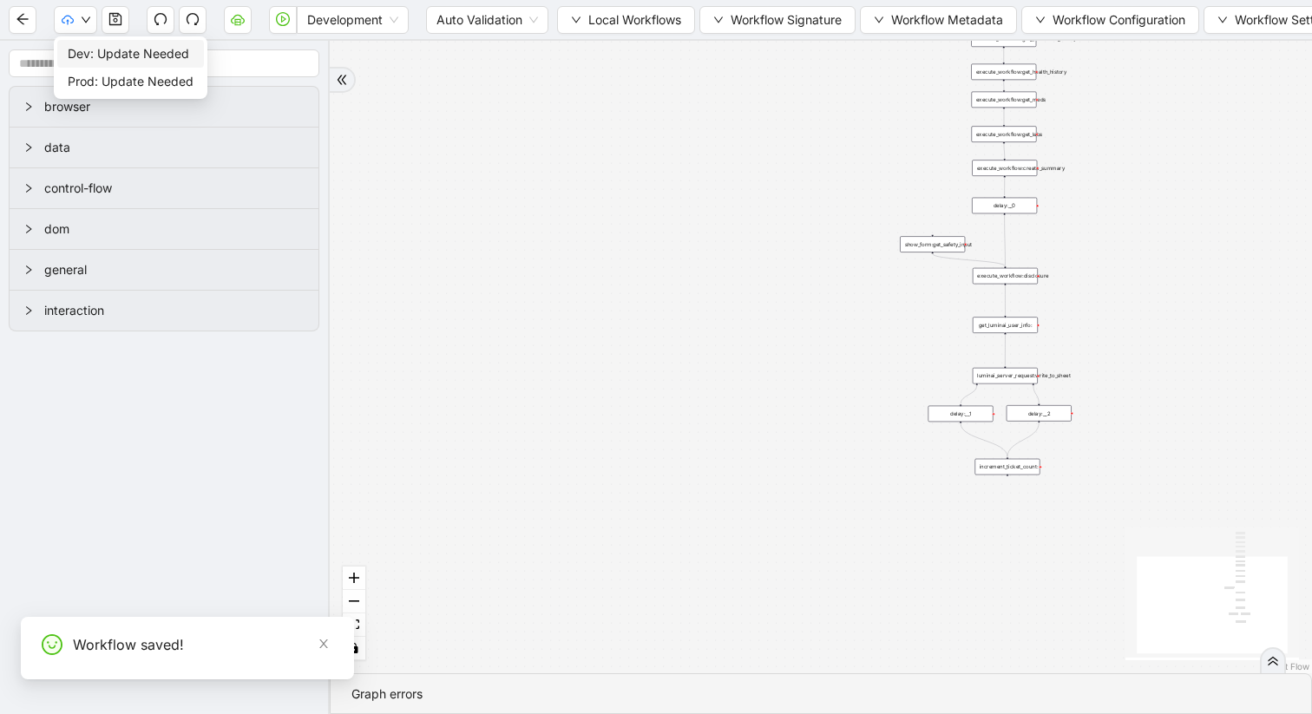
click at [101, 52] on span "Dev: Update Needed" at bounding box center [131, 53] width 126 height 19
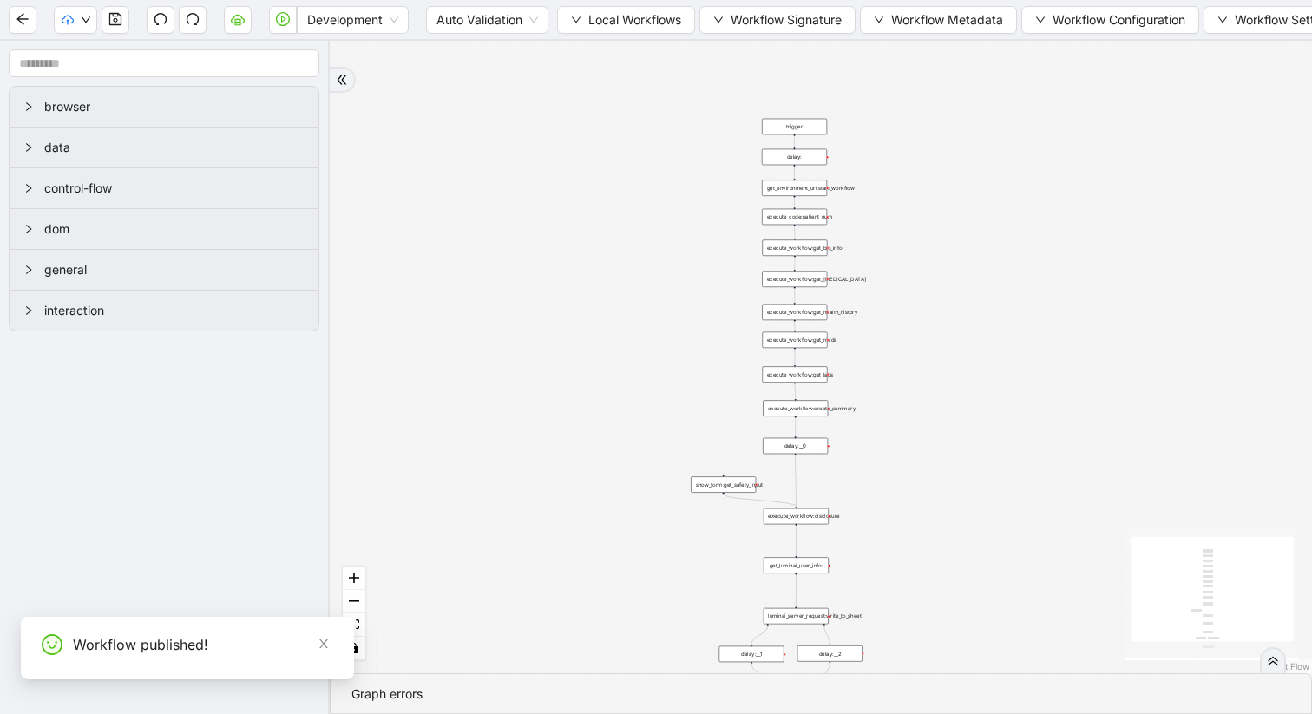
drag, startPoint x: 769, startPoint y: 205, endPoint x: 555, endPoint y: 442, distance: 319.5
click at [555, 442] on div "trigger execute_workflow:get_bio_info execute_workflow:get_labs execute_workflo…" at bounding box center [821, 357] width 982 height 633
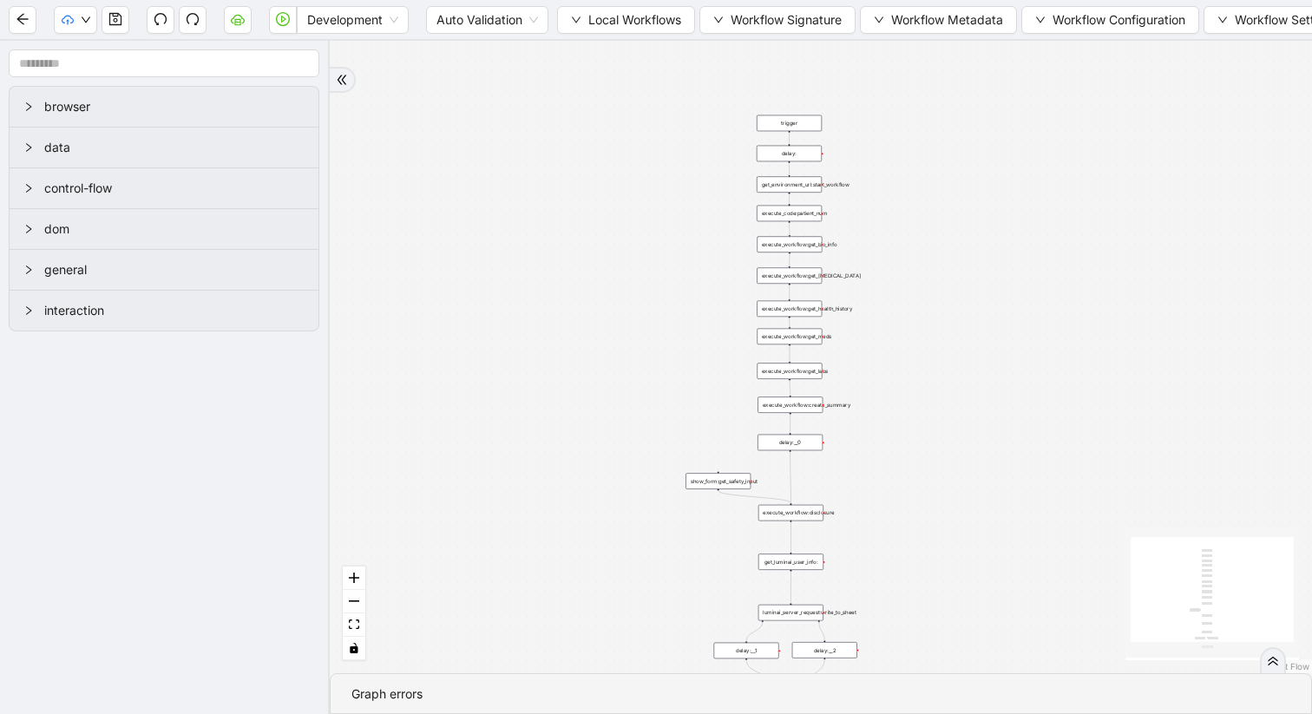
click at [804, 411] on div "execute_workflow:create_summary" at bounding box center [790, 405] width 65 height 16
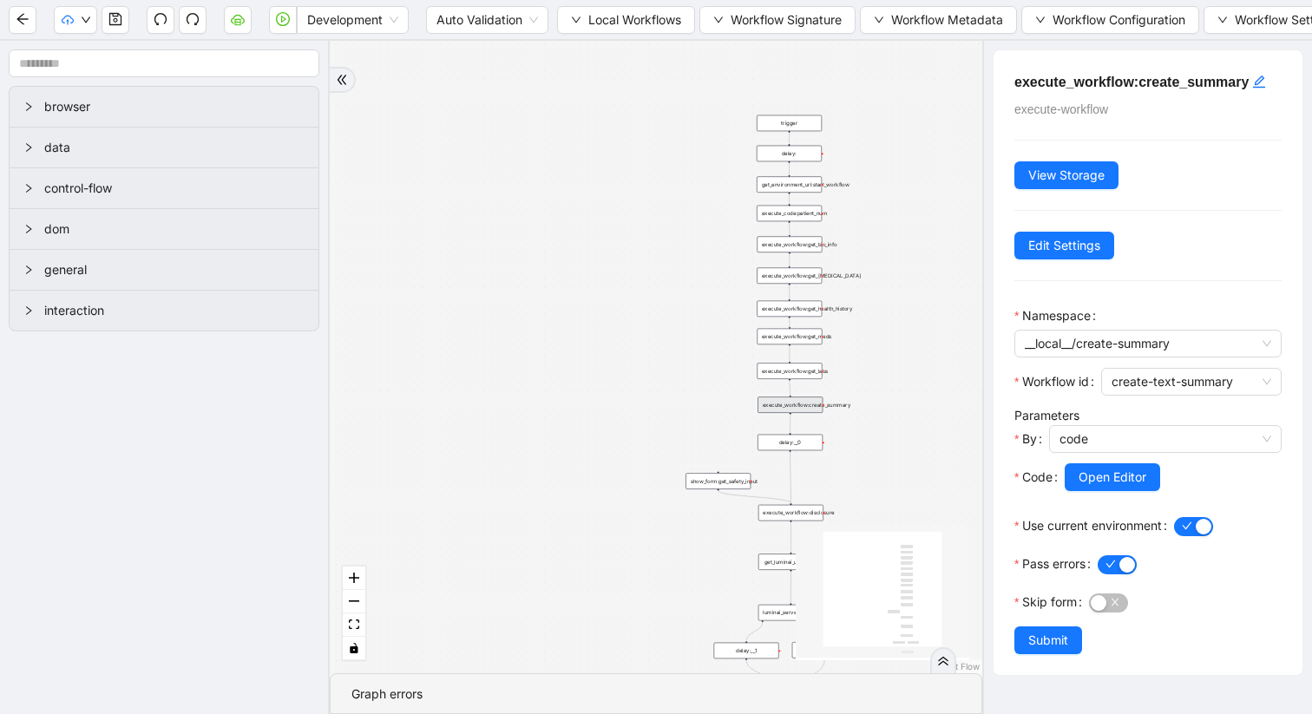
click at [803, 308] on div "execute_workflow:get_health_history" at bounding box center [789, 309] width 65 height 16
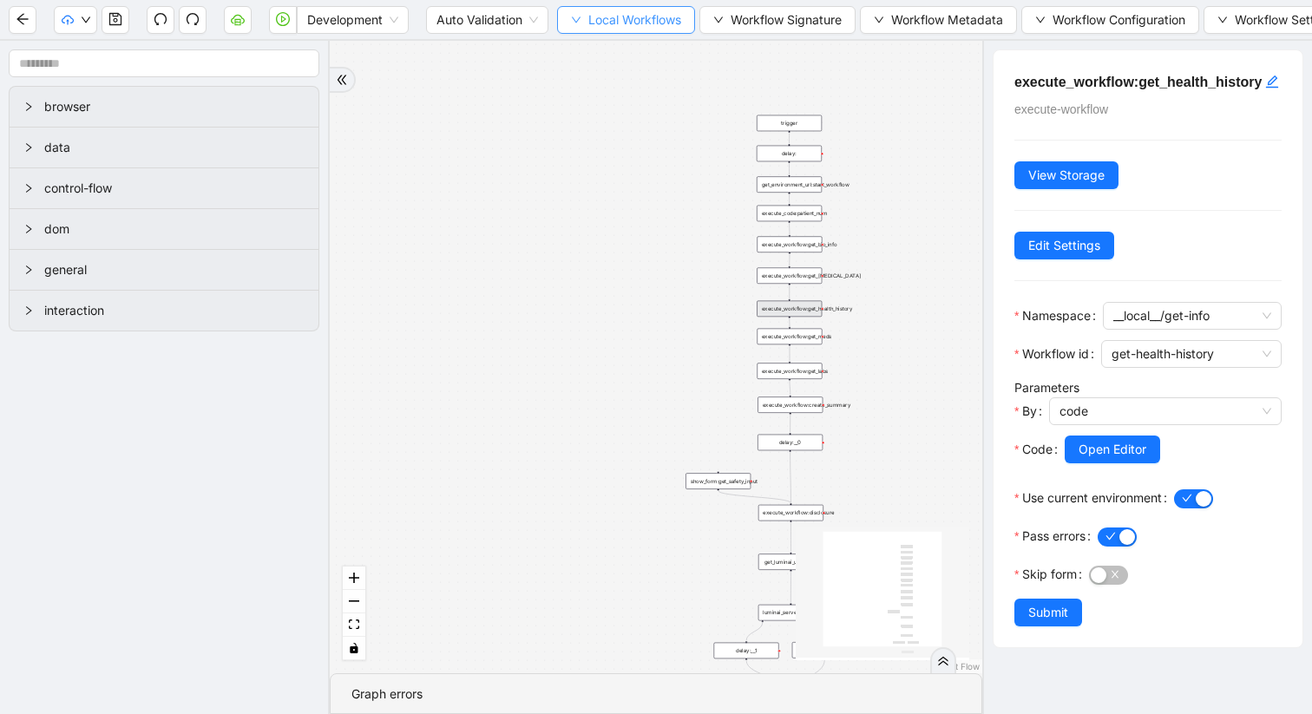
click at [644, 13] on span "Local Workflows" at bounding box center [634, 19] width 93 height 19
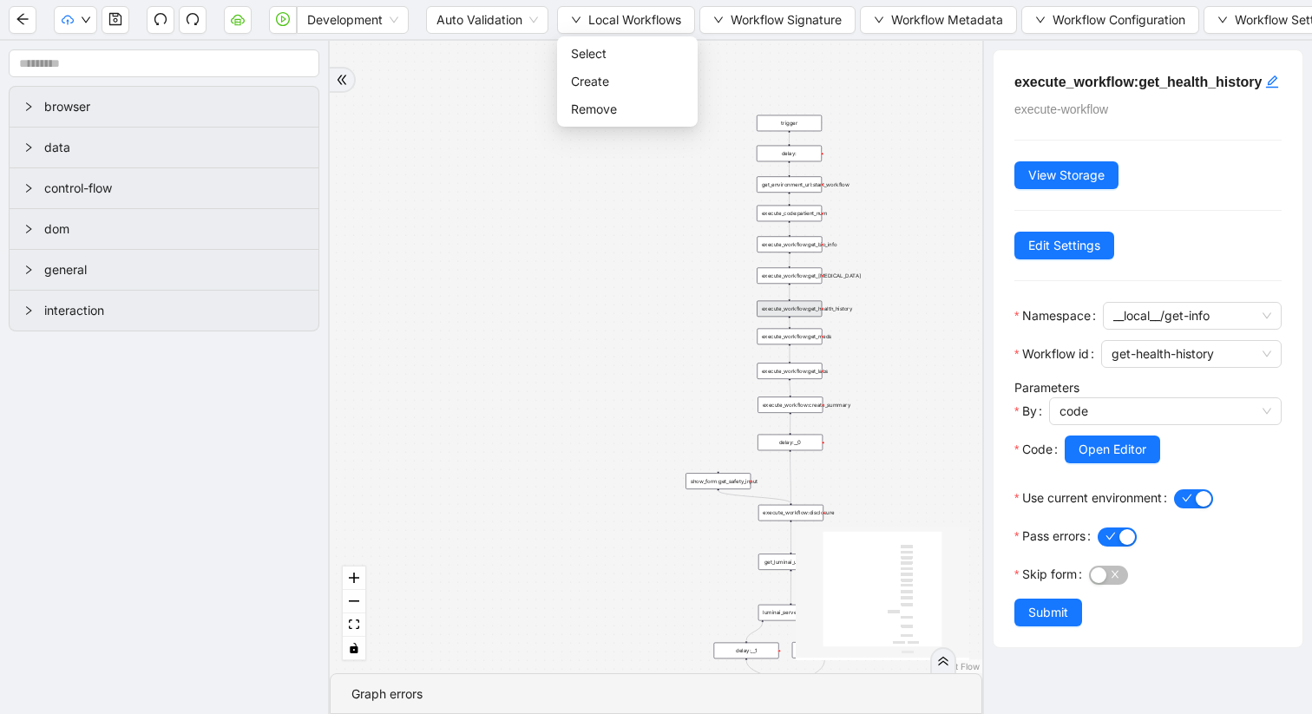
click at [628, 39] on ul "Select Create Remove" at bounding box center [627, 81] width 141 height 90
click at [630, 46] on span "Select" at bounding box center [627, 53] width 113 height 19
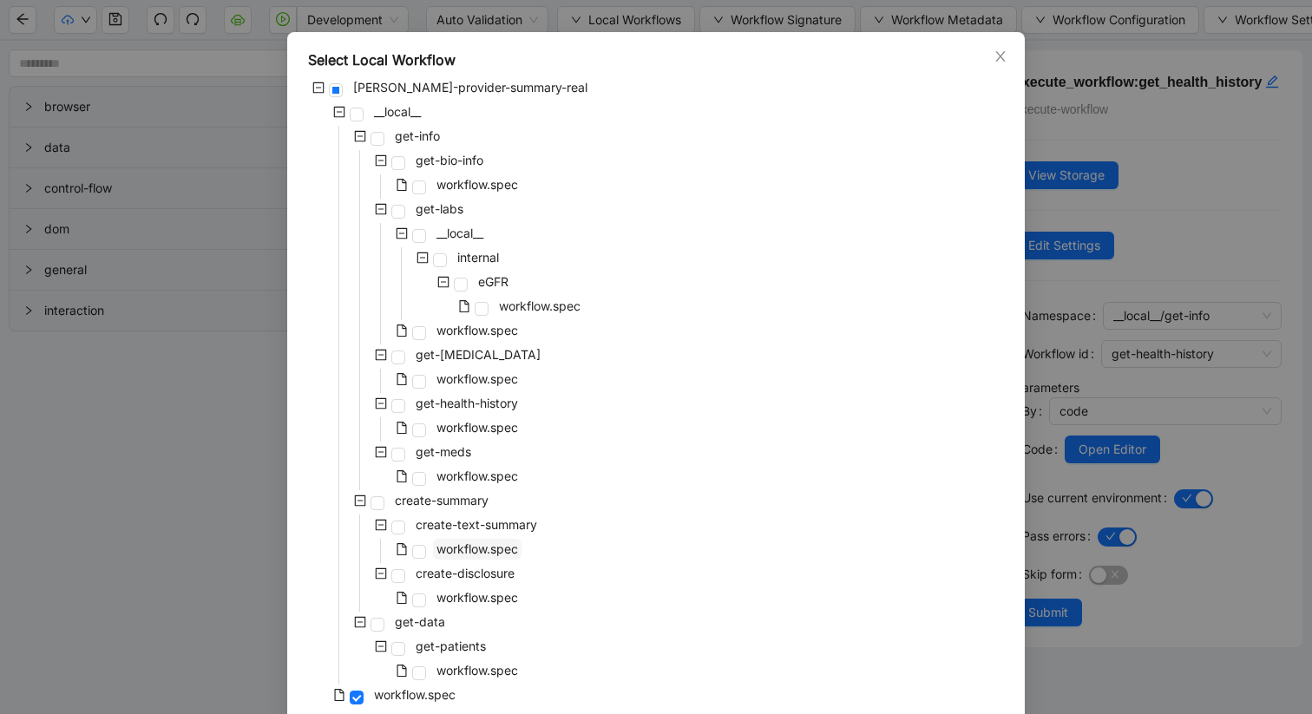
scroll to position [46, 0]
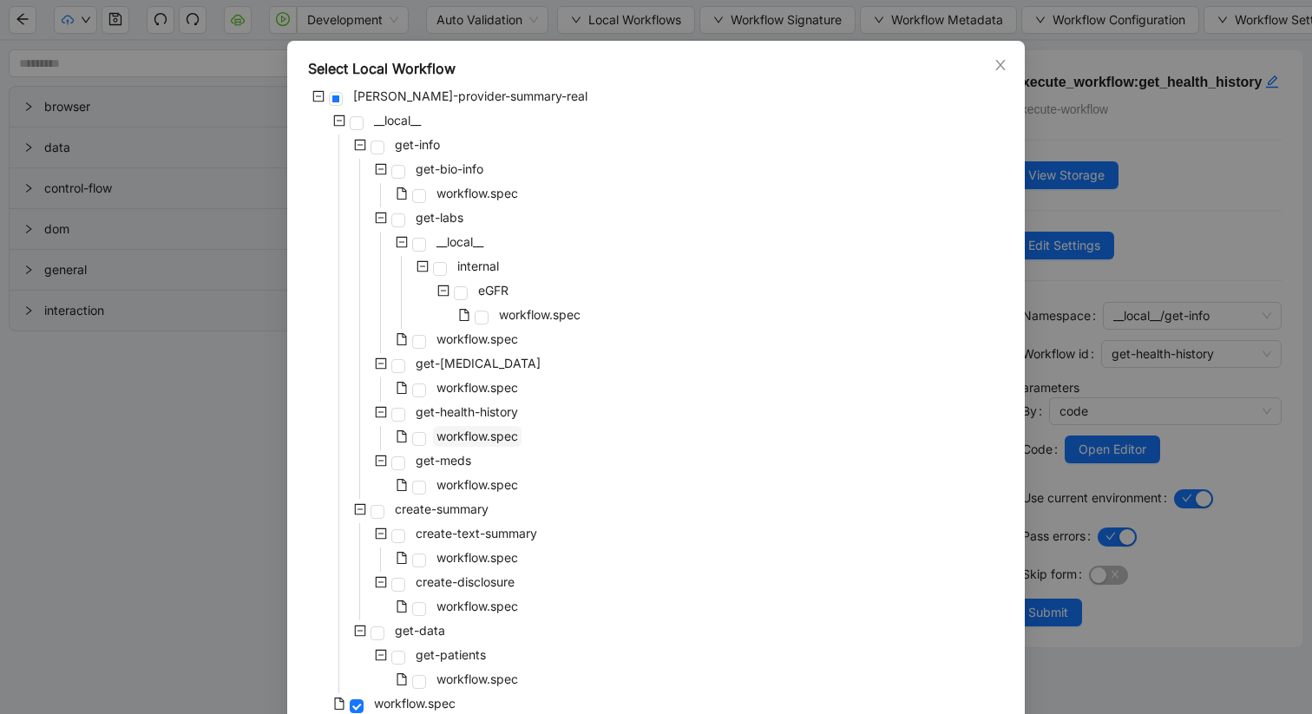
click at [473, 440] on span "workflow.spec" at bounding box center [478, 436] width 82 height 15
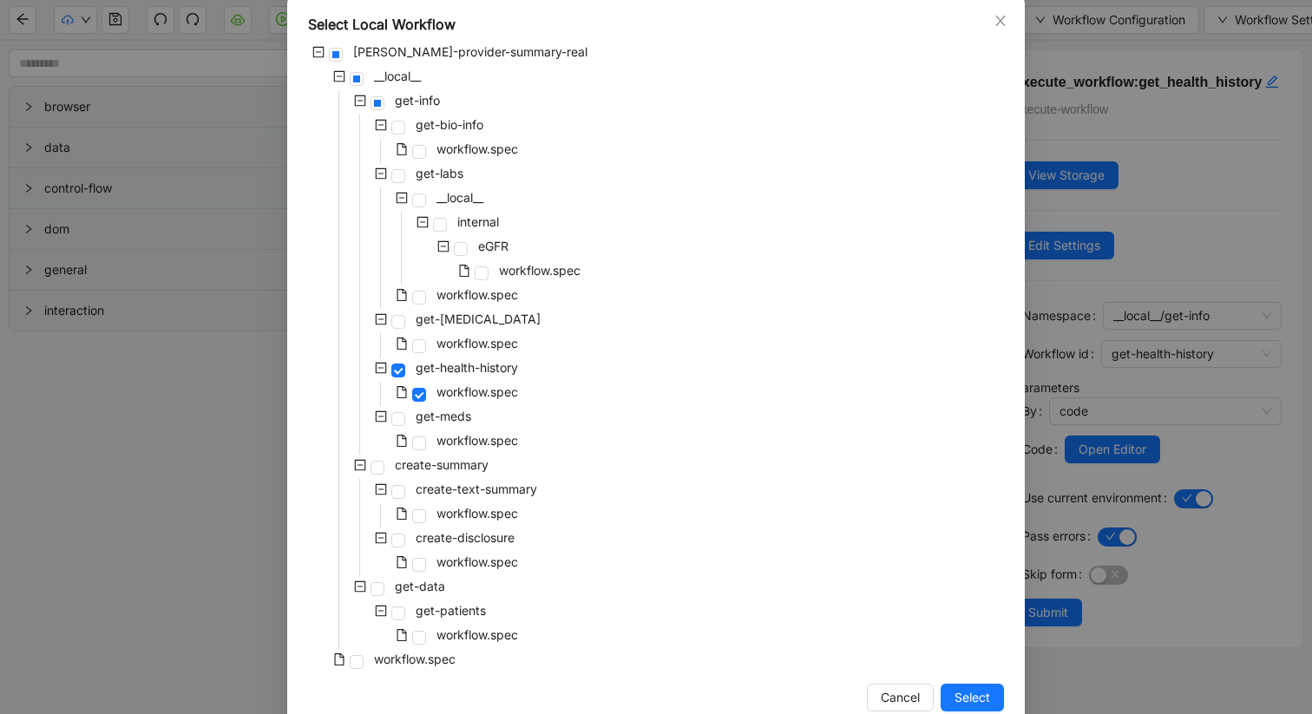
scroll to position [126, 0]
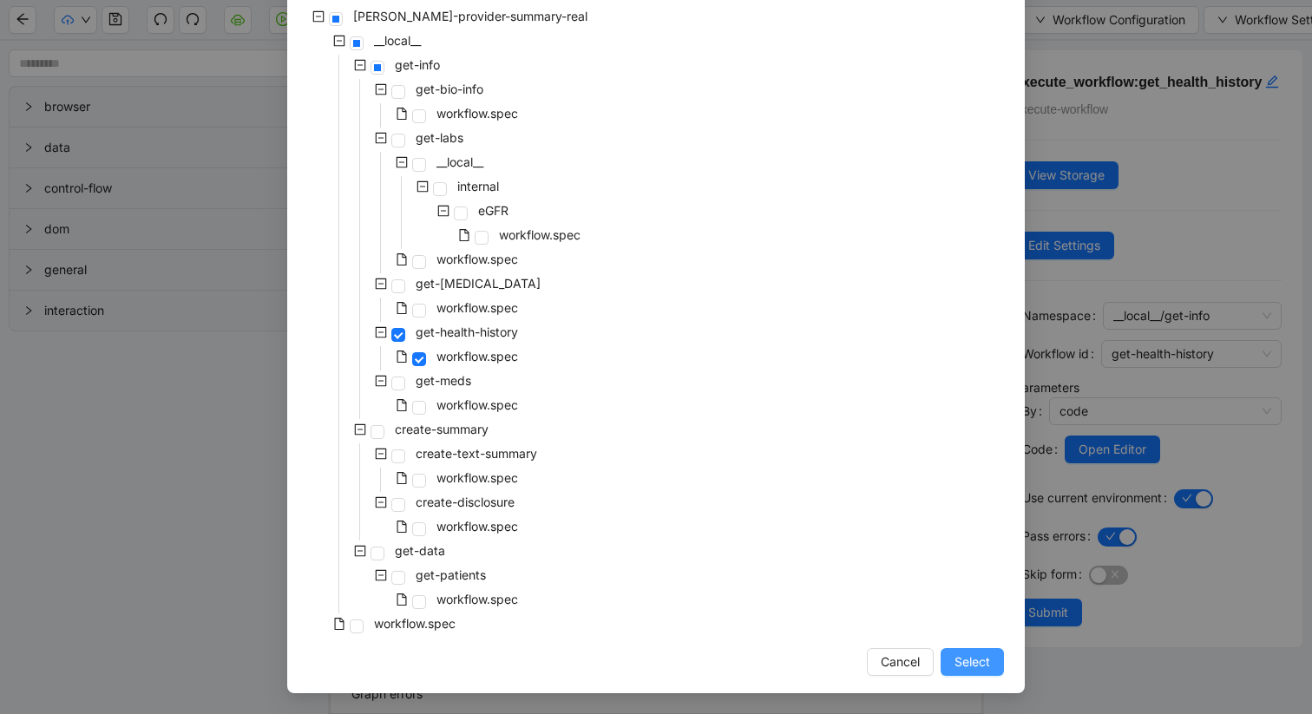
click at [968, 663] on span "Select" at bounding box center [973, 662] width 36 height 19
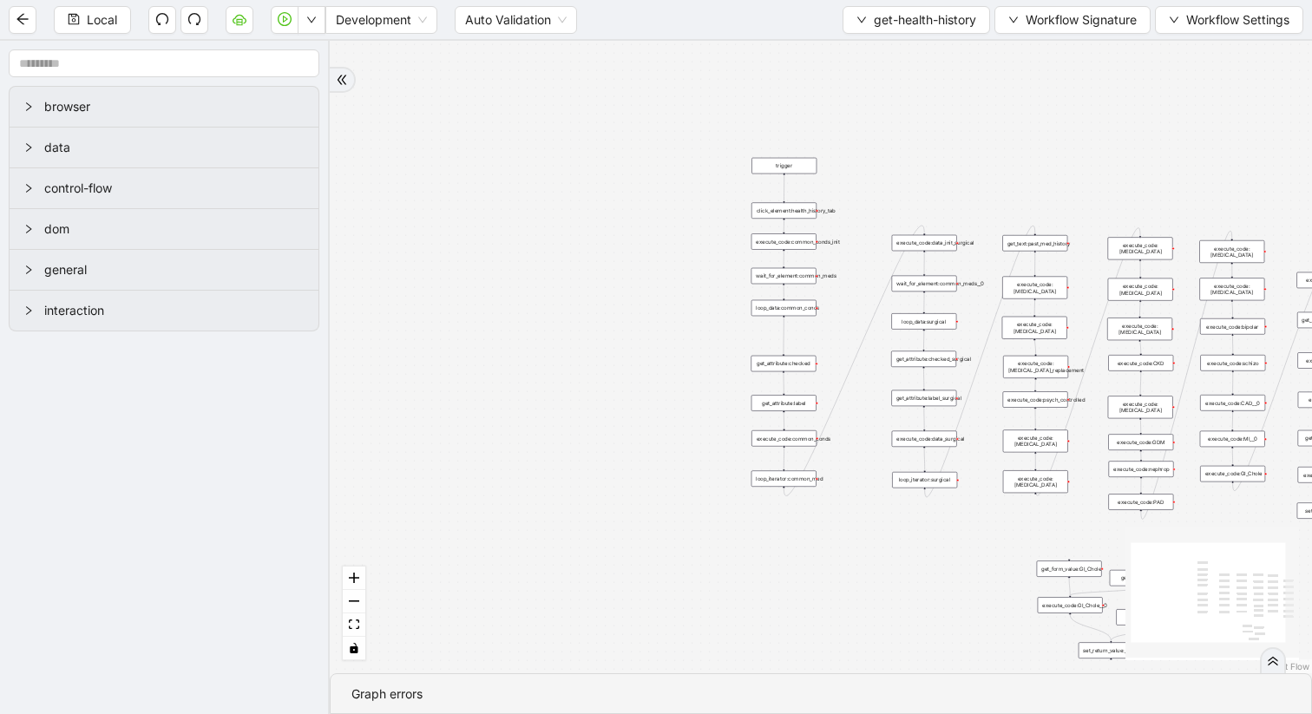
click at [1154, 502] on div "execute_code:PAD" at bounding box center [1140, 502] width 65 height 16
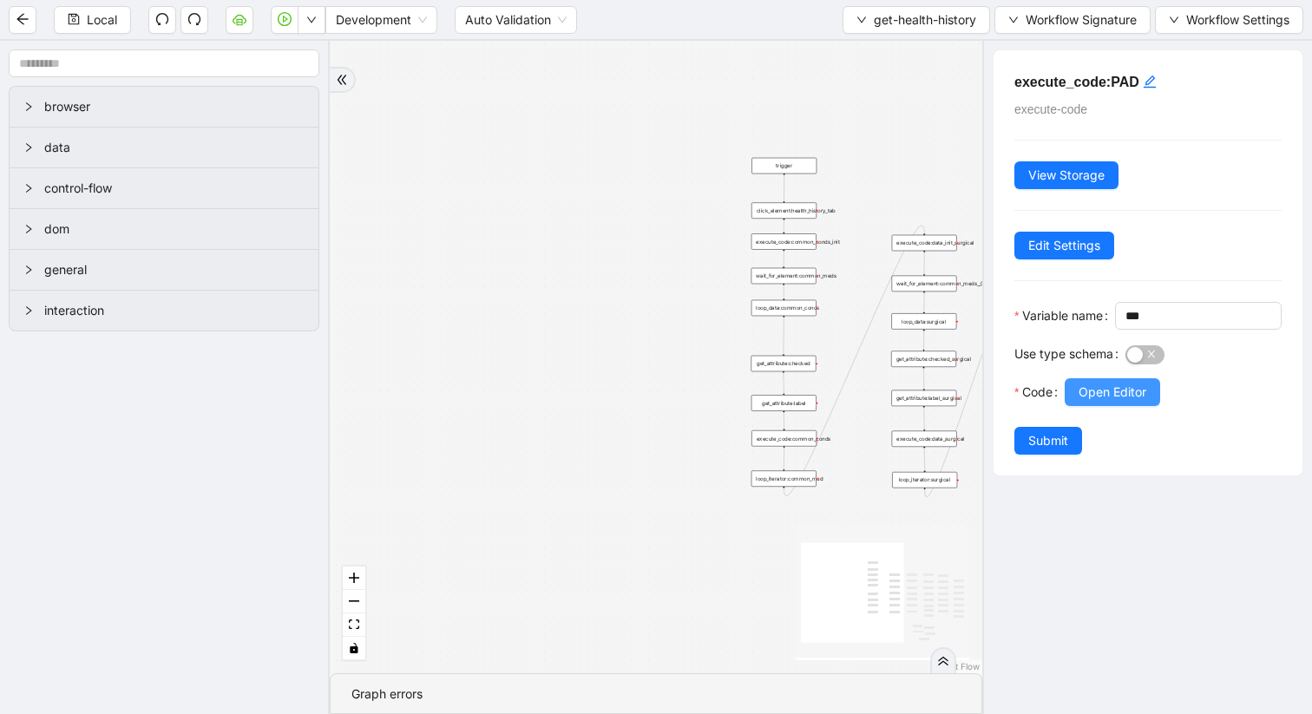
click at [1112, 402] on span "Open Editor" at bounding box center [1113, 392] width 68 height 19
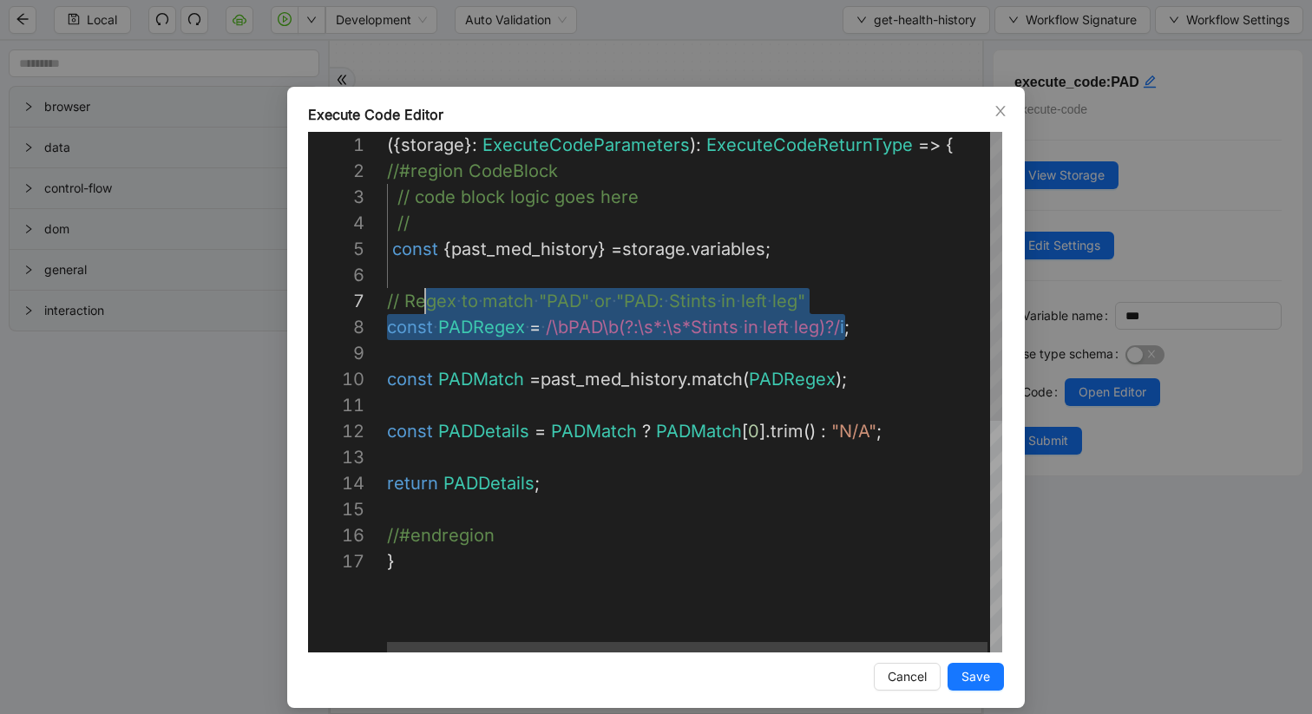
scroll to position [156, 0]
drag, startPoint x: 847, startPoint y: 331, endPoint x: 385, endPoint y: 311, distance: 462.1
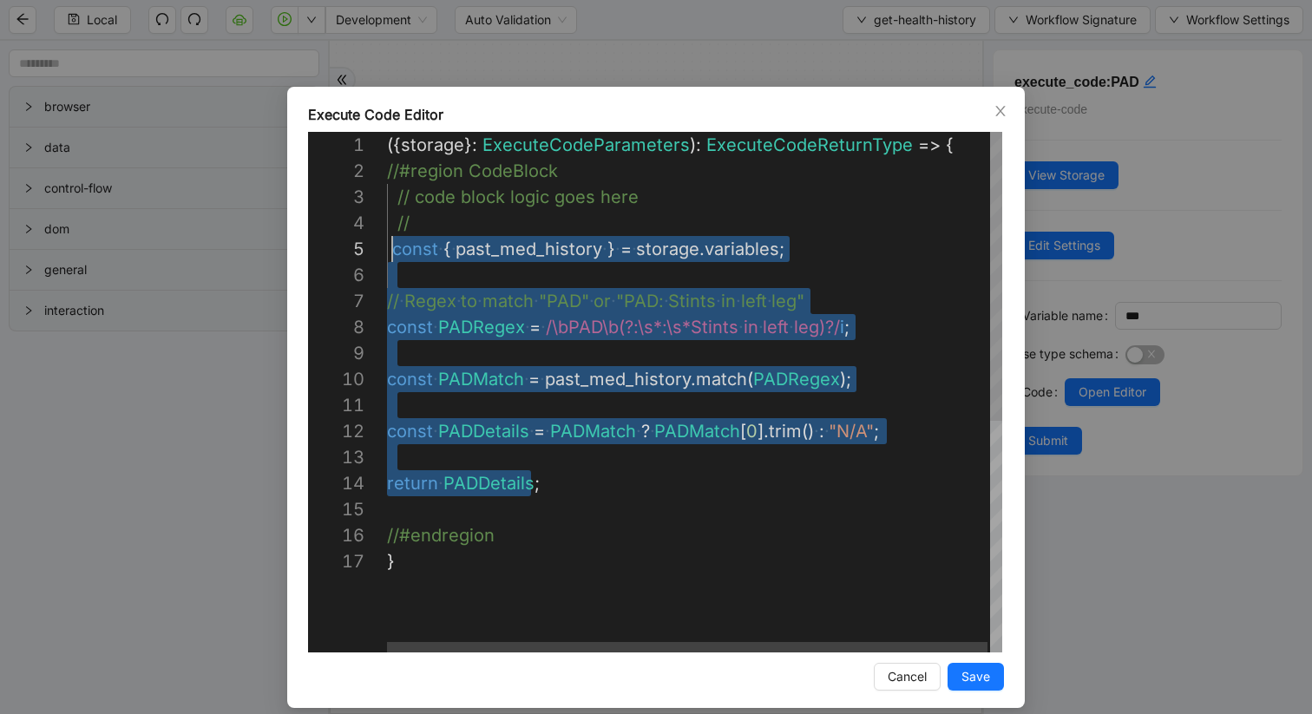
scroll to position [104, 5]
drag, startPoint x: 529, startPoint y: 496, endPoint x: 393, endPoint y: 250, distance: 280.4
paste textarea "**********"
type textarea "**********"
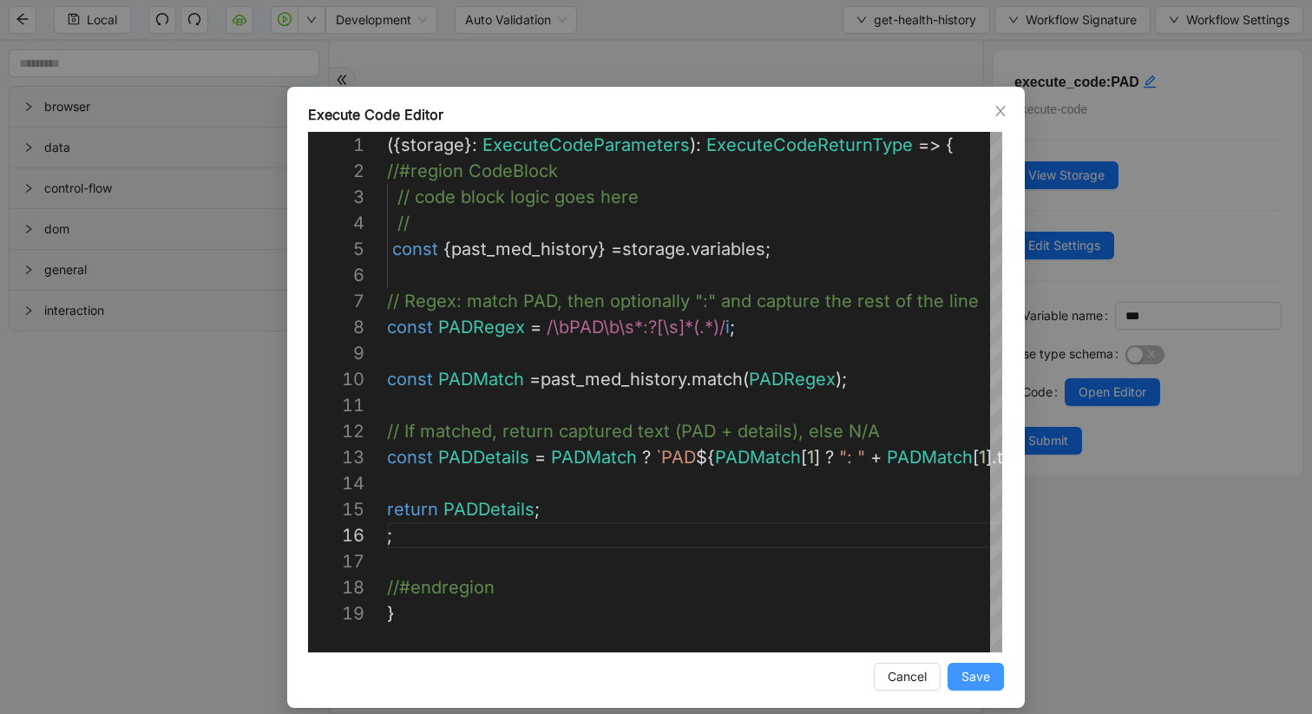
click at [965, 674] on span "Save" at bounding box center [976, 676] width 29 height 19
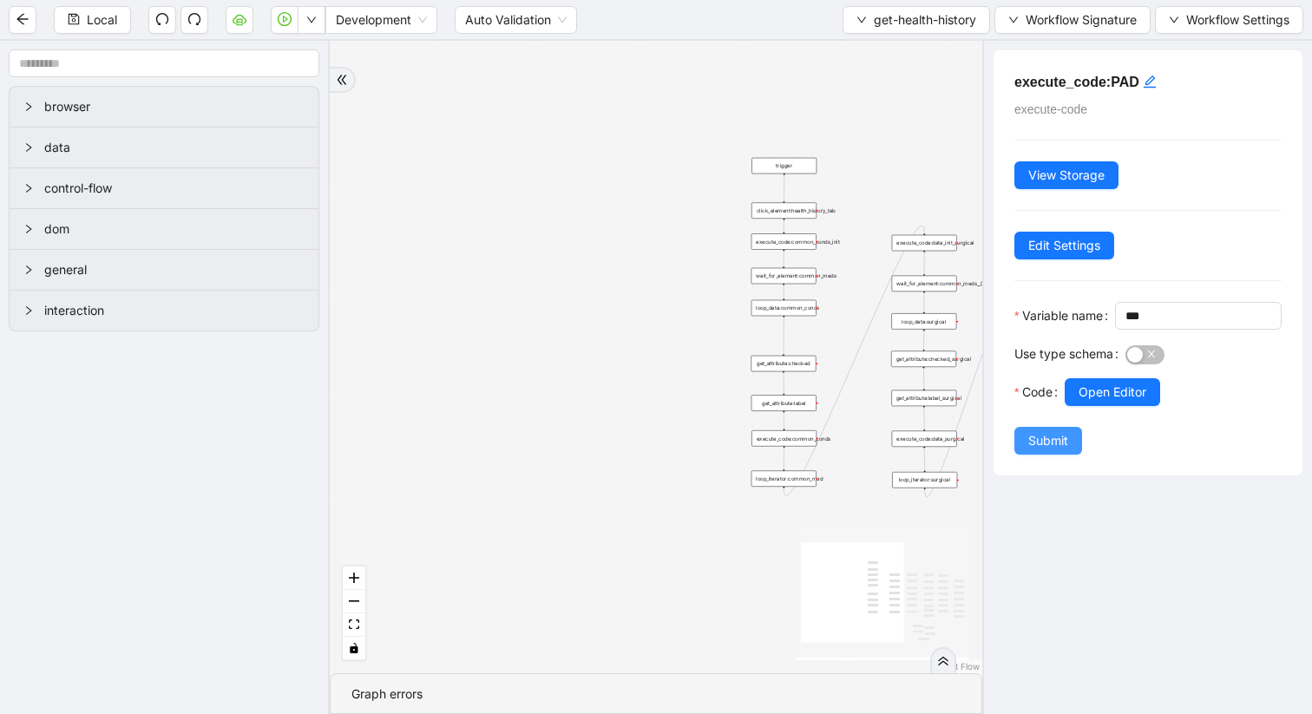
click at [1060, 455] on button "Submit" at bounding box center [1049, 441] width 68 height 28
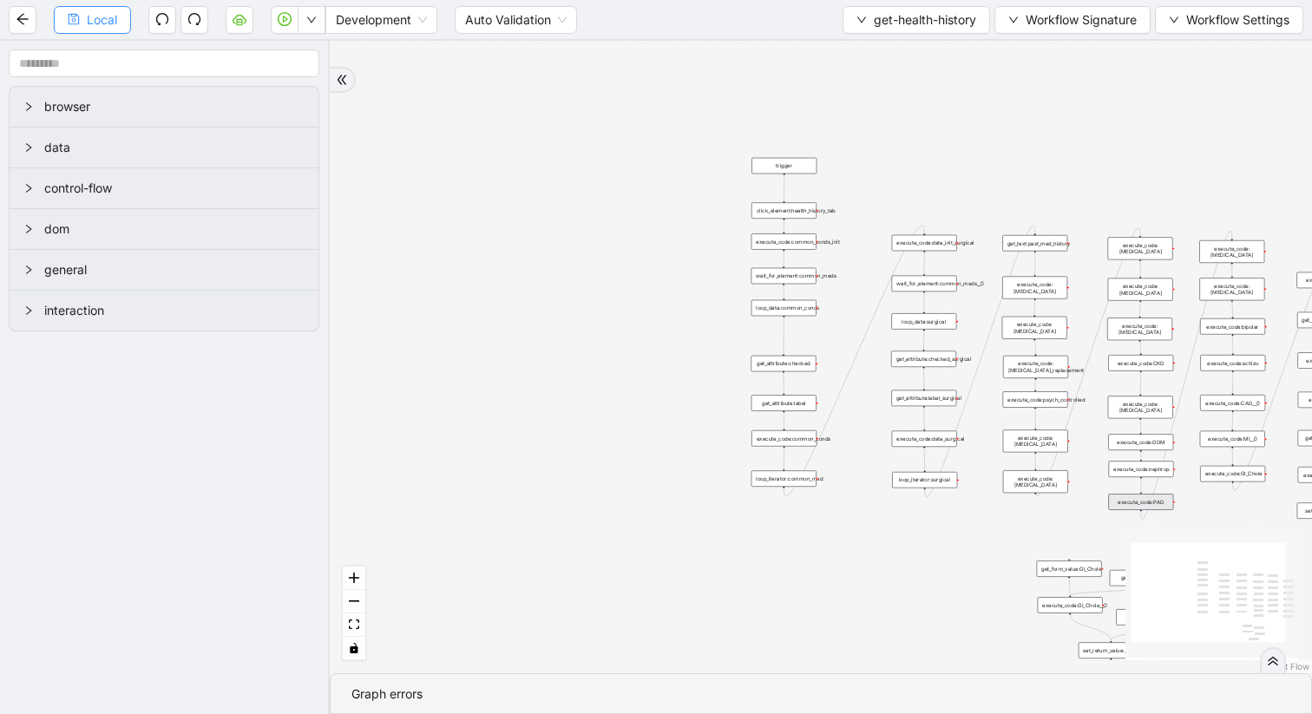
click at [89, 16] on span "Local" at bounding box center [102, 19] width 30 height 19
click at [857, 15] on icon "down" at bounding box center [862, 20] width 10 height 10
click at [862, 62] on span "Select" at bounding box center [911, 53] width 121 height 19
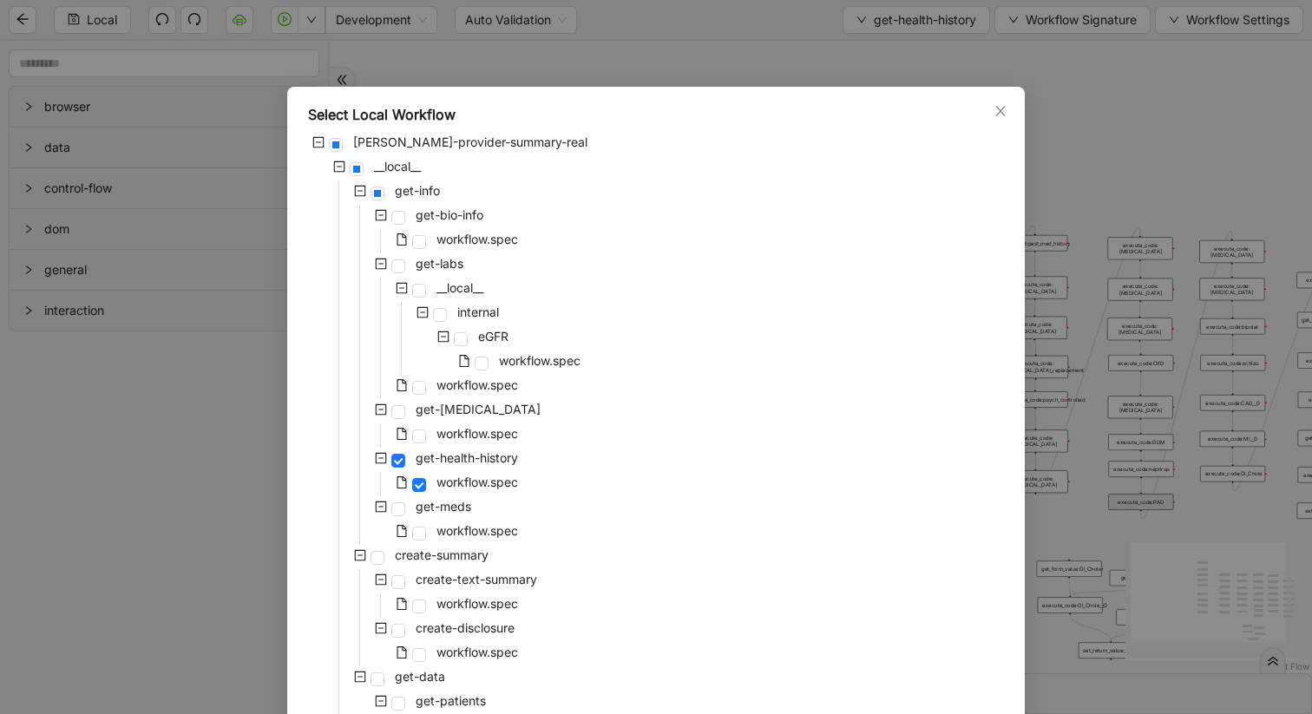
scroll to position [126, 0]
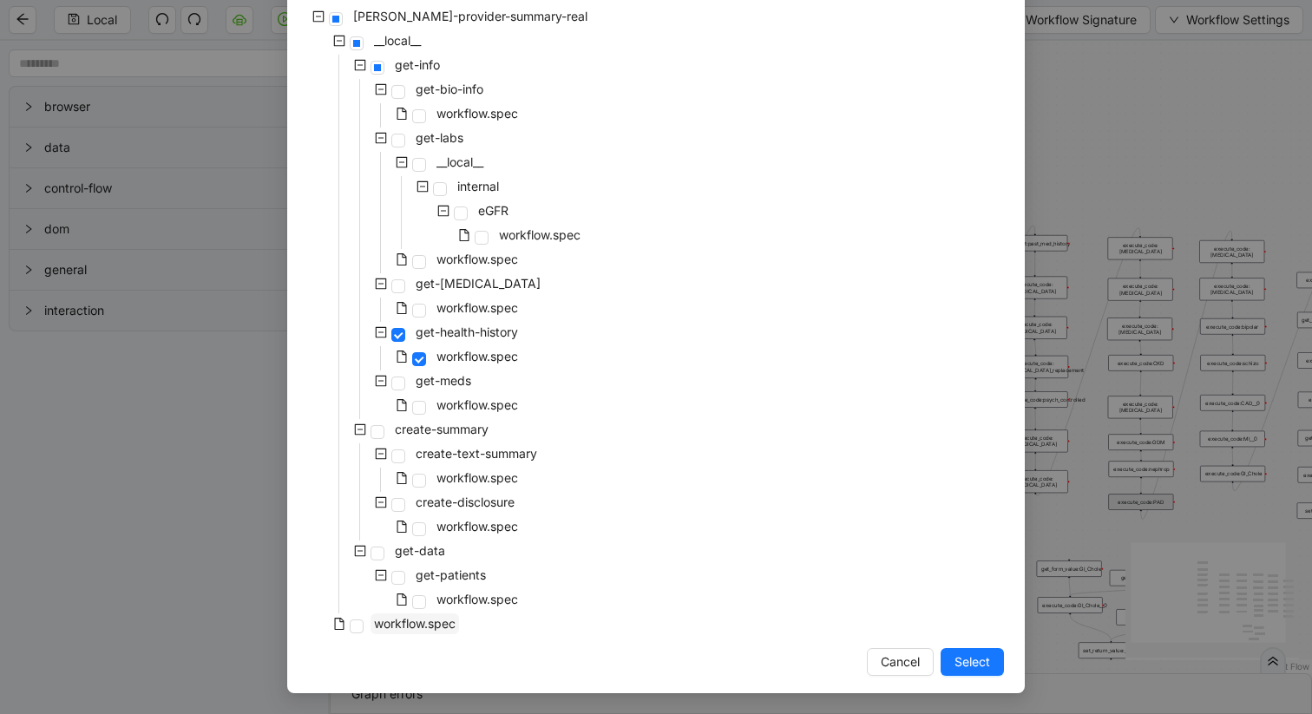
click at [392, 625] on span "workflow.spec" at bounding box center [415, 623] width 82 height 15
click at [959, 667] on span "Select" at bounding box center [973, 662] width 36 height 19
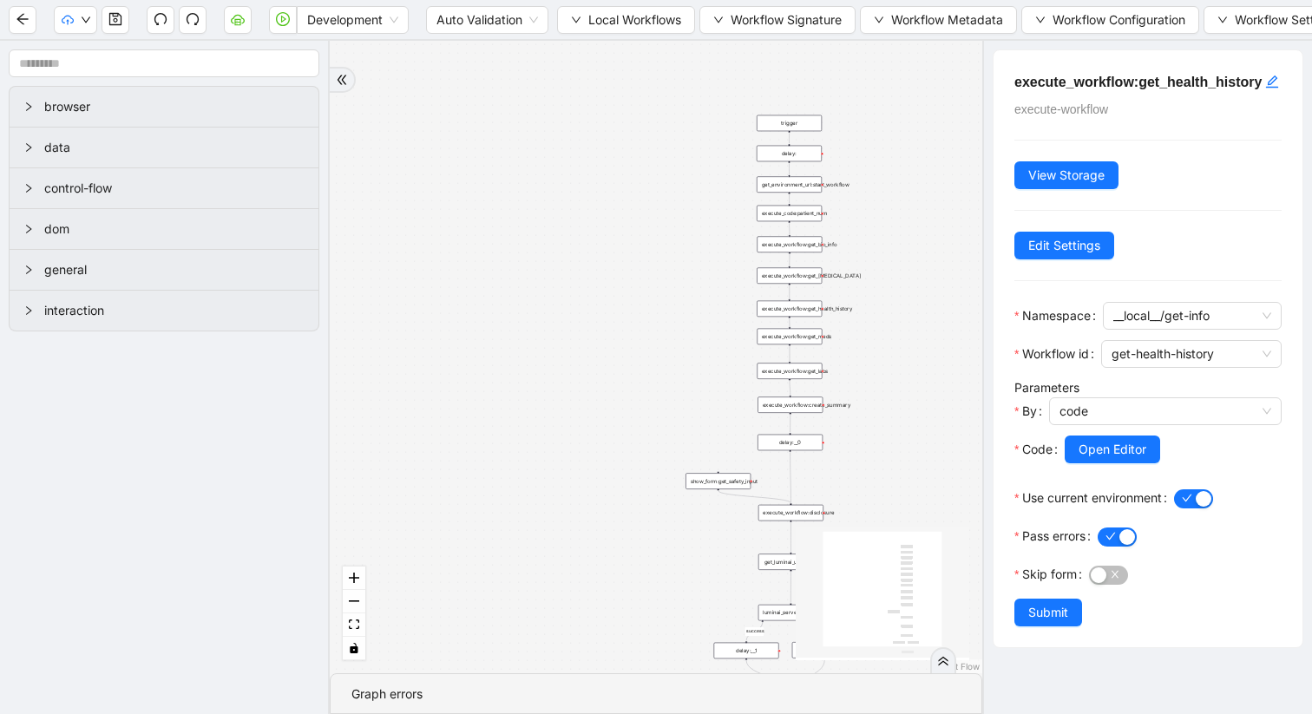
click at [133, 20] on div "Development Auto Validation Local Workflows Workflow Signature Workflow Metadat…" at bounding box center [656, 19] width 1312 height 39
click at [119, 19] on icon "save" at bounding box center [115, 19] width 14 height 14
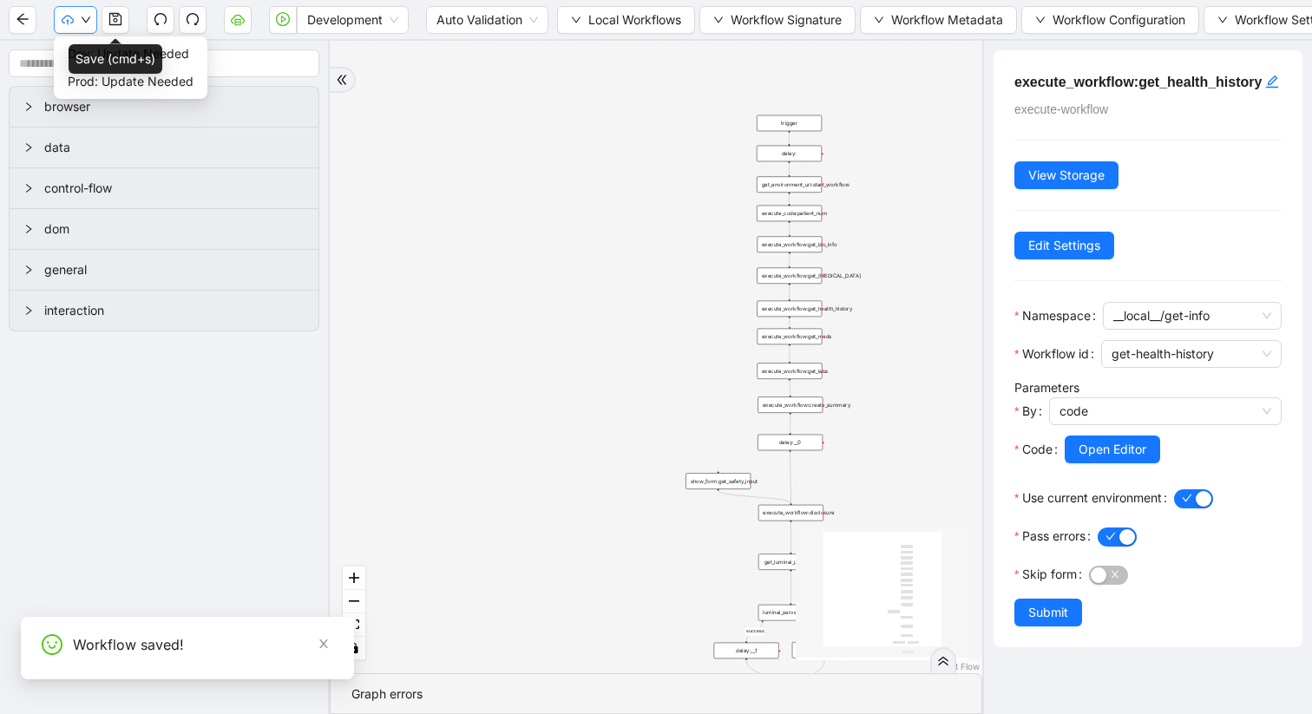
click at [89, 16] on icon "down" at bounding box center [86, 20] width 10 height 10
click at [90, 47] on span "Dev: Update Needed" at bounding box center [131, 53] width 126 height 19
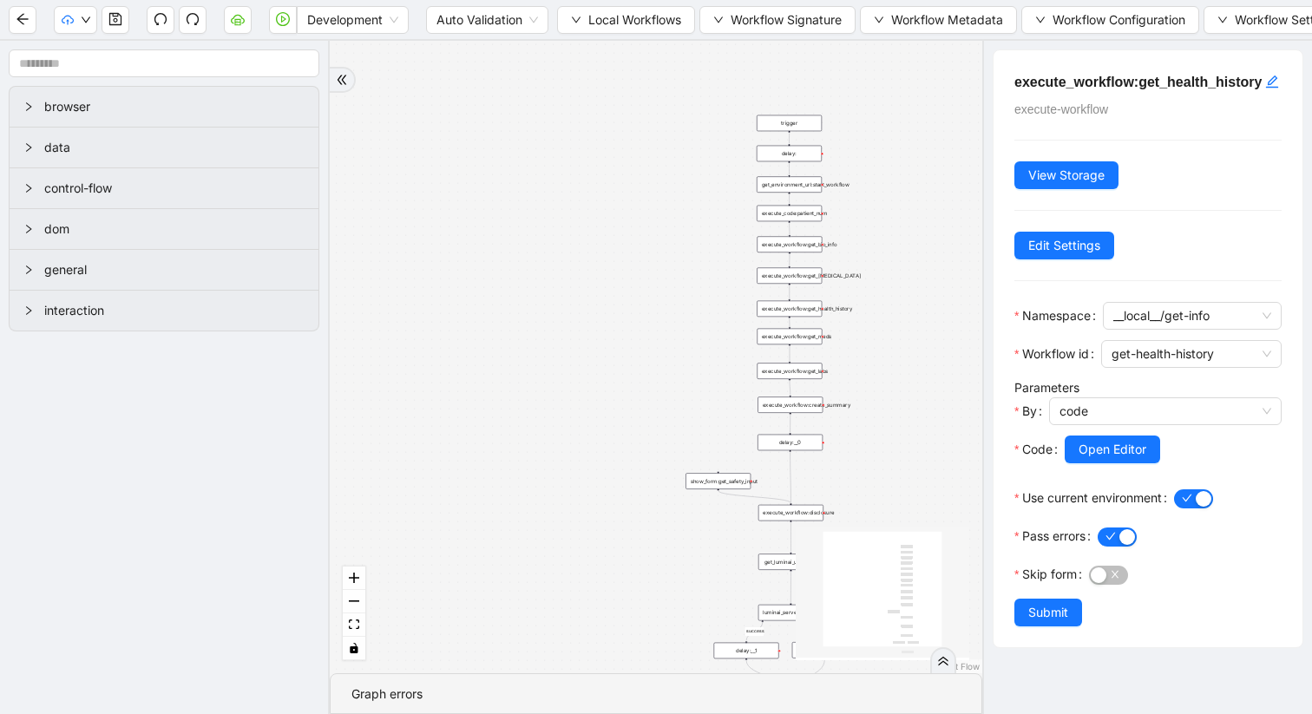
click at [811, 409] on div "execute_workflow:create_summary" at bounding box center [790, 405] width 65 height 16
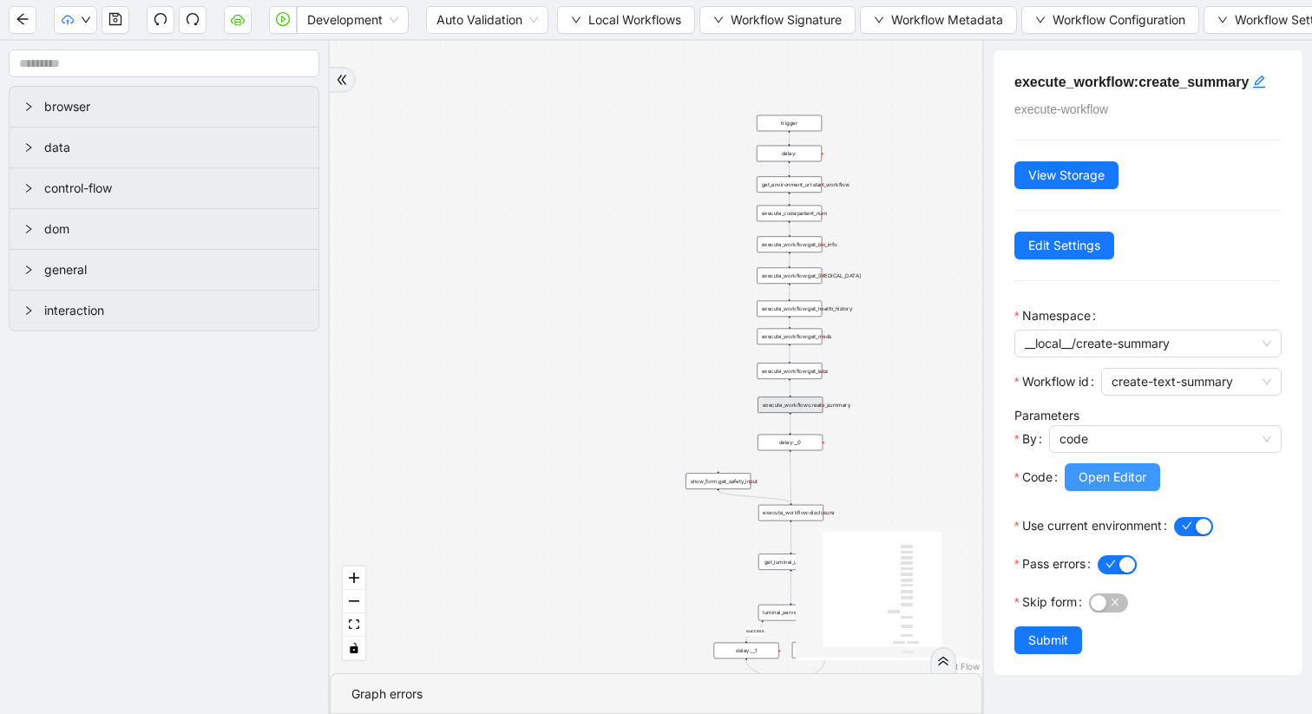
click at [1092, 478] on span "Open Editor" at bounding box center [1113, 477] width 68 height 19
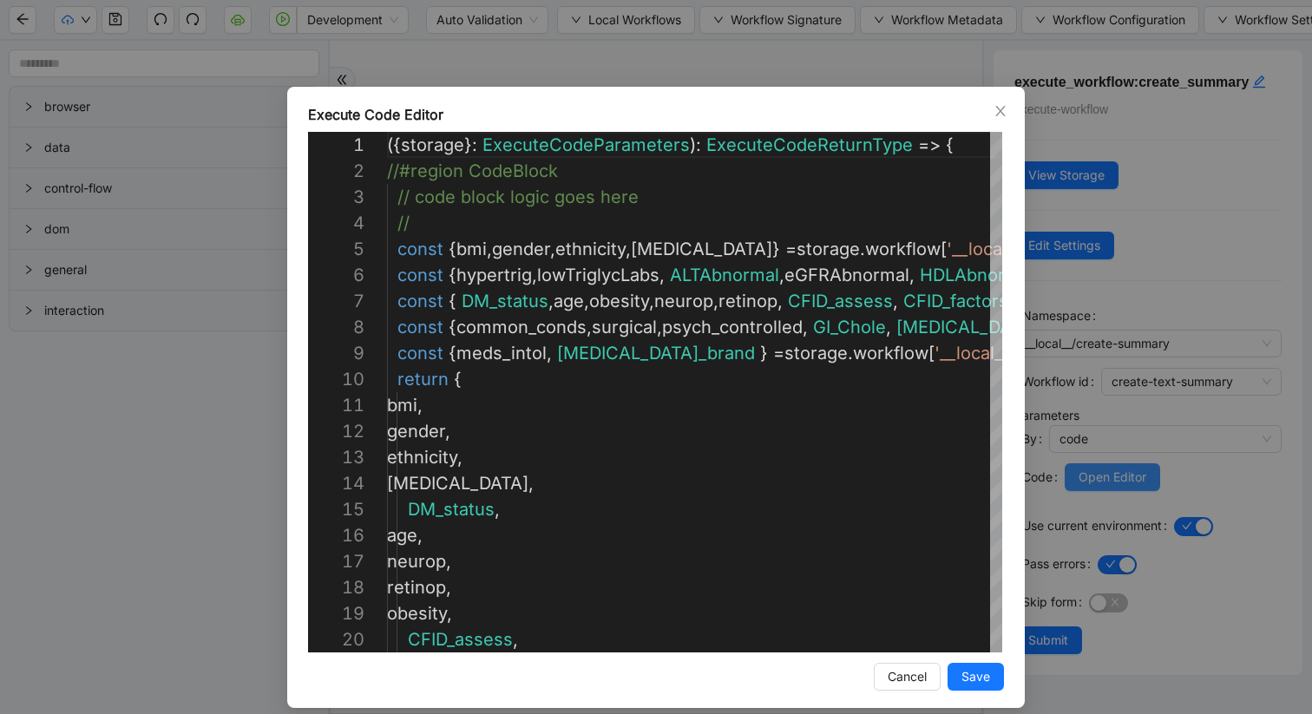
scroll to position [156, 0]
click at [999, 114] on icon "close" at bounding box center [1001, 111] width 14 height 14
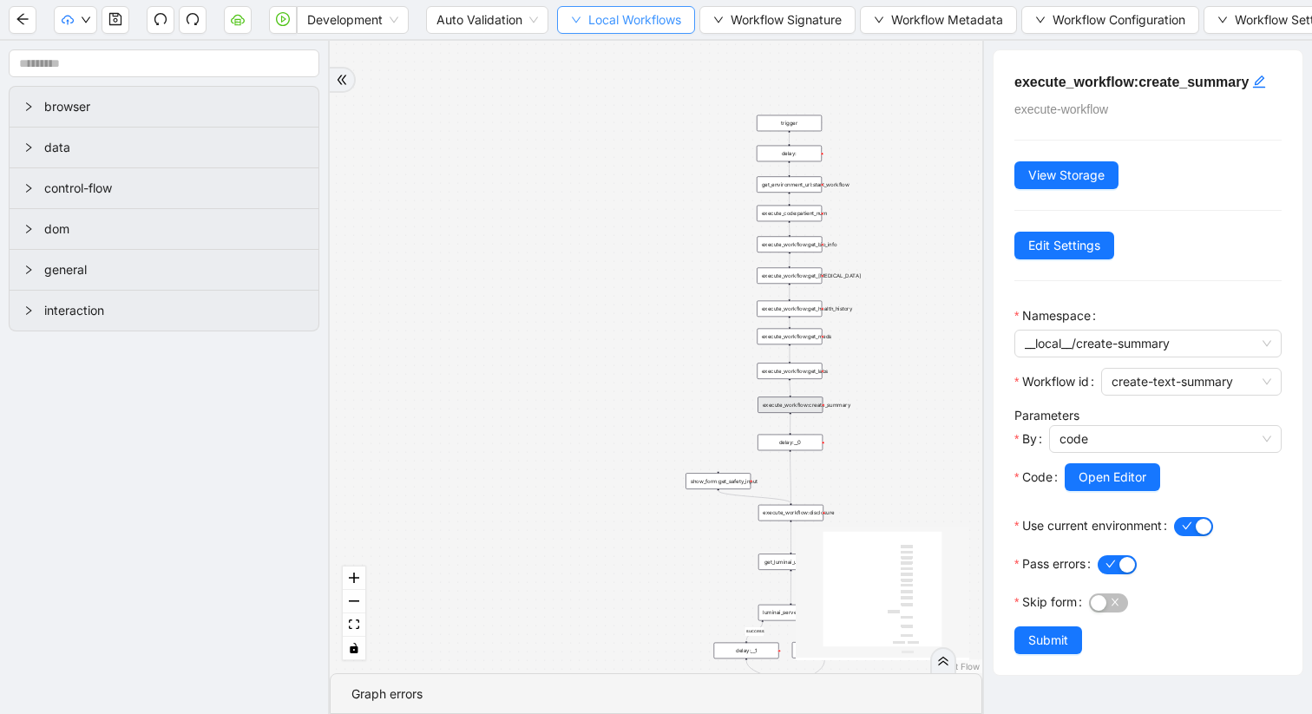
click at [579, 20] on icon "down" at bounding box center [576, 20] width 10 height 10
click at [608, 49] on span "Select" at bounding box center [627, 53] width 113 height 19
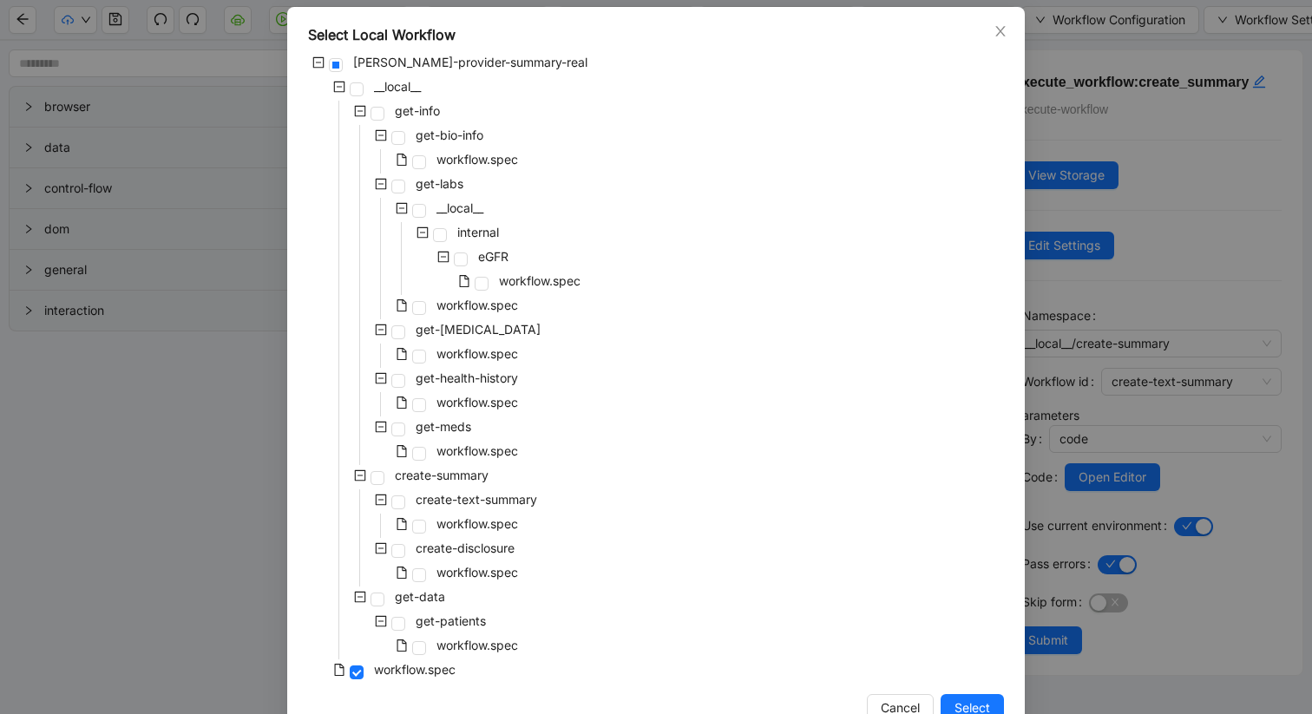
scroll to position [126, 0]
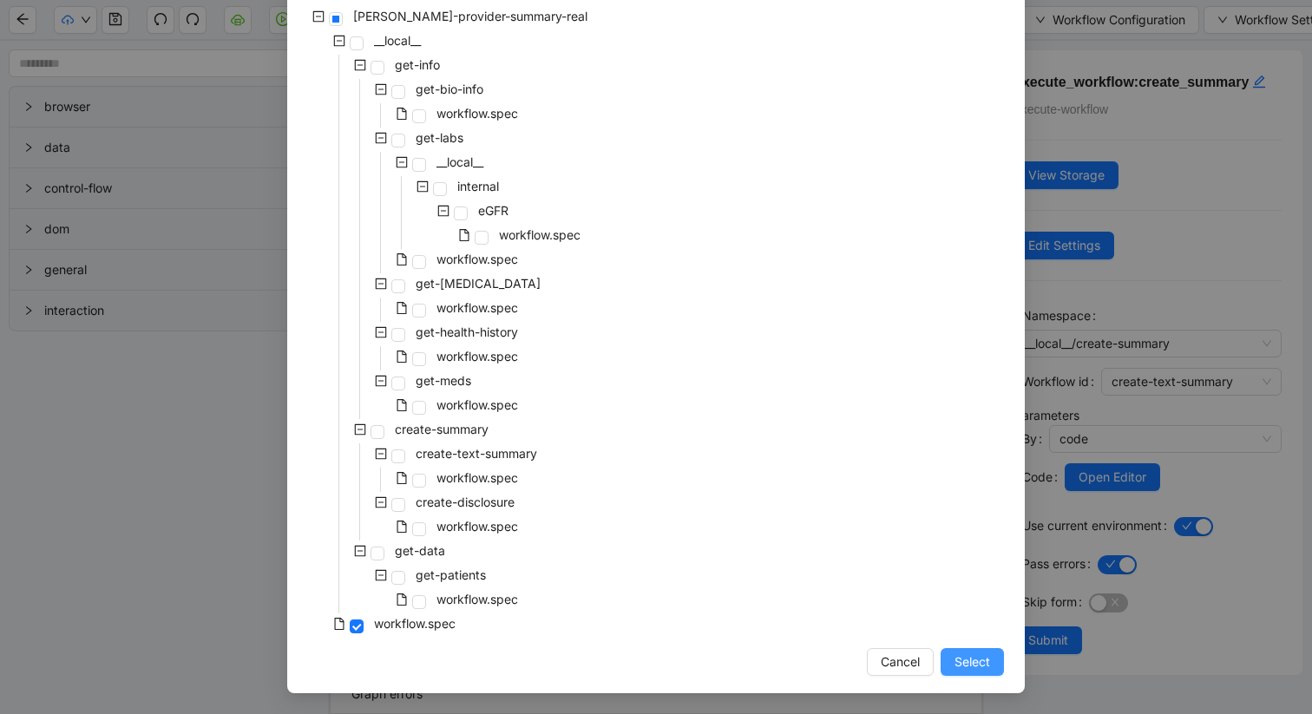
click at [941, 663] on button "Select" at bounding box center [972, 662] width 63 height 28
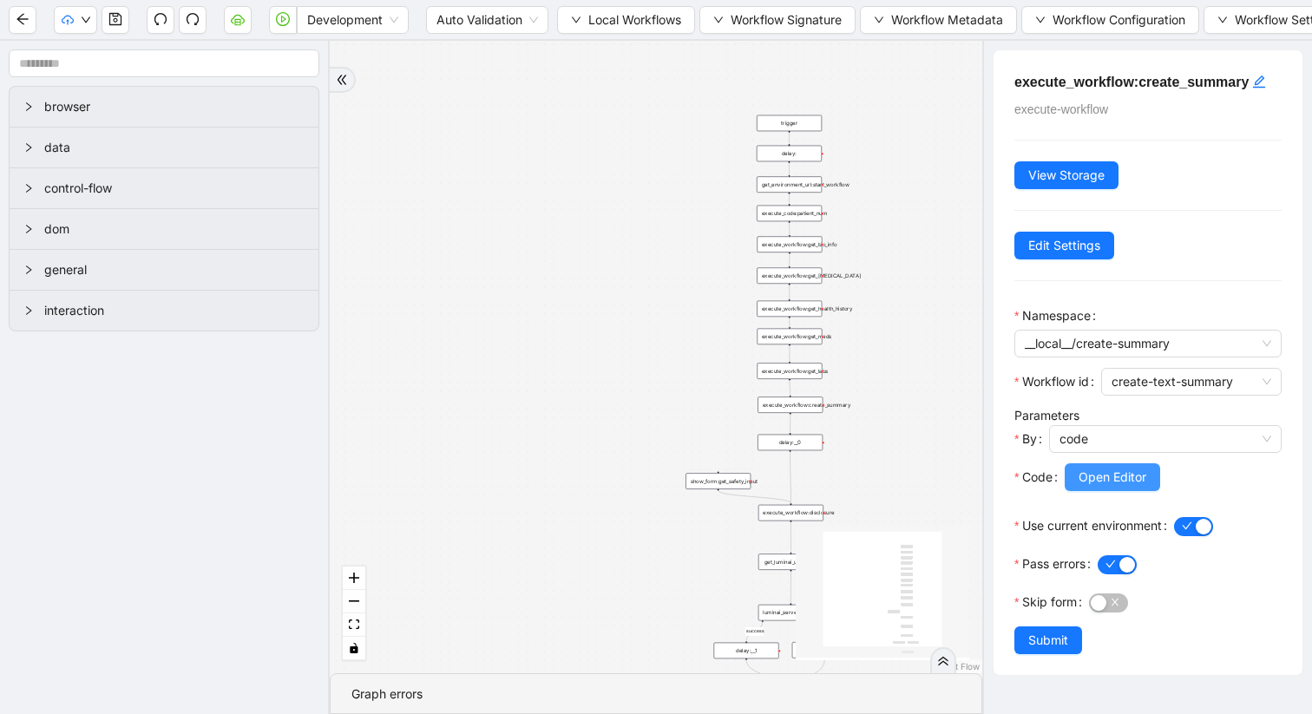
click at [1107, 471] on span "Open Editor" at bounding box center [1113, 477] width 68 height 19
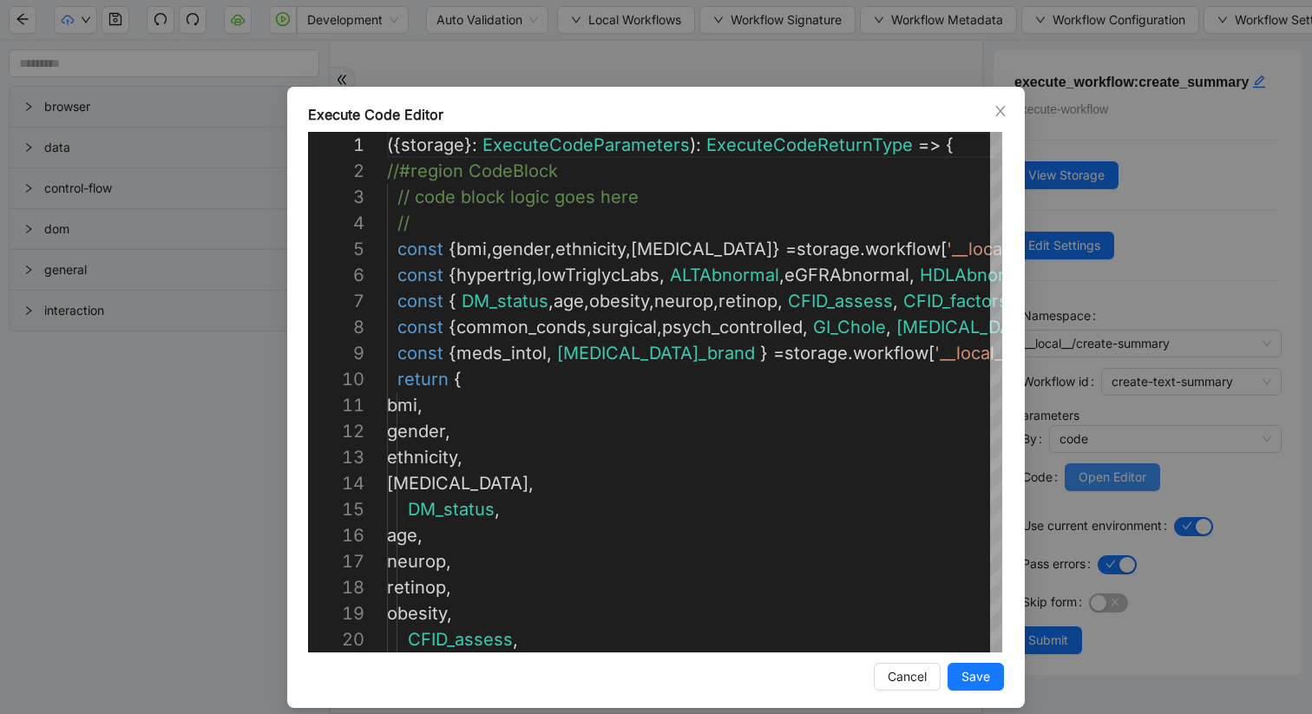
scroll to position [156, 0]
click at [1008, 105] on span "Close" at bounding box center [1000, 111] width 19 height 19
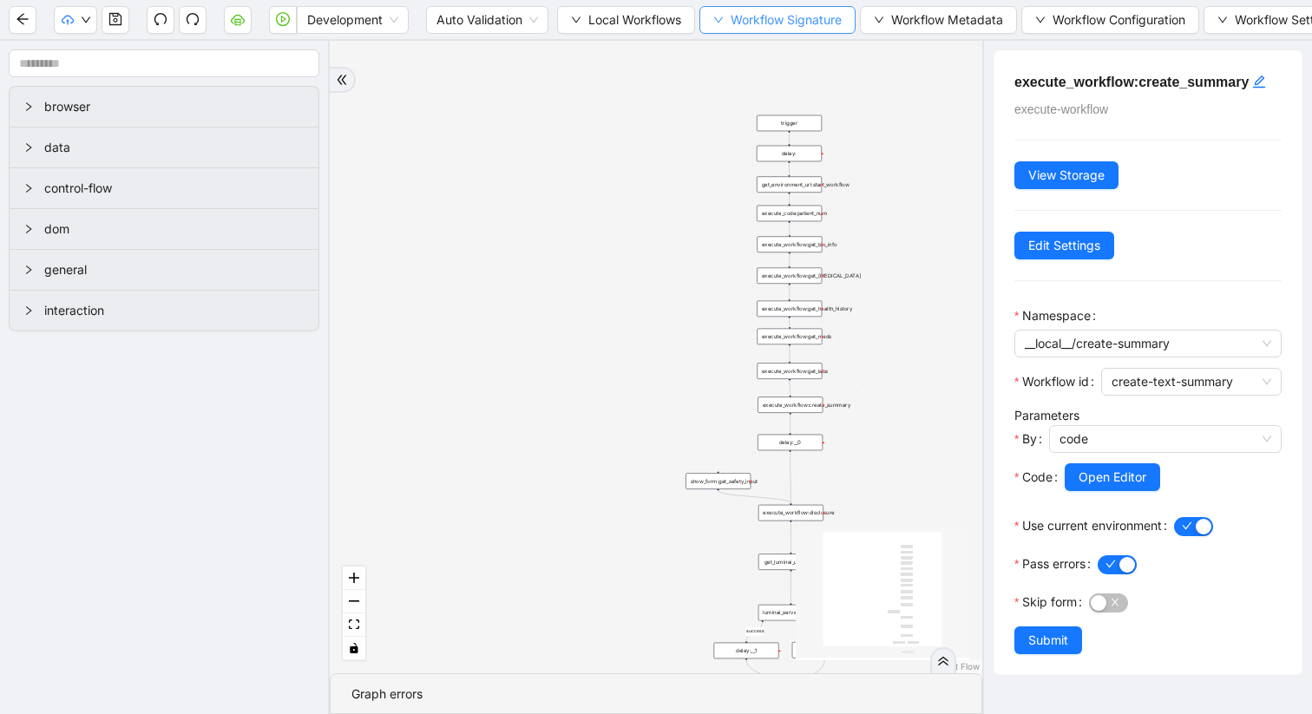
click at [718, 22] on icon "down" at bounding box center [718, 20] width 10 height 10
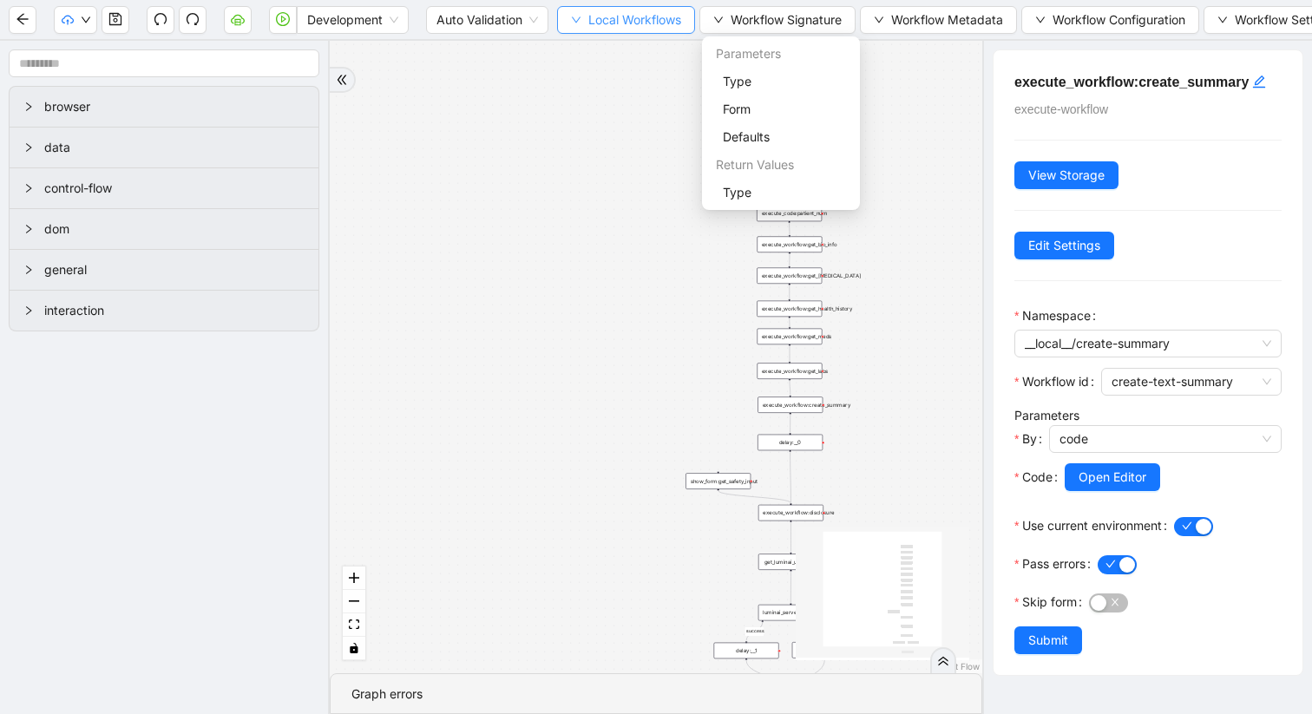
click at [588, 22] on button "Local Workflows" at bounding box center [626, 20] width 138 height 28
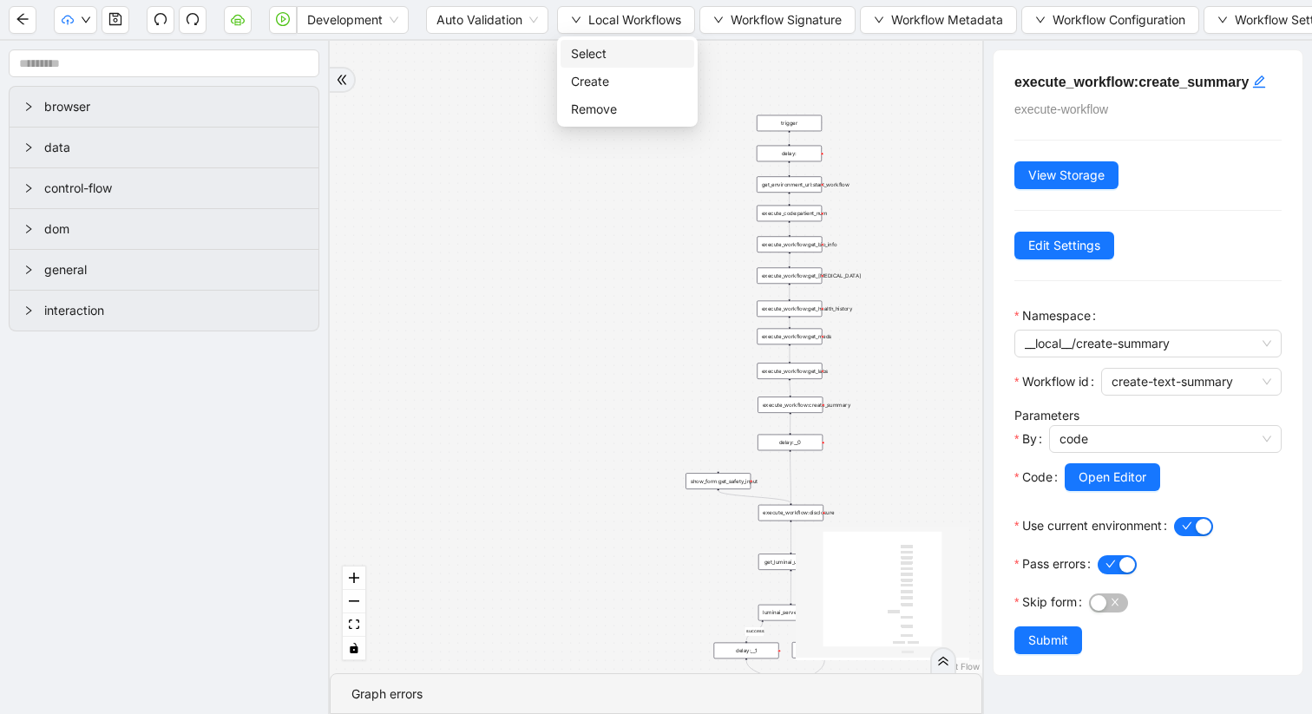
click at [597, 56] on span "Select" at bounding box center [627, 53] width 113 height 19
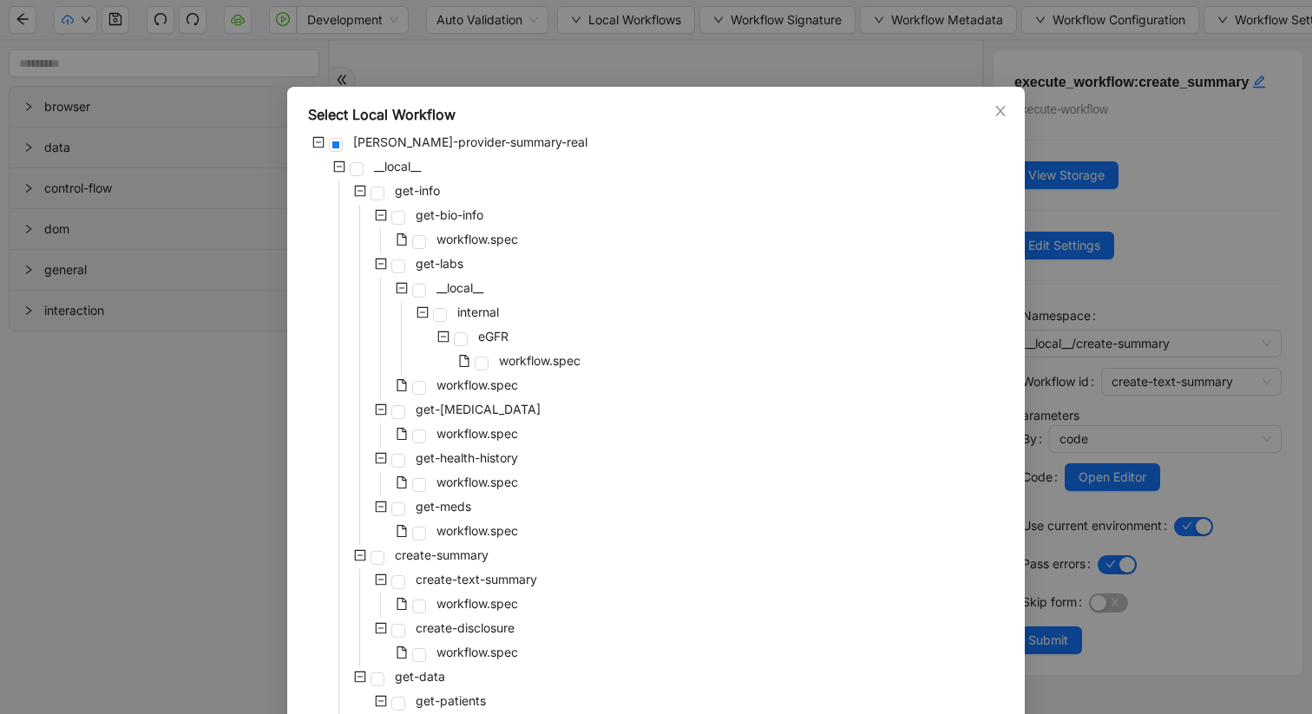
scroll to position [126, 0]
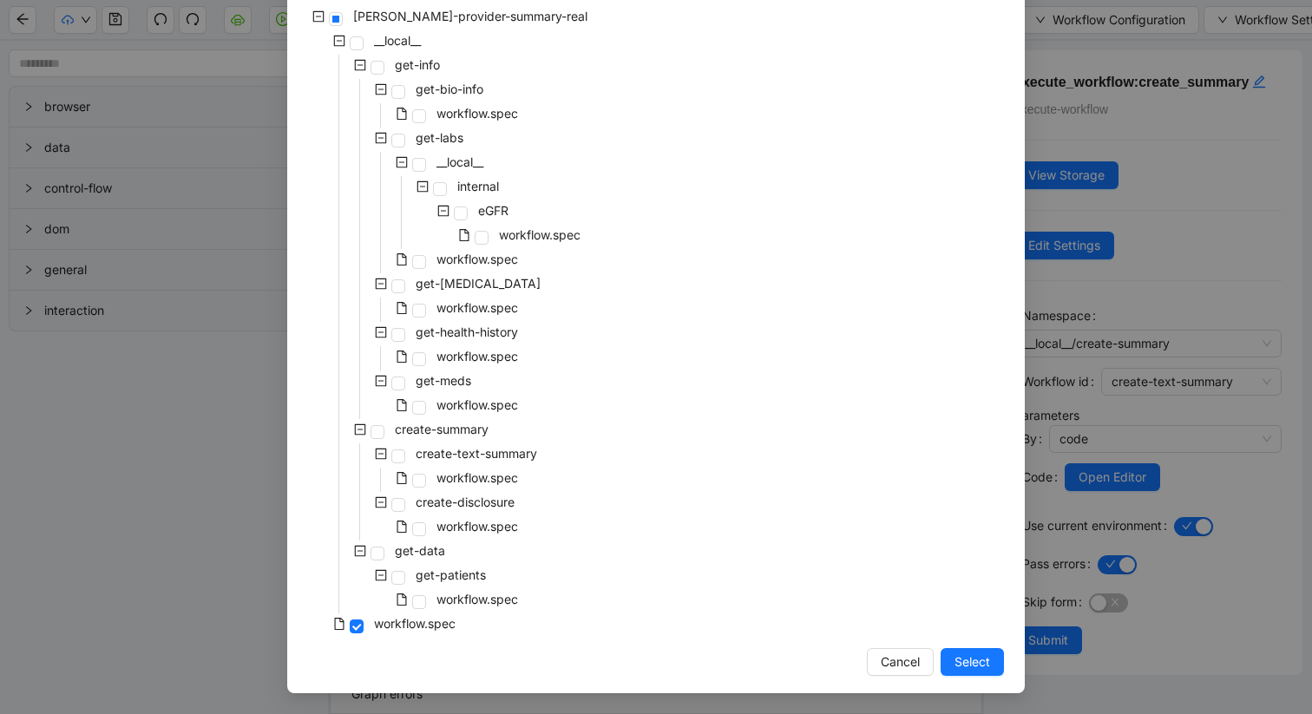
click at [426, 475] on div "workflow.spec" at bounding box center [414, 480] width 213 height 24
click at [417, 483] on span at bounding box center [419, 481] width 14 height 14
click at [969, 677] on div "Select Local Workflow [PERSON_NAME]-provider-summary-real __local__ get-info ge…" at bounding box center [656, 327] width 738 height 732
click at [966, 669] on span "Select" at bounding box center [973, 662] width 36 height 19
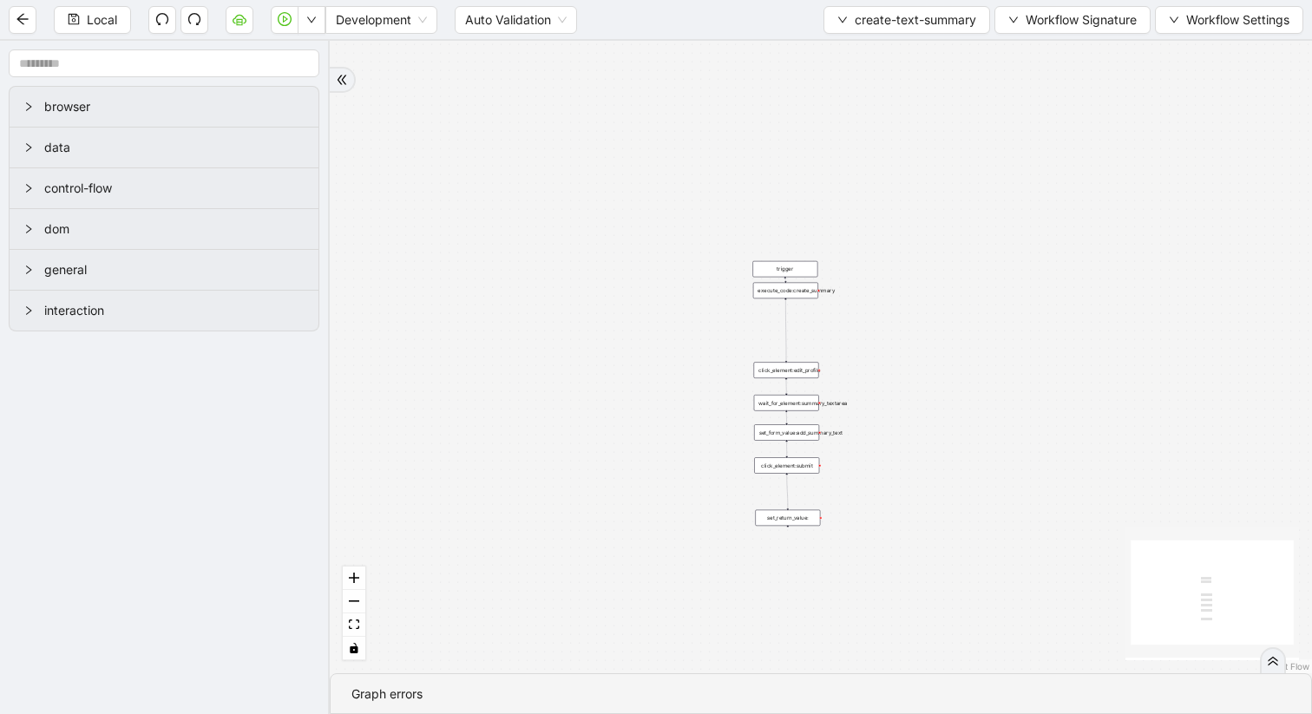
click at [800, 304] on div "trigger set_return_value: execute_code:create_summary click_element:submit set_…" at bounding box center [821, 357] width 982 height 633
click at [798, 296] on div "execute_code:create_summary" at bounding box center [785, 292] width 65 height 16
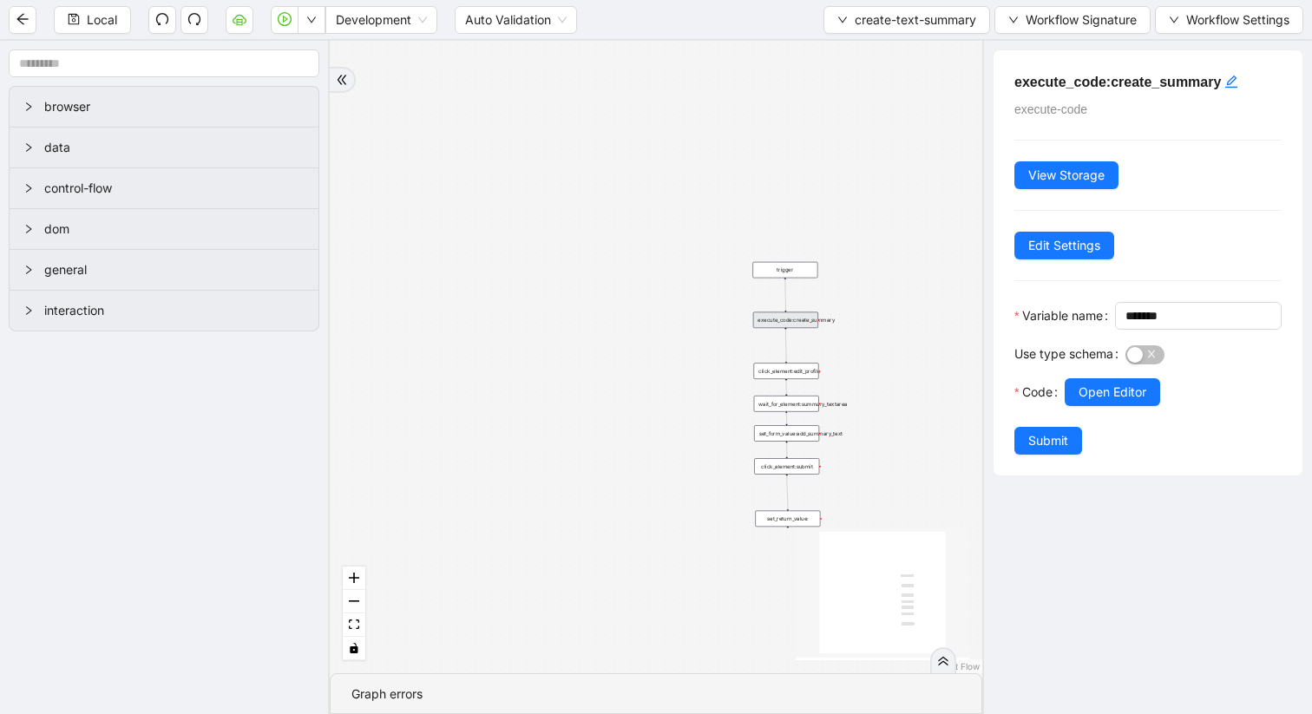
drag, startPoint x: 798, startPoint y: 296, endPoint x: 798, endPoint y: 324, distance: 27.8
click at [798, 324] on div "execute_code:create_summary" at bounding box center [785, 320] width 65 height 16
click at [1106, 402] on span "Open Editor" at bounding box center [1113, 392] width 68 height 19
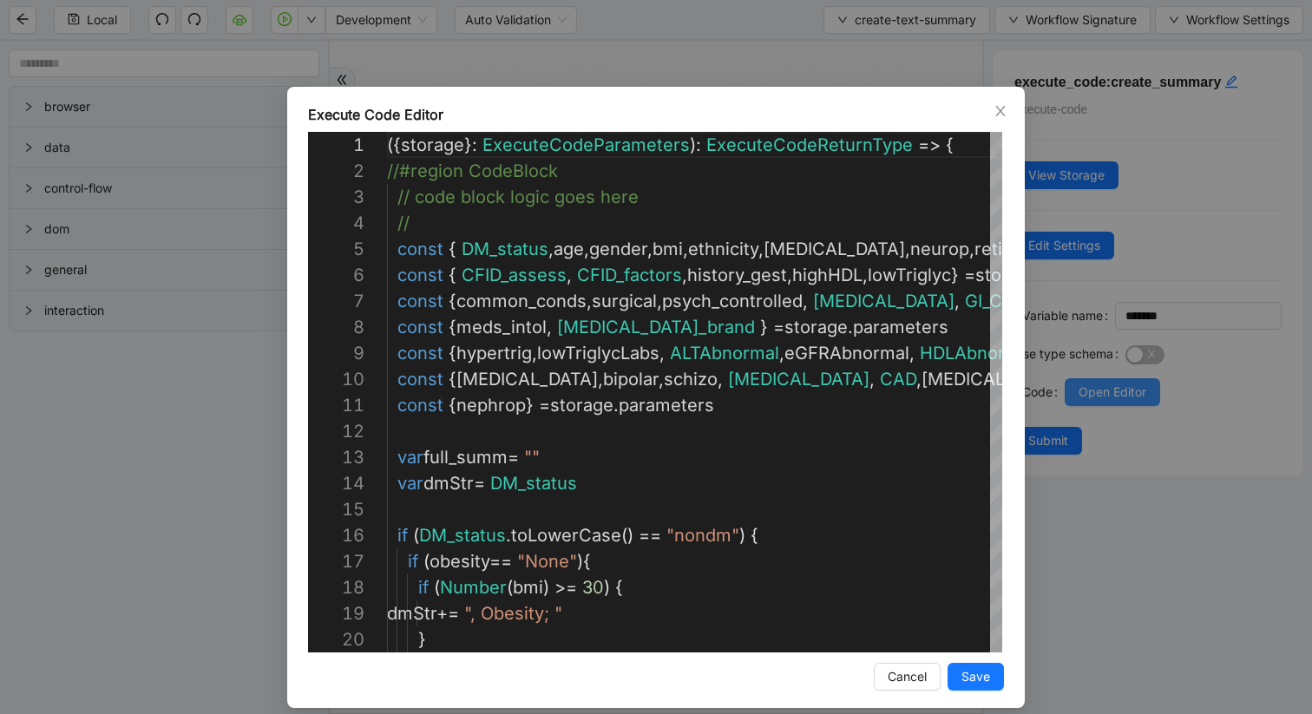
scroll to position [156, 0]
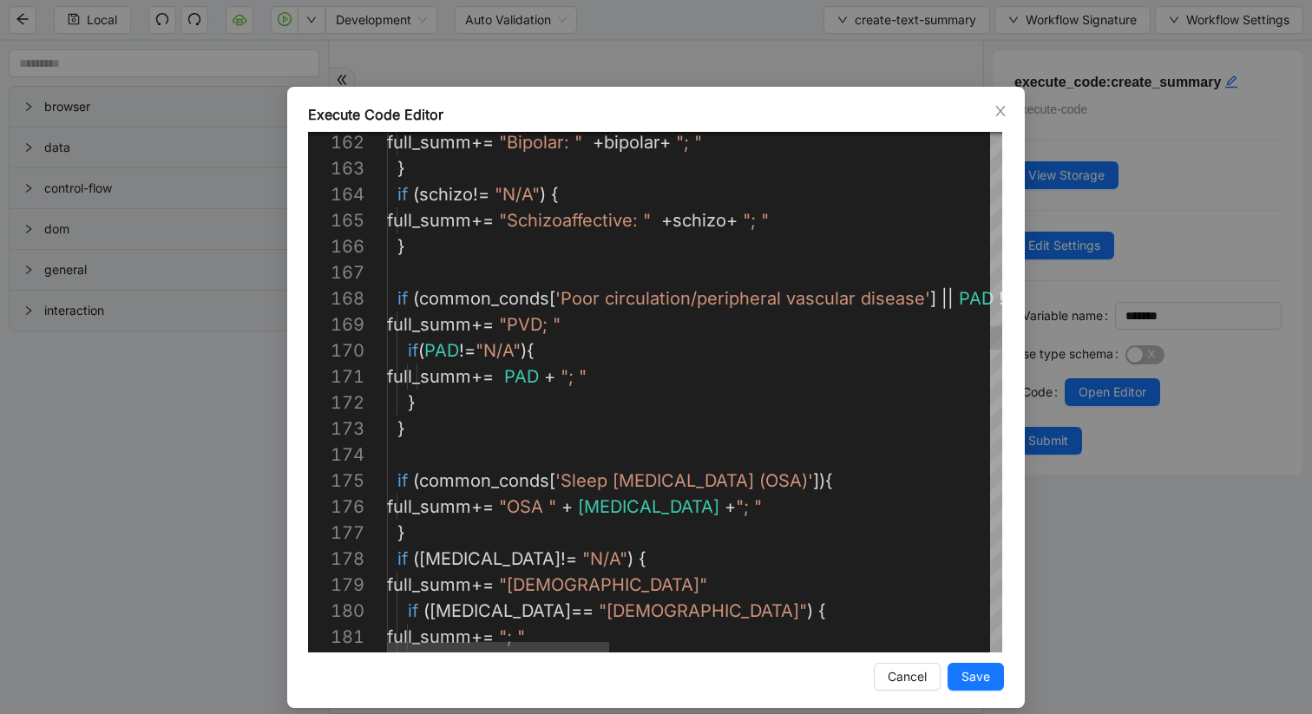
type textarea "**********"
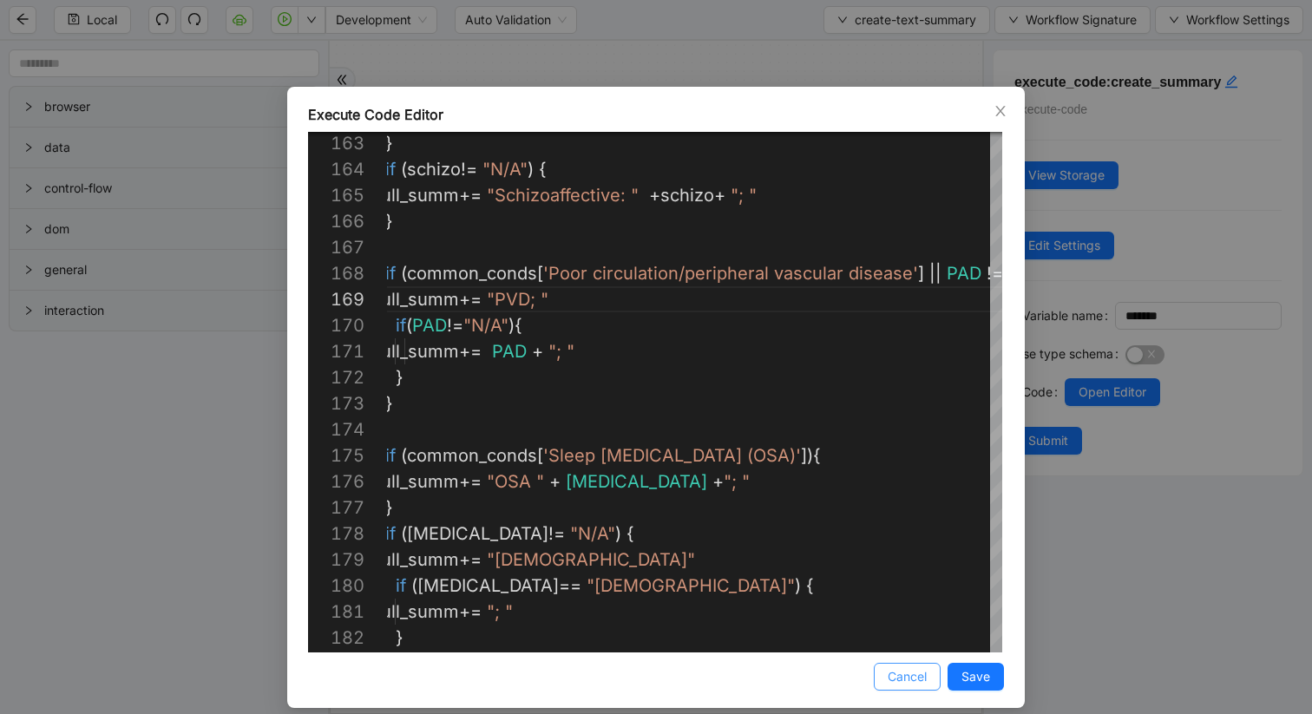
click at [891, 687] on button "Cancel" at bounding box center [907, 677] width 67 height 28
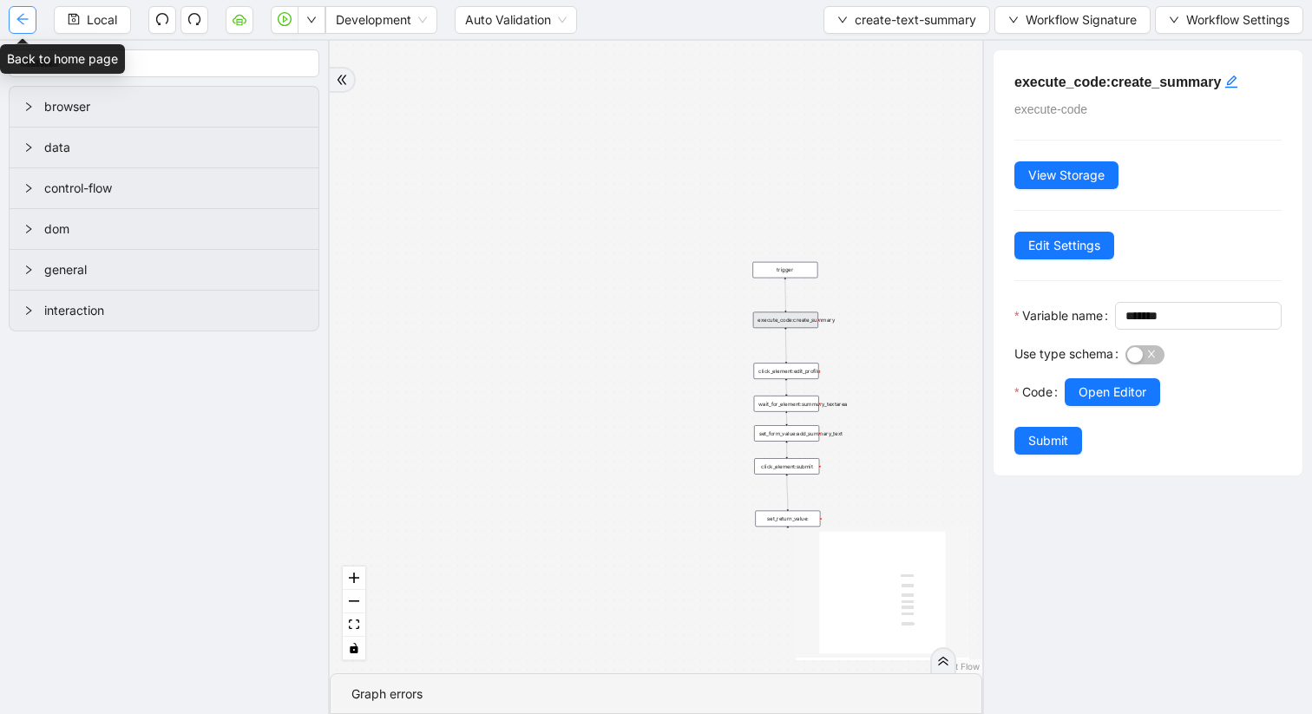
click at [19, 22] on icon "arrow-left" at bounding box center [23, 19] width 14 height 14
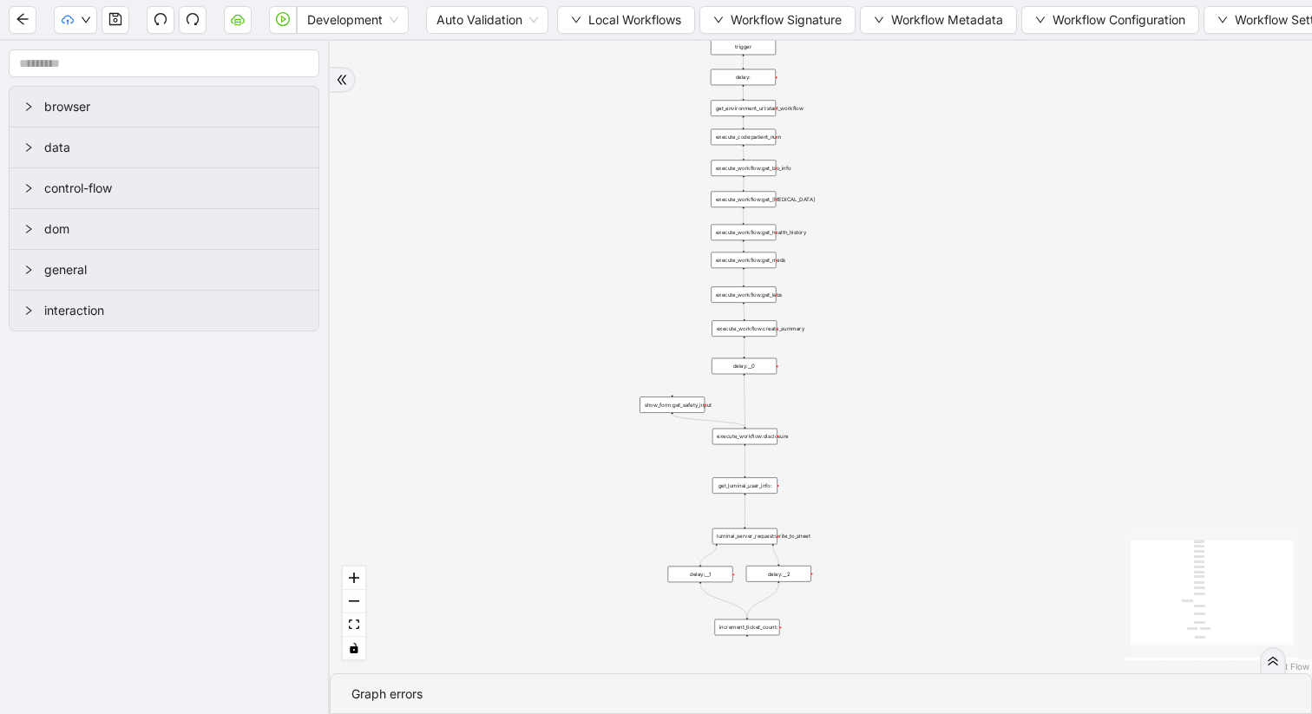
drag, startPoint x: 619, startPoint y: 174, endPoint x: 358, endPoint y: 335, distance: 305.9
click at [358, 335] on div "trigger execute_workflow:get_bio_info execute_workflow:get_labs execute_workflo…" at bounding box center [821, 357] width 982 height 633
